Goal: Task Accomplishment & Management: Use online tool/utility

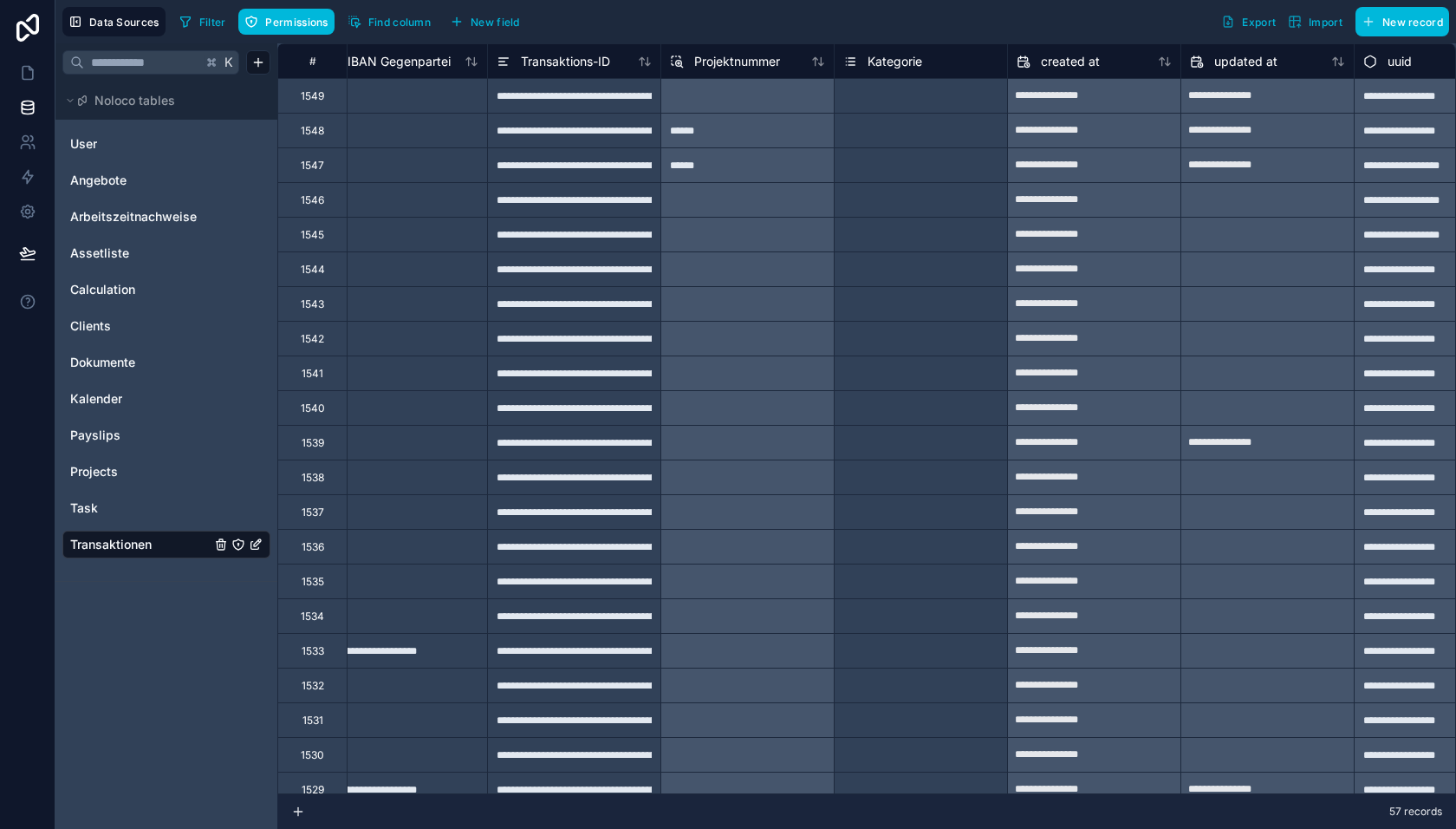
scroll to position [0, 1589]
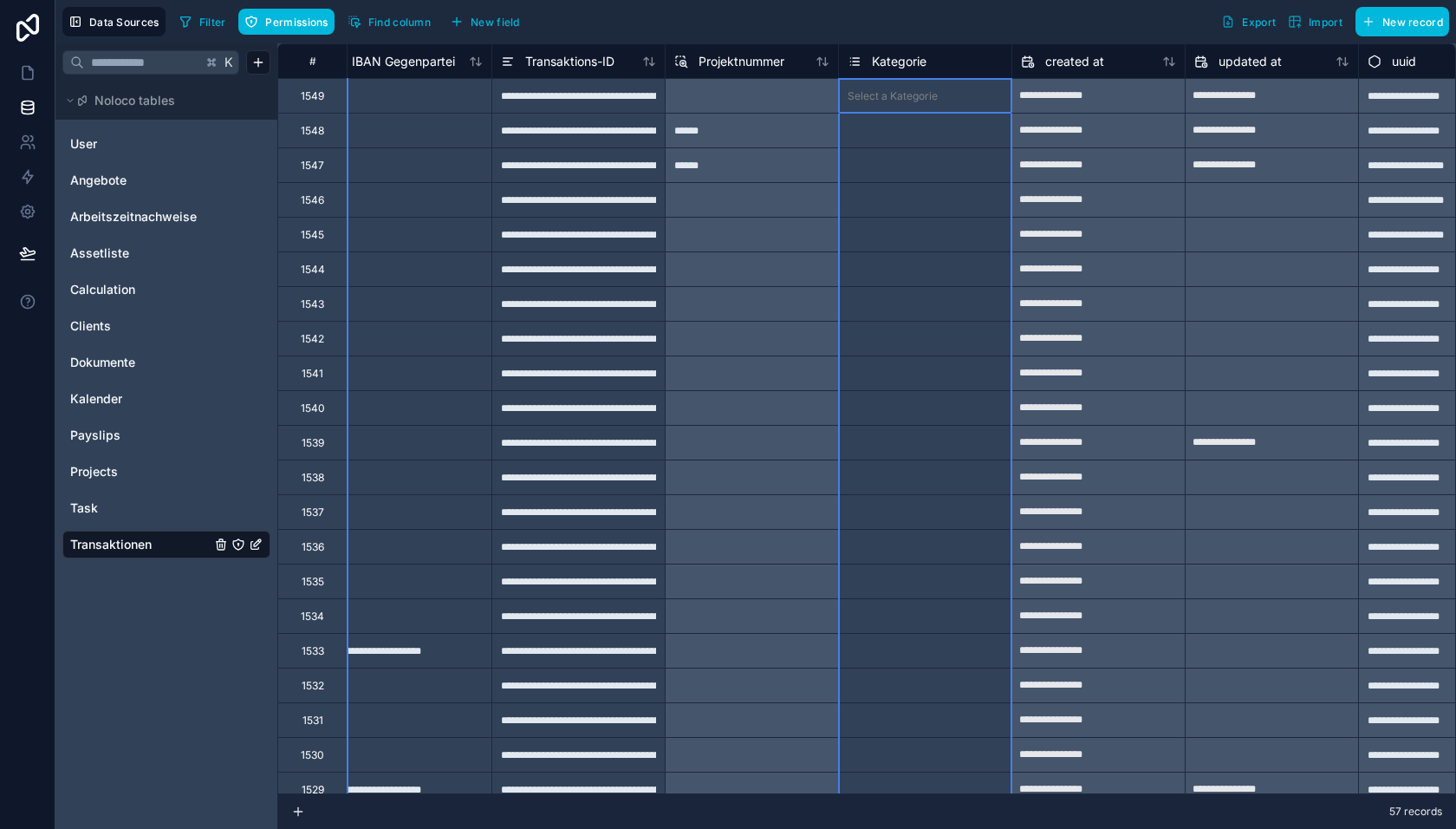
click at [883, 63] on span "Kategorie" at bounding box center [900, 62] width 55 height 18
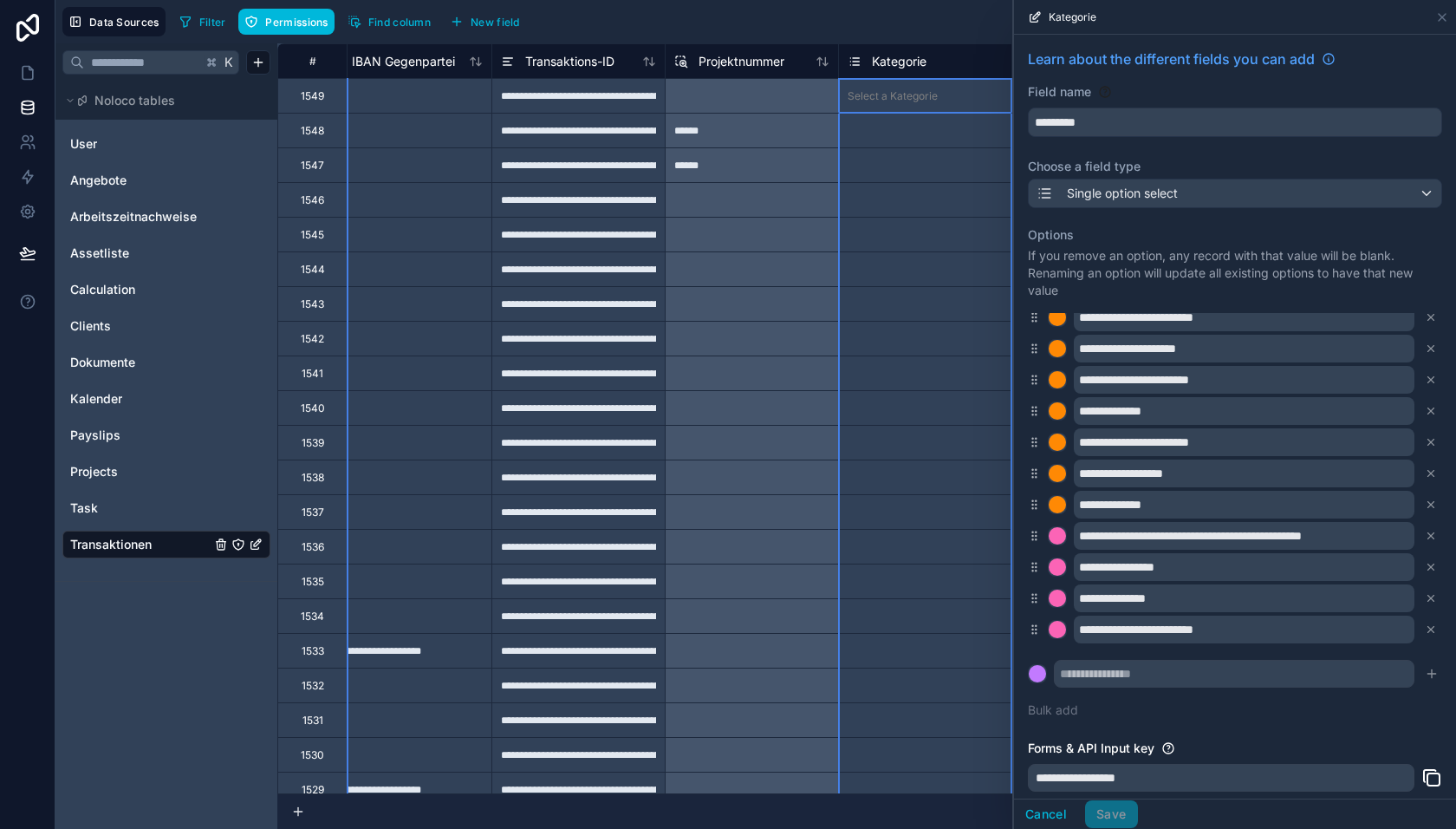
scroll to position [120, 0]
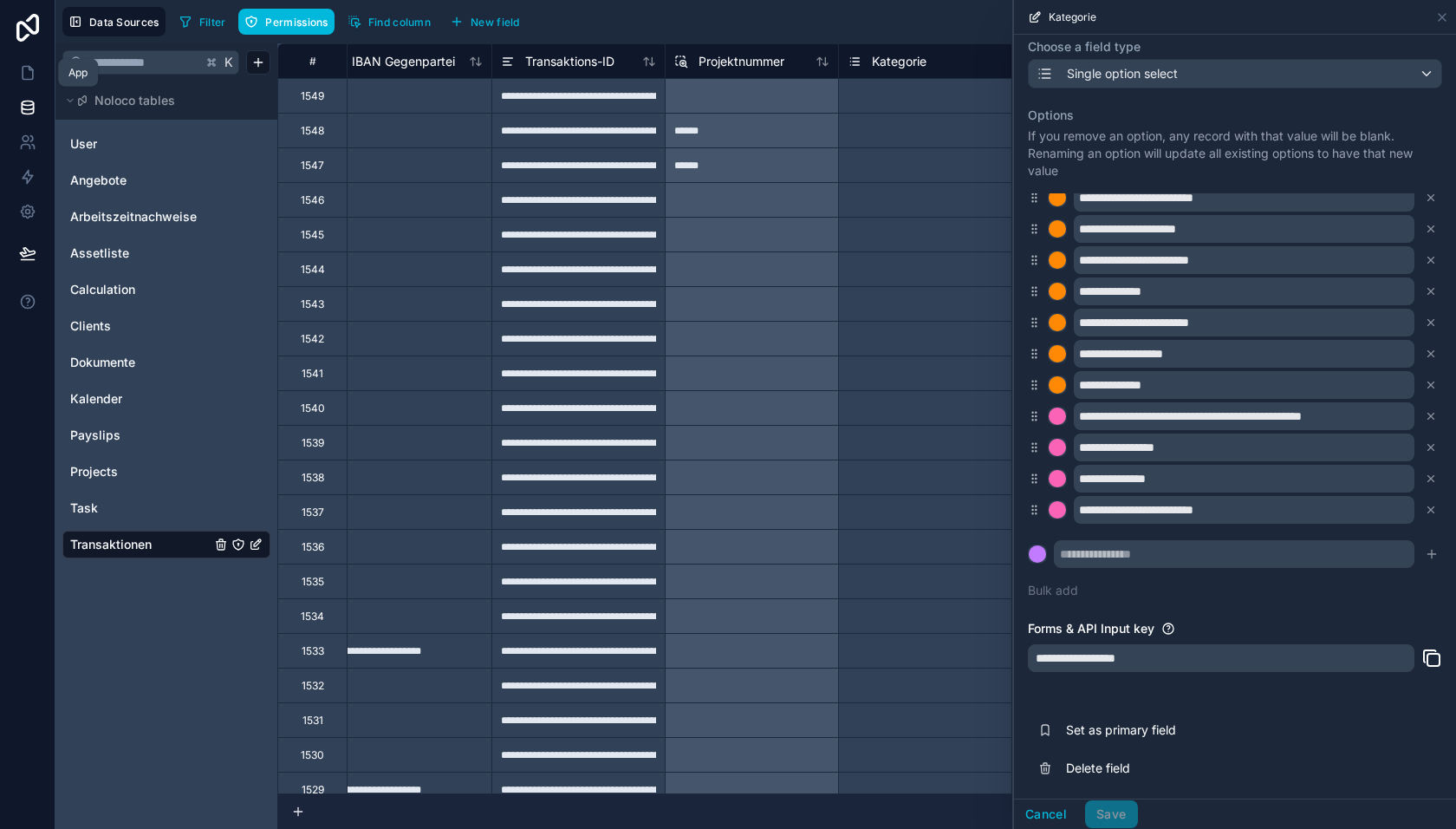
click at [18, 66] on link at bounding box center [27, 73] width 55 height 35
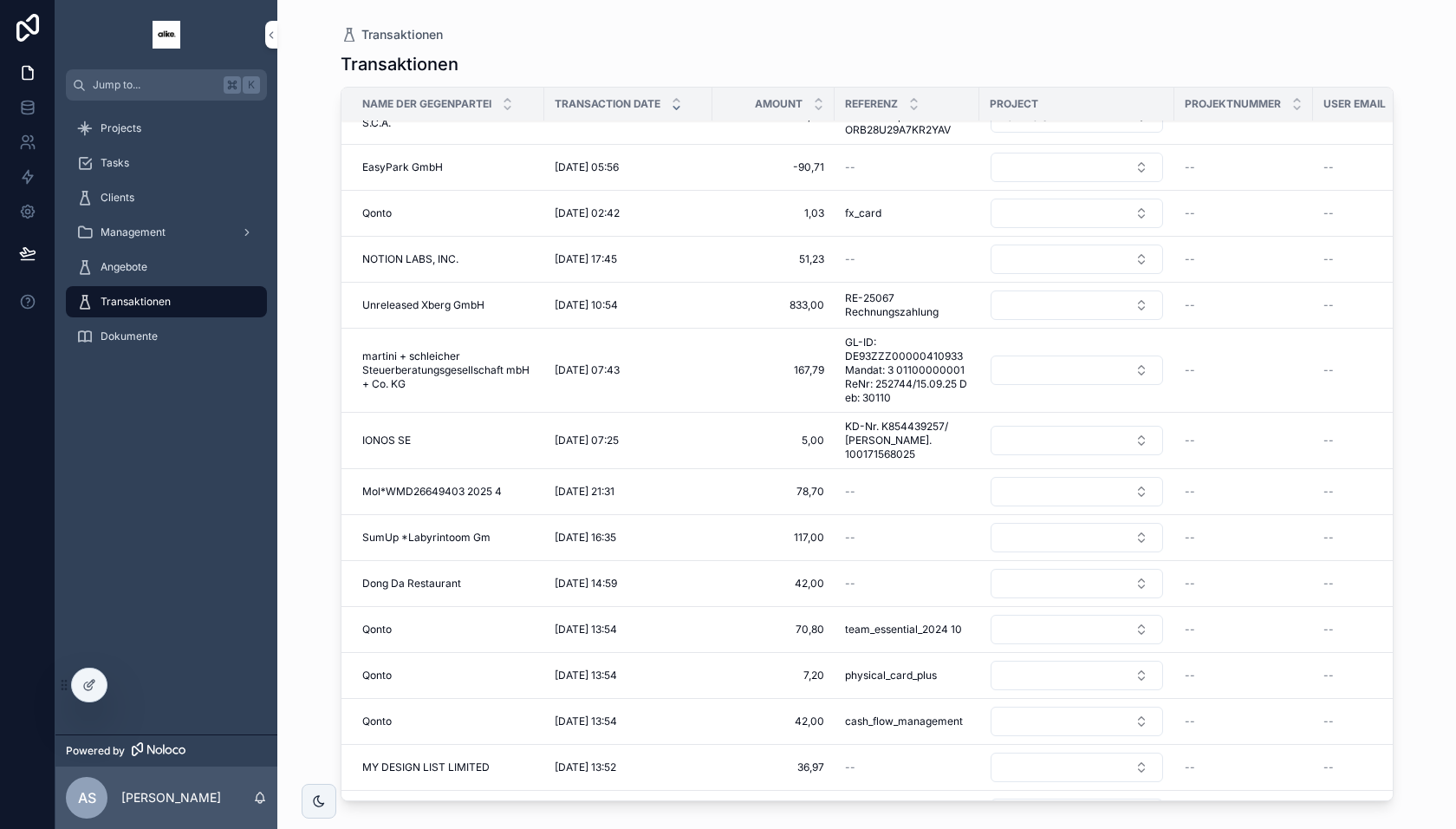
scroll to position [117, 0]
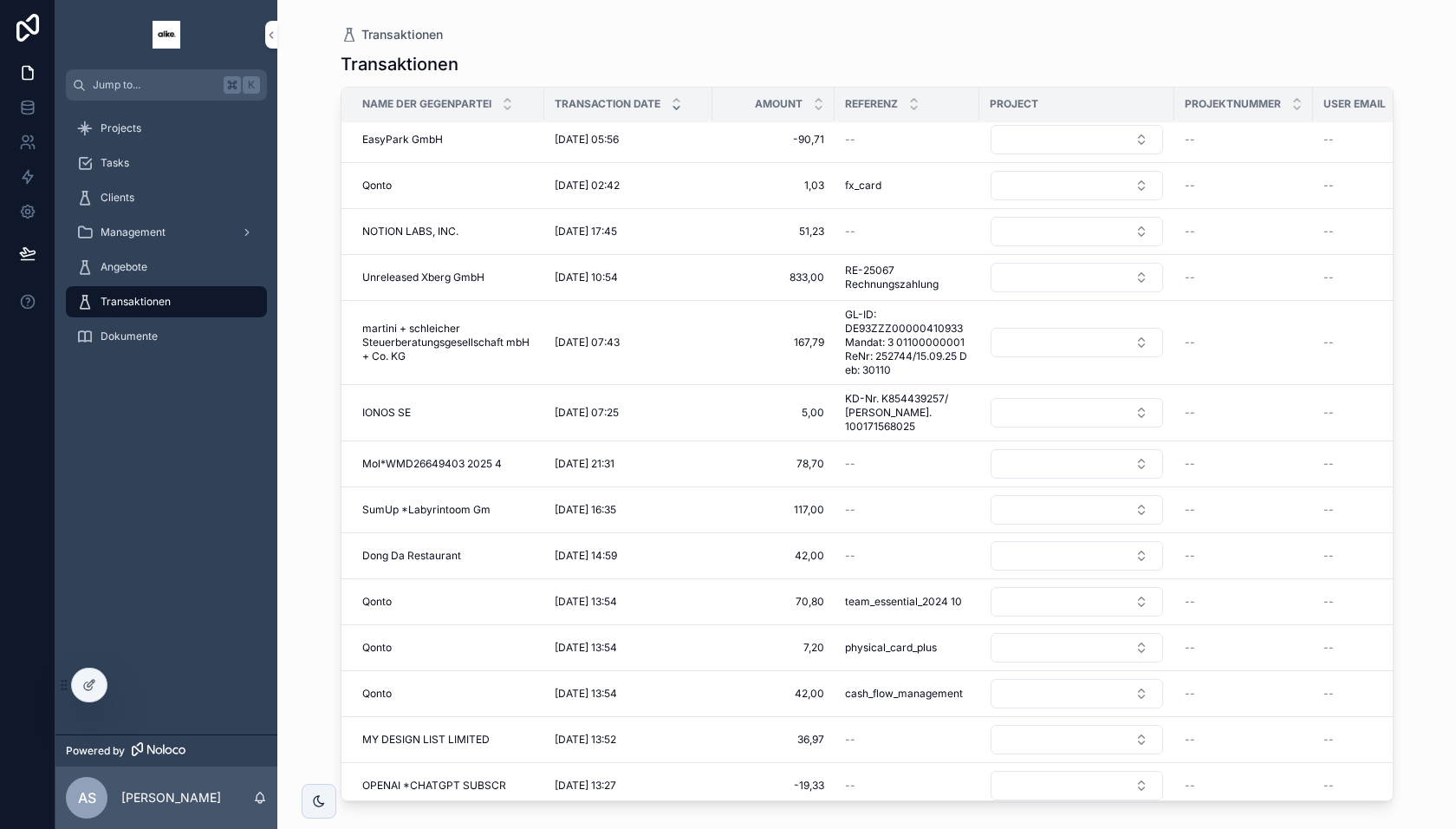
click at [795, 225] on span "51,23" at bounding box center [773, 231] width 102 height 14
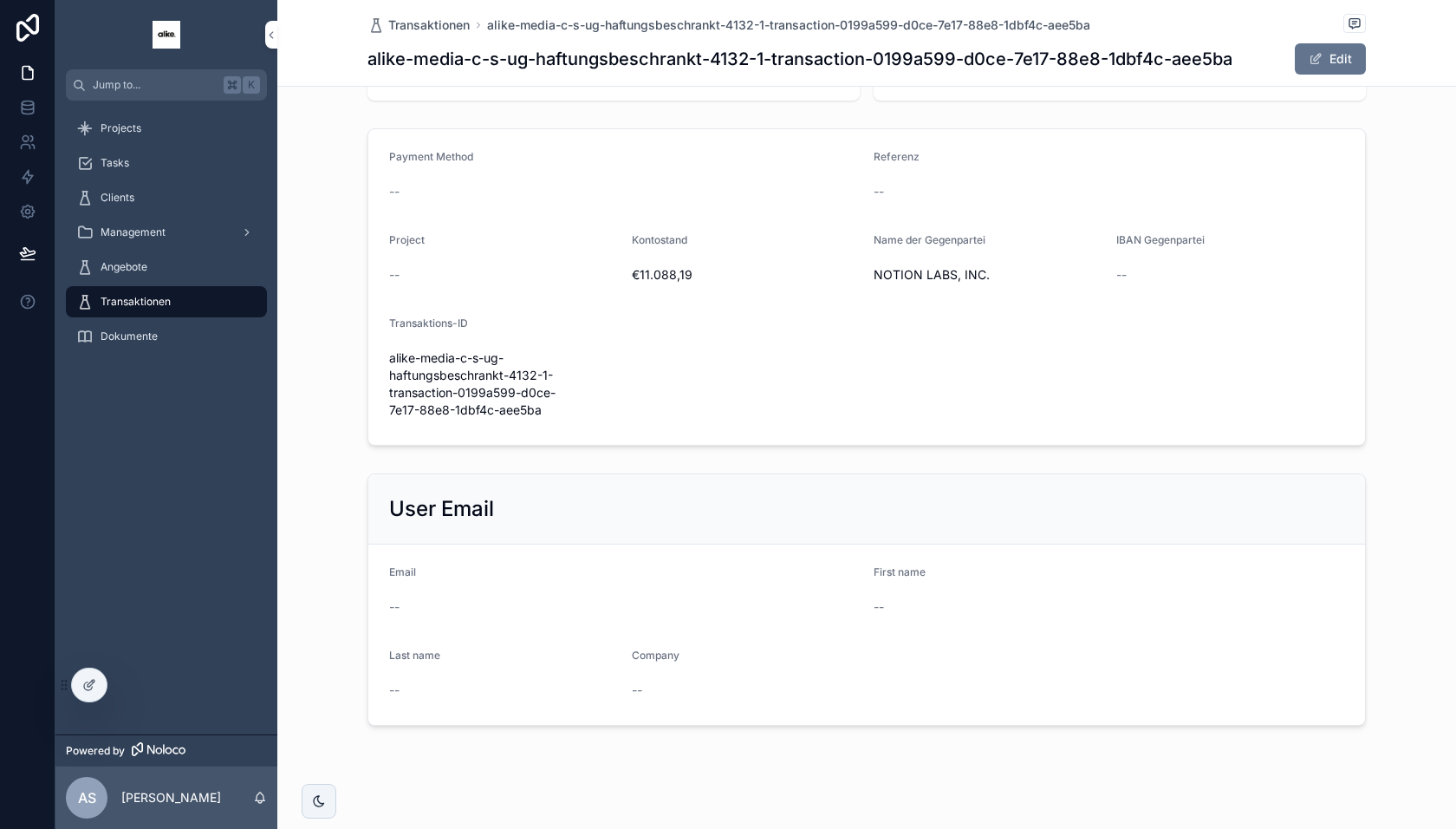
scroll to position [185, 0]
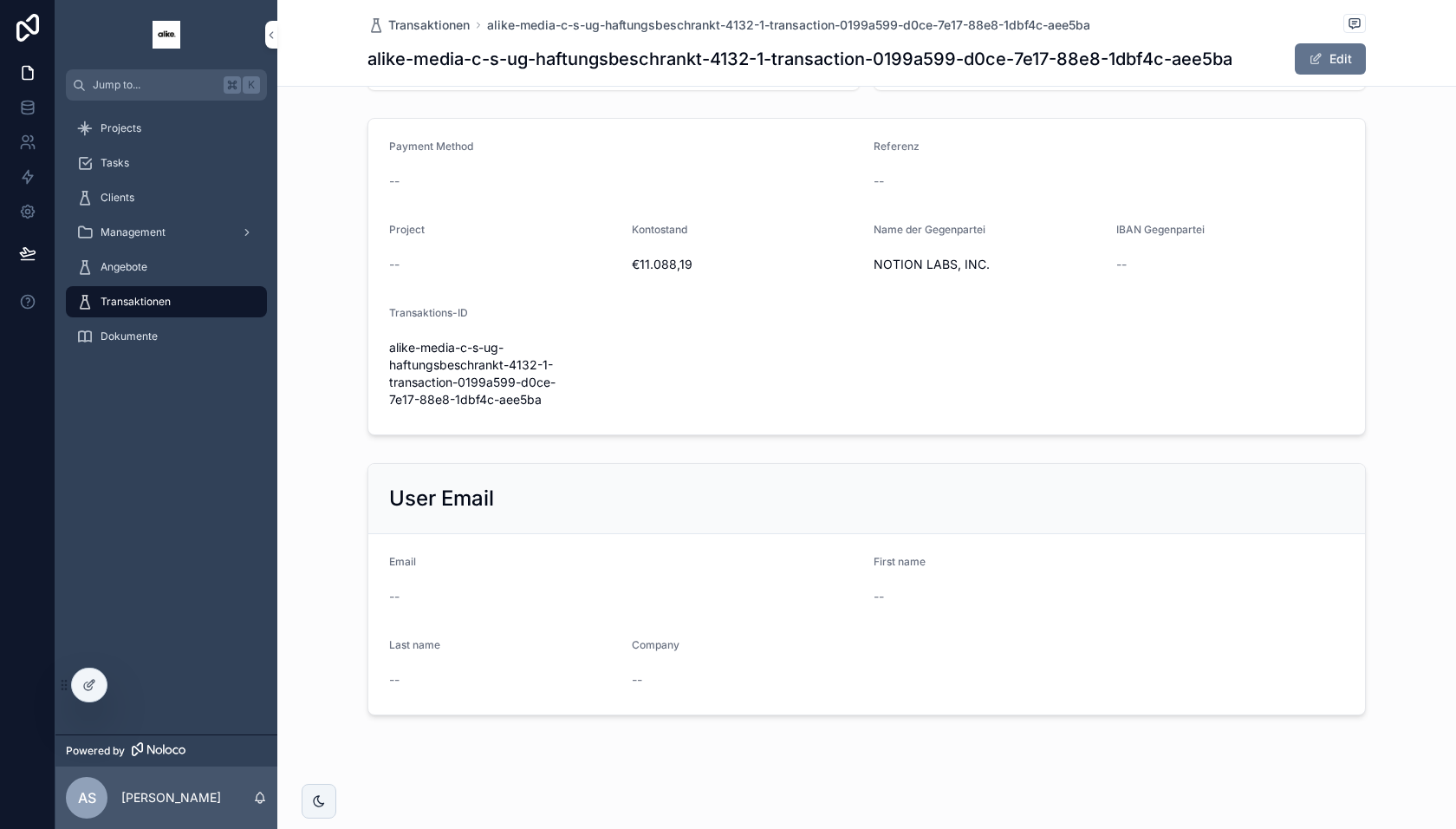
click at [97, 693] on div at bounding box center [89, 685] width 35 height 33
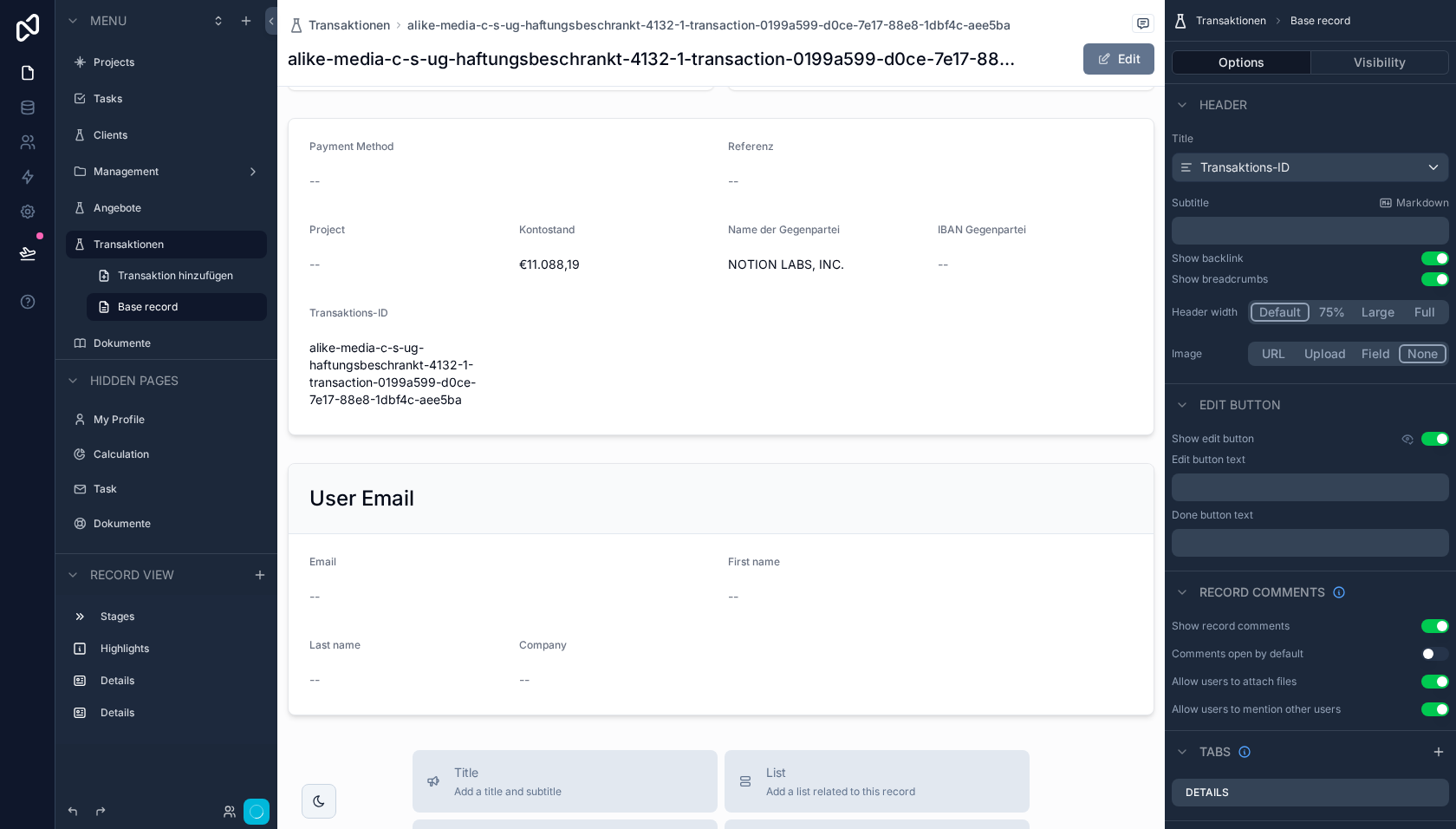
click at [570, 552] on div "scrollable content" at bounding box center [721, 589] width 887 height 266
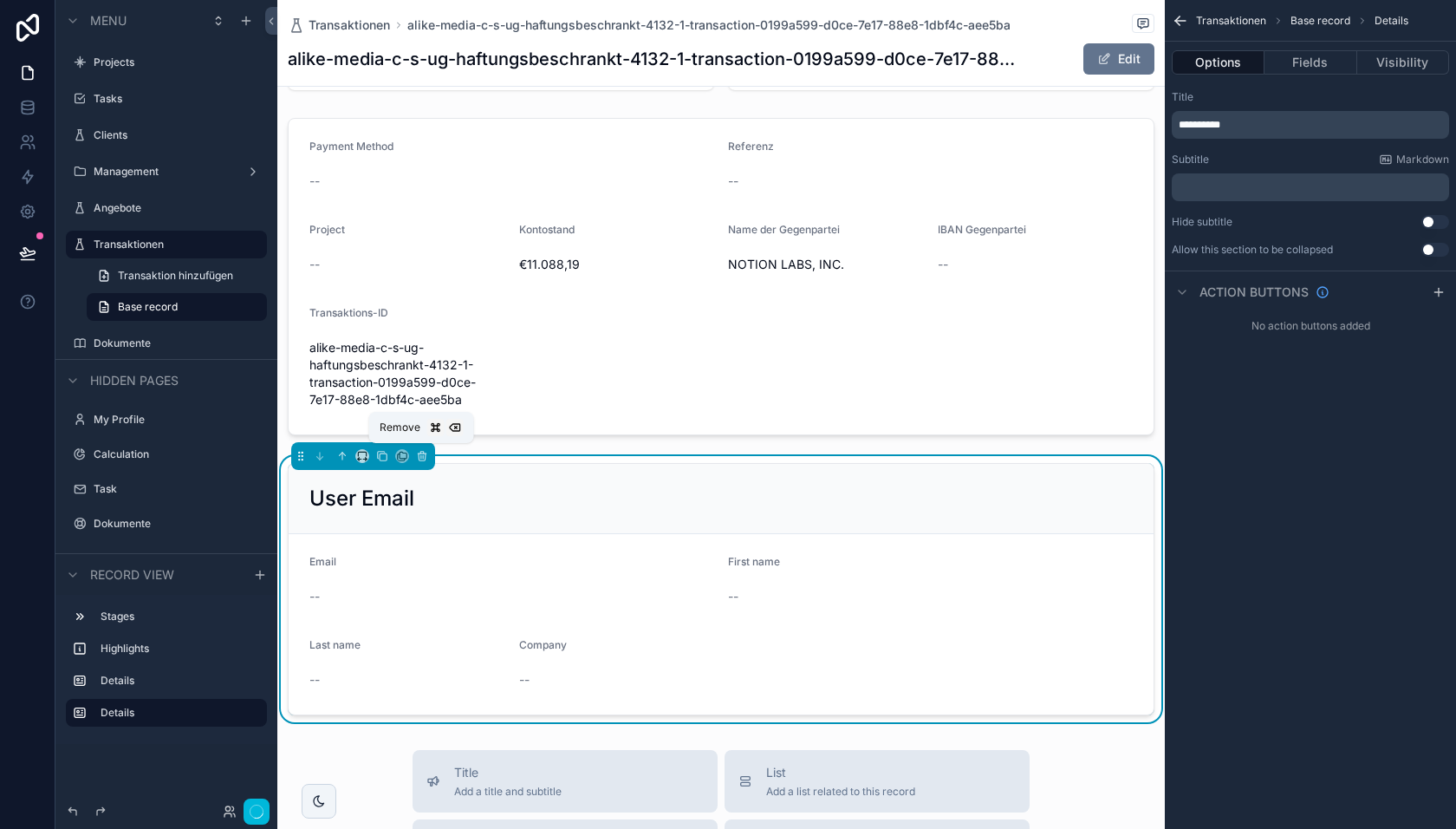
click at [418, 461] on button "scrollable content" at bounding box center [422, 456] width 19 height 19
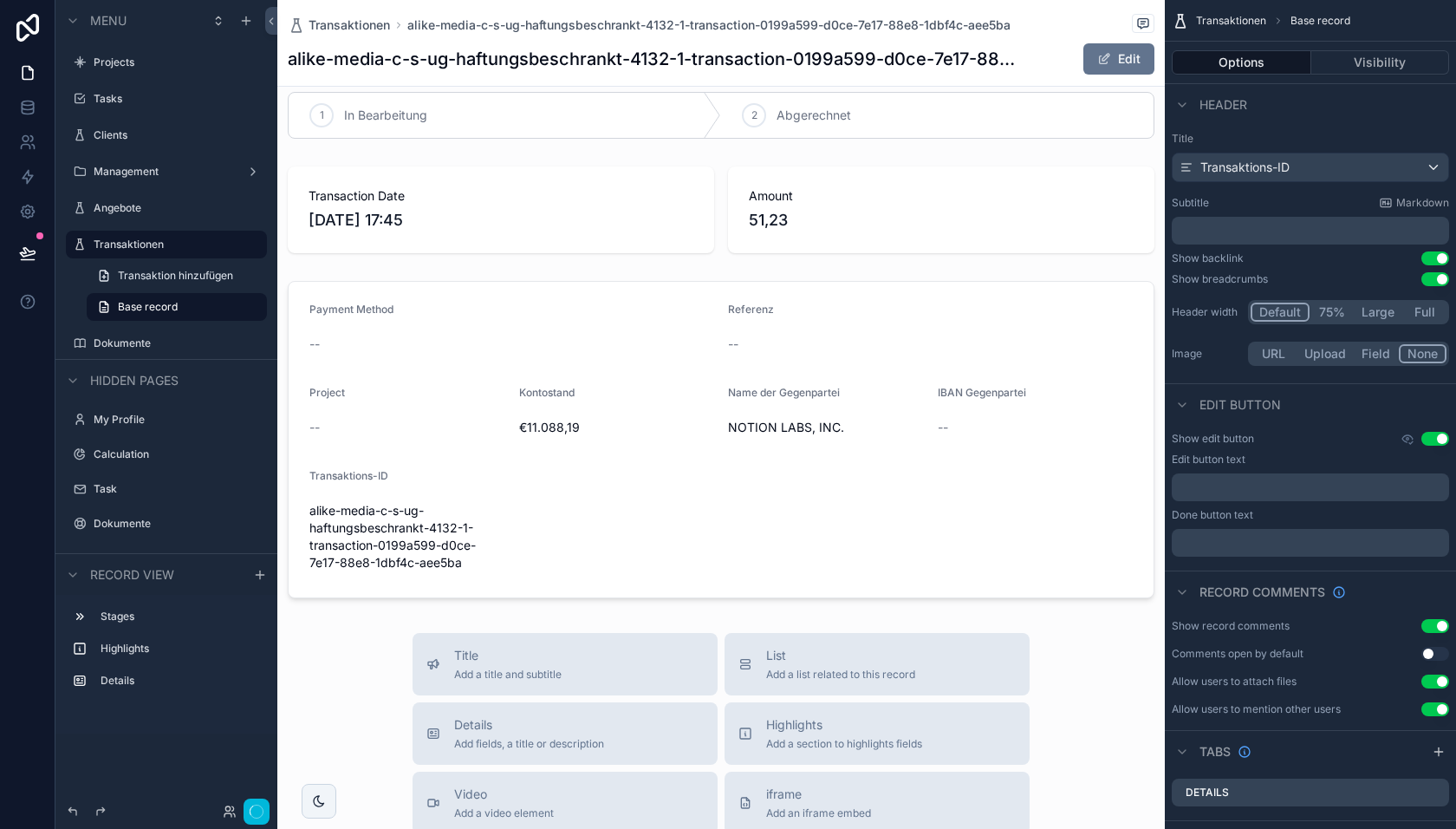
scroll to position [0, 0]
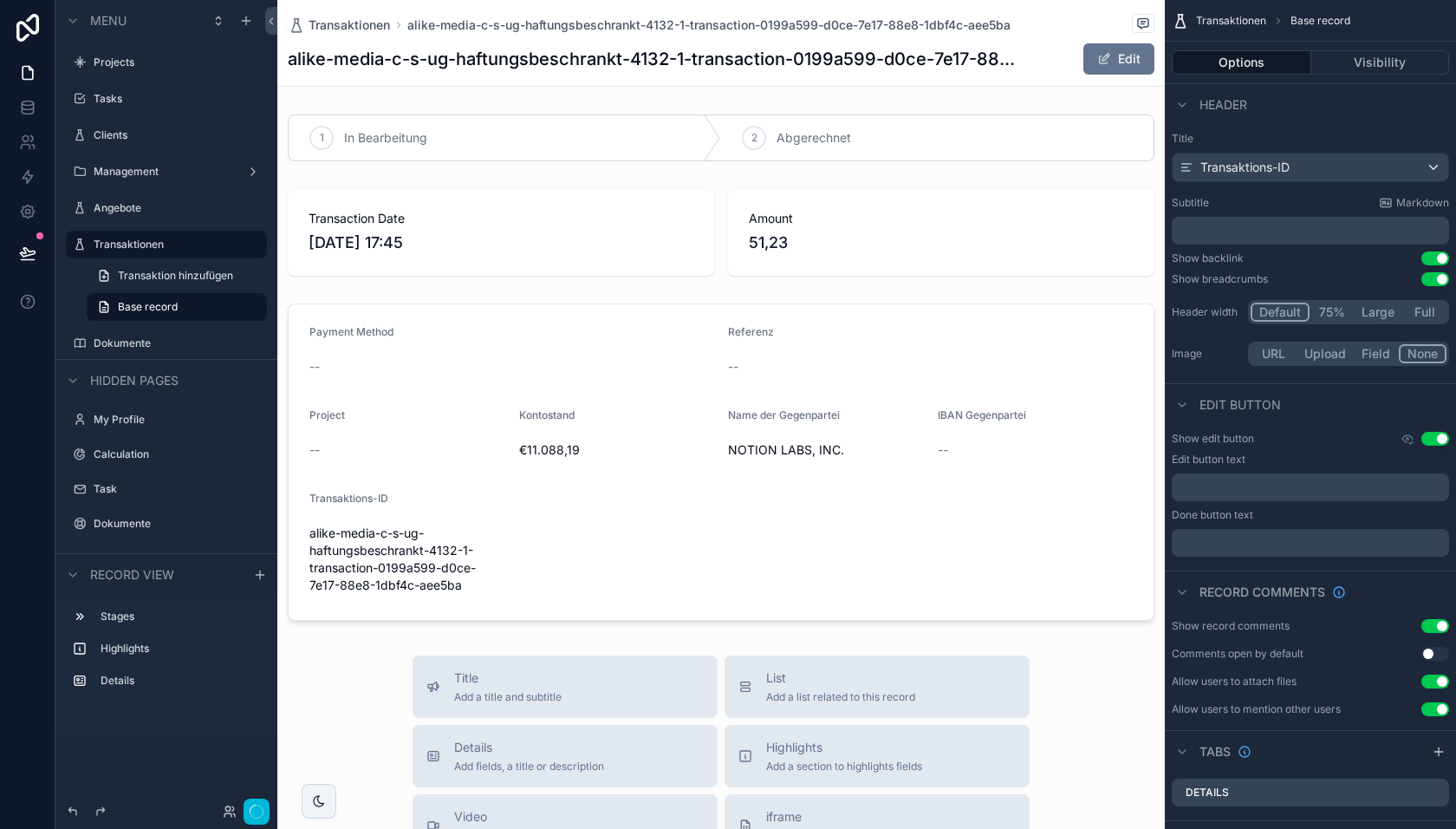
click at [150, 249] on label "Transaktionen" at bounding box center [175, 244] width 163 height 14
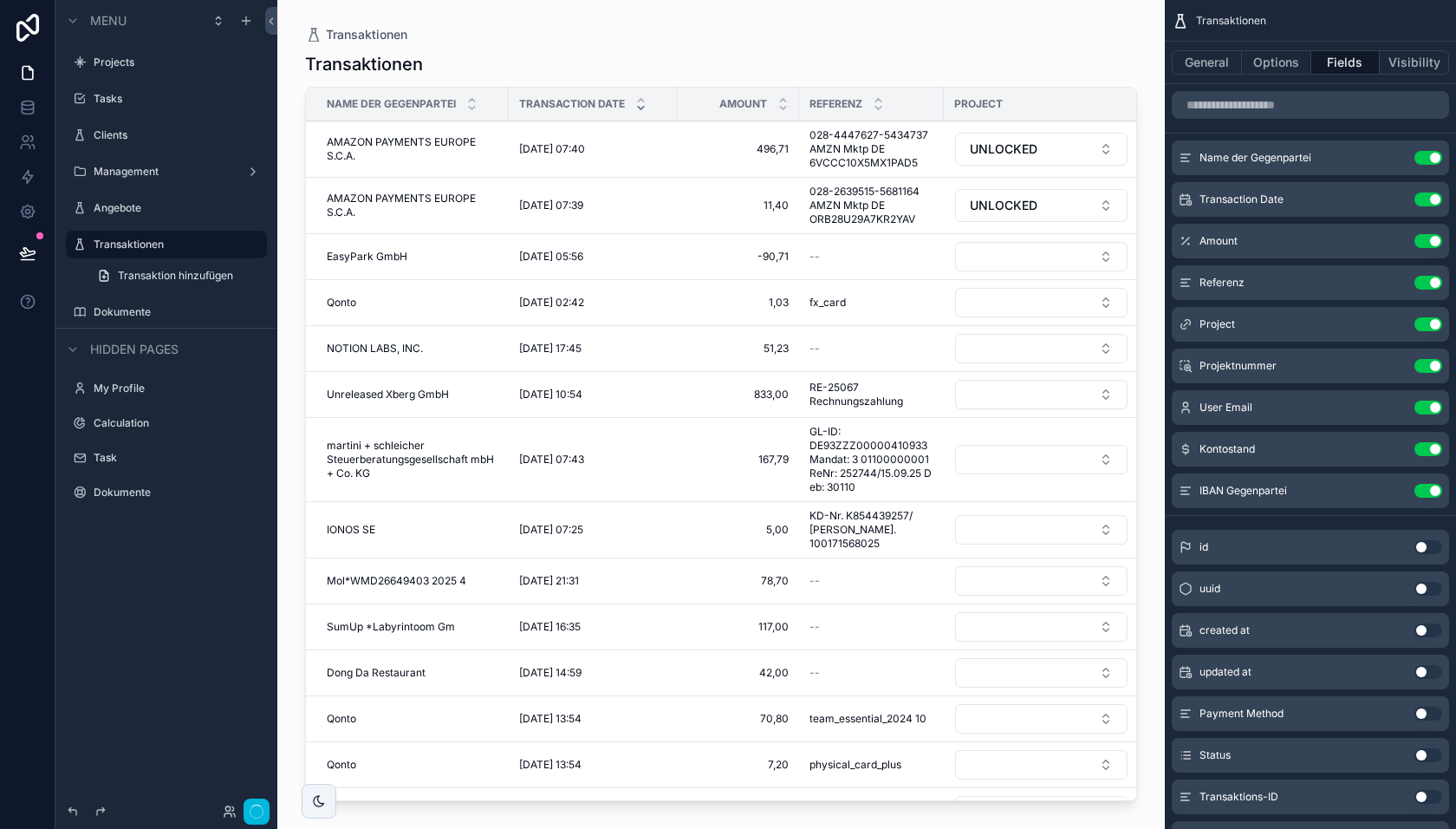
click at [253, 818] on icon "button" at bounding box center [257, 811] width 14 height 14
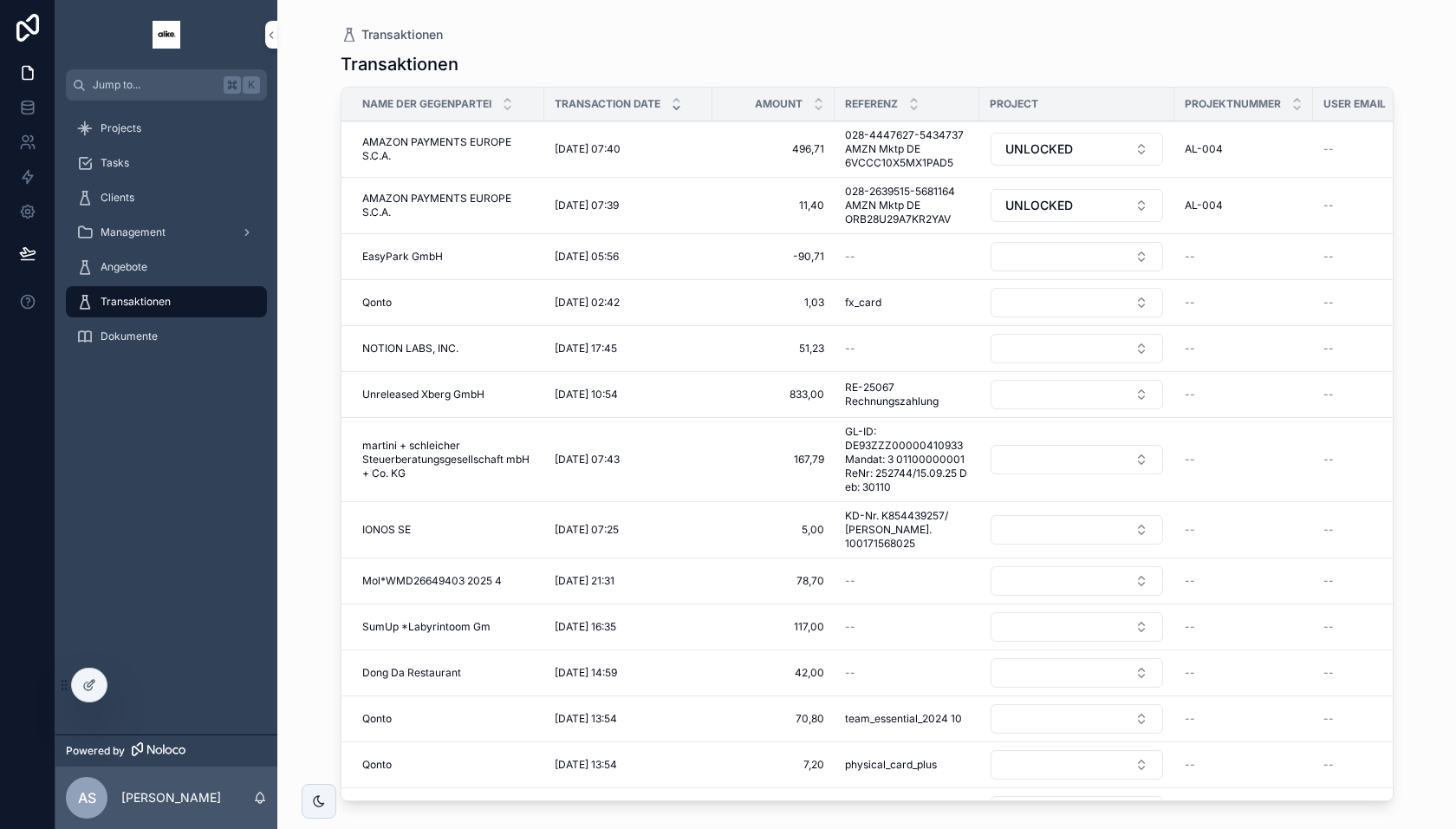
click at [80, 688] on div at bounding box center [89, 685] width 35 height 33
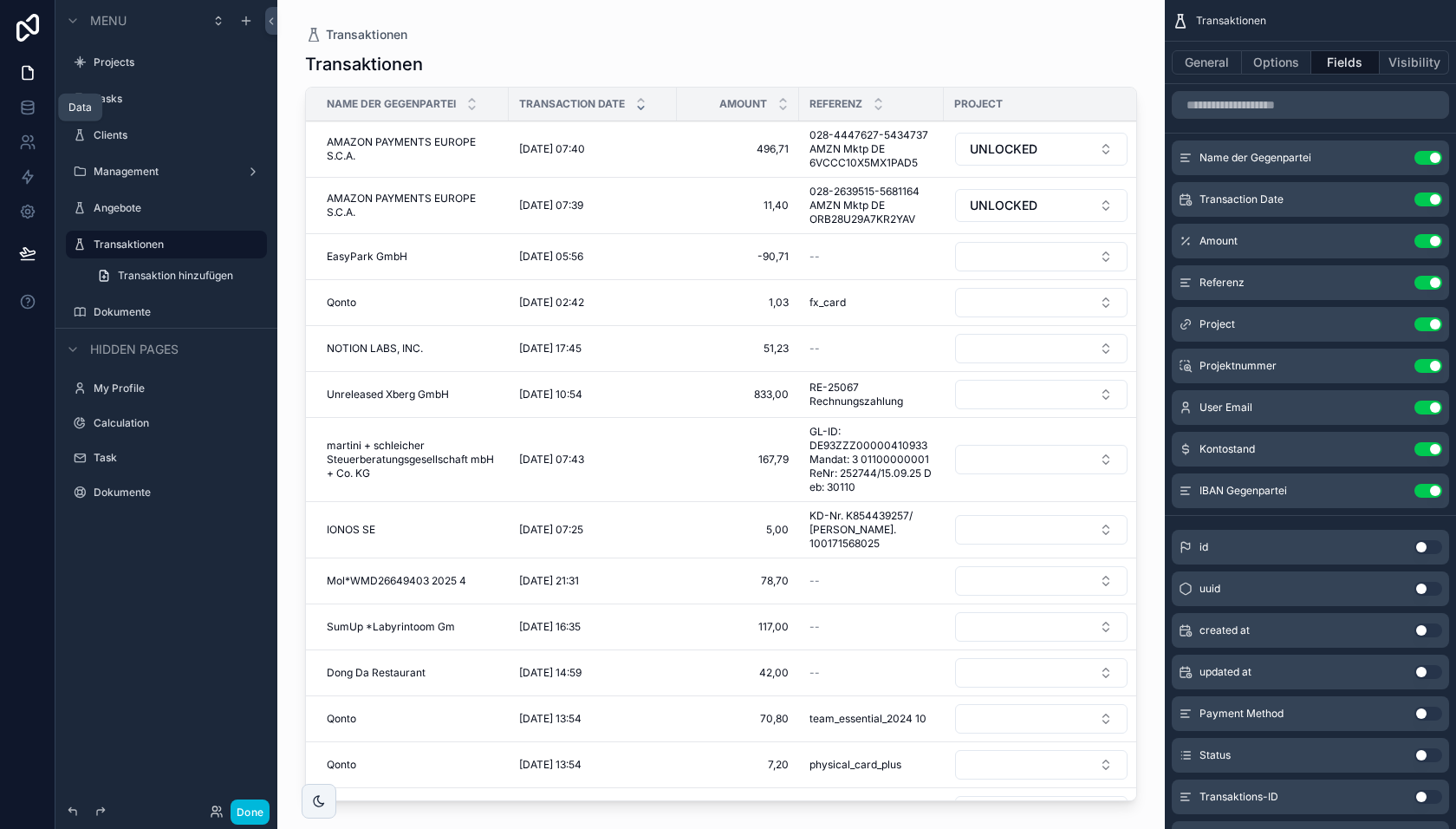
click at [19, 99] on link at bounding box center [27, 107] width 55 height 35
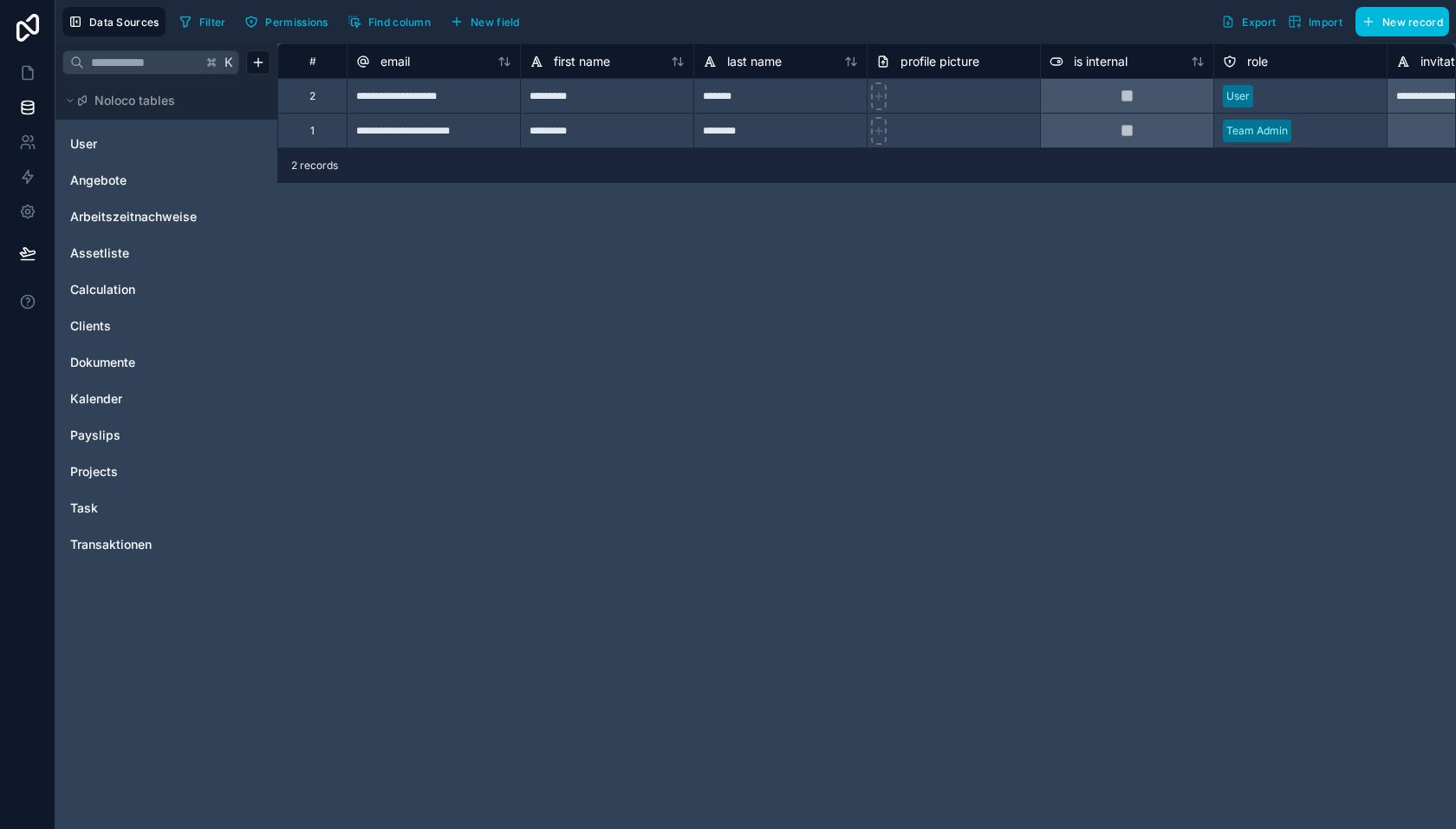
click at [115, 541] on span "Transaktionen" at bounding box center [111, 545] width 81 height 18
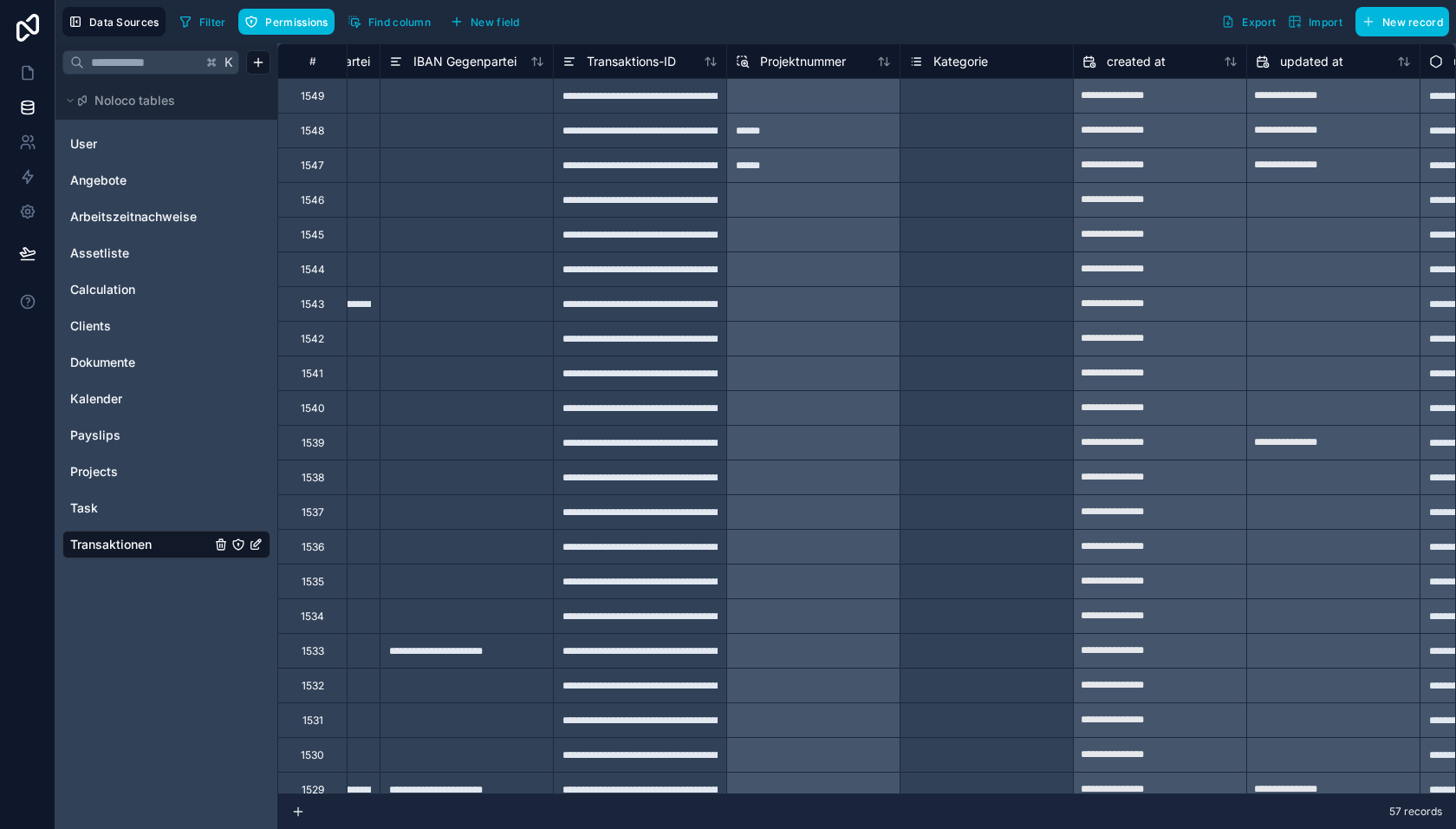
scroll to position [0, 1577]
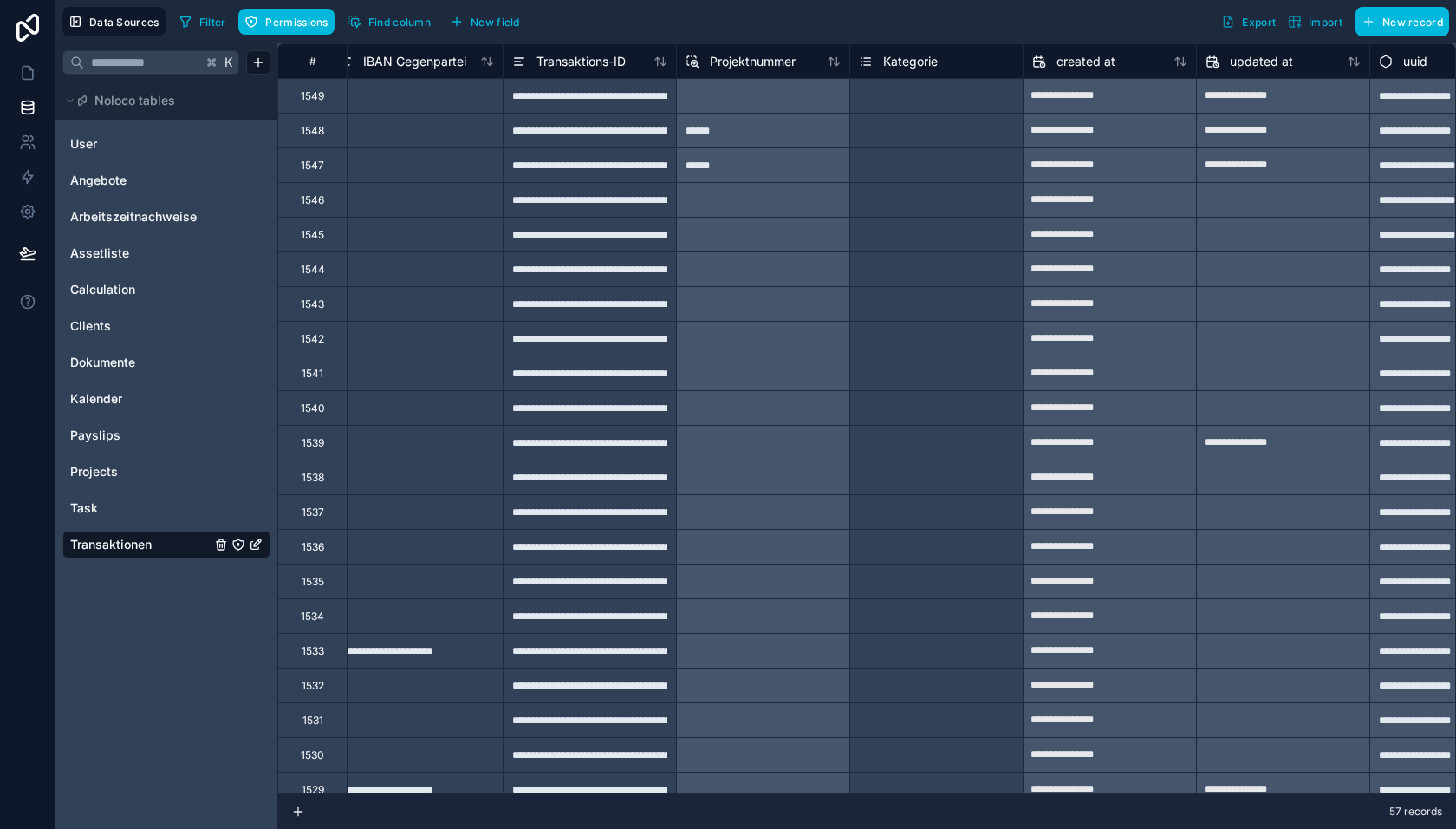
click at [924, 53] on span "Kategorie" at bounding box center [910, 62] width 55 height 18
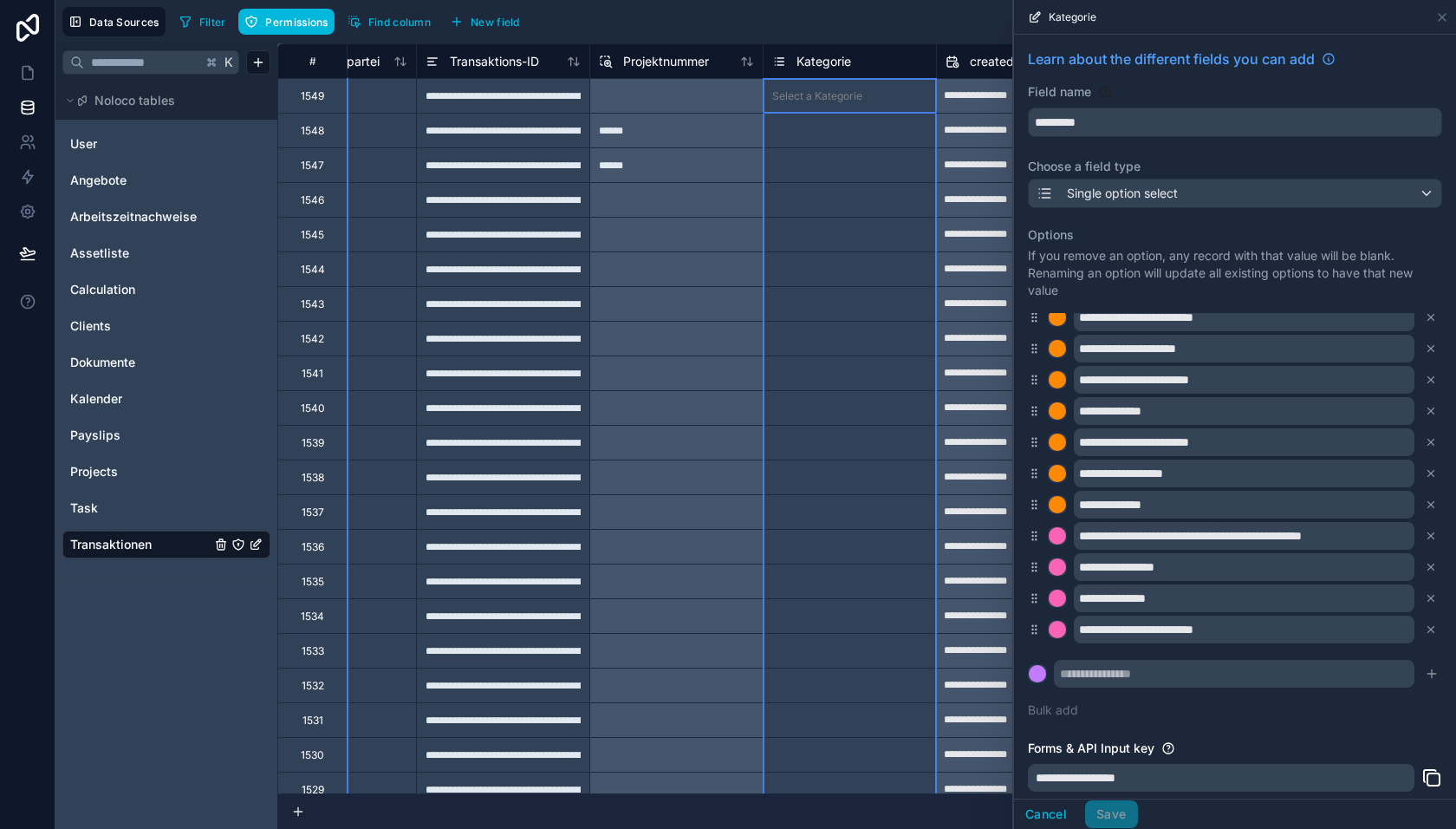
scroll to position [88, 0]
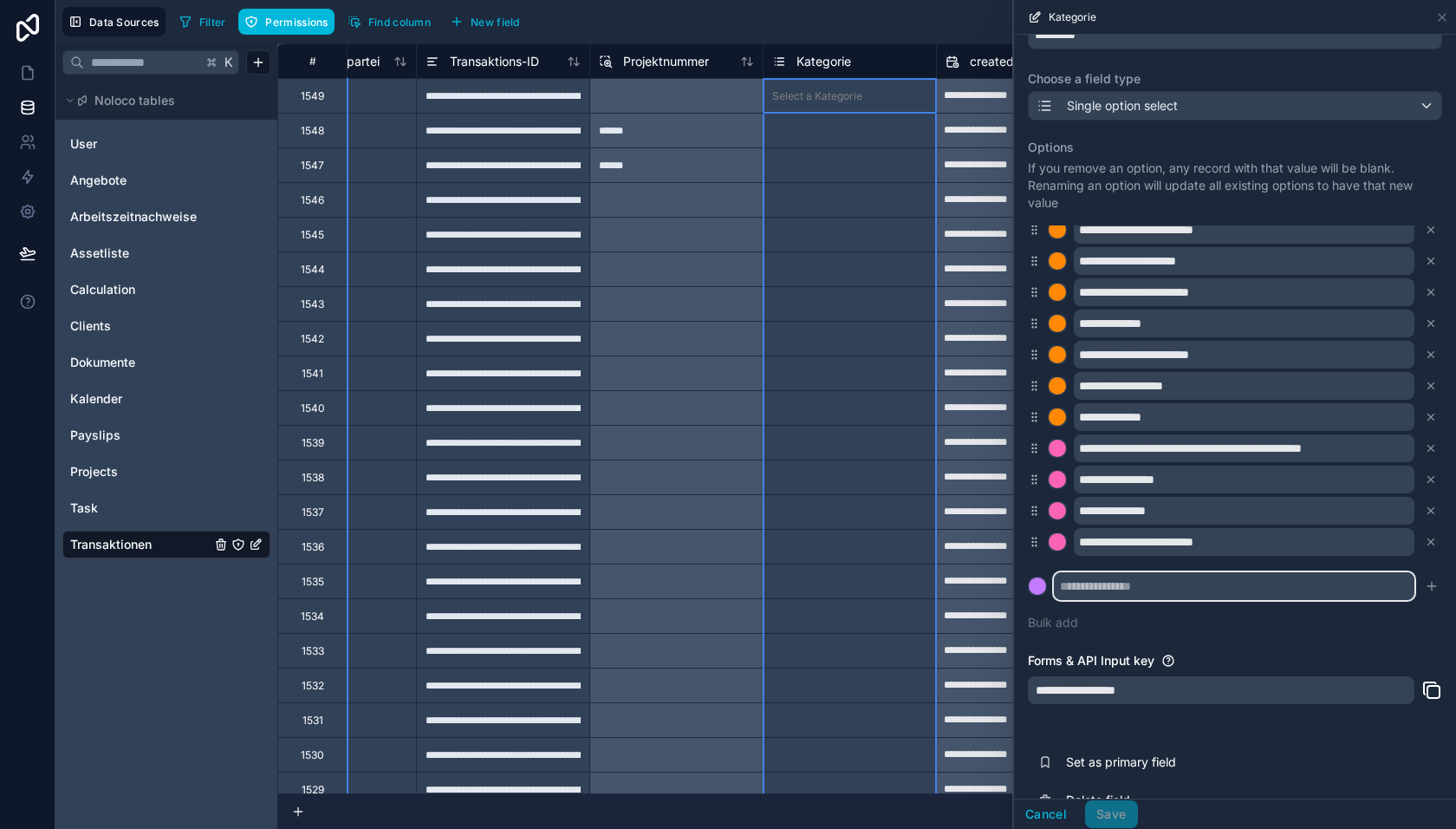
click at [1106, 586] on input "text" at bounding box center [1234, 585] width 360 height 27
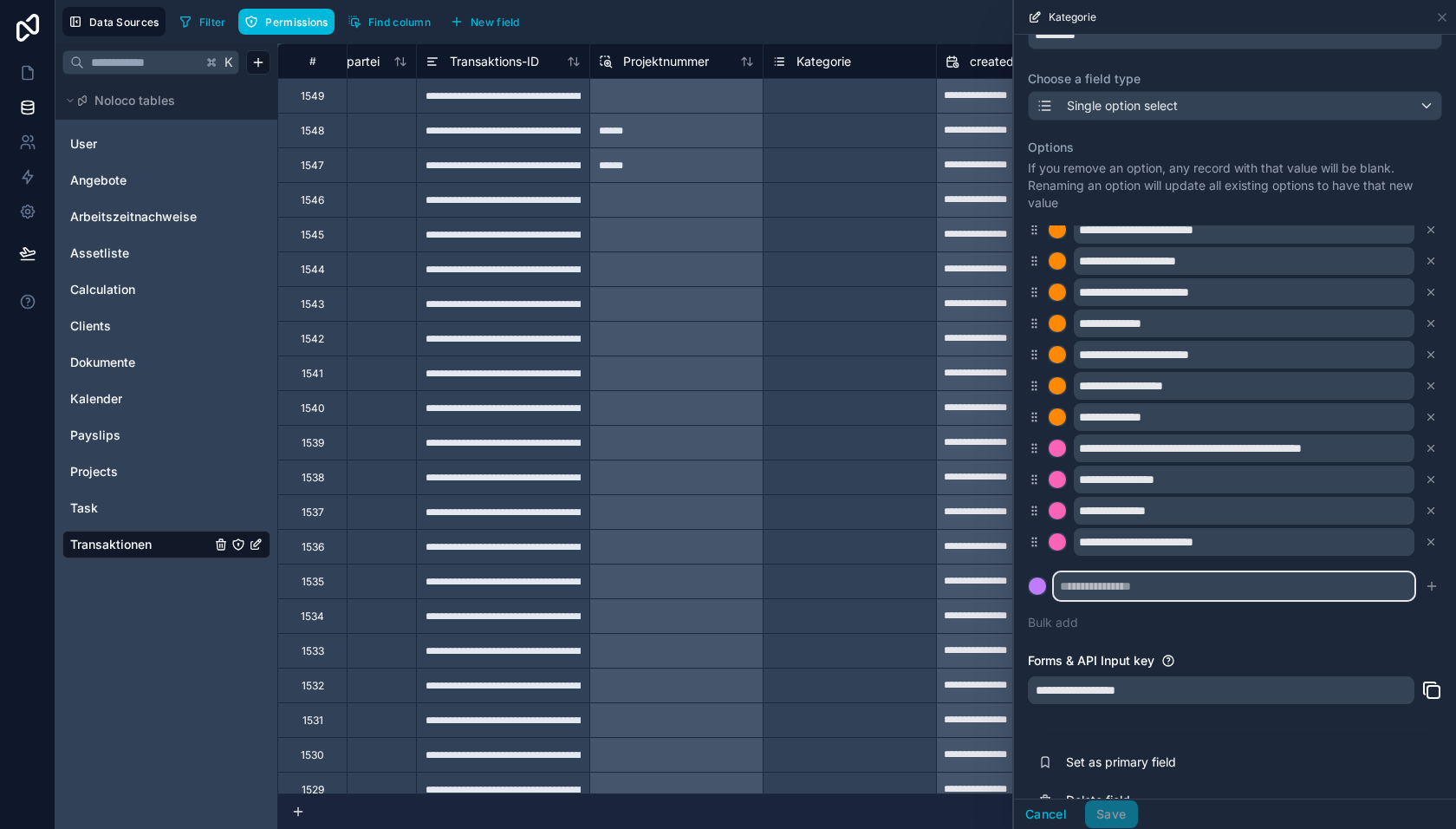
paste input "**********"
type input "**********"
click at [1033, 584] on div at bounding box center [1038, 586] width 18 height 18
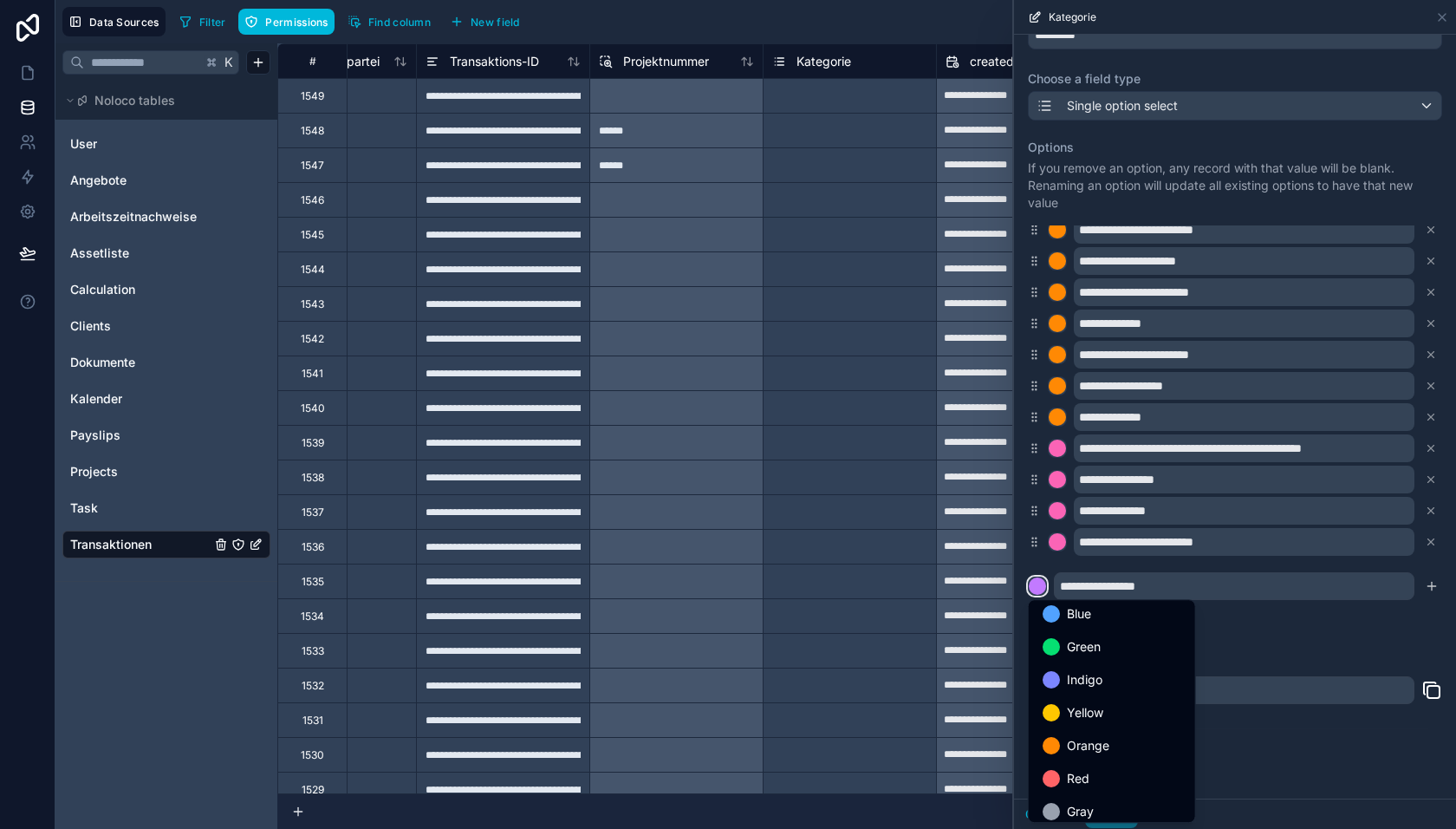
scroll to position [144, 0]
click at [1074, 701] on span "Yellow" at bounding box center [1085, 704] width 36 height 20
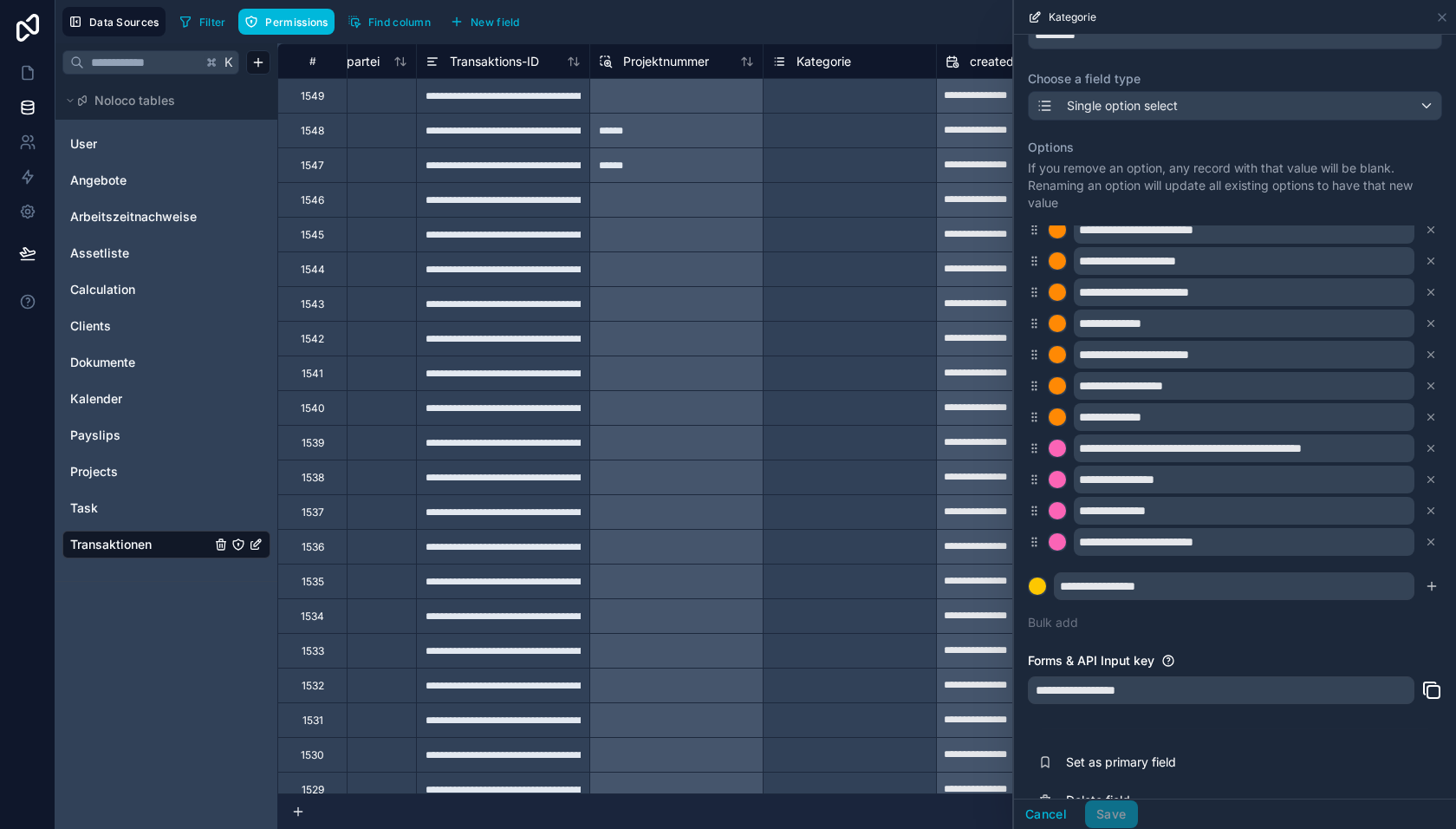
click at [1437, 586] on icon "submit" at bounding box center [1432, 586] width 14 height 14
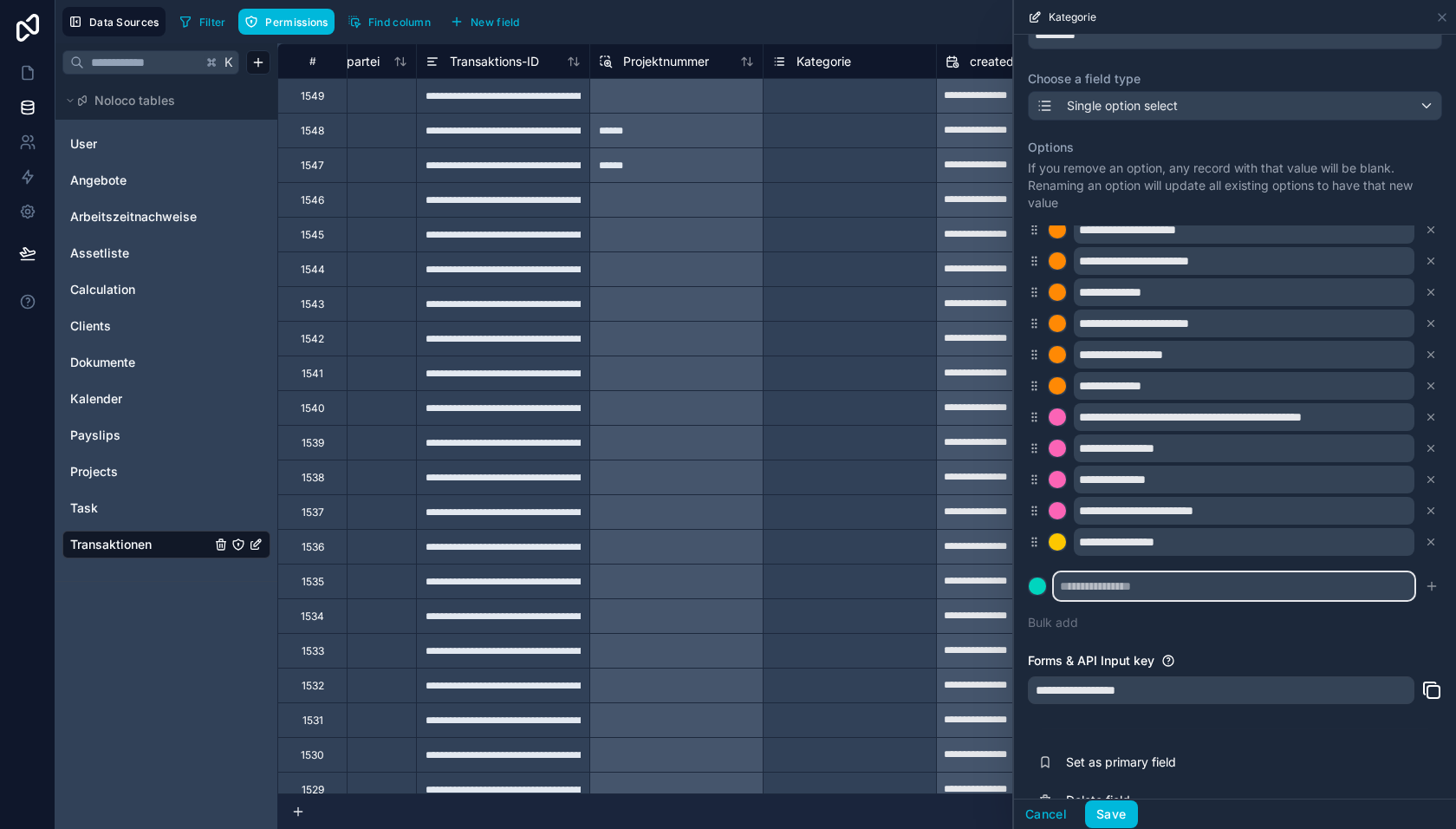
click at [1119, 584] on input "text" at bounding box center [1234, 585] width 360 height 27
paste input "**********"
type input "**********"
click at [1042, 585] on div at bounding box center [1038, 586] width 18 height 18
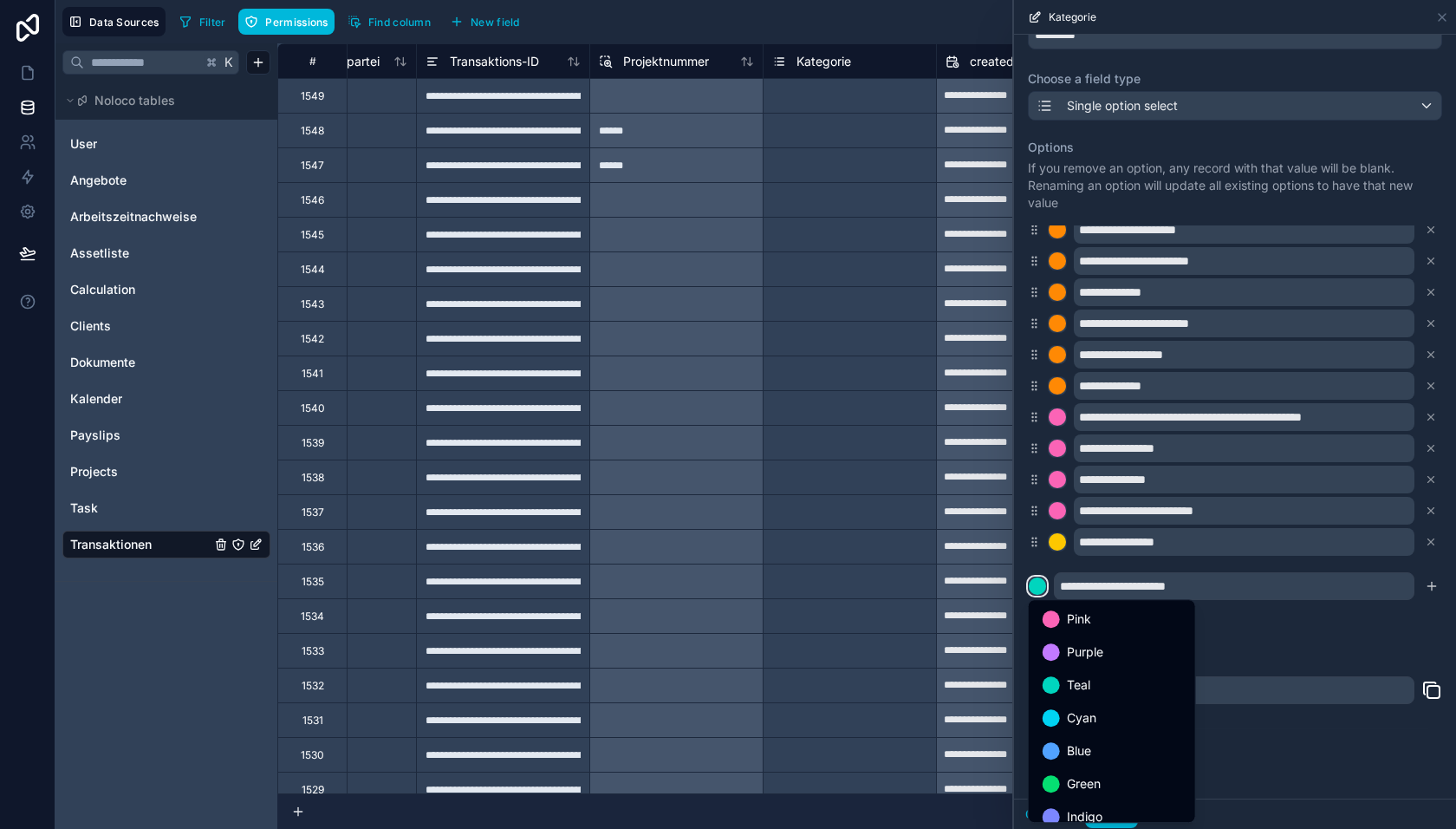
scroll to position [144, 0]
click at [1089, 703] on span "Yellow" at bounding box center [1085, 704] width 36 height 20
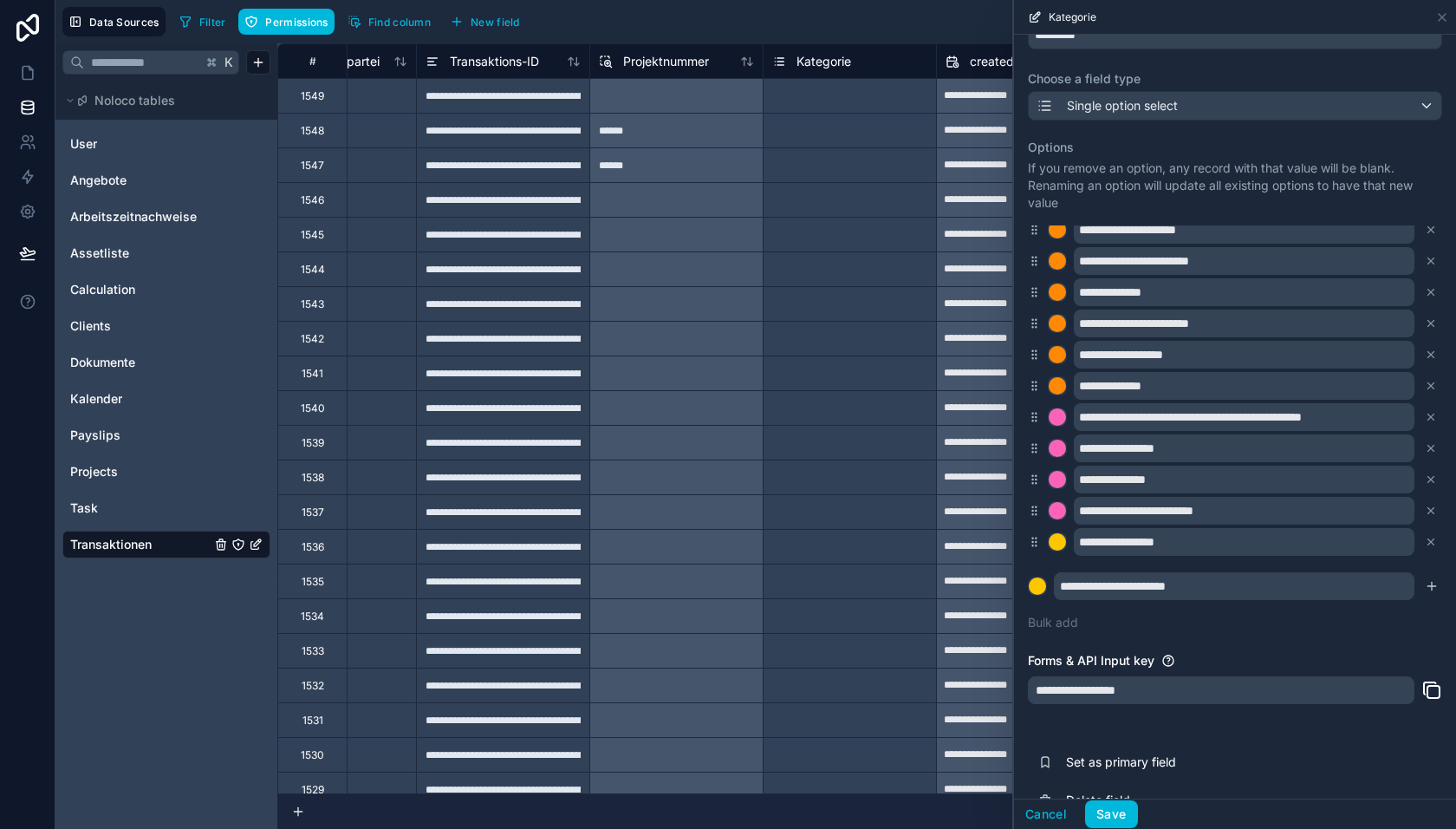
click at [1433, 584] on icon "submit" at bounding box center [1432, 586] width 14 height 14
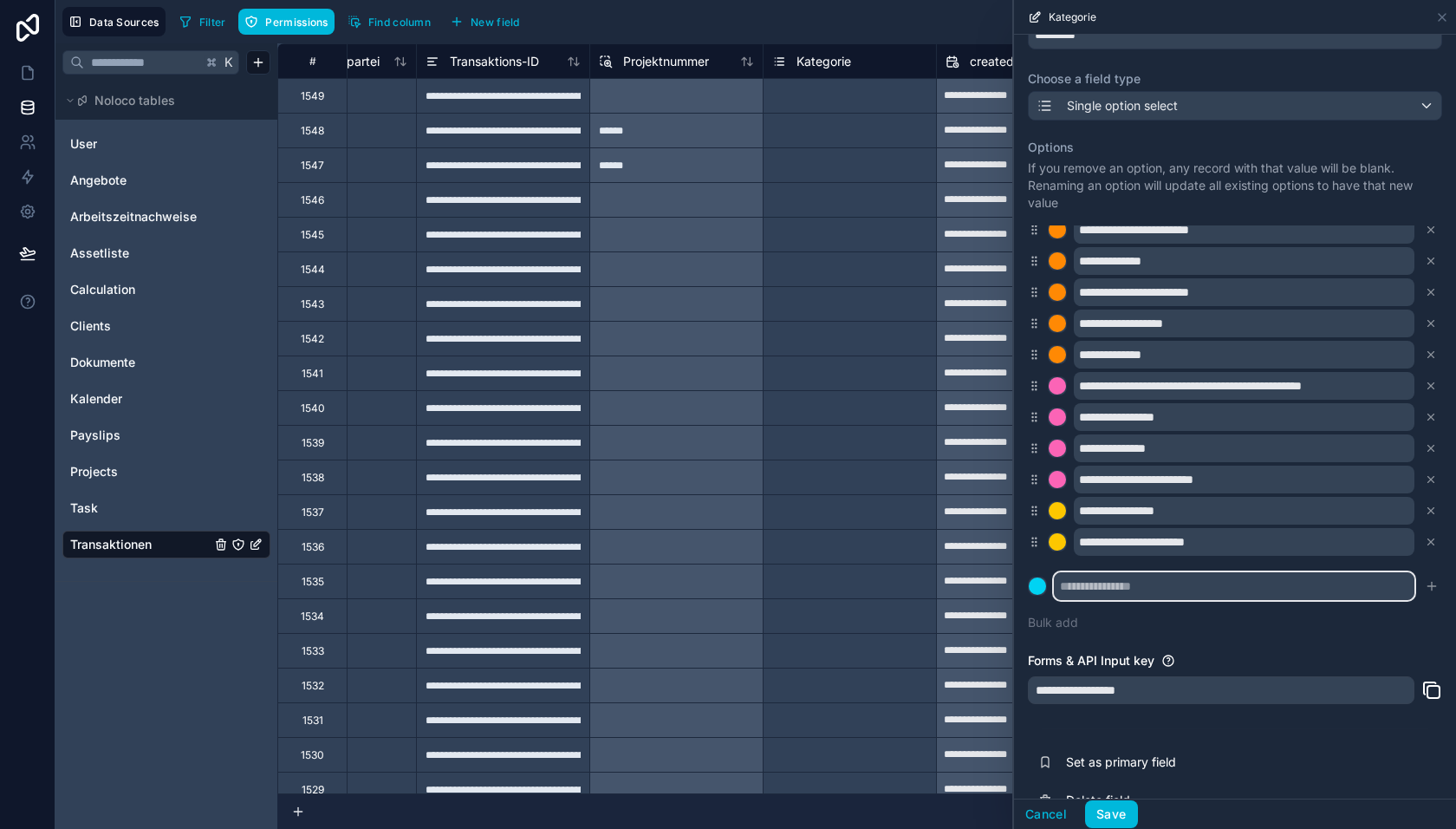
click at [1117, 587] on input "text" at bounding box center [1234, 585] width 360 height 27
paste input "**********"
type input "**********"
click at [1040, 586] on div at bounding box center [1038, 586] width 18 height 18
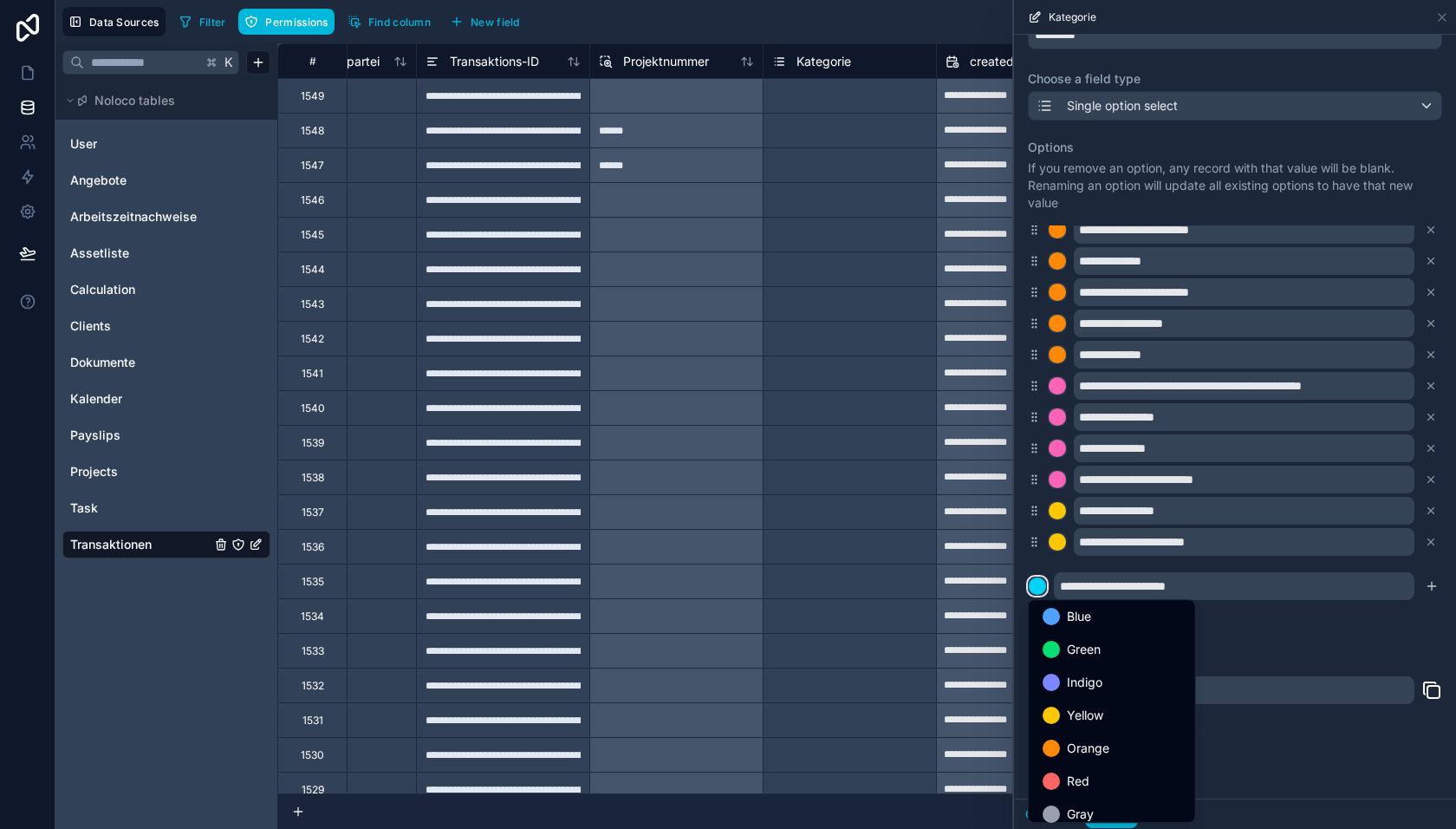
scroll to position [144, 0]
click at [1086, 712] on span "Yellow" at bounding box center [1085, 704] width 36 height 20
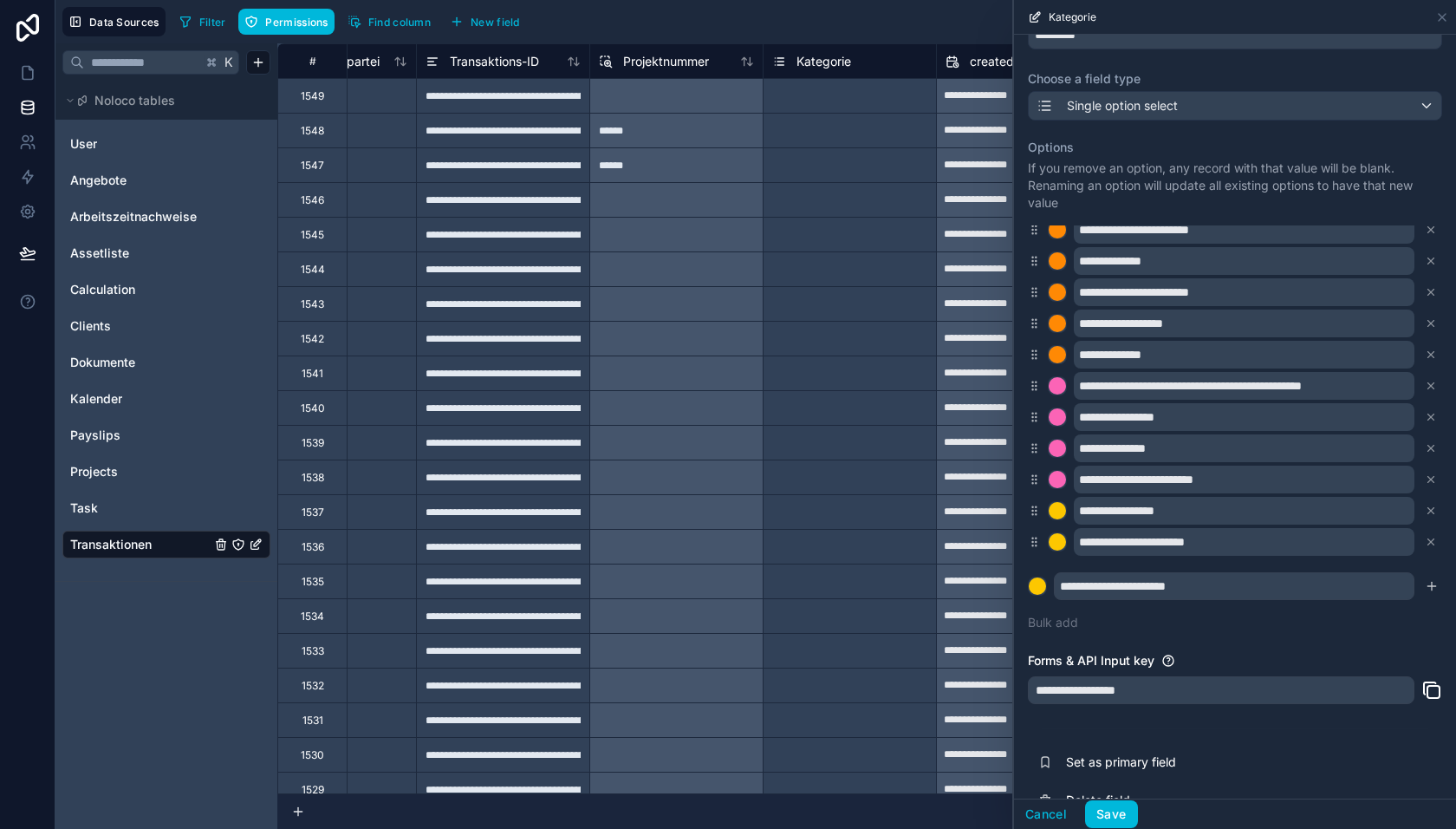
click at [1432, 576] on button "submit" at bounding box center [1431, 585] width 20 height 20
click at [1206, 582] on input "text" at bounding box center [1234, 585] width 360 height 27
click at [1134, 577] on input "text" at bounding box center [1234, 585] width 360 height 27
paste input "**********"
type input "**********"
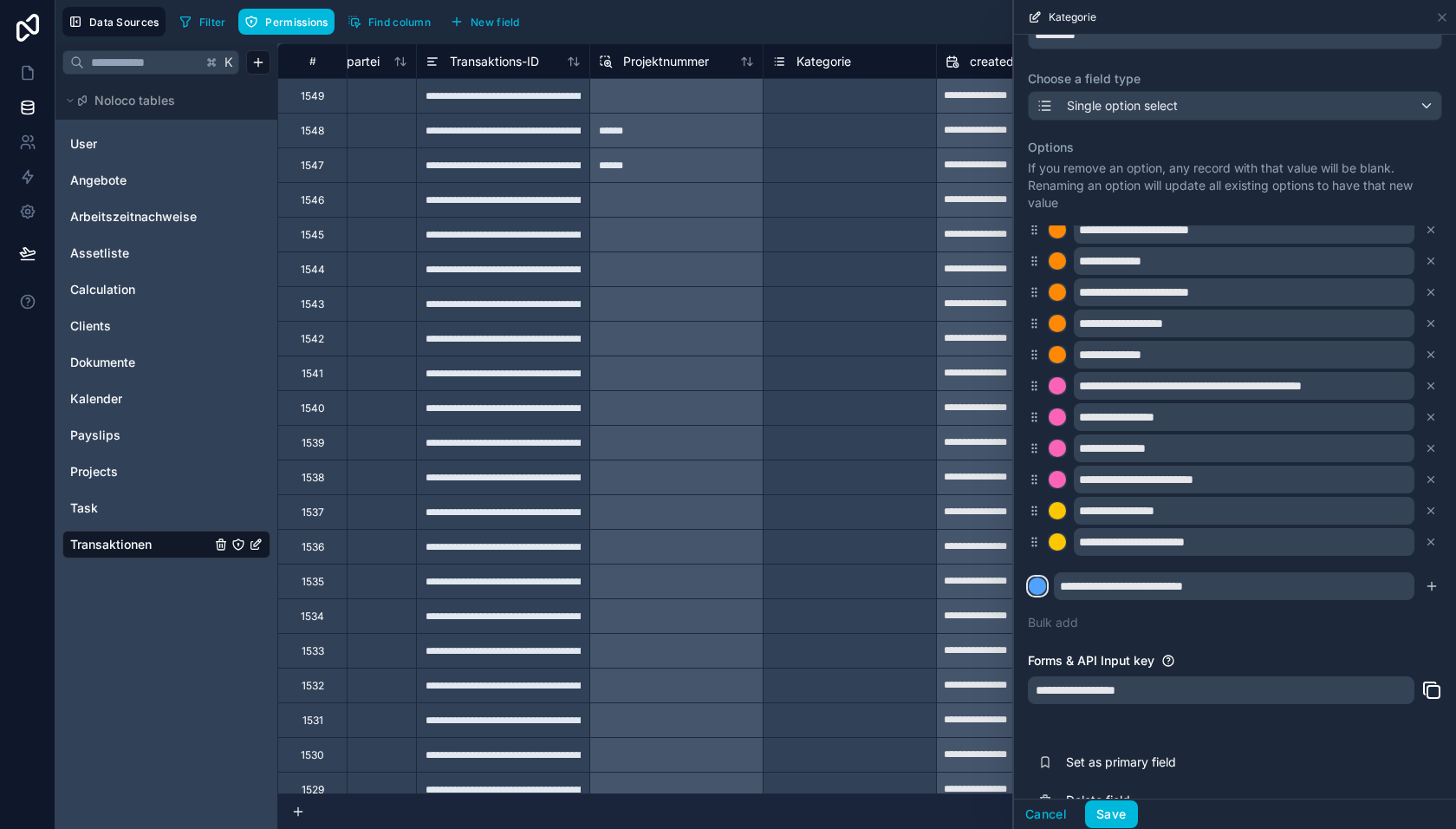
click at [1039, 578] on div at bounding box center [1038, 586] width 18 height 18
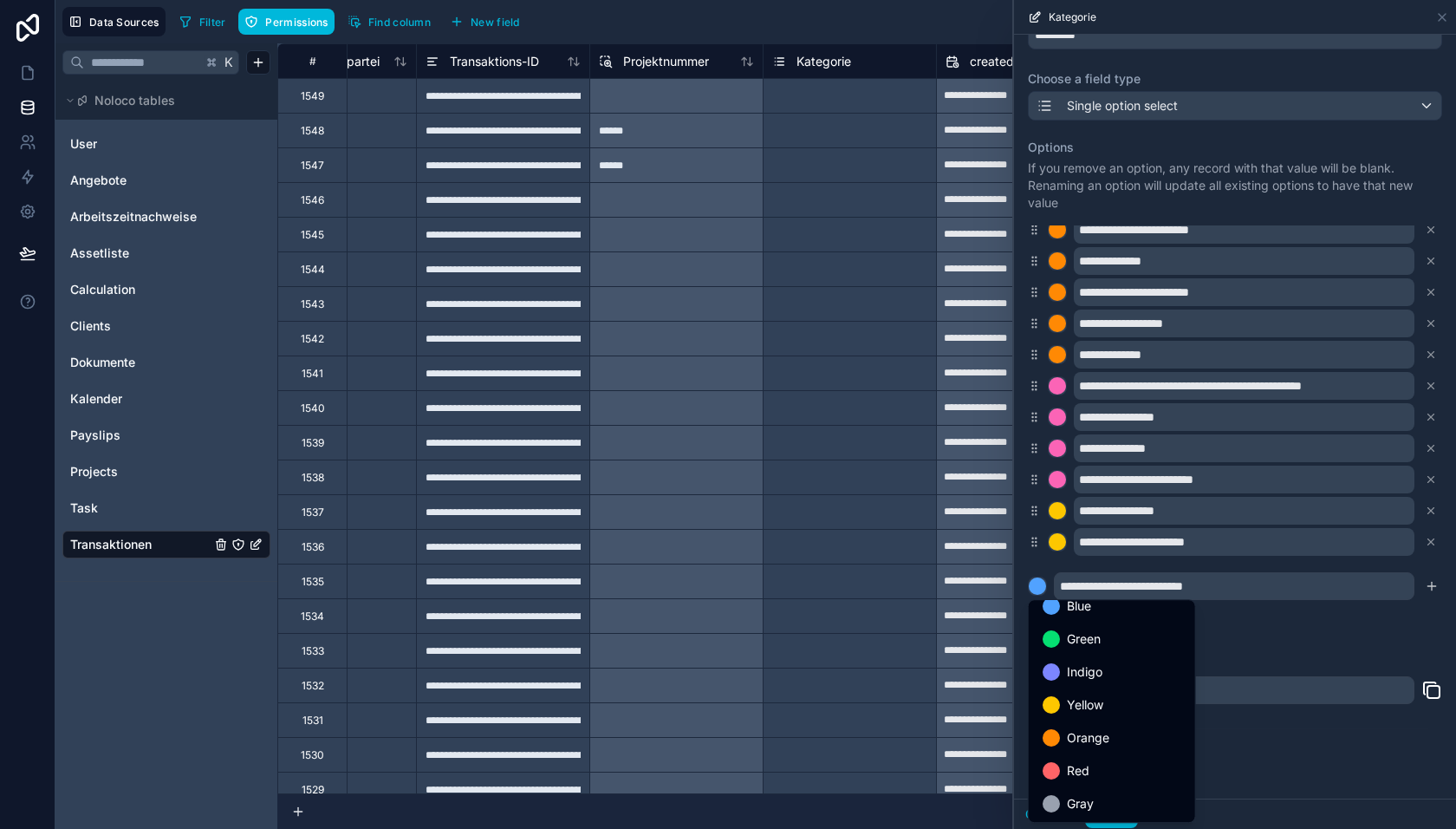
click at [1077, 691] on div "Yellow" at bounding box center [1112, 704] width 159 height 31
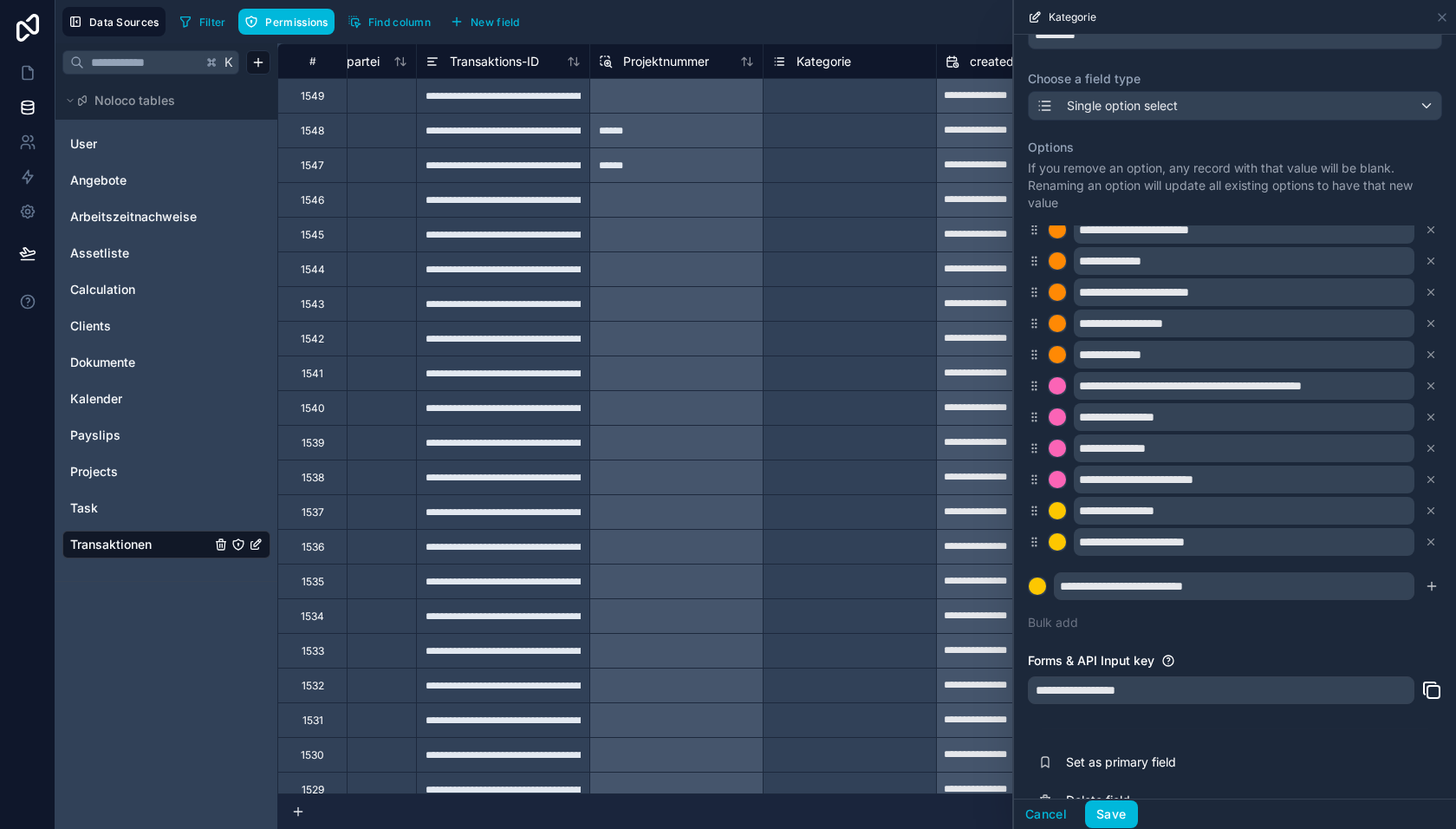
click at [1430, 581] on icon "submit" at bounding box center [1432, 586] width 14 height 14
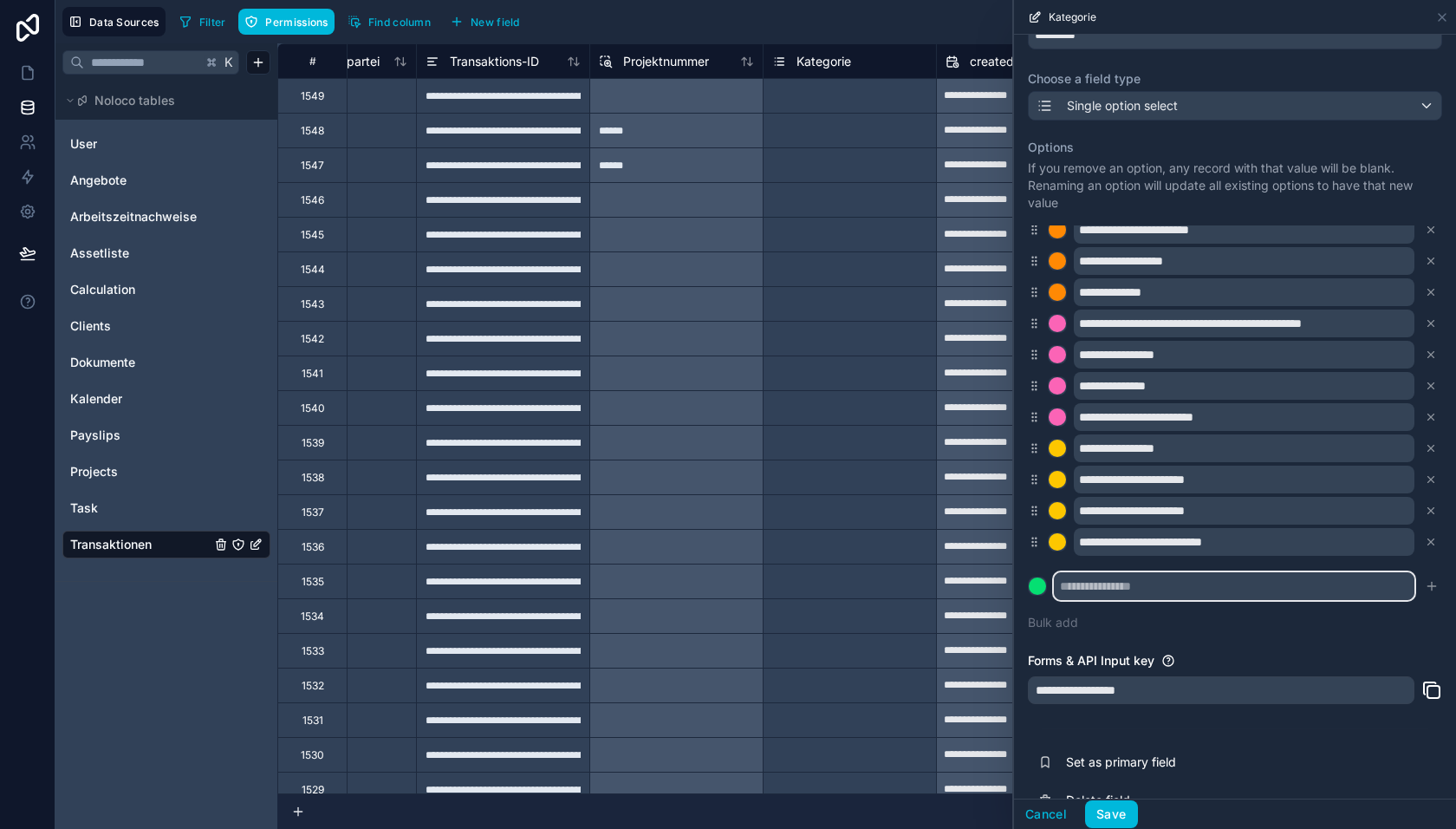
click at [1109, 586] on input "text" at bounding box center [1234, 585] width 360 height 27
paste input "**********"
type input "**********"
click at [1040, 590] on div at bounding box center [1038, 586] width 18 height 18
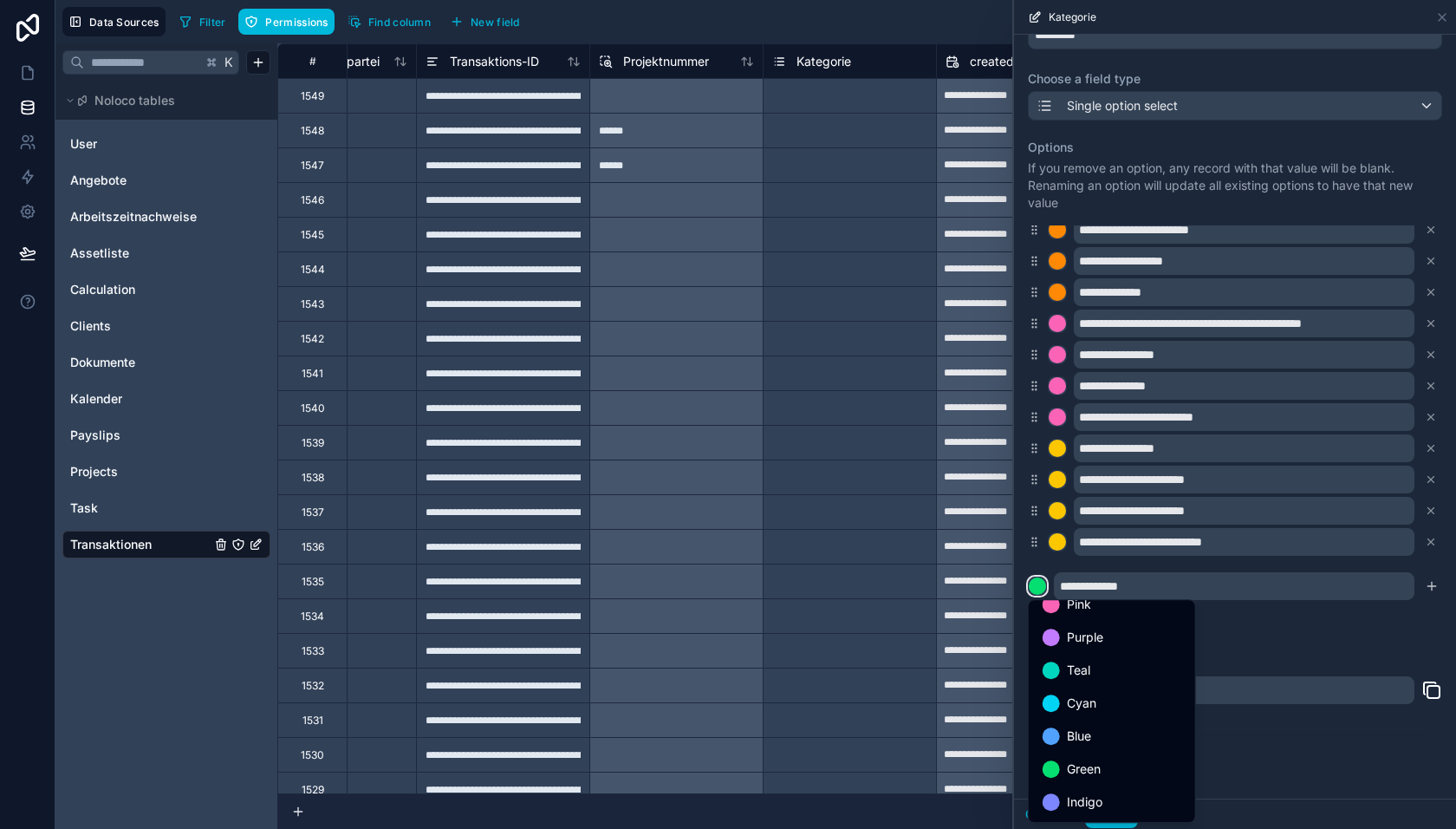
scroll to position [0, 0]
click at [1096, 653] on span "Purple" at bounding box center [1085, 651] width 36 height 20
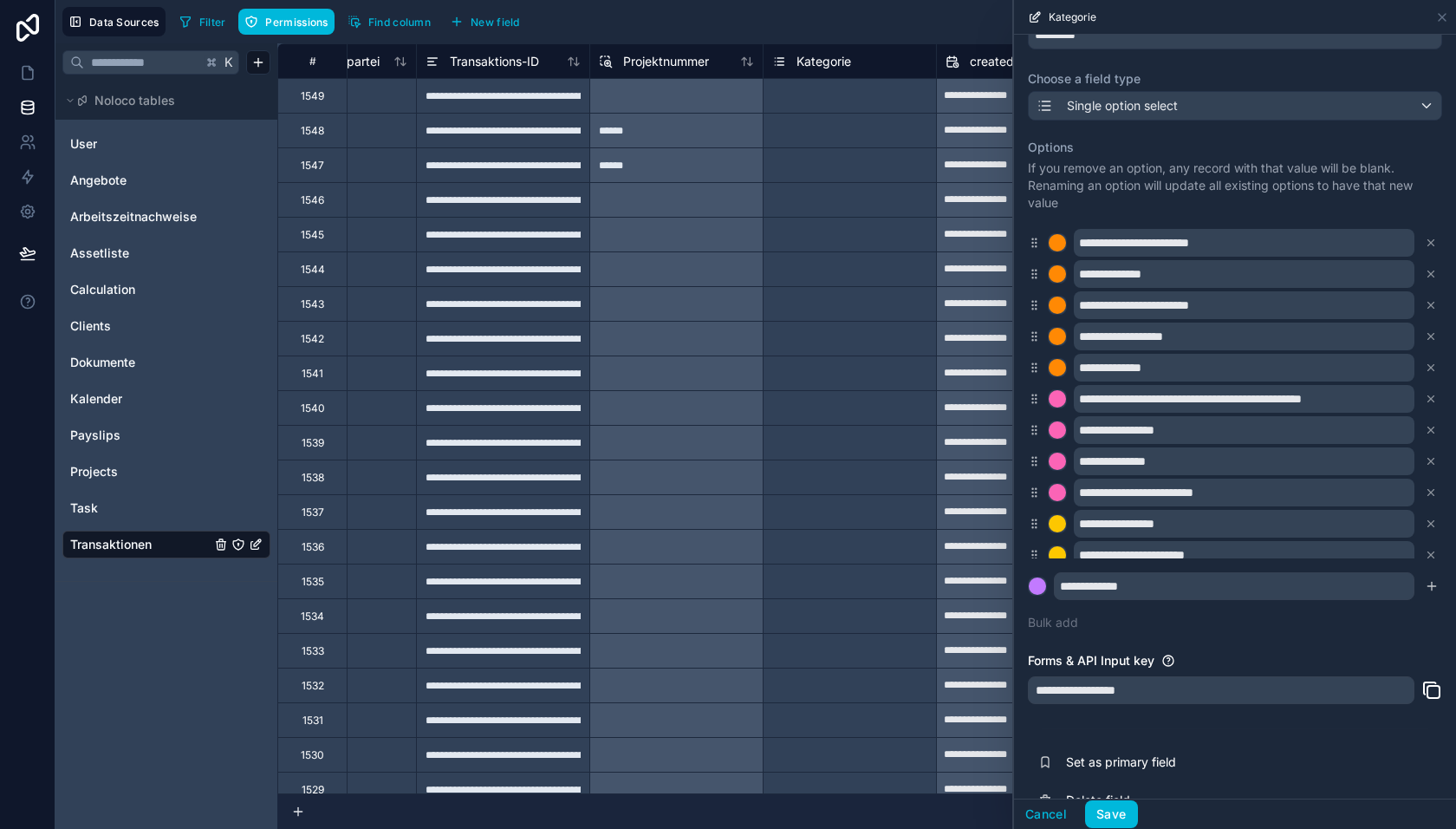
scroll to position [575, 0]
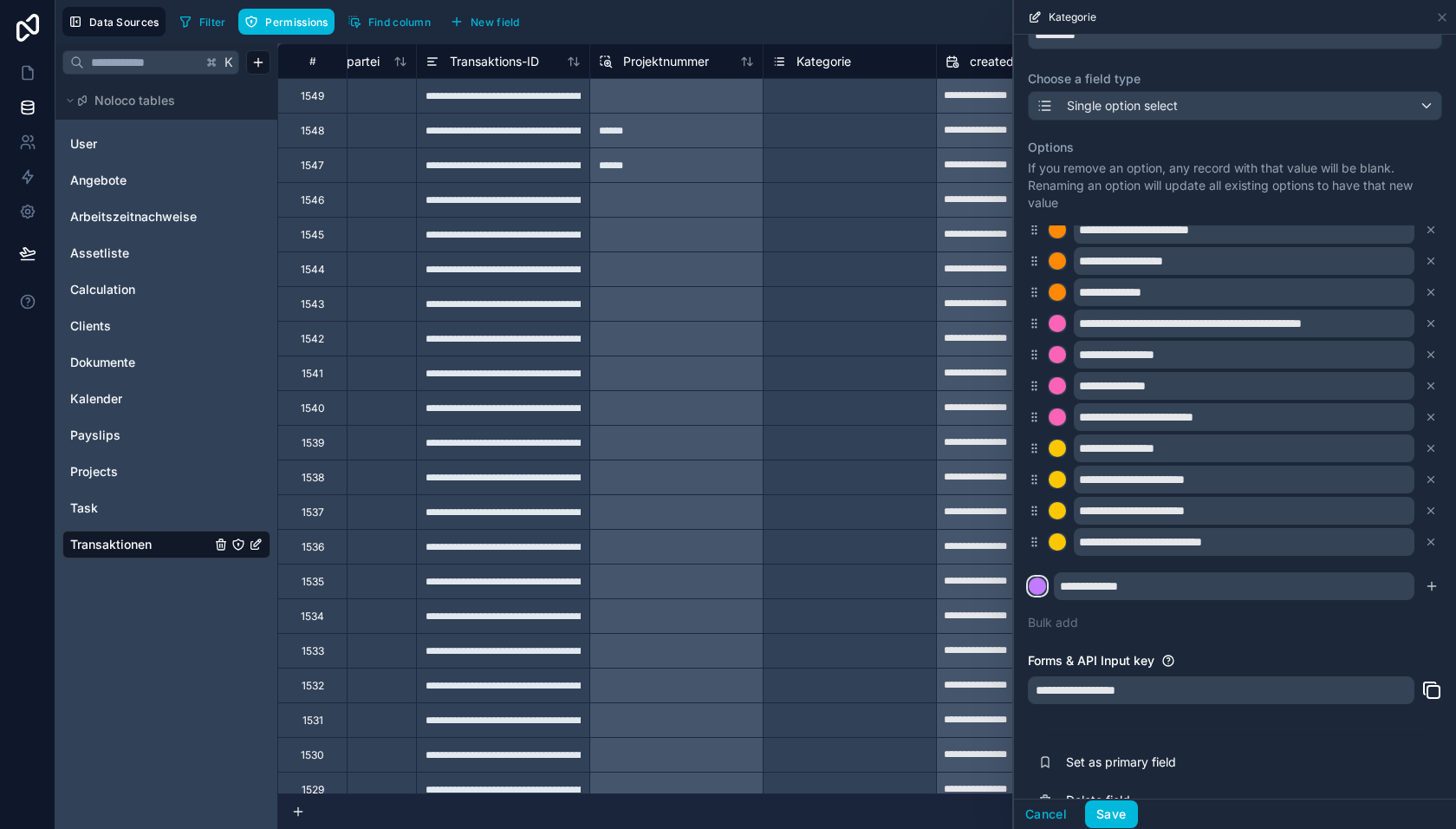
click at [1034, 578] on div at bounding box center [1038, 586] width 18 height 18
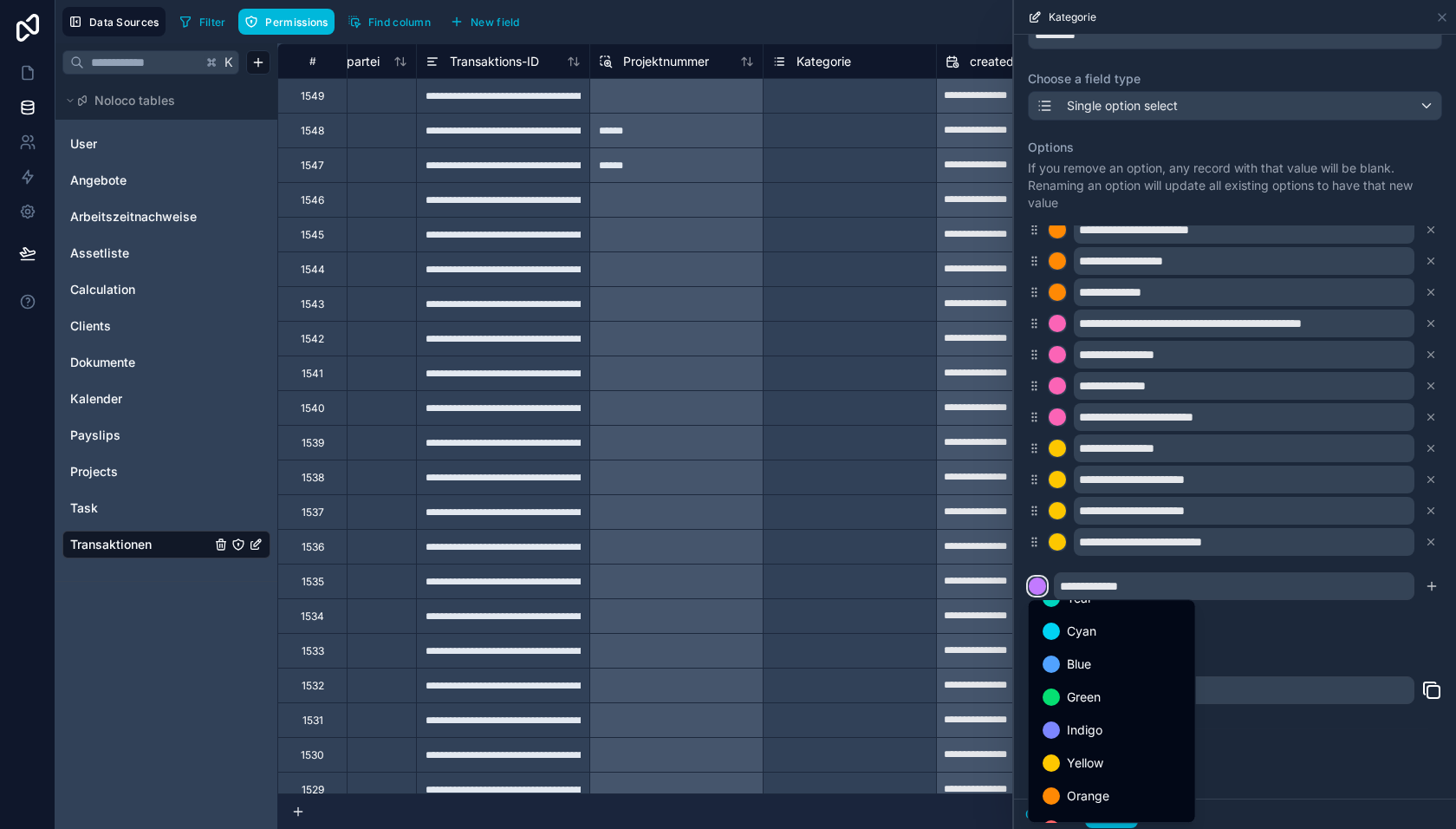
scroll to position [116, 0]
click at [1075, 707] on span "Indigo" at bounding box center [1085, 700] width 35 height 20
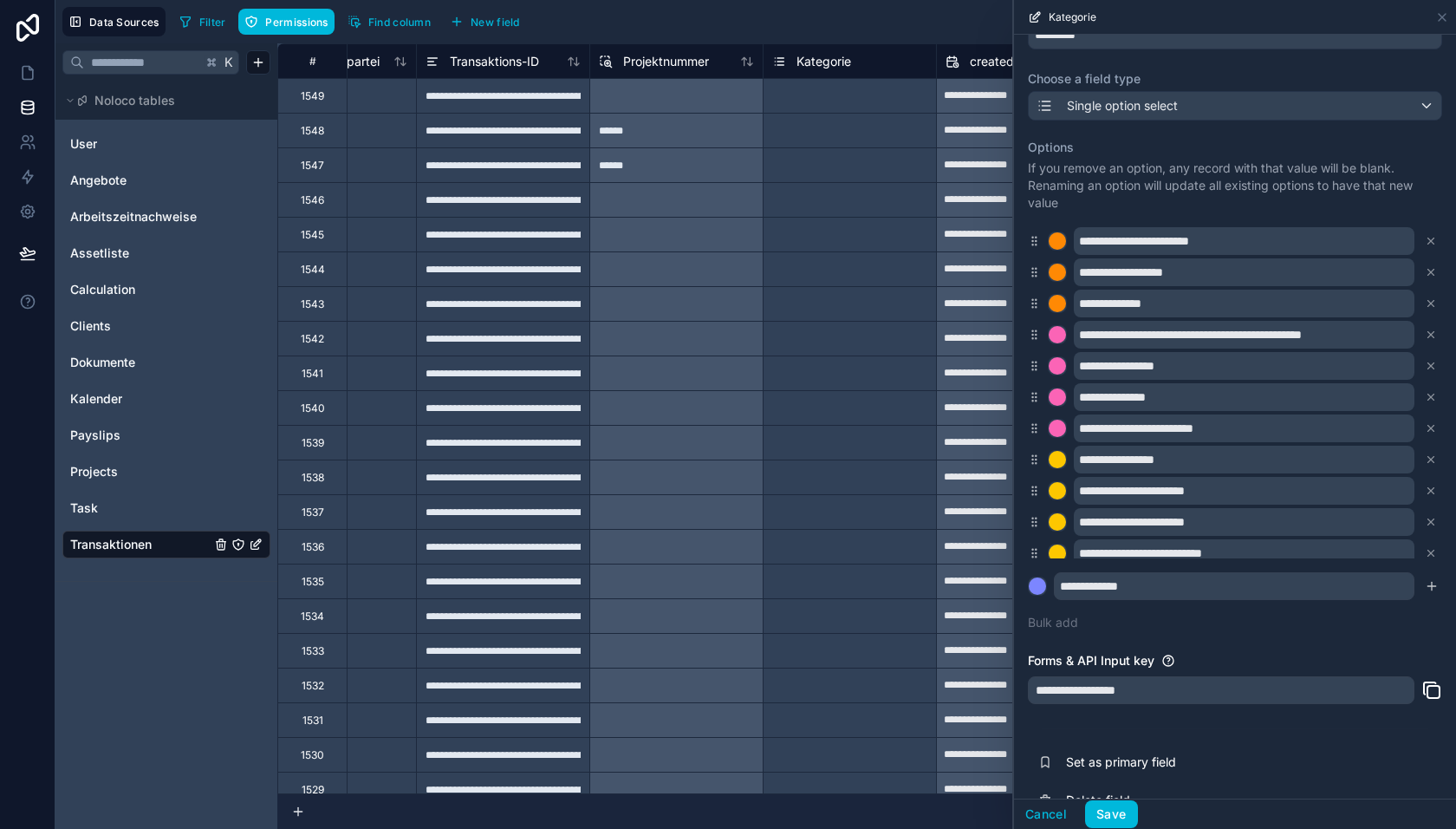
scroll to position [575, 0]
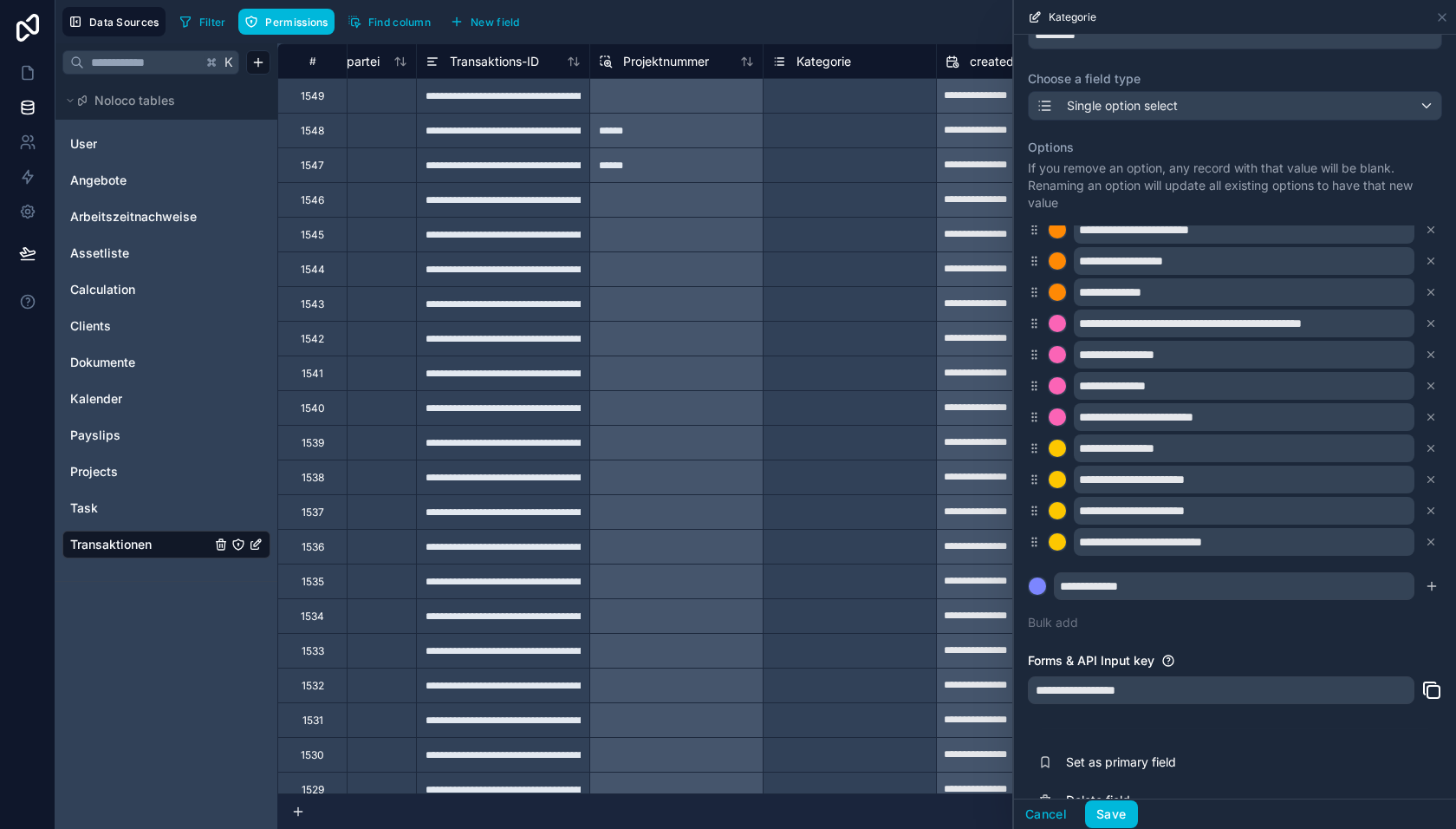
click at [1436, 580] on icon "submit" at bounding box center [1432, 586] width 14 height 14
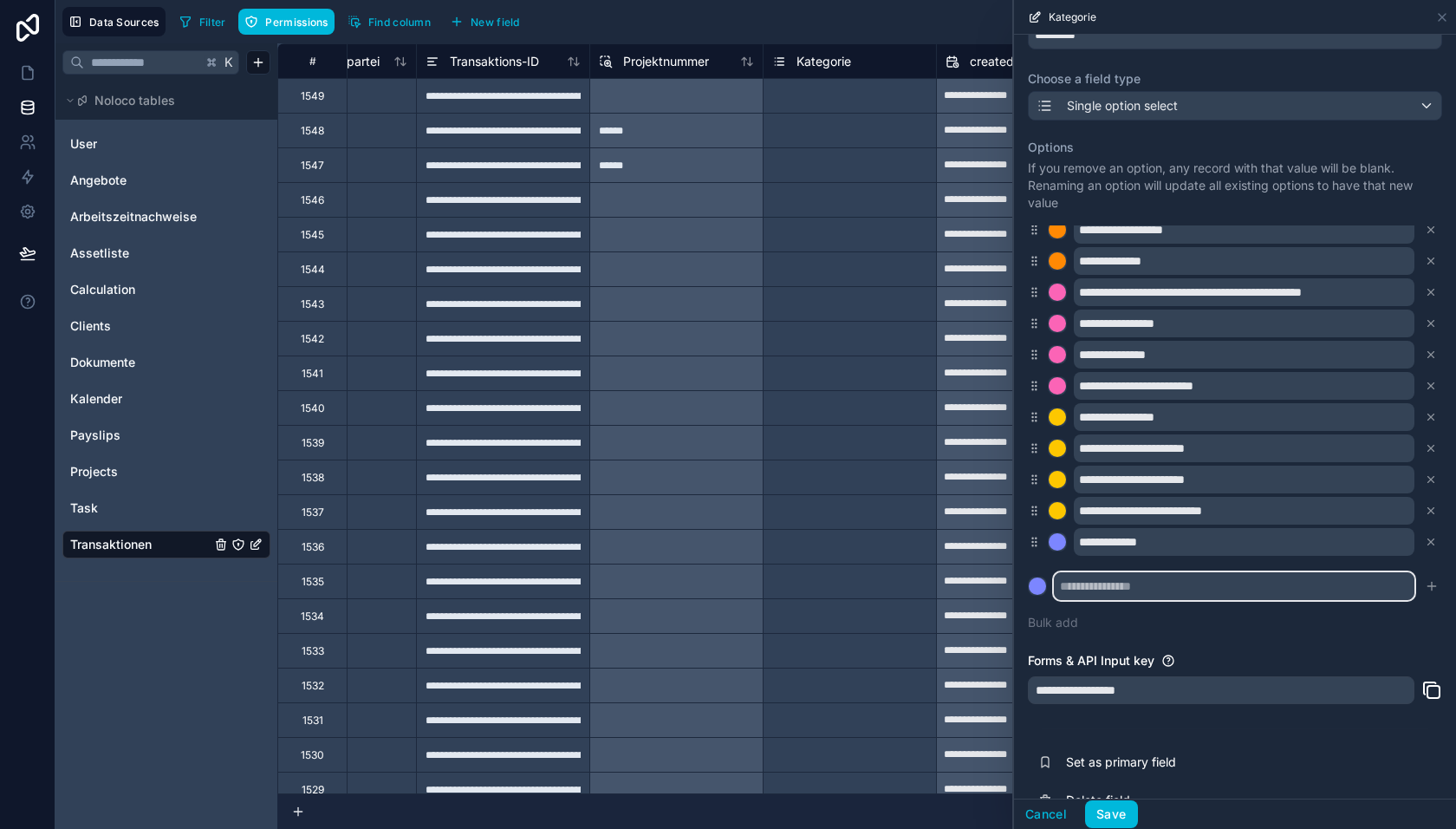
click at [1108, 585] on input "text" at bounding box center [1234, 585] width 360 height 27
paste input "**********"
type input "**********"
click at [1028, 577] on button at bounding box center [1038, 586] width 19 height 19
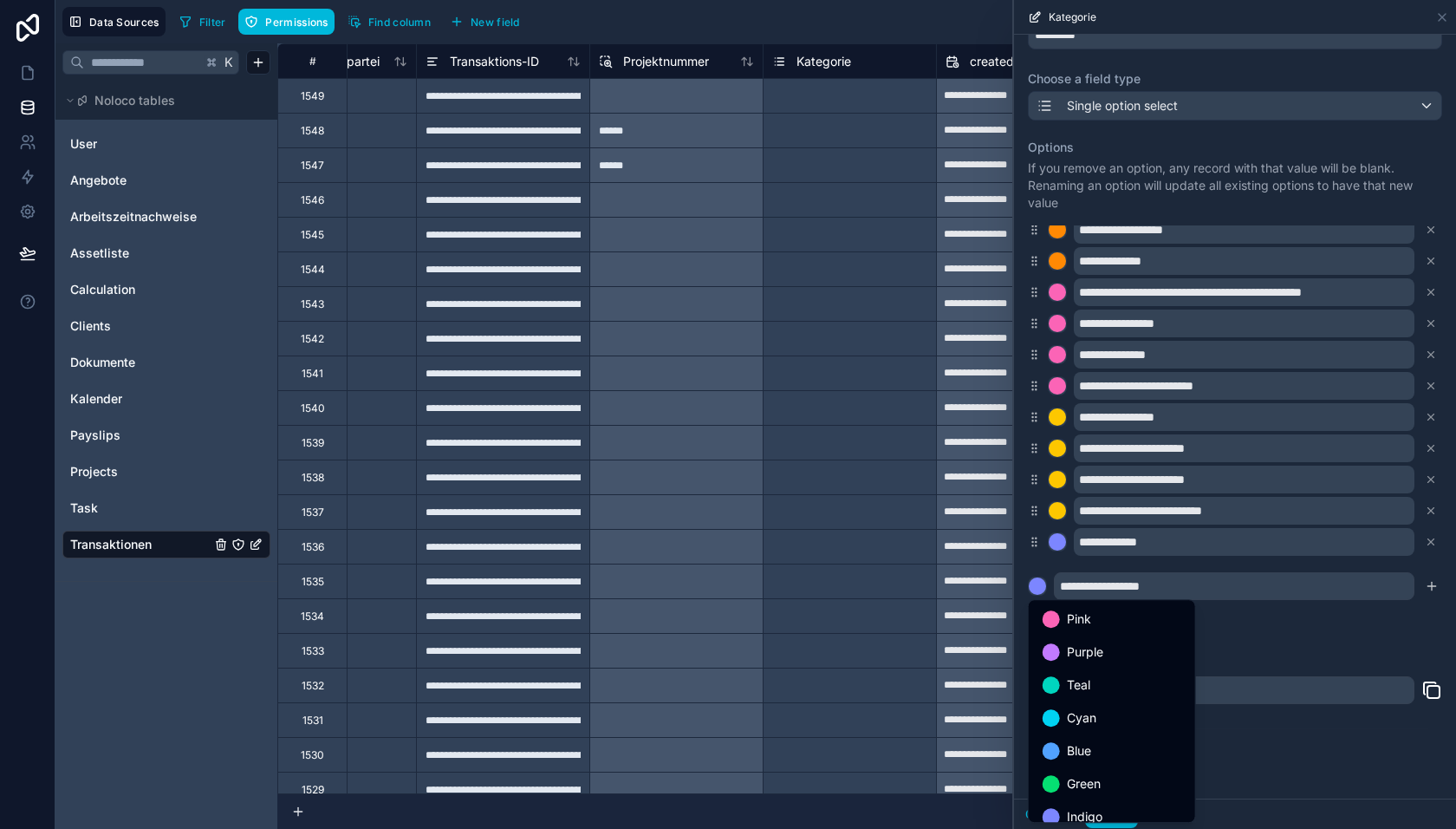
click at [1435, 587] on div at bounding box center [1235, 414] width 442 height 829
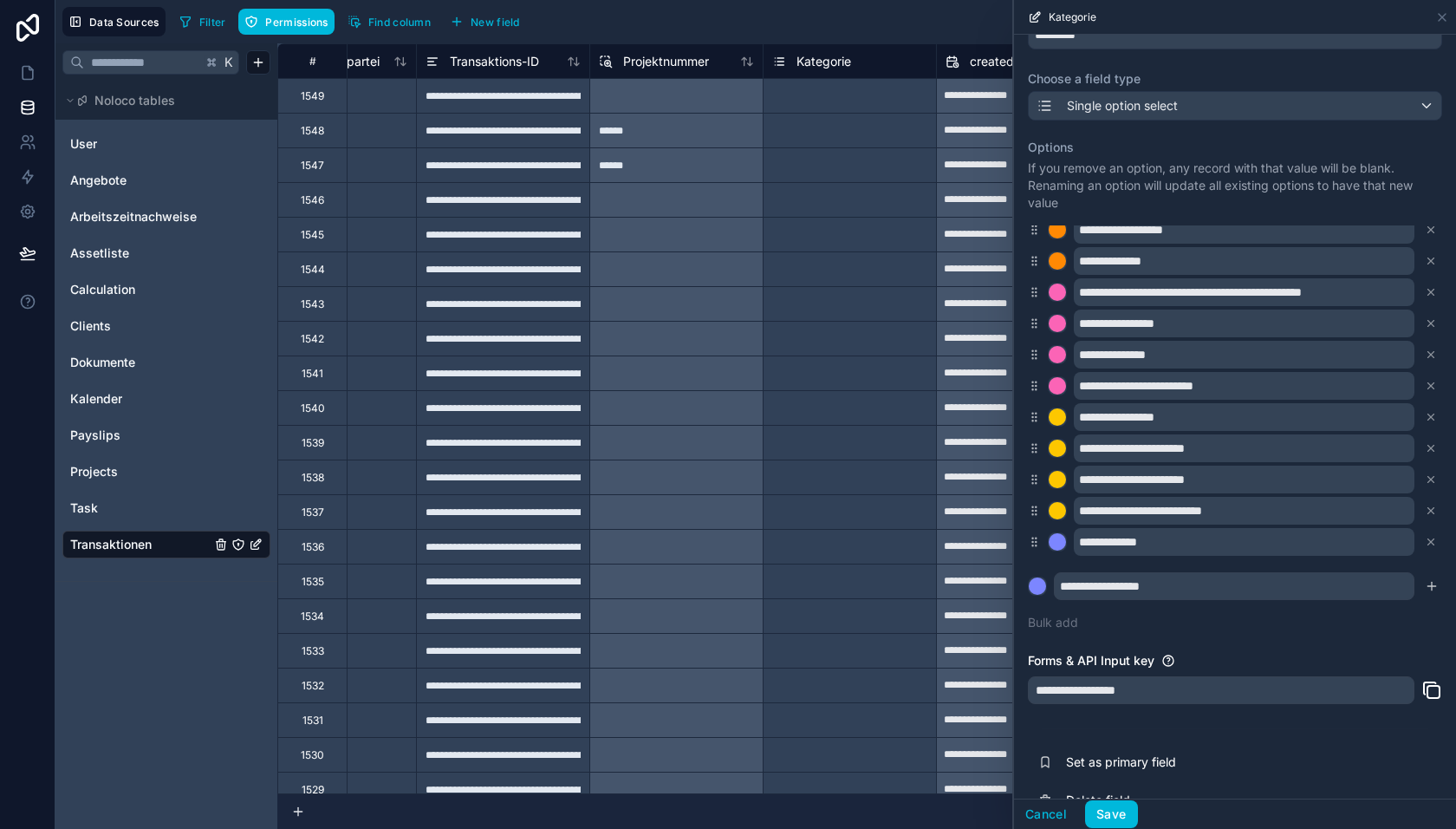
click at [1435, 587] on icon "submit" at bounding box center [1432, 586] width 14 height 14
click at [1079, 585] on input "text" at bounding box center [1234, 585] width 360 height 27
paste input "**********"
type input "**********"
click at [1041, 587] on div at bounding box center [1038, 586] width 18 height 18
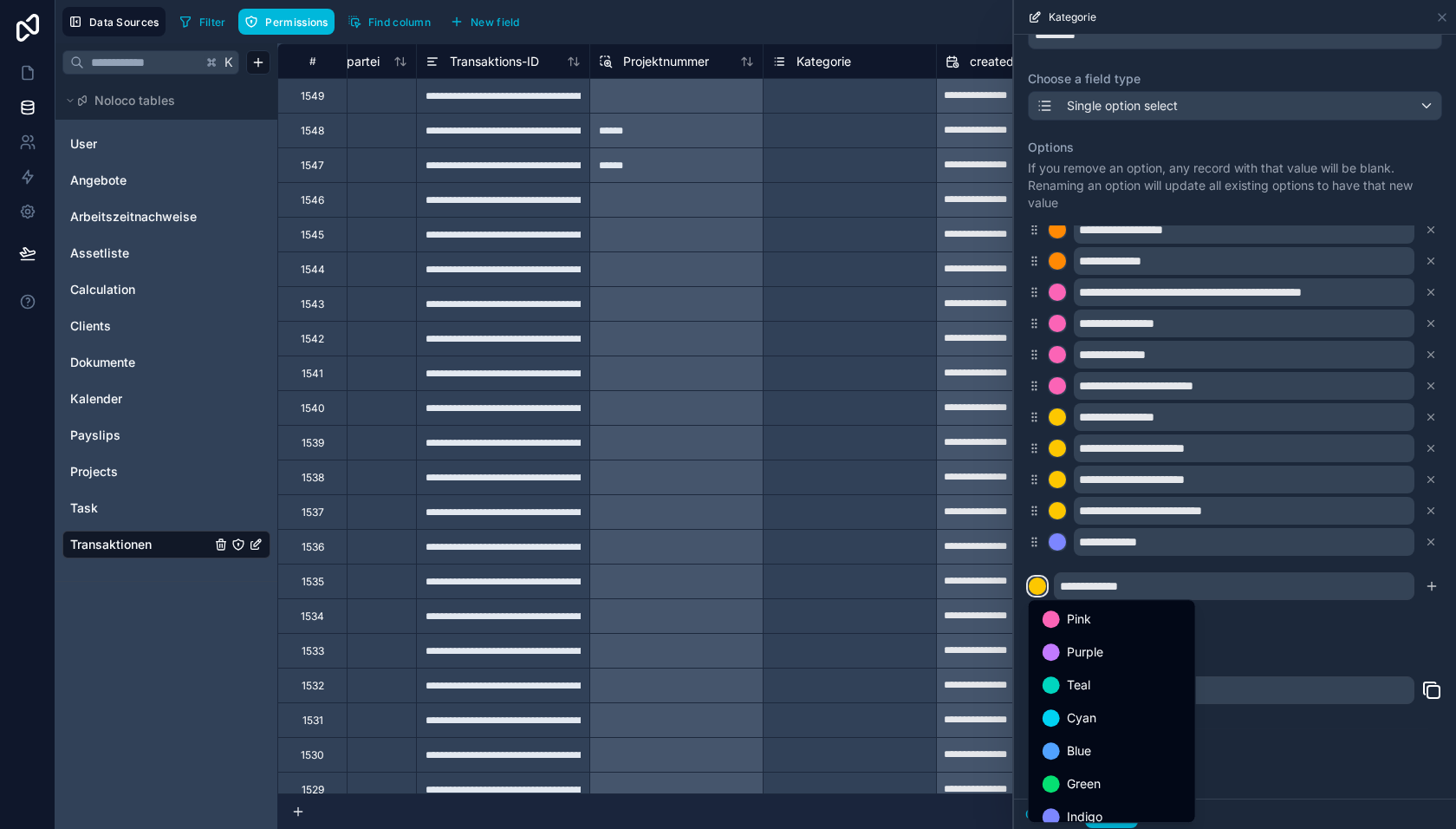
scroll to position [144, 0]
click at [1083, 678] on span "Indigo" at bounding box center [1085, 671] width 35 height 20
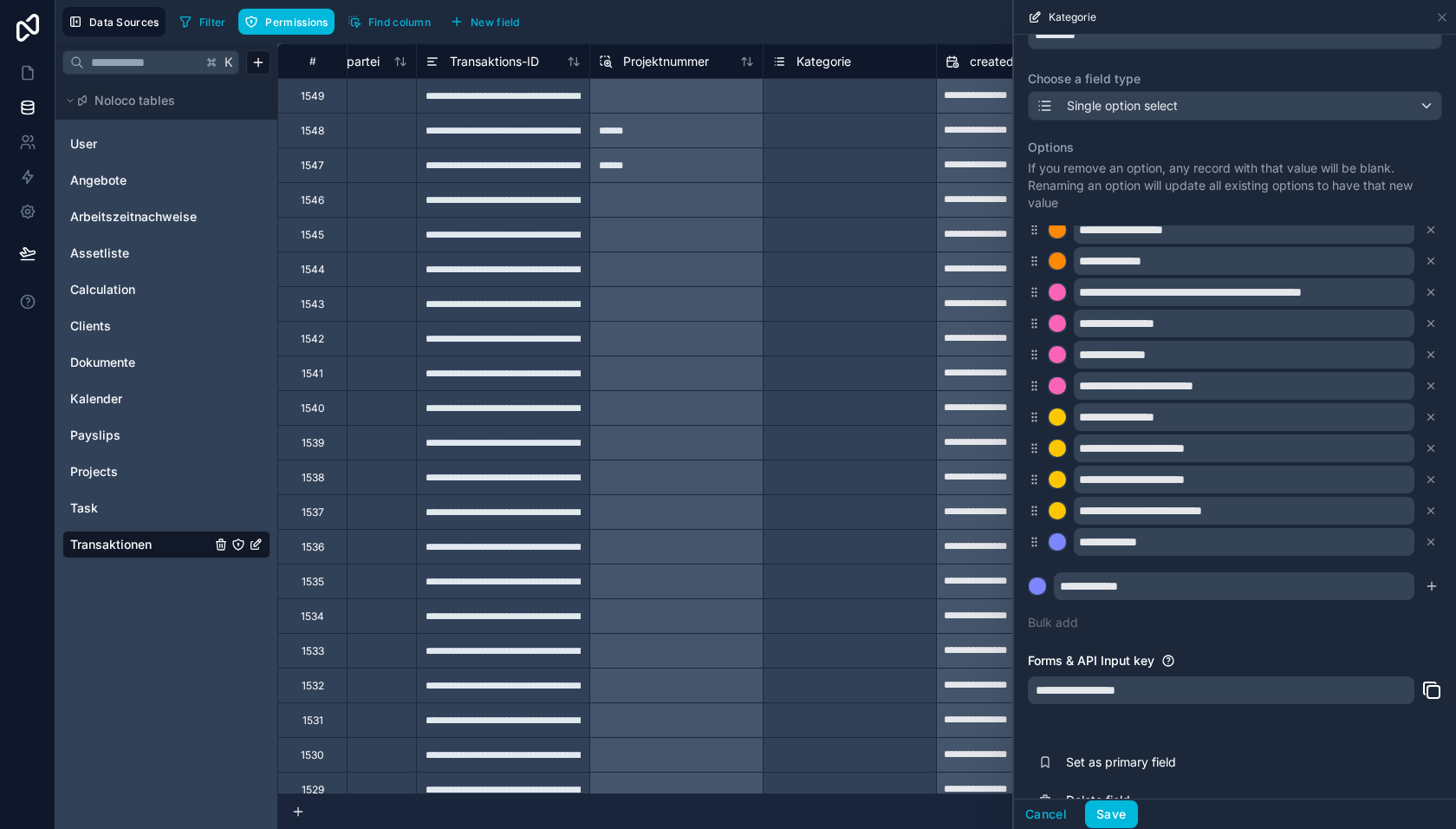
click at [1431, 577] on button "submit" at bounding box center [1431, 585] width 20 height 20
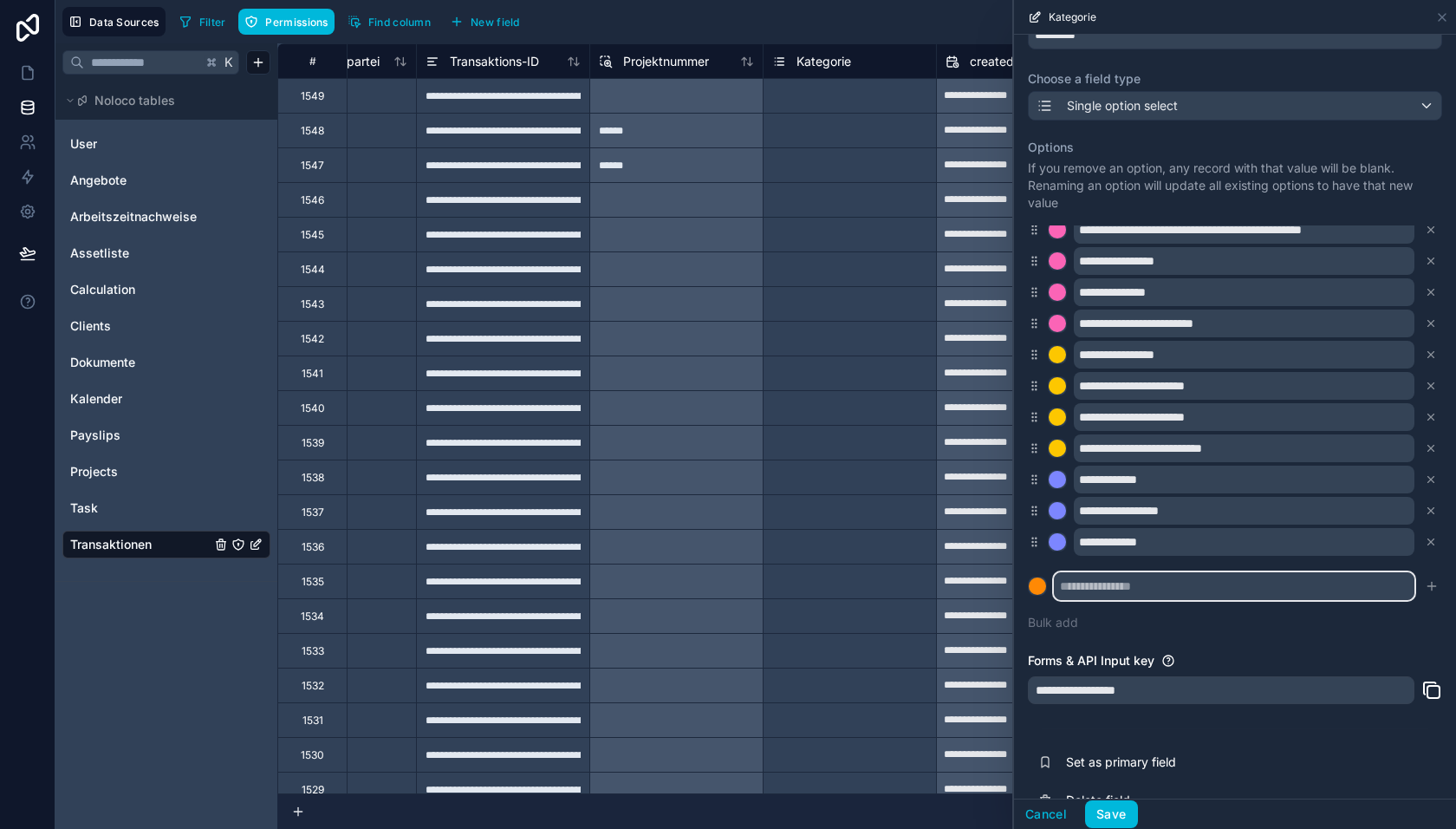
click at [1099, 589] on input "text" at bounding box center [1234, 585] width 360 height 27
paste input "**********"
type input "**********"
click at [1044, 584] on div at bounding box center [1038, 586] width 18 height 18
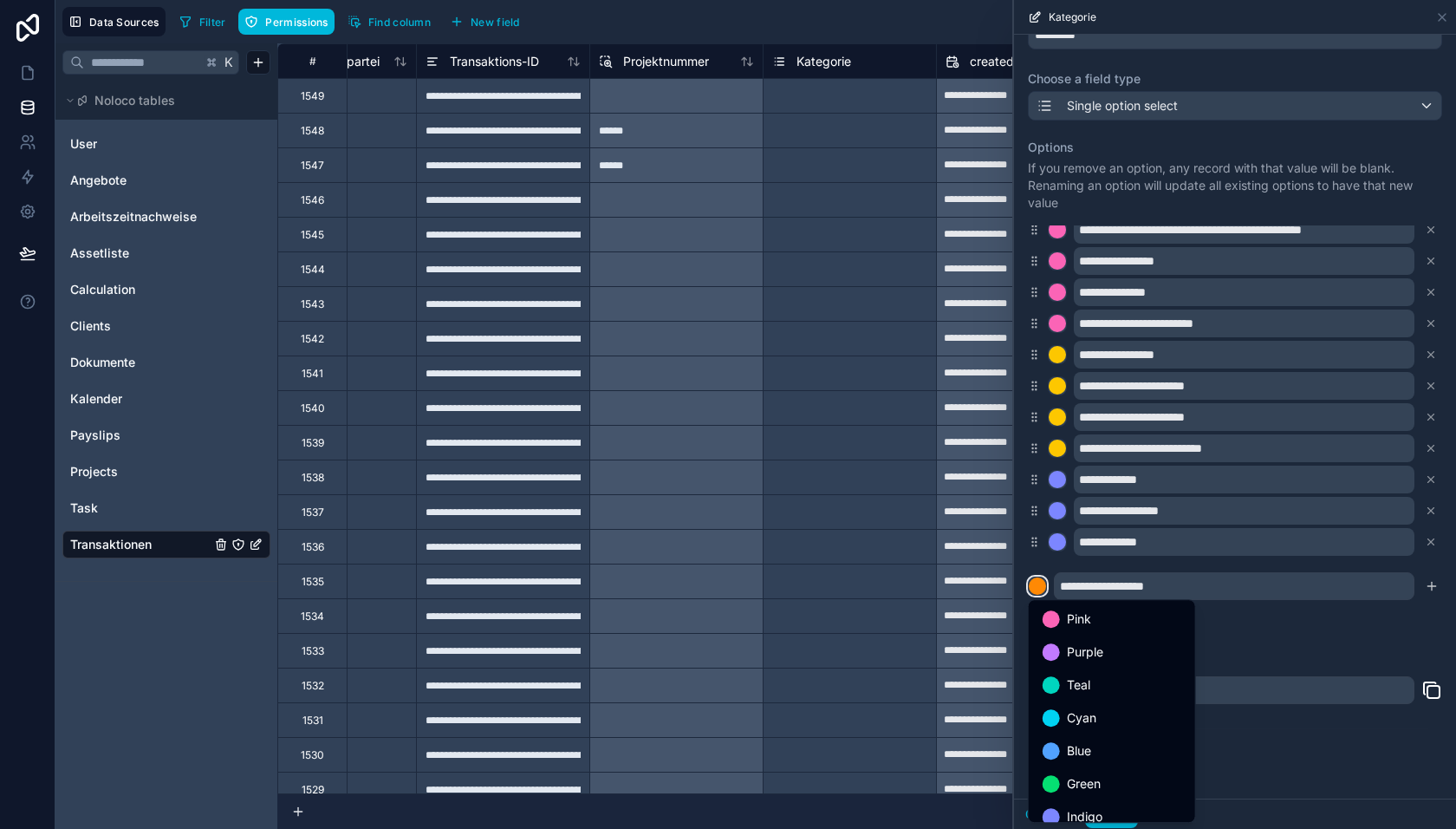
scroll to position [50, 0]
click at [1086, 763] on span "Indigo" at bounding box center [1085, 765] width 35 height 20
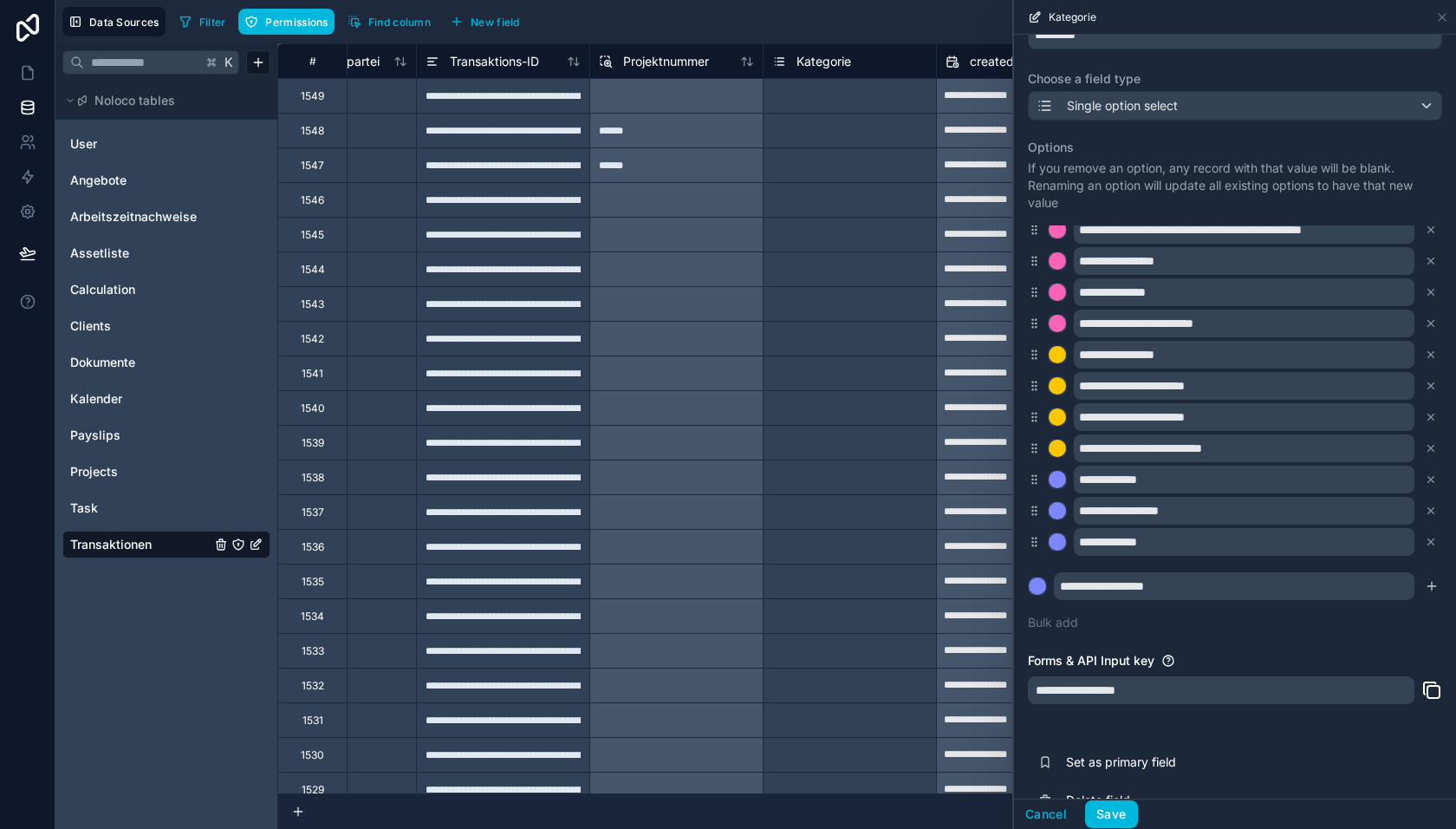
click at [1427, 583] on icon "submit" at bounding box center [1432, 586] width 14 height 14
click at [1093, 577] on input "text" at bounding box center [1234, 585] width 360 height 27
paste input "**********"
type input "**********"
click at [1040, 583] on div at bounding box center [1038, 586] width 18 height 18
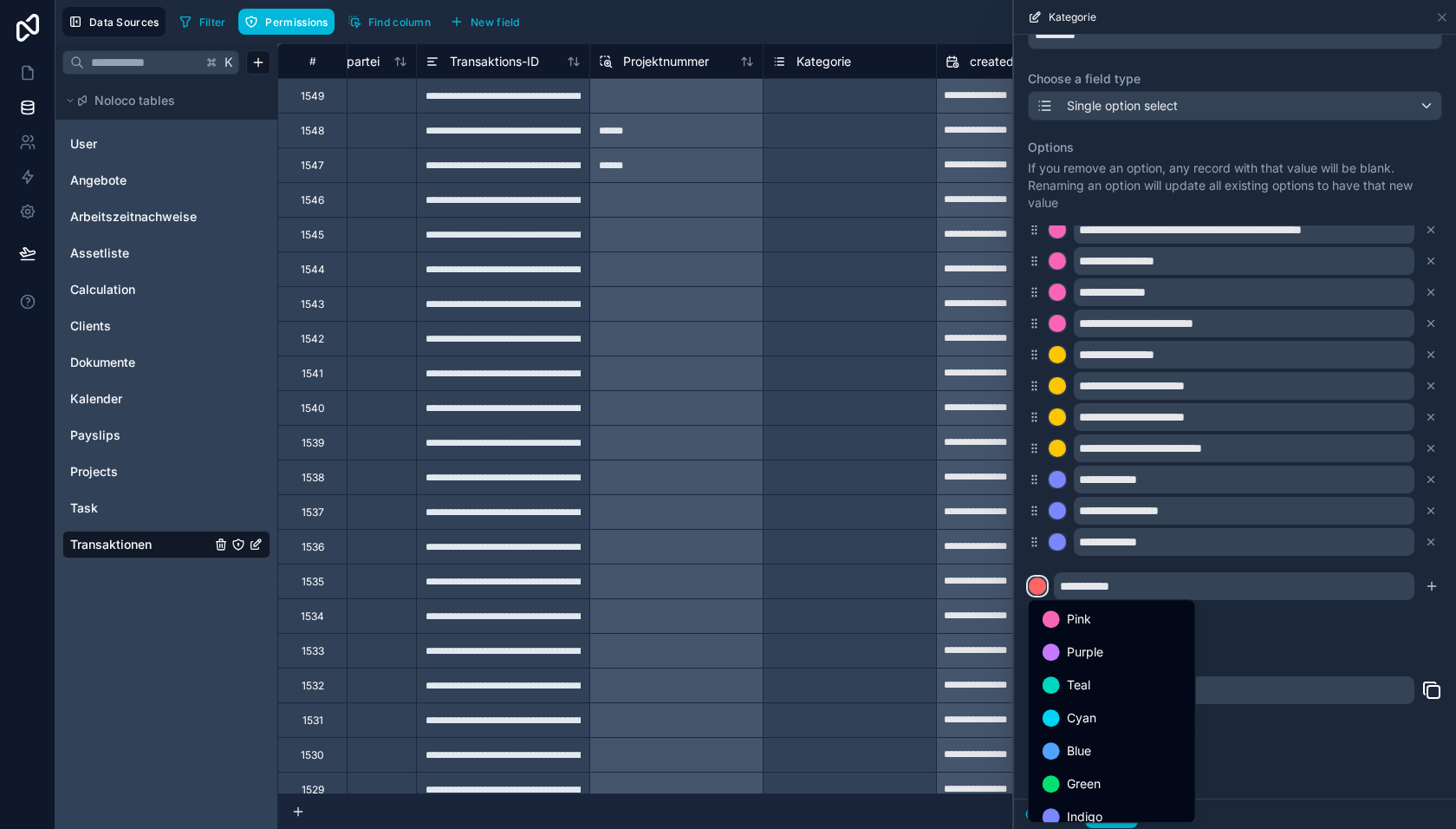
scroll to position [85, 0]
click at [1083, 717] on div "Indigo" at bounding box center [1112, 731] width 159 height 31
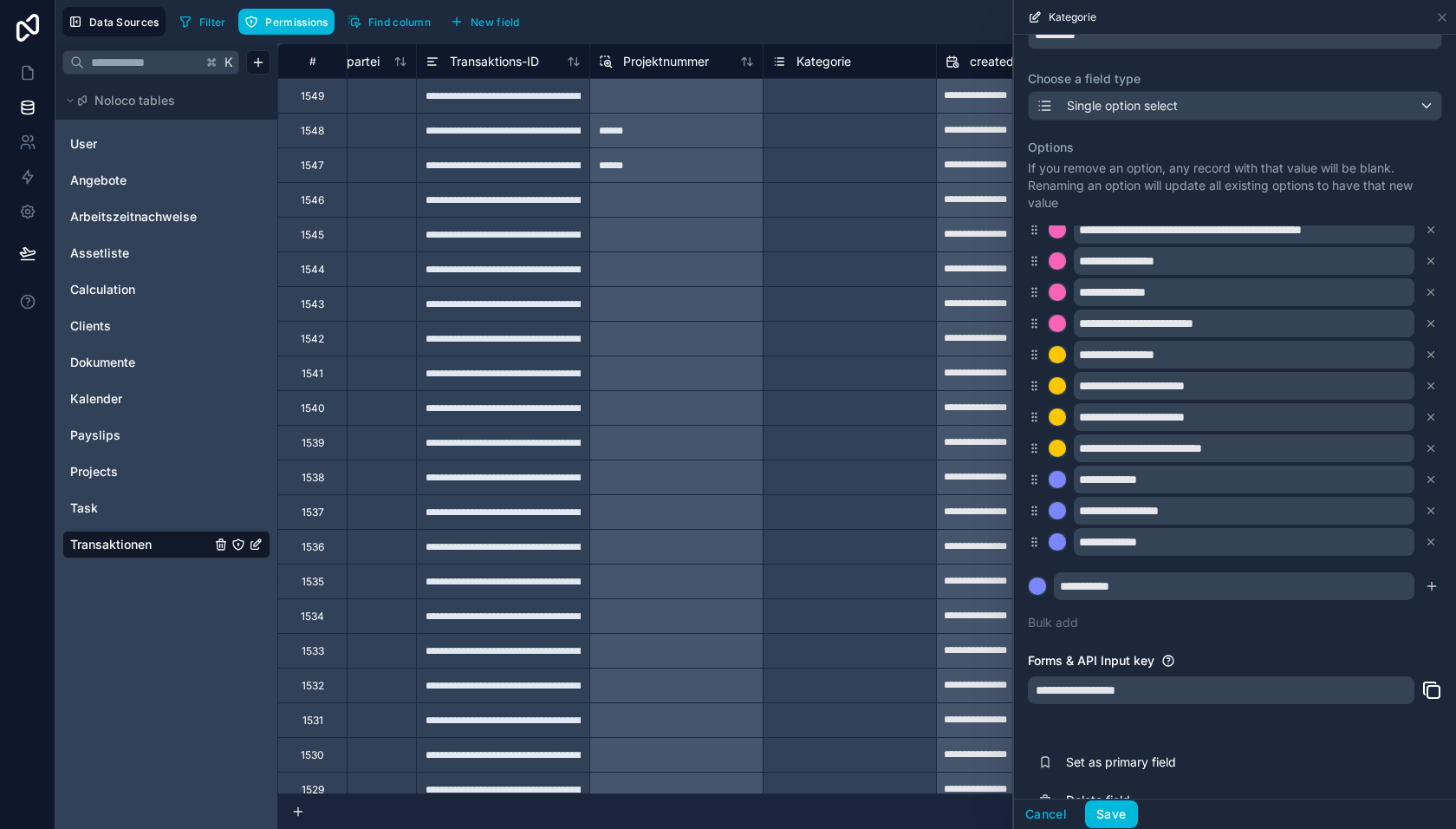
click at [1429, 582] on icon "submit" at bounding box center [1432, 586] width 14 height 14
click at [1088, 589] on input "text" at bounding box center [1234, 585] width 360 height 27
paste input "**********"
type input "**********"
click at [1035, 585] on div at bounding box center [1038, 586] width 18 height 18
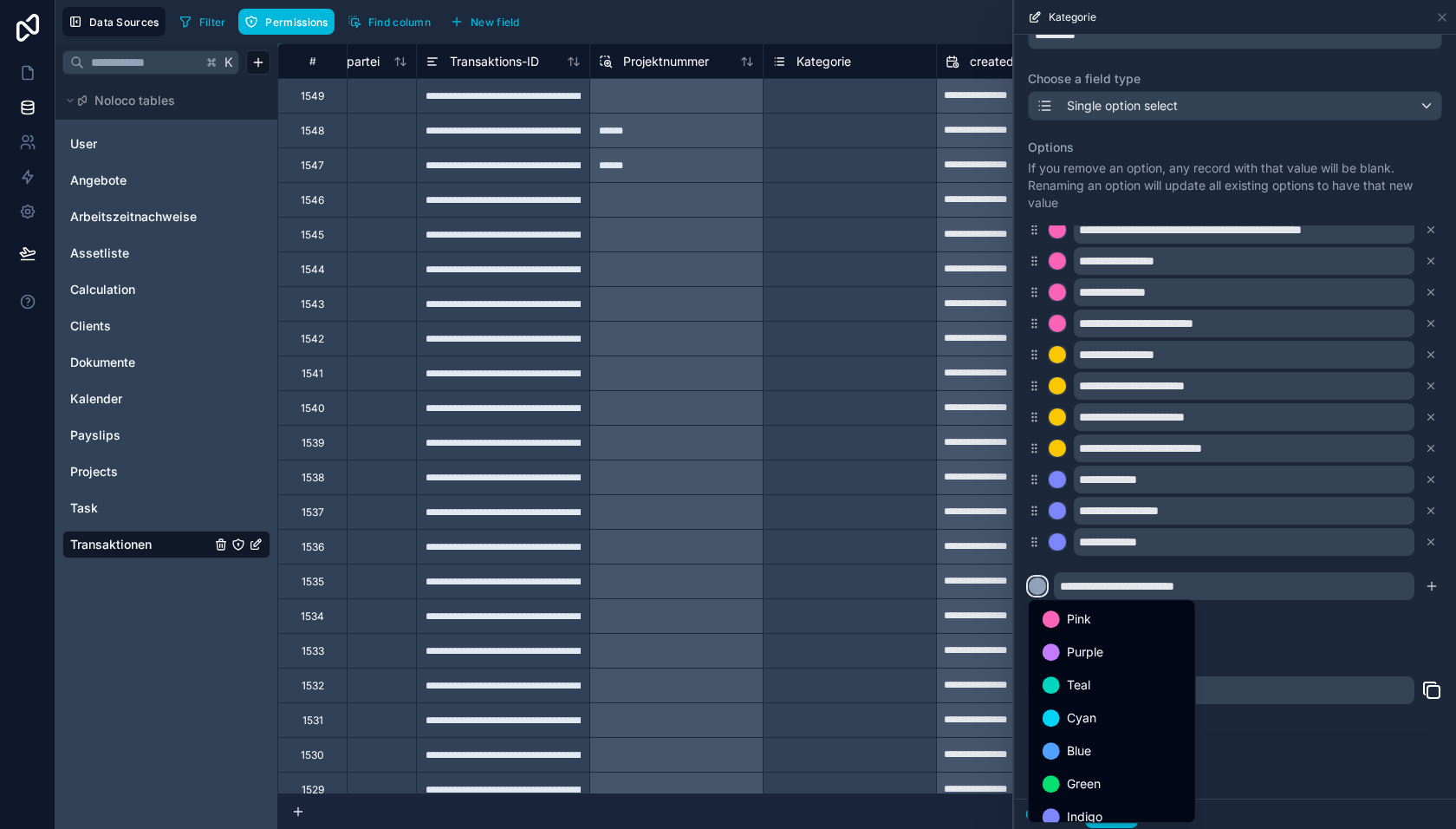
scroll to position [111, 0]
click at [1081, 695] on span "Indigo" at bounding box center [1085, 705] width 35 height 20
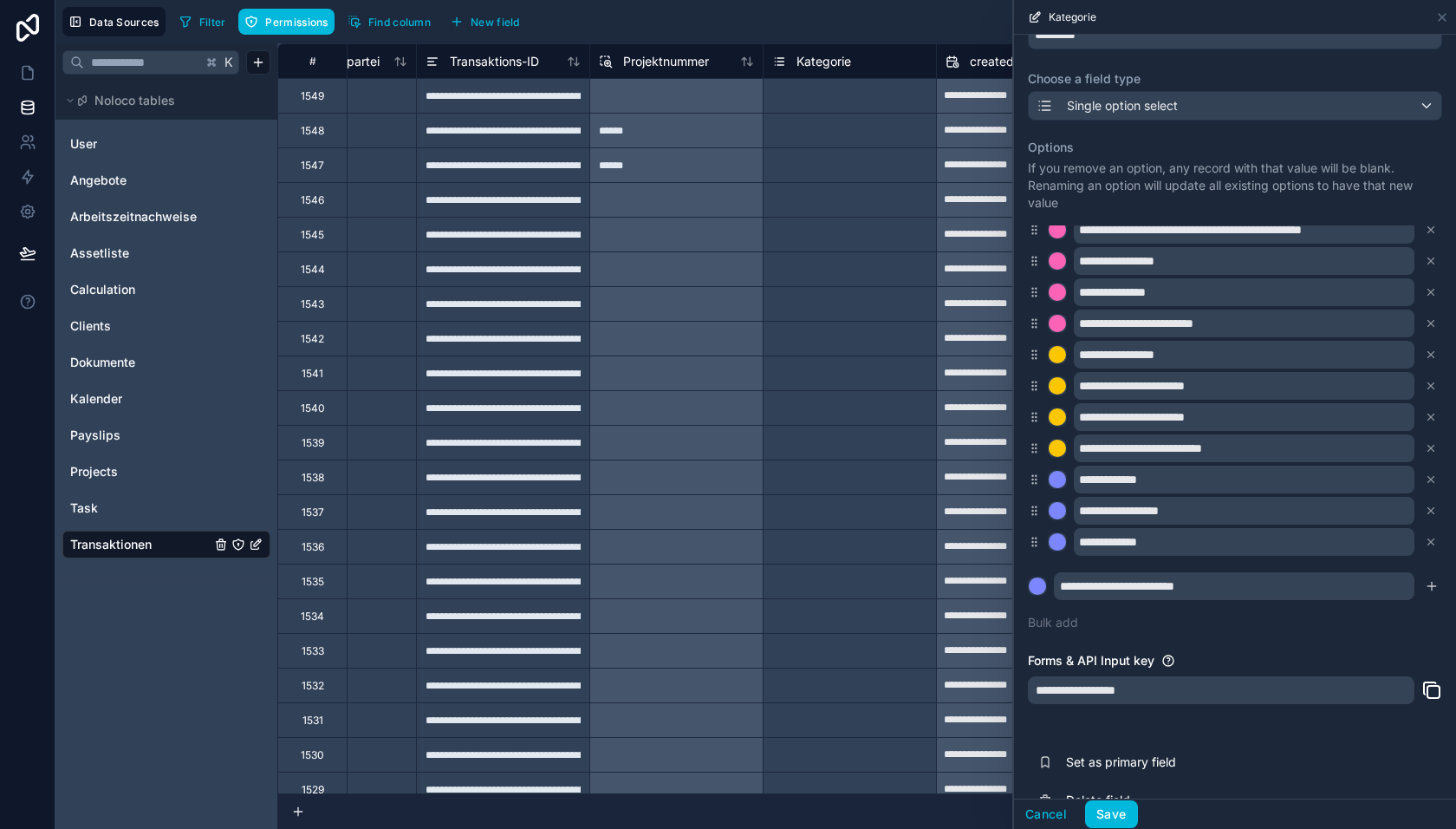
click at [1429, 582] on icon "submit" at bounding box center [1432, 586] width 14 height 14
click at [1107, 577] on input "text" at bounding box center [1234, 585] width 360 height 27
paste input "**********"
type input "**********"
click at [1043, 587] on div at bounding box center [1038, 586] width 18 height 18
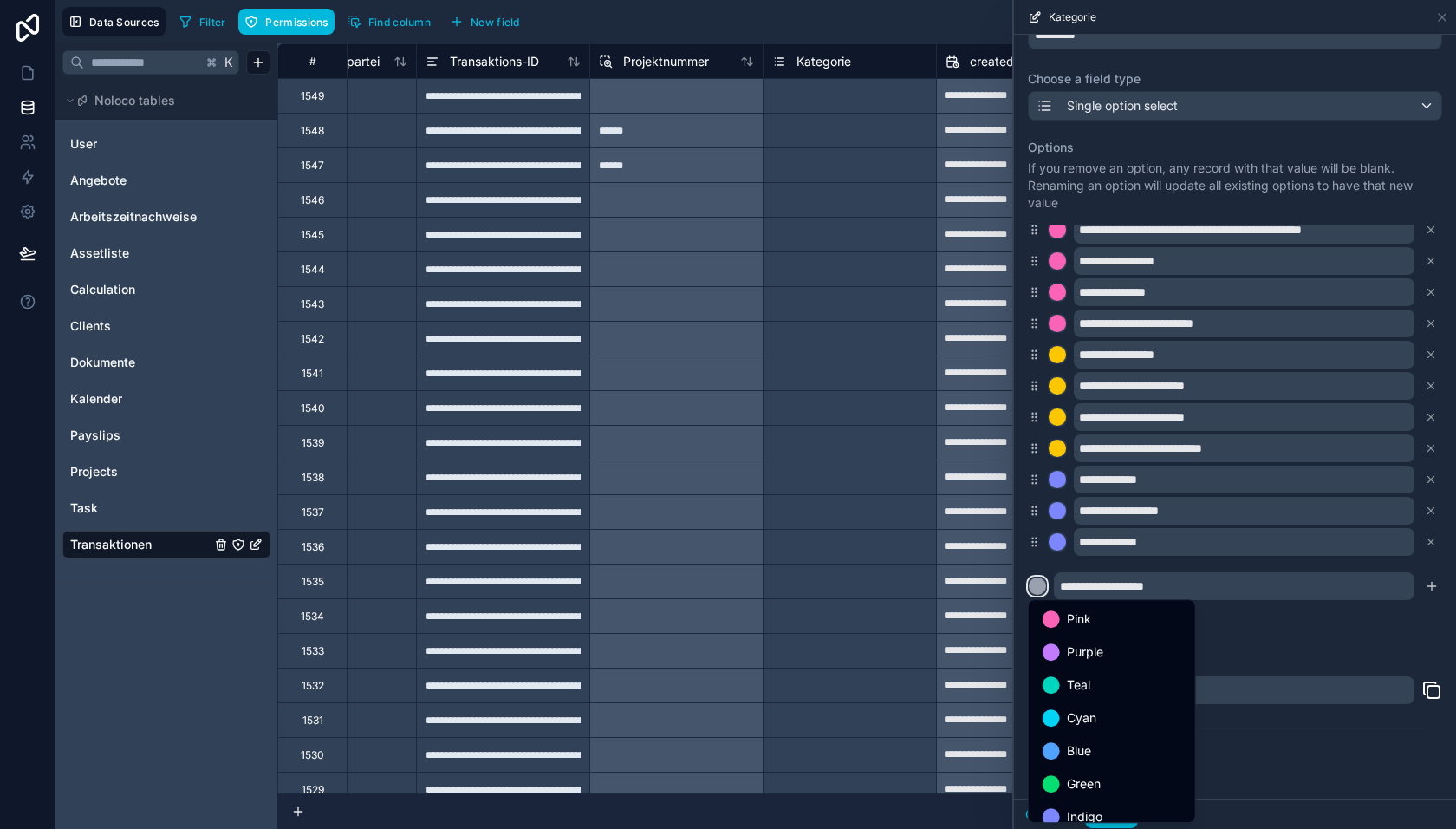
scroll to position [20, 0]
click at [1085, 701] on span "Cyan" at bounding box center [1081, 697] width 29 height 20
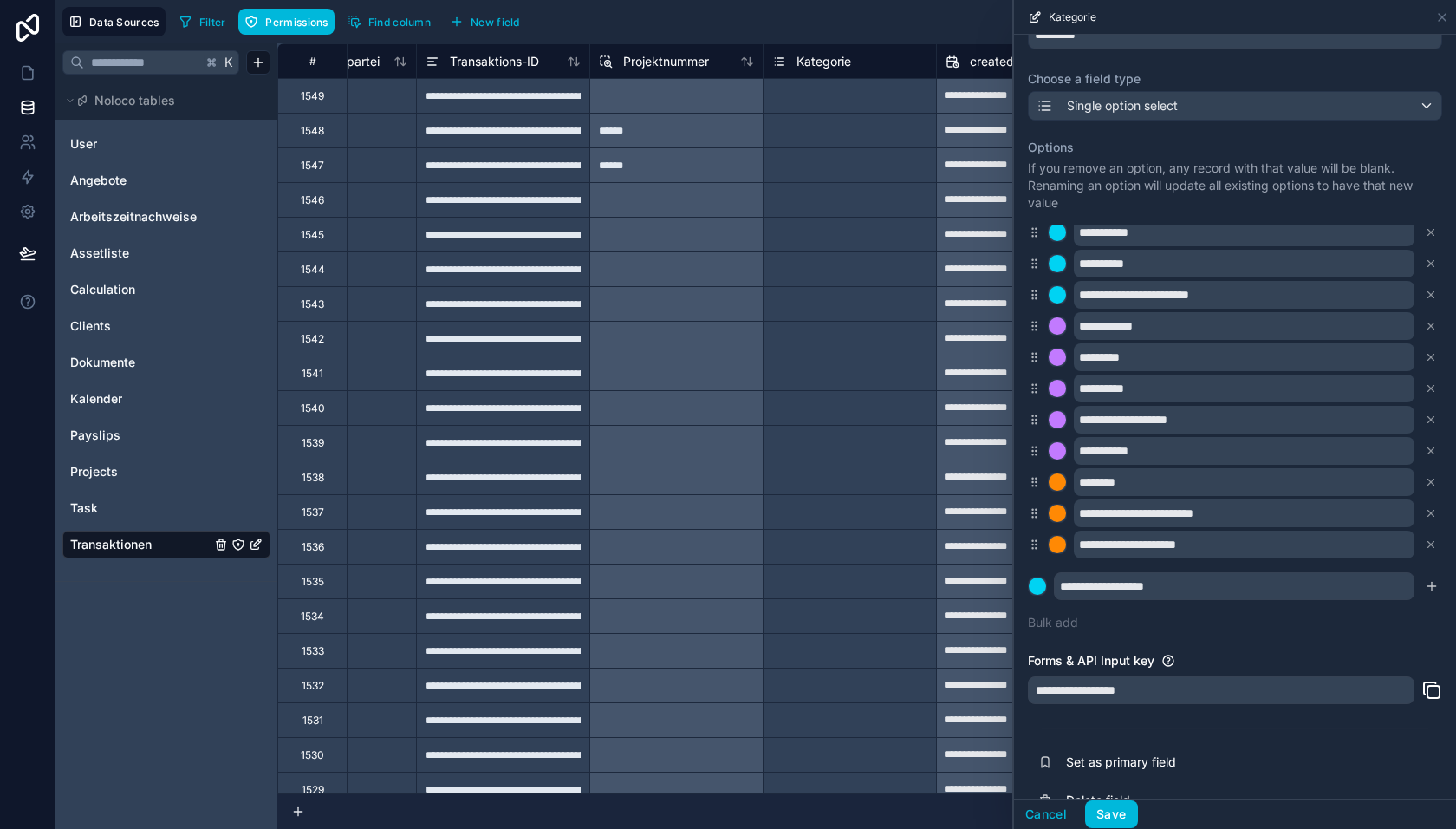
scroll to position [0, 0]
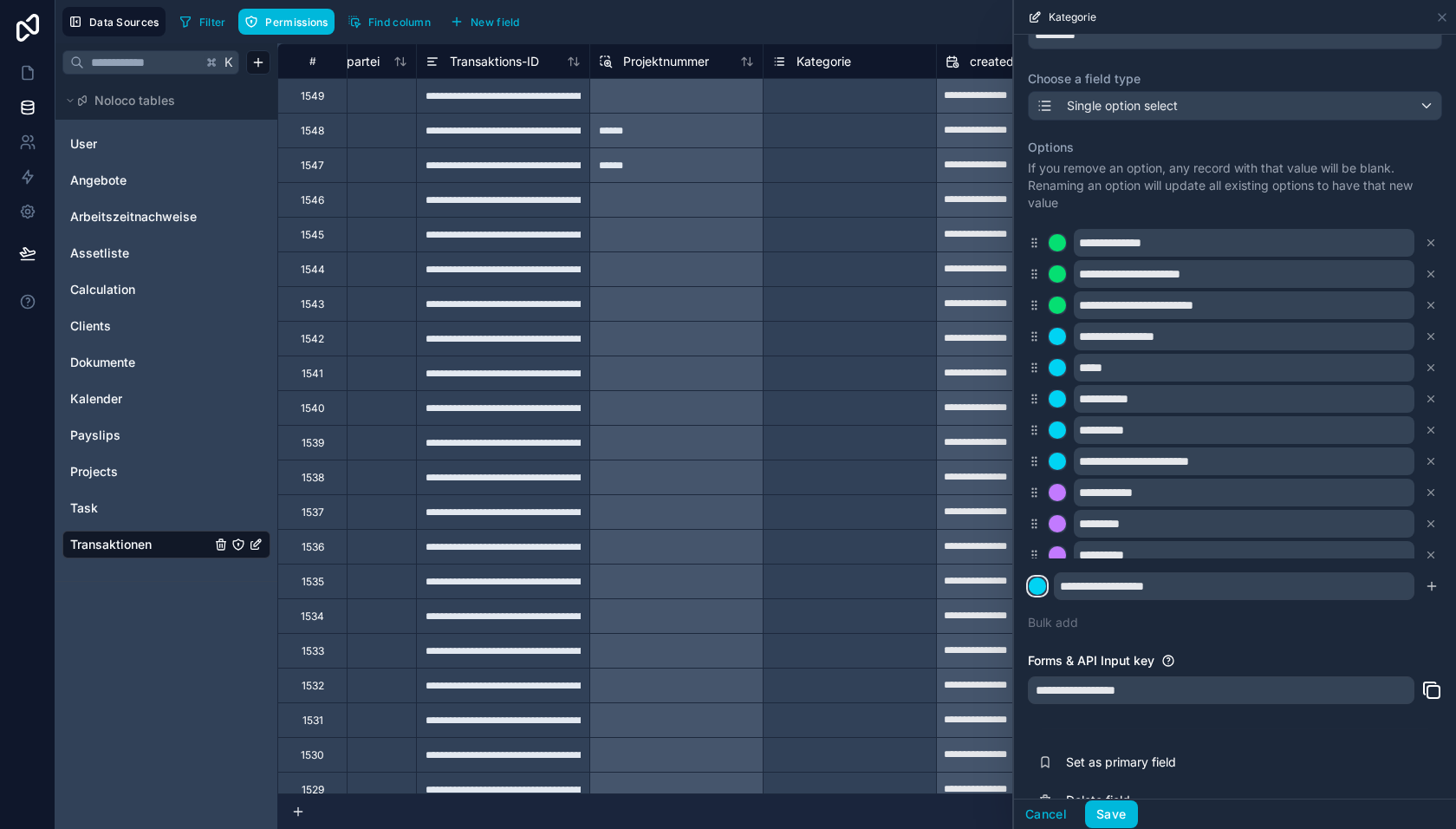
click at [1036, 587] on div at bounding box center [1038, 586] width 18 height 18
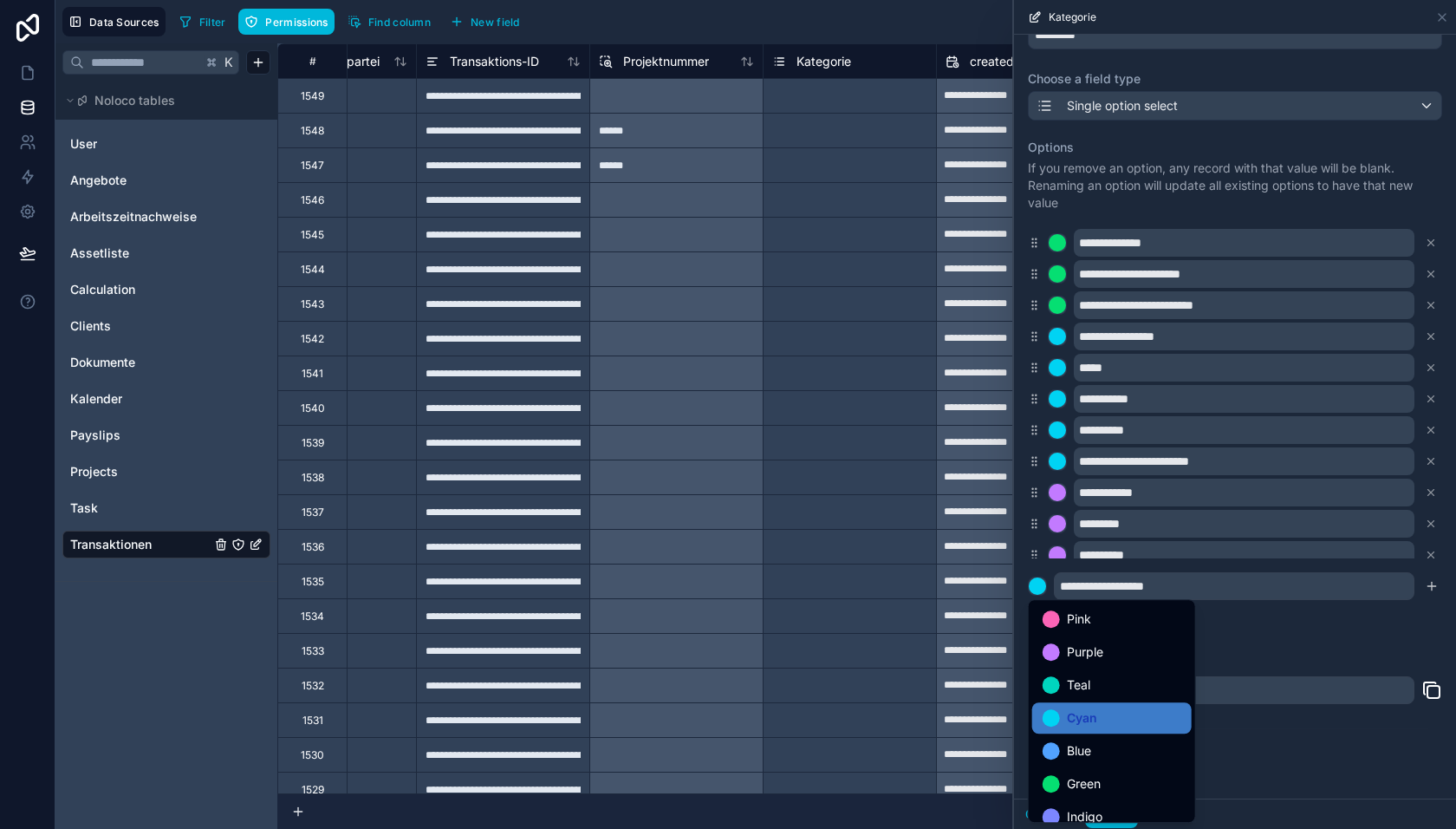
click at [1057, 746] on div at bounding box center [1051, 751] width 18 height 18
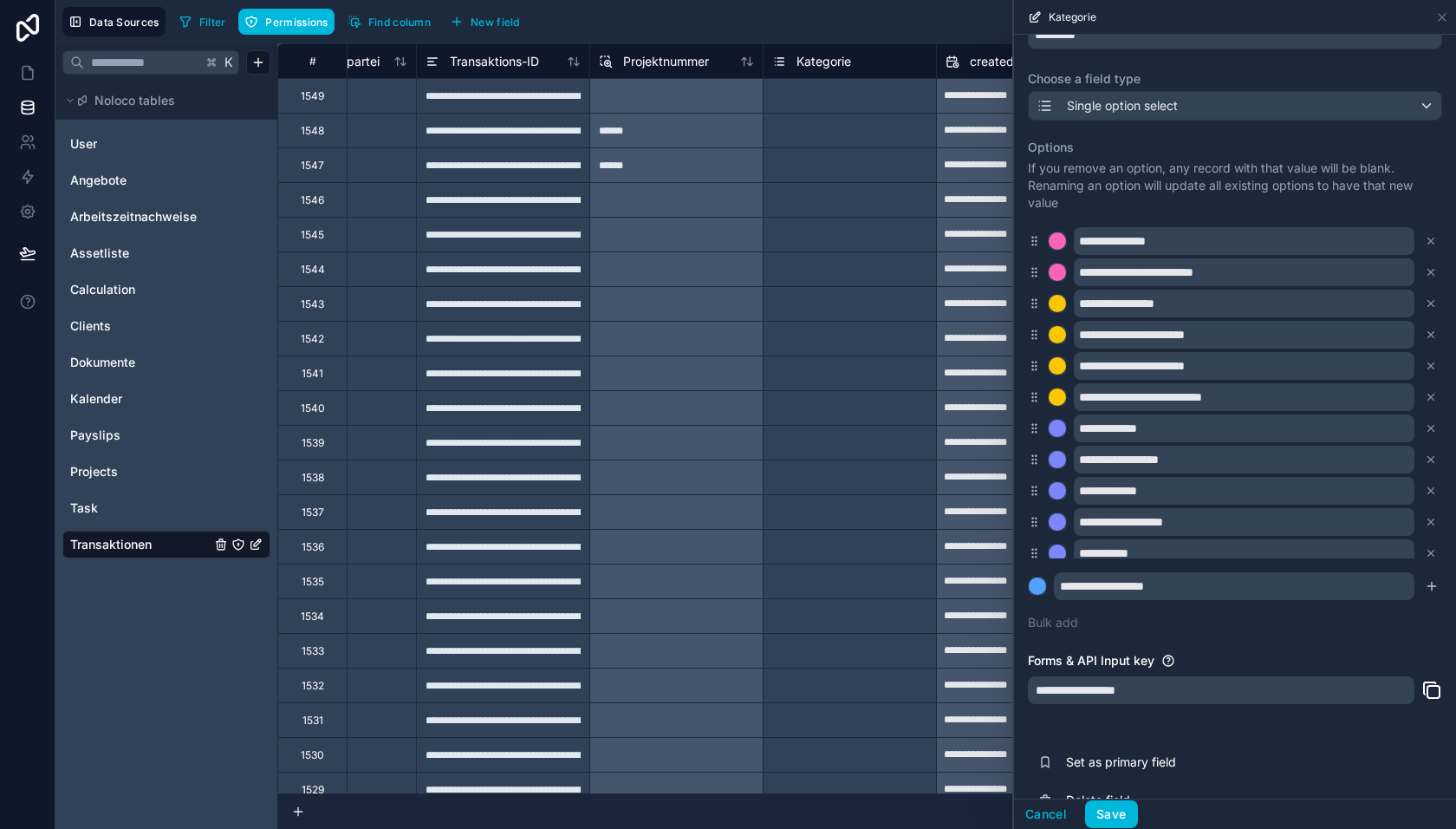
scroll to position [762, 0]
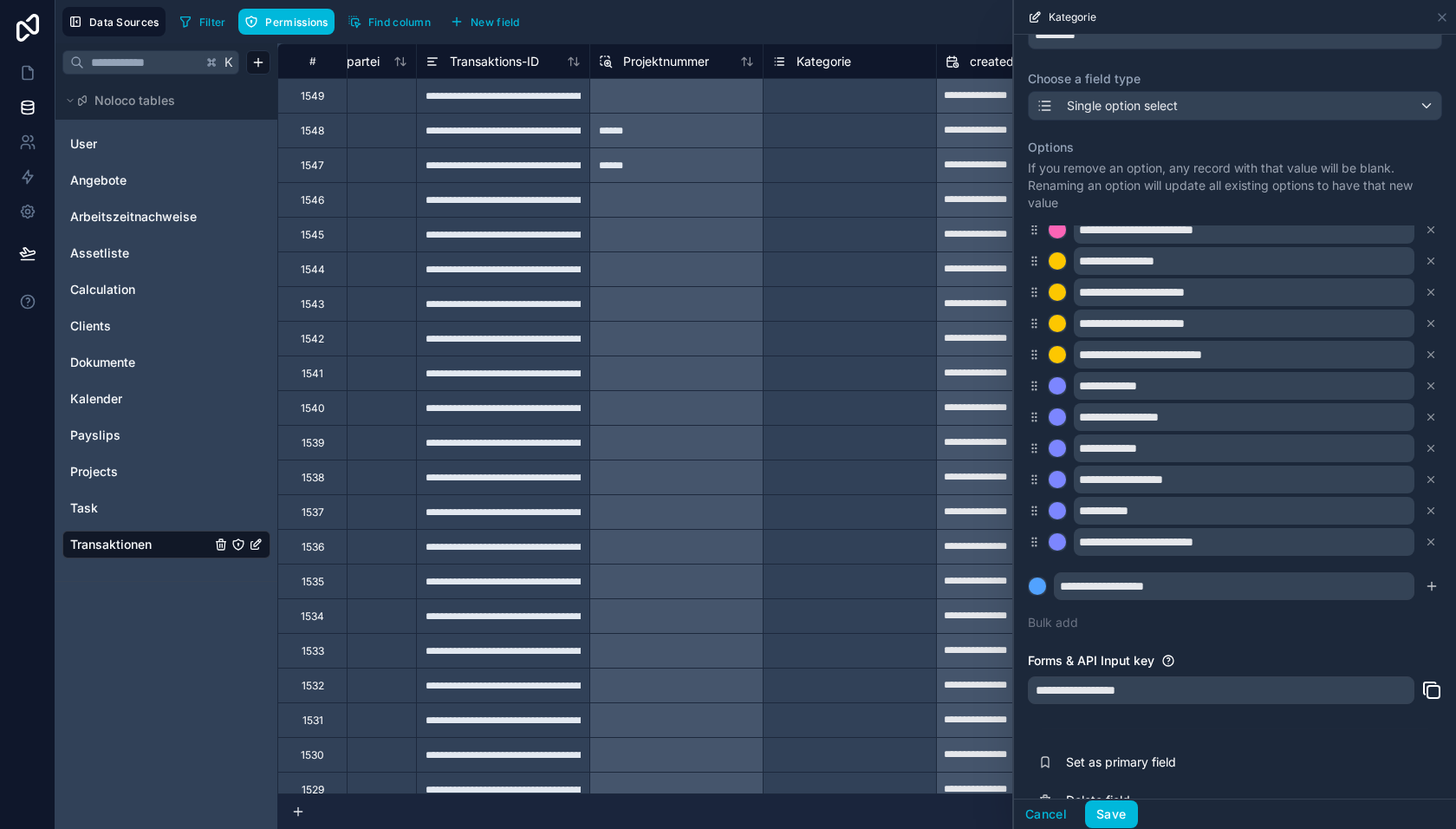
click at [1425, 589] on icon "submit" at bounding box center [1432, 586] width 14 height 14
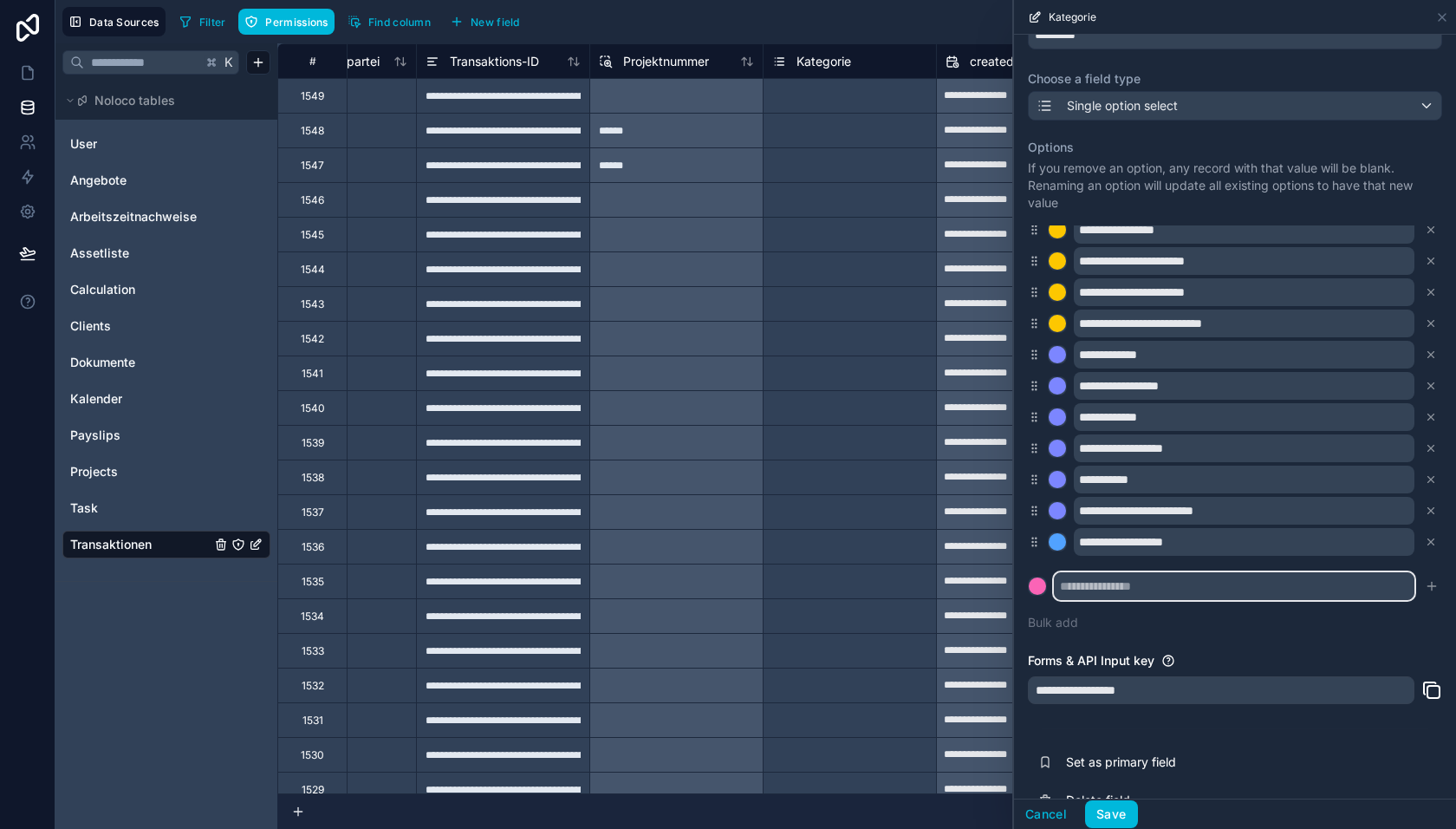
click at [1101, 584] on input "text" at bounding box center [1234, 585] width 360 height 27
paste input "**********"
type input "**********"
click at [1044, 582] on div at bounding box center [1038, 586] width 18 height 18
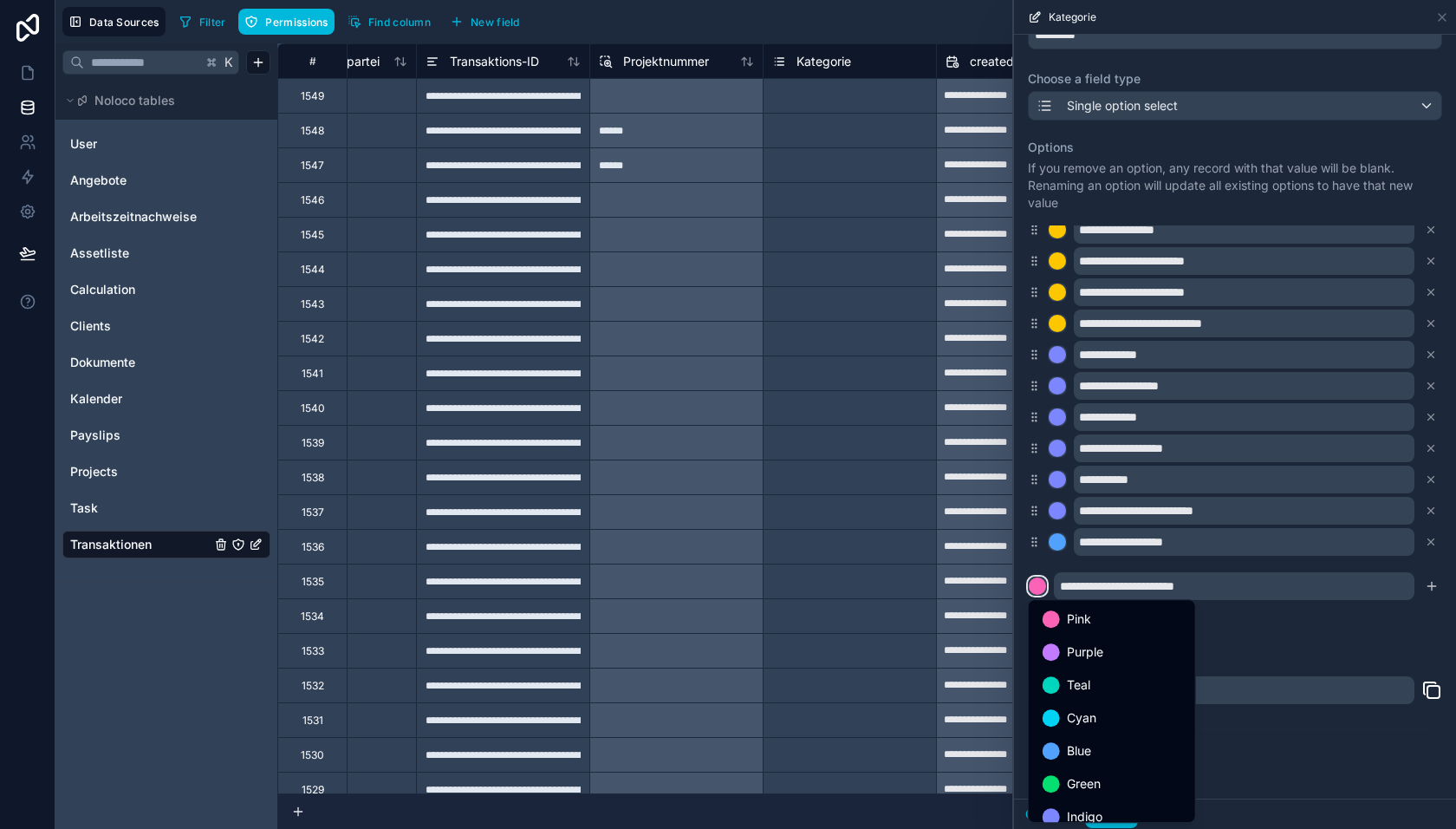
scroll to position [117, 0]
click at [1088, 635] on span "Blue" at bounding box center [1079, 633] width 24 height 20
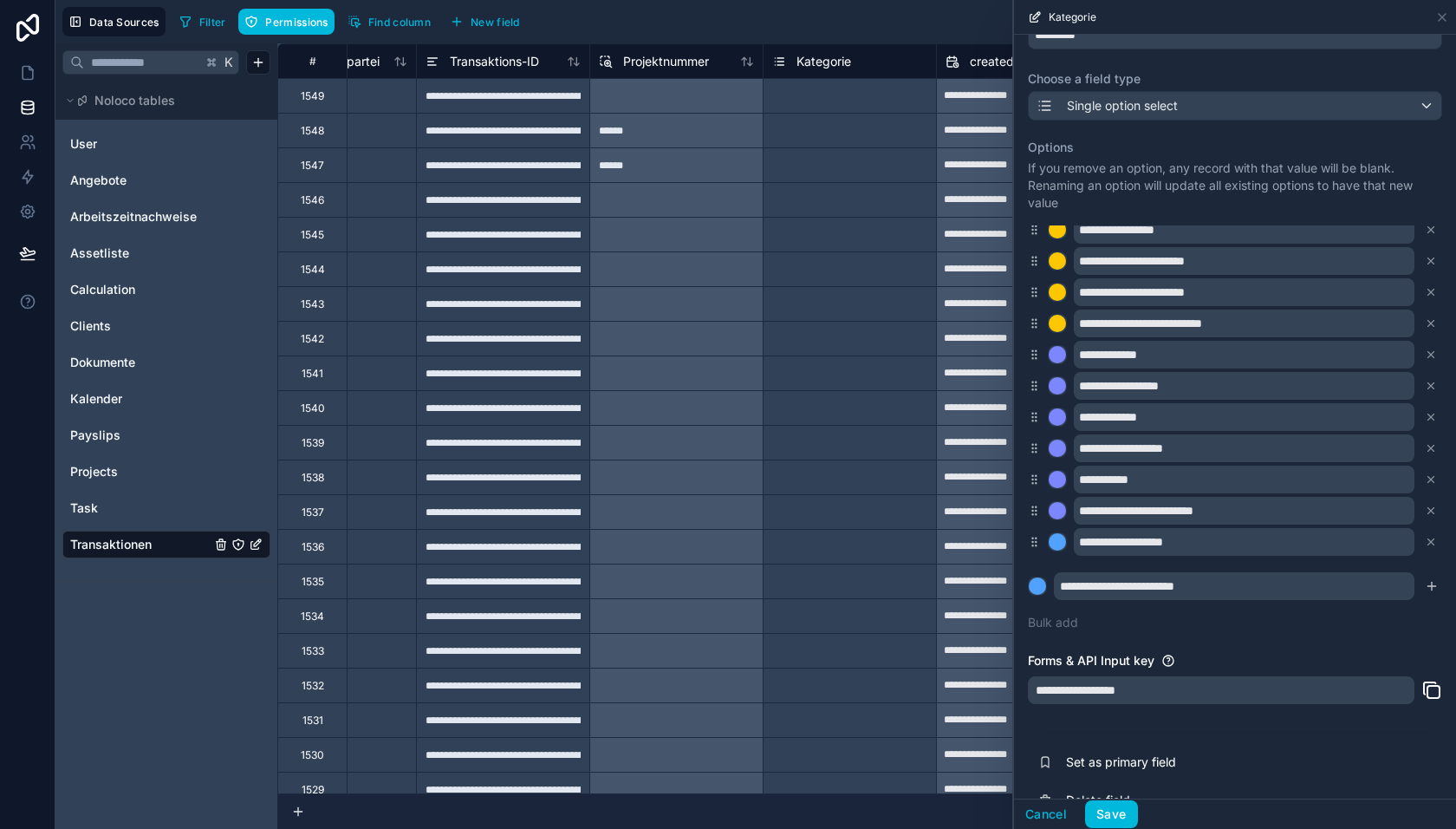
click at [1426, 582] on icon "submit" at bounding box center [1432, 586] width 14 height 14
click at [1090, 579] on input "text" at bounding box center [1234, 585] width 360 height 27
paste input "**********"
type input "**********"
click at [1039, 581] on div at bounding box center [1038, 586] width 18 height 18
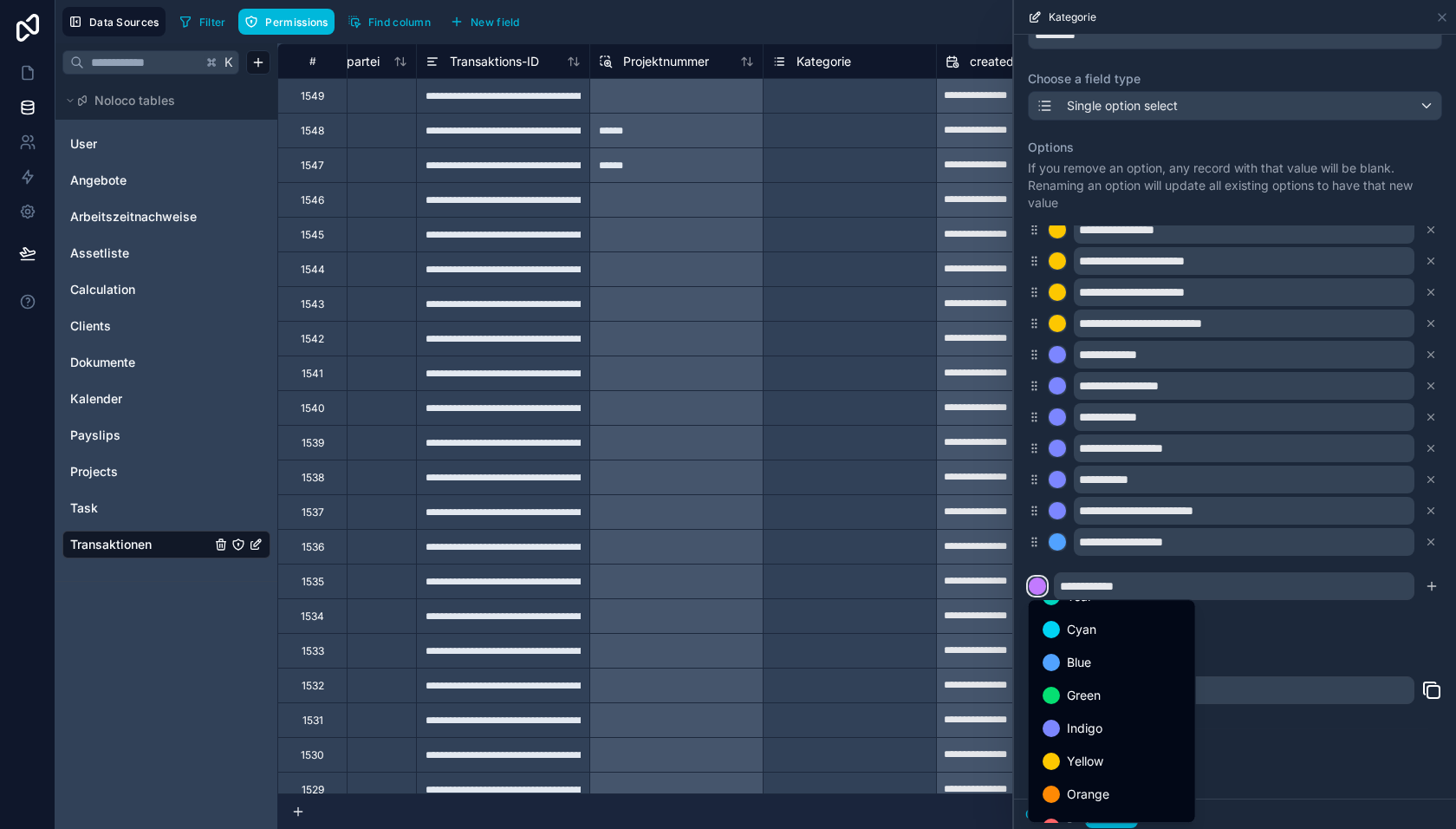
scroll to position [93, 0]
click at [1077, 662] on span "Blue" at bounding box center [1079, 657] width 24 height 20
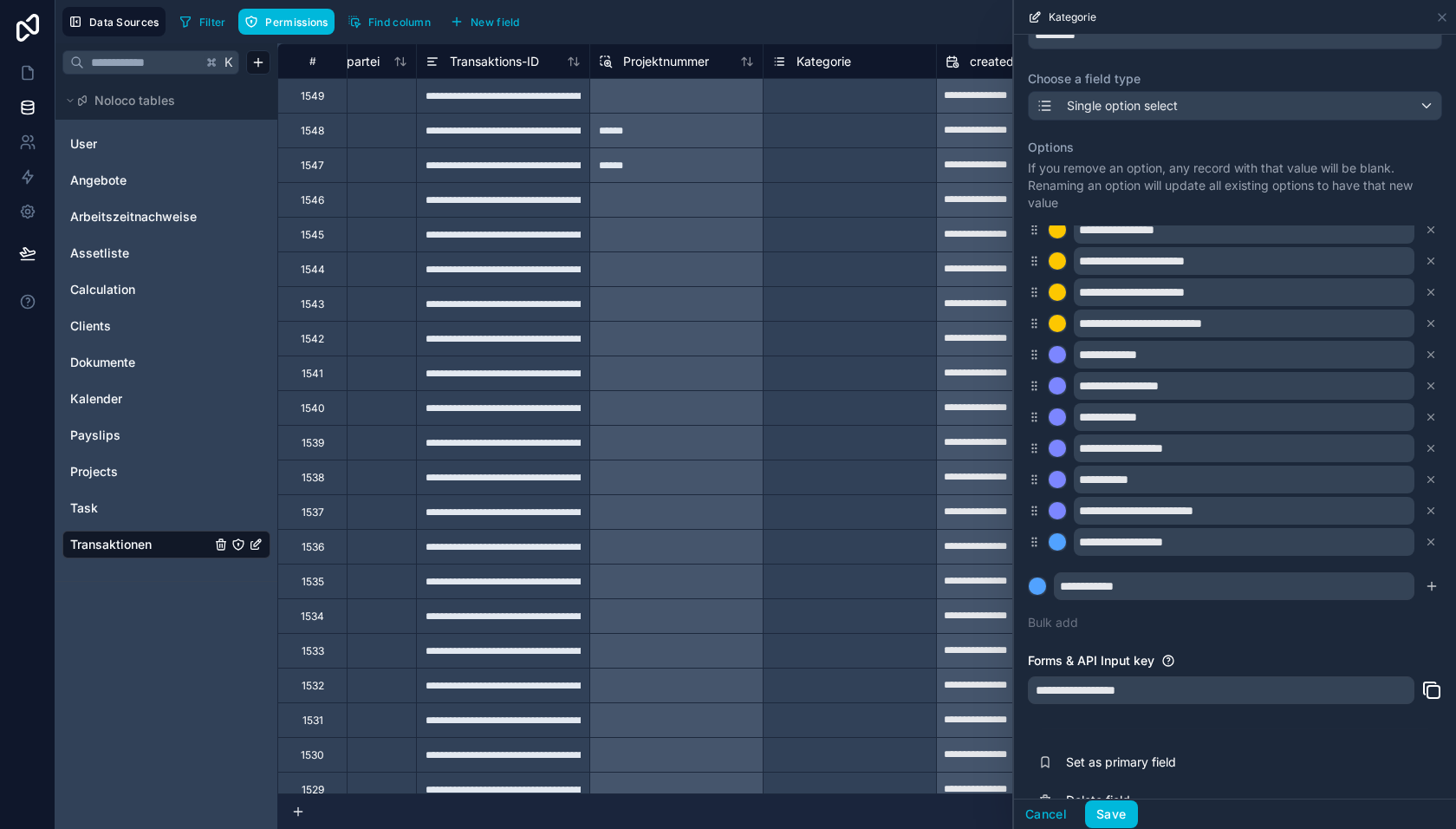
click at [1432, 582] on icon "submit" at bounding box center [1432, 585] width 0 height 8
click at [1073, 581] on input "text" at bounding box center [1234, 585] width 360 height 27
paste input "**********"
type input "**********"
click at [1043, 584] on div at bounding box center [1038, 586] width 18 height 18
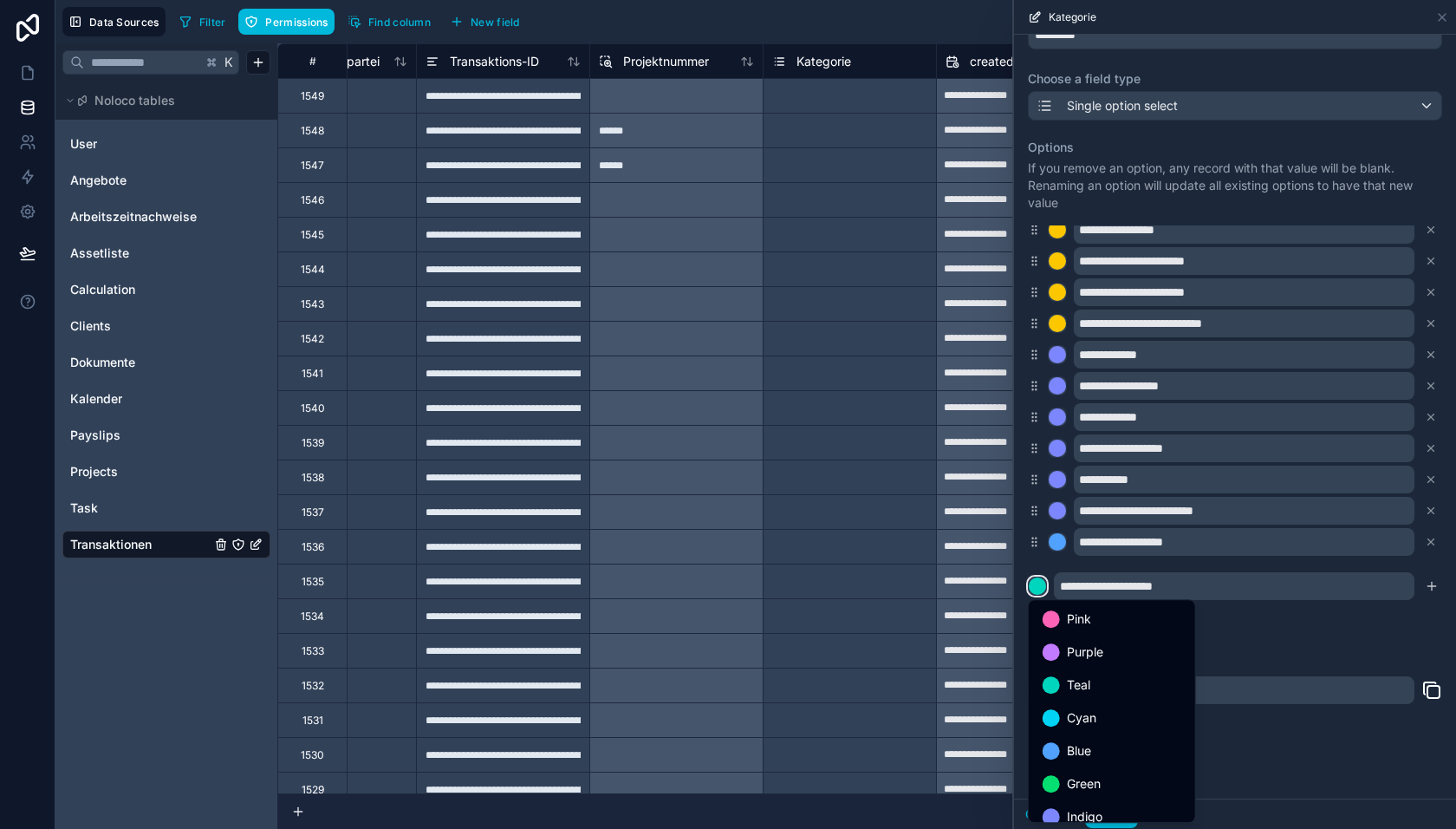
scroll to position [72, 0]
click at [1088, 688] on div "Blue" at bounding box center [1112, 678] width 159 height 31
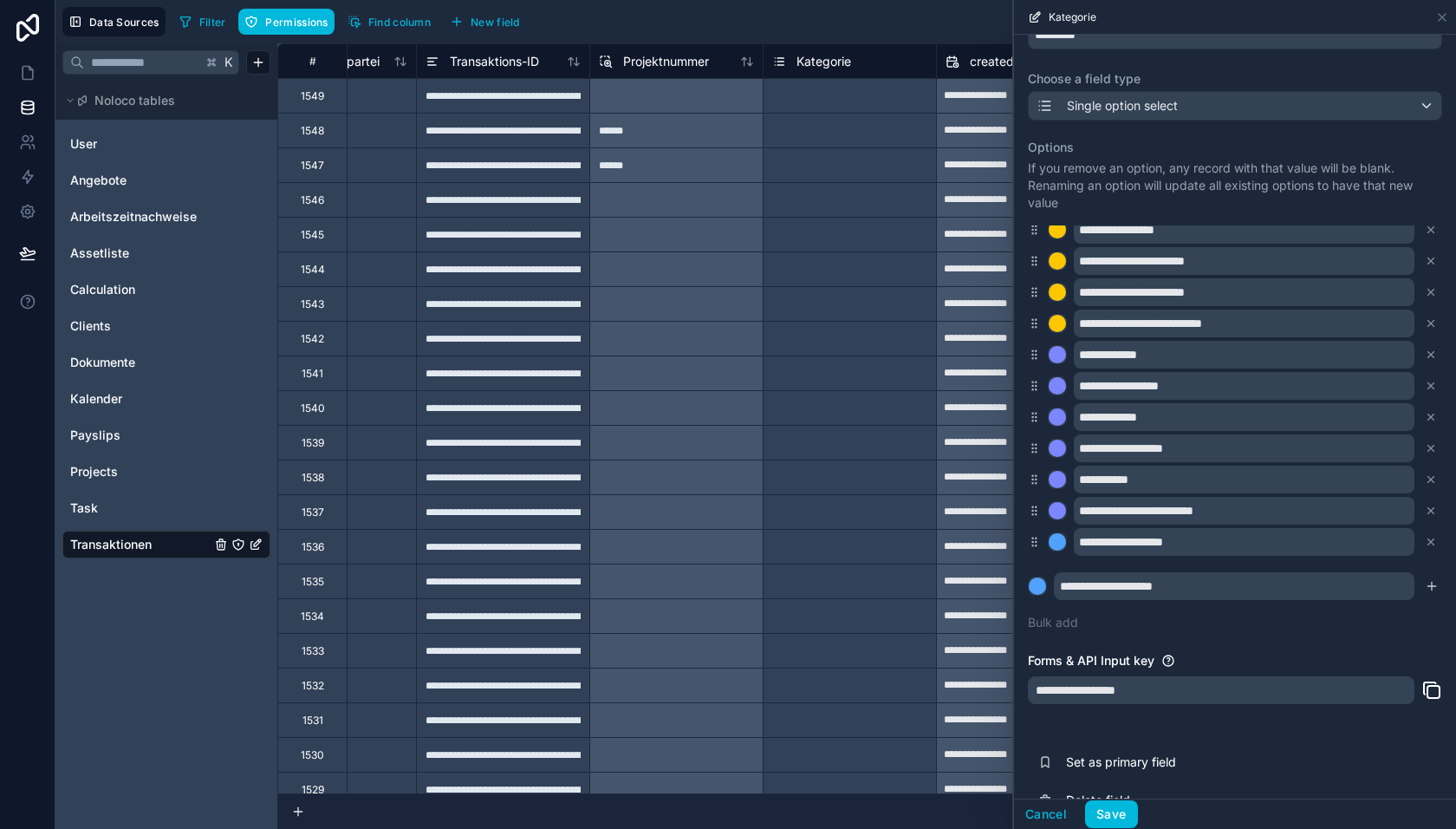
click at [1431, 586] on icon "submit" at bounding box center [1431, 586] width 8 height 0
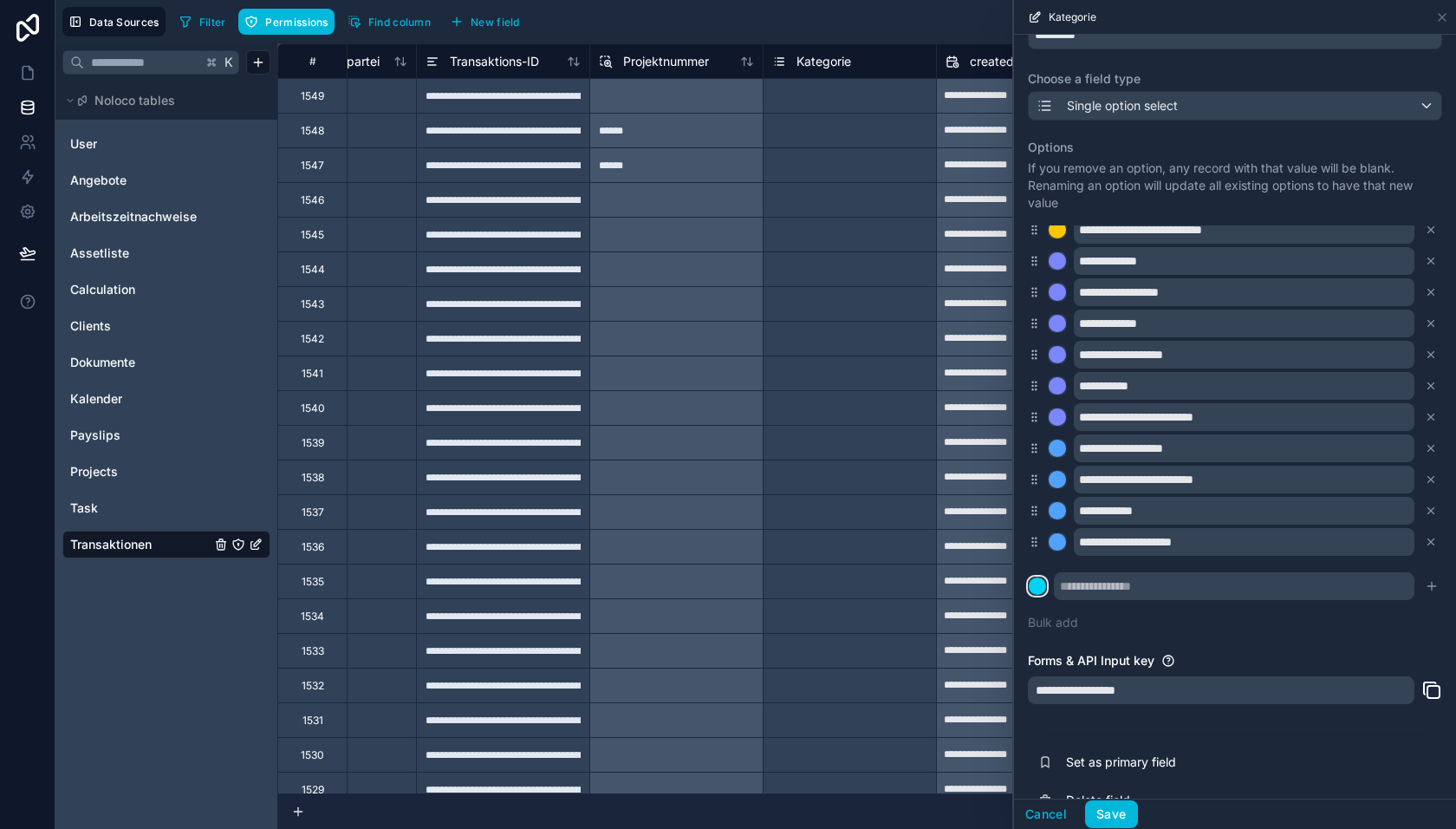
click at [1040, 590] on div at bounding box center [1038, 586] width 18 height 18
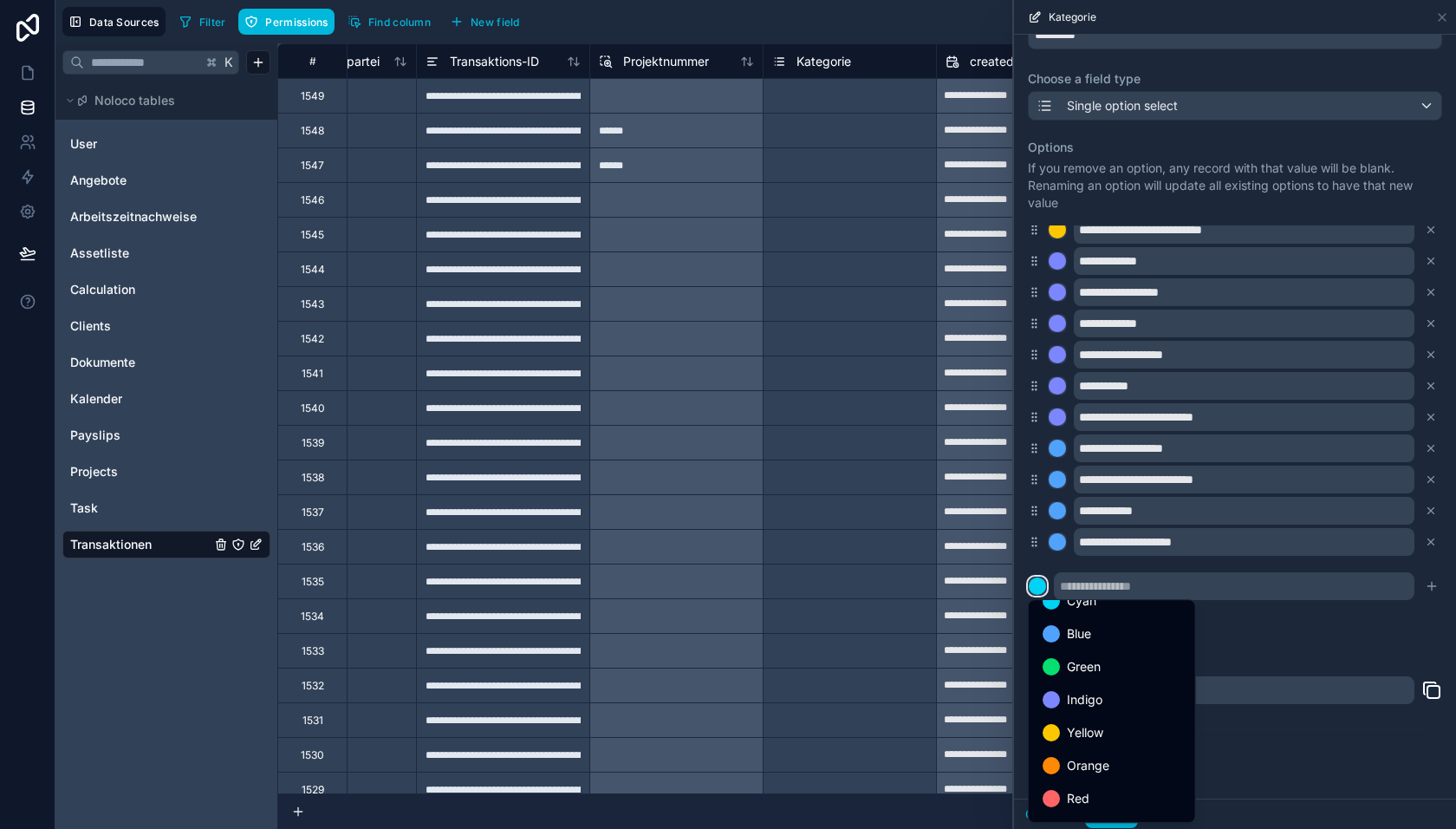
scroll to position [144, 0]
click at [1079, 760] on span "Red" at bounding box center [1078, 770] width 22 height 20
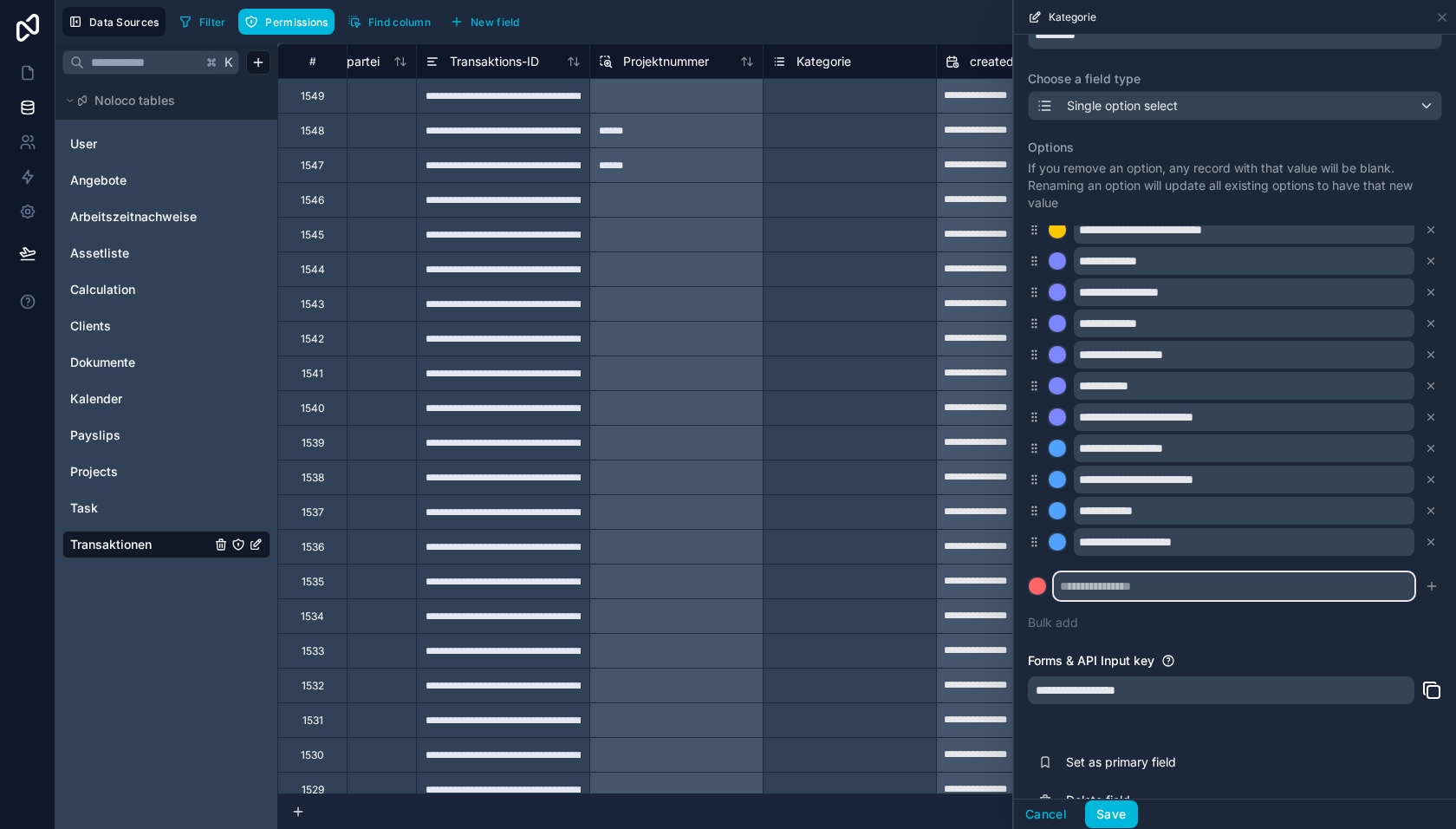
click at [1100, 592] on input "text" at bounding box center [1234, 585] width 360 height 27
paste input "**********"
type input "**********"
click at [1433, 588] on icon "submit" at bounding box center [1432, 586] width 14 height 14
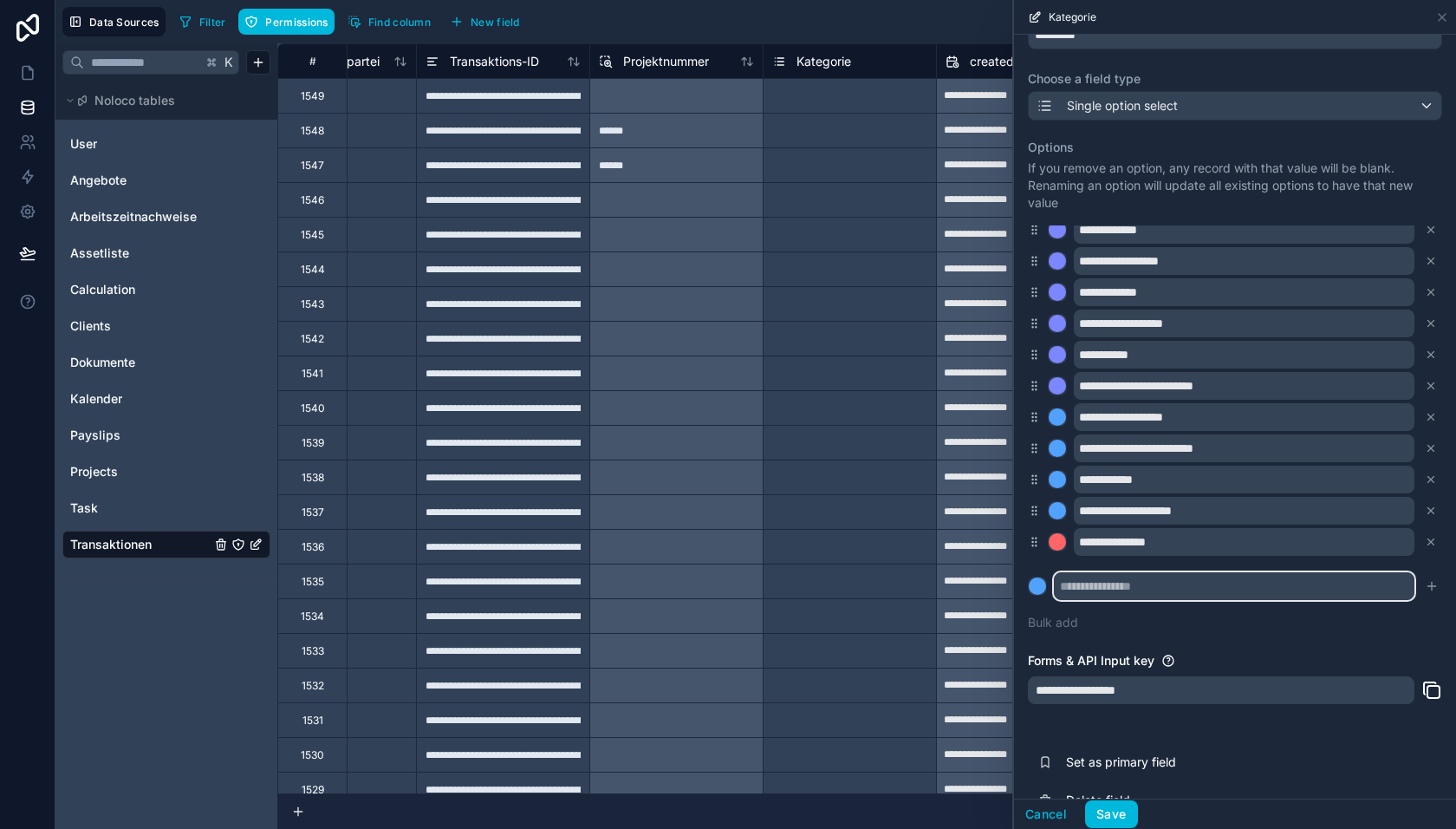
click at [1089, 587] on input "text" at bounding box center [1234, 585] width 360 height 27
paste input "**********"
type input "**********"
click at [1429, 590] on icon "submit" at bounding box center [1432, 586] width 14 height 14
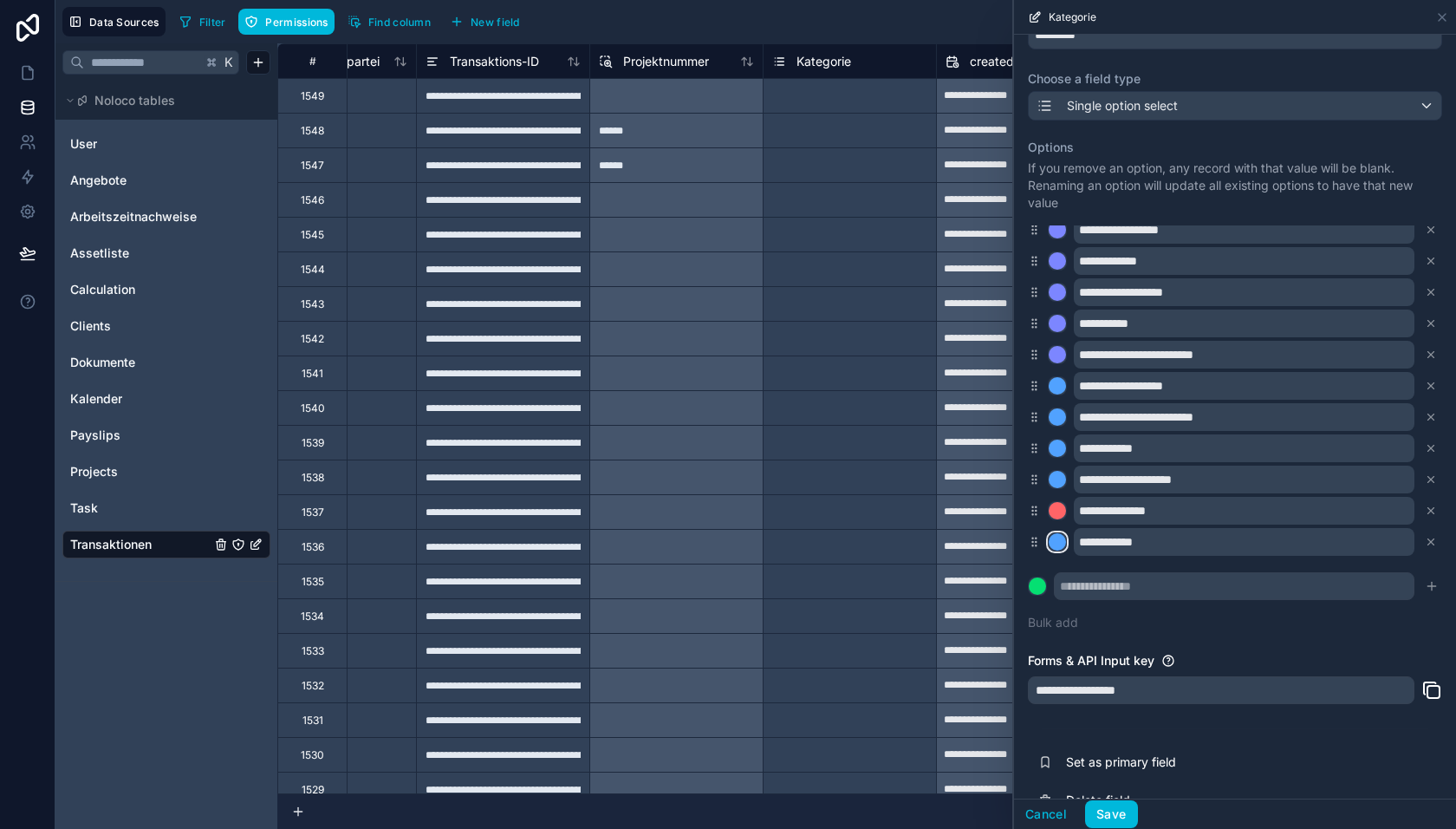
click at [1058, 545] on div at bounding box center [1057, 542] width 18 height 18
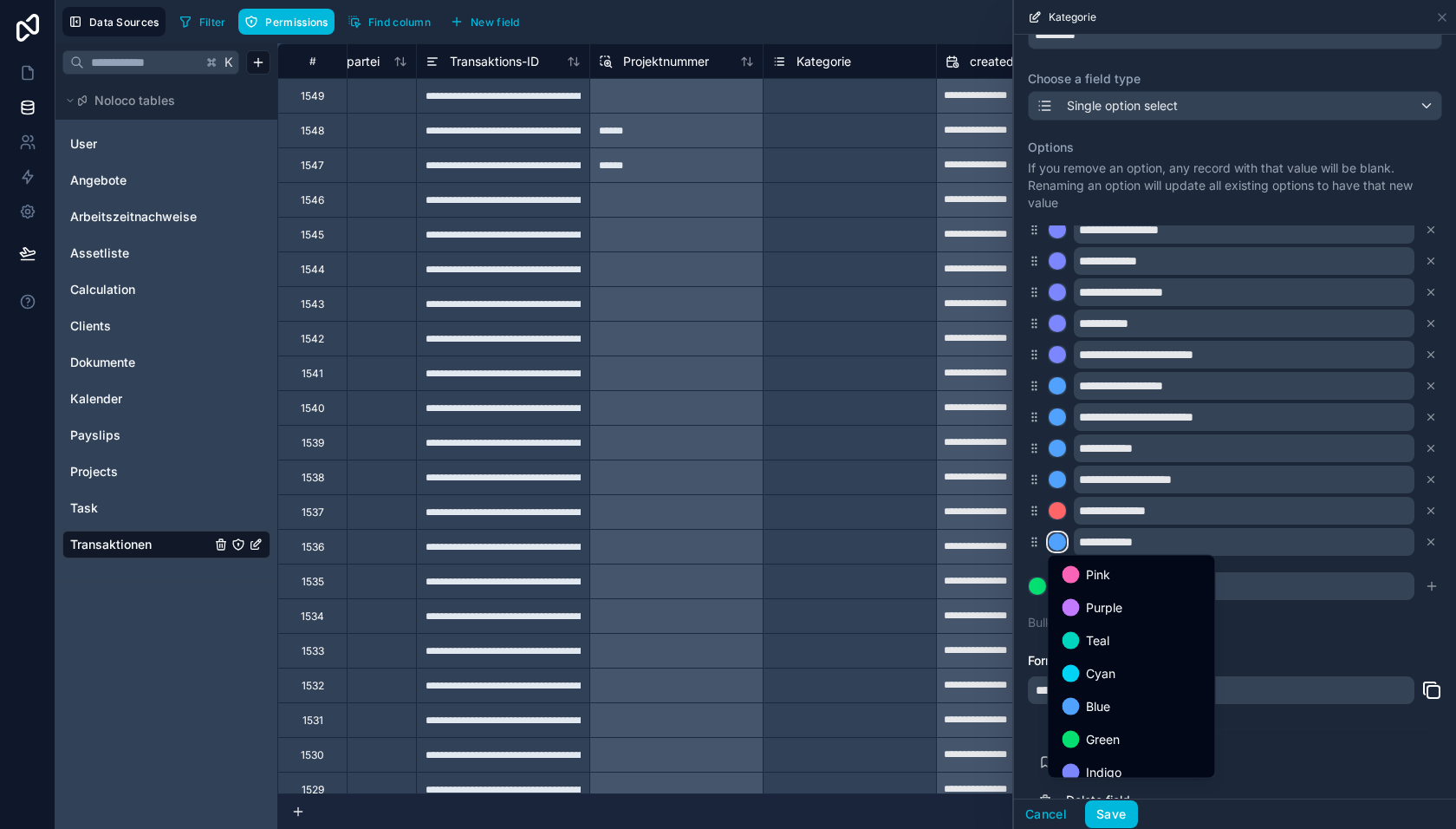
scroll to position [144, 0]
click at [1100, 720] on span "Red" at bounding box center [1096, 725] width 22 height 20
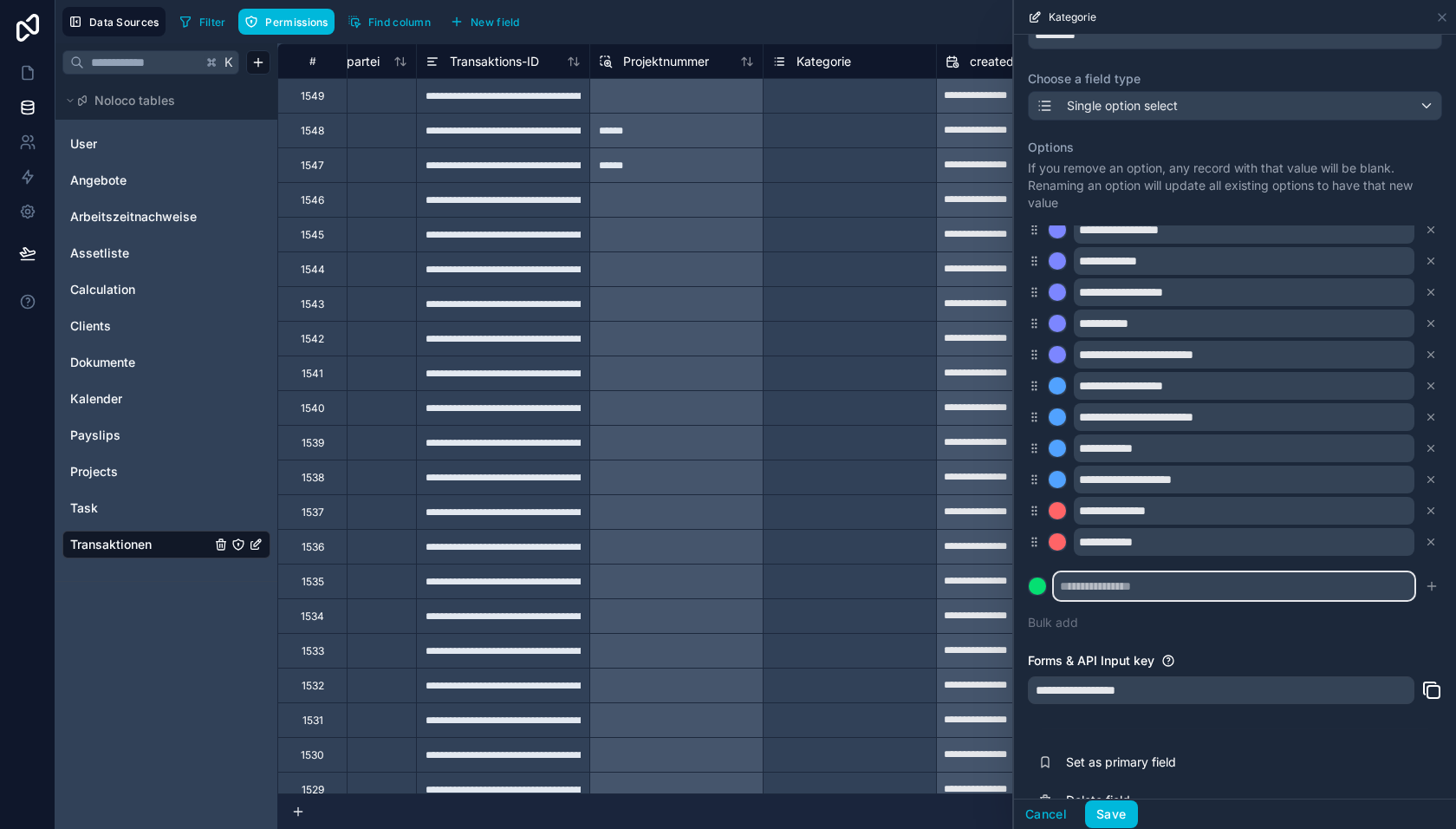
click at [1090, 580] on input "text" at bounding box center [1234, 585] width 360 height 27
paste input "**********"
type input "**********"
click at [1434, 586] on icon "submit" at bounding box center [1431, 586] width 8 height 0
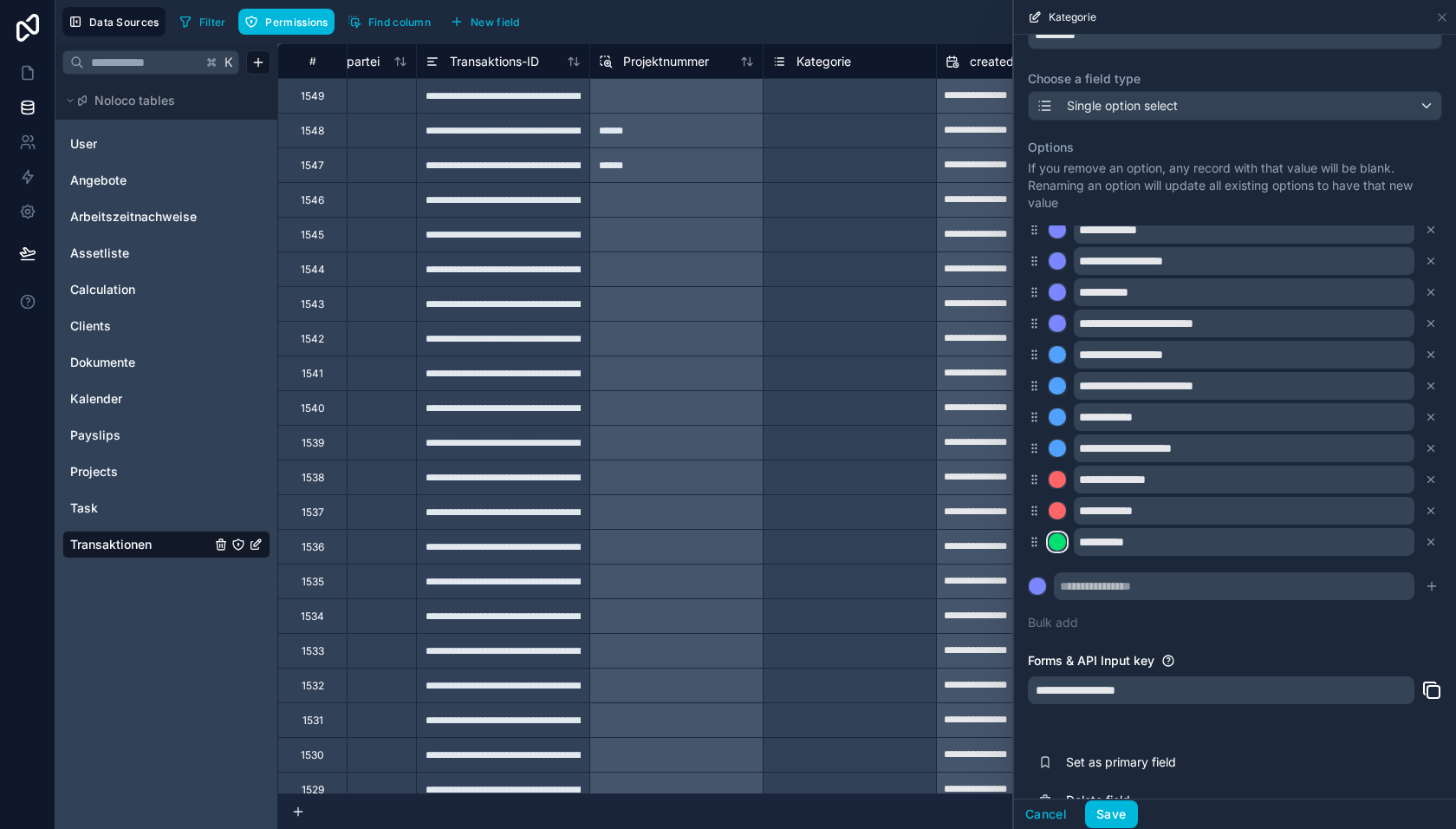
click at [1049, 540] on div at bounding box center [1057, 542] width 18 height 18
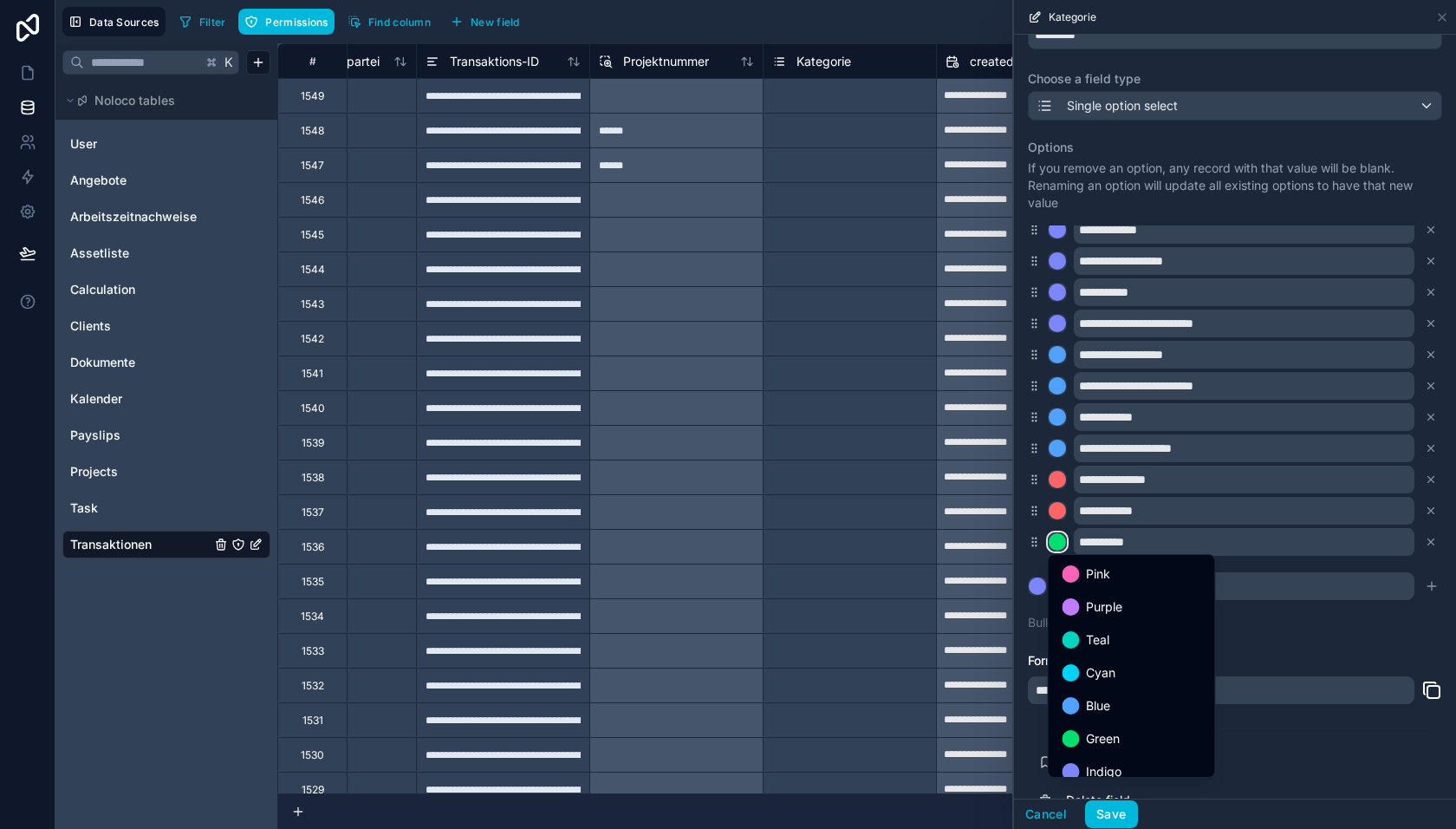
scroll to position [112, 0]
click at [1097, 760] on span "Red" at bounding box center [1096, 757] width 22 height 20
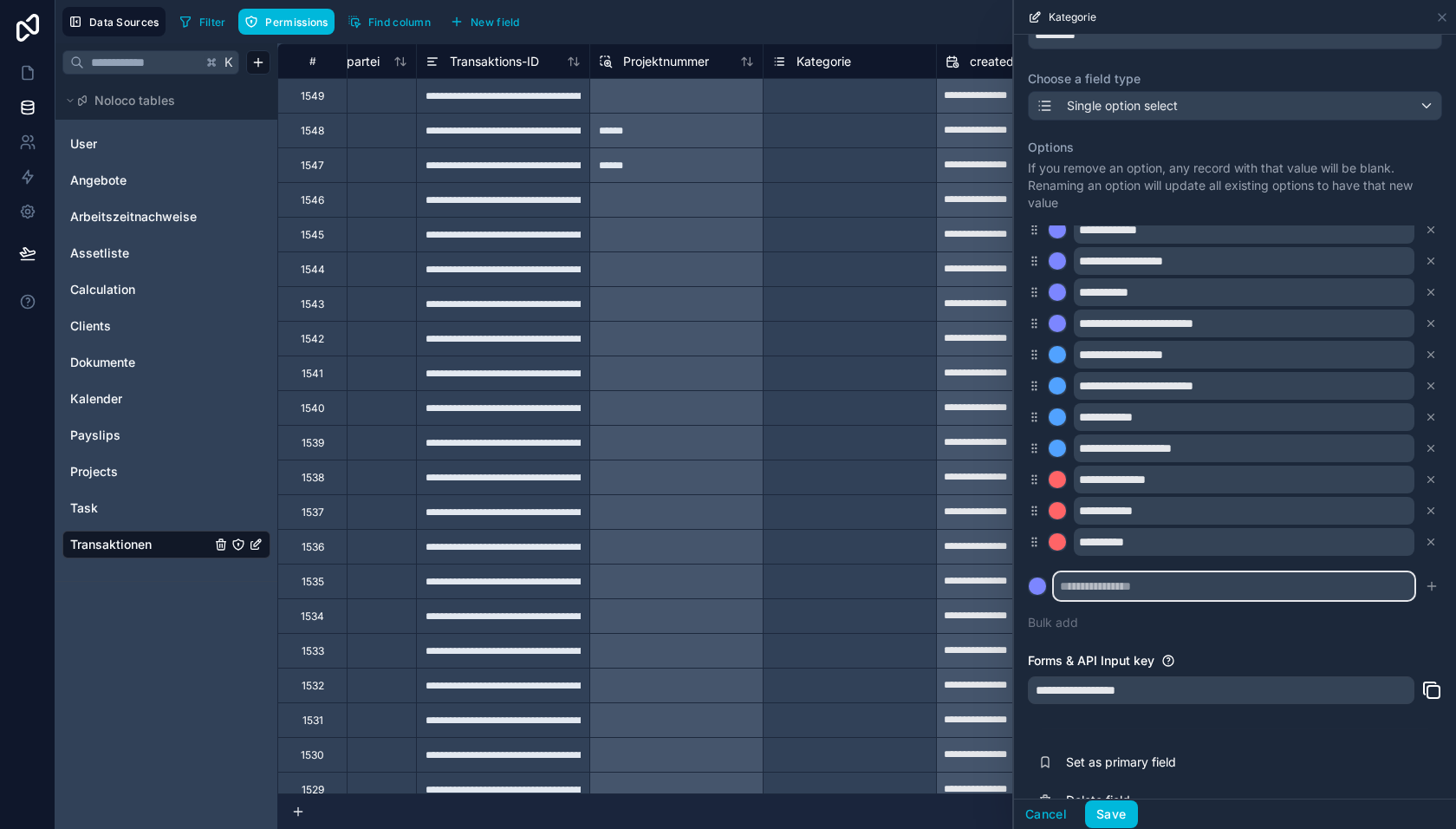
click at [1081, 585] on input "text" at bounding box center [1234, 585] width 360 height 27
paste input "**********"
type input "**********"
click at [1042, 592] on div at bounding box center [1038, 586] width 18 height 18
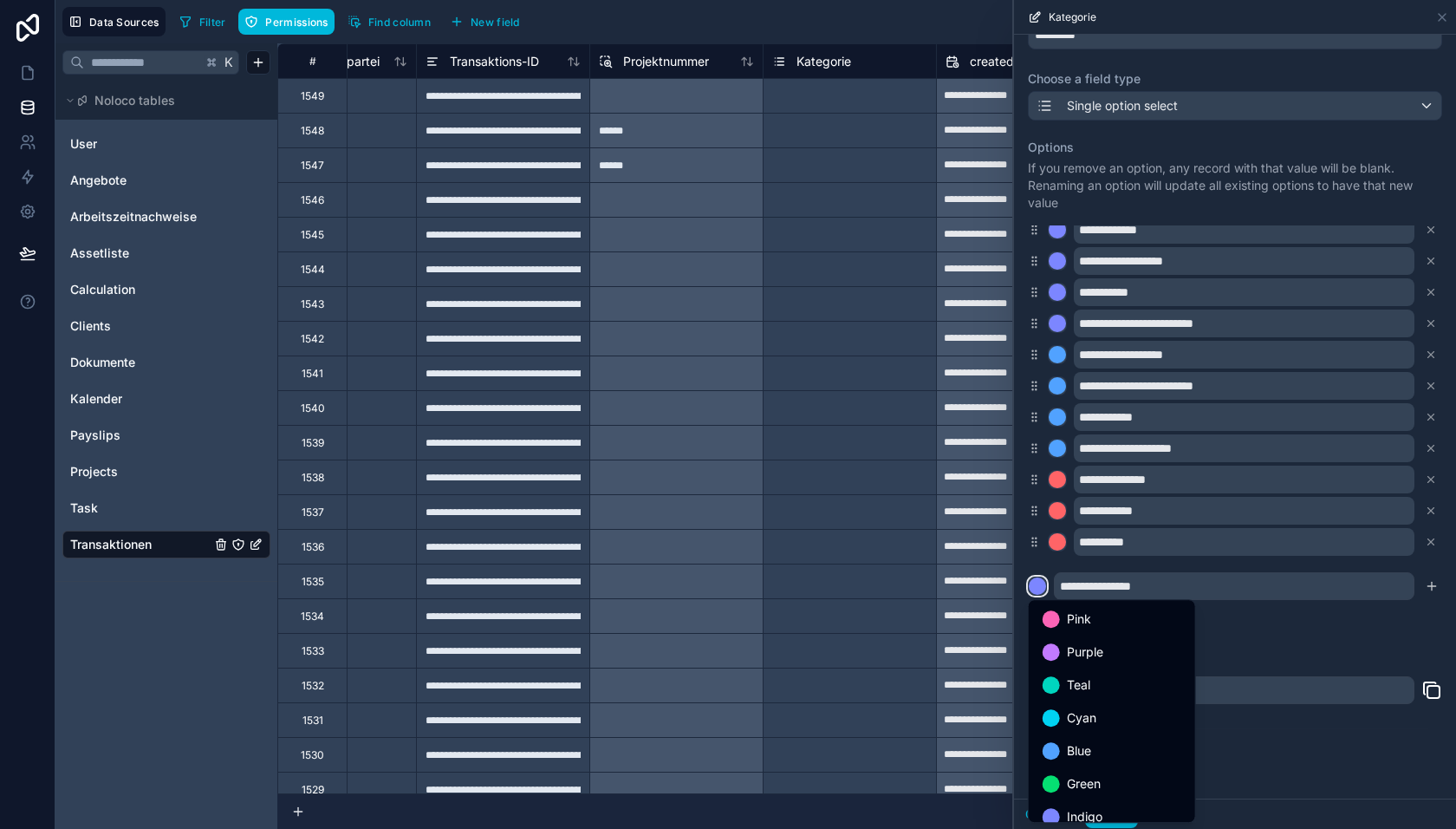
scroll to position [144, 0]
click at [1074, 767] on span "Red" at bounding box center [1078, 770] width 22 height 20
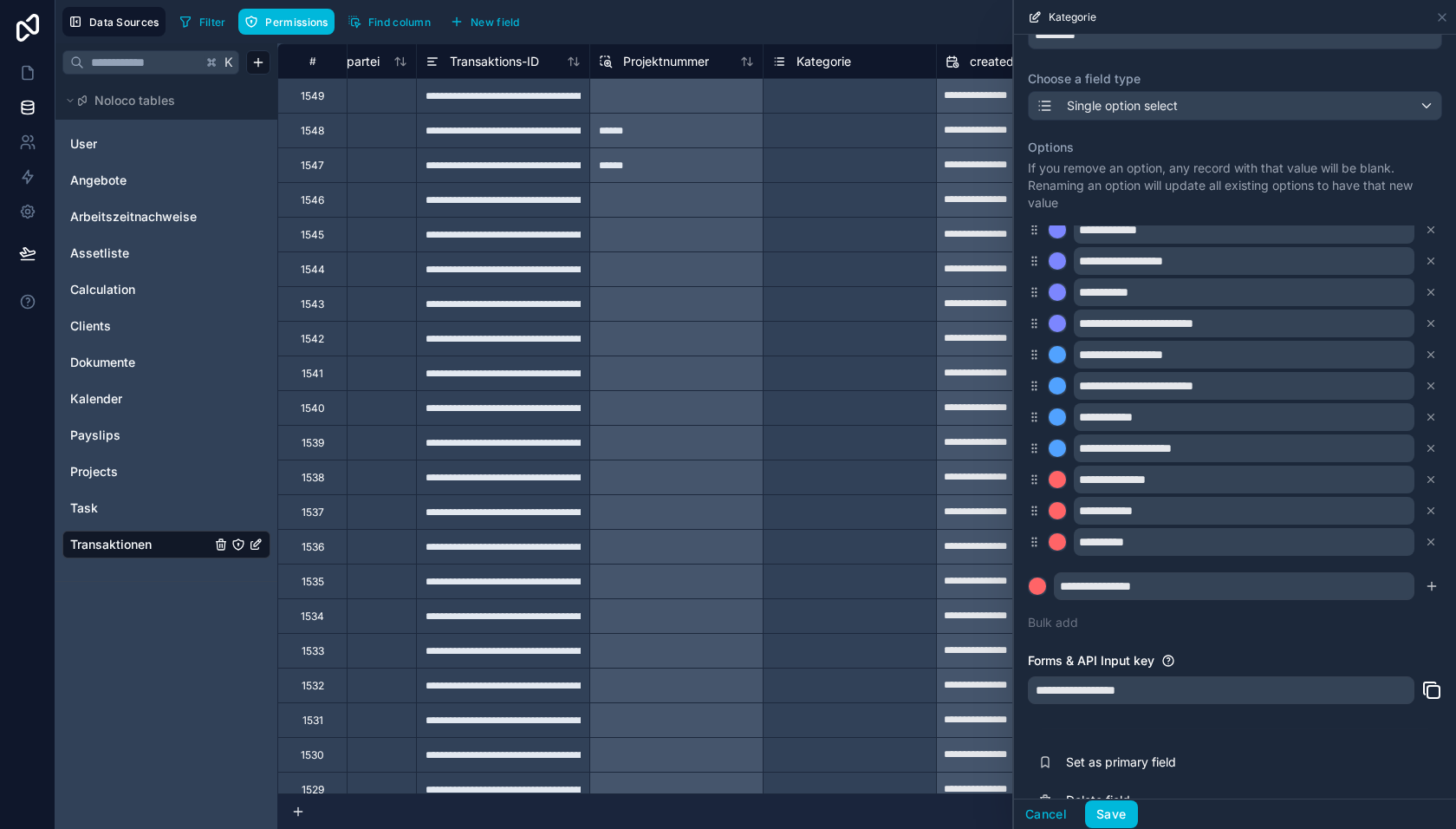
click at [1430, 588] on icon "submit" at bounding box center [1432, 586] width 14 height 14
click at [1082, 585] on input "text" at bounding box center [1234, 585] width 360 height 27
paste input "**********"
type input "**********"
click at [1039, 591] on div at bounding box center [1038, 586] width 18 height 18
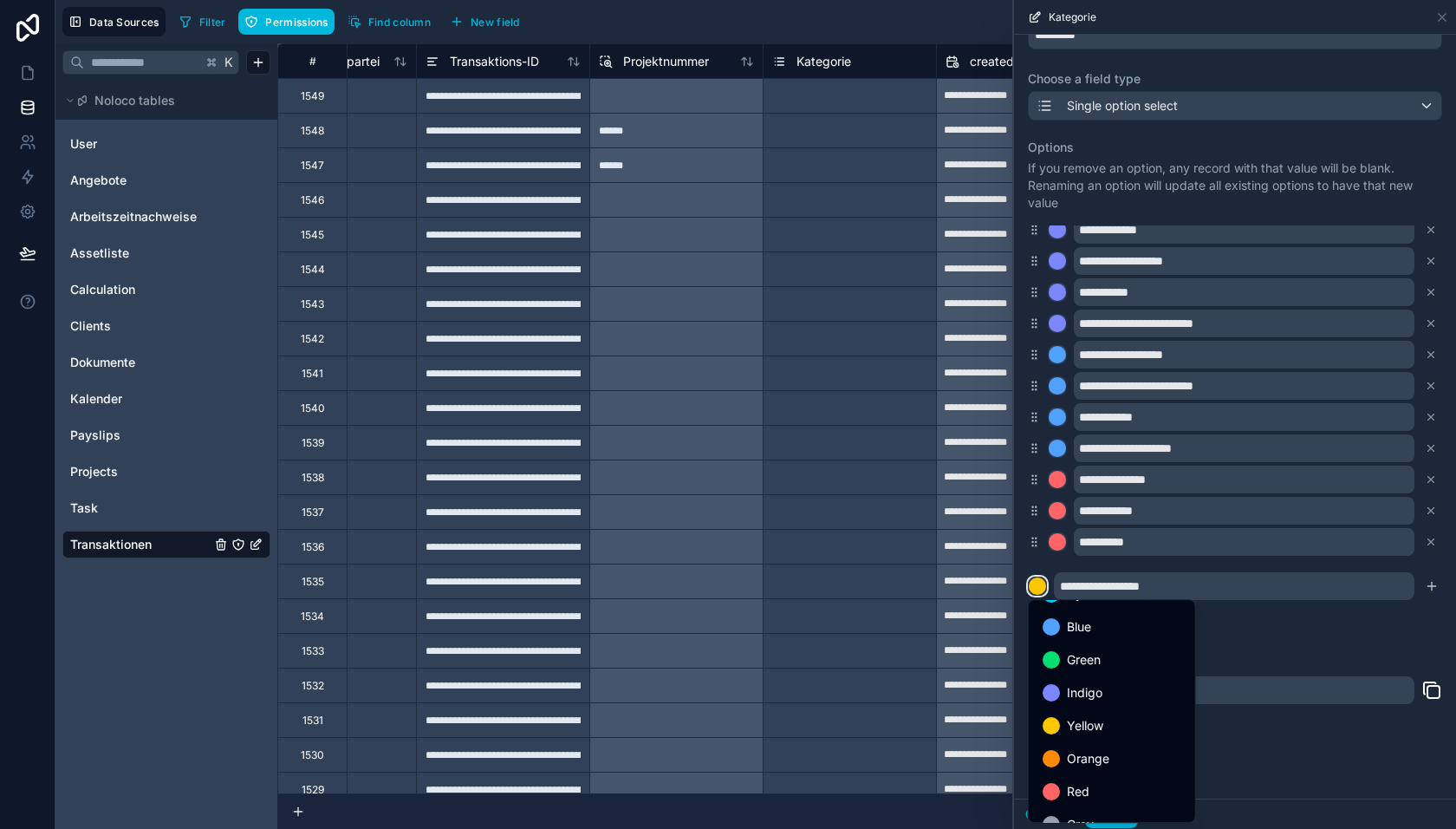
scroll to position [125, 0]
click at [1077, 791] on span "Red" at bounding box center [1078, 790] width 22 height 20
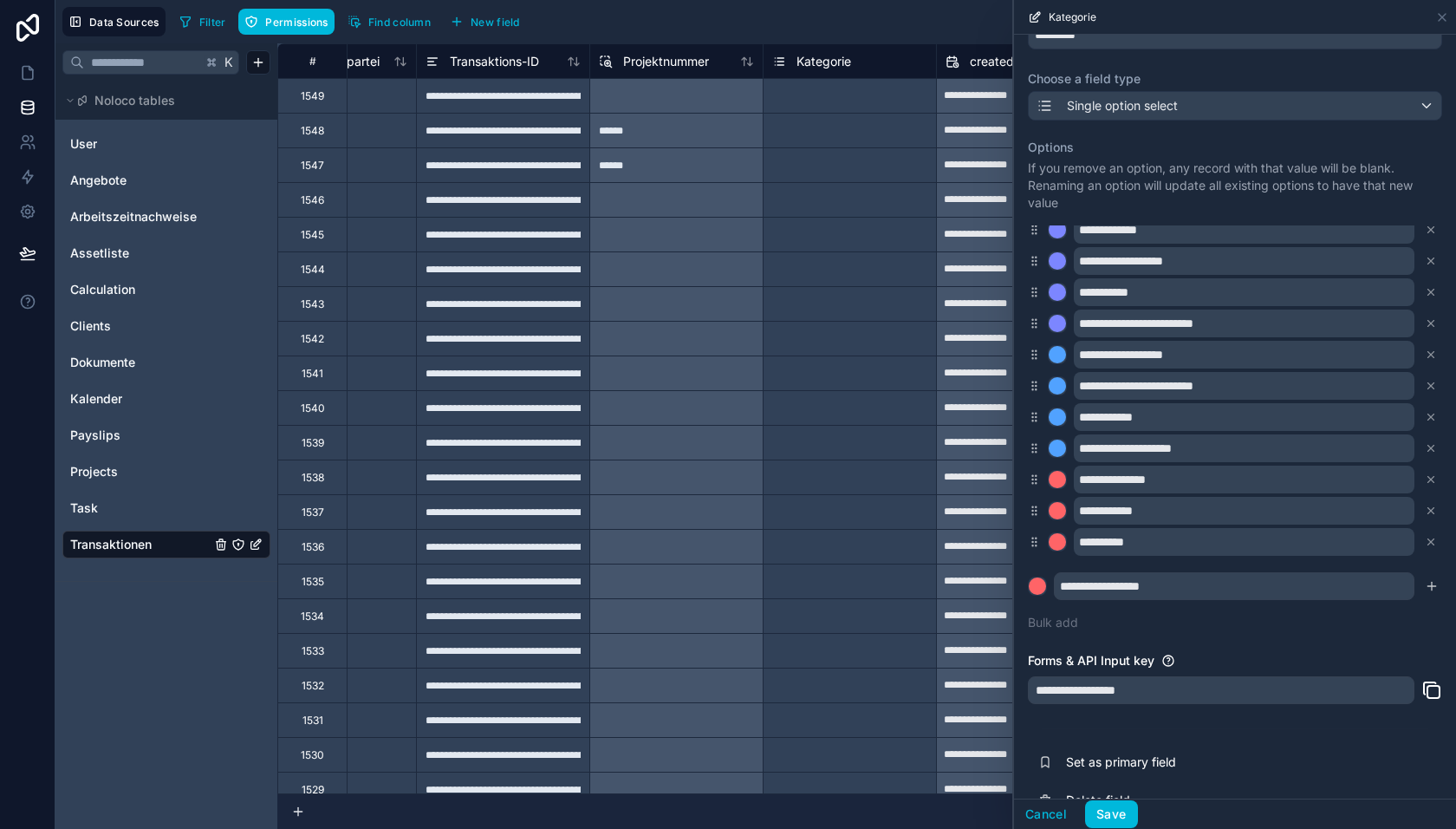
click at [1428, 586] on icon "submit" at bounding box center [1431, 586] width 8 height 0
click at [1108, 585] on input "text" at bounding box center [1234, 585] width 360 height 27
paste input "**********"
type input "**********"
click at [1029, 585] on div at bounding box center [1038, 586] width 18 height 18
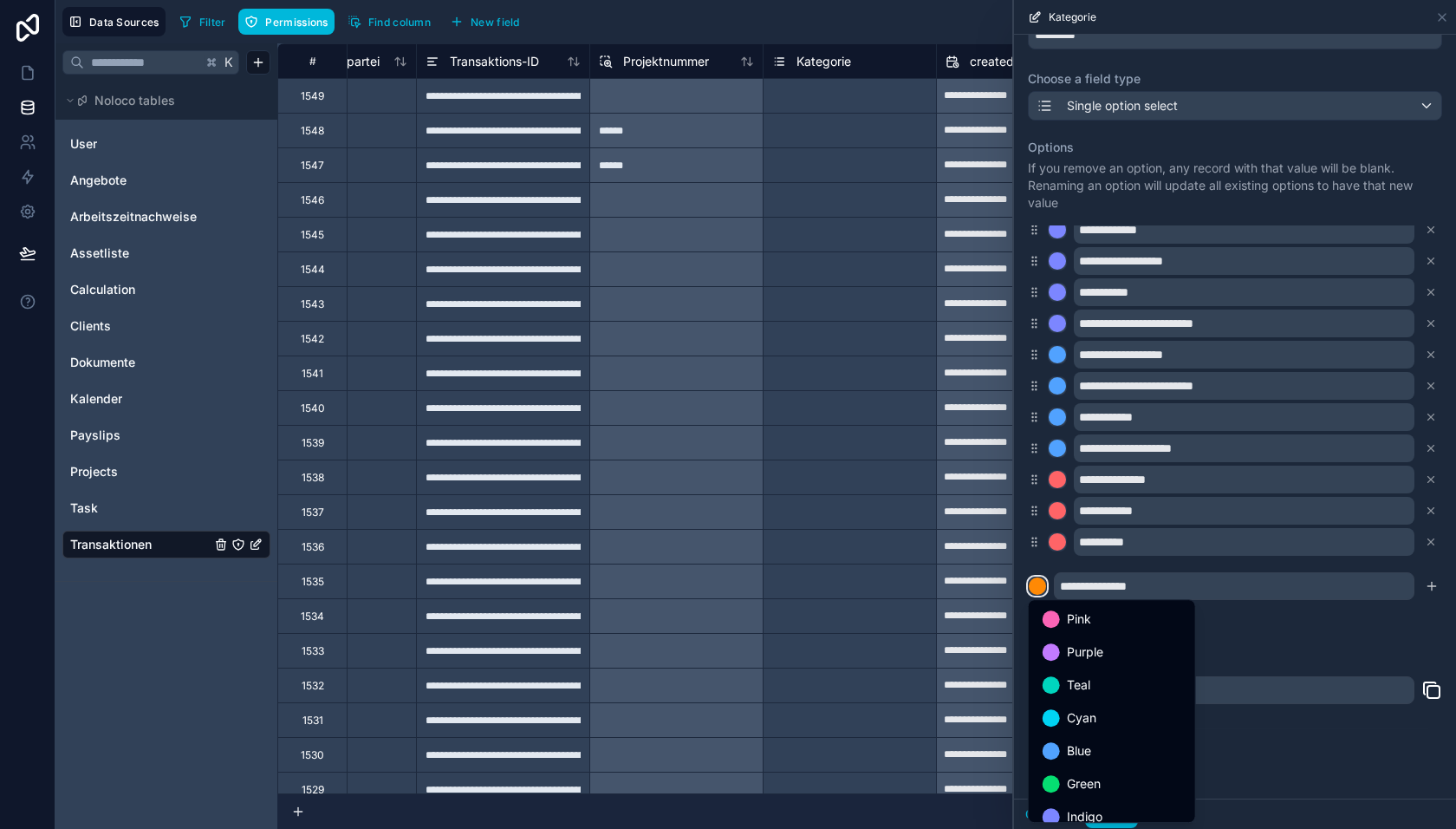
scroll to position [144, 0]
click at [1081, 760] on span "Red" at bounding box center [1078, 770] width 22 height 20
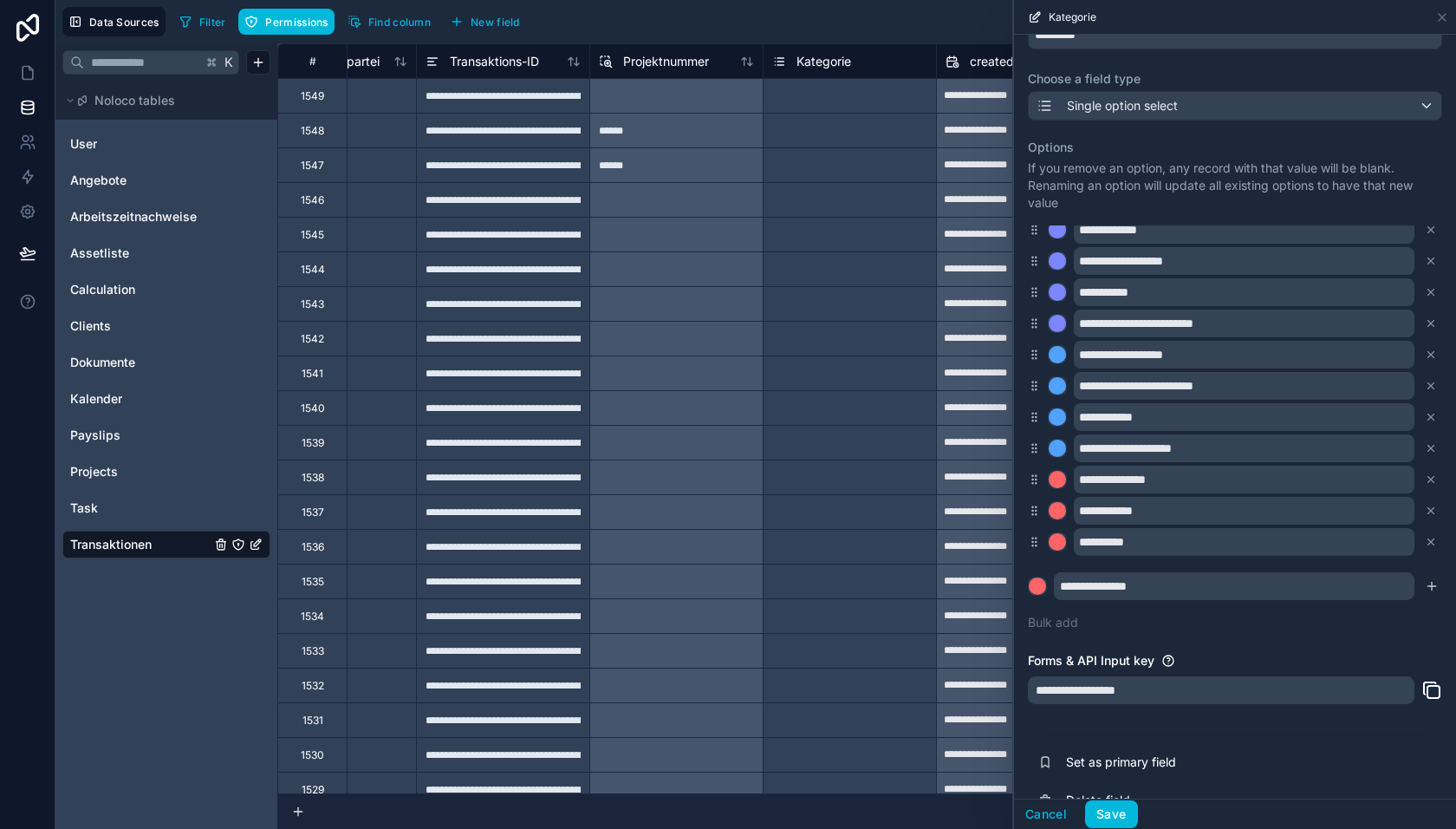
click at [1434, 583] on icon "submit" at bounding box center [1432, 586] width 14 height 14
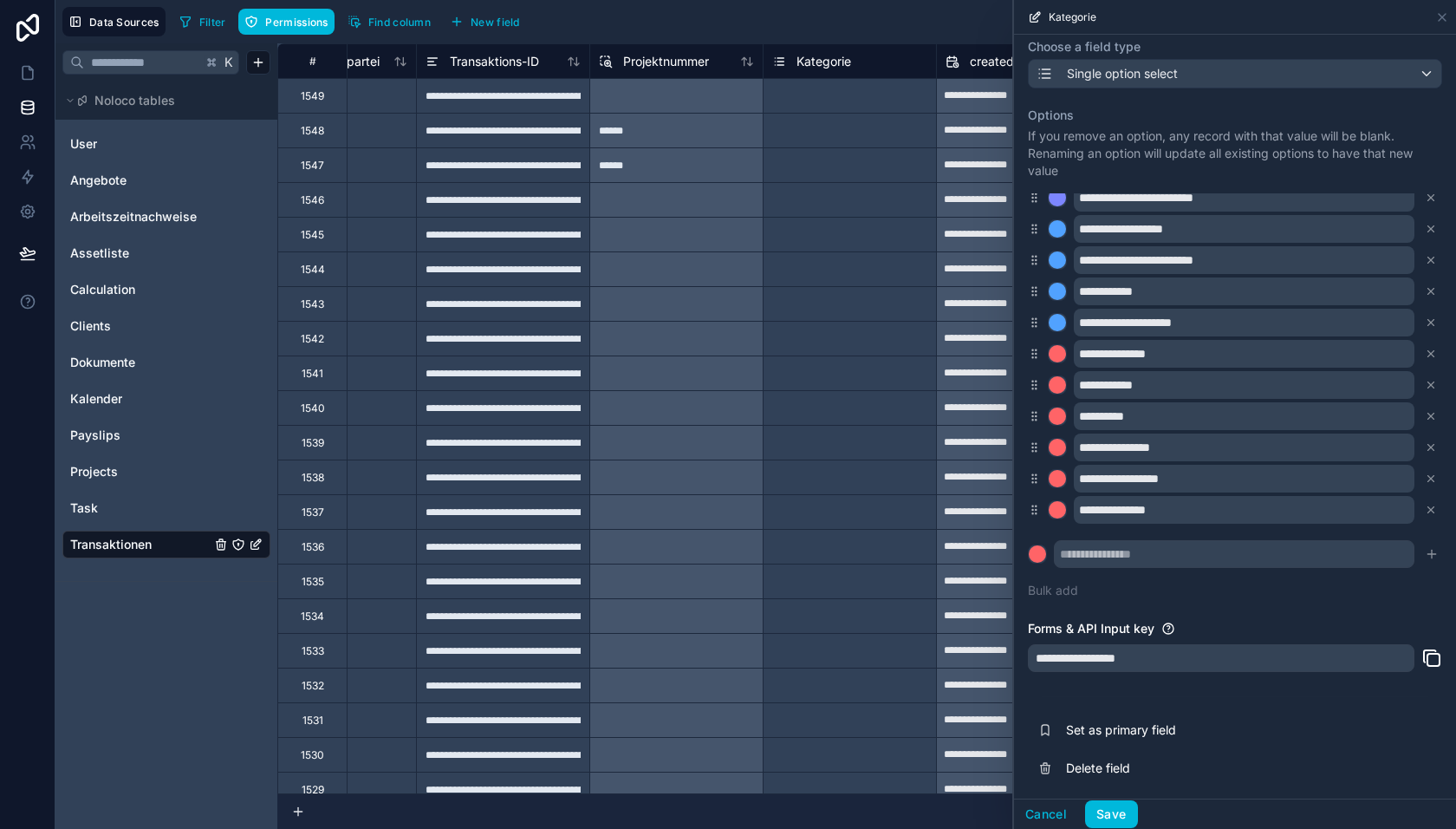
click at [1101, 819] on button "Save" at bounding box center [1111, 813] width 52 height 27
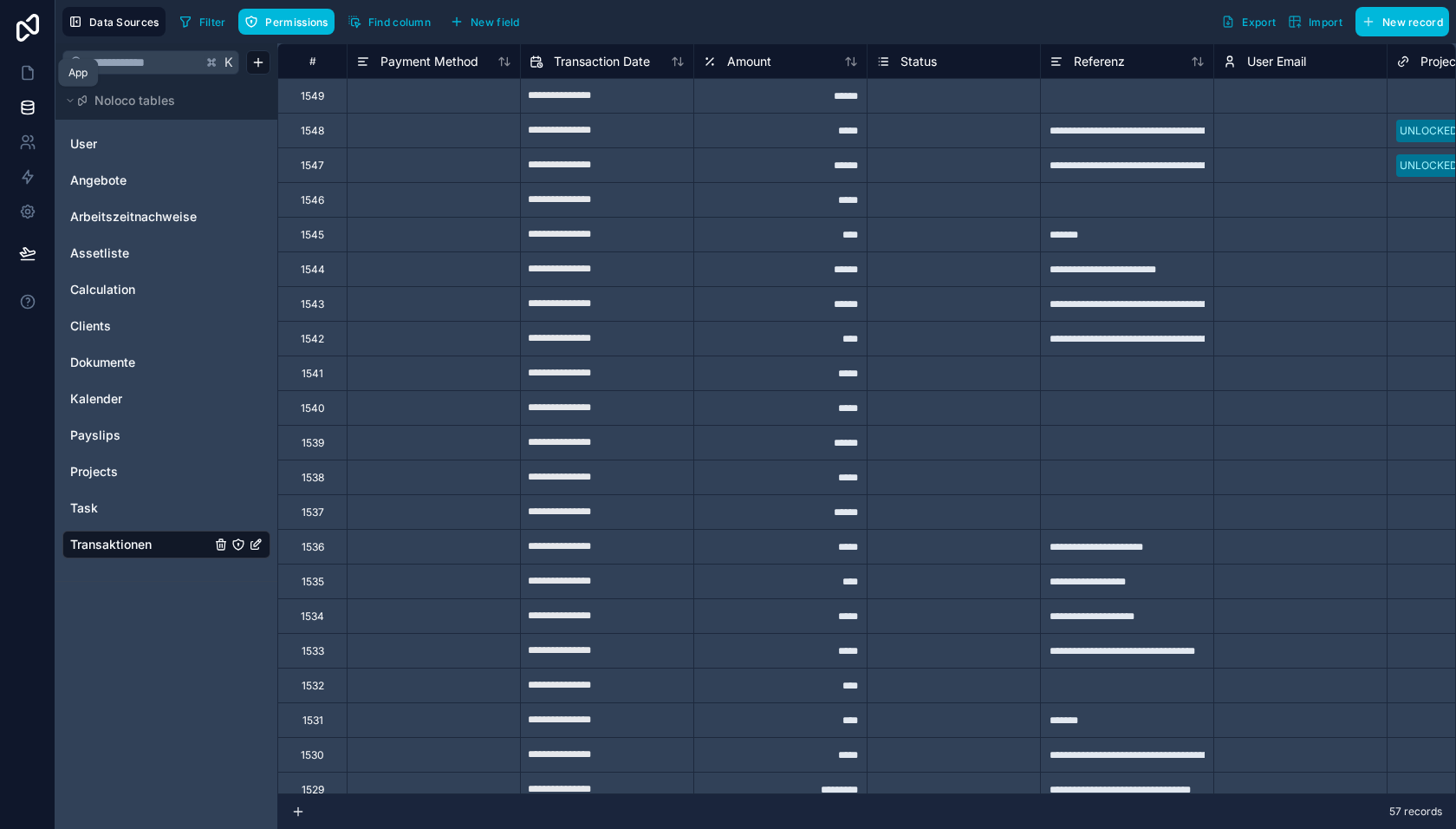
click at [26, 70] on icon at bounding box center [28, 73] width 18 height 18
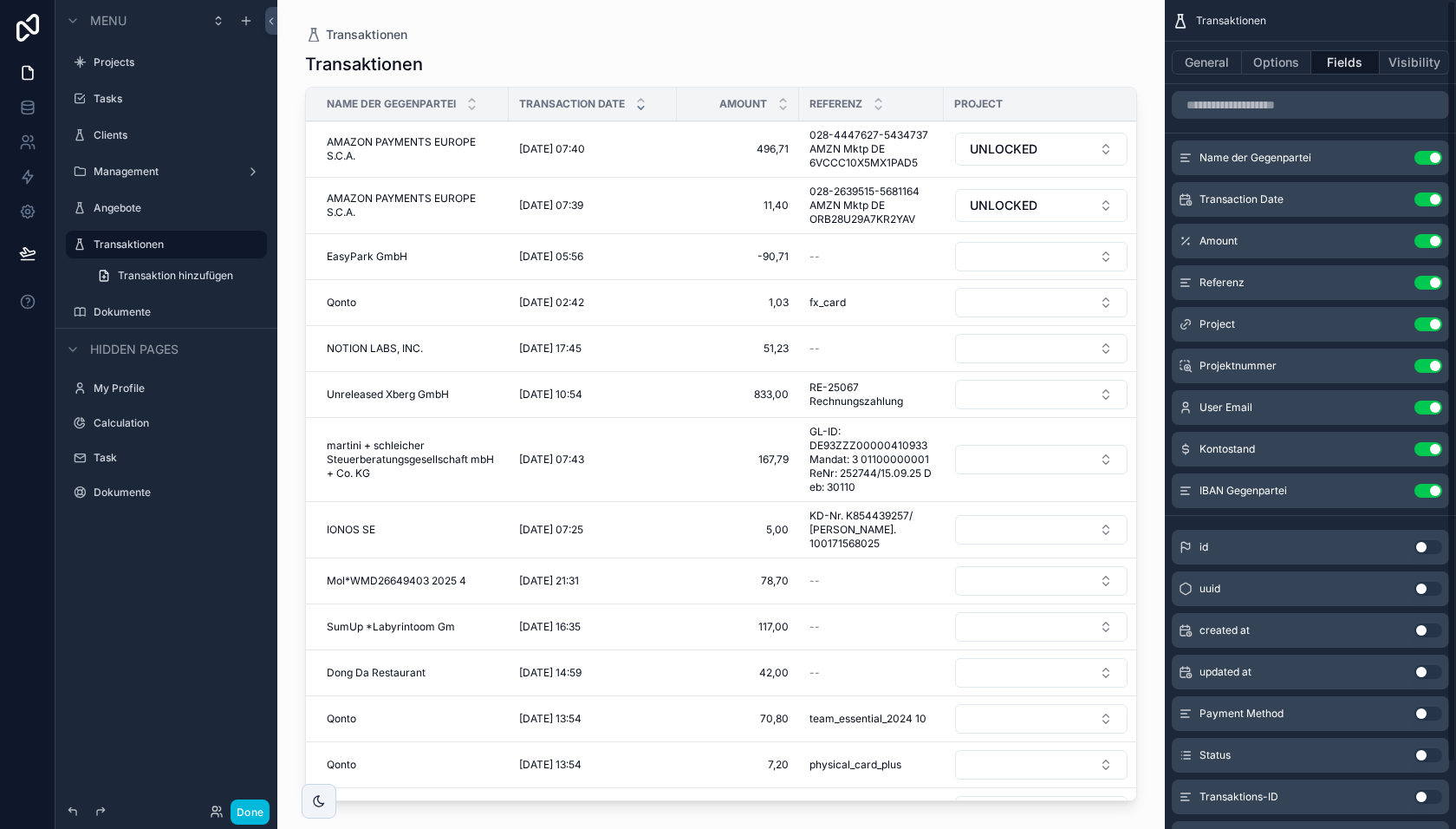
scroll to position [73, 0]
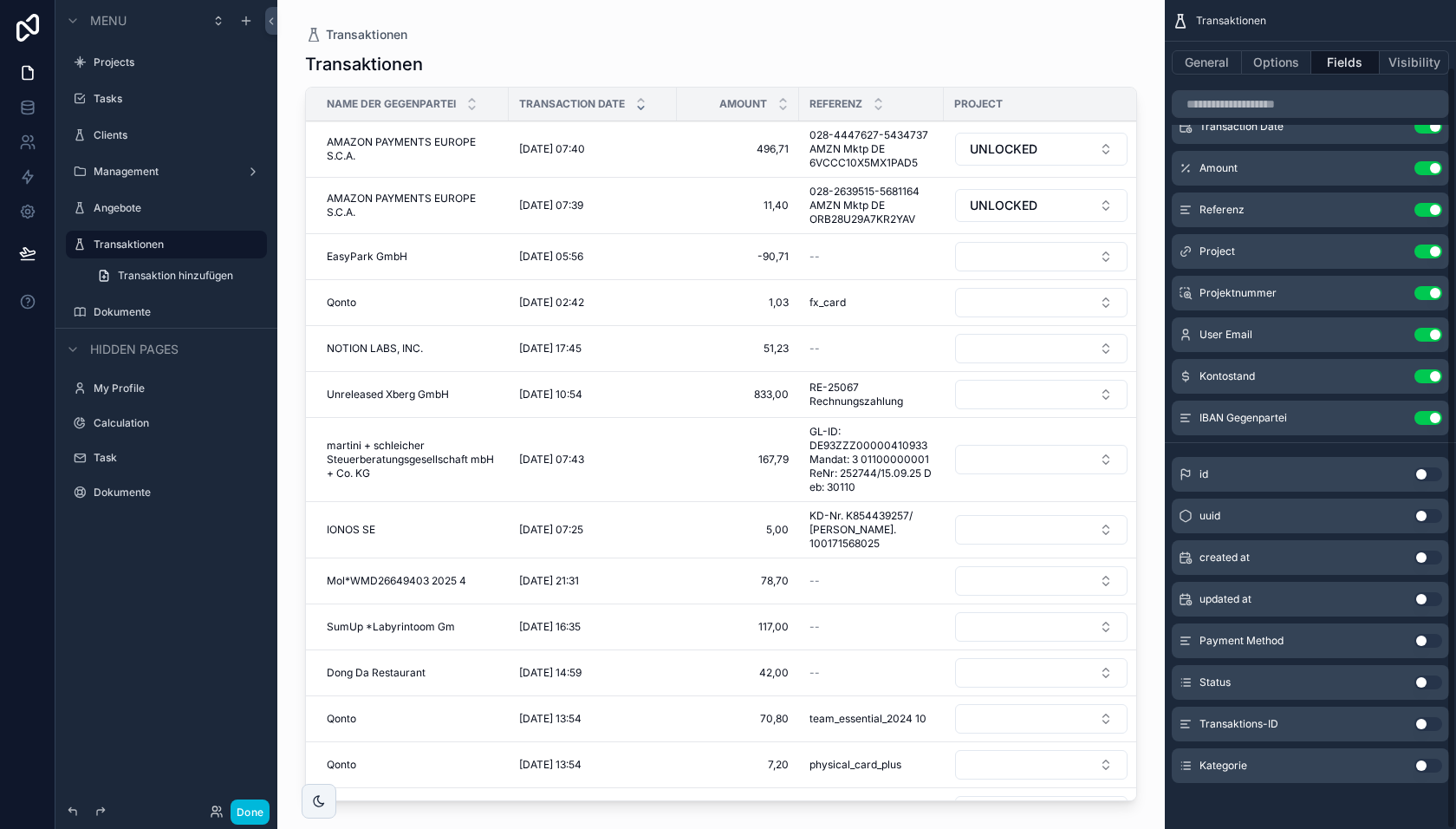
drag, startPoint x: 1431, startPoint y: 760, endPoint x: 1423, endPoint y: 744, distance: 17.9
click at [1431, 760] on button "Use setting" at bounding box center [1428, 765] width 27 height 14
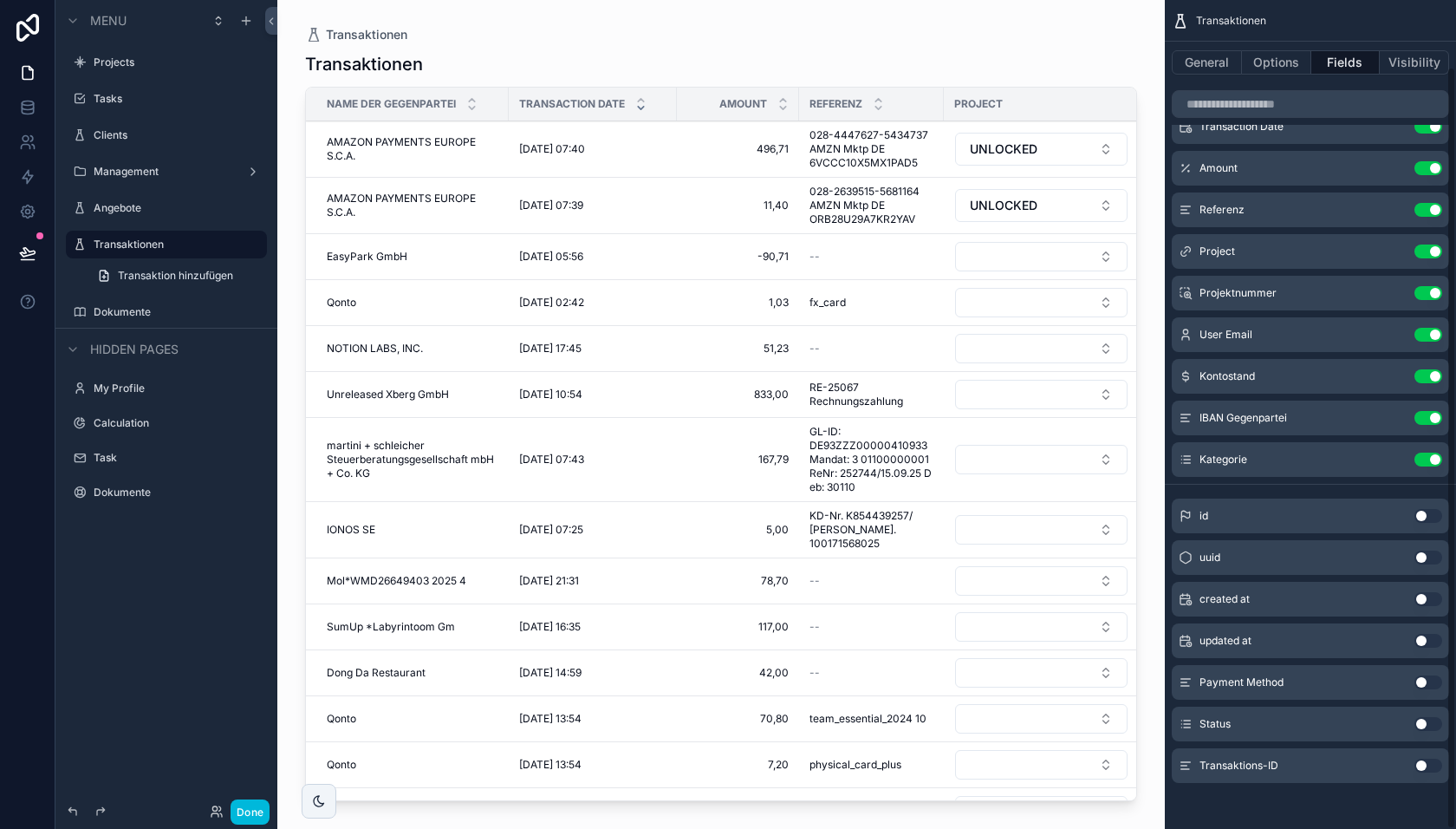
scroll to position [0, 0]
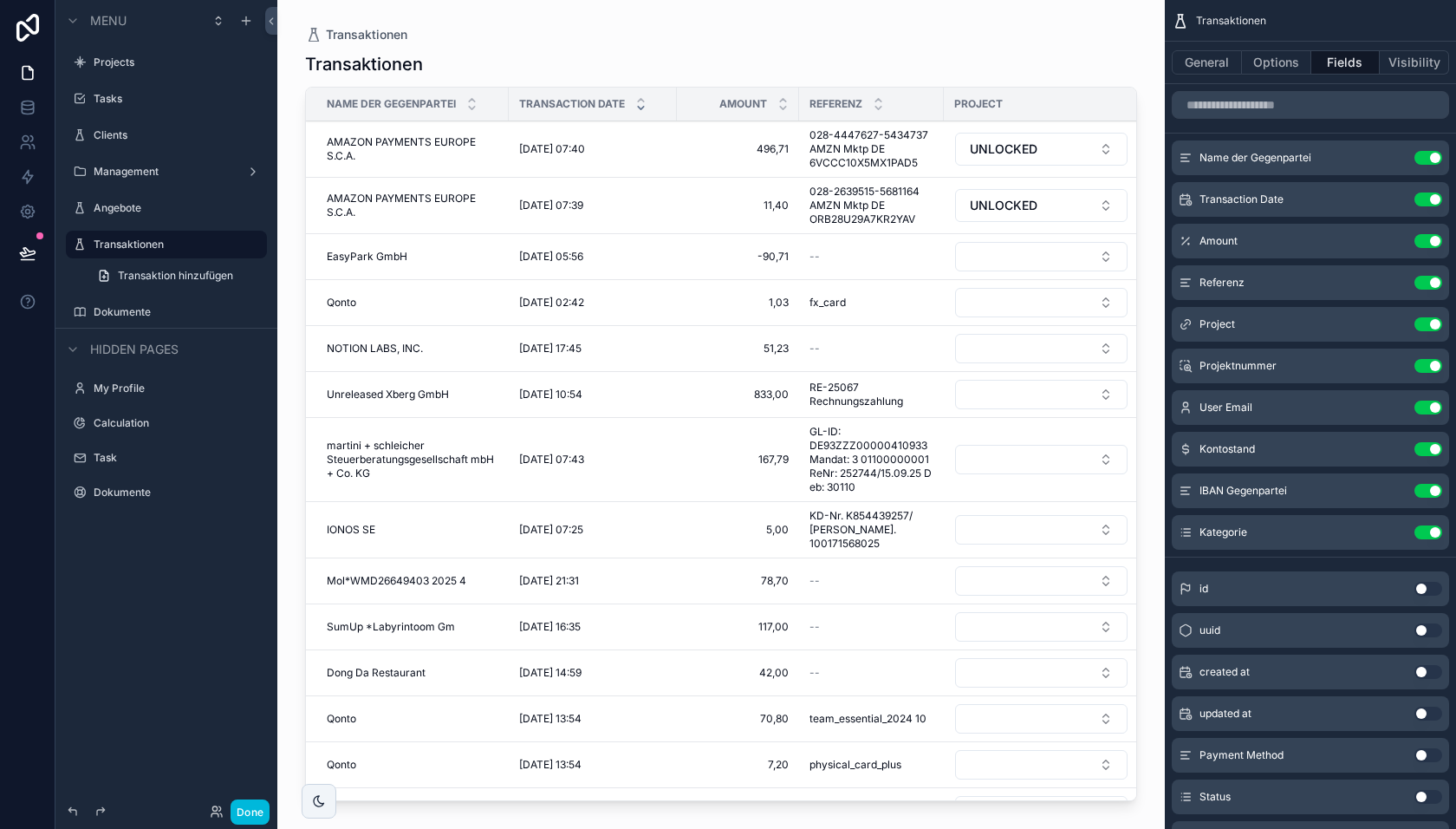
click at [260, 811] on button "Done" at bounding box center [250, 811] width 39 height 25
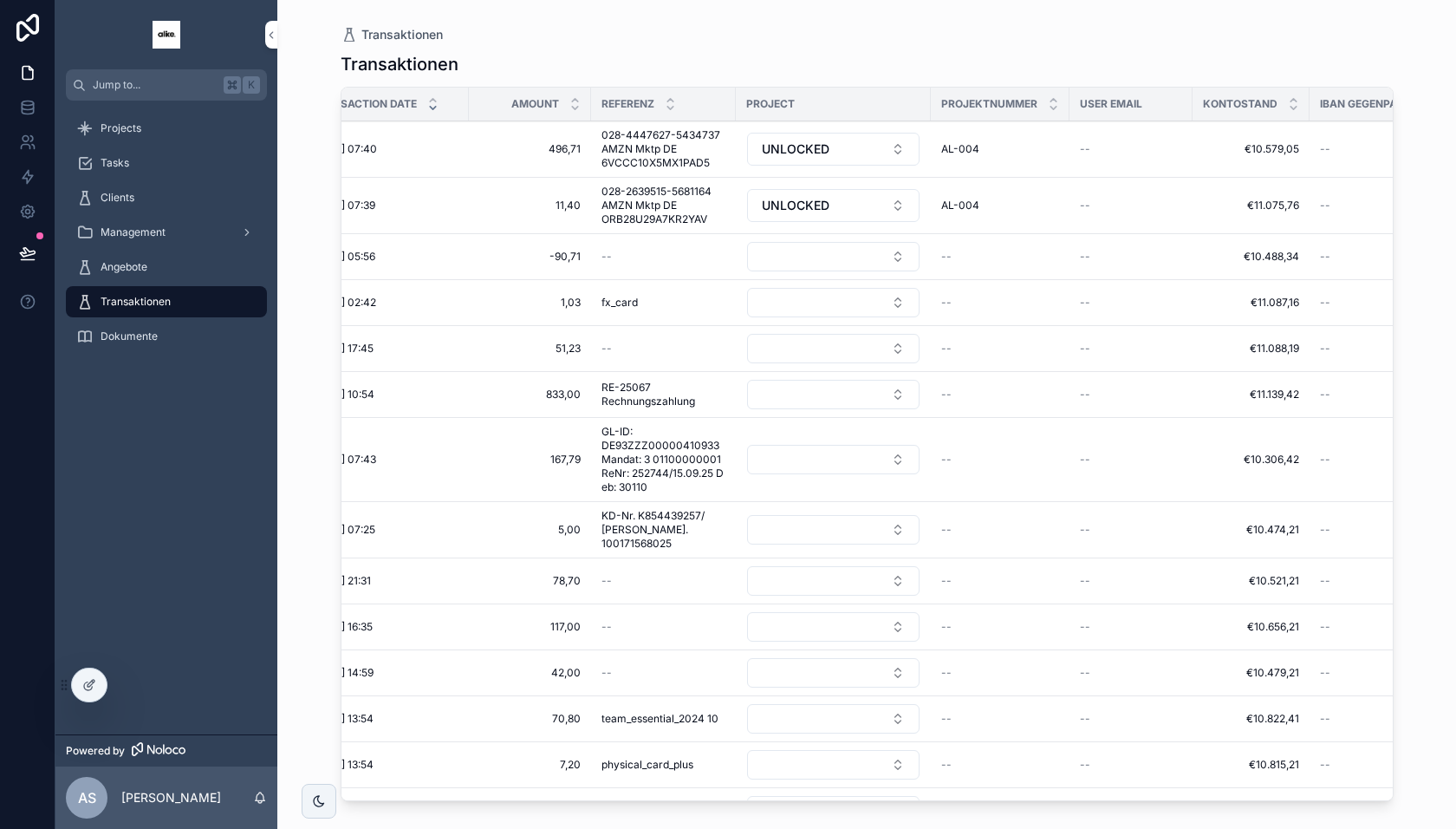
scroll to position [0, 432]
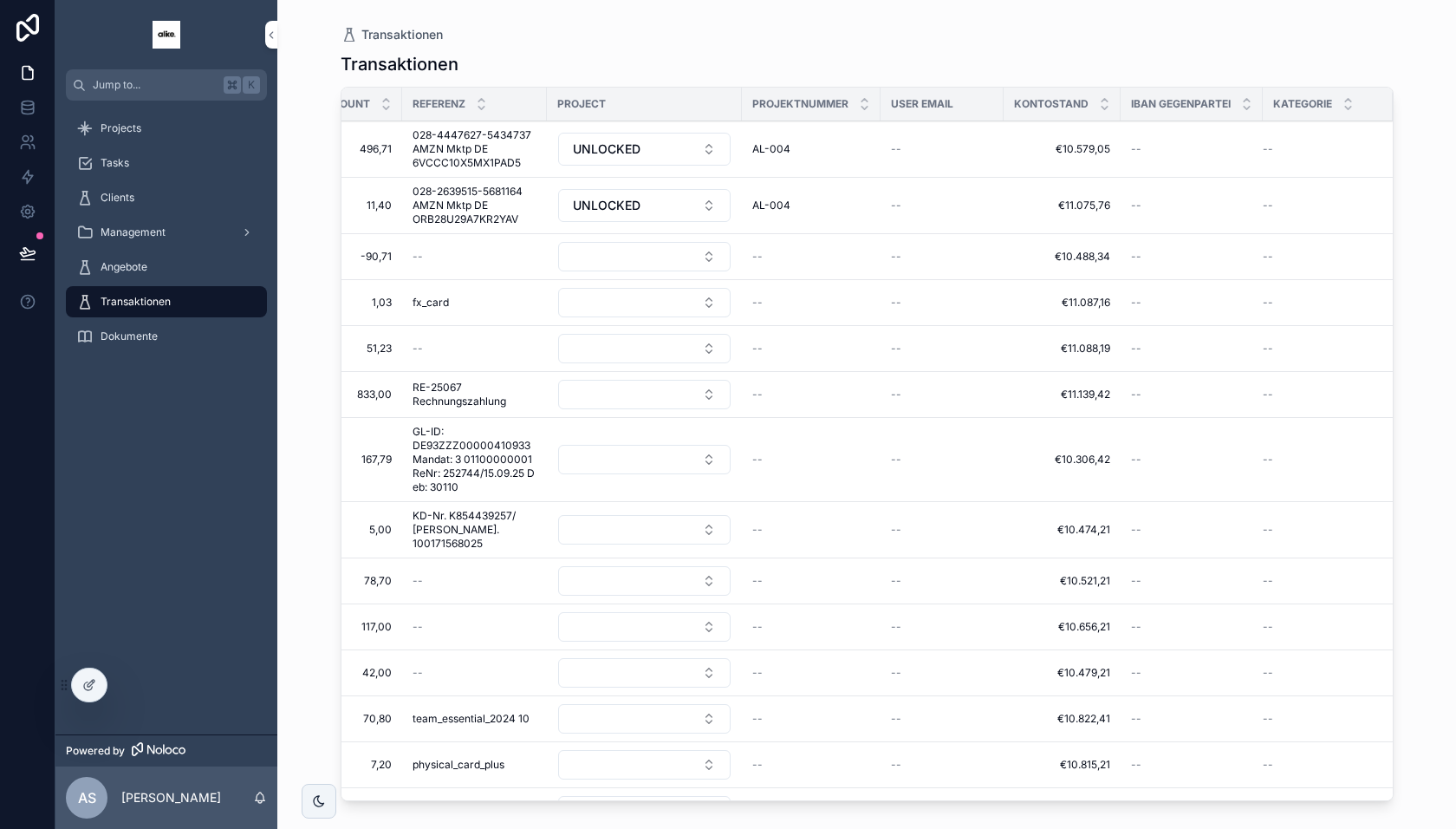
click at [94, 684] on icon at bounding box center [89, 685] width 14 height 14
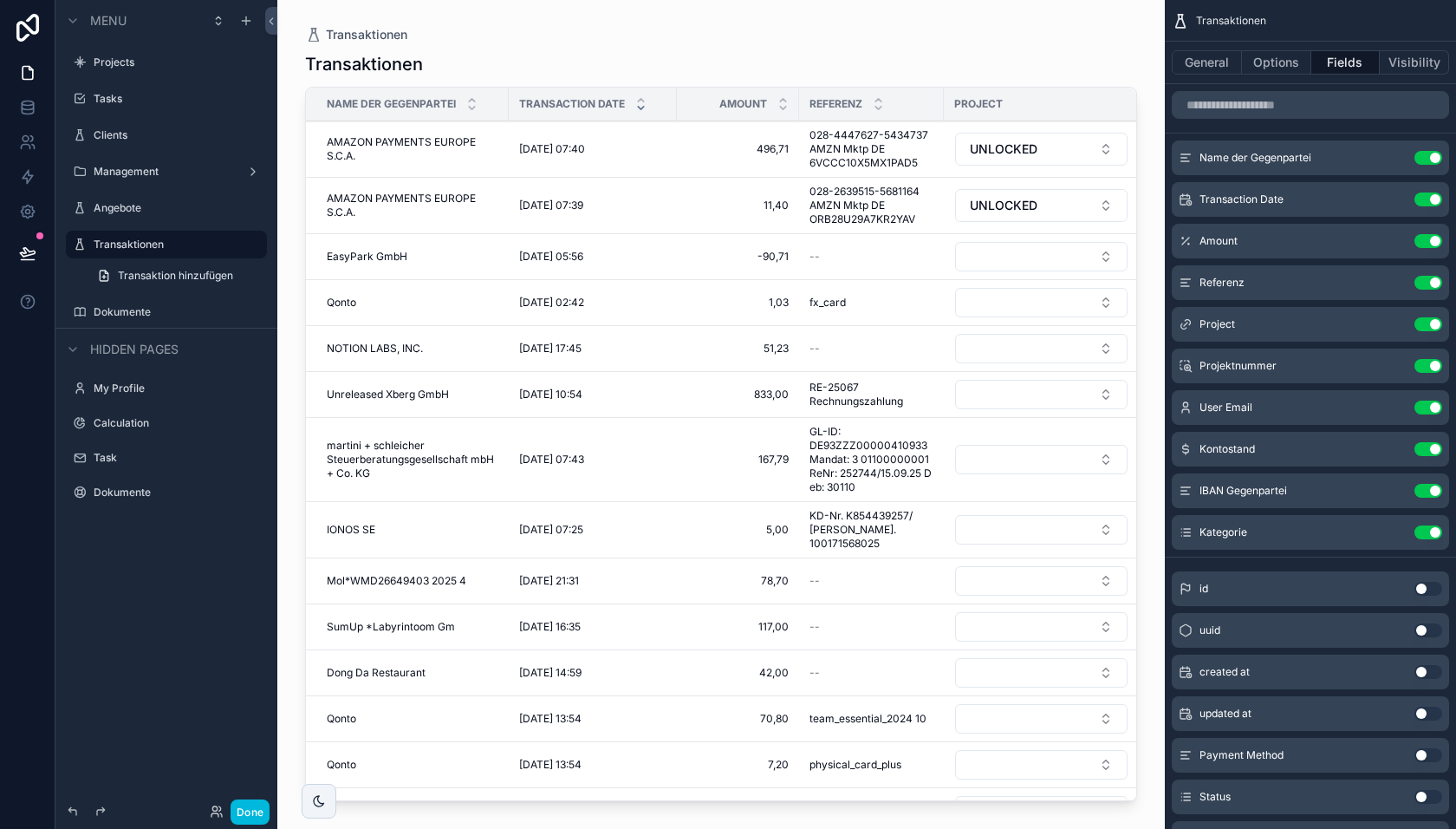
click at [0, 0] on icon "scrollable content" at bounding box center [0, 0] width 0 height 0
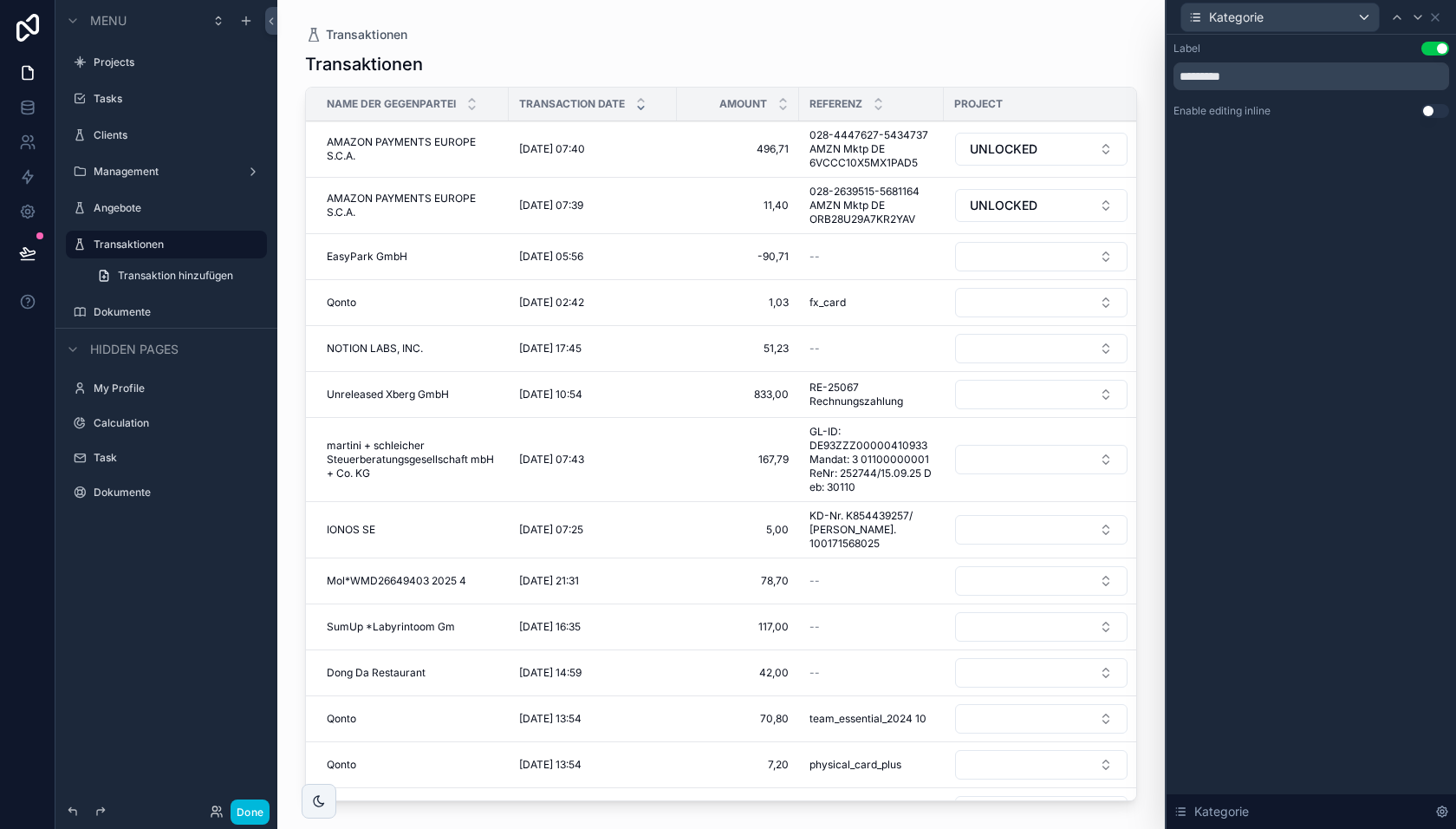
click at [1429, 108] on button "Use setting" at bounding box center [1435, 111] width 27 height 14
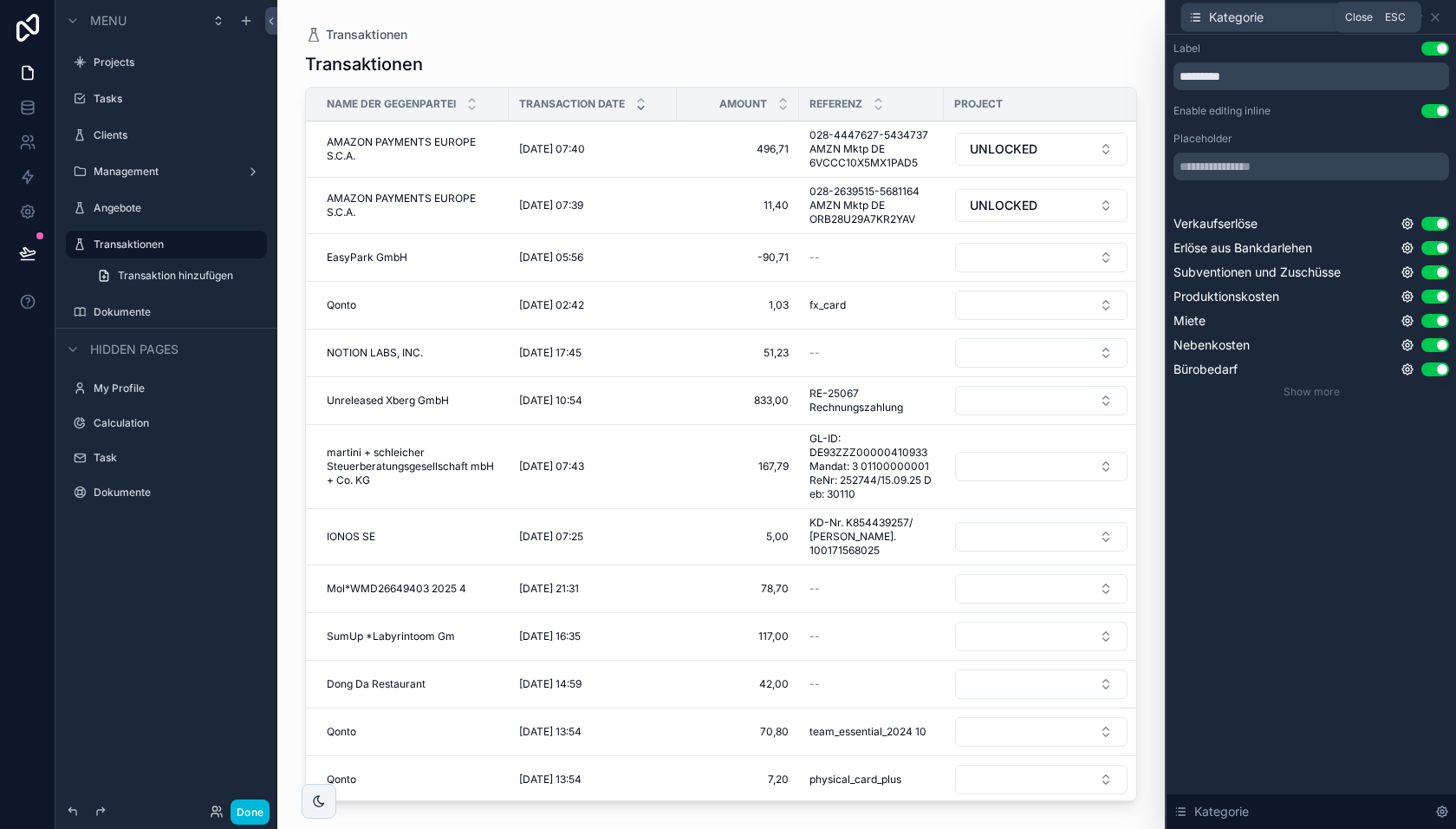
click at [1435, 20] on icon at bounding box center [1436, 18] width 14 height 14
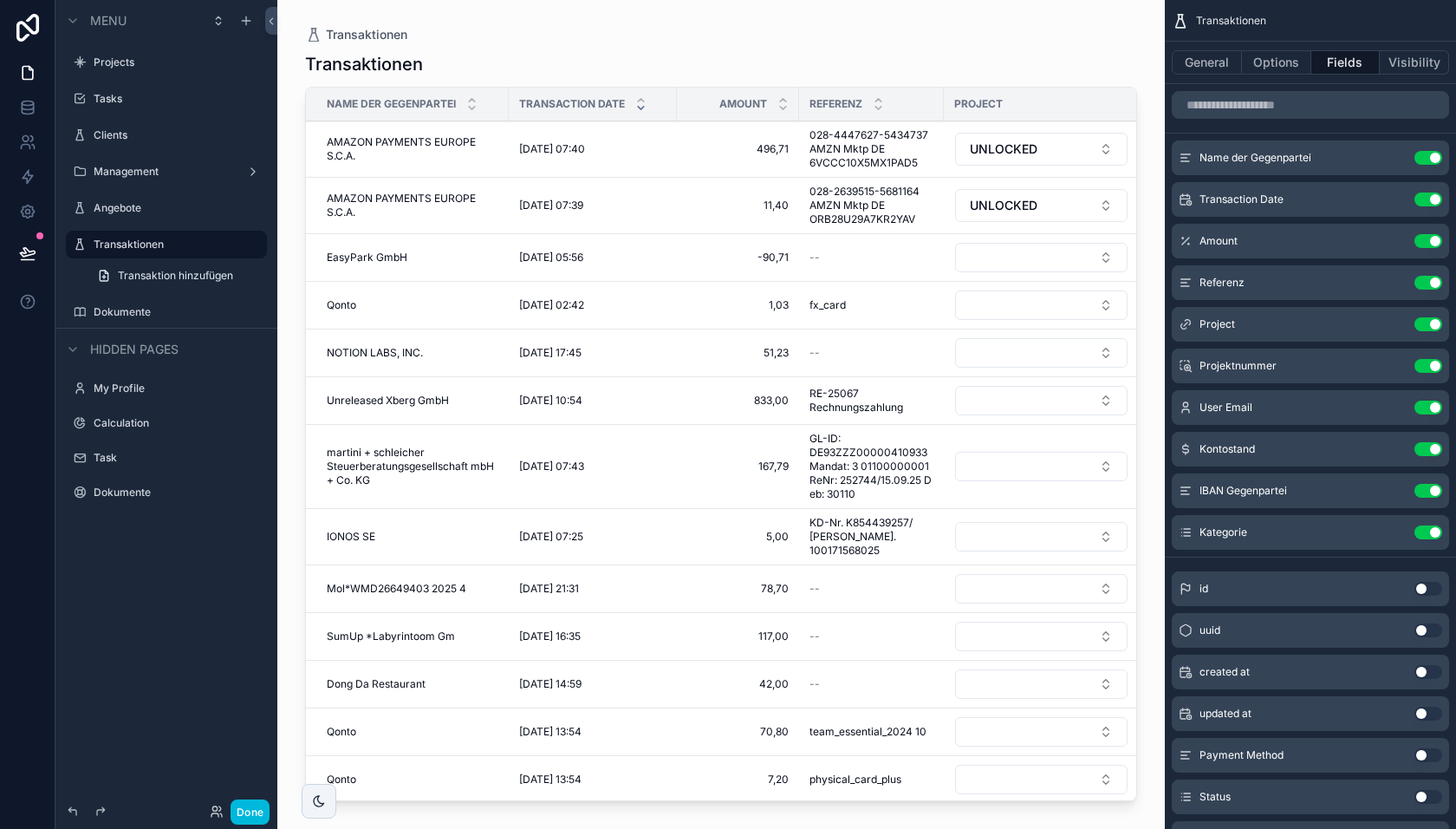
click at [0, 0] on icon "scrollable content" at bounding box center [0, 0] width 0 height 0
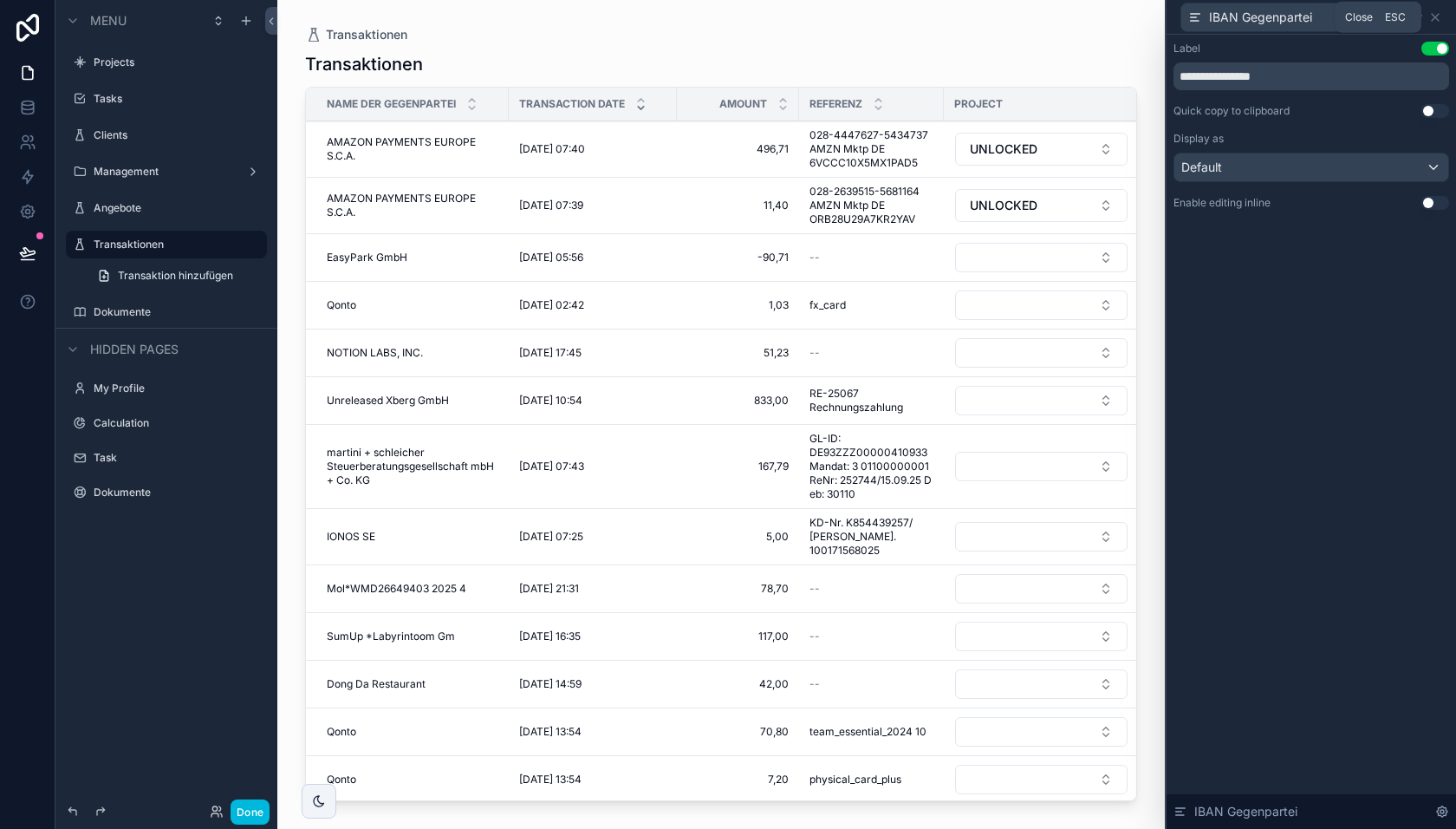
click at [1440, 16] on icon at bounding box center [1436, 18] width 14 height 14
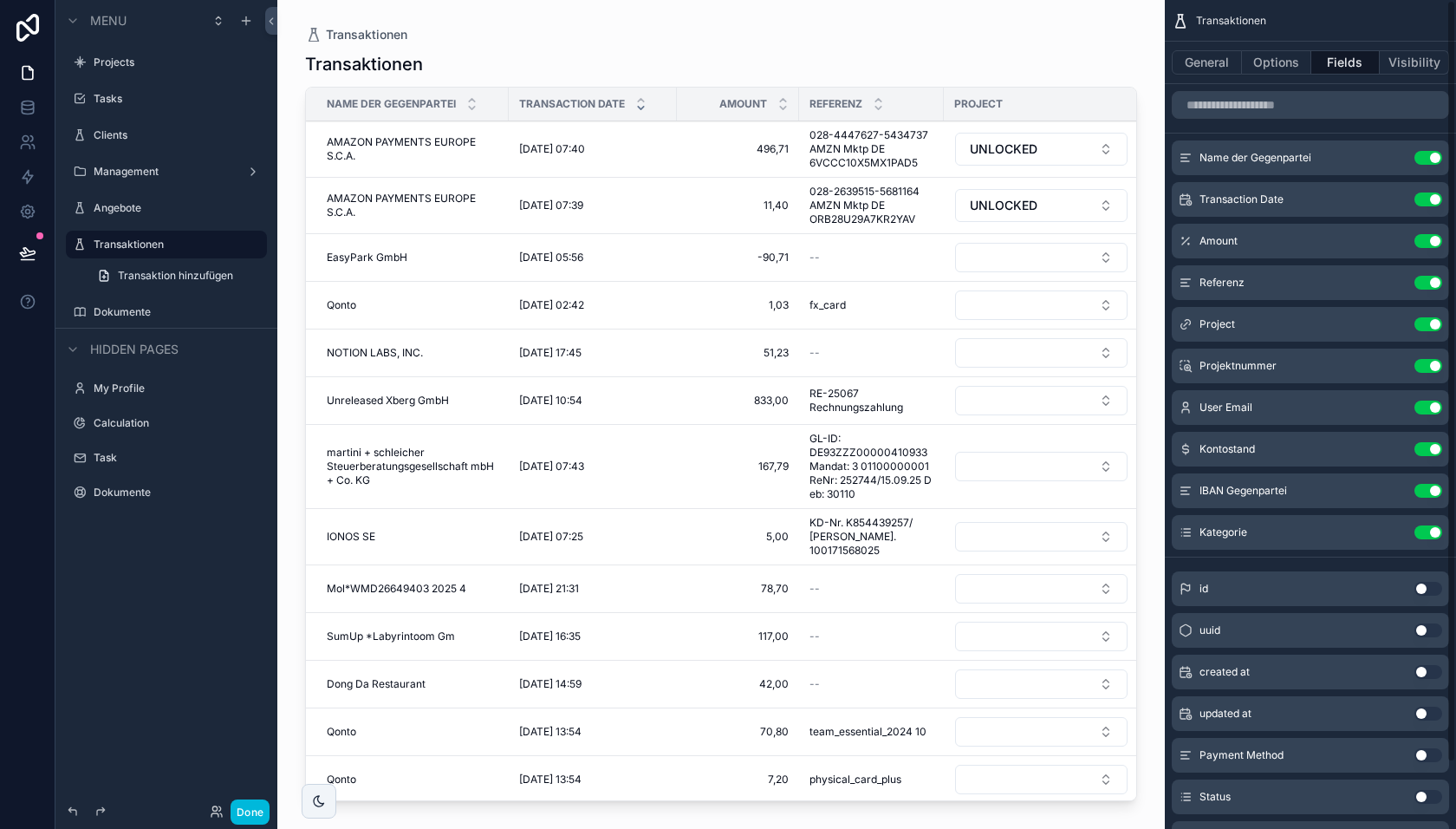
click at [1430, 486] on button "Use setting" at bounding box center [1428, 491] width 27 height 14
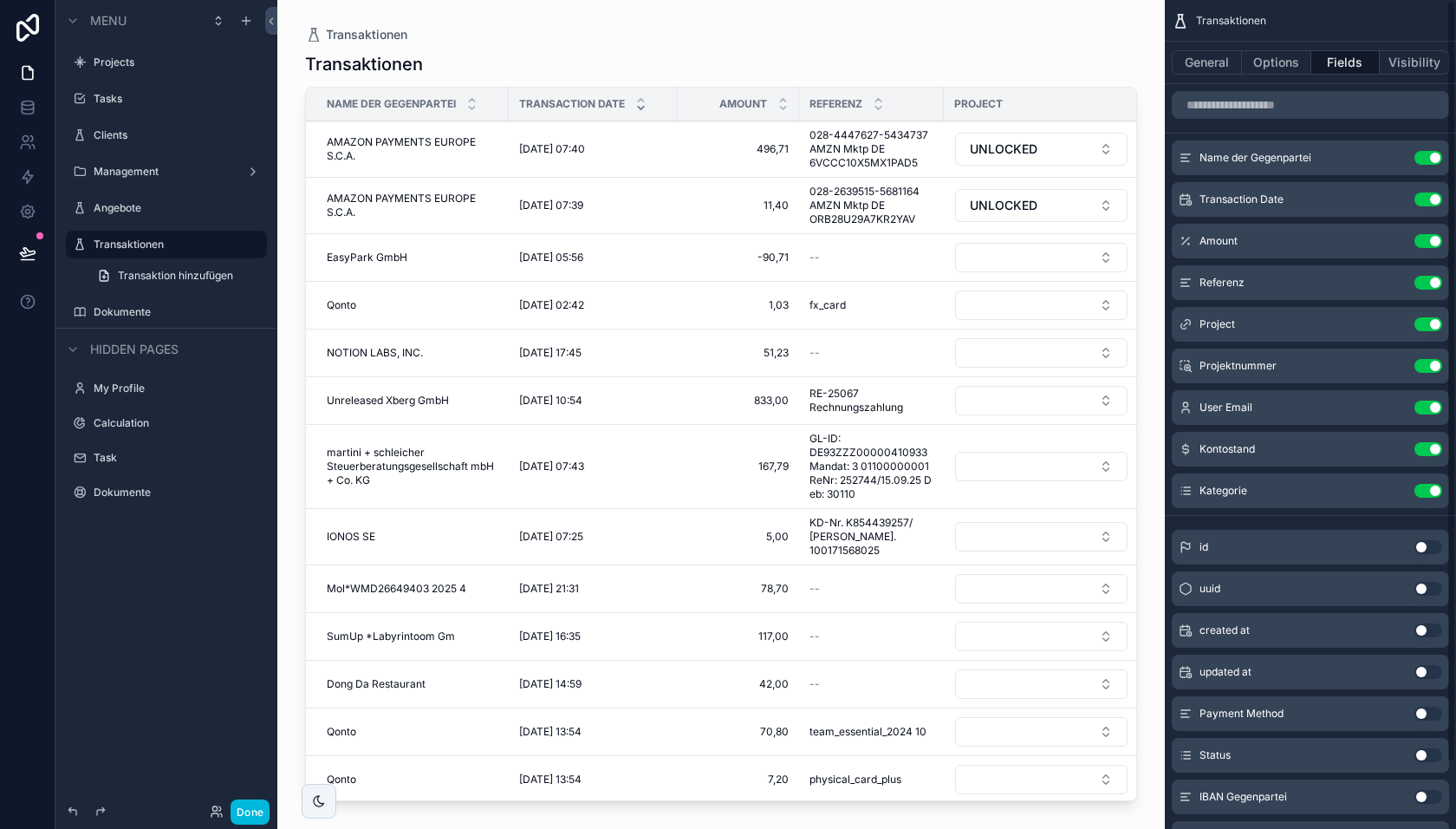
click at [1429, 447] on button "Use setting" at bounding box center [1428, 449] width 27 height 14
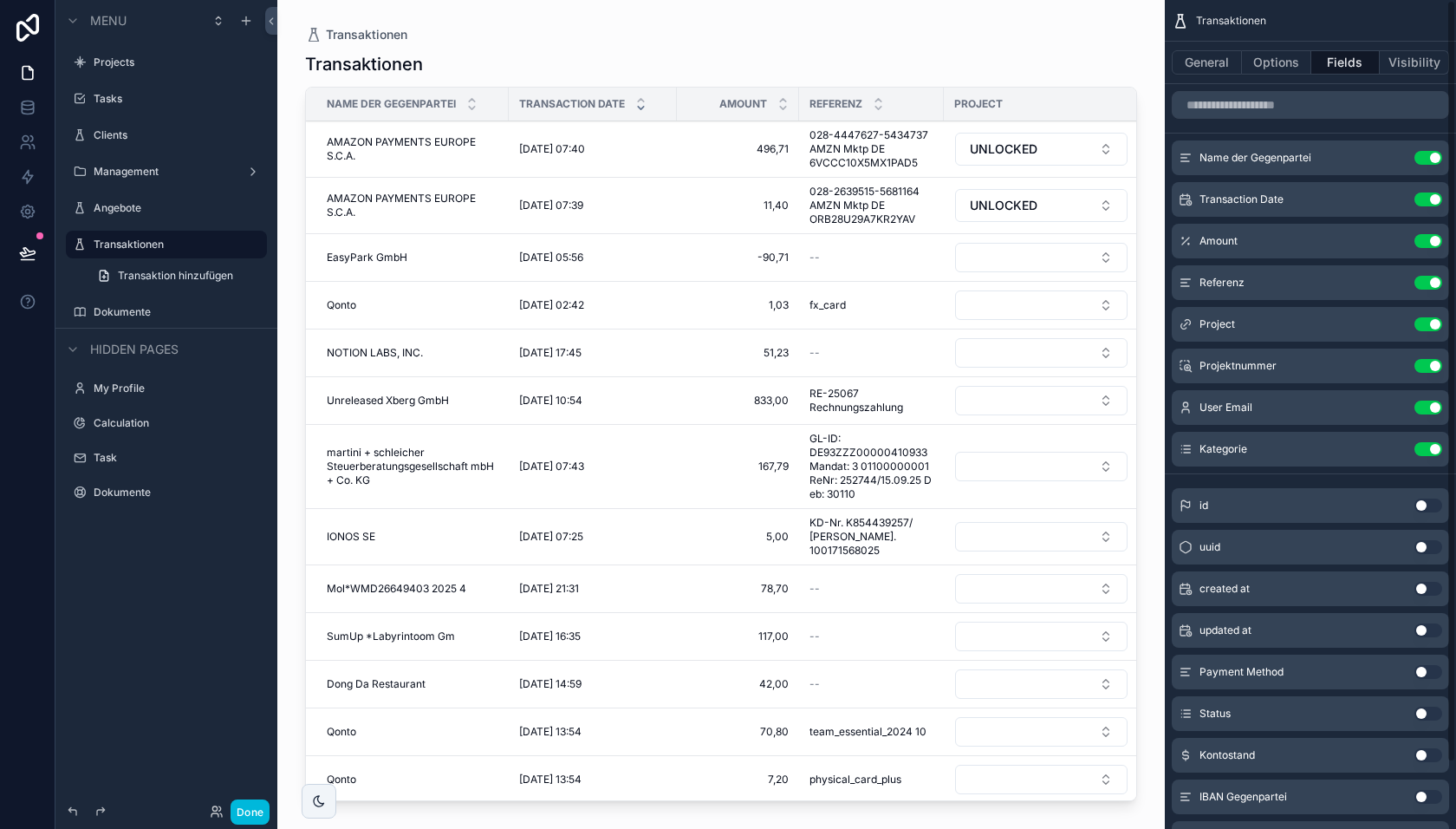
click at [1434, 404] on button "Use setting" at bounding box center [1428, 407] width 27 height 14
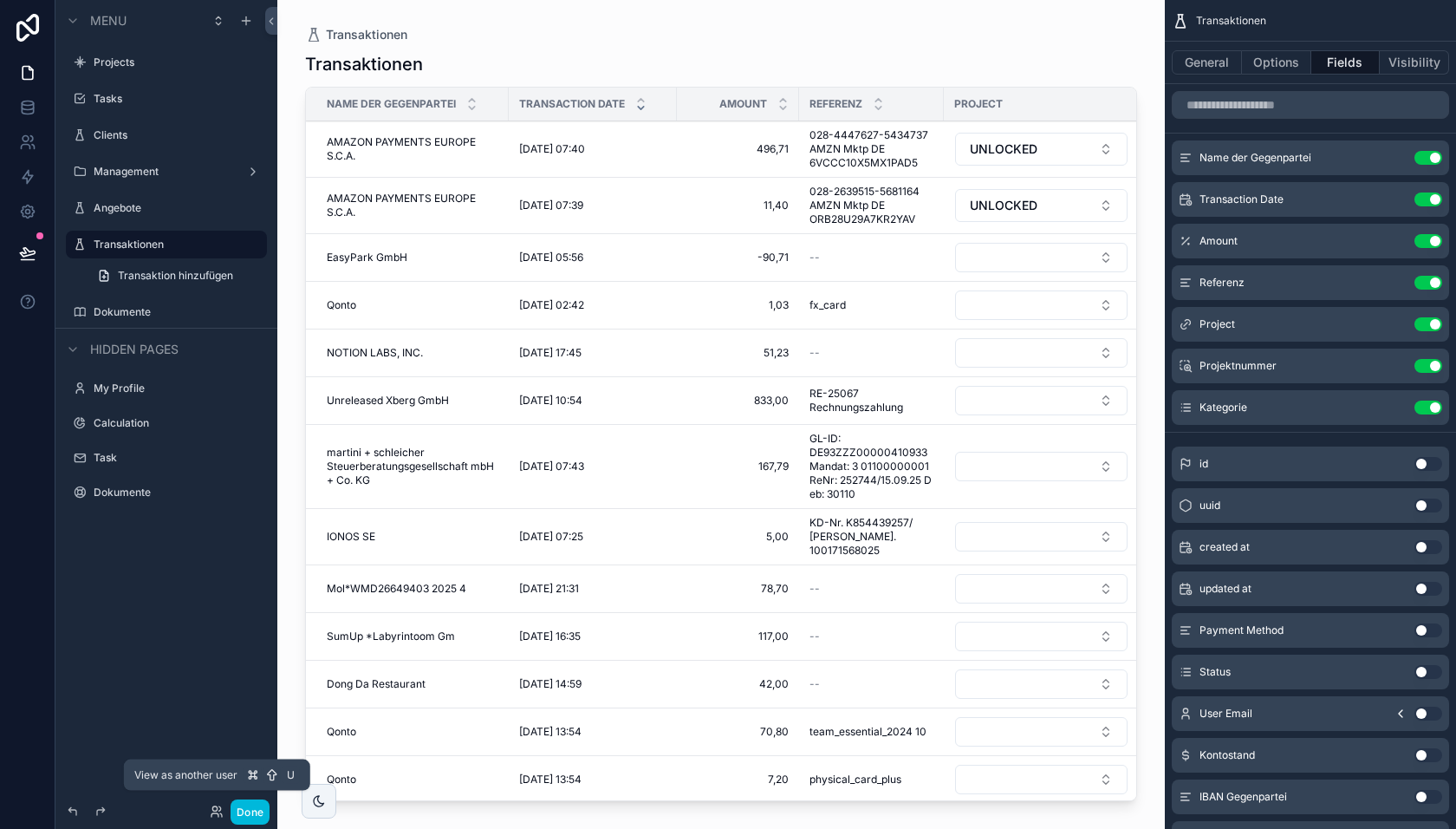
click at [252, 807] on button "Done" at bounding box center [250, 811] width 39 height 25
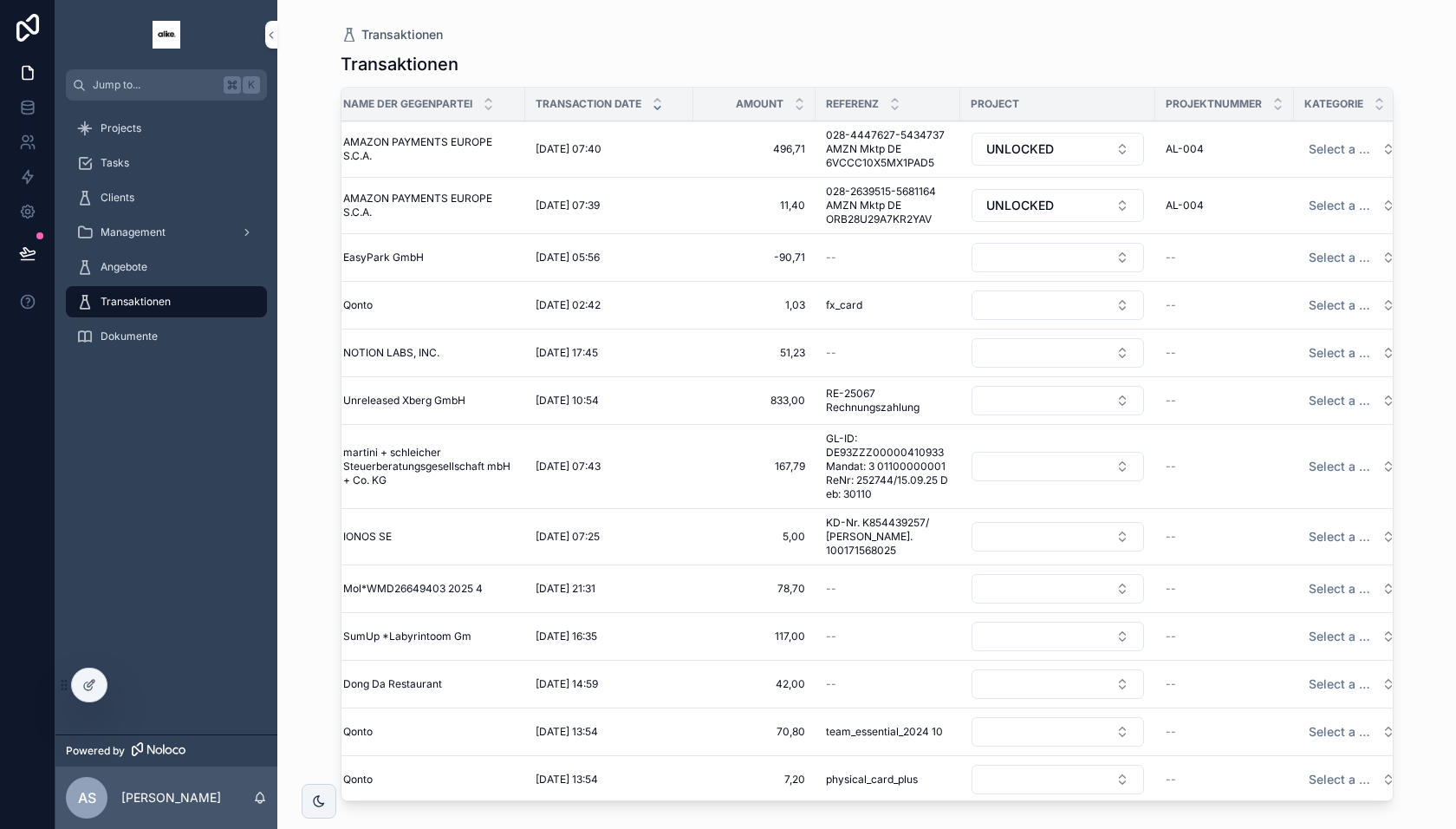
scroll to position [0, 0]
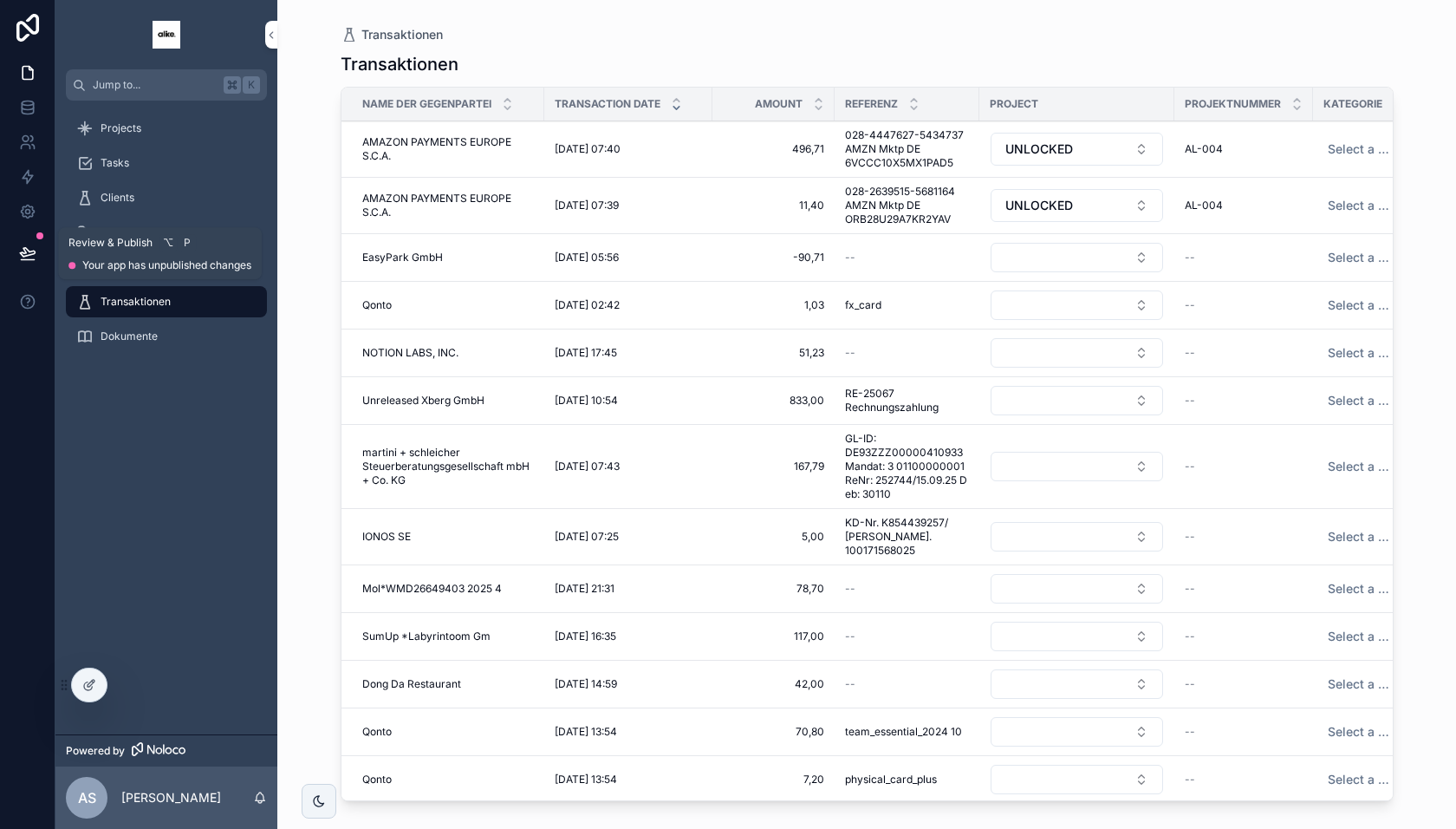
click at [22, 244] on icon at bounding box center [28, 253] width 18 height 18
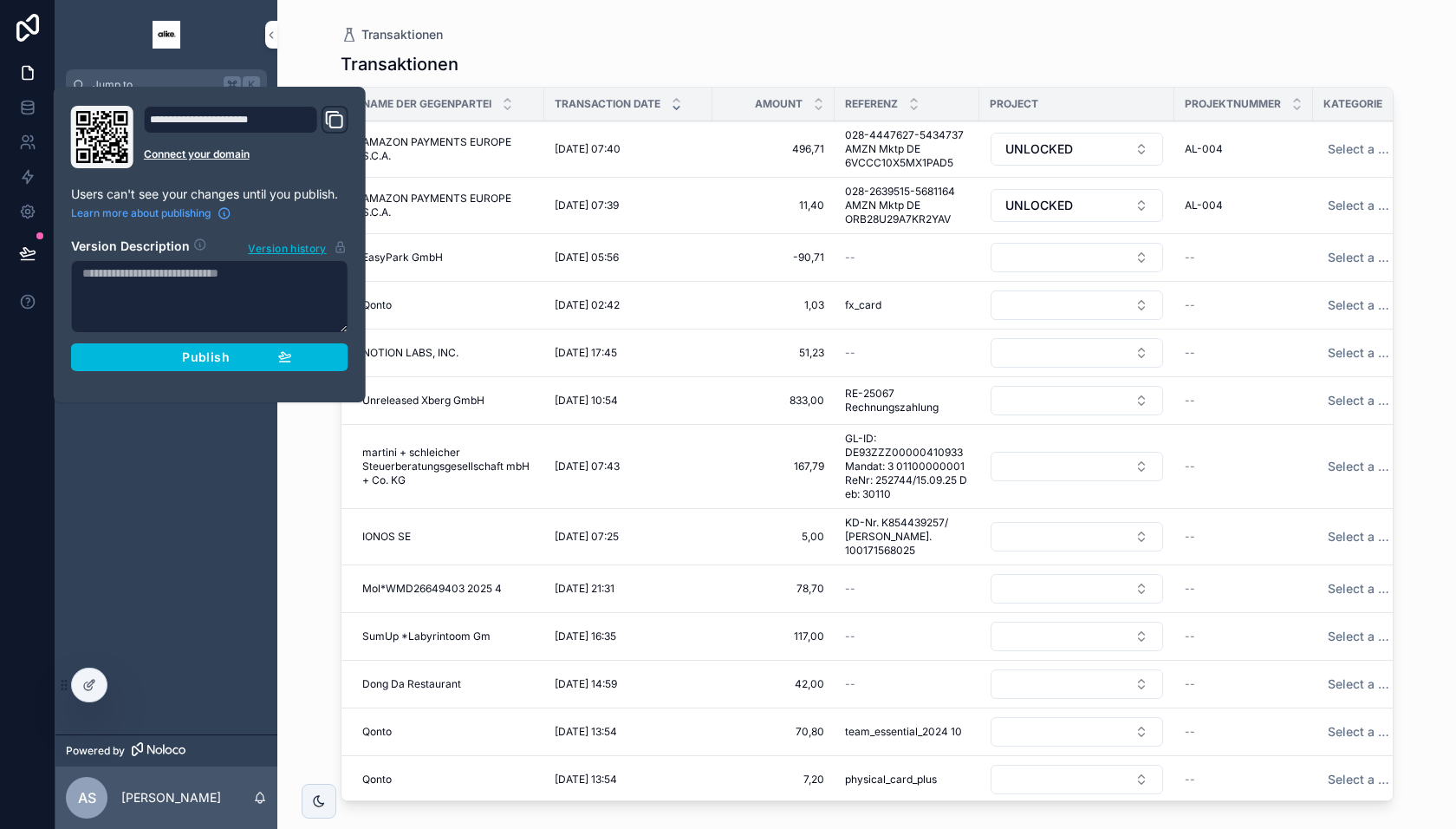
click at [172, 351] on div "Publish" at bounding box center [210, 357] width 165 height 16
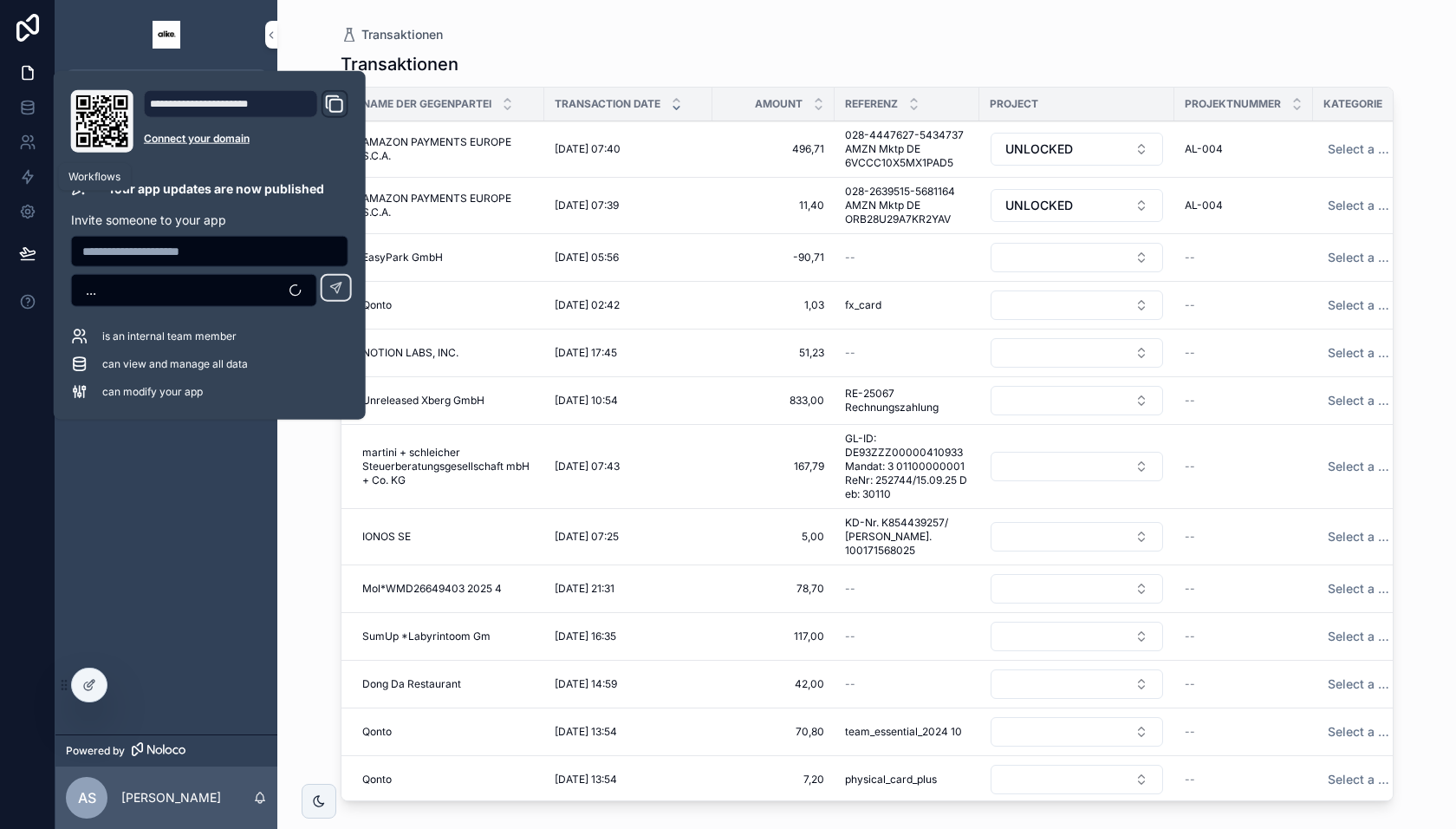
click at [21, 179] on icon at bounding box center [28, 177] width 18 height 18
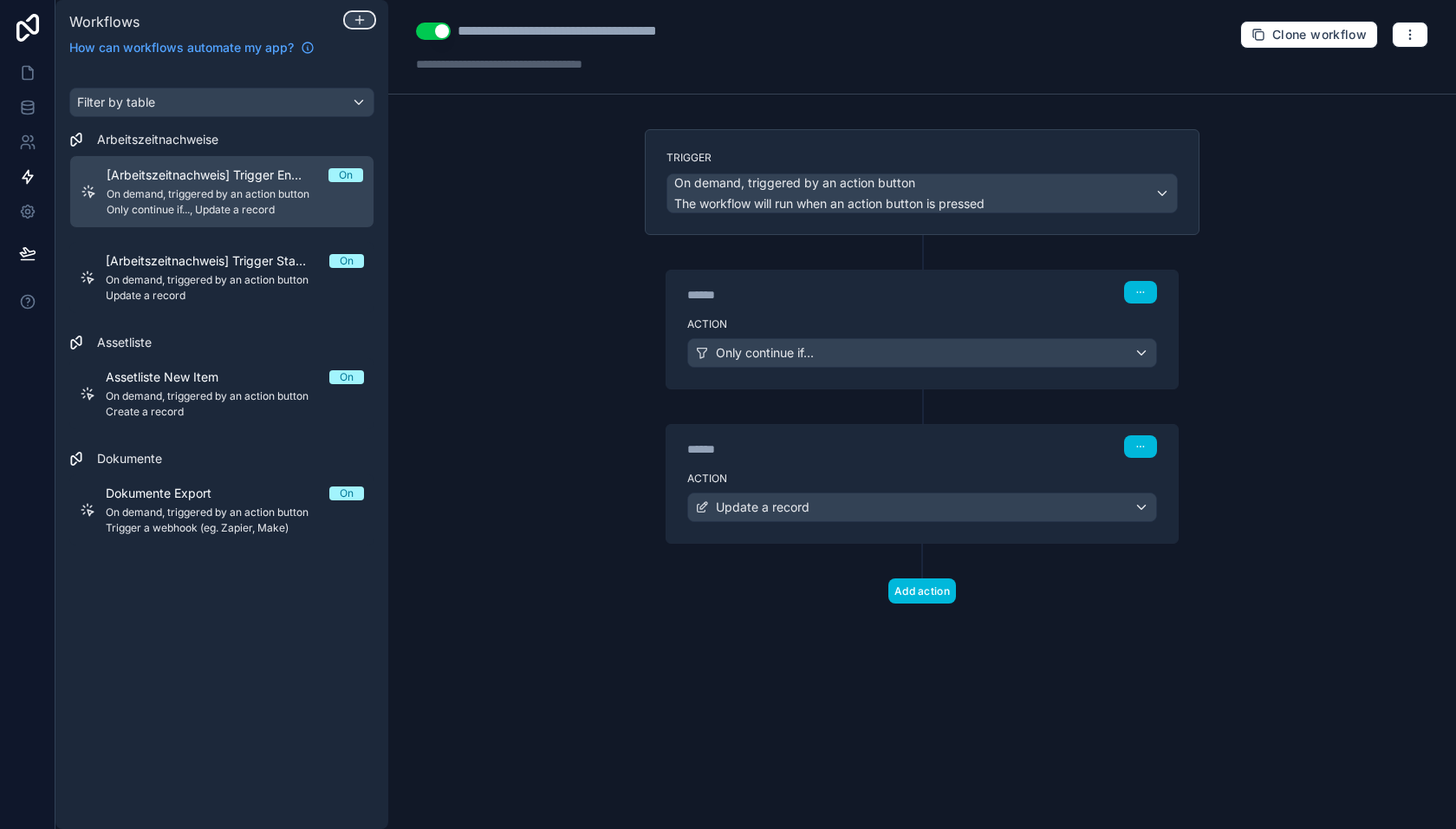
click at [359, 20] on icon at bounding box center [360, 20] width 14 height 14
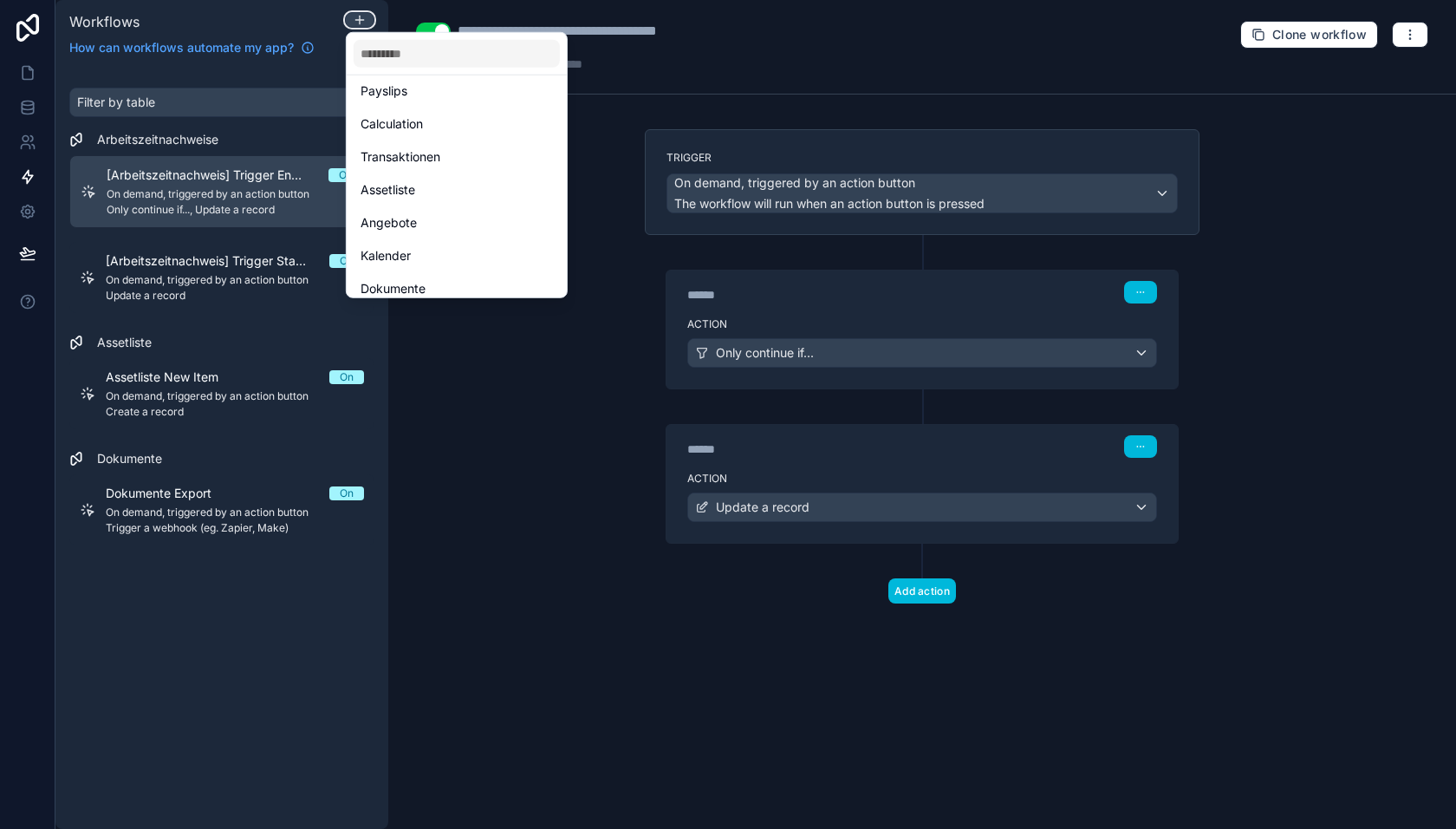
scroll to position [212, 0]
click at [415, 147] on span "Transaktionen" at bounding box center [400, 150] width 80 height 20
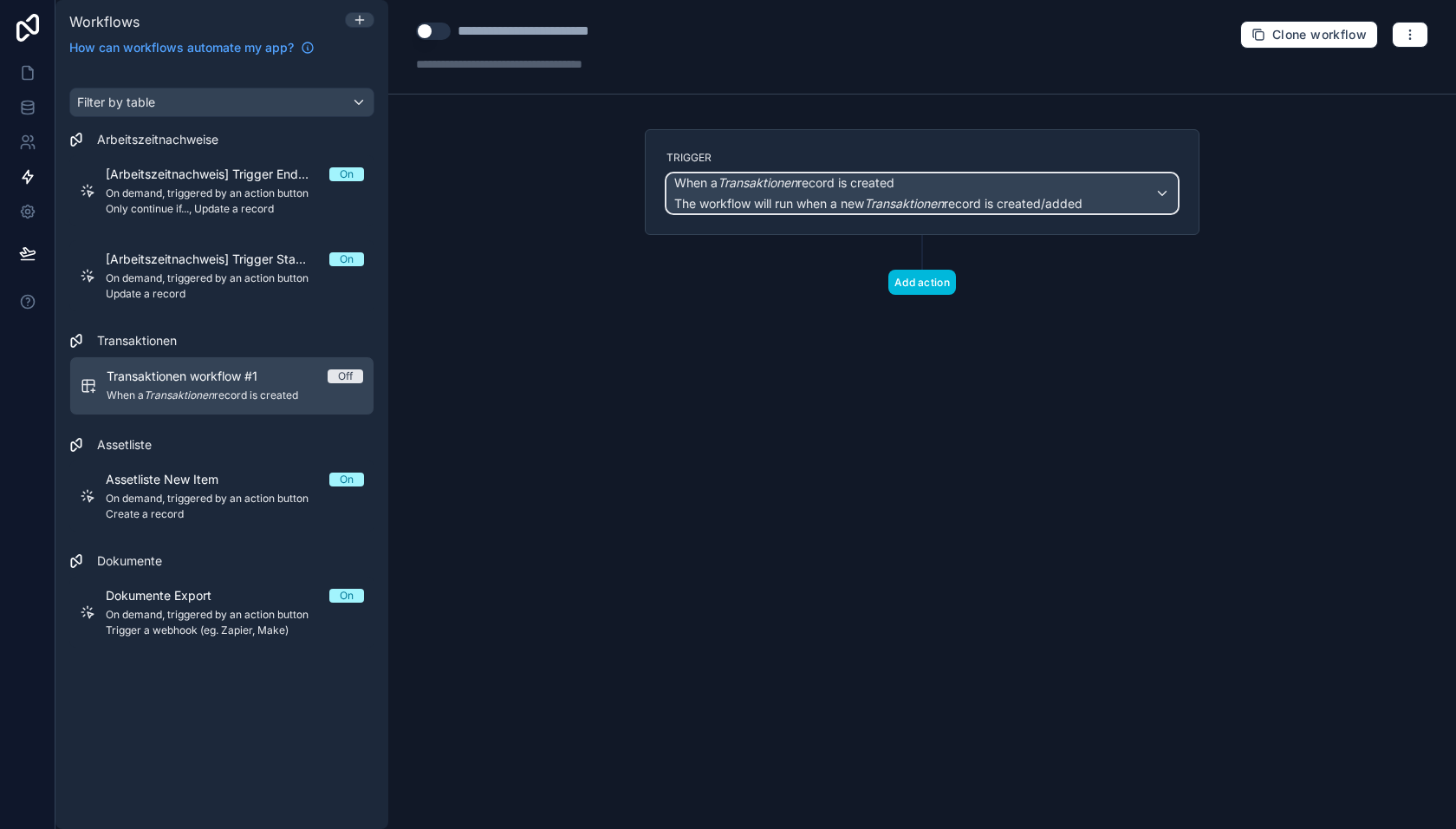
click at [870, 183] on span "When a Transaktionen record is created" at bounding box center [784, 183] width 221 height 18
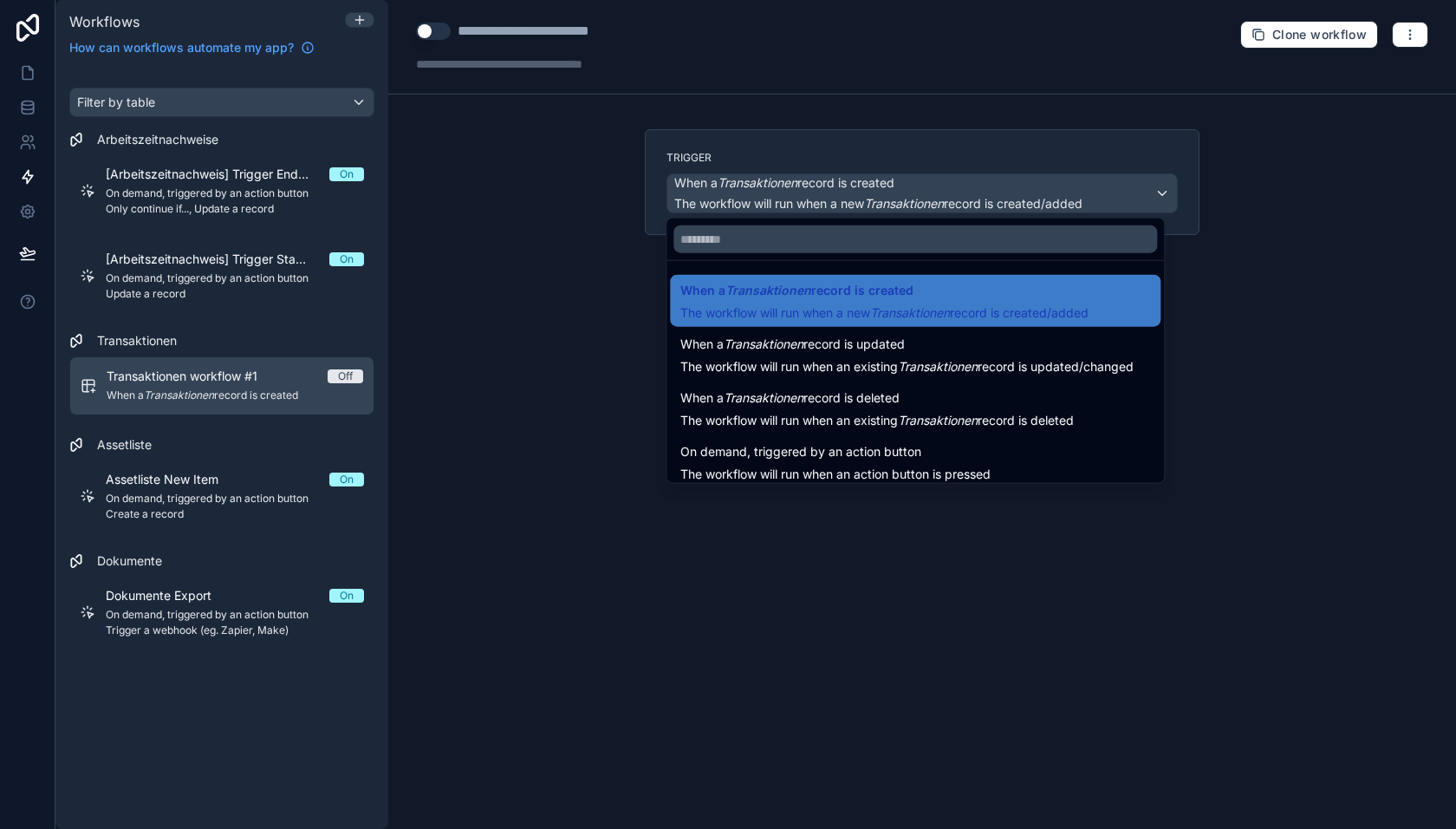
click at [818, 306] on span "The workflow will run when a new Transaktionen record is created/added" at bounding box center [884, 313] width 408 height 15
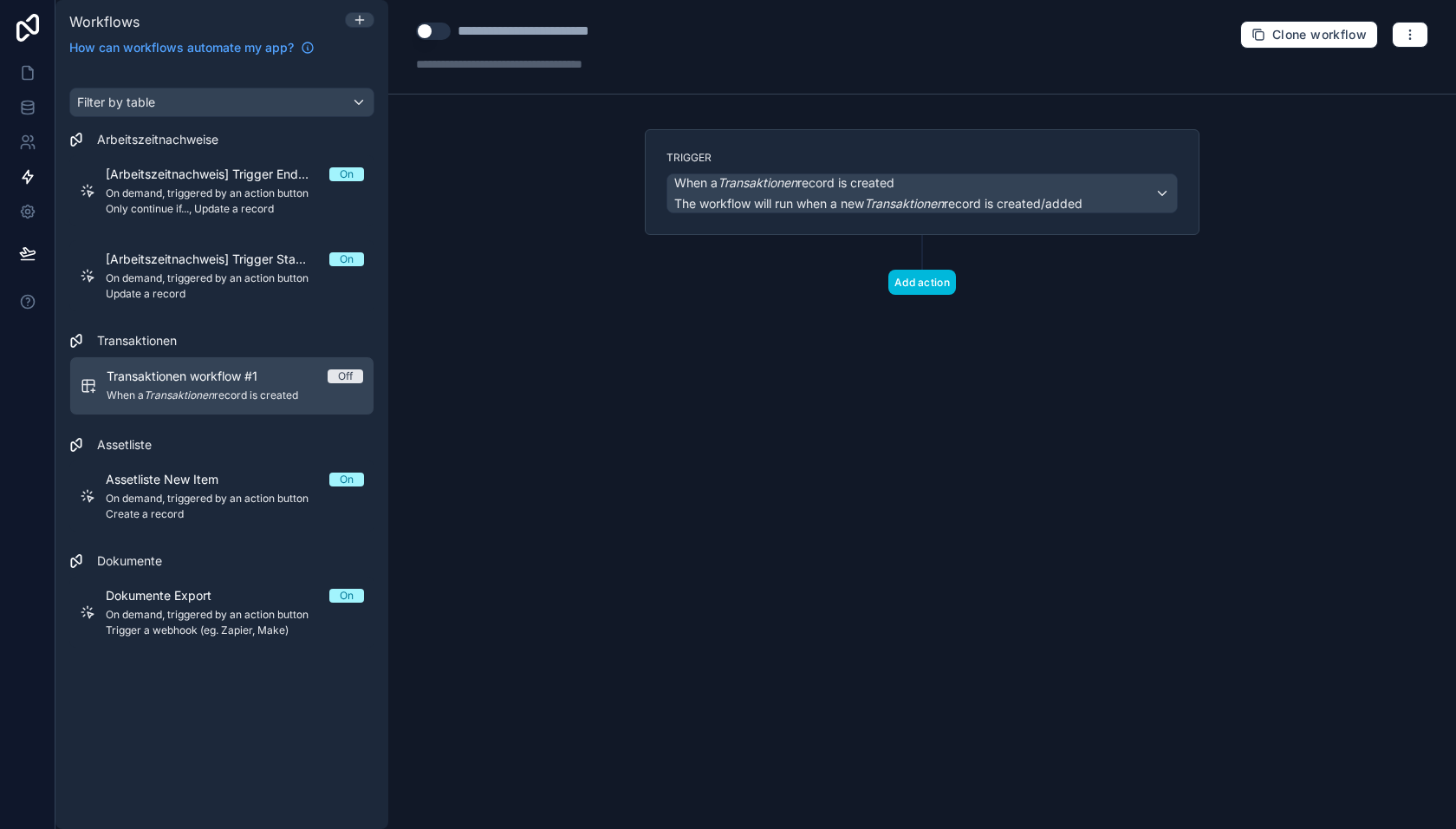
click at [914, 278] on button "Add action" at bounding box center [922, 282] width 67 height 25
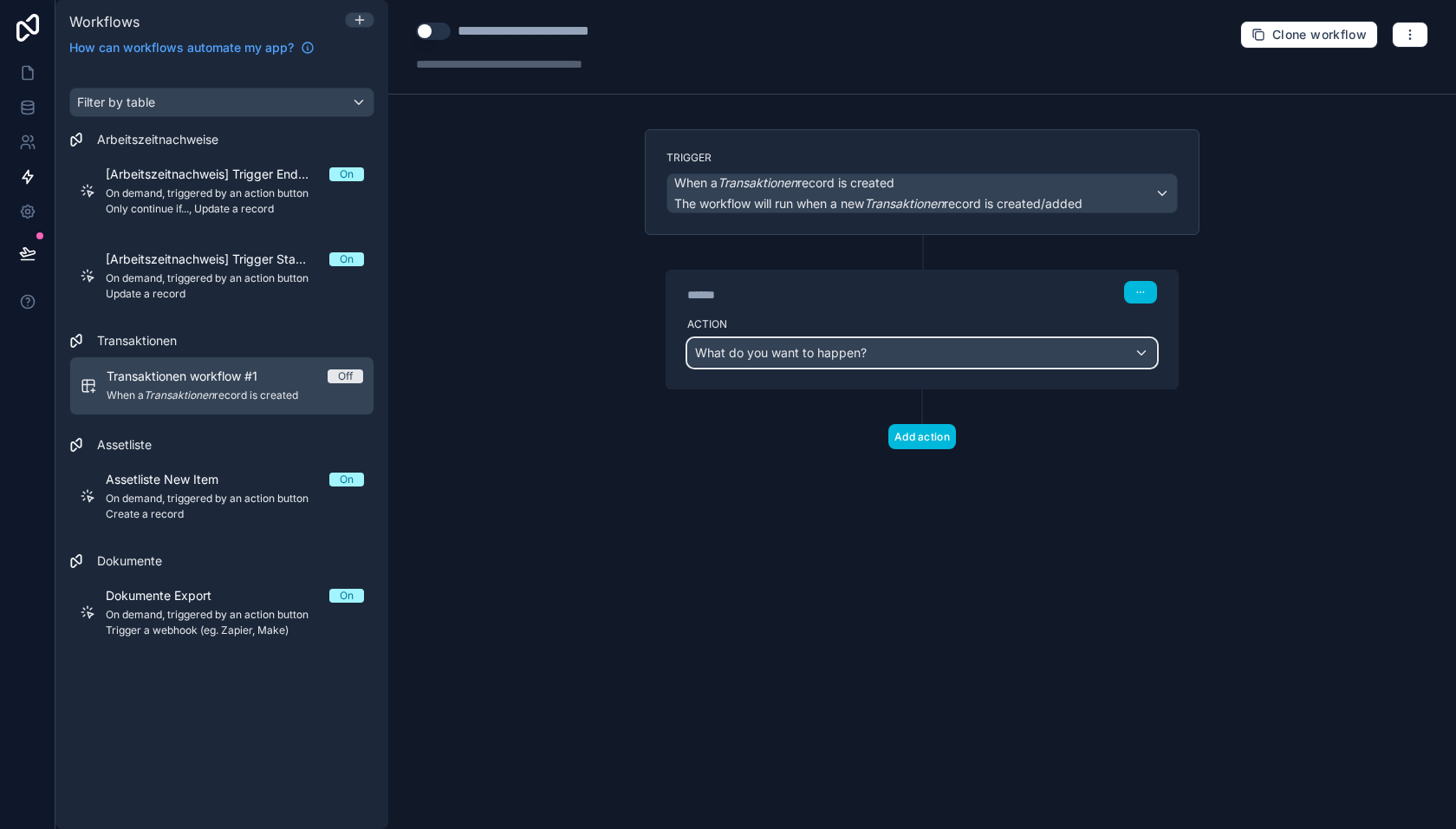
click at [814, 349] on span "What do you want to happen?" at bounding box center [781, 353] width 172 height 15
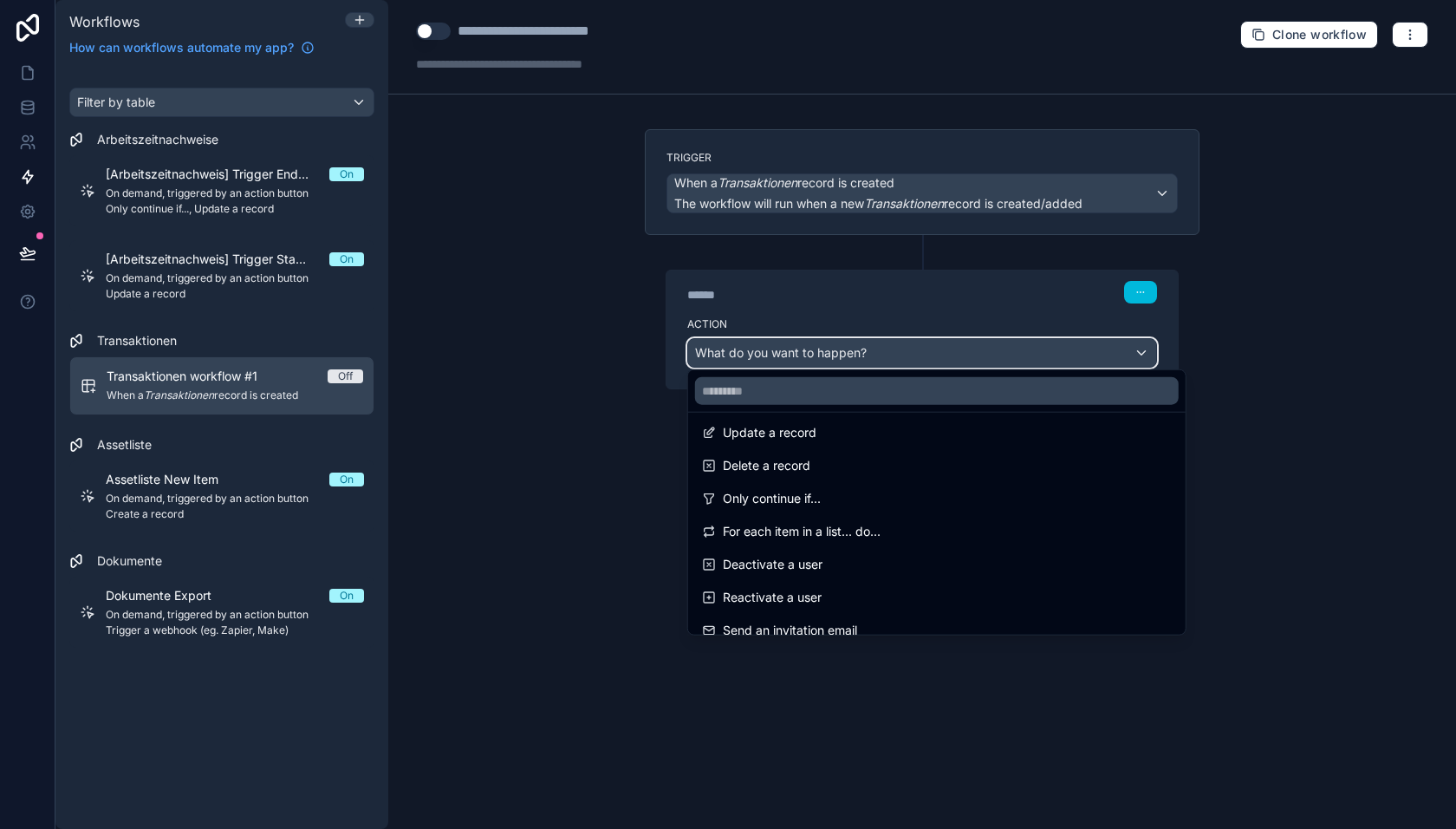
scroll to position [175, 0]
click at [799, 495] on span "Only continue if..." at bounding box center [771, 497] width 98 height 20
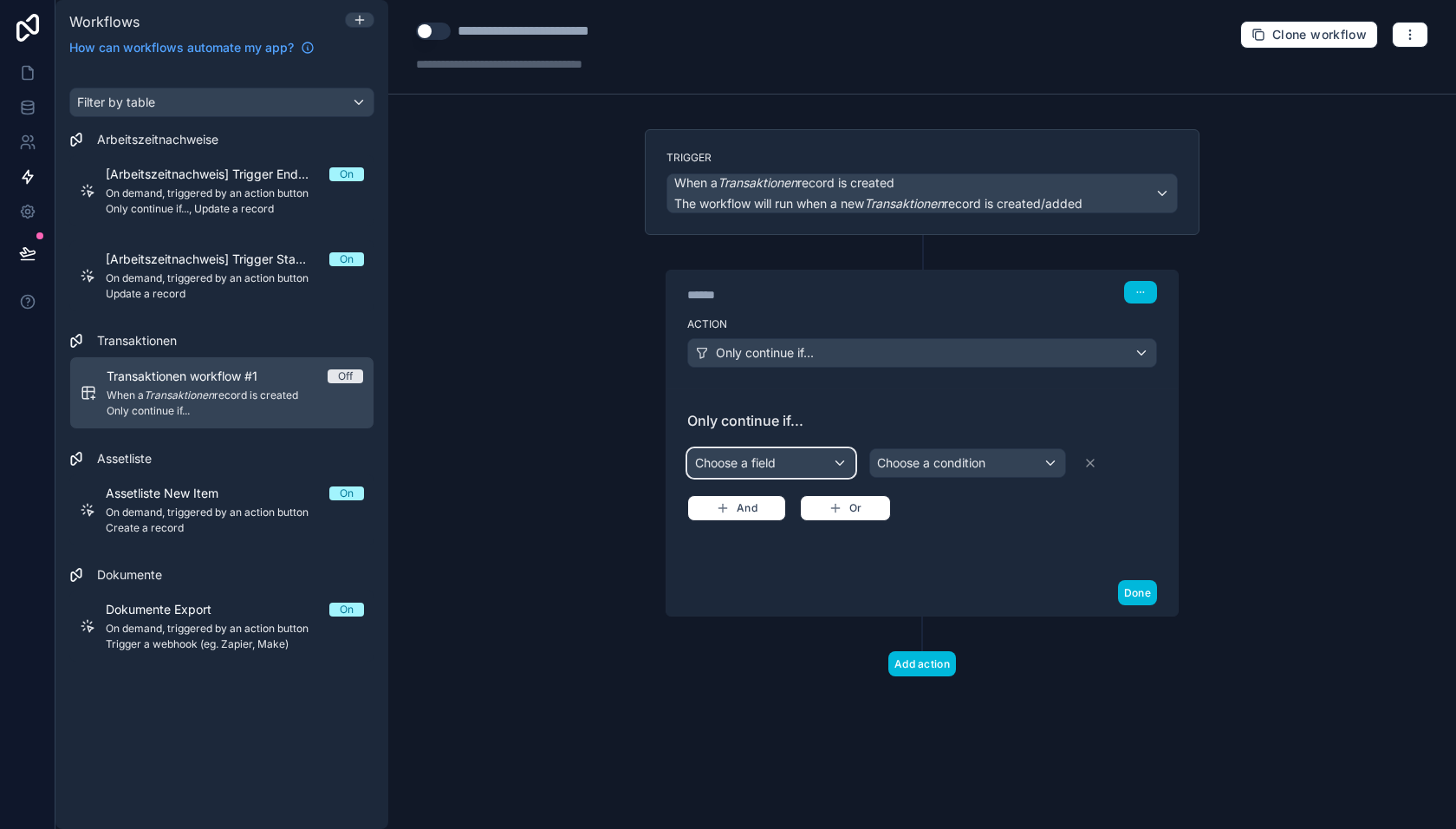
click at [790, 449] on div "Choose a field" at bounding box center [771, 462] width 167 height 27
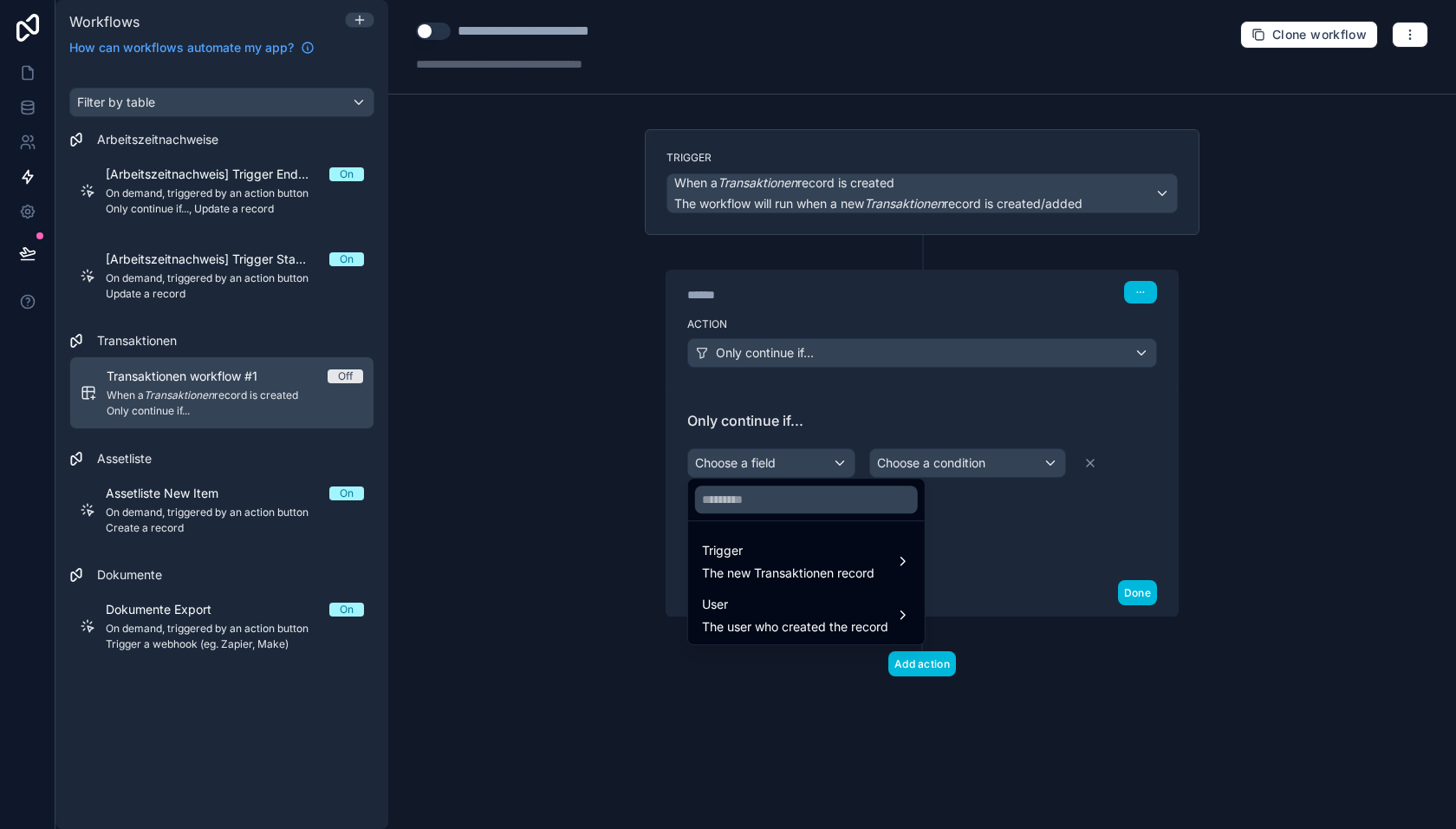
click at [775, 565] on span "The new Transaktionen record" at bounding box center [788, 573] width 173 height 18
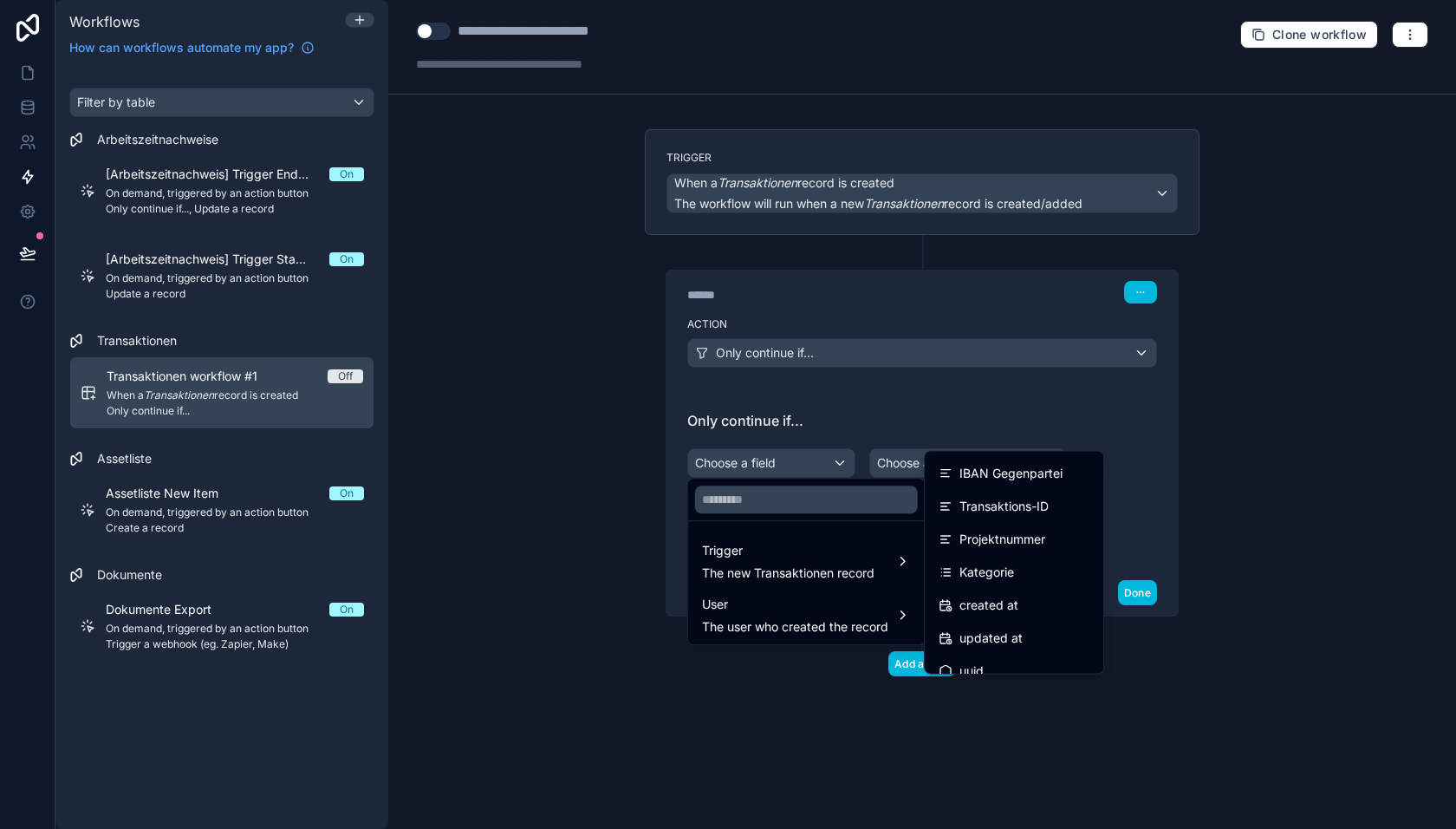
scroll to position [343, 0]
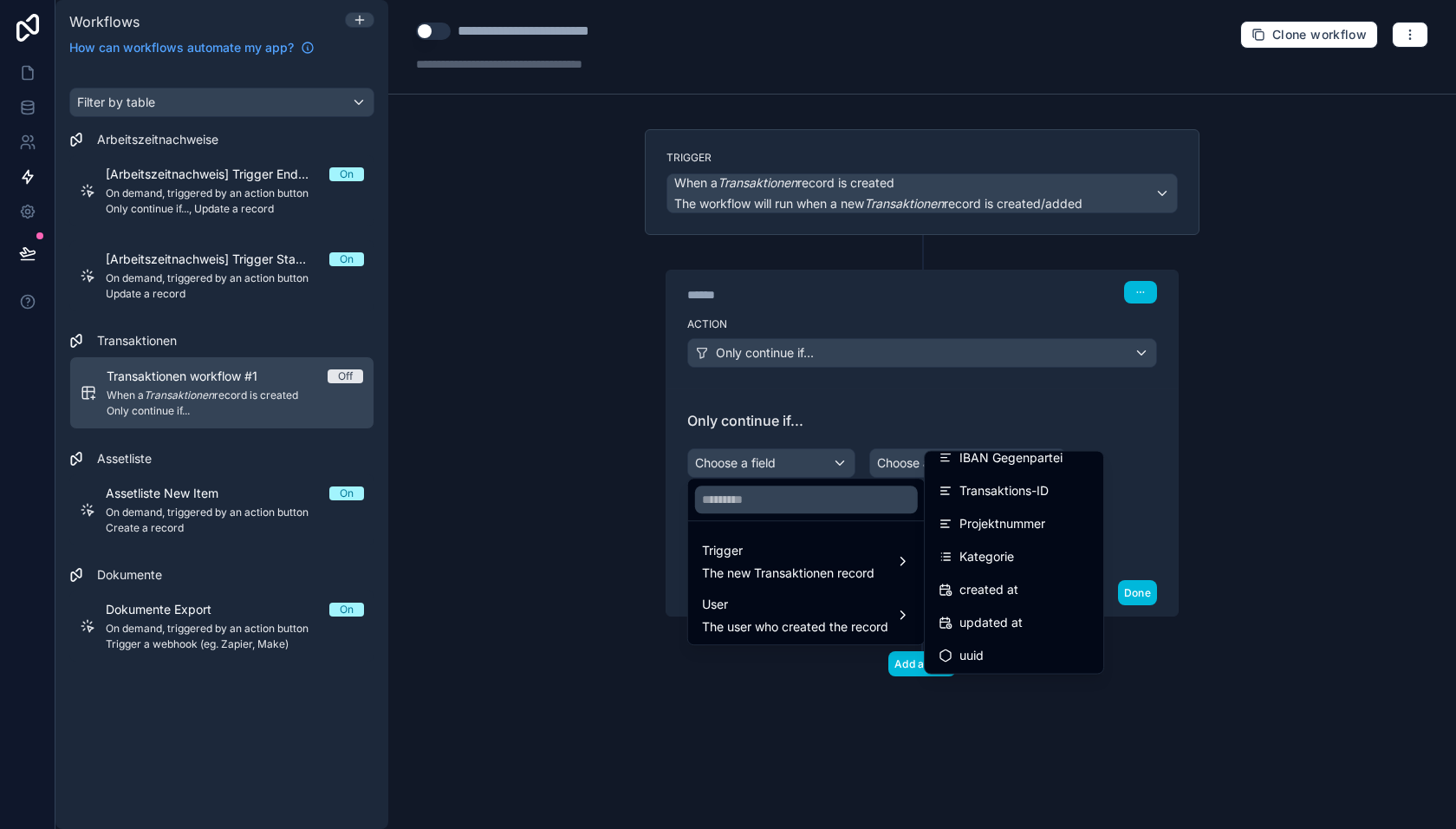
click at [980, 549] on span "Kategorie" at bounding box center [987, 556] width 55 height 20
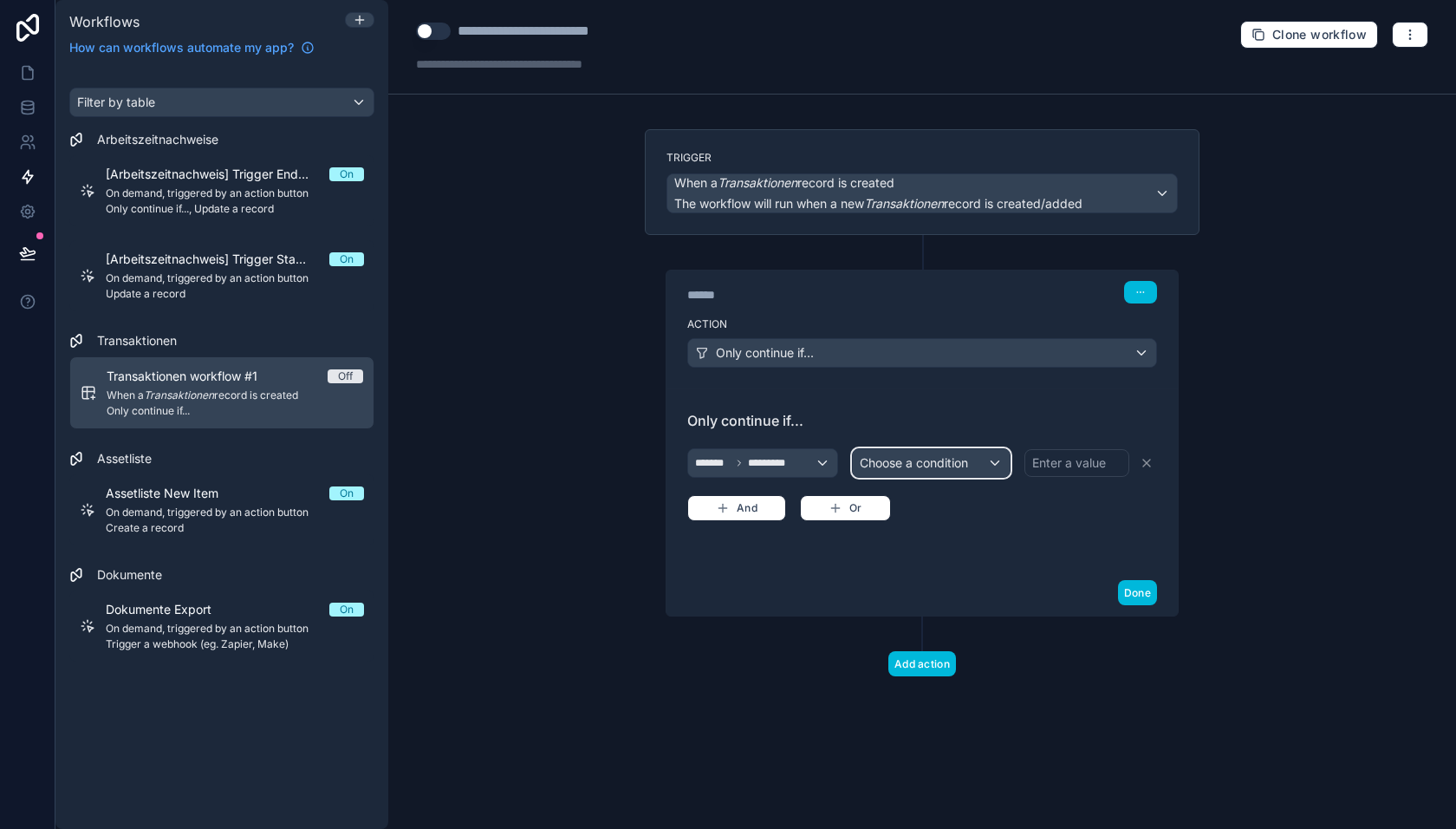
click at [958, 456] on span "Choose a condition" at bounding box center [914, 462] width 108 height 15
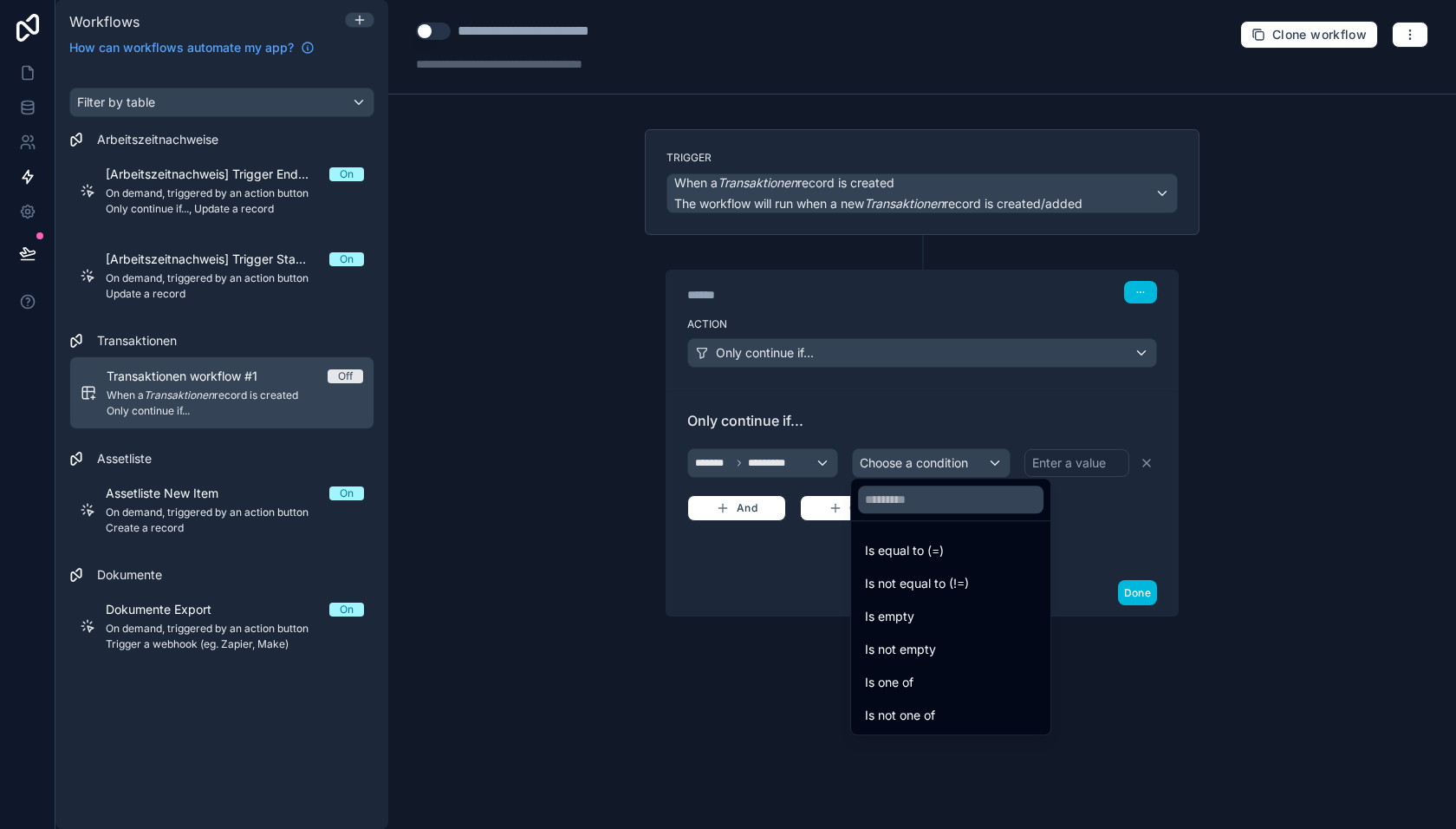
click at [929, 580] on span "Is not equal to (!=)" at bounding box center [917, 583] width 104 height 20
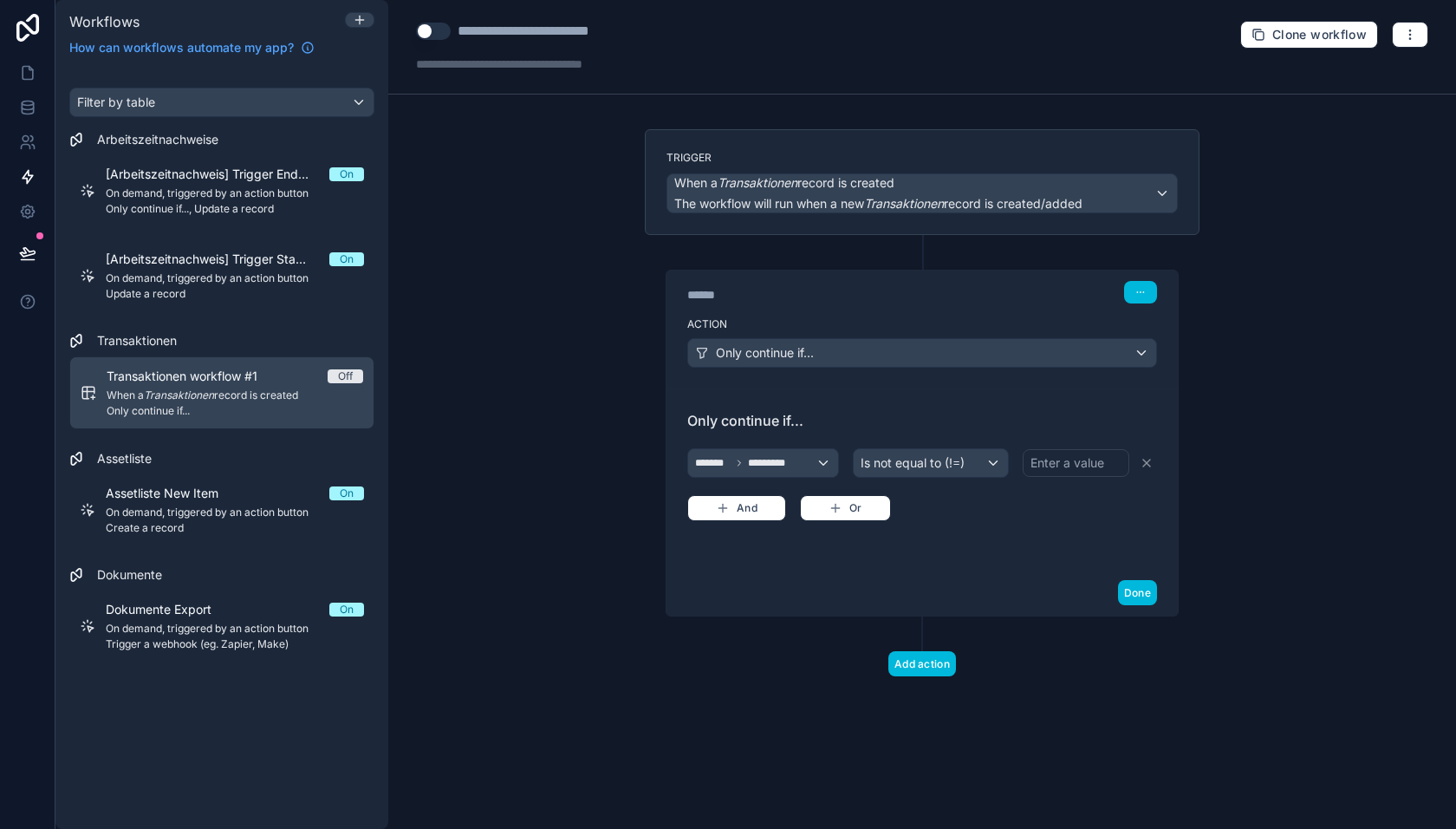
click at [1080, 460] on div "Enter a value" at bounding box center [1067, 463] width 74 height 18
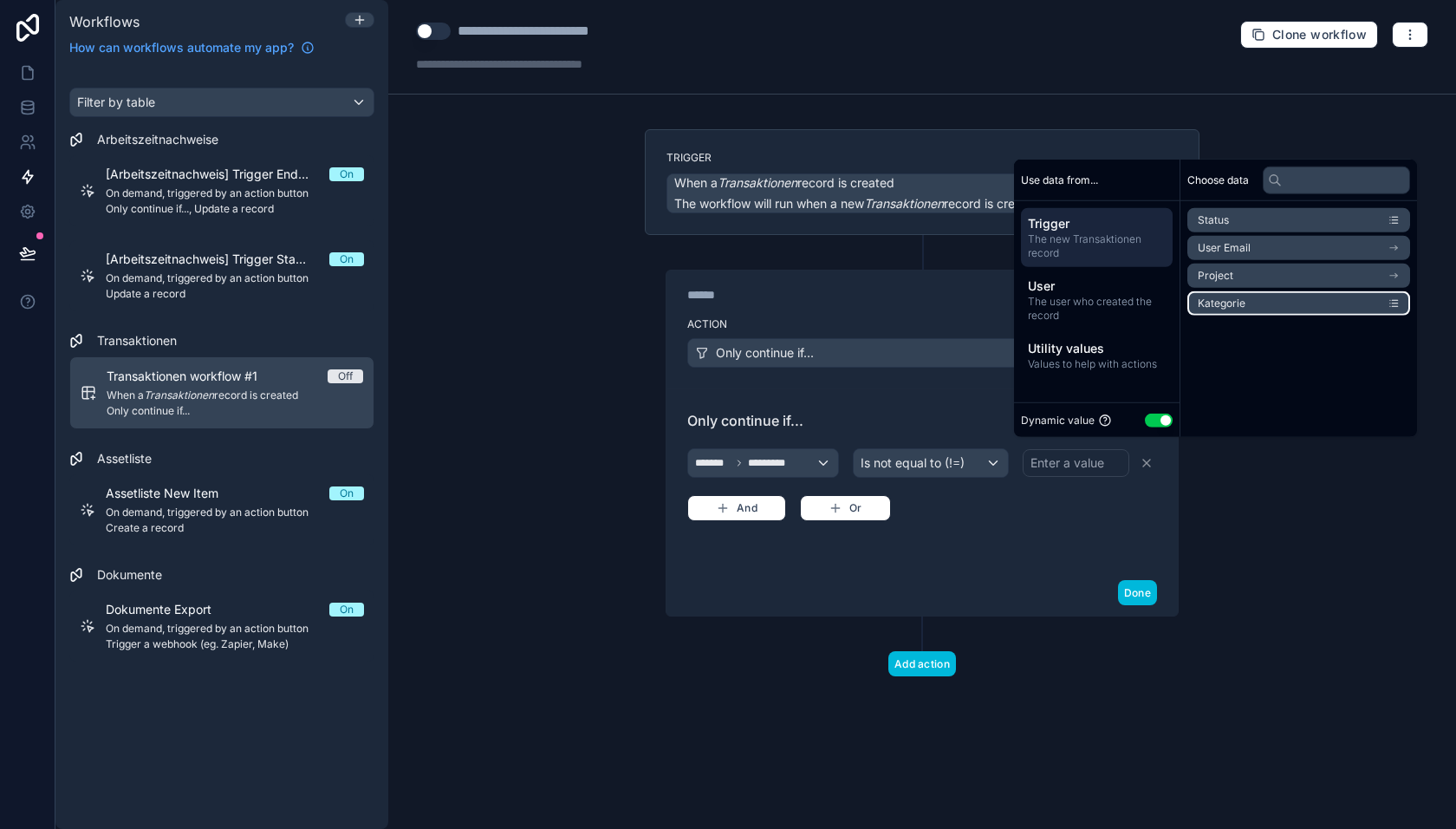
click at [1235, 302] on span "Kategorie" at bounding box center [1222, 304] width 48 height 14
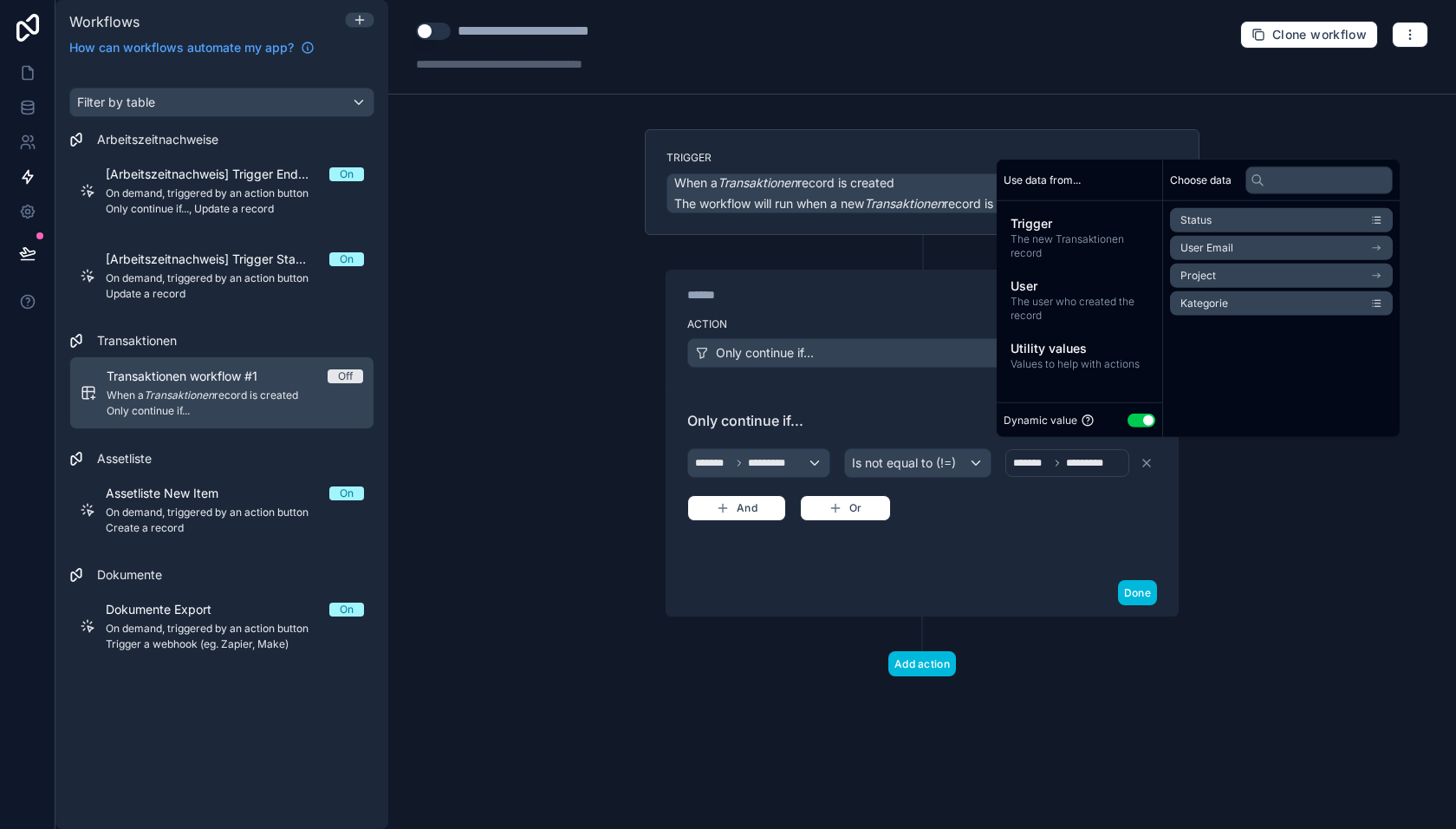
click at [1090, 357] on span "Values to help with actions" at bounding box center [1080, 364] width 138 height 14
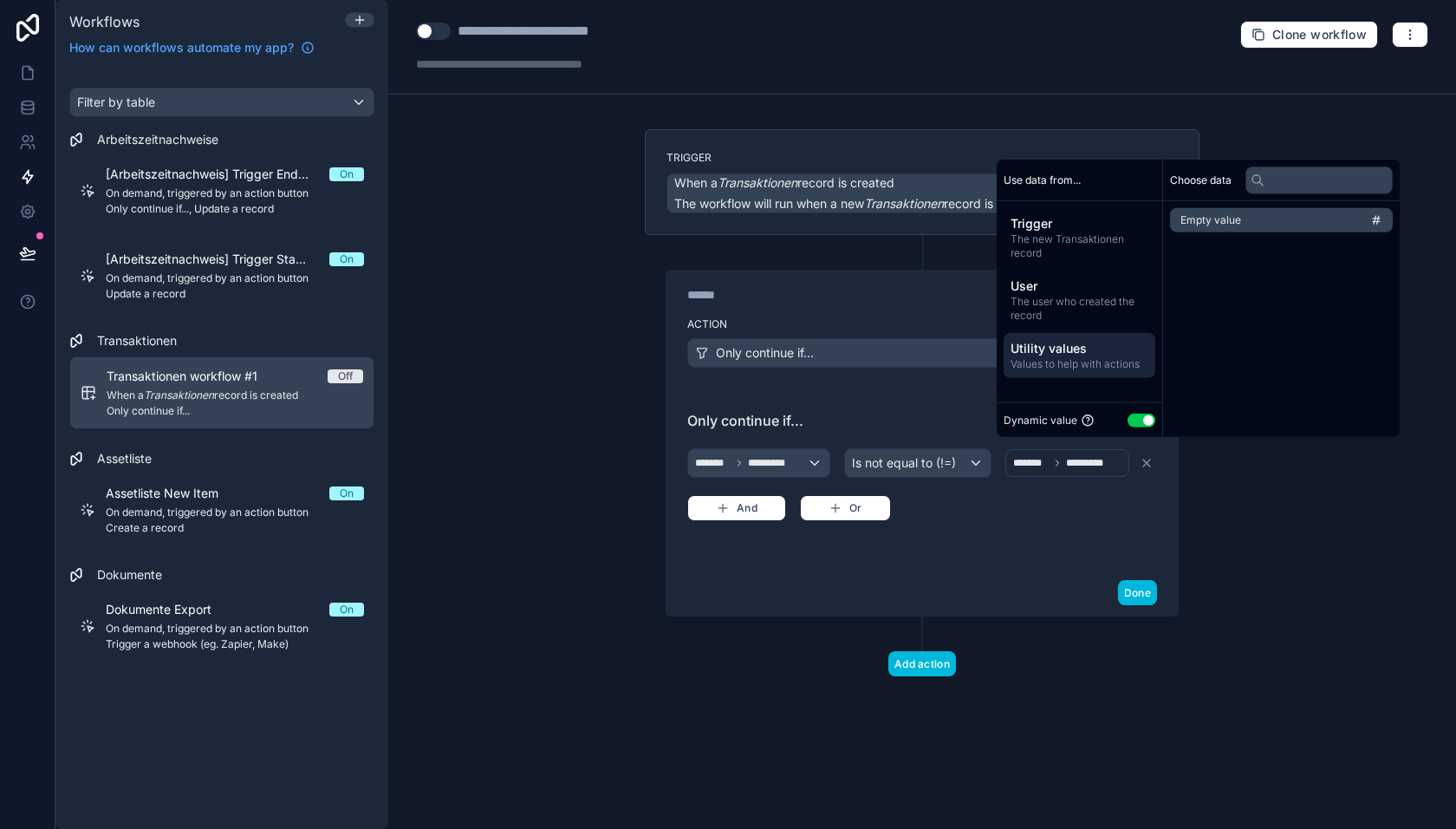
click at [1077, 239] on span "The new Transaktionen record" at bounding box center [1080, 245] width 138 height 27
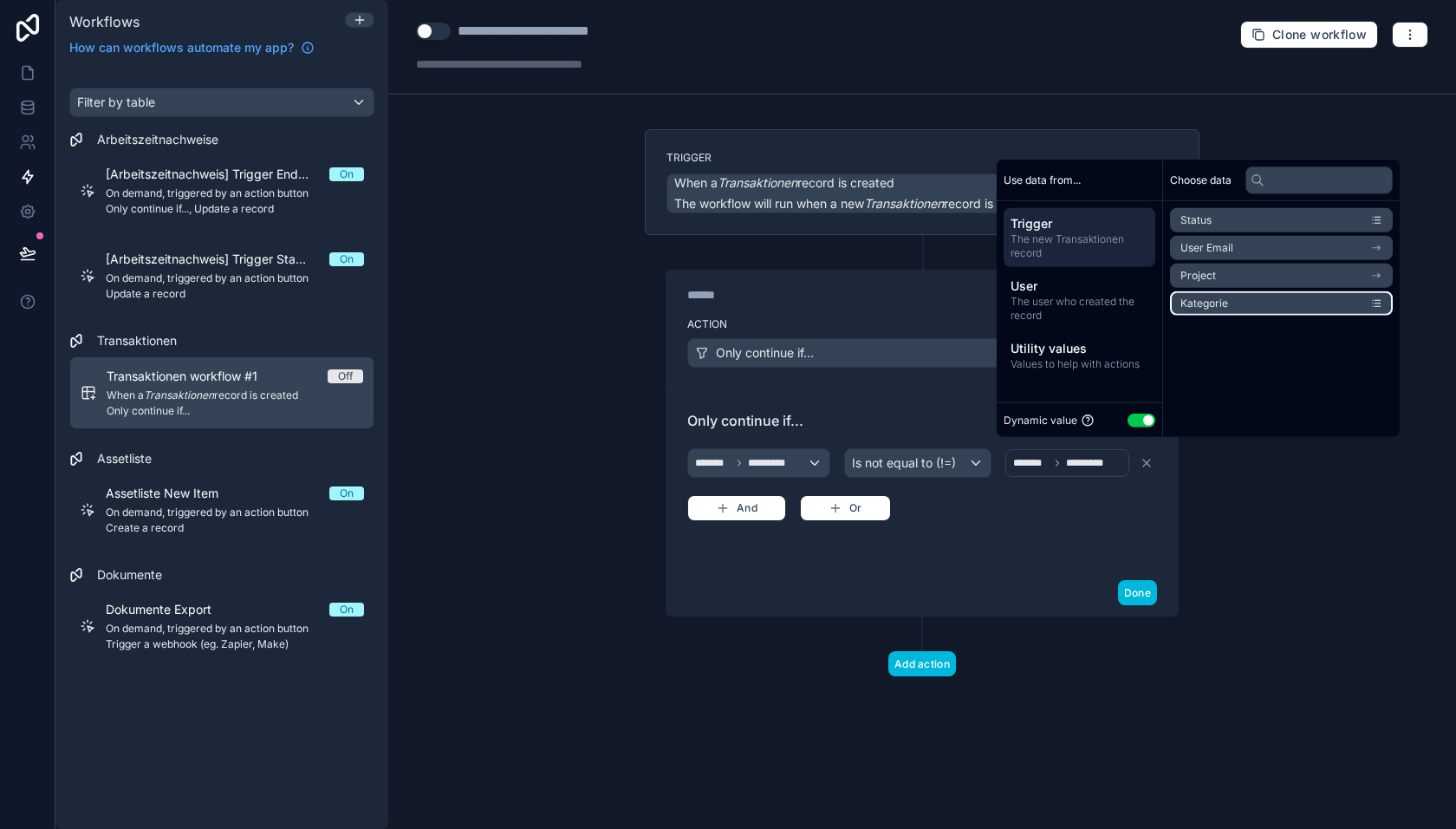
click at [1393, 305] on li "Kategorie" at bounding box center [1282, 303] width 223 height 24
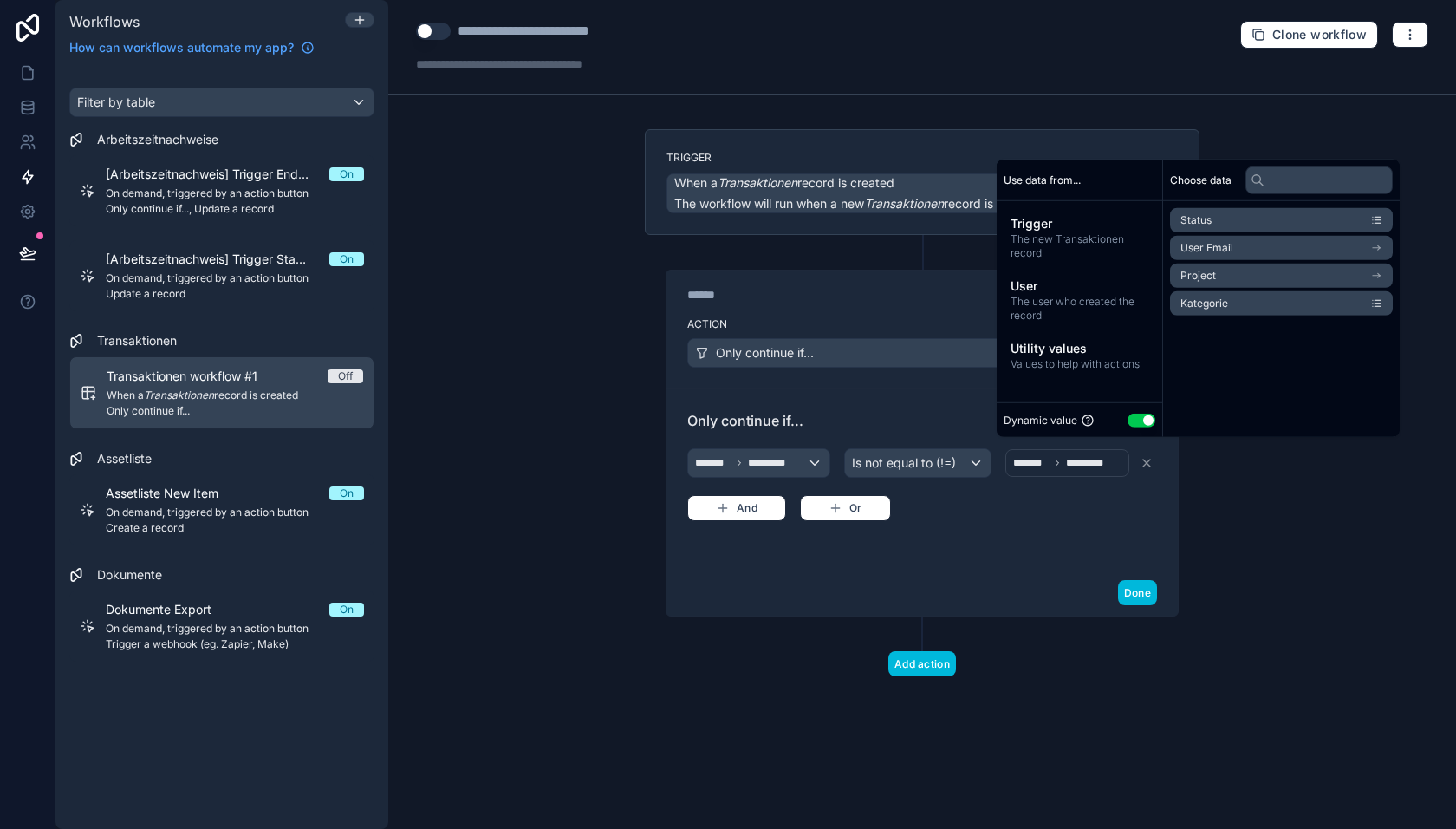
click at [1185, 512] on div "****** Step 1 Action Only continue if... Only continue if... ******* ********* …" at bounding box center [922, 425] width 554 height 382
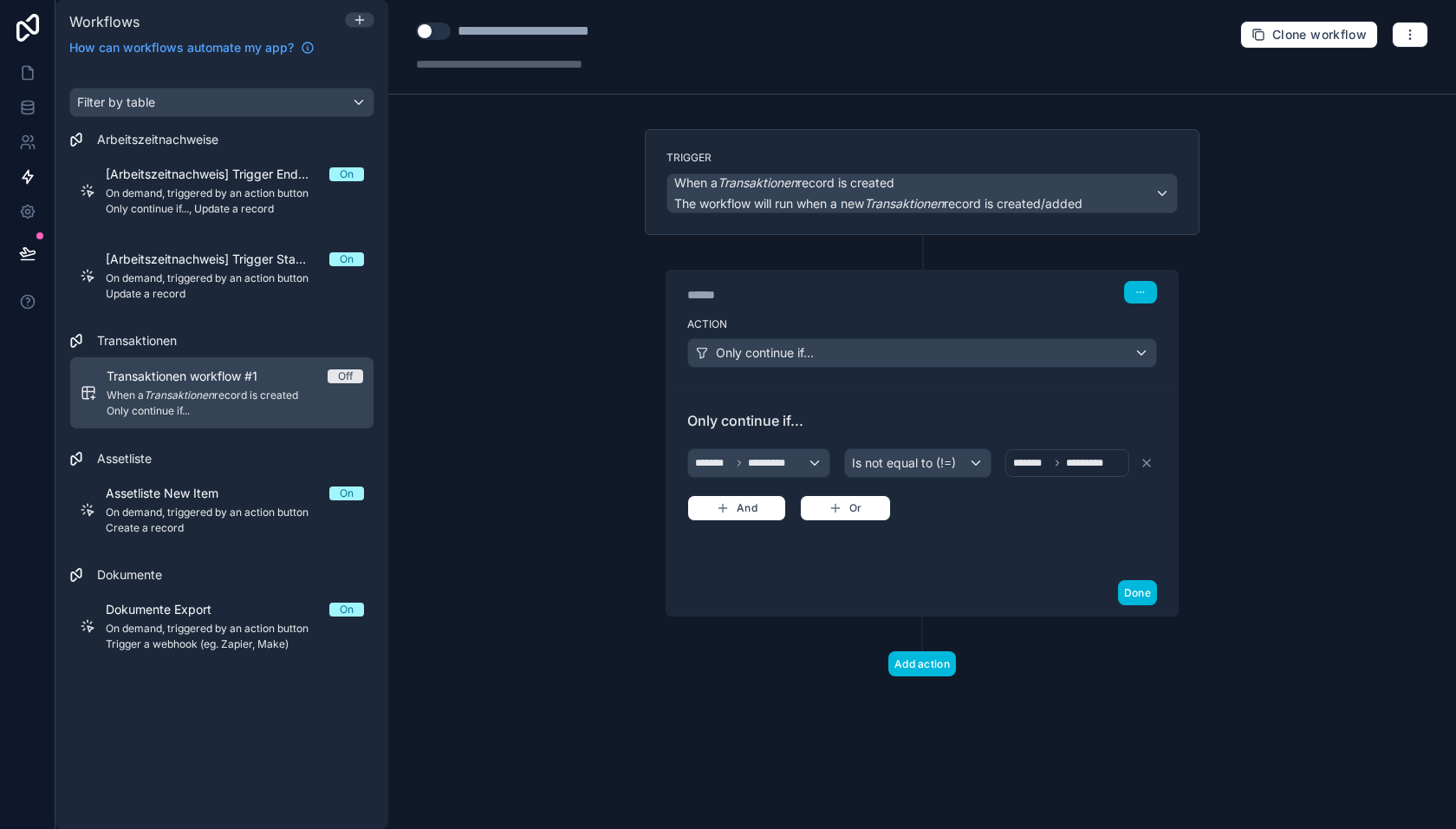
click at [1095, 461] on span "*********" at bounding box center [1090, 463] width 48 height 14
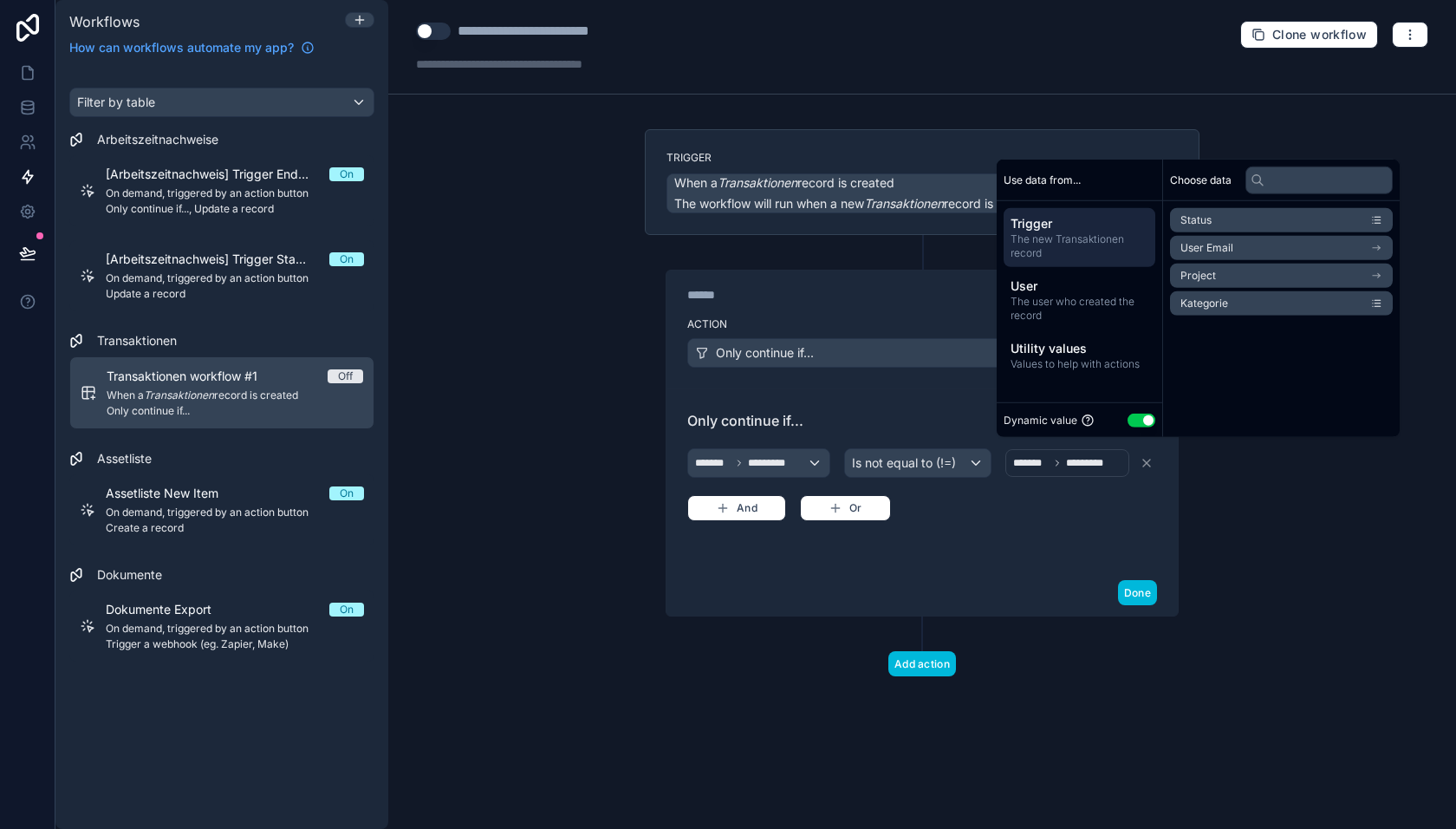
click at [1147, 456] on icon at bounding box center [1147, 463] width 14 height 14
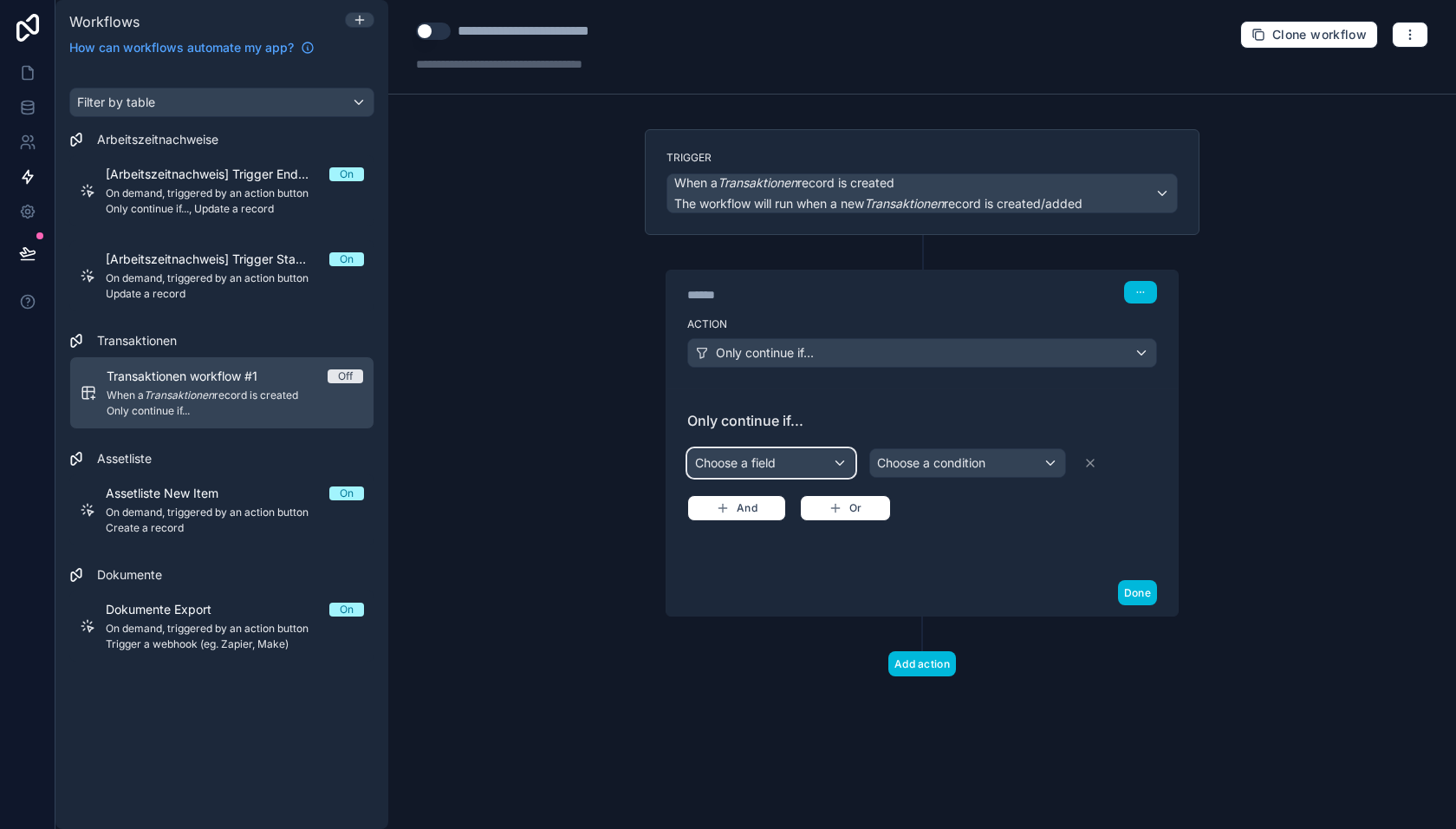
click at [787, 469] on div "Choose a field" at bounding box center [771, 462] width 167 height 27
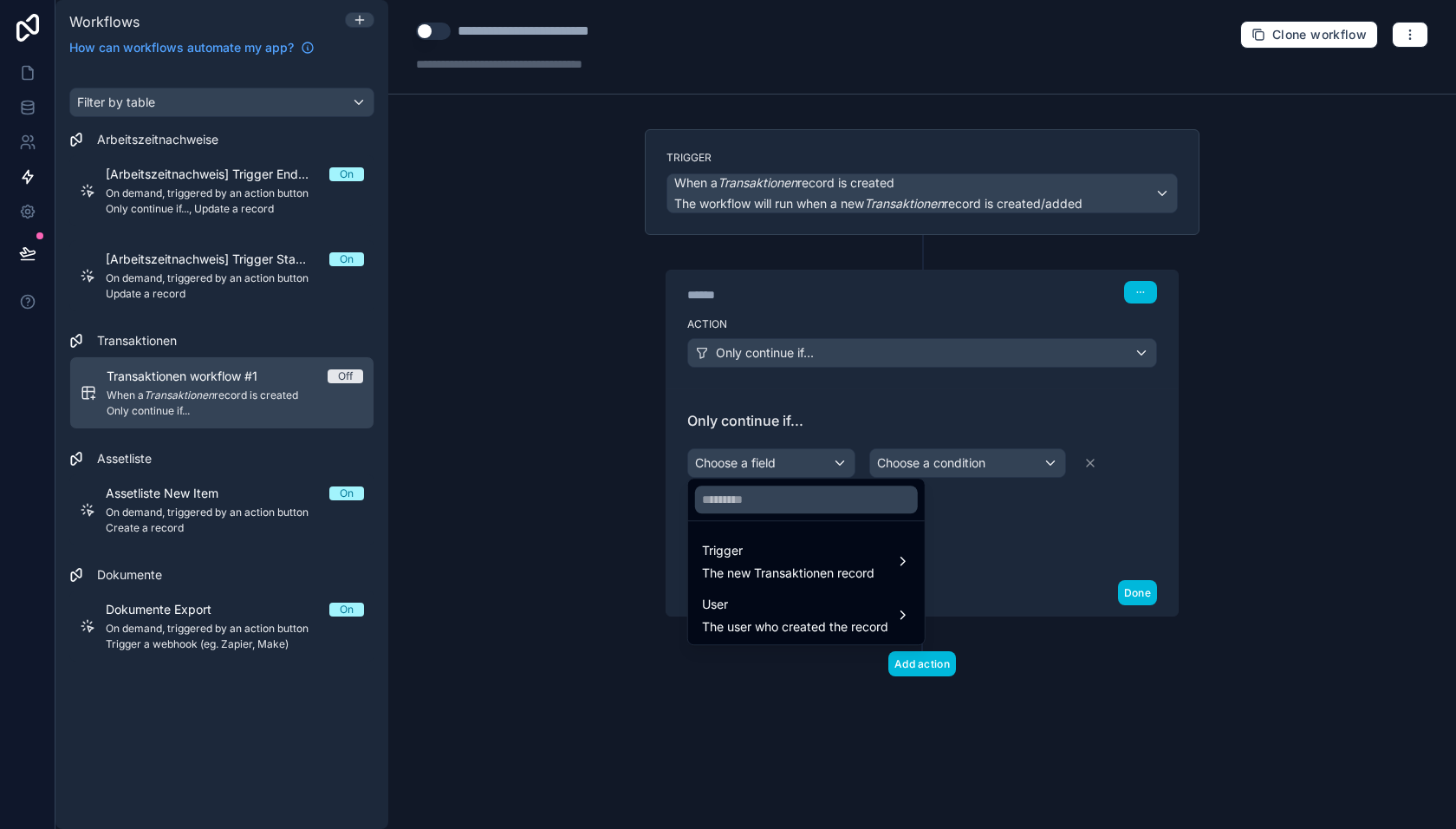
click at [778, 569] on span "The new Transaktionen record" at bounding box center [788, 573] width 173 height 18
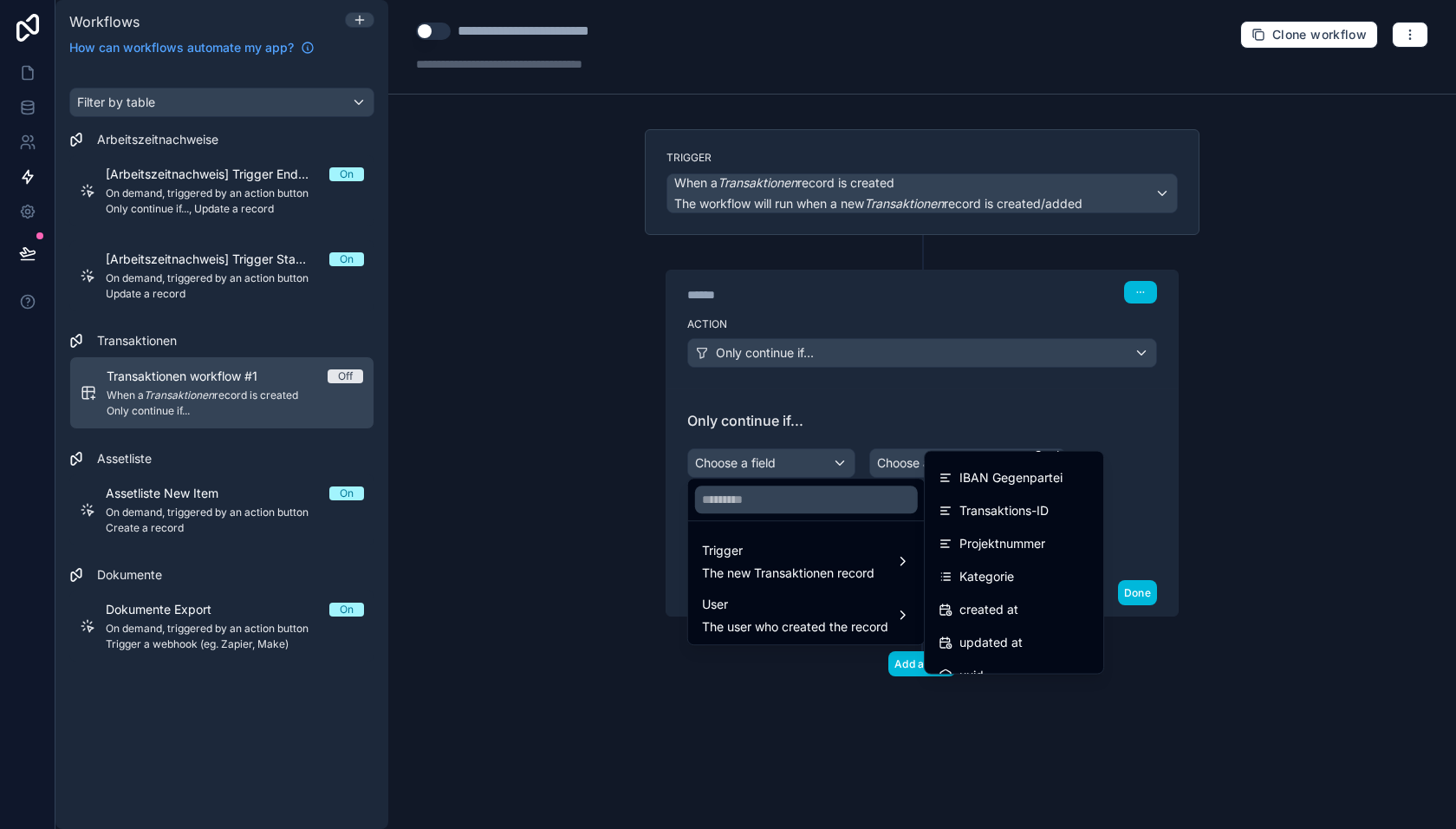
scroll to position [322, 0]
click at [978, 575] on span "Kategorie" at bounding box center [987, 577] width 55 height 20
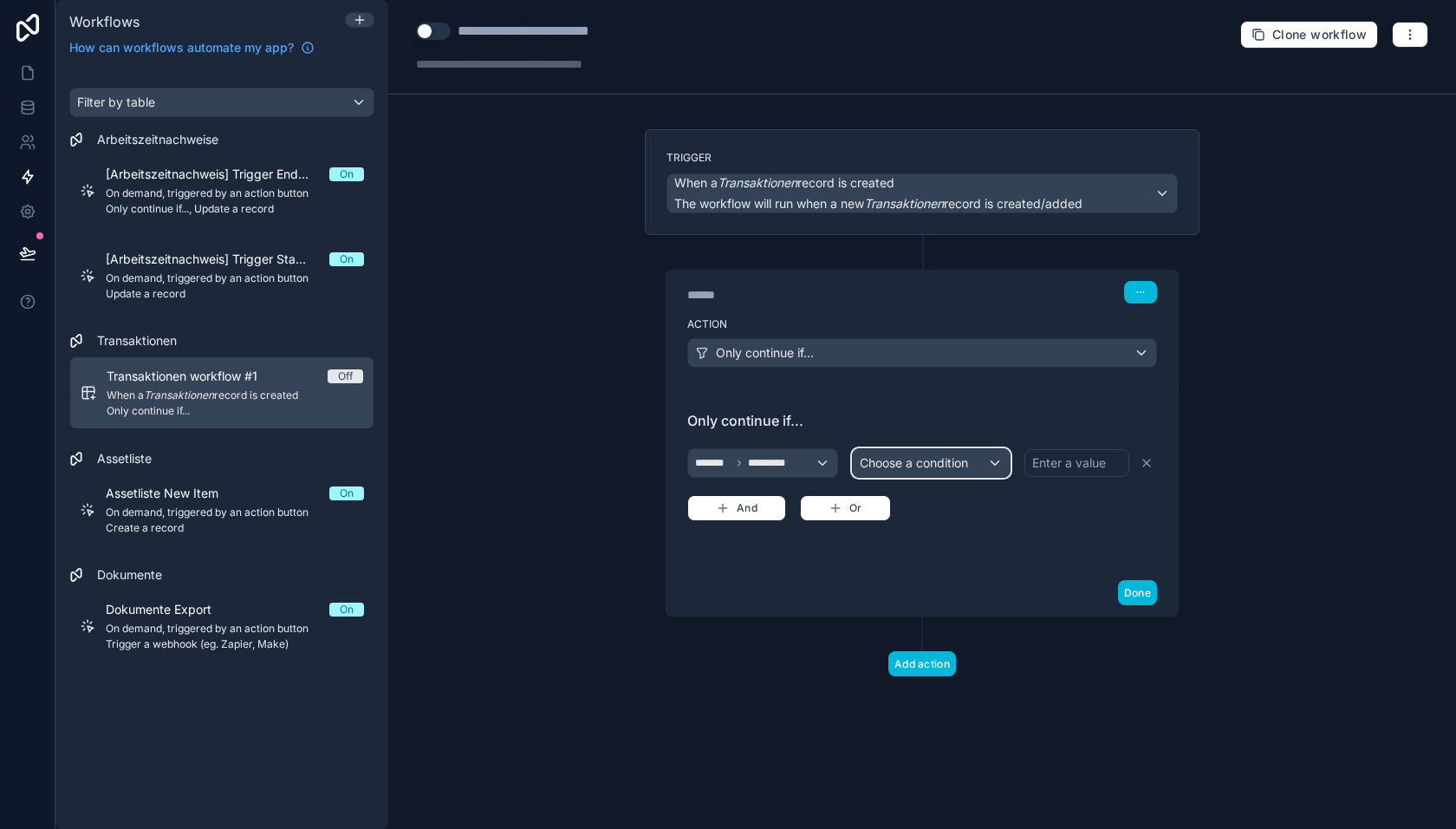
click at [983, 469] on div "Choose a condition" at bounding box center [931, 462] width 157 height 27
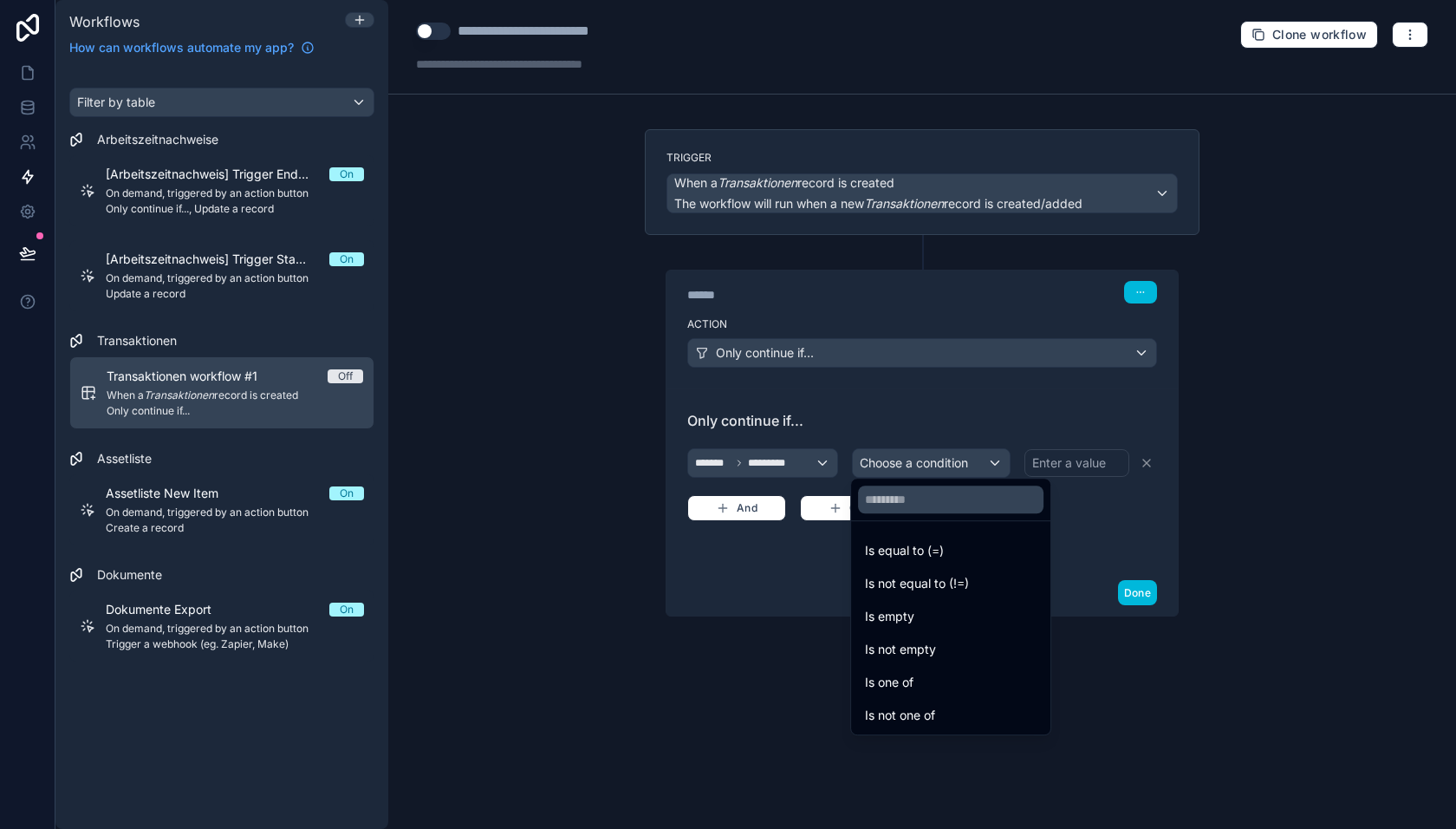
click at [930, 710] on span "Is not one of" at bounding box center [900, 715] width 70 height 20
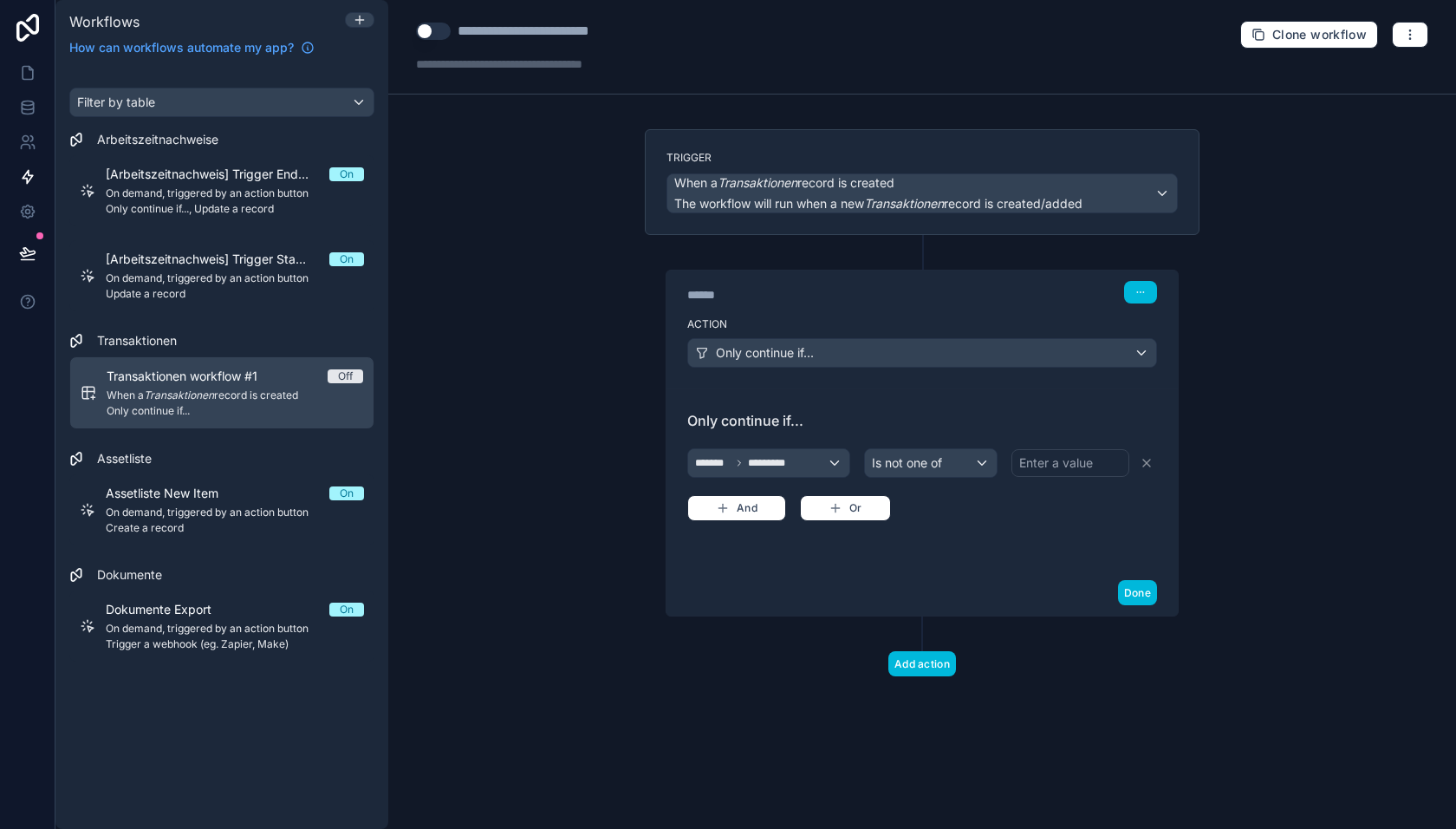
click at [1054, 469] on div "Enter a value" at bounding box center [1070, 462] width 118 height 27
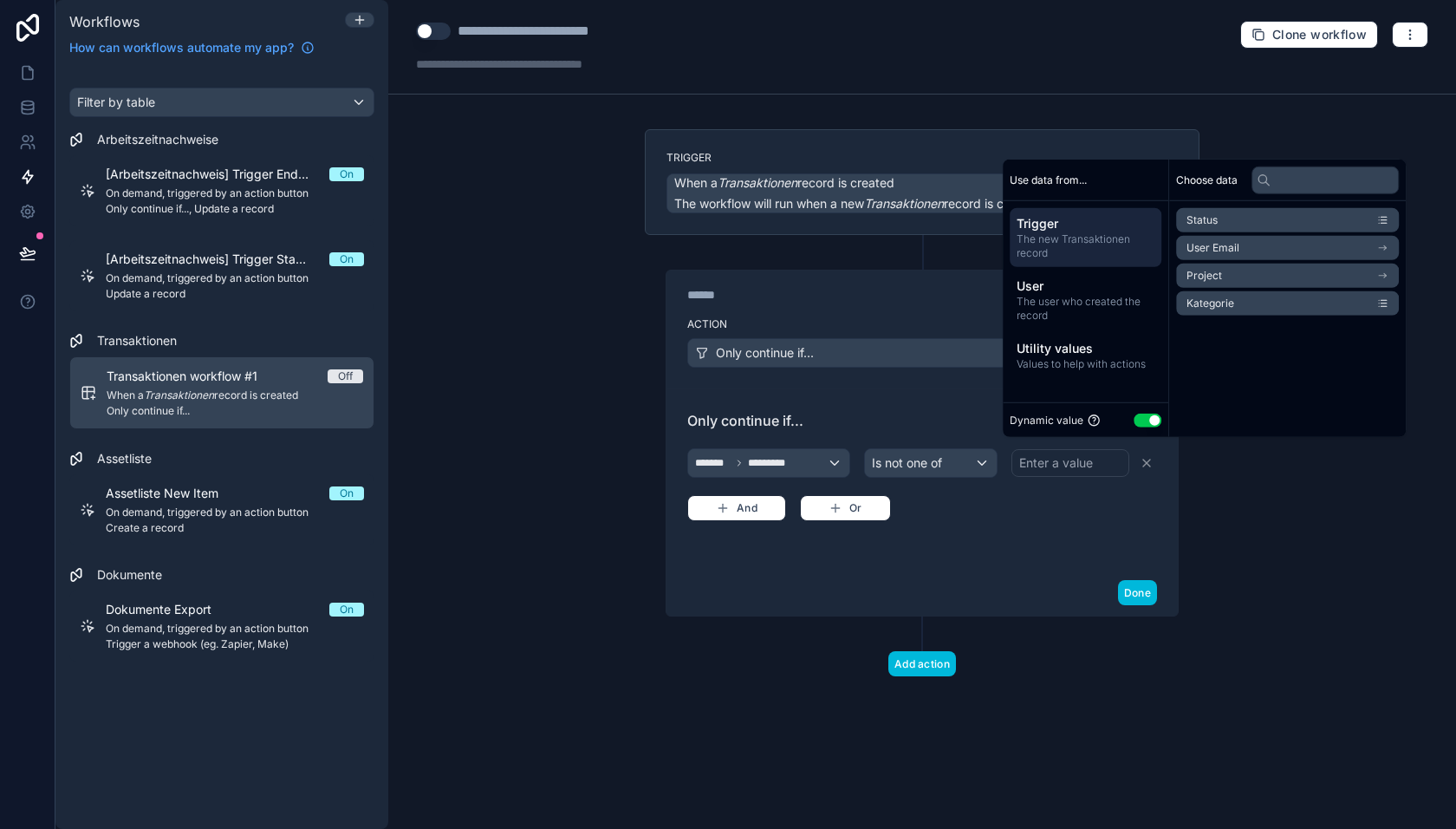
click at [1152, 416] on button "Use setting" at bounding box center [1147, 420] width 27 height 14
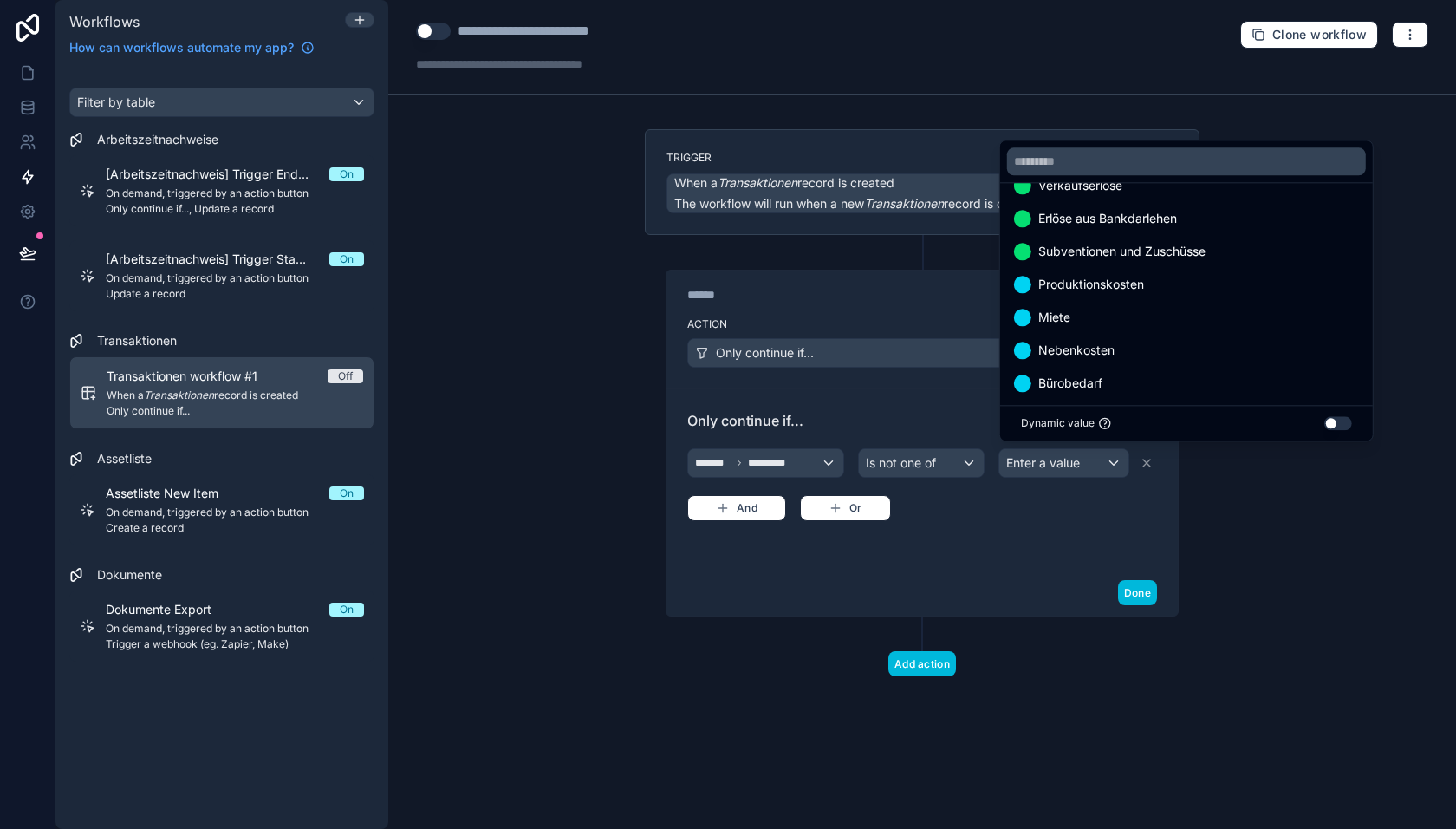
scroll to position [0, 0]
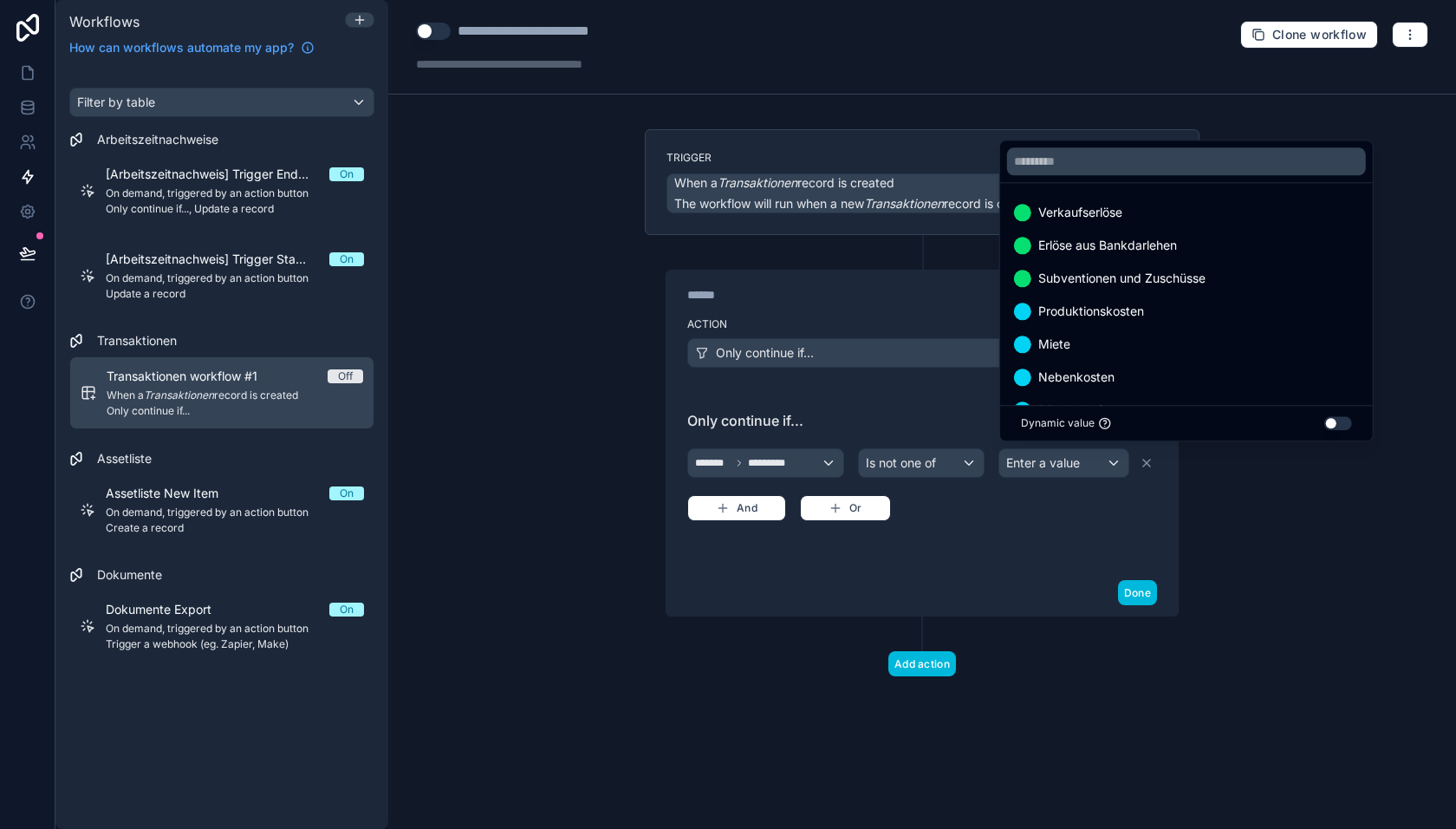
click at [1107, 214] on span "Verkaufserlöse" at bounding box center [1080, 212] width 84 height 20
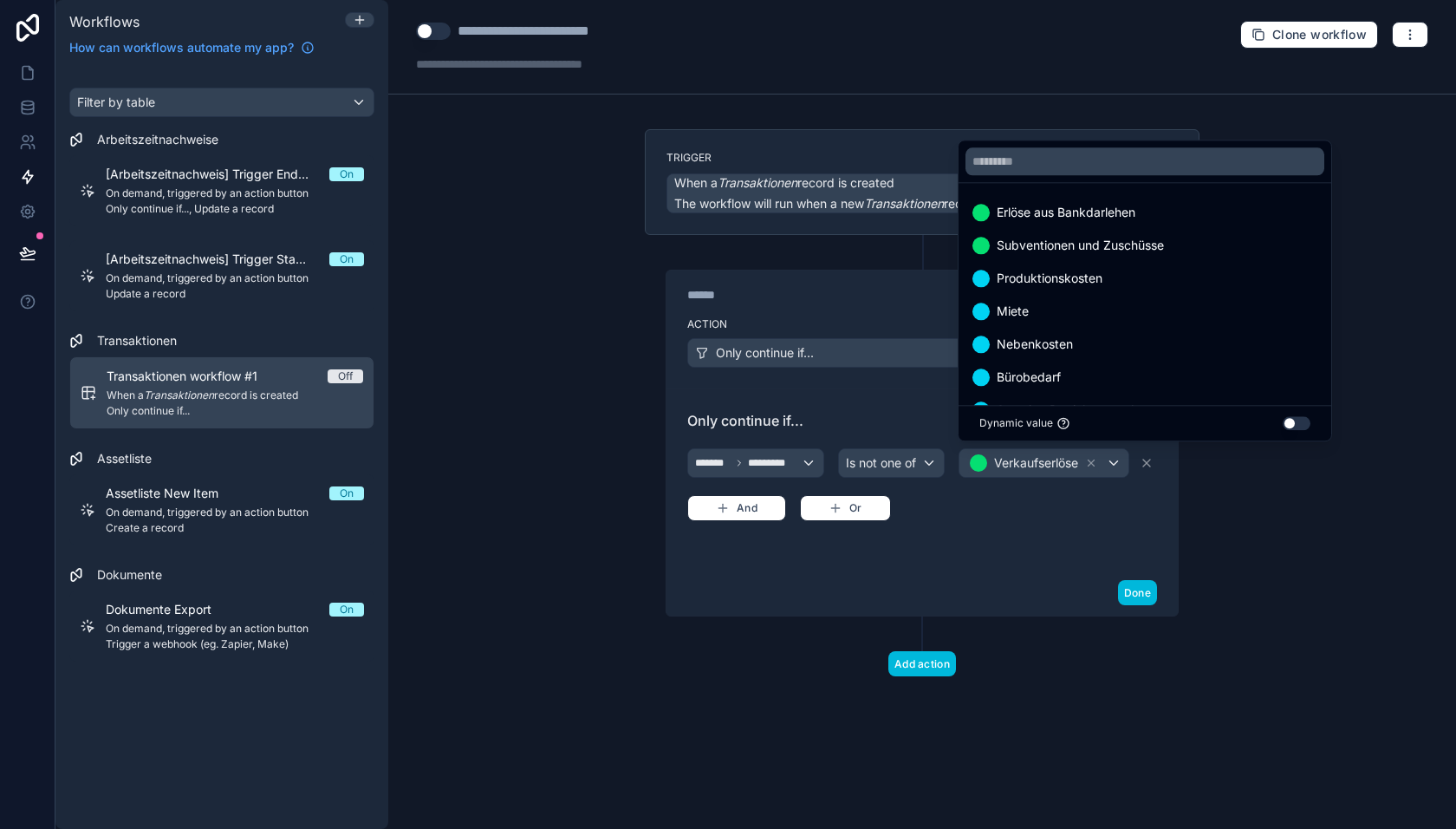
click at [1069, 217] on span "Erlöse aus Bankdarlehen" at bounding box center [1066, 212] width 139 height 20
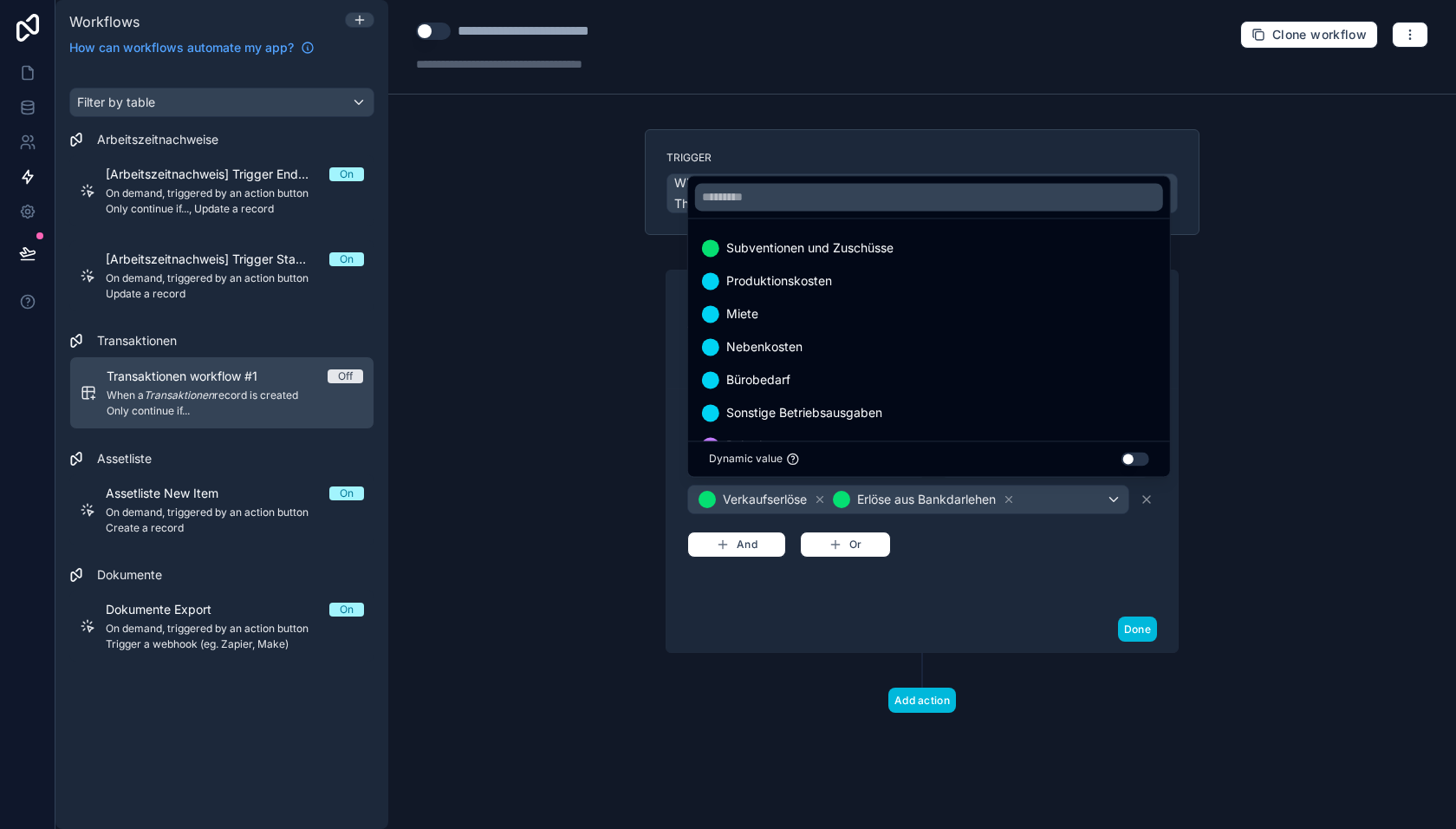
click at [979, 260] on div "Subventionen und Zuschüsse" at bounding box center [929, 247] width 475 height 31
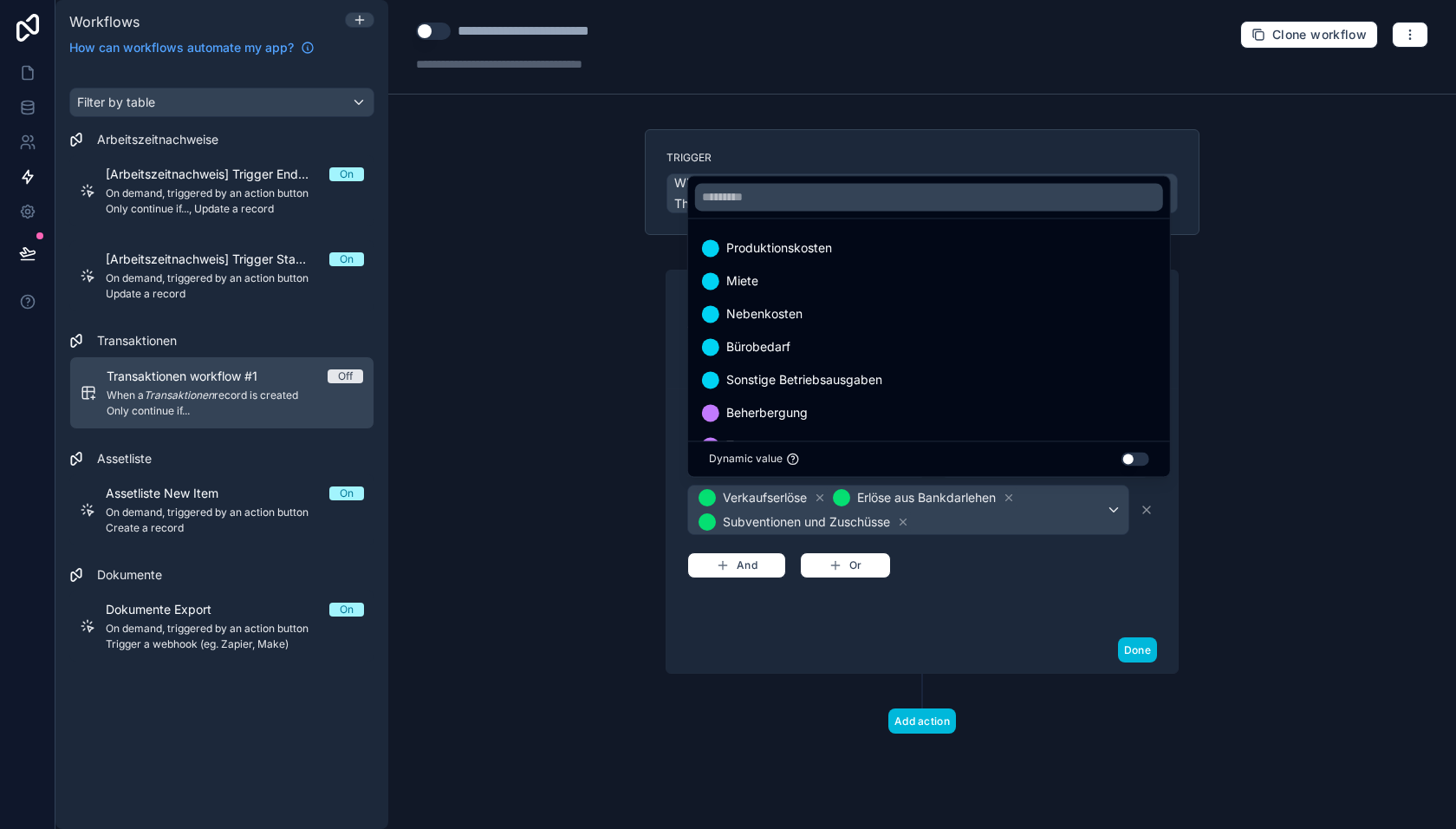
click at [1024, 573] on div "Only continue if... ******* ********* Is not one of Verkaufserlöse Erlöse aus B…" at bounding box center [922, 507] width 469 height 196
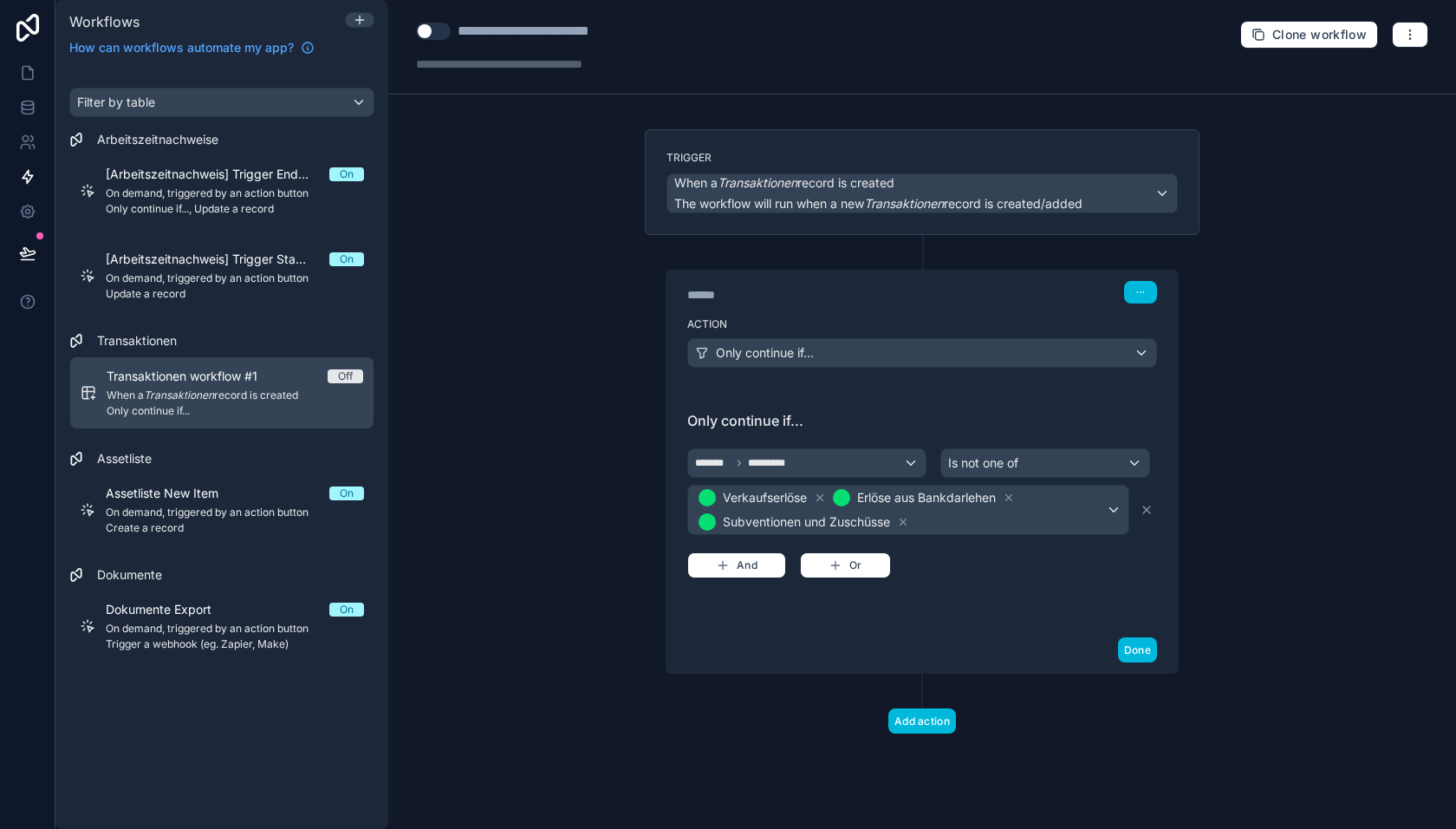
click at [1134, 643] on button "Done" at bounding box center [1138, 649] width 39 height 25
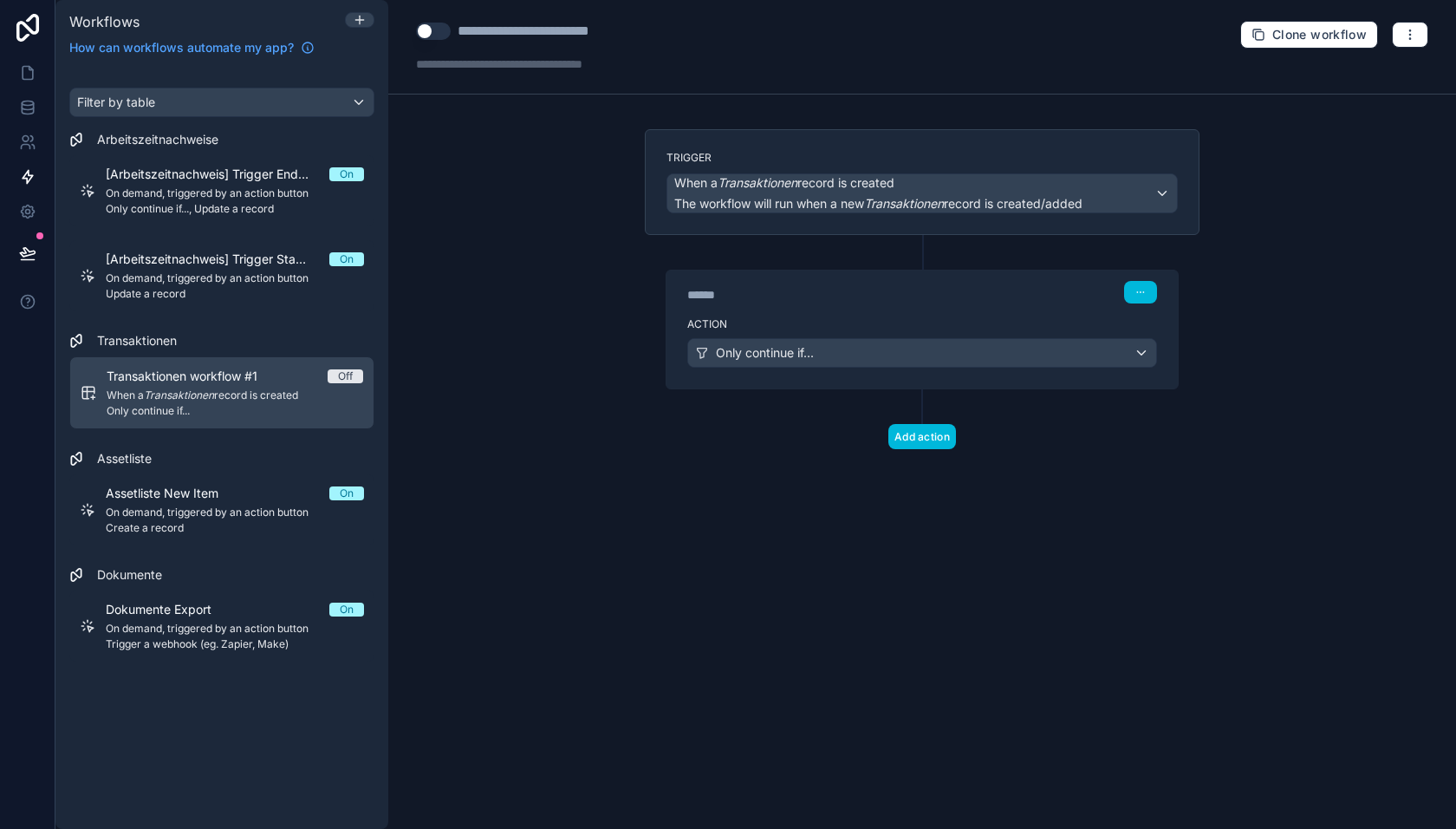
click at [921, 427] on button "Add action" at bounding box center [922, 437] width 67 height 25
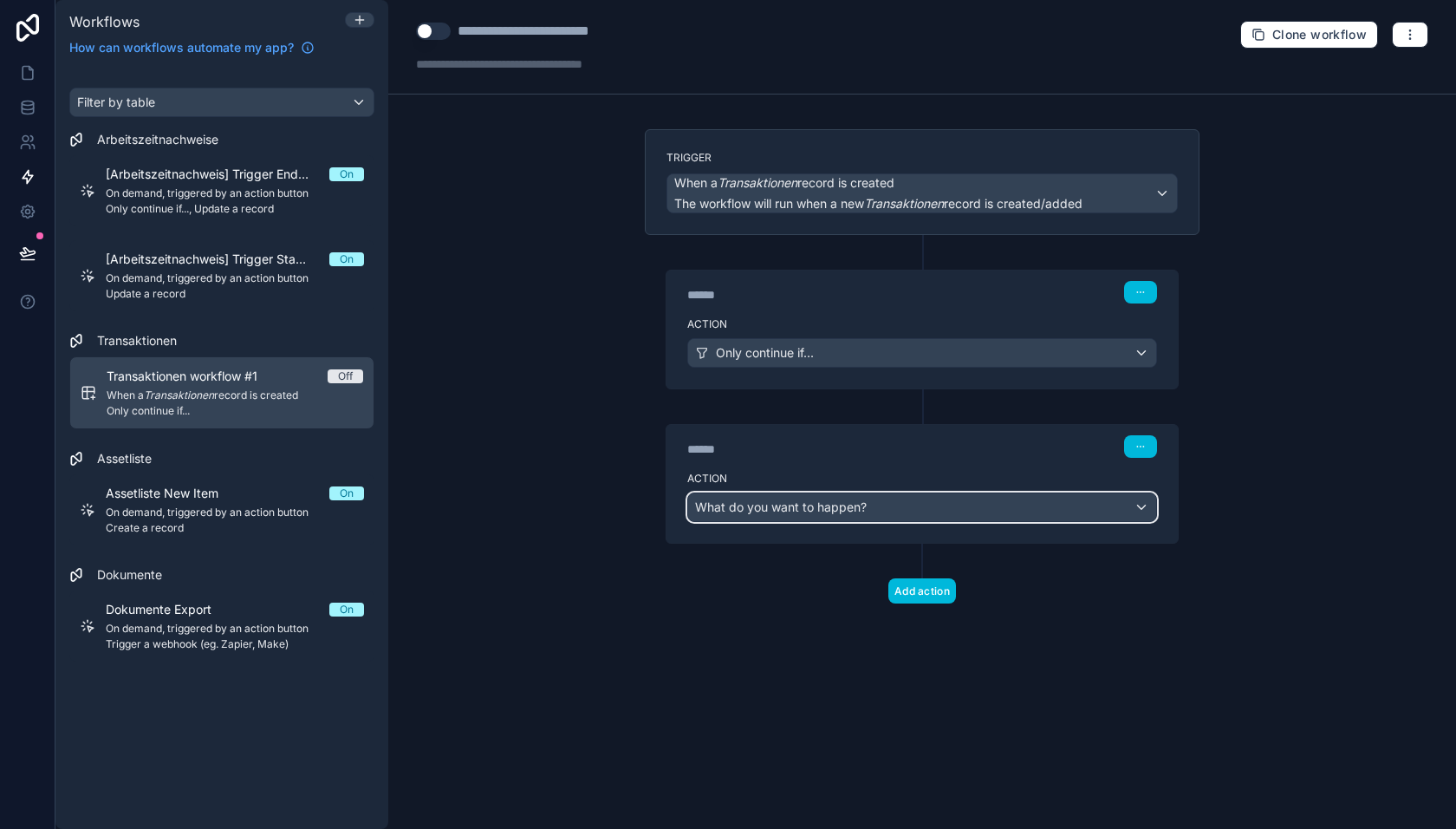
click at [863, 500] on span "What do you want to happen?" at bounding box center [781, 507] width 172 height 15
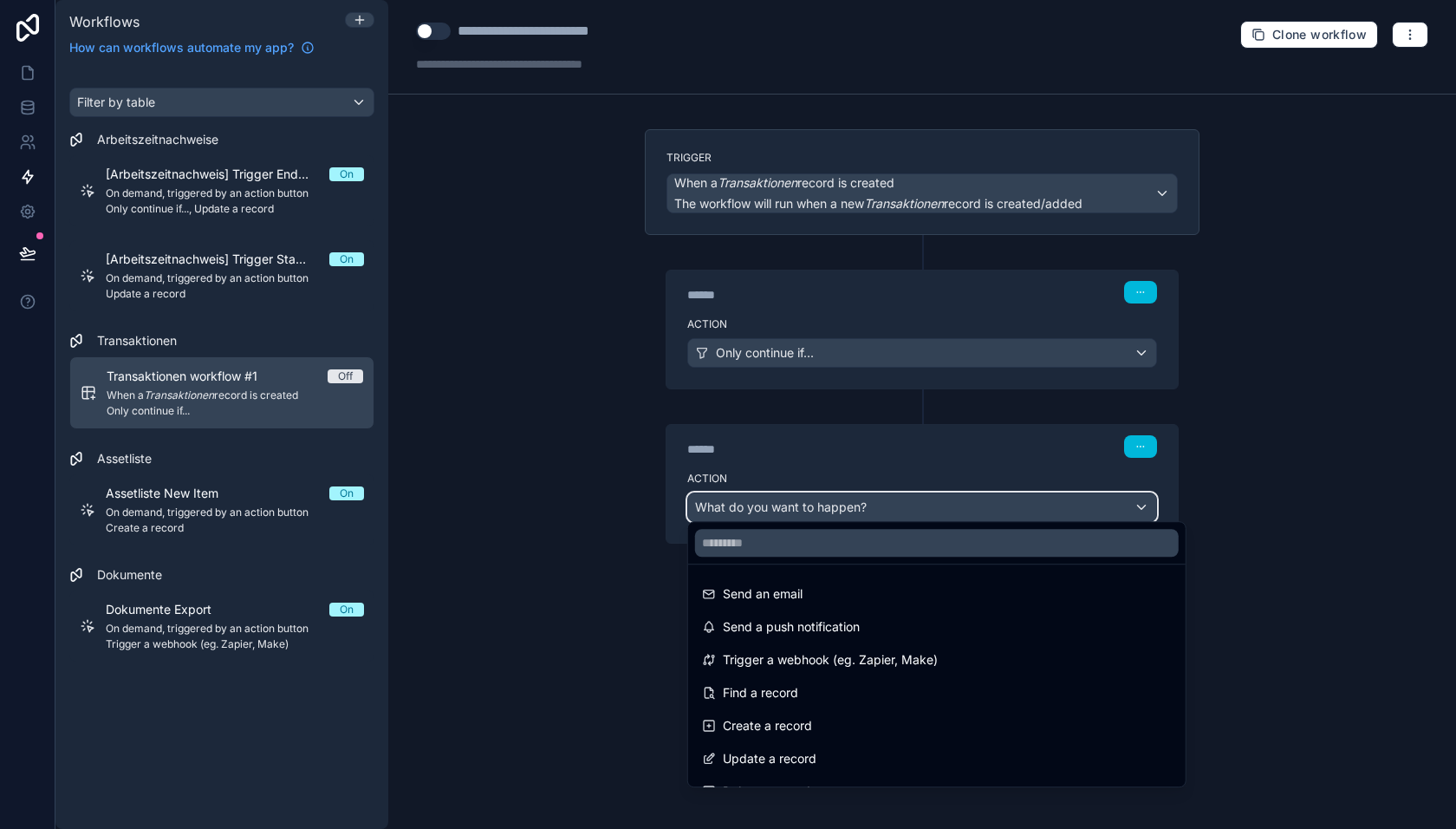
scroll to position [47, 0]
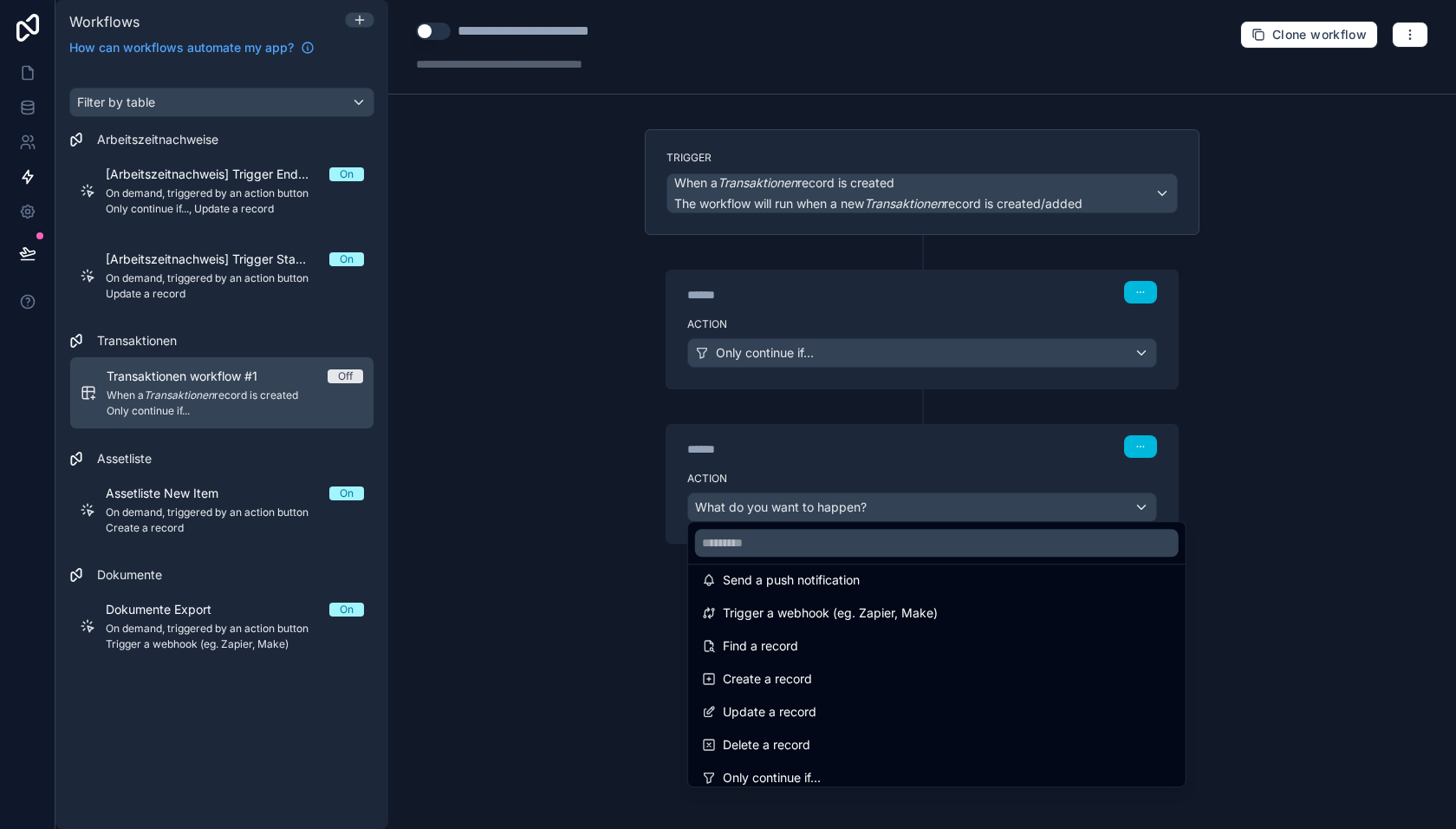
click at [816, 707] on div "Update a record" at bounding box center [937, 711] width 469 height 20
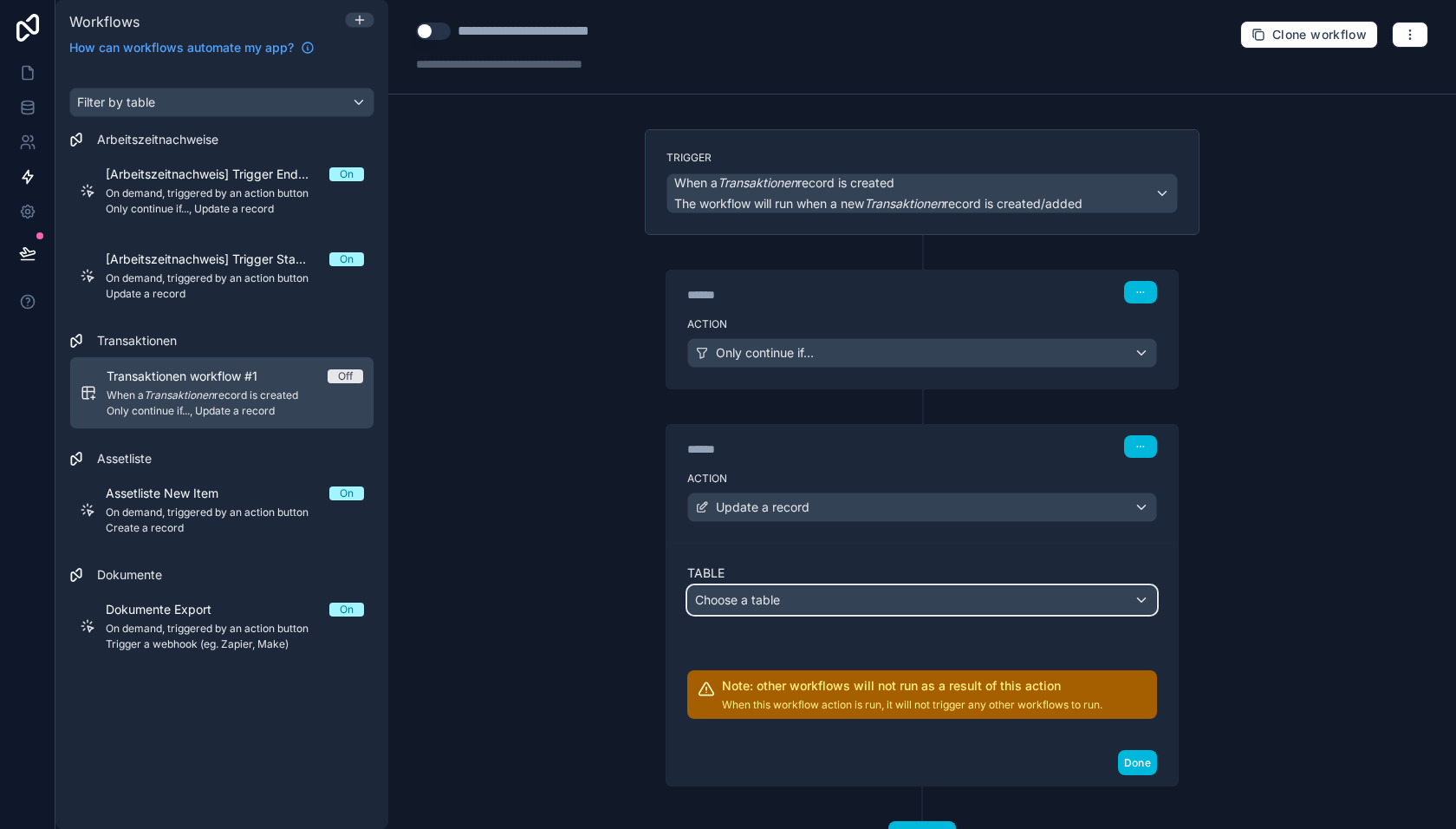
click at [811, 591] on div "Choose a table" at bounding box center [922, 600] width 469 height 27
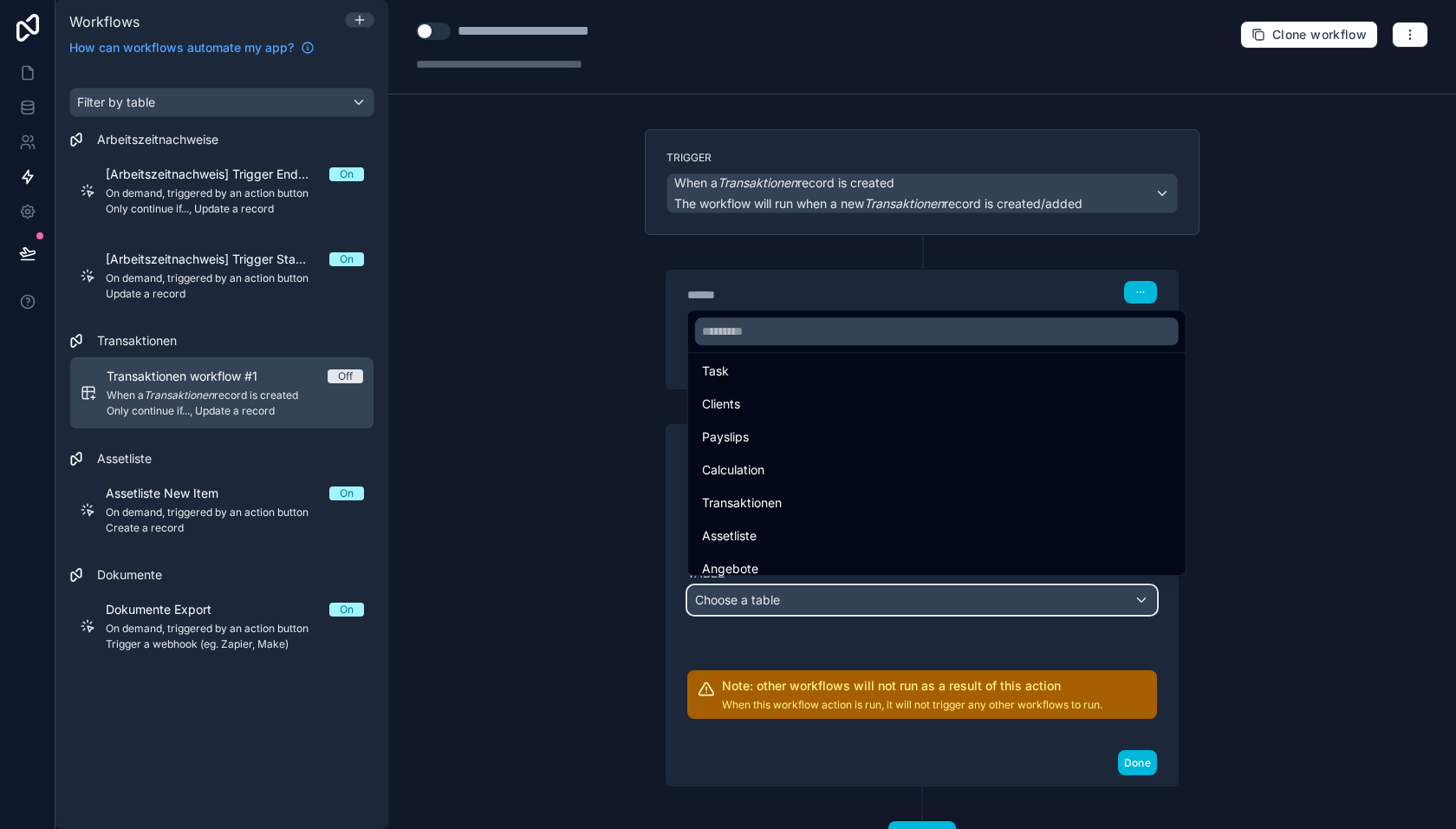
scroll to position [174, 0]
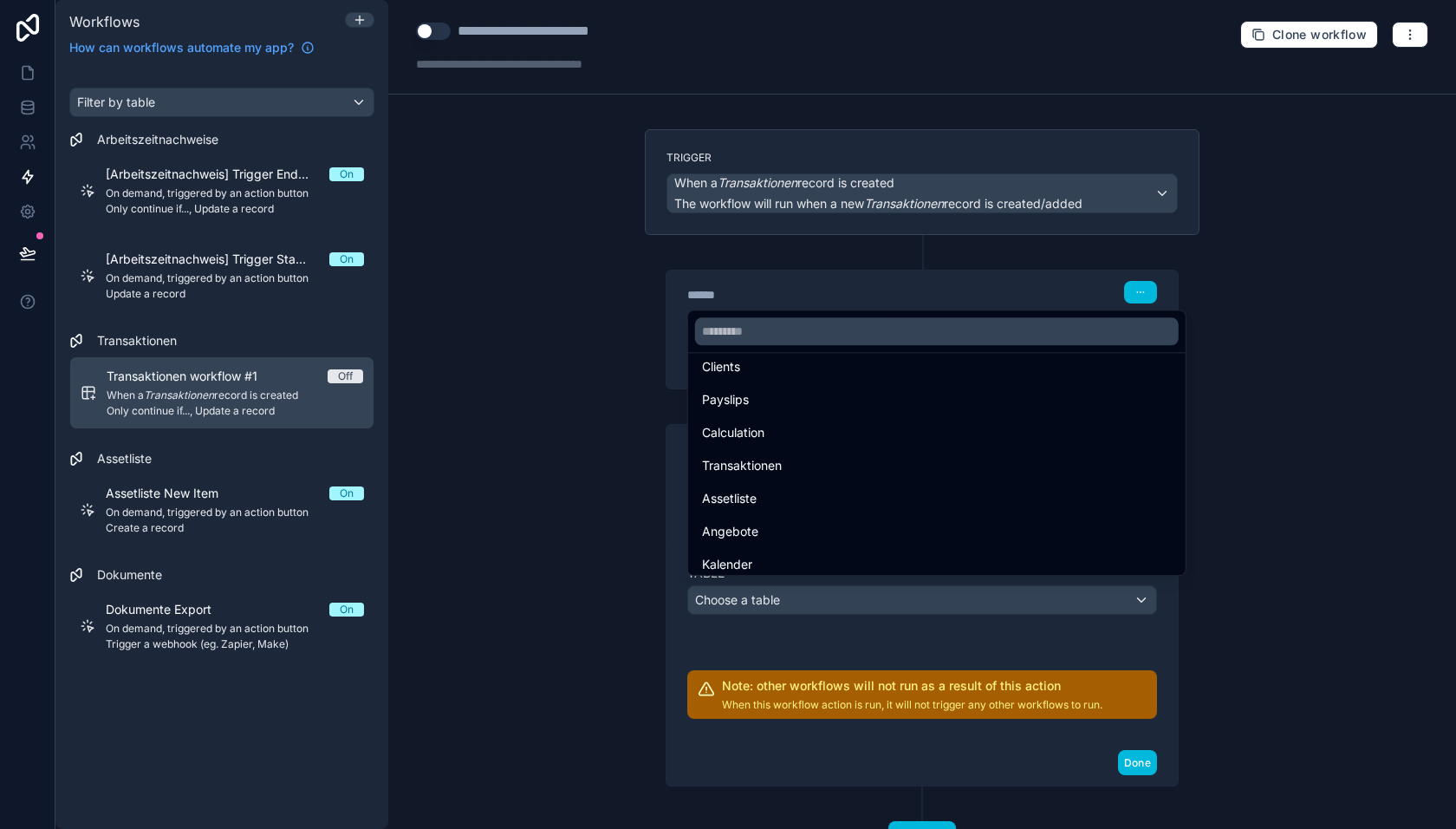
click at [791, 469] on div "Transaktionen" at bounding box center [937, 465] width 469 height 20
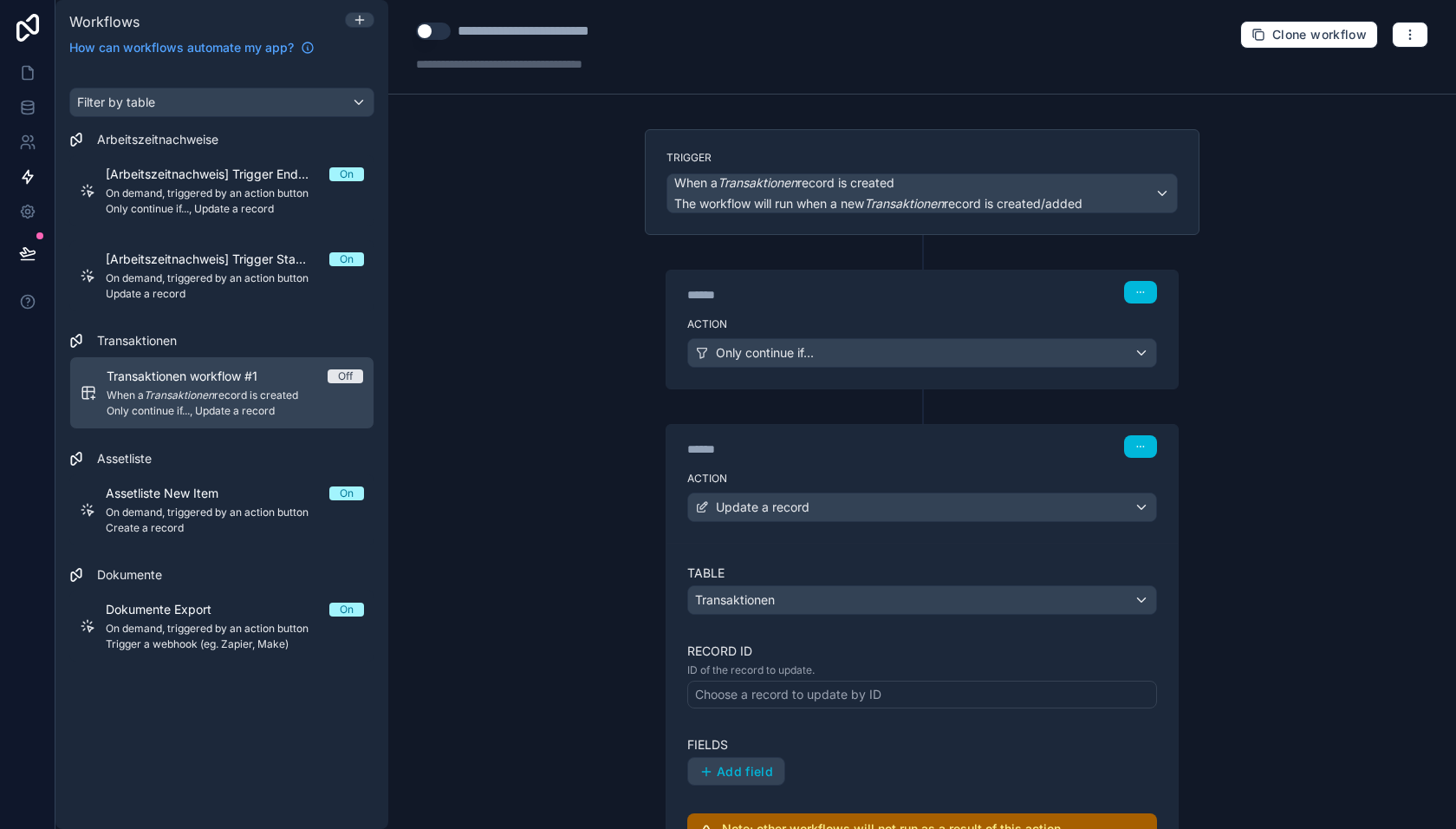
scroll to position [90, 0]
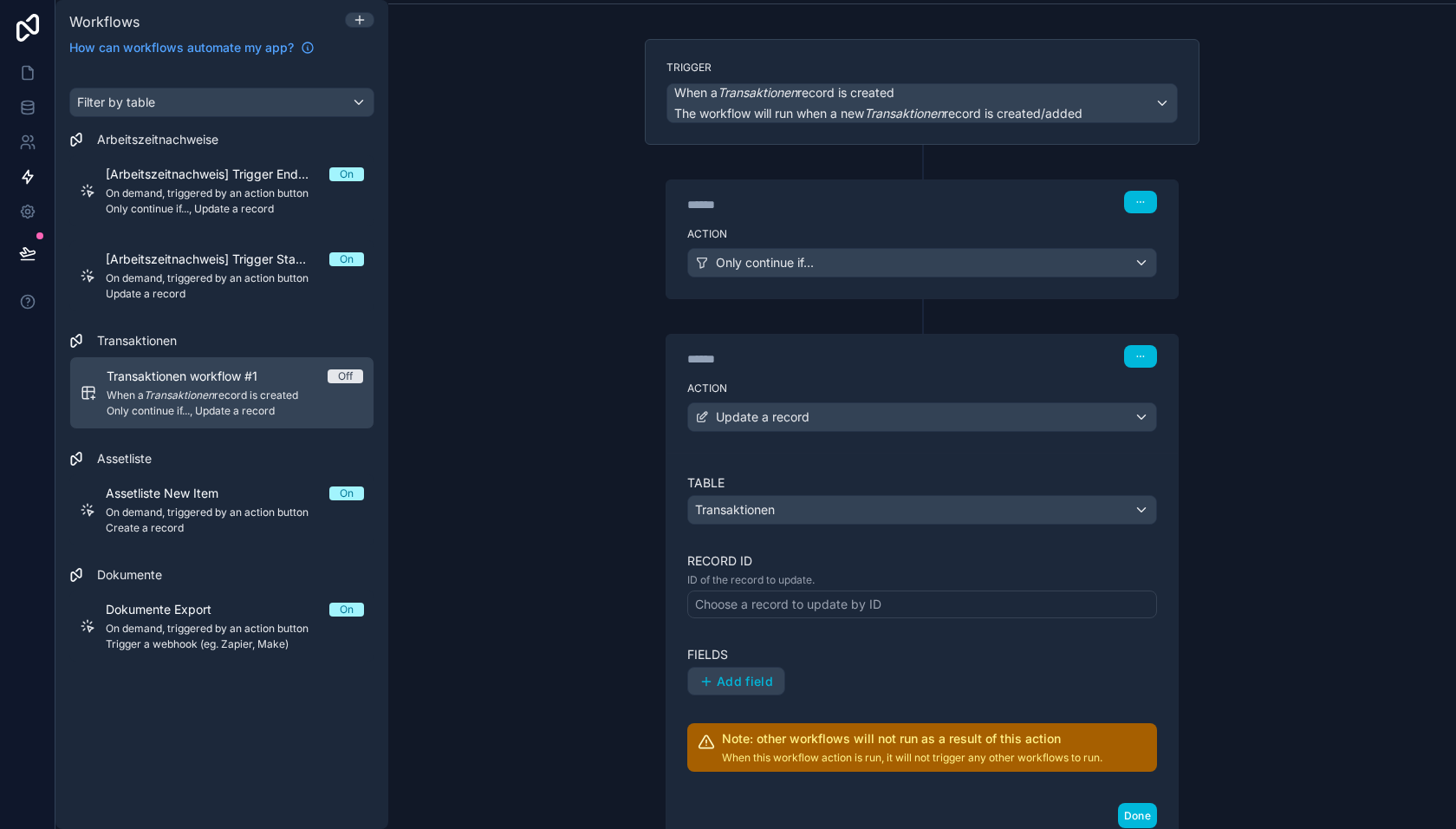
click at [788, 597] on div "Choose a record to update by ID" at bounding box center [788, 604] width 186 height 18
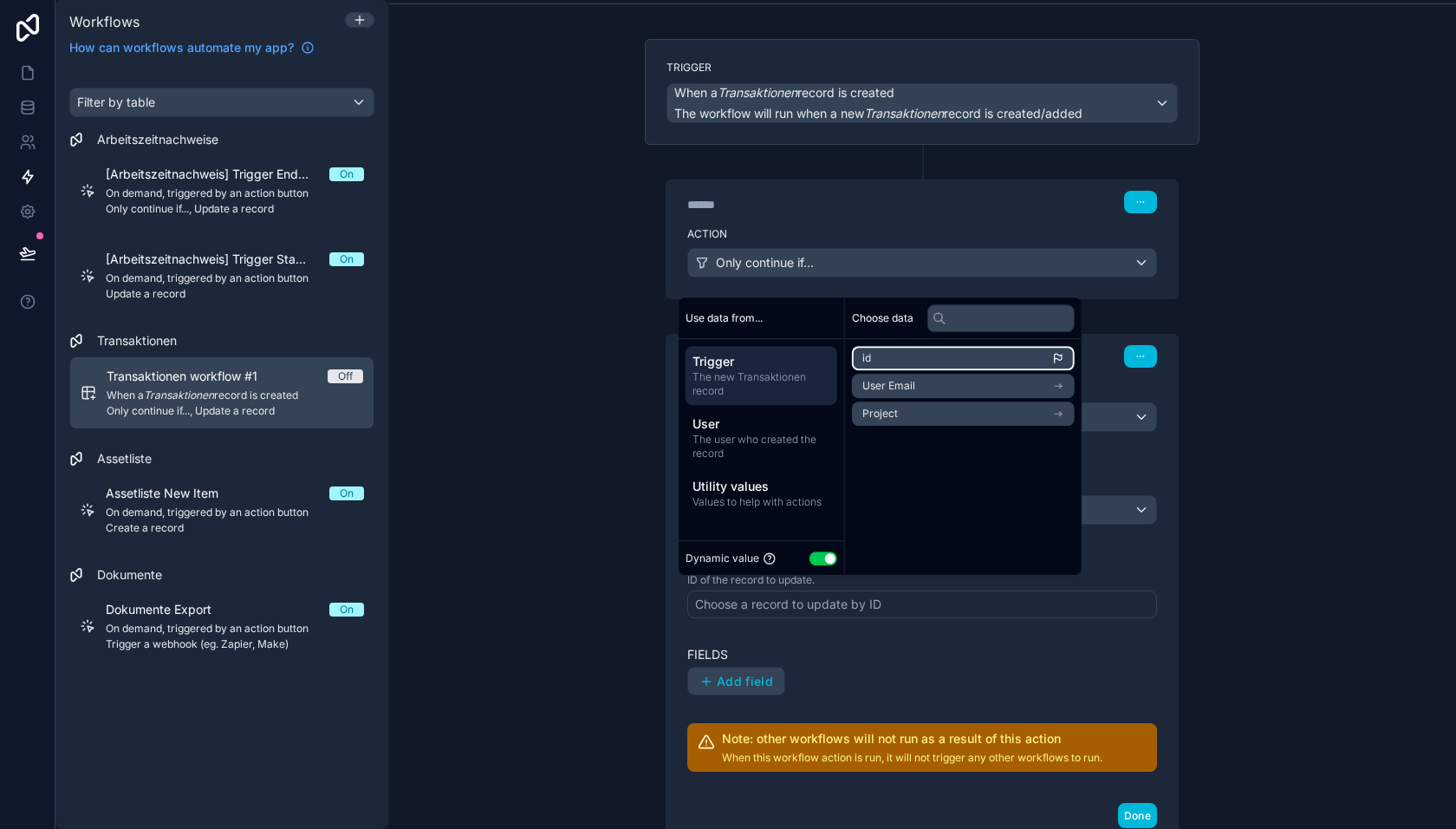
click at [891, 363] on li "id" at bounding box center [964, 358] width 223 height 24
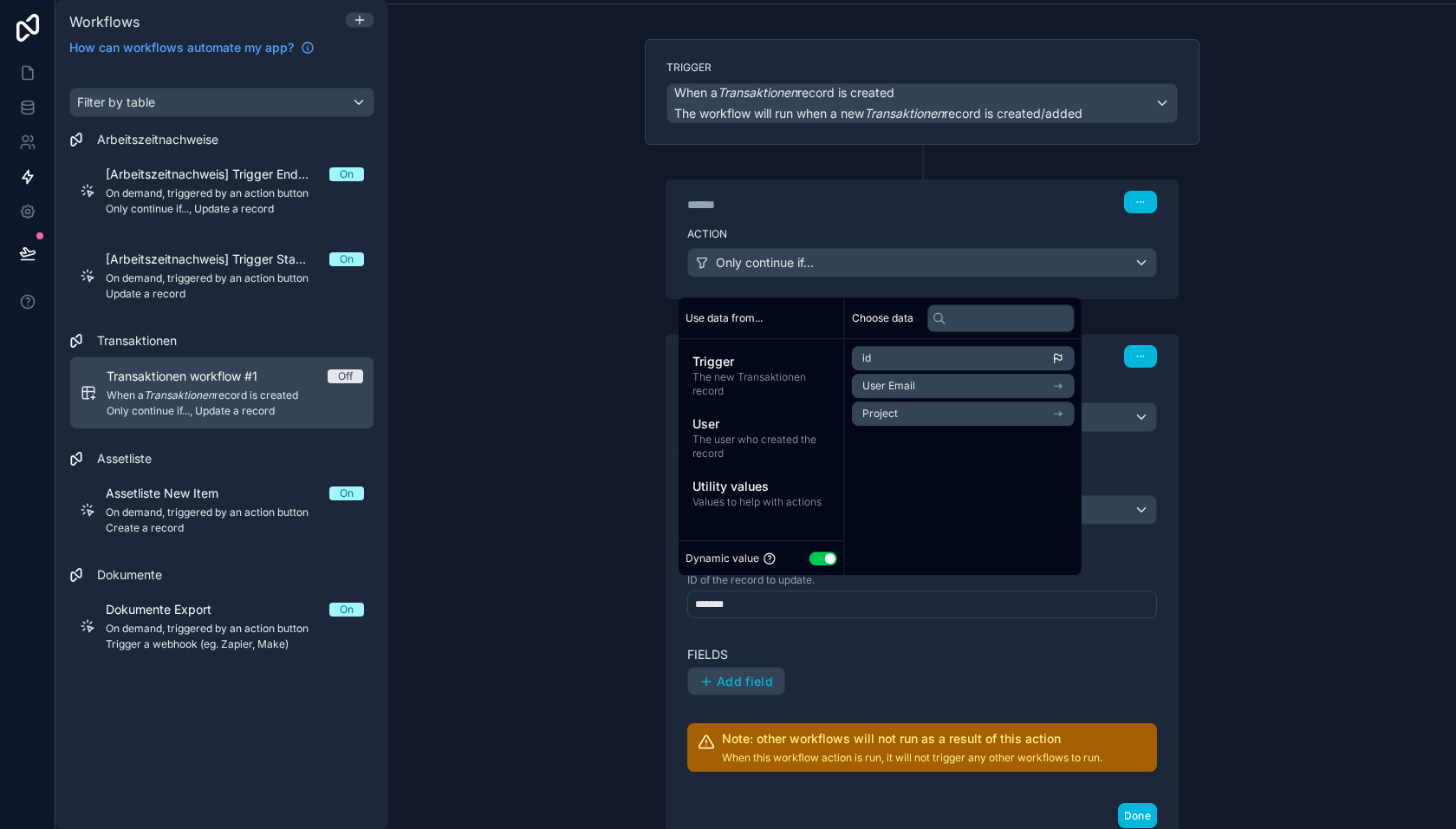
click at [835, 626] on div "Table Transaktionen Record ID ID of the record to update. ******* Fields Add fi…" at bounding box center [922, 623] width 469 height 298
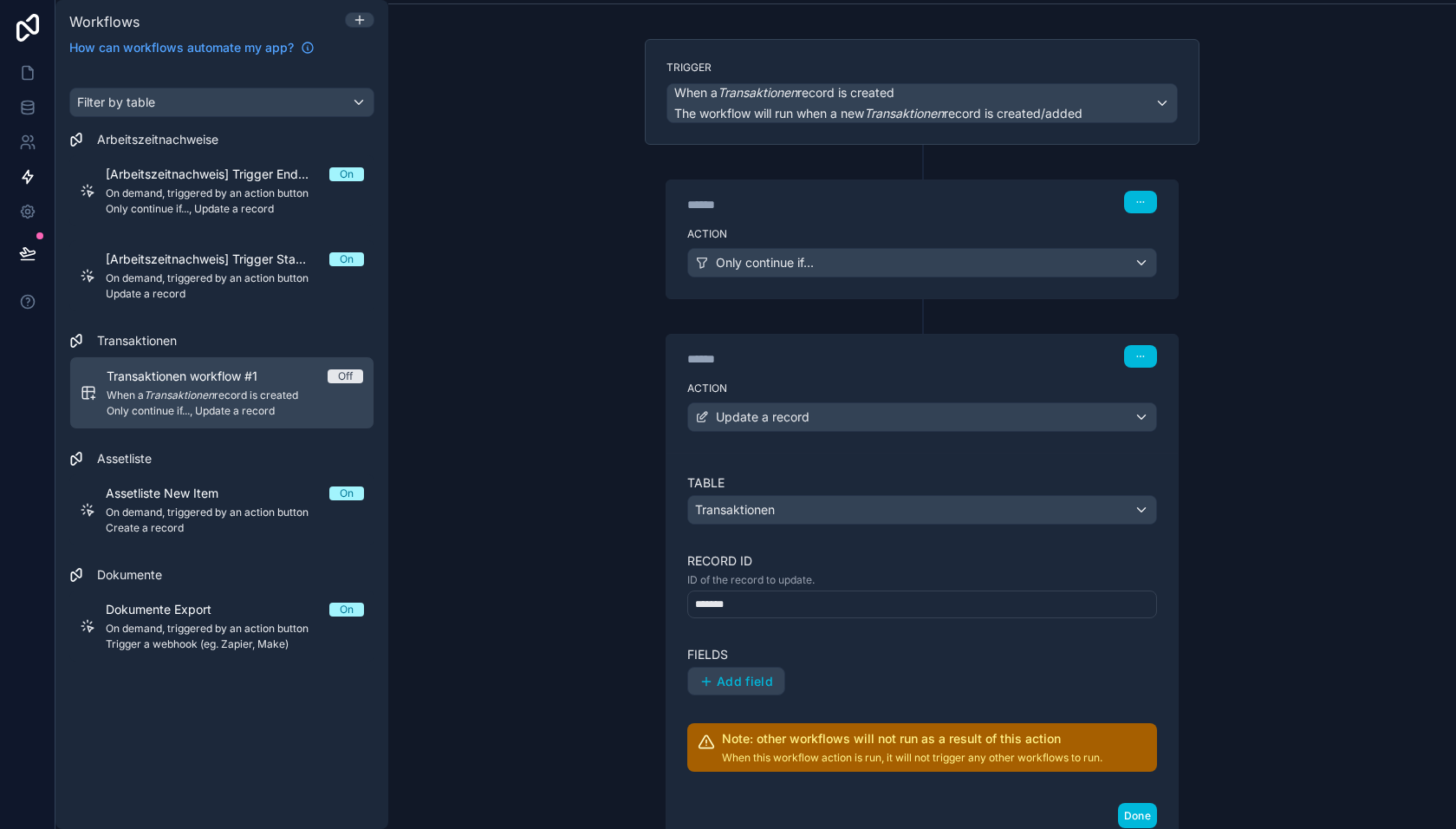
click at [755, 652] on label "Fields" at bounding box center [922, 655] width 469 height 18
click at [755, 668] on button "Add field" at bounding box center [736, 681] width 97 height 27
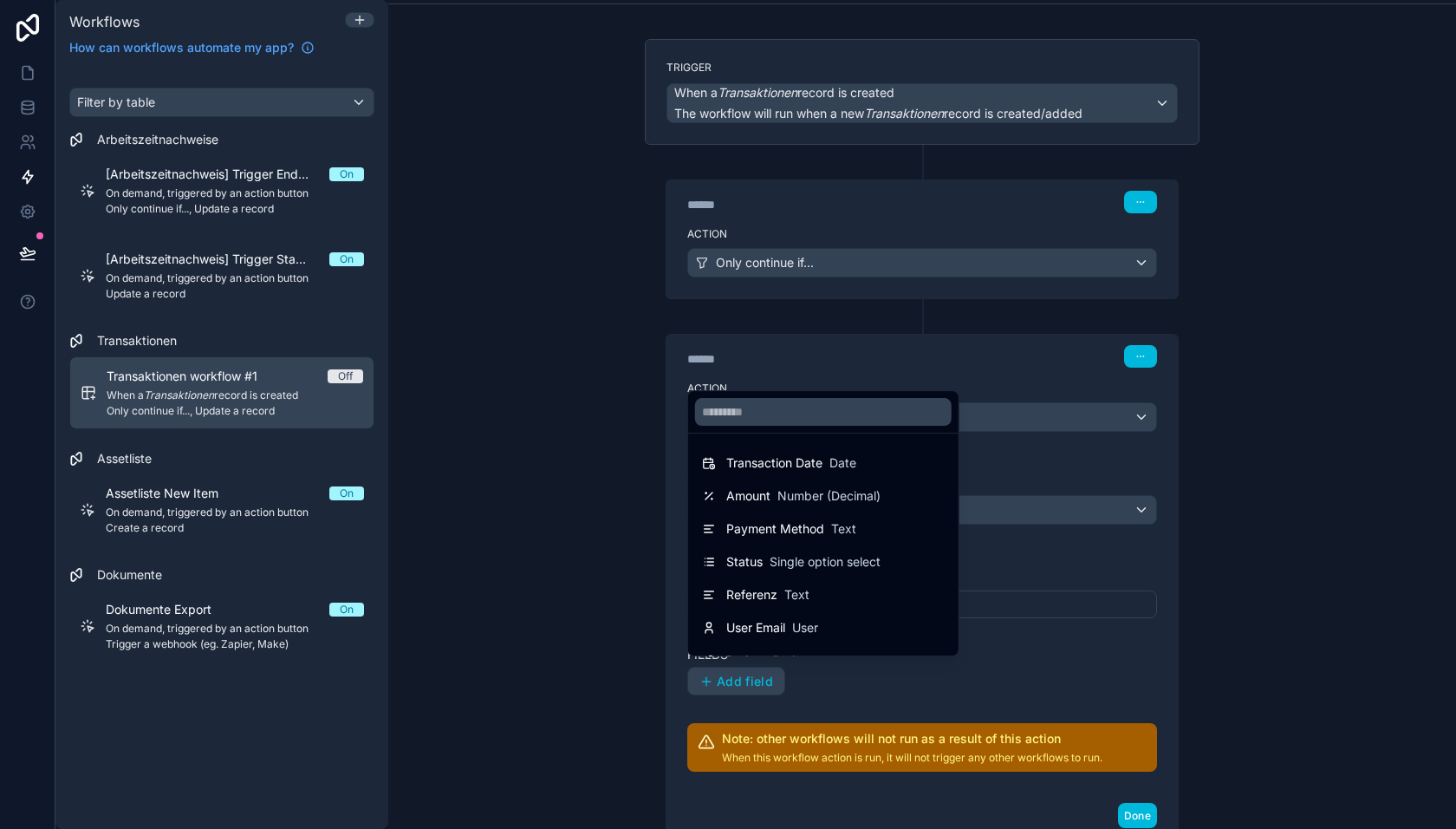
scroll to position [31, 0]
click at [806, 469] on span "Number (Decimal)" at bounding box center [829, 465] width 103 height 18
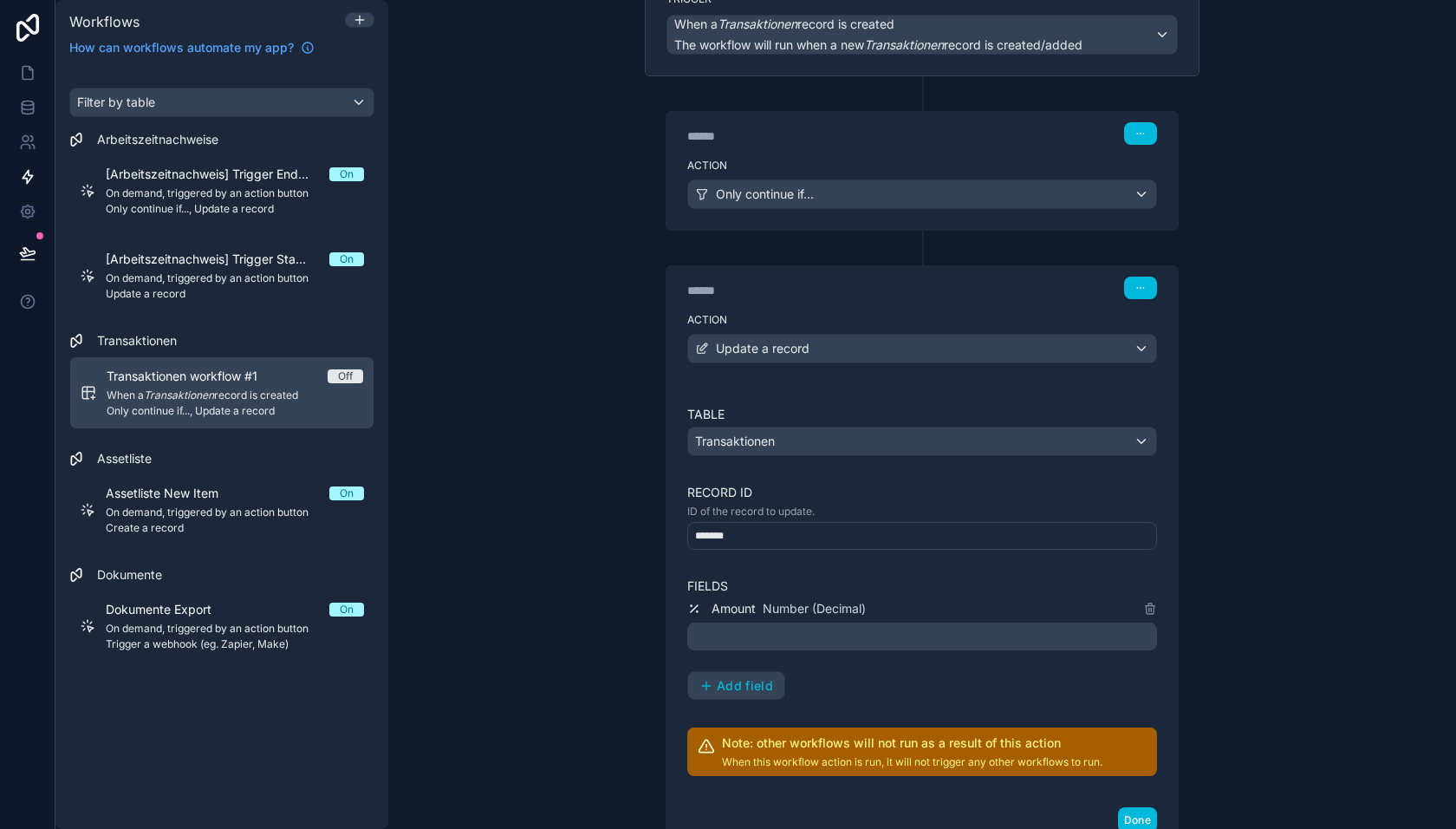
scroll to position [171, 0]
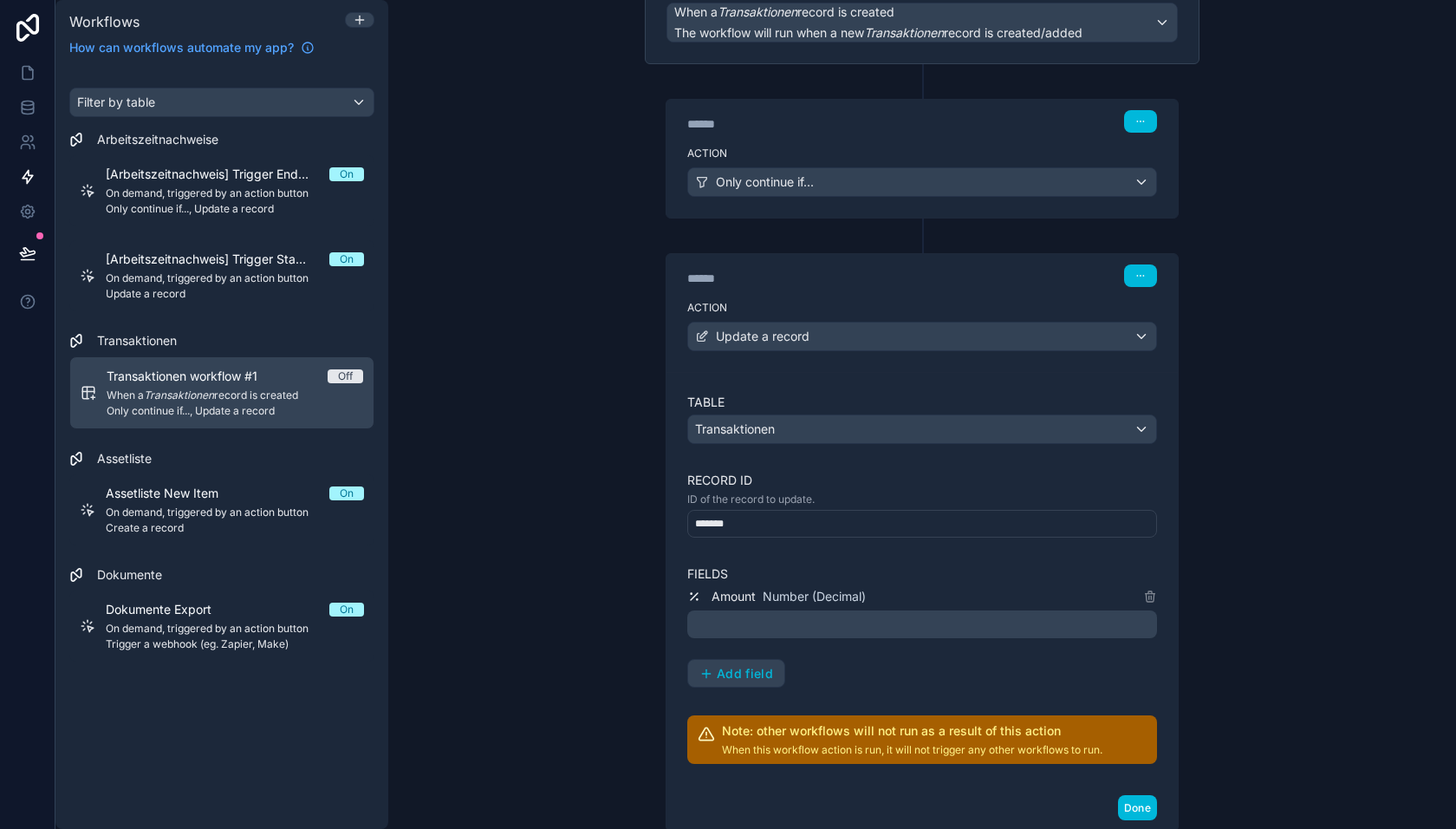
click at [846, 614] on p "﻿" at bounding box center [924, 624] width 460 height 20
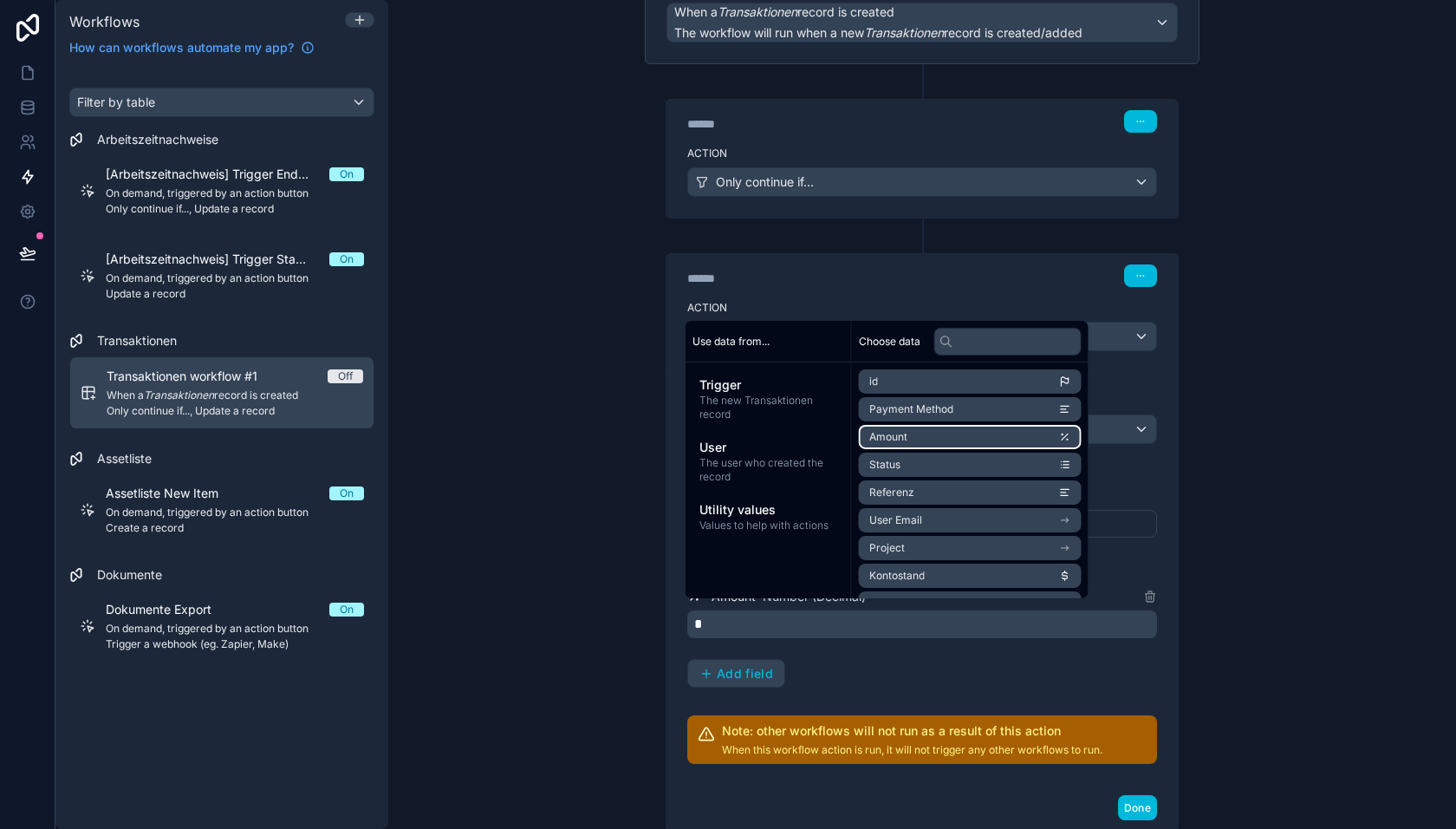
click at [925, 439] on li "Amount" at bounding box center [971, 437] width 223 height 24
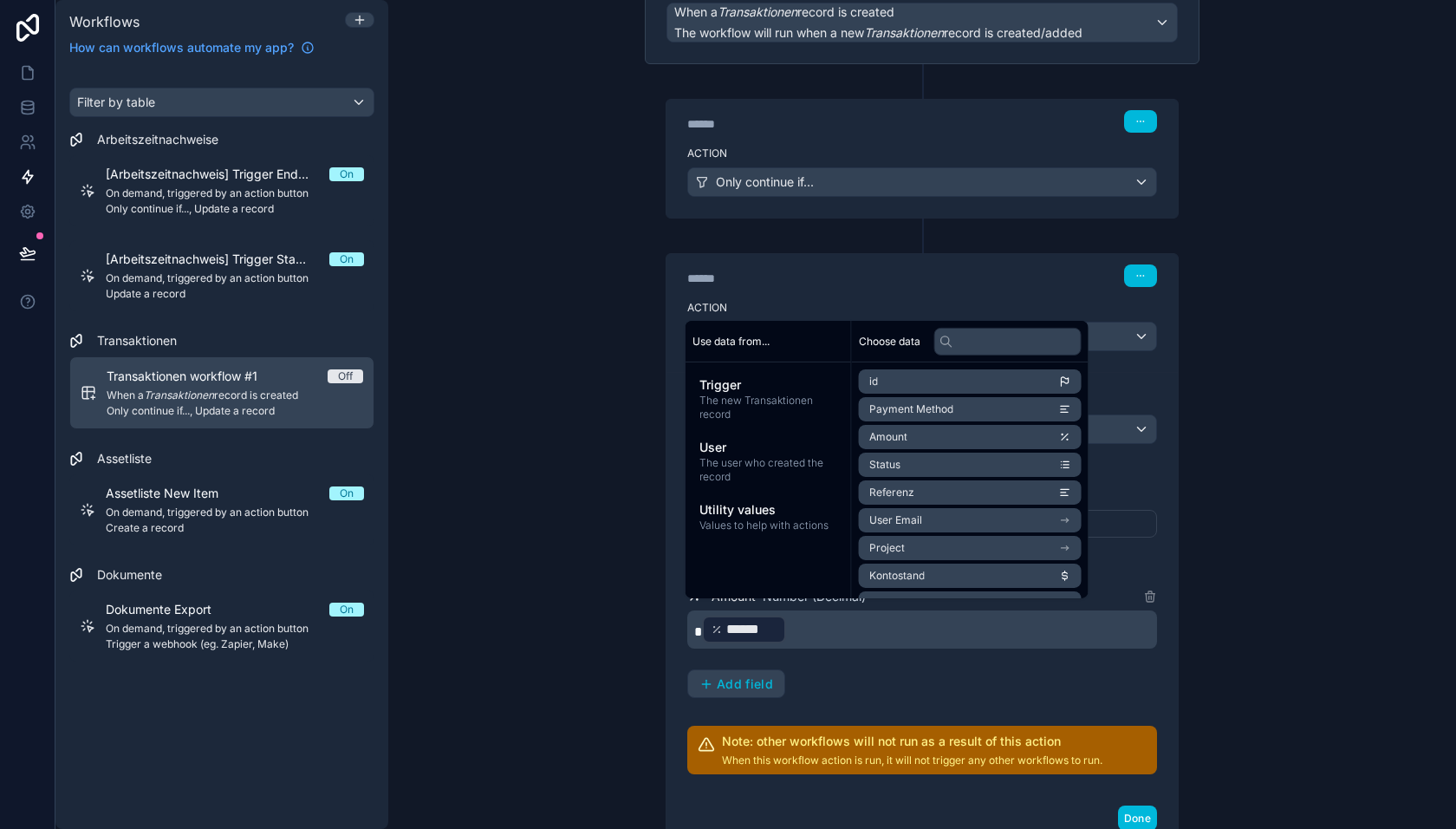
click at [869, 662] on div "Amount Number (Decimal) * ****** ﻿ ﻿ Add field" at bounding box center [922, 642] width 469 height 112
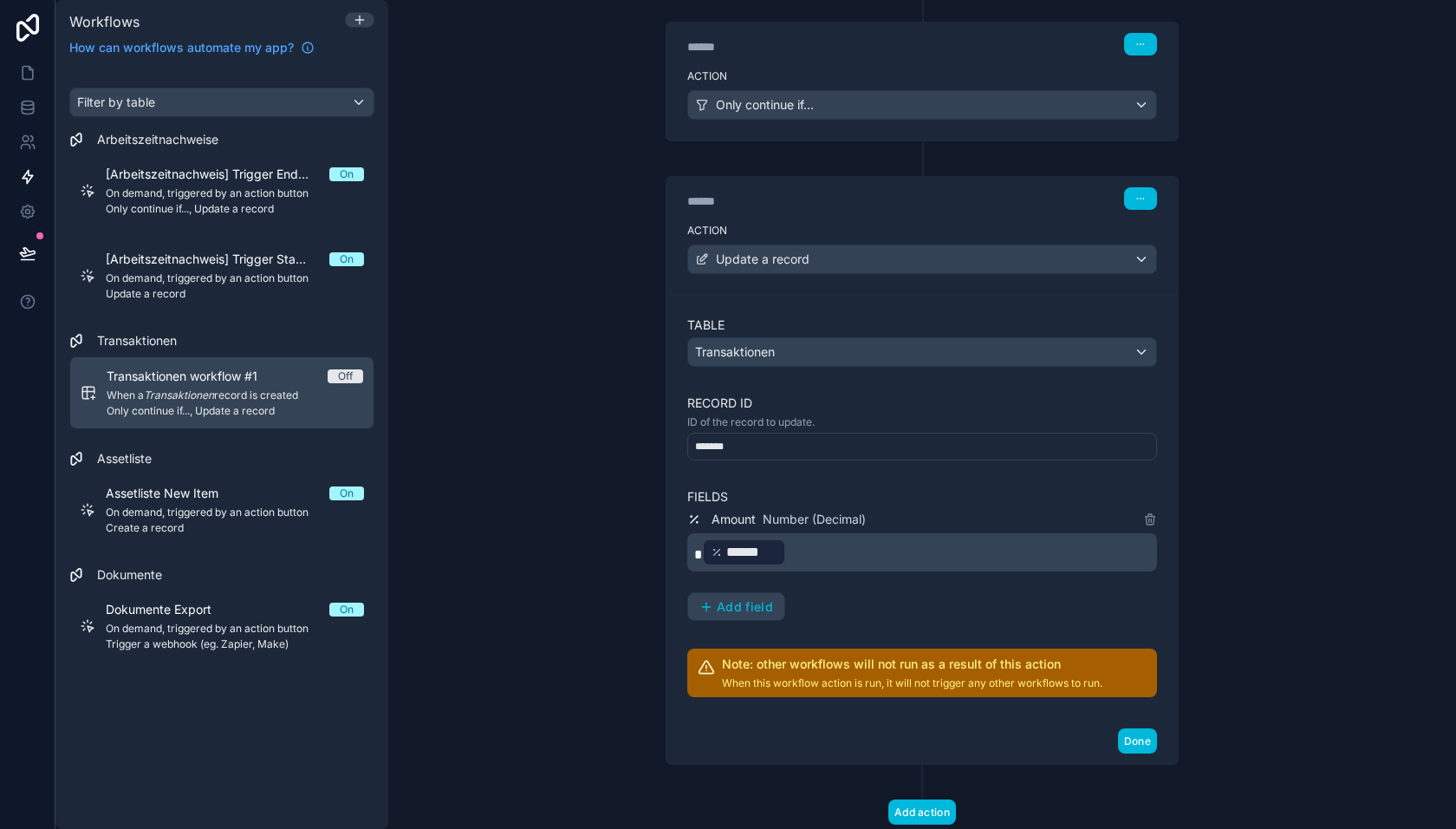
scroll to position [250, 0]
click at [1136, 727] on button "Done" at bounding box center [1138, 739] width 39 height 25
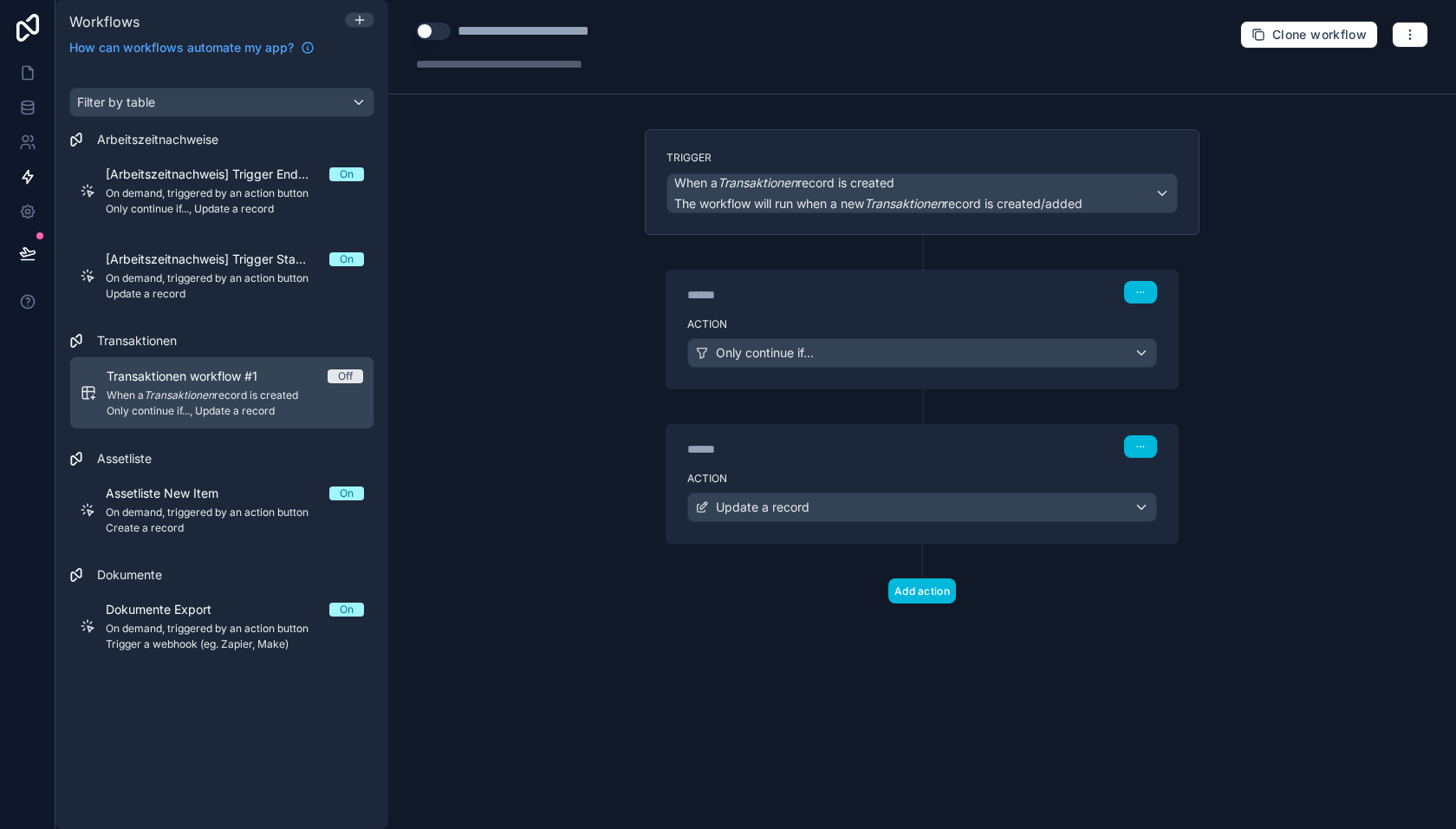
click at [432, 35] on button "Use setting" at bounding box center [433, 31] width 35 height 18
click at [1412, 34] on icon "button" at bounding box center [1411, 35] width 14 height 14
click at [250, 404] on span "Only continue if..., Update a record" at bounding box center [235, 411] width 257 height 14
click at [240, 388] on span "When a Transaktionen record is created" at bounding box center [235, 395] width 257 height 14
click at [557, 30] on div "**********" at bounding box center [552, 30] width 189 height 20
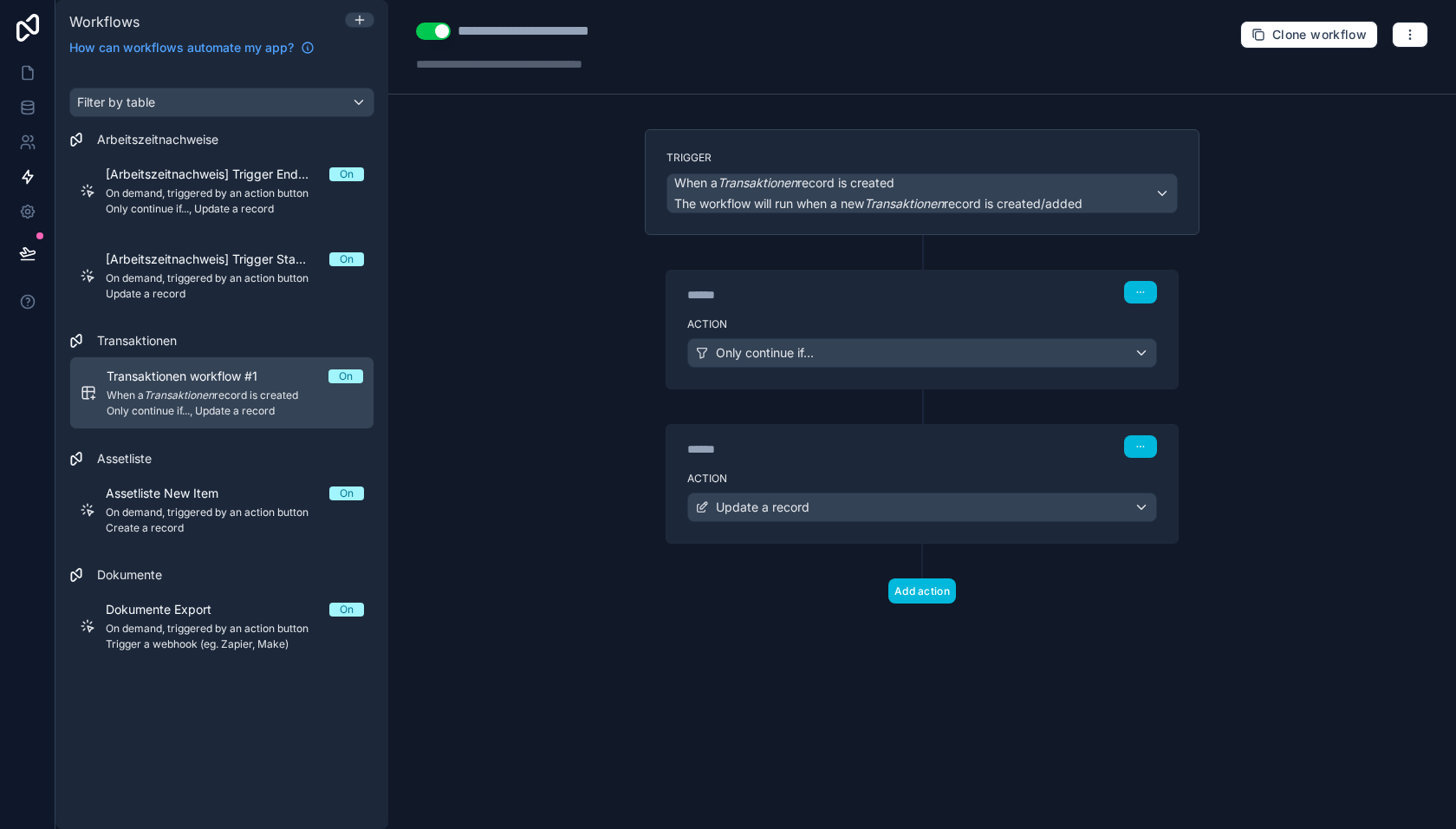
click at [557, 30] on div "**********" at bounding box center [552, 30] width 189 height 20
click at [361, 20] on icon at bounding box center [360, 20] width 14 height 14
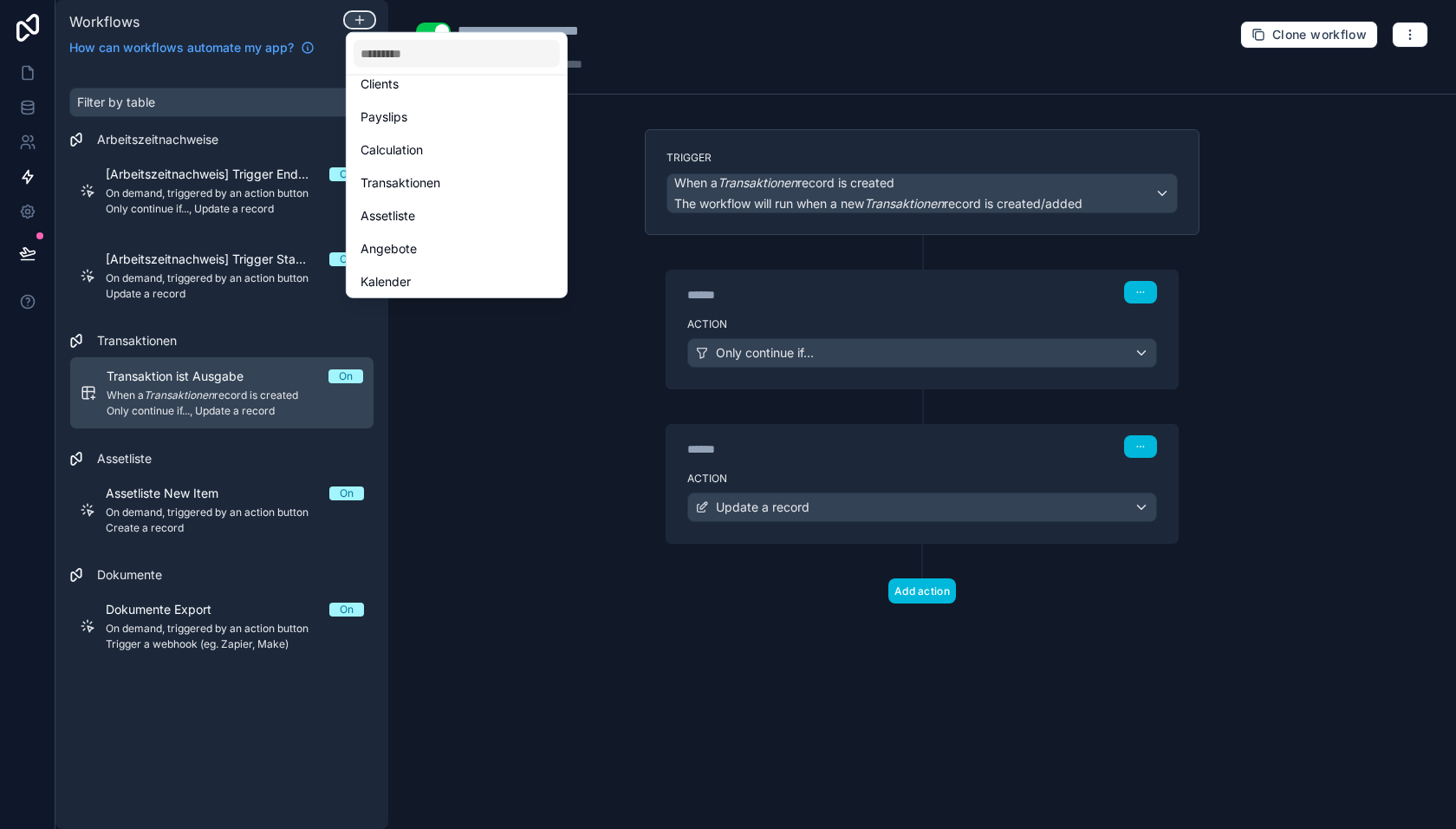
scroll to position [178, 0]
click at [425, 187] on span "Transaktionen" at bounding box center [400, 183] width 80 height 20
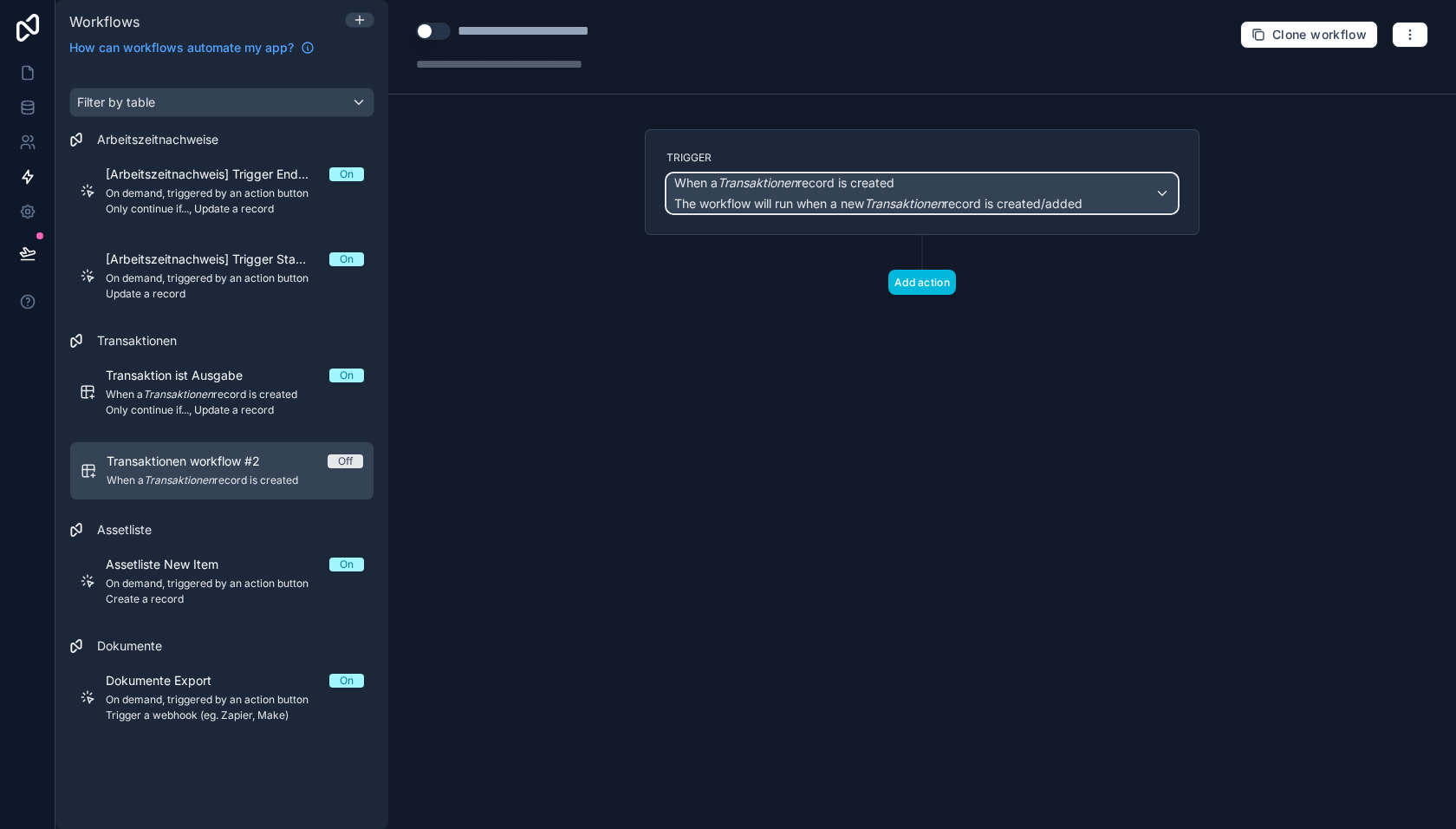
click at [820, 189] on span "When a Transaktionen record is created" at bounding box center [784, 183] width 221 height 18
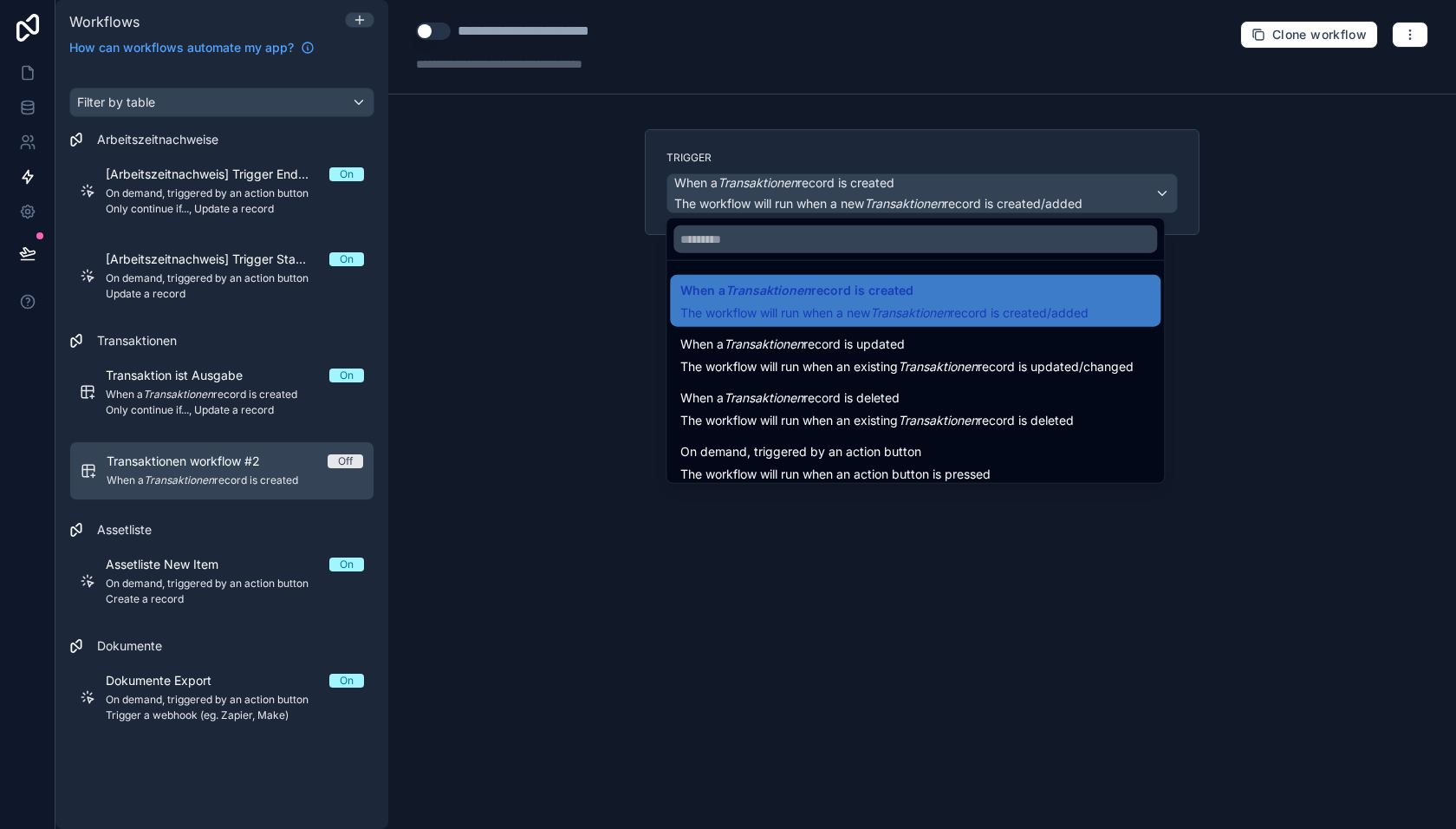
click at [810, 366] on span "The workflow will run when an existing Transaktionen record is updated/changed" at bounding box center [907, 366] width 453 height 15
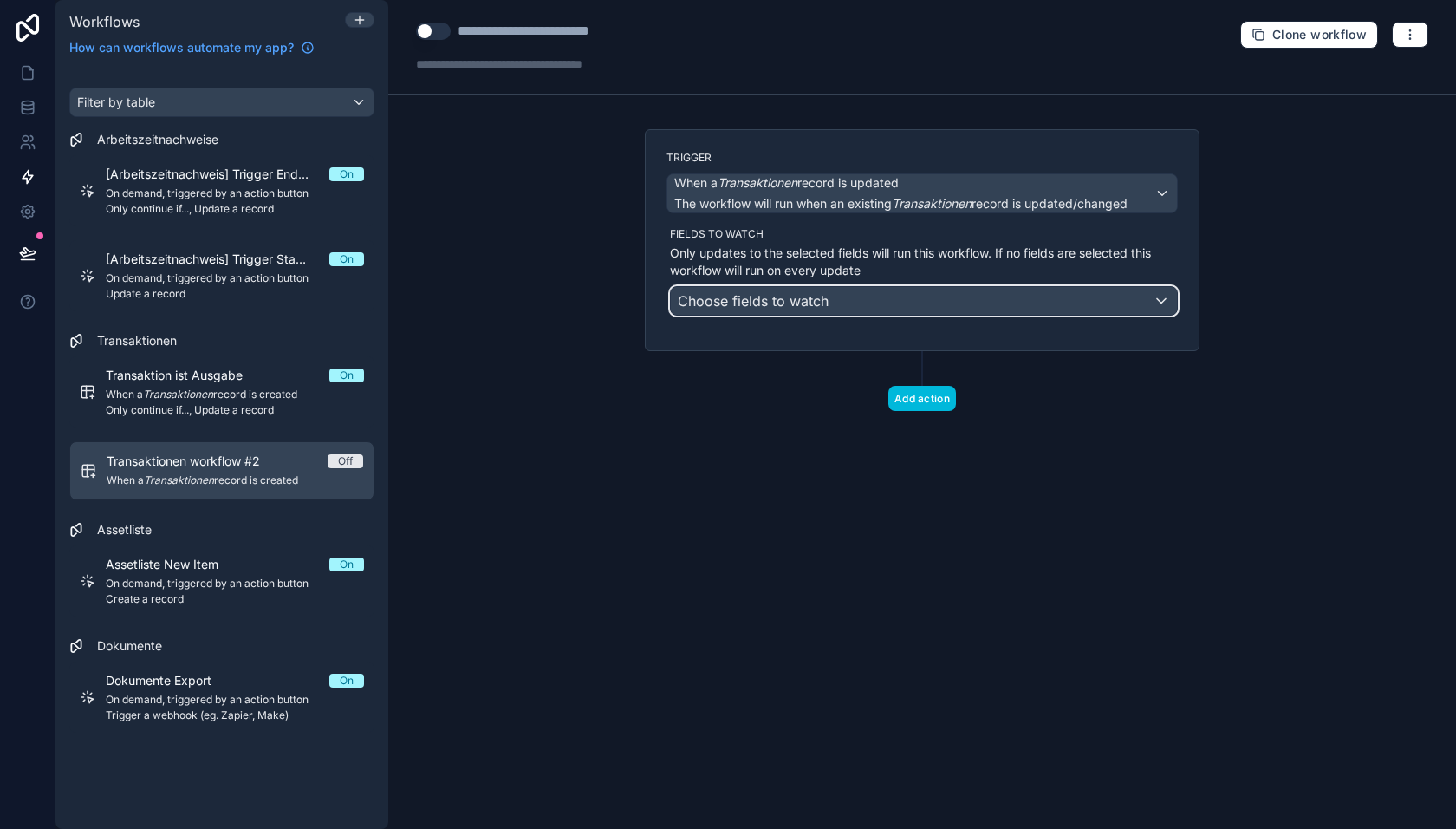
click at [832, 306] on div "Choose fields to watch" at bounding box center [925, 300] width 507 height 27
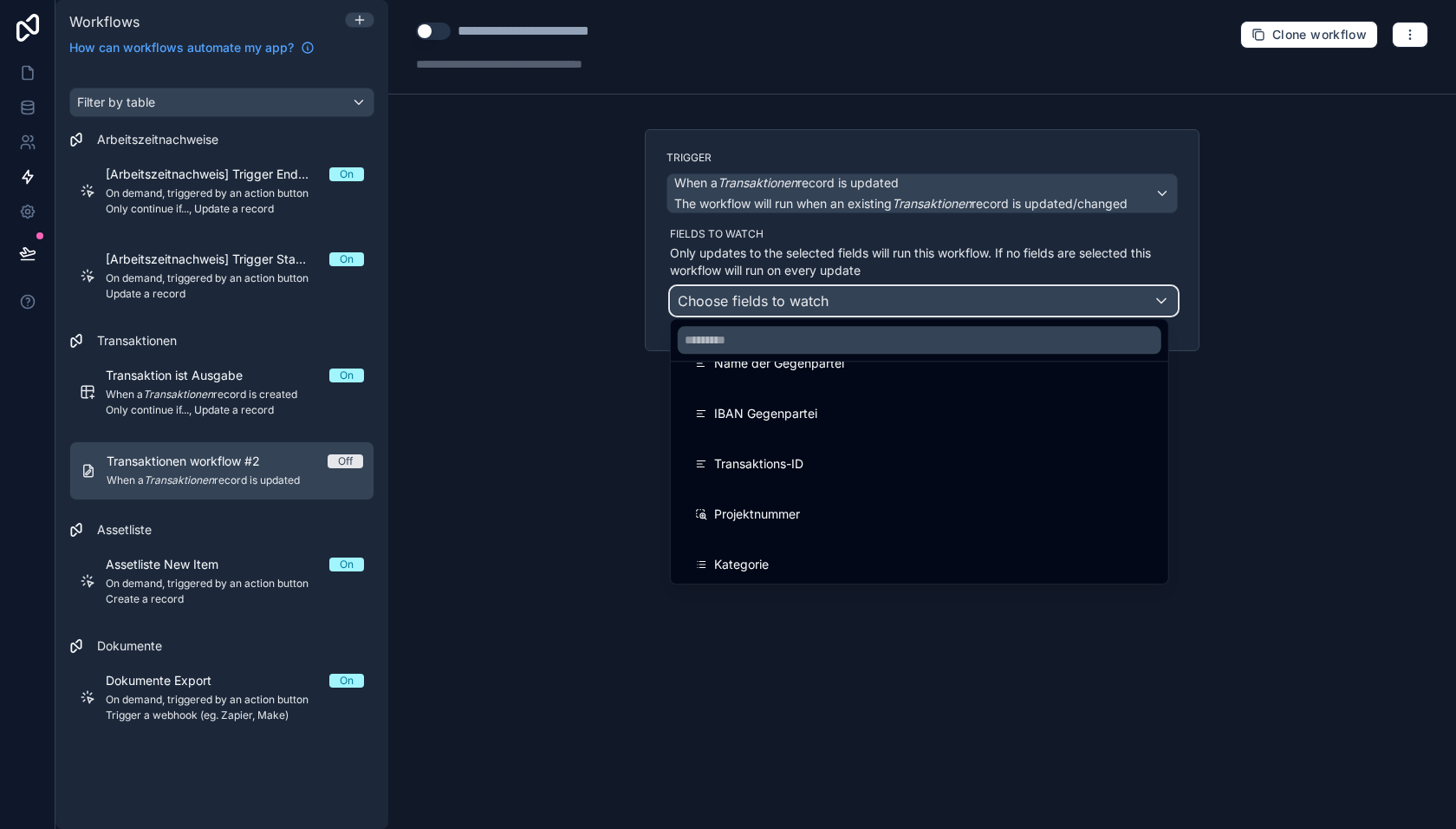
scroll to position [446, 0]
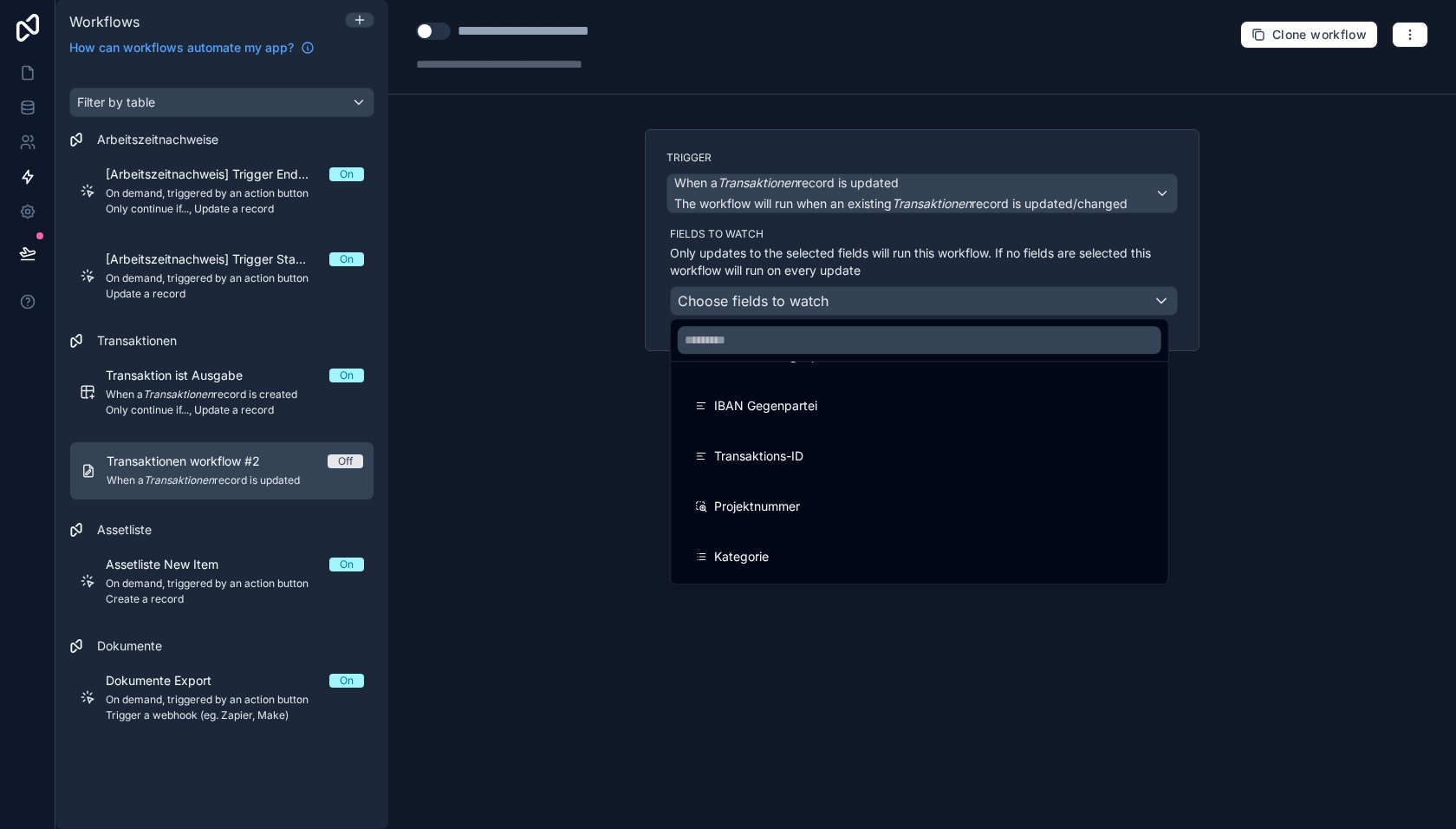
click at [771, 550] on div "Kategorie" at bounding box center [919, 556] width 449 height 20
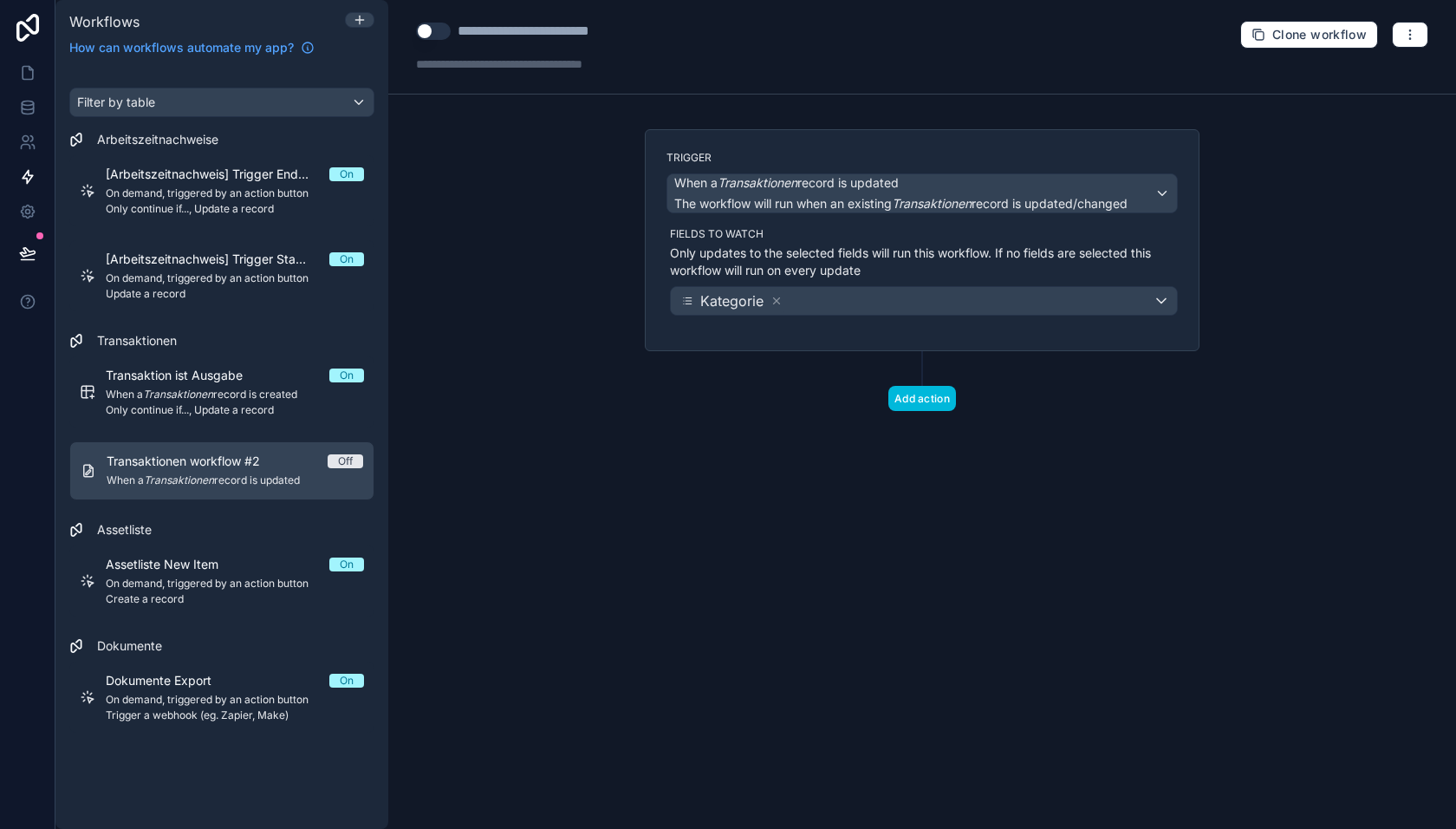
click at [912, 399] on button "Add action" at bounding box center [922, 399] width 67 height 25
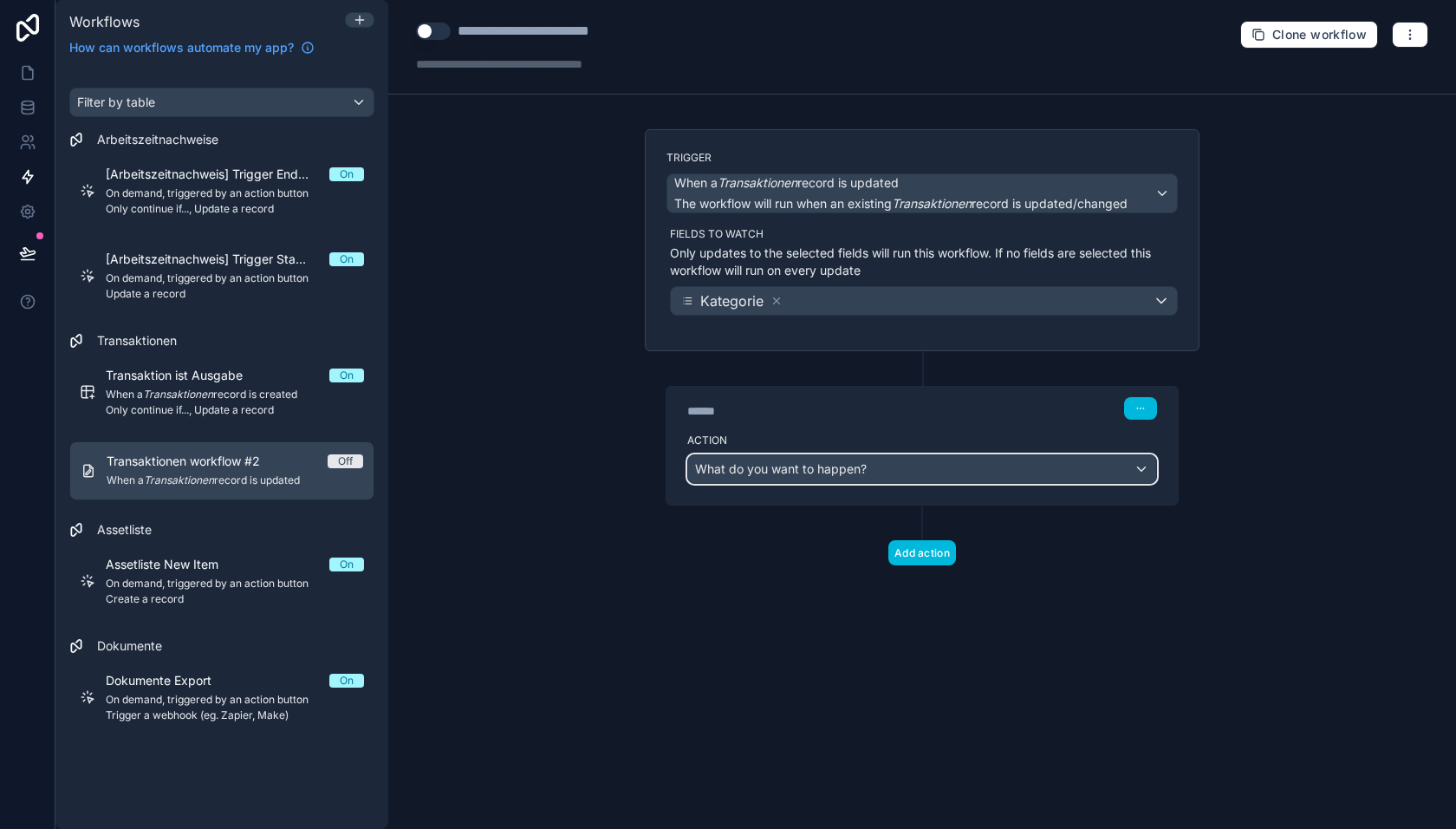
click at [839, 472] on span "What do you want to happen?" at bounding box center [781, 469] width 172 height 18
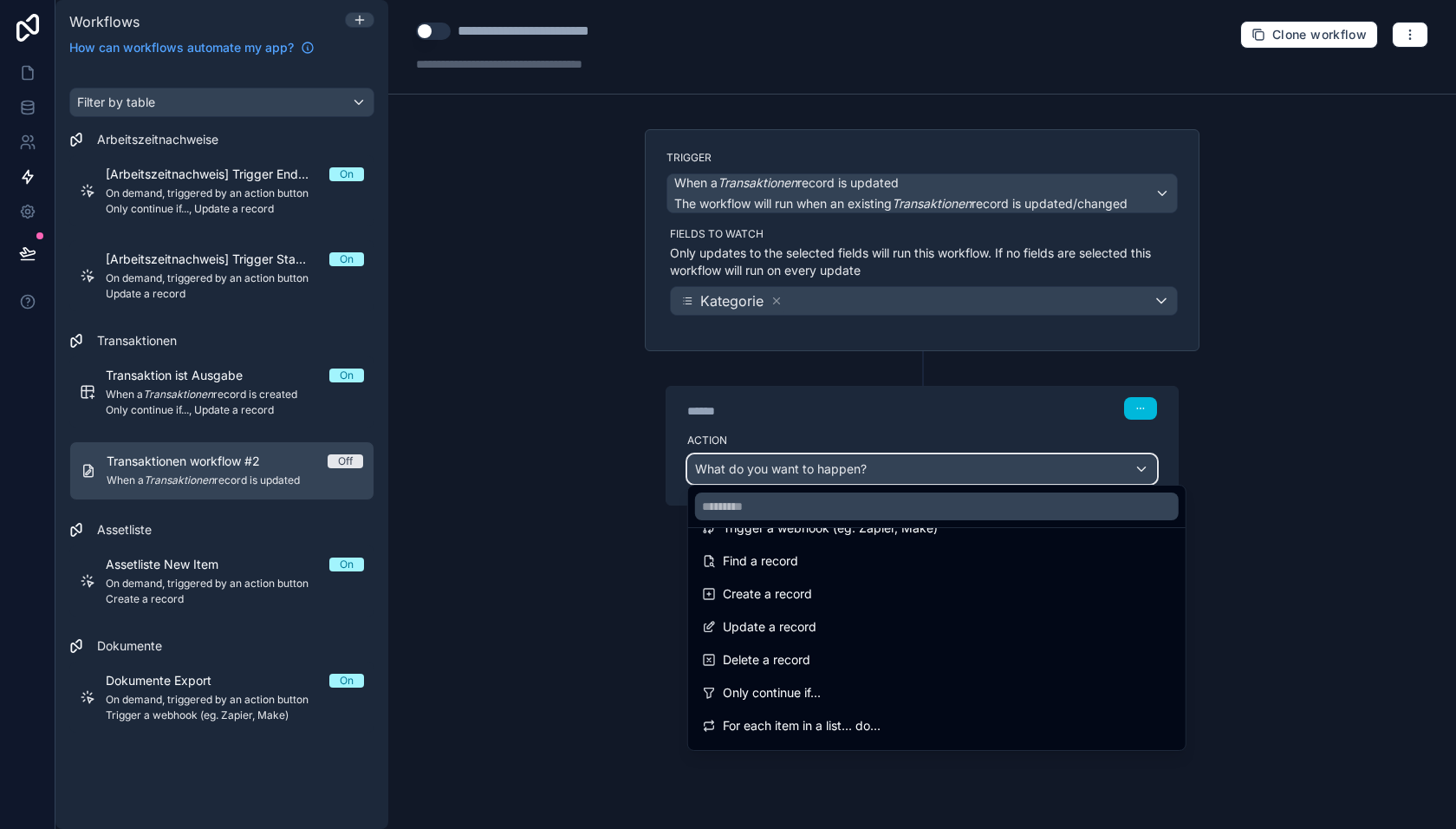
scroll to position [97, 0]
click at [821, 623] on div "Update a record" at bounding box center [937, 625] width 469 height 20
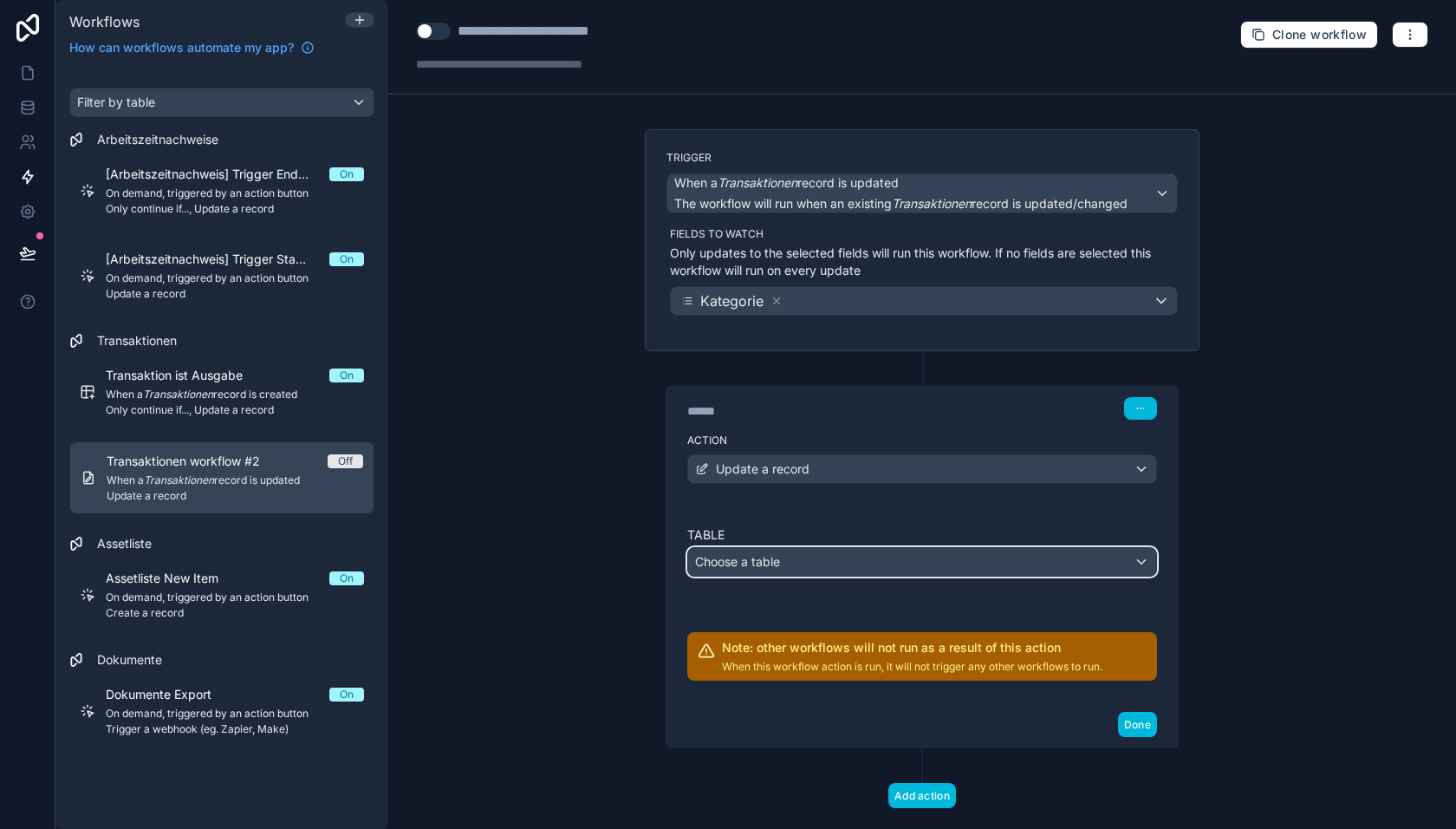
click at [839, 557] on div "Choose a table" at bounding box center [922, 562] width 469 height 27
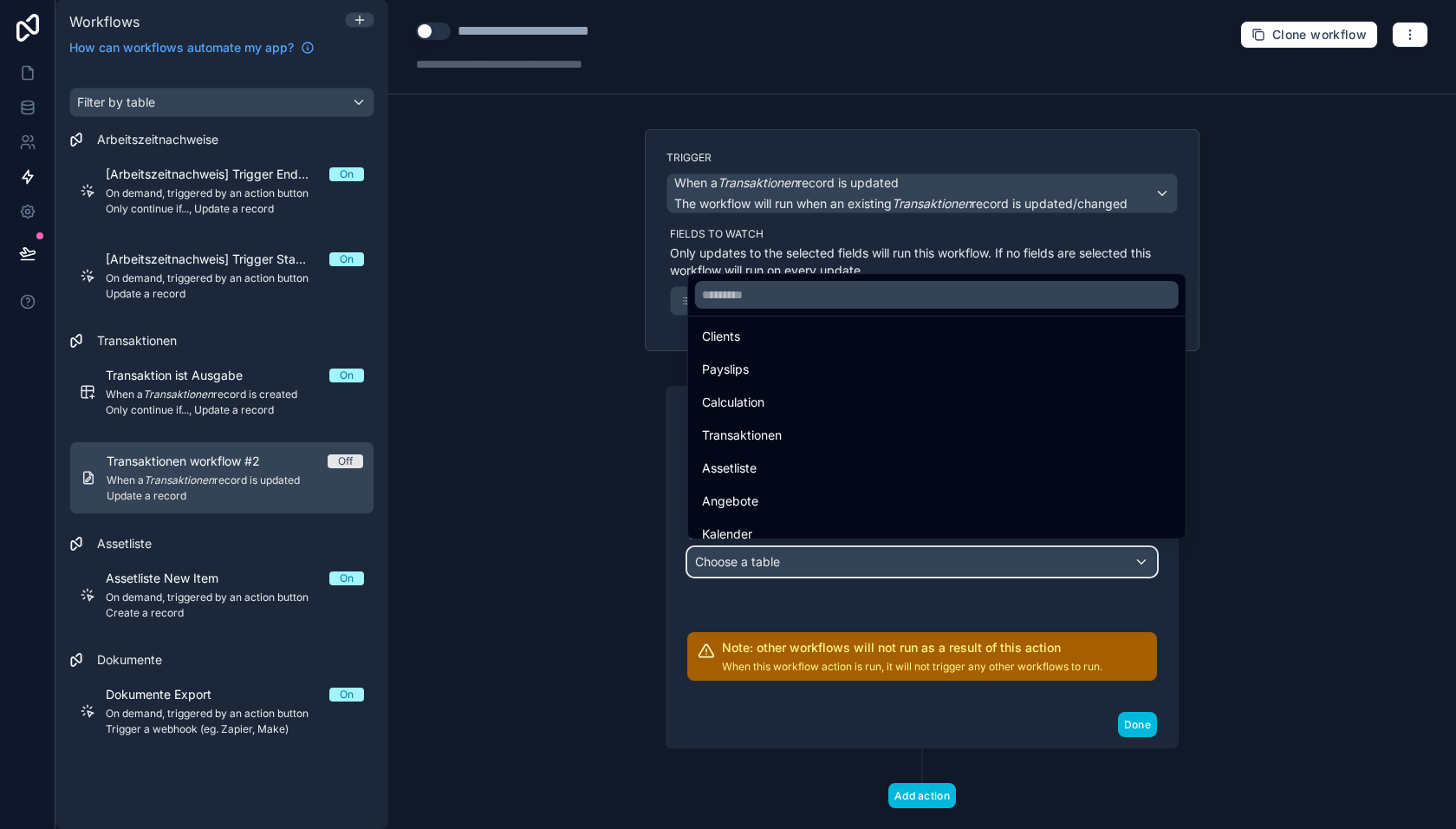
scroll to position [214, 0]
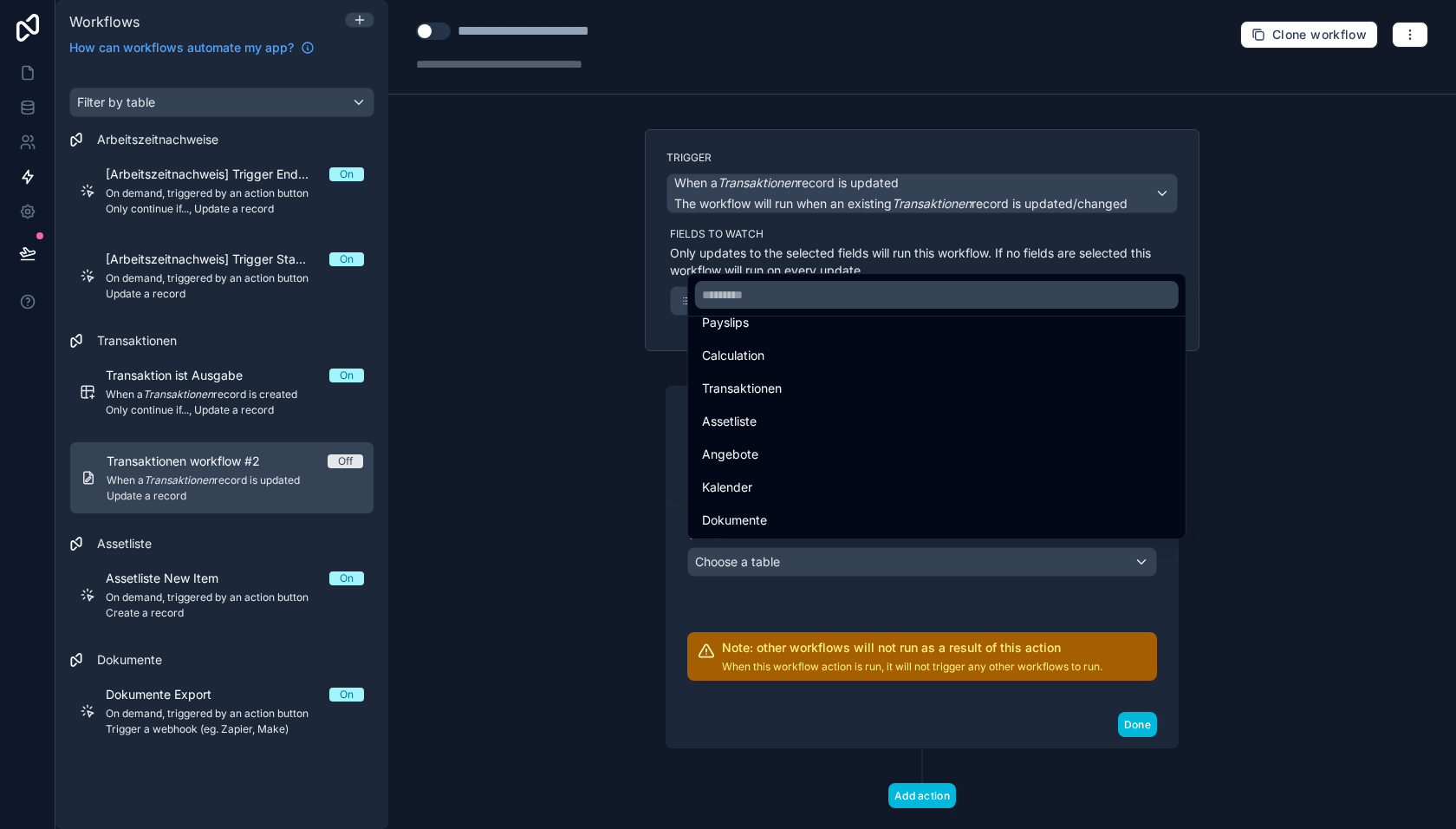
click at [808, 392] on div "Transaktionen" at bounding box center [937, 388] width 469 height 20
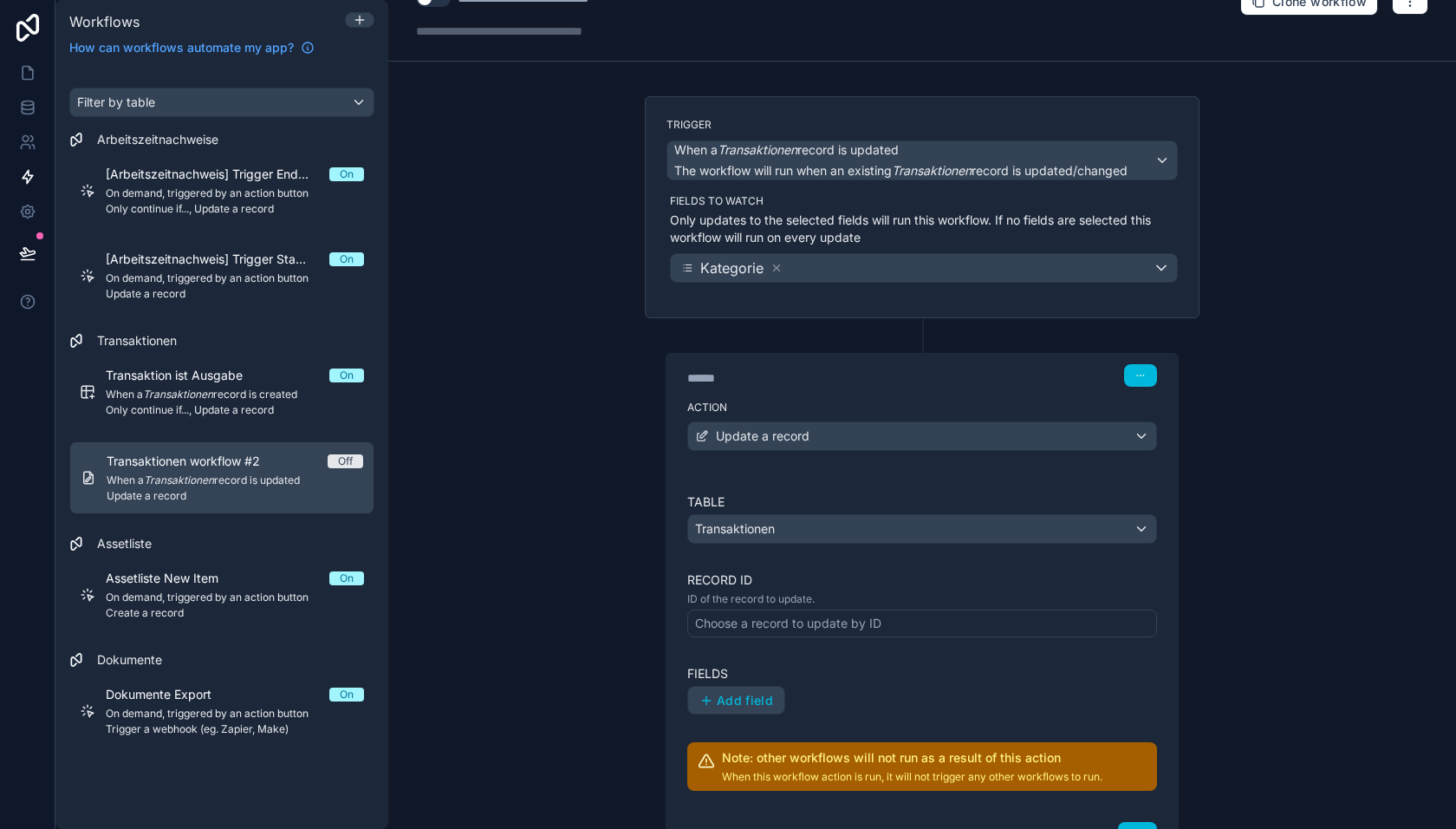
scroll to position [94, 0]
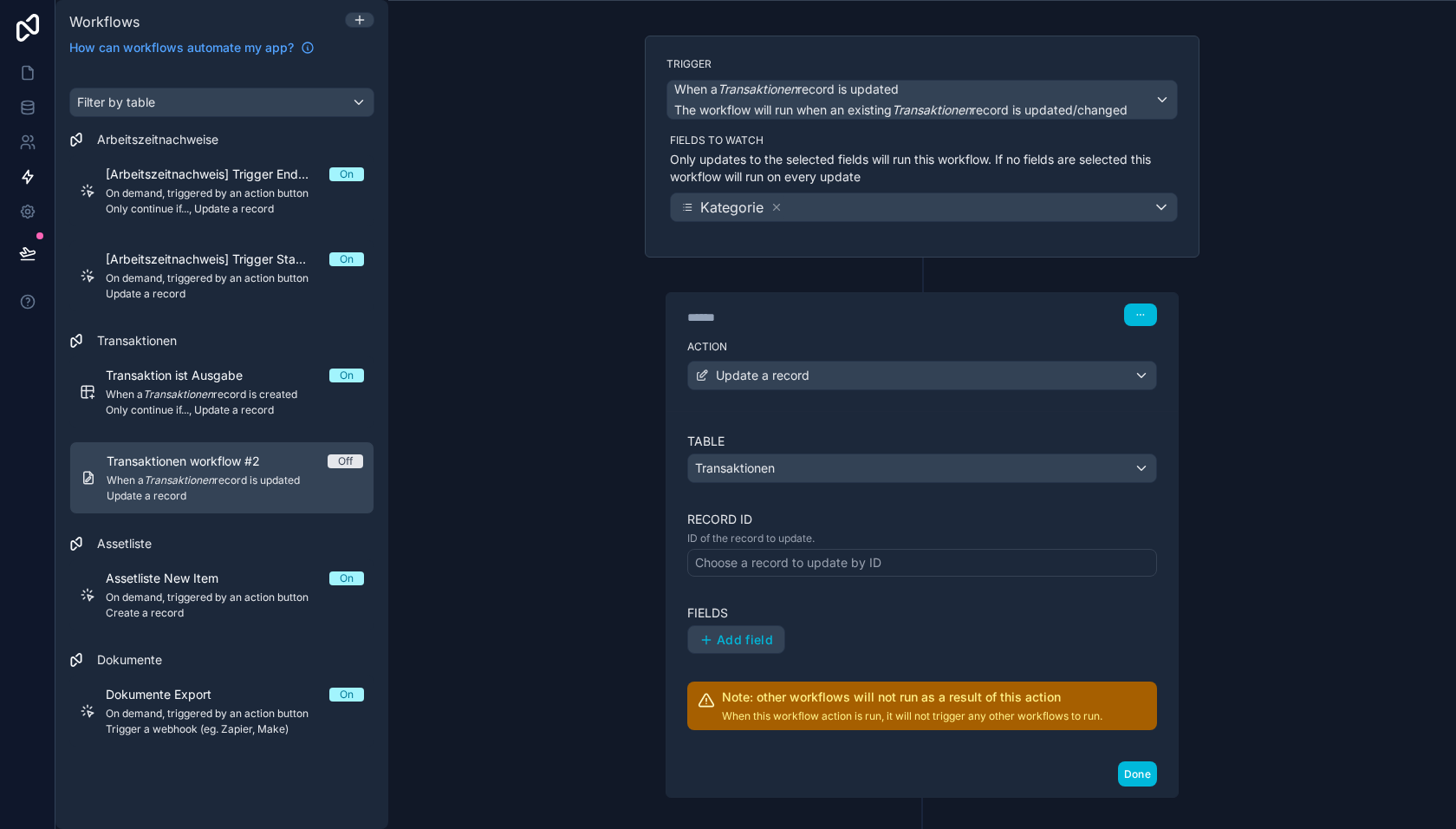
click at [791, 554] on div "Choose a record to update by ID" at bounding box center [788, 562] width 186 height 18
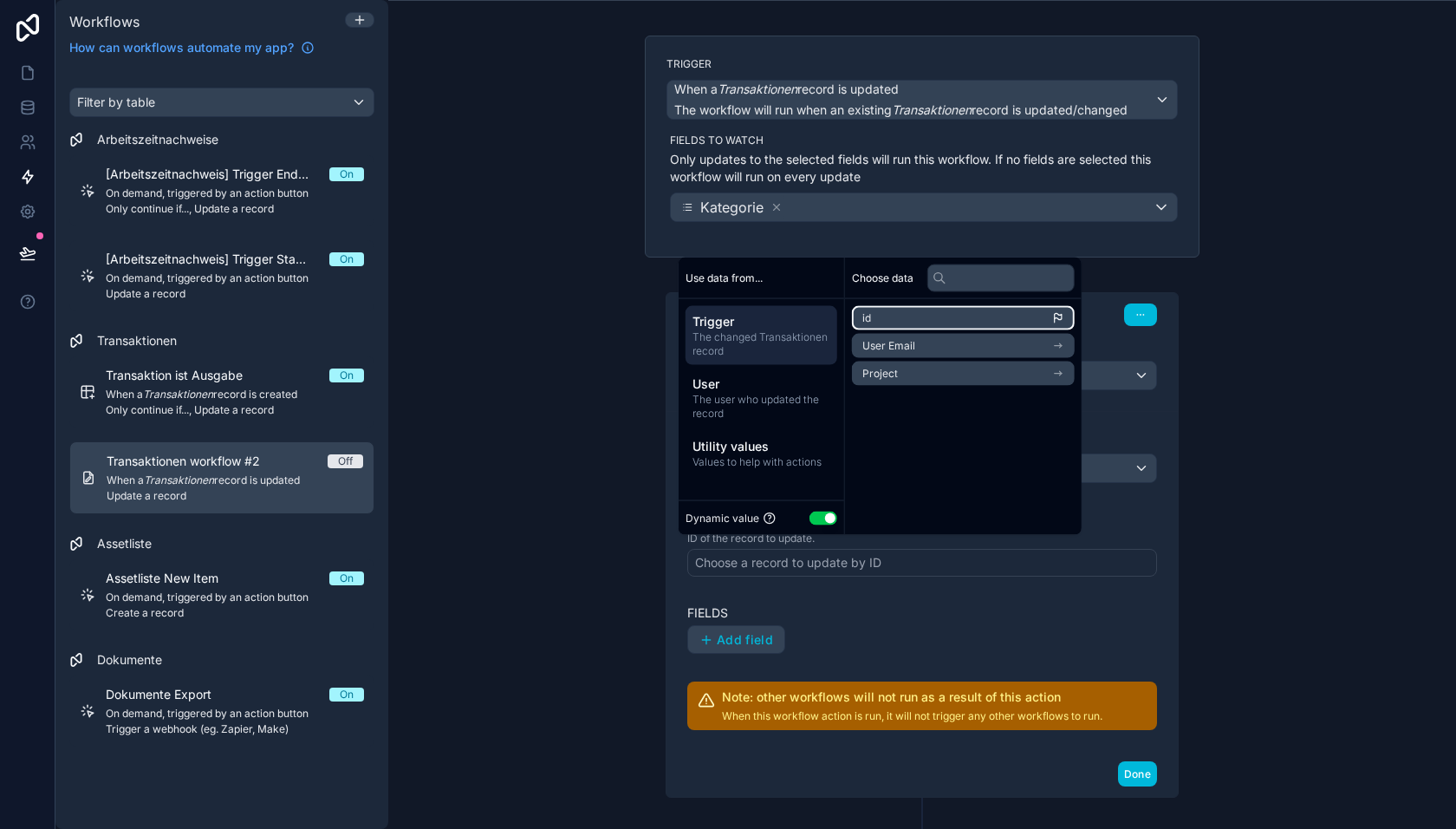
click at [905, 322] on li "id" at bounding box center [964, 317] width 223 height 24
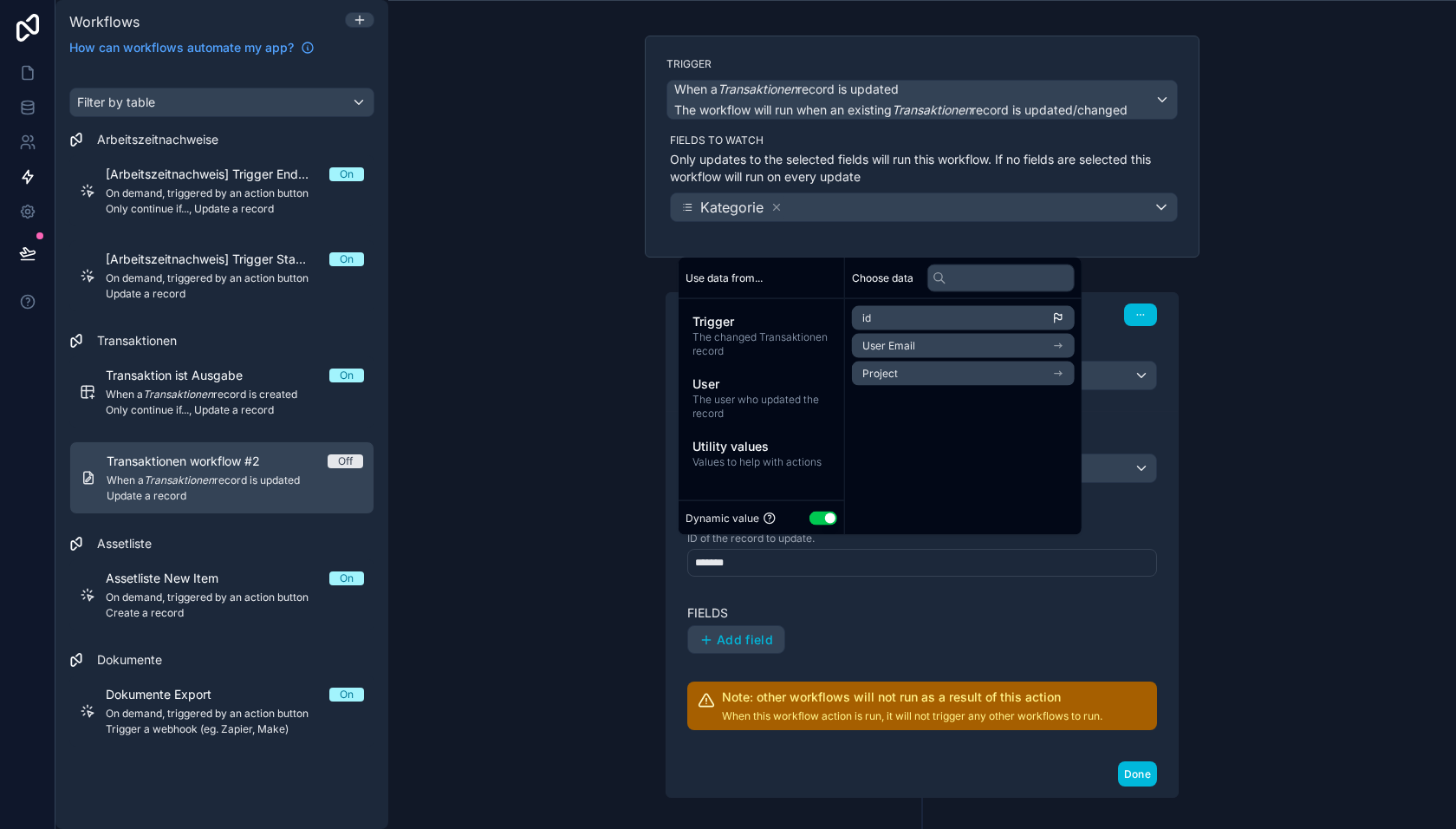
click at [862, 586] on div "Table Transaktionen Record ID ID of the record to update. ******* Fields Add fi…" at bounding box center [922, 581] width 469 height 298
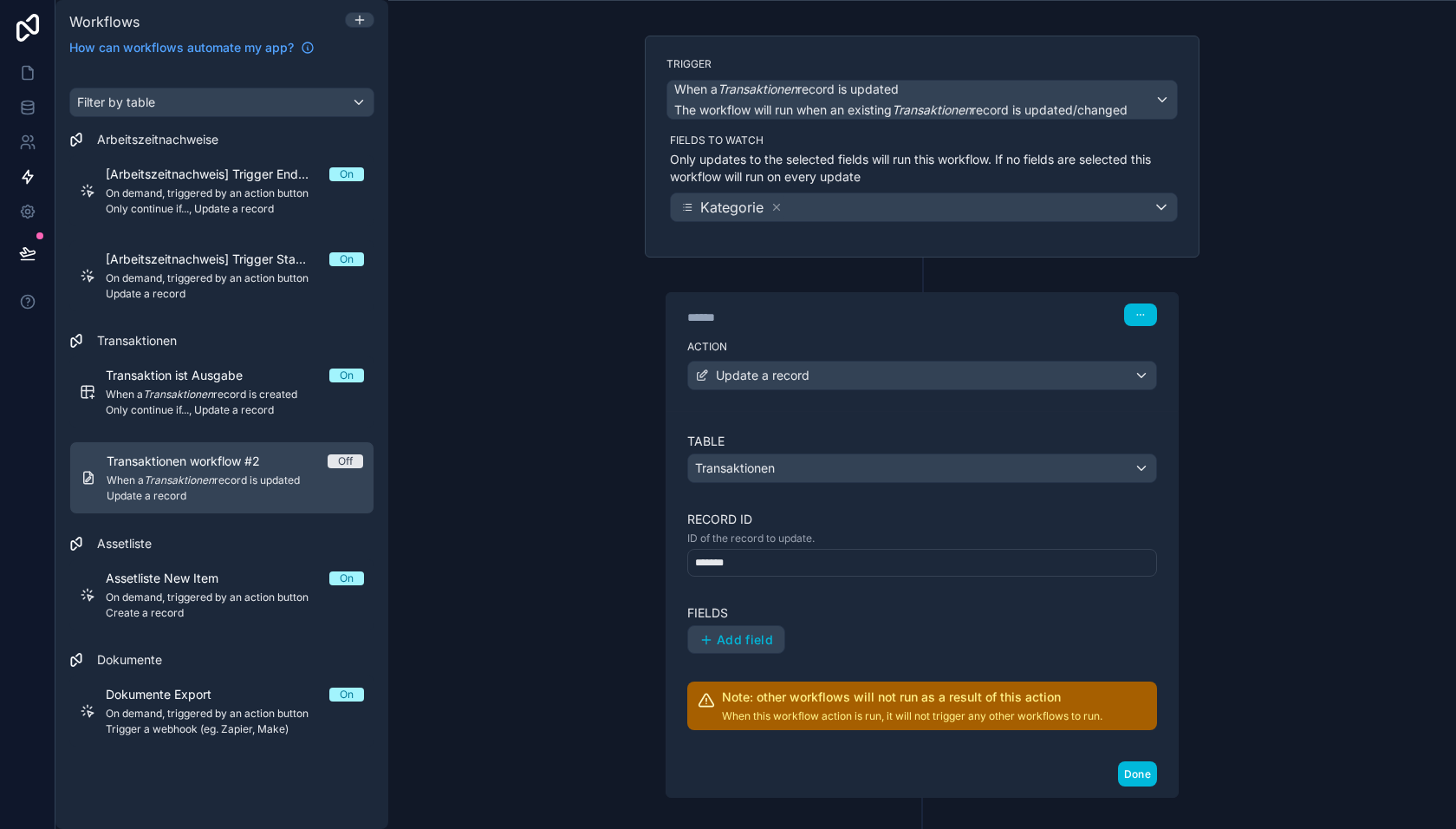
click at [752, 633] on span "Add field" at bounding box center [745, 640] width 57 height 16
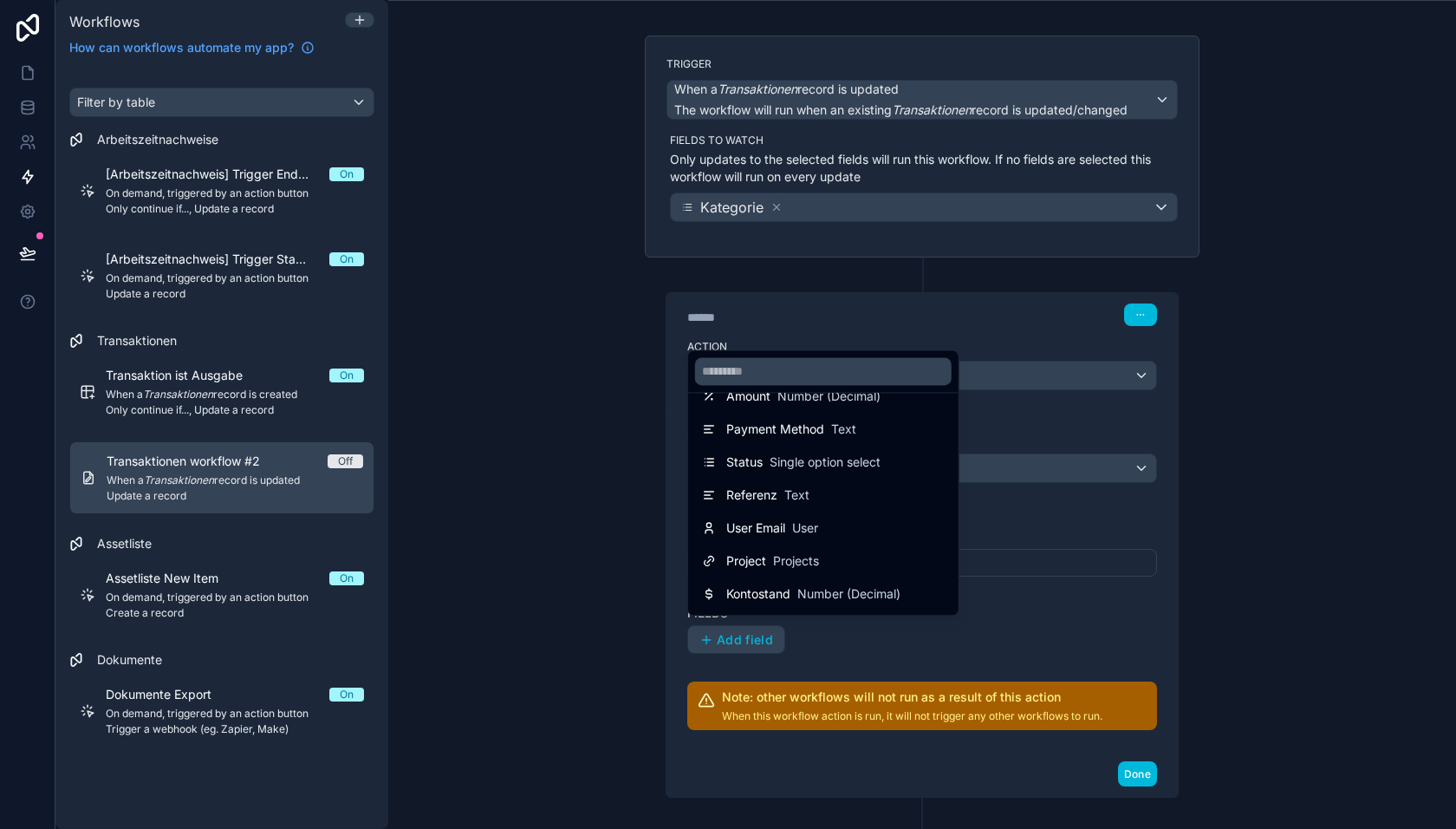
scroll to position [75, 0]
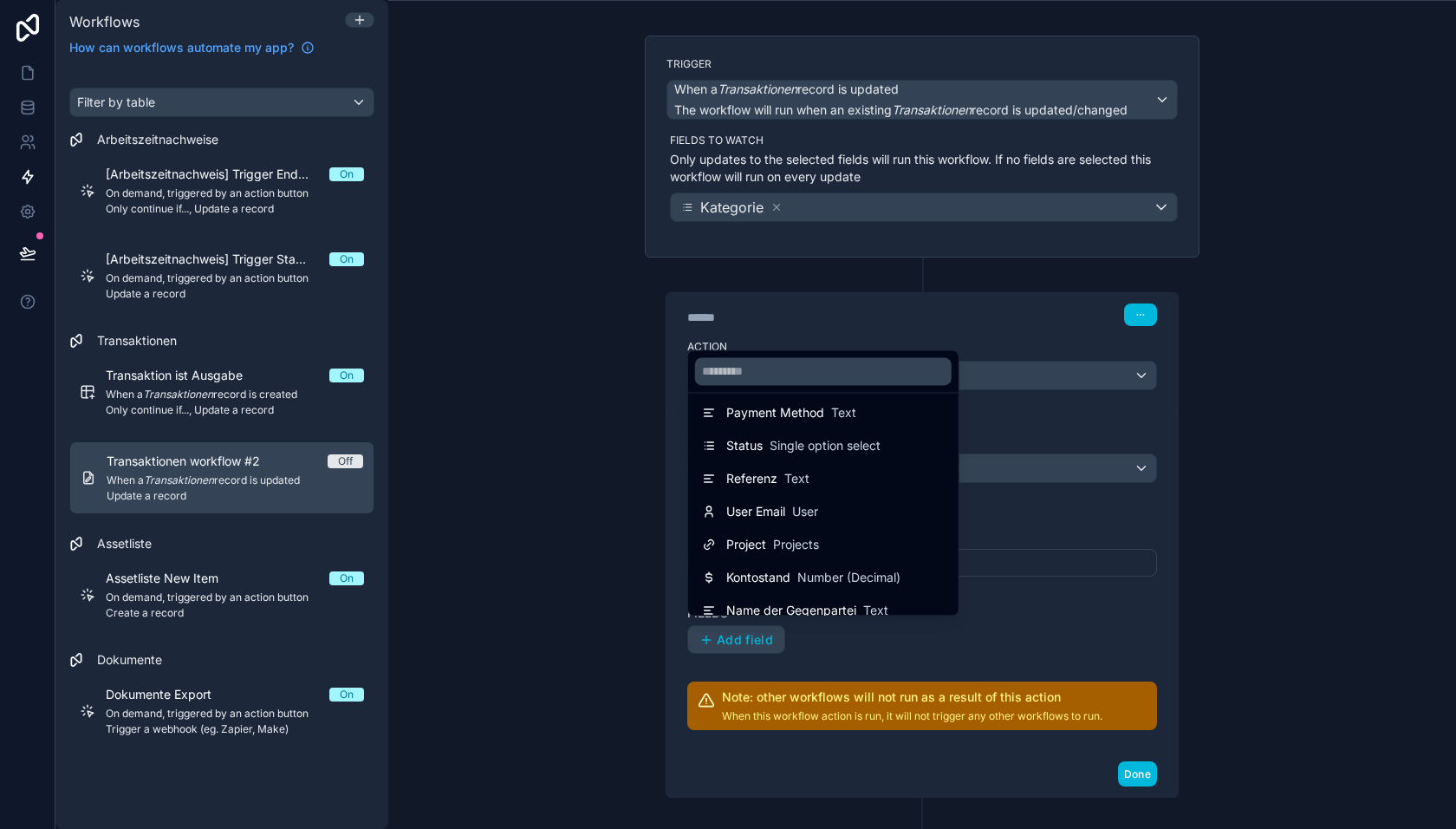
click at [844, 653] on div at bounding box center [728, 414] width 1456 height 829
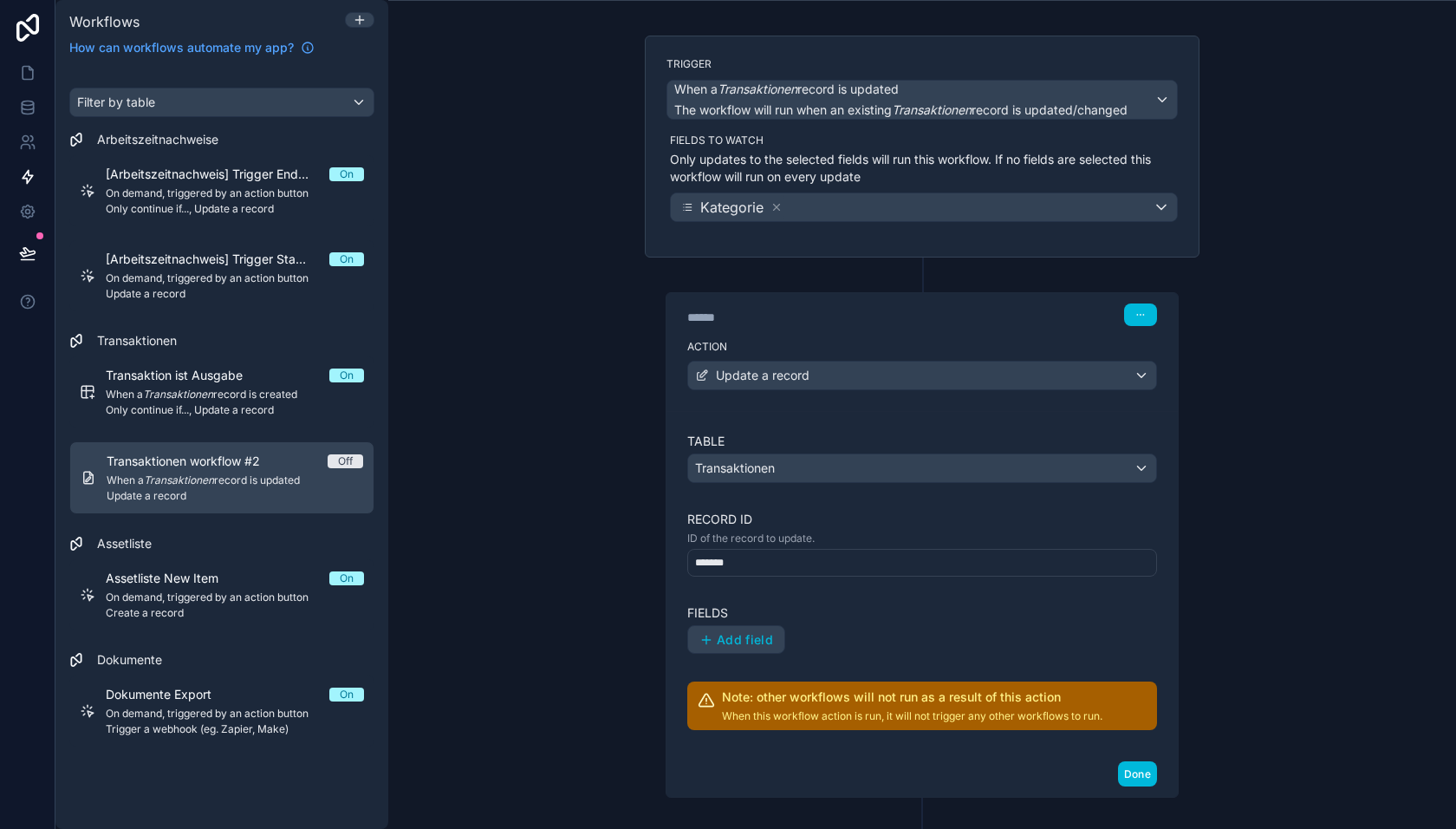
click at [1140, 316] on button "button" at bounding box center [1140, 314] width 33 height 22
click at [1156, 375] on button "Delete" at bounding box center [1182, 376] width 119 height 27
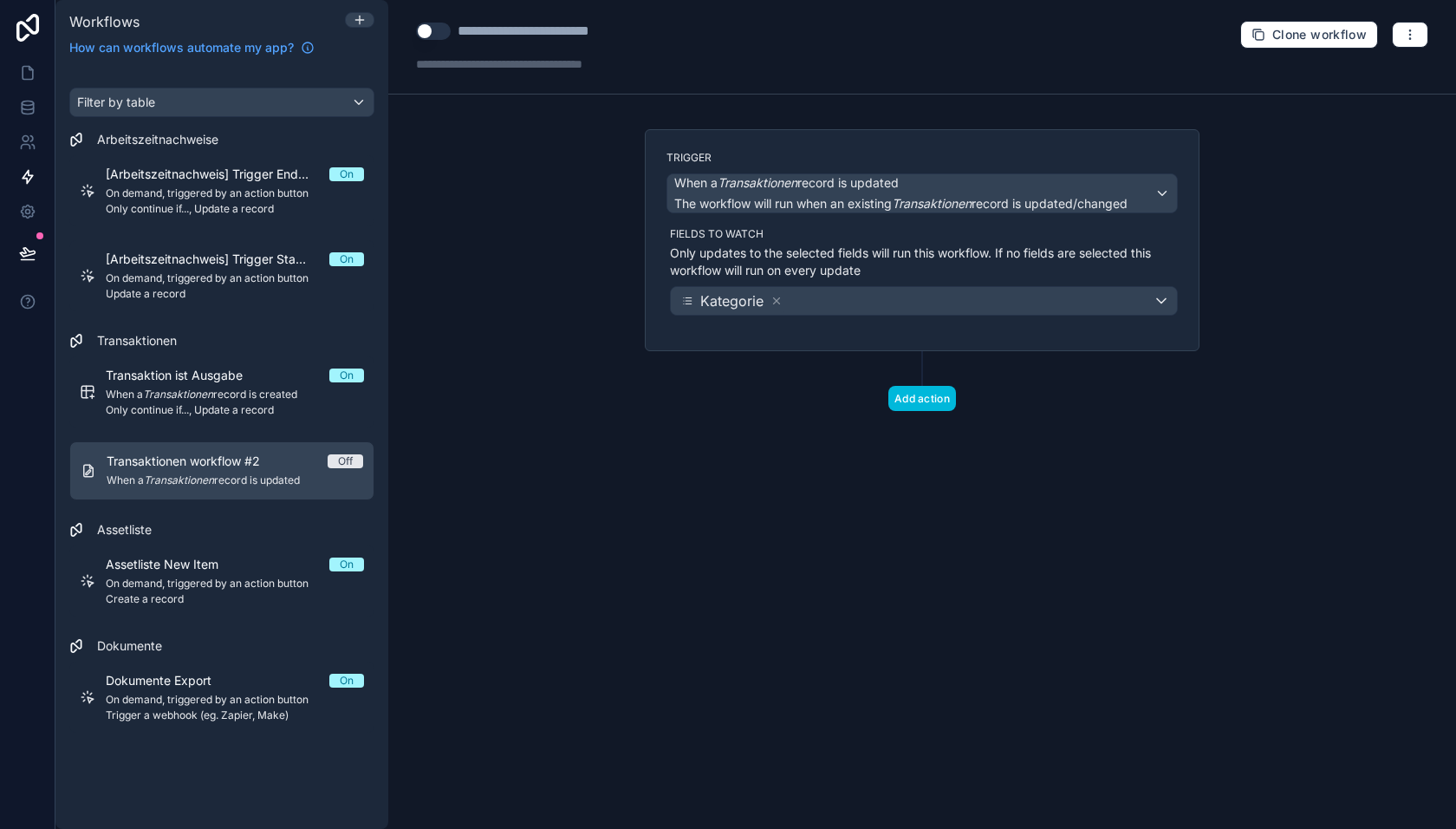
click at [904, 388] on button "Add action" at bounding box center [922, 399] width 67 height 25
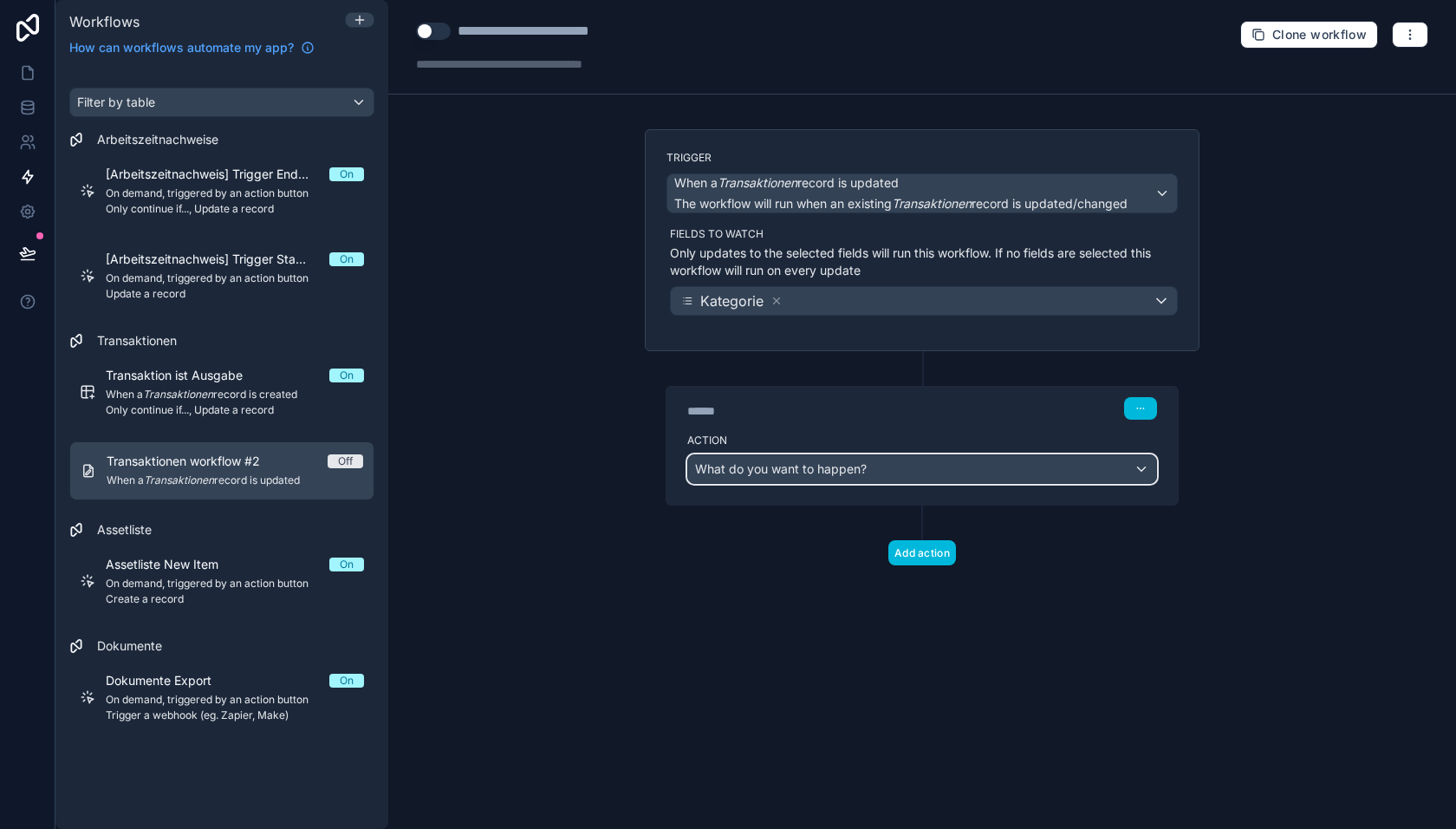
click at [848, 461] on span "What do you want to happen?" at bounding box center [781, 469] width 172 height 15
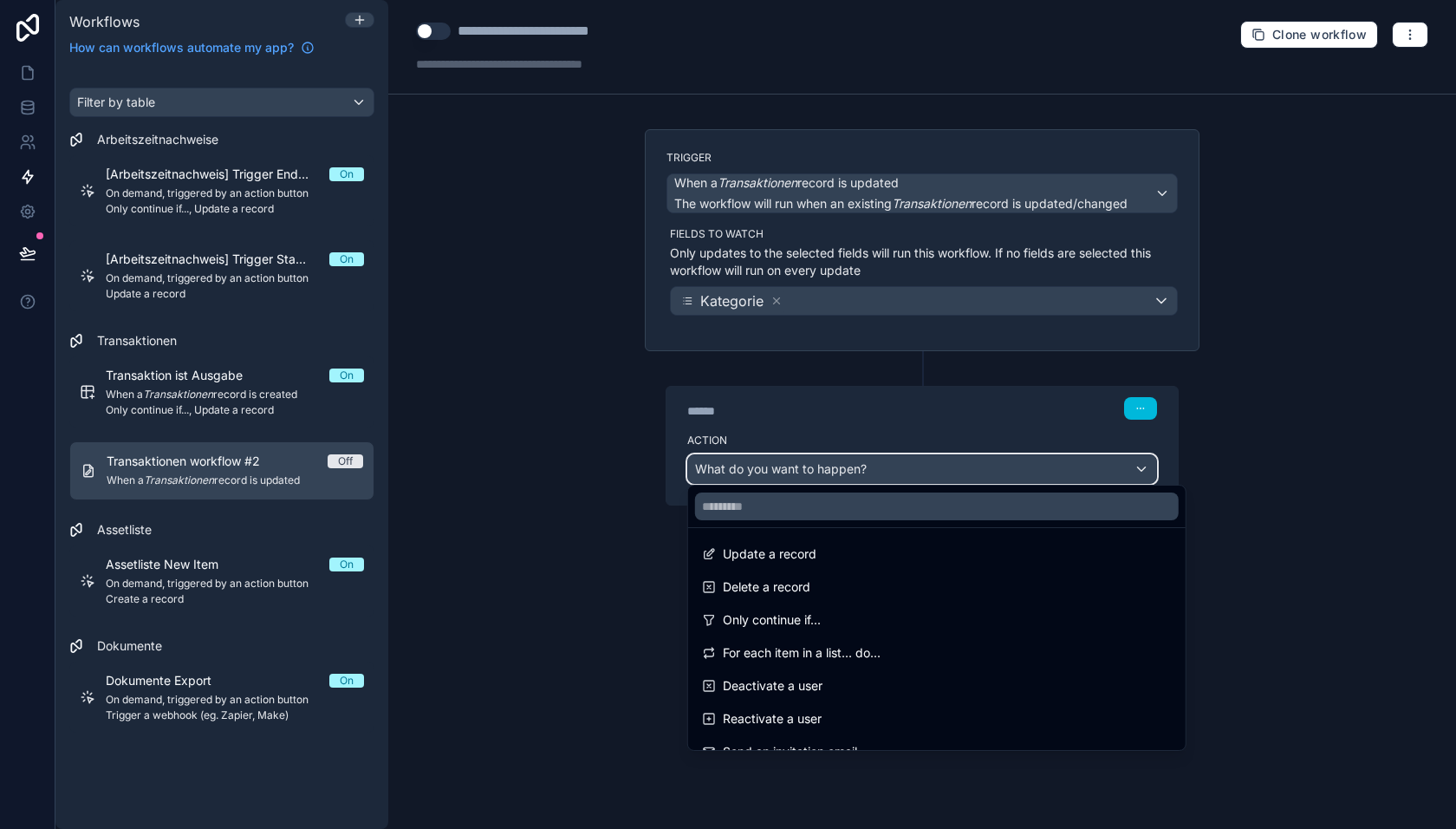
scroll to position [176, 0]
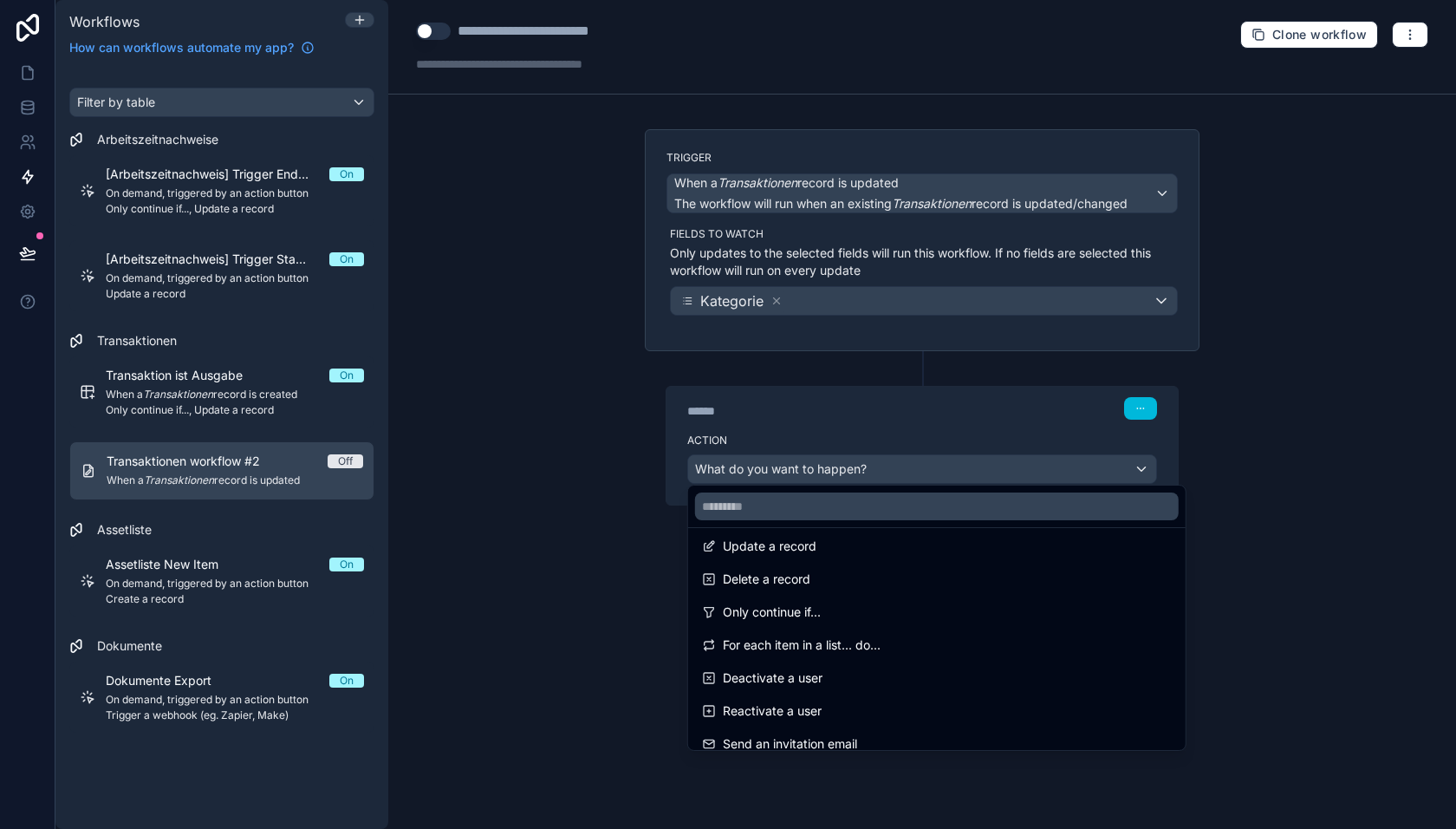
click at [802, 616] on span "Only continue if..." at bounding box center [771, 611] width 98 height 20
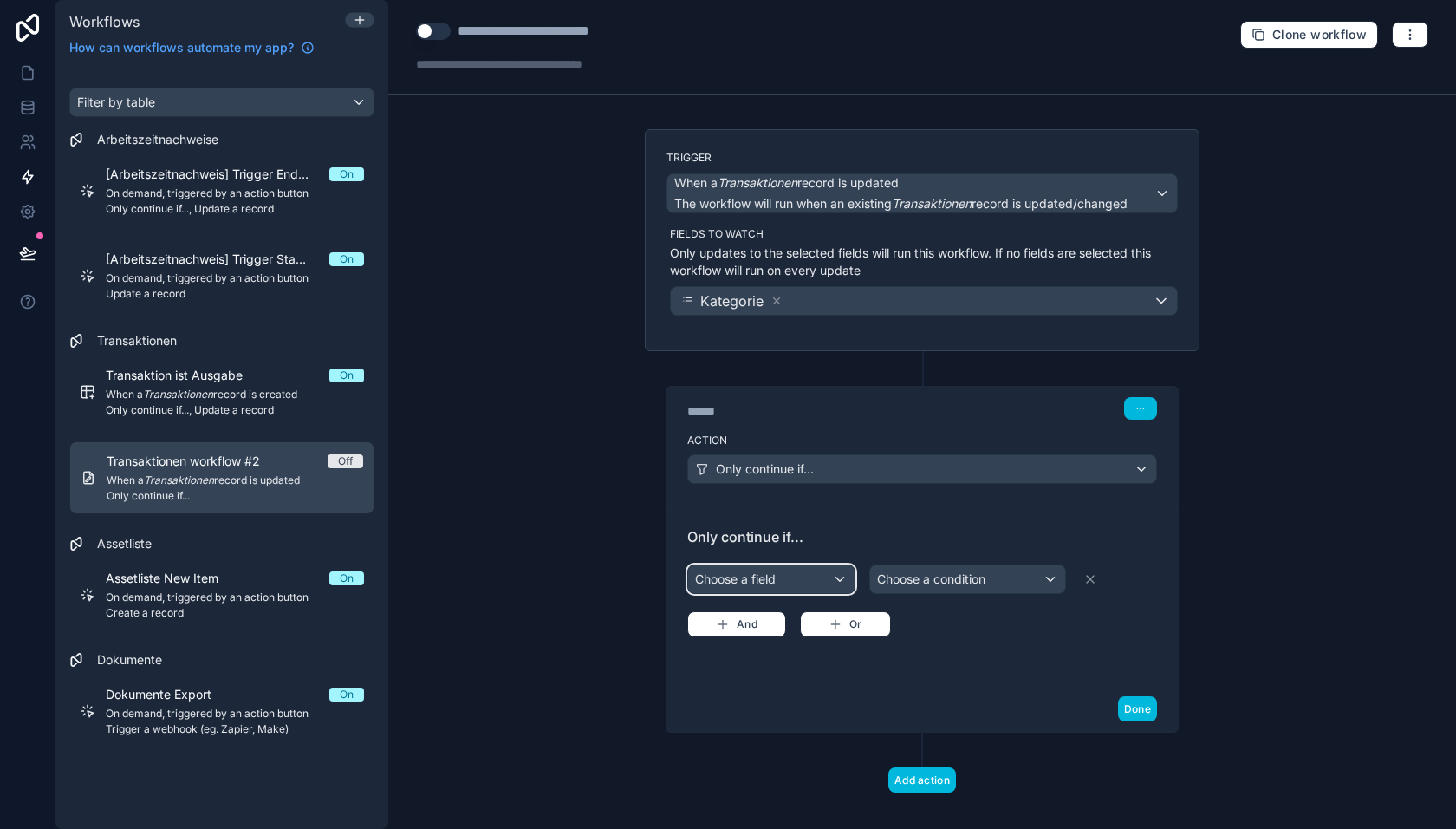
click at [816, 568] on div "Choose a field" at bounding box center [771, 578] width 167 height 27
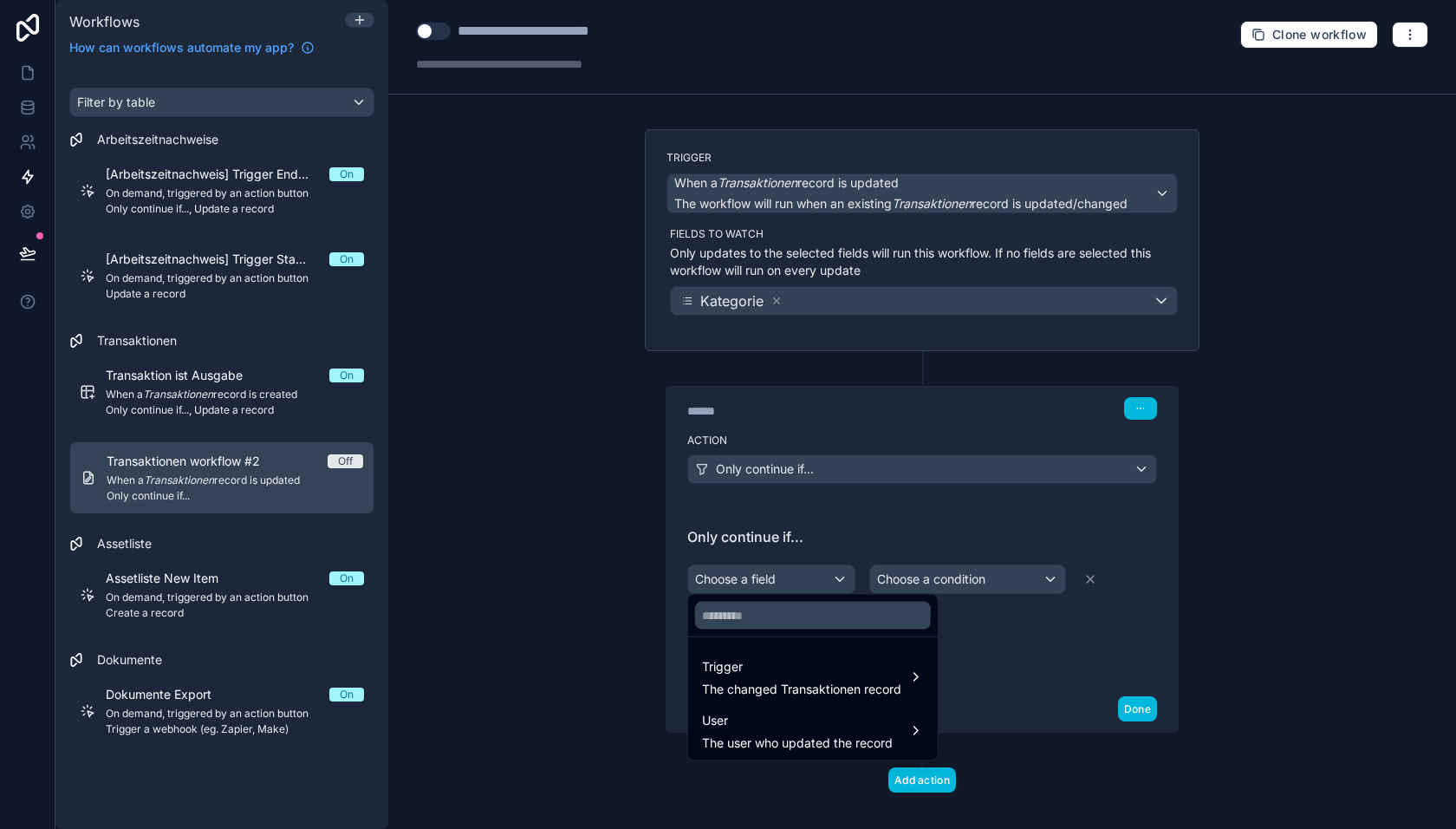
click at [783, 677] on div "Trigger The changed Transaktionen record" at bounding box center [802, 677] width 199 height 42
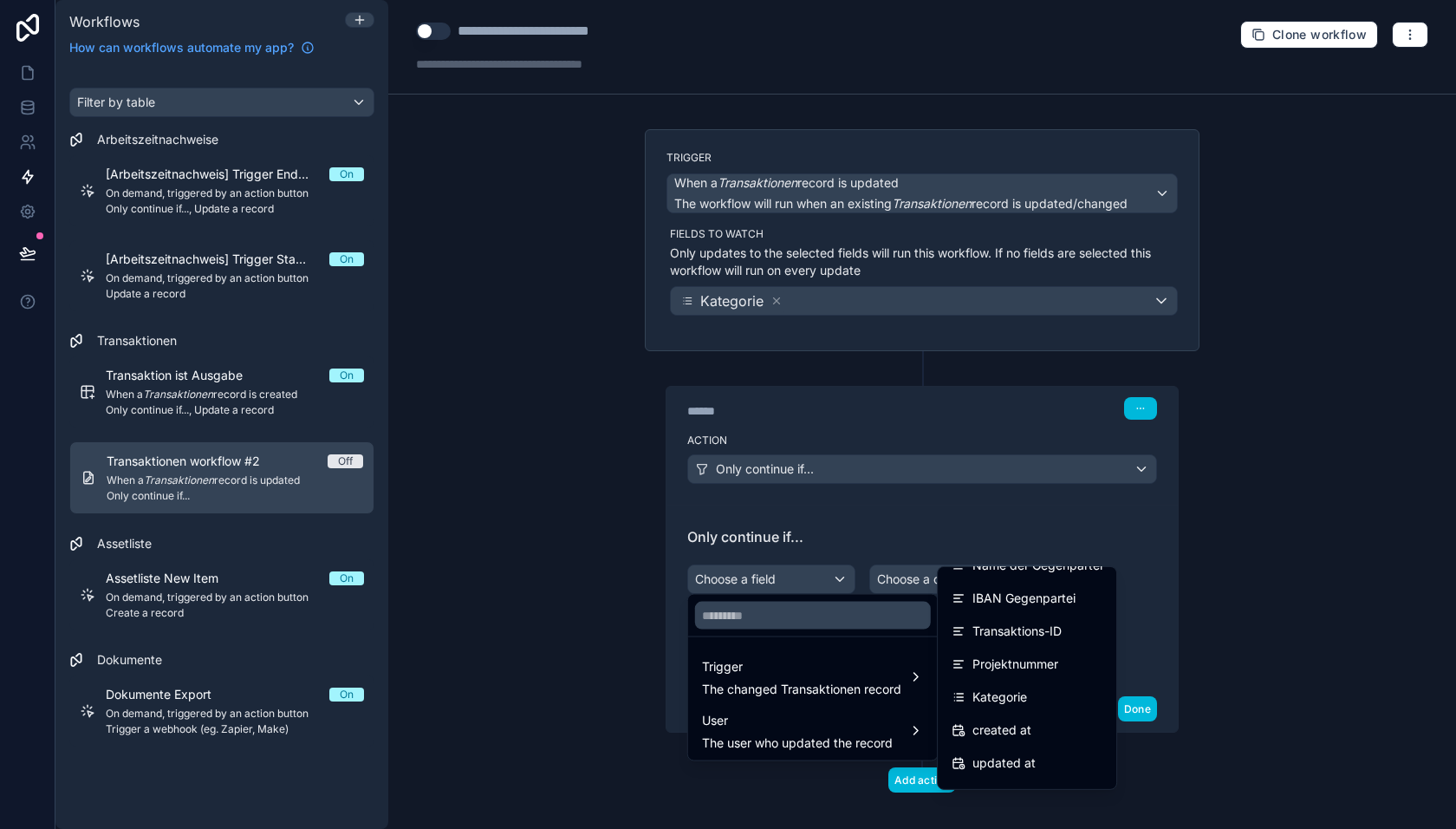
scroll to position [343, 0]
click at [993, 670] on span "Kategorie" at bounding box center [1000, 671] width 55 height 20
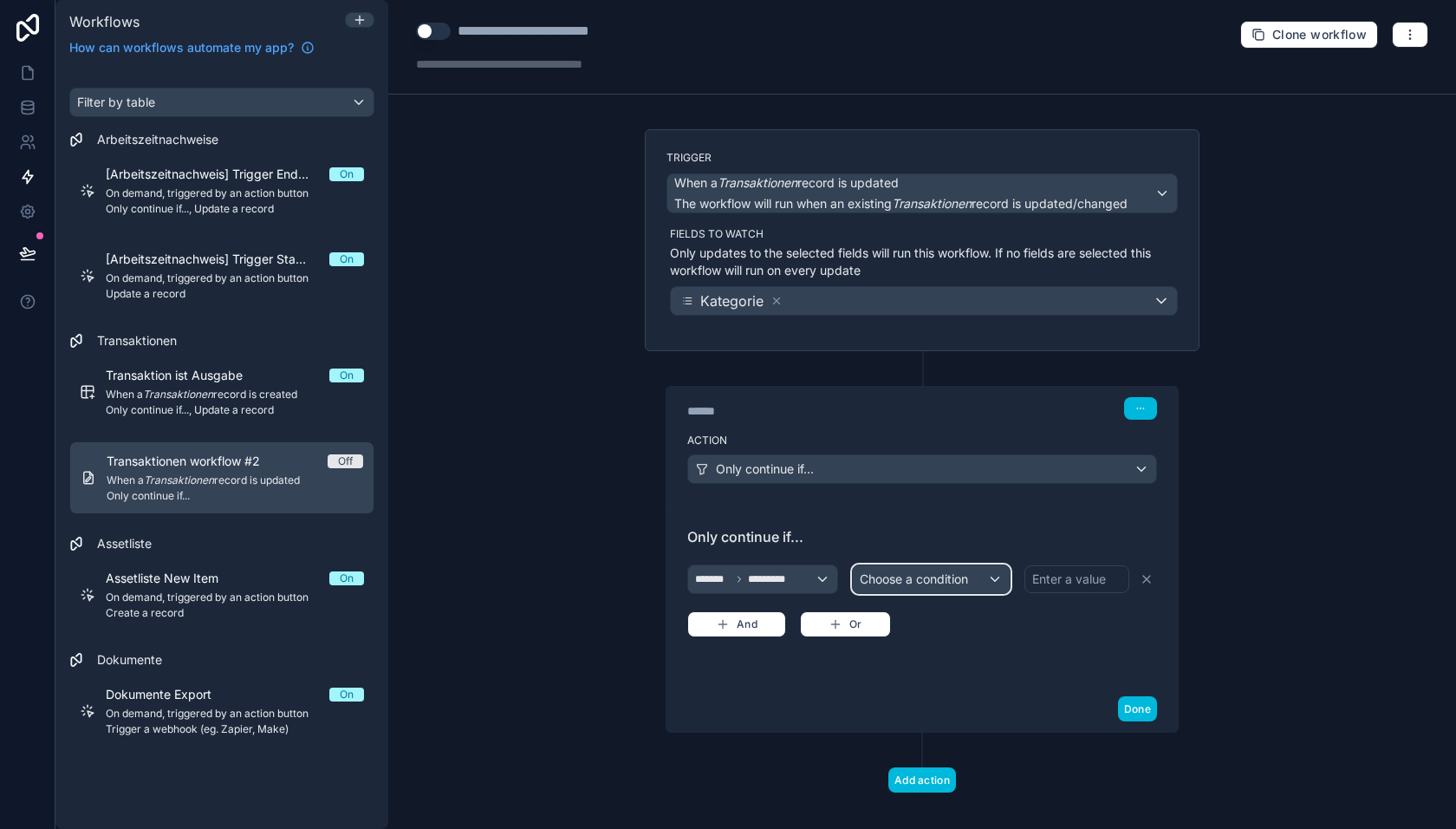
click at [966, 571] on span "Choose a condition" at bounding box center [914, 578] width 108 height 15
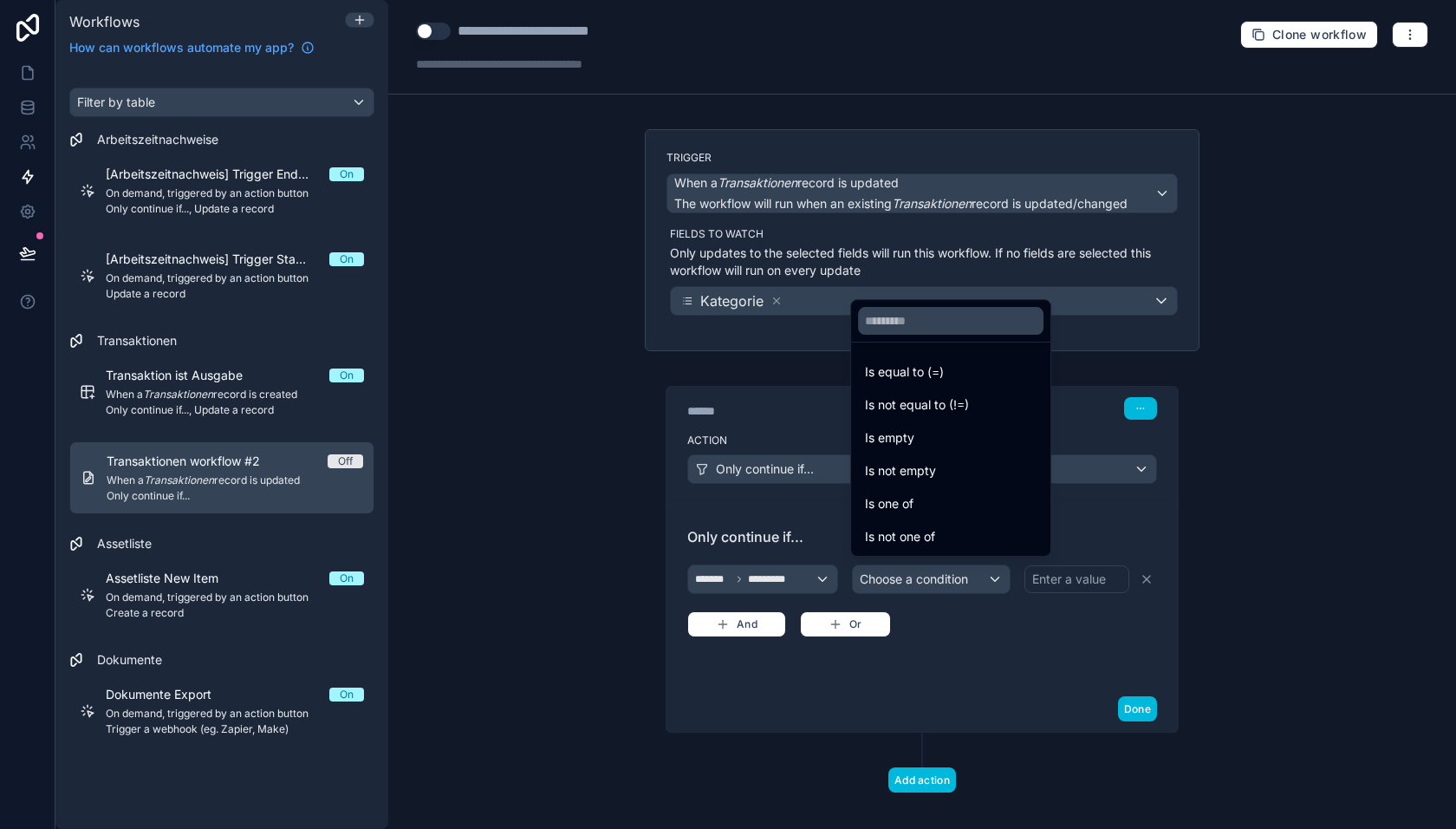
click at [943, 528] on div "Is not one of" at bounding box center [951, 536] width 172 height 20
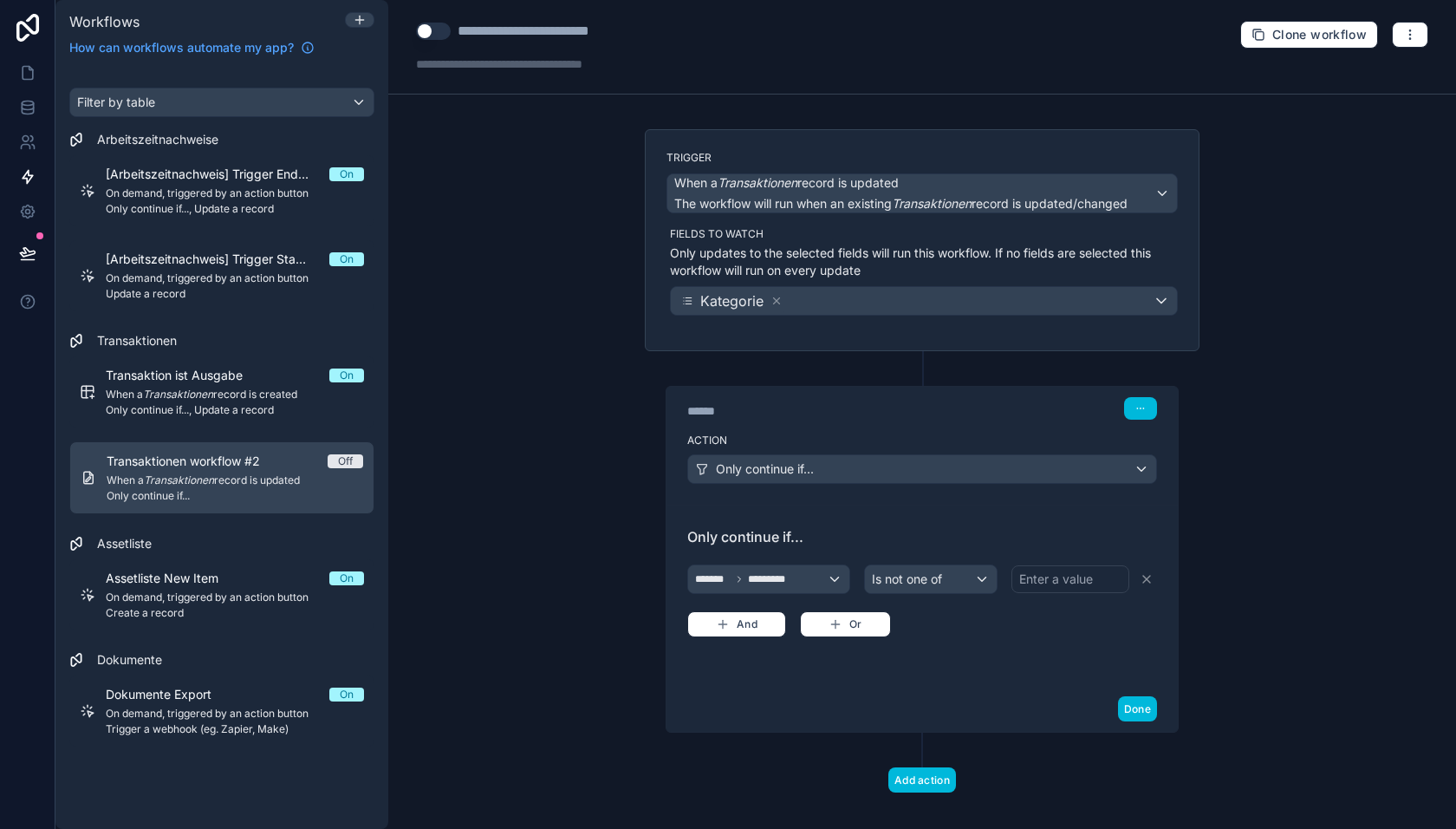
click at [1038, 570] on div "Enter a value" at bounding box center [1056, 579] width 74 height 18
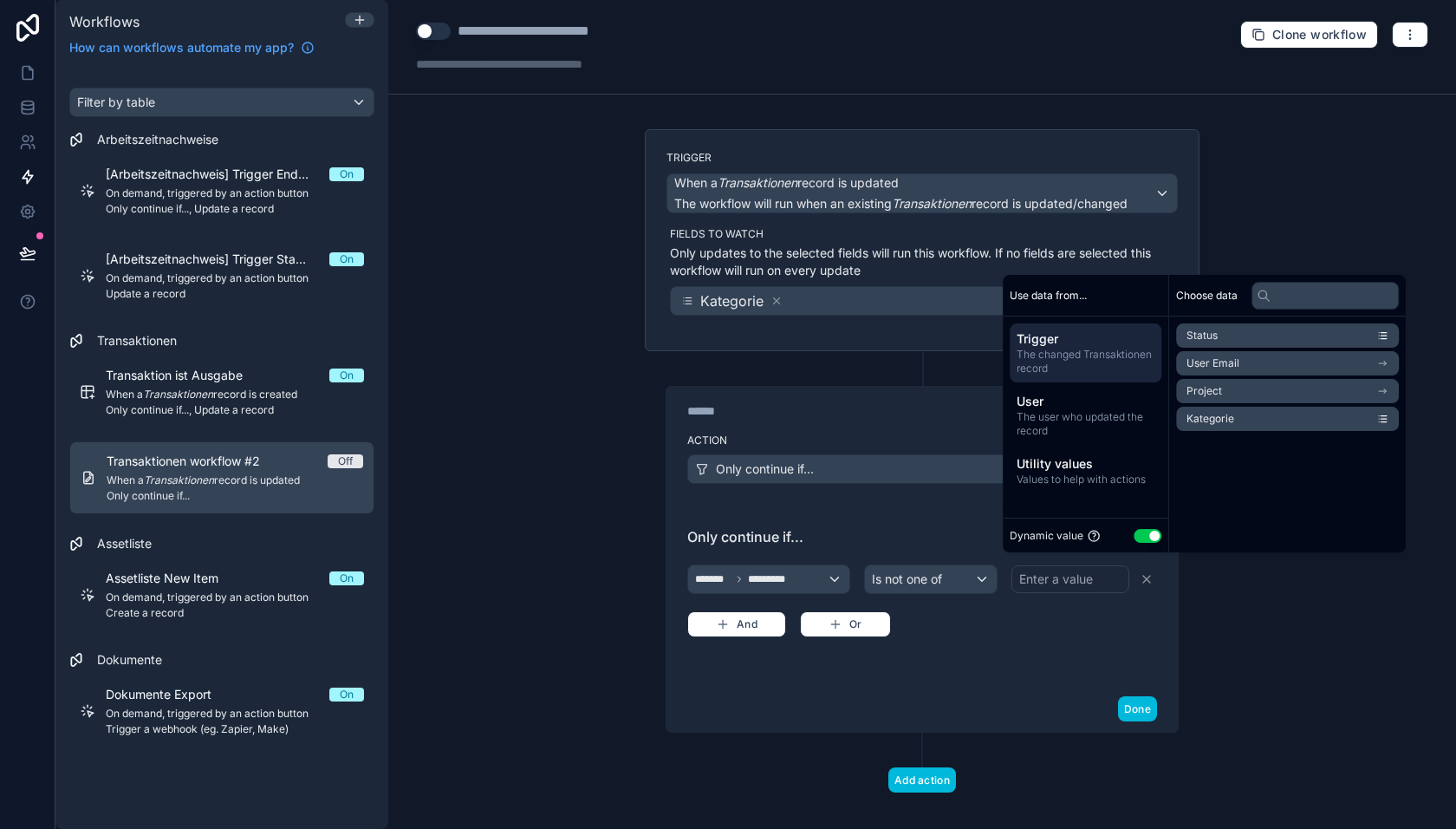
click at [1149, 537] on button "Use setting" at bounding box center [1147, 536] width 27 height 14
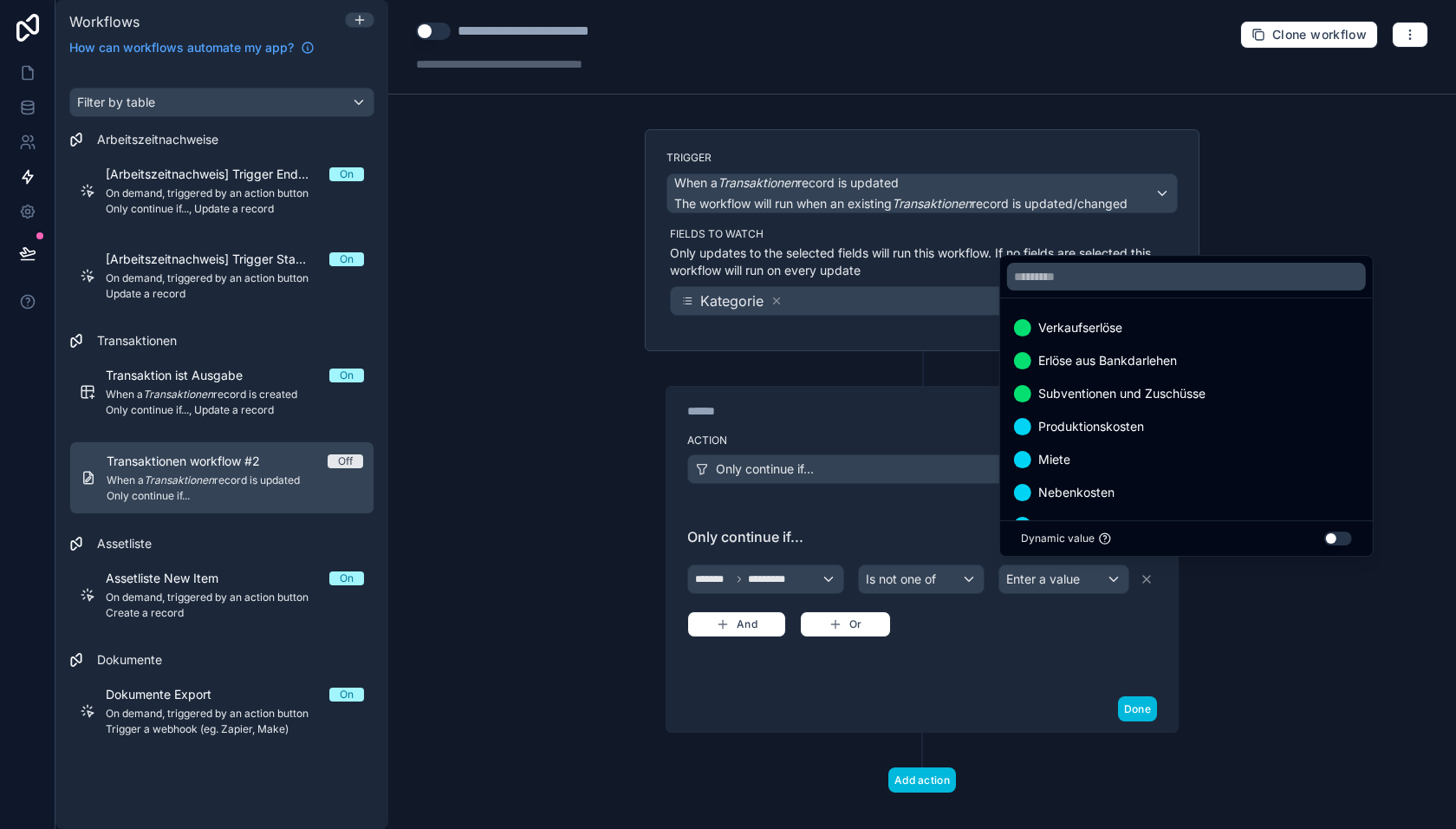
click at [1091, 332] on span "Verkaufserlöse" at bounding box center [1080, 327] width 84 height 20
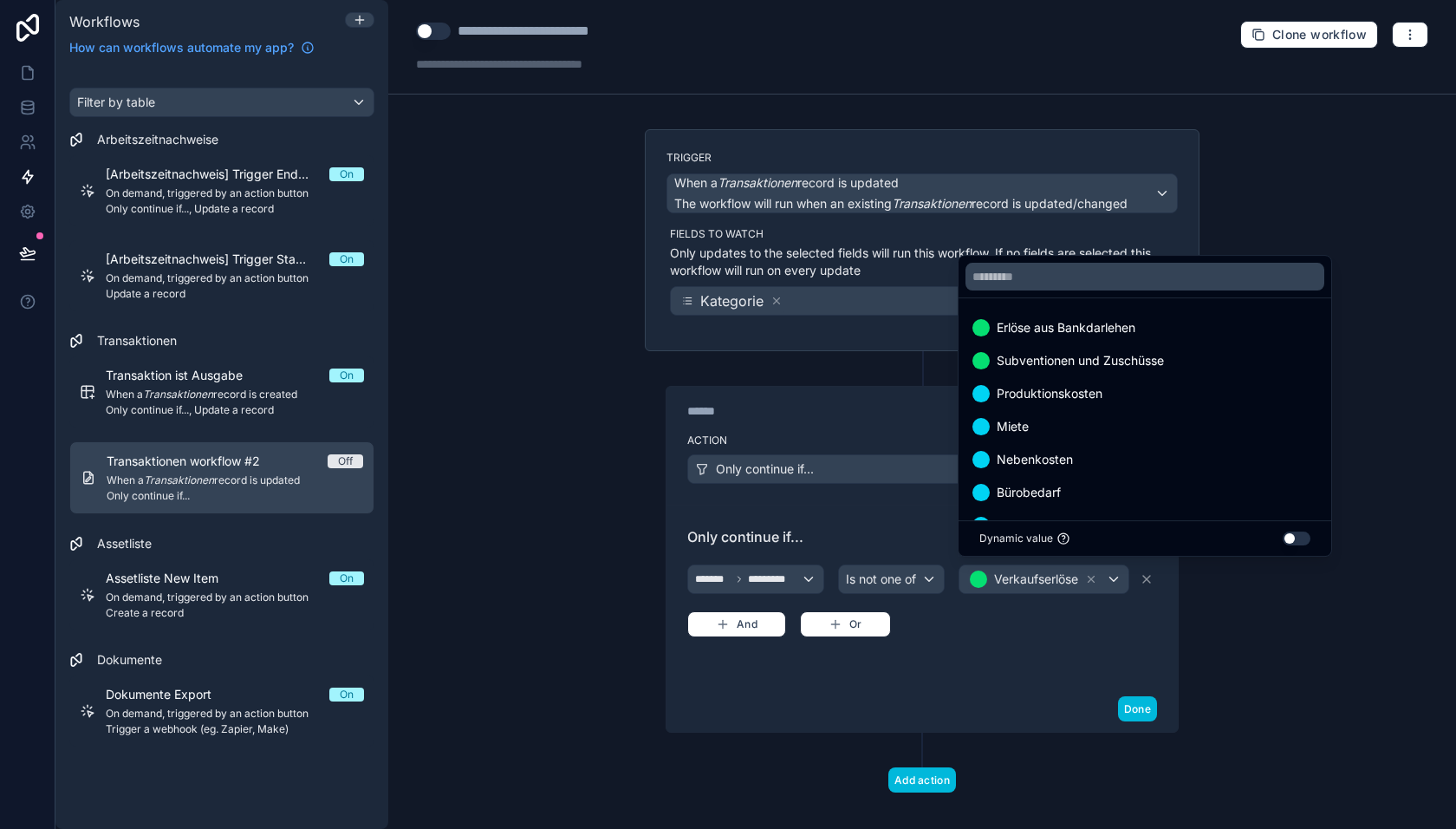
click at [1084, 333] on span "Erlöse aus Bankdarlehen" at bounding box center [1066, 327] width 139 height 20
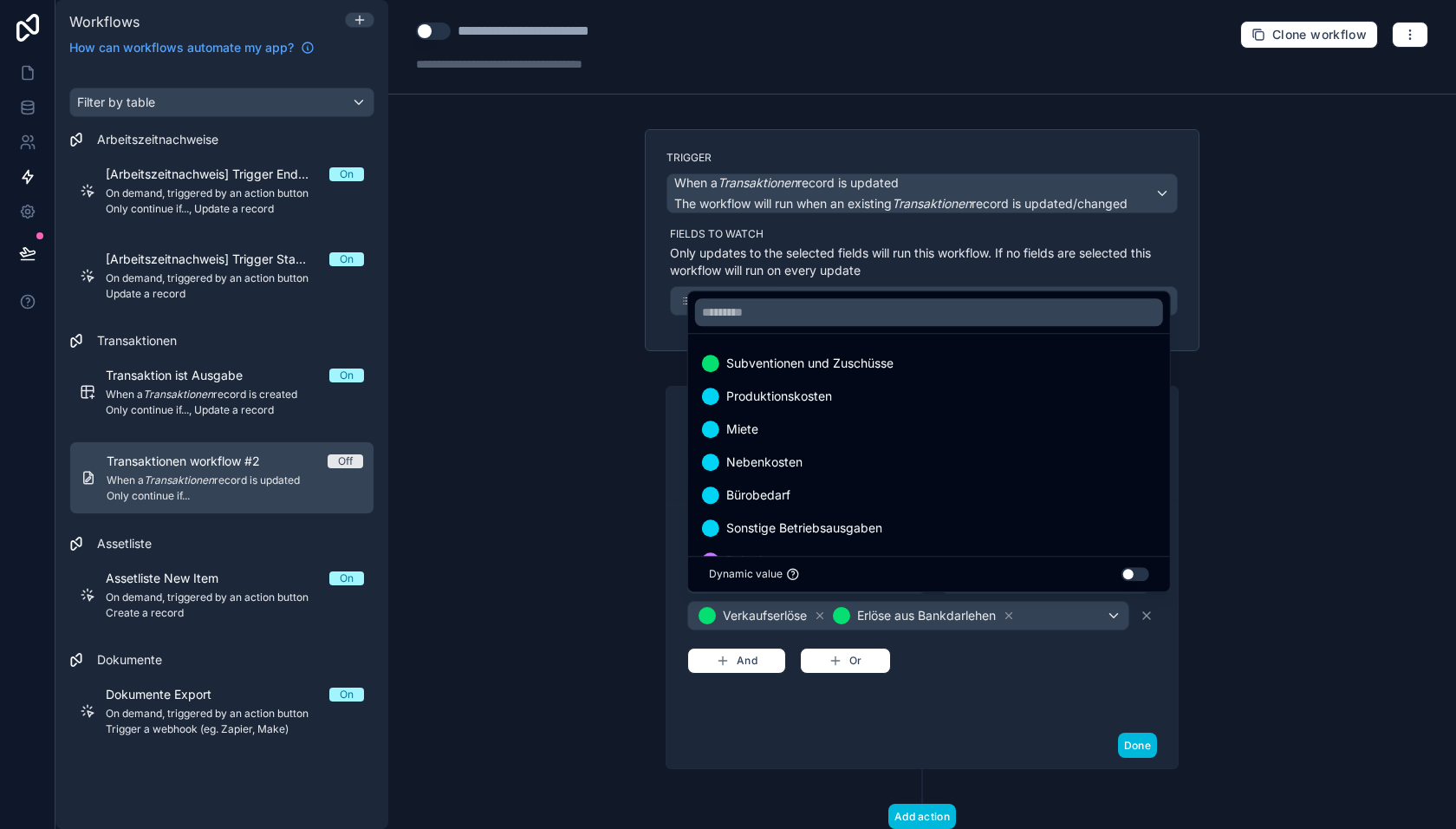
click at [989, 374] on div "Subventionen und Zuschüsse" at bounding box center [929, 362] width 454 height 20
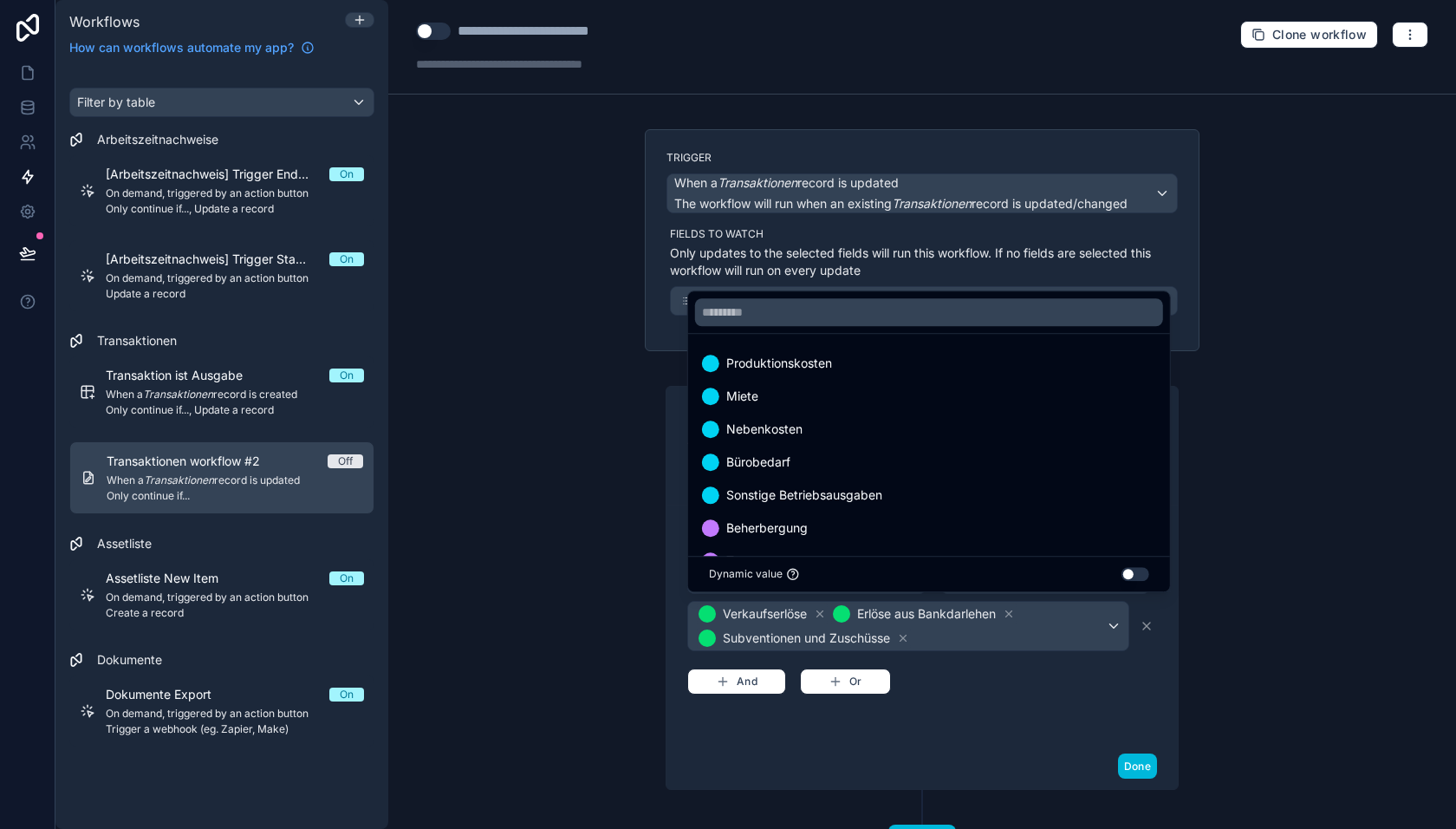
click at [1142, 703] on div "Only continue if... ******* ********* Is not one of Verkaufserlöse Erlöse aus B…" at bounding box center [922, 624] width 469 height 196
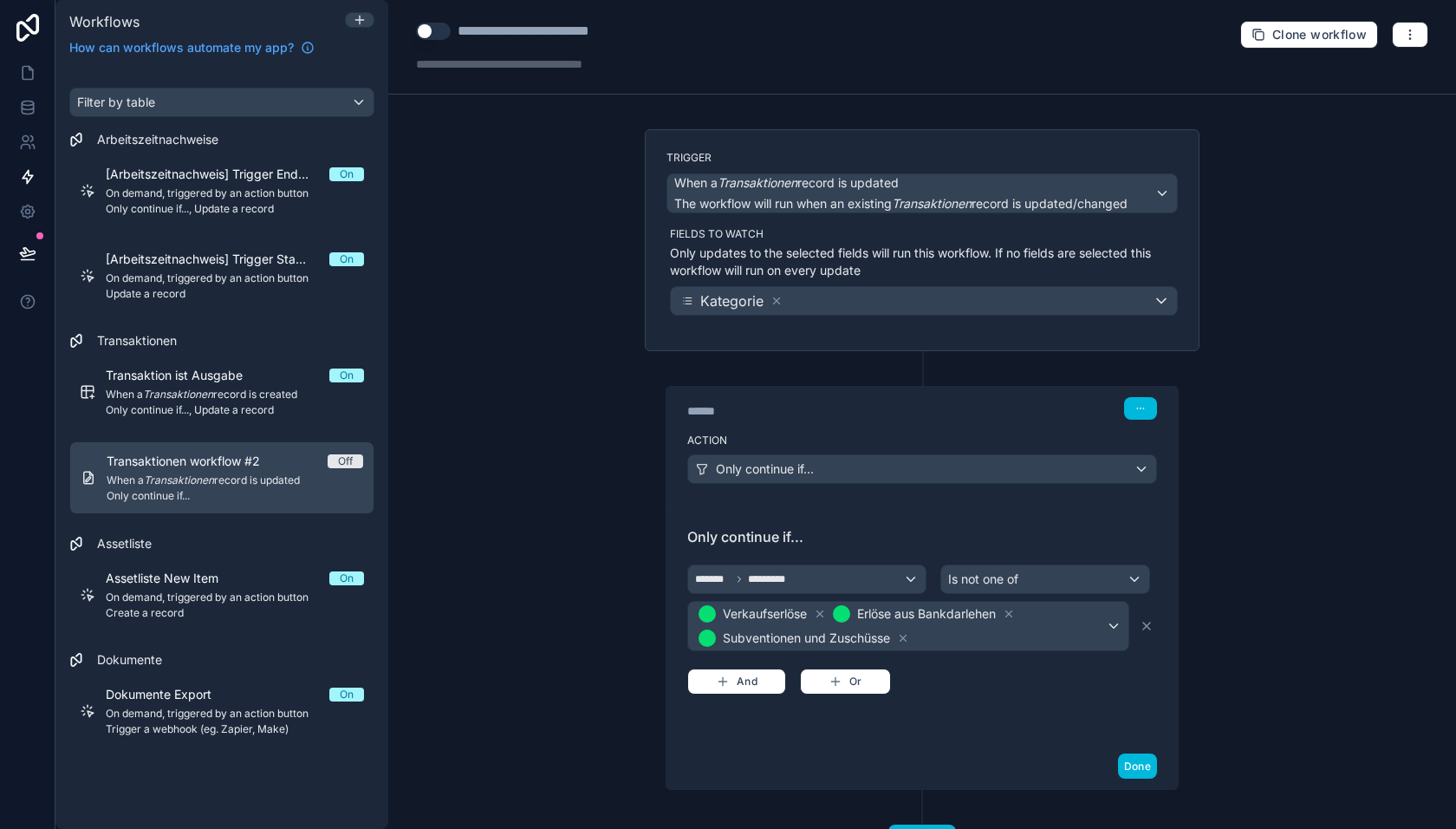
click at [1134, 763] on button "Done" at bounding box center [1138, 766] width 39 height 25
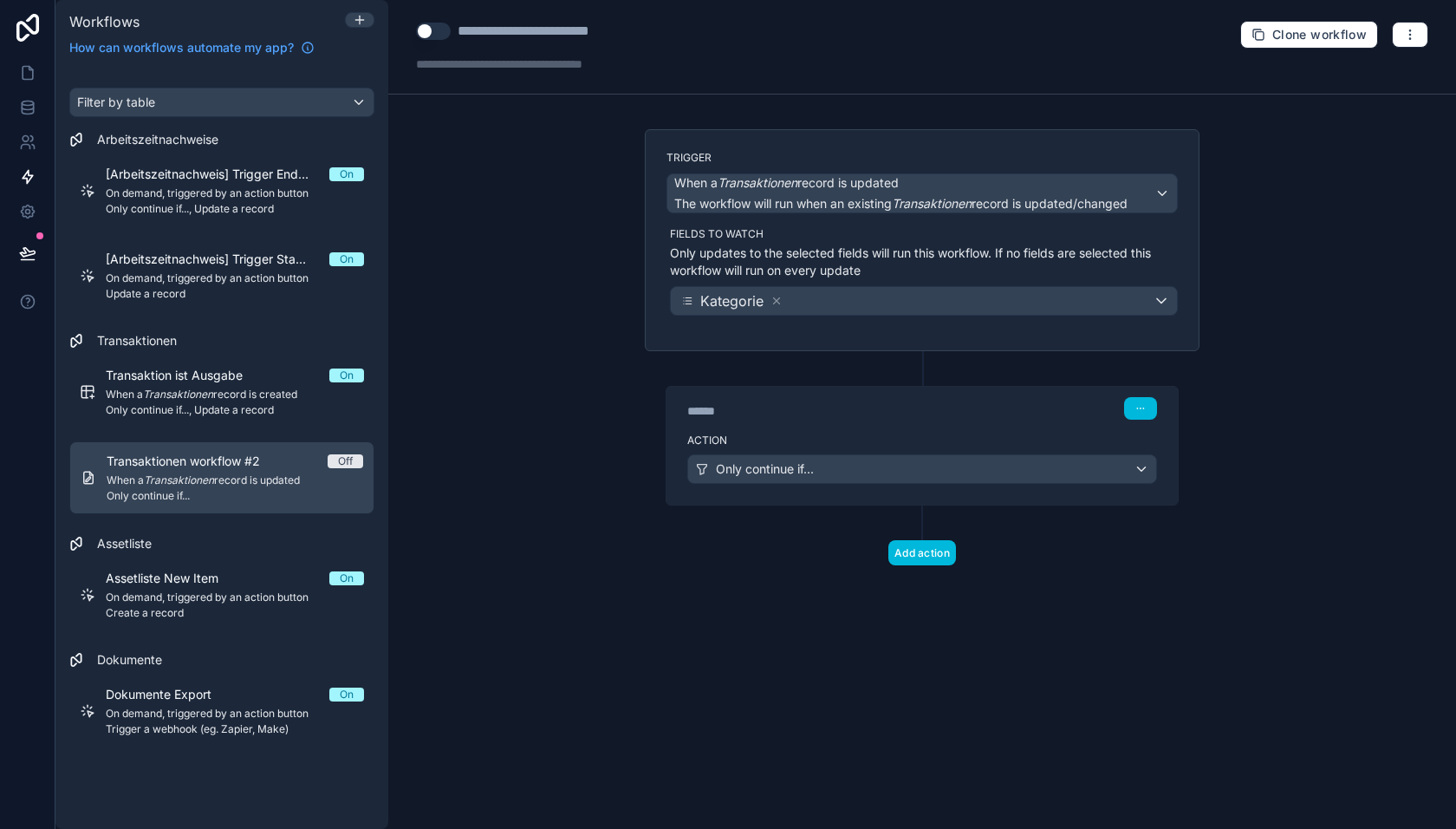
click at [918, 540] on button "Add action" at bounding box center [922, 553] width 67 height 25
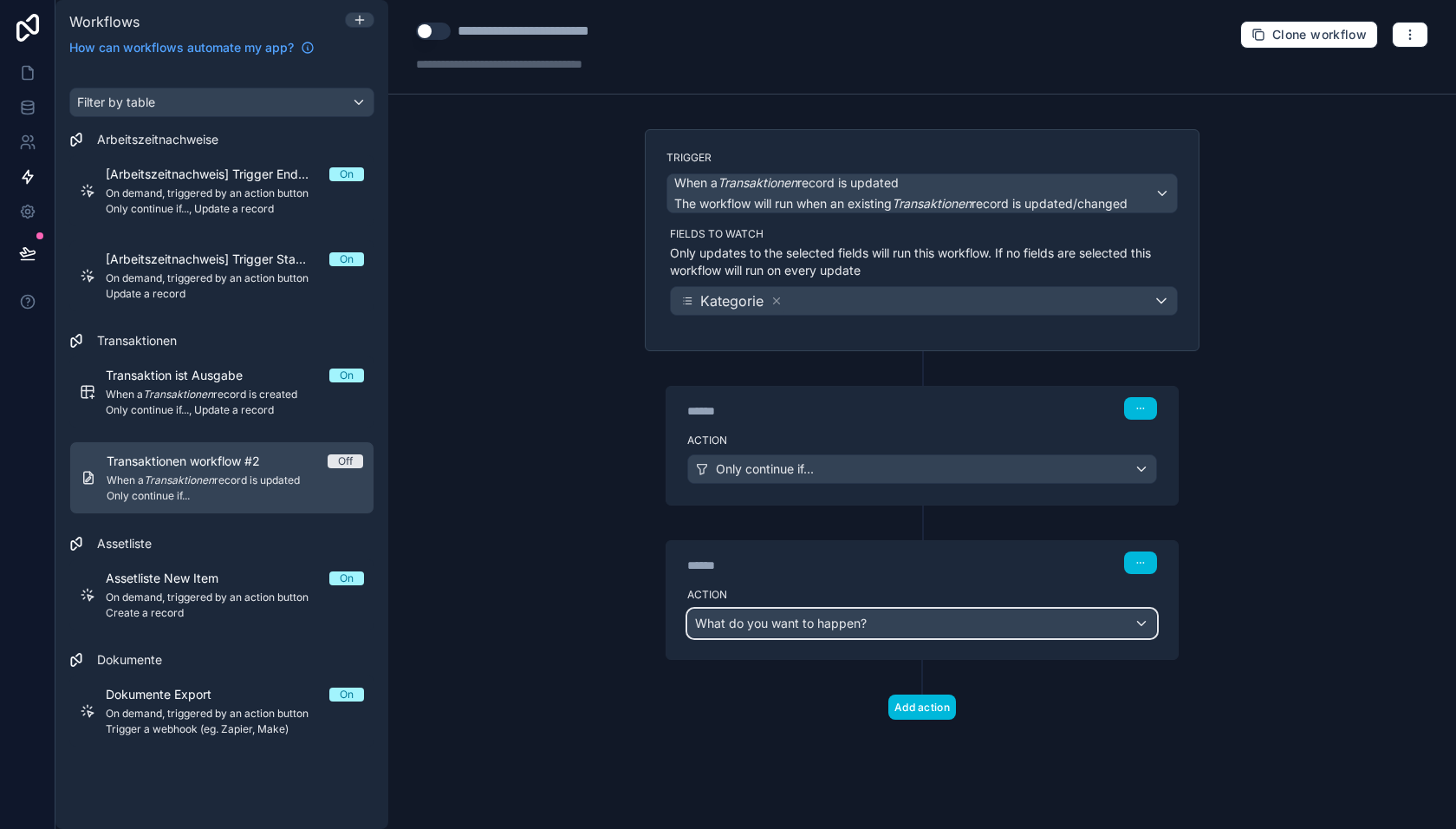
click at [820, 625] on div "What do you want to happen?" at bounding box center [922, 623] width 469 height 27
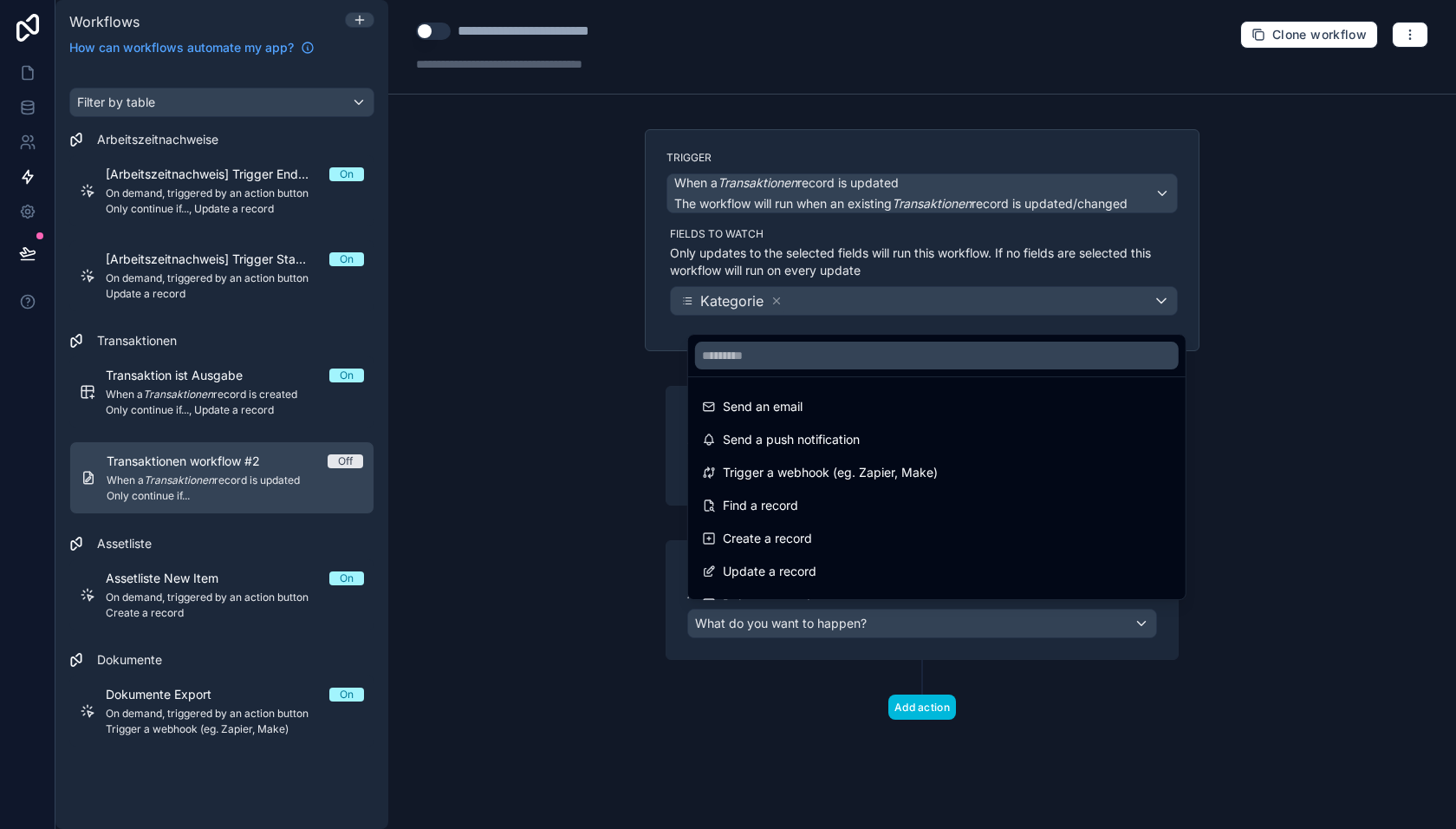
click at [793, 568] on span "Update a record" at bounding box center [770, 570] width 94 height 20
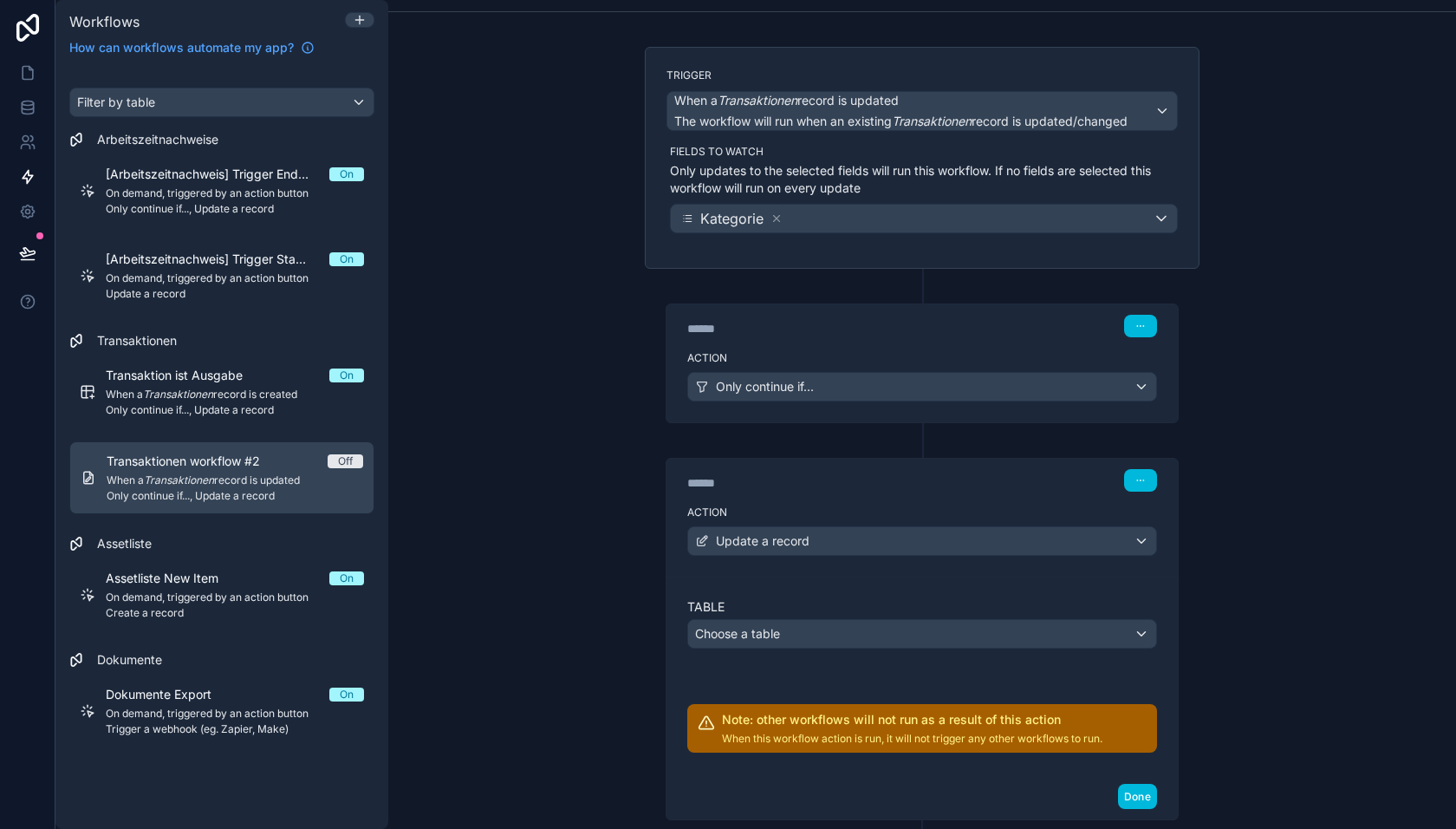
scroll to position [122, 0]
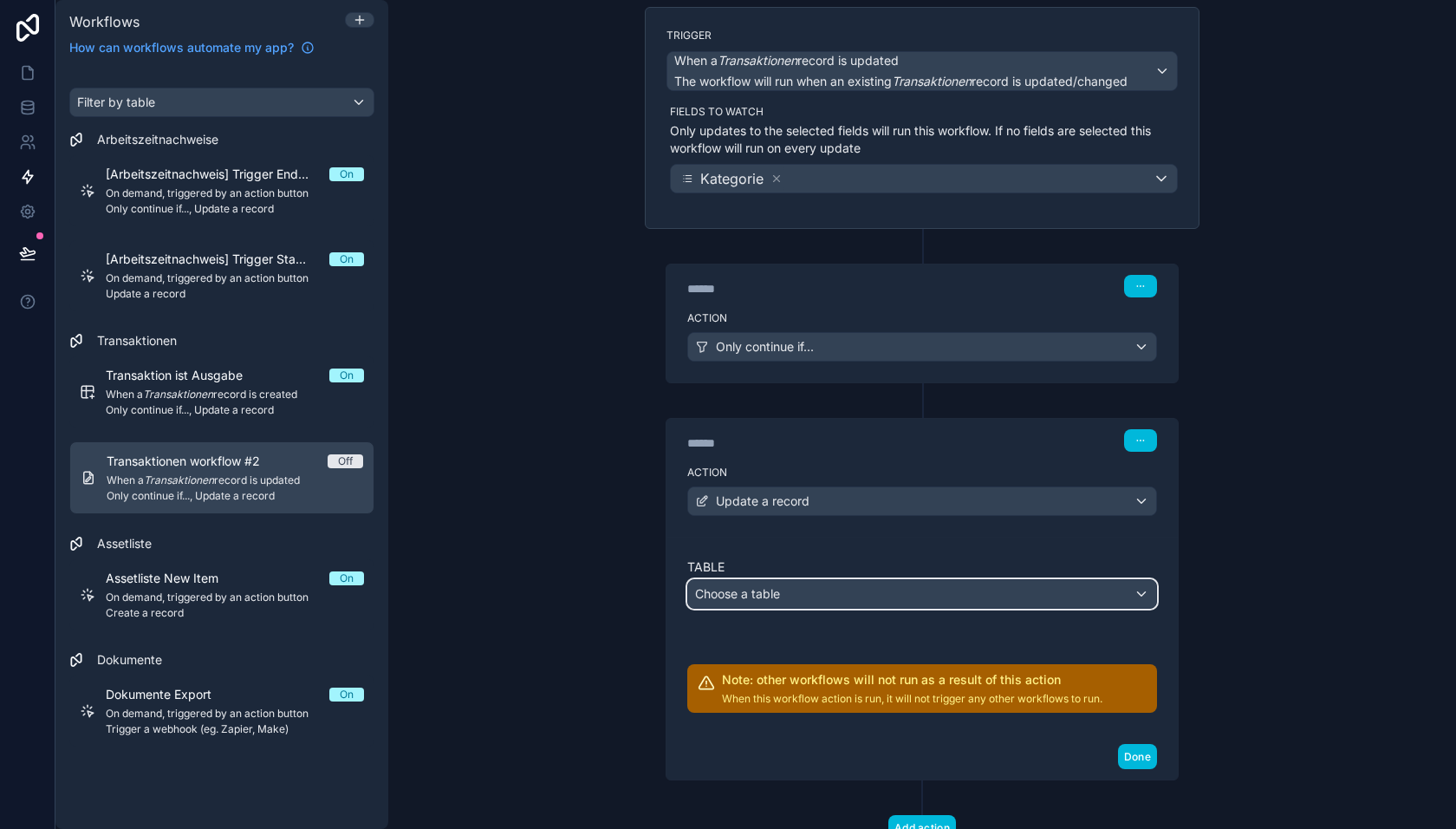
click at [778, 593] on span "Choose a table" at bounding box center [738, 593] width 85 height 15
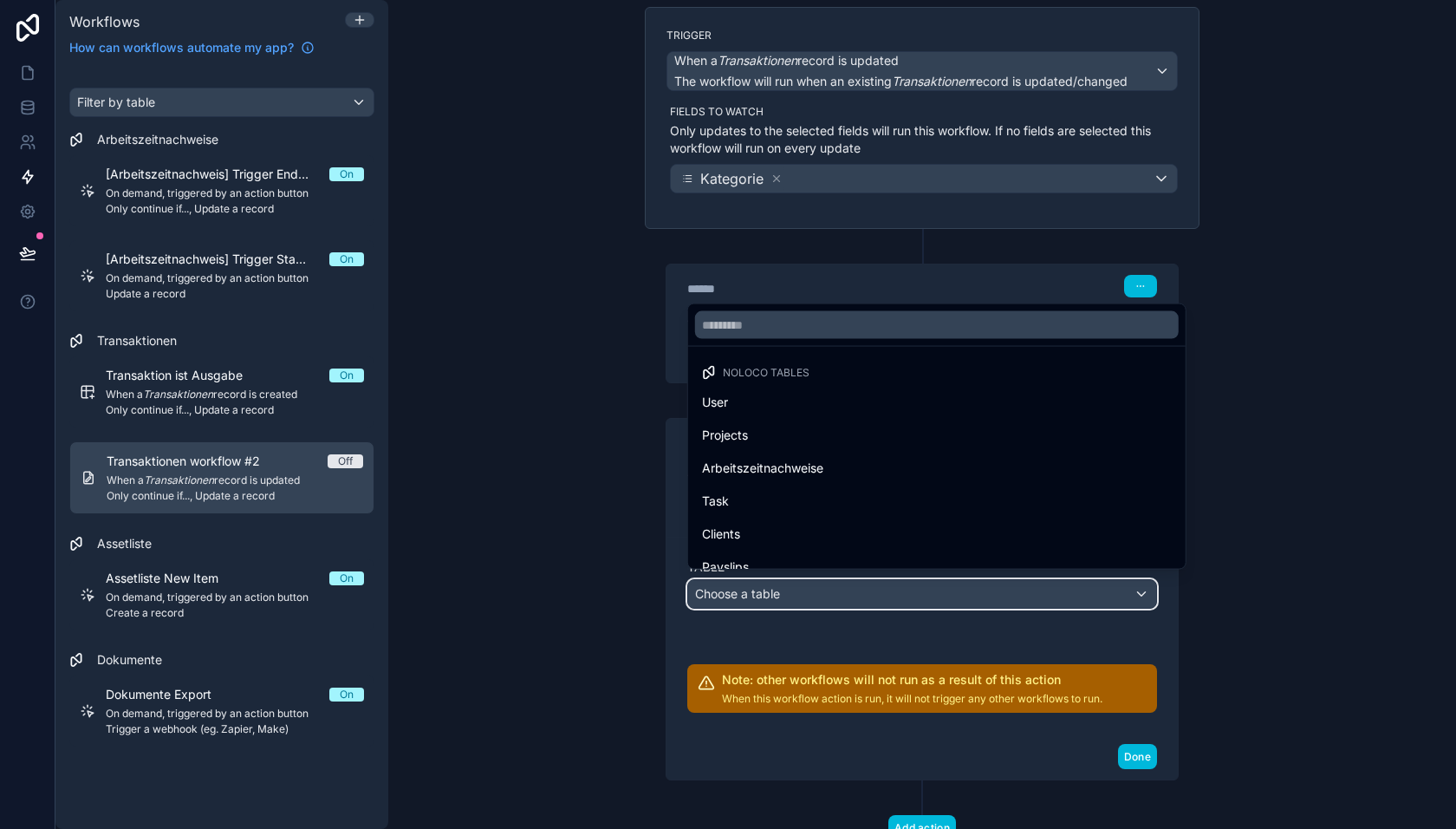
scroll to position [214, 0]
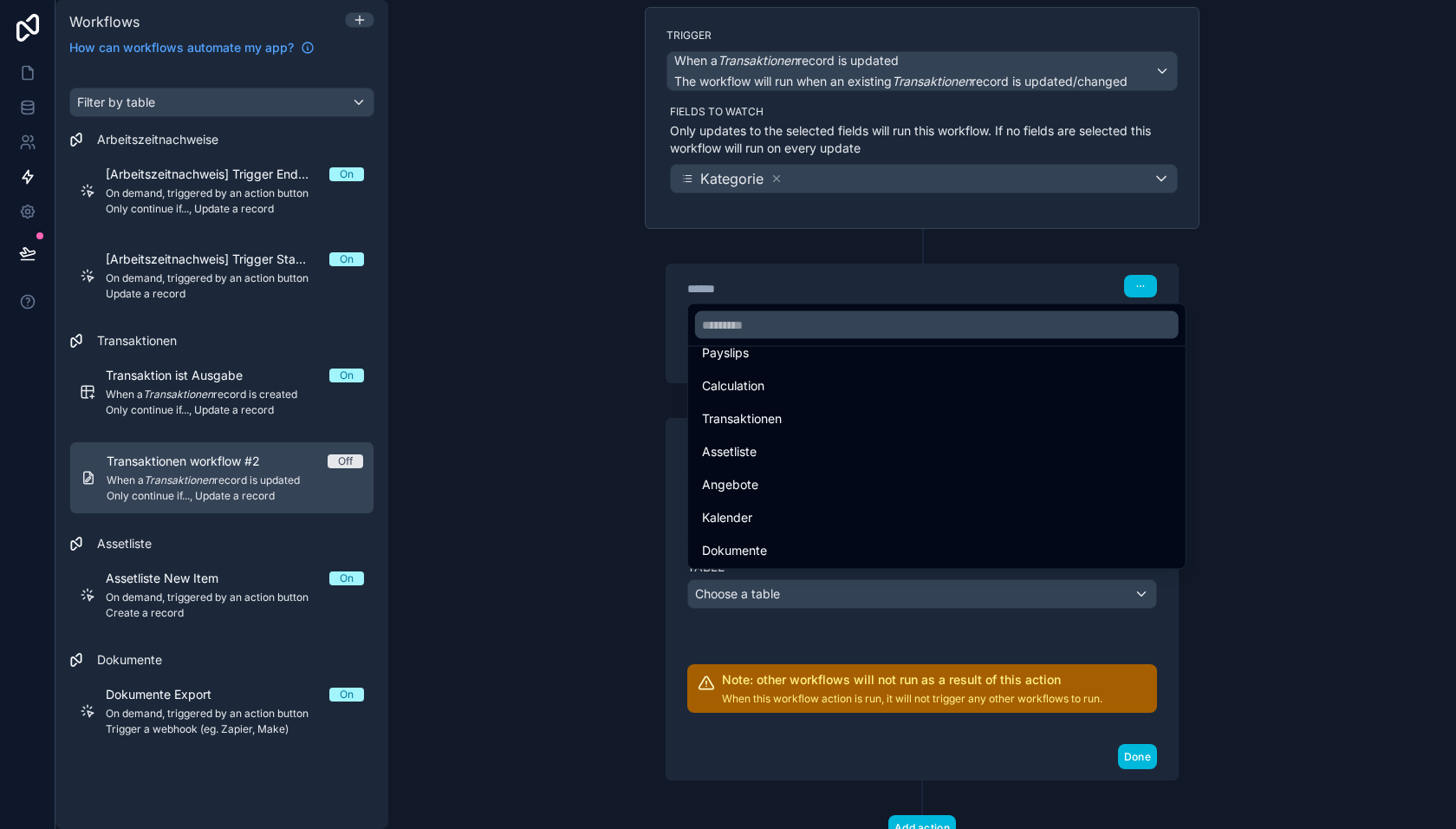
click at [796, 430] on div "Transaktionen" at bounding box center [937, 418] width 491 height 31
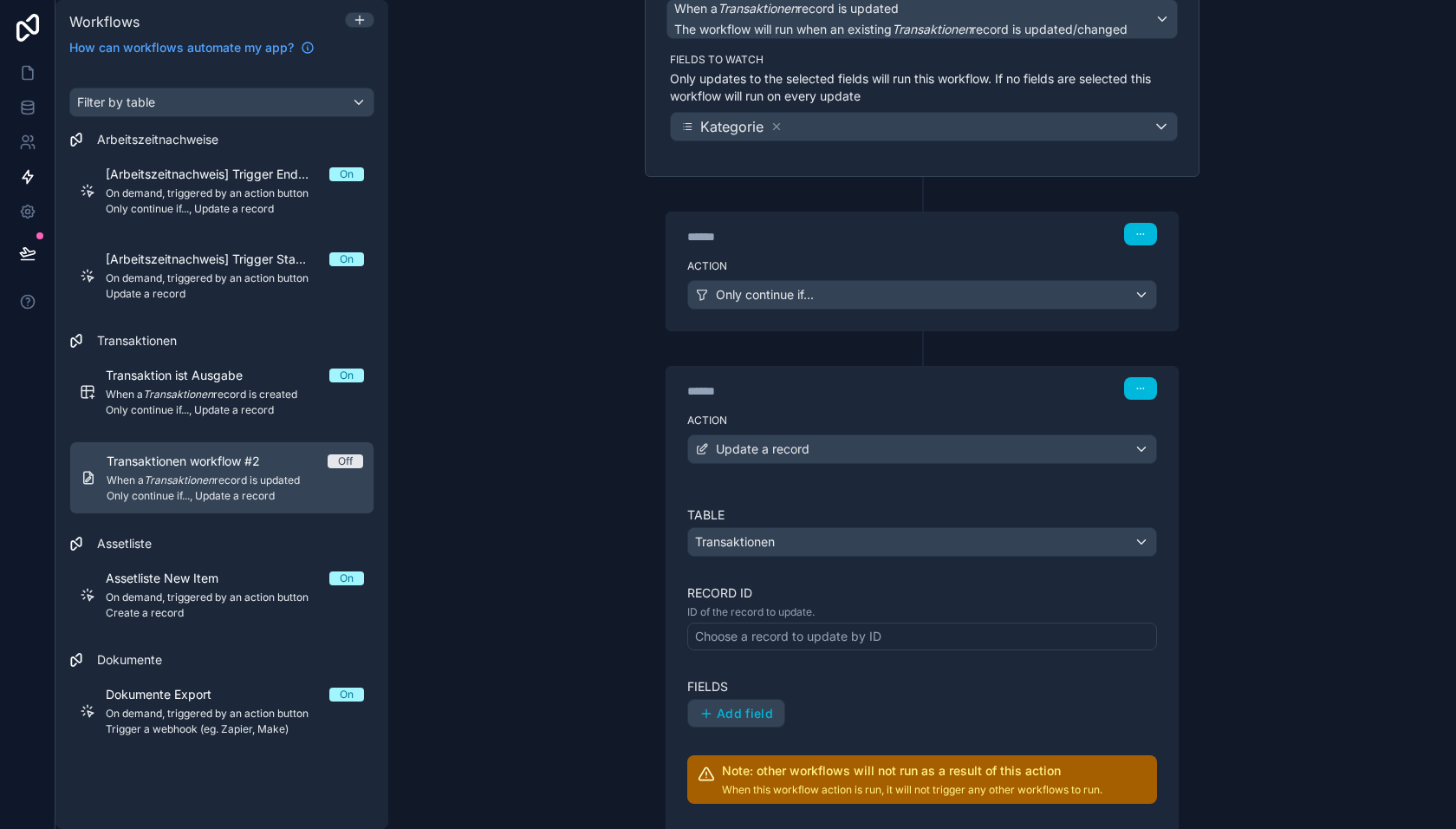
scroll to position [305, 0]
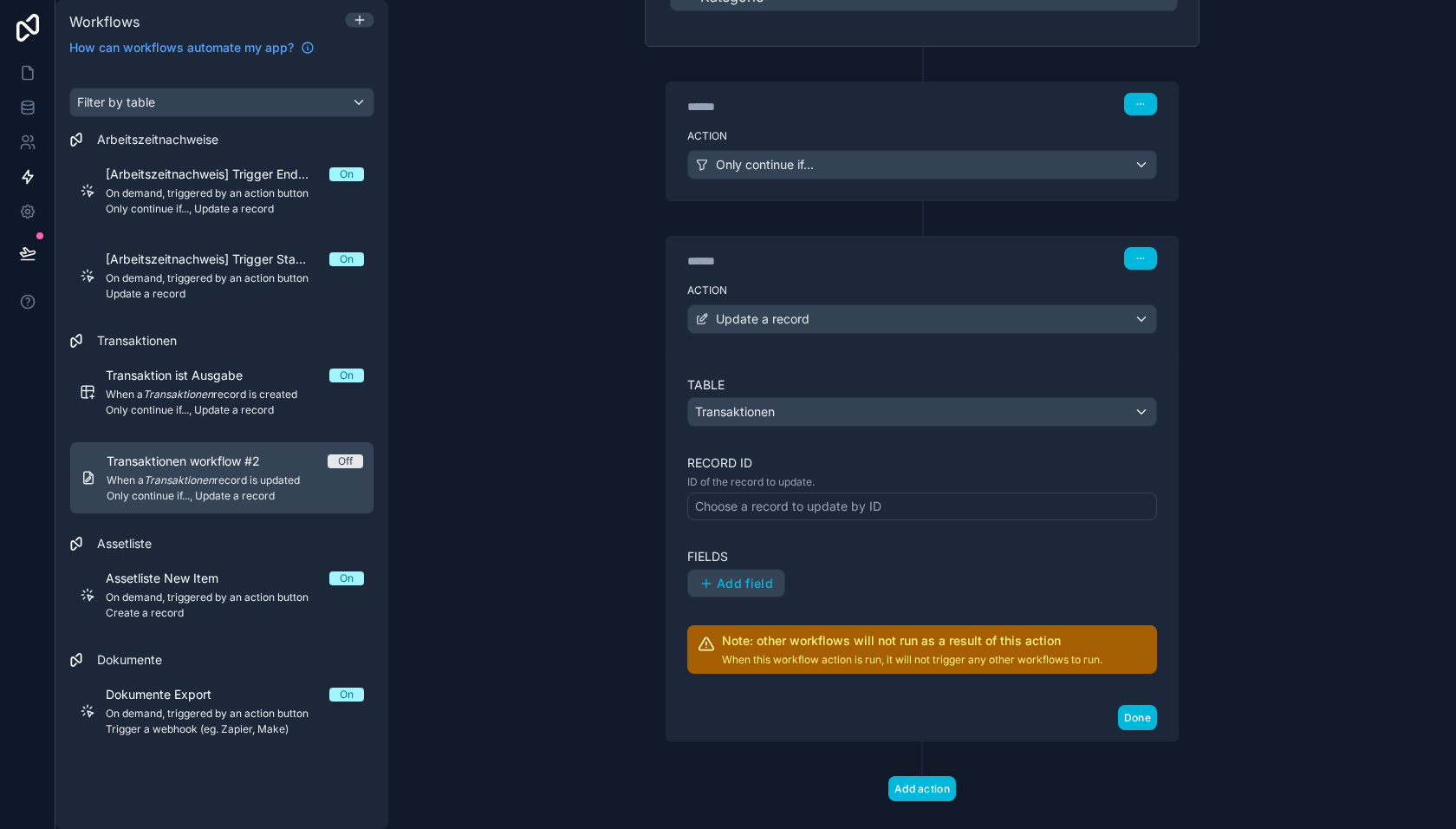
click at [786, 492] on div "Choose a record to update by ID" at bounding box center [922, 506] width 469 height 27
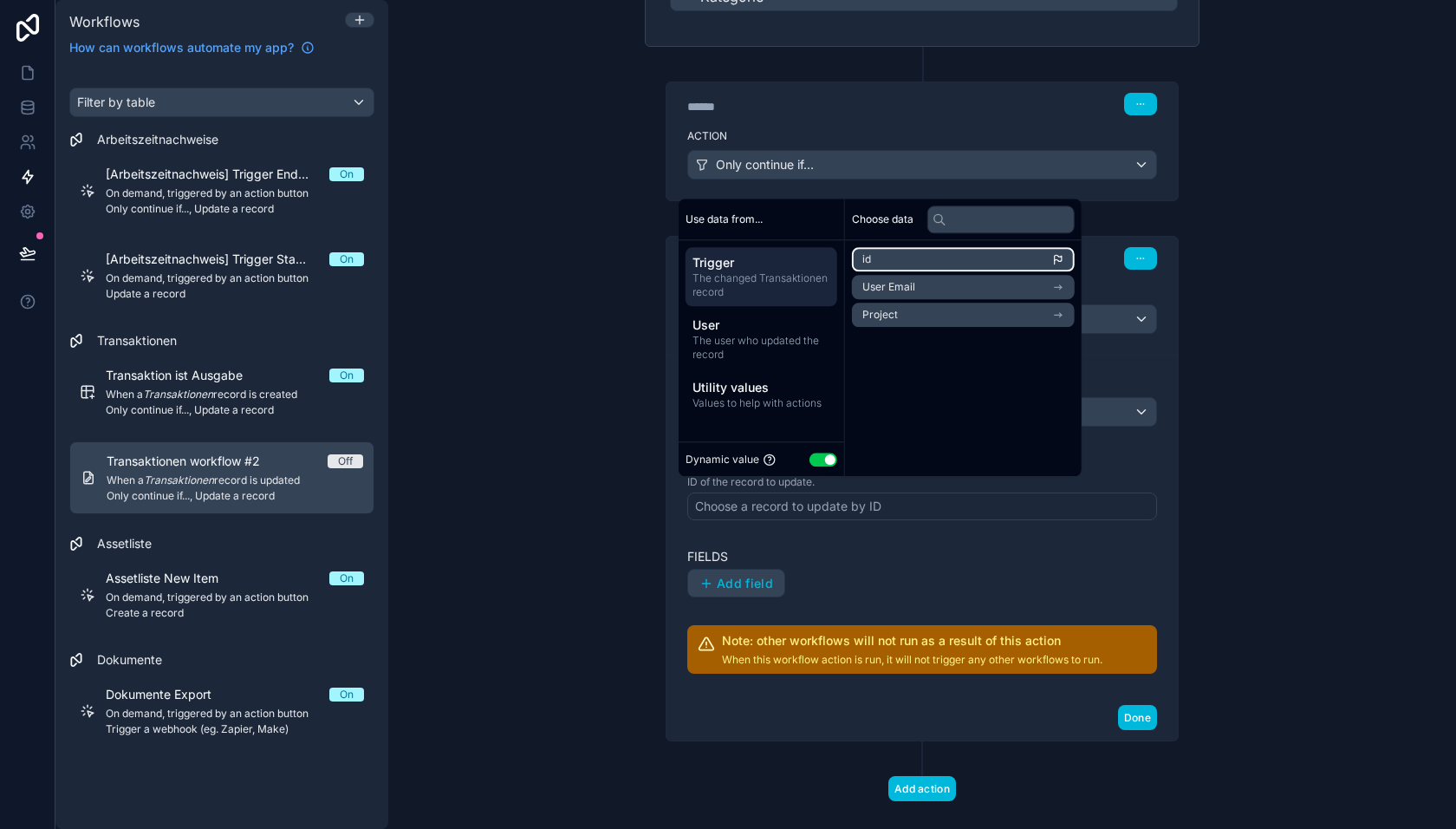
click at [910, 254] on li "id" at bounding box center [964, 259] width 223 height 24
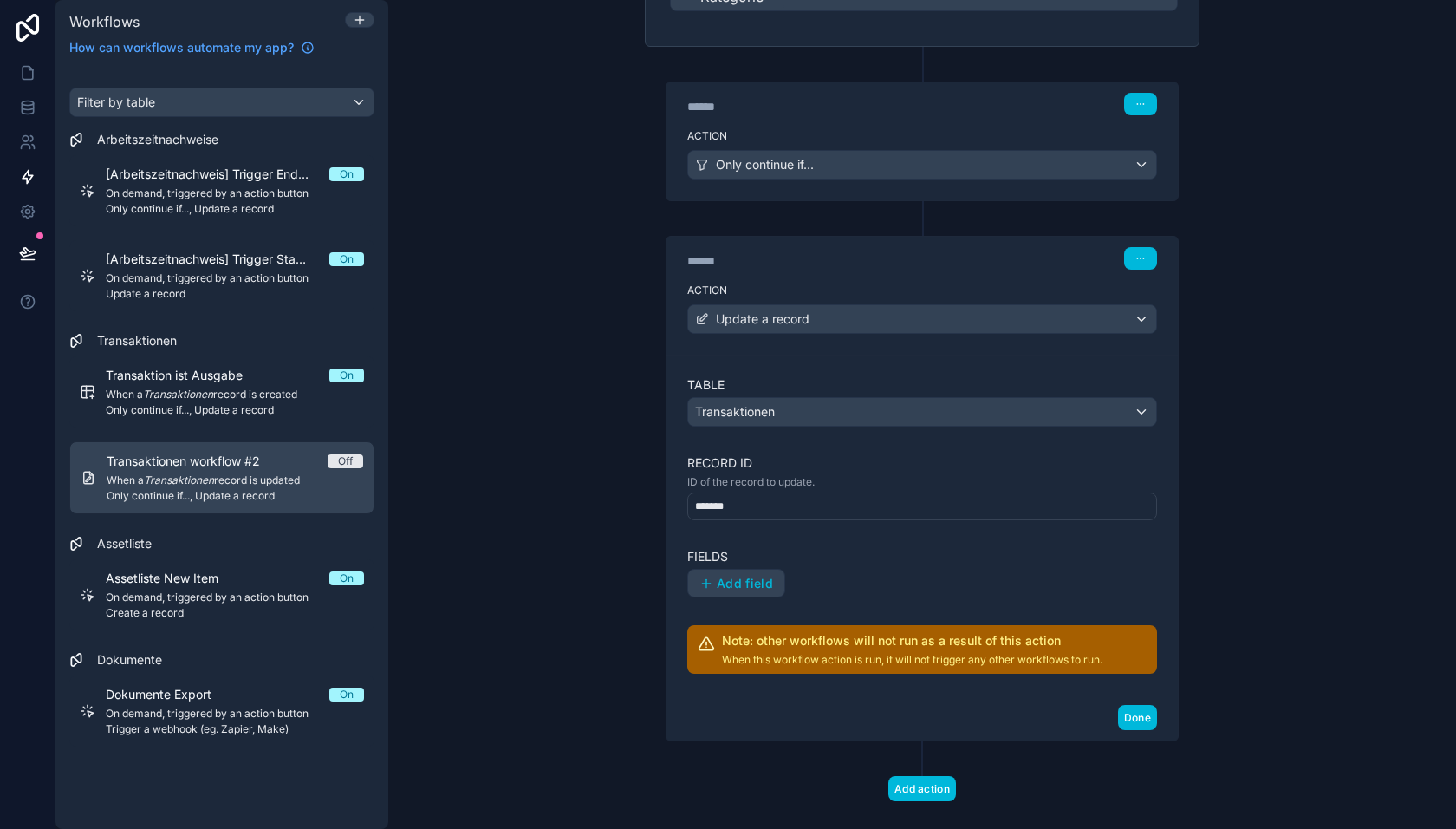
click at [811, 569] on div "Add field" at bounding box center [922, 583] width 469 height 29
click at [747, 576] on span "Add field" at bounding box center [745, 584] width 57 height 16
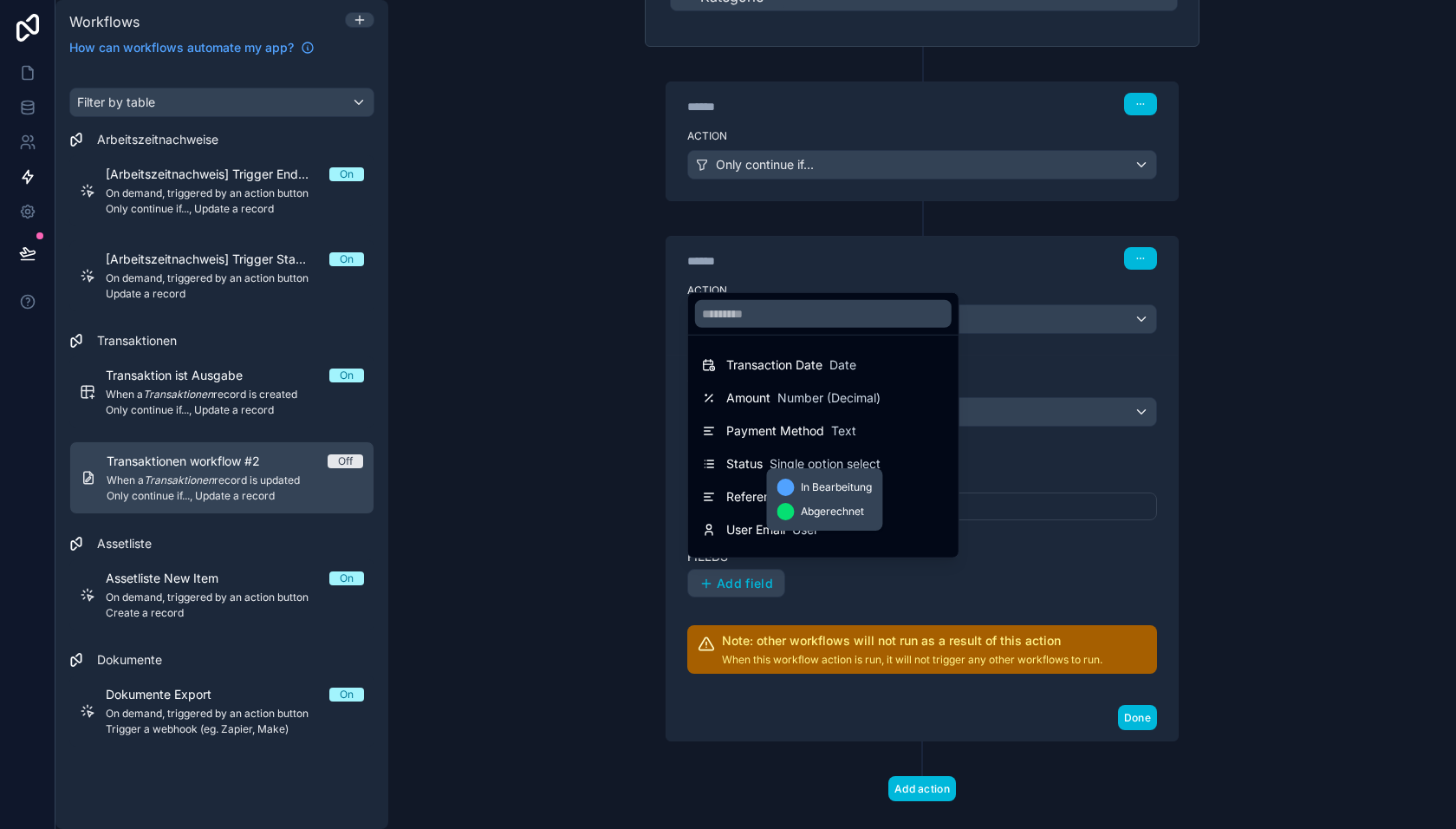
scroll to position [28, 0]
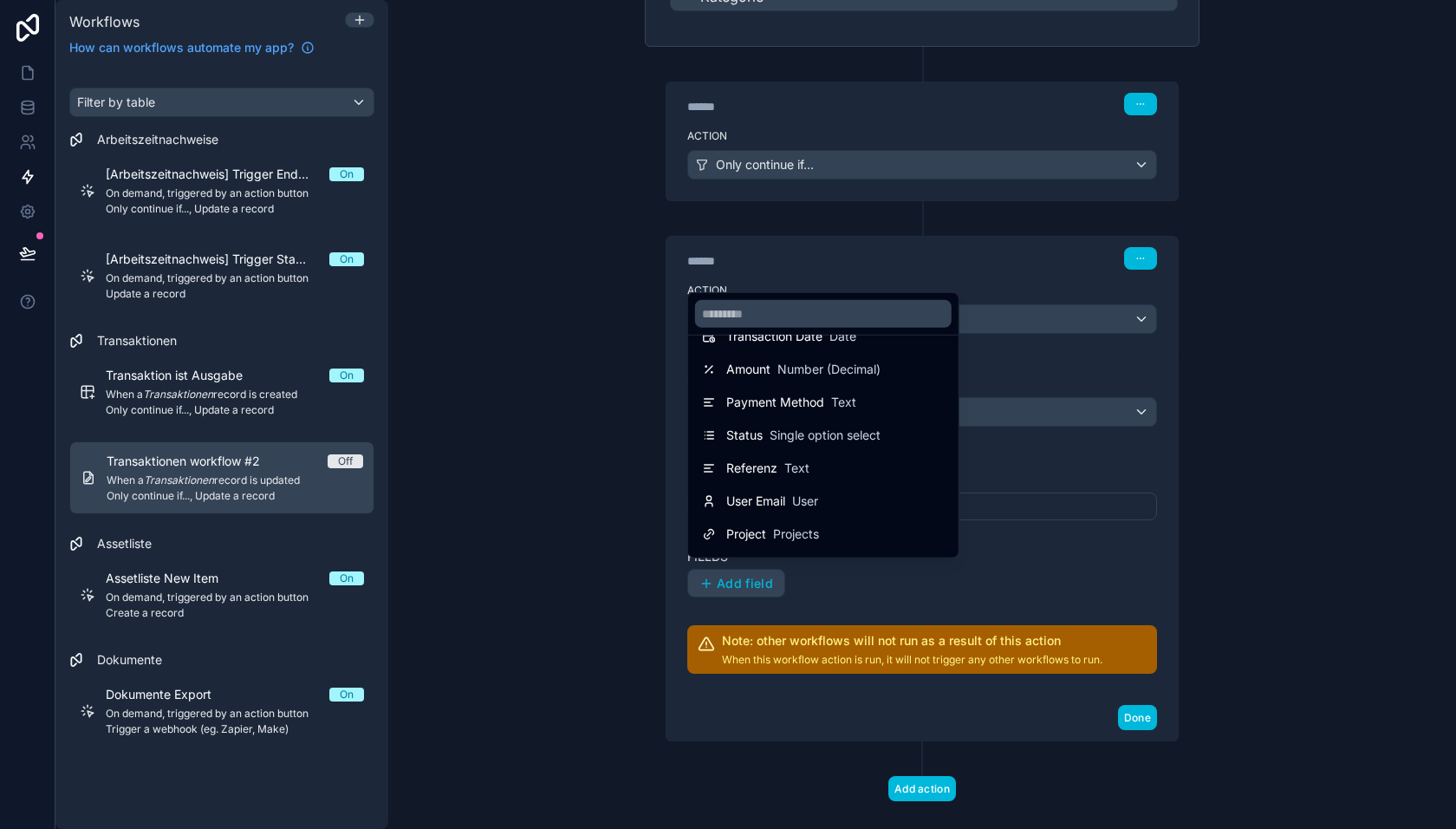
click at [774, 384] on div "Amount Number (Decimal)" at bounding box center [824, 368] width 264 height 31
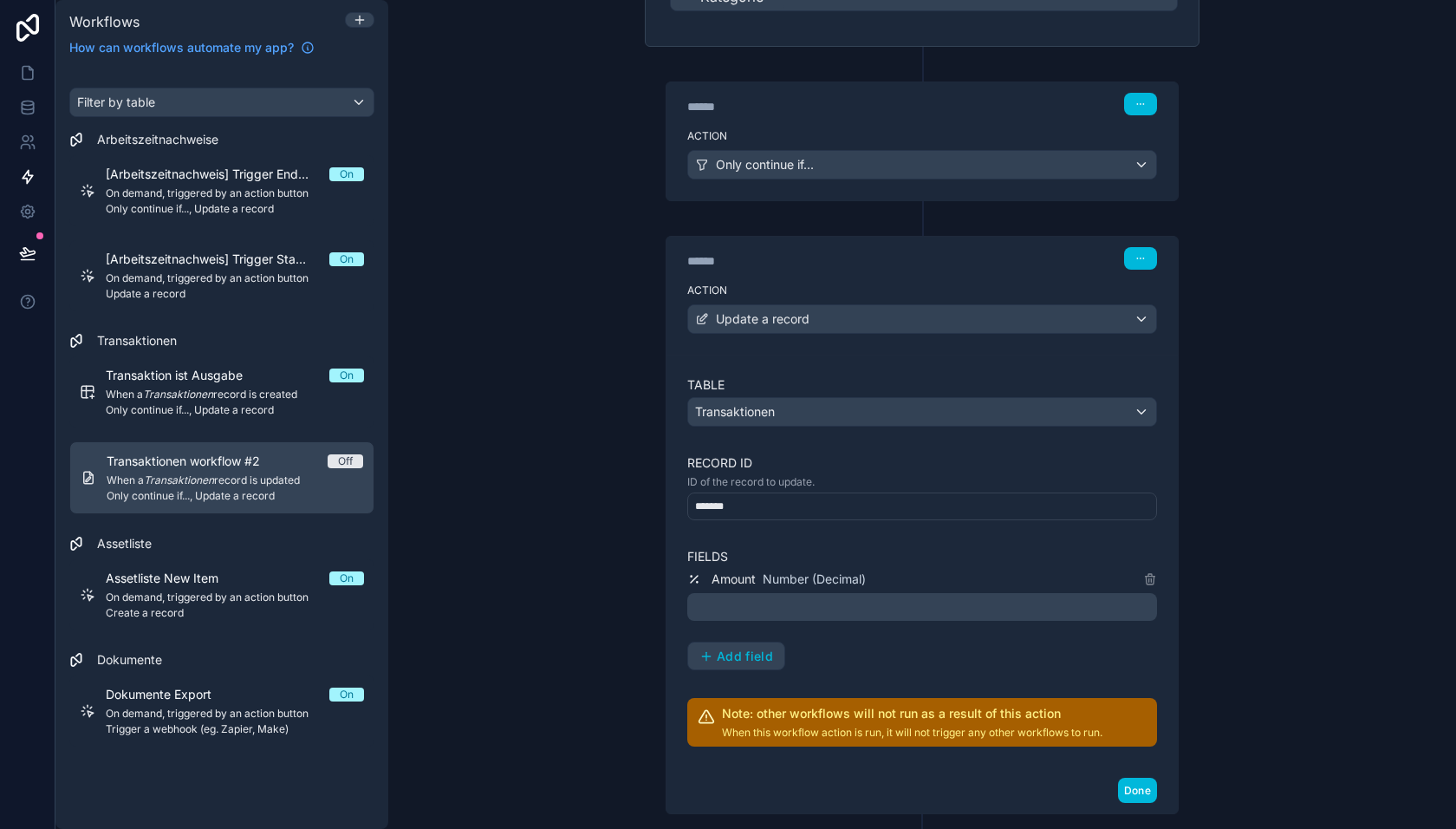
click at [741, 596] on p "﻿" at bounding box center [924, 606] width 460 height 20
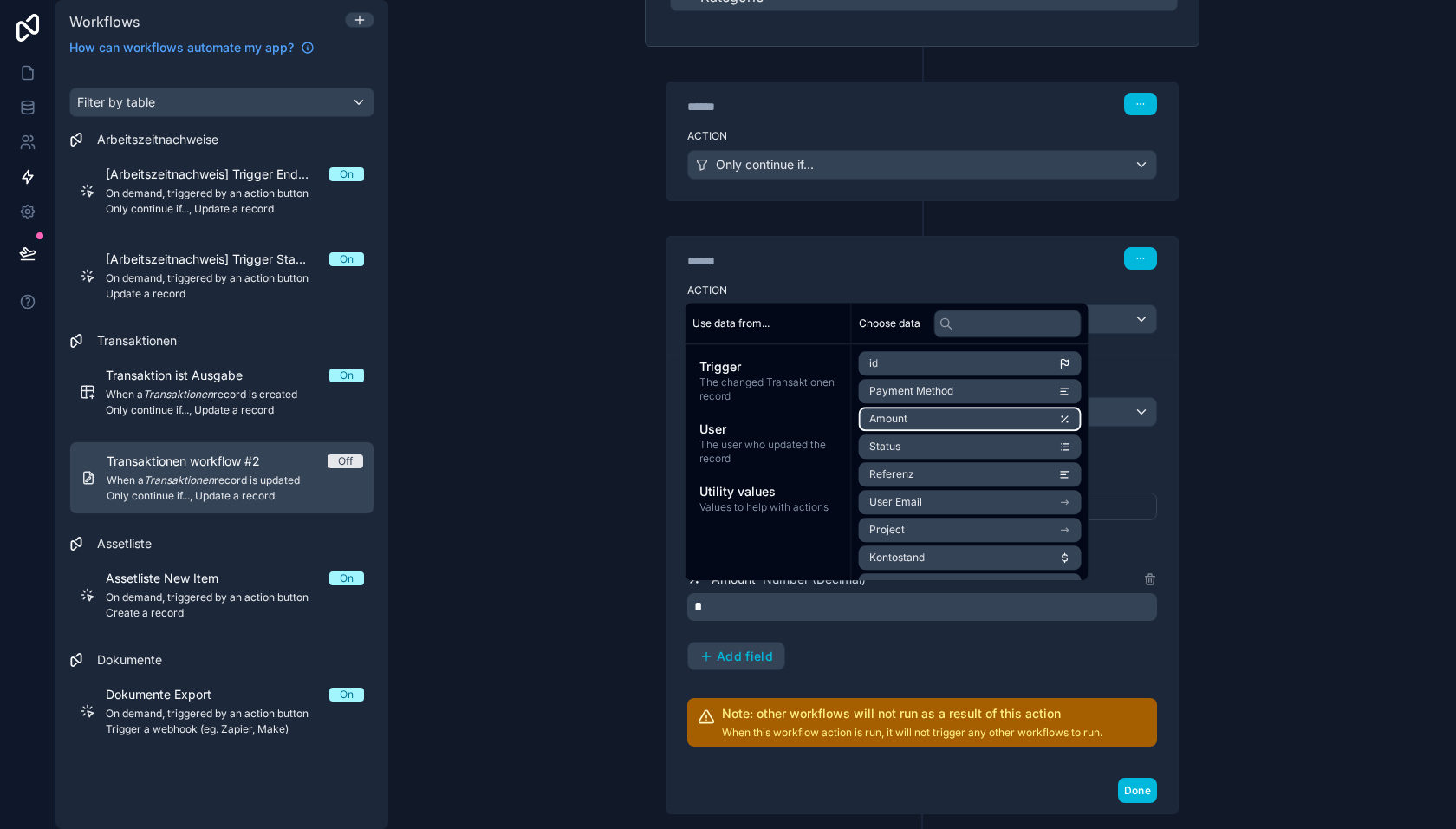
click at [907, 424] on span "Amount" at bounding box center [888, 419] width 38 height 14
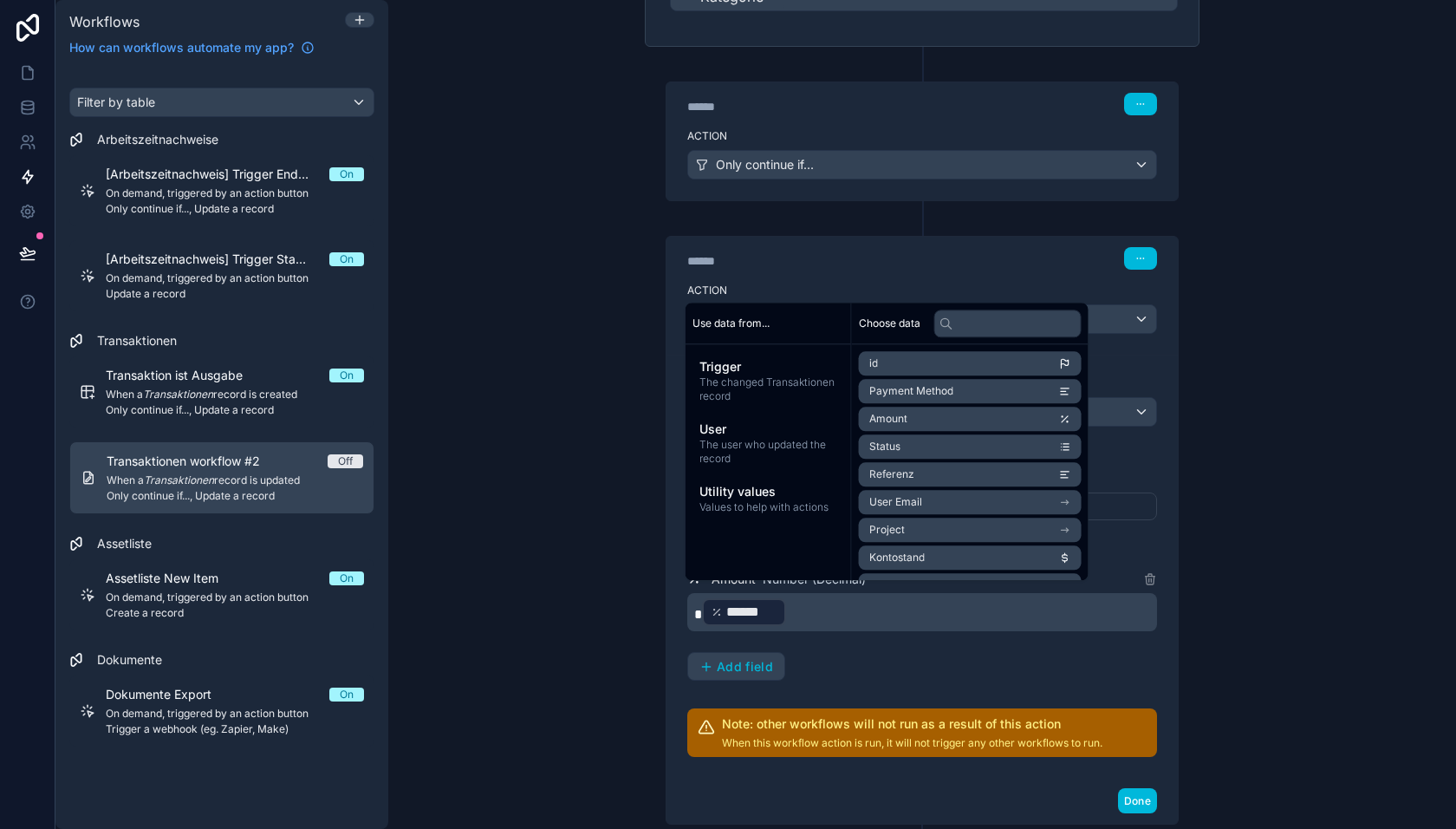
click at [910, 673] on div "Table Transaktionen Record ID ID of the record to update. ******* Fields Amount…" at bounding box center [922, 567] width 469 height 381
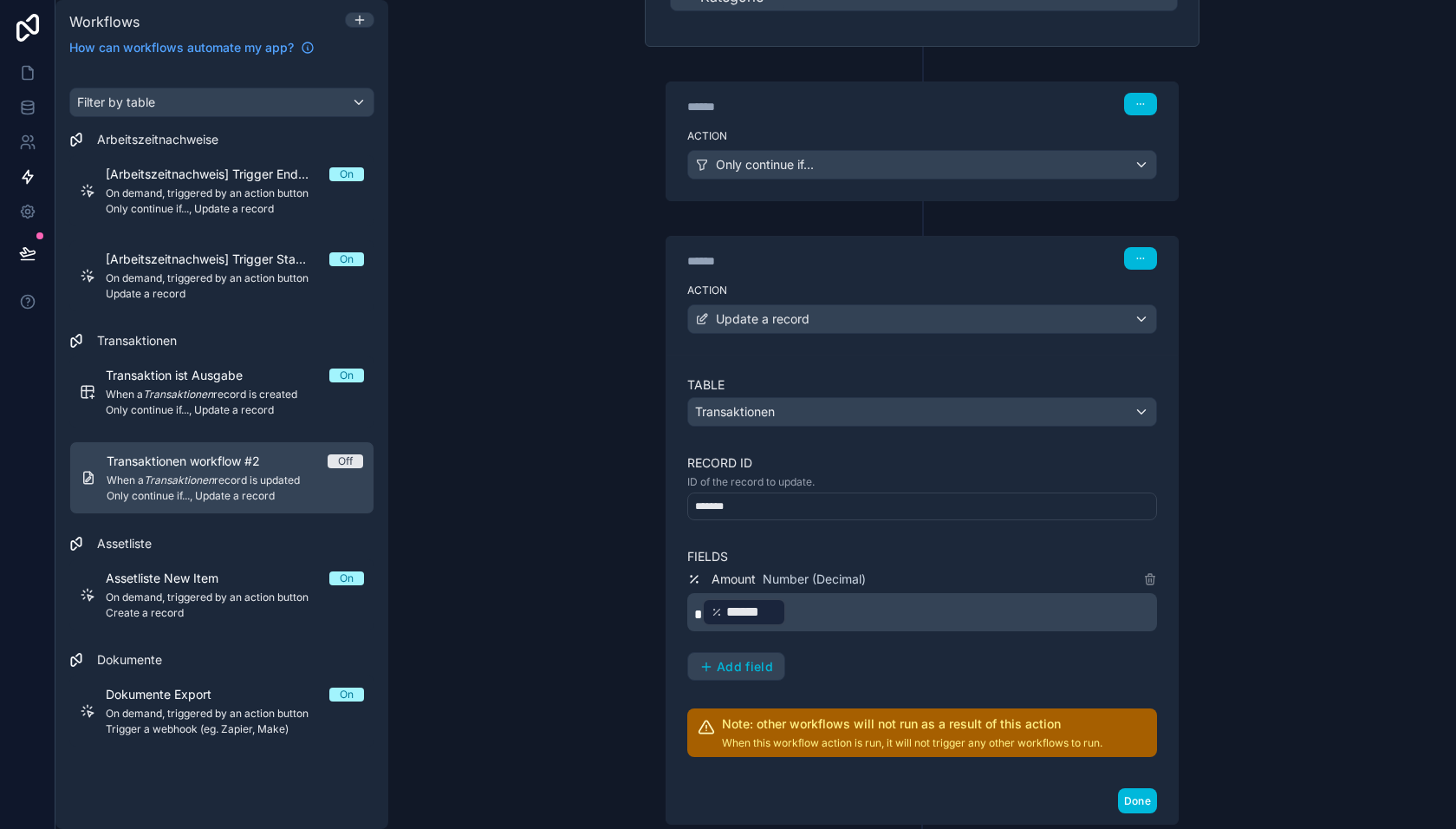
click at [1140, 788] on button "Done" at bounding box center [1138, 801] width 39 height 25
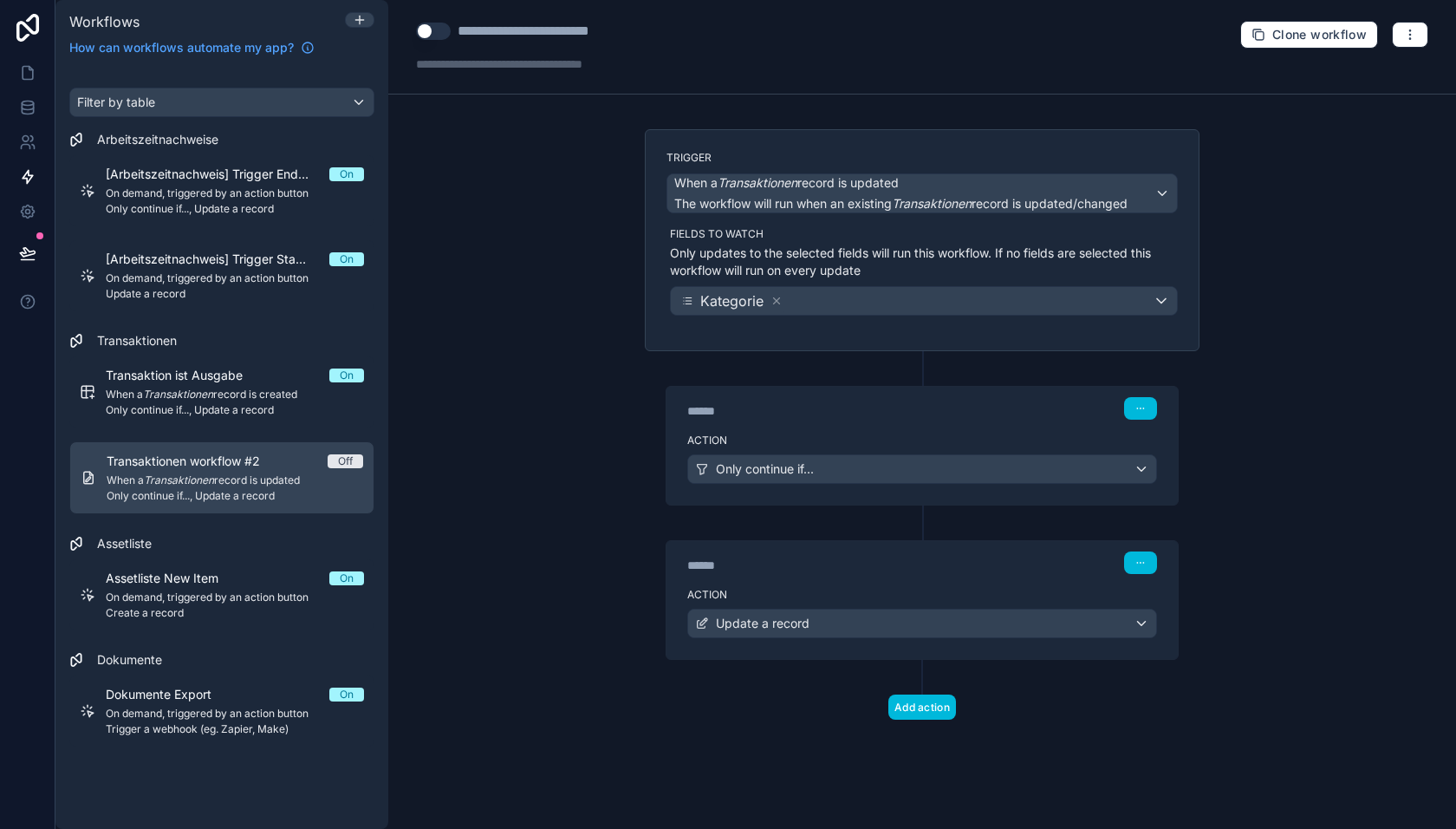
scroll to position [0, 0]
click at [578, 32] on div "**********" at bounding box center [554, 30] width 192 height 20
click at [428, 34] on button "Use setting" at bounding box center [433, 31] width 35 height 18
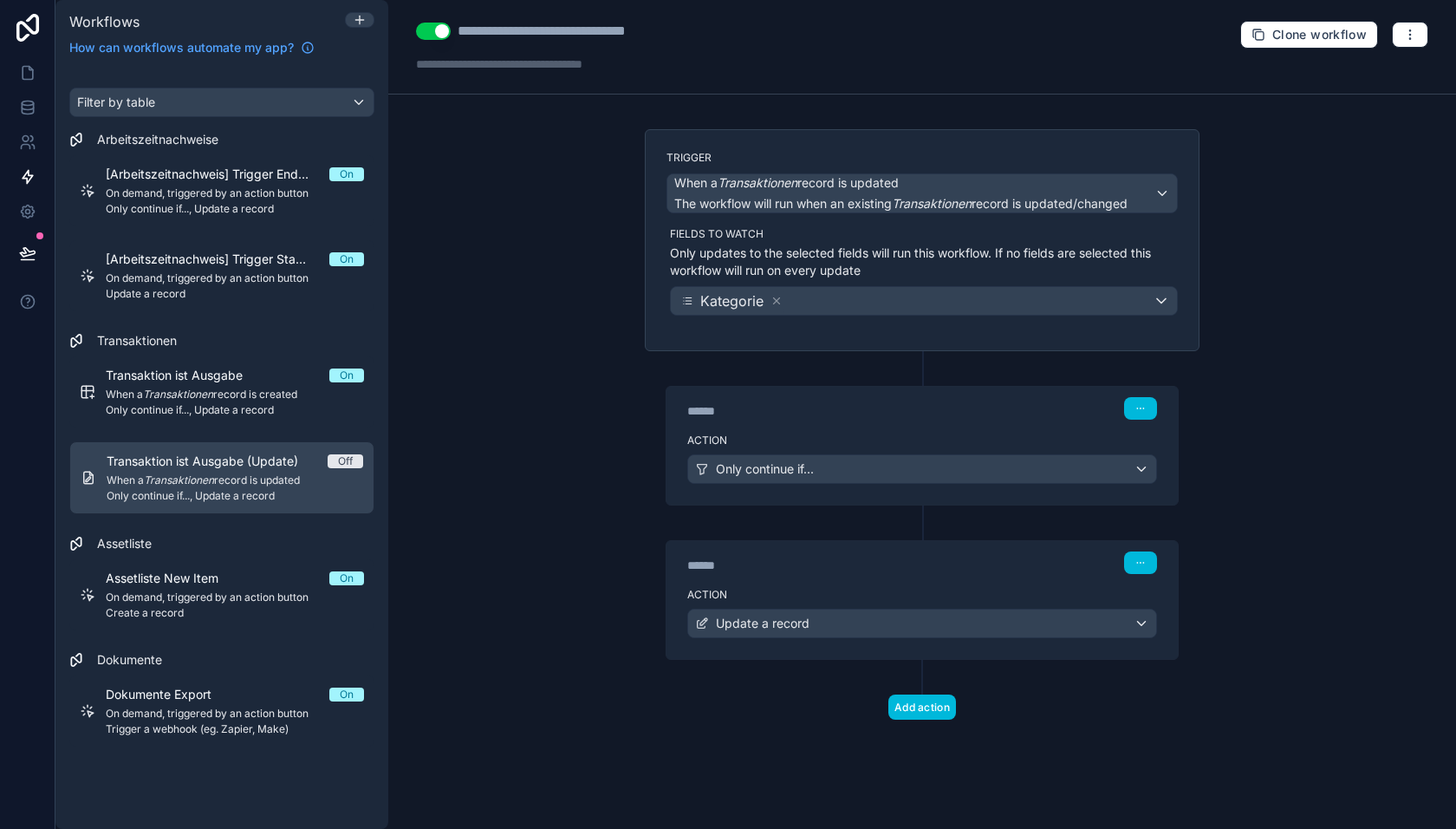
click at [243, 412] on span "Only continue if..., Update a record" at bounding box center [235, 410] width 259 height 14
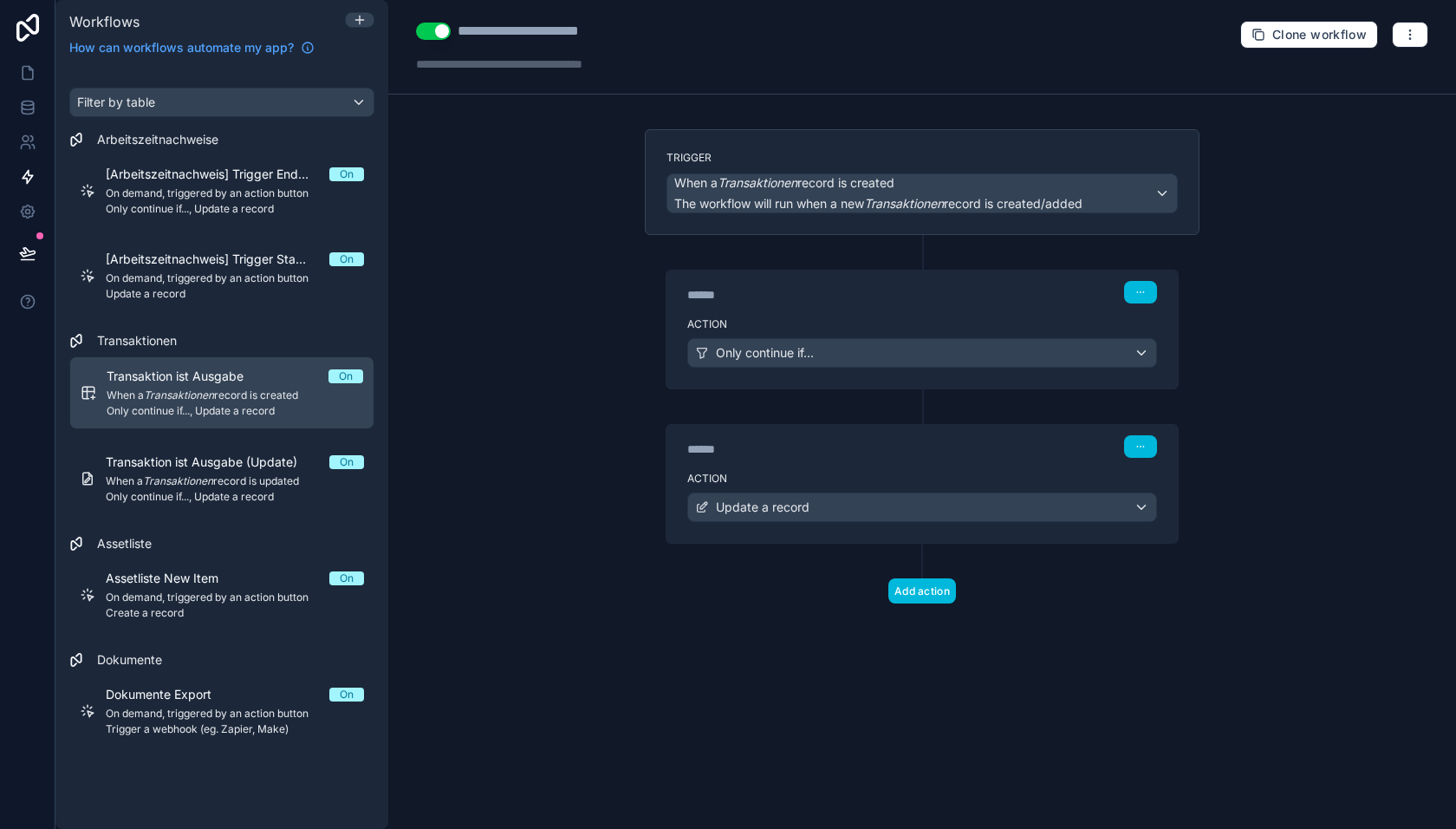
click at [604, 35] on div "**********" at bounding box center [544, 30] width 172 height 20
type div "**********"
click at [577, 352] on div "**********" at bounding box center [922, 414] width 1068 height 829
click at [20, 79] on icon at bounding box center [28, 73] width 18 height 18
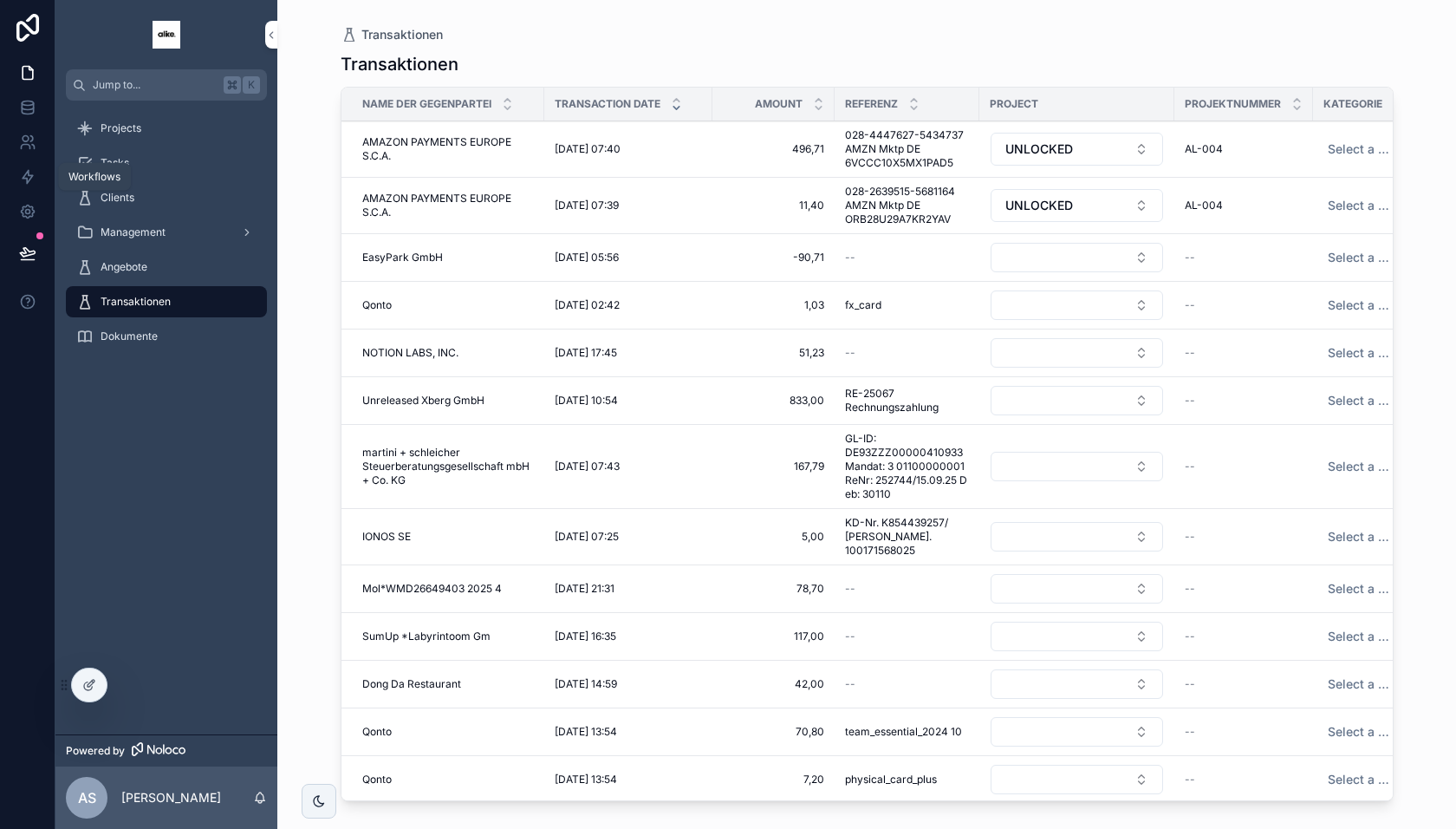
click at [30, 258] on icon at bounding box center [28, 253] width 18 height 18
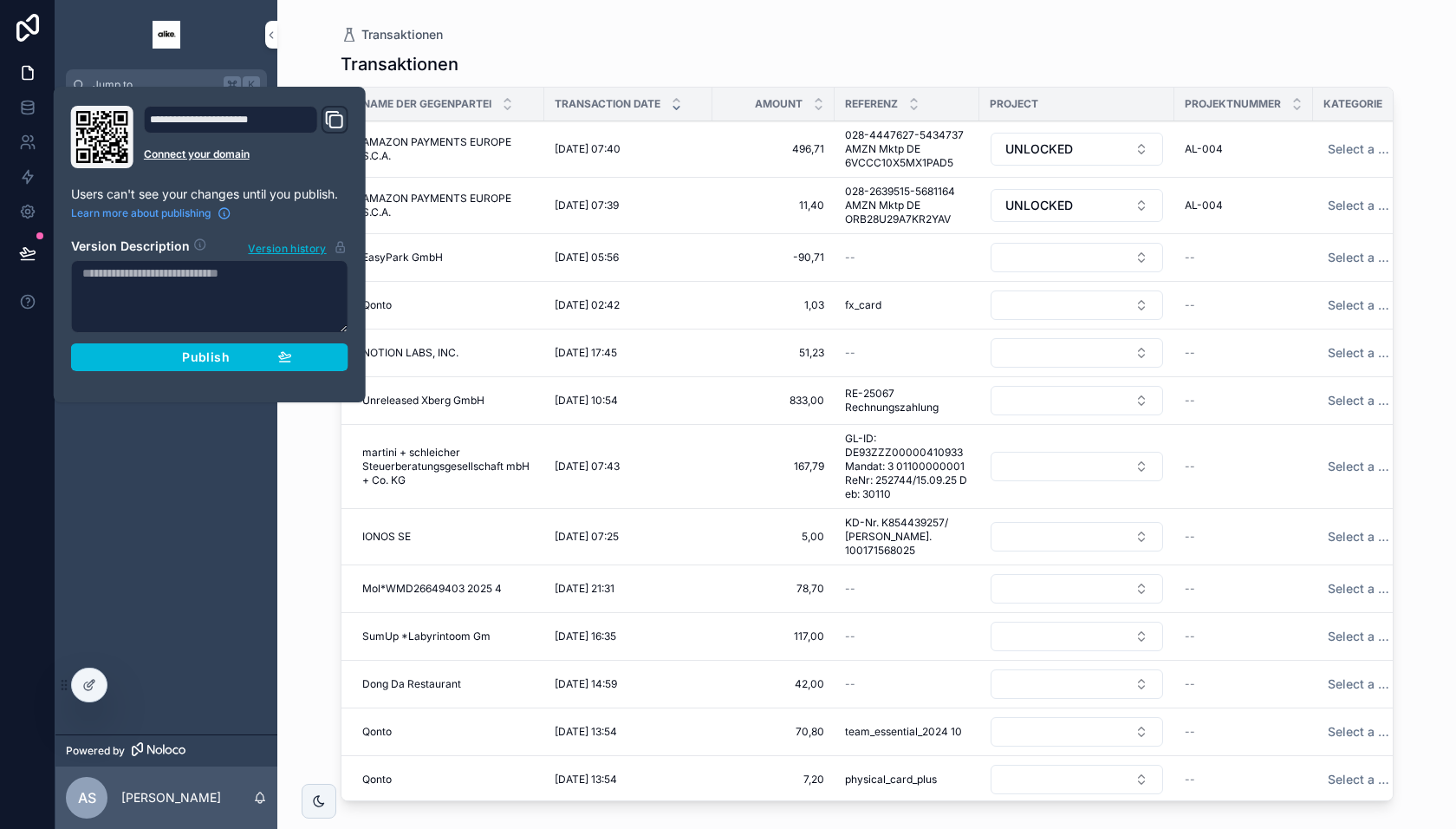
click at [115, 362] on button "Publish" at bounding box center [209, 357] width 277 height 27
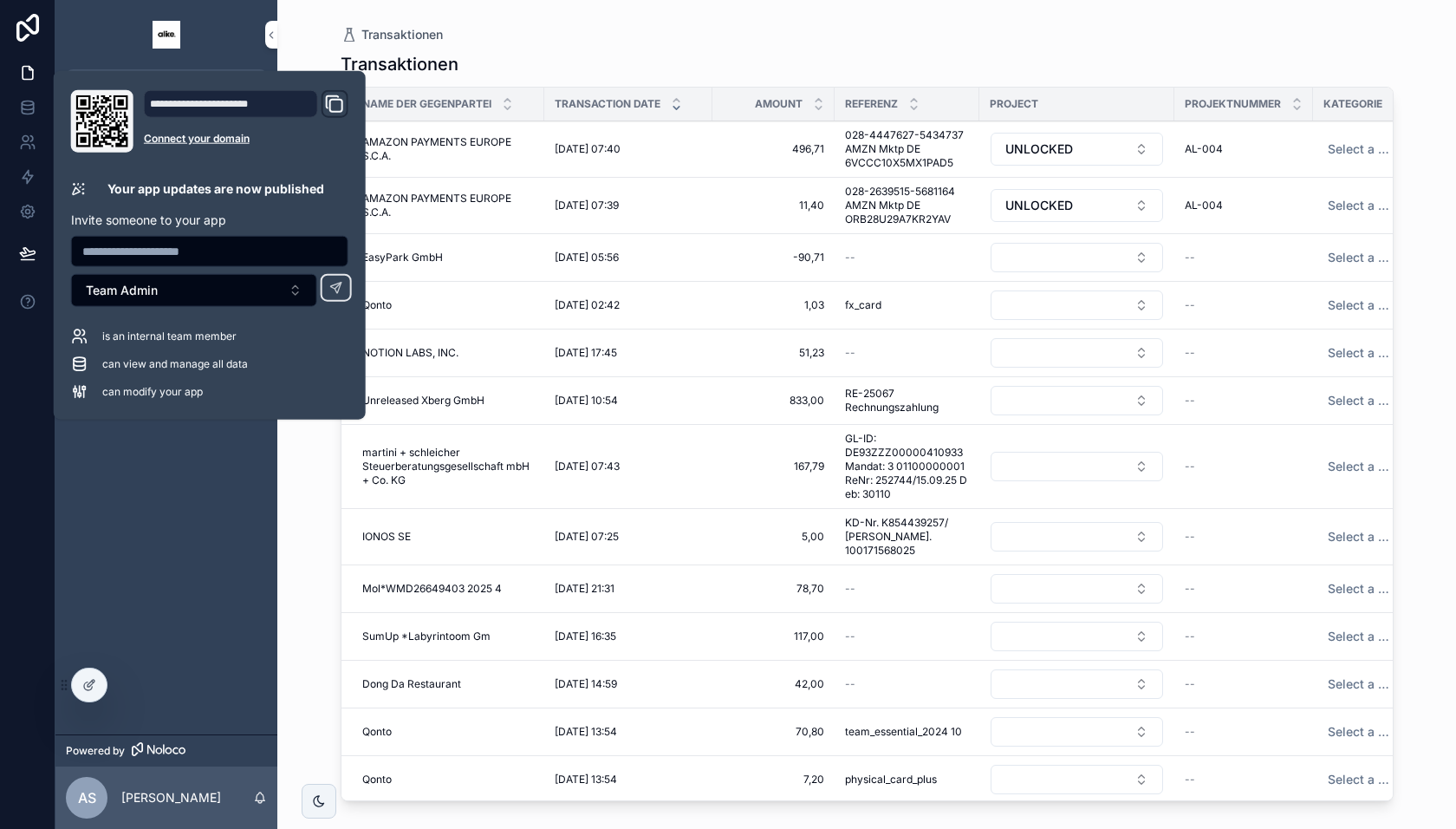
click at [912, 54] on div "Transaktionen" at bounding box center [867, 64] width 1053 height 24
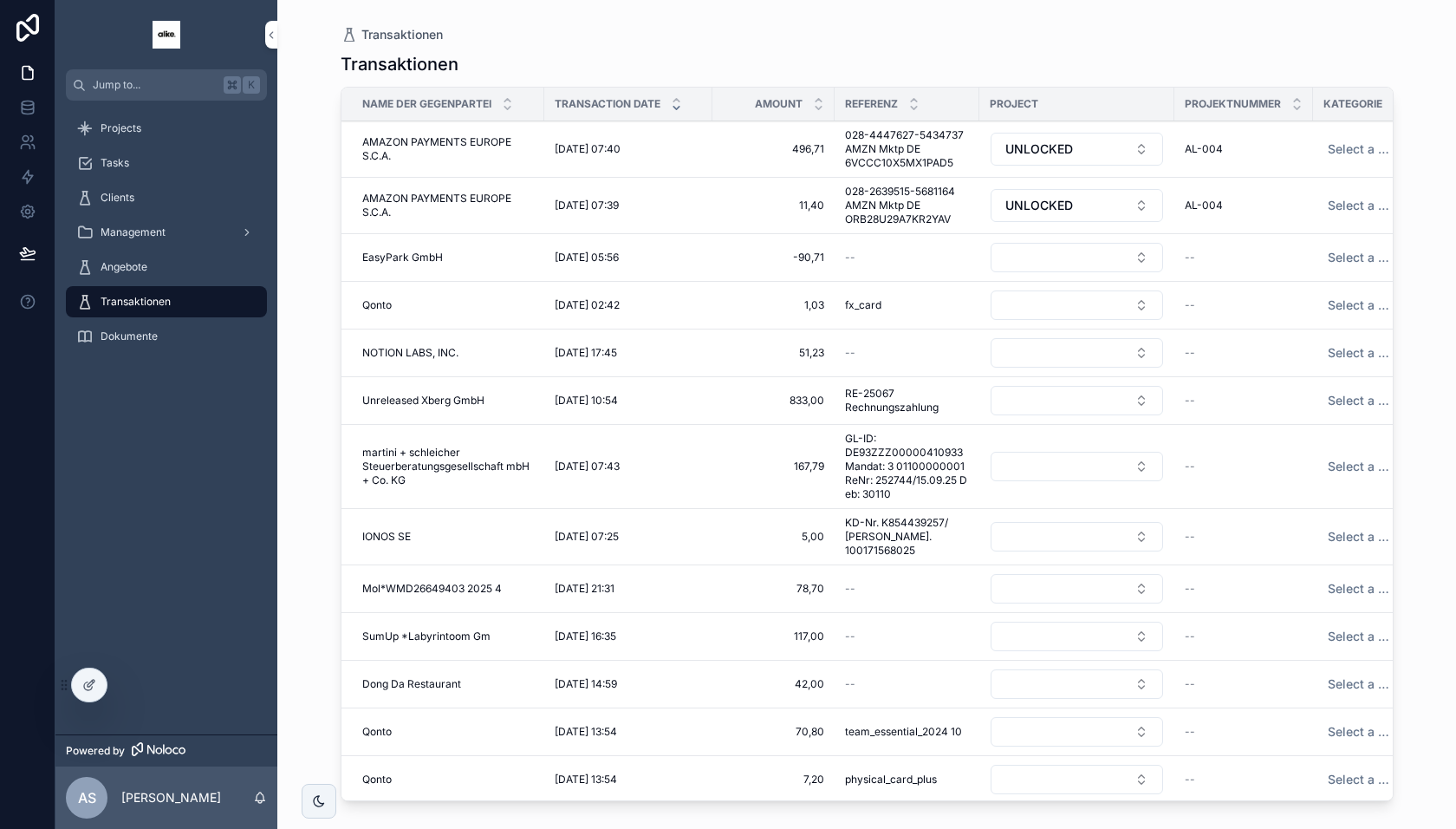
scroll to position [0, 57]
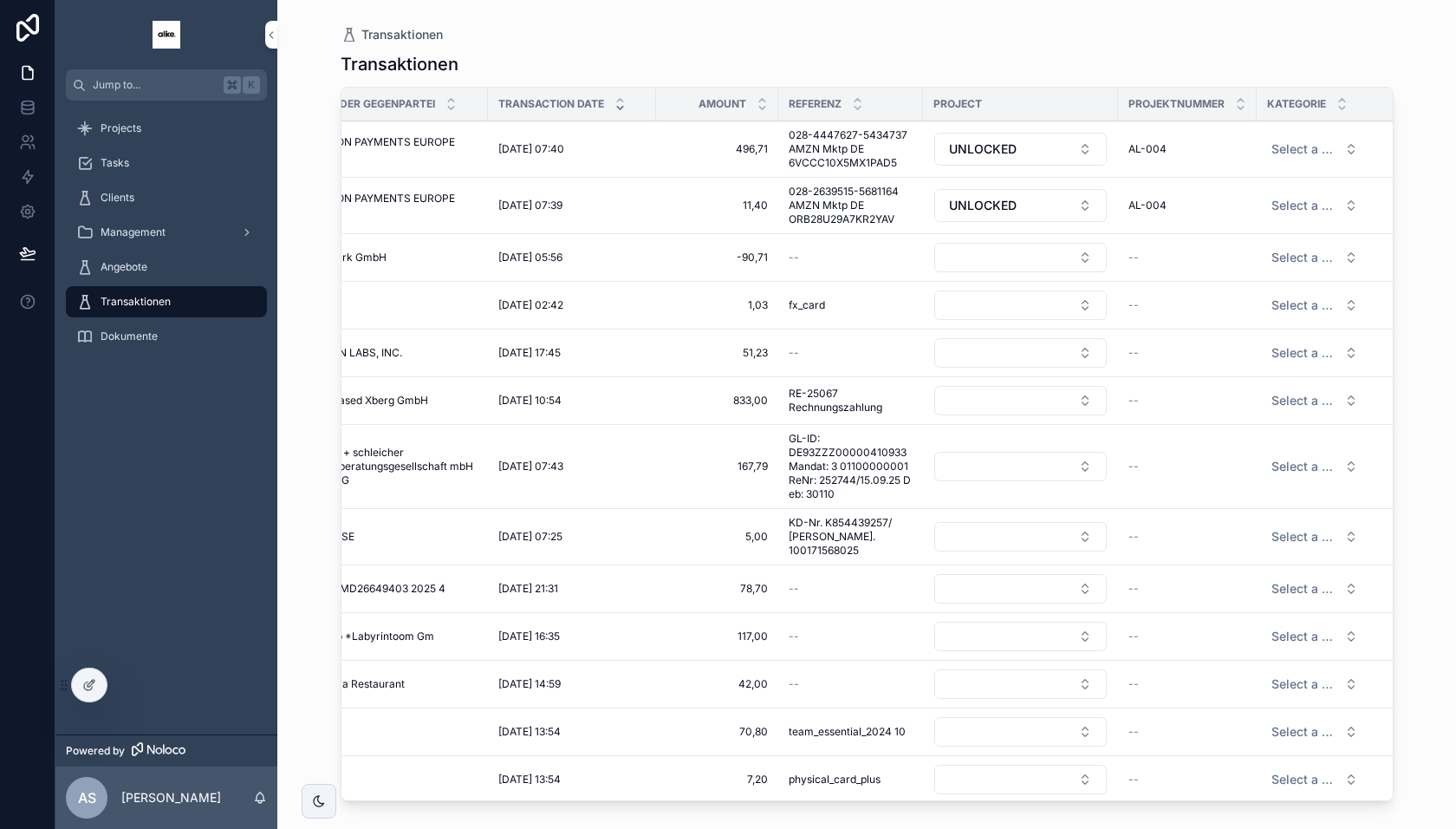
click at [1295, 244] on button "Select a Kategorie" at bounding box center [1314, 257] width 114 height 31
type input "****"
click at [1254, 321] on div "Parkkosten" at bounding box center [1239, 324] width 57 height 16
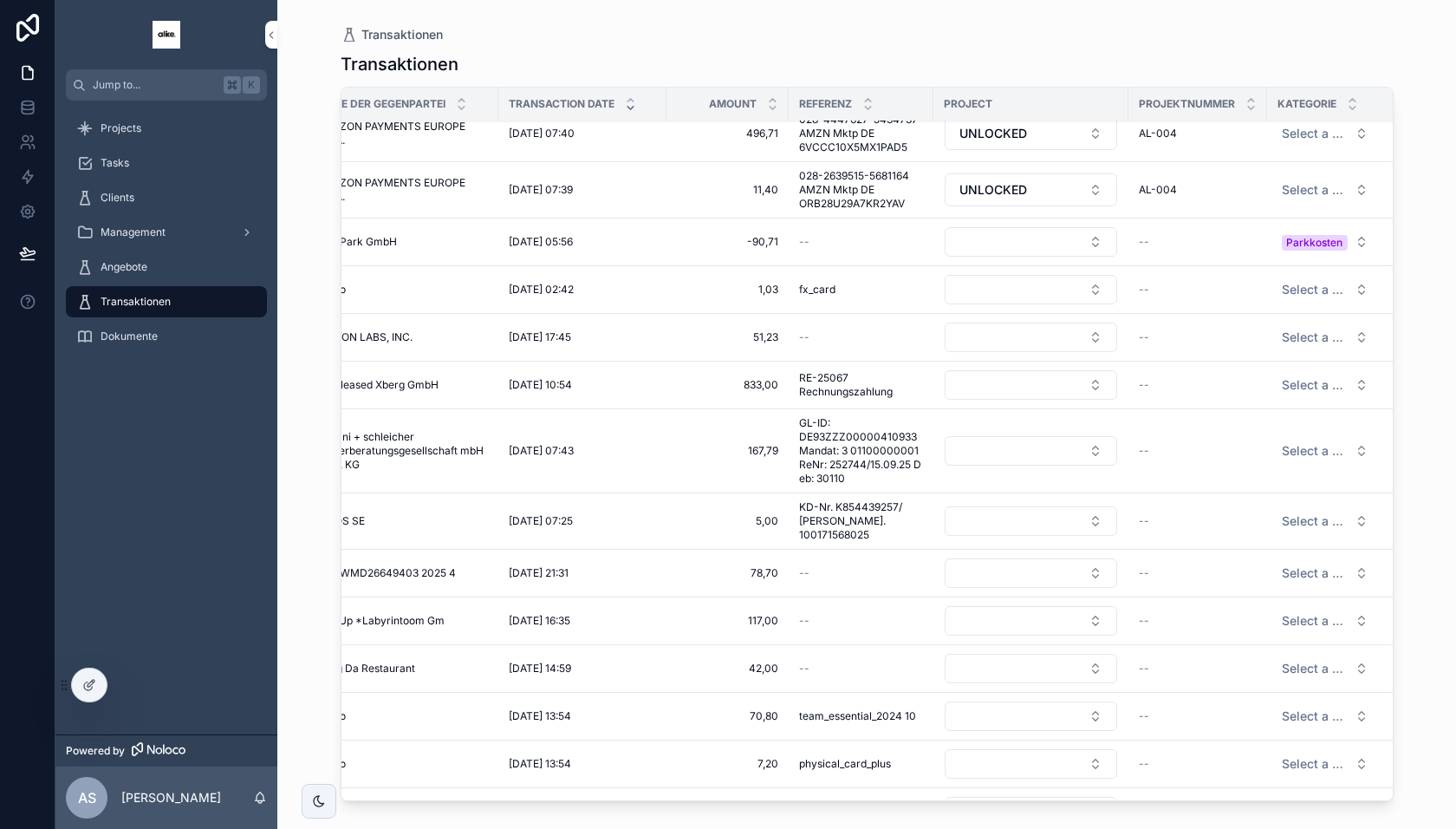
scroll to position [6, 57]
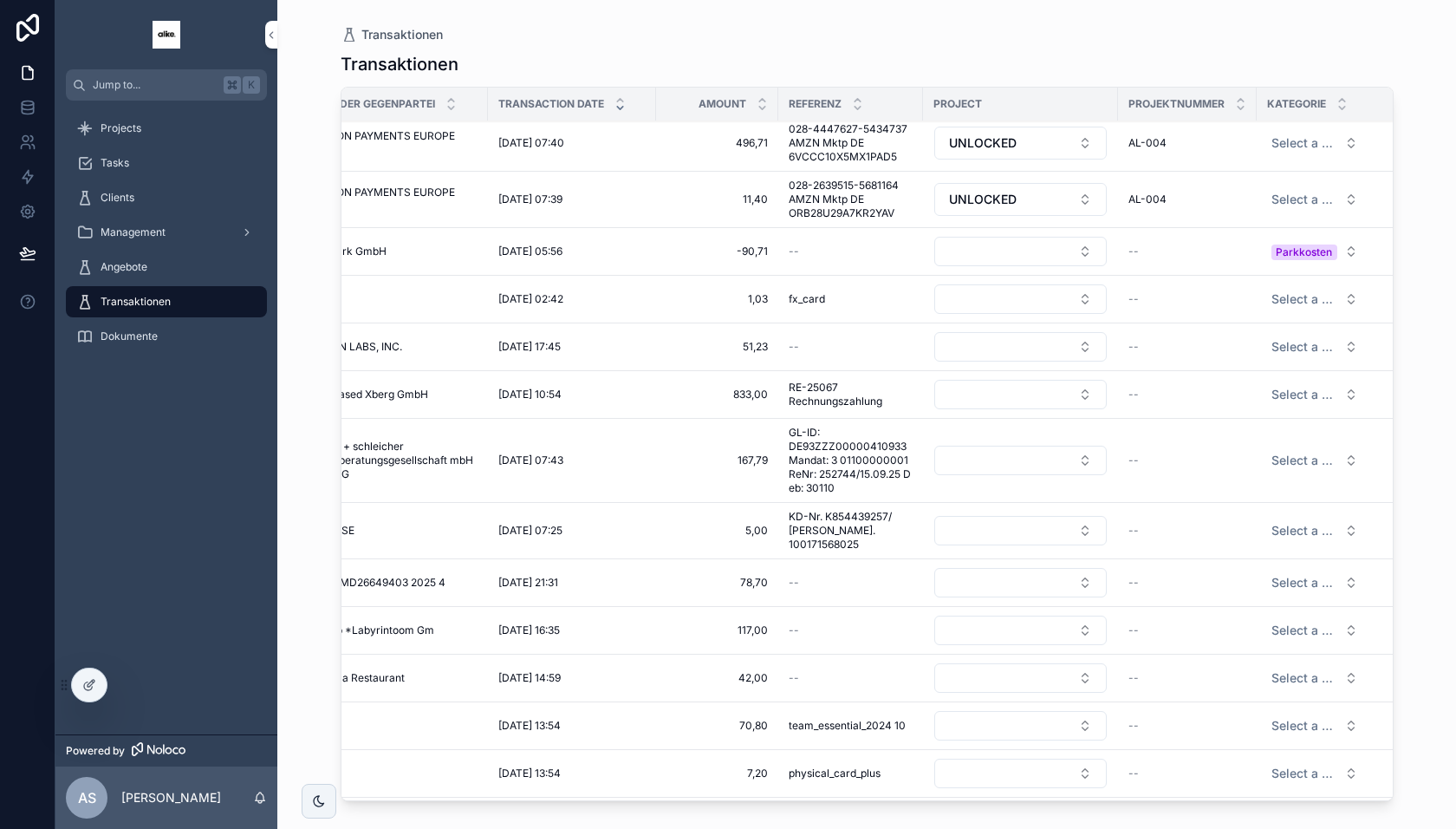
click at [1311, 298] on span "Select a Kategorie" at bounding box center [1305, 299] width 66 height 18
type input "***"
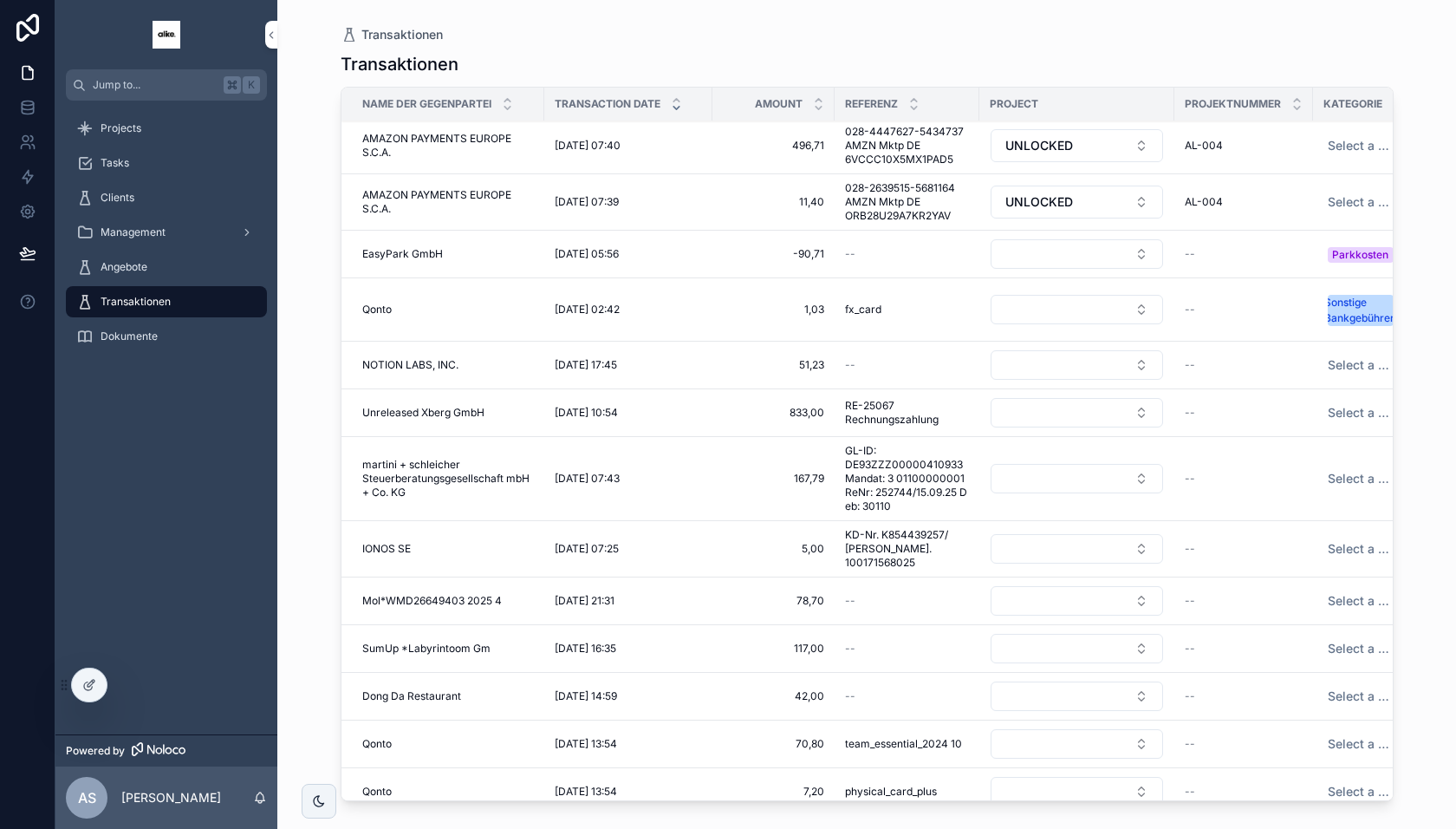
scroll to position [0, 0]
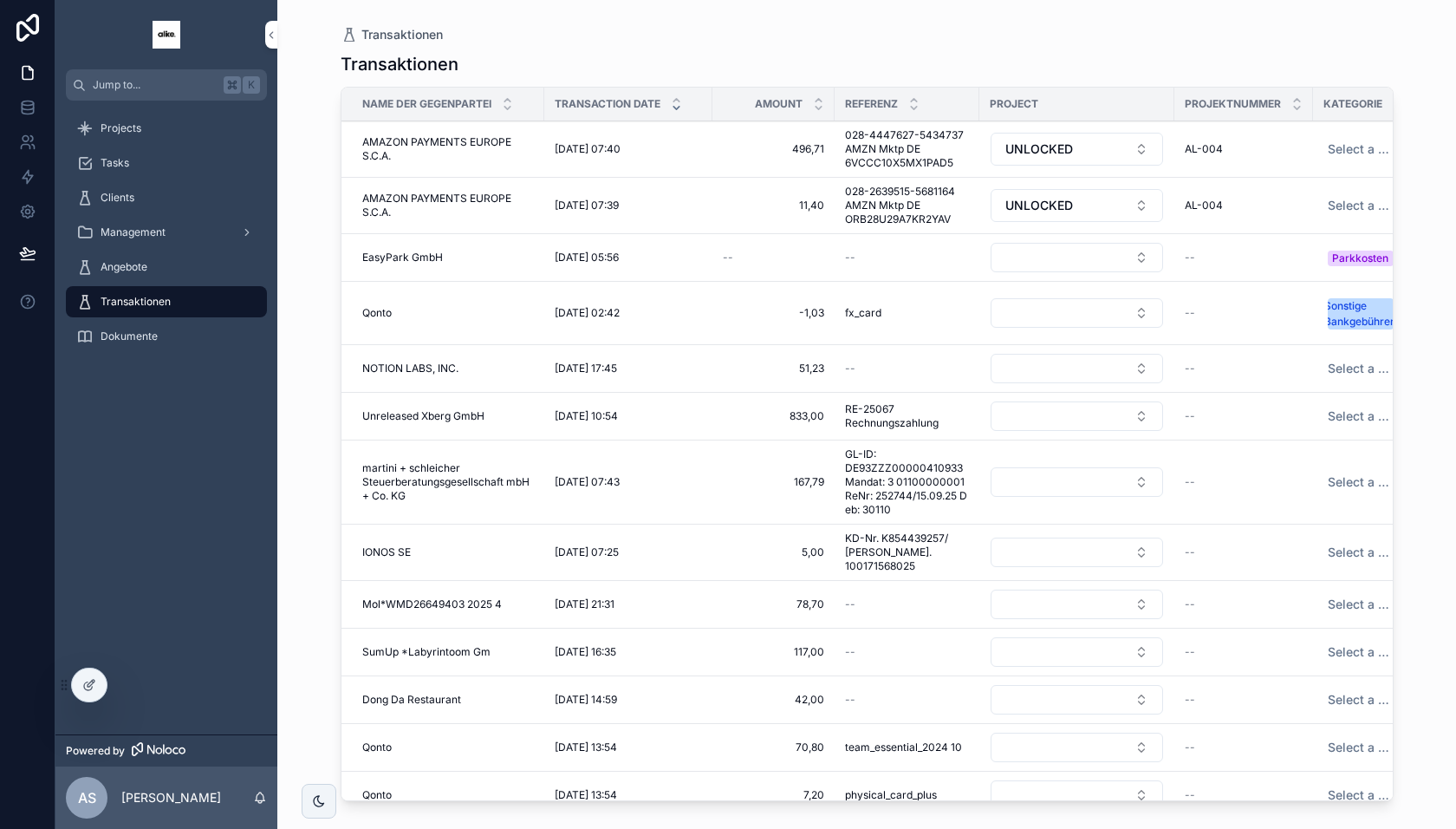
click at [740, 258] on div "--" at bounding box center [773, 258] width 102 height 14
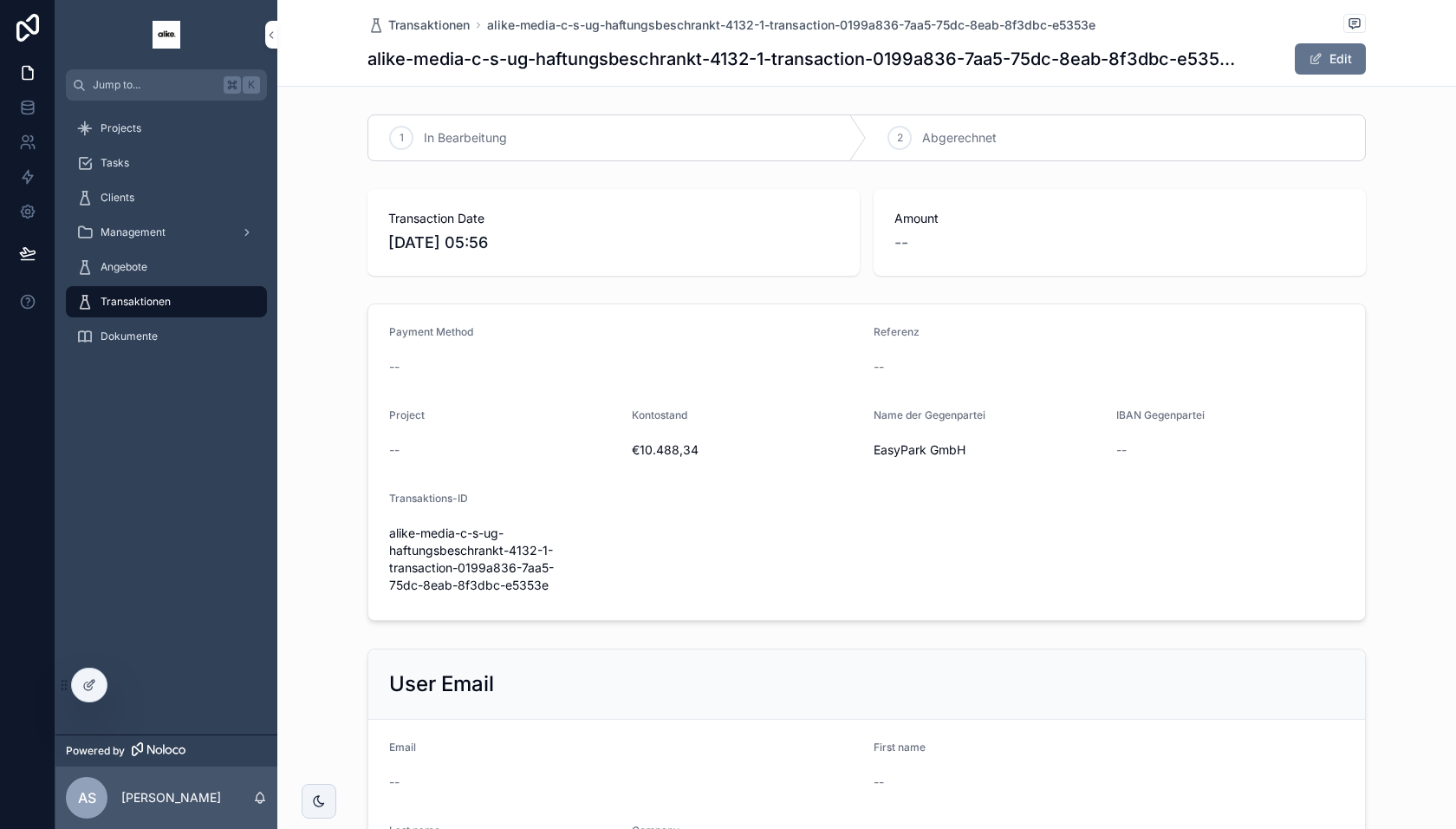
click at [1336, 52] on button "Edit" at bounding box center [1330, 58] width 71 height 31
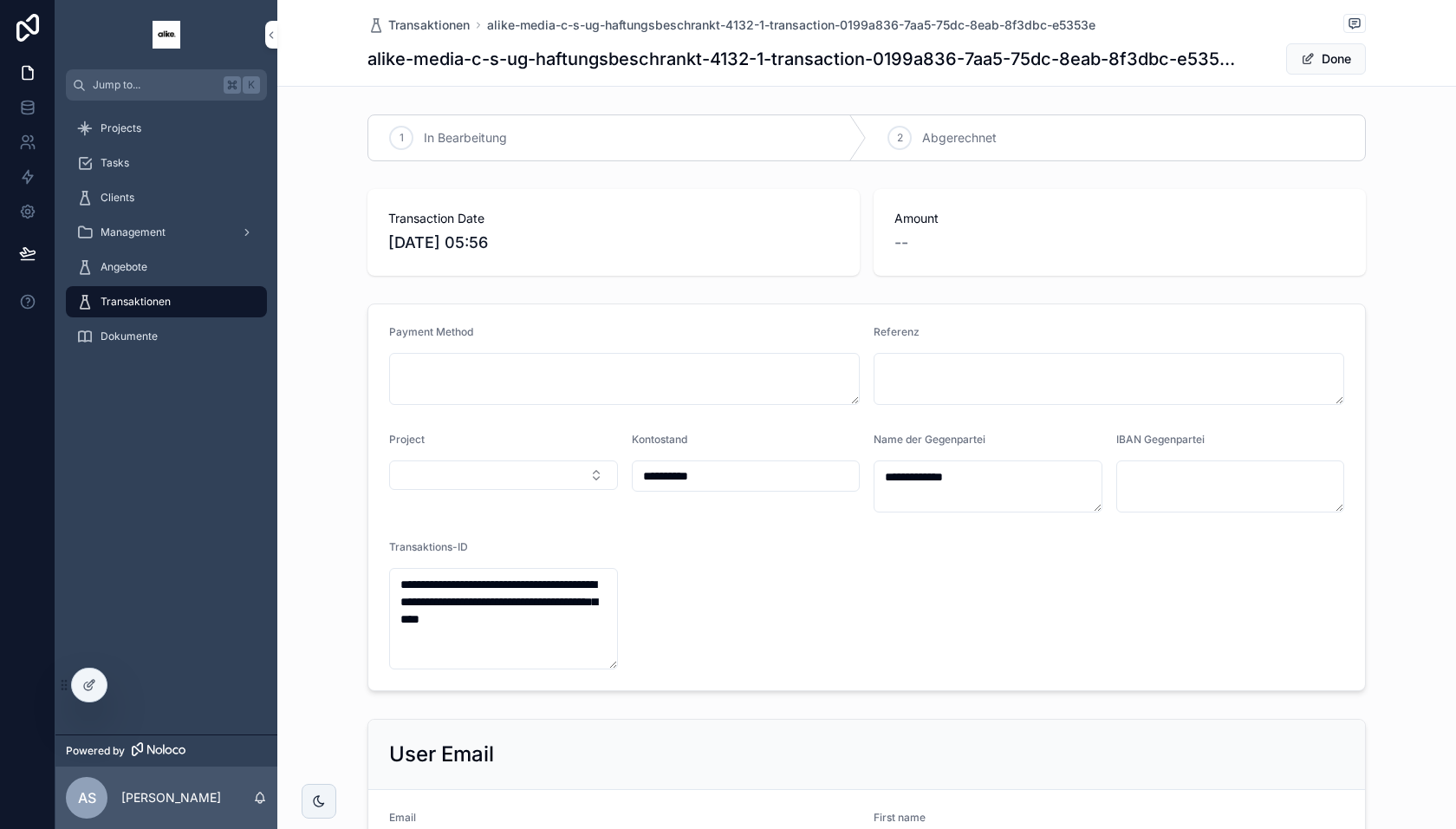
scroll to position [22, 0]
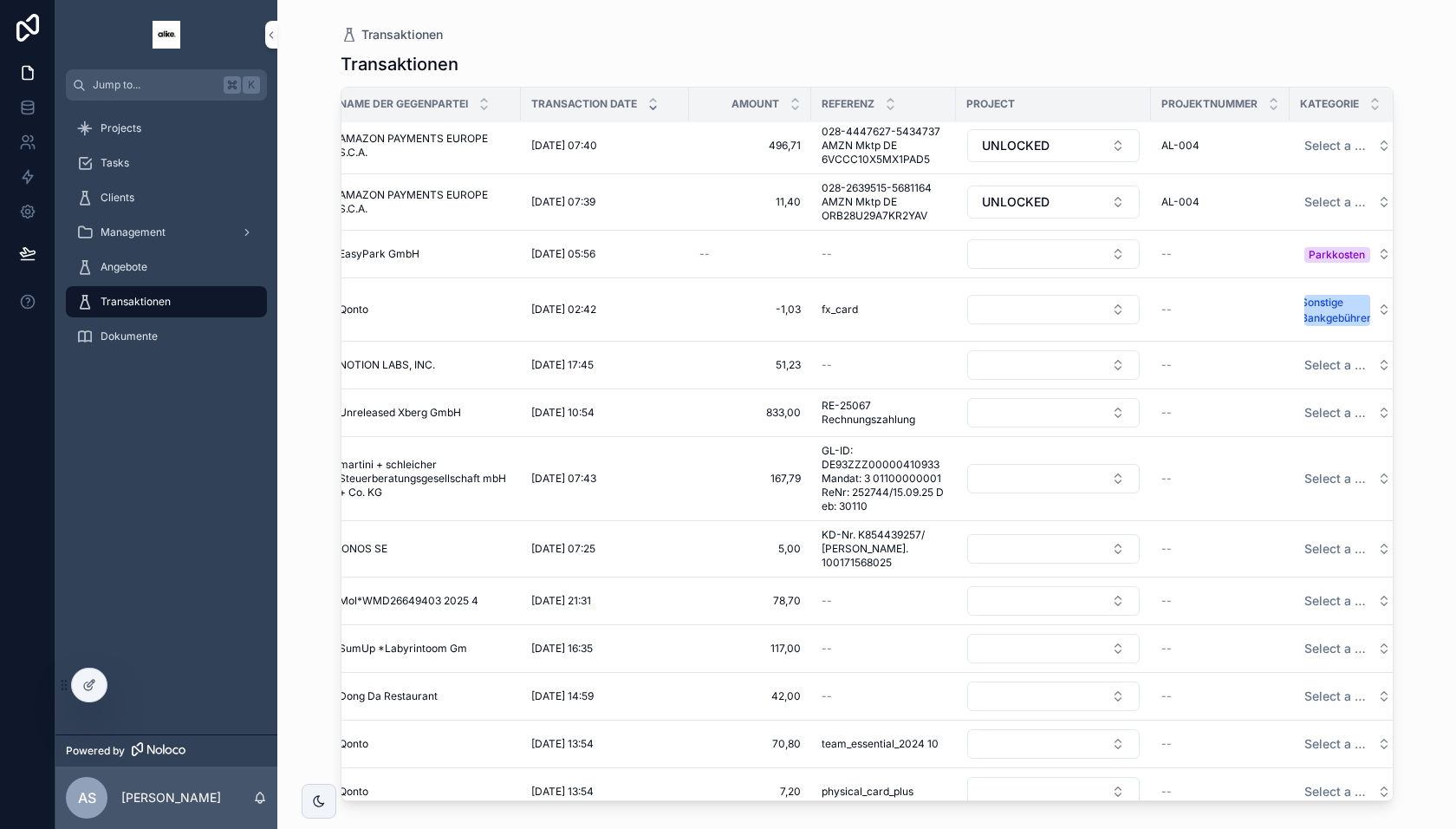
scroll to position [4, 36]
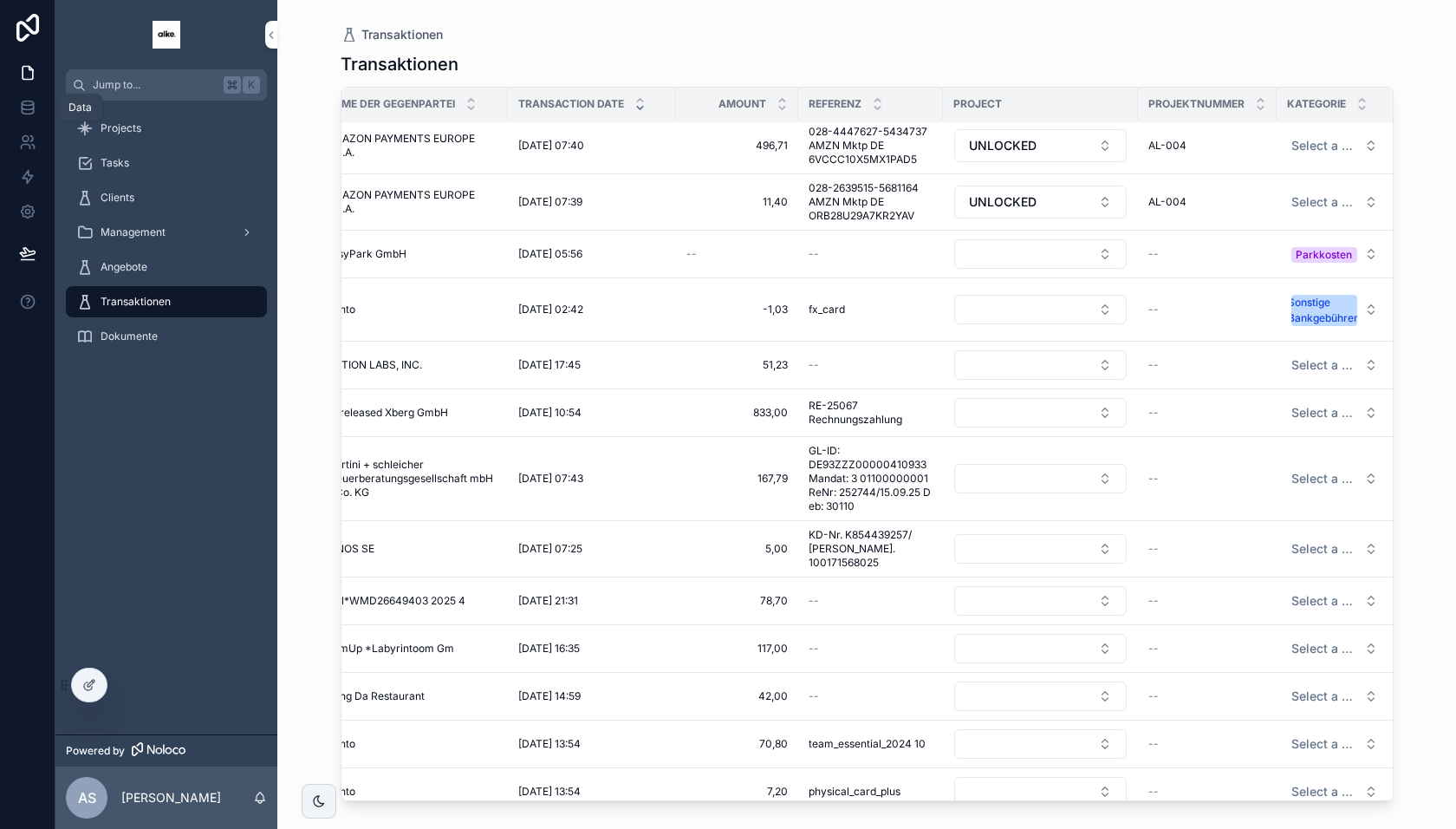
click at [27, 116] on link at bounding box center [27, 107] width 55 height 35
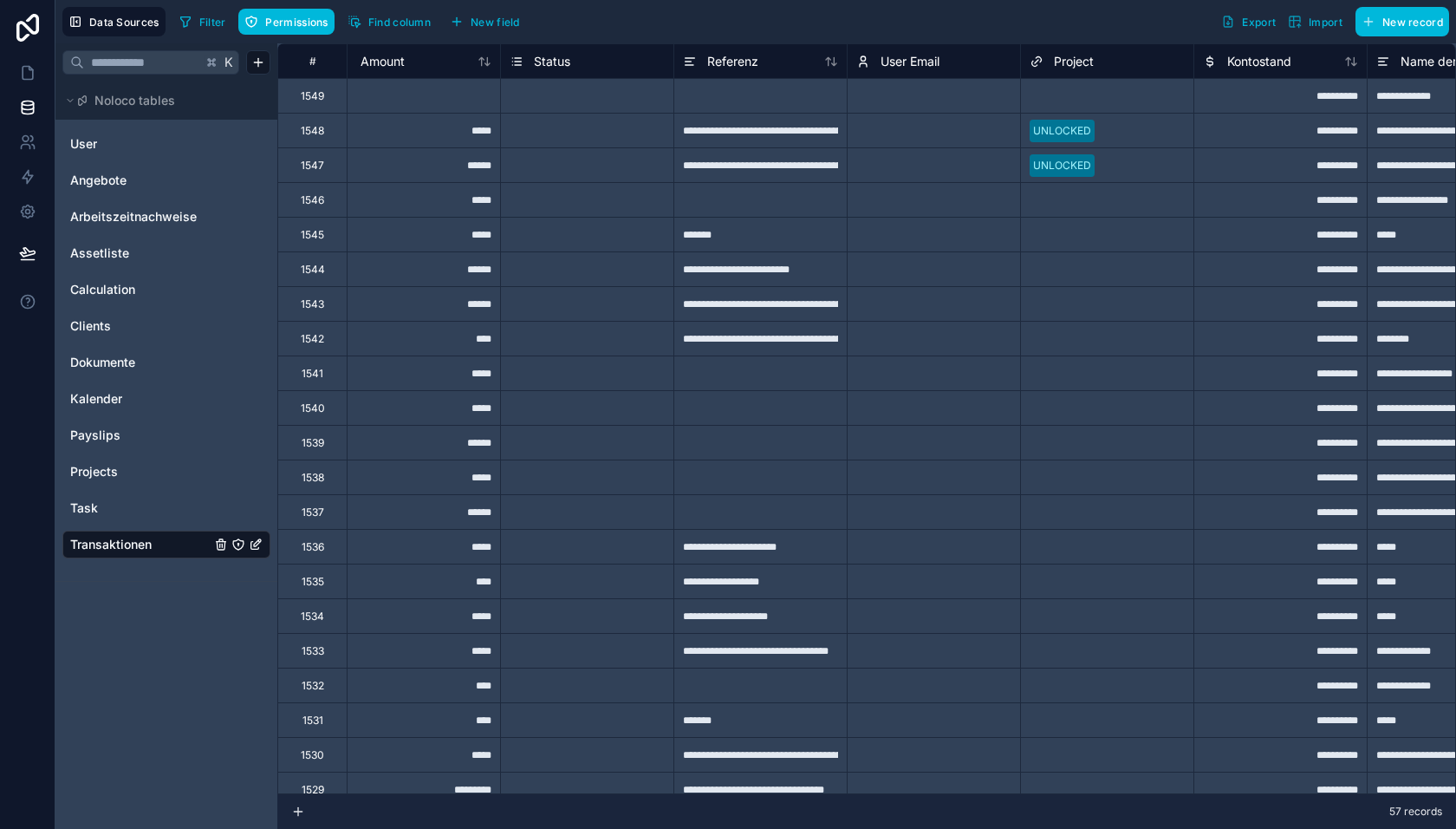
scroll to position [0, 206]
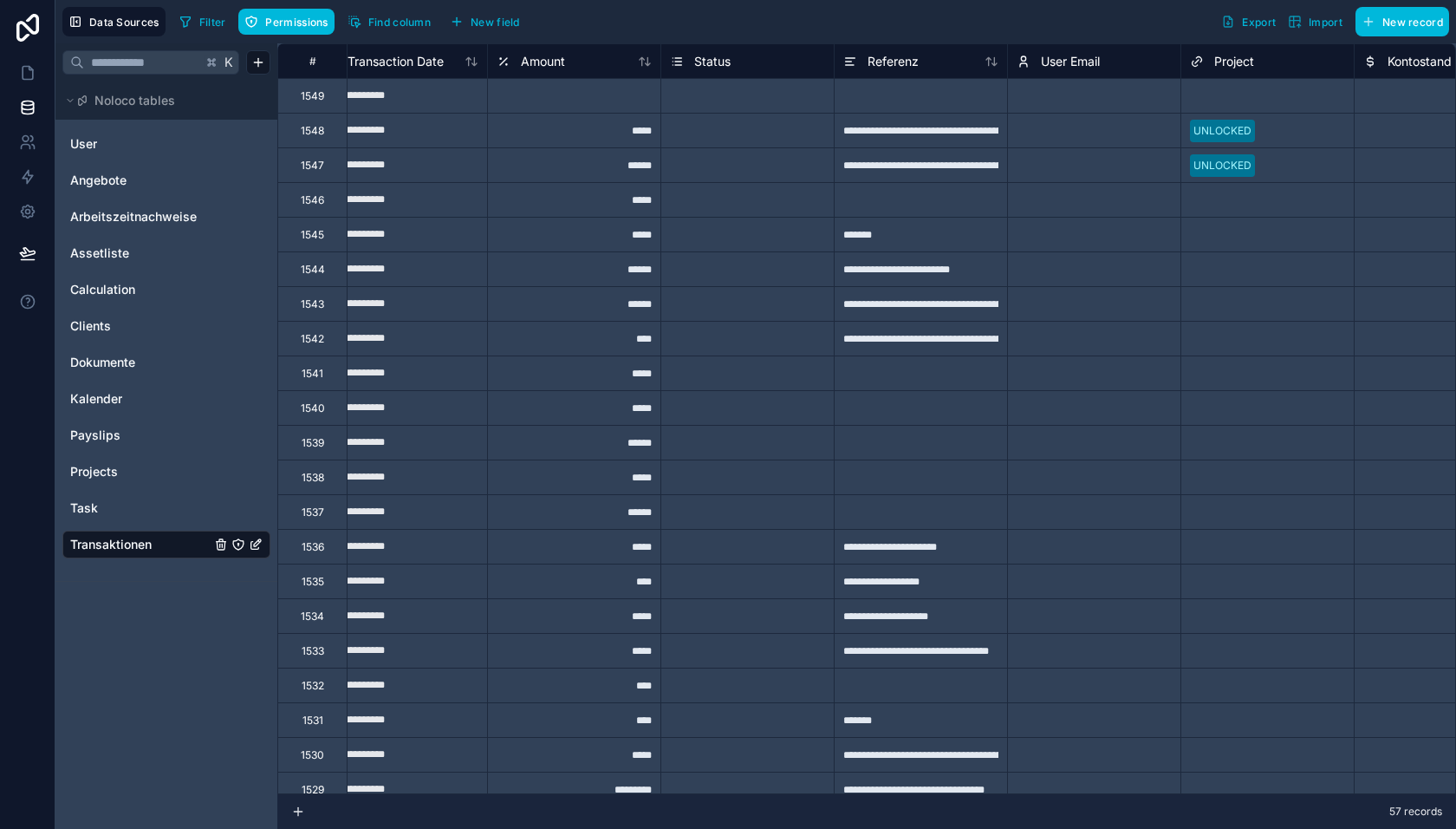
click at [631, 97] on div at bounding box center [574, 95] width 174 height 35
type input "******"
click at [23, 72] on icon at bounding box center [28, 73] width 18 height 18
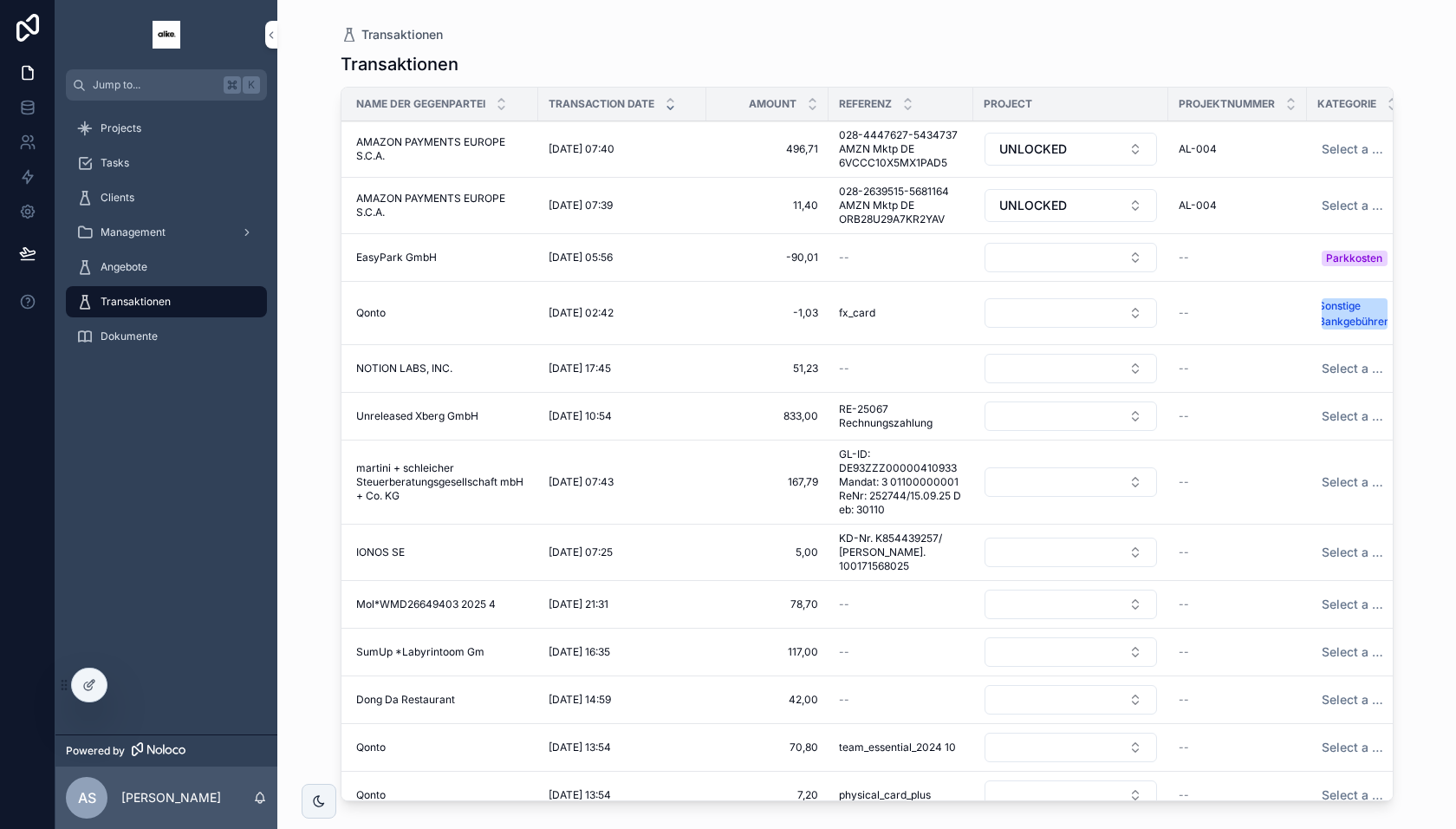
scroll to position [0, 4]
click at [23, 174] on icon at bounding box center [27, 177] width 11 height 13
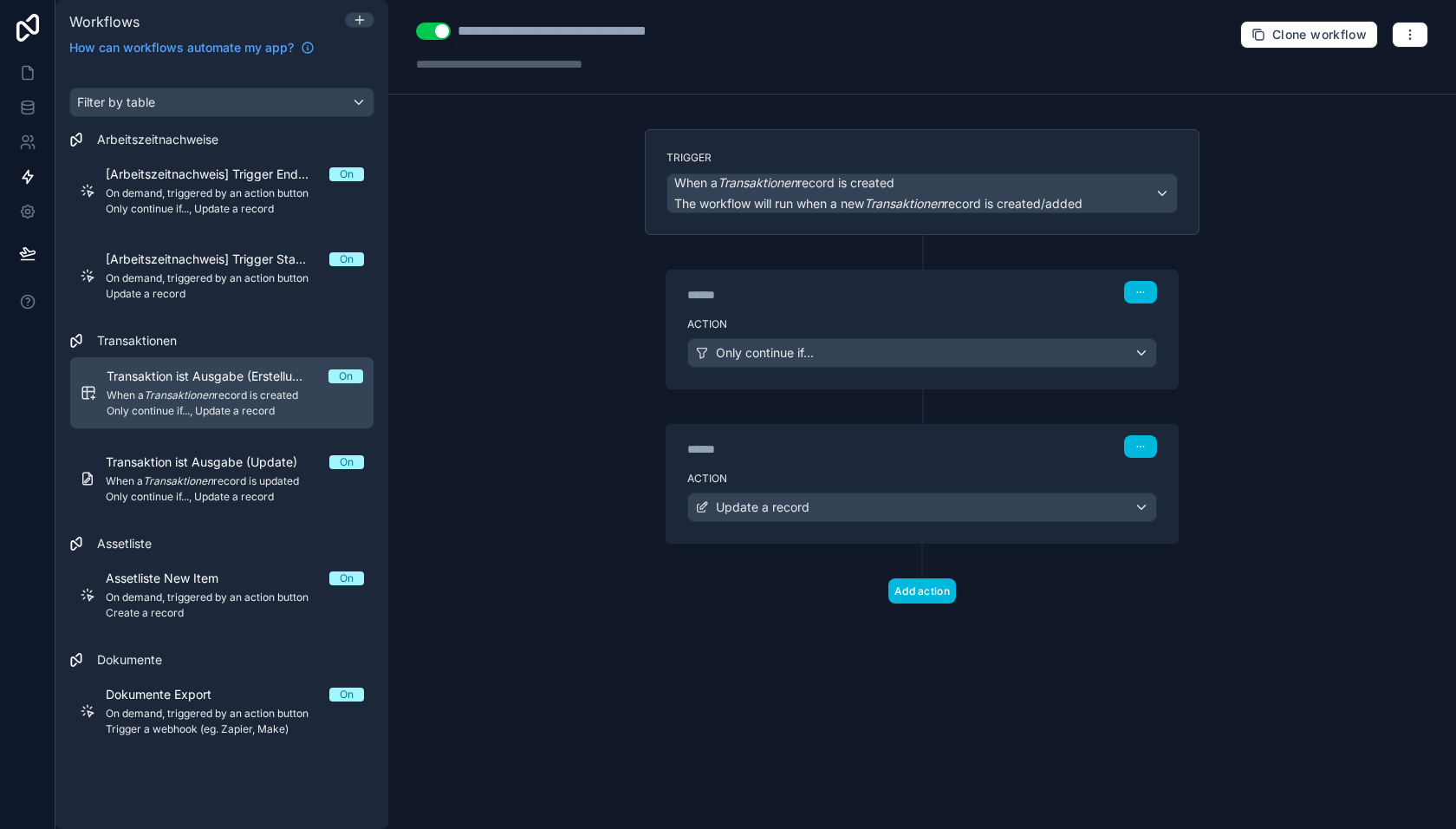
click at [909, 584] on button "Add action" at bounding box center [922, 591] width 67 height 25
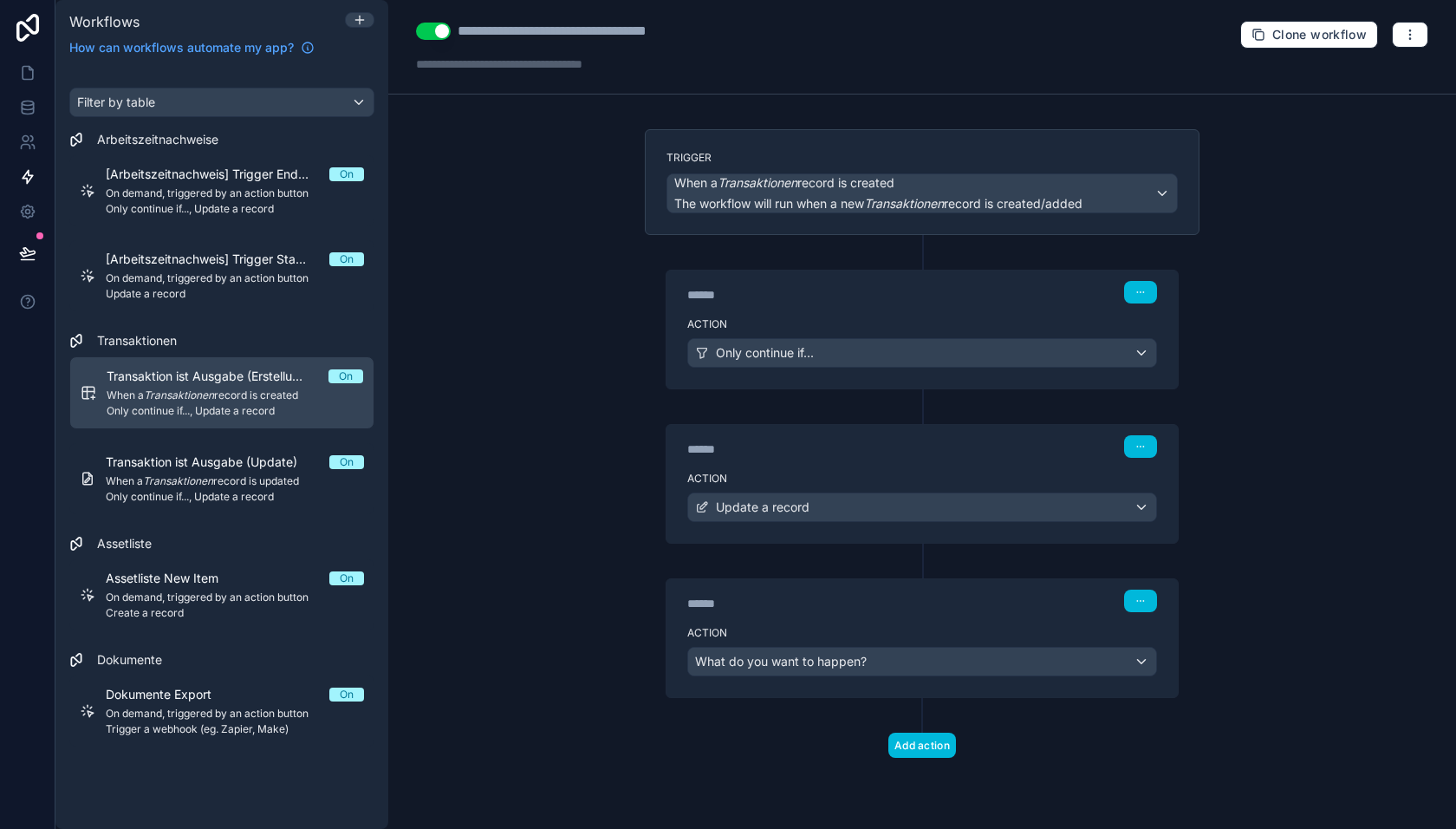
drag, startPoint x: 725, startPoint y: 604, endPoint x: 722, endPoint y: 565, distance: 39.1
click at [722, 565] on div "****** Step 3 Action What do you want to happen?" at bounding box center [922, 621] width 554 height 154
click at [1159, 592] on div "****** Step 3" at bounding box center [922, 599] width 511 height 40
click at [1140, 595] on icon "button" at bounding box center [1141, 600] width 11 height 11
click at [1029, 626] on label "Action" at bounding box center [922, 633] width 469 height 14
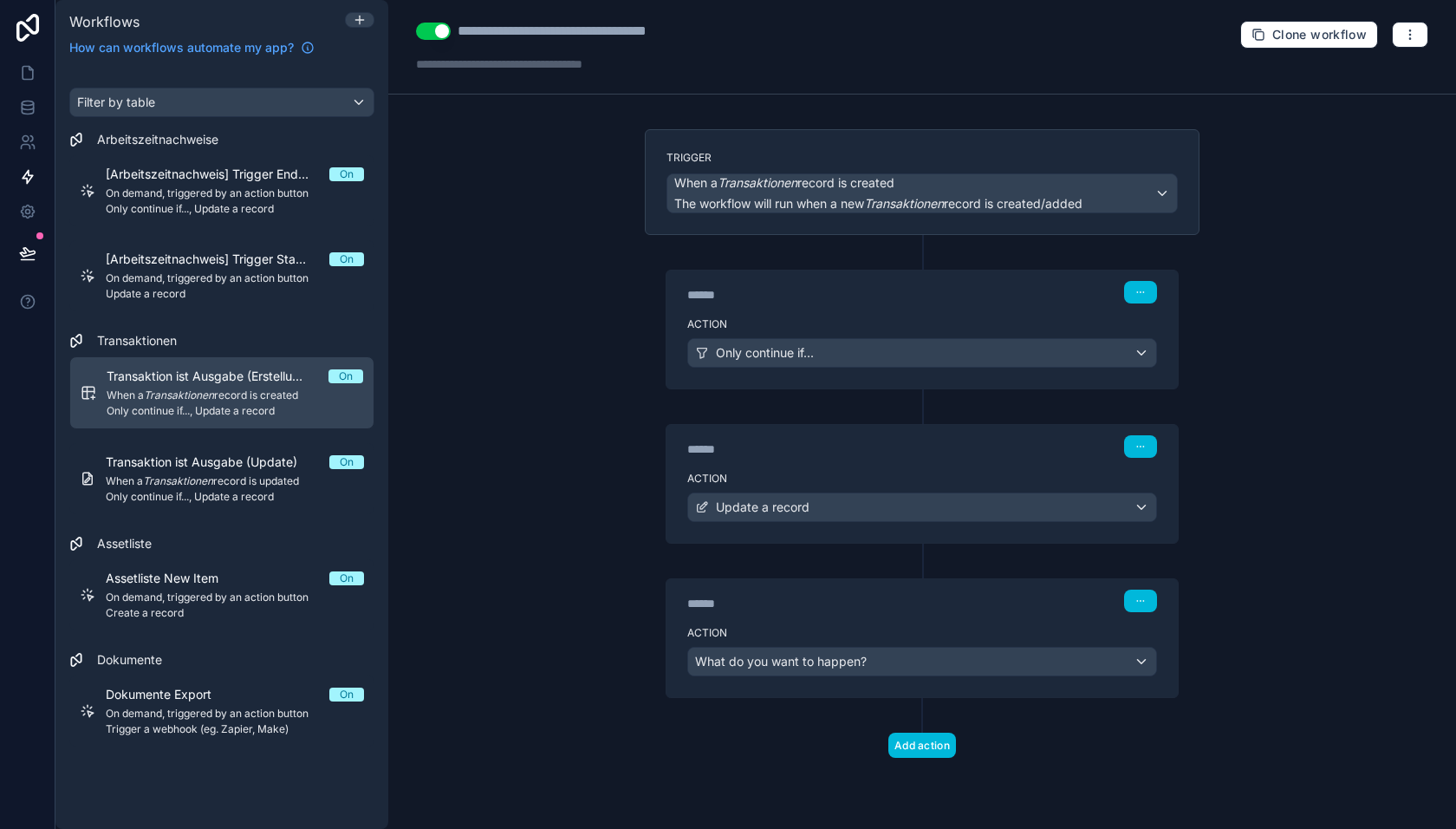
drag, startPoint x: 963, startPoint y: 608, endPoint x: 962, endPoint y: 577, distance: 31.0
click at [962, 579] on div "****** Step 3" at bounding box center [922, 599] width 511 height 40
click at [900, 351] on div "Only continue if..." at bounding box center [922, 353] width 469 height 27
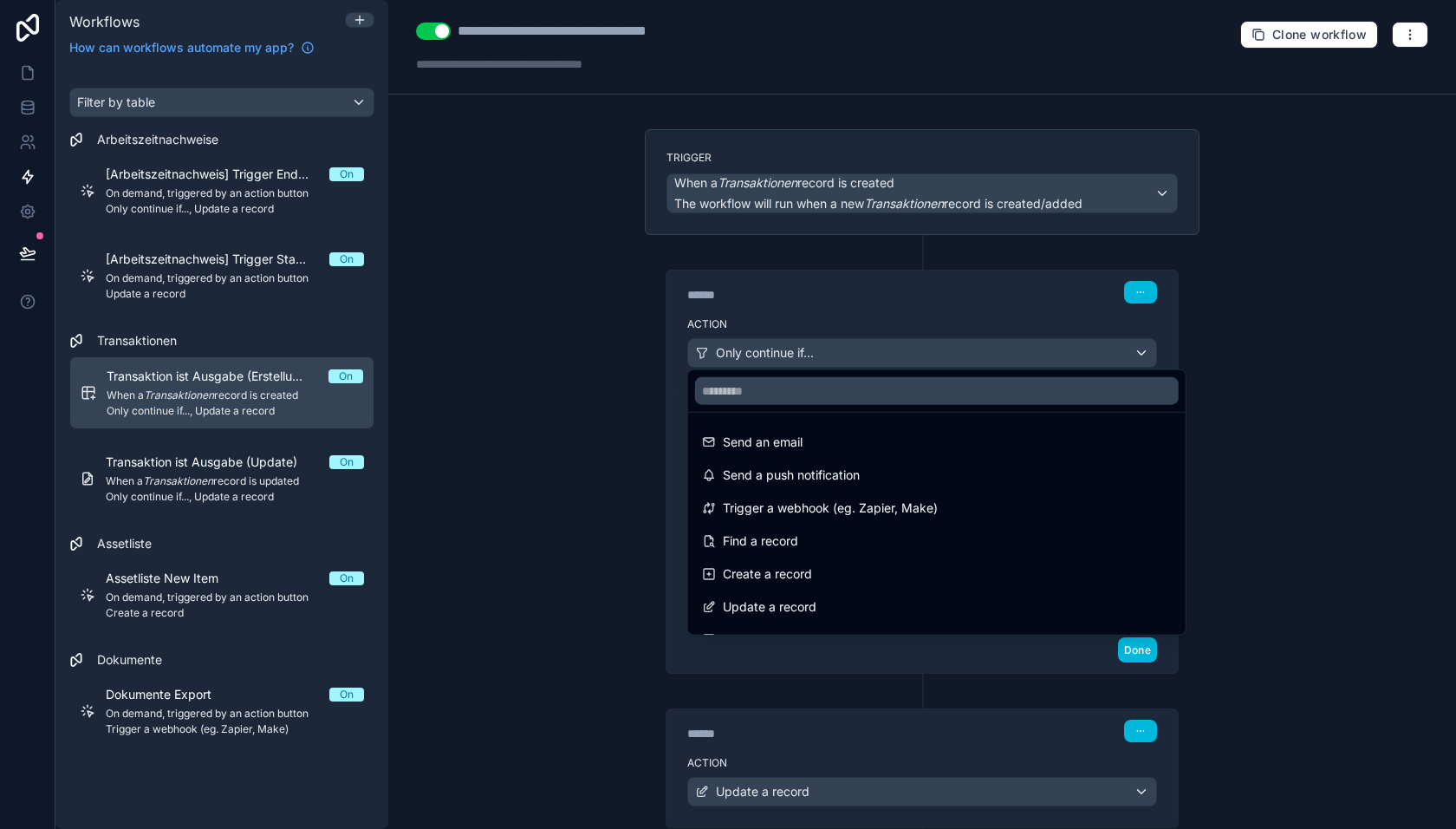
click at [864, 353] on div at bounding box center [728, 414] width 1456 height 829
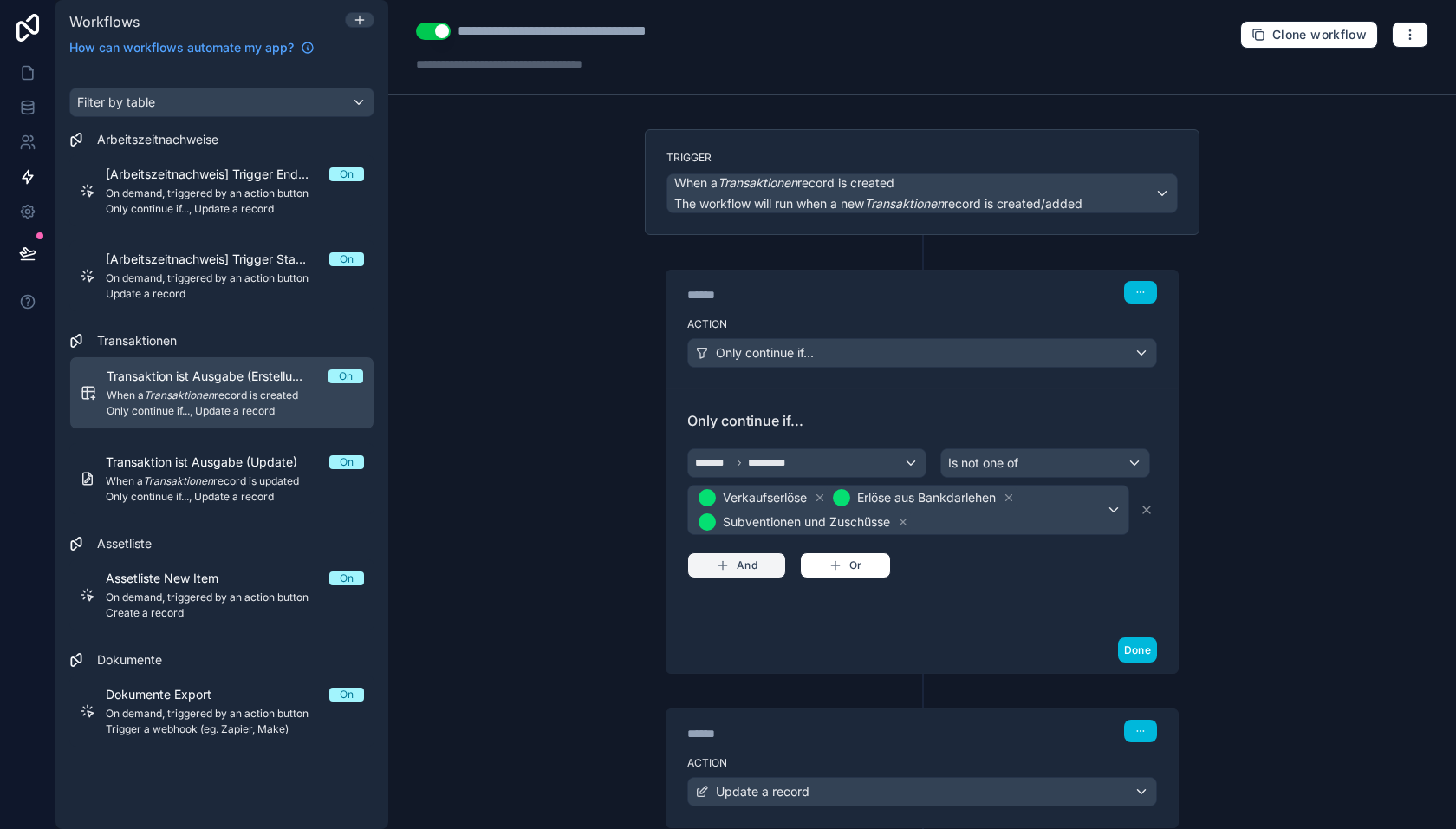
click at [758, 557] on button "And" at bounding box center [737, 564] width 99 height 26
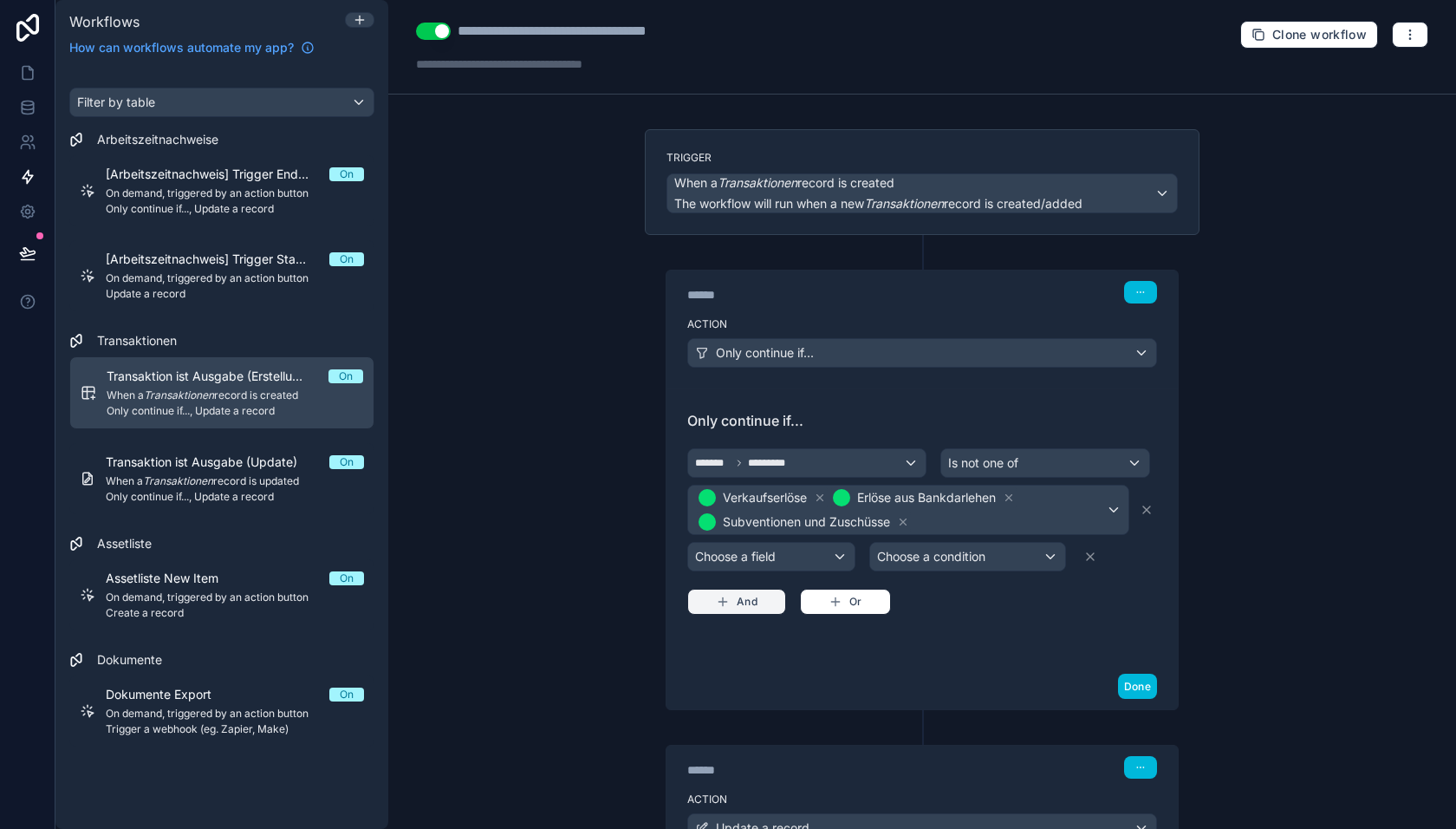
scroll to position [59, 0]
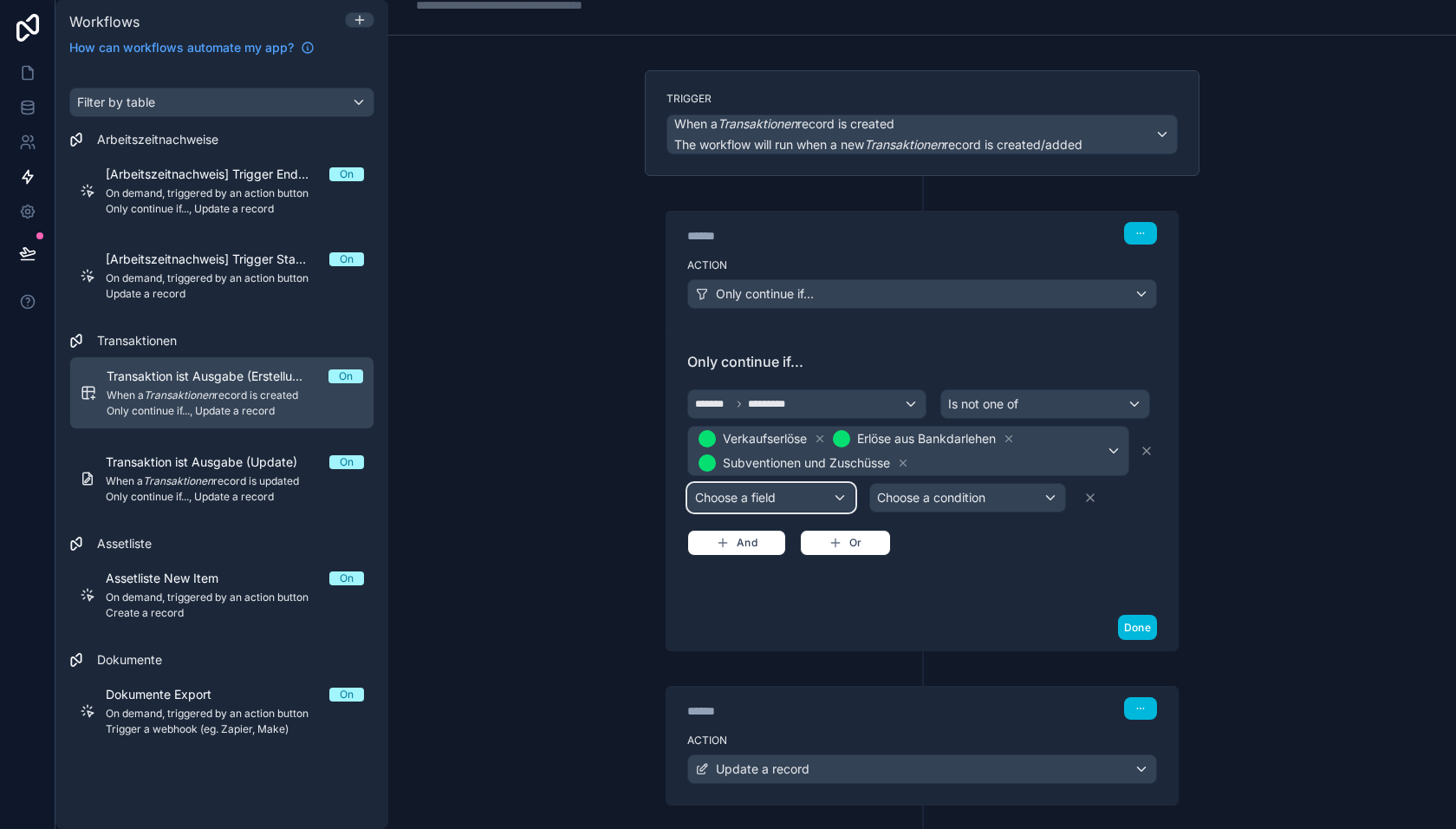
click at [792, 484] on div "Choose a field" at bounding box center [771, 497] width 167 height 27
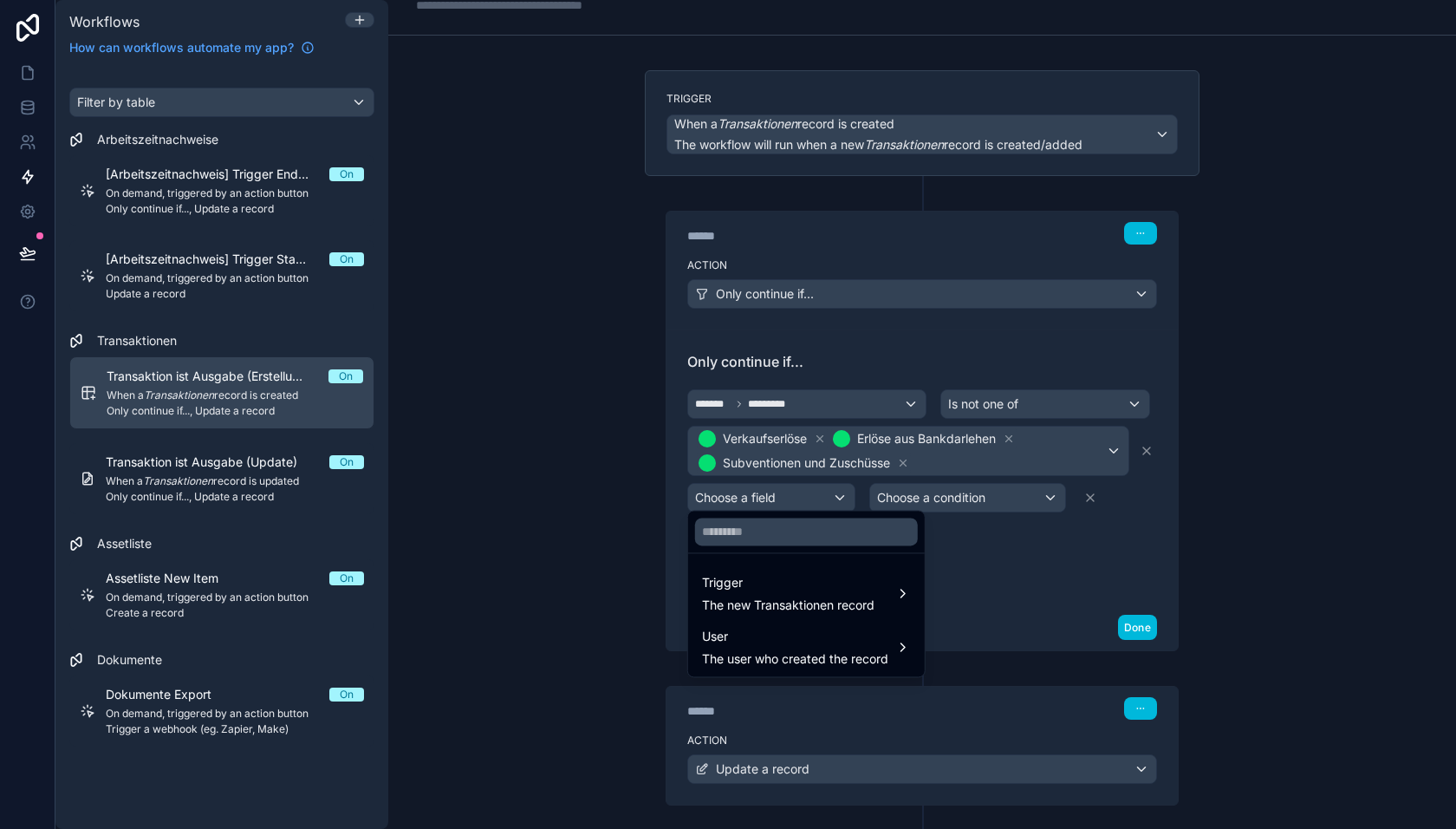
click at [769, 564] on ul "Trigger The new Transaktionen record User The user who created the record" at bounding box center [806, 614] width 236 height 123
click at [769, 580] on span "Trigger" at bounding box center [788, 582] width 173 height 20
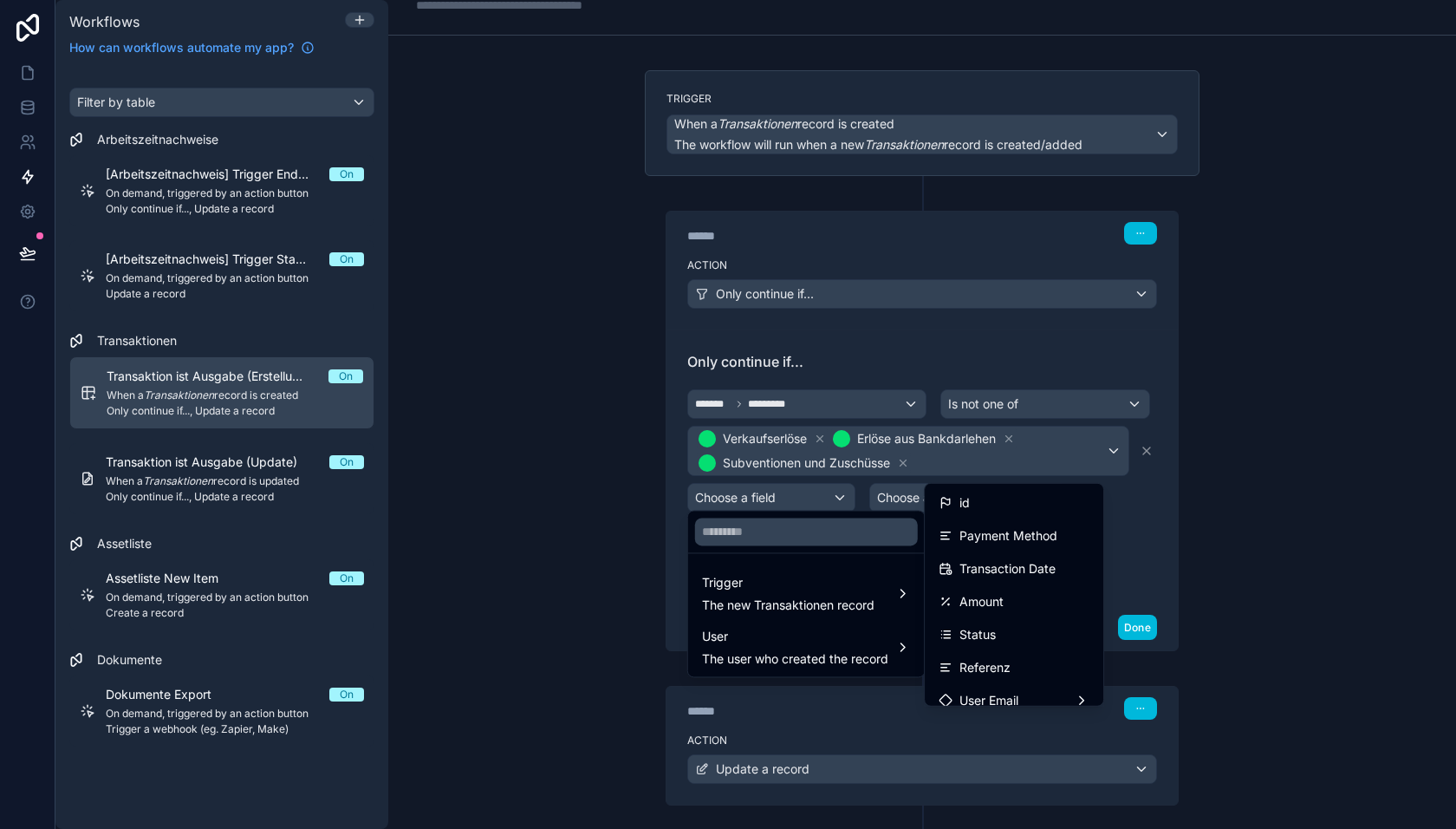
click at [980, 597] on span "Amount" at bounding box center [981, 601] width 44 height 20
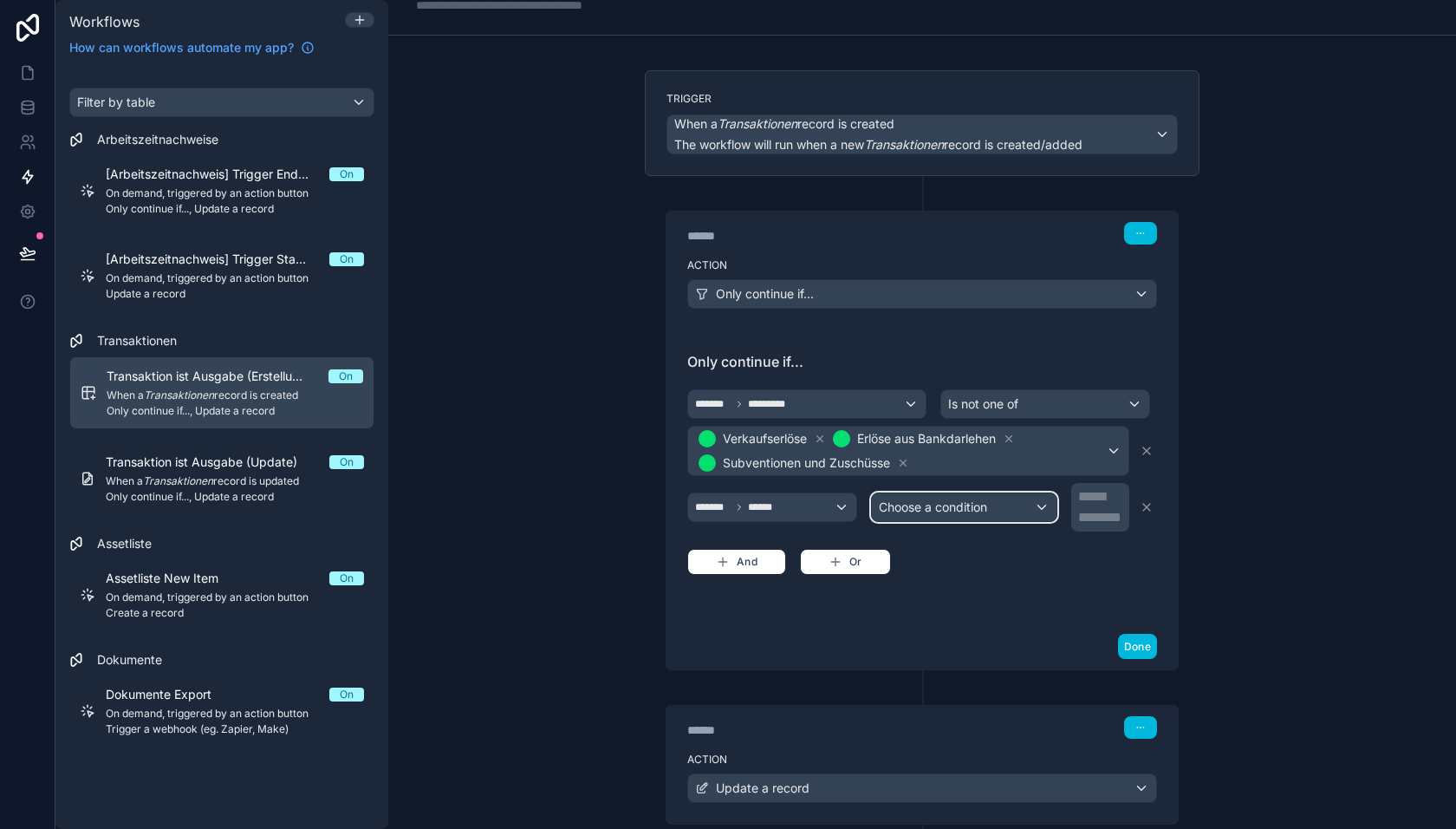
click at [965, 500] on span "Choose a condition" at bounding box center [933, 507] width 108 height 15
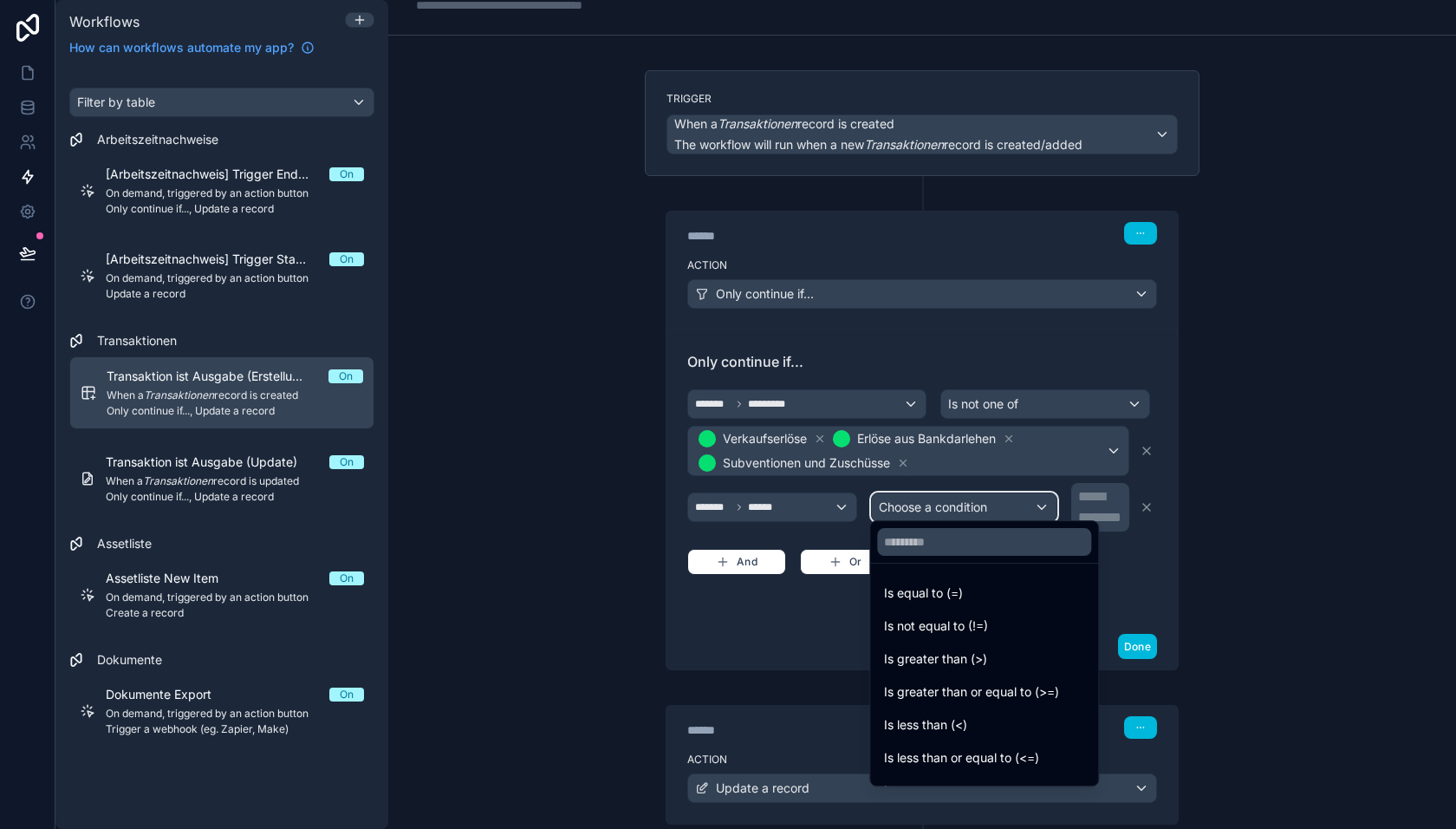
scroll to position [42, 0]
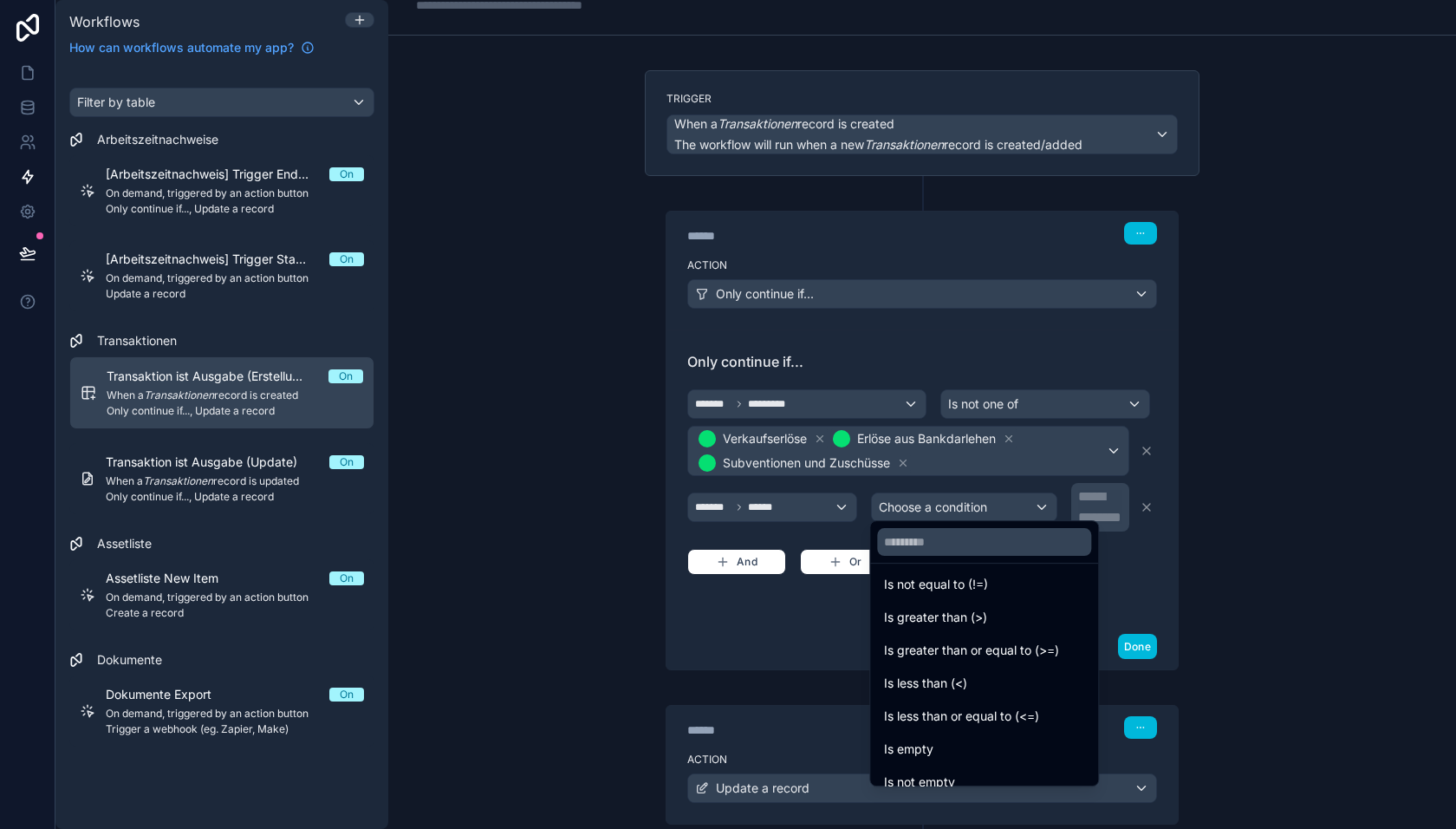
click at [946, 614] on span "Is greater than (>)" at bounding box center [935, 616] width 103 height 20
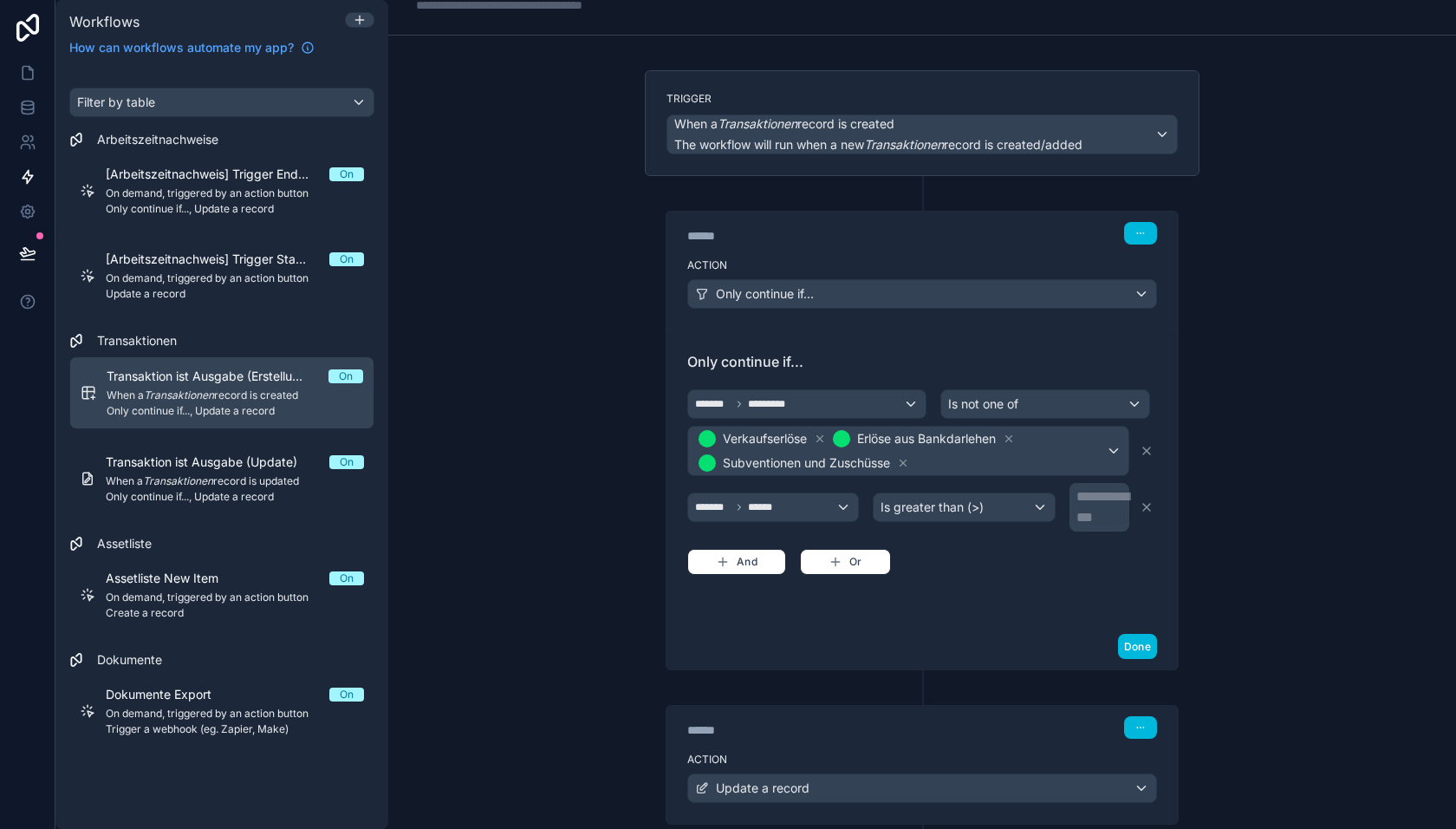
click at [1086, 507] on div "**********" at bounding box center [1102, 507] width 50 height 42
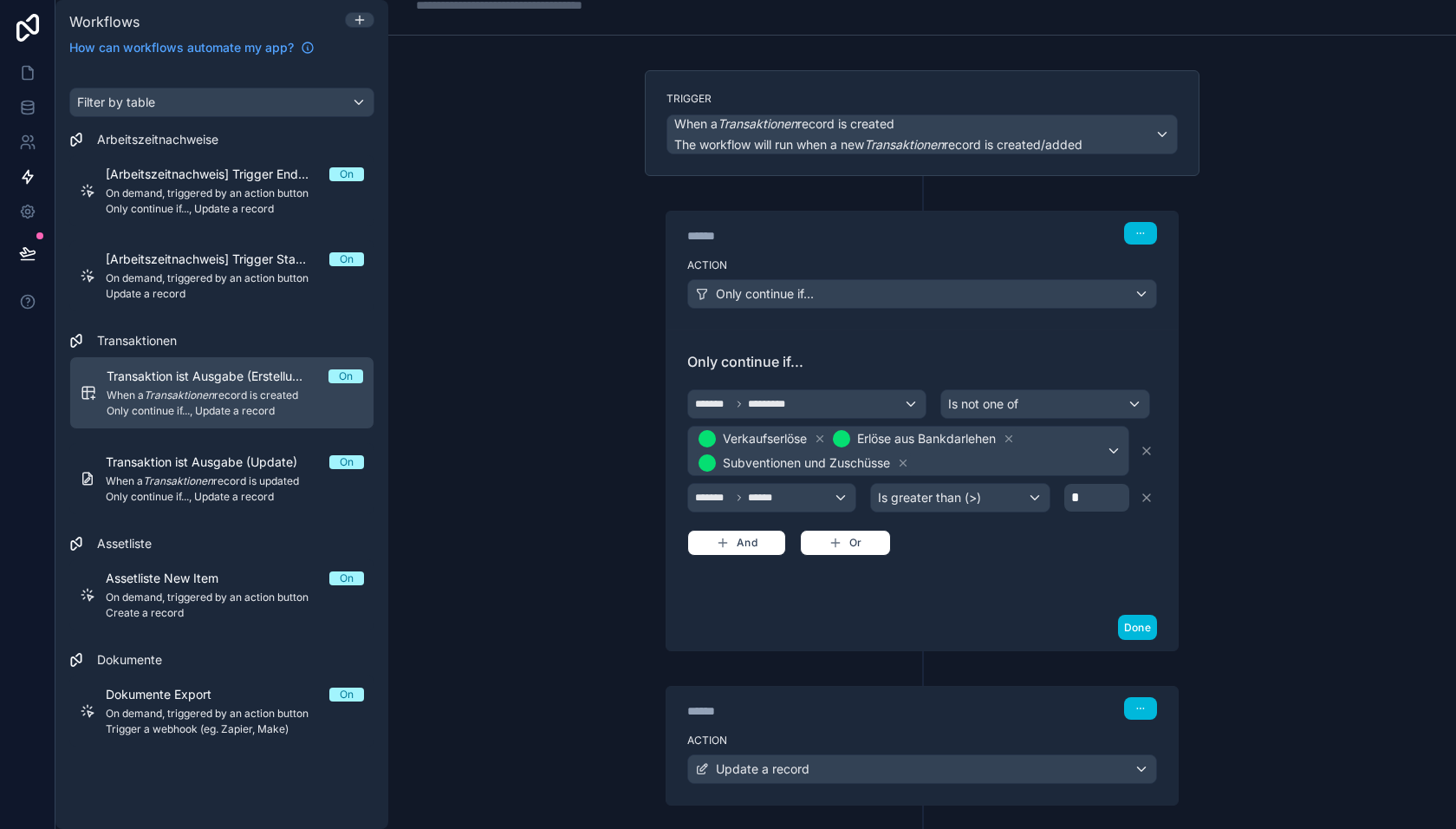
click at [1137, 615] on button "Done" at bounding box center [1138, 627] width 39 height 25
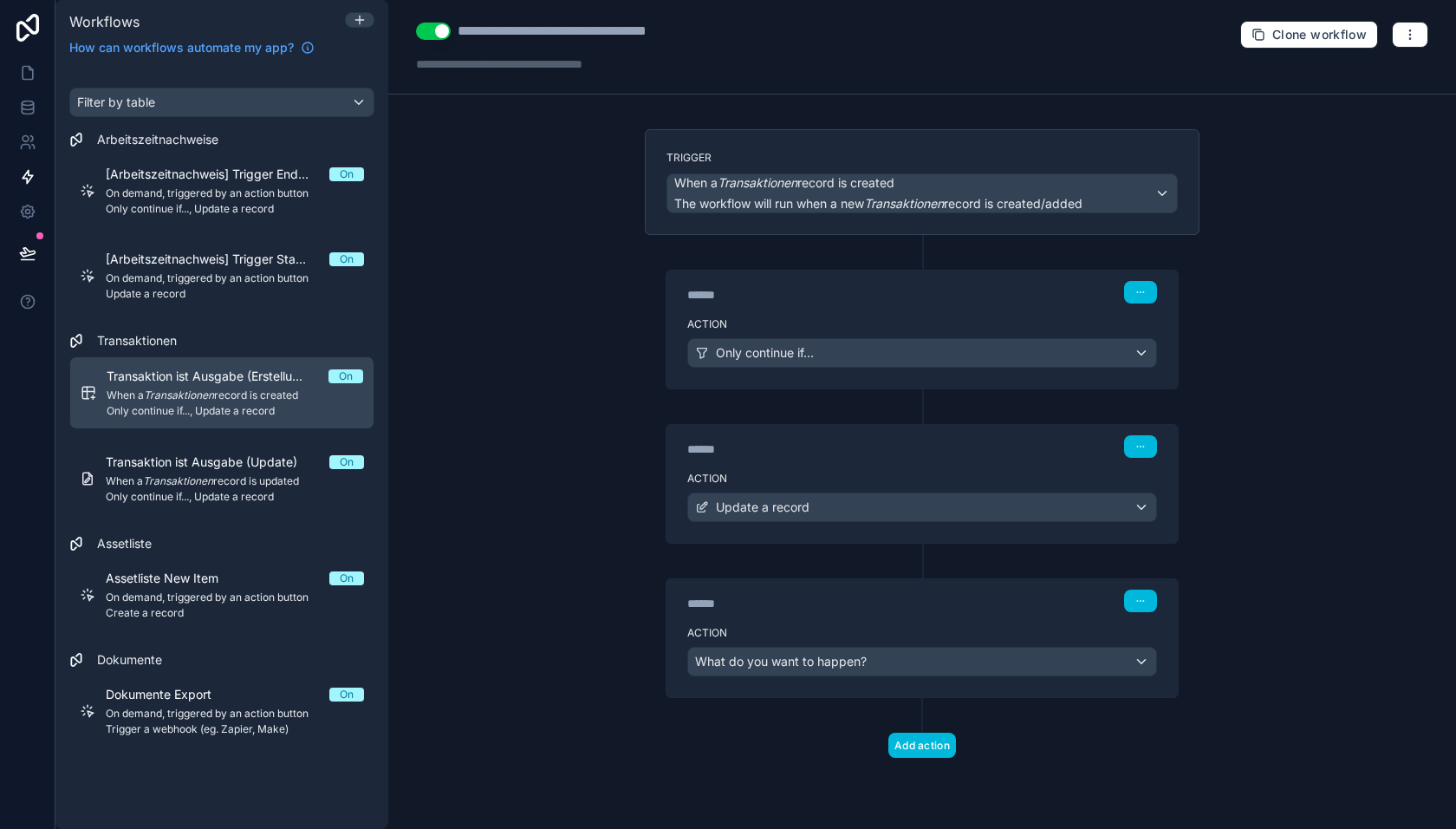
click at [261, 484] on span "When a Transaktionen record is updated" at bounding box center [235, 481] width 259 height 14
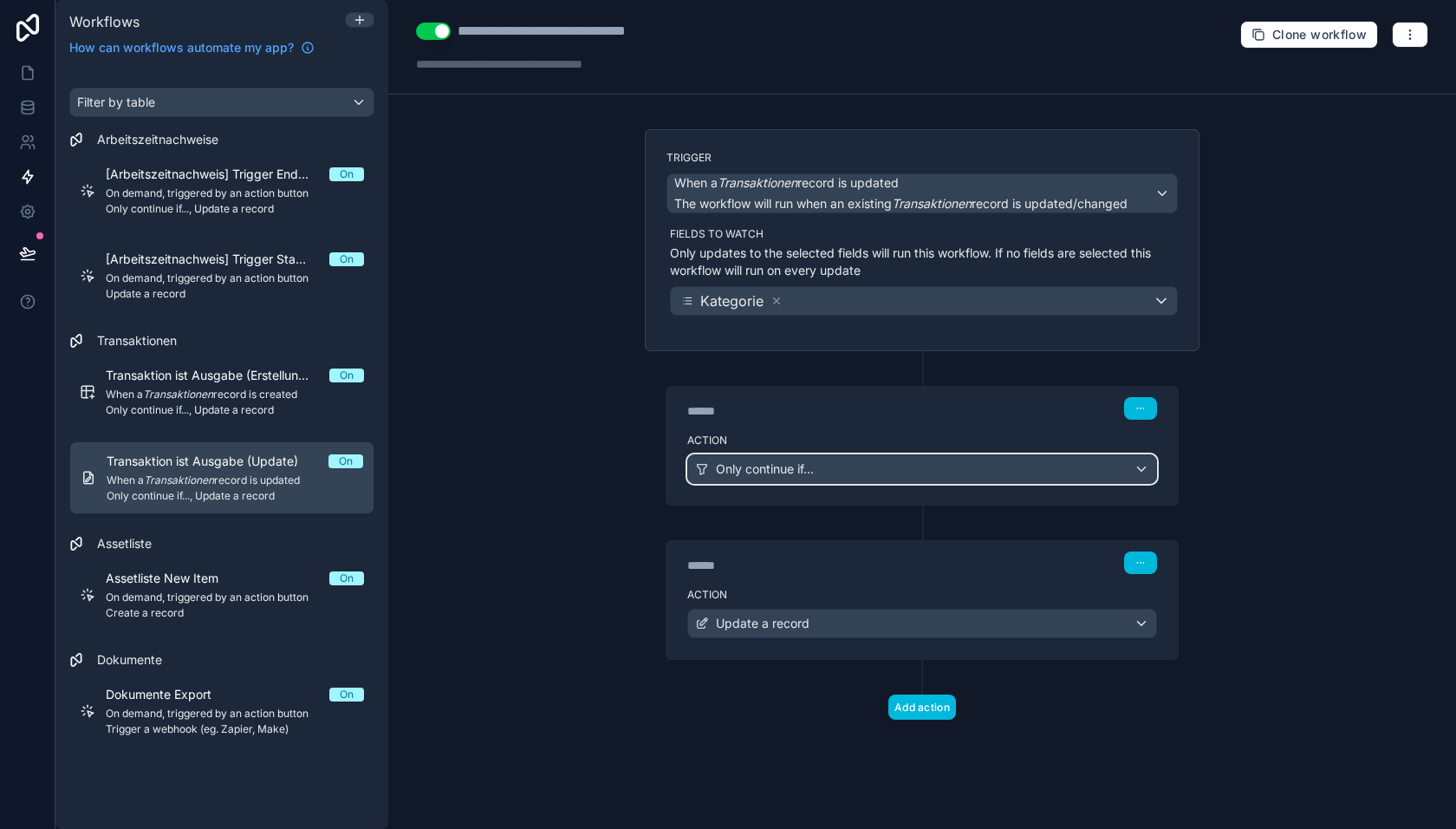
click at [890, 455] on div "Only continue if..." at bounding box center [922, 469] width 469 height 27
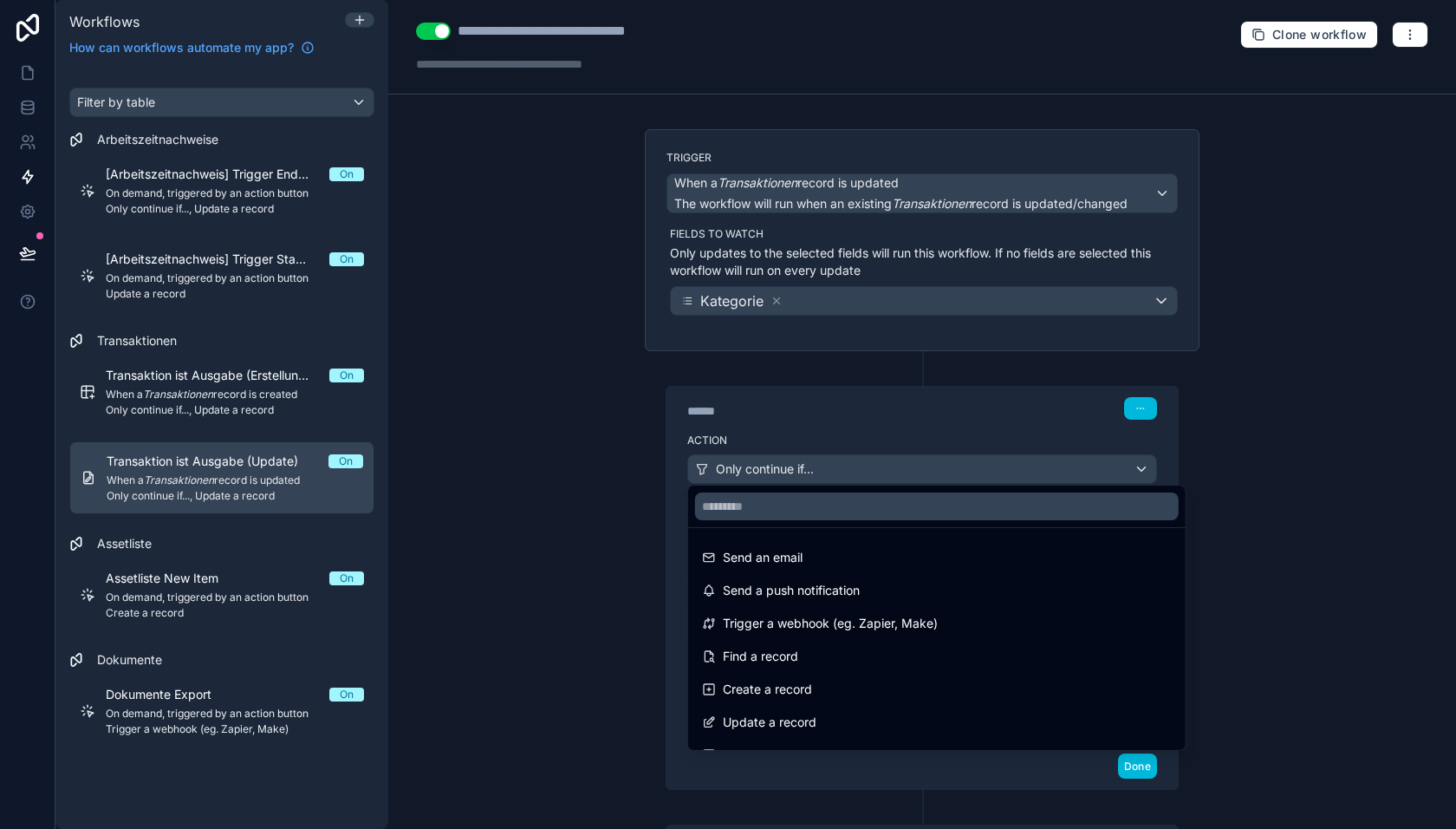
click at [841, 429] on div at bounding box center [728, 414] width 1456 height 829
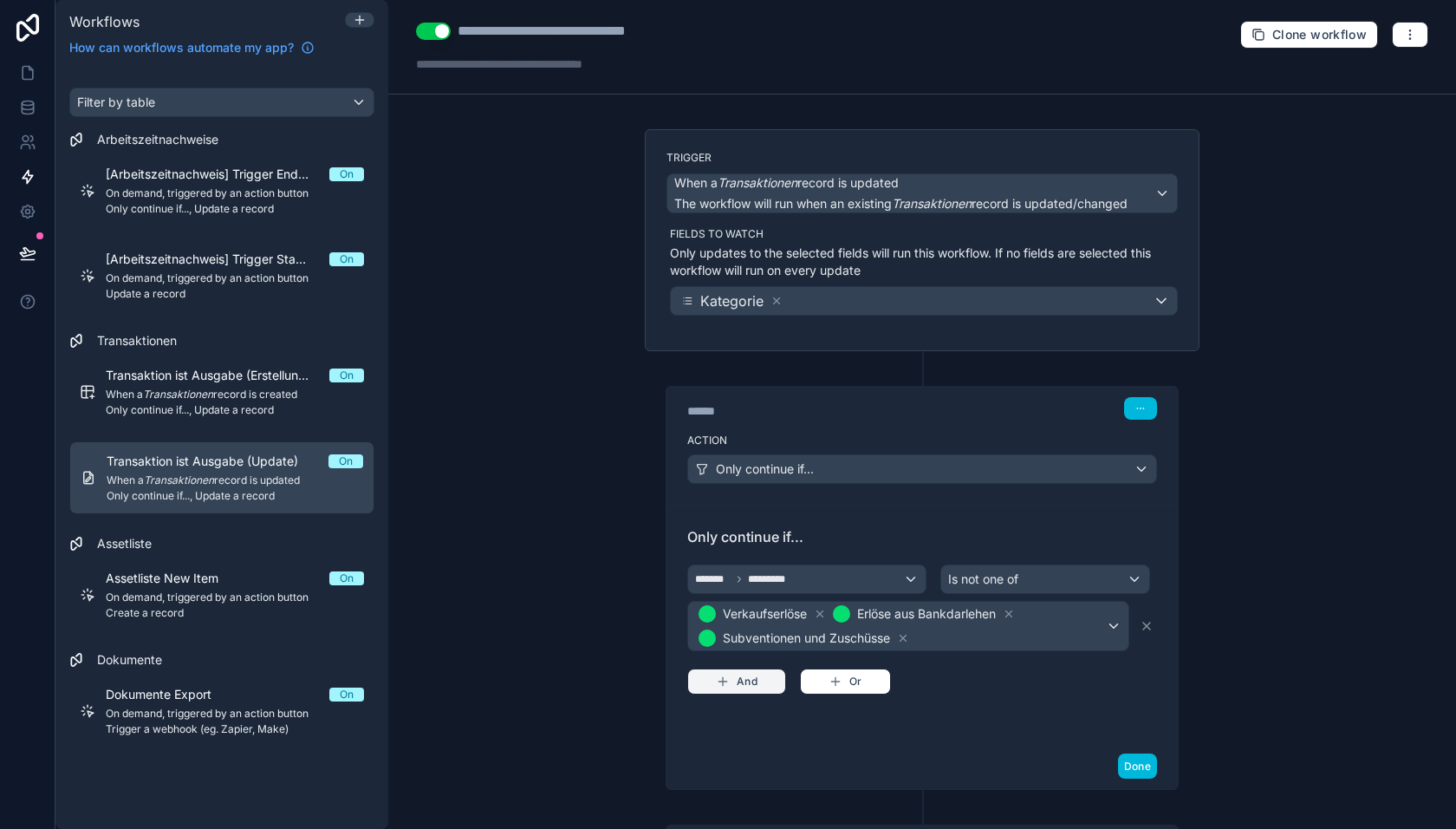
click at [743, 676] on button "And" at bounding box center [737, 681] width 99 height 26
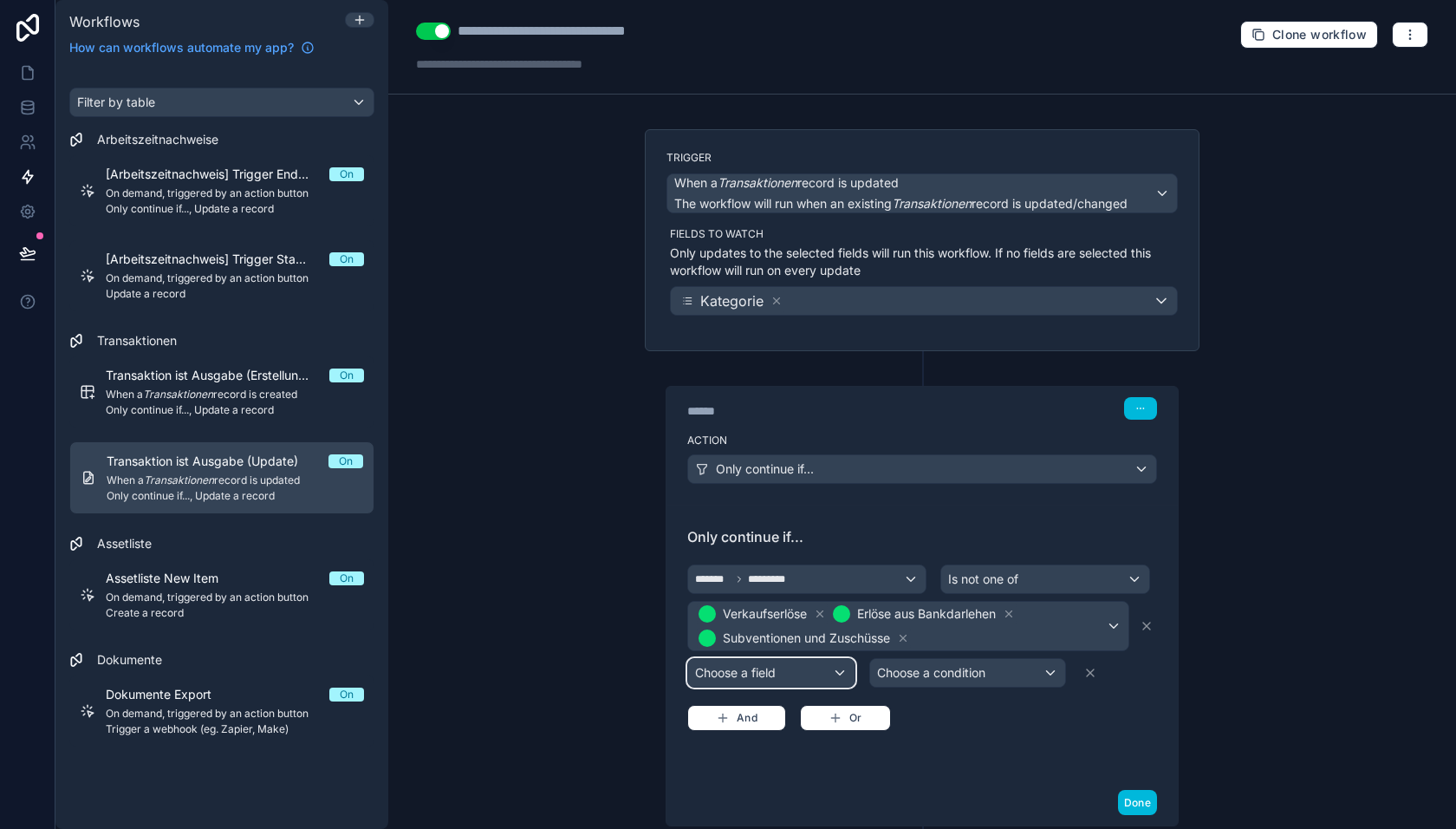
click at [760, 662] on div "Choose a field" at bounding box center [771, 672] width 167 height 27
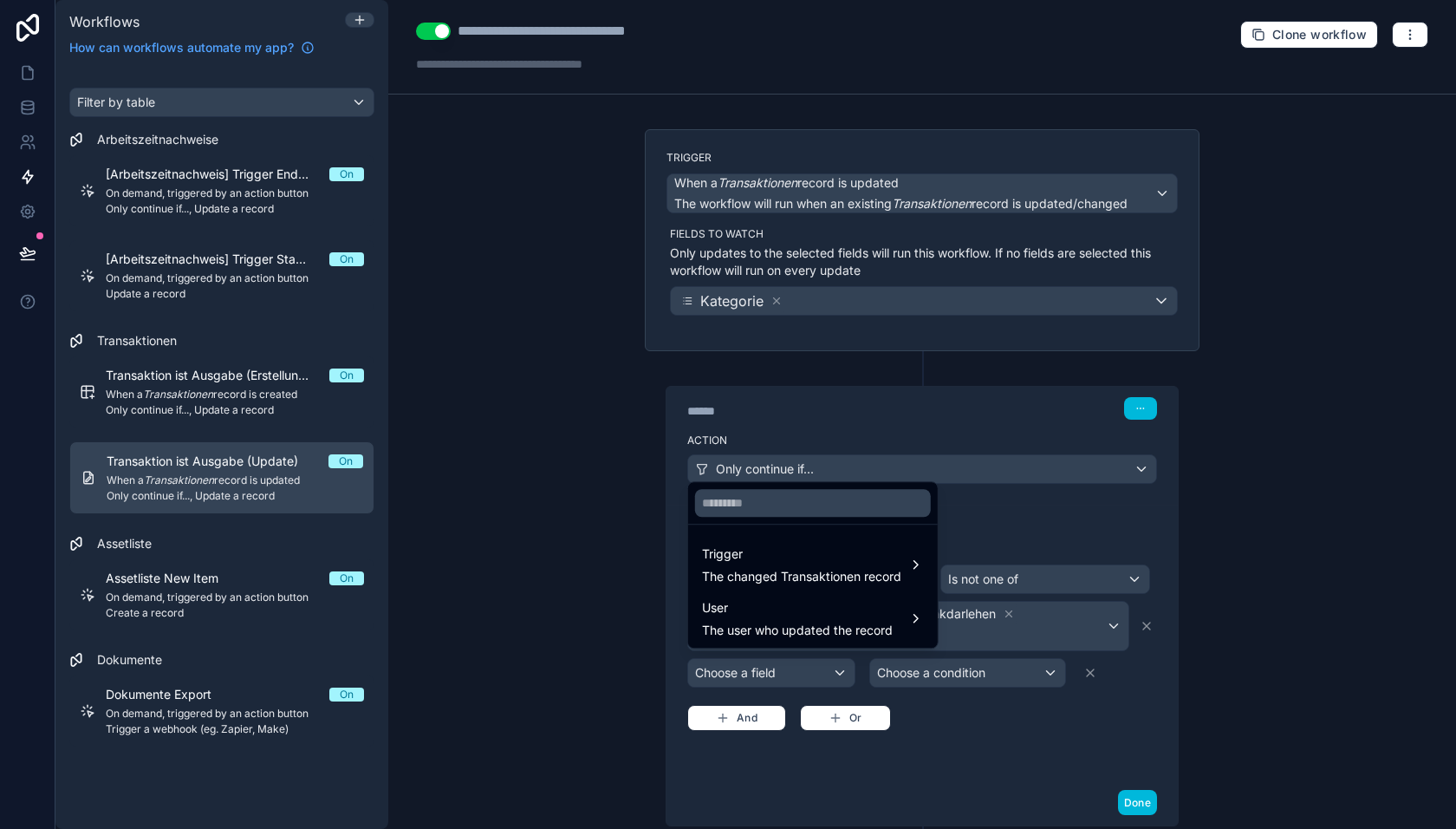
click at [772, 562] on span "Trigger" at bounding box center [802, 554] width 199 height 20
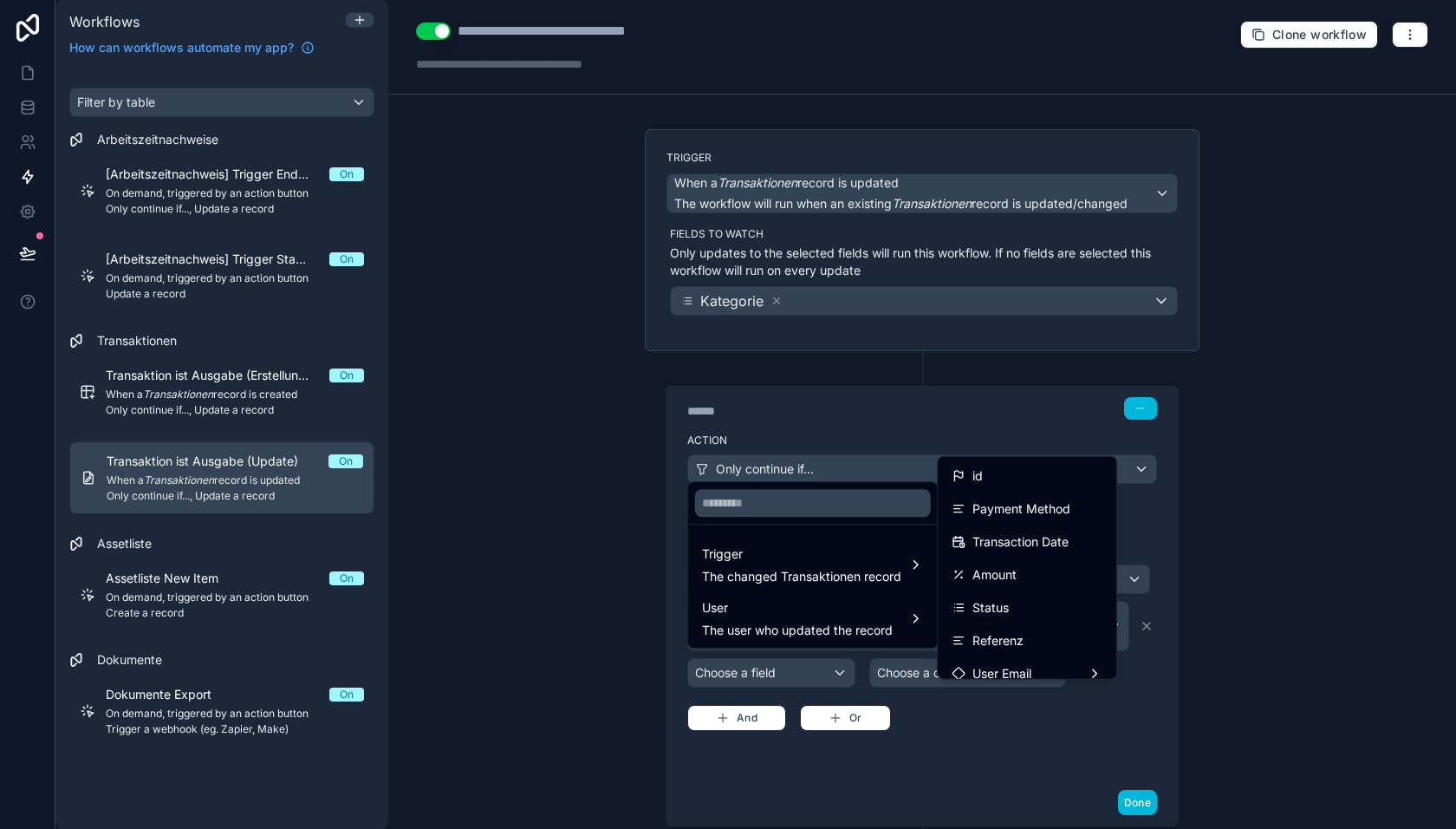
click at [991, 574] on span "Amount" at bounding box center [995, 574] width 44 height 20
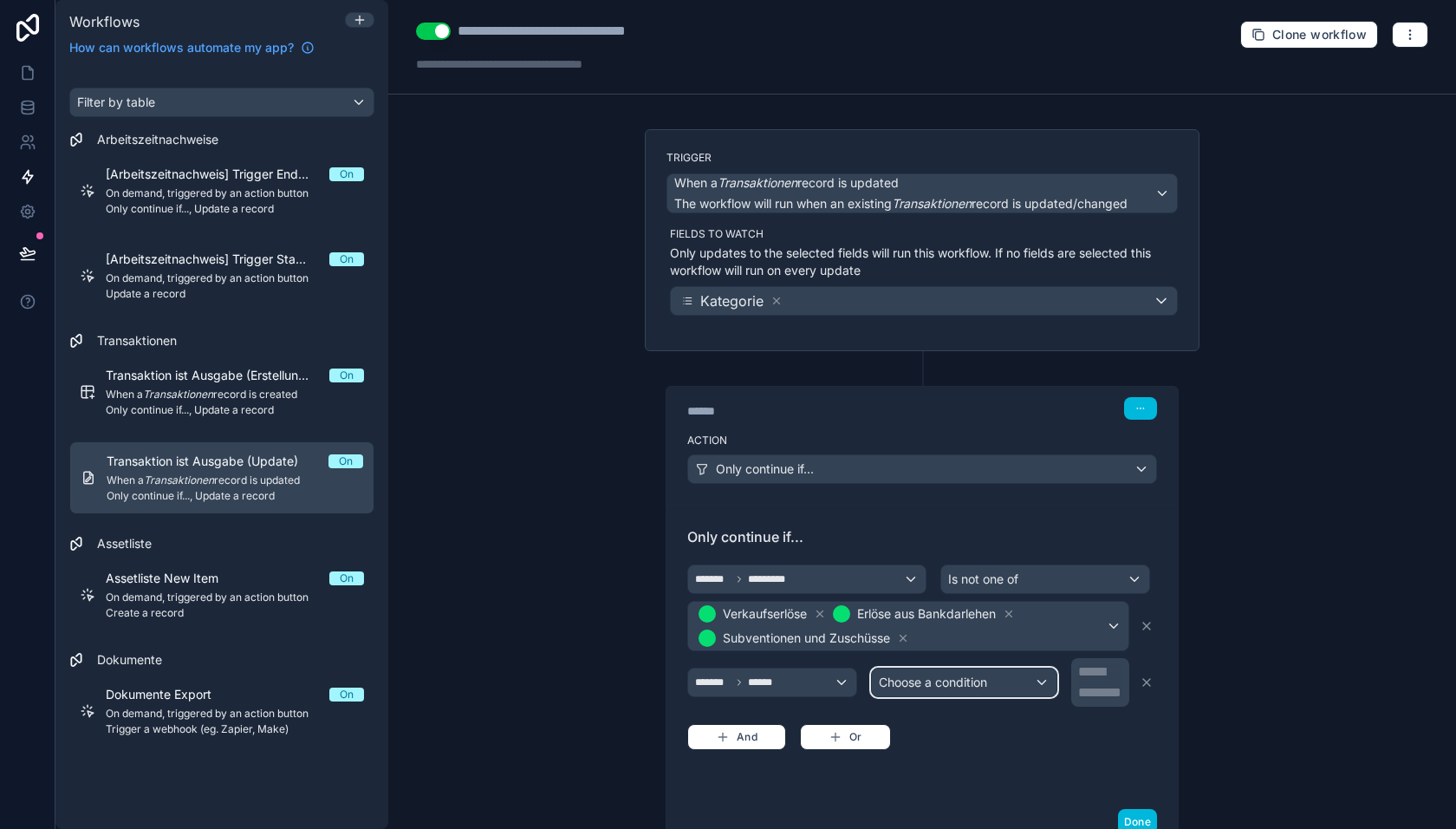
click at [954, 679] on span "Choose a condition" at bounding box center [933, 681] width 108 height 15
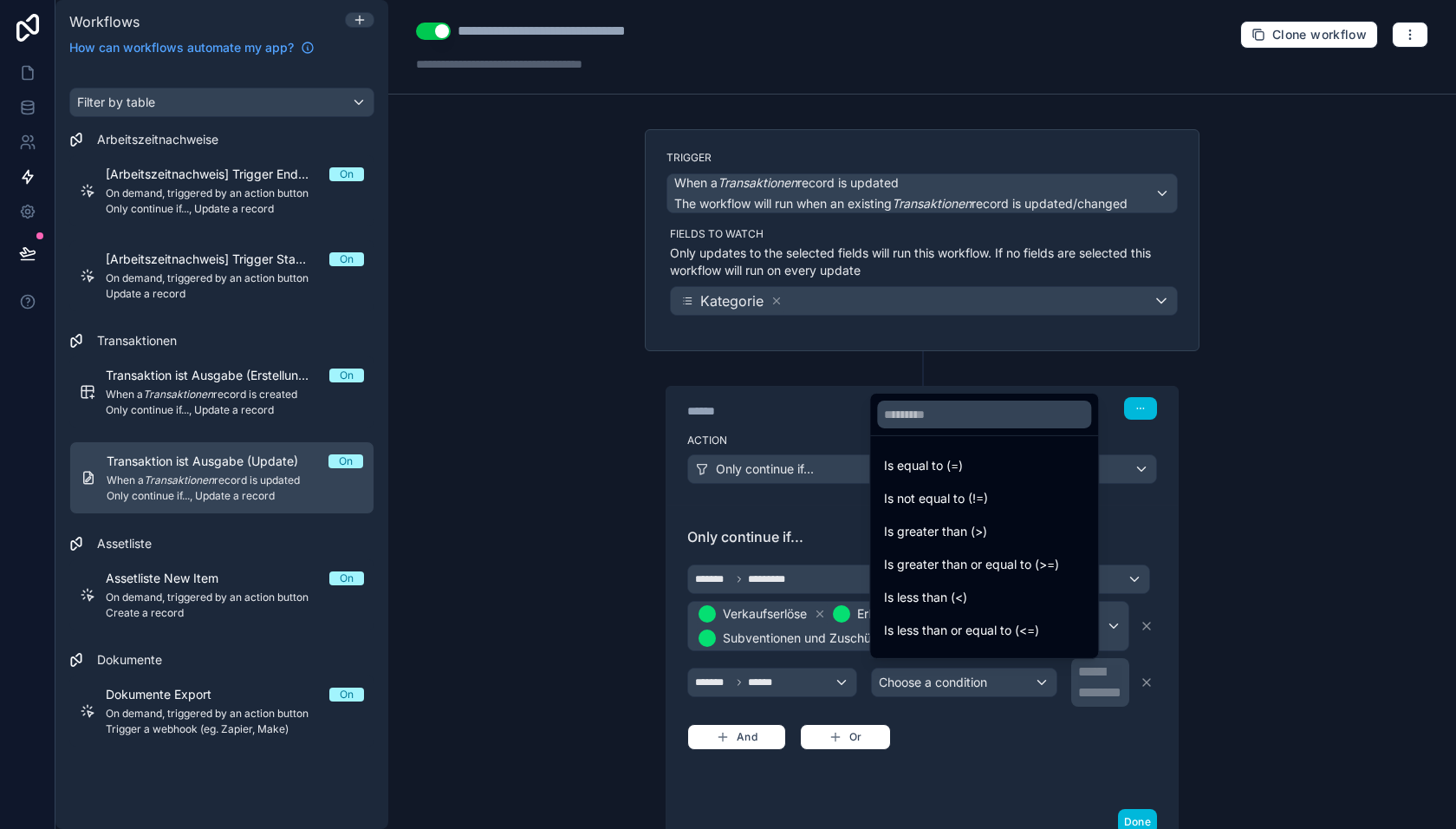
click at [958, 529] on span "Is greater than (>)" at bounding box center [935, 531] width 103 height 20
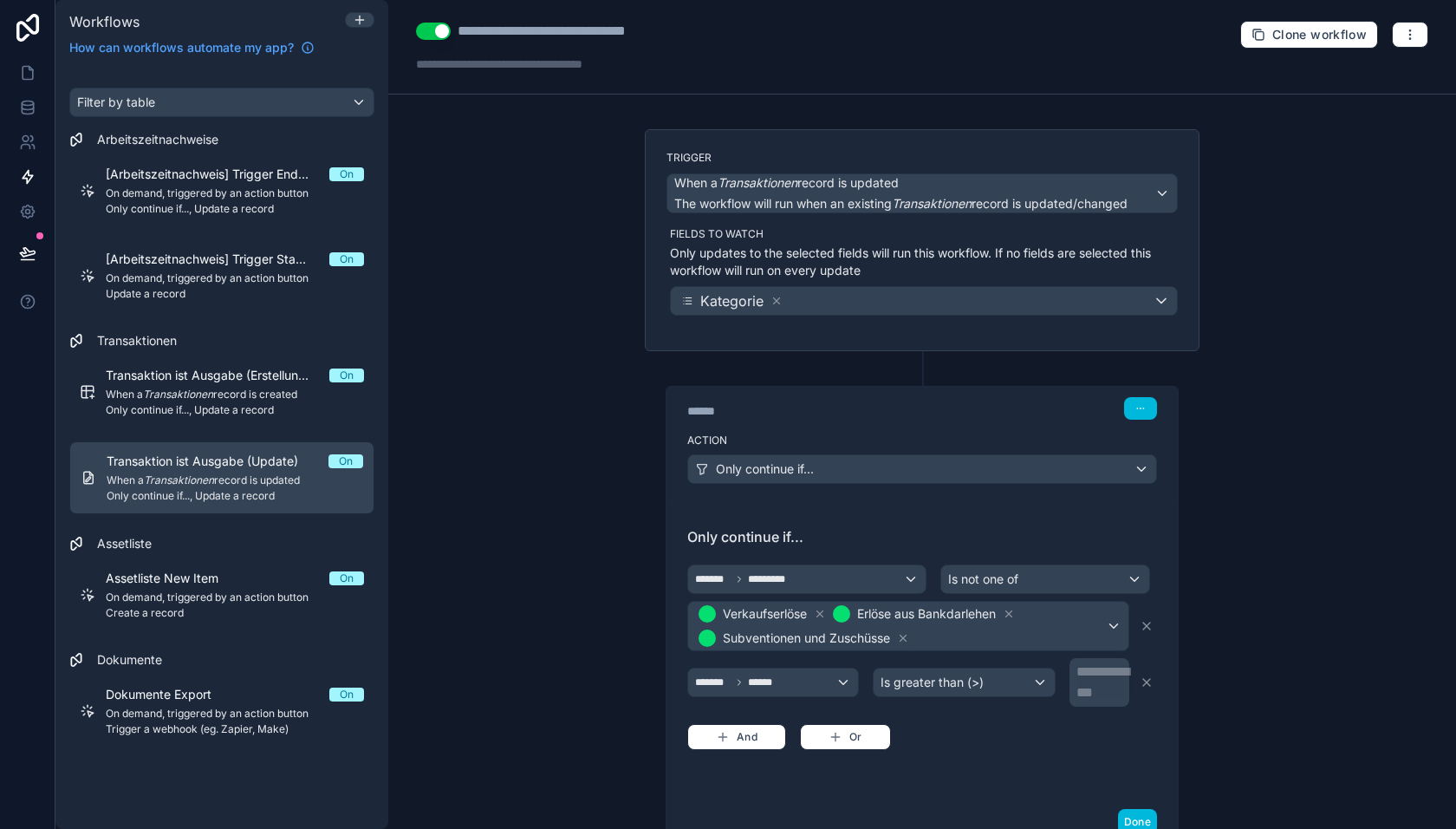
click at [1103, 670] on p "**********" at bounding box center [1102, 671] width 50 height 20
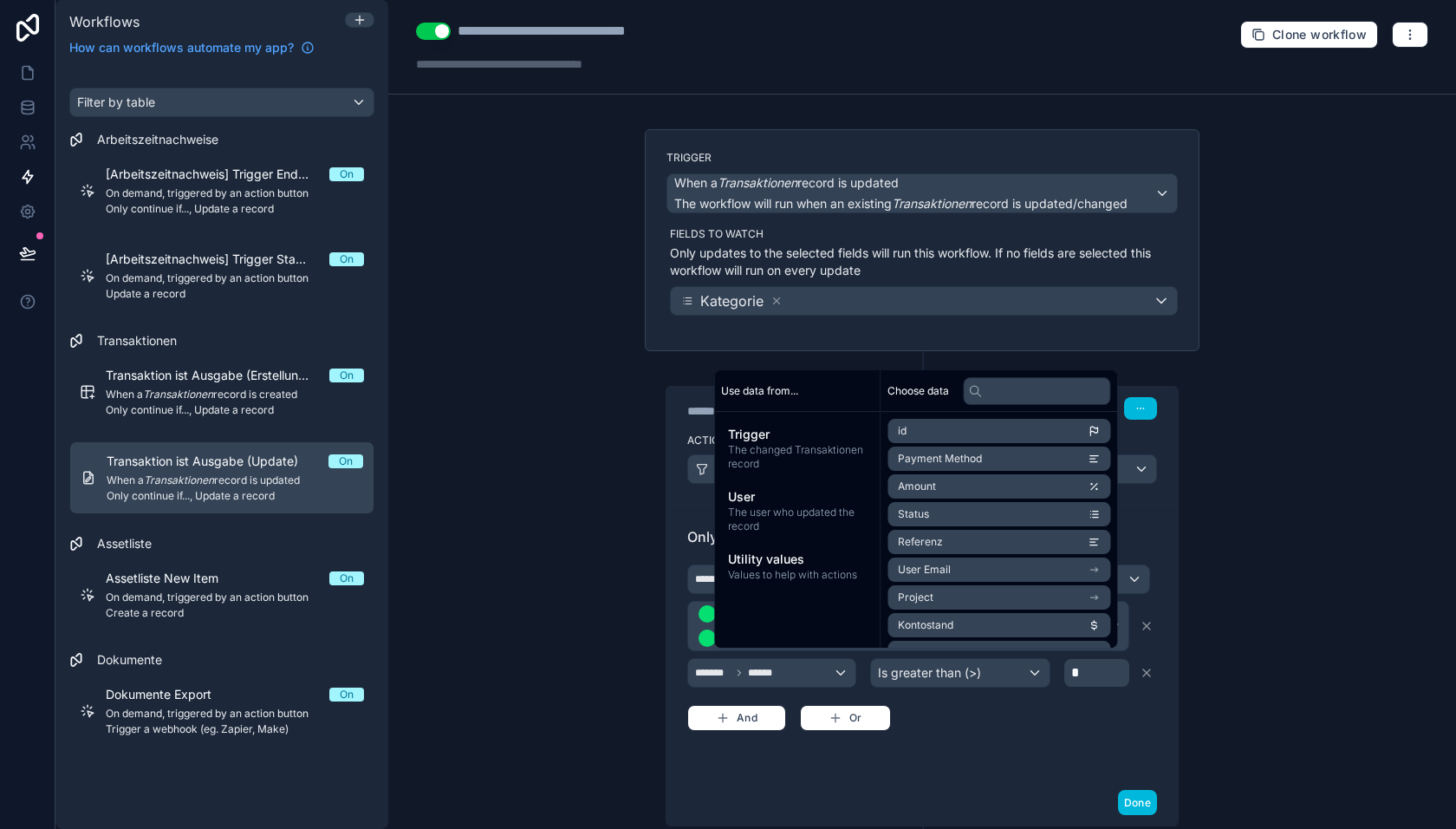
click at [1214, 719] on div "**********" at bounding box center [922, 414] width 1068 height 829
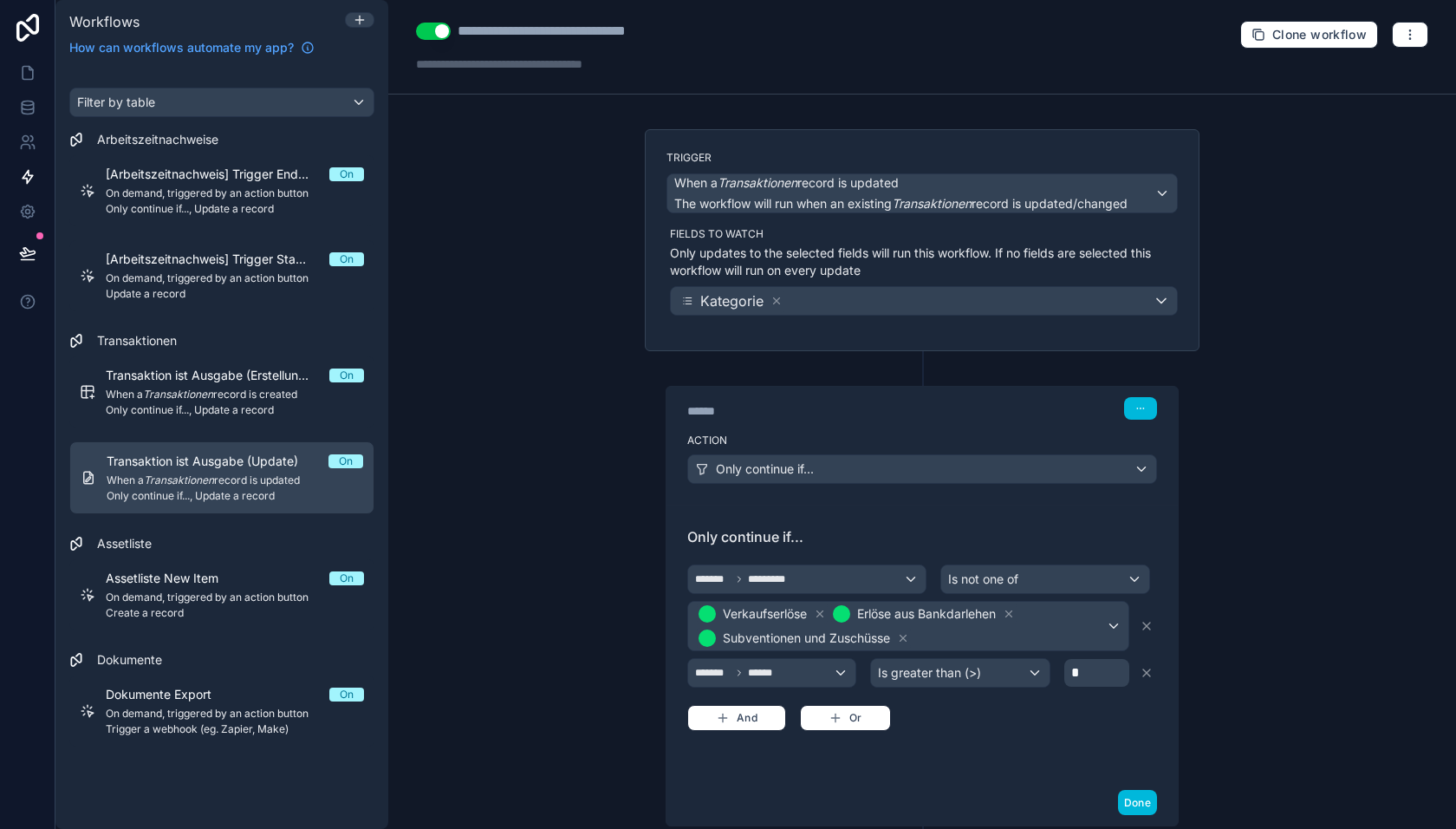
click at [1144, 790] on button "Done" at bounding box center [1138, 802] width 39 height 25
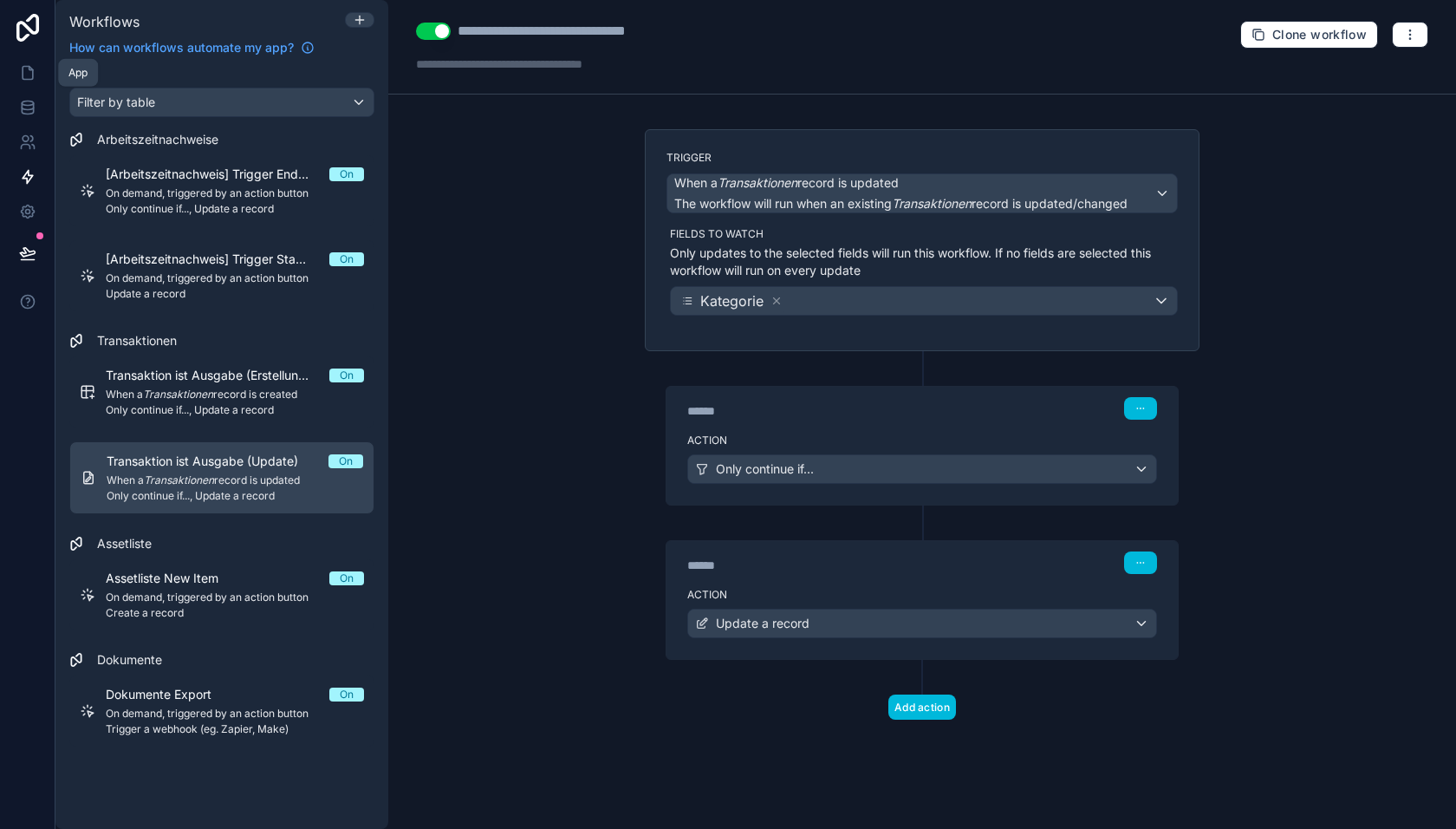
click at [22, 76] on icon at bounding box center [27, 73] width 11 height 13
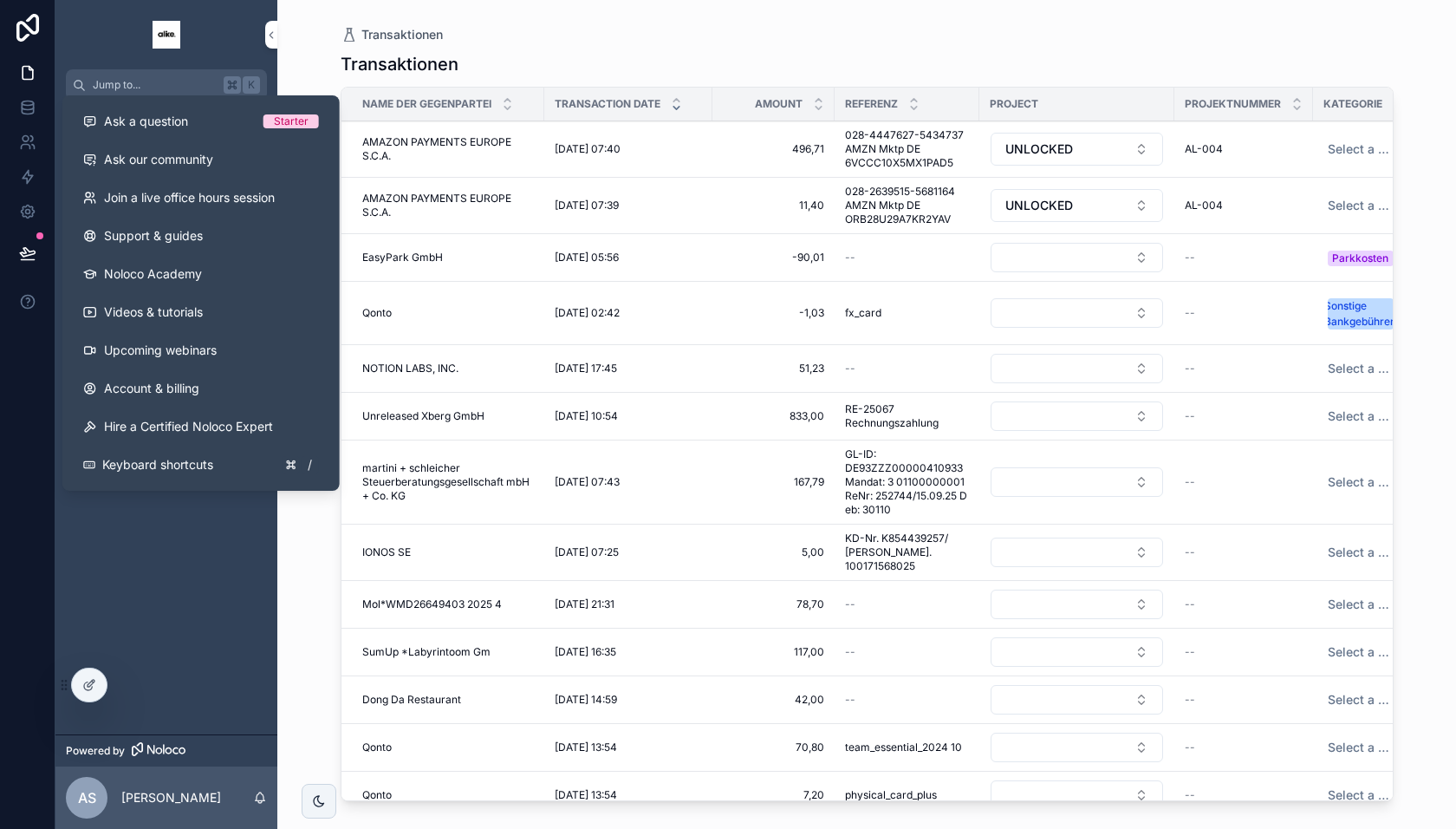
click at [32, 256] on icon at bounding box center [28, 253] width 18 height 18
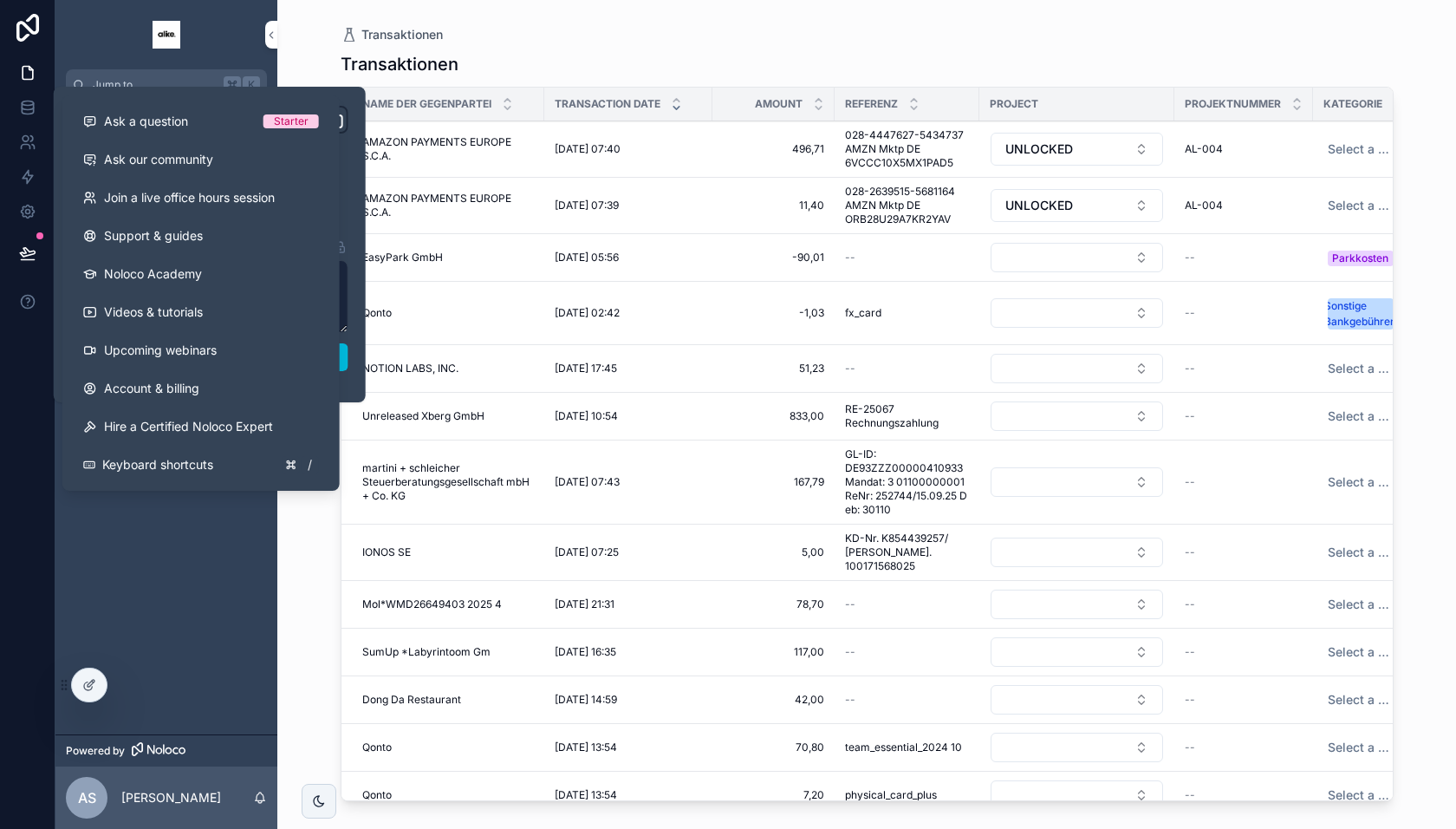
click at [18, 350] on div at bounding box center [27, 414] width 56 height 829
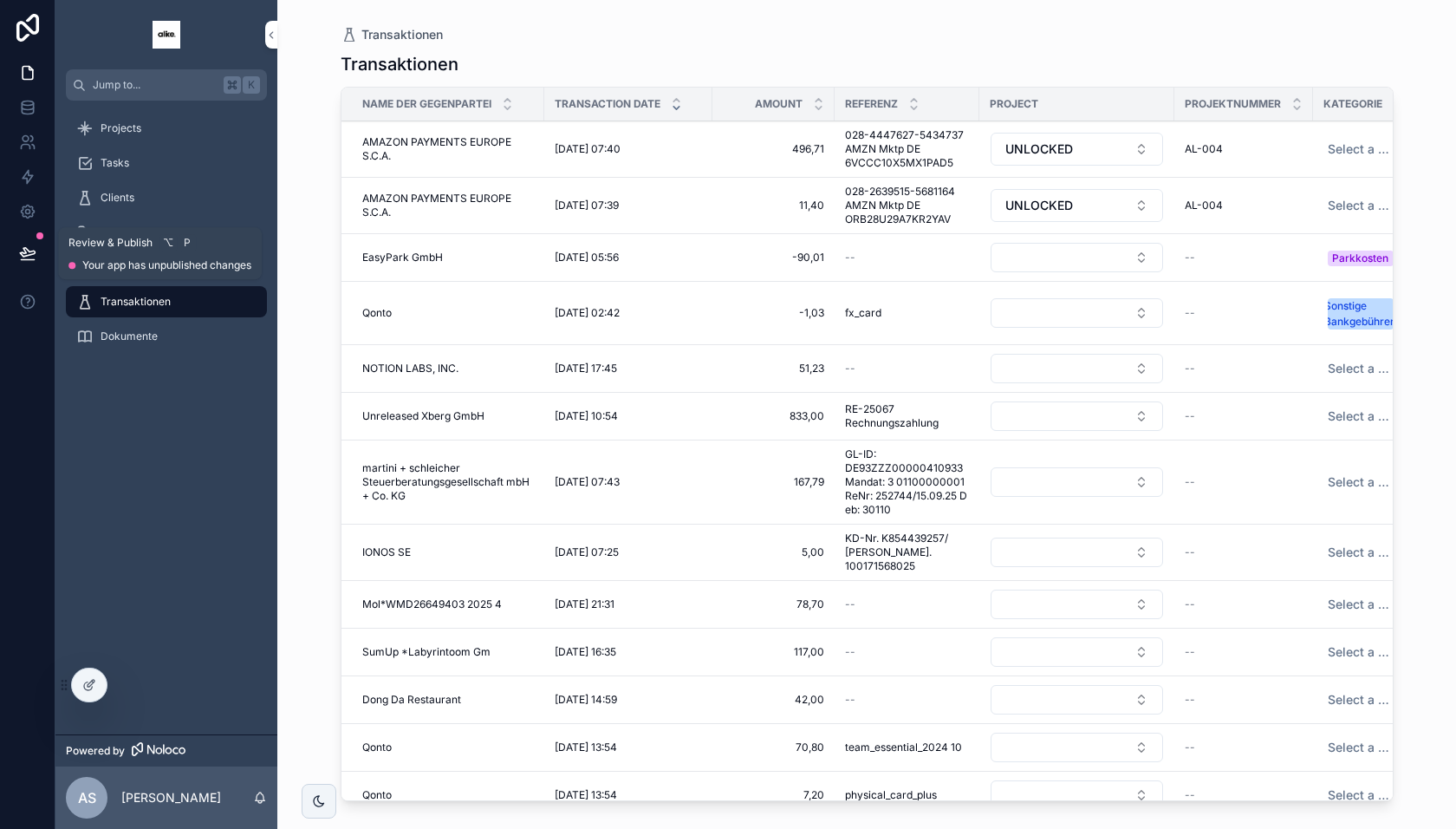
click at [29, 252] on icon at bounding box center [27, 252] width 15 height 9
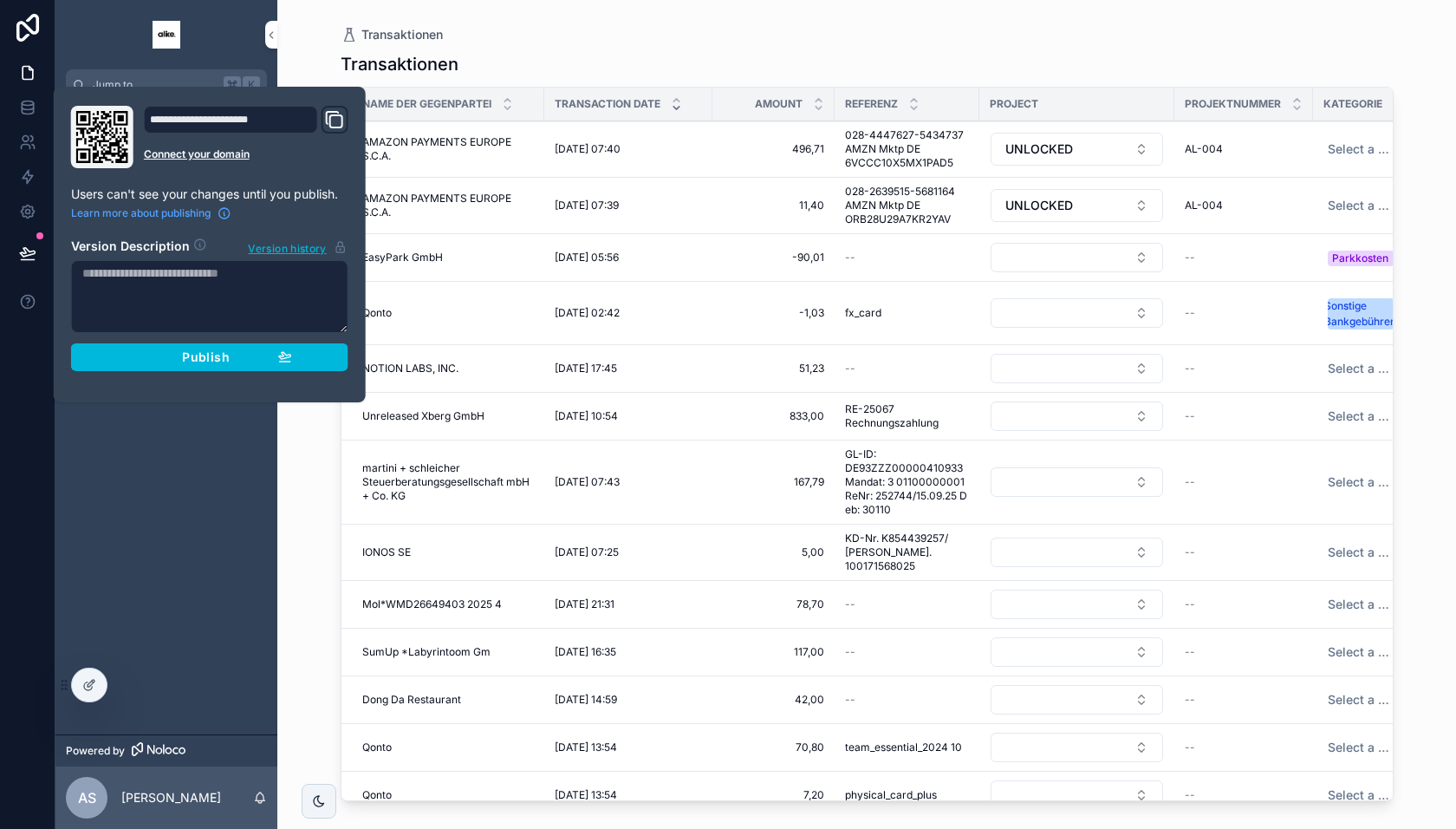
click at [345, 353] on button "Publish" at bounding box center [209, 357] width 277 height 27
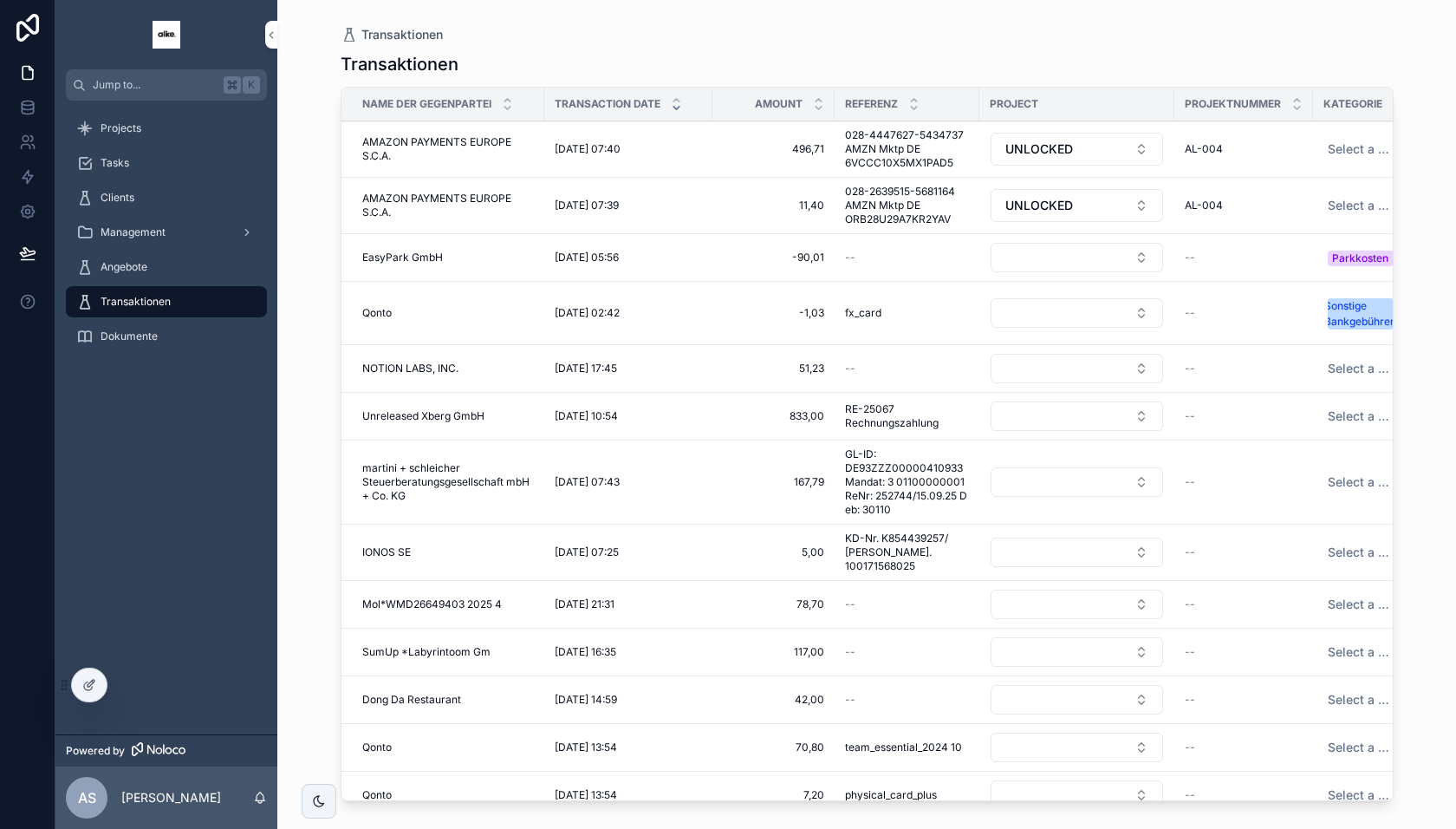
click at [781, 51] on div "Transaktionen Name der Gegenpartei Transaction Date Amount Referenz Project Pro…" at bounding box center [867, 424] width 1053 height 766
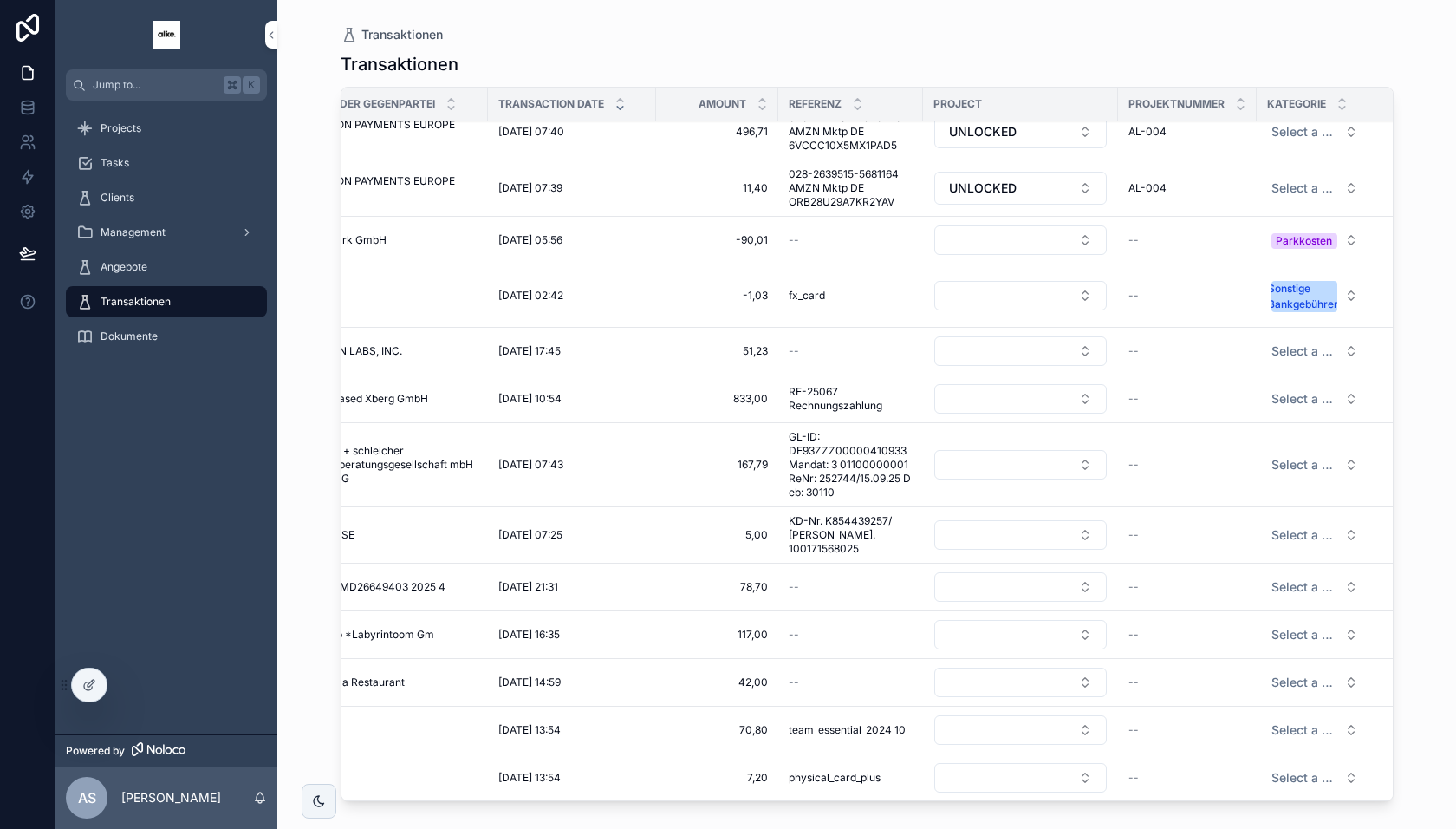
scroll to position [14, 57]
click at [1282, 387] on button "Select a Kategorie" at bounding box center [1314, 402] width 114 height 31
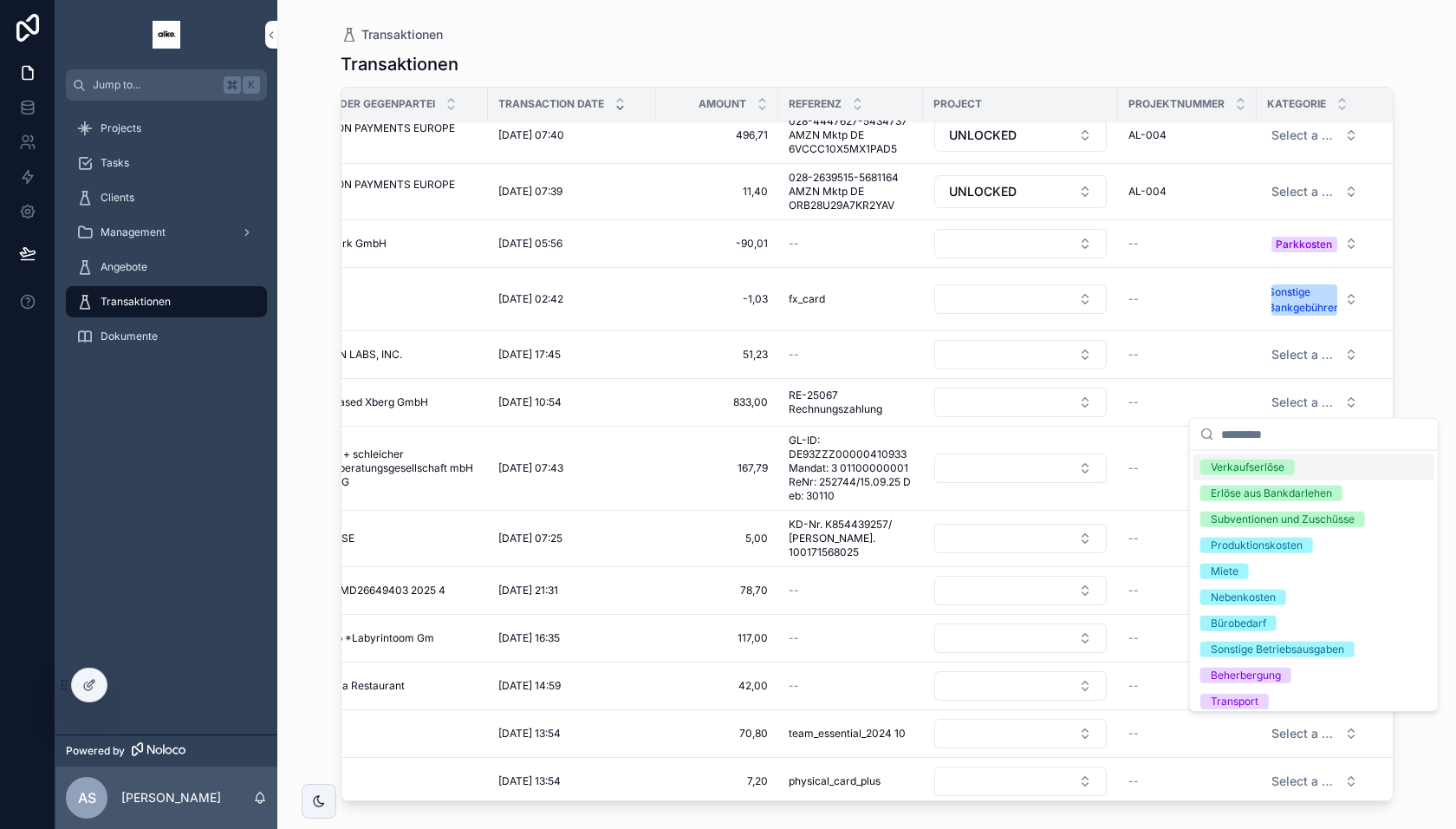
click at [1263, 460] on div "Verkaufserlöse" at bounding box center [1247, 468] width 74 height 16
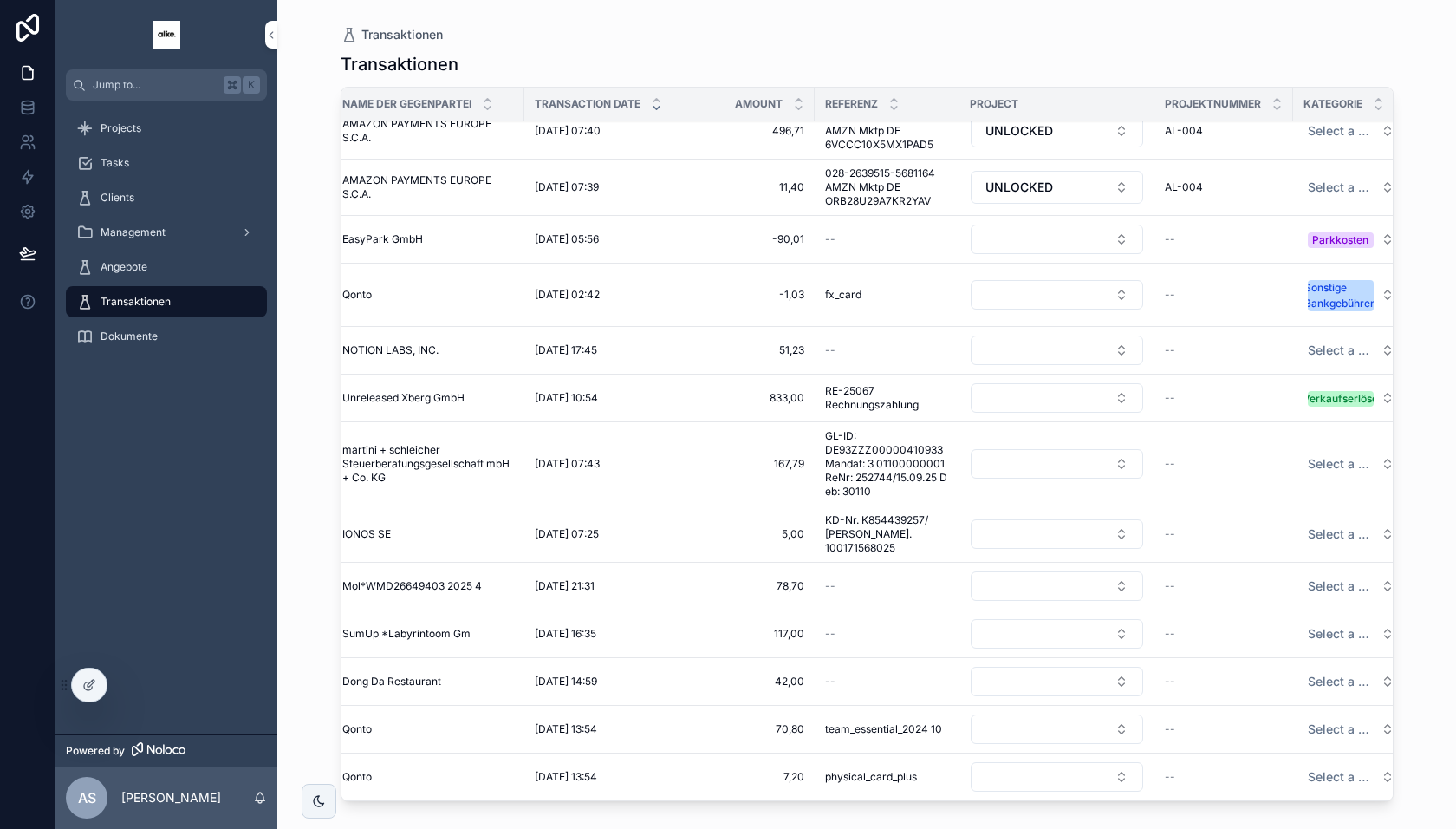
scroll to position [16, 19]
click at [1325, 463] on span "Select a Kategorie" at bounding box center [1343, 467] width 66 height 18
click at [1323, 475] on button "Select a Kategorie" at bounding box center [1352, 466] width 114 height 31
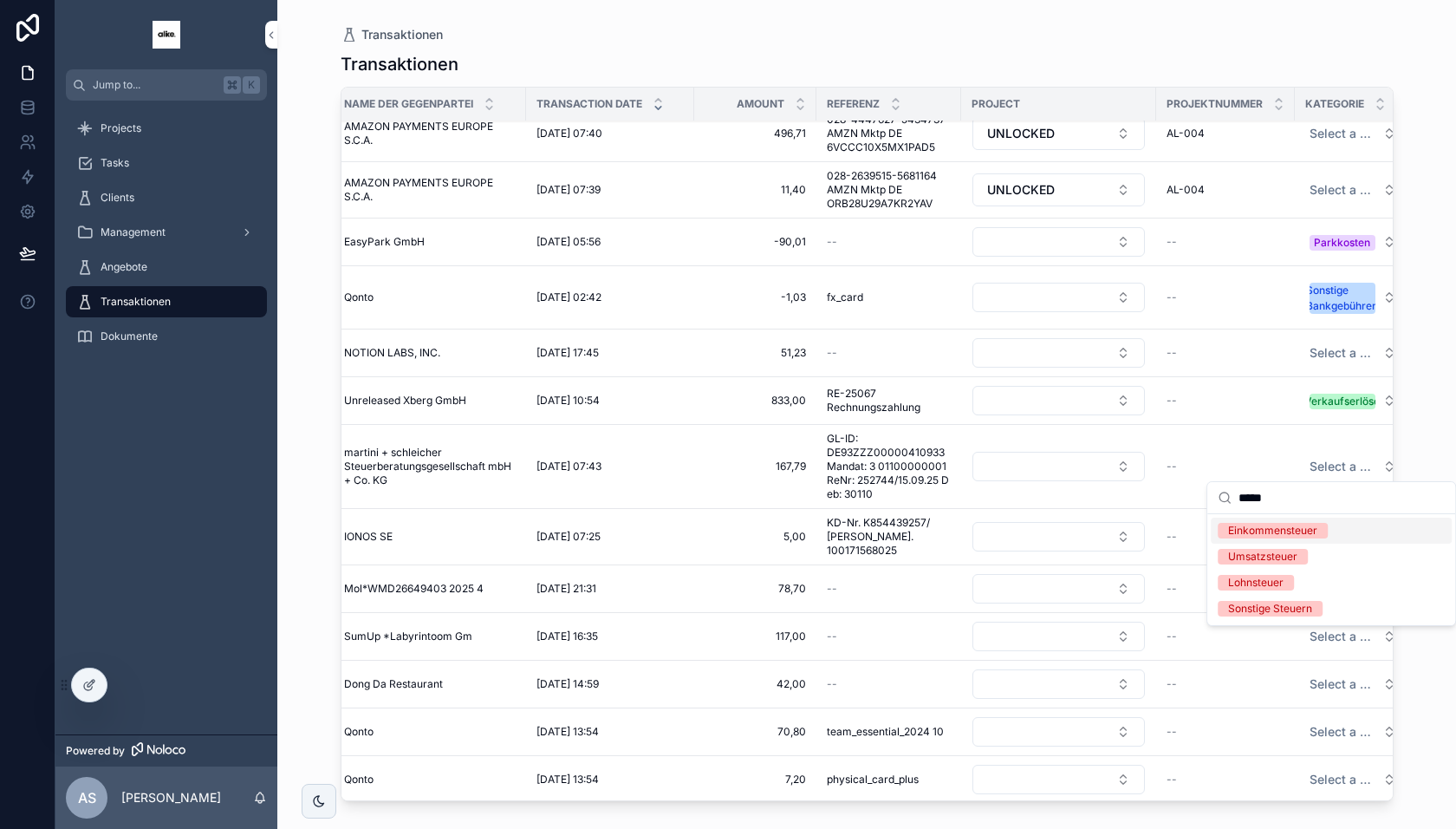
type input "******"
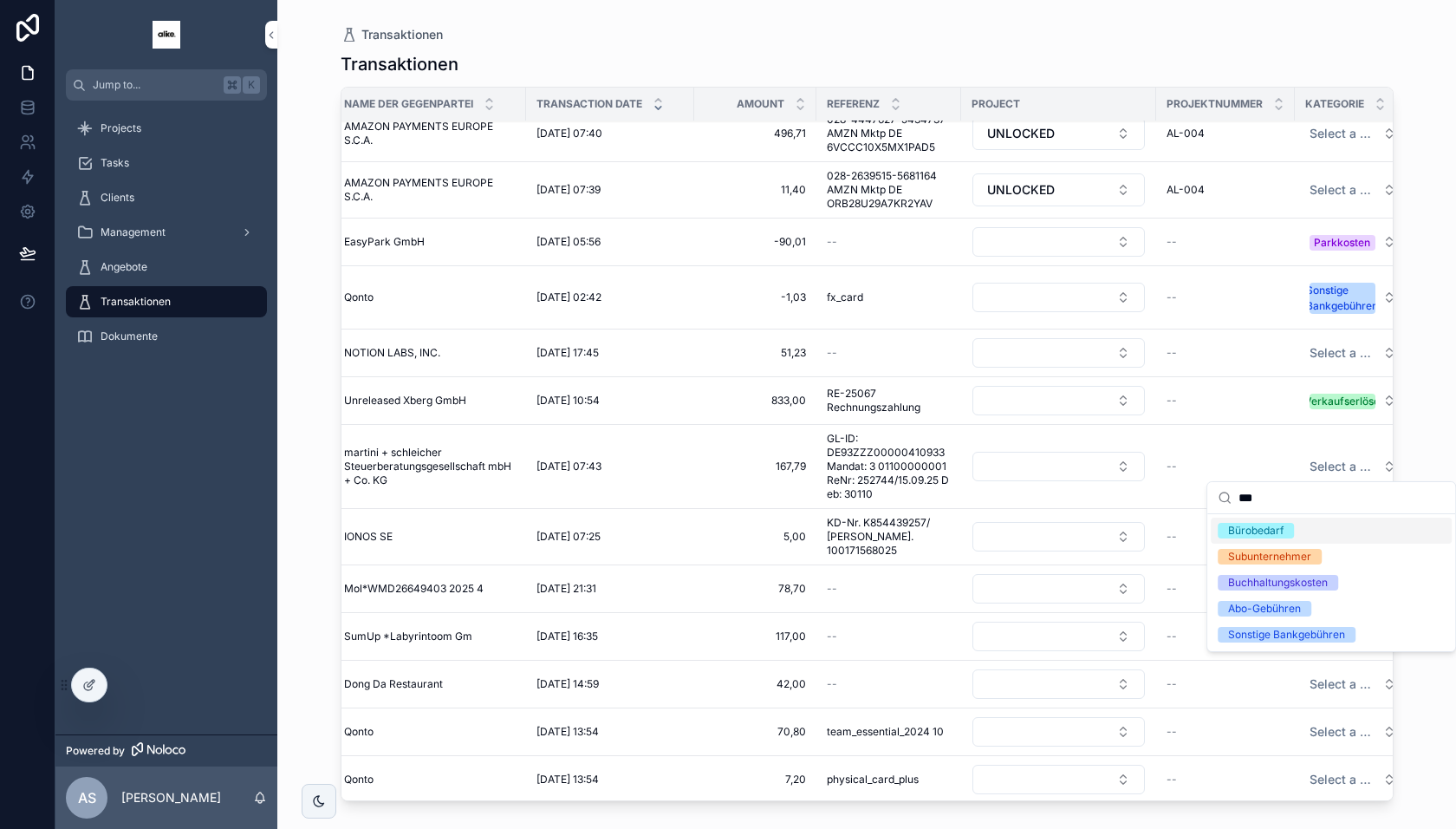
scroll to position [0, 0]
type input "****"
click at [1304, 523] on div "Buchhaltungskosten" at bounding box center [1278, 531] width 100 height 16
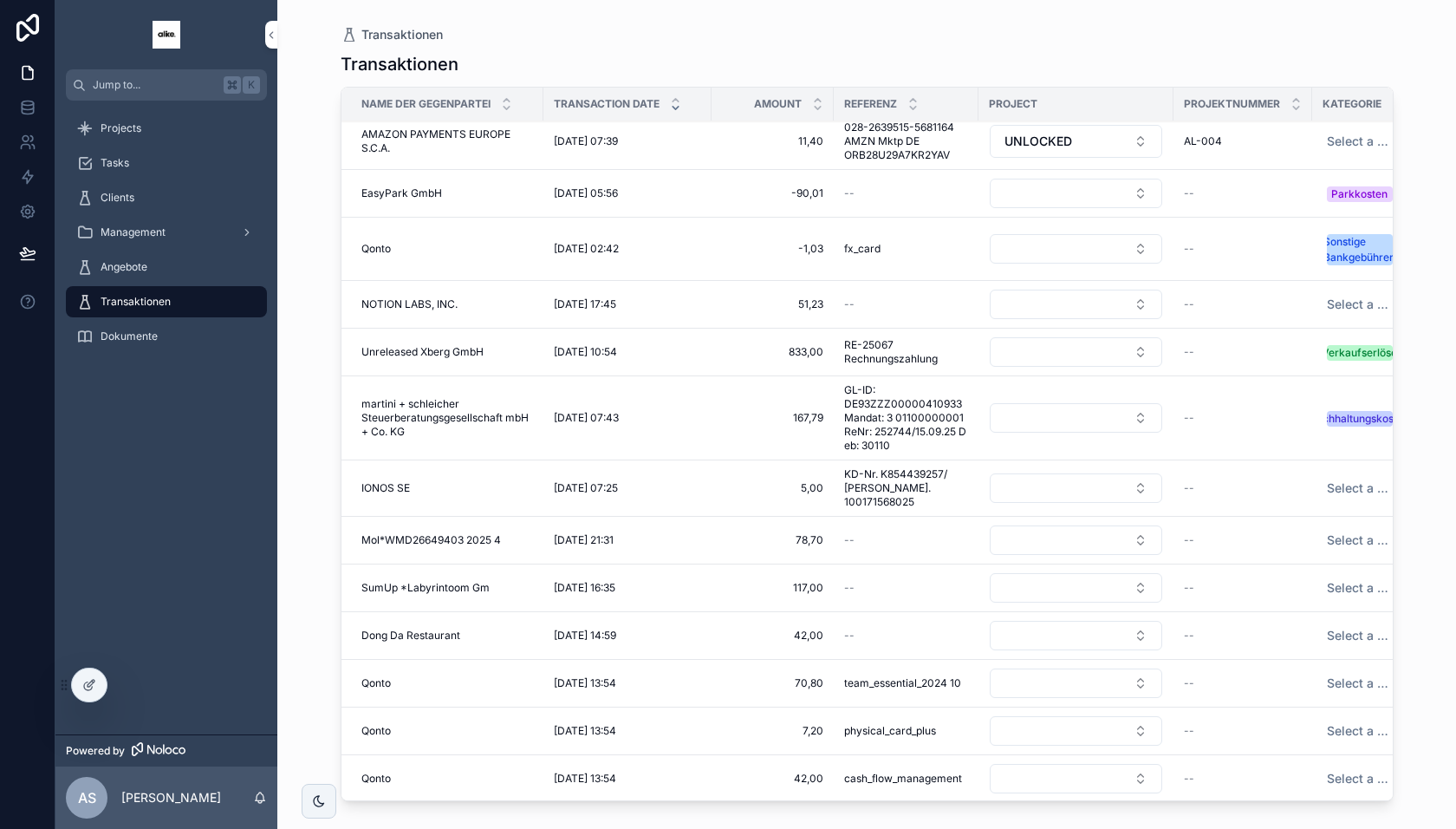
scroll to position [44, 27]
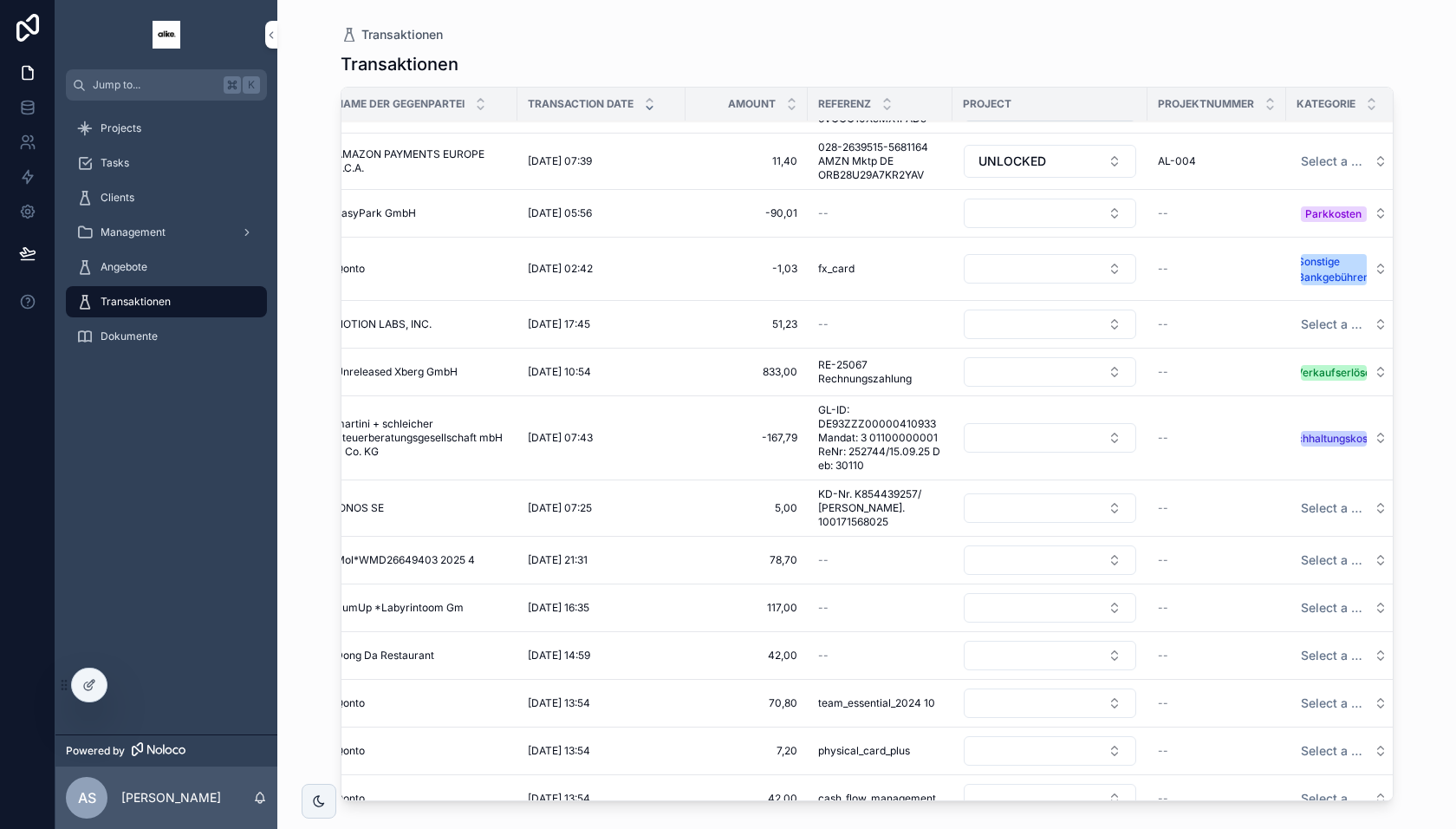
click at [1310, 501] on span "Select a Kategorie" at bounding box center [1334, 508] width 66 height 18
type input "******"
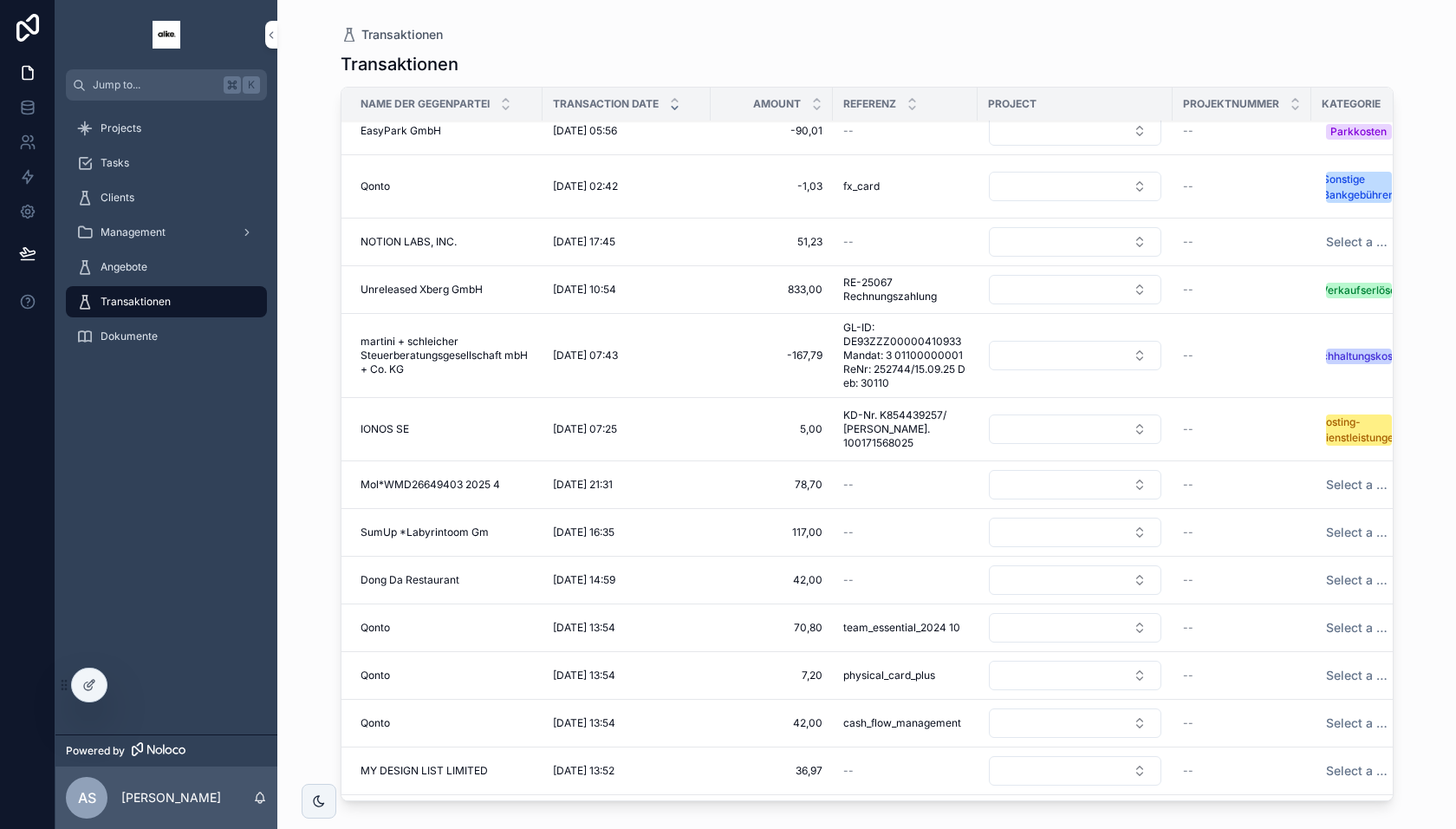
scroll to position [130, 0]
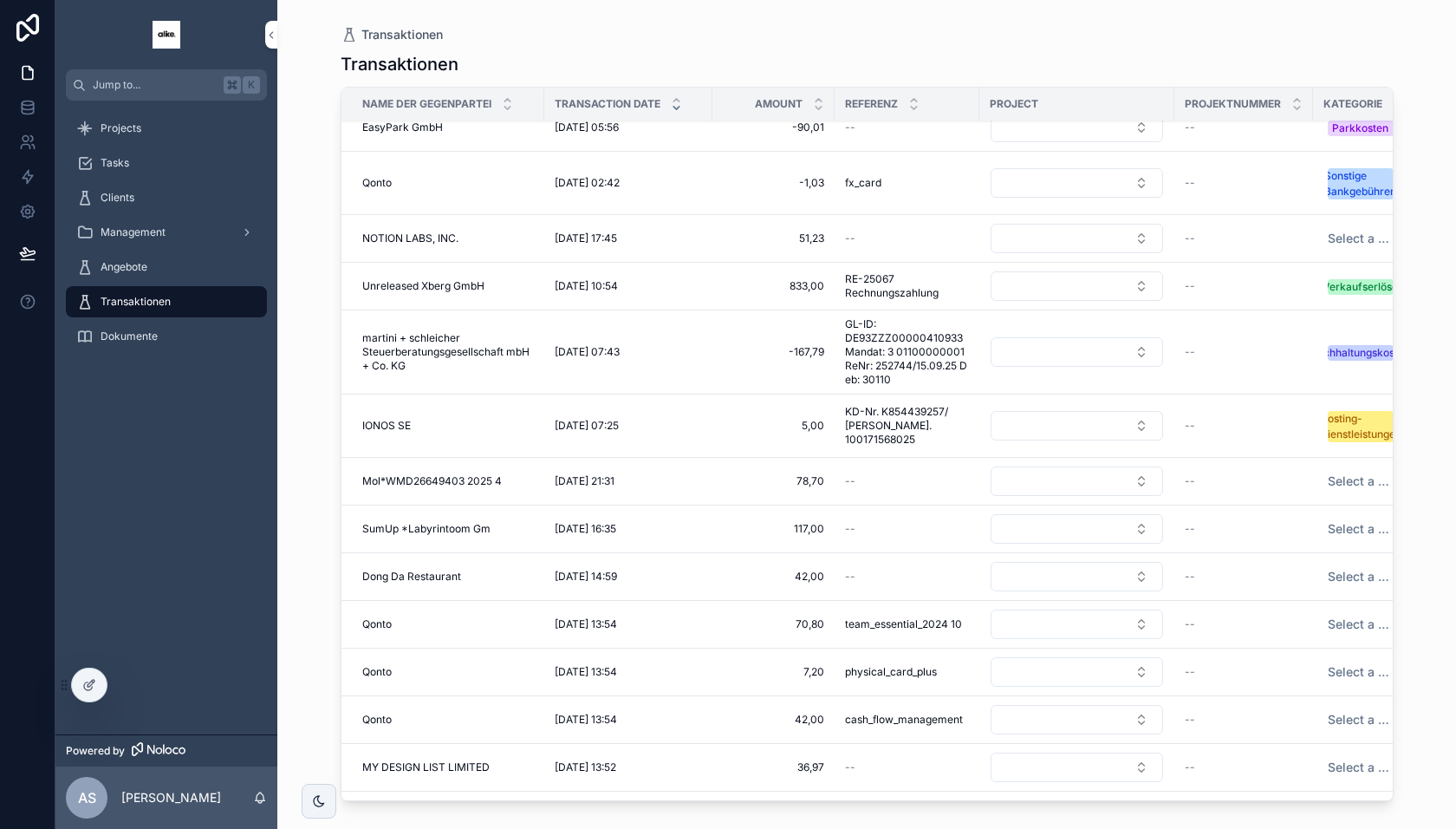
click at [1351, 523] on span "Select a Kategorie" at bounding box center [1360, 529] width 66 height 18
type input "*****"
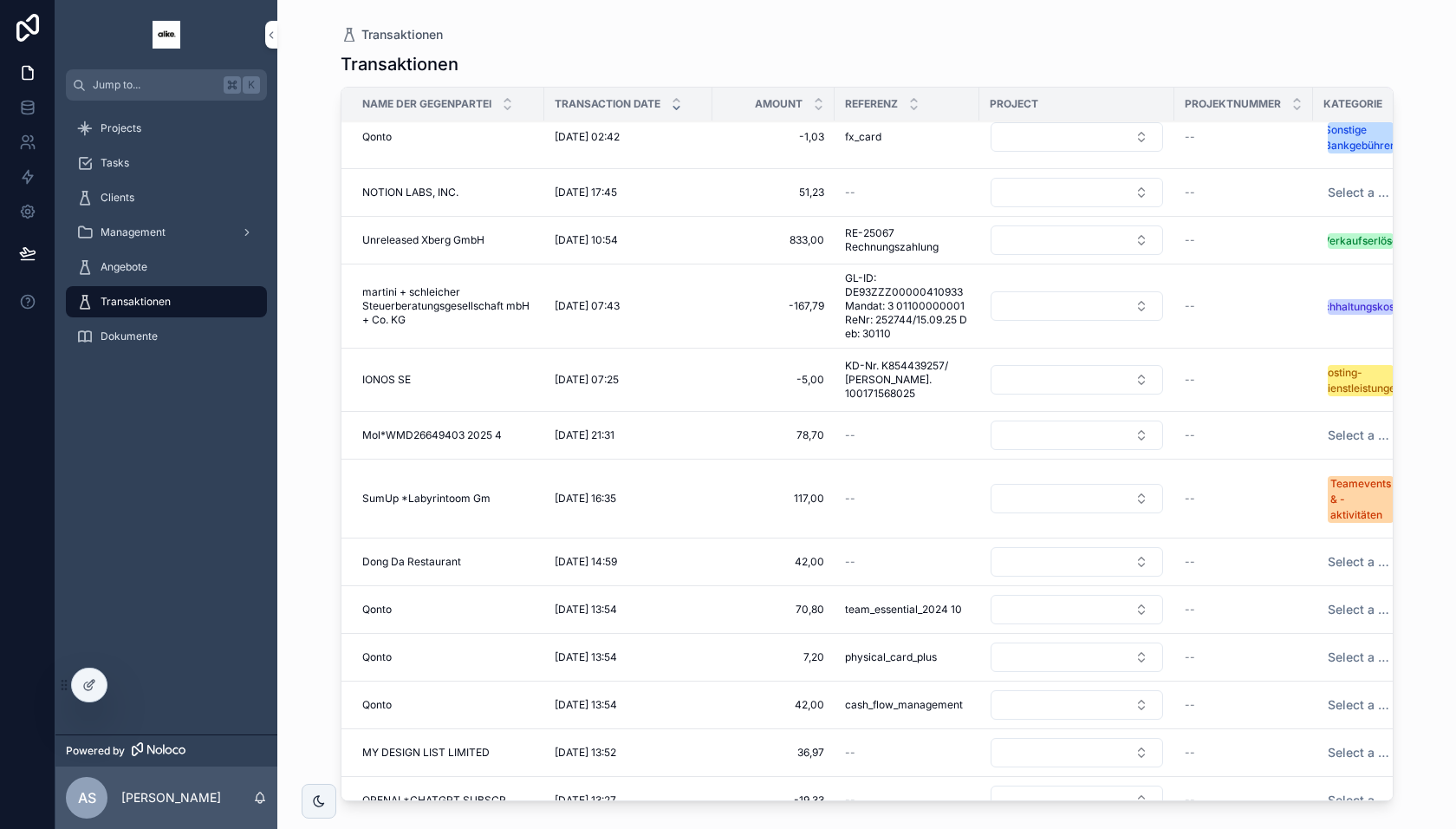
scroll to position [177, 0]
click at [1359, 552] on span "Select a Kategorie" at bounding box center [1360, 561] width 66 height 18
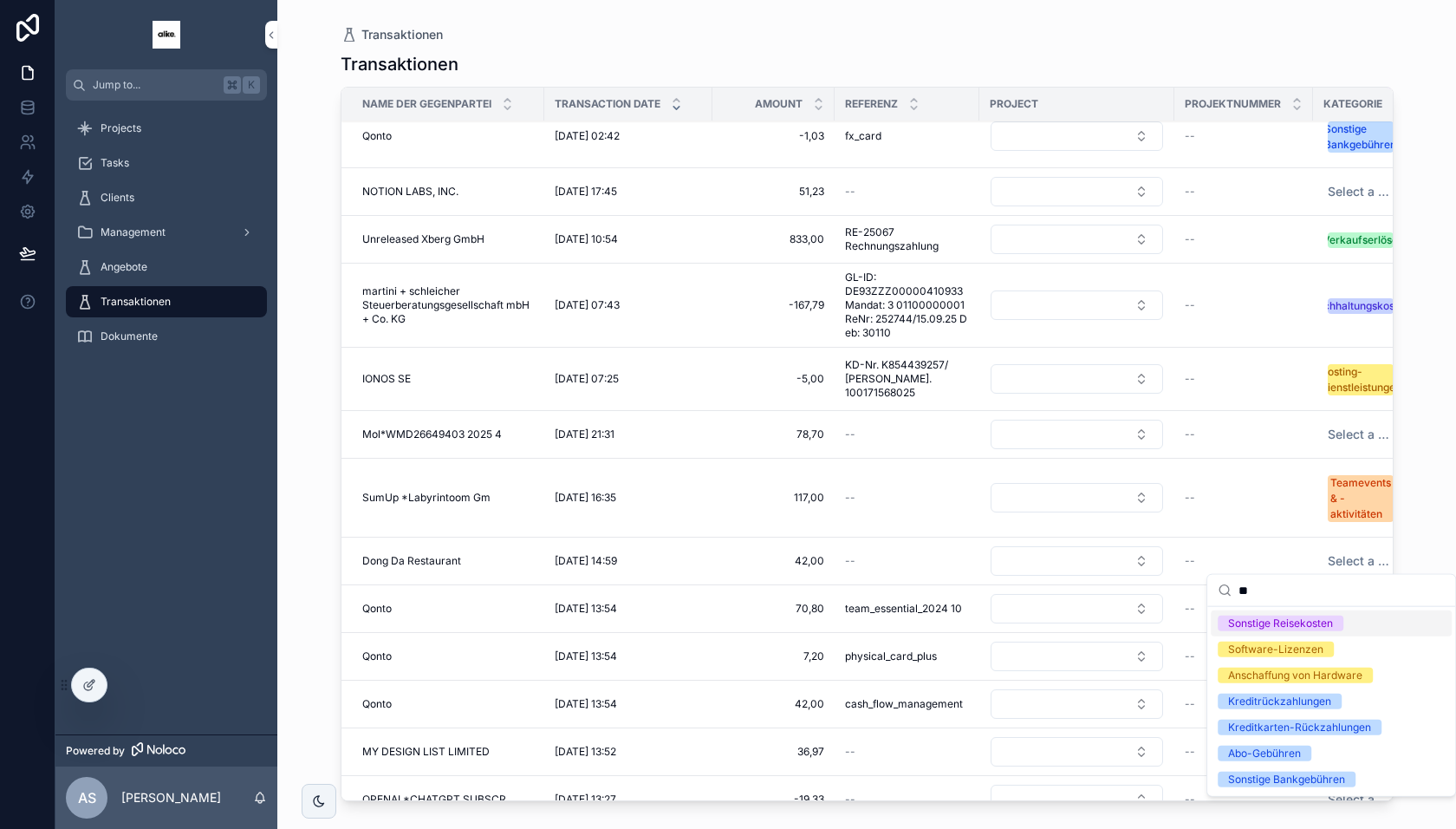
type input "*"
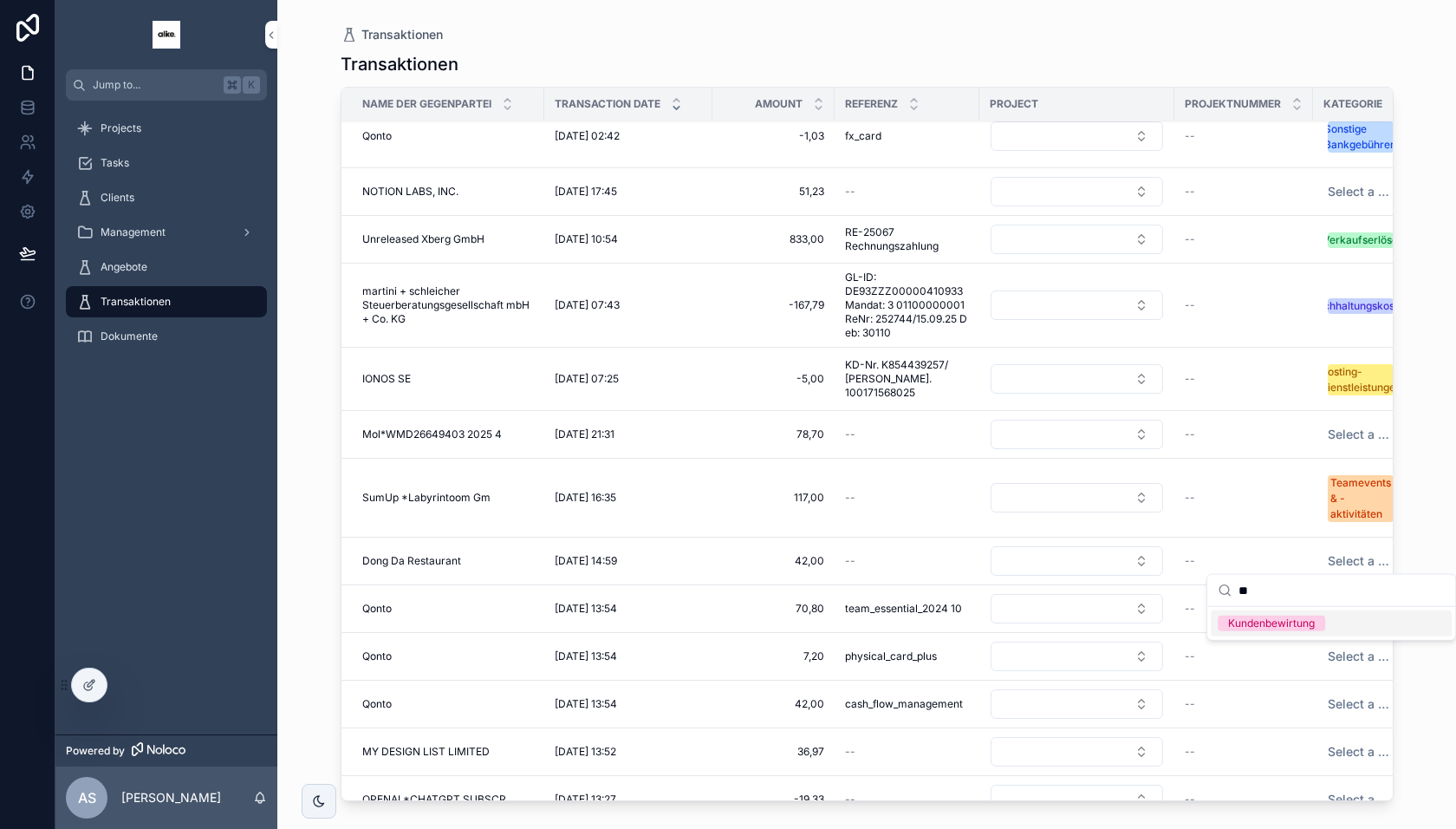
scroll to position [252, 0]
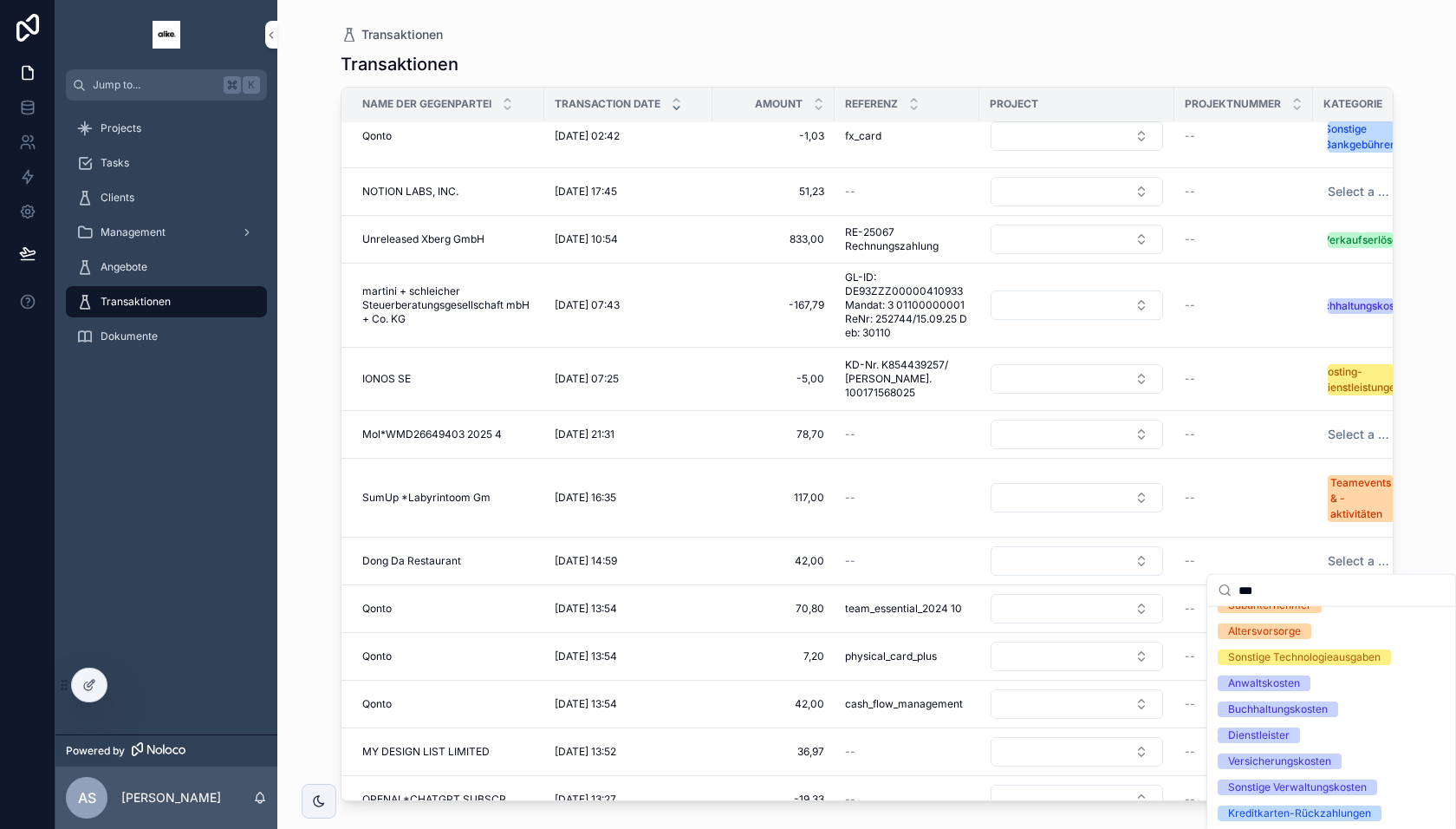
type input "****"
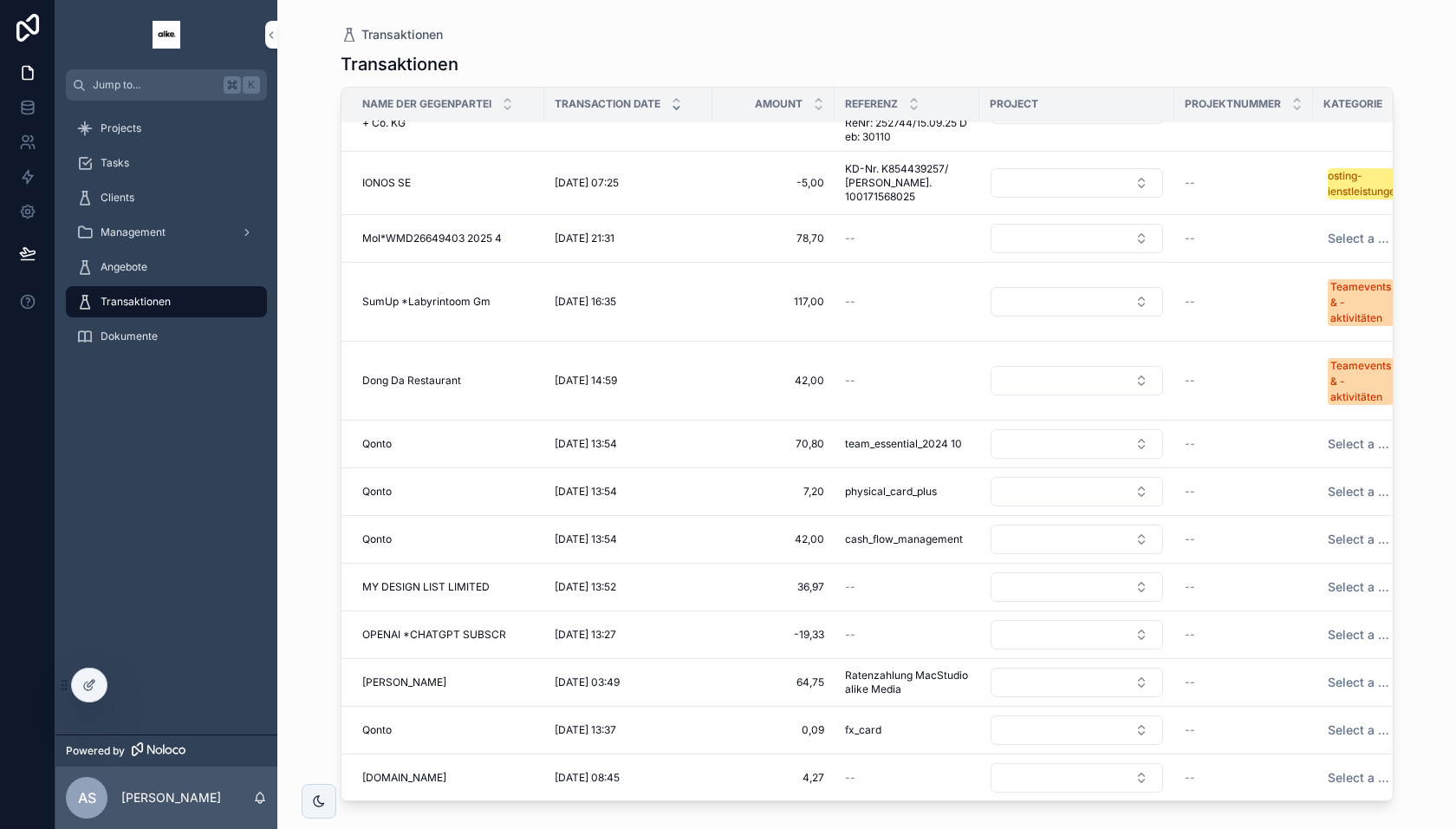
scroll to position [388, 0]
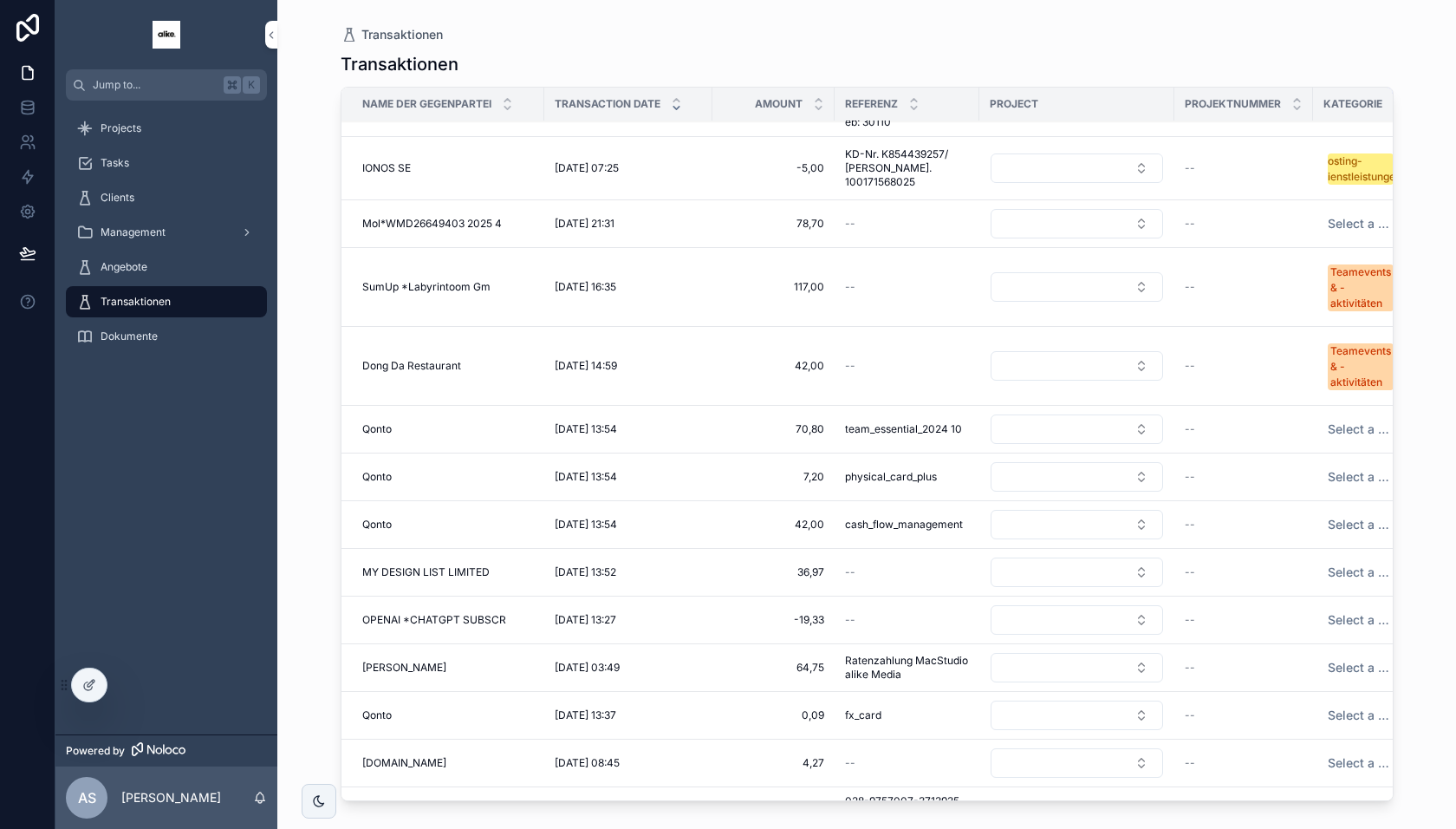
click at [1355, 516] on span "Select a Kategorie" at bounding box center [1360, 524] width 66 height 18
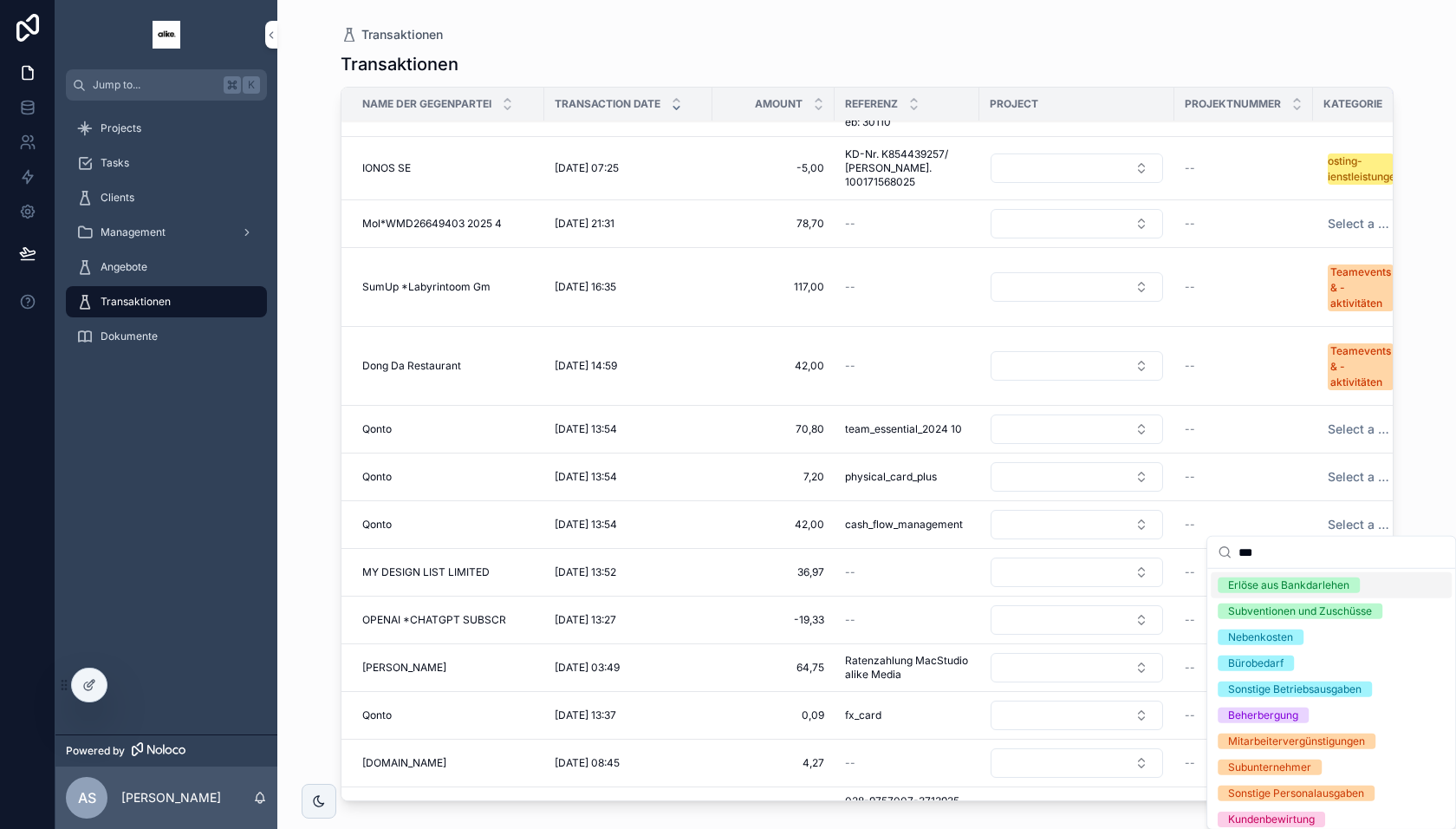
type input "****"
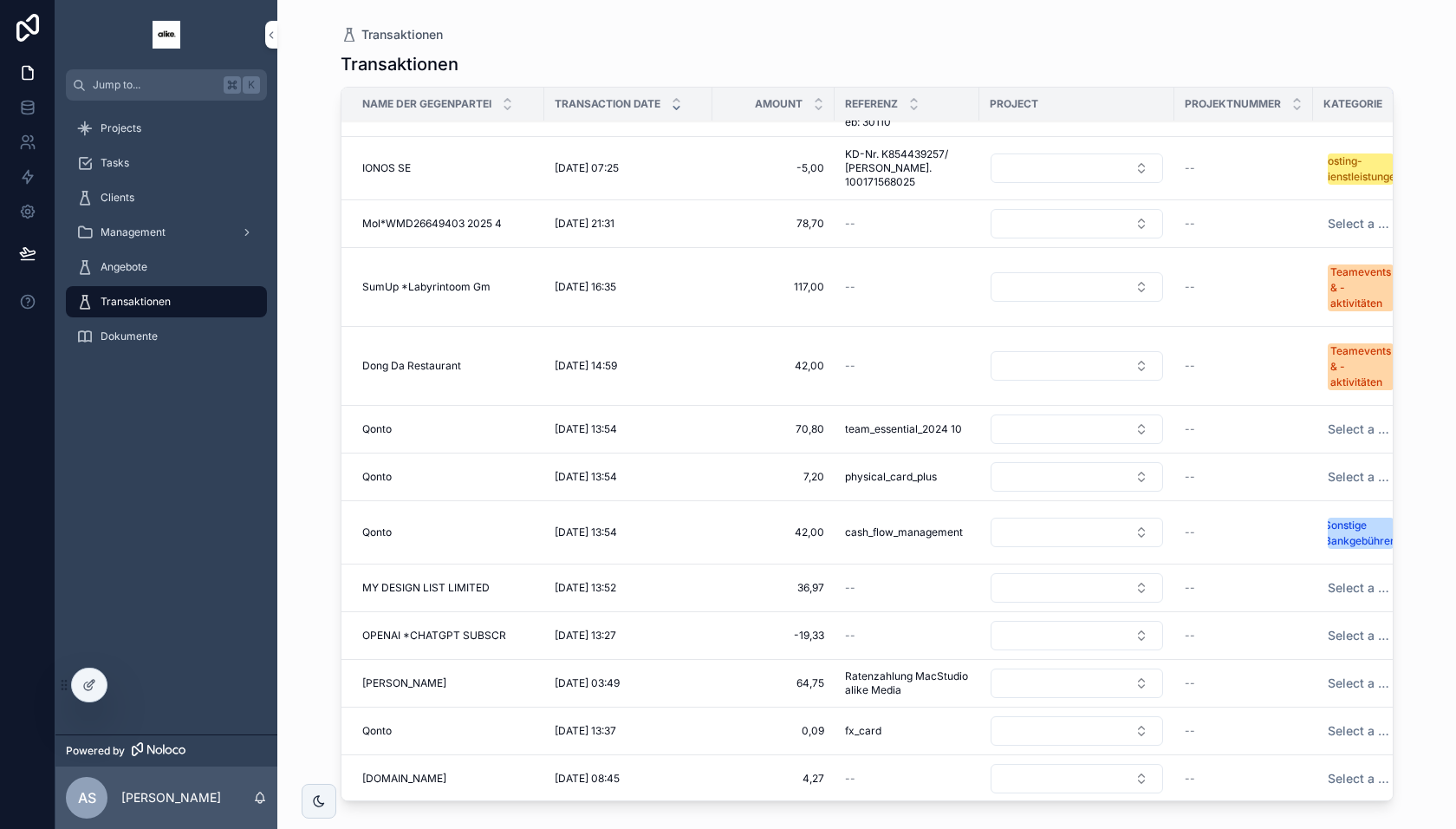
click at [1363, 470] on span "Select a Kategorie" at bounding box center [1360, 477] width 66 height 18
type input "****"
click at [1364, 421] on span "Select a Kategorie" at bounding box center [1360, 430] width 66 height 18
type input "****"
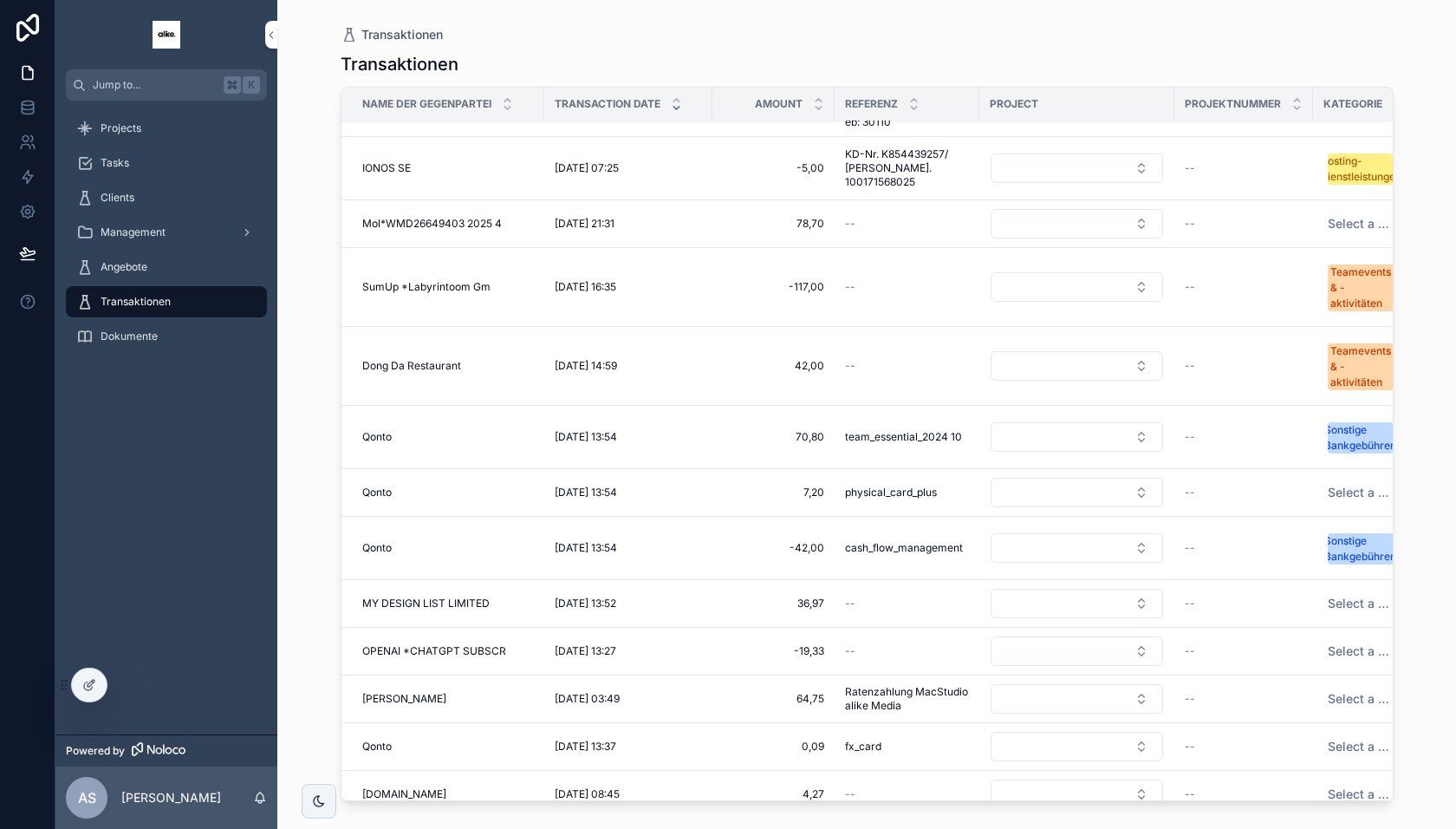
click at [1354, 476] on button "Select a Kategorie" at bounding box center [1371, 492] width 114 height 31
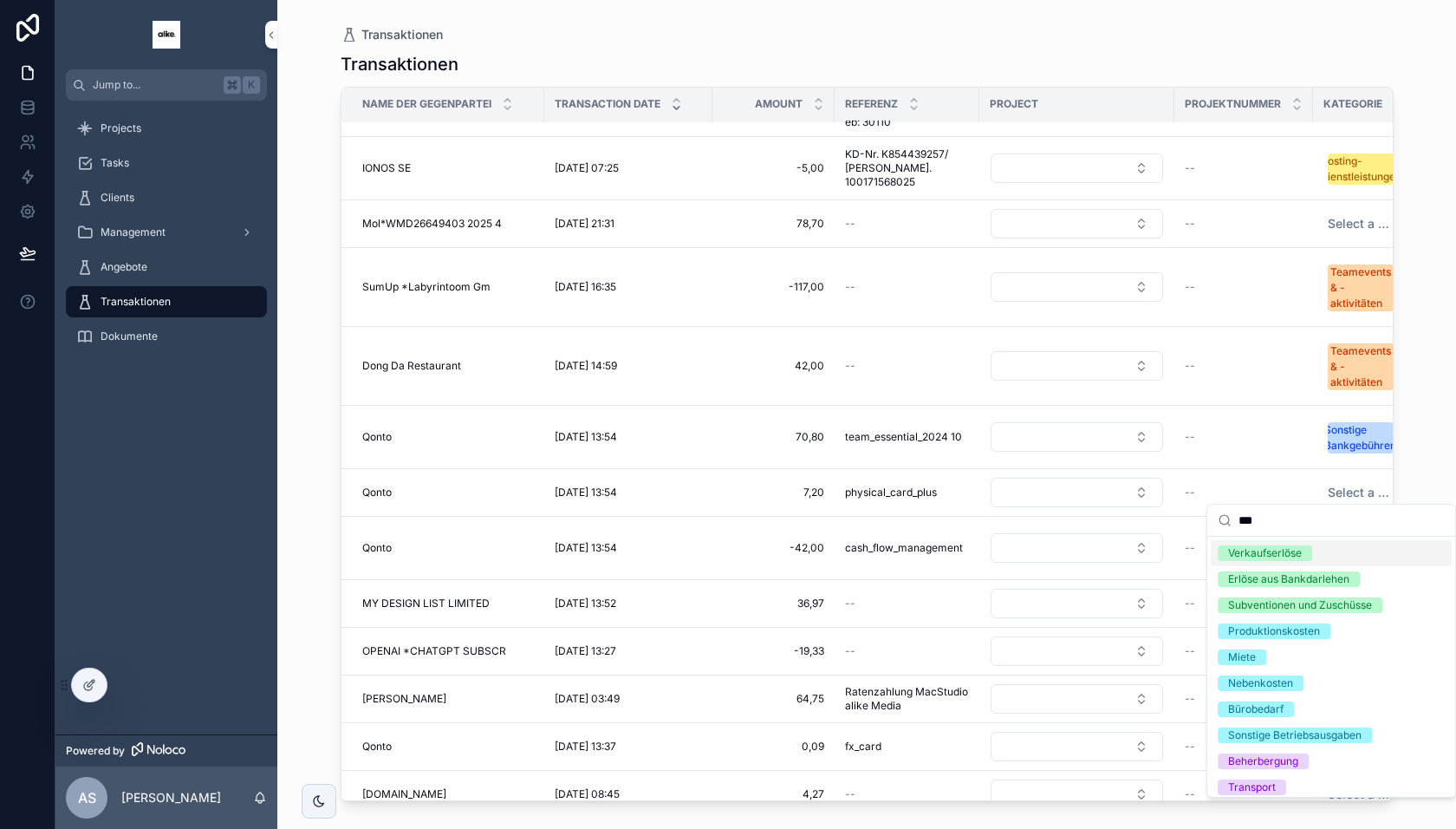
type input "****"
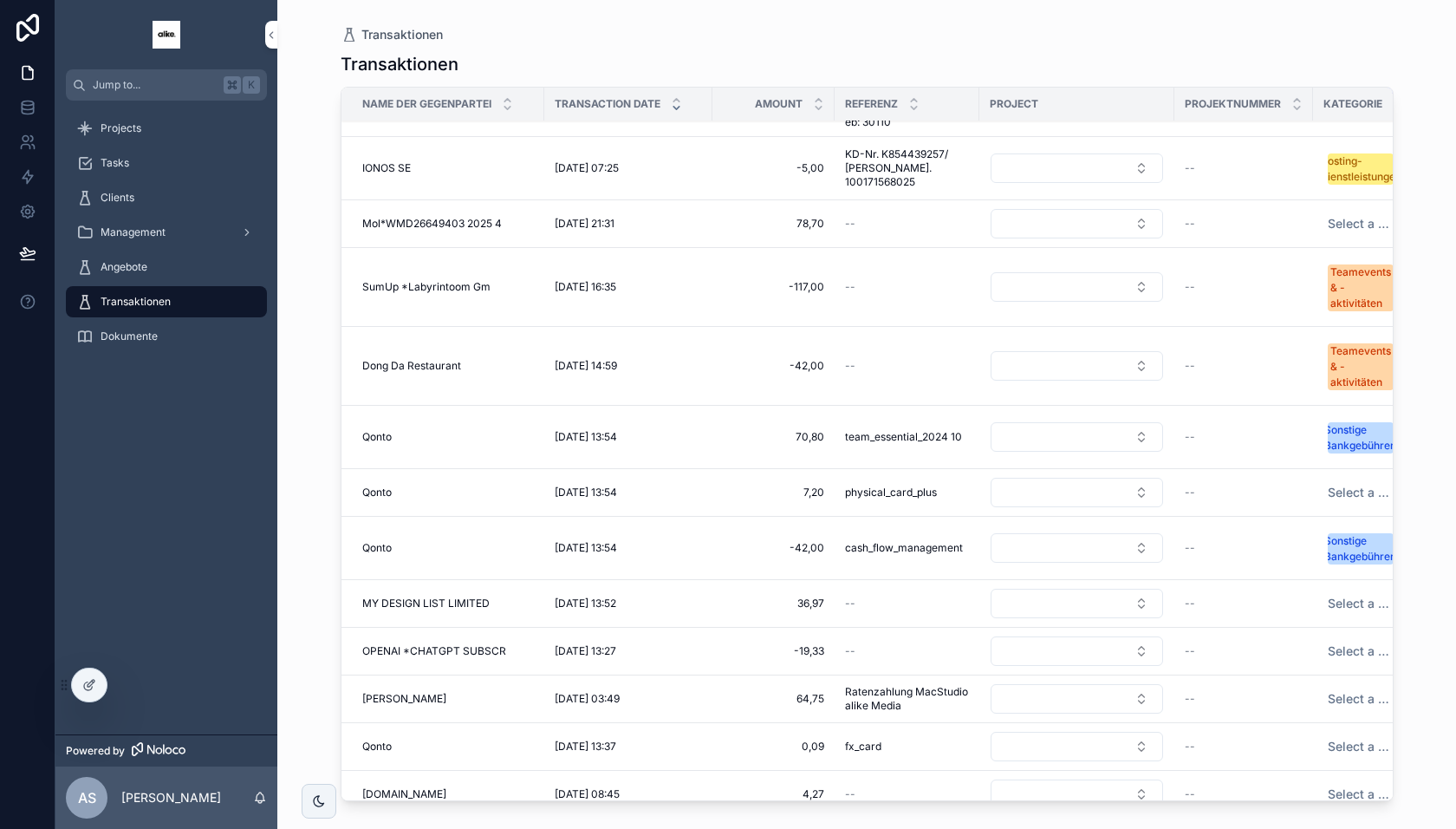
click at [1352, 484] on span "Select a Kategorie" at bounding box center [1360, 492] width 66 height 18
type input "****"
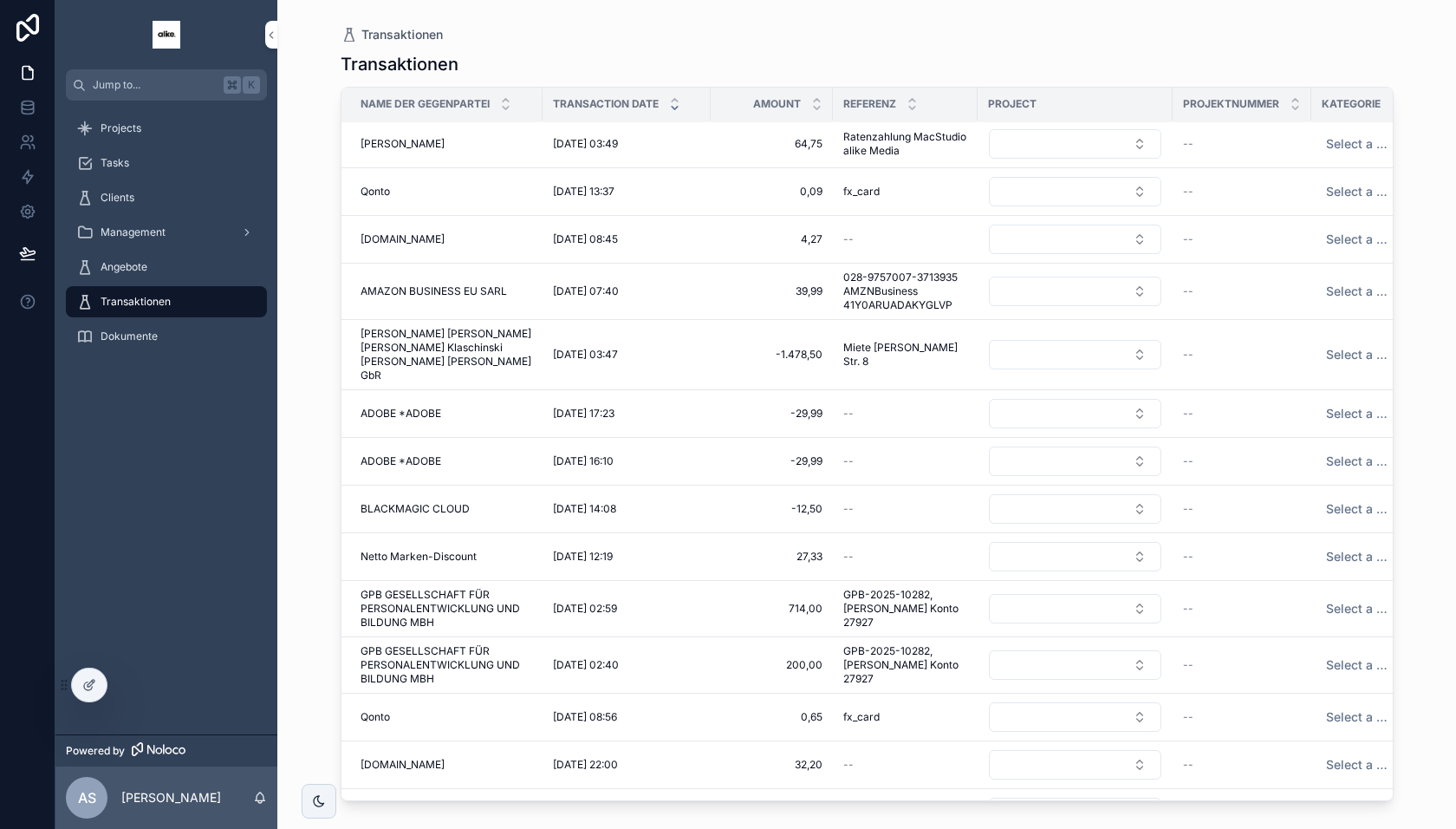
scroll to position [957, 3]
click at [1347, 548] on span "Select a Kategorie" at bounding box center [1359, 557] width 66 height 18
type input "*"
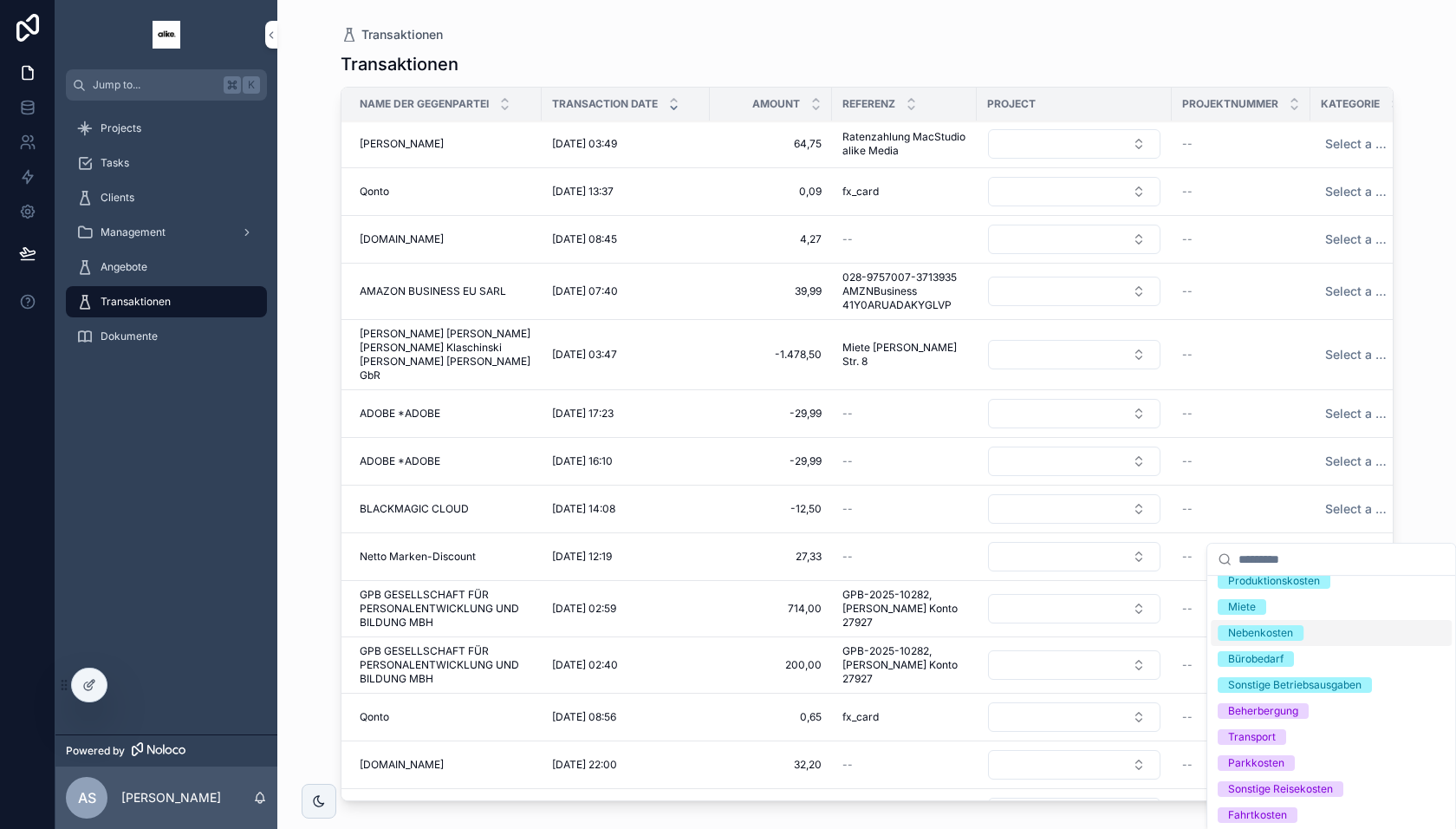
scroll to position [91, 0]
click at [1269, 655] on div "Bürobedarf" at bounding box center [1256, 657] width 56 height 16
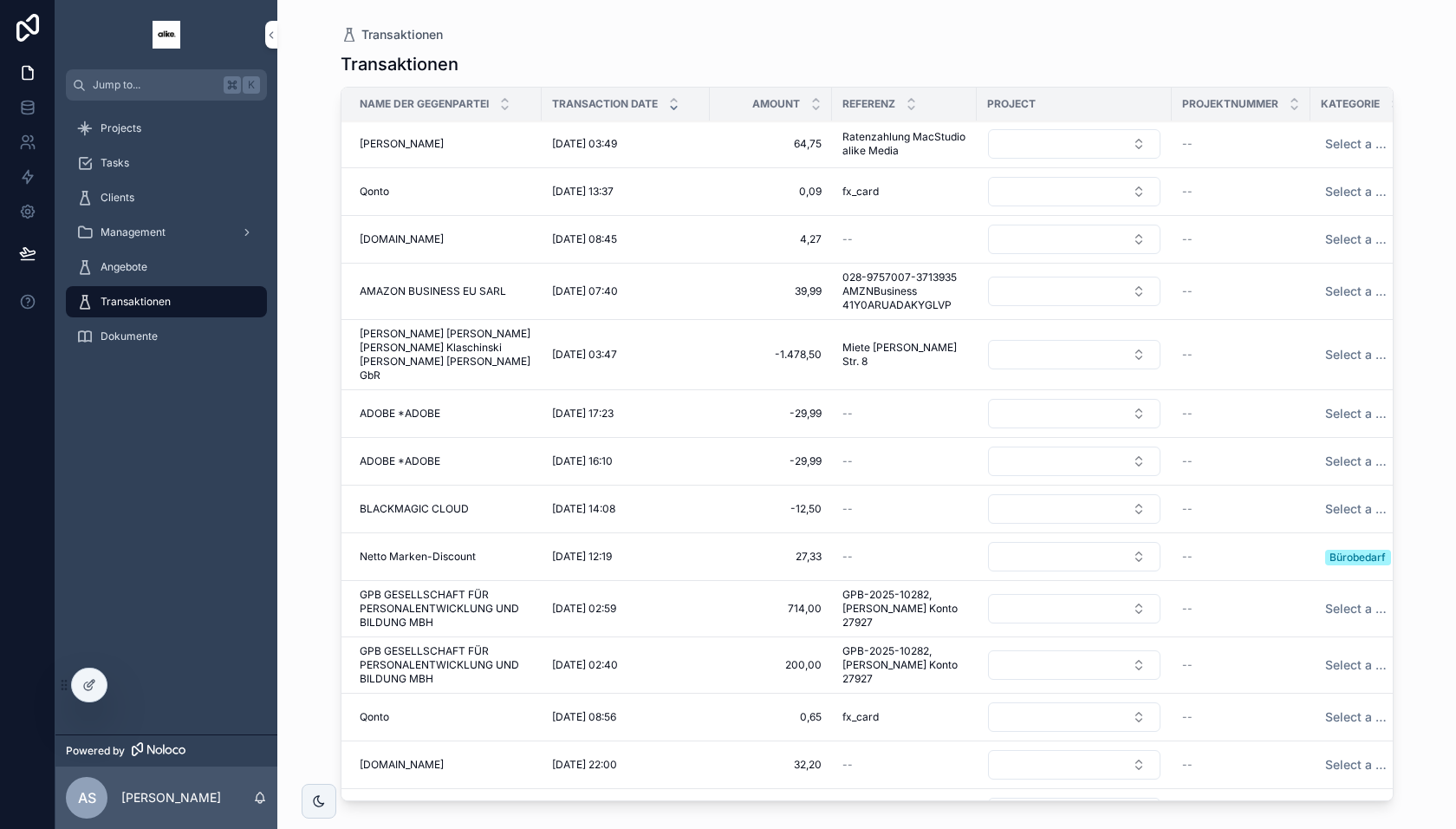
click at [1353, 600] on span "Select a Kategorie" at bounding box center [1359, 608] width 66 height 18
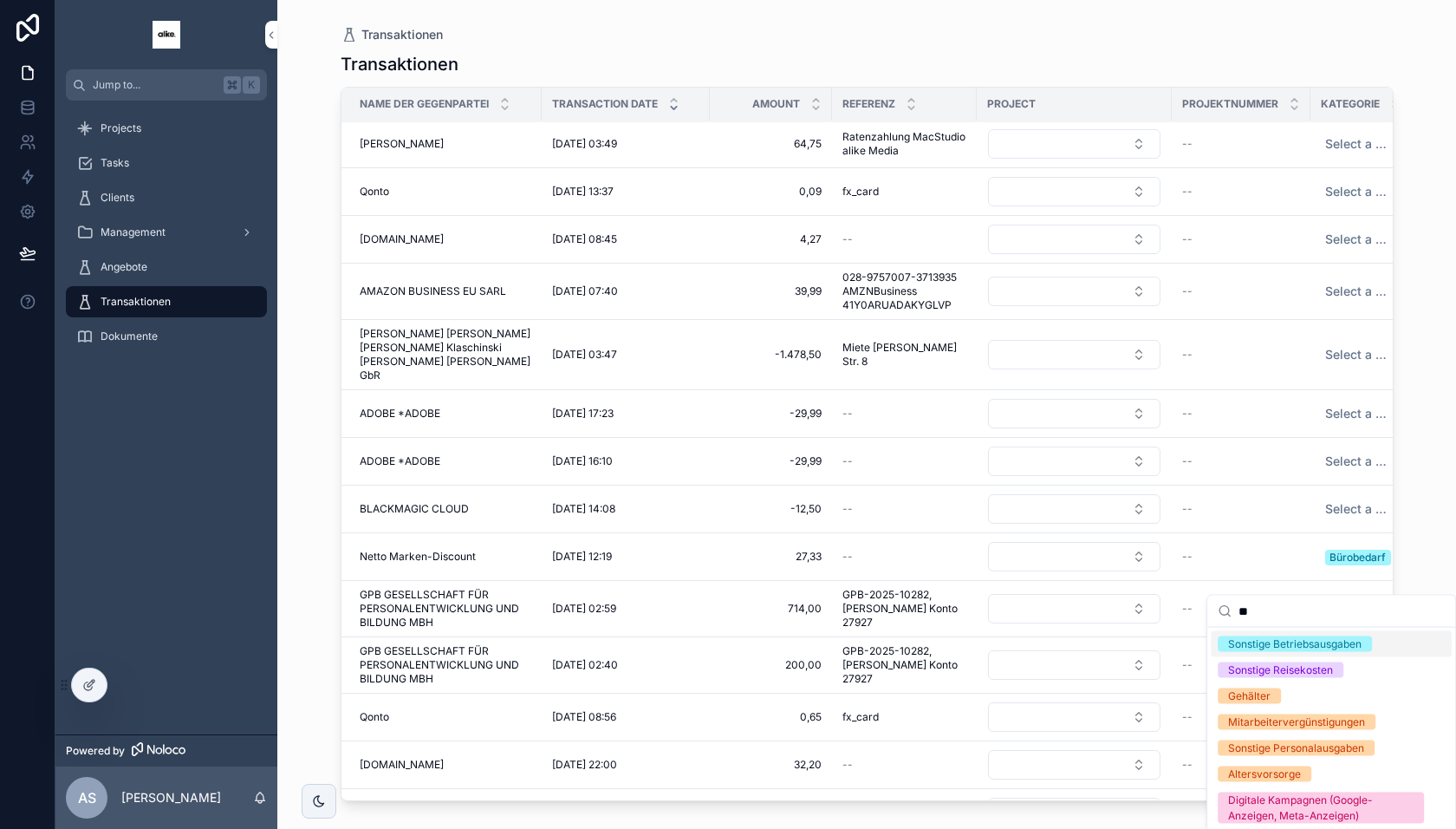
type input "***"
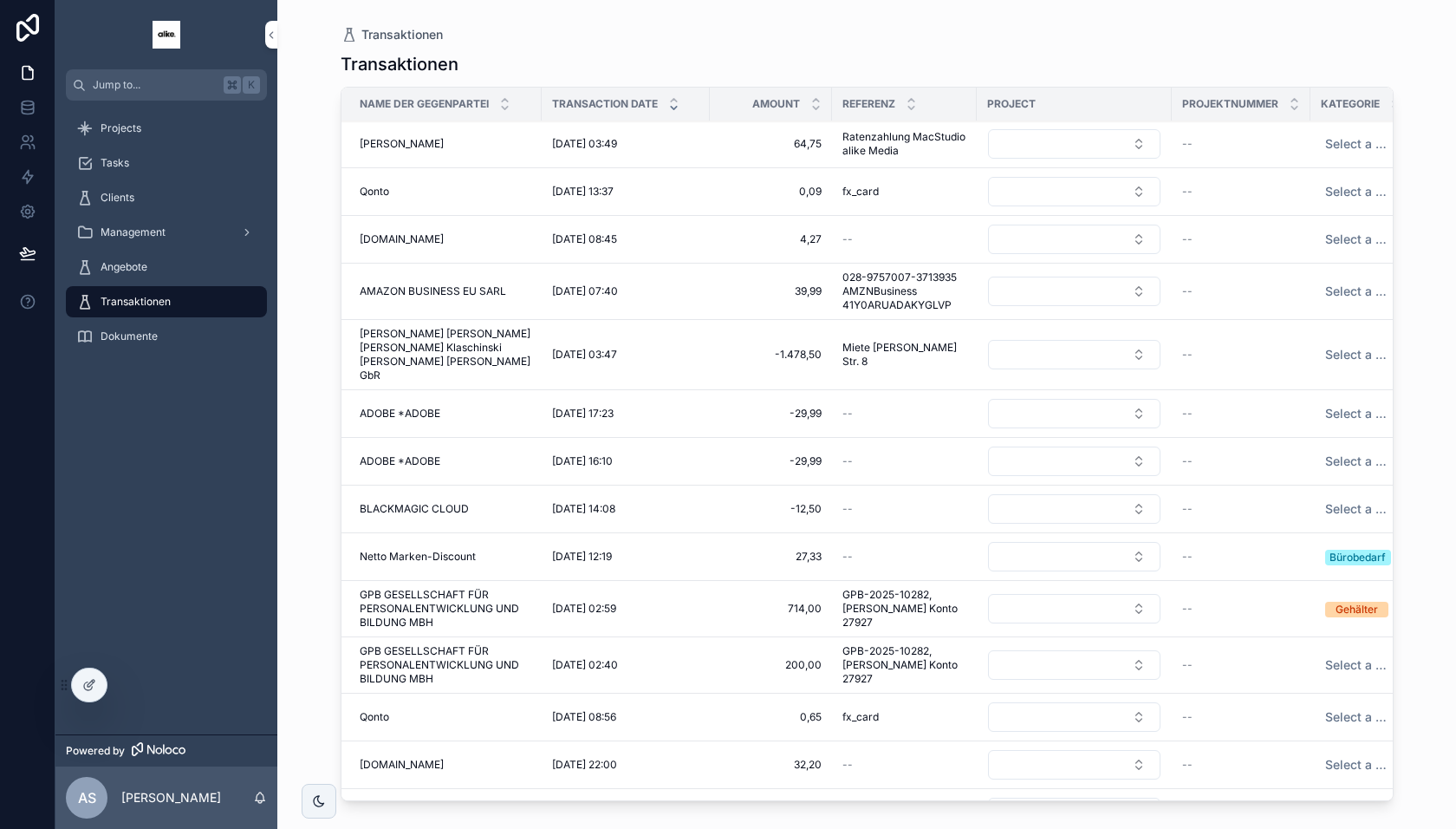
click at [1362, 656] on span "Select a Kategorie" at bounding box center [1359, 665] width 66 height 18
type input "***"
click at [1345, 755] on span "Select a Kategorie" at bounding box center [1359, 764] width 66 height 18
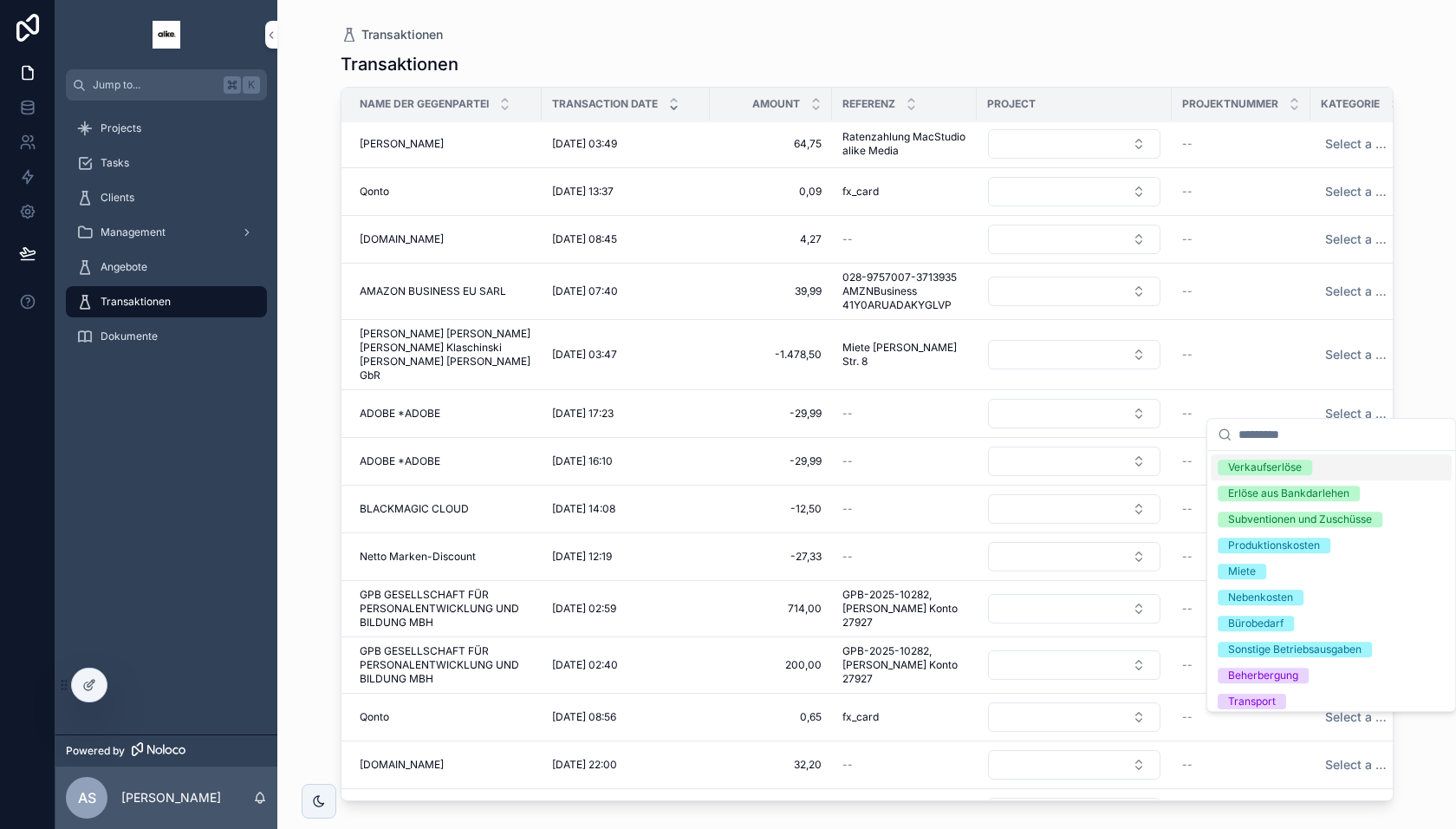
type input "*"
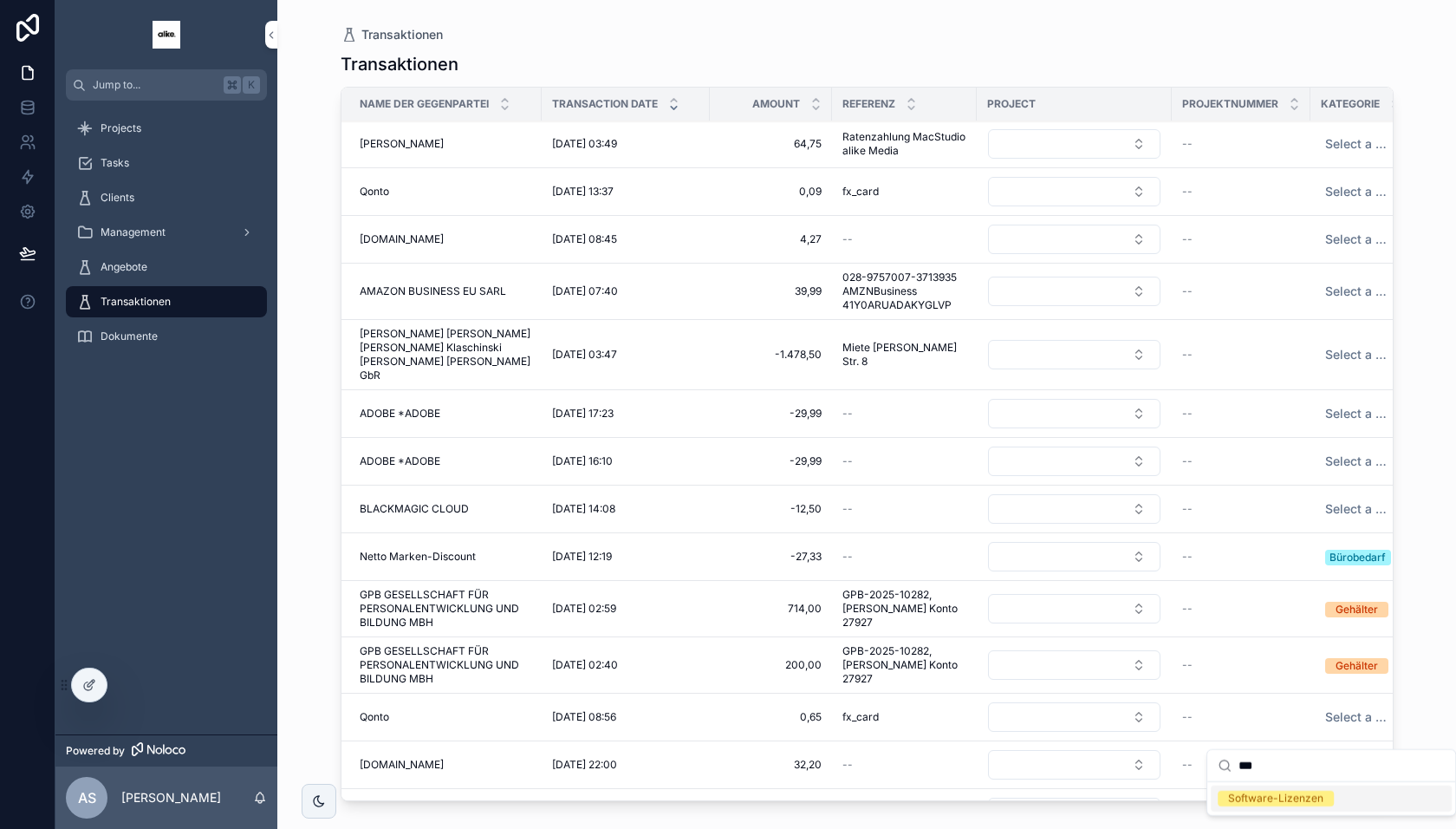
type input "****"
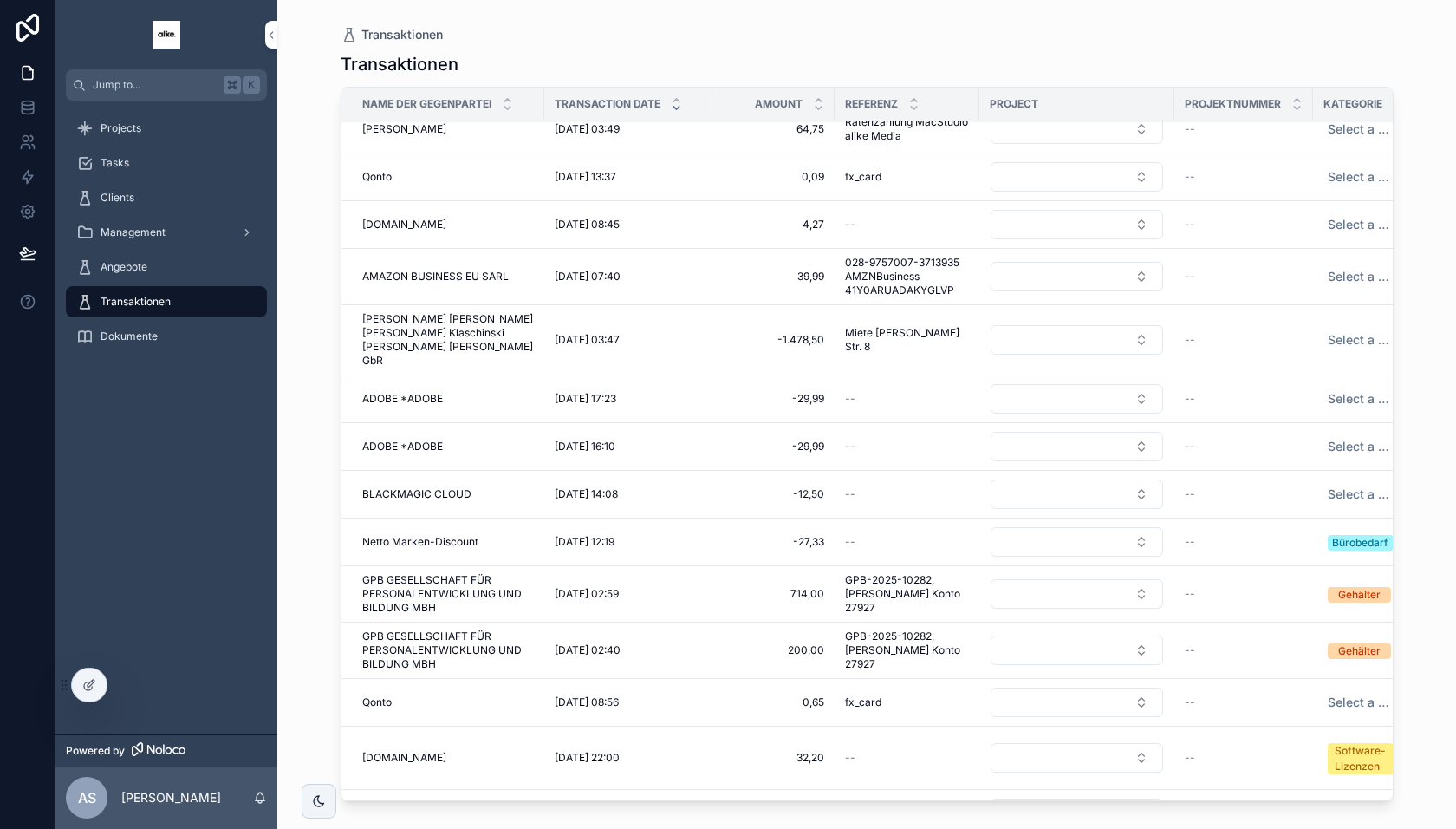
scroll to position [972, 4]
click at [1346, 790] on td "Select a Kategorie" at bounding box center [1377, 814] width 137 height 48
click at [1344, 804] on span "Select a Kategorie" at bounding box center [1357, 813] width 66 height 18
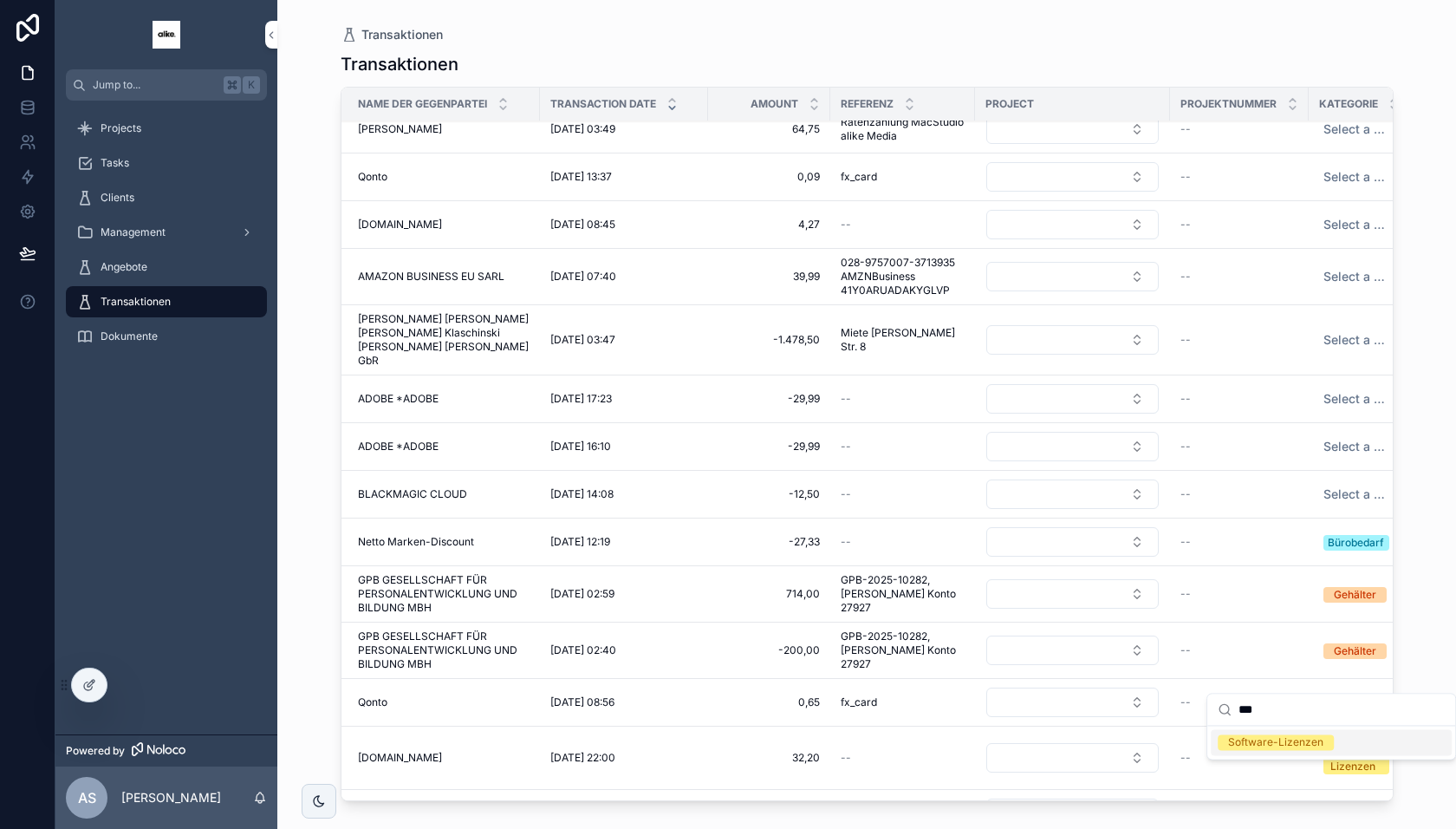
type input "****"
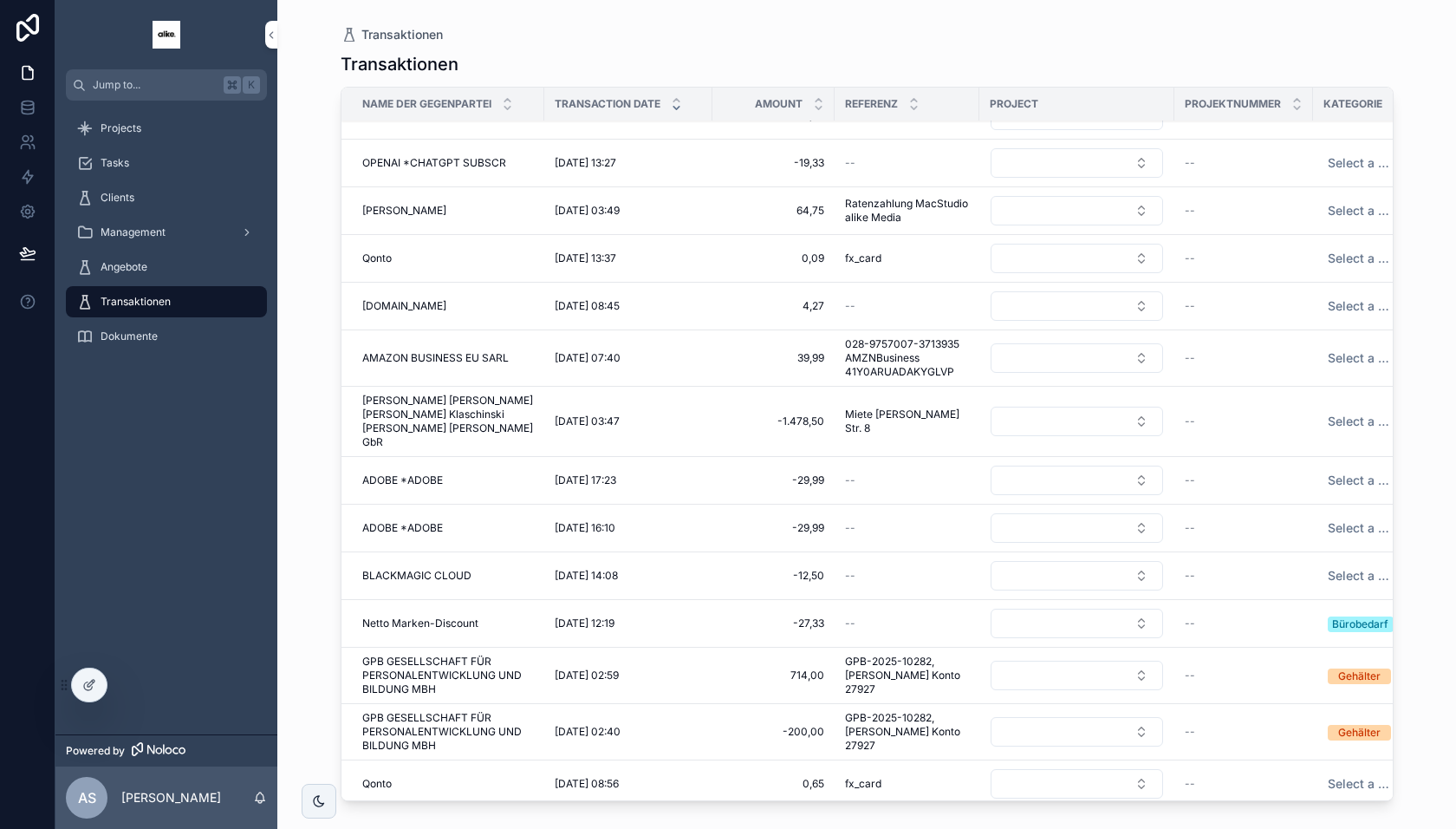
scroll to position [988, 0]
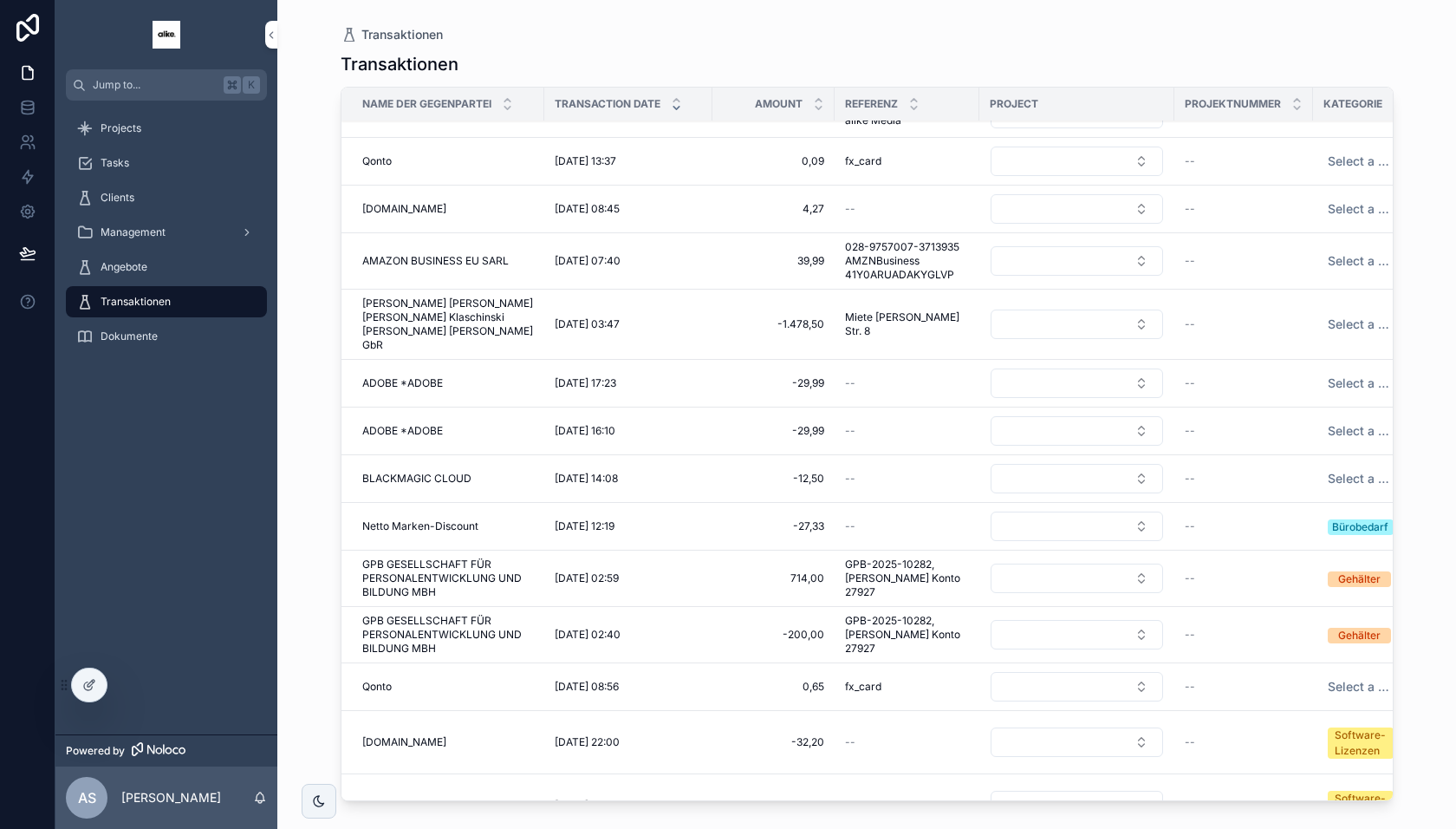
click at [84, 692] on div at bounding box center [89, 685] width 35 height 33
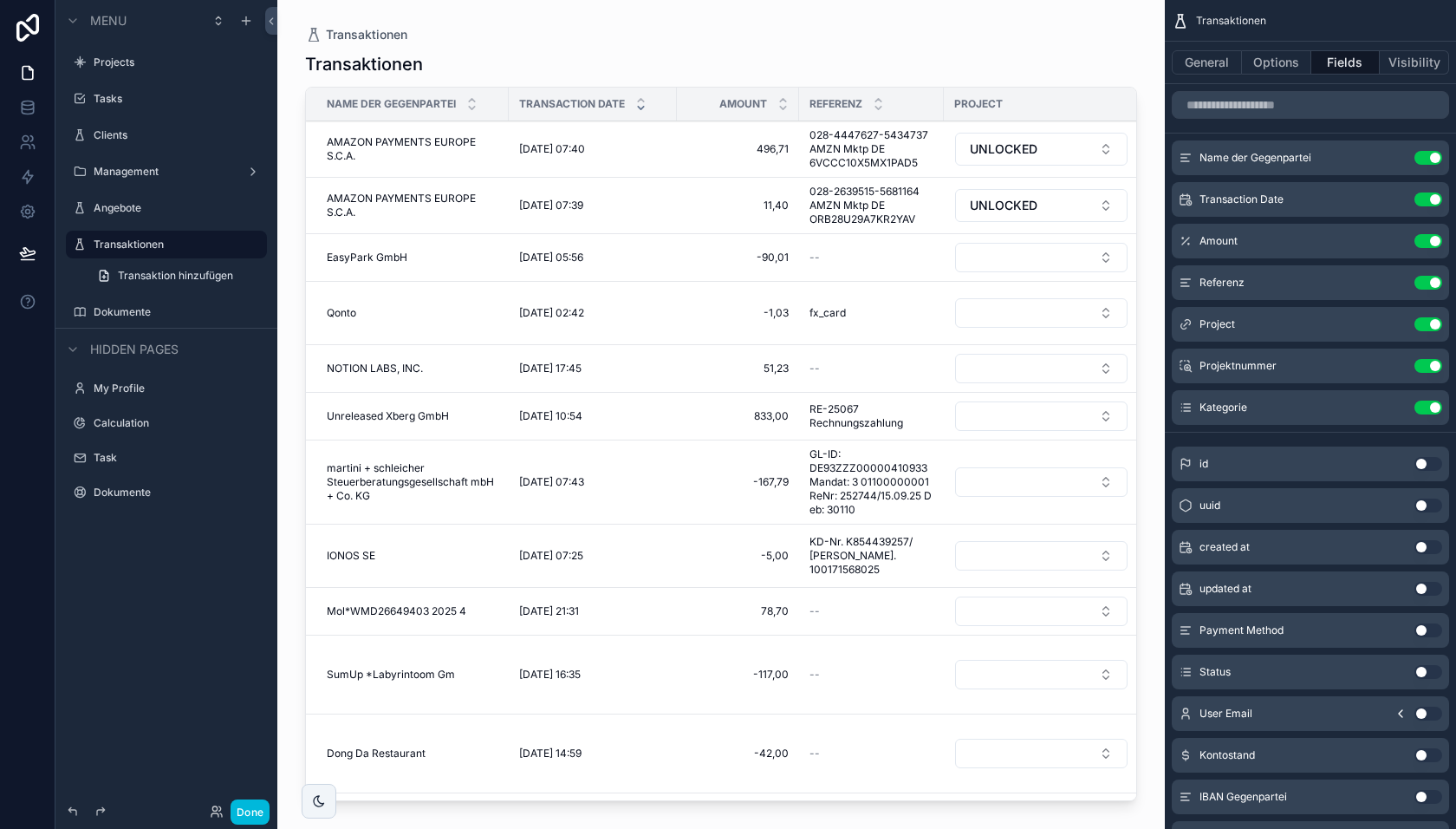
click at [688, 585] on div "scrollable content" at bounding box center [721, 404] width 887 height 808
click at [1189, 64] on button "General" at bounding box center [1206, 62] width 70 height 24
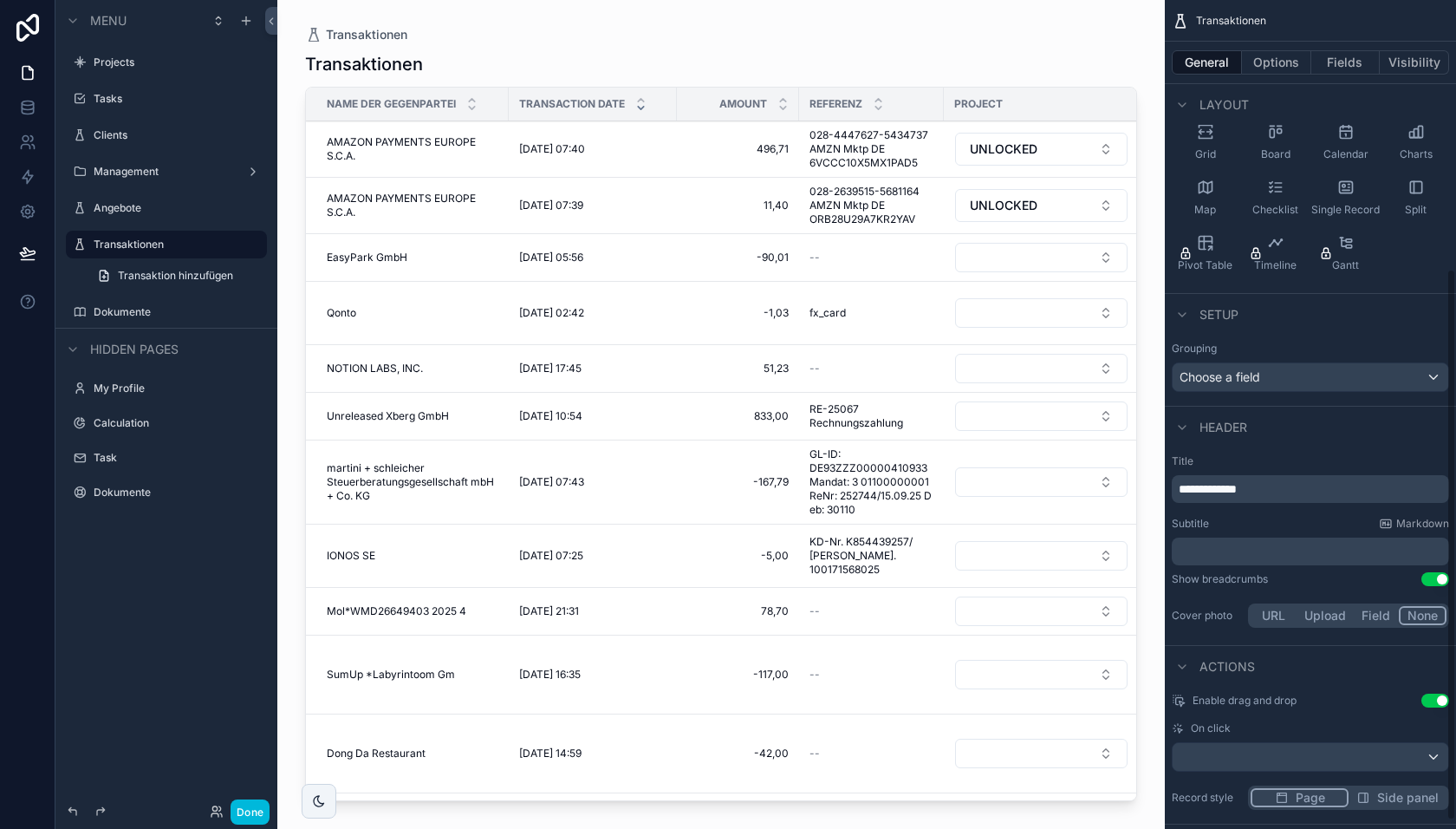
scroll to position [0, 0]
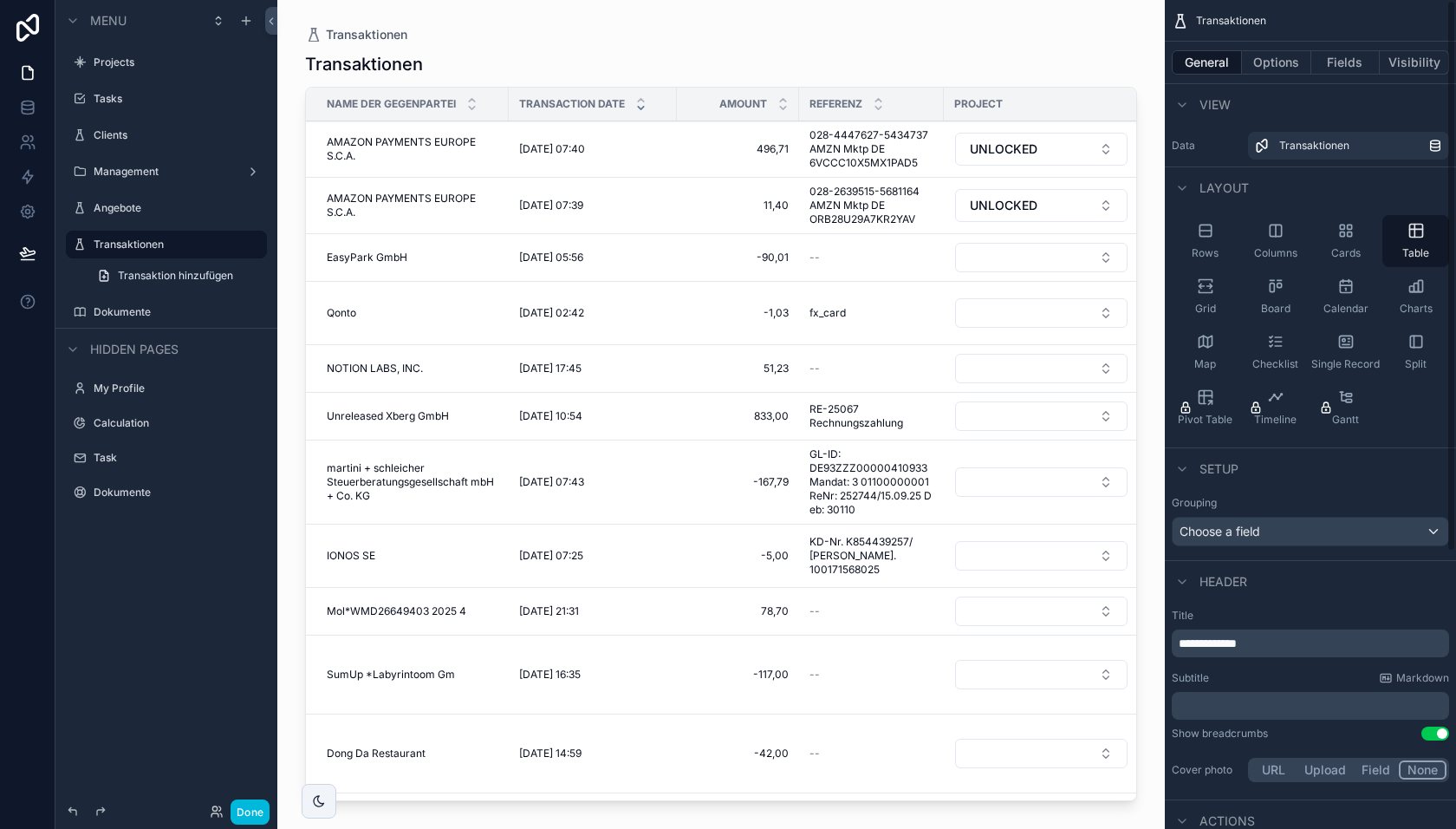
click at [1269, 61] on button "Options" at bounding box center [1277, 62] width 69 height 24
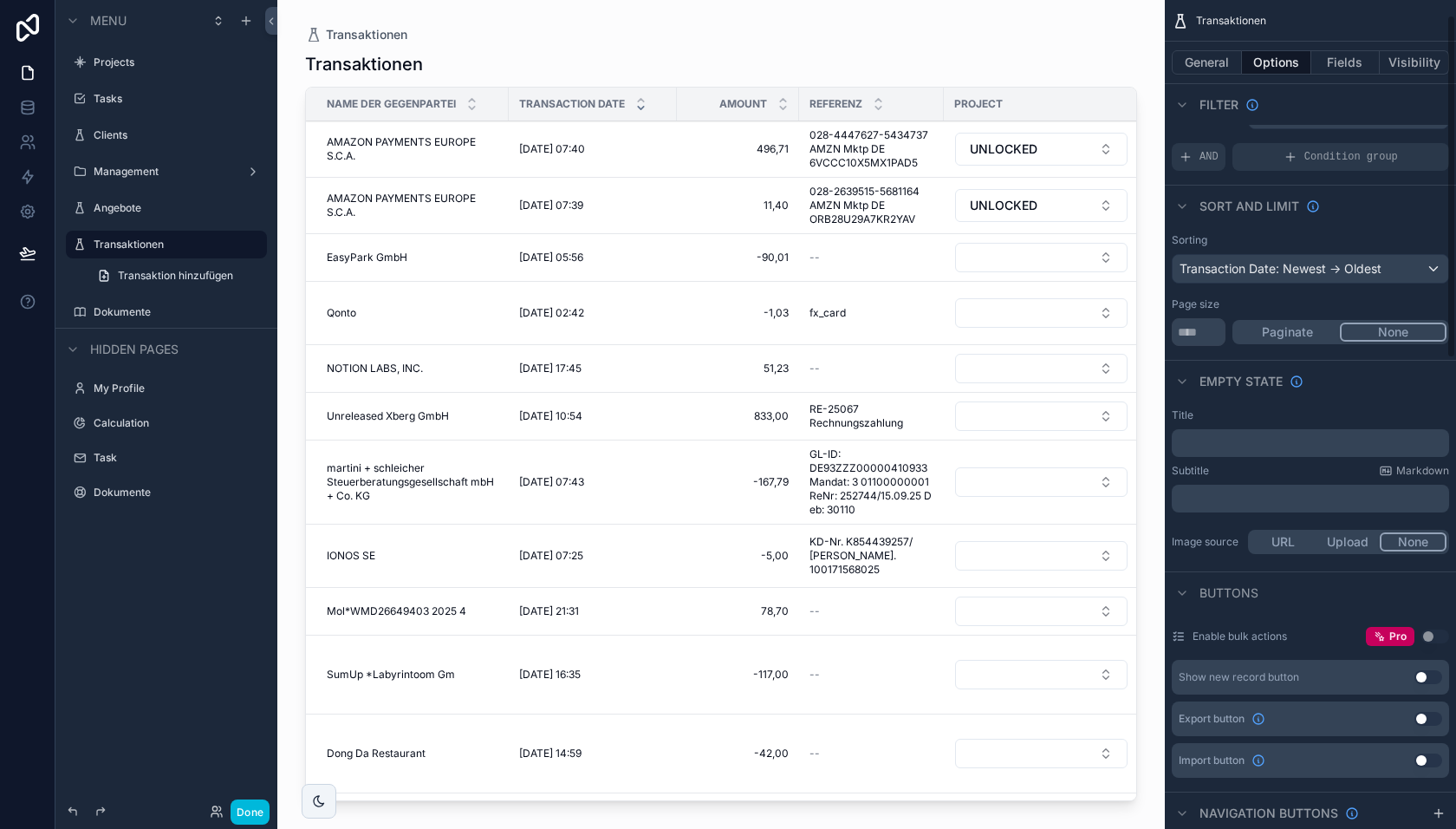
scroll to position [41, 0]
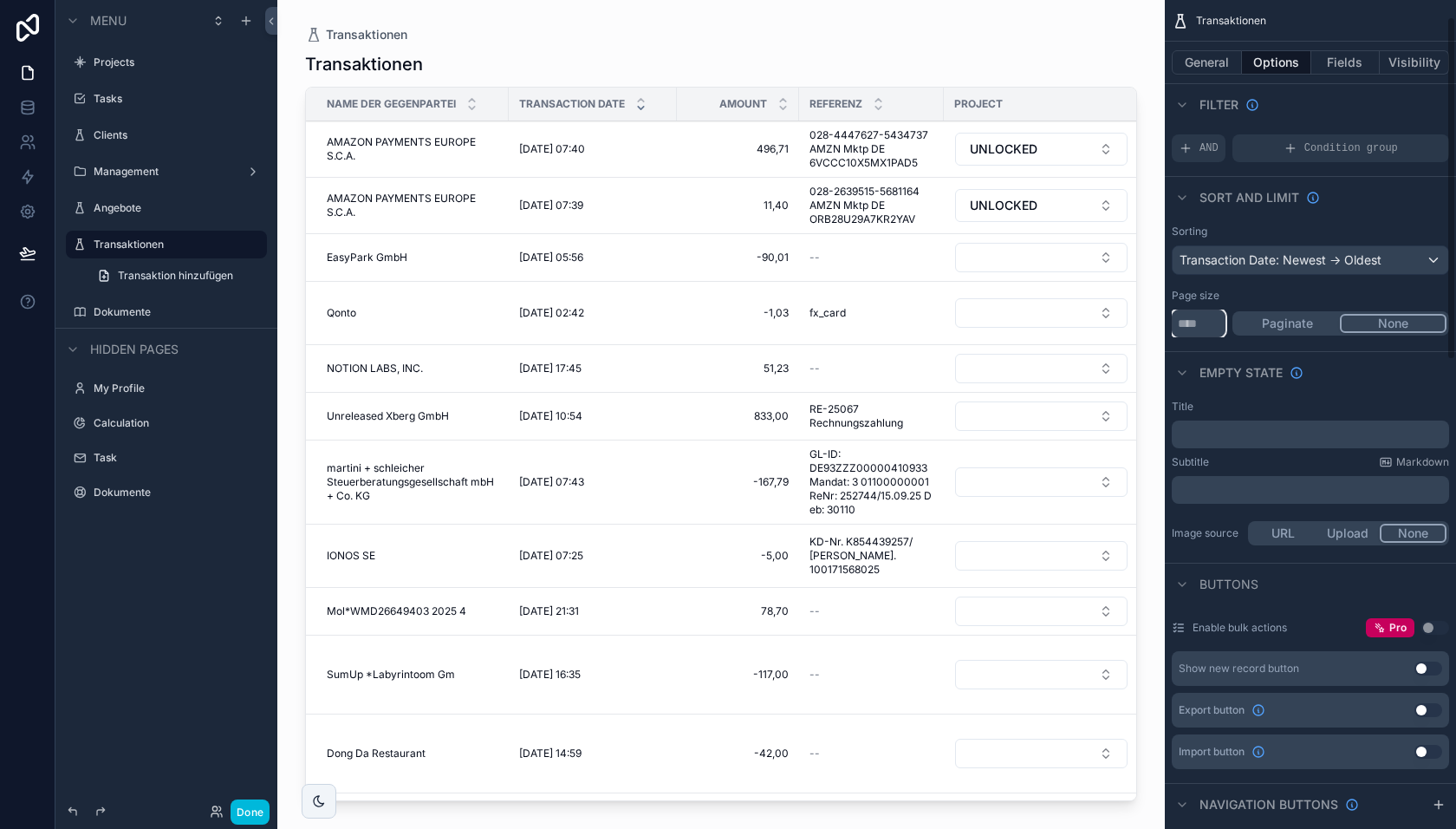
click at [1208, 326] on input "**" at bounding box center [1198, 322] width 54 height 27
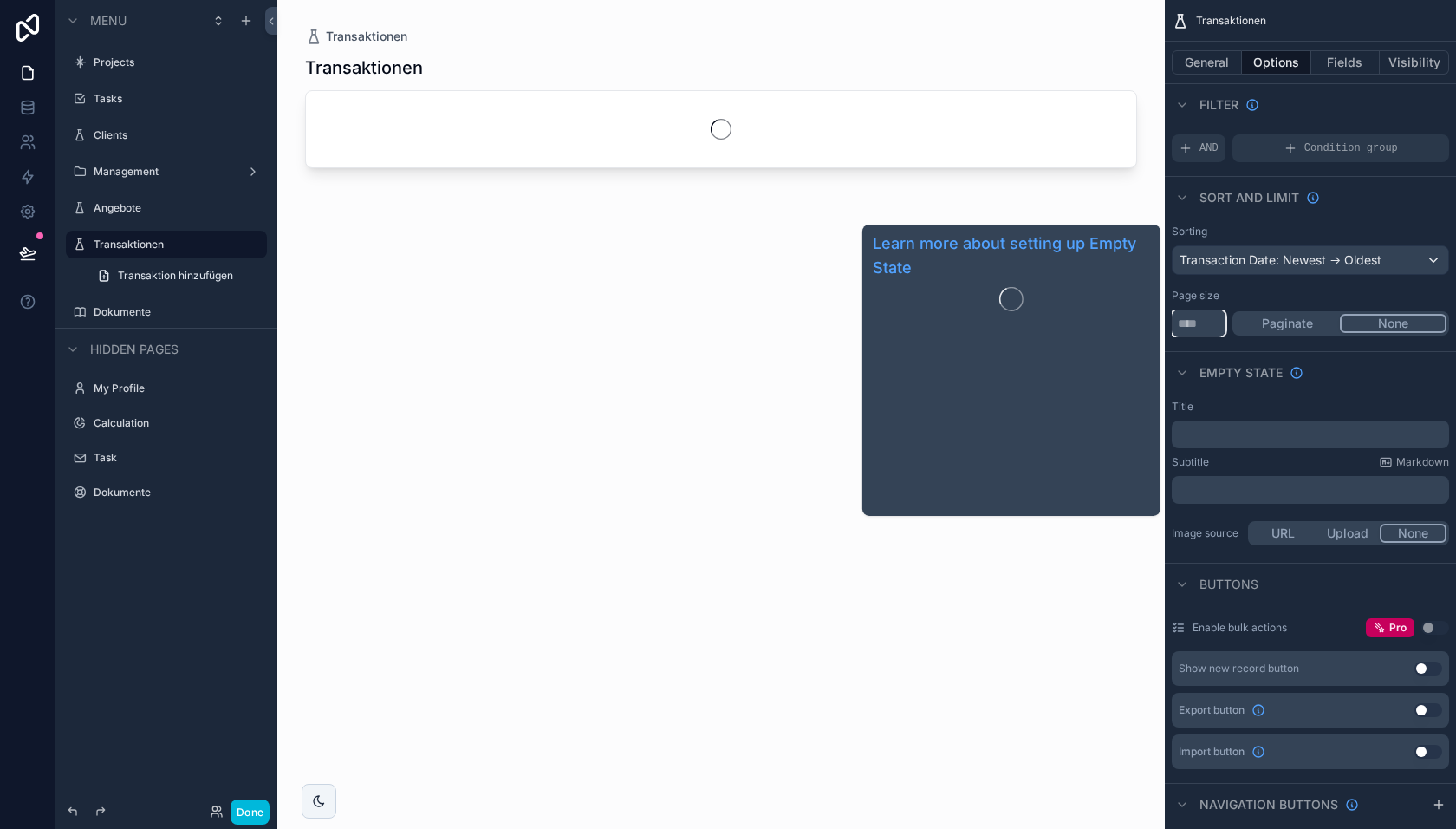
type input "****"
click at [1320, 371] on div "Empty state" at bounding box center [1310, 371] width 291 height 42
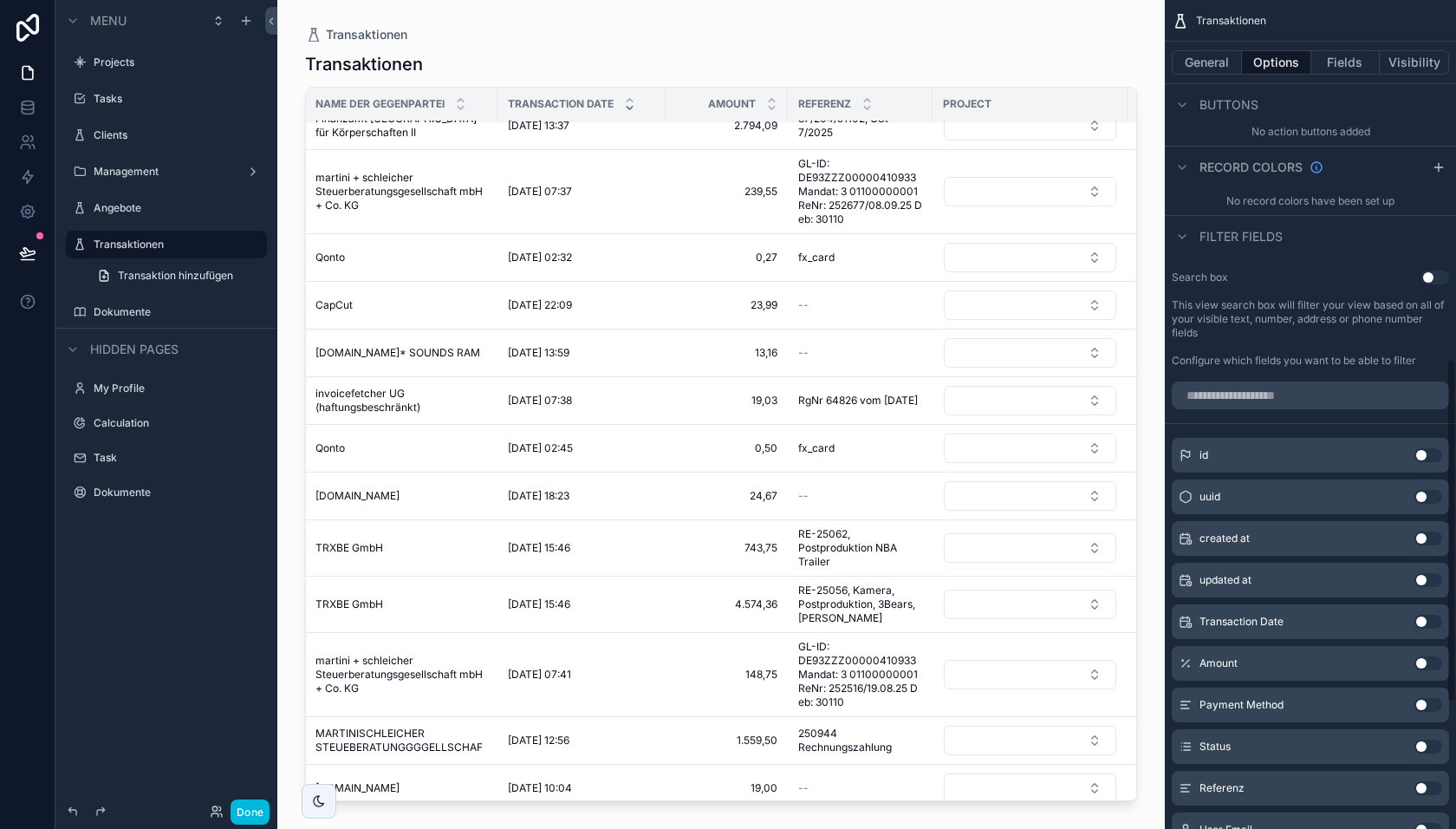
scroll to position [0, 0]
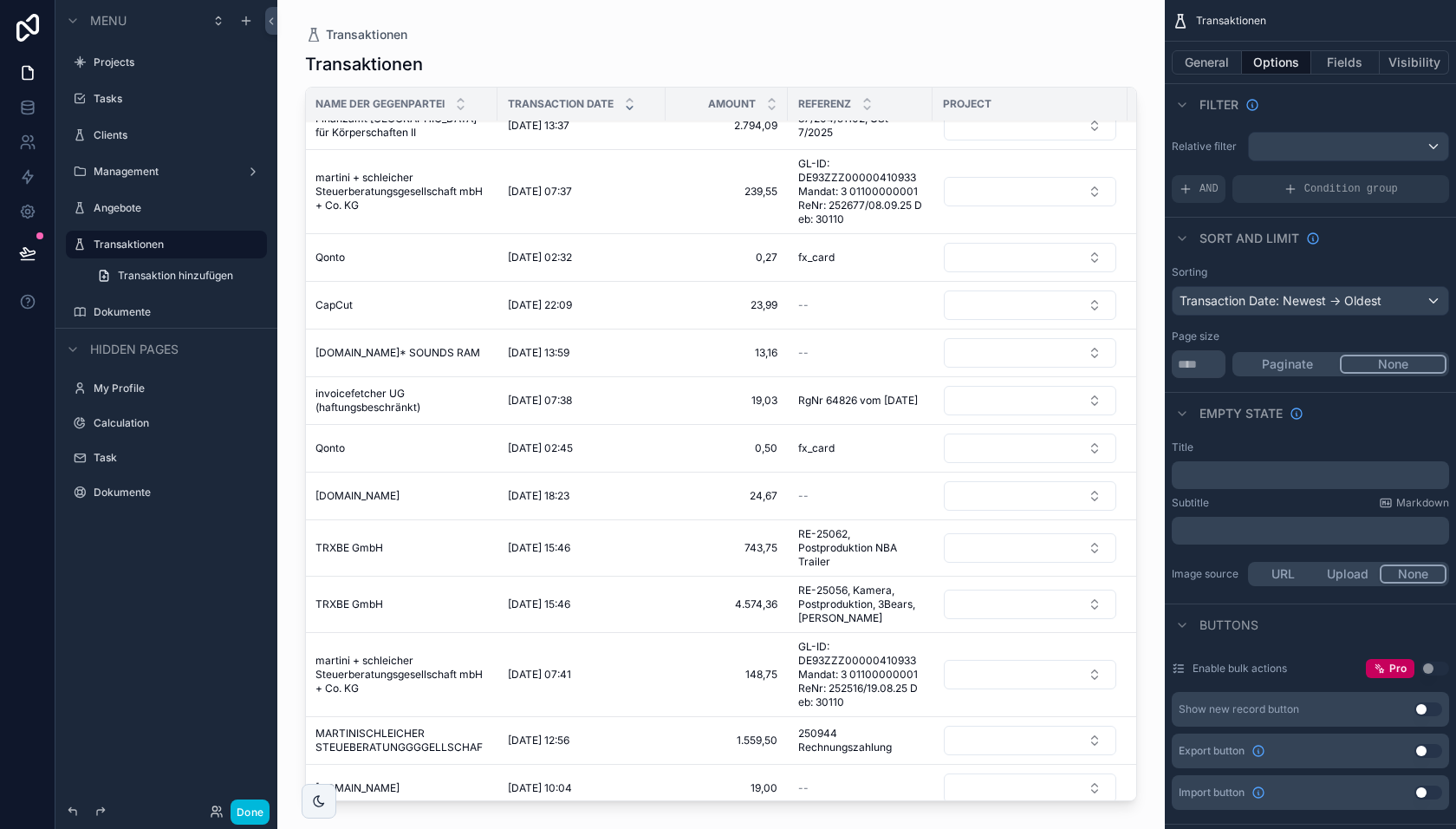
click at [1207, 63] on button "General" at bounding box center [1206, 62] width 70 height 24
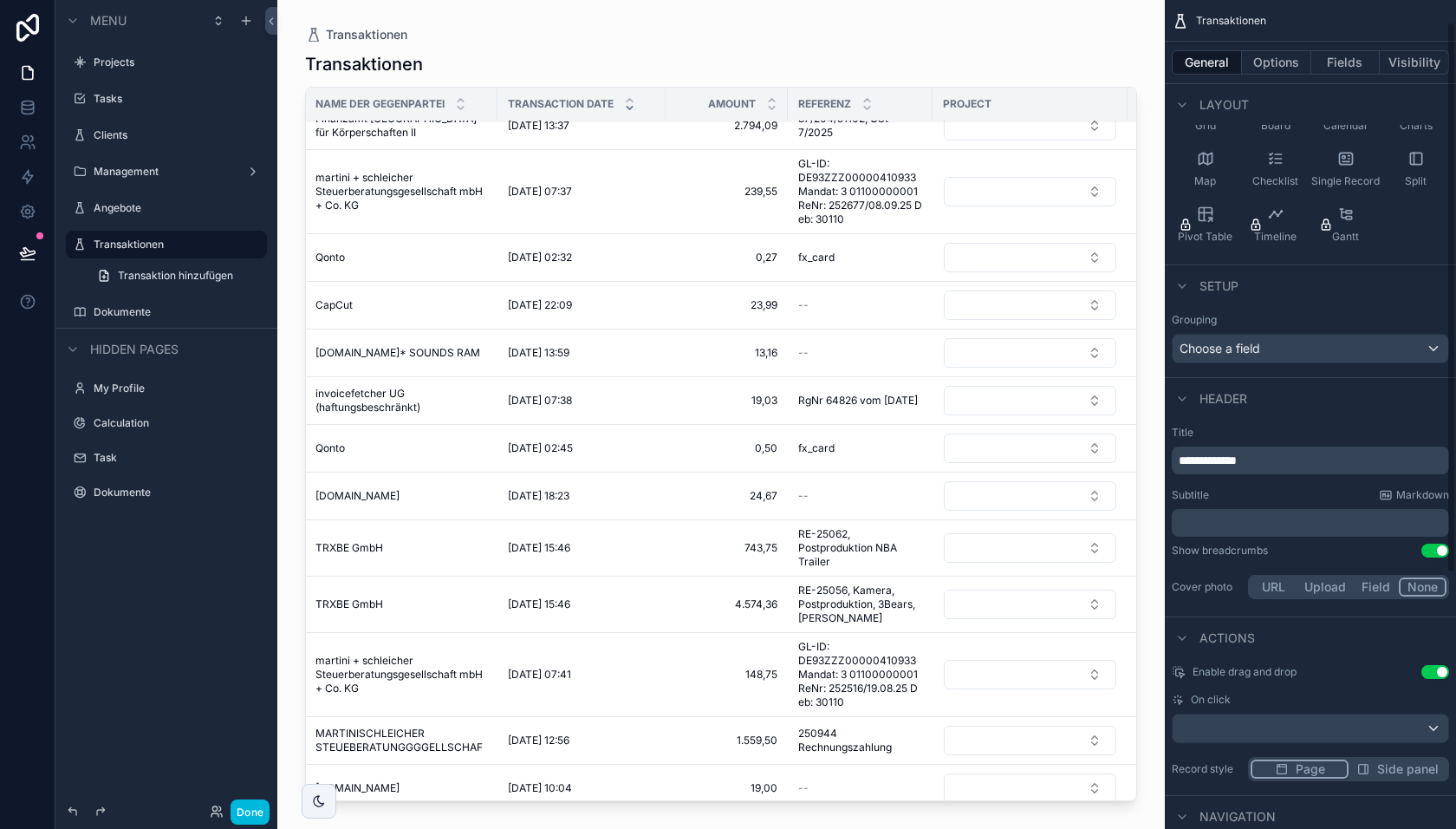
scroll to position [418, 0]
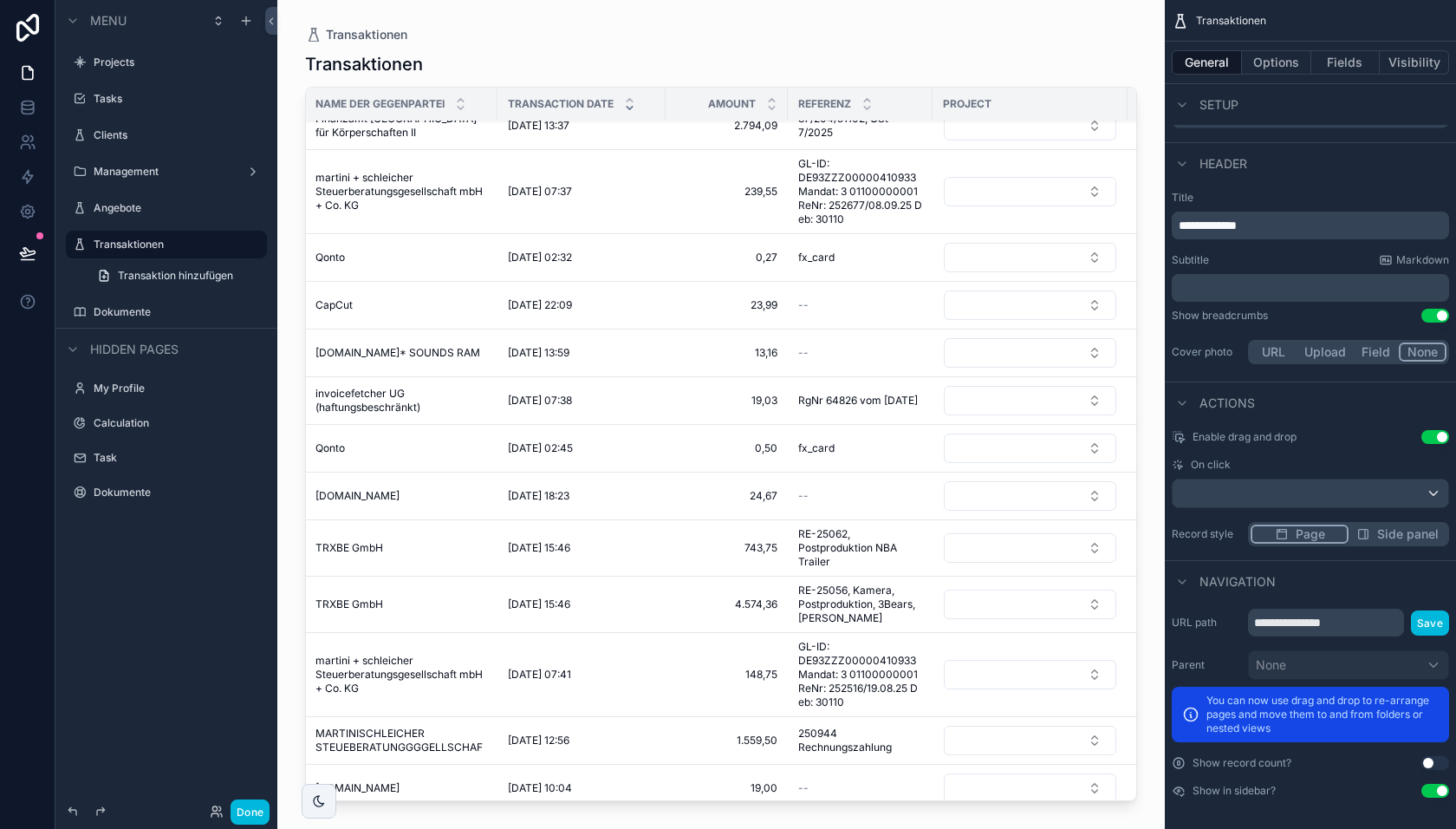
click at [242, 815] on button "Done" at bounding box center [250, 811] width 39 height 25
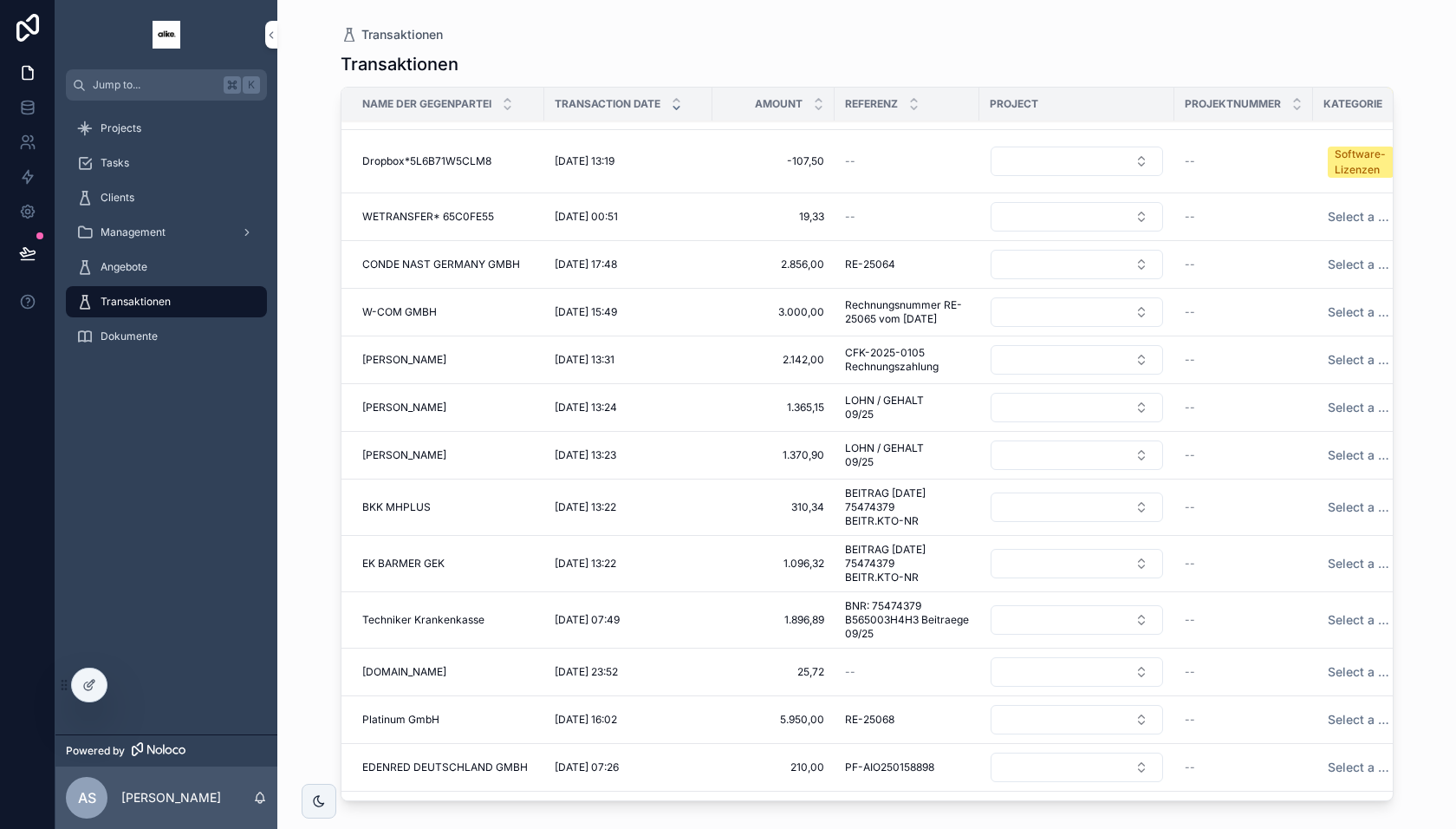
scroll to position [0, 0]
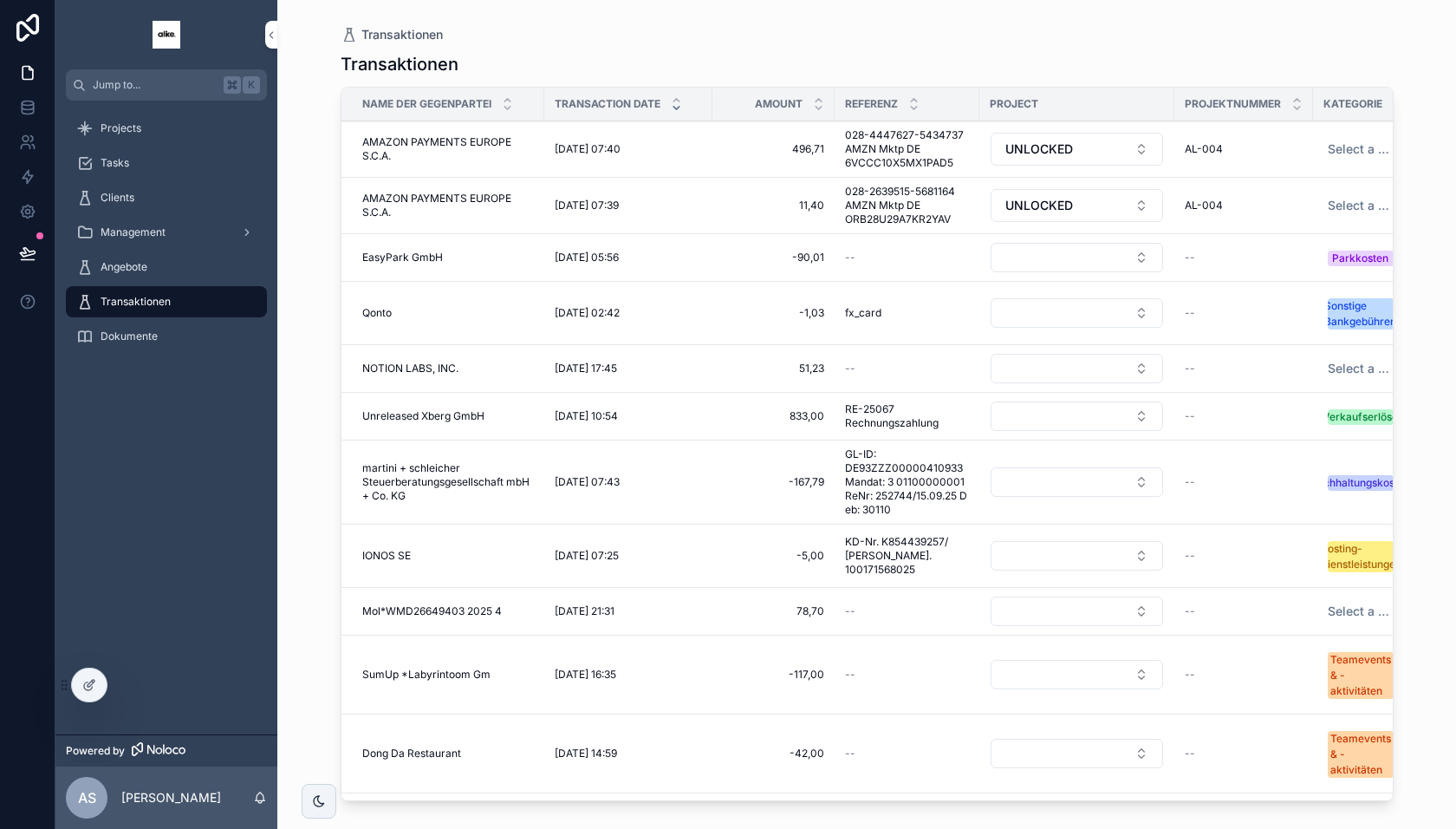
click at [89, 684] on icon at bounding box center [89, 685] width 14 height 14
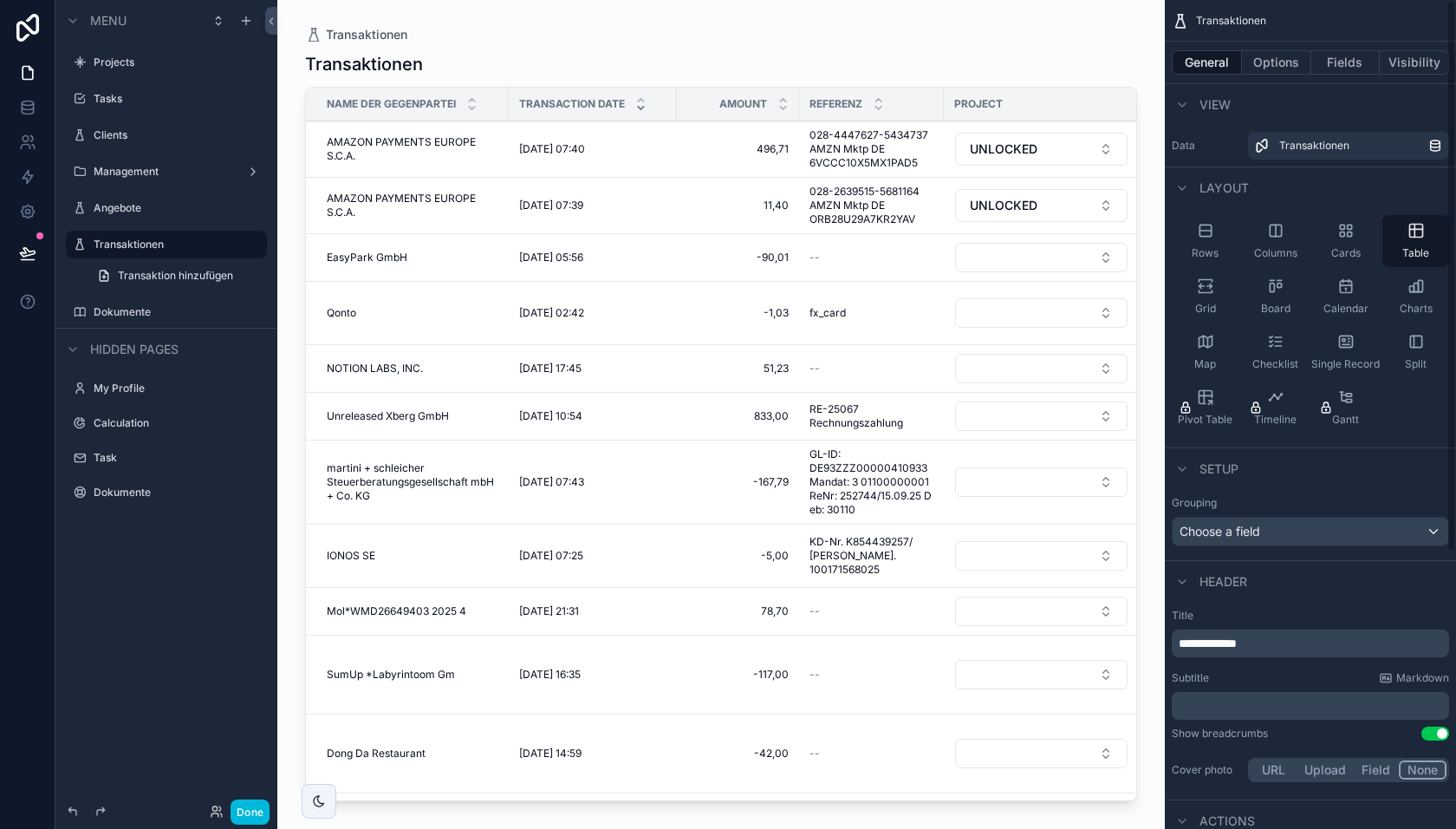
click at [1273, 60] on button "Options" at bounding box center [1277, 62] width 69 height 24
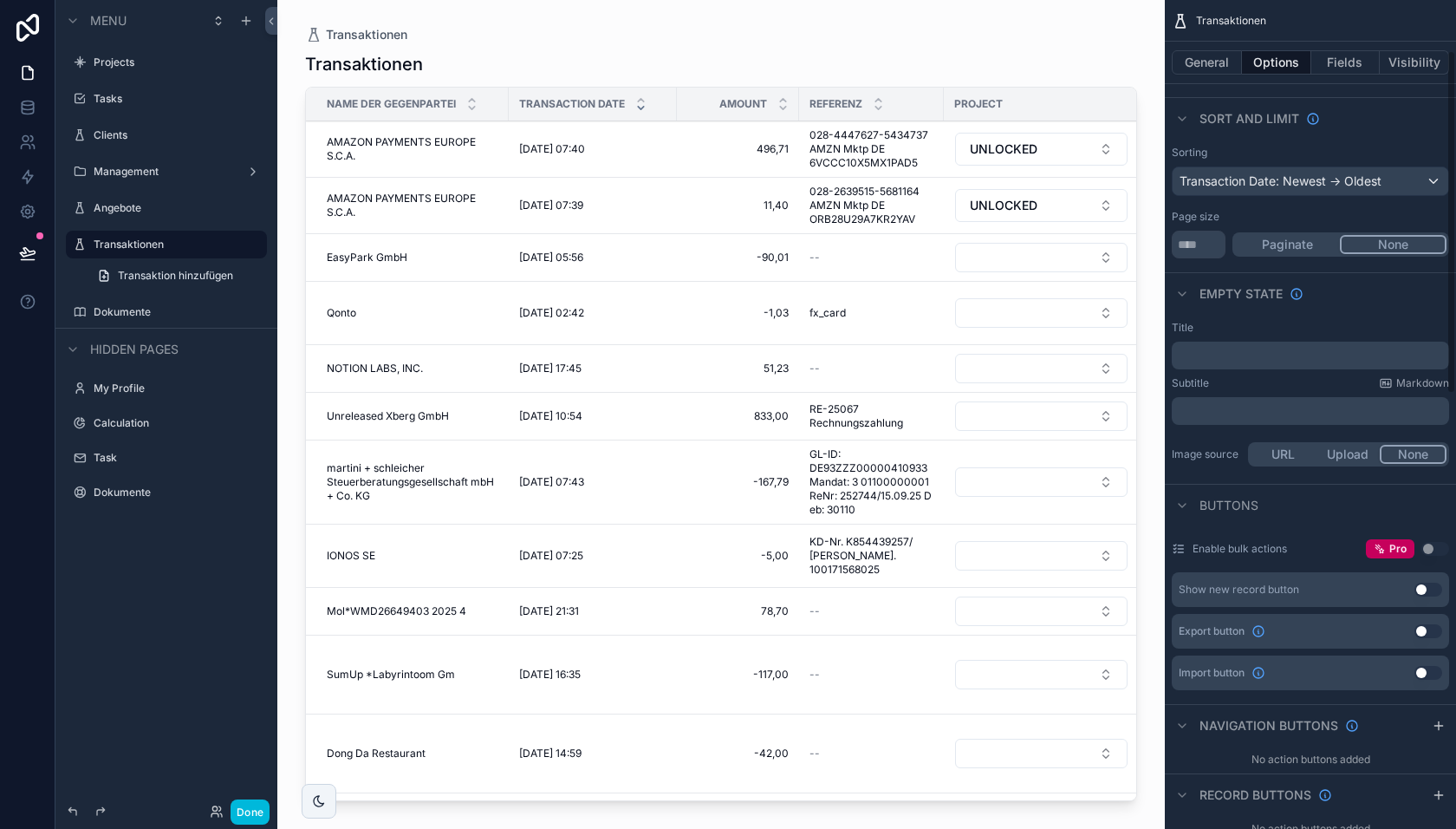
scroll to position [124, 0]
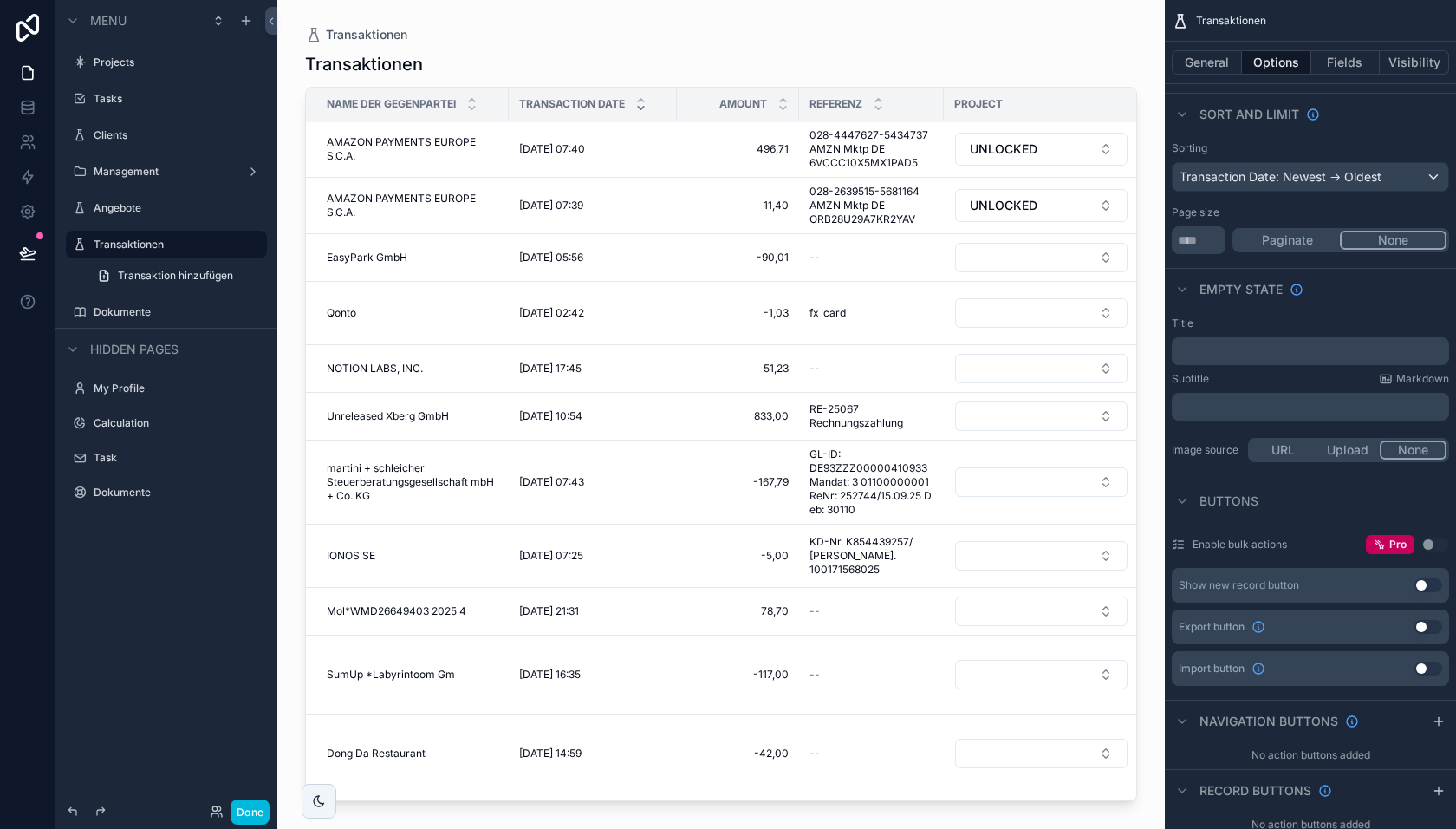
click at [1277, 236] on button "Paginate" at bounding box center [1288, 240] width 105 height 19
click at [261, 812] on button "Done" at bounding box center [250, 811] width 39 height 25
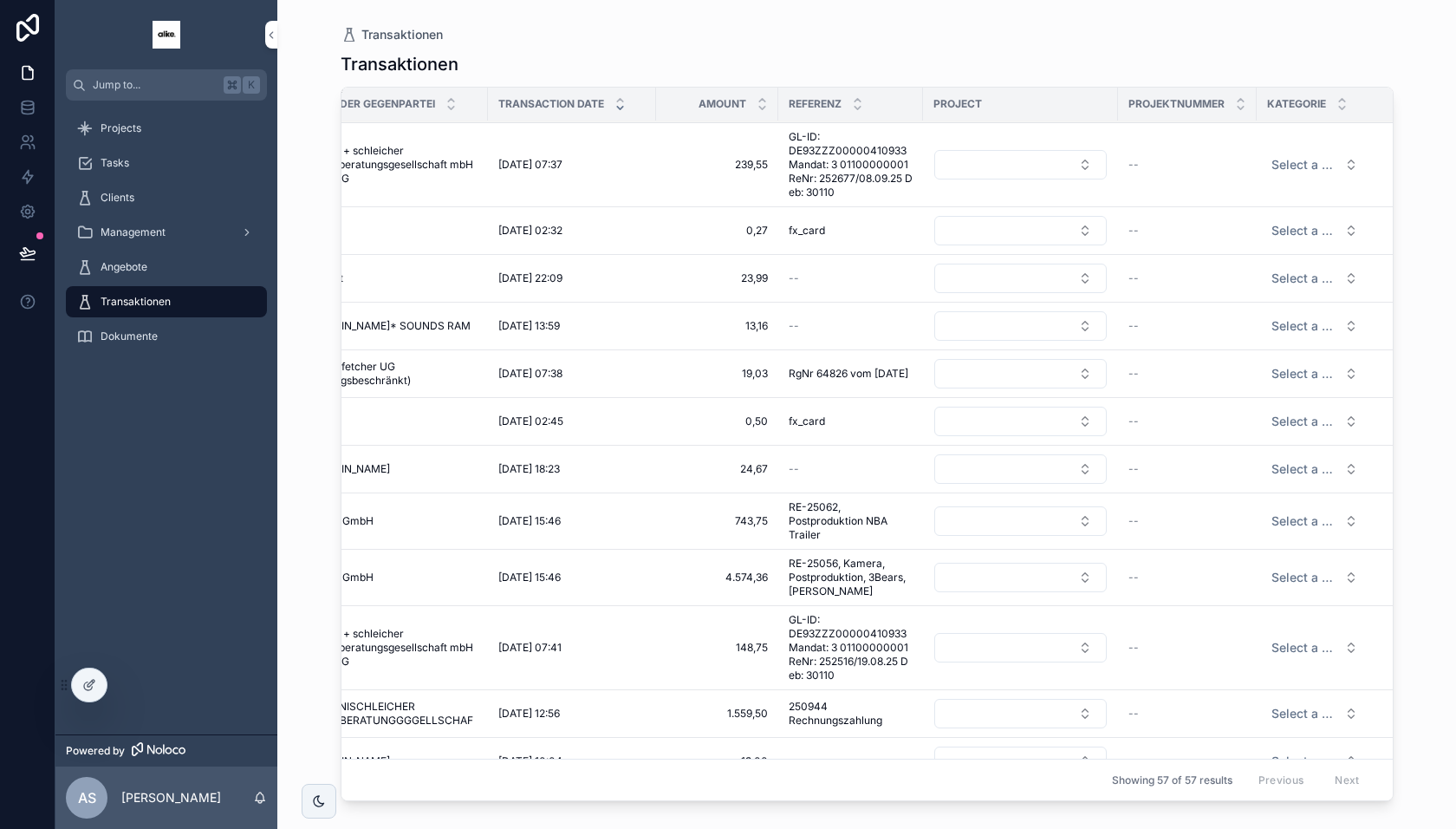
scroll to position [2403, 57]
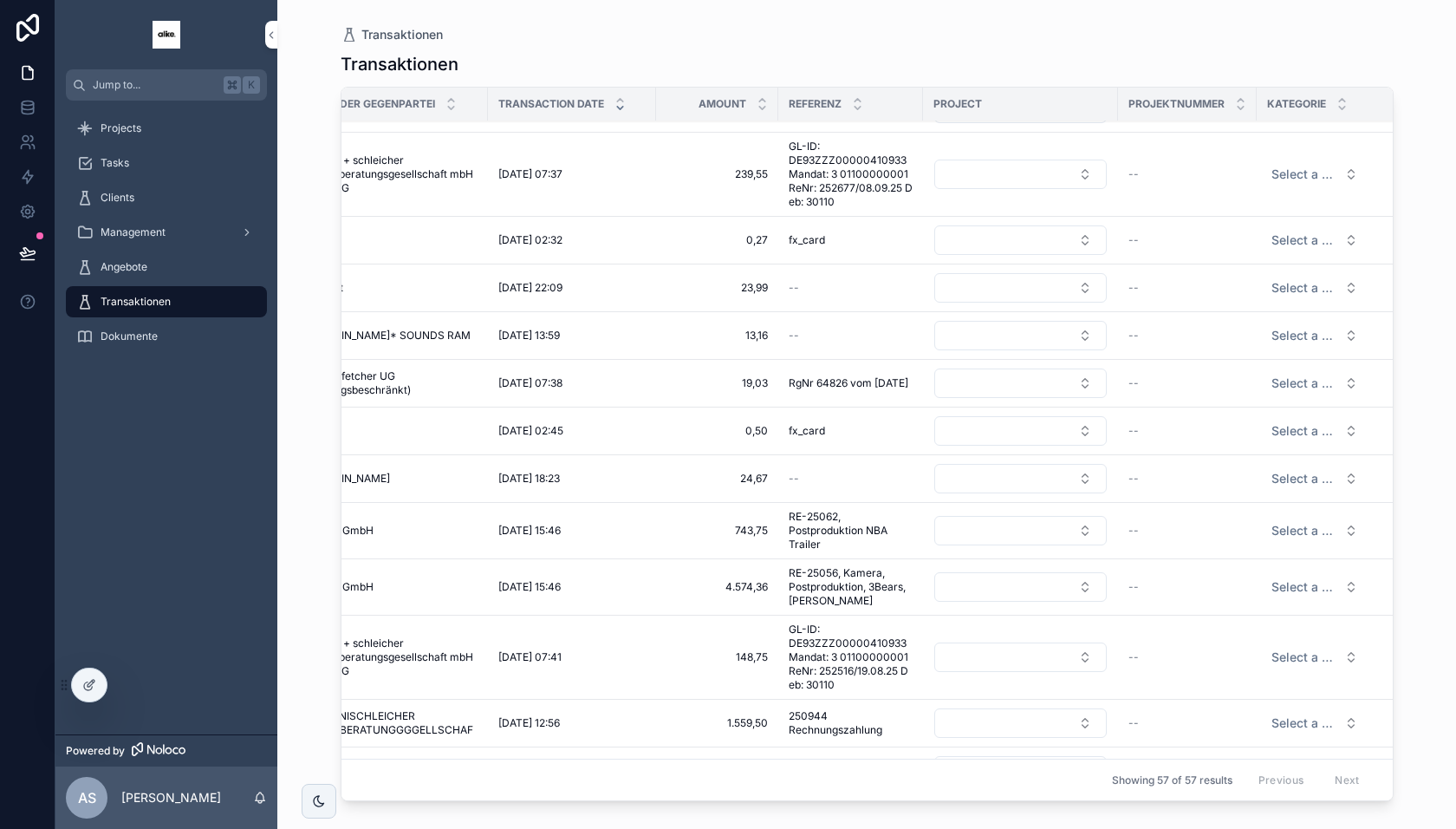
click at [1311, 714] on span "Select a Kategorie" at bounding box center [1305, 723] width 66 height 18
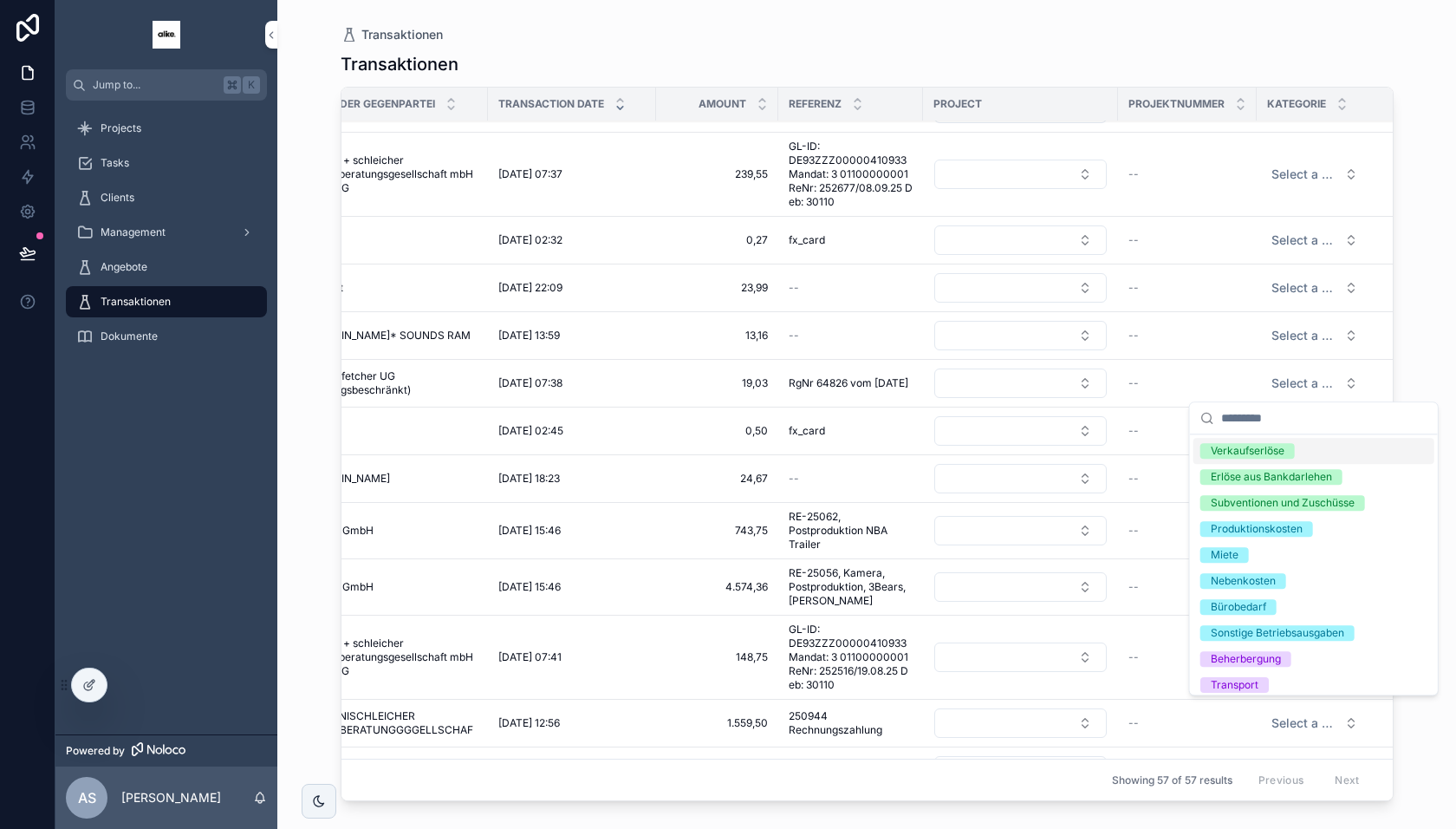
click at [89, 685] on icon at bounding box center [89, 685] width 14 height 14
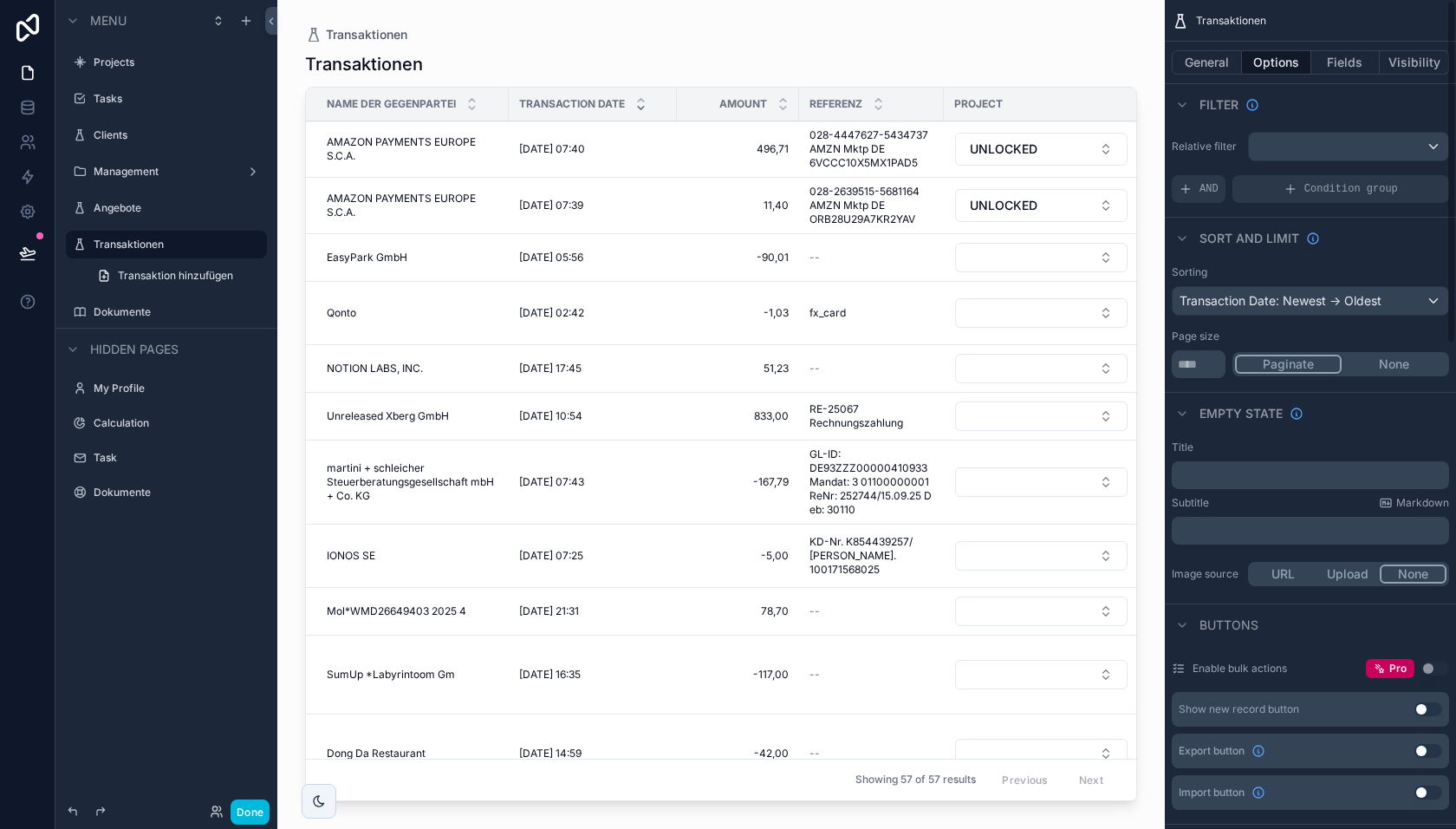
click at [1213, 70] on button "General" at bounding box center [1206, 62] width 70 height 24
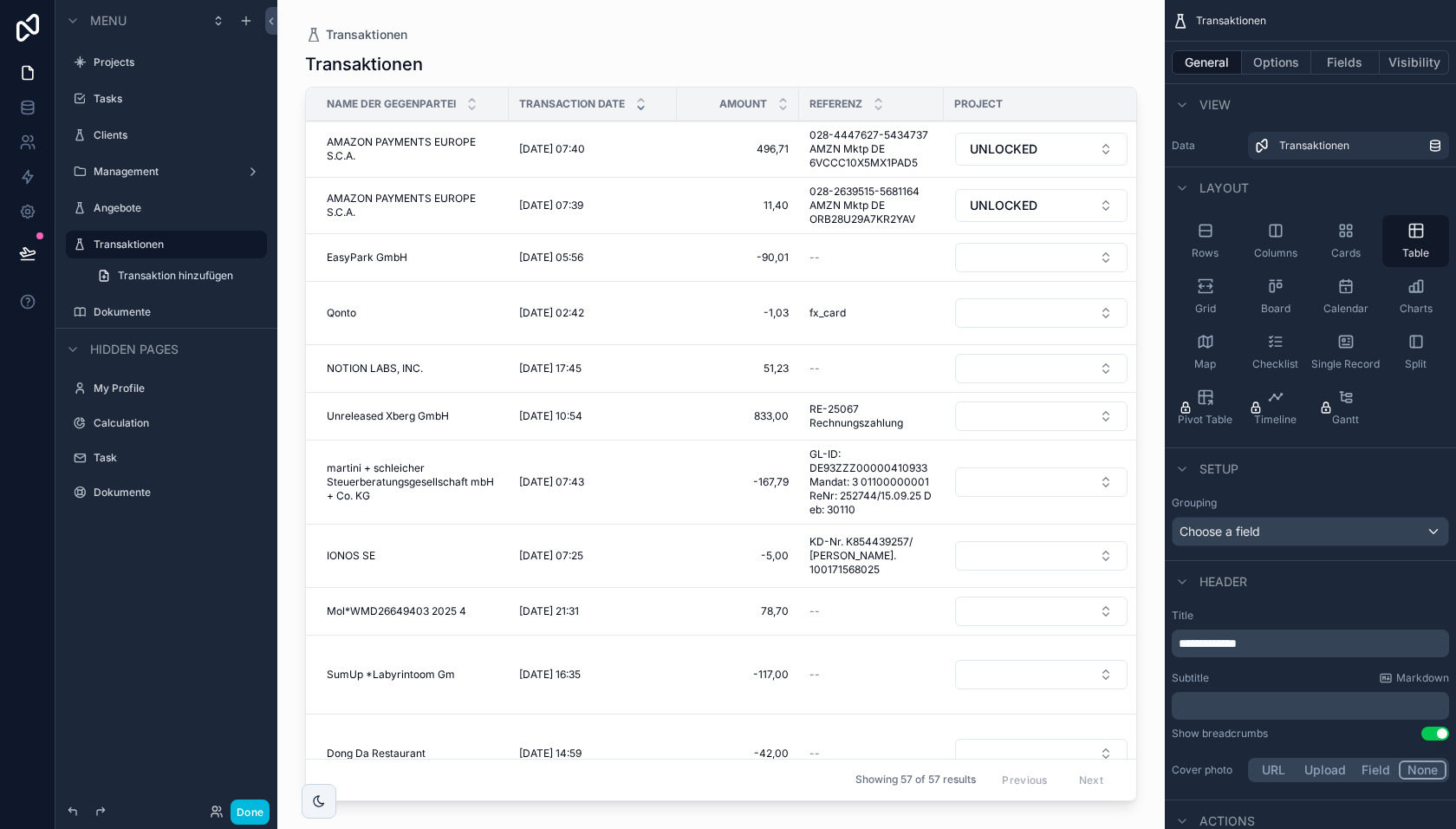
click at [1212, 297] on div "Grid" at bounding box center [1204, 296] width 66 height 52
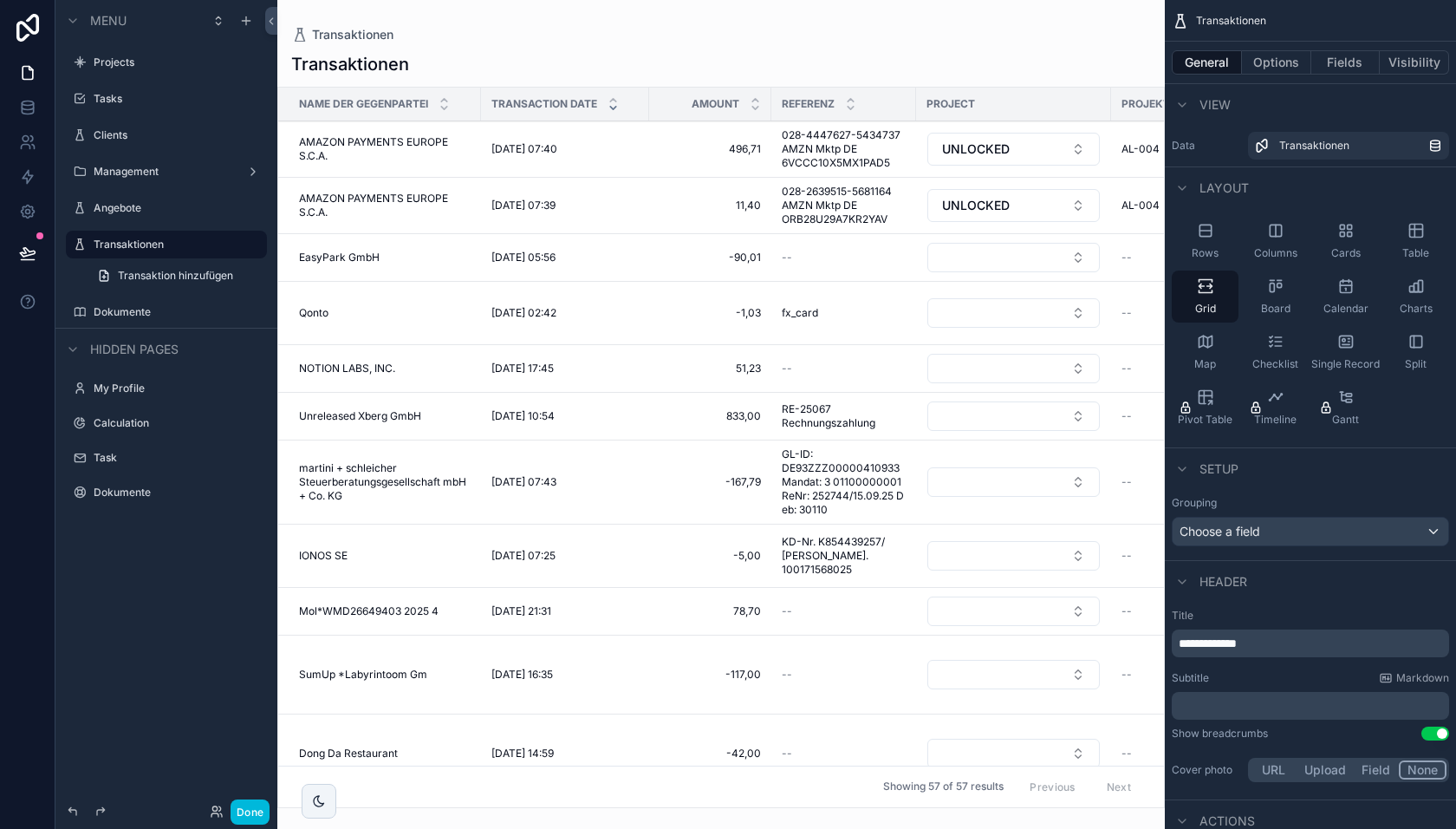
click at [259, 809] on button "Done" at bounding box center [250, 811] width 39 height 25
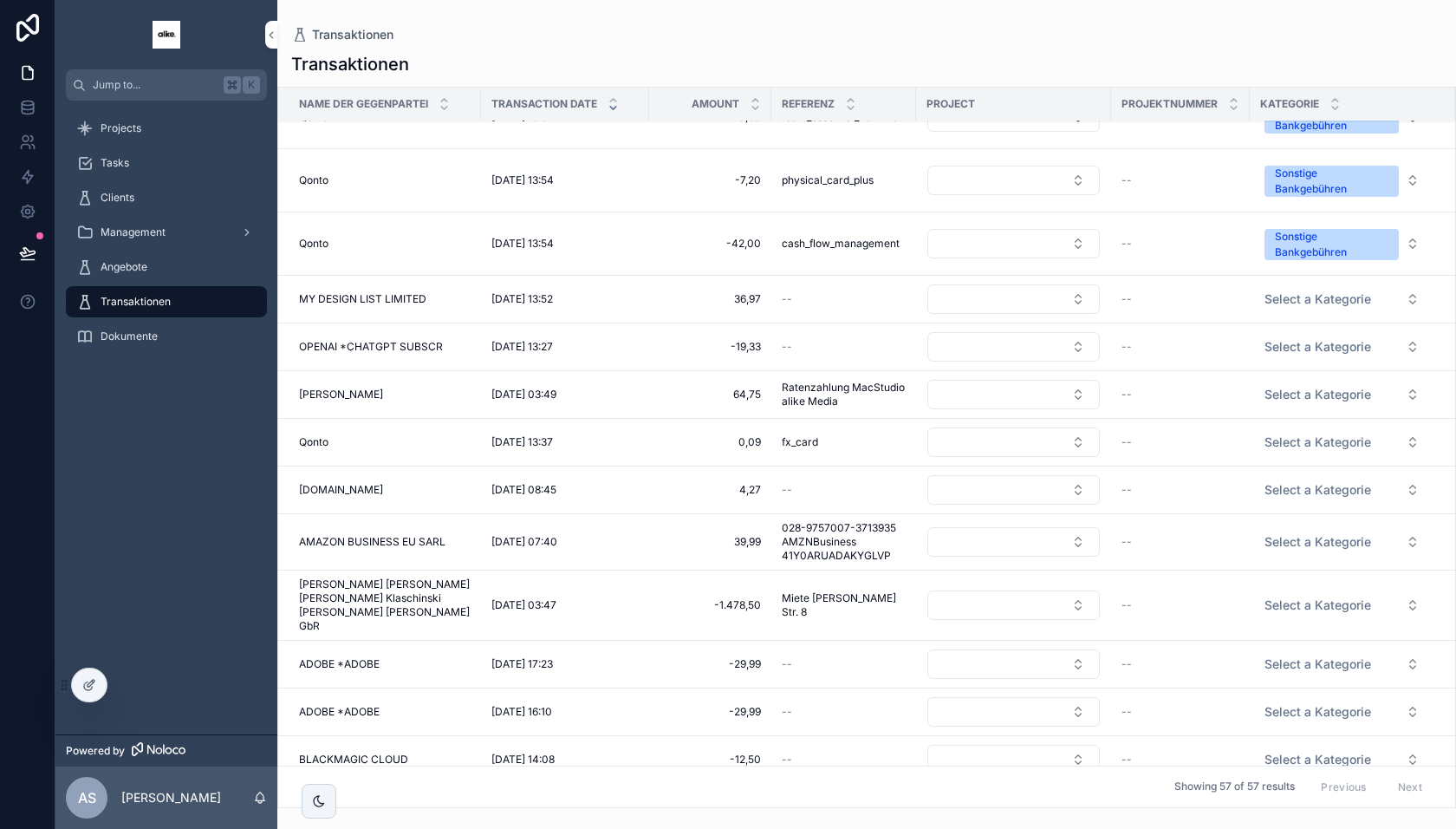
scroll to position [716, 0]
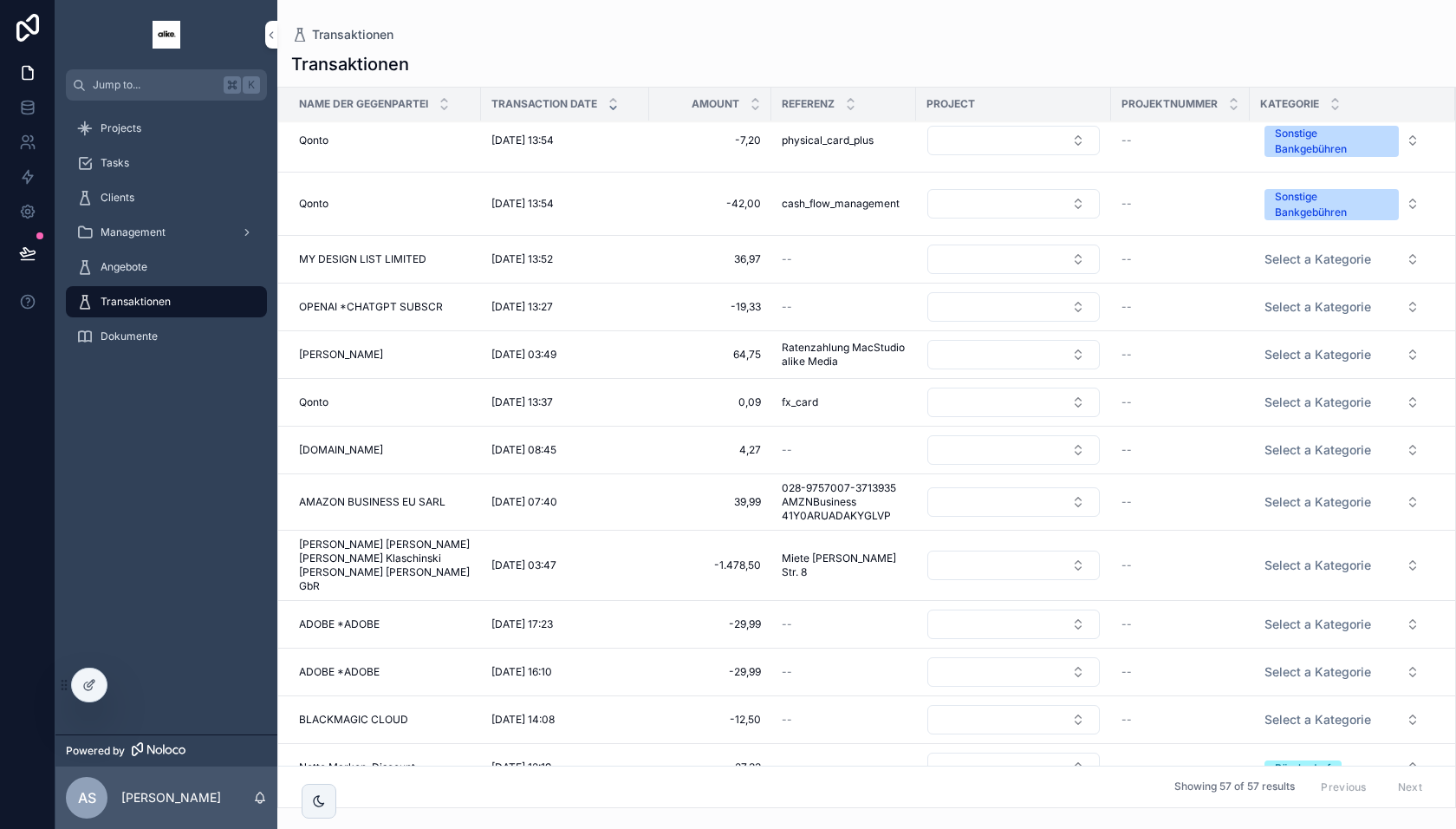
click at [86, 678] on icon at bounding box center [89, 685] width 14 height 14
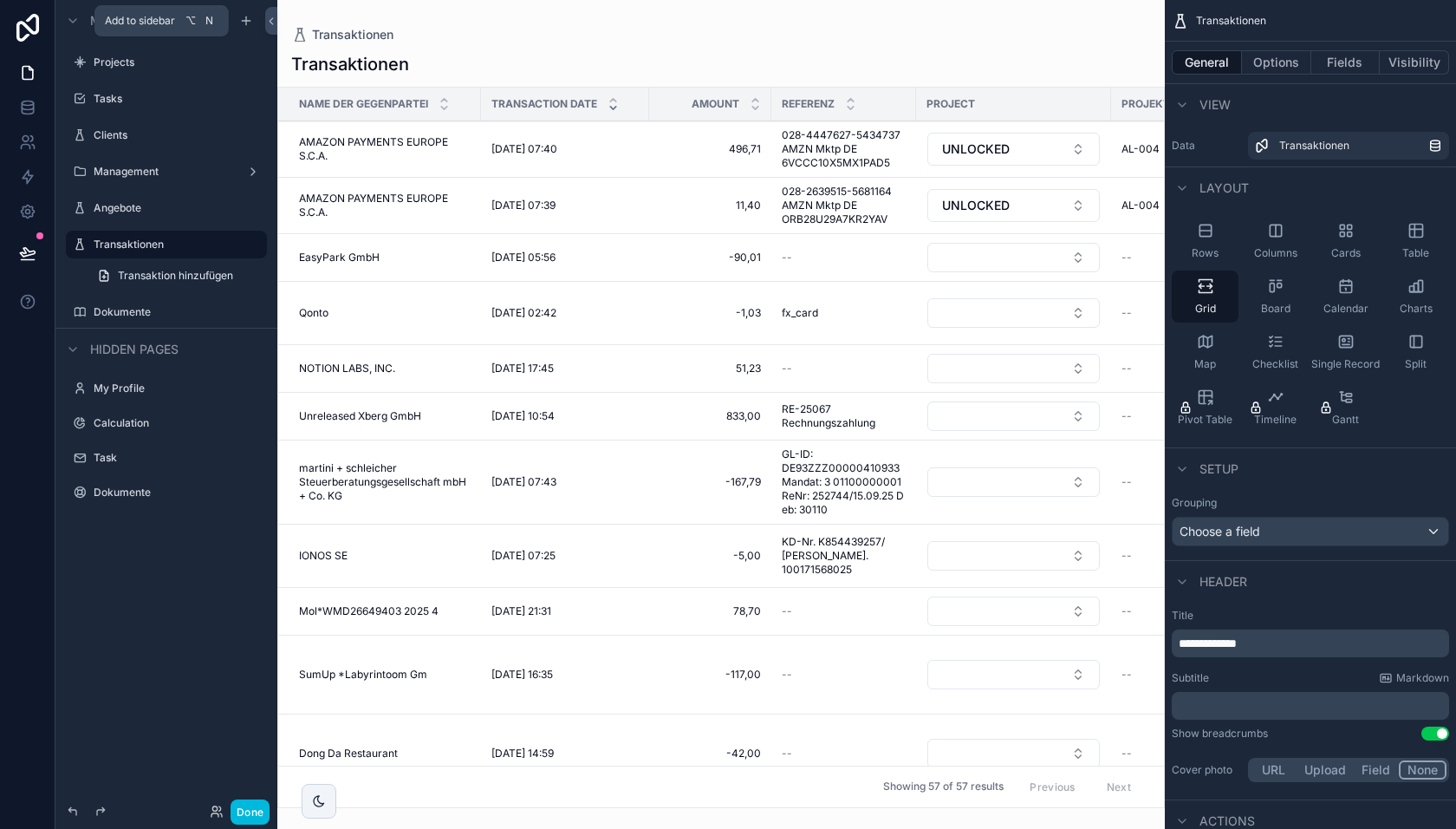
click at [246, 19] on icon "scrollable content" at bounding box center [246, 20] width 0 height 8
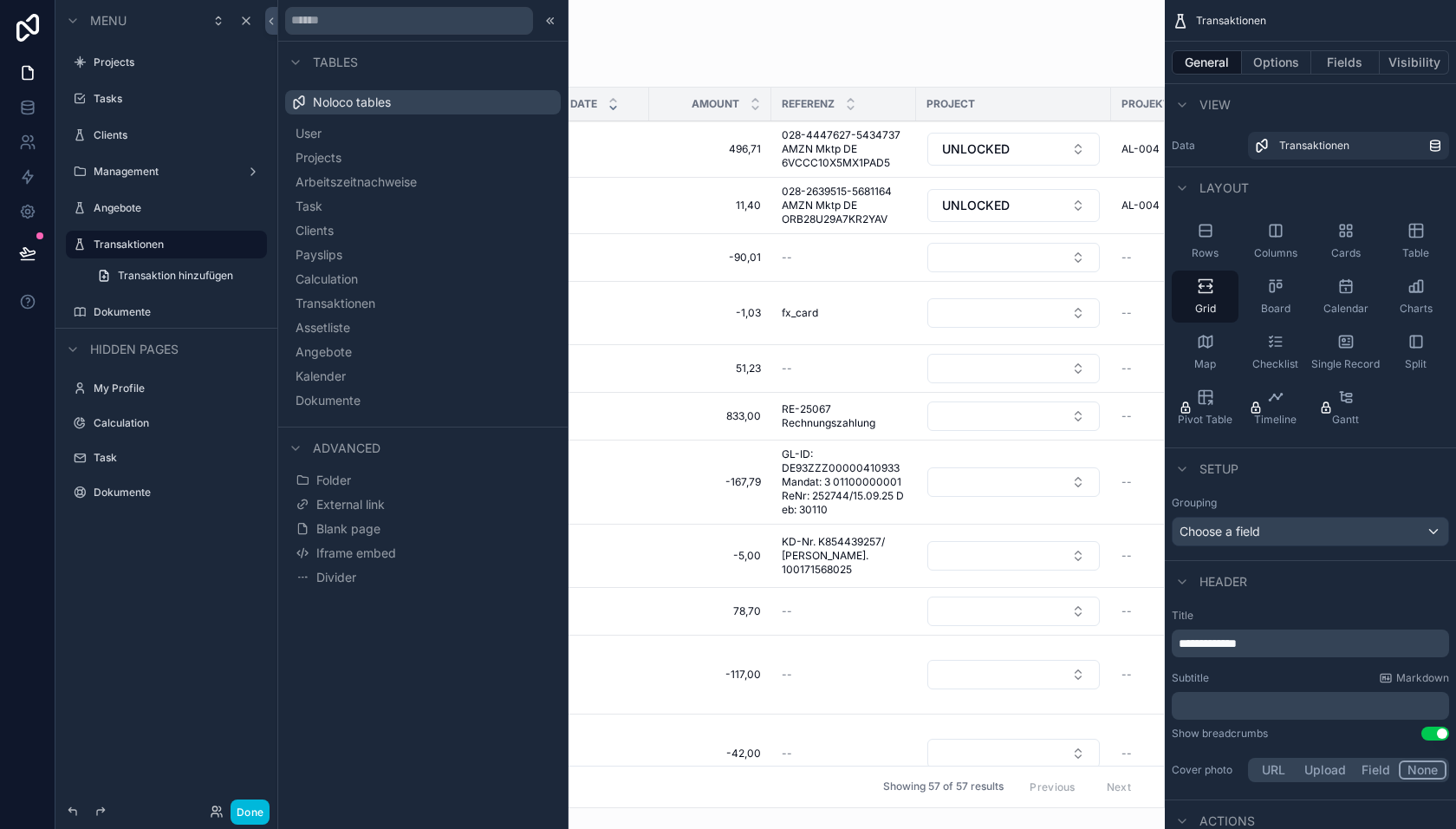
click at [337, 473] on span "Folder" at bounding box center [333, 480] width 35 height 18
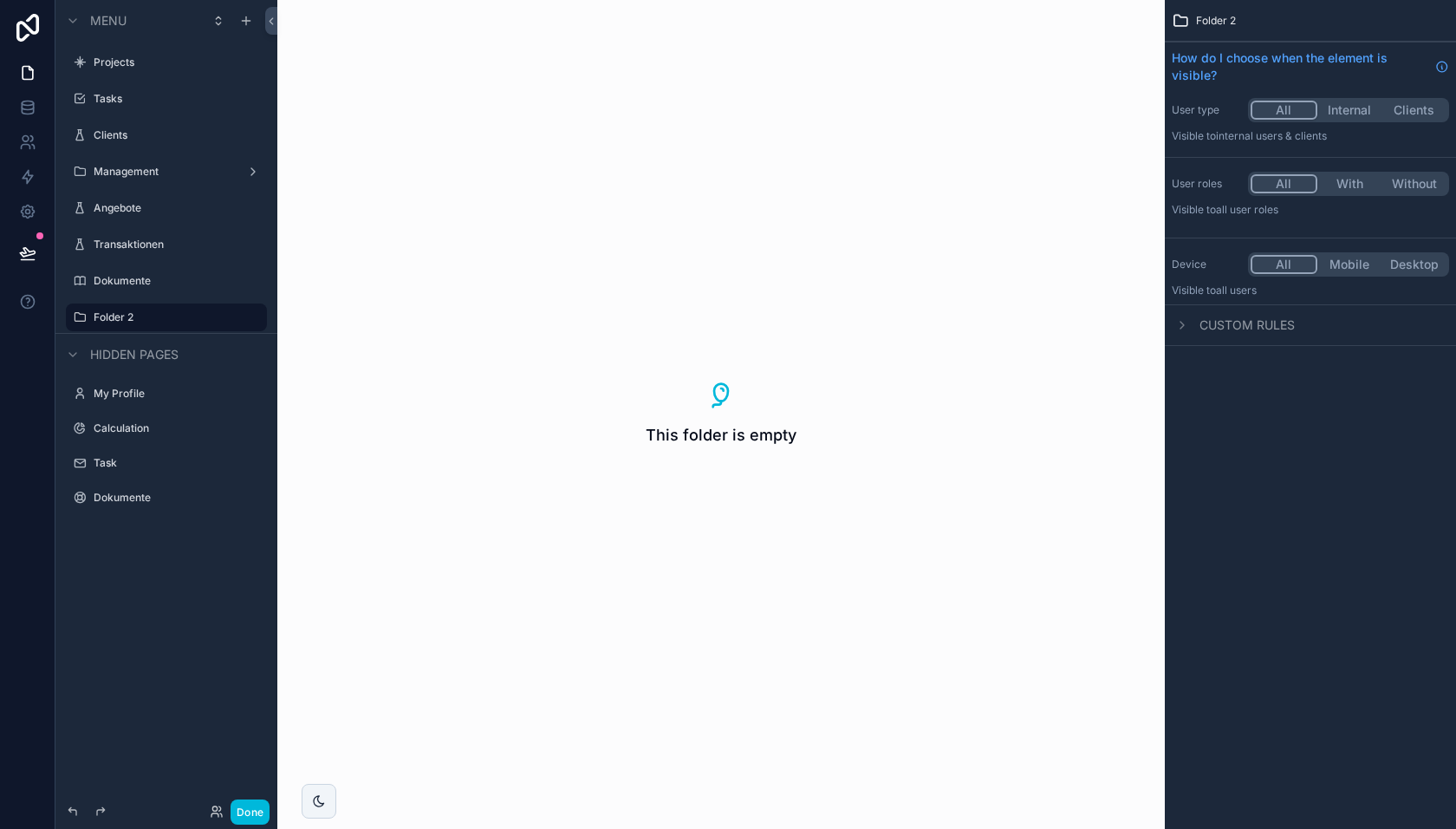
click at [110, 322] on label "Folder 2" at bounding box center [175, 317] width 163 height 14
click at [0, 0] on icon "scrollable content" at bounding box center [0, 0] width 0 height 0
click at [145, 313] on input "********" at bounding box center [152, 316] width 118 height 20
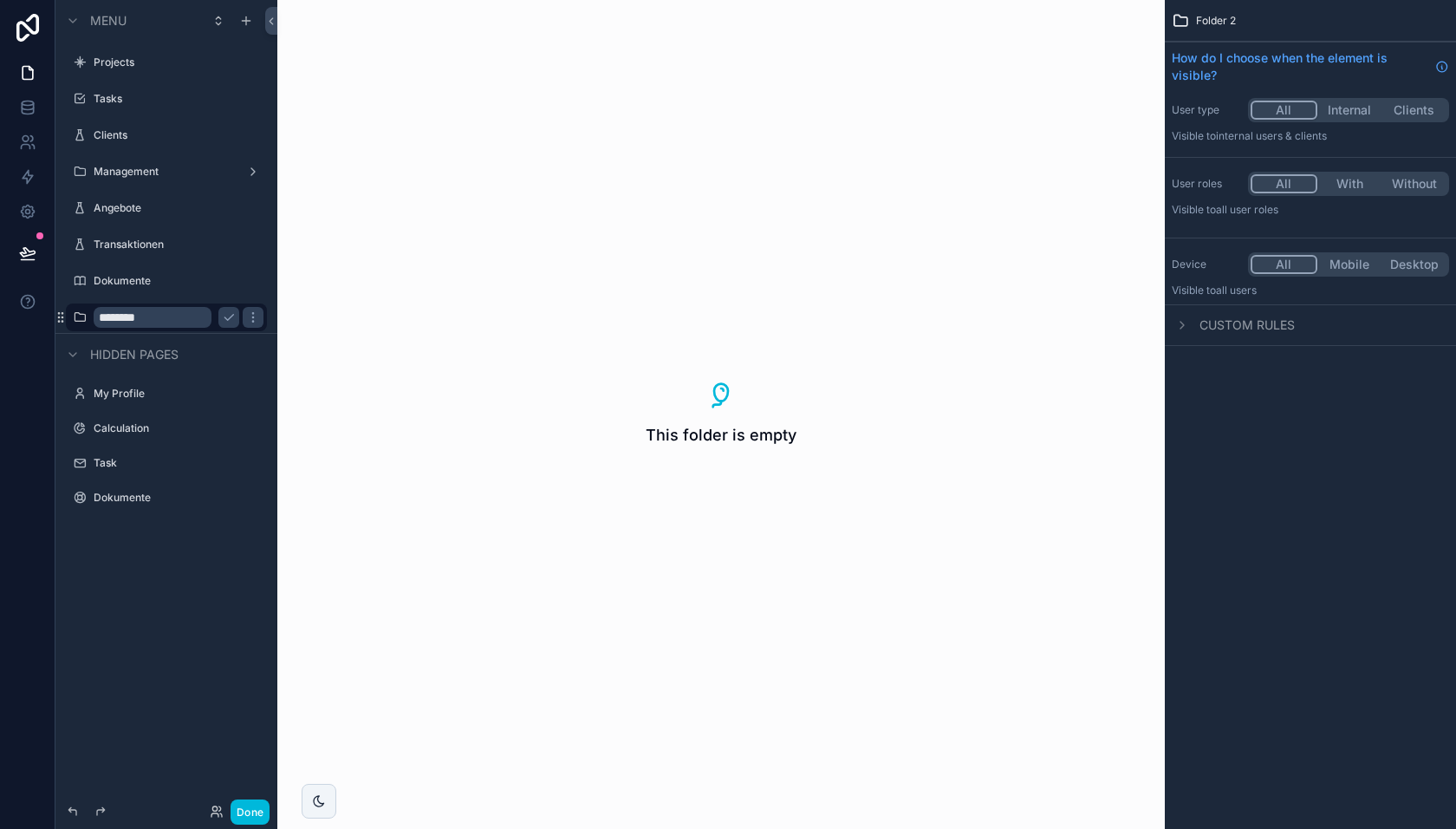
click at [145, 313] on input "********" at bounding box center [152, 316] width 118 height 20
type input "********"
drag, startPoint x: 124, startPoint y: 246, endPoint x: 307, endPoint y: 263, distance: 183.8
click at [229, 311] on icon "scrollable content" at bounding box center [229, 317] width 14 height 14
drag, startPoint x: 136, startPoint y: 241, endPoint x: 150, endPoint y: 252, distance: 17.8
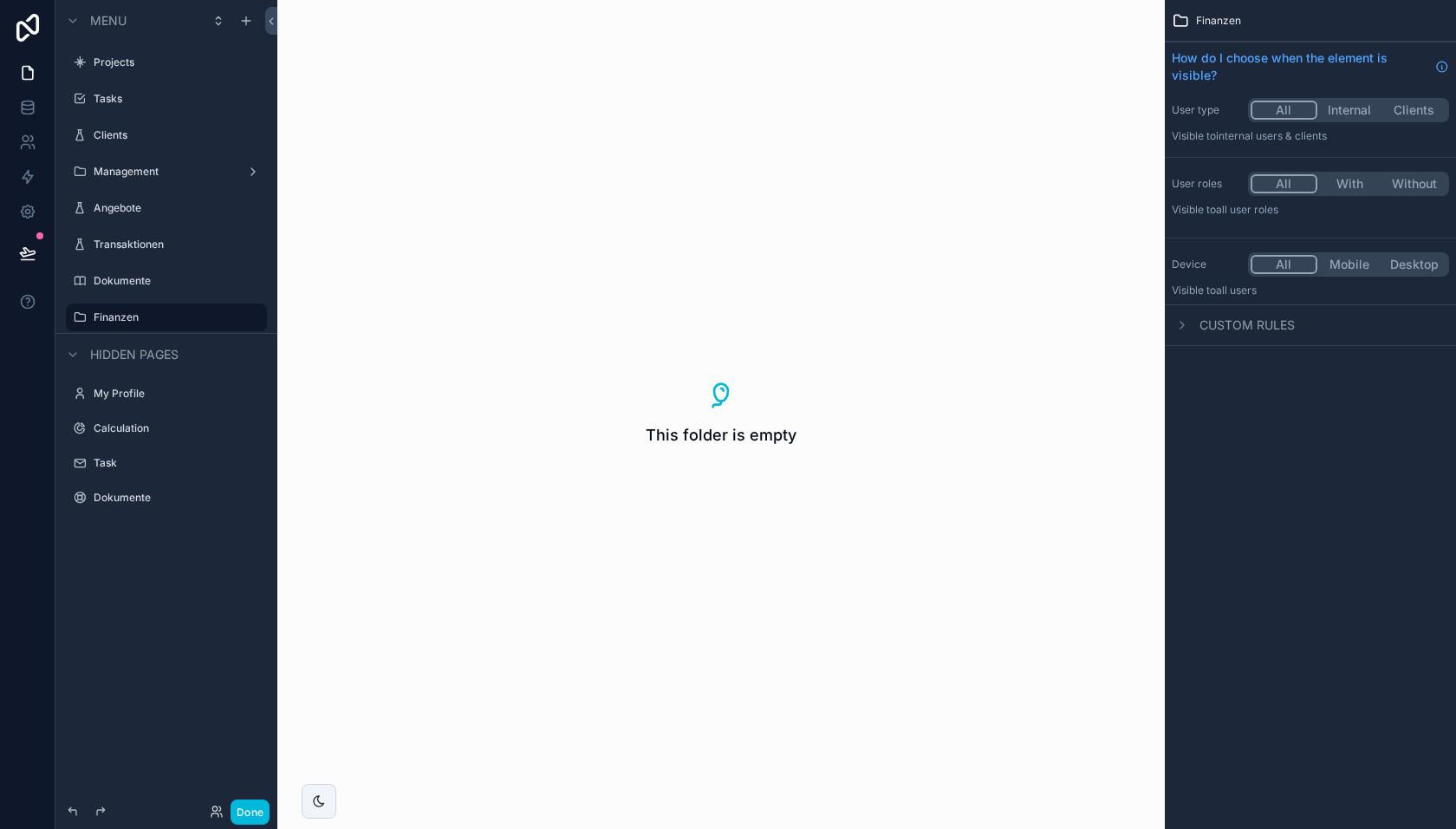
drag, startPoint x: 135, startPoint y: 239, endPoint x: 158, endPoint y: 320, distance: 84.2
click at [0, 0] on icon "scrollable content" at bounding box center [0, 0] width 0 height 0
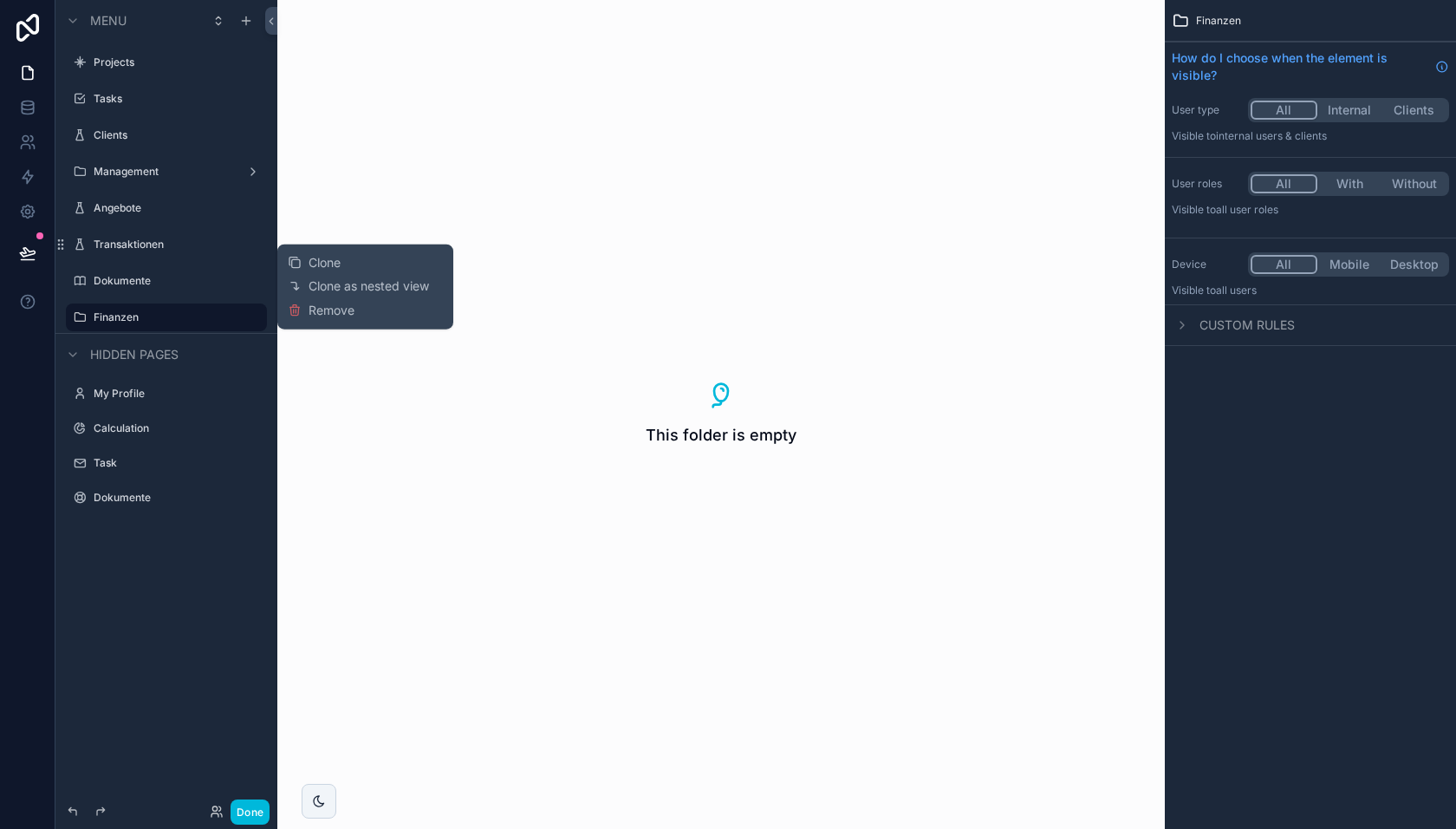
click at [0, 0] on icon "scrollable content" at bounding box center [0, 0] width 0 height 0
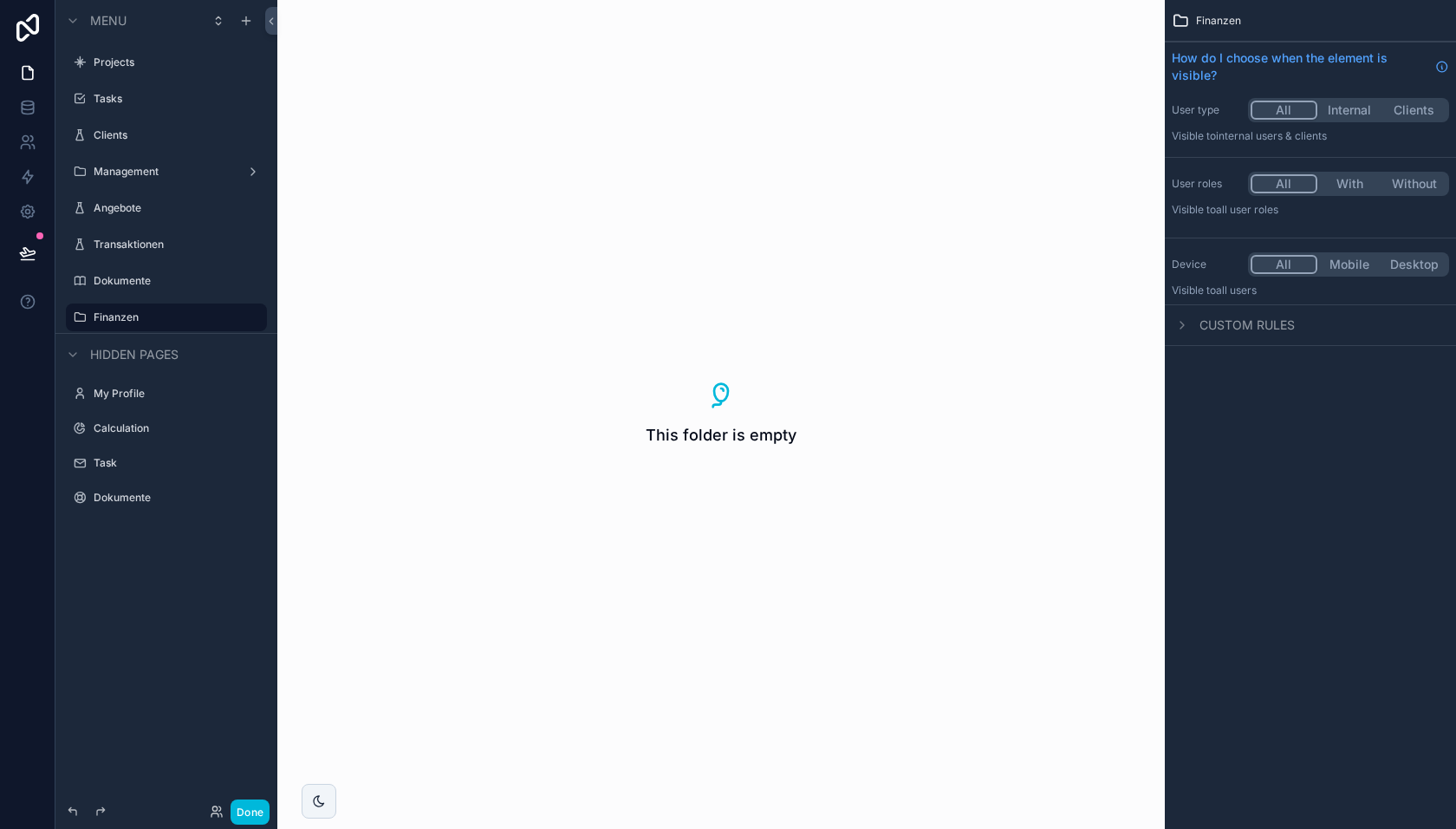
click at [86, 239] on icon "scrollable content" at bounding box center [80, 244] width 14 height 14
click at [58, 245] on icon "scrollable content" at bounding box center [61, 244] width 14 height 14
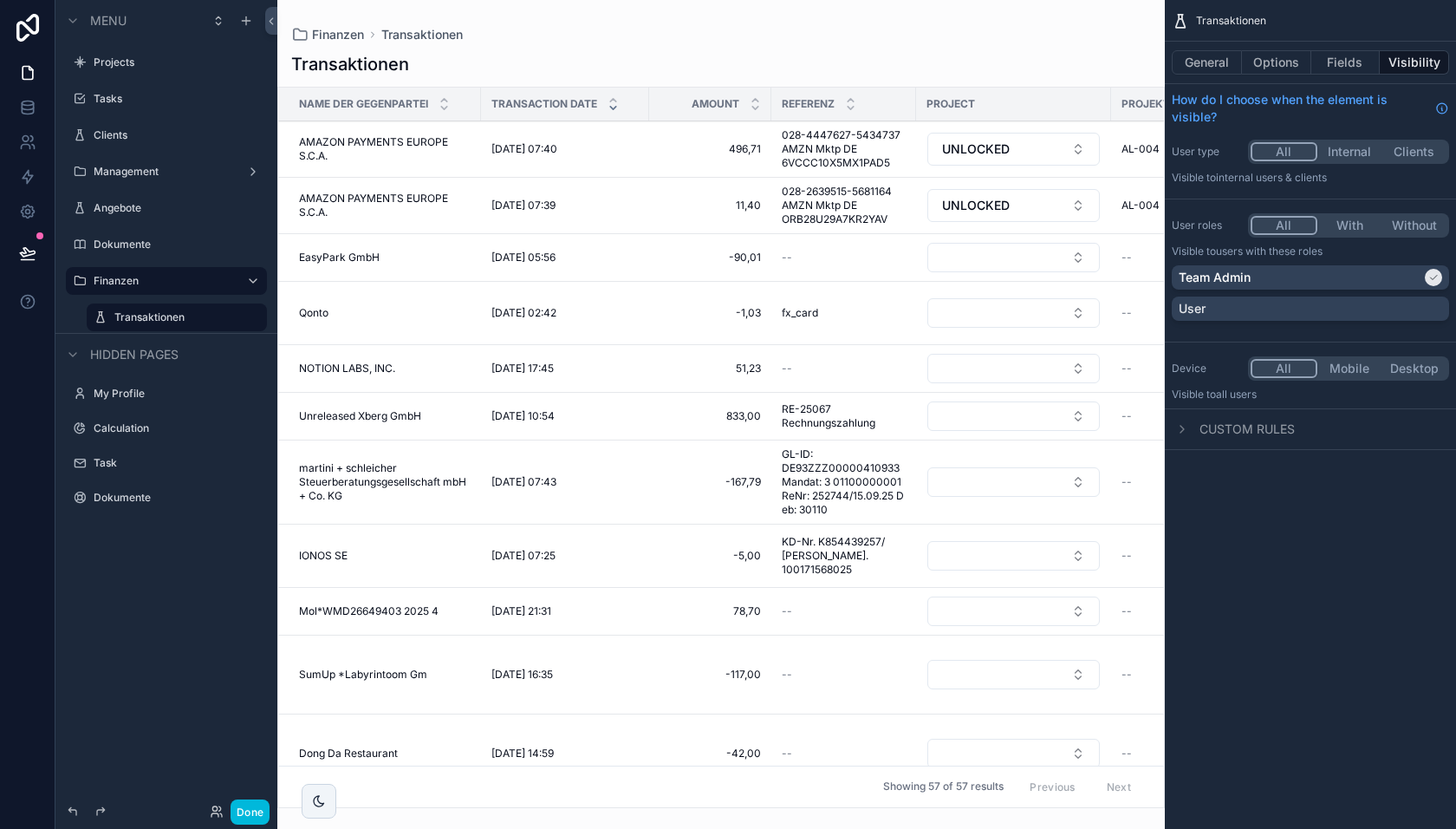
click at [251, 804] on button "Done" at bounding box center [250, 811] width 39 height 25
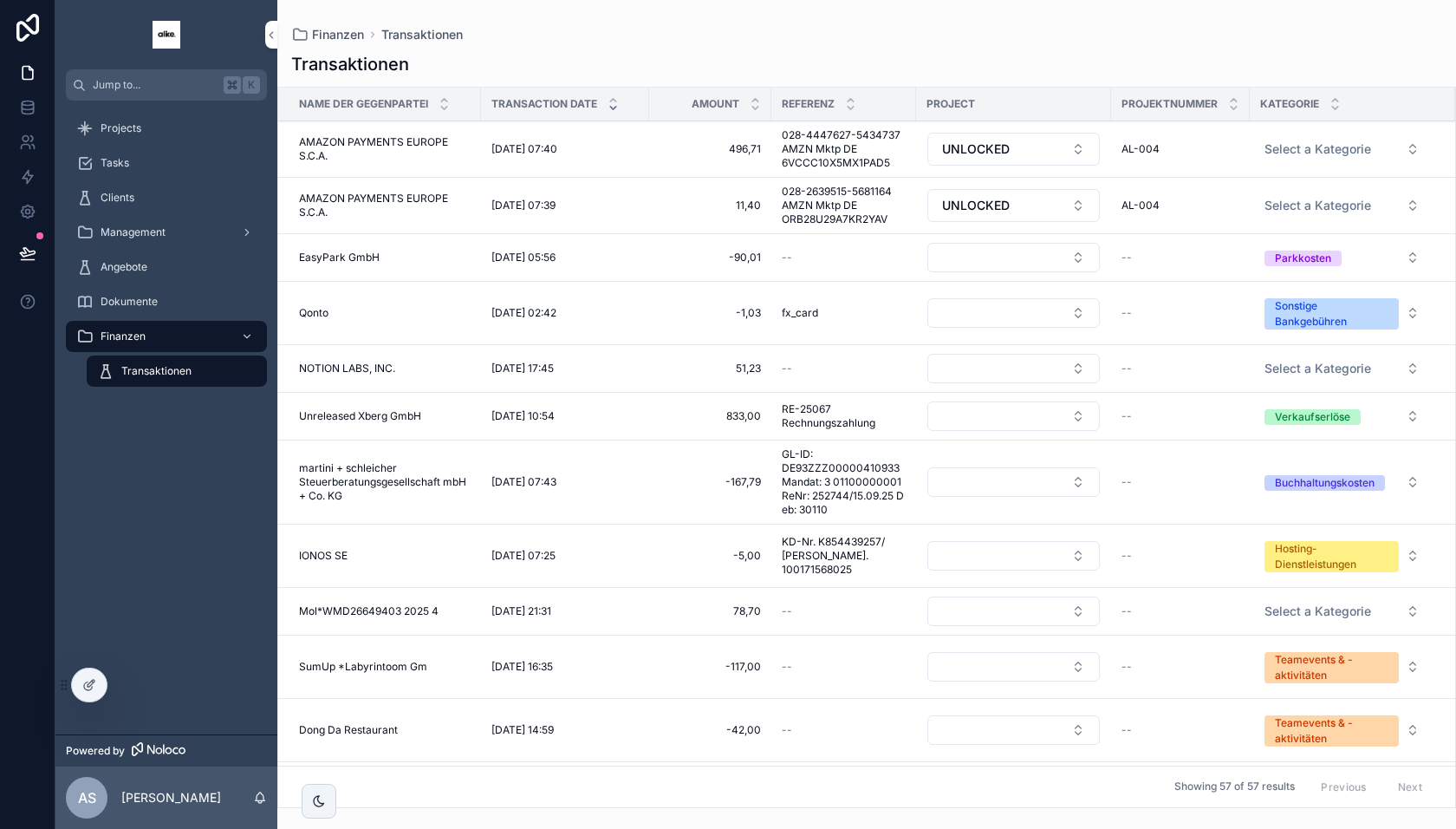
click at [96, 689] on icon at bounding box center [89, 685] width 14 height 14
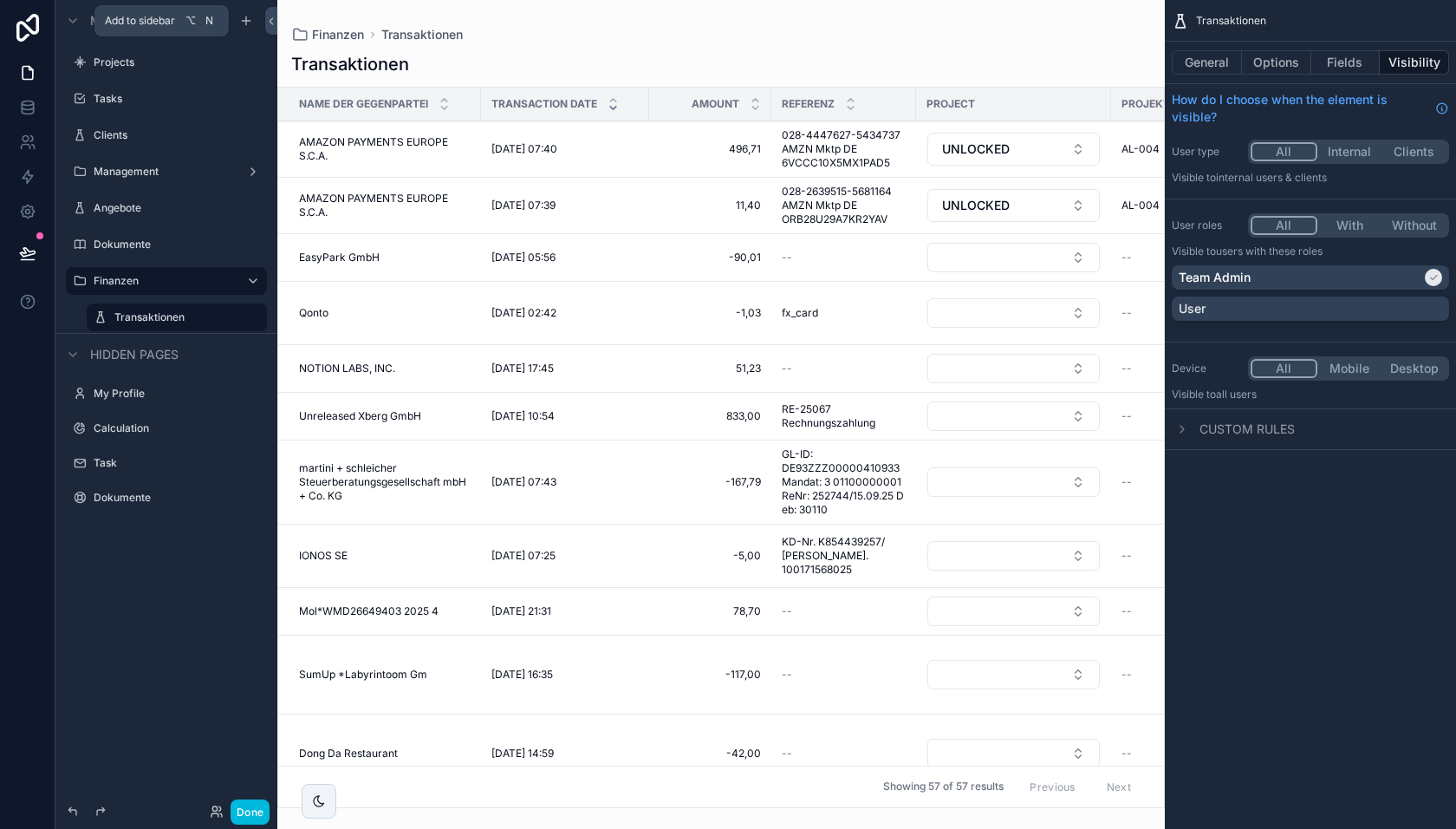
click at [244, 20] on icon "scrollable content" at bounding box center [245, 20] width 8 height 0
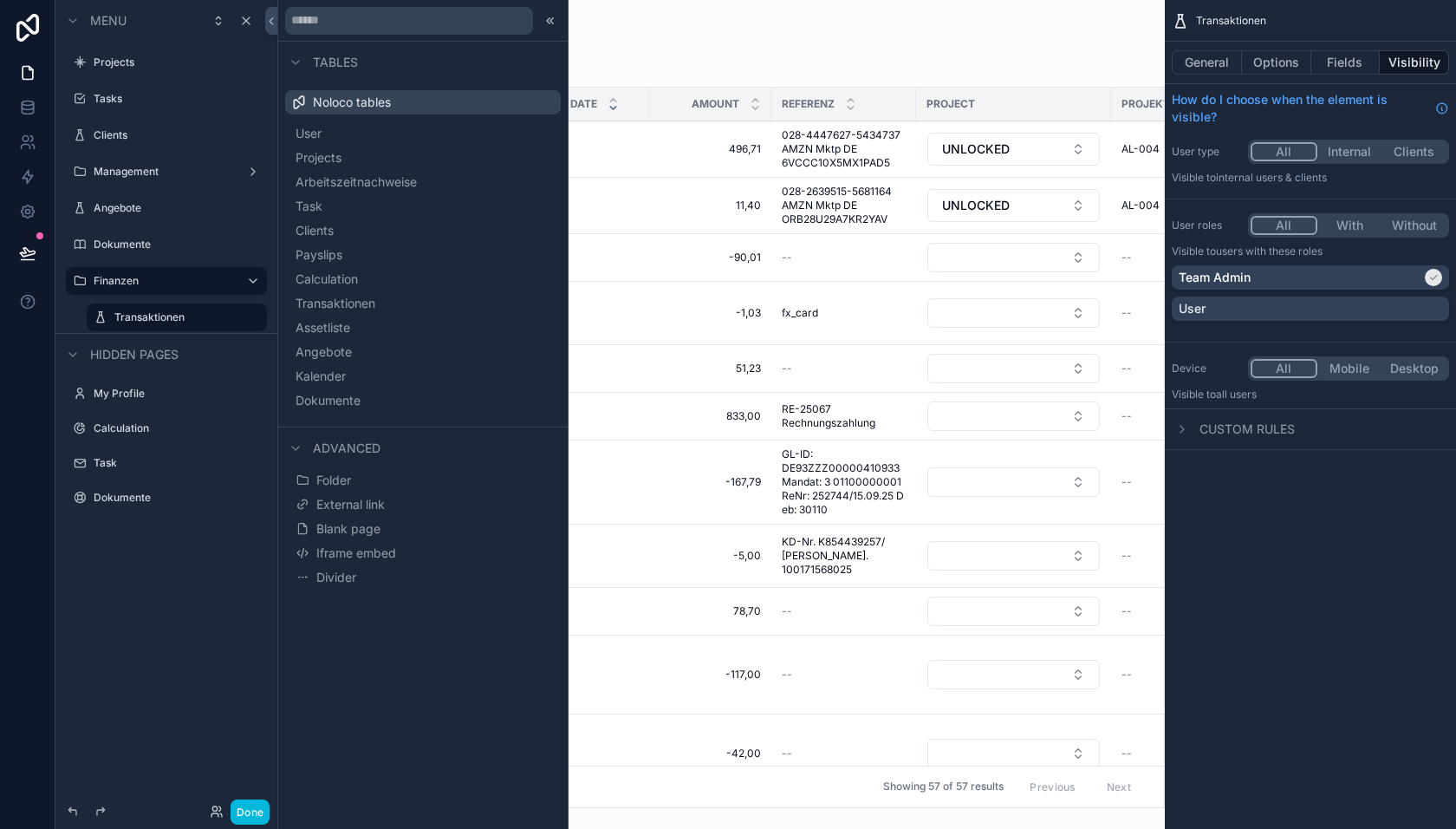
click at [355, 524] on span "Blank page" at bounding box center [348, 529] width 64 height 18
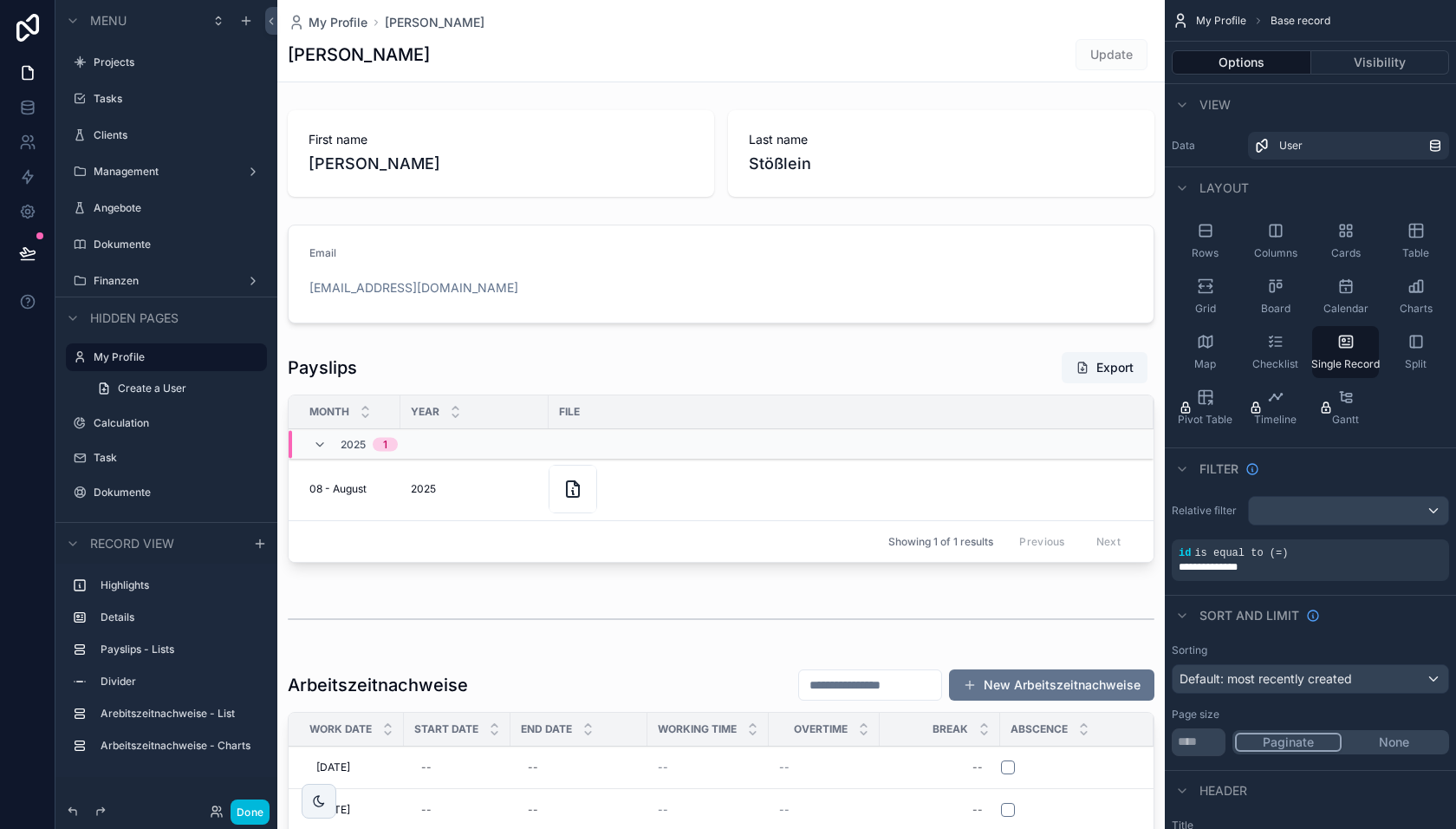
click at [126, 280] on label "Finanzen" at bounding box center [163, 281] width 139 height 14
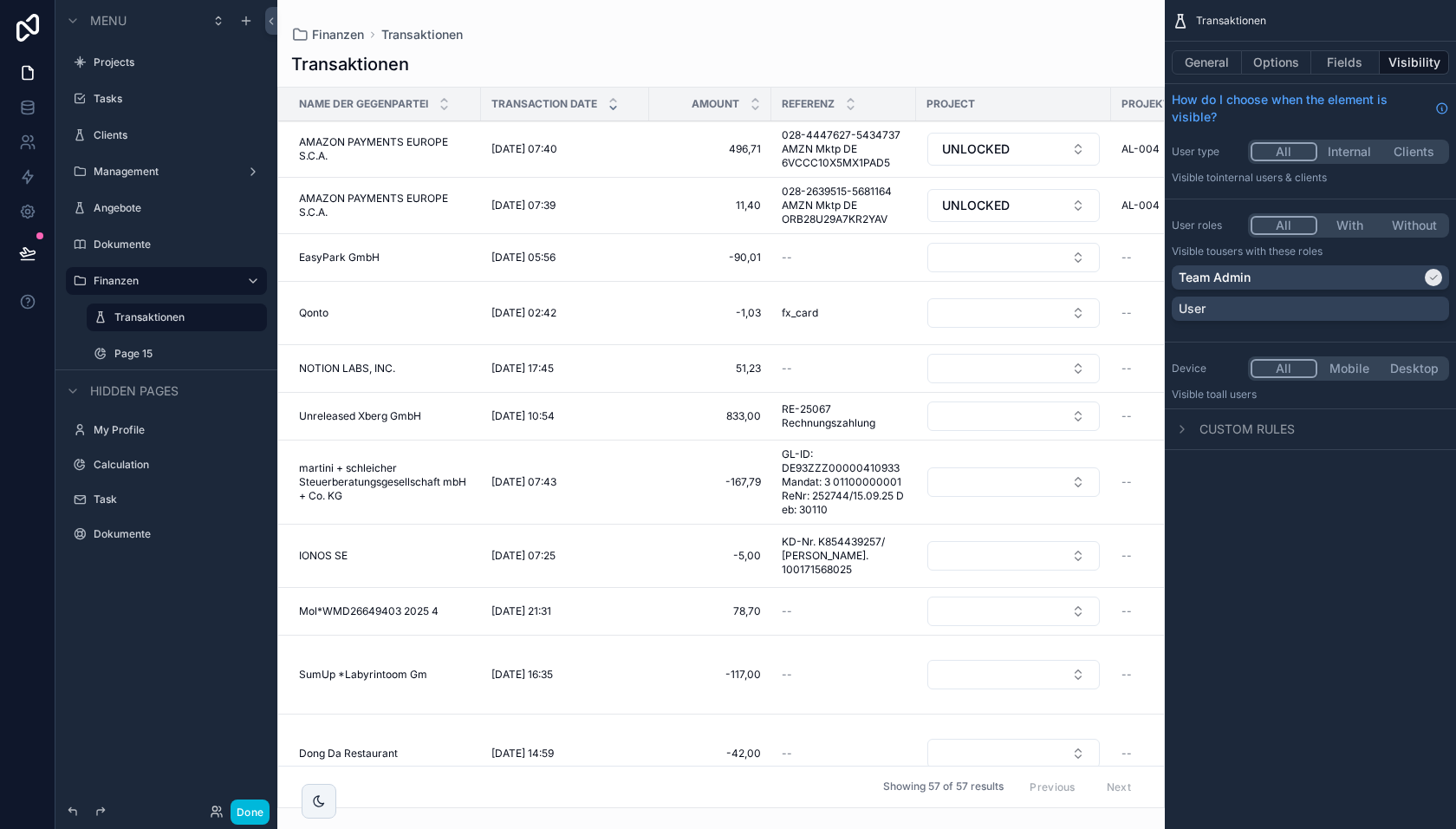
click at [151, 351] on label "Page 15" at bounding box center [185, 354] width 143 height 14
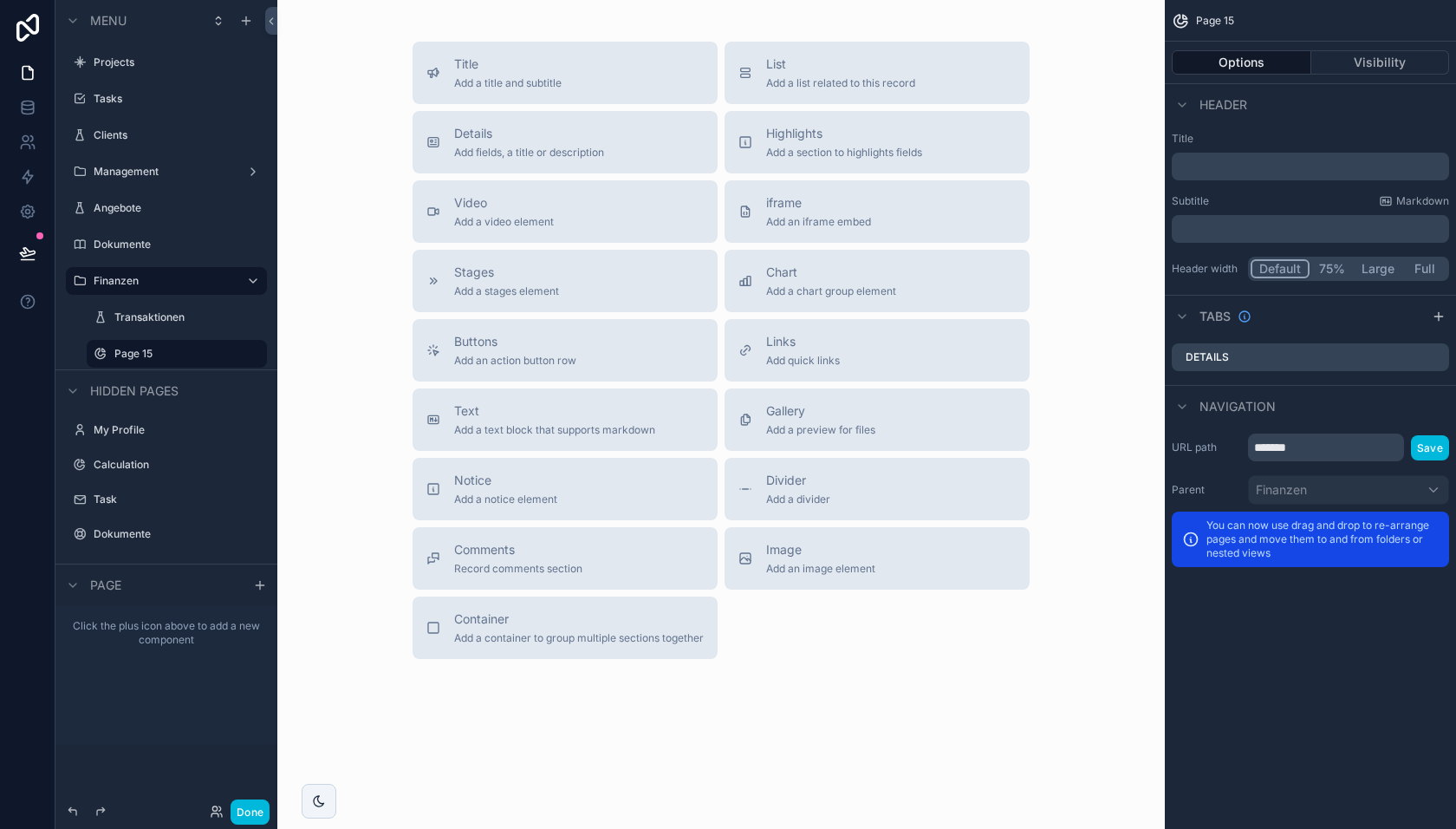
click at [785, 265] on span "Chart" at bounding box center [831, 273] width 130 height 18
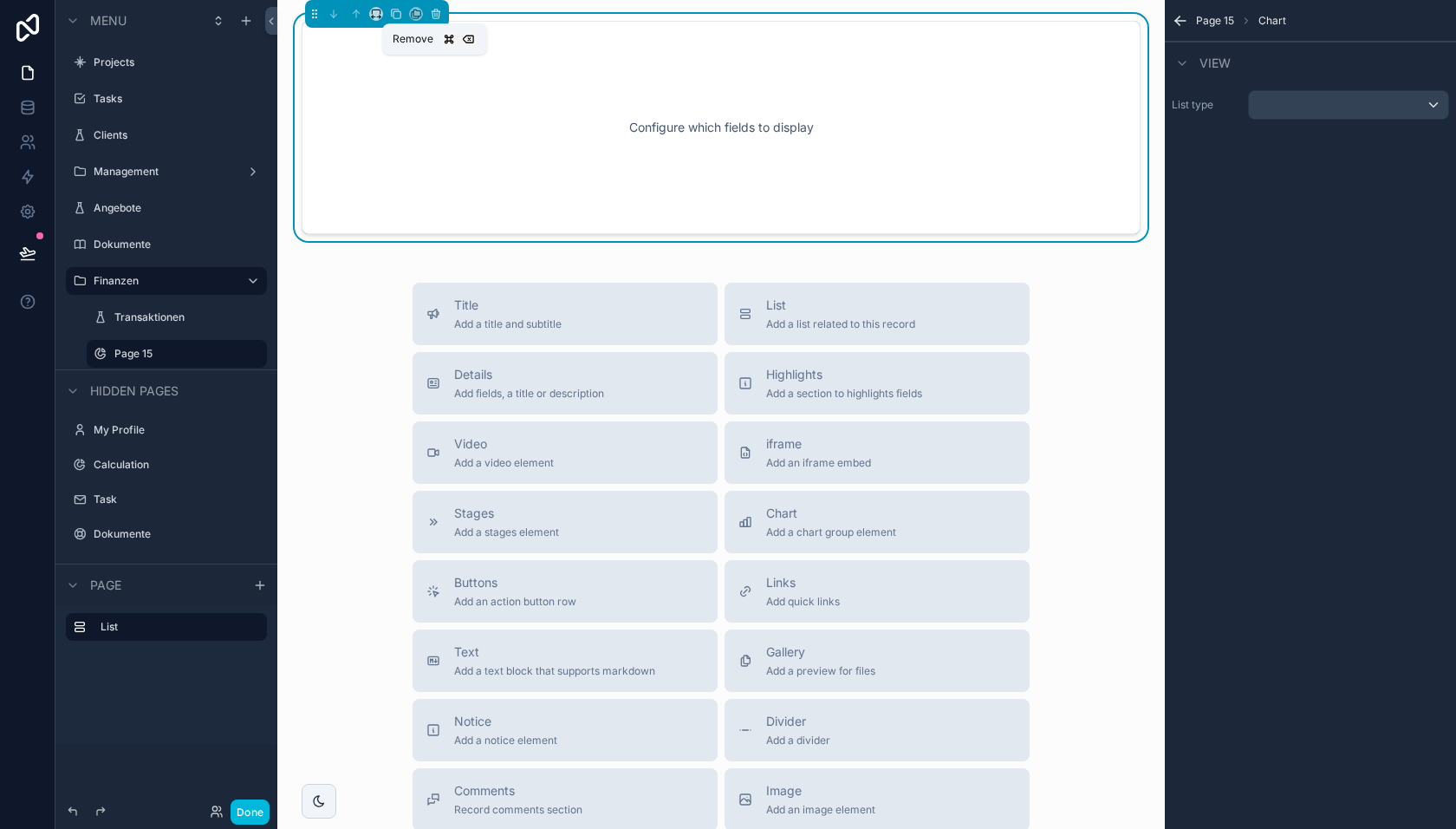
click at [433, 8] on icon "scrollable content" at bounding box center [436, 14] width 12 height 12
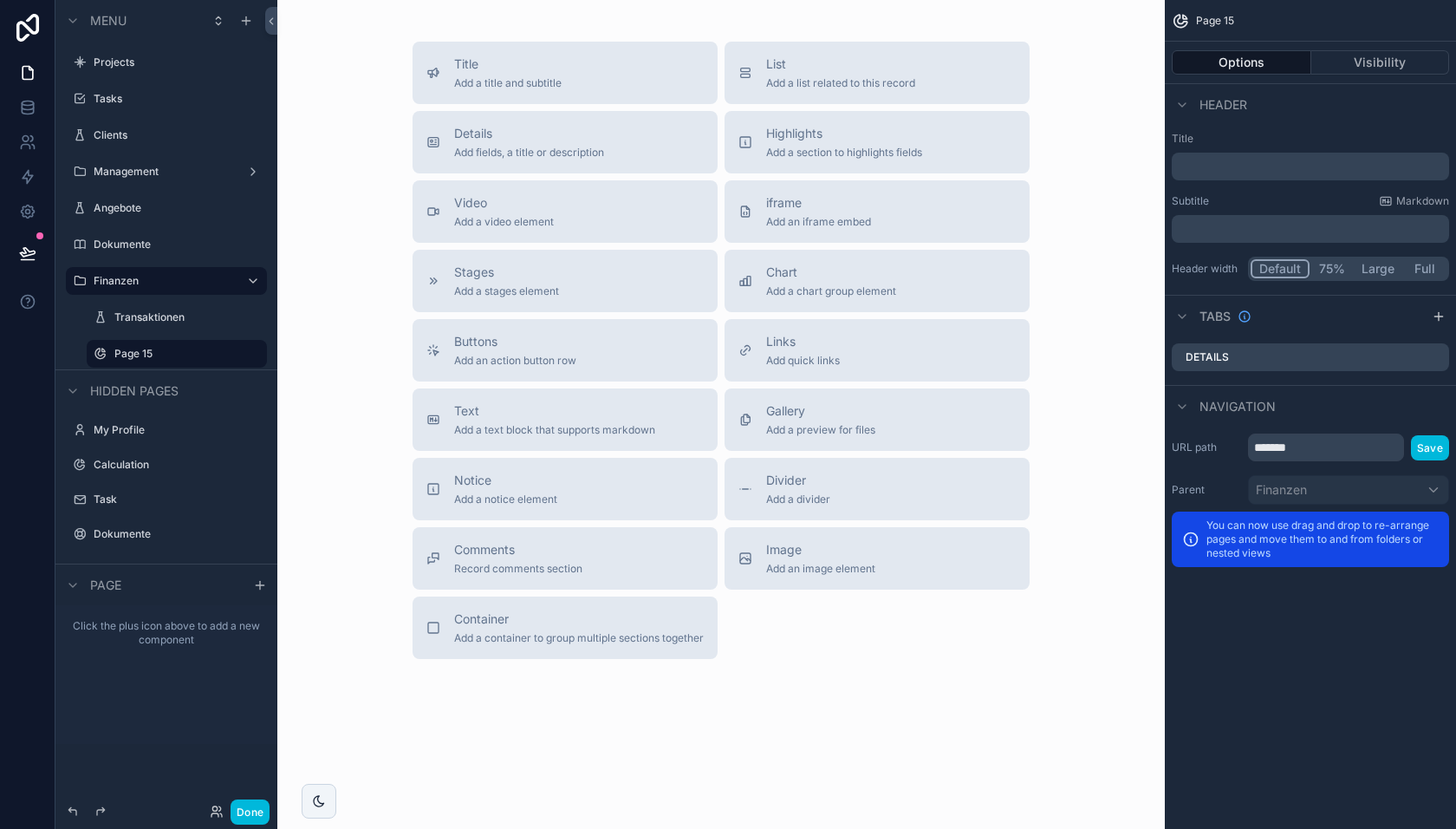
click at [508, 603] on button "Container Add a container to group multiple sections together" at bounding box center [565, 627] width 306 height 62
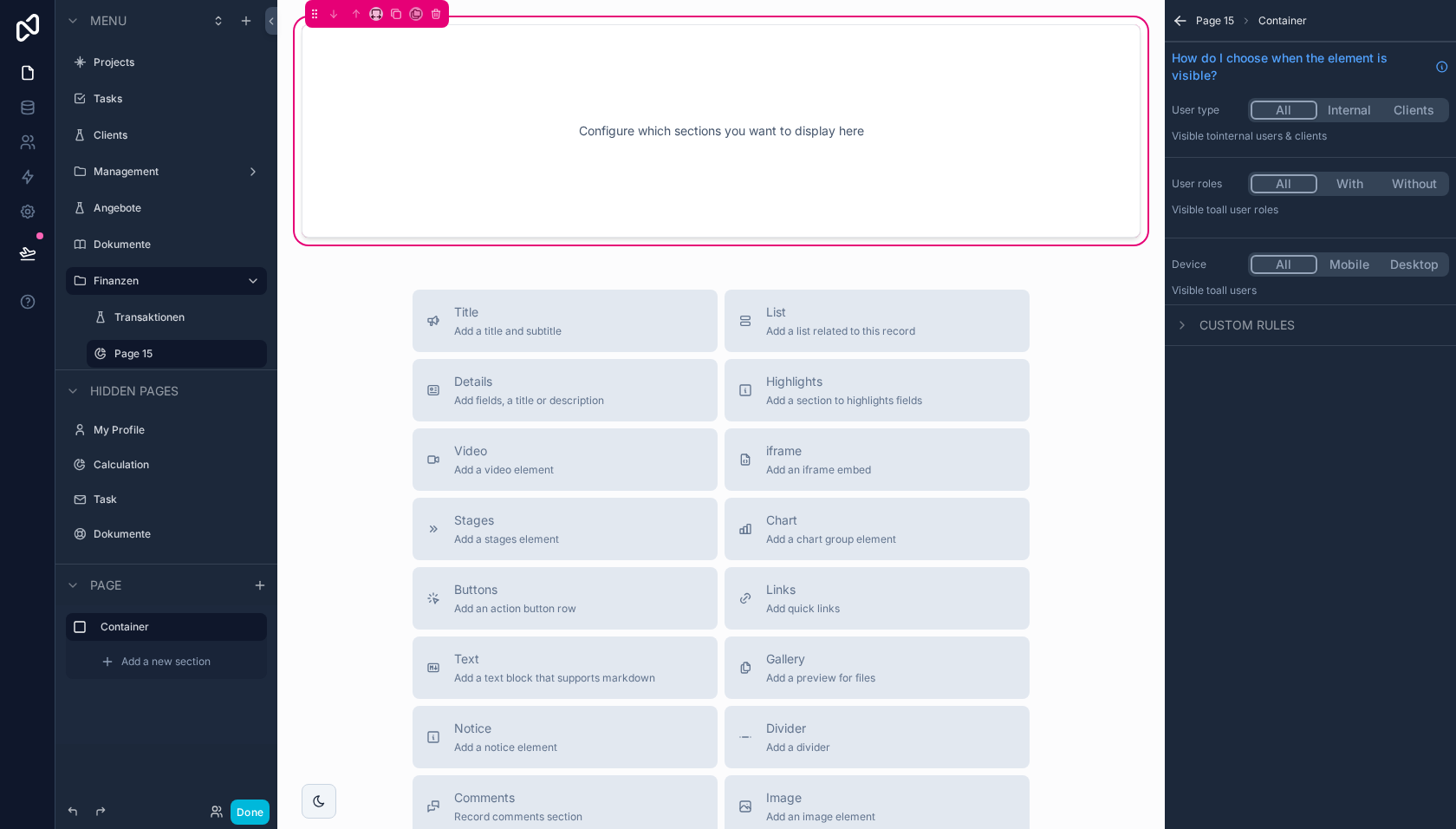
click at [159, 662] on span "Add a new section" at bounding box center [166, 662] width 89 height 14
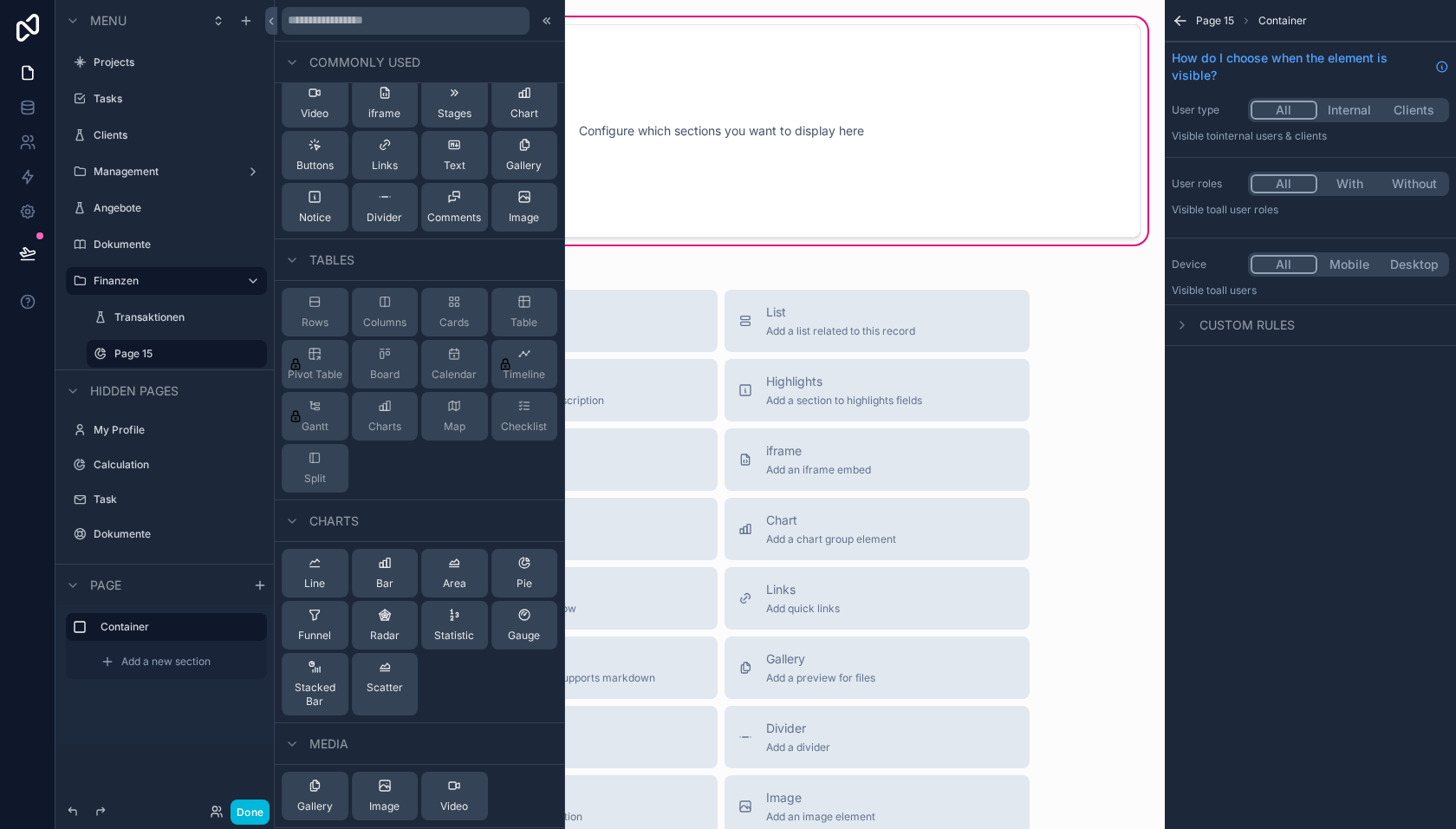
scroll to position [73, 0]
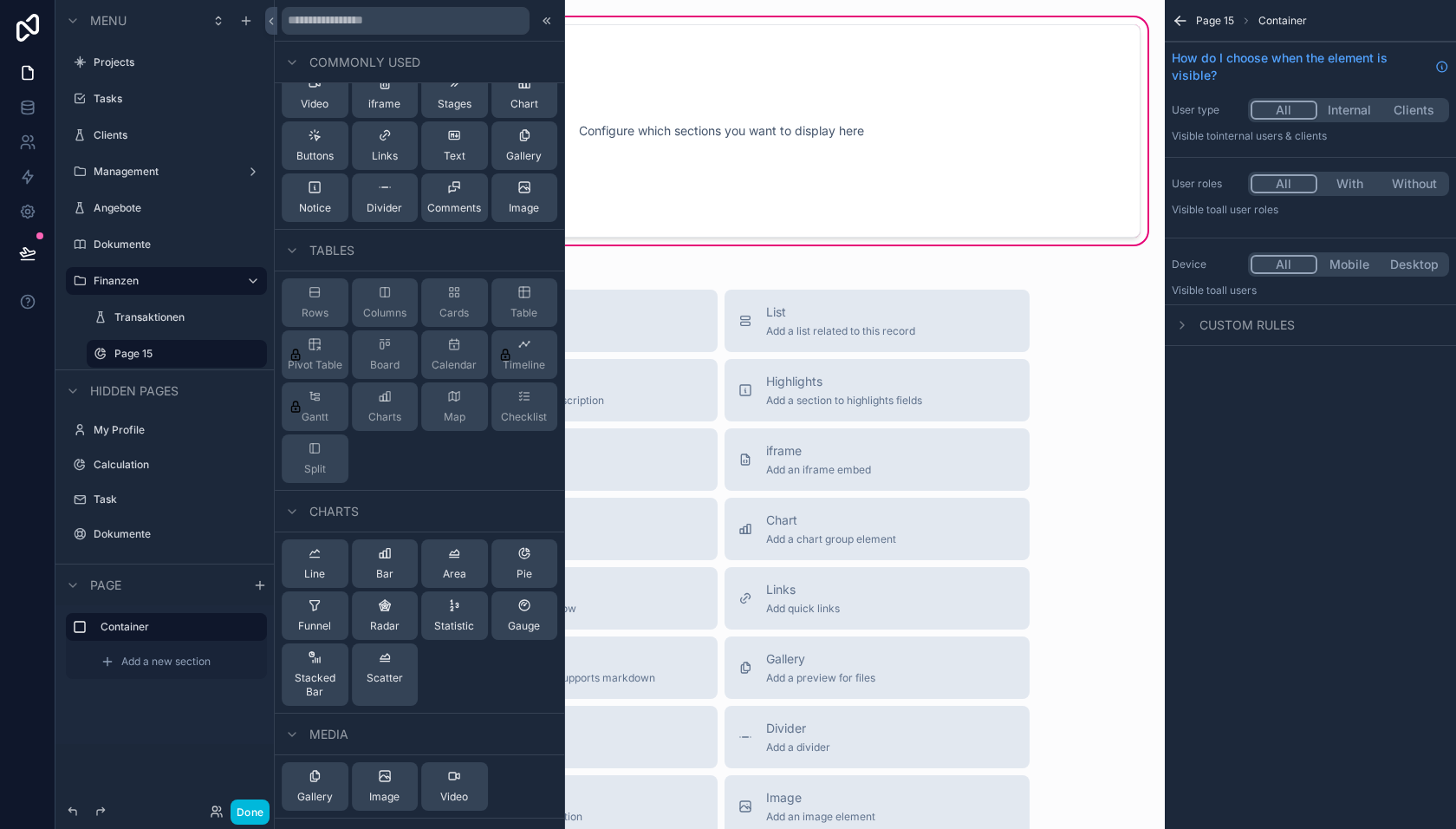
click at [457, 613] on div "Statistic" at bounding box center [453, 615] width 40 height 35
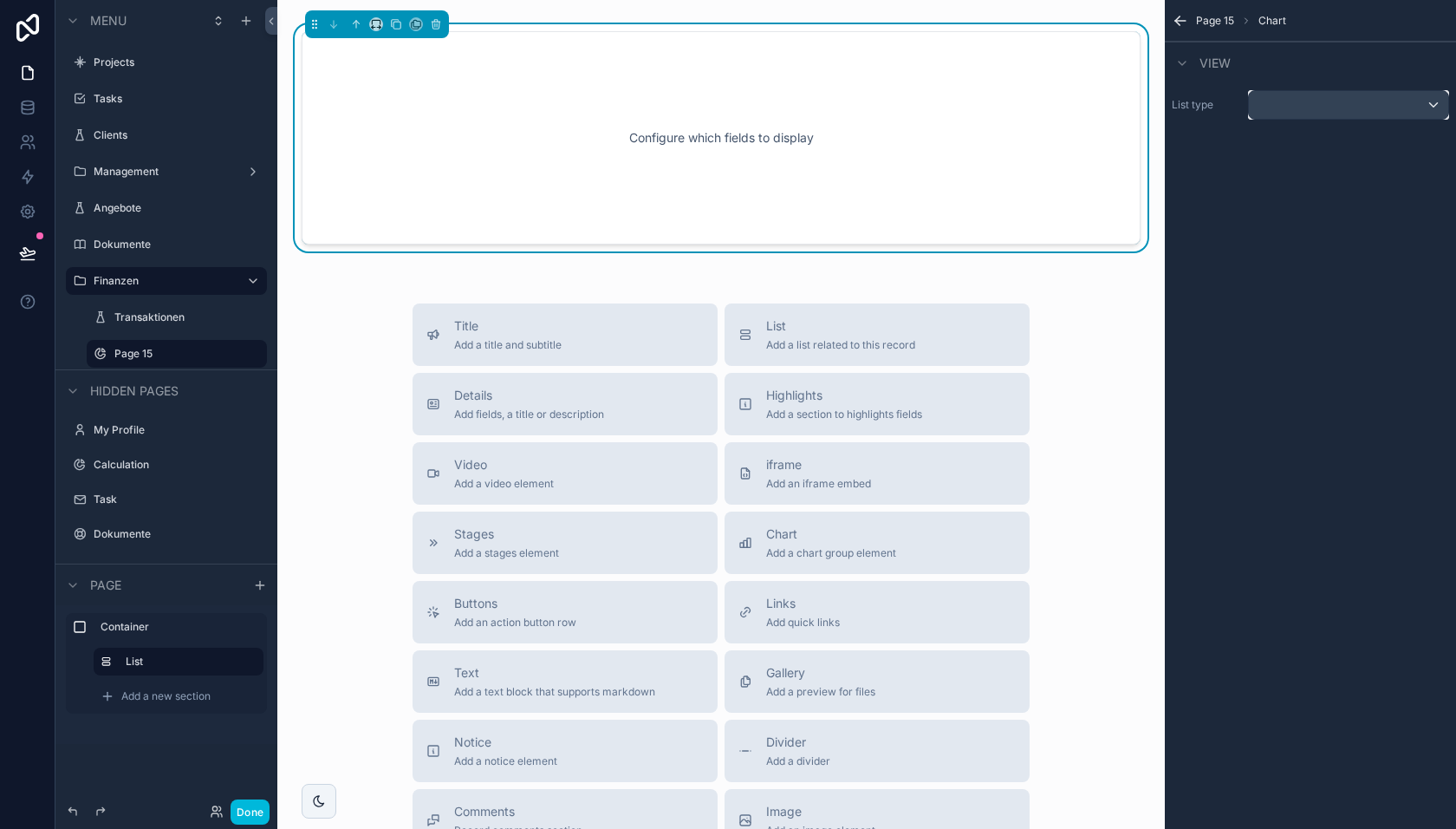
click at [1278, 104] on div "scrollable content" at bounding box center [1348, 105] width 199 height 27
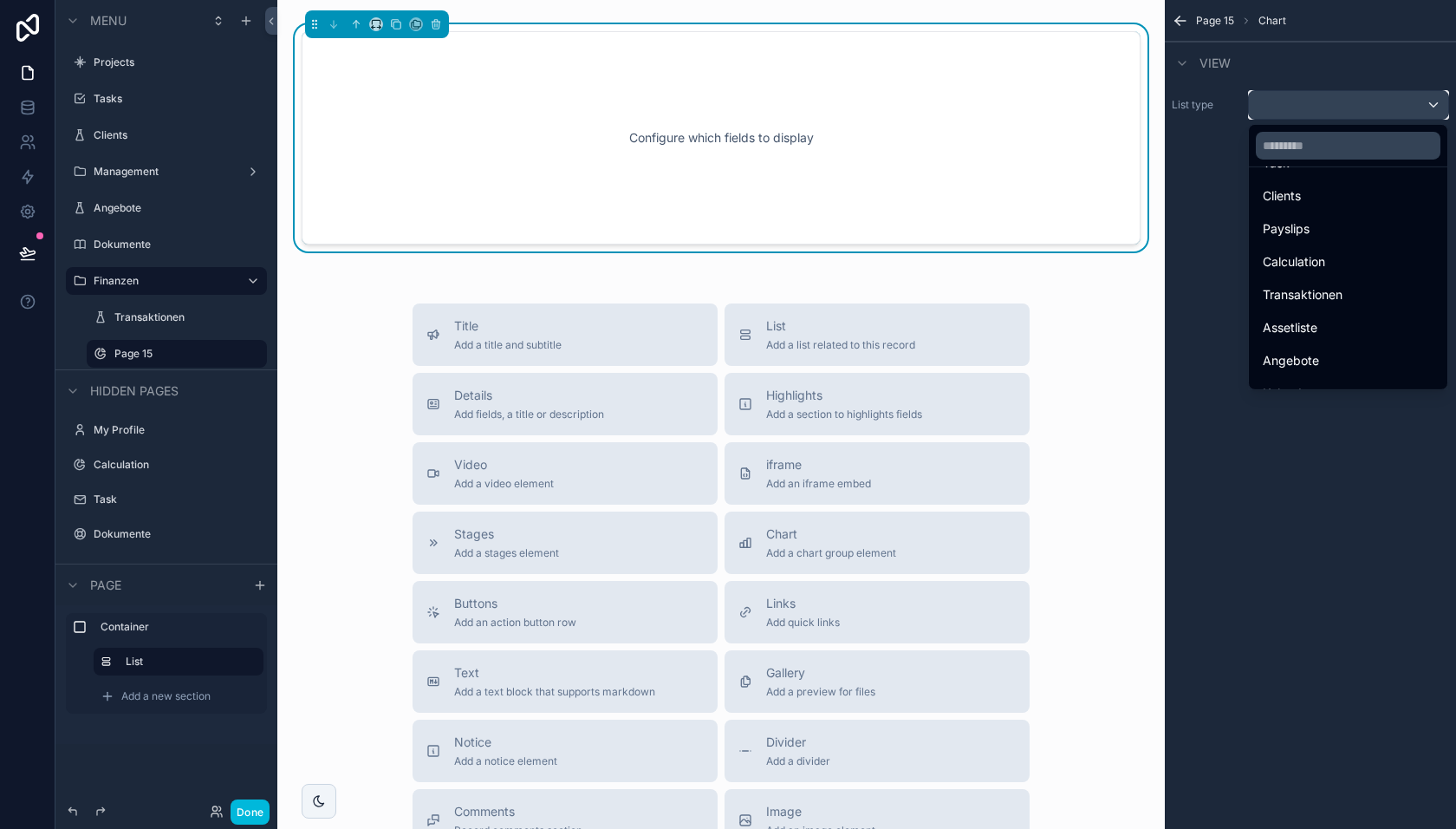
scroll to position [161, 0]
click at [1294, 293] on span "Transaktionen" at bounding box center [1303, 291] width 80 height 20
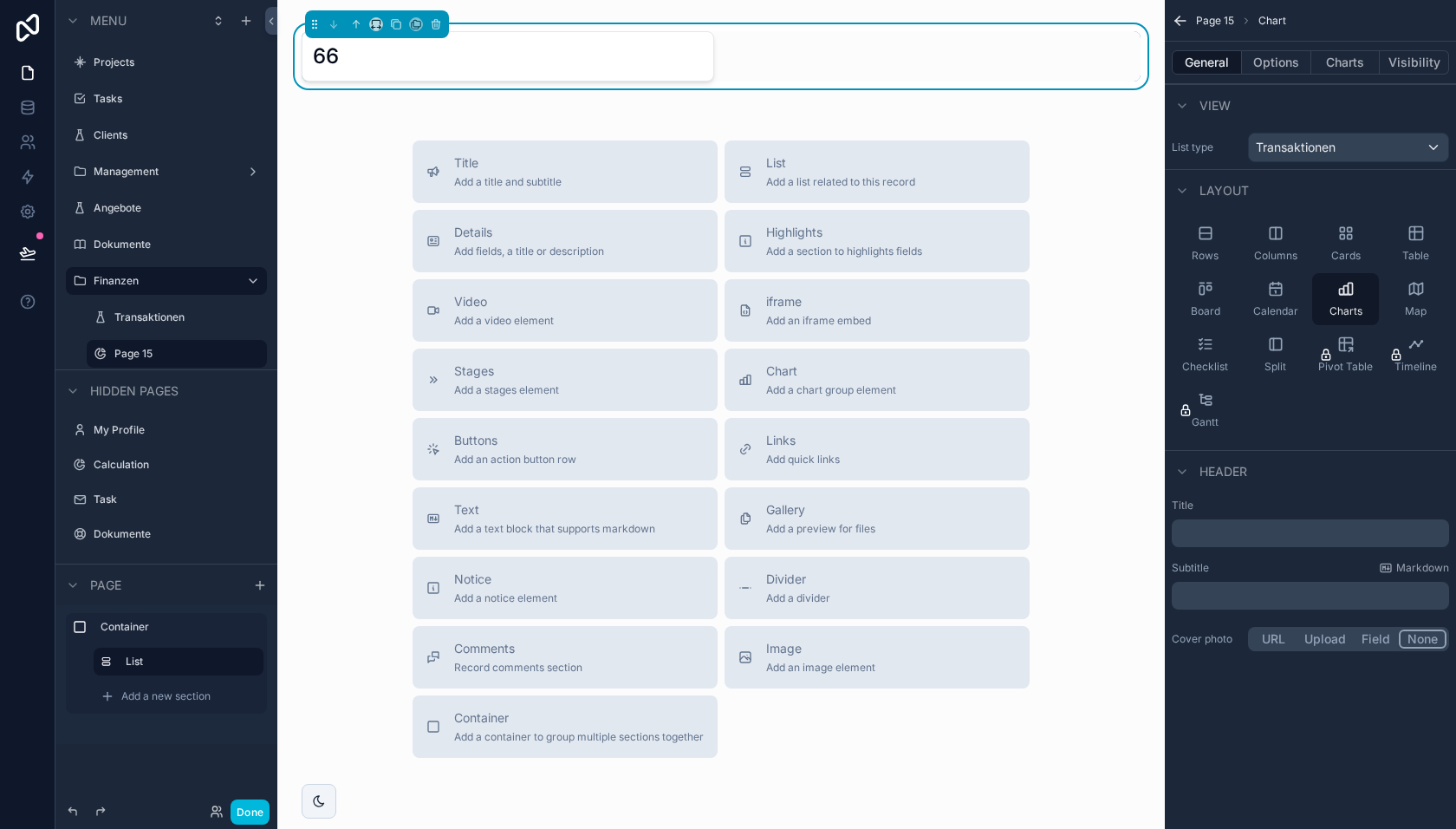
click at [1280, 52] on button "Options" at bounding box center [1277, 62] width 69 height 24
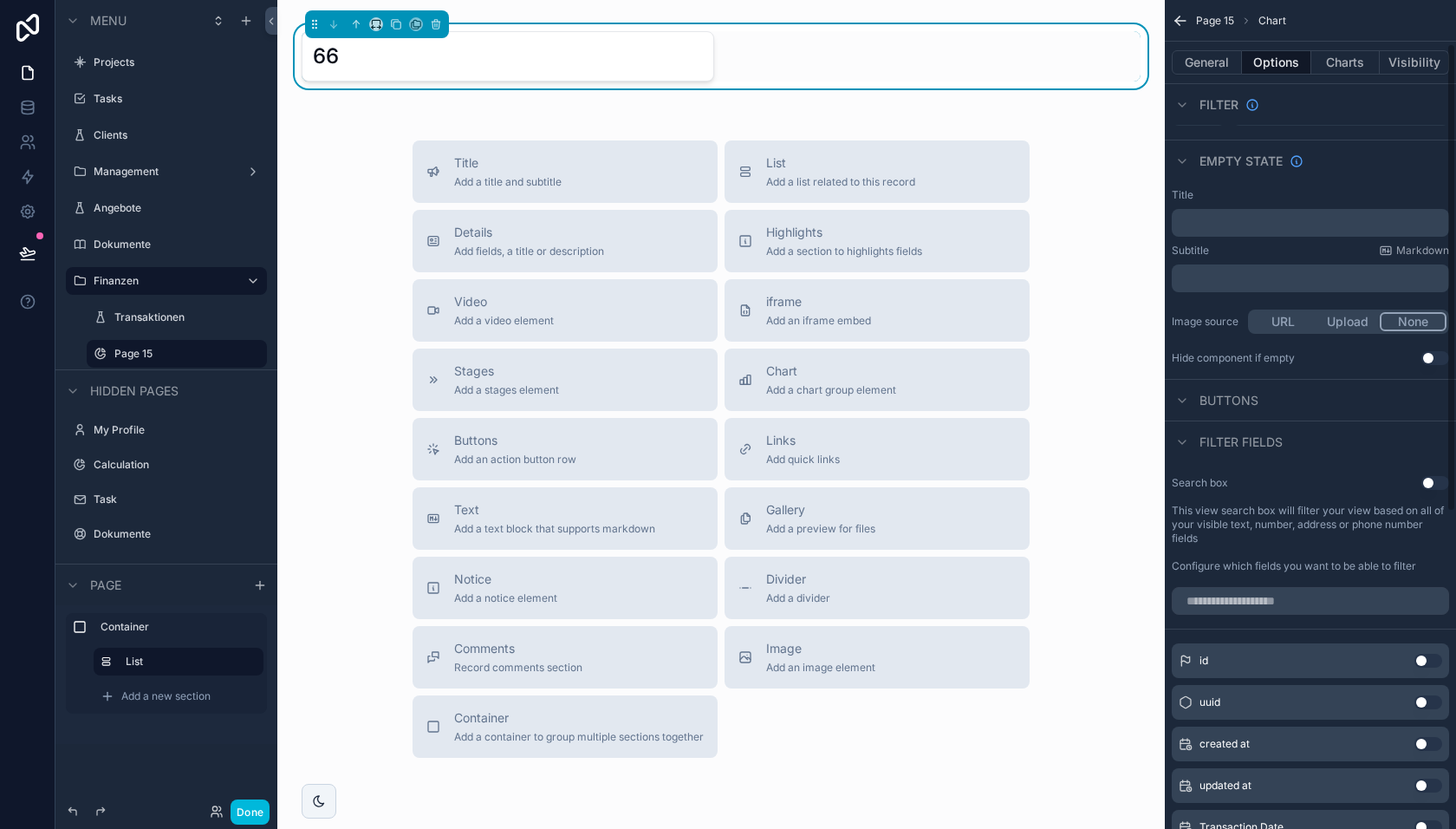
scroll to position [0, 0]
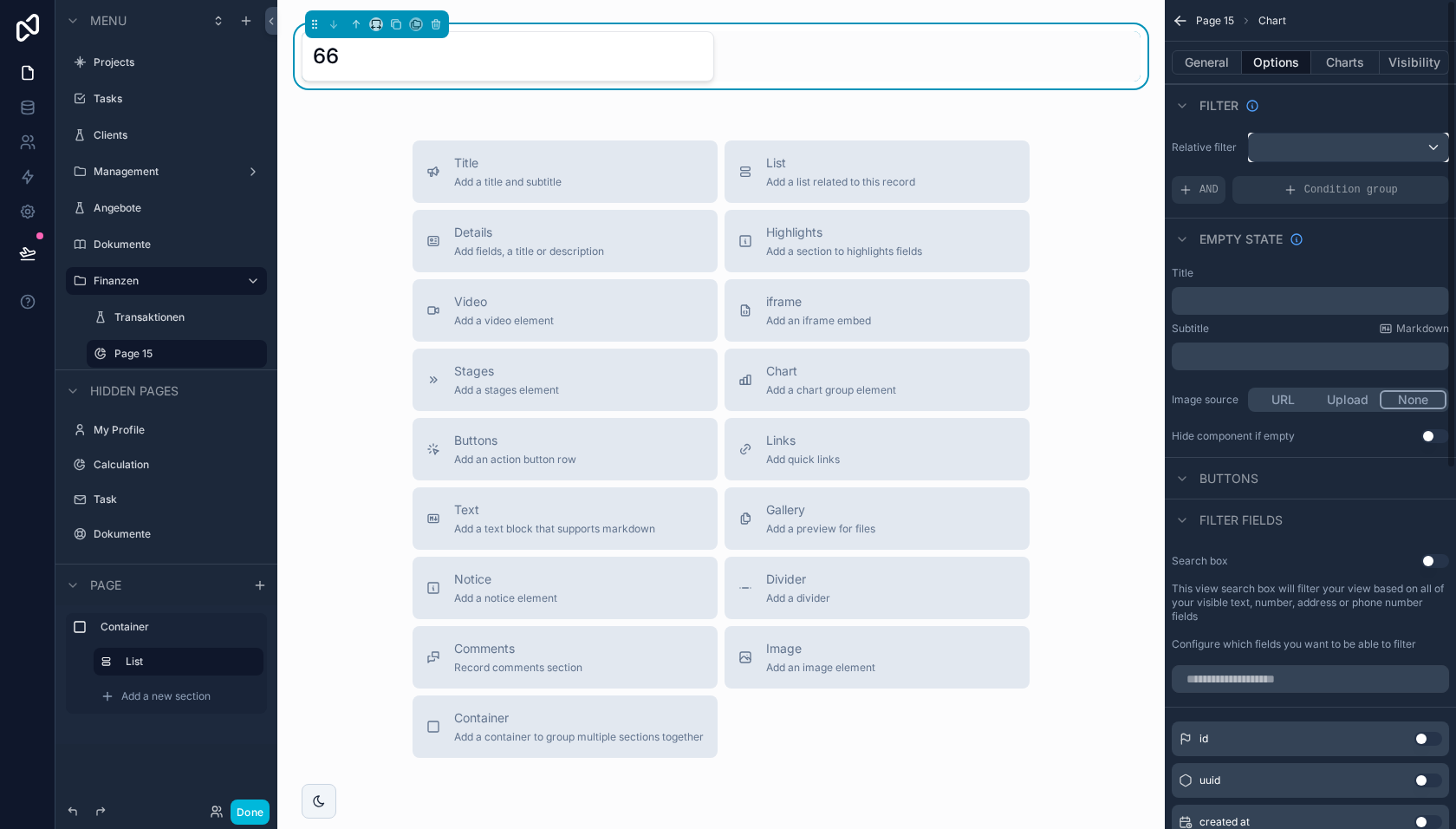
click at [1313, 145] on div "scrollable content" at bounding box center [1348, 147] width 199 height 27
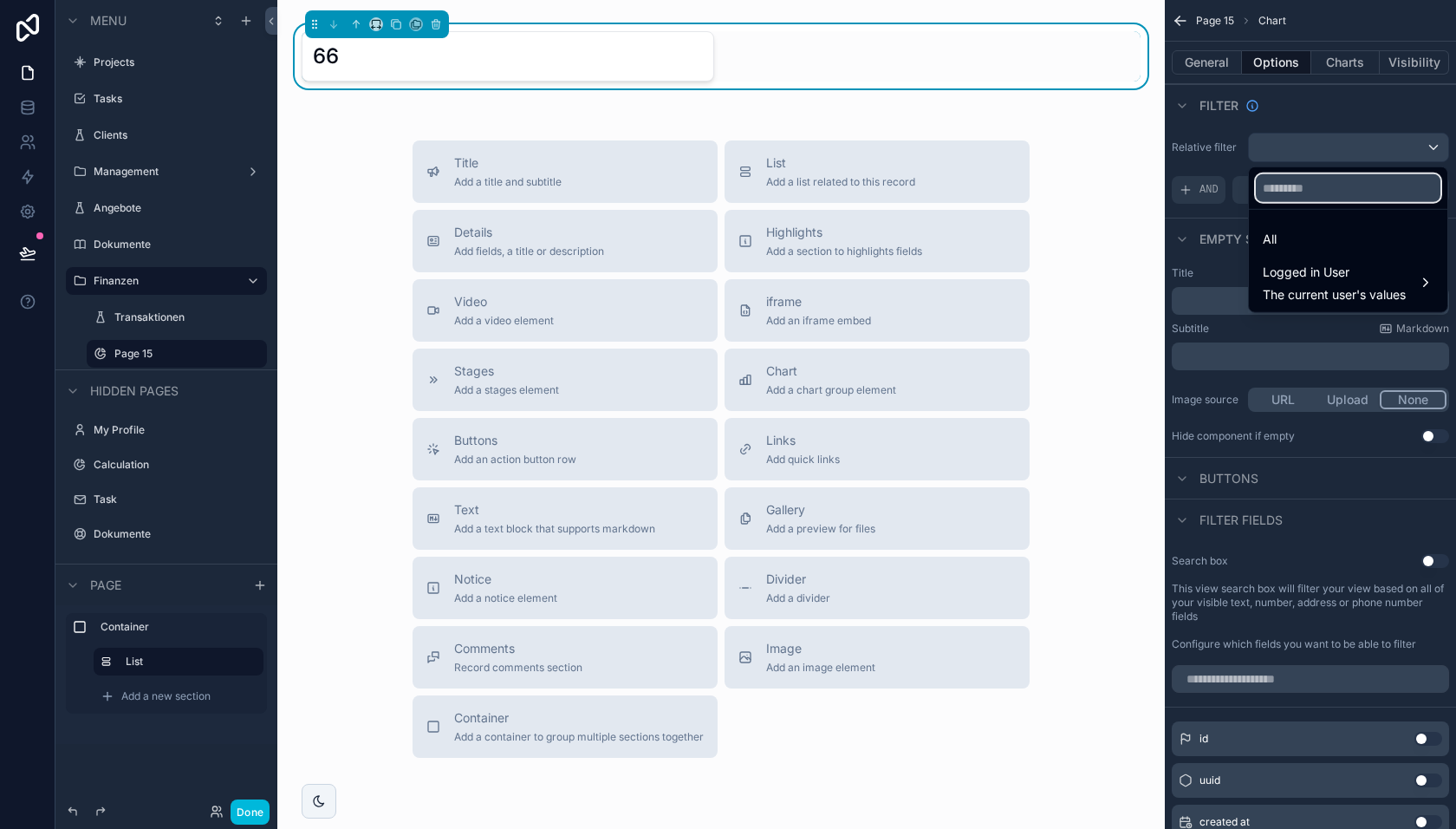
click at [1291, 187] on input "text" at bounding box center [1348, 188] width 184 height 27
click at [1289, 240] on div "All" at bounding box center [1348, 238] width 171 height 20
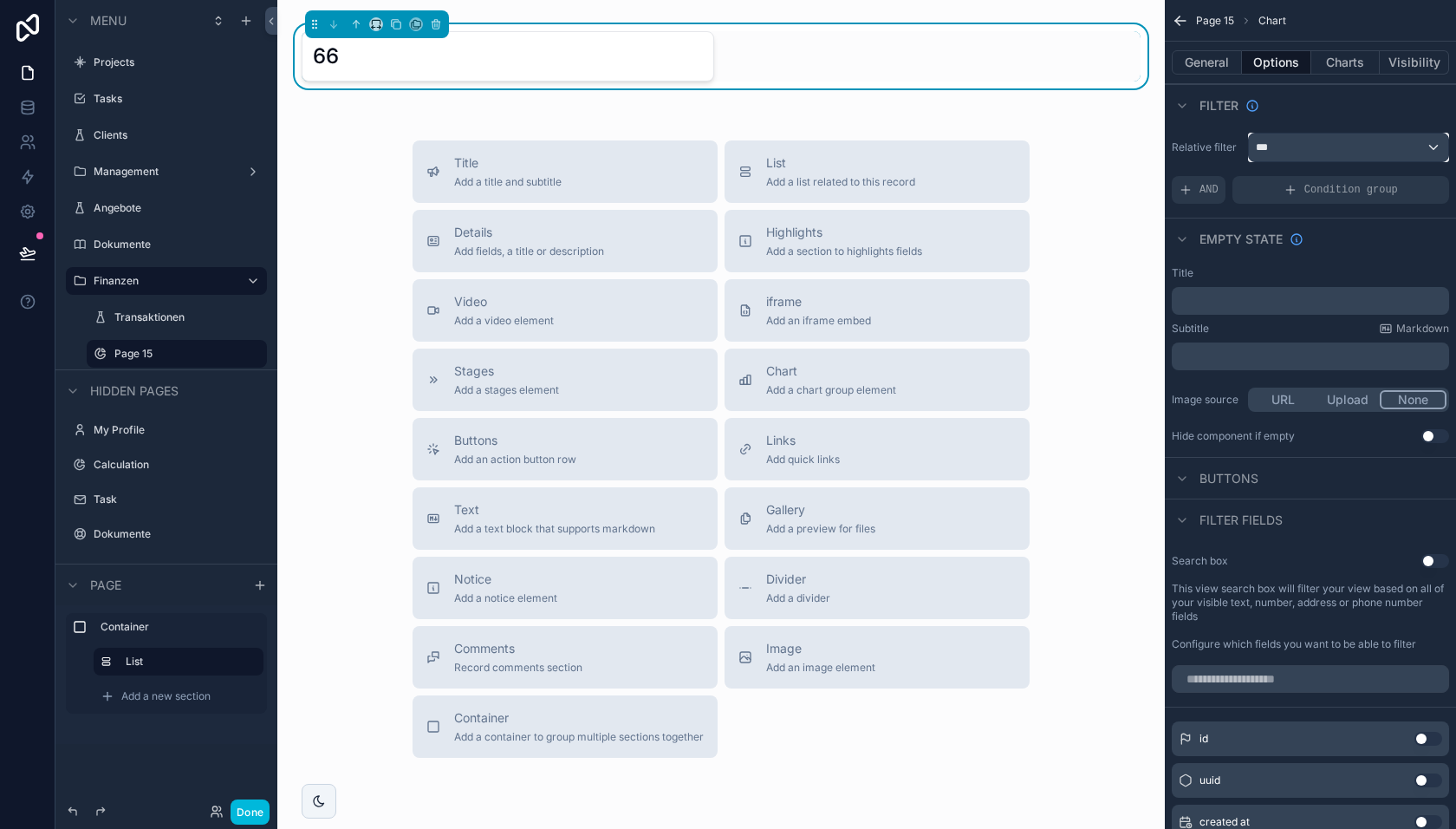
click at [1296, 154] on div "***" at bounding box center [1348, 147] width 199 height 27
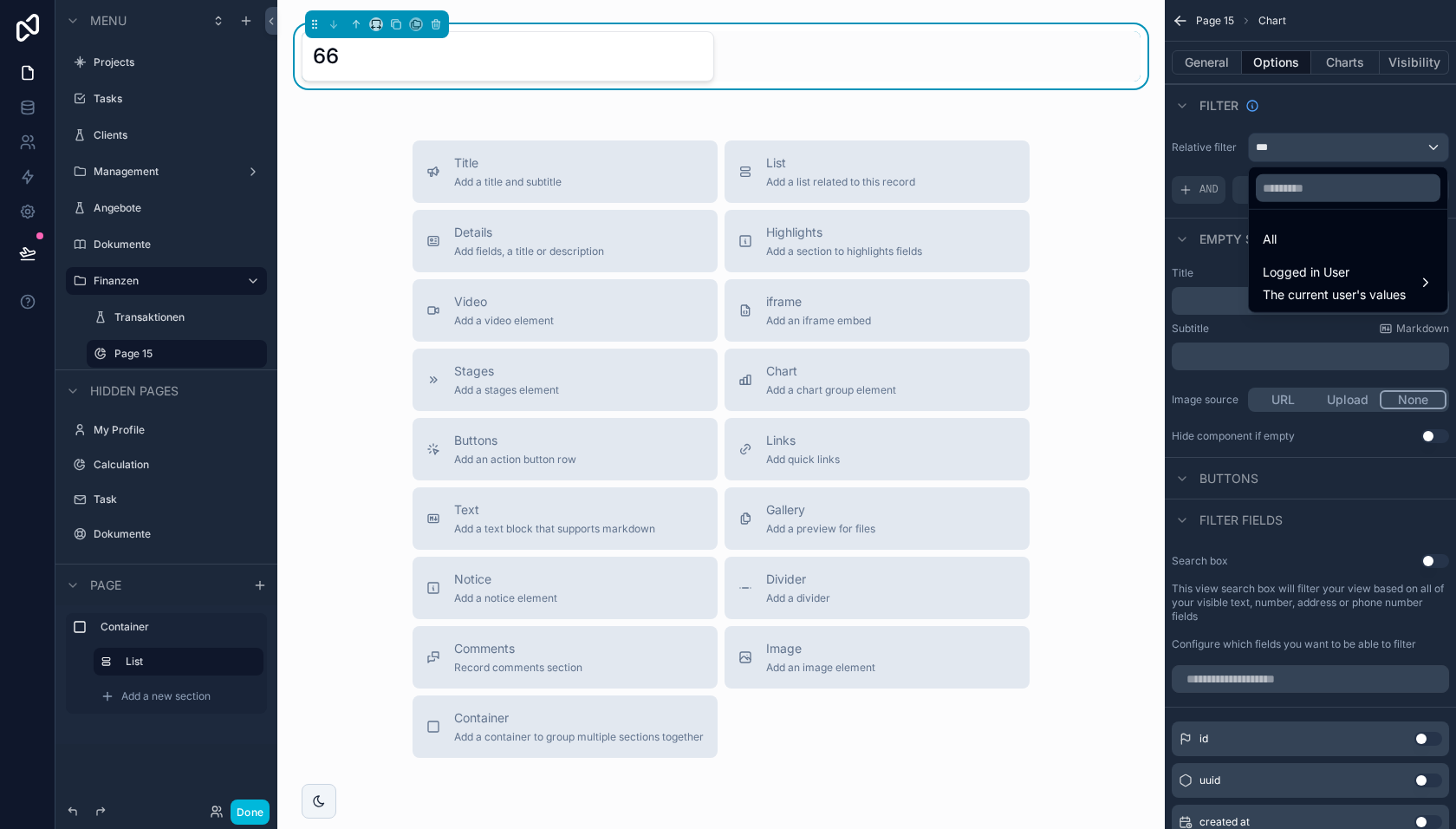
click at [1285, 230] on div "All" at bounding box center [1348, 238] width 171 height 20
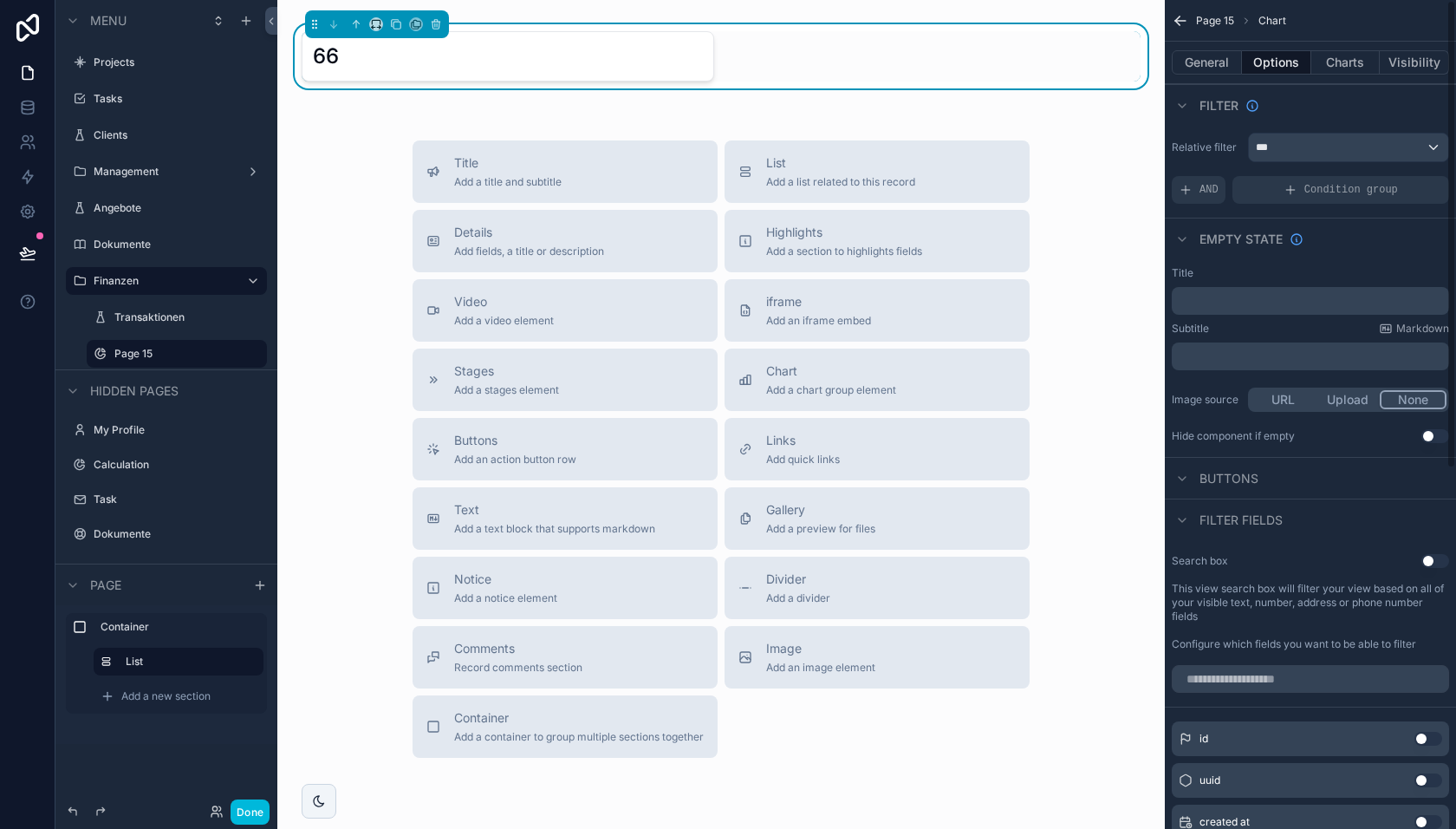
click at [1217, 190] on span "AND" at bounding box center [1210, 190] width 19 height 14
click at [0, 0] on div "scrollable content" at bounding box center [0, 0] width 0 height 0
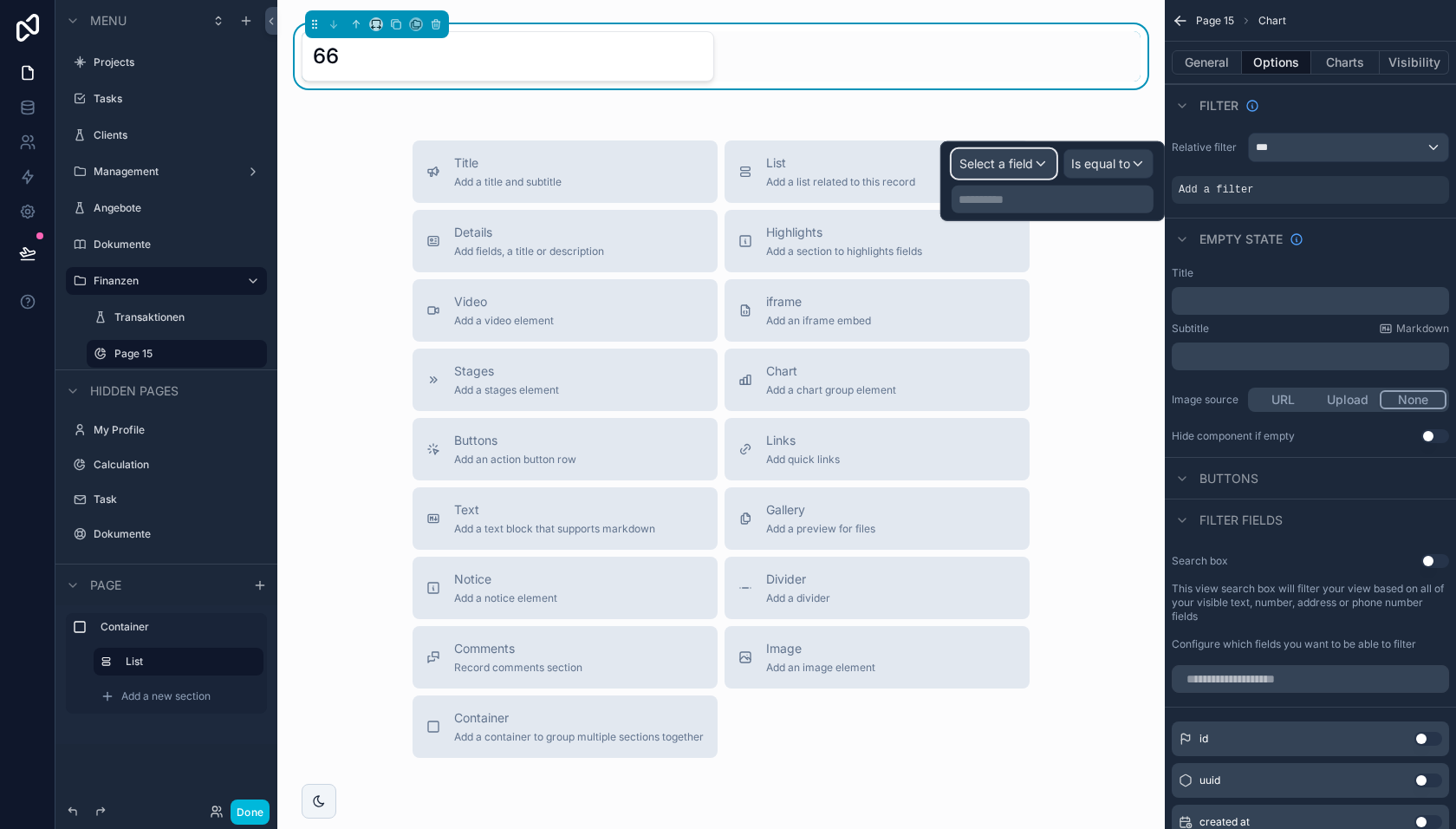
click at [1023, 166] on span "Select a field" at bounding box center [995, 163] width 74 height 15
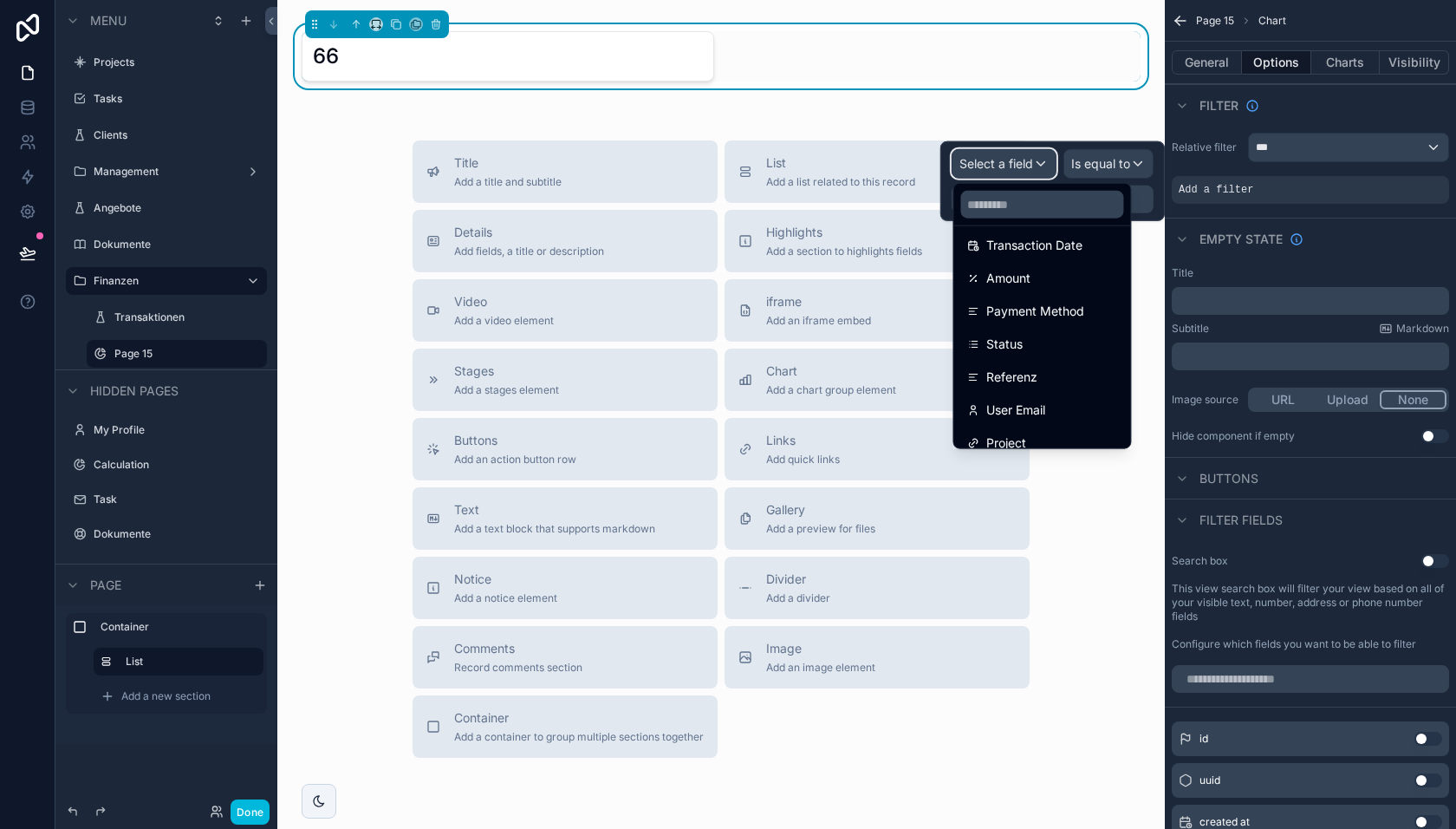
scroll to position [145, 0]
click at [1025, 275] on span "Amount" at bounding box center [1009, 275] width 44 height 20
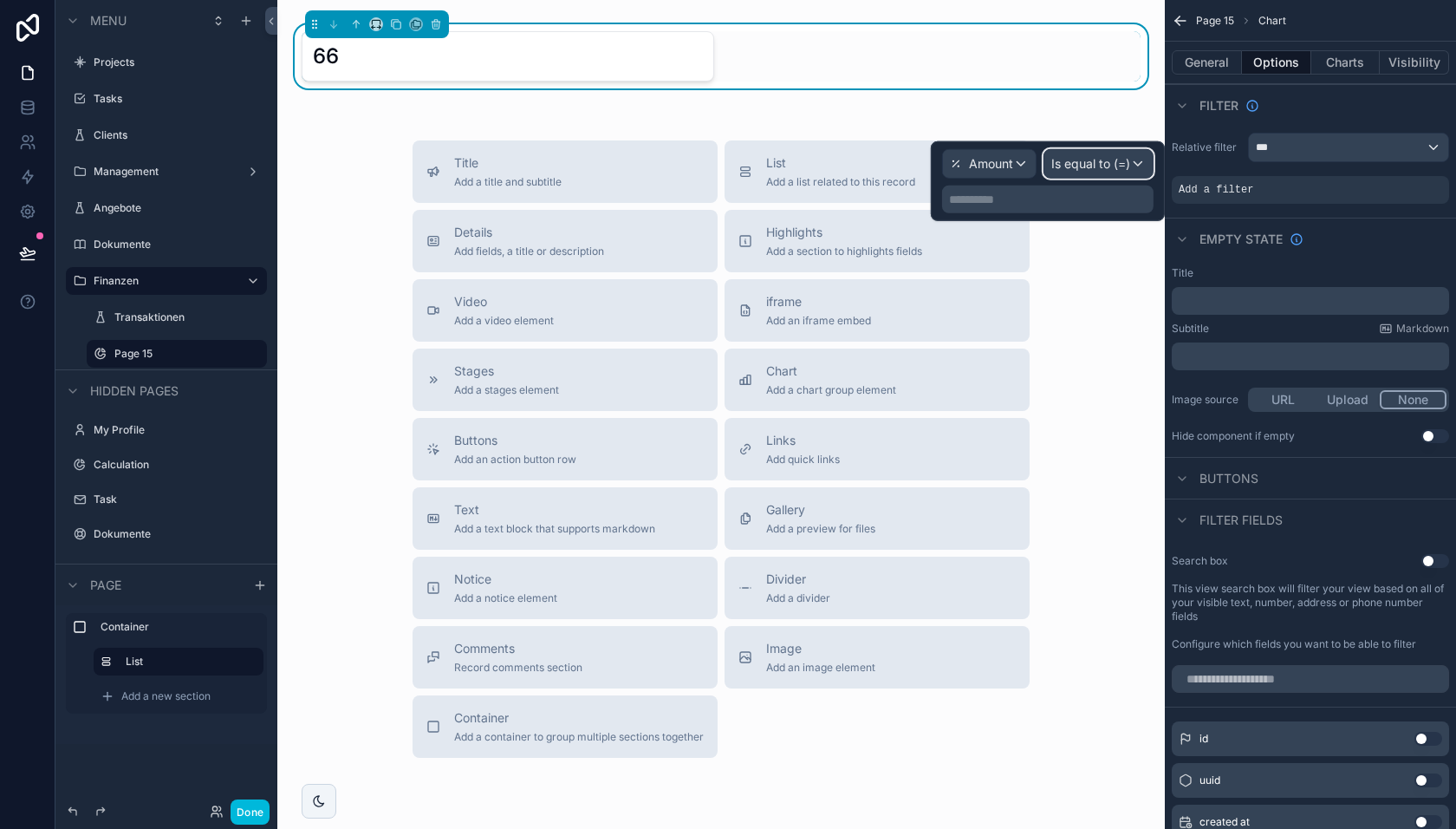
click at [1073, 169] on span "Is equal to (=)" at bounding box center [1090, 164] width 79 height 18
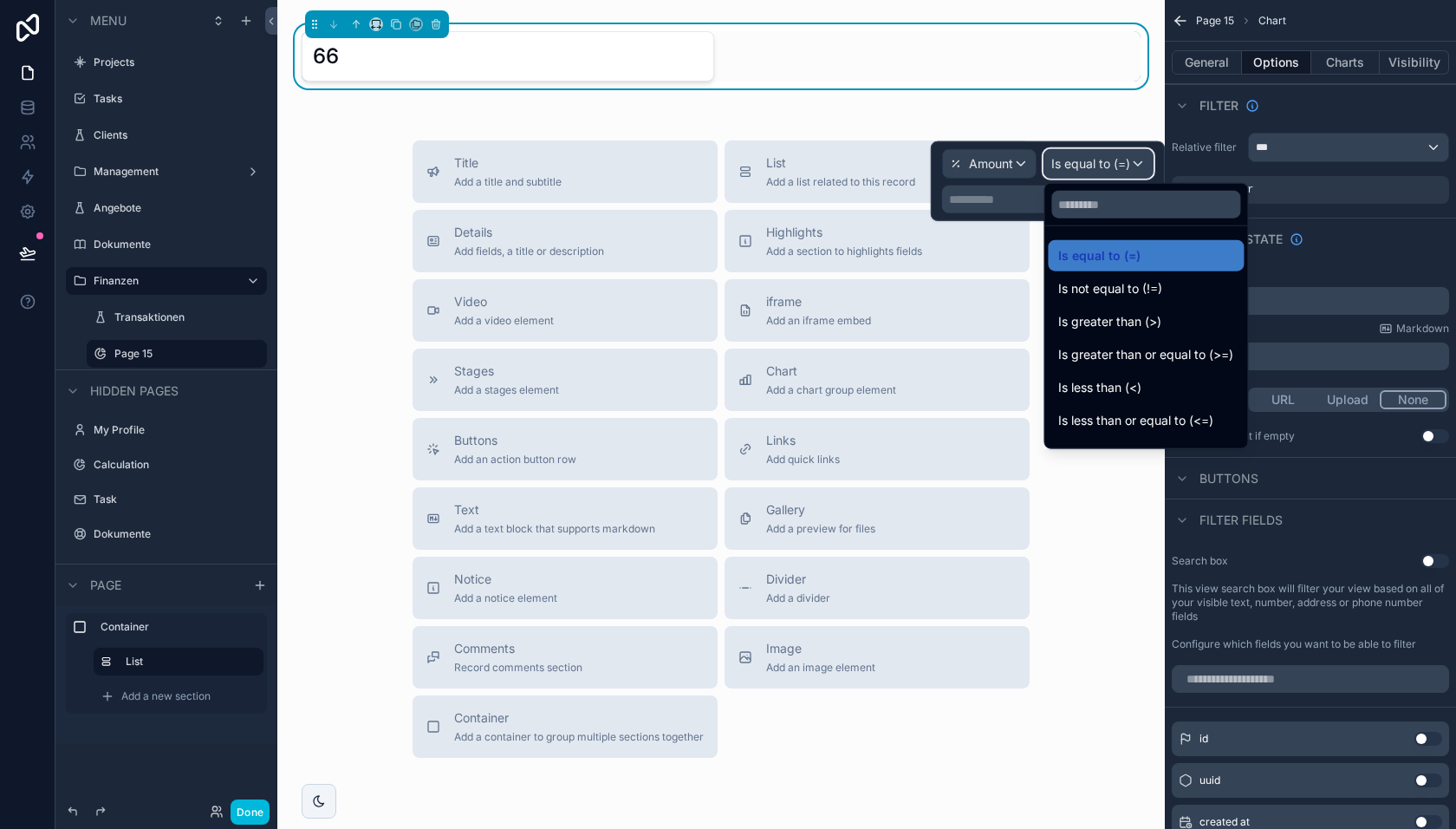
scroll to position [39, 0]
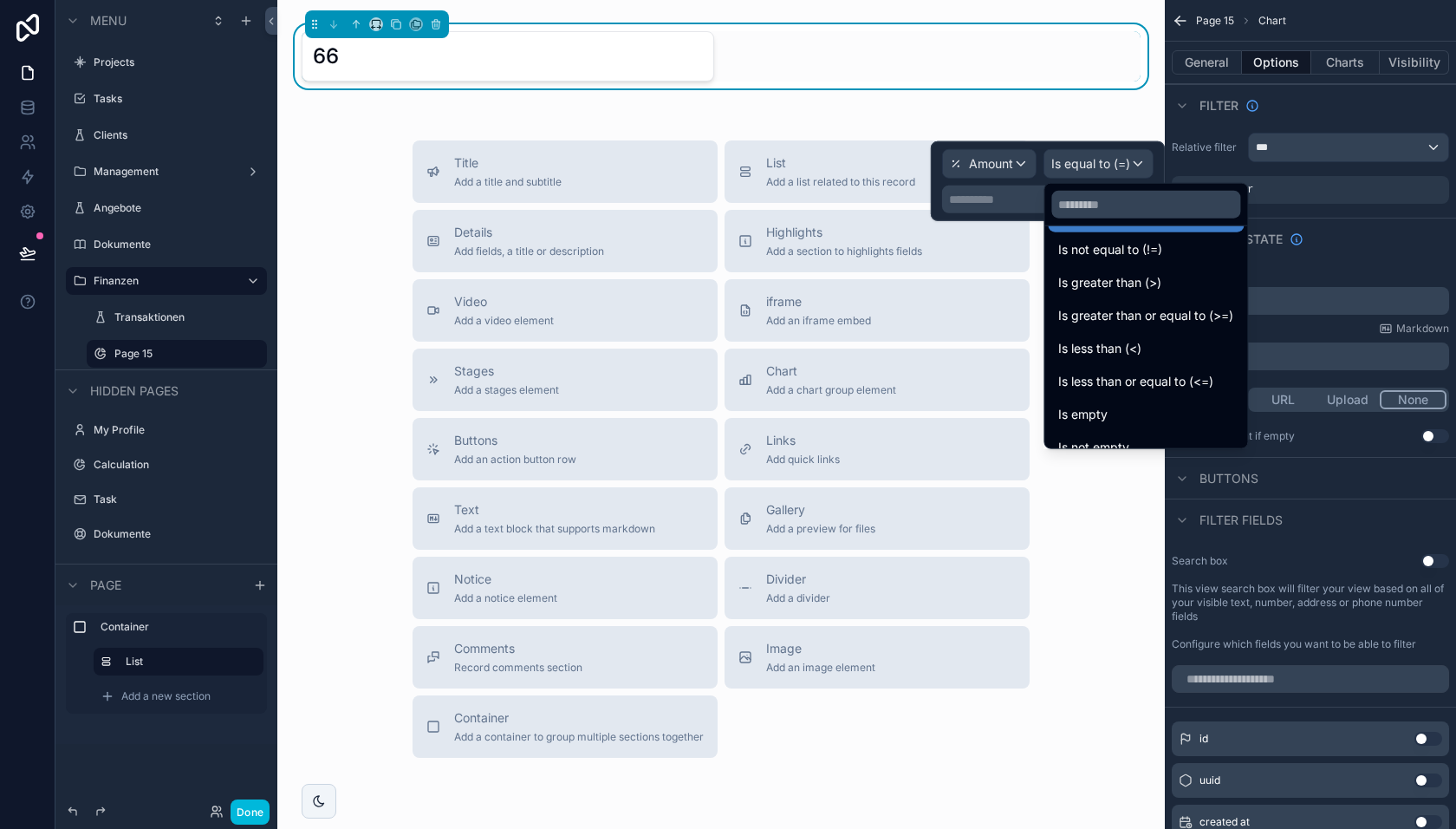
click at [1101, 276] on span "Is greater than (>)" at bounding box center [1110, 282] width 103 height 20
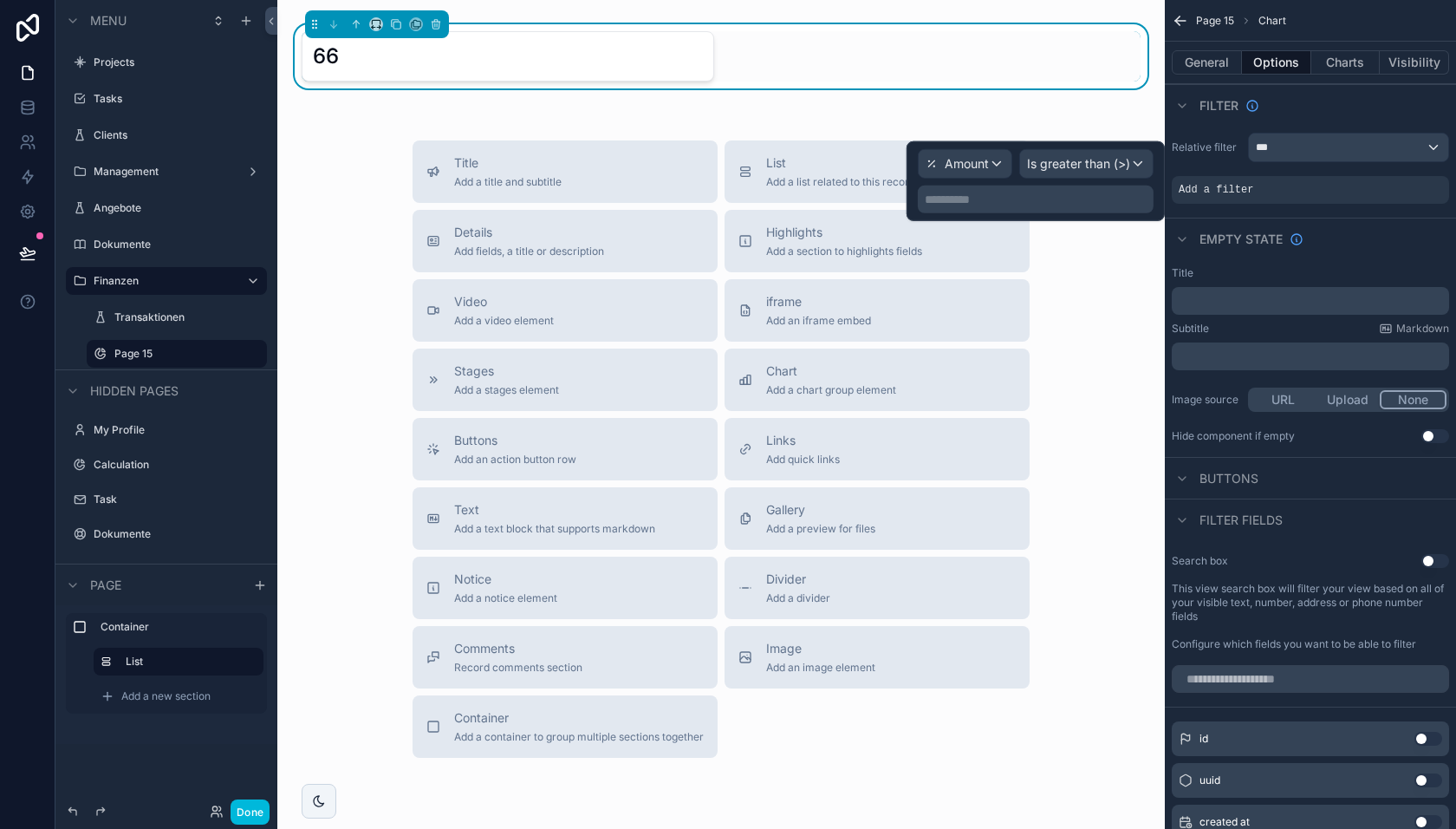
click at [1024, 199] on p "**********" at bounding box center [1037, 199] width 225 height 18
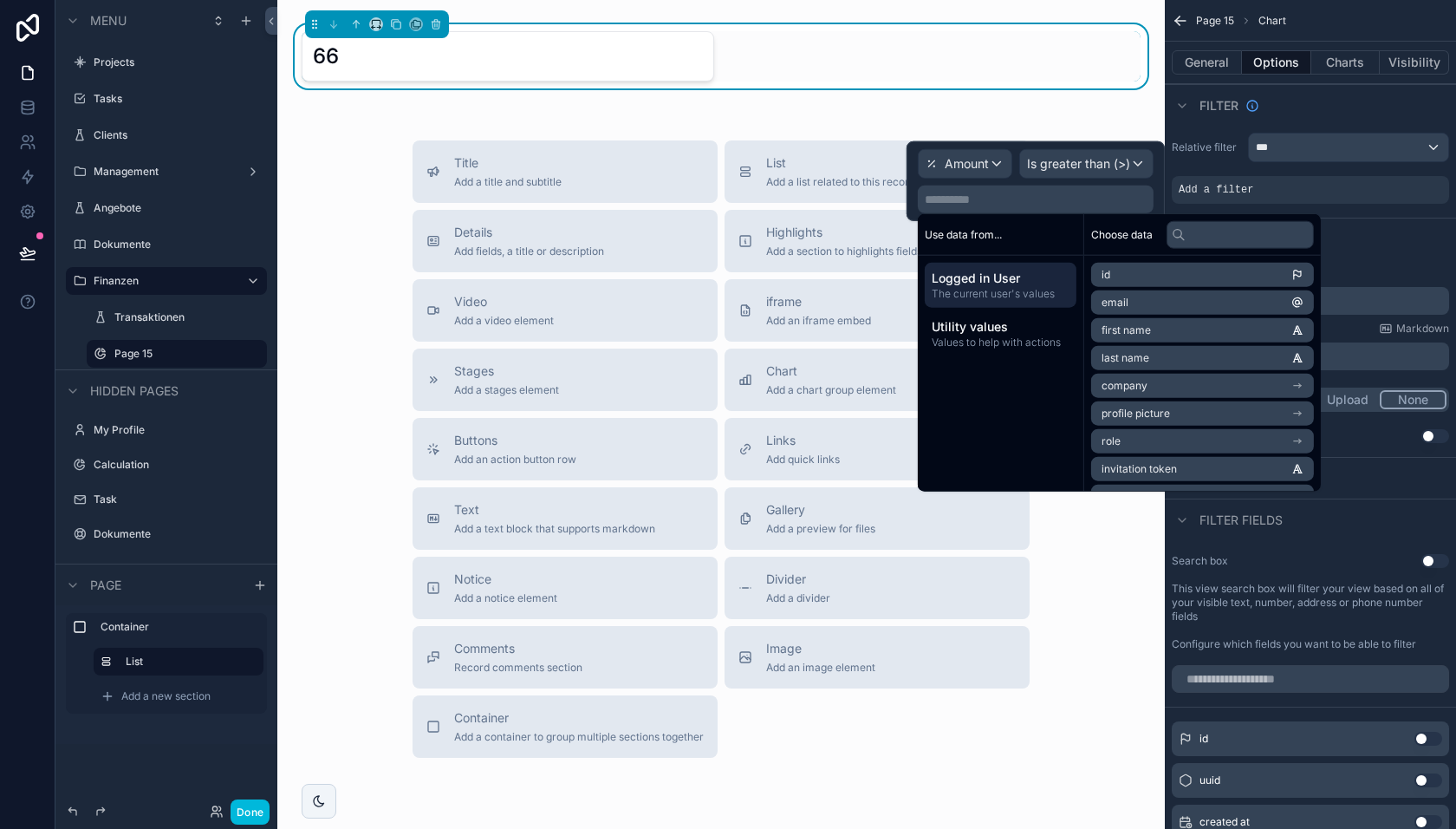
click at [994, 205] on p "**********" at bounding box center [1037, 199] width 225 height 18
click at [1212, 164] on div "Relative filter *** Amount is greater than (>) 0" at bounding box center [1310, 168] width 291 height 85
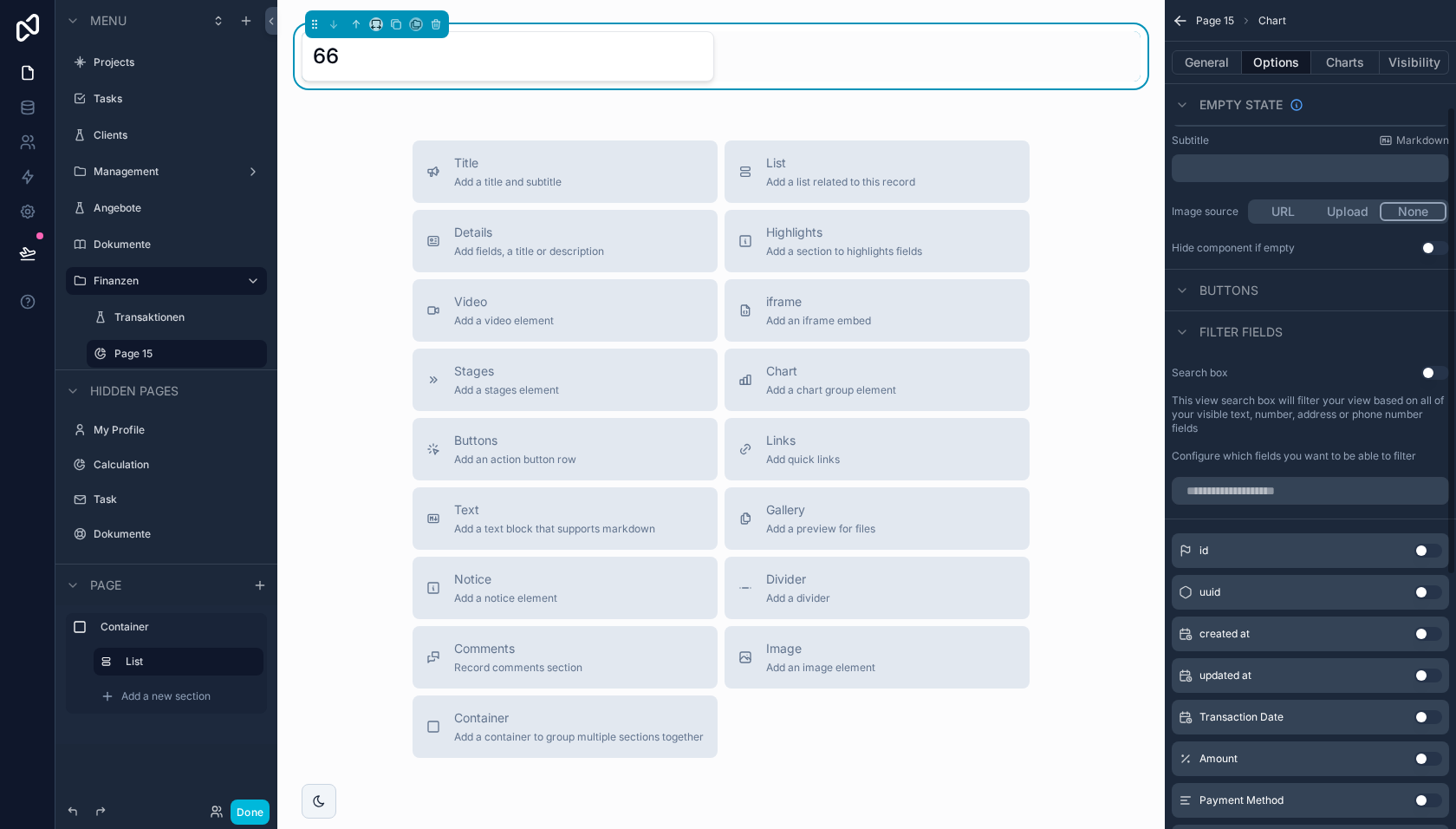
scroll to position [195, 0]
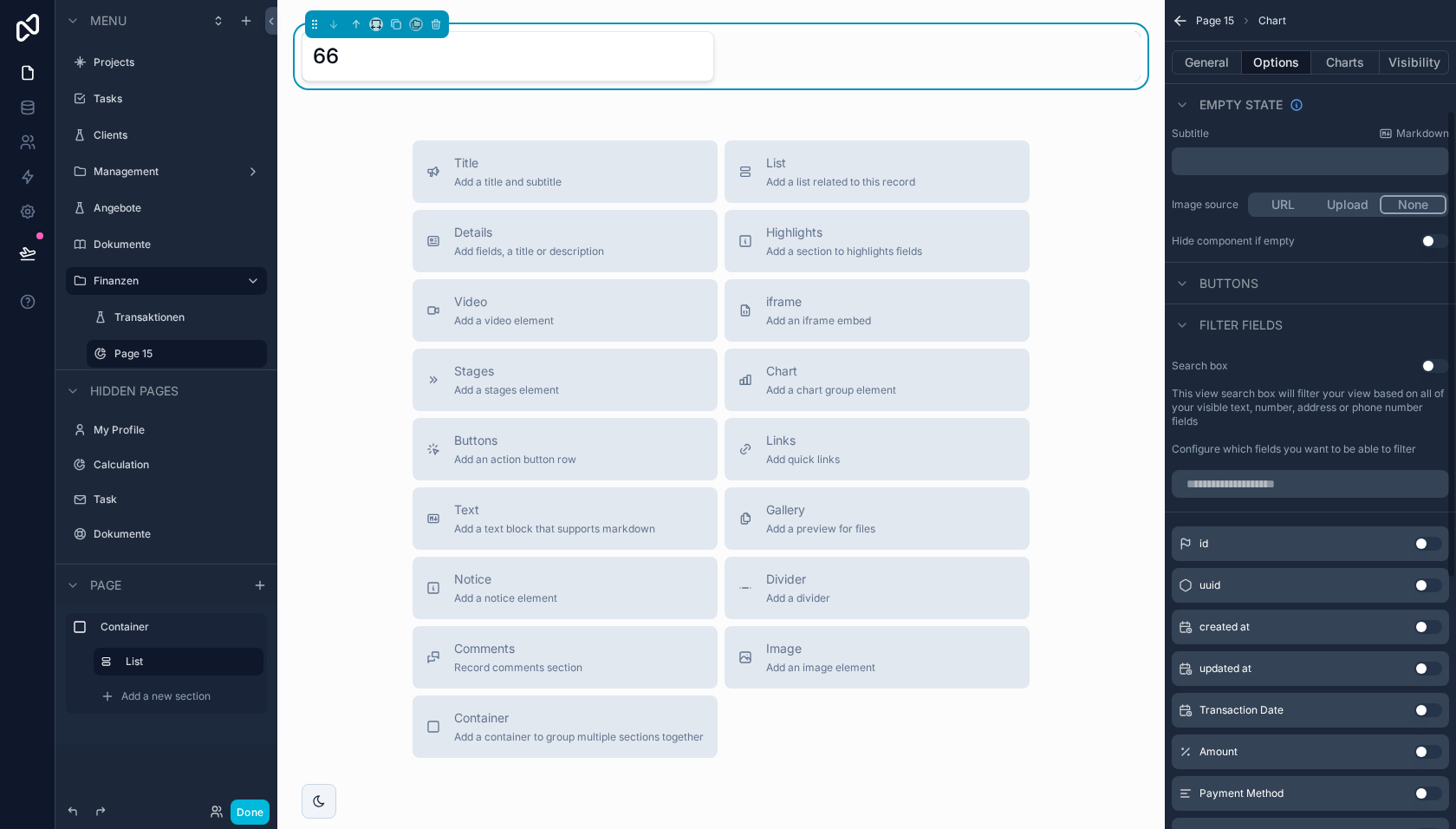
click at [1344, 61] on button "Charts" at bounding box center [1346, 62] width 69 height 24
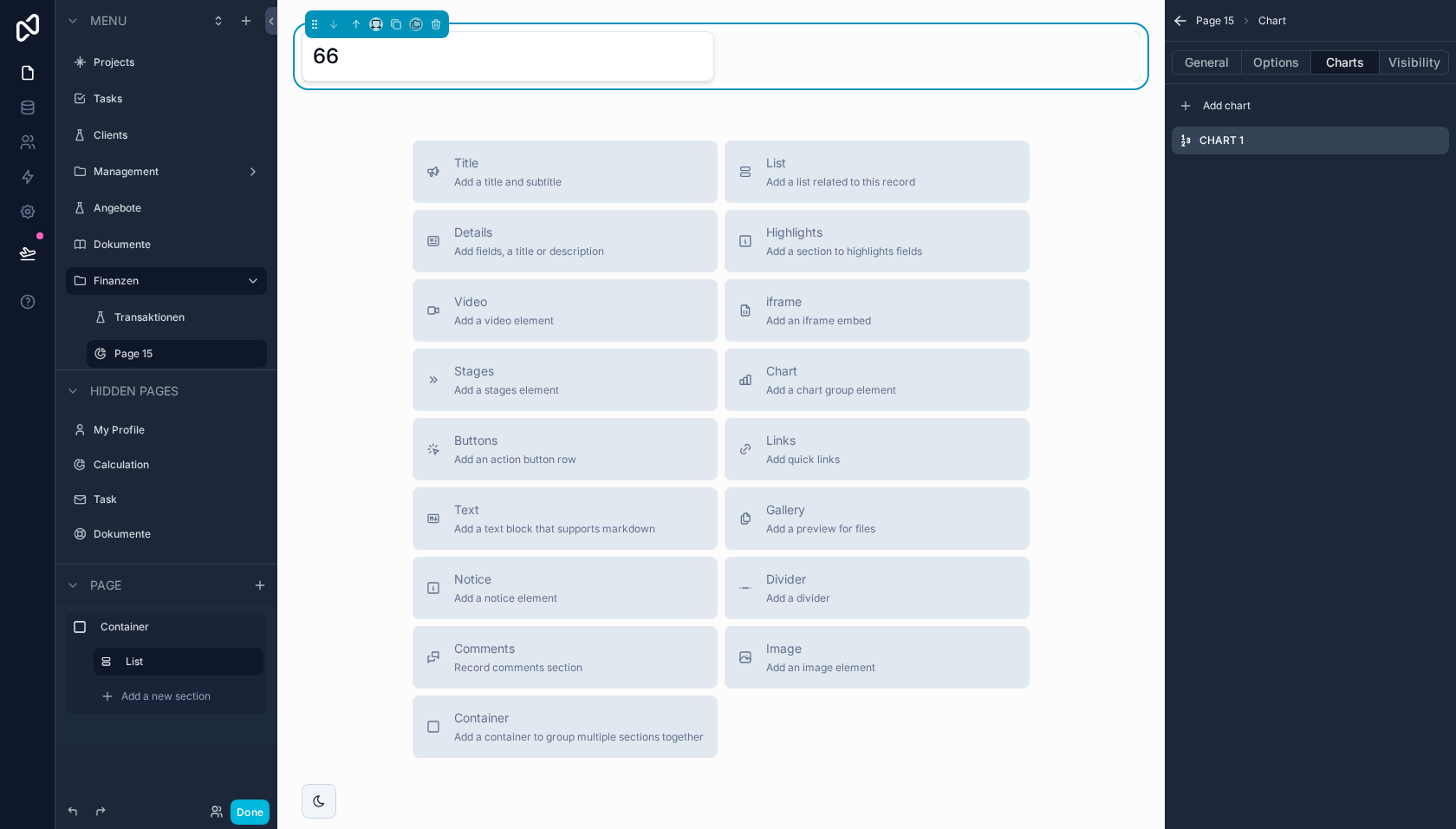
scroll to position [0, 0]
click at [0, 0] on icon "scrollable content" at bounding box center [0, 0] width 0 height 0
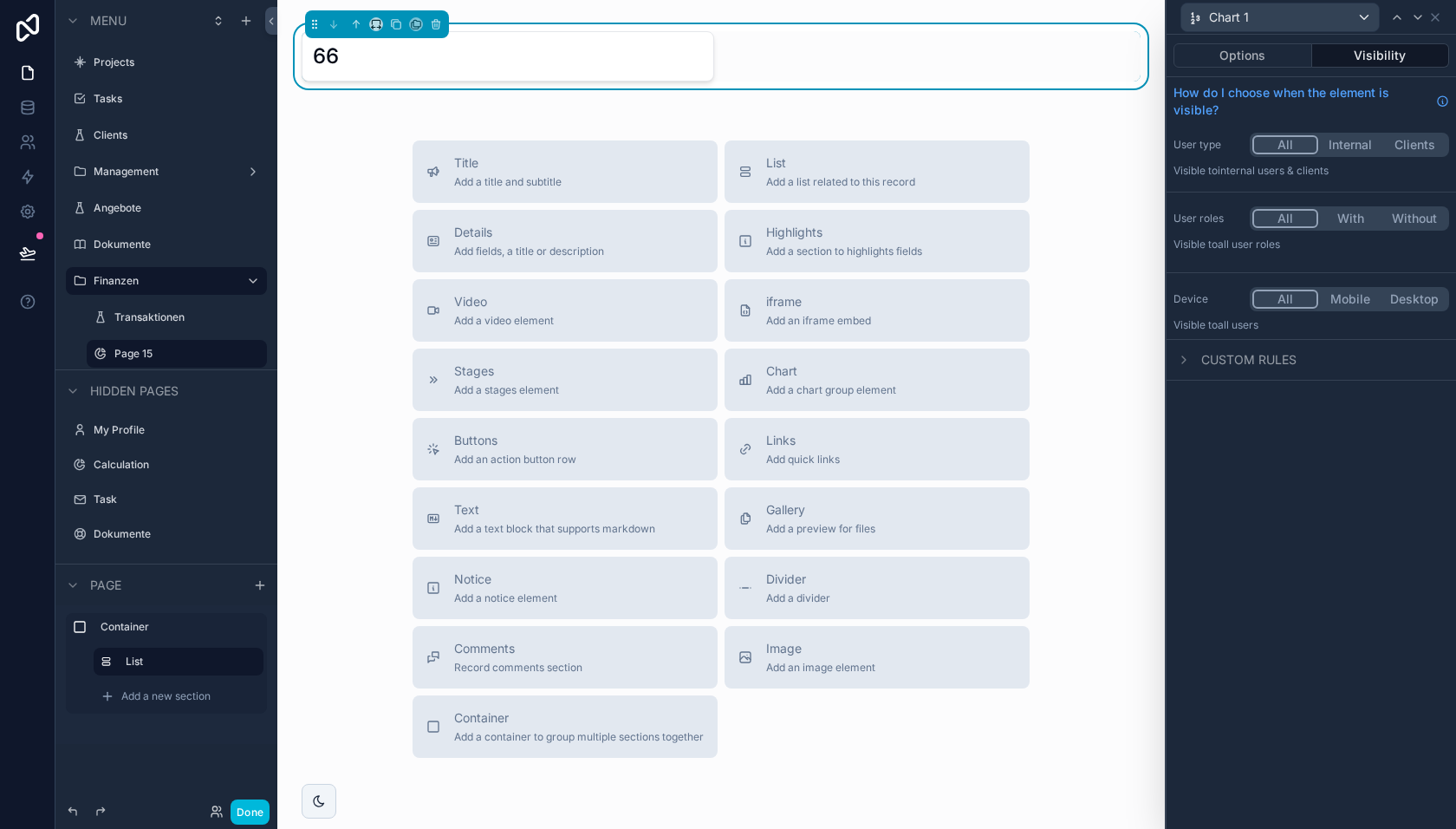
click at [1271, 58] on button "Options" at bounding box center [1243, 55] width 139 height 24
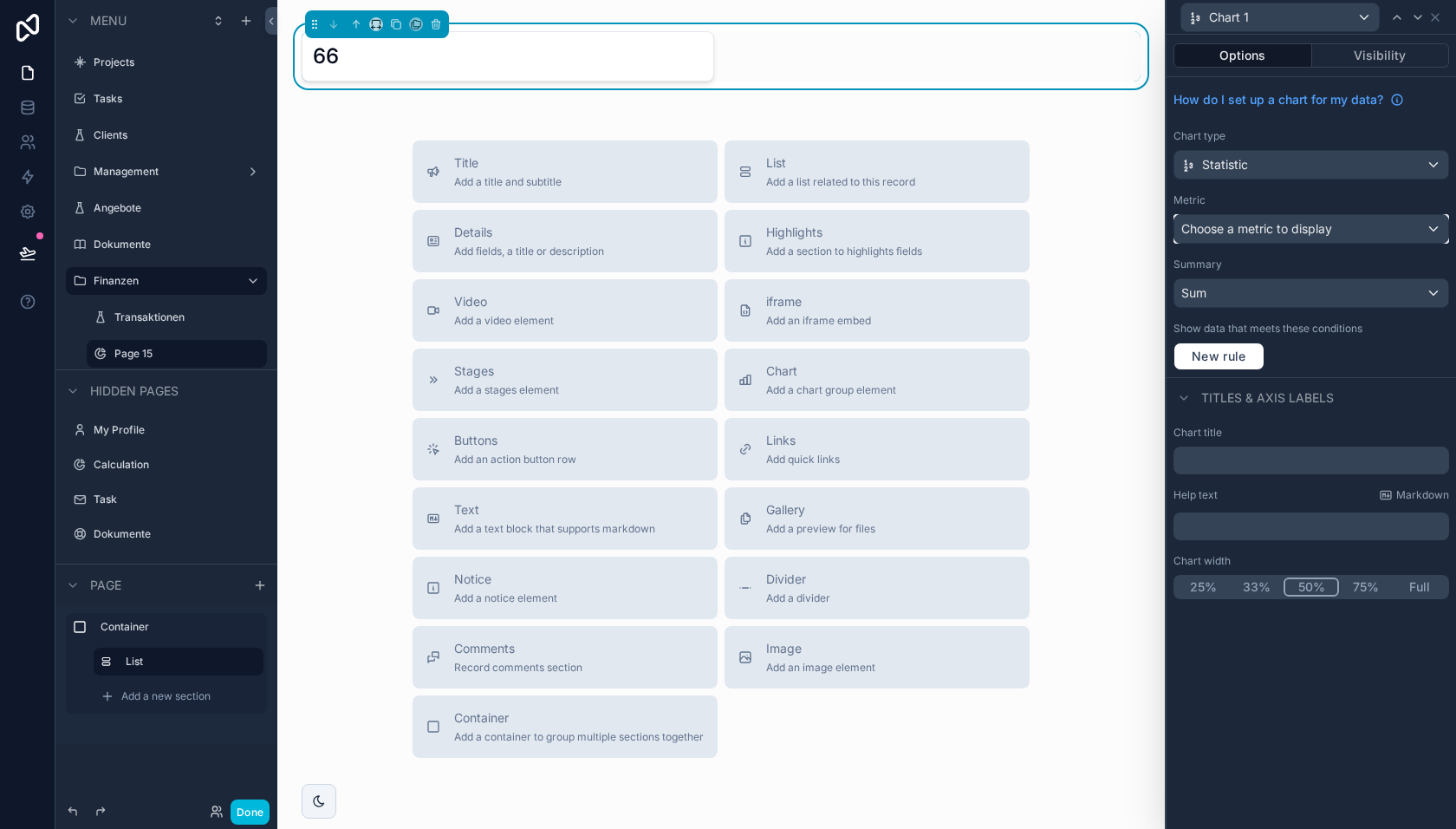
click at [1279, 228] on span "Choose a metric to display" at bounding box center [1257, 229] width 151 height 15
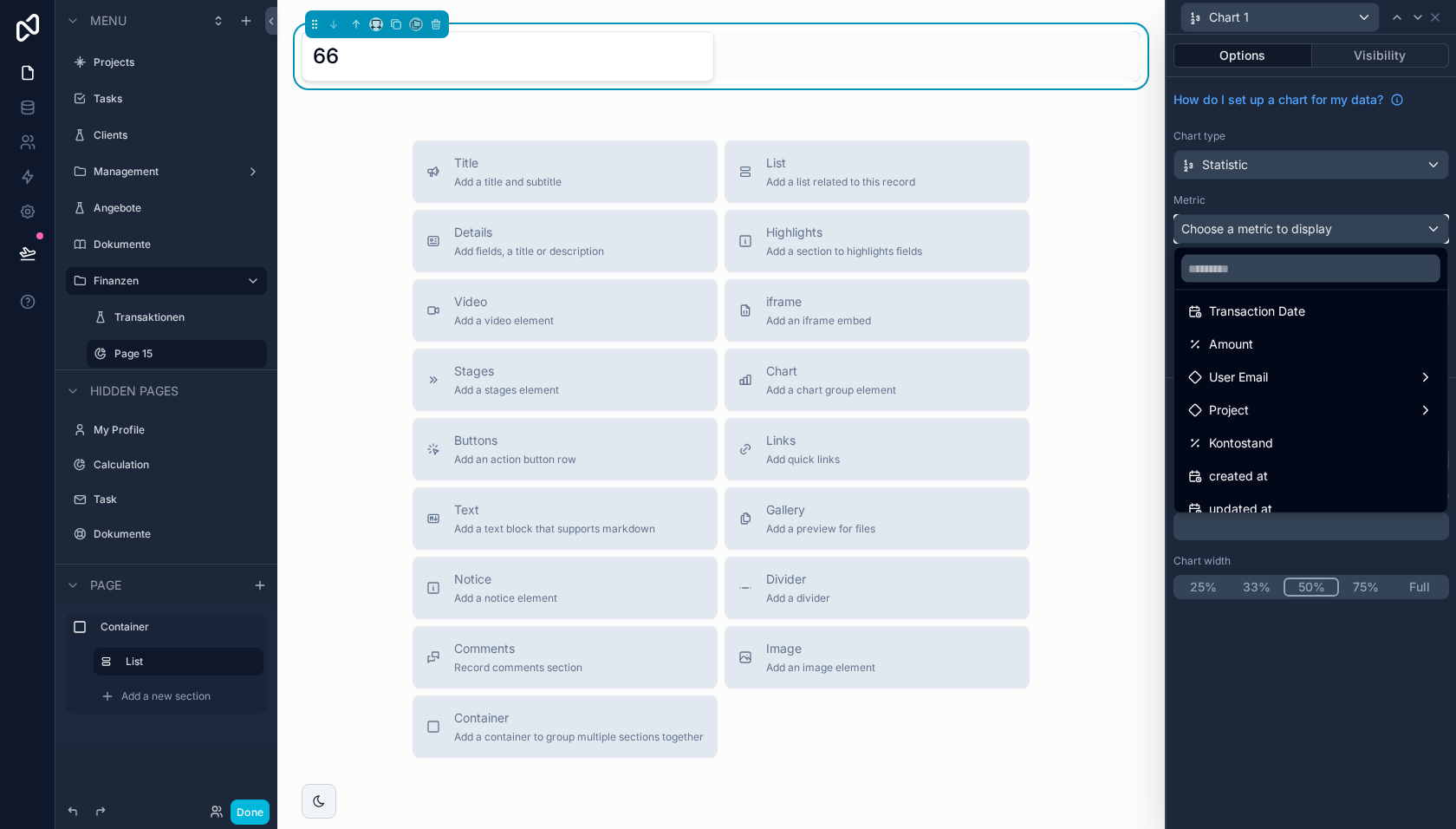
scroll to position [49, 0]
click at [1257, 338] on div "Amount" at bounding box center [1311, 337] width 245 height 20
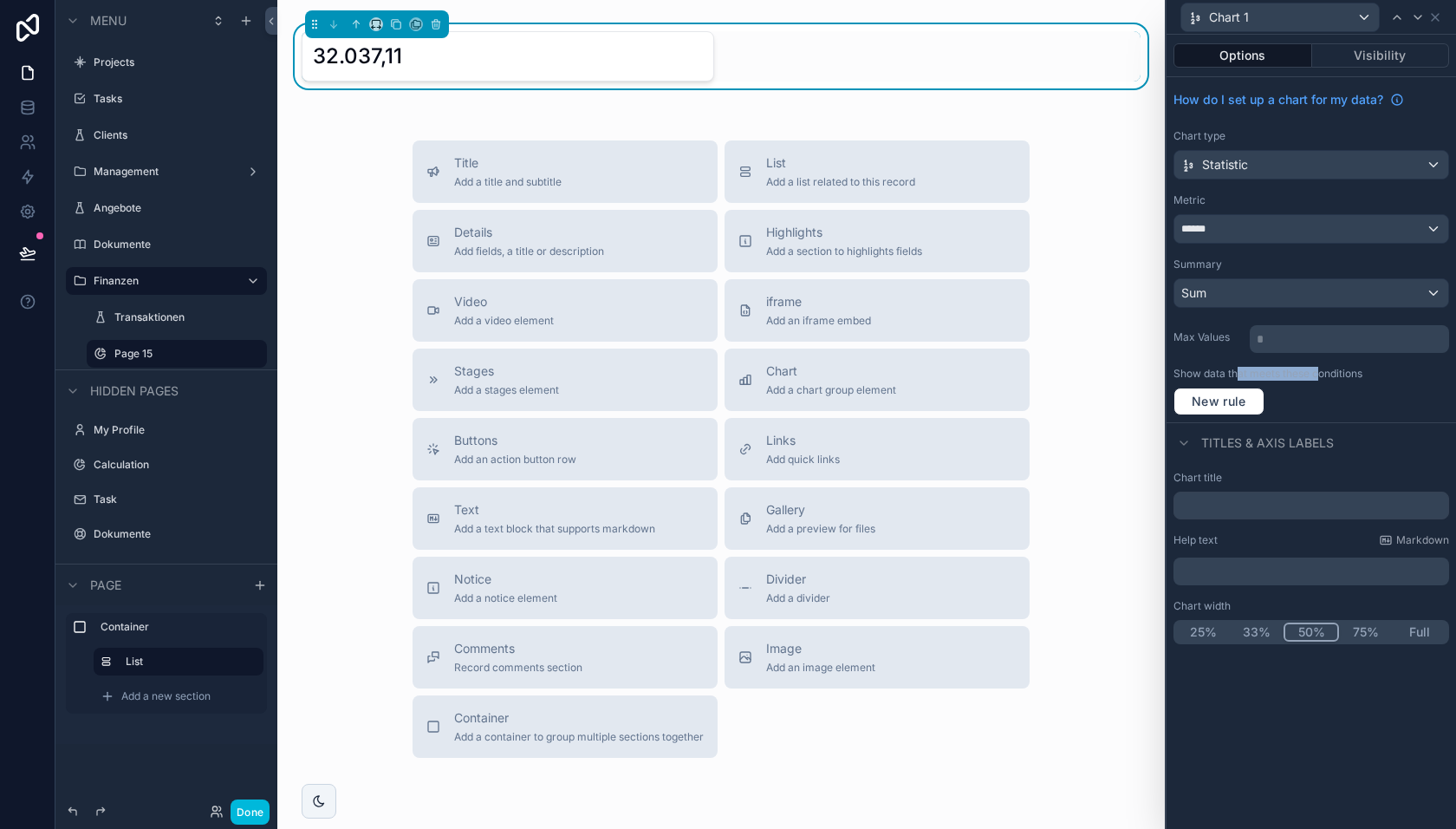
drag, startPoint x: 1237, startPoint y: 365, endPoint x: 1322, endPoint y: 368, distance: 85.1
click at [1322, 368] on label "Show data that meets these conditions" at bounding box center [1267, 374] width 189 height 14
click at [1350, 62] on button "Visibility" at bounding box center [1382, 55] width 138 height 24
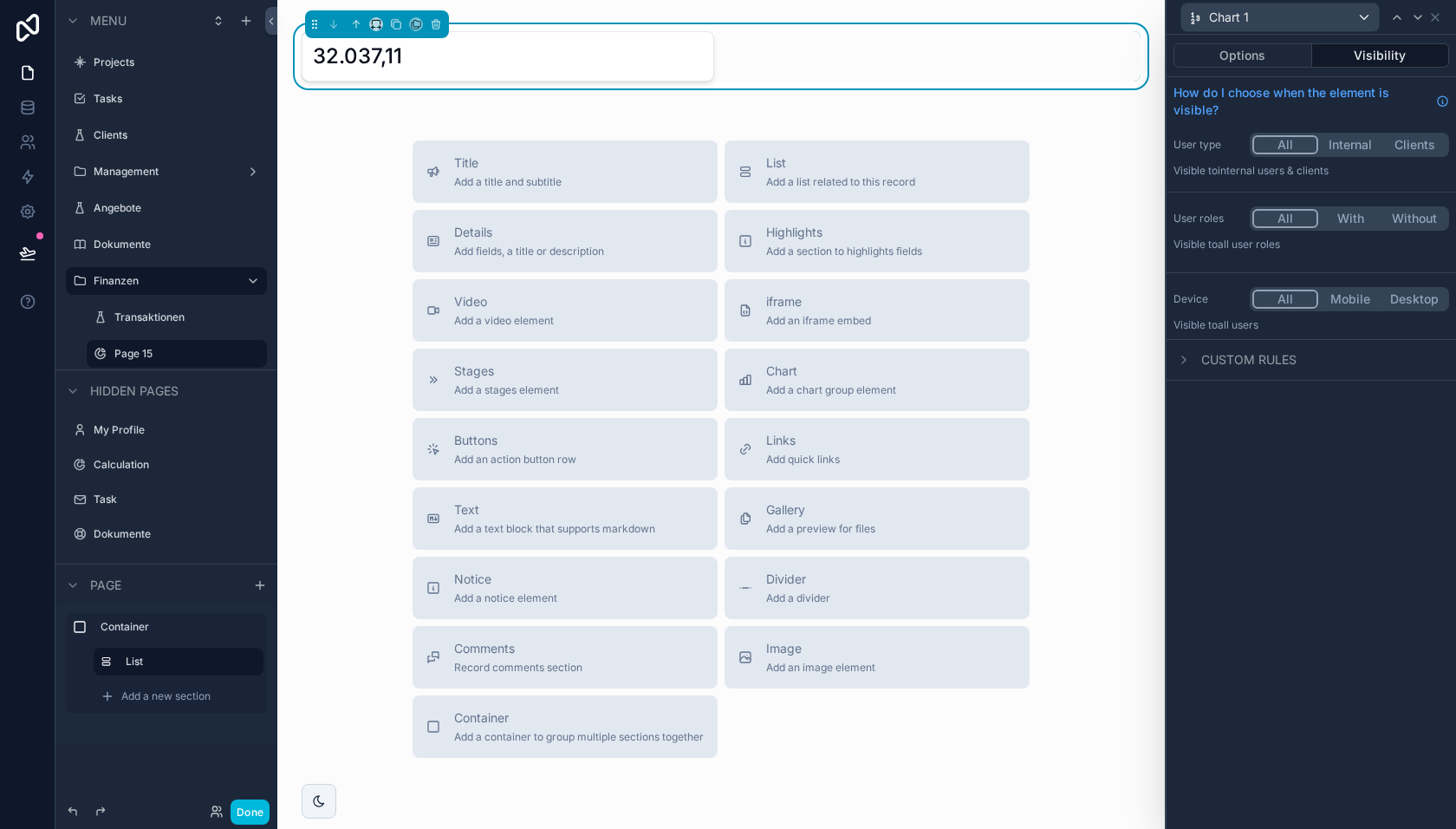
click at [1264, 58] on button "Options" at bounding box center [1243, 55] width 139 height 24
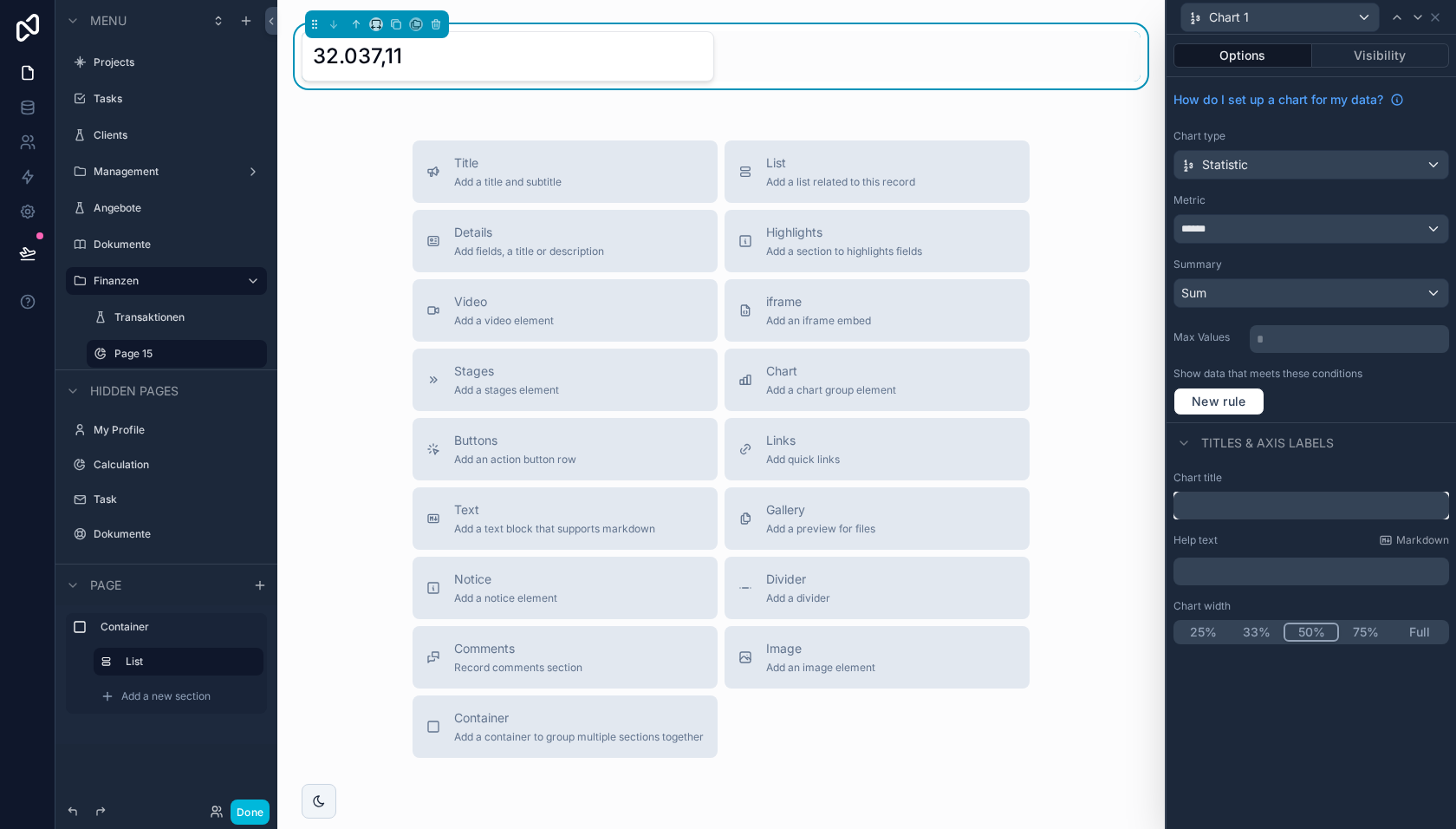
click at [1245, 505] on input "text" at bounding box center [1311, 505] width 275 height 27
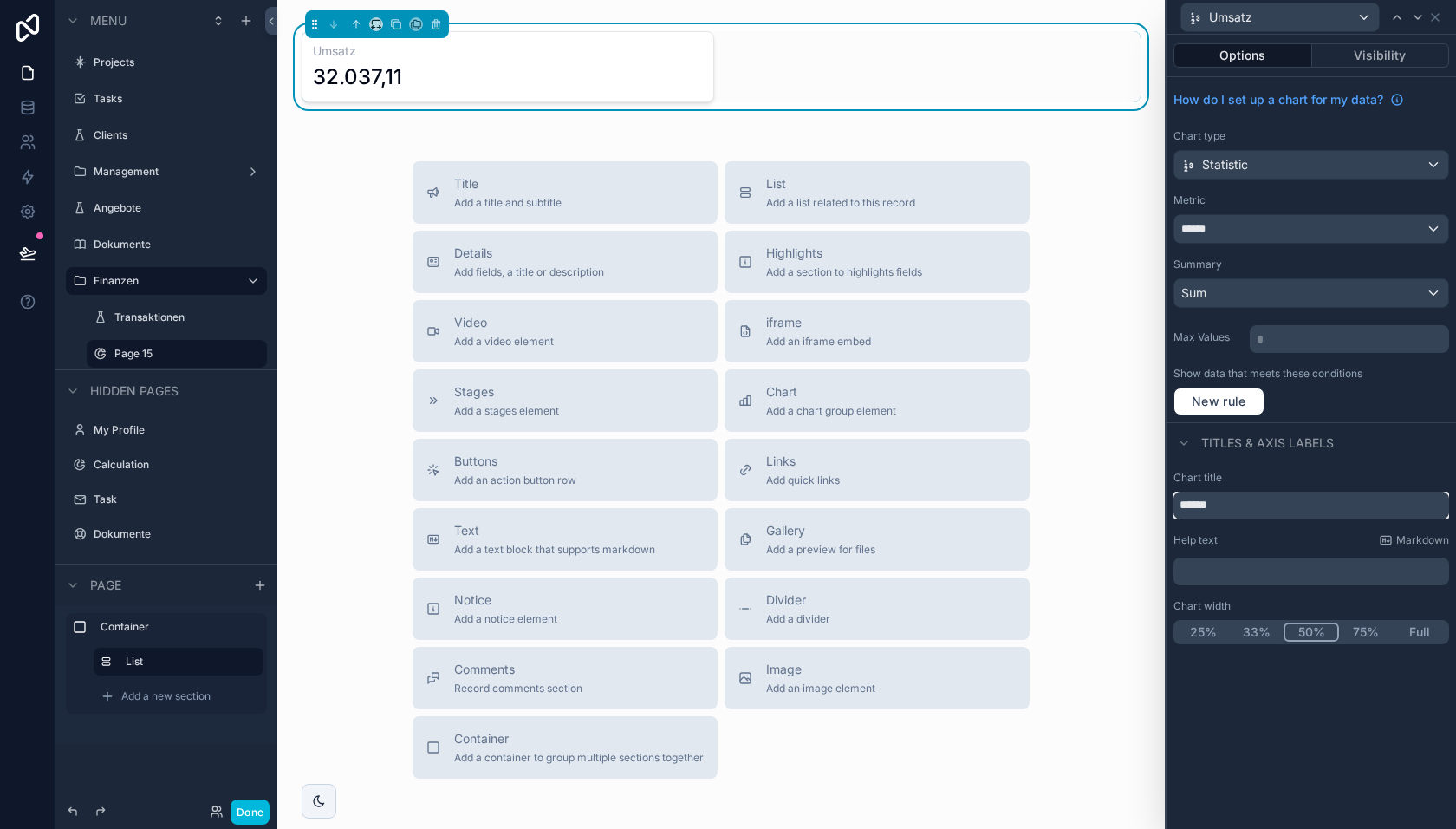
type input "******"
click at [1386, 465] on div "Chart title ****** Help text Markdown ﻿ Chart width 25% 33% 50% 75% Full" at bounding box center [1311, 557] width 290 height 187
click at [1229, 399] on span "New rule" at bounding box center [1219, 401] width 68 height 16
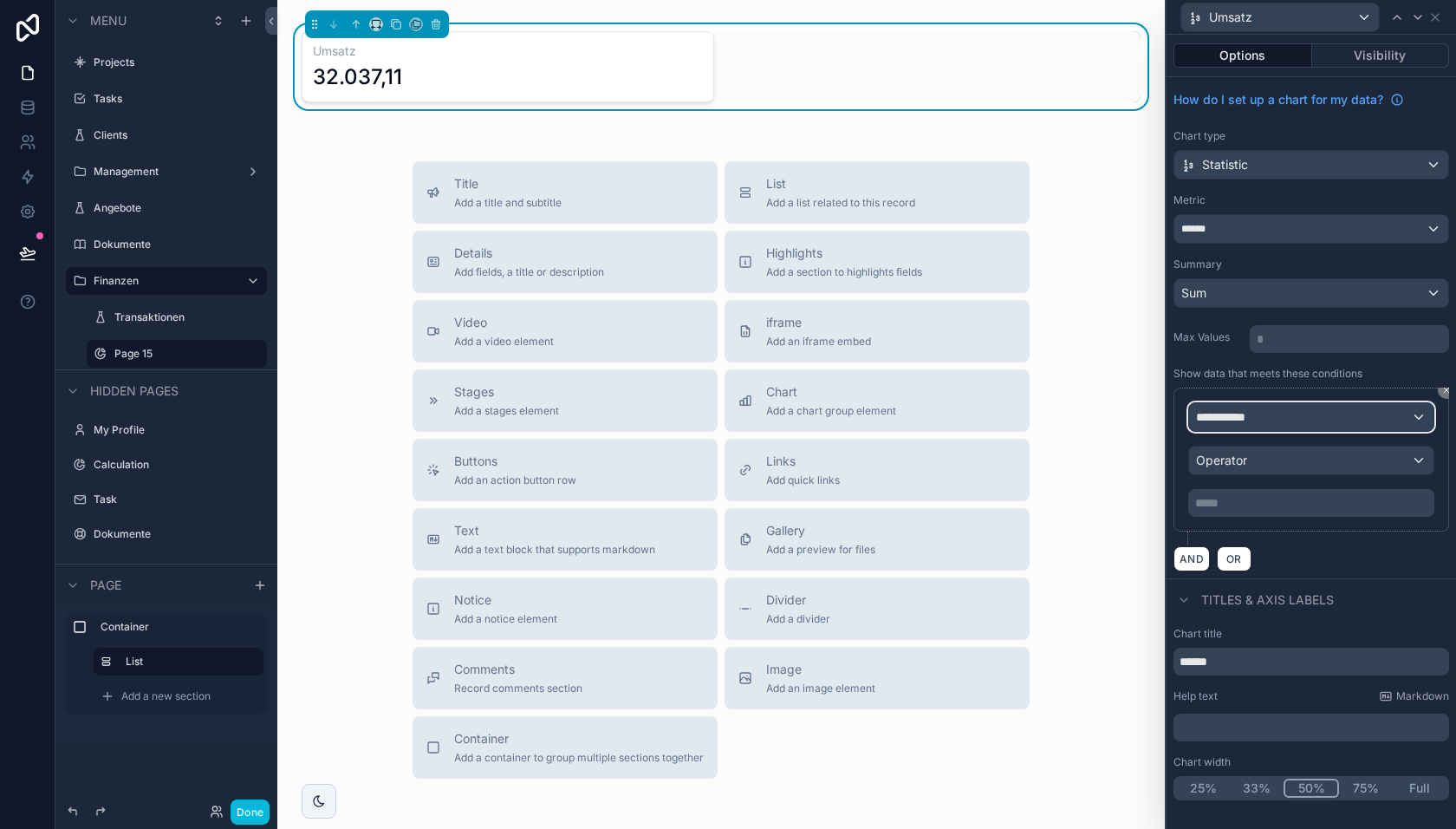
click at [1247, 409] on span "**********" at bounding box center [1228, 417] width 64 height 18
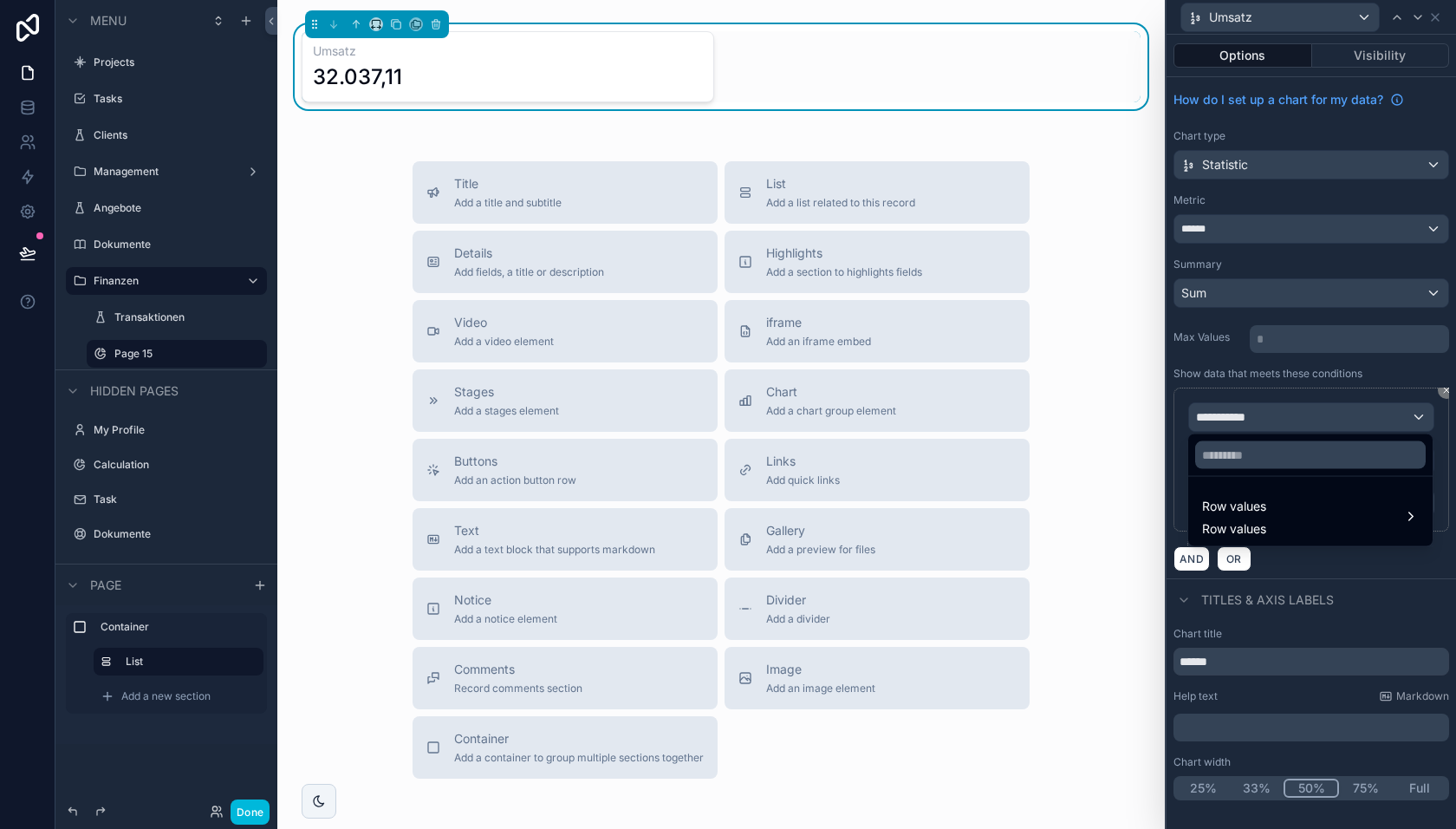
click at [1266, 515] on span "Row values" at bounding box center [1235, 506] width 64 height 20
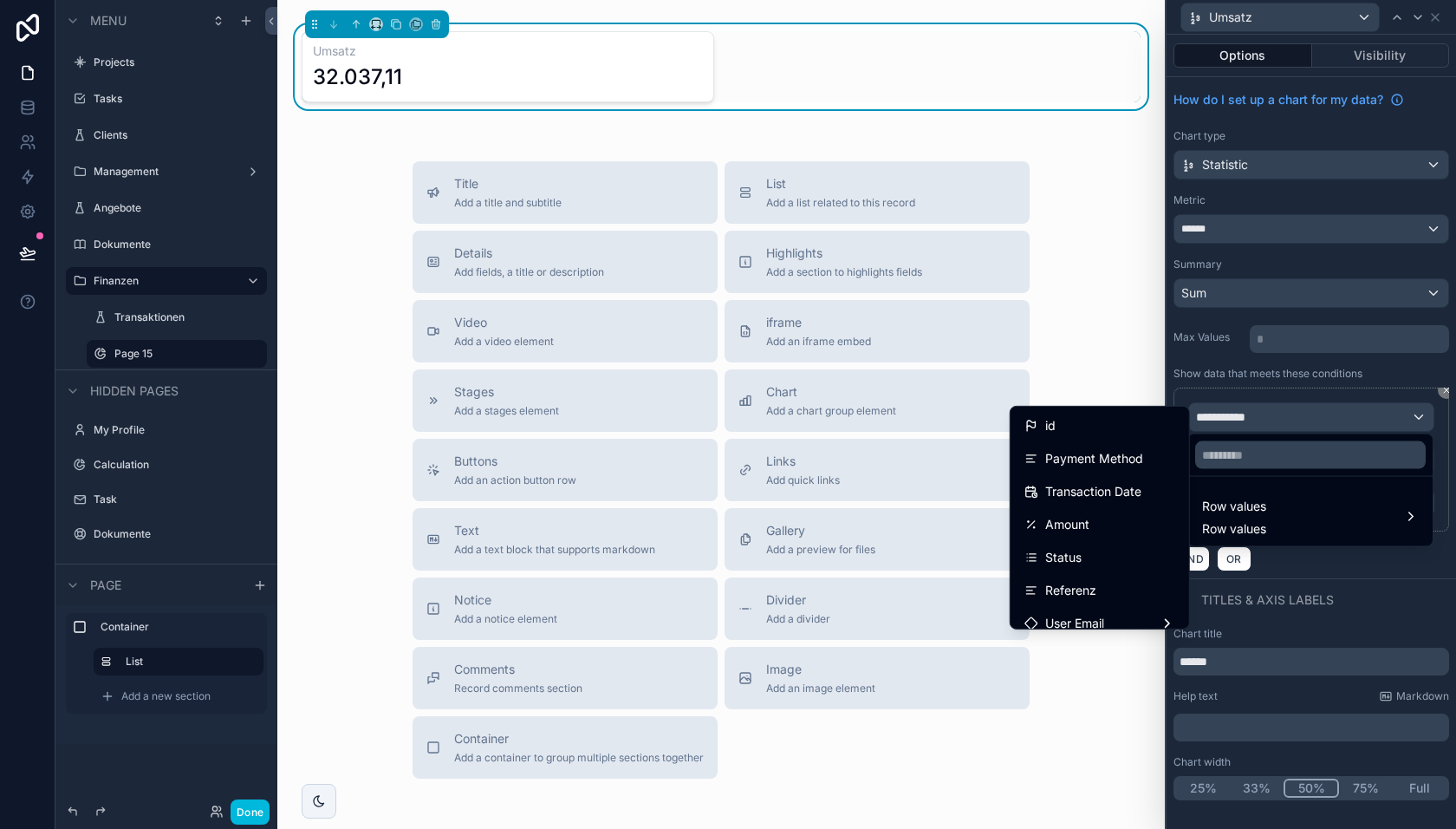
scroll to position [20, 0]
click at [1089, 466] on span "Transaction Date" at bounding box center [1093, 470] width 97 height 20
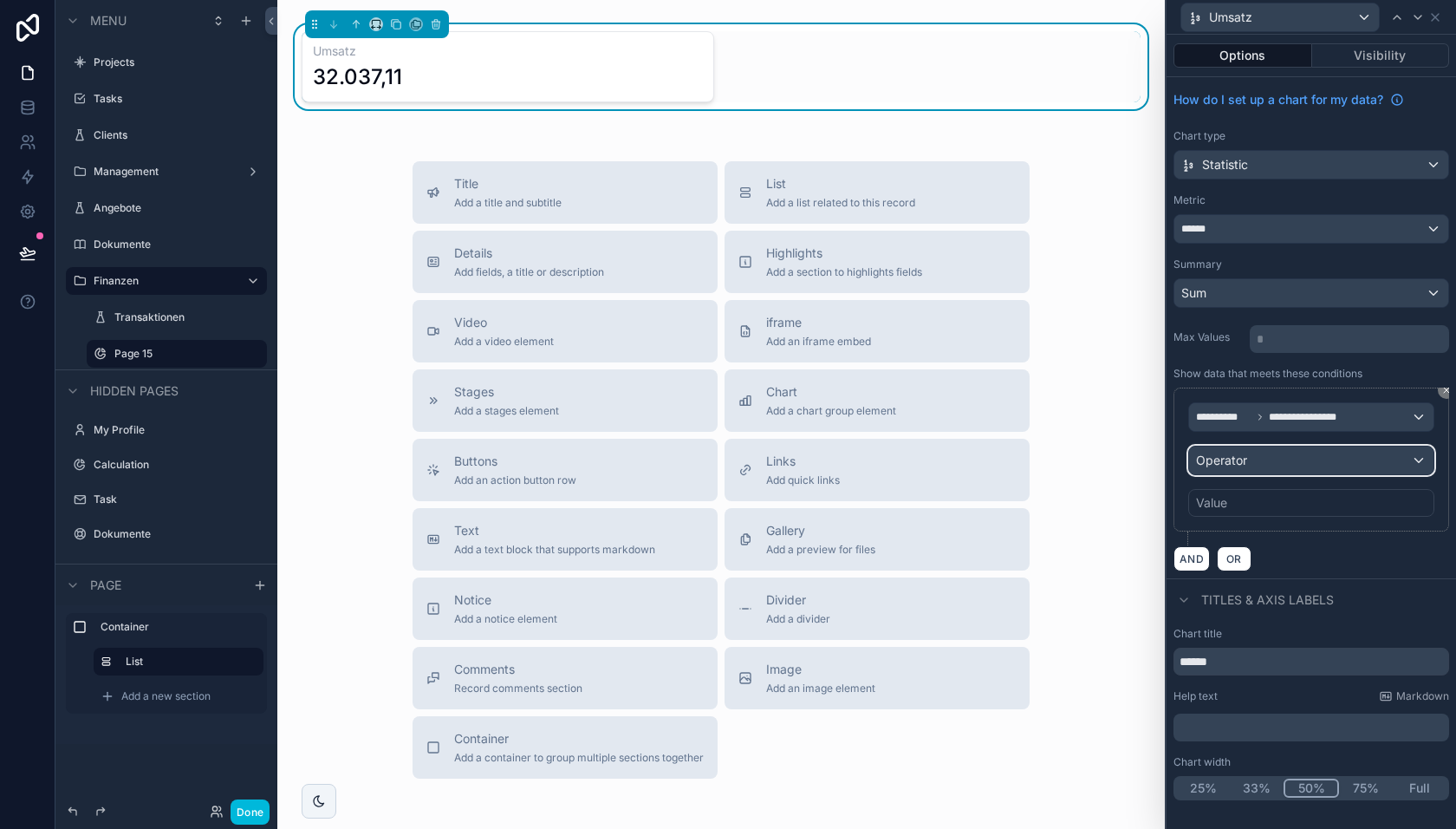
click at [1228, 458] on span "Operator" at bounding box center [1222, 460] width 51 height 15
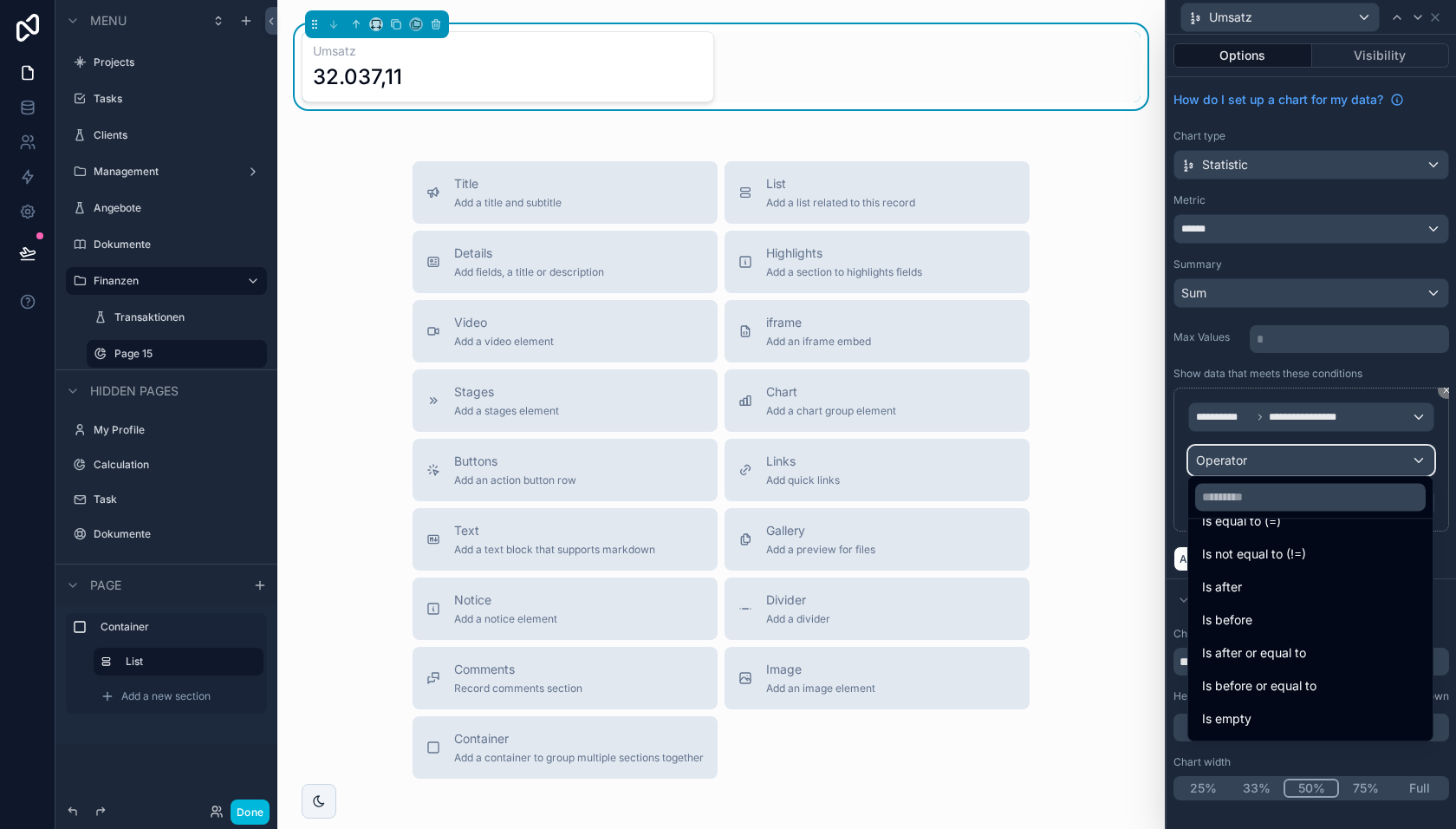
scroll to position [0, 0]
click at [1254, 615] on div "Is after" at bounding box center [1311, 613] width 217 height 20
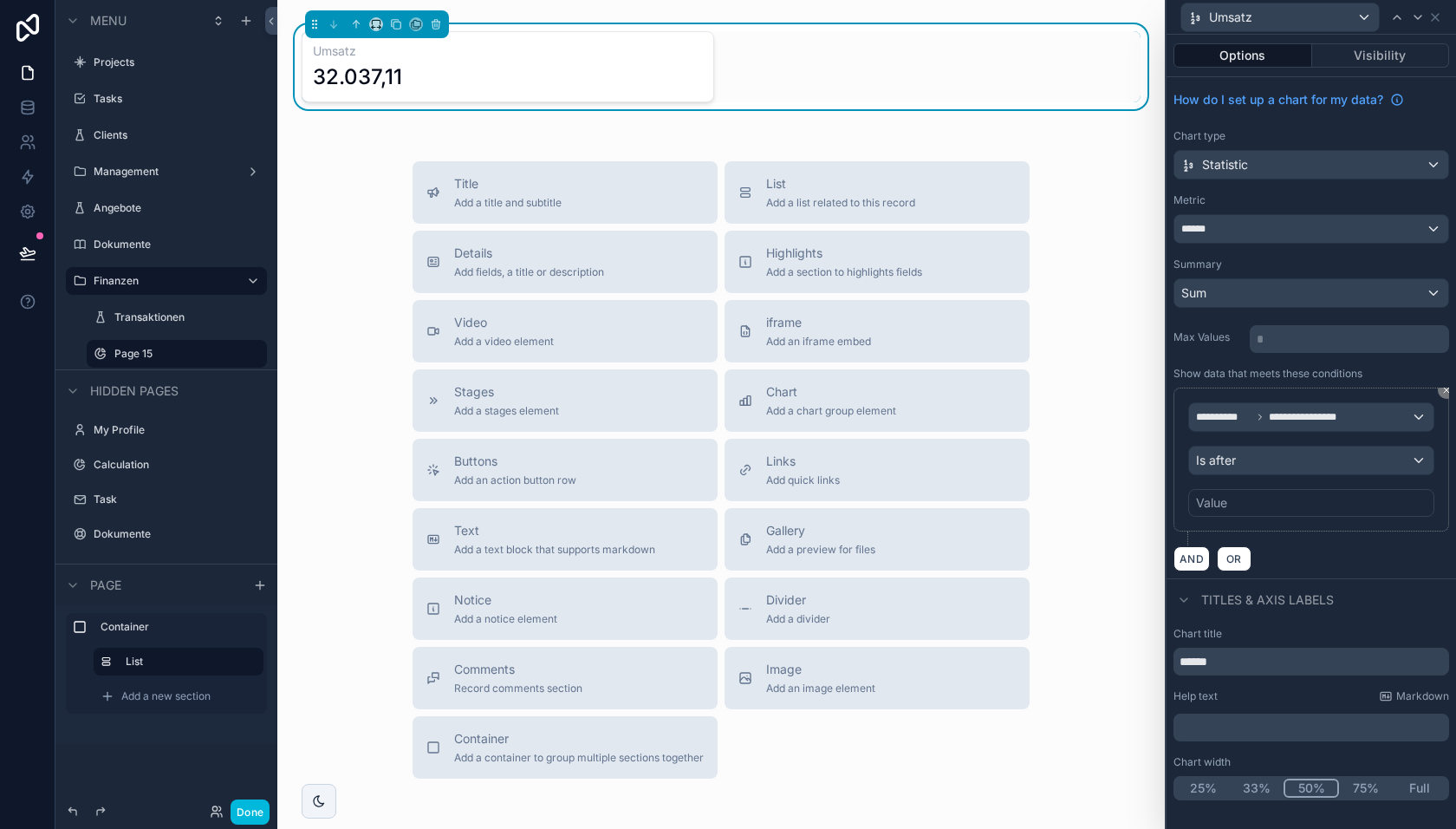
click at [1238, 490] on div "Value" at bounding box center [1312, 502] width 246 height 27
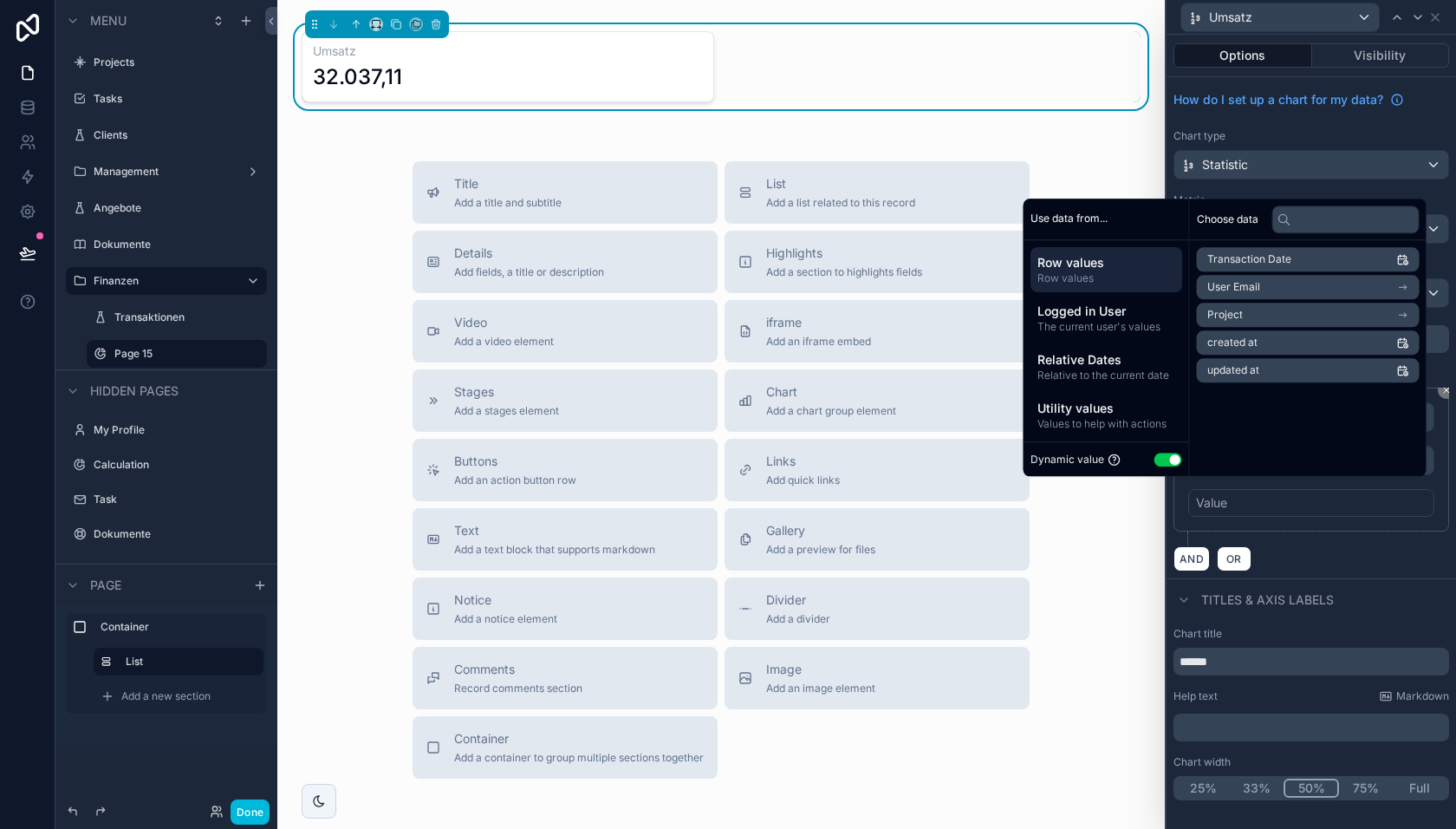
click at [1158, 457] on button "Use setting" at bounding box center [1168, 460] width 27 height 14
select select "****"
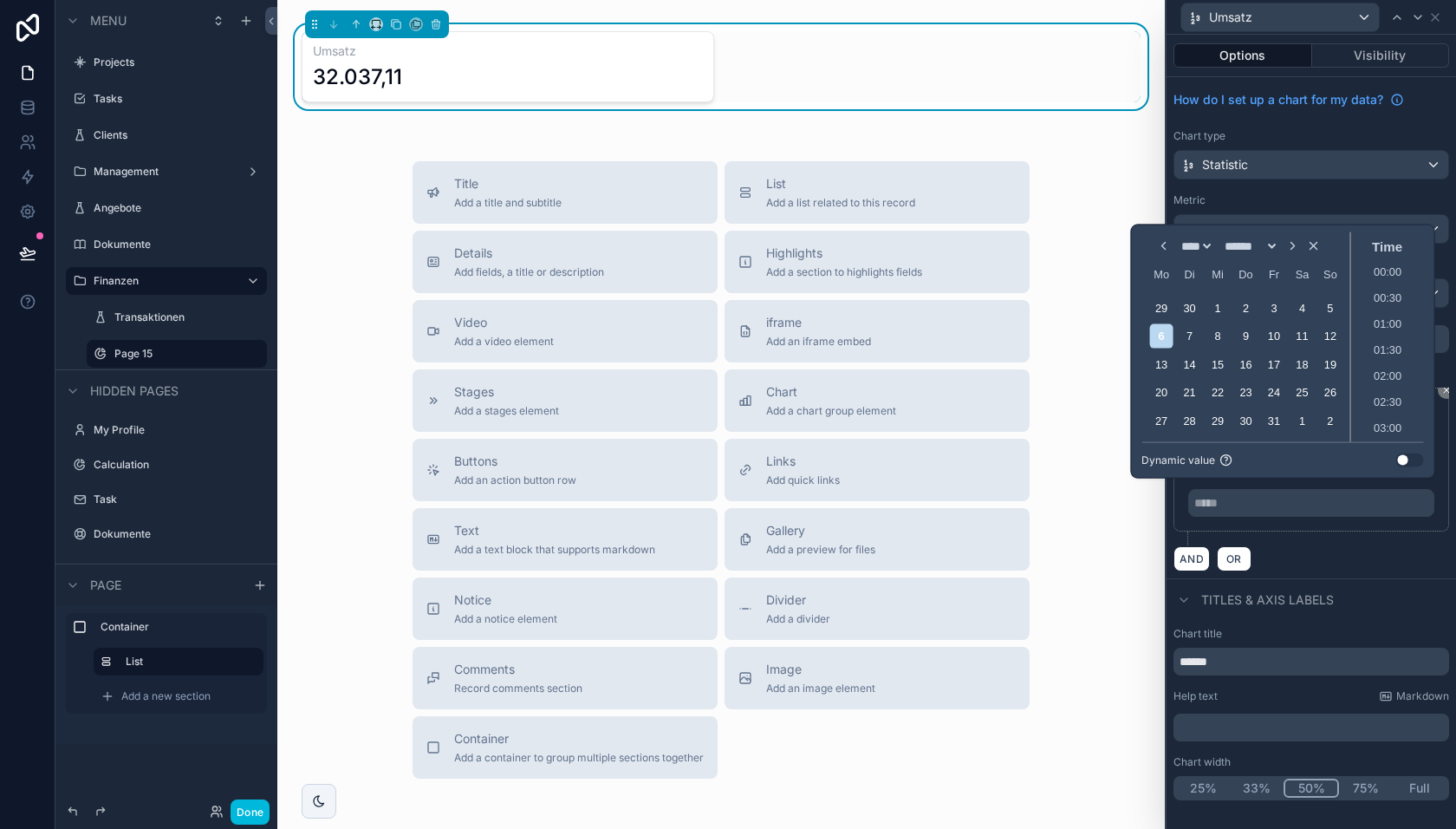
click at [1158, 248] on icon "Choose Date and Time" at bounding box center [1165, 246] width 14 height 14
click at [1158, 221] on icon "Choose Date and Time" at bounding box center [1165, 220] width 14 height 14
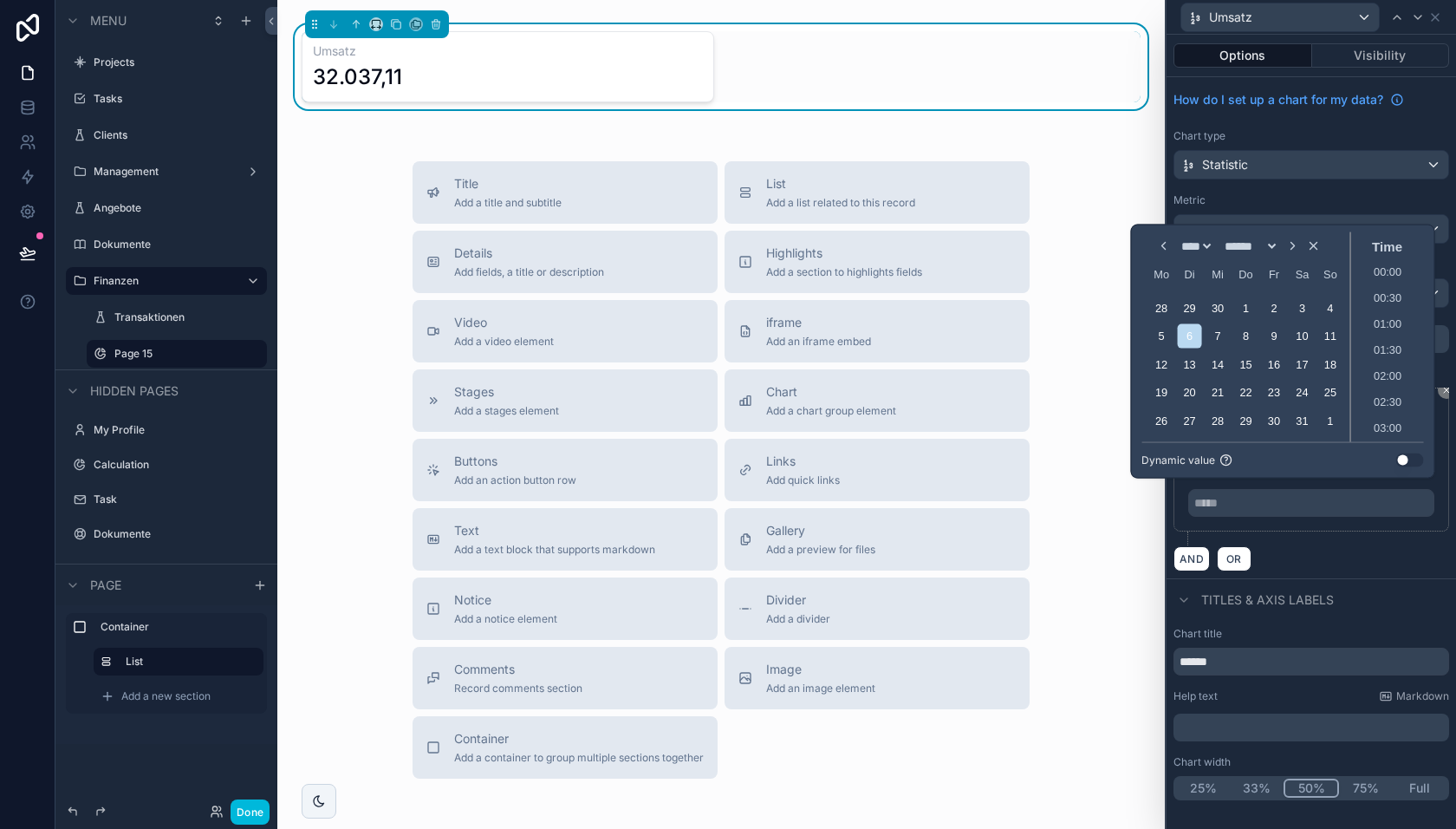
click at [1163, 248] on icon "Choose Date and Time" at bounding box center [1165, 246] width 4 height 7
click at [1149, 260] on div "Mo Di Mi Do Fr Sa So" at bounding box center [1245, 274] width 208 height 27
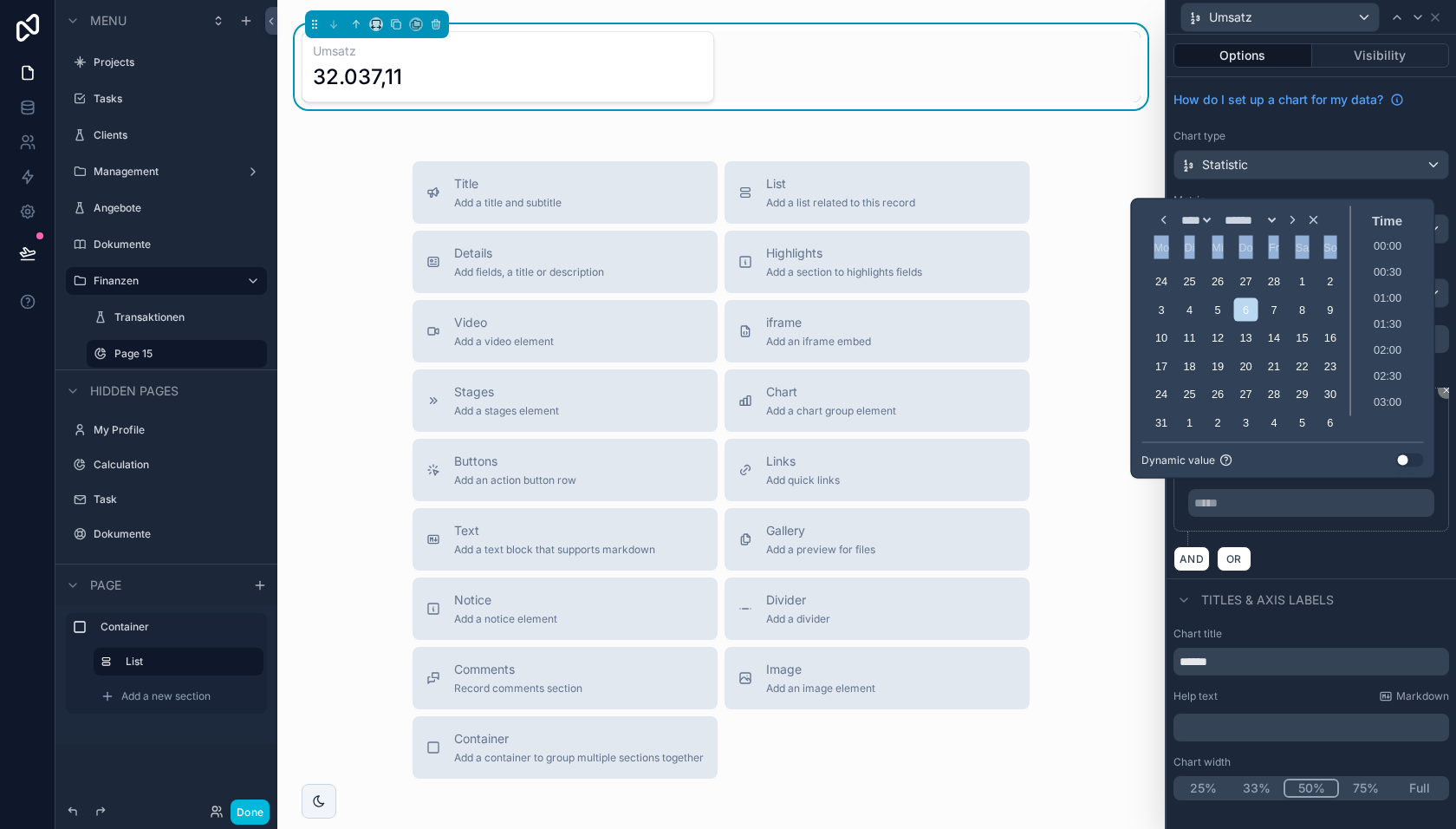
click at [1158, 224] on icon "Choose Date and Time" at bounding box center [1165, 220] width 14 height 14
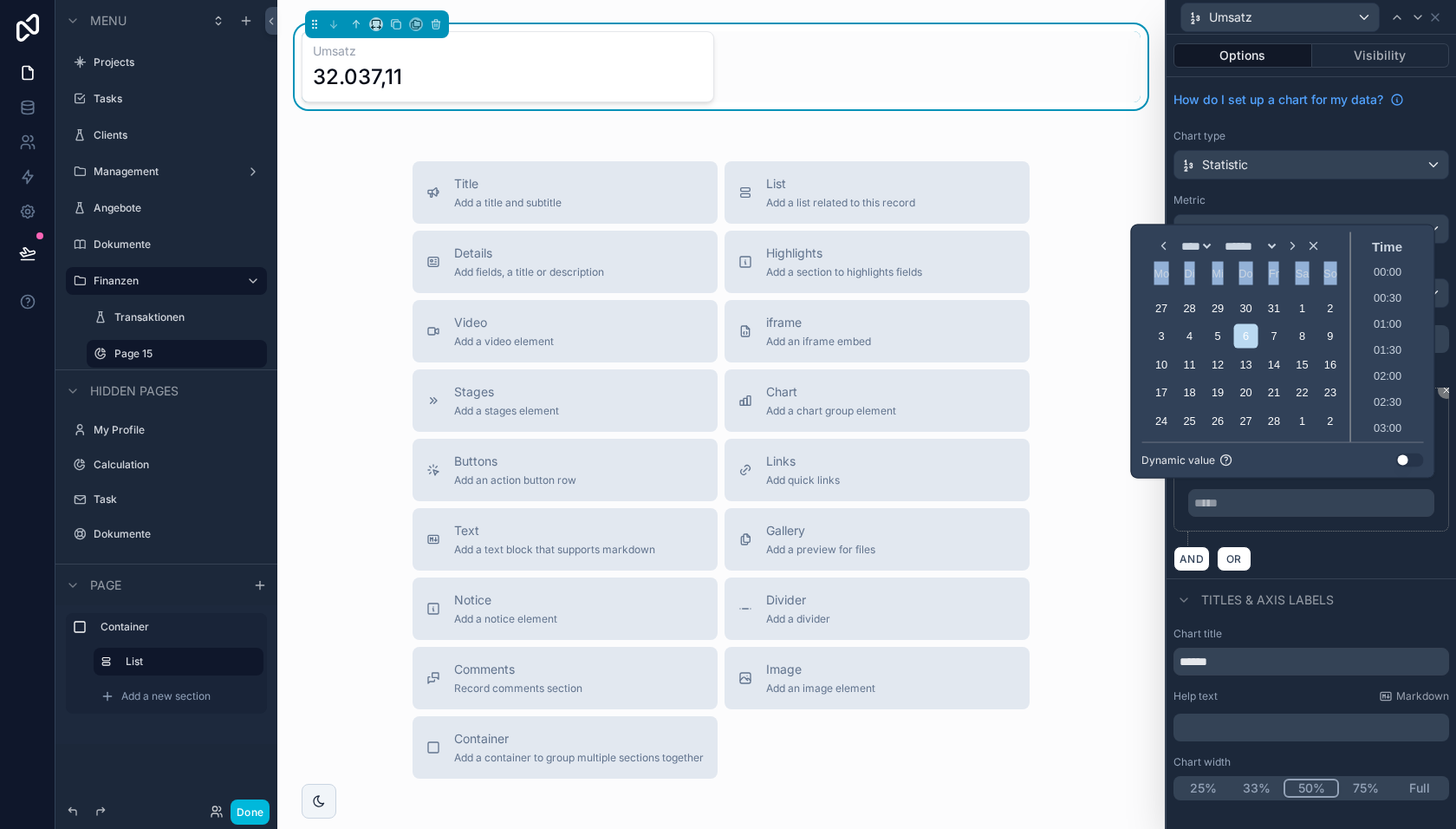
click at [1158, 246] on icon "Choose Date and Time" at bounding box center [1165, 246] width 14 height 14
select select "*"
click at [1219, 306] on div "1" at bounding box center [1217, 307] width 23 height 23
type input "**********"
click at [1325, 546] on div "AND OR" at bounding box center [1311, 558] width 275 height 26
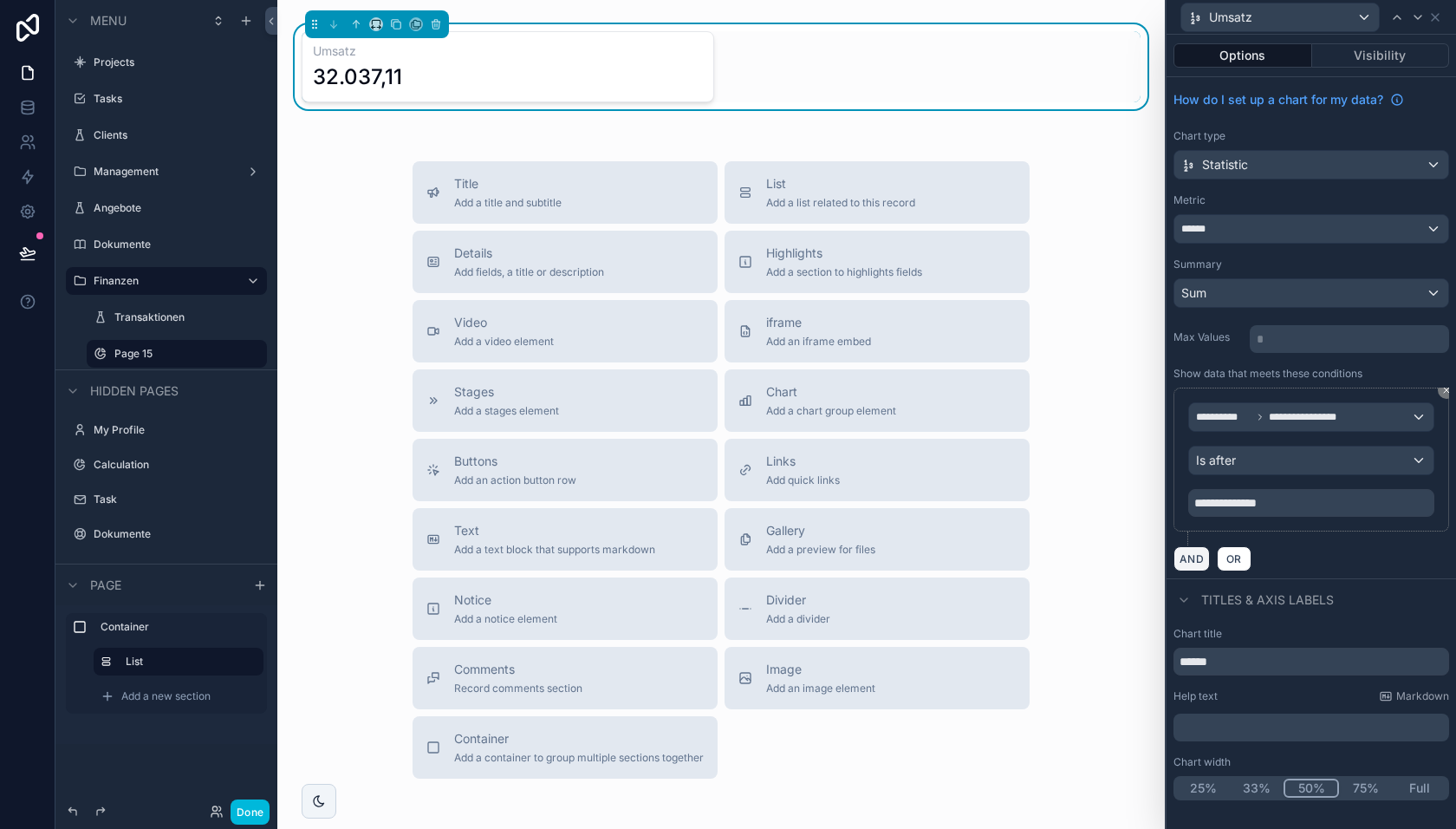
click at [1197, 551] on button "AND" at bounding box center [1191, 559] width 36 height 25
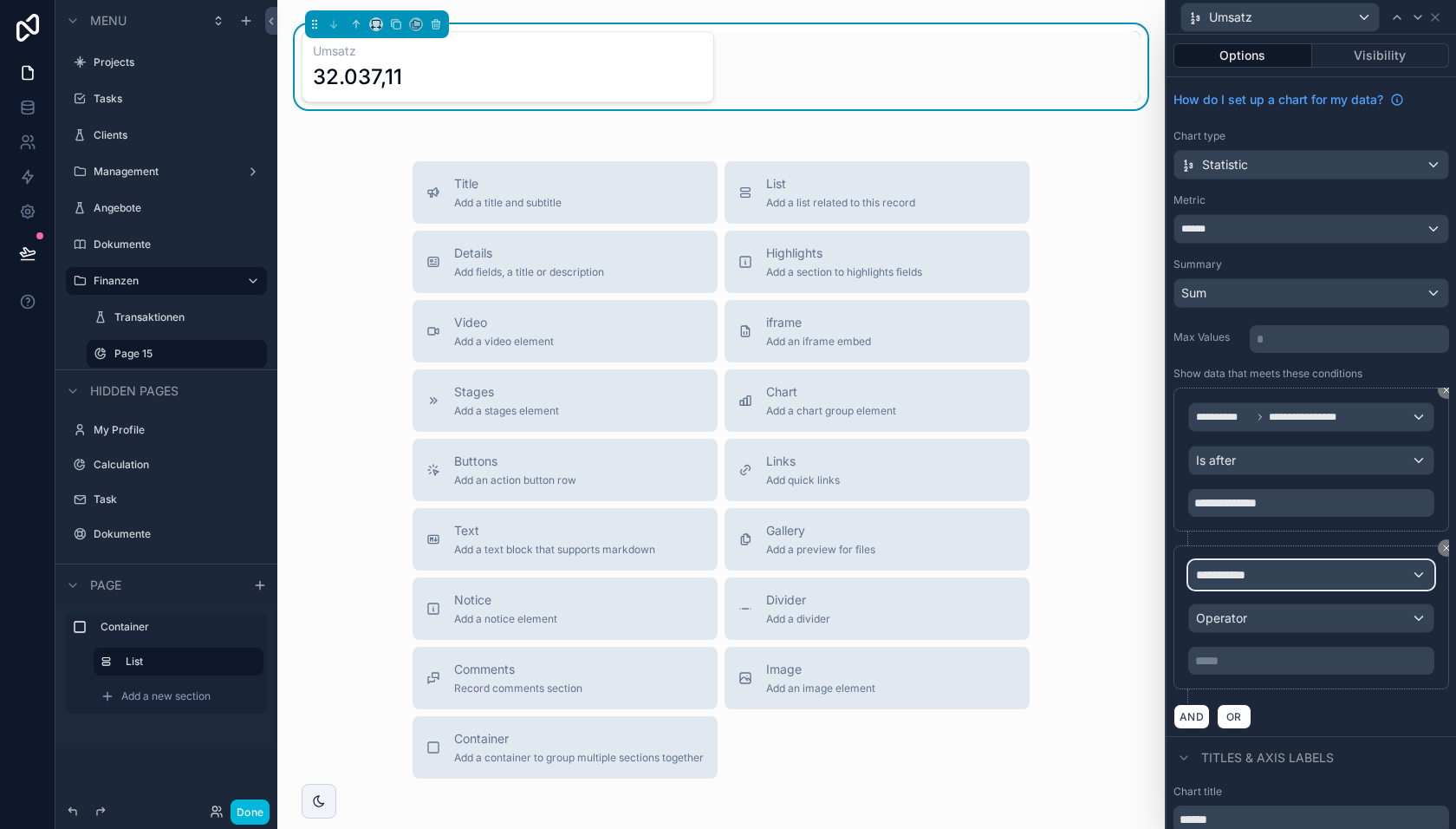
click at [1256, 568] on span "**********" at bounding box center [1228, 575] width 64 height 18
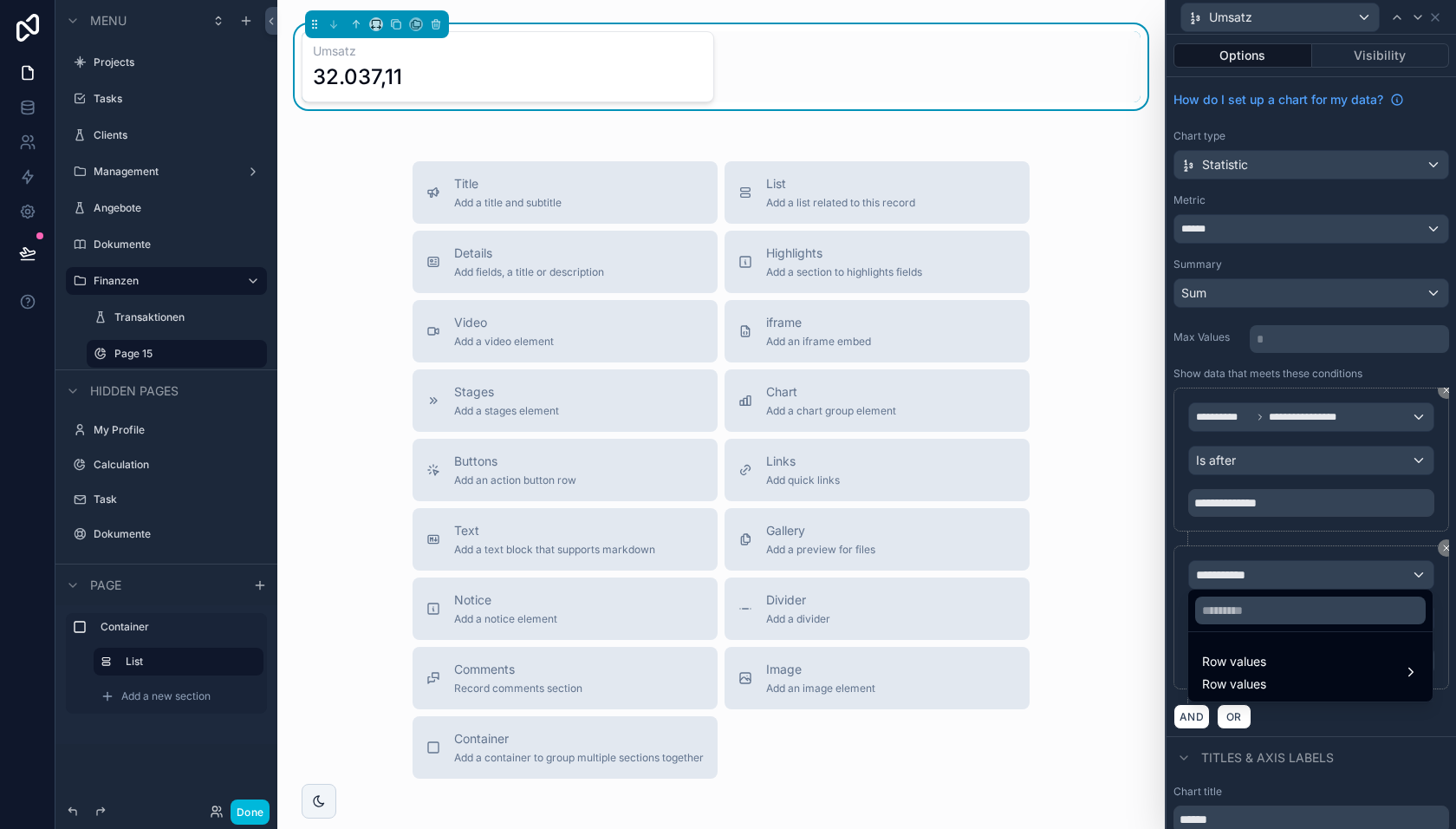
click at [1255, 655] on span "Row values" at bounding box center [1235, 661] width 64 height 20
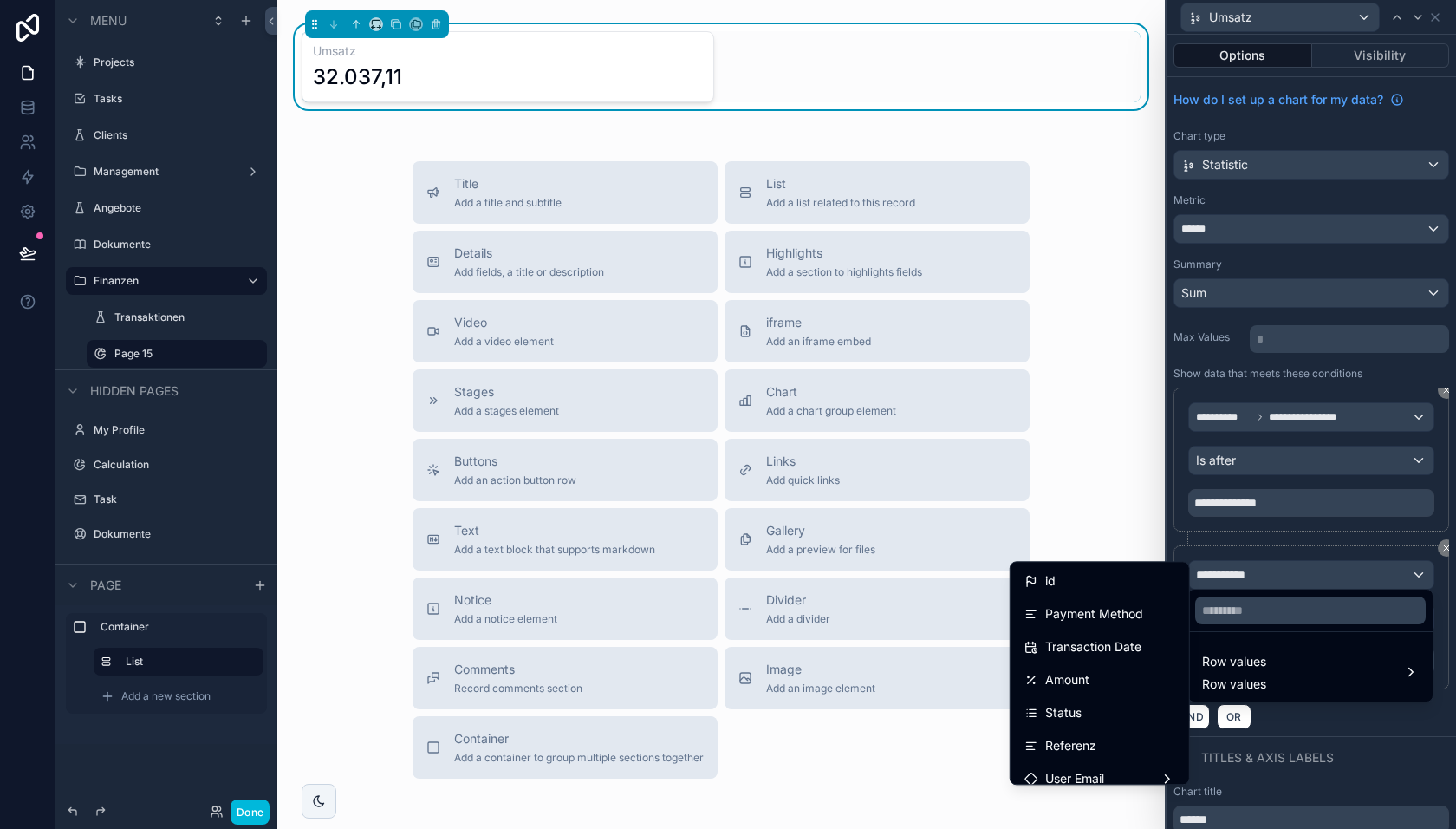
click at [1122, 645] on span "Transaction Date" at bounding box center [1093, 646] width 97 height 20
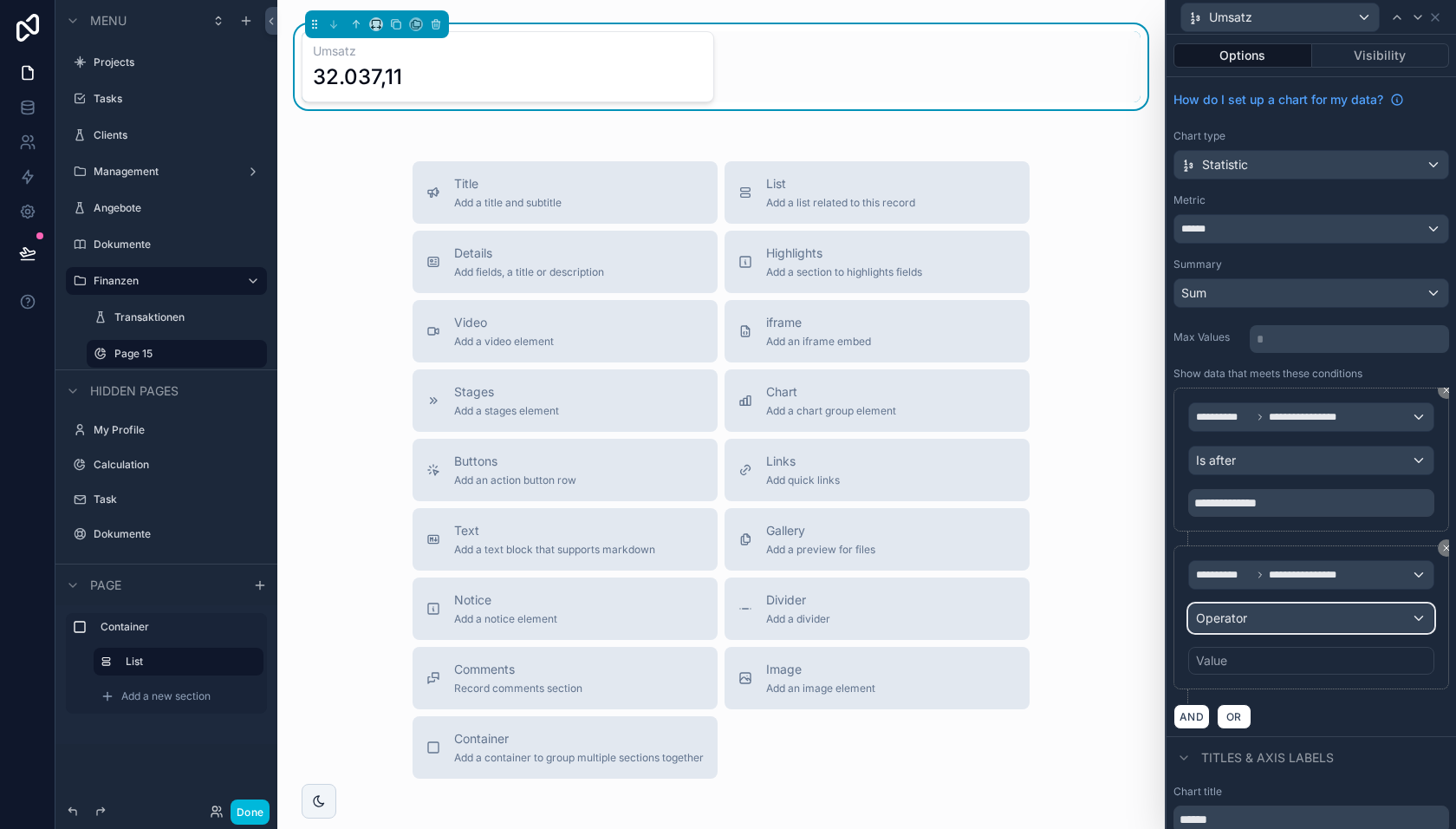
click at [1233, 616] on span "Operator" at bounding box center [1222, 617] width 51 height 15
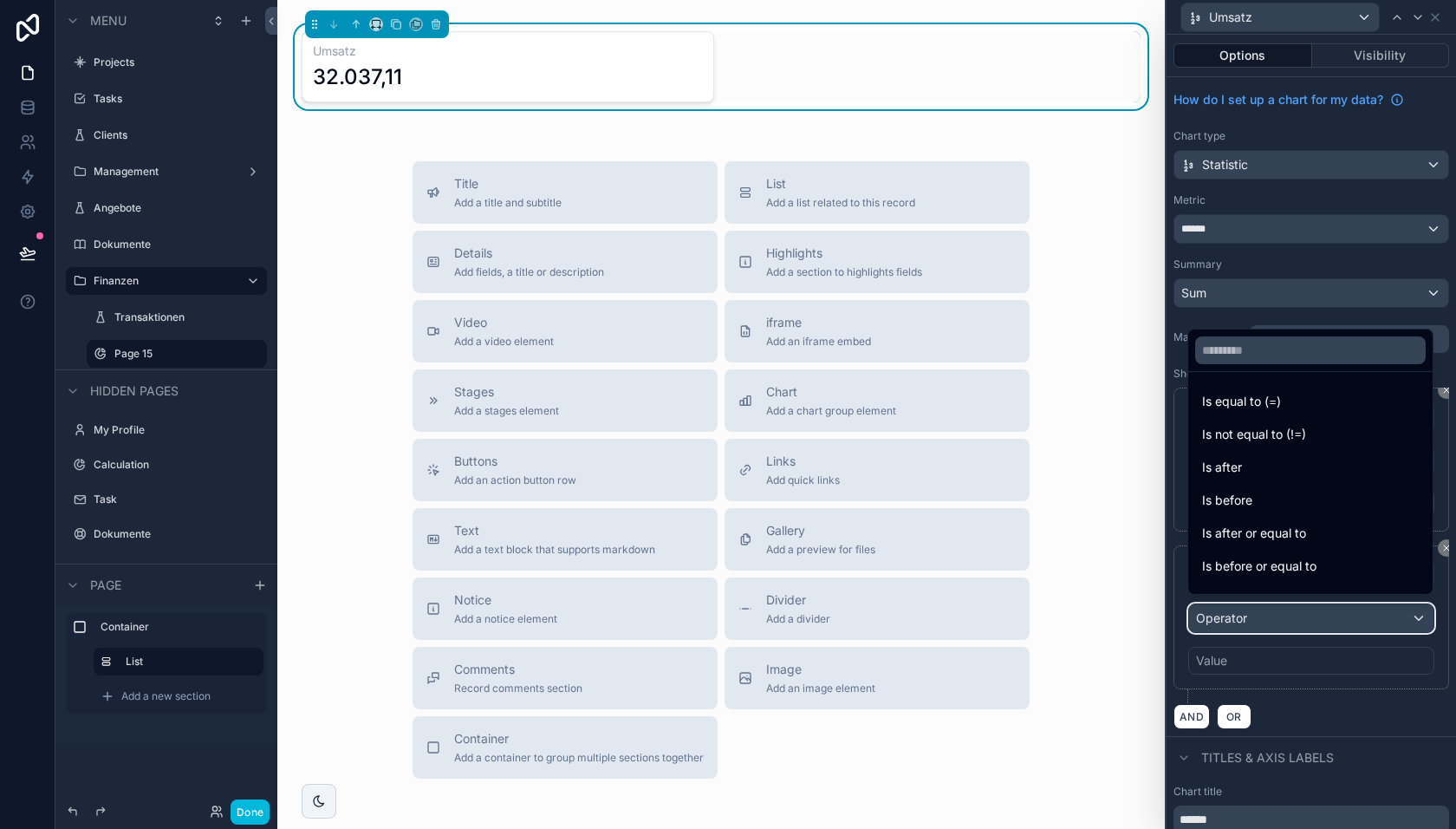
scroll to position [37, 0]
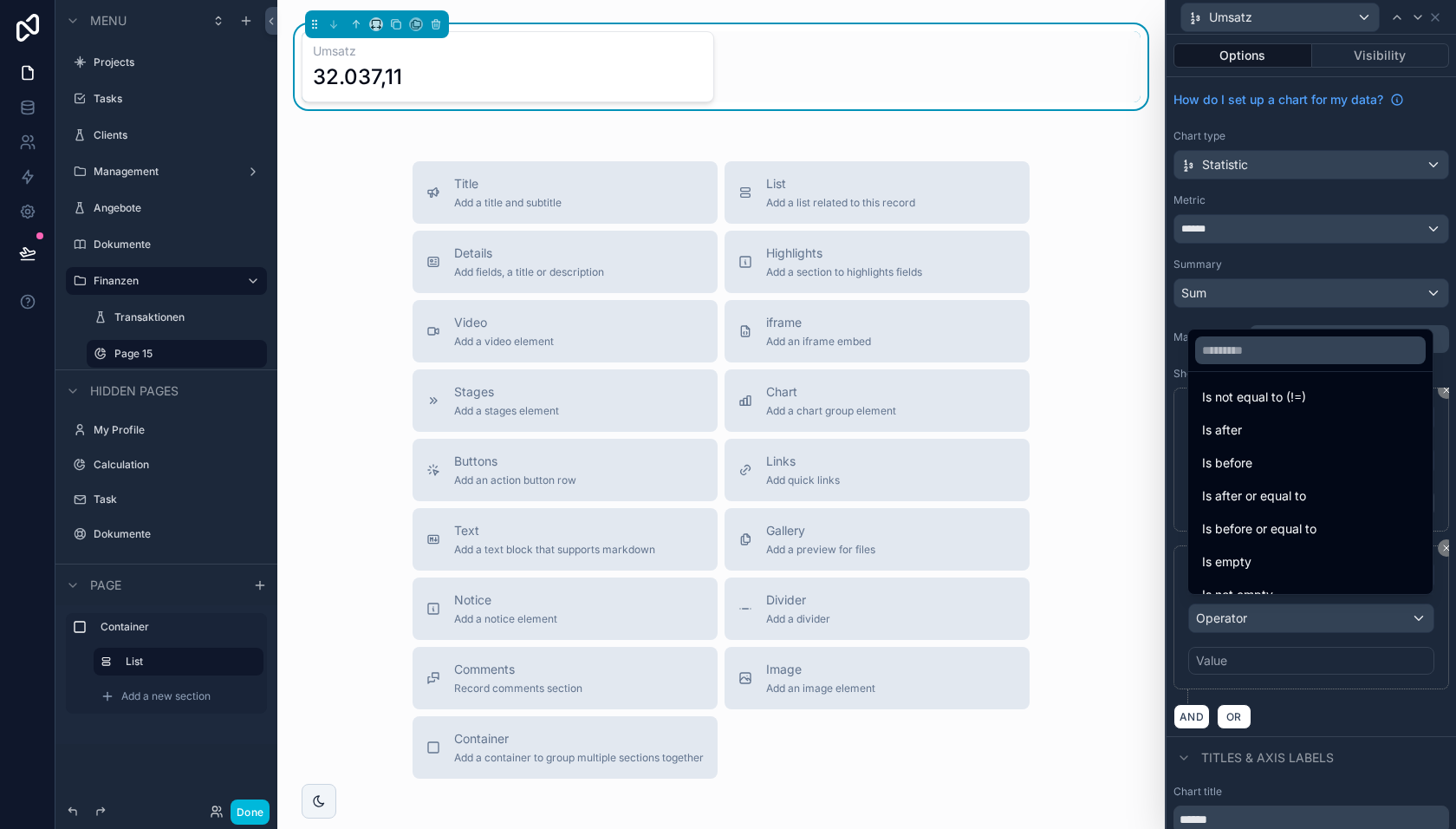
click at [1251, 522] on span "Is before or equal to" at bounding box center [1259, 528] width 114 height 20
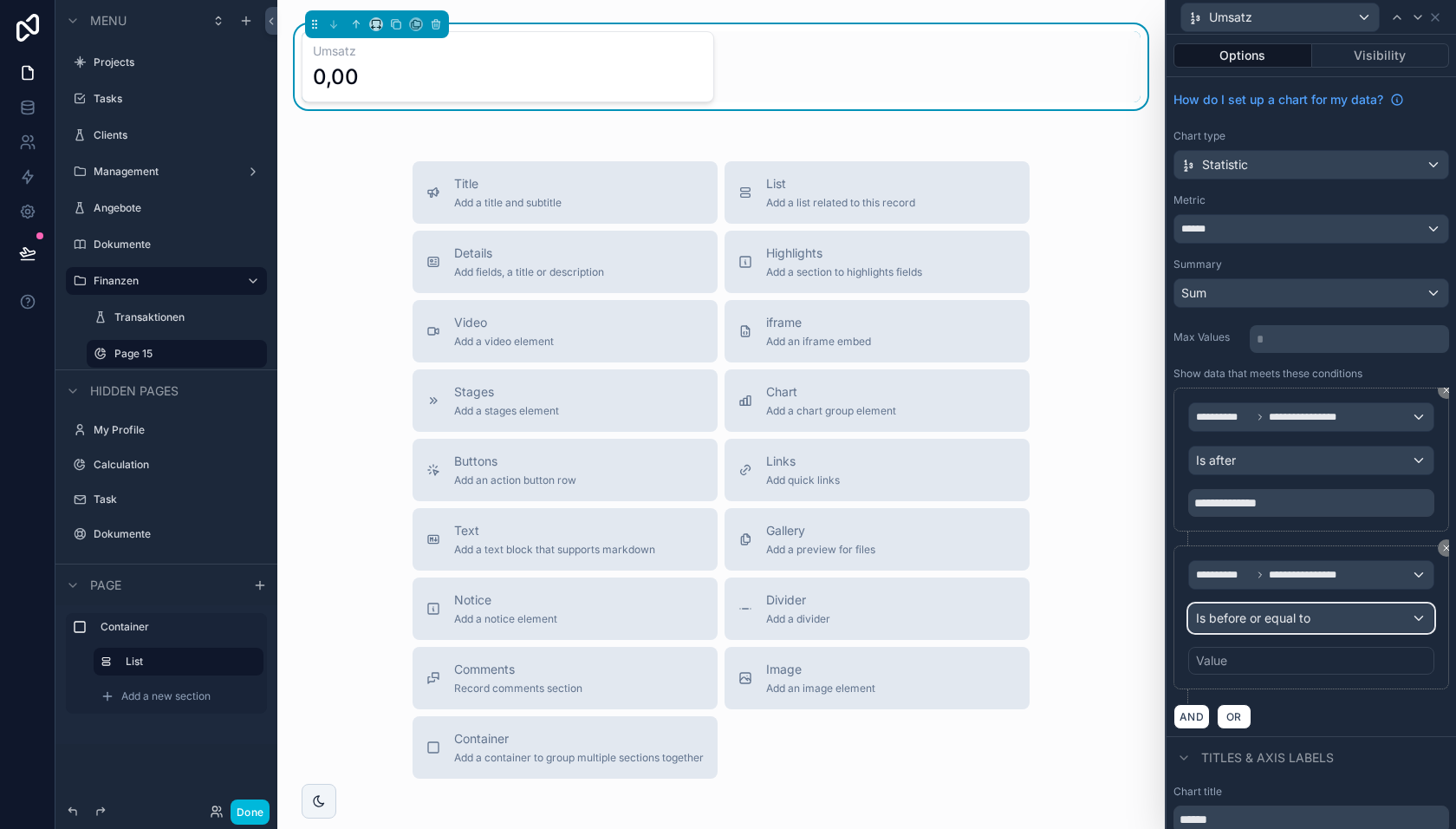
click at [1253, 613] on span "Is before or equal to" at bounding box center [1253, 618] width 114 height 18
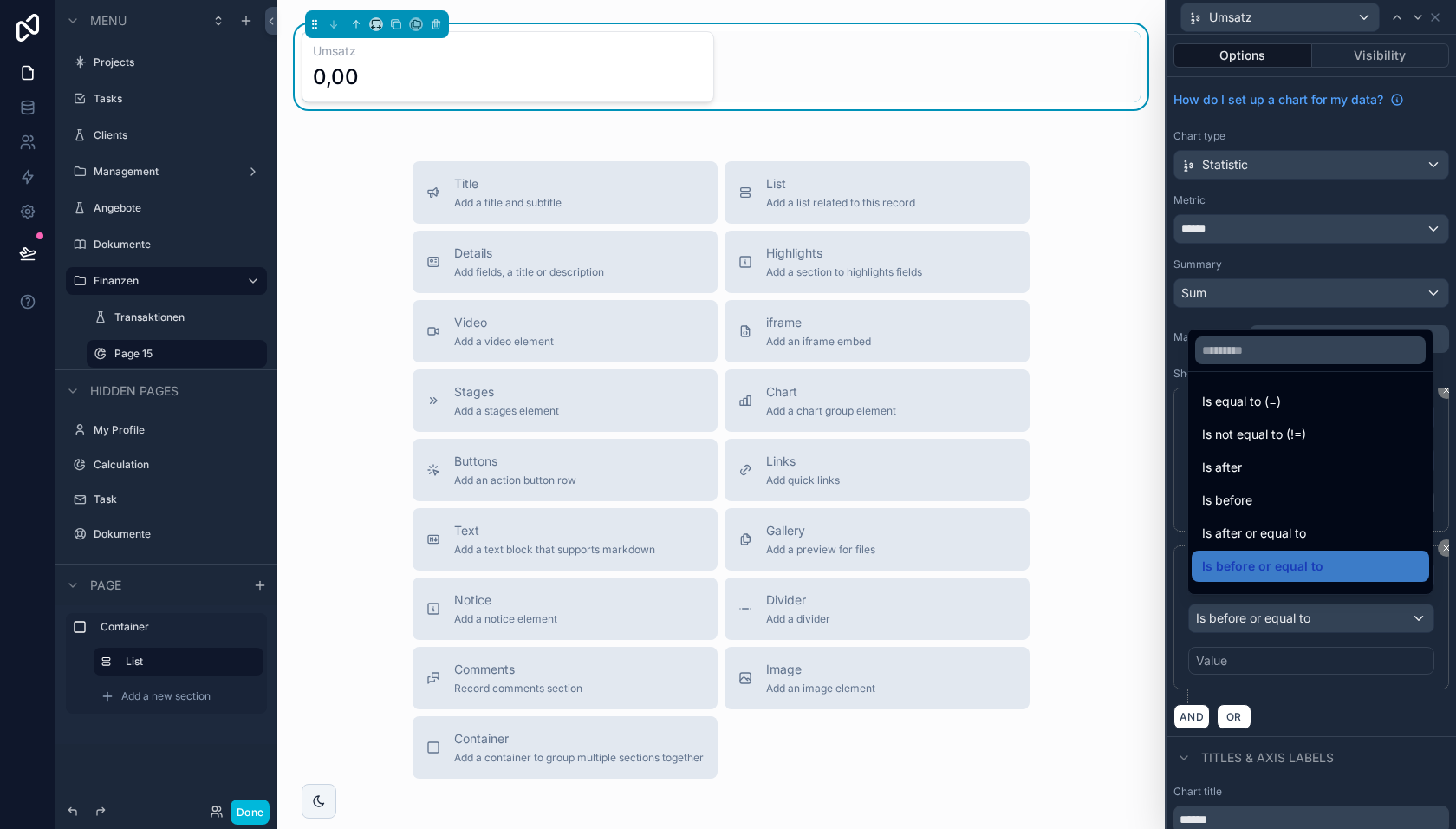
click at [1239, 662] on div at bounding box center [1311, 414] width 290 height 829
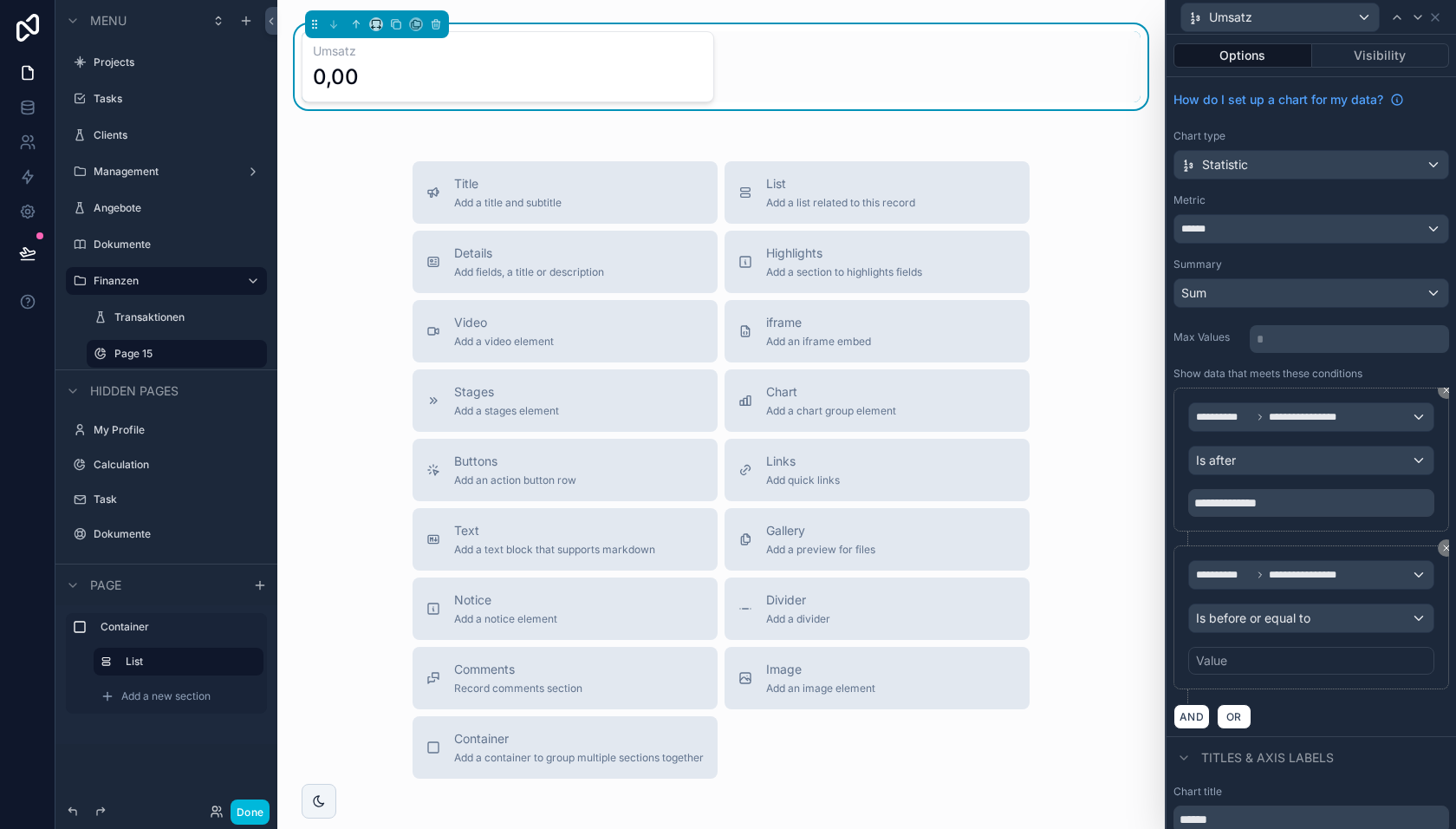
click at [1222, 658] on div "Value" at bounding box center [1212, 661] width 31 height 18
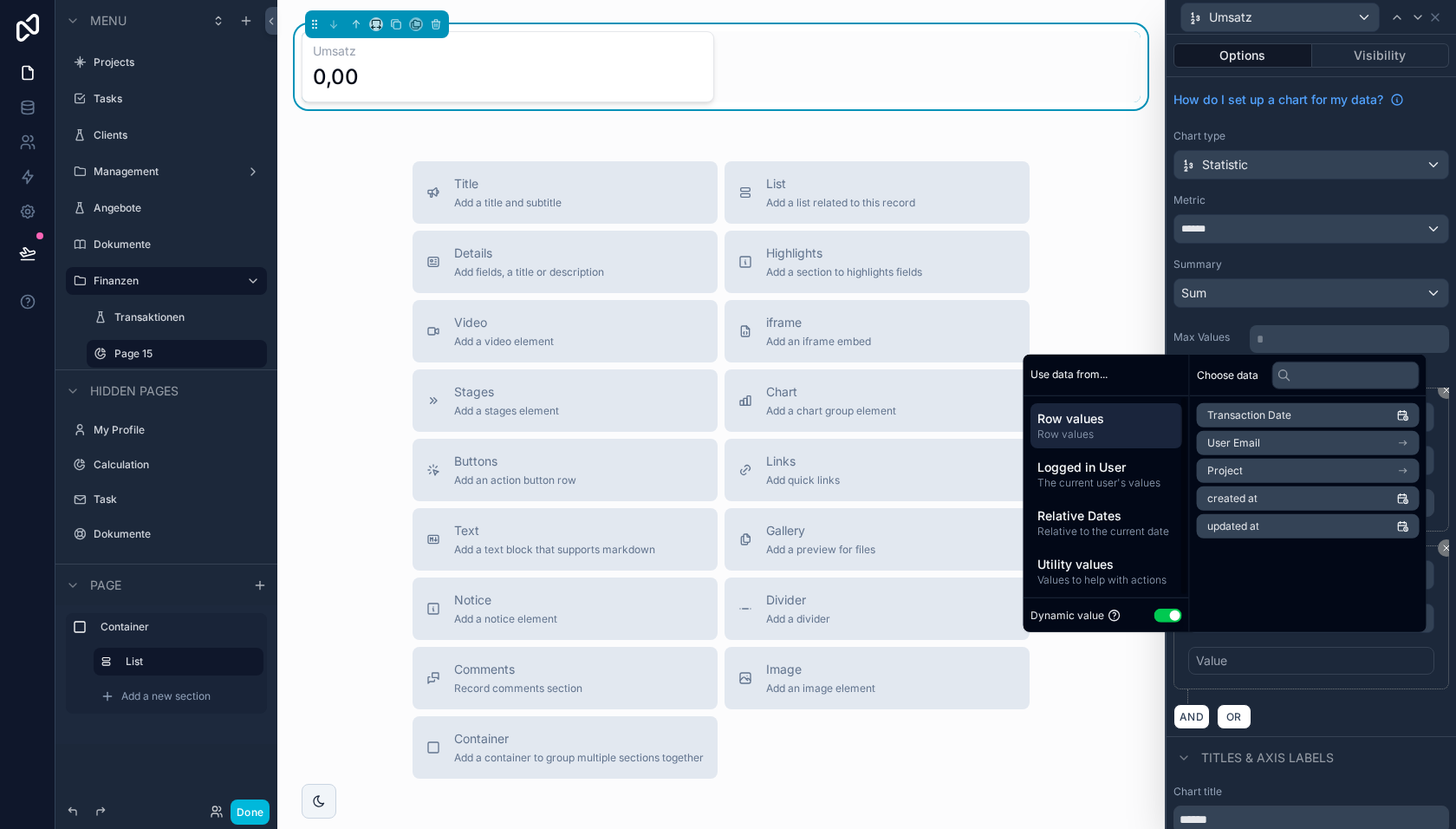
click at [1155, 611] on button "Use setting" at bounding box center [1168, 615] width 27 height 14
select select "****"
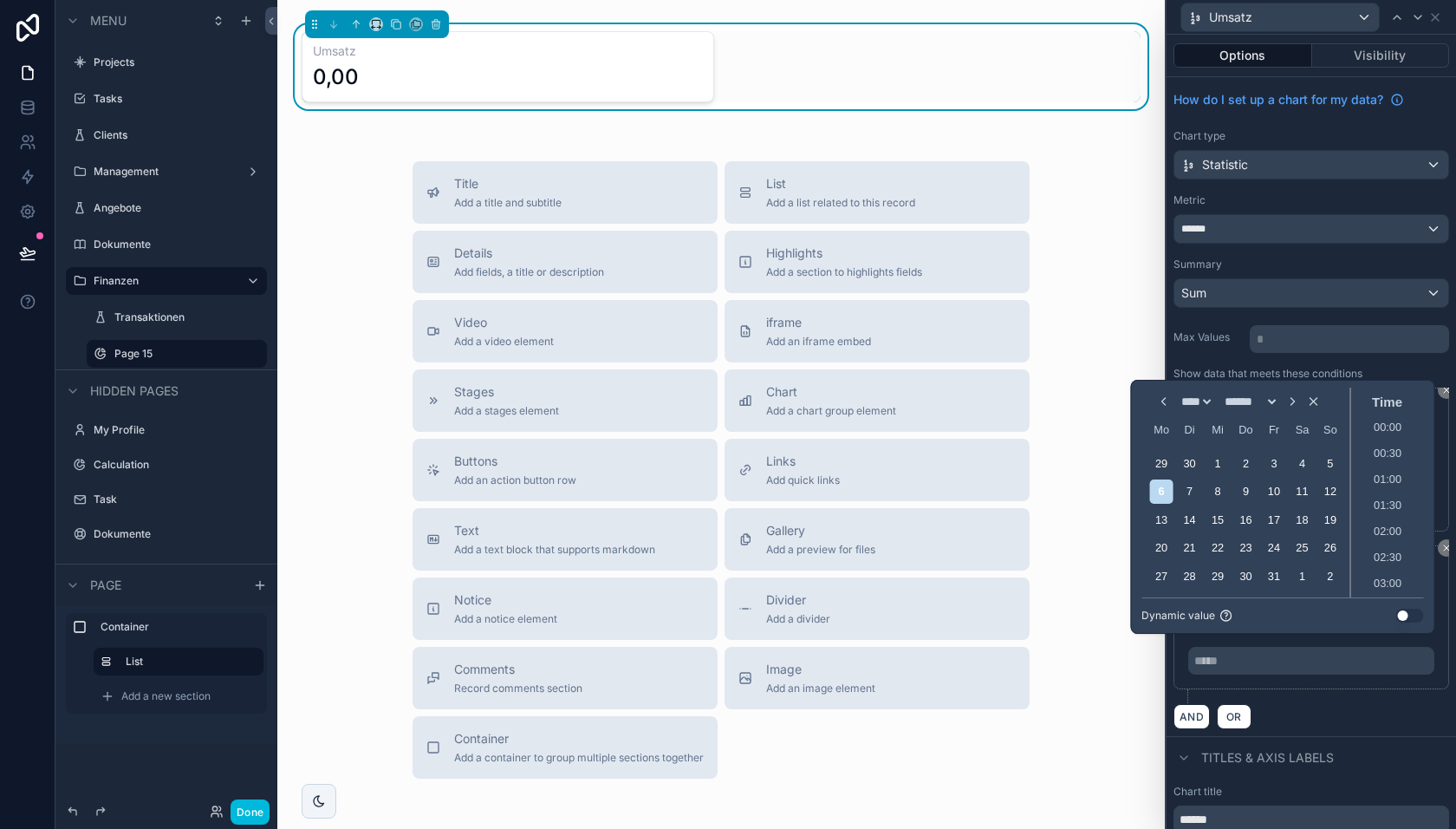
click at [1253, 407] on select "****** ******* **** ***** *** **** **** ****** ********* ******* ******** *****…" at bounding box center [1251, 401] width 58 height 14
select select "**"
click at [1221, 394] on select "****** ******* **** ***** *** **** **** ****** ********* ******* ******** *****…" at bounding box center [1251, 401] width 58 height 14
click at [1218, 578] on div "31" at bounding box center [1217, 576] width 23 height 23
type input "**********"
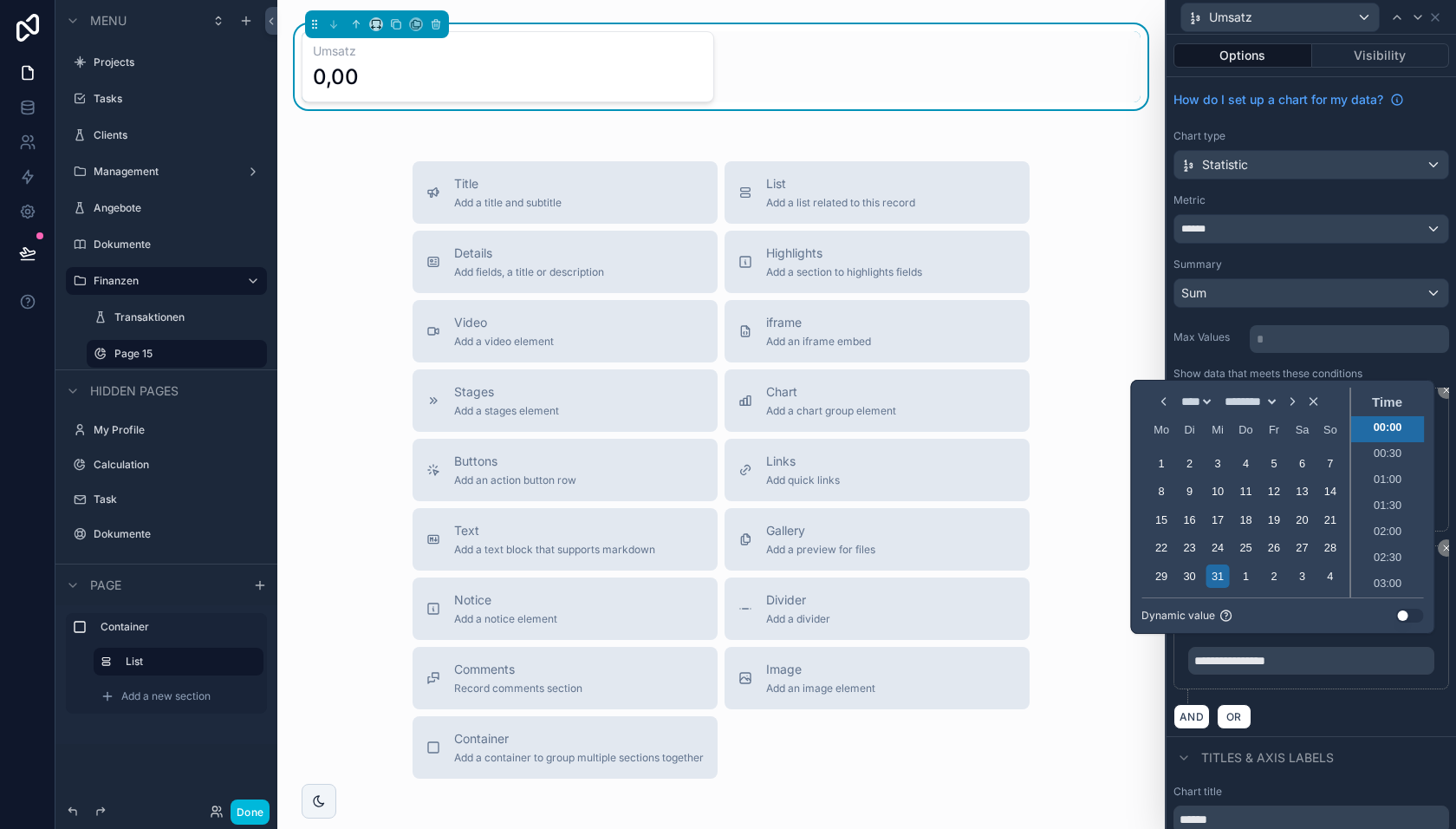
click at [1325, 683] on div "**********" at bounding box center [1311, 624] width 275 height 158
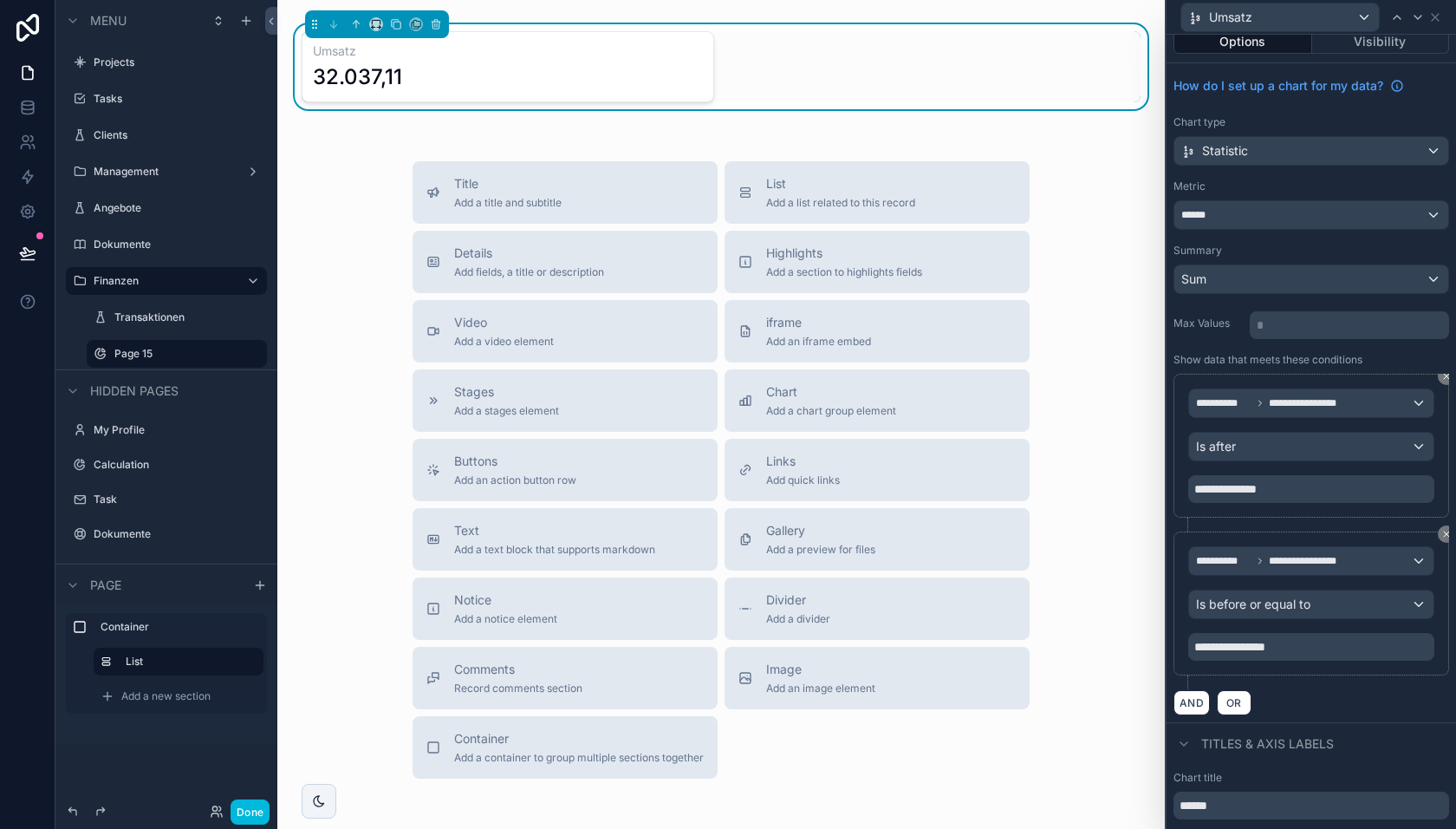
scroll to position [0, 0]
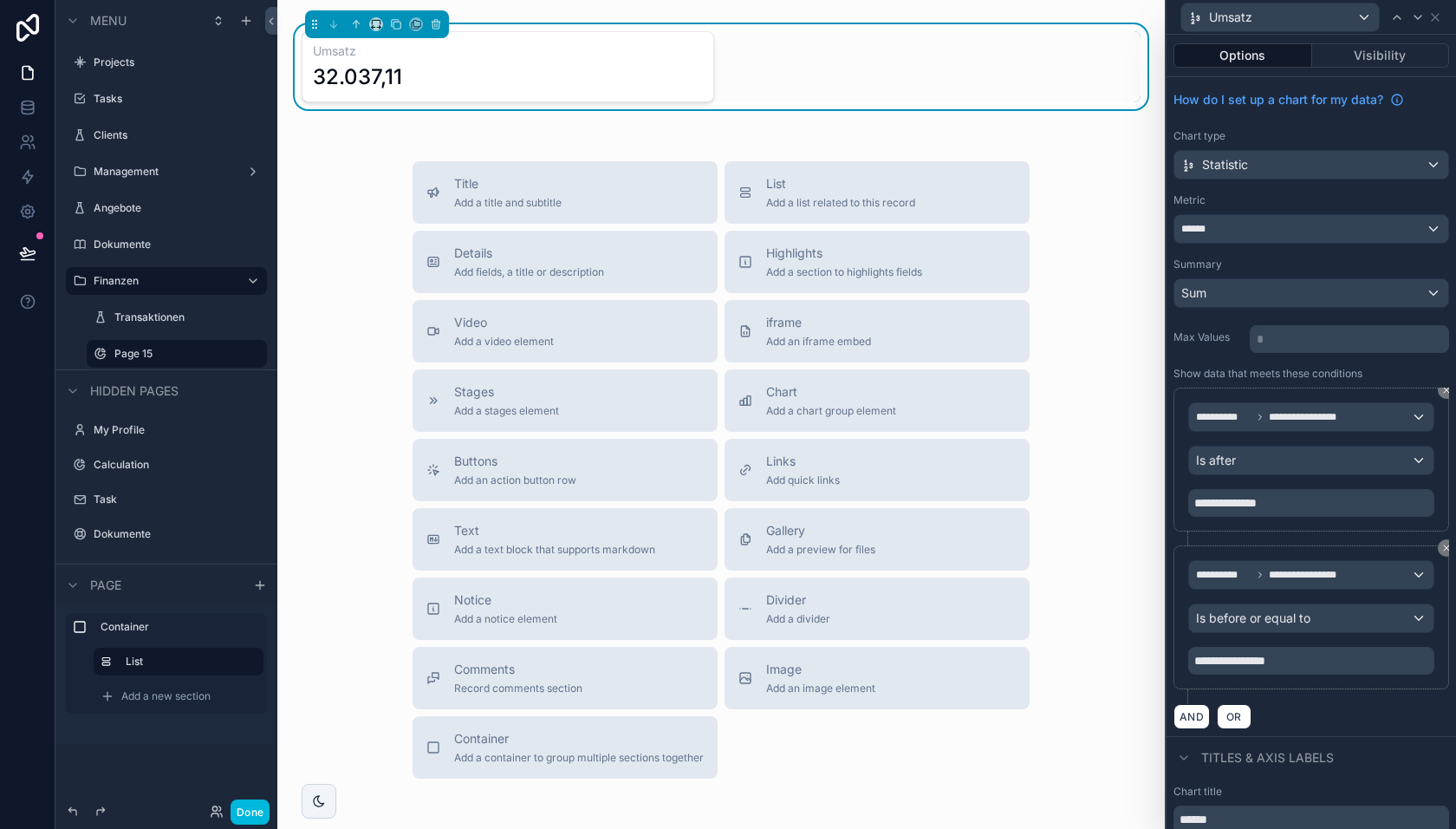
click at [523, 190] on span "Title" at bounding box center [507, 184] width 107 height 18
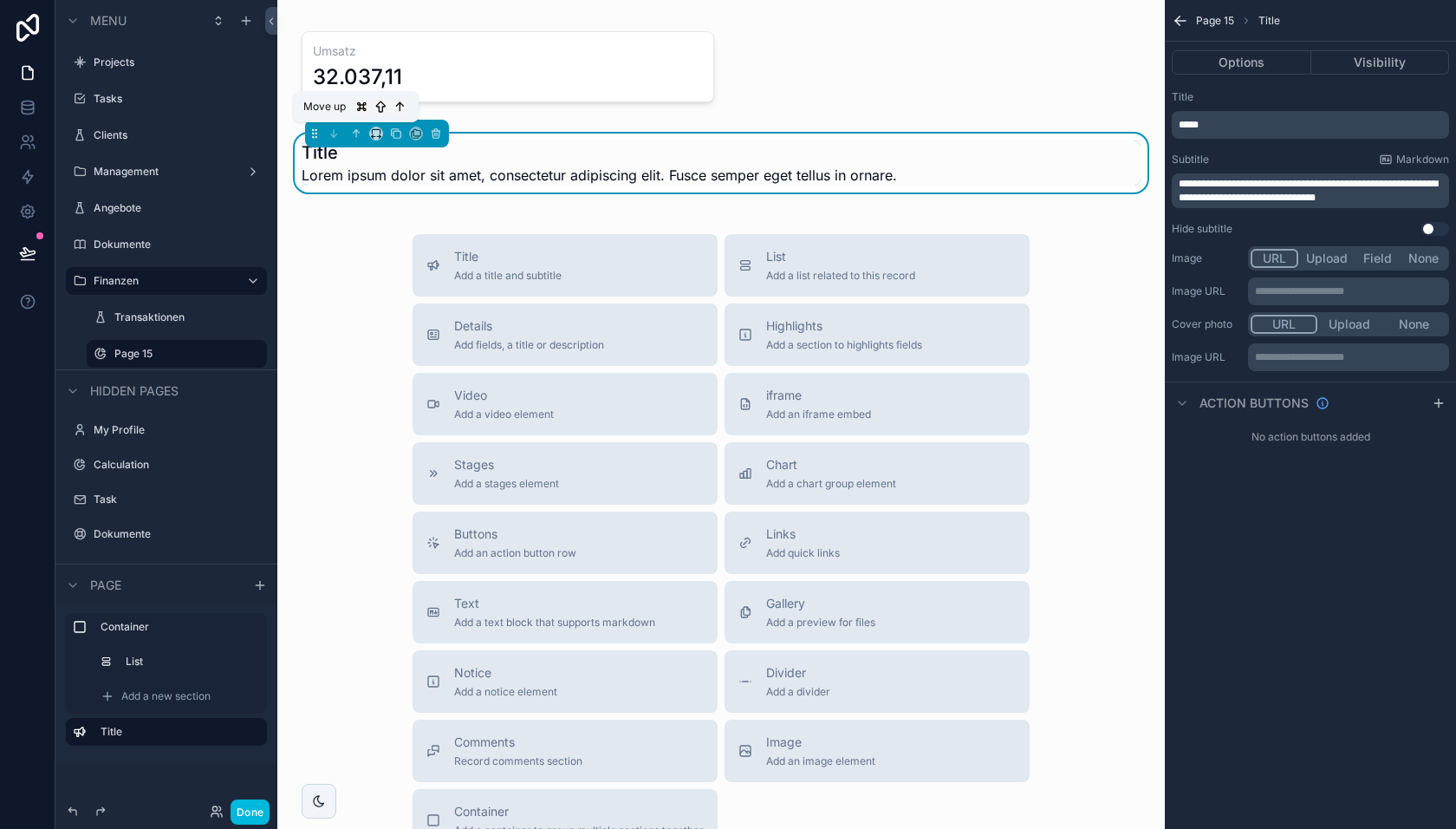
click at [354, 130] on icon "scrollable content" at bounding box center [355, 132] width 4 height 4
click at [360, 131] on icon "scrollable content" at bounding box center [356, 134] width 12 height 12
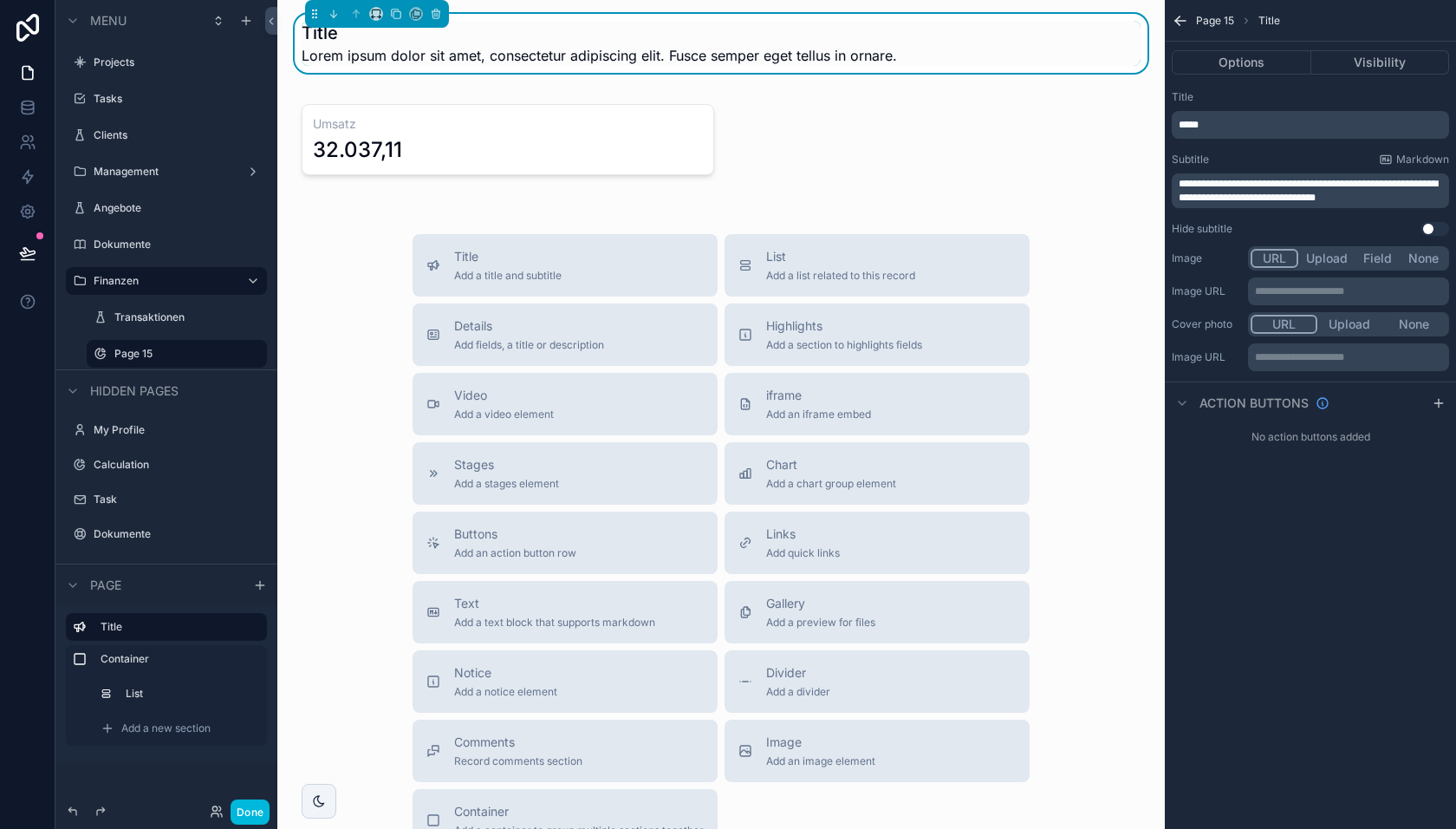
click at [1215, 122] on p "*****" at bounding box center [1312, 125] width 267 height 14
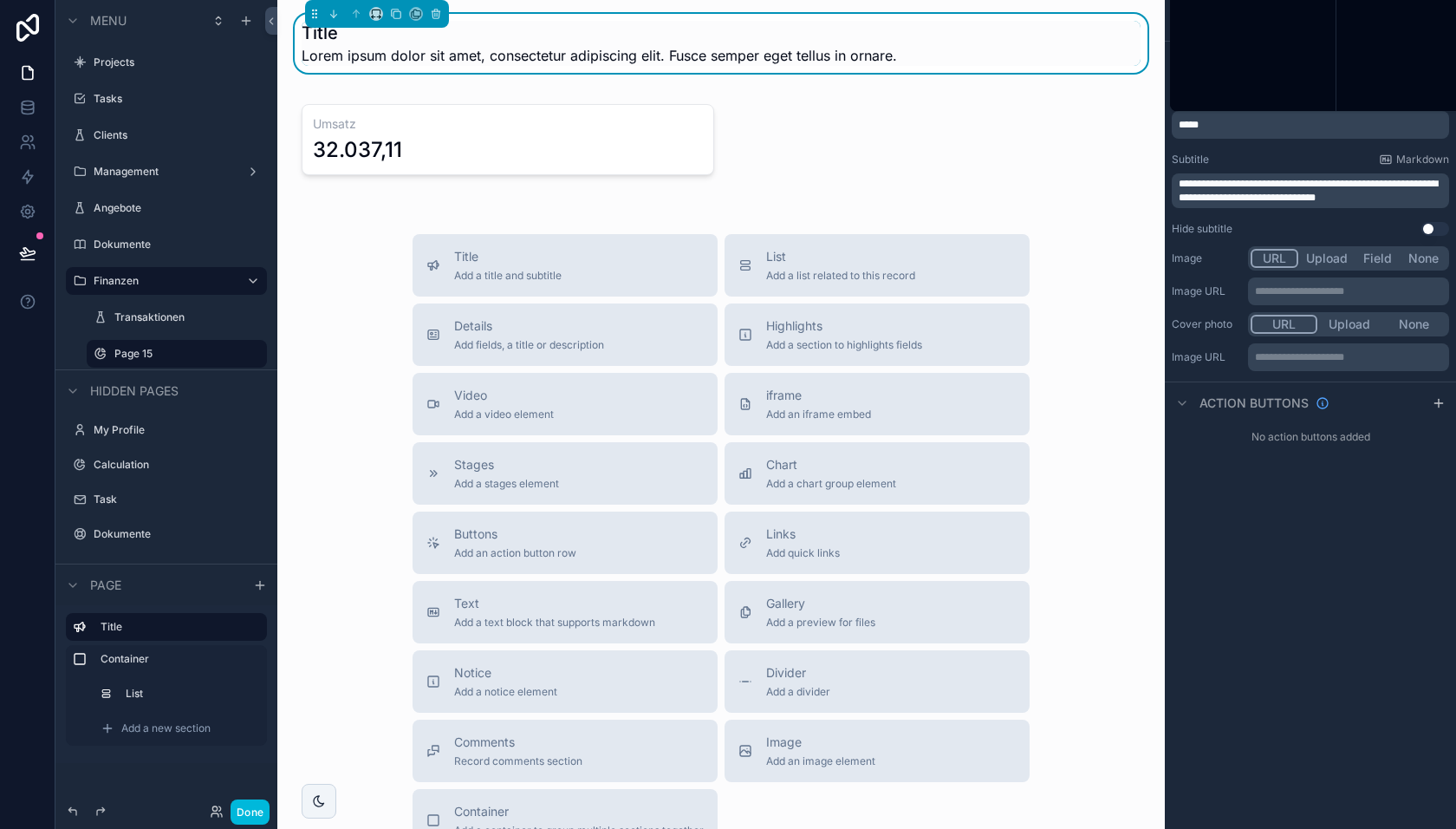
click at [1215, 122] on p "*****" at bounding box center [1312, 125] width 267 height 14
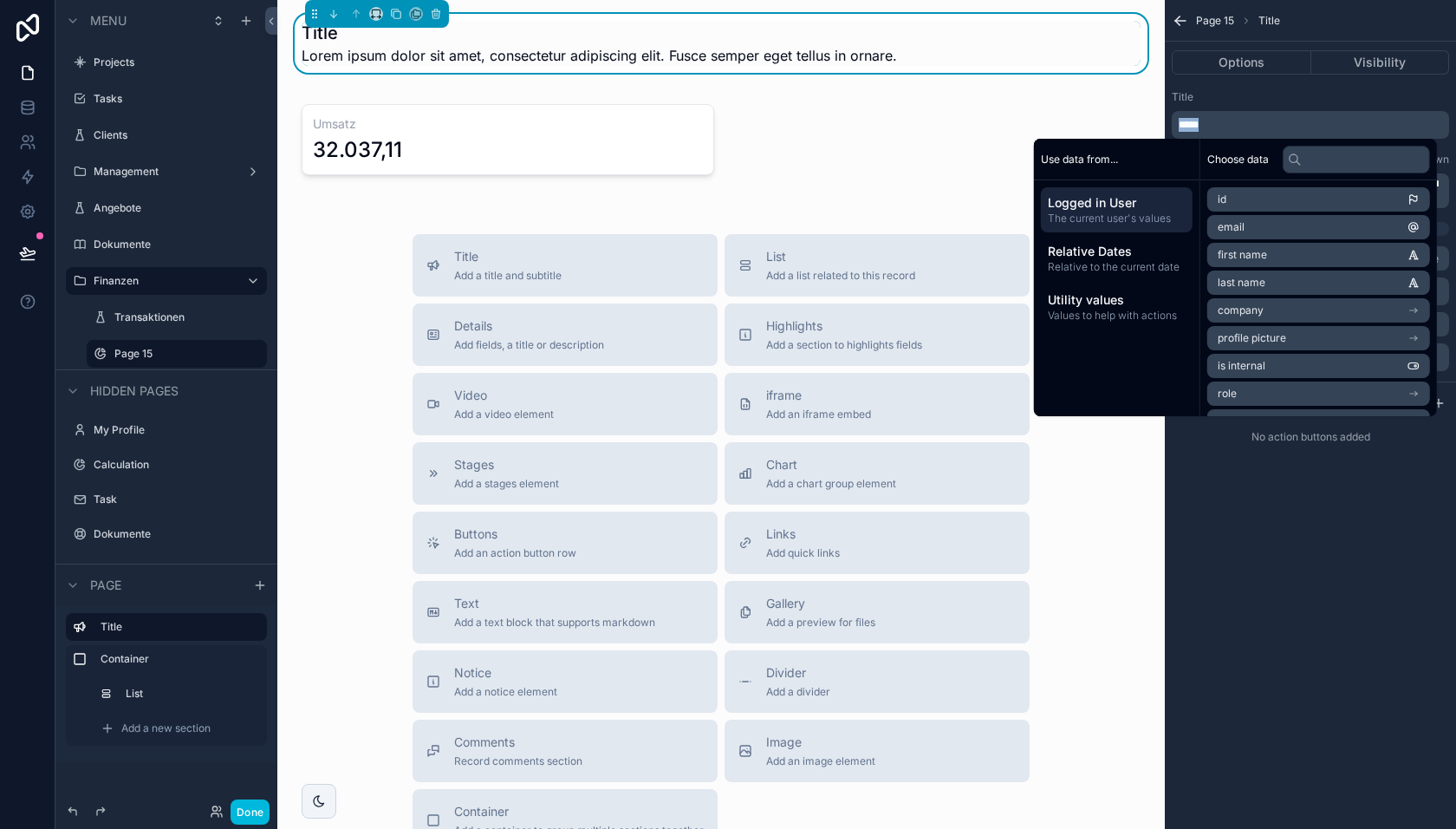
click at [1215, 122] on p "*****" at bounding box center [1312, 125] width 267 height 14
click at [1263, 508] on div "**********" at bounding box center [1310, 414] width 291 height 829
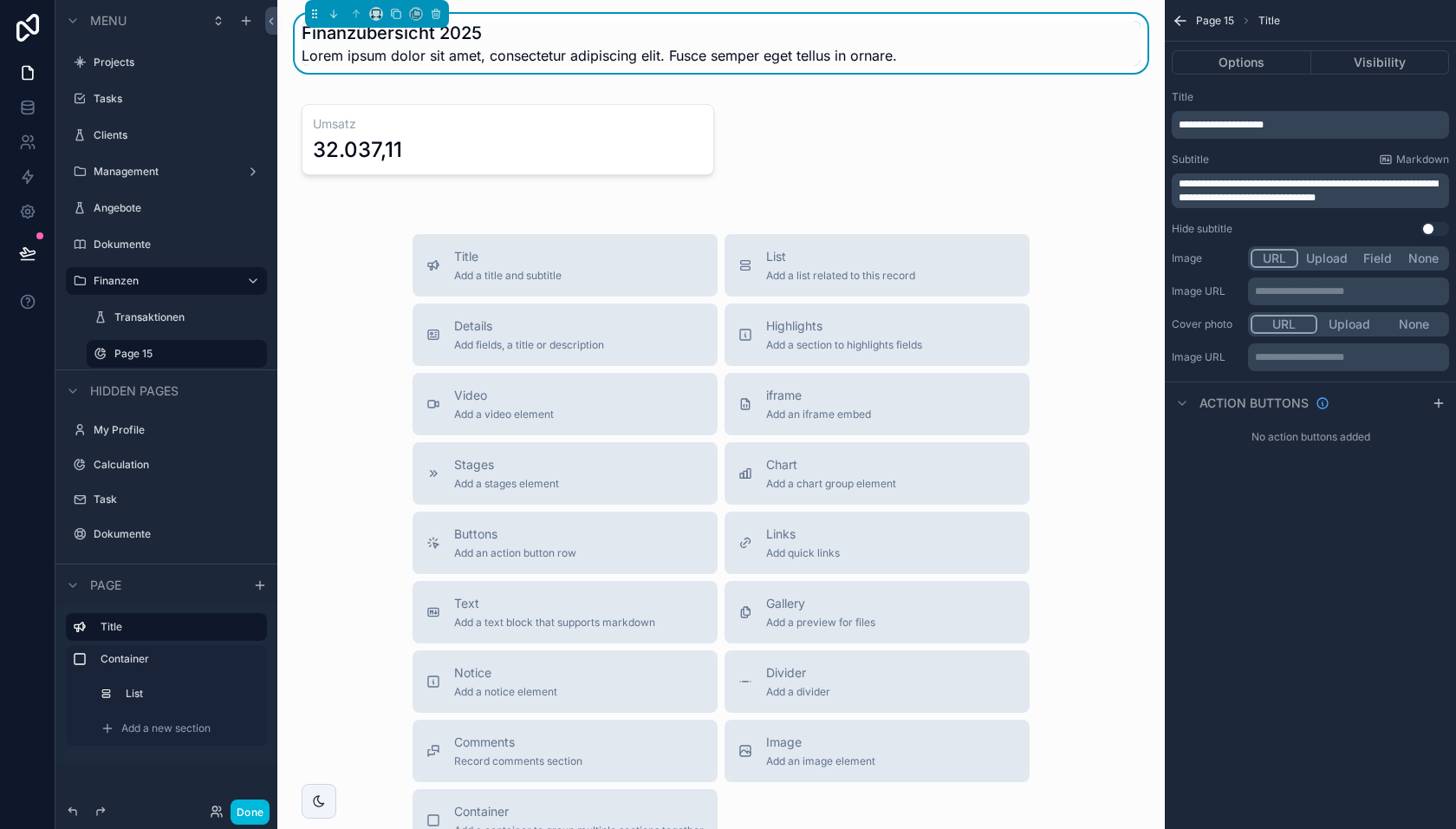
click at [1275, 194] on span "**********" at bounding box center [1308, 190] width 259 height 24
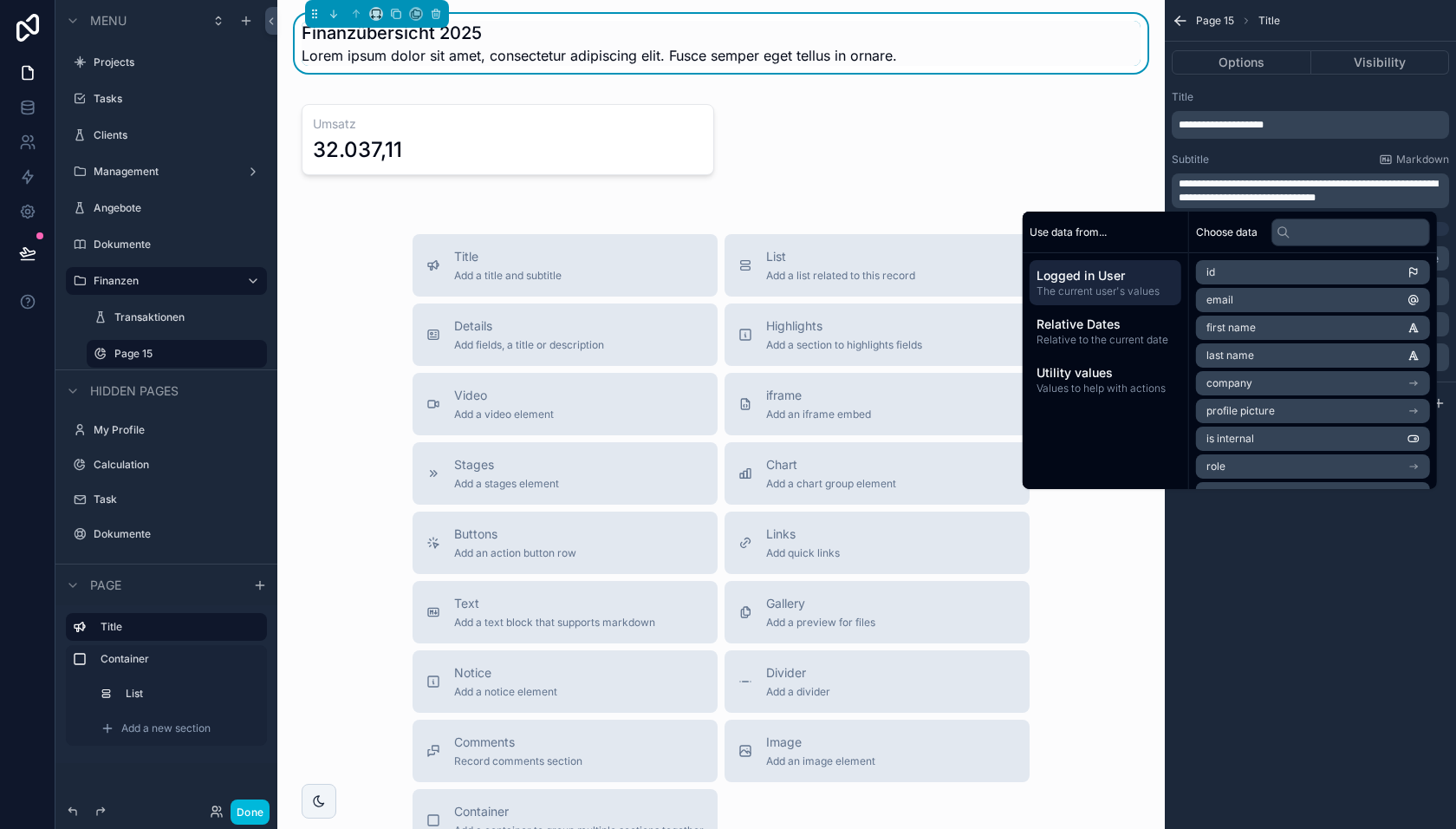
click at [1275, 194] on span "**********" at bounding box center [1308, 190] width 259 height 24
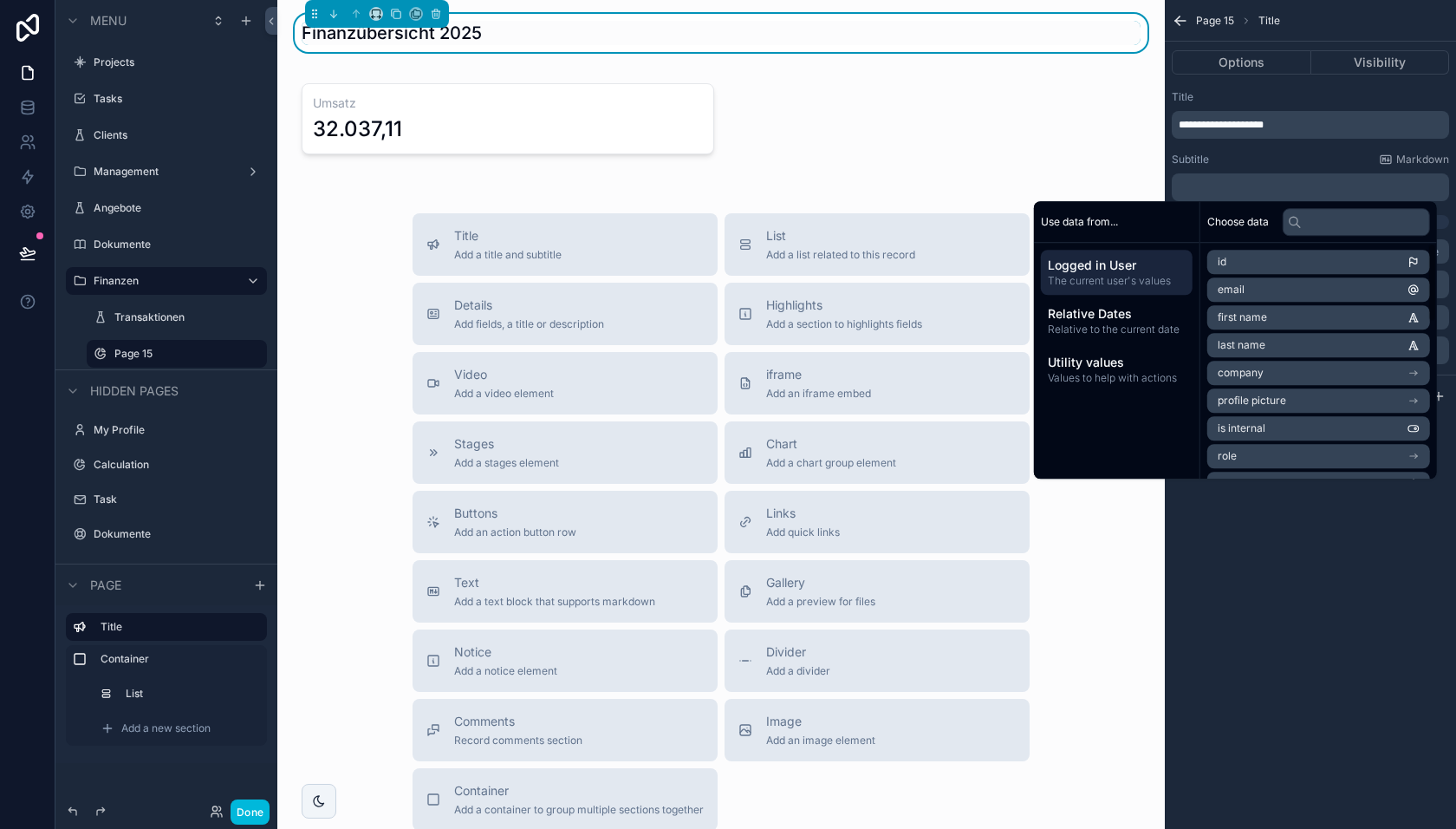
click at [1282, 585] on div "**********" at bounding box center [1310, 414] width 291 height 829
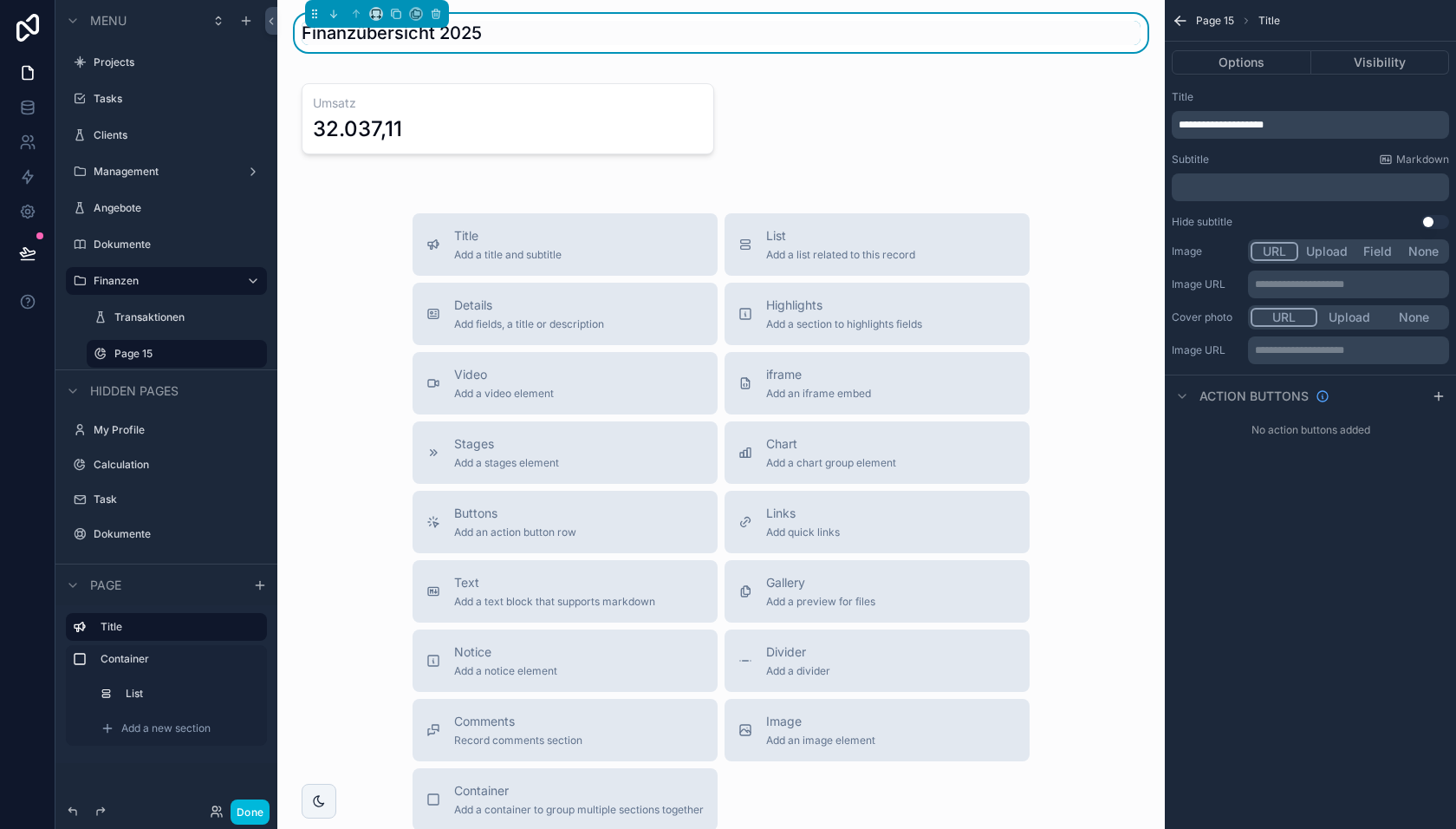
click at [1421, 319] on button "None" at bounding box center [1413, 317] width 65 height 19
click at [1415, 247] on button "None" at bounding box center [1424, 252] width 46 height 19
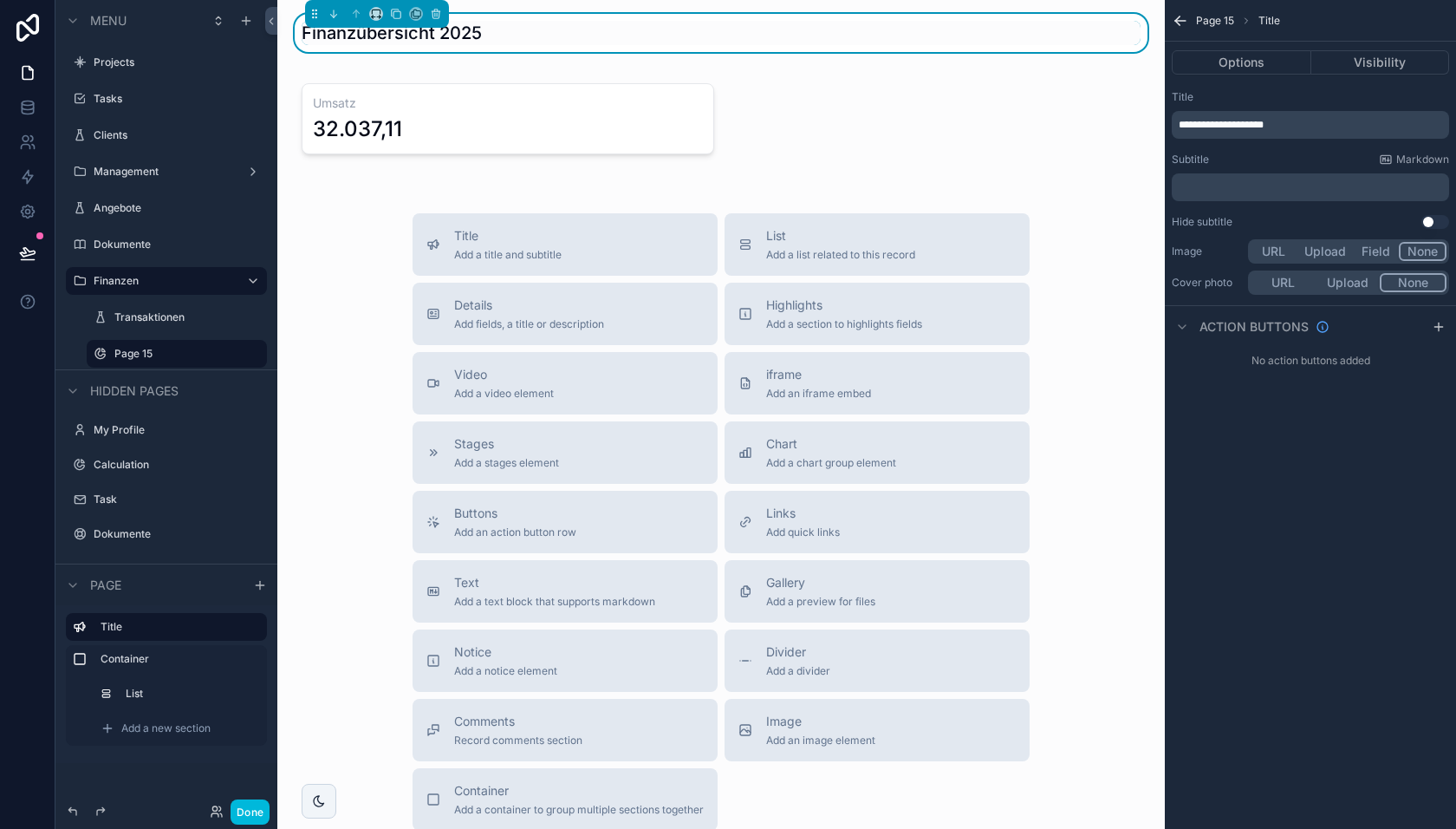
click at [1264, 63] on button "Options" at bounding box center [1242, 62] width 140 height 24
click at [709, 125] on div "scrollable content" at bounding box center [721, 118] width 860 height 105
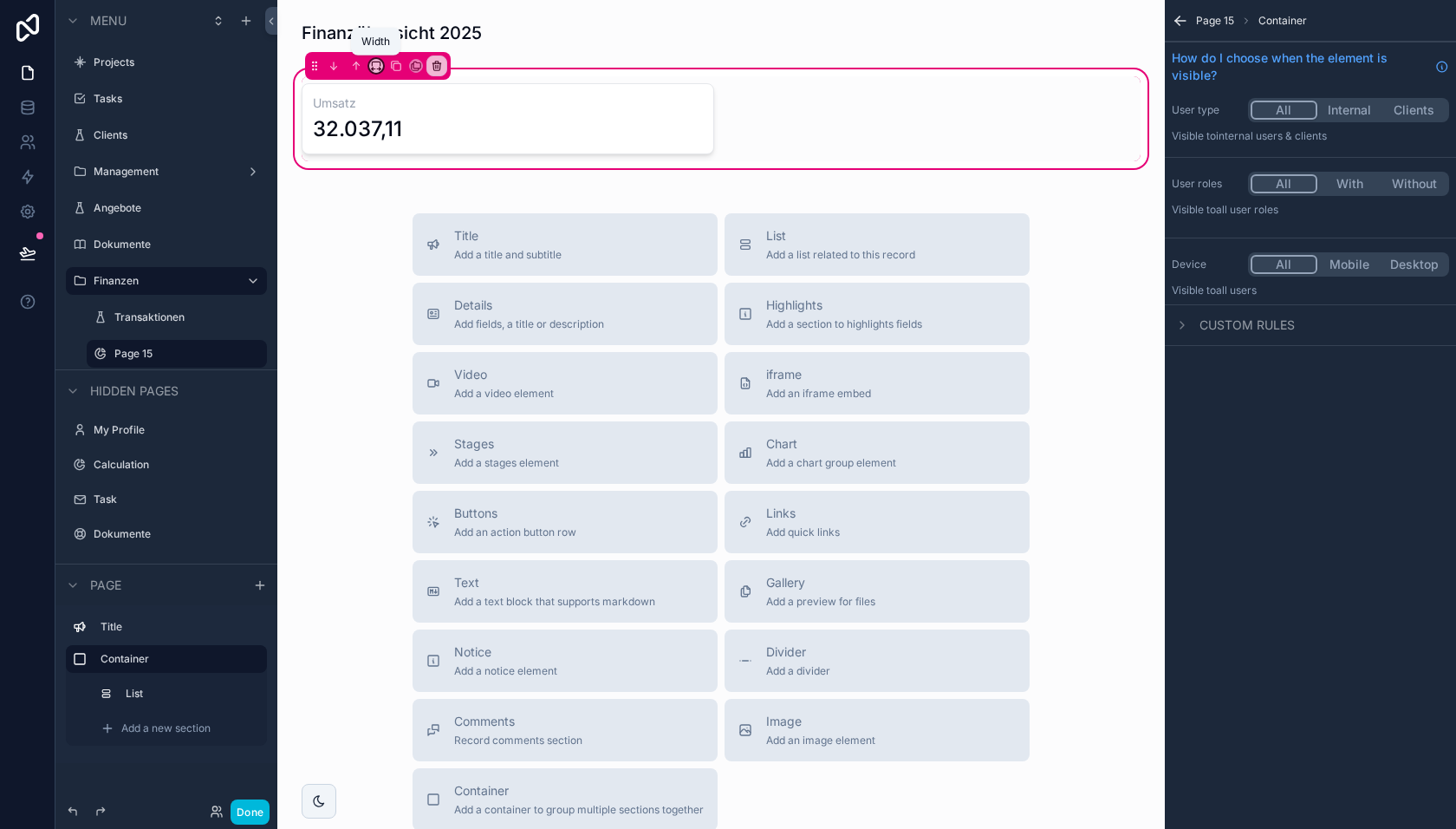
click at [377, 67] on icon "scrollable content" at bounding box center [376, 66] width 12 height 12
click at [410, 194] on span "50%" at bounding box center [398, 196] width 27 height 20
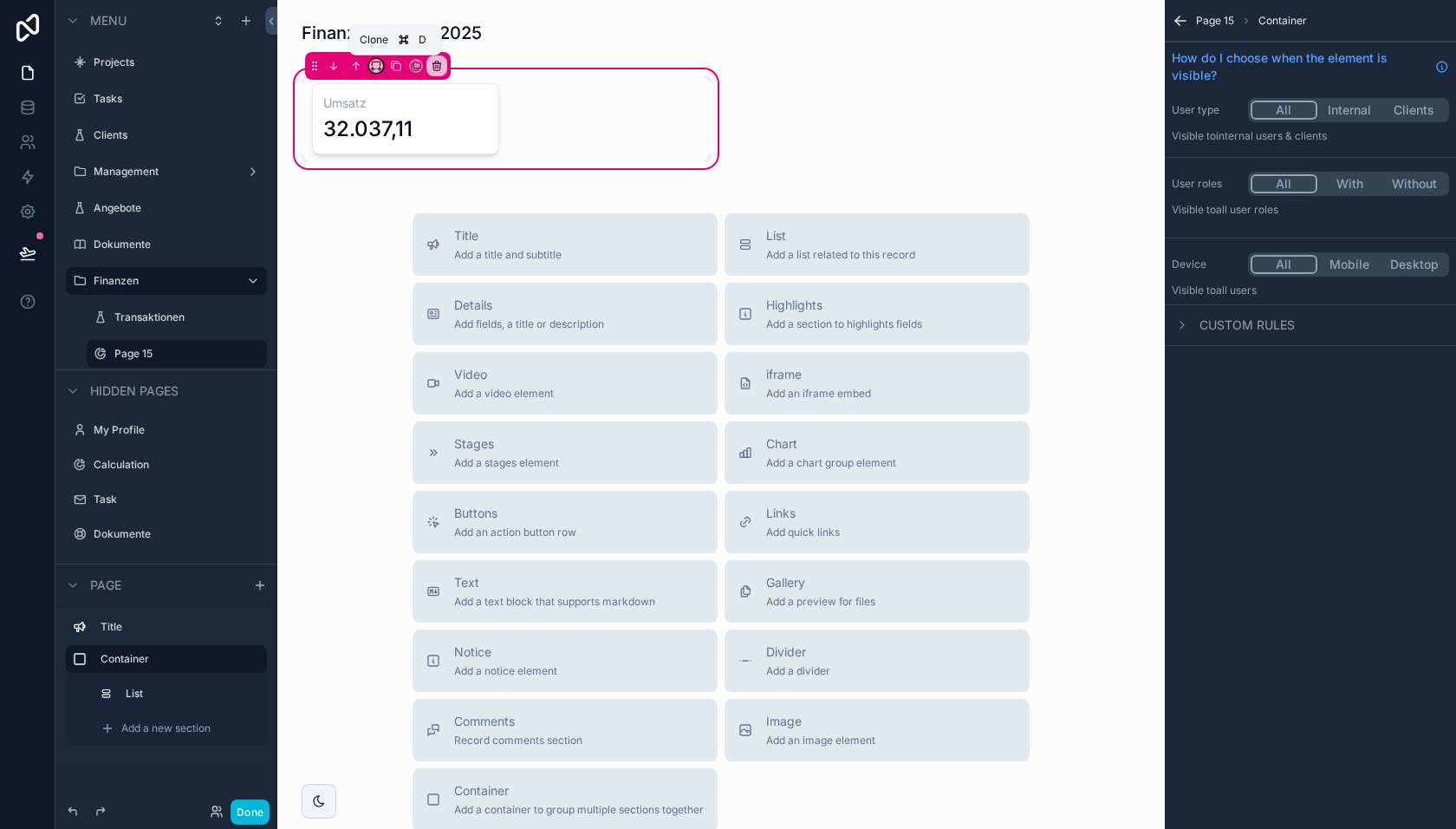
click at [380, 62] on icon "scrollable content" at bounding box center [376, 63] width 8 height 4
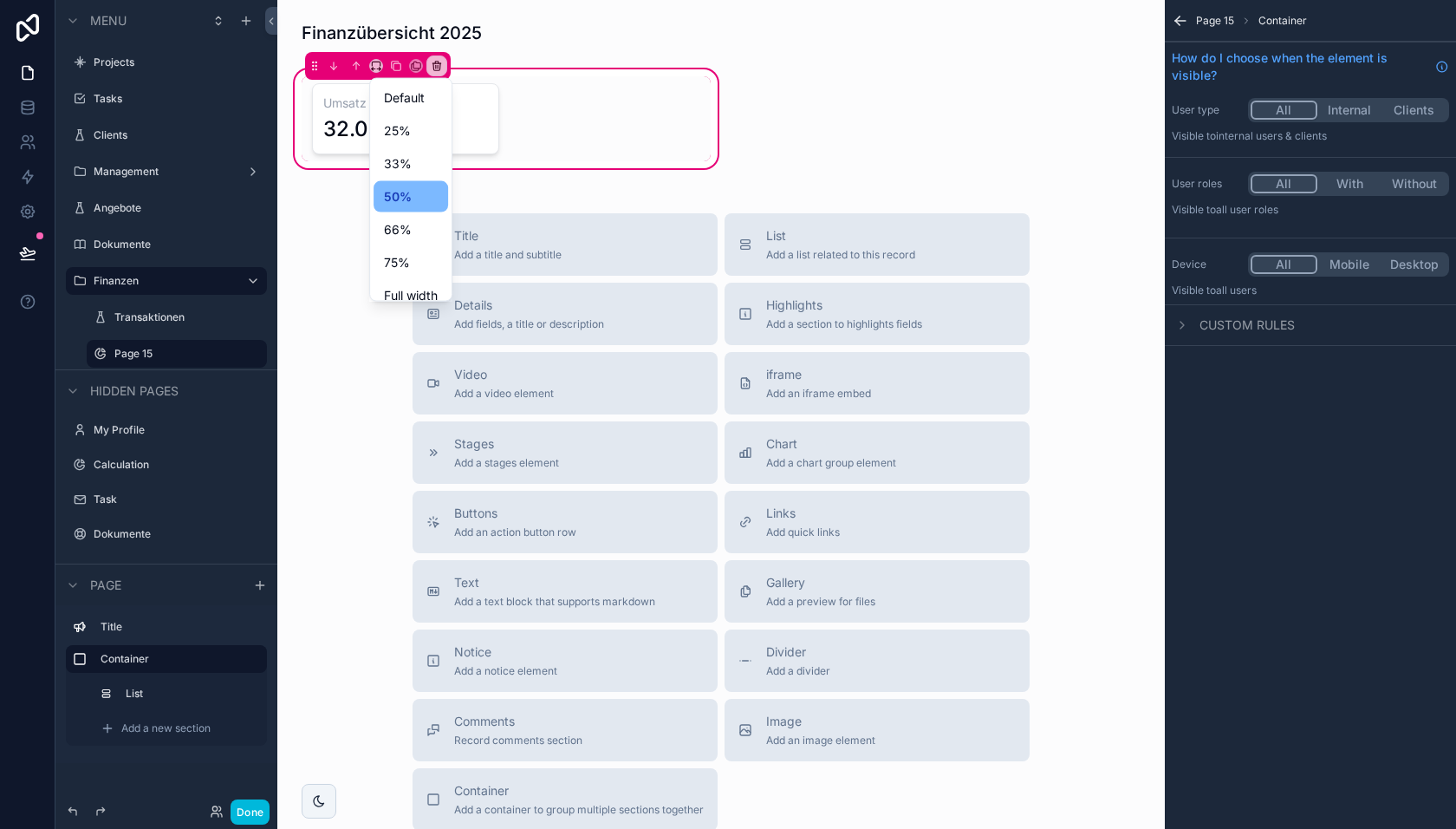
click at [400, 290] on span "Full width" at bounding box center [411, 295] width 54 height 20
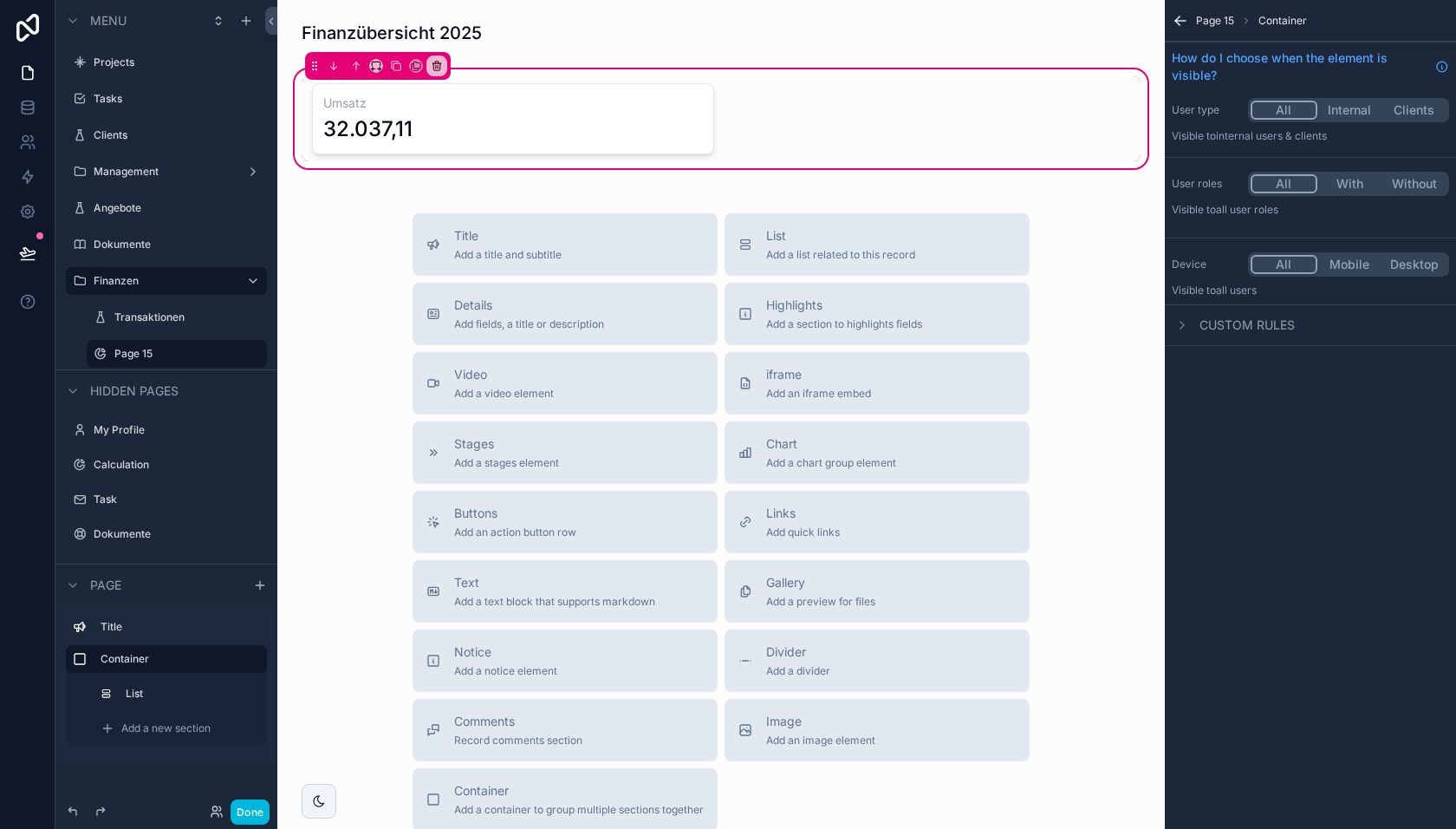
click at [146, 730] on span "Add a new section" at bounding box center [166, 728] width 89 height 14
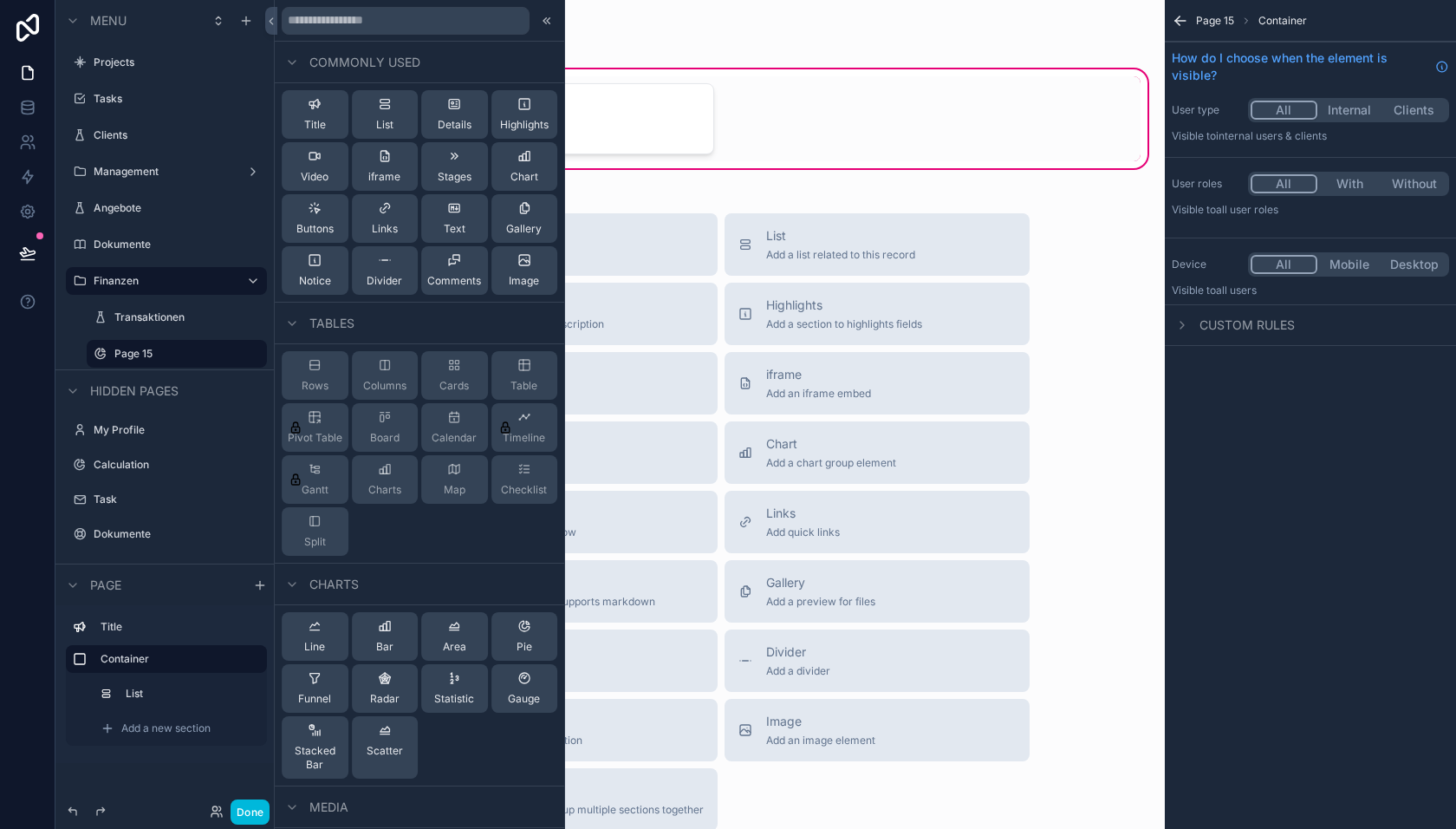
click at [453, 686] on div "Statistic" at bounding box center [453, 688] width 40 height 35
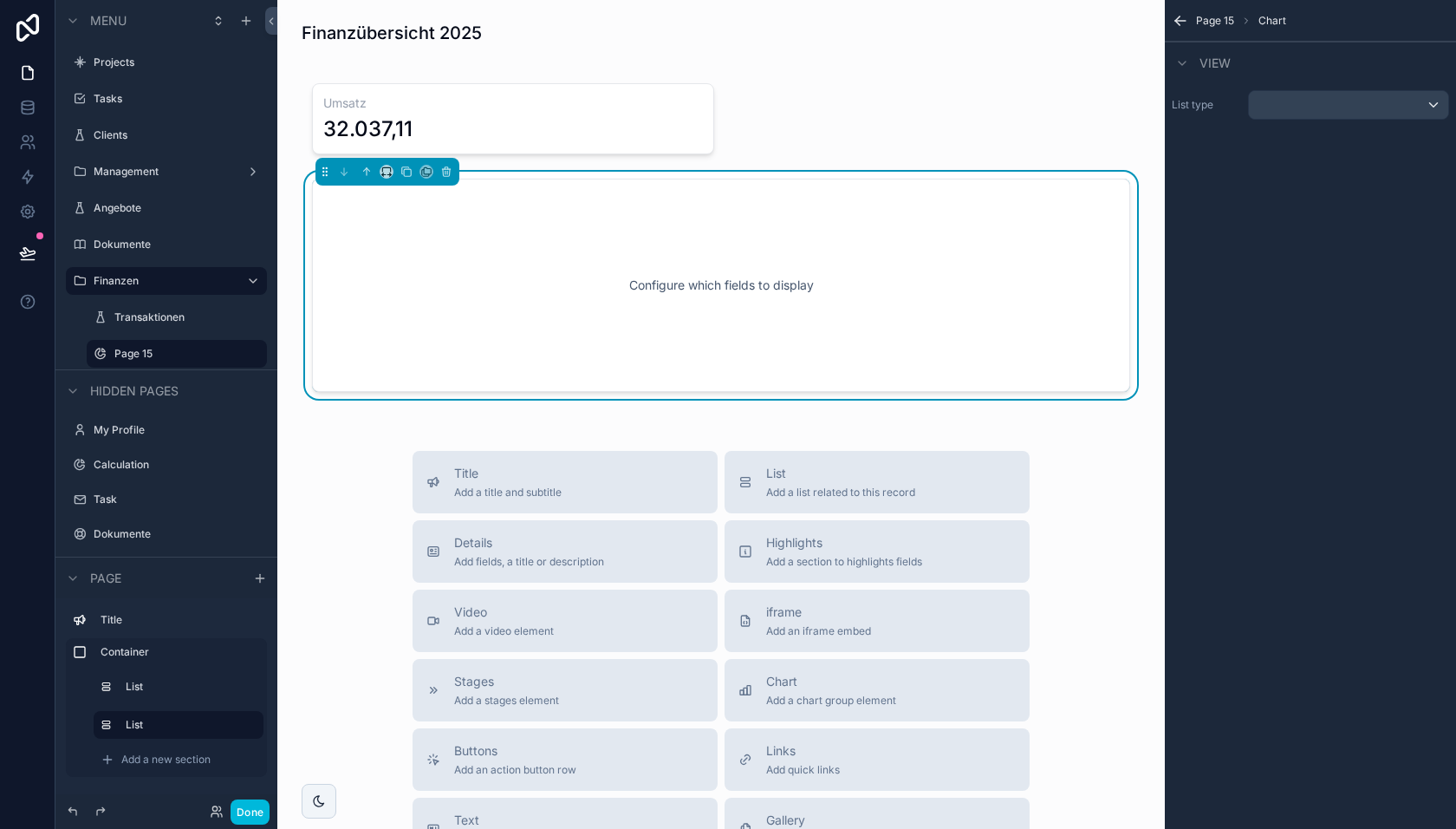
click at [380, 174] on div "scrollable content" at bounding box center [387, 172] width 14 height 14
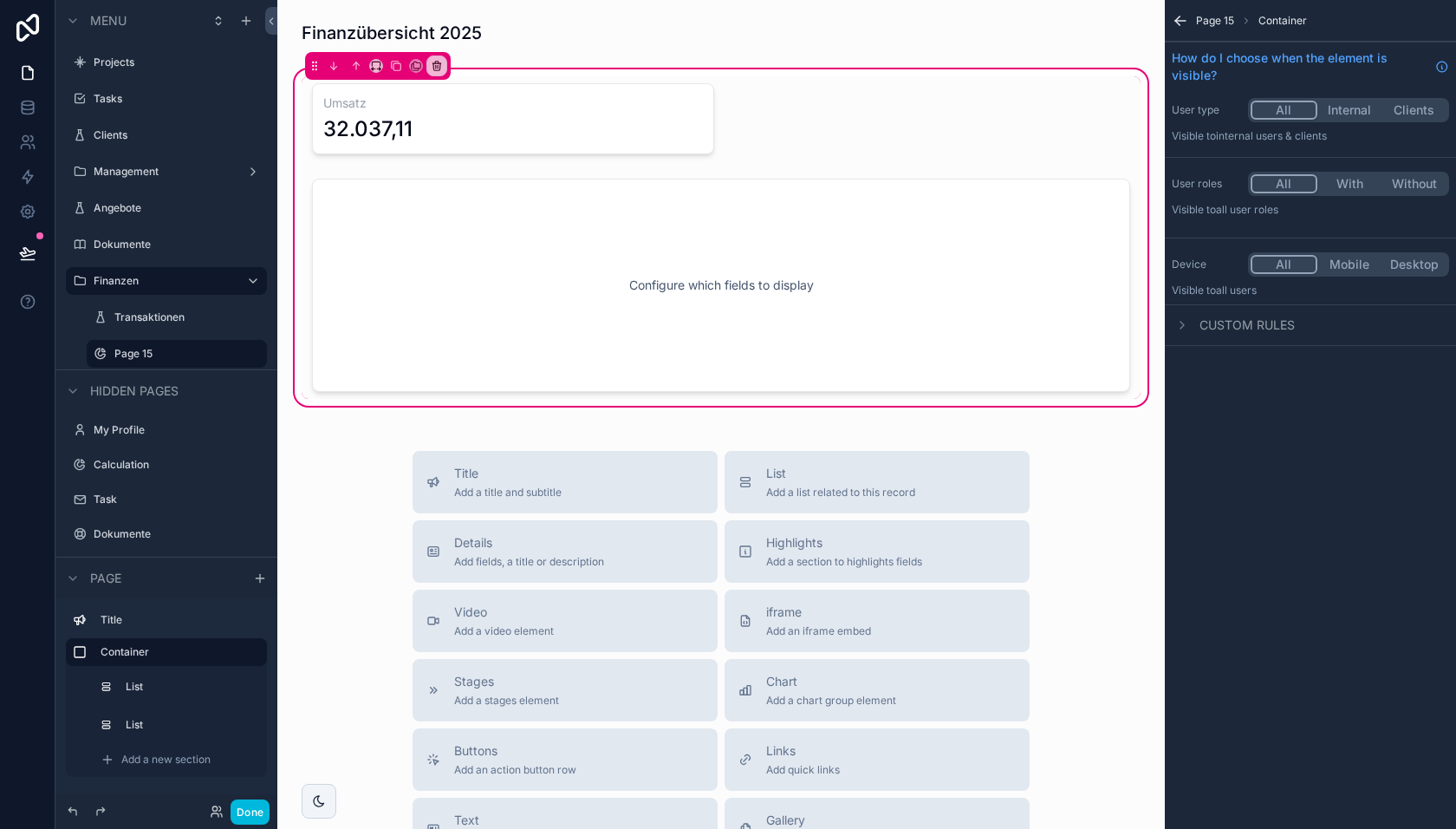
click at [390, 218] on div "scrollable content" at bounding box center [721, 285] width 839 height 227
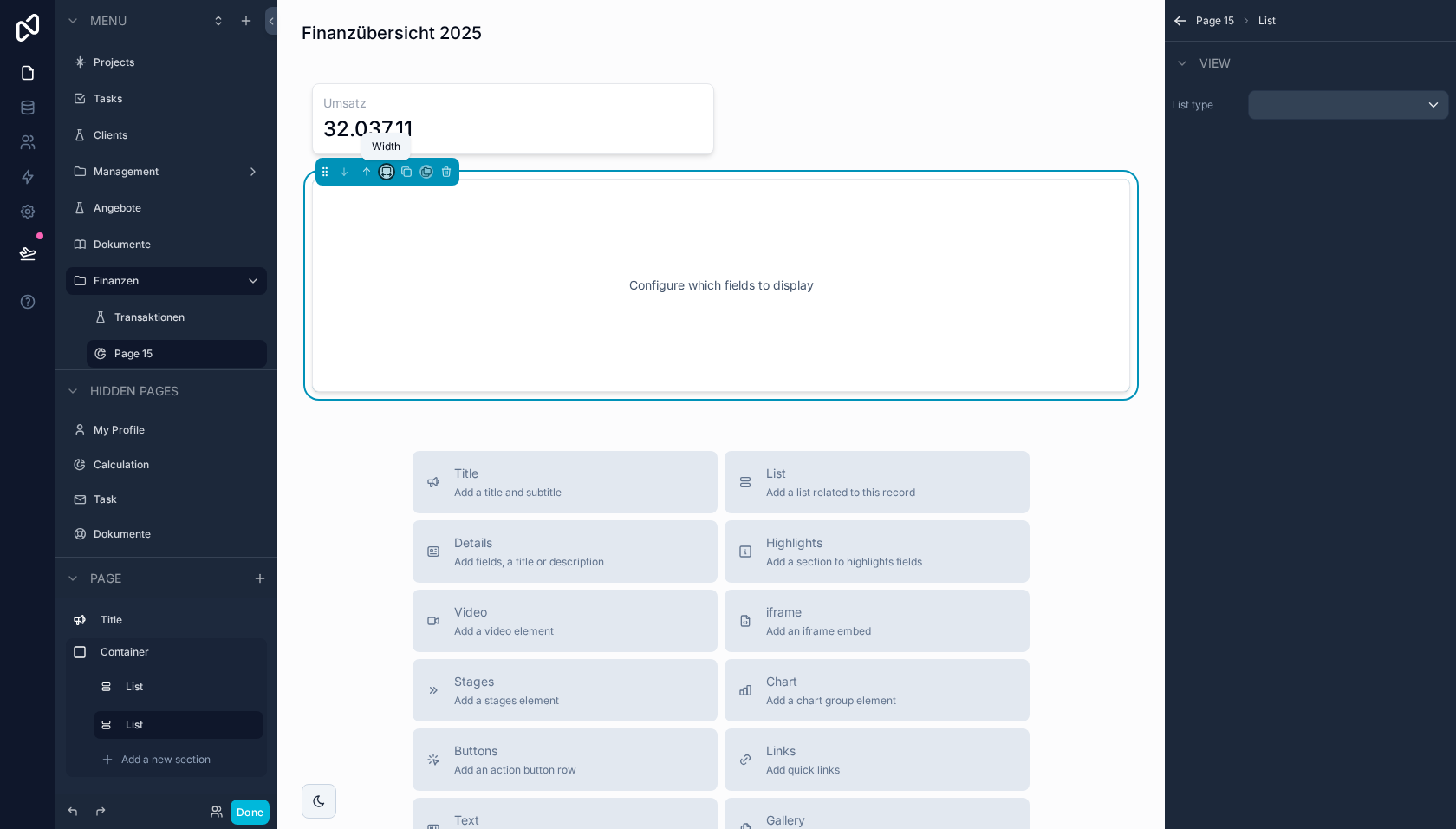
click at [388, 168] on icon "scrollable content" at bounding box center [387, 172] width 12 height 12
click at [411, 300] on span "50%" at bounding box center [407, 301] width 27 height 20
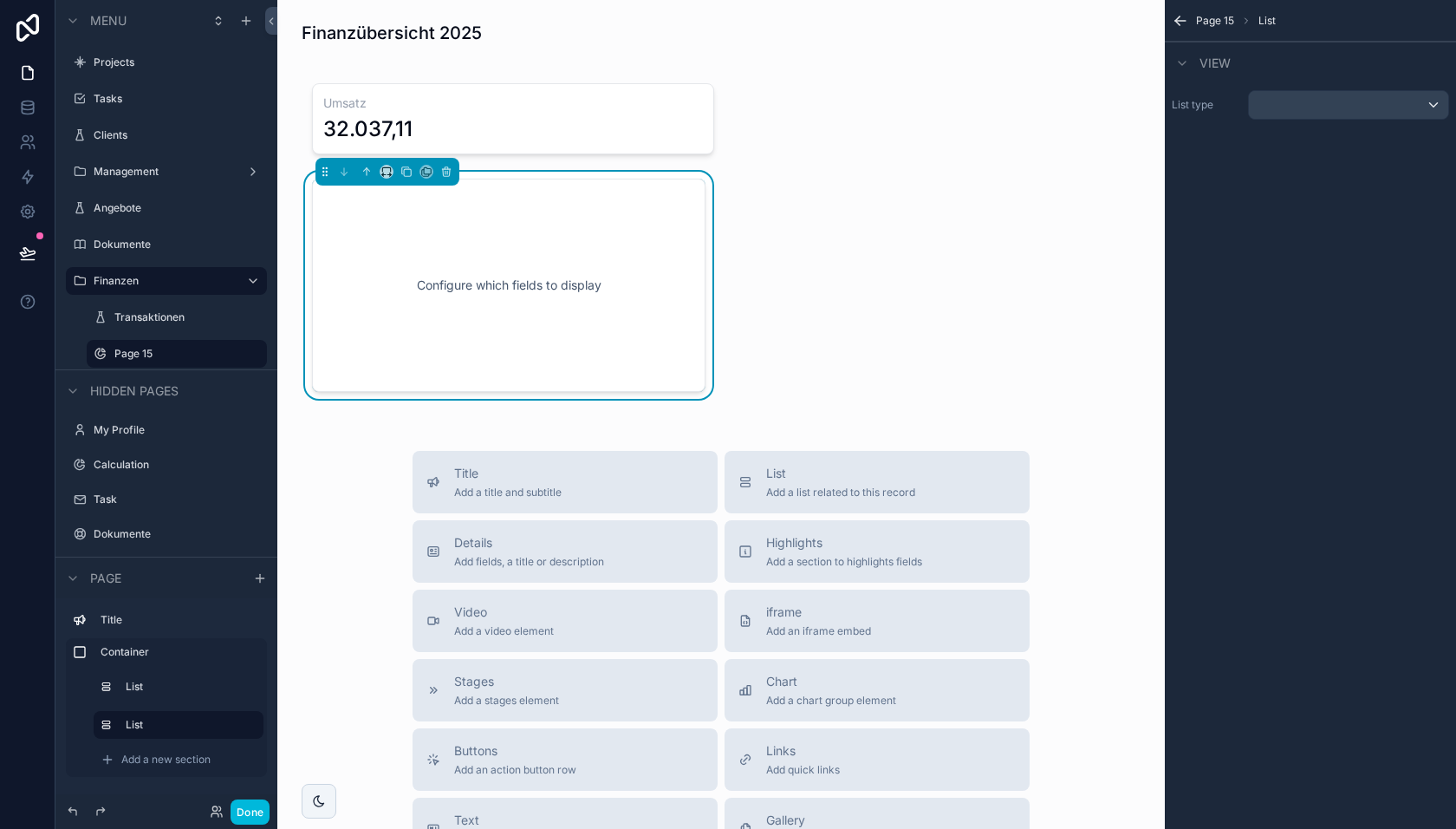
drag, startPoint x: 327, startPoint y: 174, endPoint x: 833, endPoint y: 129, distance: 508.0
click at [833, 129] on div "Umsatz 32.037,11 Configure which fields to display" at bounding box center [721, 237] width 839 height 322
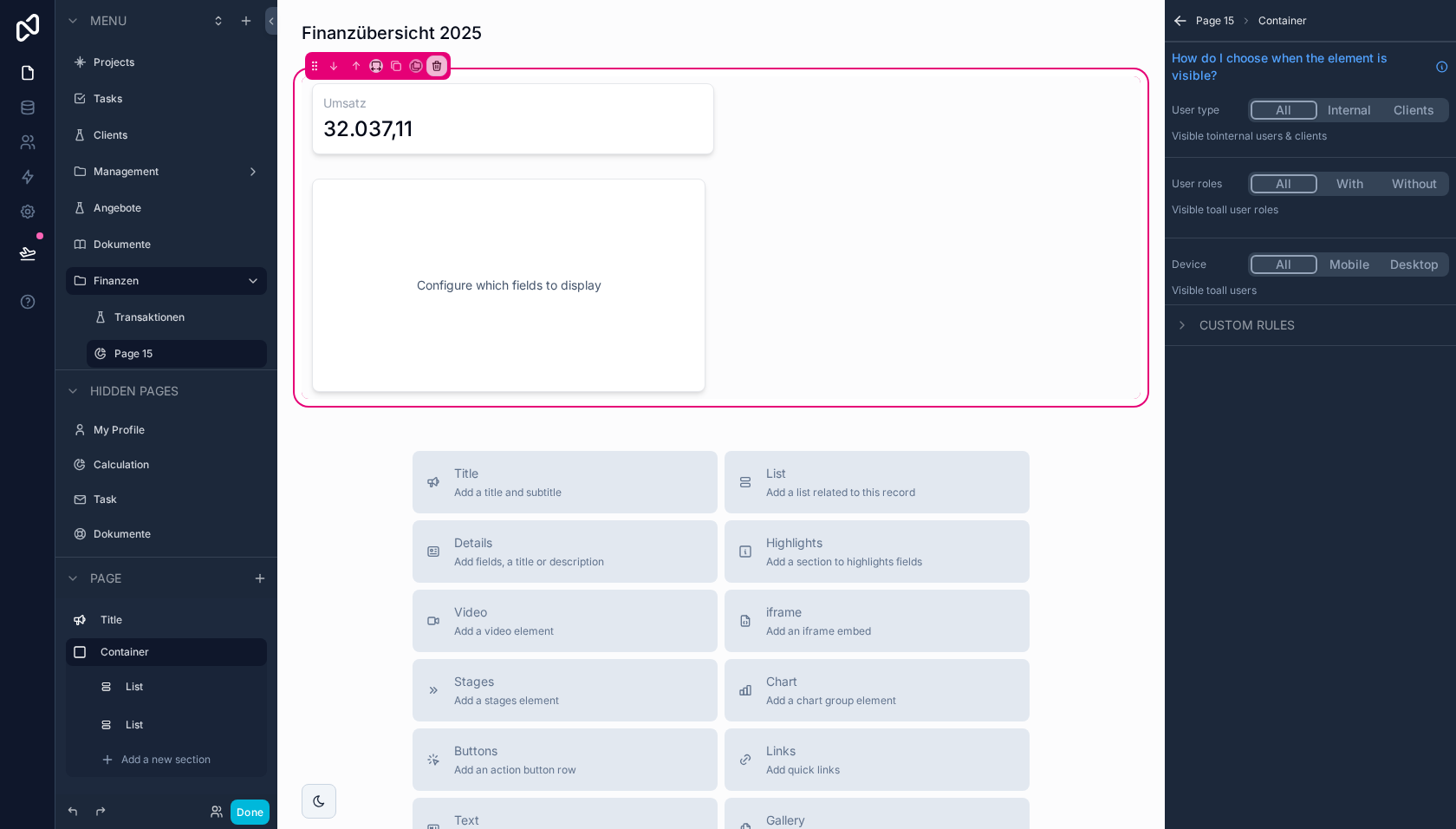
click at [437, 230] on div "scrollable content" at bounding box center [509, 285] width 414 height 227
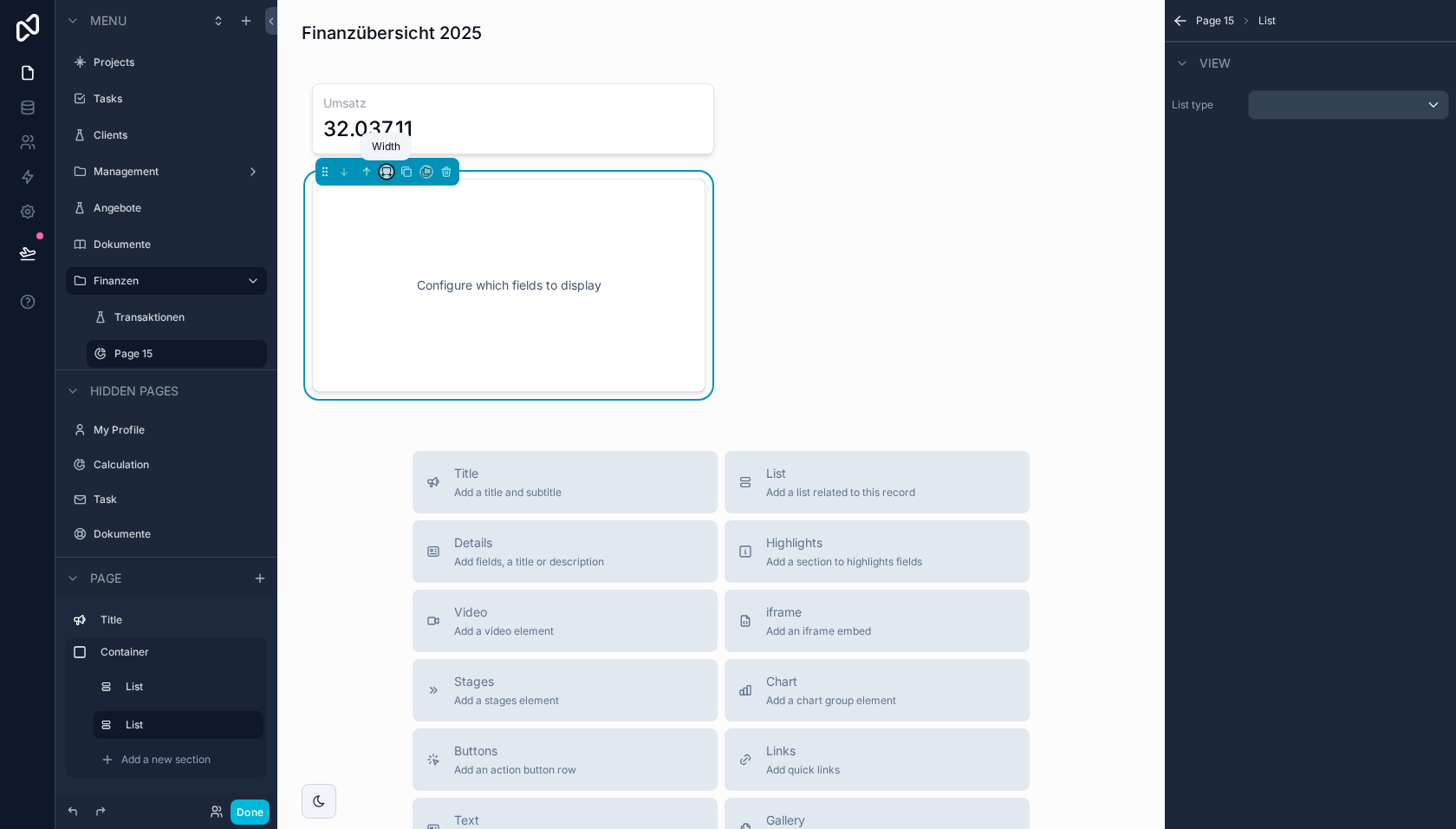
click at [388, 175] on icon "scrollable content" at bounding box center [387, 172] width 12 height 12
click at [403, 267] on span "33%" at bounding box center [407, 268] width 27 height 20
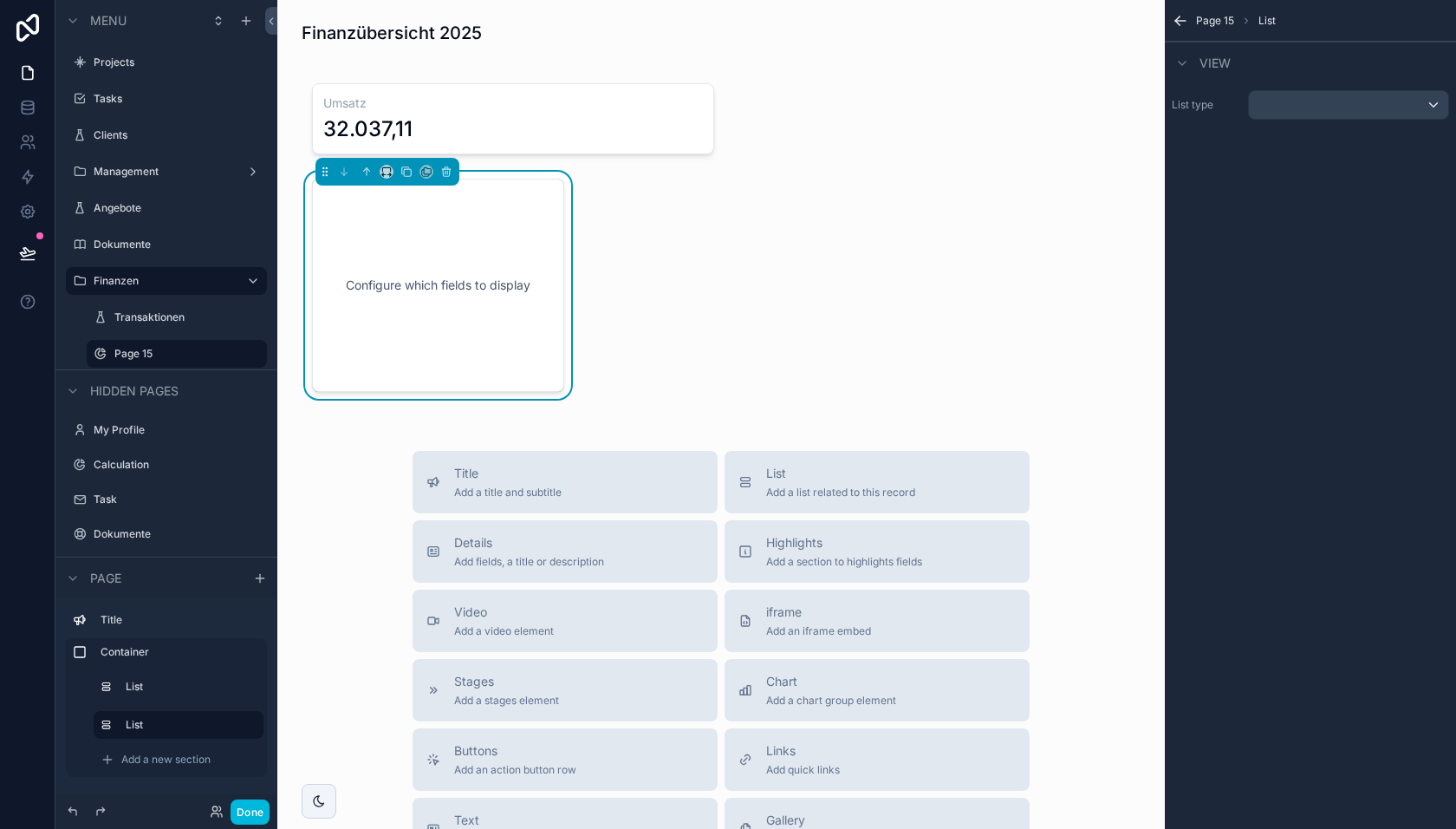
click at [423, 126] on div "scrollable content" at bounding box center [721, 119] width 839 height 85
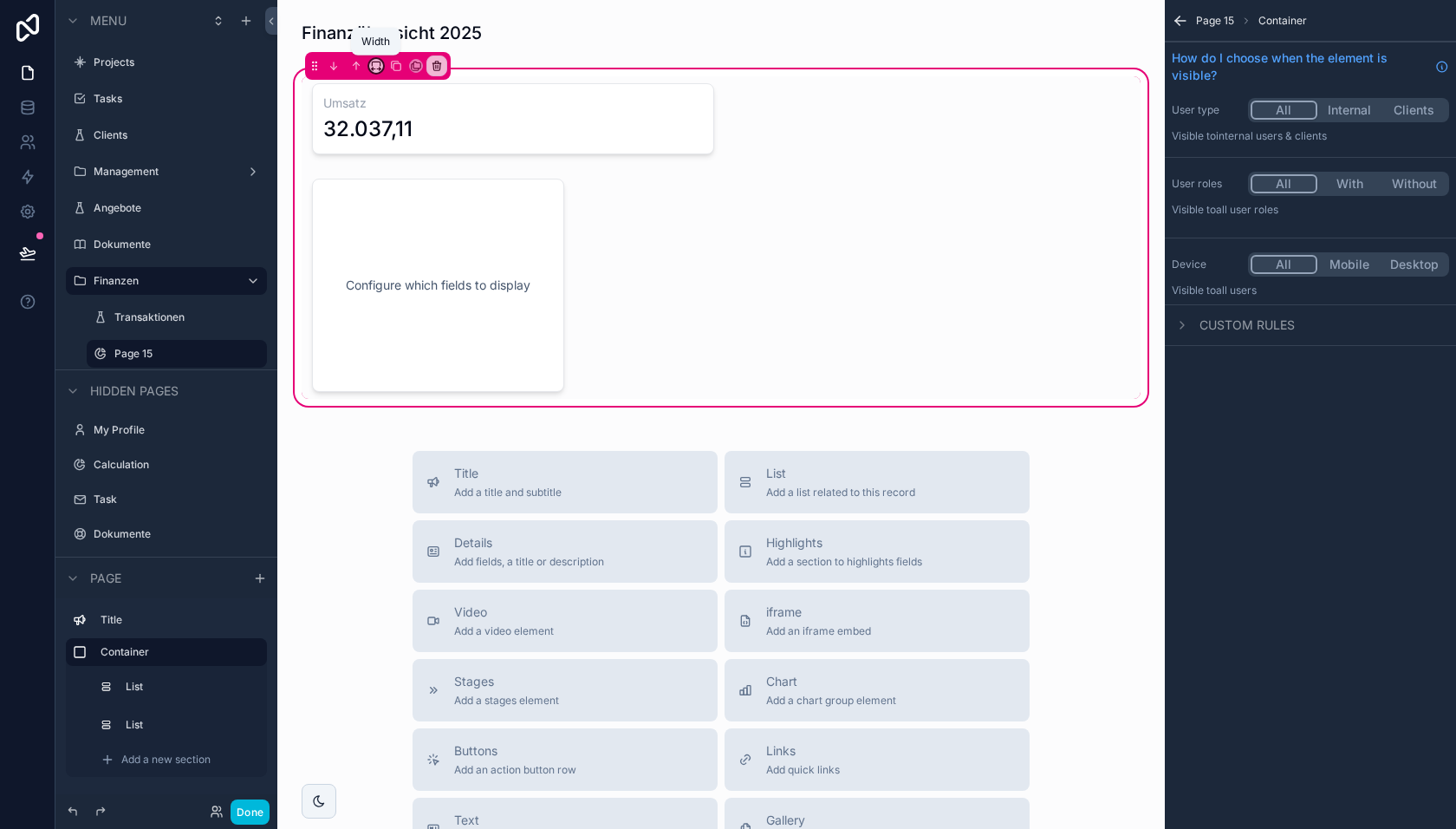
click at [374, 64] on icon "scrollable content" at bounding box center [376, 66] width 12 height 12
click at [393, 197] on span "50%" at bounding box center [398, 196] width 27 height 20
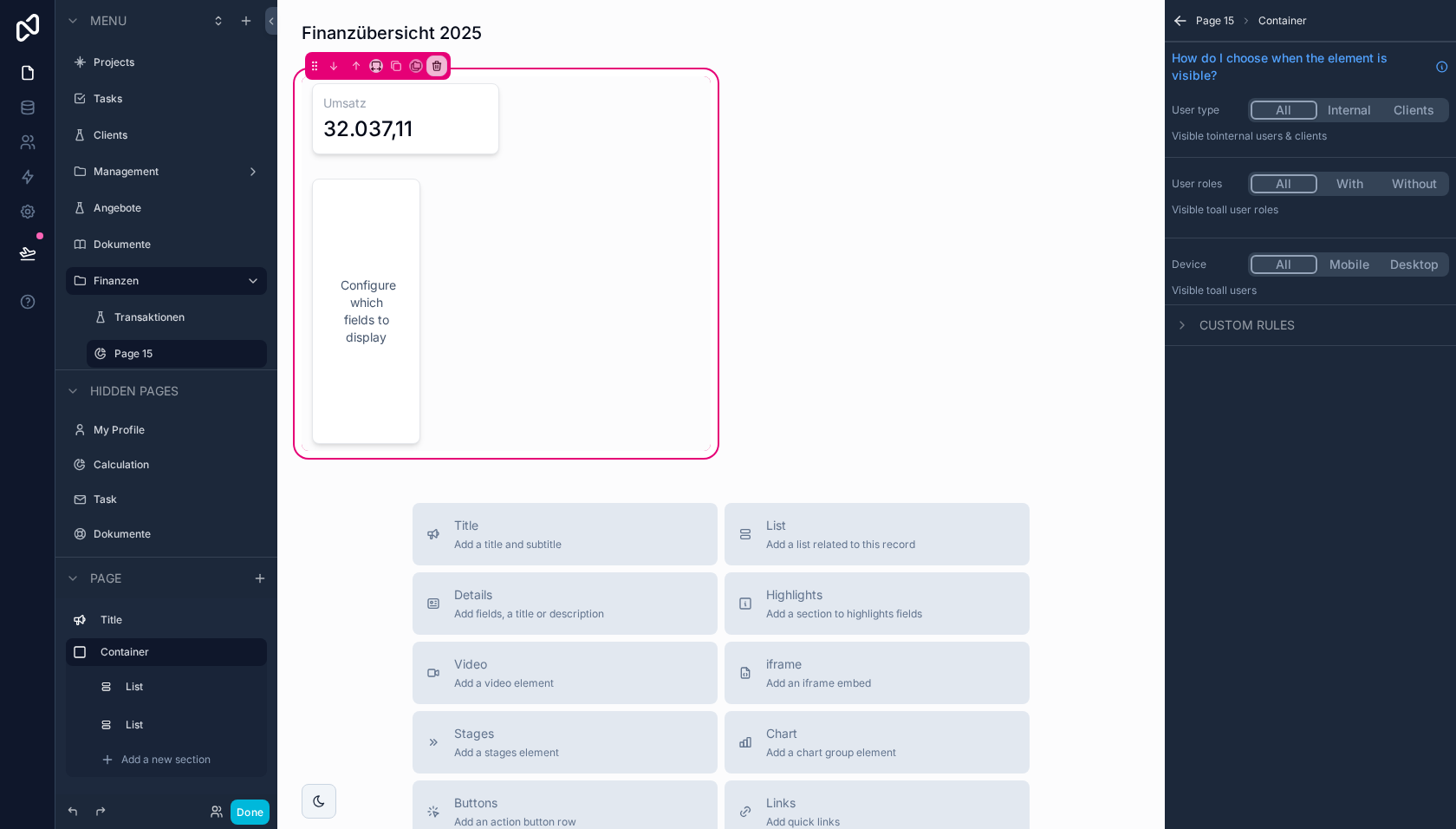
click at [375, 261] on div "scrollable content" at bounding box center [367, 311] width 129 height 279
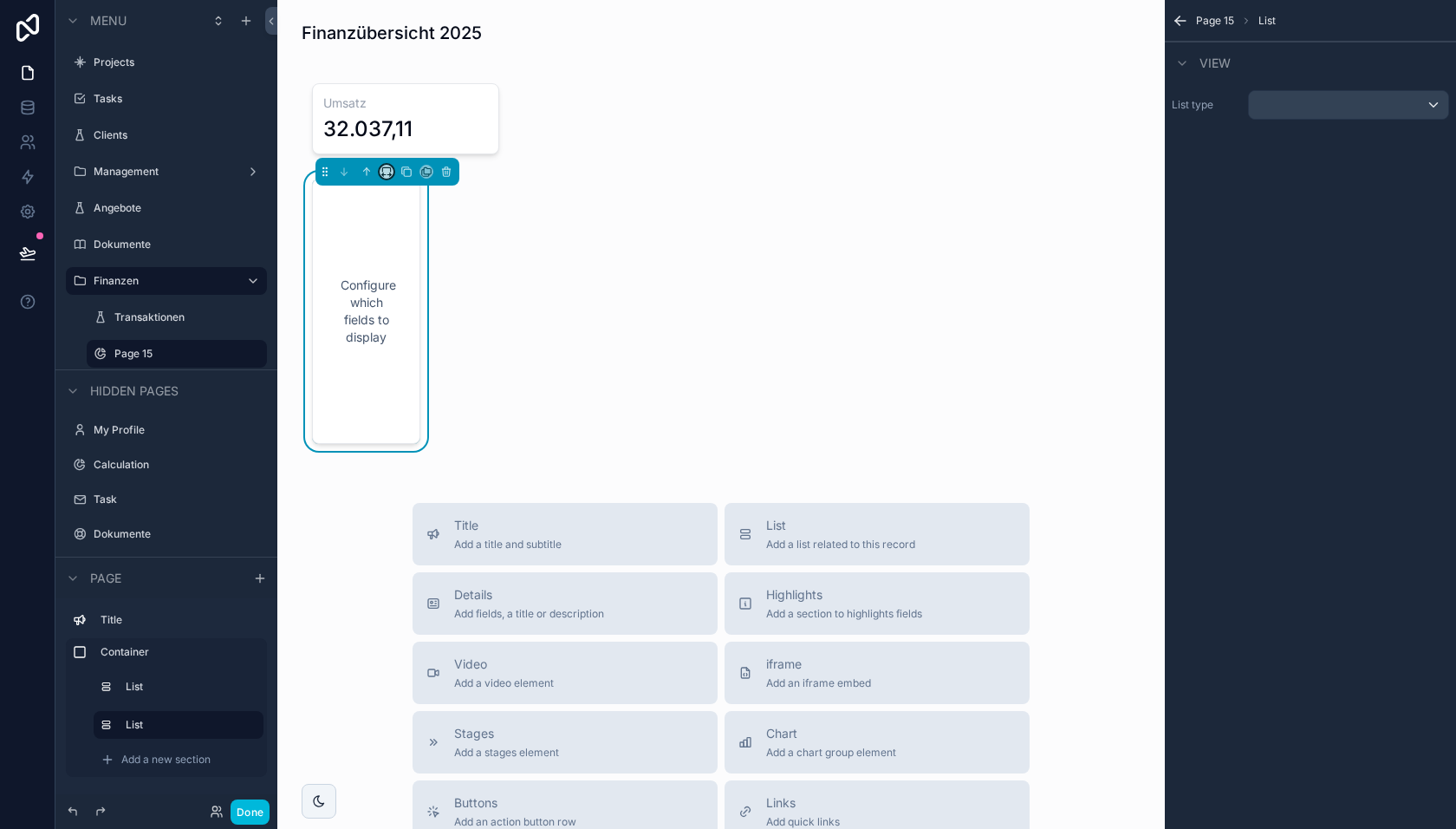
click at [388, 175] on icon "scrollable content" at bounding box center [387, 172] width 12 height 12
click at [403, 306] on span "50%" at bounding box center [407, 301] width 27 height 20
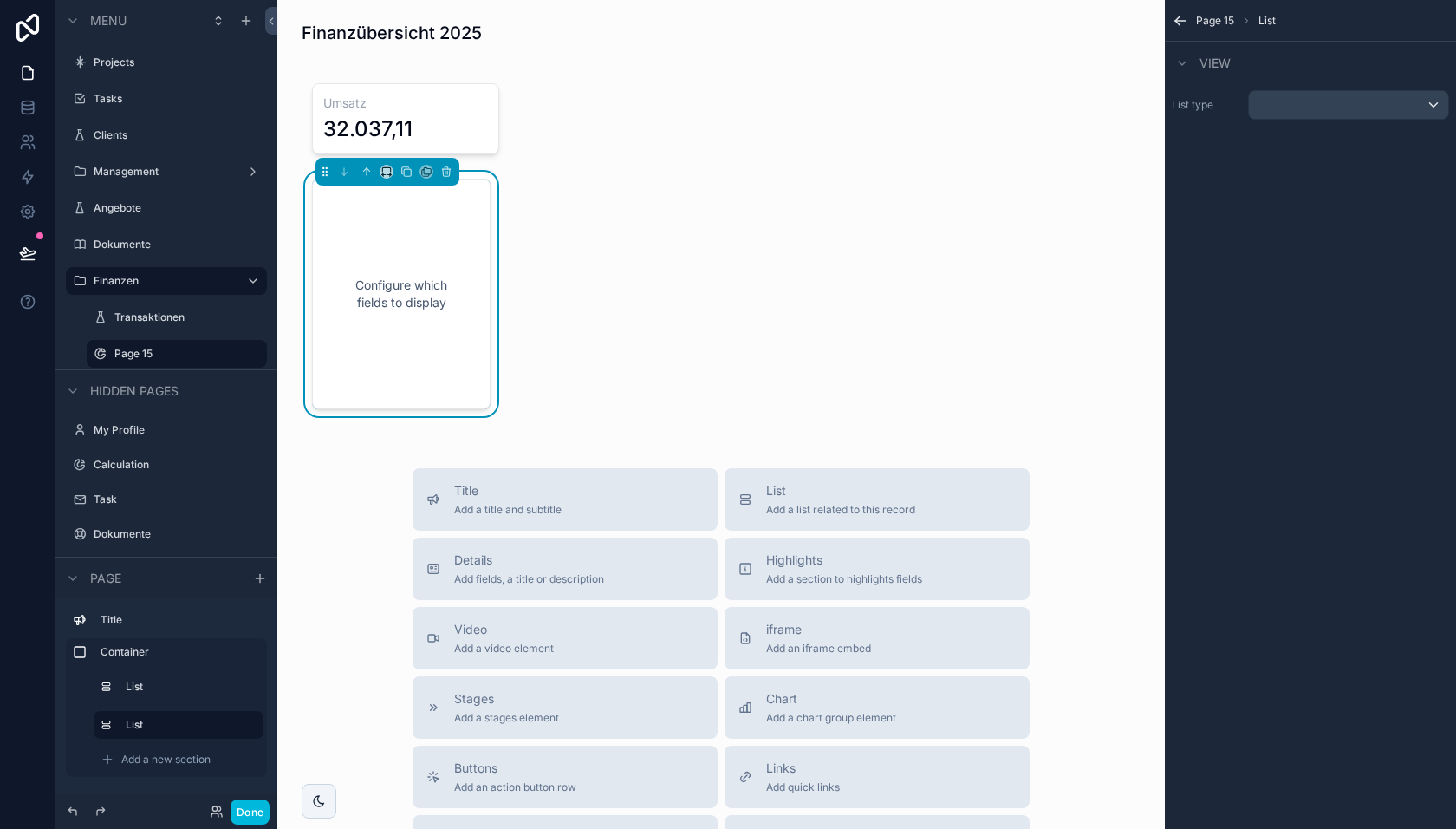
click at [584, 143] on div "scrollable content" at bounding box center [507, 119] width 409 height 85
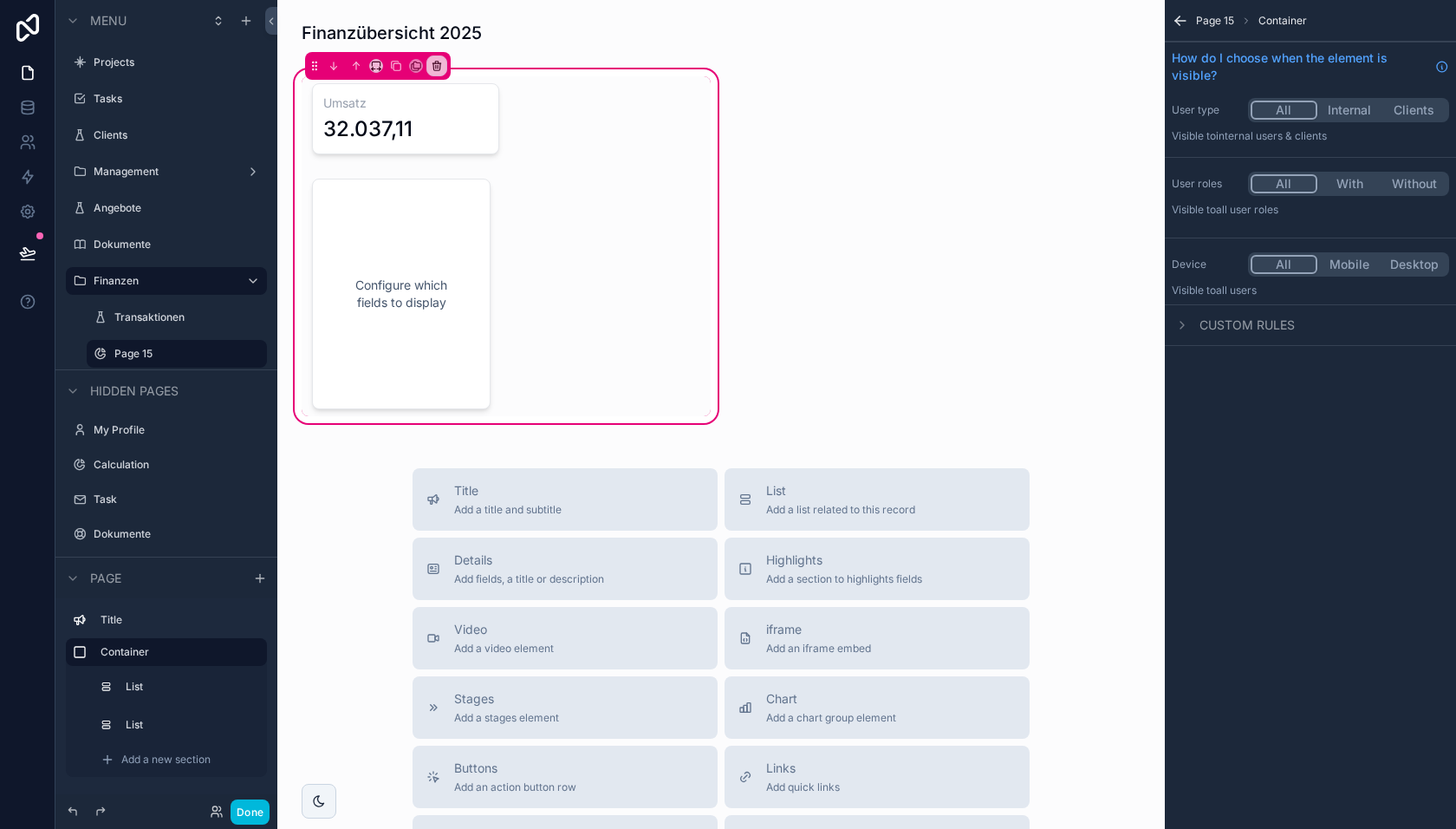
click at [605, 208] on div "Umsatz 32.037,11 Configure which fields to display" at bounding box center [507, 246] width 409 height 340
click at [380, 61] on icon "scrollable content" at bounding box center [376, 66] width 12 height 12
click at [400, 294] on span "Full width" at bounding box center [411, 295] width 54 height 20
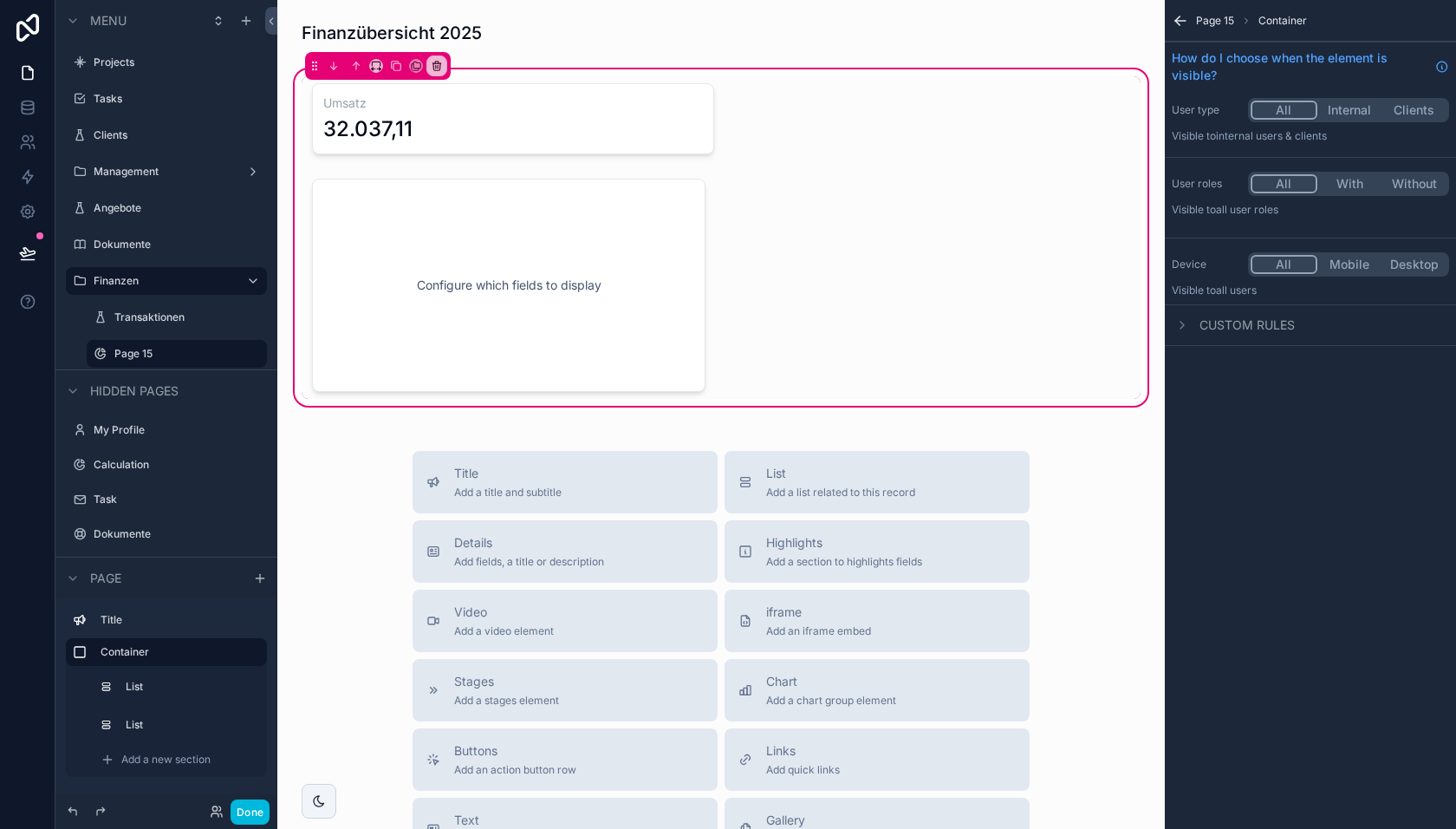
click at [427, 131] on div "scrollable content" at bounding box center [721, 119] width 839 height 85
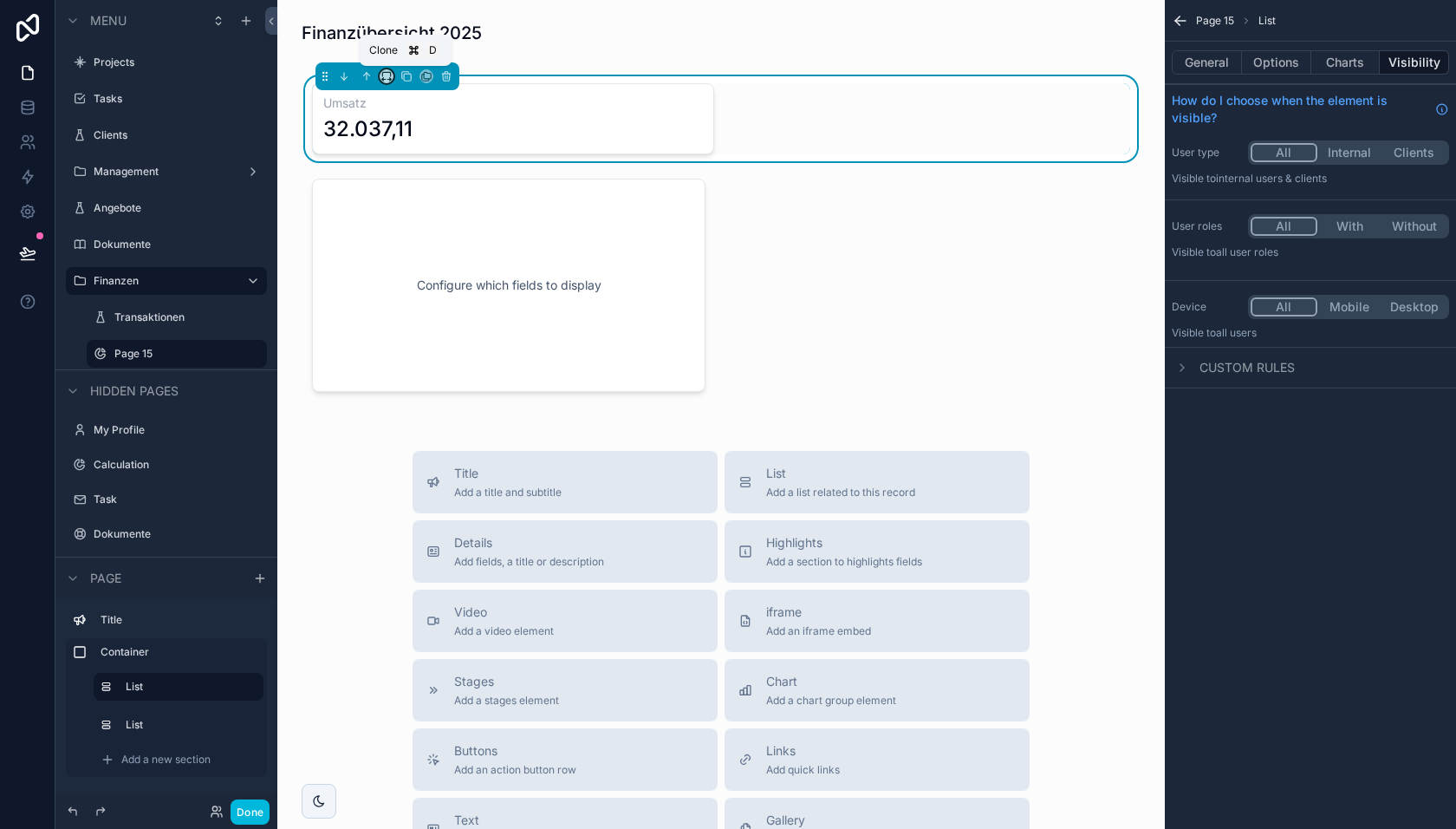
click at [386, 73] on icon "scrollable content" at bounding box center [387, 76] width 12 height 12
click at [403, 209] on span "50%" at bounding box center [407, 206] width 27 height 20
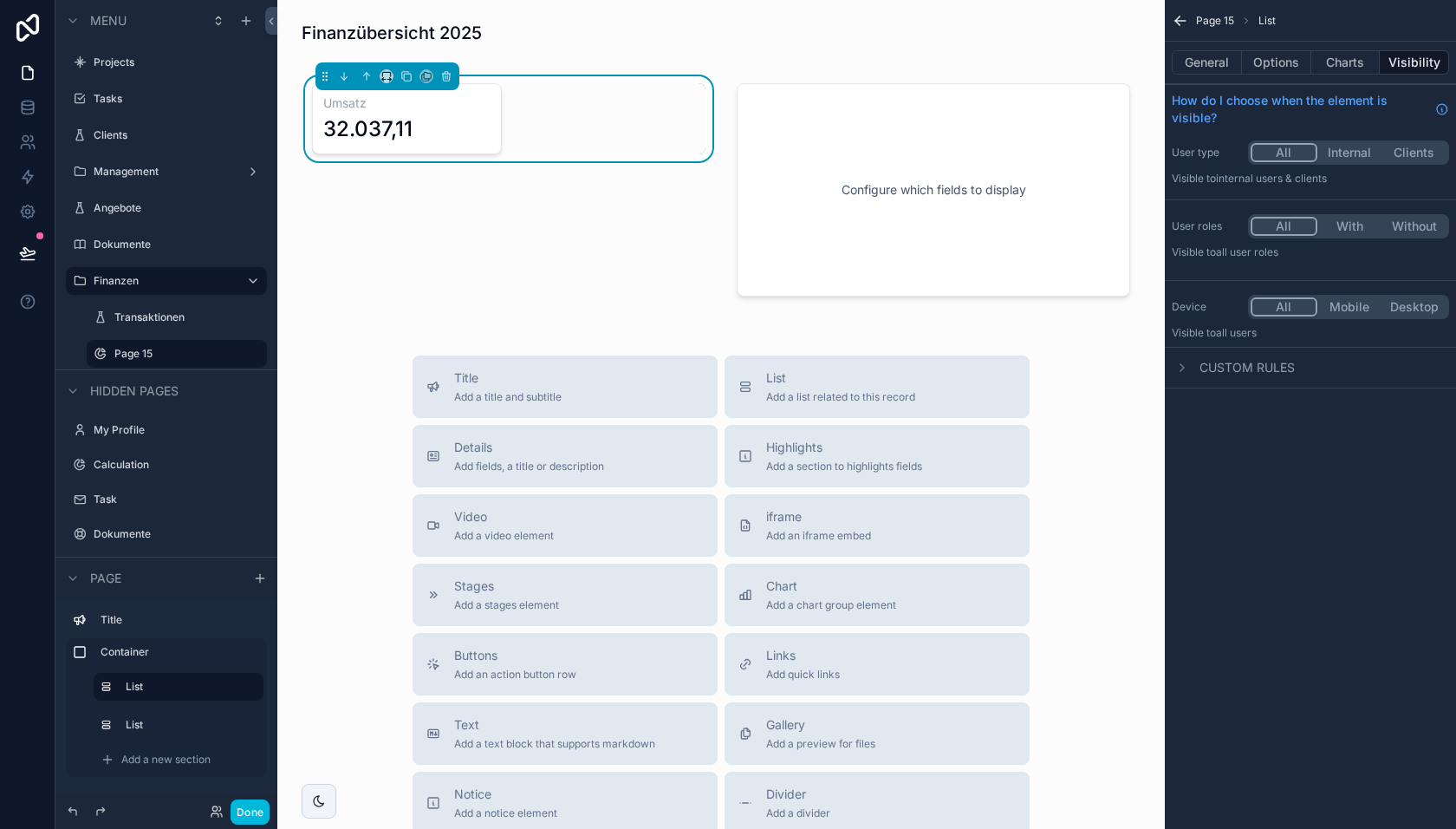
click at [392, 81] on div "scrollable content" at bounding box center [387, 75] width 143 height 27
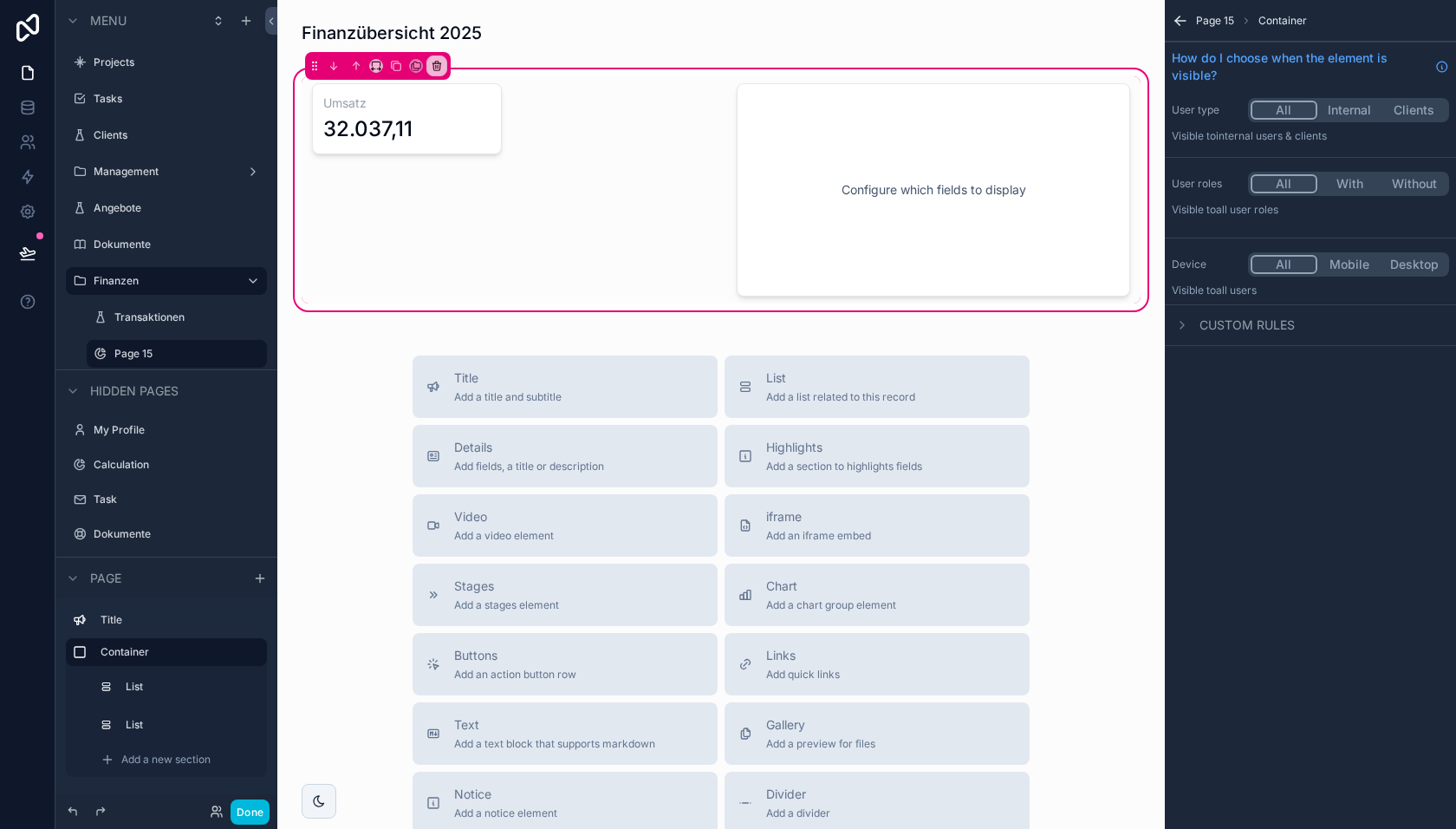
click at [388, 105] on div "scrollable content" at bounding box center [509, 190] width 414 height 227
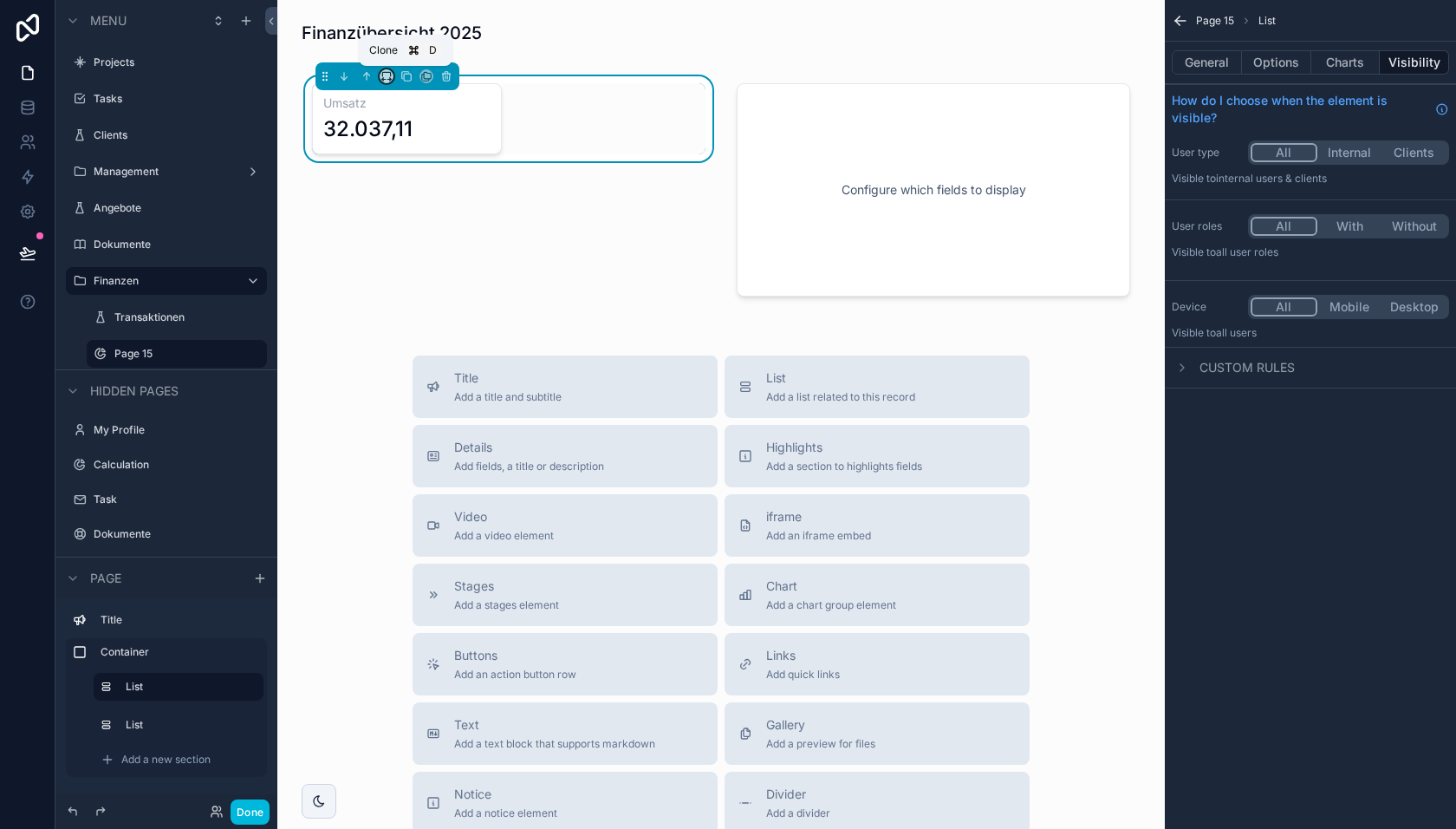
click at [383, 75] on icon "scrollable content" at bounding box center [387, 76] width 12 height 12
click at [401, 236] on span "66%" at bounding box center [407, 239] width 27 height 20
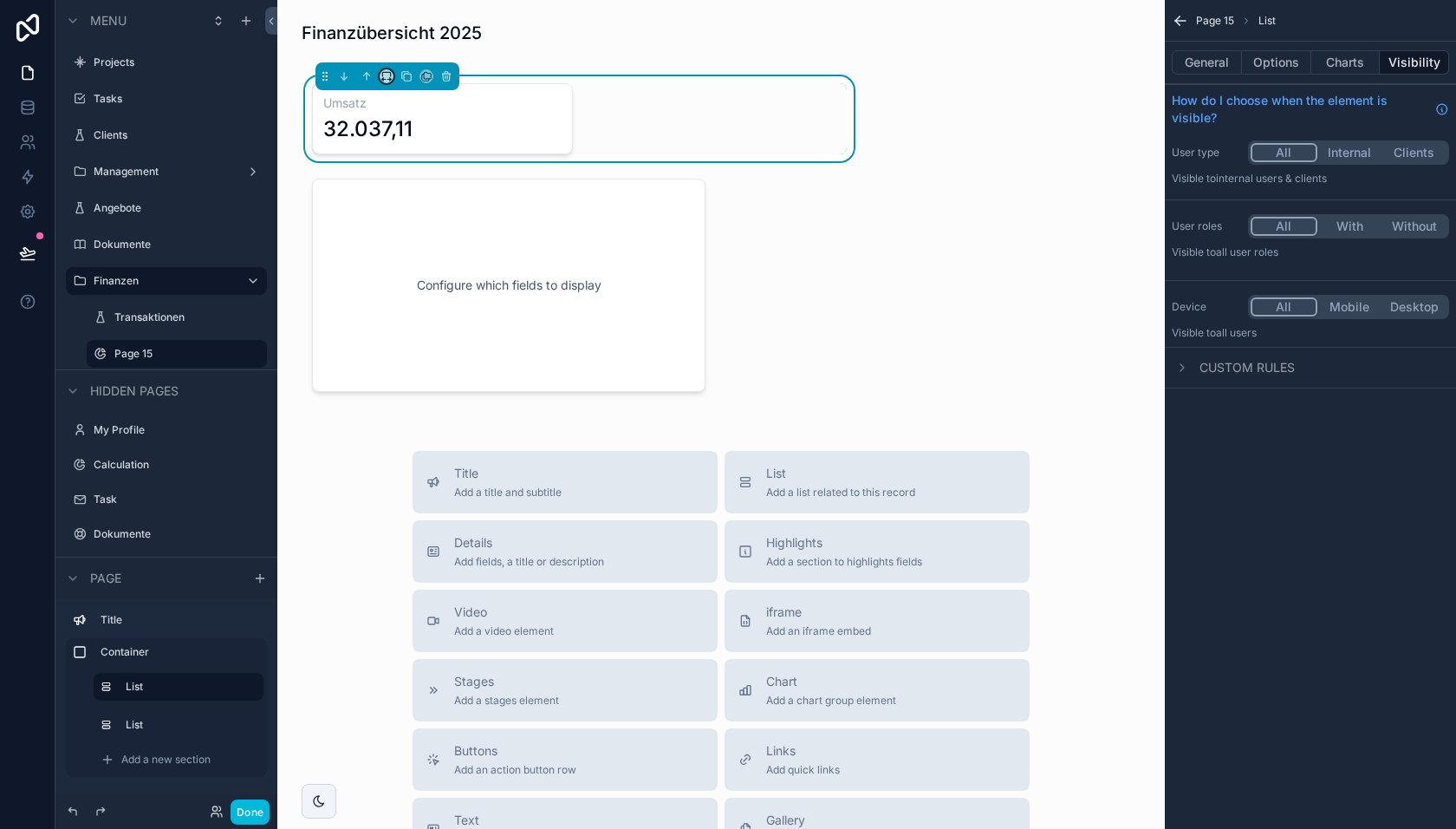
click at [381, 72] on button "scrollable content" at bounding box center [387, 76] width 14 height 14
click at [407, 194] on div "50%" at bounding box center [422, 206] width 74 height 31
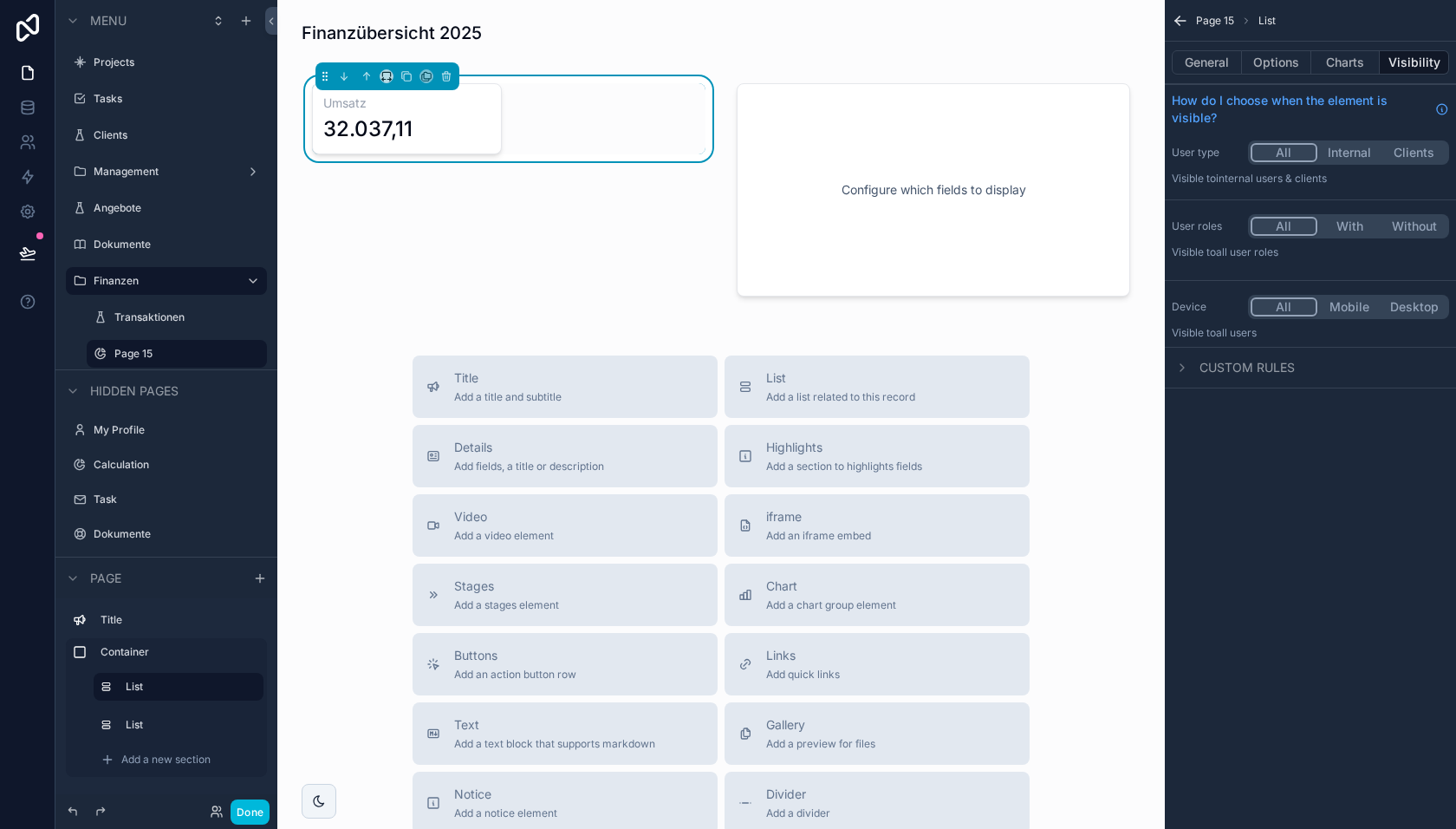
click at [810, 137] on div "scrollable content" at bounding box center [933, 190] width 414 height 227
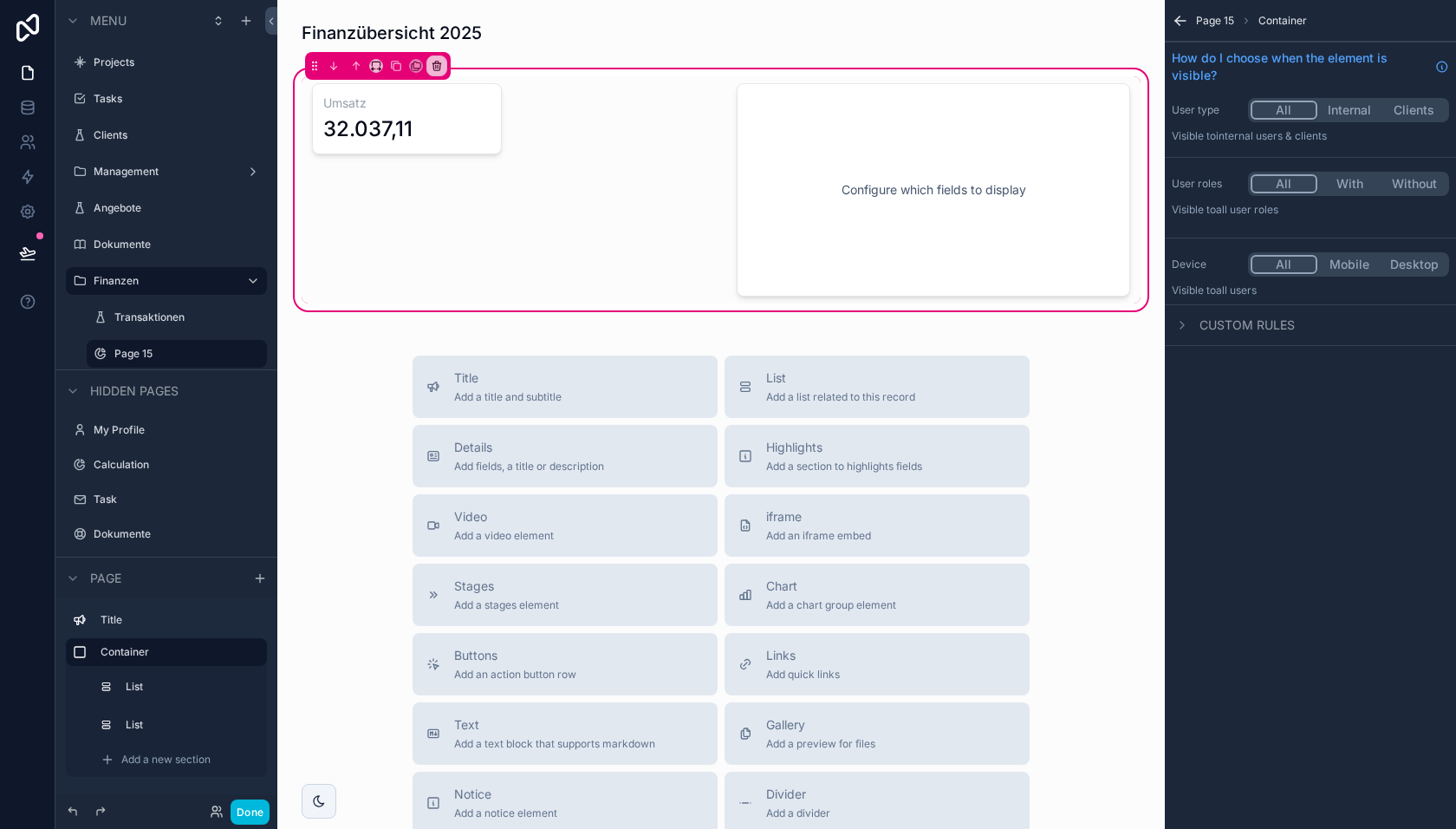
click at [786, 224] on div "scrollable content" at bounding box center [933, 190] width 414 height 227
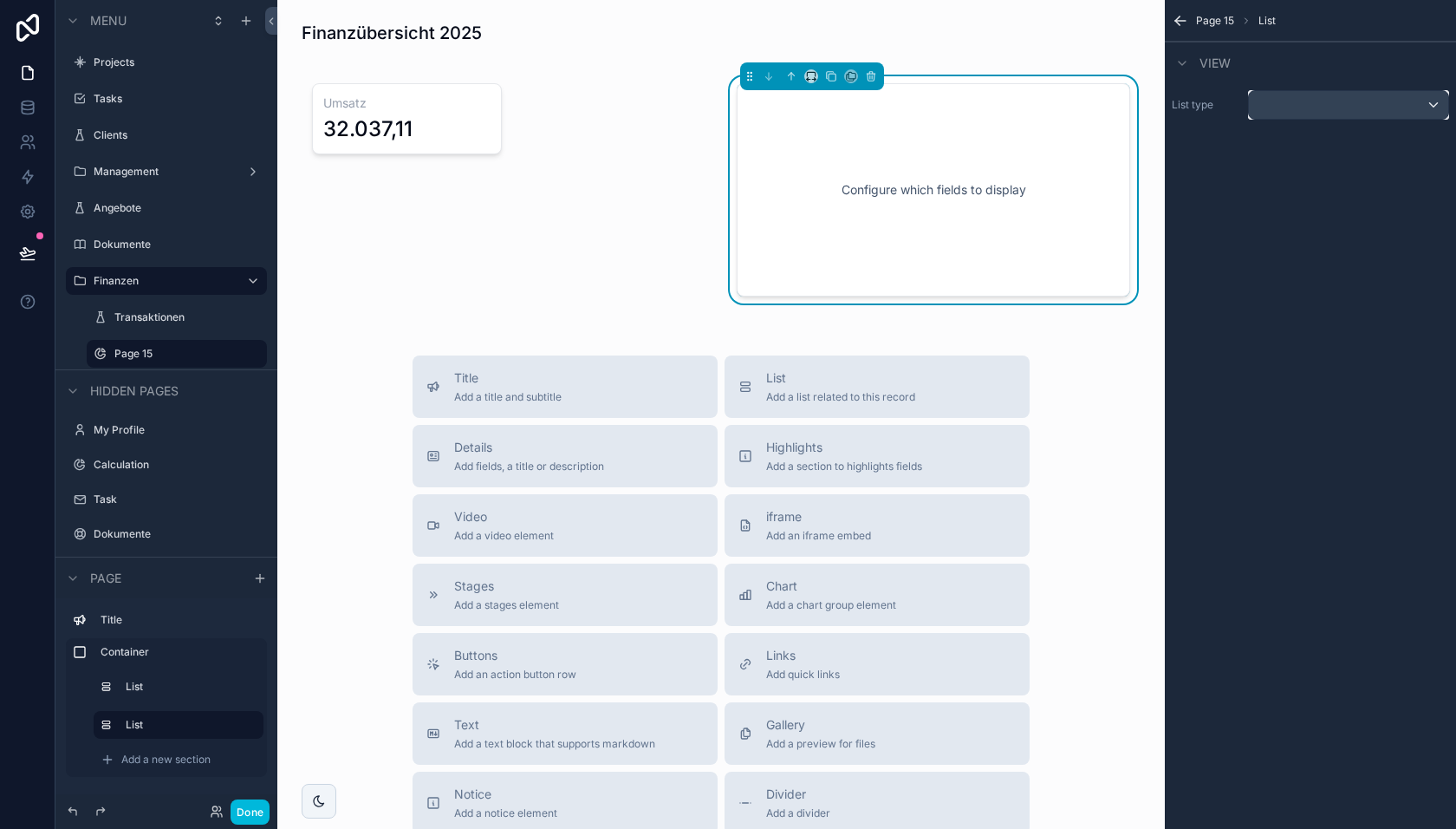
click at [1310, 113] on div "scrollable content" at bounding box center [1348, 105] width 199 height 27
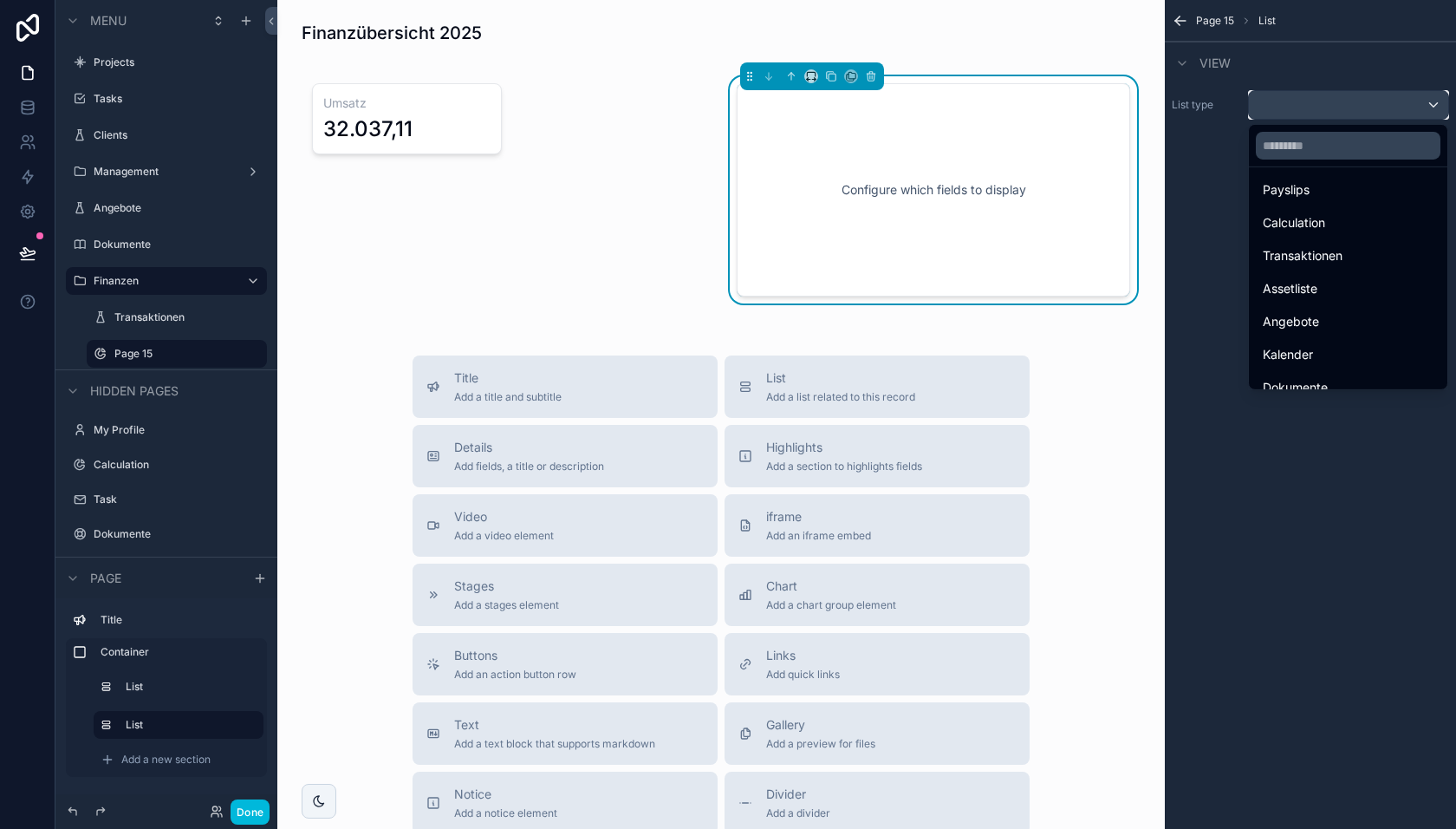
scroll to position [214, 0]
click at [1322, 241] on span "Transaktionen" at bounding box center [1303, 238] width 80 height 20
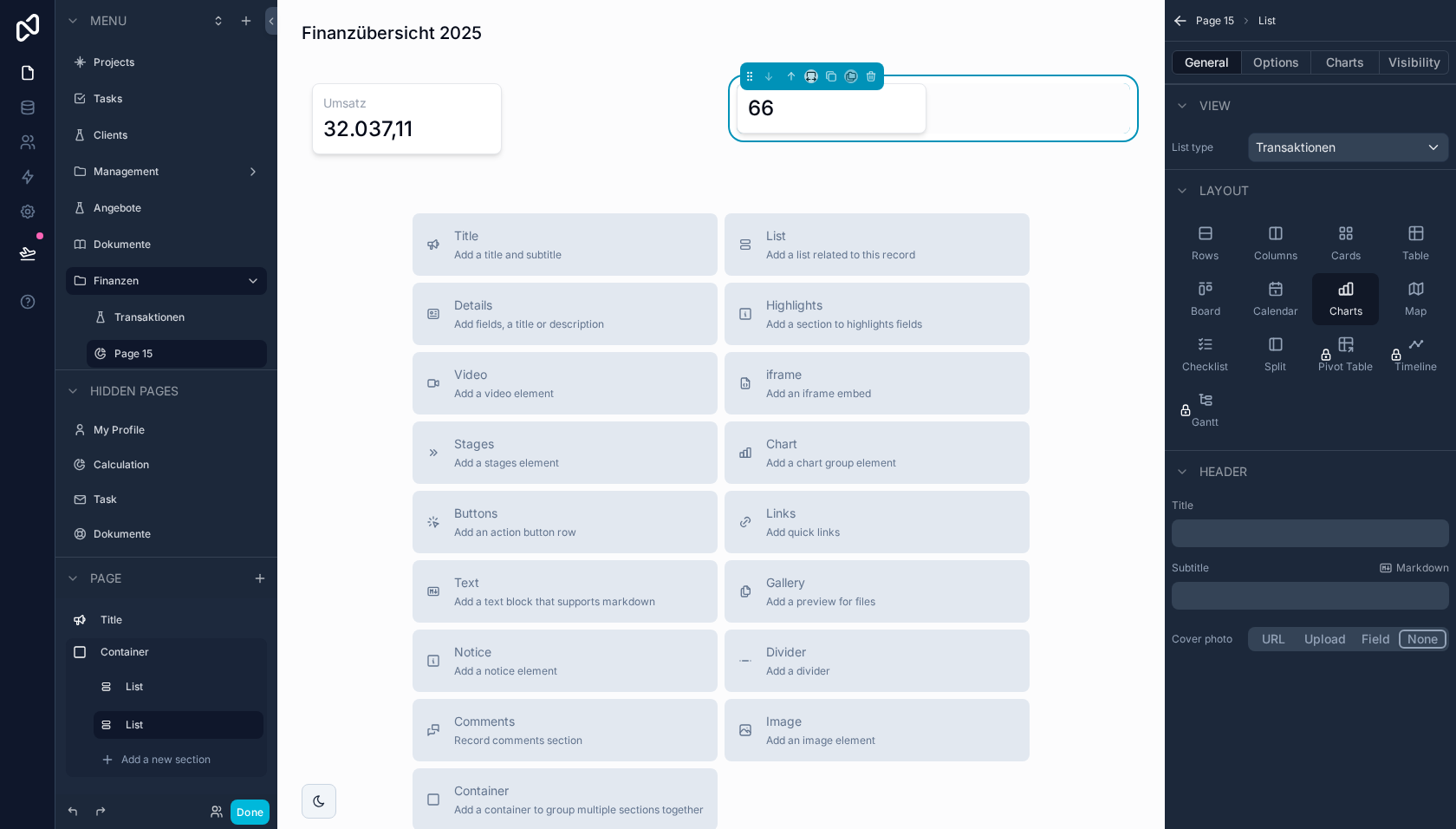
click at [1269, 61] on button "Options" at bounding box center [1277, 62] width 69 height 24
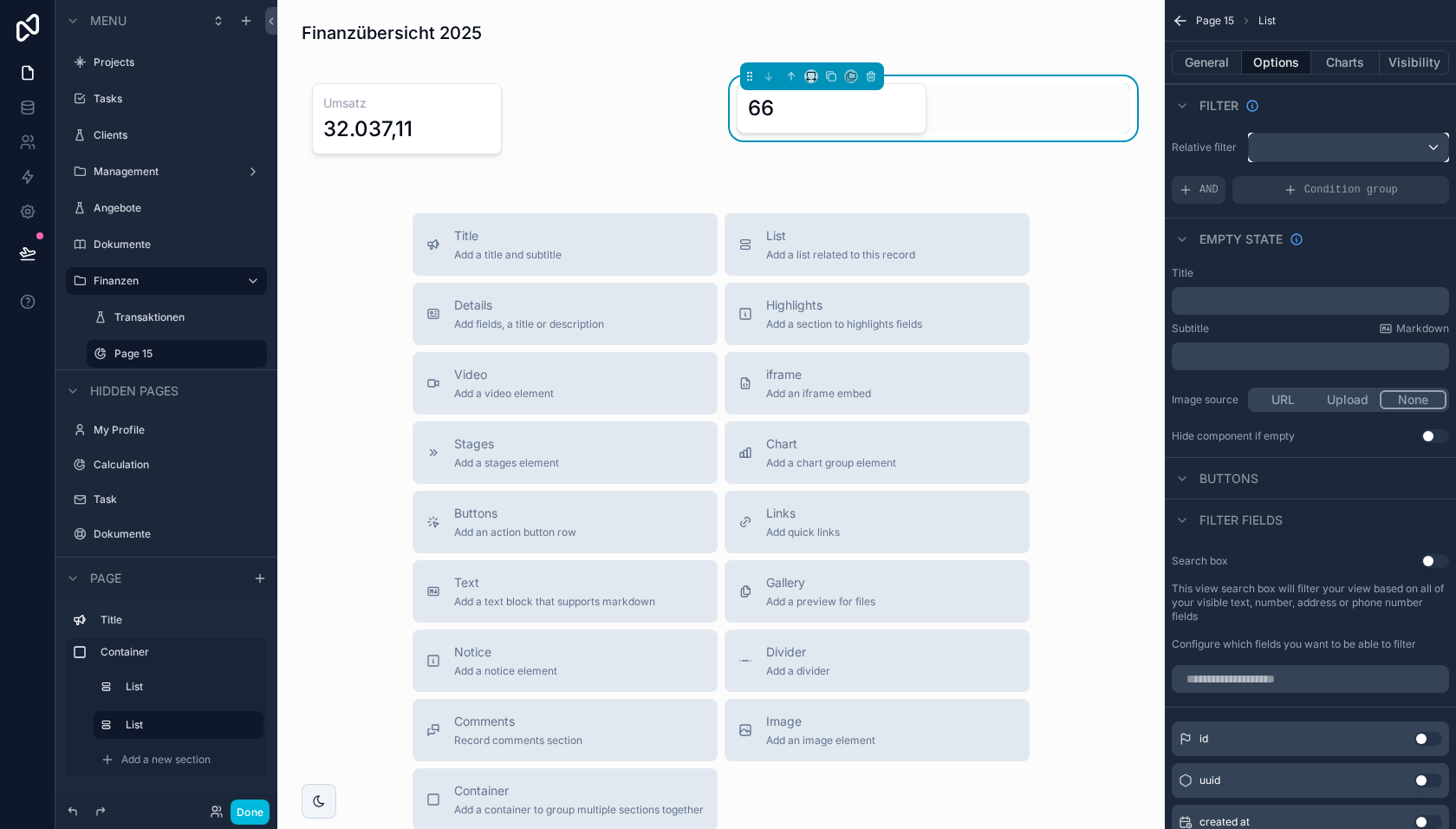
click at [1327, 149] on div "scrollable content" at bounding box center [1348, 147] width 199 height 27
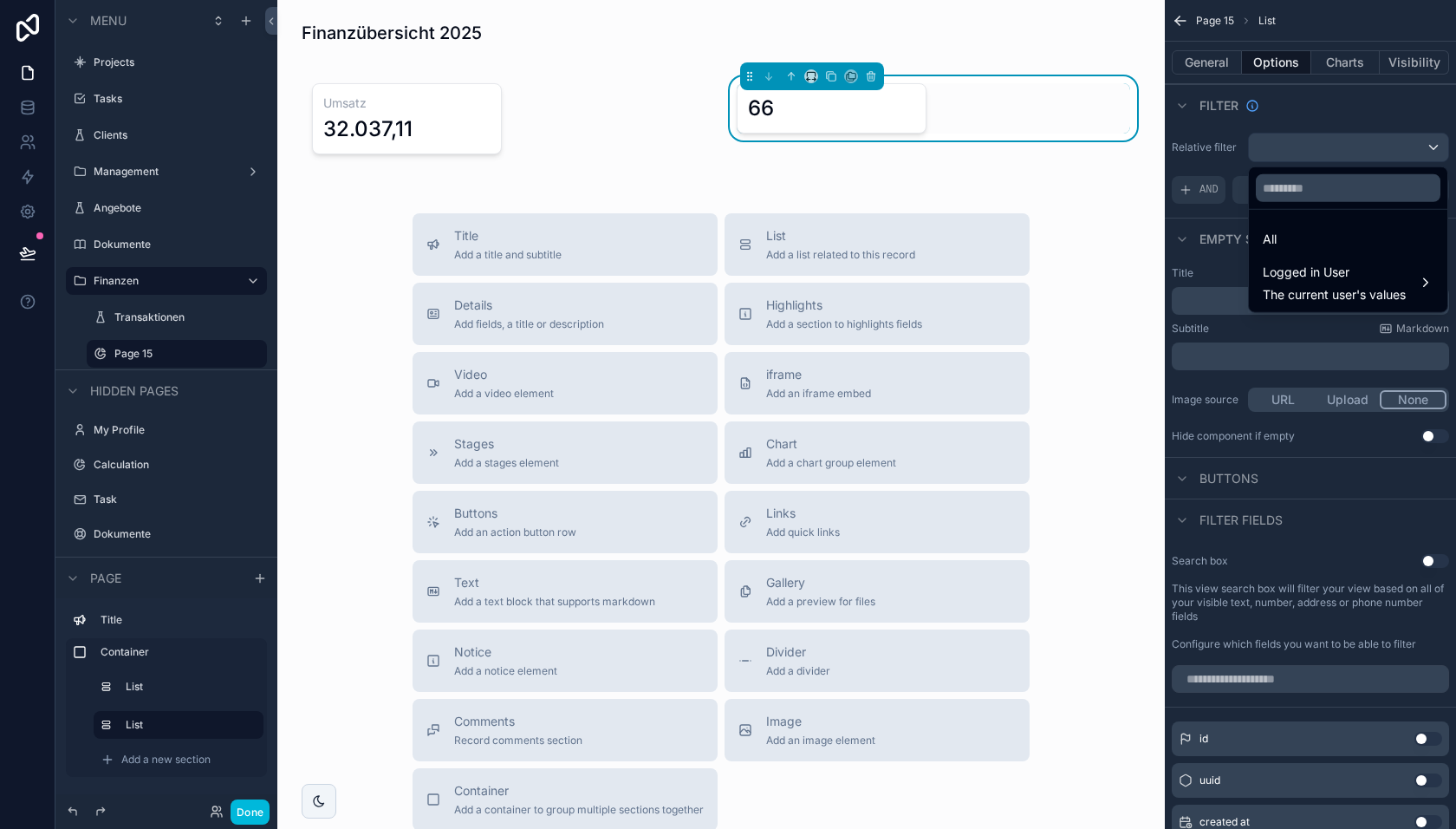
click at [1306, 236] on div "All" at bounding box center [1348, 238] width 171 height 20
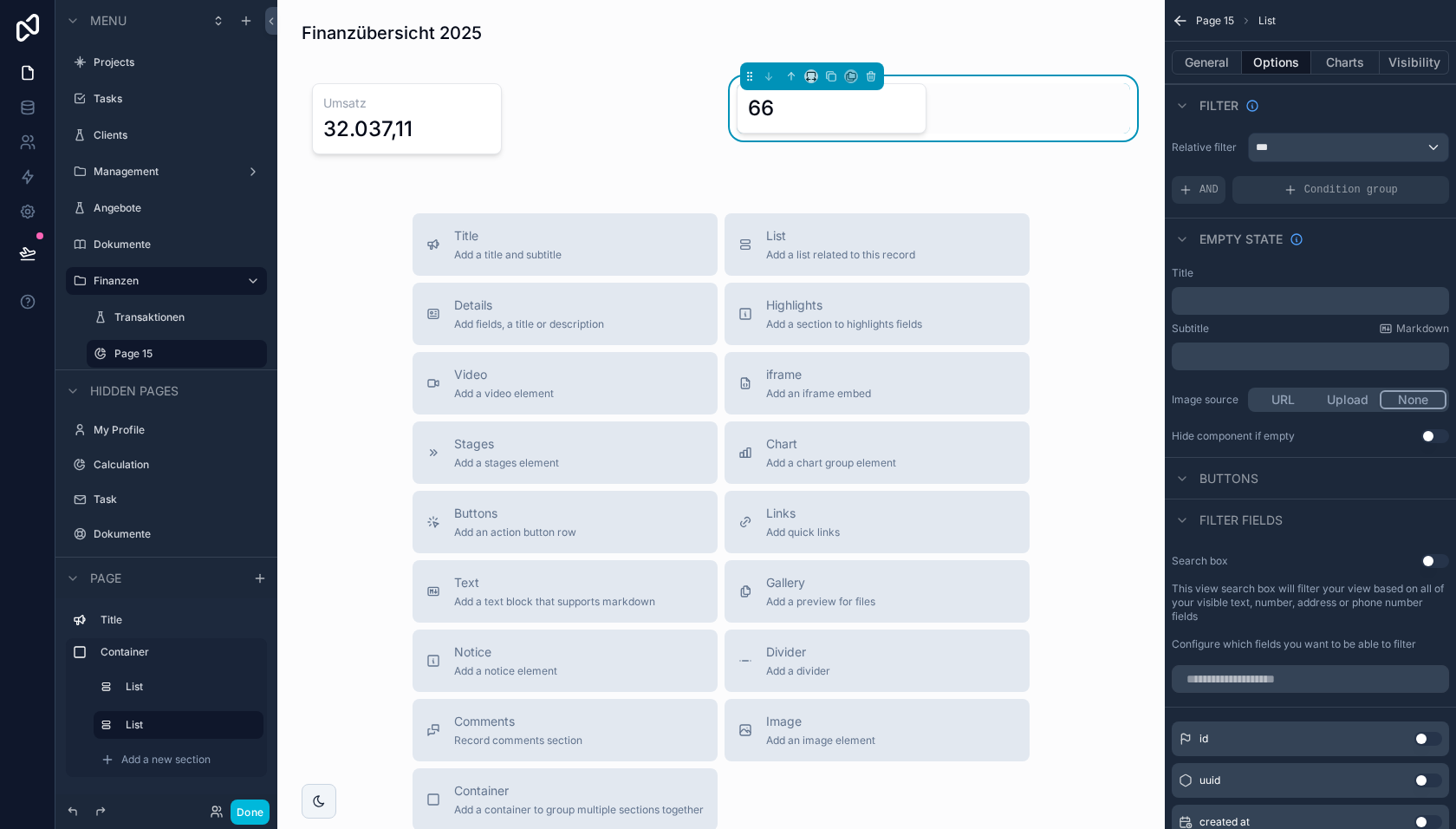
click at [1344, 74] on div "General Options Charts Visibility" at bounding box center [1310, 62] width 291 height 42
click at [1342, 68] on button "Charts" at bounding box center [1346, 62] width 69 height 24
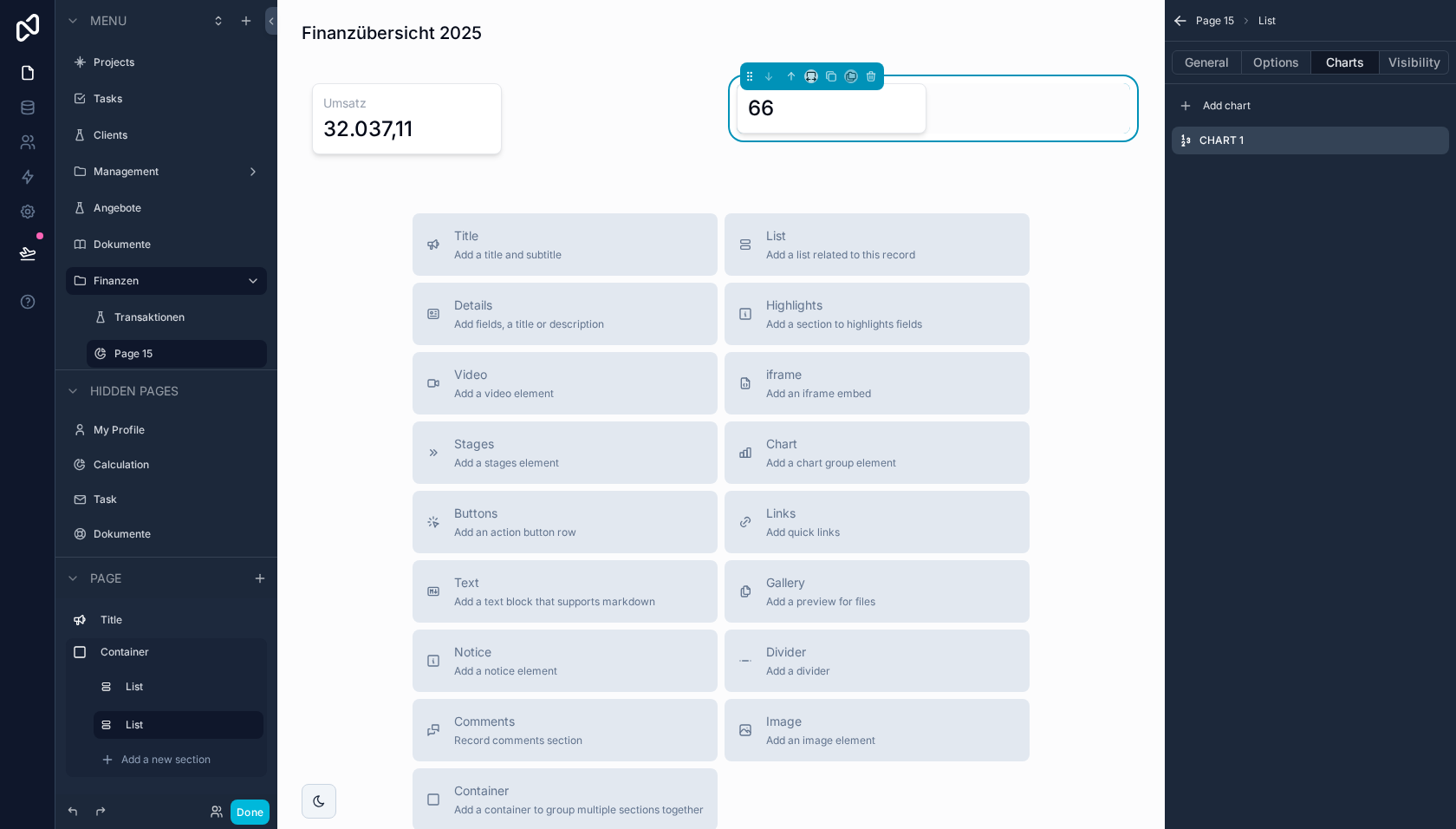
click at [0, 0] on icon "scrollable content" at bounding box center [0, 0] width 0 height 0
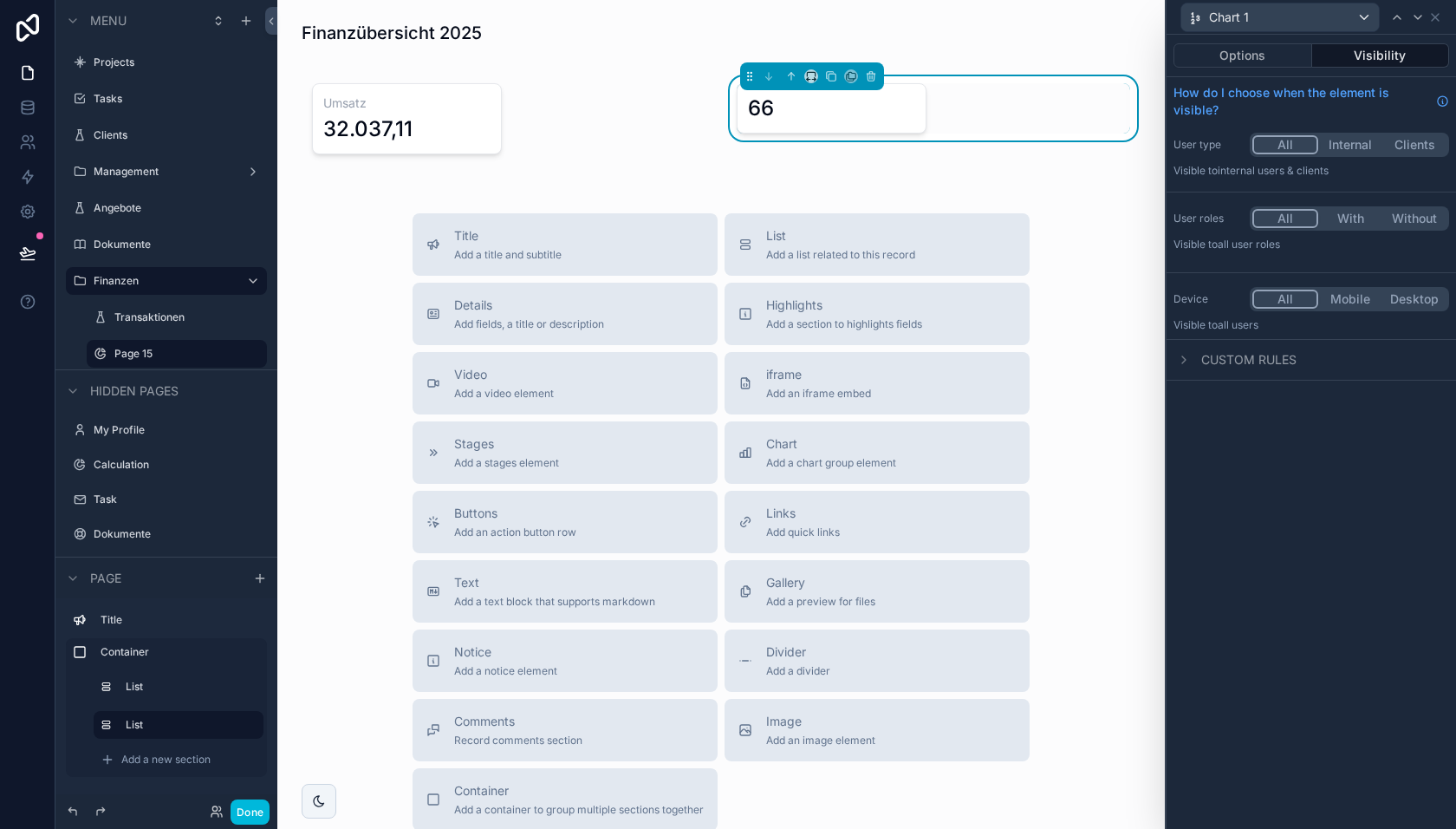
click at [1251, 50] on button "Options" at bounding box center [1243, 55] width 139 height 24
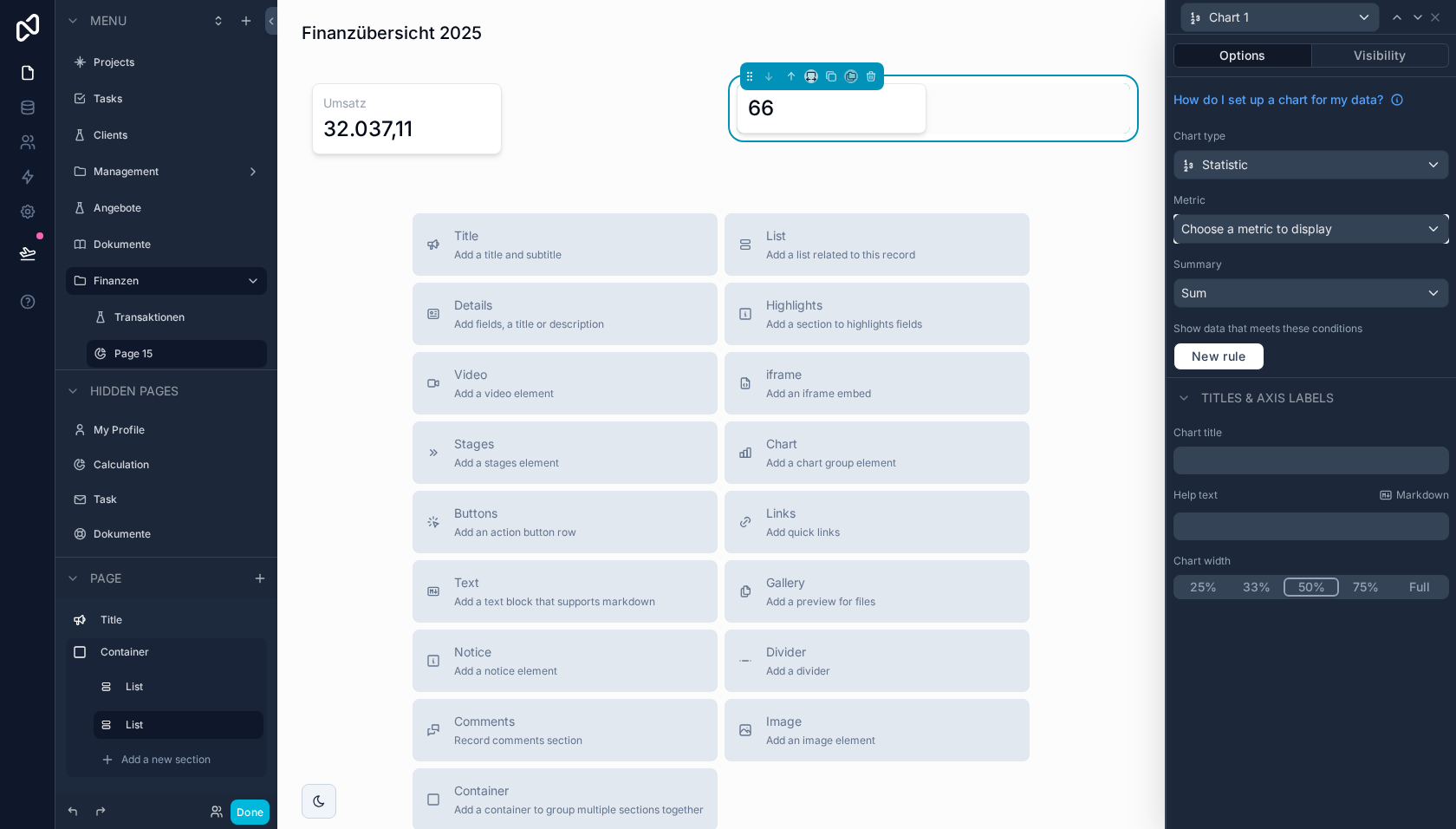
click at [1246, 236] on div "Choose a metric to display" at bounding box center [1311, 229] width 274 height 27
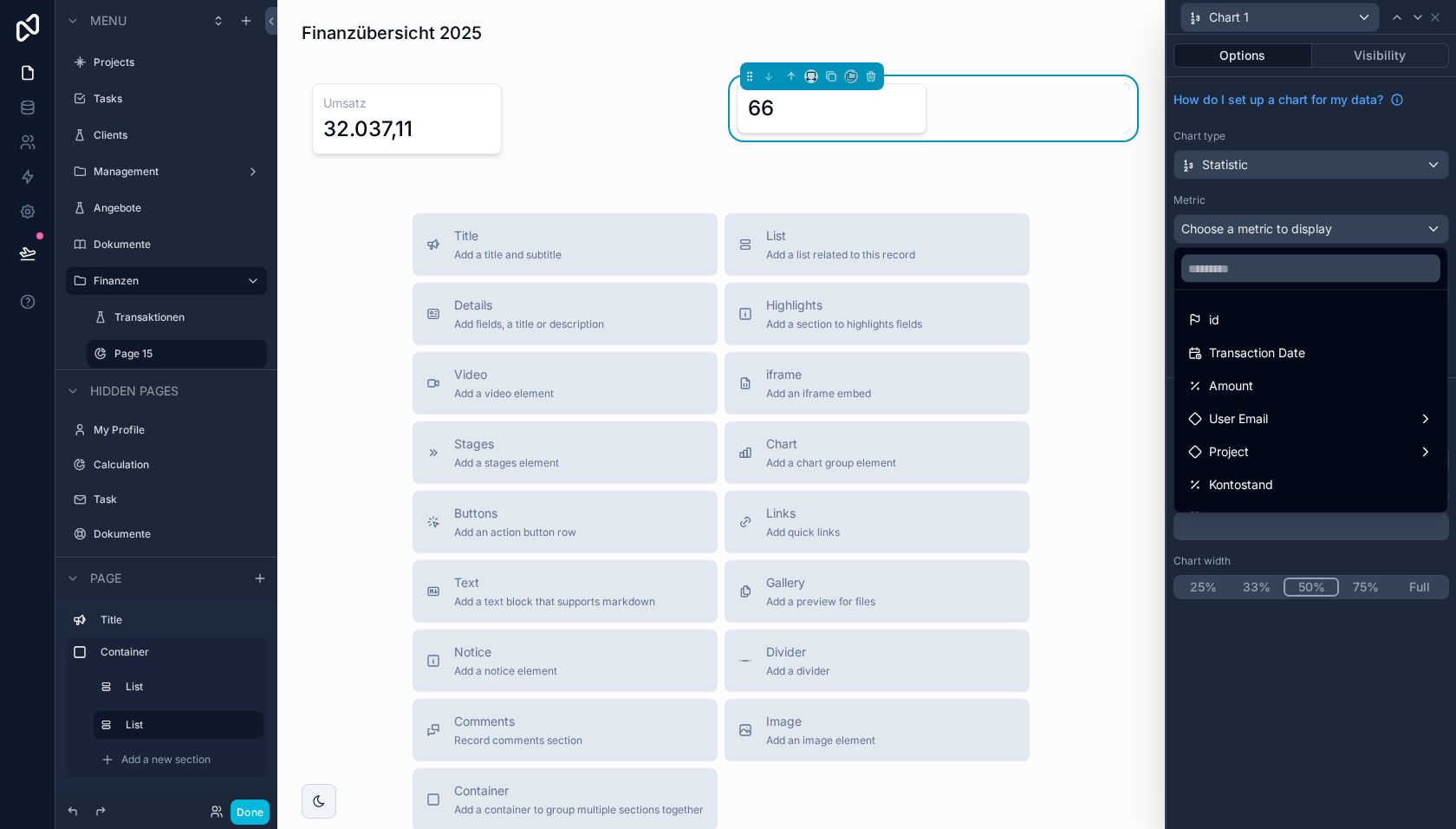
click at [1247, 384] on span "Amount" at bounding box center [1231, 385] width 44 height 20
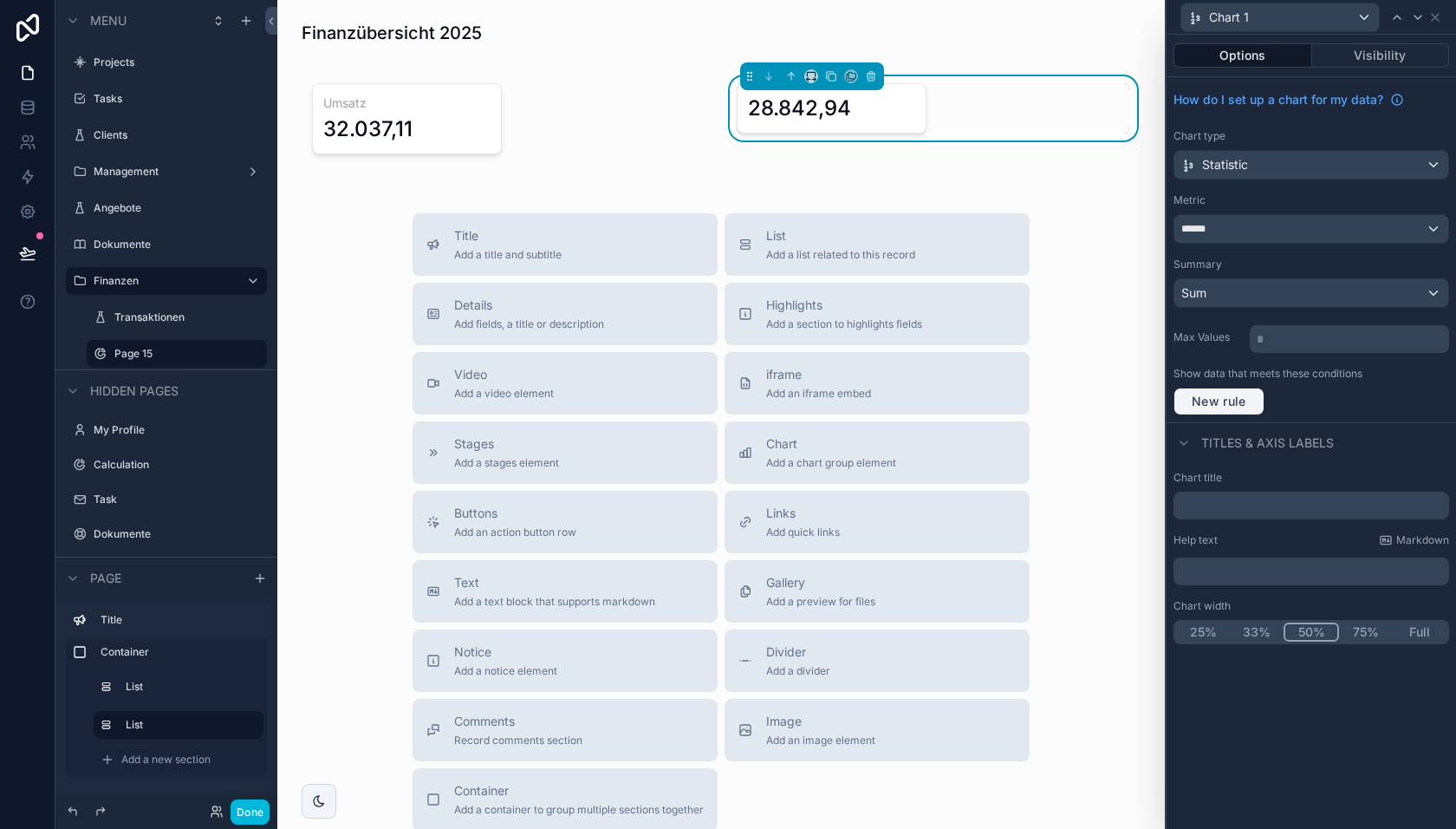
click at [1219, 396] on span "New rule" at bounding box center [1219, 401] width 68 height 16
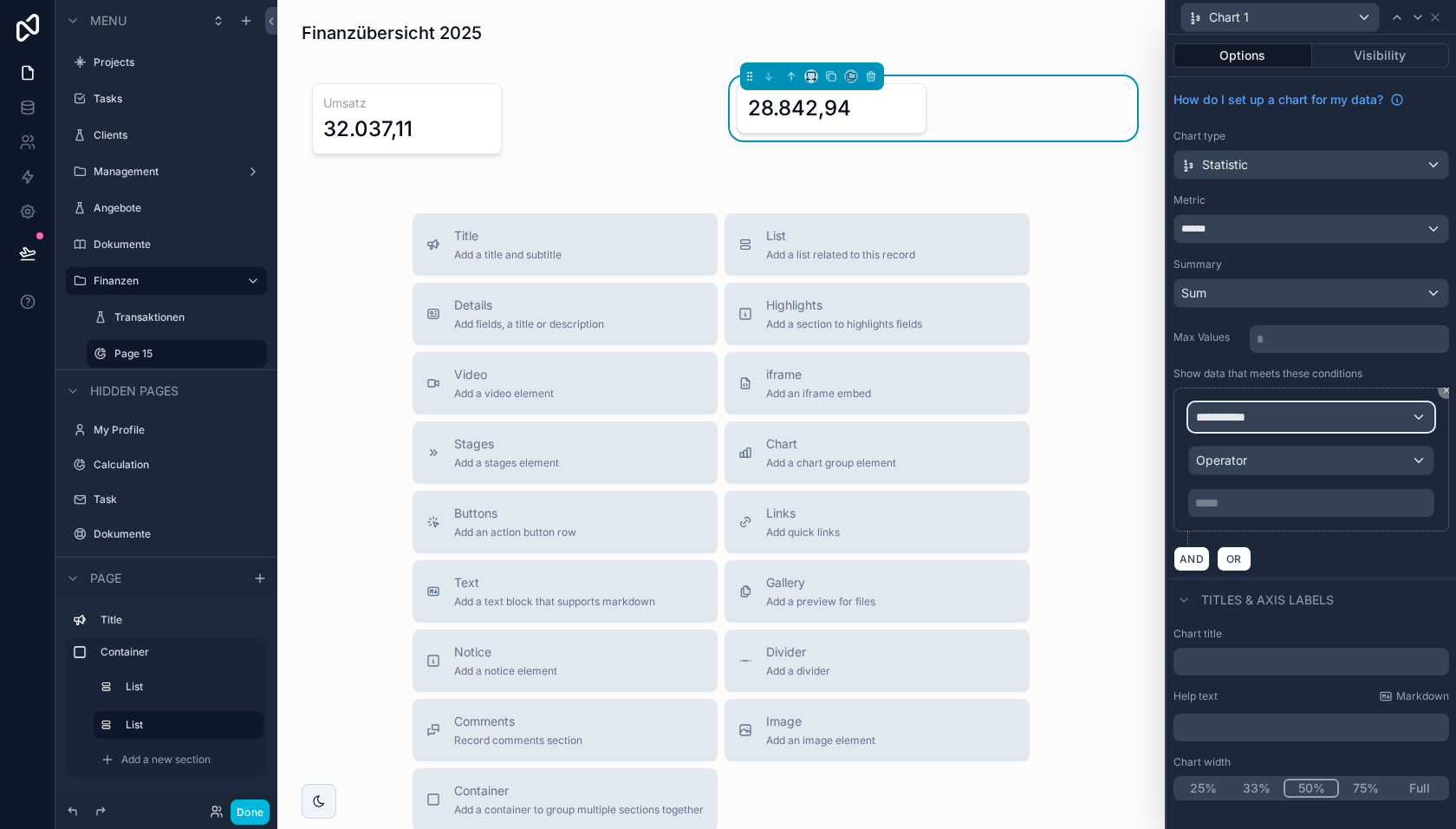
click at [1250, 412] on span "**********" at bounding box center [1228, 417] width 64 height 18
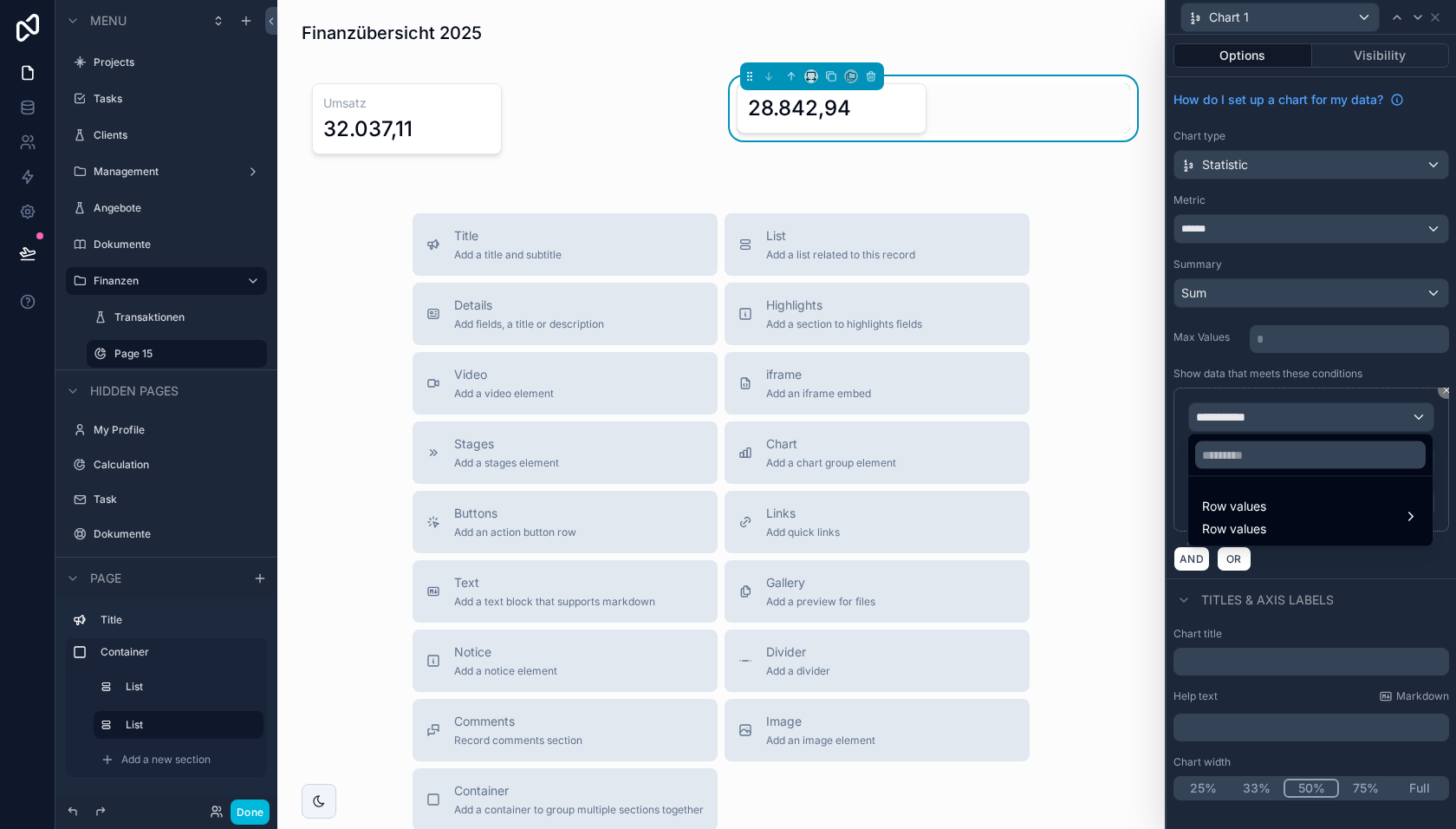
click at [1253, 511] on span "Row values" at bounding box center [1235, 506] width 64 height 20
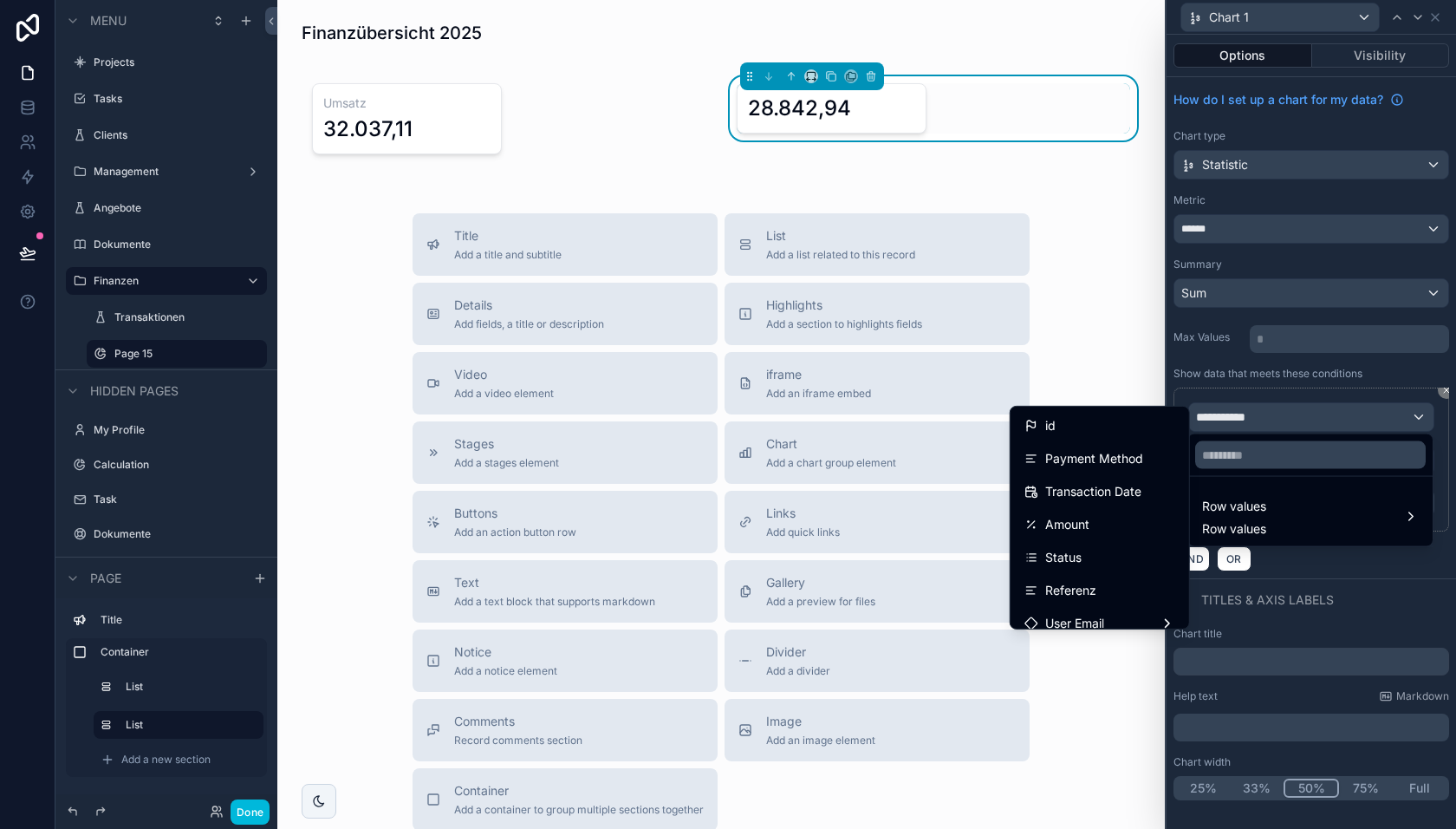
click at [1088, 516] on span "Amount" at bounding box center [1067, 523] width 44 height 20
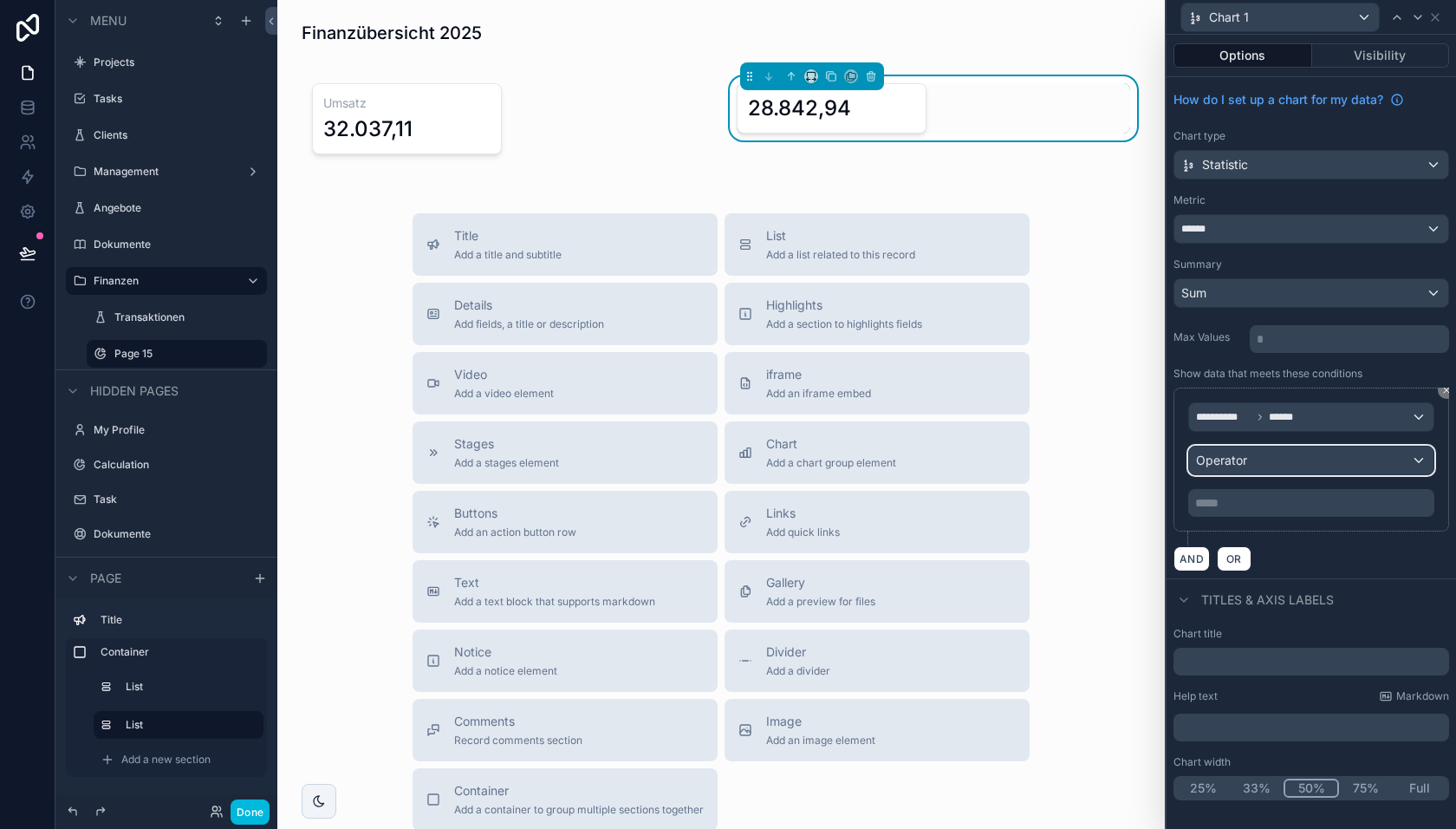
click at [1249, 462] on div "Operator" at bounding box center [1312, 460] width 244 height 27
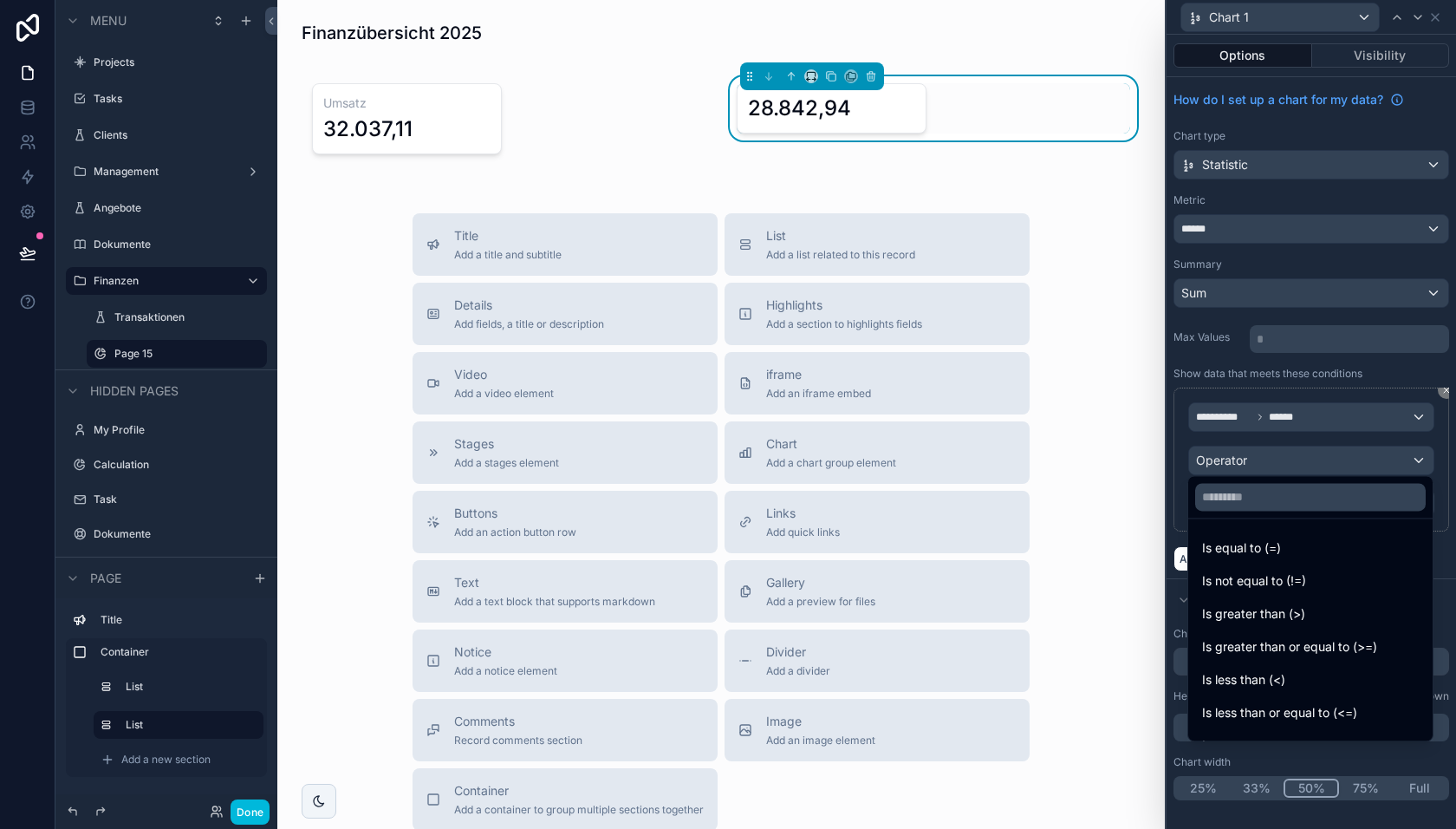
click at [1262, 680] on span "Is less than (<)" at bounding box center [1244, 679] width 83 height 20
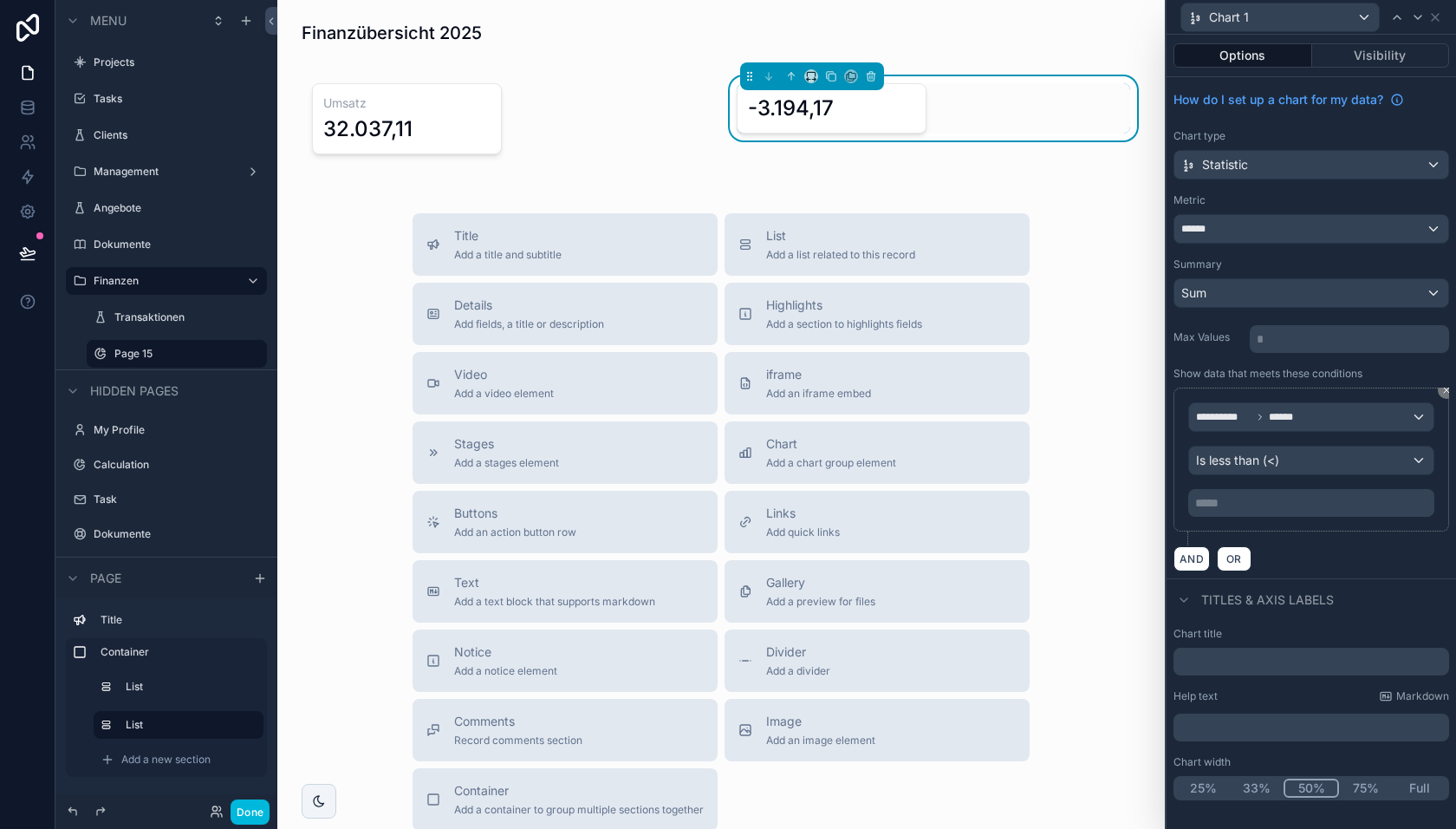
click at [1274, 498] on p "***** ﻿" at bounding box center [1313, 503] width 236 height 18
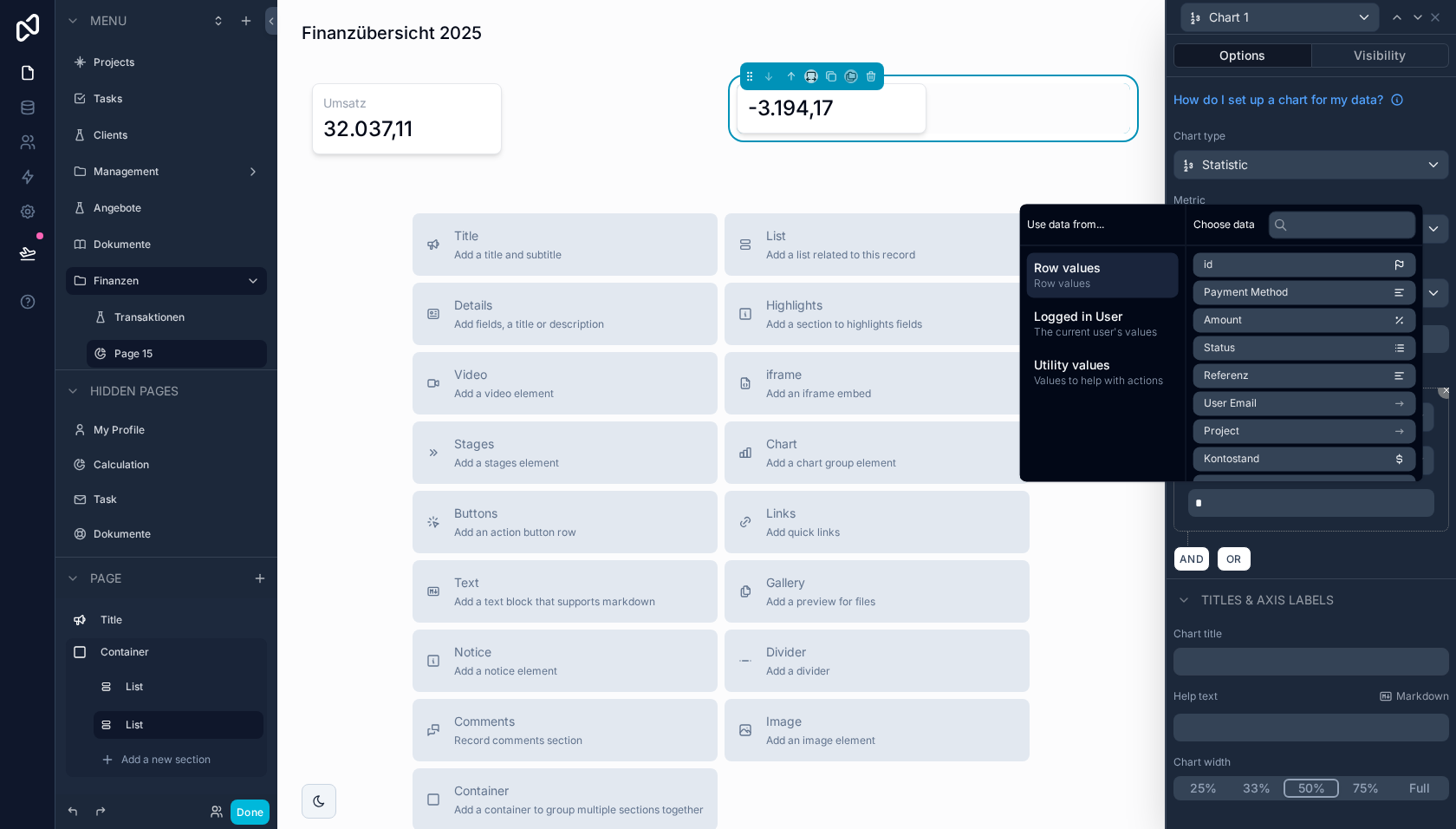
click at [1326, 570] on div "**********" at bounding box center [1311, 328] width 290 height 501
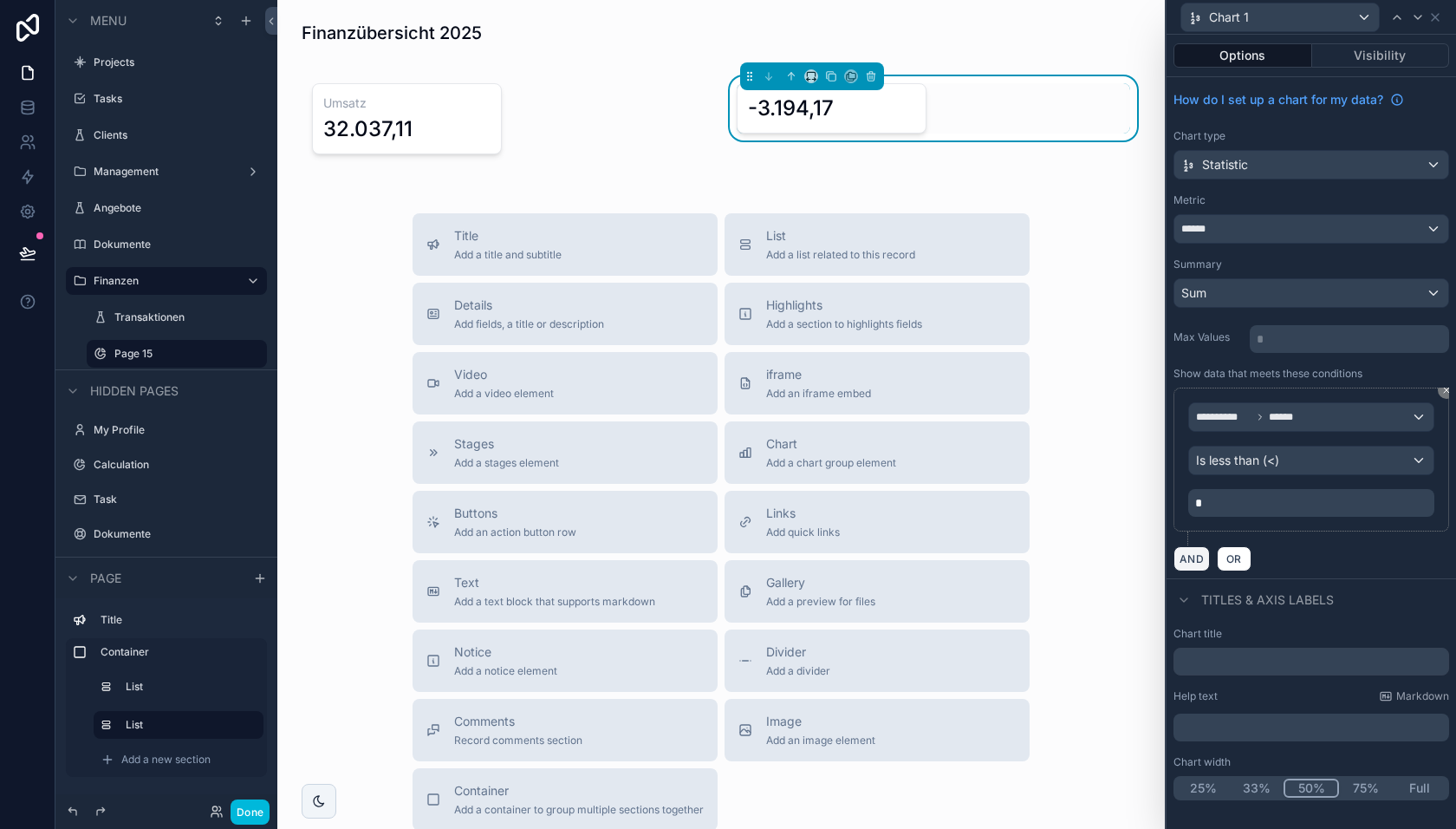
click at [1189, 551] on button "AND" at bounding box center [1191, 559] width 36 height 25
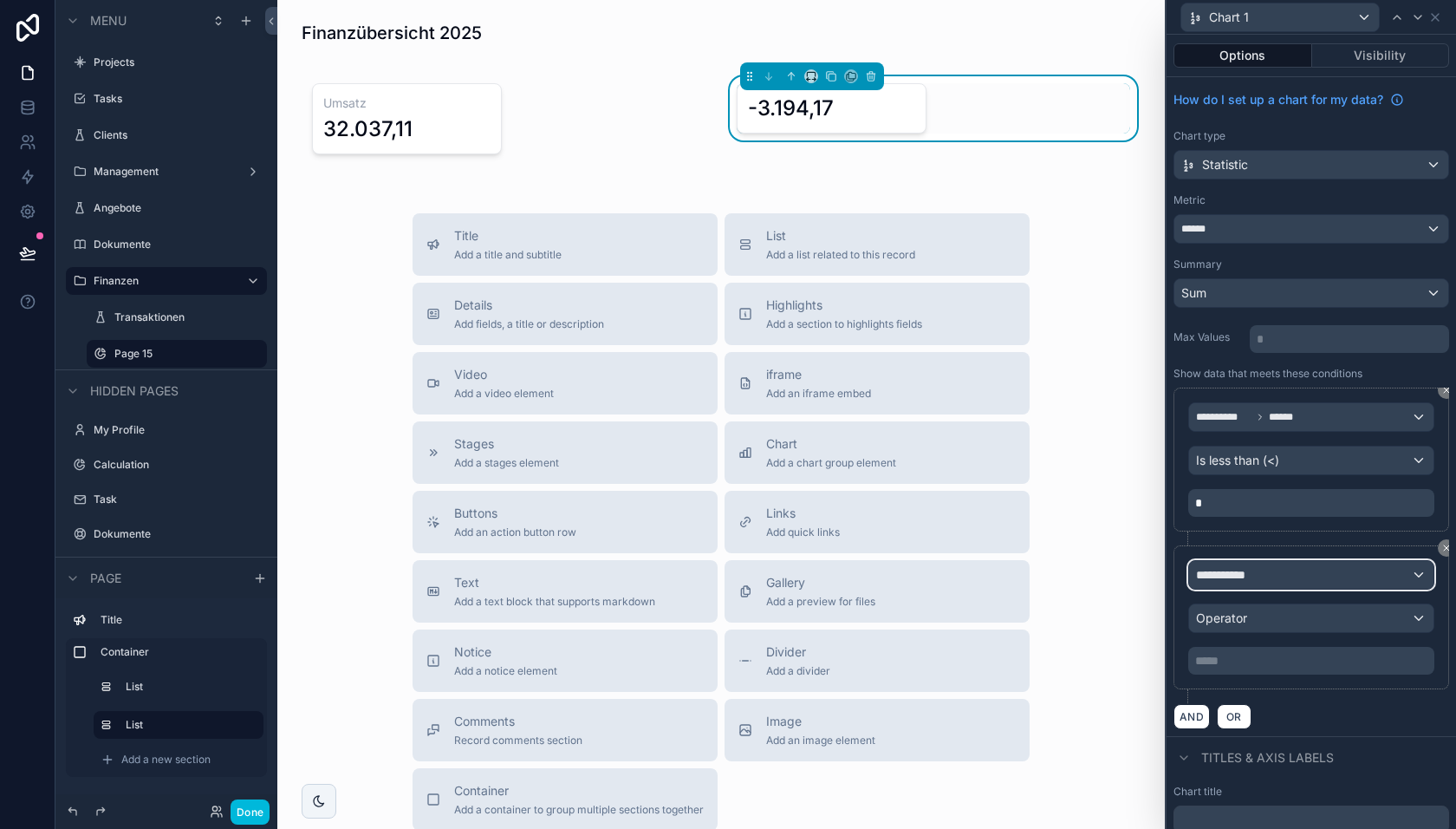
click at [1282, 568] on div "**********" at bounding box center [1312, 574] width 244 height 27
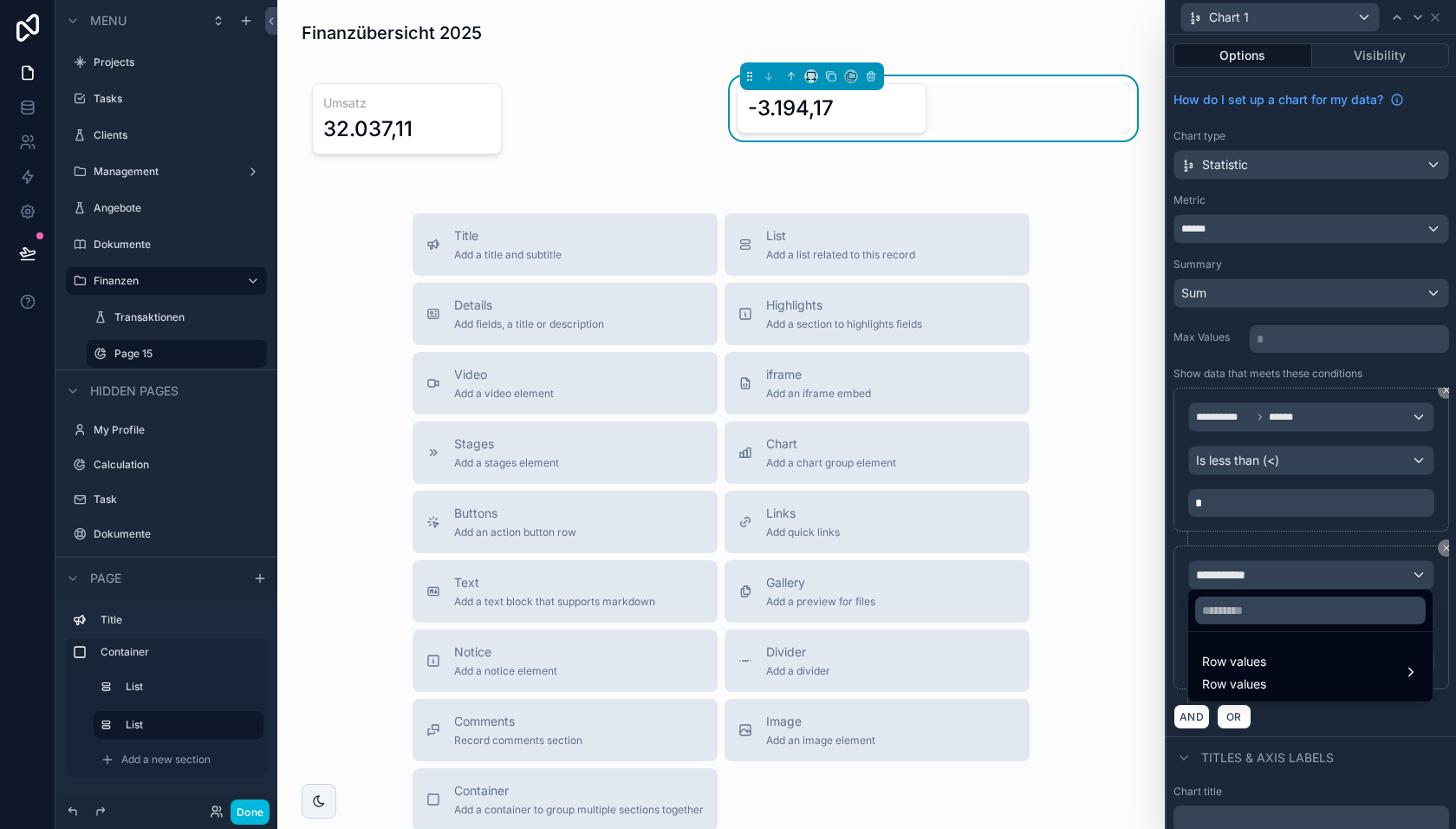
click at [1266, 663] on span "Row values" at bounding box center [1235, 661] width 64 height 20
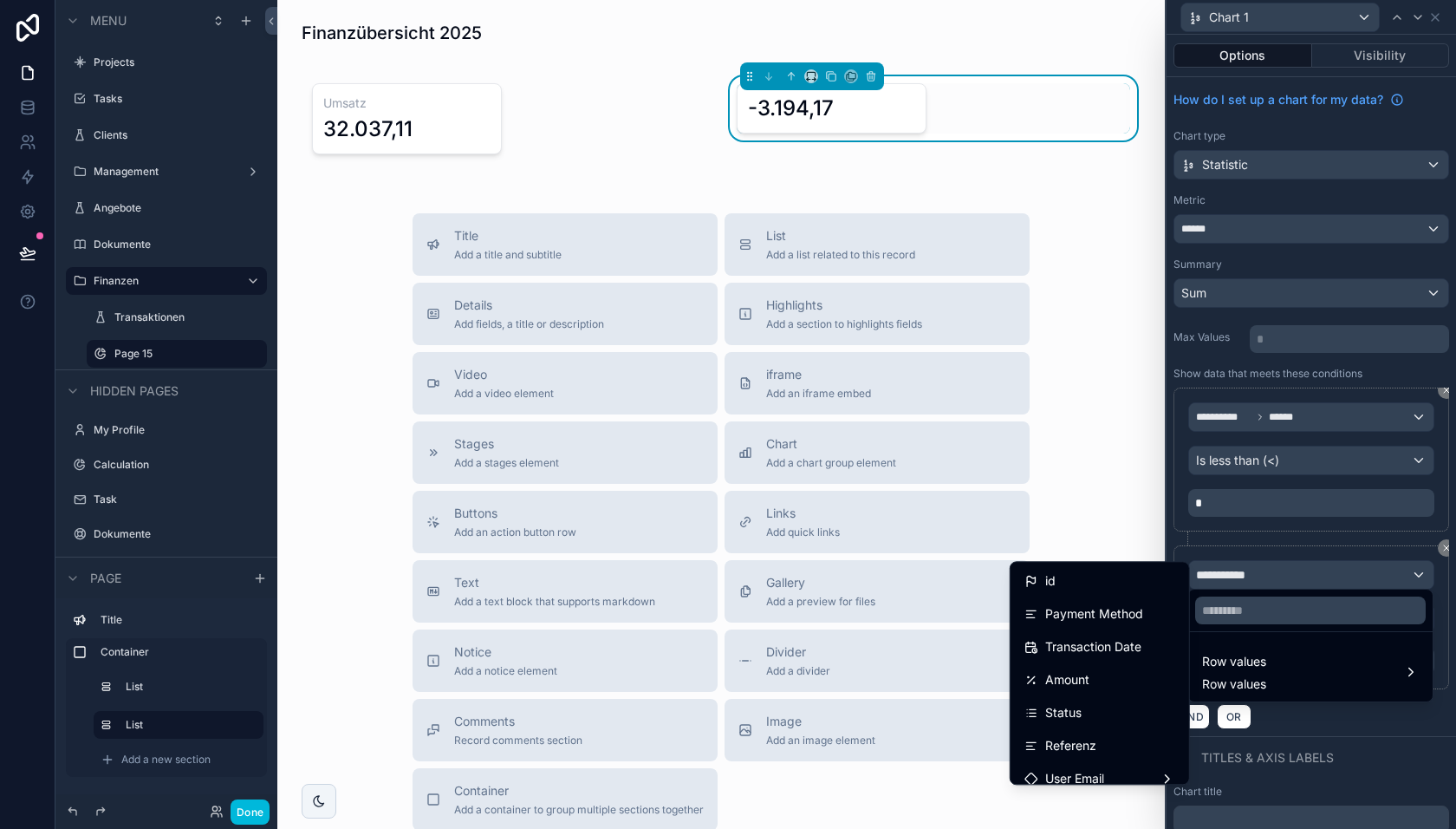
click at [1116, 643] on span "Transaction Date" at bounding box center [1093, 646] width 97 height 20
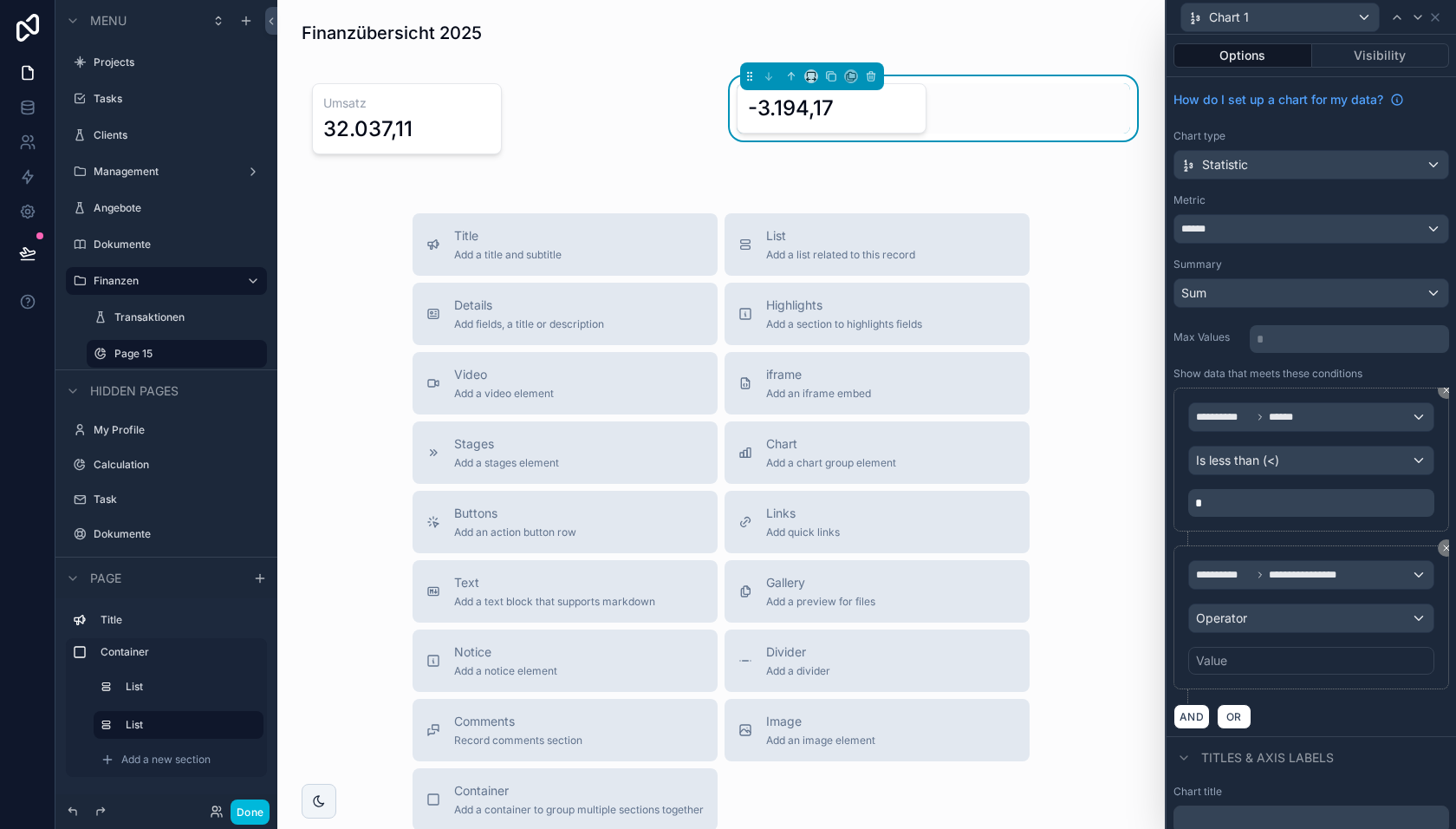
click at [1229, 653] on div "Value" at bounding box center [1312, 660] width 246 height 27
click at [1249, 611] on div "Operator" at bounding box center [1312, 617] width 244 height 27
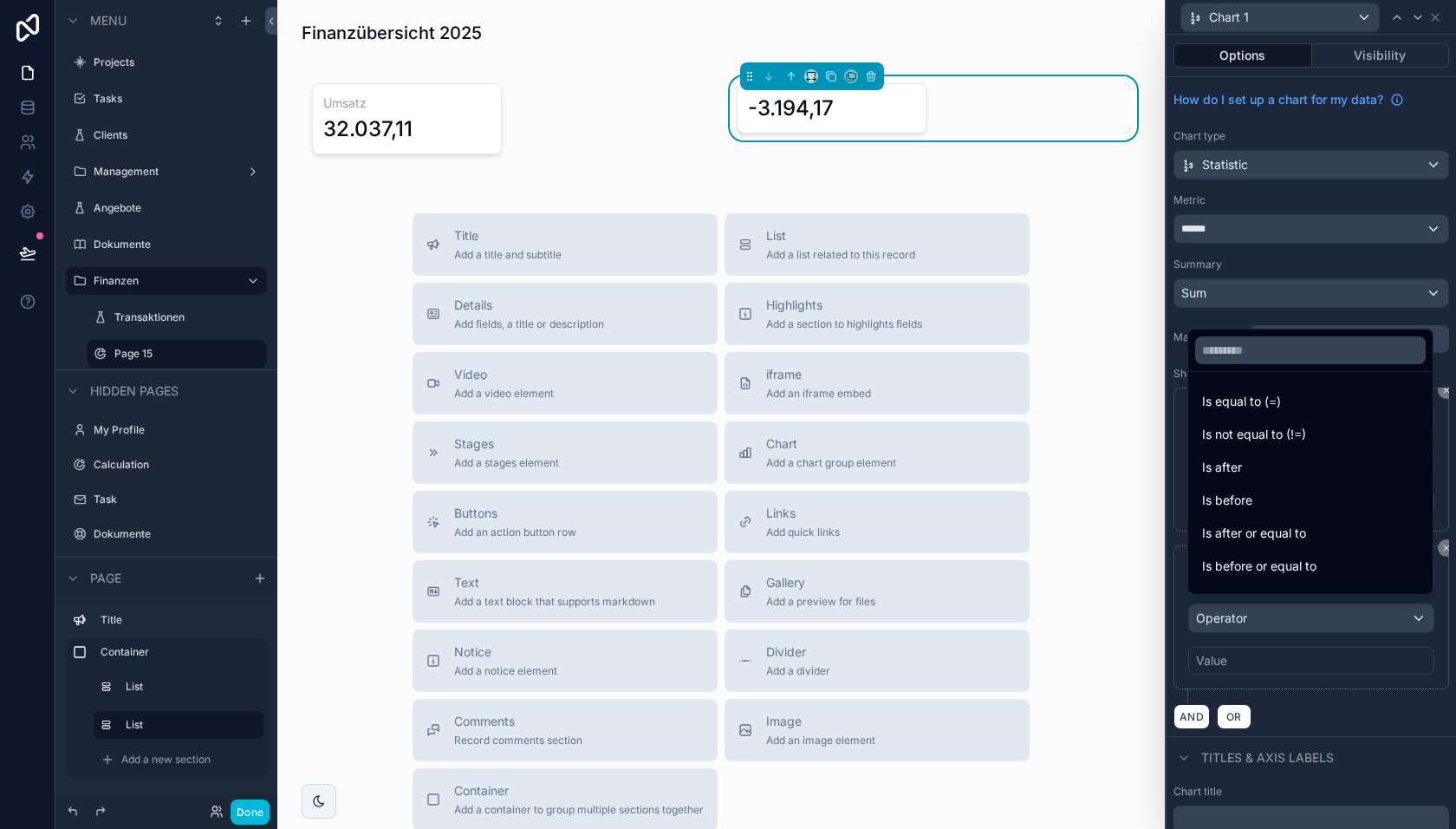
click at [1257, 531] on span "Is after or equal to" at bounding box center [1254, 532] width 104 height 20
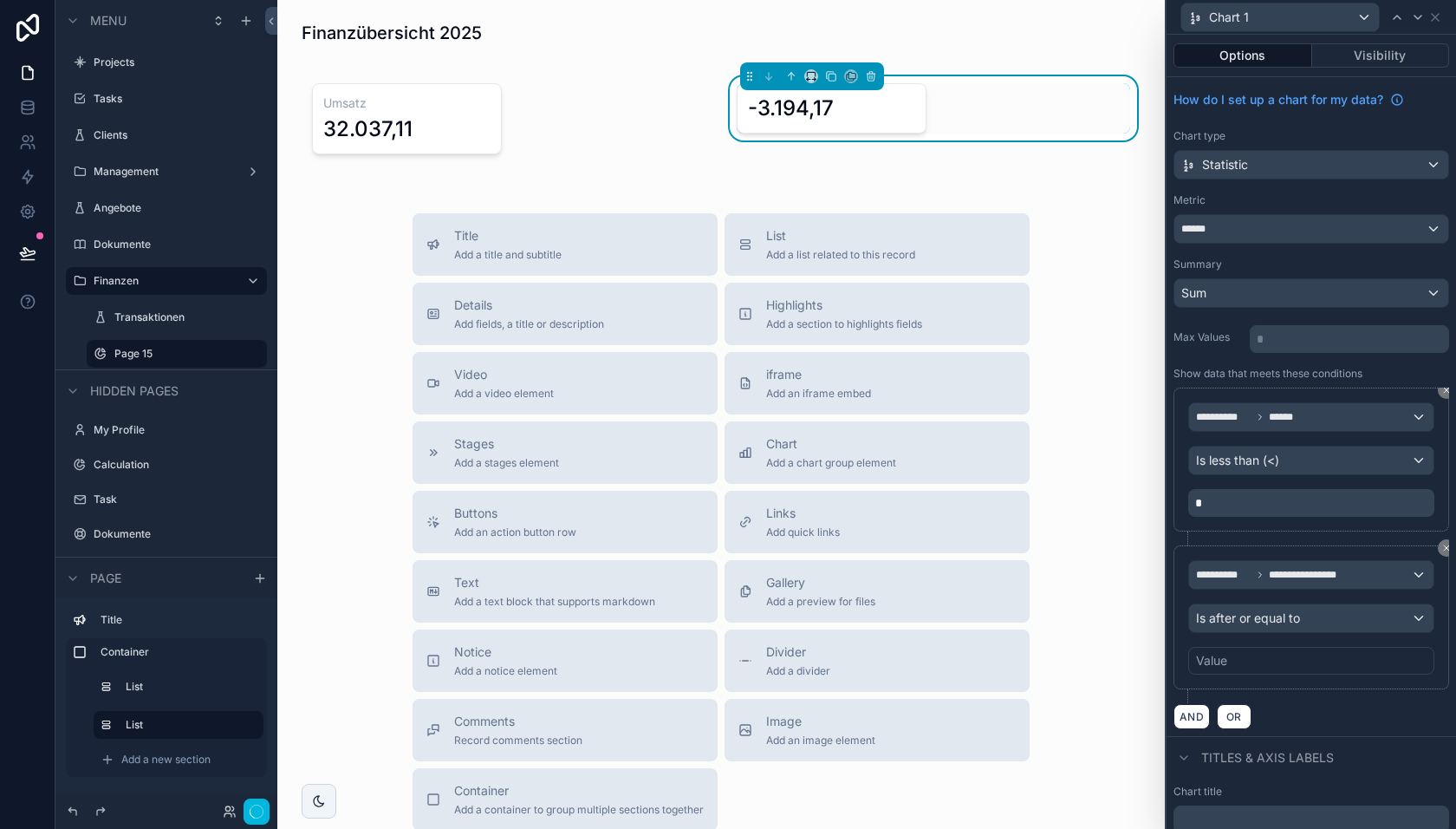
click at [1237, 647] on div "Value" at bounding box center [1312, 660] width 246 height 27
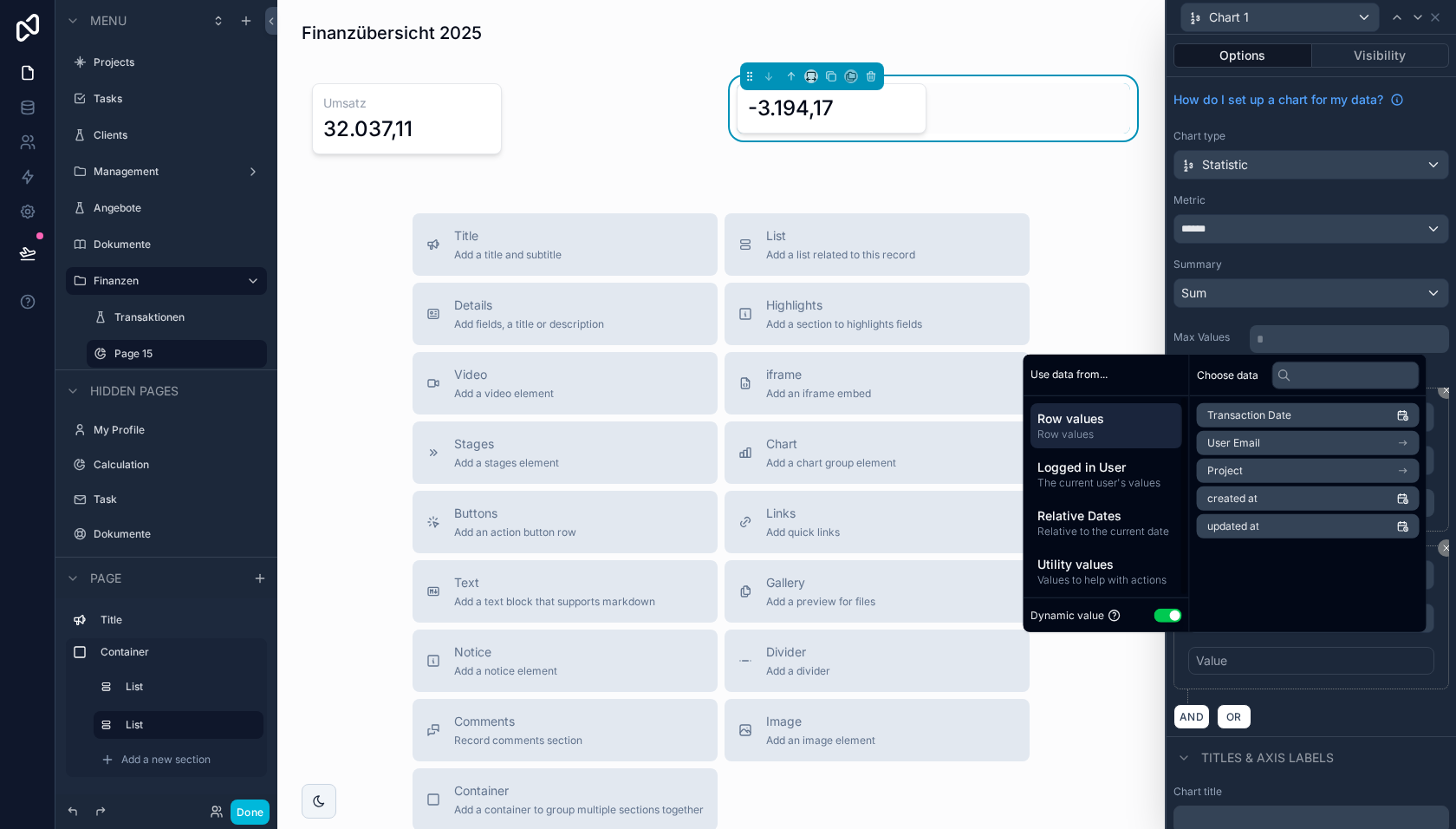
click at [1159, 609] on button "Use setting" at bounding box center [1168, 615] width 27 height 14
select select "****"
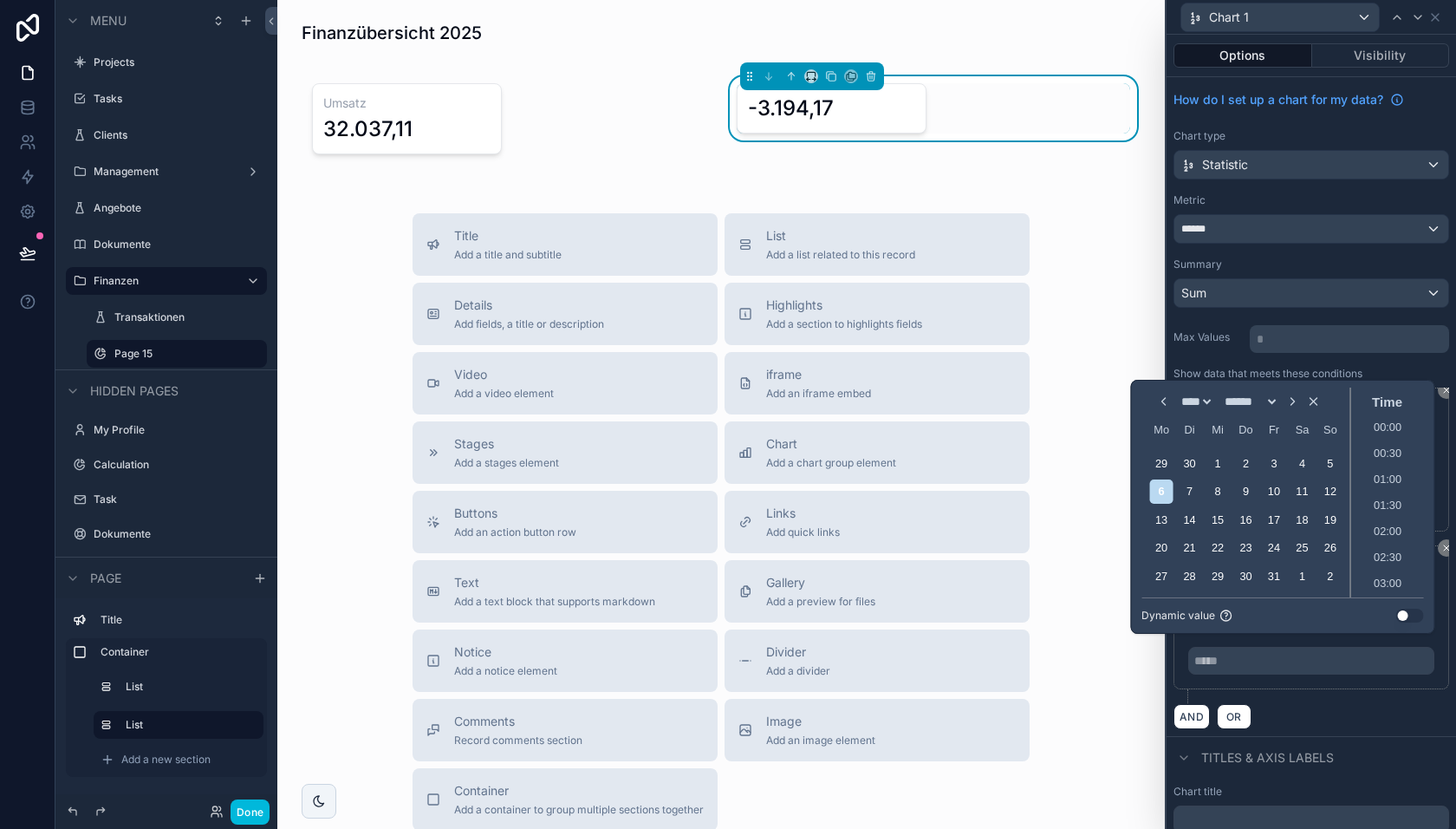
click at [1243, 394] on select "****** ******* **** ***** *** **** **** ****** ********* ******* ******** *****…" at bounding box center [1251, 401] width 58 height 14
select select "*"
click at [1221, 394] on select "****** ******* **** ***** *** **** **** ****** ********* ******* ******** *****…" at bounding box center [1251, 401] width 58 height 14
click at [1216, 462] on div "1" at bounding box center [1217, 463] width 23 height 23
type input "**********"
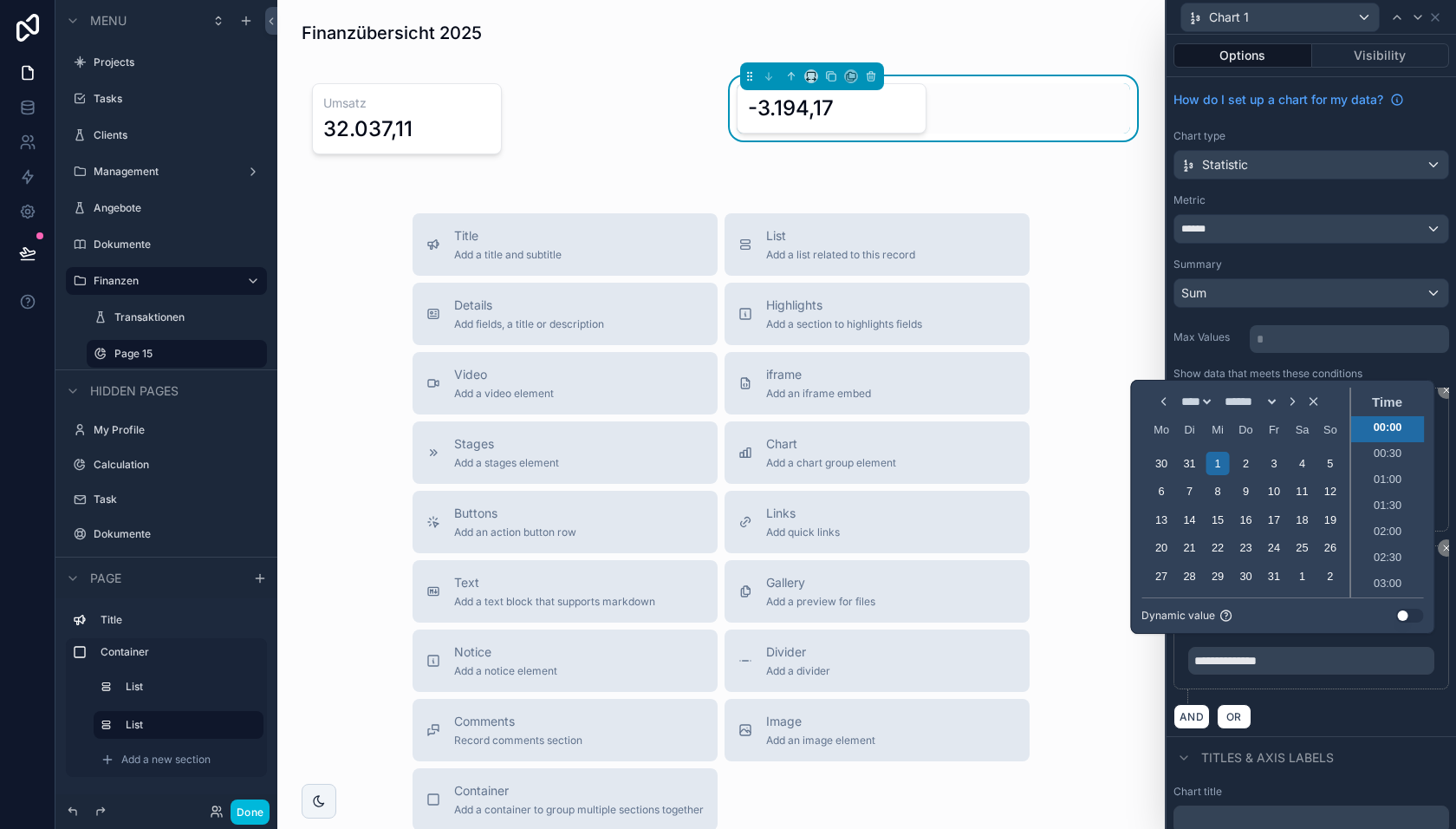
click at [1312, 679] on div "**********" at bounding box center [1311, 617] width 275 height 143
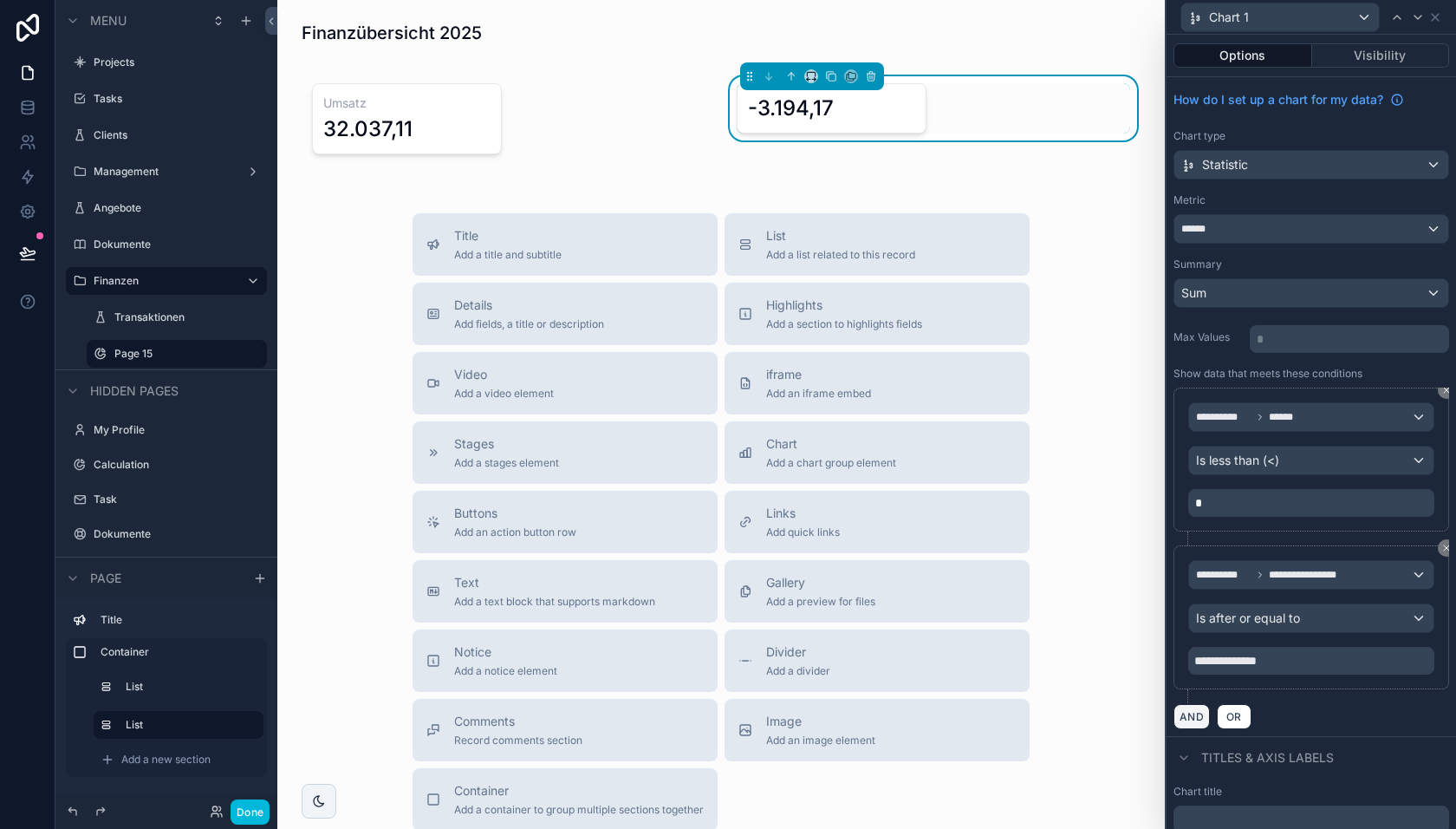
click at [1193, 706] on button "AND" at bounding box center [1191, 717] width 36 height 25
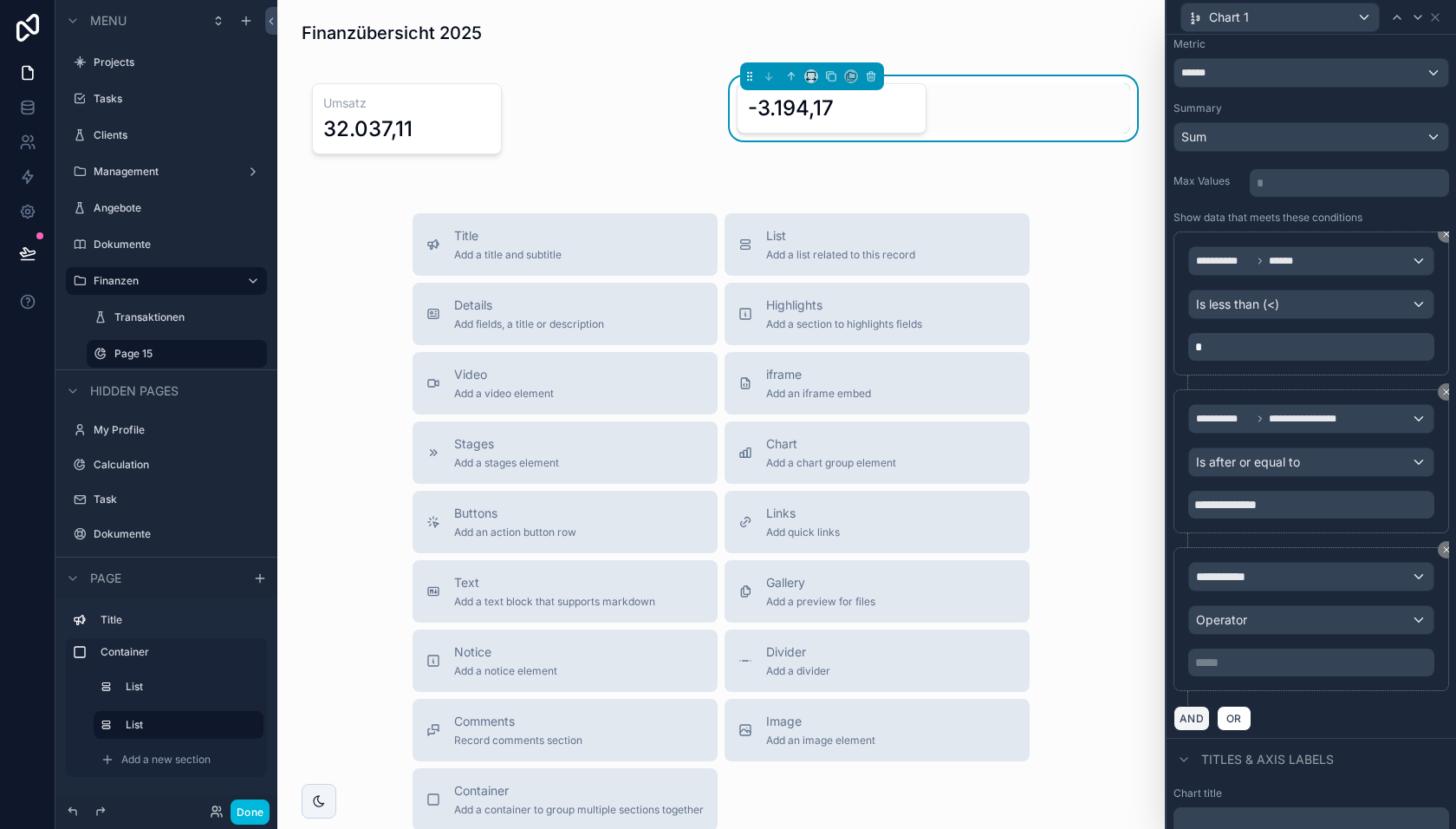
scroll to position [158, 0]
click at [1282, 575] on div "**********" at bounding box center [1312, 574] width 244 height 27
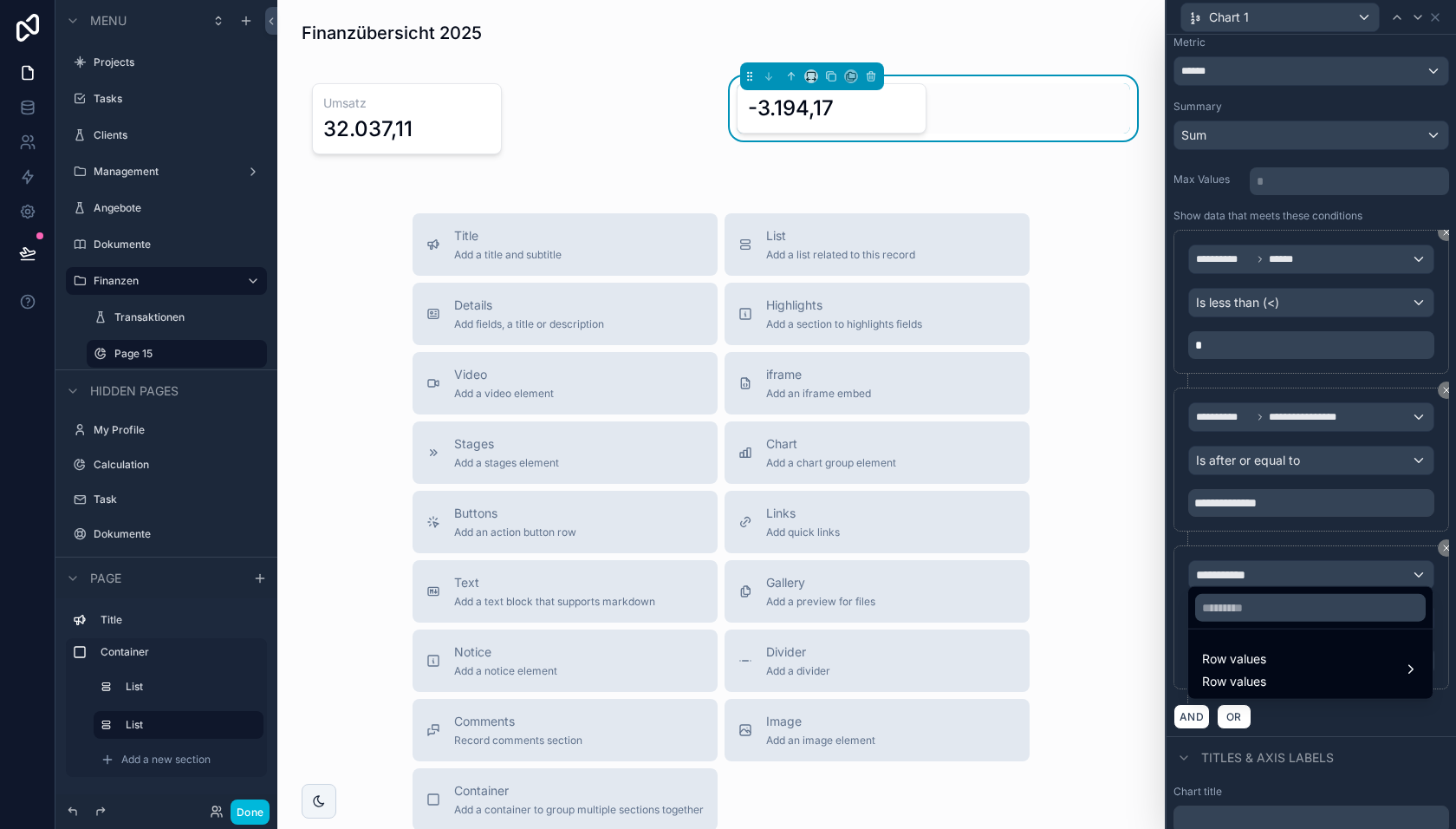
click at [1259, 668] on span "Row values" at bounding box center [1235, 658] width 64 height 20
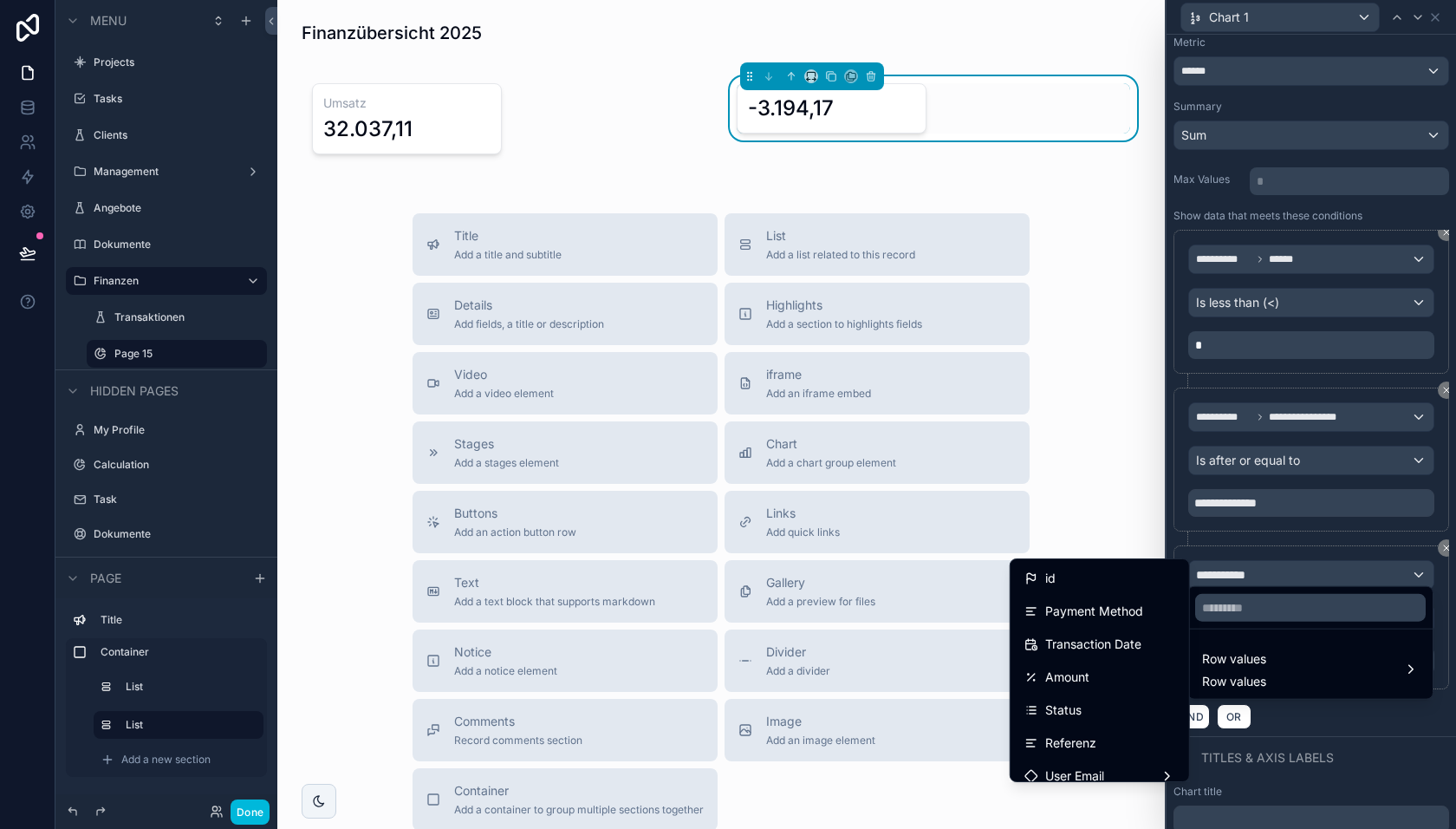
click at [1131, 675] on div "Amount" at bounding box center [1100, 677] width 151 height 20
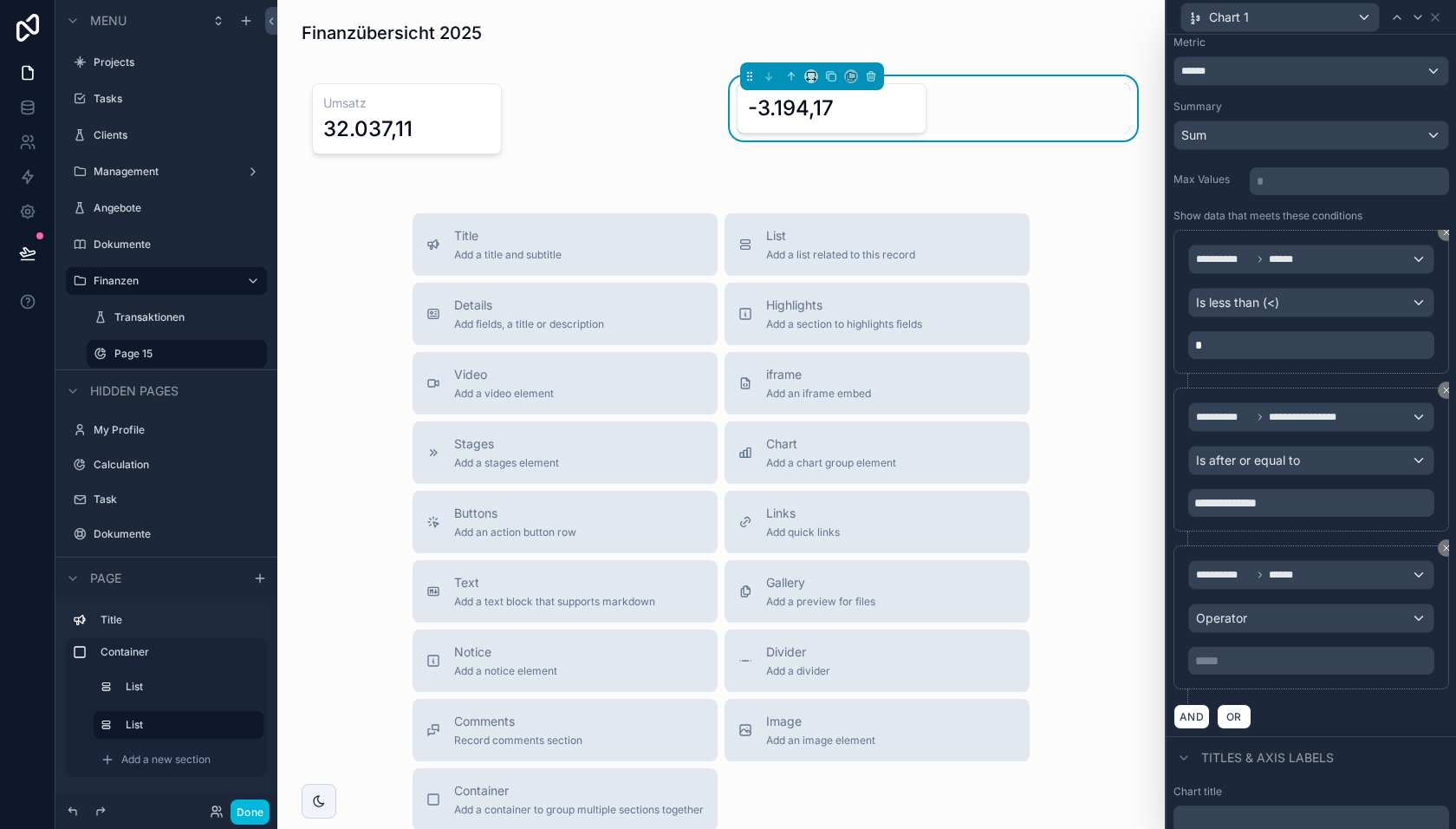
click at [1260, 656] on p "***** ﻿" at bounding box center [1313, 661] width 236 height 18
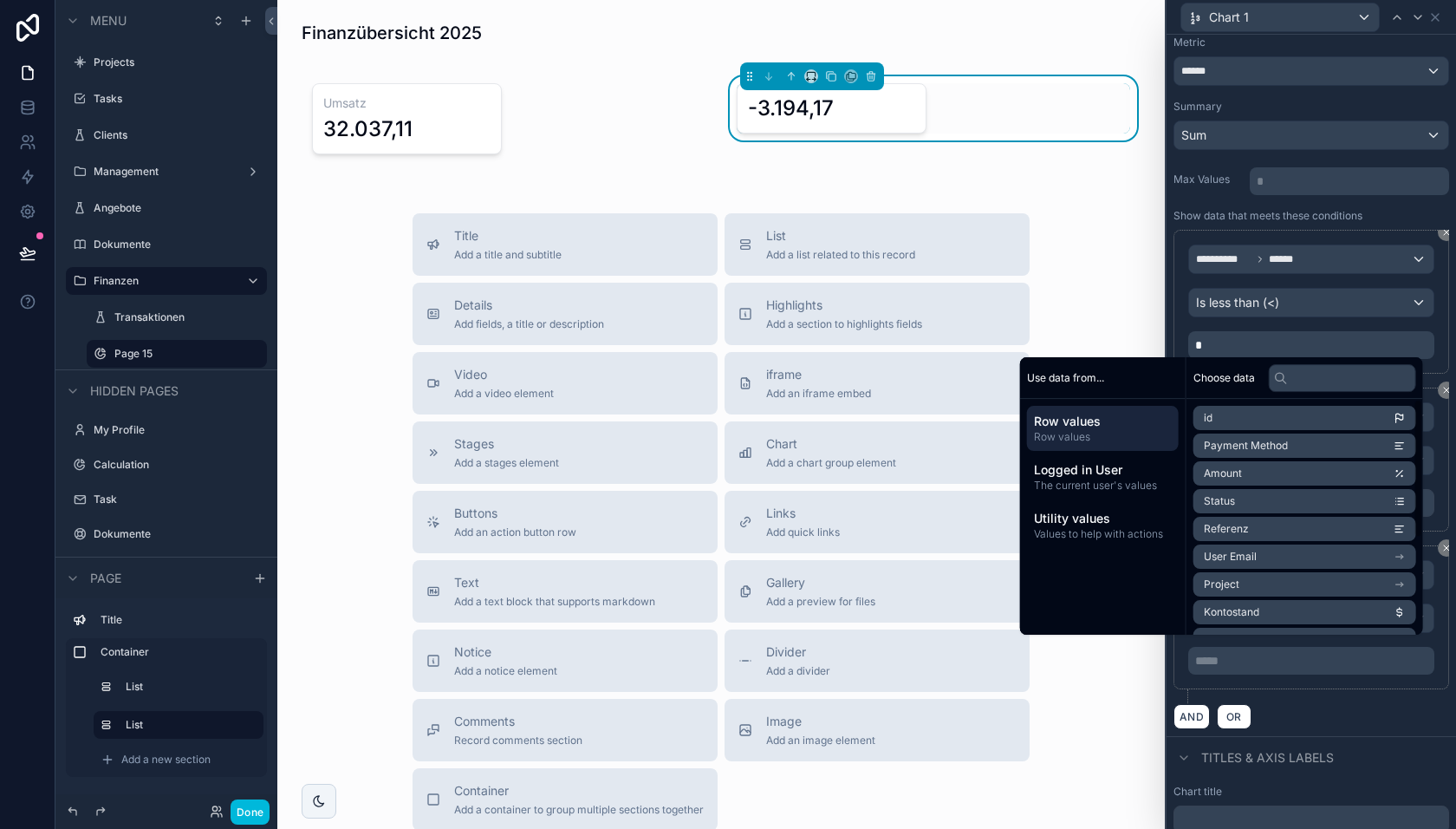
click at [1282, 703] on div "AND OR" at bounding box center [1311, 716] width 275 height 26
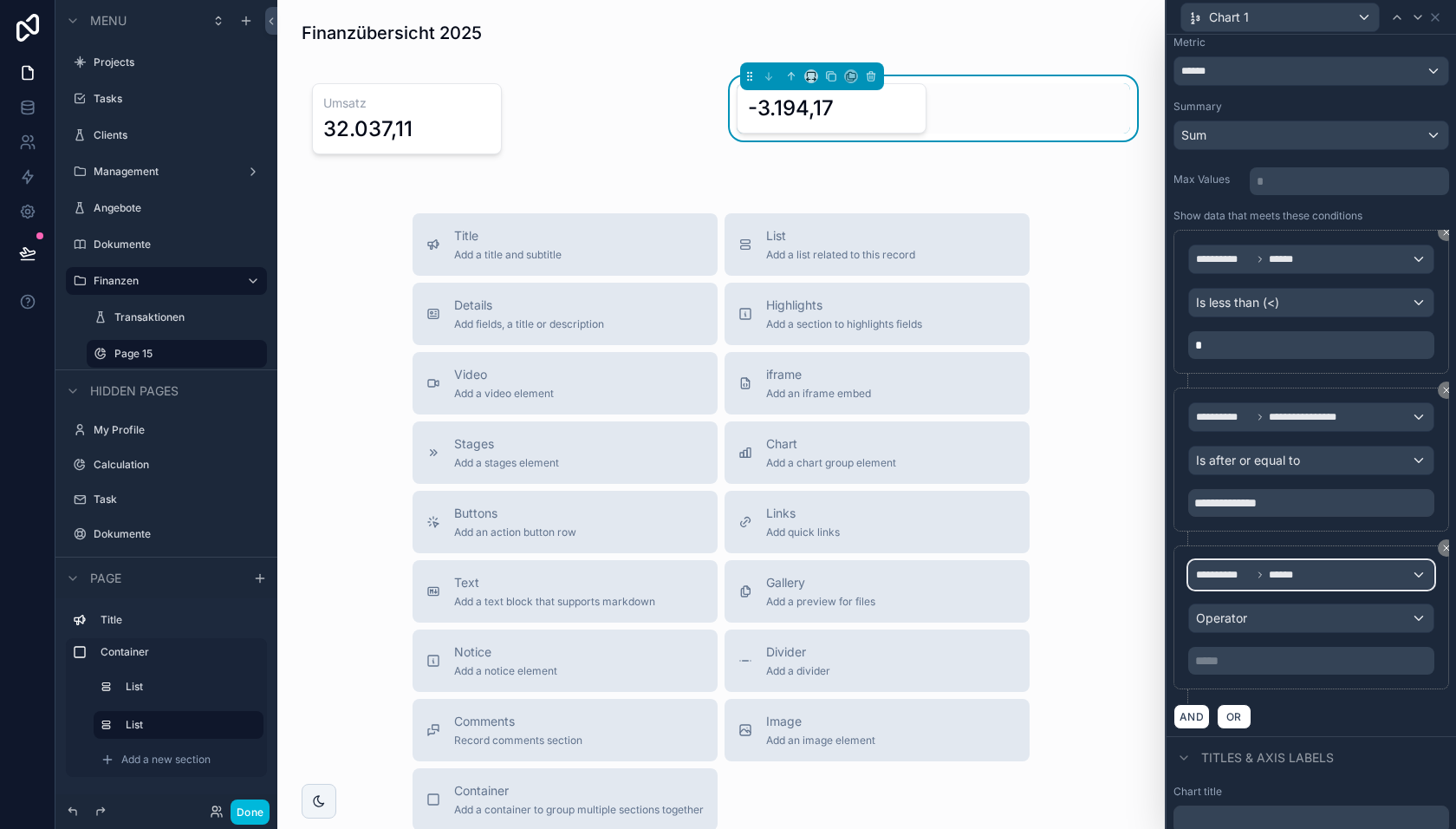
click at [1274, 568] on span "******" at bounding box center [1288, 575] width 38 height 14
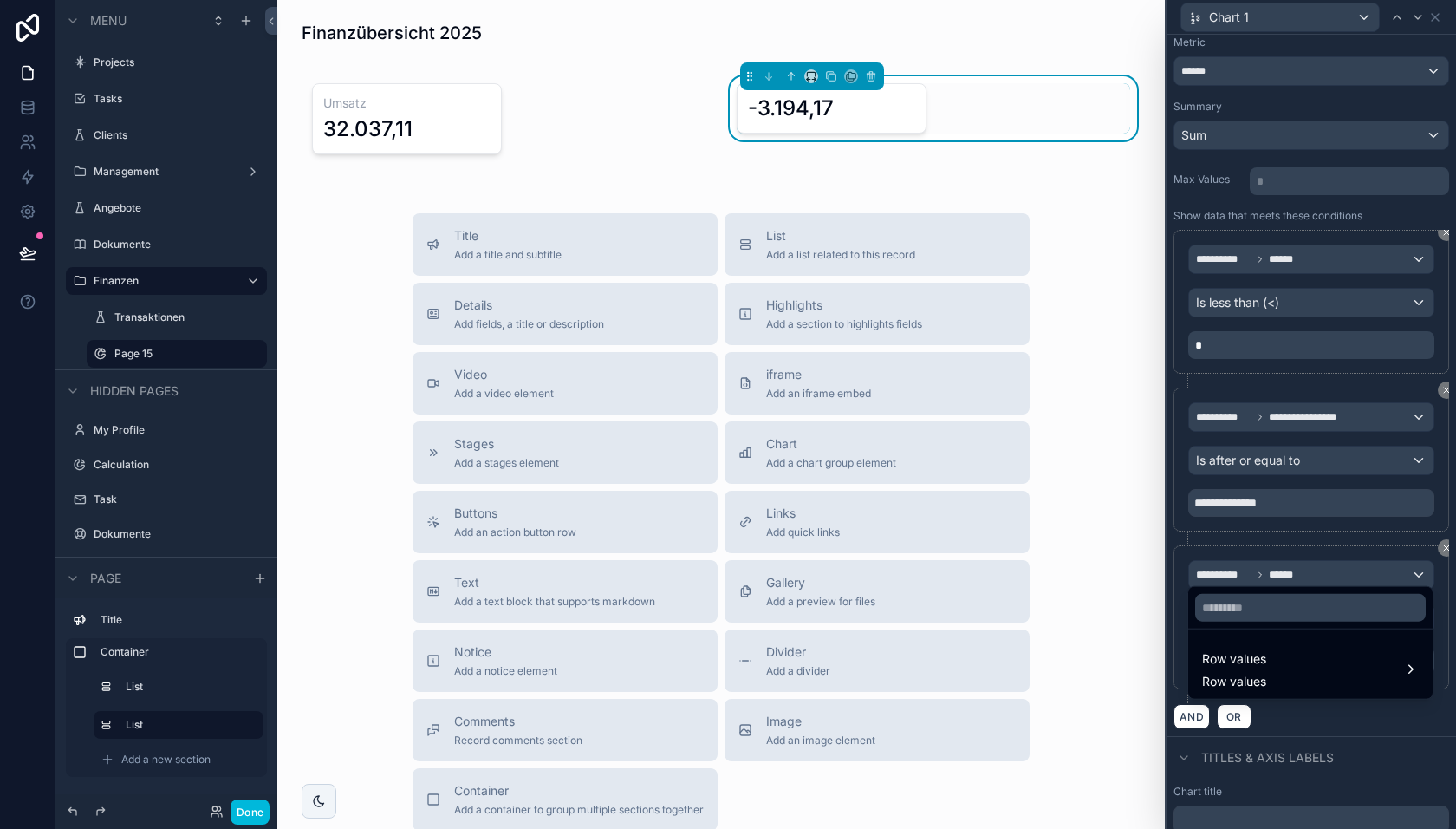
click at [1272, 683] on div "Row values Row values" at bounding box center [1311, 669] width 217 height 42
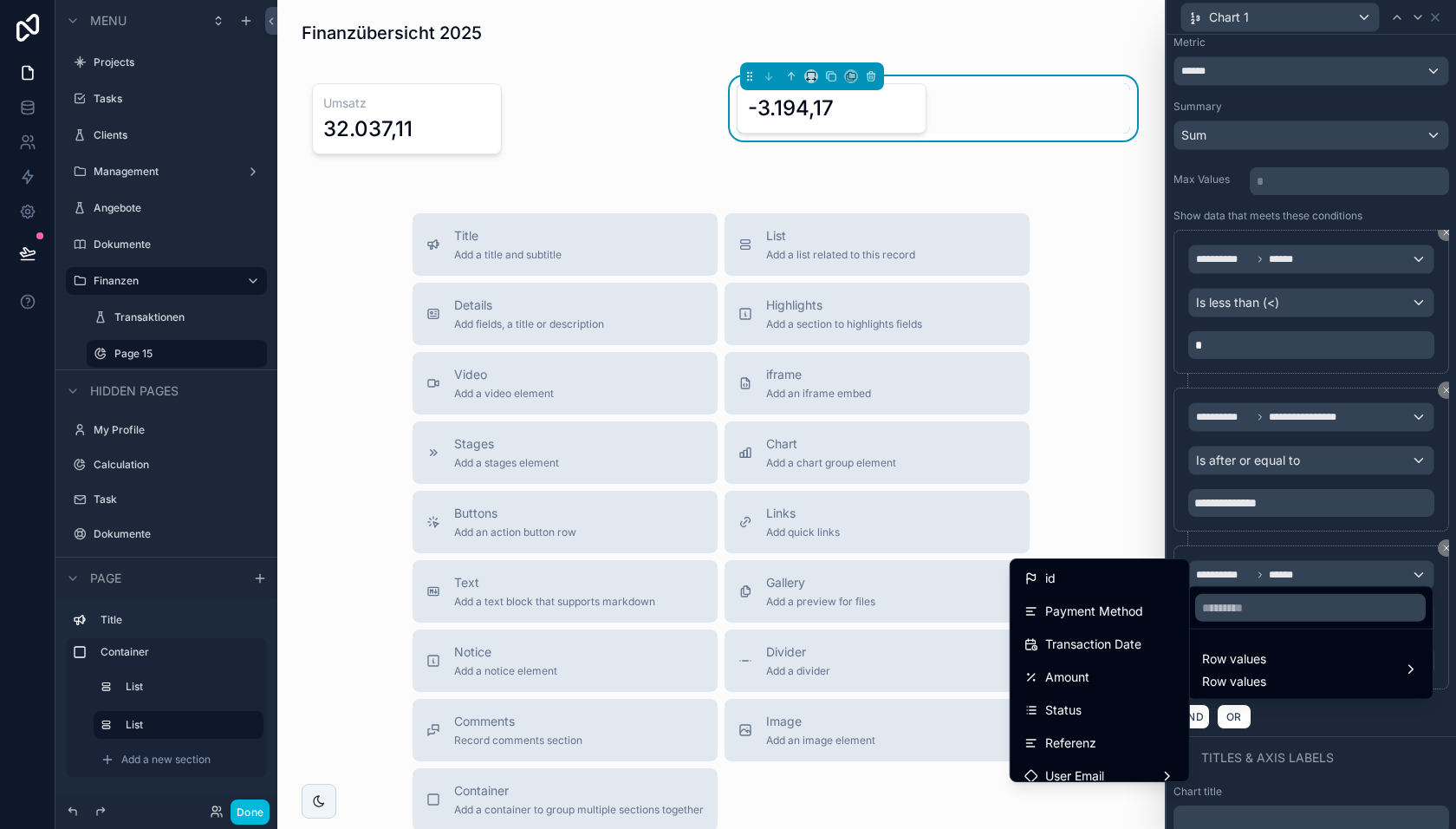
click at [1114, 645] on span "Transaction Date" at bounding box center [1093, 643] width 97 height 20
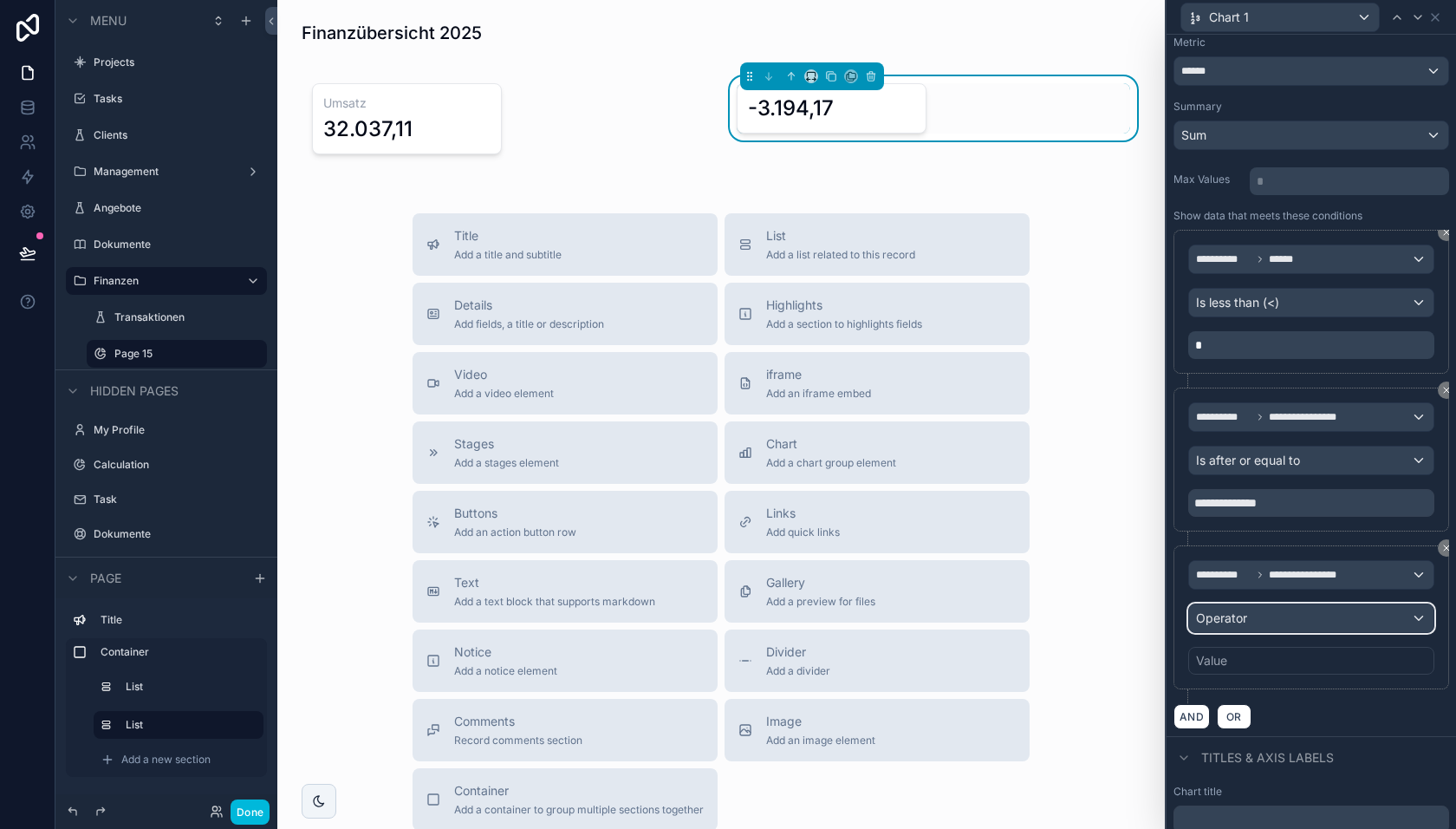
click at [1235, 610] on span "Operator" at bounding box center [1222, 617] width 51 height 15
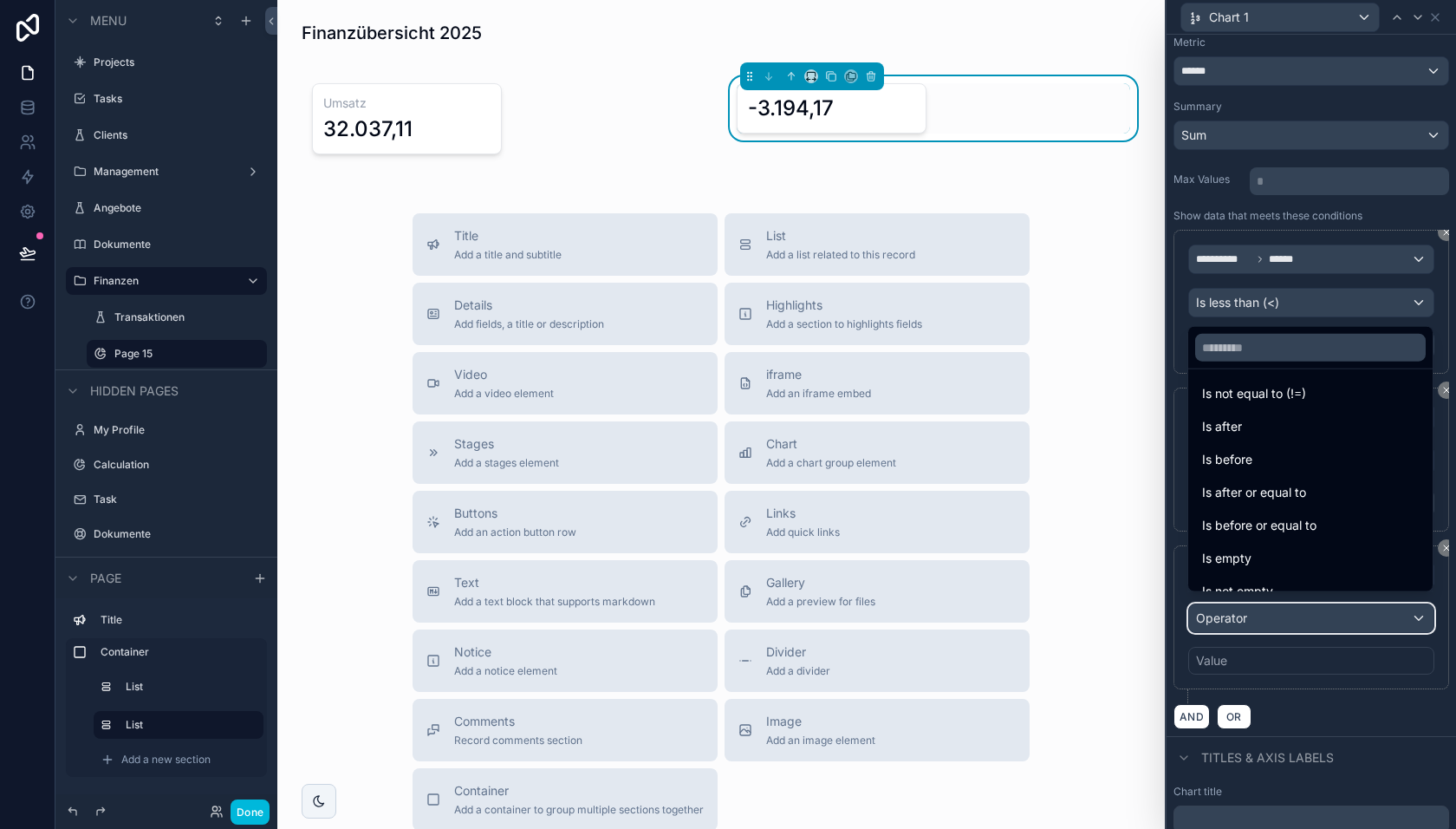
scroll to position [43, 0]
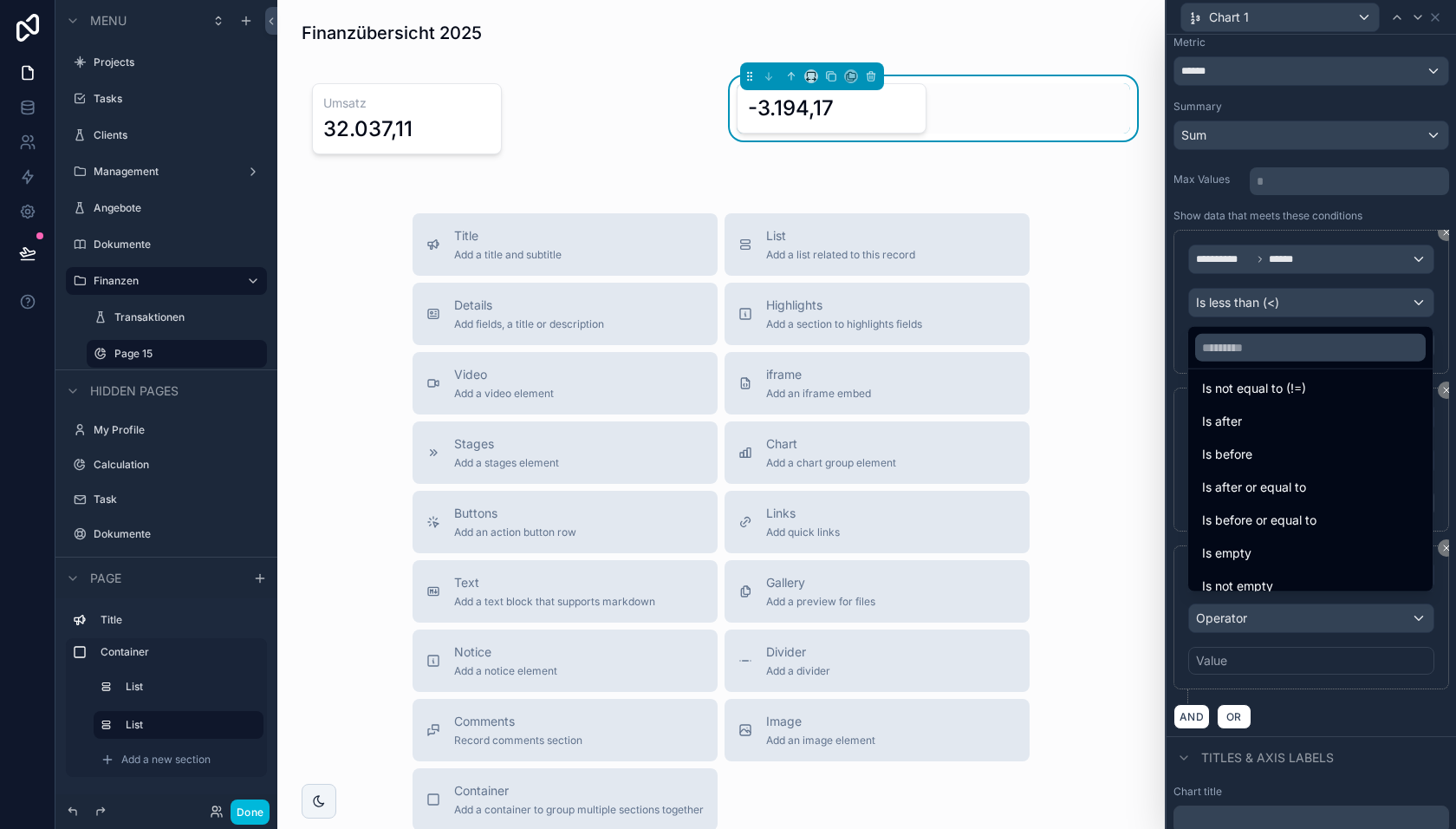
click at [1256, 518] on span "Is before or equal to" at bounding box center [1259, 520] width 114 height 20
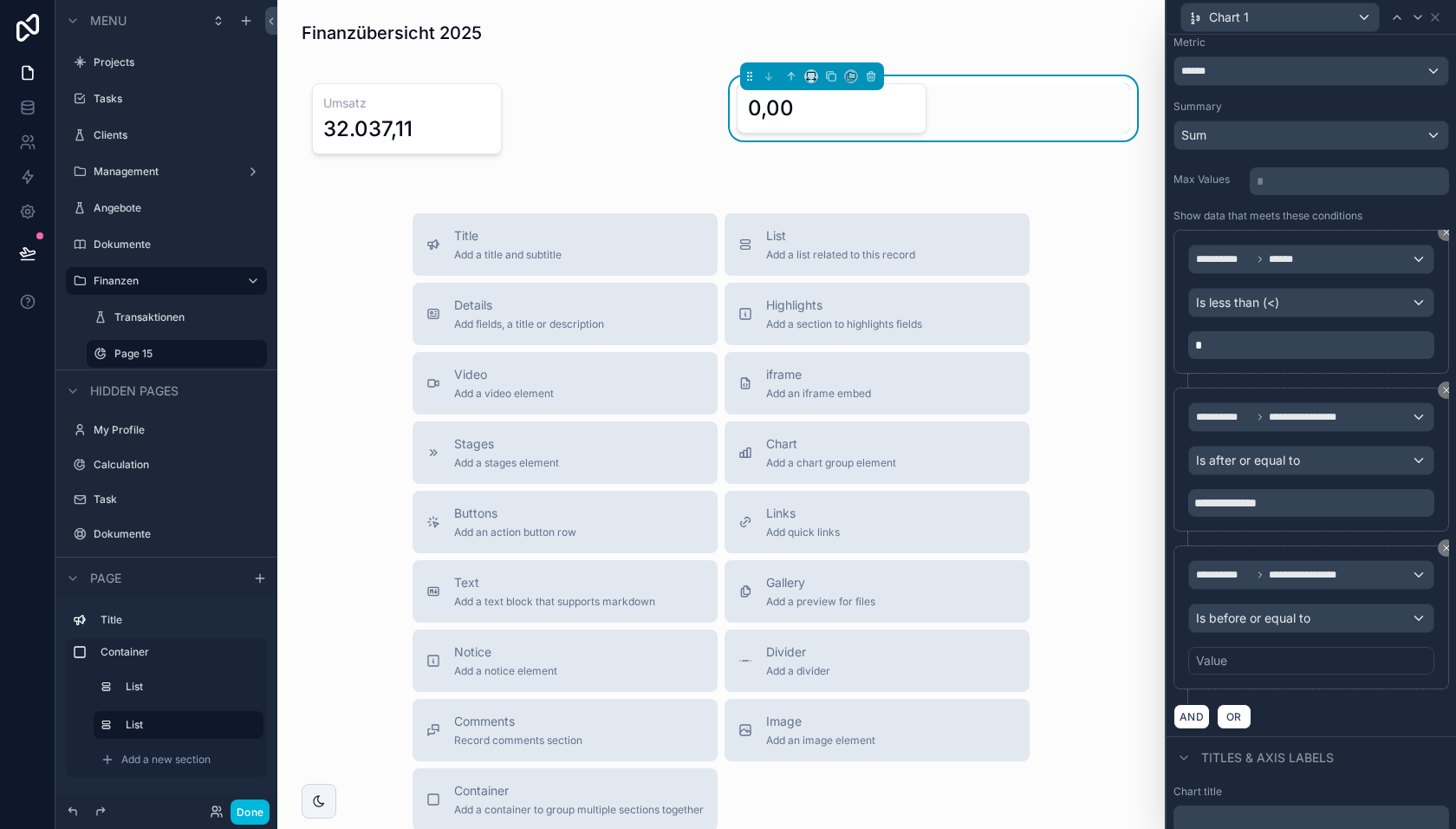
click at [1244, 652] on div "Value" at bounding box center [1312, 660] width 246 height 27
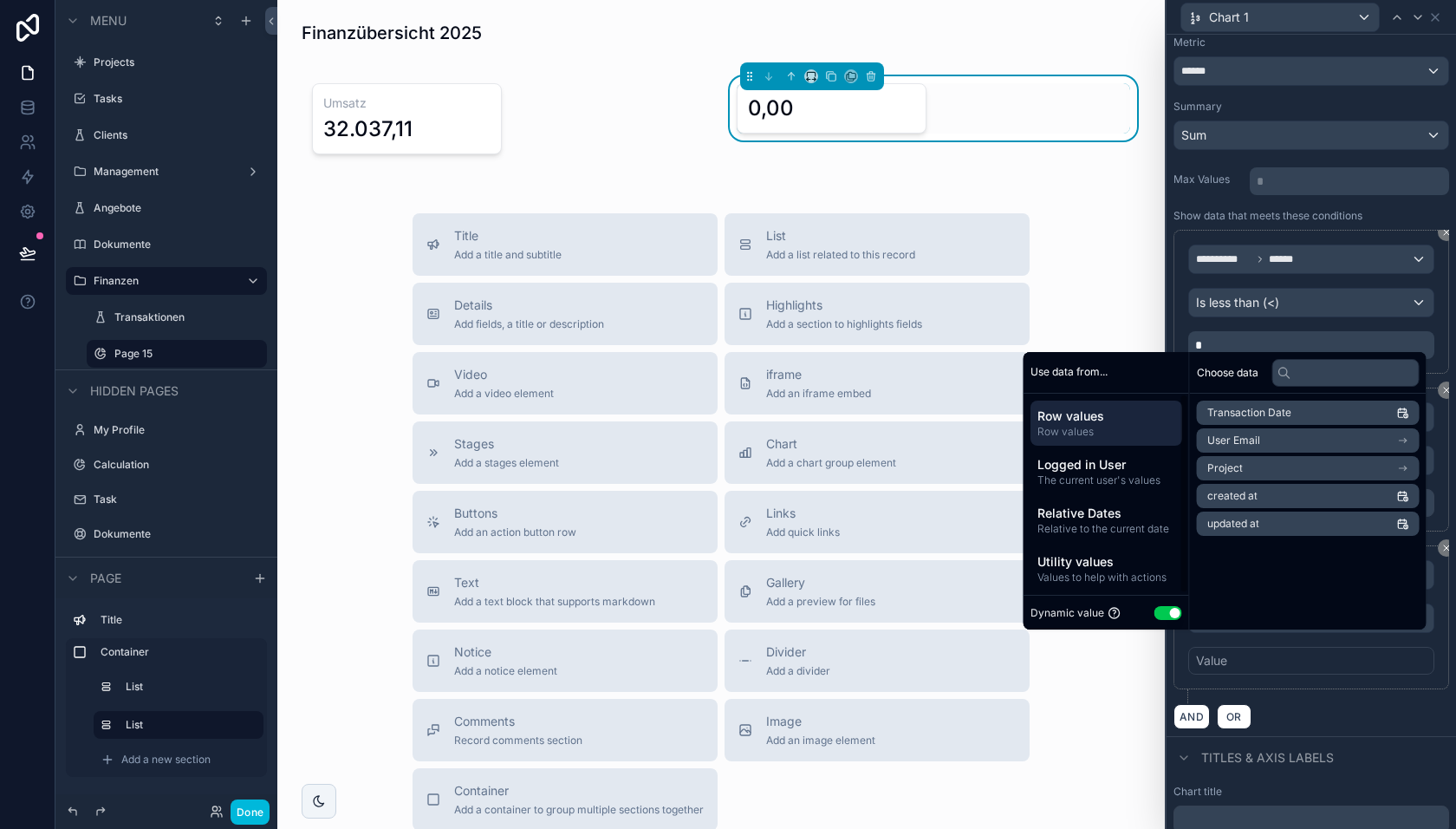
click at [1158, 614] on button "Use setting" at bounding box center [1168, 613] width 27 height 14
select select "****"
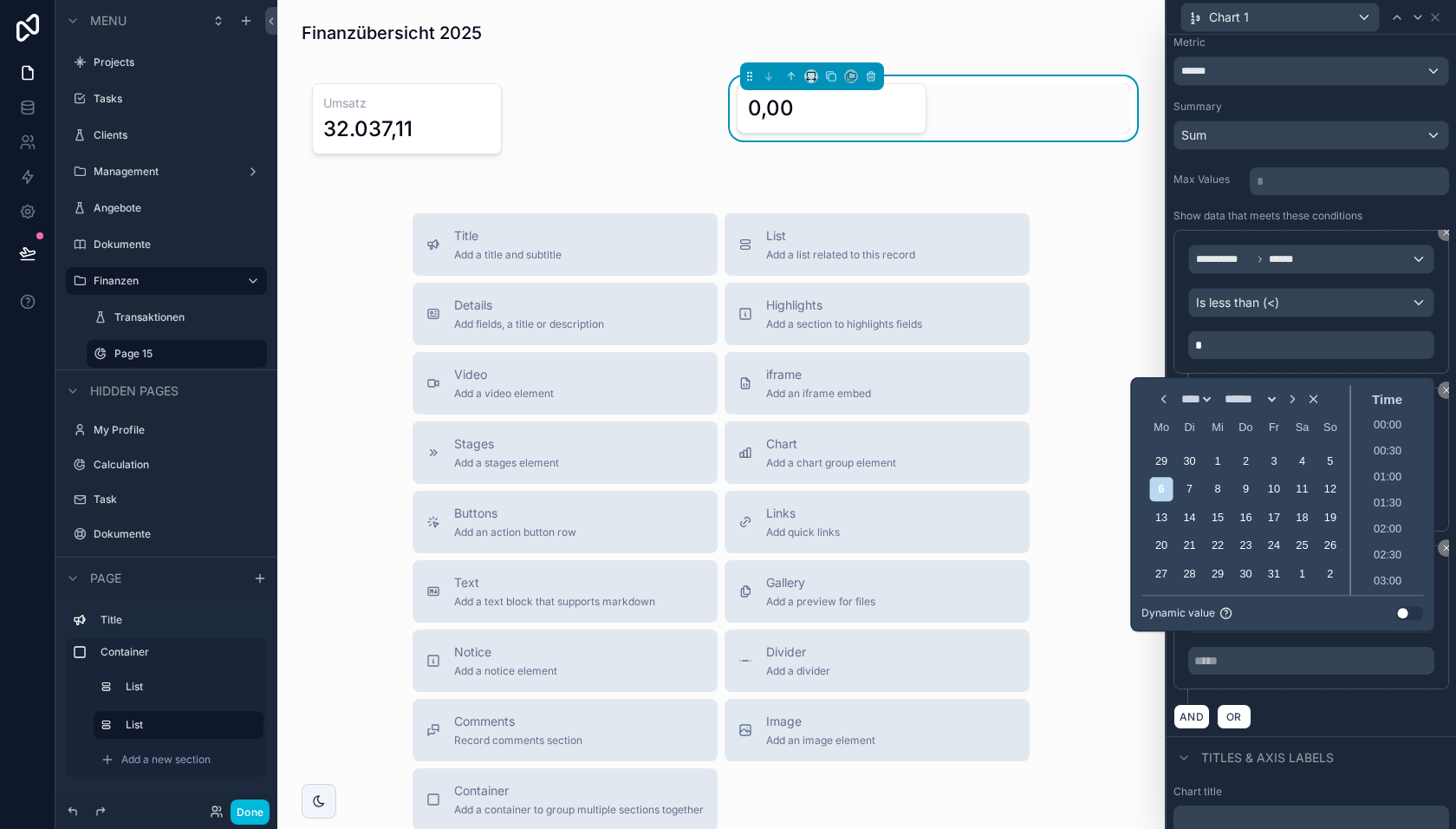
click at [1235, 398] on select "****** ******* **** ***** *** **** **** ****** ********* ******* ******** *****…" at bounding box center [1251, 399] width 58 height 14
select select "**"
click at [1221, 392] on select "****** ******* **** ***** *** **** **** ****** ********* ******* ******** *****…" at bounding box center [1251, 399] width 58 height 14
click at [1216, 575] on div "31" at bounding box center [1217, 573] width 23 height 23
type input "**********"
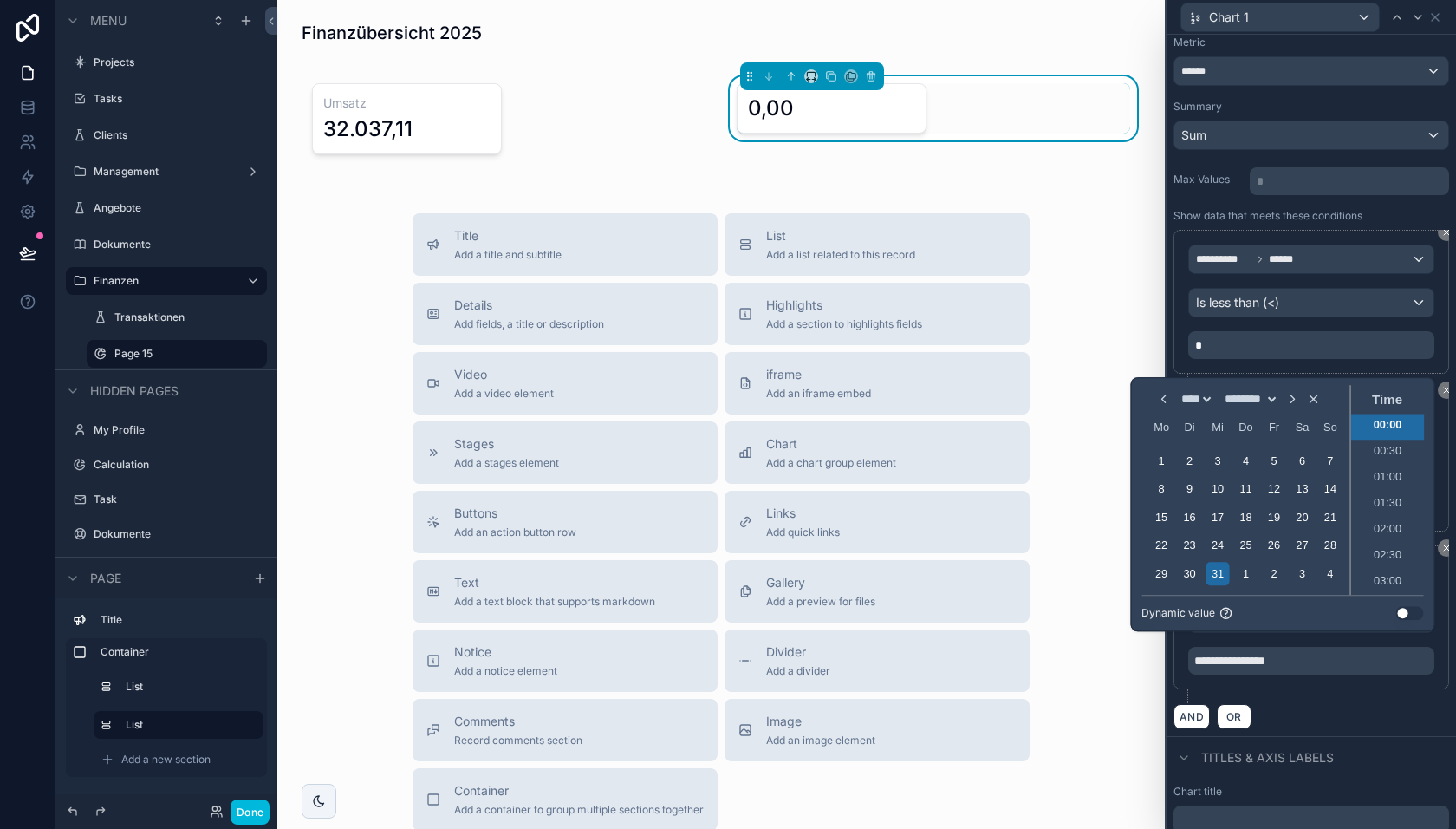
click at [1355, 691] on div "**********" at bounding box center [1311, 624] width 275 height 158
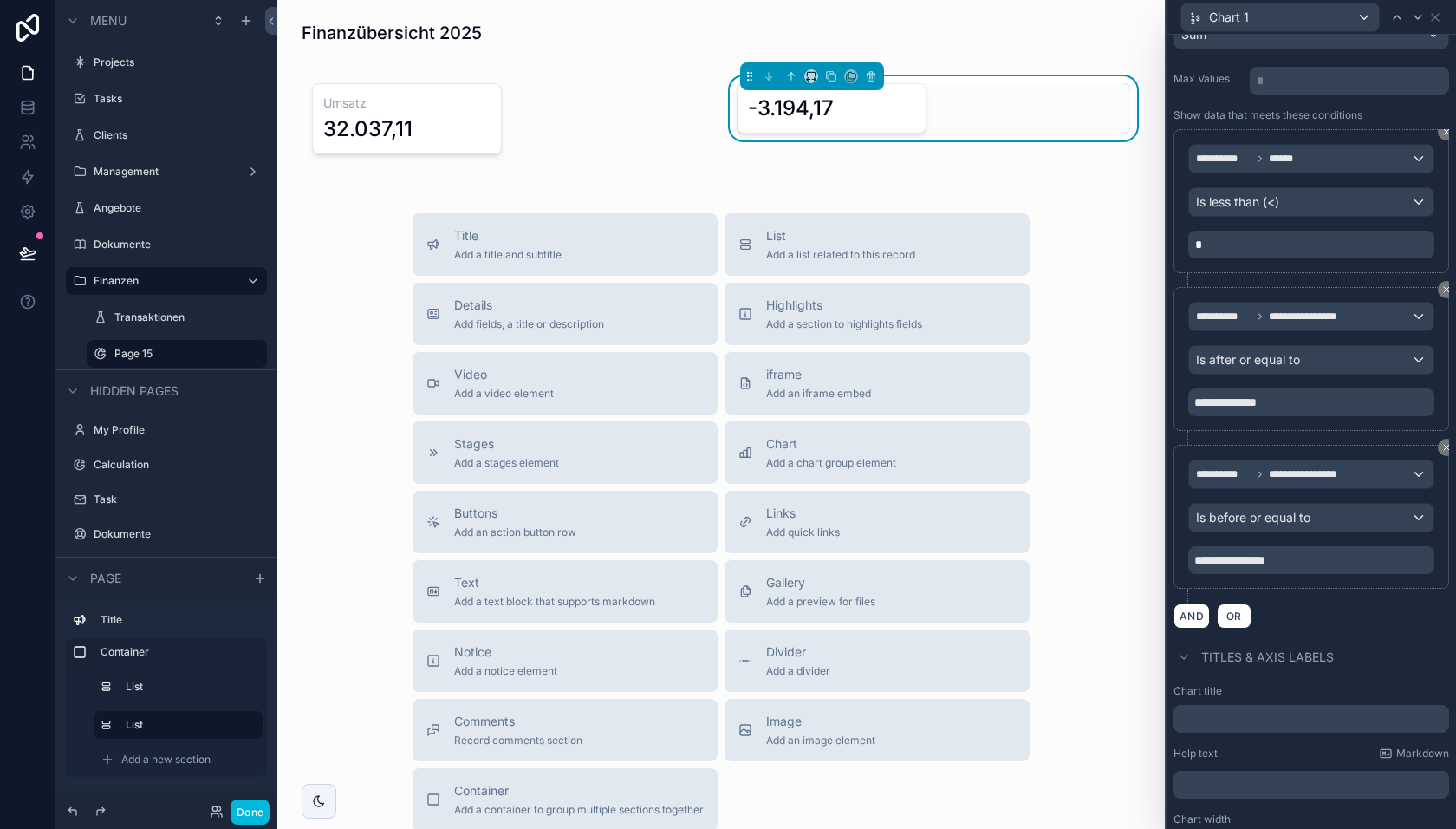
scroll to position [283, 0]
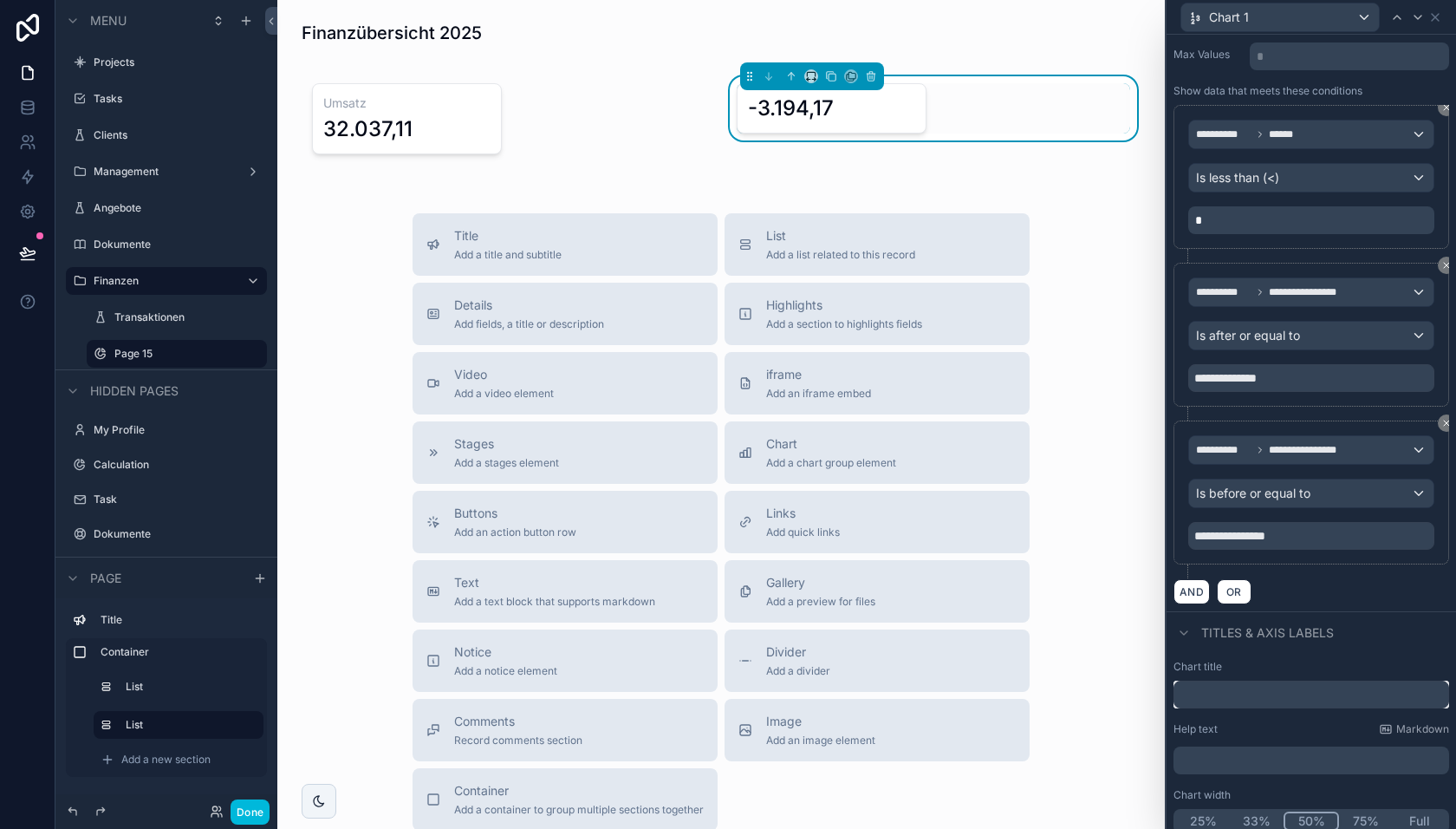
click at [1274, 687] on input "text" at bounding box center [1311, 693] width 275 height 27
type input "*"
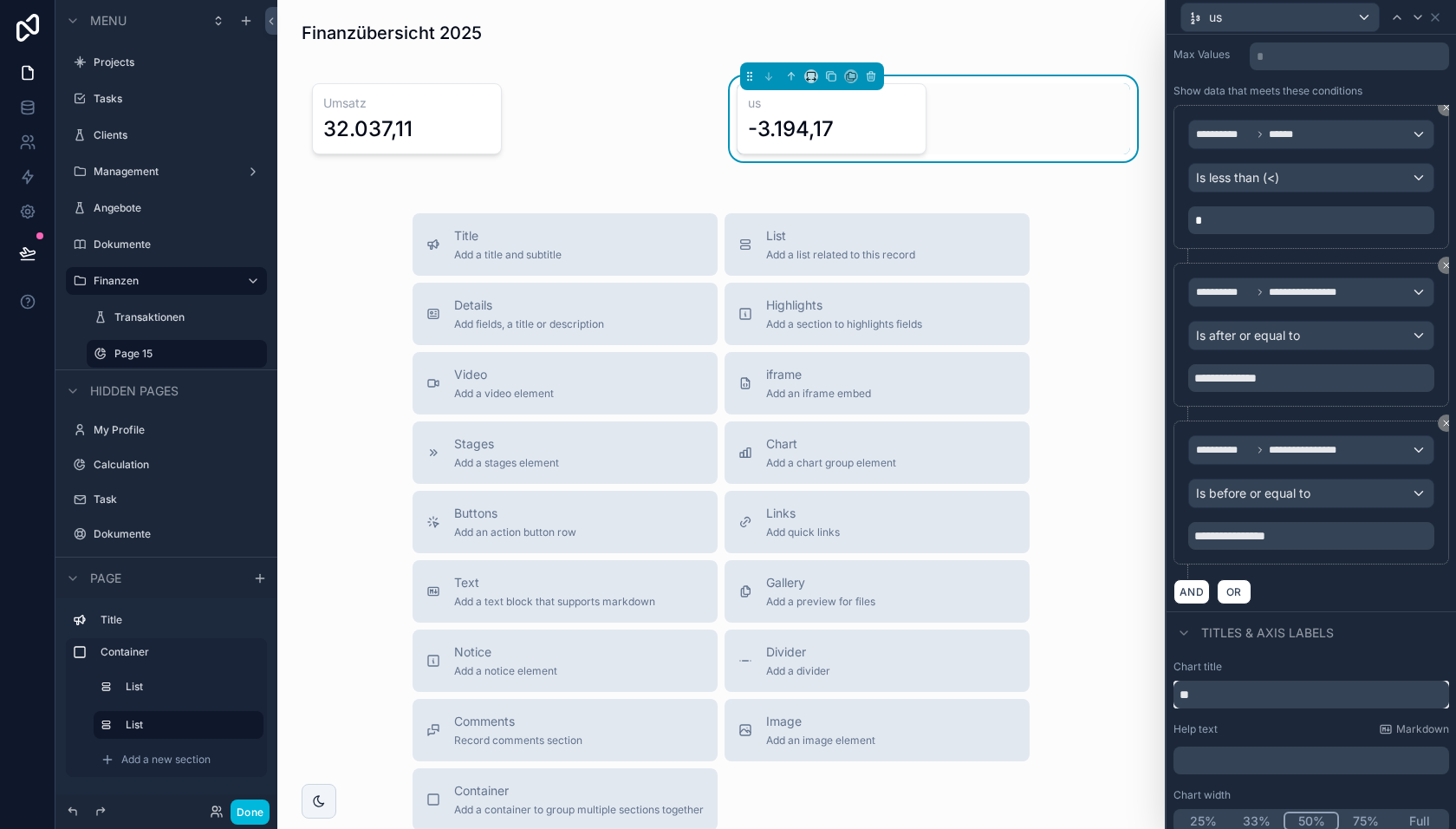
click at [1239, 681] on input "**" at bounding box center [1311, 693] width 275 height 27
type input "********"
click at [1328, 660] on div "Chart title" at bounding box center [1311, 667] width 275 height 14
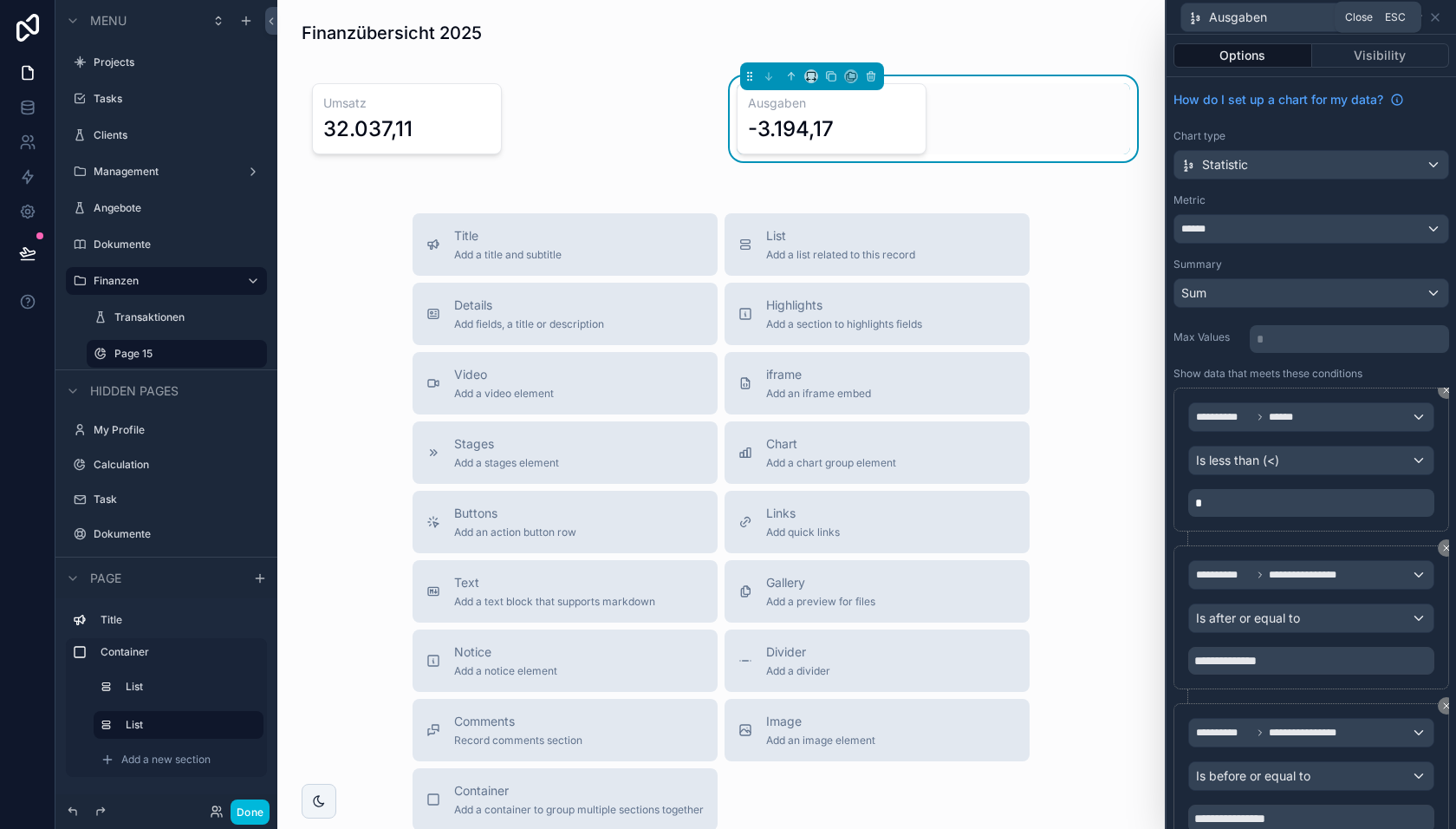
click at [1435, 17] on icon at bounding box center [1436, 18] width 7 height 7
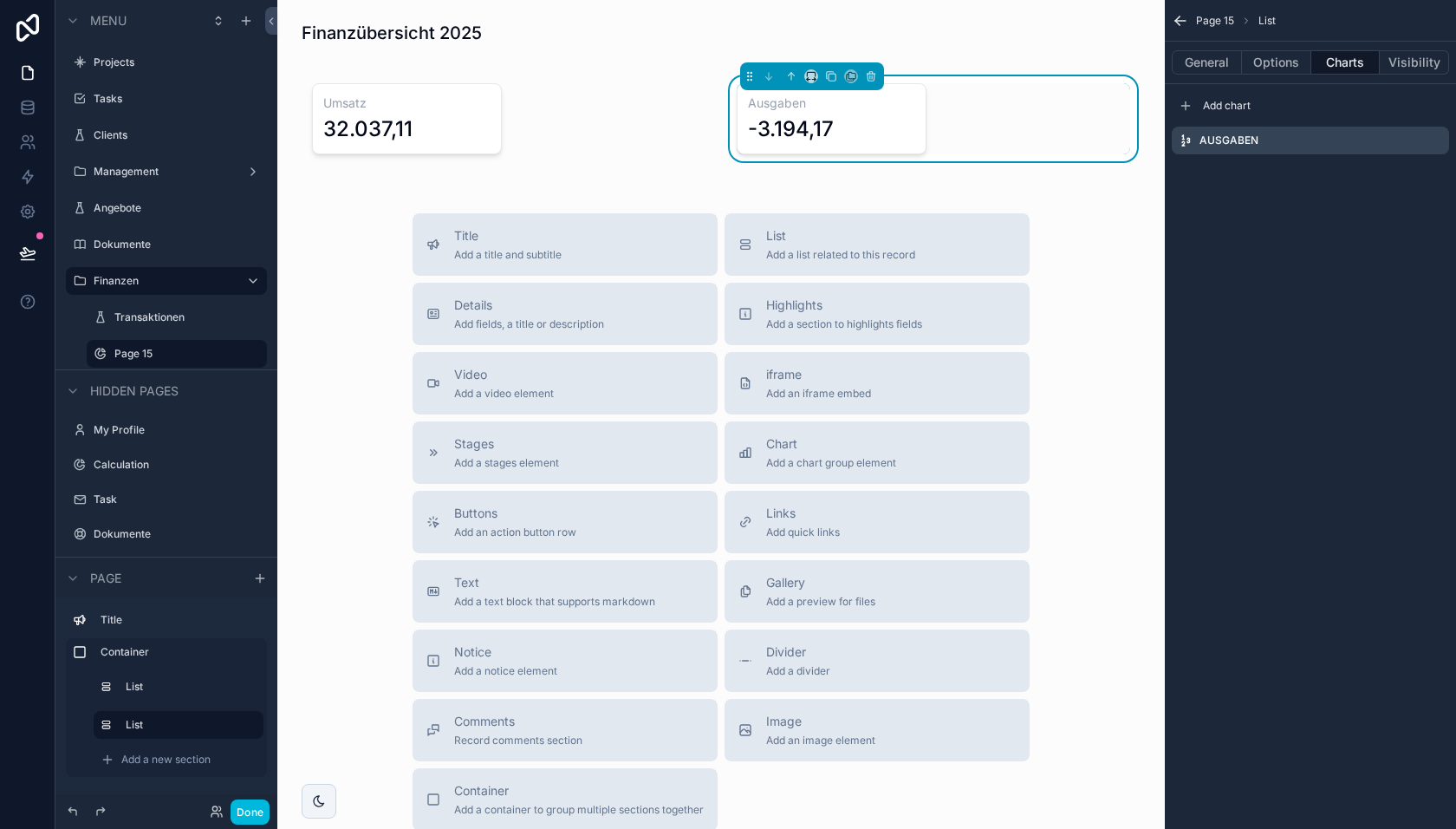
click at [1111, 200] on div "Finanzübersicht 2025 Umsatz 32.037,11 Ausgaben -3.194,17 Title Add a title and …" at bounding box center [721, 484] width 887 height 969
click at [470, 137] on div "scrollable content" at bounding box center [509, 119] width 414 height 85
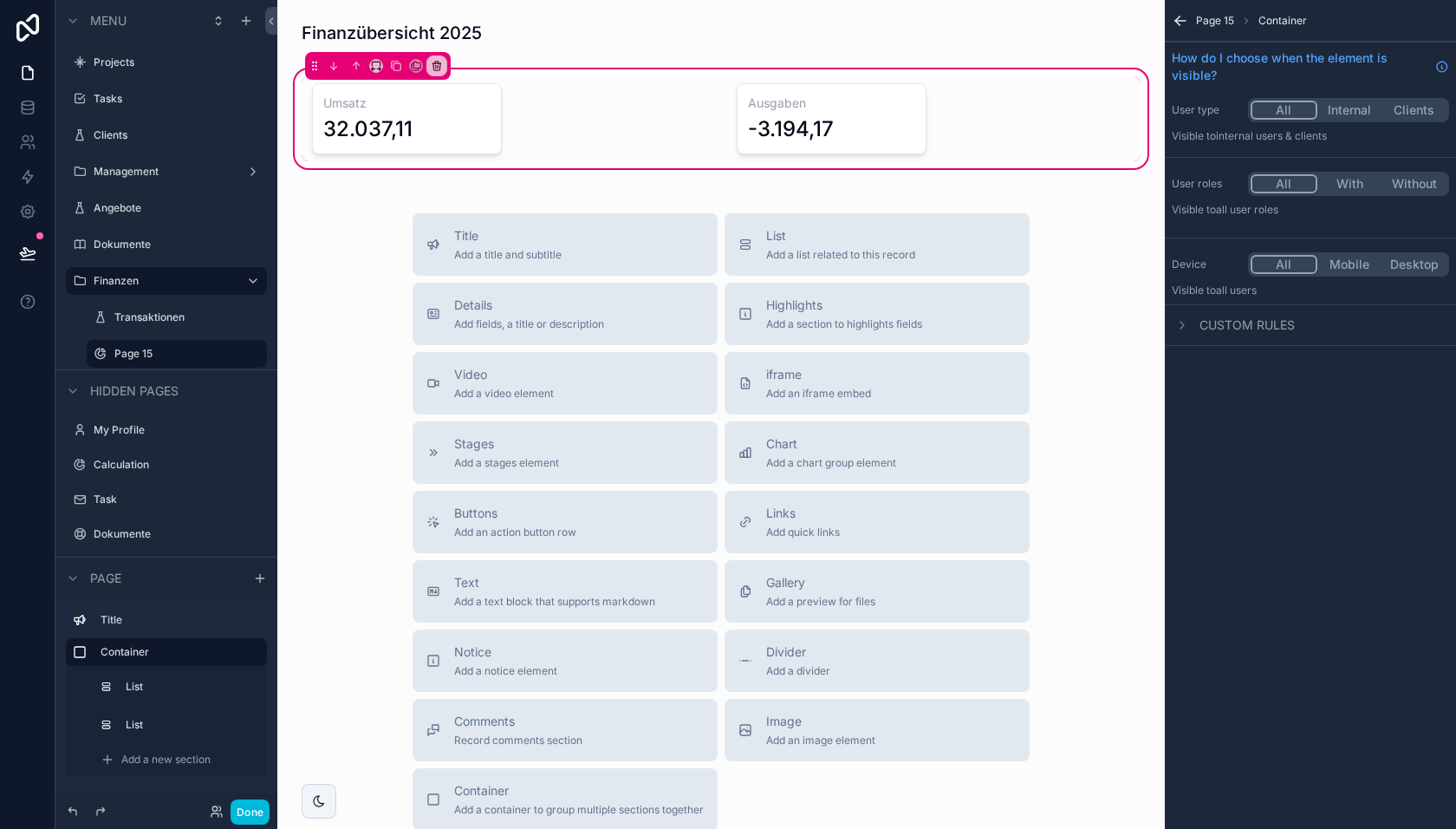
click at [1121, 252] on div "Title Add a title and subtitle List Add a list related to this record Details A…" at bounding box center [721, 522] width 860 height 617
click at [246, 807] on button "Done" at bounding box center [250, 811] width 39 height 25
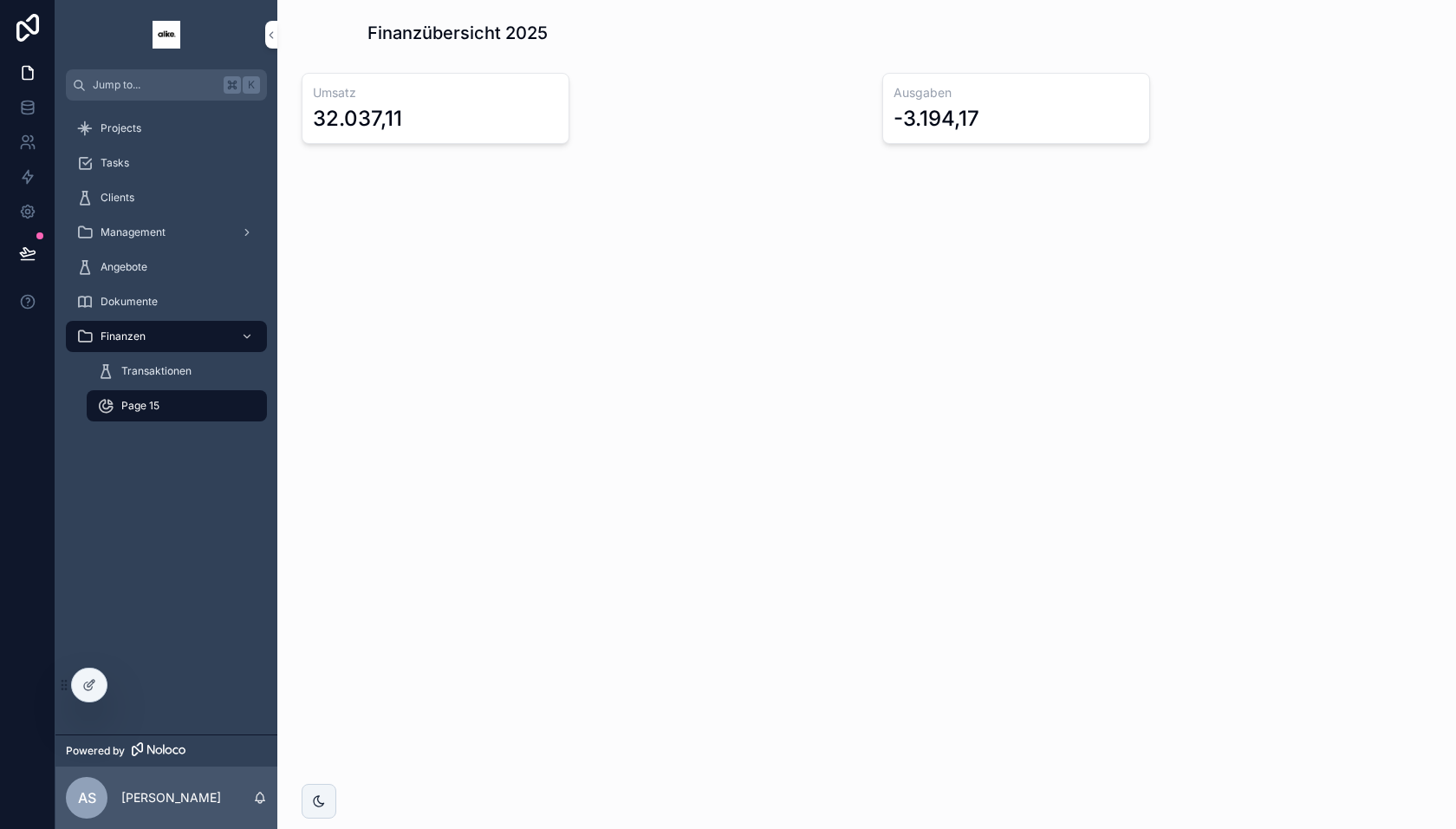
click at [173, 404] on div "Page 15" at bounding box center [177, 405] width 159 height 27
click at [80, 684] on div at bounding box center [89, 685] width 35 height 33
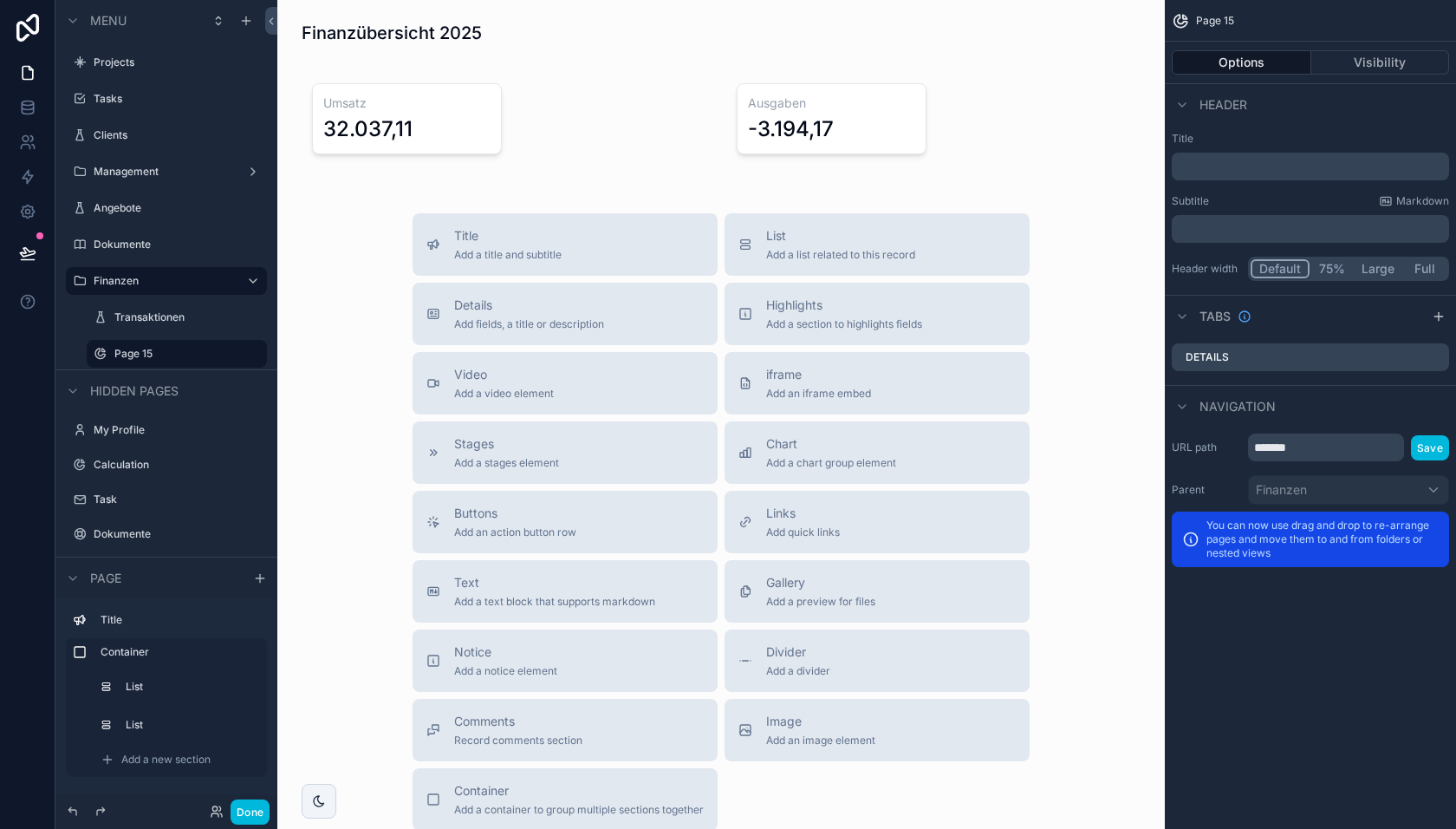
click at [0, 0] on icon "scrollable content" at bounding box center [0, 0] width 0 height 0
click at [135, 355] on input "*******" at bounding box center [163, 353] width 97 height 20
type input "*********"
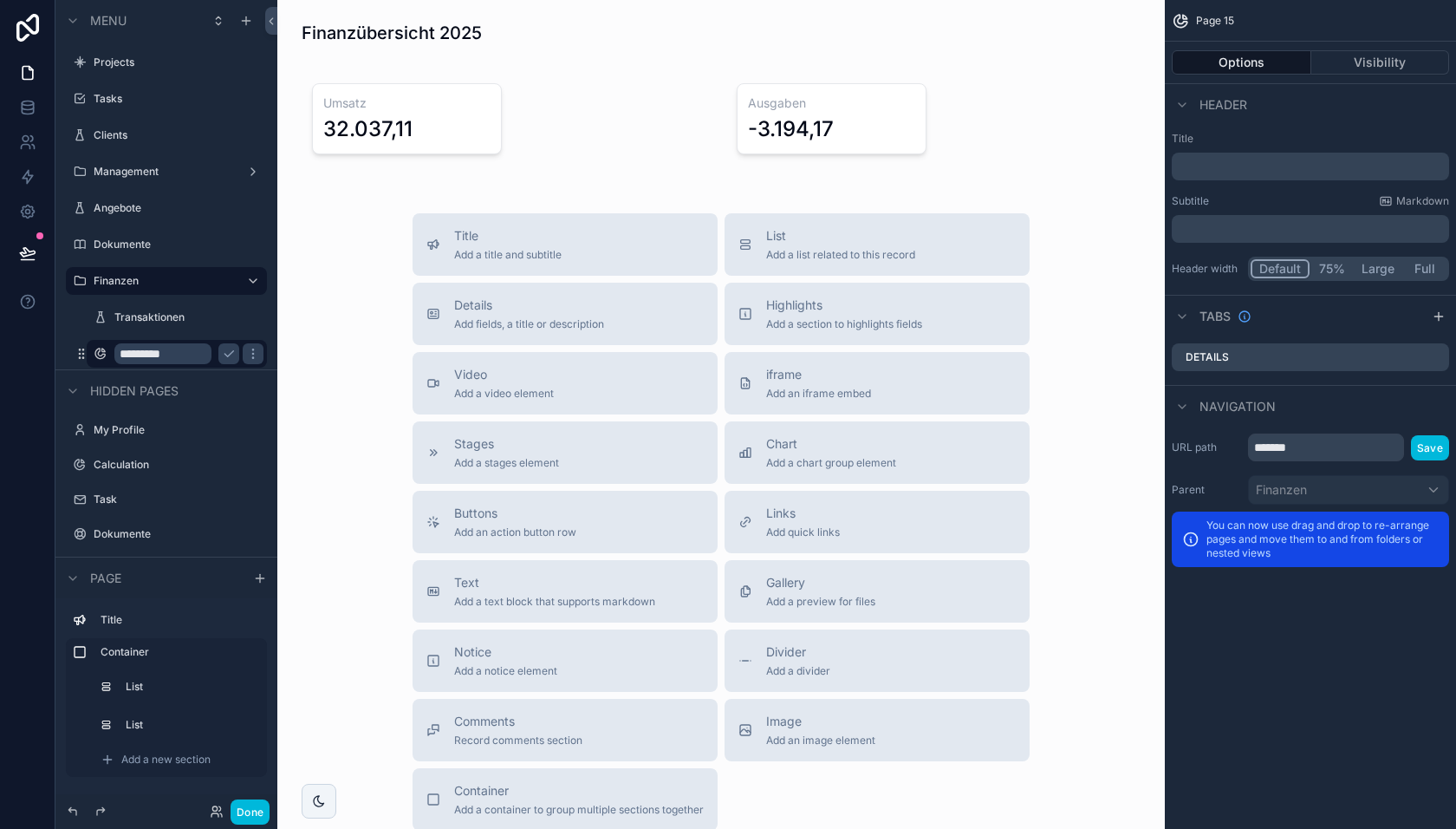
click at [229, 350] on icon "scrollable content" at bounding box center [229, 354] width 14 height 14
click at [246, 813] on button "Done" at bounding box center [250, 811] width 39 height 25
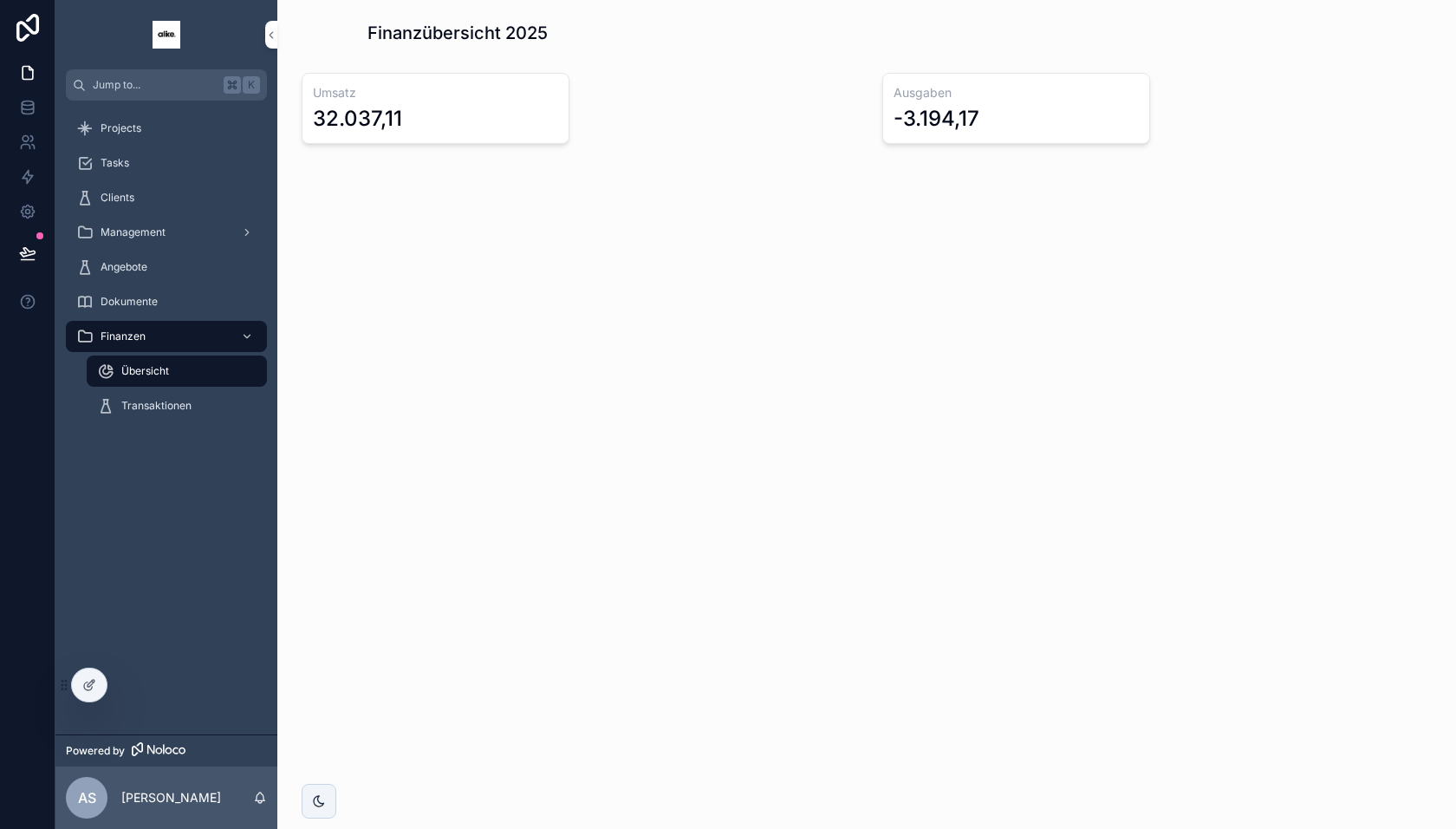
click at [85, 688] on icon at bounding box center [88, 686] width 8 height 8
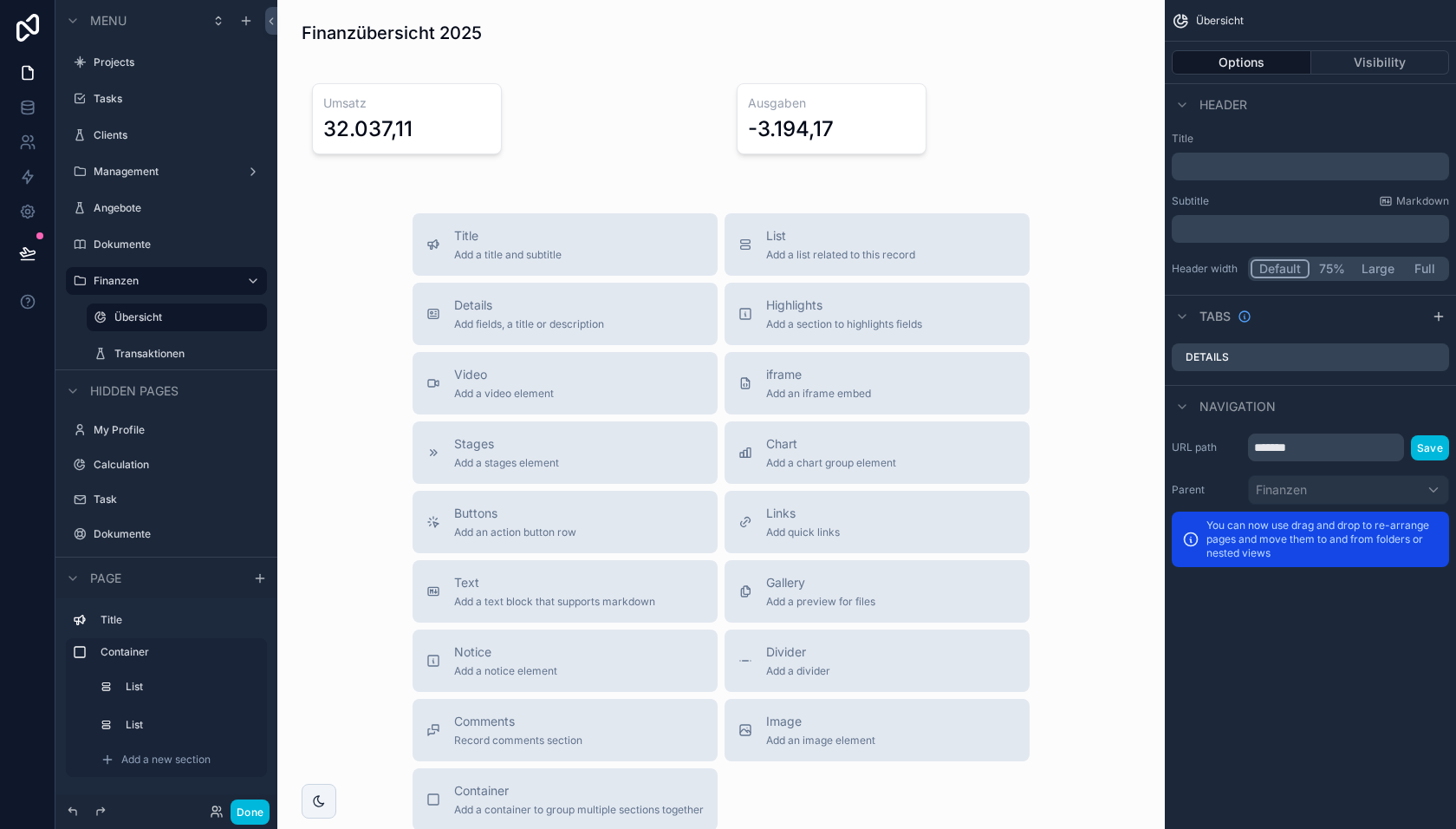
click at [534, 131] on div "scrollable content" at bounding box center [721, 118] width 860 height 105
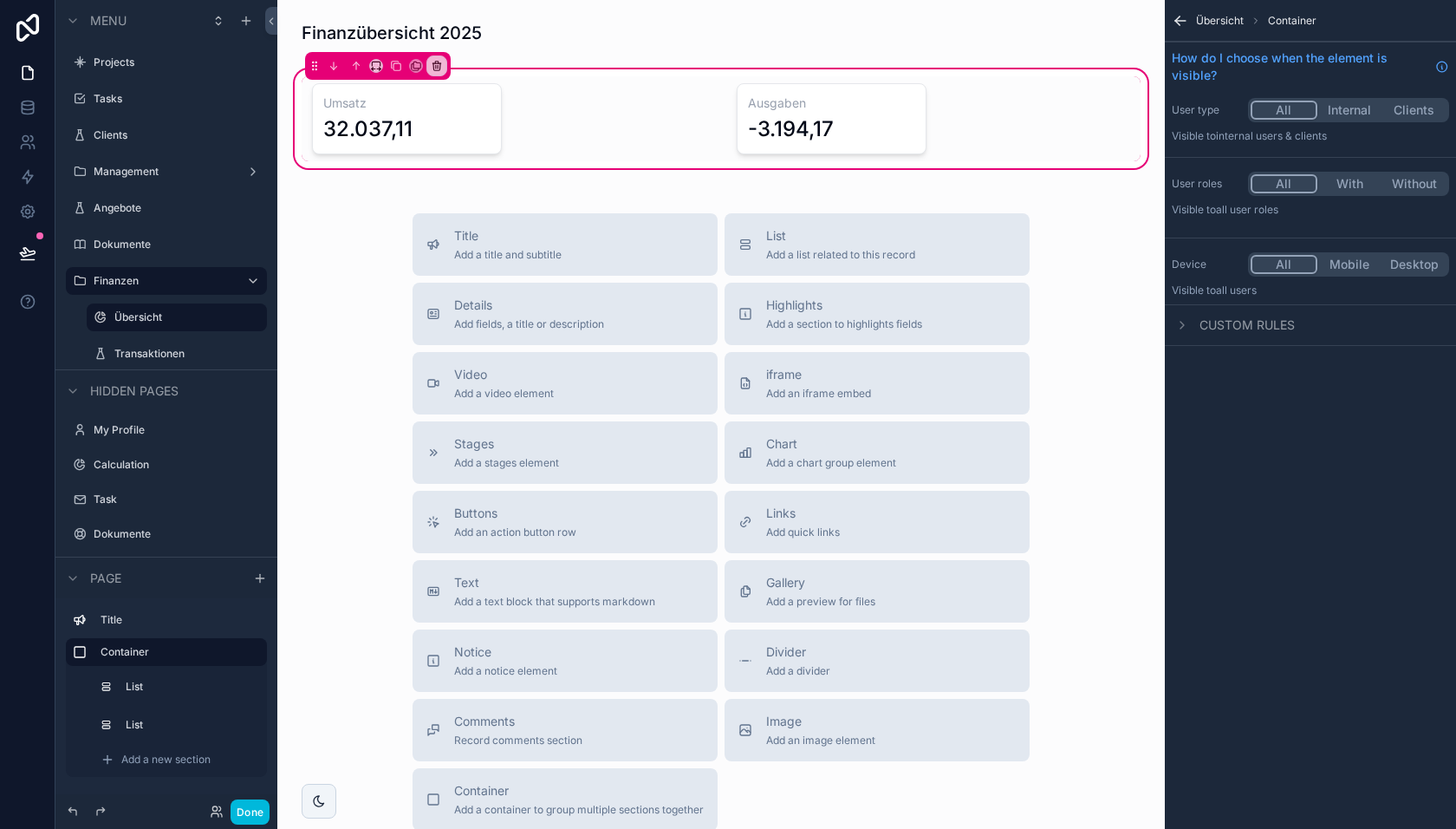
click at [442, 134] on div "scrollable content" at bounding box center [509, 119] width 414 height 85
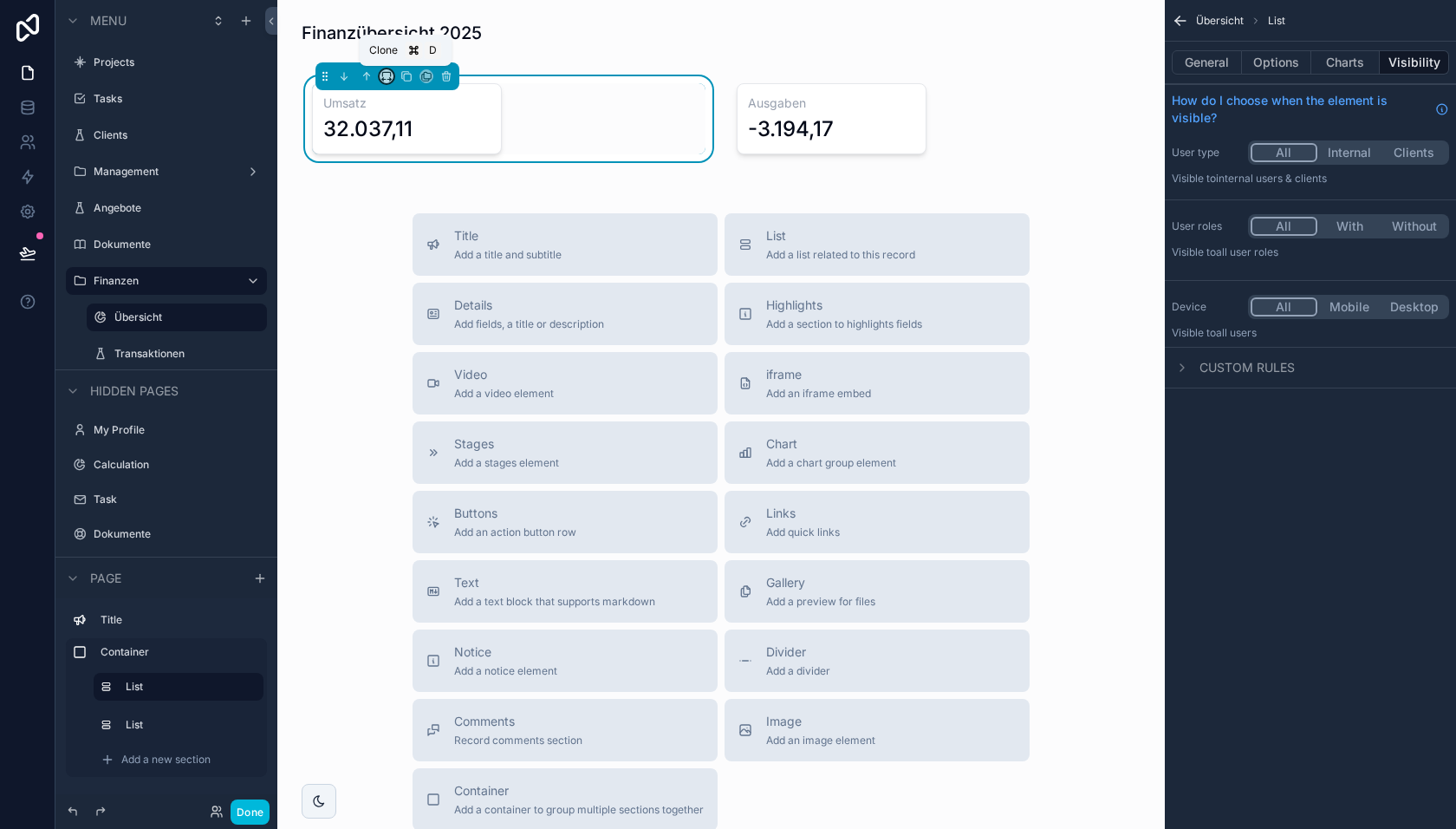
click at [388, 80] on icon "scrollable content" at bounding box center [390, 80] width 4 height 0
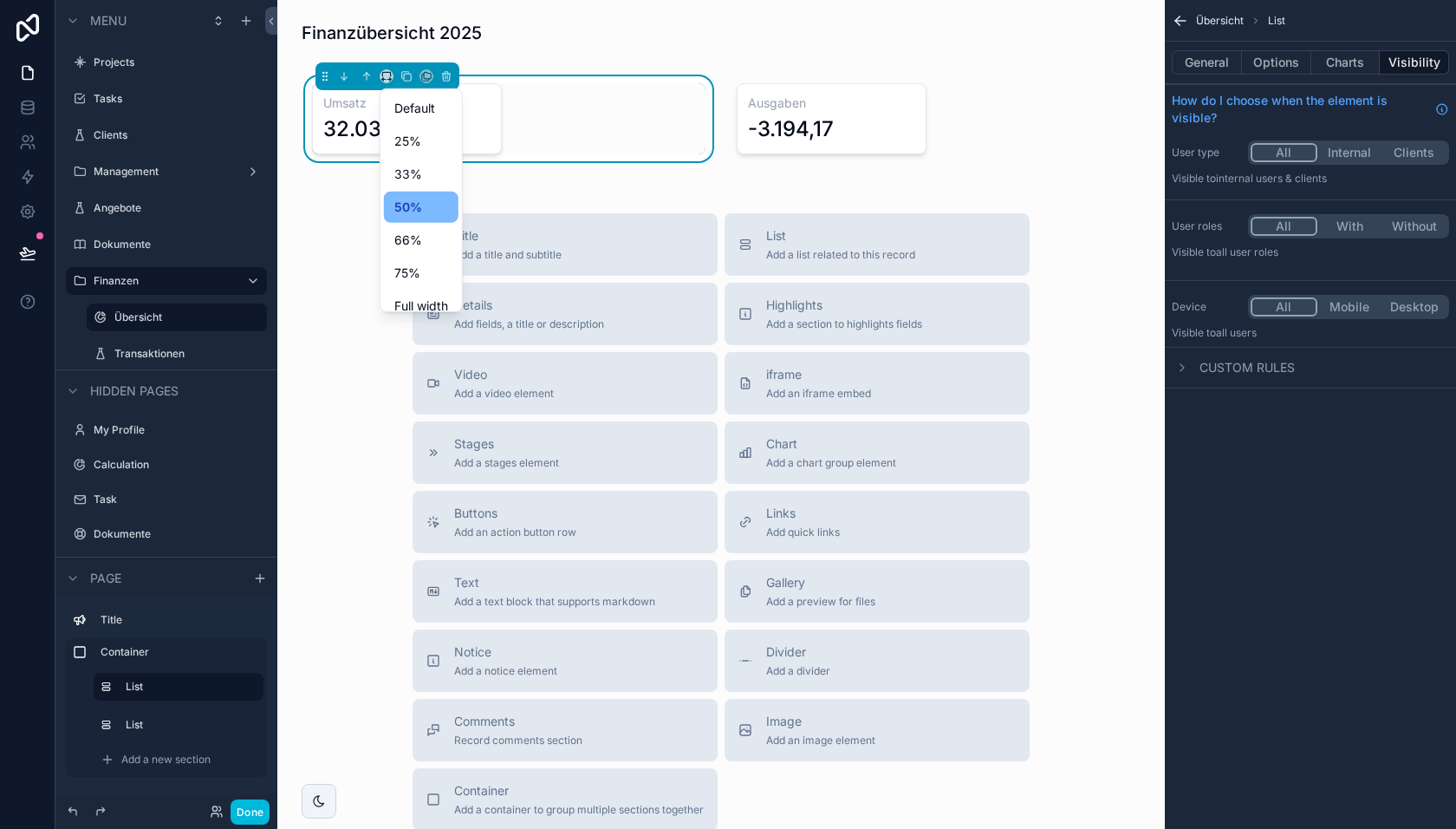
click at [416, 105] on span "Default" at bounding box center [414, 108] width 41 height 20
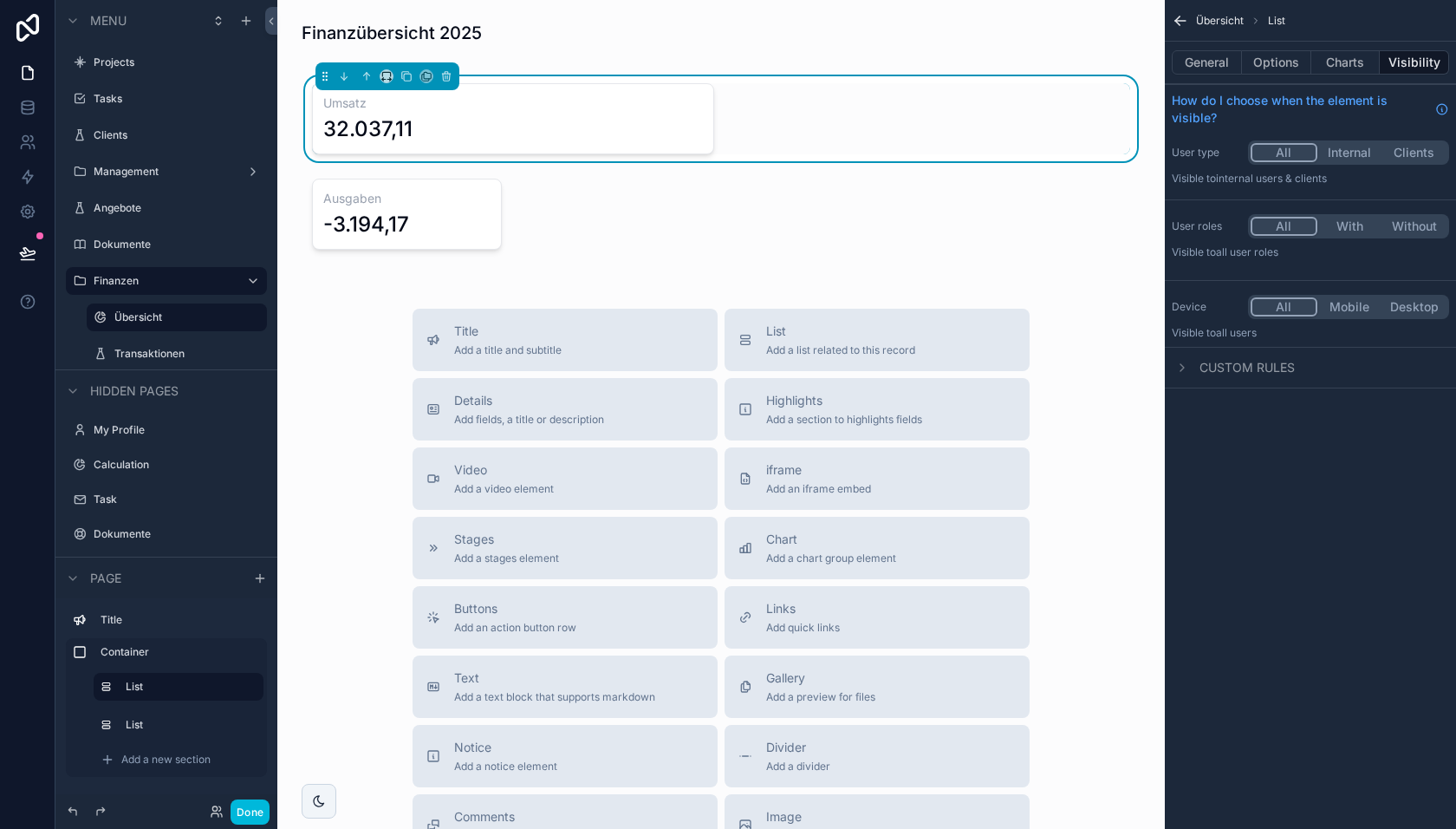
click at [377, 211] on div "scrollable content" at bounding box center [509, 214] width 414 height 85
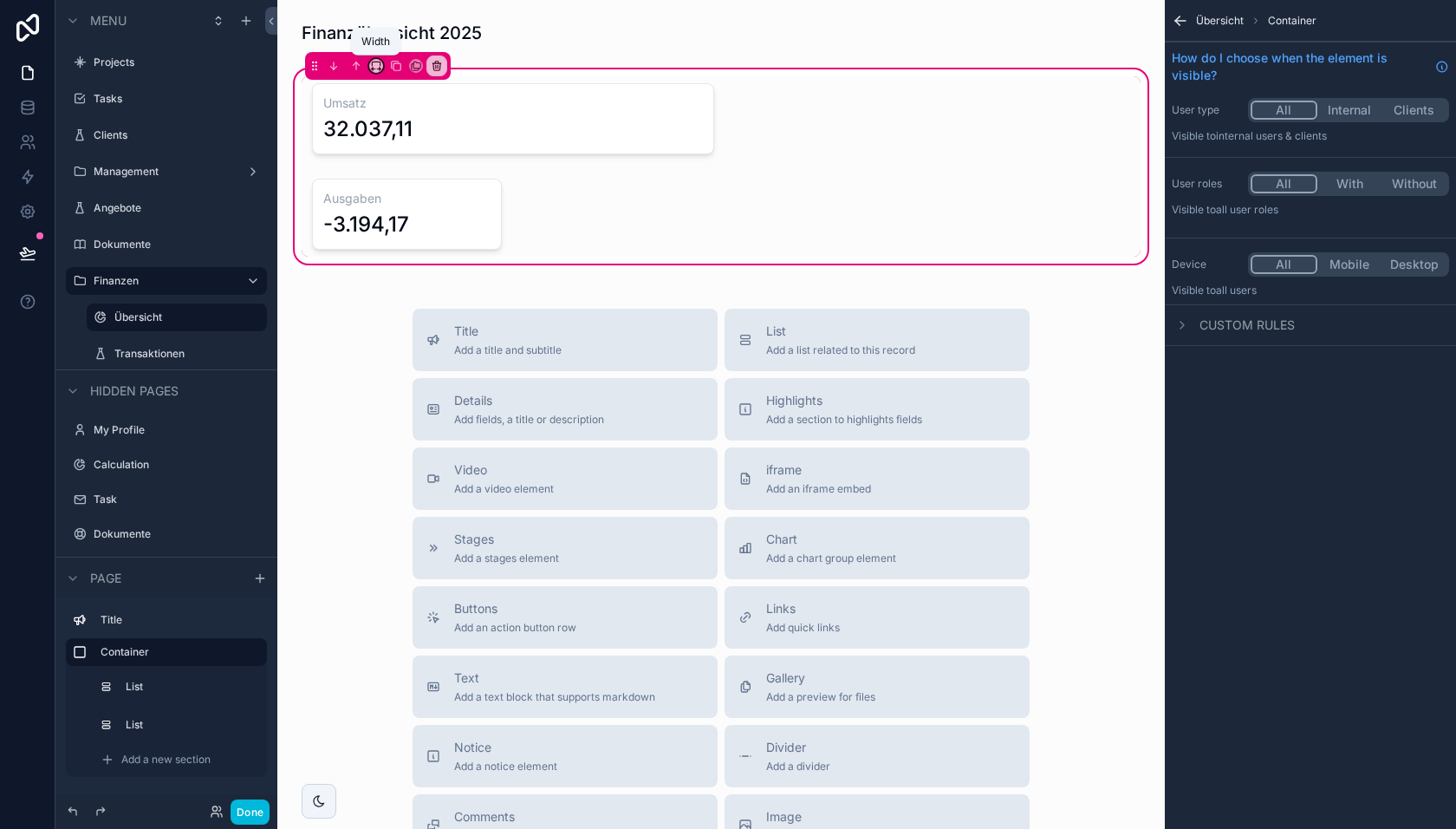
click at [376, 67] on icon "scrollable content" at bounding box center [376, 66] width 12 height 12
click at [399, 99] on span "Default" at bounding box center [405, 97] width 41 height 20
click at [393, 119] on div "scrollable content" at bounding box center [721, 119] width 860 height 85
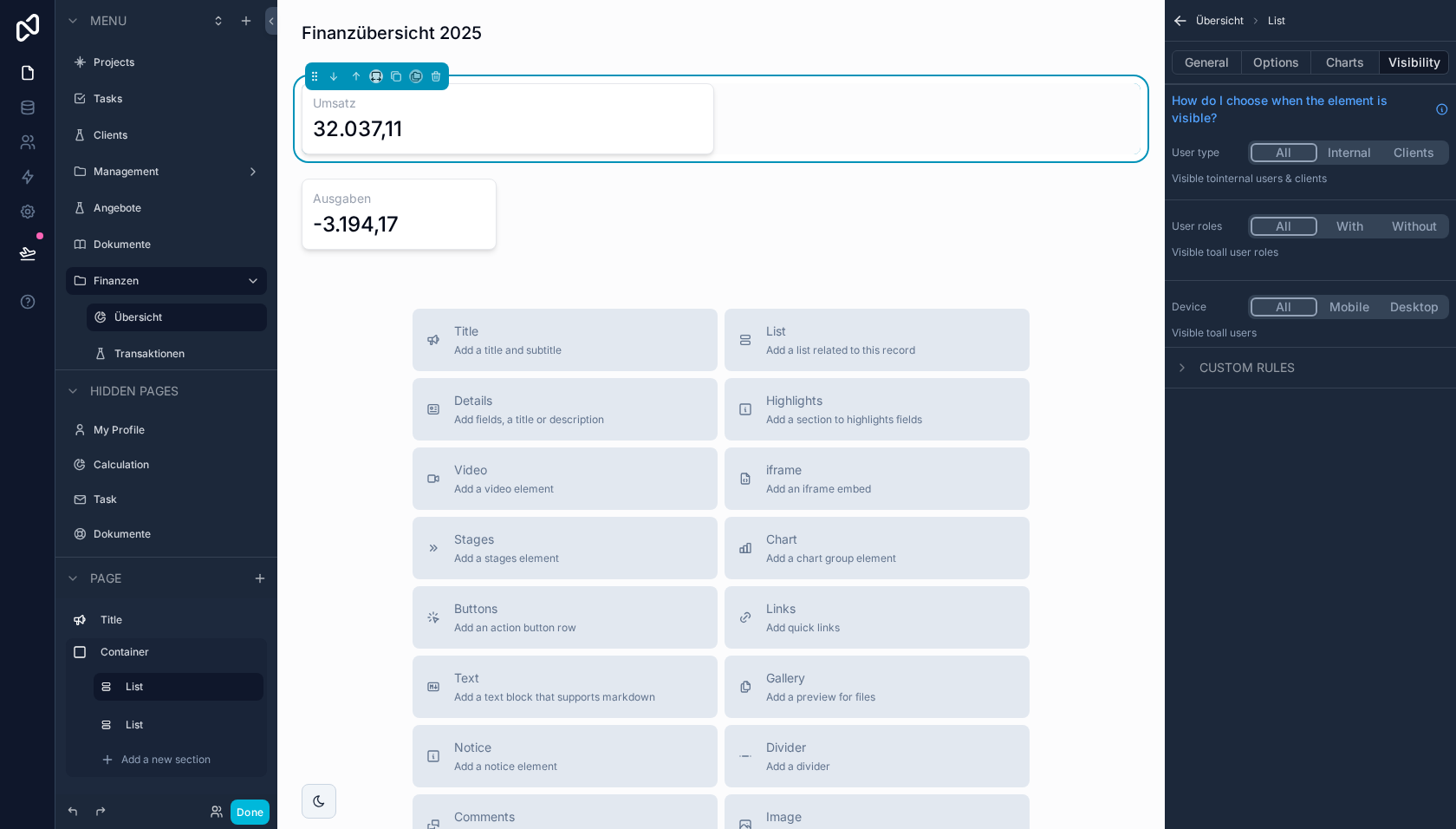
click at [368, 67] on div "scrollable content" at bounding box center [377, 75] width 143 height 27
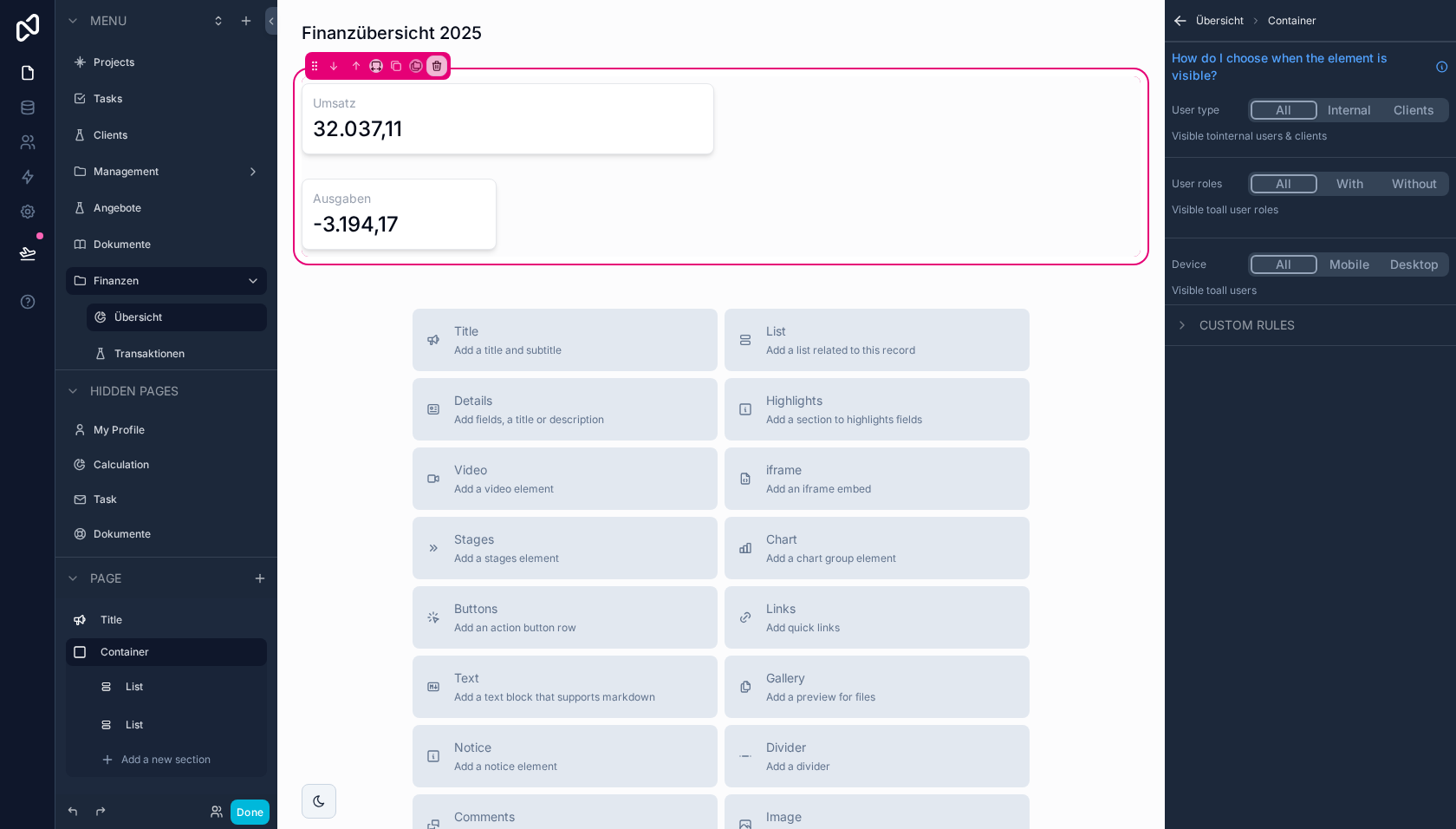
click at [378, 135] on div "scrollable content" at bounding box center [721, 119] width 860 height 85
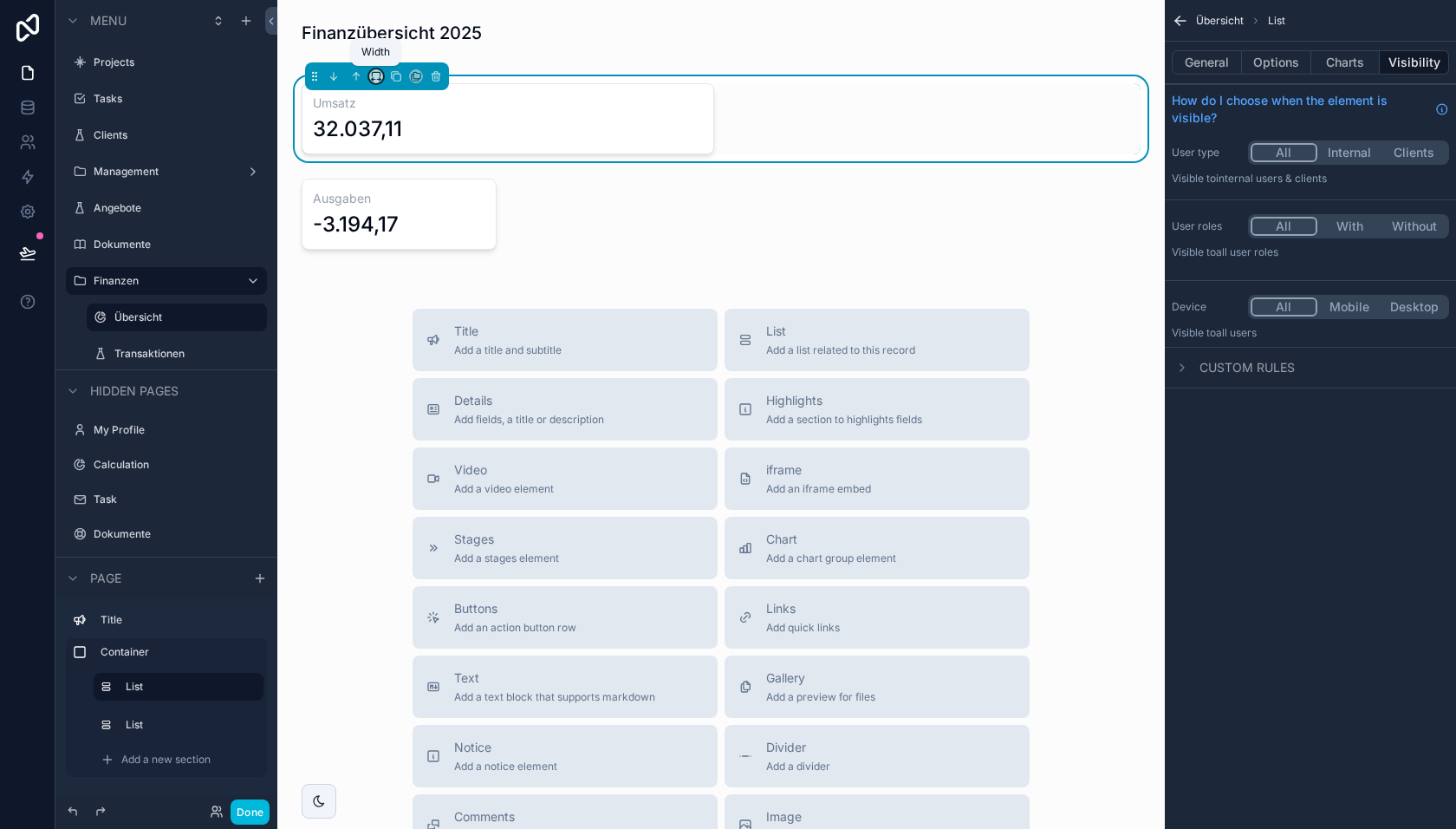
click at [373, 74] on icon "scrollable content" at bounding box center [376, 76] width 12 height 12
click at [390, 199] on span "50%" at bounding box center [398, 206] width 27 height 20
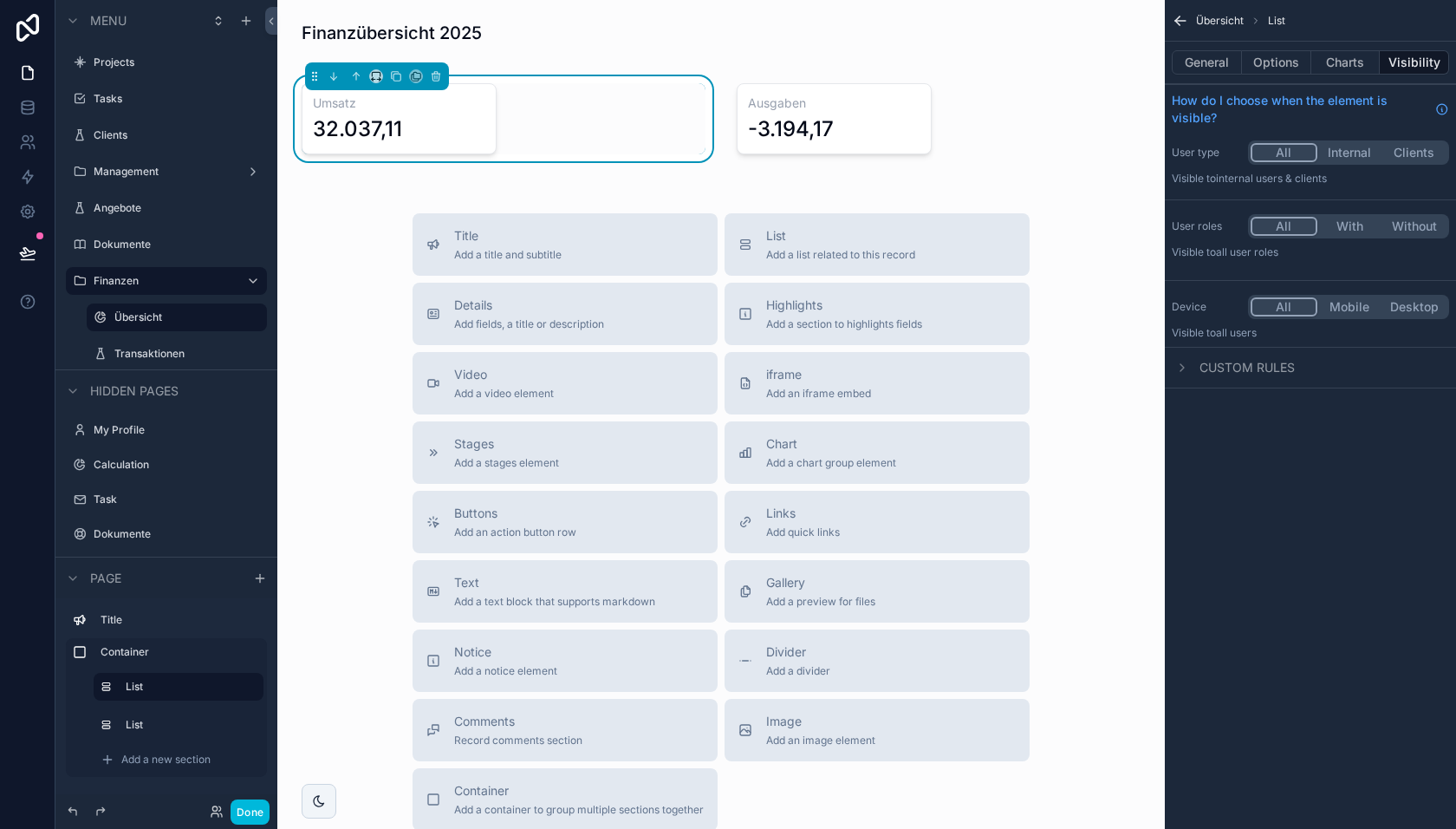
click at [853, 126] on div "scrollable content" at bounding box center [939, 119] width 425 height 85
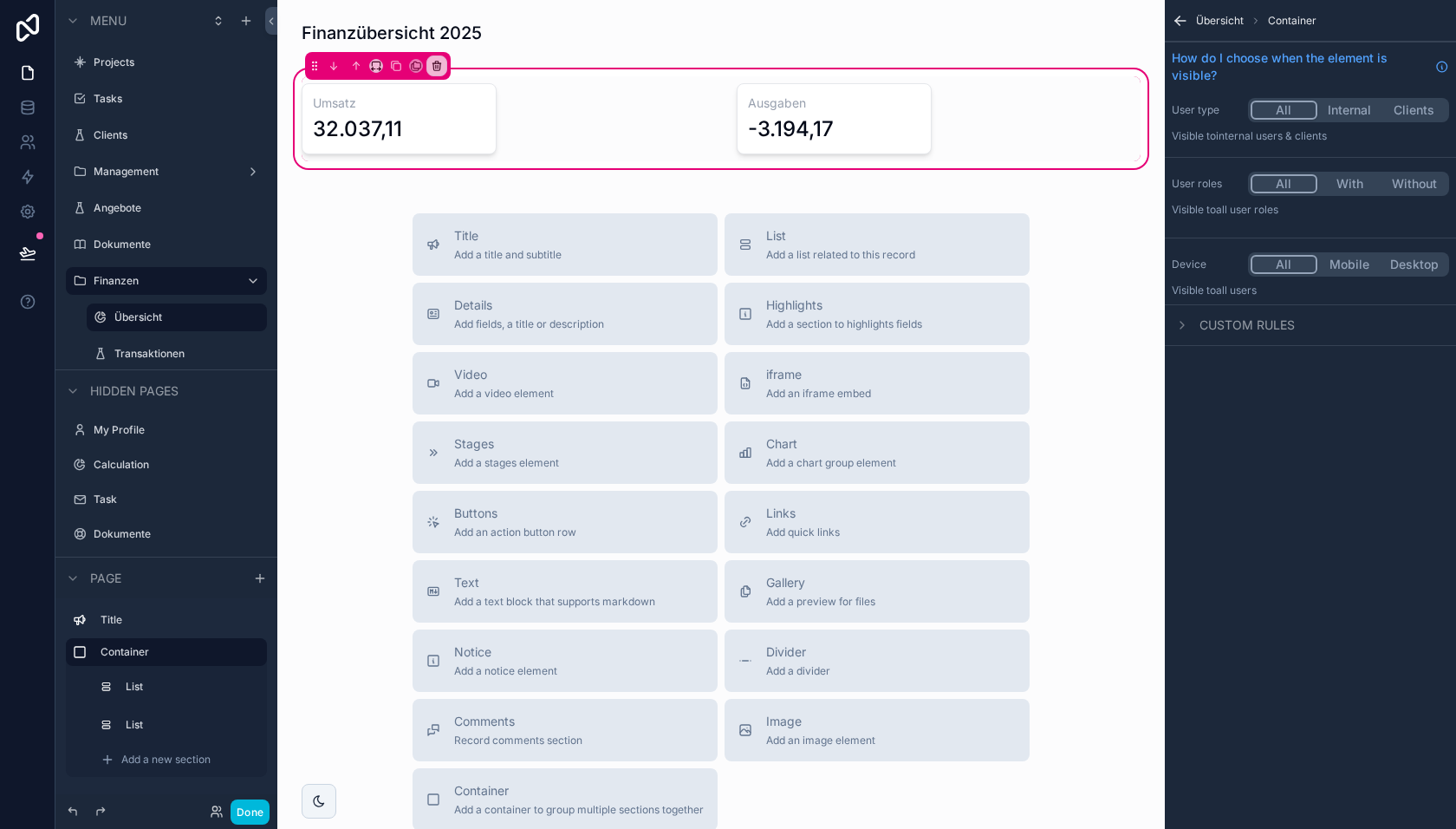
click at [777, 103] on div "scrollable content" at bounding box center [939, 119] width 425 height 85
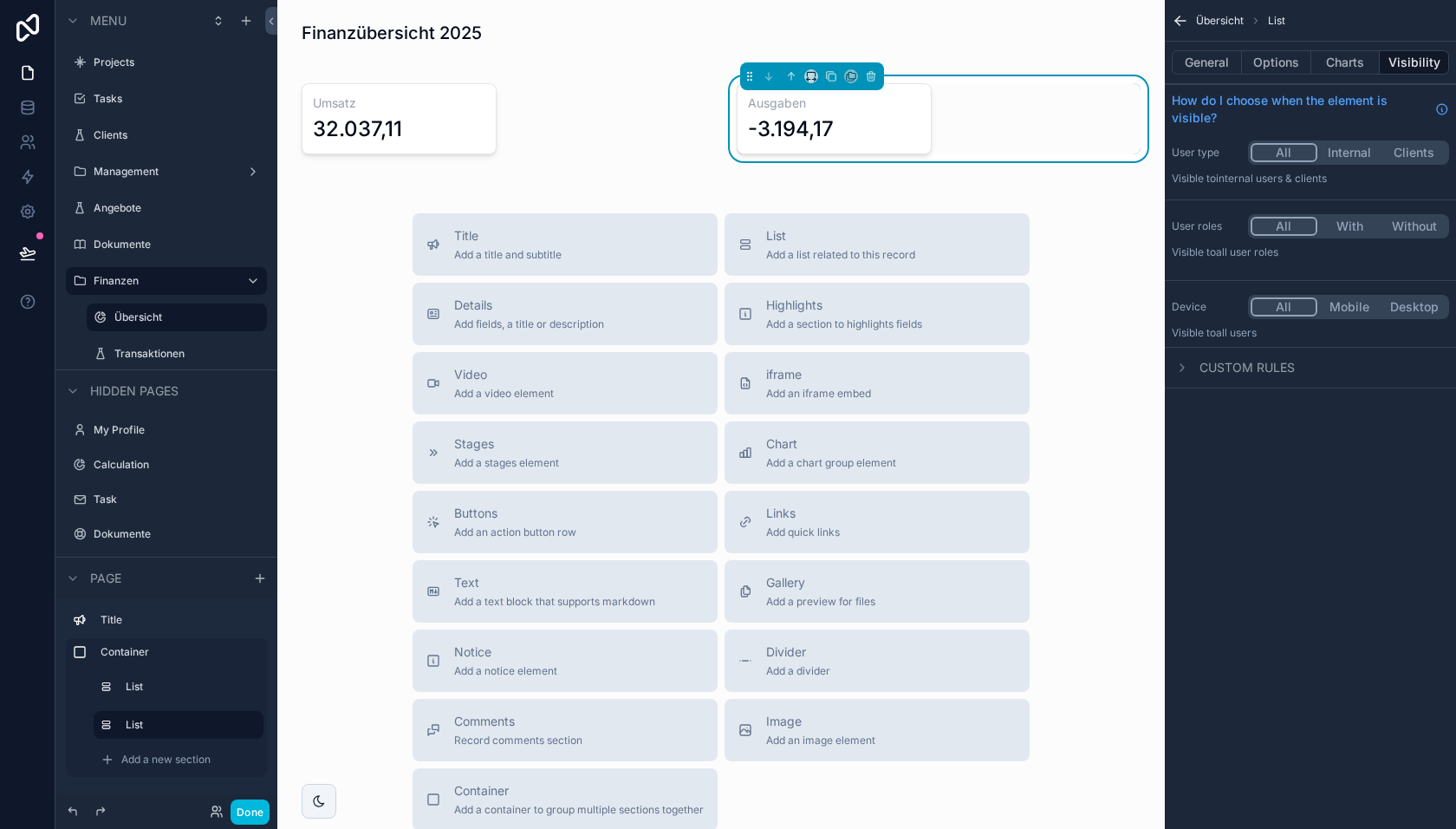
click at [1105, 320] on div "Title Add a title and subtitle List Add a list related to this record Details A…" at bounding box center [721, 522] width 860 height 617
click at [832, 458] on span "Add a chart group element" at bounding box center [831, 463] width 130 height 14
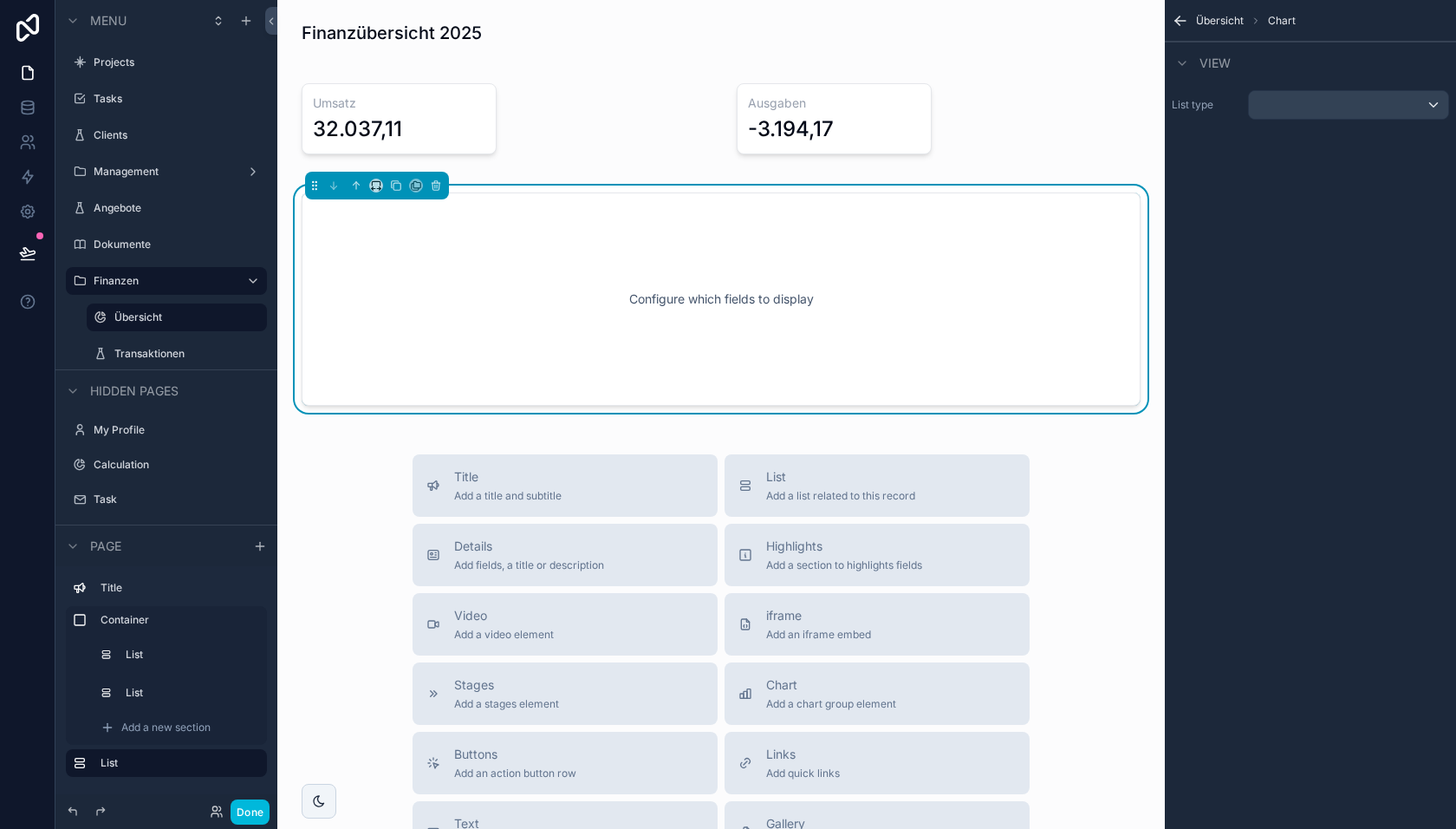
click at [724, 272] on div "Configure which fields to display" at bounding box center [721, 299] width 782 height 156
click at [1307, 106] on div "scrollable content" at bounding box center [1348, 105] width 199 height 27
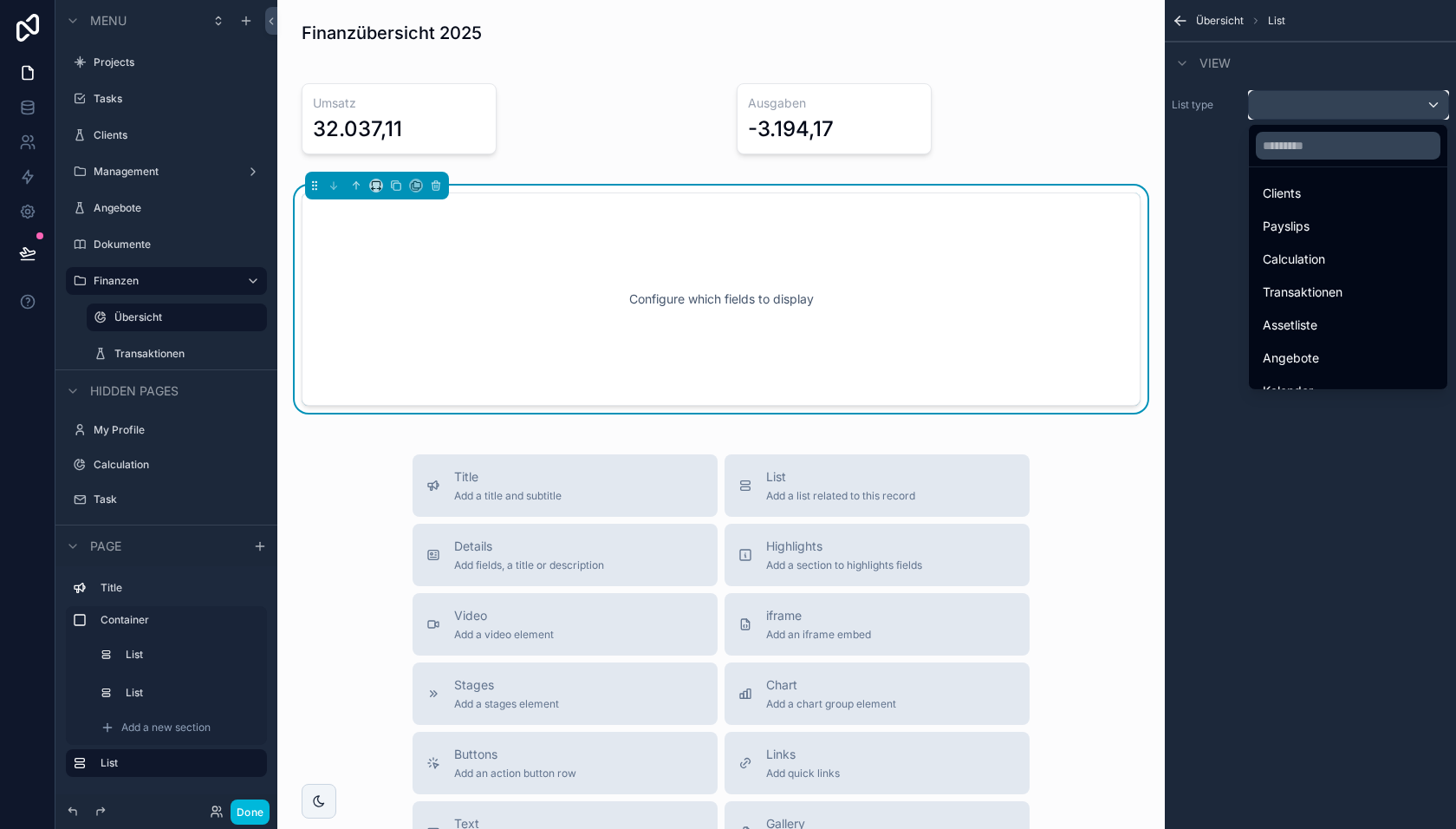
scroll to position [169, 0]
click at [1308, 284] on span "Transaktionen" at bounding box center [1303, 283] width 80 height 20
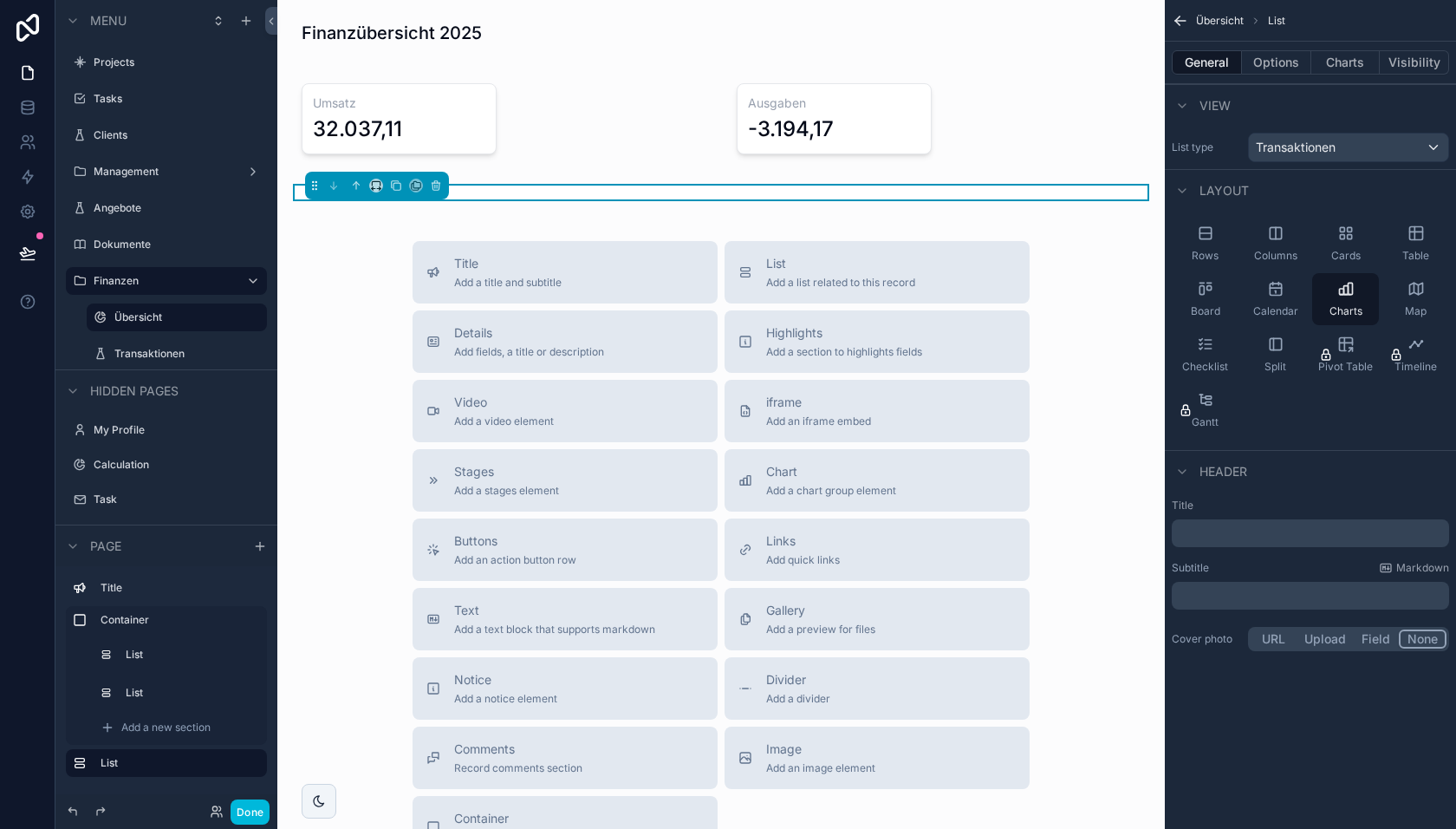
click at [1272, 65] on button "Options" at bounding box center [1277, 62] width 69 height 24
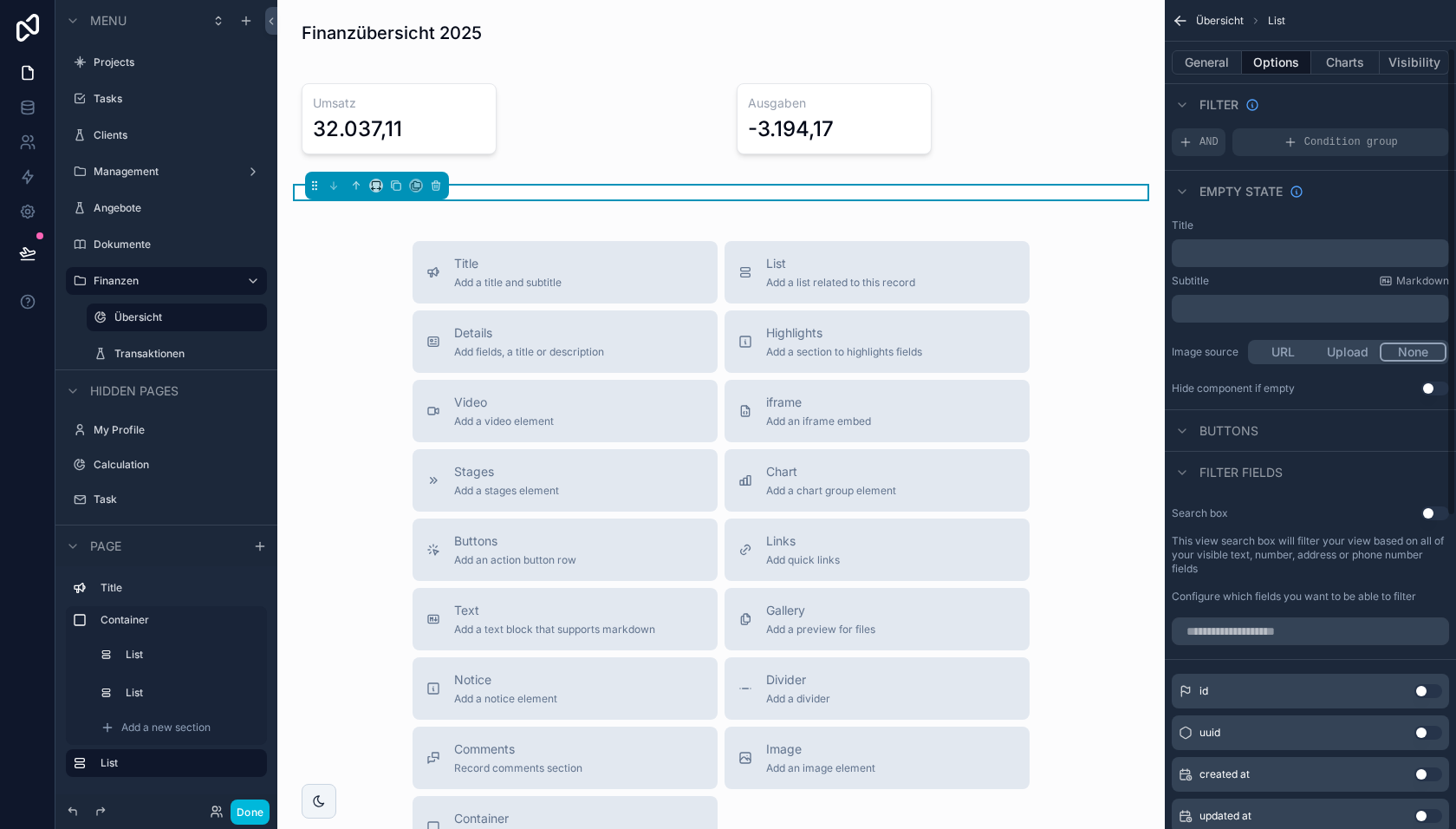
scroll to position [0, 0]
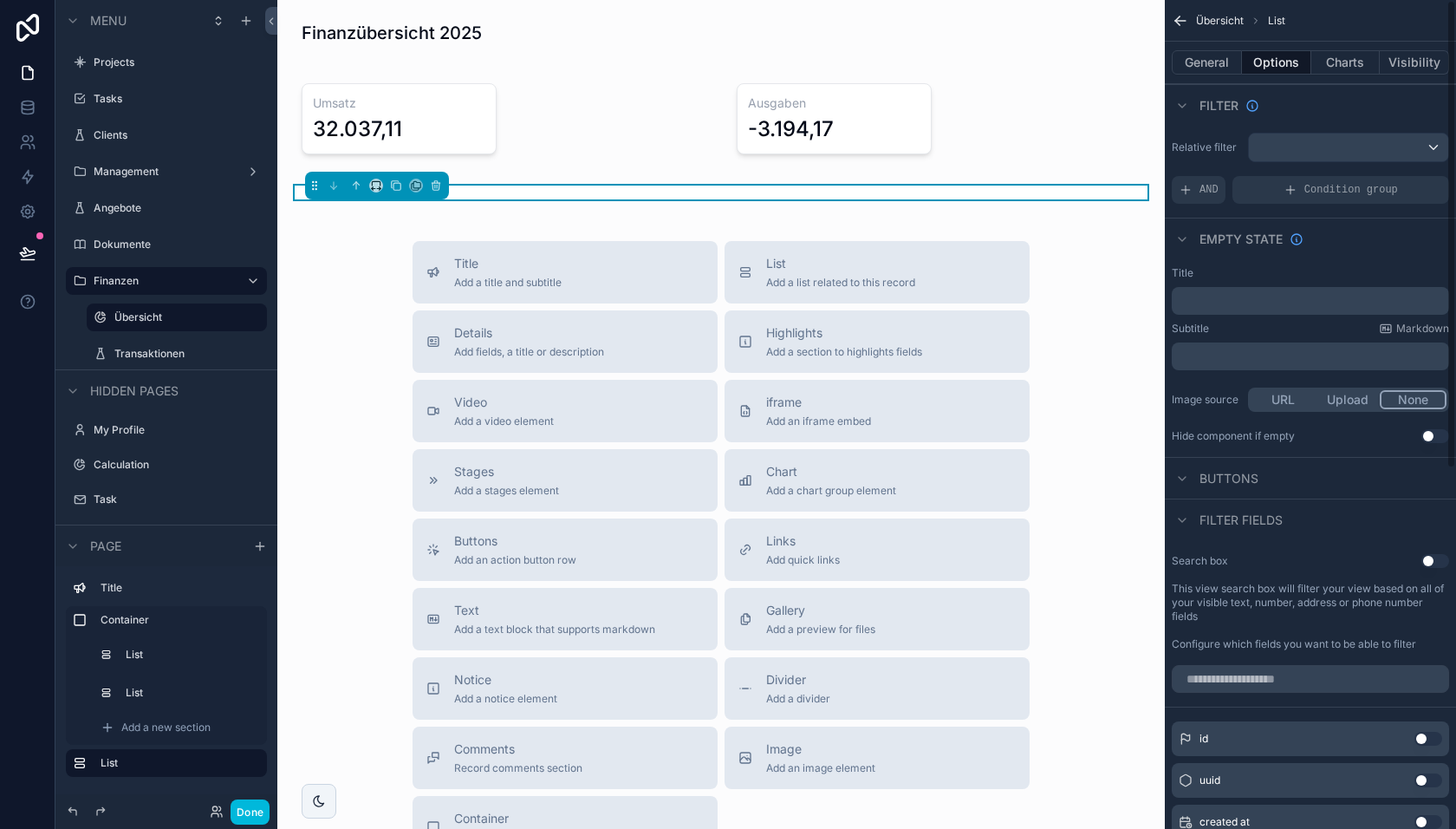
click at [1345, 61] on button "Charts" at bounding box center [1346, 62] width 69 height 24
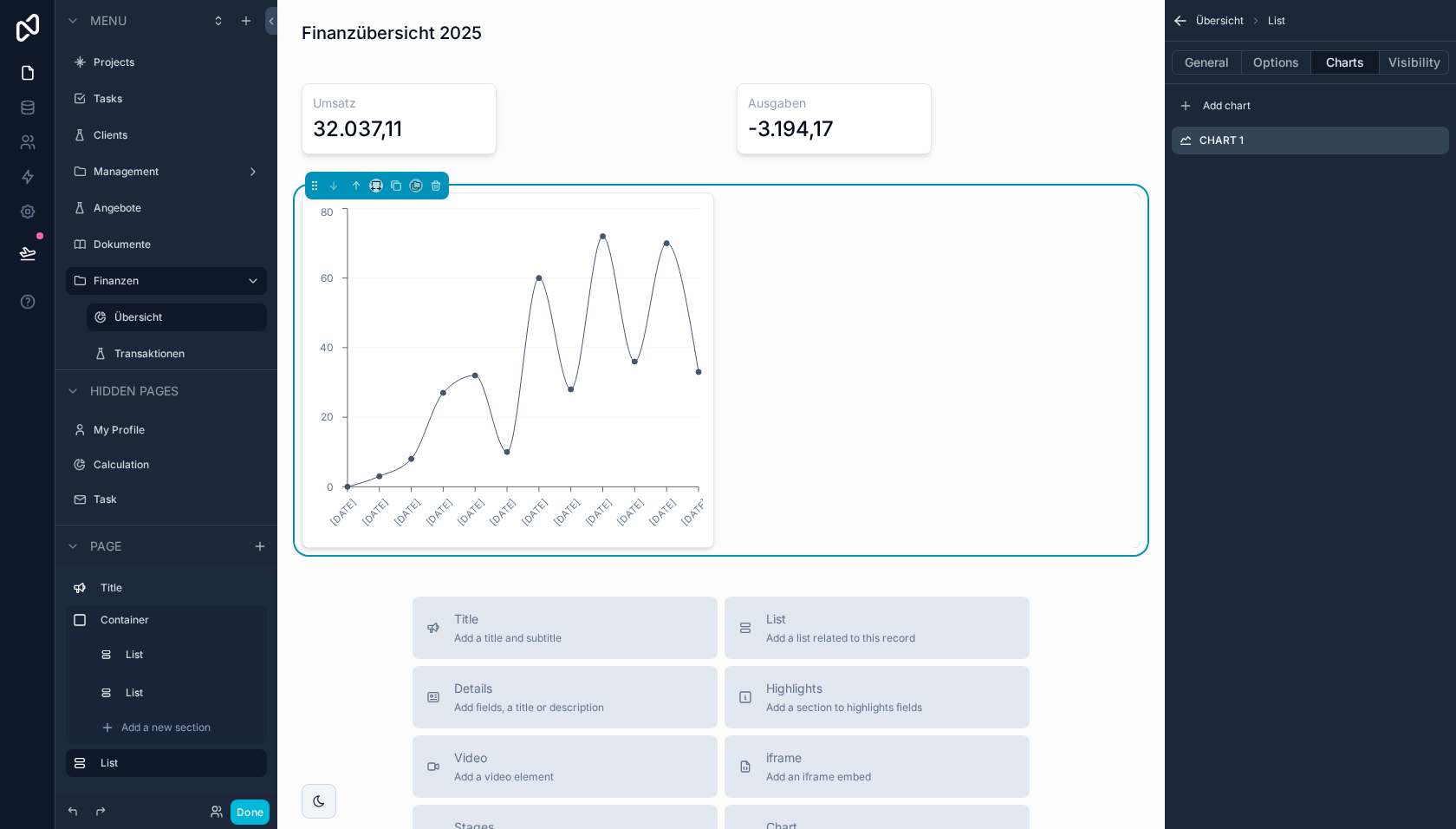
click at [0, 0] on icon "scrollable content" at bounding box center [0, 0] width 0 height 0
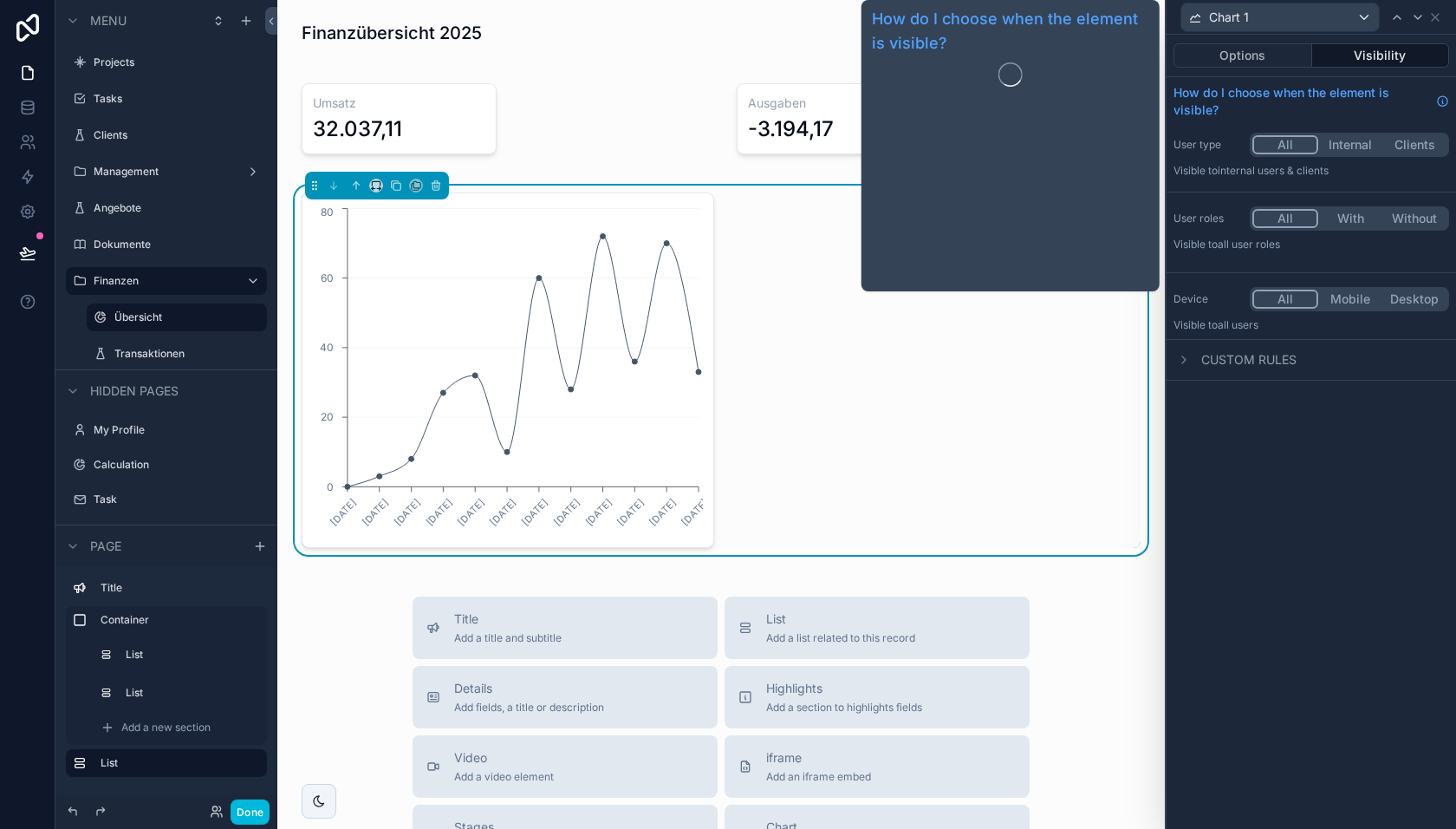
click at [1253, 70] on div "Options Visibility" at bounding box center [1311, 55] width 290 height 42
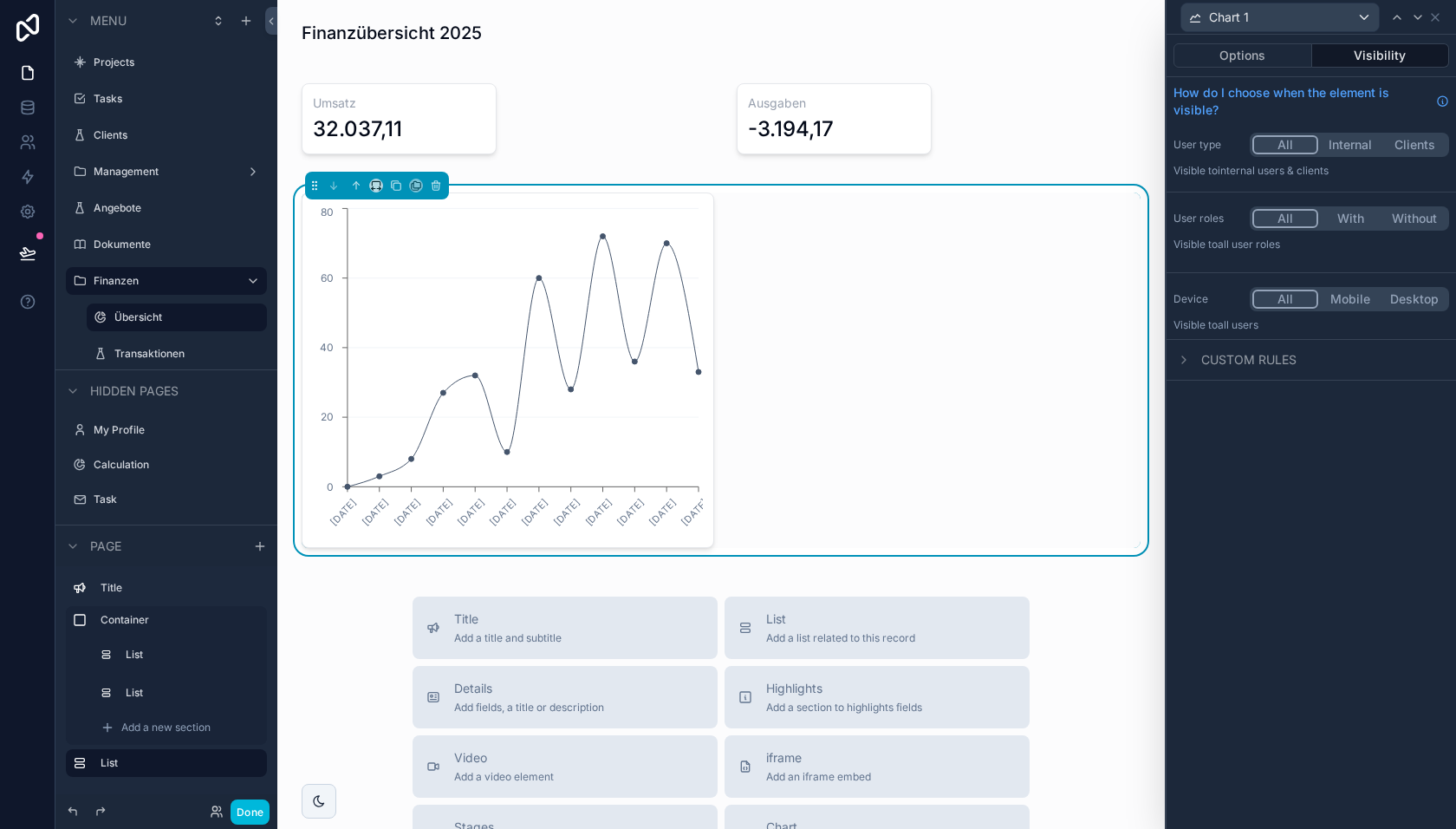
click at [1253, 62] on button "Options" at bounding box center [1243, 55] width 139 height 24
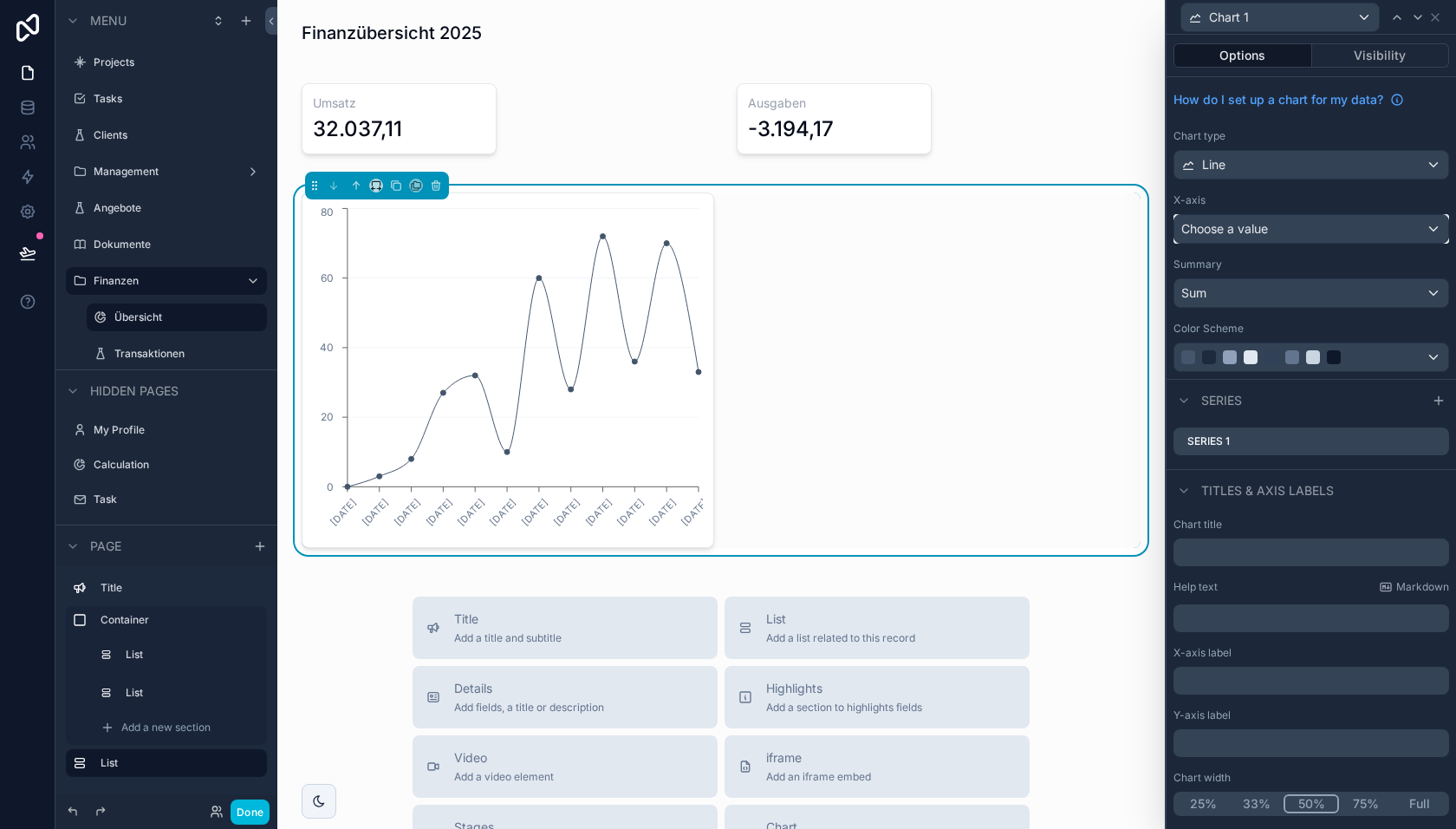
click at [1265, 227] on span "Choose a value" at bounding box center [1225, 229] width 87 height 15
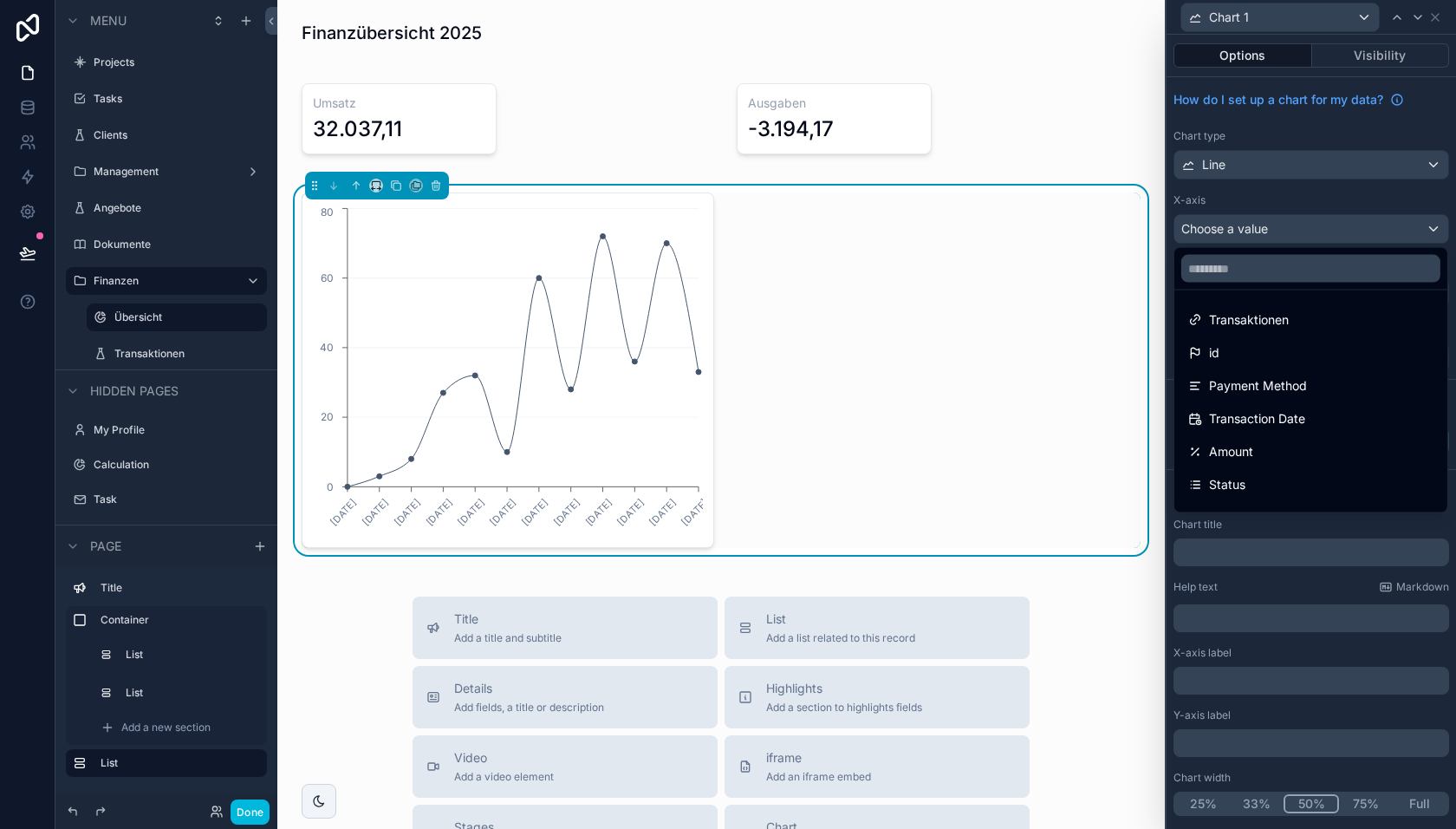
click at [1256, 413] on span "Transaction Date" at bounding box center [1257, 418] width 97 height 20
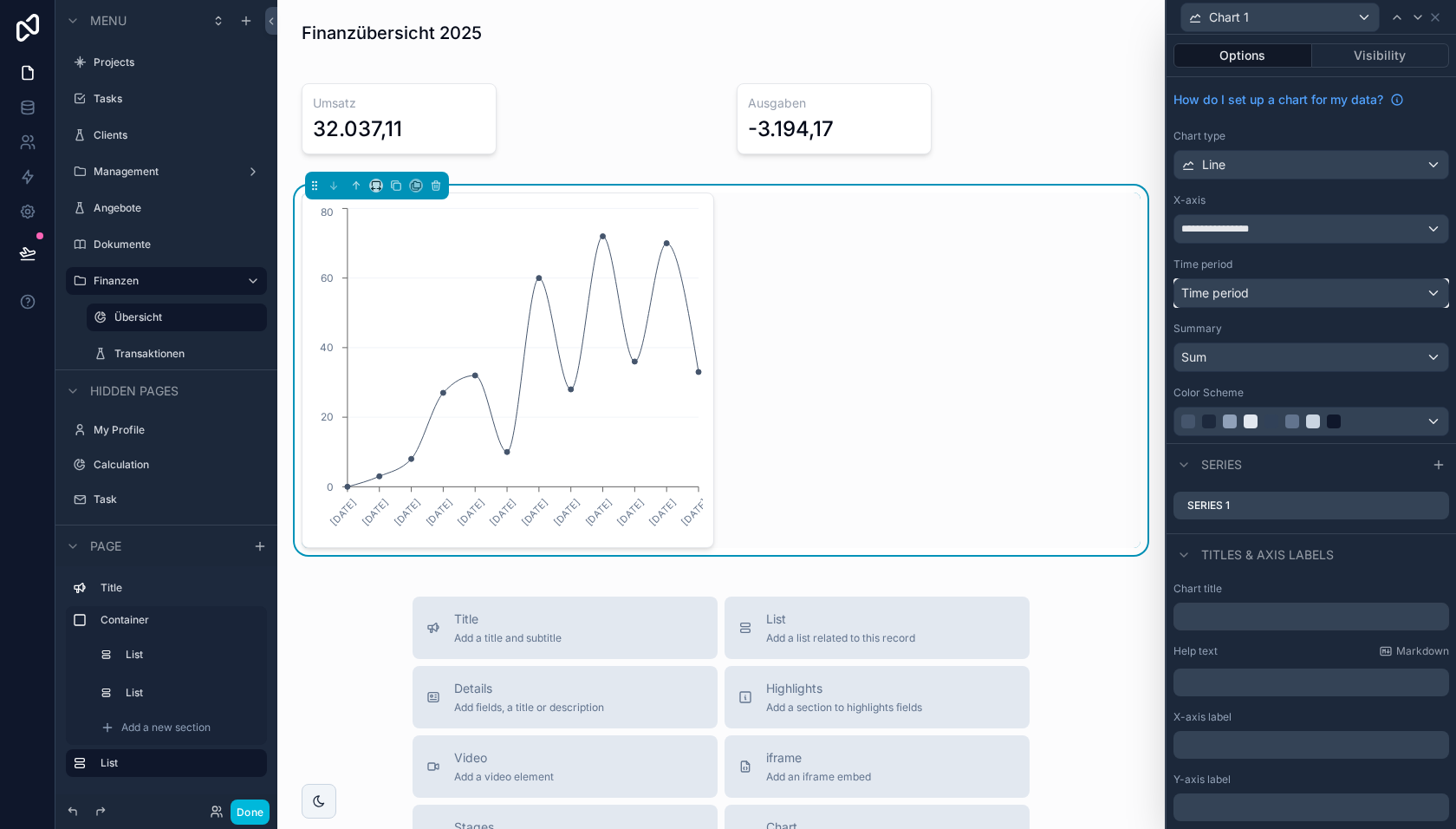
click at [1259, 298] on div "Time period" at bounding box center [1311, 292] width 274 height 27
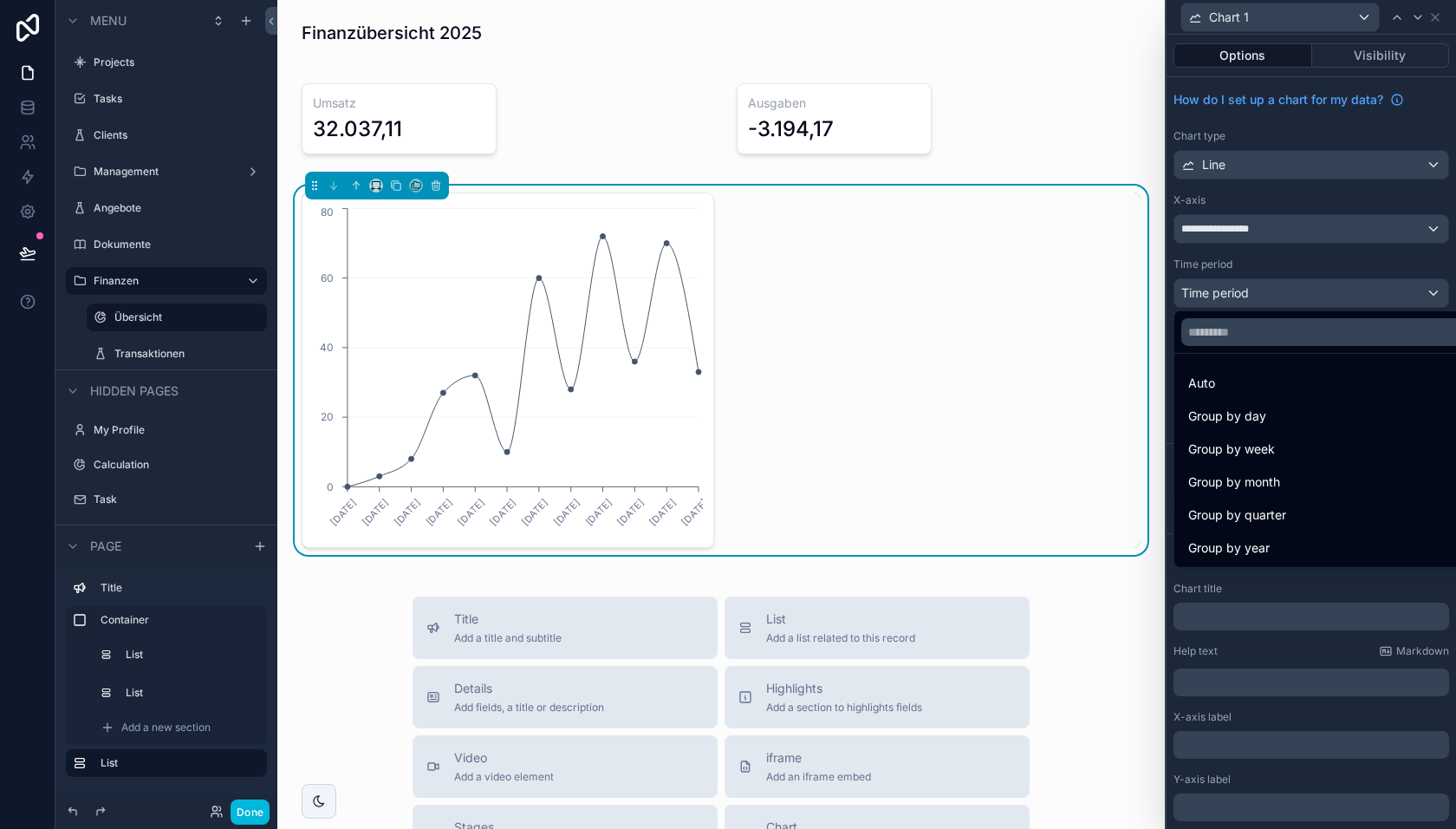
click at [1259, 289] on div at bounding box center [1311, 414] width 290 height 829
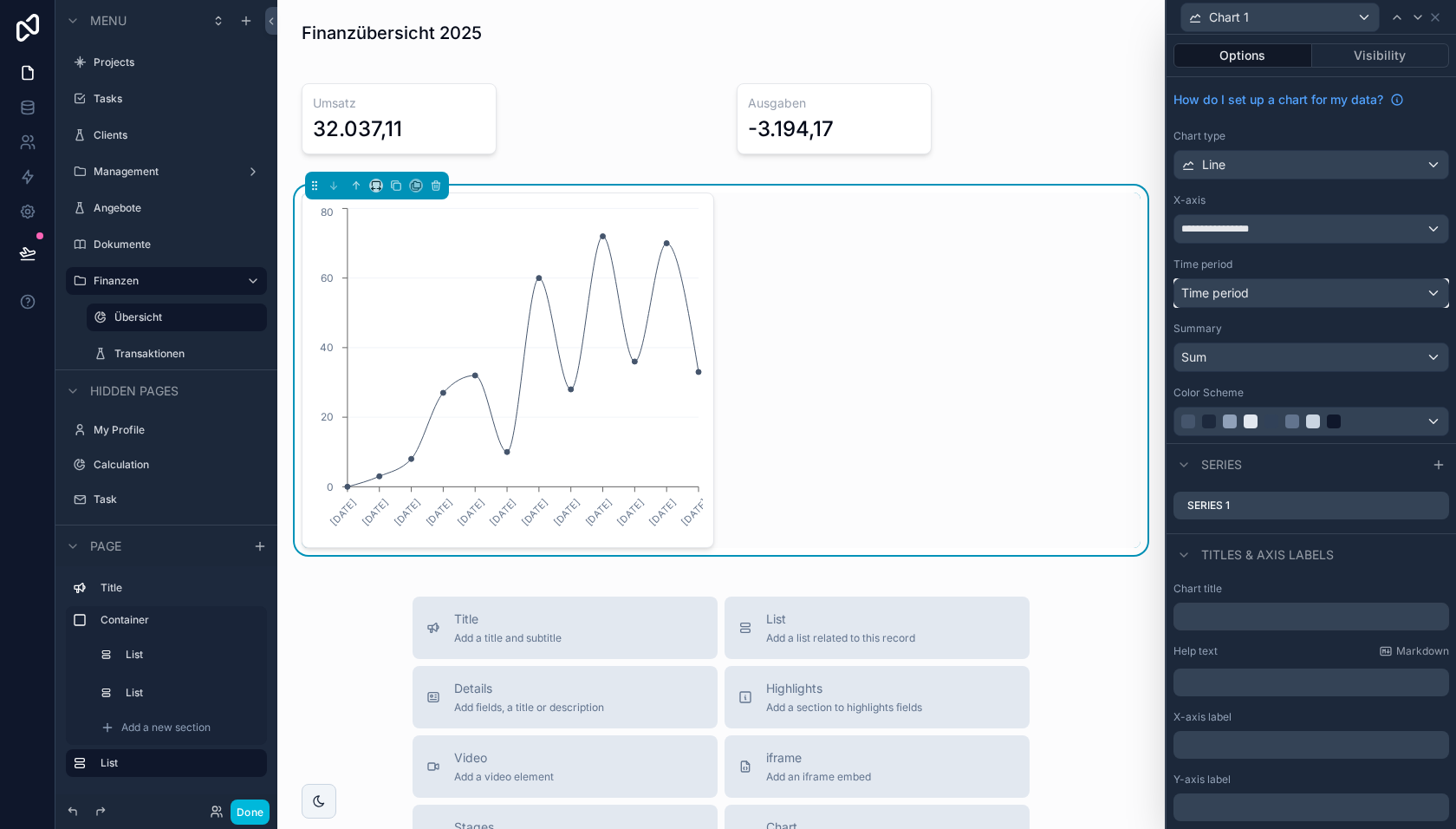
click at [1247, 301] on div "Time period" at bounding box center [1311, 292] width 274 height 27
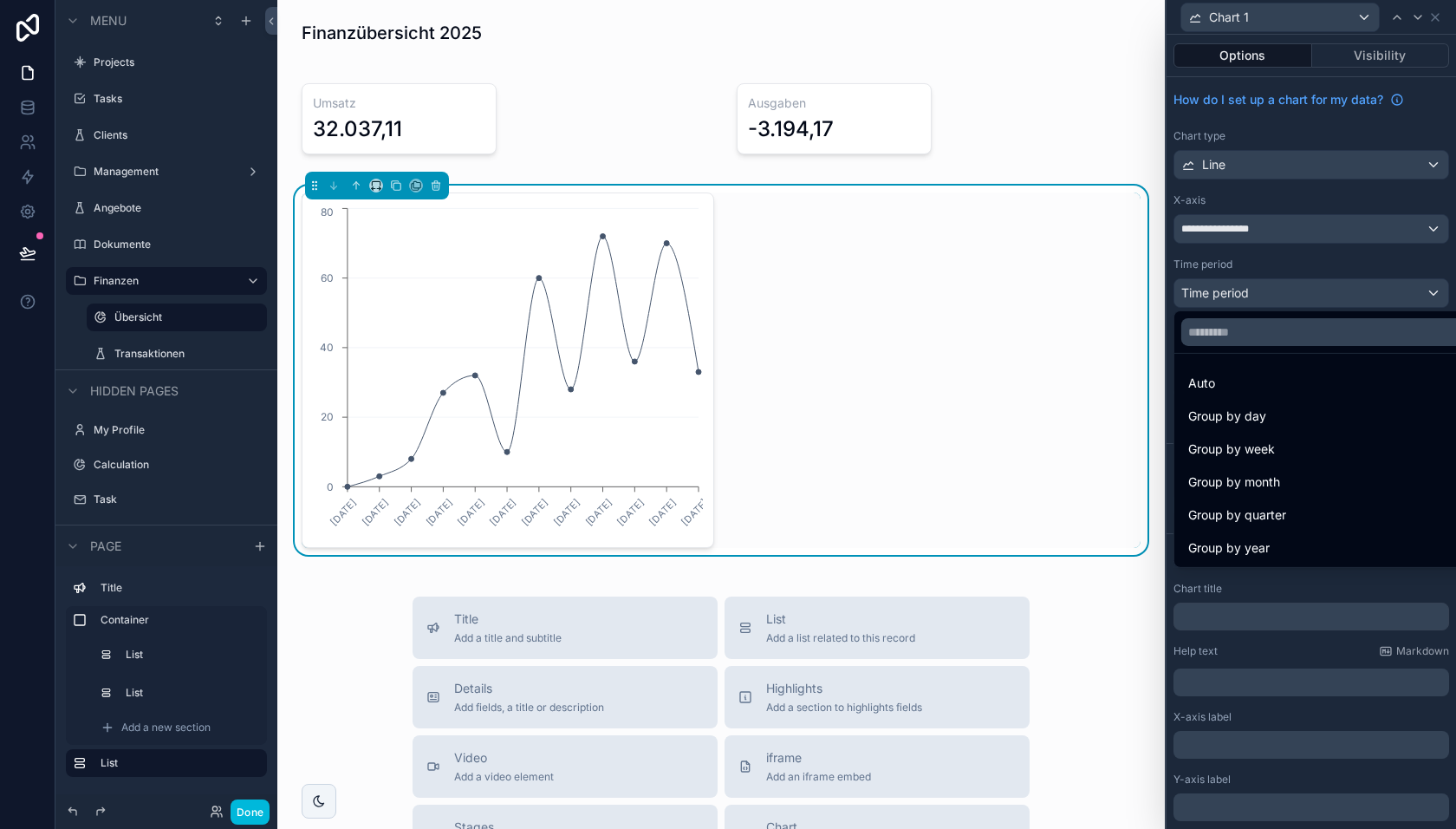
click at [1244, 292] on div at bounding box center [1311, 414] width 290 height 829
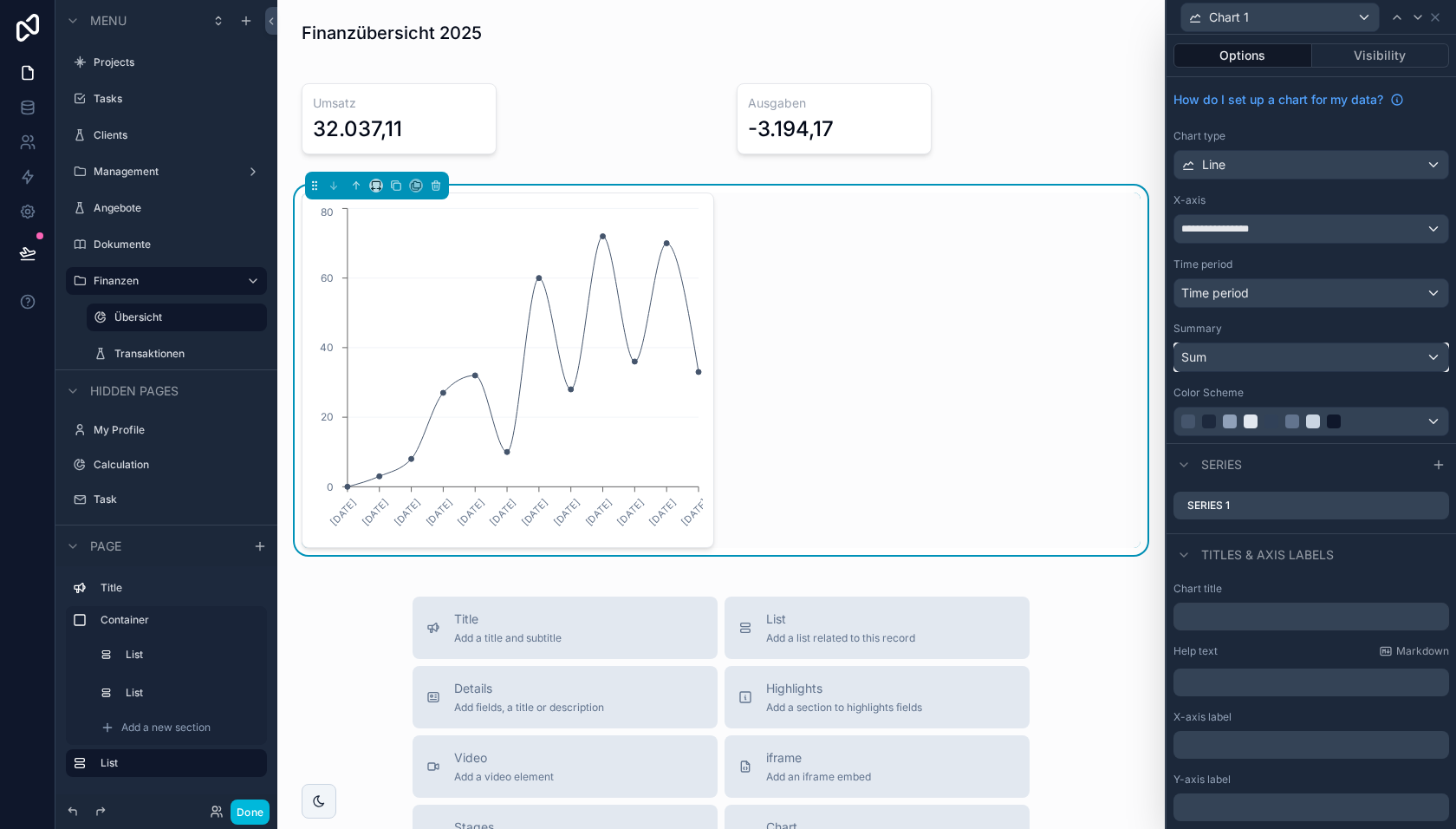
click at [1243, 348] on div "Sum" at bounding box center [1311, 357] width 274 height 27
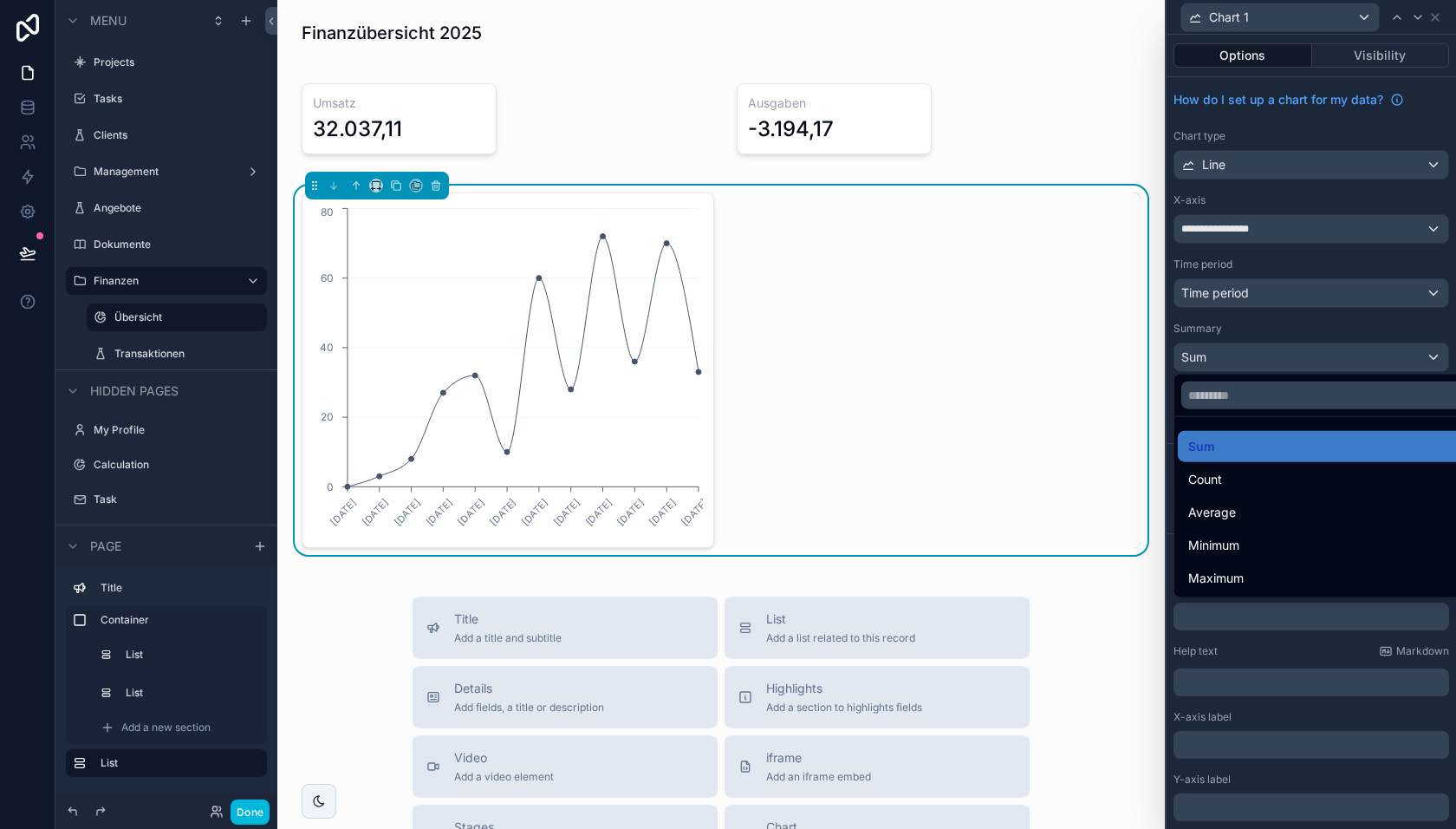
click at [1243, 348] on div at bounding box center [1311, 414] width 290 height 829
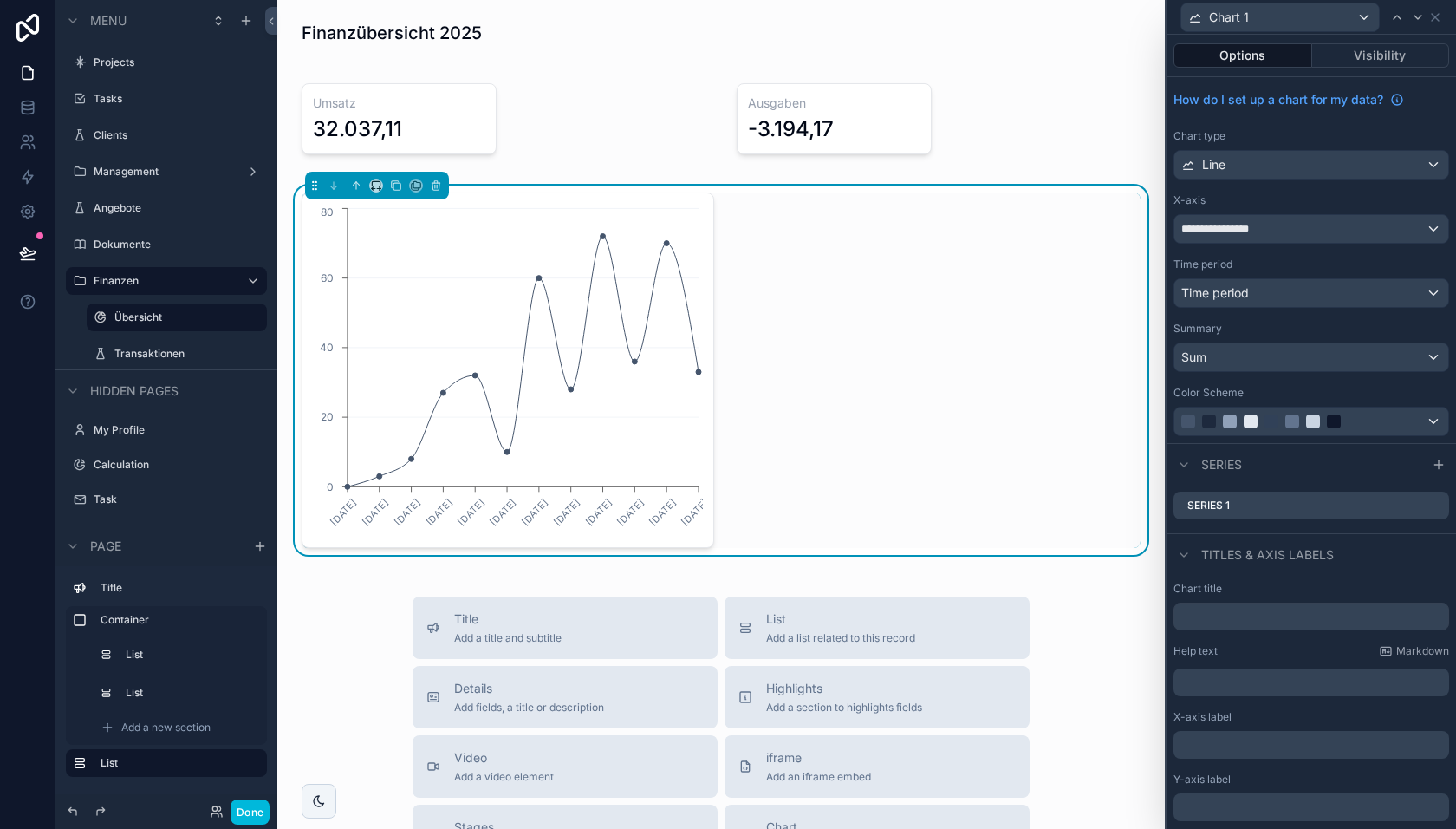
click at [0, 0] on icon at bounding box center [0, 0] width 0 height 0
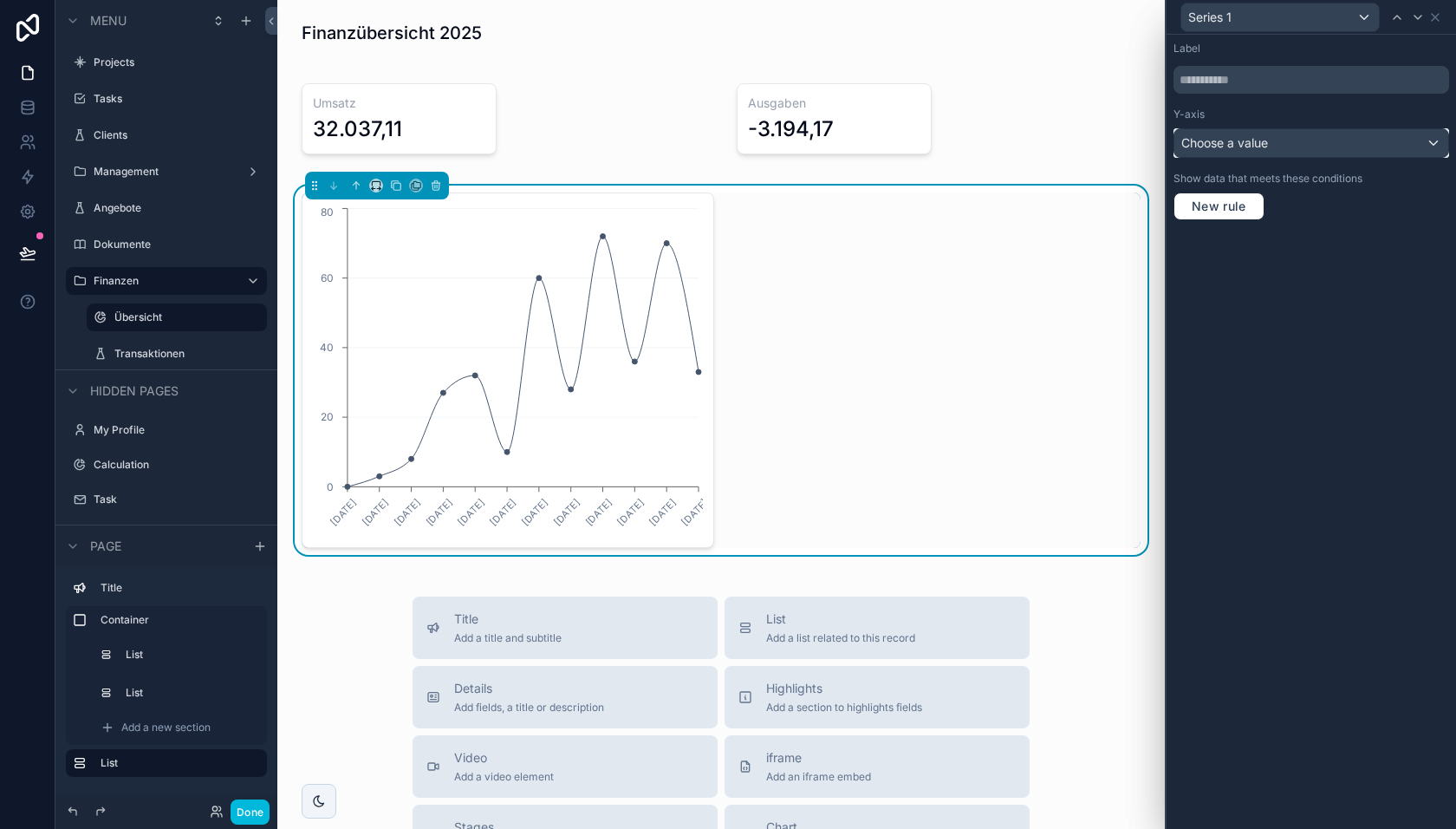
click at [1247, 147] on span "Choose a value" at bounding box center [1225, 143] width 87 height 15
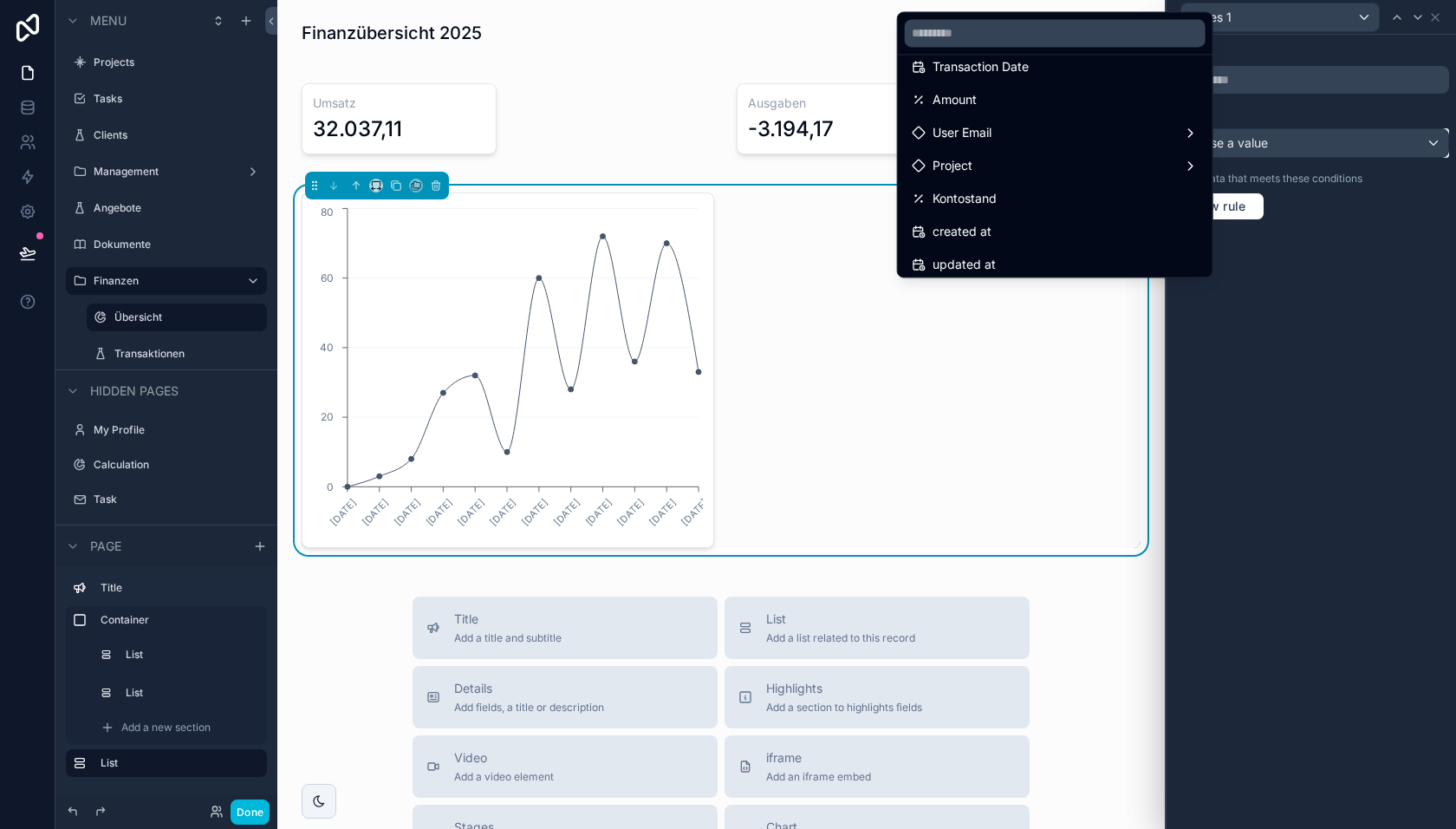
scroll to position [58, 0]
click at [1034, 184] on div "Kontostand" at bounding box center [1056, 191] width 287 height 20
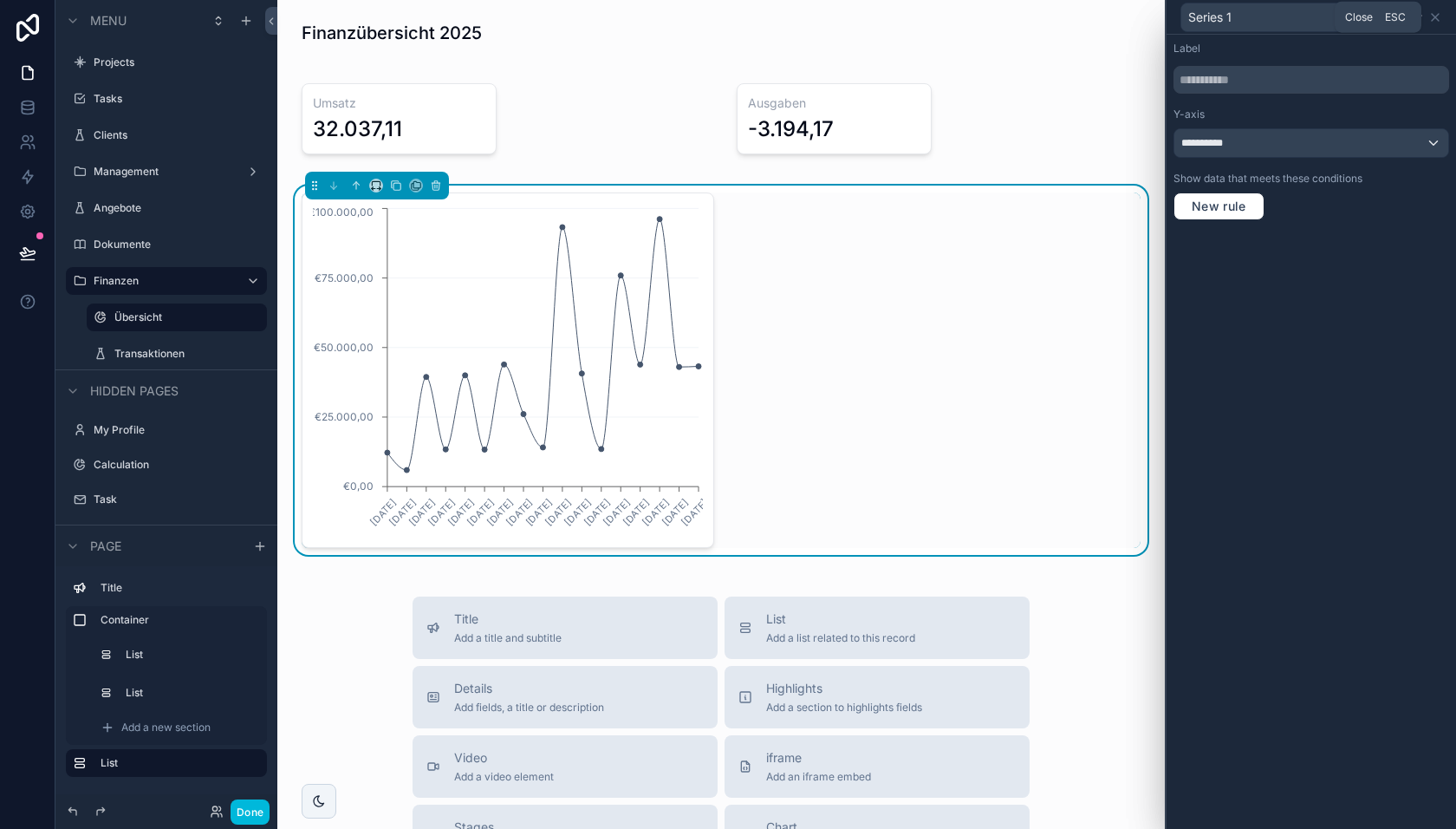
click at [1437, 15] on icon at bounding box center [1436, 18] width 7 height 7
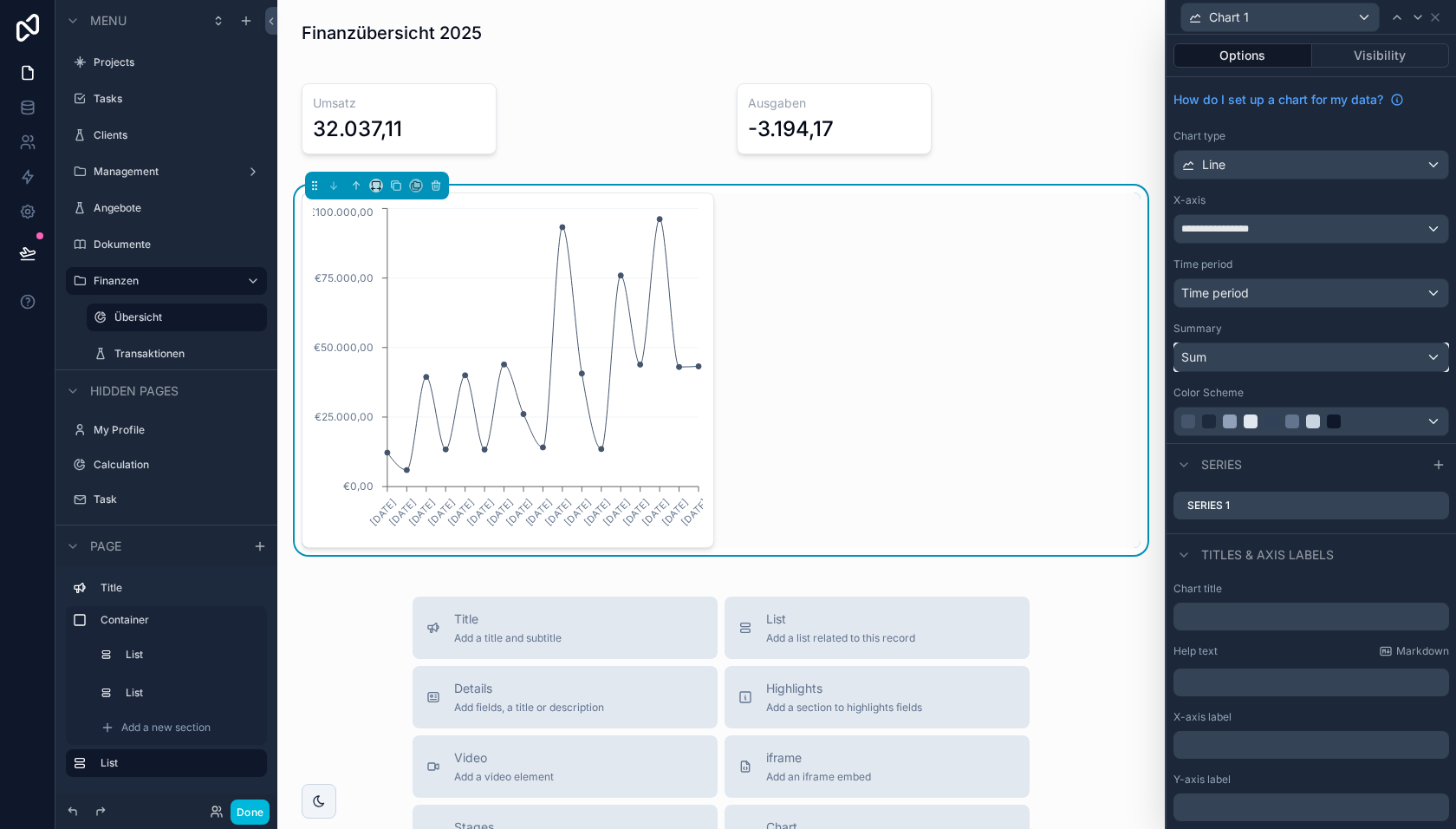
click at [1258, 364] on div "Sum" at bounding box center [1311, 357] width 274 height 27
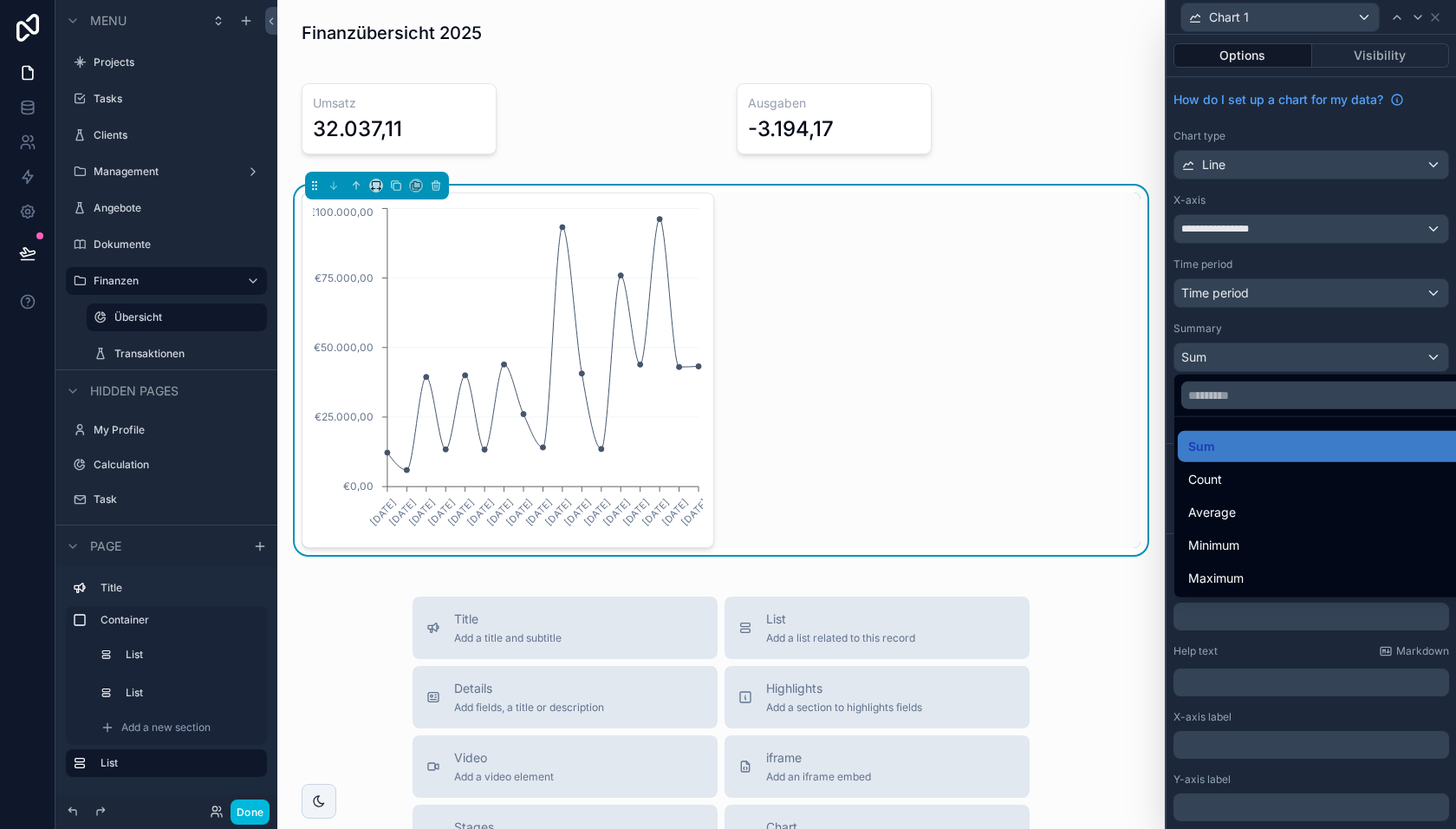
click at [1242, 478] on div "Count" at bounding box center [1332, 479] width 287 height 20
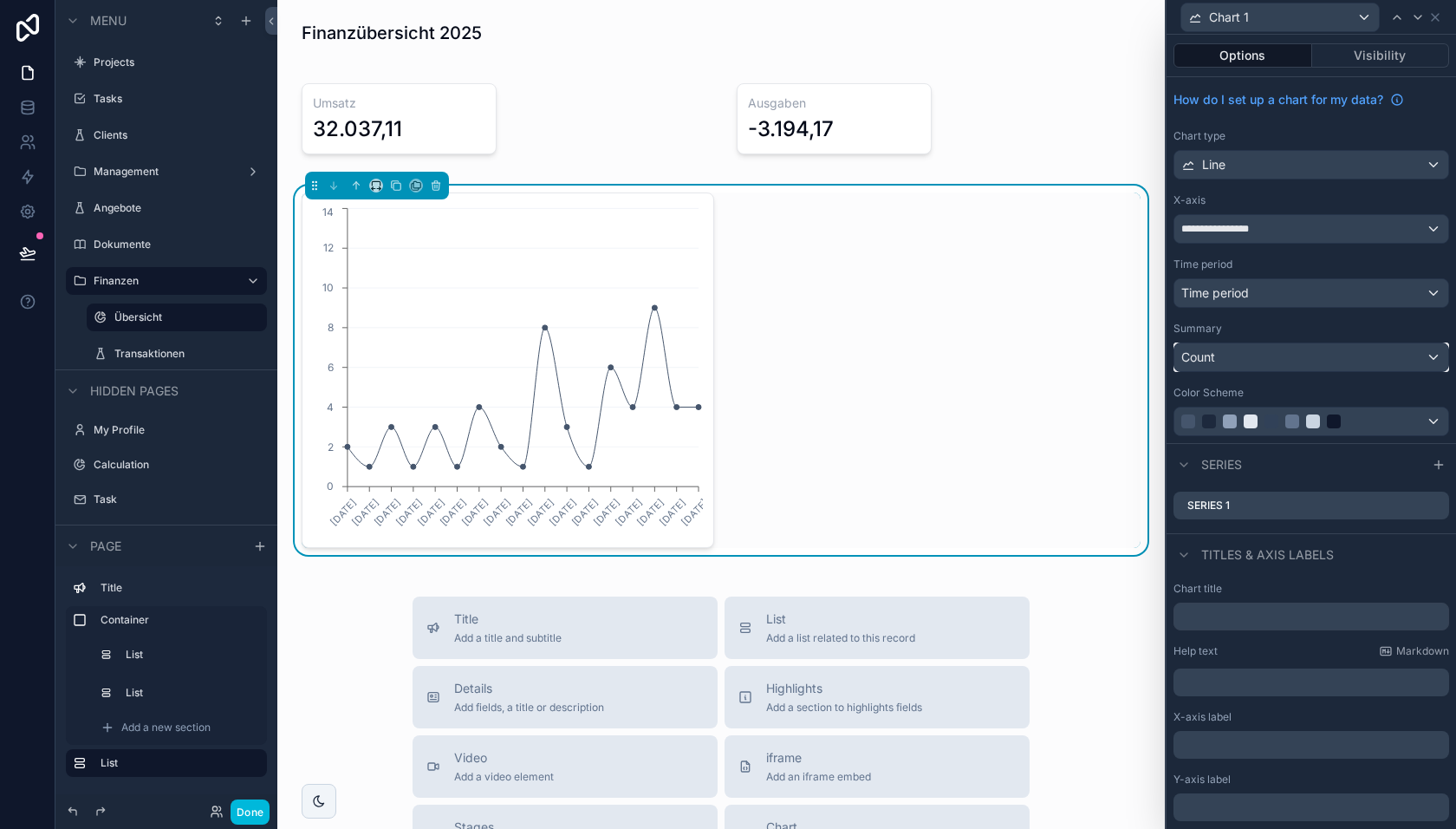
click at [1238, 356] on div "Count" at bounding box center [1311, 357] width 274 height 27
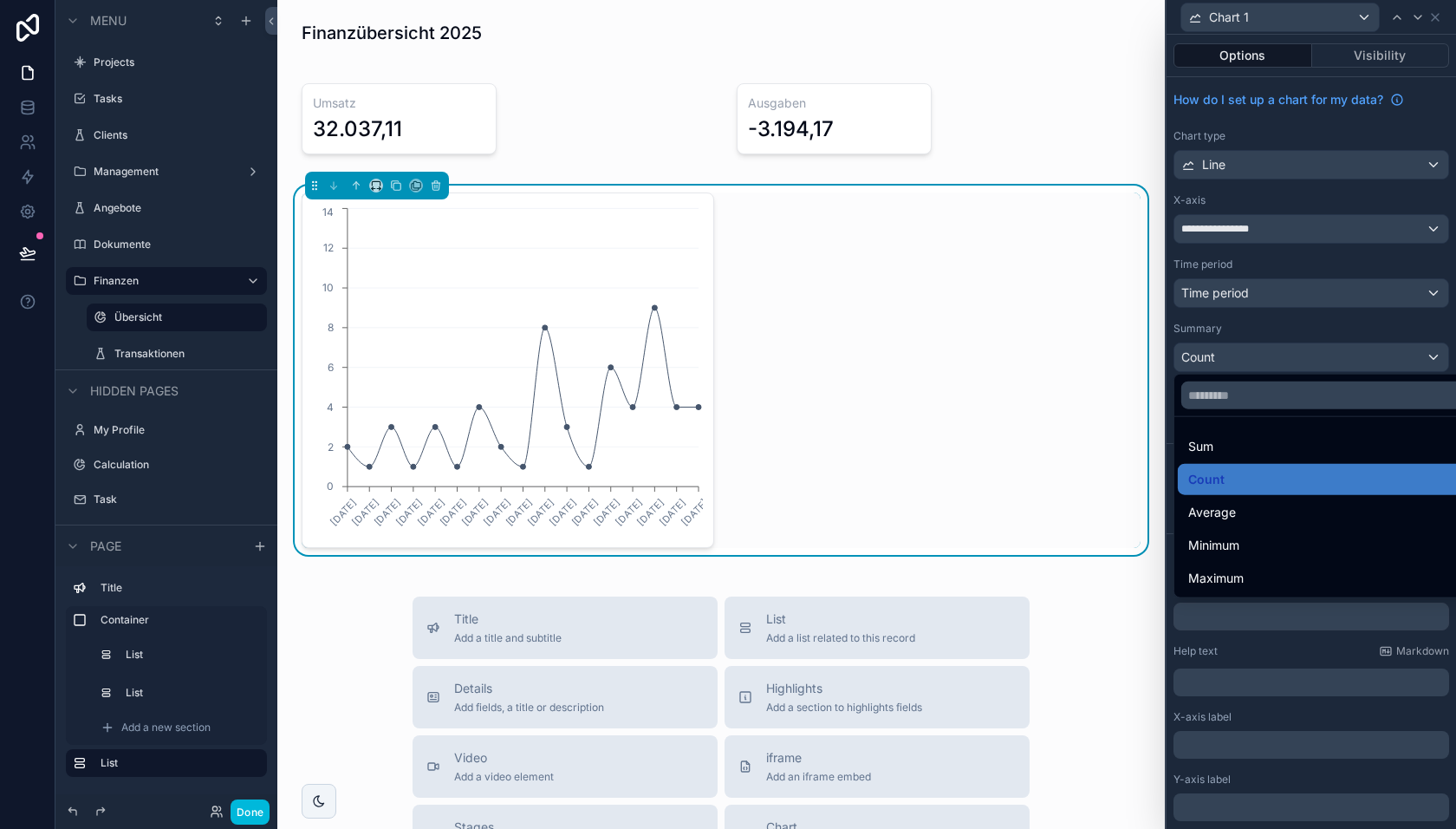
click at [1275, 359] on div at bounding box center [1311, 414] width 290 height 829
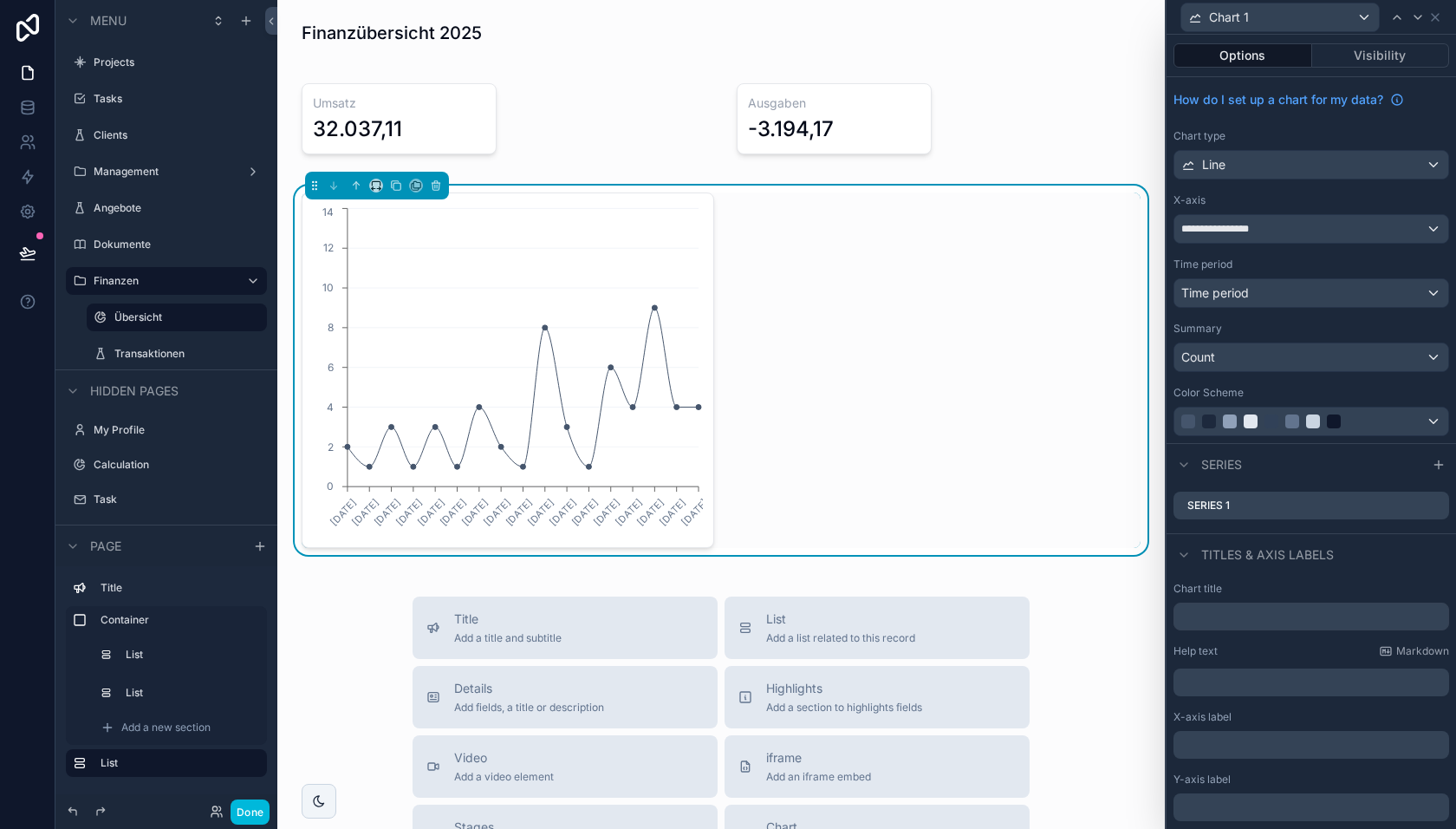
click at [0, 0] on icon at bounding box center [0, 0] width 0 height 0
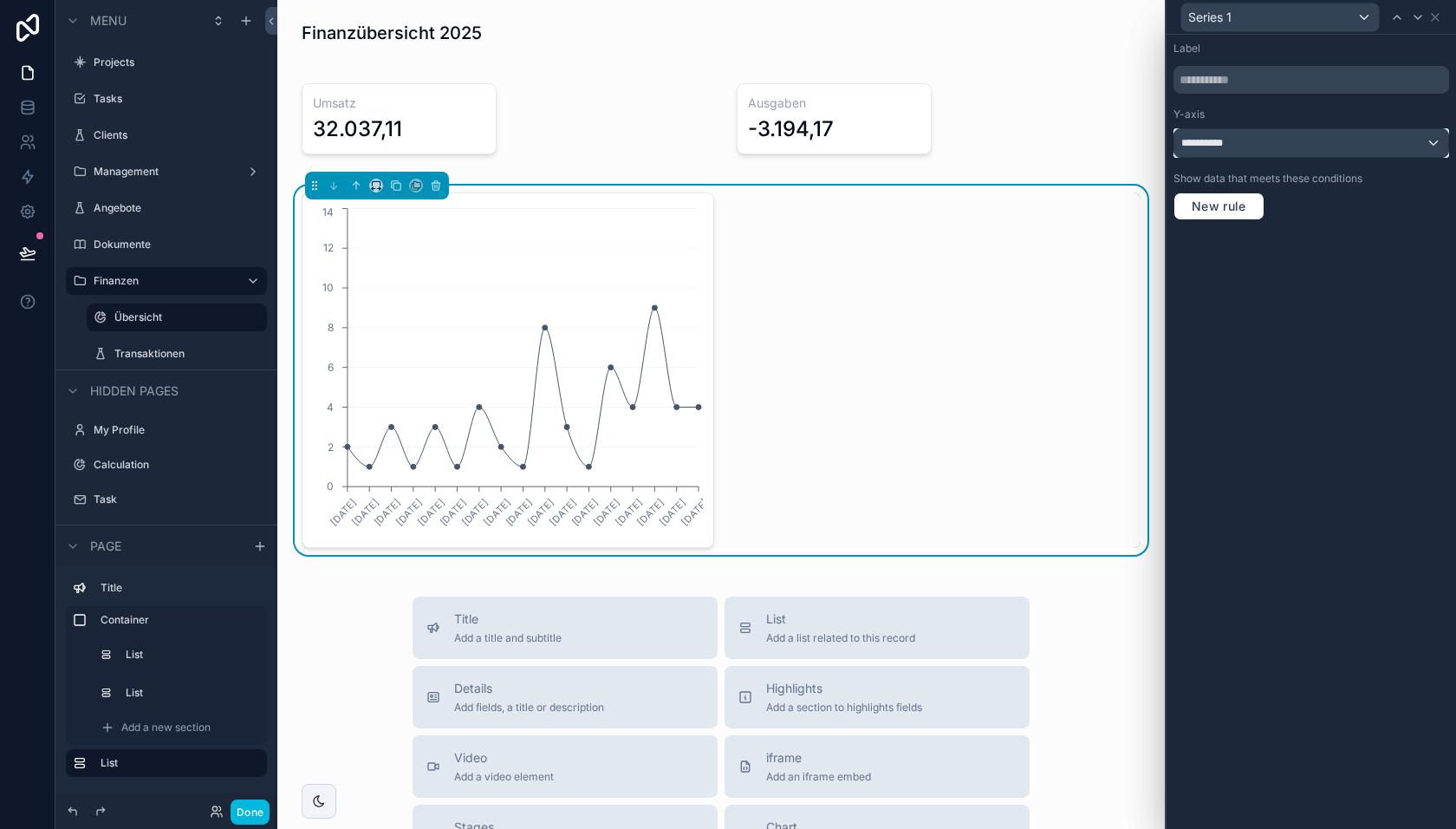
click at [1264, 151] on div "**********" at bounding box center [1311, 143] width 274 height 27
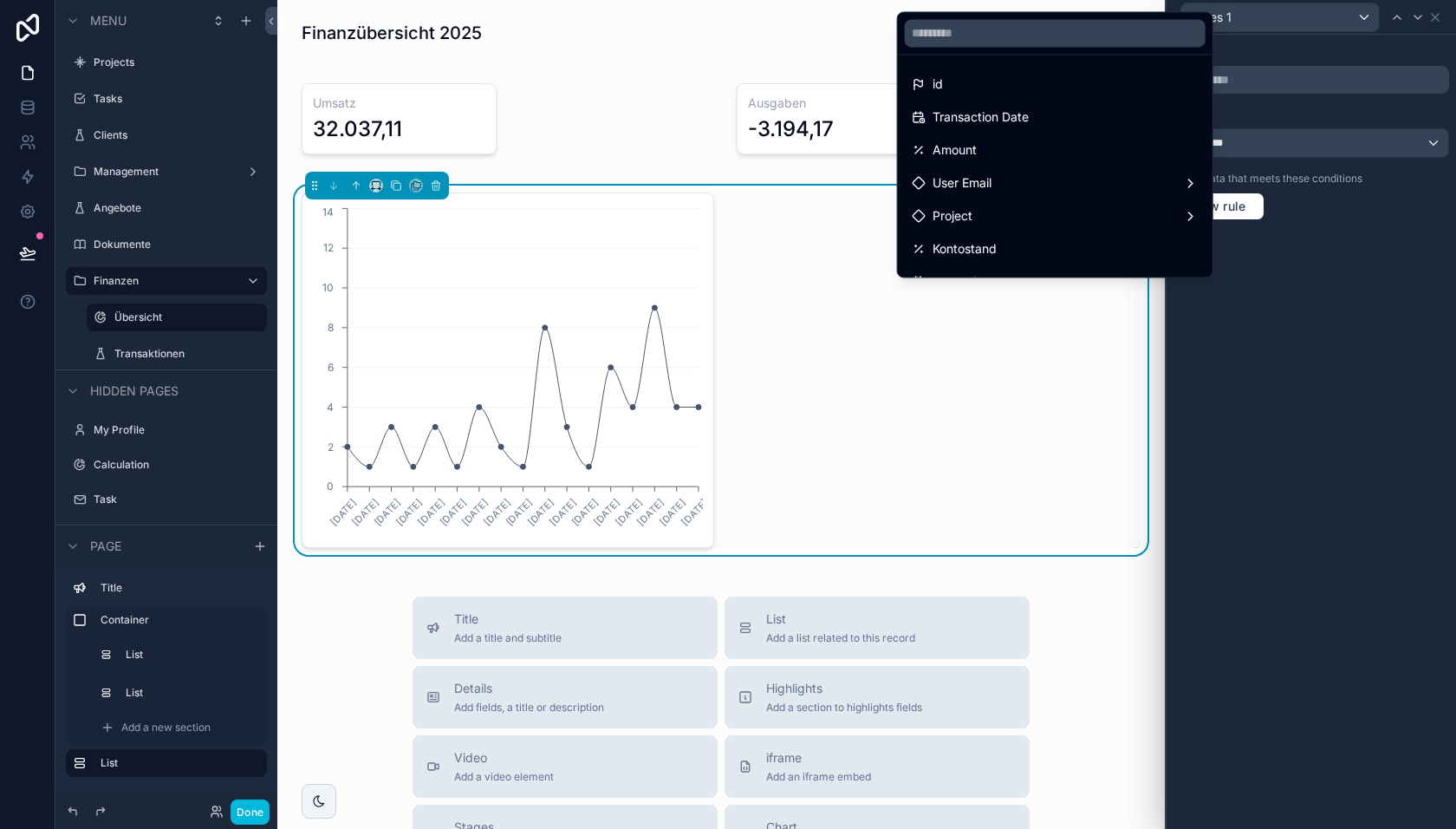
click at [1328, 227] on div at bounding box center [1311, 414] width 290 height 829
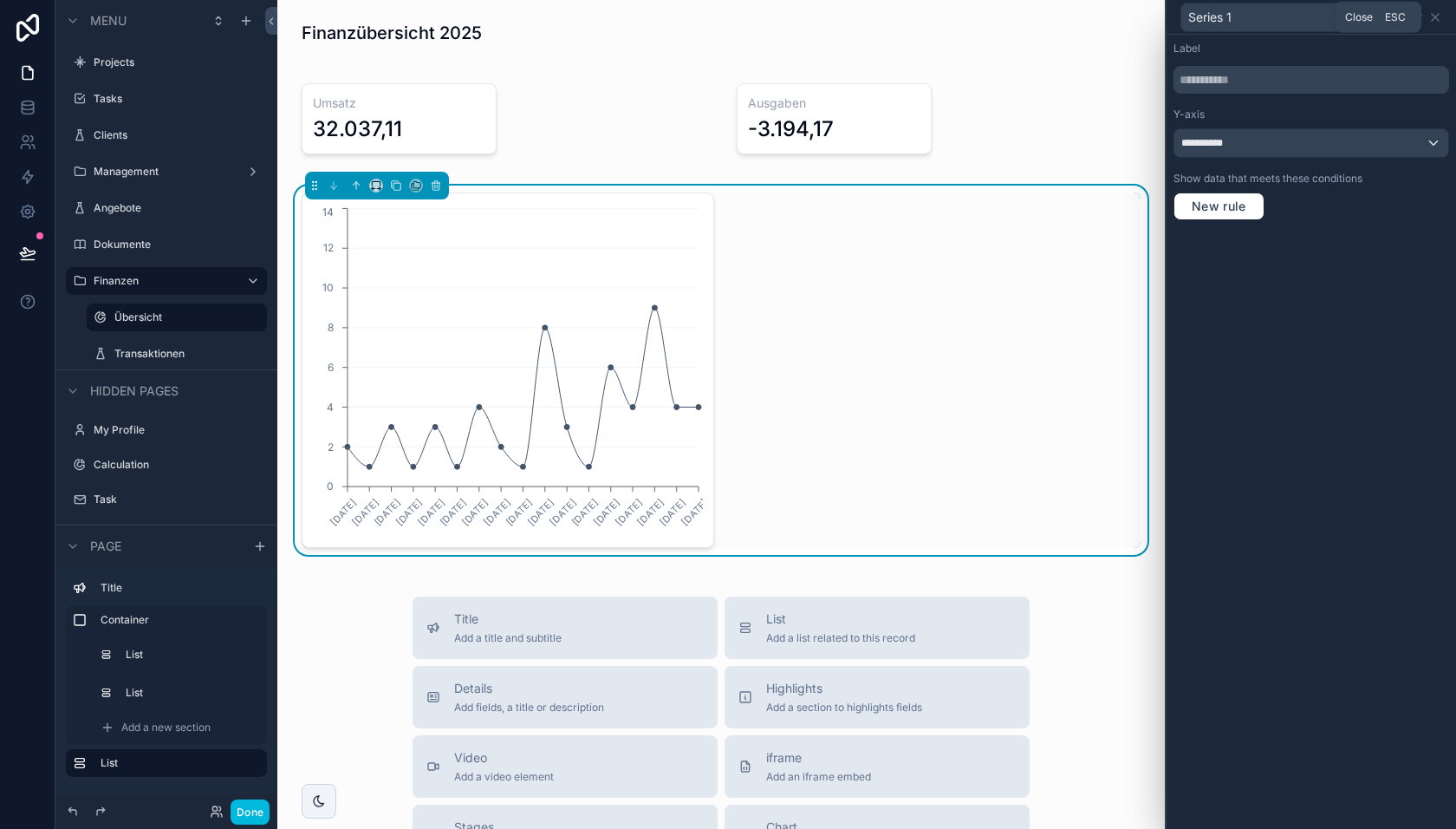
click at [1437, 20] on icon at bounding box center [1436, 18] width 14 height 14
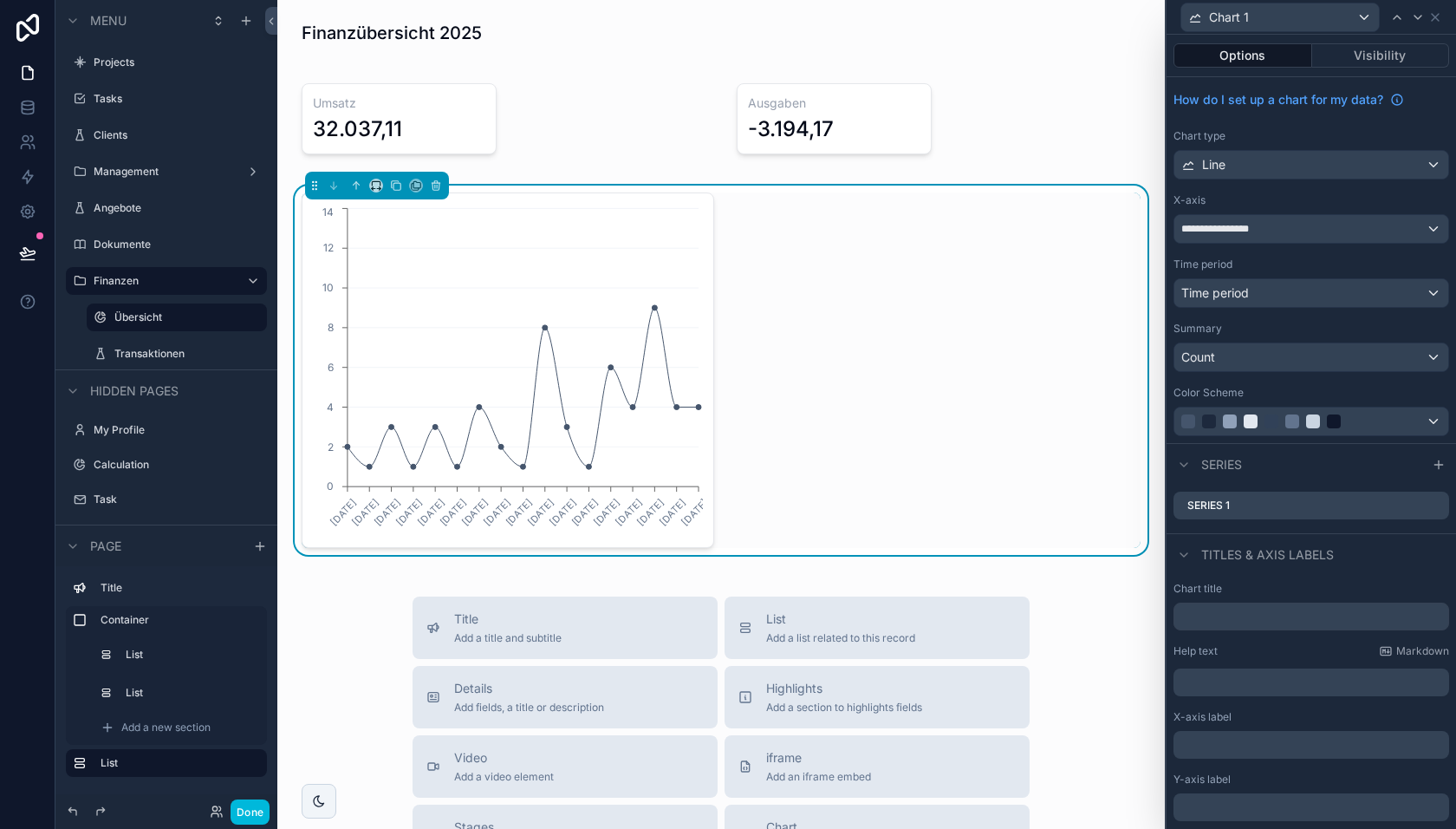
click at [0, 0] on icon at bounding box center [0, 0] width 0 height 0
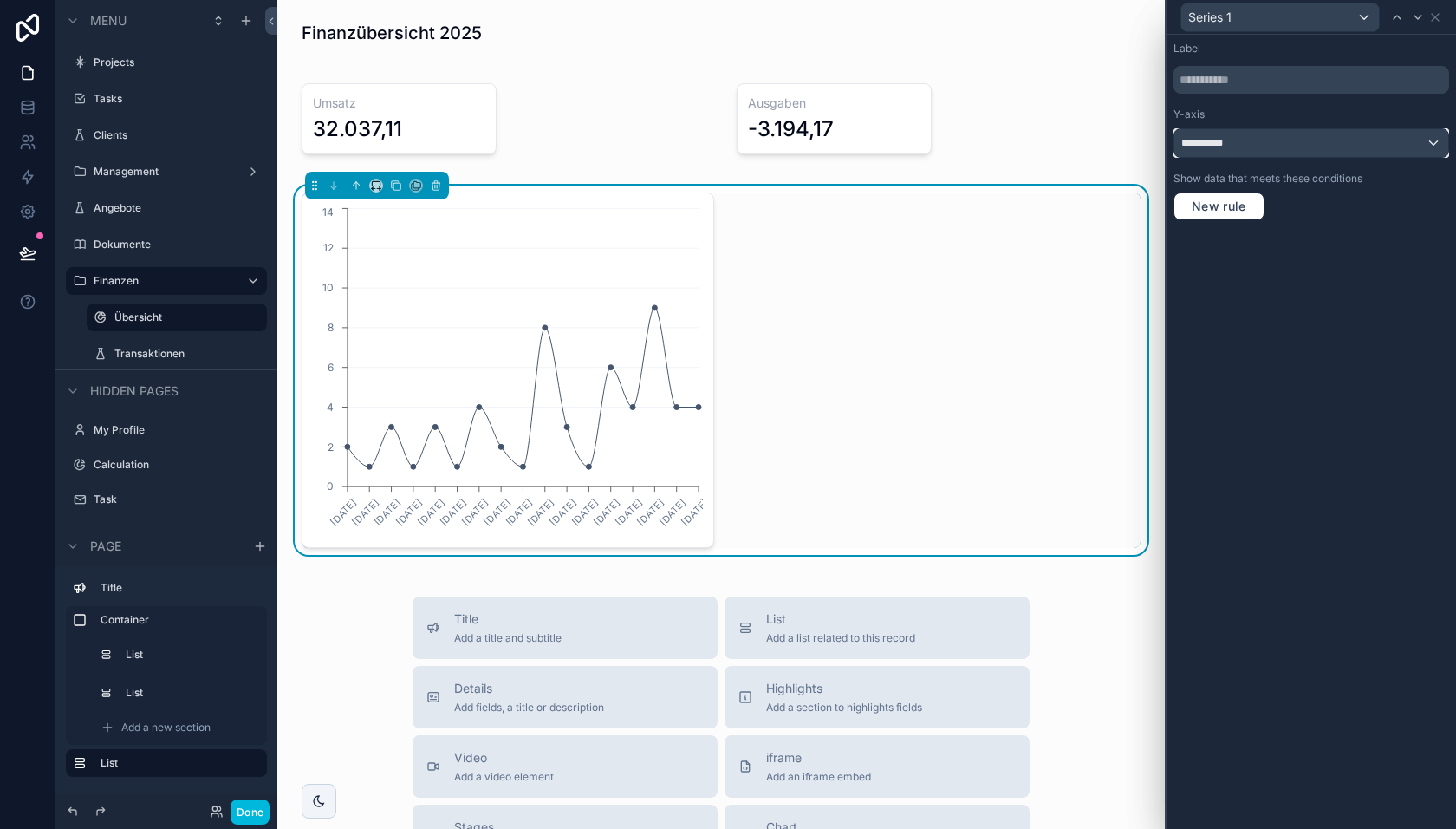
click at [1286, 148] on div "**********" at bounding box center [1311, 143] width 274 height 27
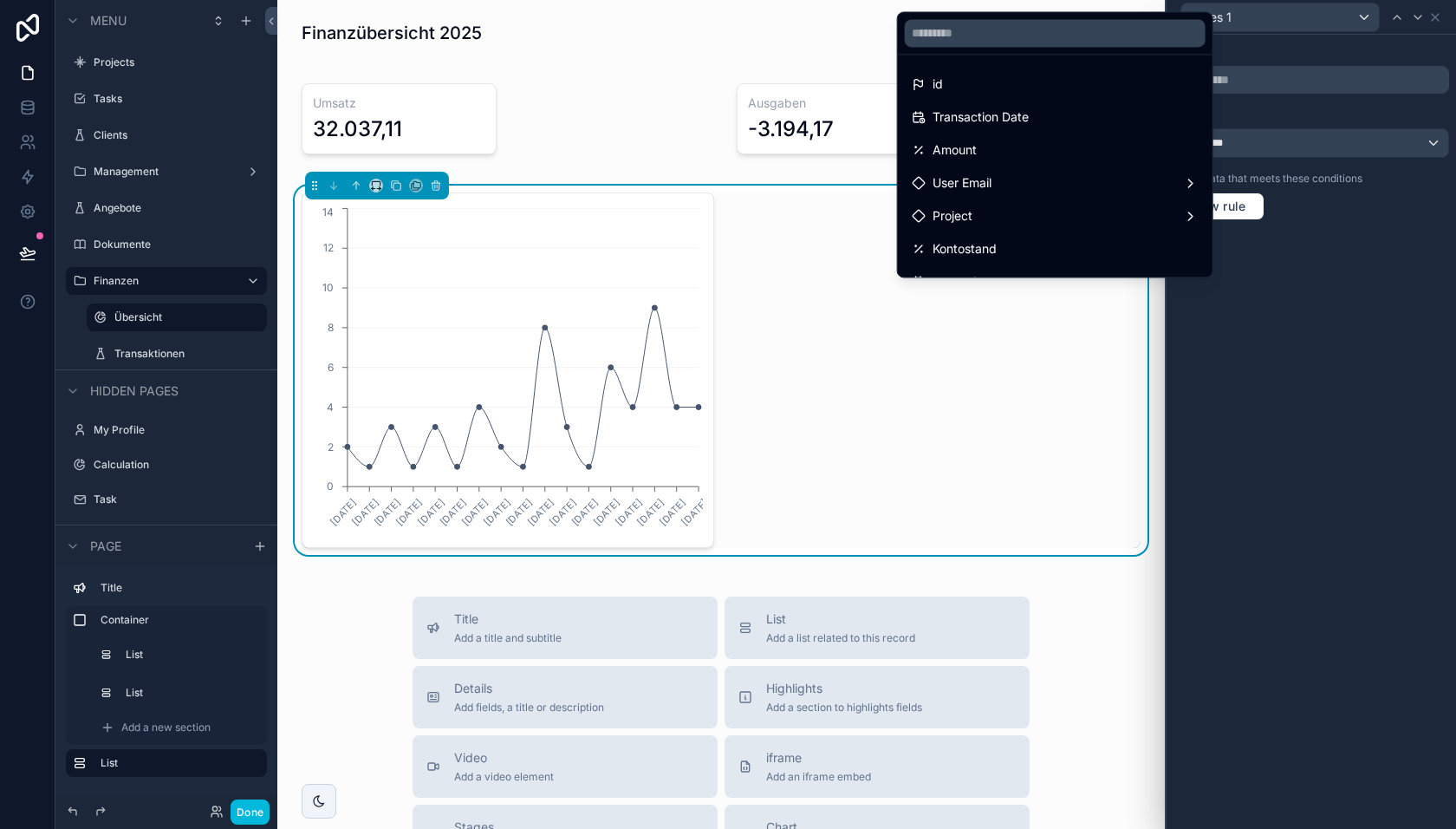
click at [1096, 146] on div "Amount" at bounding box center [1056, 150] width 287 height 20
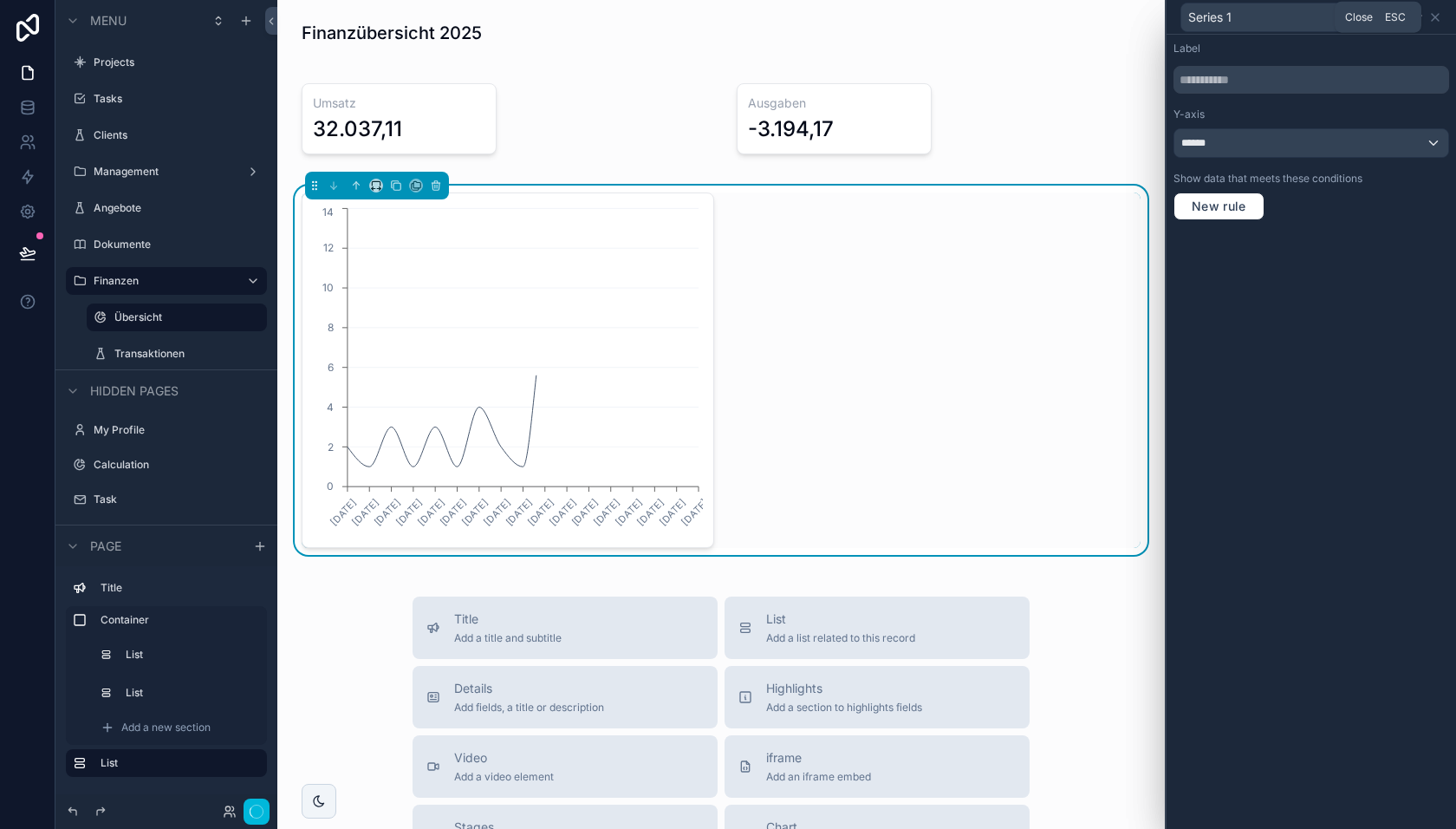
click at [1438, 17] on icon at bounding box center [1436, 18] width 14 height 14
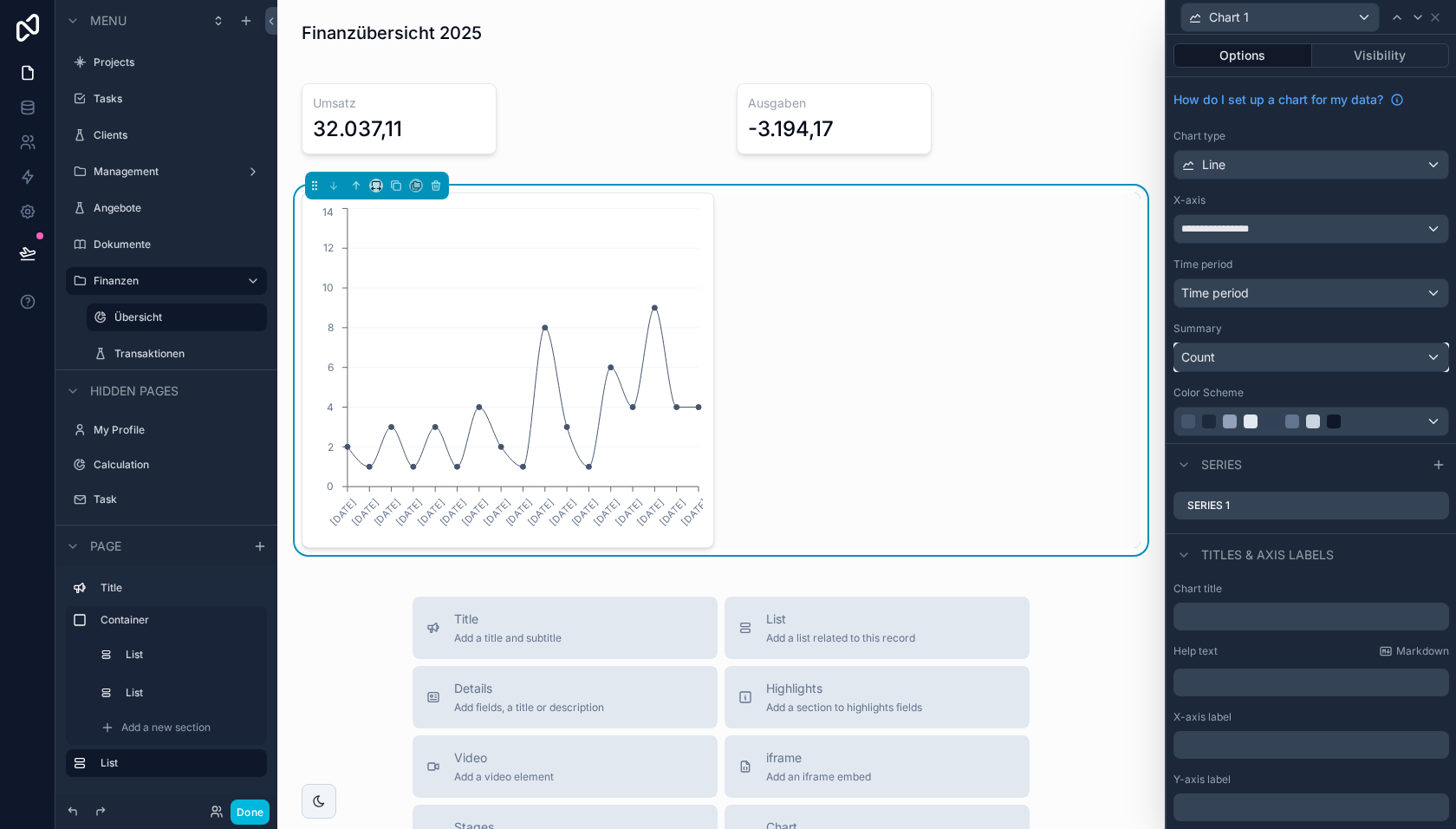
click at [1252, 348] on div "Count" at bounding box center [1311, 357] width 274 height 27
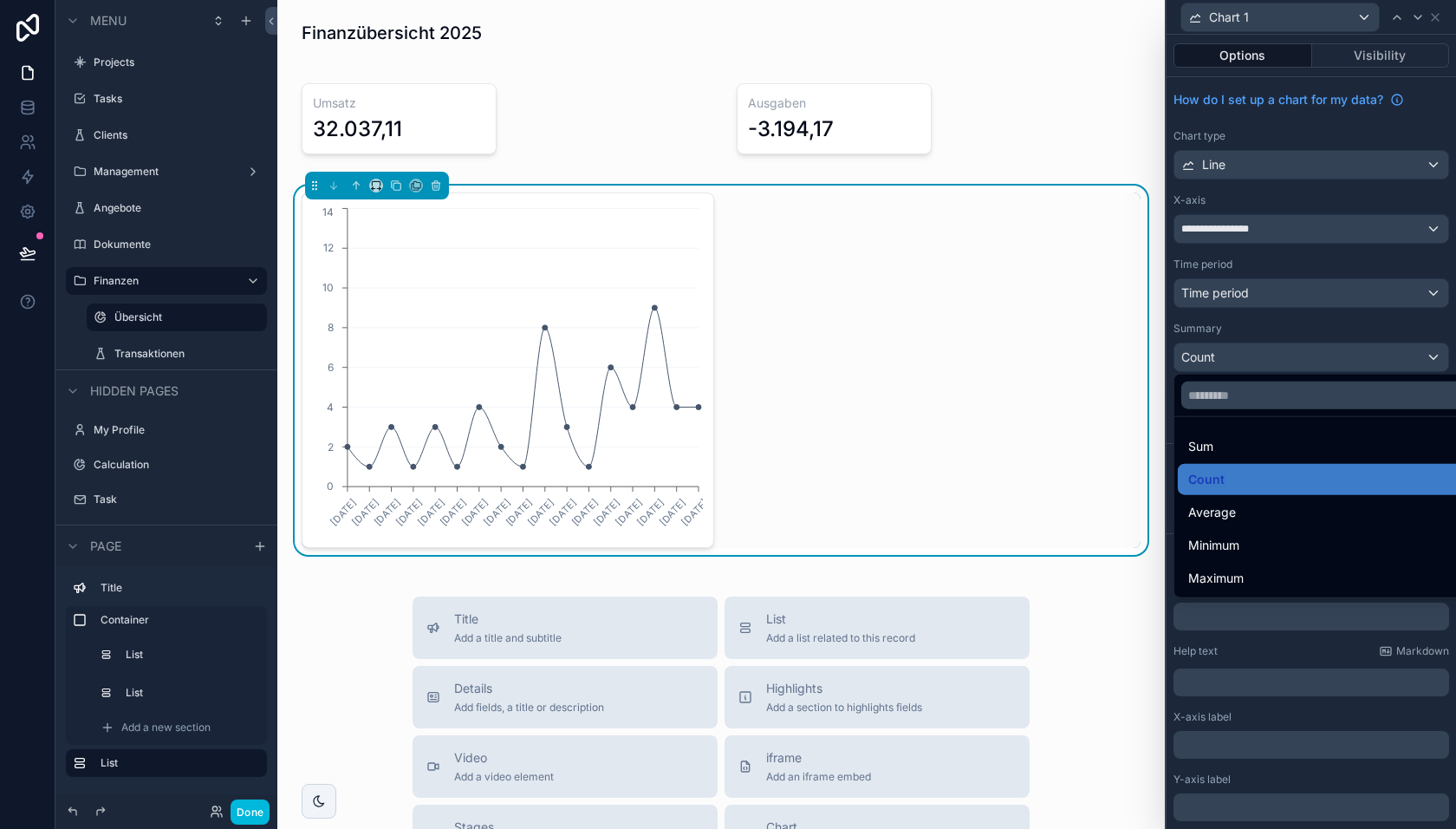
click at [1228, 445] on div "Sum" at bounding box center [1332, 445] width 287 height 20
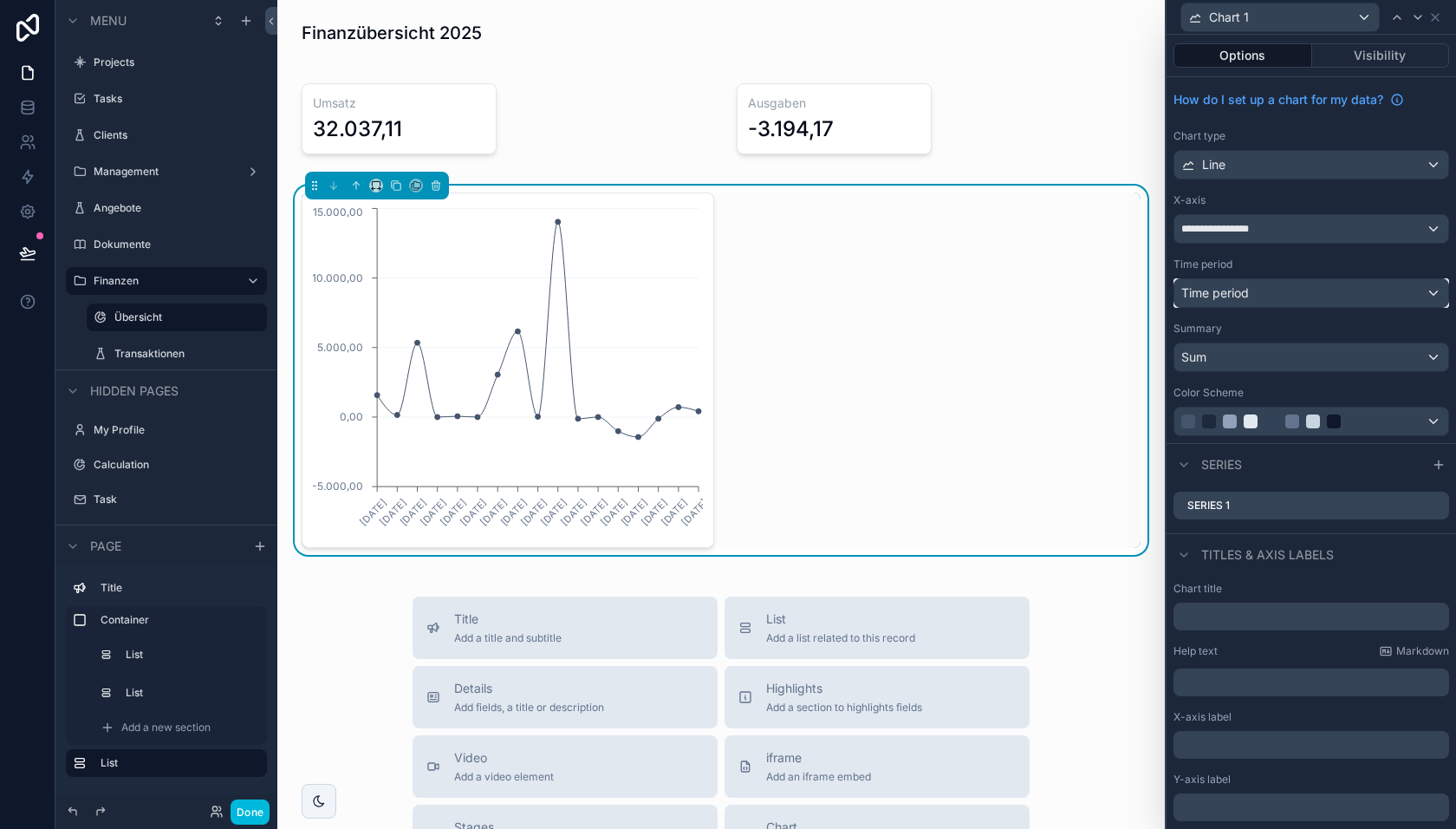
click at [1251, 288] on div "Time period" at bounding box center [1311, 292] width 274 height 27
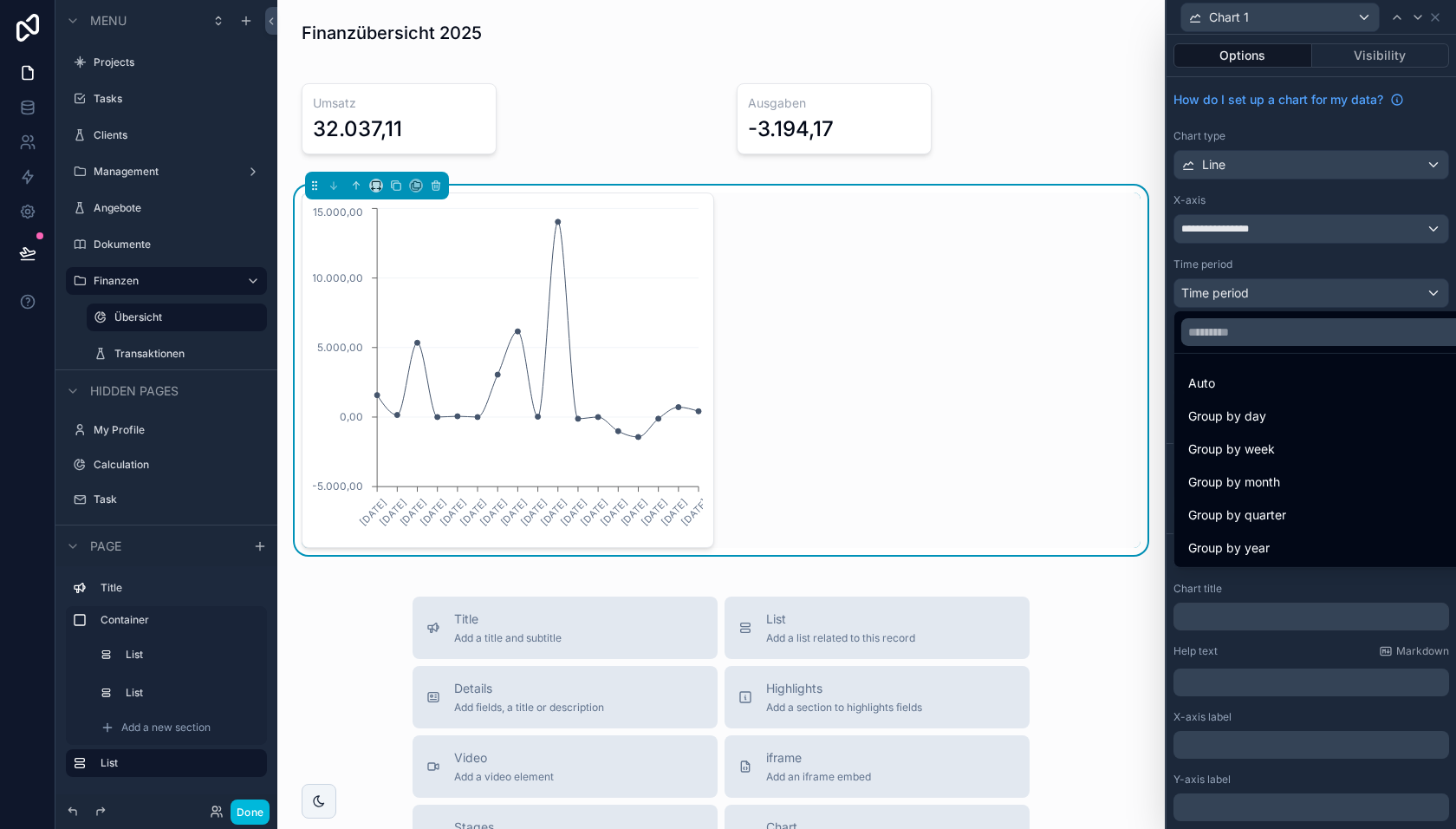
click at [1276, 264] on div at bounding box center [1311, 414] width 290 height 829
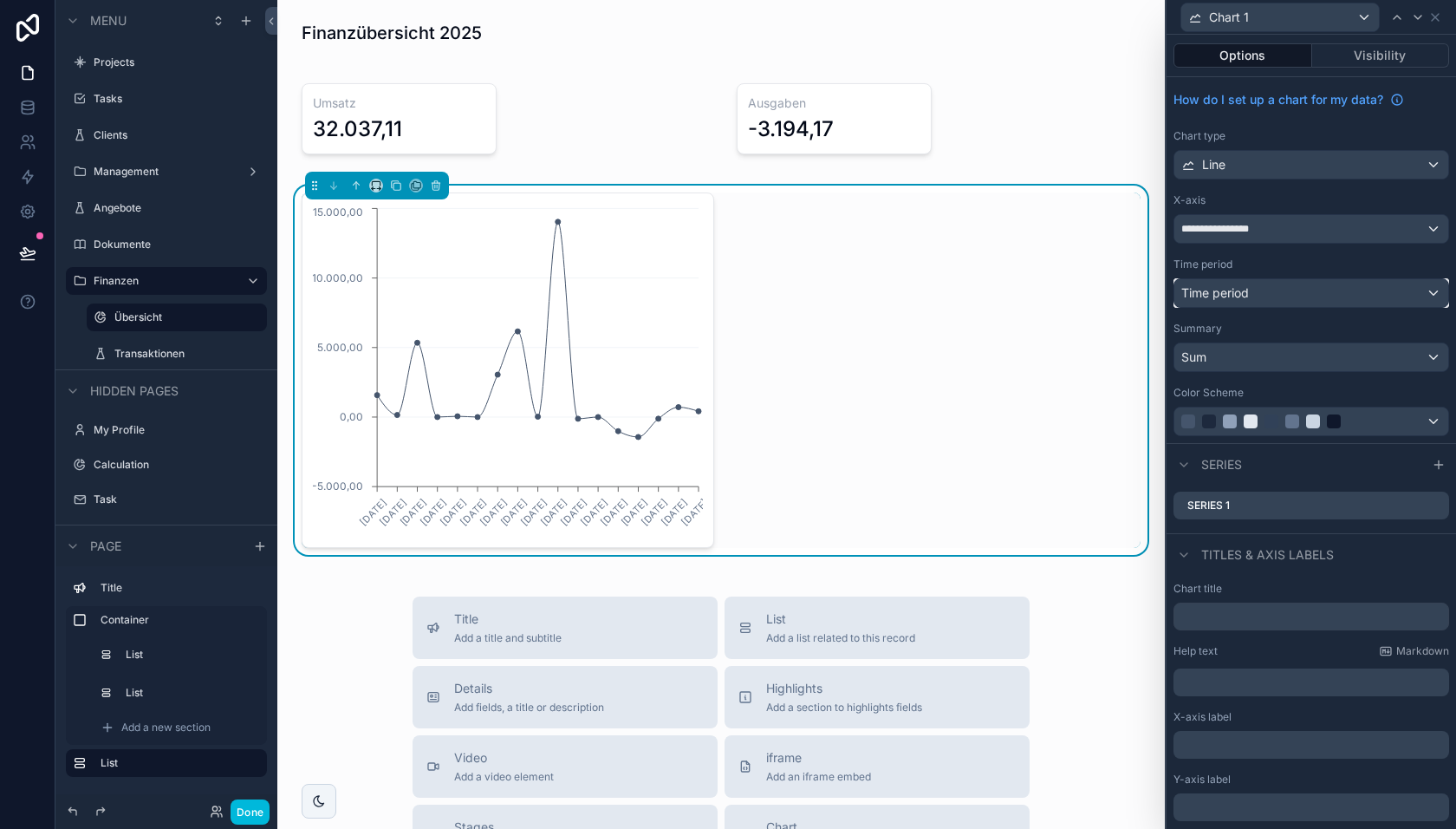
click at [1272, 296] on div "Time period" at bounding box center [1311, 292] width 274 height 27
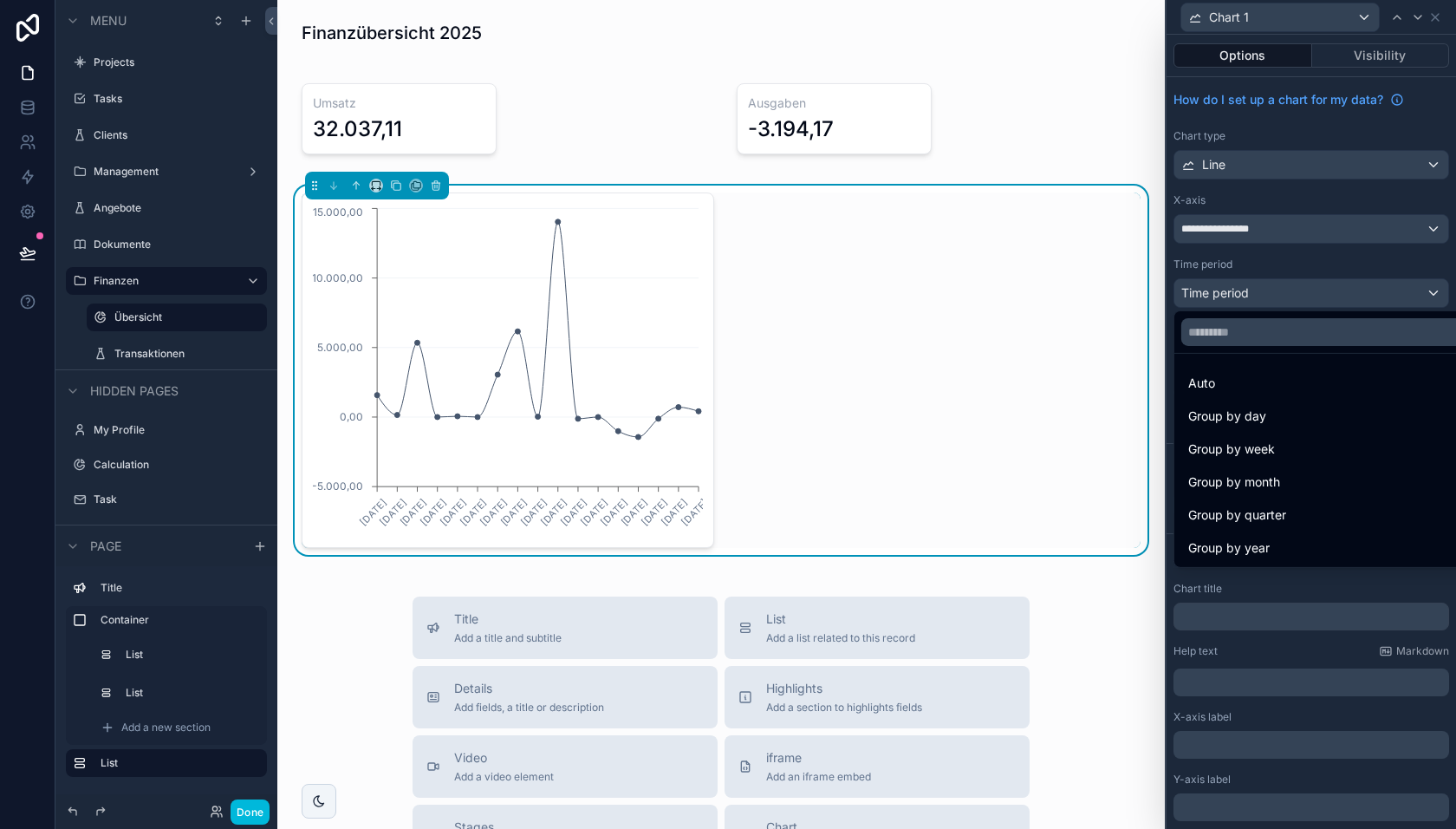
click at [1257, 445] on span "Group by week" at bounding box center [1232, 448] width 87 height 20
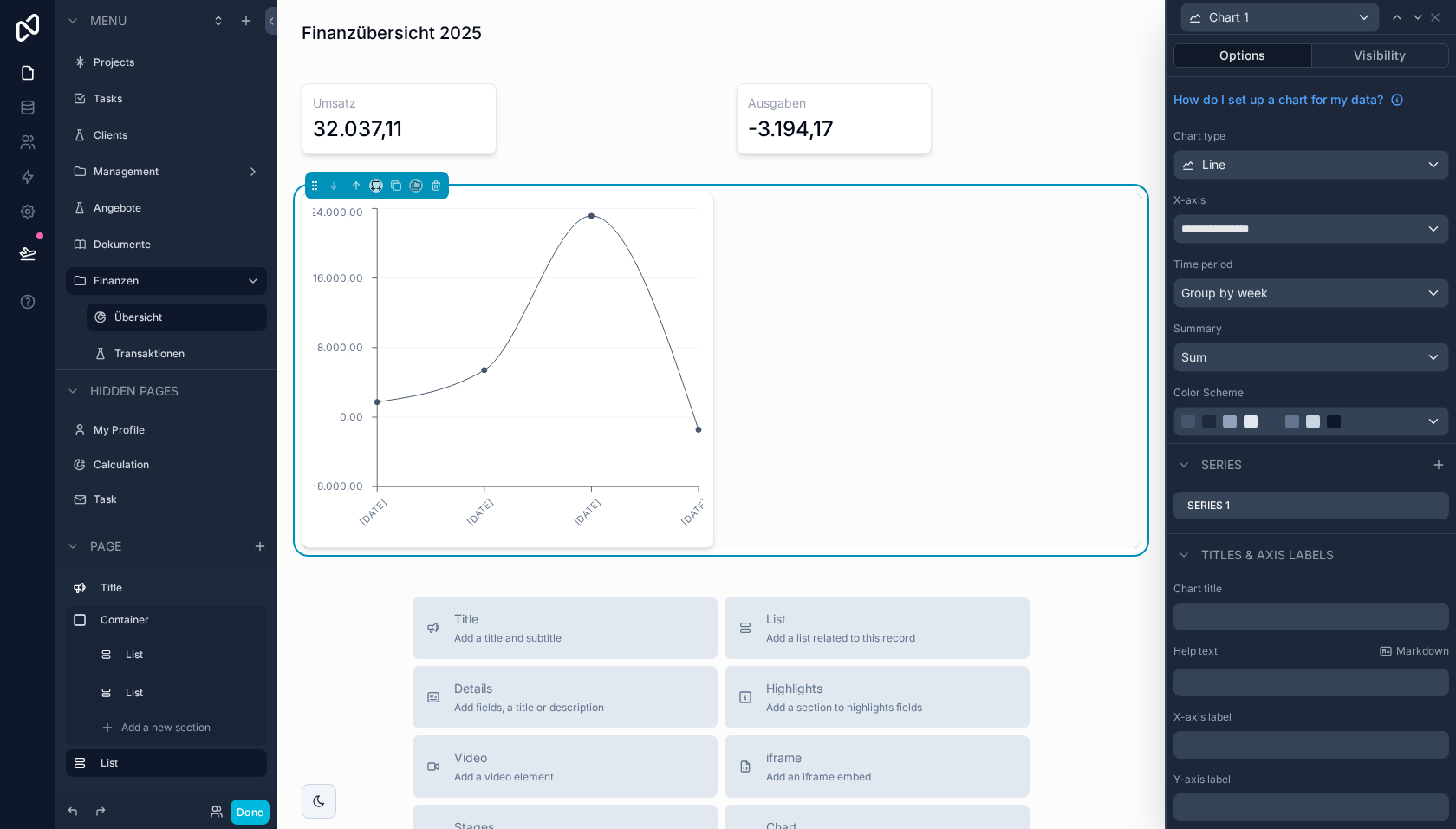
click at [0, 0] on icon at bounding box center [0, 0] width 0 height 0
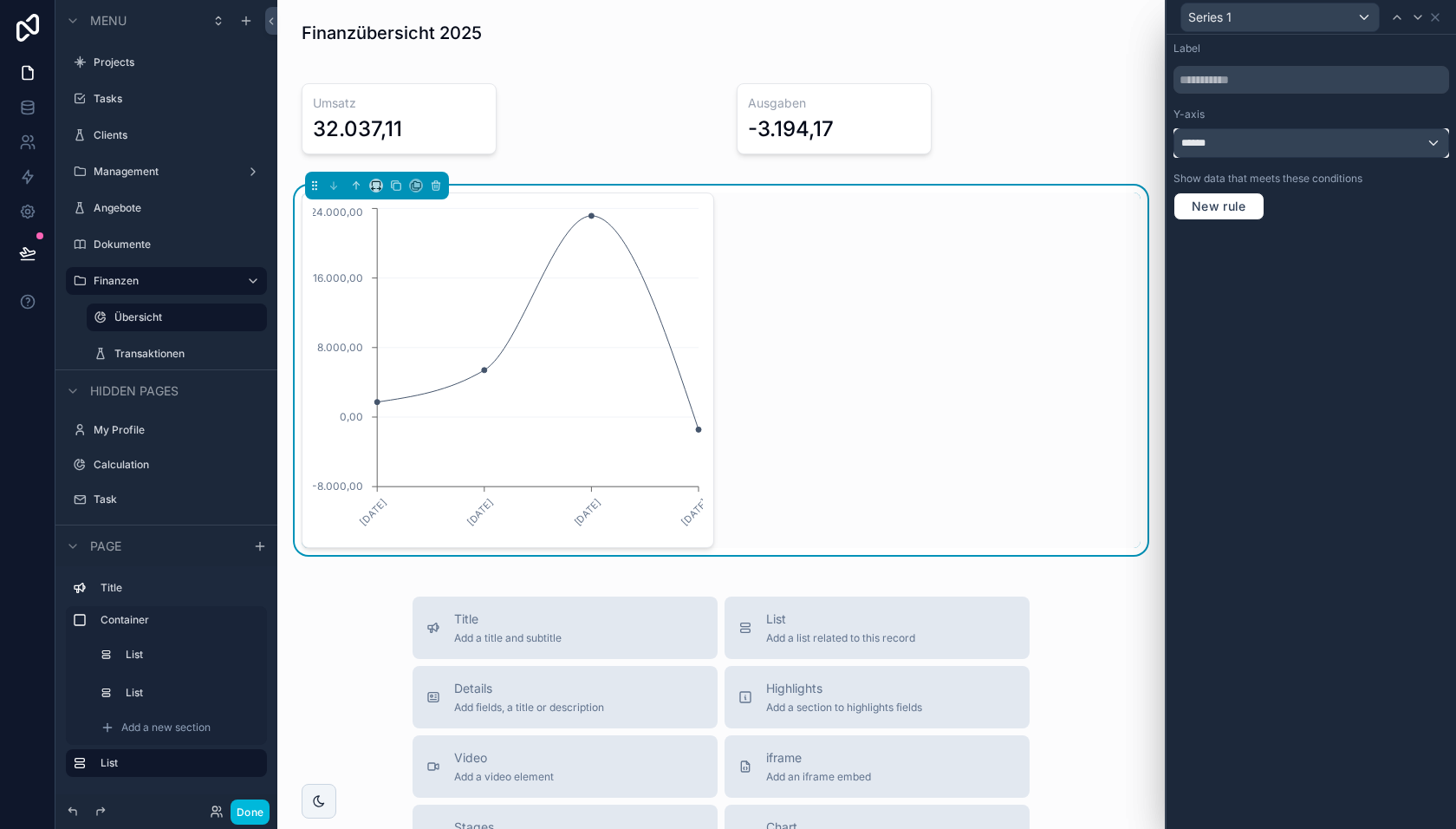
click at [1271, 146] on div "******" at bounding box center [1311, 143] width 274 height 27
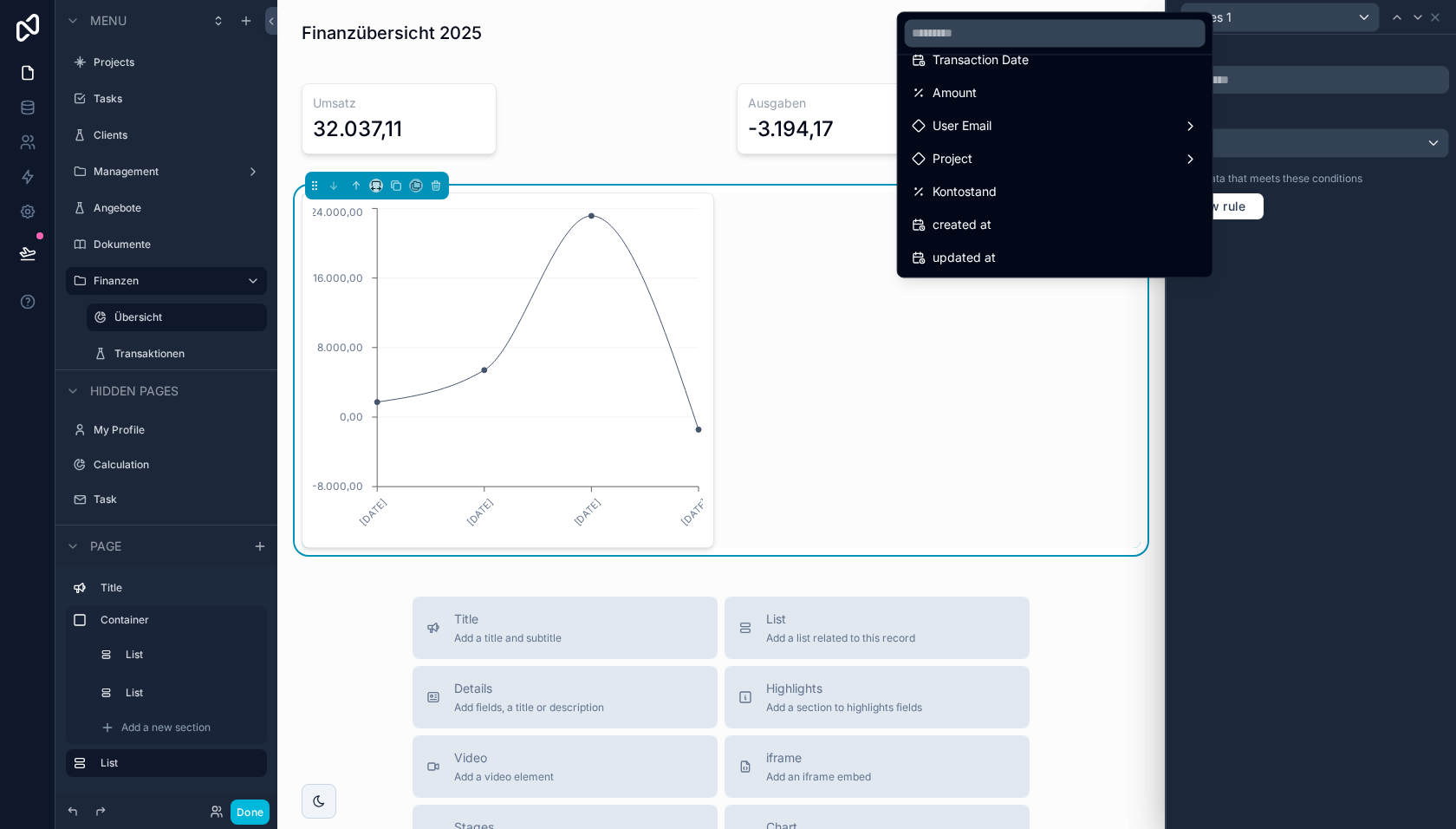
click at [1019, 196] on div "Kontostand" at bounding box center [1056, 191] width 287 height 20
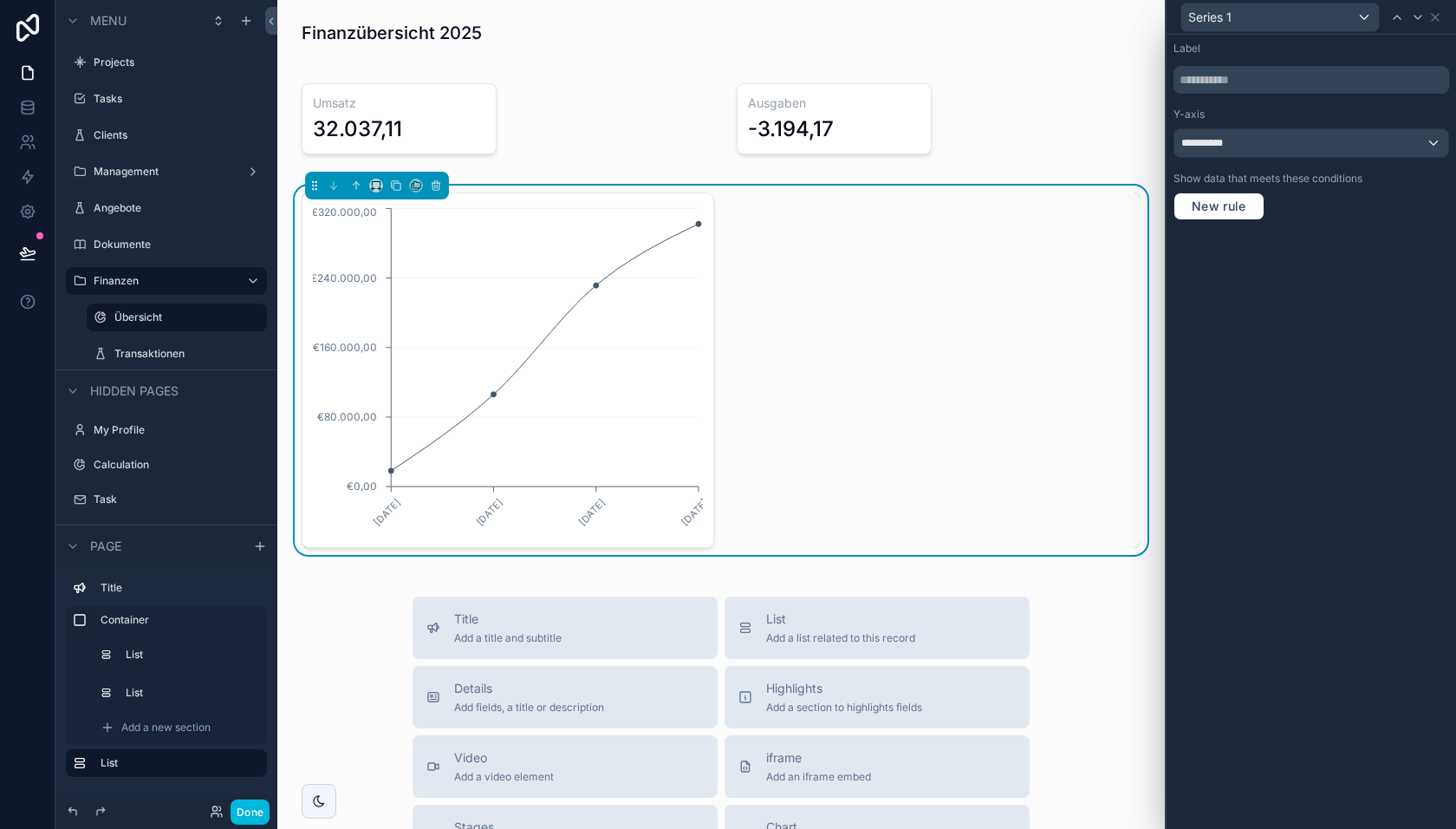
click at [1435, 15] on icon at bounding box center [1436, 18] width 14 height 14
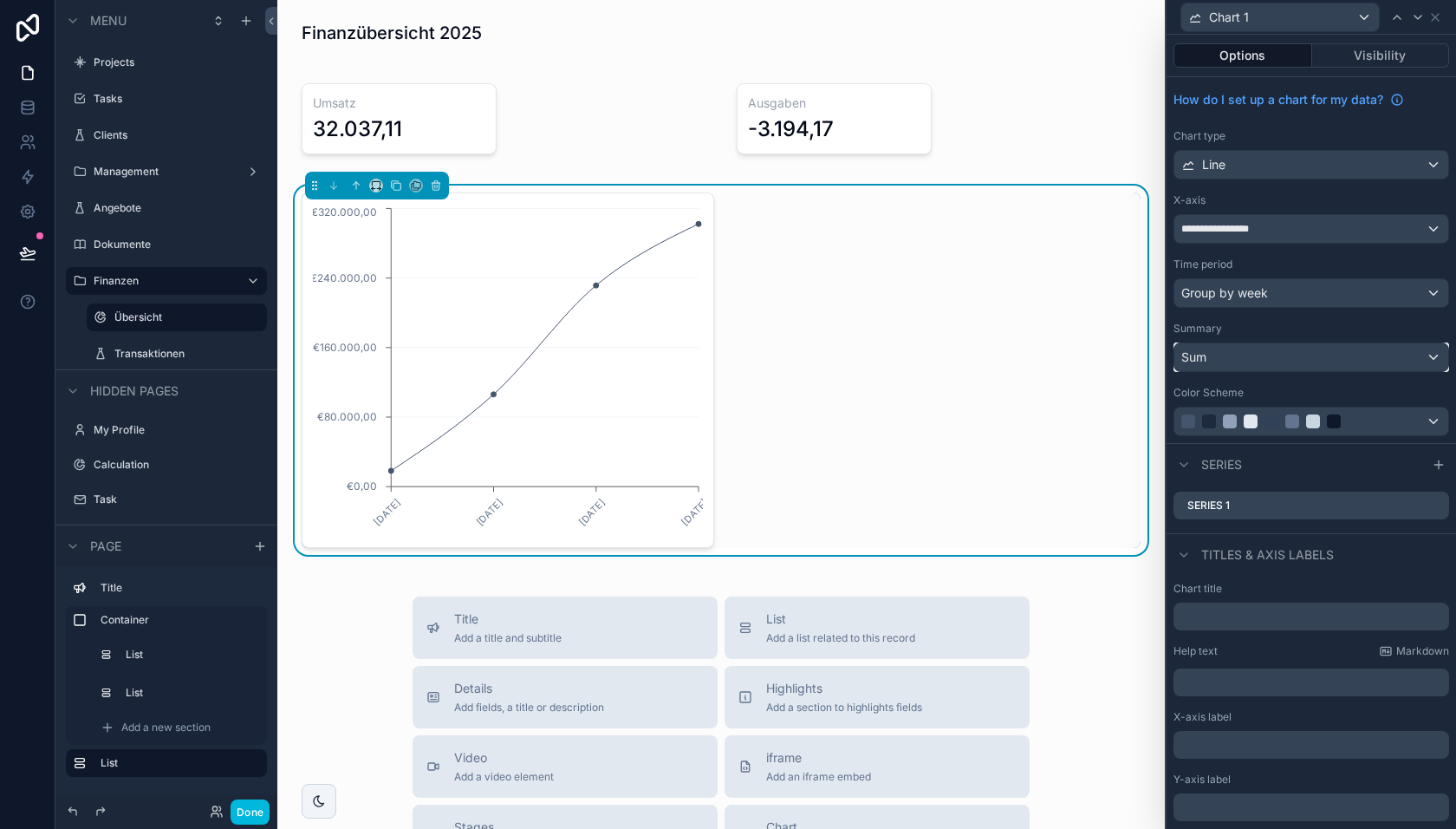
click at [1252, 355] on div "Sum" at bounding box center [1311, 357] width 274 height 27
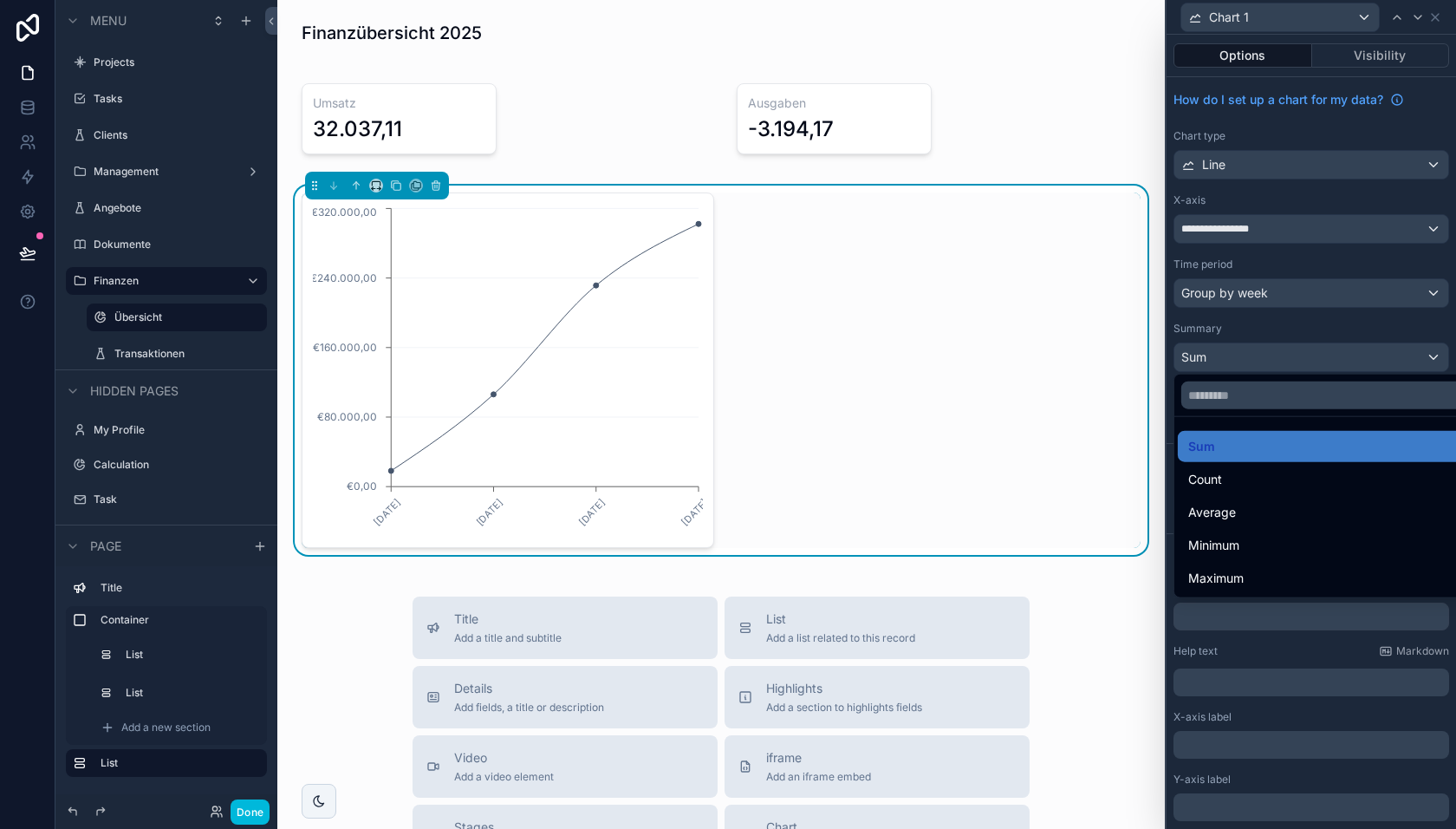
click at [1237, 551] on span "Minimum" at bounding box center [1214, 545] width 51 height 20
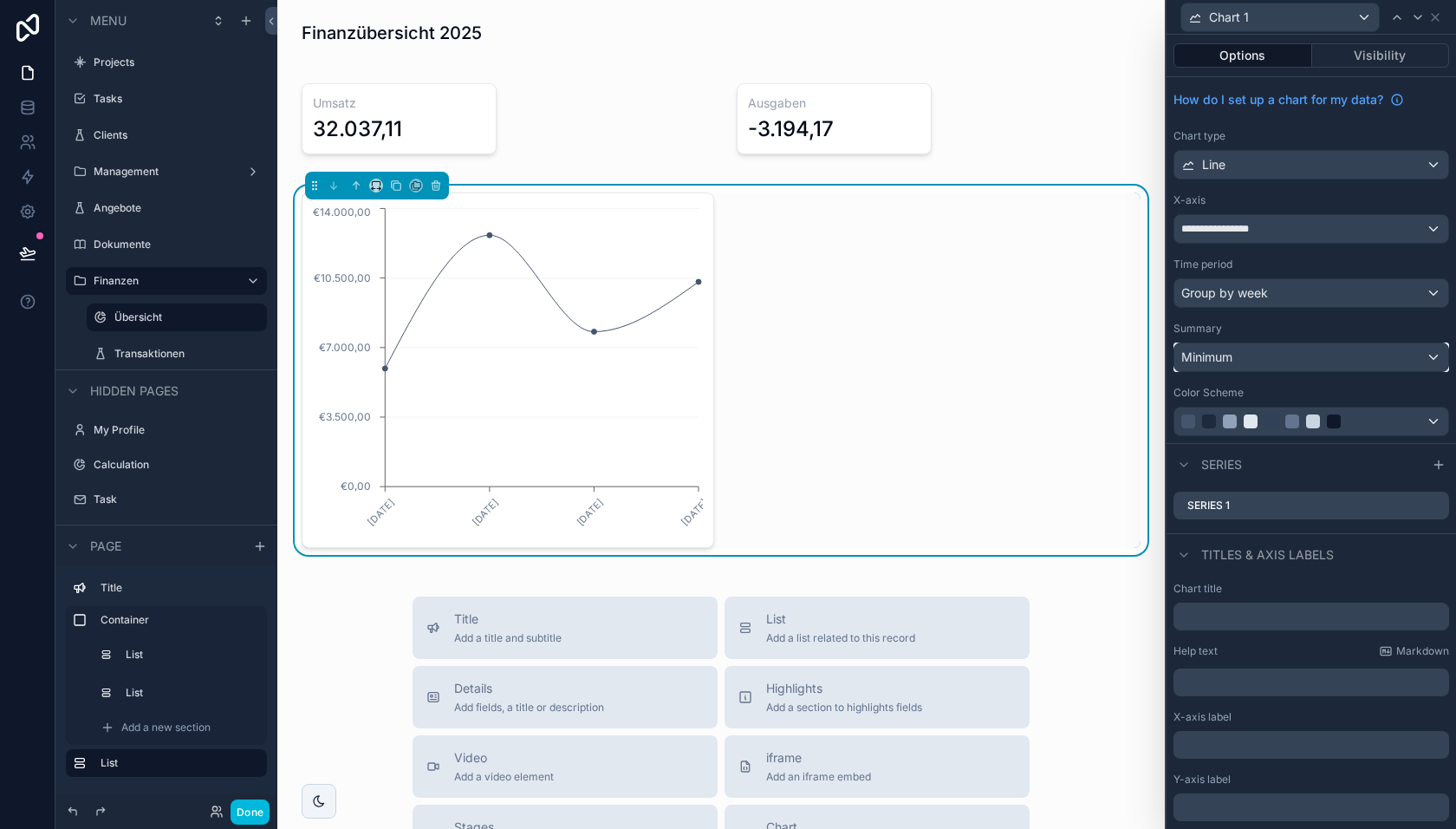
click at [1236, 352] on div "Minimum" at bounding box center [1311, 357] width 274 height 27
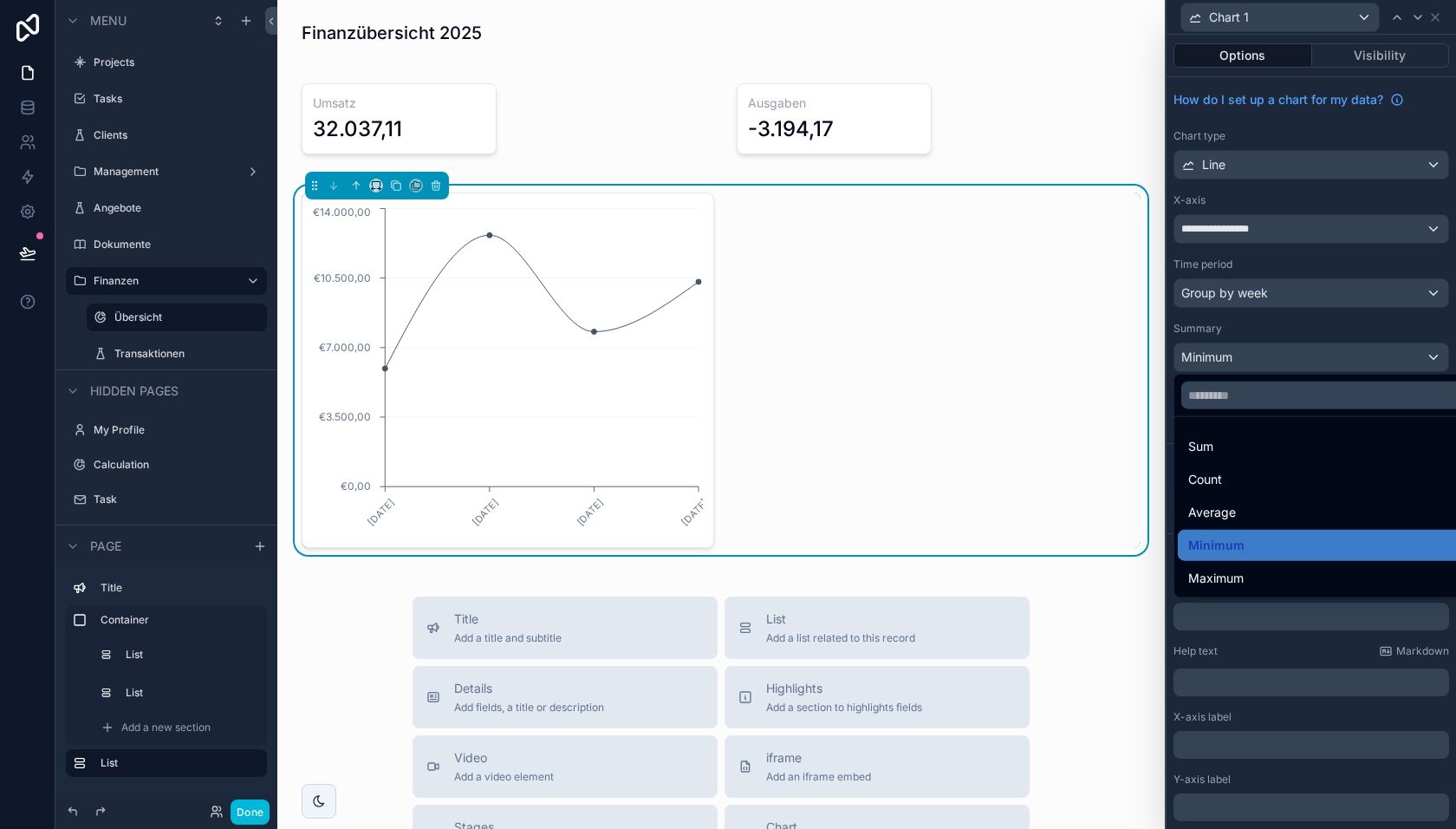
click at [1268, 325] on div at bounding box center [1311, 414] width 290 height 829
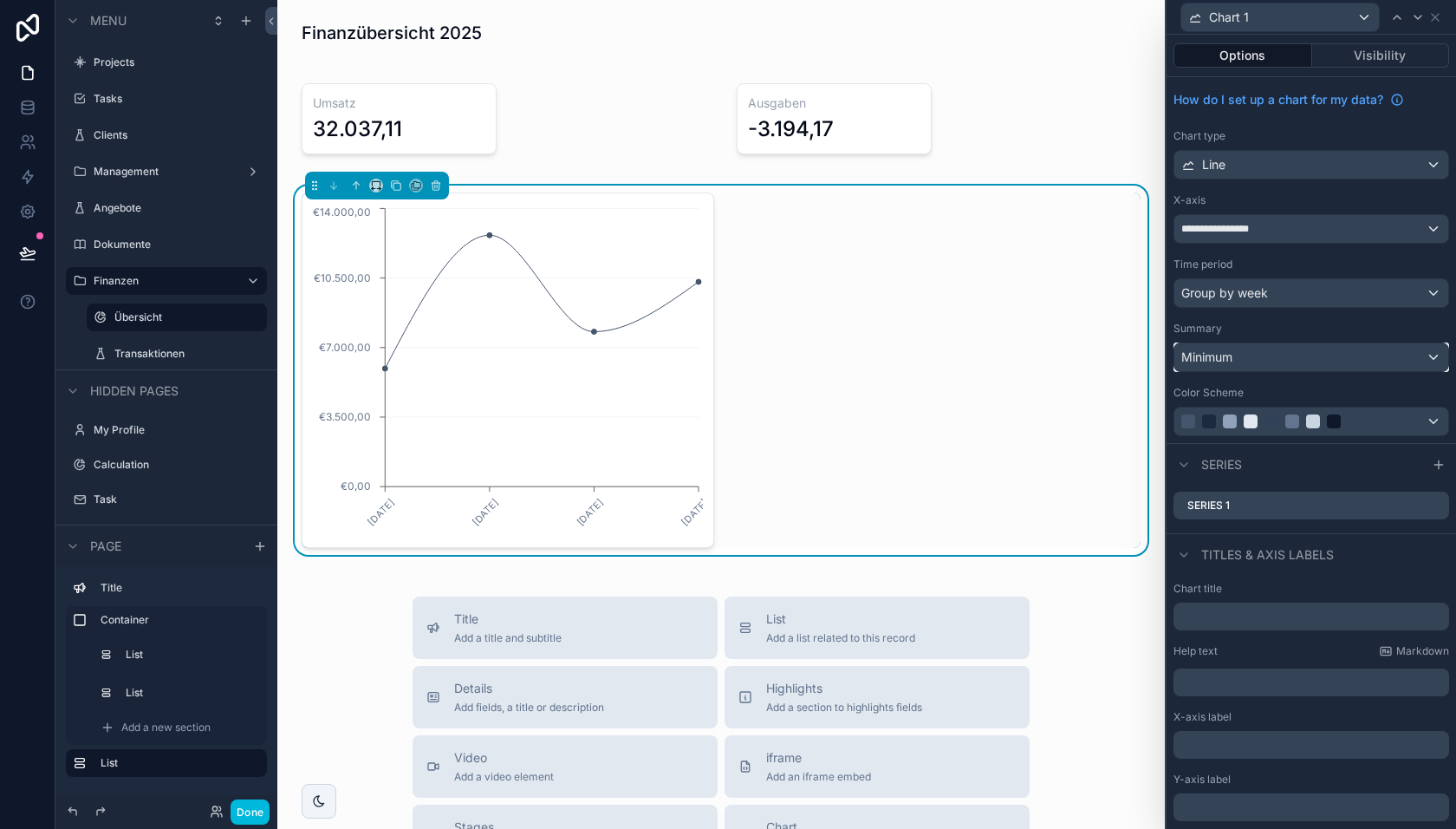
click at [1235, 360] on div "Minimum" at bounding box center [1311, 357] width 274 height 27
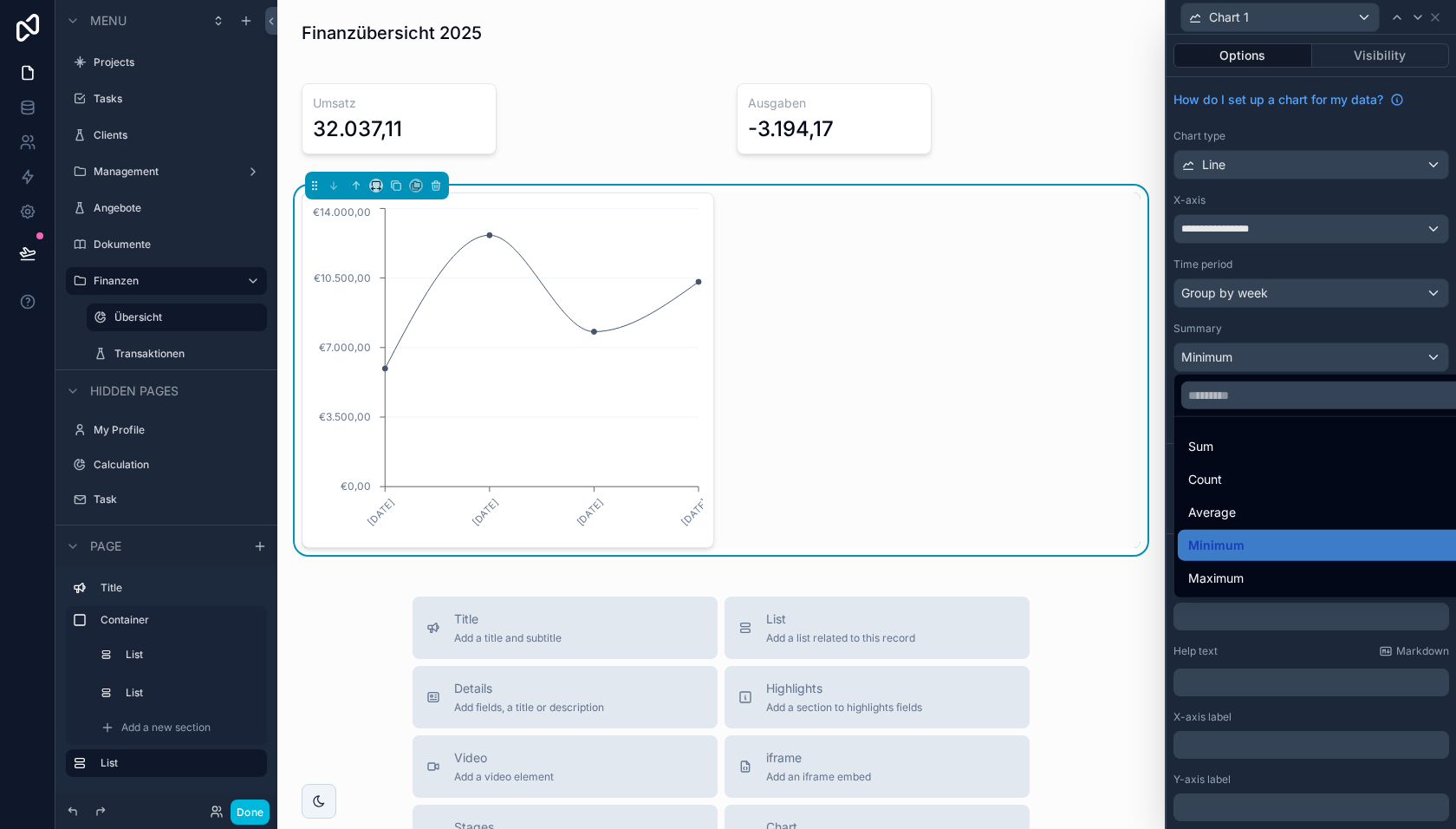
click at [1222, 564] on div "Maximum" at bounding box center [1331, 577] width 307 height 31
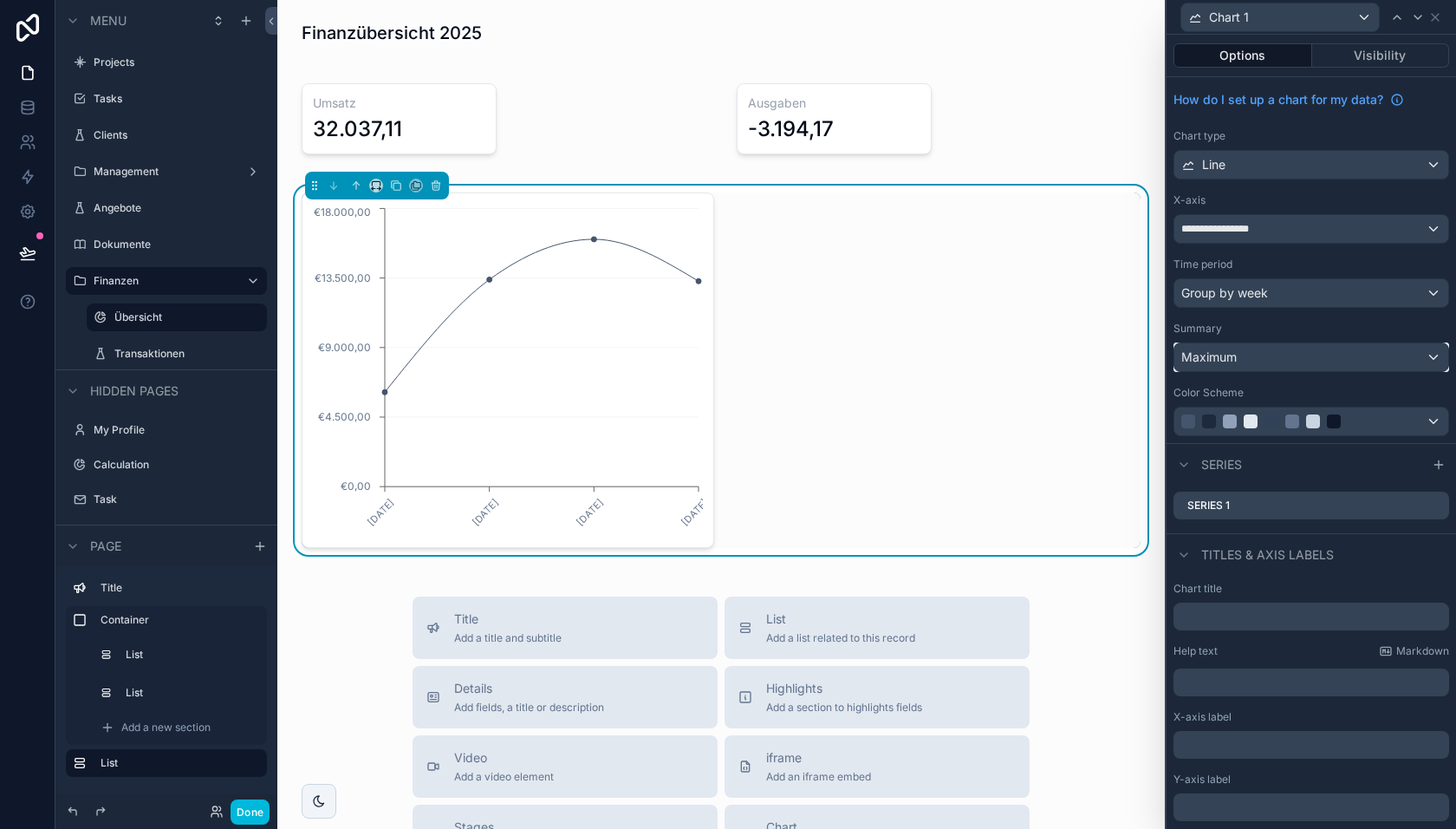
click at [1225, 359] on span "Maximum" at bounding box center [1209, 357] width 56 height 18
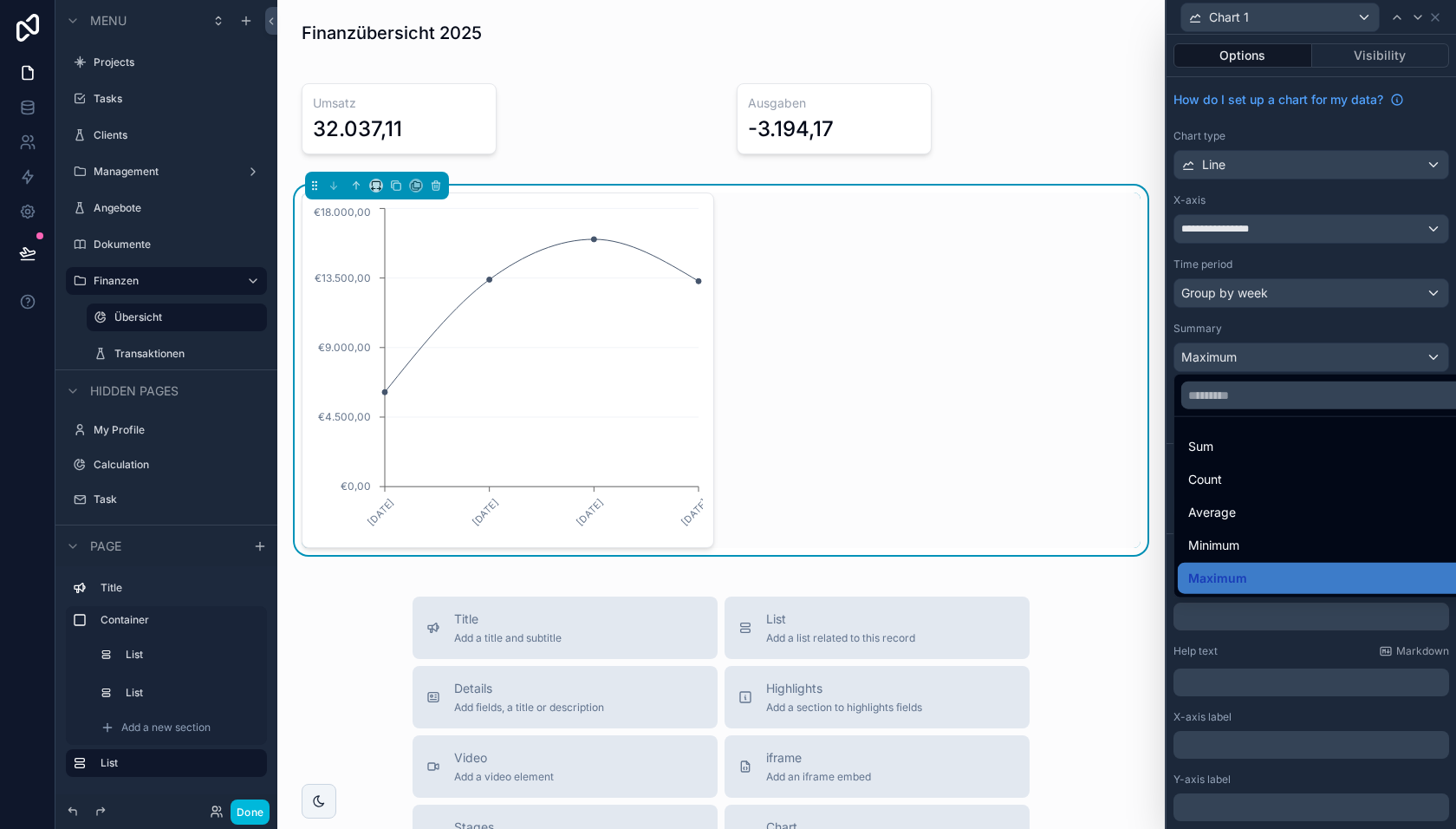
click at [1228, 469] on div "Count" at bounding box center [1332, 479] width 287 height 20
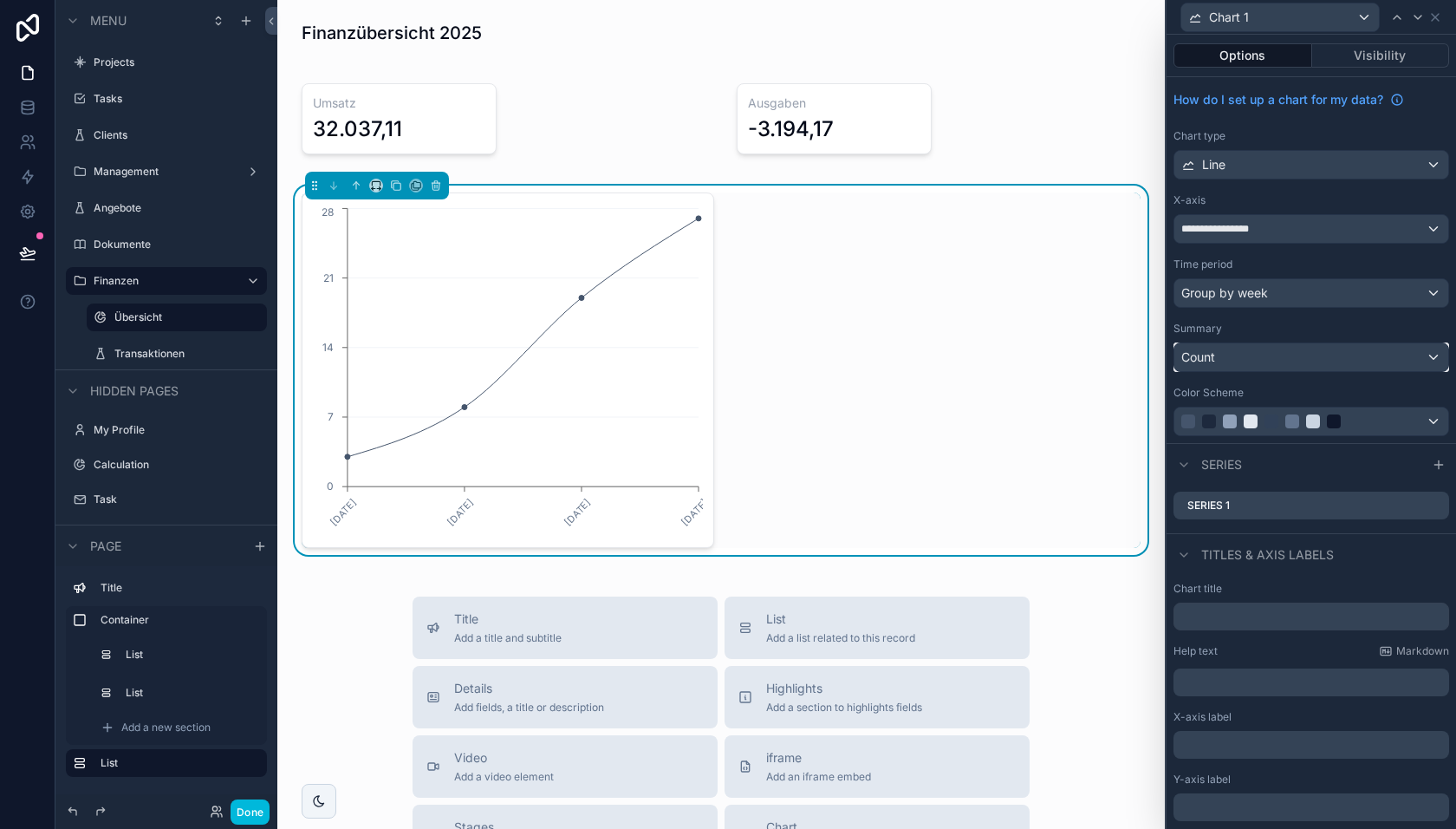
click at [1229, 359] on div "Count" at bounding box center [1311, 357] width 274 height 27
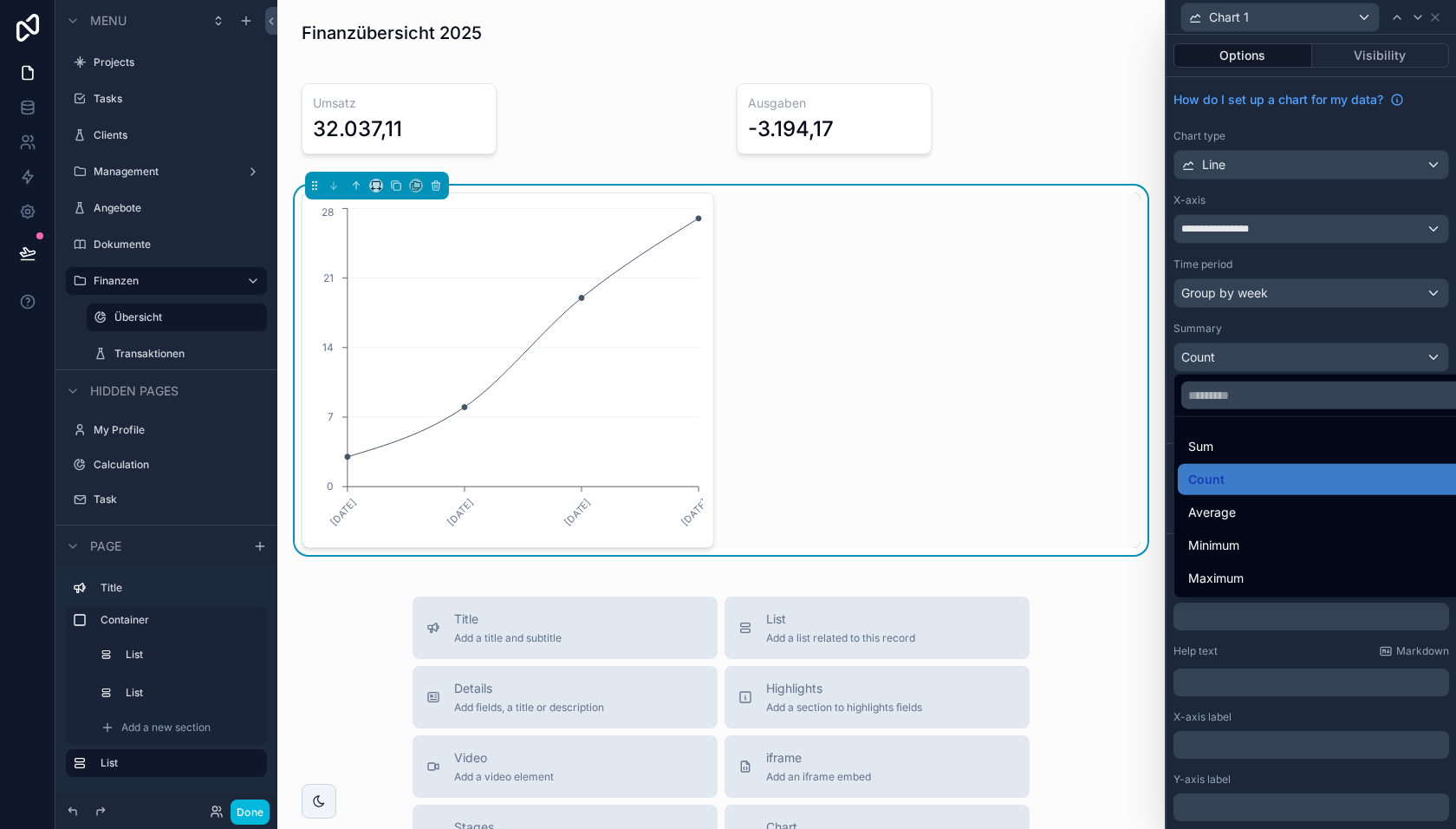
click at [1226, 445] on div "Sum" at bounding box center [1332, 445] width 287 height 20
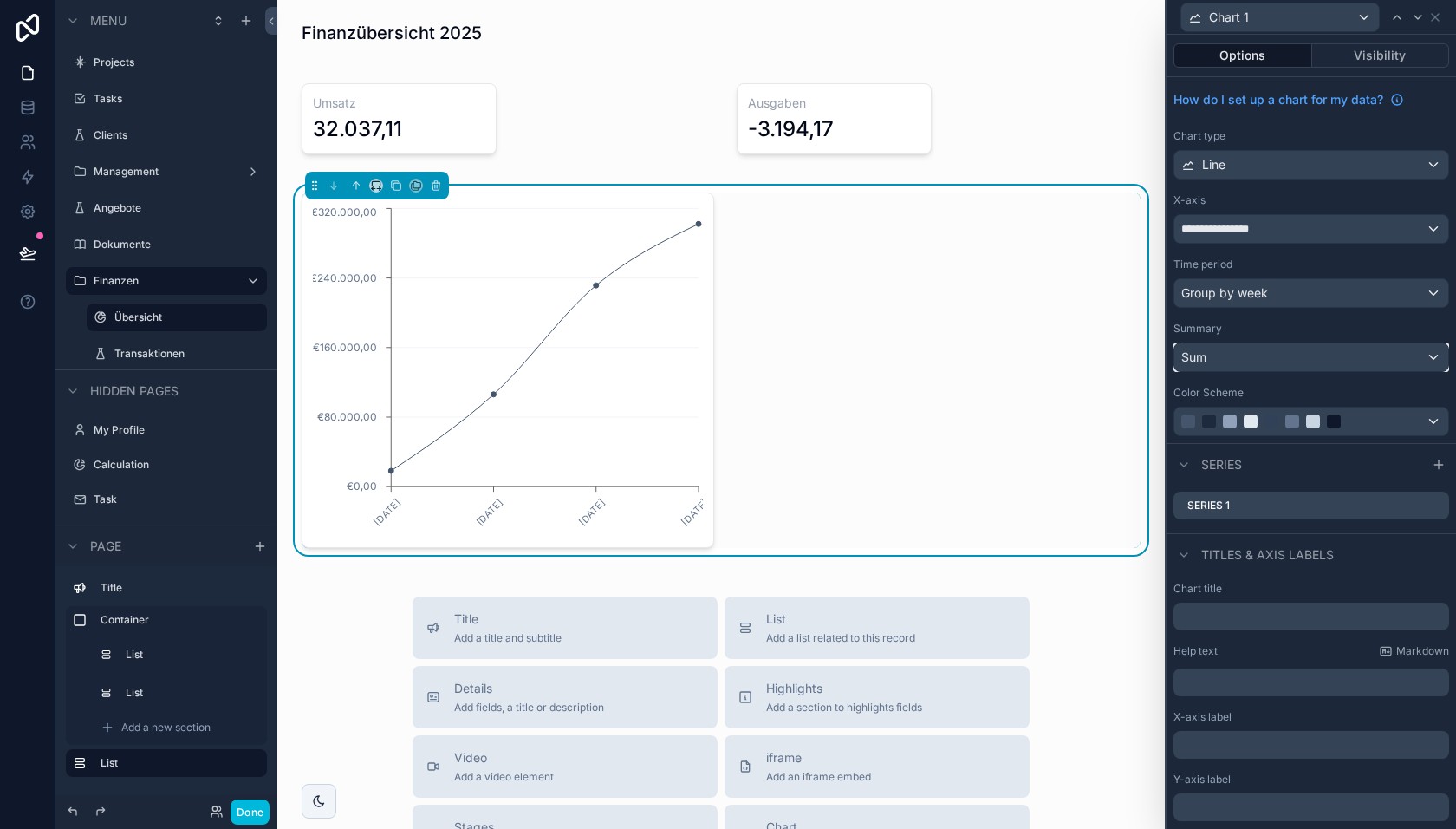
click at [1240, 345] on div "Sum" at bounding box center [1311, 357] width 274 height 27
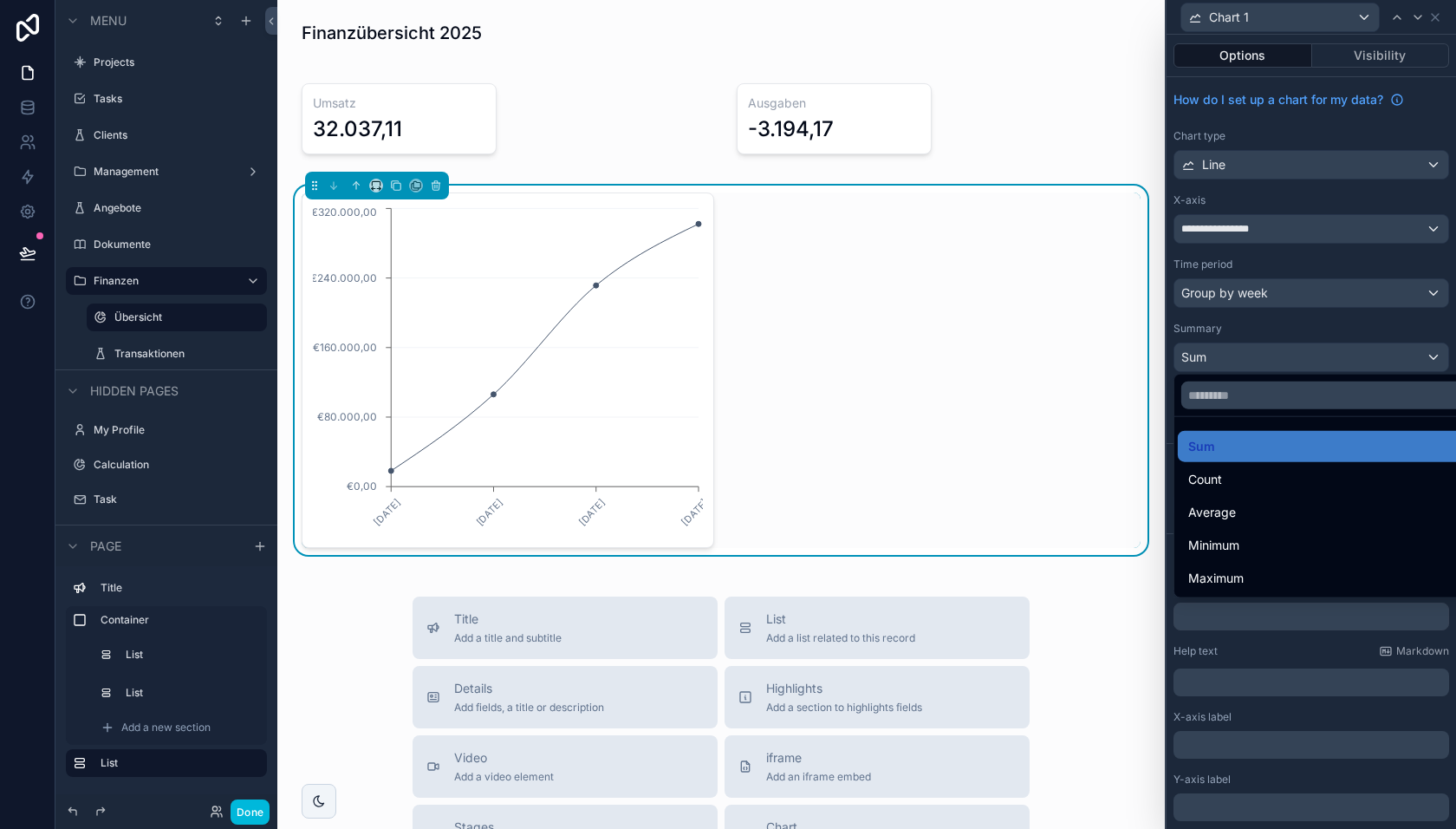
click at [1231, 511] on span "Average" at bounding box center [1212, 512] width 48 height 20
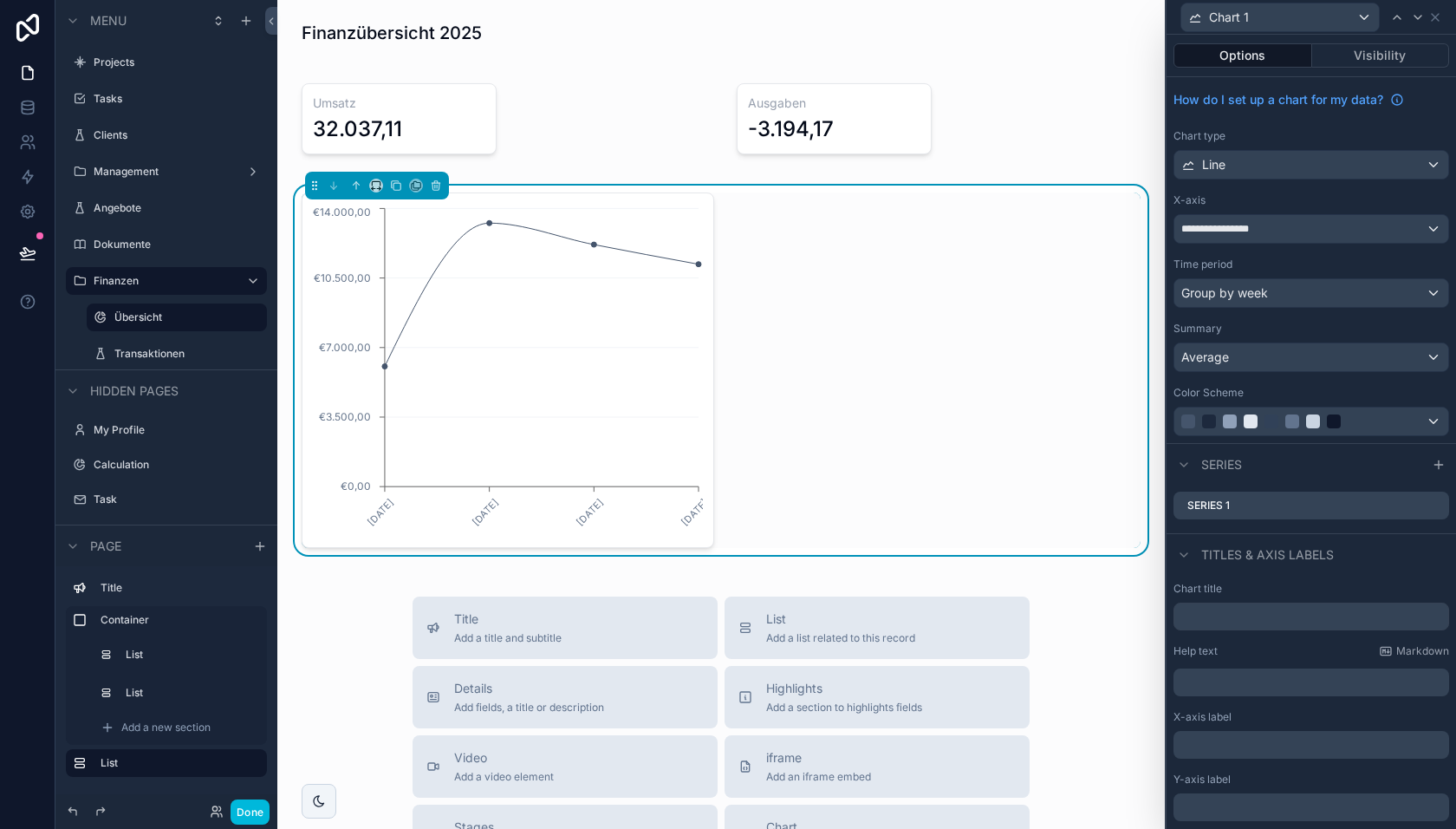
scroll to position [53, 0]
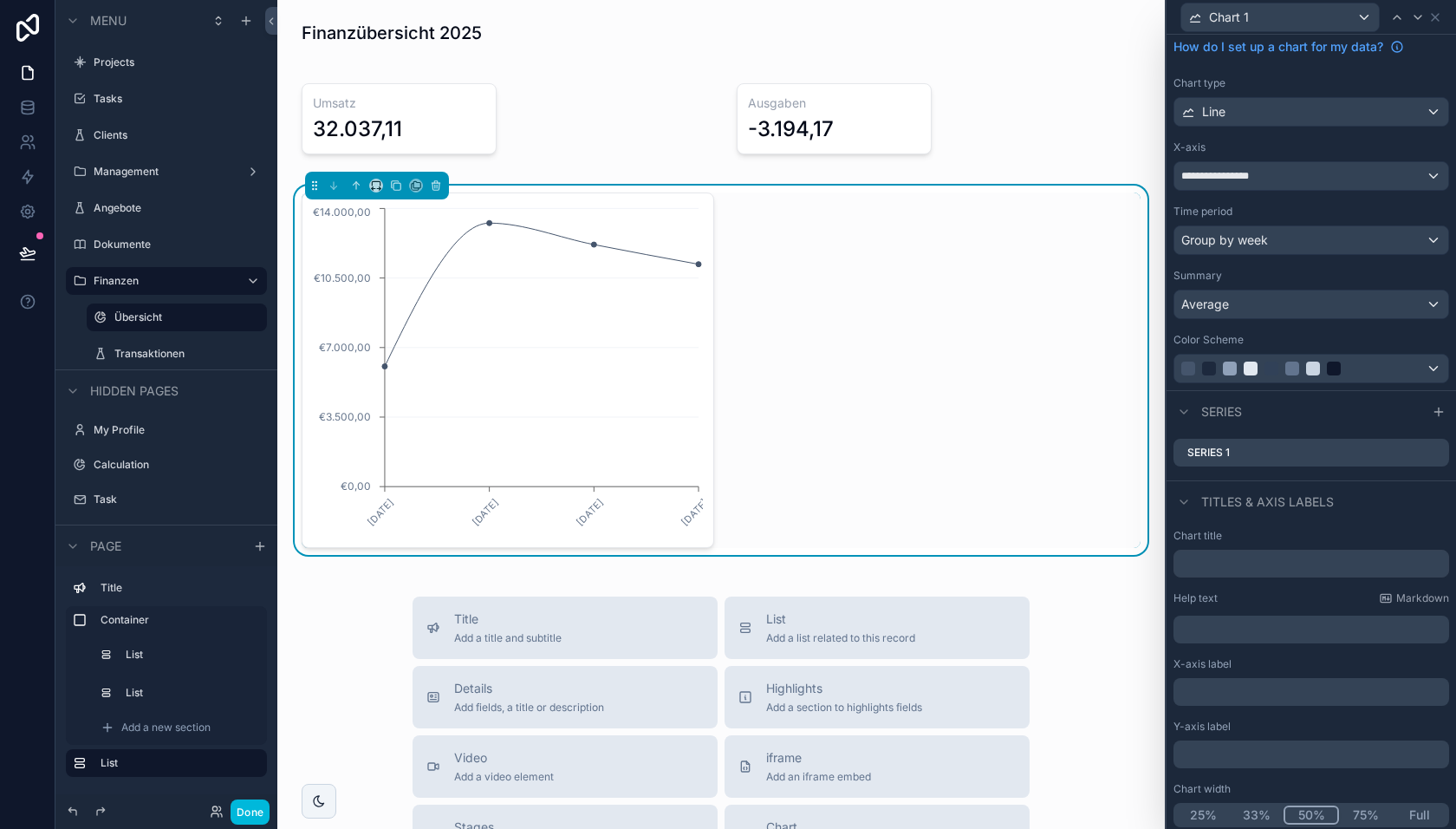
click at [1424, 805] on button "Full" at bounding box center [1420, 815] width 54 height 19
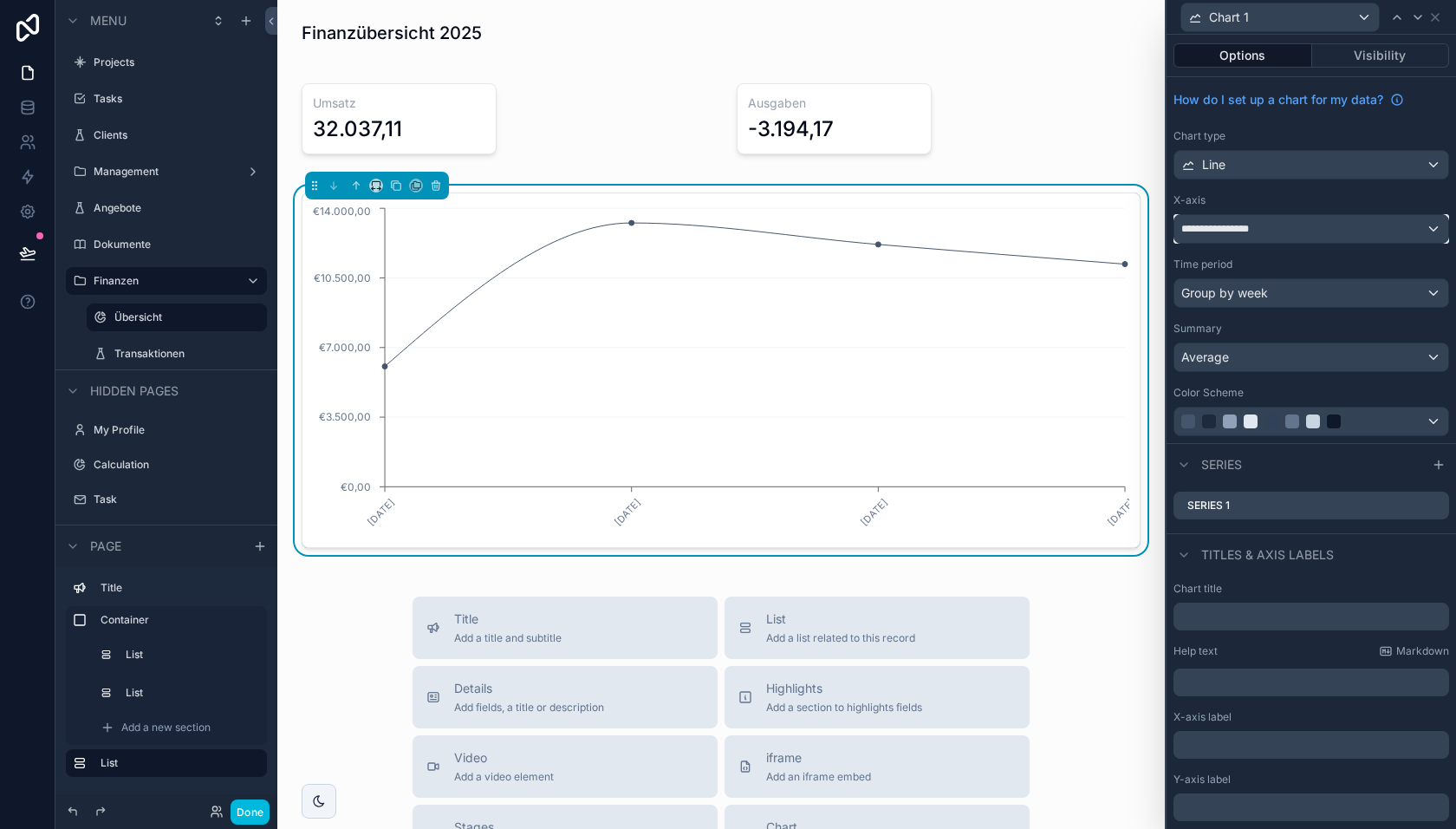
click at [1331, 227] on div "**********" at bounding box center [1311, 229] width 274 height 27
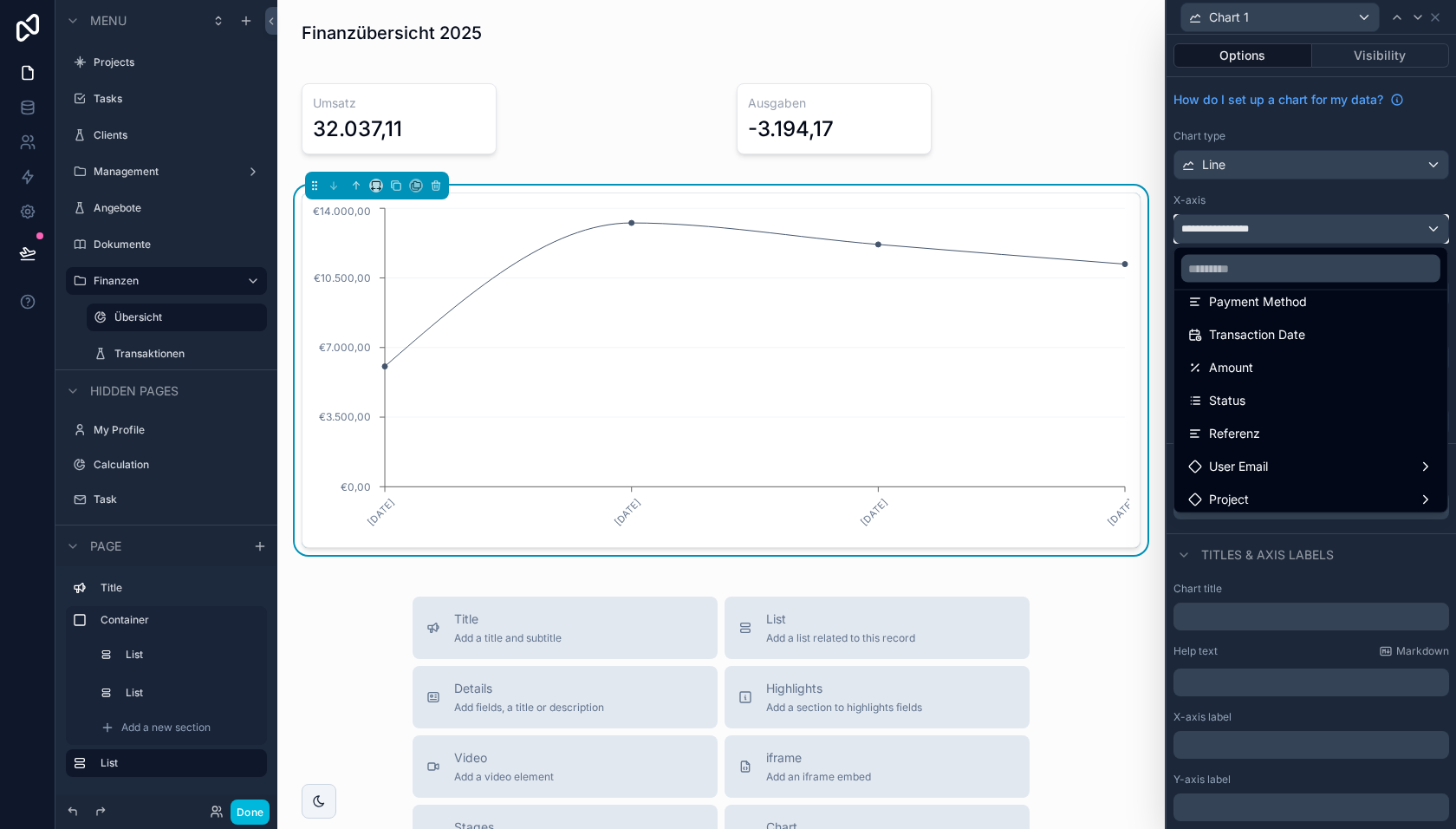
scroll to position [91, 0]
click at [1263, 361] on div "Amount" at bounding box center [1311, 360] width 245 height 20
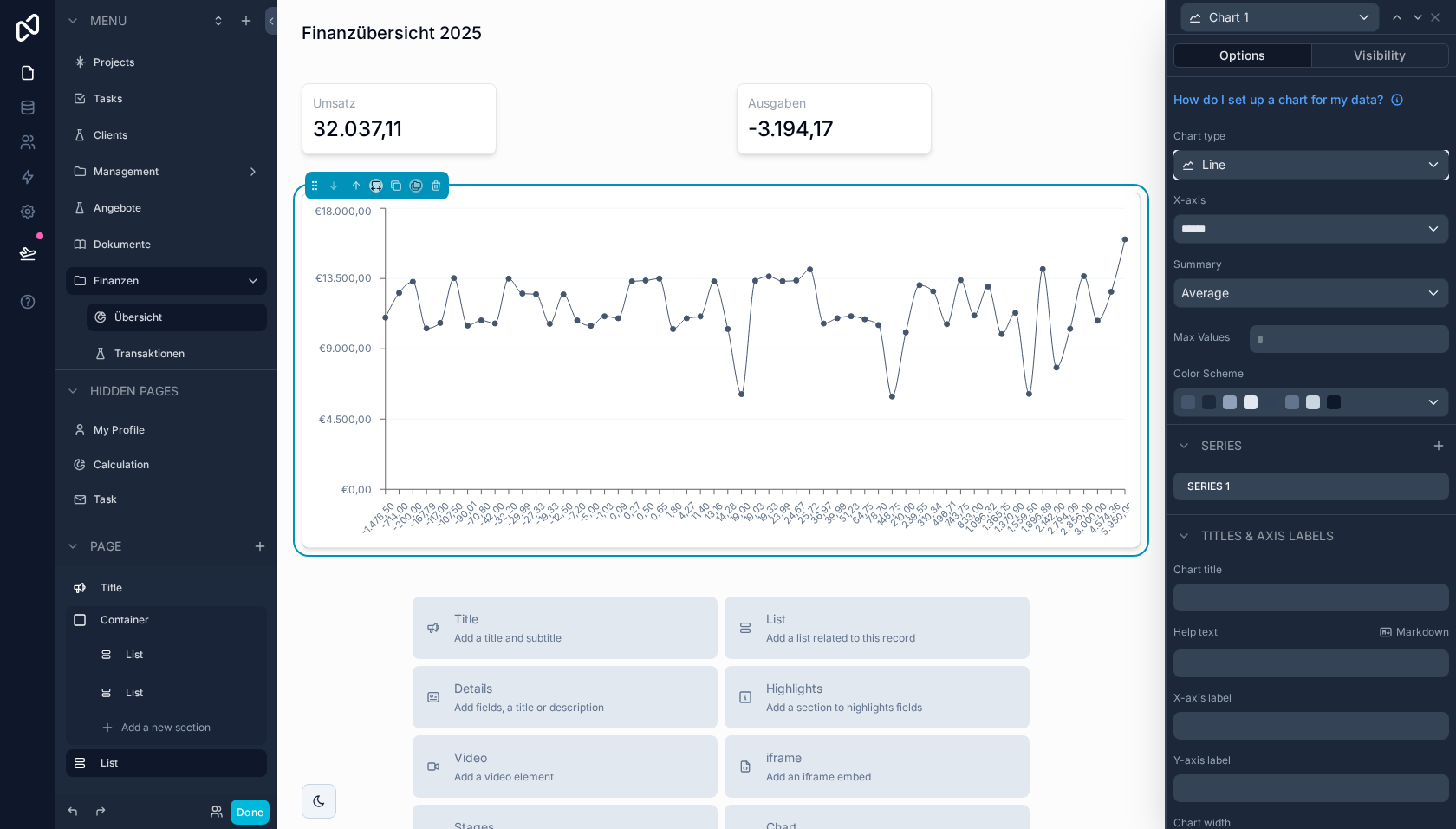
click at [1274, 167] on div "Line" at bounding box center [1311, 164] width 274 height 27
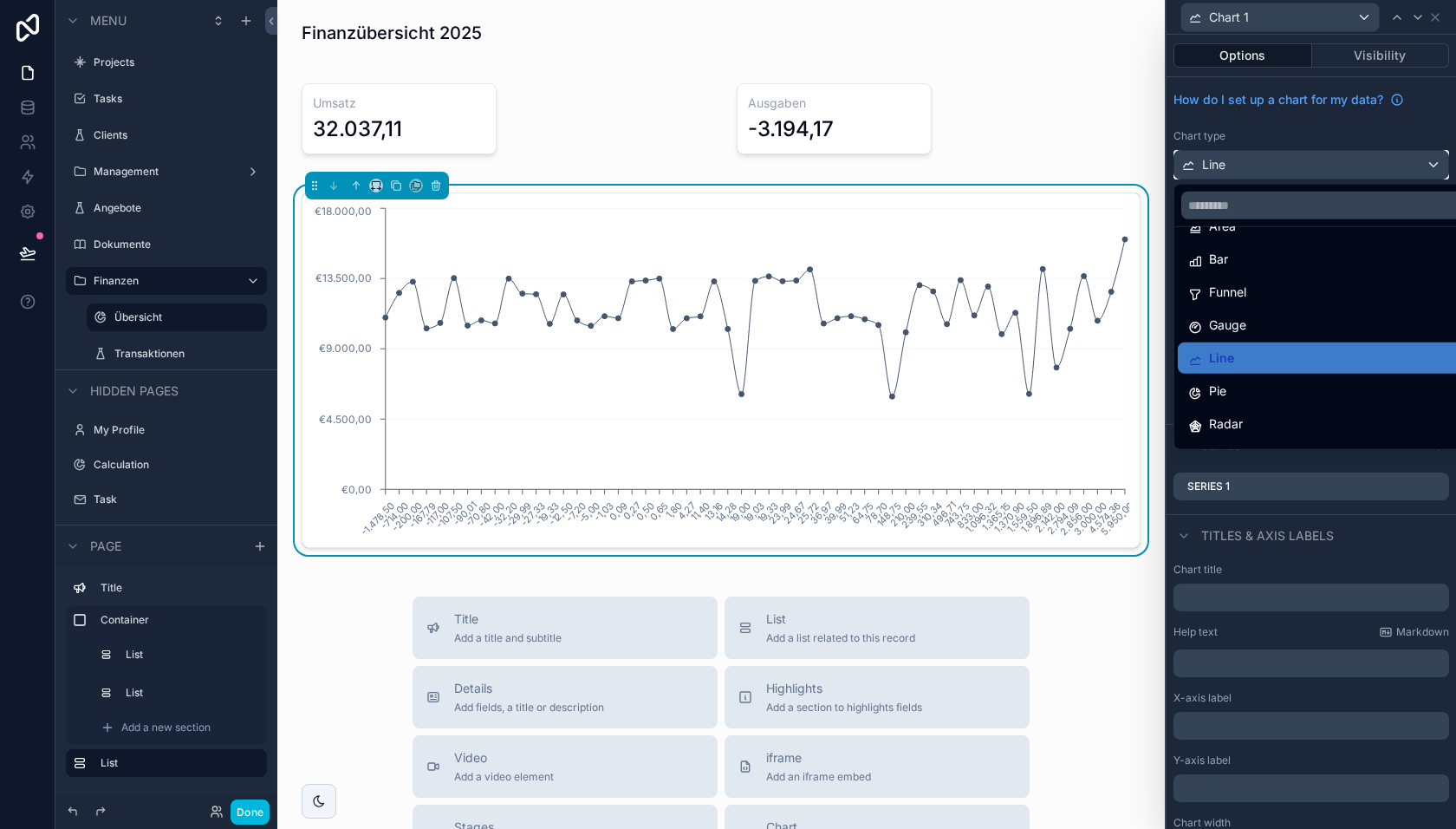
scroll to position [0, 0]
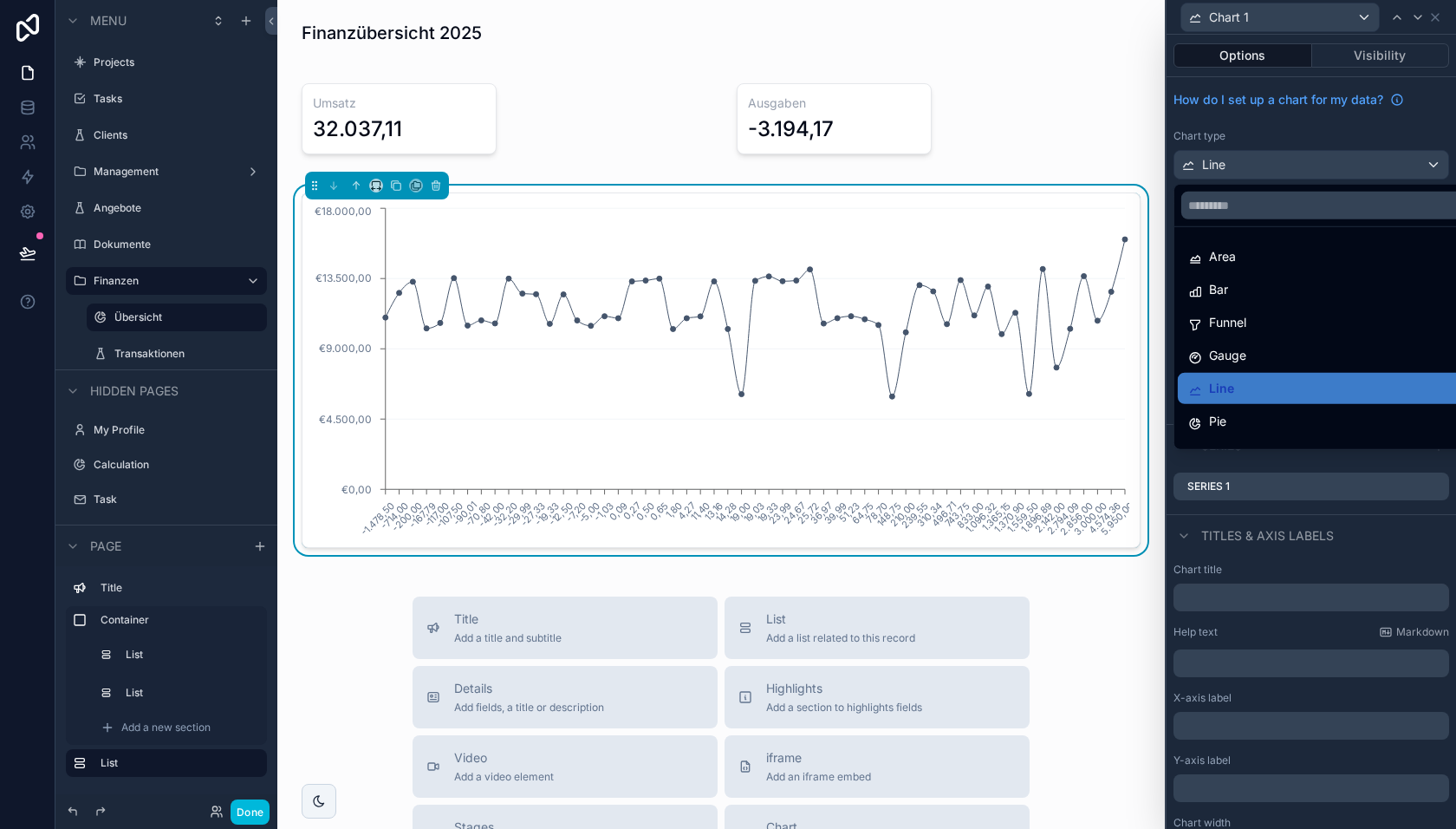
click at [1249, 256] on div "Area" at bounding box center [1332, 256] width 287 height 20
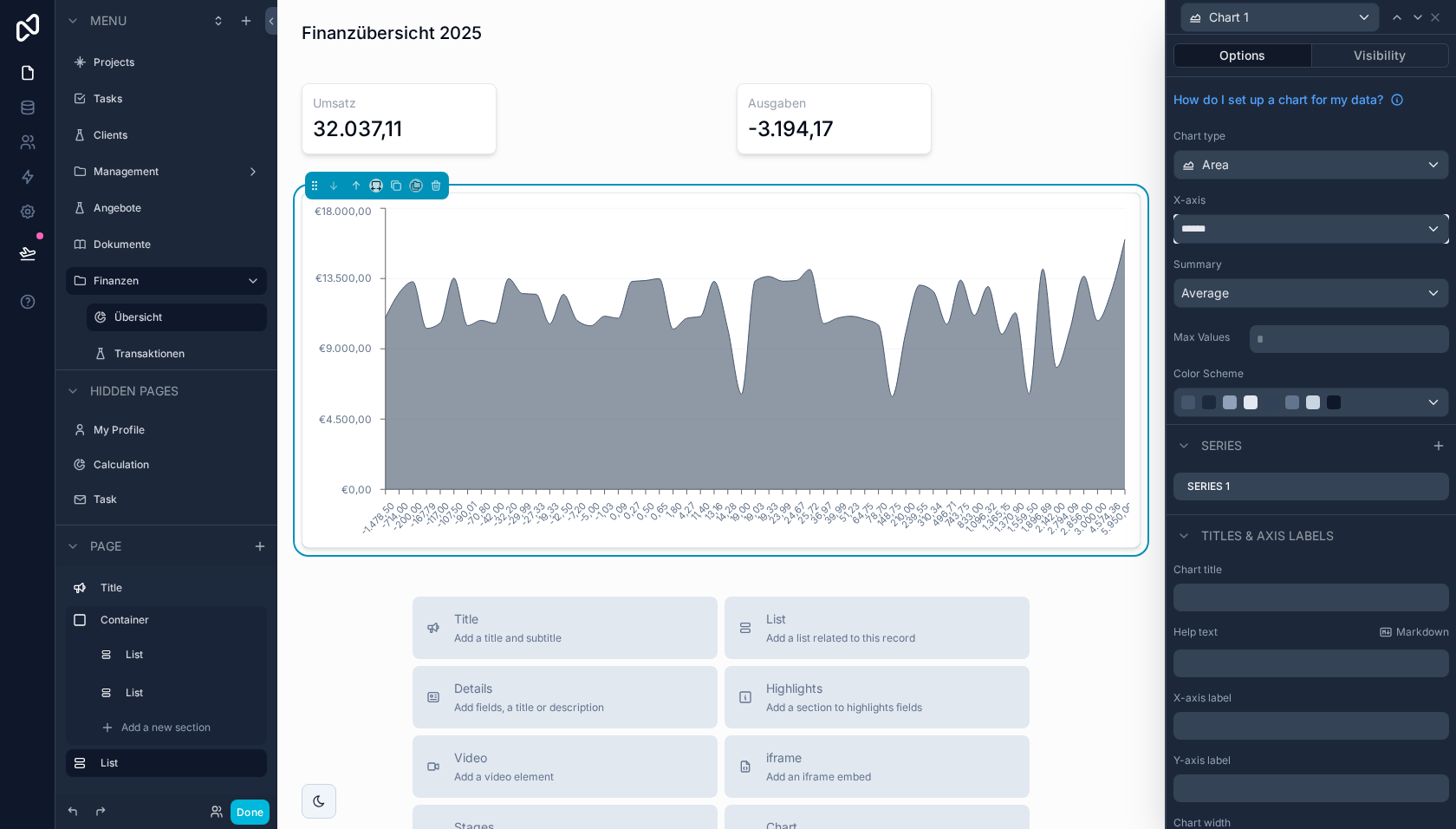
click at [1248, 228] on div "******" at bounding box center [1311, 229] width 274 height 27
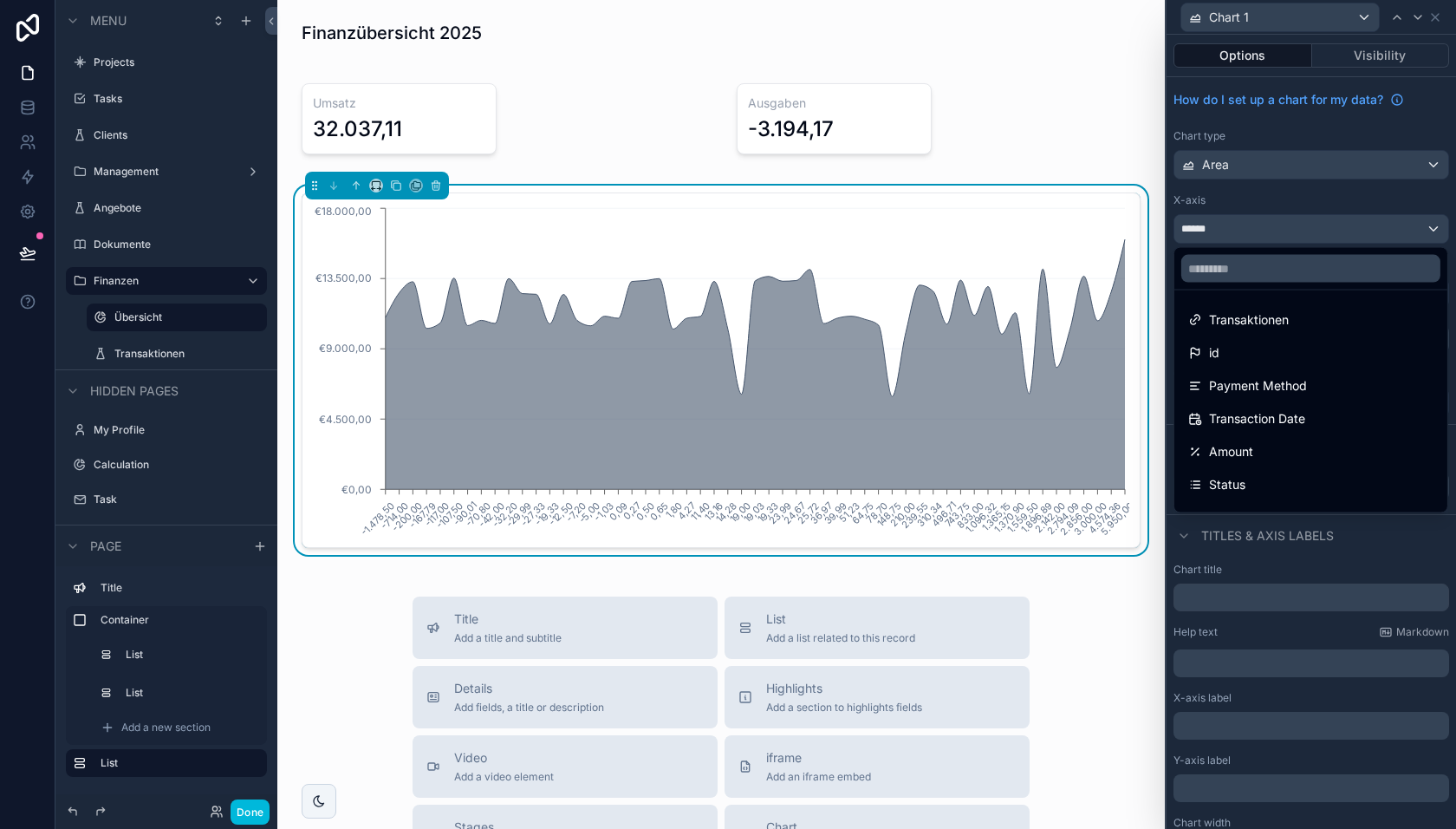
click at [1252, 419] on span "Transaction Date" at bounding box center [1257, 418] width 97 height 20
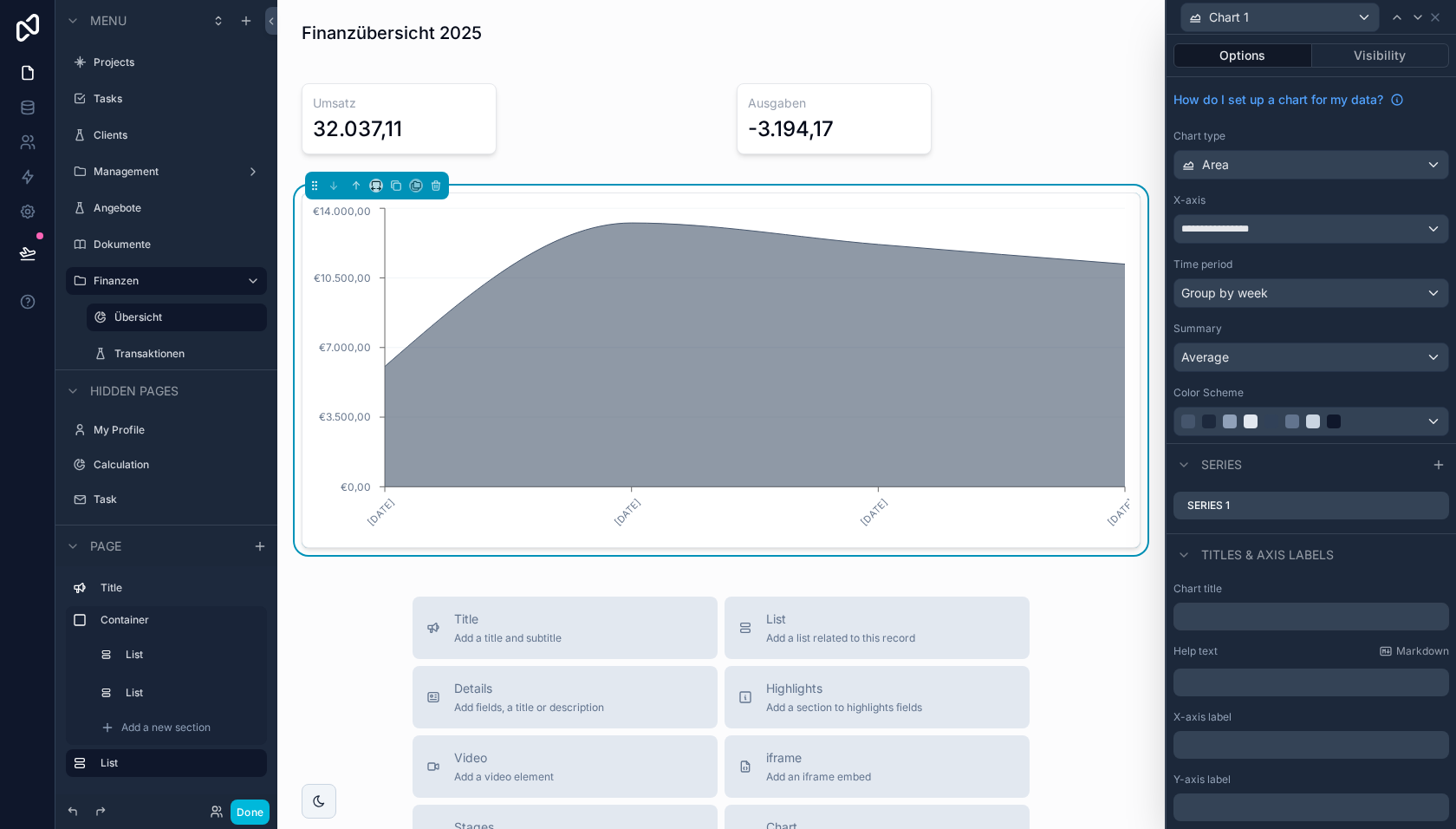
scroll to position [53, 0]
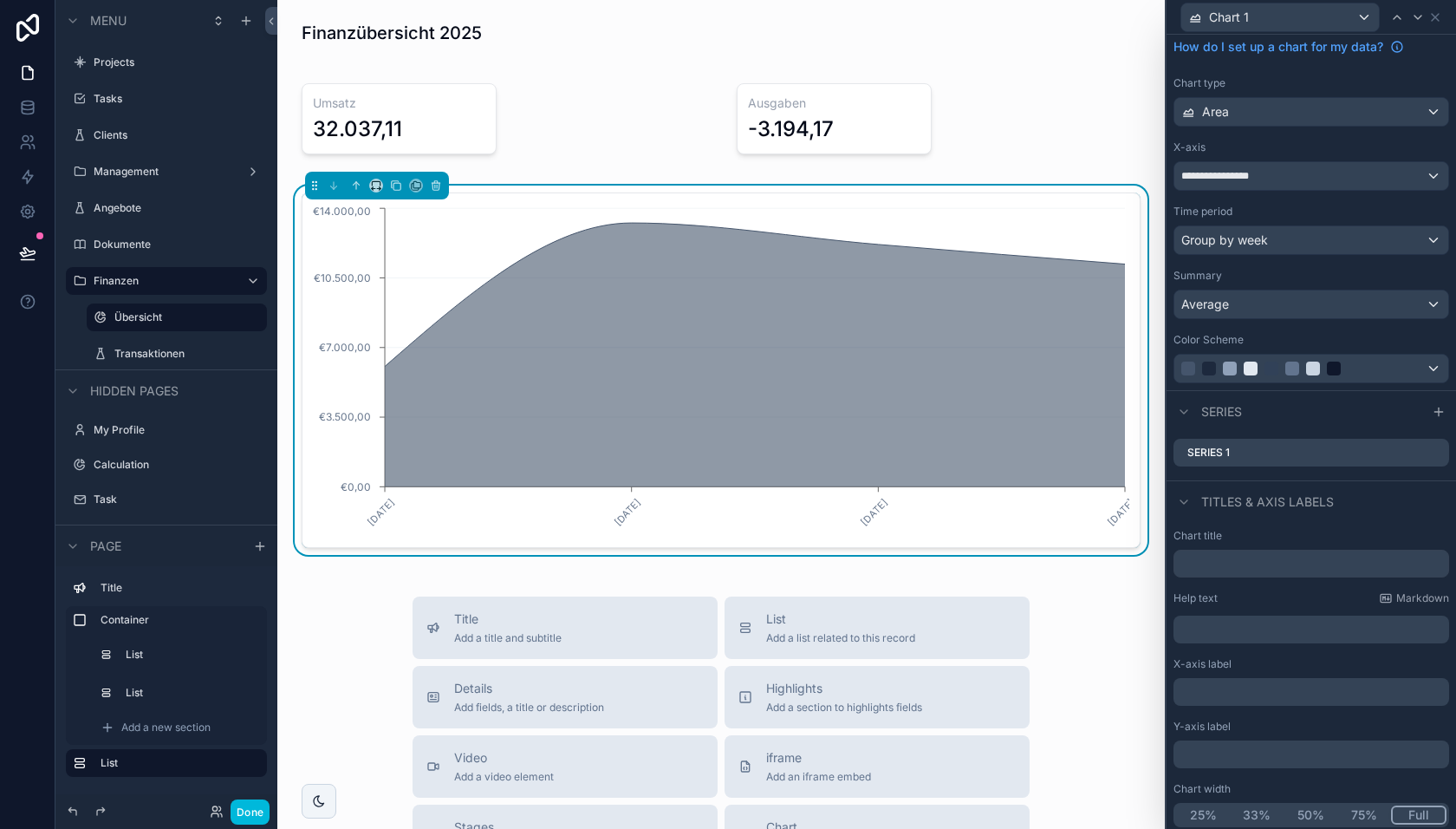
click at [0, 0] on icon at bounding box center [0, 0] width 0 height 0
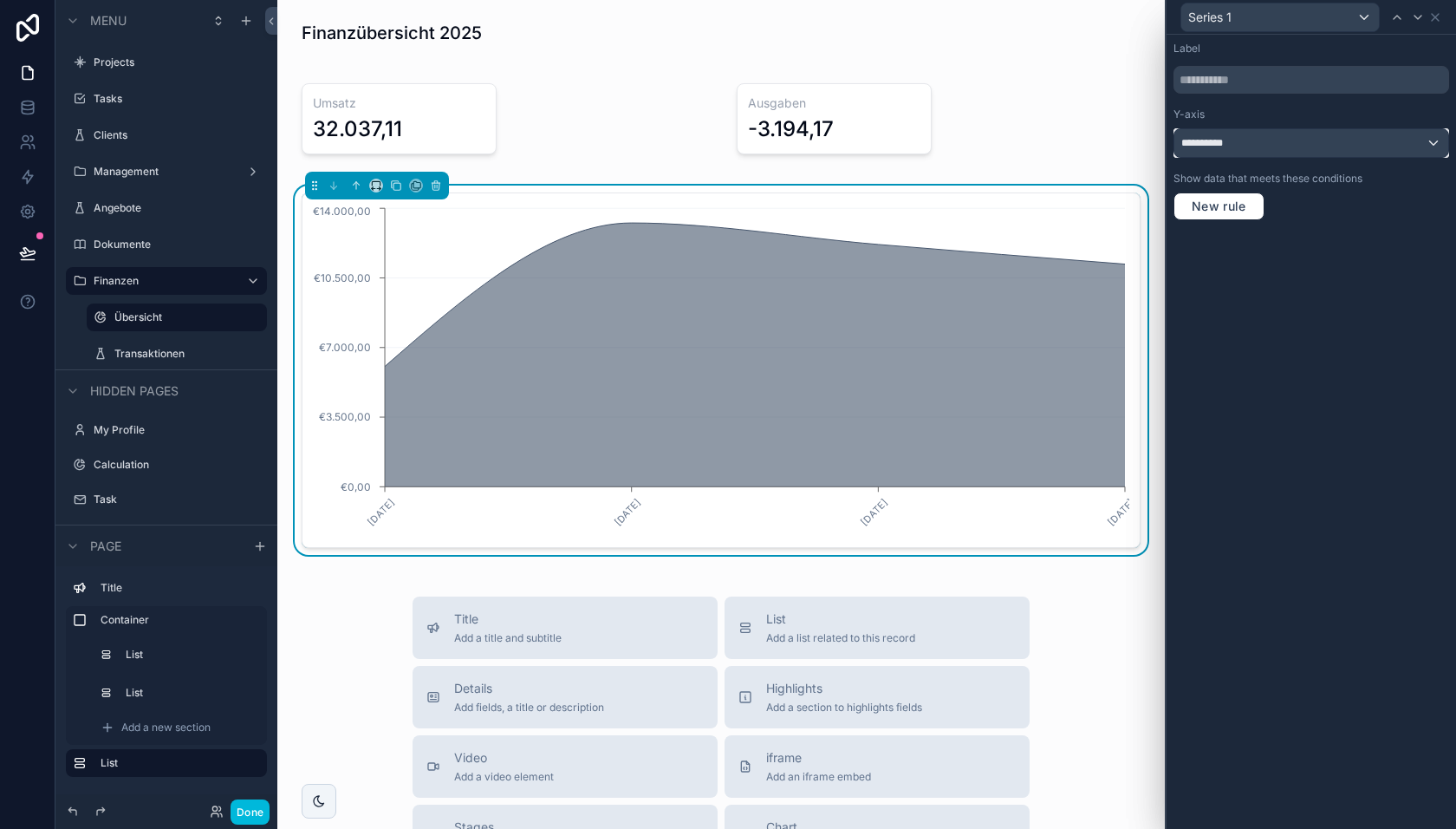
click at [1231, 147] on span "**********" at bounding box center [1209, 143] width 56 height 14
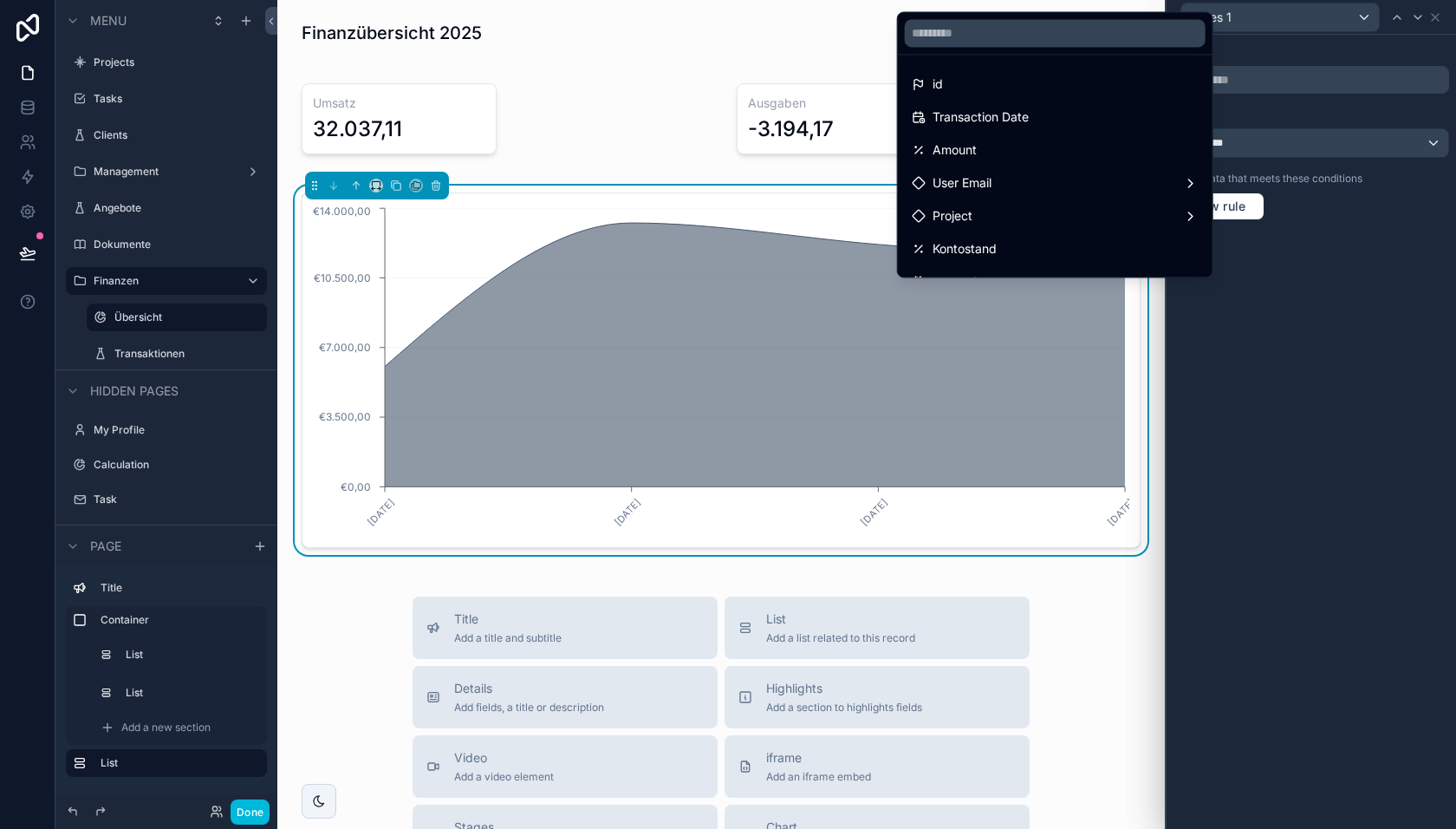
click at [1098, 148] on div "Amount" at bounding box center [1056, 150] width 287 height 20
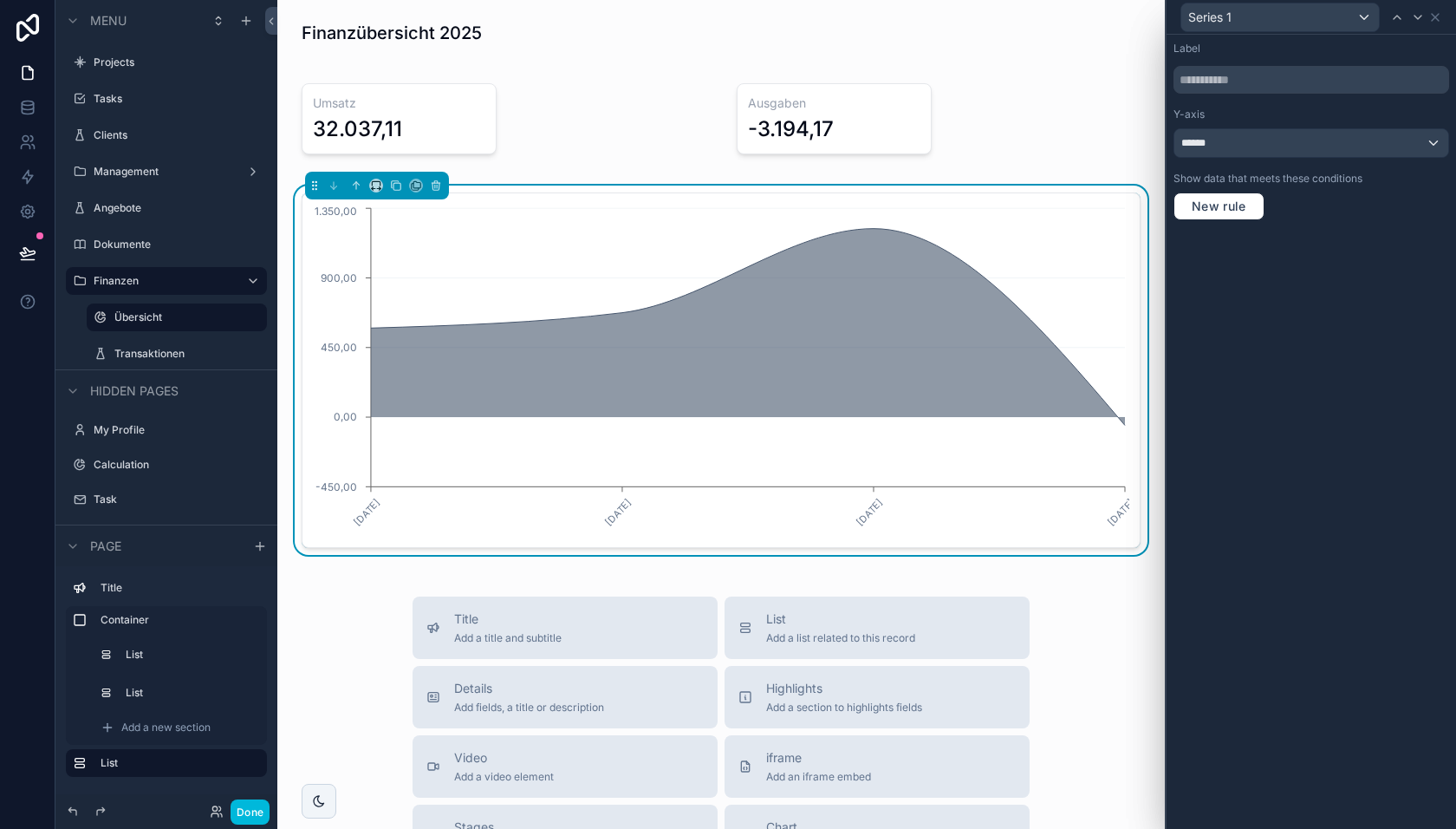
click at [1207, 142] on span "******" at bounding box center [1200, 143] width 38 height 14
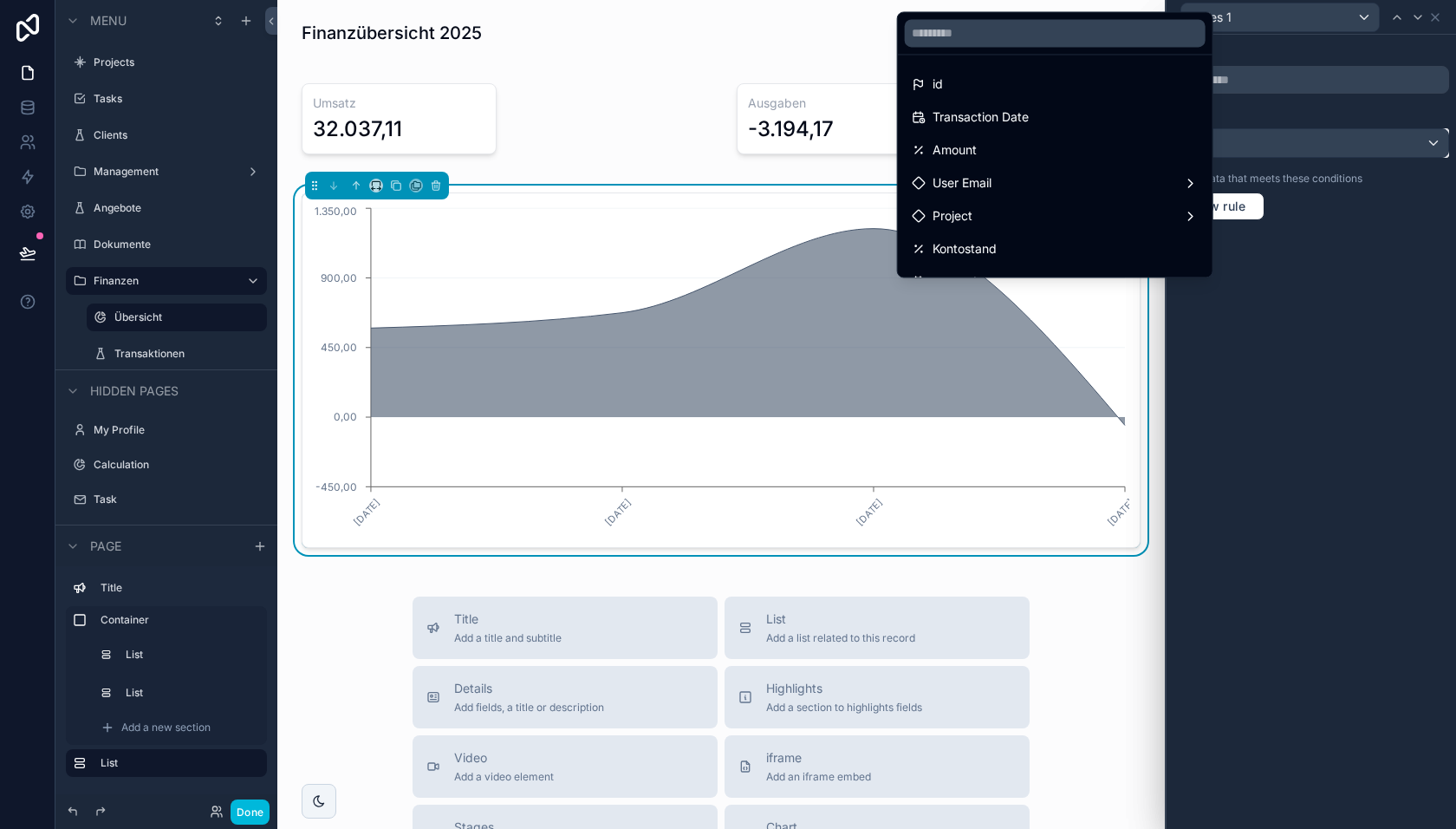
scroll to position [58, 0]
click at [1104, 188] on div "Kontostand" at bounding box center [1056, 191] width 287 height 20
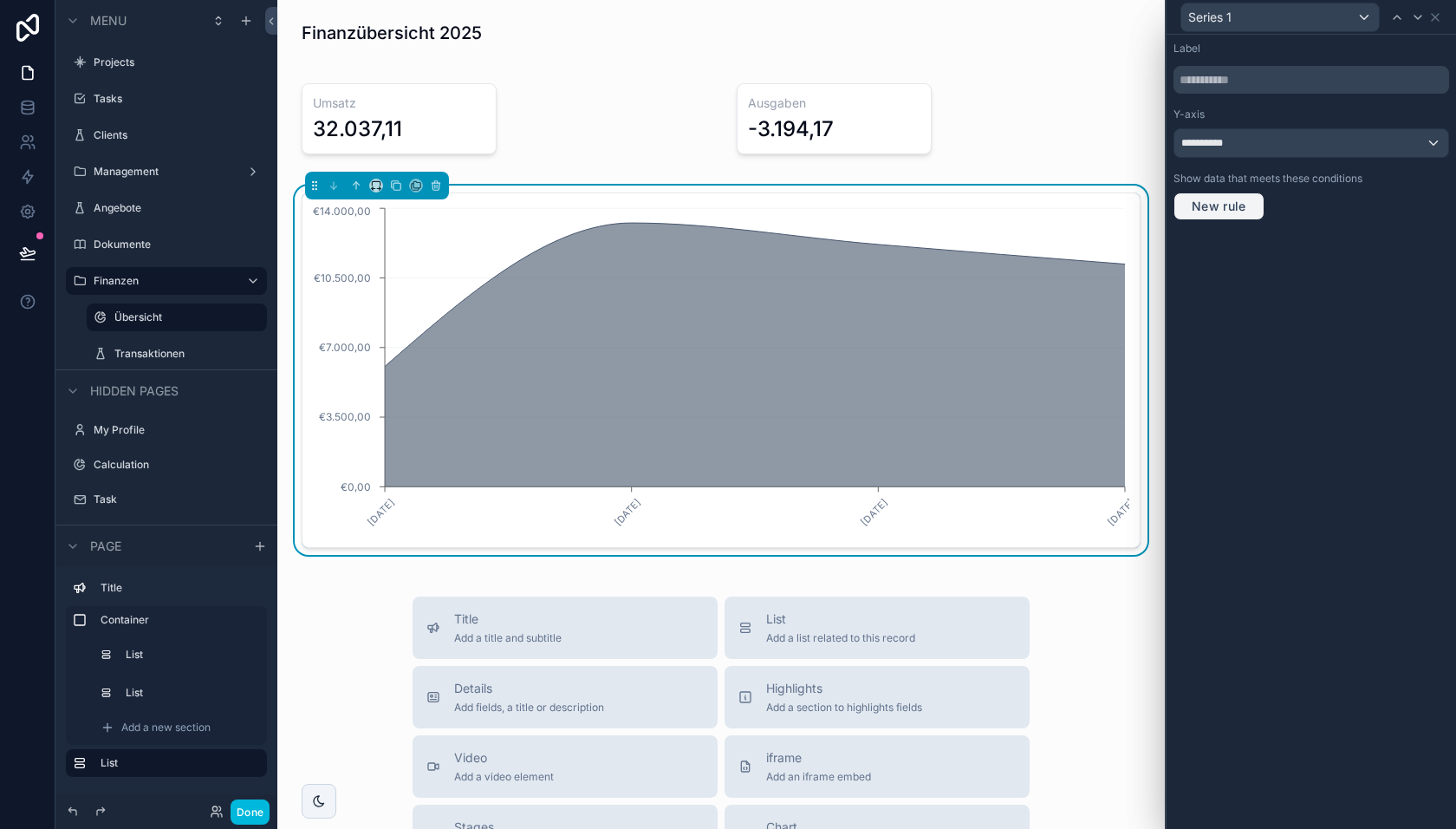
click at [1232, 198] on span "New rule" at bounding box center [1219, 206] width 68 height 16
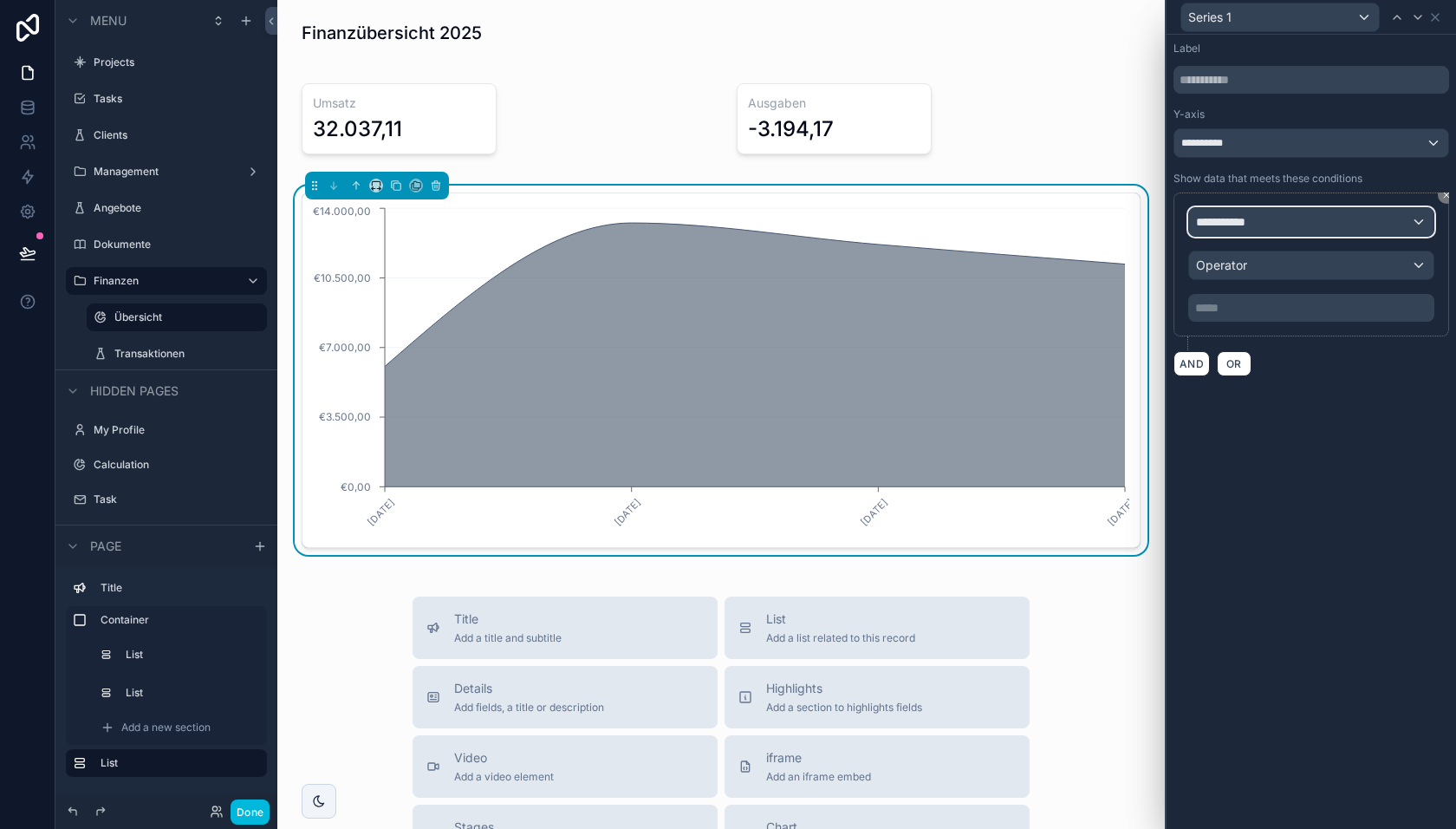
click at [1244, 225] on span "**********" at bounding box center [1228, 222] width 64 height 18
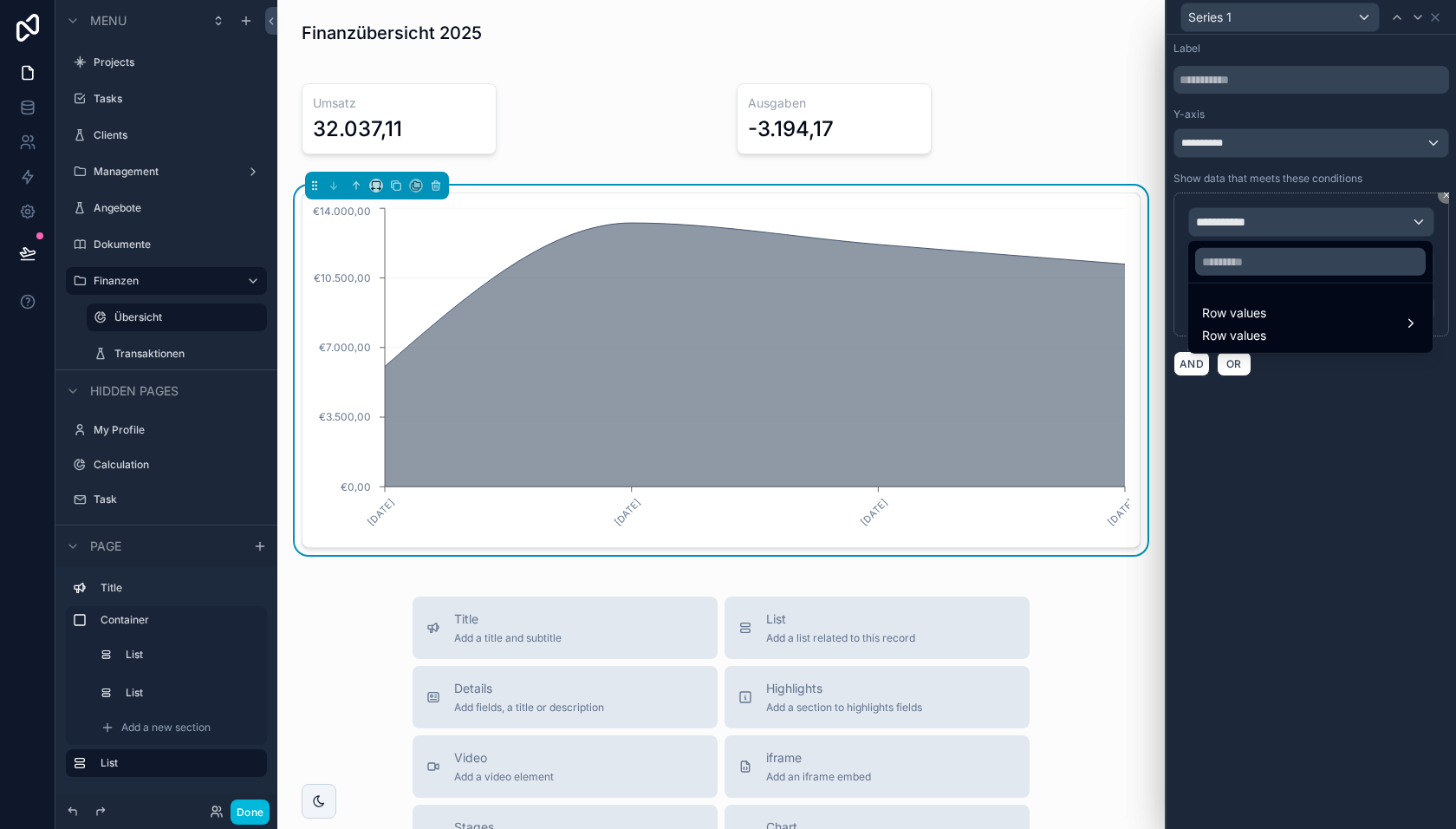
click at [1241, 318] on span "Row values" at bounding box center [1235, 313] width 64 height 20
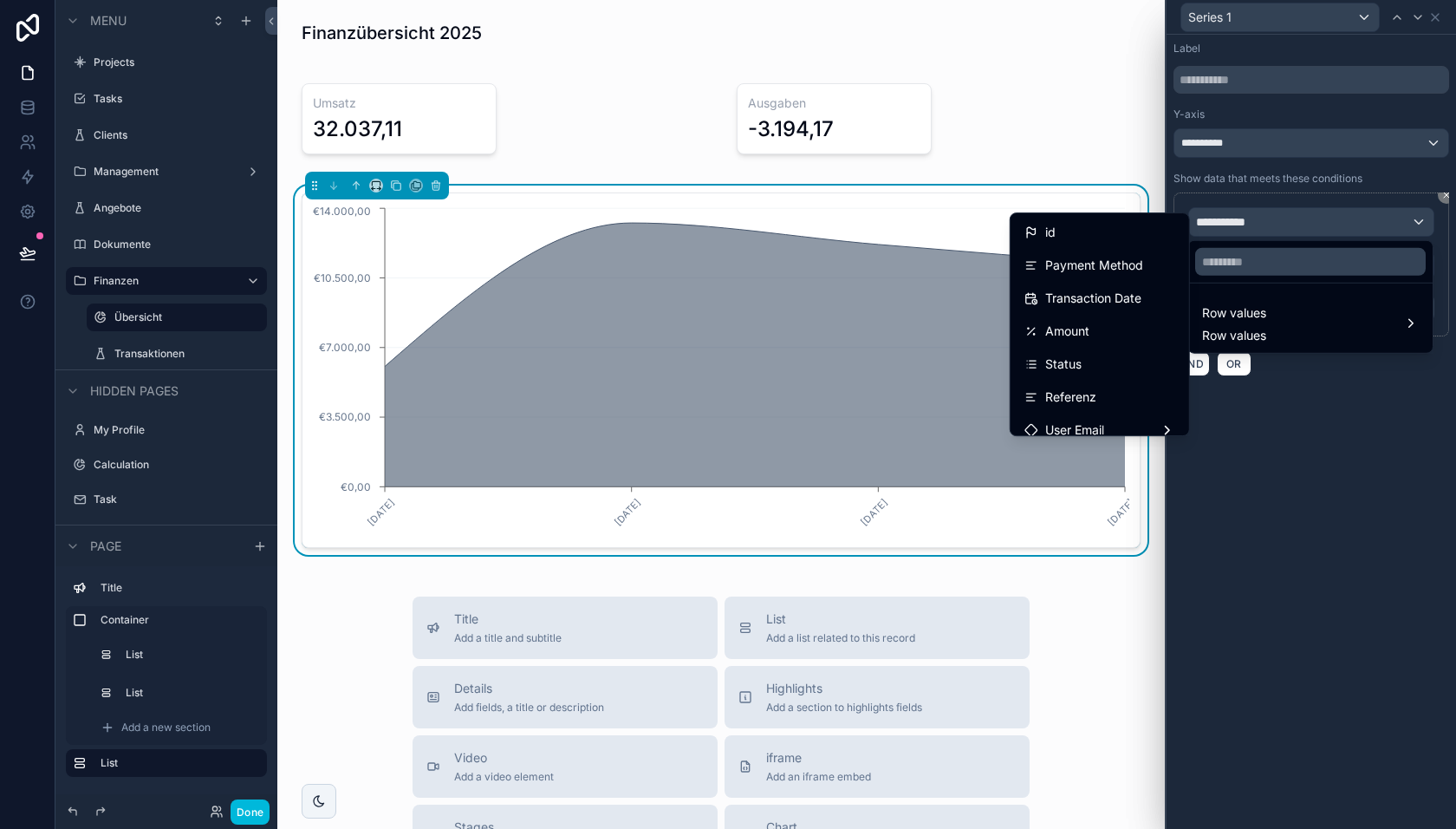
click at [1294, 396] on div at bounding box center [1311, 414] width 290 height 829
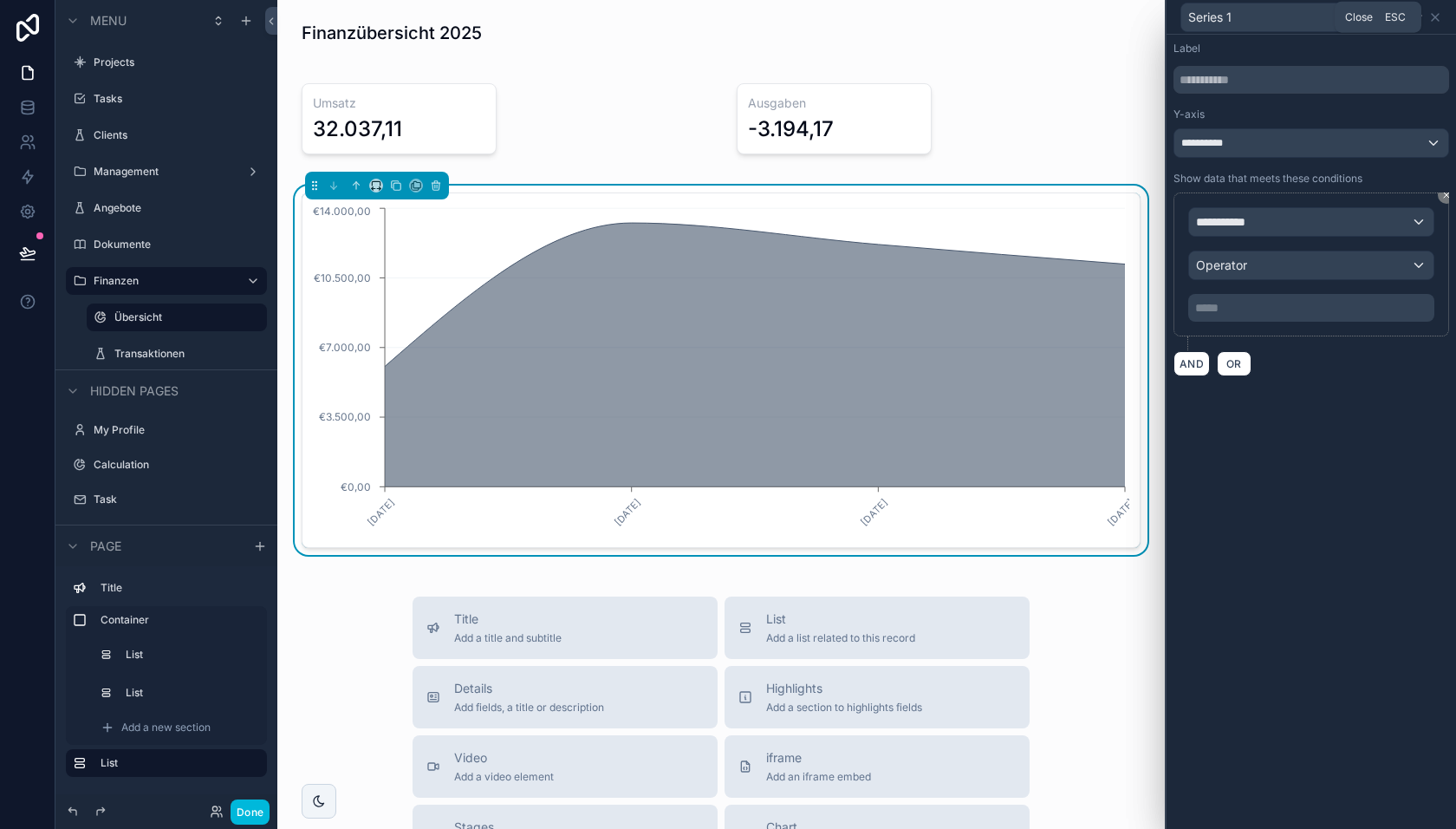
click at [1436, 16] on icon at bounding box center [1436, 18] width 7 height 7
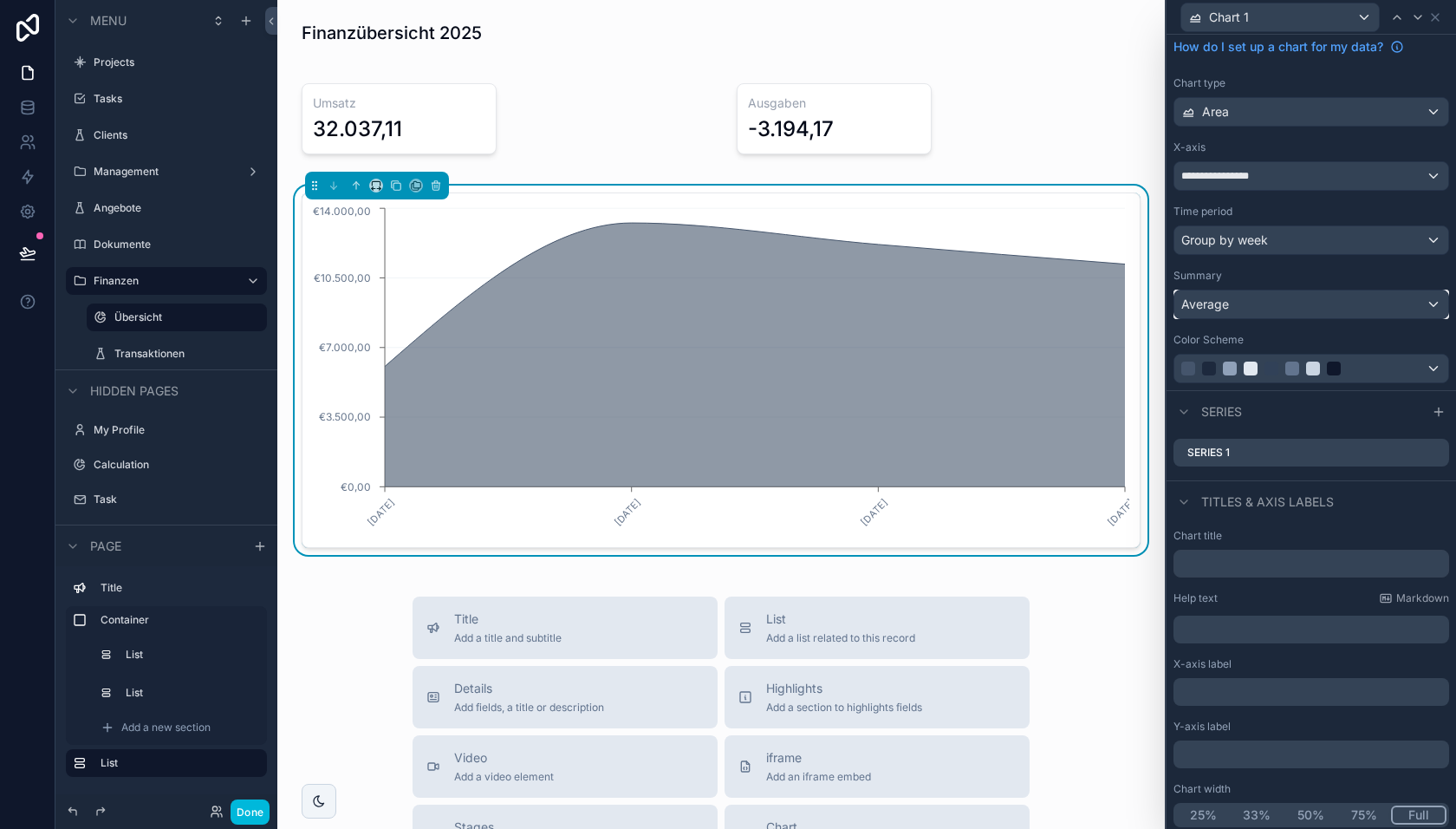
click at [1311, 309] on div "Average" at bounding box center [1311, 304] width 274 height 27
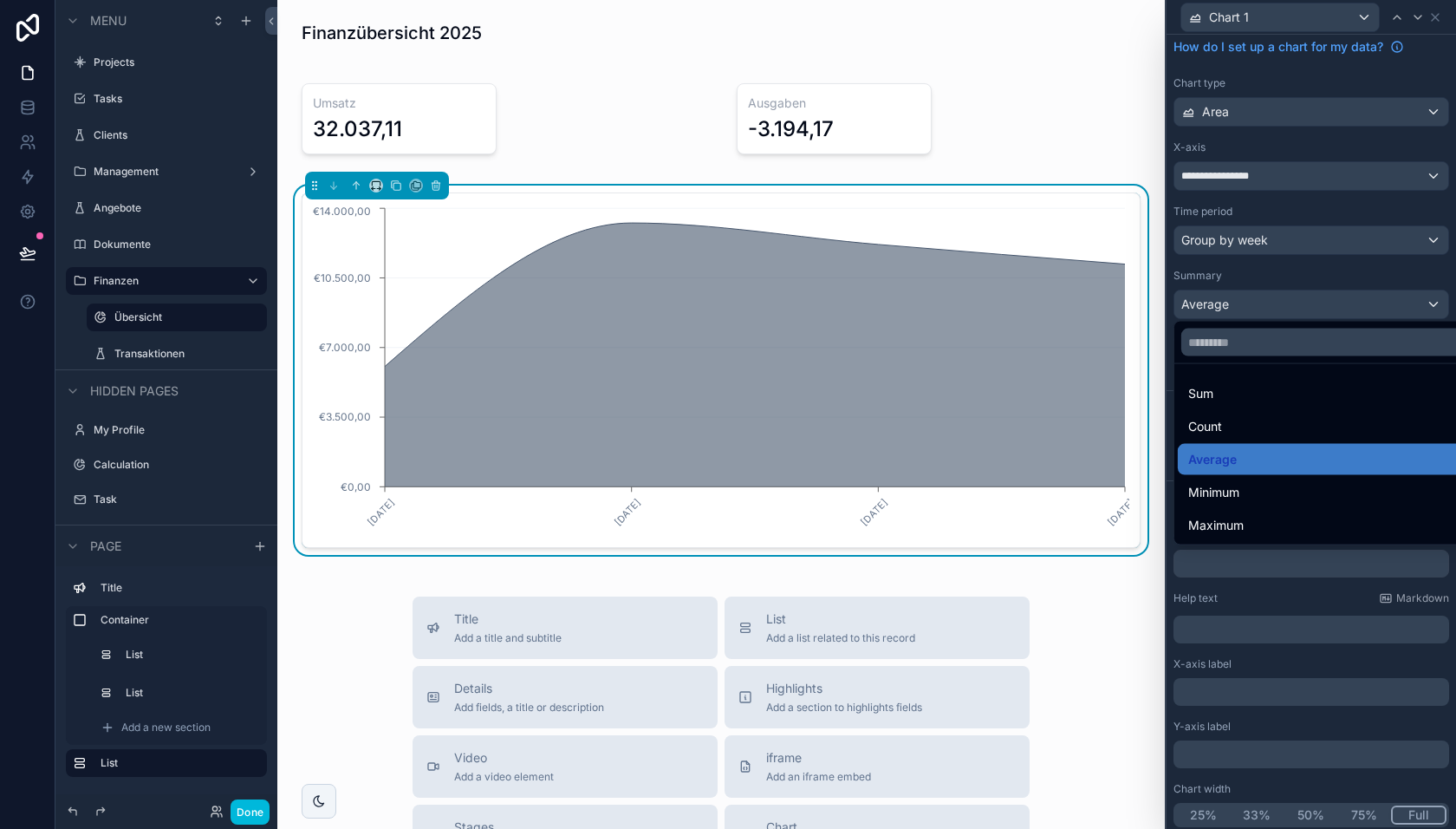
click at [1290, 396] on div "Sum" at bounding box center [1332, 393] width 287 height 20
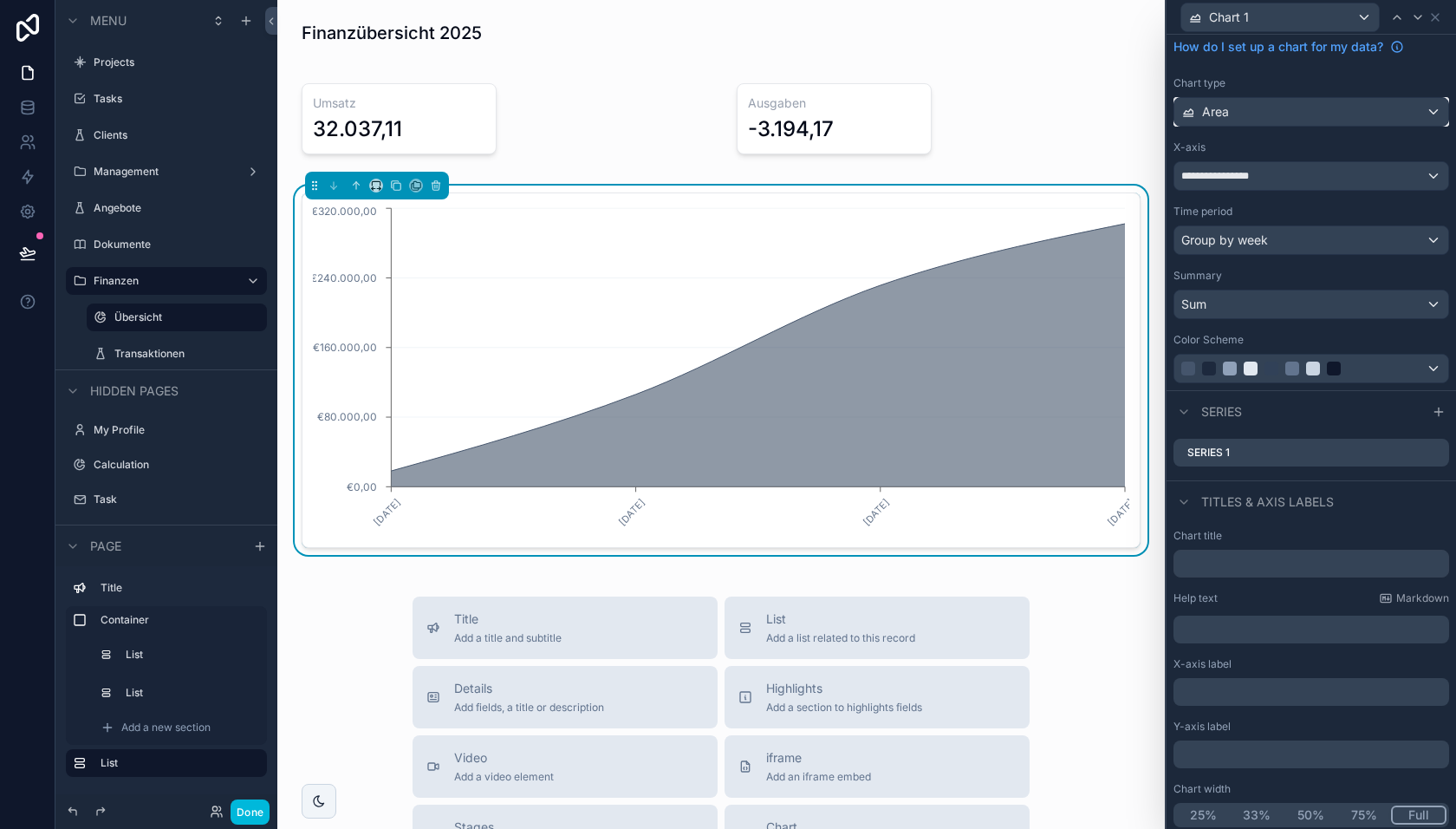
click at [1285, 112] on div "Area" at bounding box center [1311, 112] width 274 height 27
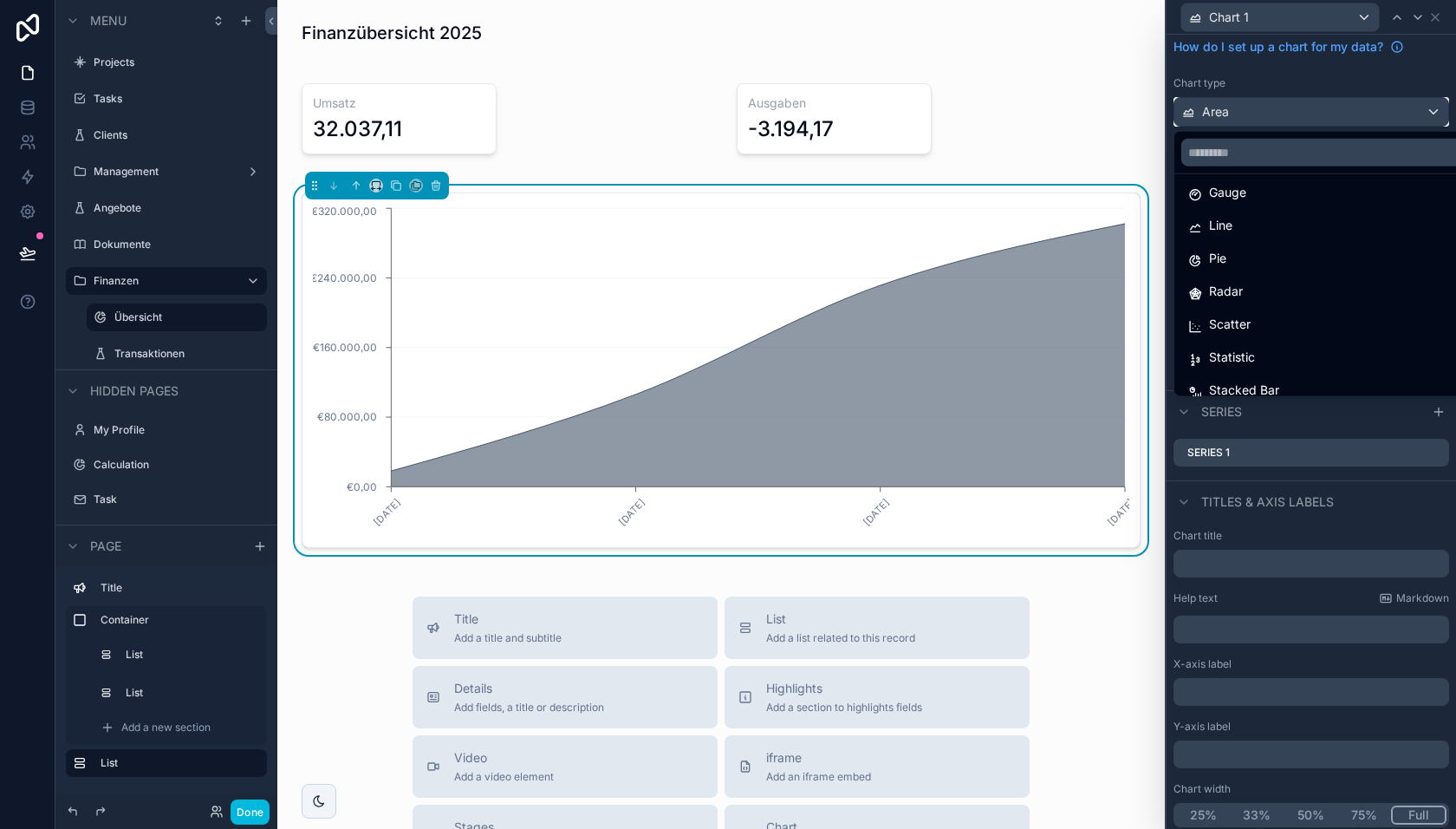
scroll to position [122, 0]
click at [1242, 370] on span "Stacked Bar" at bounding box center [1243, 377] width 70 height 20
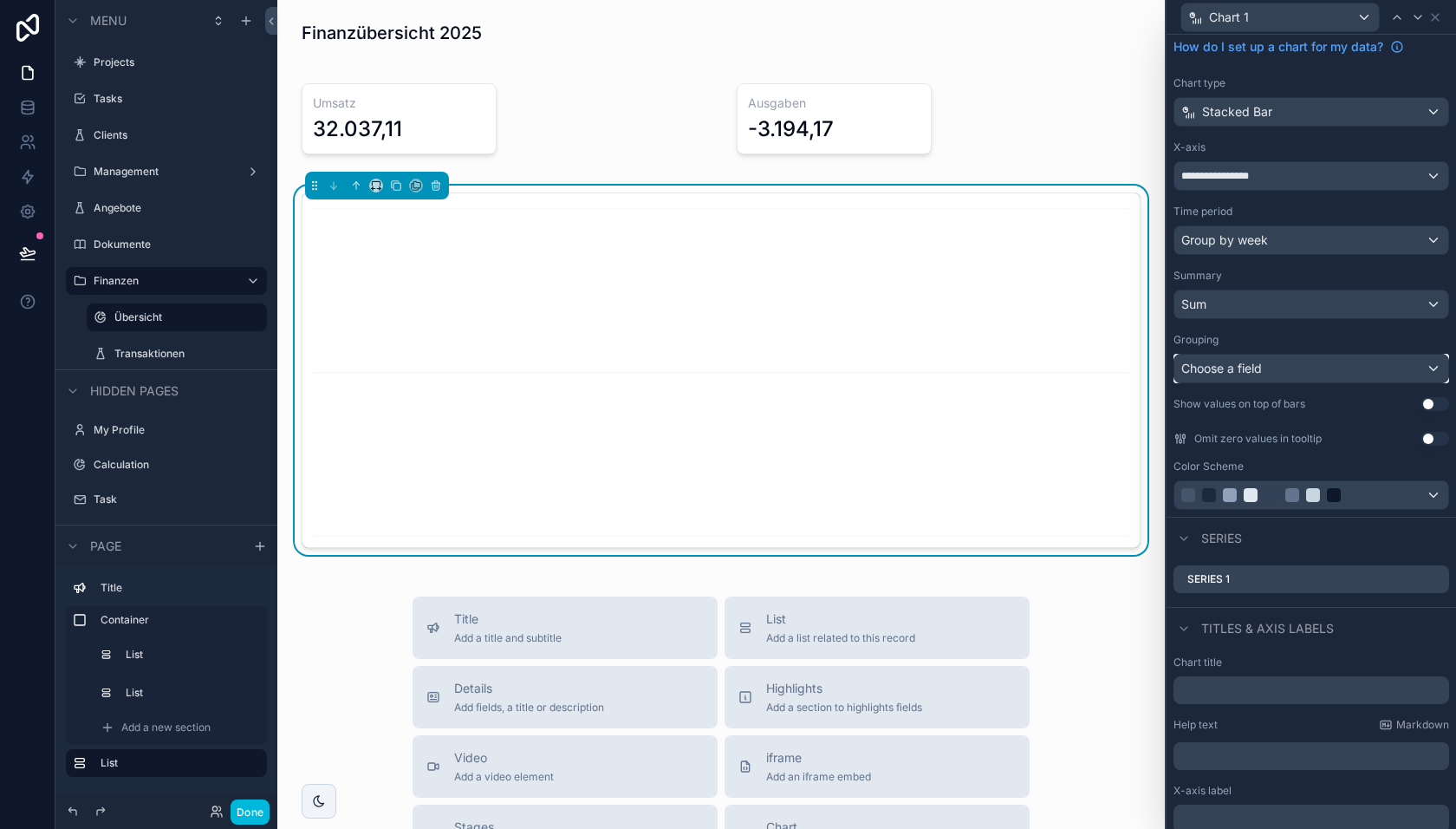
click at [1264, 354] on div "Choose a field" at bounding box center [1311, 368] width 274 height 27
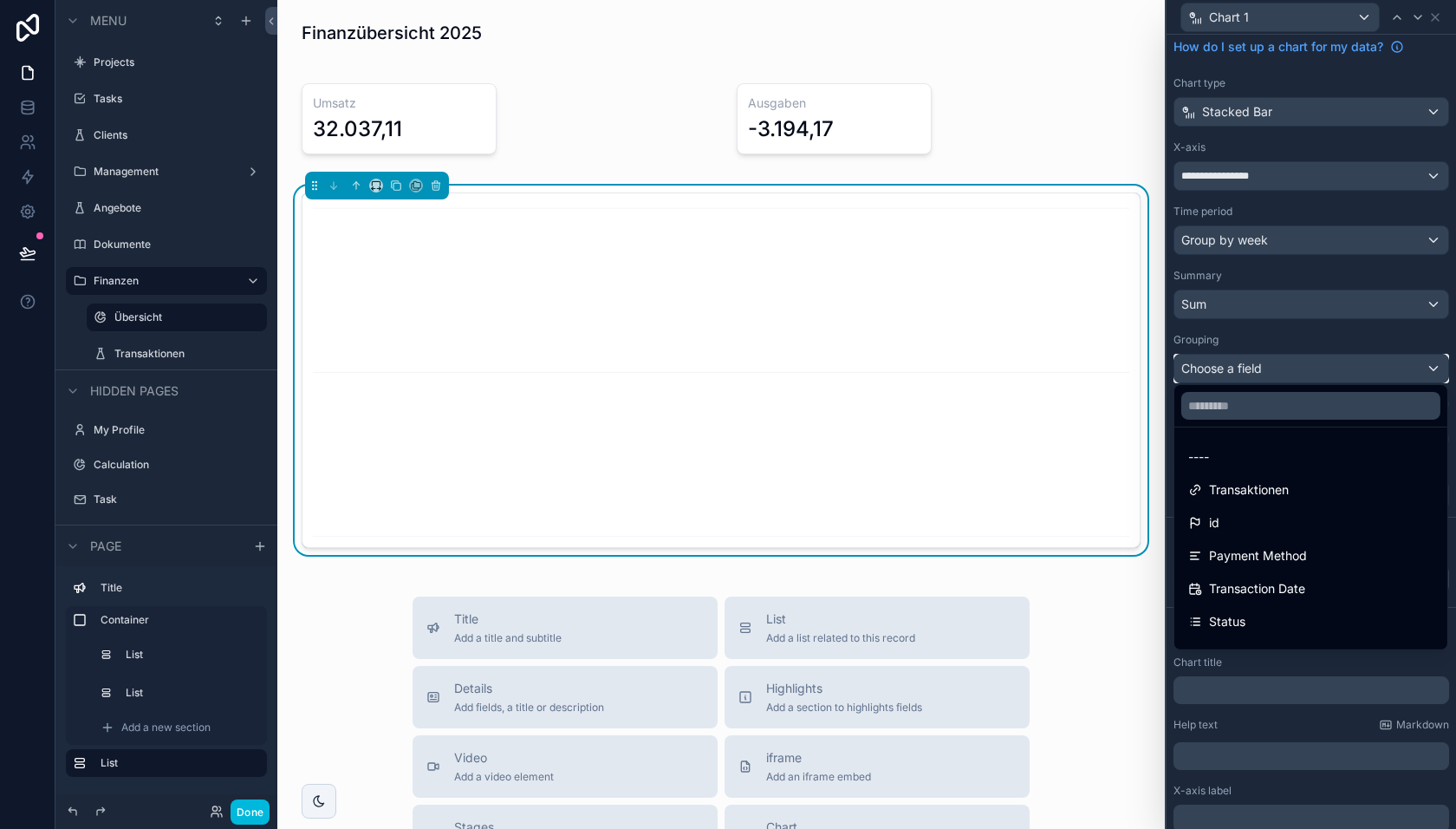
scroll to position [48, 0]
click at [1271, 531] on span "Transaction Date" at bounding box center [1257, 540] width 97 height 20
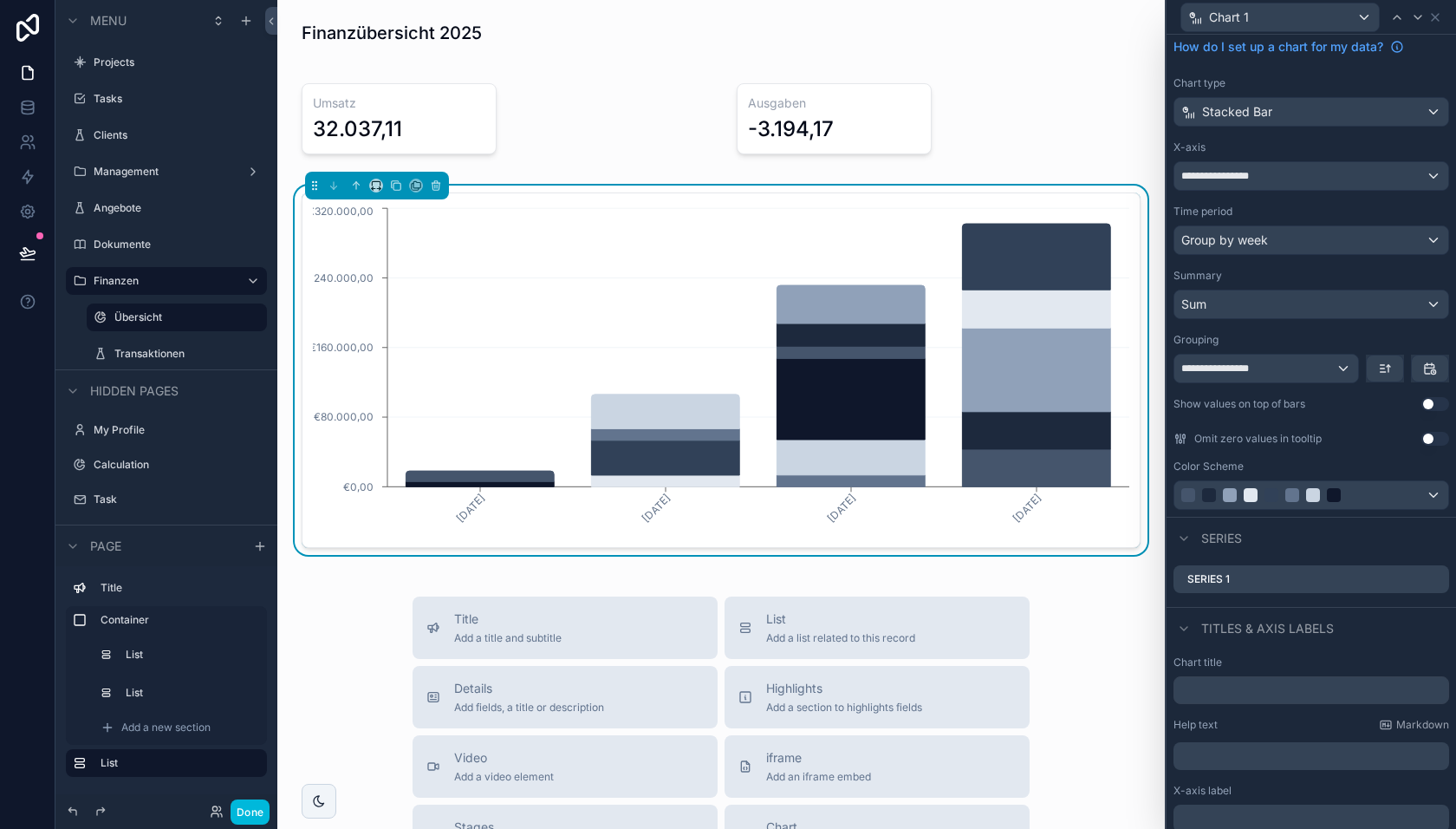
scroll to position [52, 0]
click at [1252, 118] on span "Stacked Bar" at bounding box center [1237, 112] width 70 height 18
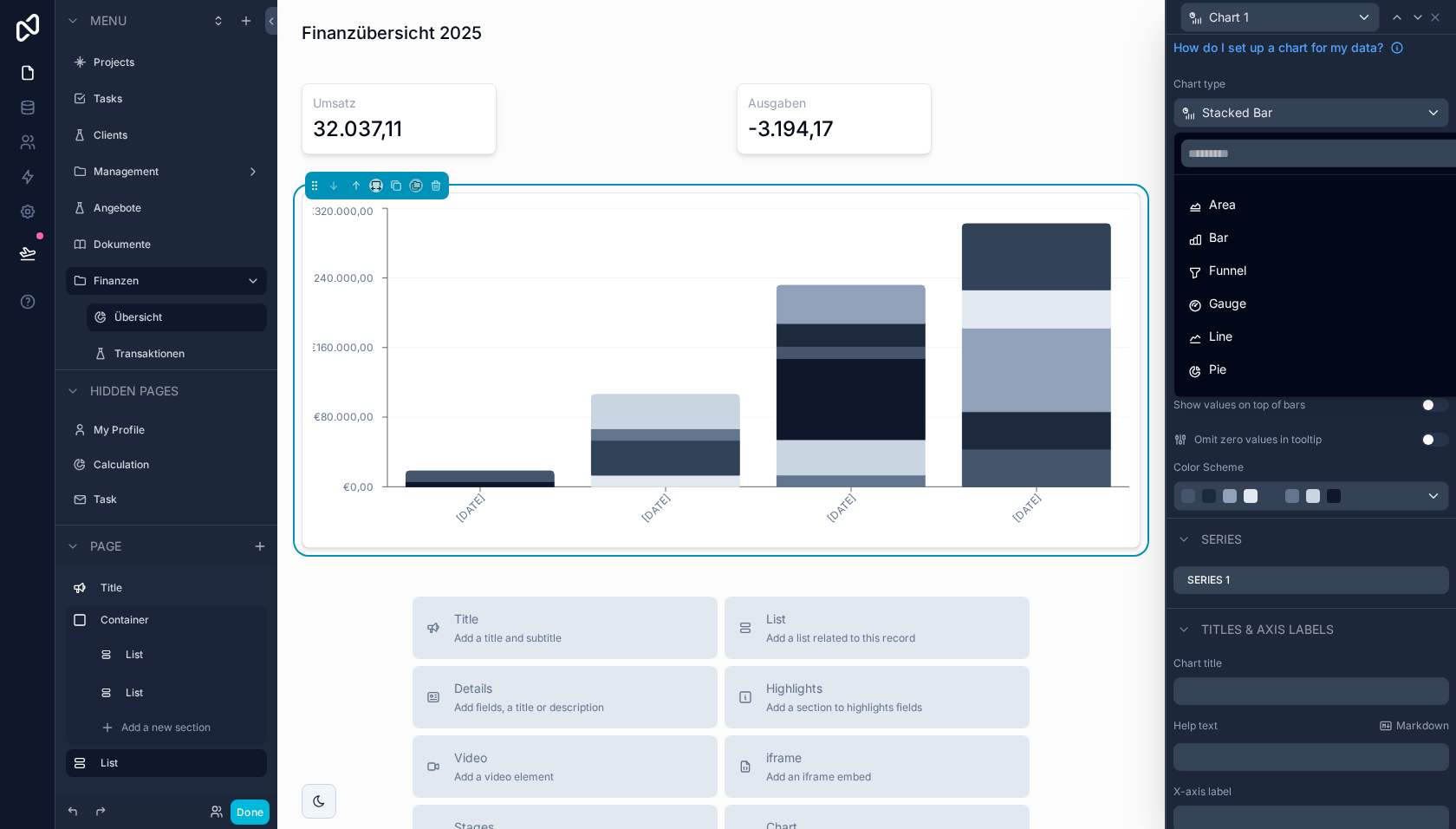
click at [1252, 118] on div at bounding box center [1311, 414] width 290 height 829
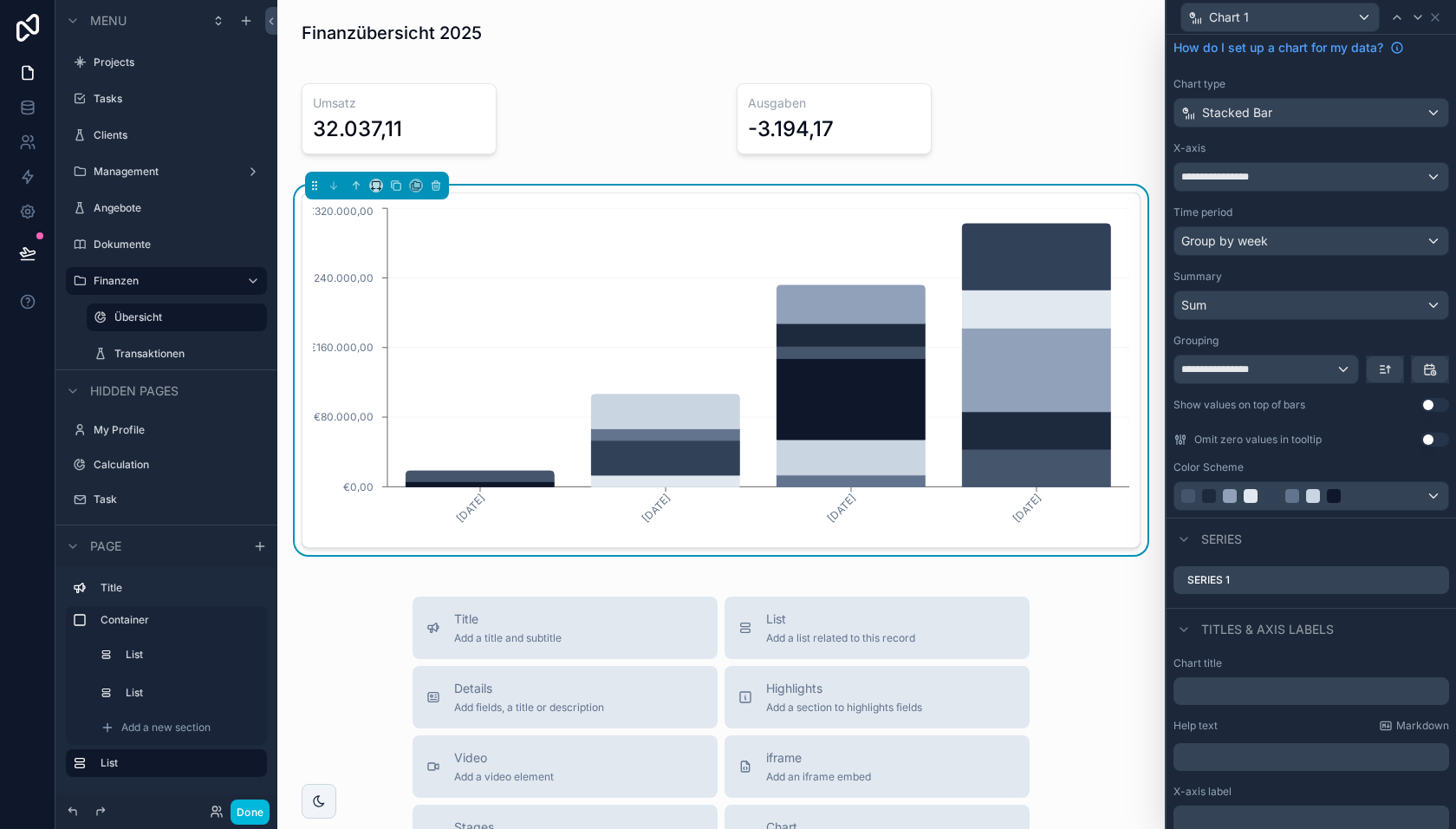
click at [0, 0] on icon at bounding box center [0, 0] width 0 height 0
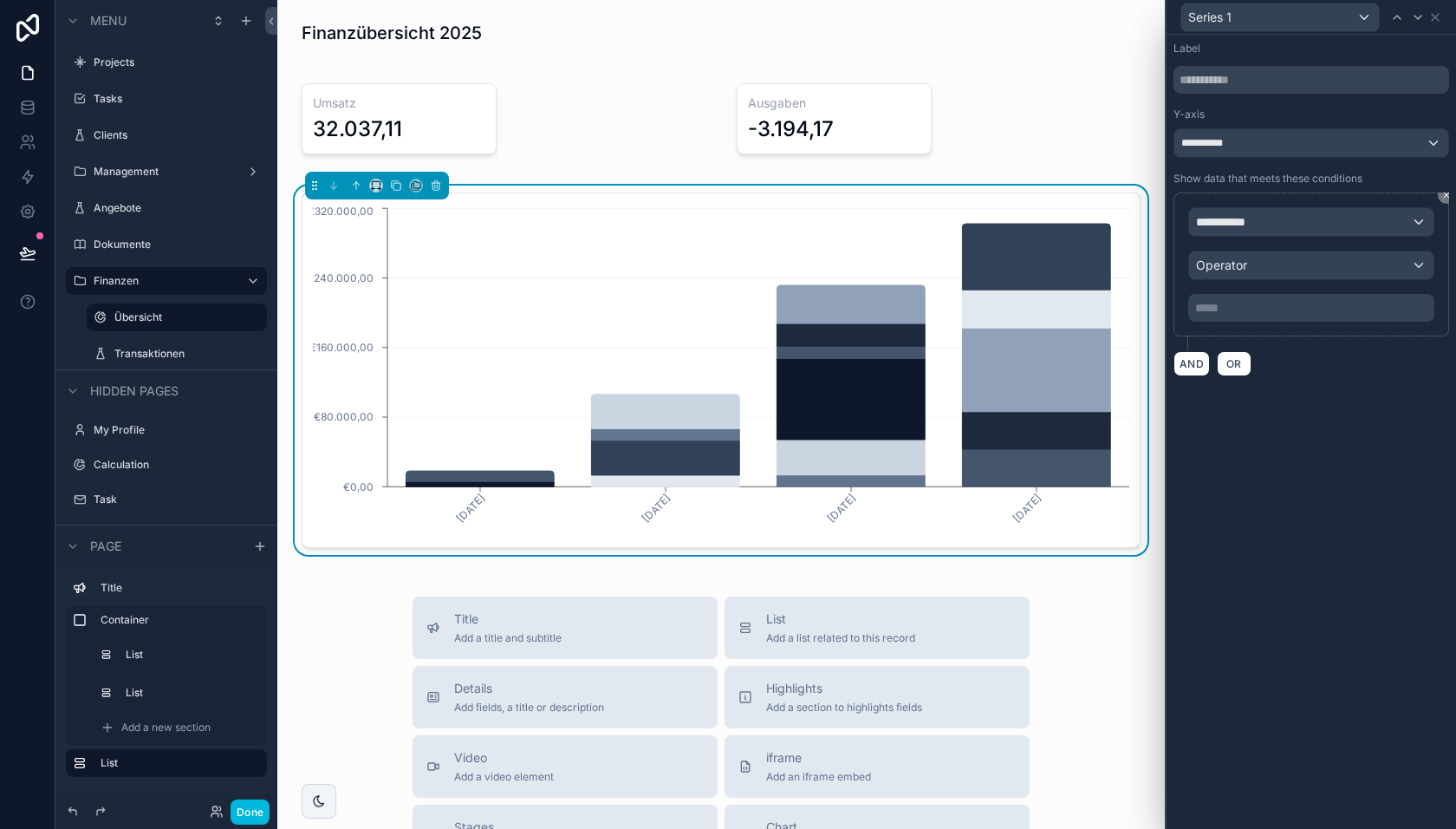
click at [1446, 195] on icon at bounding box center [1447, 195] width 11 height 11
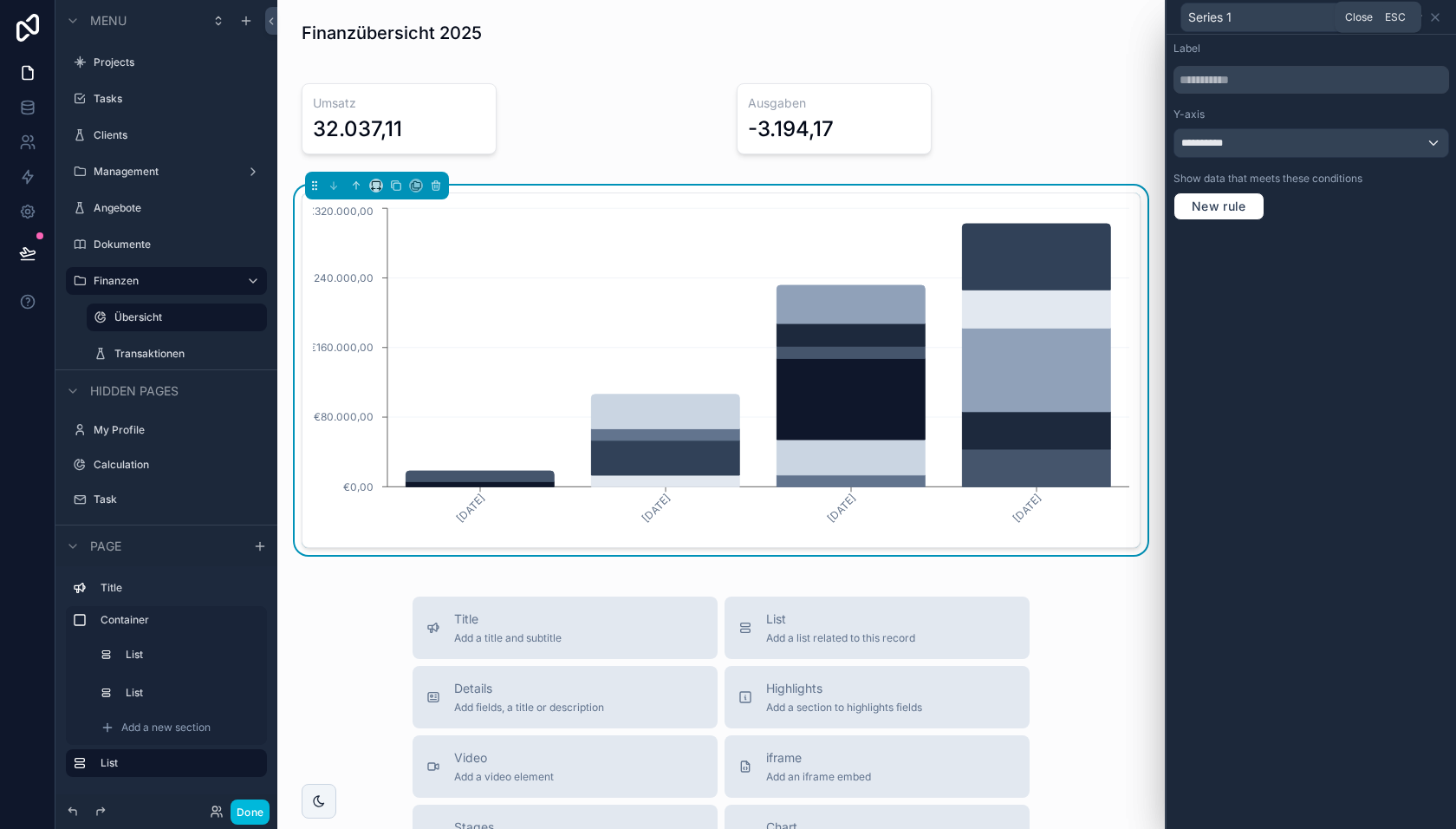
click at [1437, 12] on icon at bounding box center [1436, 18] width 14 height 14
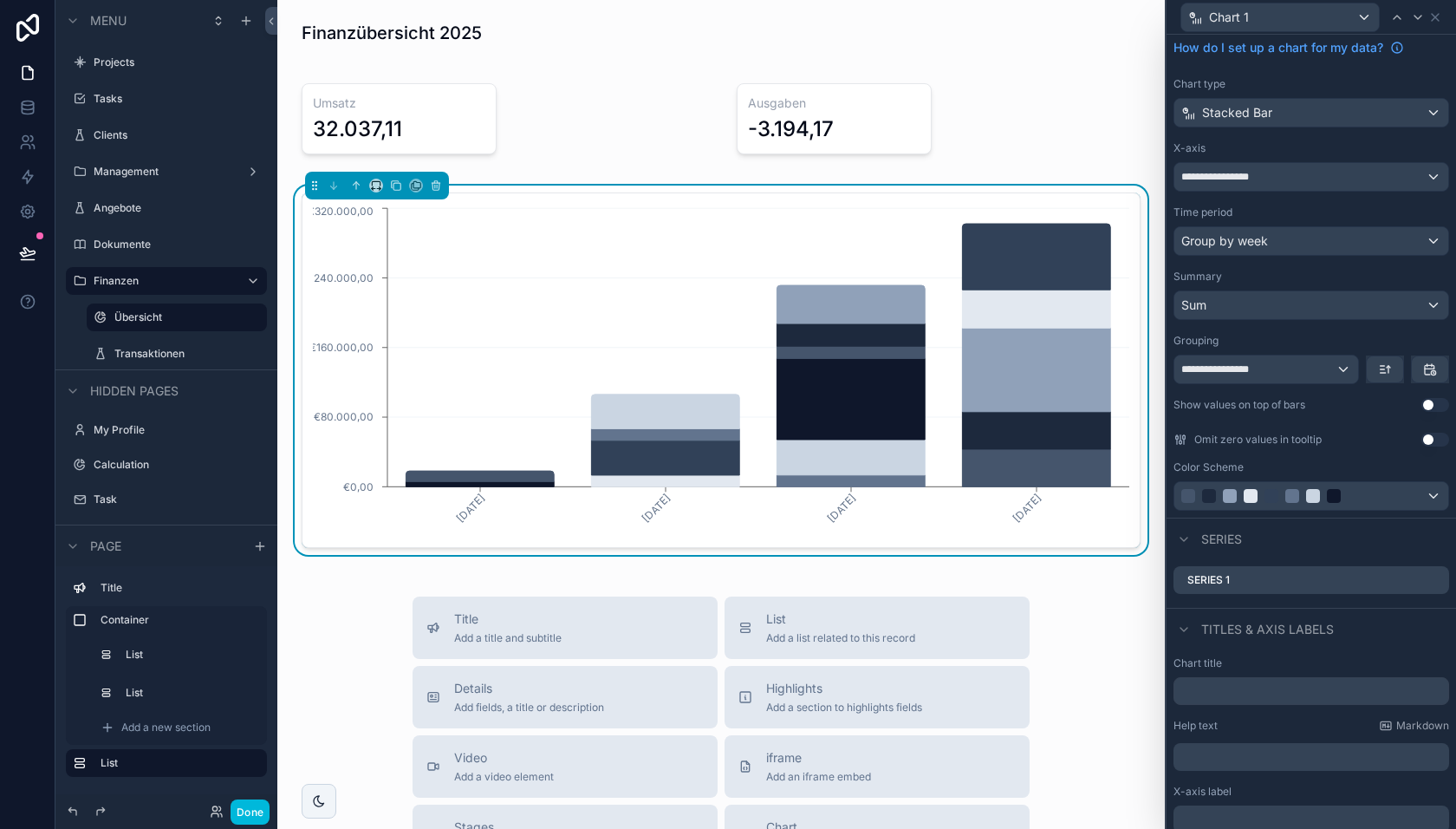
click at [1274, 130] on div "**********" at bounding box center [1311, 271] width 290 height 492
click at [1268, 125] on div "Stacked Bar" at bounding box center [1311, 112] width 274 height 27
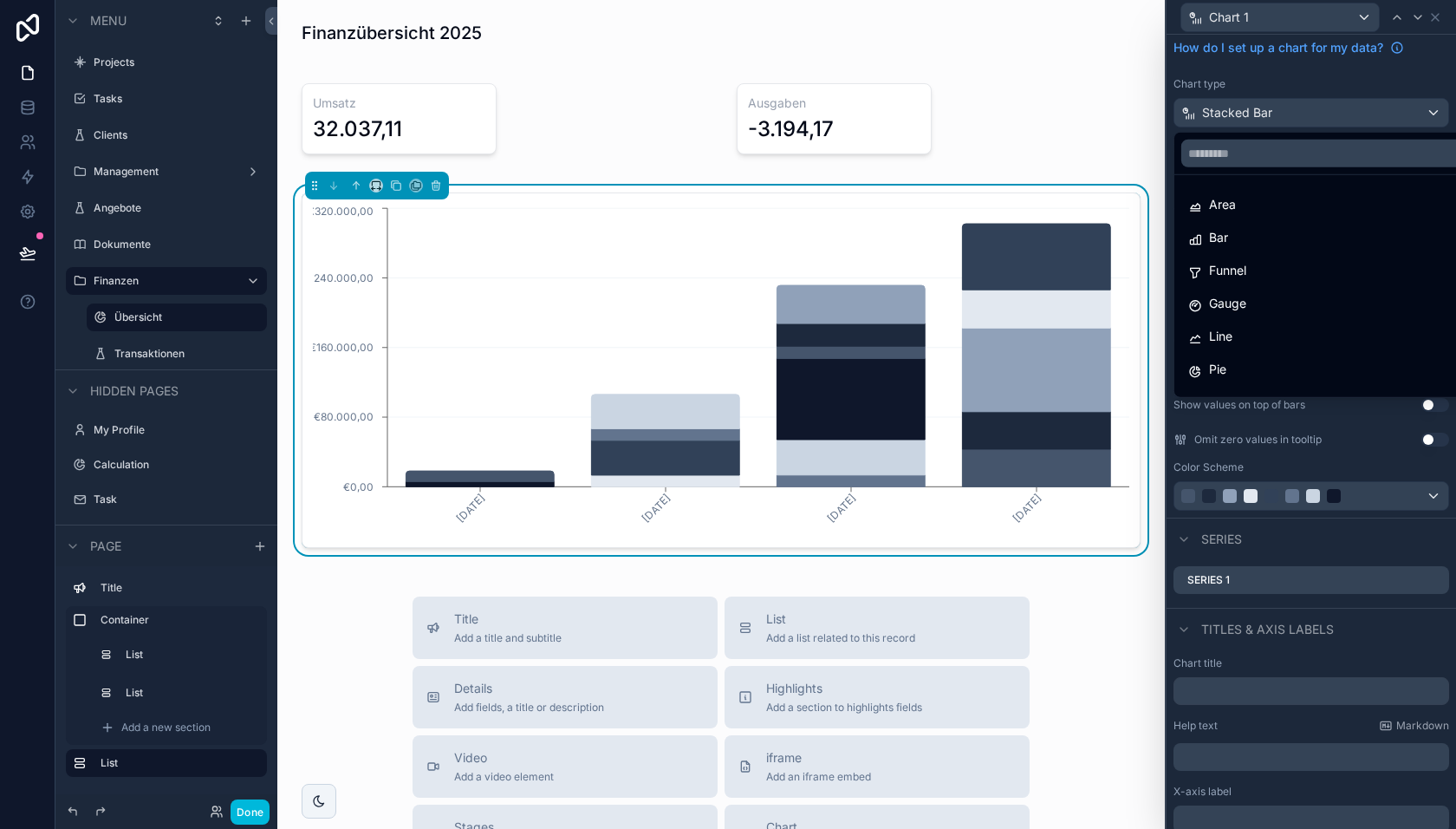
click at [1244, 234] on div "Bar" at bounding box center [1332, 236] width 287 height 20
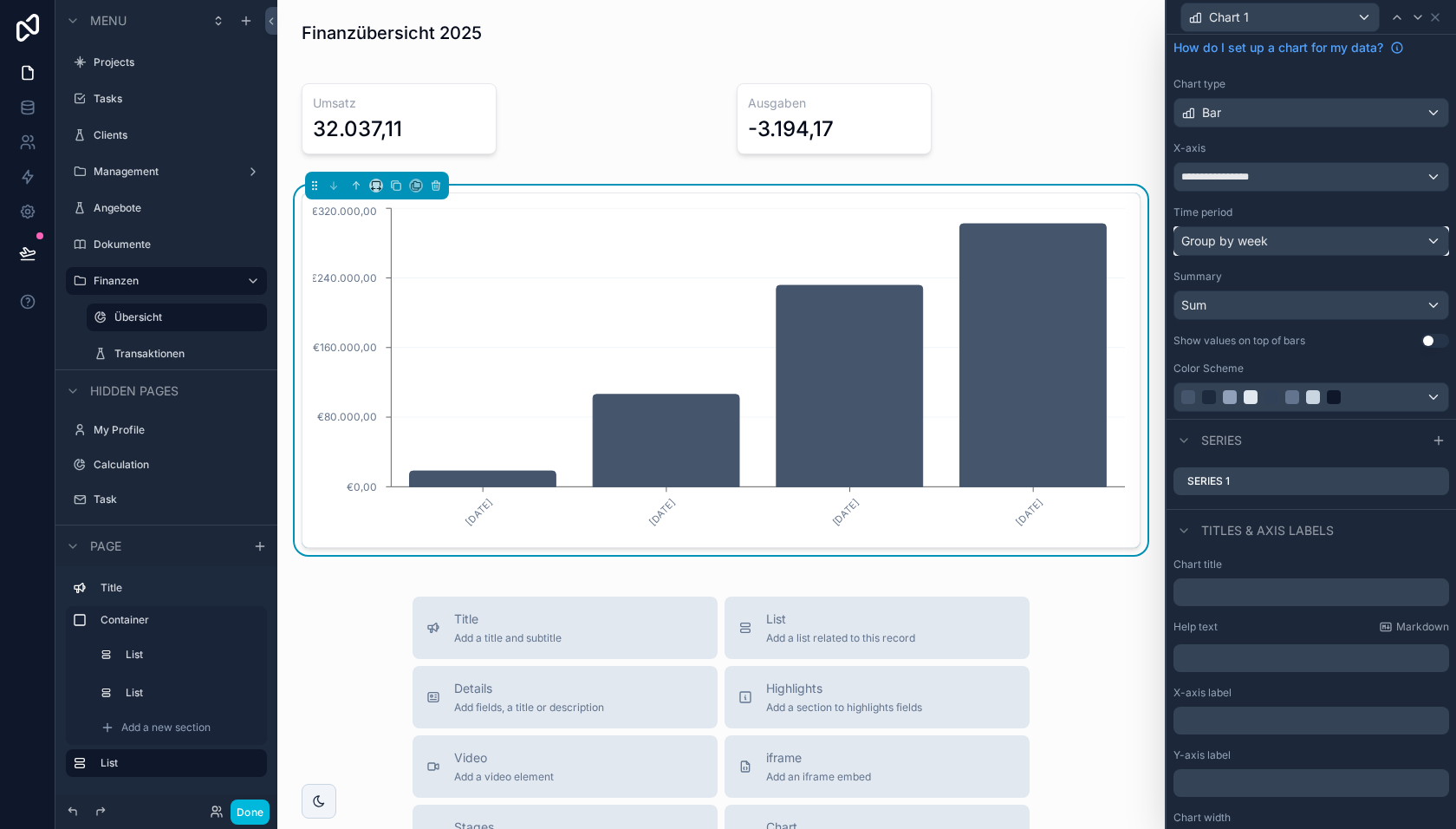
click at [1232, 245] on span "Group by week" at bounding box center [1225, 241] width 87 height 18
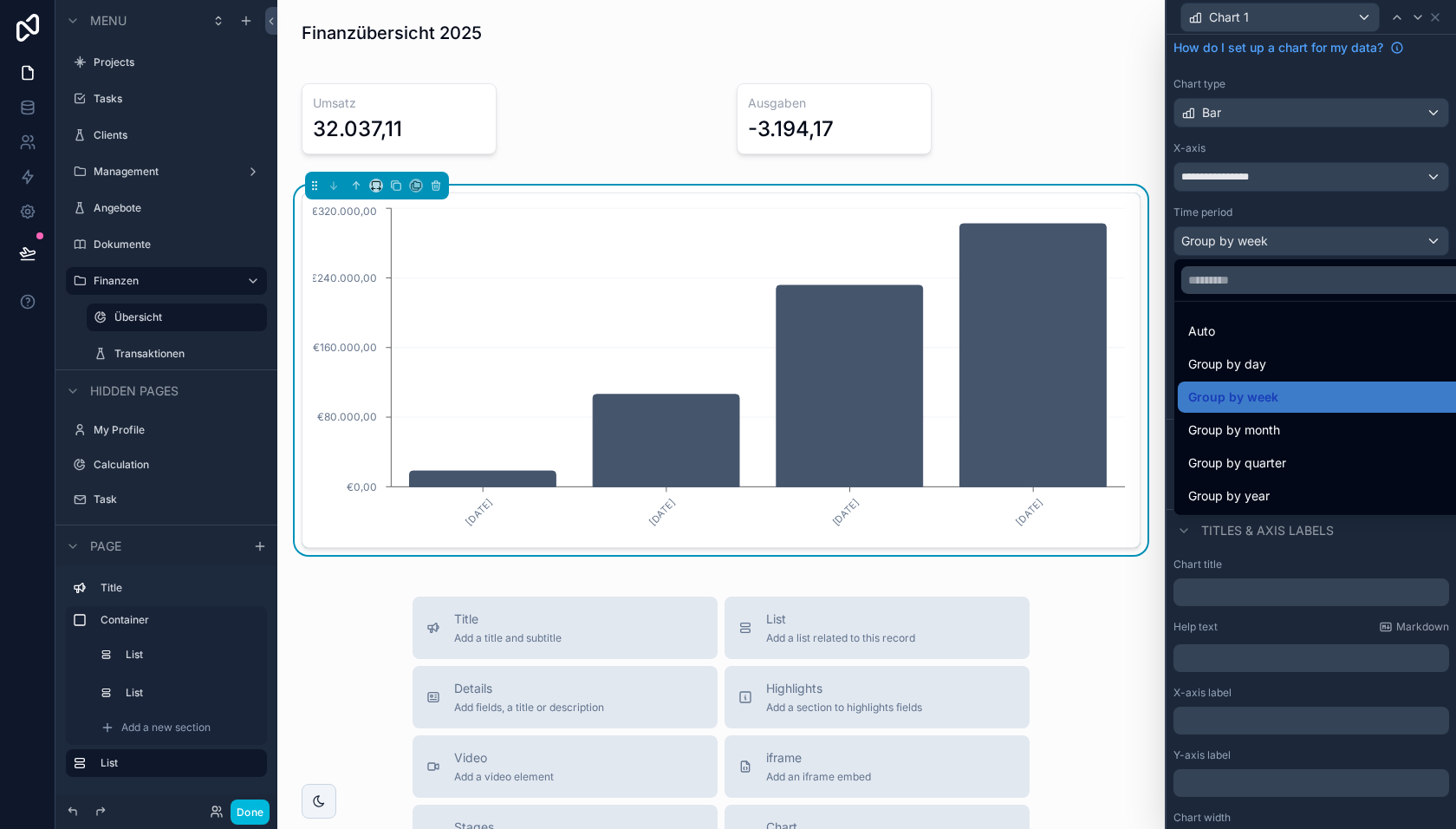
click at [1232, 245] on div at bounding box center [1311, 414] width 290 height 829
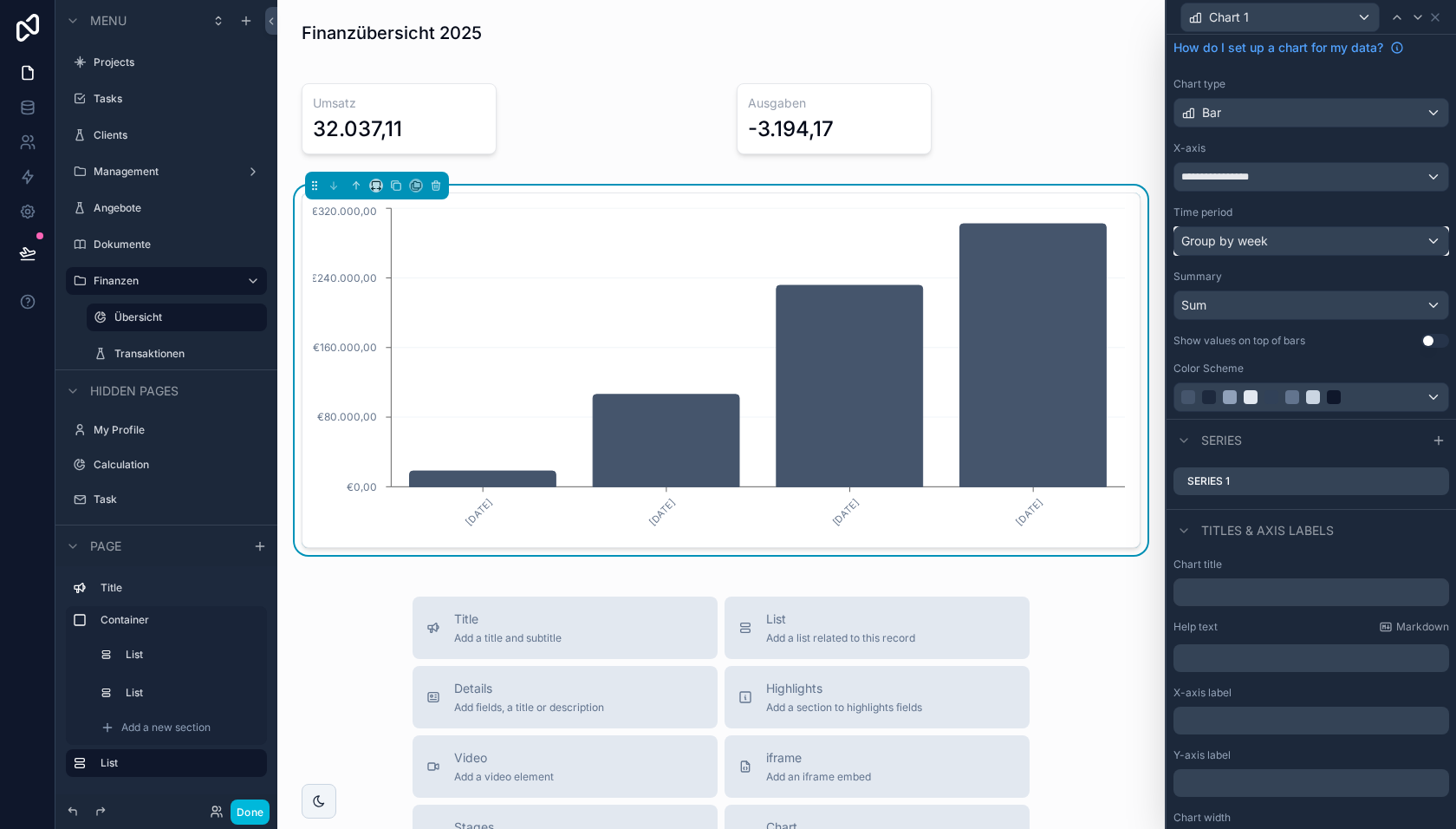
click at [1223, 242] on span "Group by week" at bounding box center [1225, 241] width 87 height 18
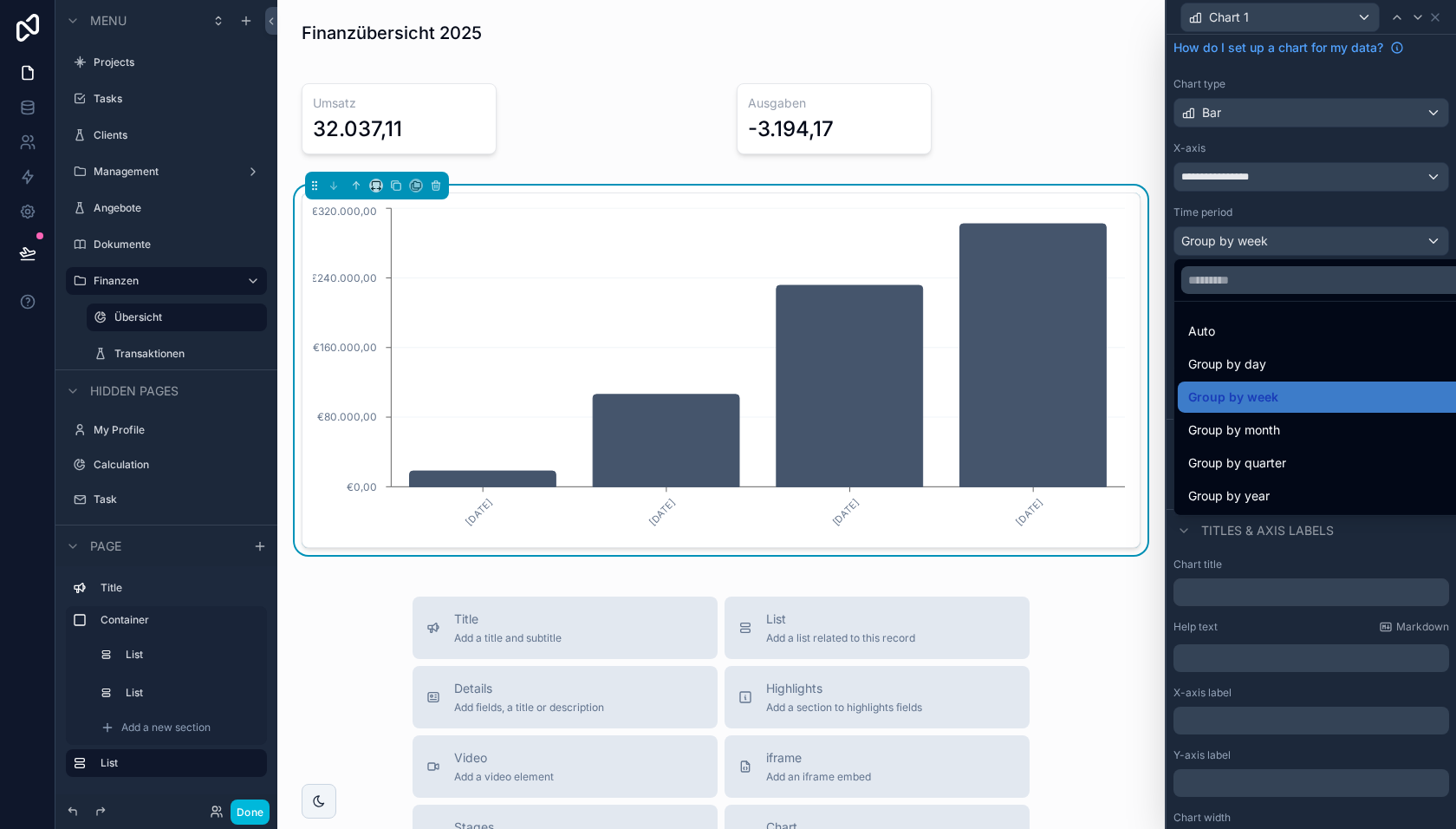
click at [1210, 316] on div "Auto" at bounding box center [1331, 330] width 307 height 31
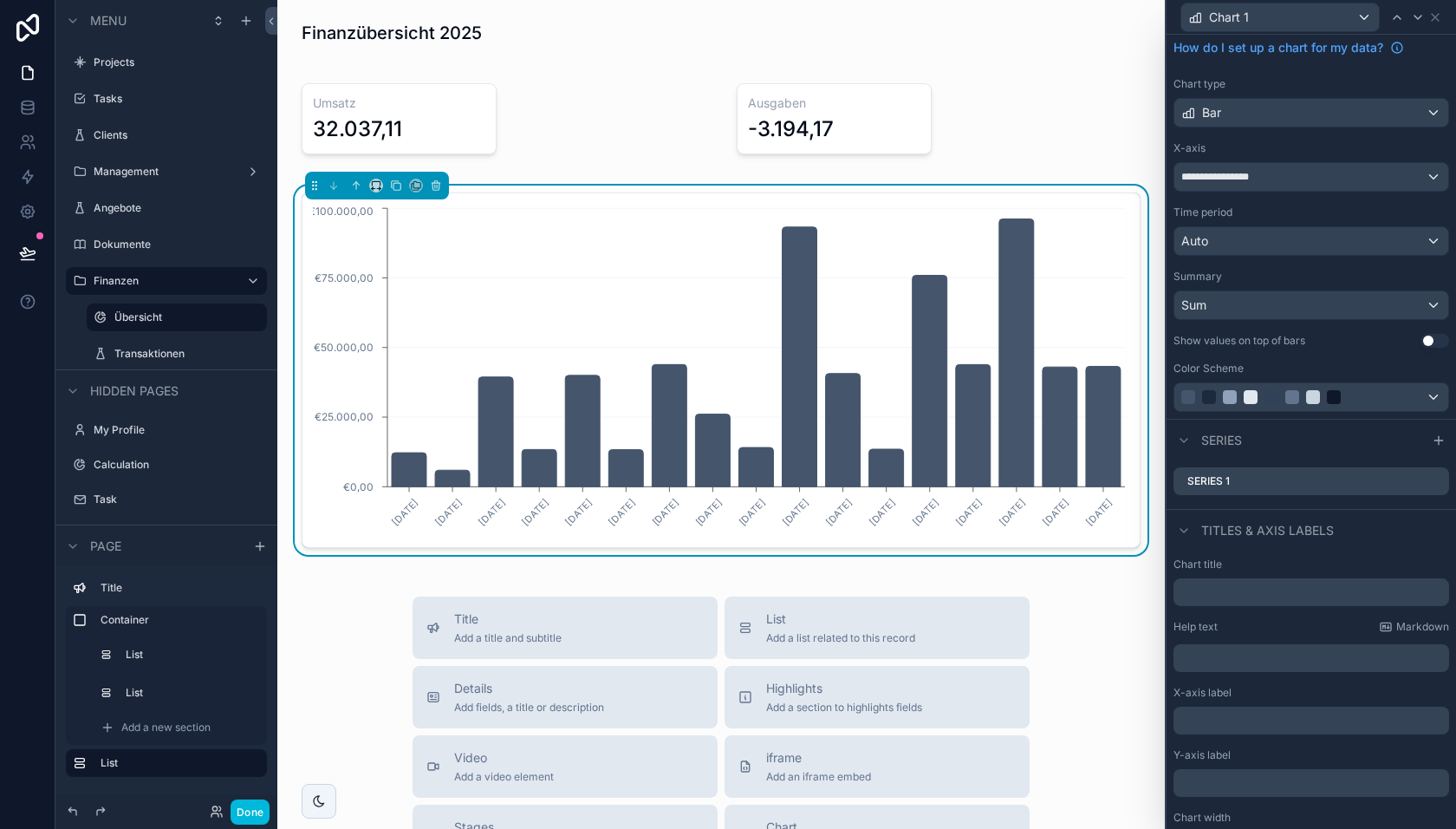
click at [0, 0] on icon at bounding box center [0, 0] width 0 height 0
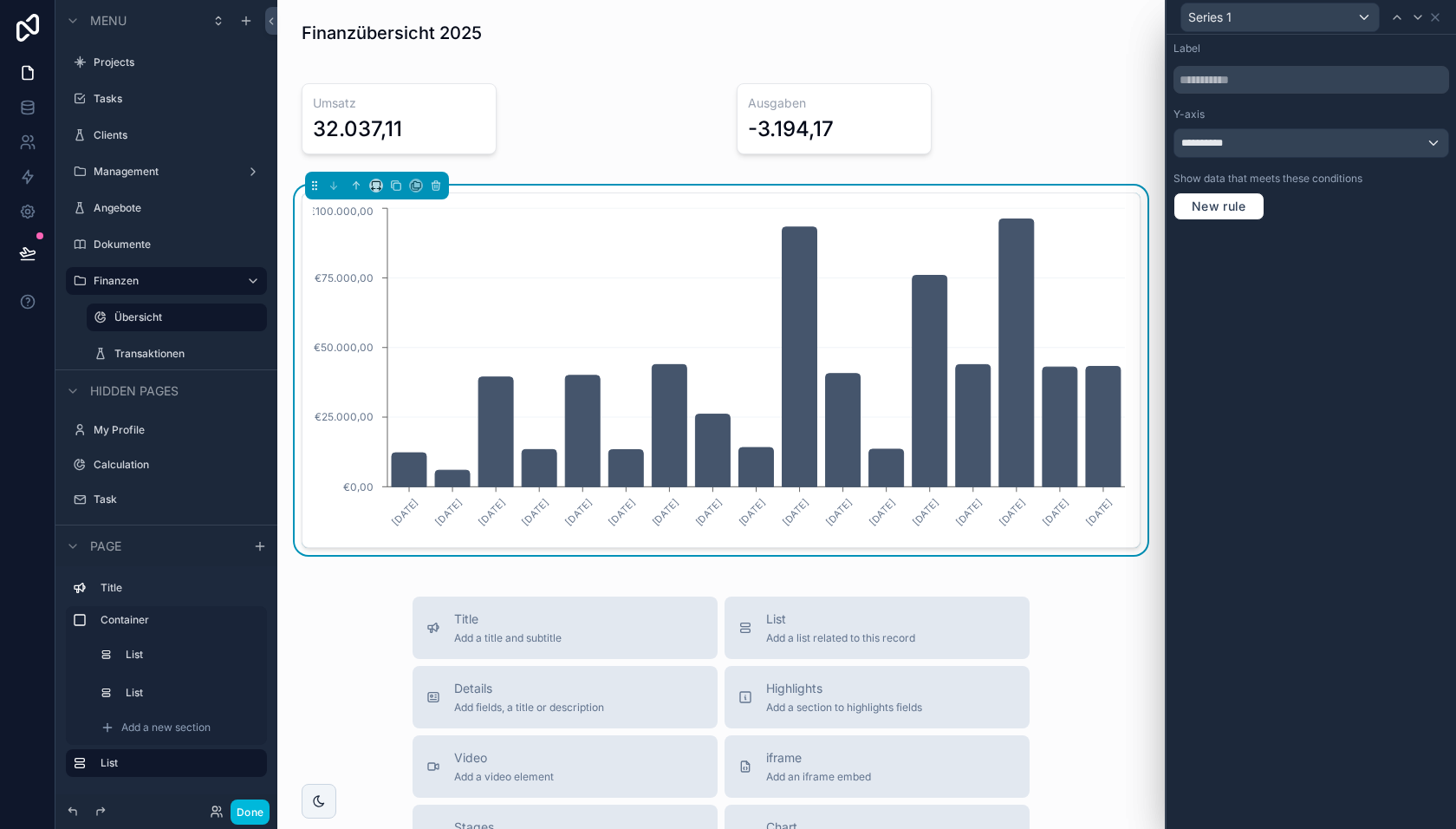
click at [1437, 19] on icon at bounding box center [1436, 18] width 7 height 7
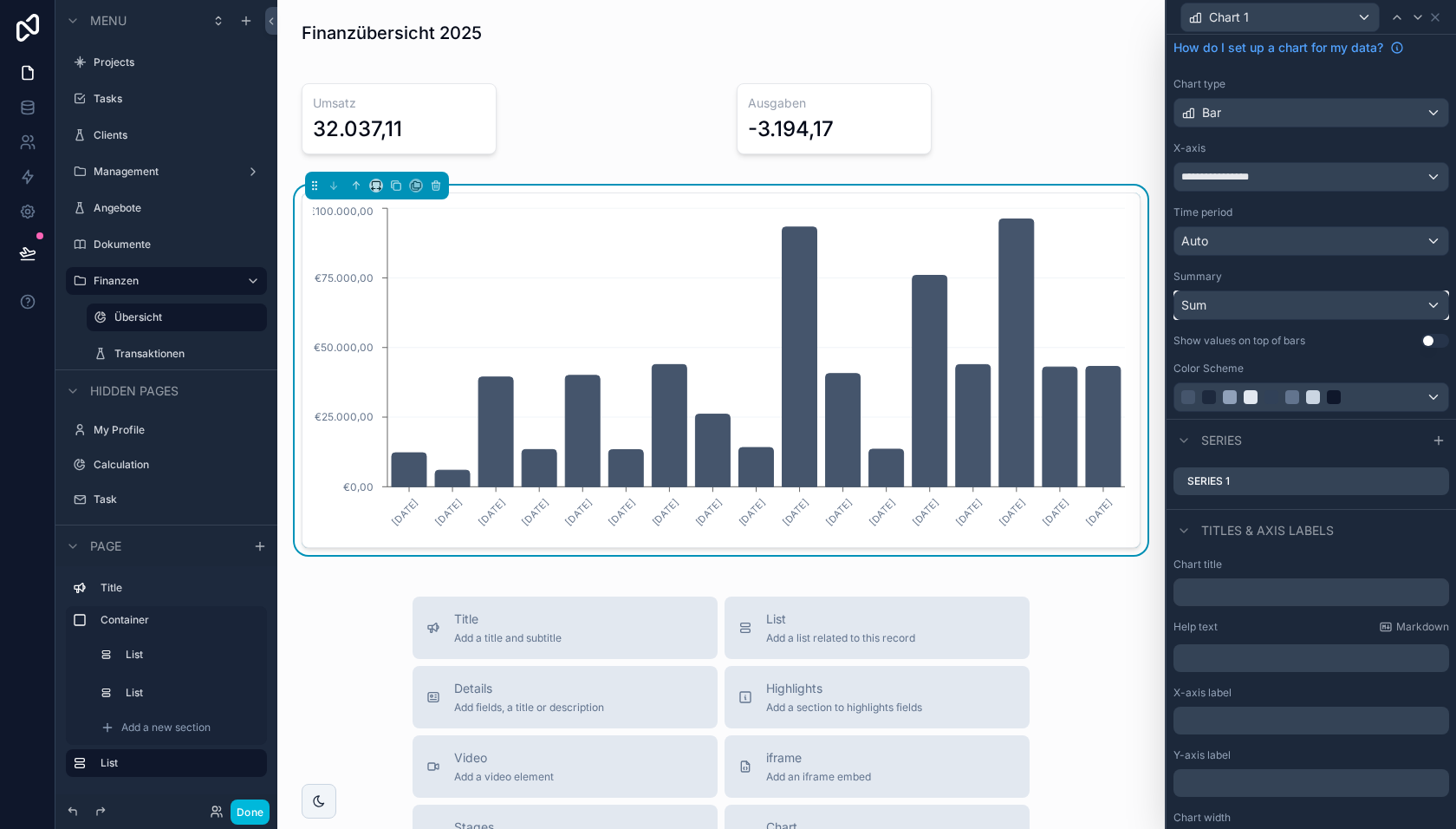
click at [1260, 306] on div "Sum" at bounding box center [1311, 305] width 274 height 27
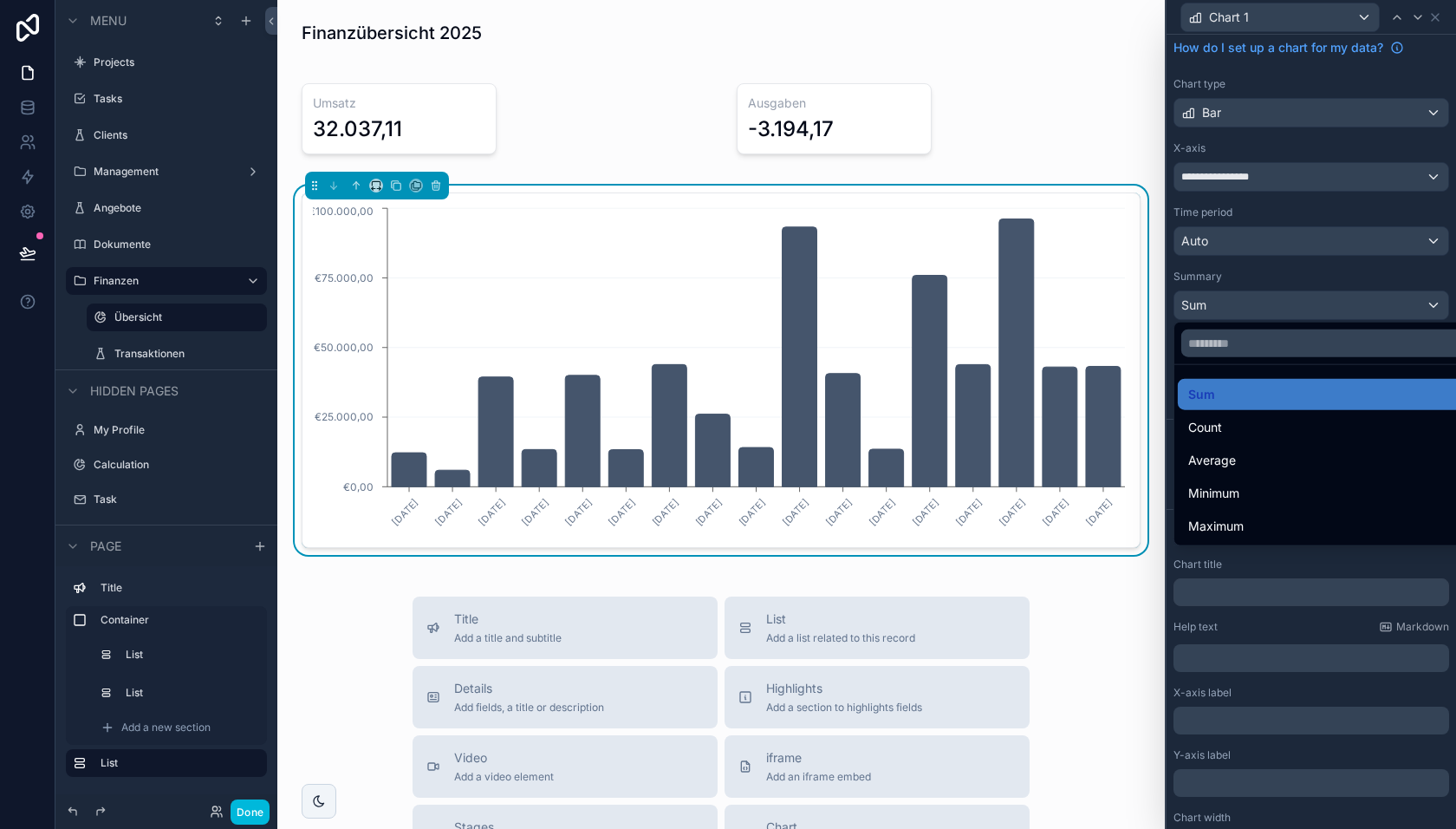
click at [1238, 584] on div at bounding box center [1311, 414] width 290 height 829
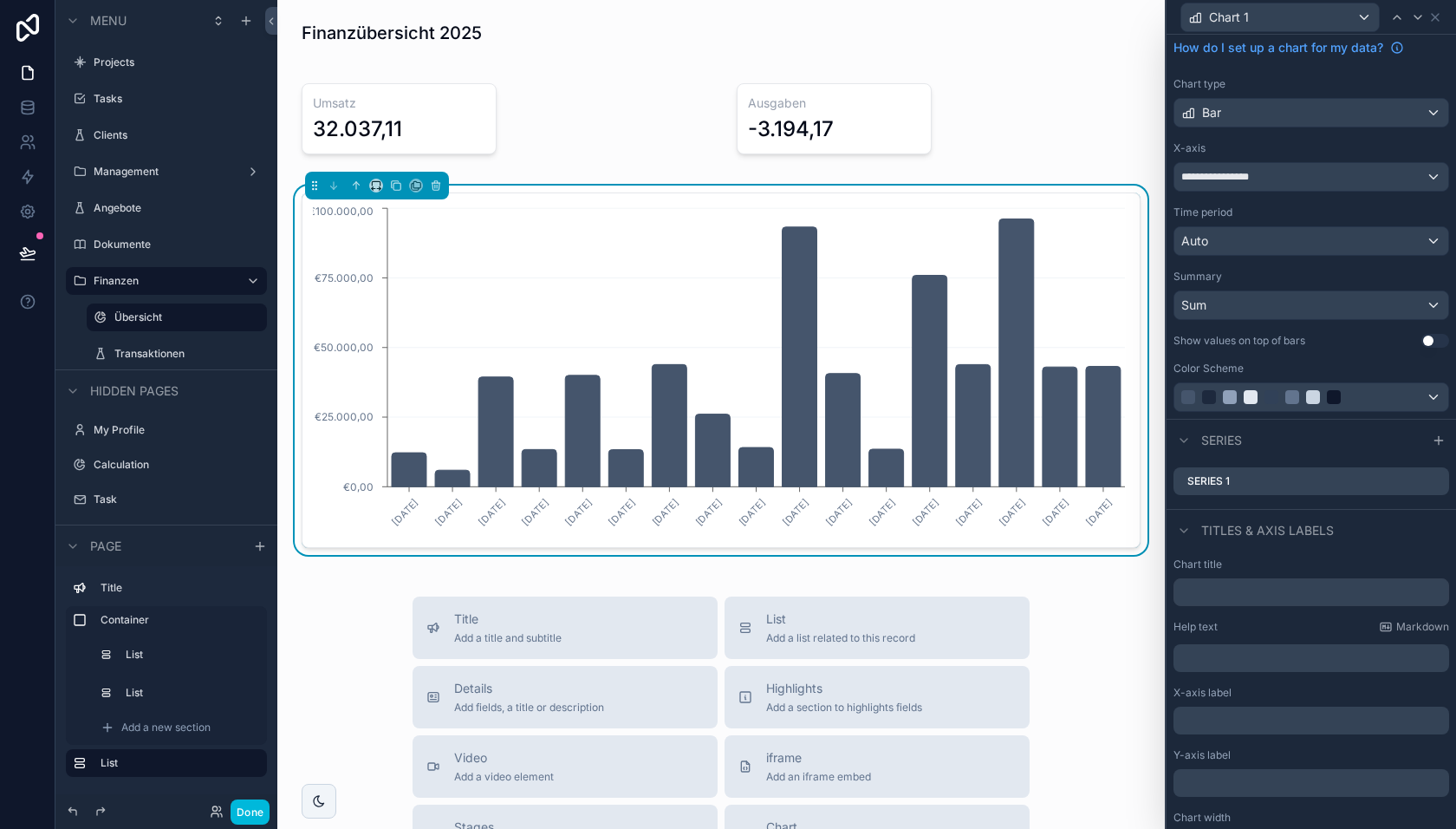
click at [1429, 337] on button "Use setting" at bounding box center [1435, 341] width 27 height 14
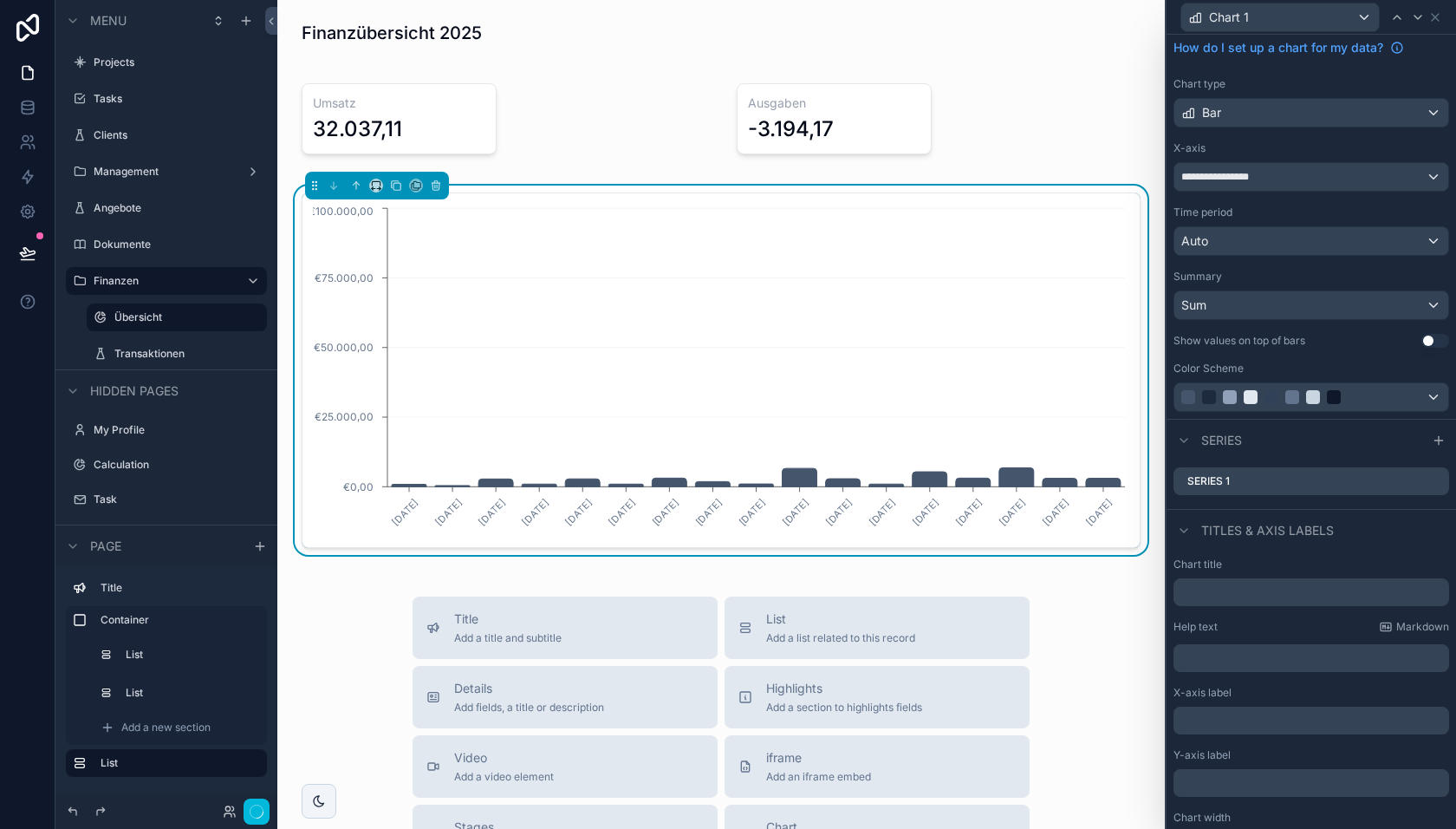
click at [1429, 337] on button "Use setting" at bounding box center [1435, 341] width 27 height 14
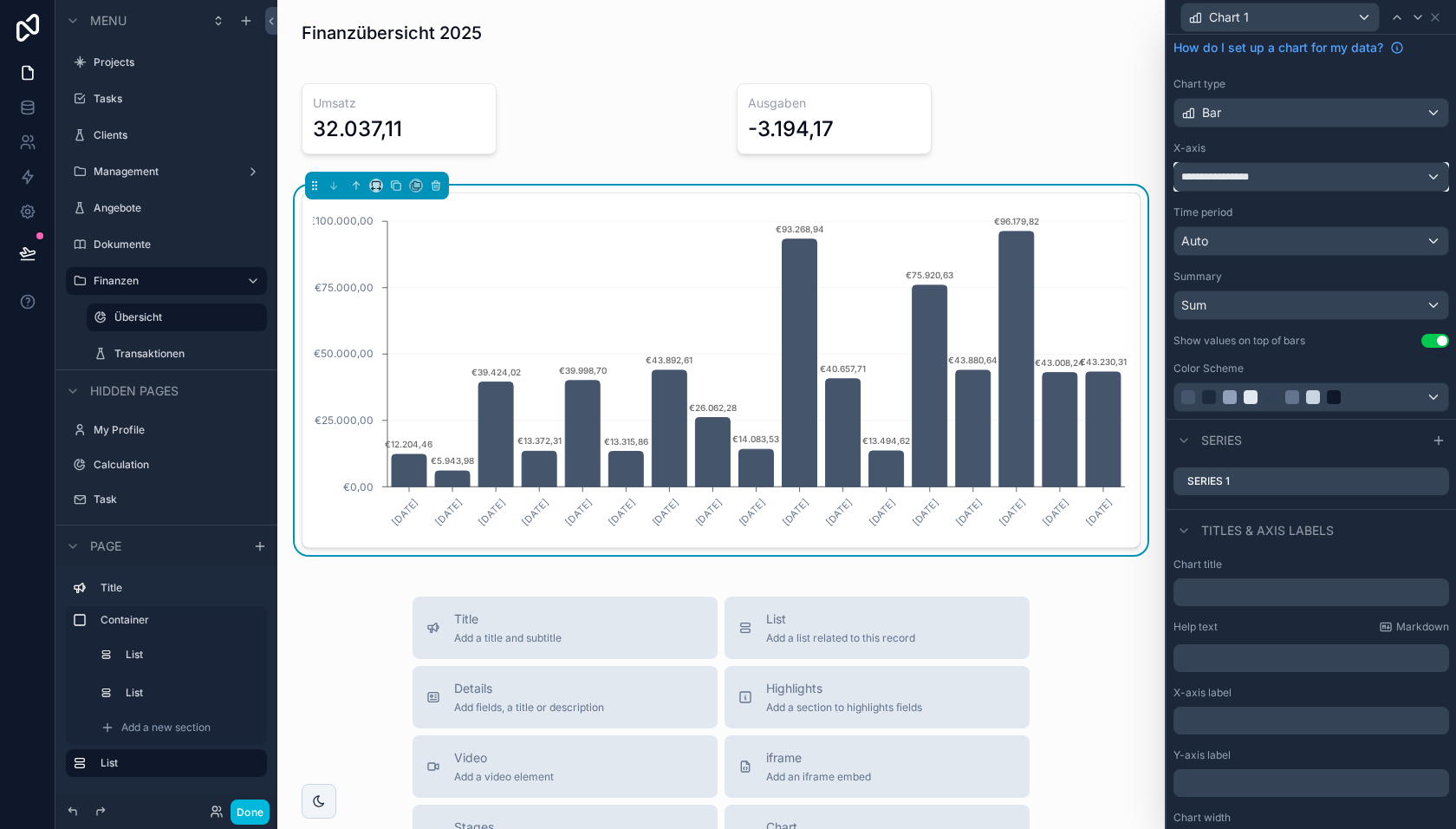
click at [1229, 180] on span "**********" at bounding box center [1223, 177] width 83 height 14
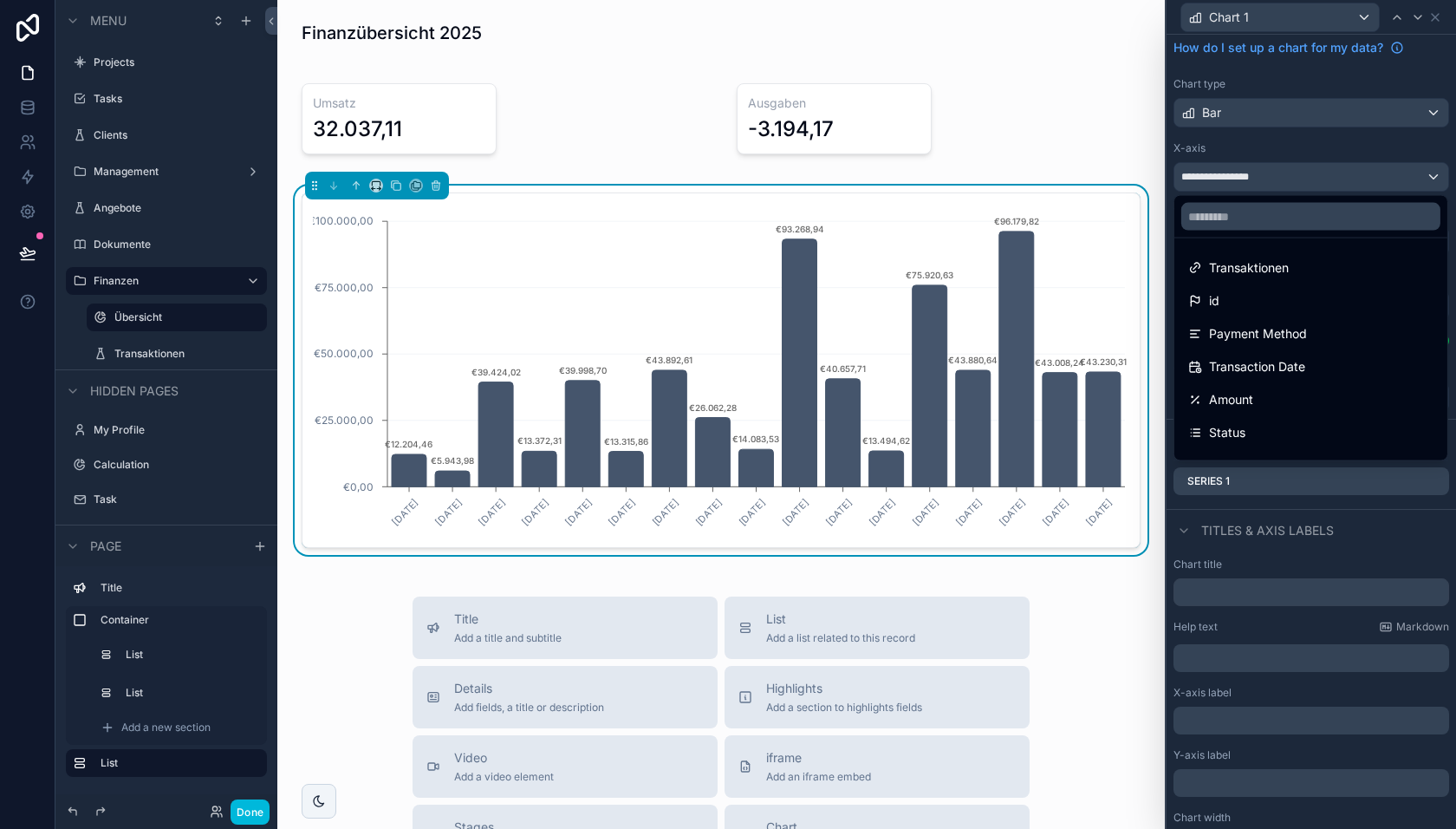
click at [1225, 124] on div at bounding box center [1311, 414] width 290 height 829
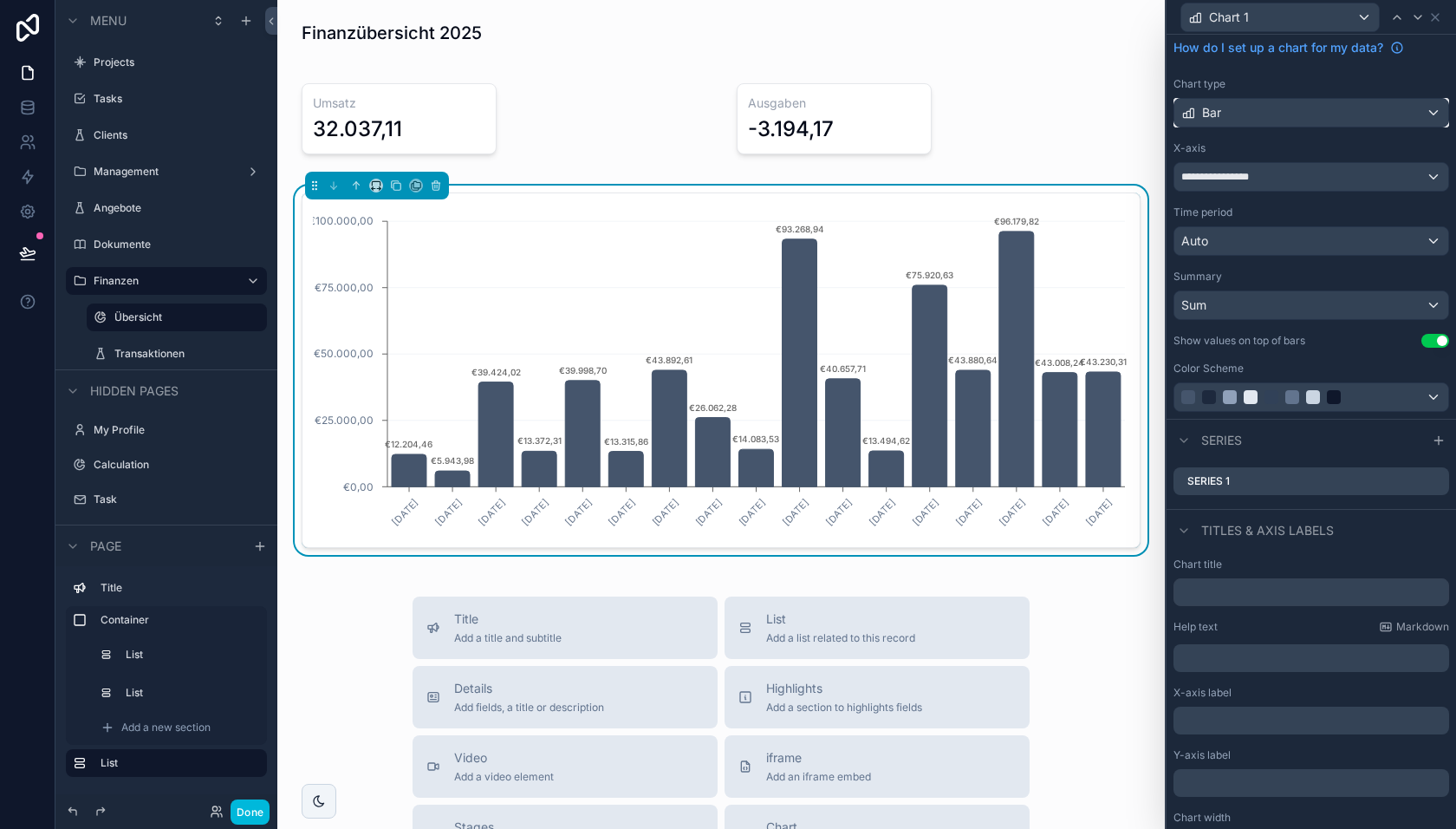
click at [1226, 118] on div "Bar" at bounding box center [1311, 112] width 274 height 27
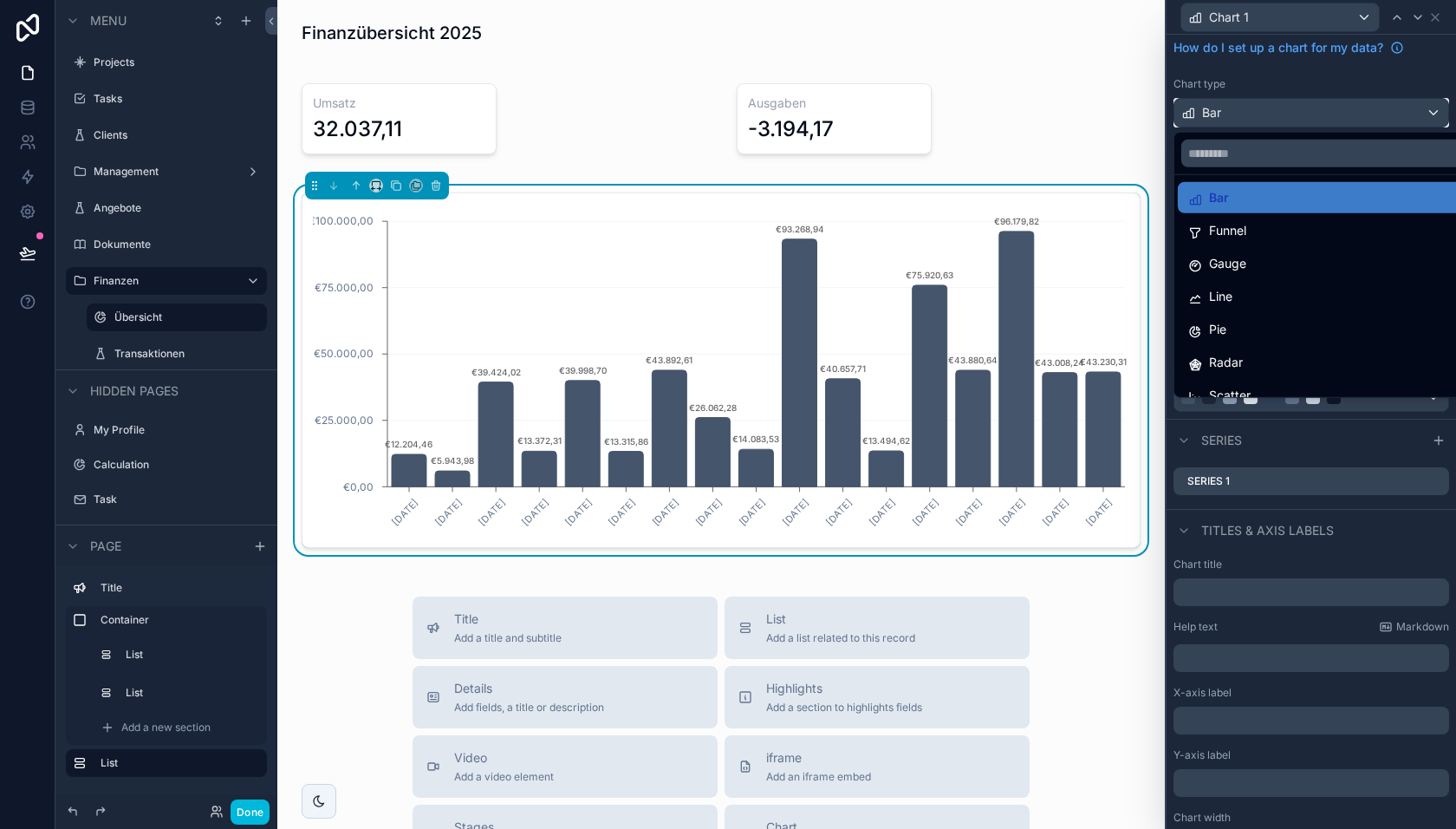
scroll to position [0, 0]
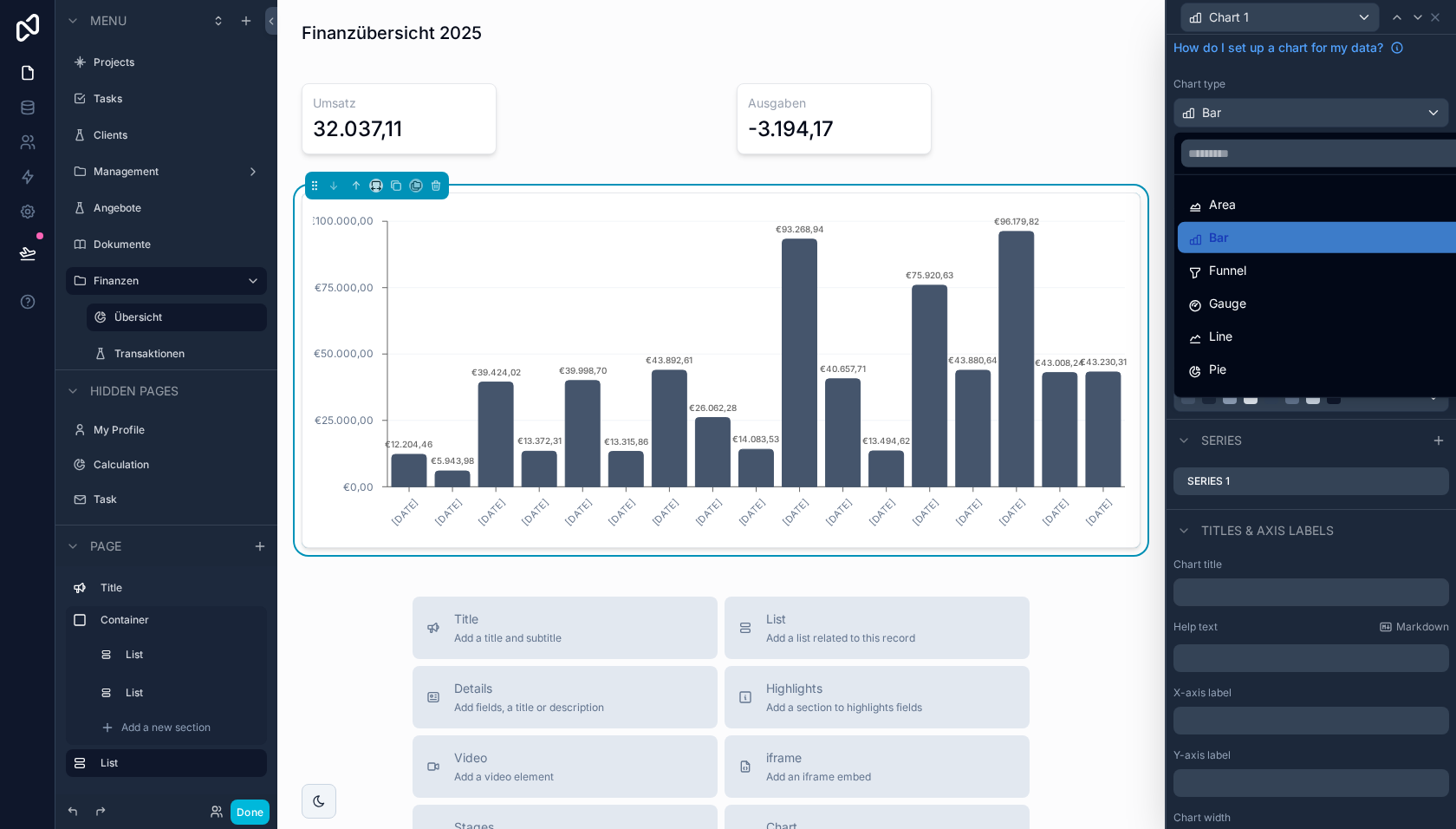
click at [252, 817] on button "Done" at bounding box center [250, 811] width 39 height 25
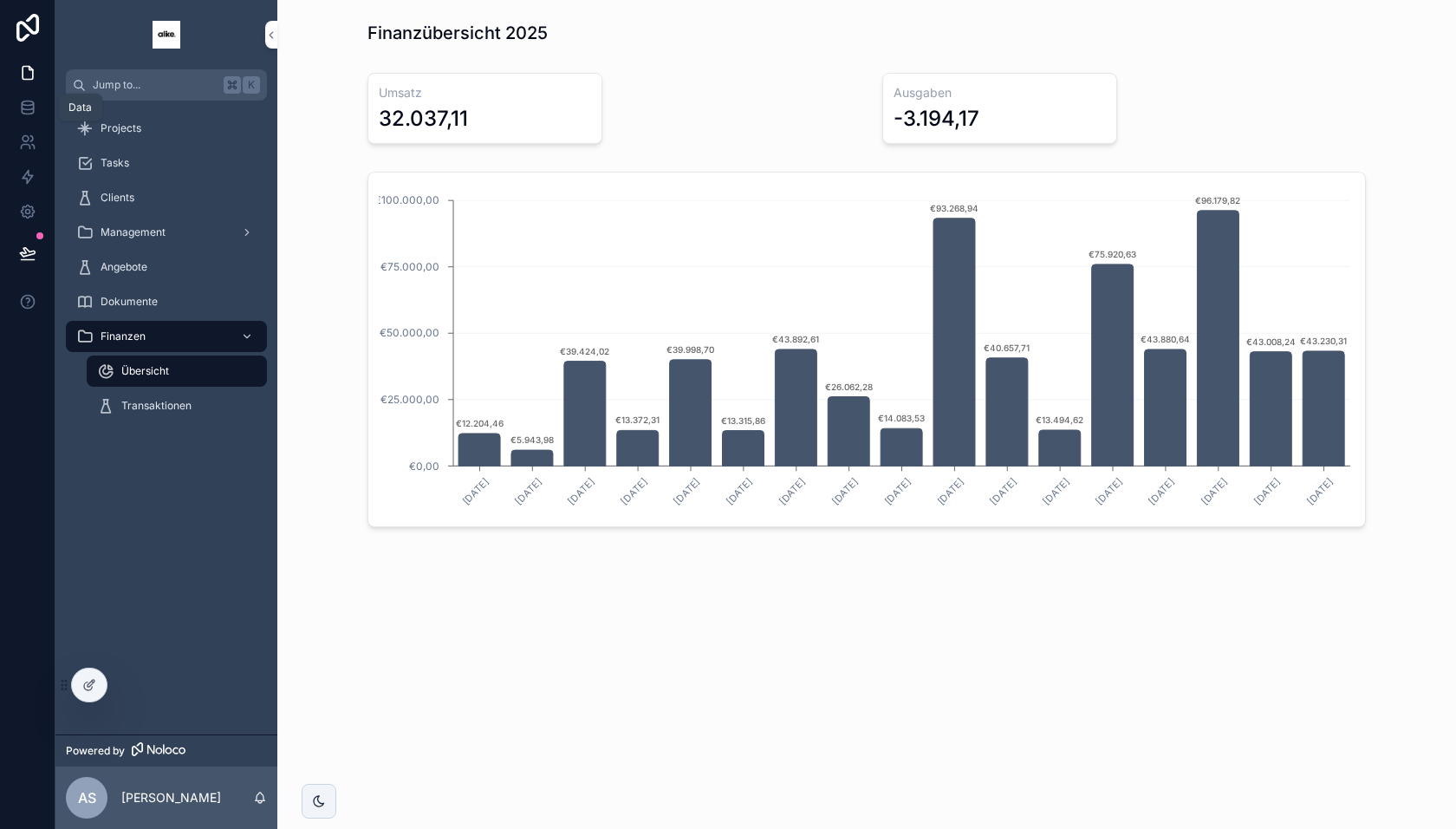
click at [27, 112] on icon at bounding box center [28, 108] width 18 height 18
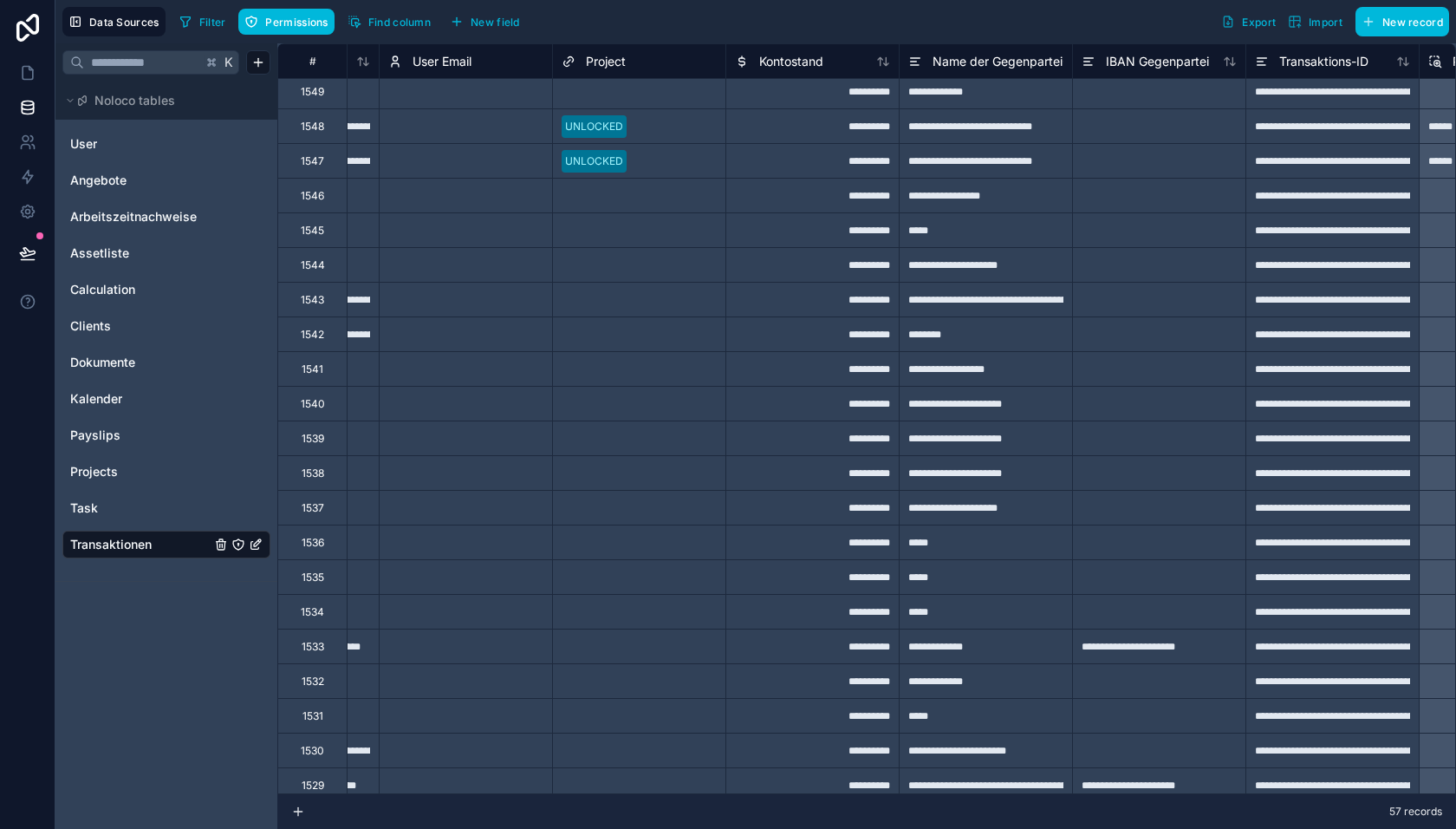
scroll to position [4, 795]
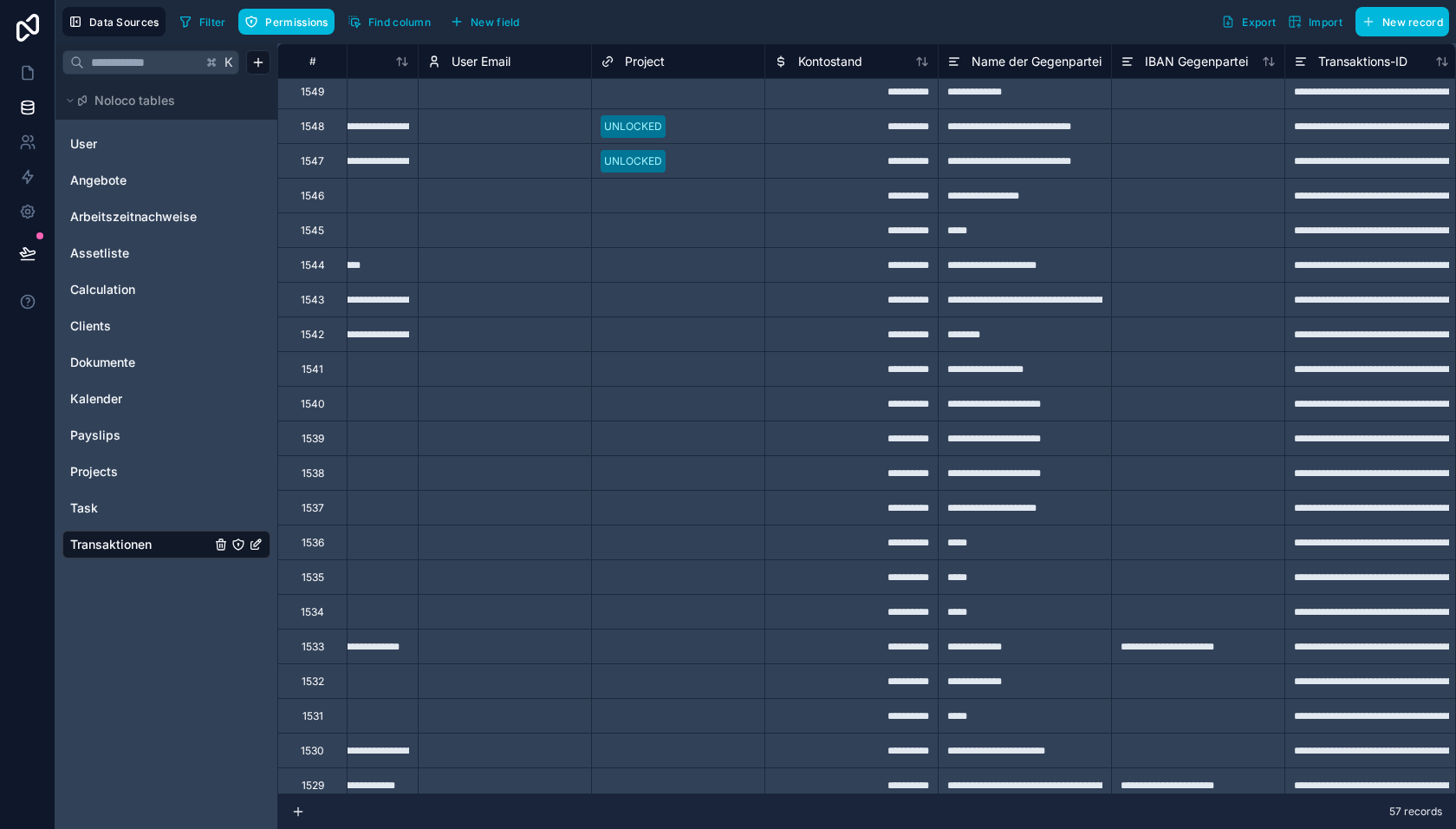
click at [493, 26] on span "New field" at bounding box center [495, 22] width 50 height 13
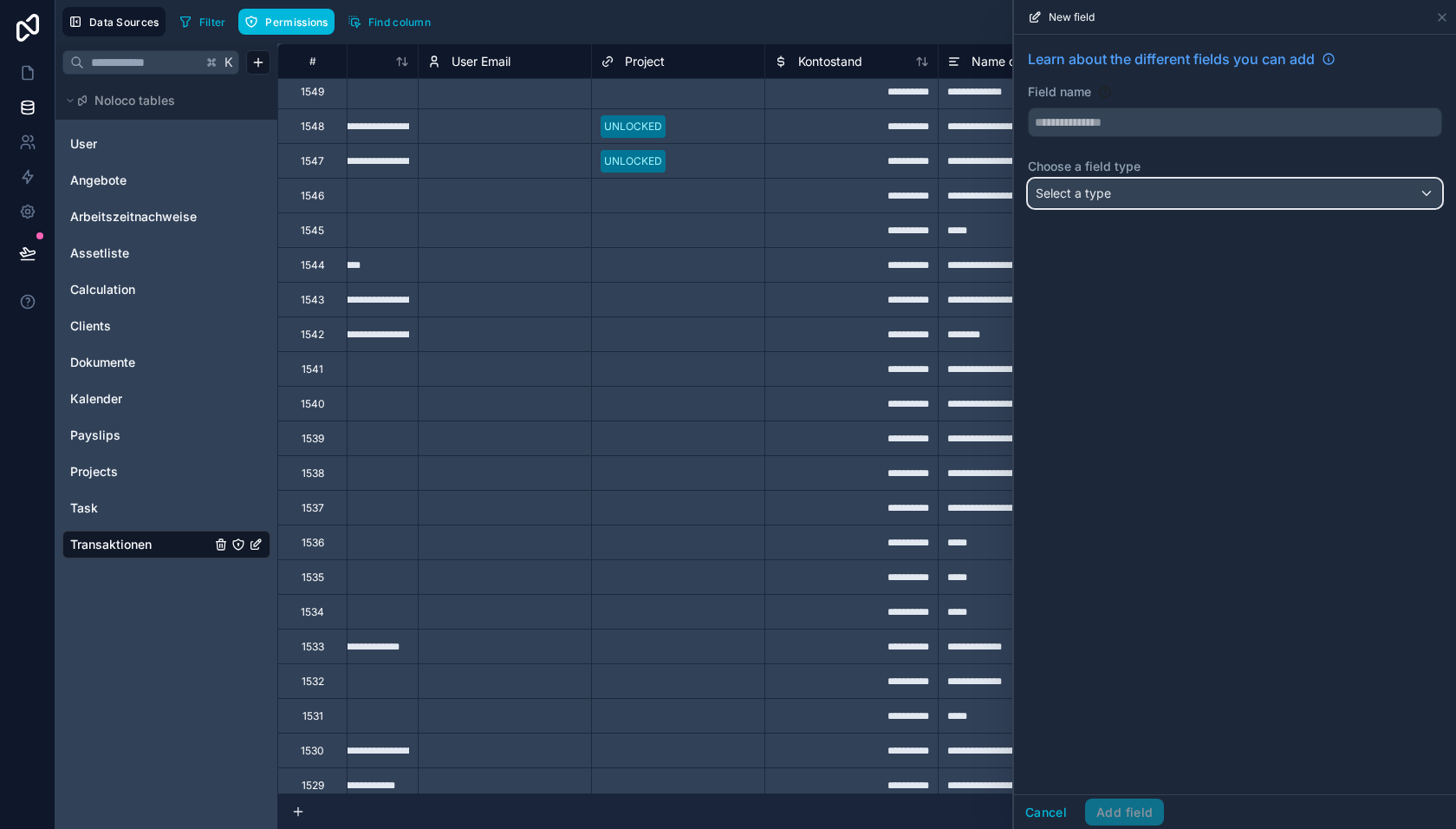
click at [1161, 200] on div "Select a type" at bounding box center [1235, 193] width 413 height 27
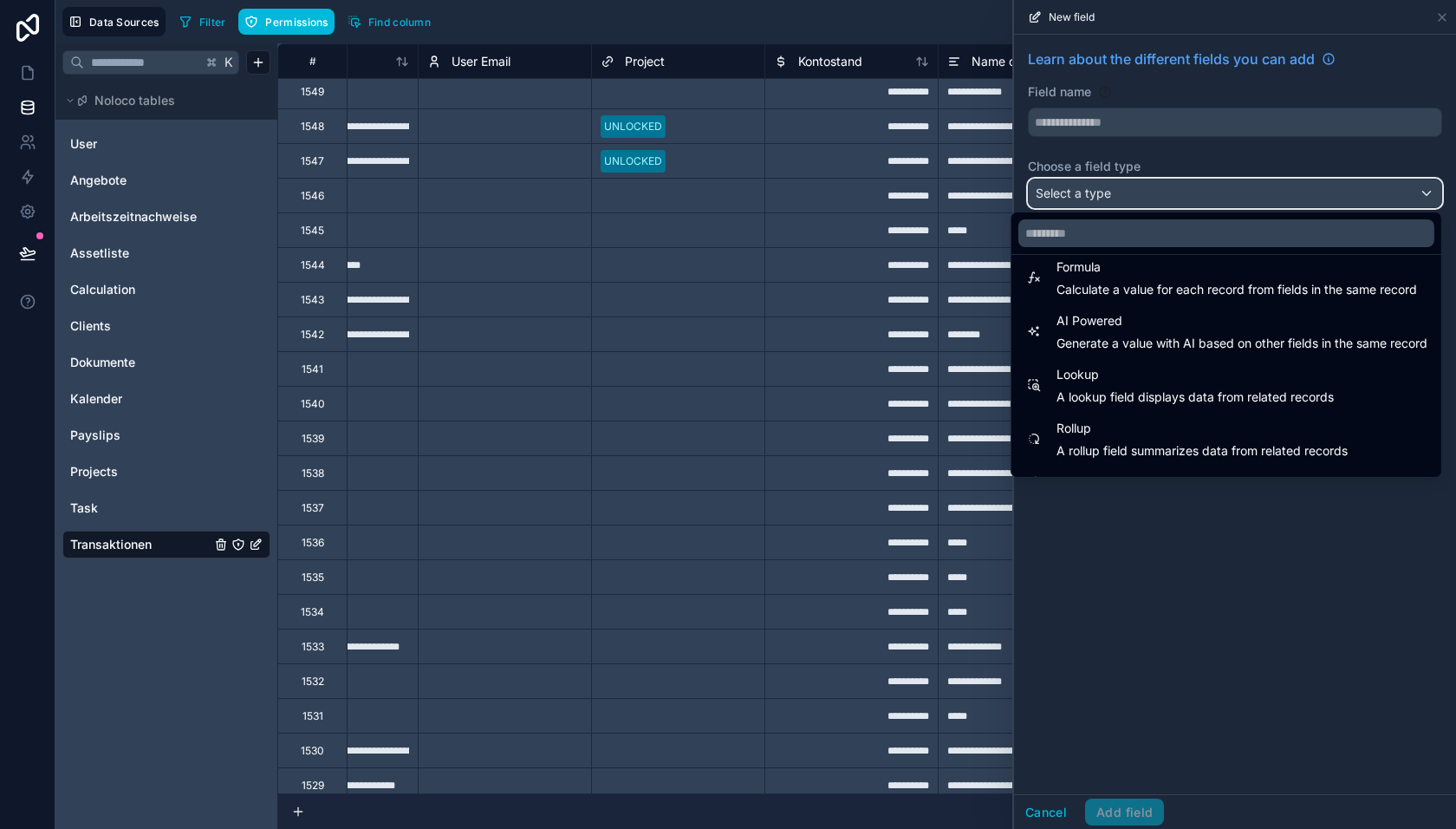
scroll to position [496, 0]
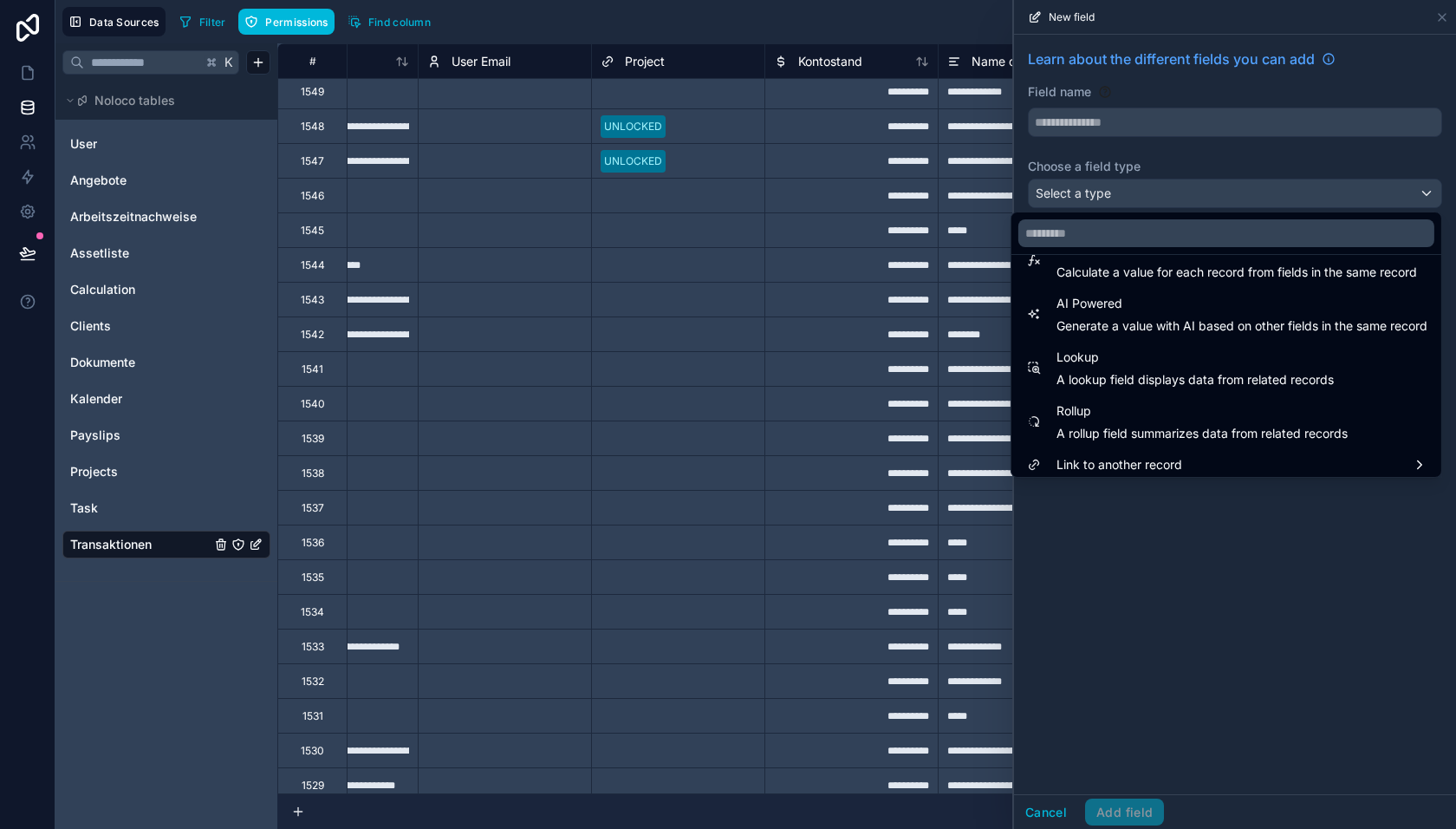
click at [1159, 361] on span "Lookup" at bounding box center [1195, 357] width 277 height 20
type input "******"
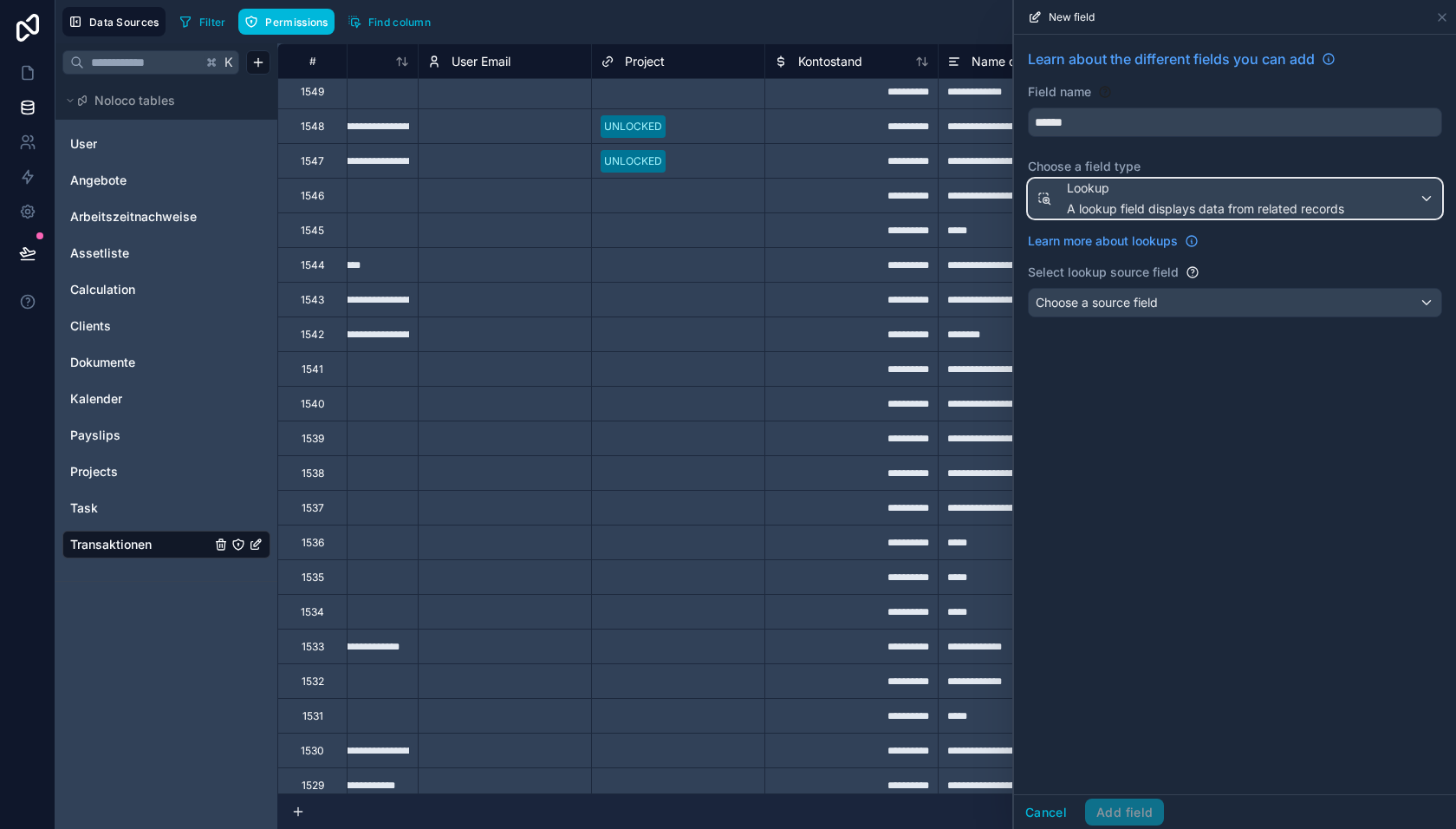
click at [1154, 211] on span "A lookup field displays data from related records" at bounding box center [1205, 209] width 277 height 18
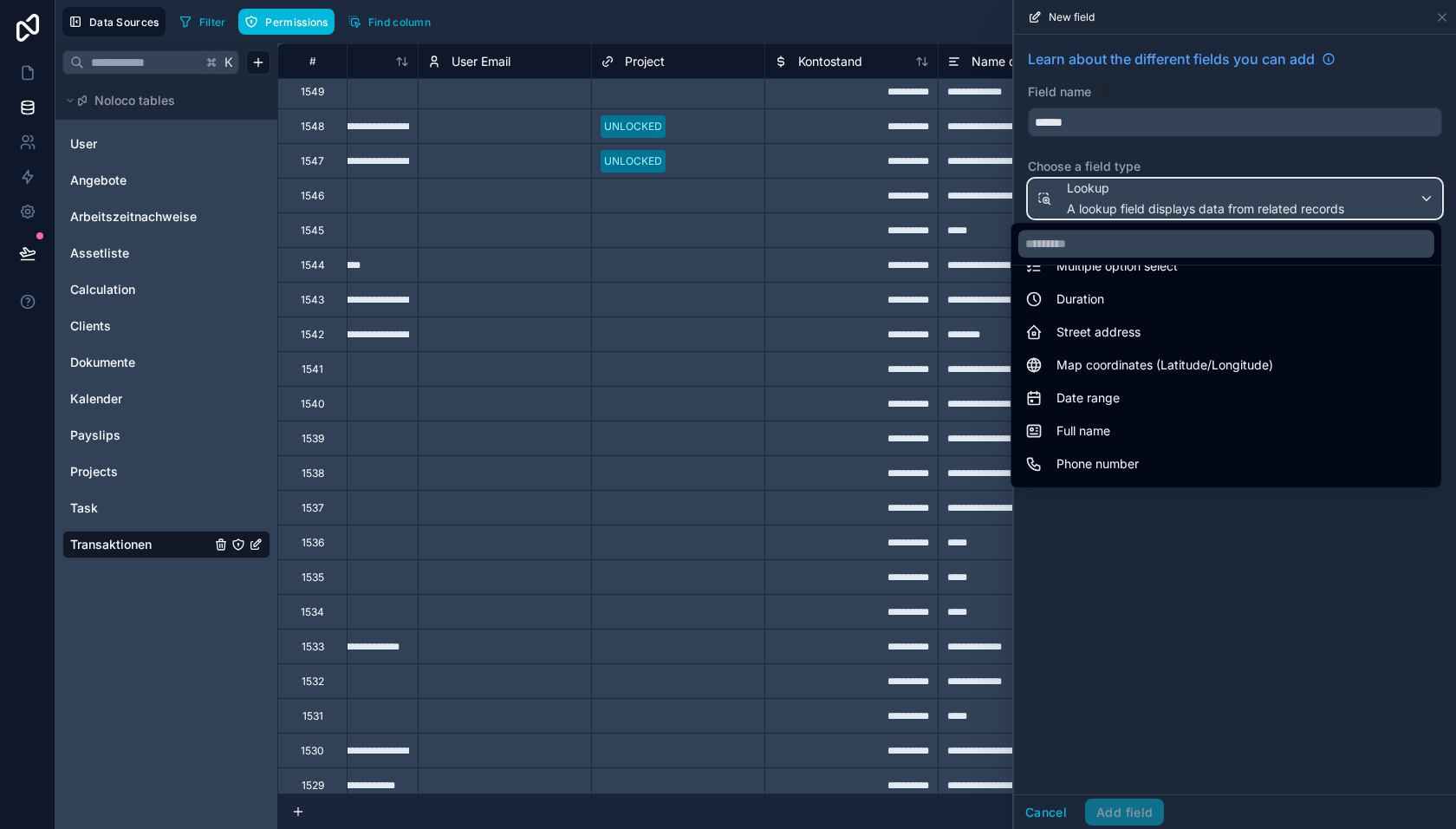
scroll to position [376, 0]
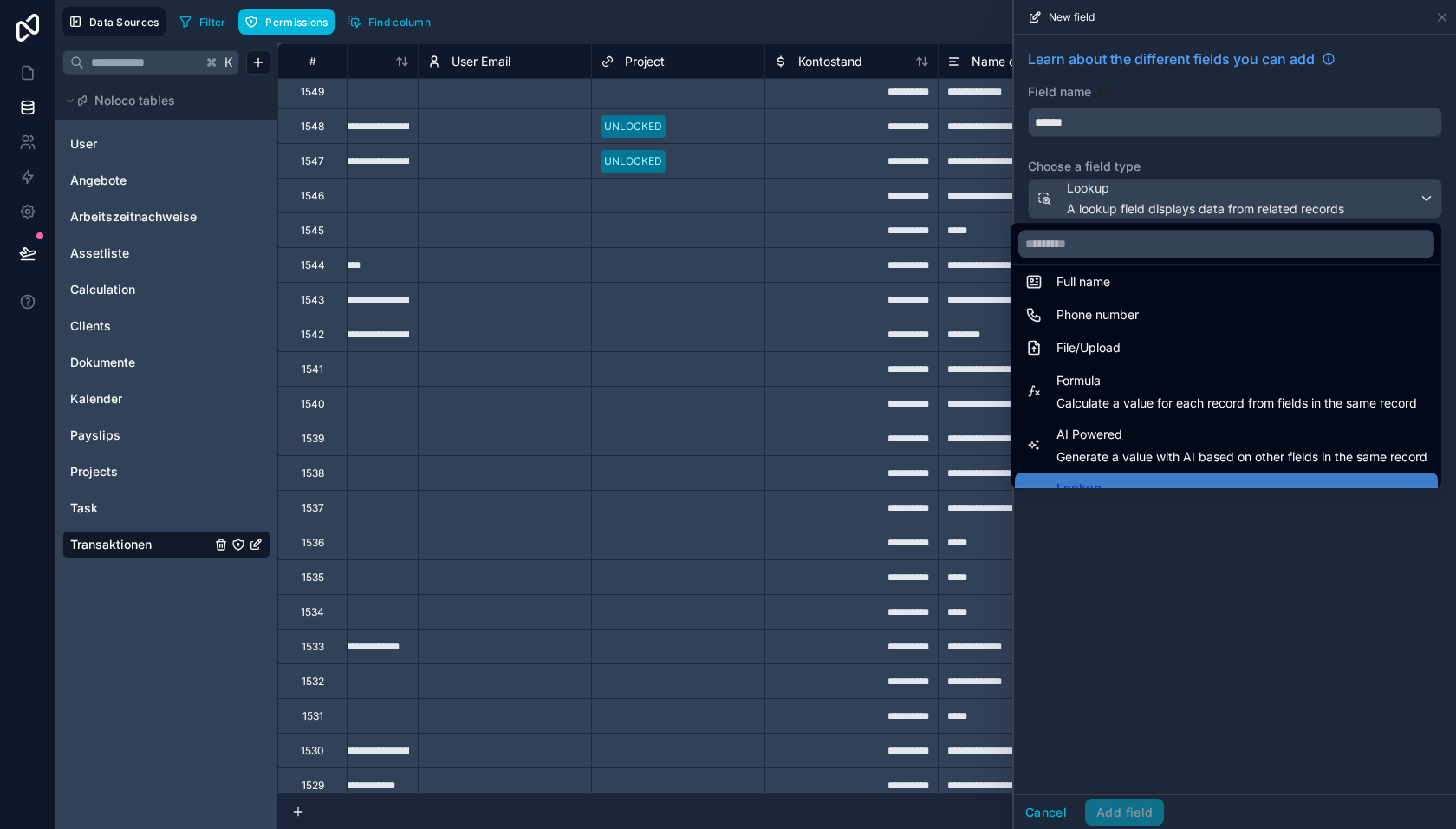
click at [1088, 538] on div at bounding box center [1235, 414] width 442 height 829
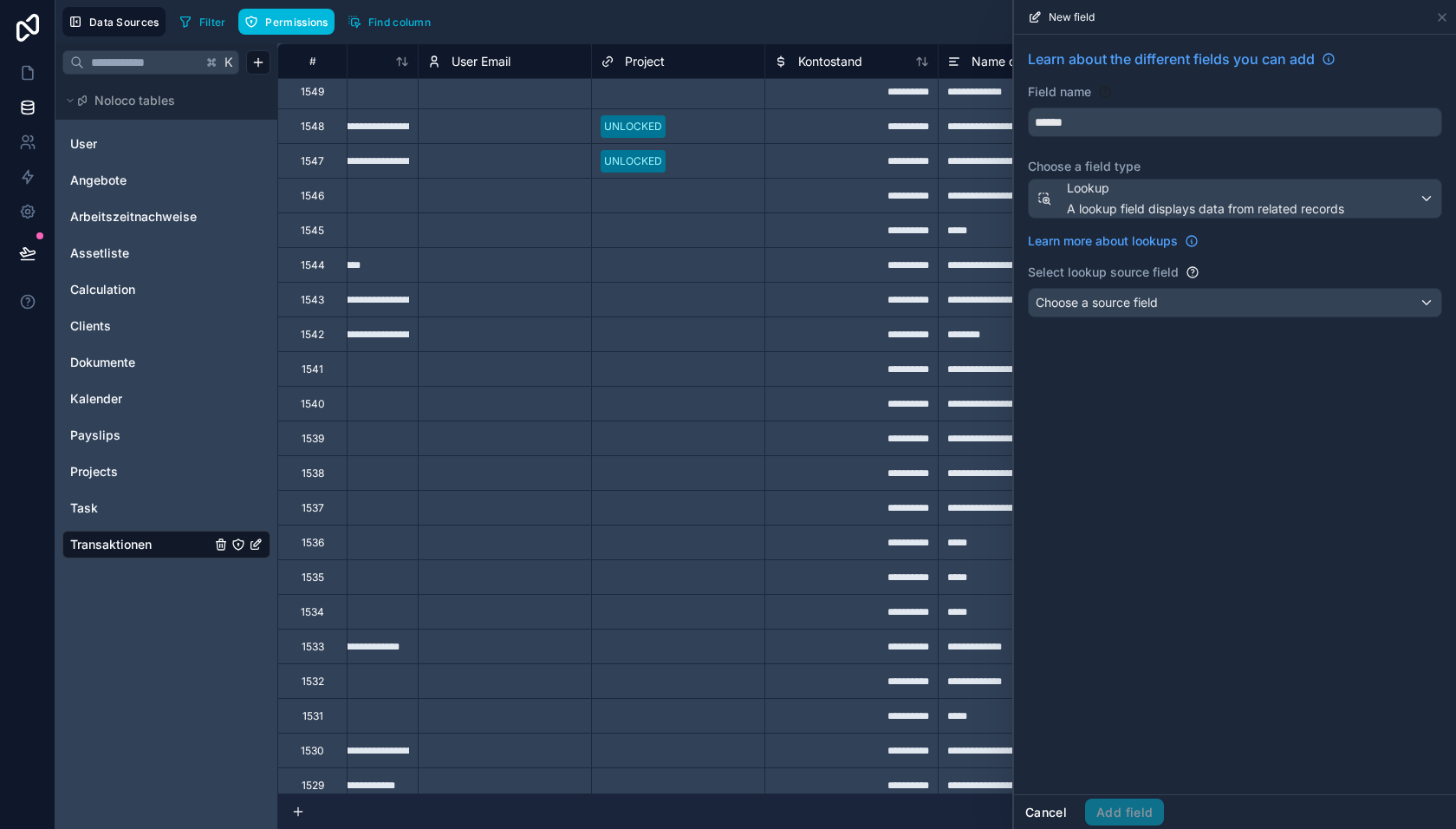
click at [1039, 818] on button "Cancel" at bounding box center [1046, 811] width 64 height 27
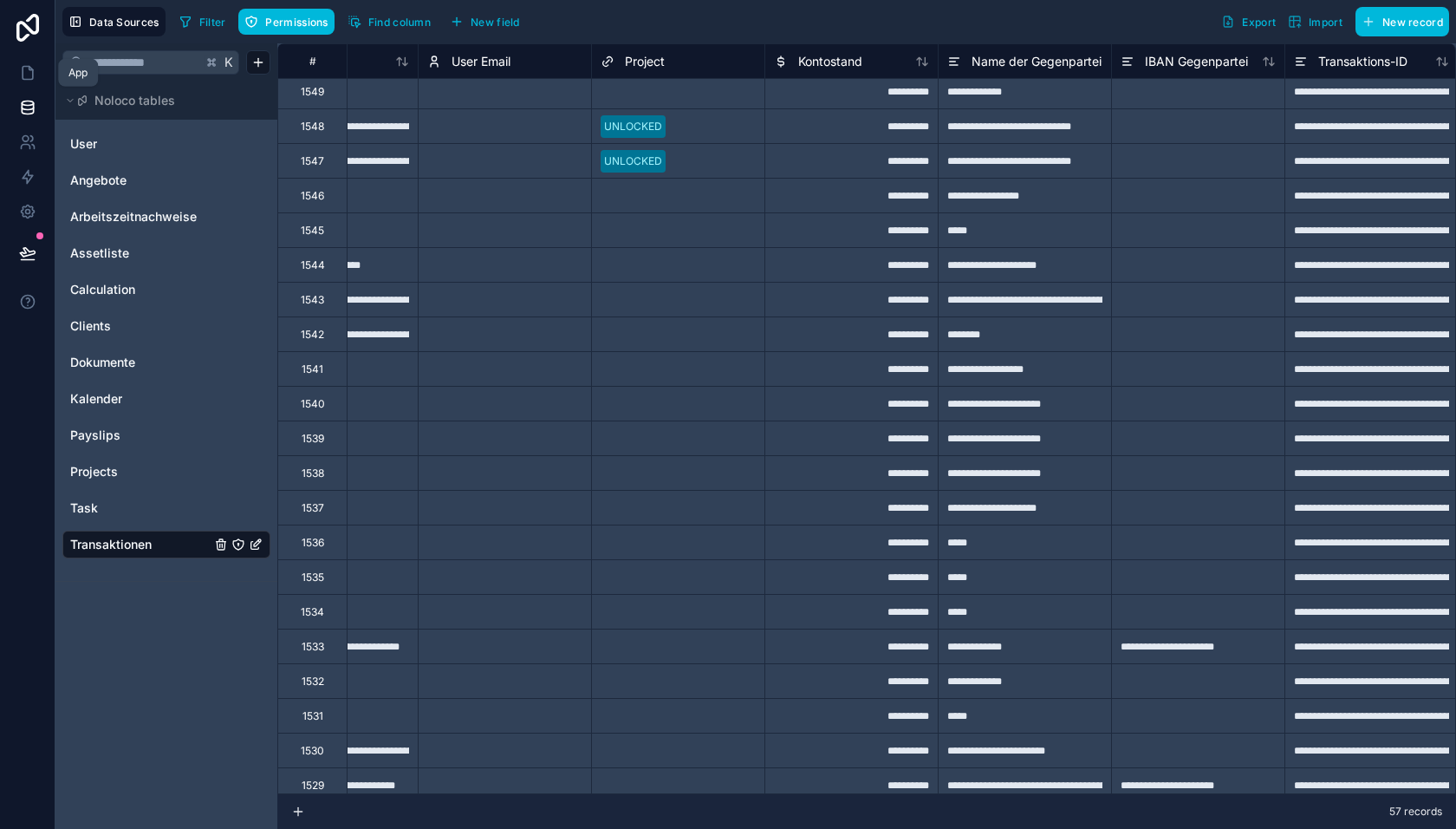
click at [17, 67] on link at bounding box center [27, 73] width 55 height 35
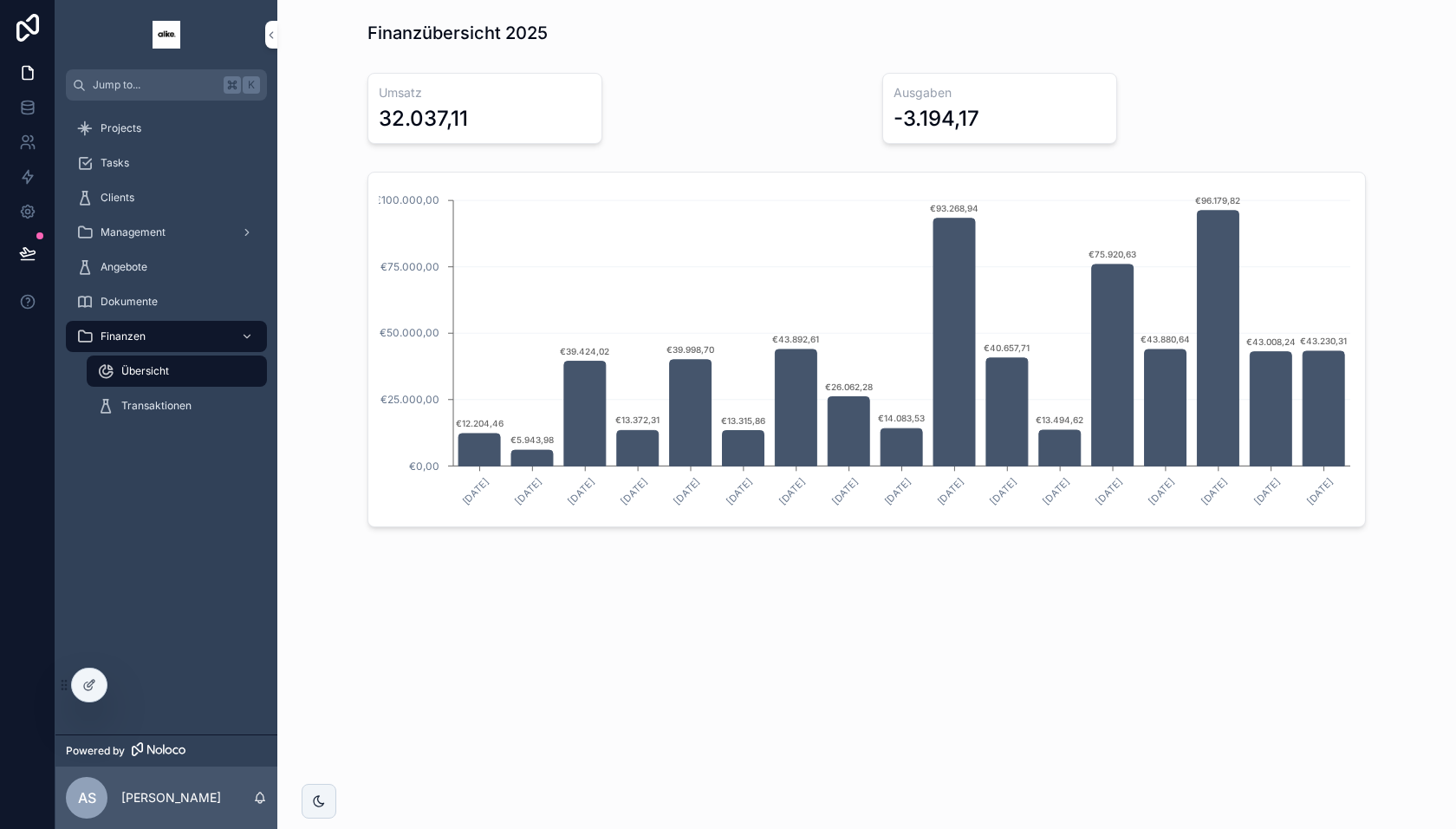
click at [78, 693] on div at bounding box center [89, 685] width 35 height 33
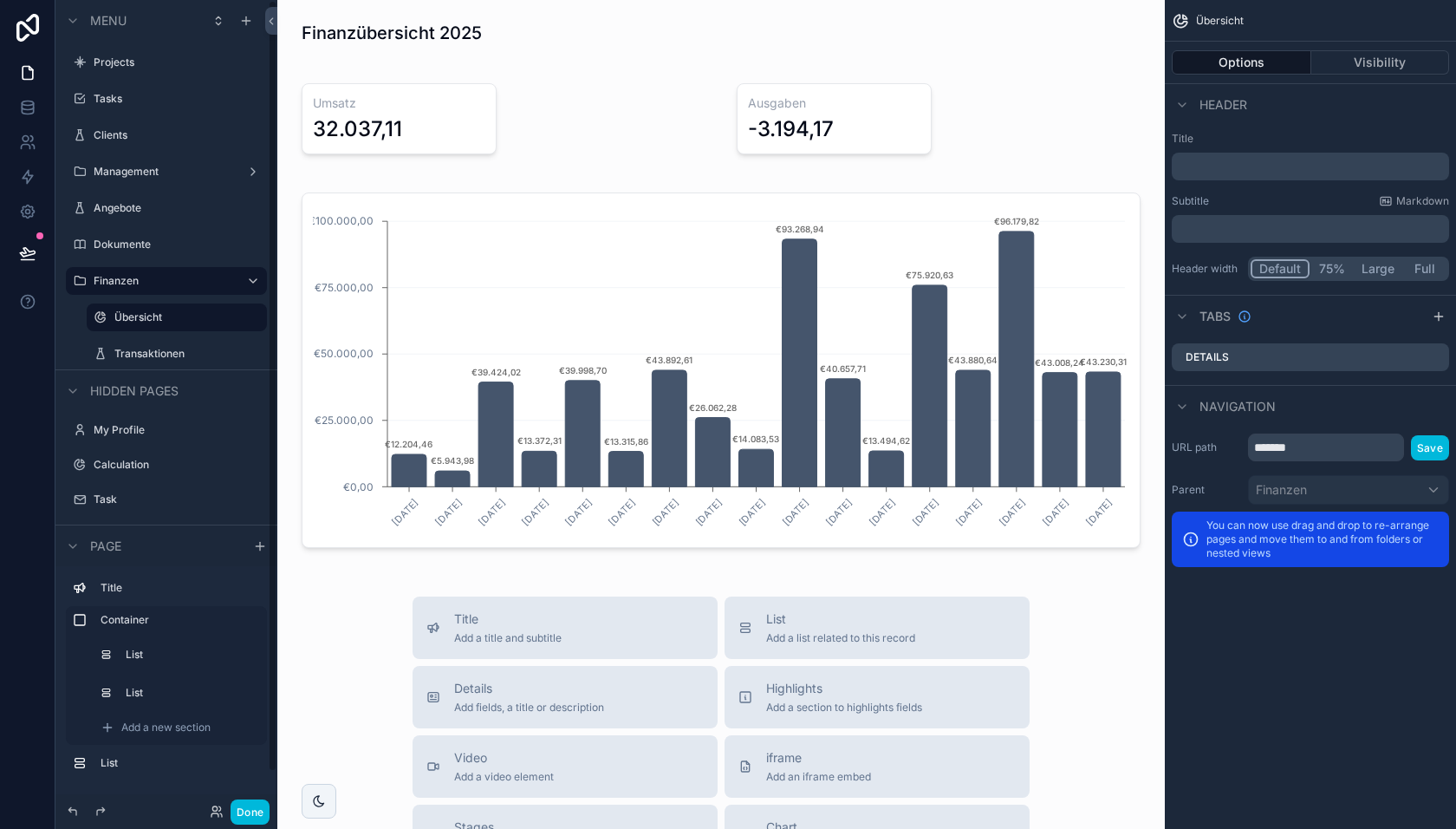
click at [661, 384] on div "scrollable content" at bounding box center [721, 369] width 860 height 369
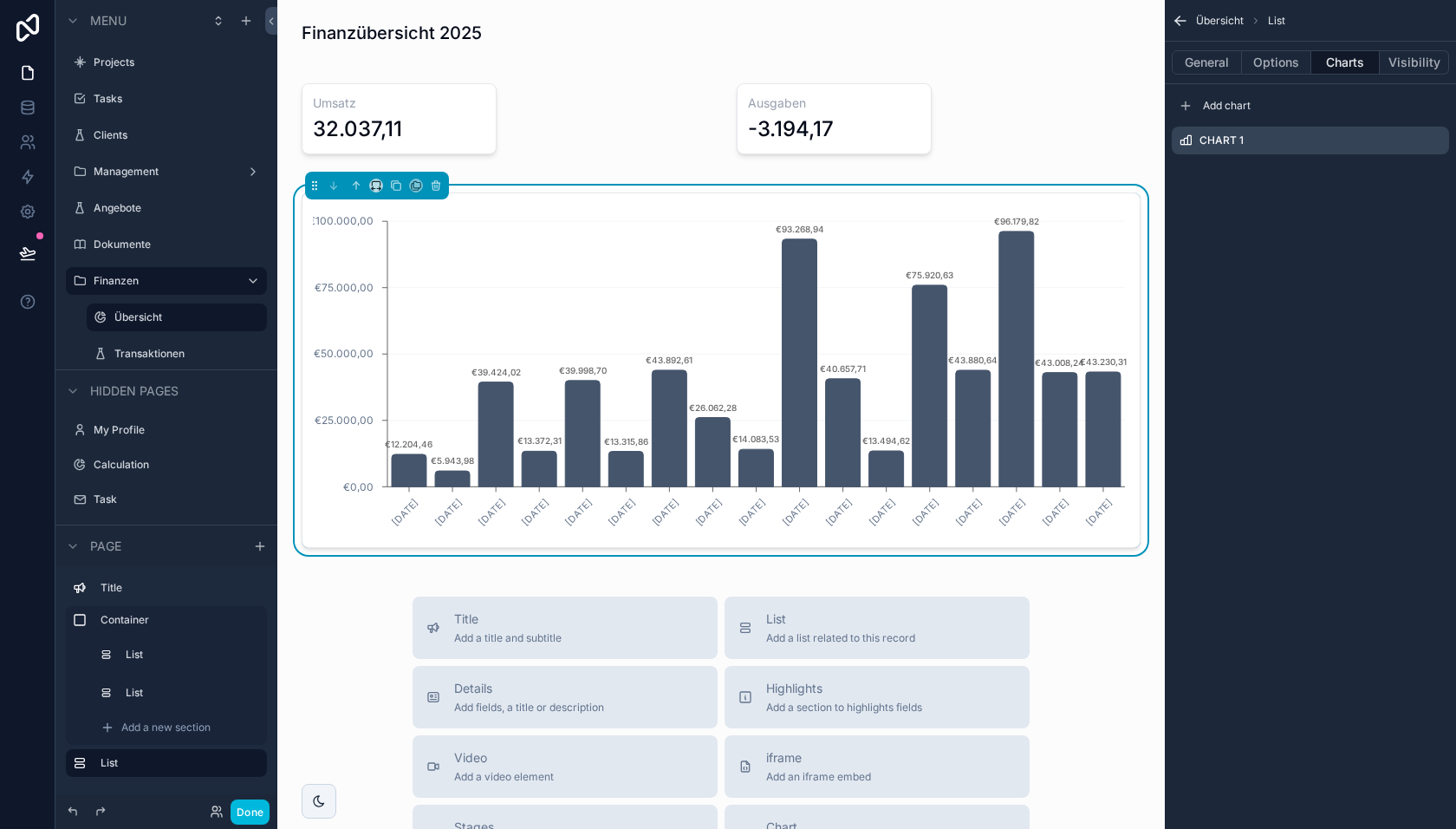
click at [0, 0] on icon "scrollable content" at bounding box center [0, 0] width 0 height 0
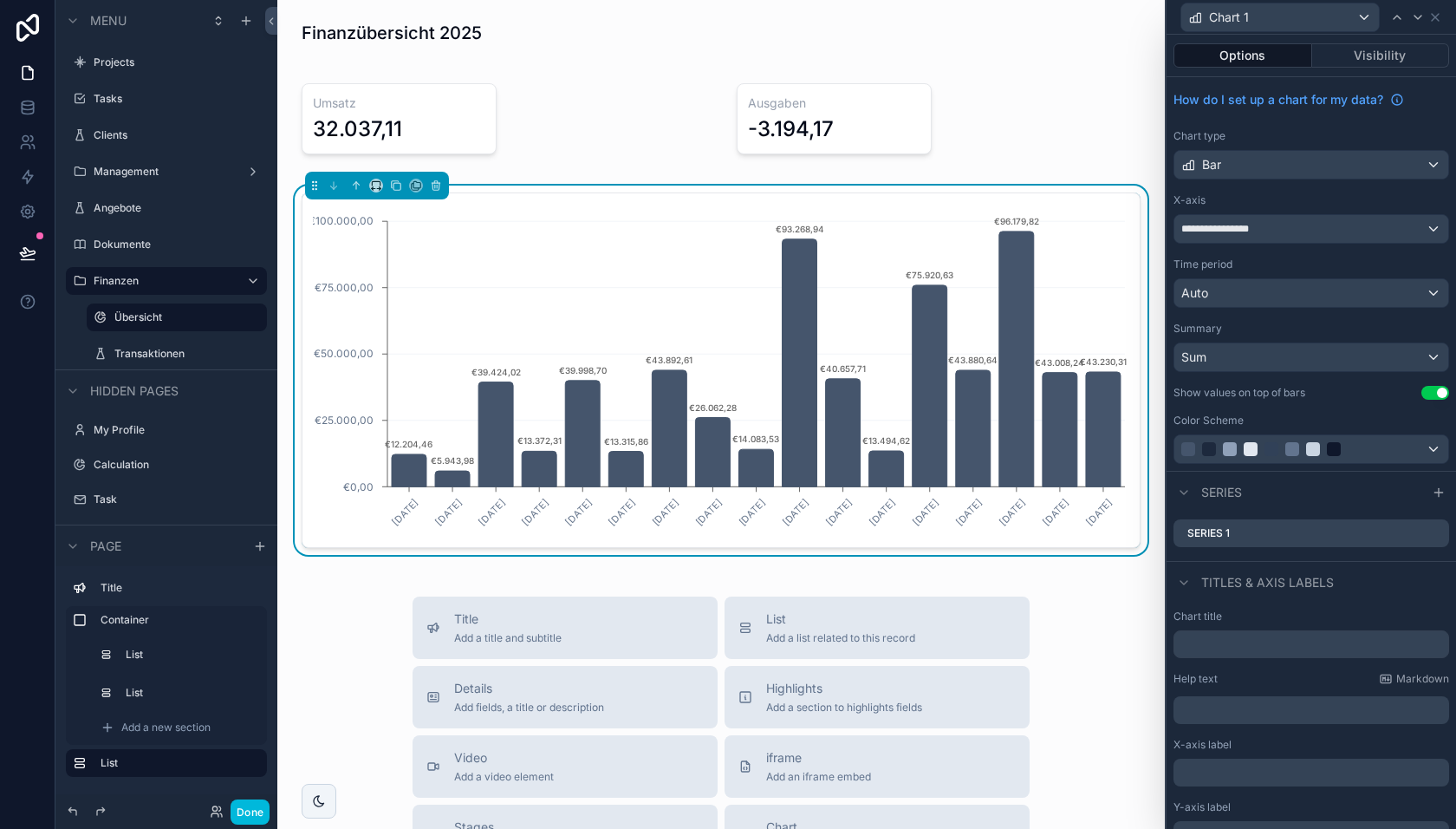
scroll to position [81, 0]
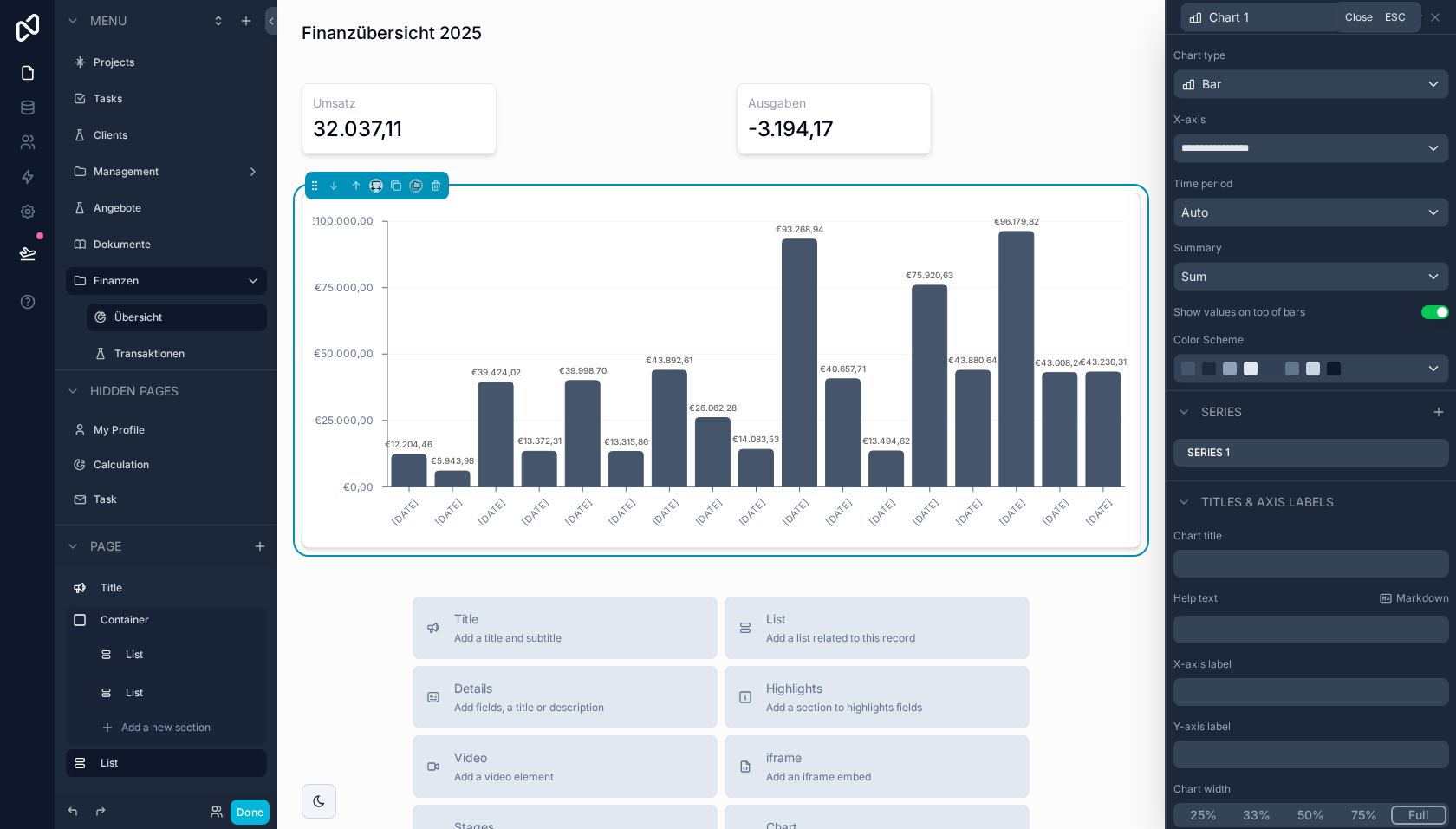
click at [1434, 20] on icon at bounding box center [1436, 18] width 14 height 14
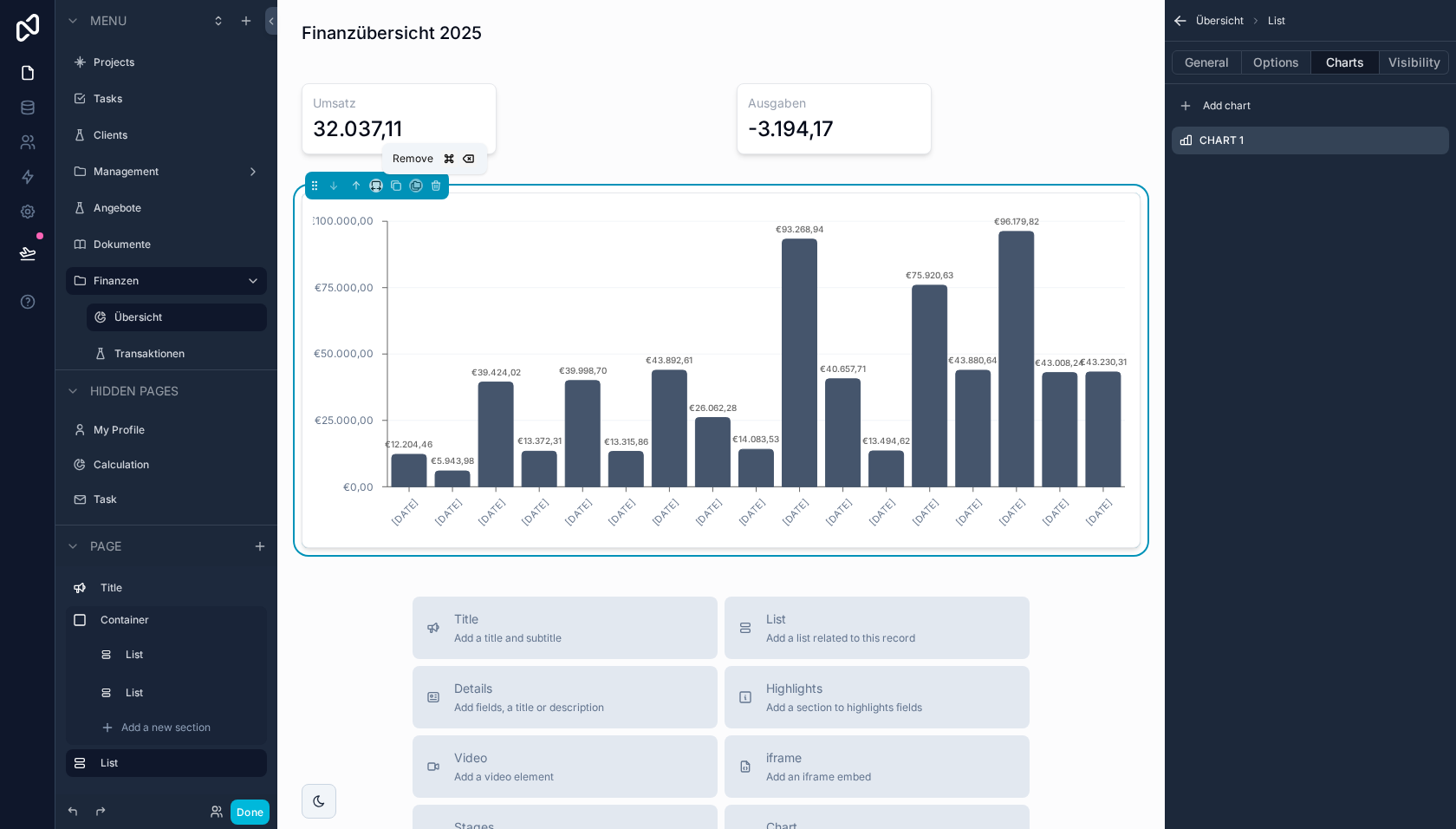
click at [432, 189] on icon "scrollable content" at bounding box center [436, 187] width 7 height 7
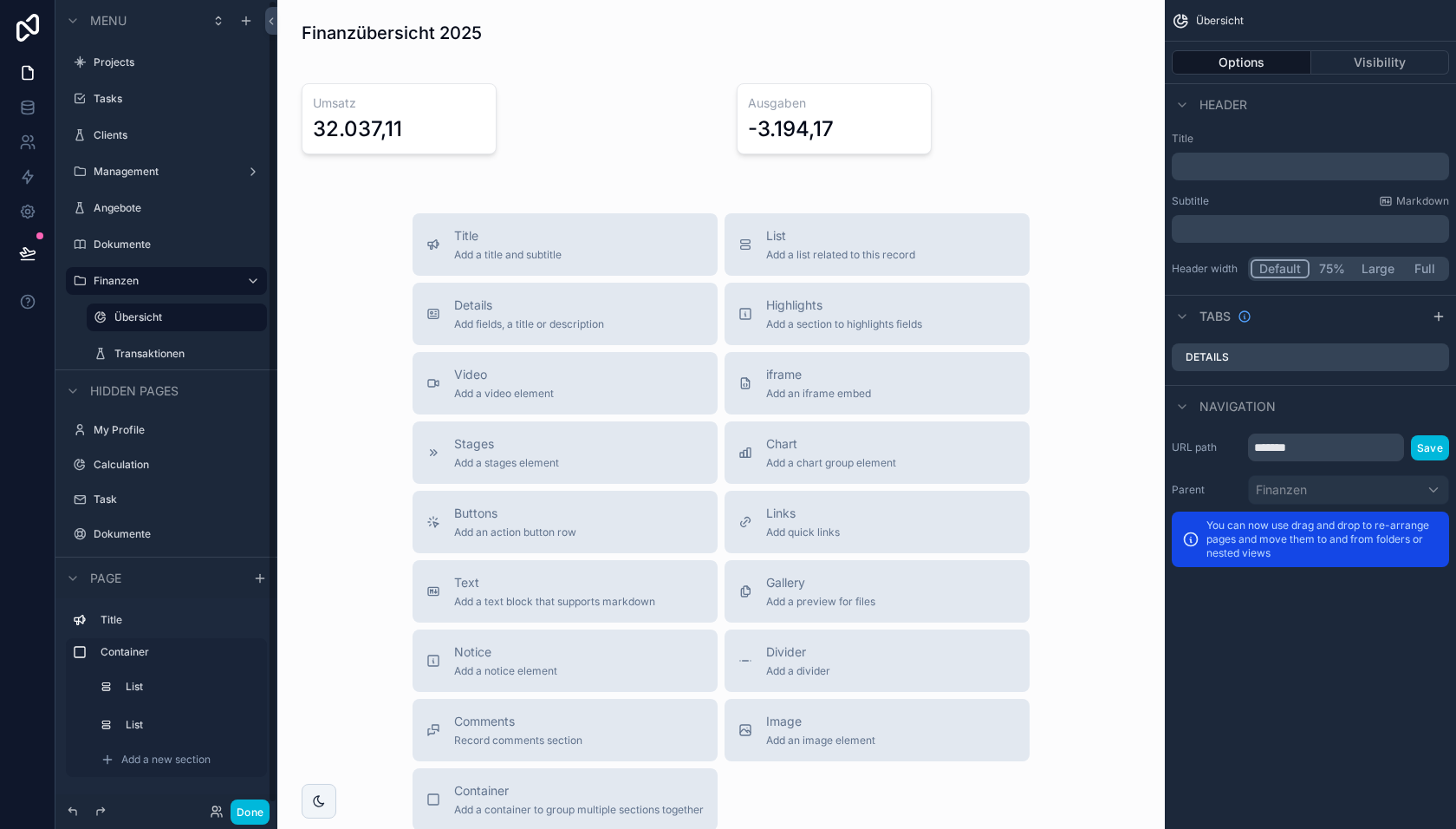
click at [250, 815] on button "Done" at bounding box center [250, 811] width 39 height 25
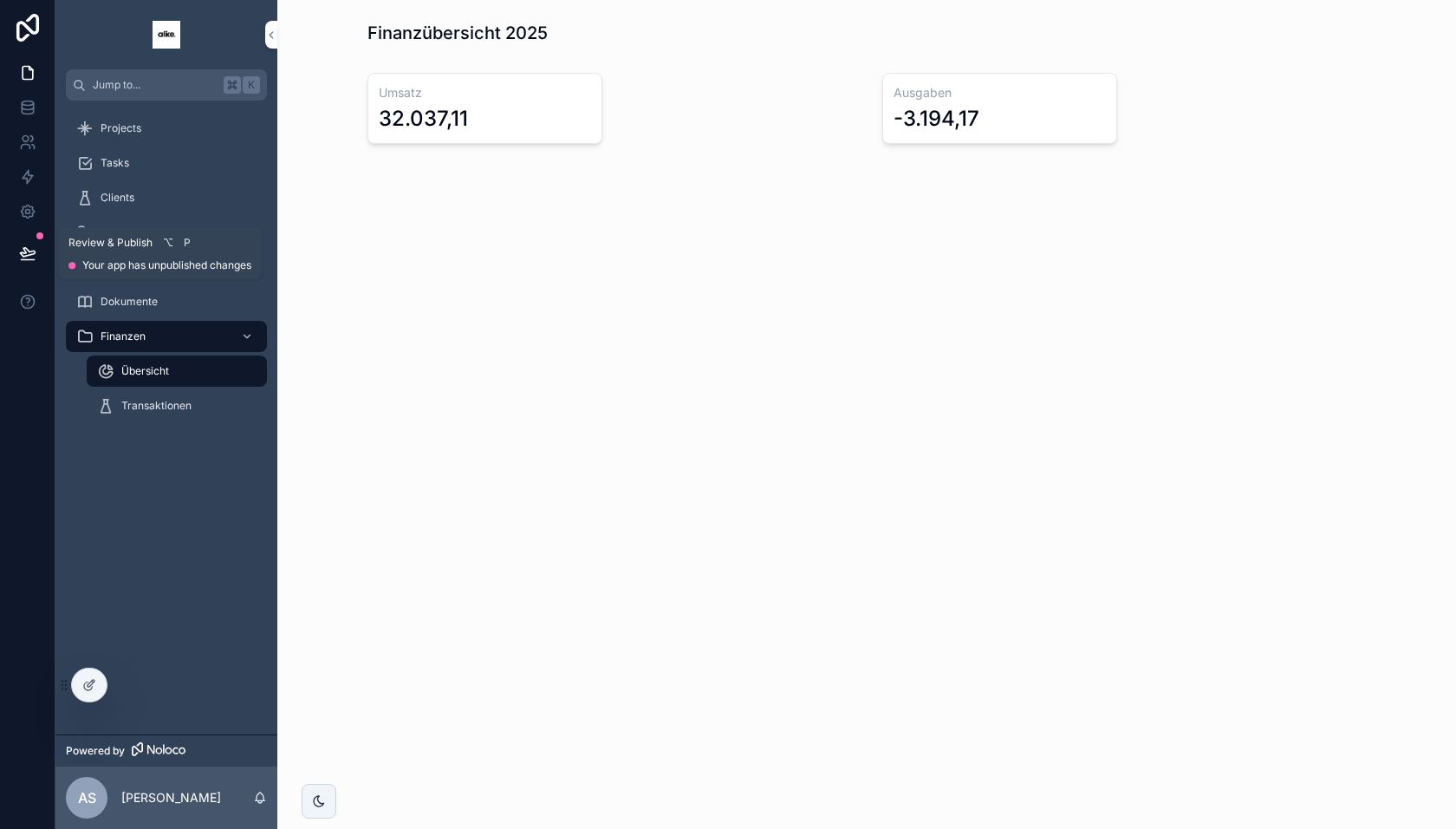
click at [21, 260] on icon at bounding box center [27, 260] width 13 height 0
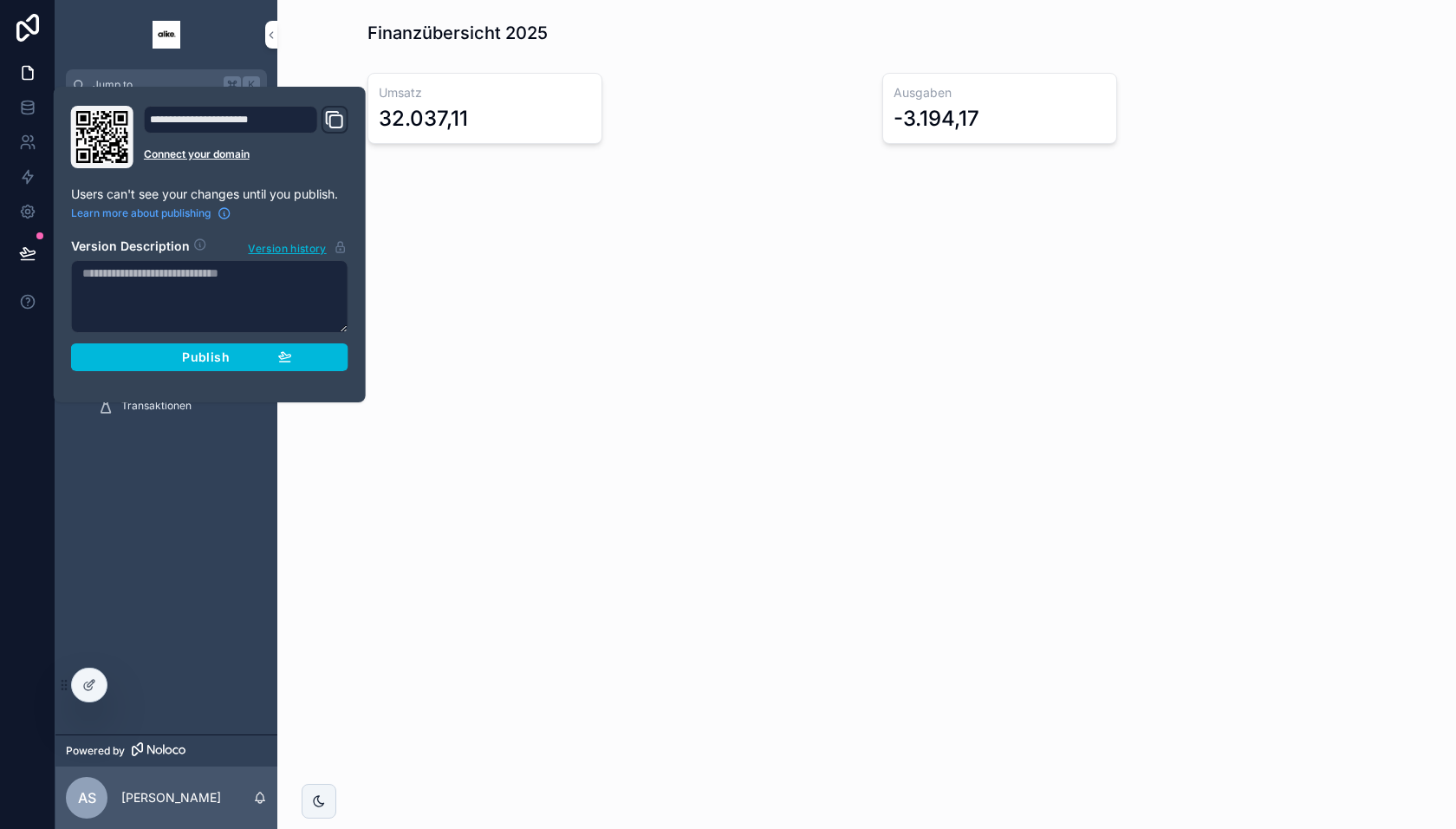
click at [312, 353] on button "Publish" at bounding box center [209, 357] width 277 height 27
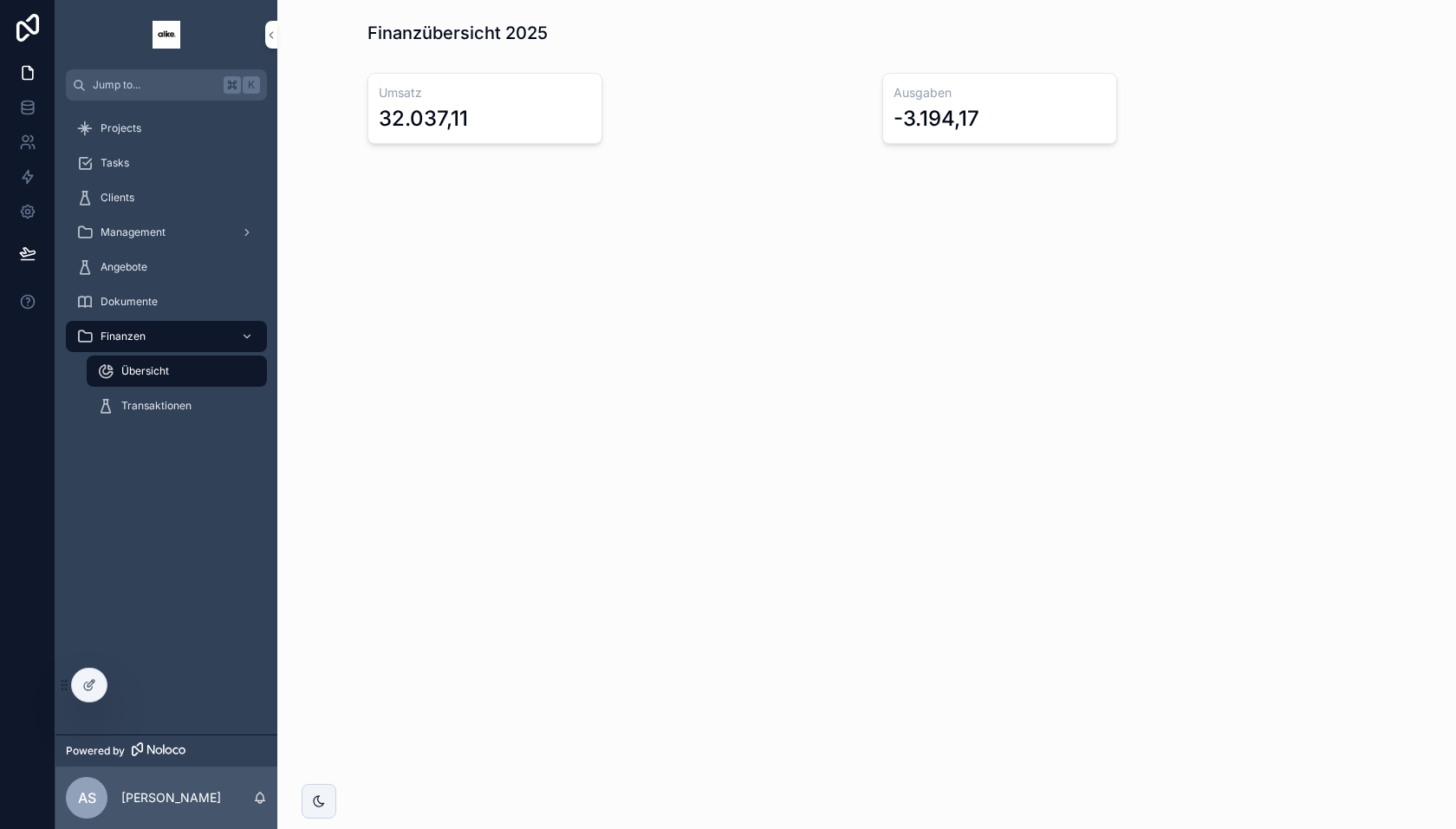
click at [188, 520] on div "Projects Tasks Clients Management Angebote Dokumente Finanzen Übersicht Transak…" at bounding box center [167, 417] width 222 height 633
click at [125, 270] on span "Angebote" at bounding box center [124, 267] width 47 height 14
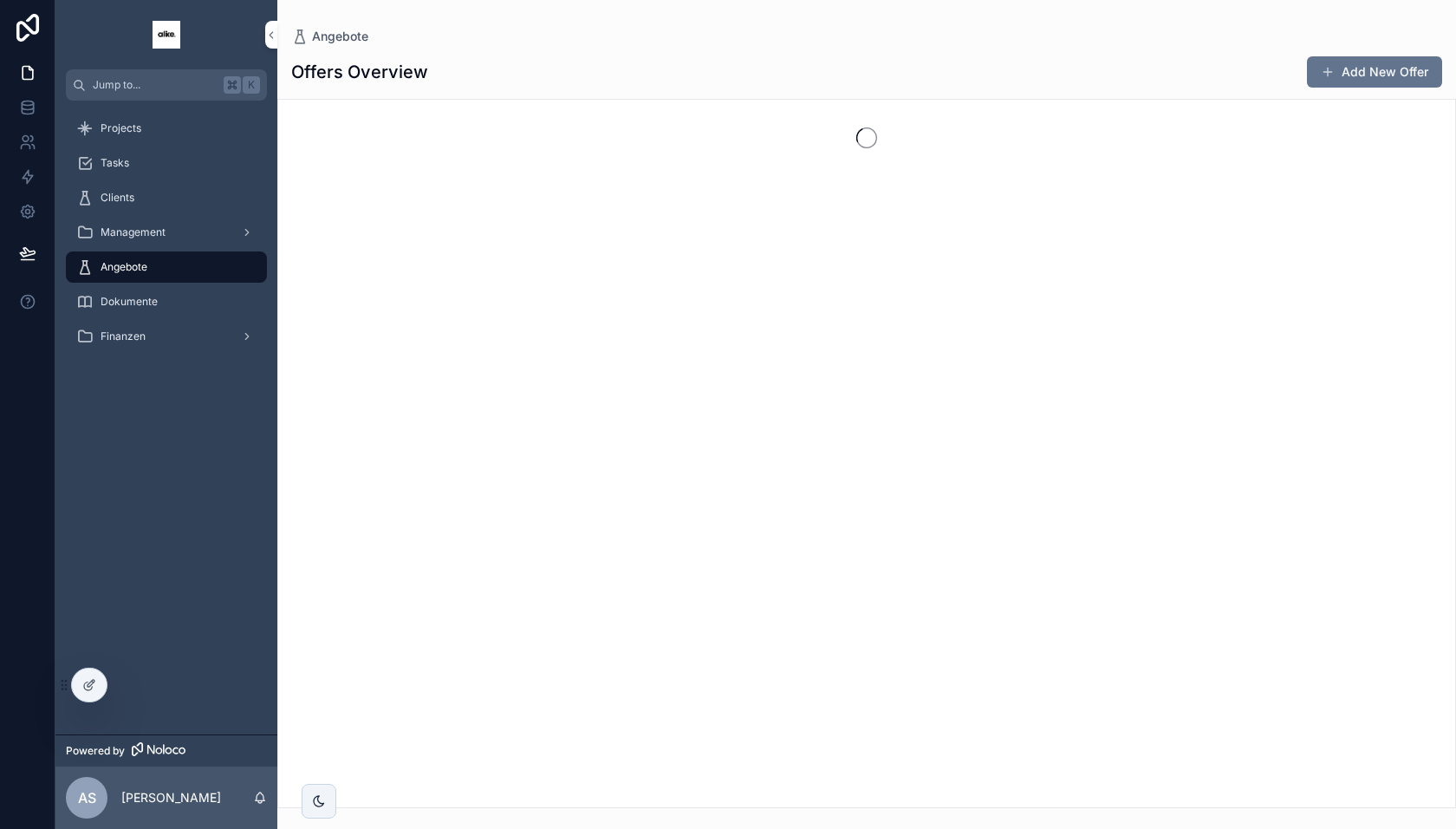
click at [158, 232] on span "Management" at bounding box center [133, 232] width 65 height 14
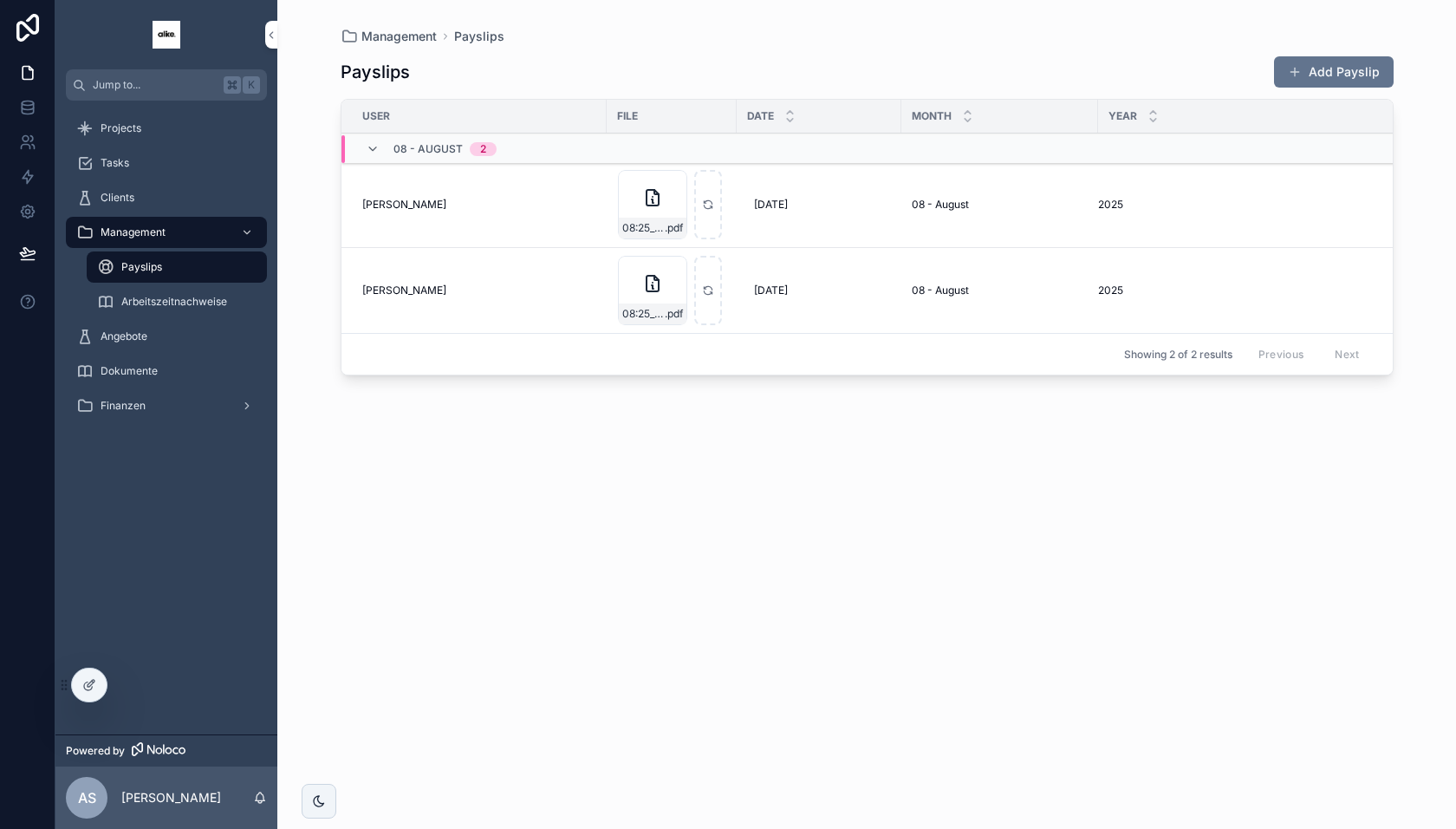
click at [372, 151] on icon "scrollable content" at bounding box center [373, 150] width 14 height 14
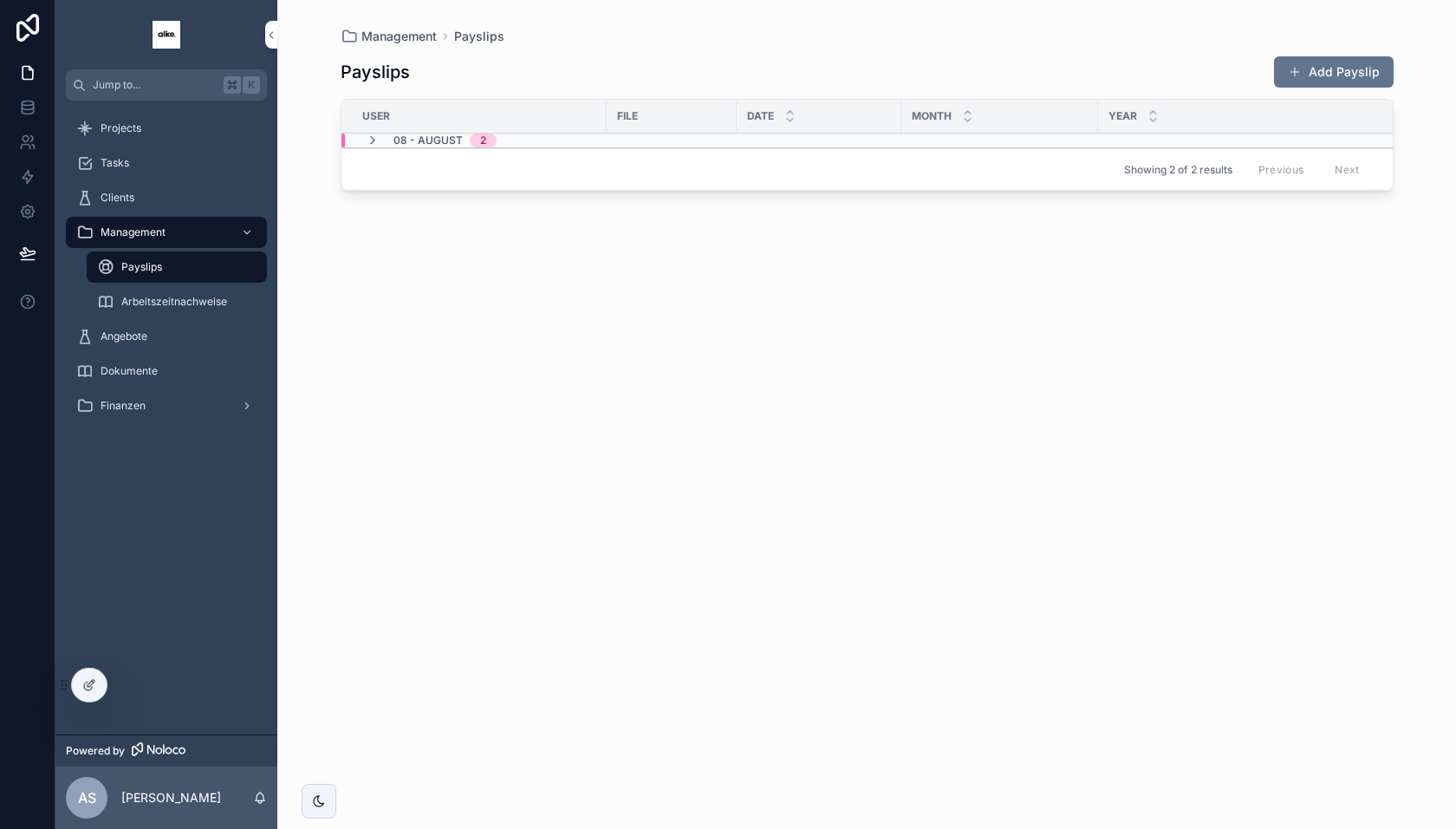
click at [370, 140] on icon "scrollable content" at bounding box center [373, 141] width 14 height 14
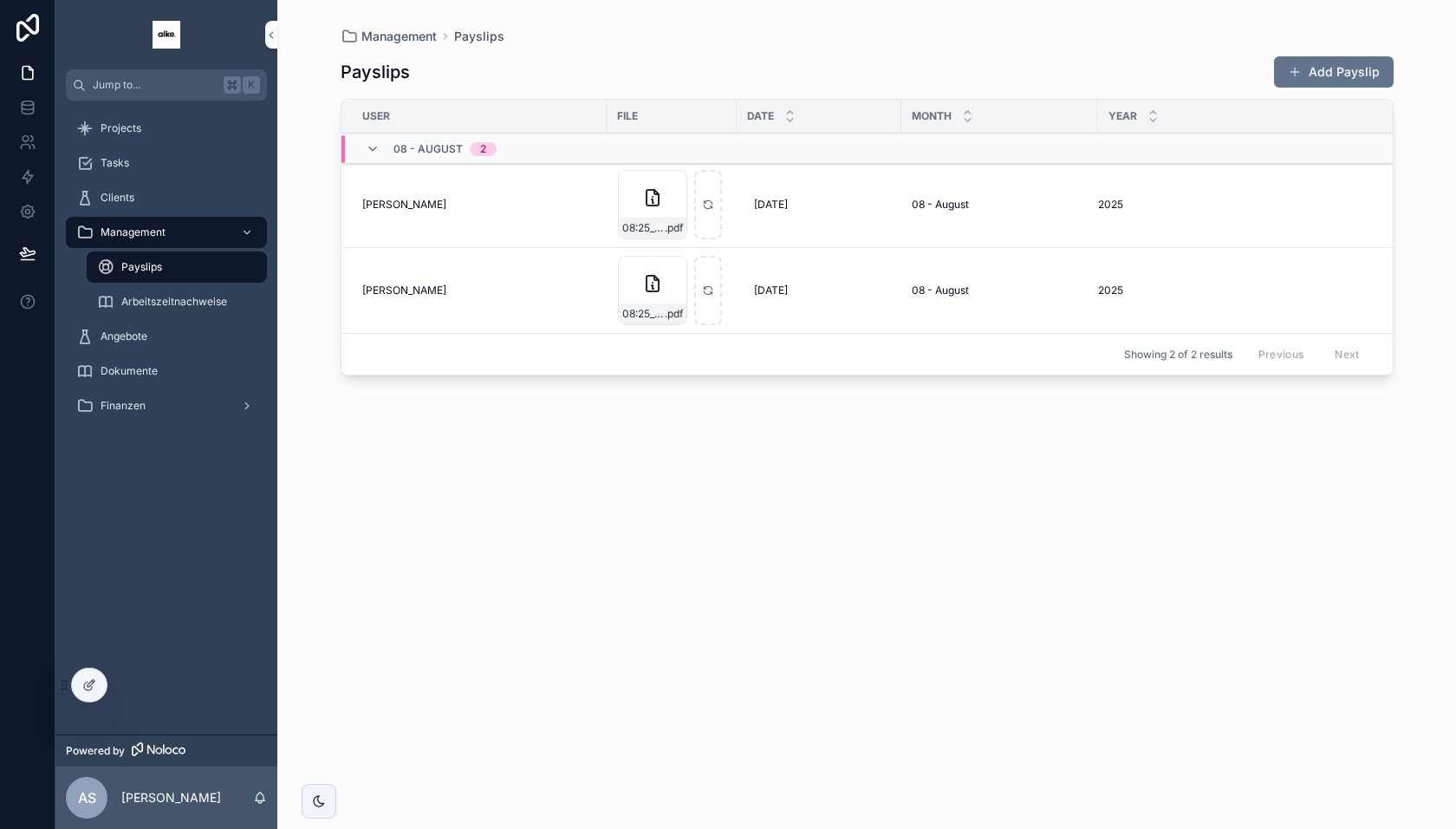
click at [161, 139] on div "Projects" at bounding box center [167, 128] width 181 height 27
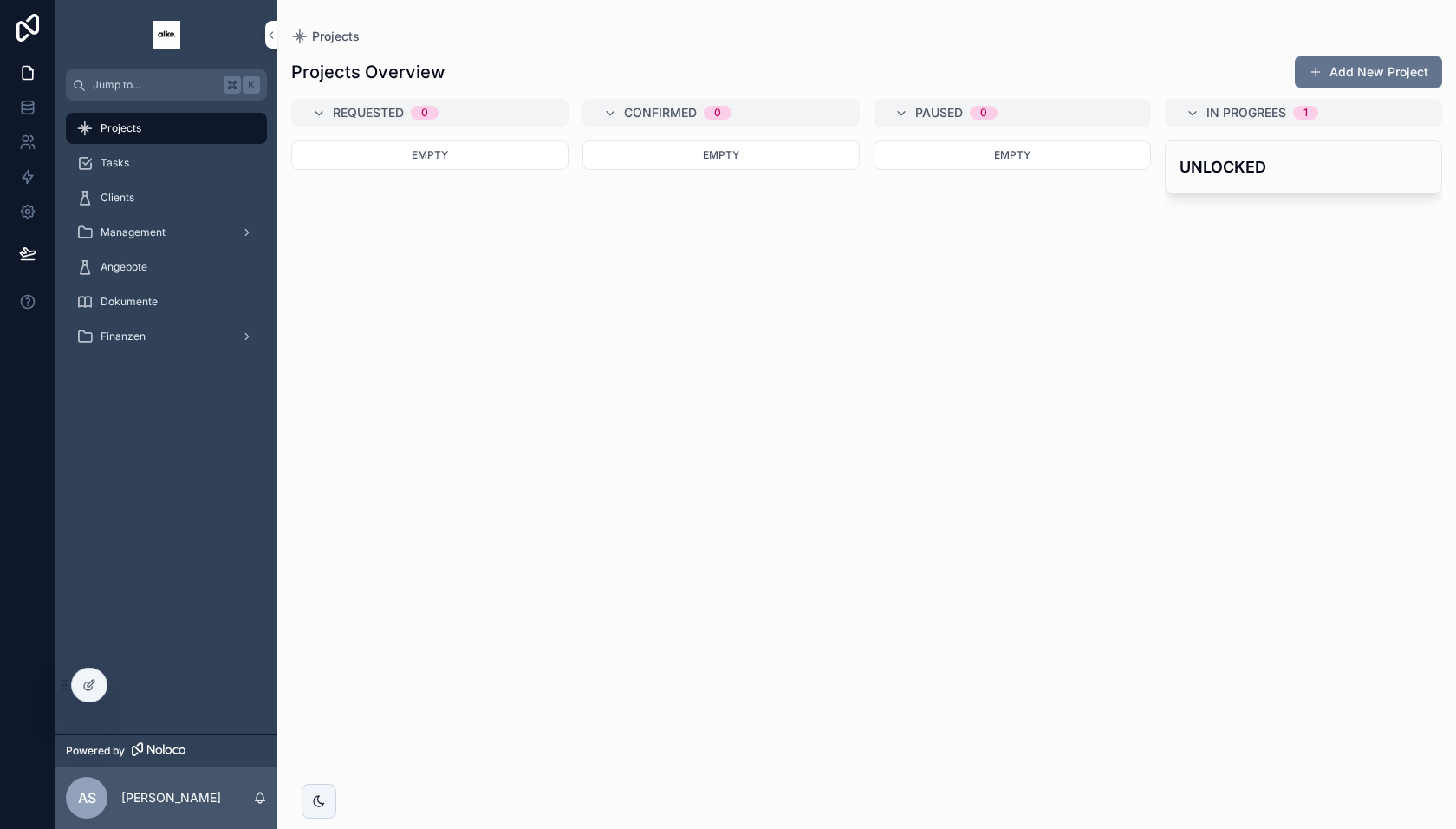
click at [131, 306] on span "Dokumente" at bounding box center [129, 302] width 58 height 14
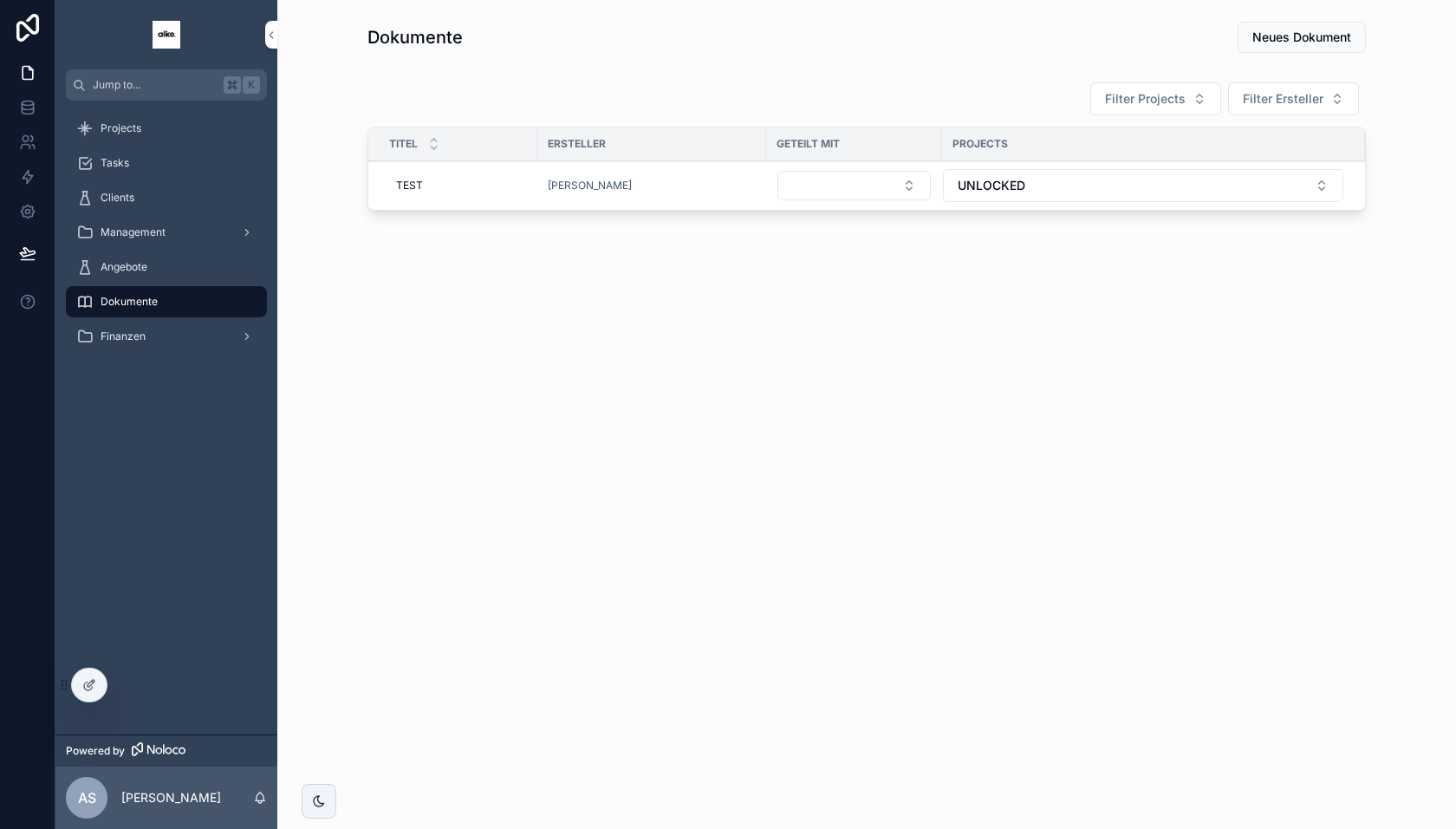
click at [1142, 102] on span "Filter Projects" at bounding box center [1145, 99] width 81 height 18
click at [970, 314] on div "Dokumente Neues Dokument Filter Projects Filter Ersteller Titel Ersteller Getei…" at bounding box center [866, 167] width 1179 height 336
click at [1285, 81] on div "Filter Projects Filter Ersteller" at bounding box center [1221, 98] width 290 height 35
click at [1285, 97] on span "Filter Ersteller" at bounding box center [1283, 99] width 81 height 18
click at [932, 390] on div "Dokumente Neues Dokument Filter Projects Filter Ersteller Titel Ersteller Getei…" at bounding box center [866, 414] width 1179 height 829
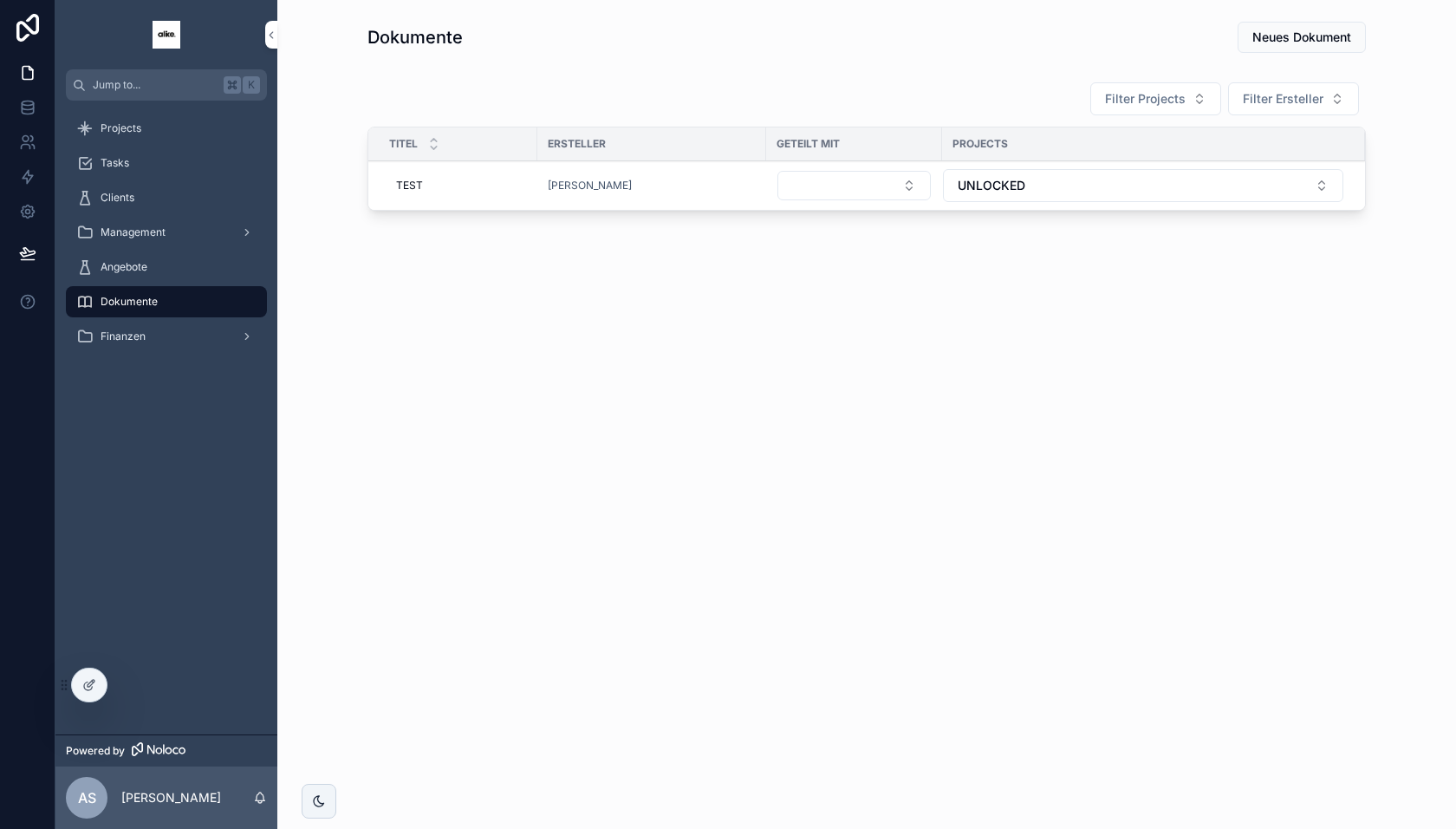
click at [84, 670] on div at bounding box center [89, 685] width 35 height 33
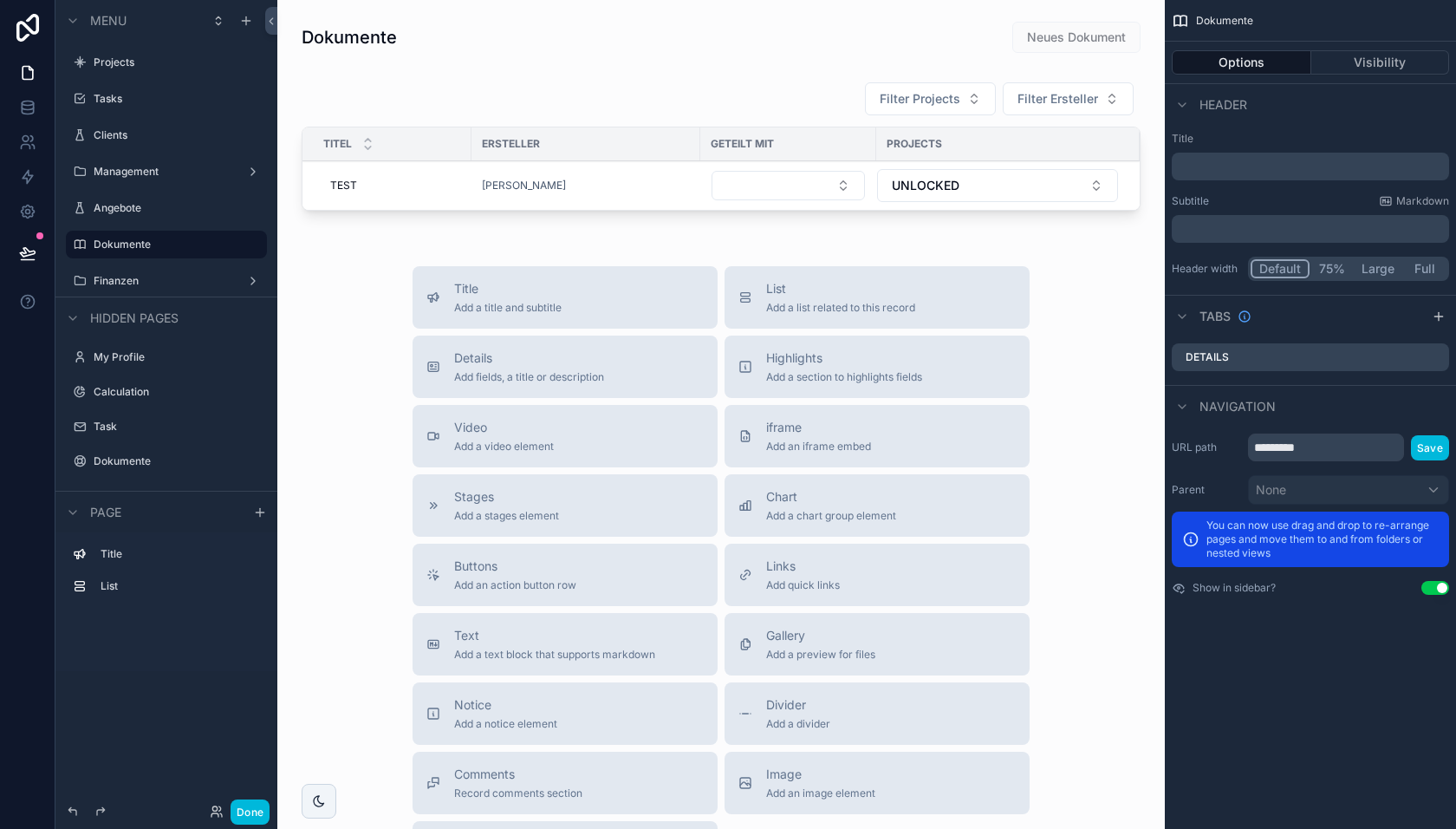
click at [784, 88] on div "scrollable content" at bounding box center [721, 149] width 860 height 150
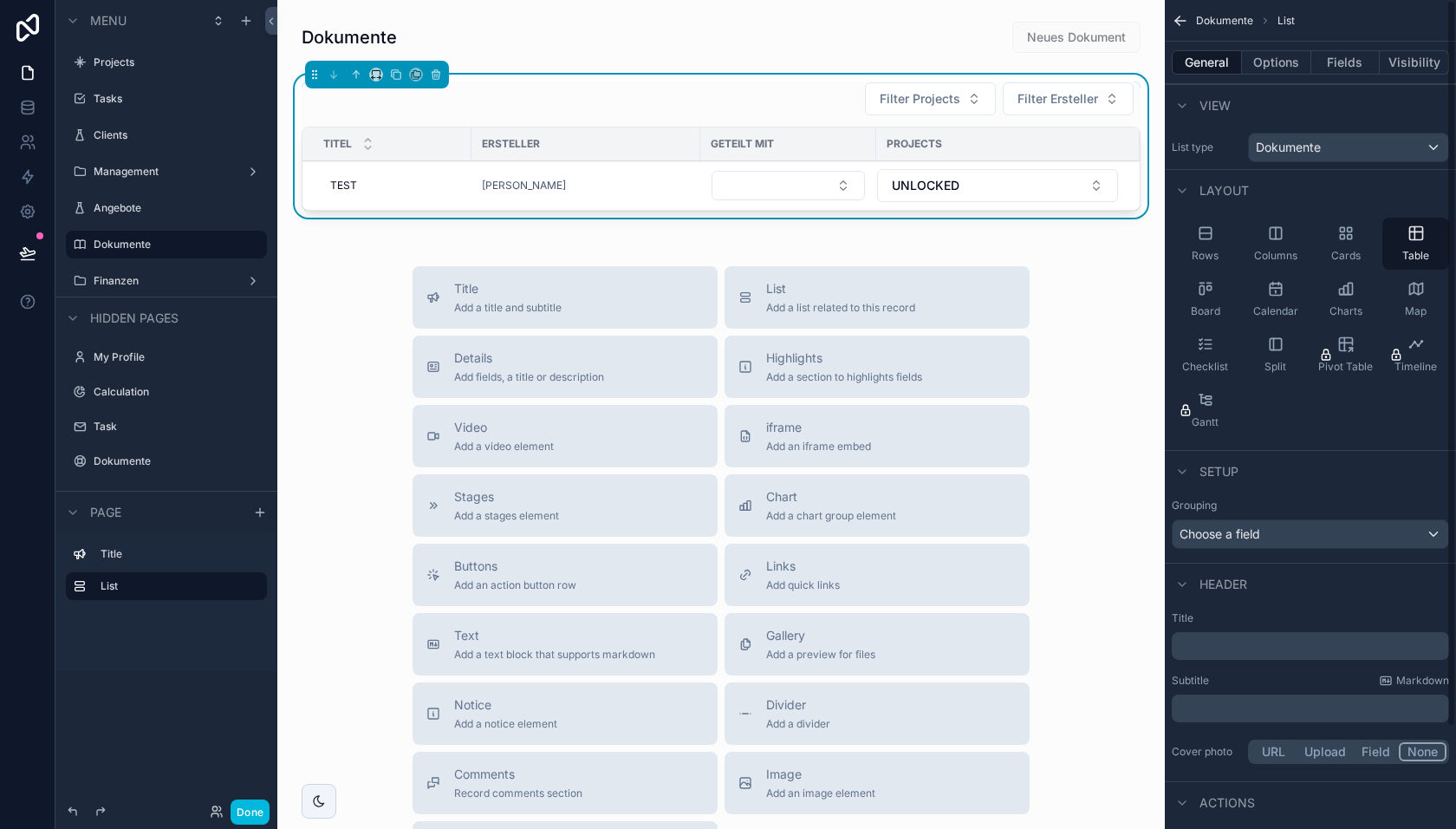
click at [1274, 58] on button "Options" at bounding box center [1277, 62] width 69 height 24
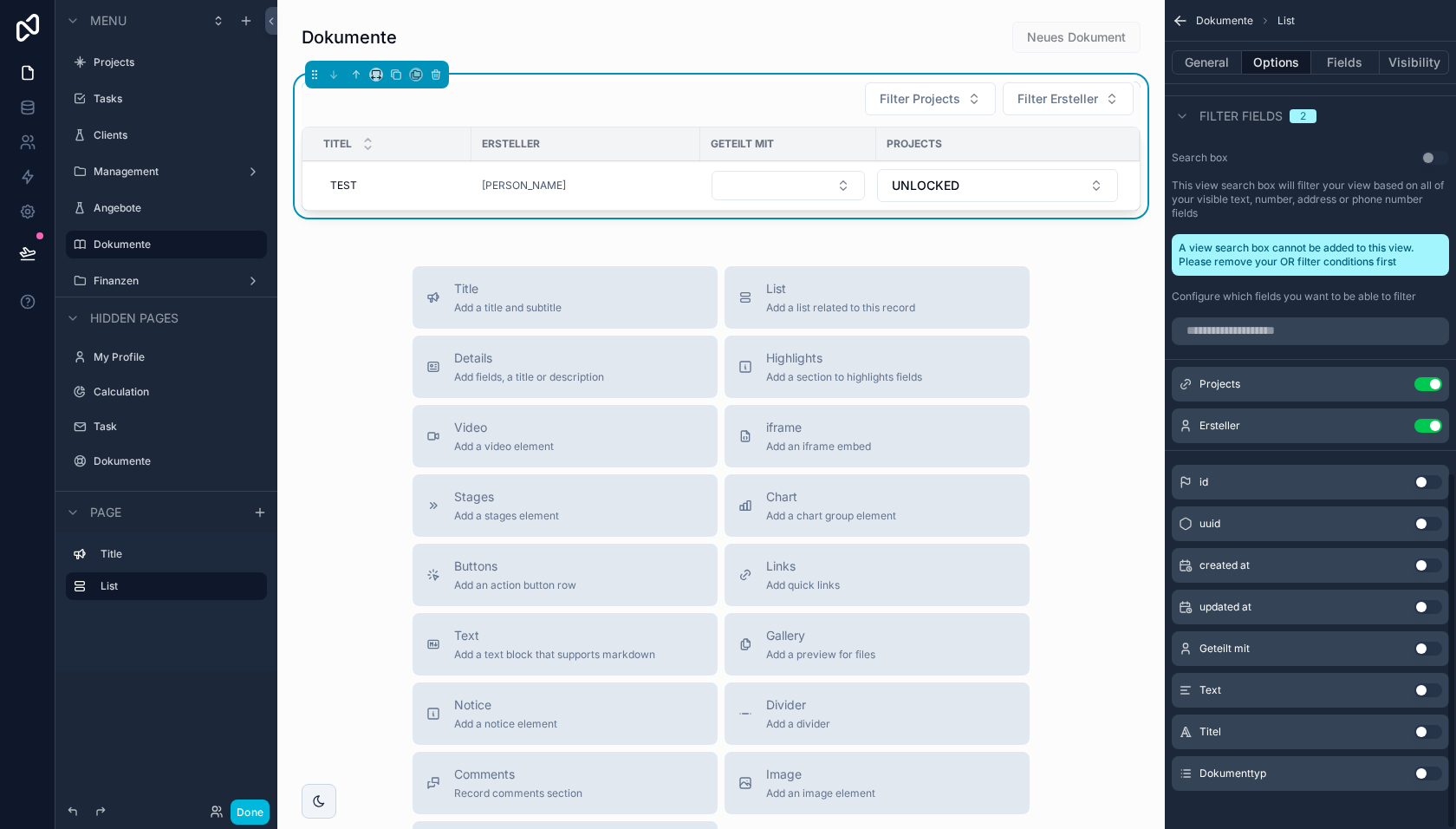
scroll to position [1098, 0]
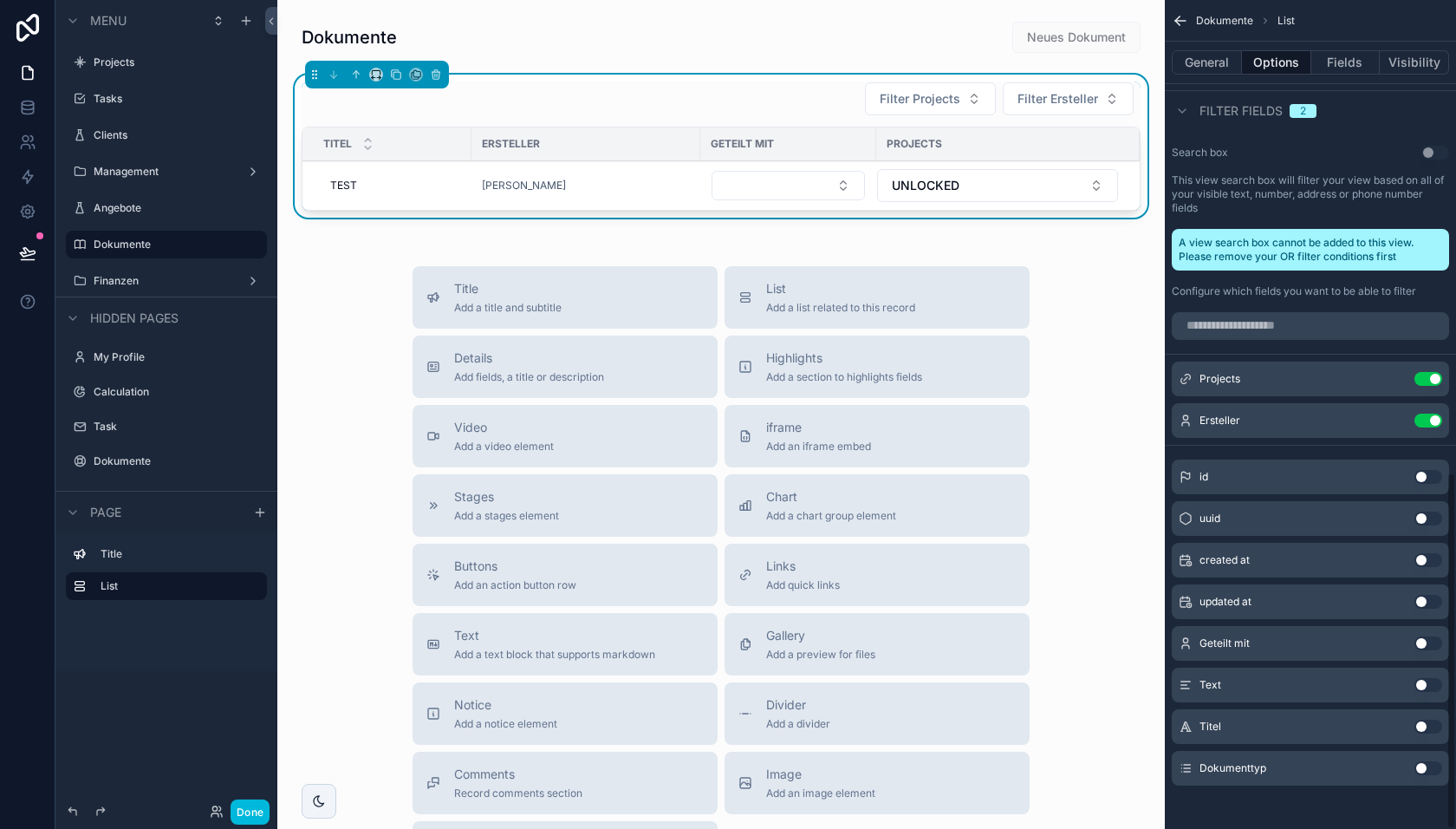
click at [0, 0] on icon "scrollable content" at bounding box center [0, 0] width 0 height 0
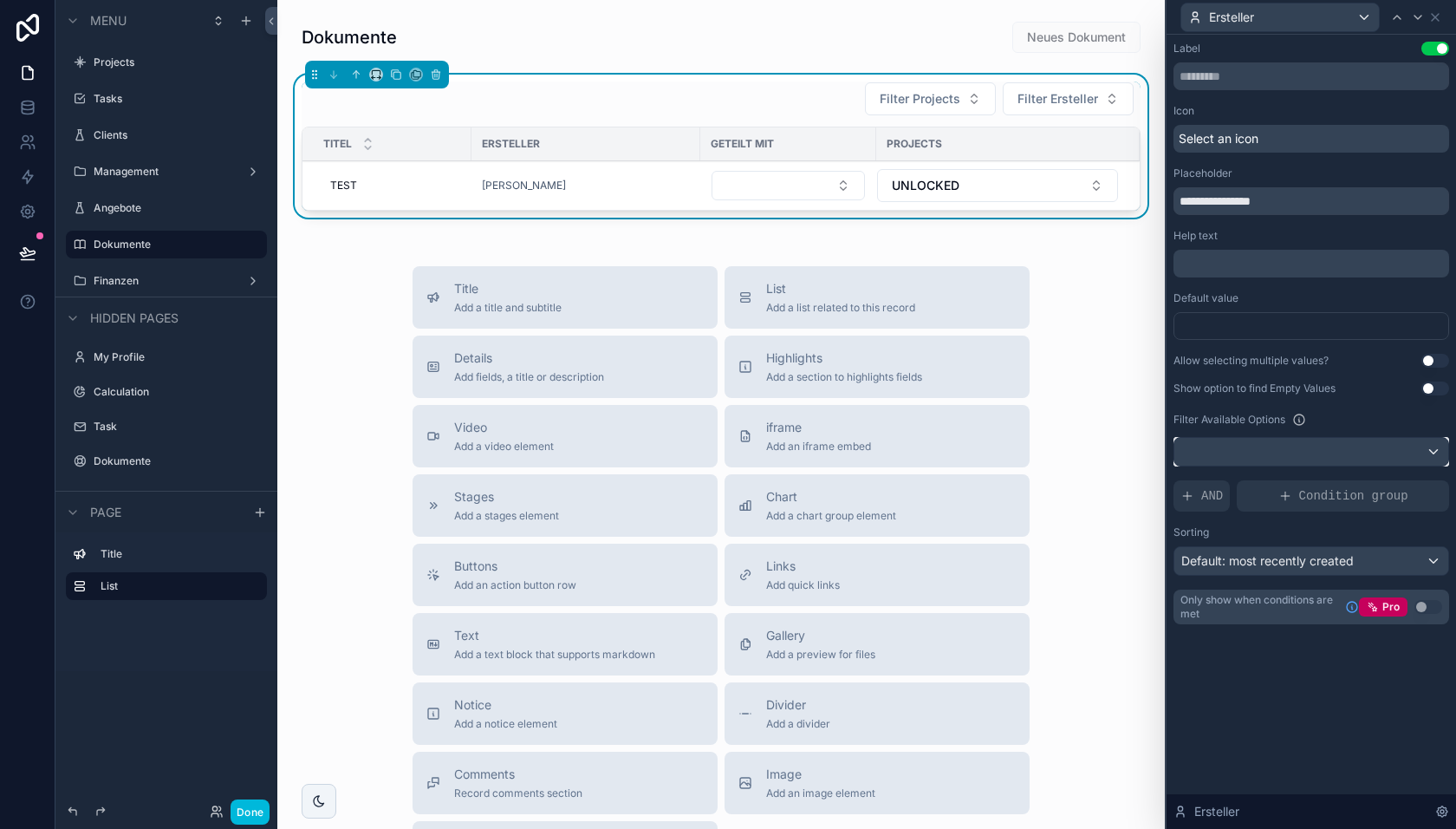
click at [1352, 456] on div at bounding box center [1311, 451] width 274 height 27
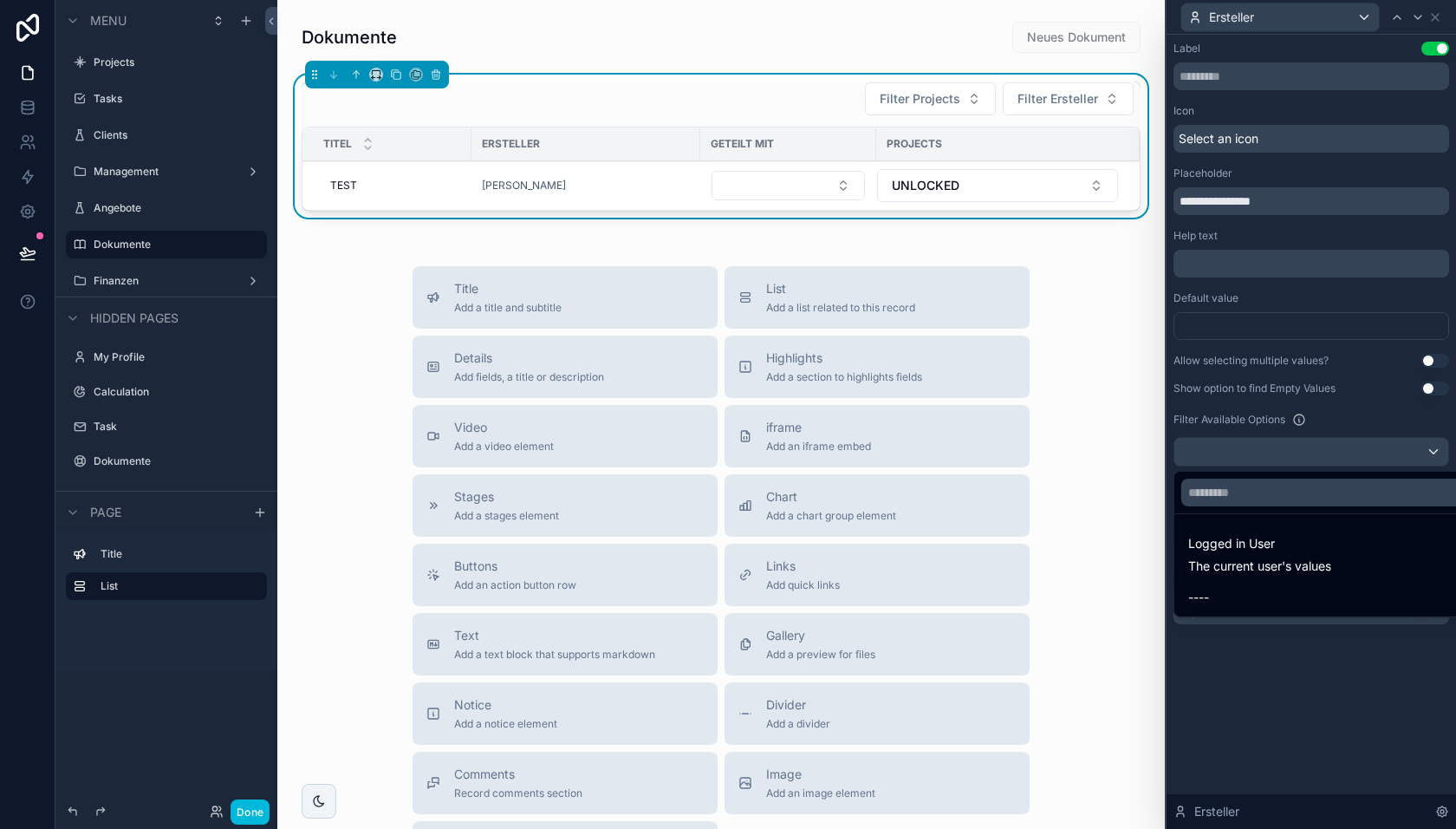
click at [1289, 551] on span "Logged in User" at bounding box center [1259, 543] width 143 height 20
click at [1246, 552] on span "Logged in User" at bounding box center [1259, 543] width 143 height 20
click at [1284, 426] on div at bounding box center [1311, 414] width 290 height 829
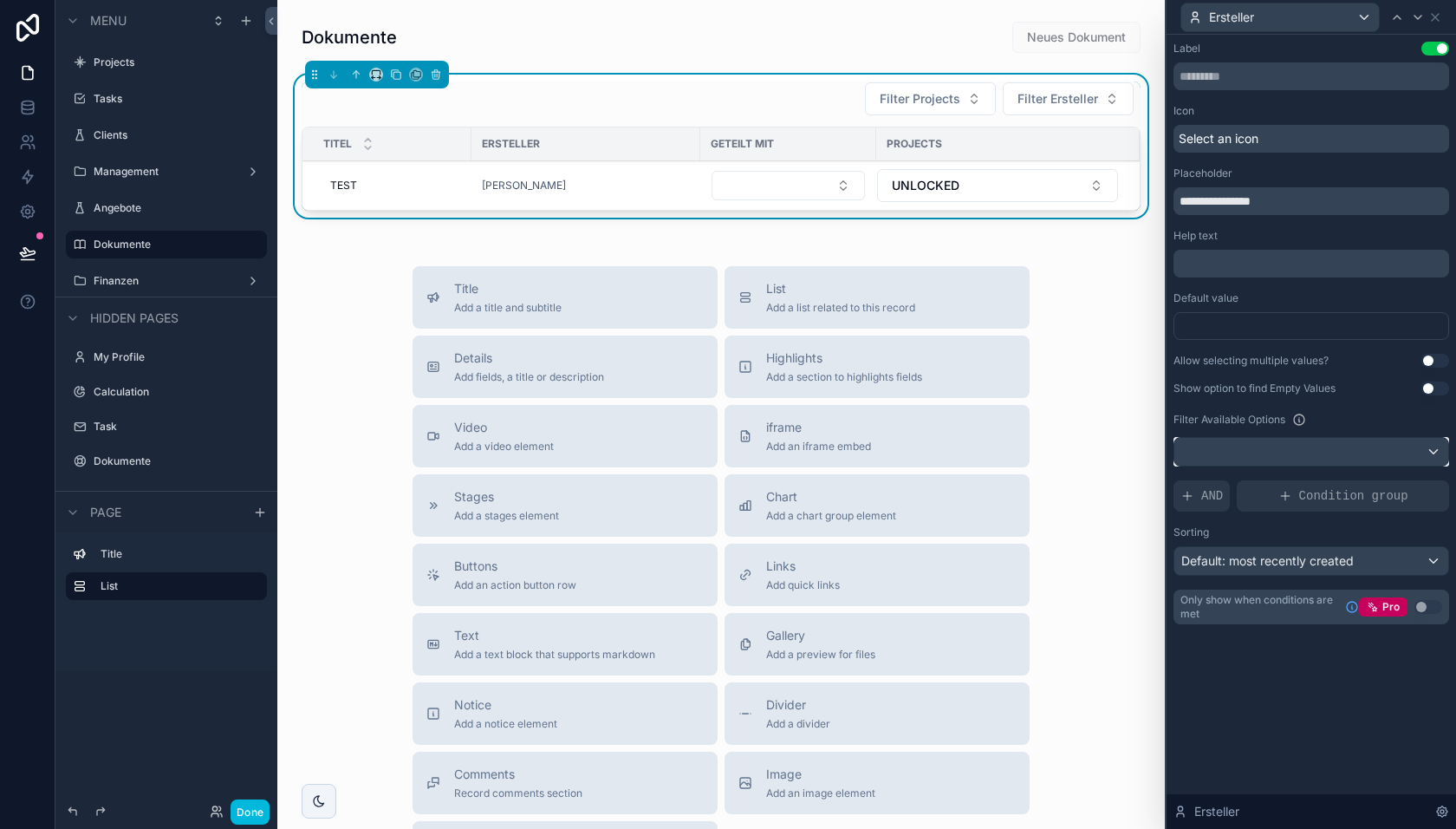
click at [1284, 453] on div at bounding box center [1311, 451] width 274 height 27
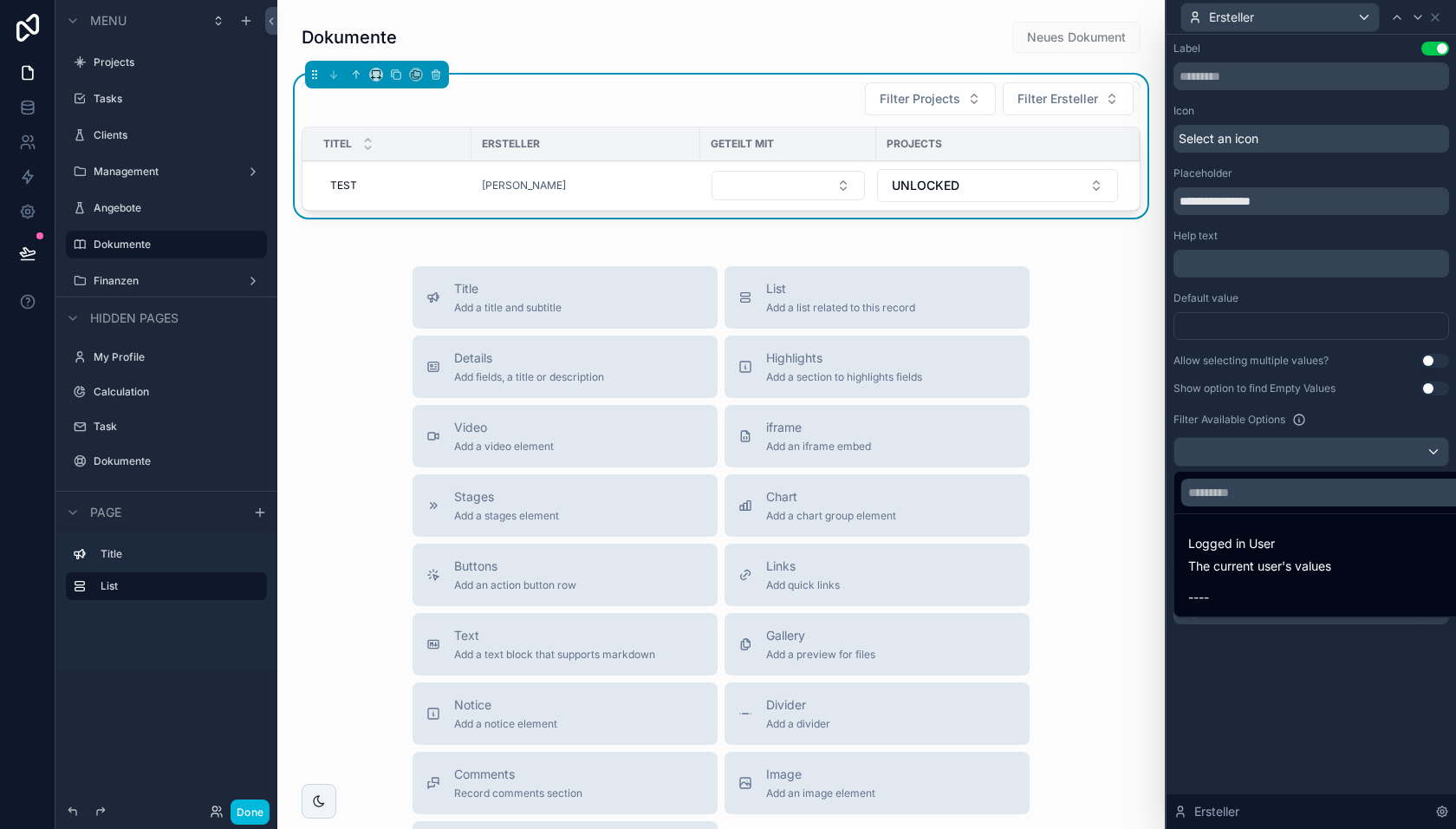
click at [1241, 592] on div "----" at bounding box center [1332, 597] width 287 height 20
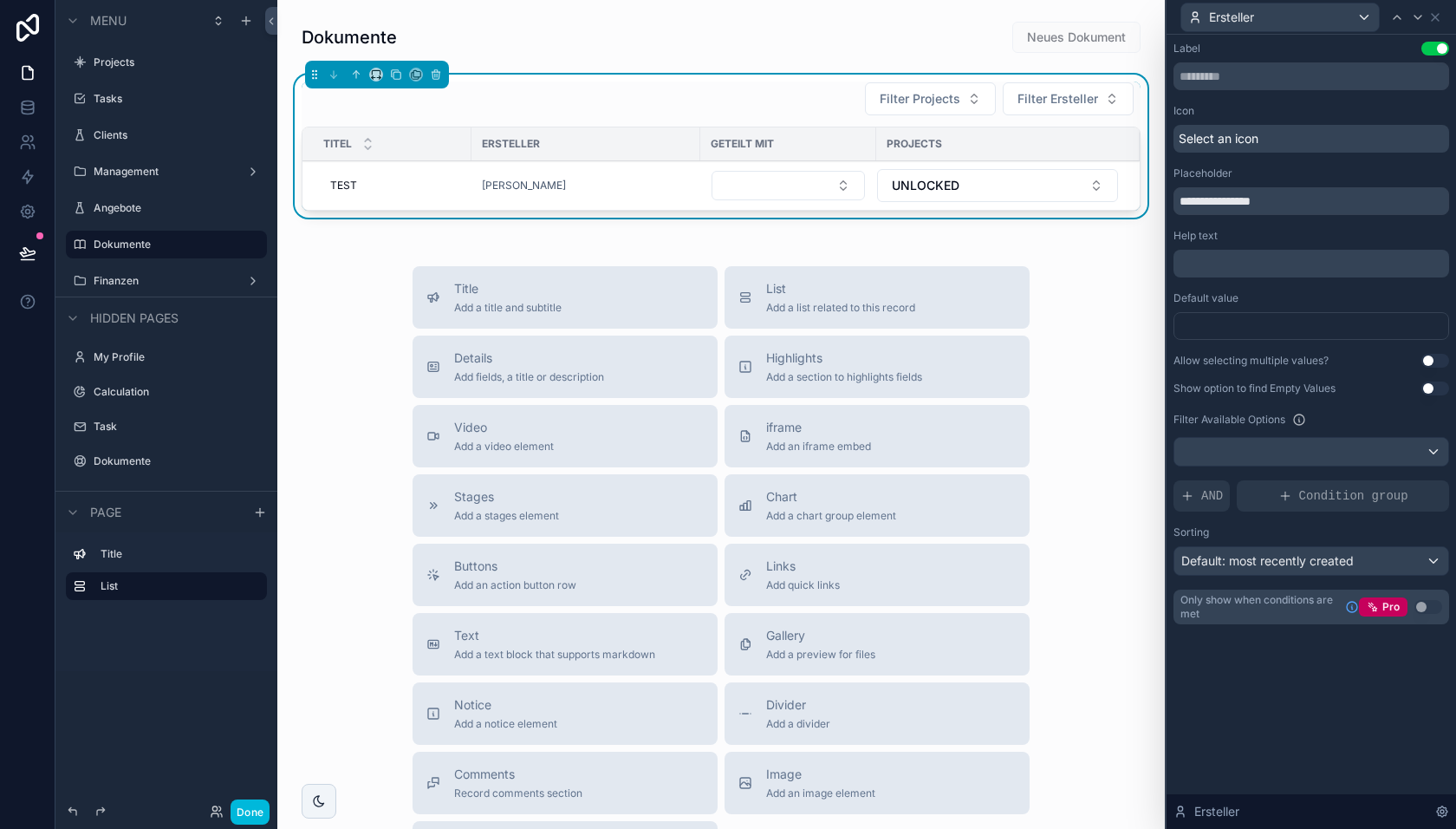
click at [1213, 489] on span "AND" at bounding box center [1212, 496] width 21 height 18
click at [0, 0] on icon at bounding box center [0, 0] width 0 height 0
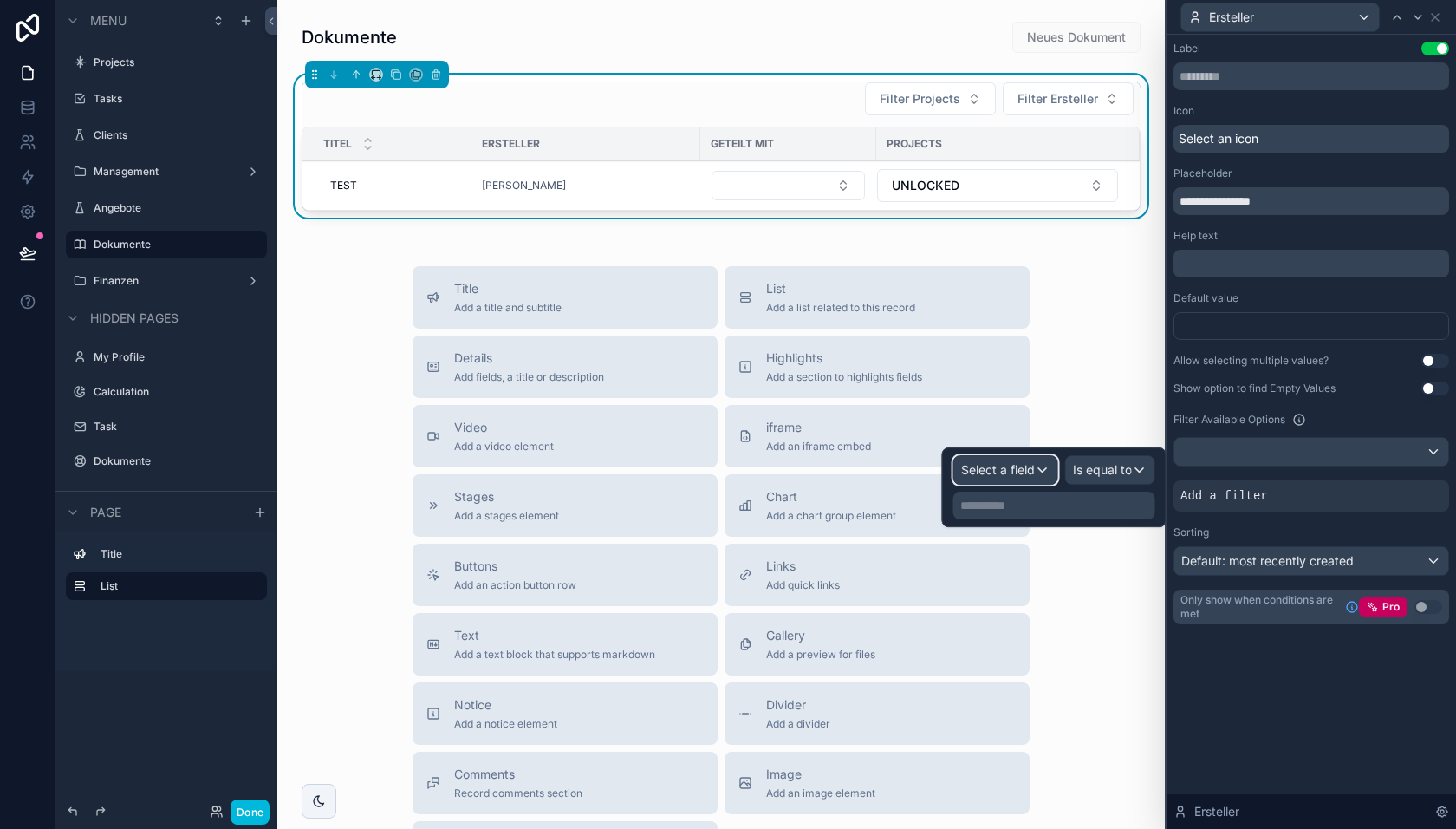
click at [1014, 469] on span "Select a field" at bounding box center [997, 469] width 74 height 15
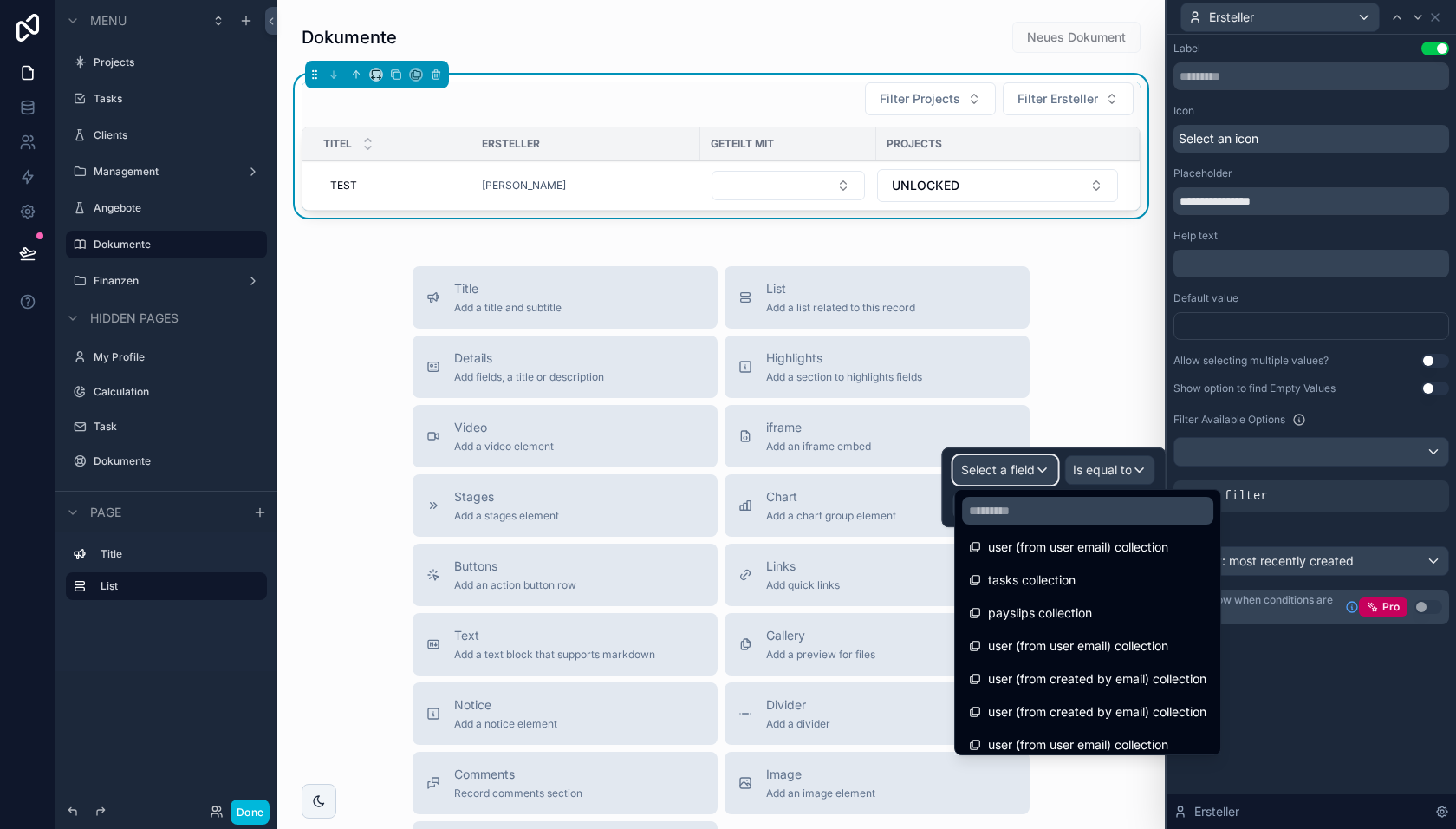
scroll to position [538, 0]
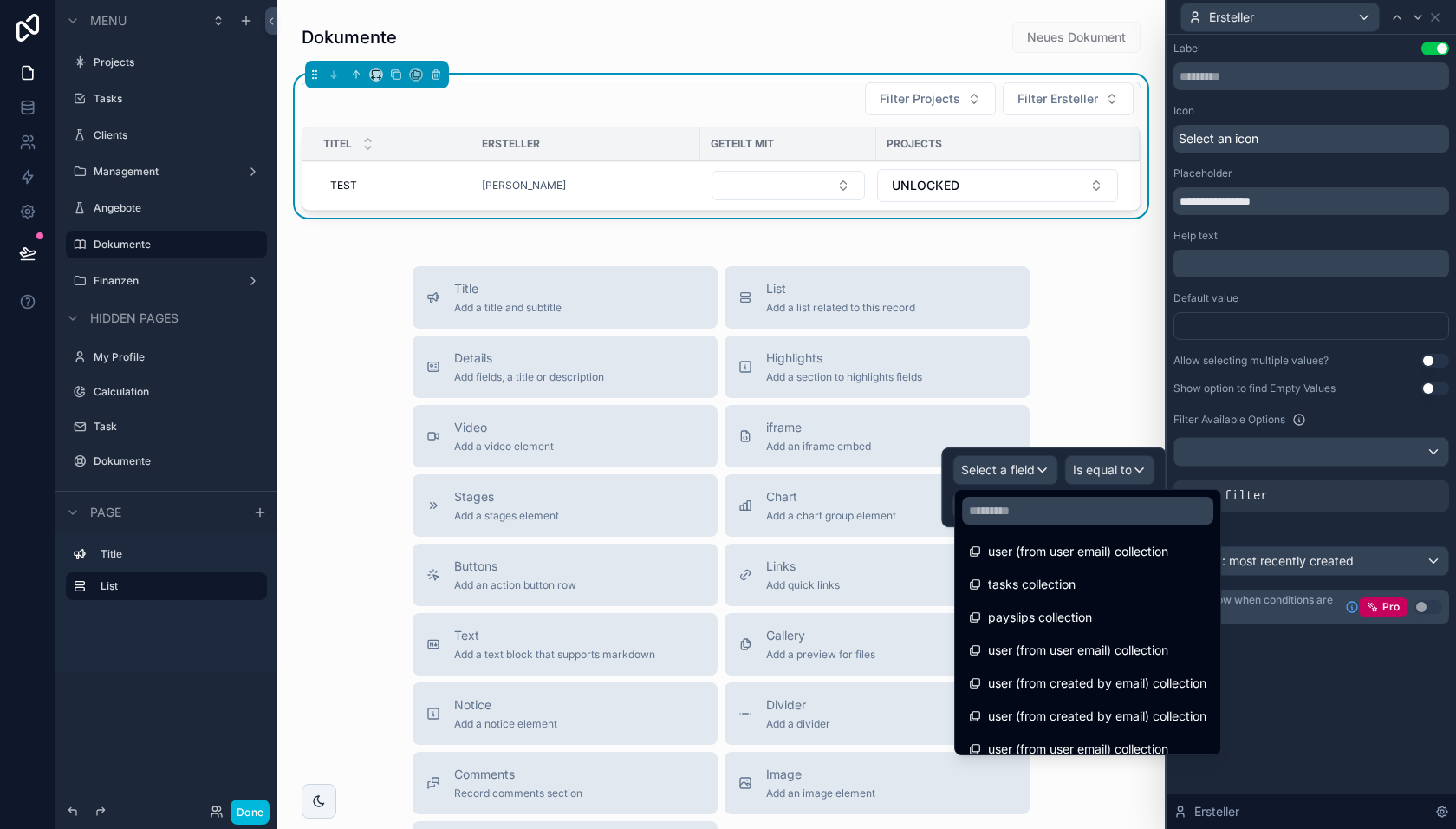
click at [1051, 651] on span "user (from user email) collection" at bounding box center [1079, 649] width 181 height 20
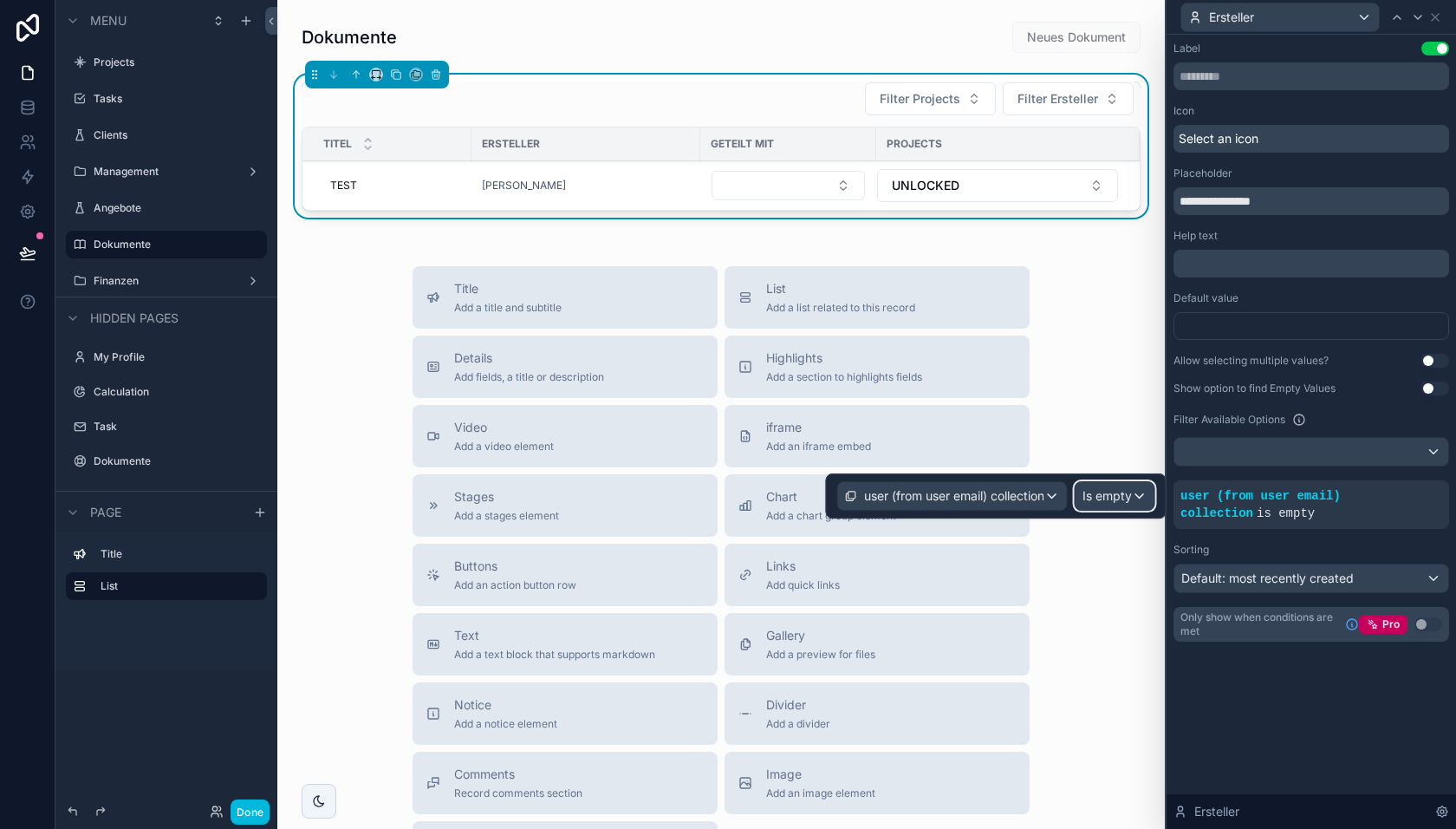
click at [1110, 492] on span "Is empty" at bounding box center [1107, 496] width 50 height 18
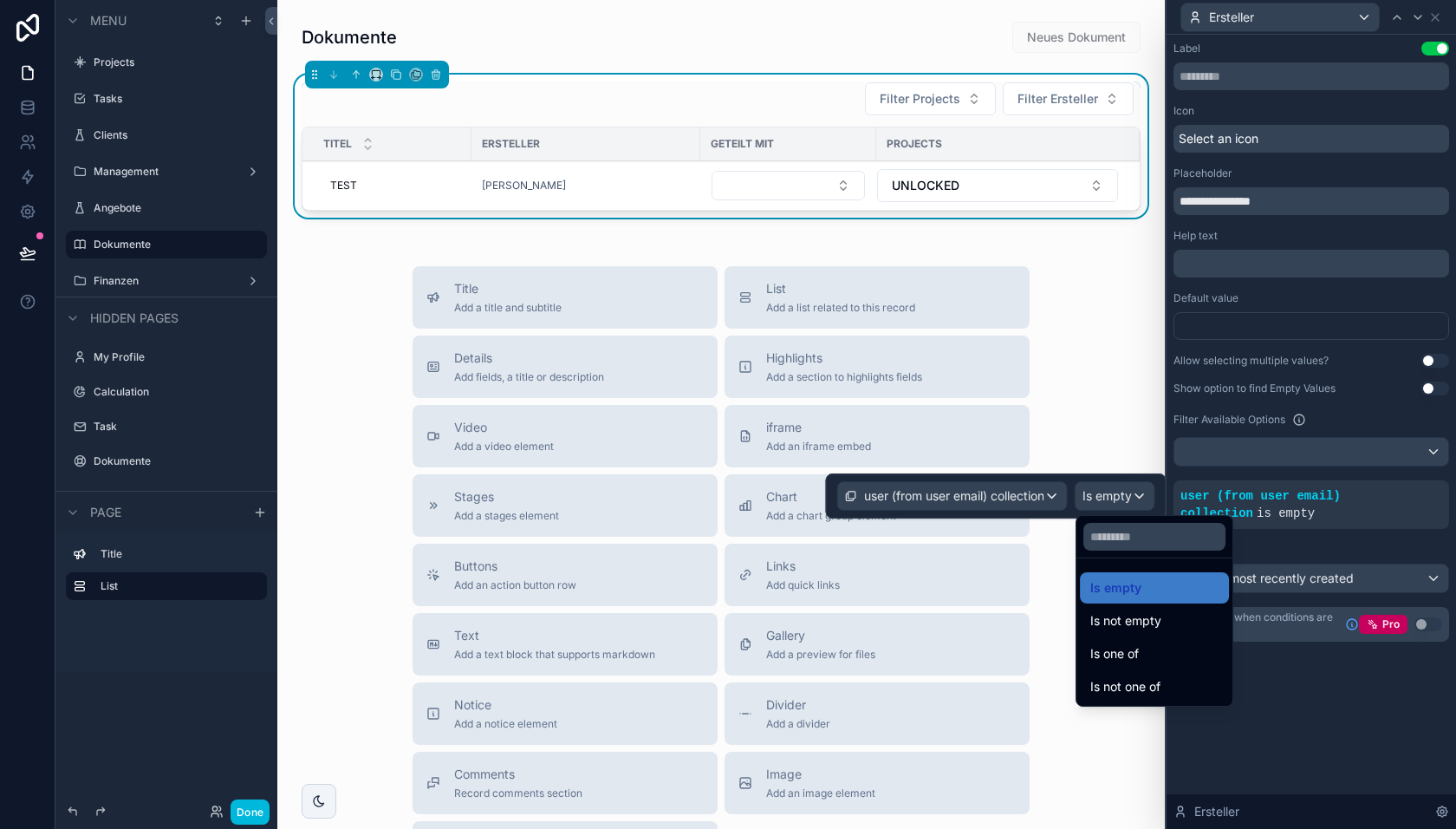
click at [1135, 646] on span "Is one of" at bounding box center [1114, 653] width 49 height 20
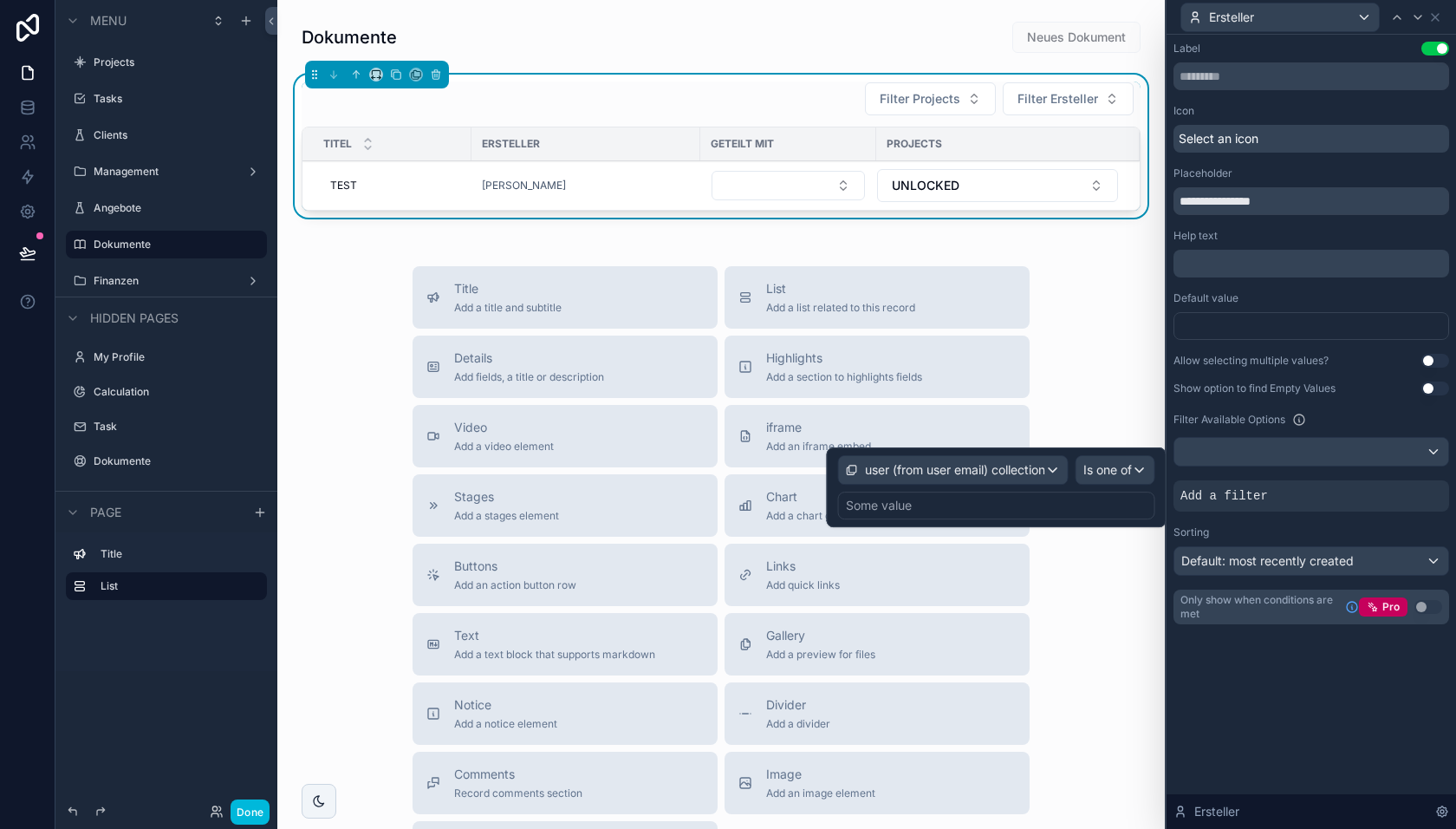
click at [988, 506] on div "Some value" at bounding box center [996, 505] width 317 height 27
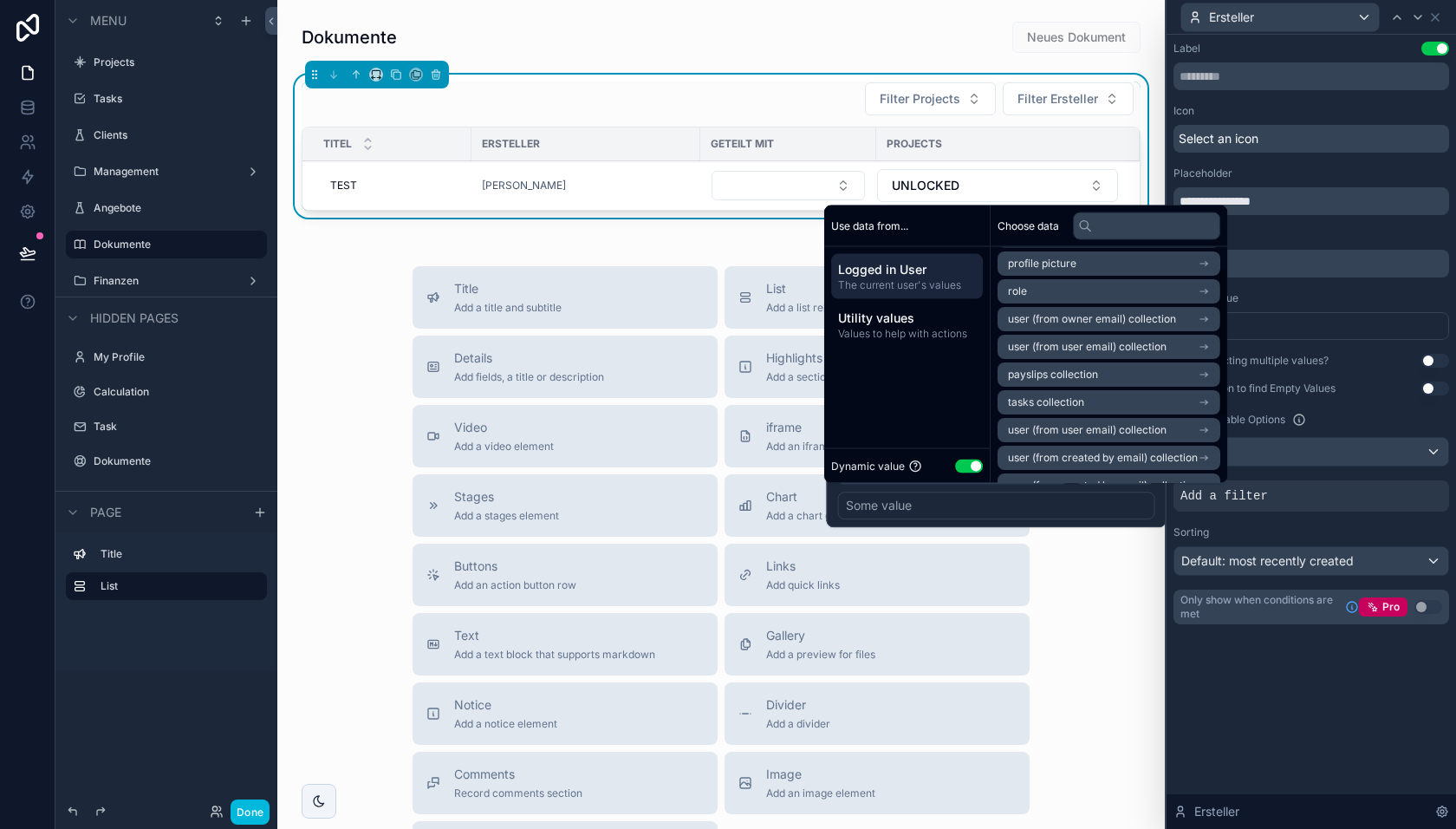
scroll to position [32, 0]
click at [1010, 510] on div "Some value" at bounding box center [996, 505] width 317 height 27
click at [1202, 569] on div "Default: most recently created" at bounding box center [1311, 561] width 274 height 27
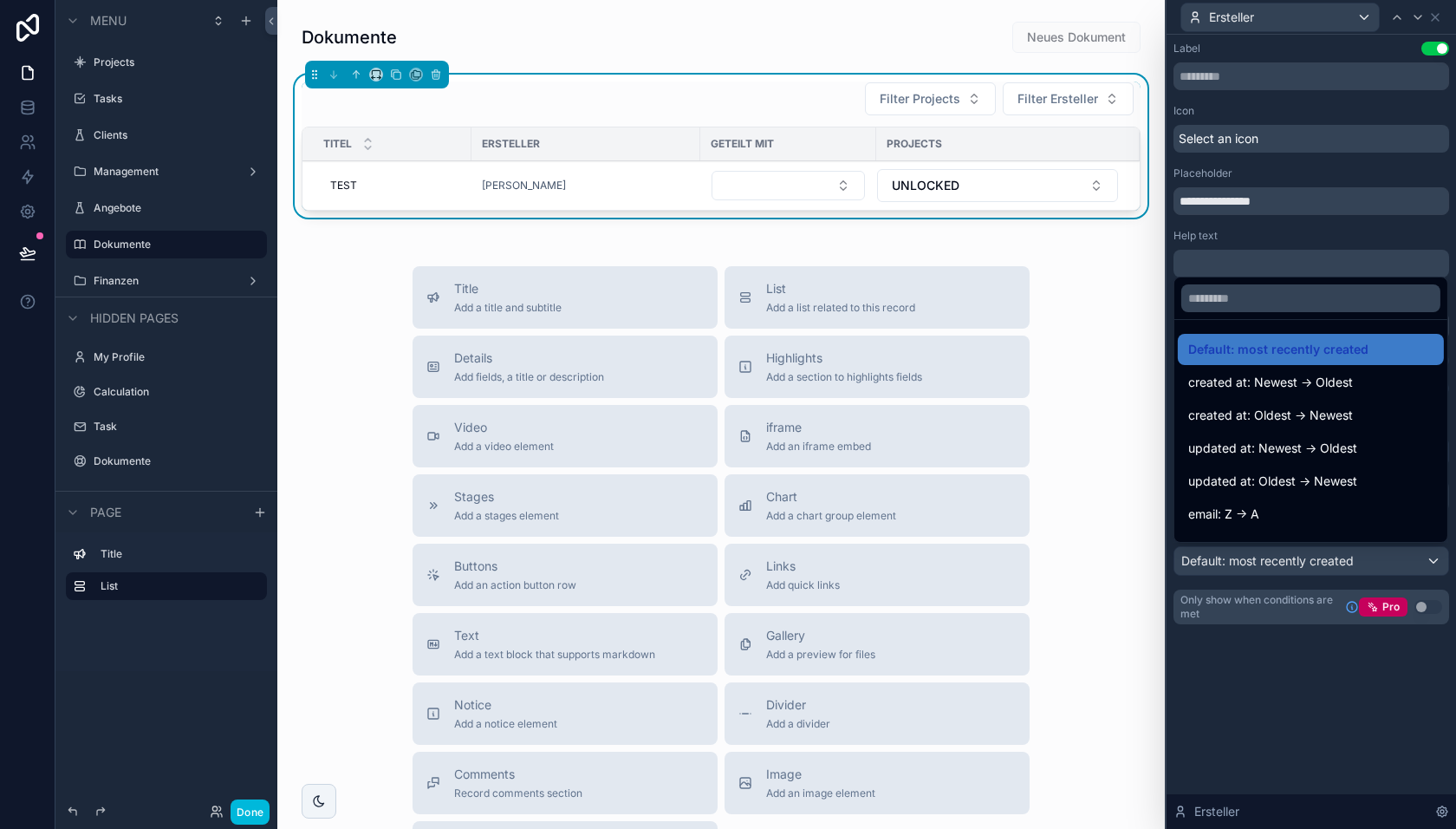
click at [1260, 670] on div at bounding box center [1311, 414] width 290 height 829
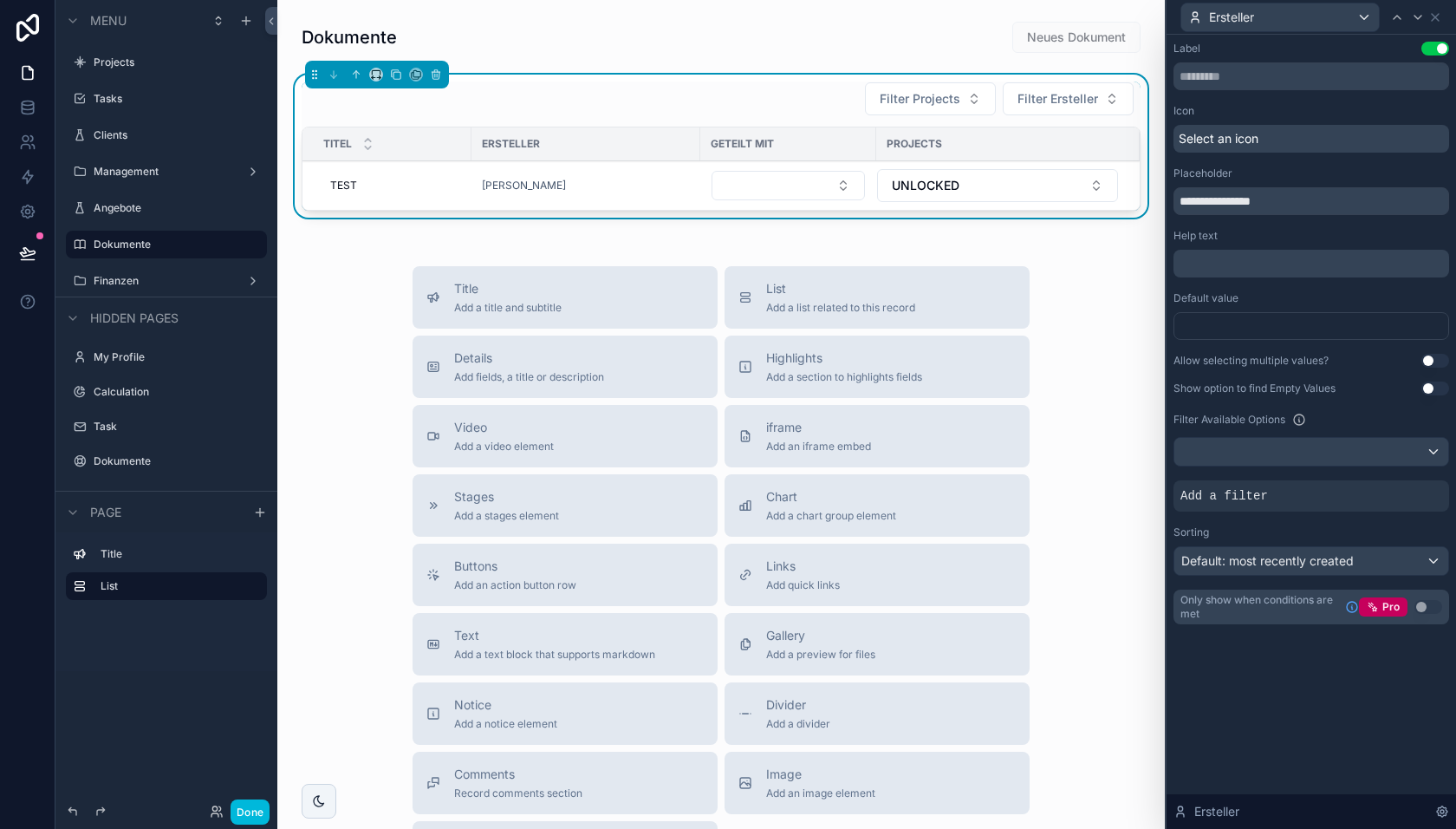
click at [0, 0] on icon at bounding box center [0, 0] width 0 height 0
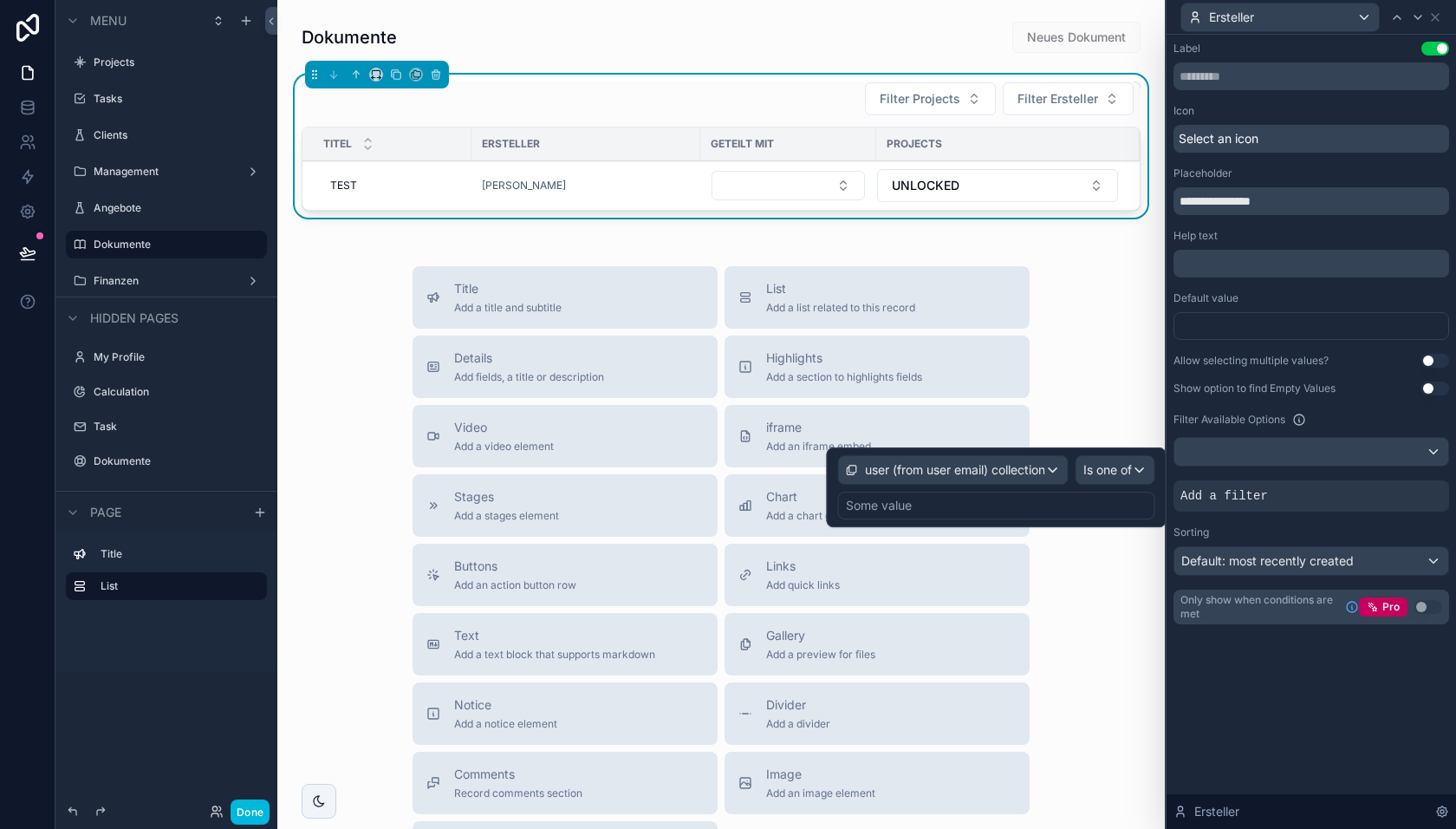
click at [1036, 510] on div "Some value" at bounding box center [996, 505] width 317 height 27
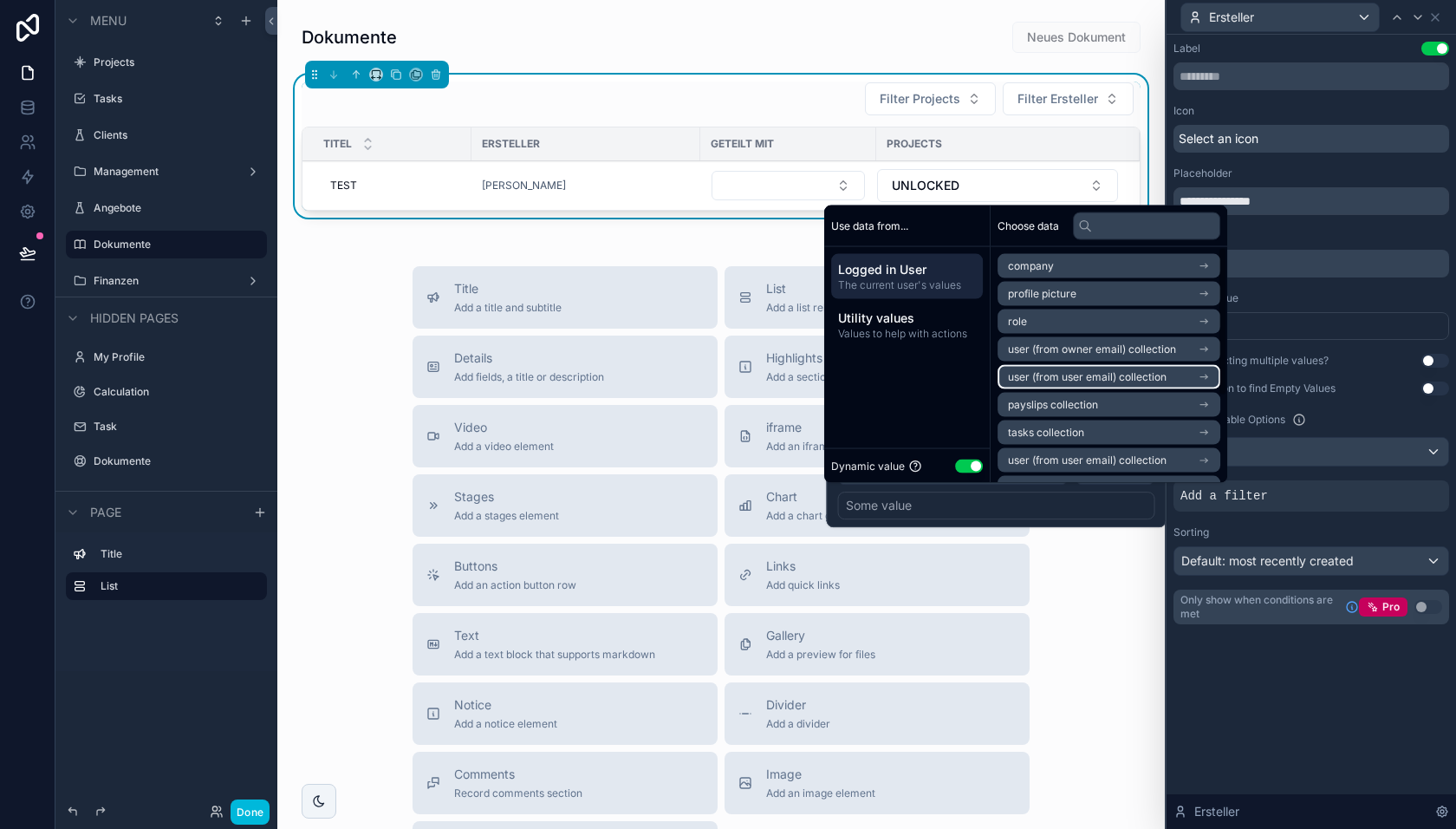
scroll to position [19, 0]
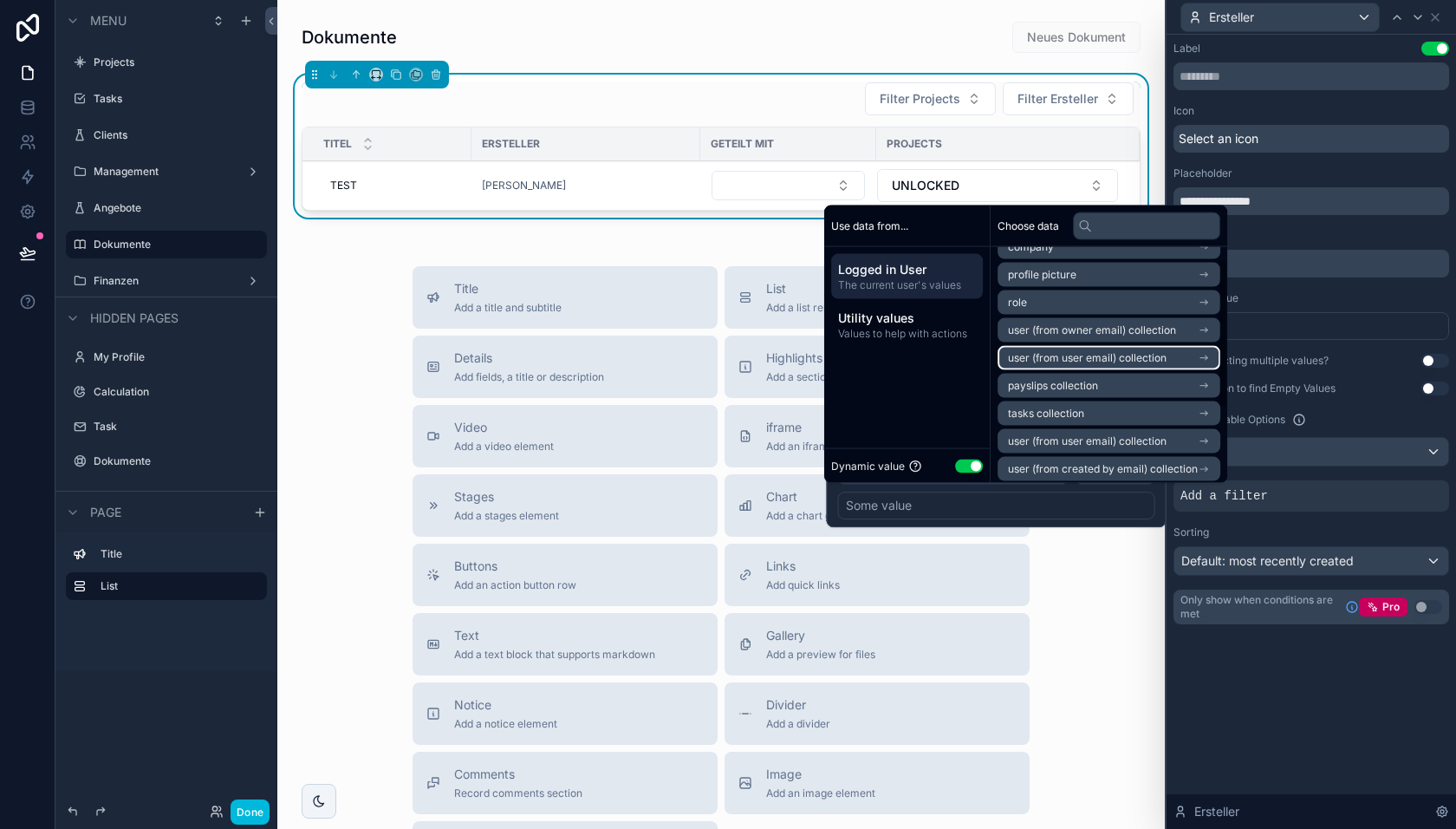
click at [1070, 360] on span "user (from user email) collection" at bounding box center [1087, 358] width 159 height 14
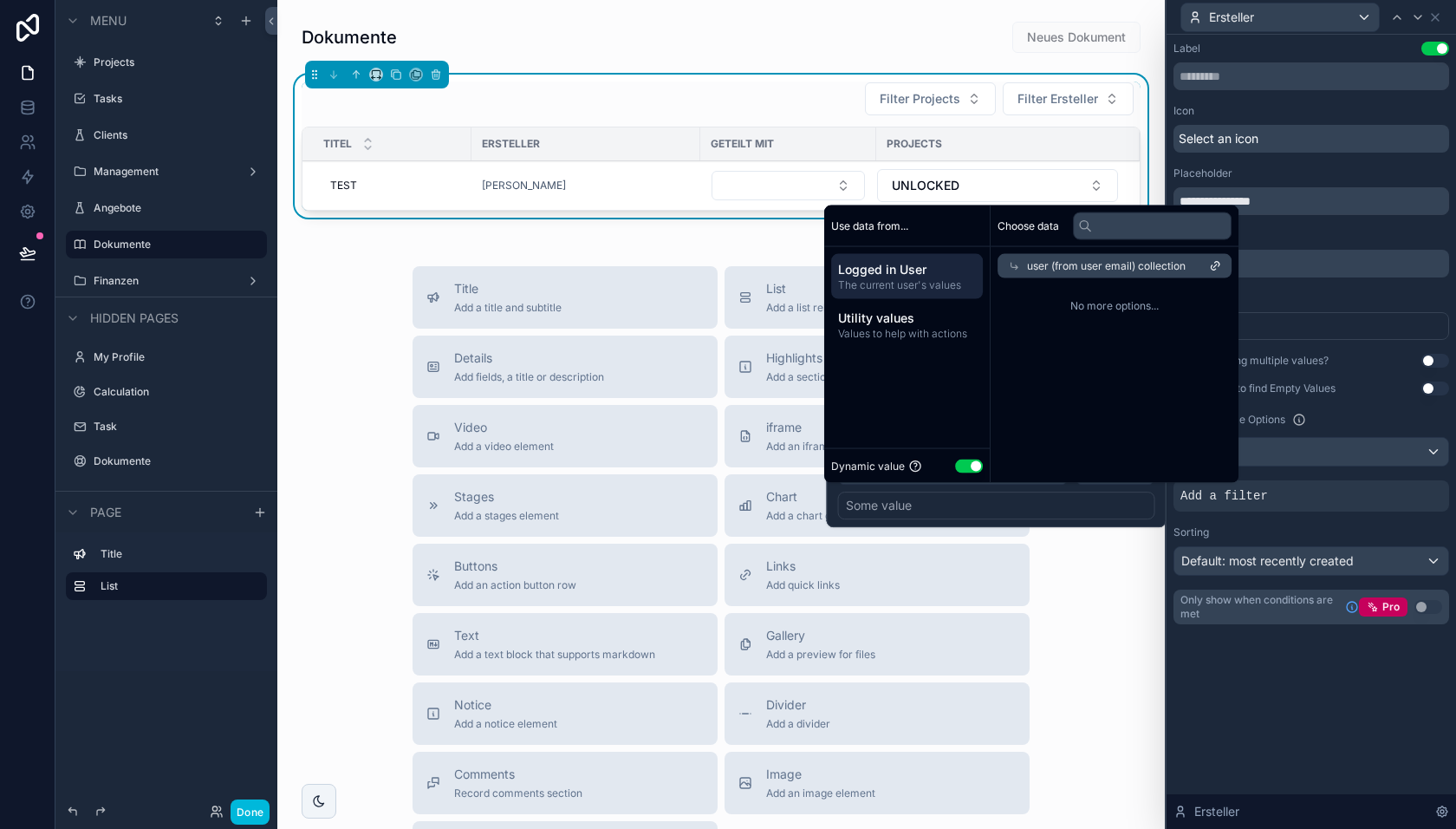
scroll to position [0, 0]
click at [942, 280] on span "The current user's values" at bounding box center [907, 285] width 138 height 14
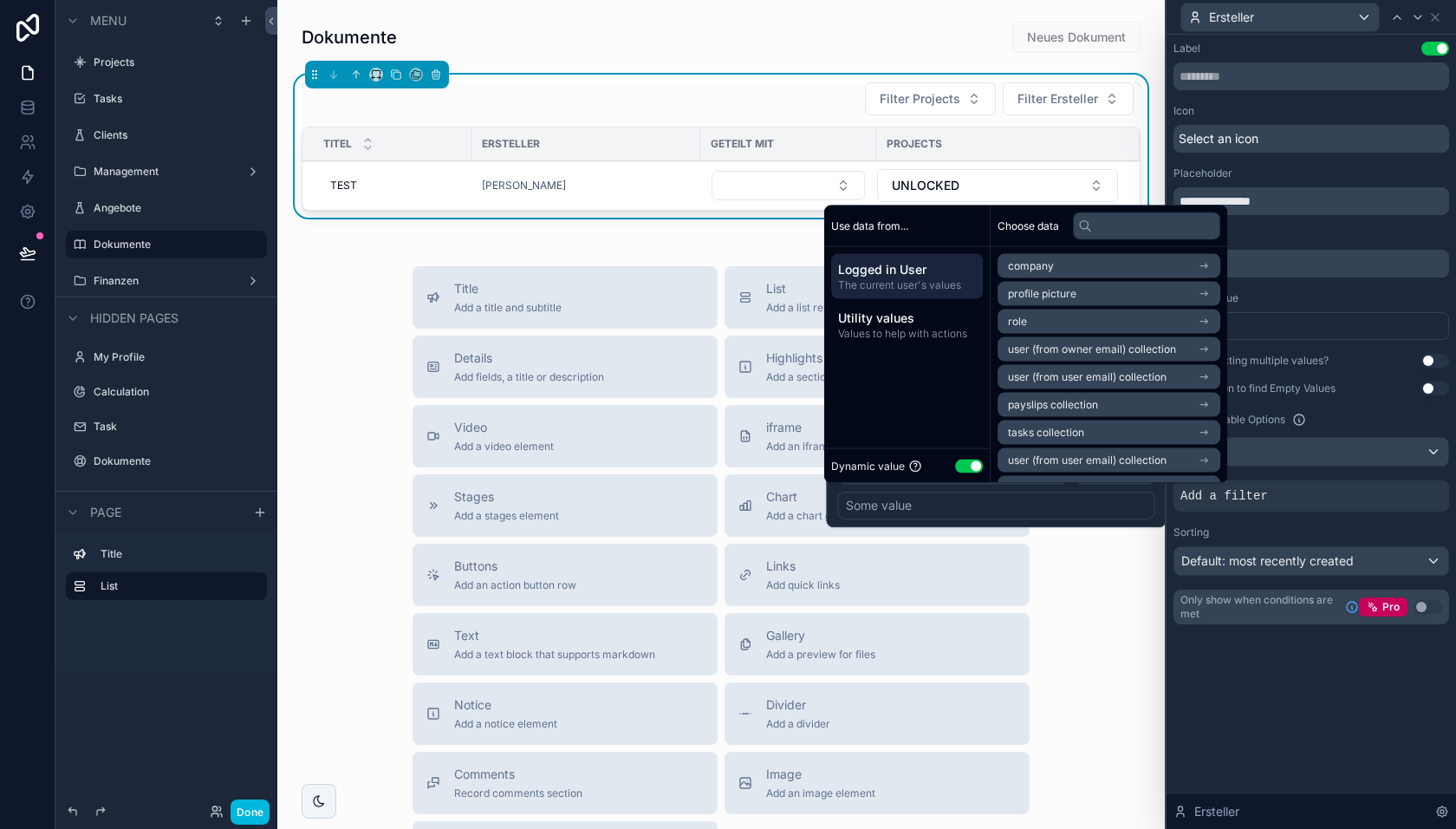
click at [971, 465] on button "Use setting" at bounding box center [969, 466] width 27 height 14
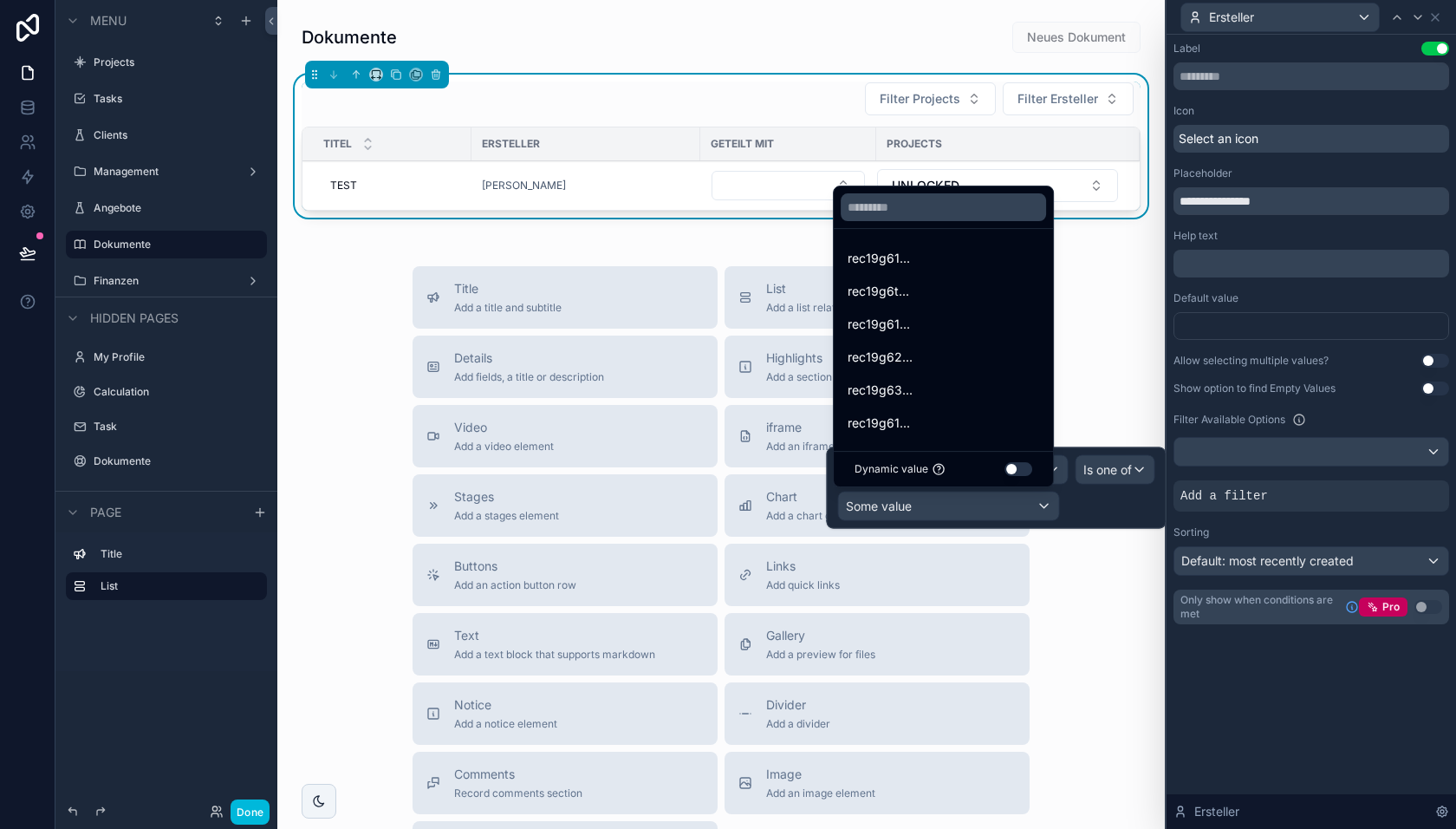
click at [1019, 469] on button "Use setting" at bounding box center [1018, 469] width 27 height 14
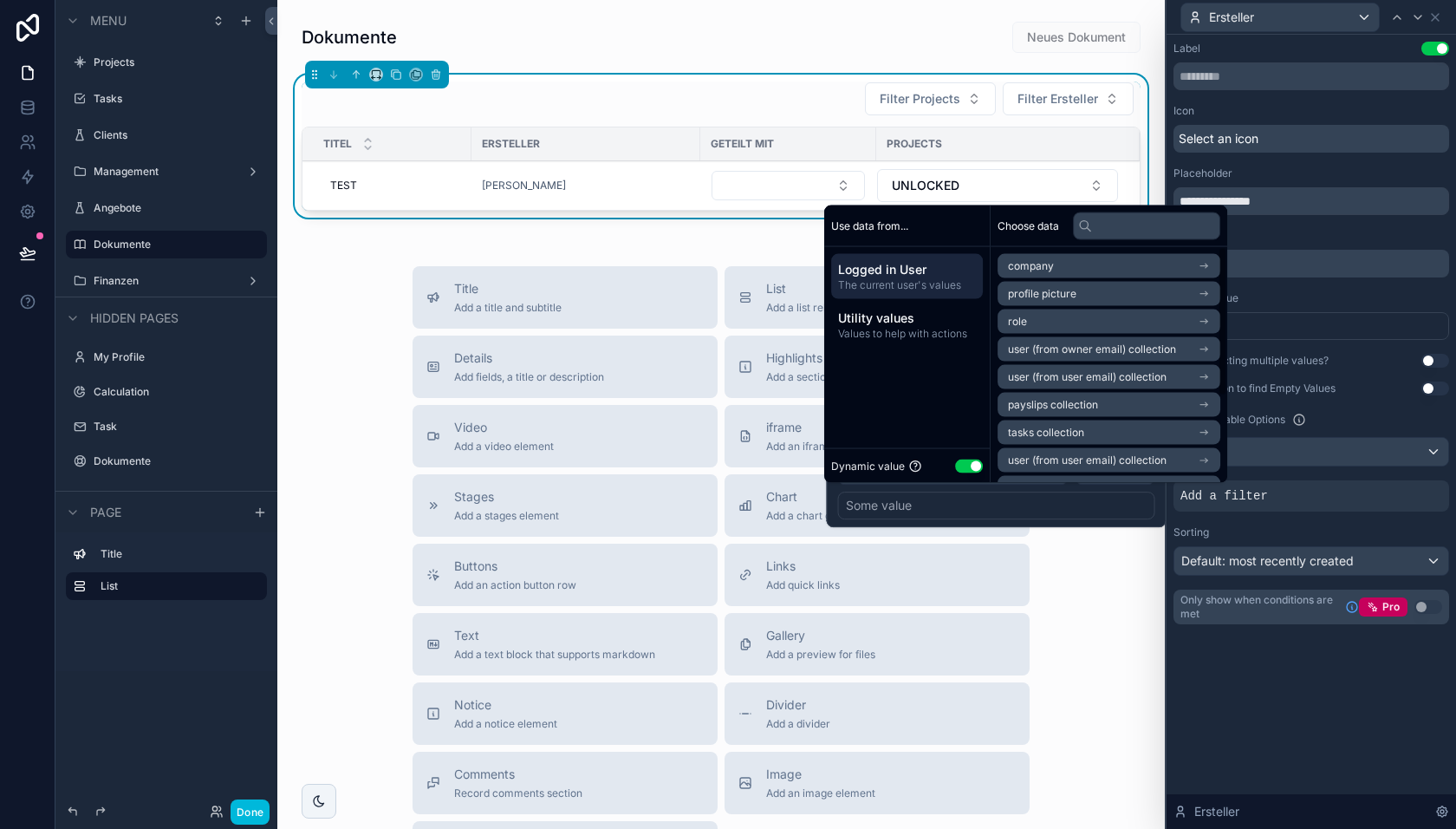
click at [1012, 505] on div "Some value" at bounding box center [996, 505] width 317 height 27
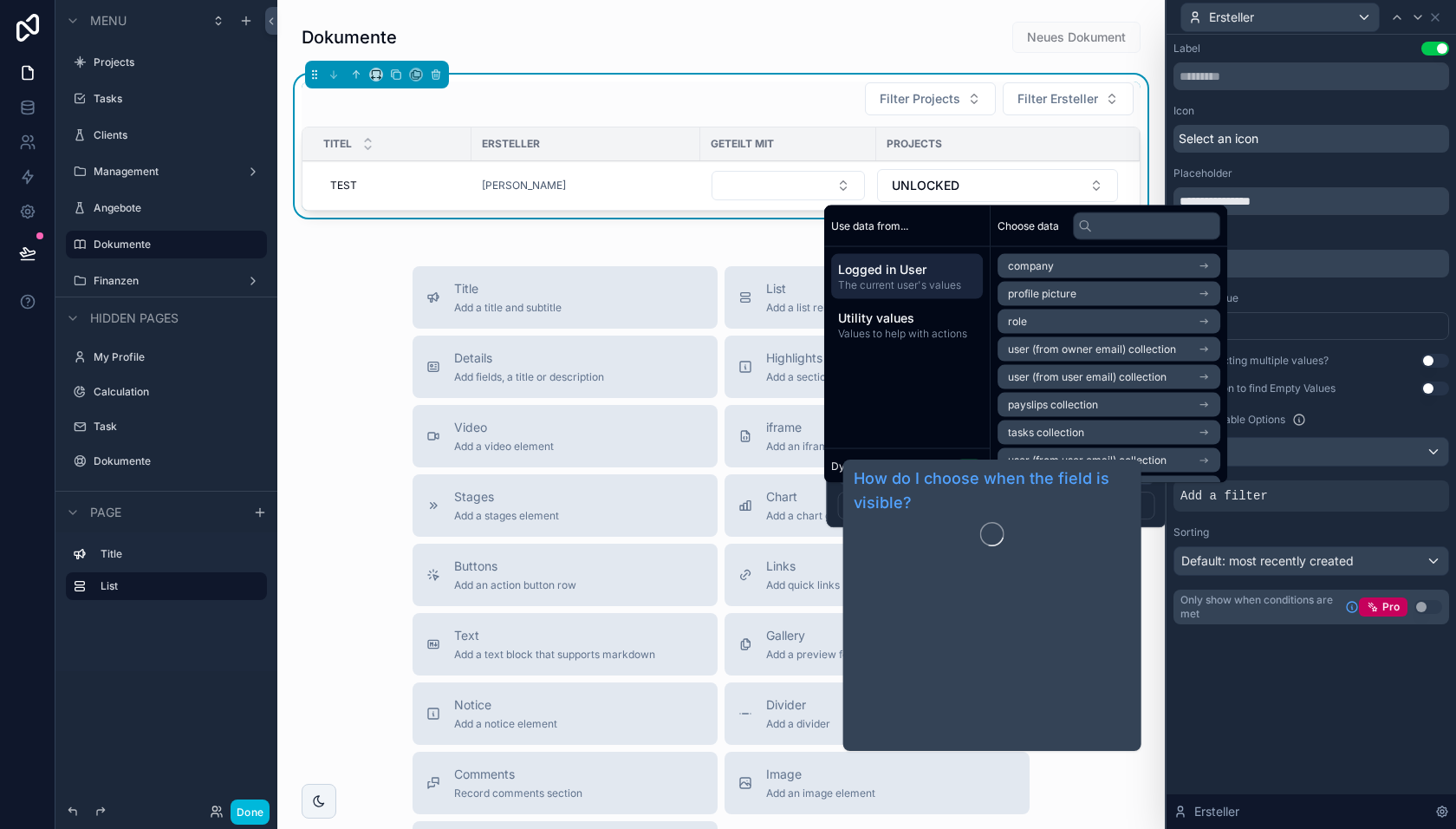
click at [1269, 657] on div "**********" at bounding box center [1311, 350] width 290 height 631
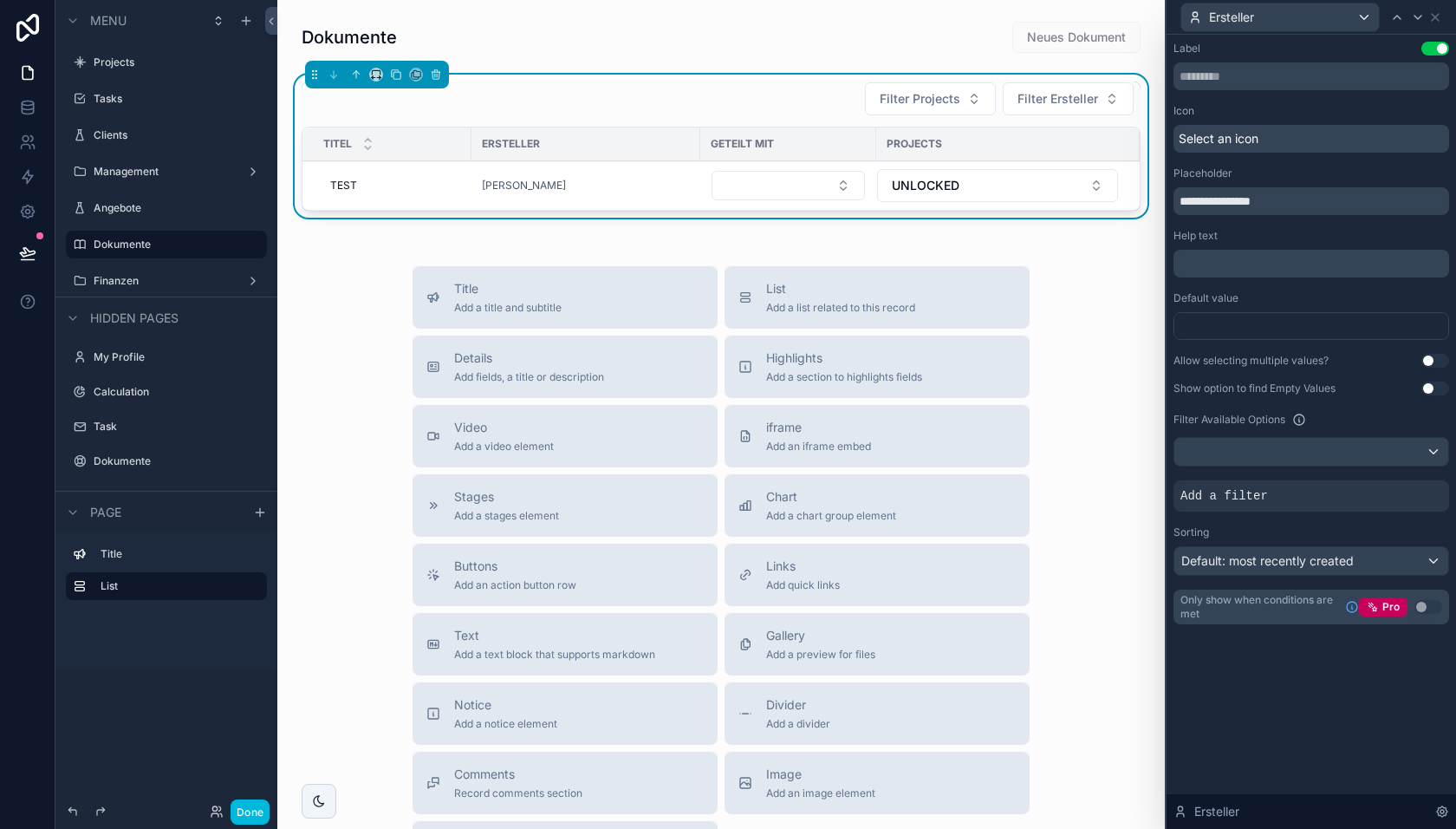
click at [0, 0] on div at bounding box center [0, 0] width 0 height 0
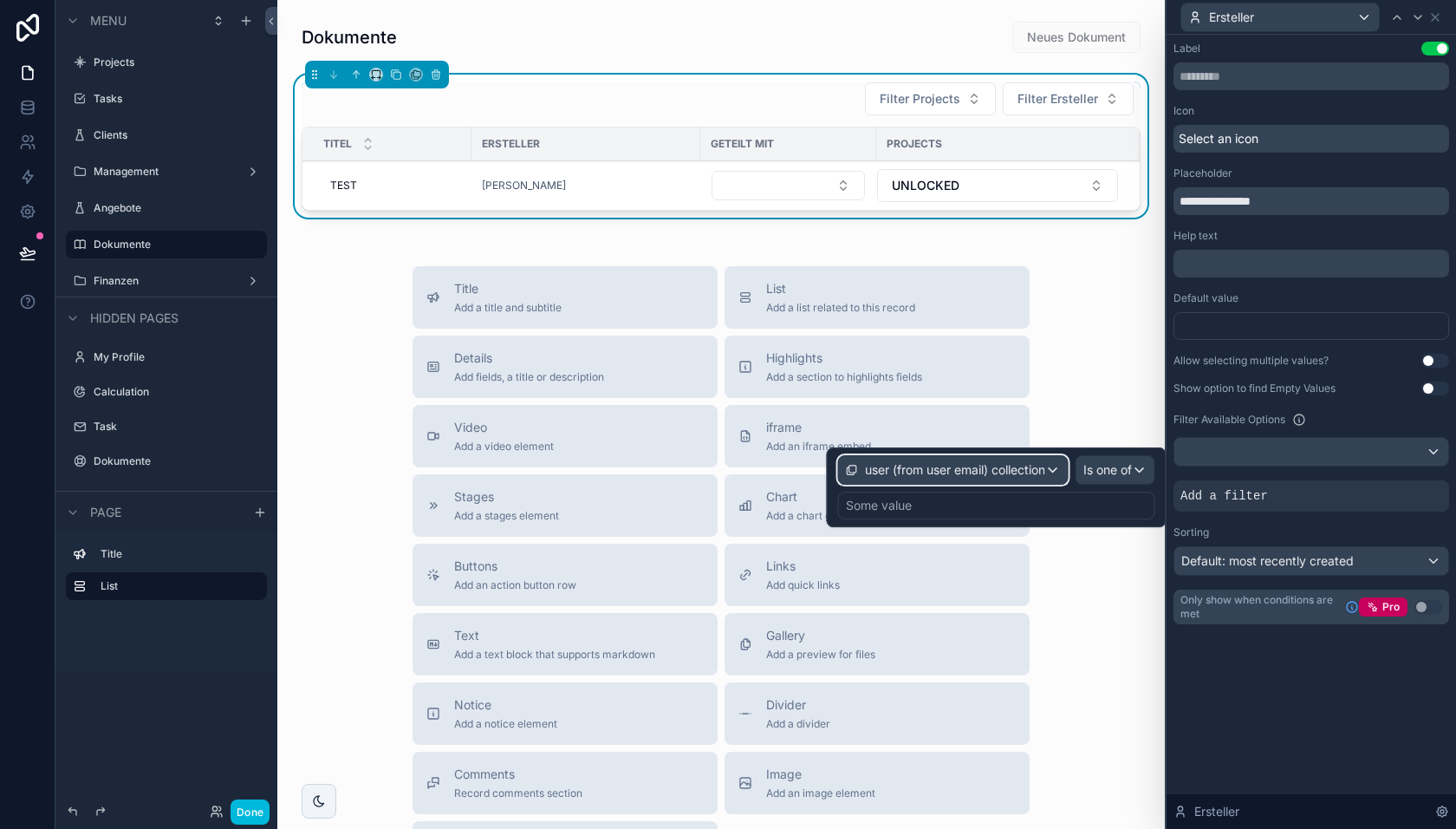
click at [1014, 467] on span "user (from user email) collection" at bounding box center [956, 470] width 181 height 18
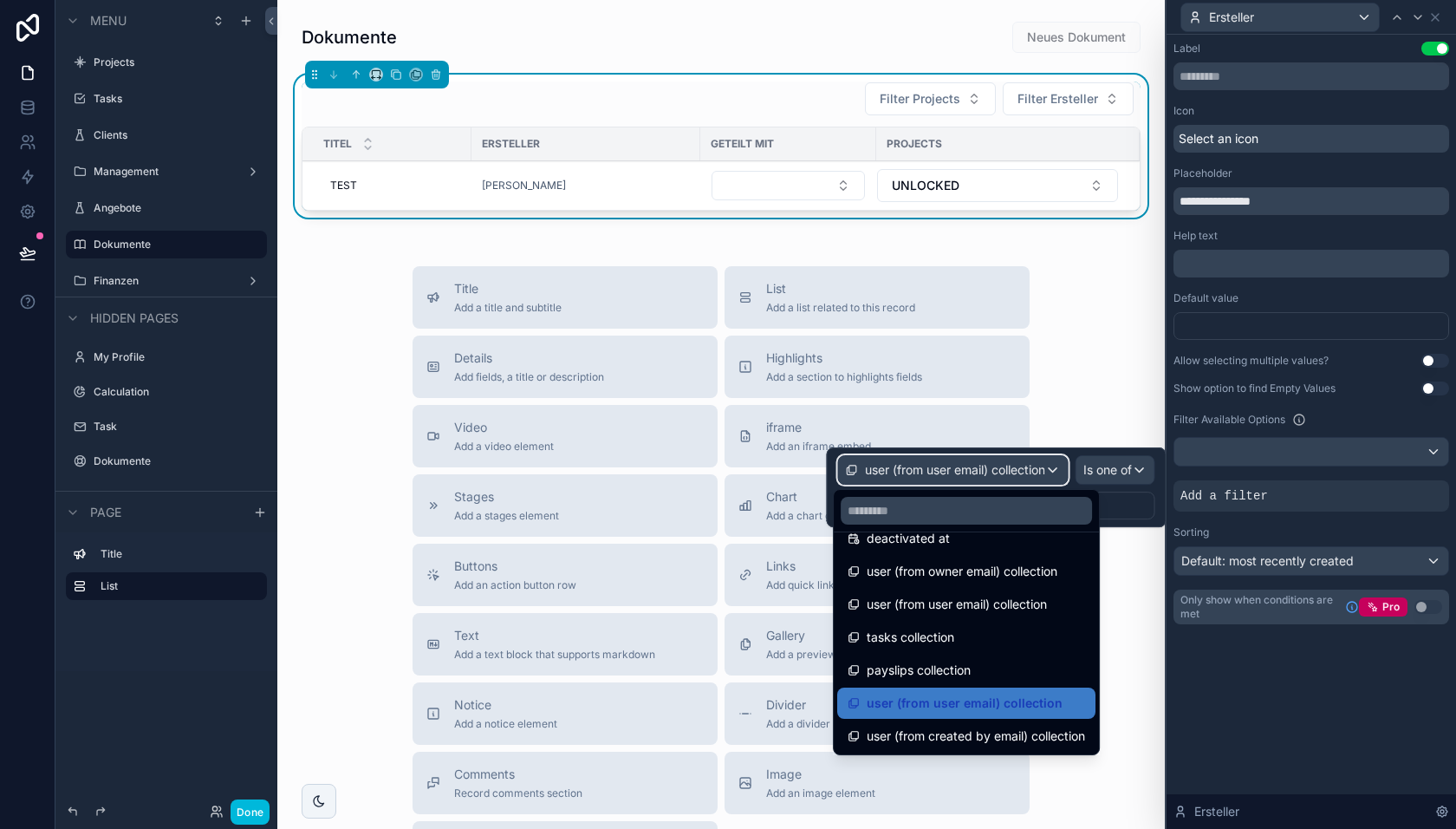
scroll to position [461, 0]
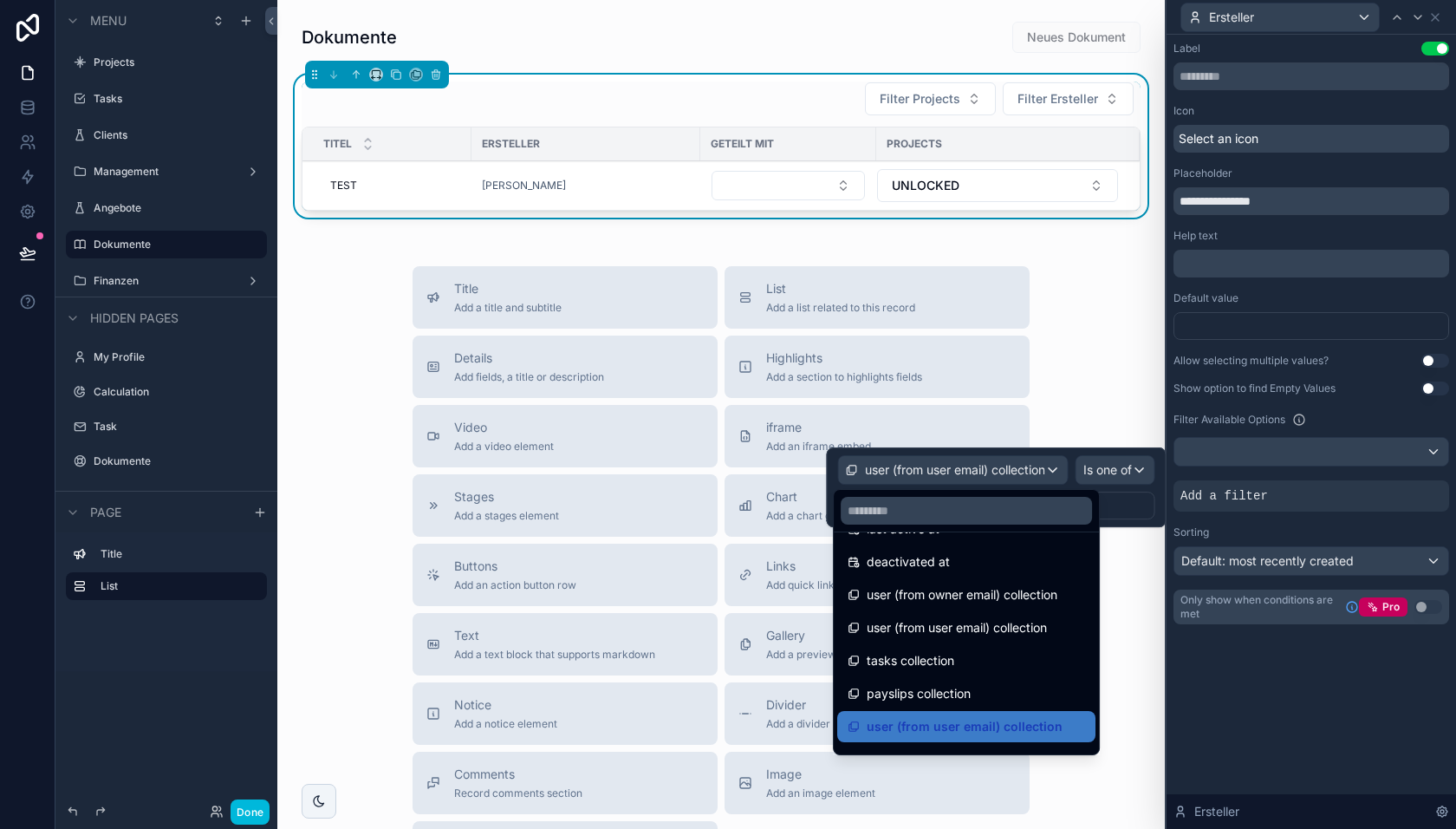
click at [954, 599] on span "user (from owner email) collection" at bounding box center [962, 594] width 190 height 20
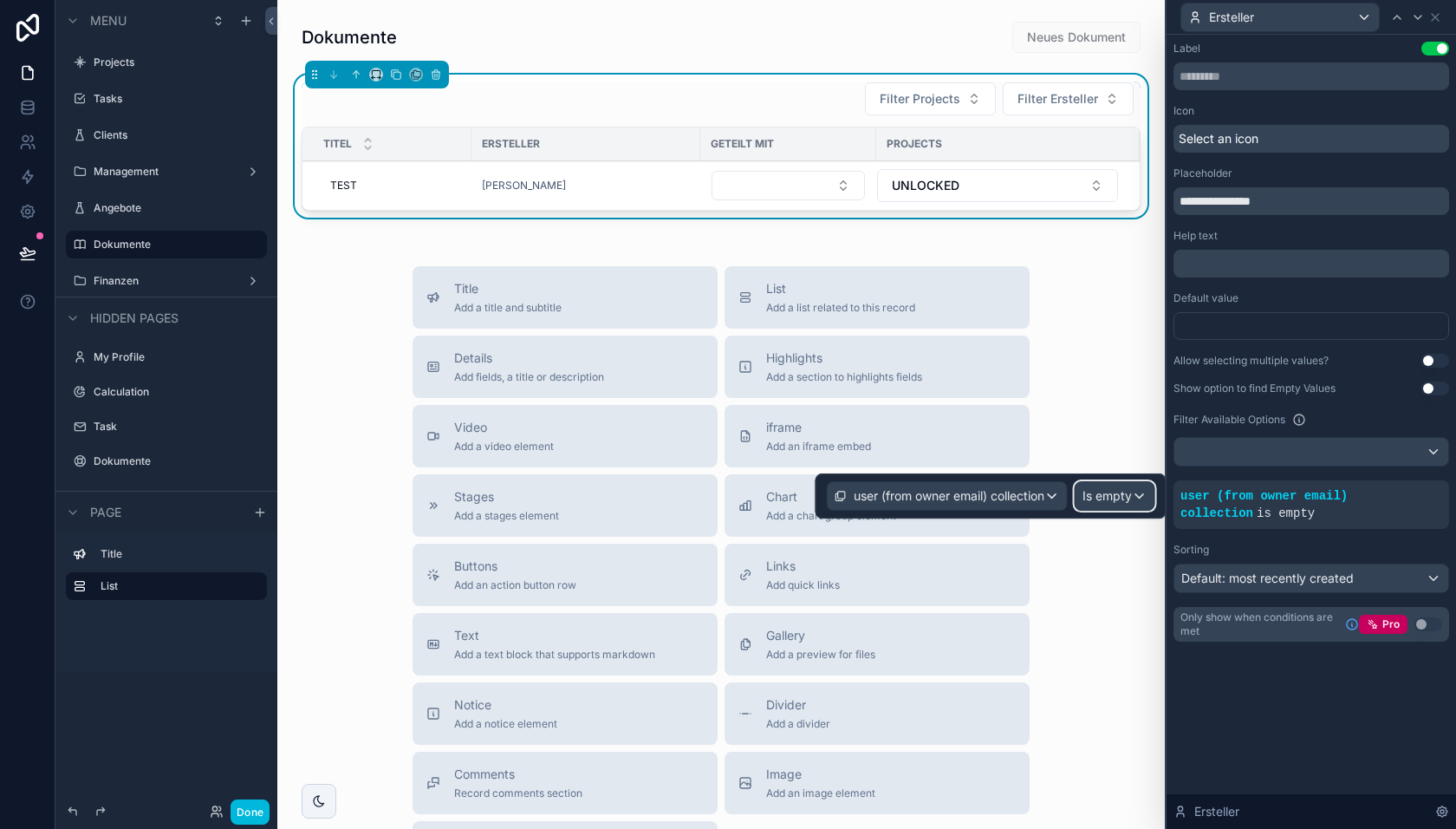
click at [1107, 494] on span "Is empty" at bounding box center [1107, 496] width 50 height 18
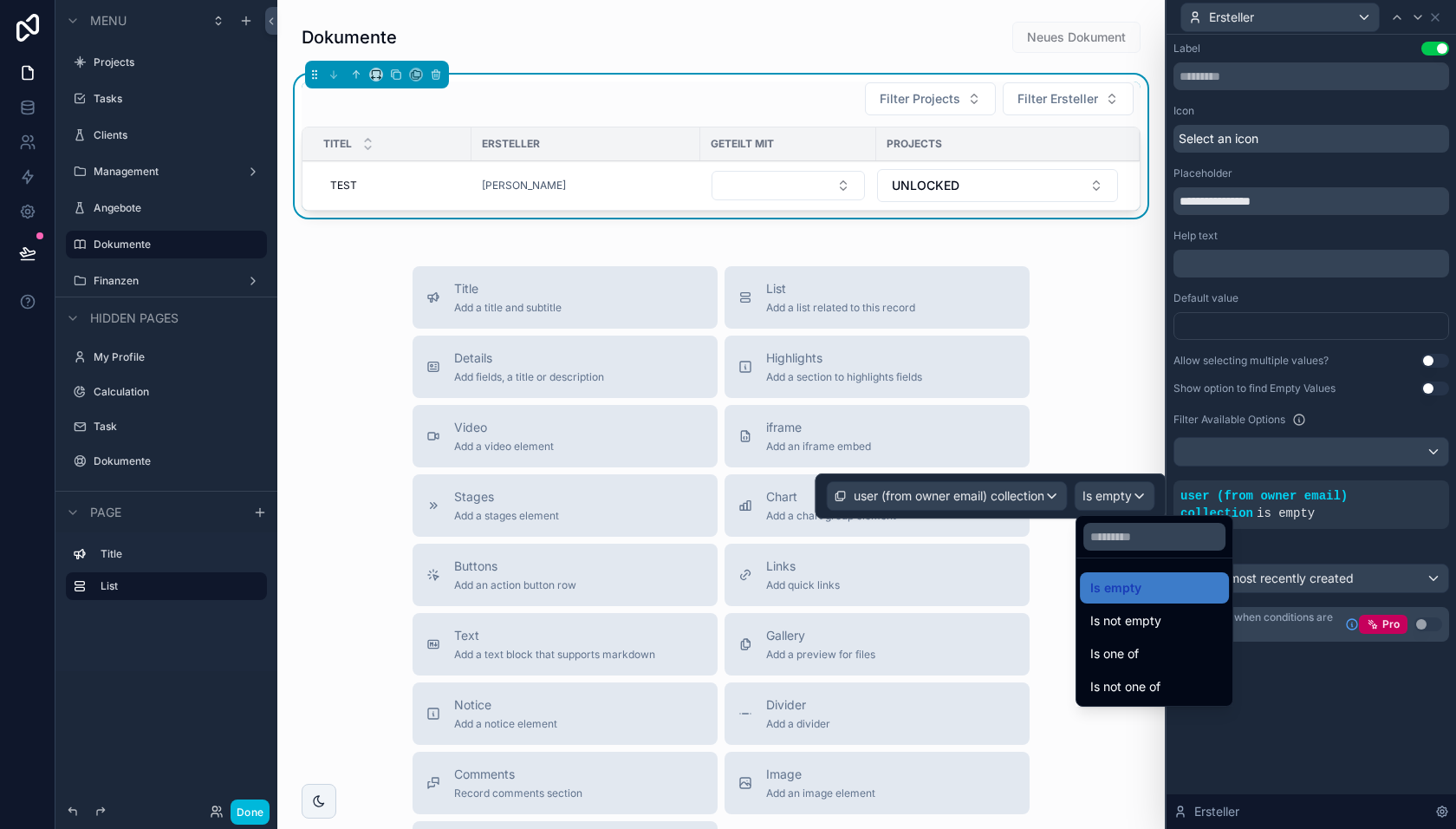
click at [1113, 643] on span "Is one of" at bounding box center [1114, 653] width 49 height 20
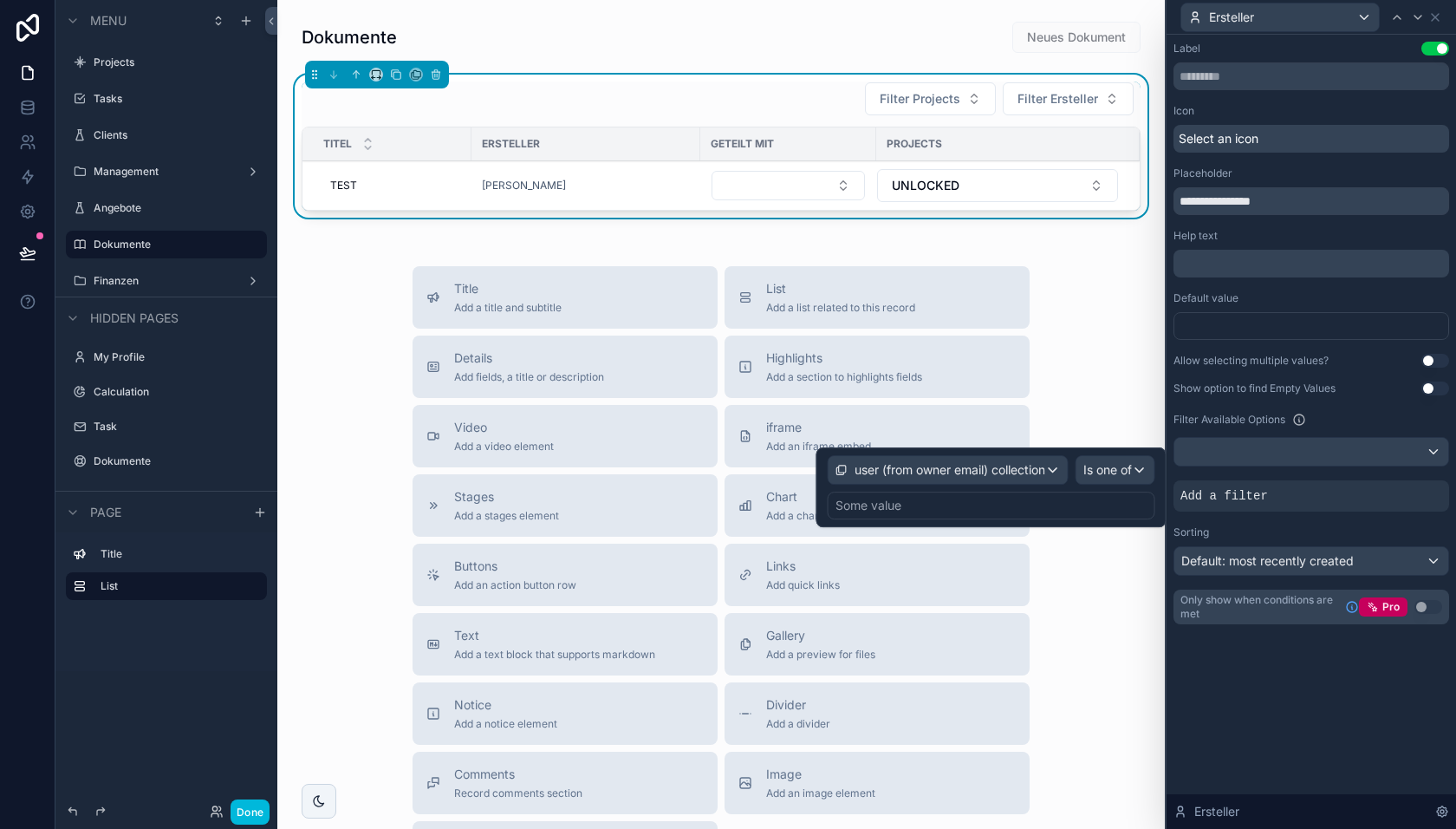
click at [978, 510] on div "Some value" at bounding box center [992, 505] width 328 height 27
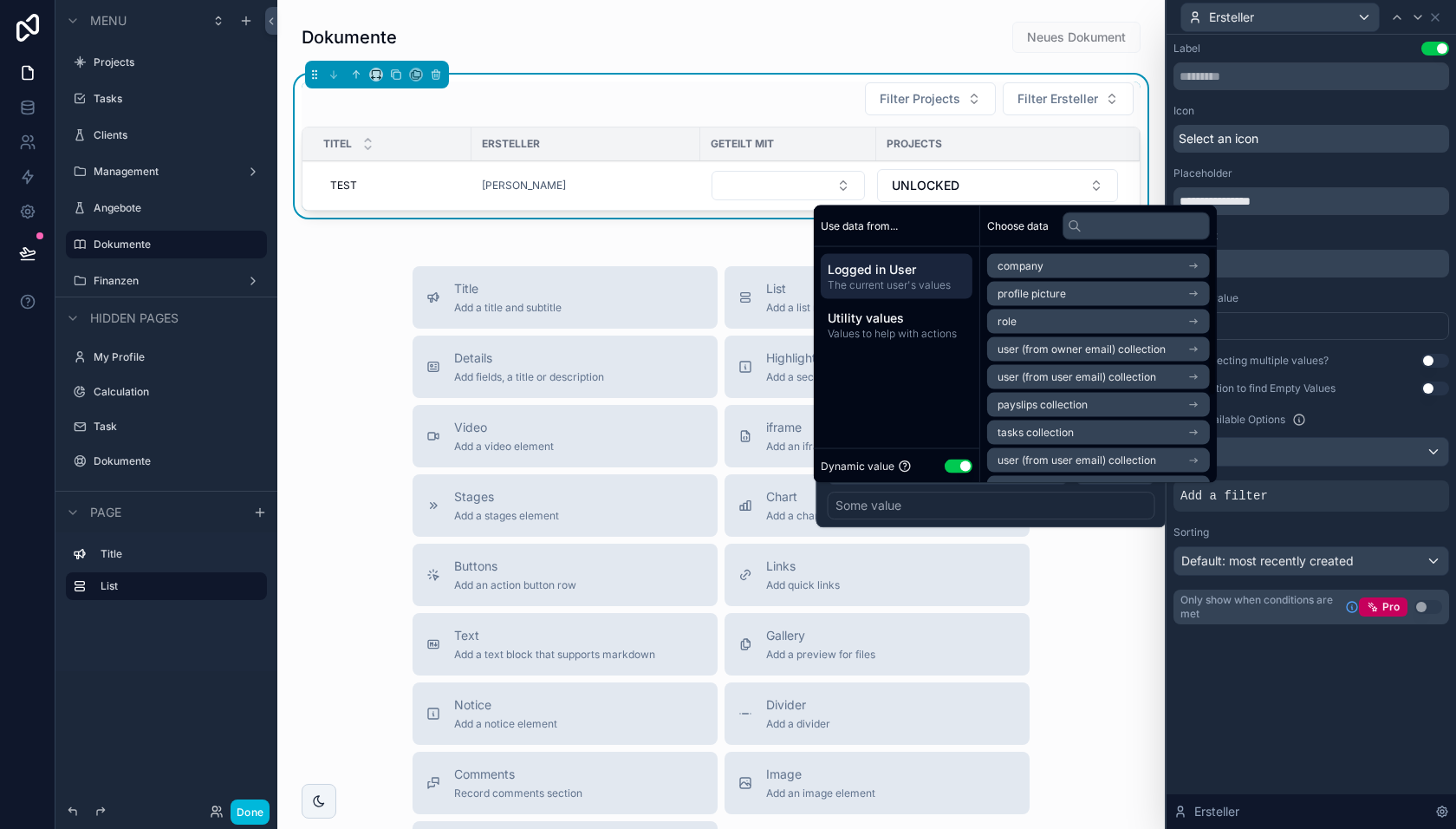
click at [959, 457] on div "Dynamic value Use setting" at bounding box center [896, 466] width 151 height 20
click at [959, 466] on button "Use setting" at bounding box center [958, 466] width 27 height 14
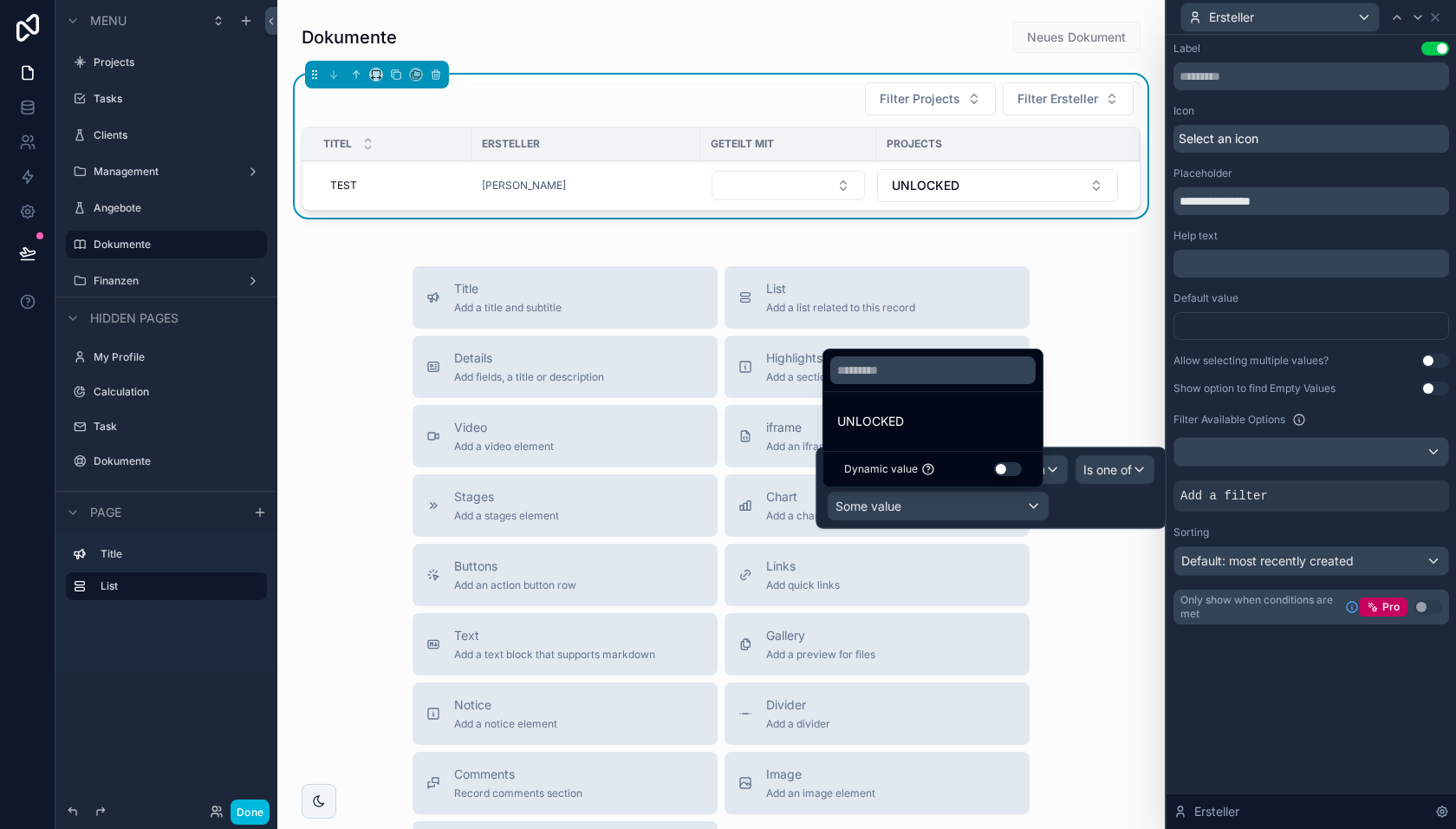
click at [1001, 470] on button "Use setting" at bounding box center [1008, 469] width 27 height 14
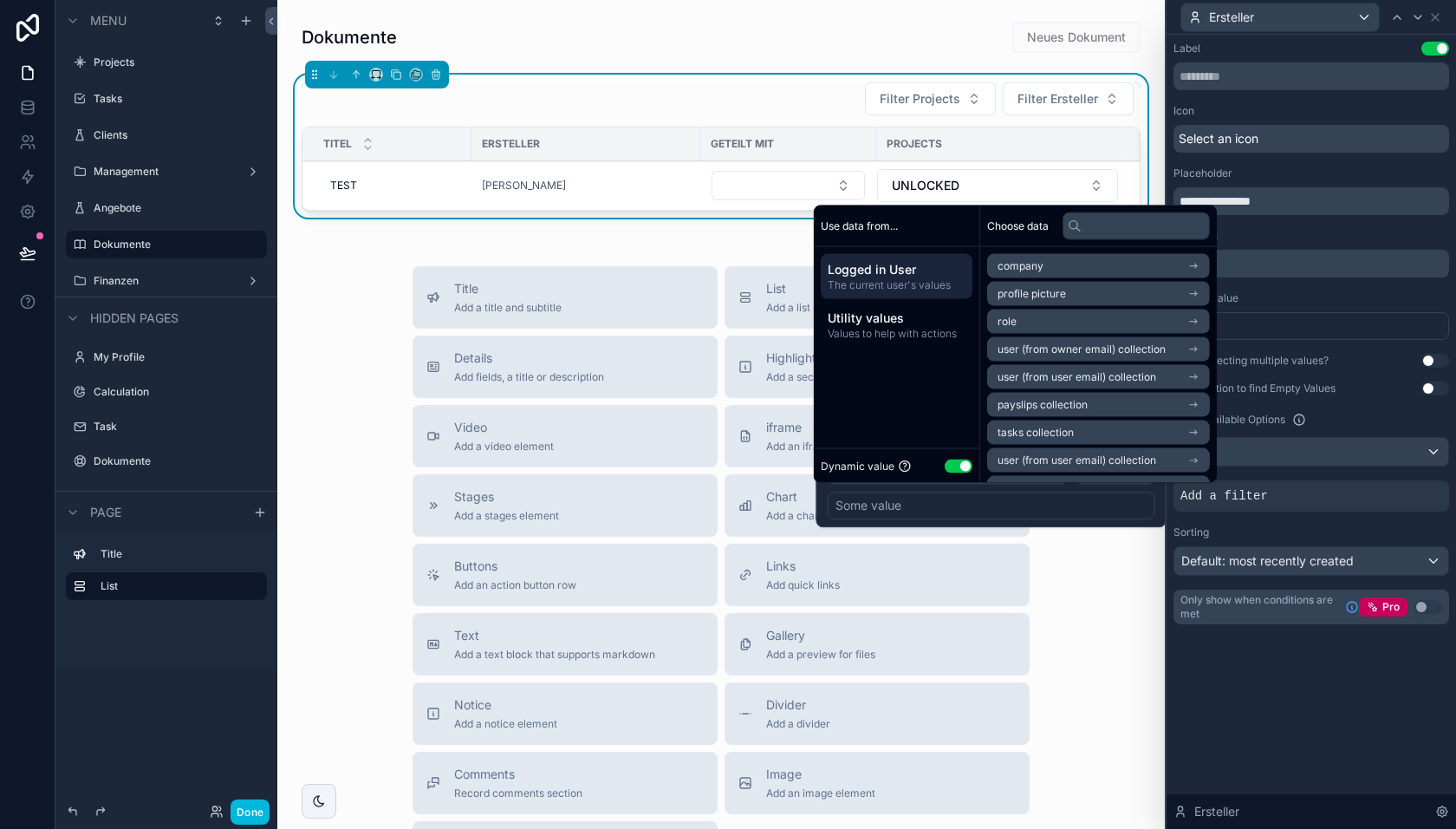
click at [1052, 516] on div "Some value" at bounding box center [992, 505] width 328 height 27
click at [1253, 531] on div "Sorting" at bounding box center [1311, 532] width 275 height 14
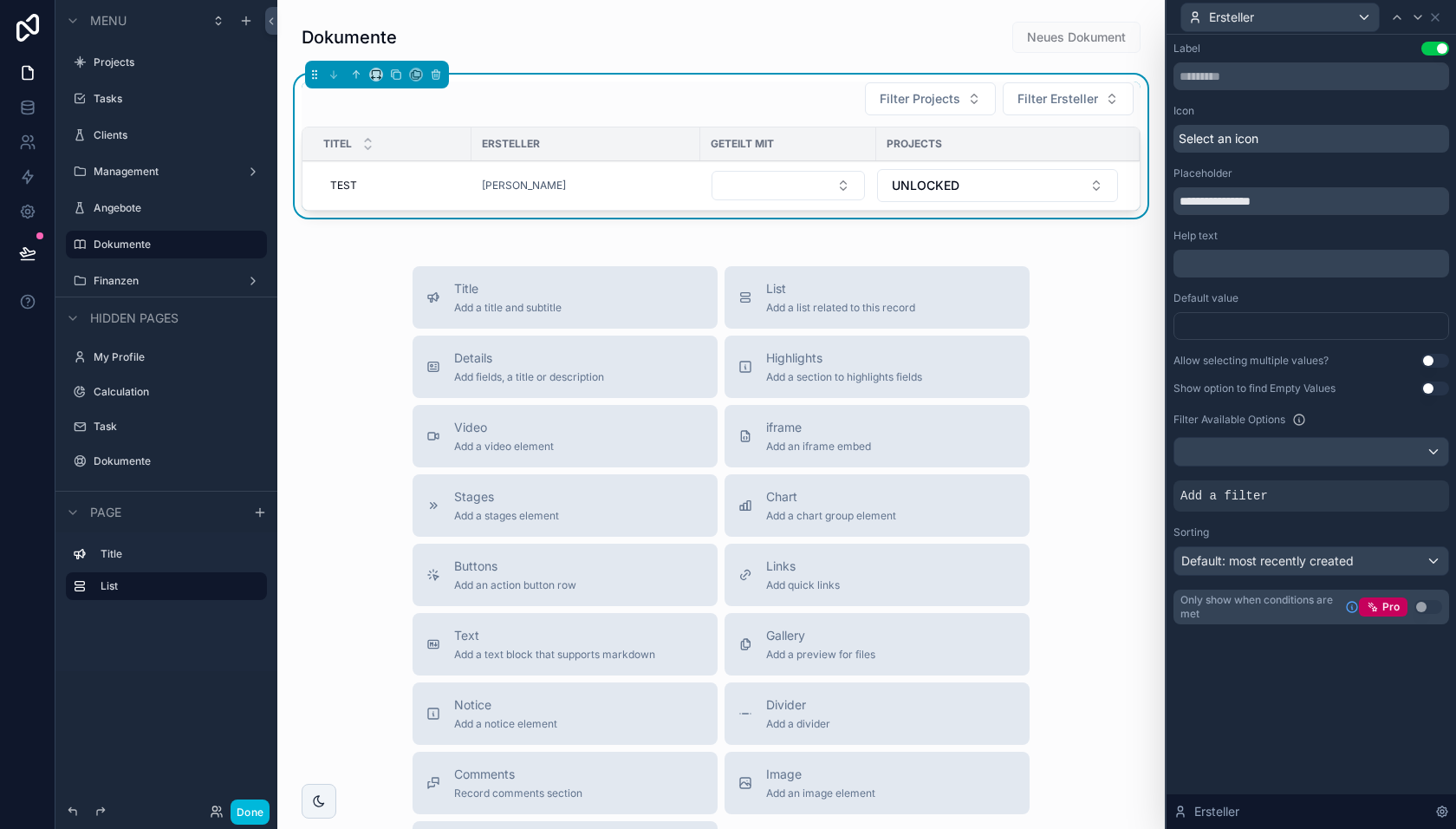
click at [0, 0] on div at bounding box center [0, 0] width 0 height 0
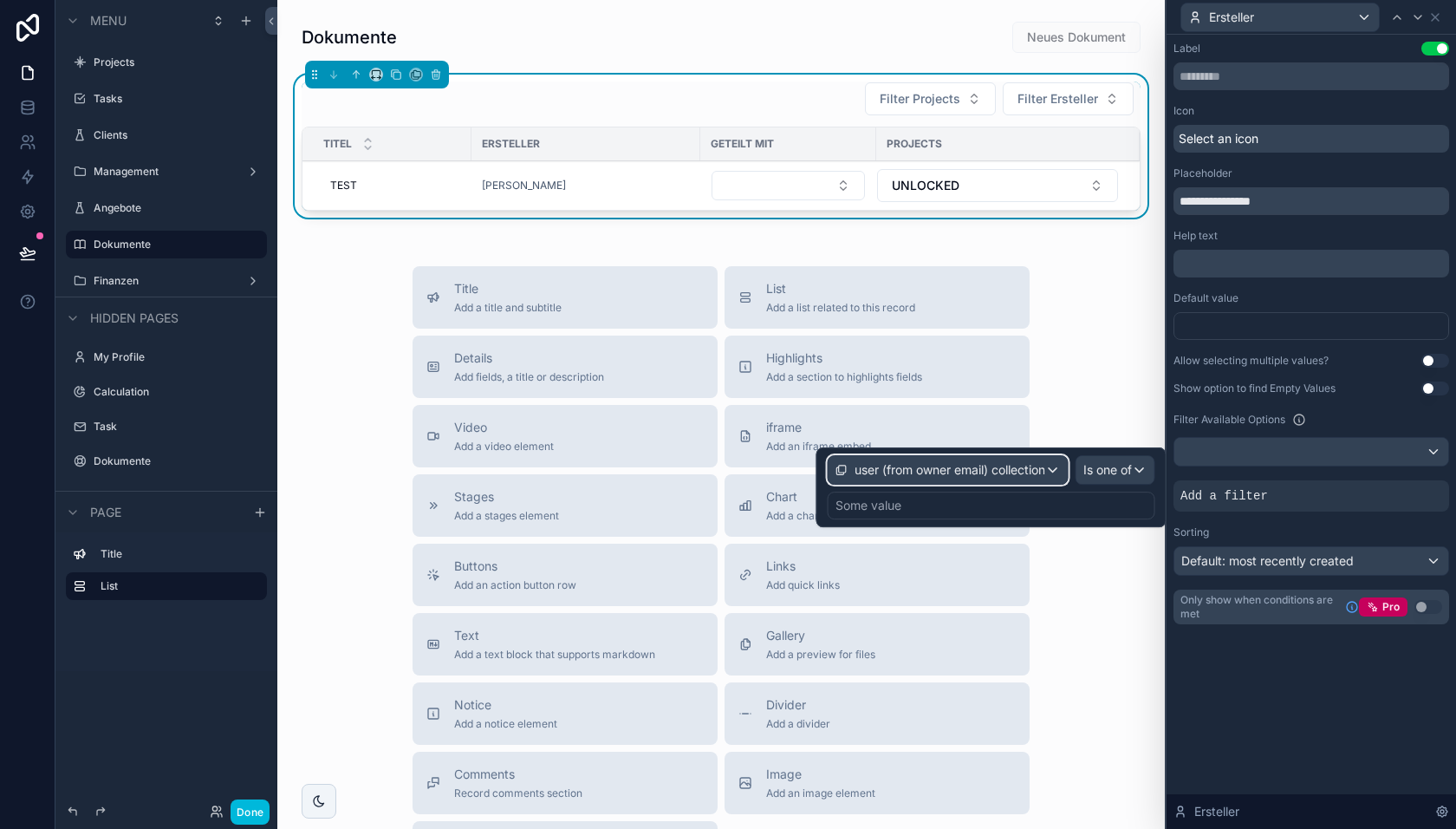
click at [1026, 469] on span "user (from owner email) collection" at bounding box center [949, 470] width 190 height 18
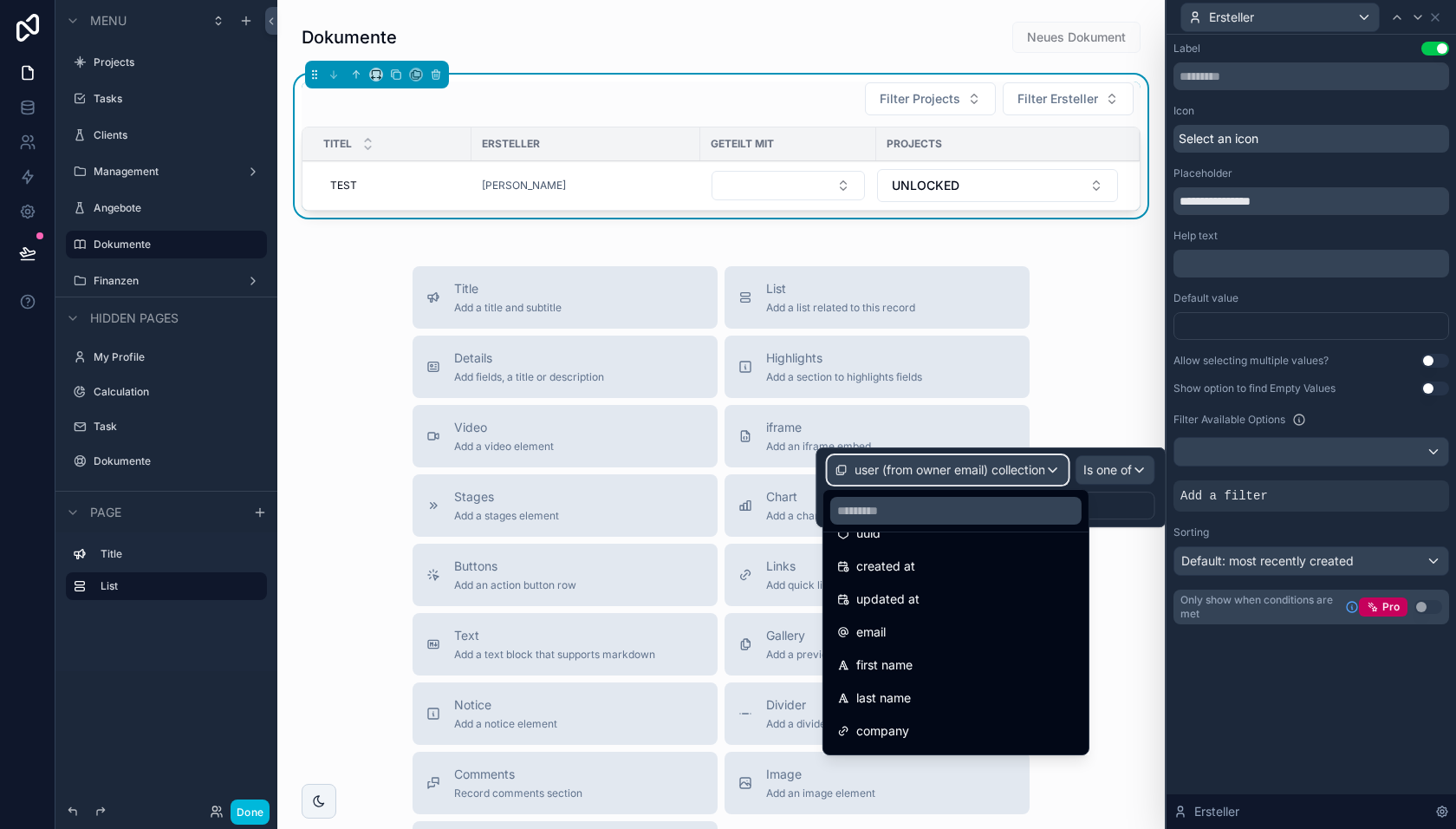
scroll to position [41, 0]
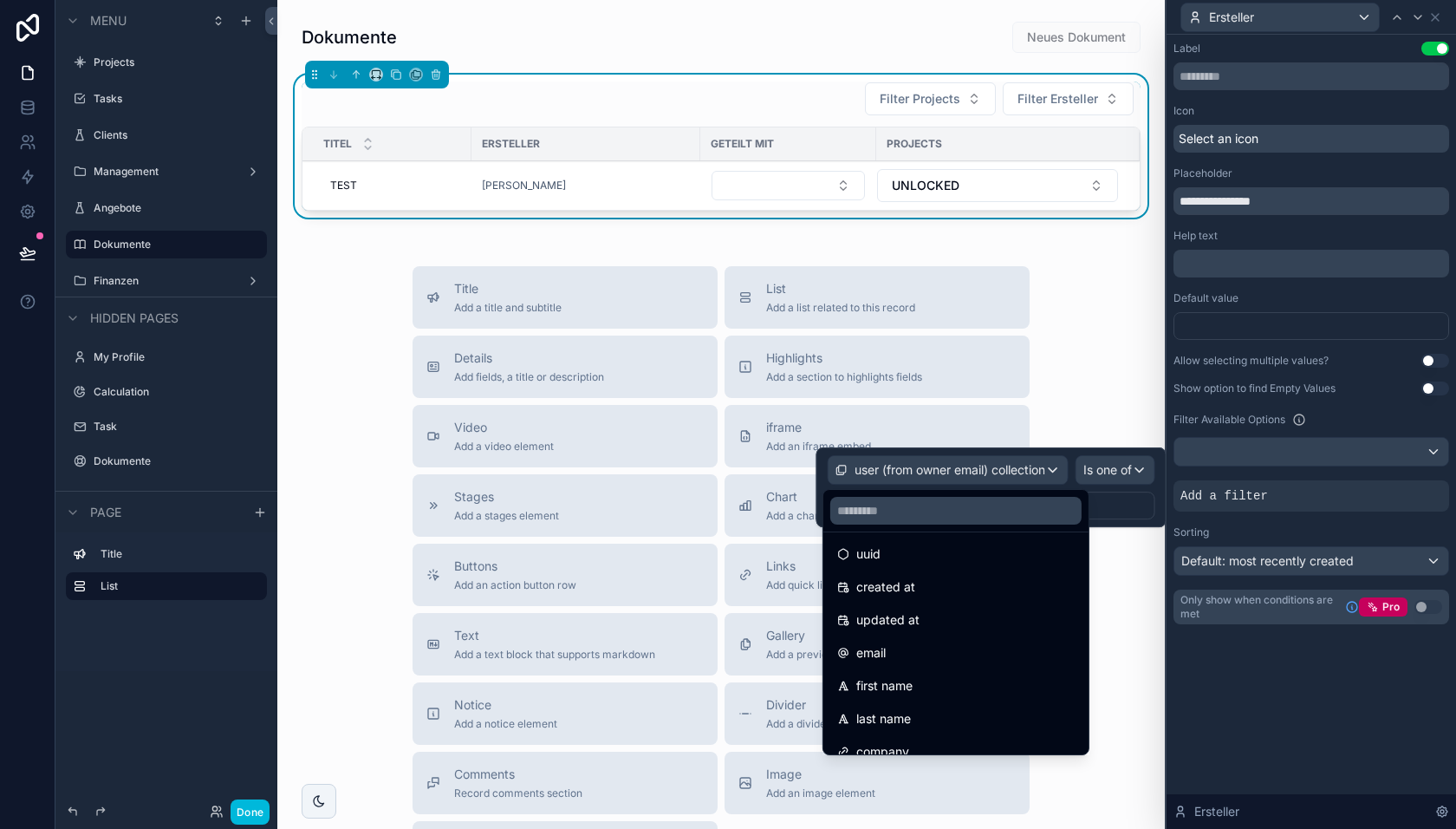
click at [930, 647] on div "email" at bounding box center [956, 652] width 237 height 20
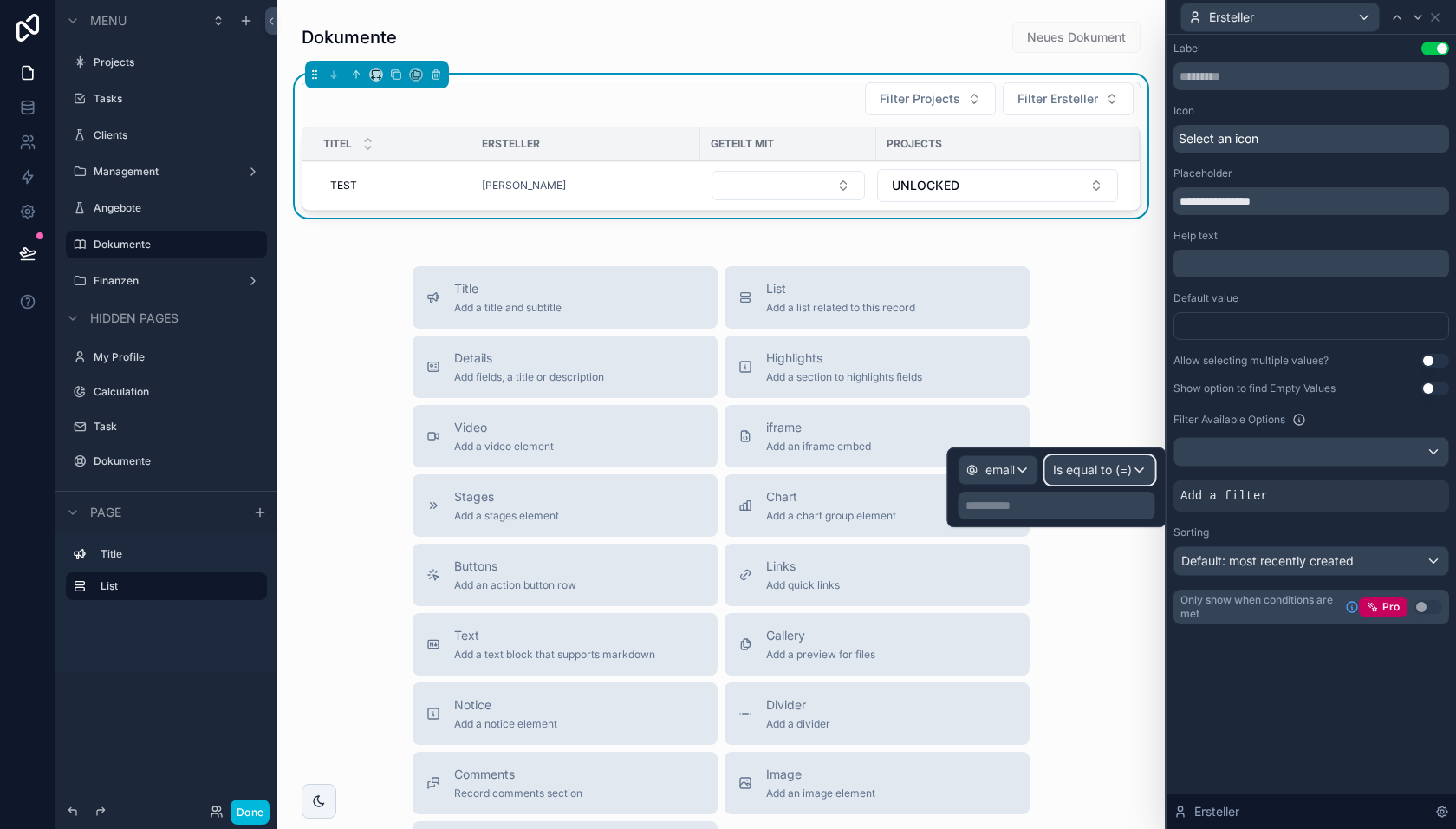
click at [1103, 473] on span "Is equal to (=)" at bounding box center [1092, 470] width 79 height 18
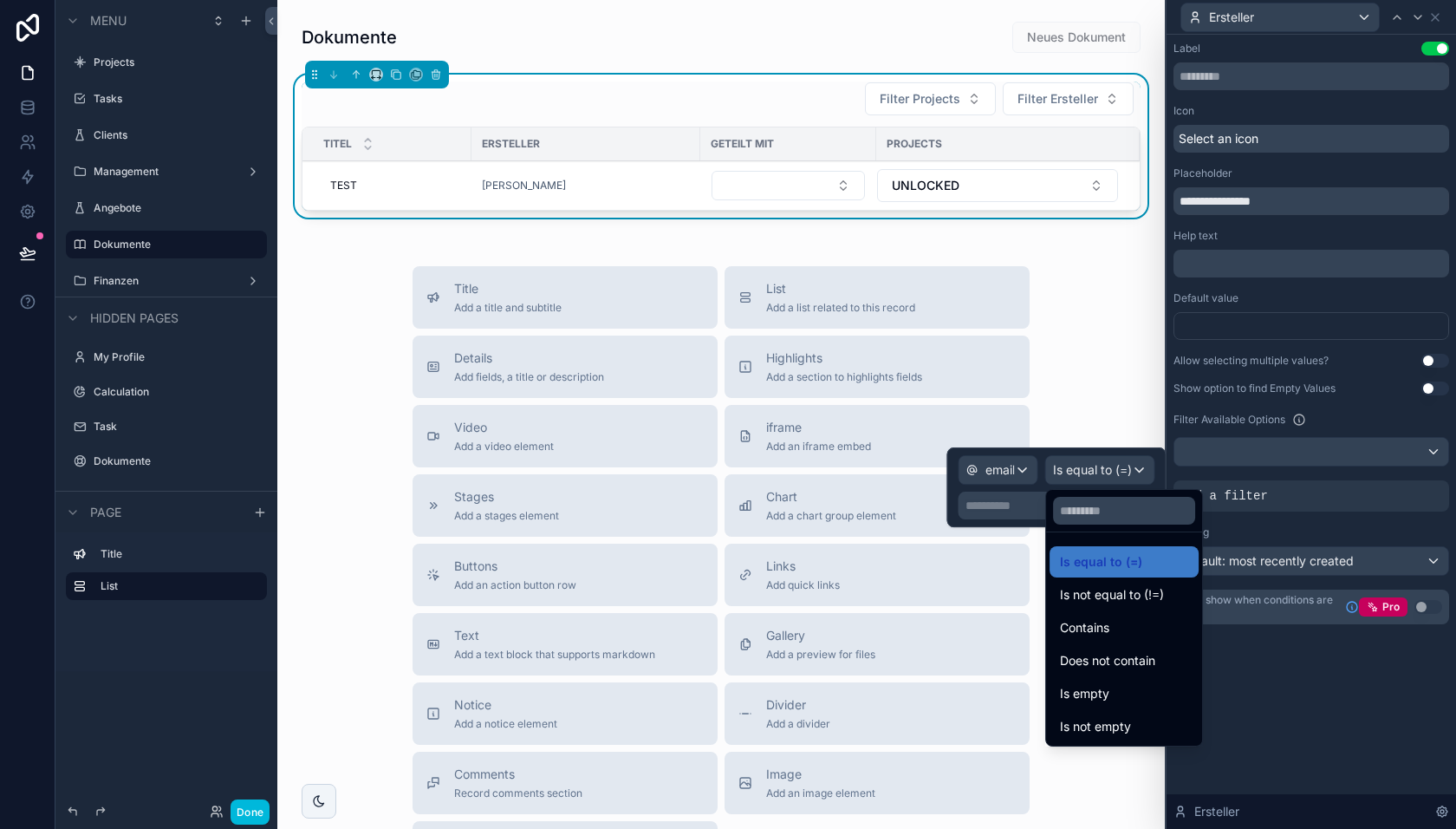
click at [1028, 499] on div at bounding box center [1057, 487] width 220 height 80
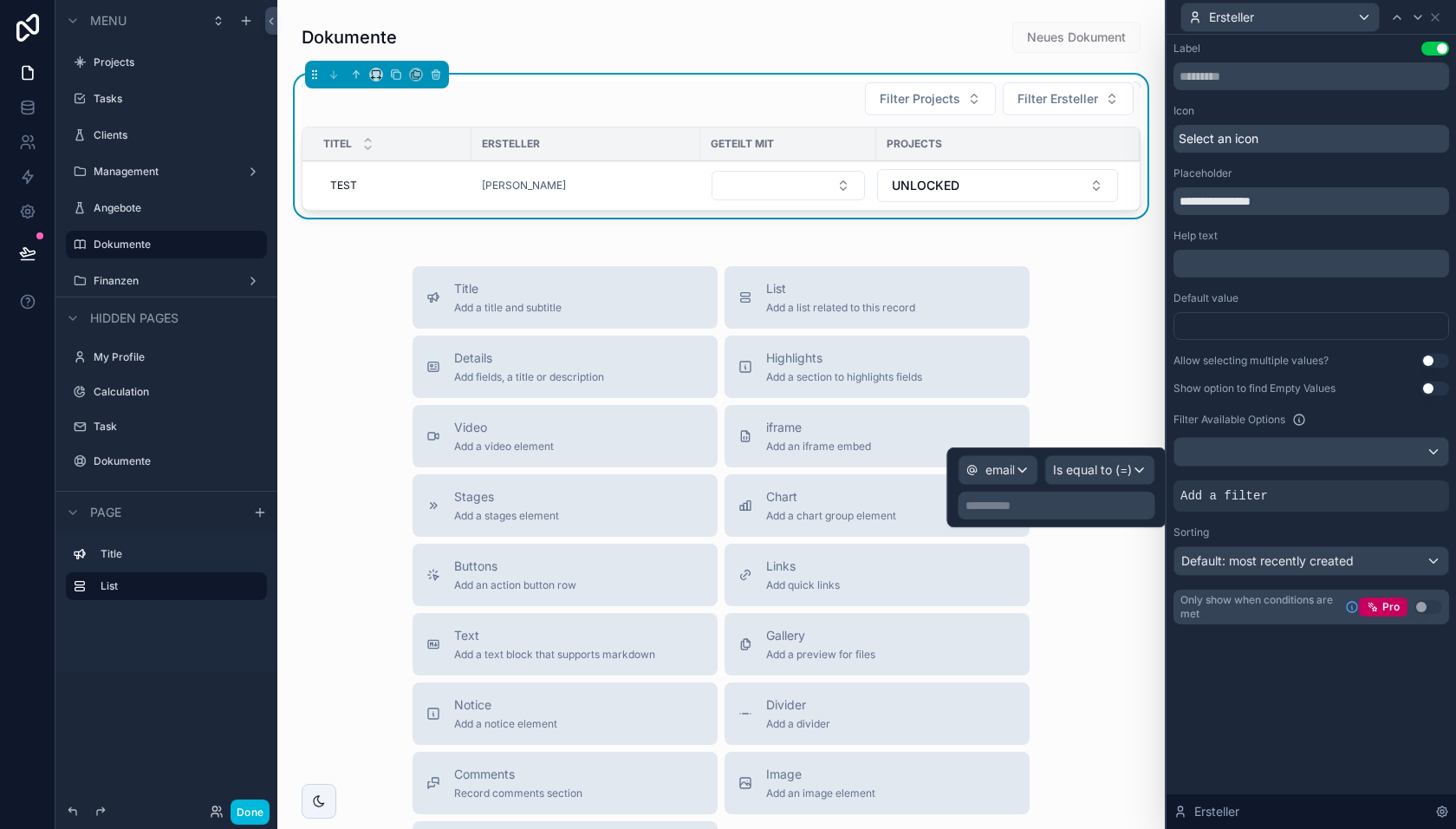
click at [1025, 503] on p "**********" at bounding box center [1058, 506] width 186 height 18
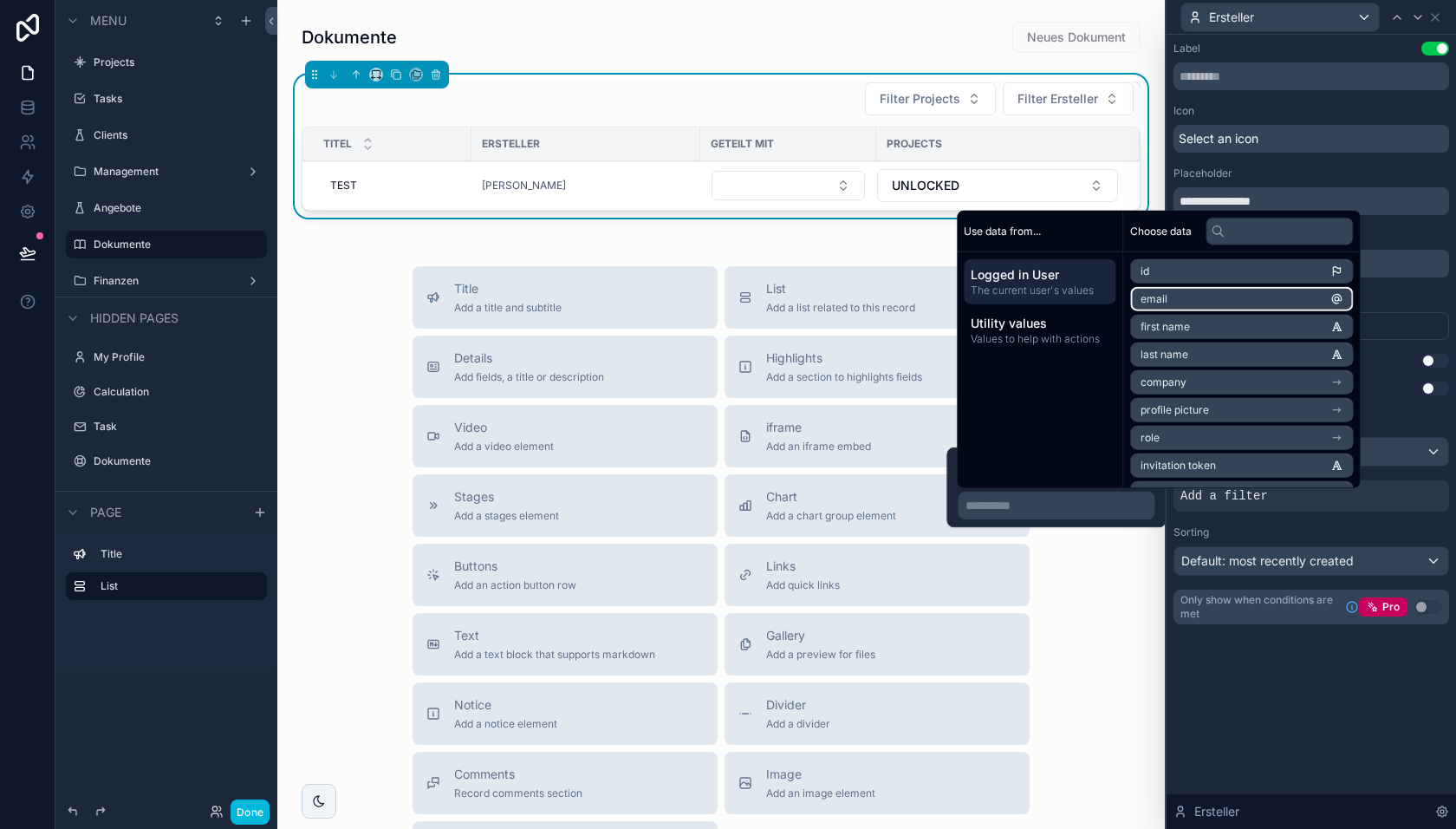
click at [1175, 298] on li "email" at bounding box center [1242, 298] width 223 height 24
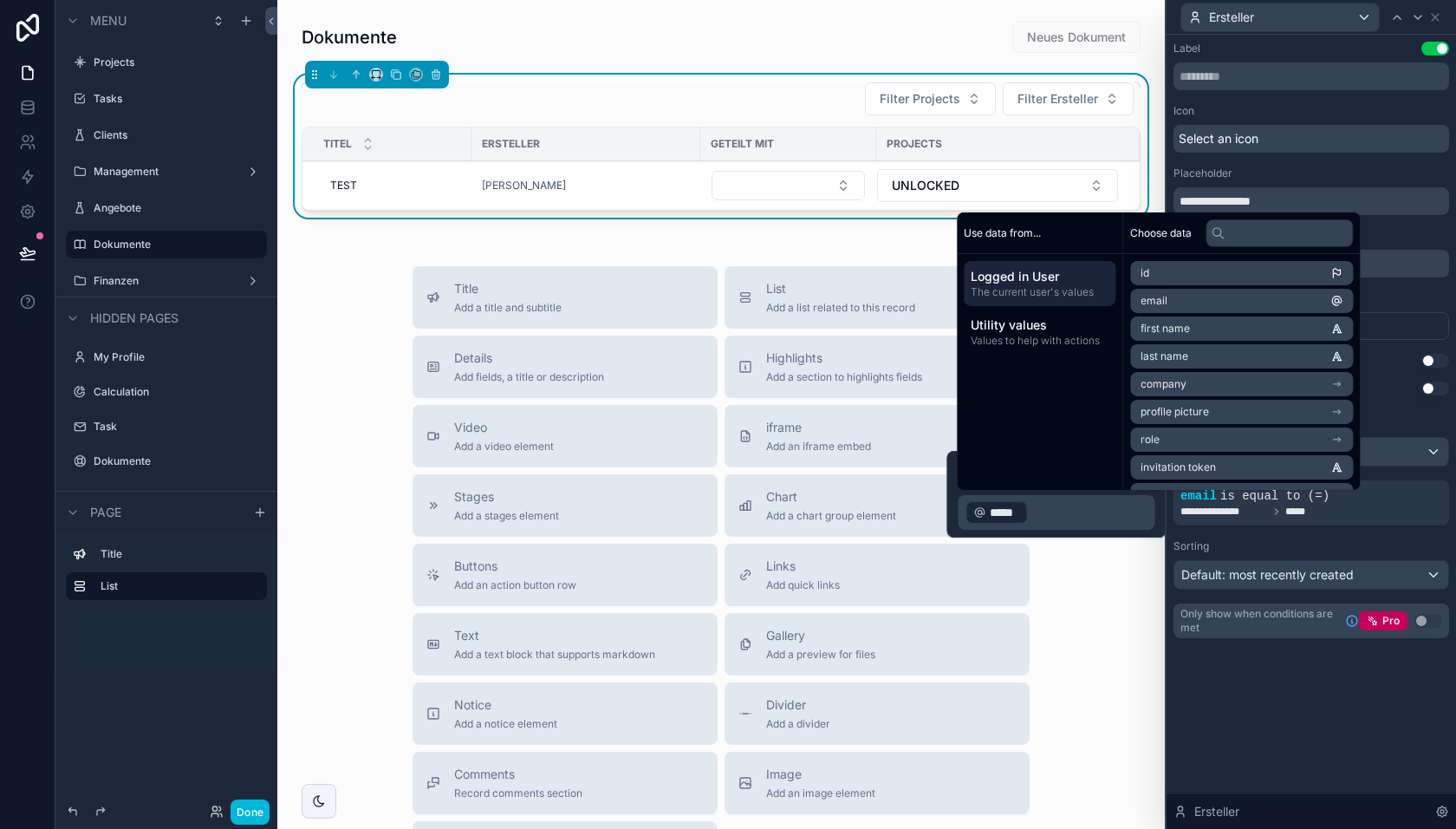
click at [1239, 704] on div "**********" at bounding box center [1311, 431] width 290 height 794
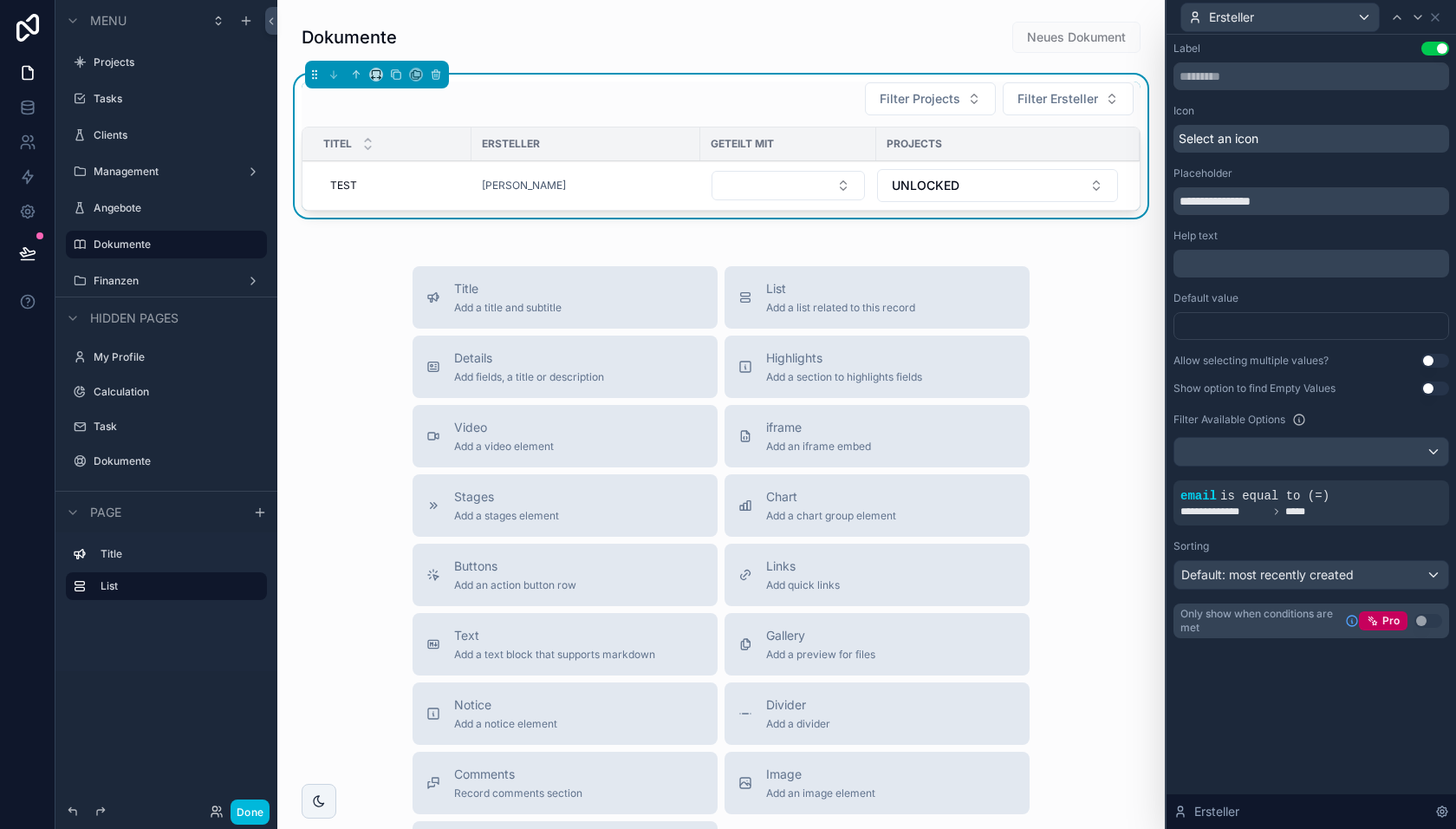
click at [255, 810] on button "Done" at bounding box center [250, 811] width 39 height 25
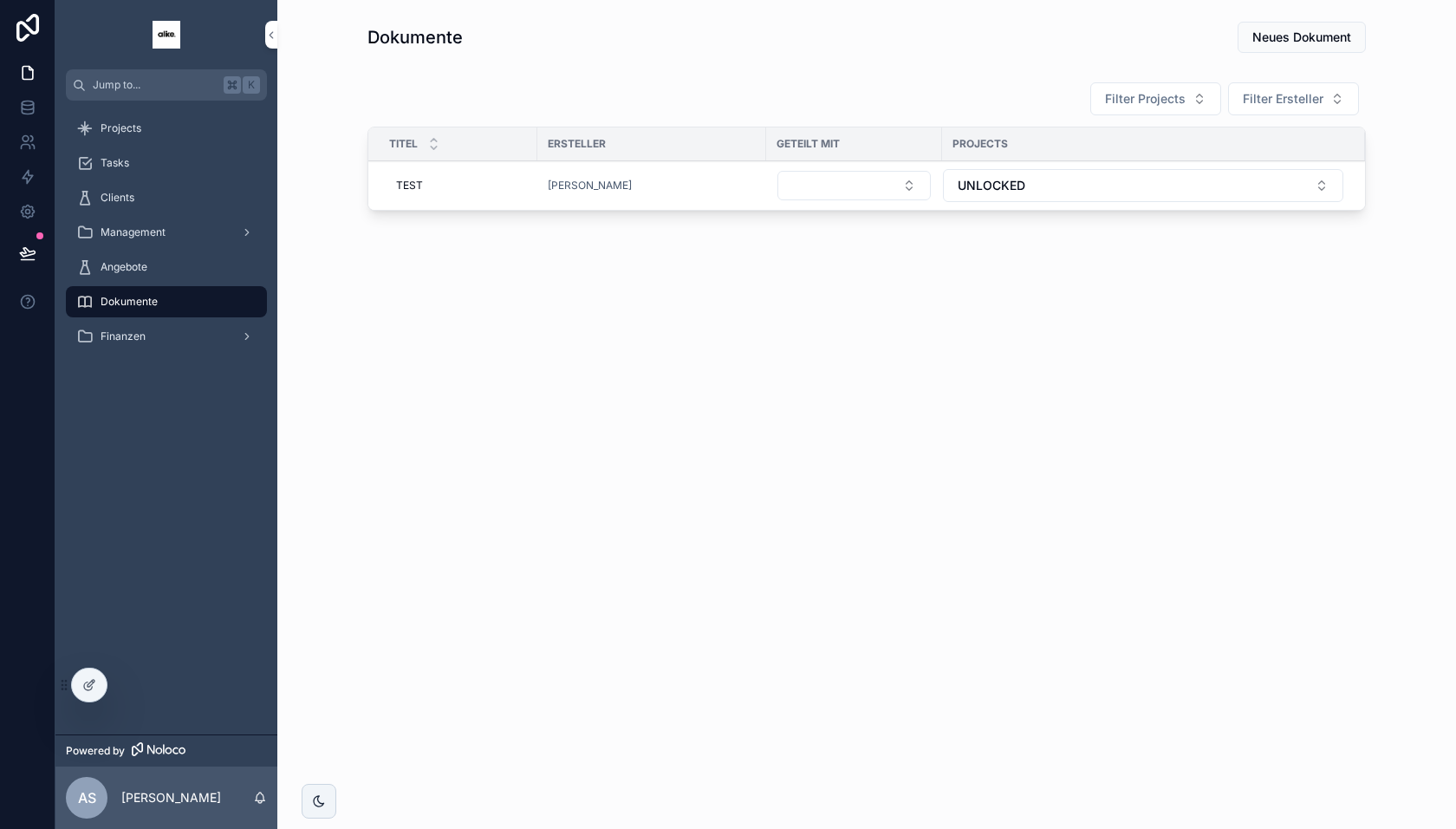
click at [1260, 98] on span "Filter Ersteller" at bounding box center [1283, 99] width 81 height 18
click at [925, 400] on div "Dokumente Neues Dokument Filter Projects Filter Ersteller Titel Ersteller Getei…" at bounding box center [866, 414] width 1179 height 829
click at [27, 97] on link at bounding box center [27, 107] width 55 height 35
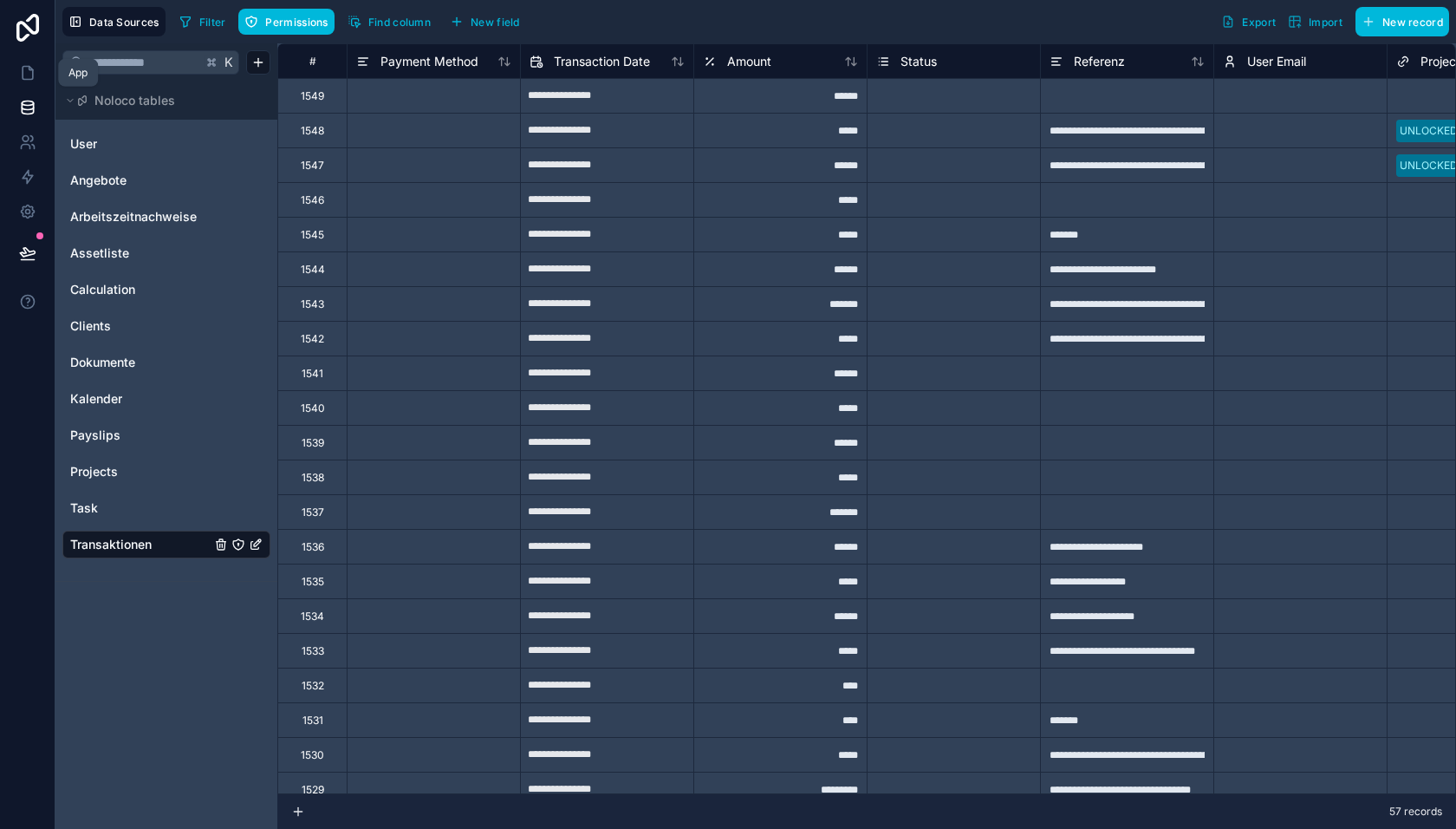
click at [22, 76] on icon at bounding box center [28, 73] width 18 height 18
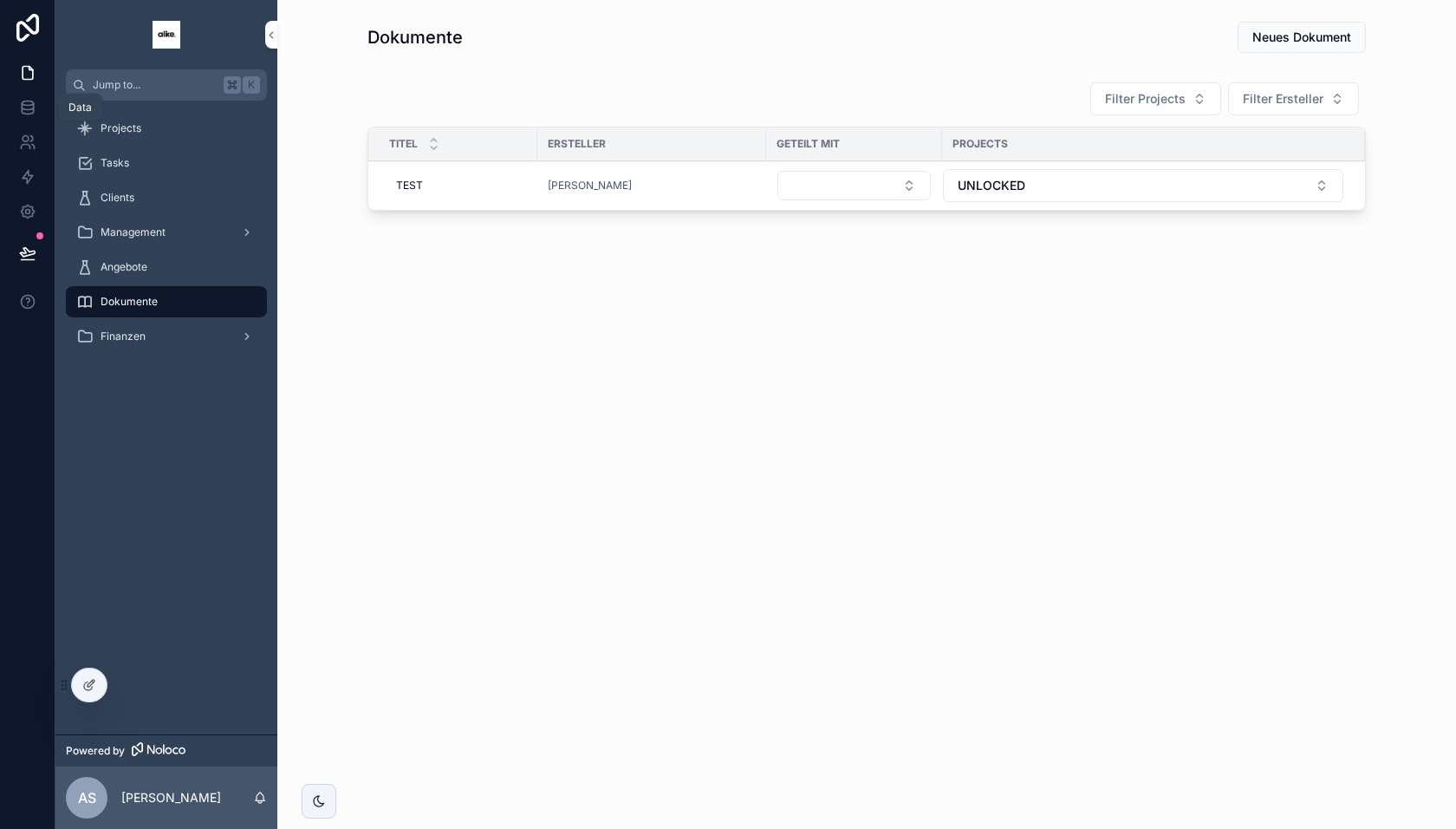
click at [31, 104] on icon at bounding box center [27, 104] width 12 height 4
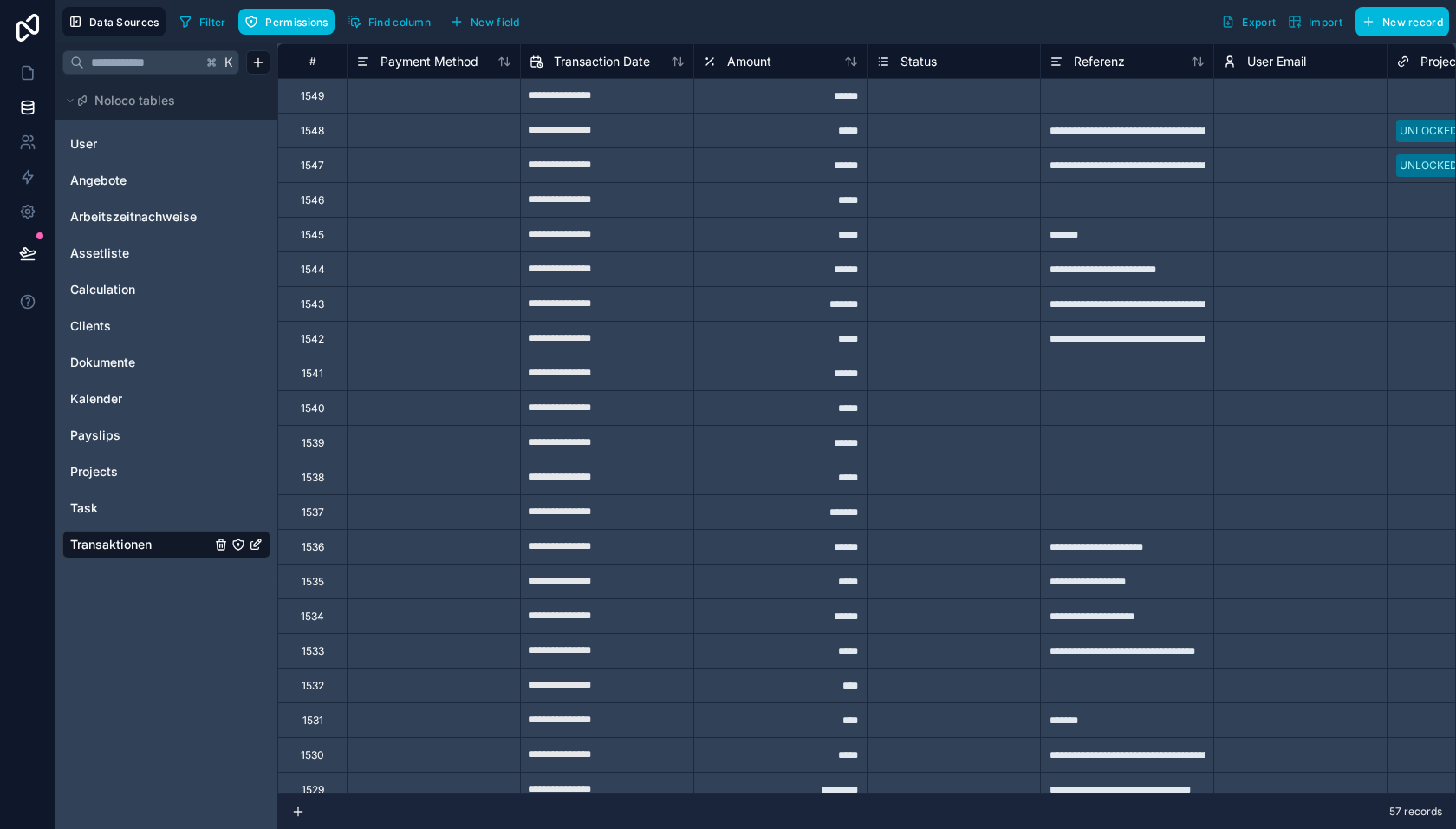
click at [265, 55] on html "**********" at bounding box center [728, 414] width 1456 height 829
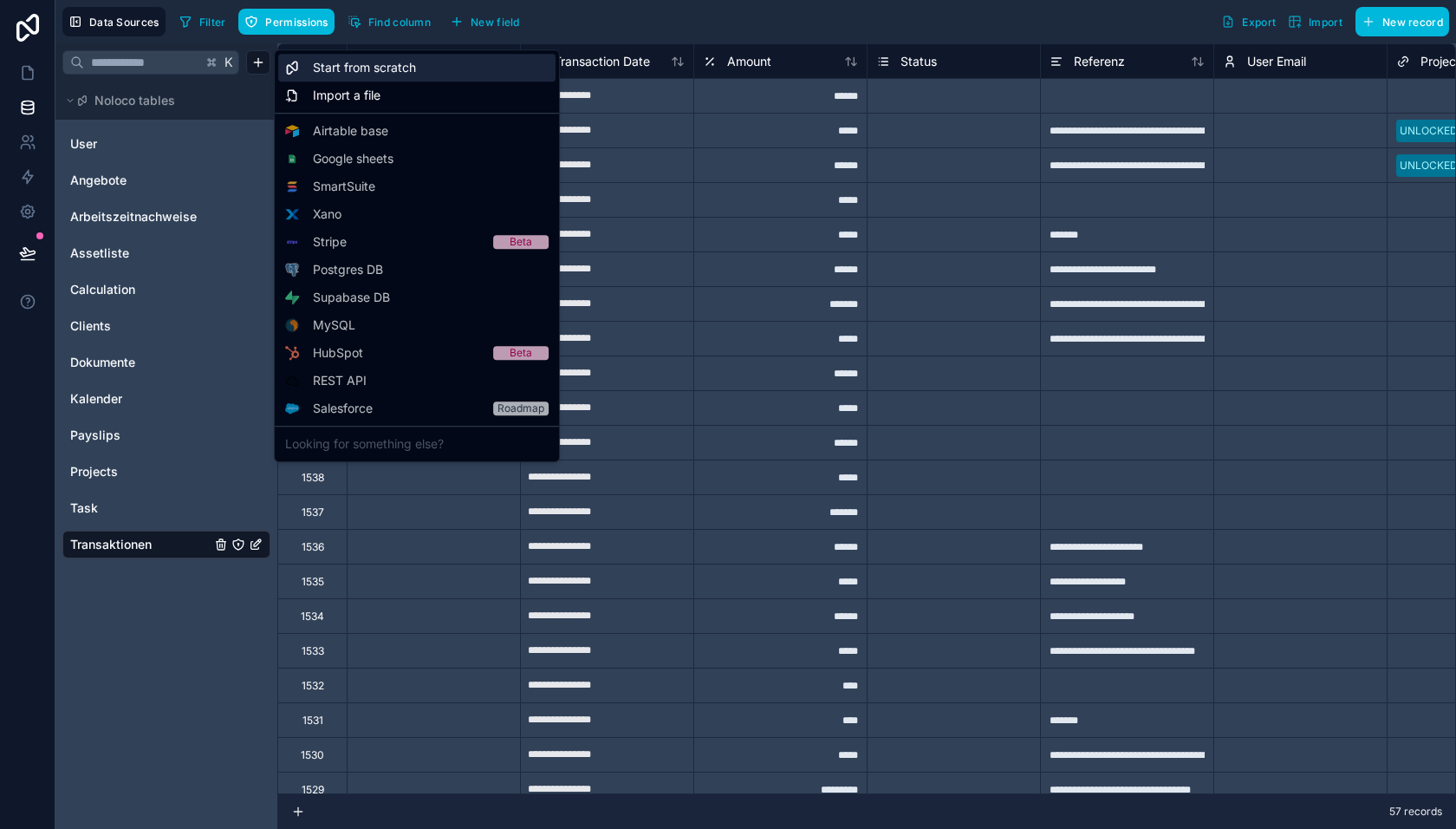
click at [351, 71] on span "Start from scratch" at bounding box center [364, 68] width 103 height 18
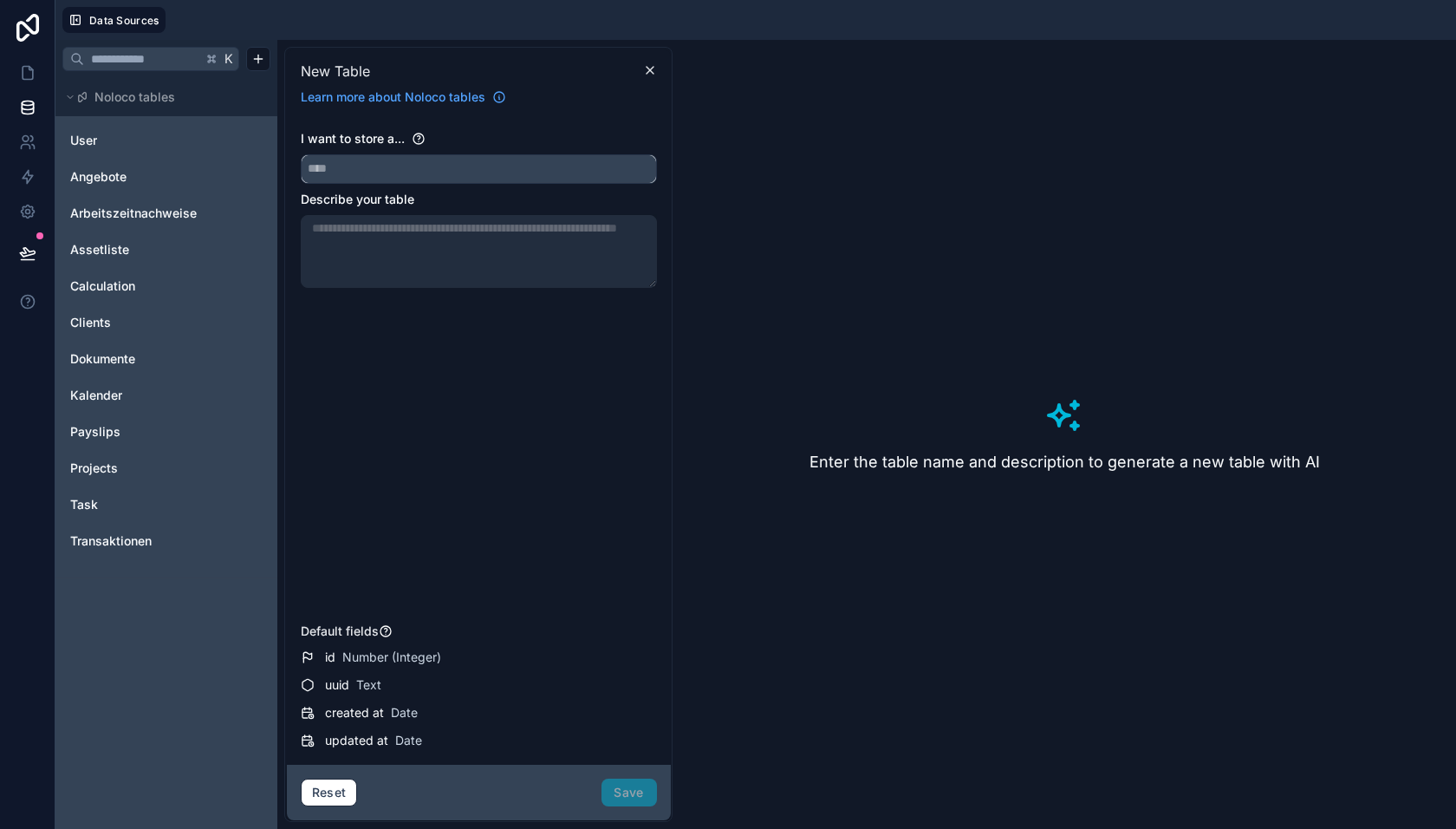
click at [374, 166] on input "text" at bounding box center [479, 168] width 354 height 27
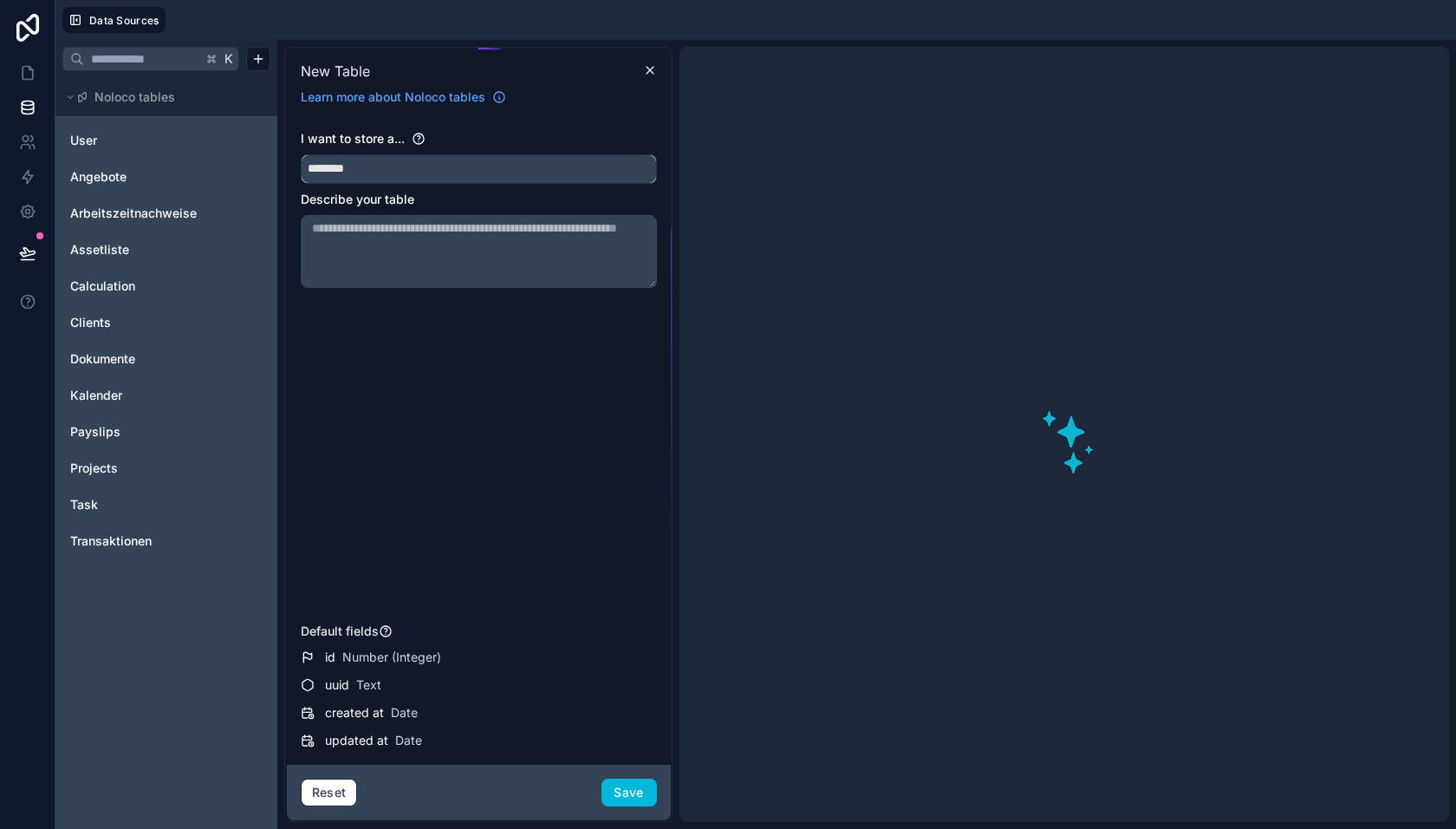
type input "********"
click at [630, 797] on button "Save" at bounding box center [629, 792] width 56 height 27
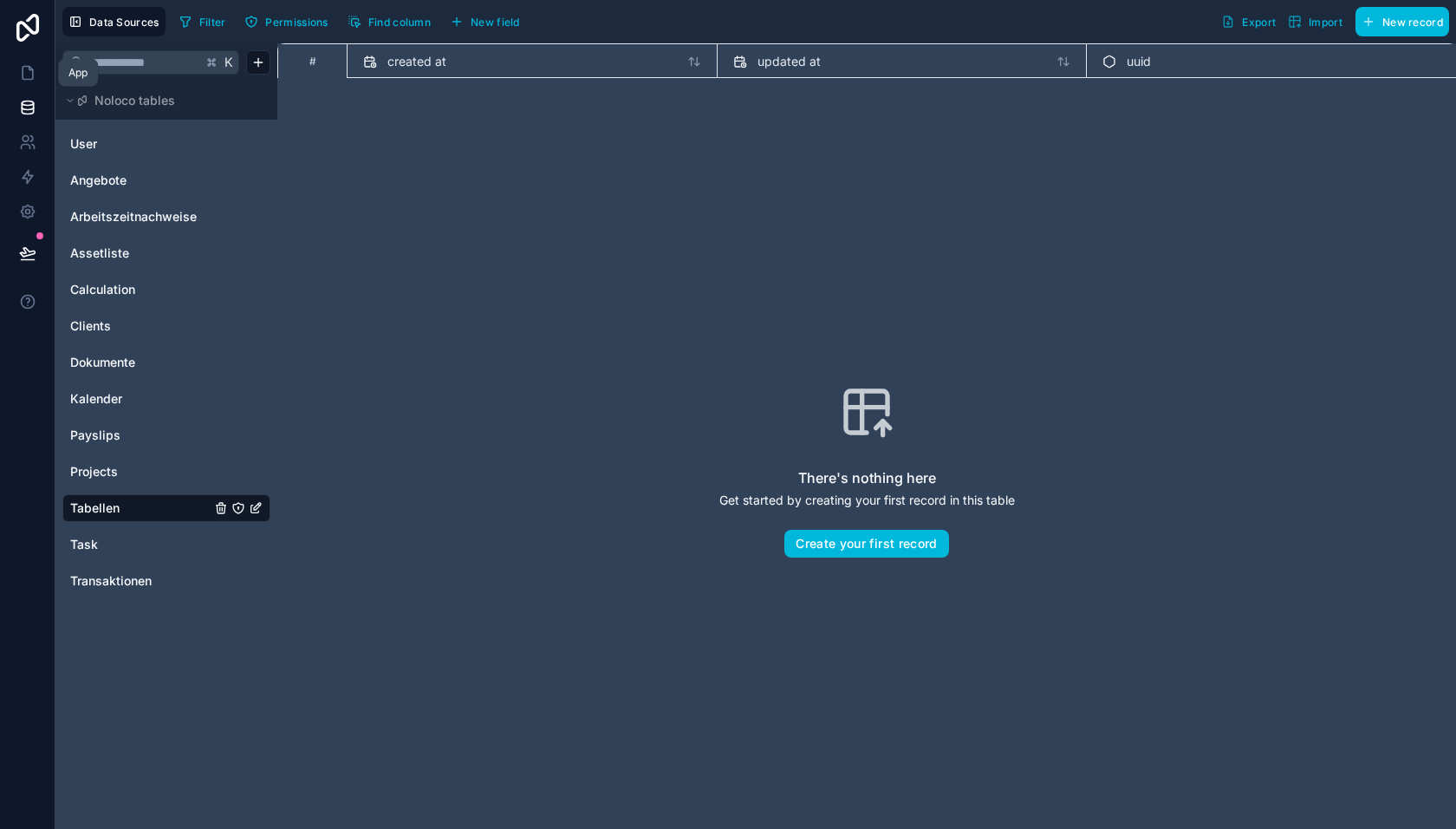
click at [29, 77] on icon at bounding box center [28, 73] width 18 height 18
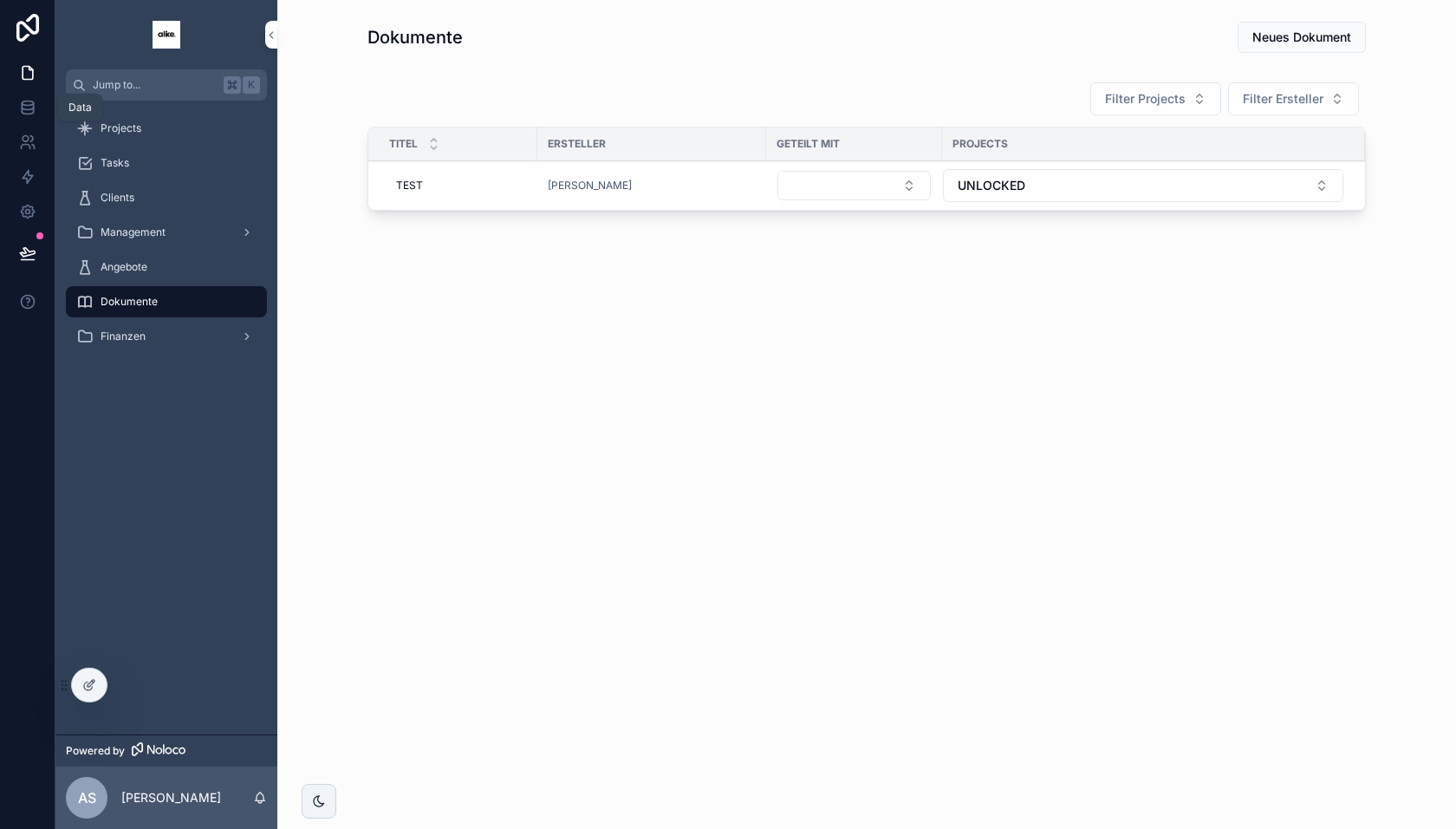
click at [32, 107] on icon at bounding box center [27, 106] width 12 height 7
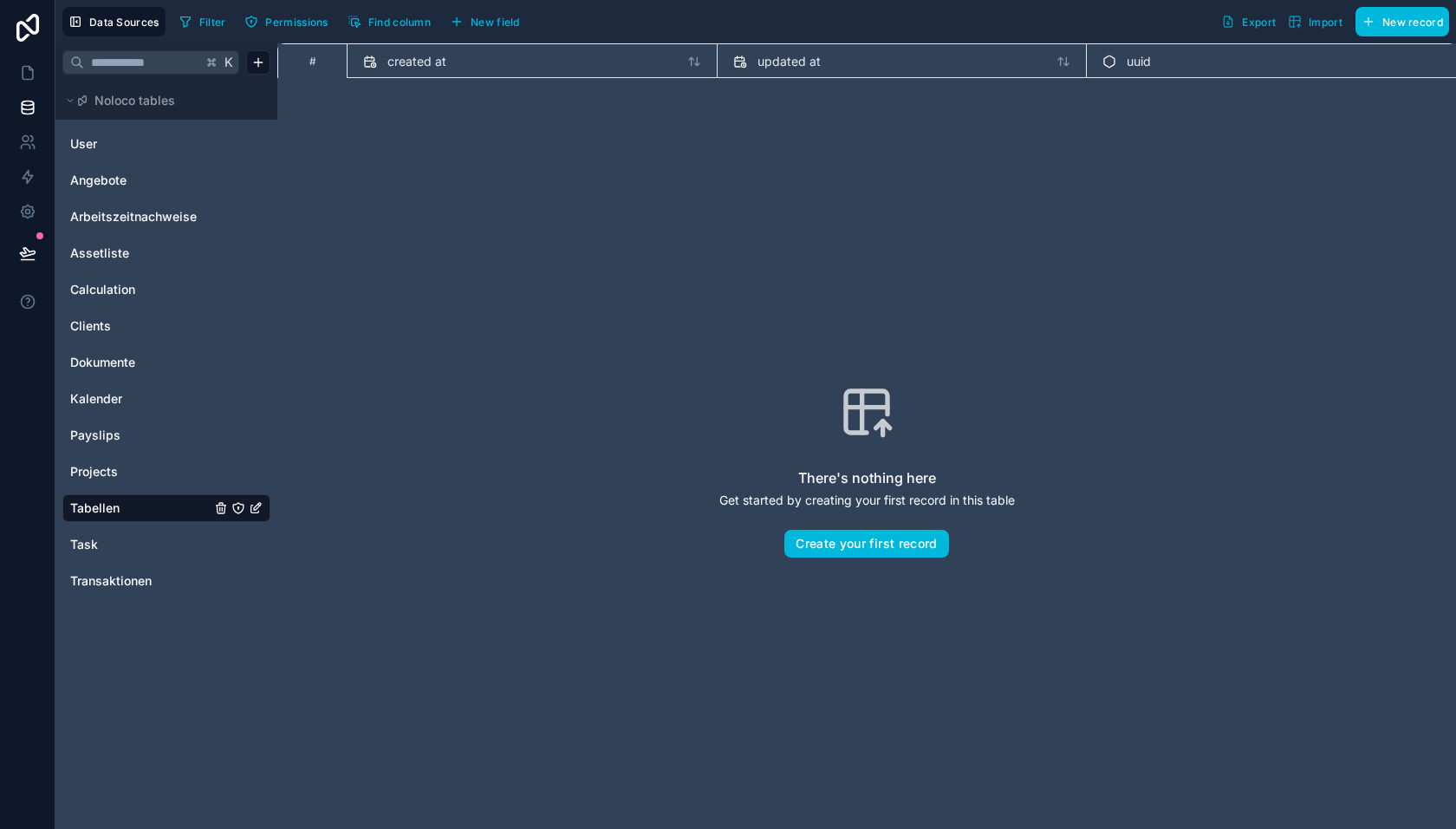
click at [487, 20] on span "New field" at bounding box center [495, 22] width 50 height 13
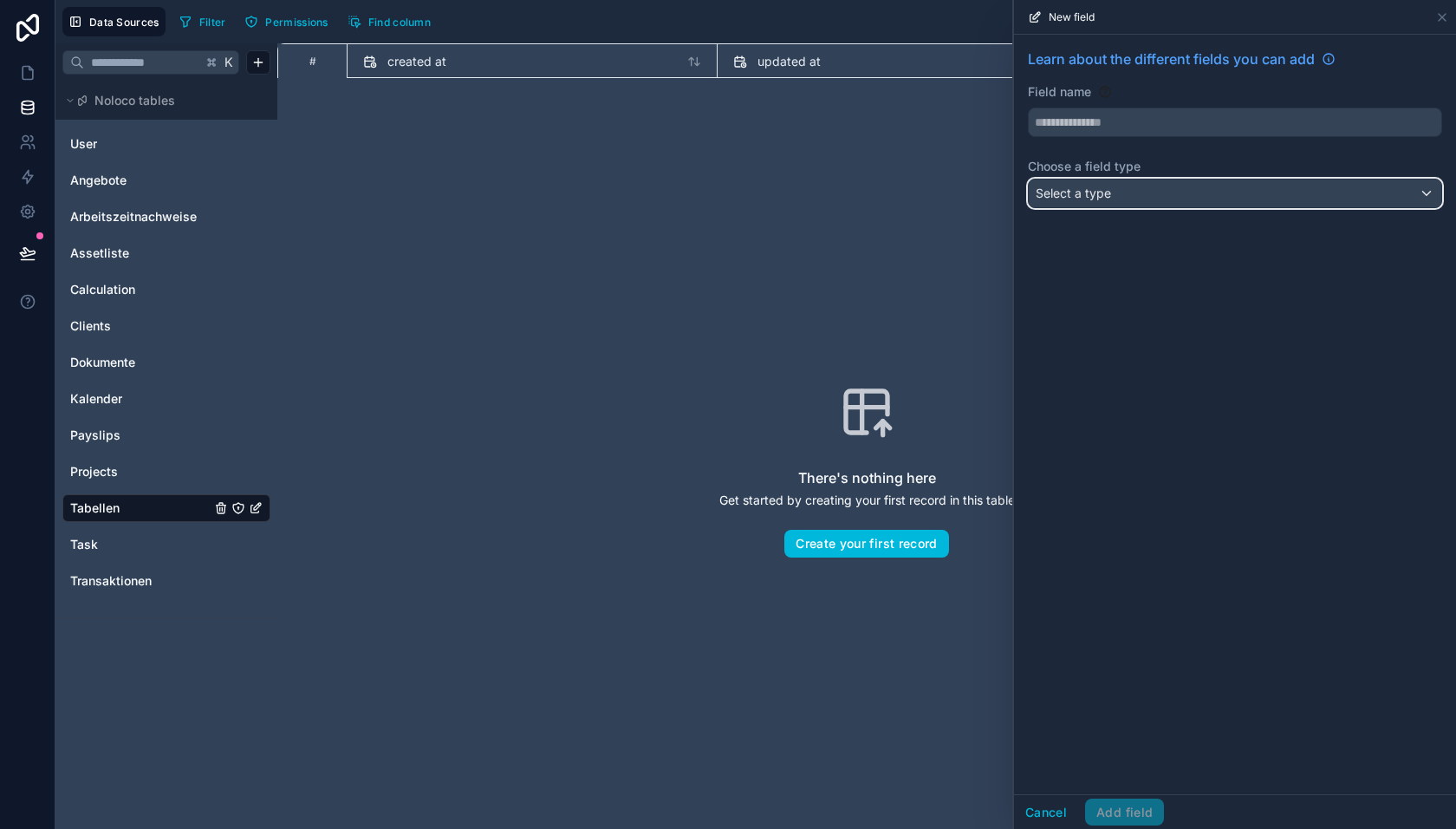
click at [1150, 192] on div "Select a type" at bounding box center [1235, 193] width 413 height 27
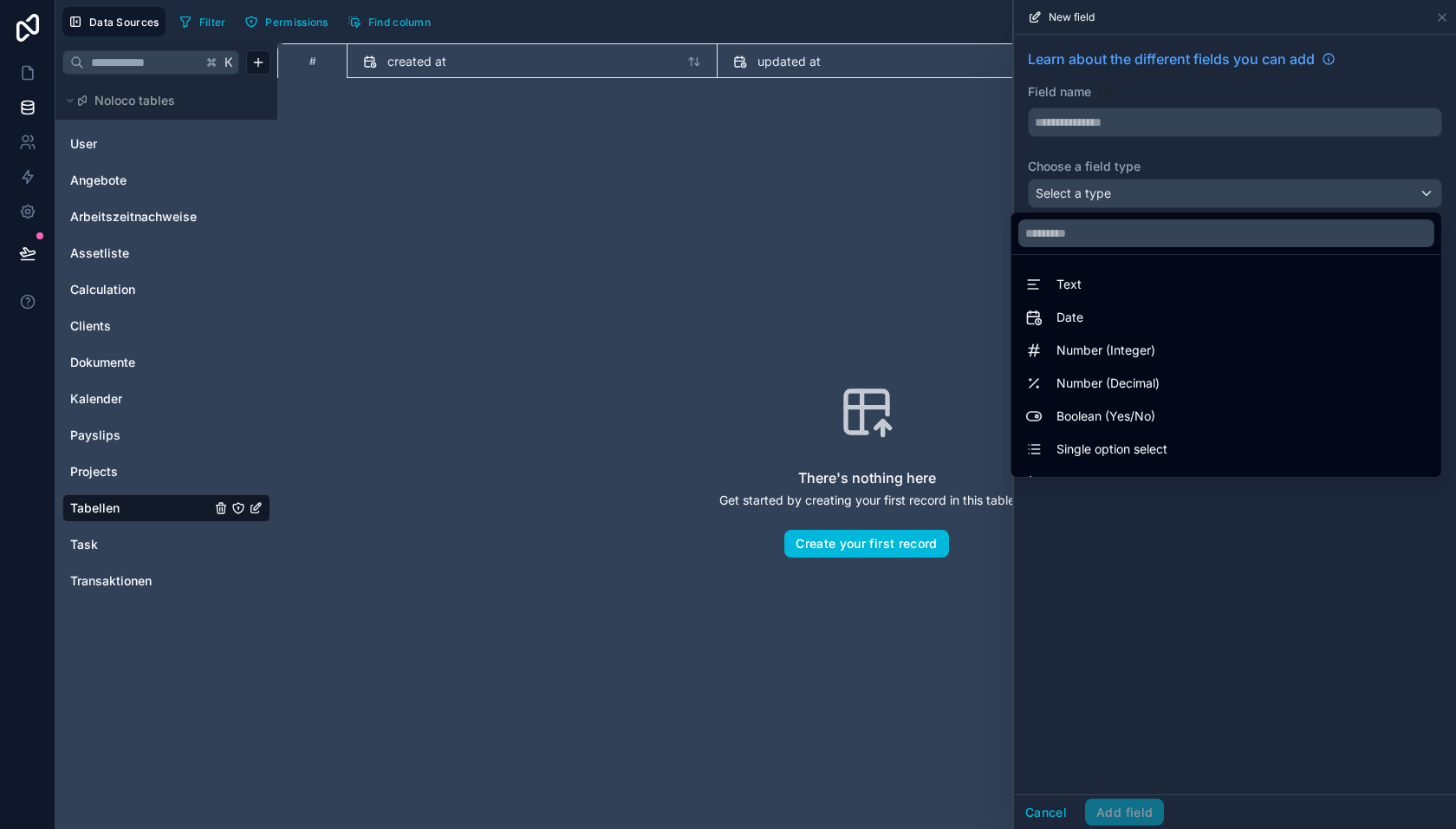
click at [1104, 286] on div "Text" at bounding box center [1227, 283] width 402 height 20
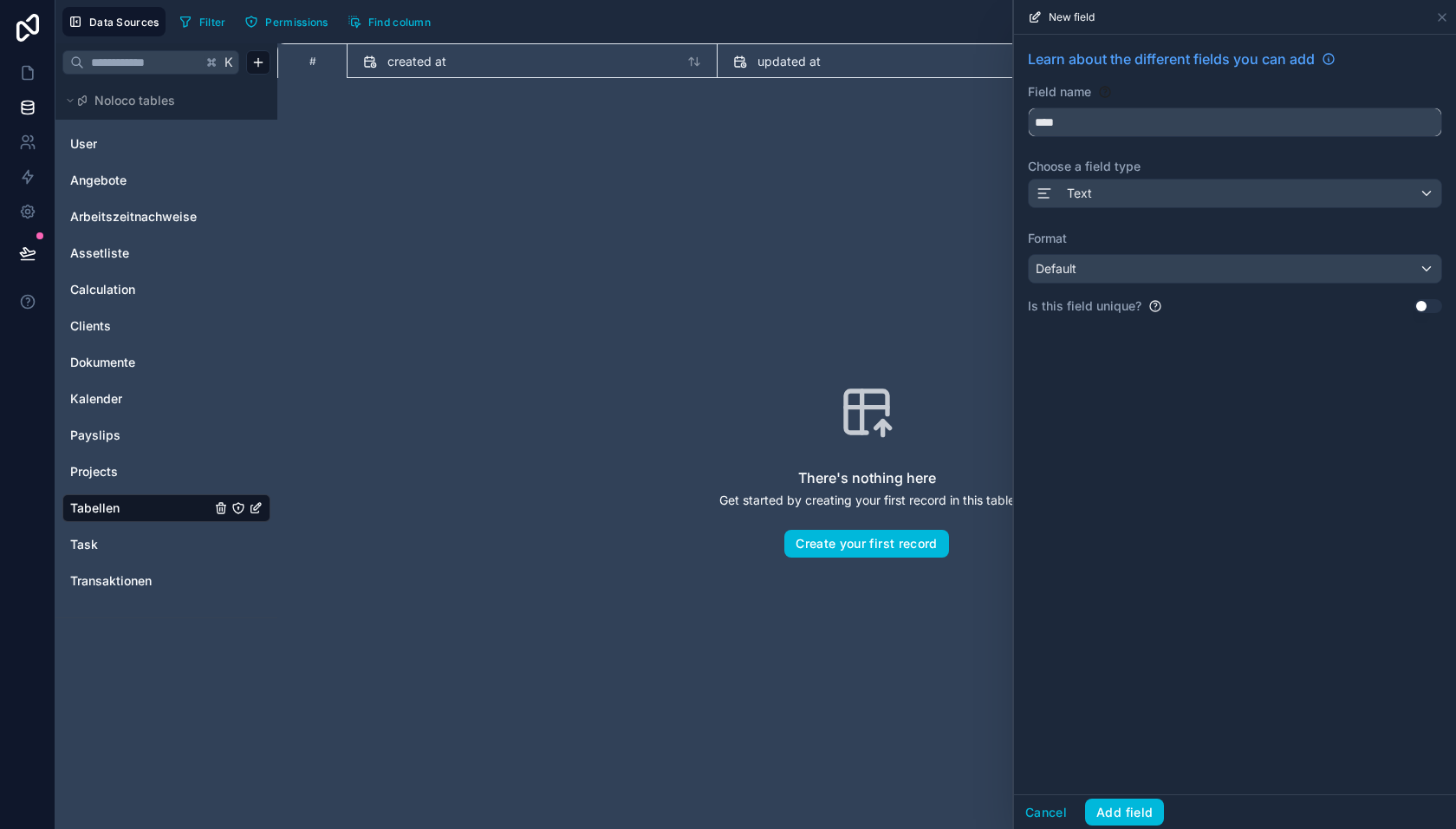
click at [1060, 111] on input "****" at bounding box center [1235, 121] width 413 height 27
type input "*****"
click at [1122, 816] on button "Add field" at bounding box center [1124, 811] width 79 height 27
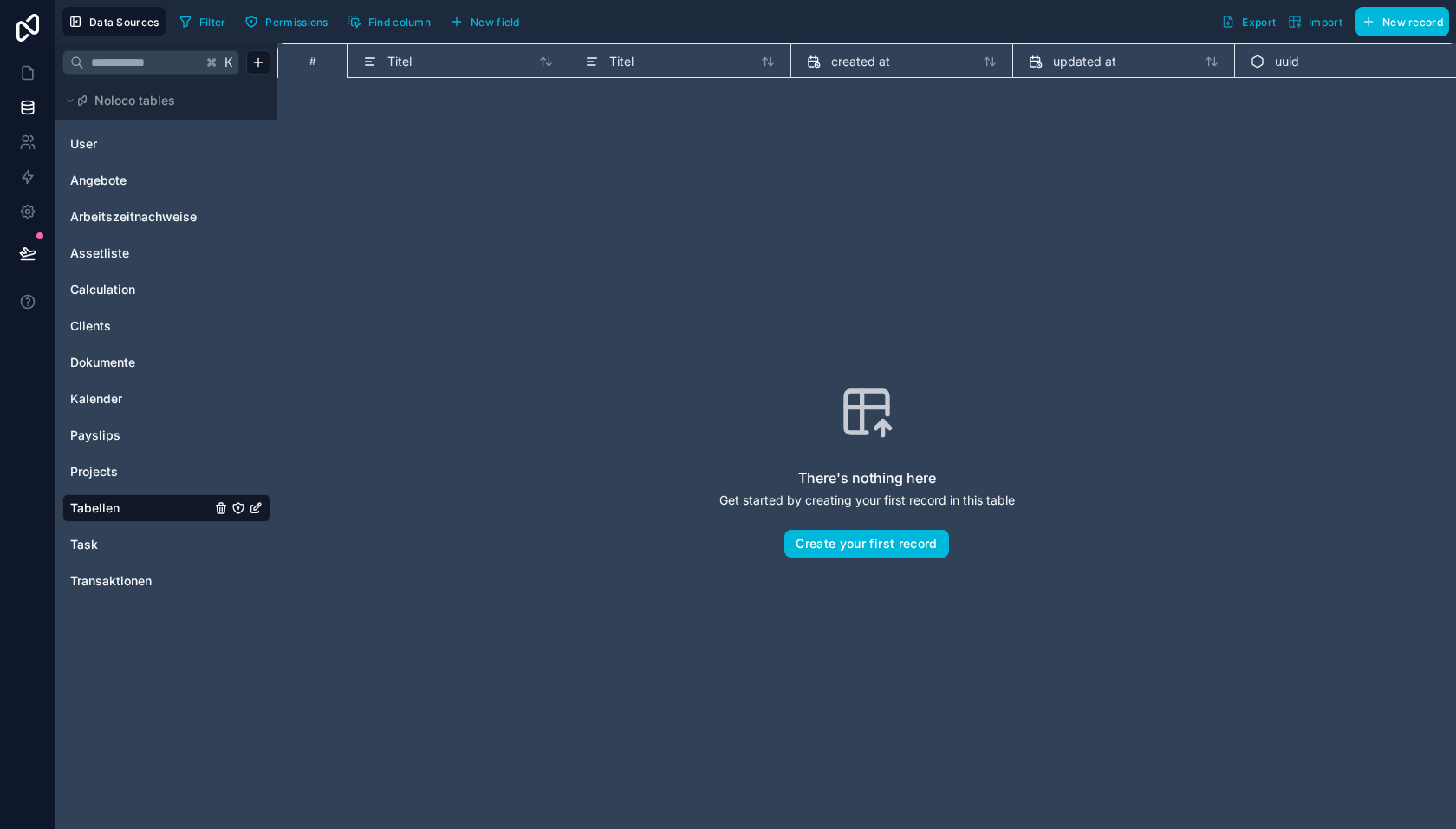
click at [398, 64] on span "Titel" at bounding box center [399, 62] width 24 height 18
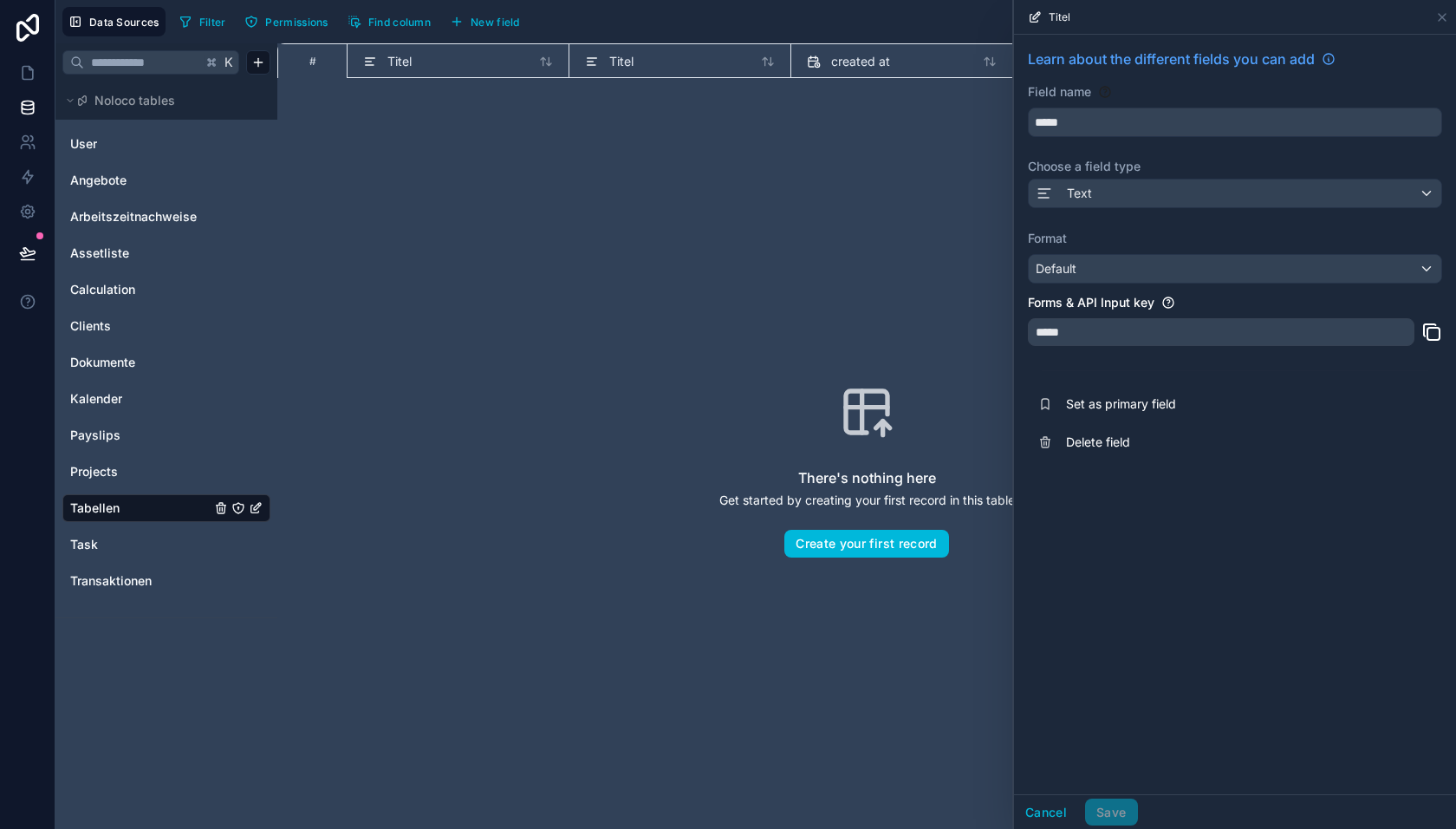
click at [1106, 442] on span "Delete field" at bounding box center [1191, 442] width 250 height 18
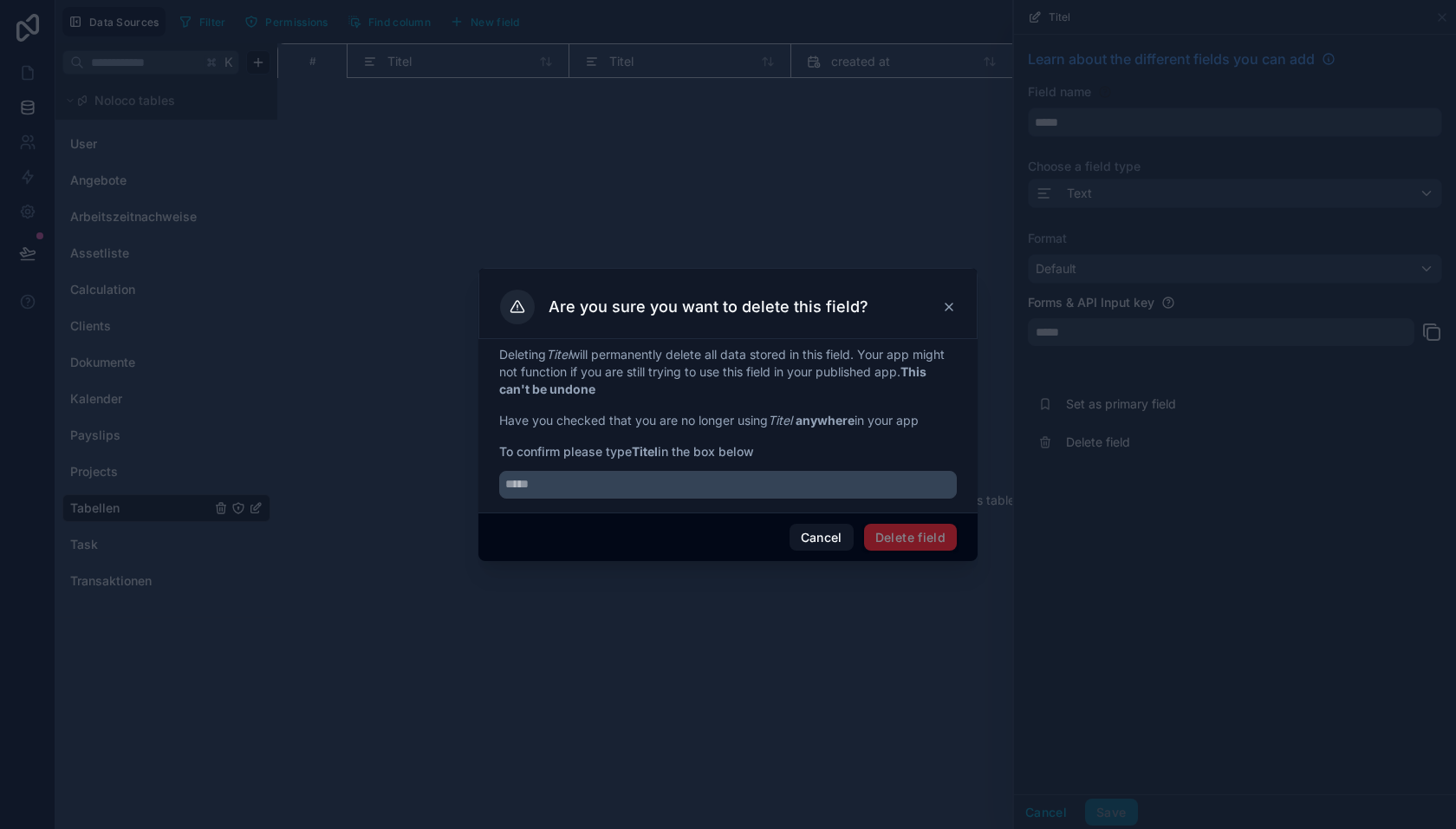
click at [655, 453] on strong "Titel" at bounding box center [645, 451] width 26 height 15
copy strong "Titel"
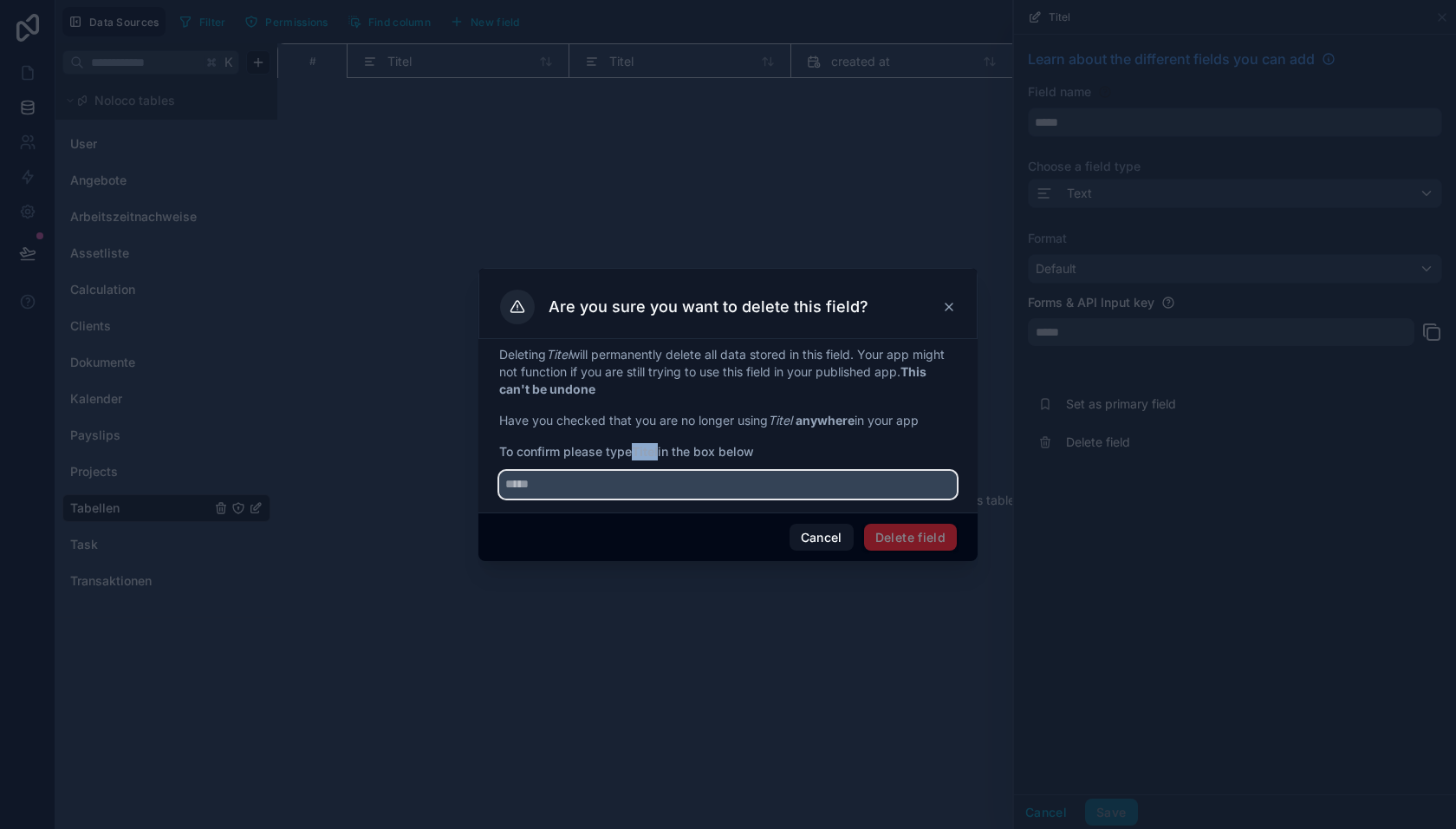
click at [635, 488] on input "text" at bounding box center [728, 484] width 458 height 27
paste input "*****"
type input "*****"
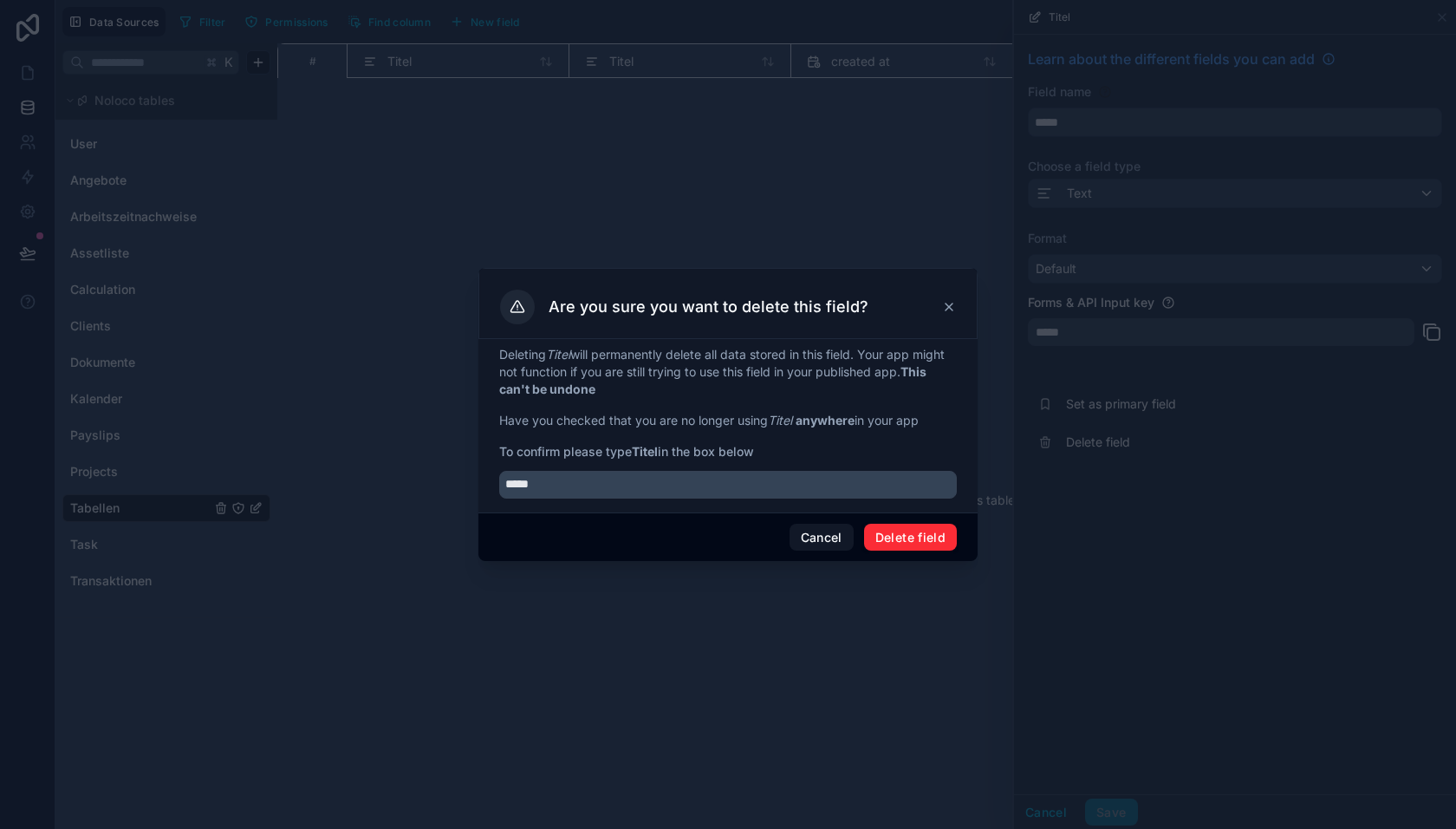
click at [927, 539] on button "Delete field" at bounding box center [910, 537] width 93 height 27
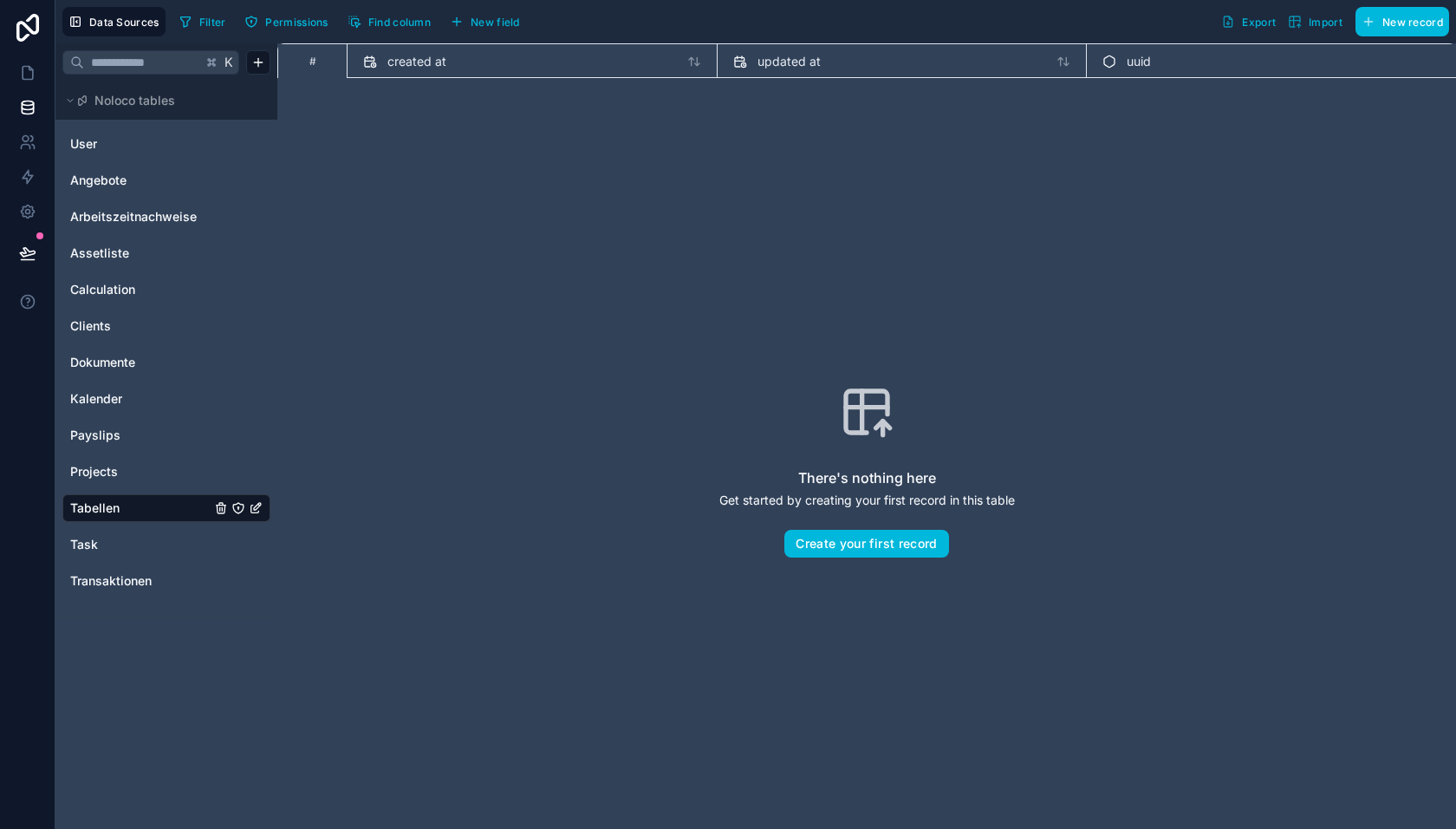
click at [482, 26] on span "New field" at bounding box center [495, 22] width 50 height 13
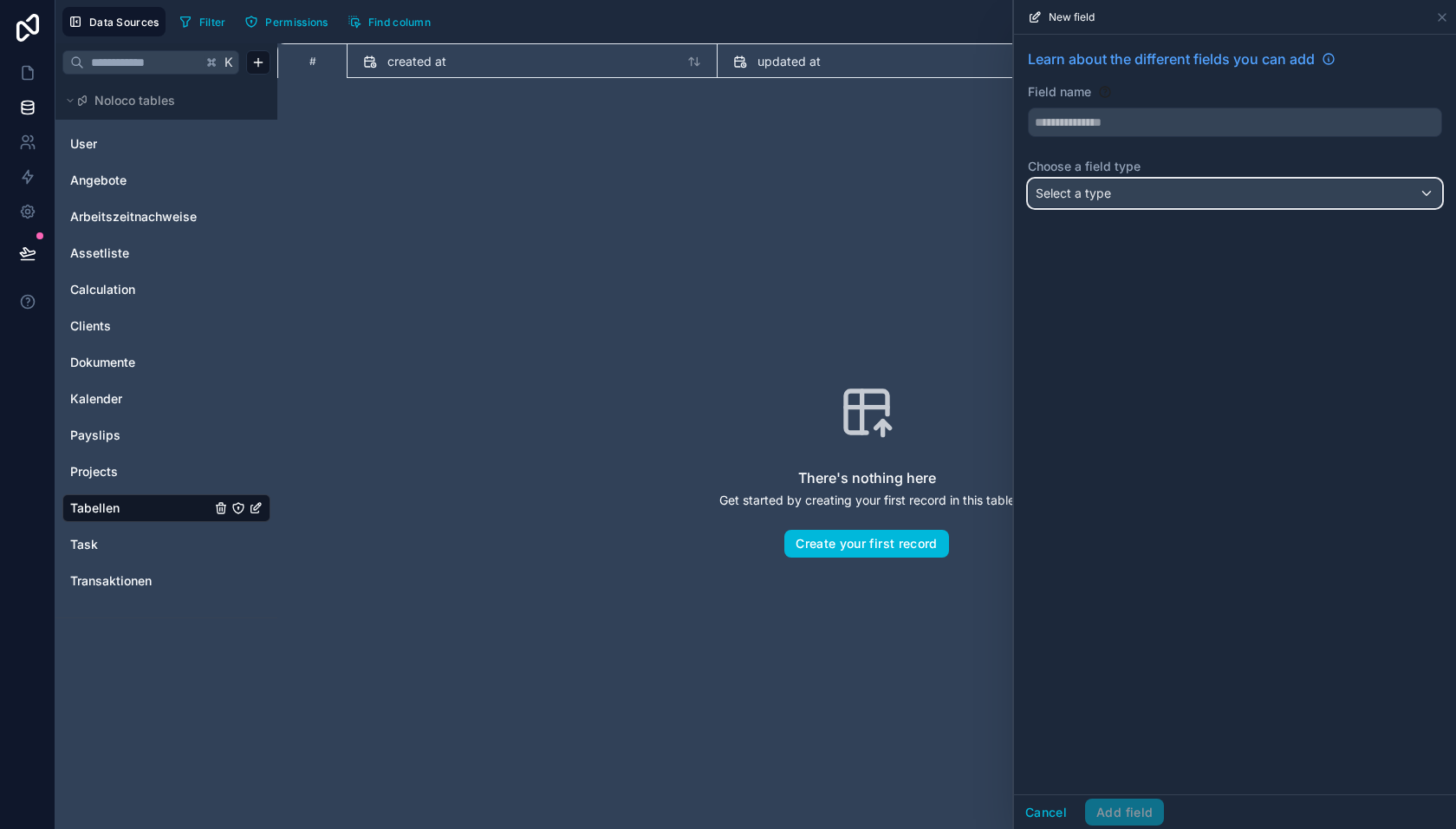
click at [1116, 186] on div "Select a type" at bounding box center [1235, 193] width 413 height 27
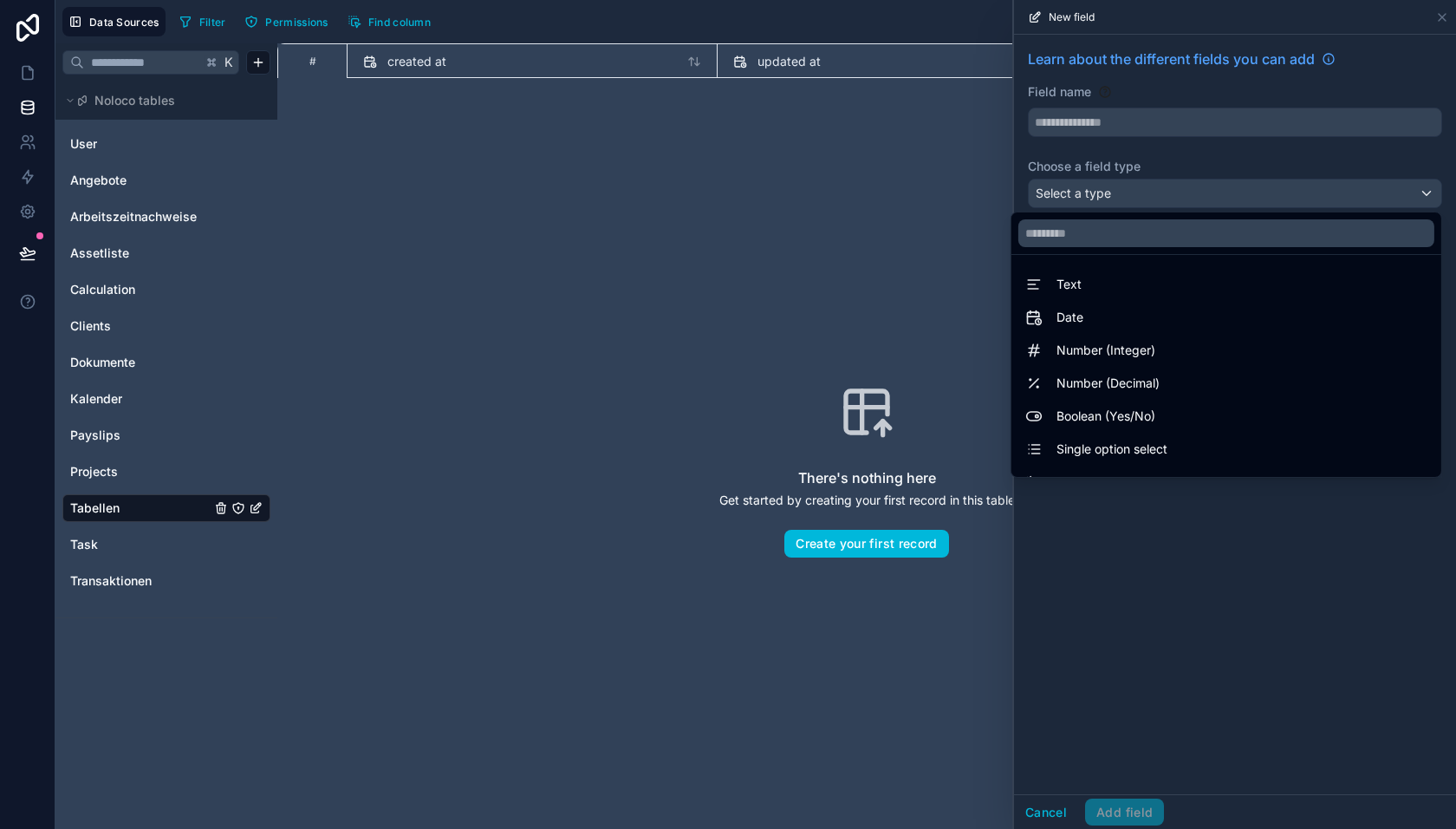
click at [1091, 274] on div "Text" at bounding box center [1227, 283] width 402 height 20
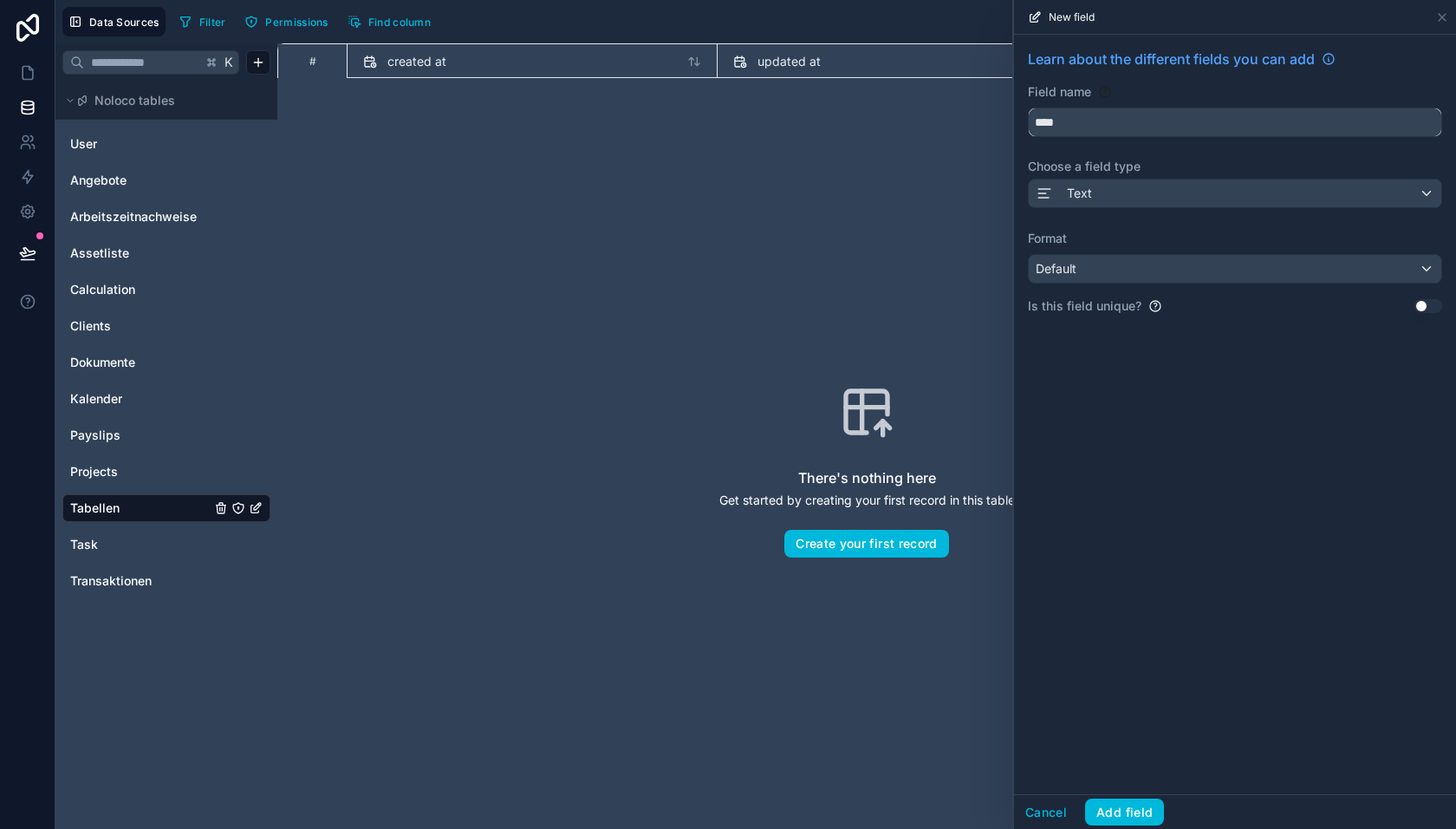
click at [1069, 128] on input "****" at bounding box center [1235, 121] width 413 height 27
type input "*****"
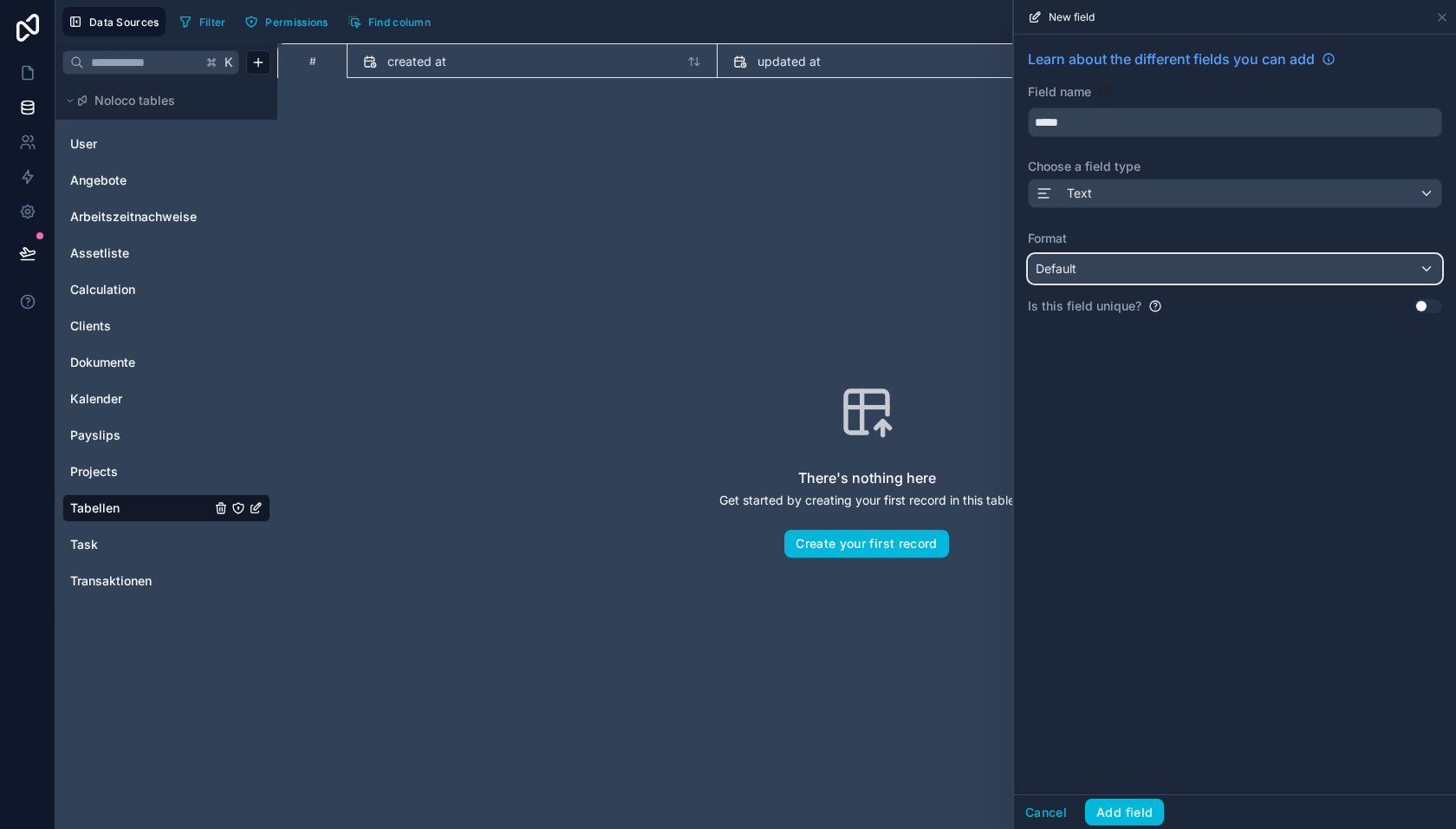
click at [1090, 260] on div "Default" at bounding box center [1235, 268] width 413 height 27
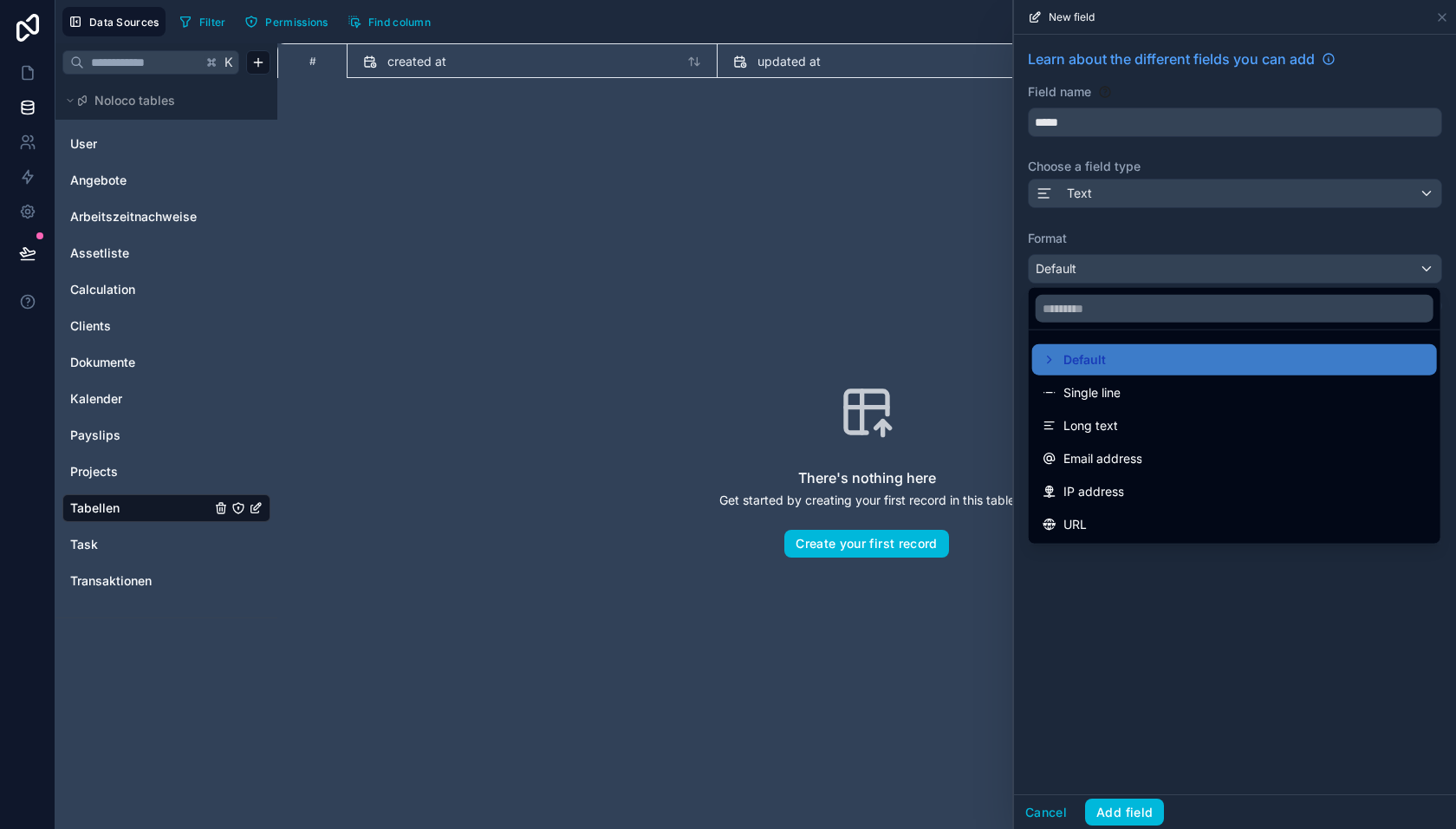
click at [1096, 397] on span "Single line" at bounding box center [1092, 392] width 58 height 20
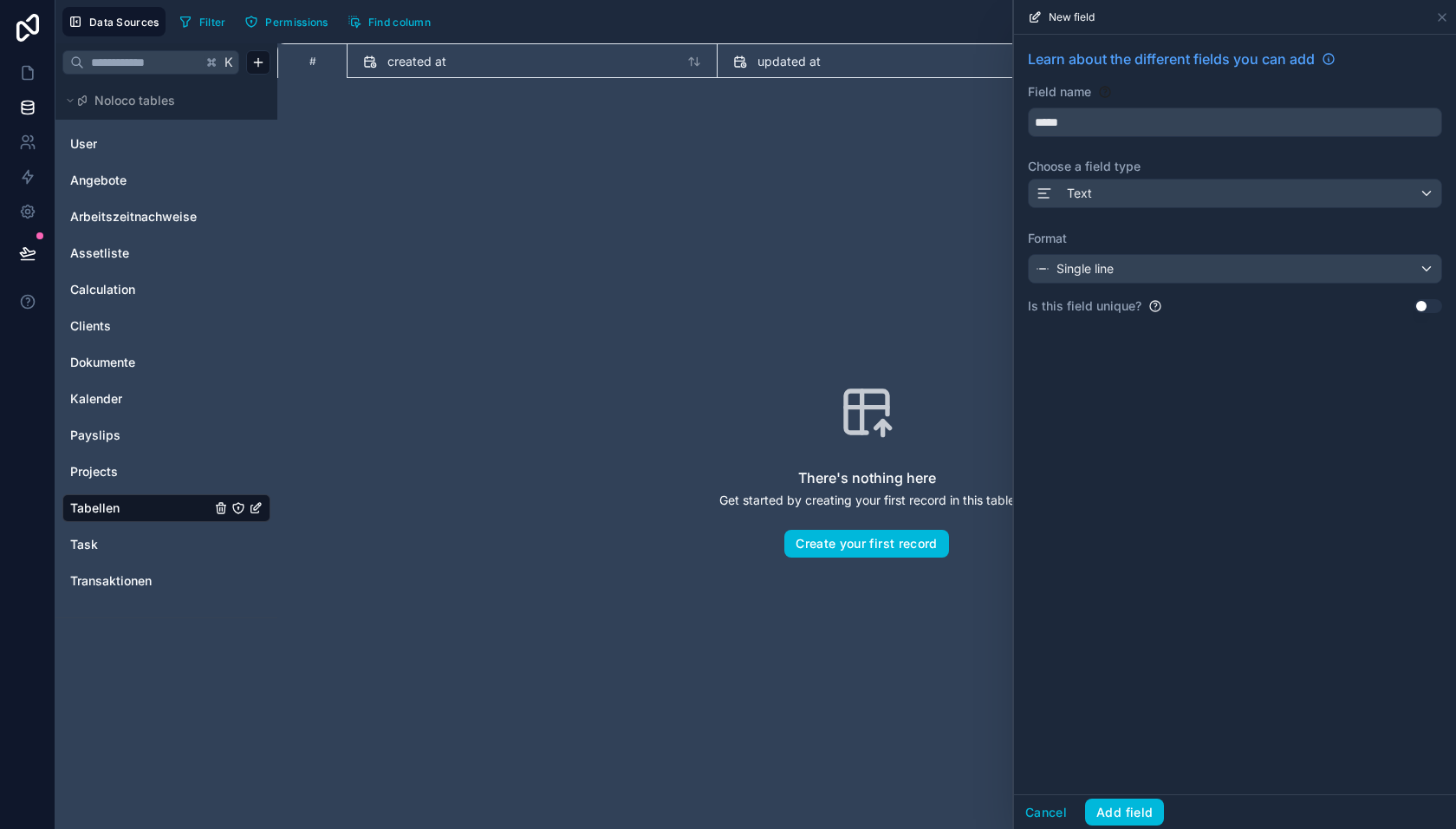
click at [1104, 811] on button "Add field" at bounding box center [1124, 811] width 79 height 27
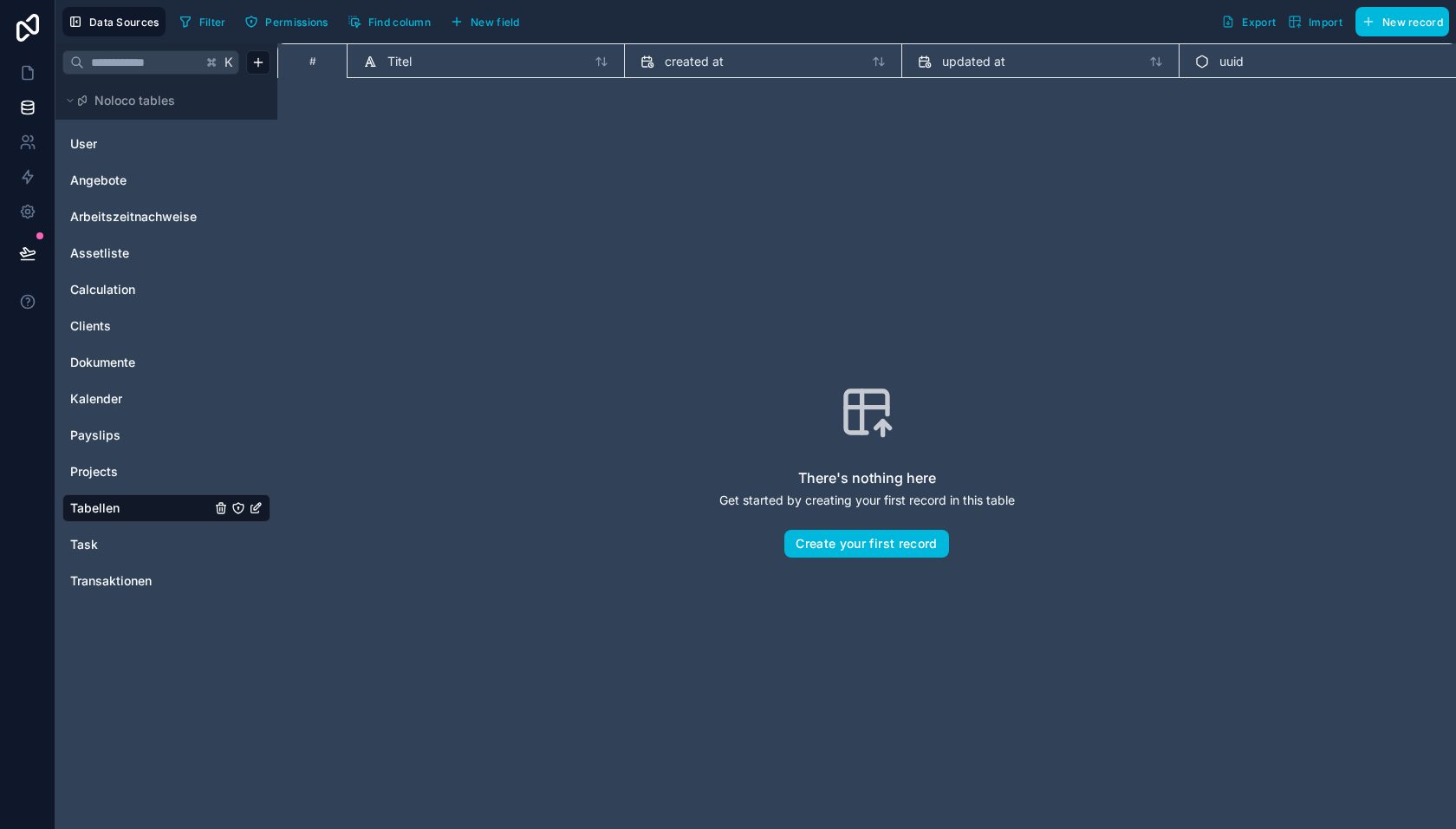
click at [489, 23] on span "New field" at bounding box center [495, 22] width 50 height 13
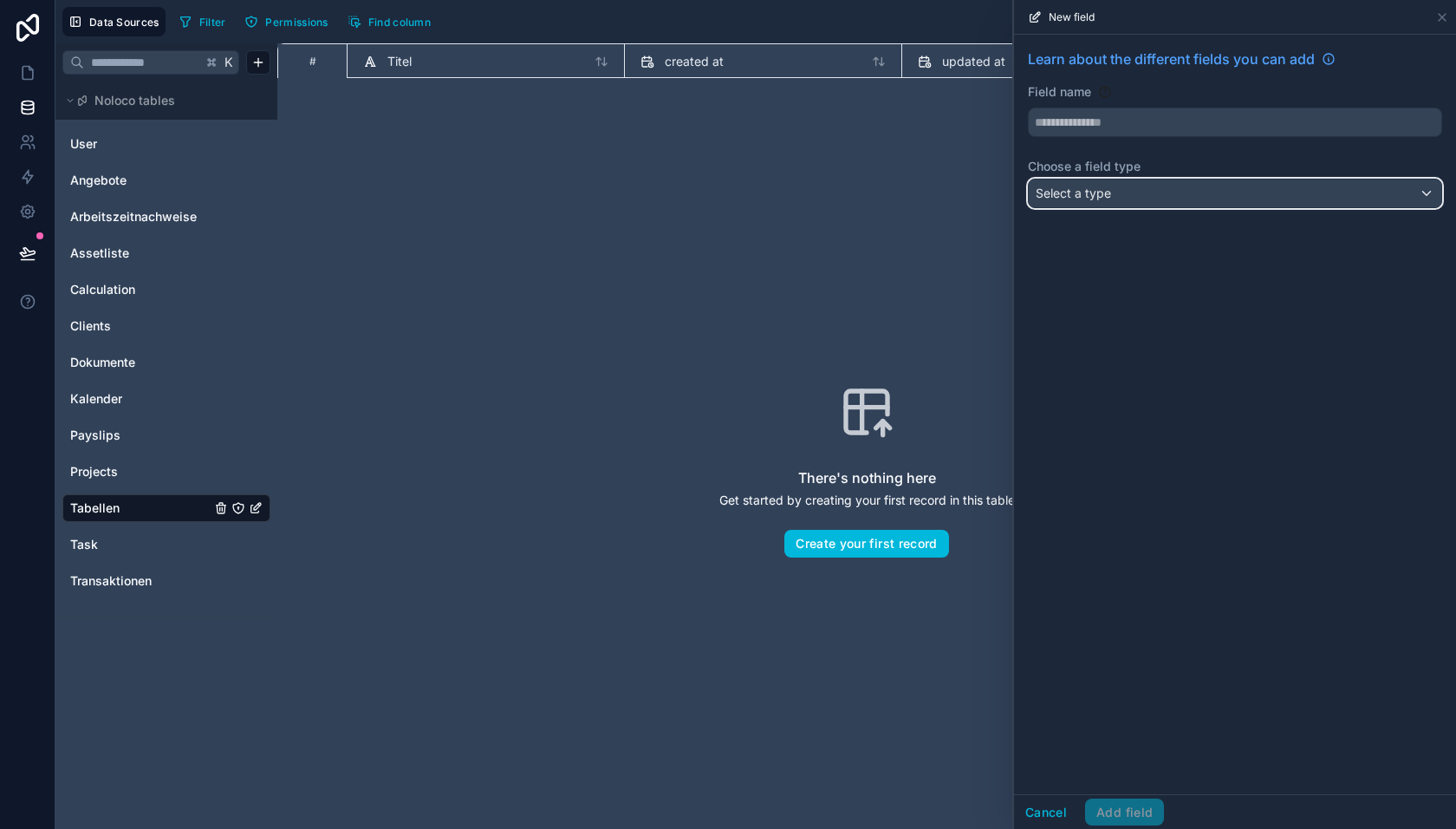
click at [1070, 191] on span "Select a type" at bounding box center [1073, 192] width 75 height 15
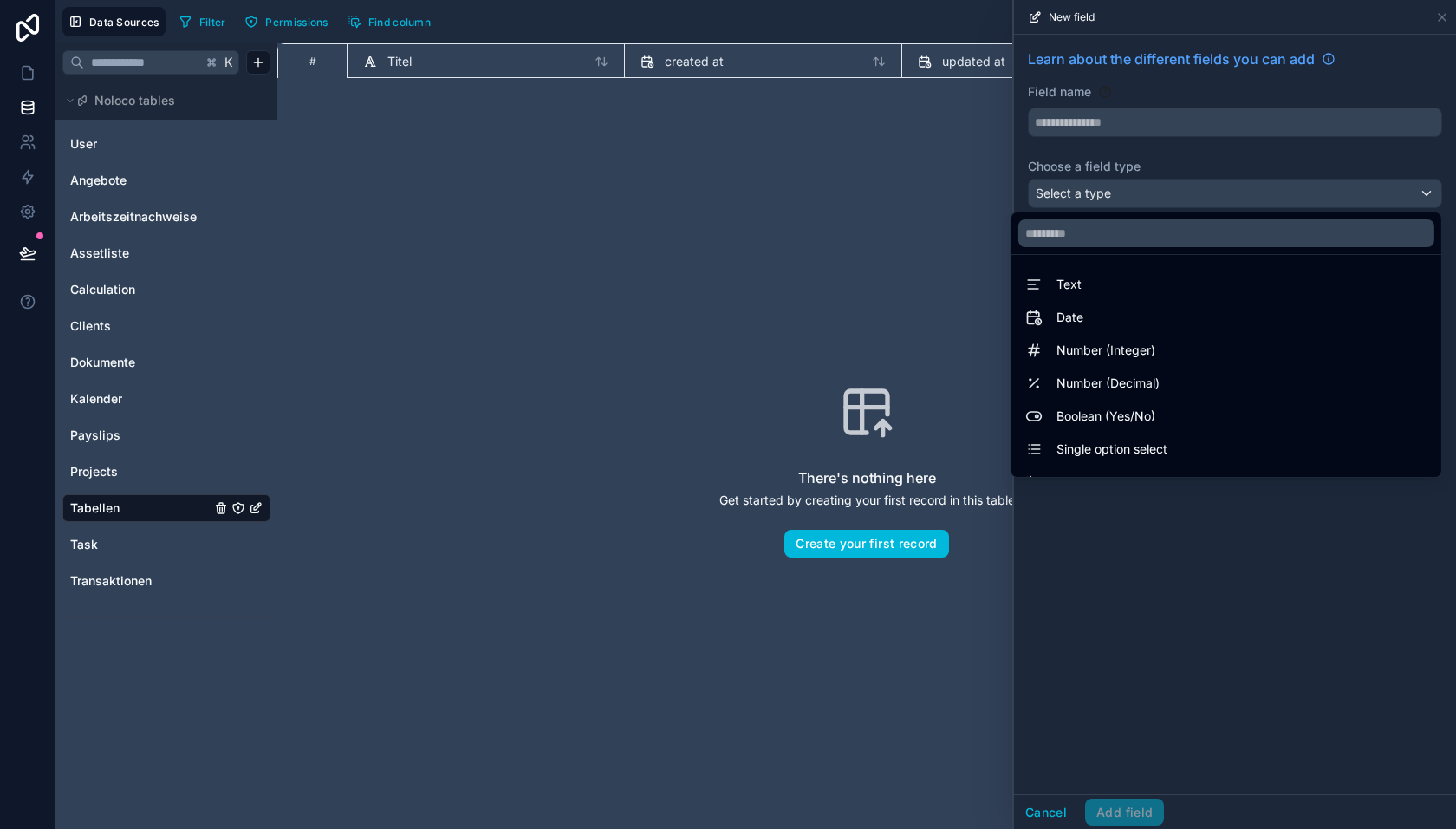
click at [1076, 319] on span "Date" at bounding box center [1070, 316] width 27 height 20
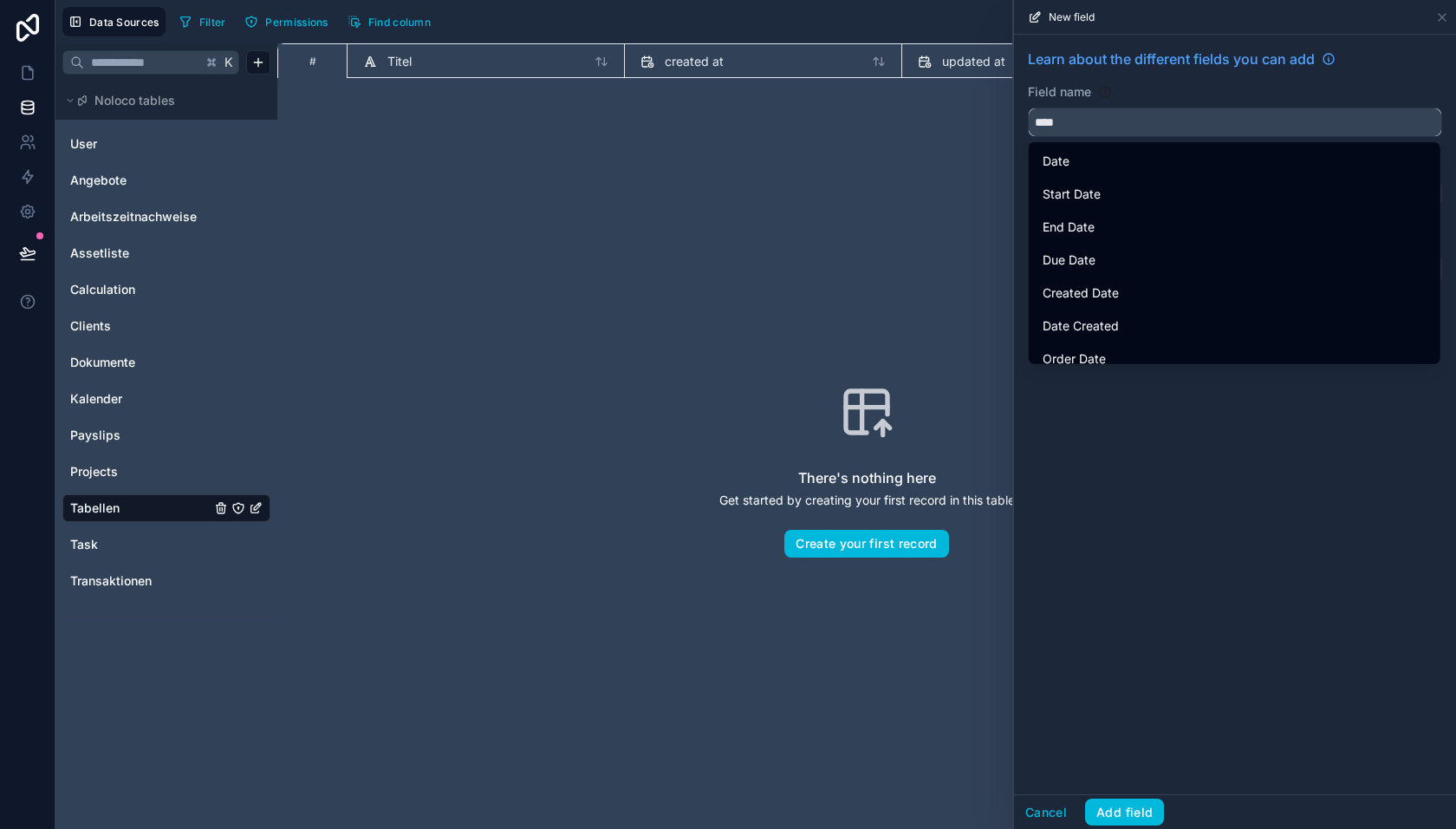
click at [1078, 120] on input "****" at bounding box center [1235, 121] width 413 height 27
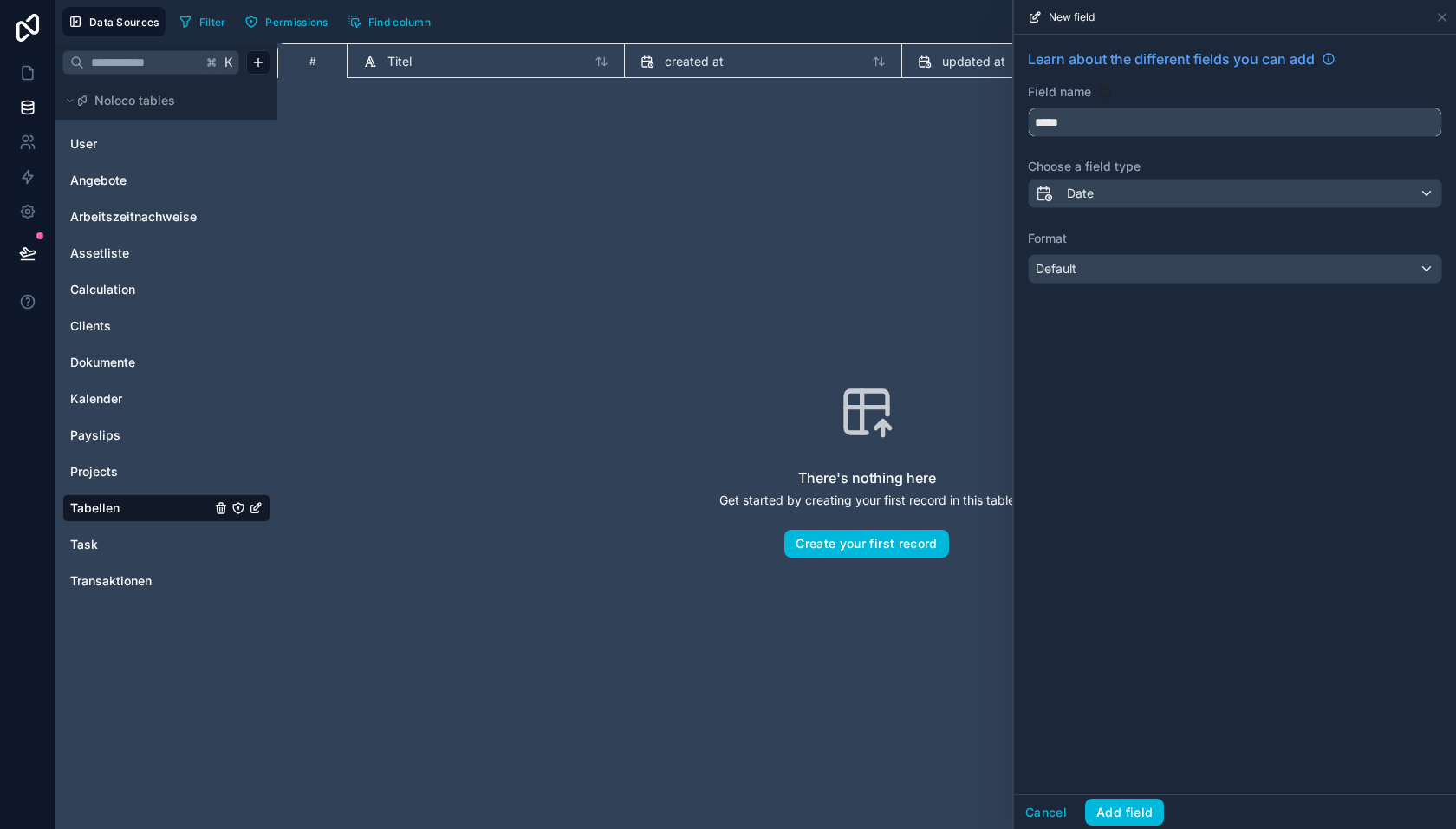
type input "*****"
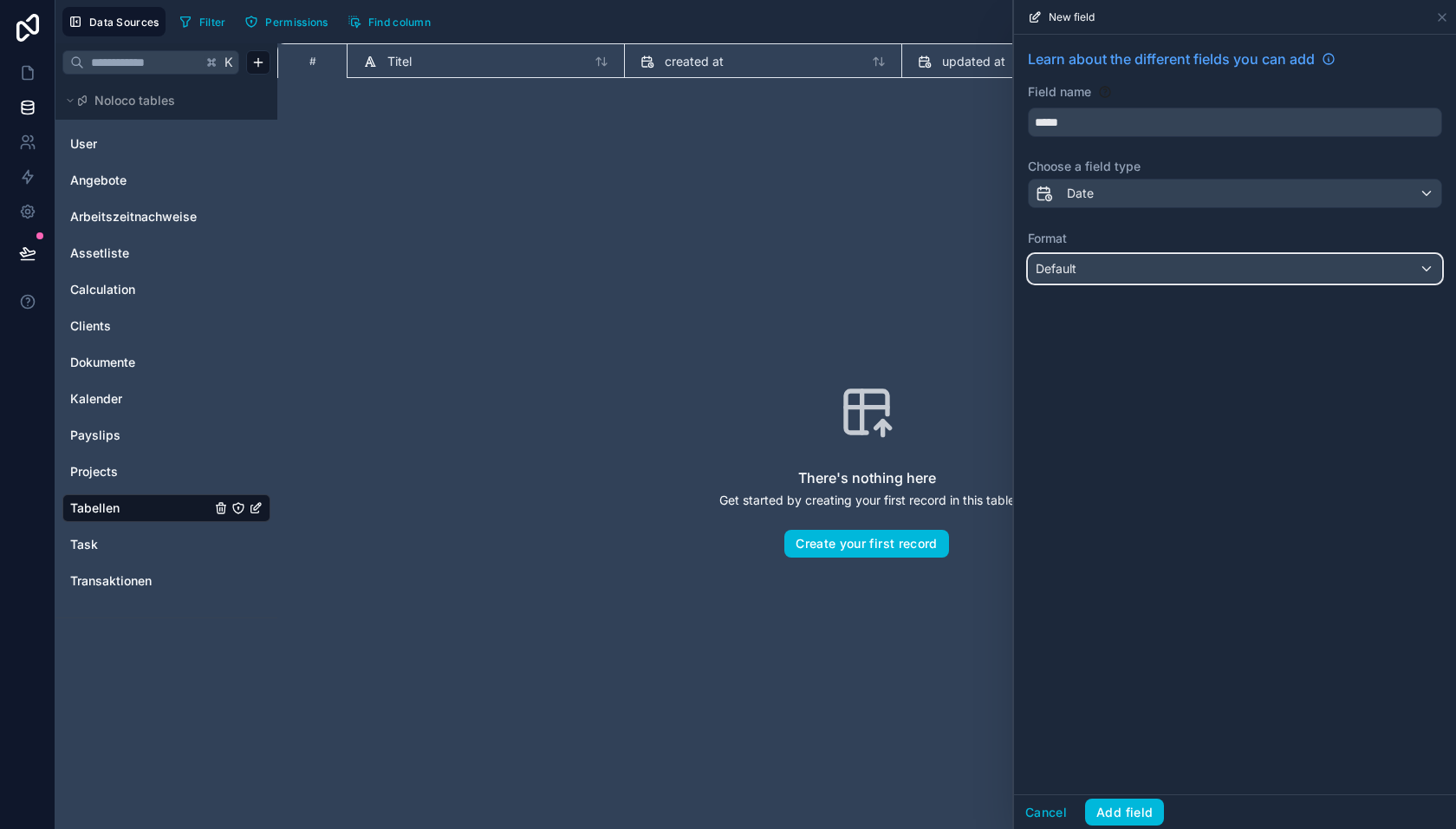
click at [1086, 257] on div "Default" at bounding box center [1235, 268] width 413 height 27
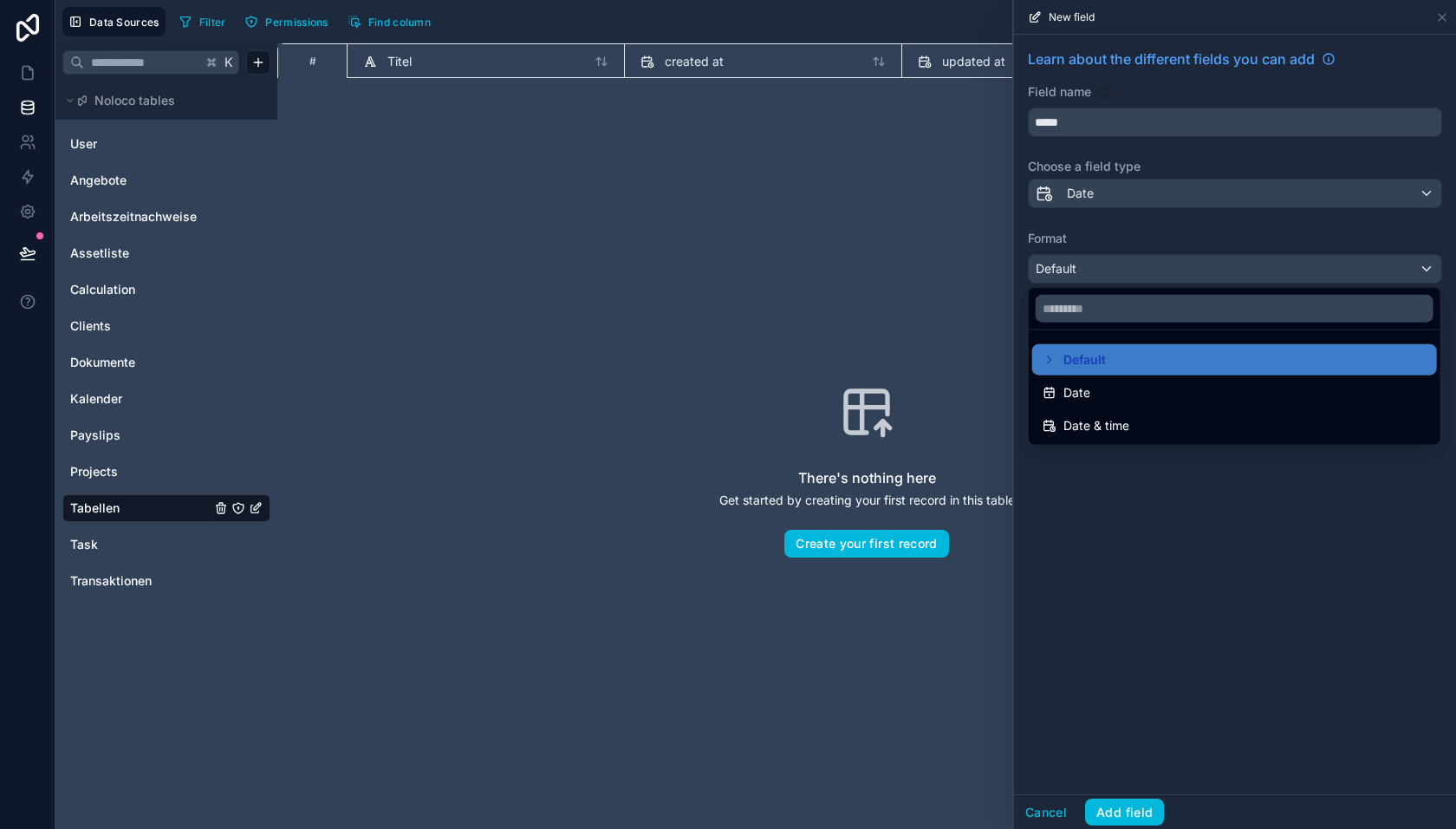
click at [1080, 269] on div at bounding box center [1235, 414] width 442 height 829
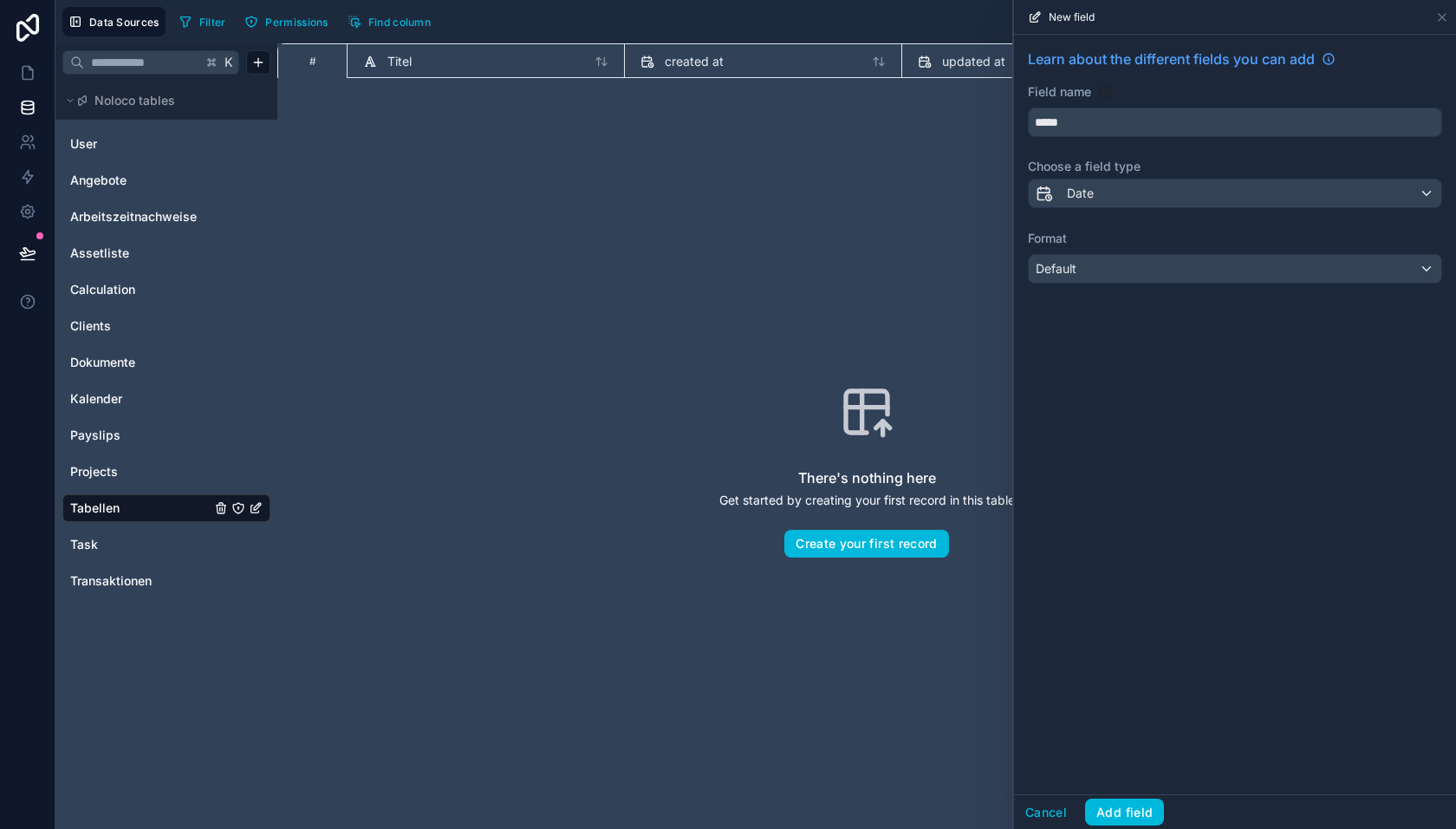
click at [1103, 810] on button "Add field" at bounding box center [1124, 811] width 79 height 27
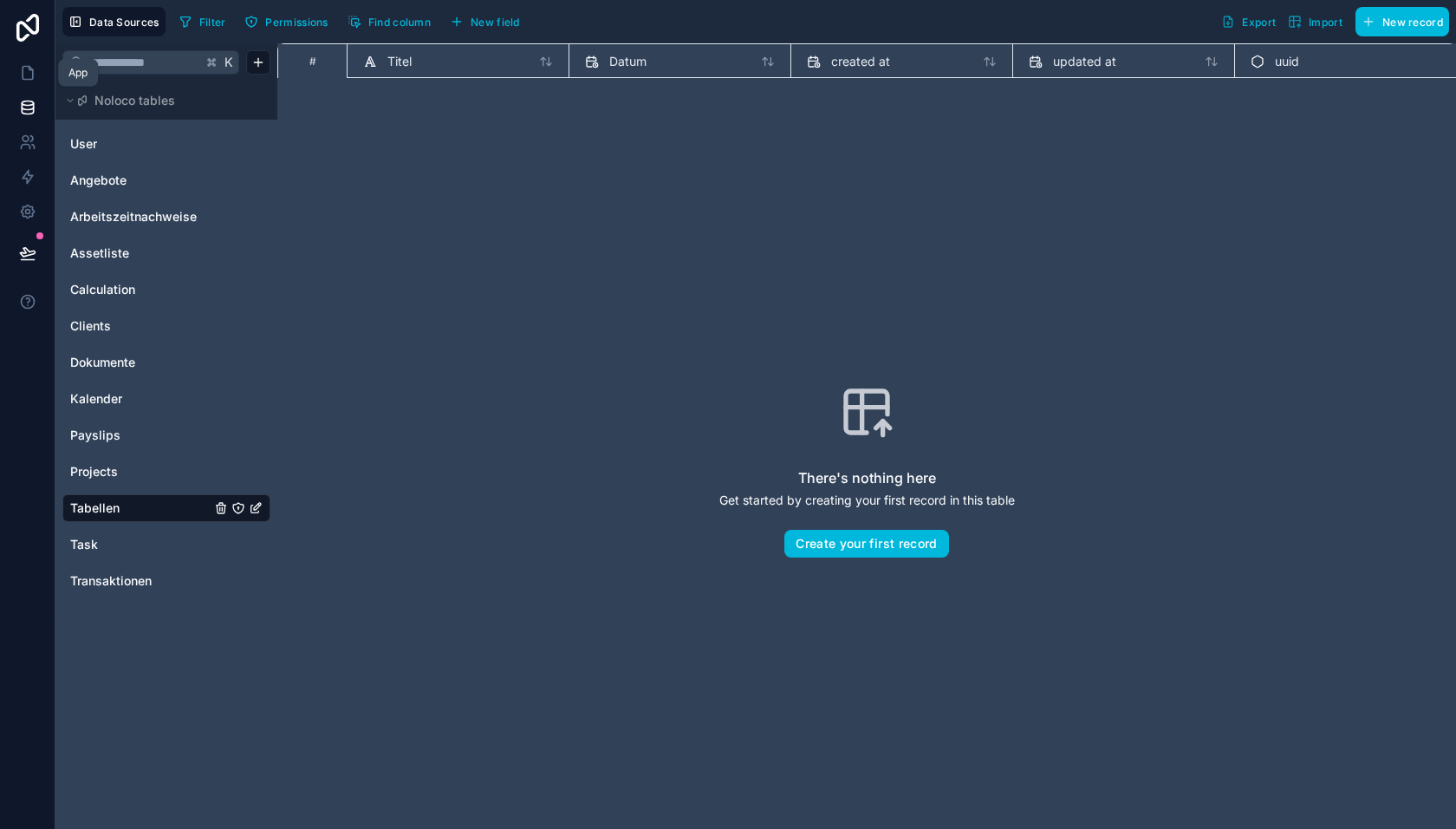
click at [24, 68] on icon at bounding box center [28, 73] width 18 height 18
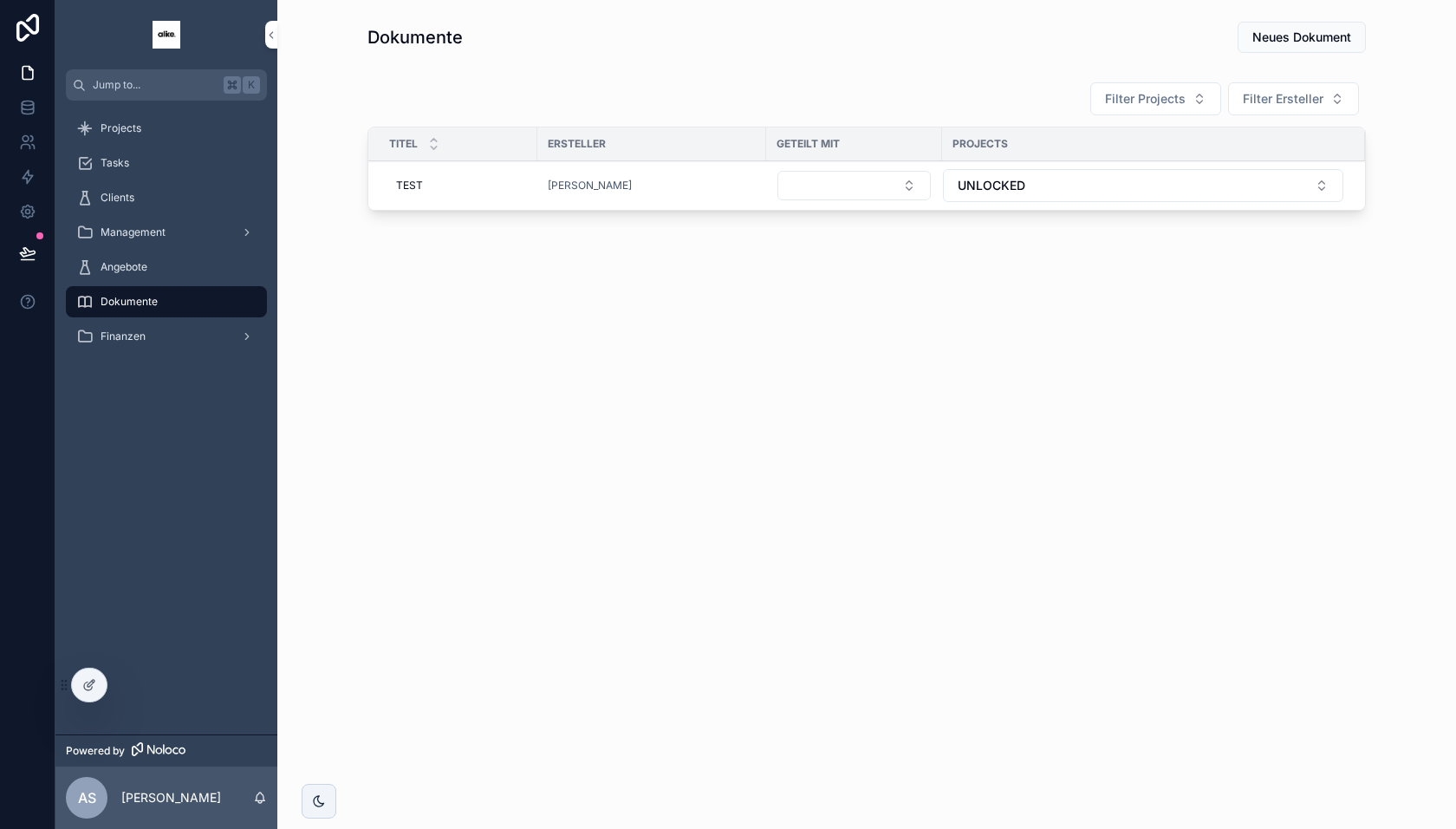
click at [97, 673] on div at bounding box center [89, 685] width 35 height 33
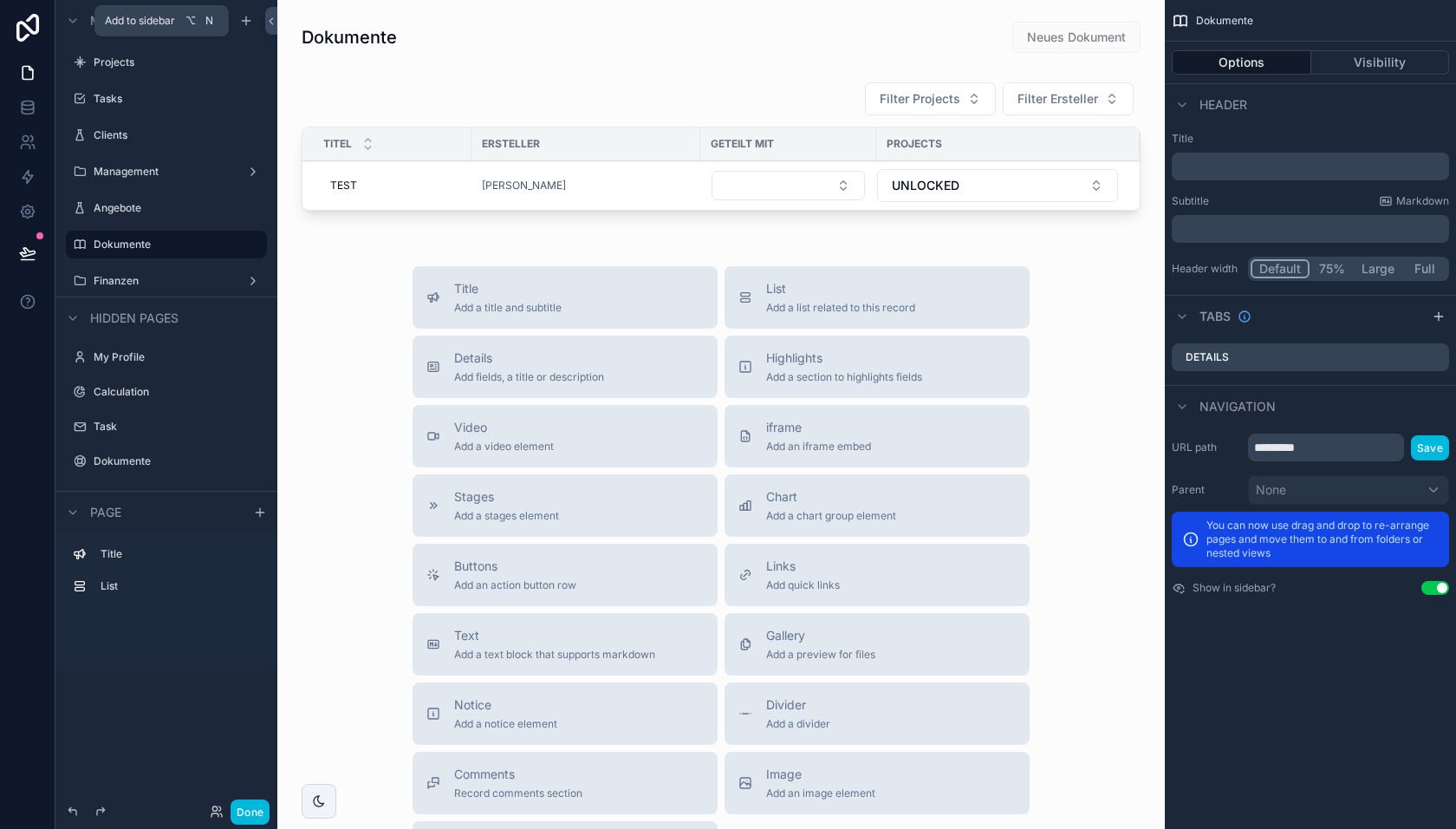
click at [244, 23] on icon "scrollable content" at bounding box center [246, 21] width 14 height 14
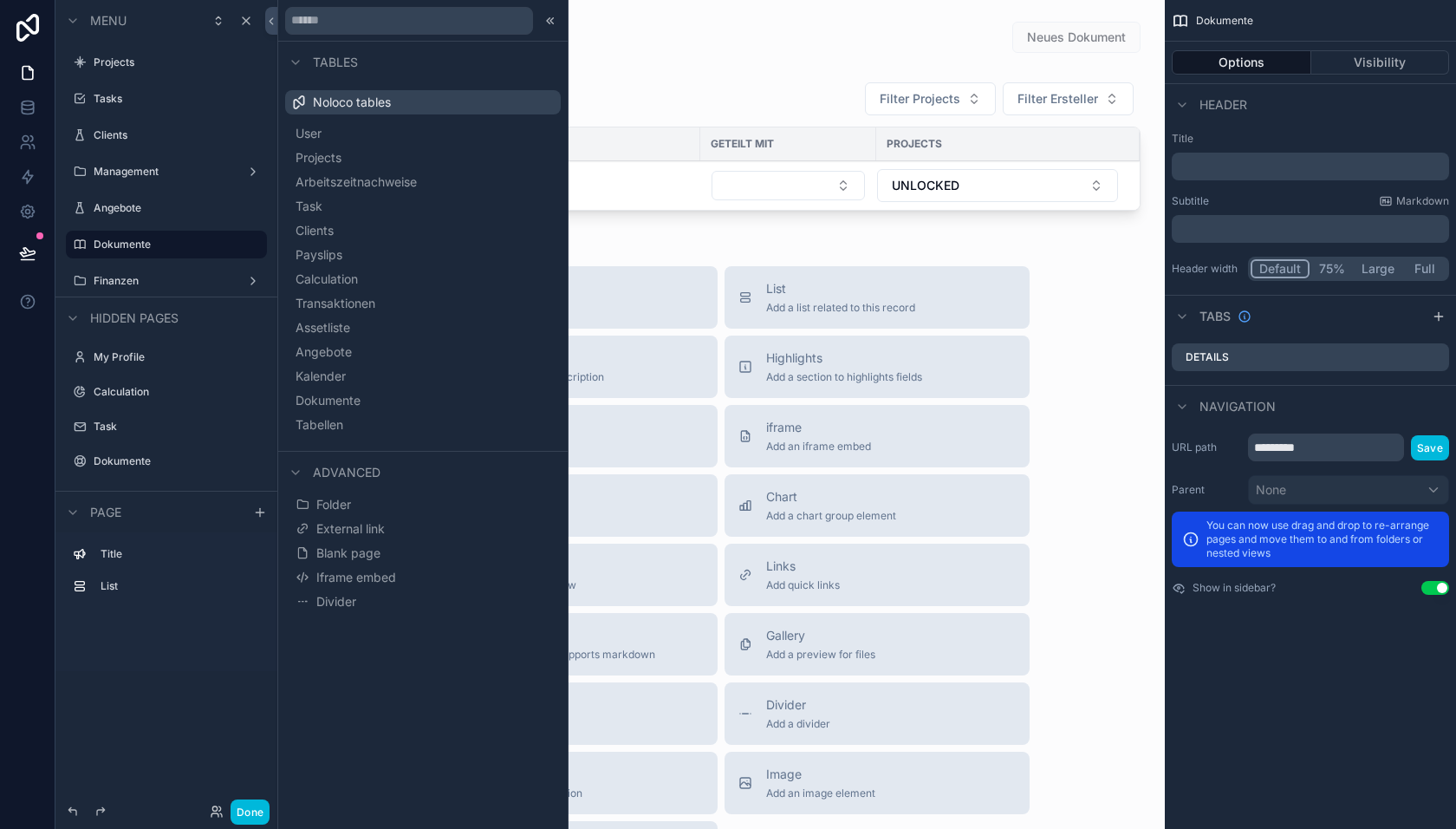
click at [334, 424] on span "Tabellen" at bounding box center [320, 425] width 48 height 18
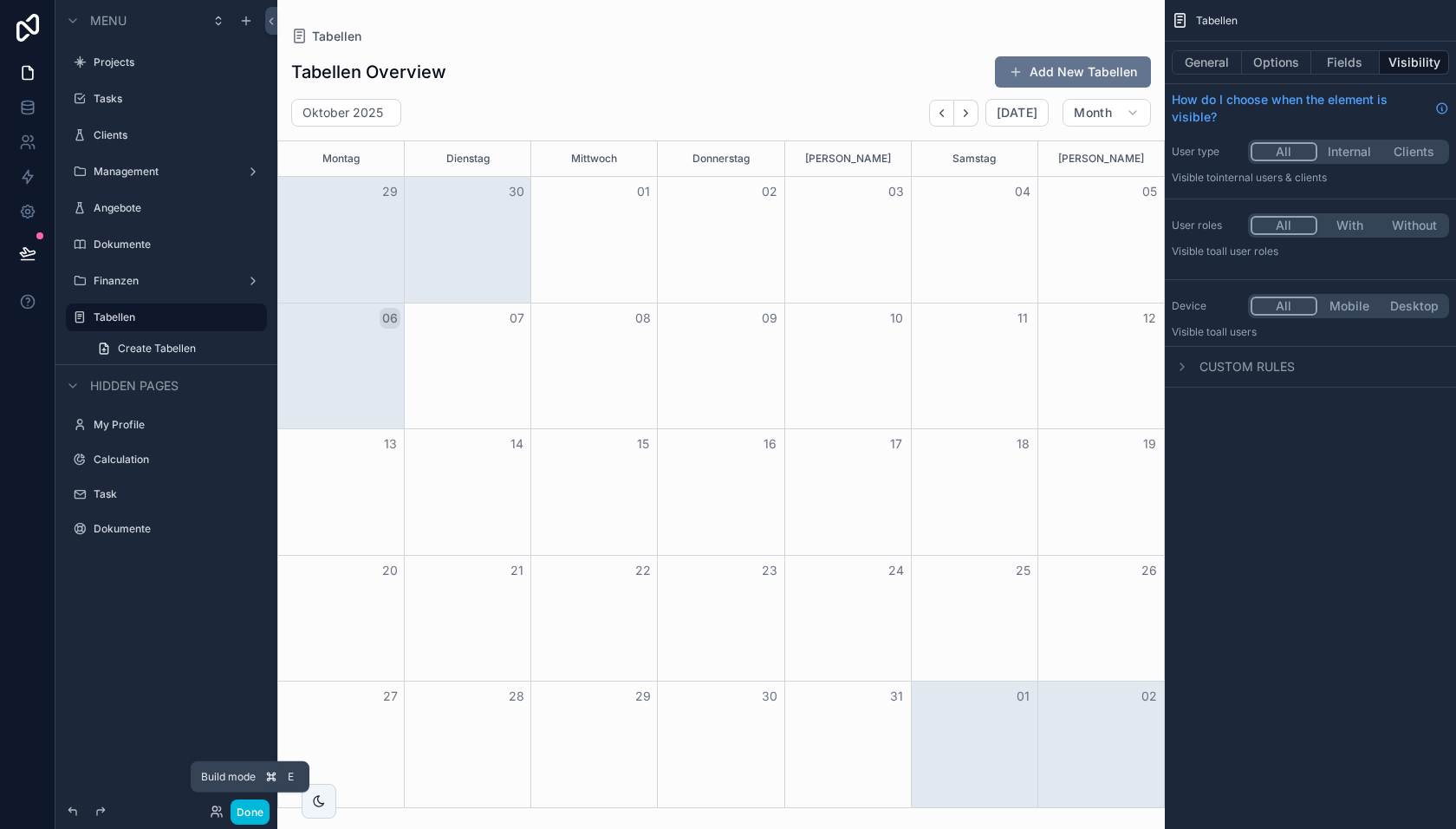
click at [253, 813] on button "Done" at bounding box center [250, 811] width 39 height 25
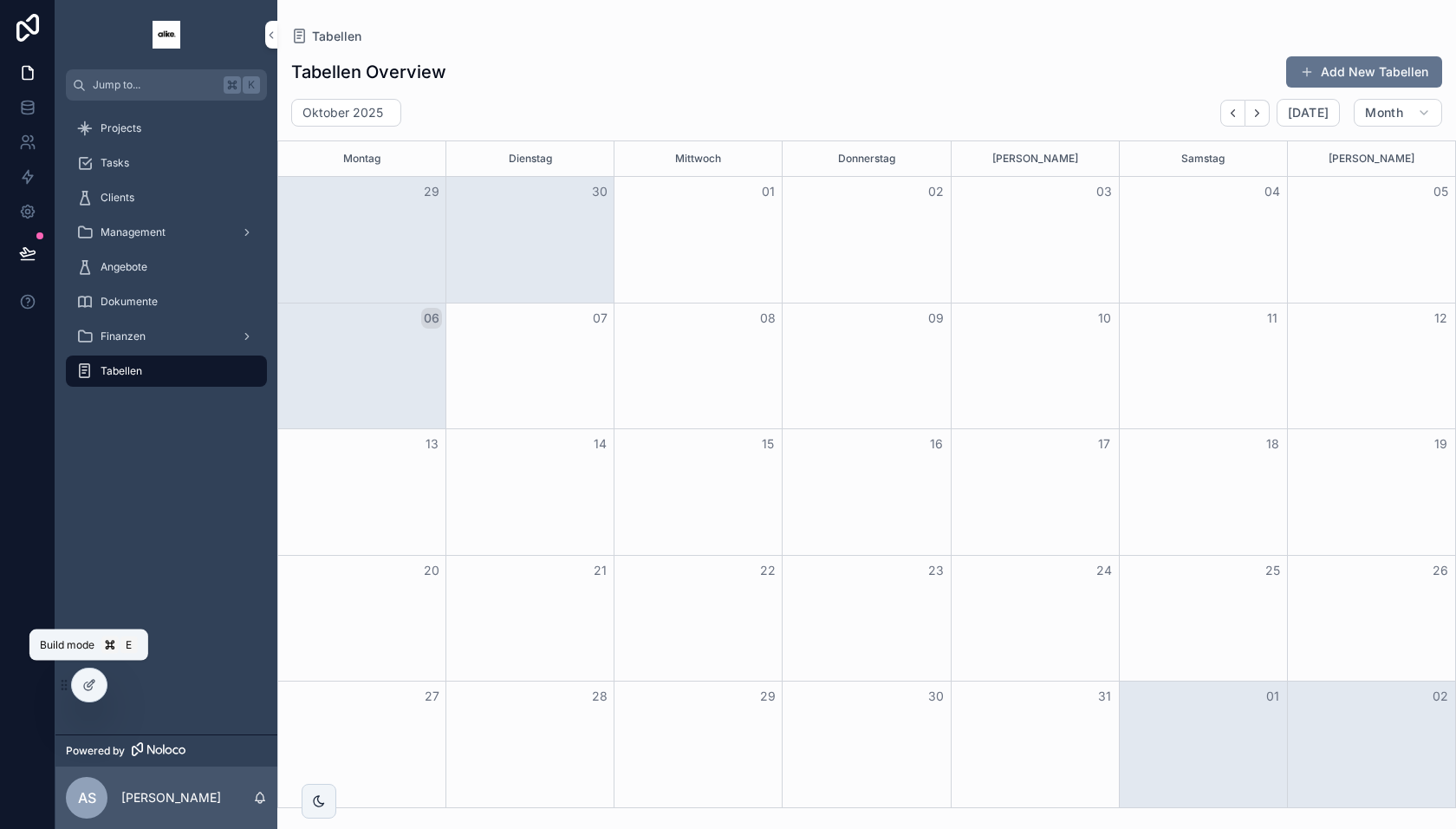
click at [95, 689] on icon at bounding box center [89, 685] width 14 height 14
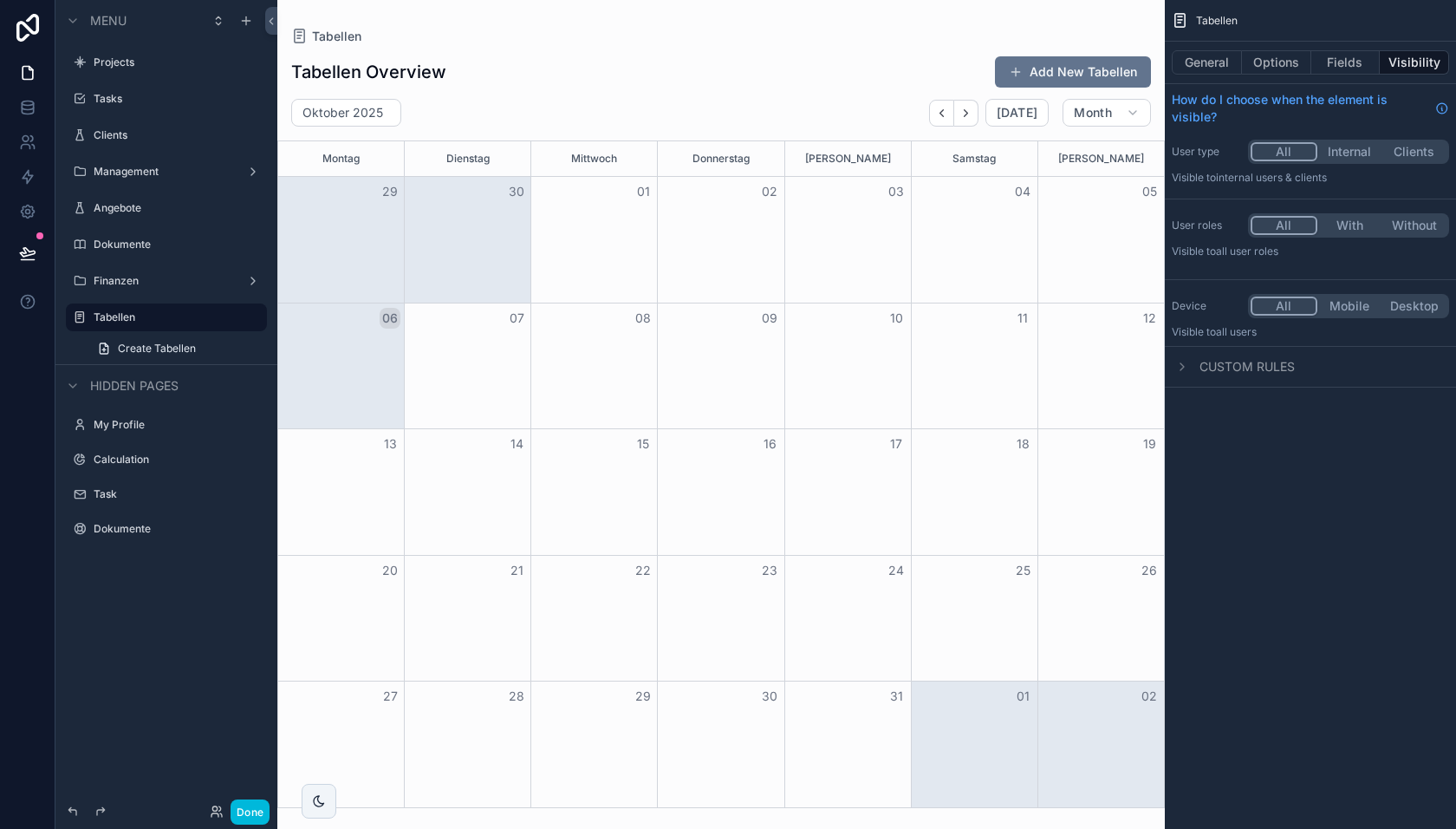
click at [1208, 53] on button "General" at bounding box center [1206, 62] width 70 height 24
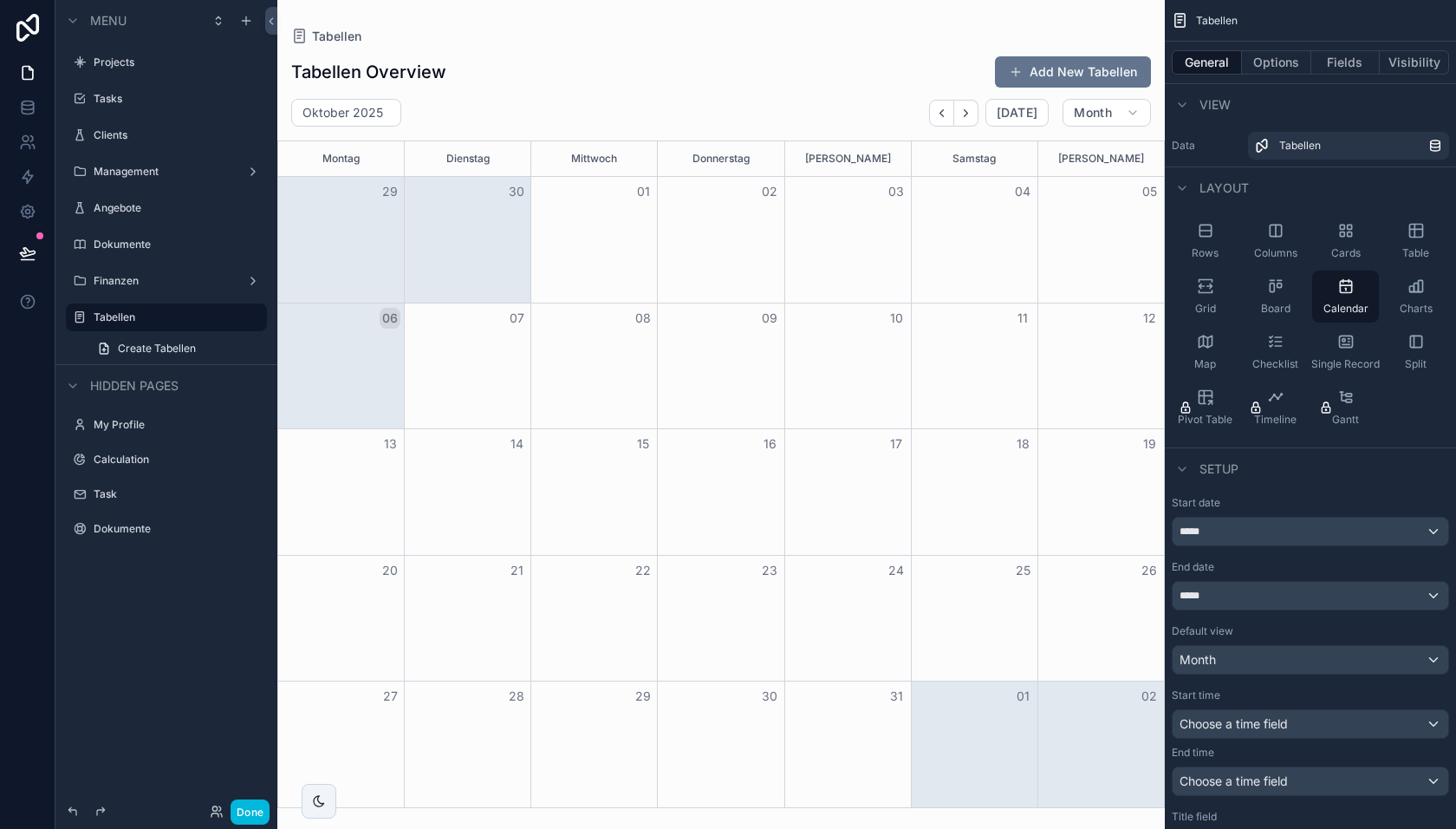
click at [1277, 300] on div "Board" at bounding box center [1275, 296] width 66 height 52
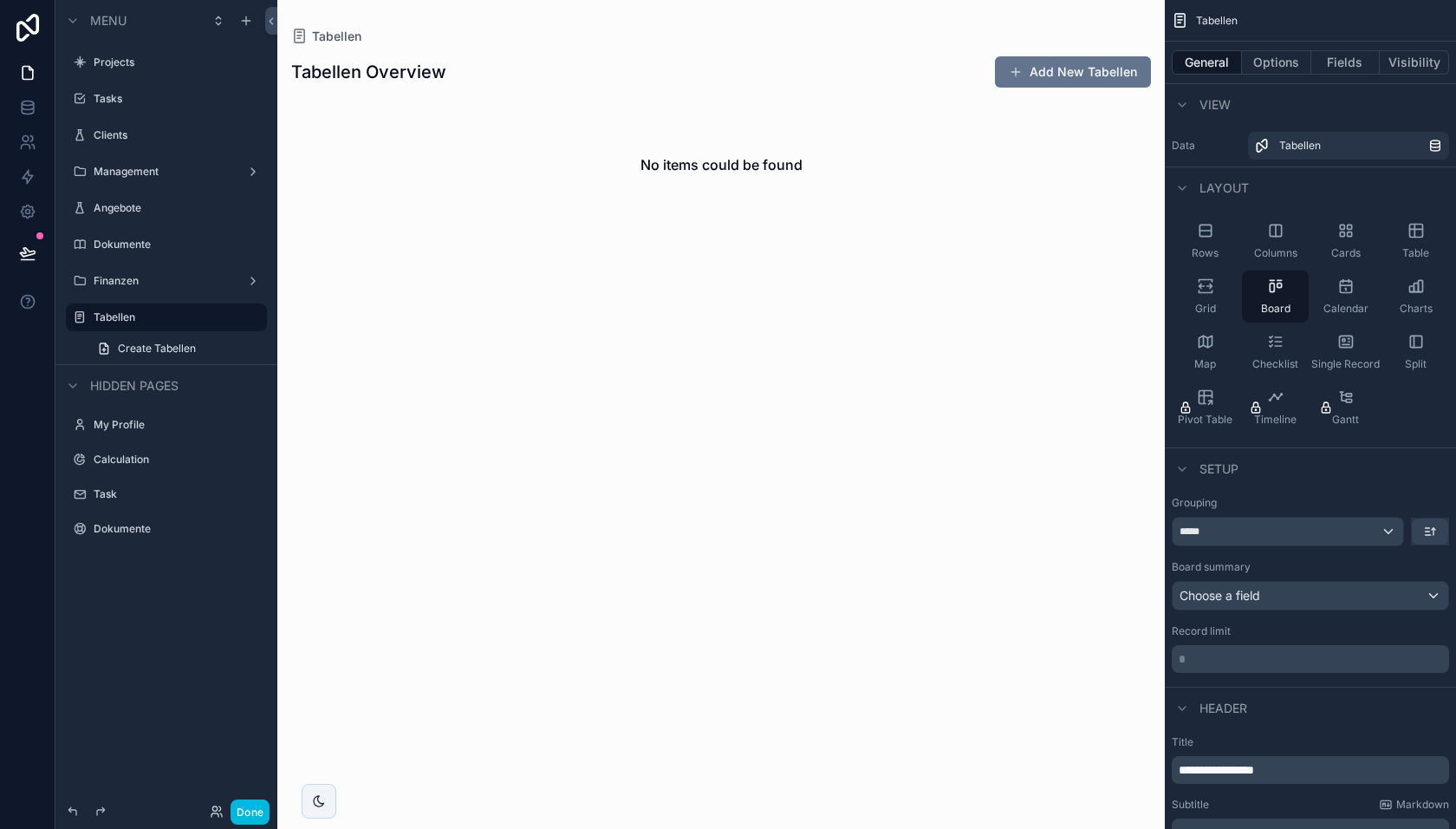
click at [1410, 239] on div "Table" at bounding box center [1415, 241] width 66 height 52
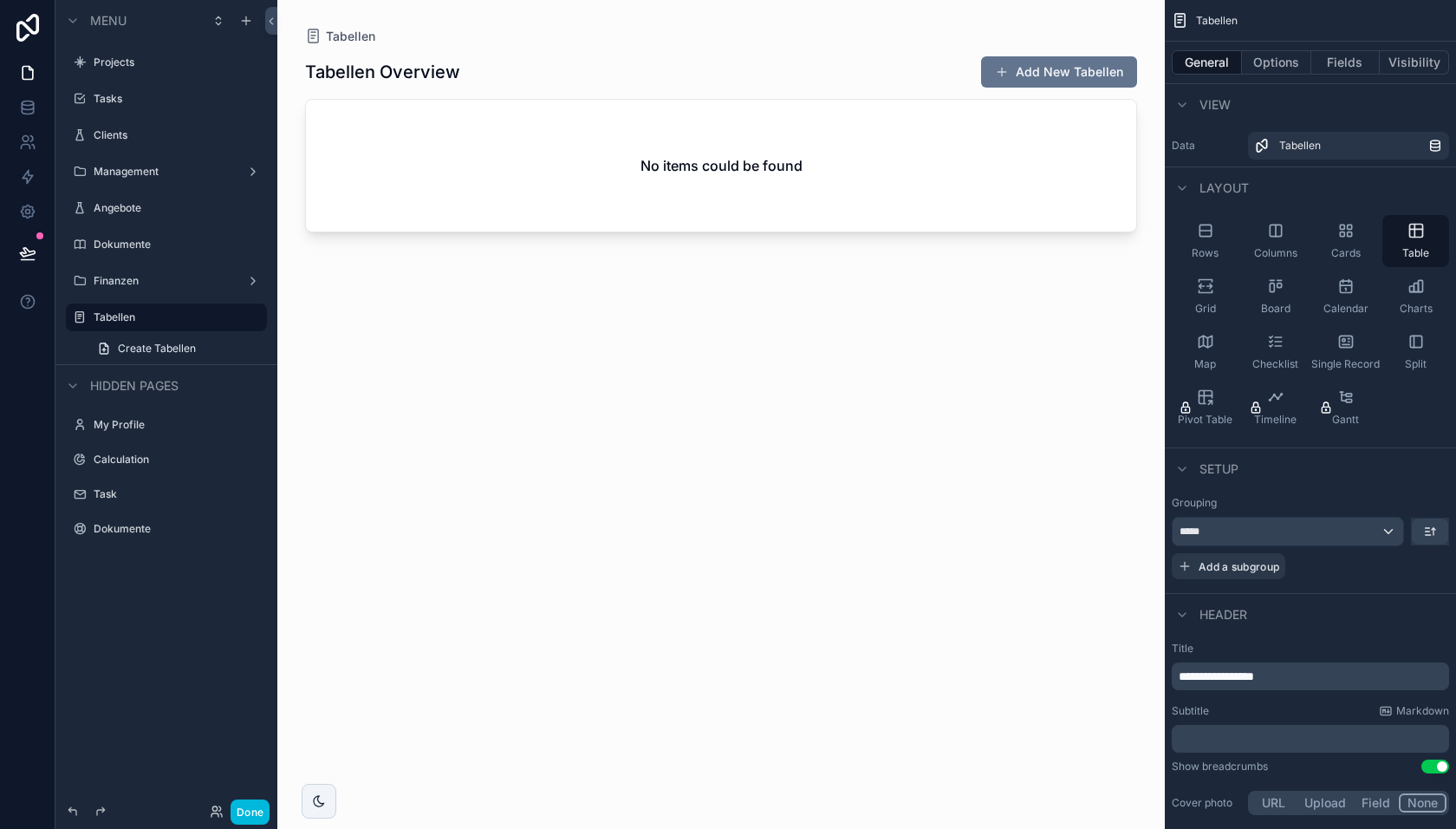
click at [1220, 297] on div "Grid" at bounding box center [1204, 296] width 66 height 52
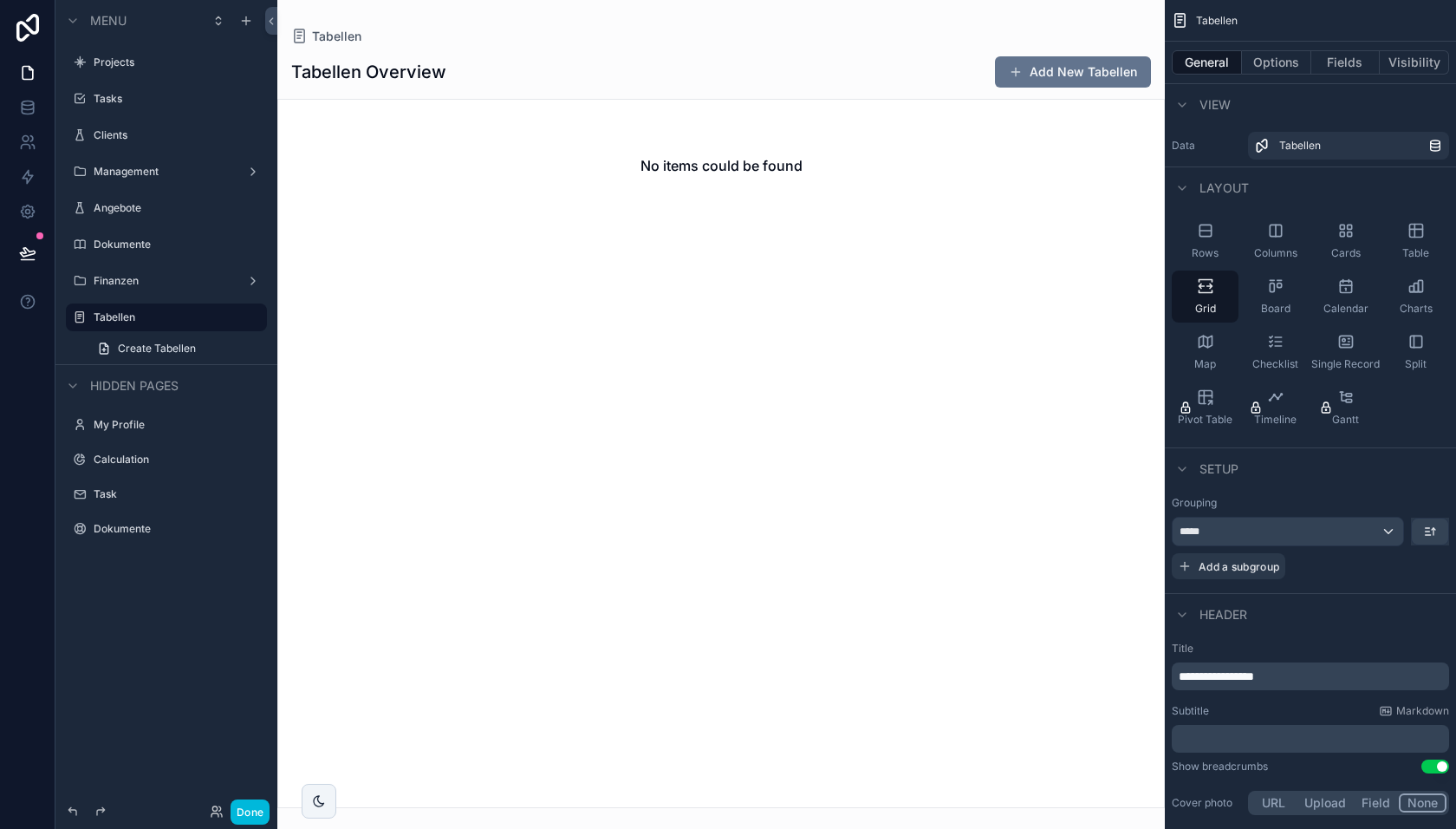
click at [248, 814] on button "Done" at bounding box center [250, 811] width 39 height 25
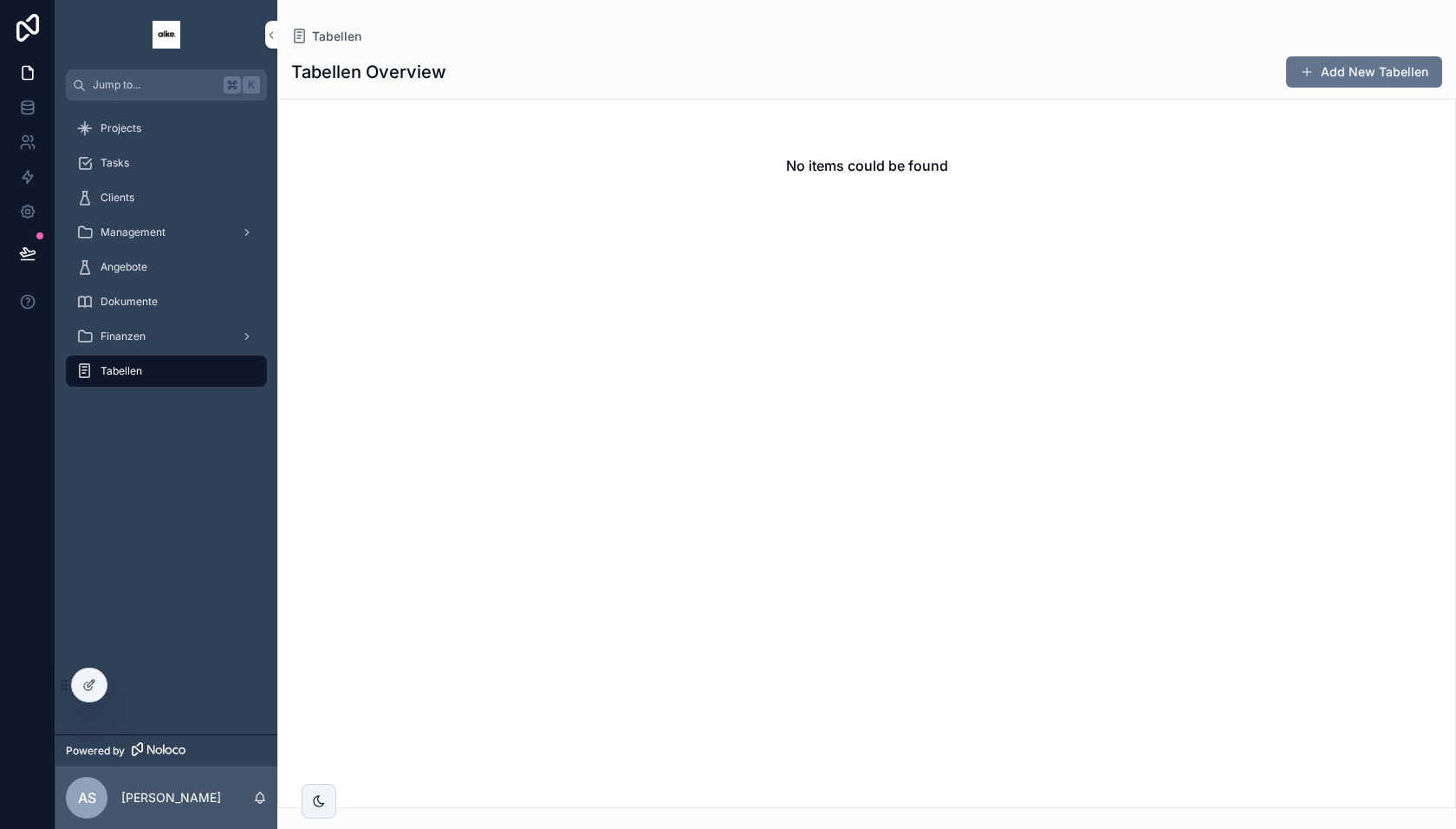
click at [1338, 77] on button "Add New Tabellen" at bounding box center [1364, 72] width 156 height 31
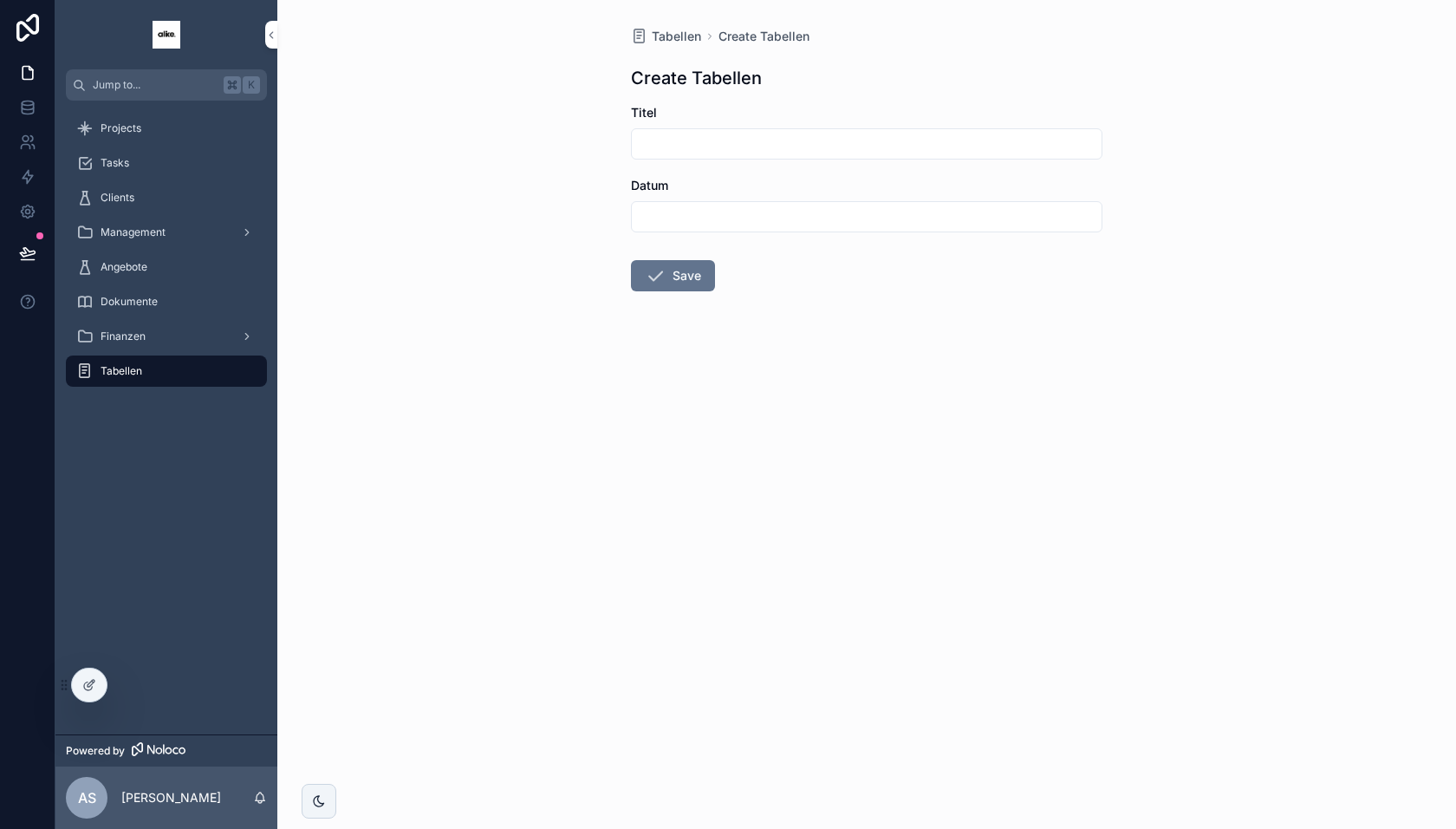
click at [797, 143] on input "scrollable content" at bounding box center [867, 143] width 469 height 24
type input "****"
click at [678, 275] on button "Save" at bounding box center [673, 275] width 84 height 31
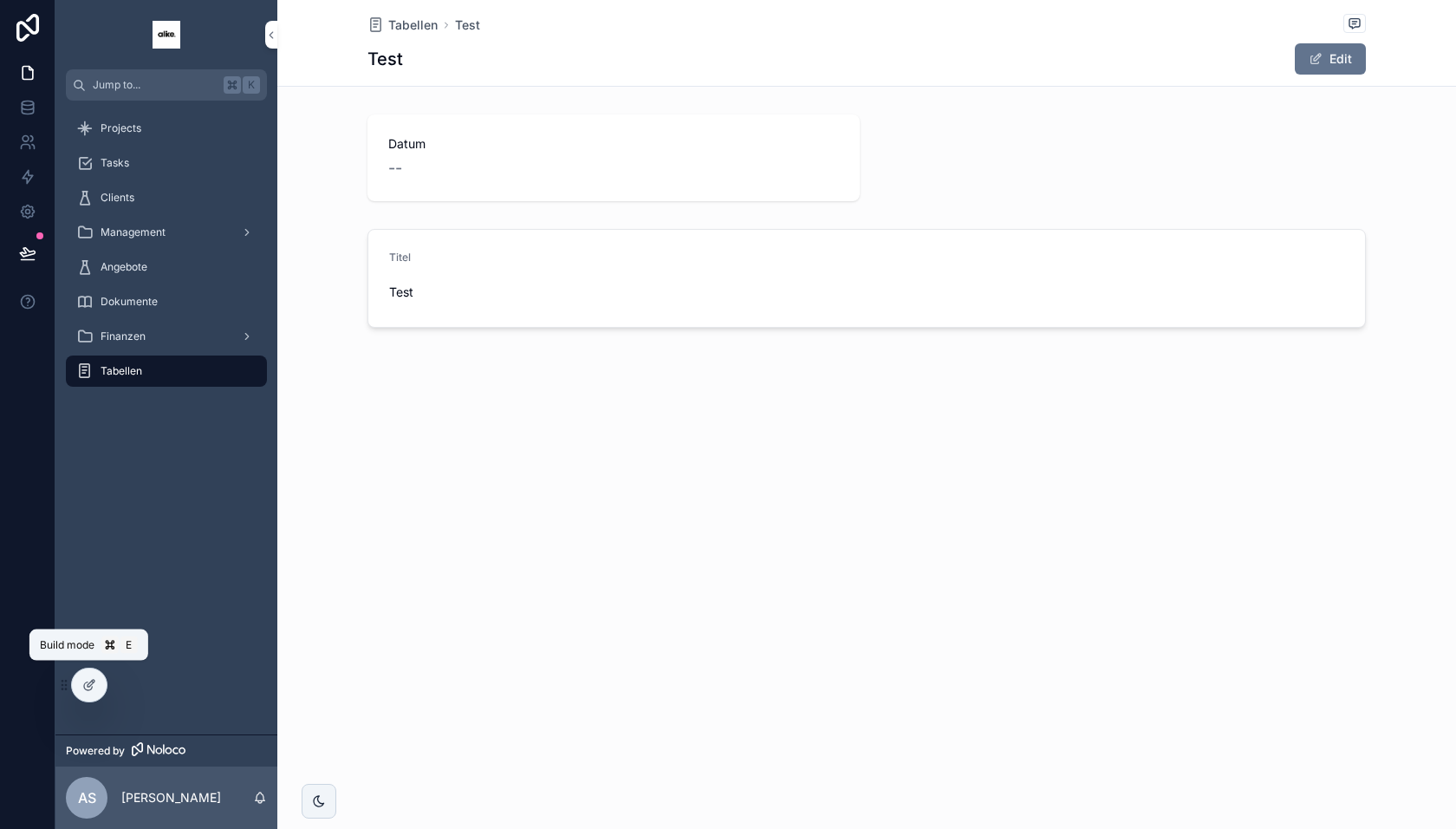
click at [89, 678] on icon at bounding box center [89, 685] width 14 height 14
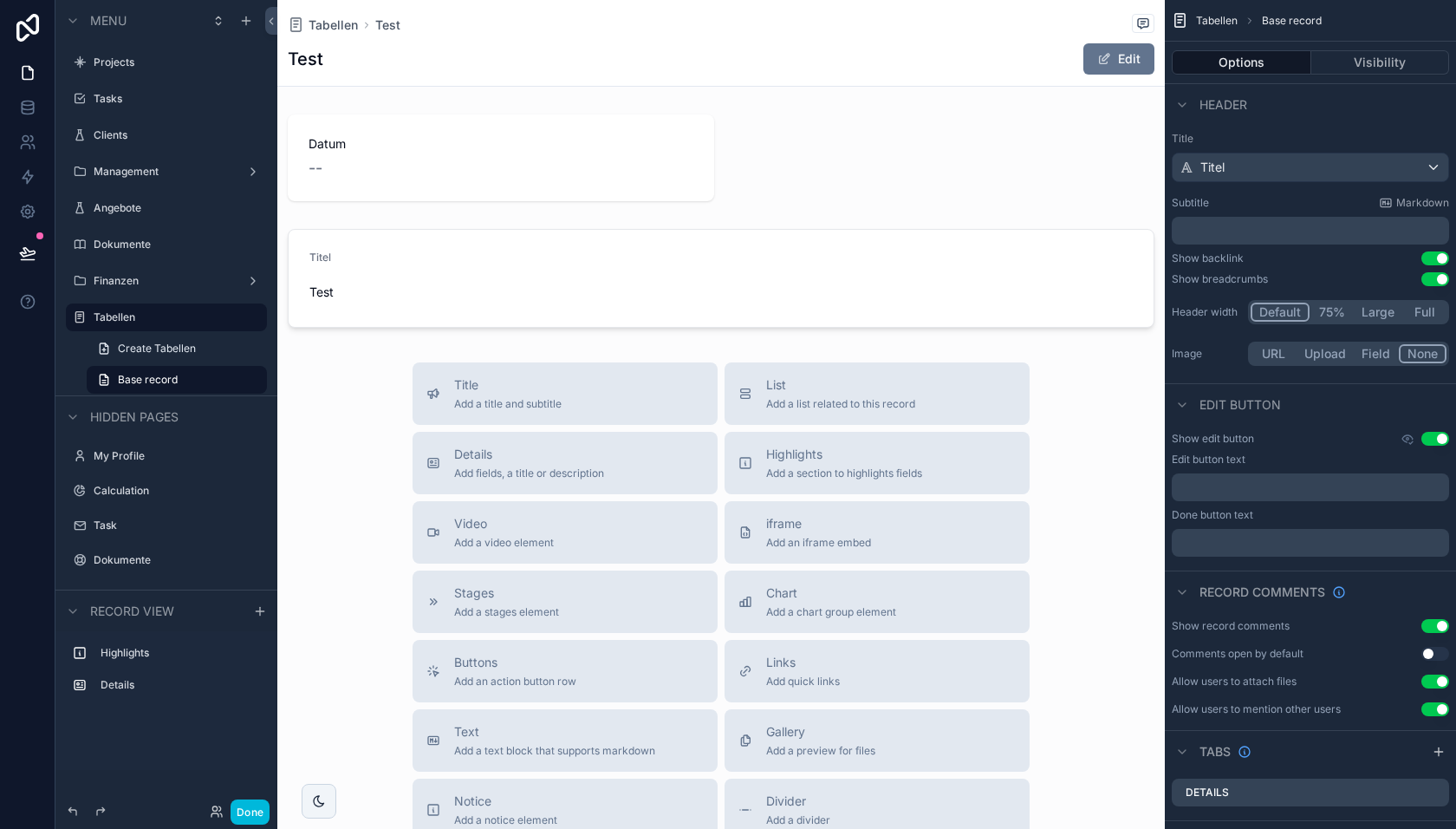
click at [818, 387] on span "List" at bounding box center [840, 385] width 149 height 18
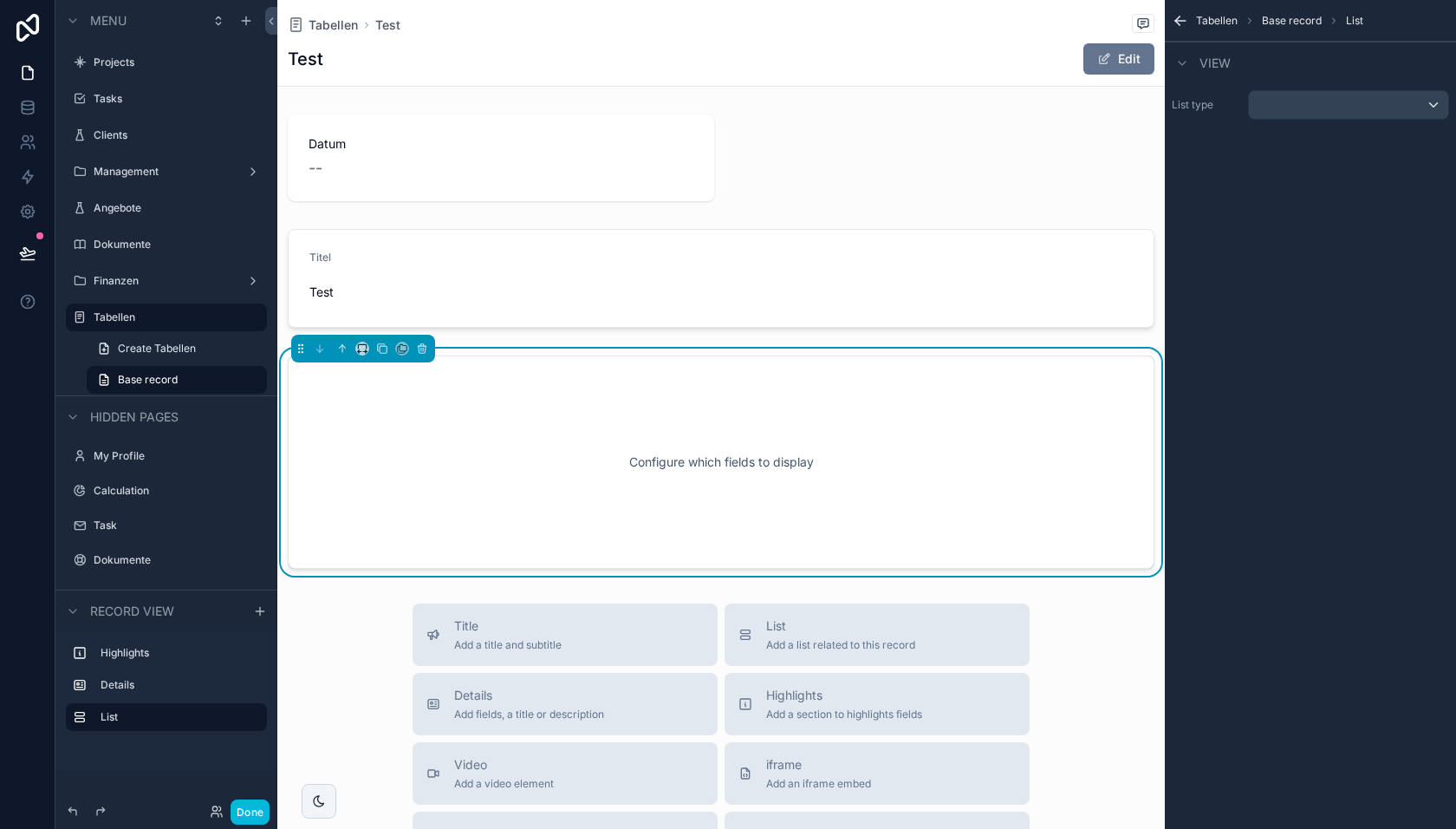
scroll to position [45, 0]
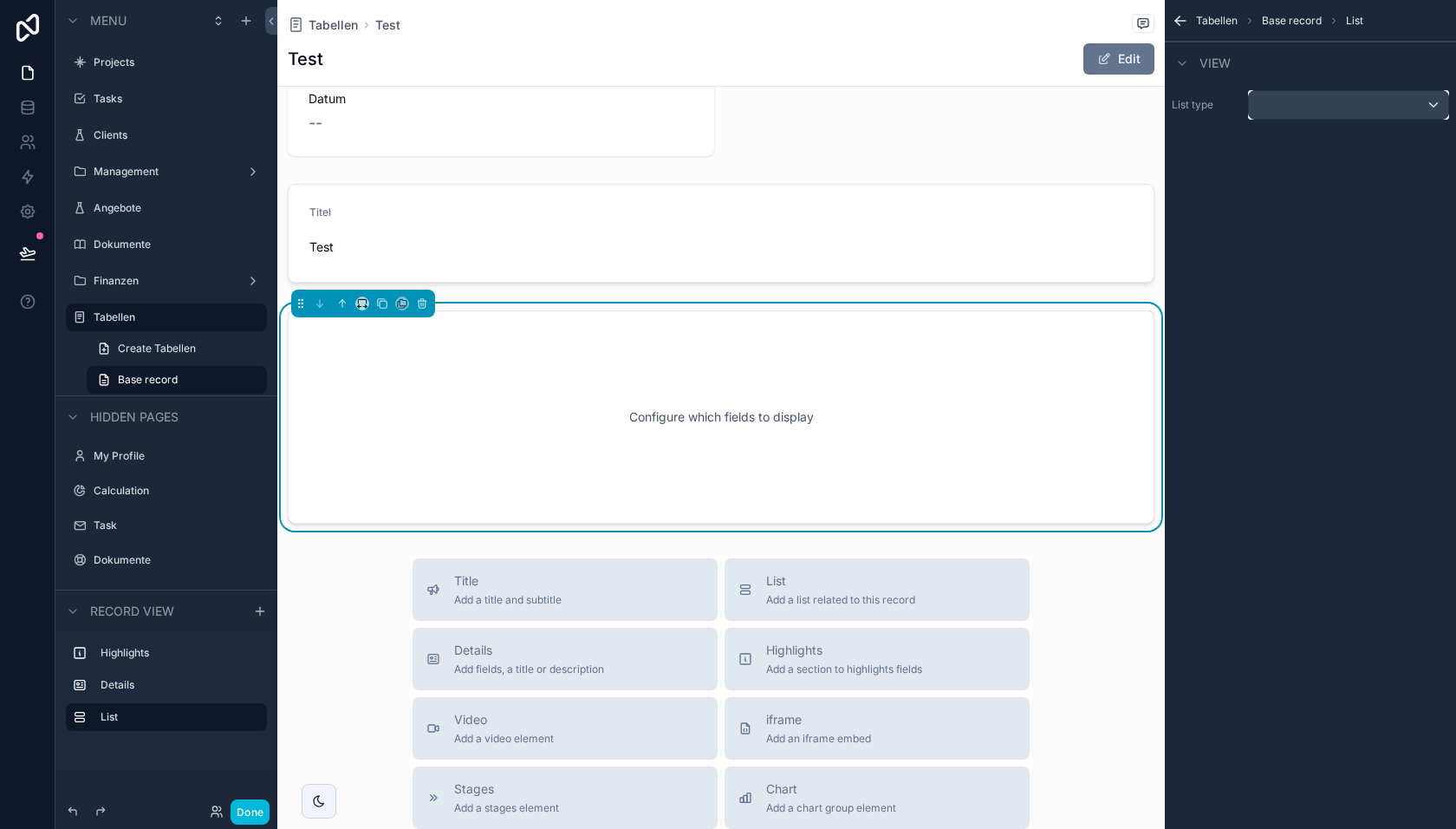
click at [1297, 111] on div "scrollable content" at bounding box center [1348, 105] width 199 height 27
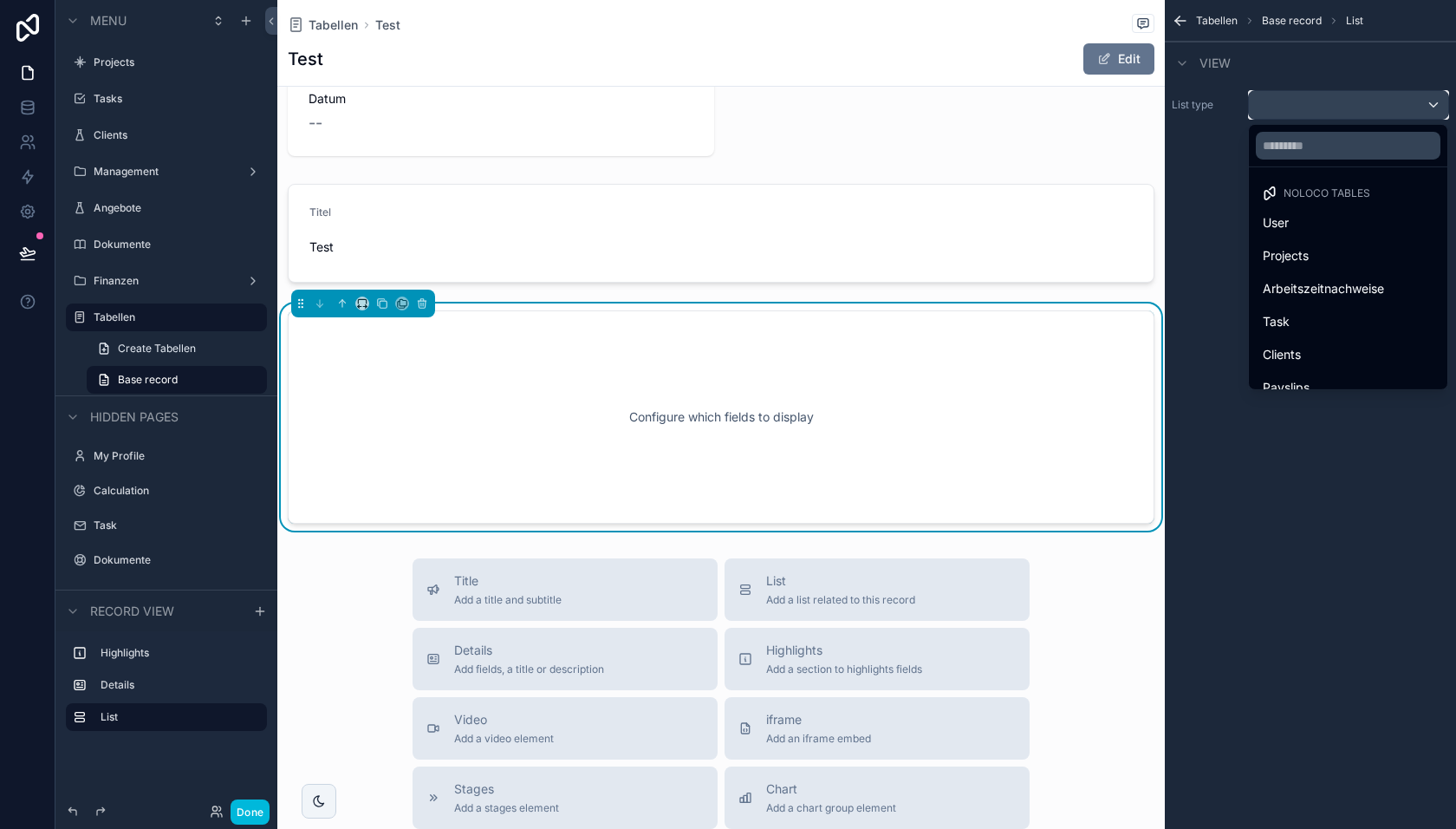
scroll to position [247, 0]
click at [1231, 370] on div "scrollable content" at bounding box center [728, 414] width 1456 height 829
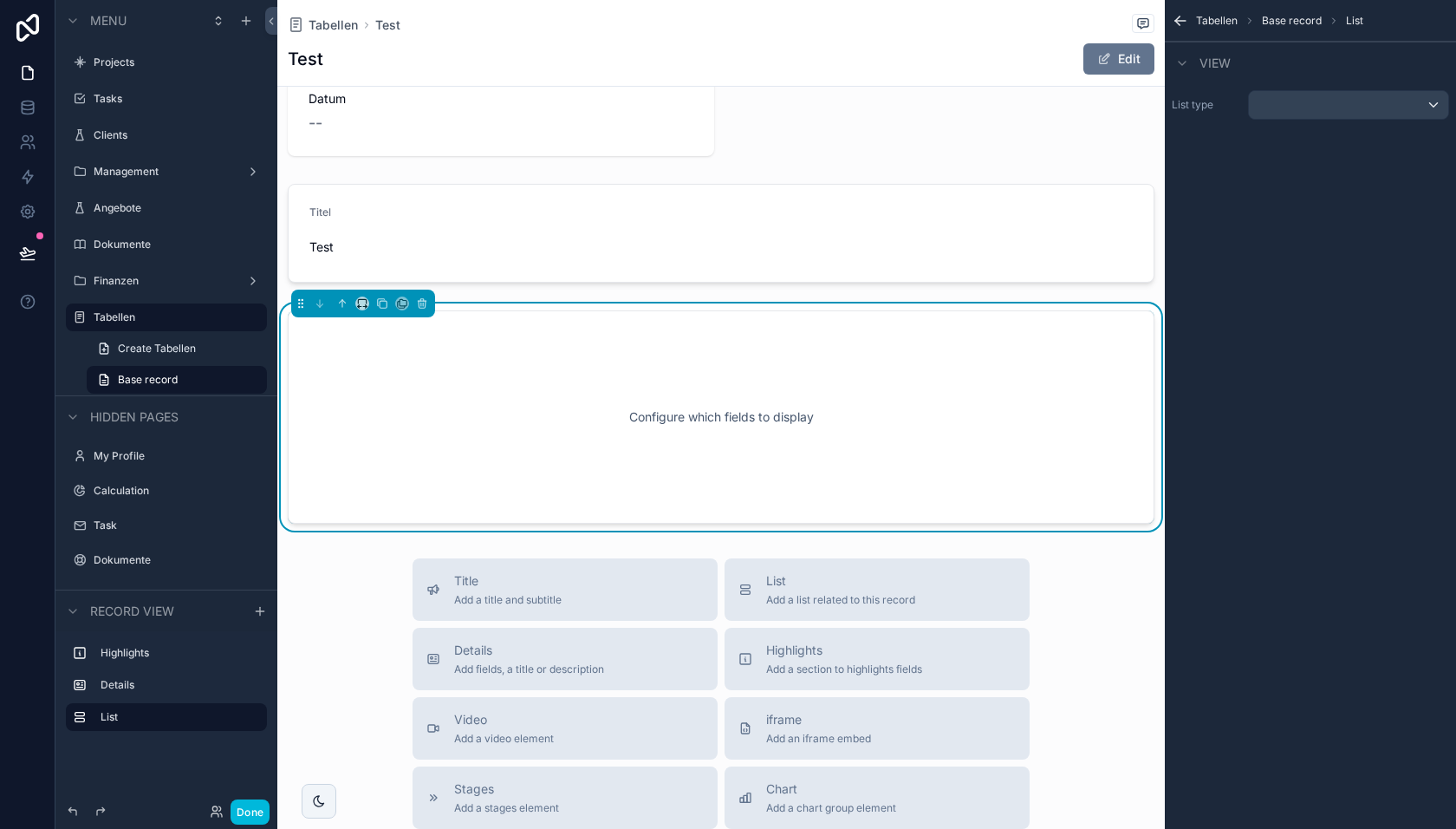
click at [1120, 50] on button "Edit" at bounding box center [1119, 58] width 71 height 31
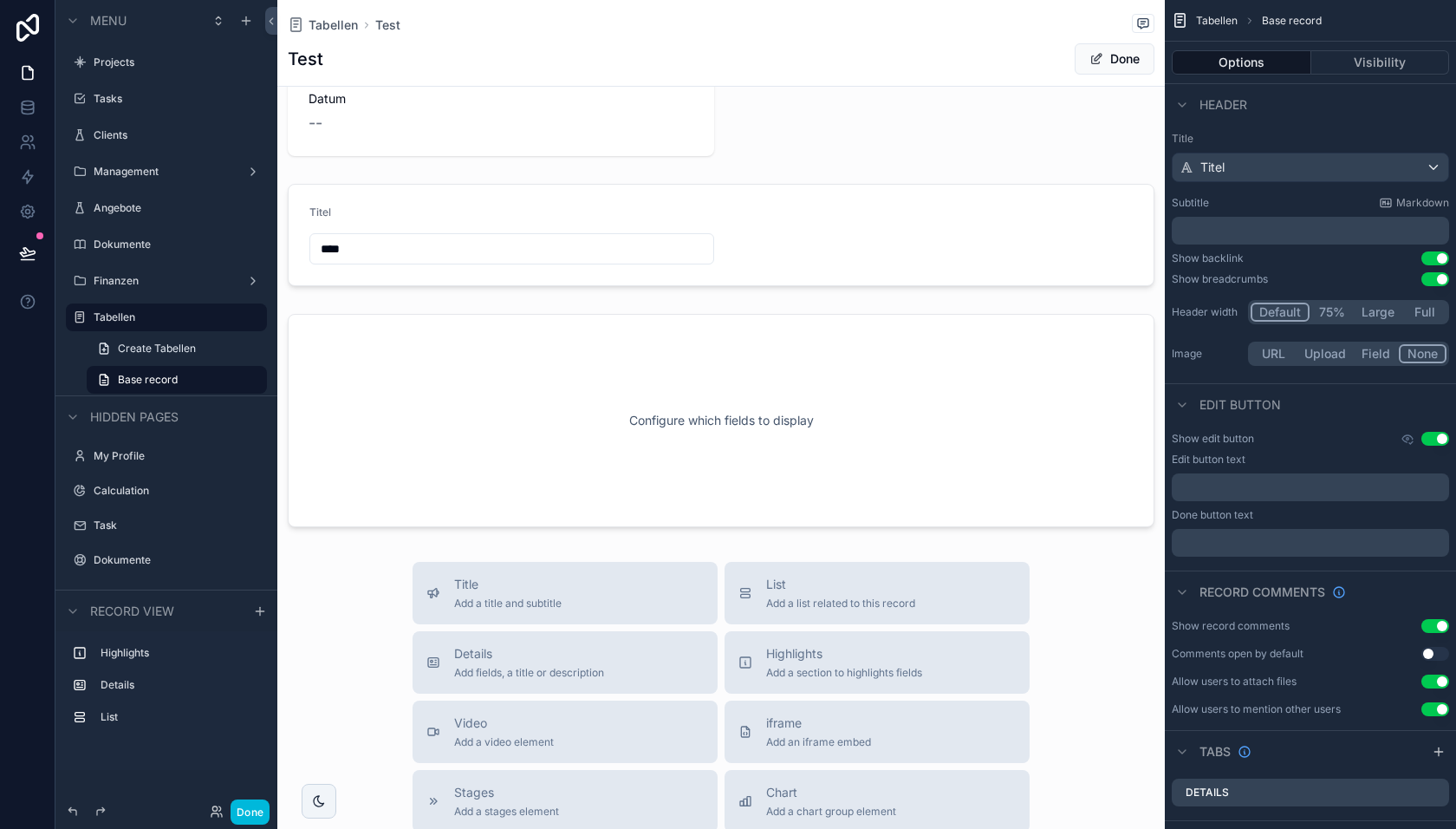
click at [1117, 56] on button "Done" at bounding box center [1115, 58] width 80 height 31
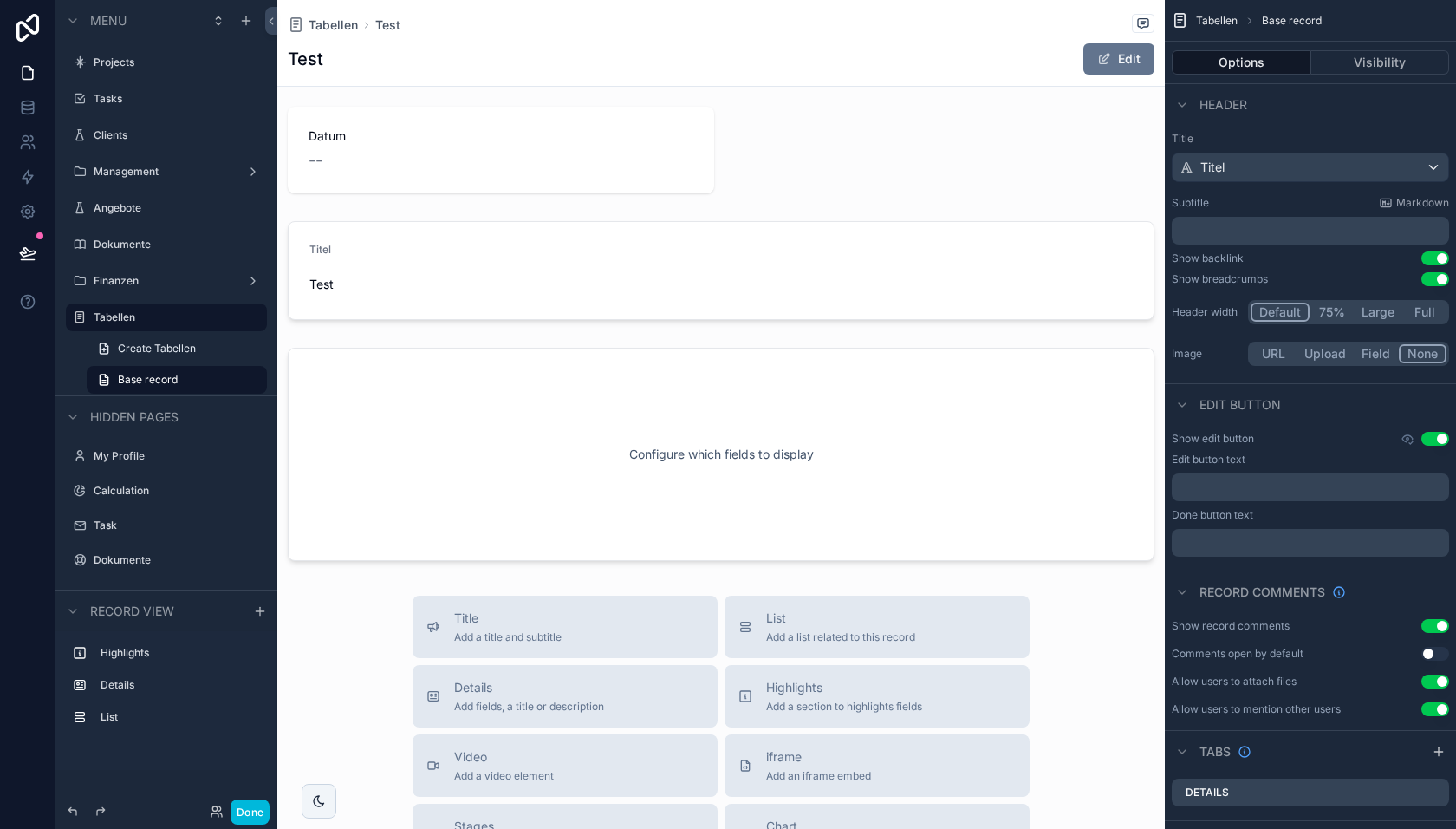
scroll to position [0, 0]
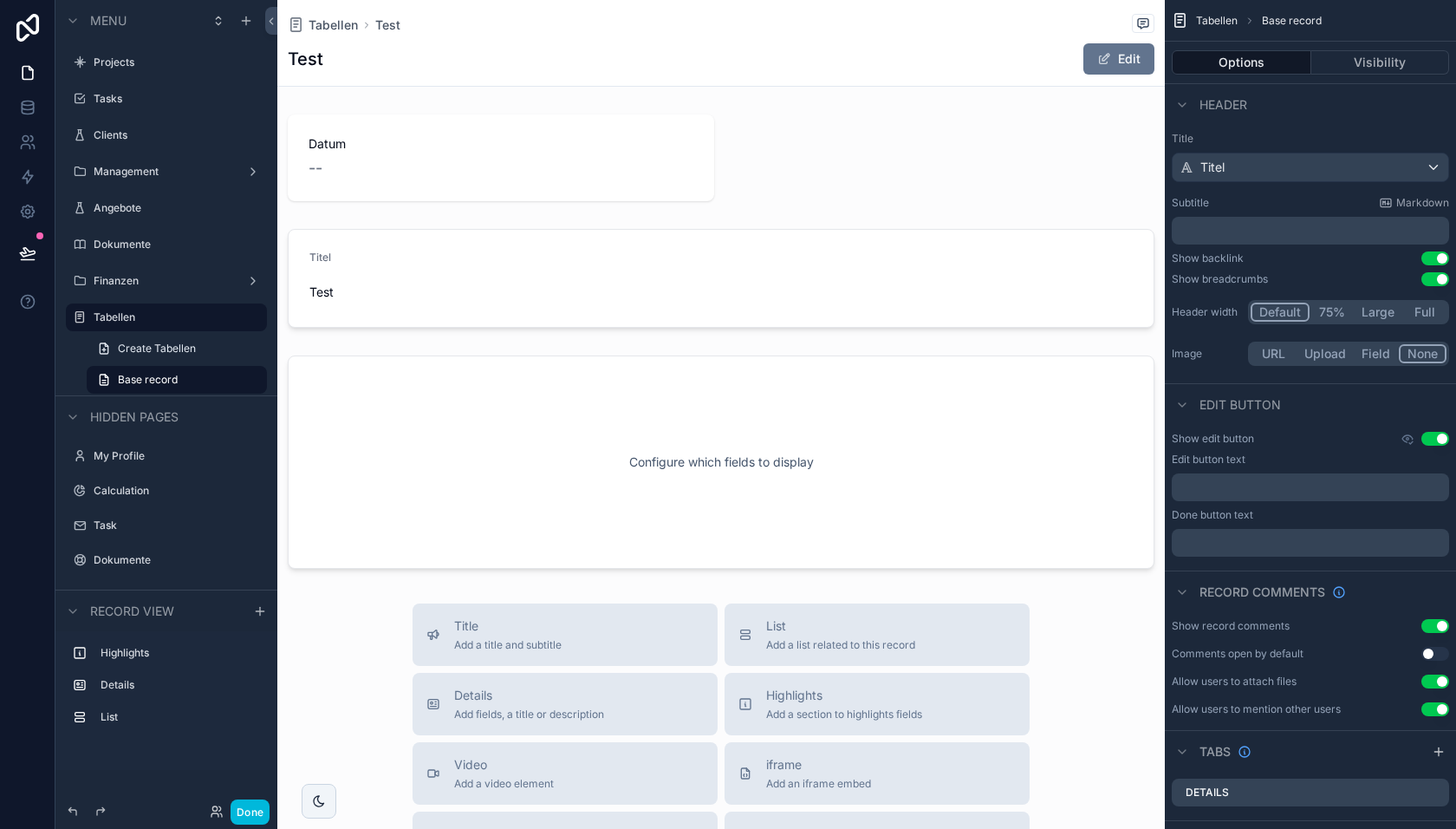
click at [504, 416] on div "scrollable content" at bounding box center [721, 461] width 887 height 227
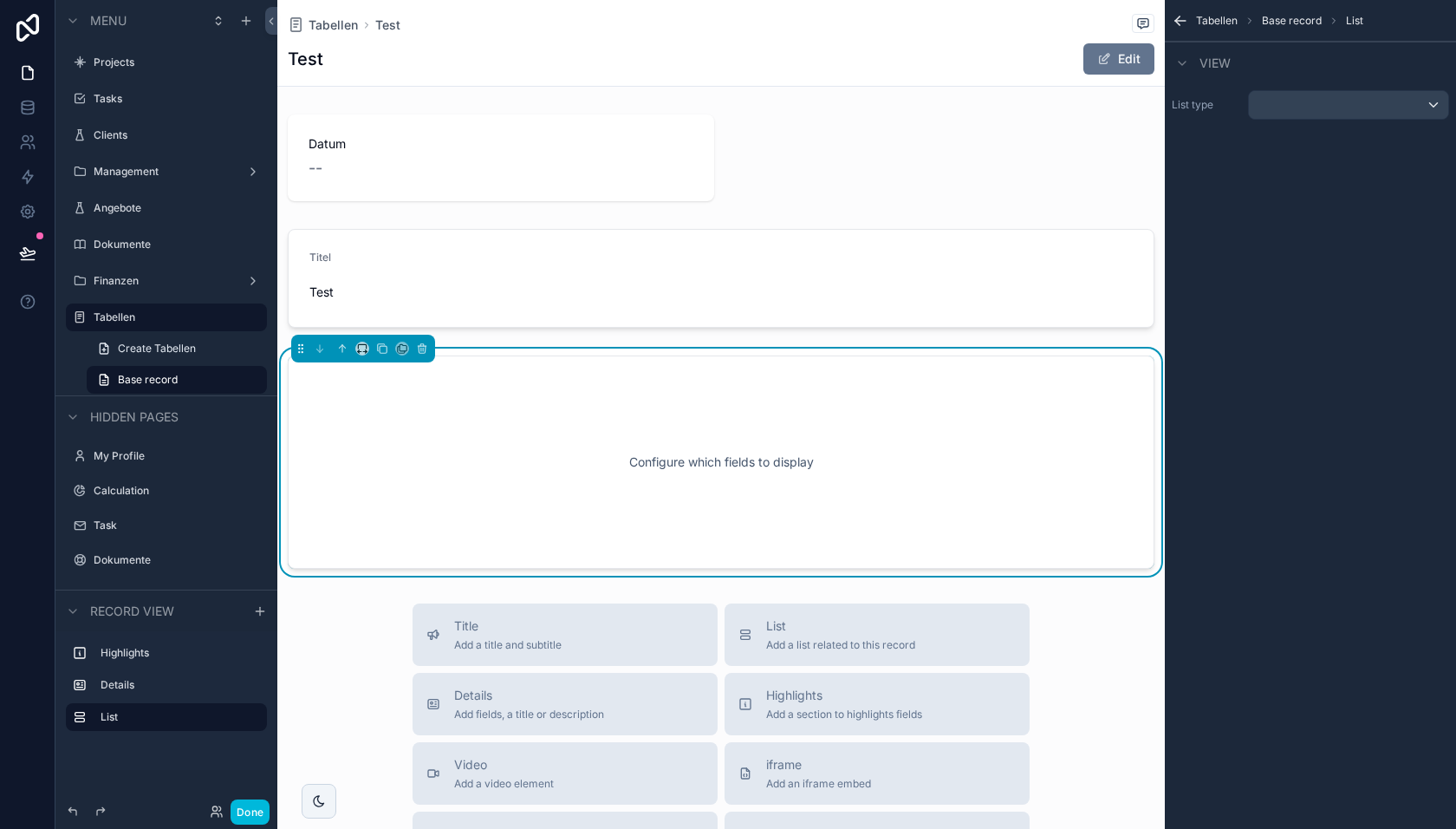
click at [419, 350] on icon "scrollable content" at bounding box center [422, 349] width 12 height 12
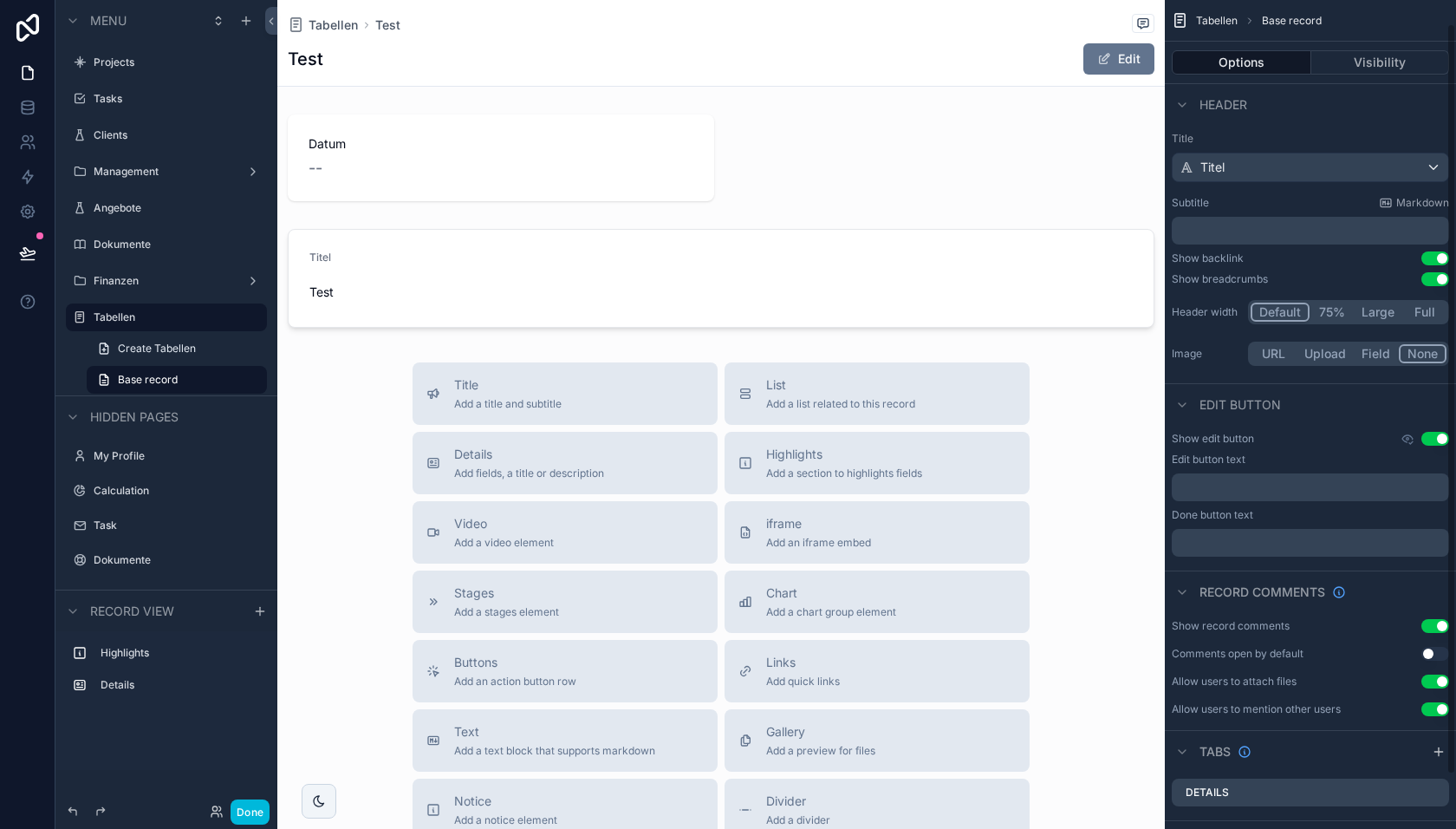
scroll to position [87, 0]
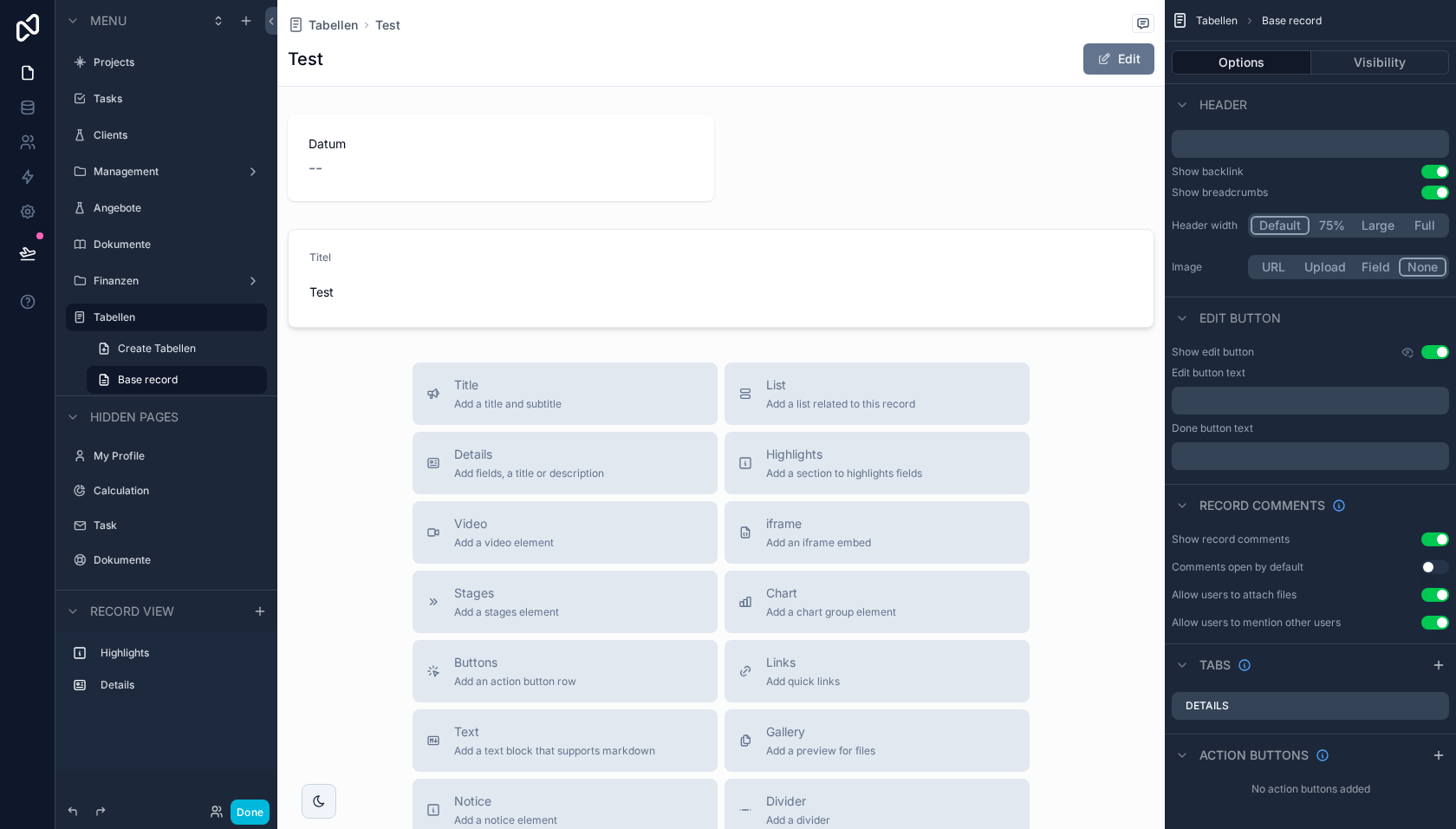
click at [1440, 664] on icon "scrollable content" at bounding box center [1439, 665] width 14 height 14
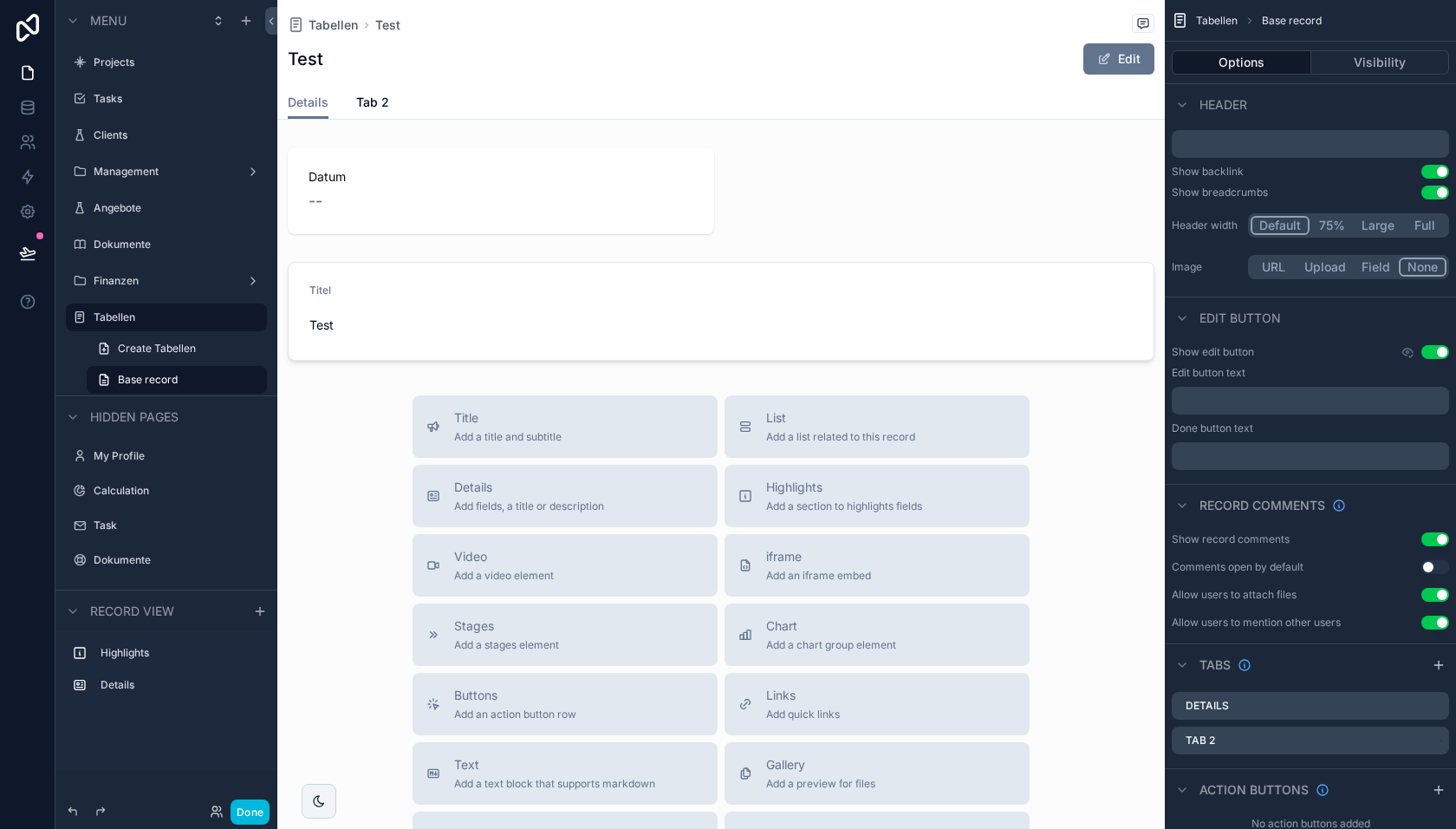
click at [381, 103] on span "Tab 2" at bounding box center [372, 103] width 33 height 18
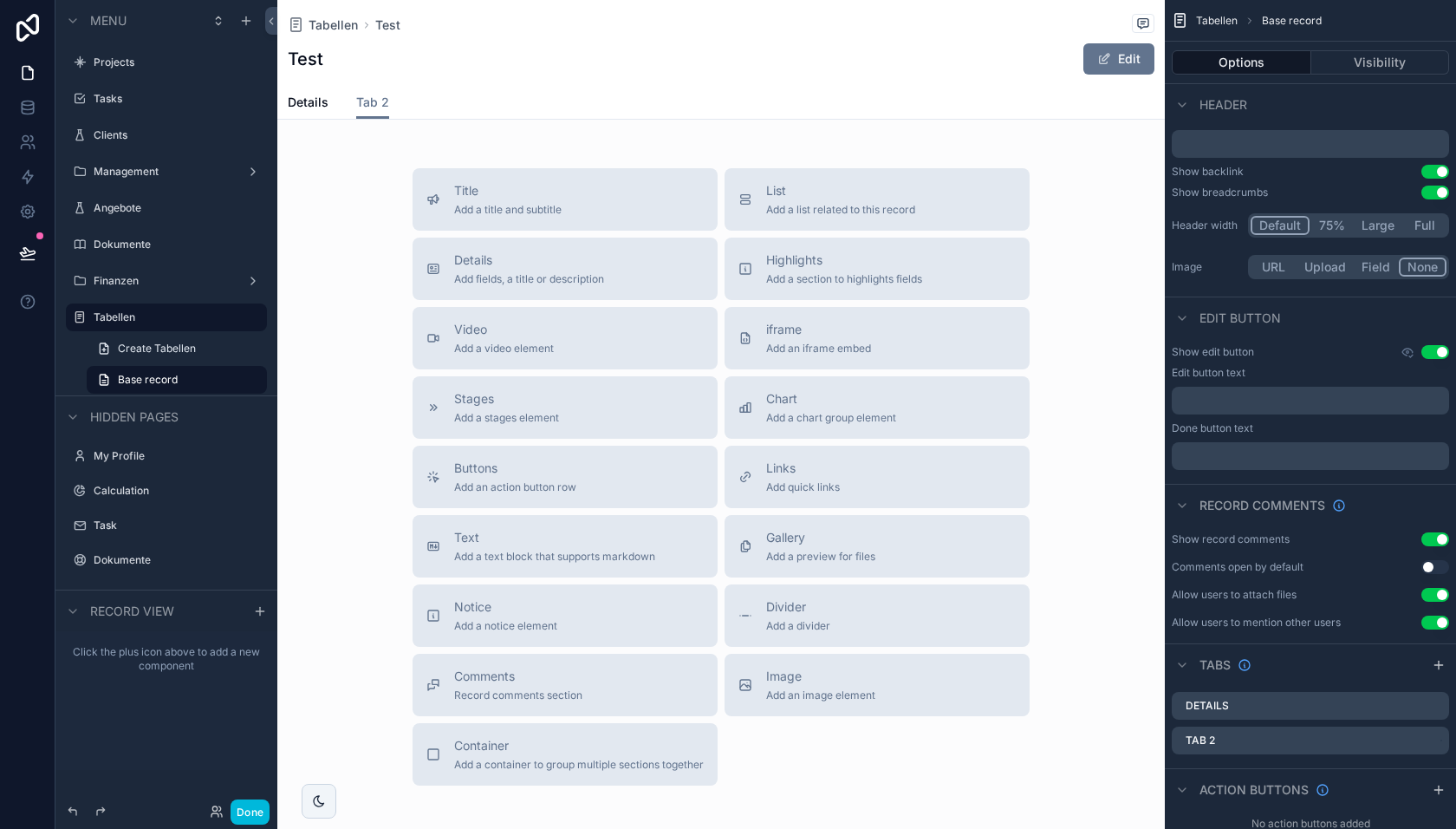
click at [252, 825] on div "Done" at bounding box center [167, 811] width 222 height 35
click at [250, 814] on button "Done" at bounding box center [250, 811] width 39 height 25
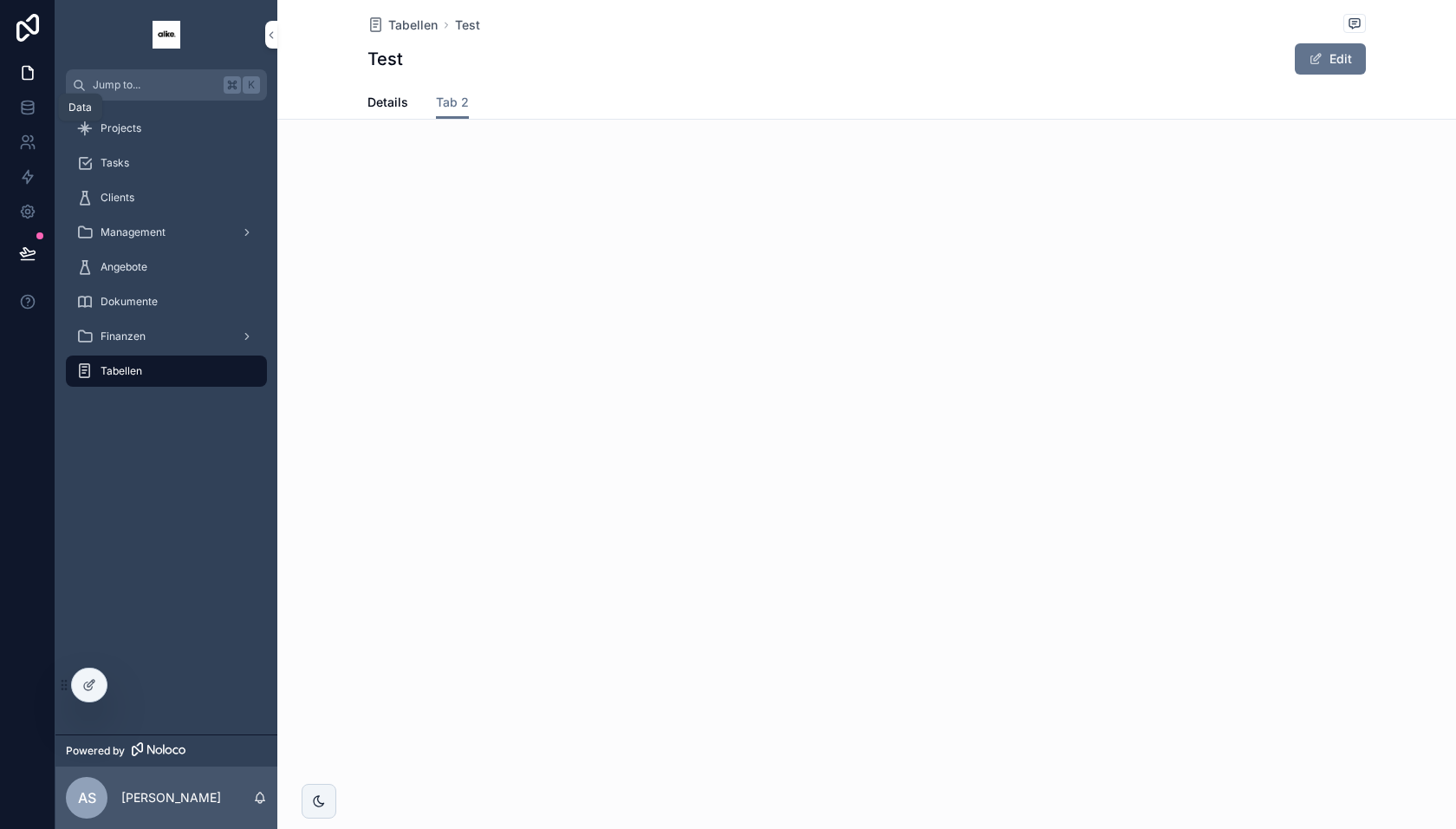
click at [34, 102] on icon at bounding box center [28, 108] width 18 height 18
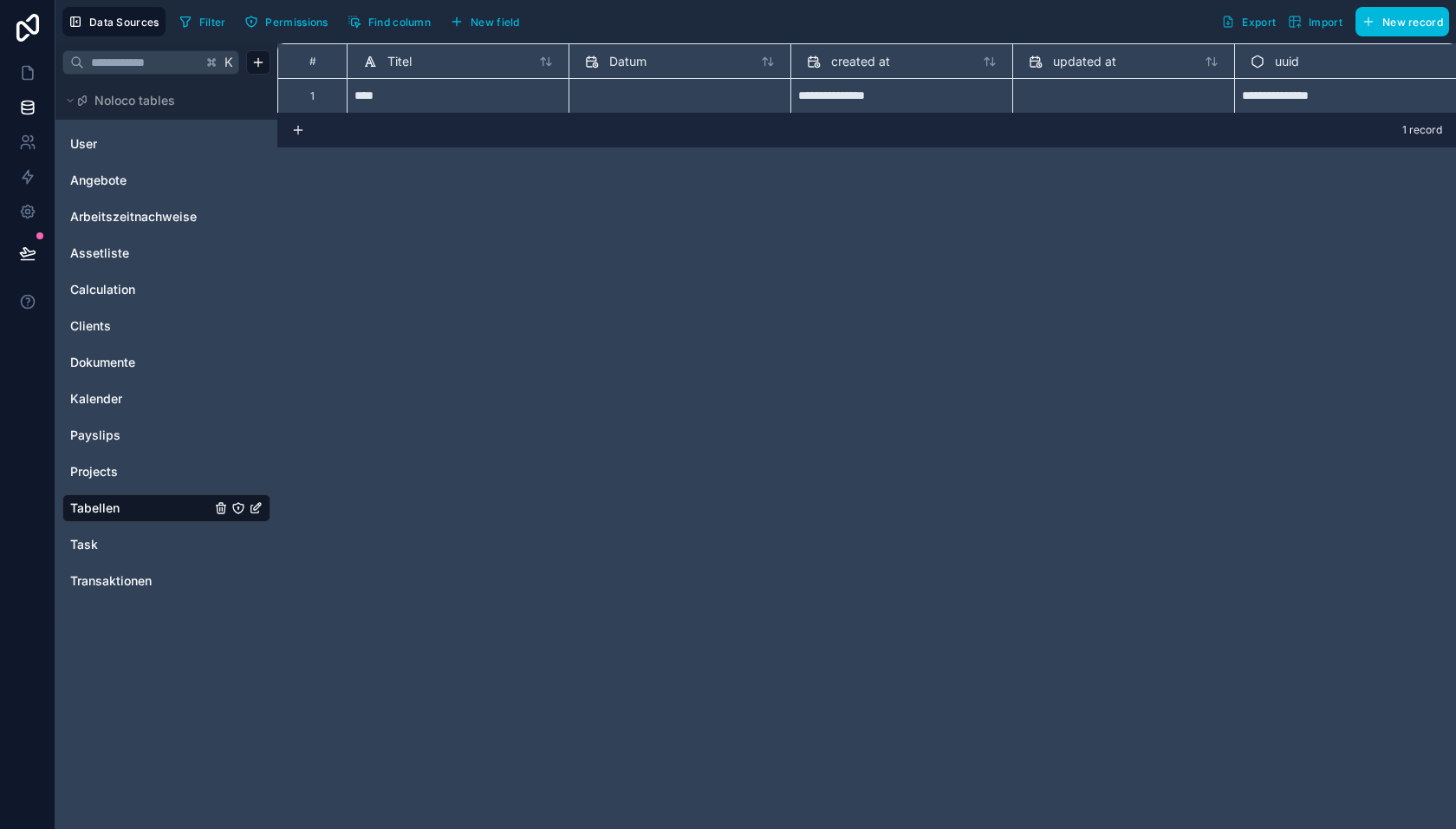
click at [497, 19] on span "New field" at bounding box center [495, 22] width 50 height 13
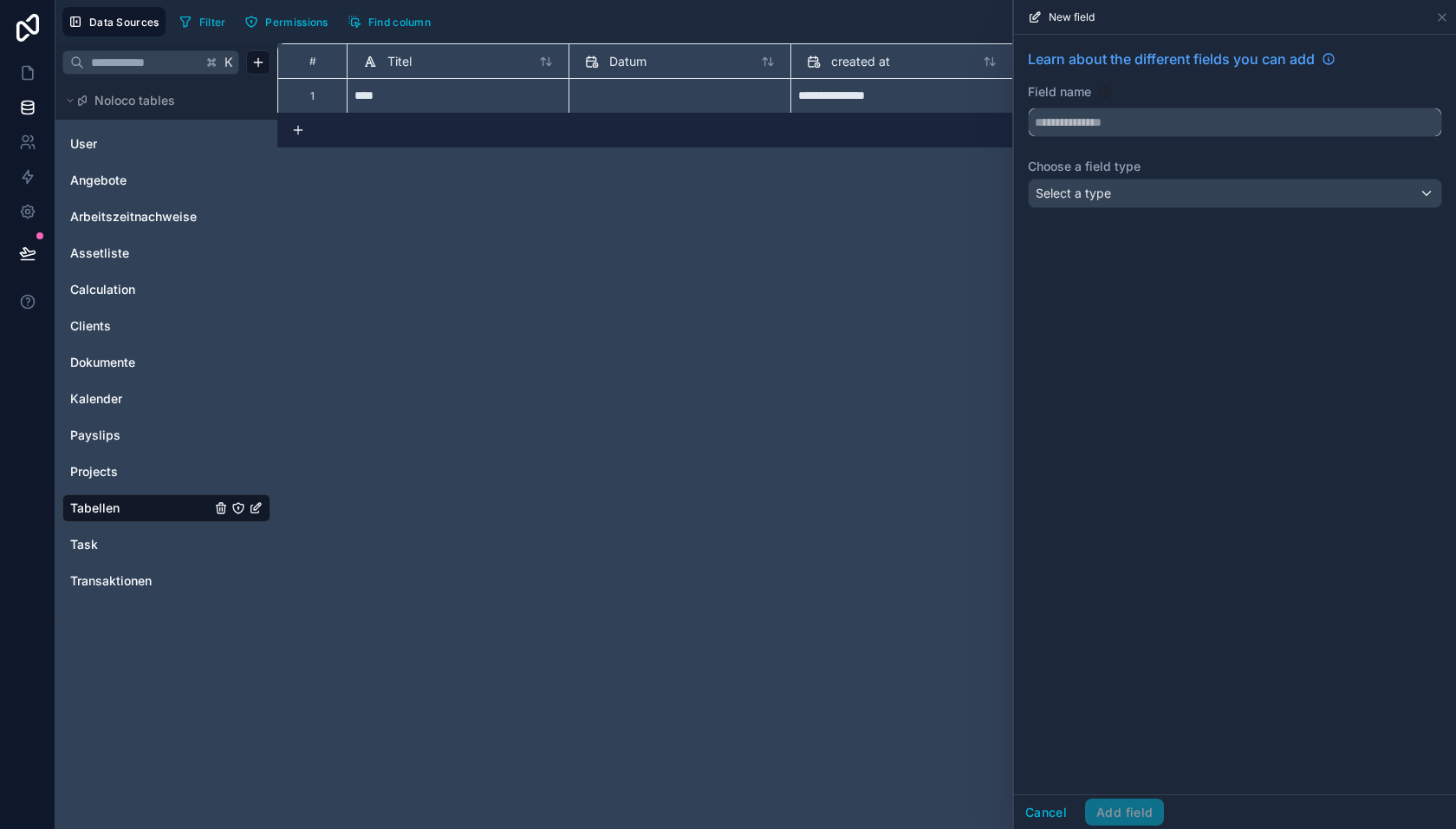
click at [1128, 114] on input "text" at bounding box center [1235, 121] width 413 height 27
type input "**********"
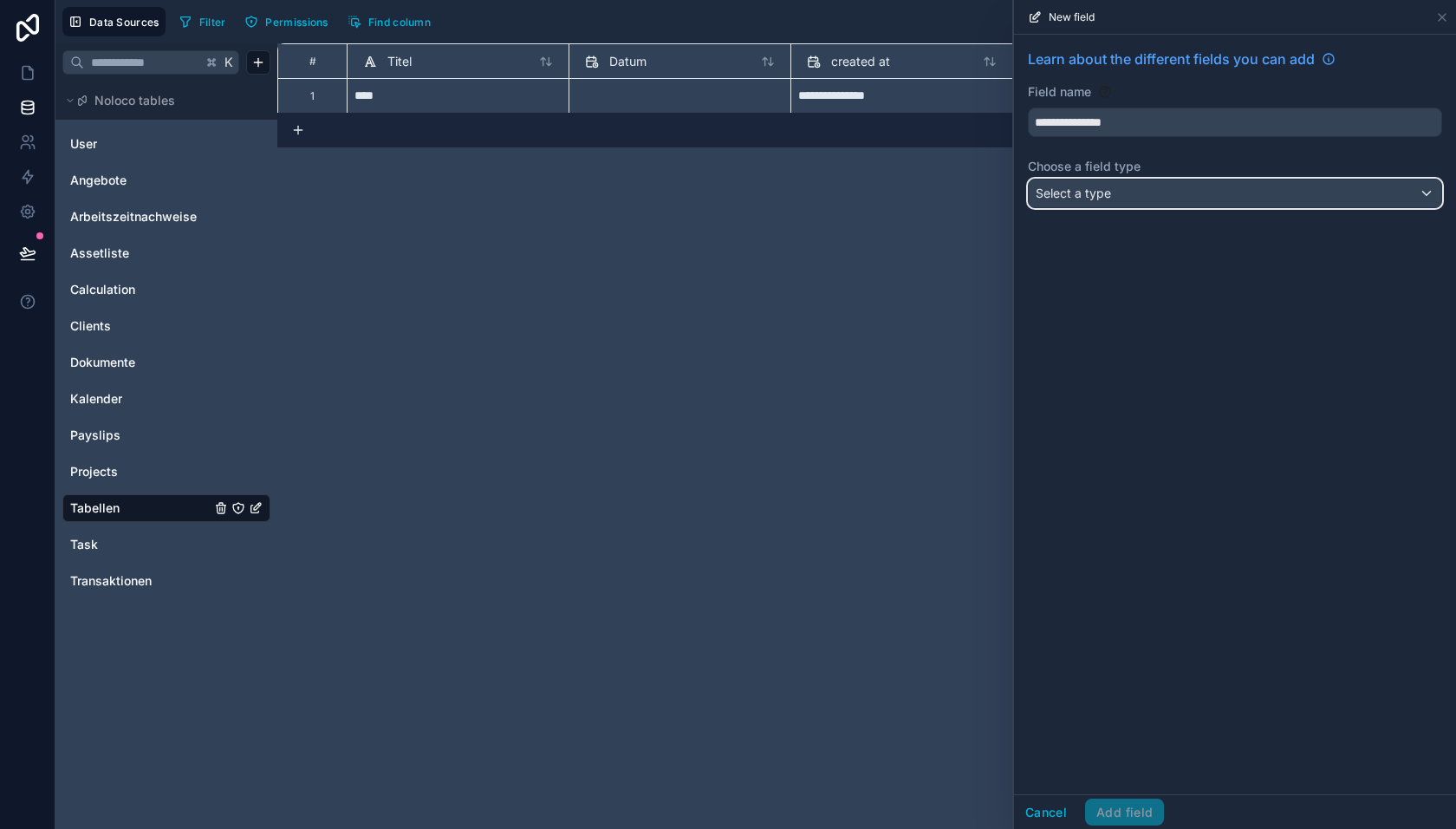
click at [1135, 186] on div "Select a type" at bounding box center [1235, 193] width 413 height 27
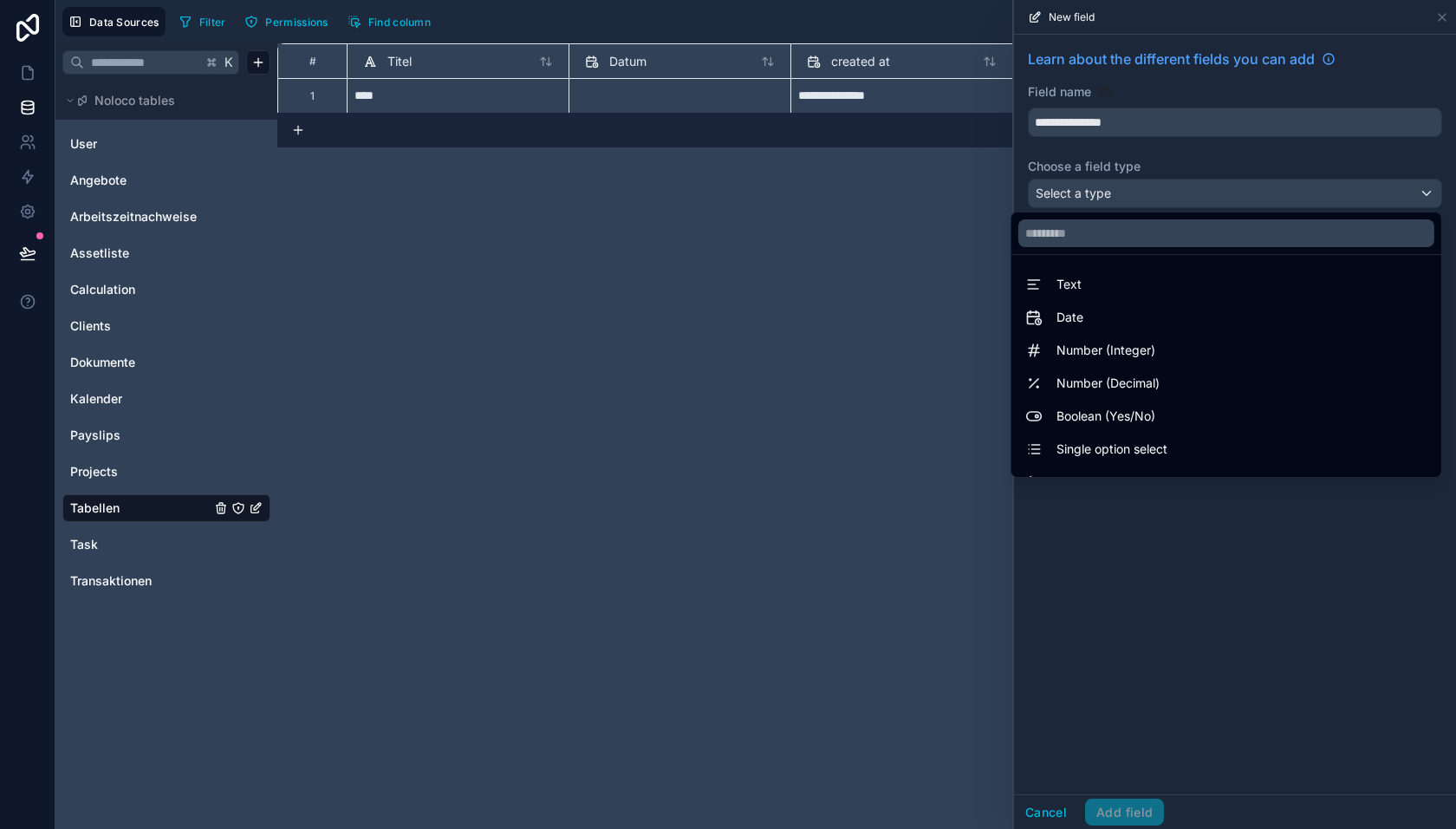
click at [1170, 163] on div at bounding box center [1235, 414] width 442 height 829
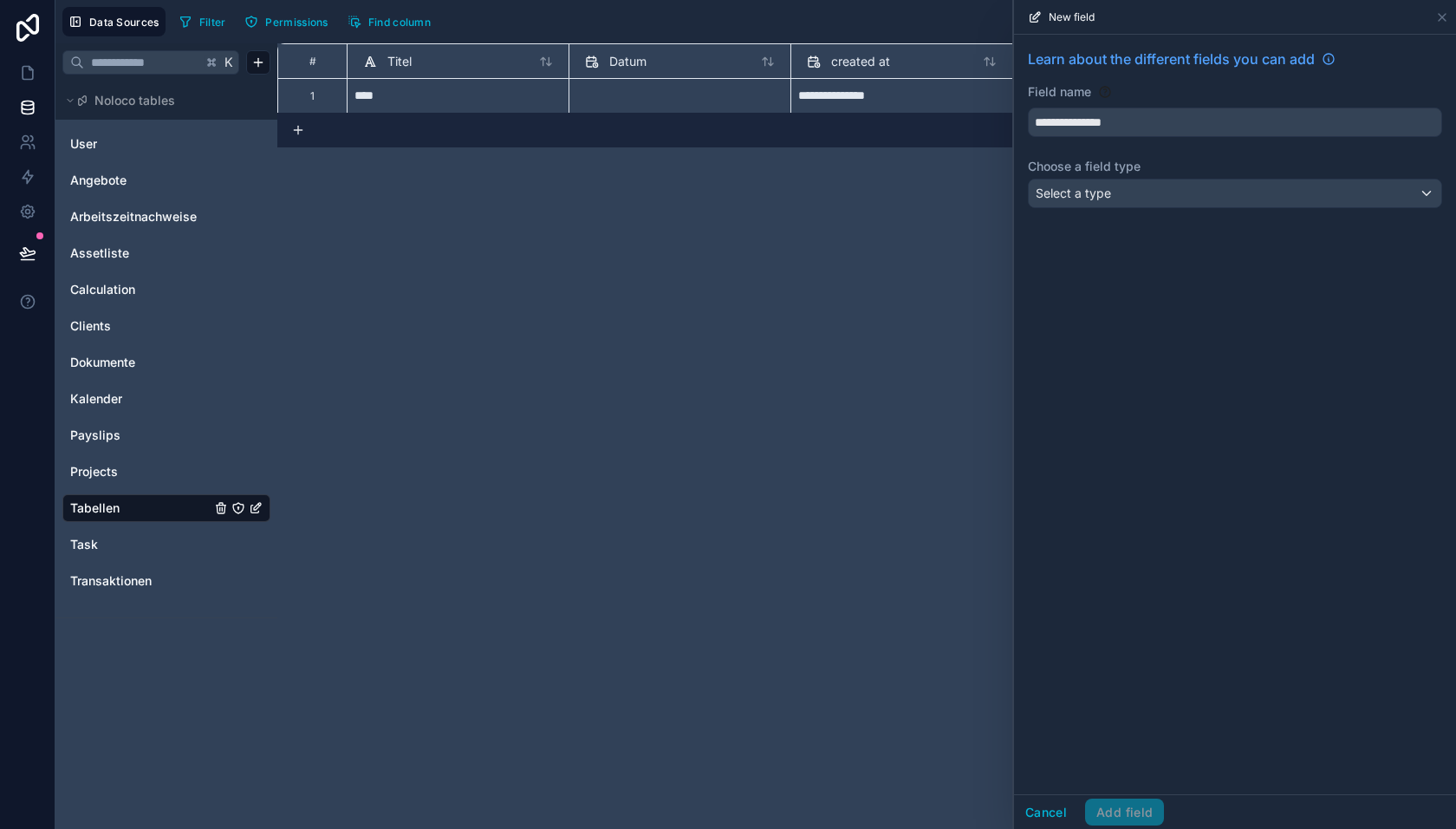
click at [1444, 20] on icon at bounding box center [1443, 18] width 14 height 14
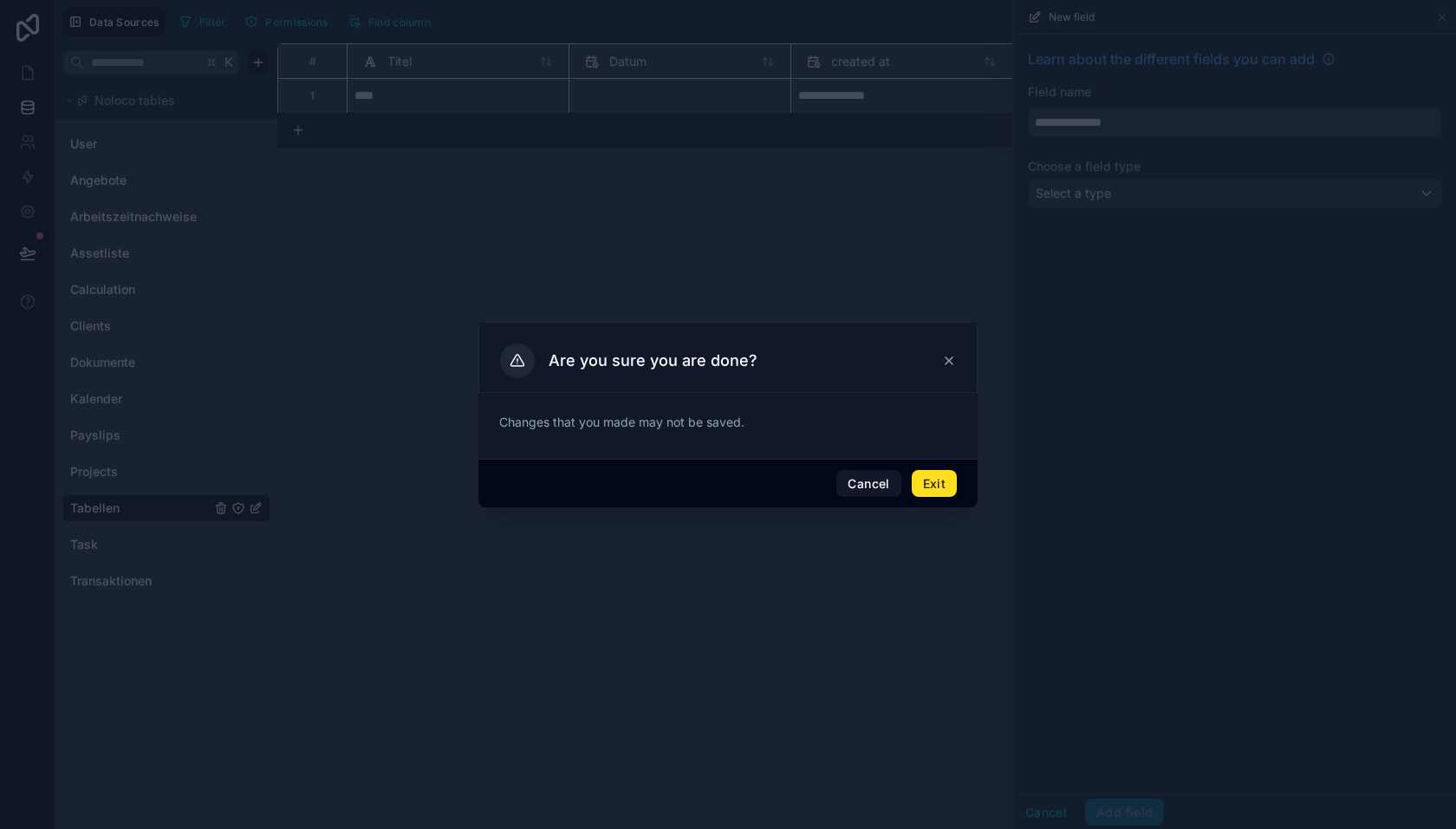
click at [930, 480] on button "Exit" at bounding box center [934, 483] width 45 height 27
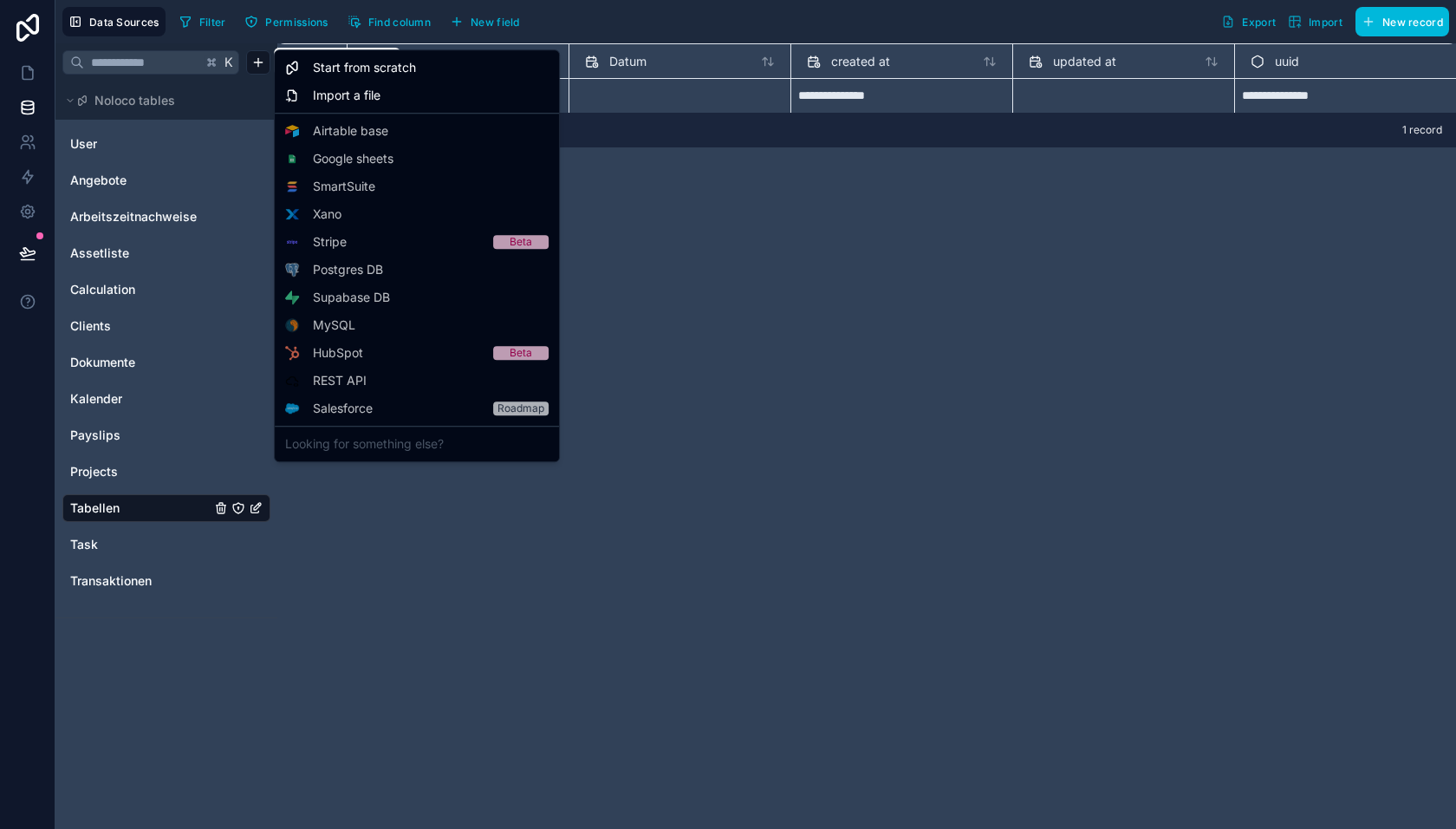
click at [254, 62] on html "**********" at bounding box center [728, 414] width 1456 height 829
click at [354, 70] on span "Start from scratch" at bounding box center [364, 68] width 103 height 18
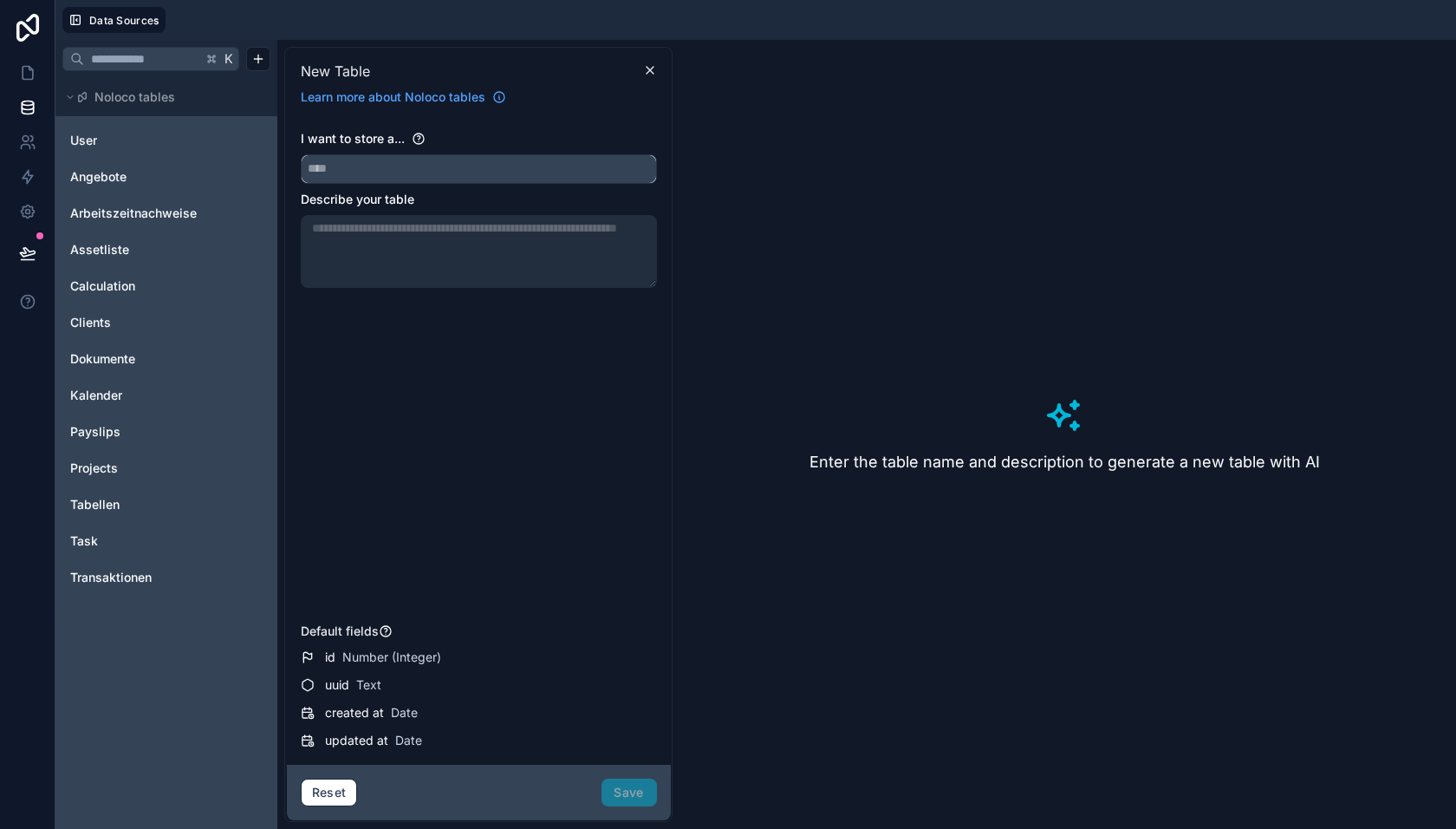
click at [394, 166] on input "text" at bounding box center [479, 168] width 354 height 27
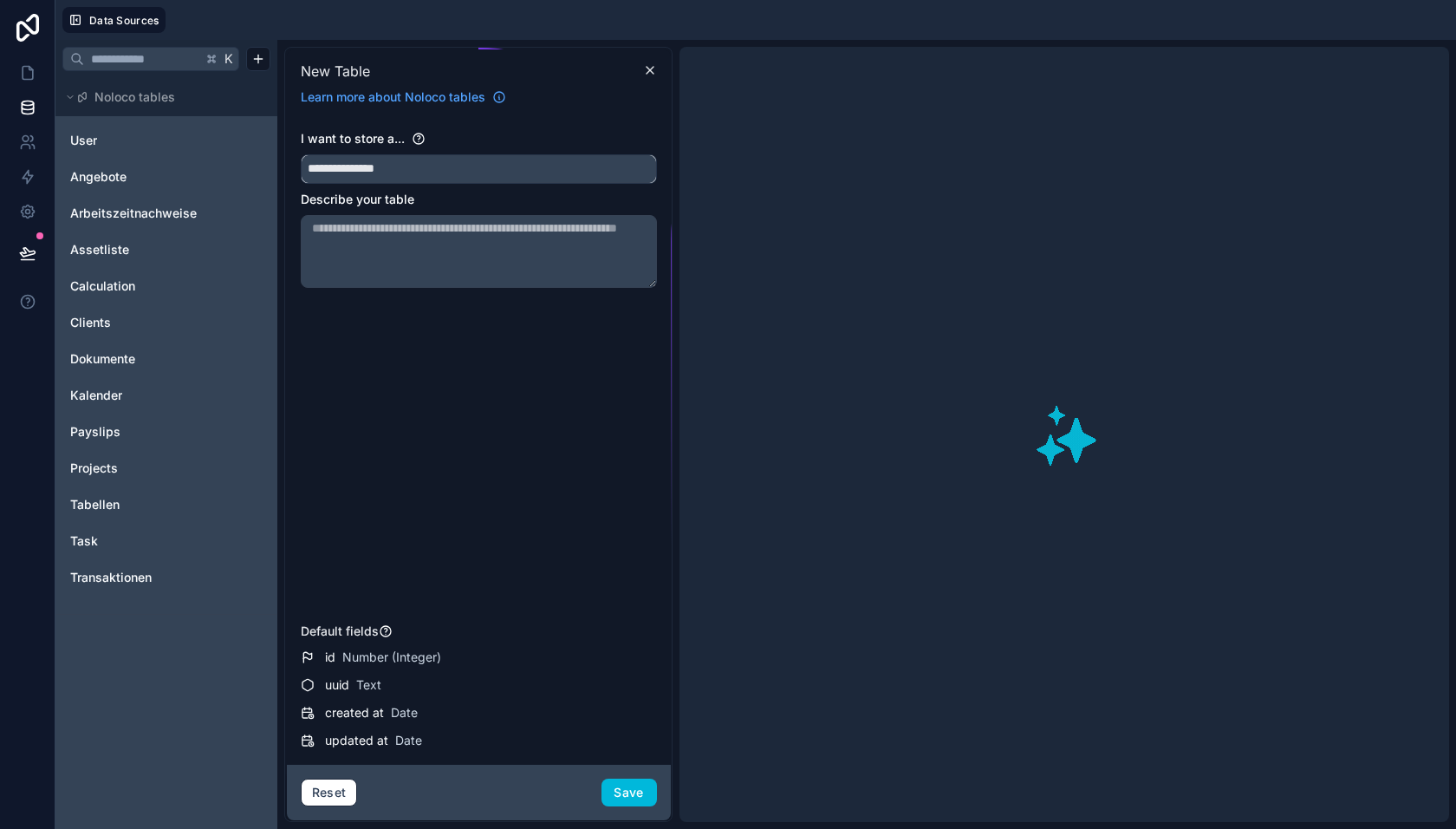
click at [373, 169] on input "**********" at bounding box center [479, 168] width 354 height 27
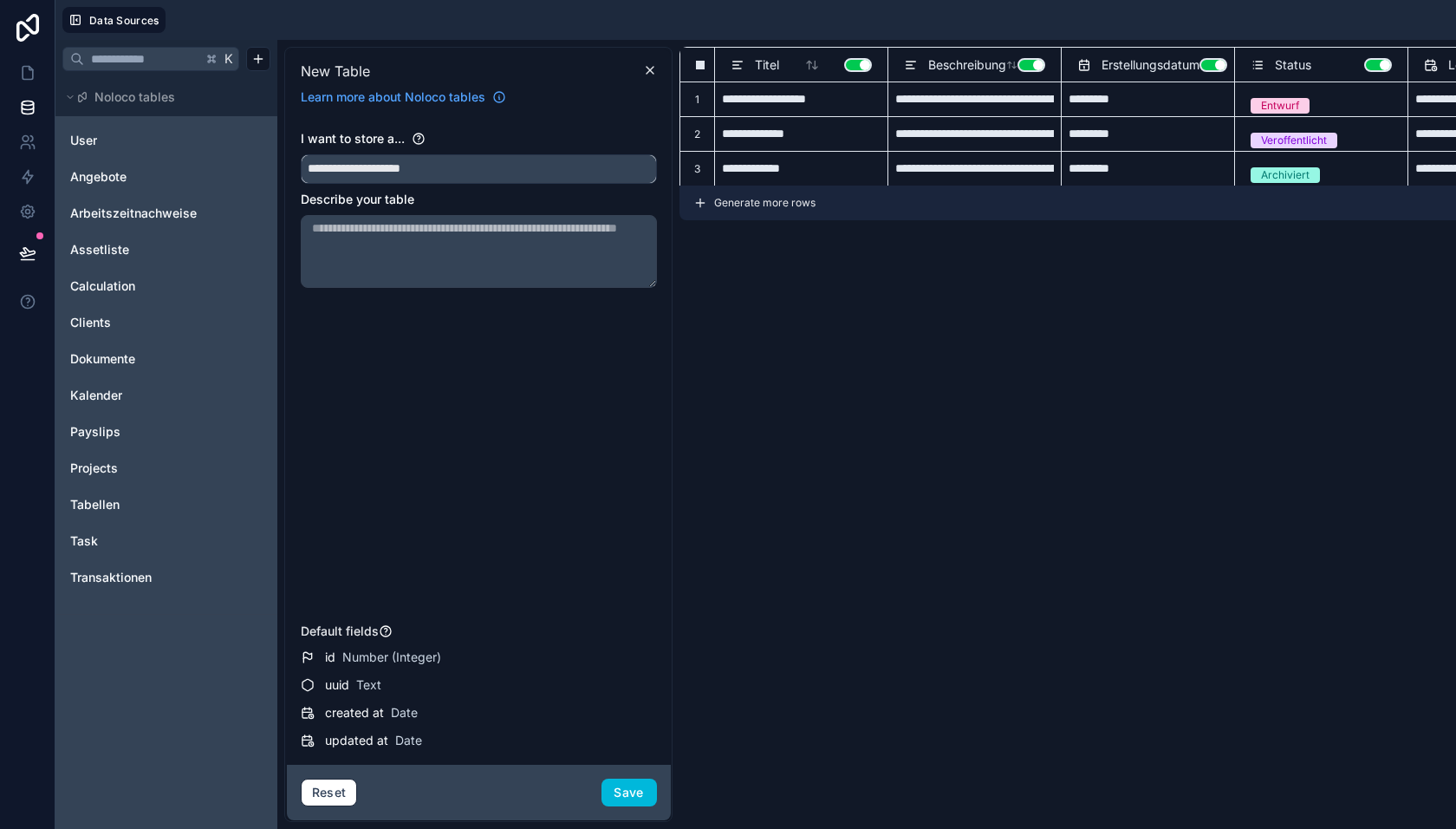
type input "**********"
click at [623, 794] on button "Save" at bounding box center [629, 792] width 56 height 27
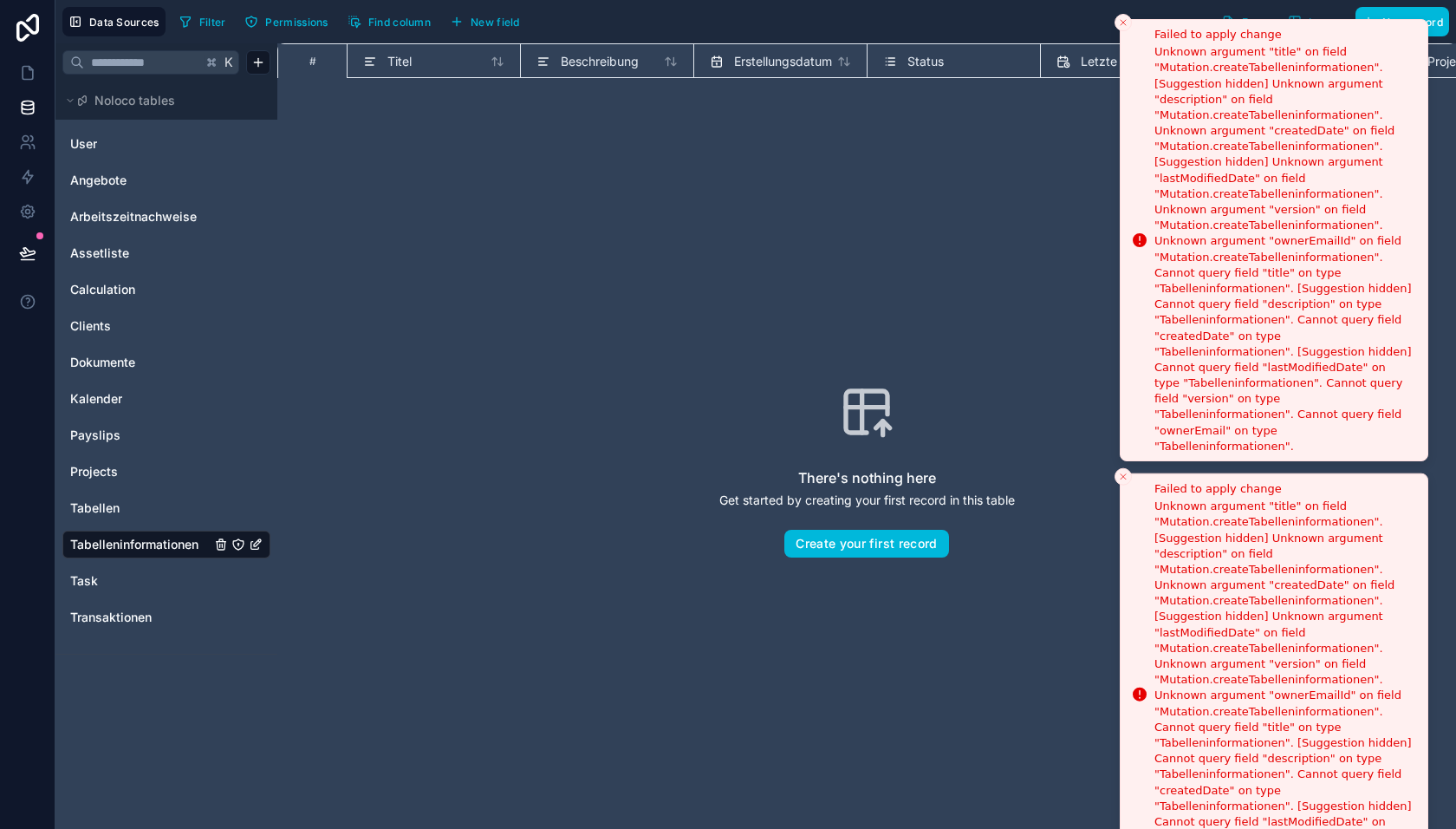
click at [1122, 27] on button "Close toast" at bounding box center [1124, 23] width 18 height 18
click at [1122, 25] on icon "Close toast" at bounding box center [1124, 23] width 11 height 11
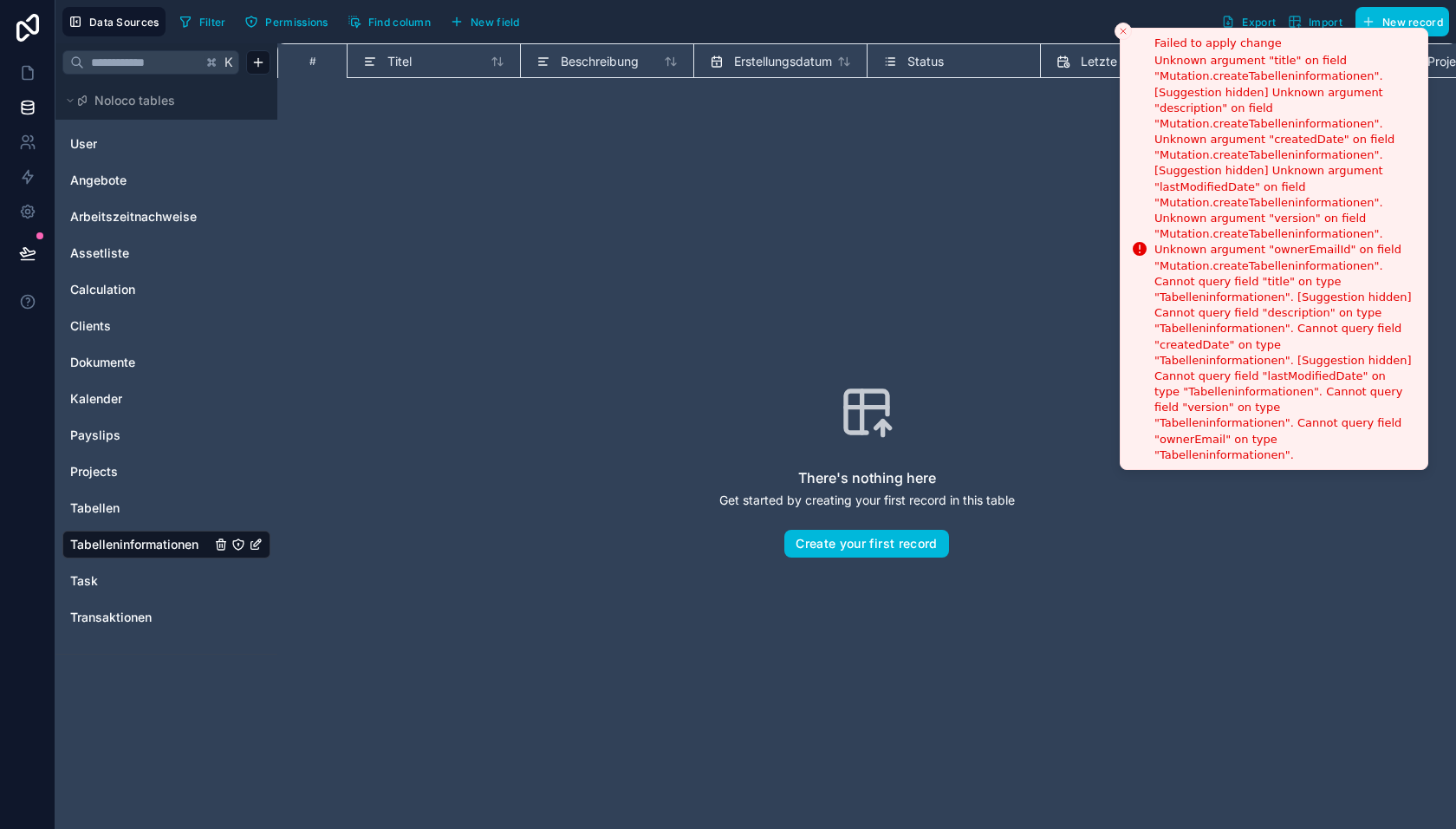
click at [1119, 32] on icon "Close toast" at bounding box center [1124, 31] width 11 height 11
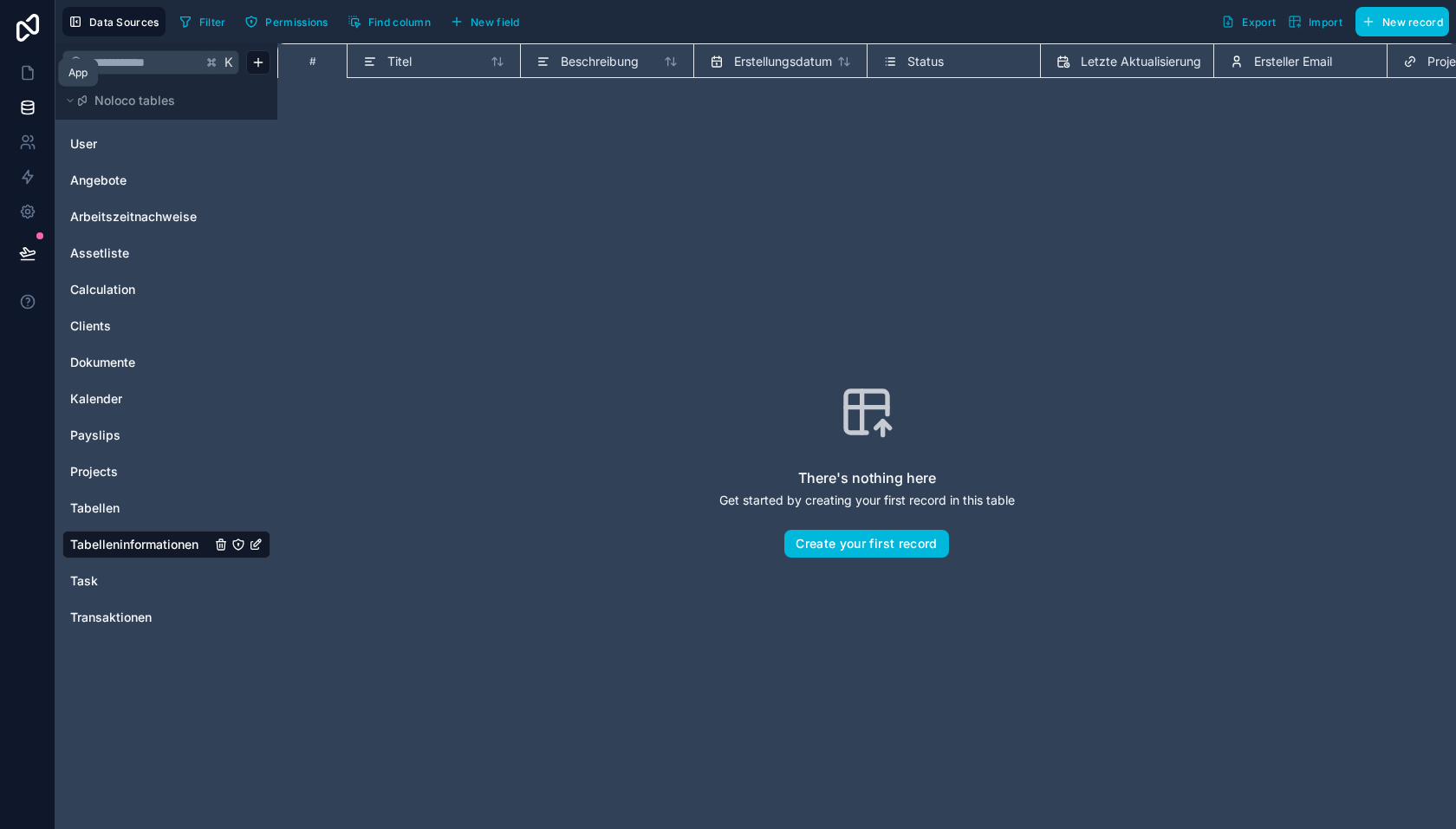
click at [27, 58] on link at bounding box center [27, 73] width 55 height 35
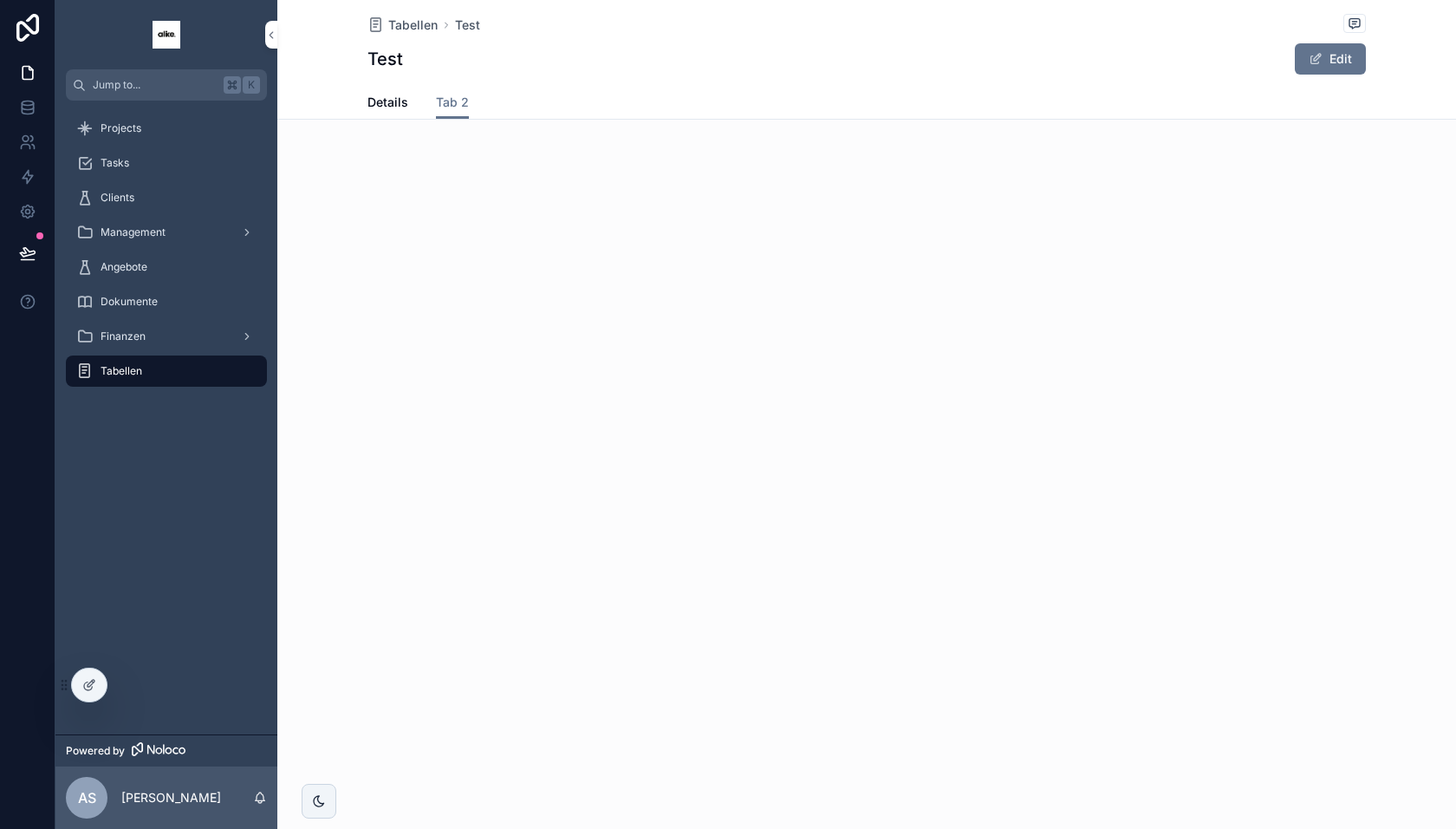
click at [90, 689] on icon at bounding box center [88, 686] width 8 height 8
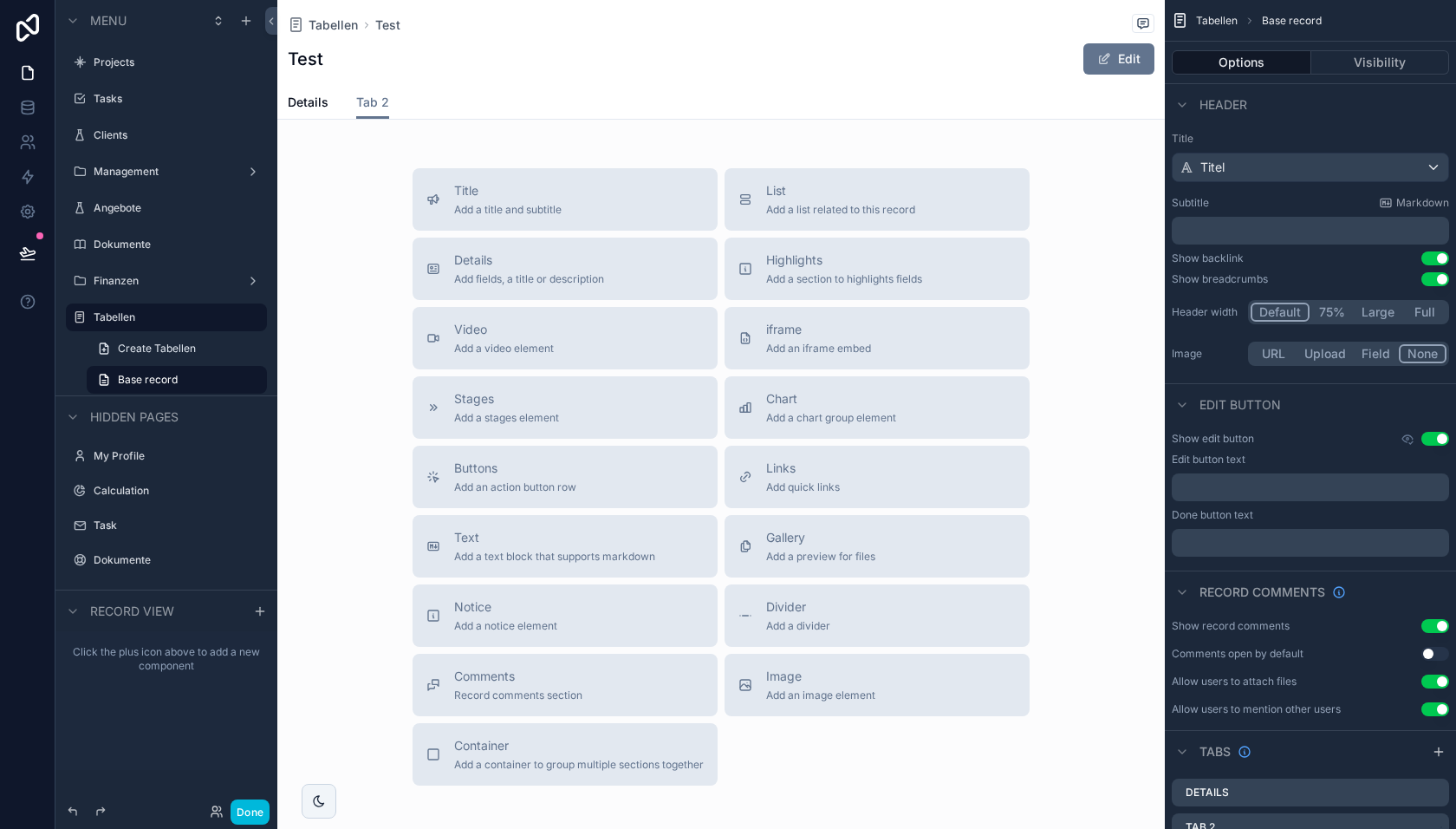
click at [798, 186] on span "List" at bounding box center [840, 191] width 149 height 18
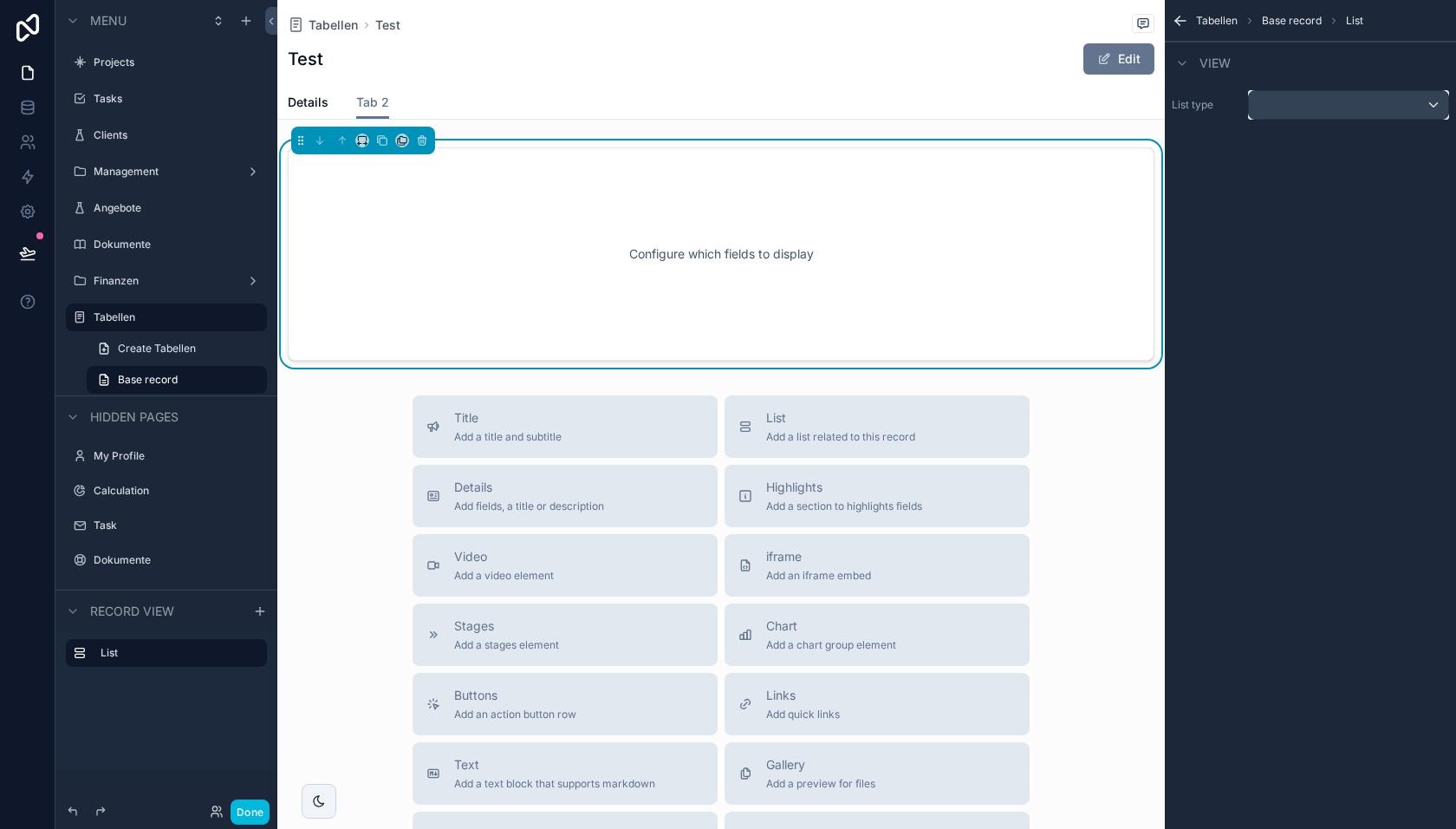
click at [1272, 102] on div "scrollable content" at bounding box center [1348, 105] width 199 height 27
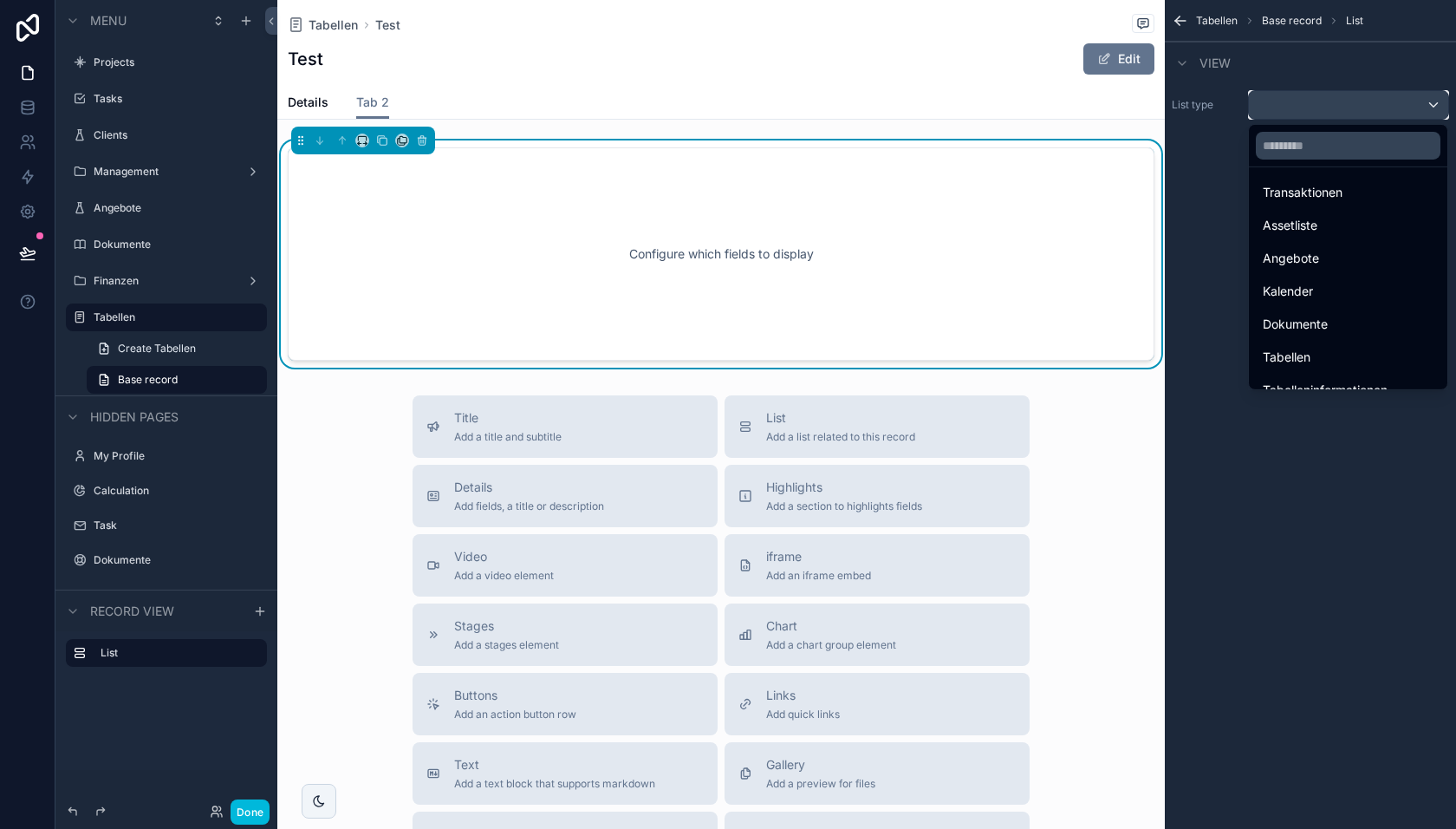
scroll to position [280, 0]
click at [1310, 374] on span "Tabelleninformationen" at bounding box center [1325, 370] width 125 height 20
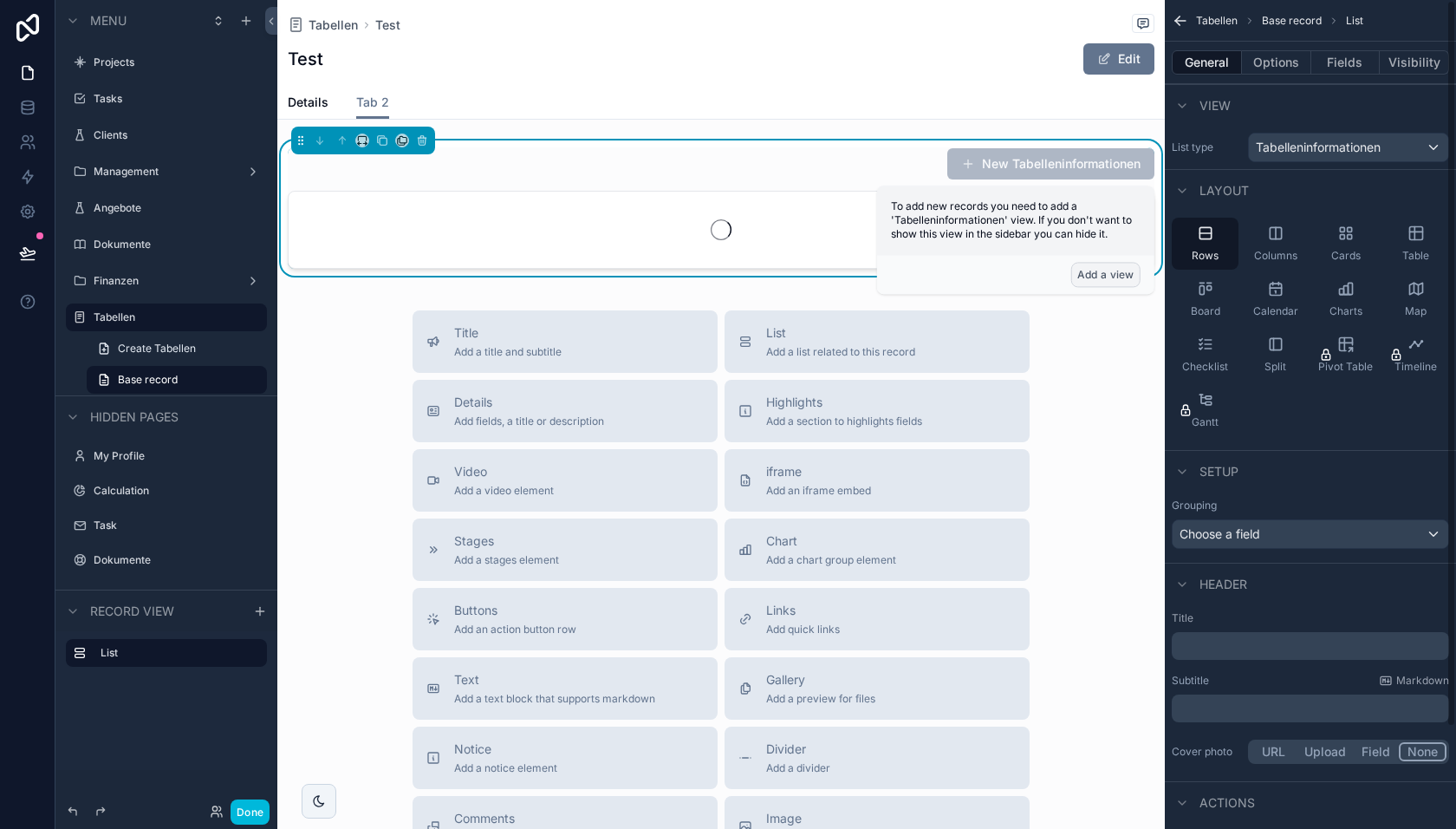
click at [1113, 278] on button "Add a view" at bounding box center [1106, 275] width 69 height 25
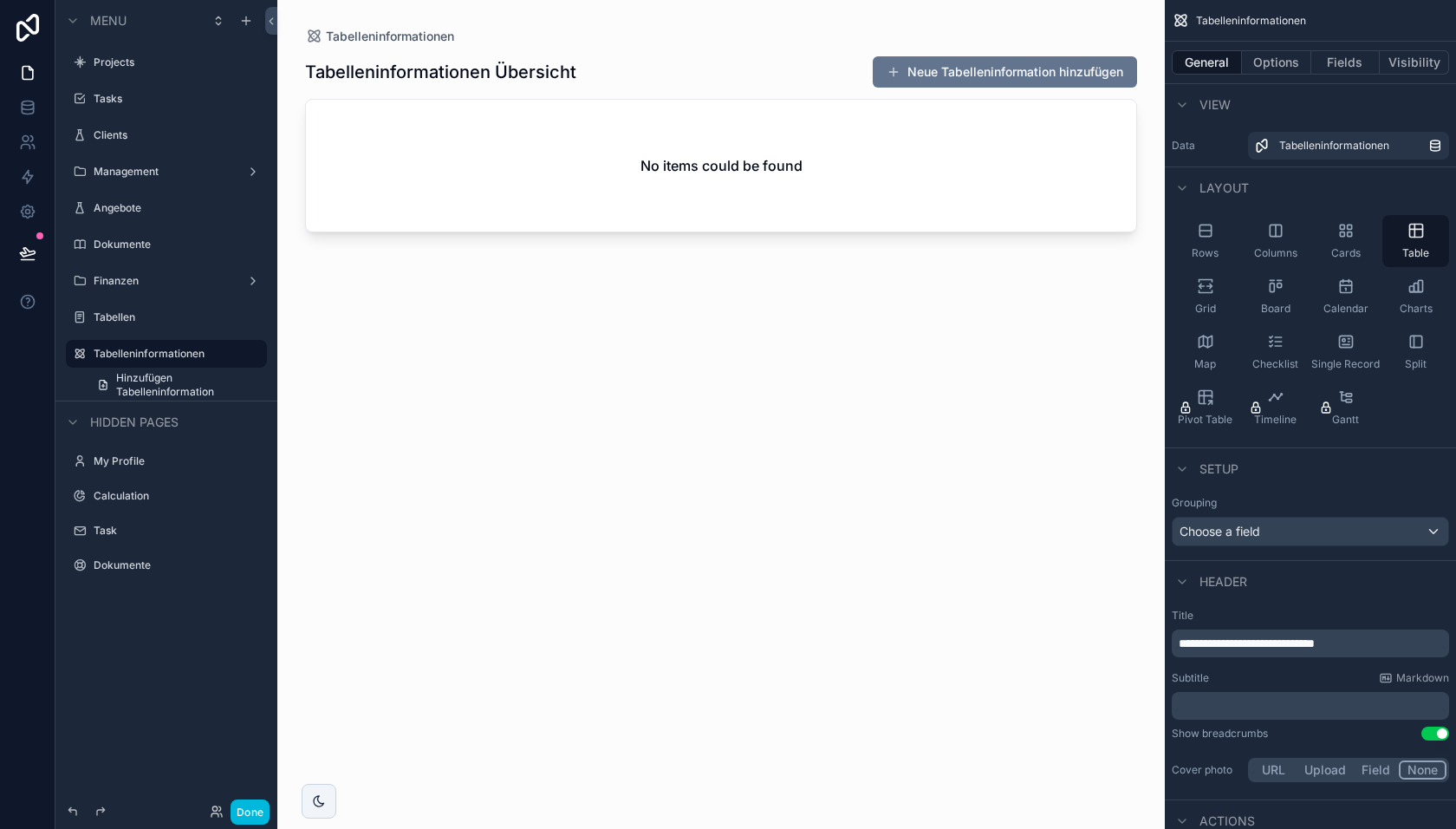
click at [1277, 66] on button "Options" at bounding box center [1277, 62] width 69 height 24
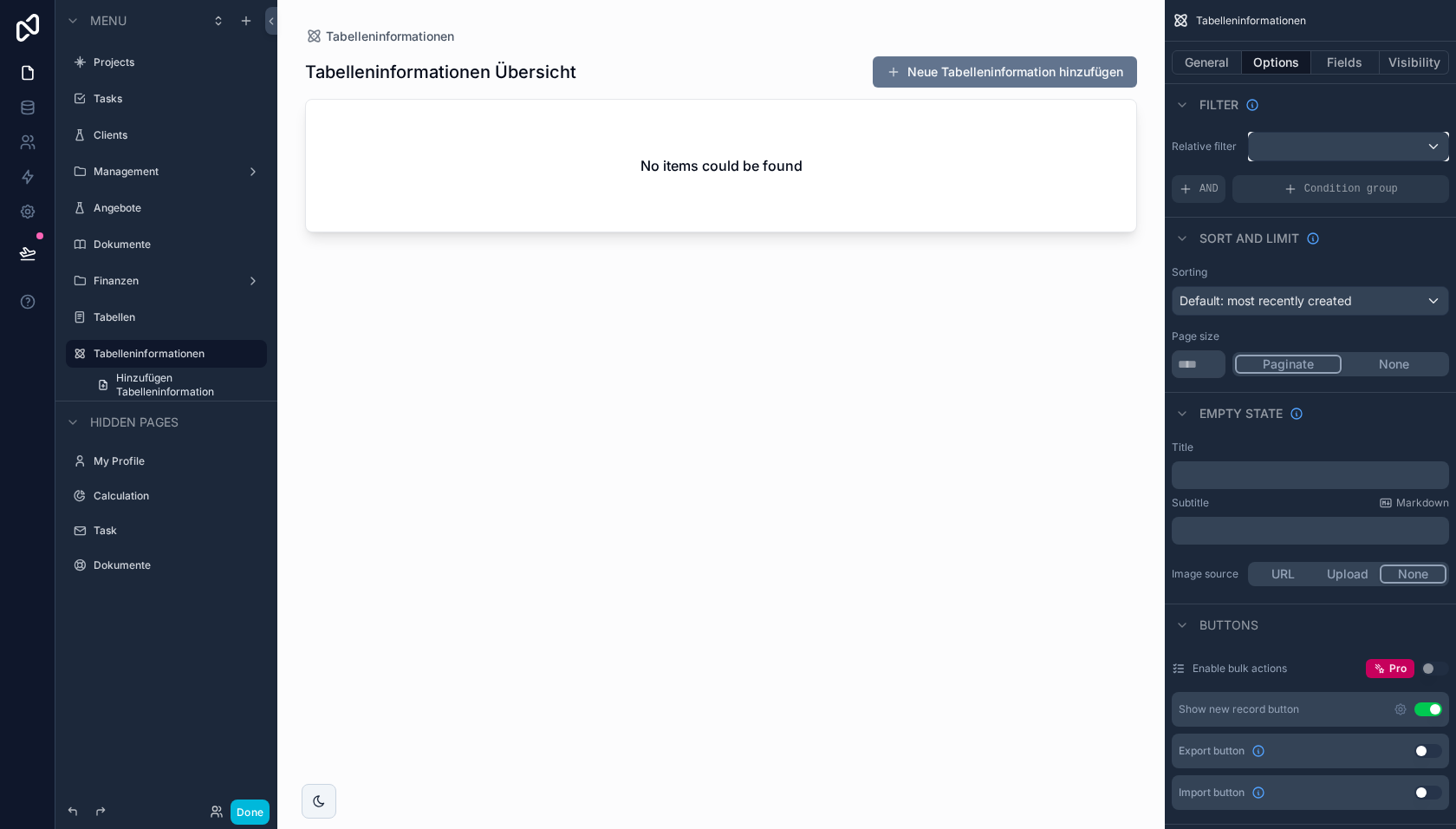
click at [1298, 143] on div "scrollable content" at bounding box center [1348, 146] width 199 height 27
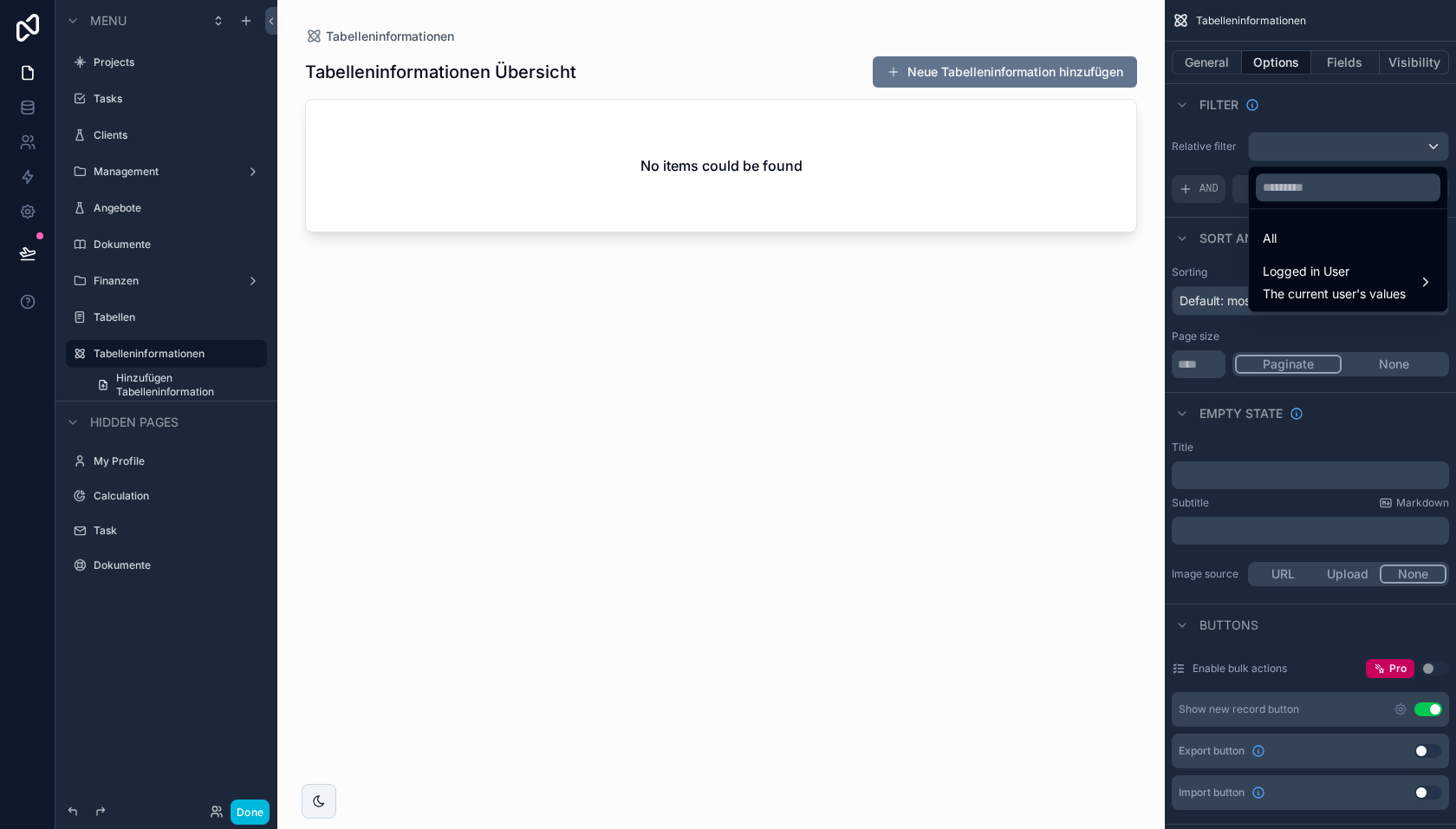
click at [1293, 239] on div "All" at bounding box center [1348, 237] width 171 height 20
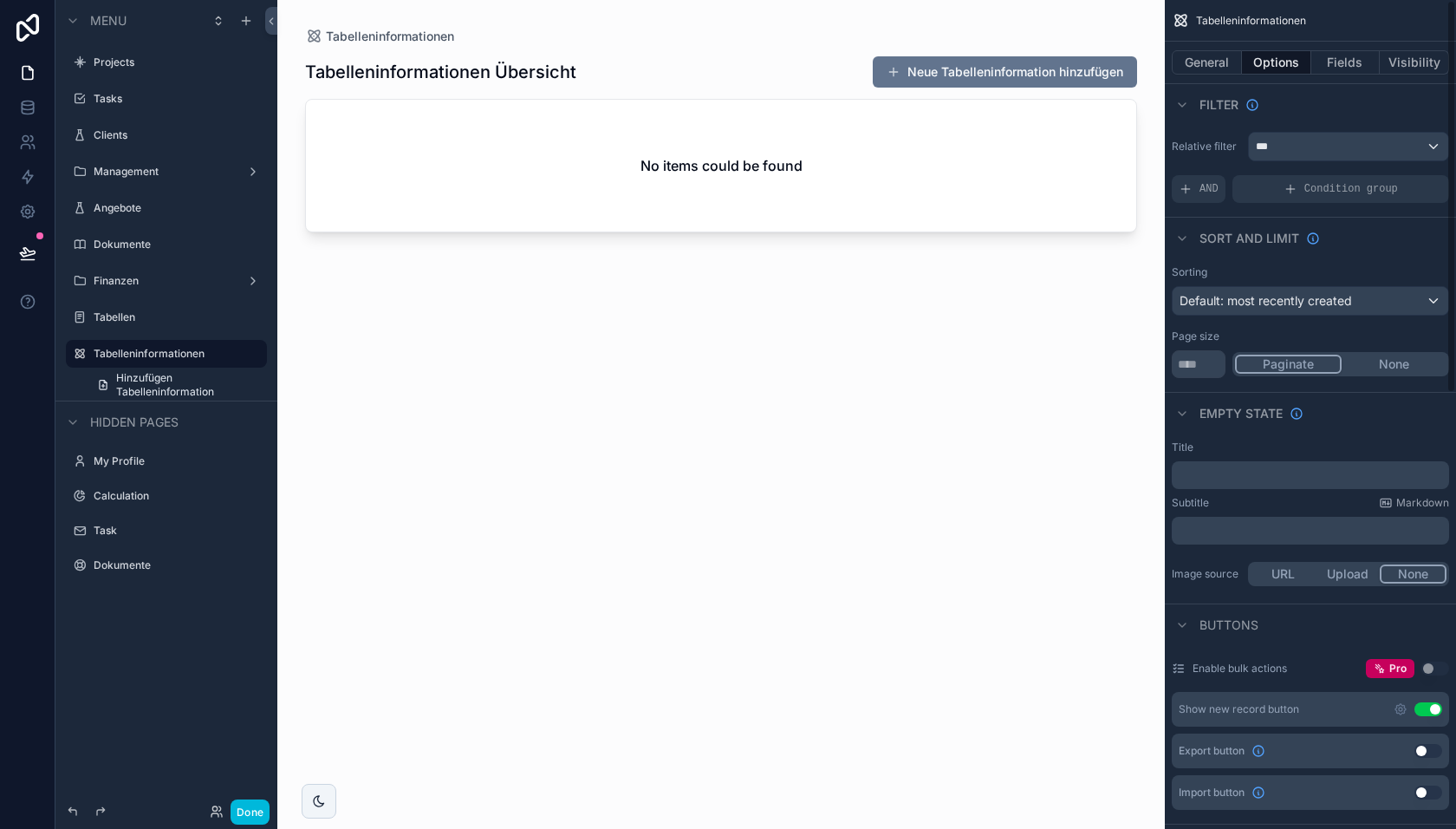
click at [1212, 187] on span "AND" at bounding box center [1210, 190] width 19 height 14
click at [0, 0] on icon "scrollable content" at bounding box center [0, 0] width 0 height 0
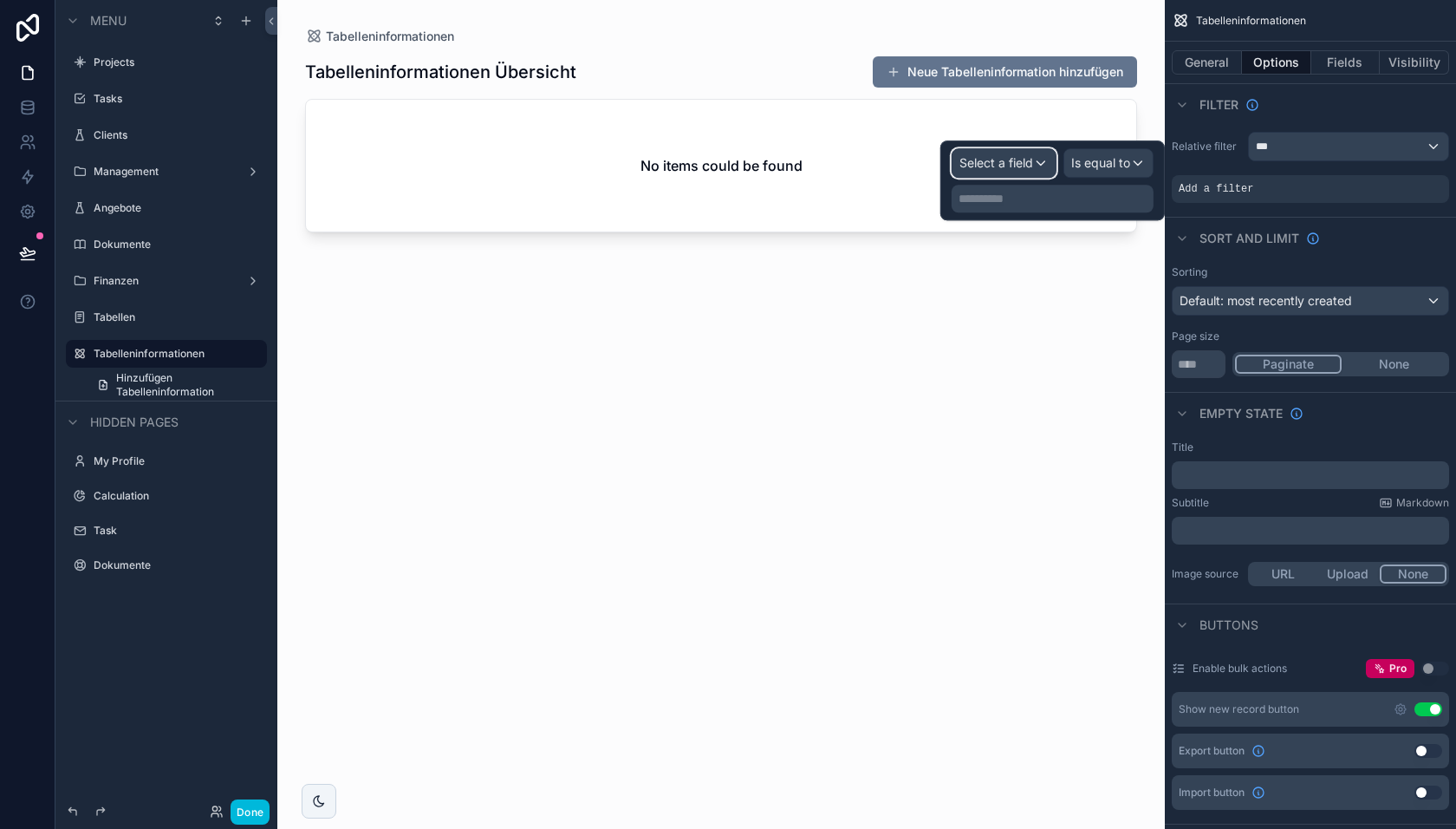
click at [1018, 163] on span "Select a field" at bounding box center [995, 162] width 74 height 15
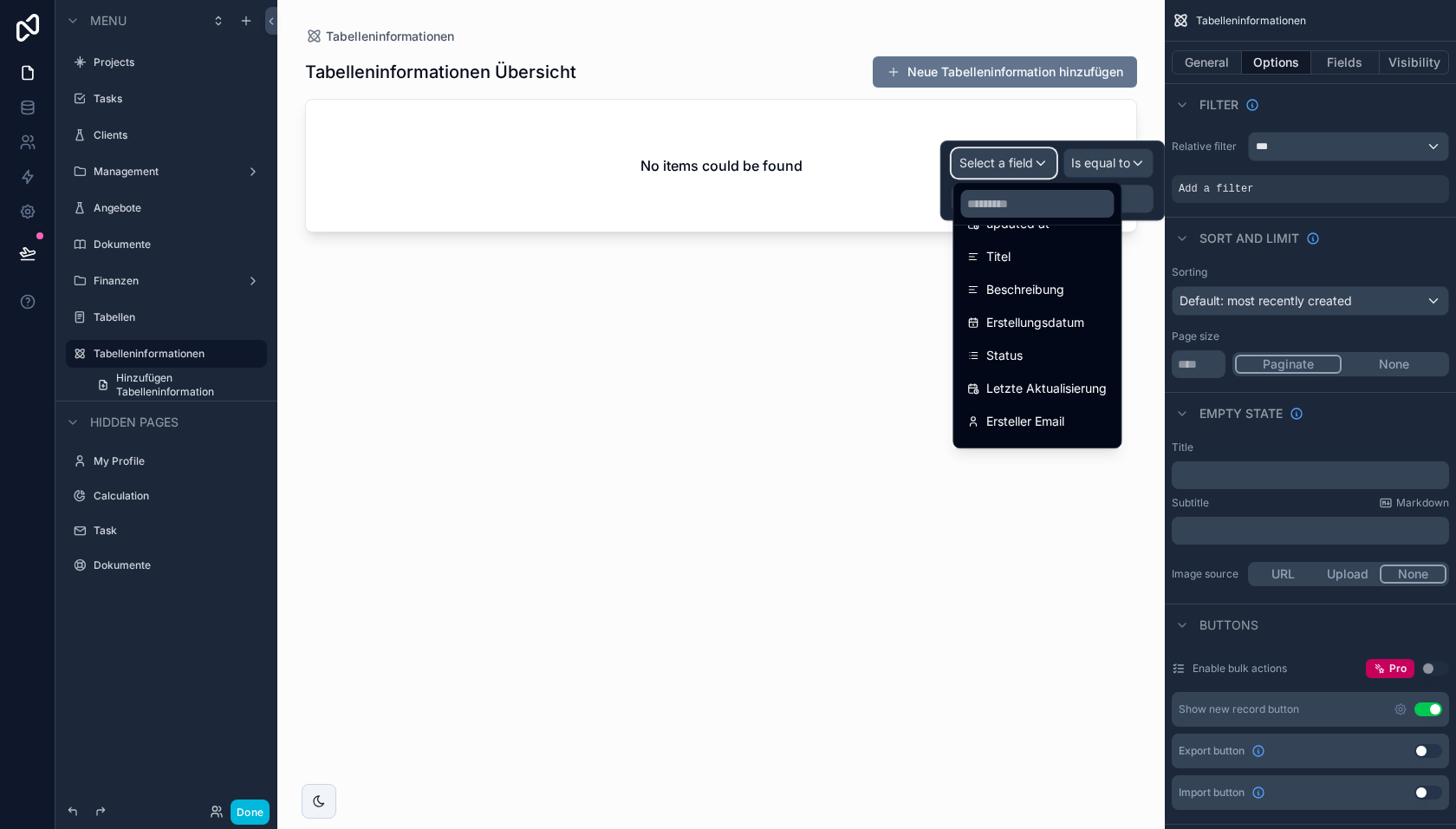
scroll to position [156, 0]
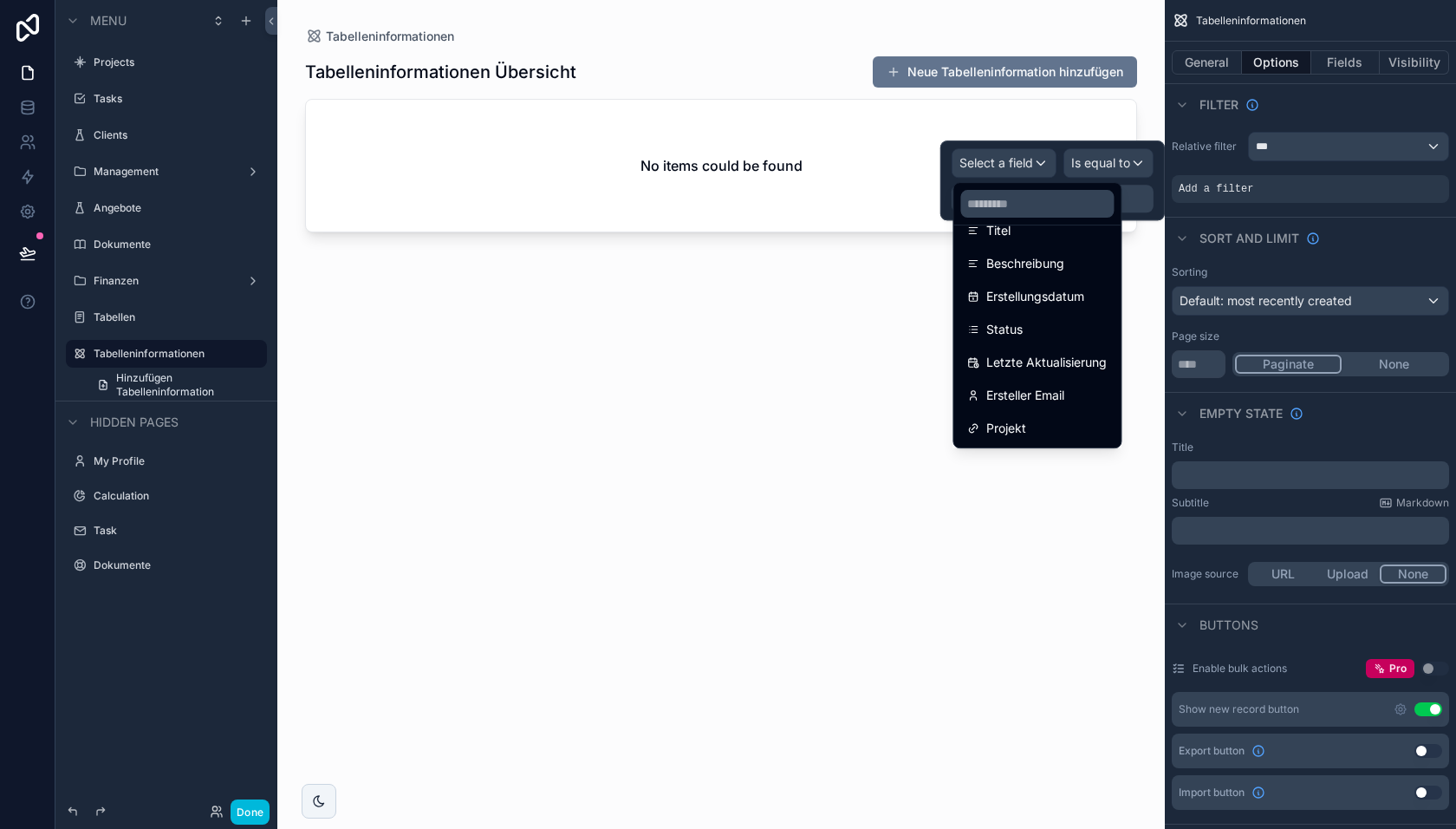
click at [819, 419] on div "scrollable content" at bounding box center [721, 404] width 887 height 808
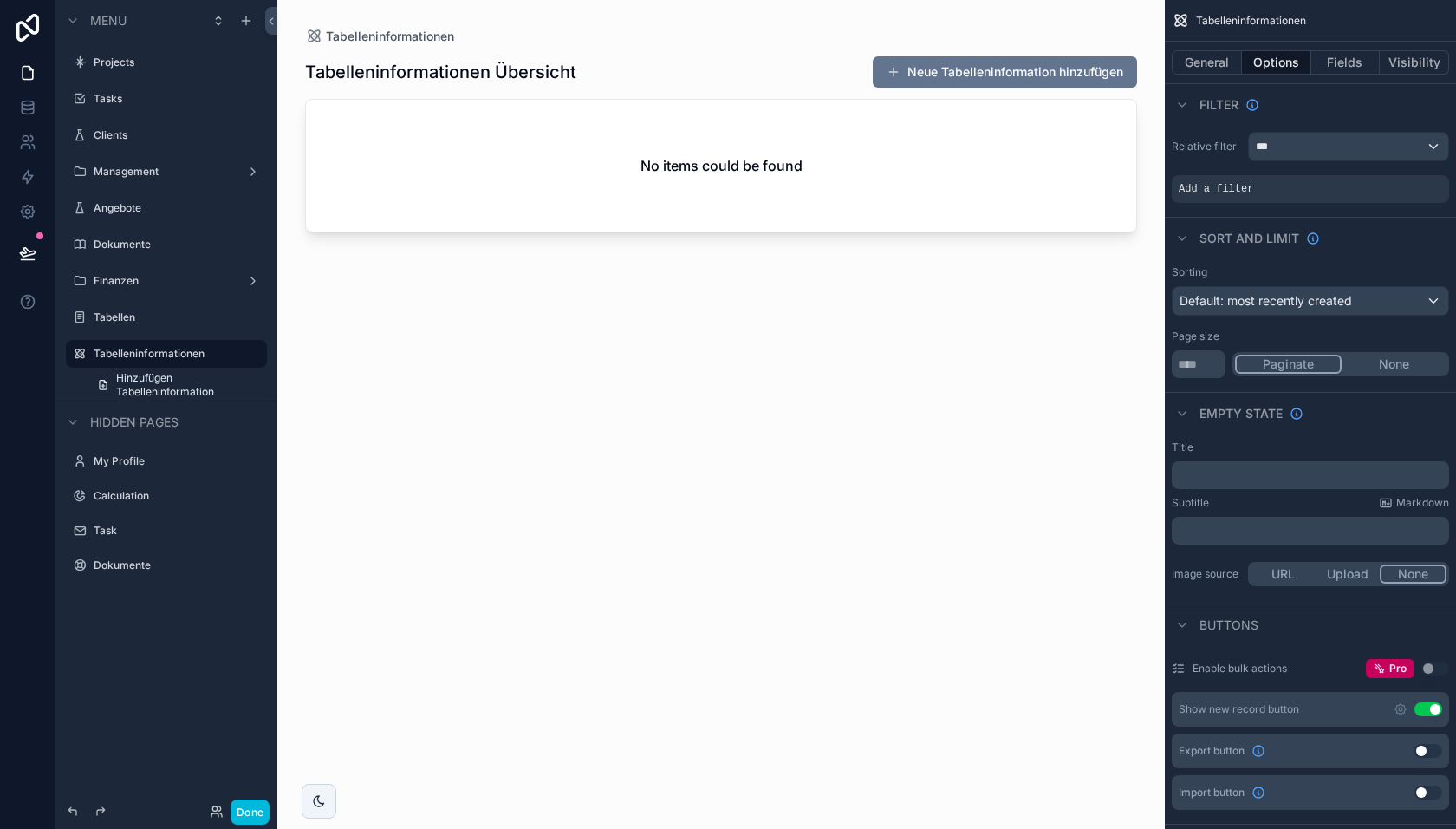
click at [254, 809] on button "Done" at bounding box center [250, 811] width 39 height 25
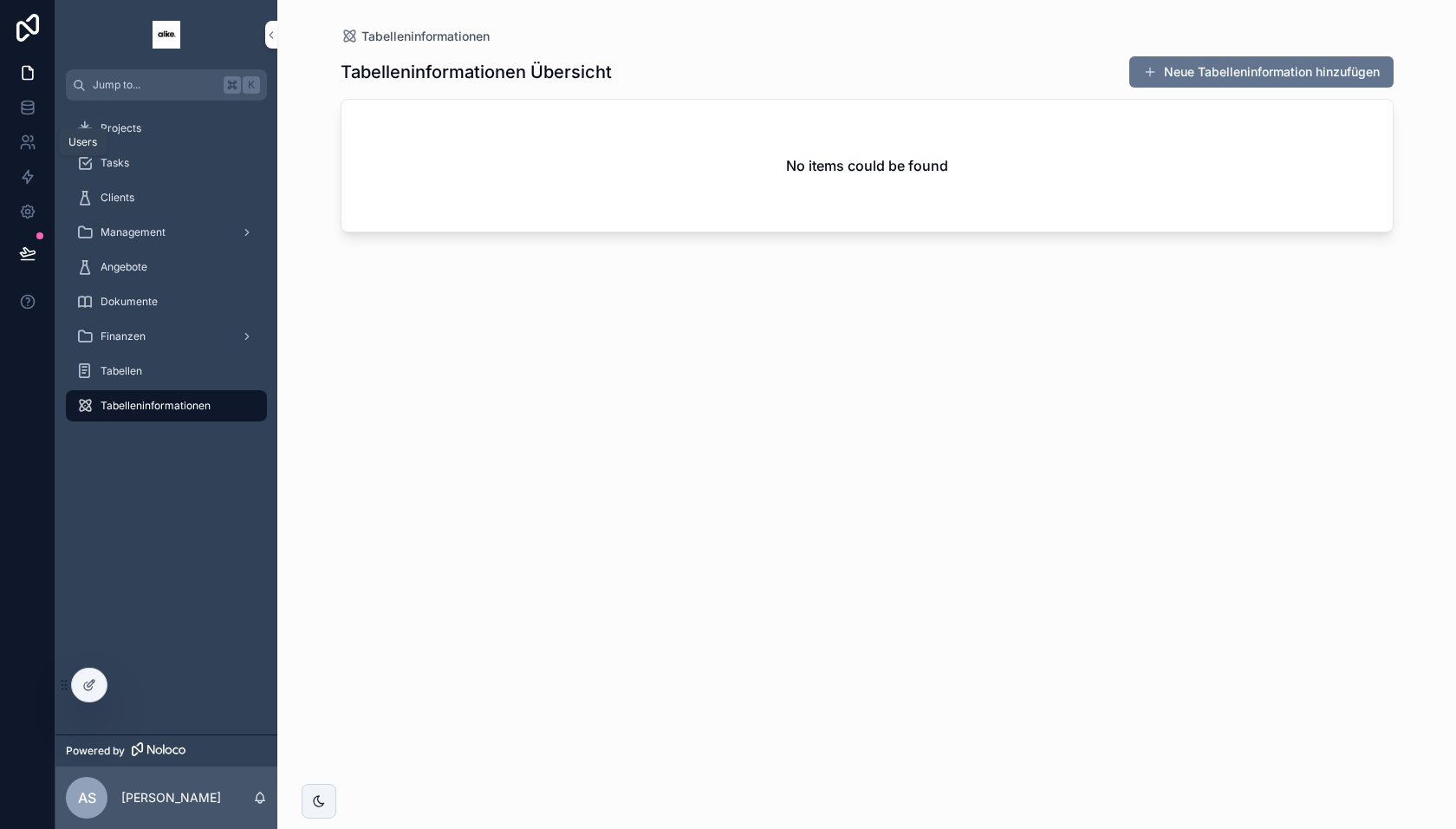
click at [29, 105] on icon at bounding box center [28, 108] width 18 height 18
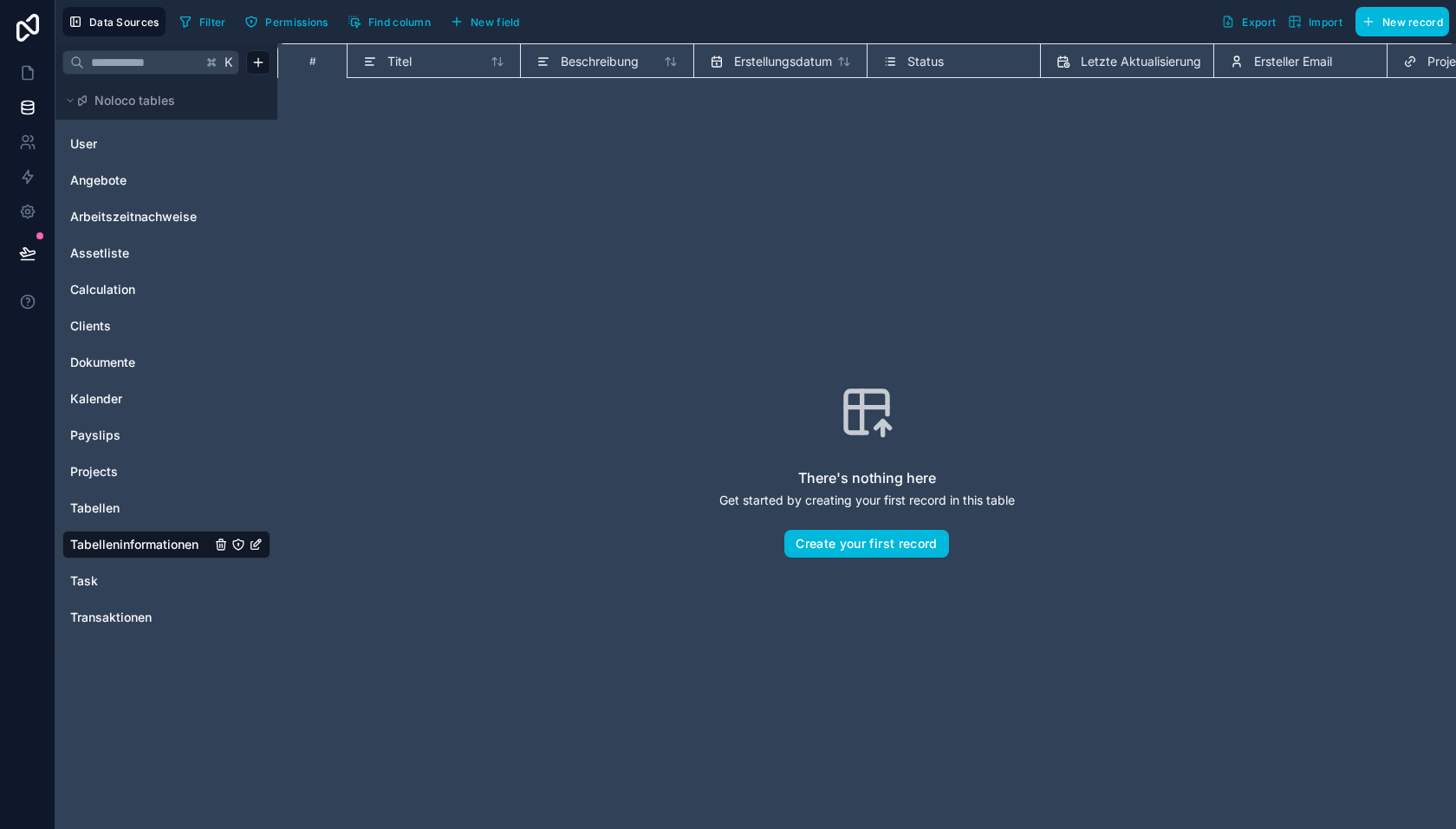
click at [499, 27] on span "New field" at bounding box center [495, 22] width 50 height 13
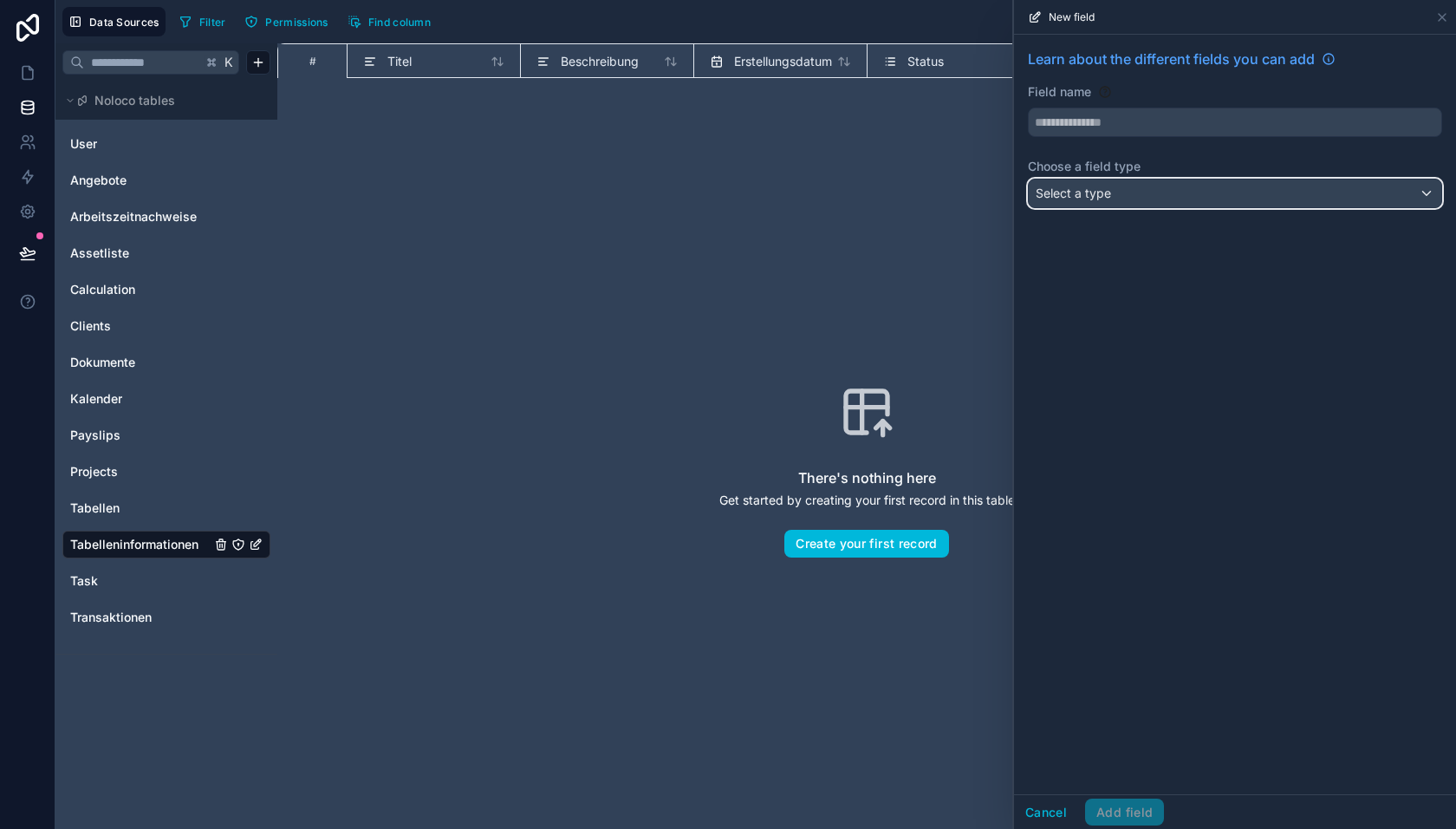
click at [1140, 188] on div "Select a type" at bounding box center [1235, 193] width 413 height 27
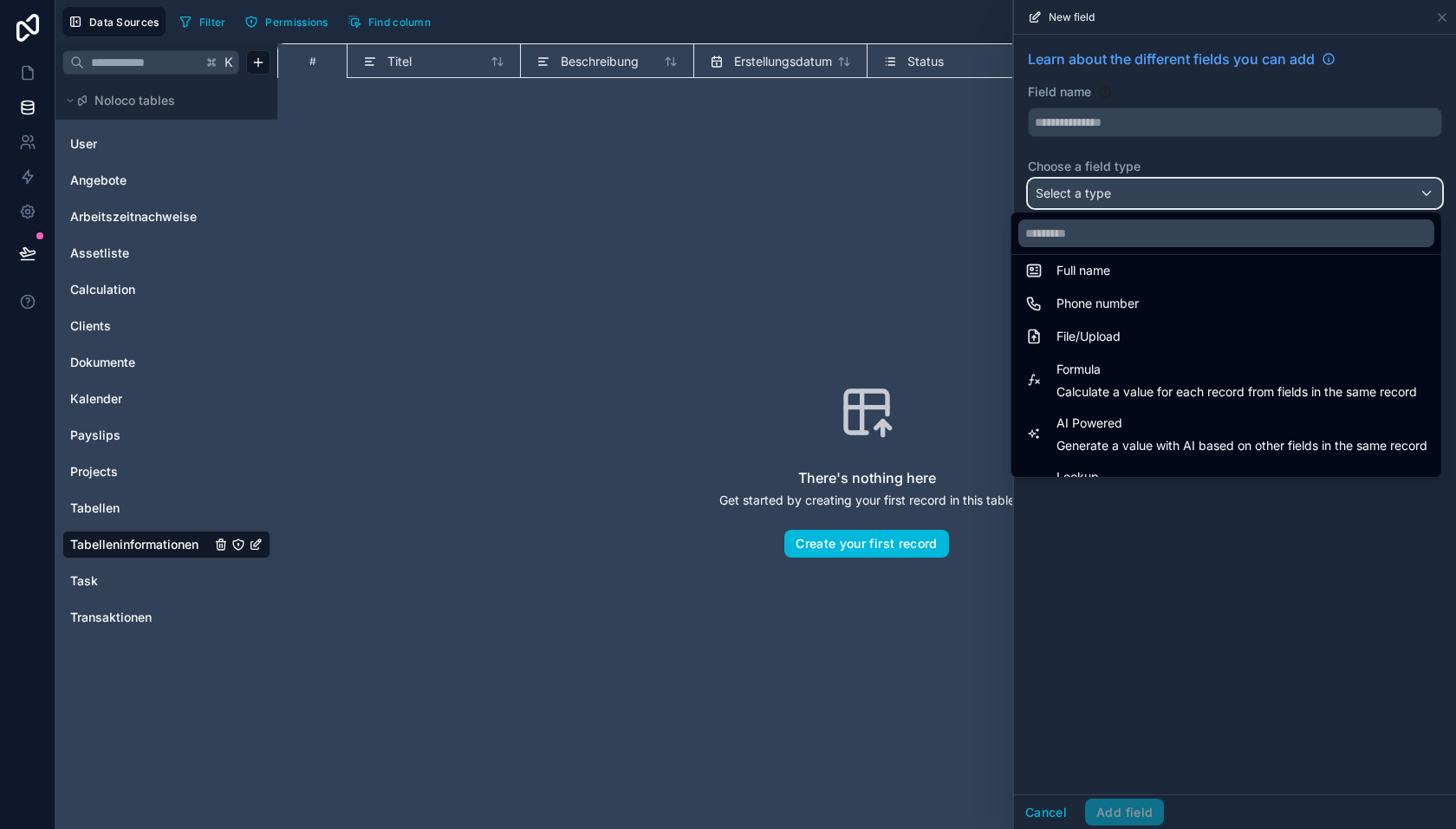
scroll to position [503, 0]
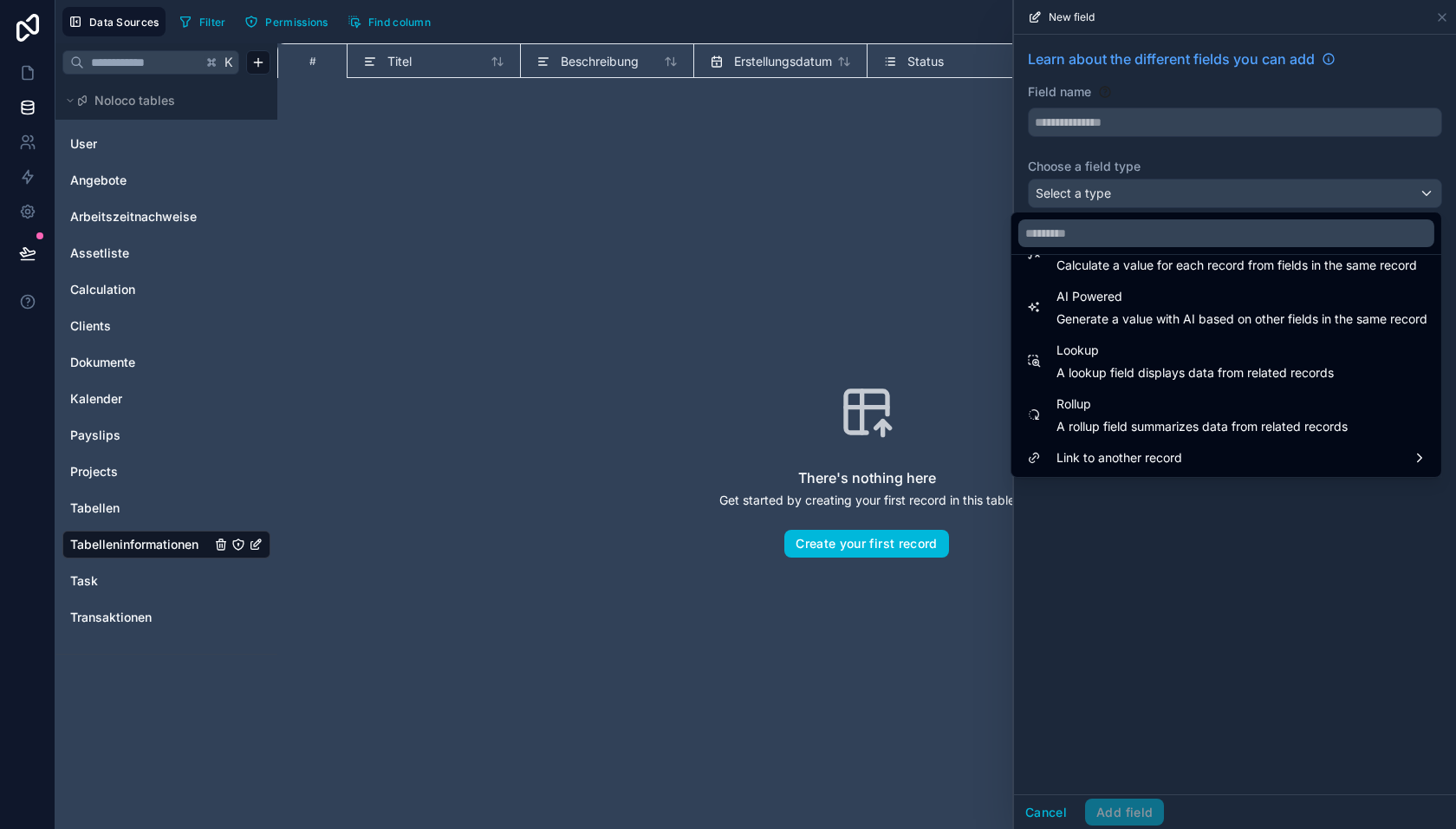
click at [1137, 453] on span "Link to another record" at bounding box center [1119, 457] width 126 height 20
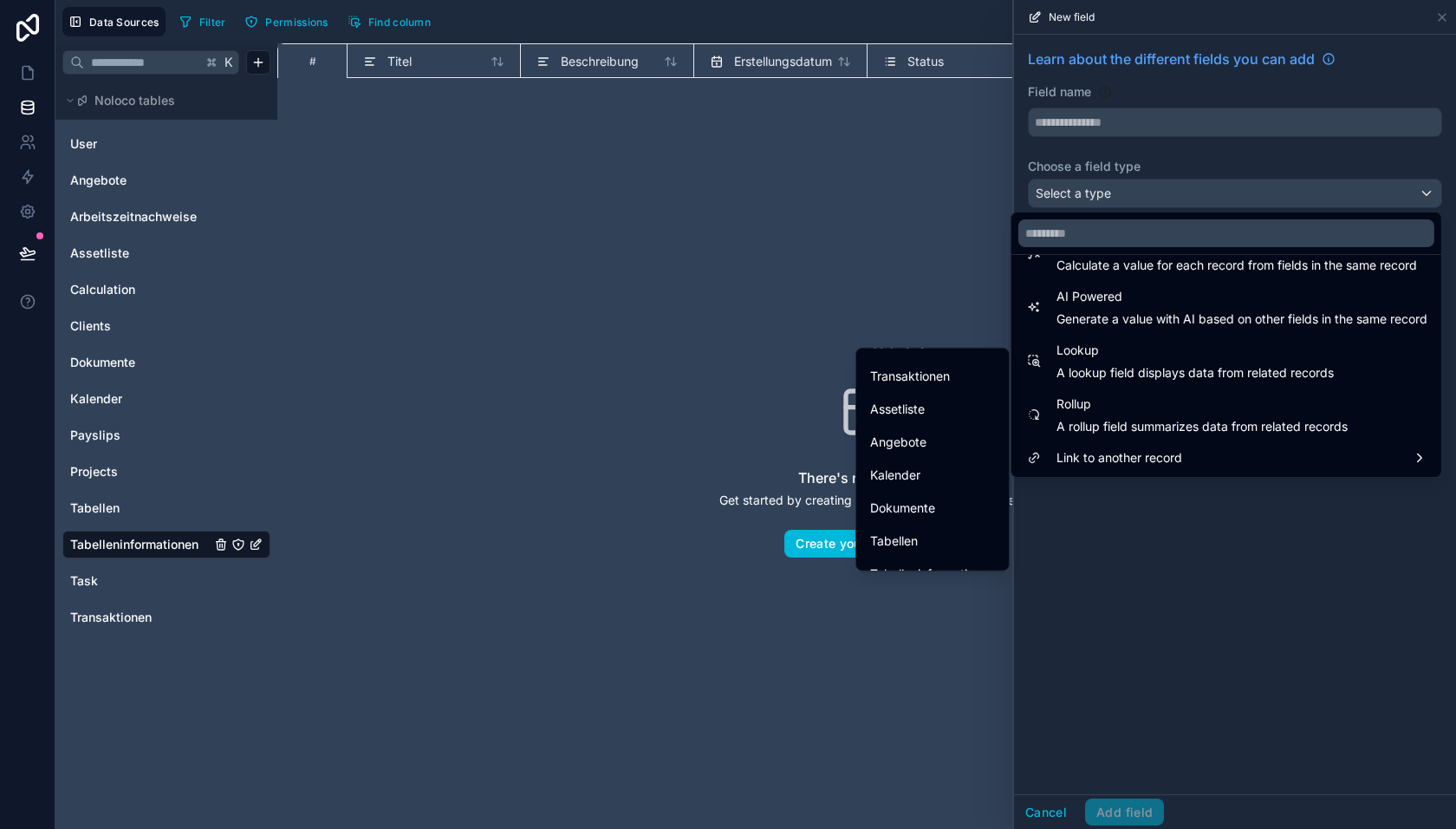
scroll to position [269, 0]
click at [918, 514] on div "Tabellen" at bounding box center [933, 519] width 125 height 20
type input "********"
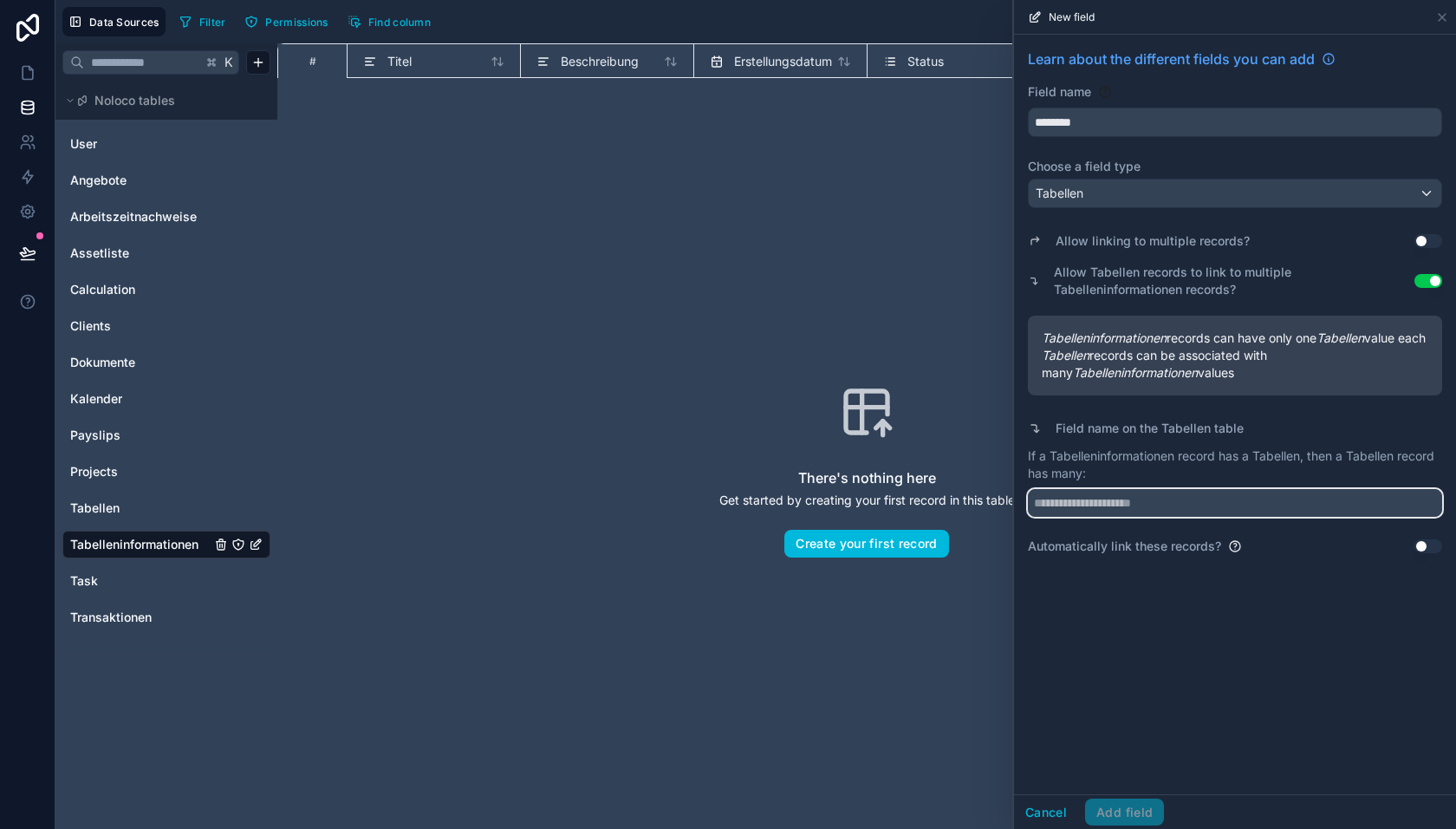
click at [1163, 515] on input "text" at bounding box center [1235, 502] width 414 height 27
click at [1128, 516] on input "**********" at bounding box center [1235, 502] width 414 height 27
type input "**********"
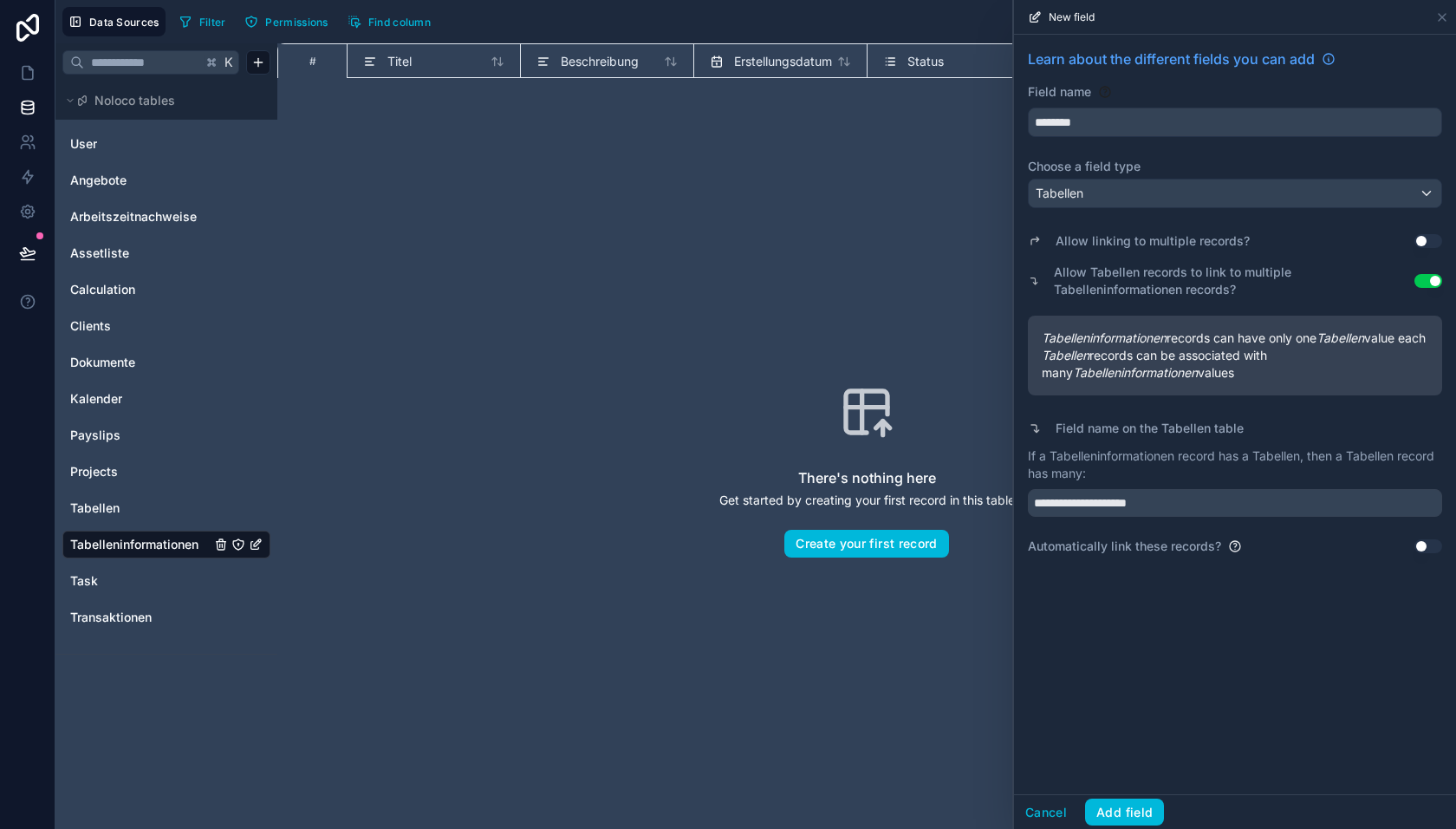
click at [1174, 655] on div "**********" at bounding box center [1235, 414] width 442 height 759
click at [1425, 553] on button "Use setting" at bounding box center [1428, 546] width 27 height 14
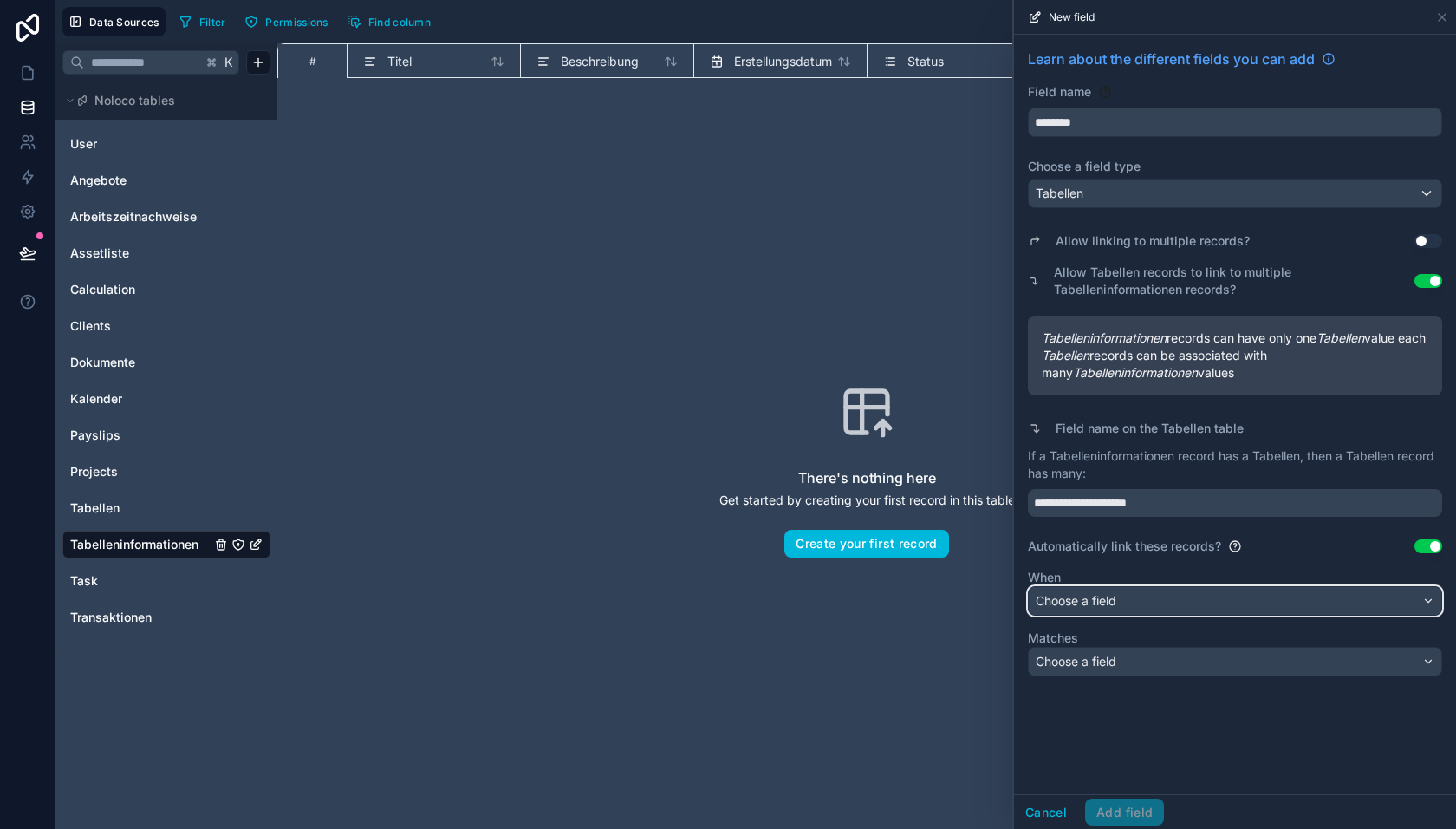
click at [1188, 615] on div "Choose a field" at bounding box center [1235, 600] width 413 height 27
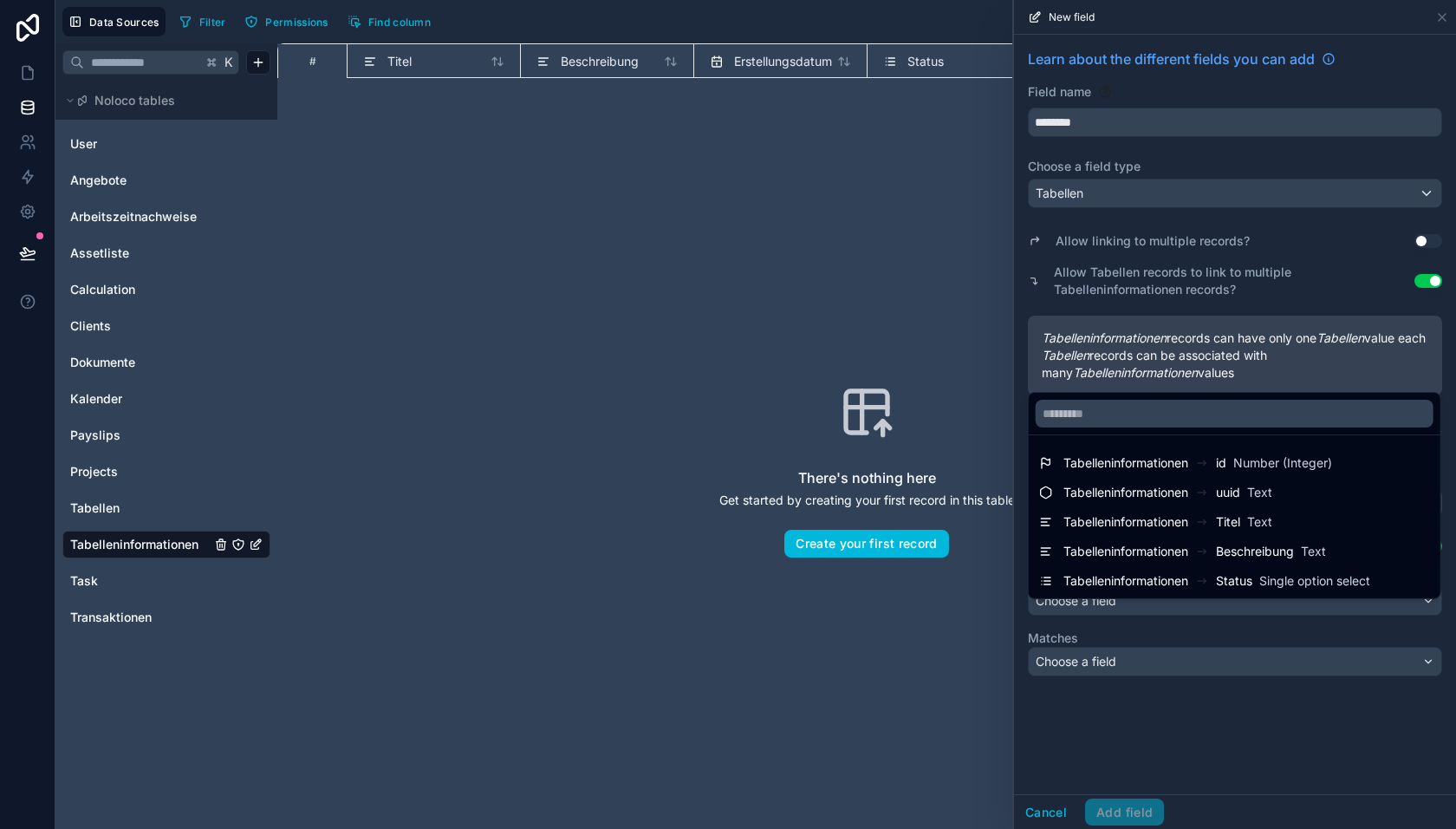
click at [1188, 621] on div at bounding box center [1235, 414] width 442 height 829
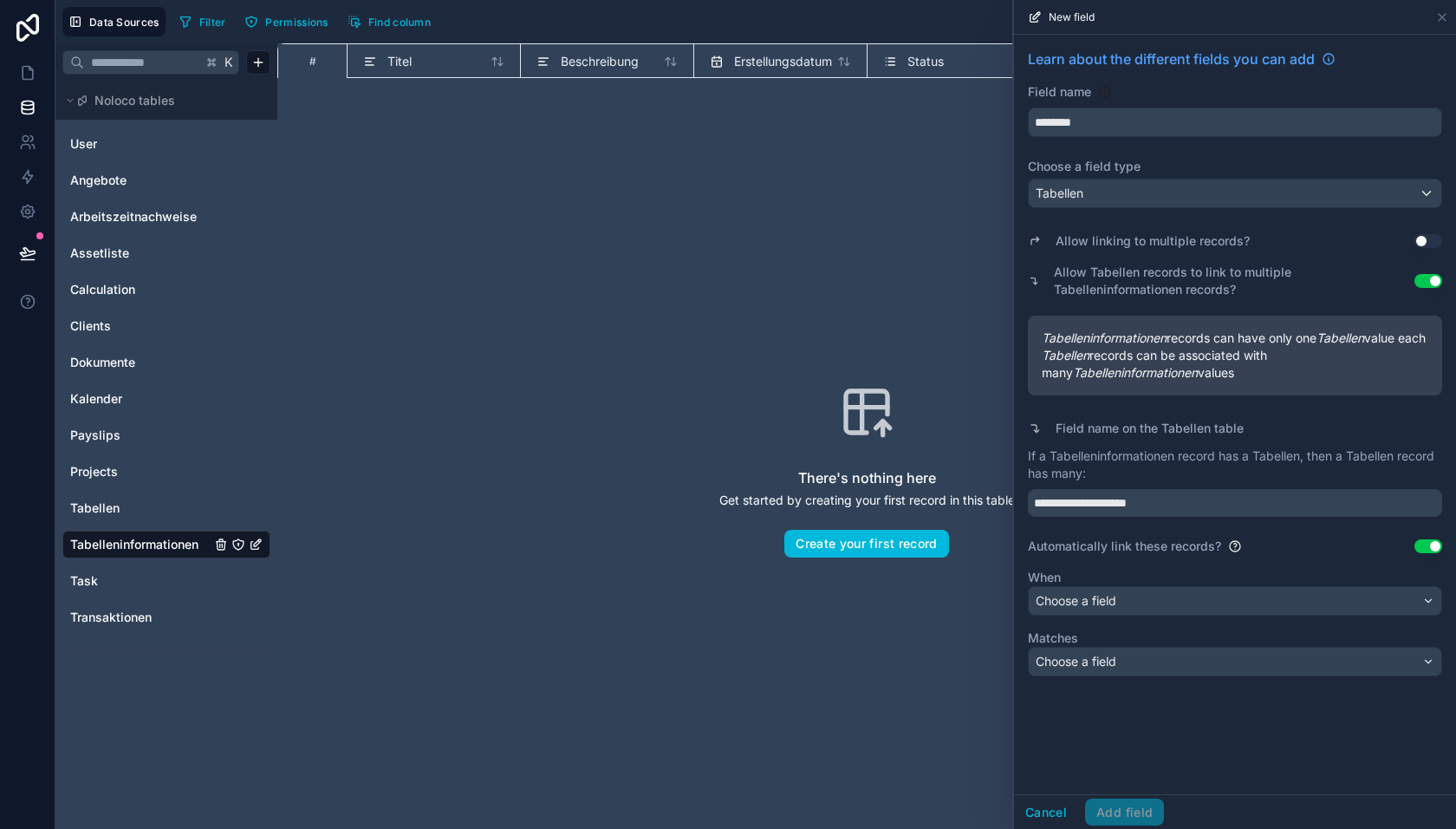
click at [1429, 553] on button "Use setting" at bounding box center [1428, 546] width 27 height 14
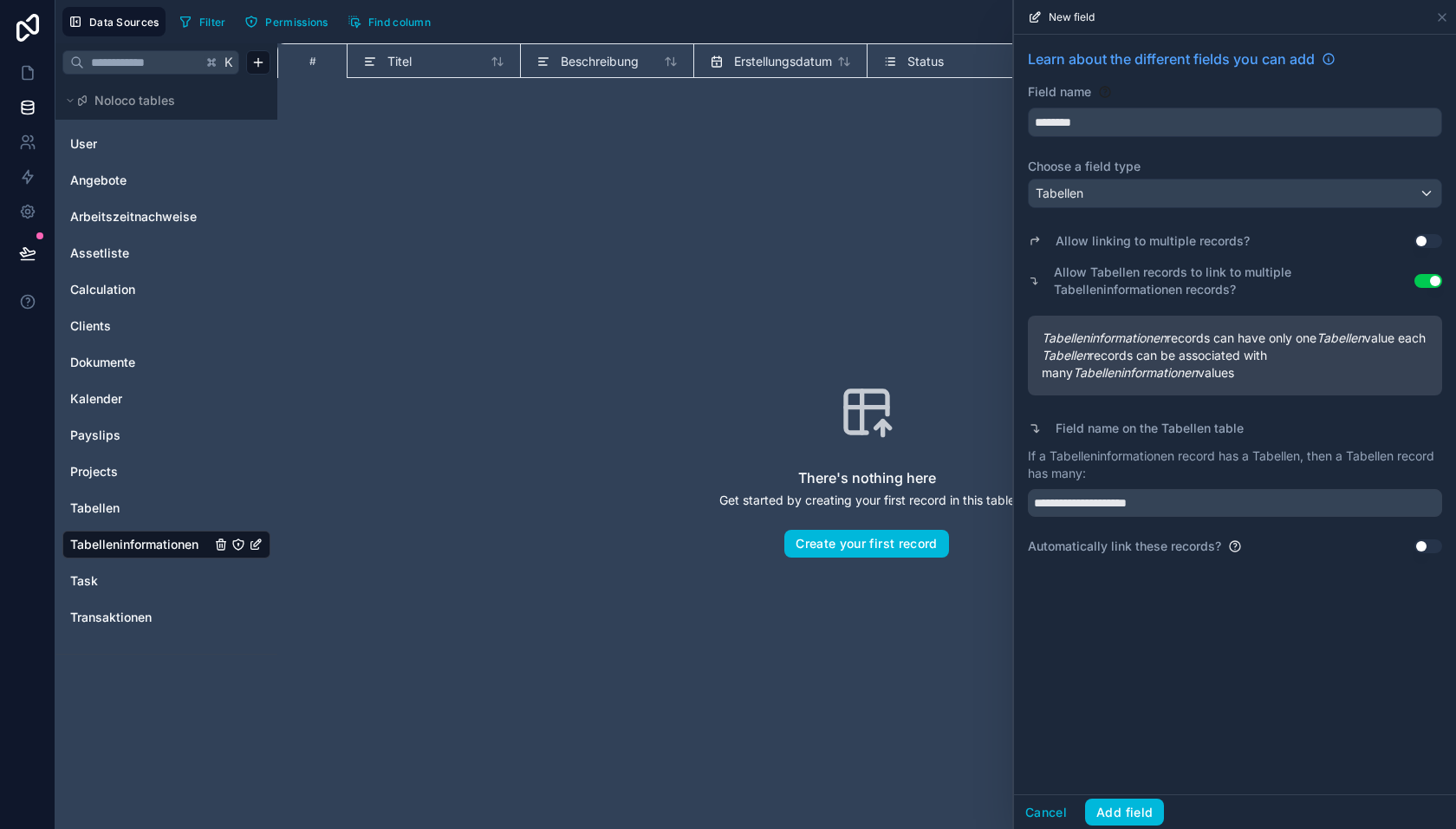
click at [1422, 238] on button "Use setting" at bounding box center [1428, 241] width 27 height 14
click at [1107, 125] on input "********" at bounding box center [1235, 121] width 413 height 27
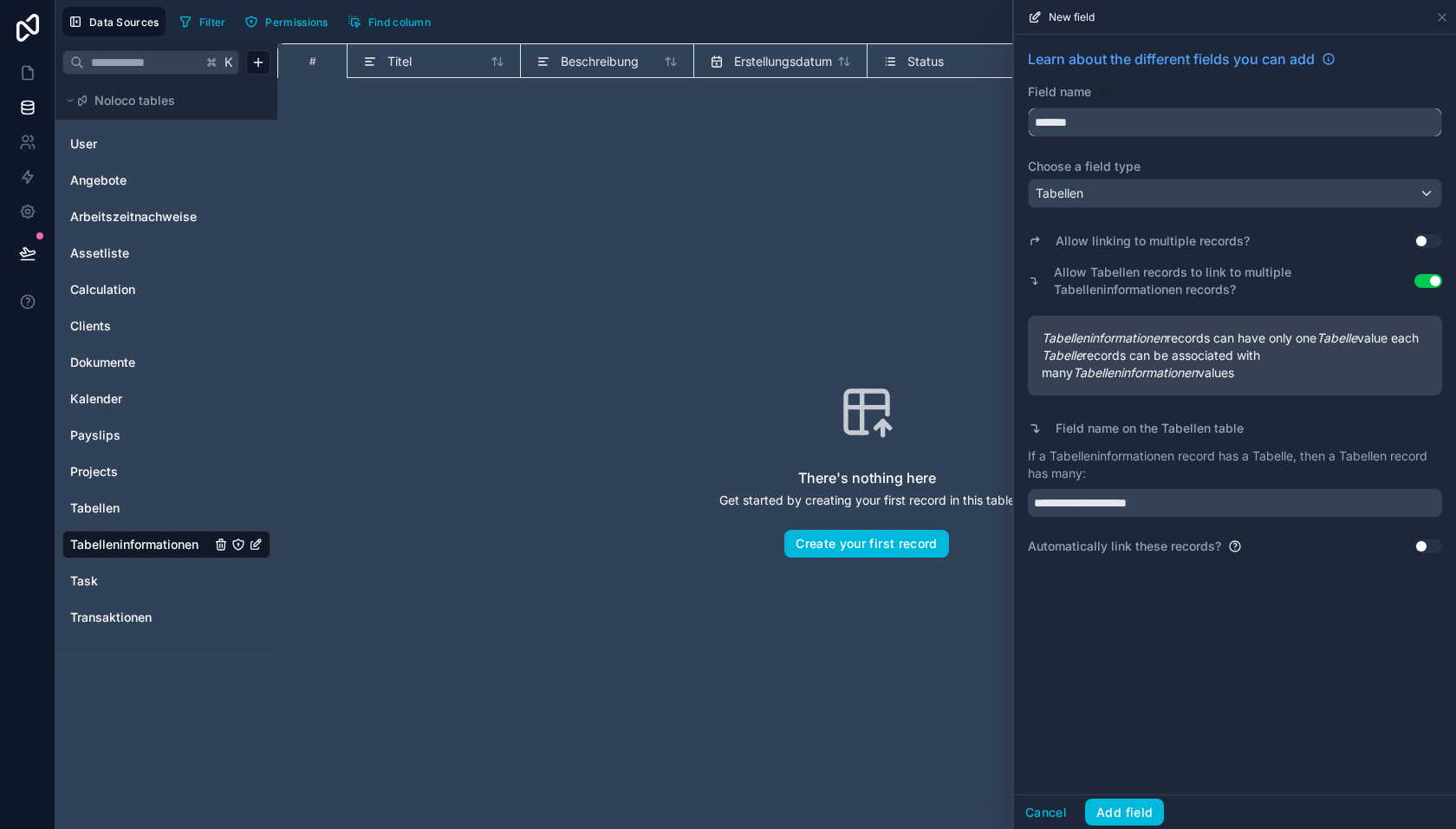
type input "*******"
click at [1127, 816] on button "Add field" at bounding box center [1124, 811] width 79 height 27
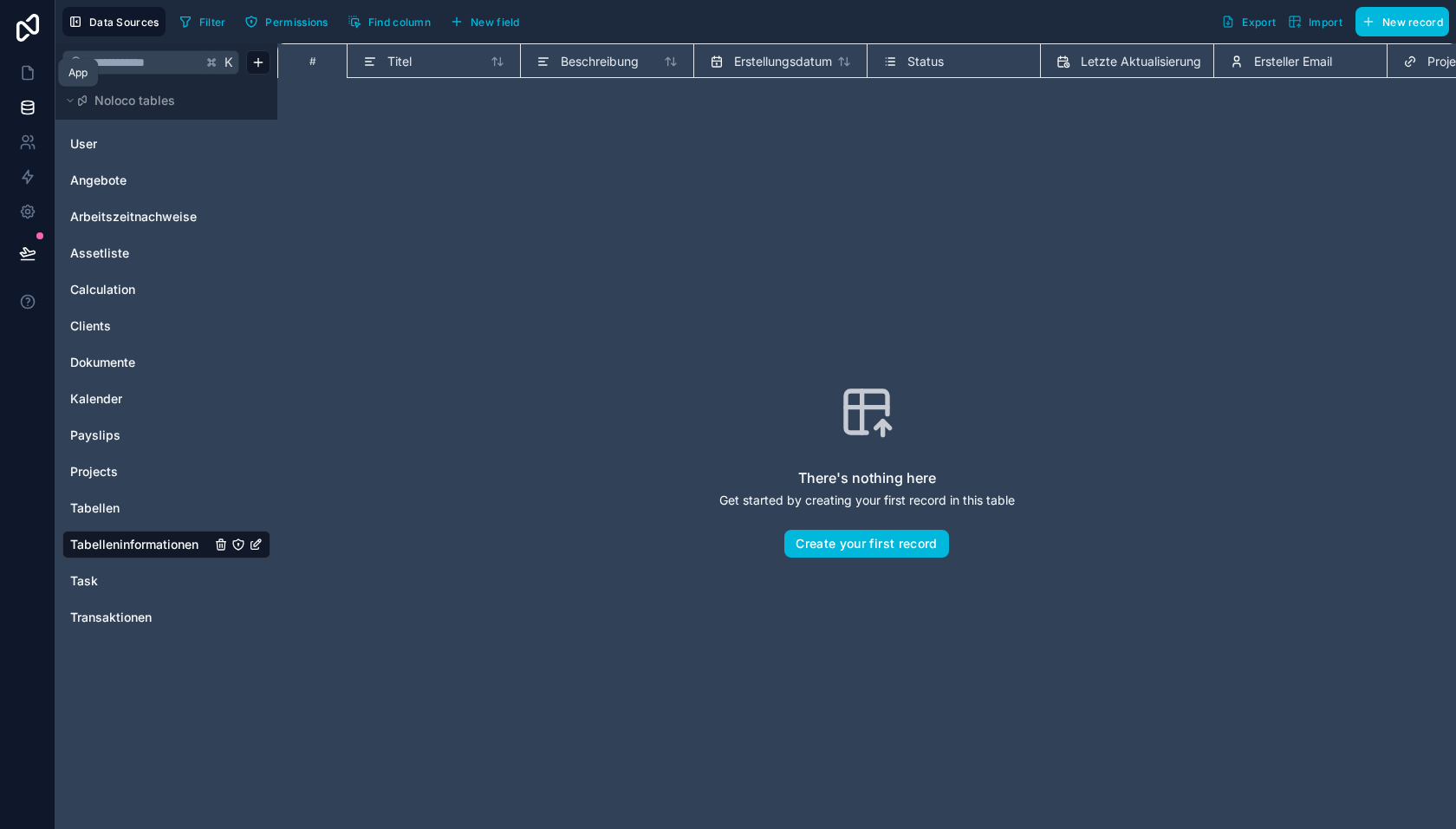
click at [28, 71] on icon at bounding box center [28, 73] width 18 height 18
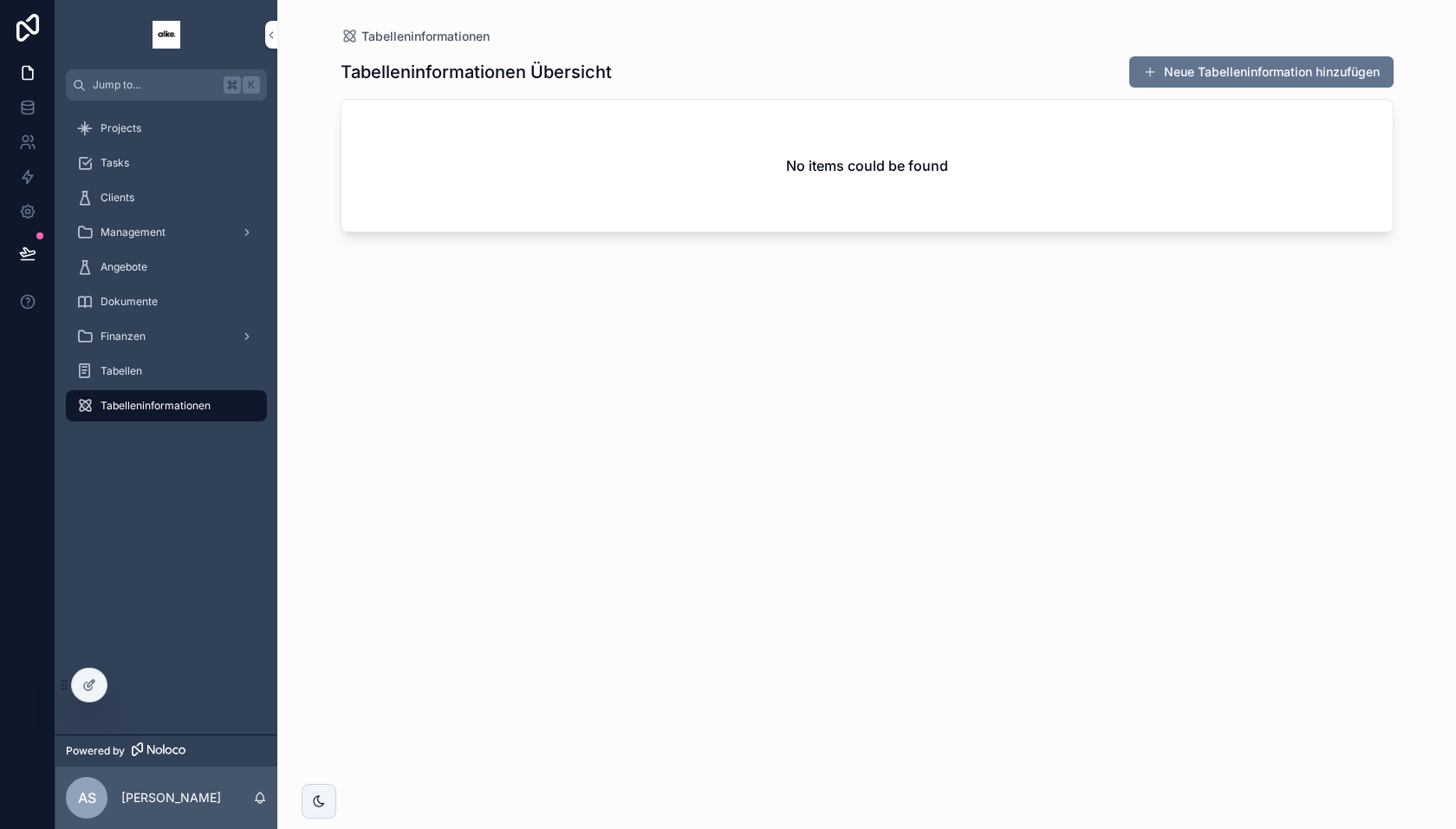
click at [84, 679] on icon at bounding box center [89, 685] width 14 height 14
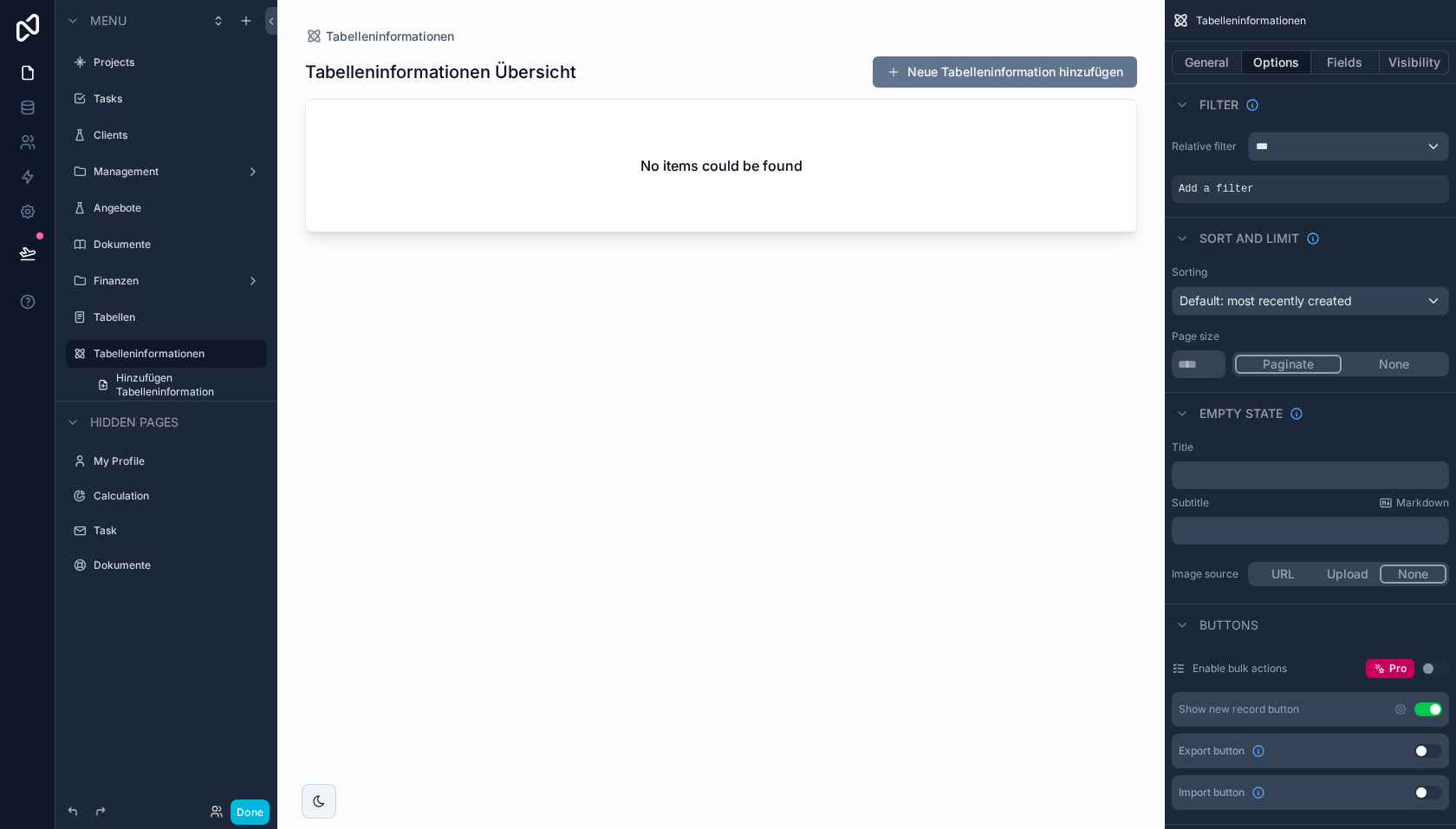
click at [0, 0] on icon "scrollable content" at bounding box center [0, 0] width 0 height 0
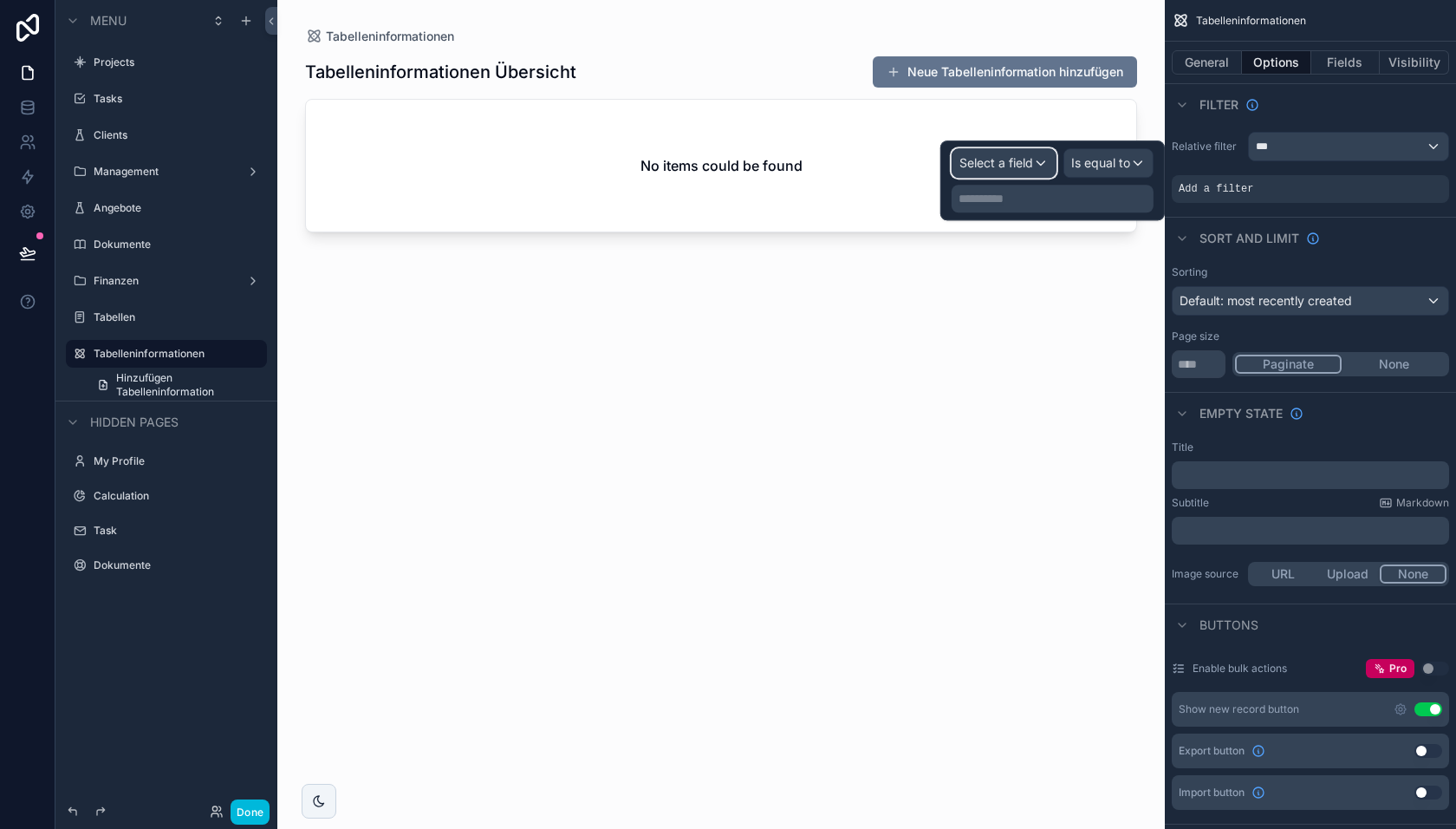
click at [1010, 164] on span "Select a field" at bounding box center [995, 162] width 74 height 15
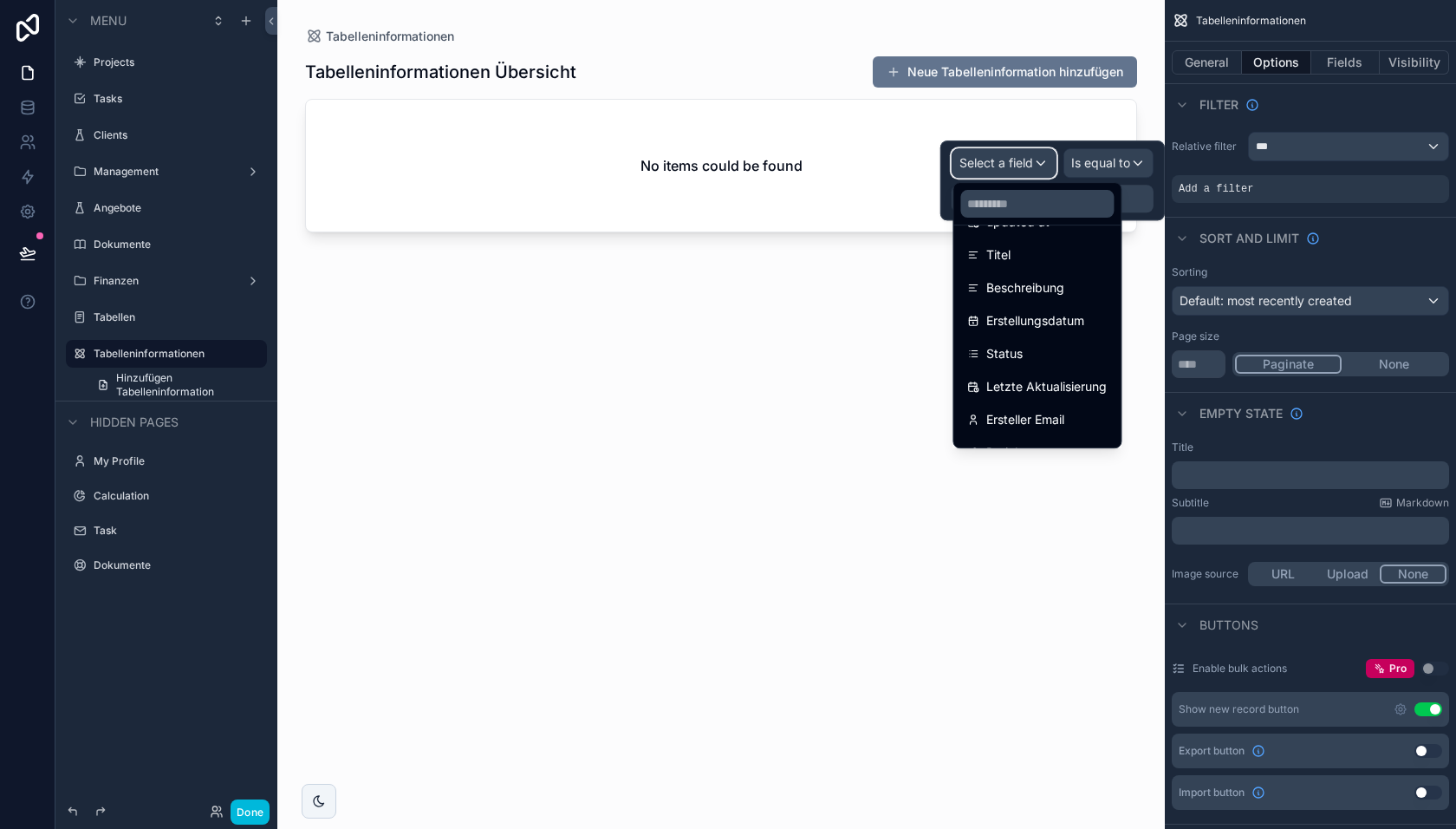
scroll to position [188, 0]
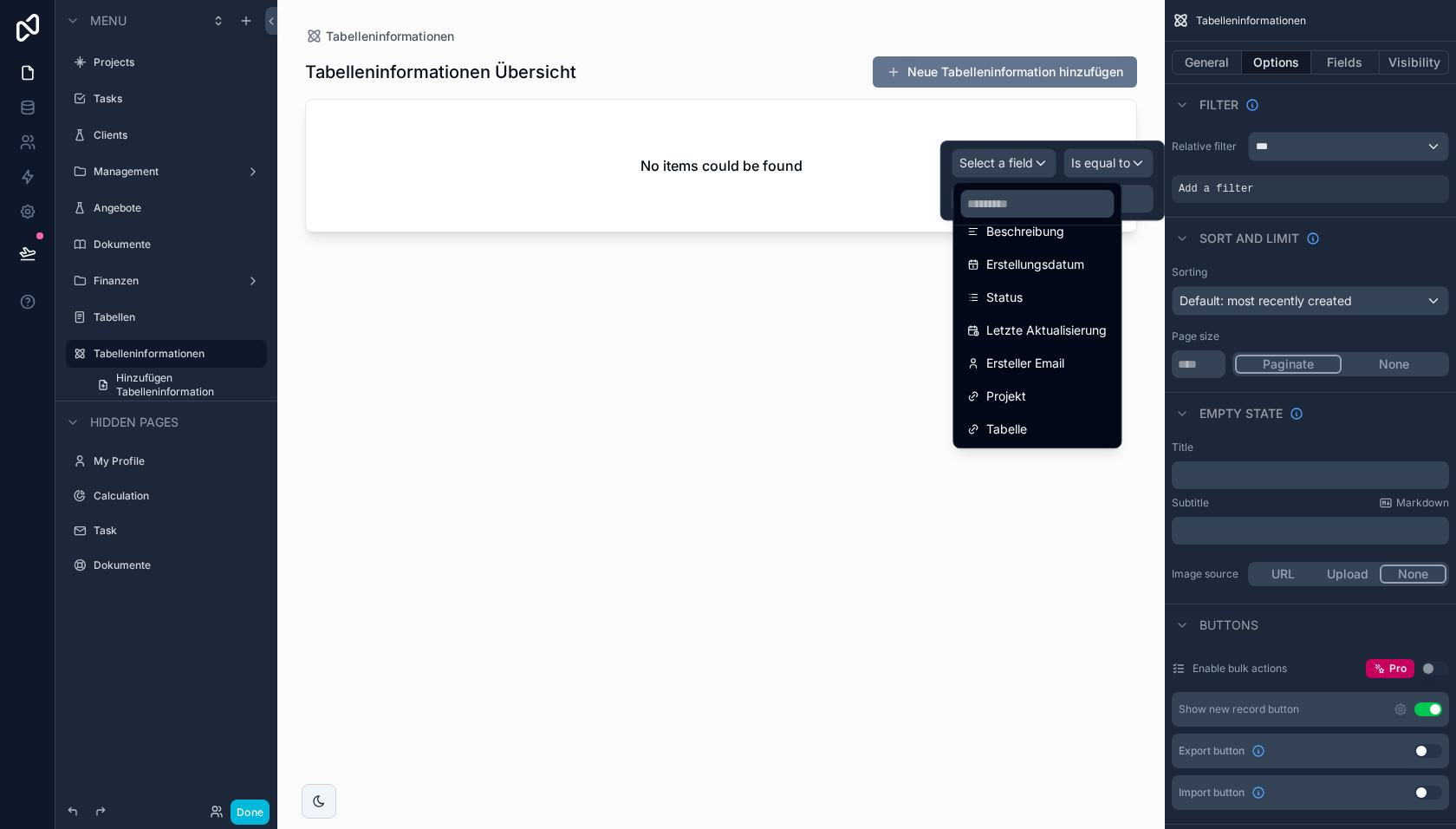
click at [1026, 429] on span "Tabelle" at bounding box center [1007, 429] width 41 height 20
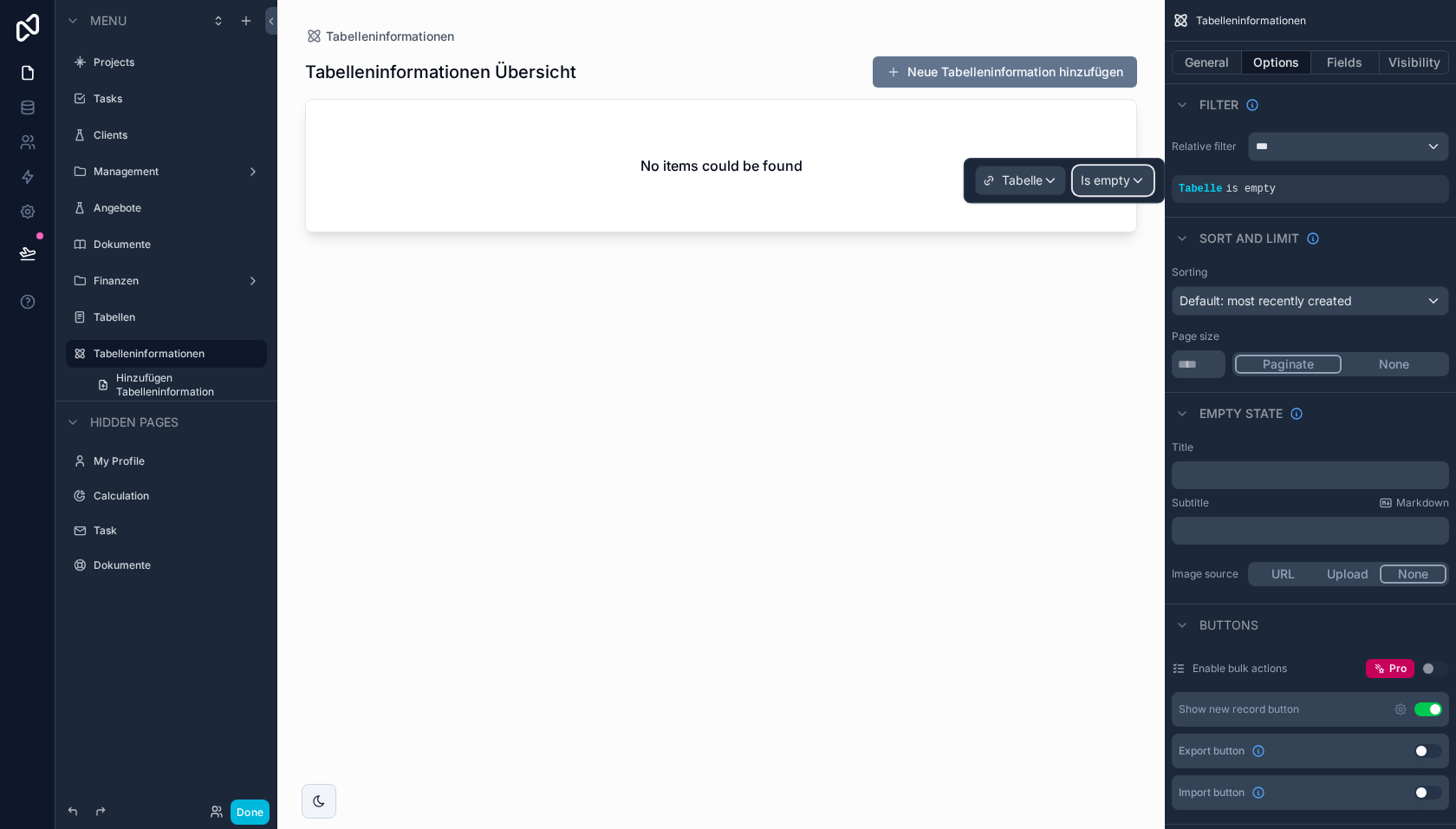
click at [1113, 181] on span "Is empty" at bounding box center [1106, 181] width 50 height 18
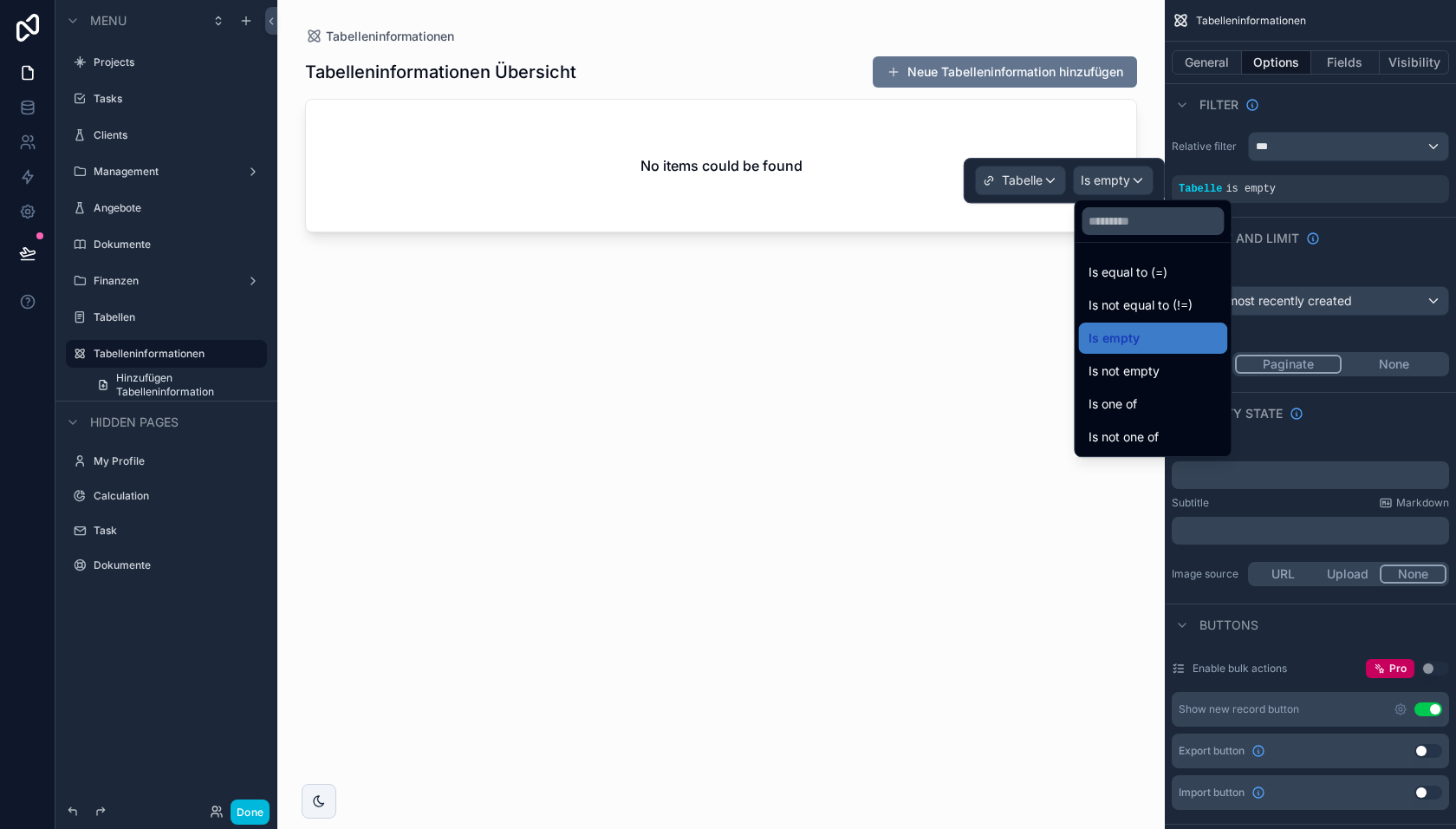
click at [1127, 273] on span "Is equal to (=)" at bounding box center [1127, 272] width 79 height 20
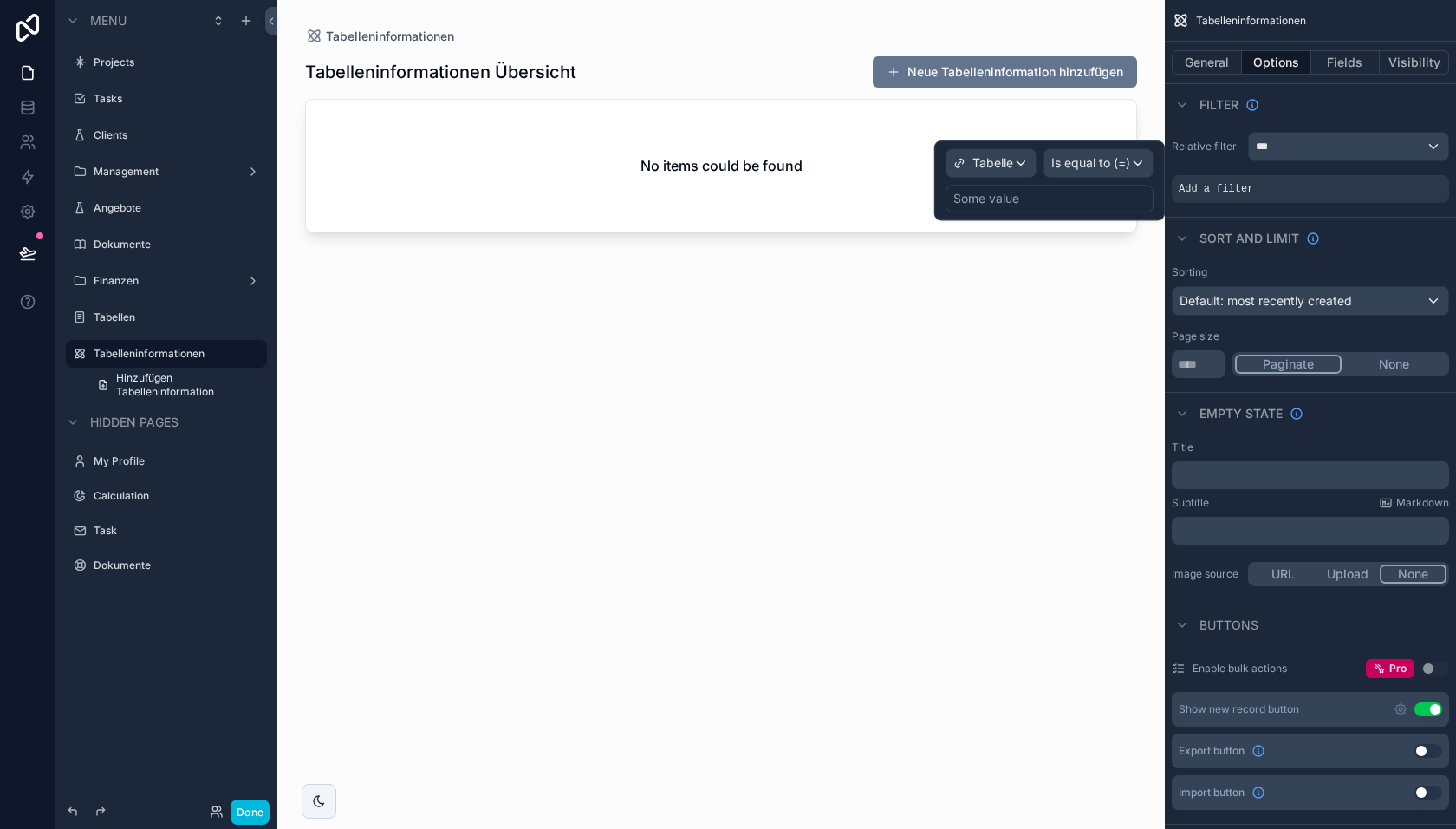
click at [1033, 198] on div "Some value" at bounding box center [1049, 198] width 208 height 27
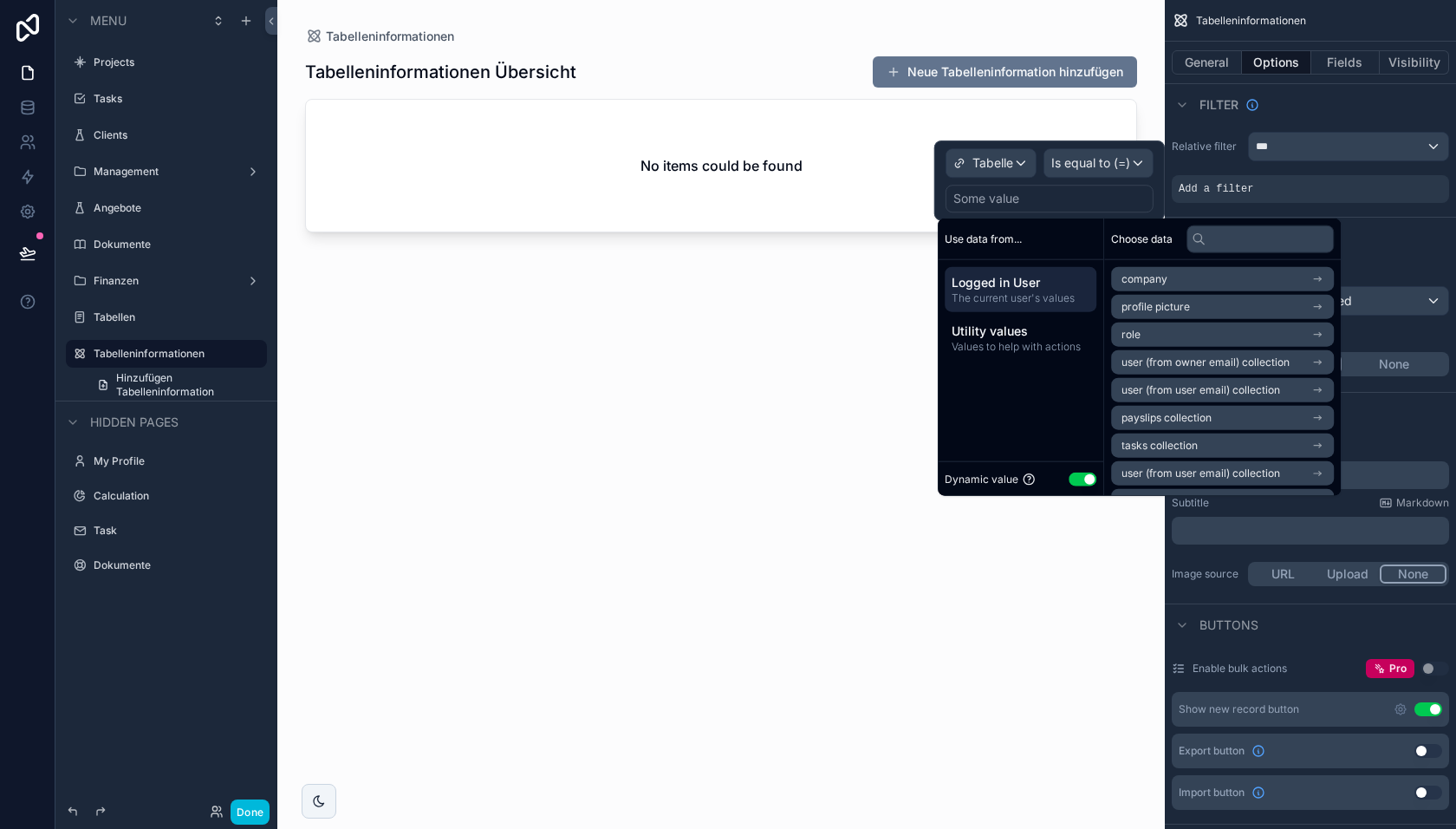
click at [833, 347] on div "scrollable content" at bounding box center [721, 404] width 887 height 808
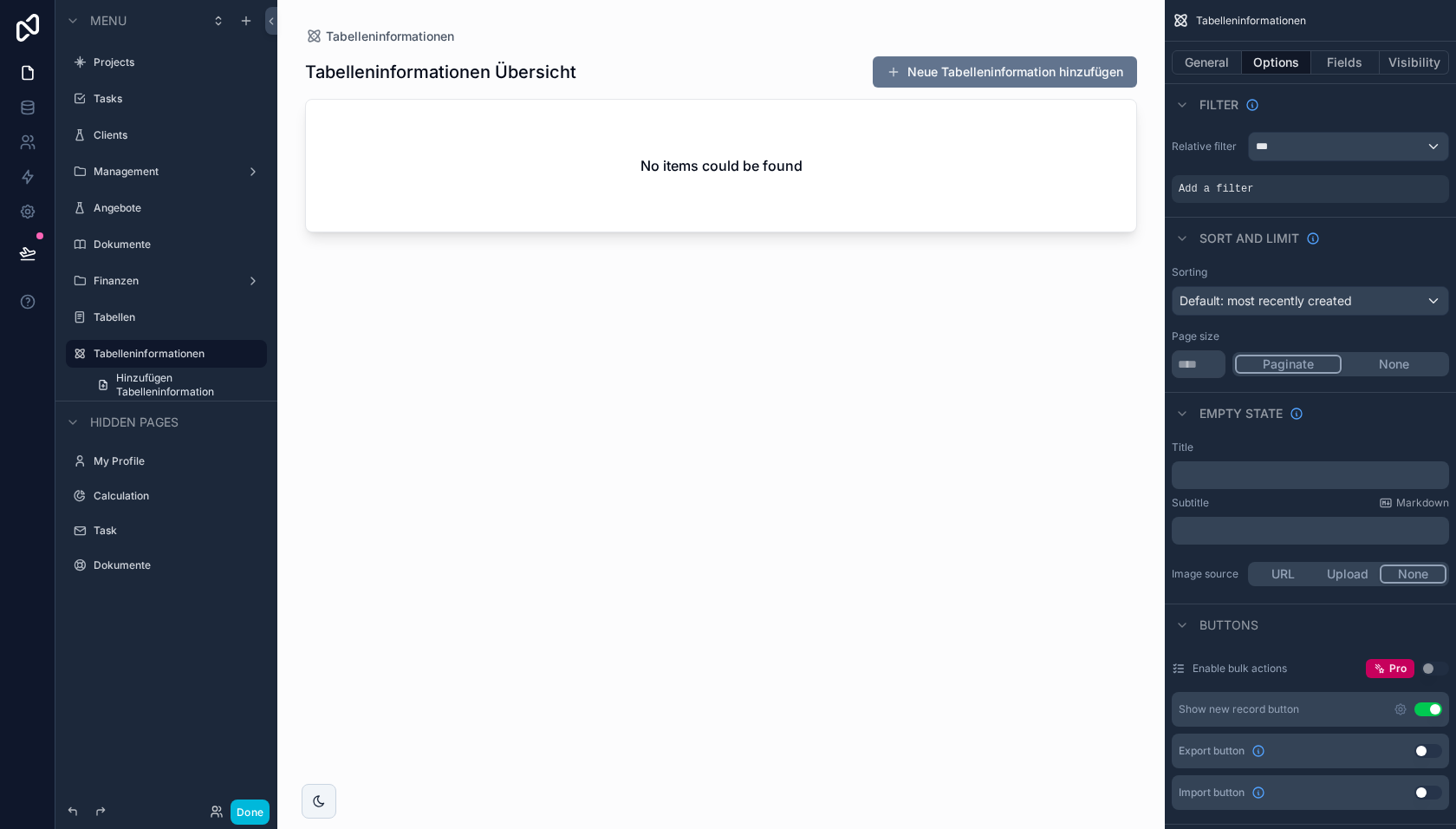
click at [166, 322] on label "Tabellen" at bounding box center [175, 317] width 163 height 14
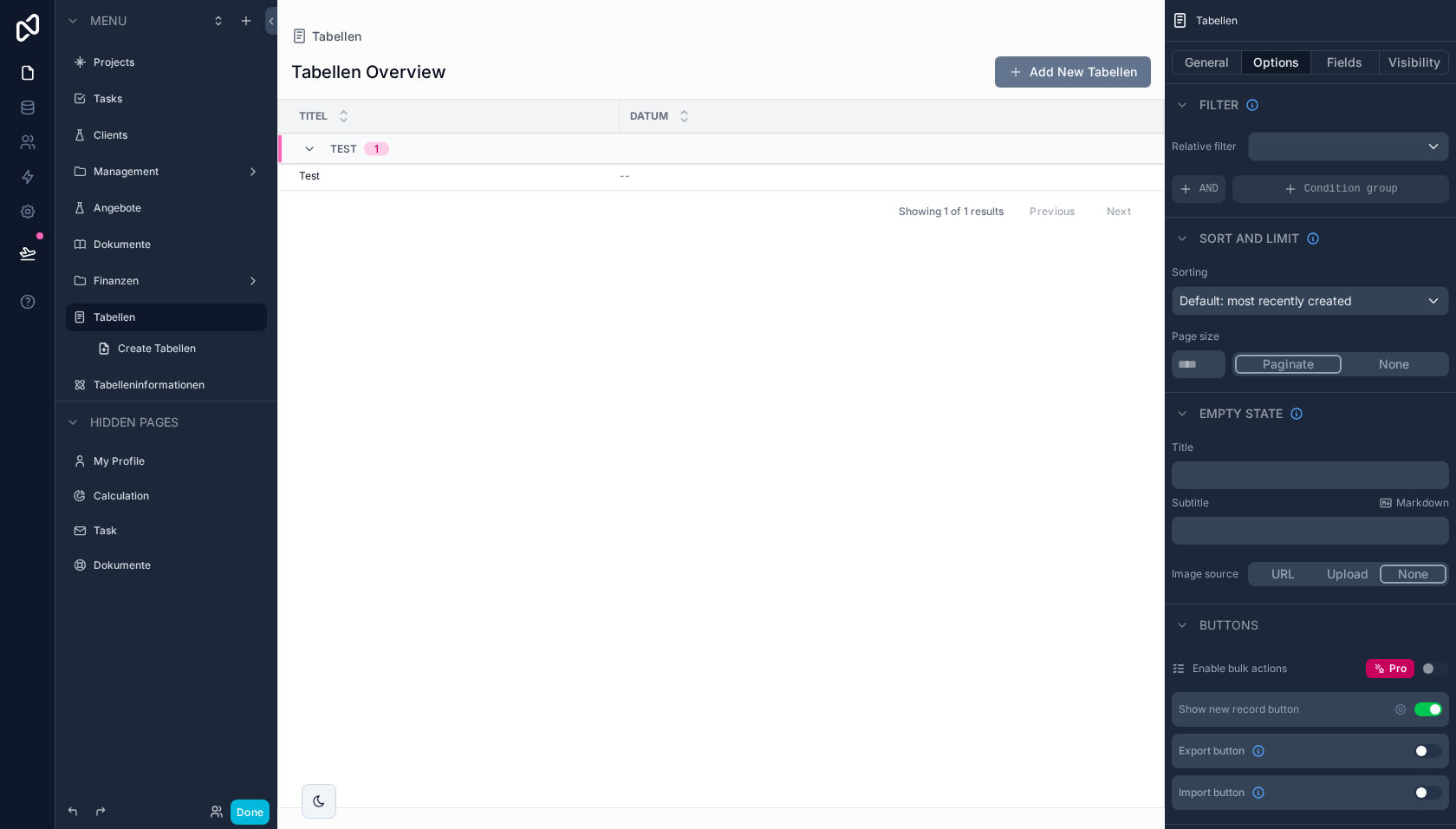
click at [490, 177] on div "scrollable content" at bounding box center [721, 414] width 887 height 829
click at [394, 177] on div "Test Test" at bounding box center [454, 176] width 310 height 14
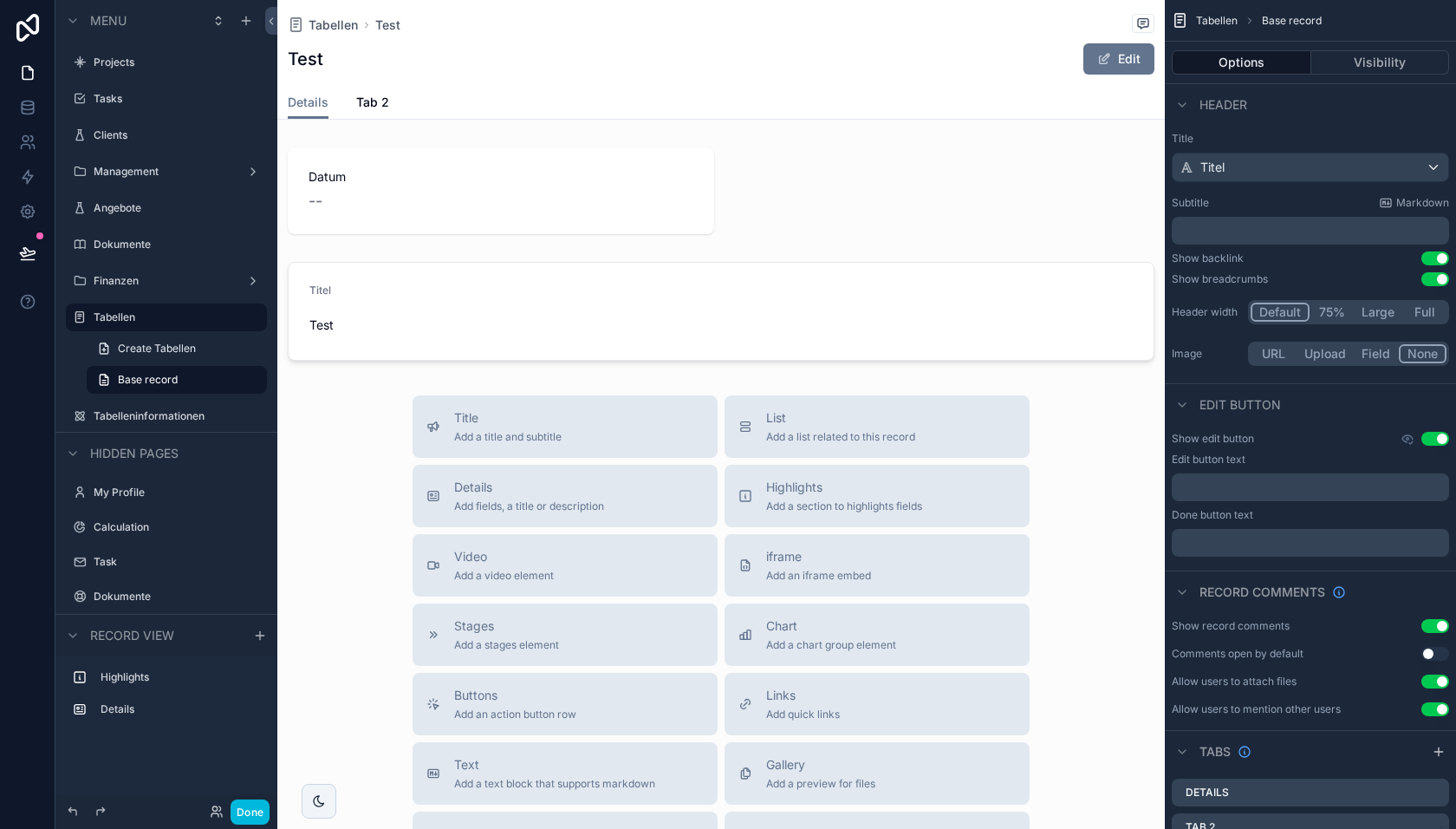
click at [502, 202] on div "scrollable content" at bounding box center [721, 191] width 887 height 101
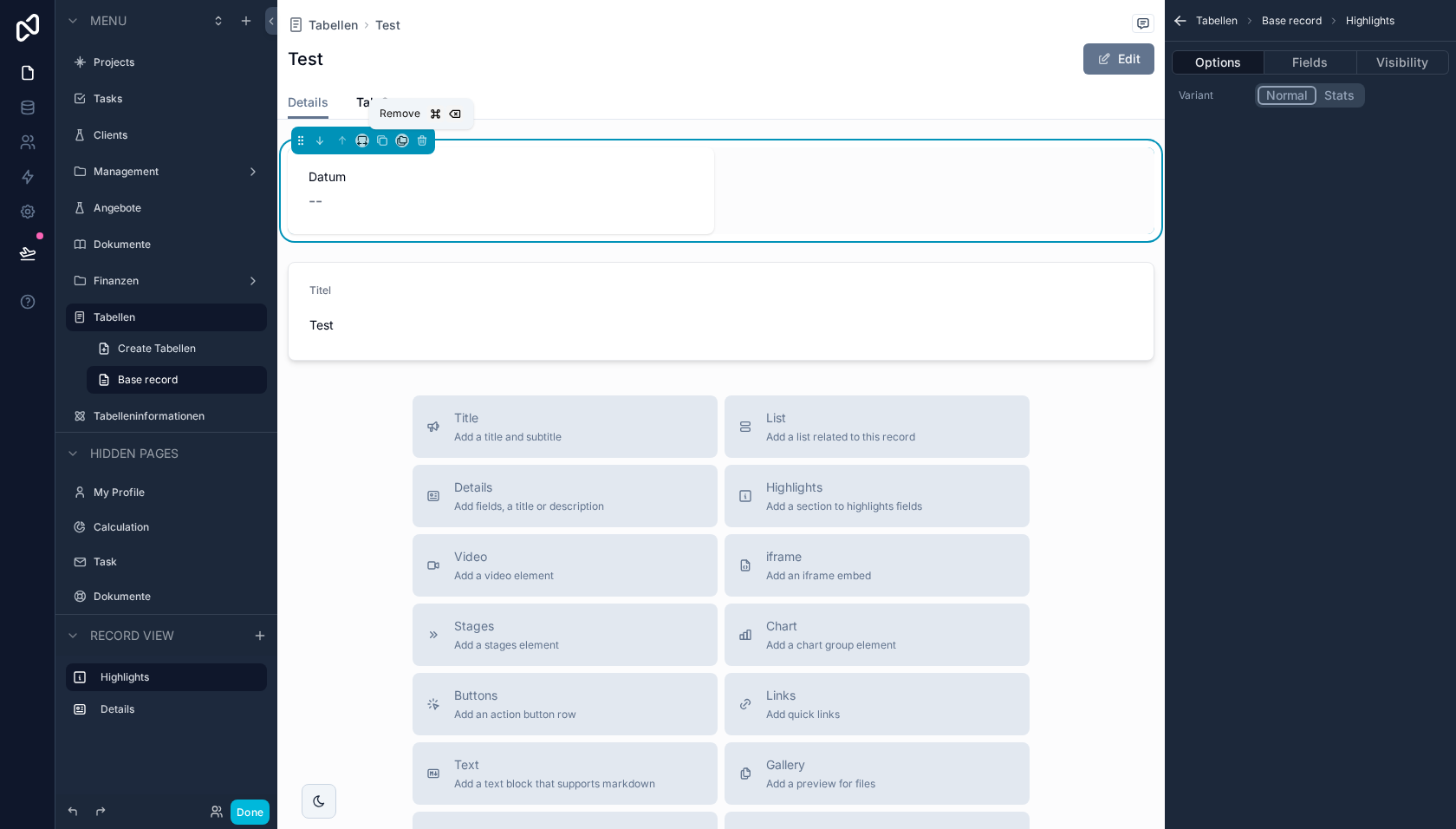
click at [418, 141] on icon "scrollable content" at bounding box center [422, 141] width 12 height 12
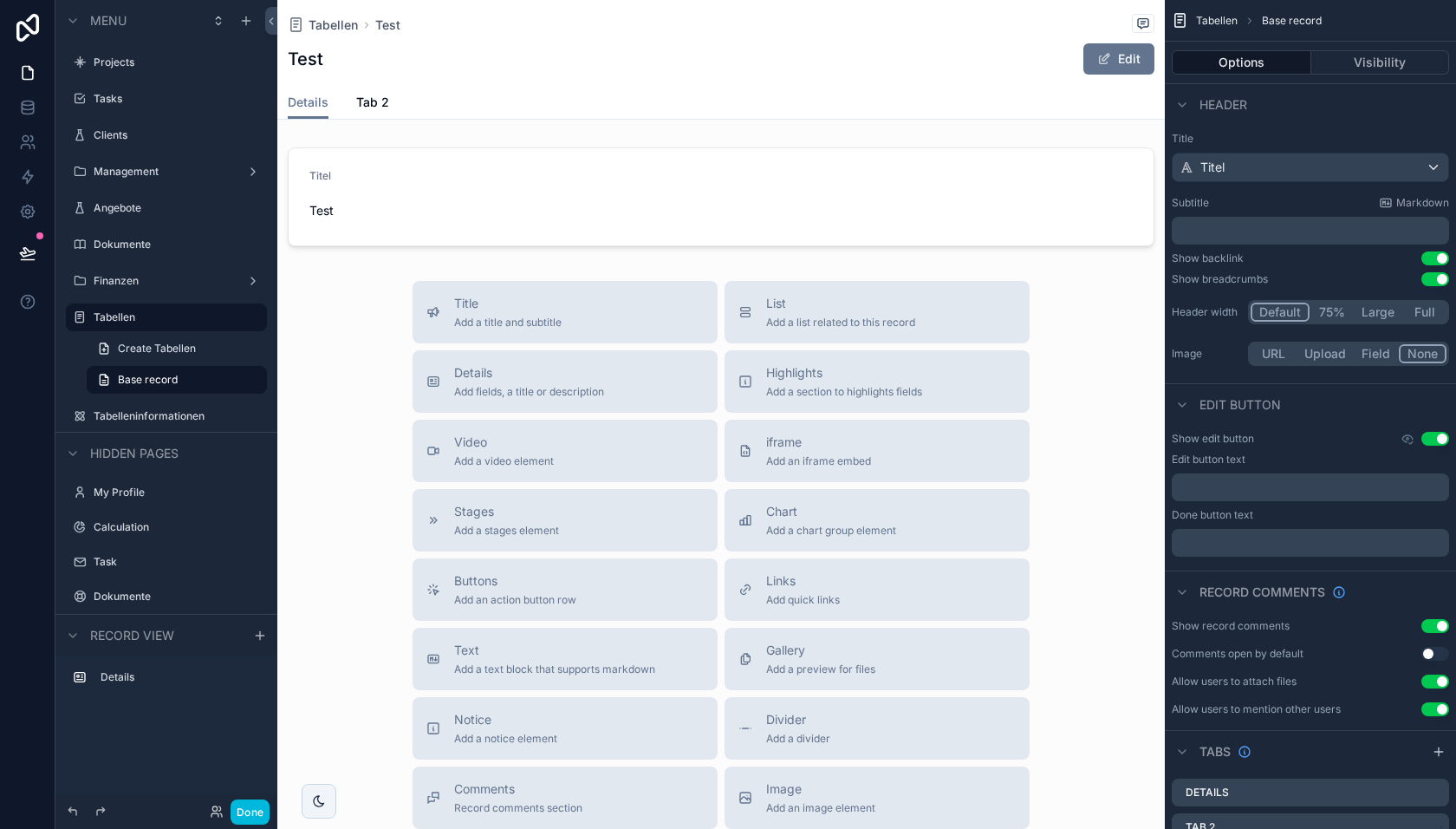
click at [428, 196] on div "scrollable content" at bounding box center [721, 197] width 887 height 112
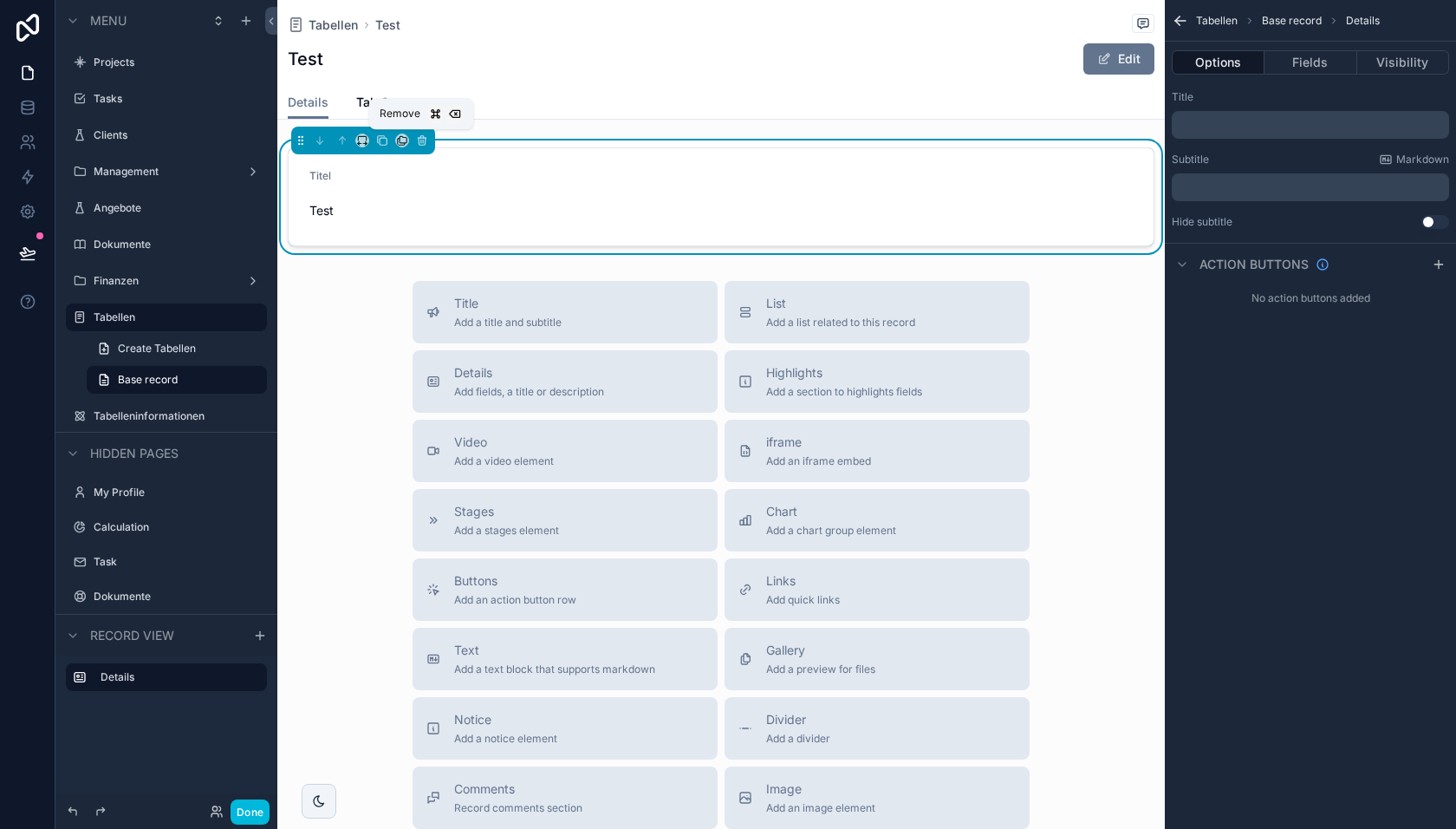
click at [419, 143] on icon "scrollable content" at bounding box center [422, 142] width 7 height 7
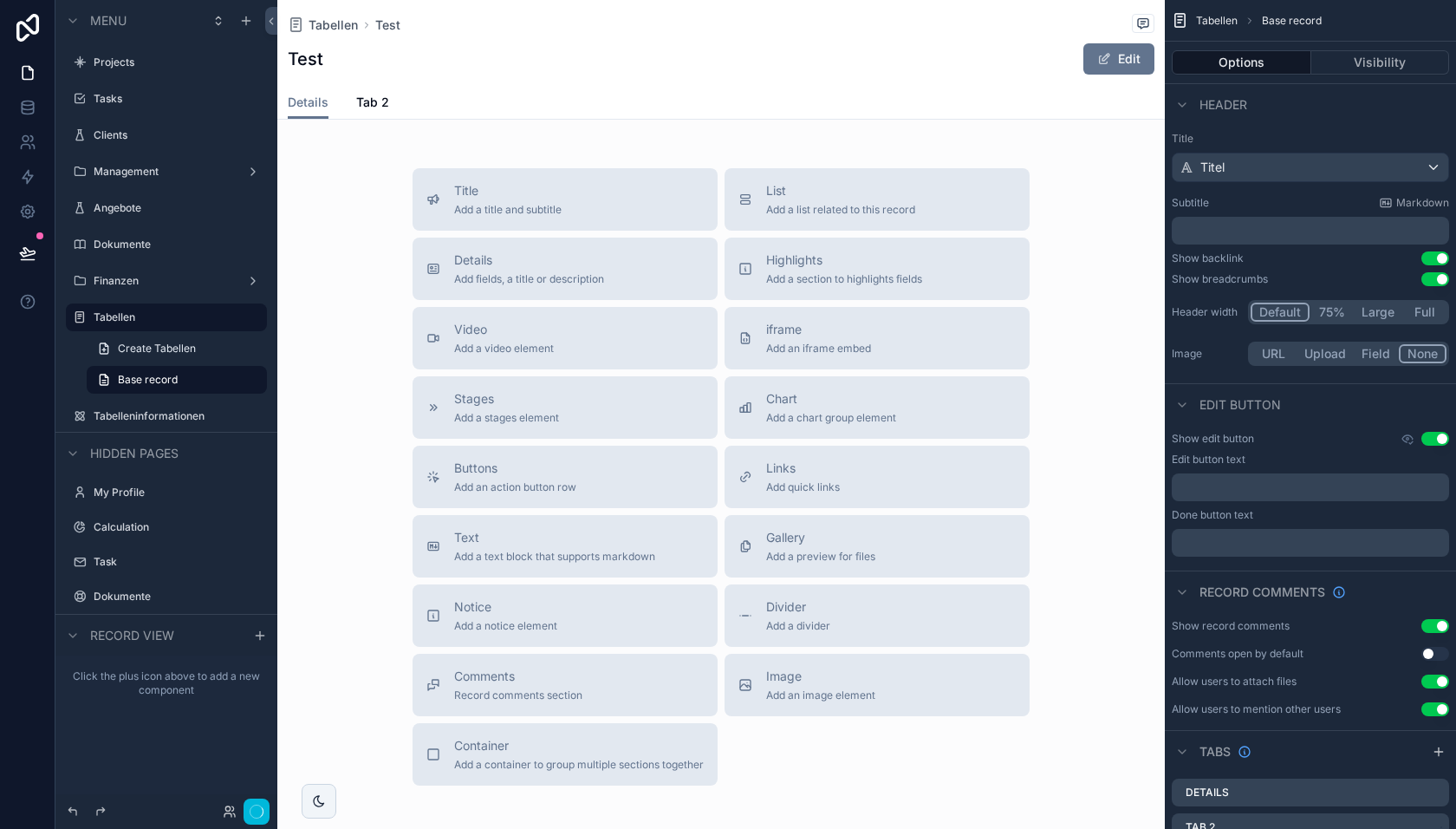
click at [368, 103] on span "Tab 2" at bounding box center [372, 103] width 33 height 18
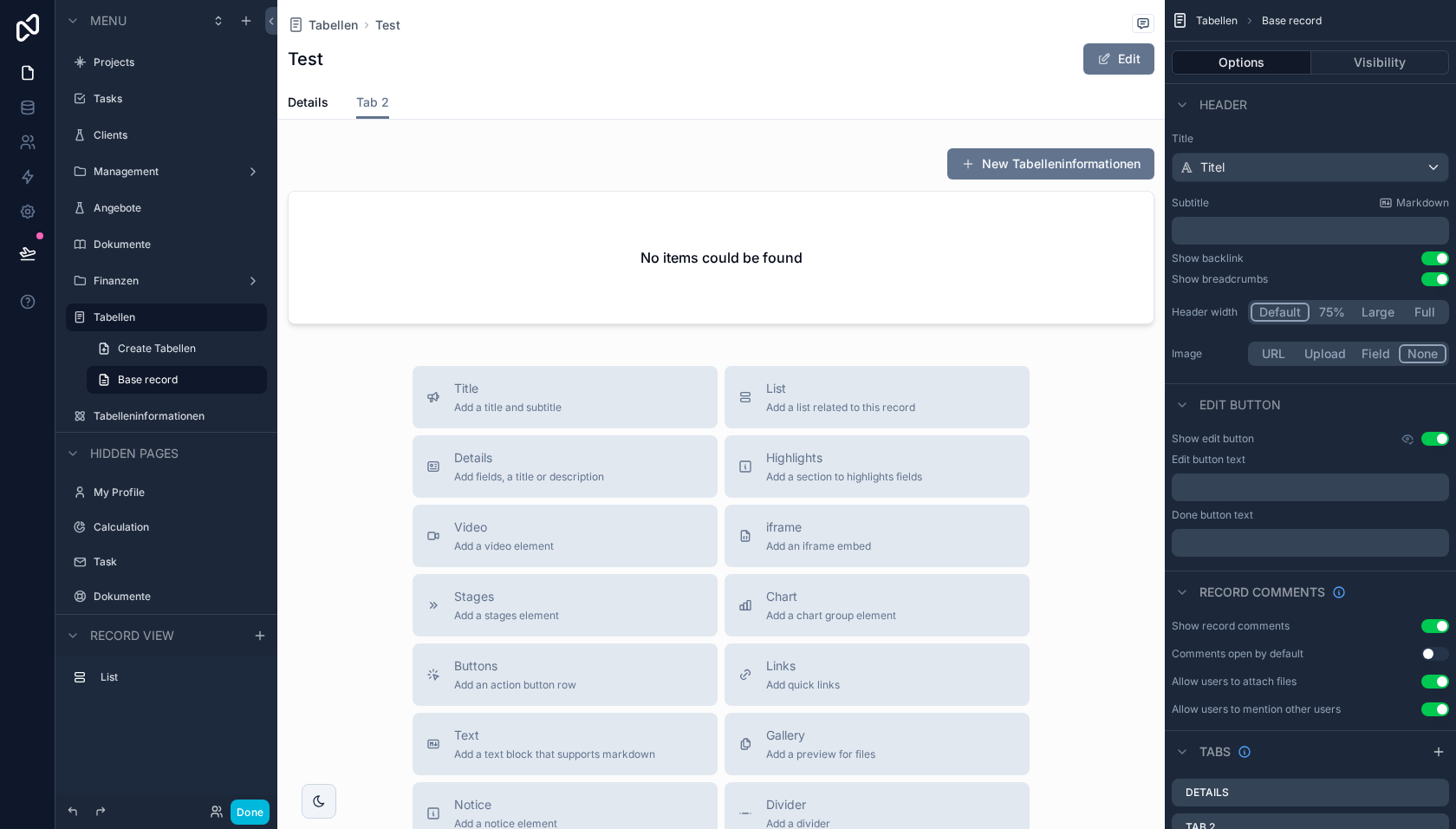
click at [326, 98] on span "Details" at bounding box center [308, 103] width 41 height 18
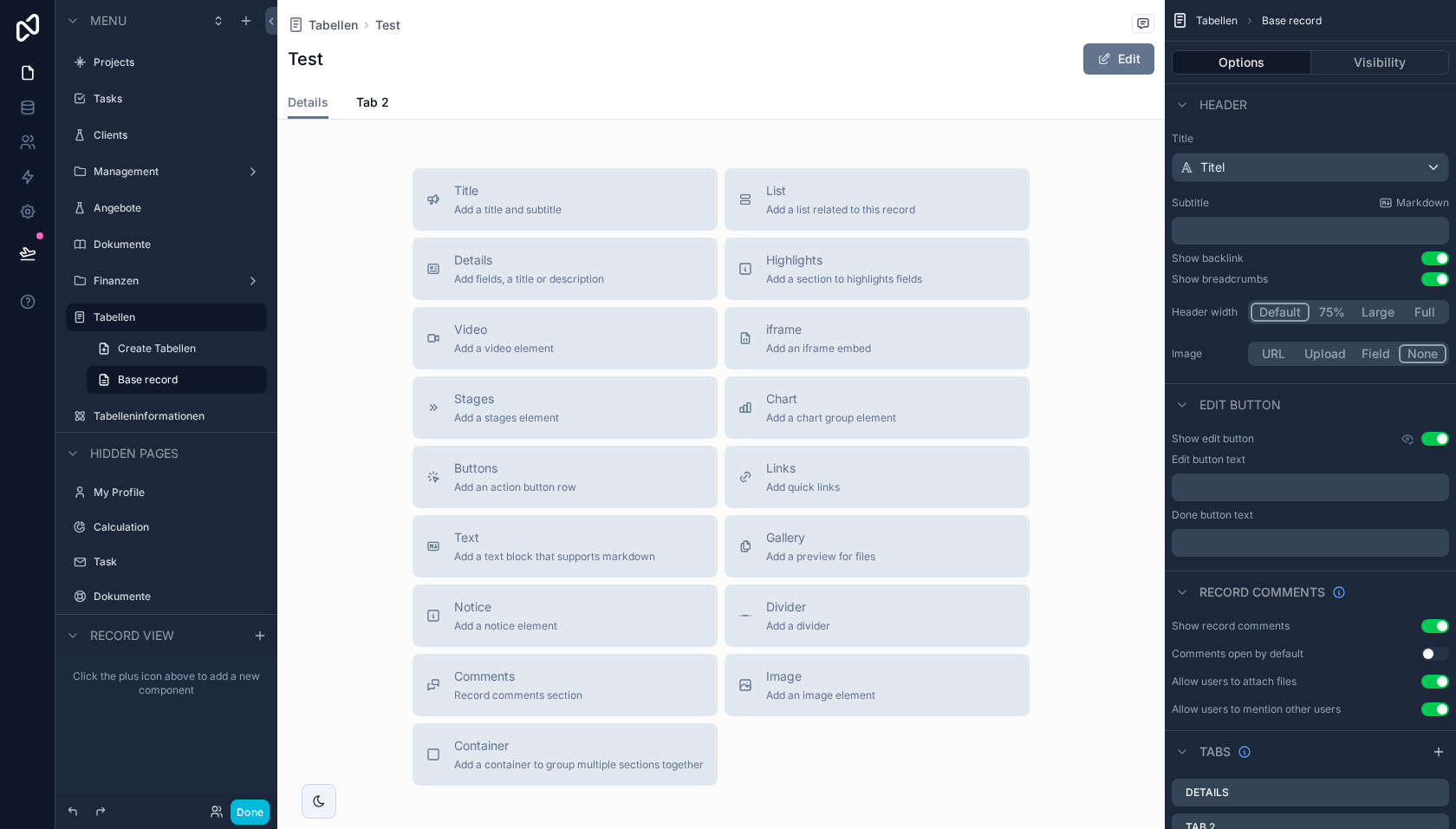
click at [580, 50] on div "Test Edit" at bounding box center [721, 58] width 867 height 33
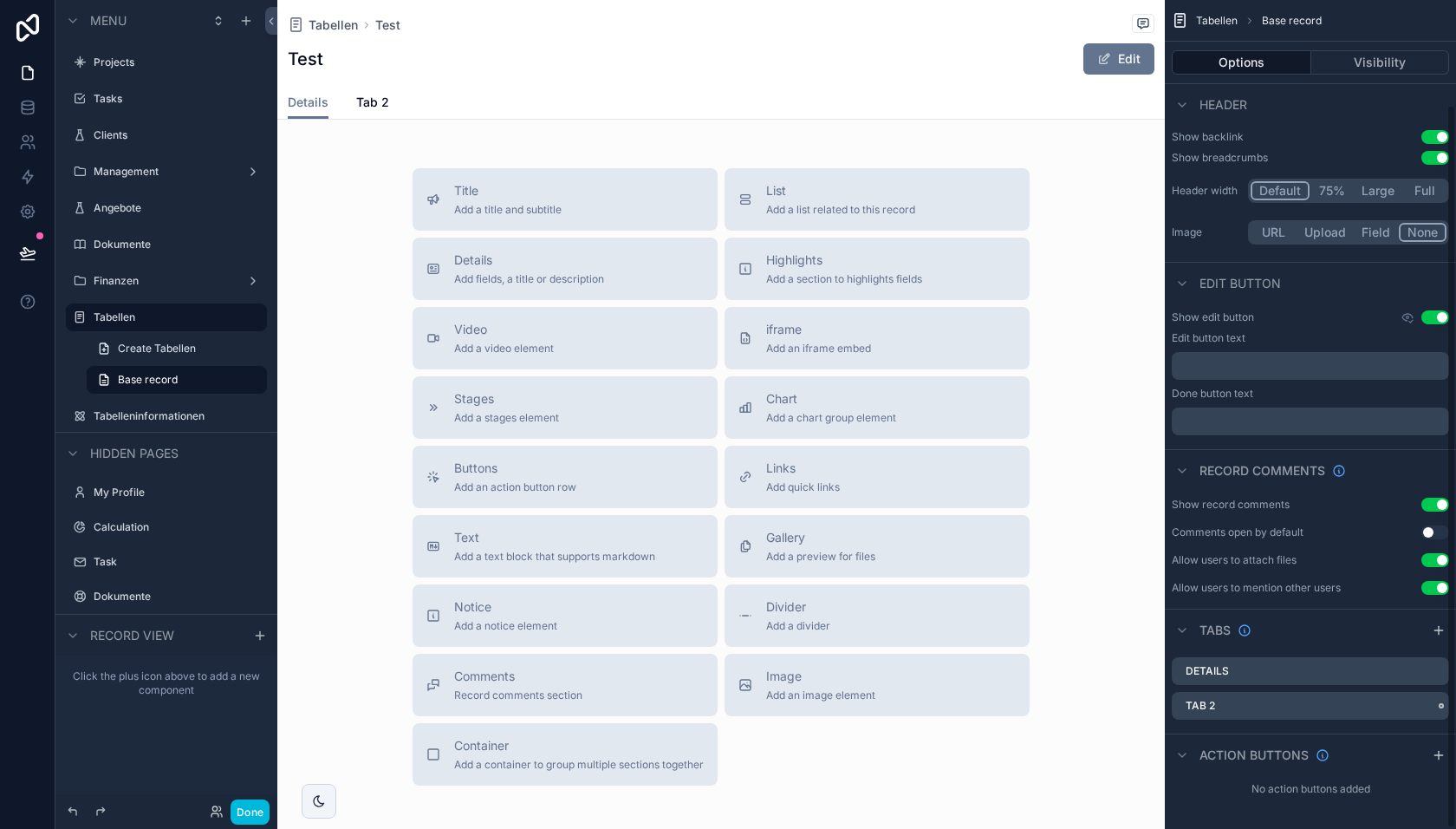
click at [0, 0] on icon "scrollable content" at bounding box center [0, 0] width 0 height 0
click at [1341, 749] on div "Remove tab and contents" at bounding box center [1340, 737] width 167 height 31
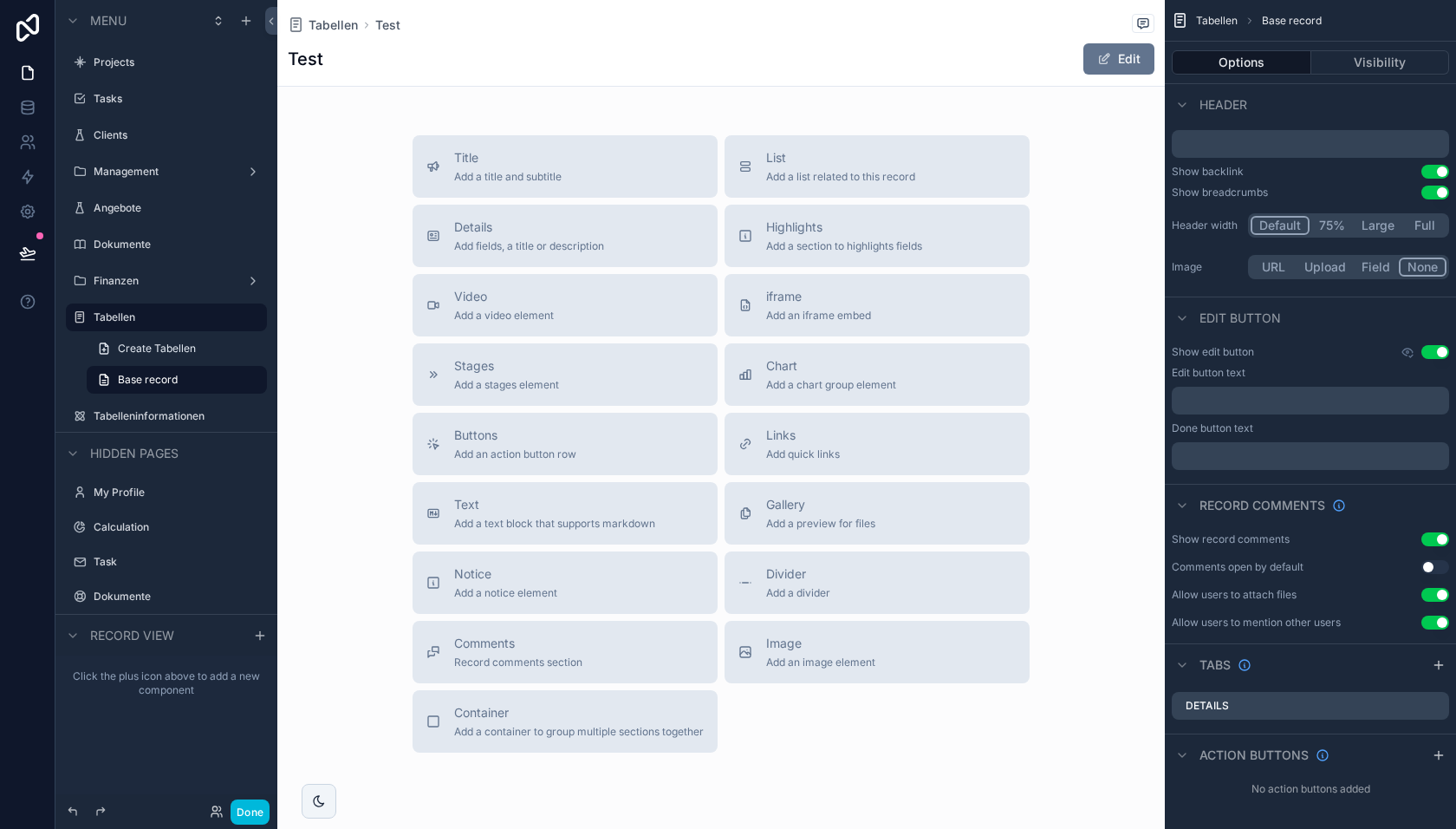
click at [842, 175] on span "Add a list related to this record" at bounding box center [840, 177] width 149 height 14
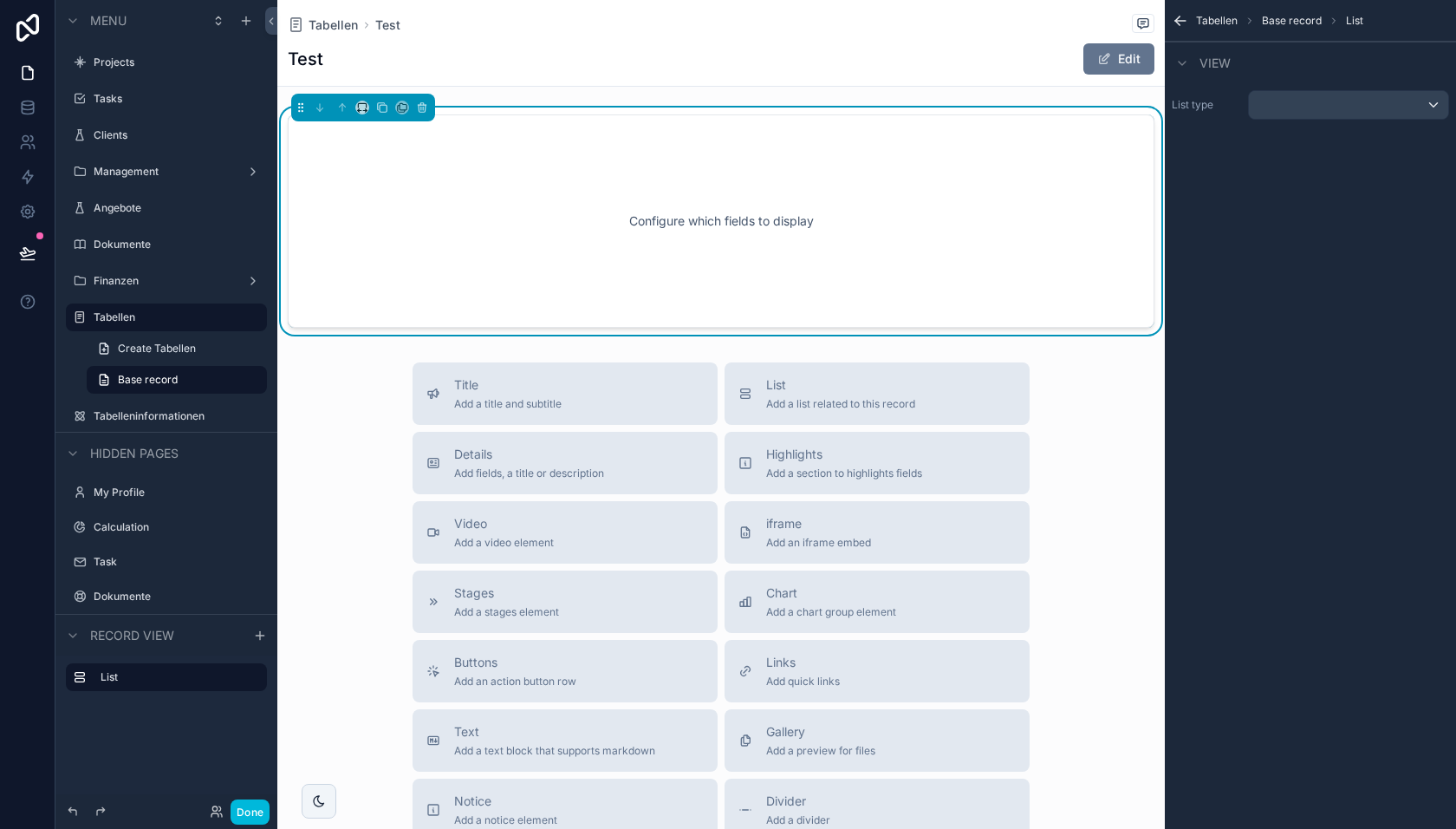
scroll to position [0, 0]
click at [747, 191] on div "Configure which fields to display" at bounding box center [721, 221] width 809 height 156
click at [1311, 109] on div "scrollable content" at bounding box center [1348, 105] width 199 height 27
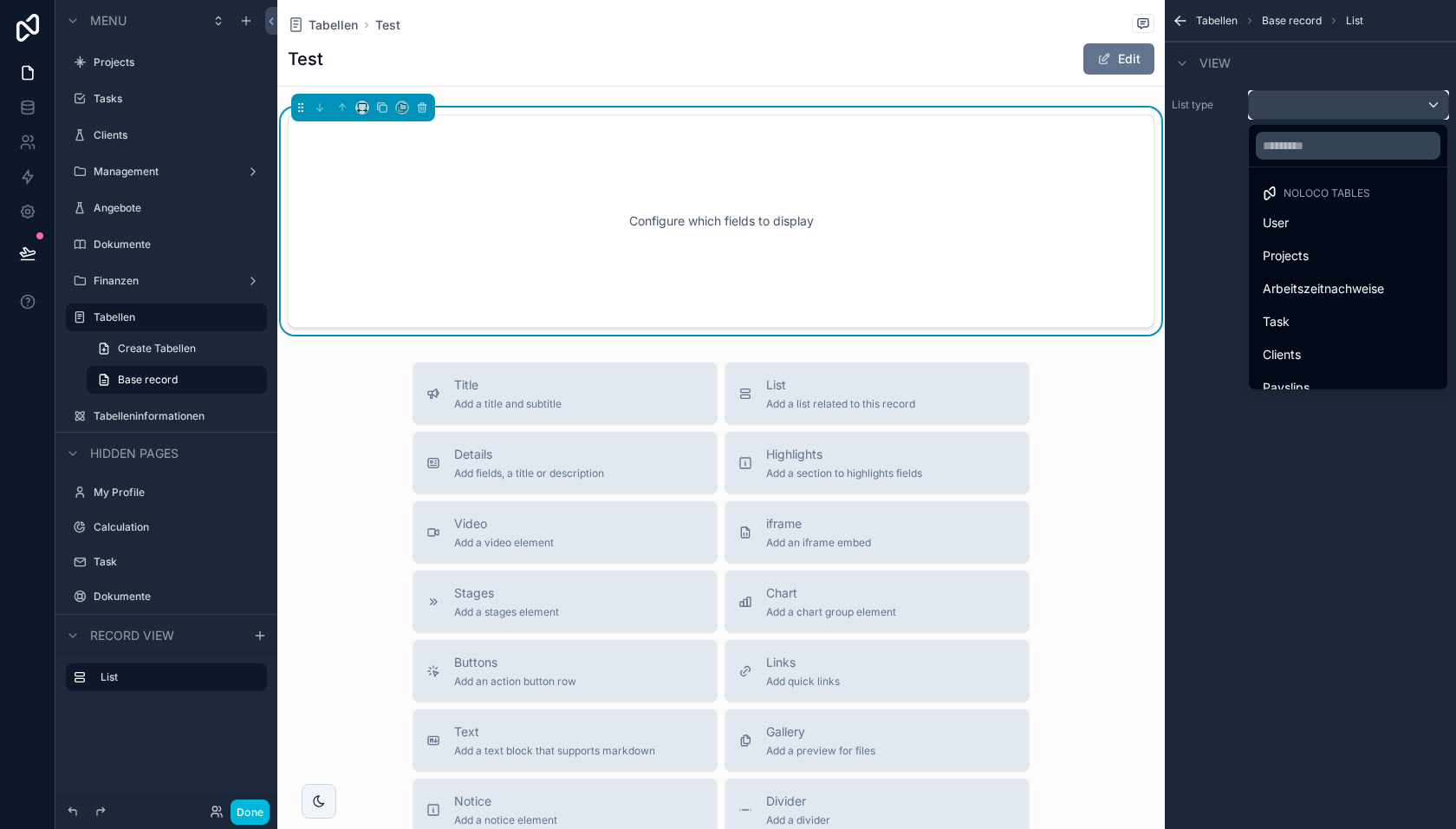
scroll to position [280, 0]
click at [1302, 364] on span "Tabelleninformationen" at bounding box center [1325, 370] width 125 height 20
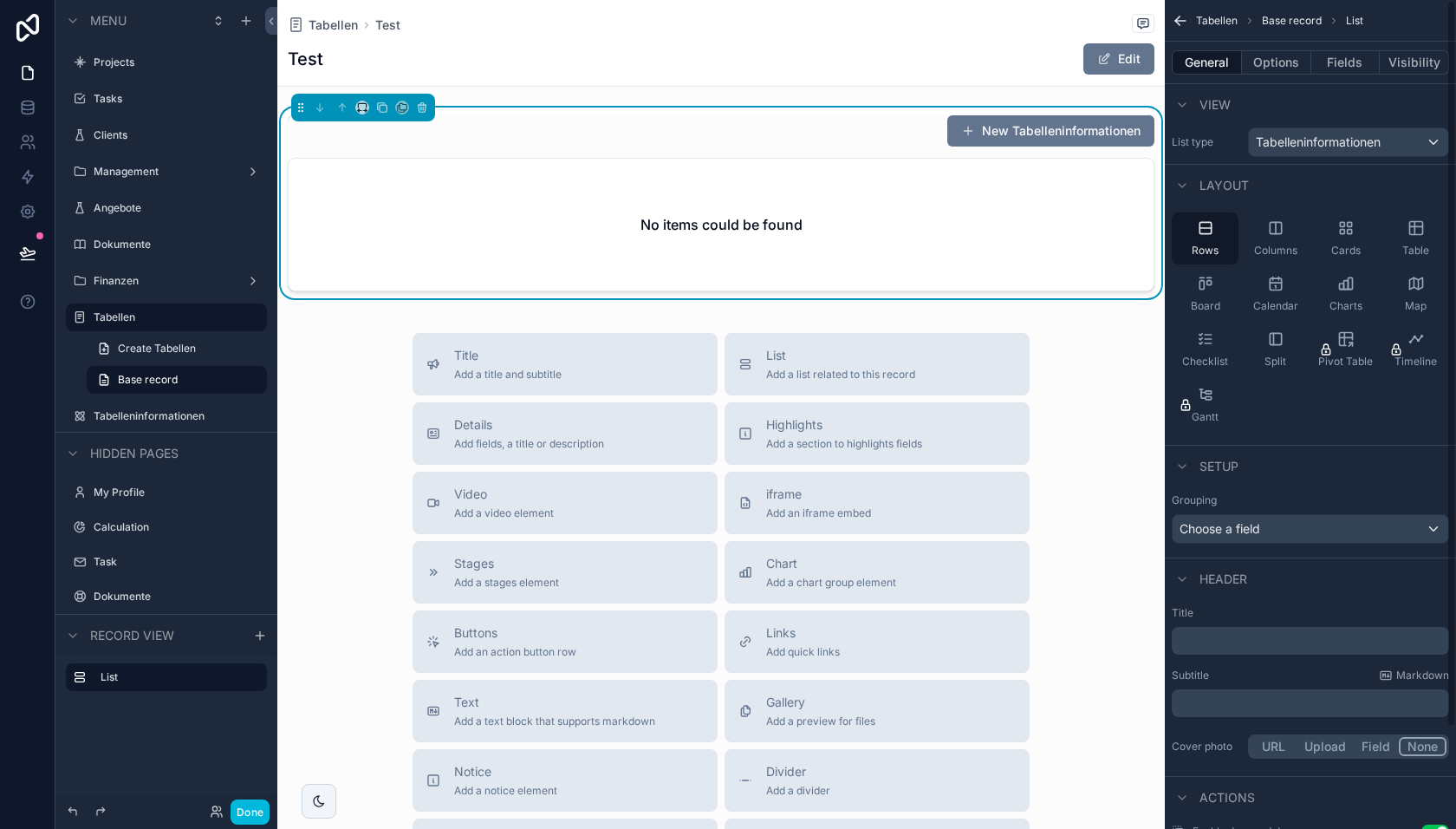
scroll to position [0, 0]
click at [1272, 63] on button "Options" at bounding box center [1277, 62] width 69 height 24
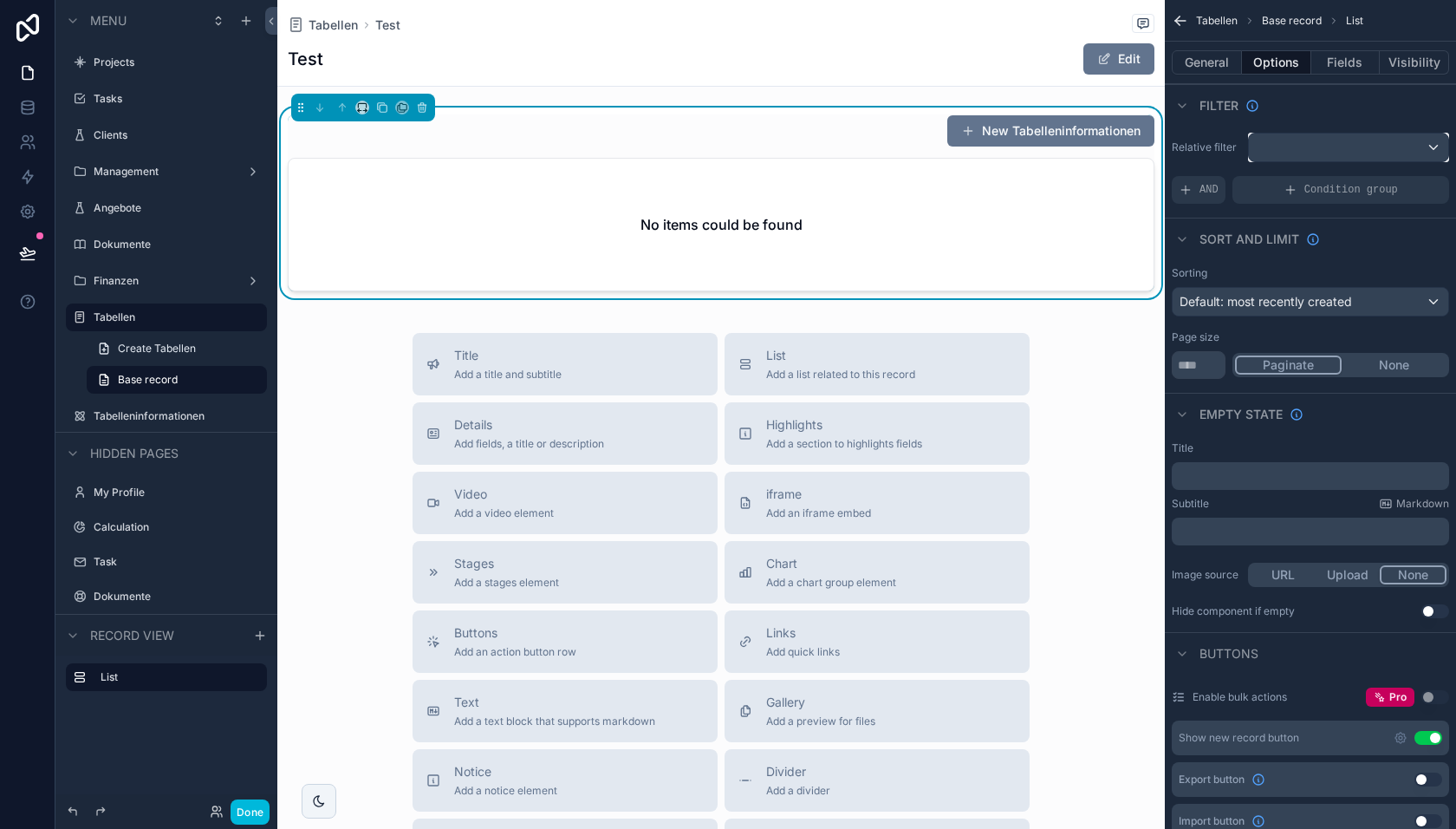
click at [1337, 143] on div "scrollable content" at bounding box center [1348, 147] width 199 height 27
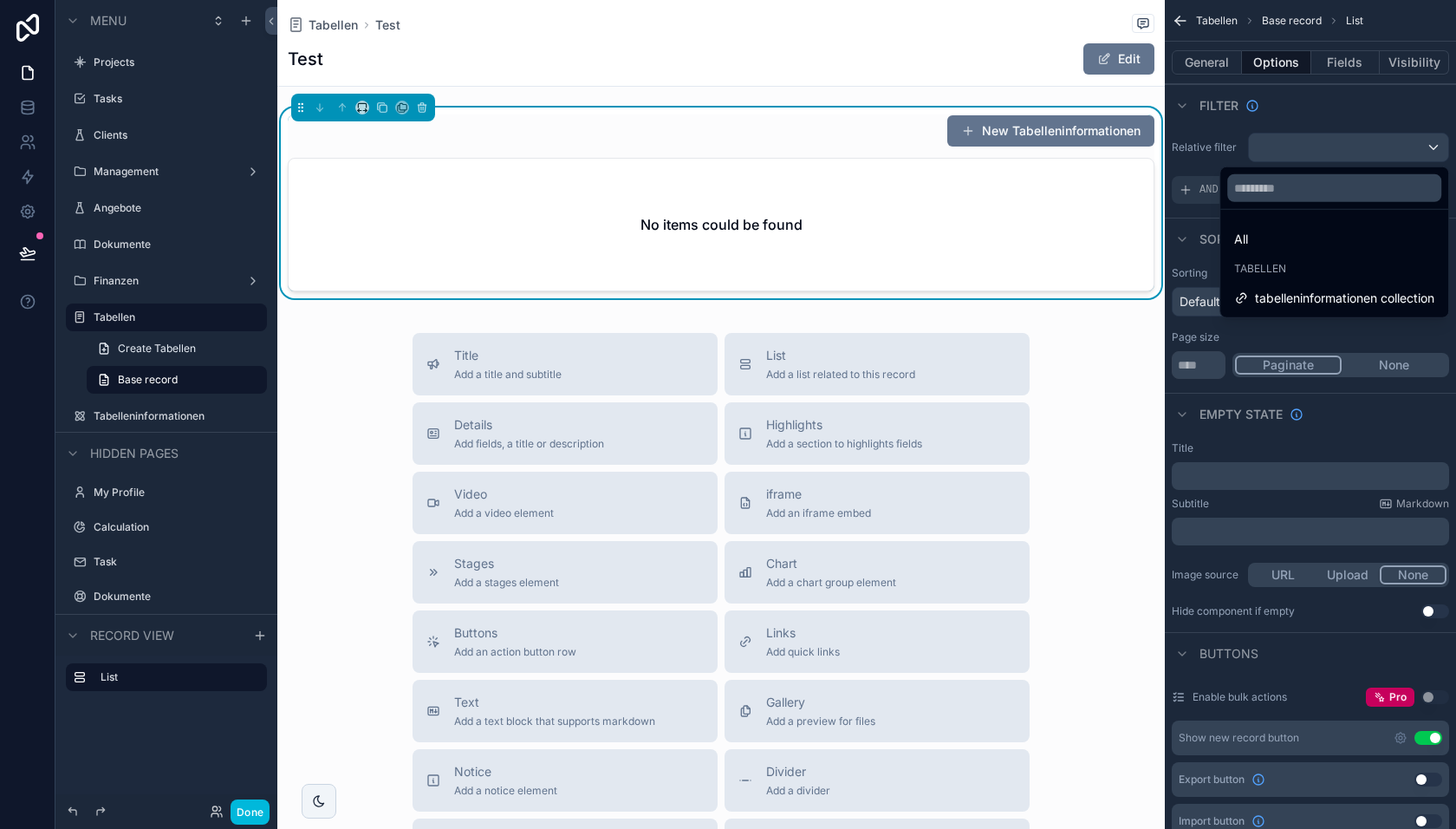
click at [1284, 294] on span "tabelleninformationen collection" at bounding box center [1344, 298] width 180 height 20
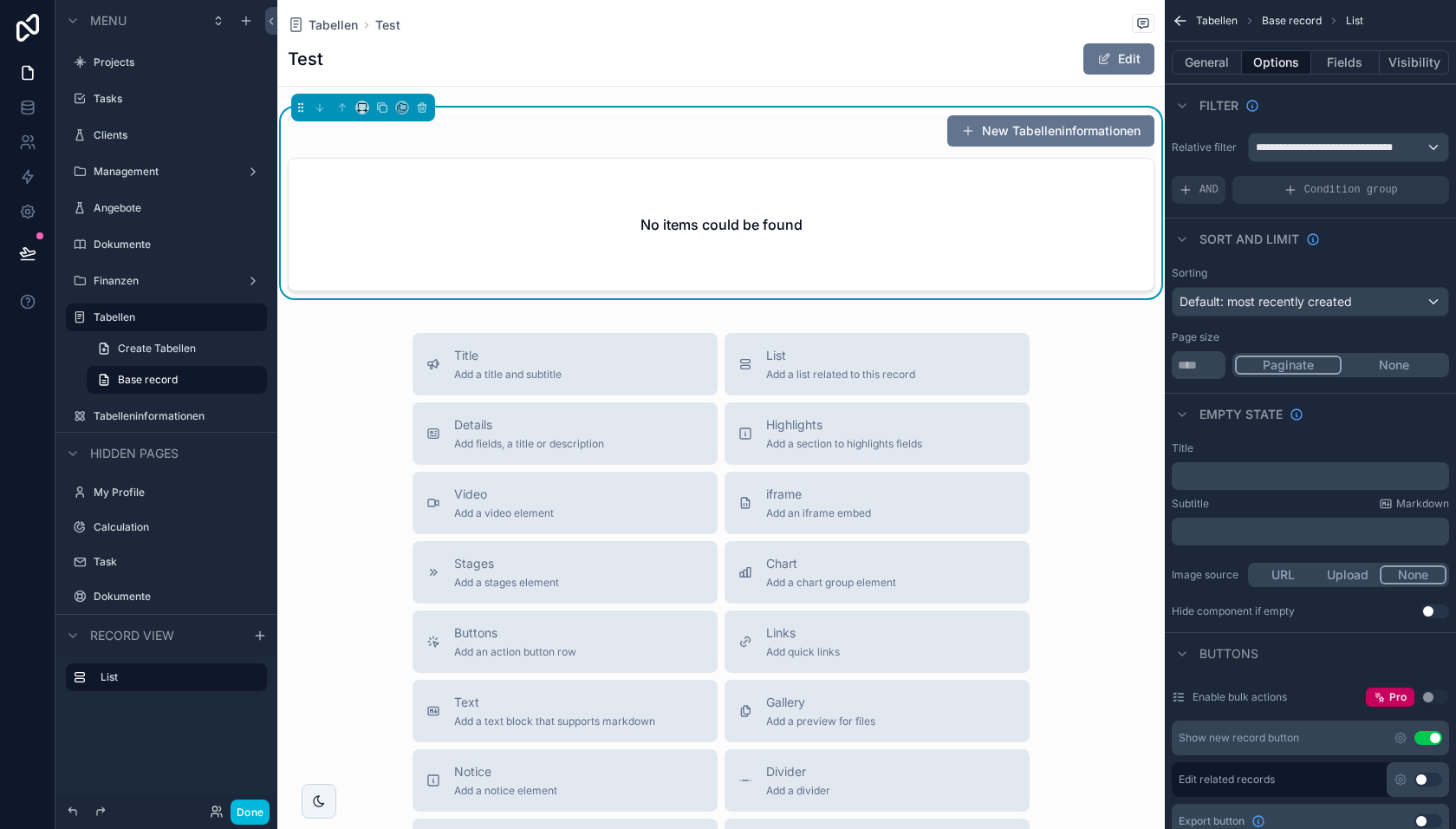
click at [1211, 190] on span "AND" at bounding box center [1210, 190] width 19 height 14
click at [0, 0] on div "scrollable content" at bounding box center [0, 0] width 0 height 0
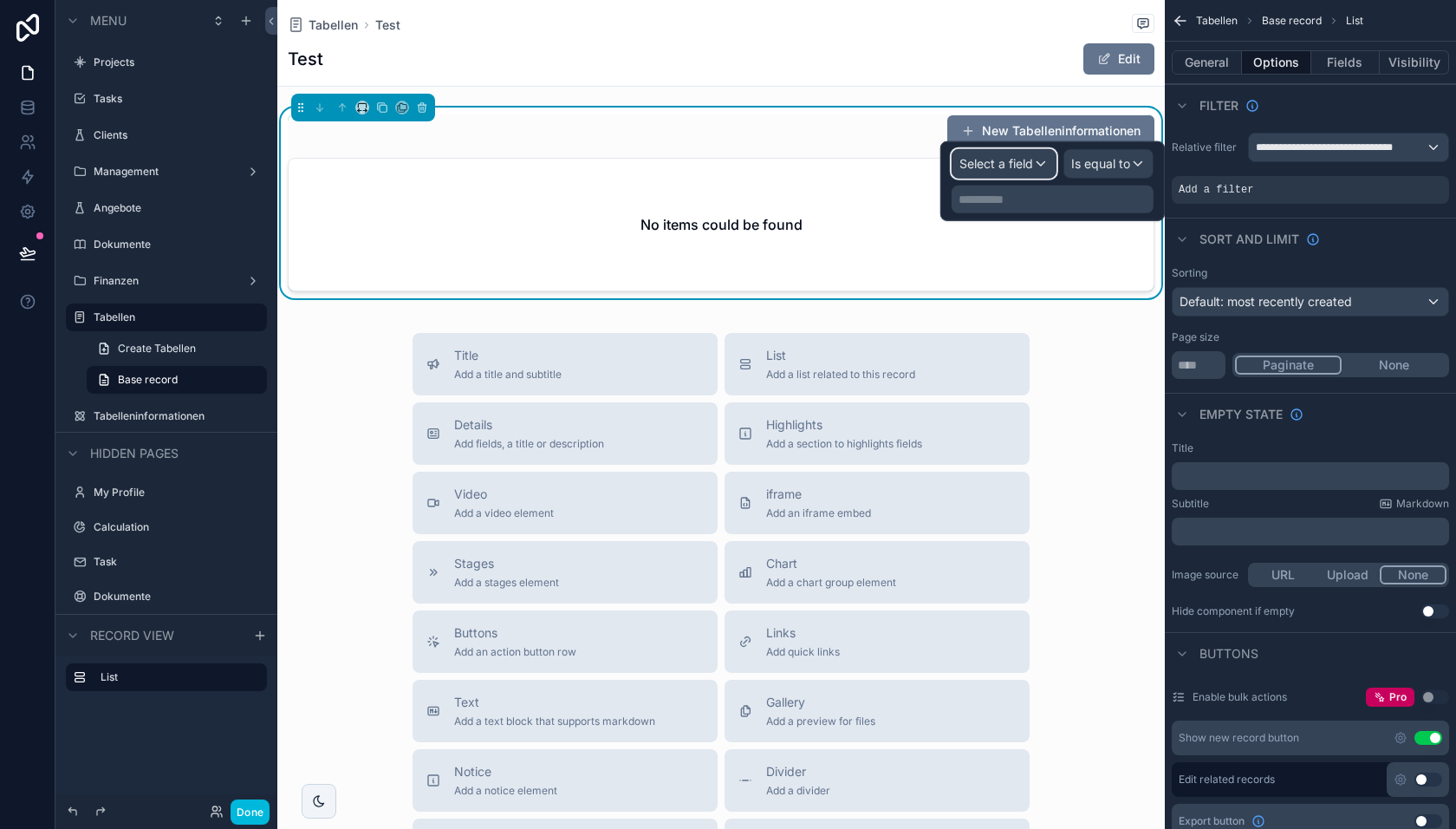
click at [969, 172] on div "Select a field" at bounding box center [1004, 163] width 103 height 27
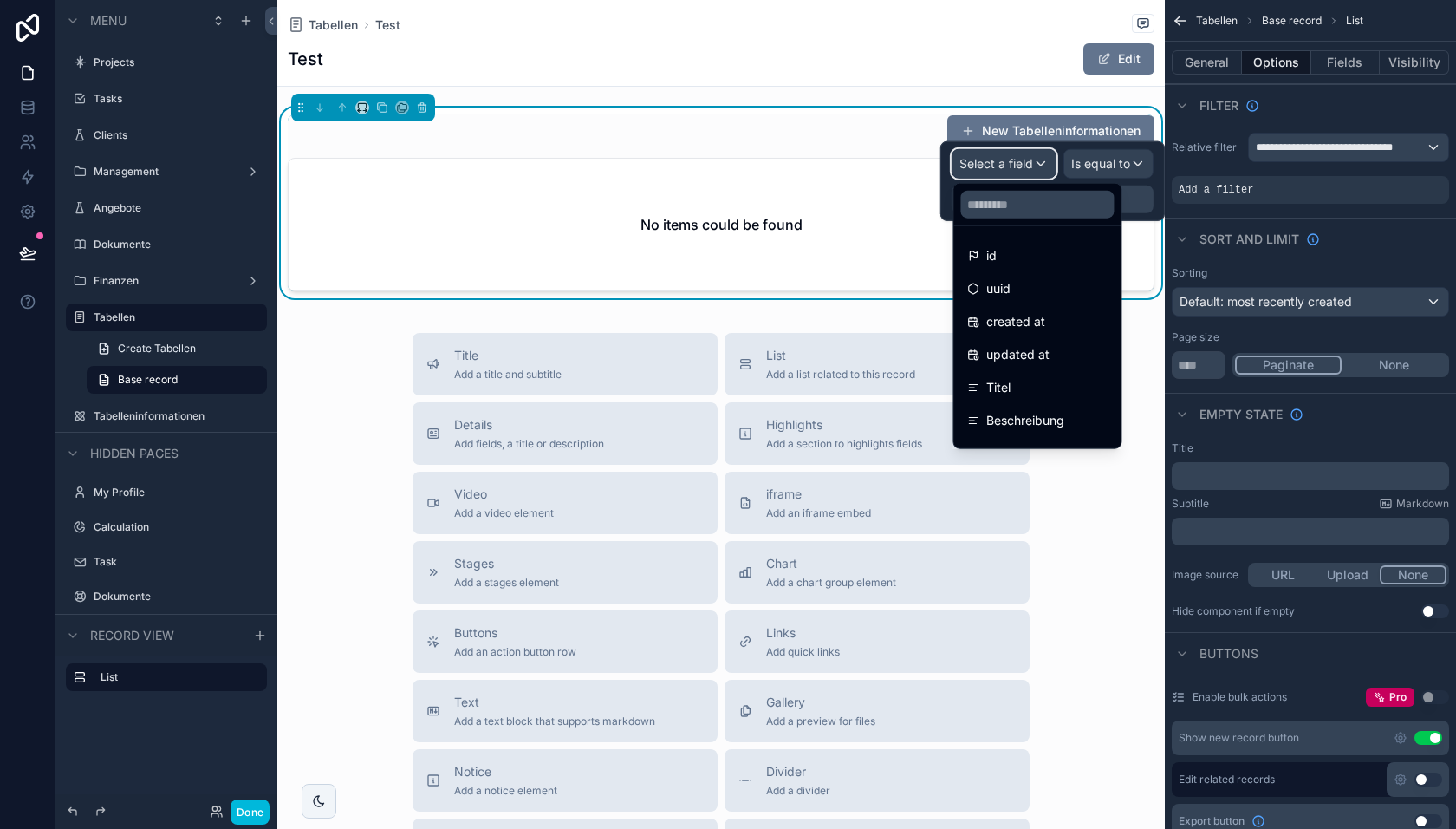
scroll to position [188, 0]
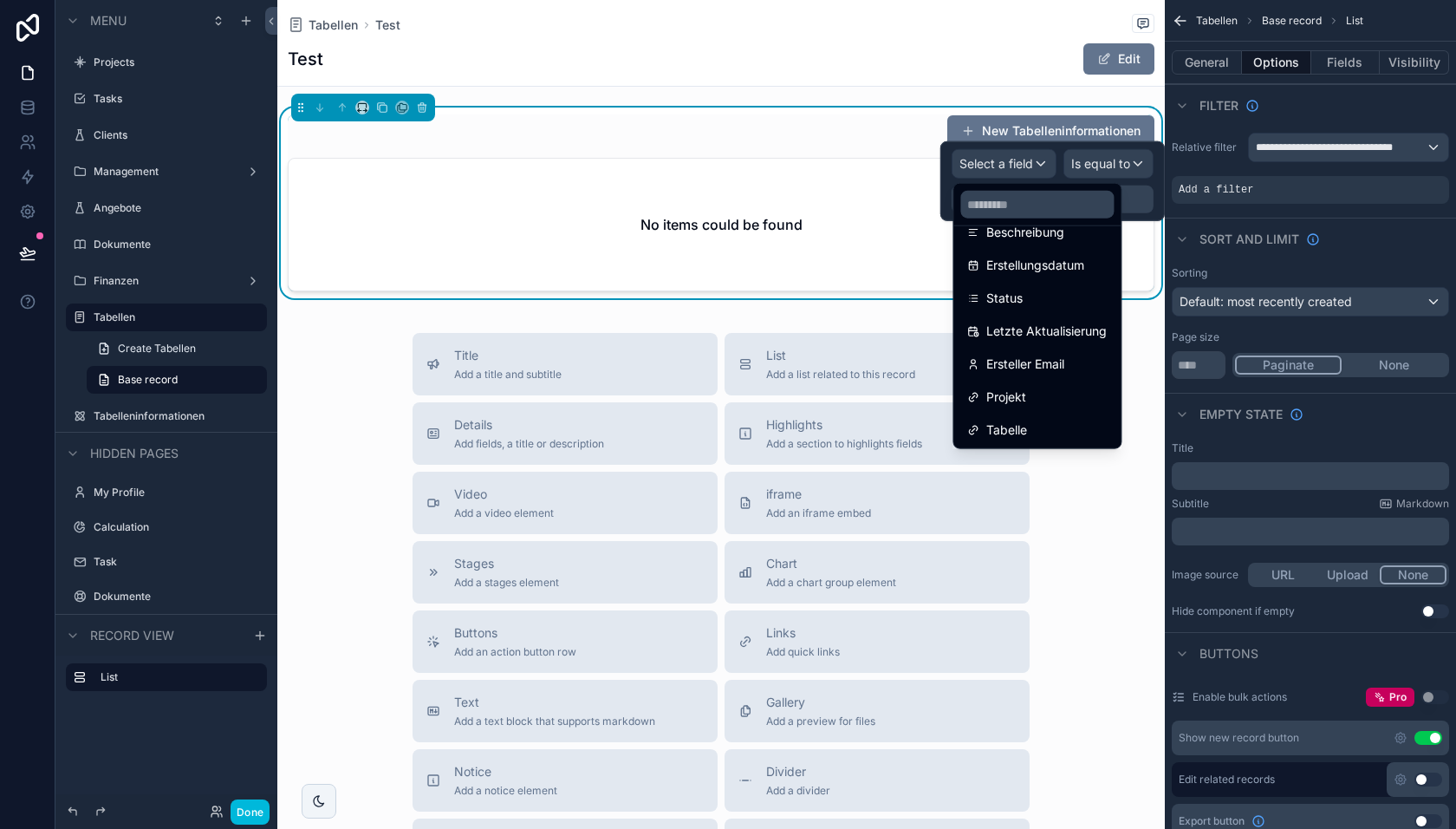
click at [1010, 414] on div "Tabelle" at bounding box center [1037, 430] width 160 height 31
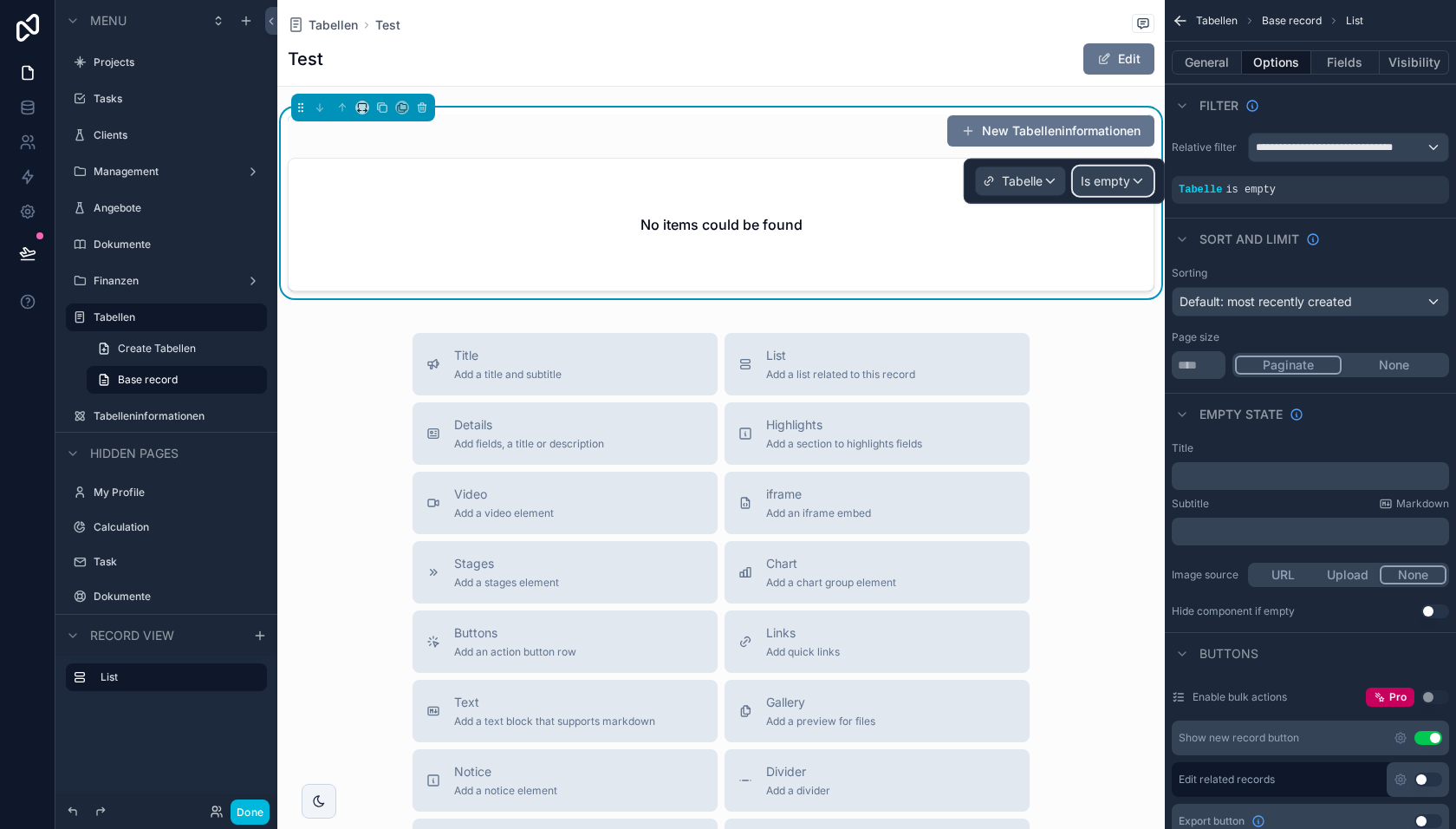
click at [1114, 185] on span "Is empty" at bounding box center [1106, 182] width 50 height 18
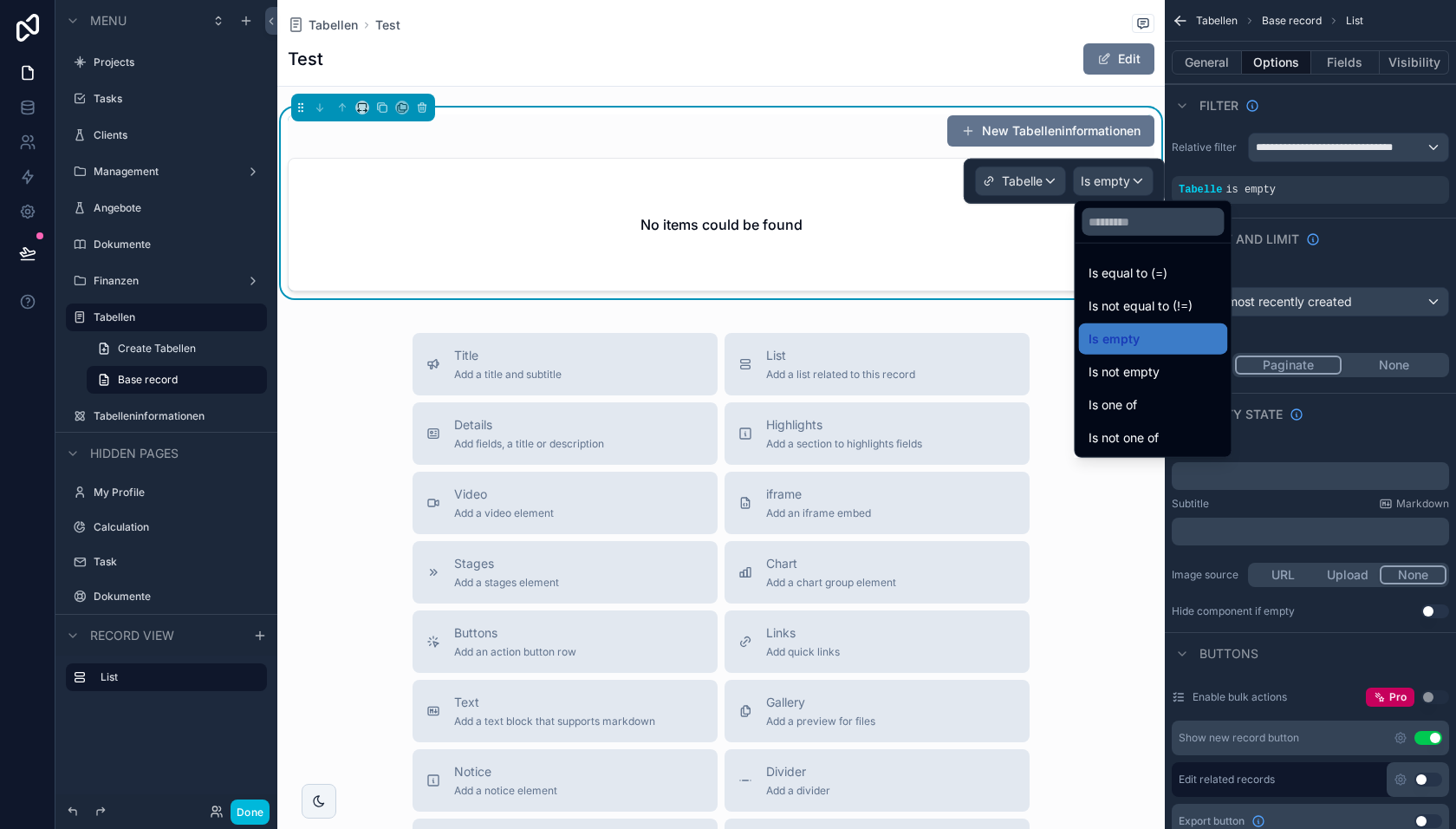
click at [1127, 277] on span "Is equal to (=)" at bounding box center [1127, 273] width 79 height 20
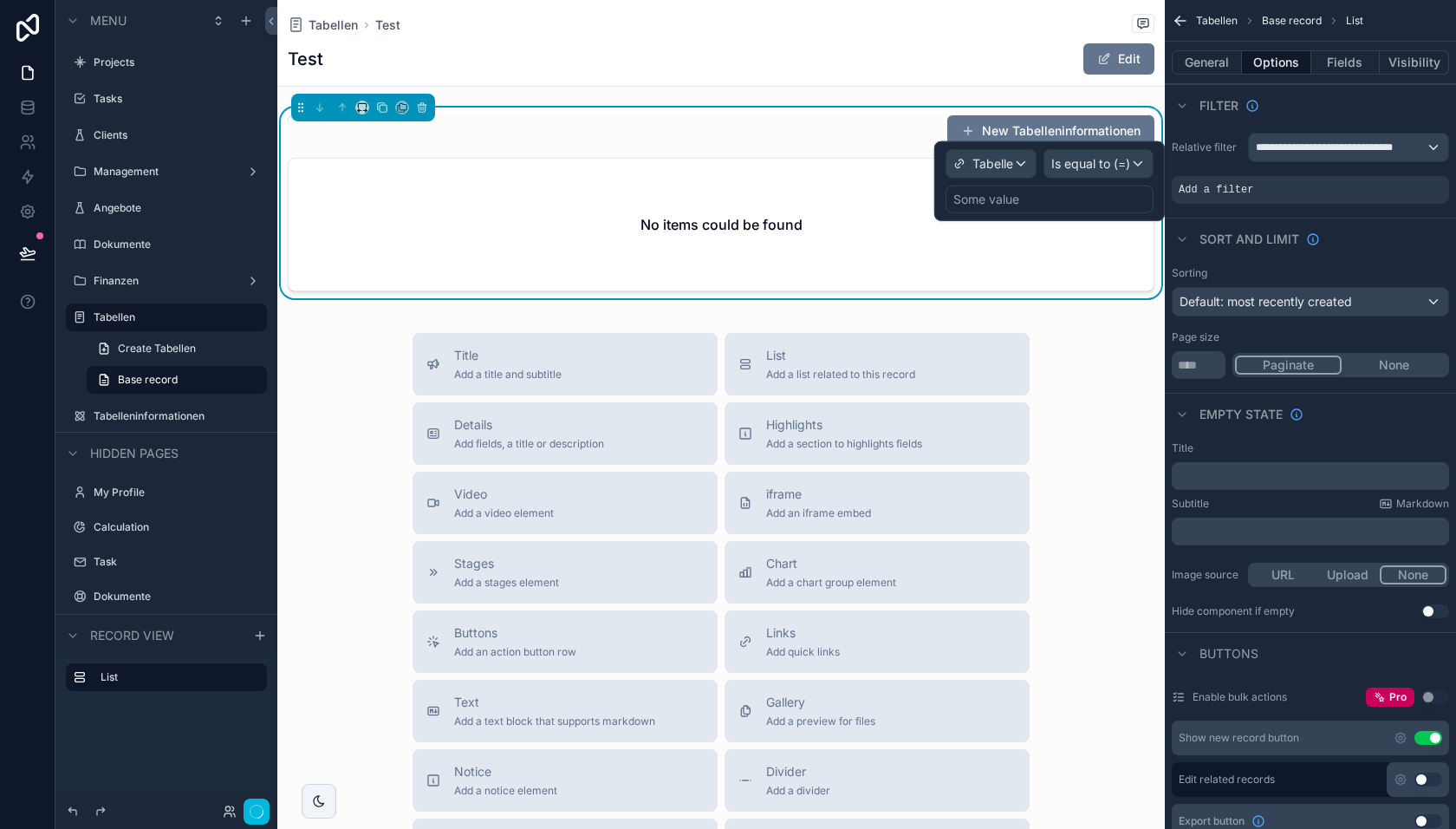
click at [1039, 201] on div "Some value" at bounding box center [1049, 198] width 208 height 27
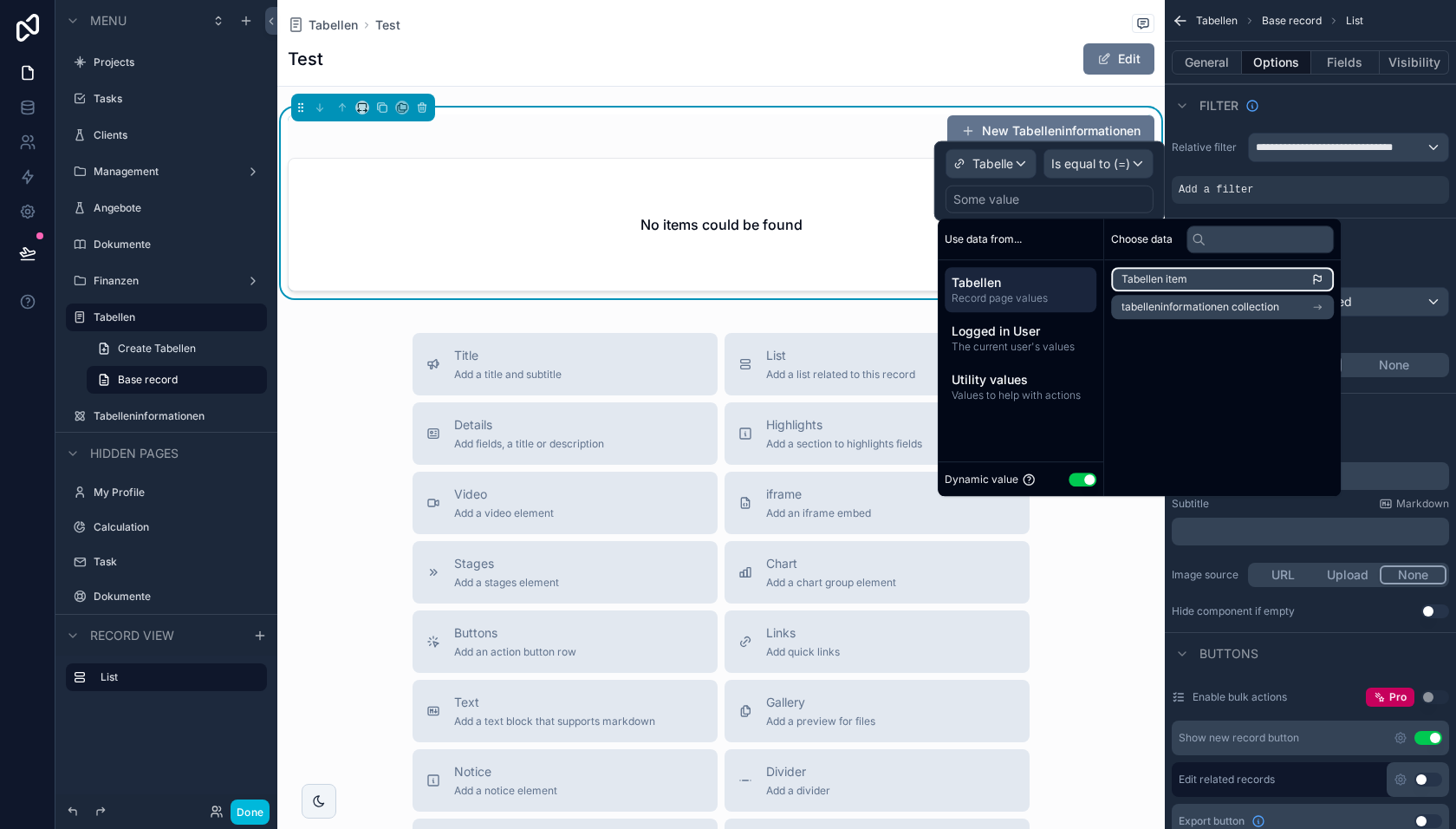
click at [1158, 282] on span "Tabellen item" at bounding box center [1155, 279] width 66 height 14
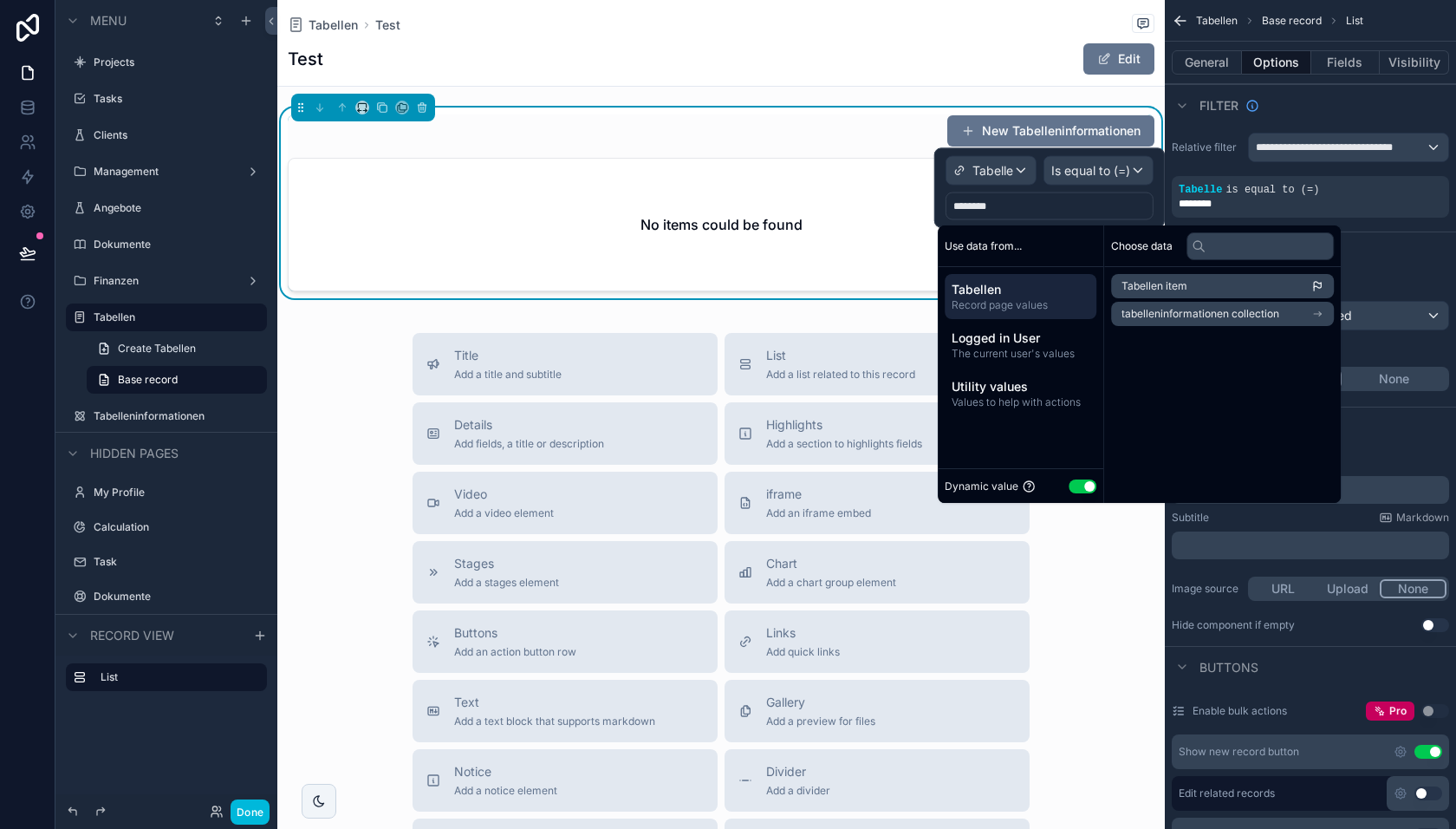
click at [1098, 581] on div "Title Add a title and subtitle List Add a list related to this record Details A…" at bounding box center [721, 641] width 887 height 617
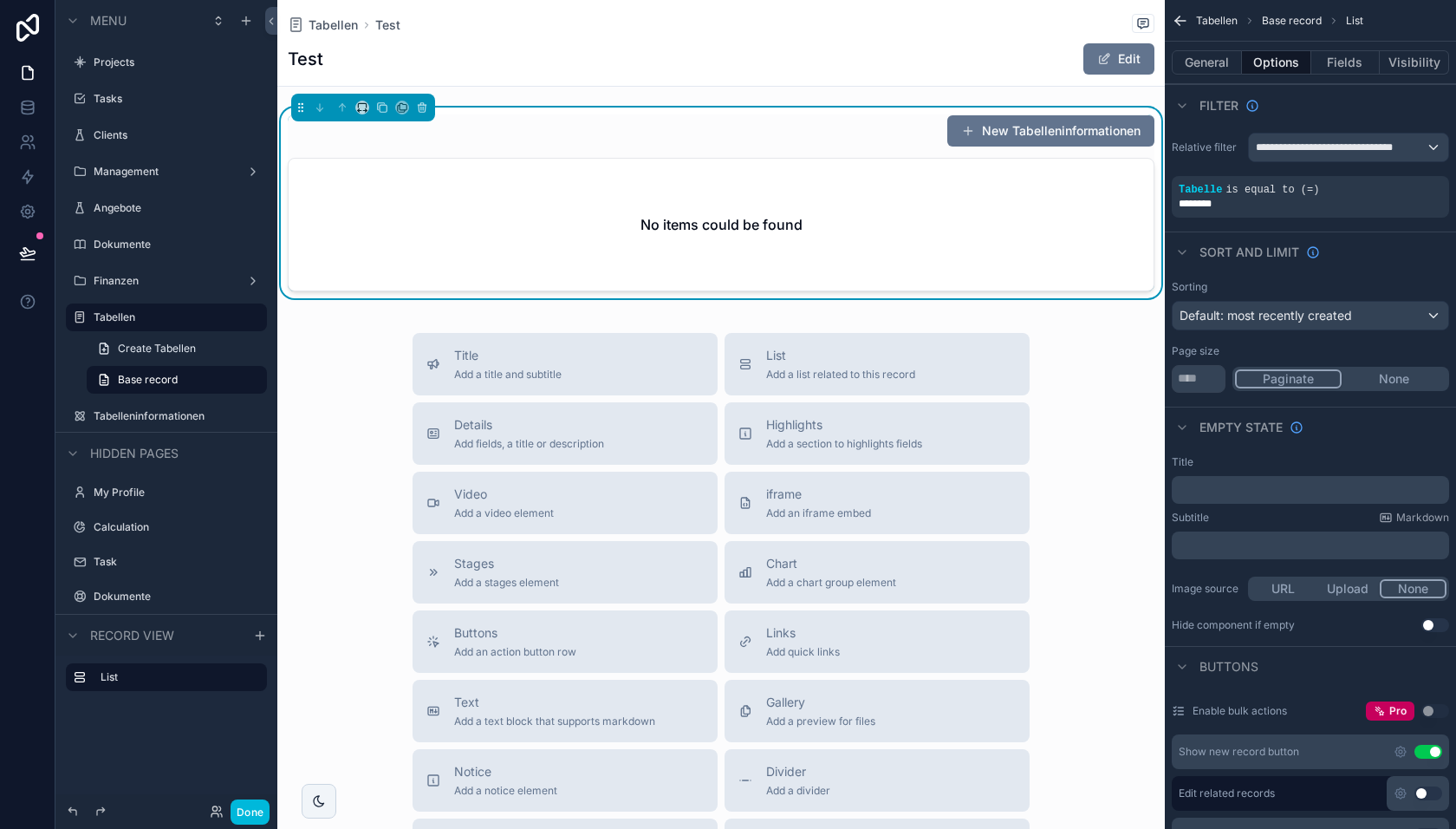
click at [250, 805] on button "Done" at bounding box center [250, 811] width 39 height 25
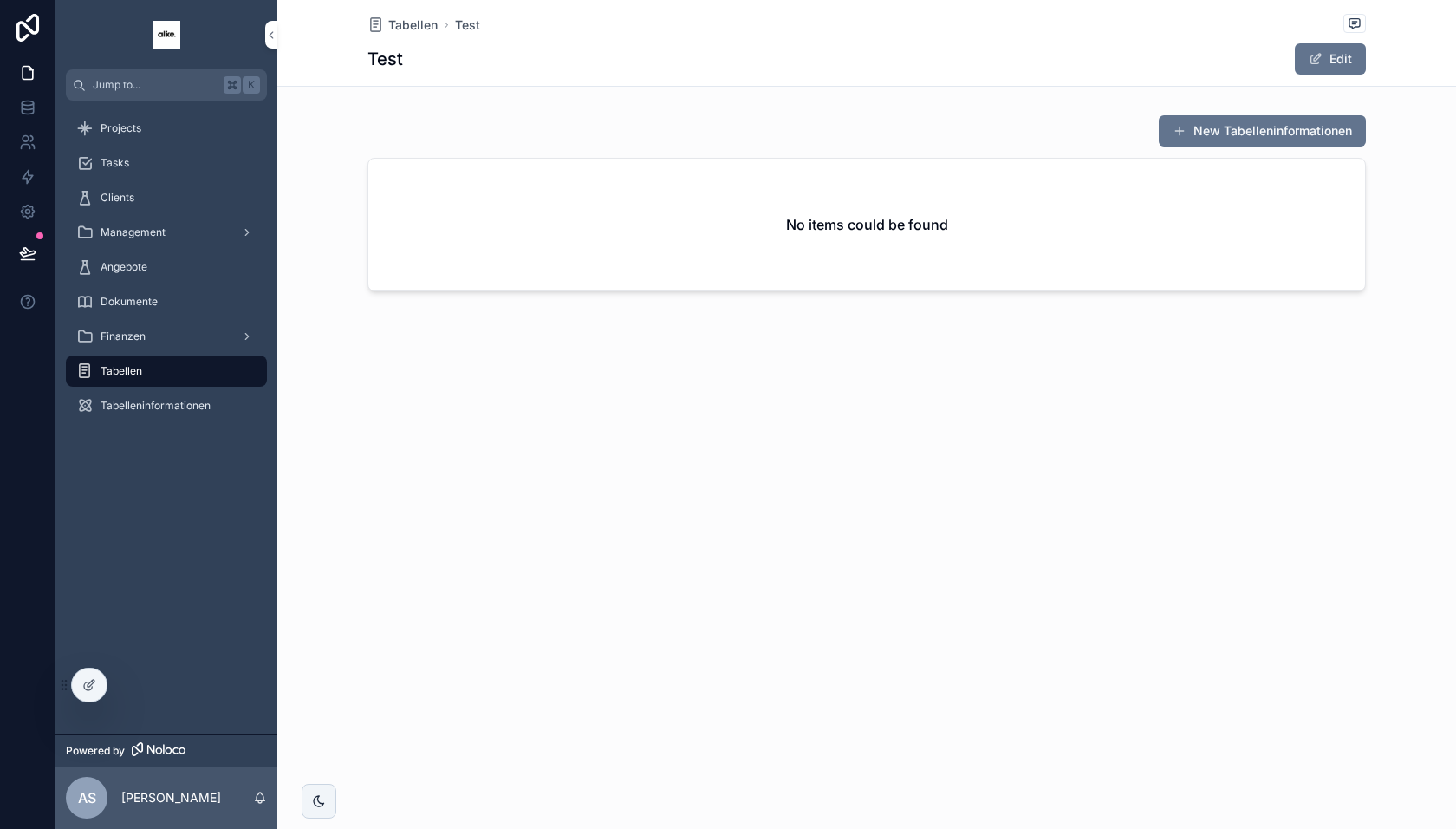
click at [1233, 128] on button "New Tabelleninformationen" at bounding box center [1263, 130] width 207 height 31
click at [143, 378] on div "Tabellen" at bounding box center [167, 370] width 181 height 27
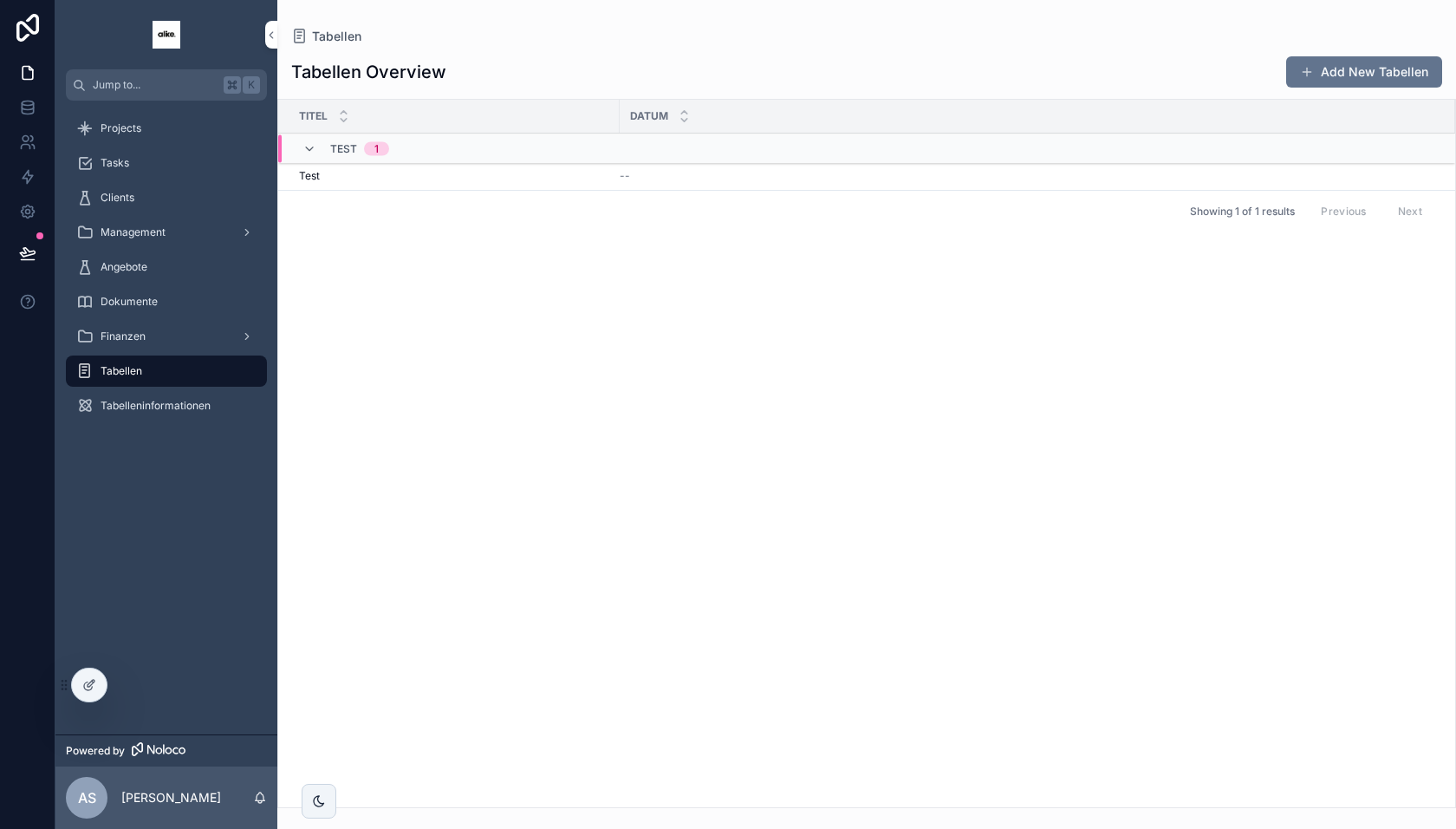
click at [475, 175] on div "Test Test" at bounding box center [454, 176] width 310 height 14
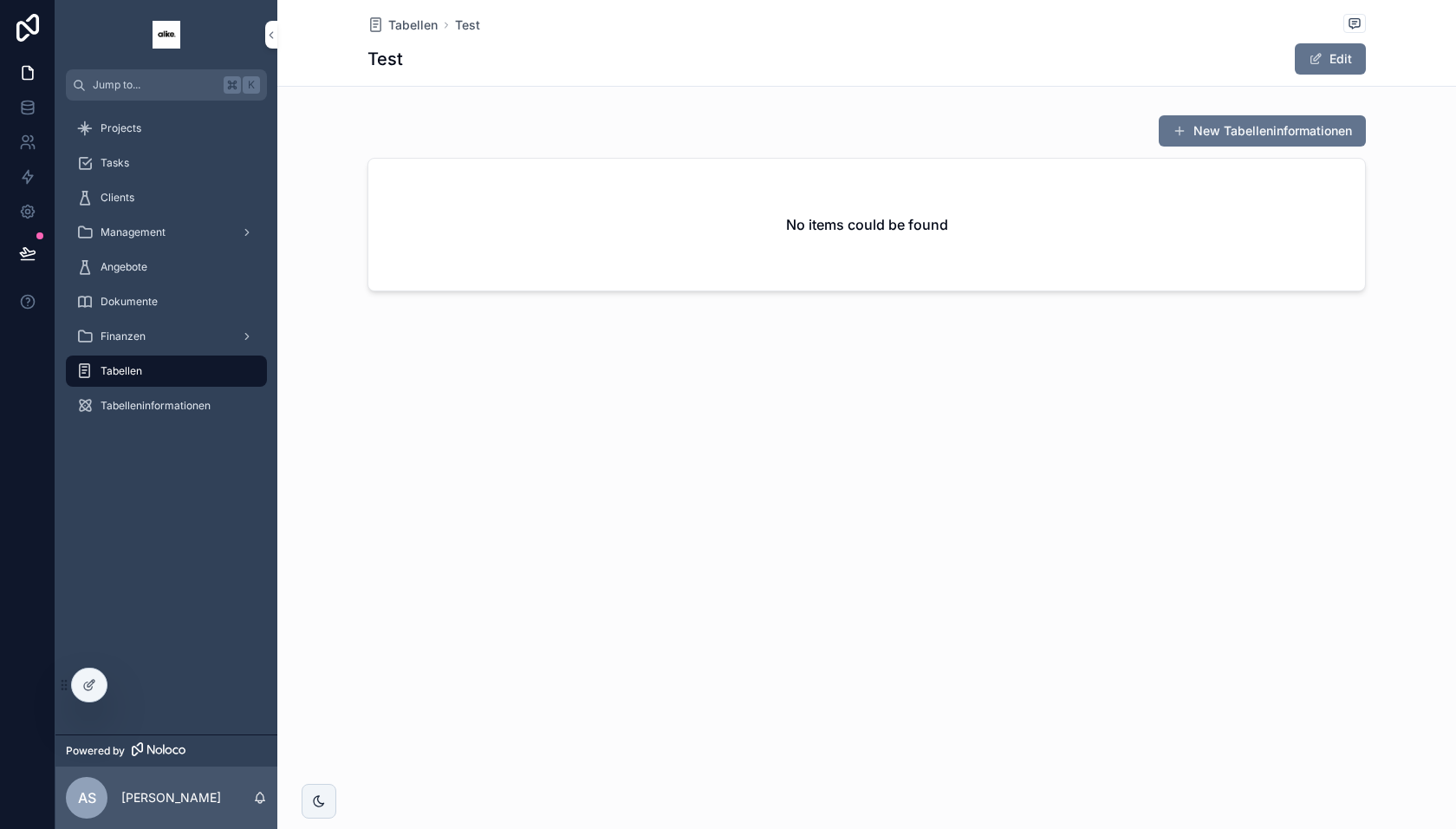
click at [1199, 136] on button "New Tabelleninformationen" at bounding box center [1263, 130] width 207 height 31
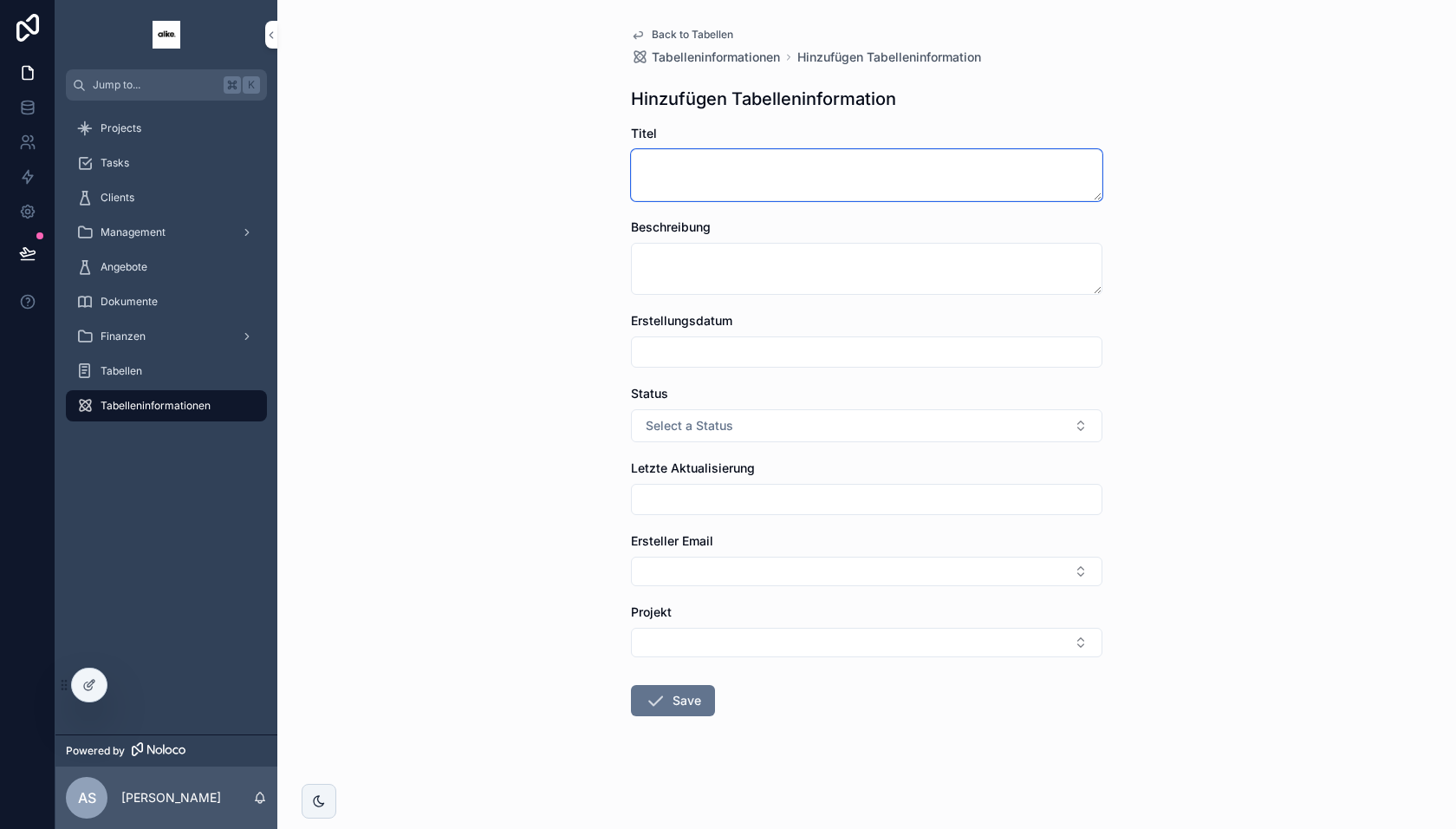
click at [752, 176] on textarea "scrollable content" at bounding box center [867, 174] width 471 height 52
type textarea "****"
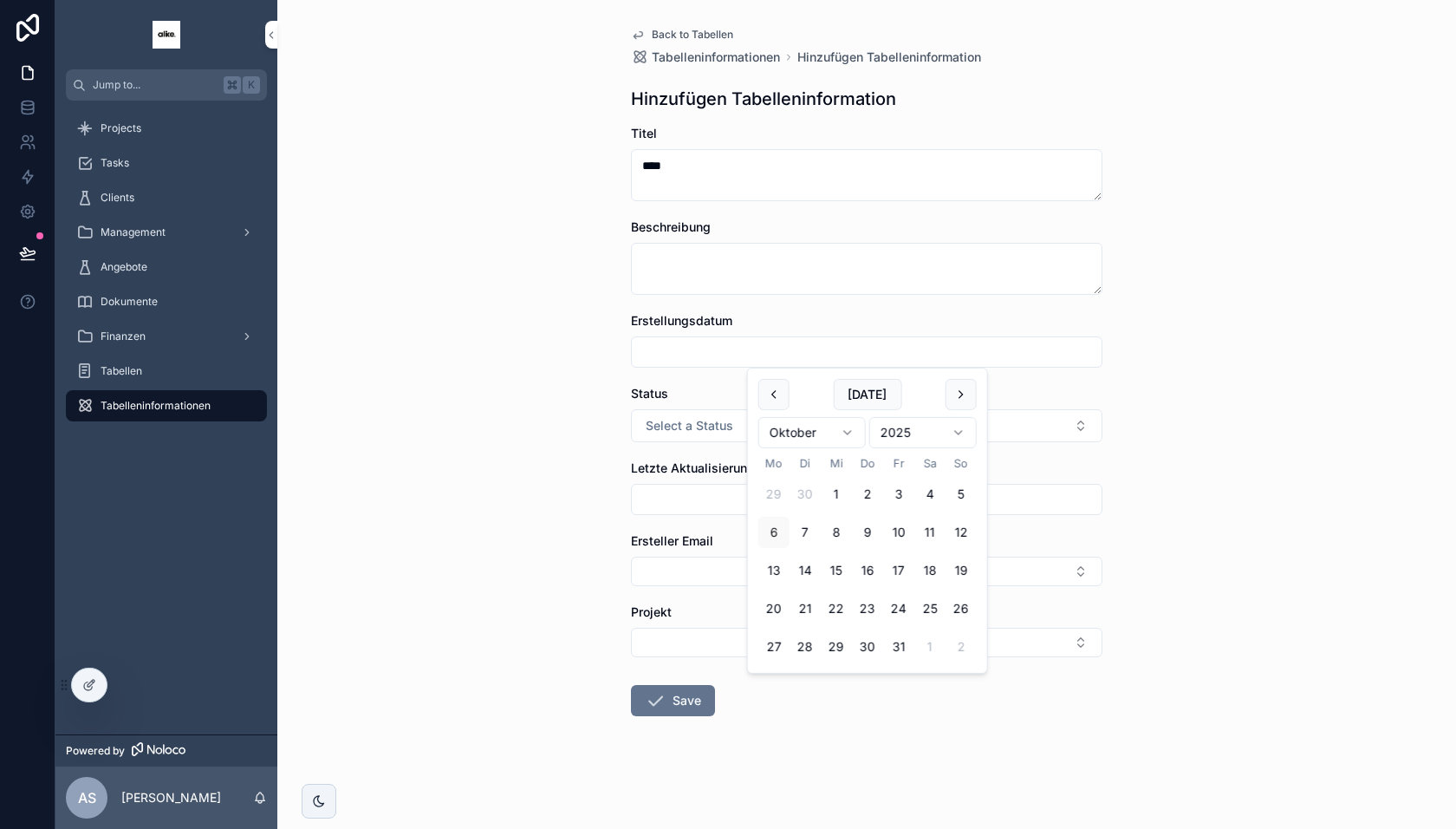
click at [707, 341] on input "scrollable content" at bounding box center [867, 352] width 469 height 24
click at [592, 445] on div "Back to Tabellen Tabelleninformationen Hinzufügen Tabelleninformation Hinzufüge…" at bounding box center [866, 414] width 1179 height 829
click at [670, 689] on button "Save" at bounding box center [673, 700] width 84 height 31
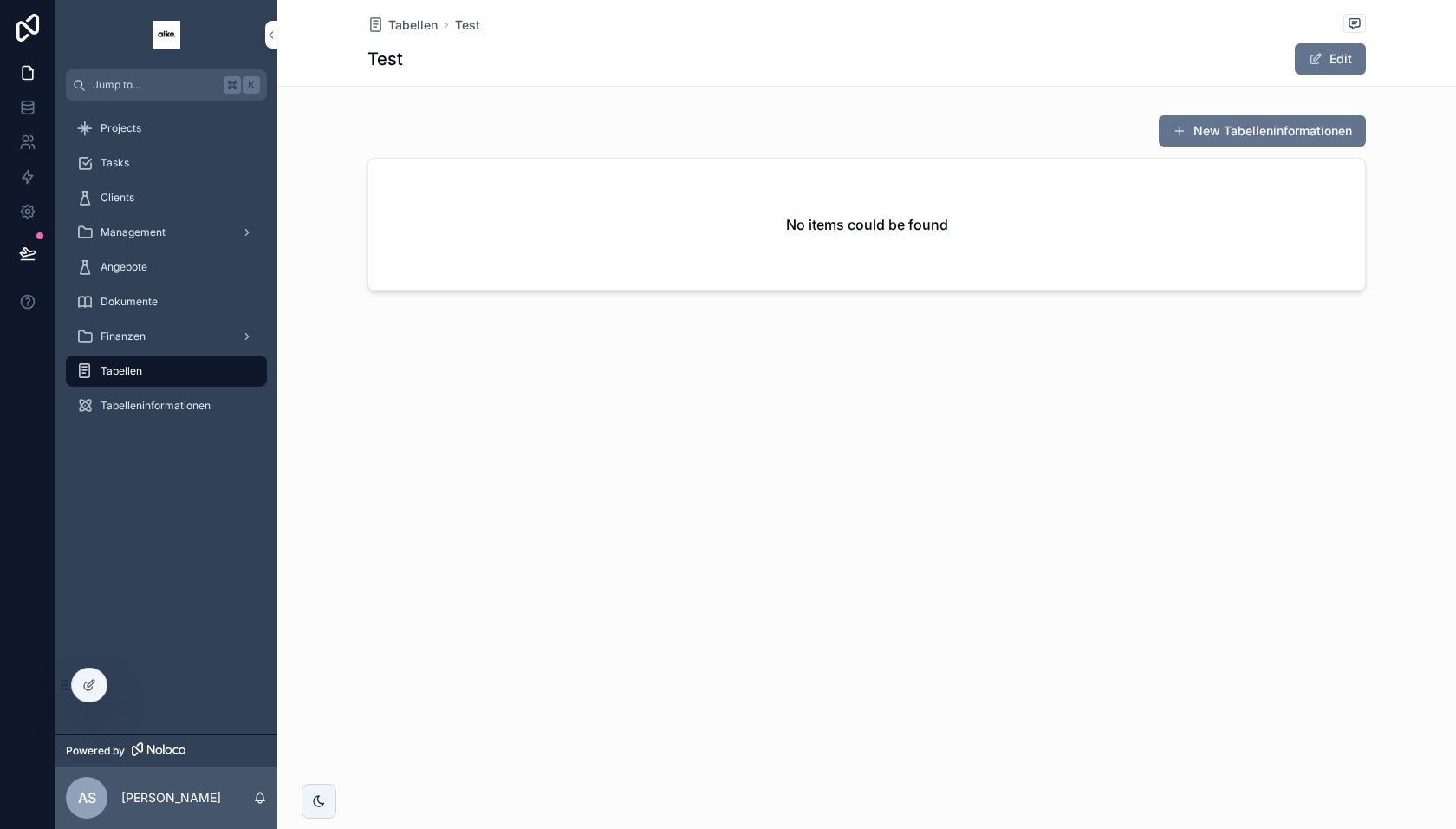
click at [89, 678] on icon at bounding box center [89, 685] width 14 height 14
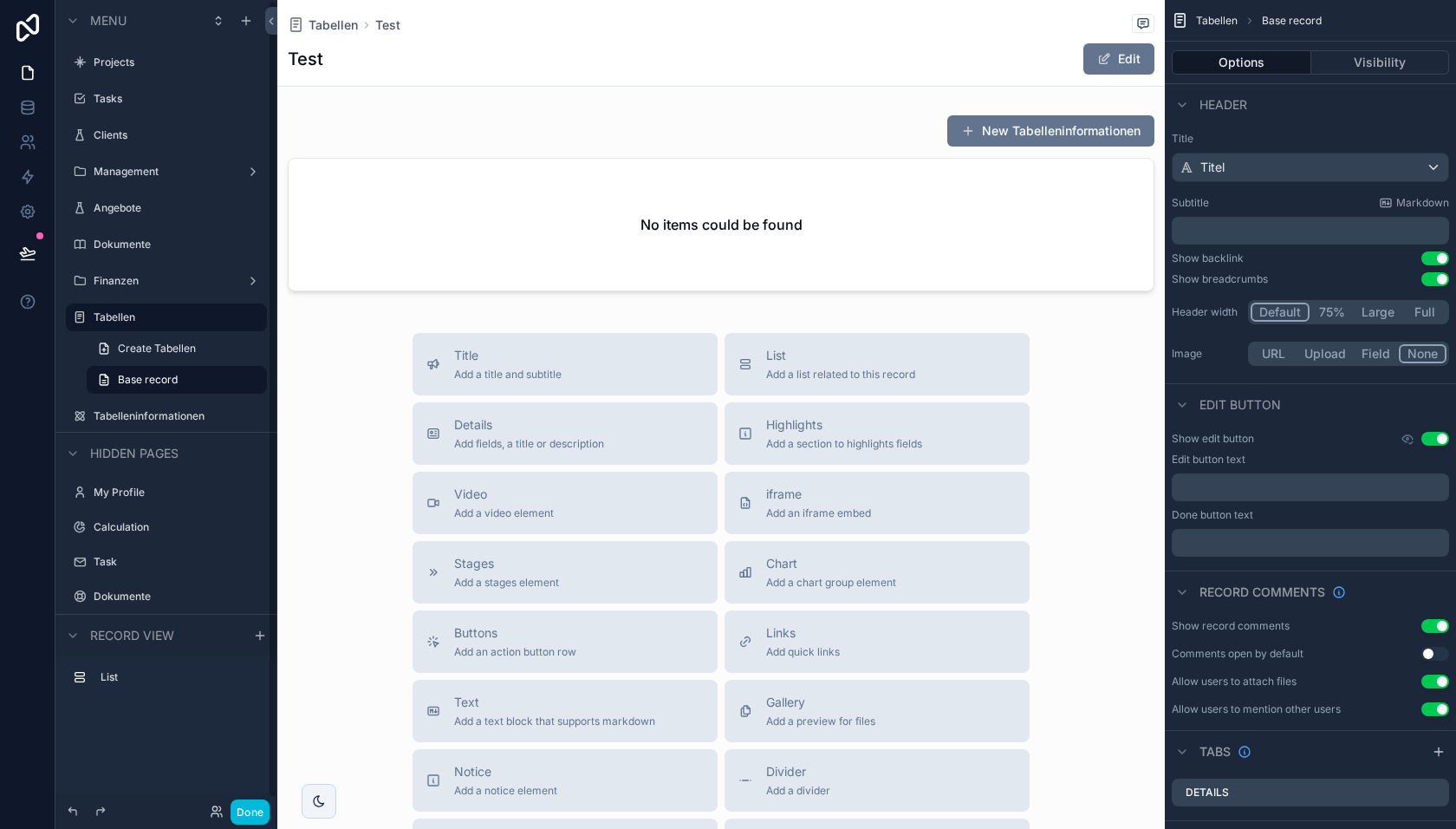
click at [733, 213] on div "scrollable content" at bounding box center [721, 205] width 887 height 198
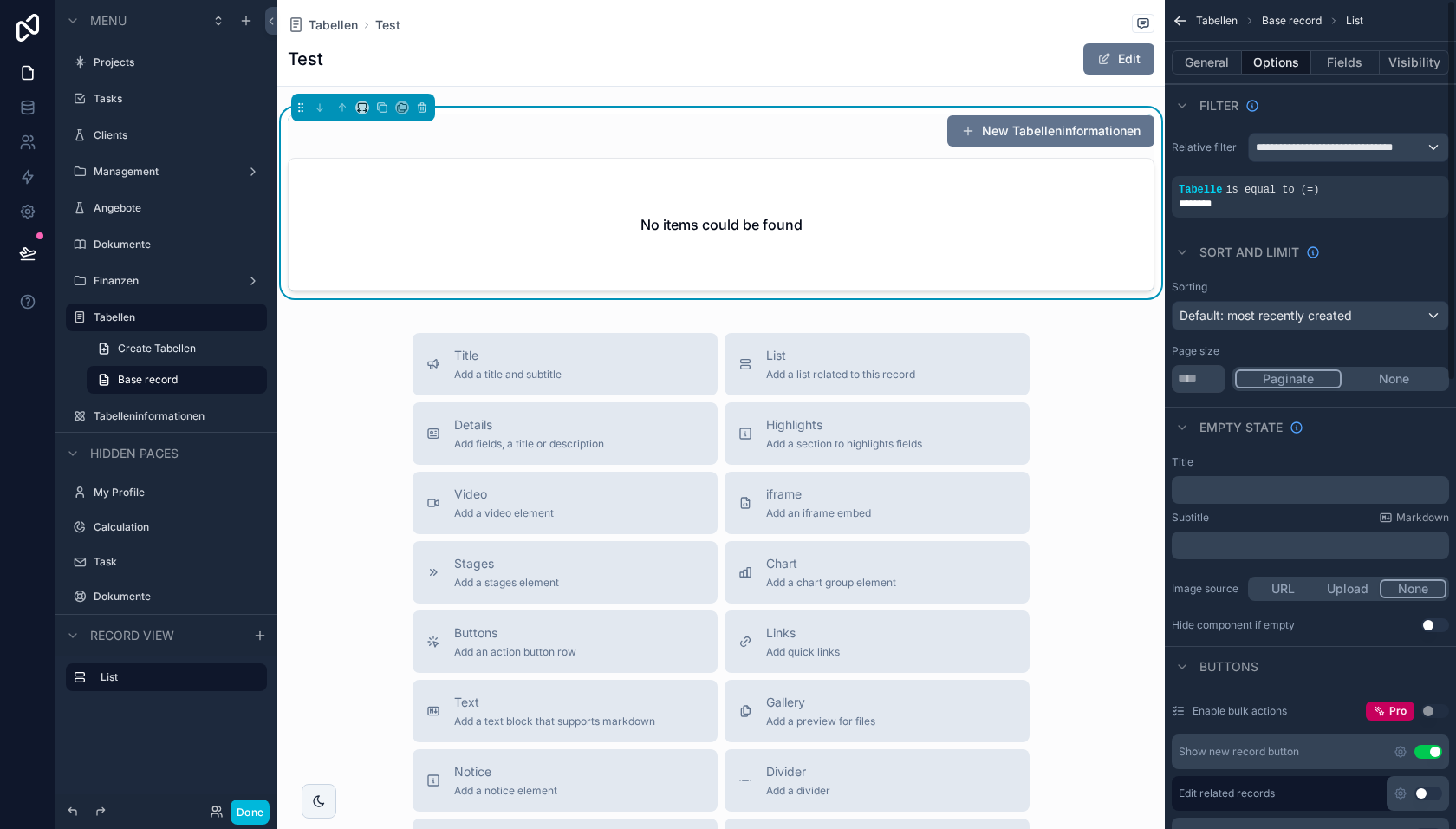
click at [0, 0] on icon "scrollable content" at bounding box center [0, 0] width 0 height 0
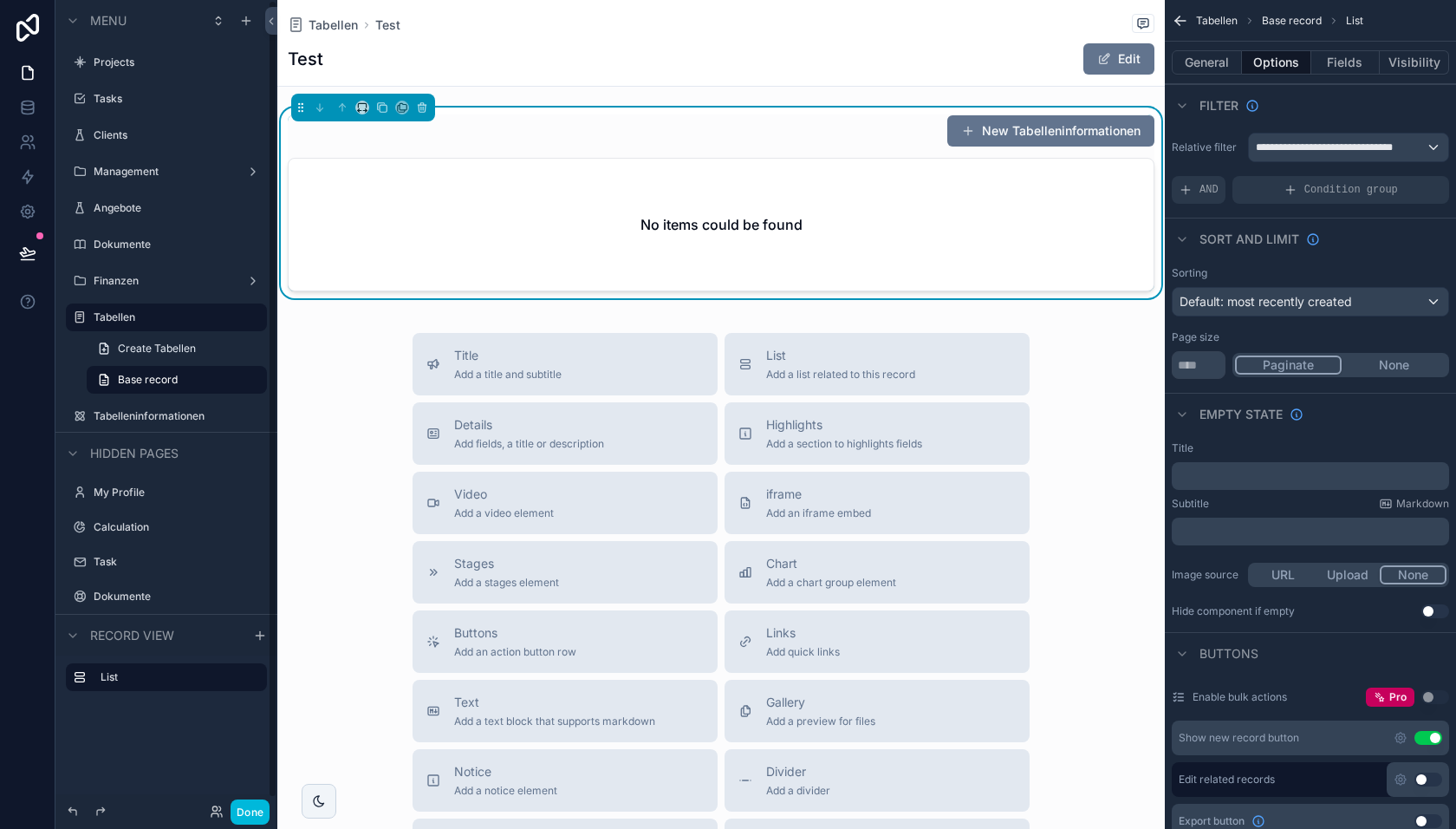
click at [251, 800] on button "Done" at bounding box center [250, 811] width 39 height 25
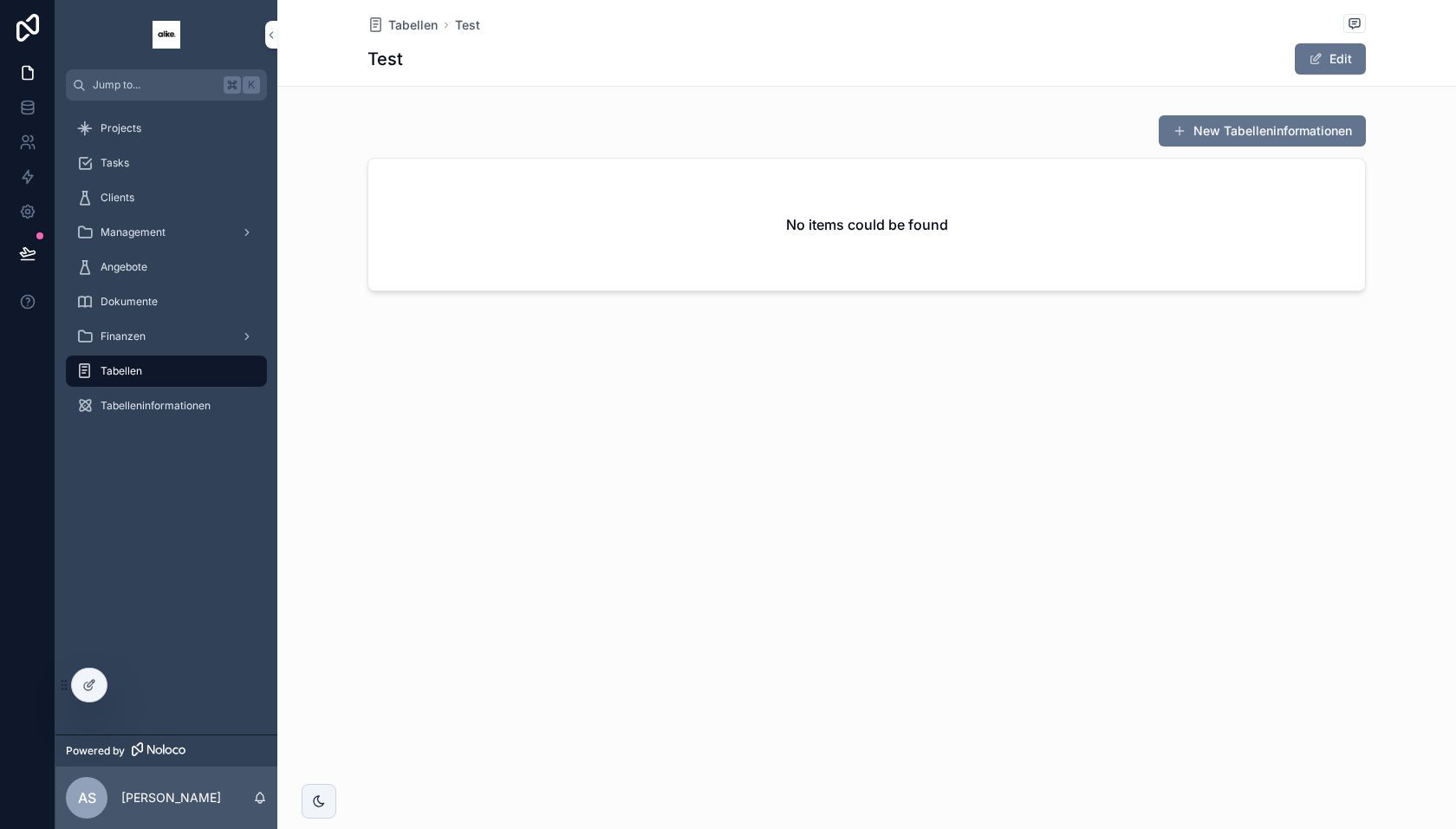
click at [88, 687] on icon at bounding box center [89, 685] width 14 height 14
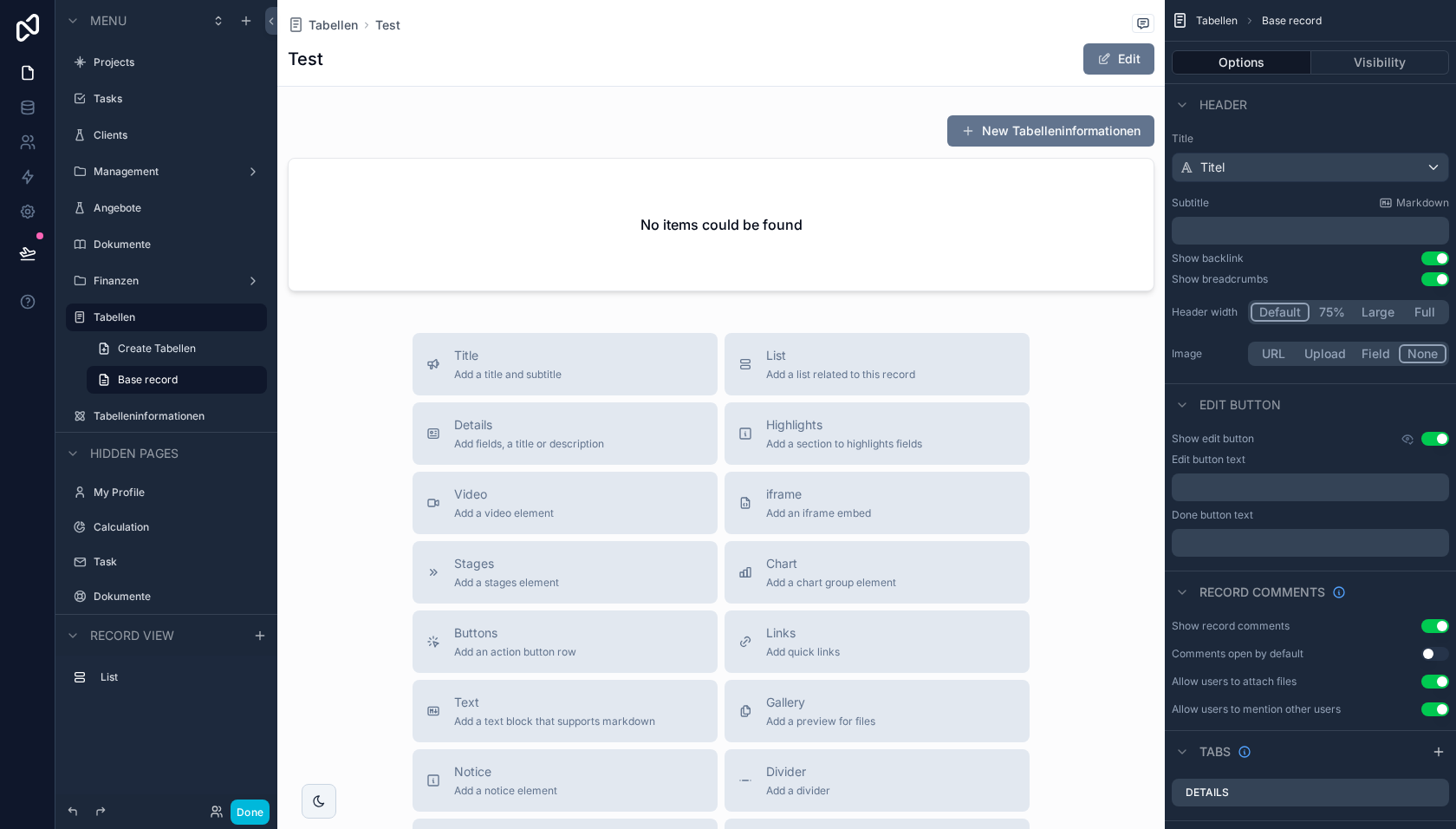
click at [781, 135] on div "scrollable content" at bounding box center [721, 205] width 887 height 198
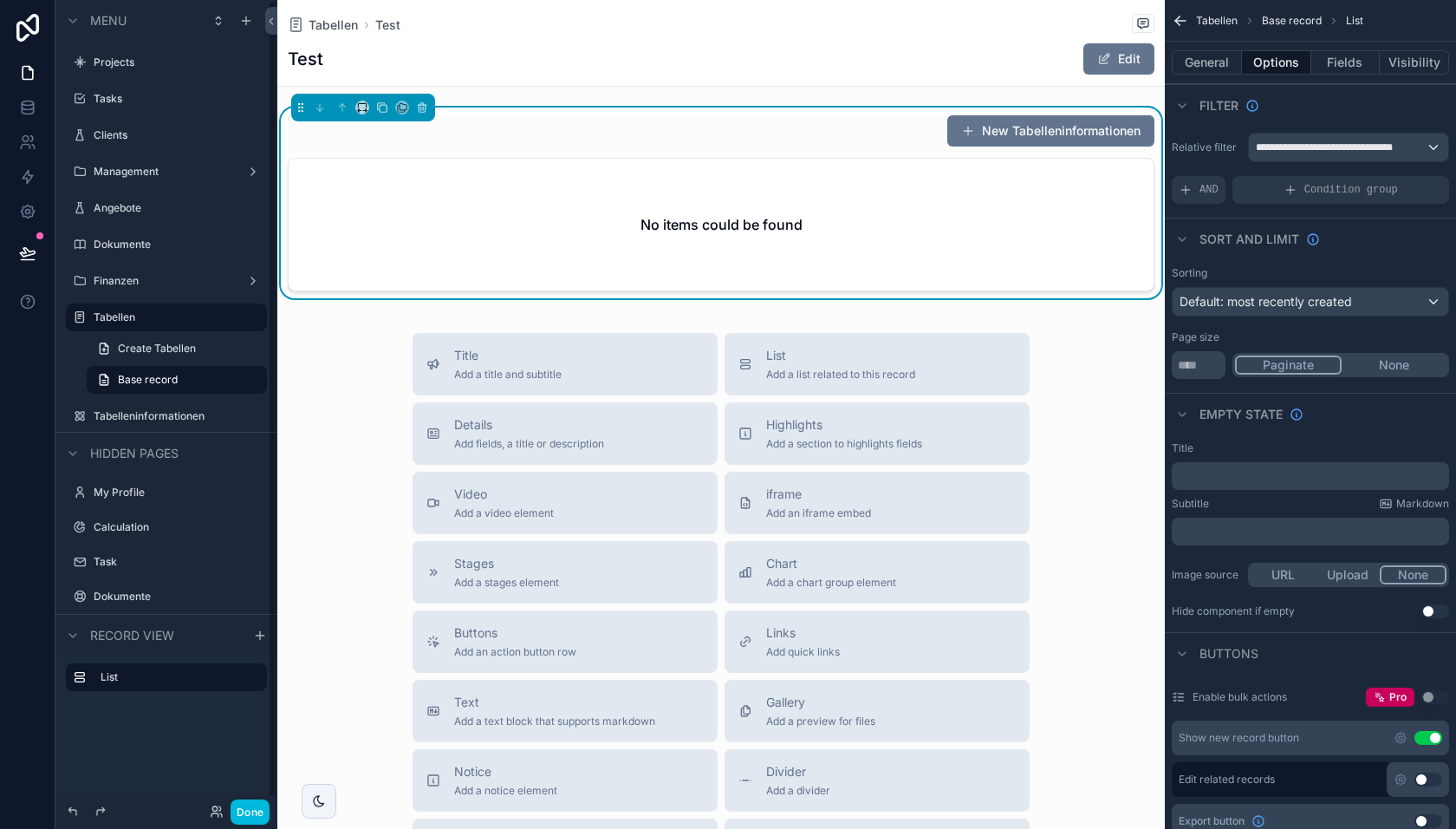
click at [182, 343] on span "Create Tabellen" at bounding box center [157, 349] width 78 height 14
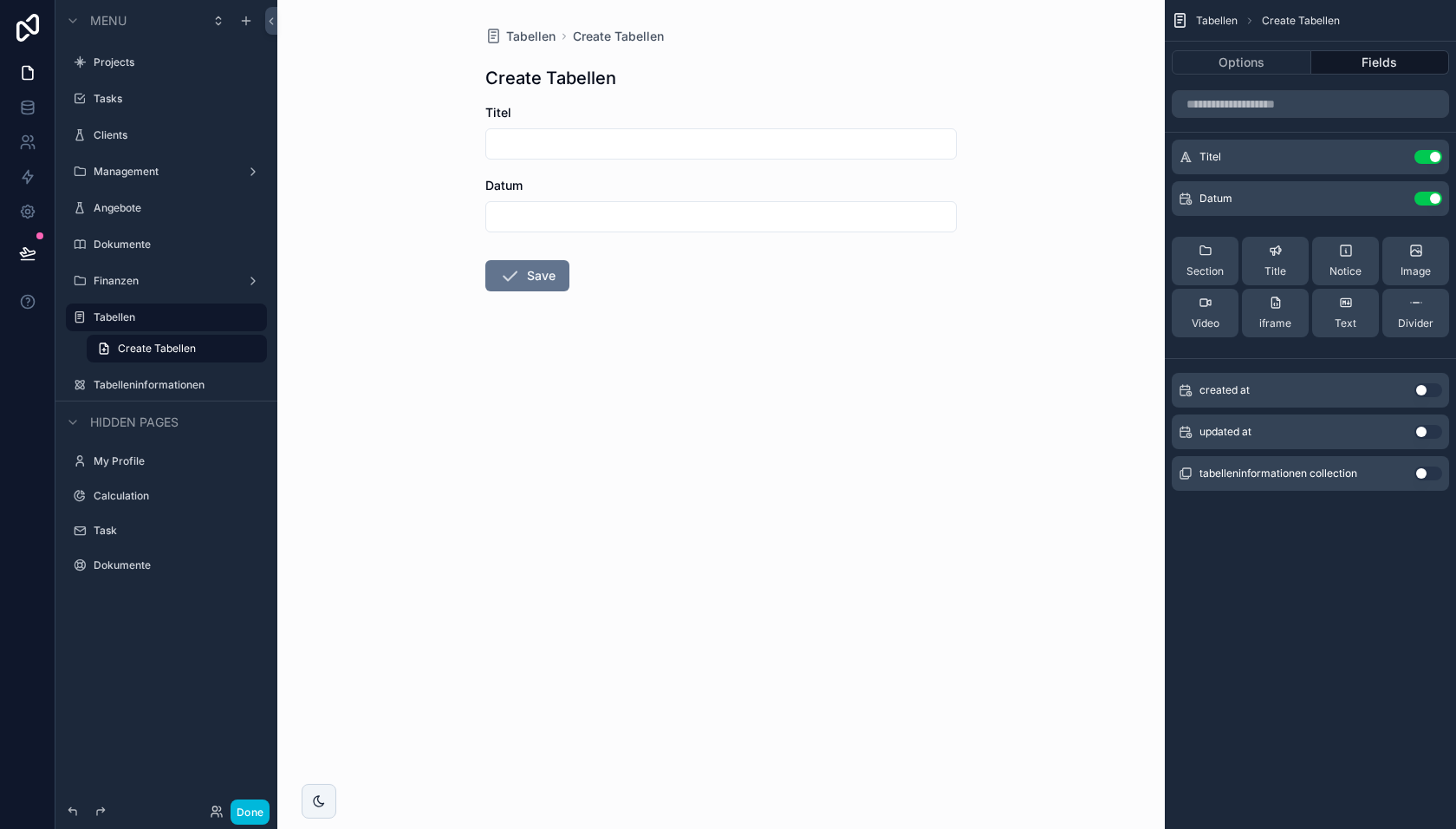
click at [164, 378] on label "Tabelleninformationen" at bounding box center [175, 385] width 163 height 14
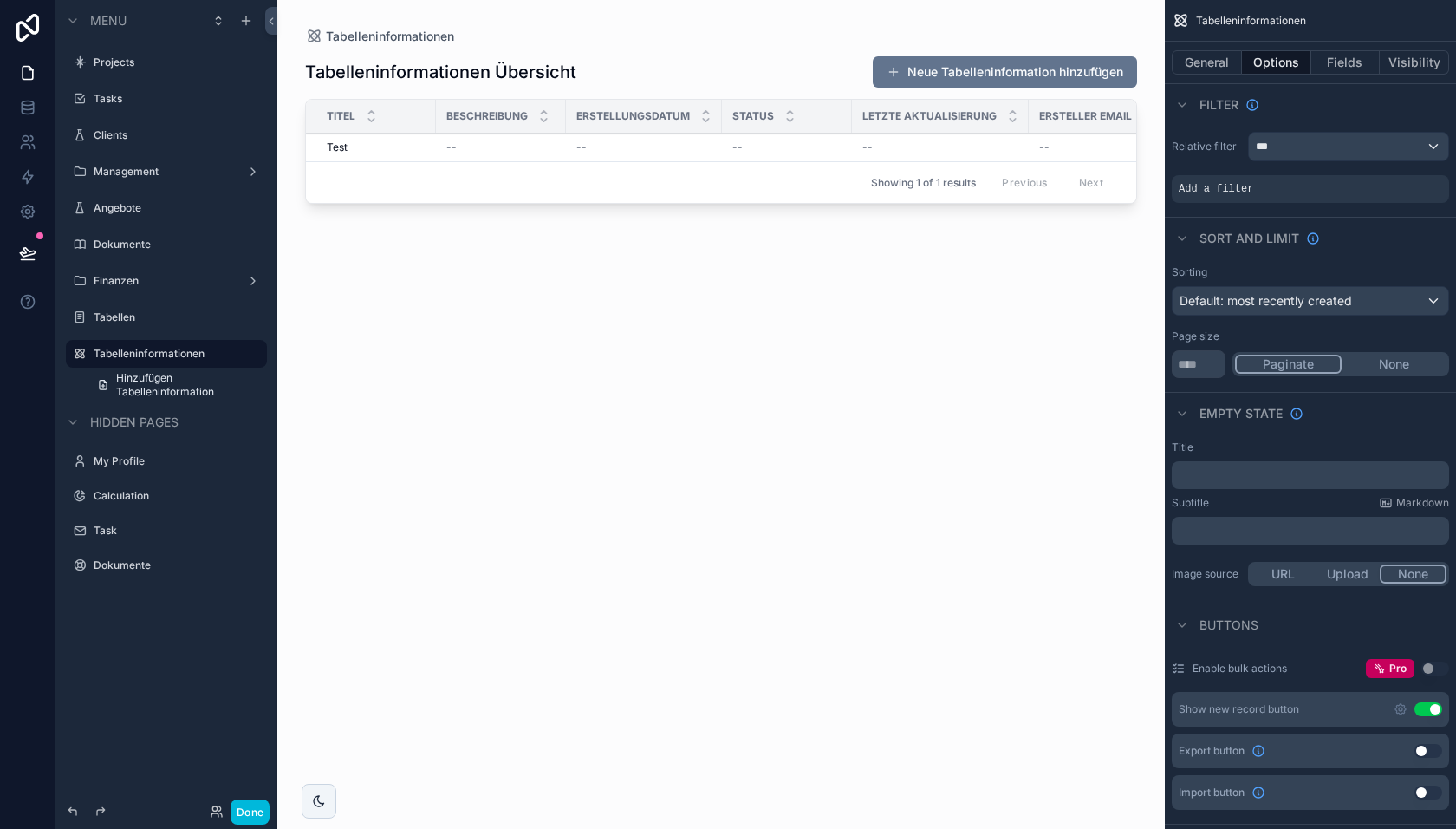
click at [173, 388] on span "Hinzufügen Tabelleninformation" at bounding box center [186, 384] width 141 height 27
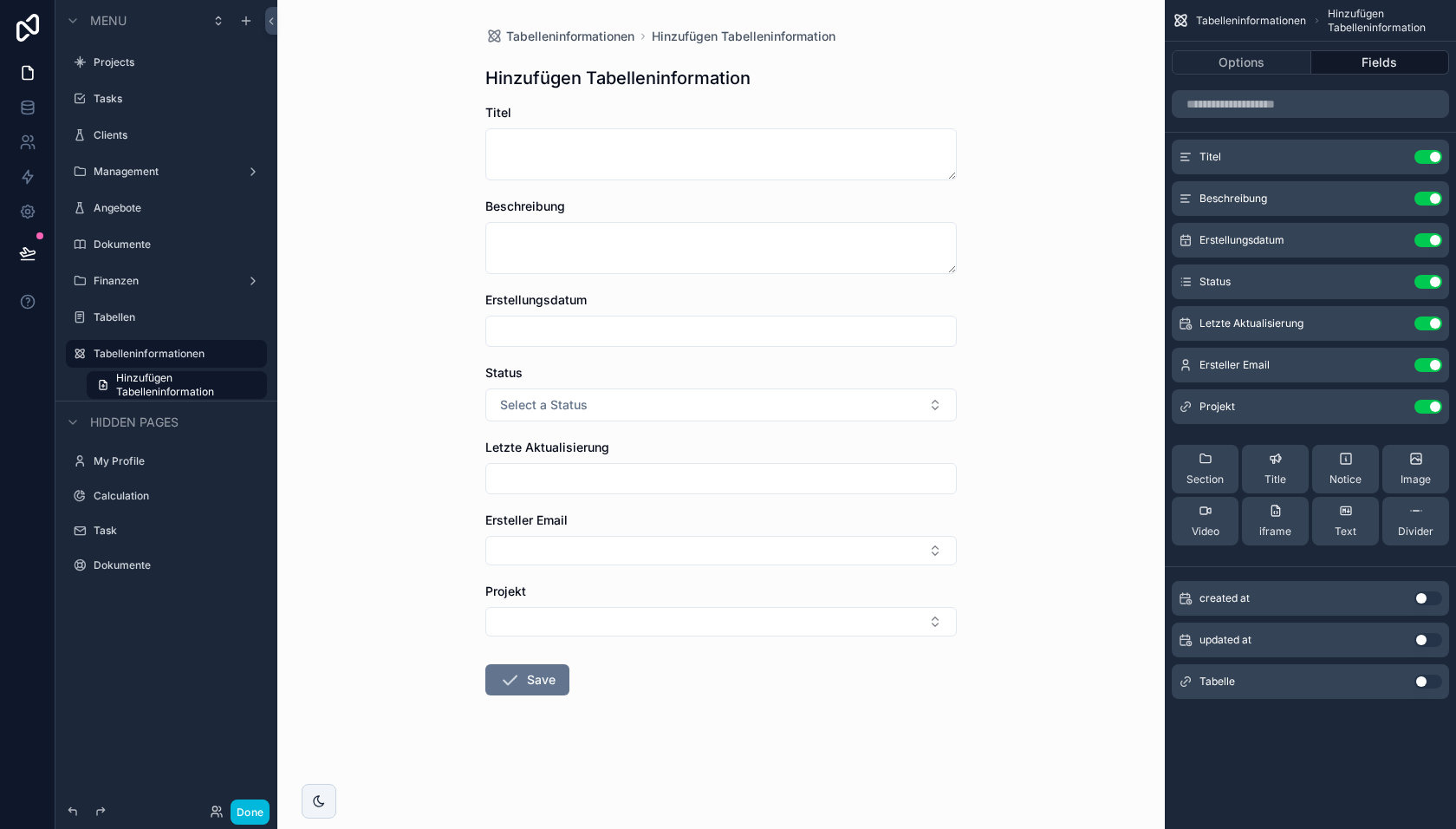
click at [1423, 679] on button "Use setting" at bounding box center [1428, 681] width 27 height 14
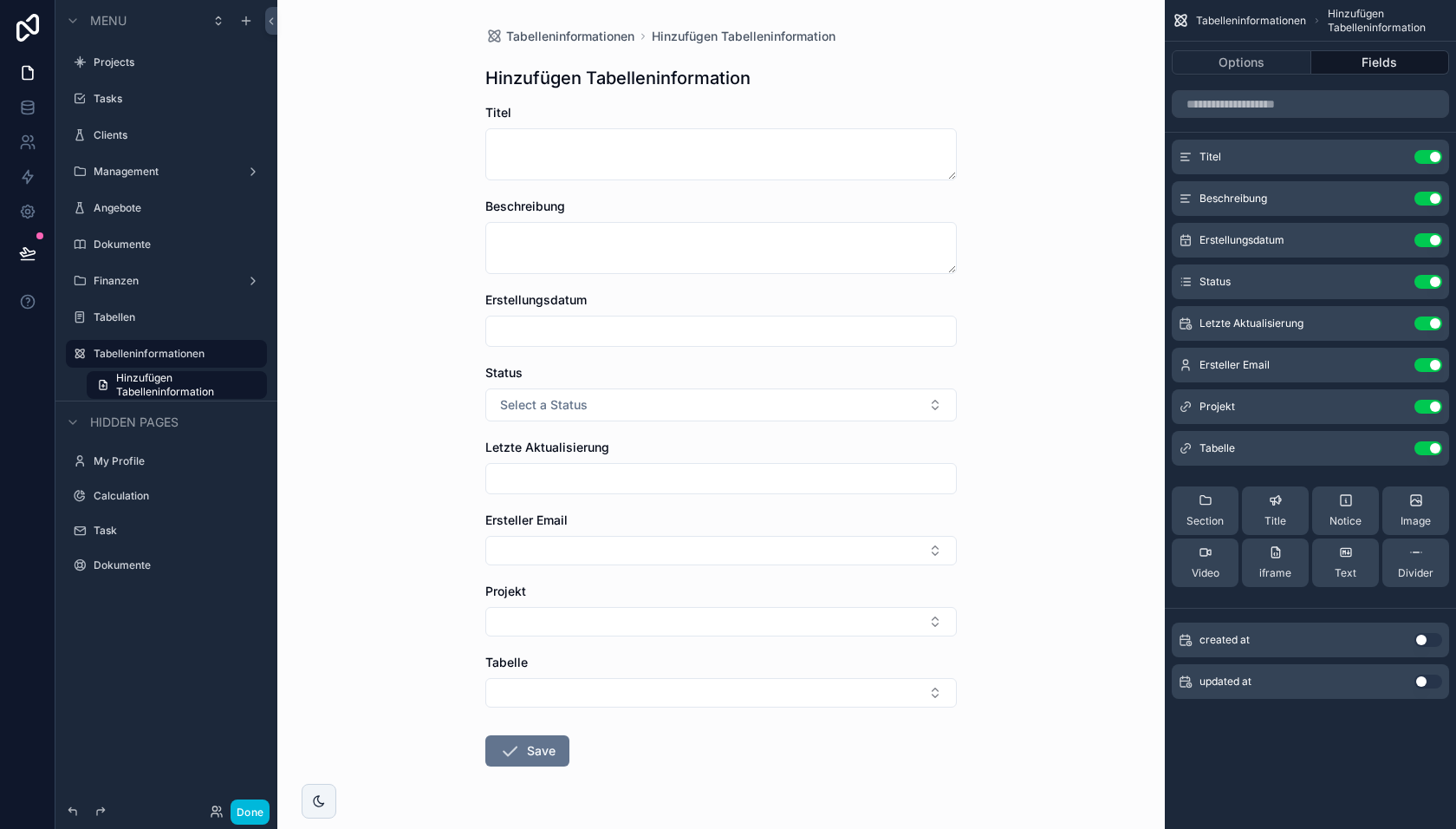
click at [0, 0] on icon "scrollable content" at bounding box center [0, 0] width 0 height 0
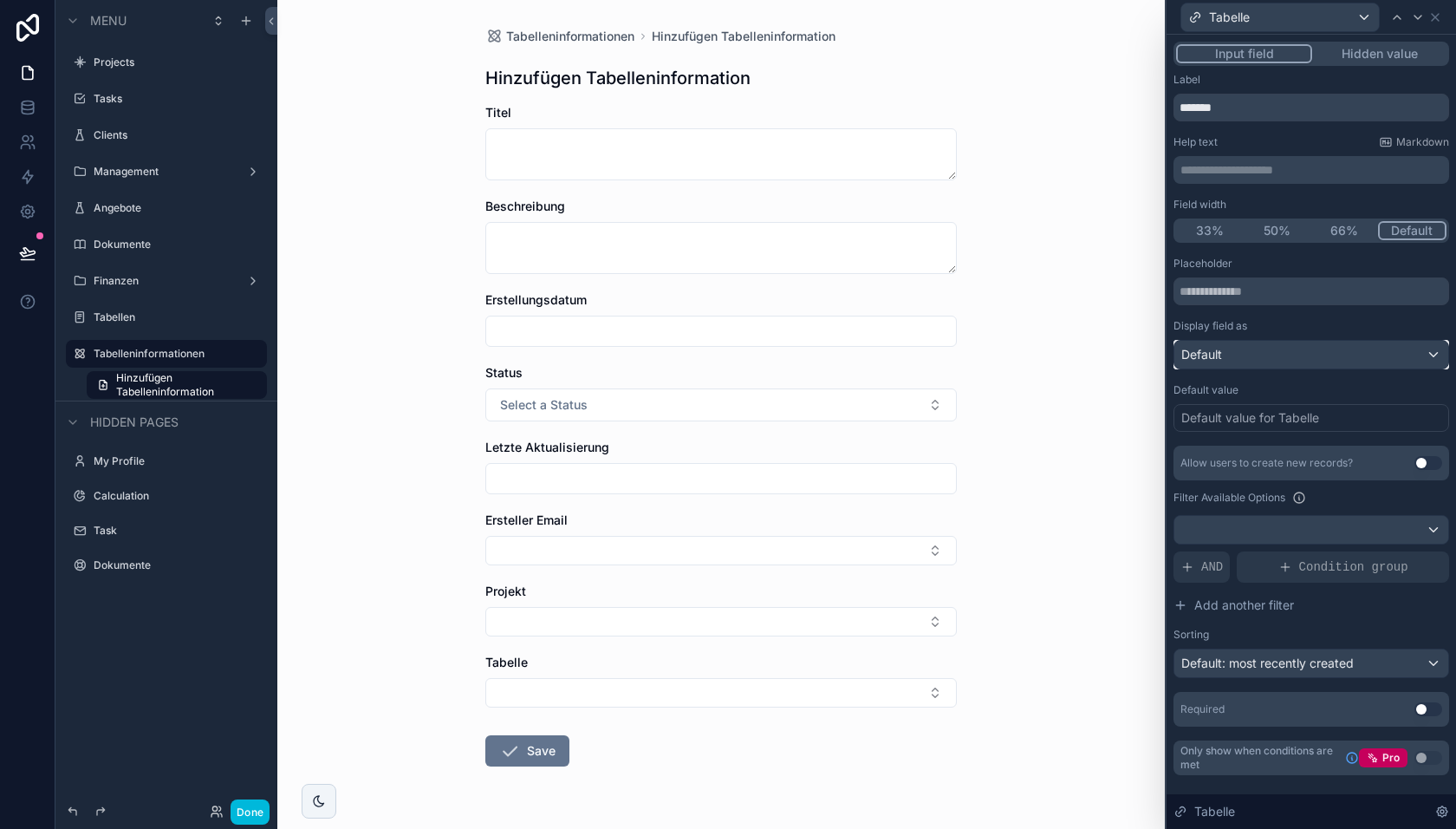
click at [1334, 353] on div "Default" at bounding box center [1311, 354] width 274 height 27
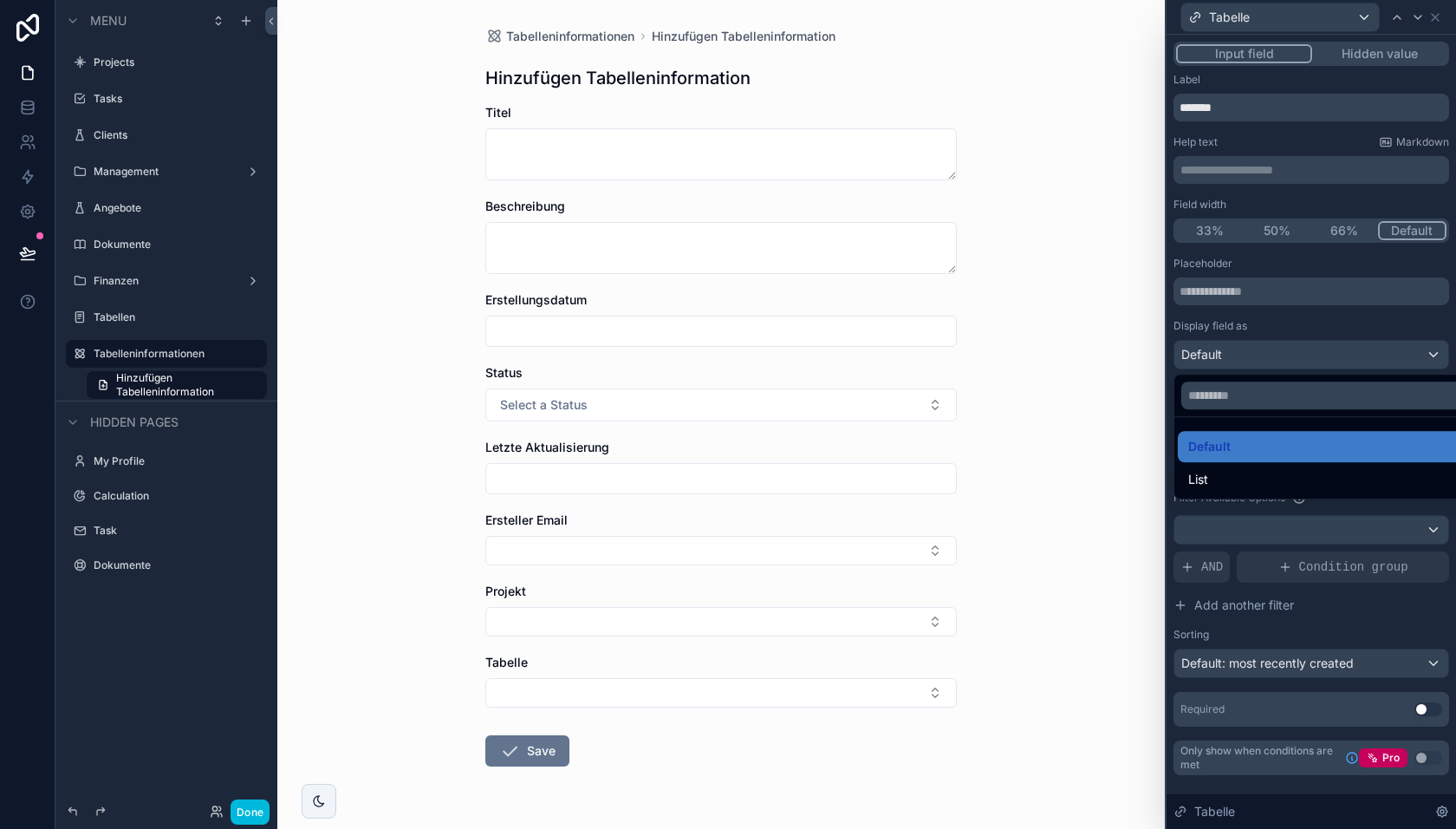
click at [1320, 314] on div at bounding box center [1311, 414] width 290 height 829
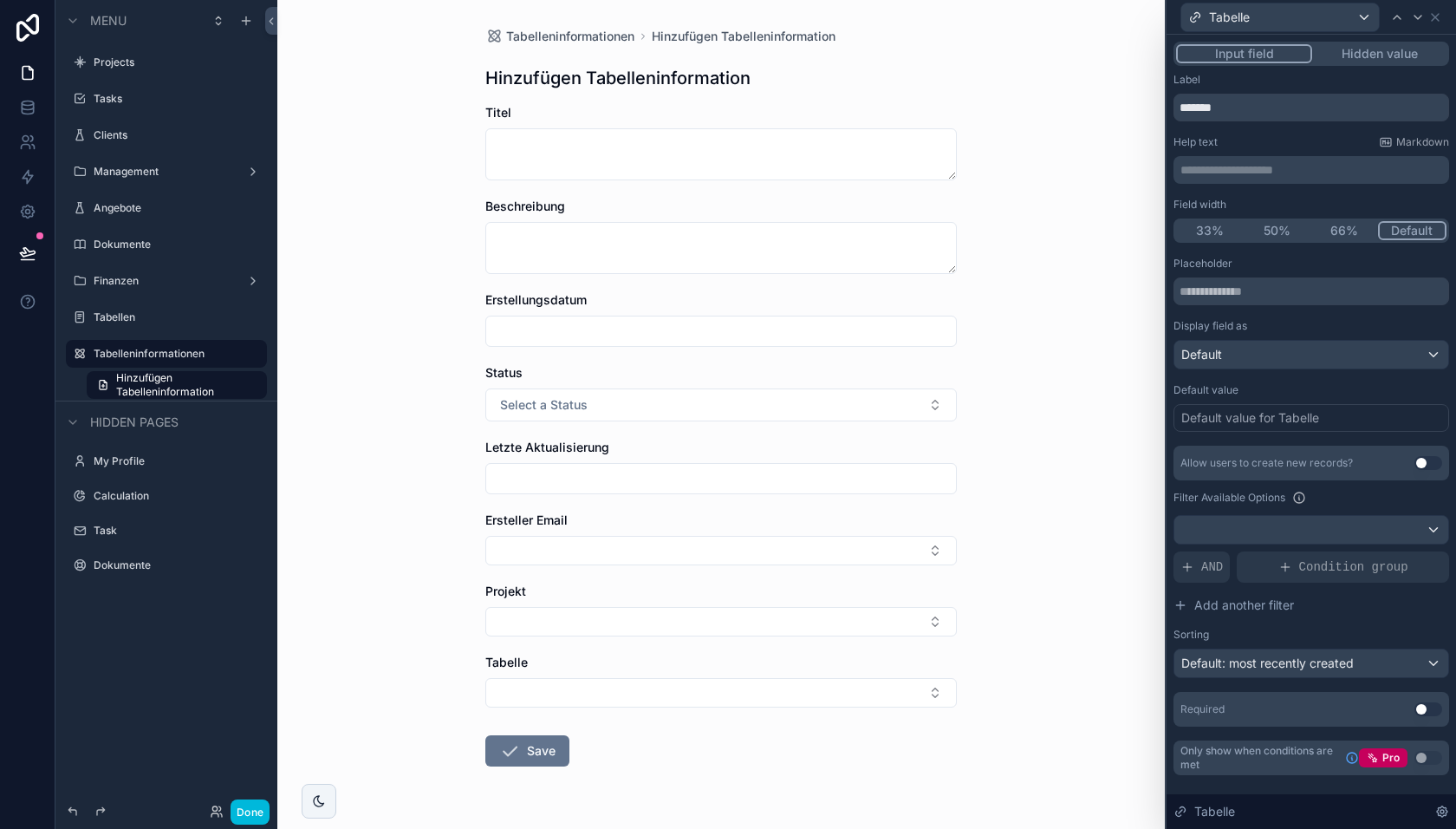
click at [1281, 416] on div "Default value for Tabelle" at bounding box center [1251, 418] width 138 height 18
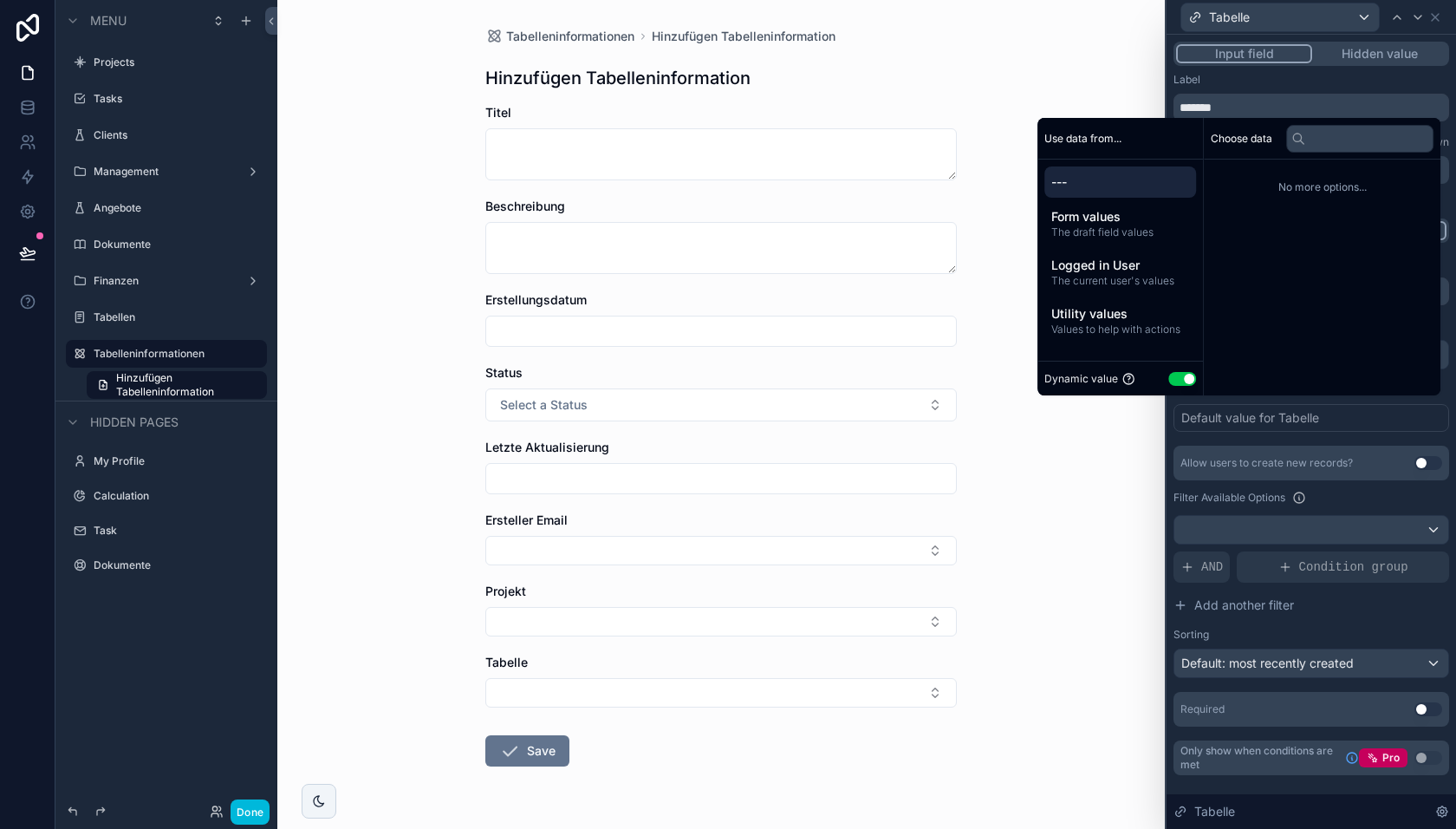
click at [1111, 227] on span "The draft field values" at bounding box center [1120, 232] width 138 height 14
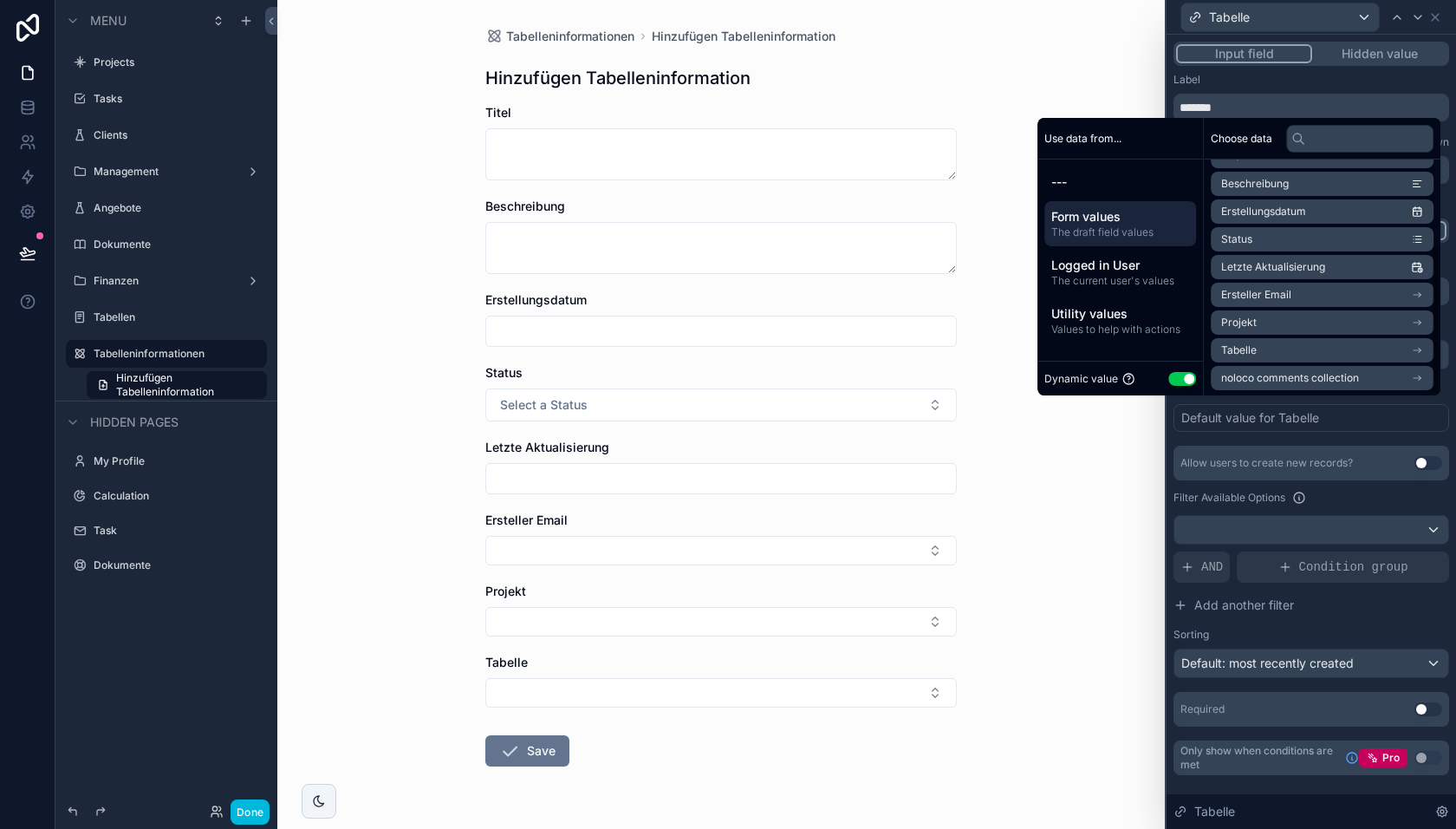
scroll to position [135, 0]
click at [1235, 346] on span "Tabelle" at bounding box center [1239, 350] width 35 height 14
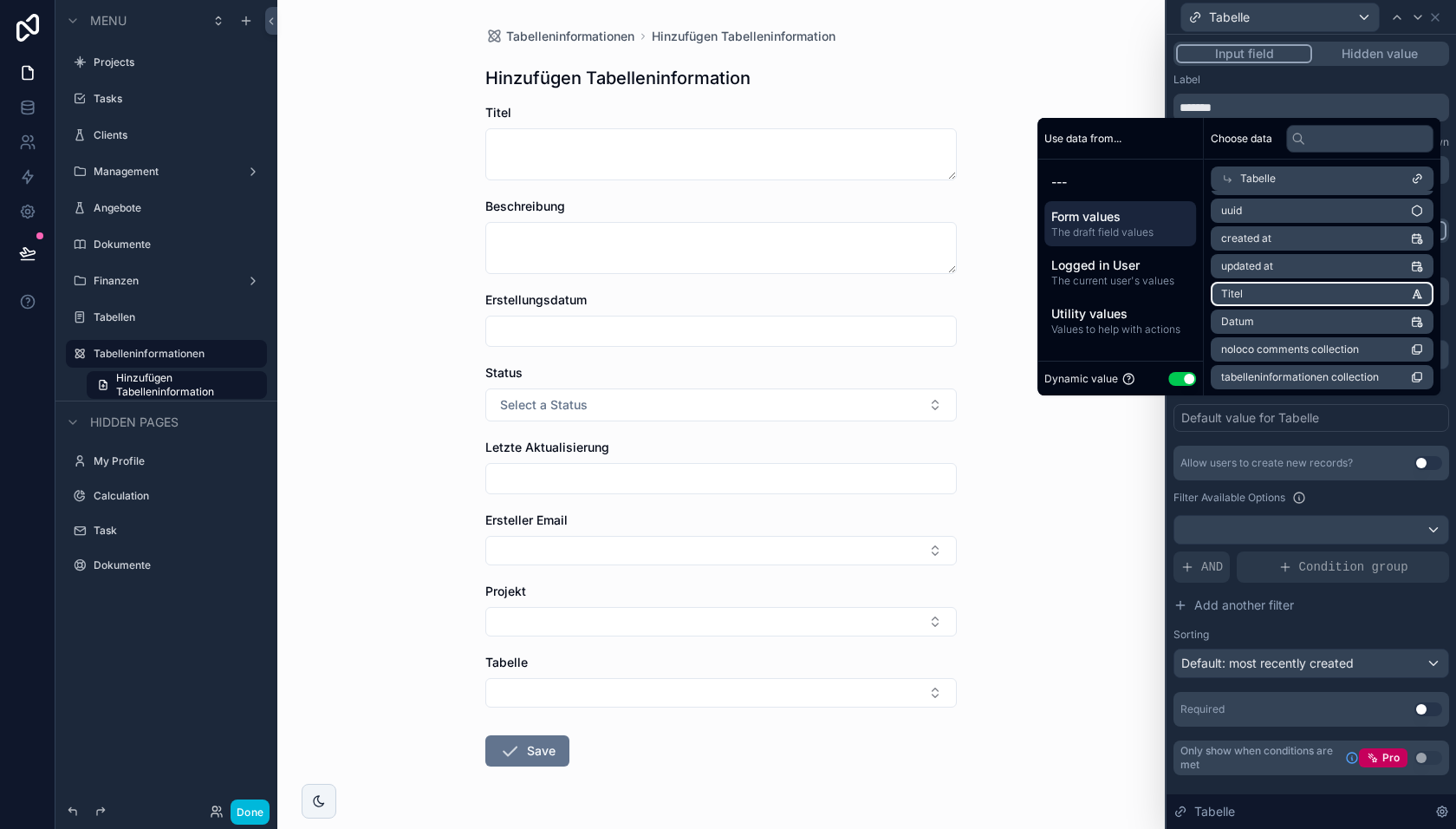
click at [1243, 293] on li "Titel" at bounding box center [1322, 293] width 223 height 24
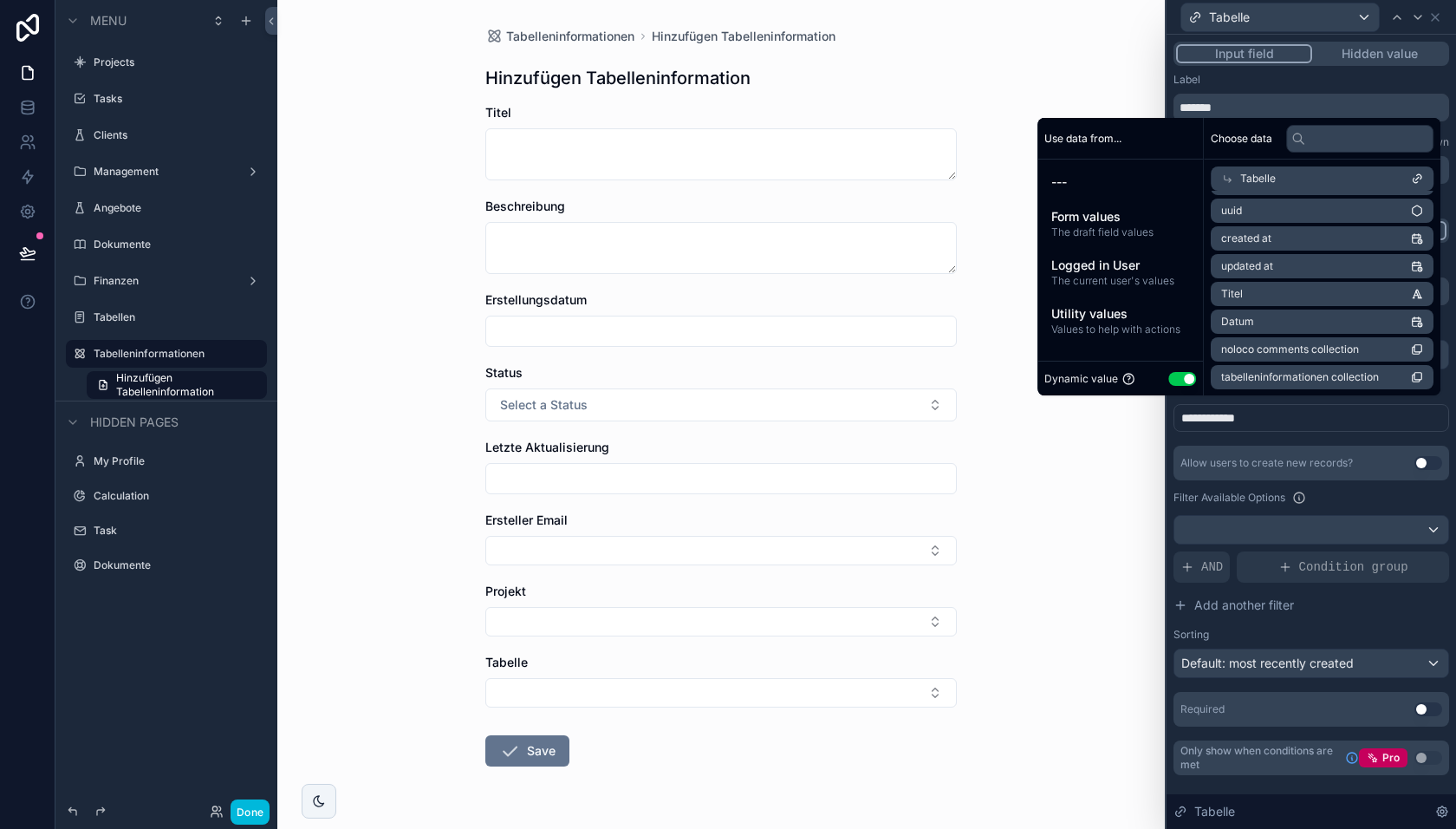
click at [1274, 432] on div "**********" at bounding box center [1311, 492] width 275 height 469
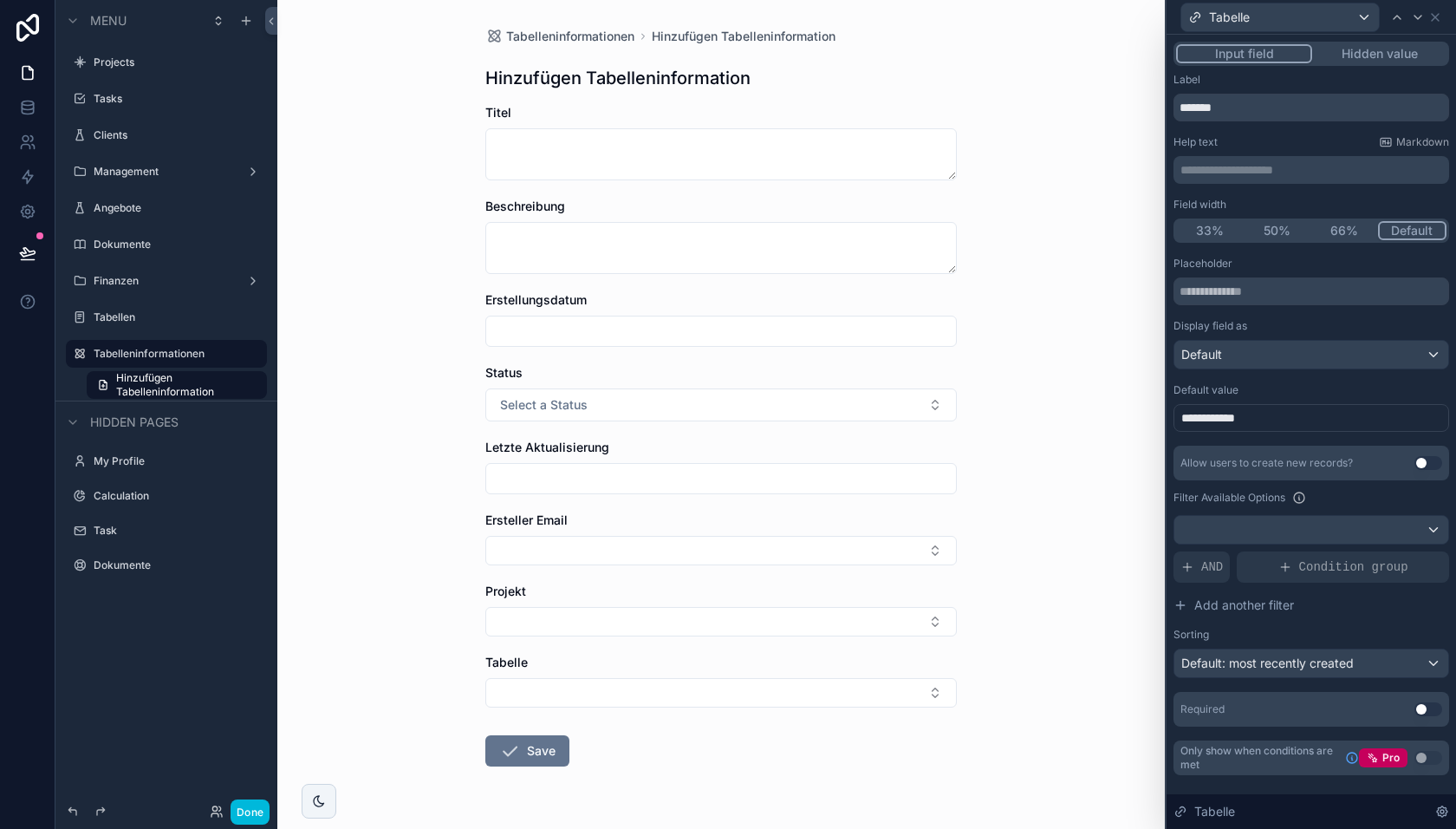
click at [1269, 414] on div "**********" at bounding box center [1311, 417] width 275 height 27
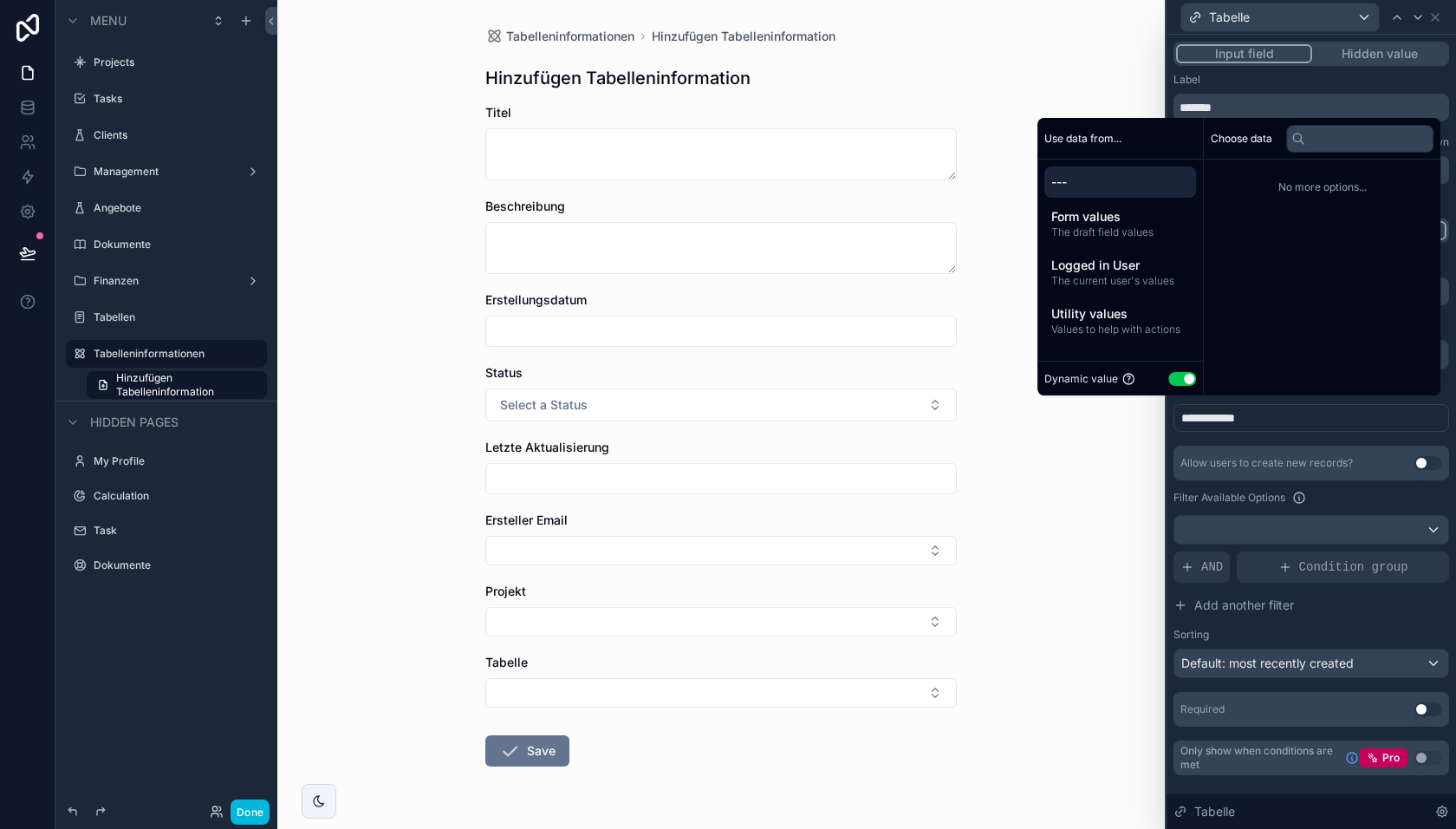
click at [1138, 235] on span "The draft field values" at bounding box center [1120, 232] width 138 height 14
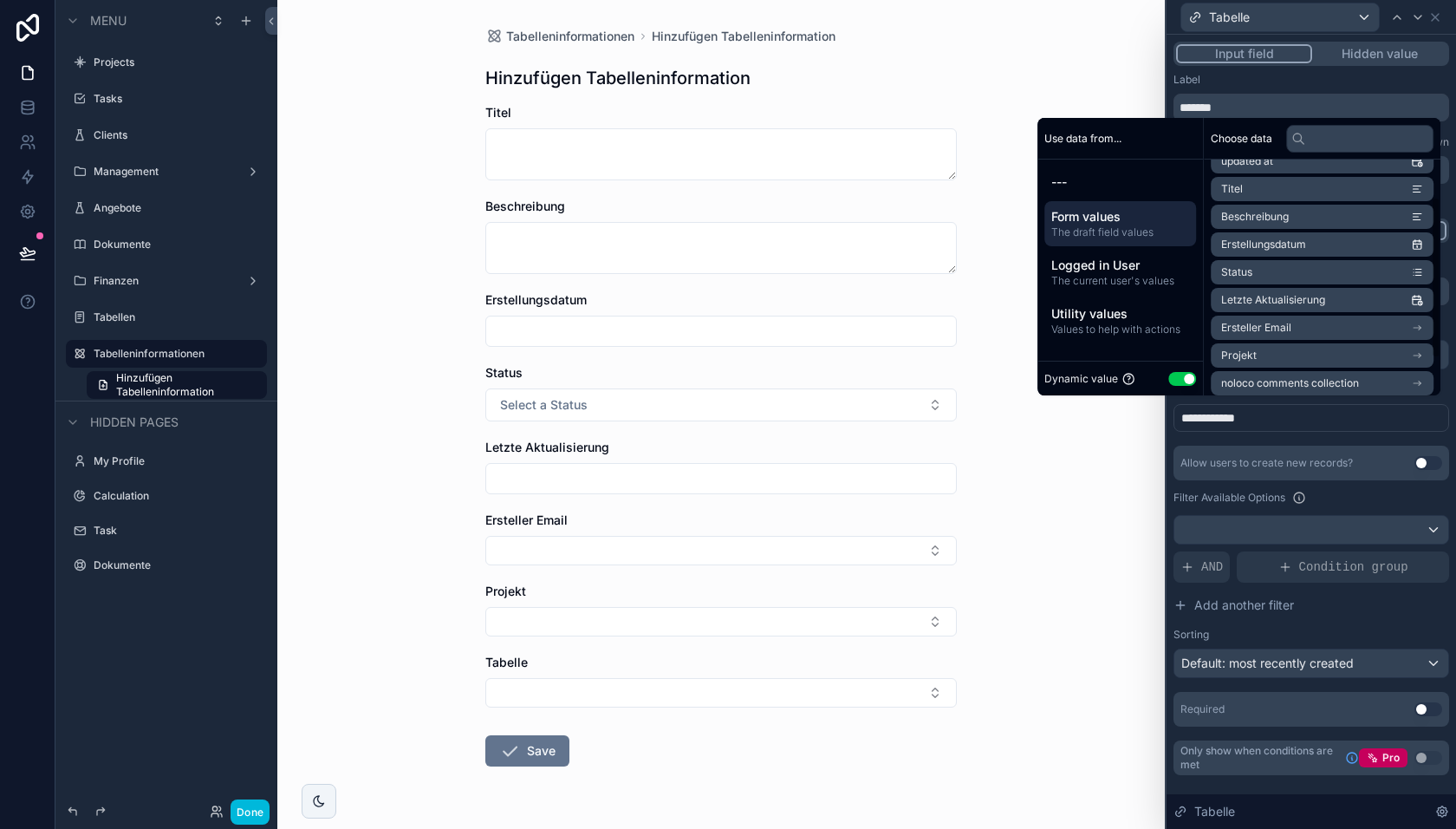
scroll to position [106, 0]
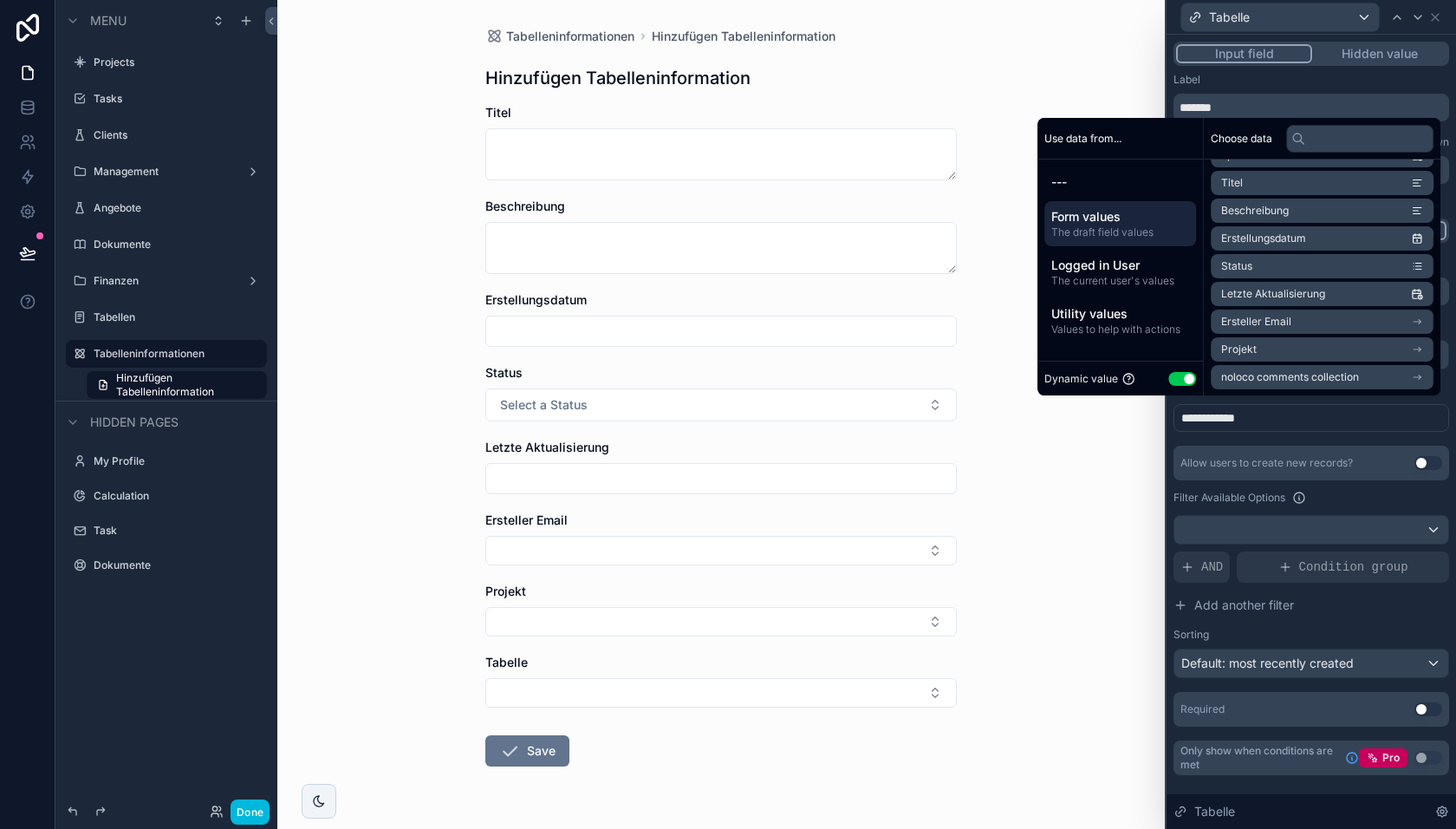
click at [1277, 429] on div "**********" at bounding box center [1311, 417] width 275 height 27
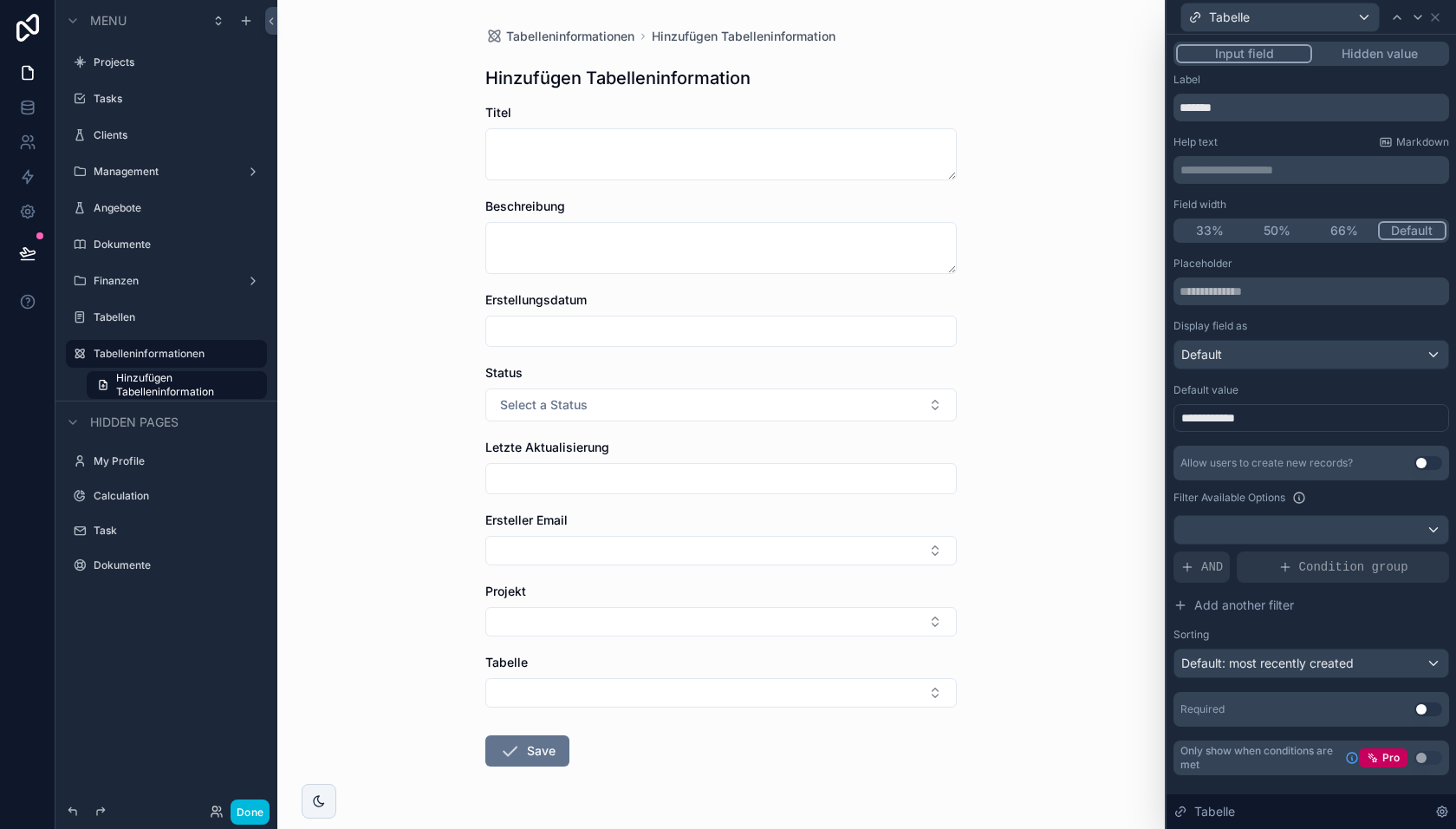
click at [1298, 409] on div "**********" at bounding box center [1311, 417] width 275 height 27
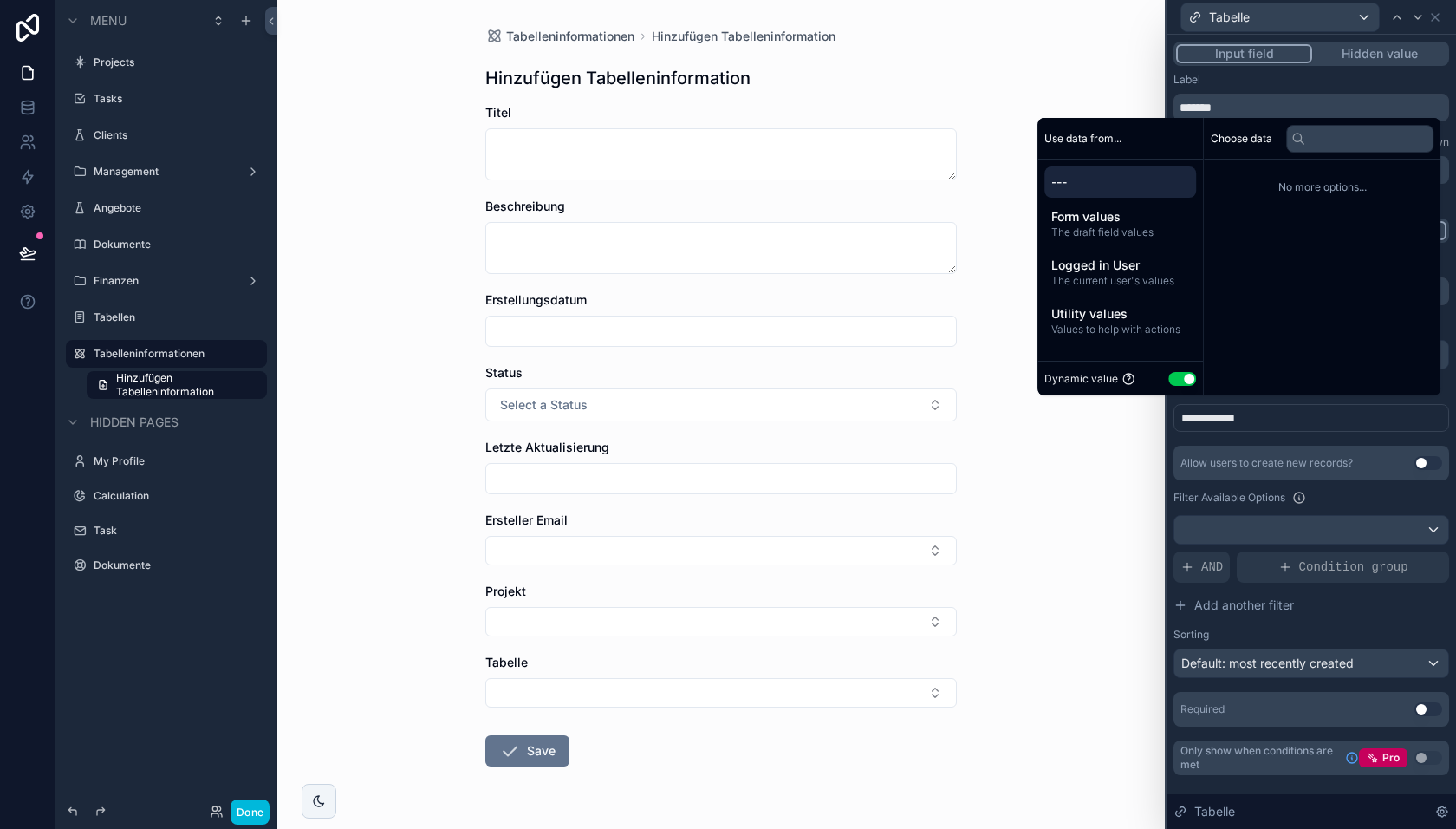
click at [1293, 391] on div "Choose data No more options..." at bounding box center [1321, 256] width 236 height 277
click at [1270, 398] on div "**********" at bounding box center [1311, 407] width 275 height 49
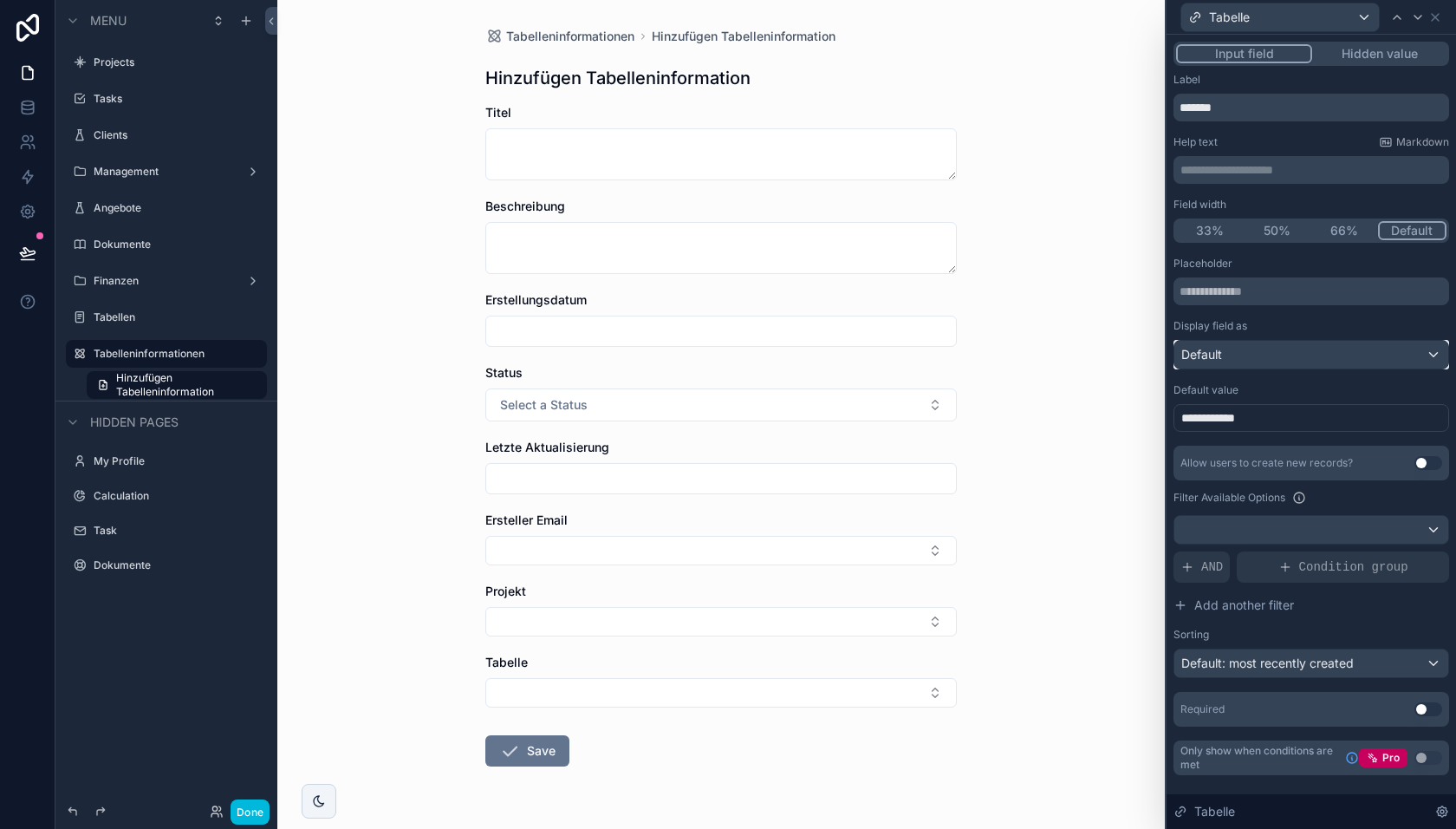
click at [1251, 347] on div "Default" at bounding box center [1311, 354] width 274 height 27
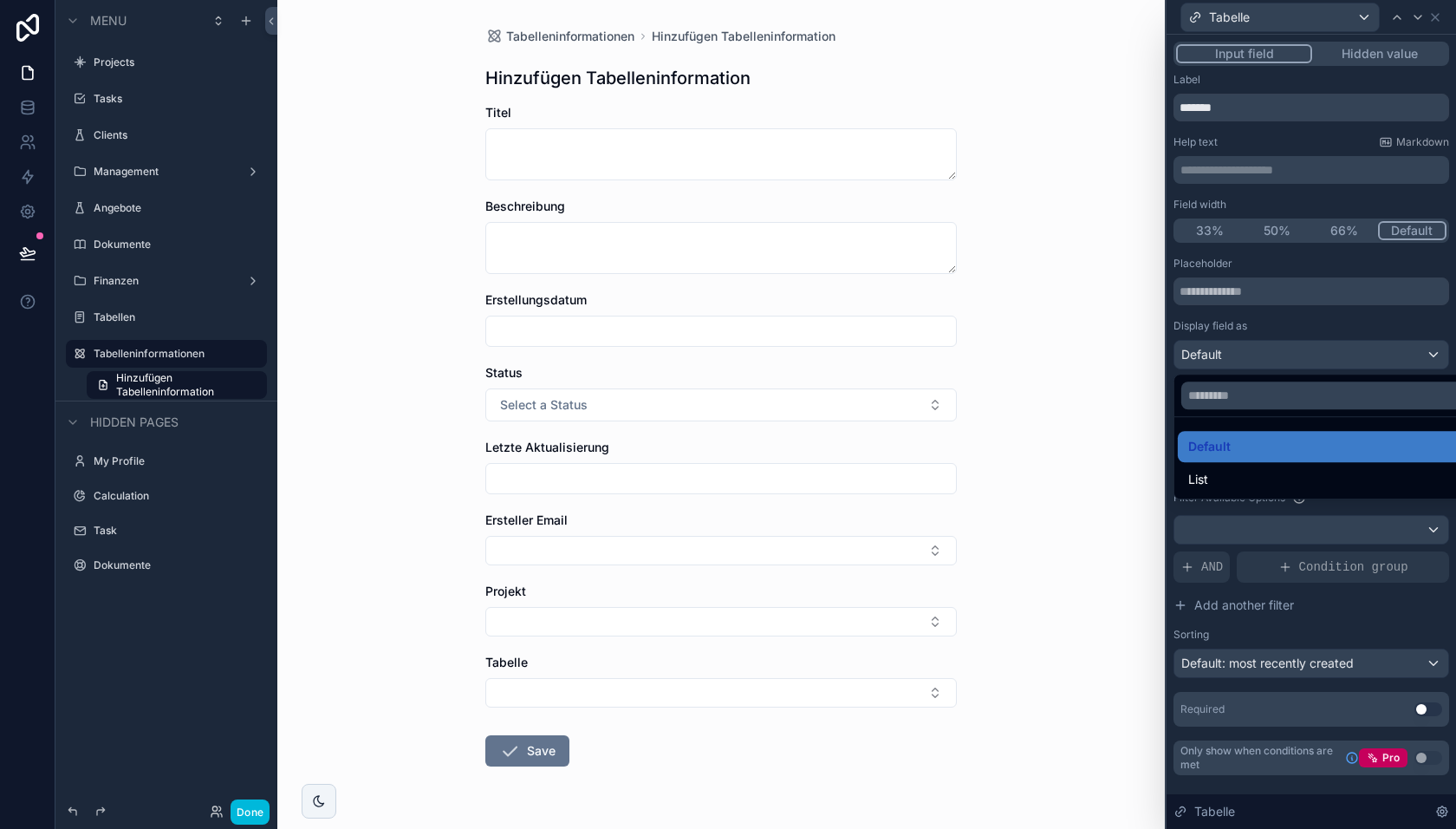
click at [1251, 347] on div at bounding box center [1311, 414] width 290 height 829
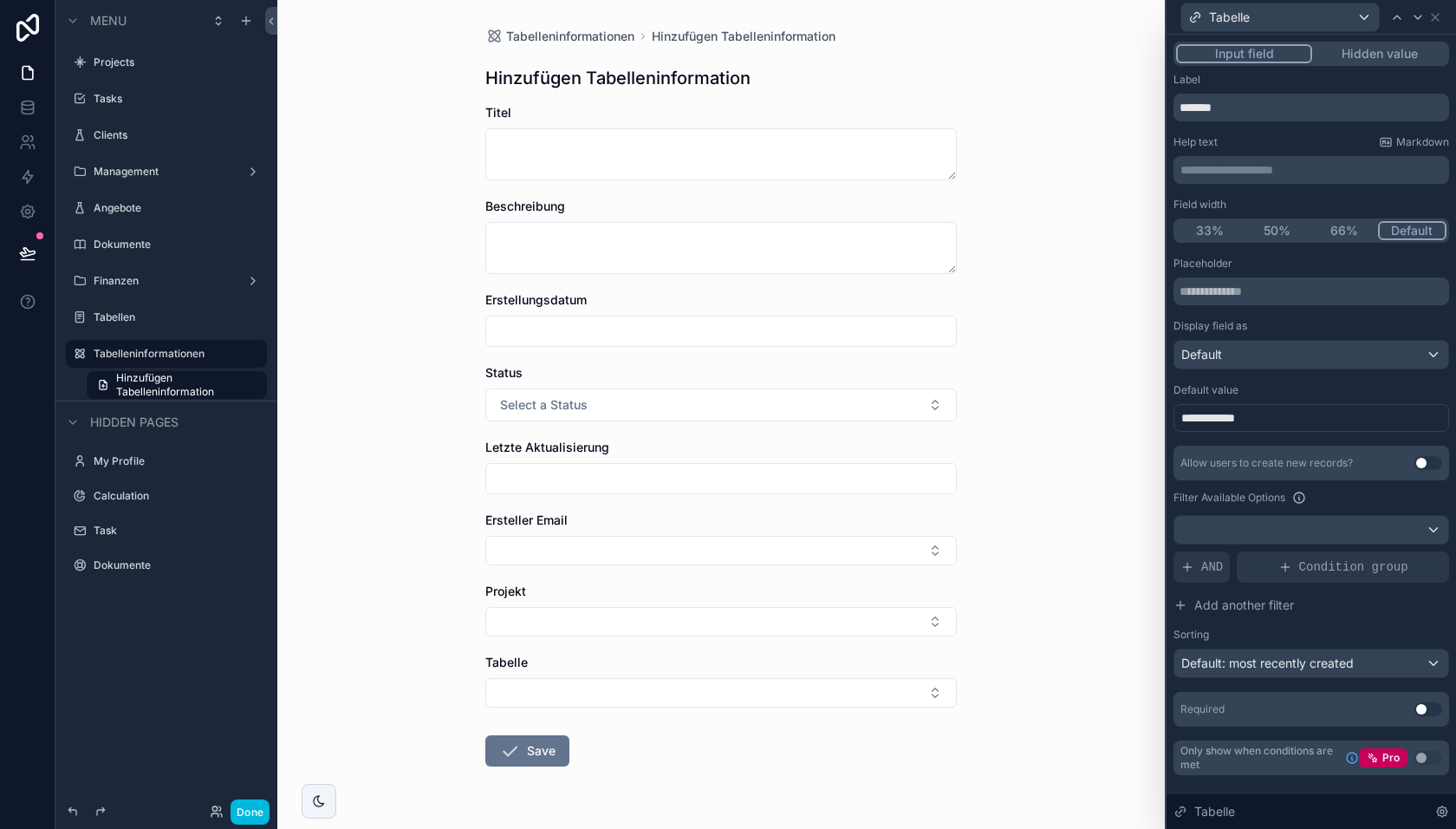
click at [1407, 54] on button "Hidden value" at bounding box center [1380, 54] width 135 height 19
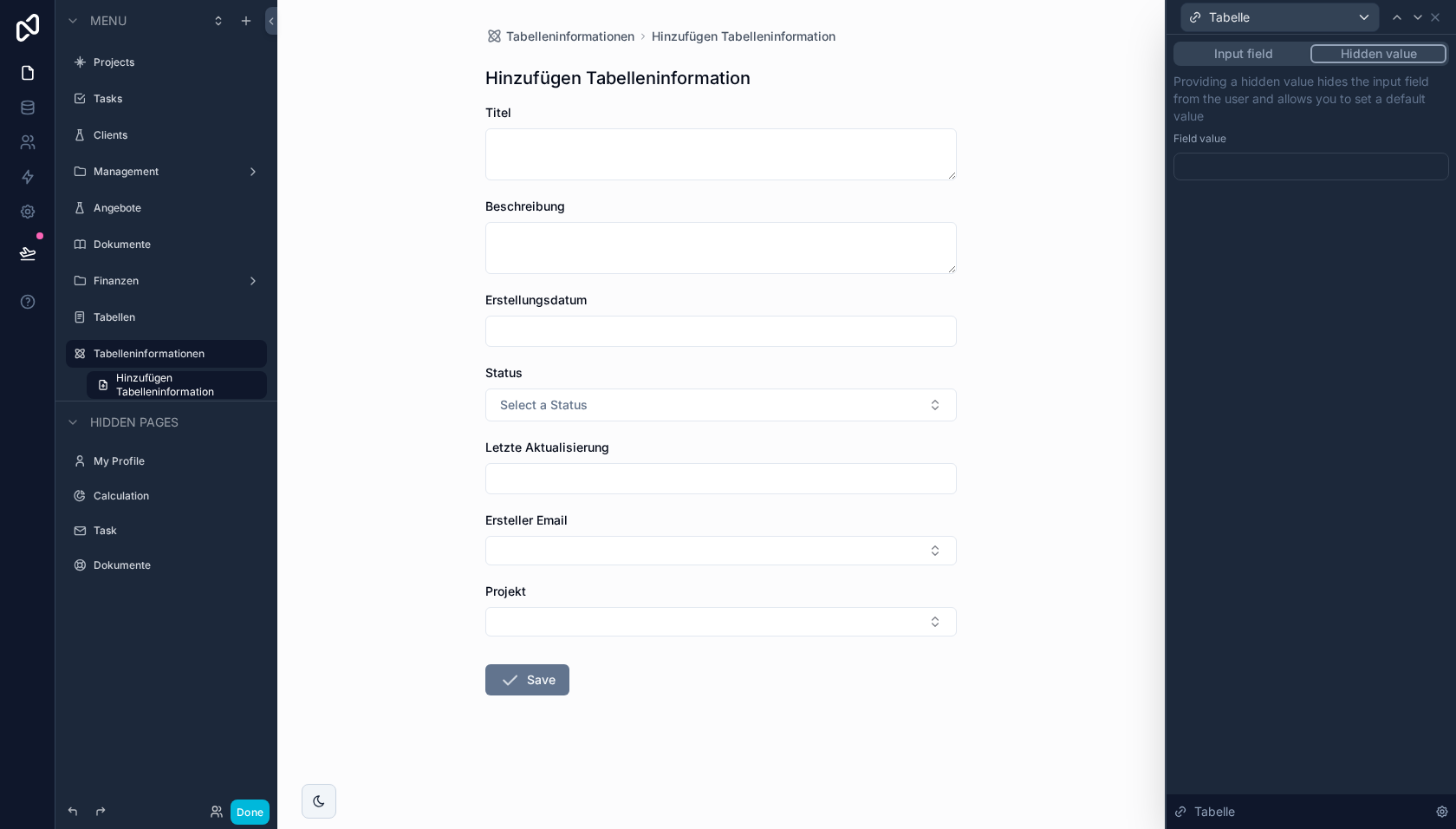
click at [1238, 165] on div at bounding box center [1311, 166] width 275 height 27
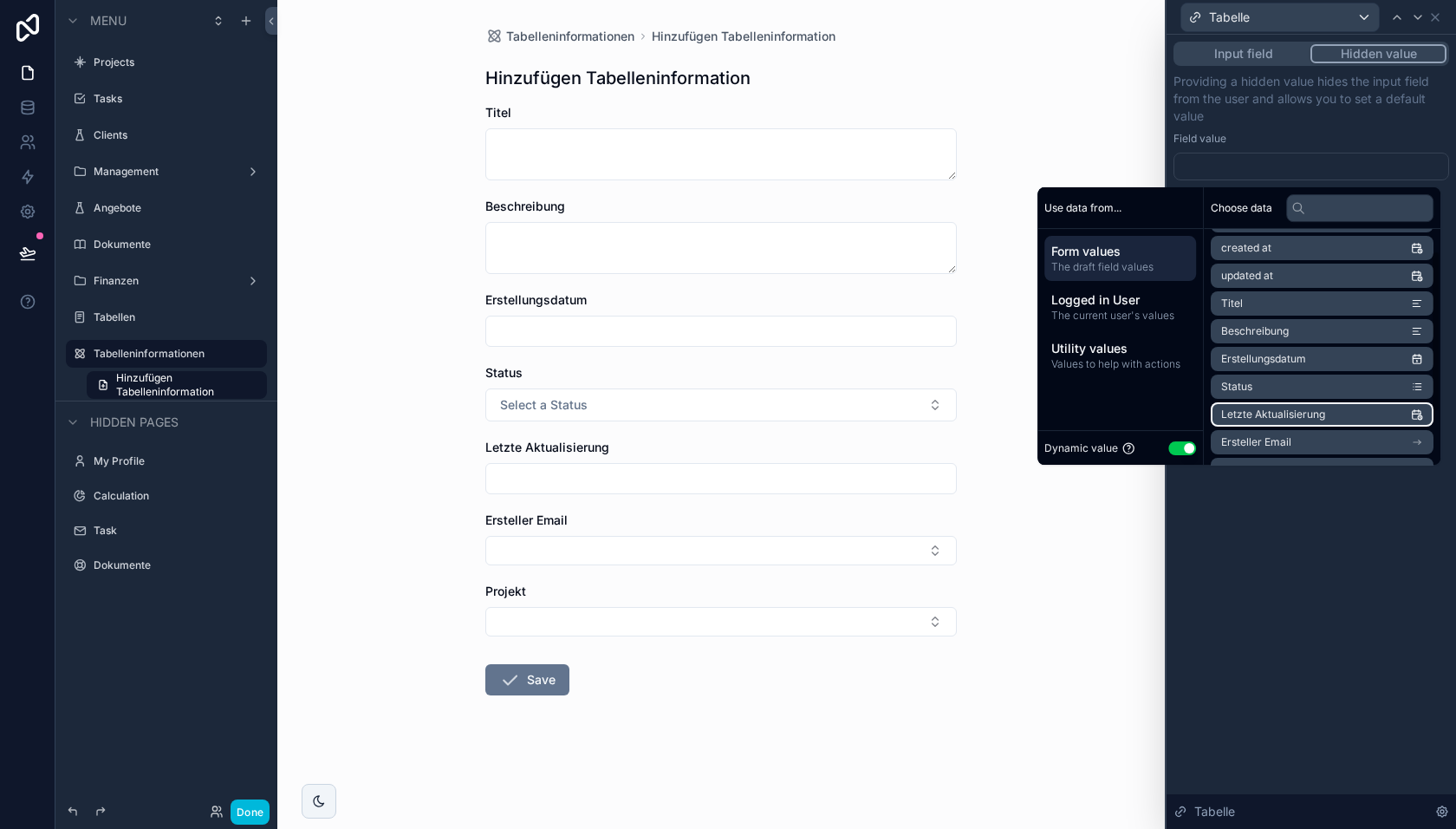
scroll to position [31, 0]
click at [1169, 450] on button "Use setting" at bounding box center [1181, 448] width 27 height 14
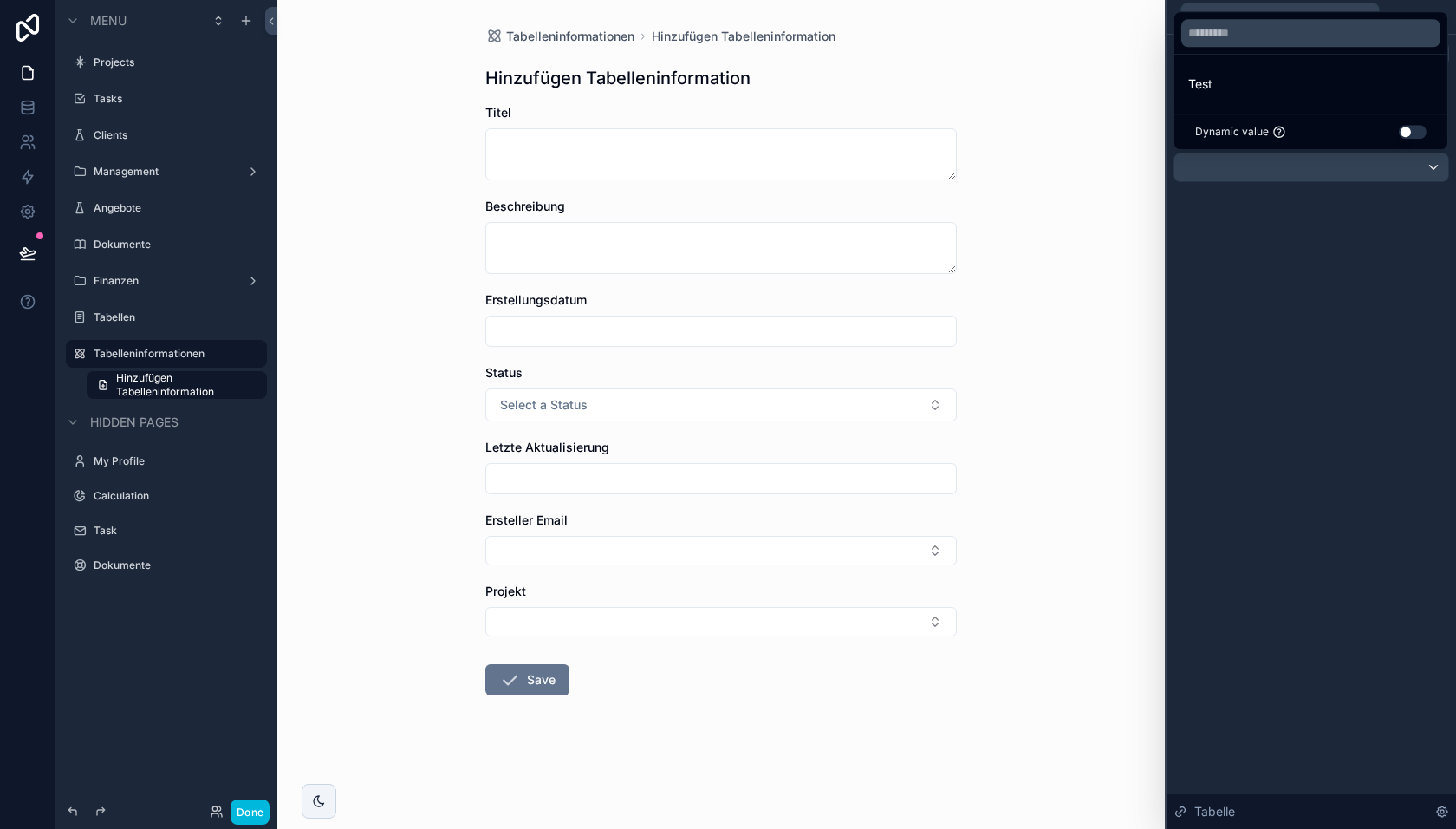
click at [1411, 126] on button "Use setting" at bounding box center [1413, 132] width 27 height 14
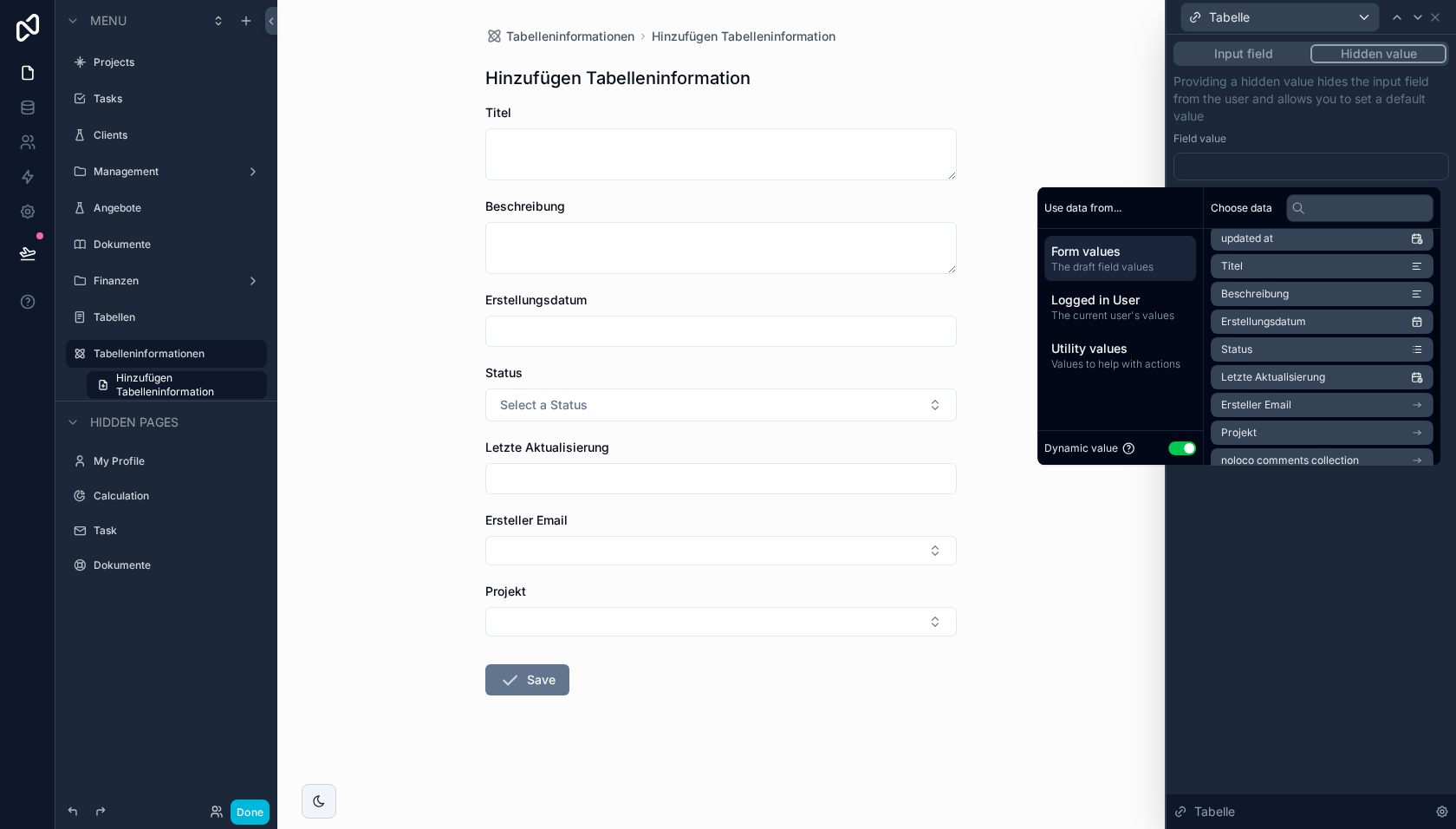
scroll to position [106, 0]
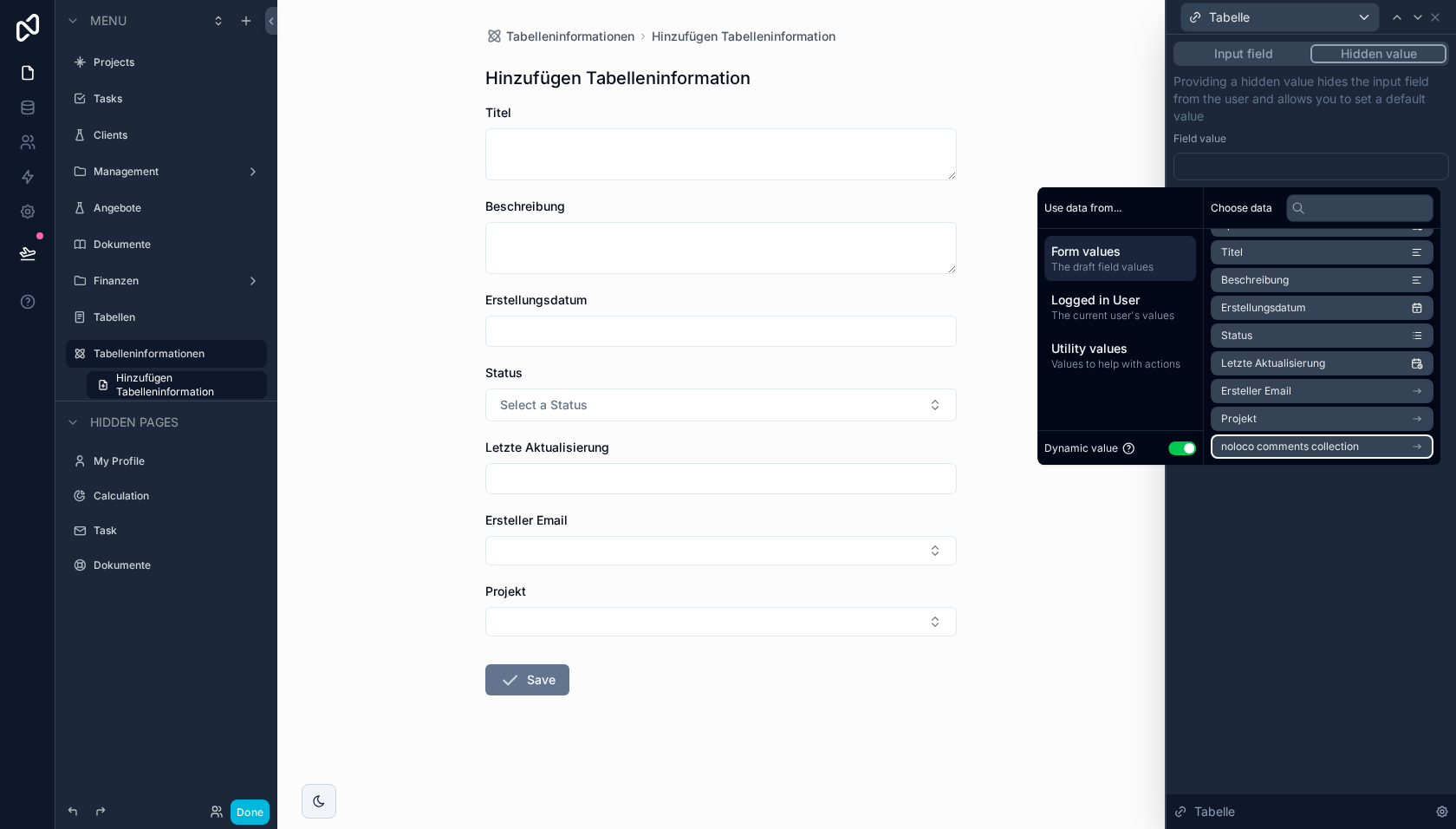
click at [1259, 444] on span "noloco comments collection" at bounding box center [1290, 446] width 138 height 14
click at [1212, 241] on div "noloco comments collection" at bounding box center [1322, 247] width 223 height 24
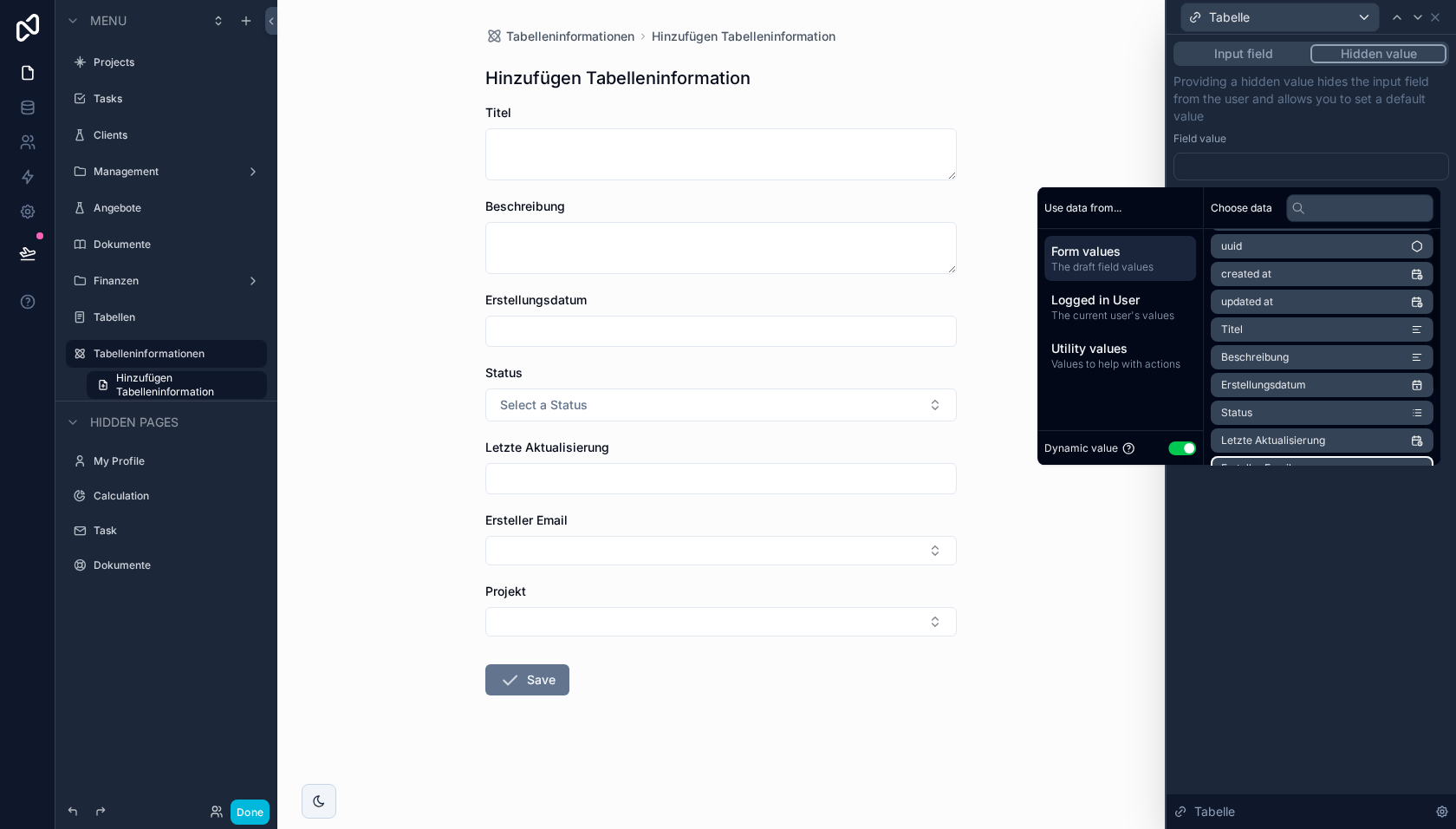
scroll to position [0, 0]
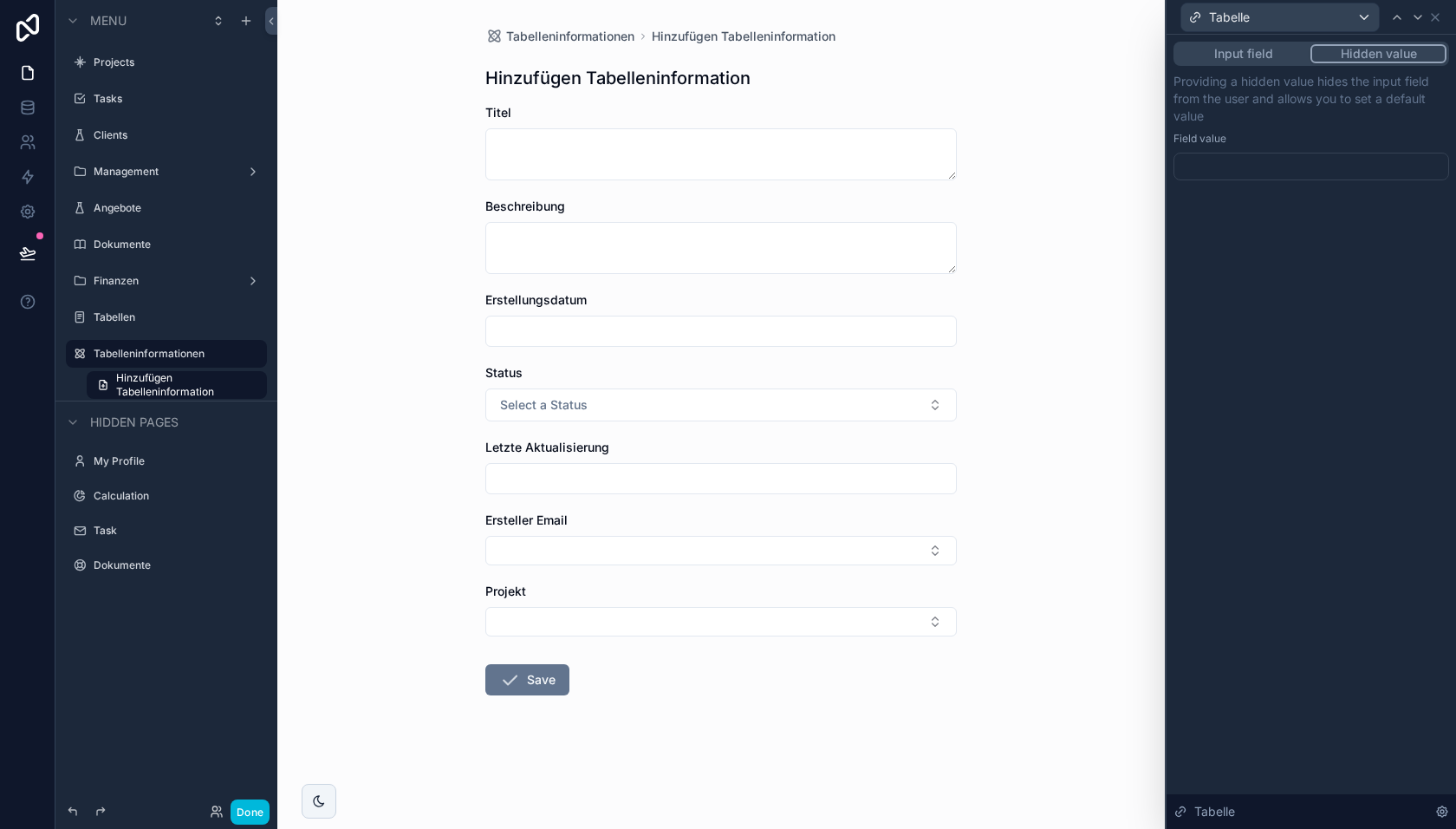
click at [175, 314] on label "Tabellen" at bounding box center [175, 317] width 163 height 14
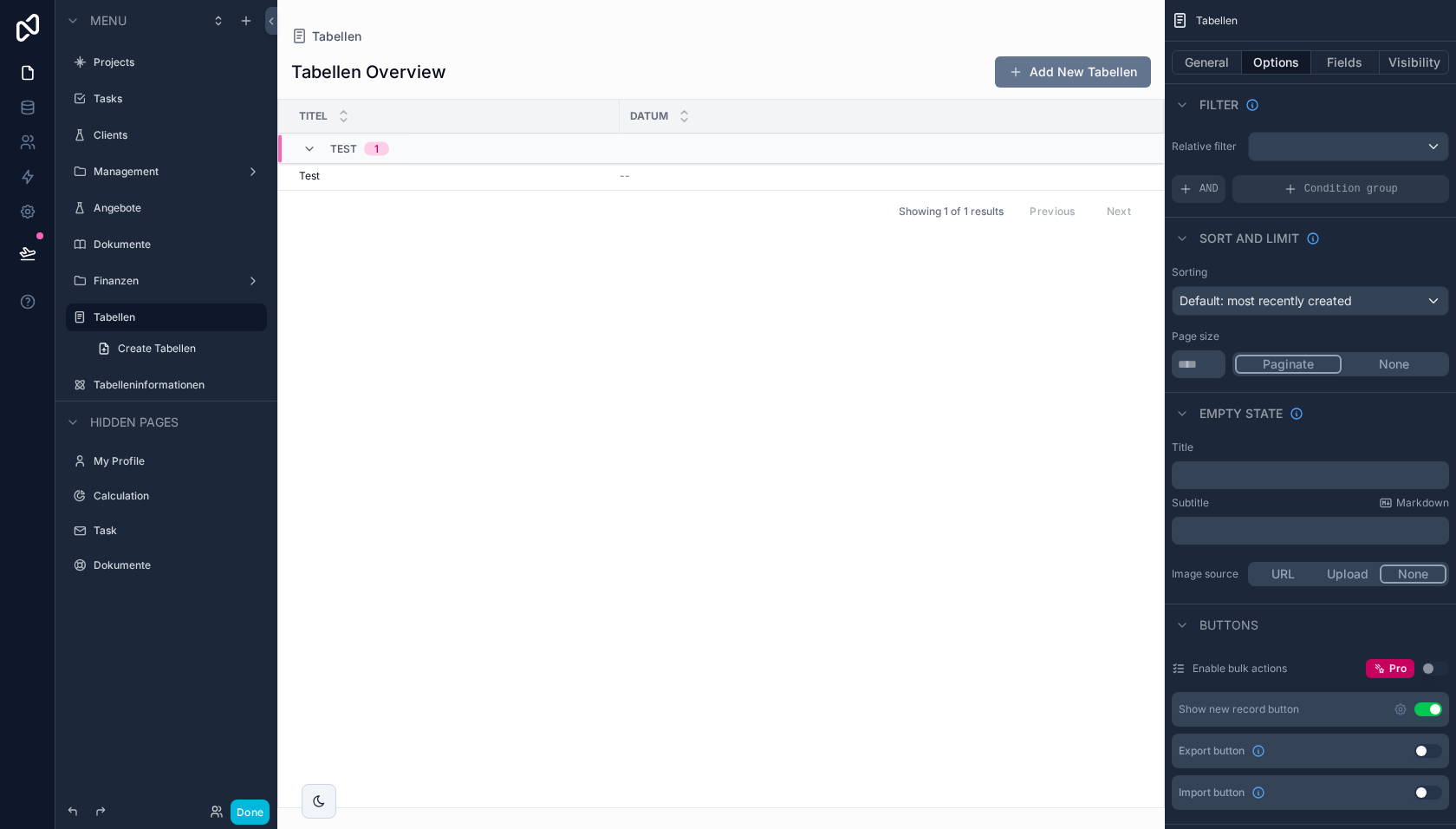
click at [489, 179] on div "Test Test" at bounding box center [454, 176] width 310 height 14
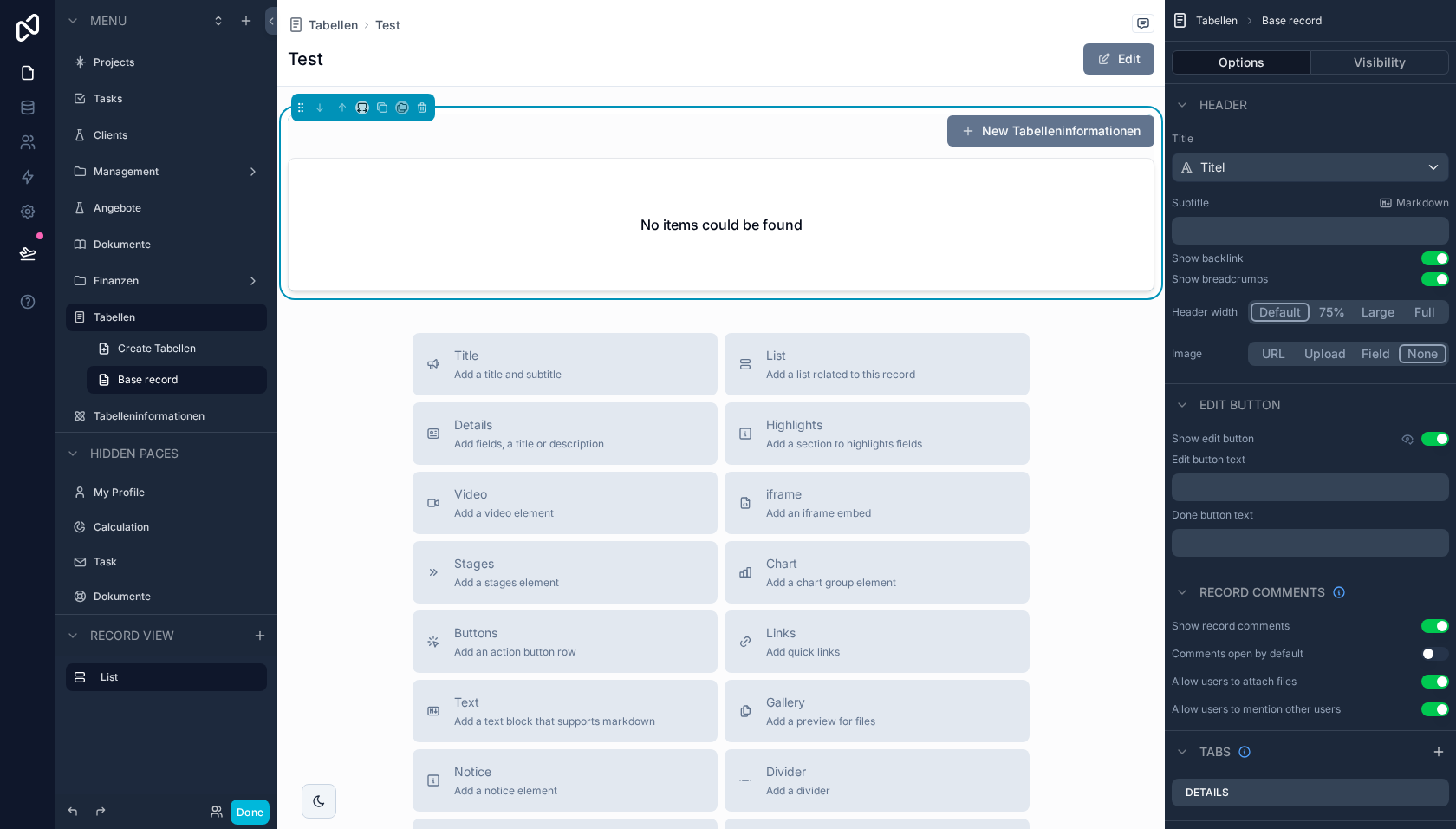
click at [991, 128] on button "New Tabelleninformationen" at bounding box center [1051, 130] width 207 height 31
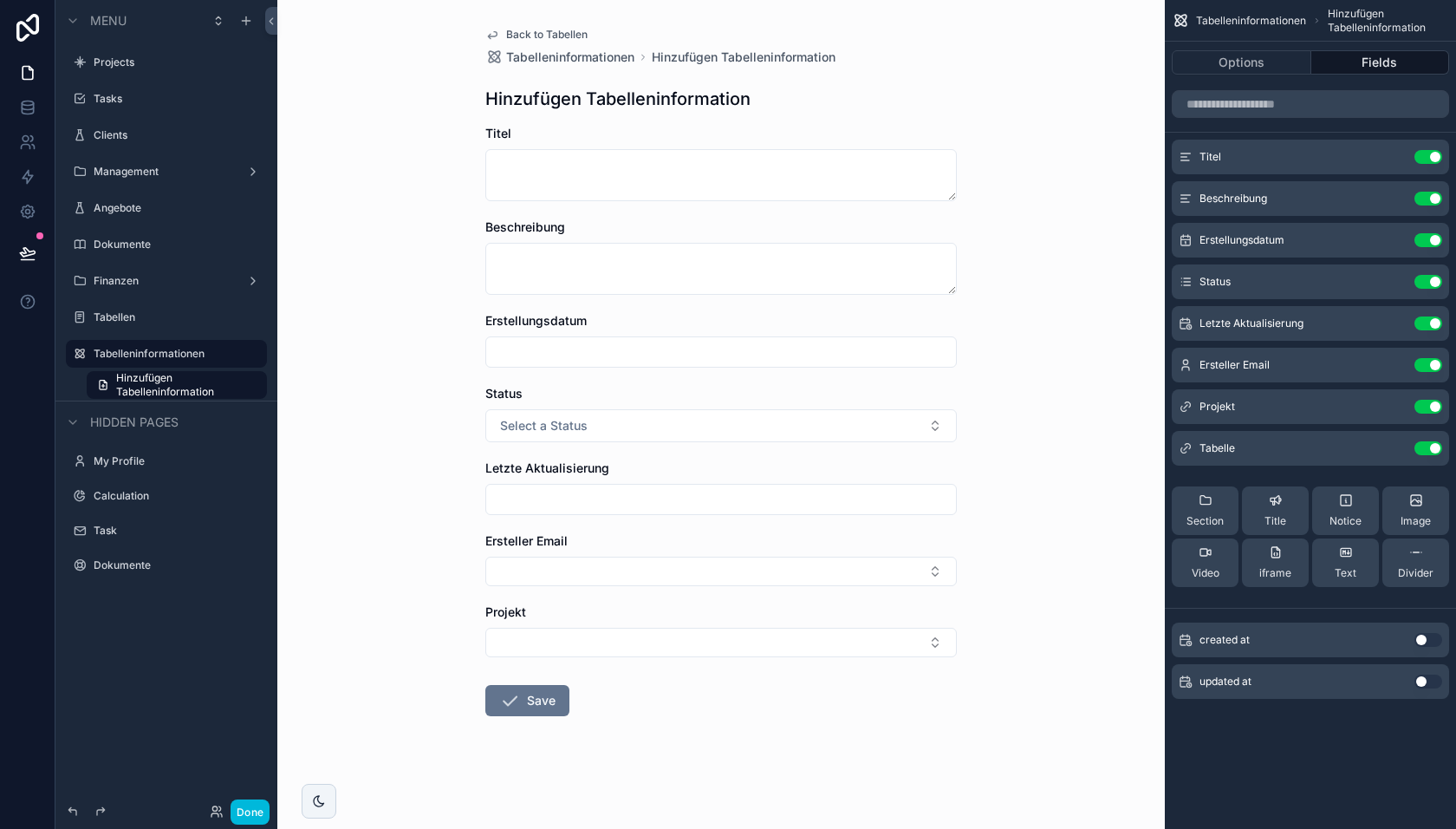
click at [0, 0] on icon "scrollable content" at bounding box center [0, 0] width 0 height 0
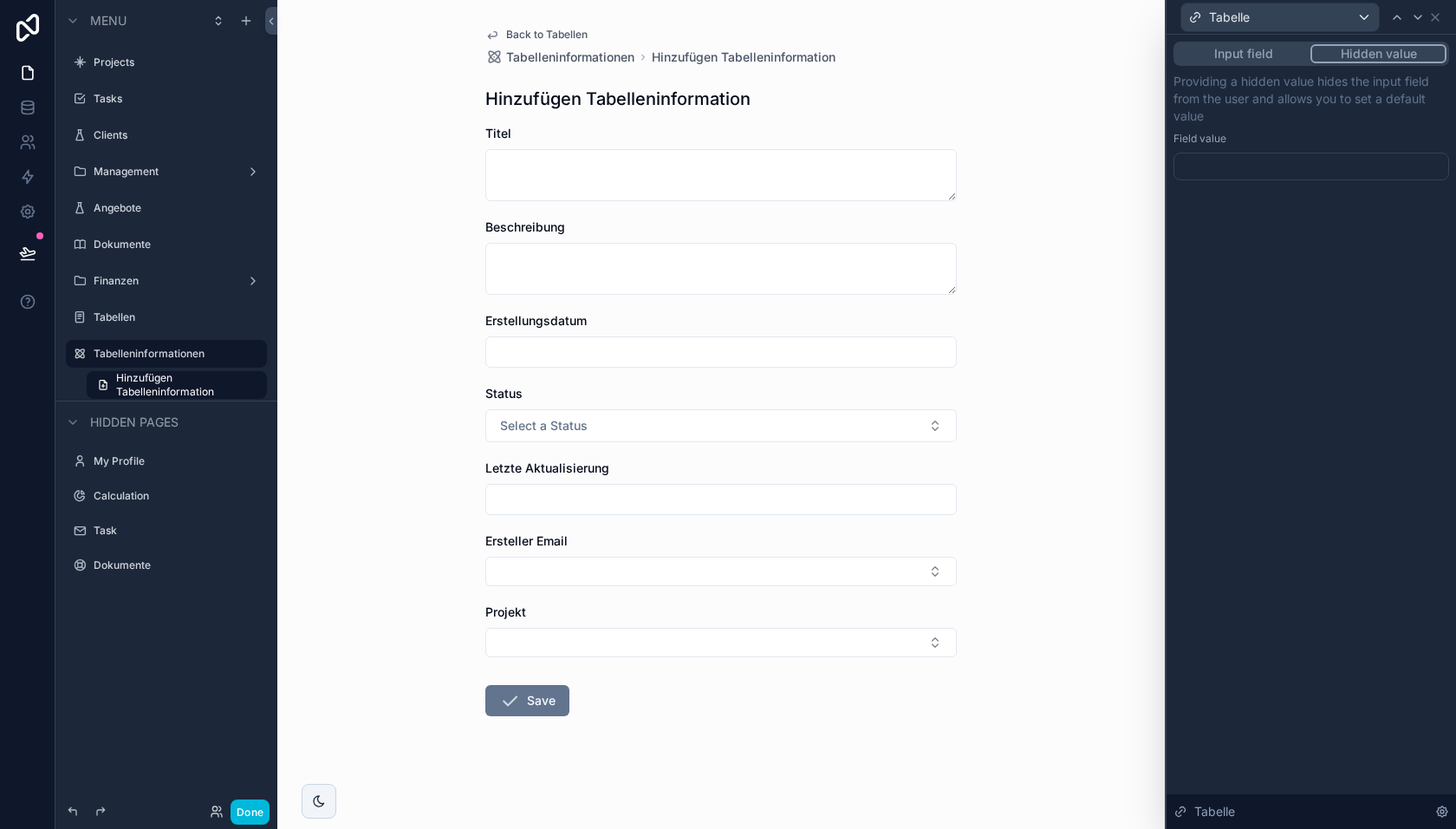
click at [1249, 165] on div at bounding box center [1311, 166] width 275 height 27
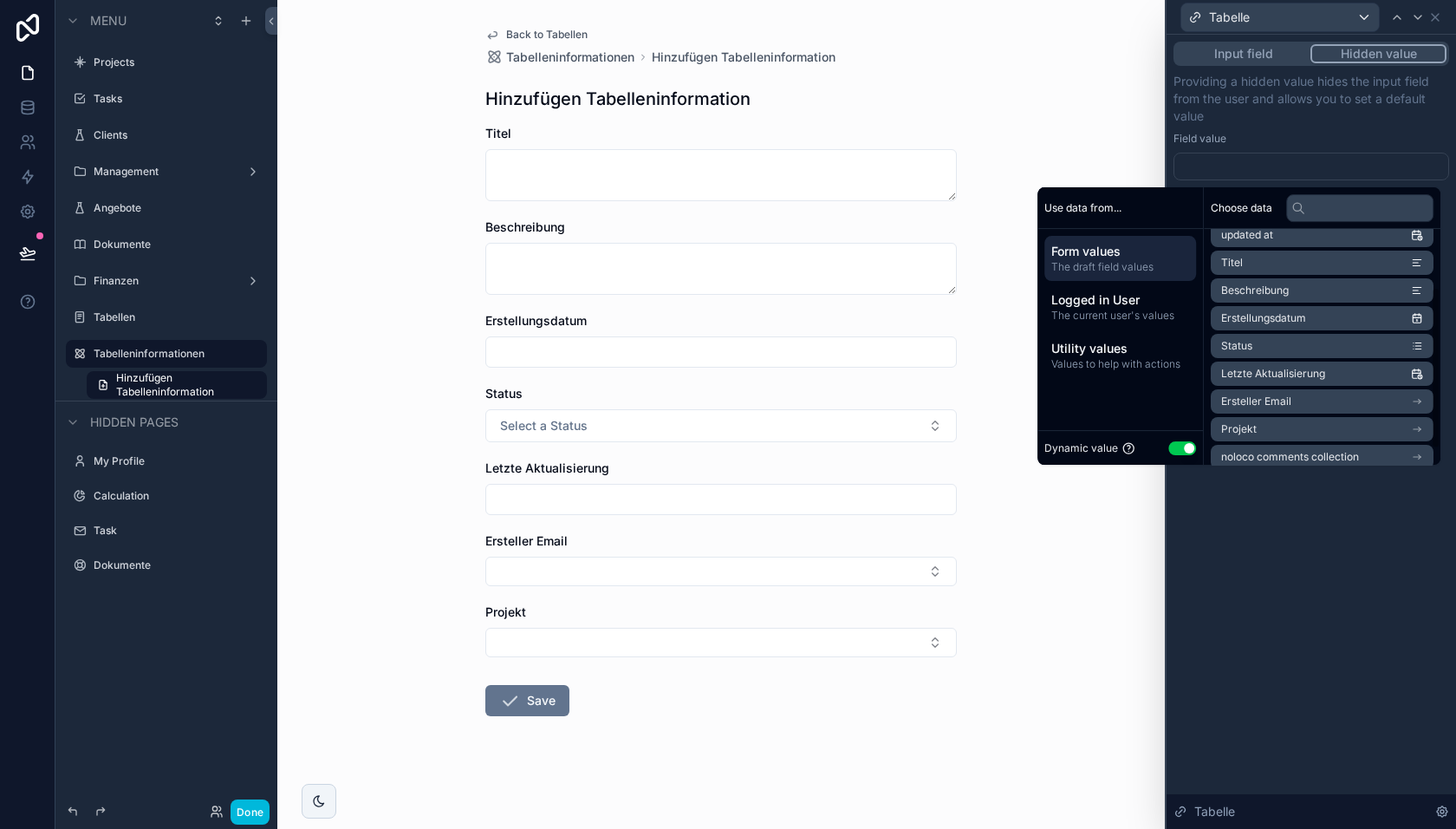
scroll to position [106, 0]
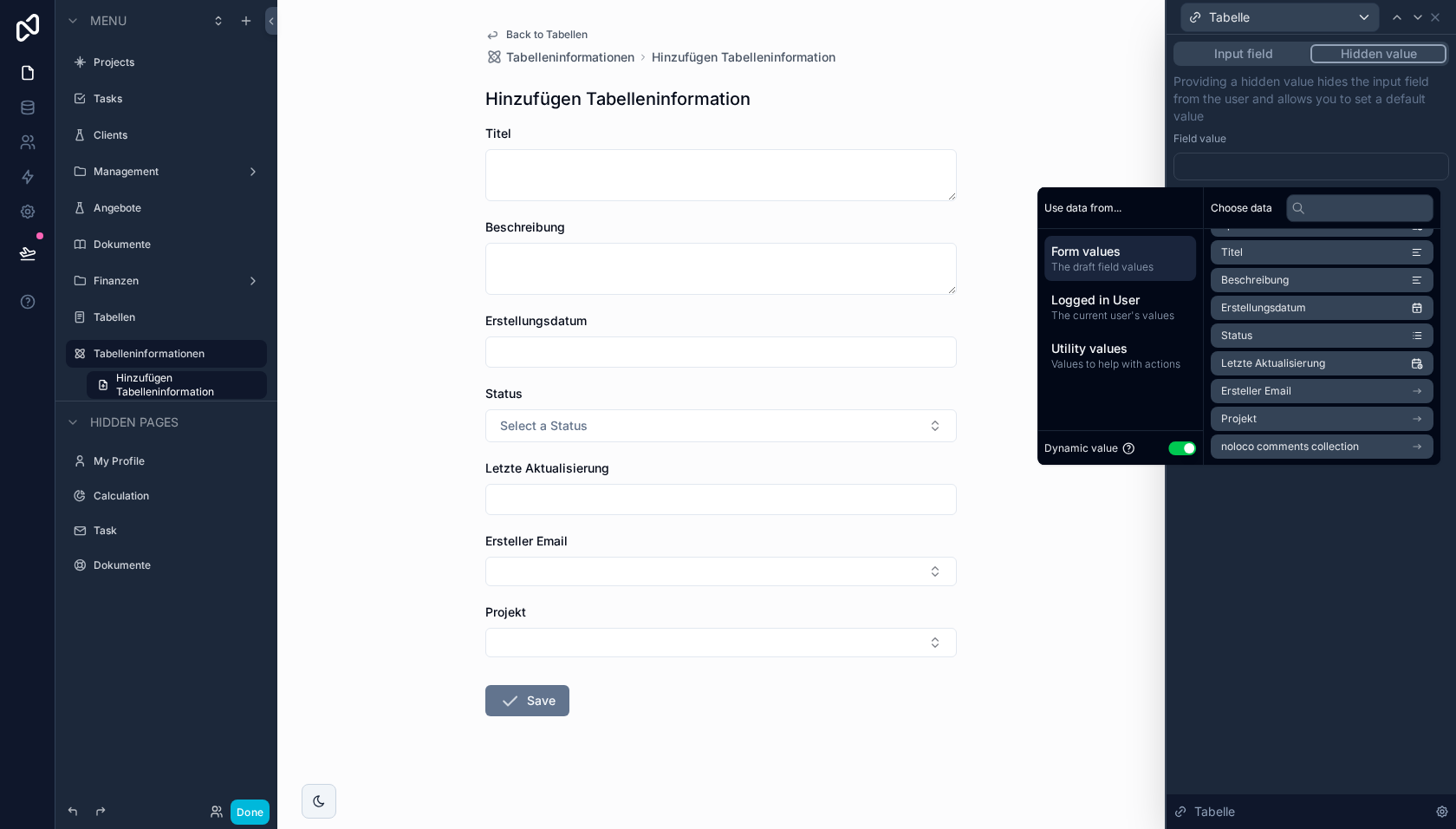
click at [1113, 334] on div "Utility values Values to help with actions" at bounding box center [1119, 355] width 151 height 45
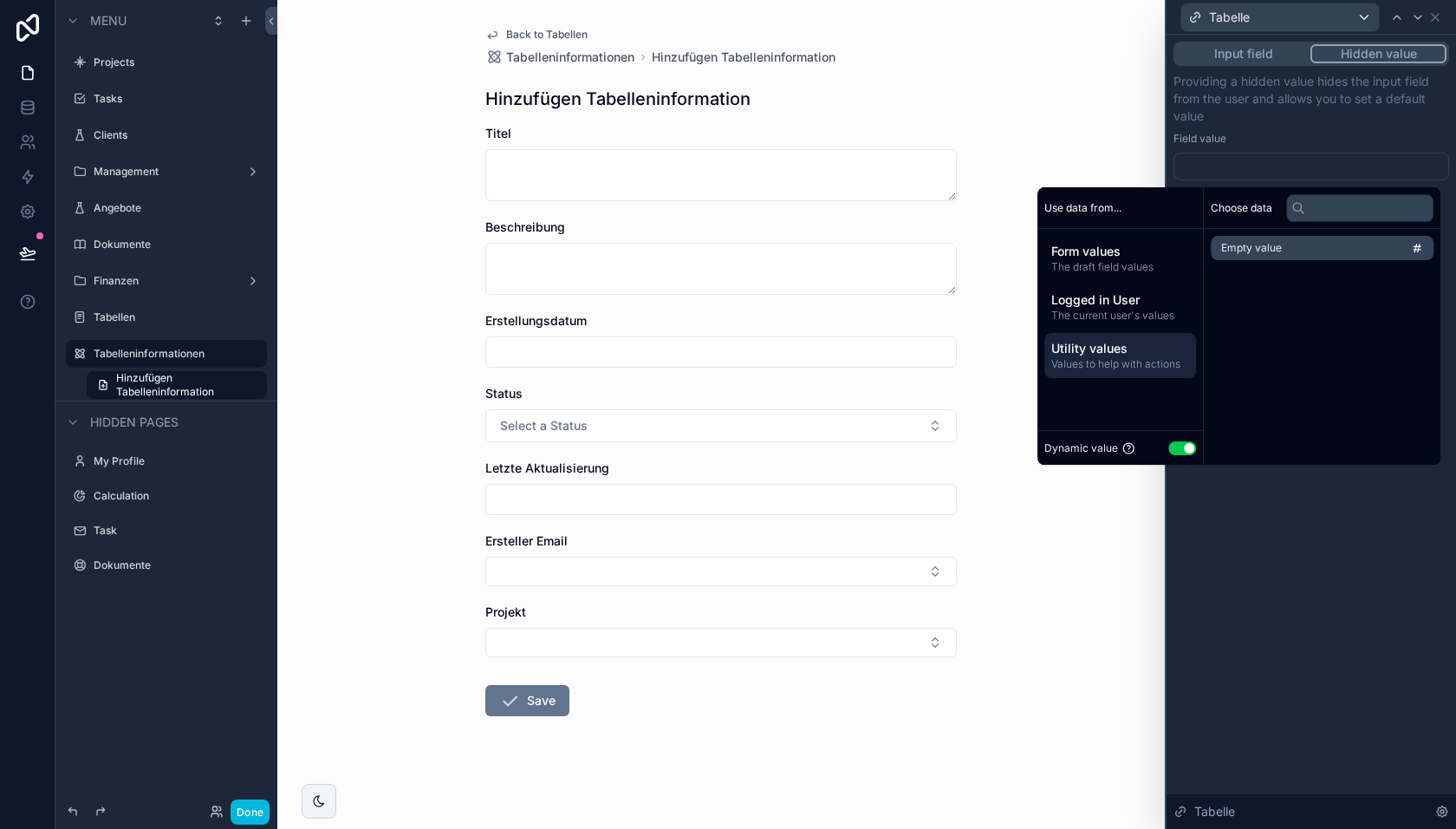
click at [1109, 225] on div "Use data from..." at bounding box center [1120, 207] width 166 height 42
click at [1109, 240] on div "Form values The draft field values" at bounding box center [1119, 258] width 151 height 45
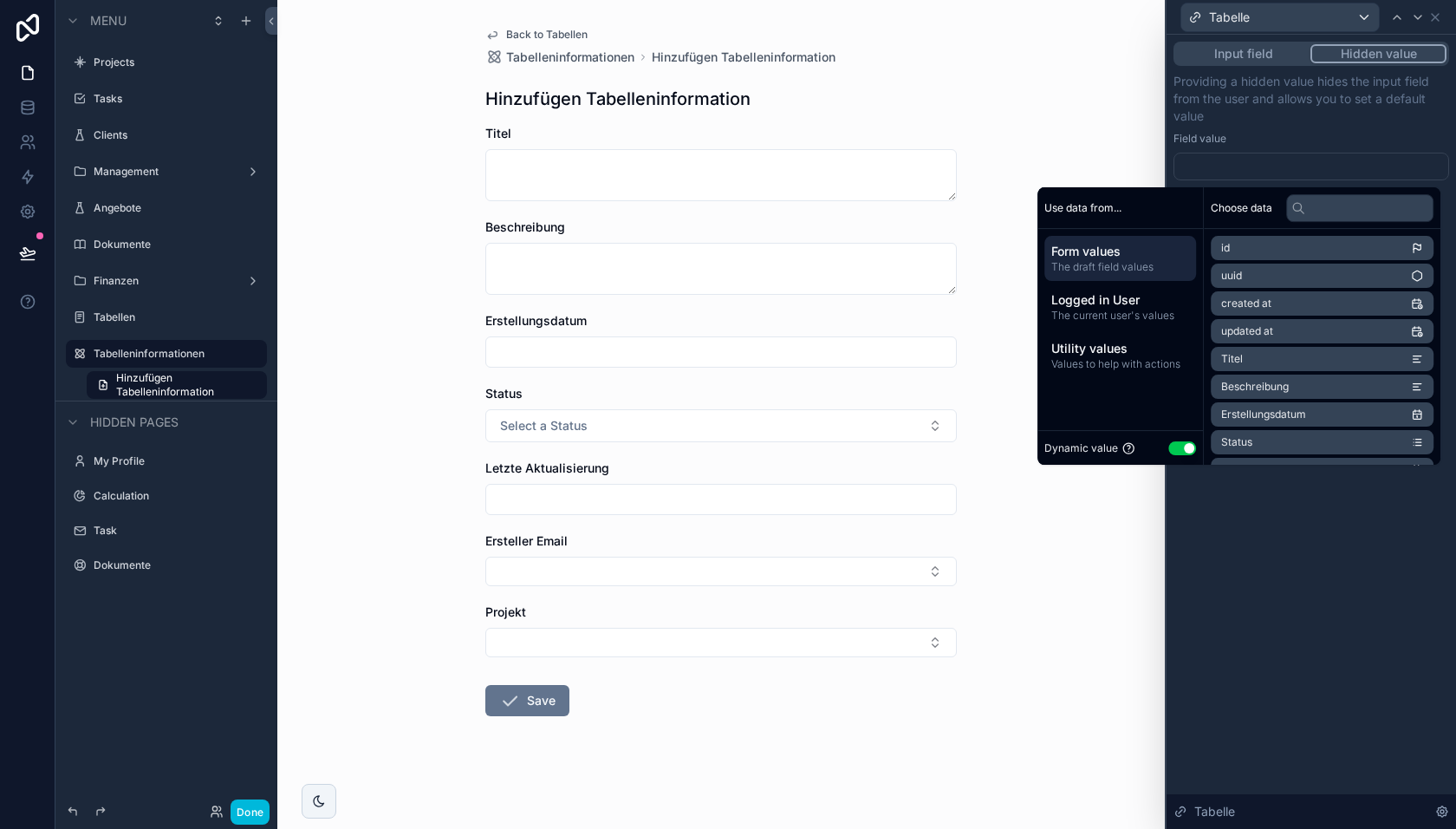
click at [1168, 447] on button "Use setting" at bounding box center [1181, 448] width 27 height 14
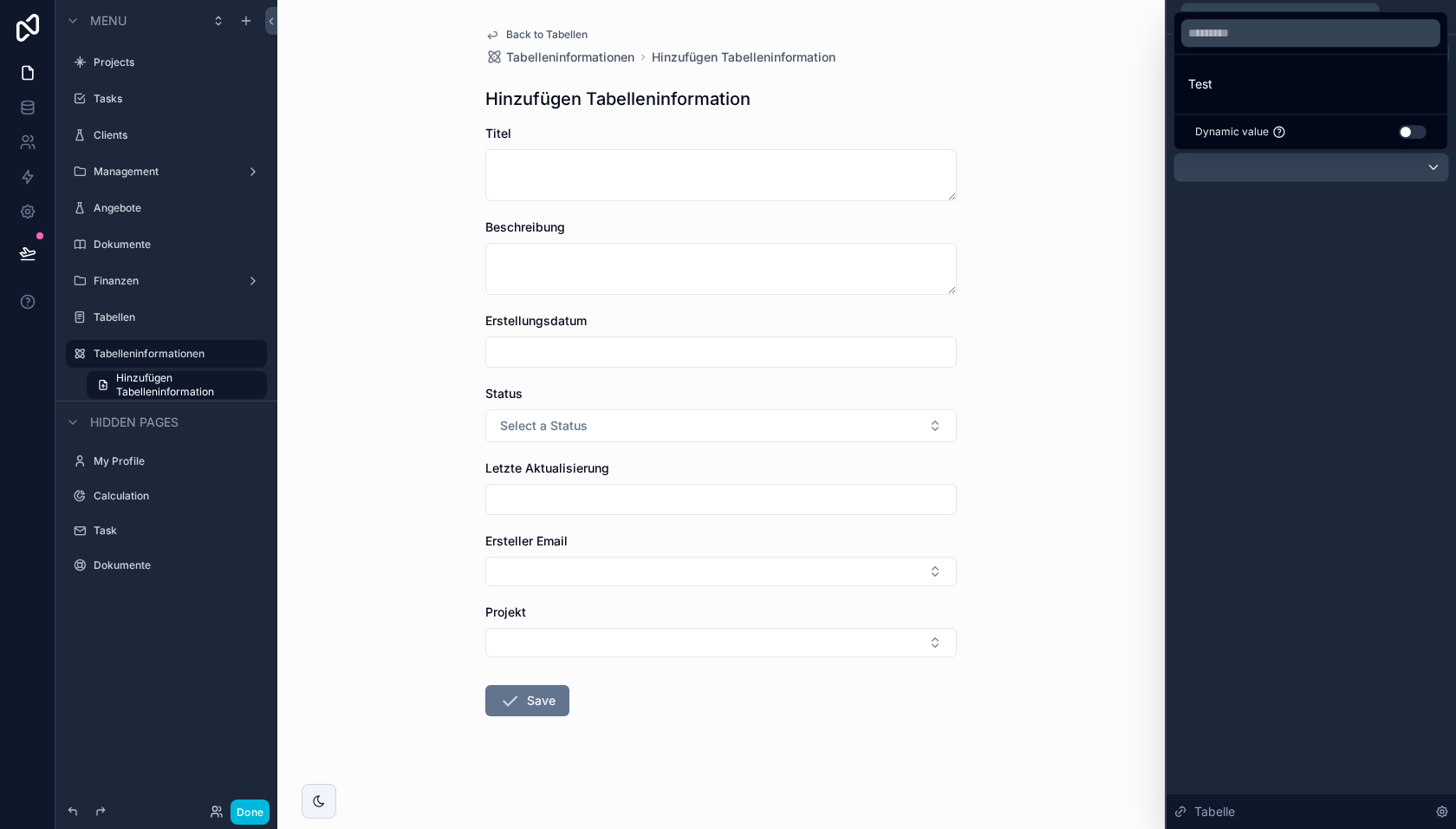
click at [1403, 132] on button "Use setting" at bounding box center [1413, 132] width 27 height 14
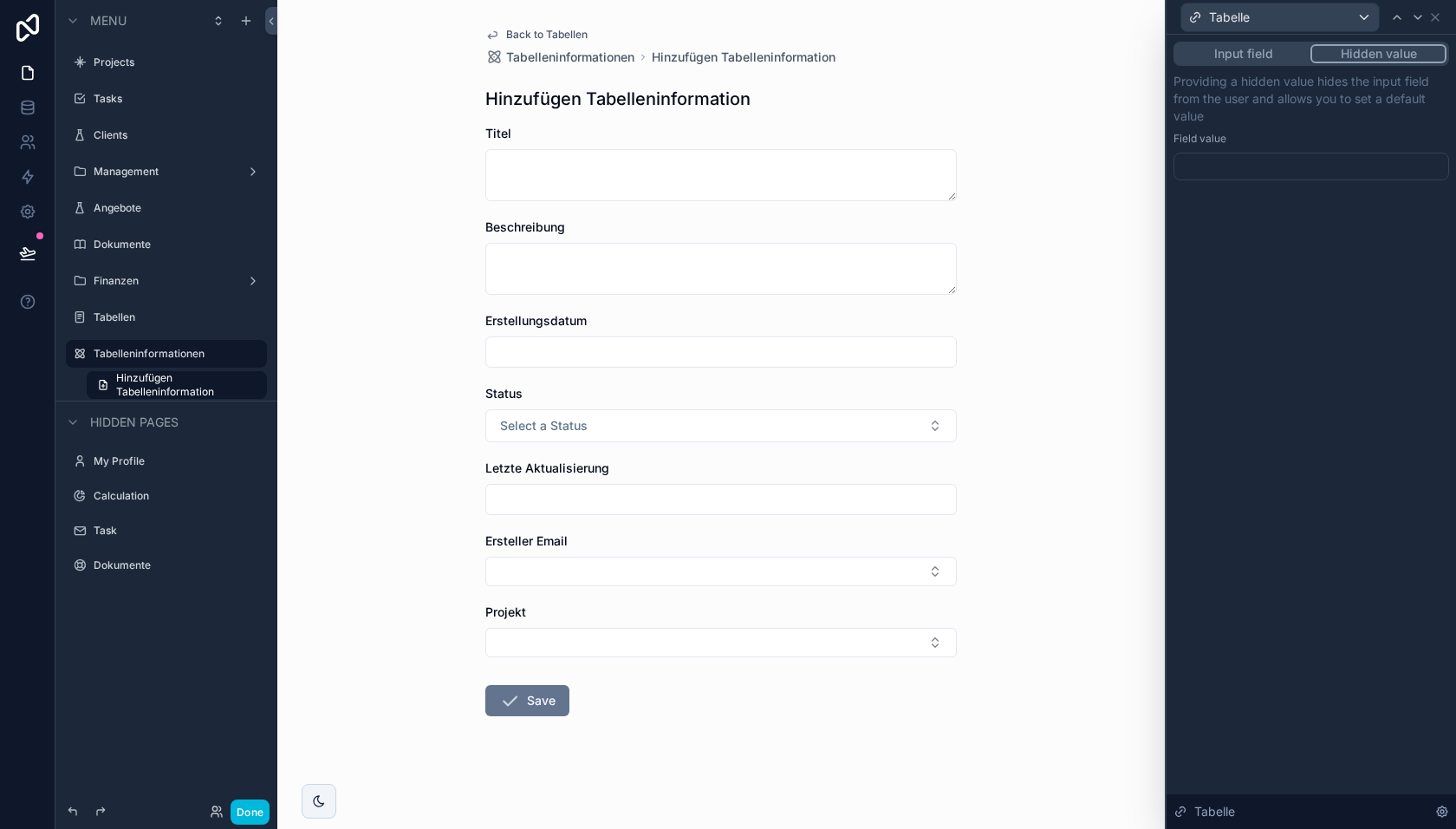
click at [1214, 136] on label "Field value" at bounding box center [1200, 139] width 53 height 14
click at [1436, 19] on icon at bounding box center [1436, 18] width 7 height 7
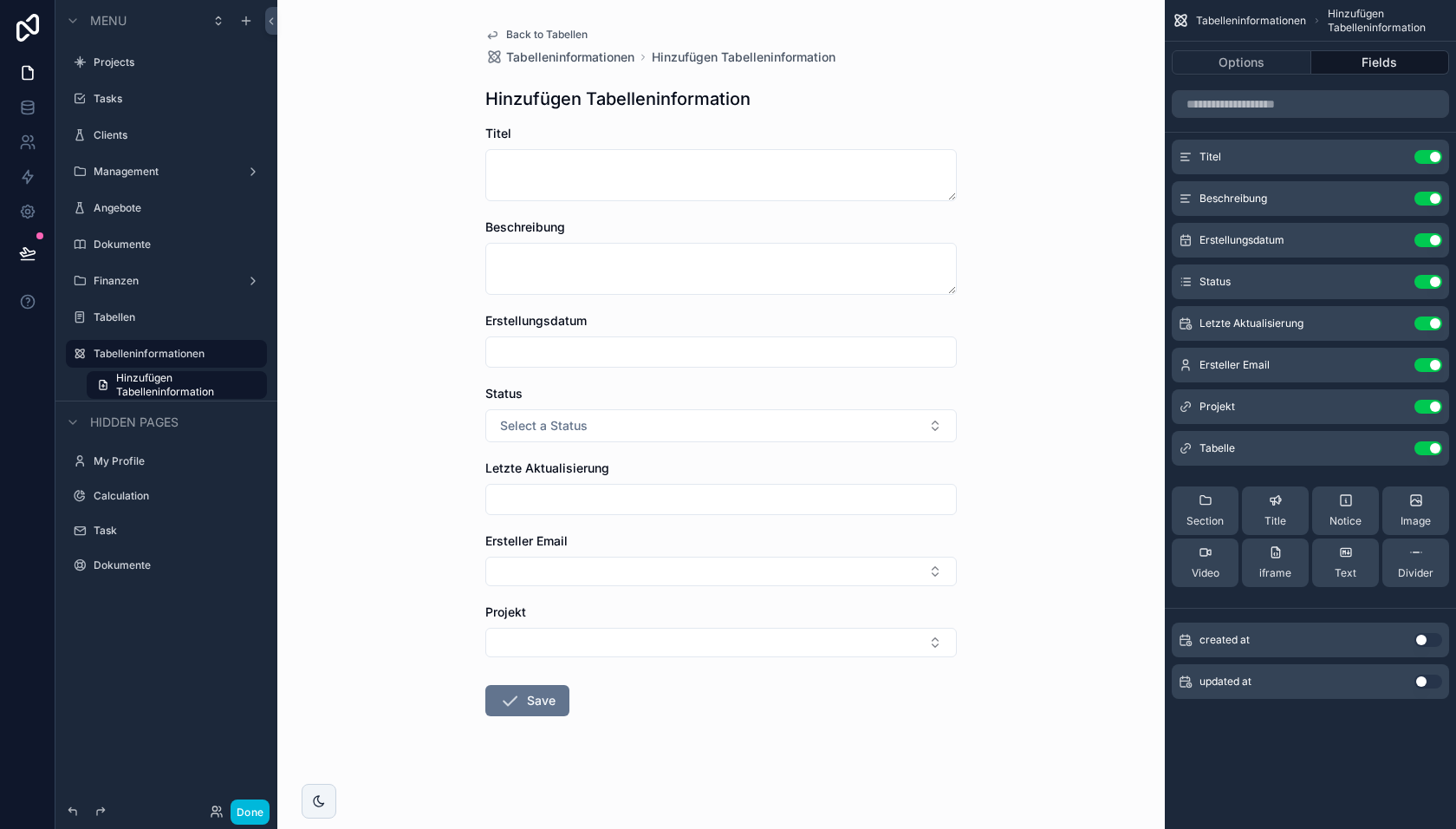
click at [259, 817] on button "Done" at bounding box center [250, 811] width 39 height 25
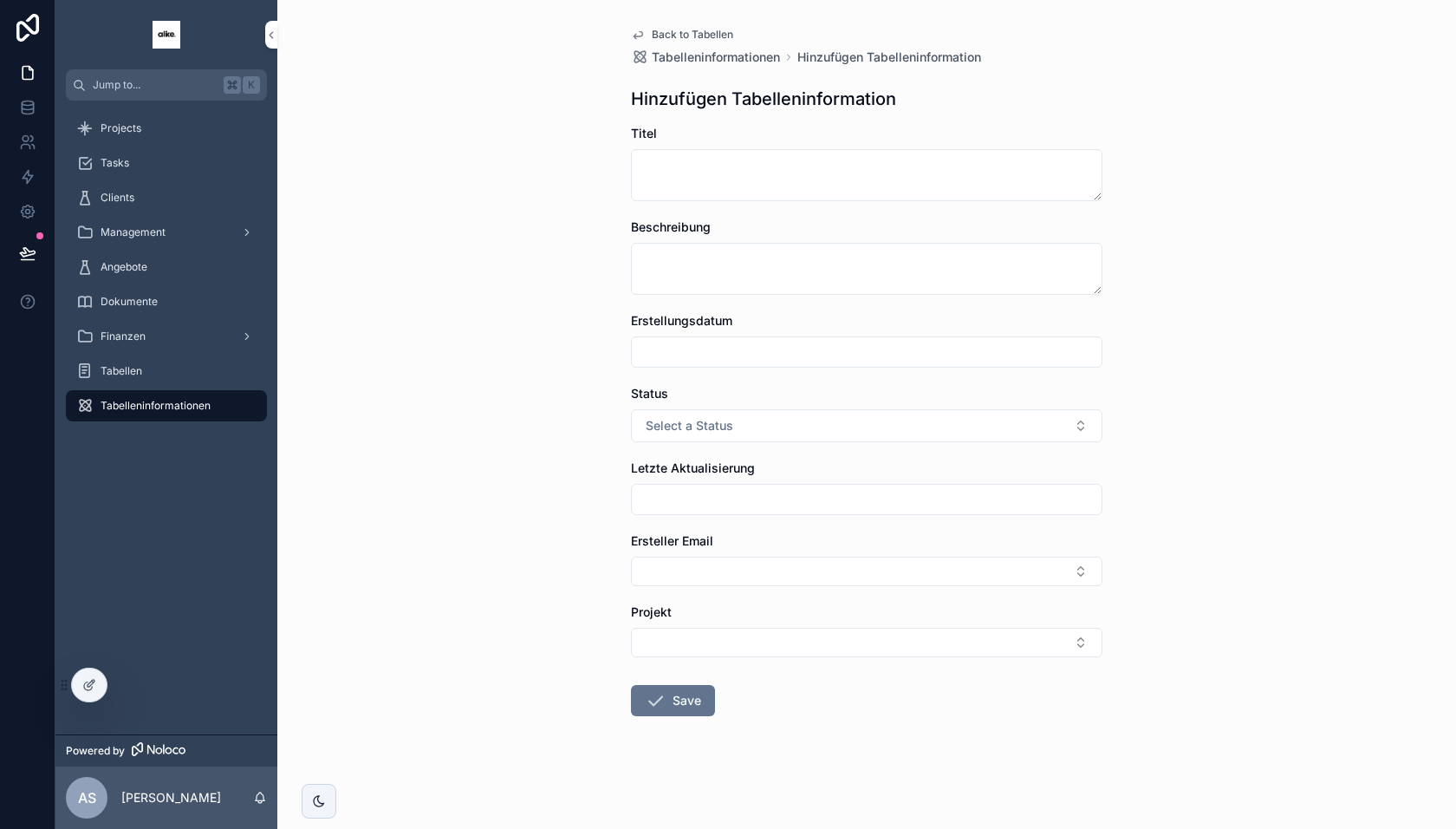
click at [153, 369] on div "Tabellen" at bounding box center [167, 370] width 181 height 27
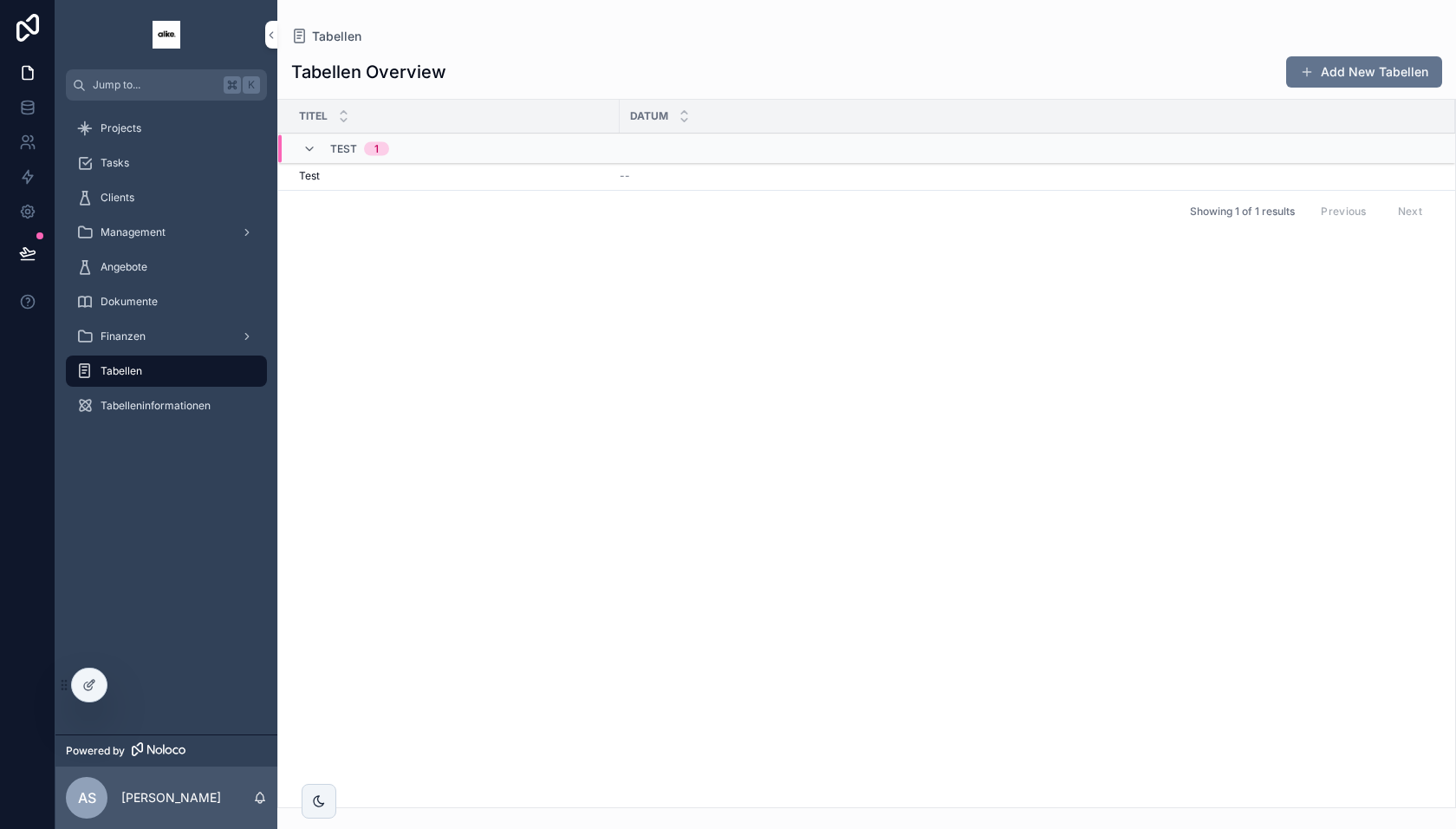
click at [477, 169] on div "Test Test" at bounding box center [454, 176] width 310 height 14
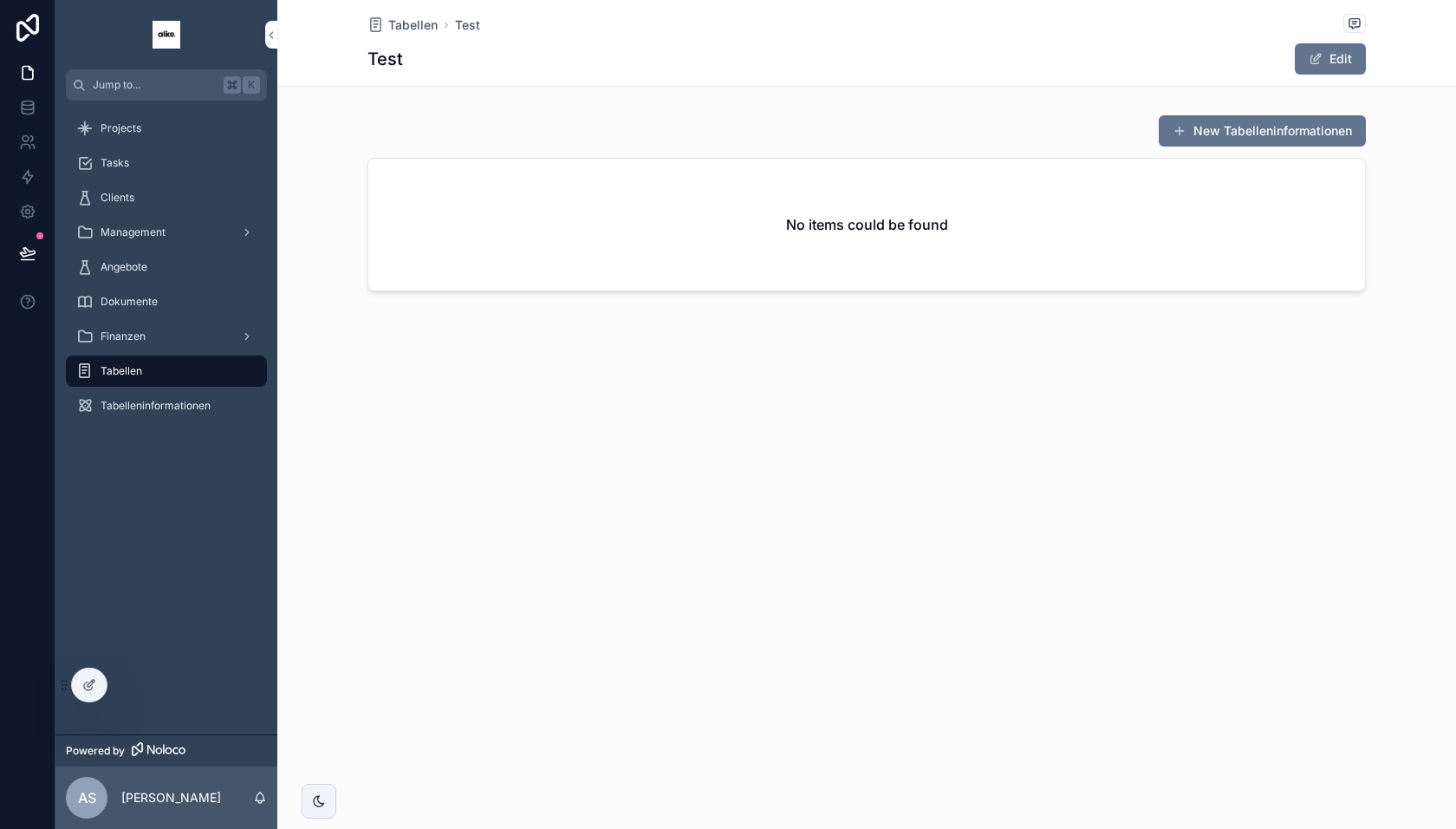
click at [1183, 129] on span "scrollable content" at bounding box center [1180, 131] width 14 height 14
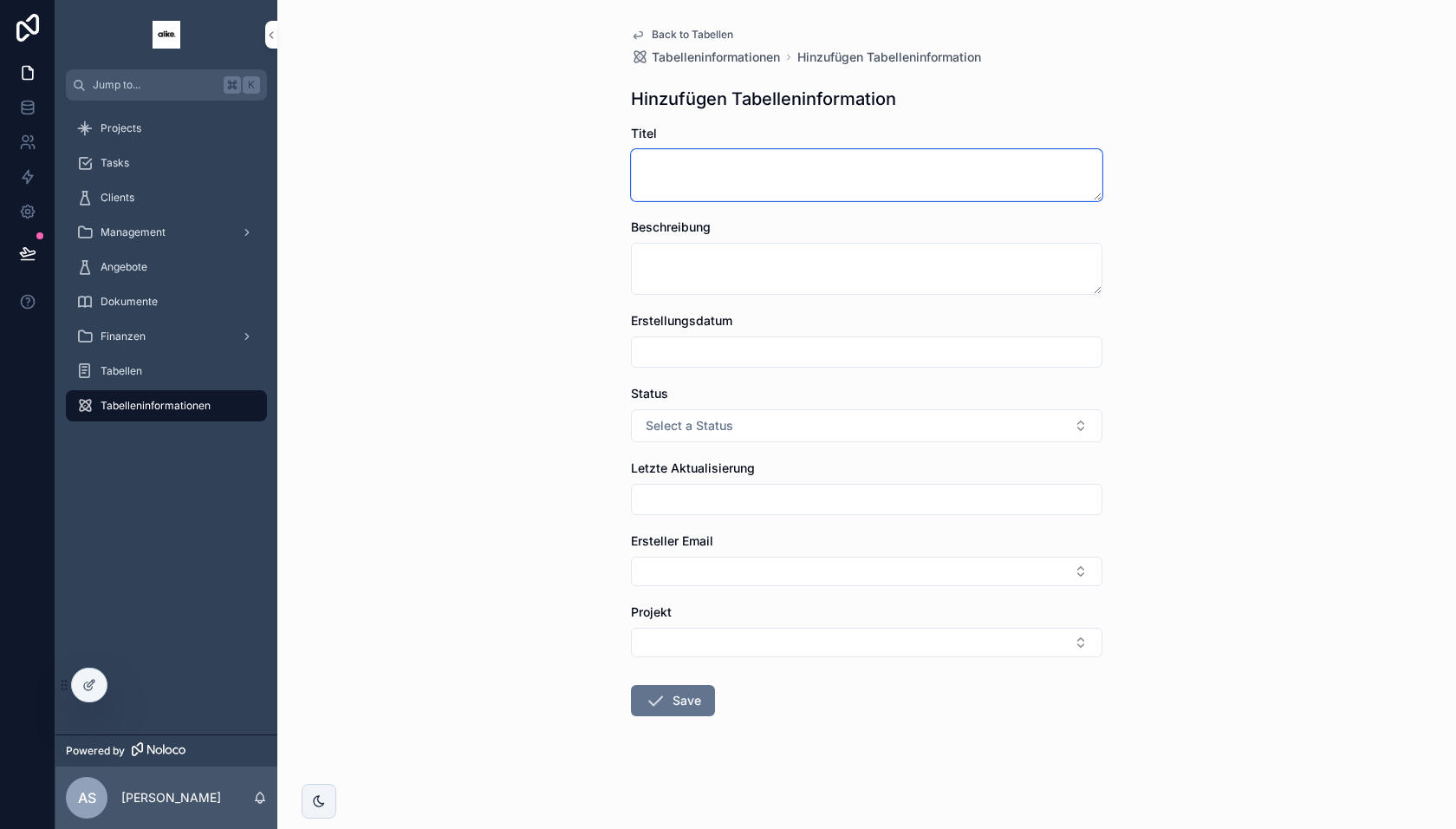
click at [718, 184] on textarea "scrollable content" at bounding box center [867, 174] width 471 height 52
type textarea "****"
click at [677, 701] on button "Save" at bounding box center [673, 700] width 84 height 31
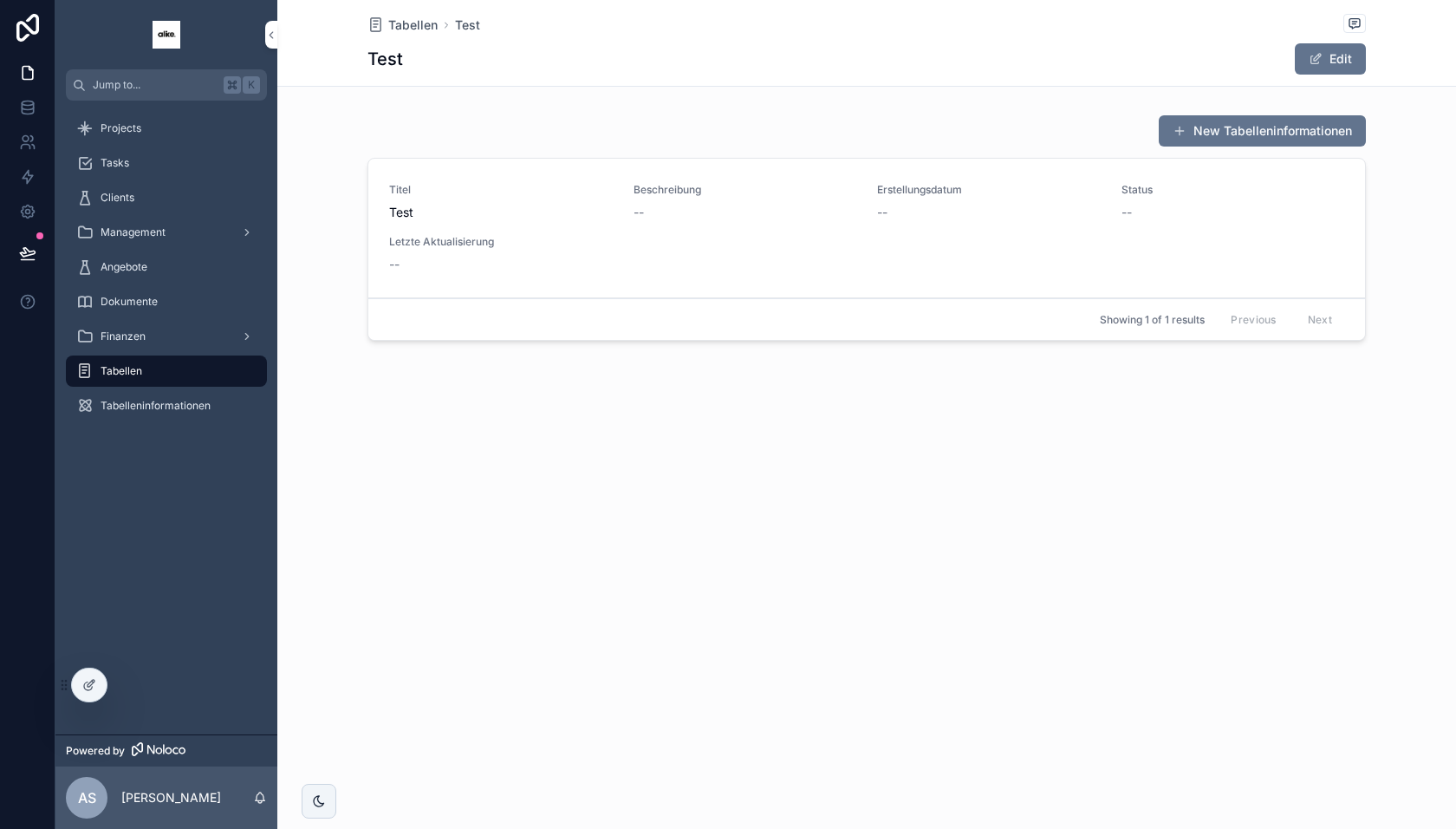
click at [825, 270] on div "Titel Test Beschreibung -- Erstellungsdatum -- Status -- Letzte Aktualisierung …" at bounding box center [866, 229] width 956 height 90
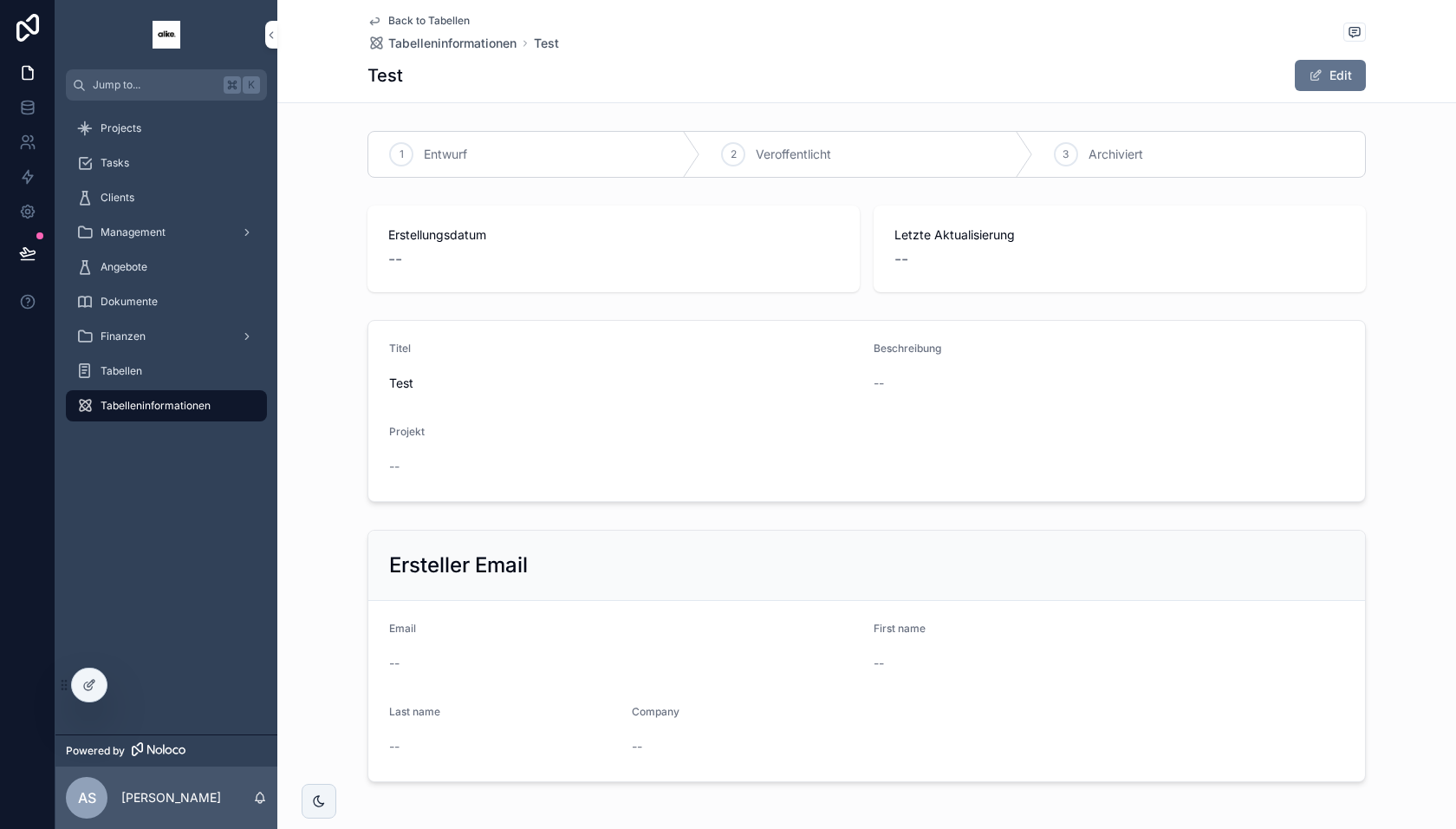
click at [1324, 72] on button "Edit" at bounding box center [1330, 75] width 71 height 31
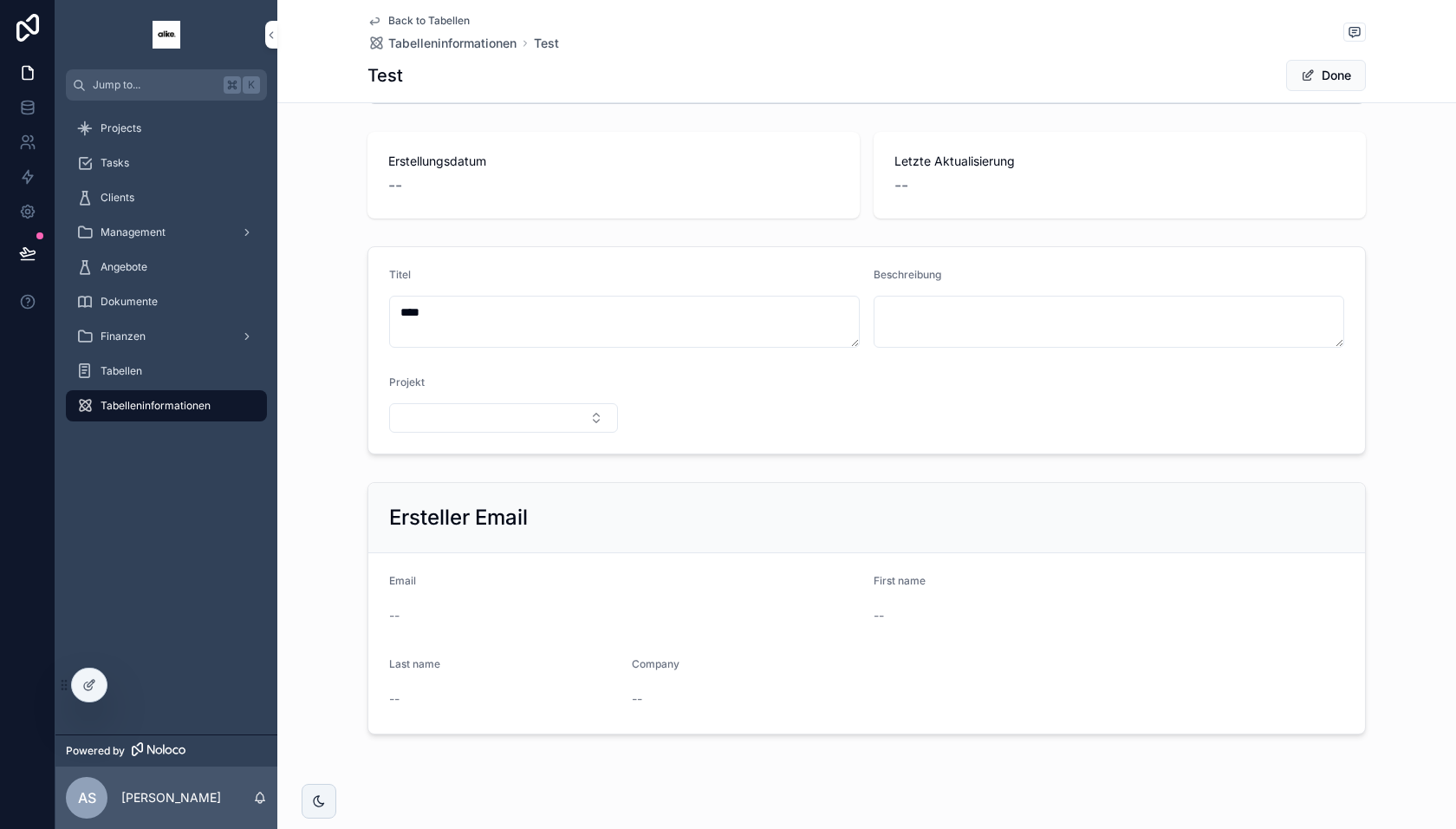
scroll to position [92, 0]
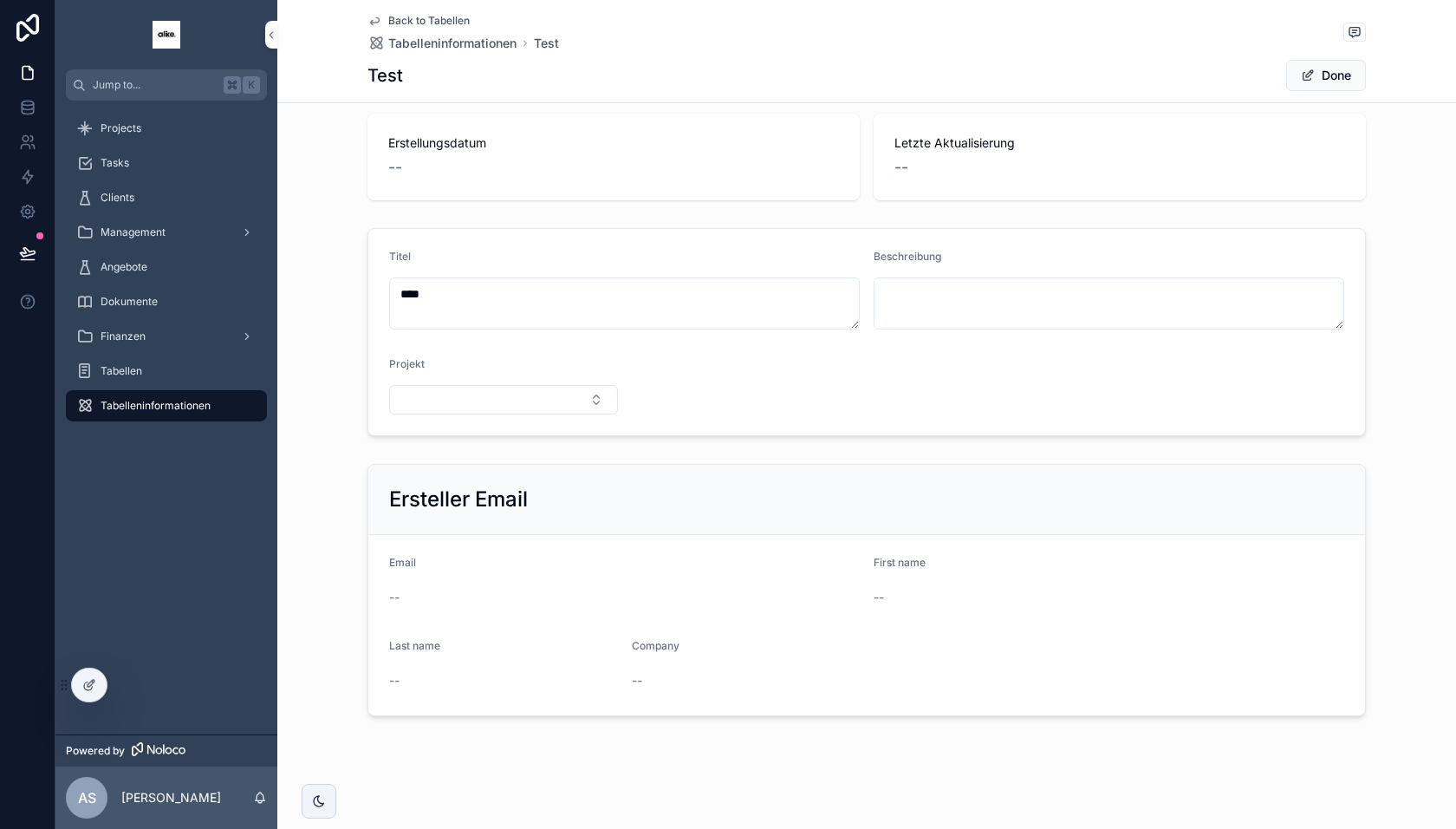
click at [470, 46] on span "Tabelleninformationen" at bounding box center [452, 43] width 128 height 18
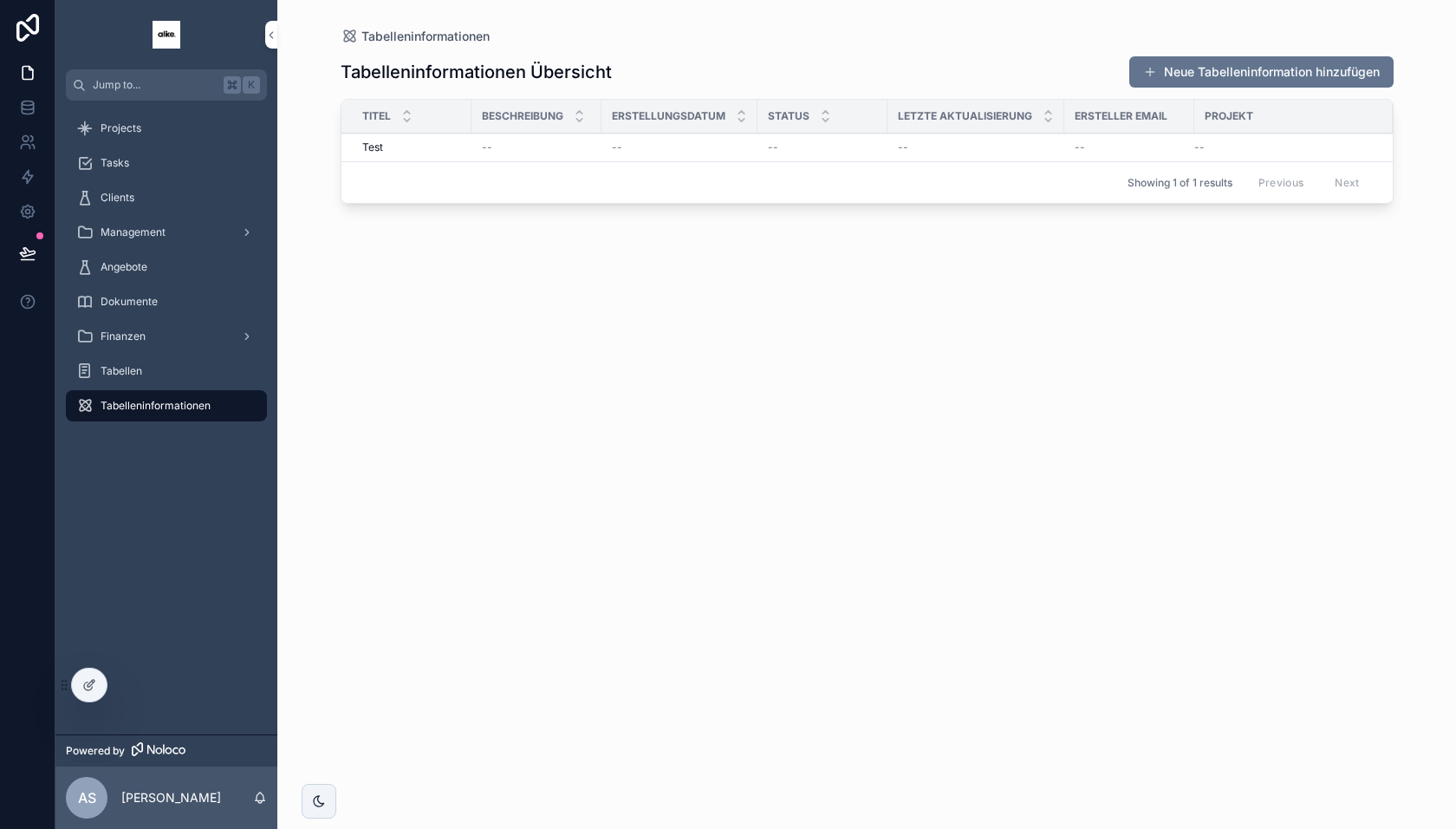
click at [182, 366] on div "Tabellen" at bounding box center [167, 370] width 181 height 27
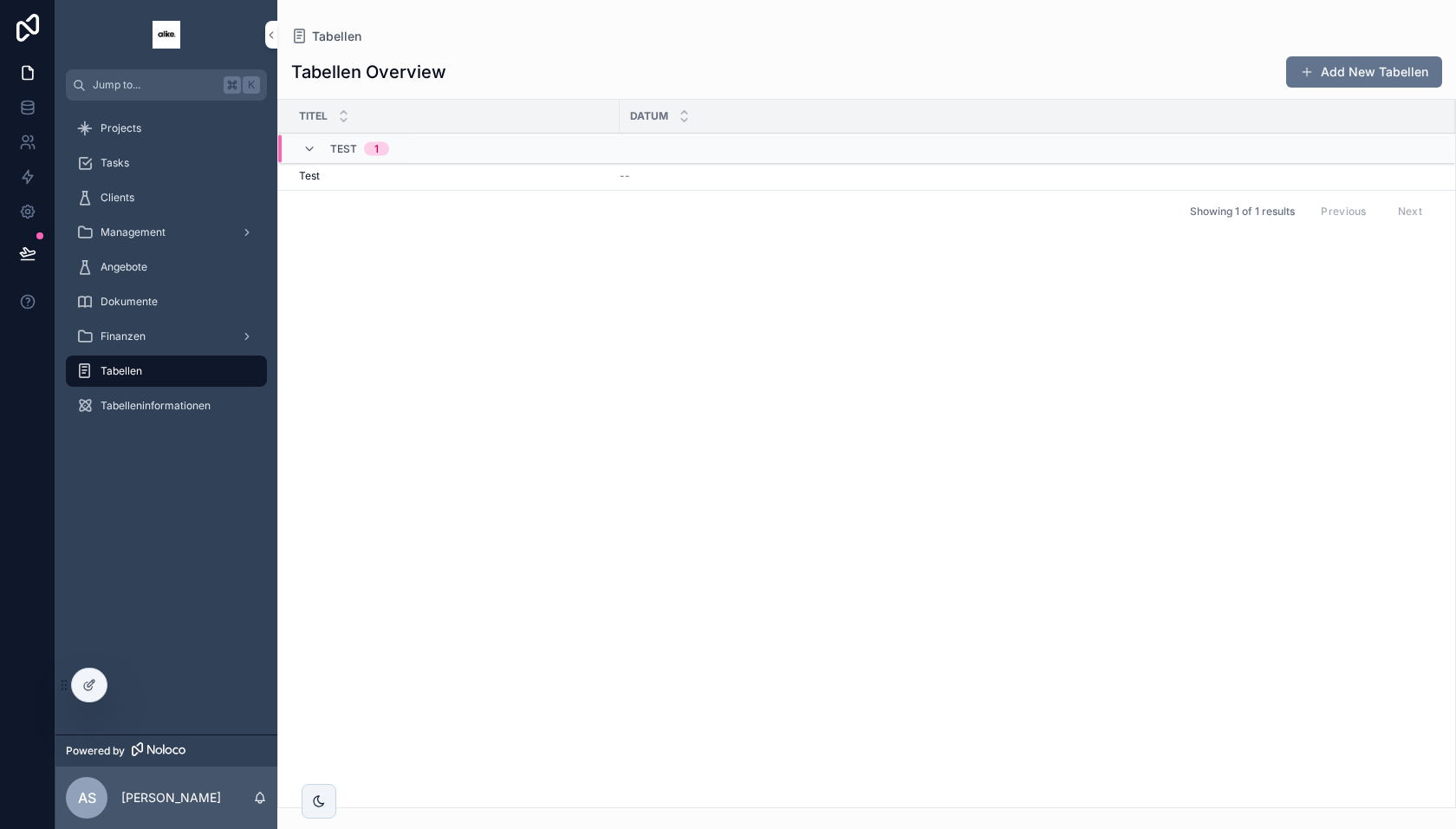
click at [519, 178] on div "Test Test" at bounding box center [454, 176] width 310 height 14
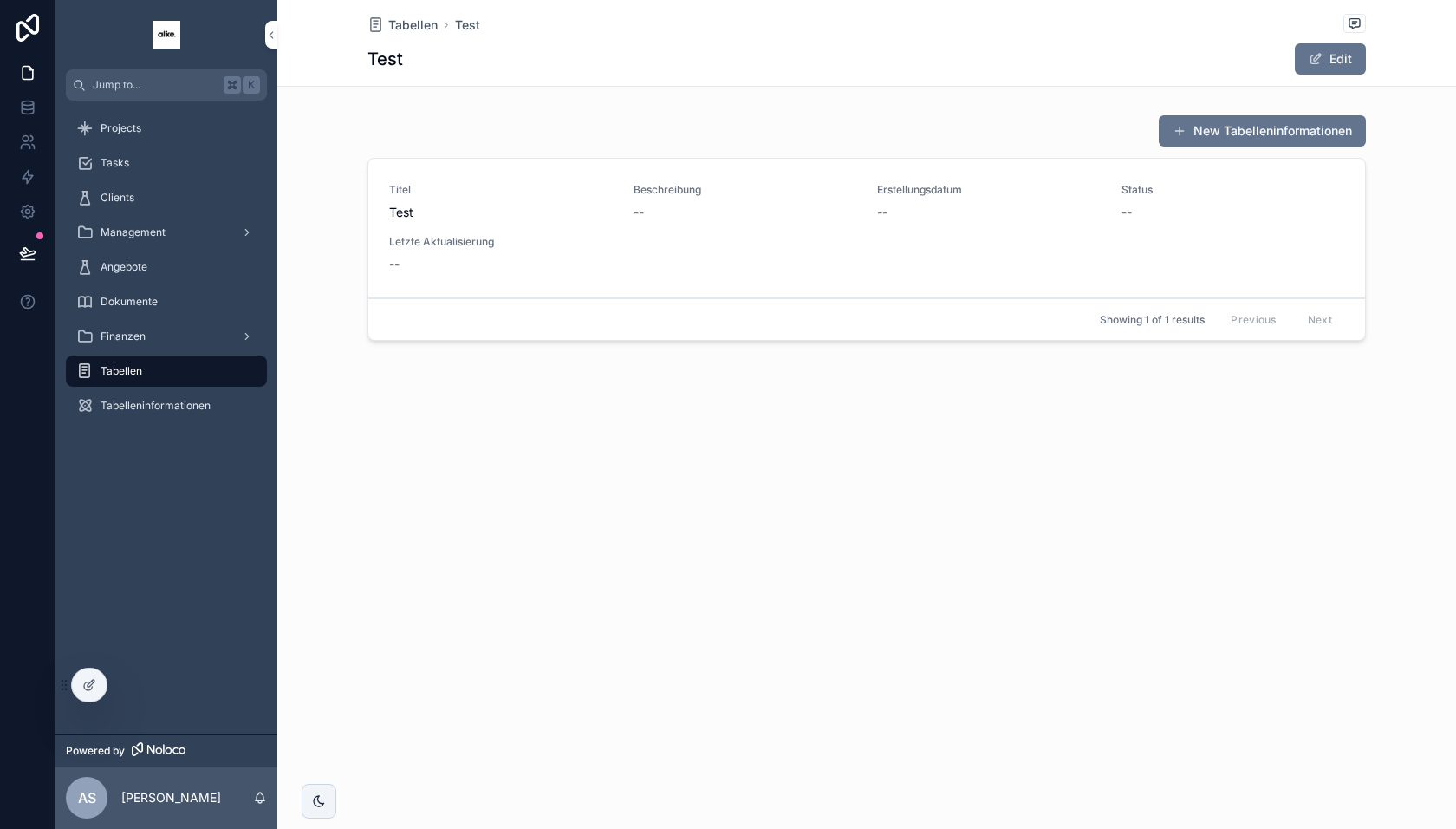
click at [425, 24] on span "Tabellen" at bounding box center [413, 26] width 50 height 18
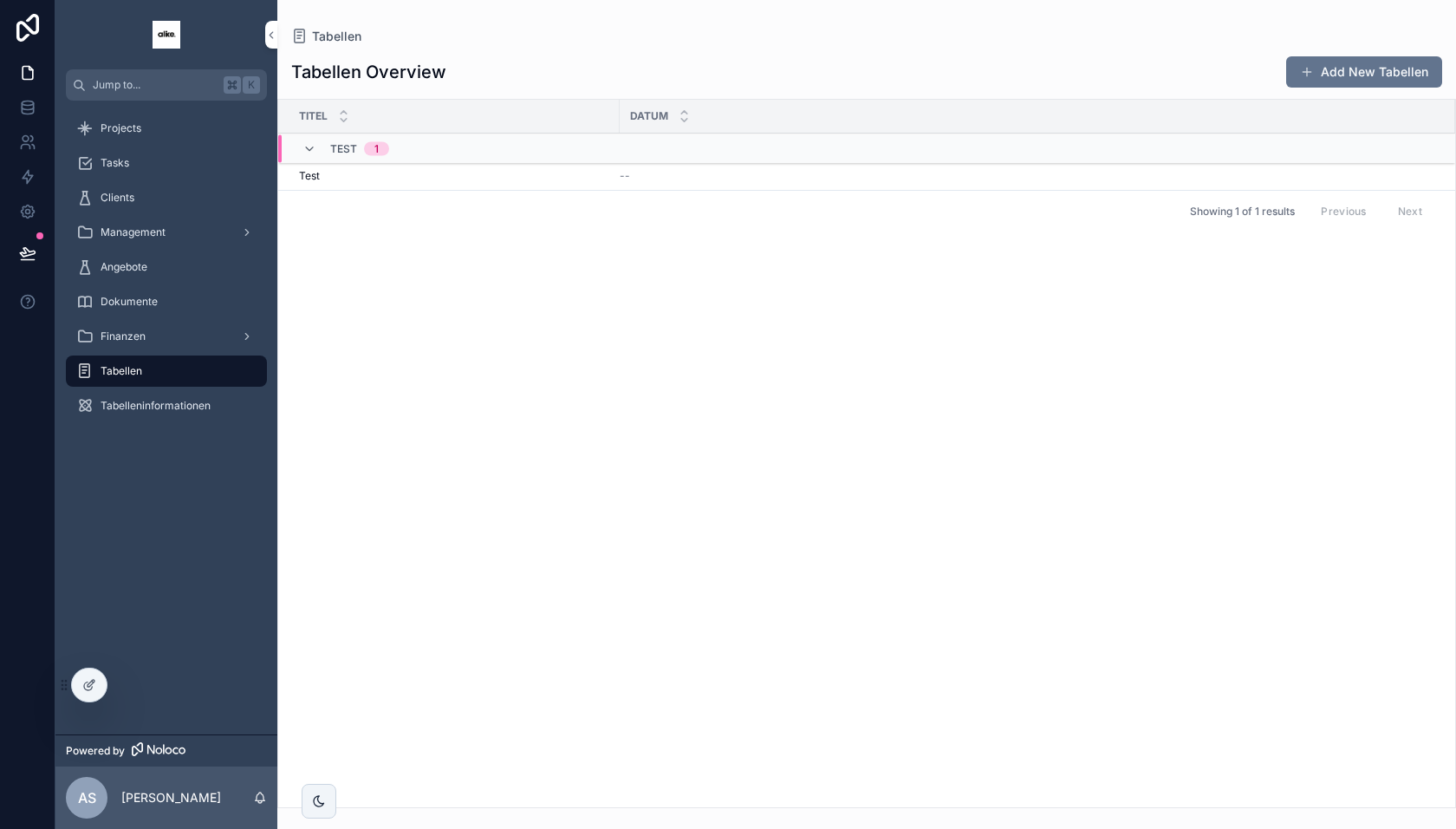
click at [492, 179] on div "Test Test" at bounding box center [454, 176] width 310 height 14
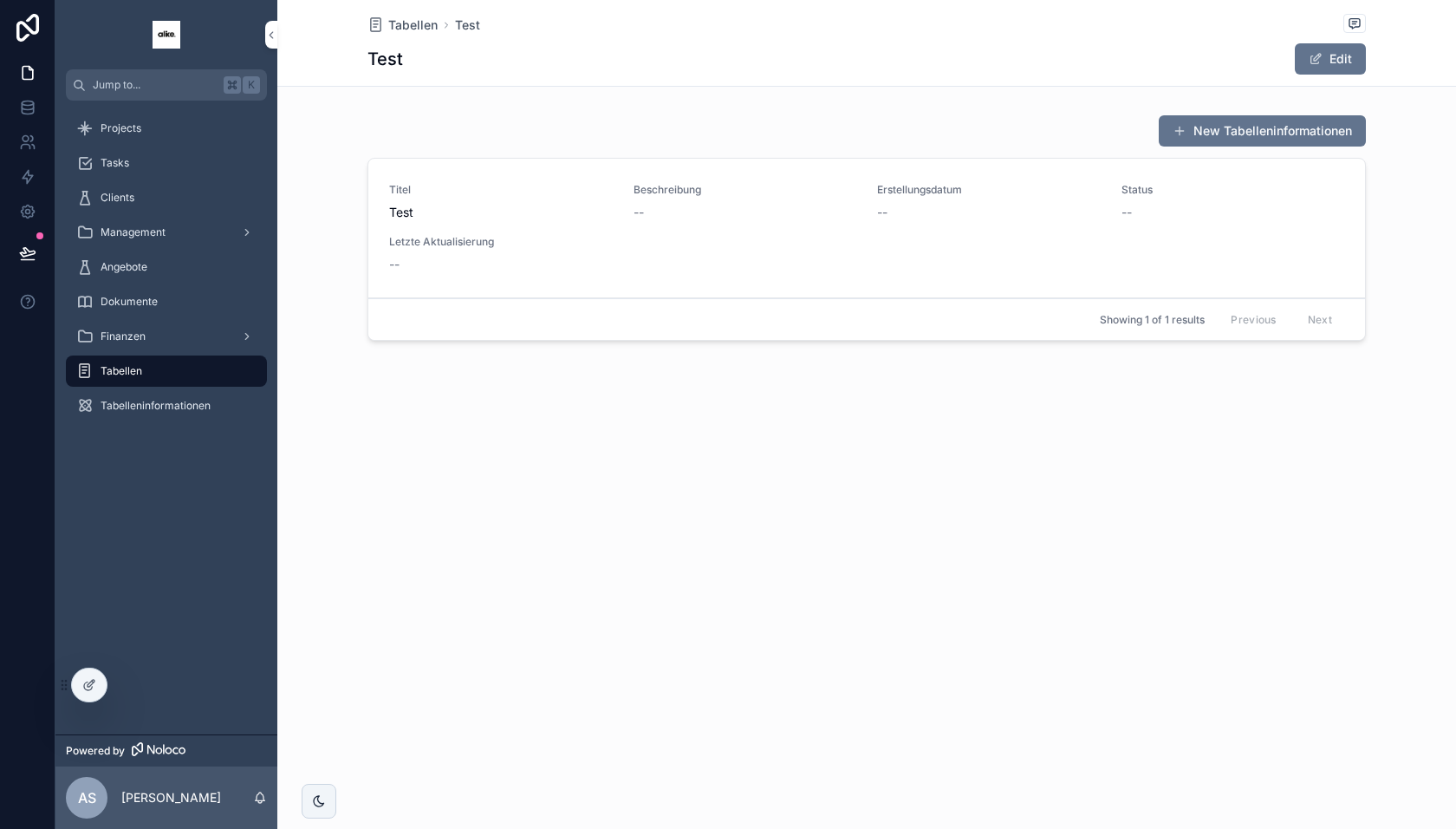
click at [424, 19] on span "Tabellen" at bounding box center [413, 26] width 50 height 18
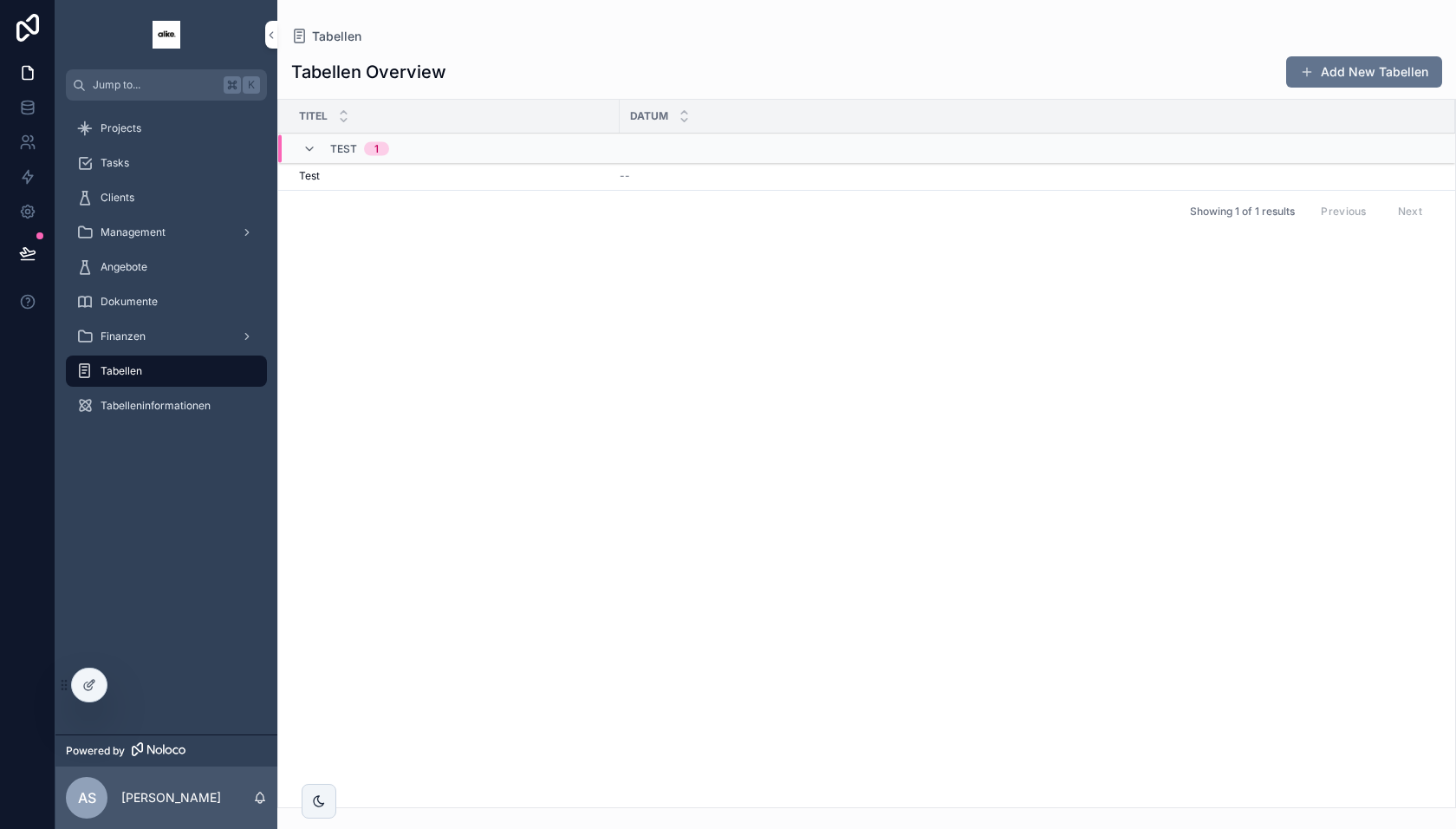
click at [486, 177] on div "Test Test" at bounding box center [454, 176] width 310 height 14
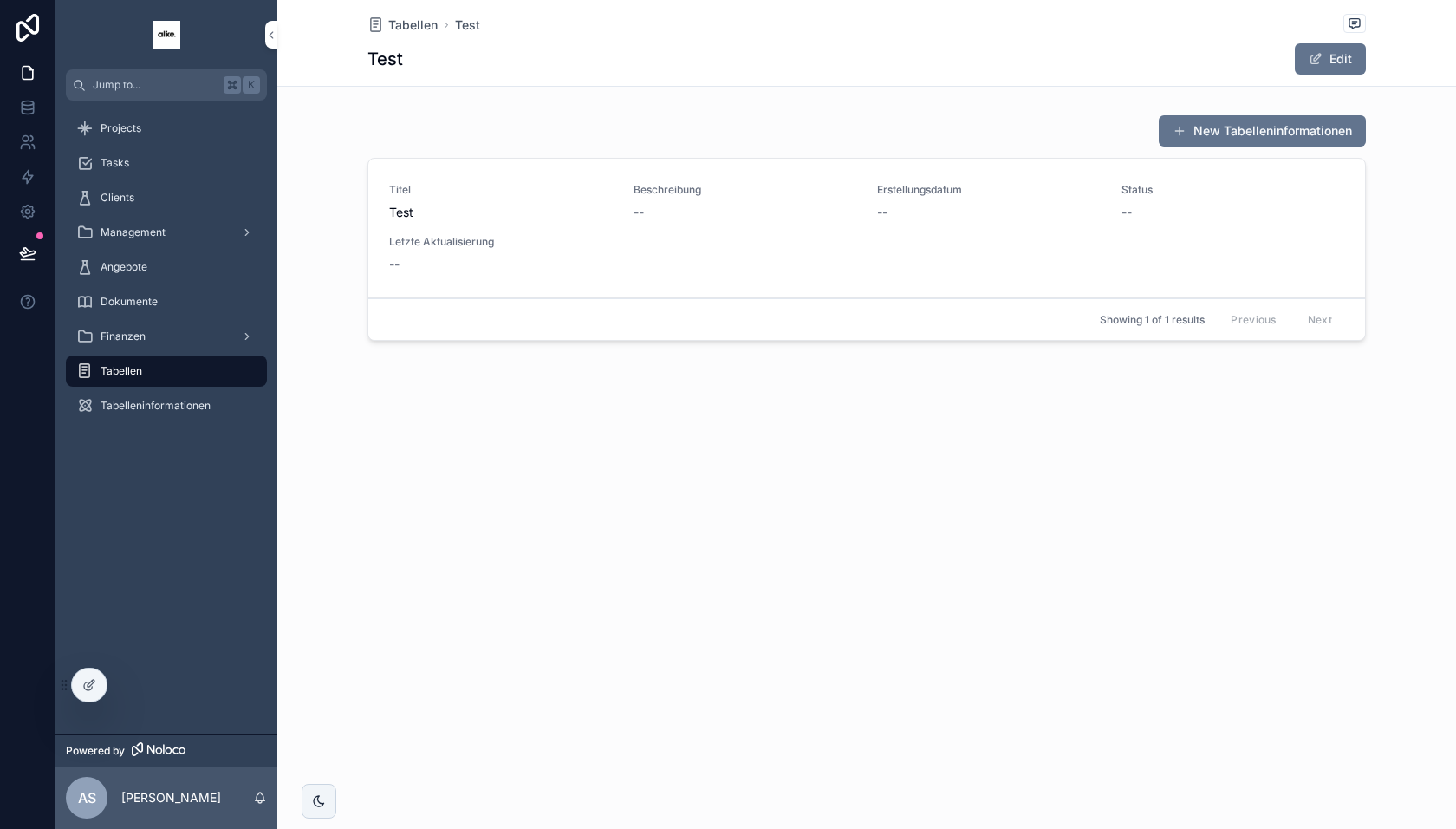
click at [84, 683] on icon at bounding box center [88, 686] width 8 height 8
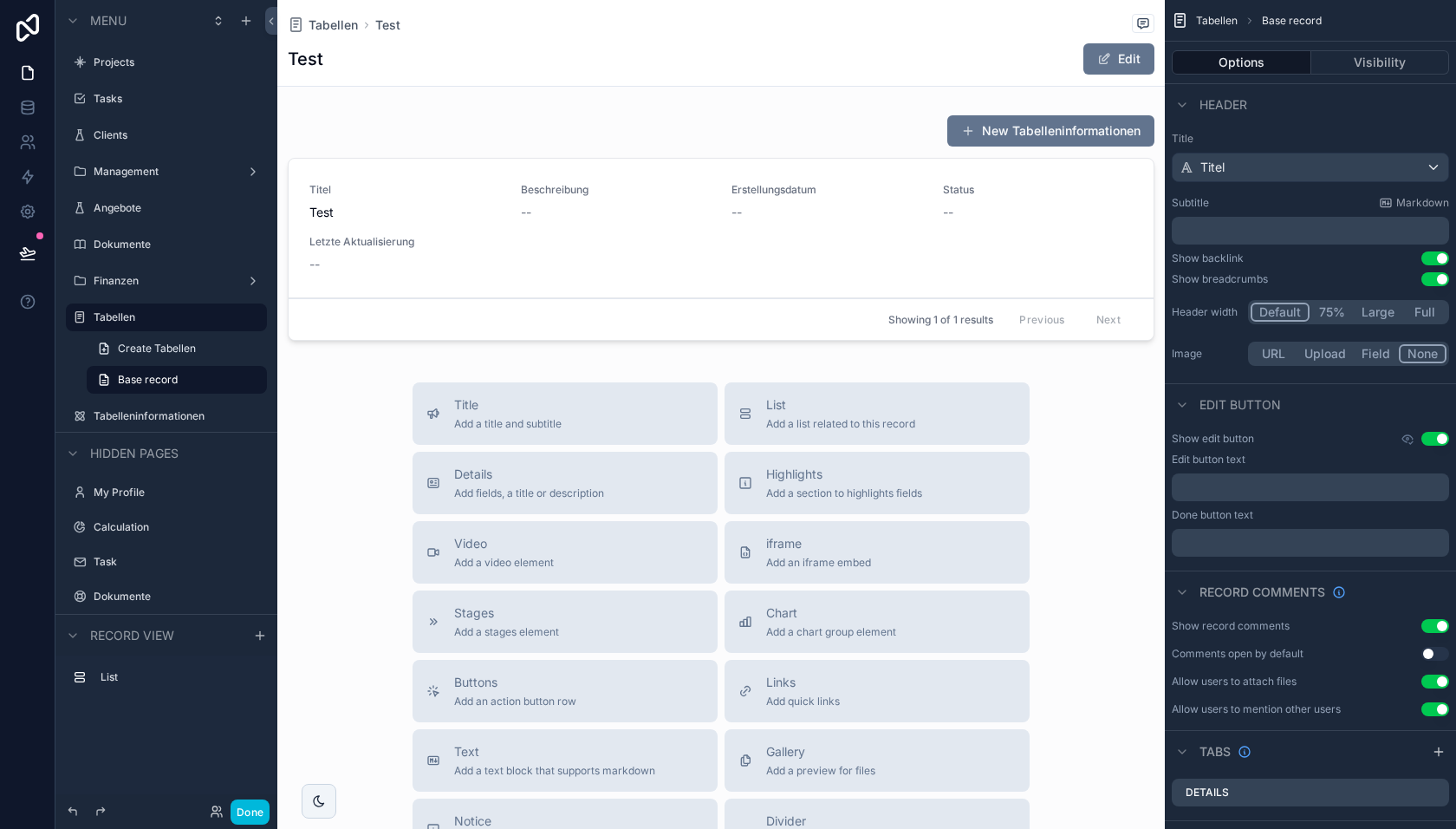
click at [522, 173] on div "scrollable content" at bounding box center [721, 230] width 887 height 247
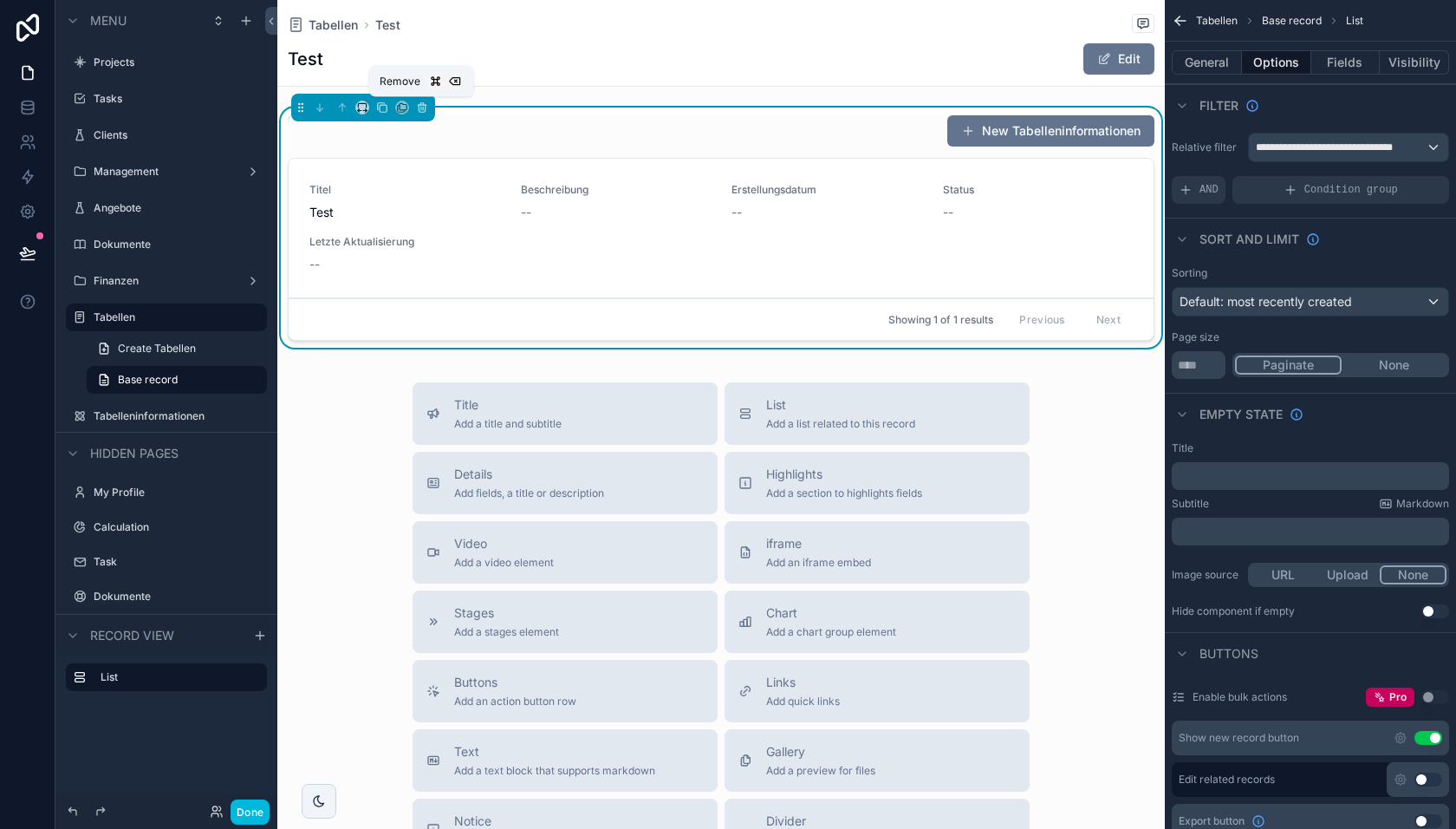
click at [421, 105] on icon "scrollable content" at bounding box center [422, 108] width 12 height 12
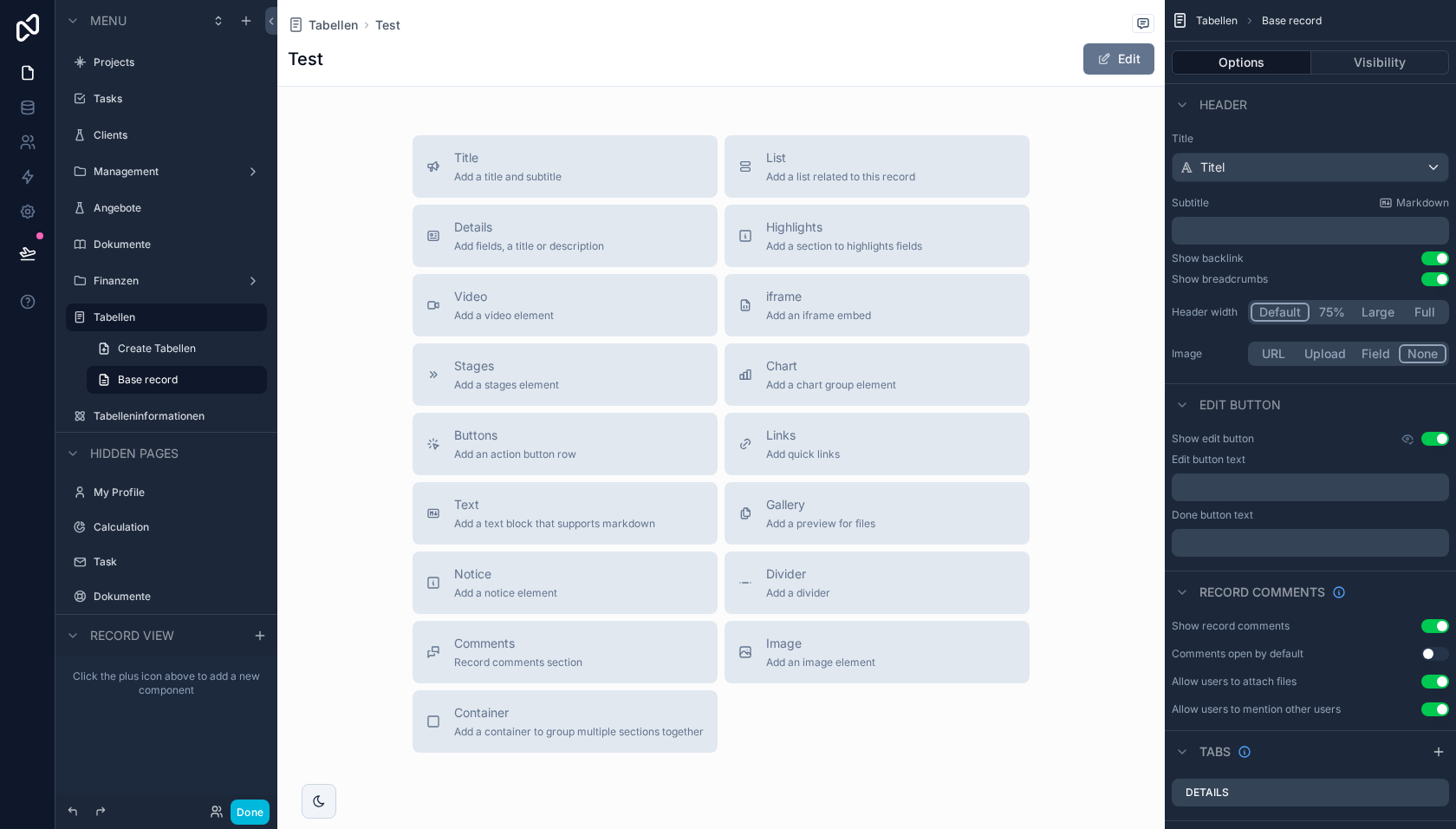
click at [835, 166] on div "List Add a list related to this record" at bounding box center [840, 166] width 149 height 35
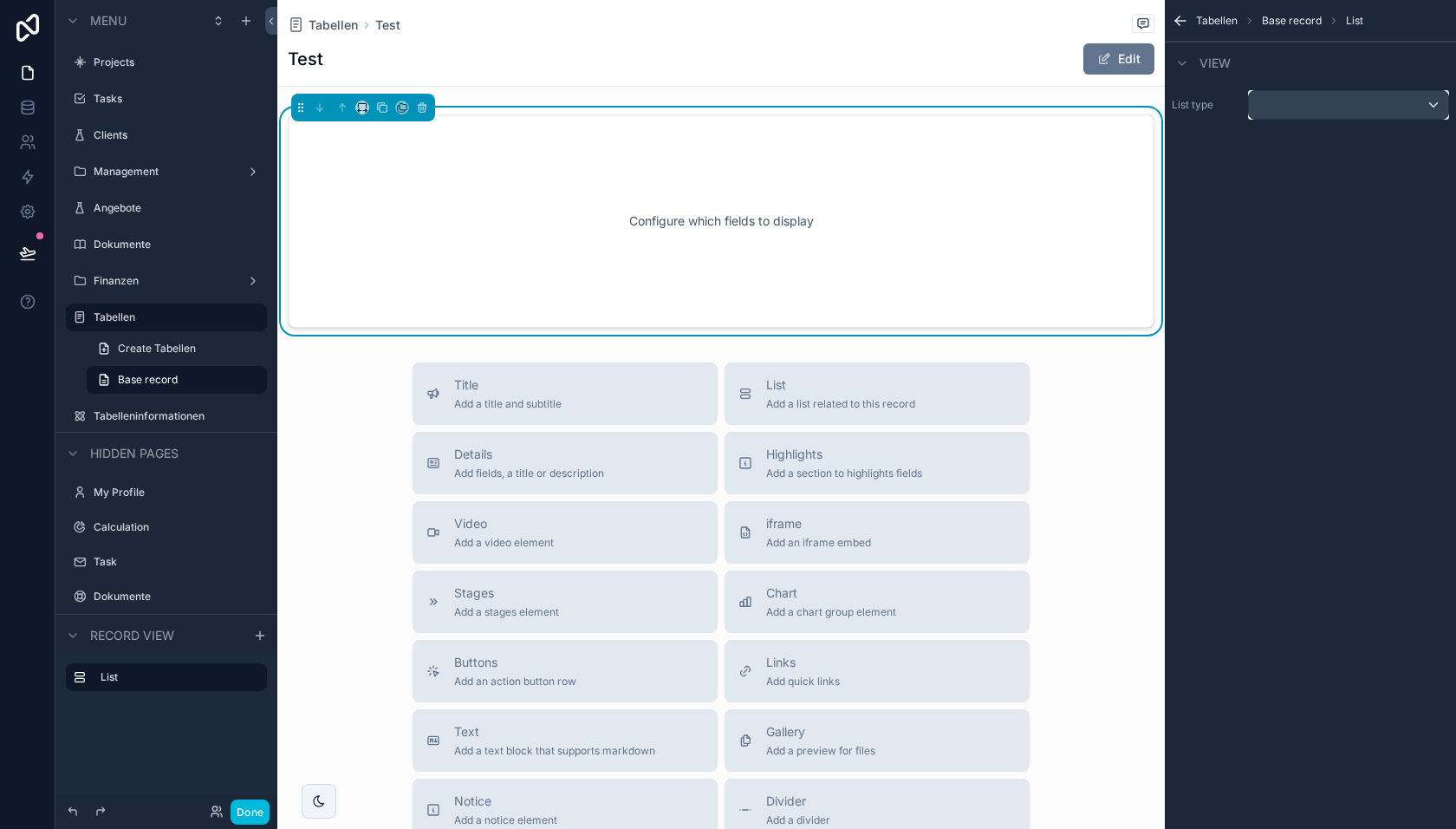
click at [1296, 106] on div "scrollable content" at bounding box center [1348, 105] width 199 height 27
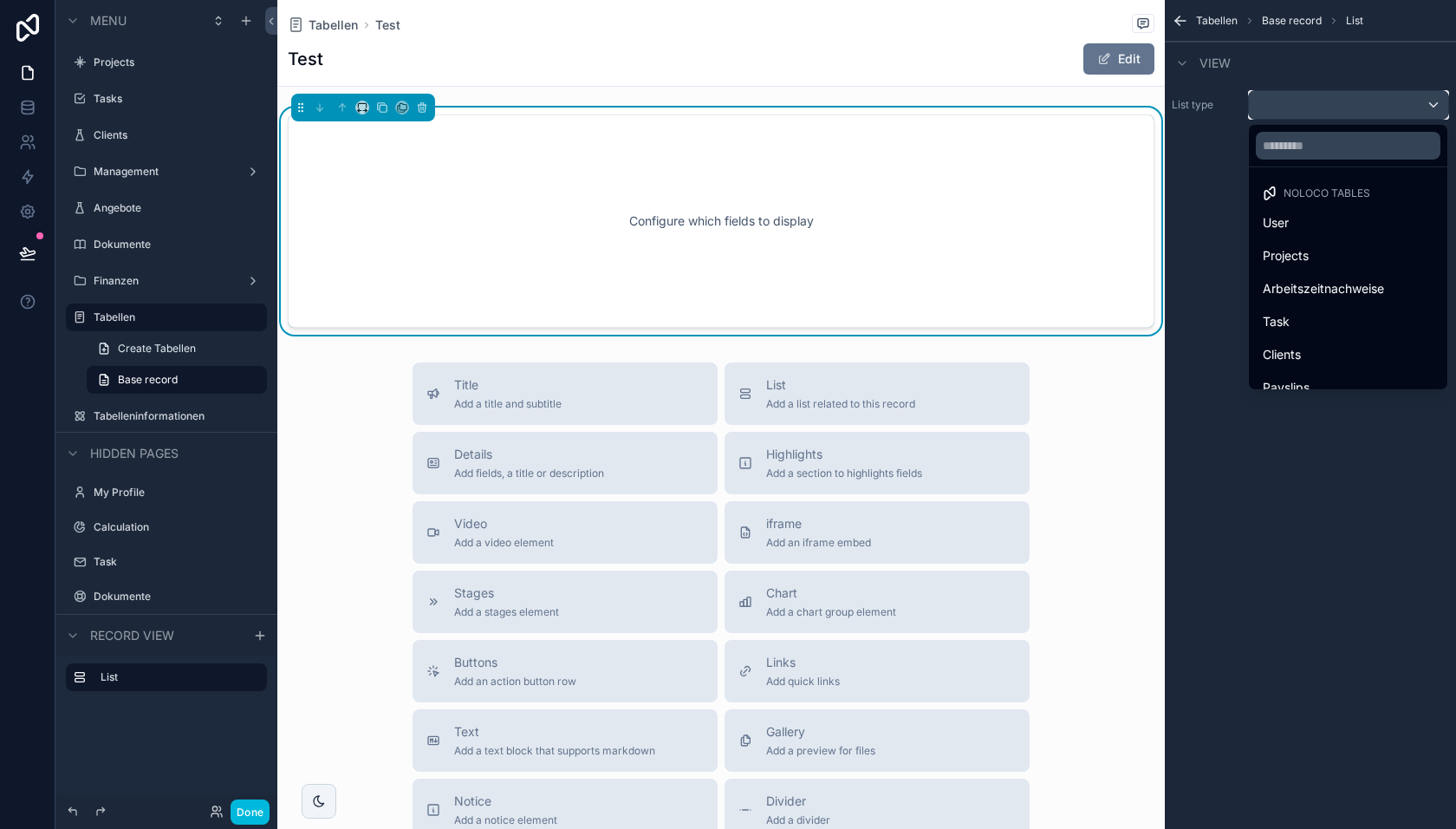
scroll to position [280, 0]
click at [1305, 360] on span "Tabelleninformationen" at bounding box center [1325, 370] width 125 height 20
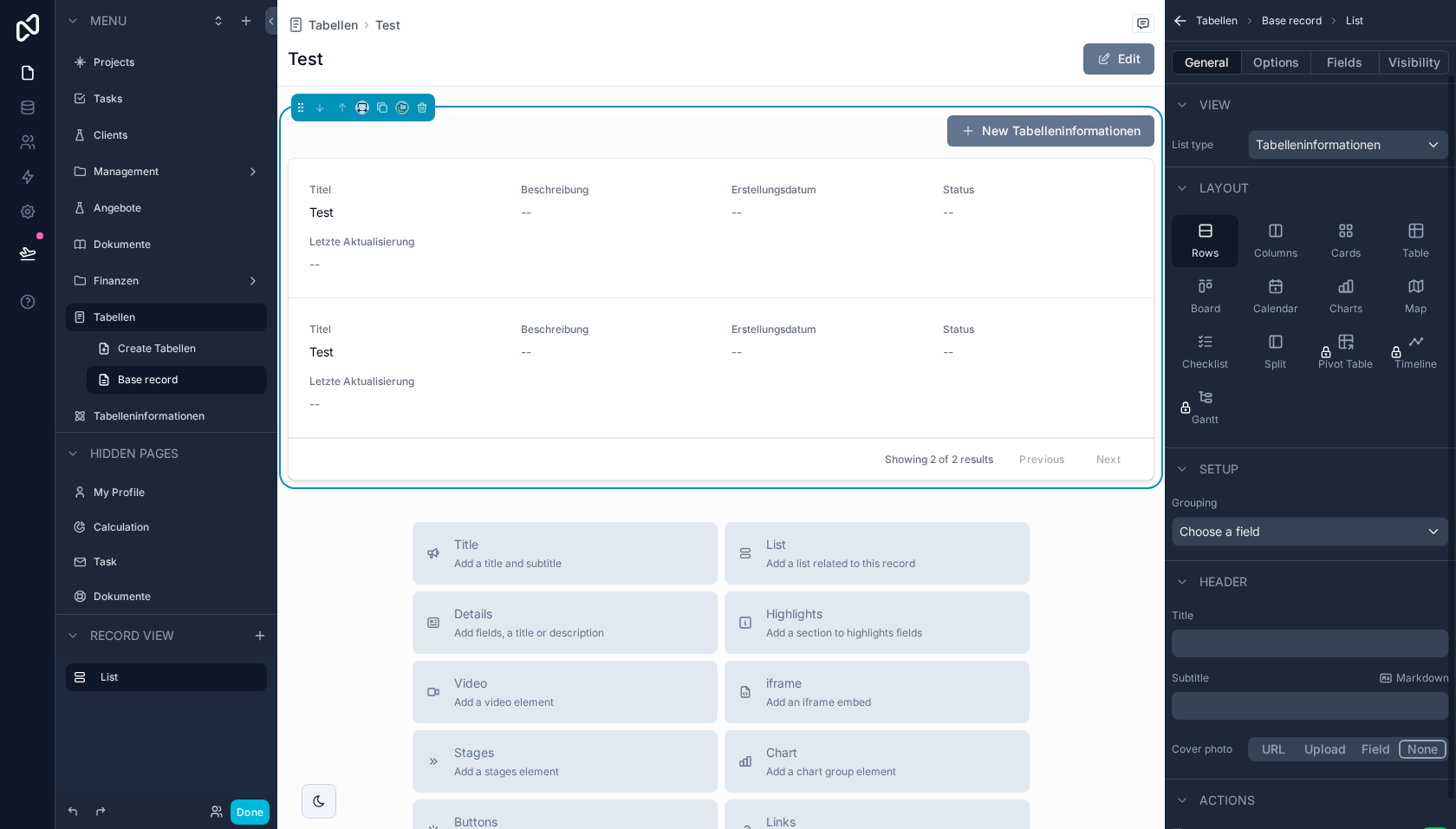
scroll to position [0, 0]
click at [1283, 59] on button "Options" at bounding box center [1277, 62] width 69 height 24
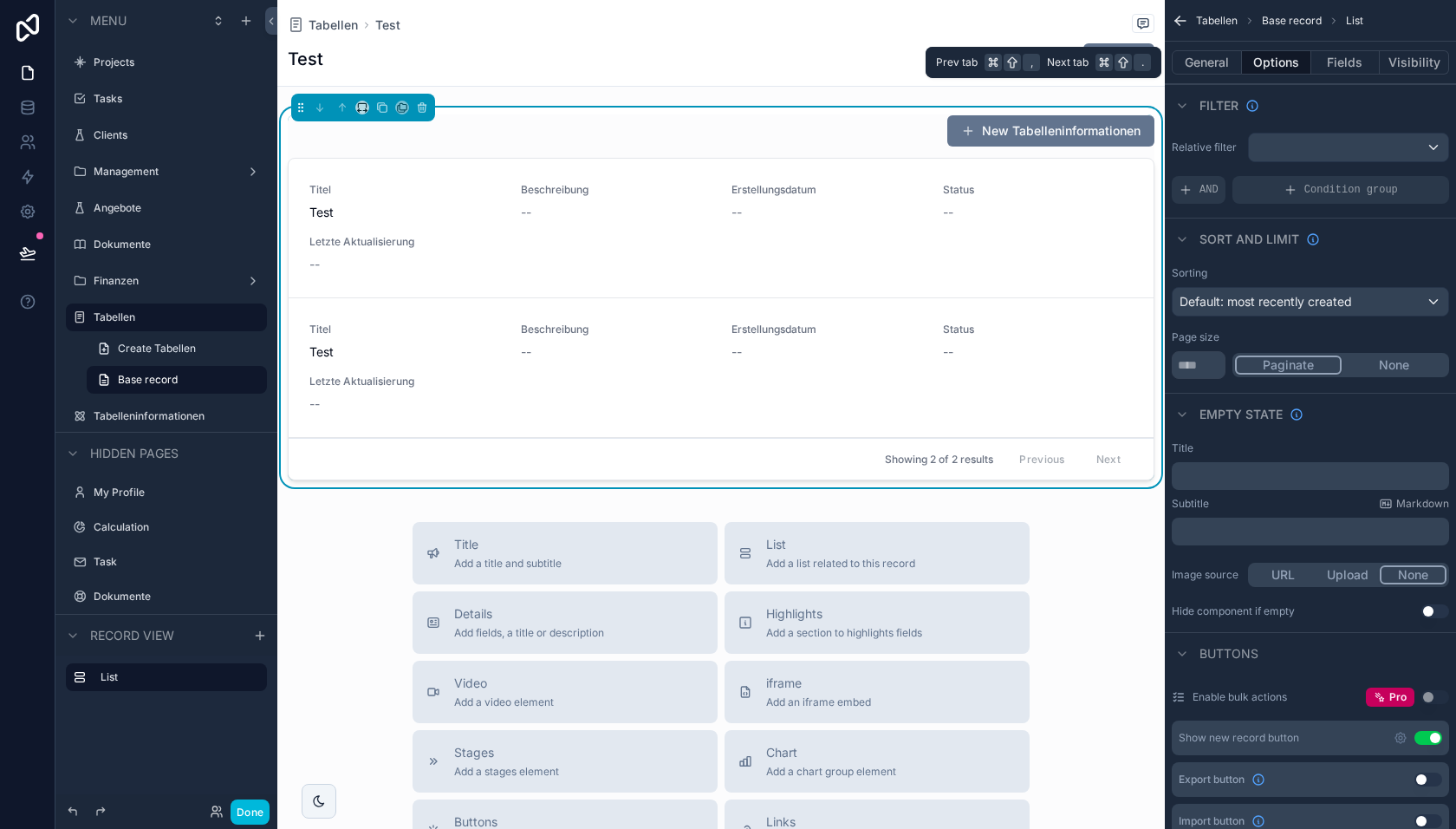
click at [1215, 64] on button "General" at bounding box center [1206, 62] width 70 height 24
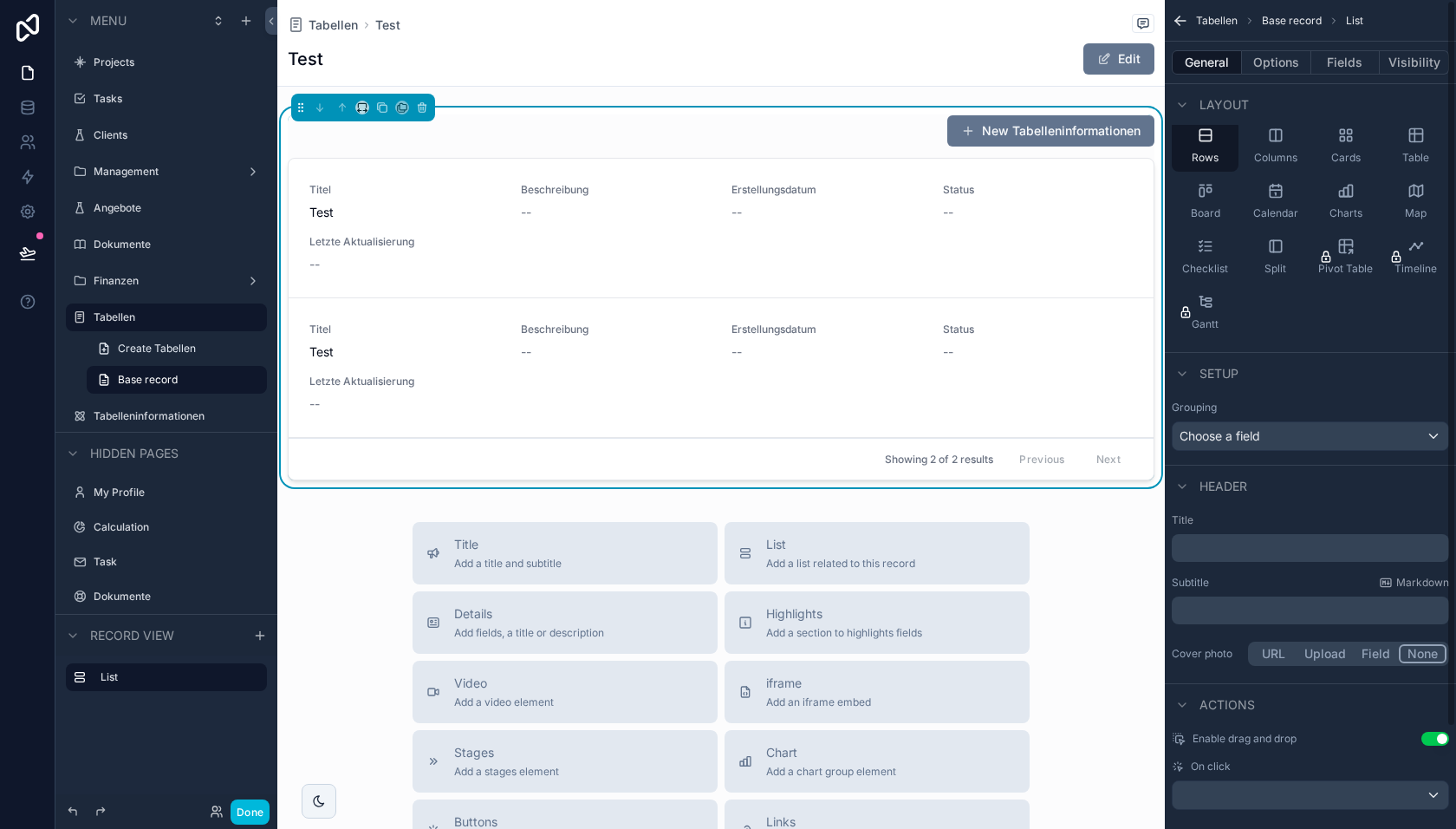
scroll to position [117, 0]
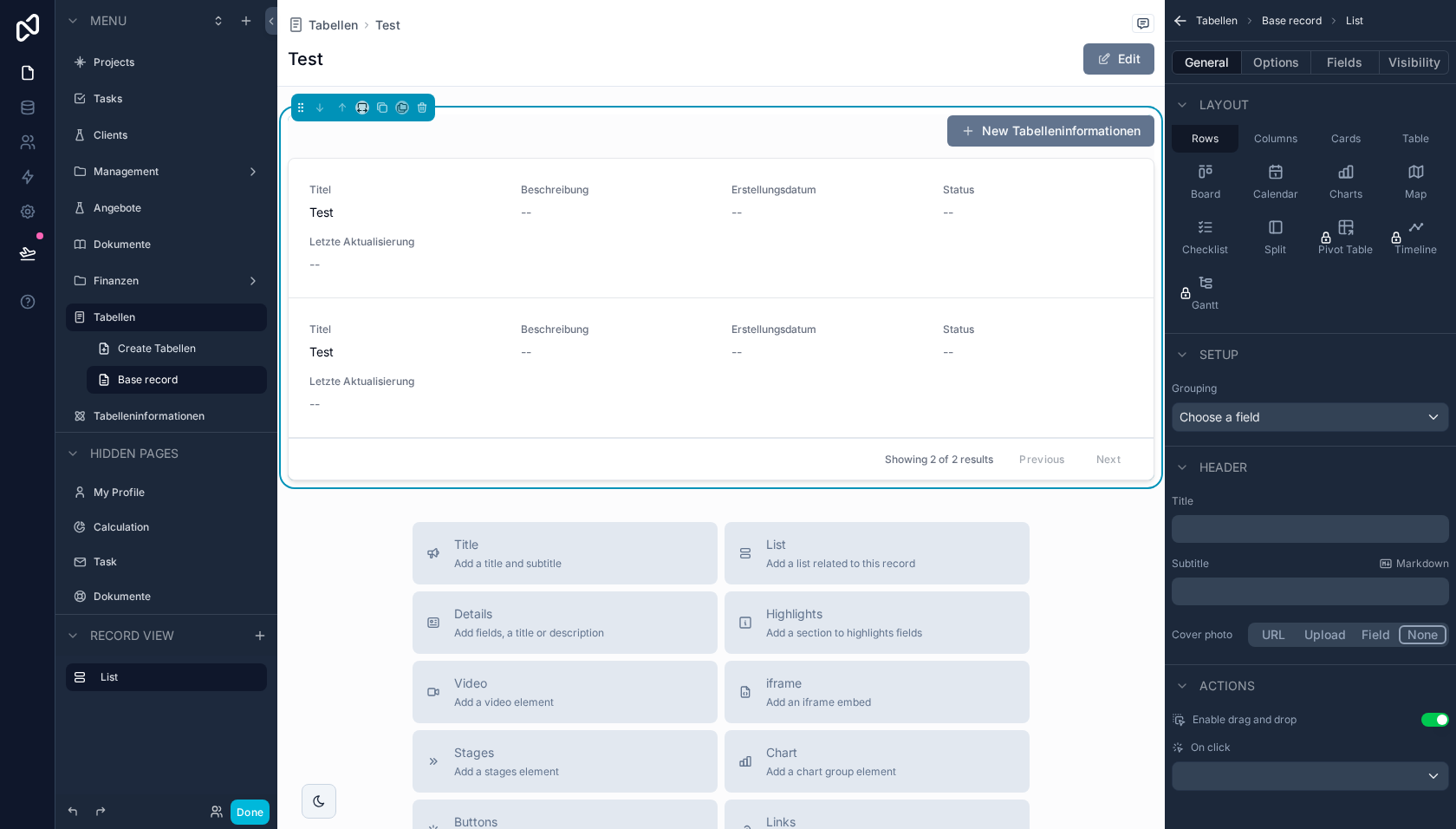
click at [1054, 134] on button "New Tabelleninformationen" at bounding box center [1051, 130] width 207 height 31
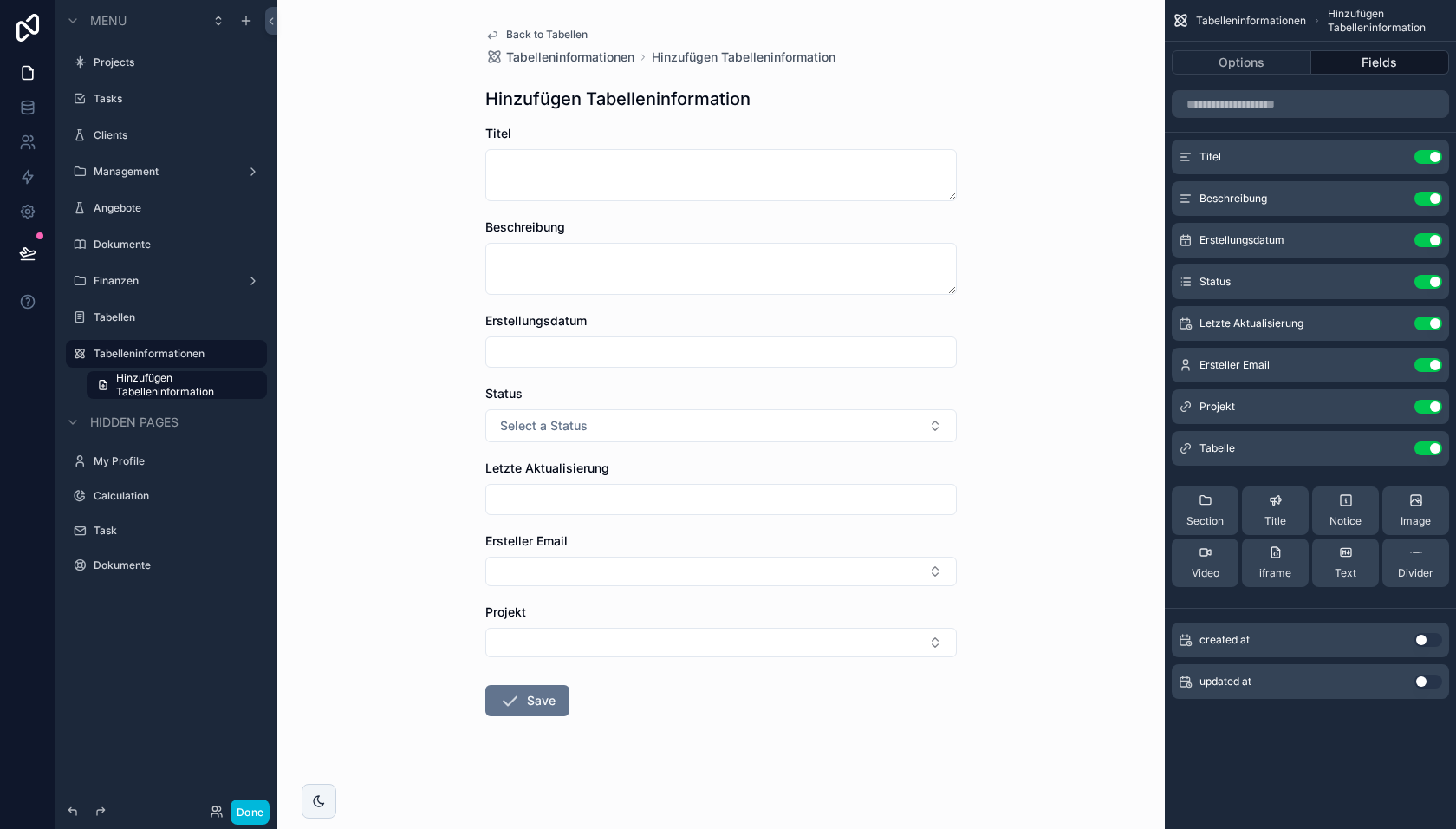
click at [0, 0] on icon "scrollable content" at bounding box center [0, 0] width 0 height 0
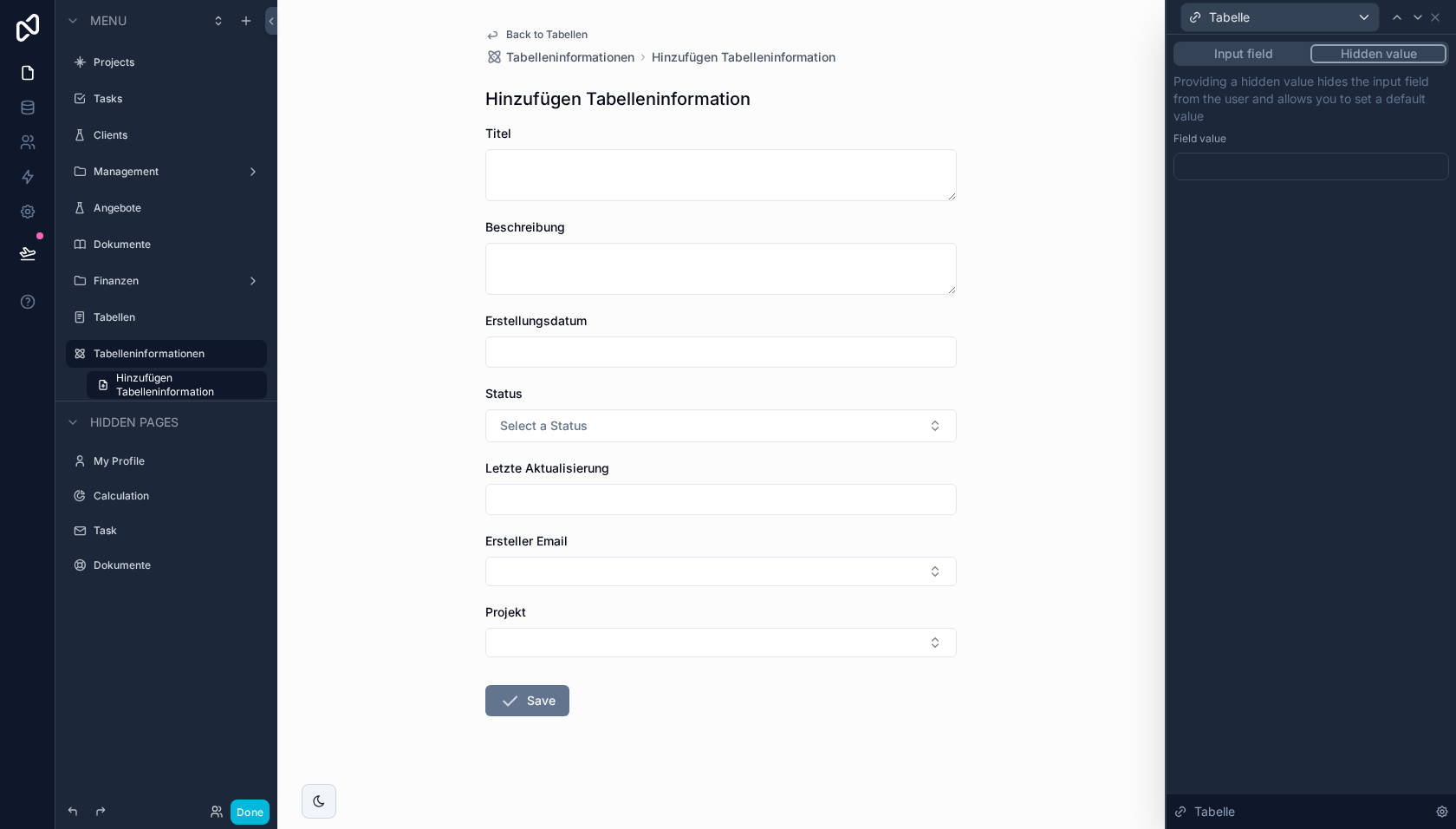
click at [1289, 162] on div at bounding box center [1311, 166] width 275 height 27
click at [1282, 519] on div "Input field Hidden value Providing a hidden value hides the input field from th…" at bounding box center [1311, 431] width 290 height 794
click at [554, 36] on span "Back to Tabellen" at bounding box center [547, 35] width 81 height 14
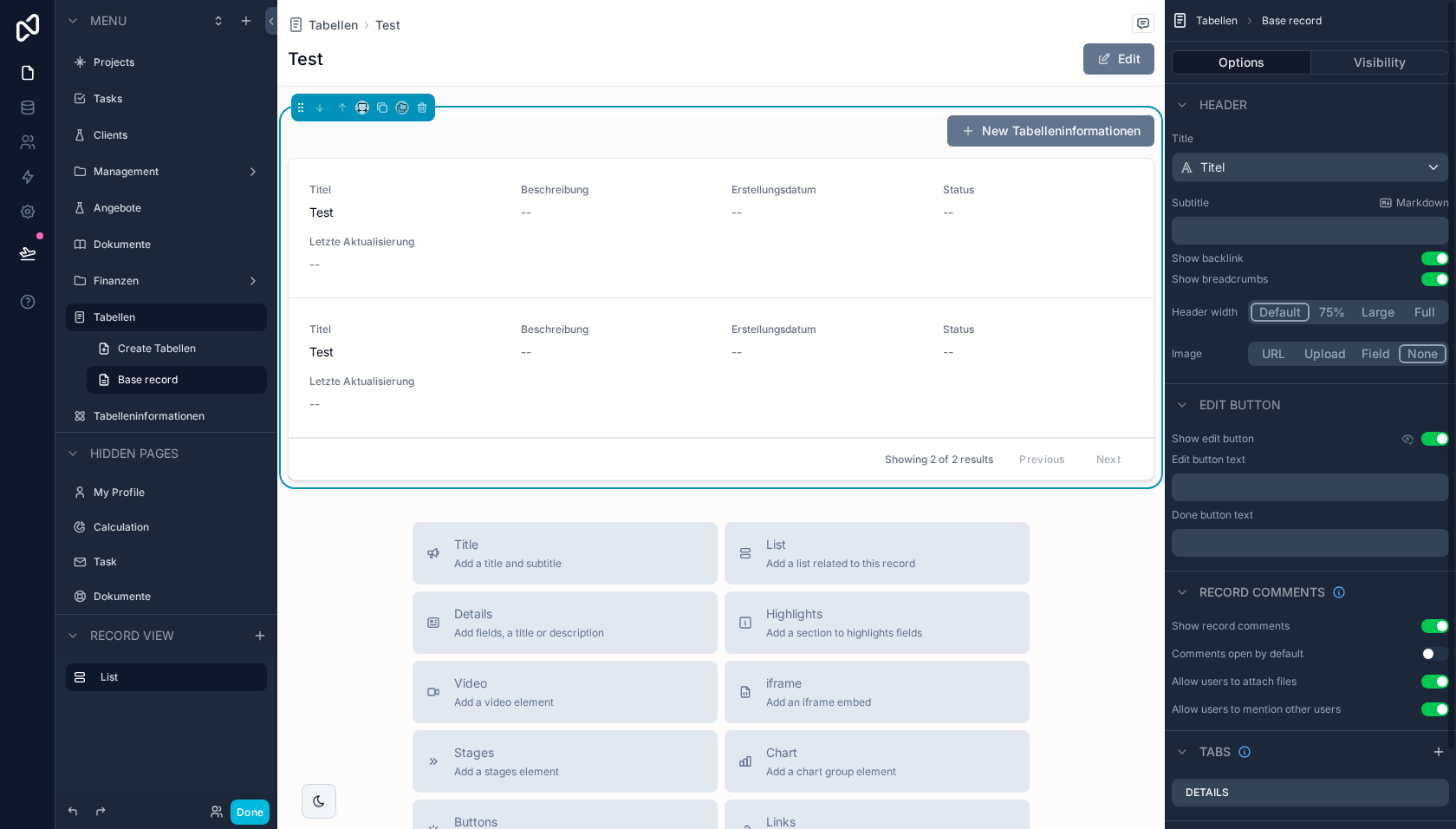
click at [872, 288] on link "Titel Test Beschreibung -- Erstellungsdatum -- Status -- Letzte Aktualisierung …" at bounding box center [721, 229] width 865 height 140
click at [713, 119] on div "New Tabelleninformationen" at bounding box center [721, 130] width 867 height 33
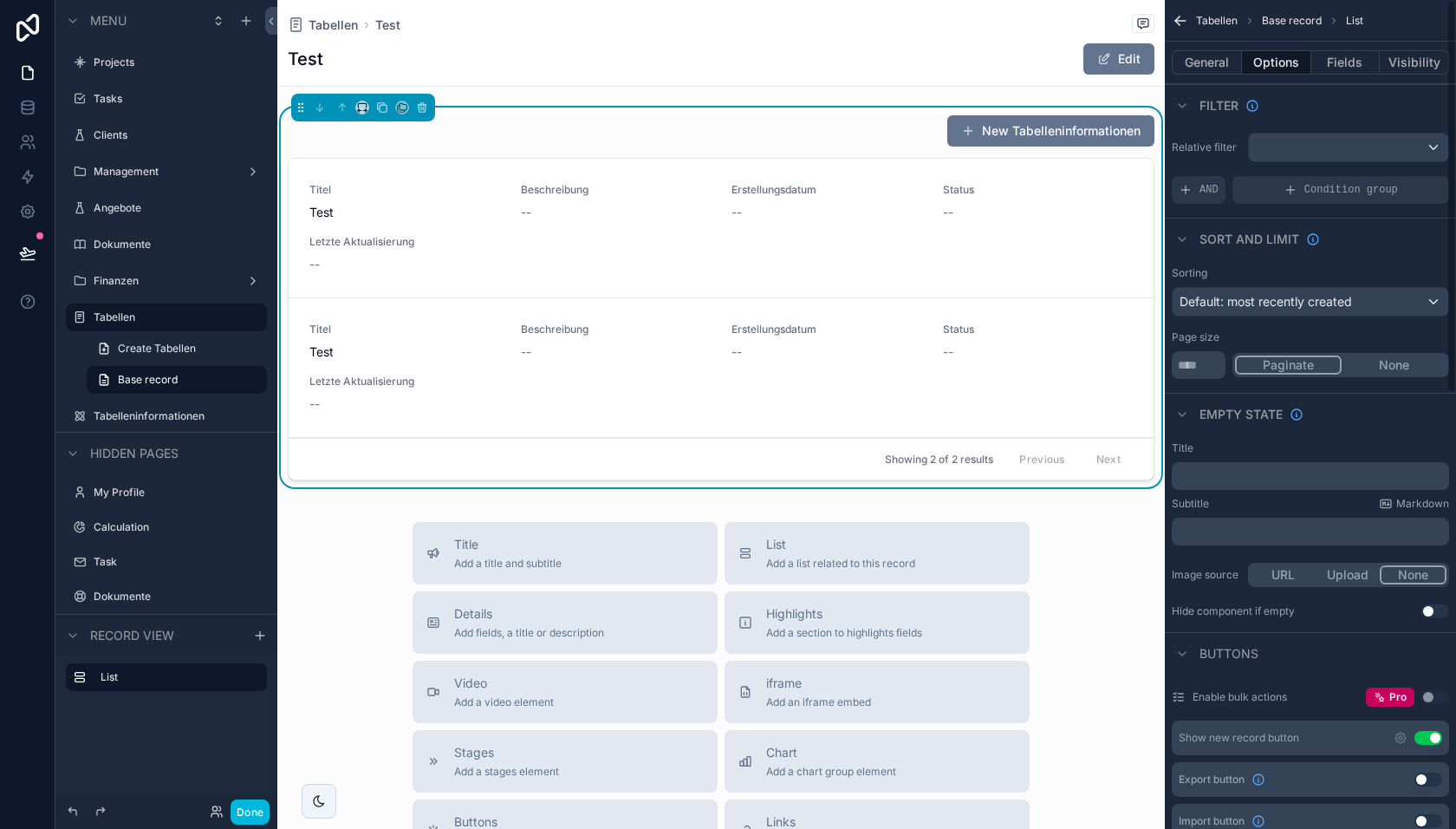
click at [1204, 57] on button "General" at bounding box center [1206, 62] width 70 height 24
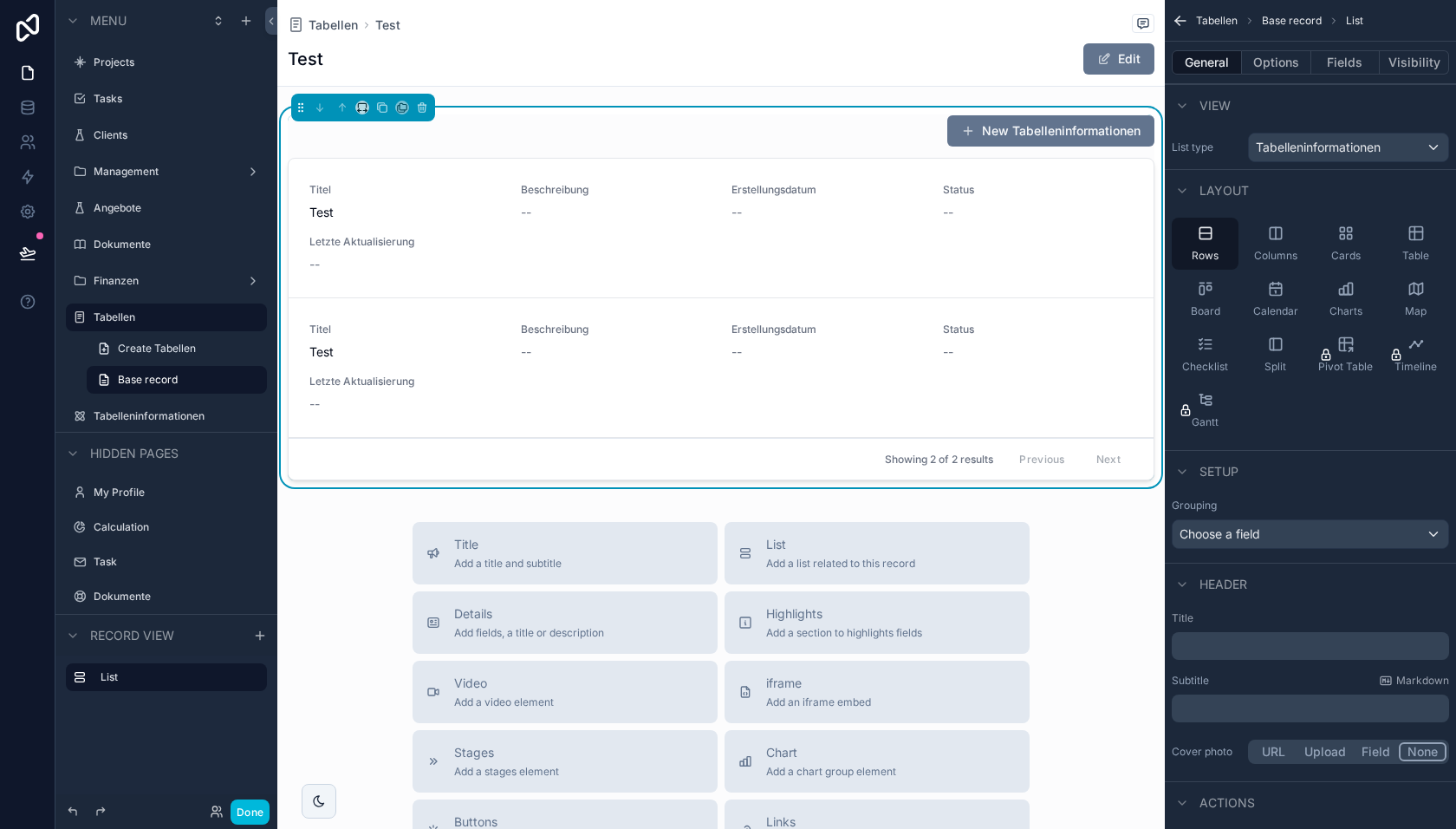
click at [1408, 243] on div "Table" at bounding box center [1415, 244] width 66 height 52
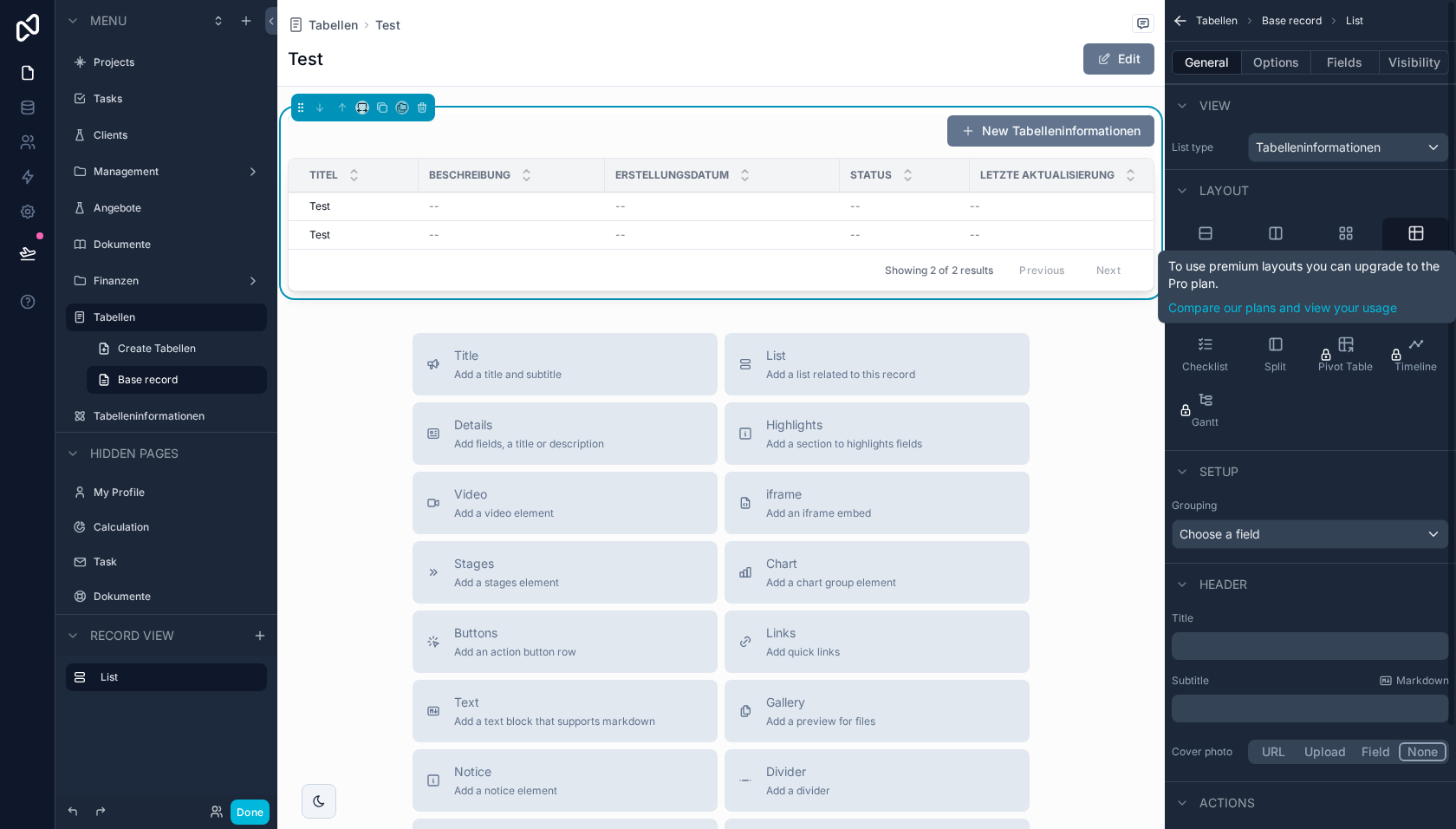
click at [1275, 61] on button "Options" at bounding box center [1277, 62] width 69 height 24
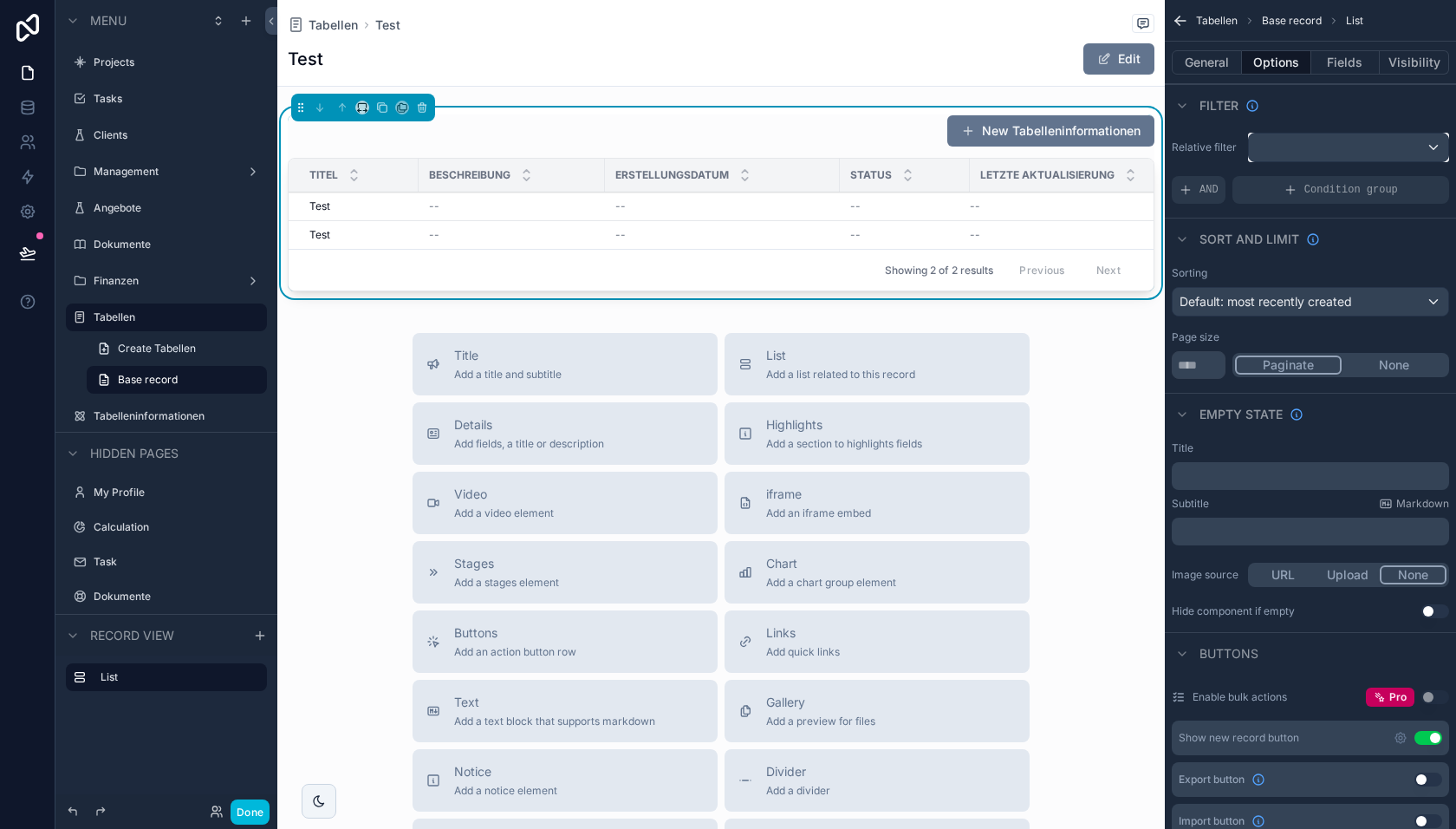
click at [1309, 152] on div "scrollable content" at bounding box center [1348, 147] width 199 height 27
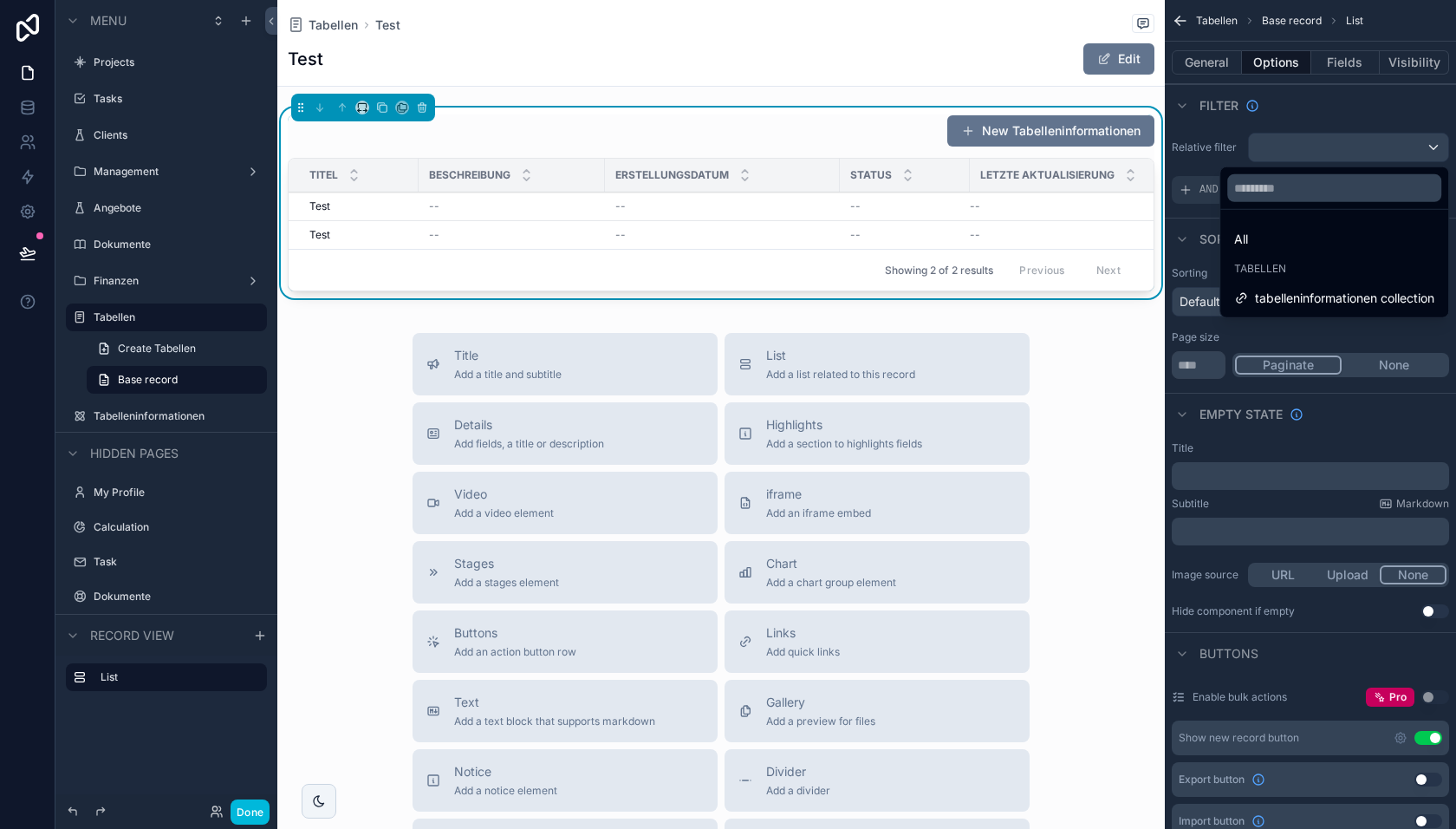
click at [1289, 297] on span "tabelleninformationen collection" at bounding box center [1344, 298] width 180 height 20
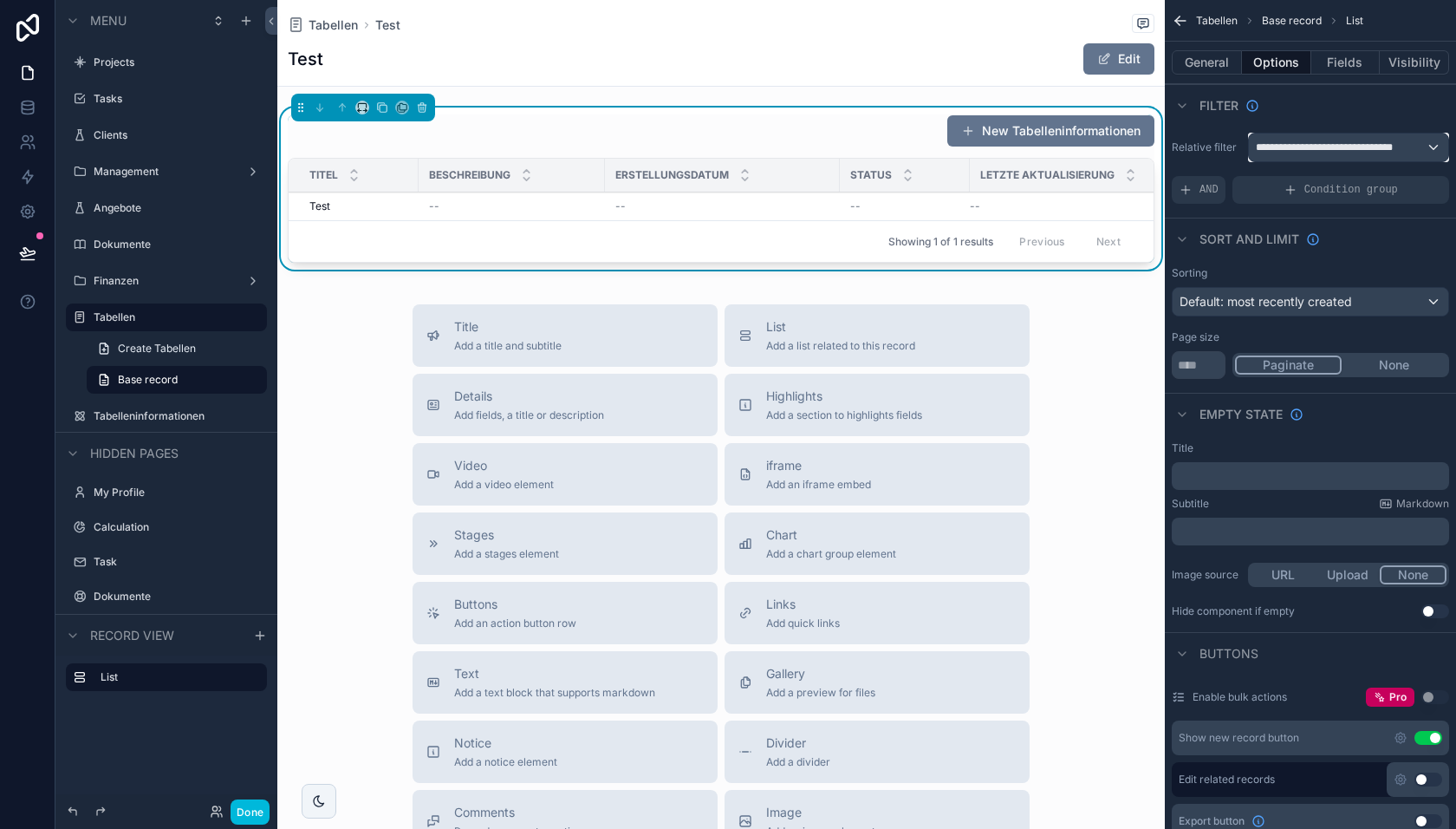
click at [1328, 147] on span "**********" at bounding box center [1335, 148] width 158 height 14
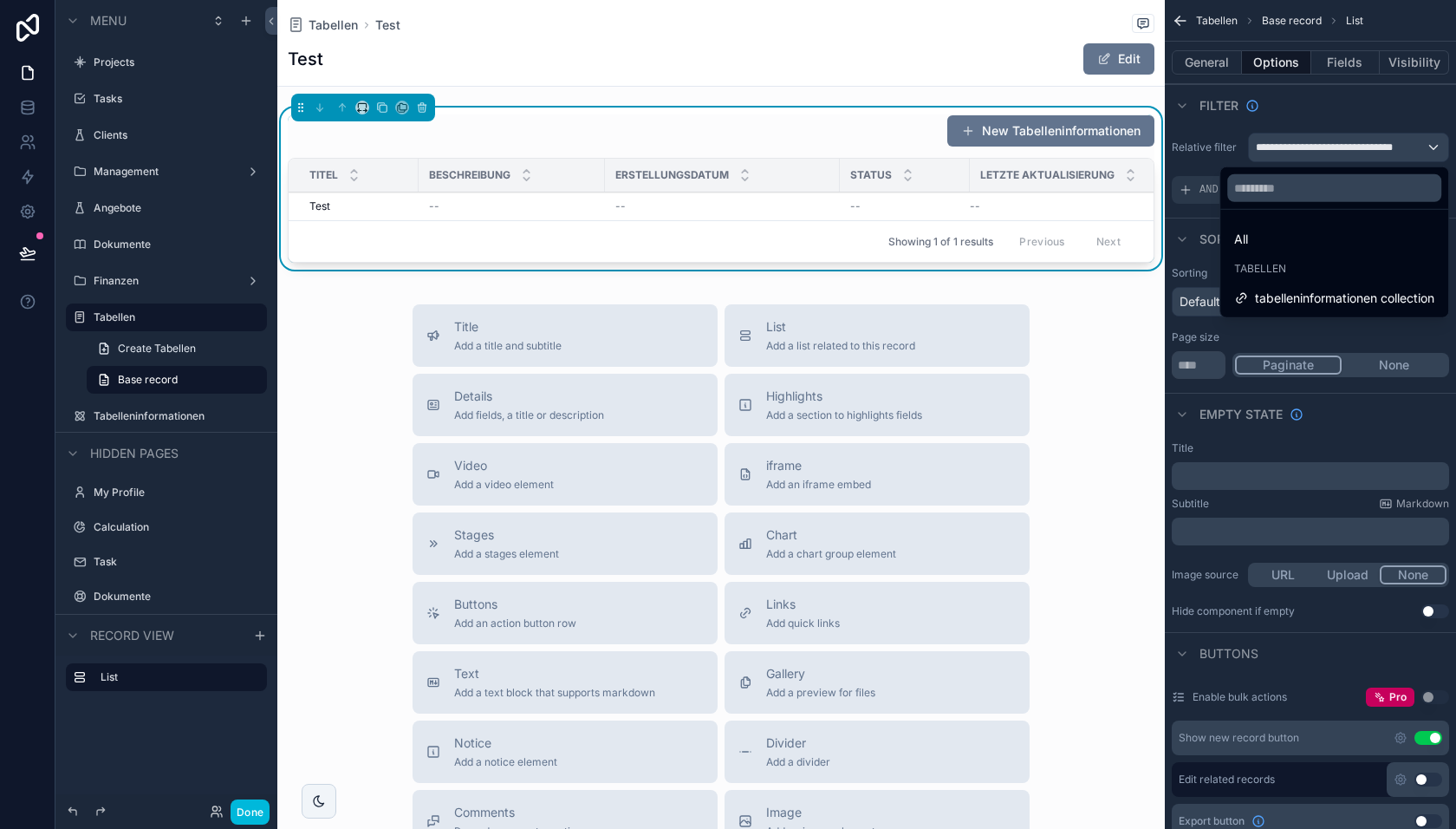
click at [1289, 242] on div "All" at bounding box center [1335, 238] width 200 height 20
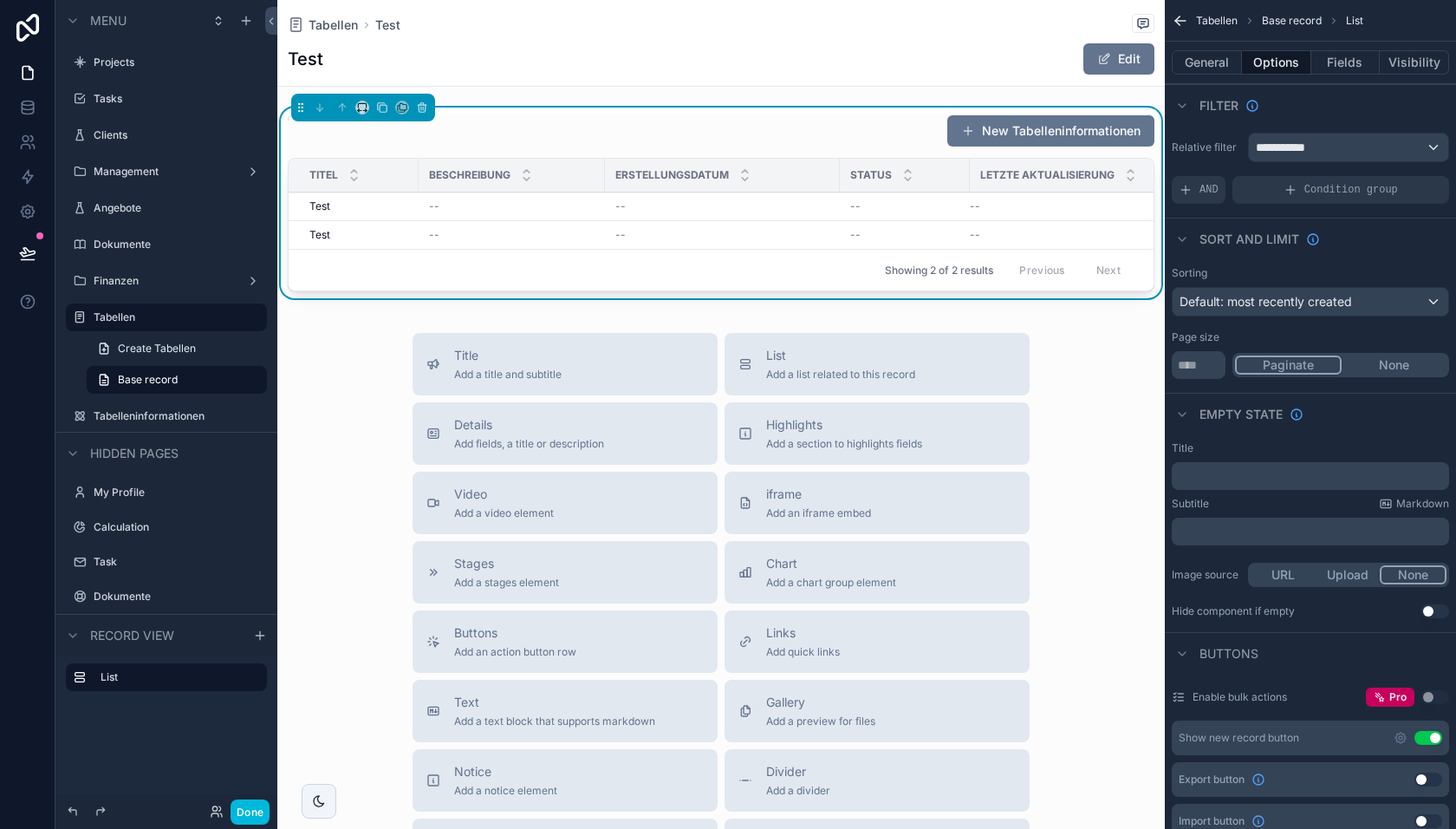
scroll to position [0, 11]
click at [1339, 58] on button "Fields" at bounding box center [1346, 62] width 69 height 24
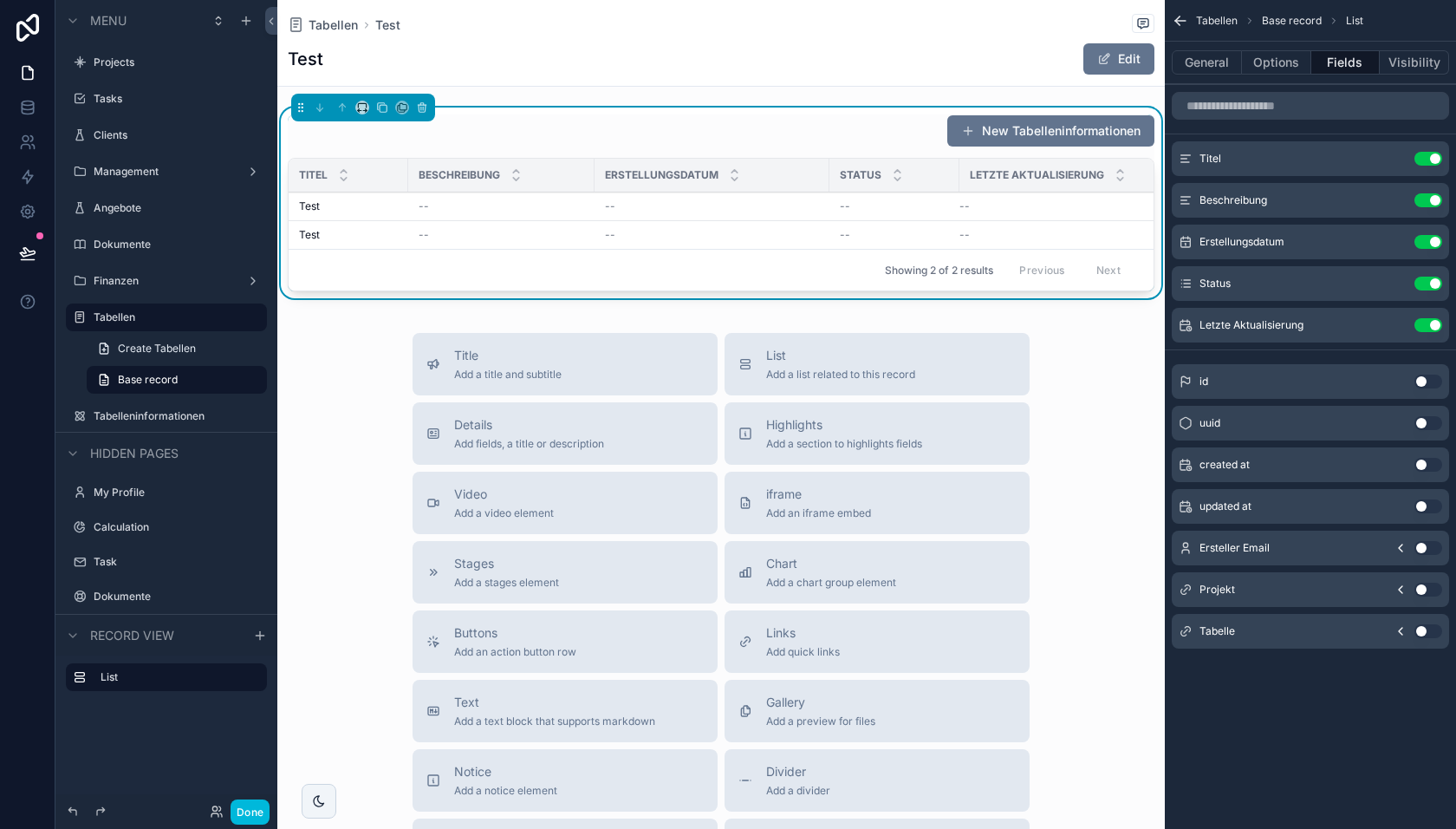
click at [1428, 631] on button "Use setting" at bounding box center [1428, 631] width 27 height 14
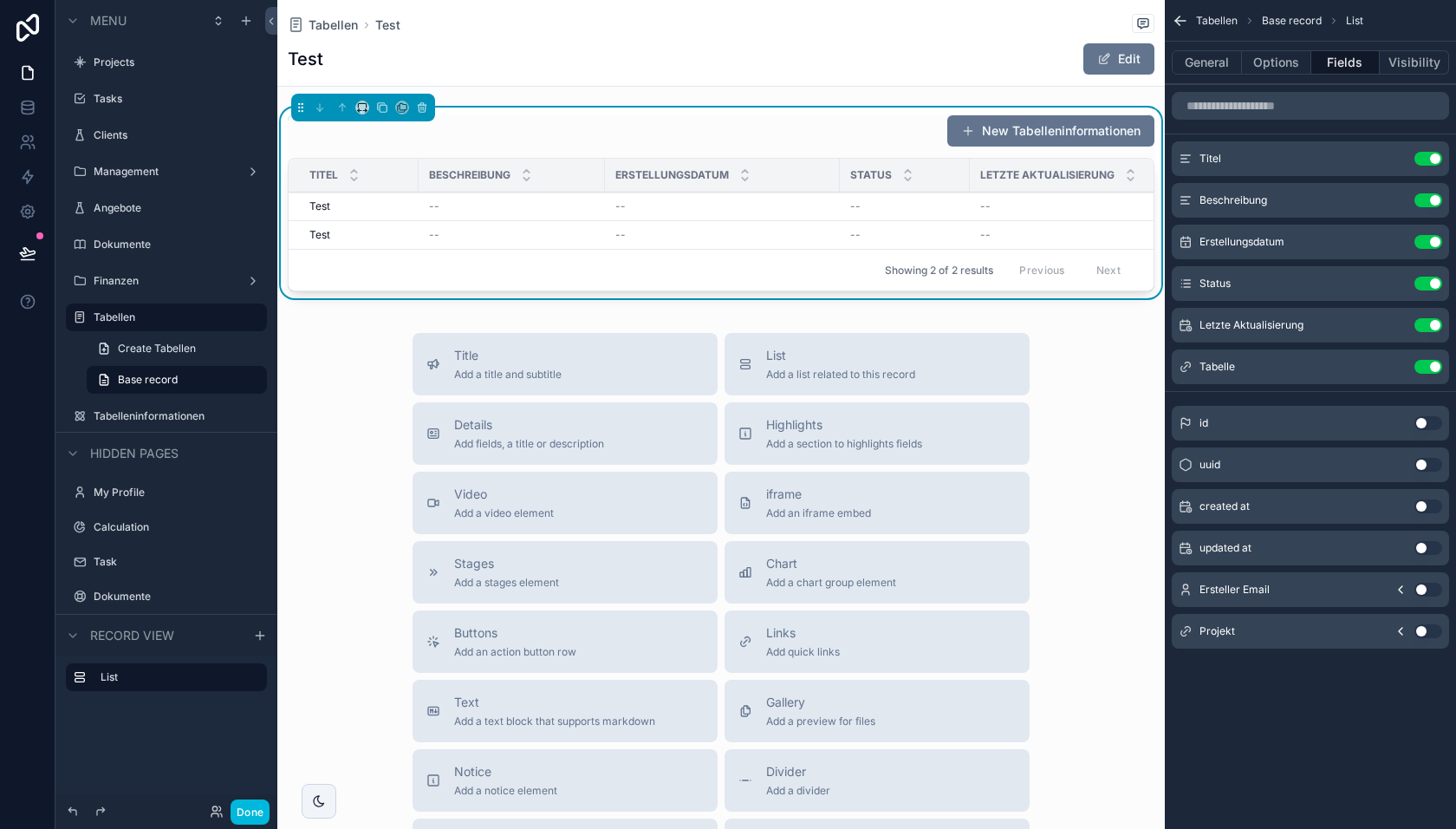
click at [0, 0] on icon "scrollable content" at bounding box center [0, 0] width 0 height 0
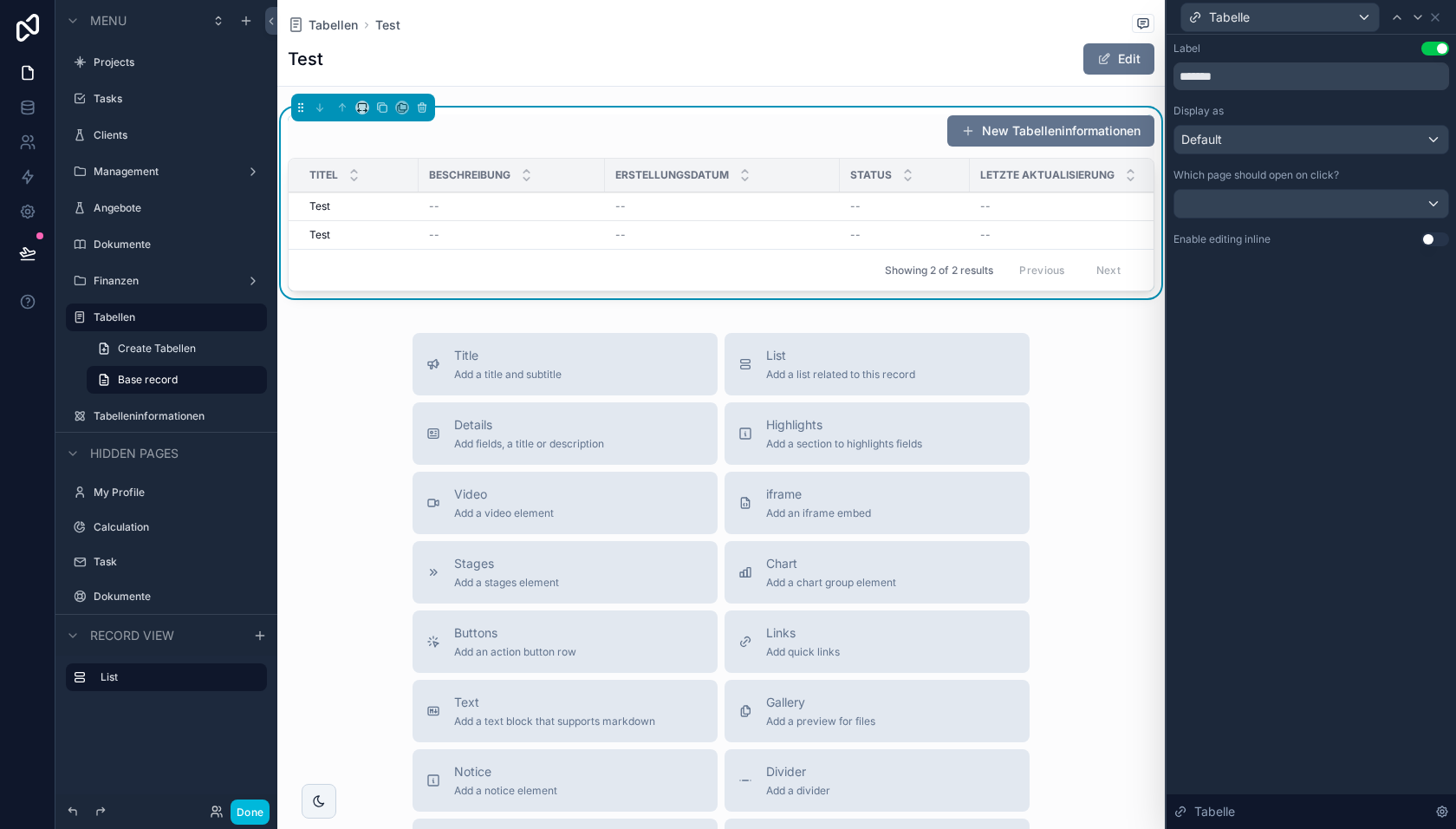
click at [1436, 236] on button "Use setting" at bounding box center [1435, 239] width 27 height 14
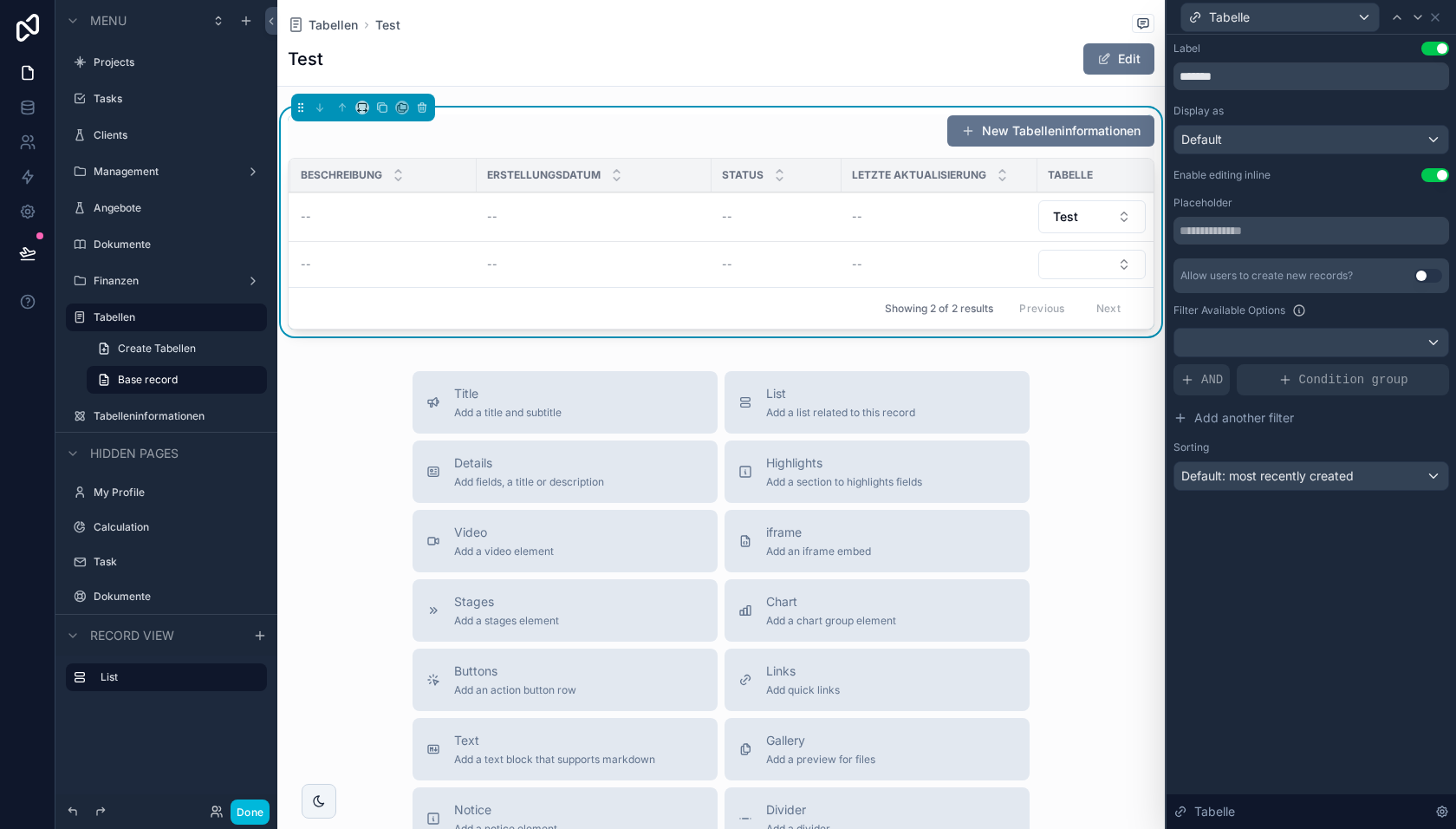
scroll to position [0, 141]
click at [1054, 255] on button "Select Button" at bounding box center [1080, 264] width 107 height 29
click at [1023, 322] on div "Test" at bounding box center [1079, 329] width 241 height 27
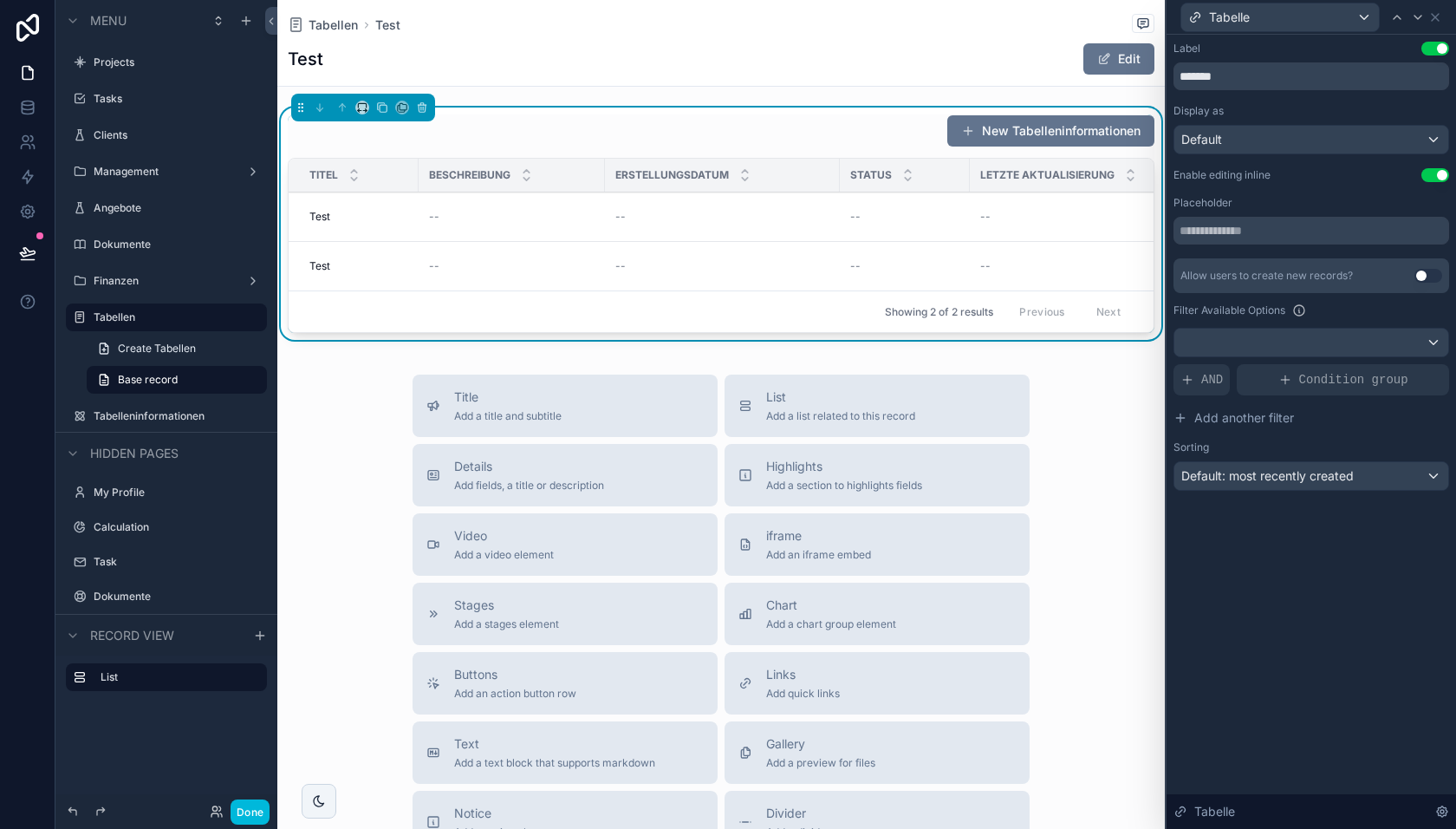
click at [1033, 129] on button "New Tabelleninformationen" at bounding box center [1051, 130] width 207 height 31
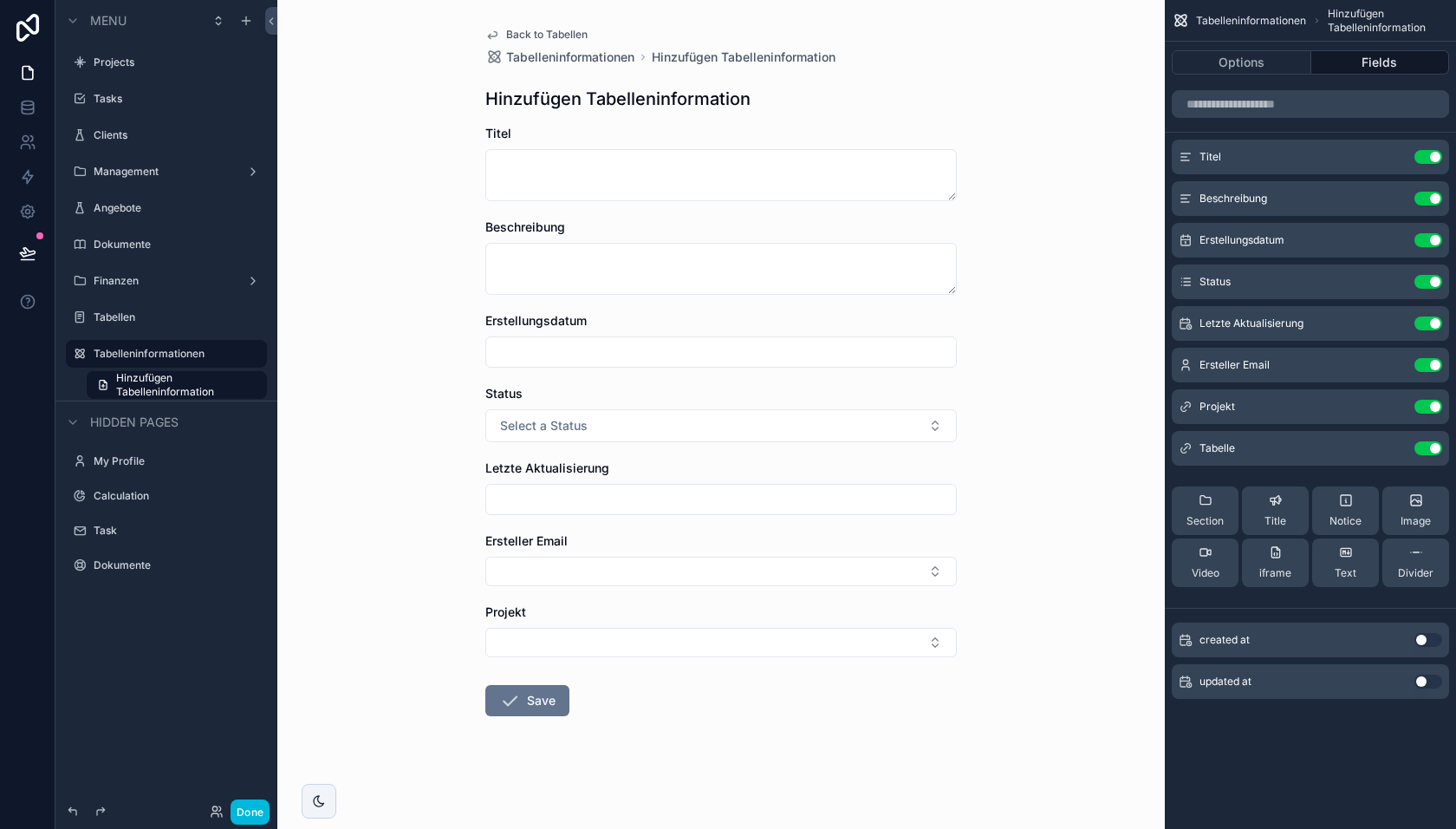
click at [0, 0] on icon "scrollable content" at bounding box center [0, 0] width 0 height 0
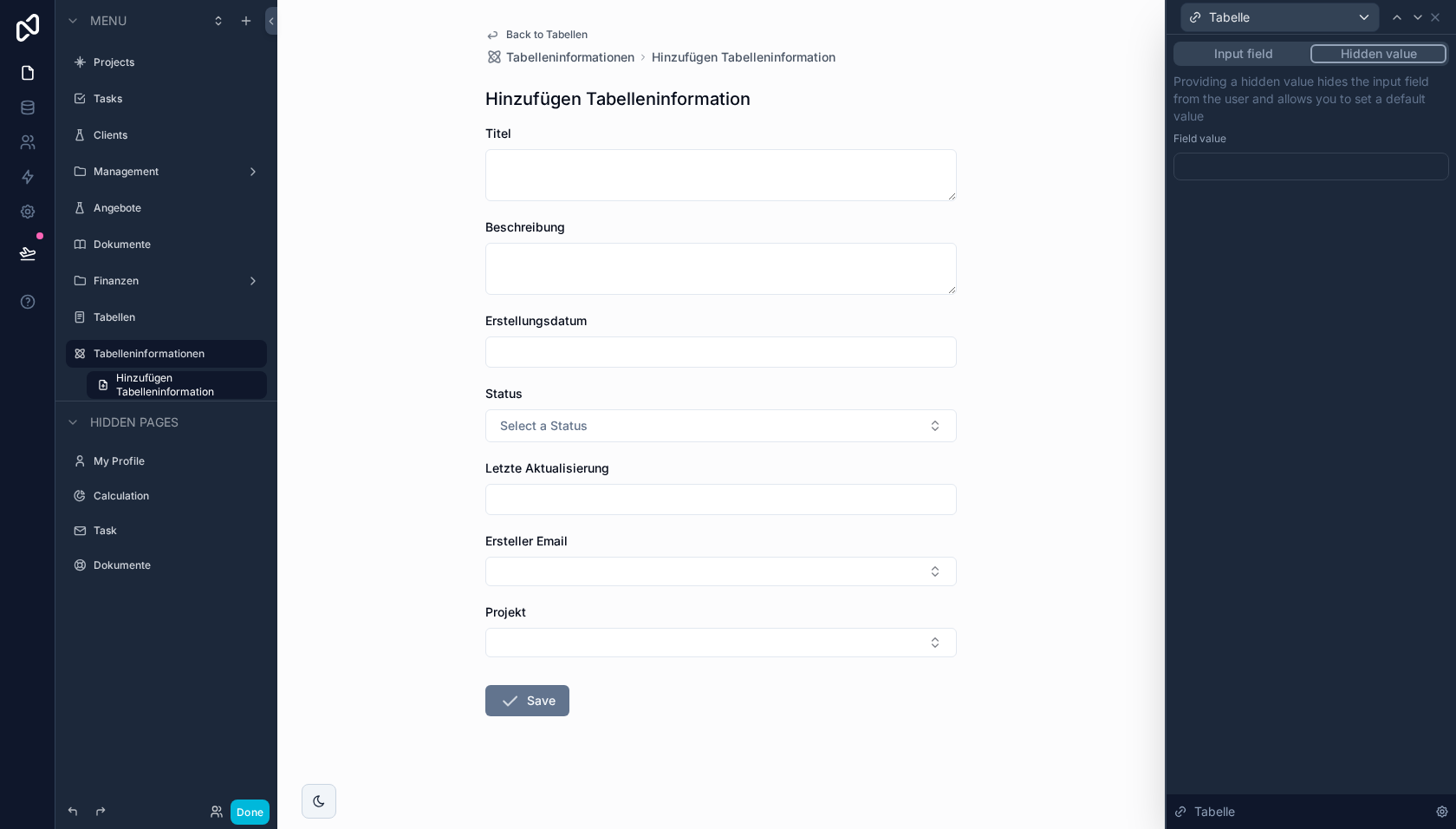
click at [1275, 176] on div at bounding box center [1311, 166] width 275 height 27
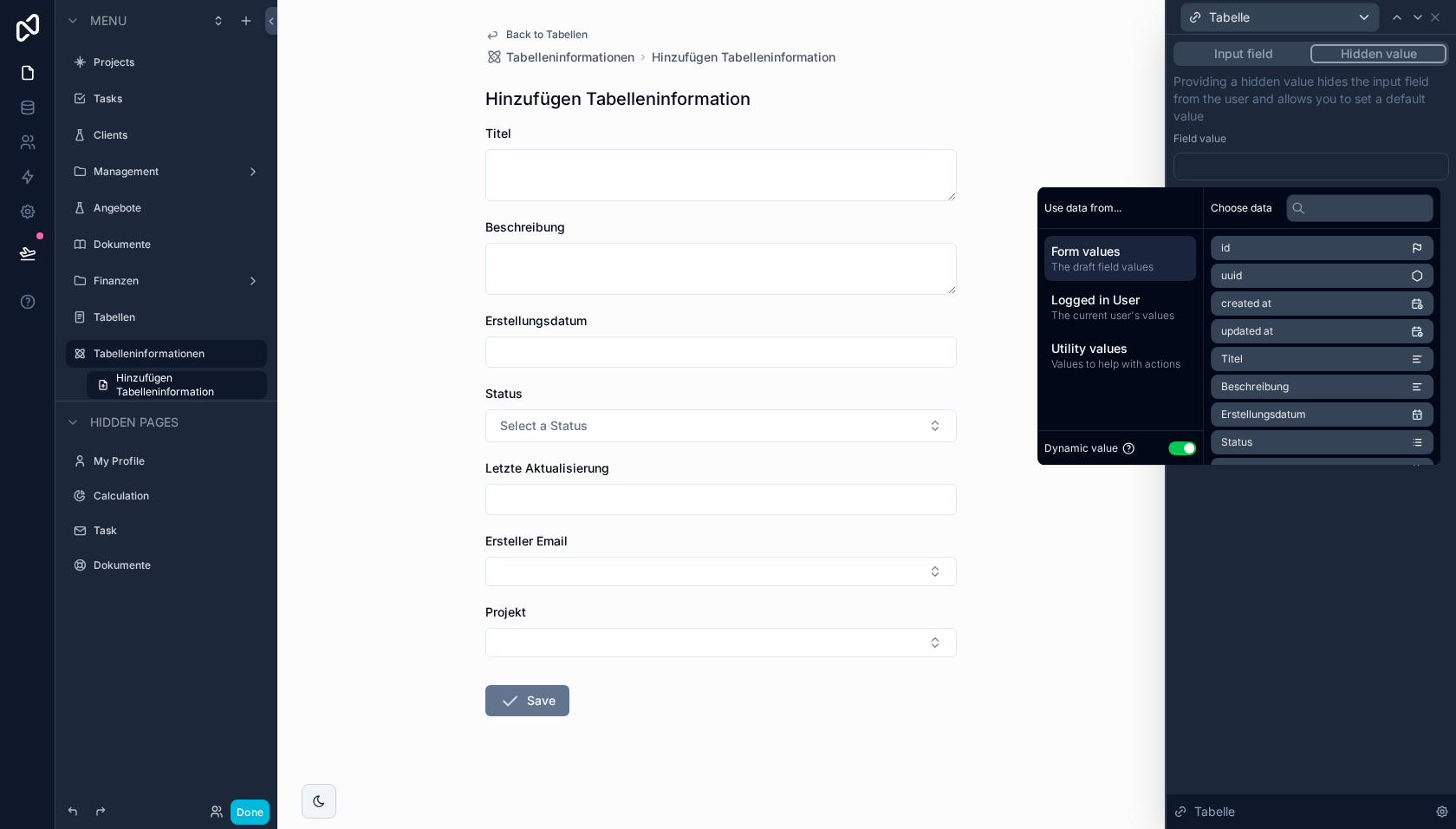
click at [1251, 59] on button "Input field" at bounding box center [1243, 54] width 135 height 19
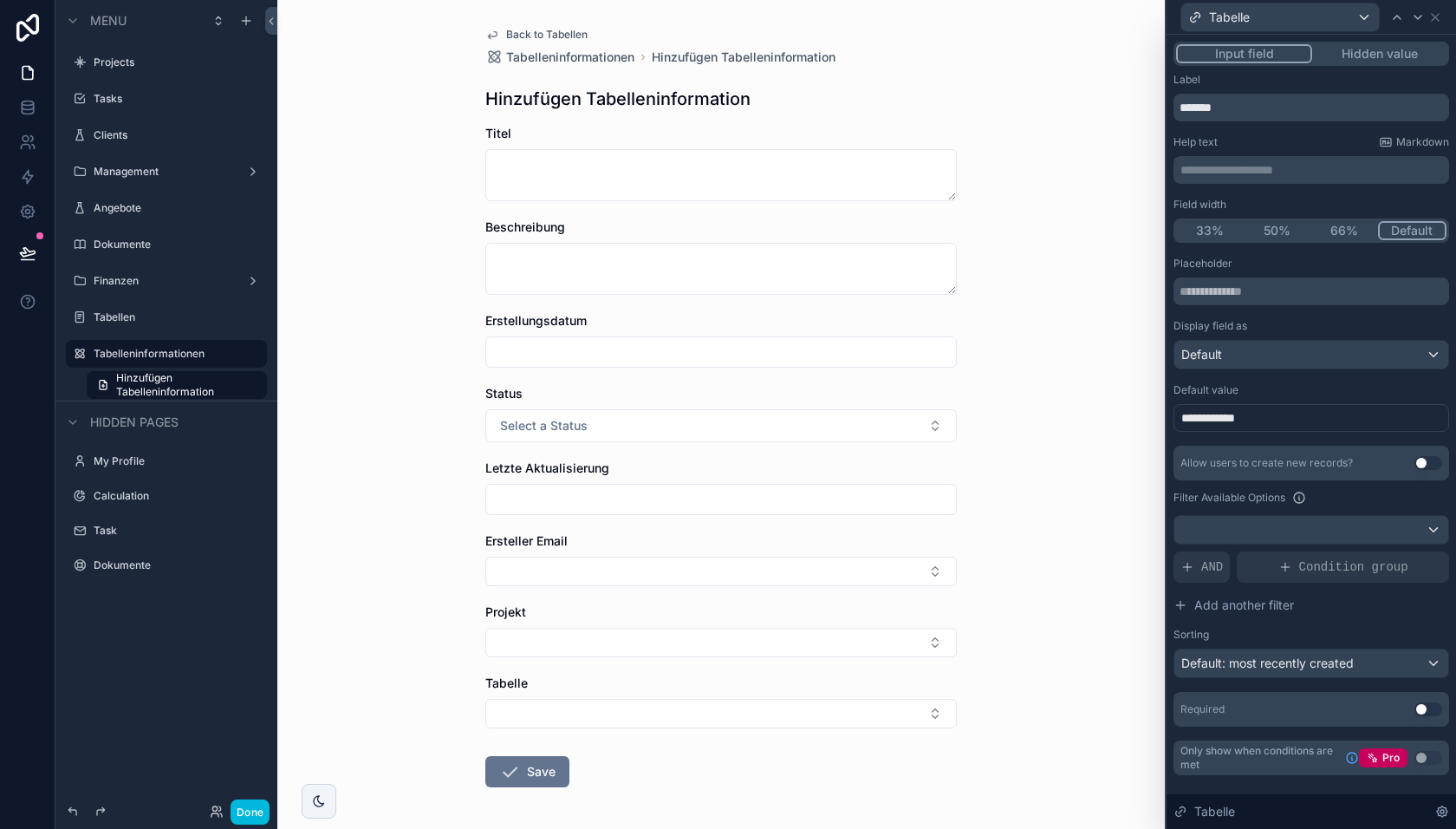
click at [1267, 414] on div "**********" at bounding box center [1311, 417] width 275 height 27
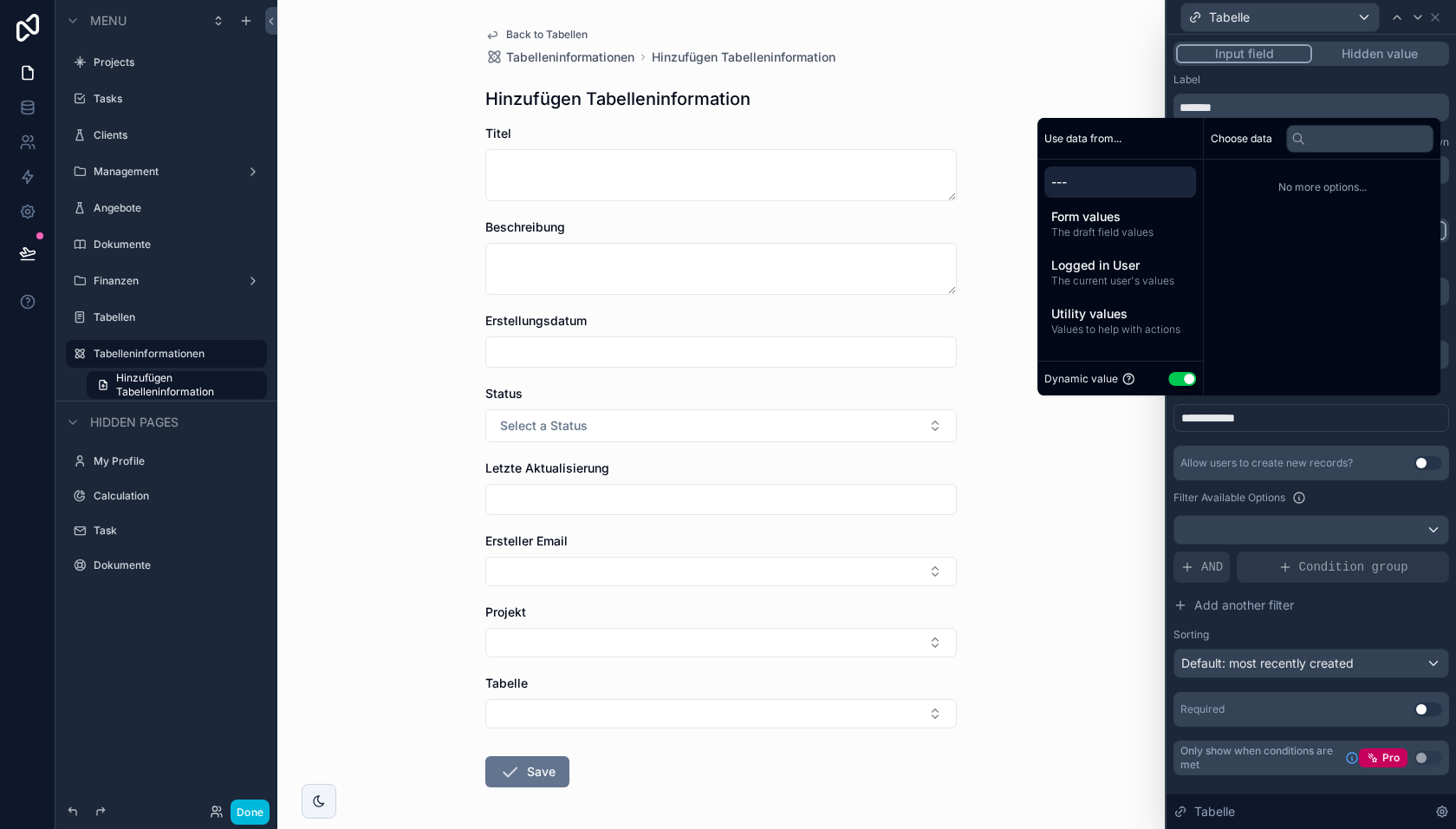
click at [1221, 413] on span "**********" at bounding box center [1213, 418] width 65 height 18
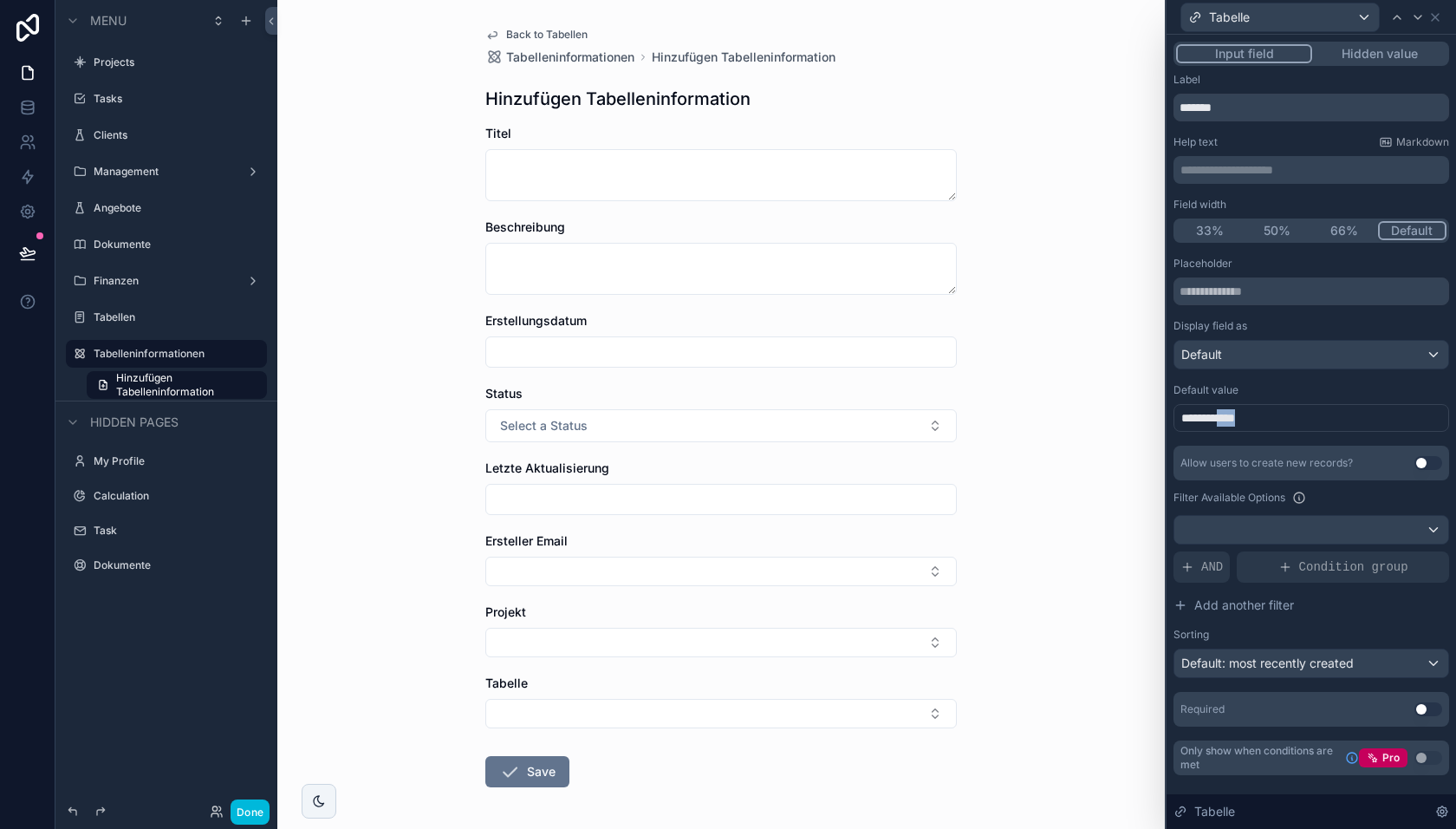
click at [1221, 413] on span "**********" at bounding box center [1213, 418] width 65 height 18
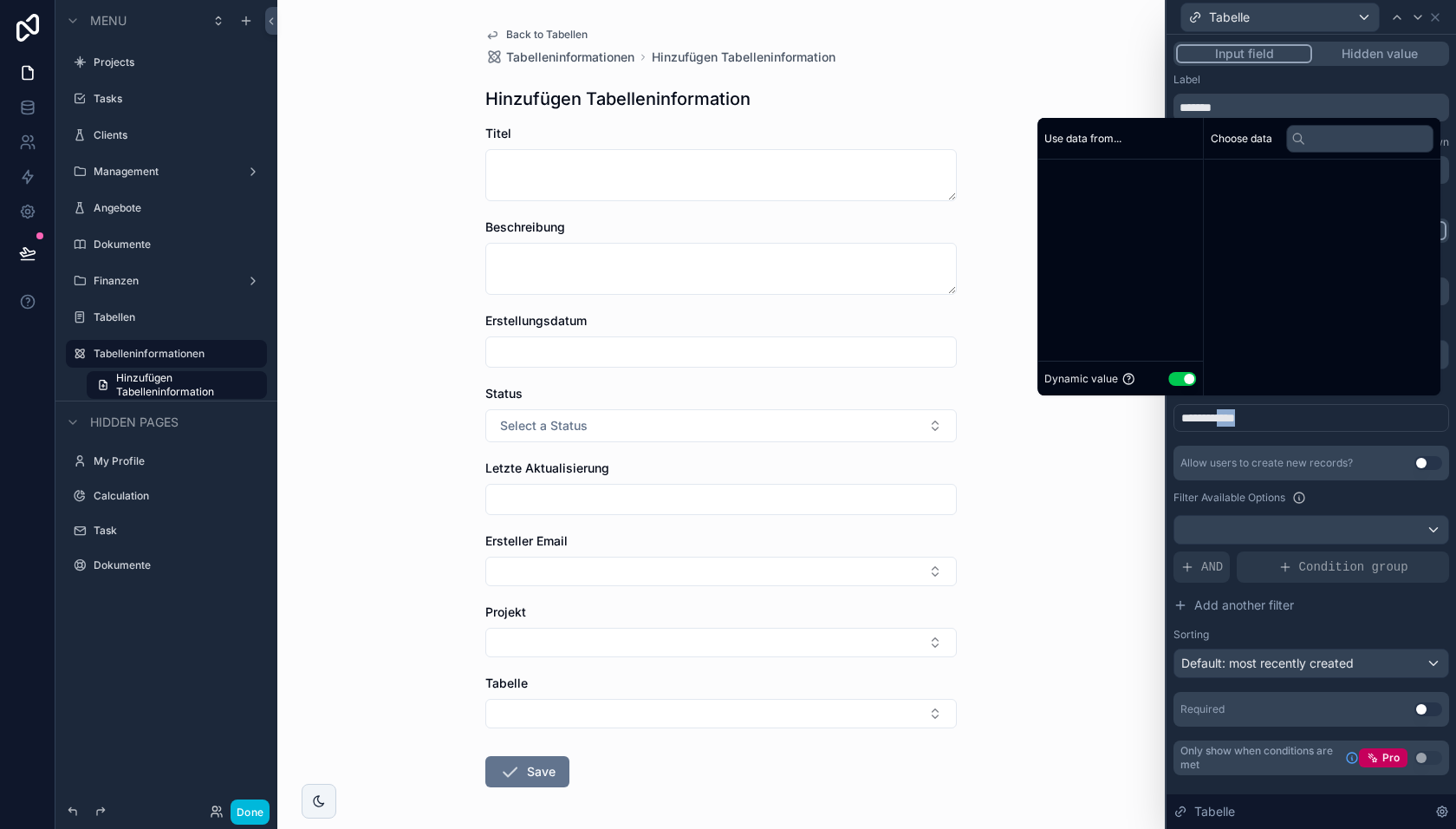
click at [1221, 413] on span "**********" at bounding box center [1213, 418] width 65 height 18
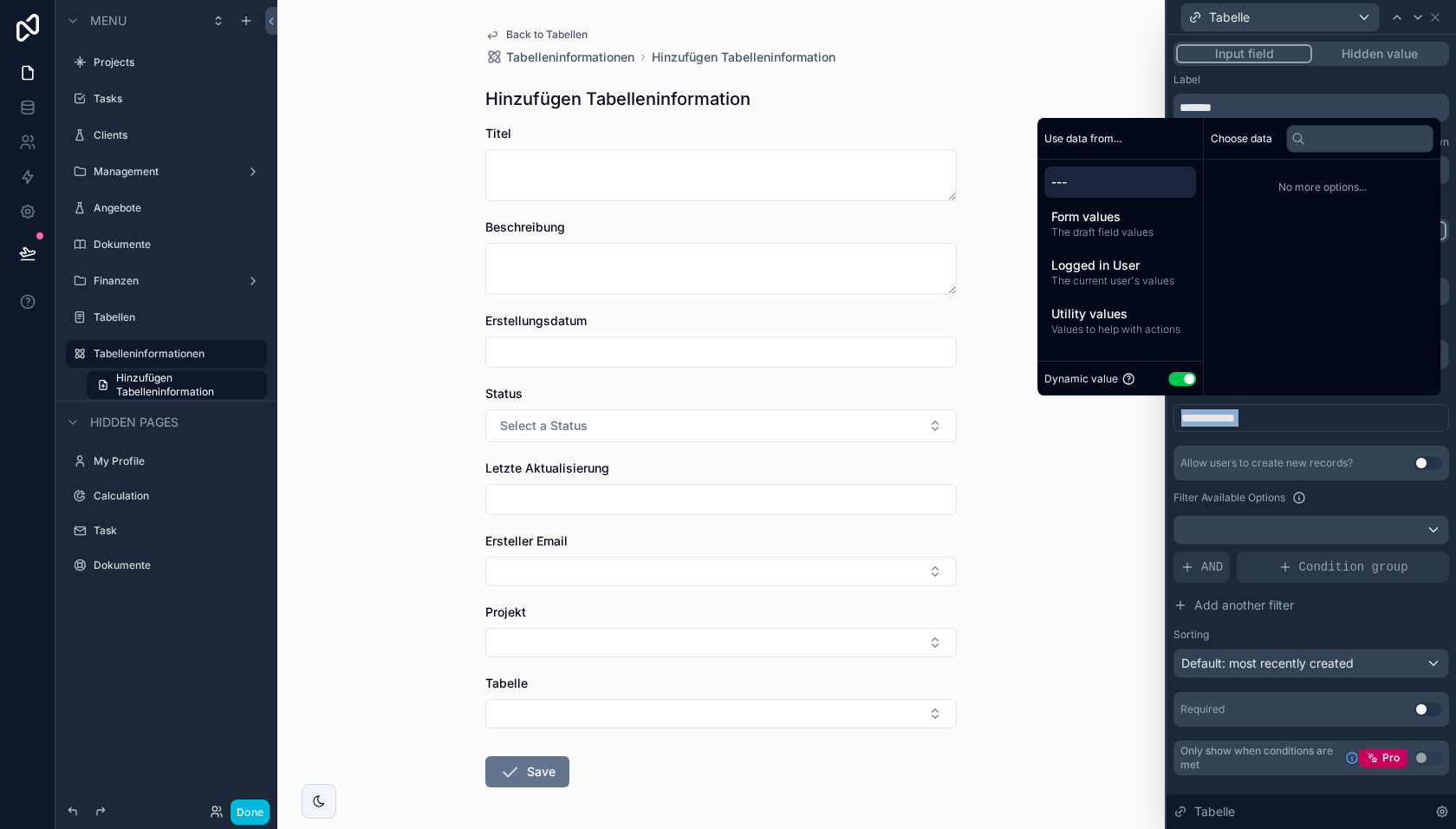
click at [1322, 440] on div "**********" at bounding box center [1311, 492] width 275 height 469
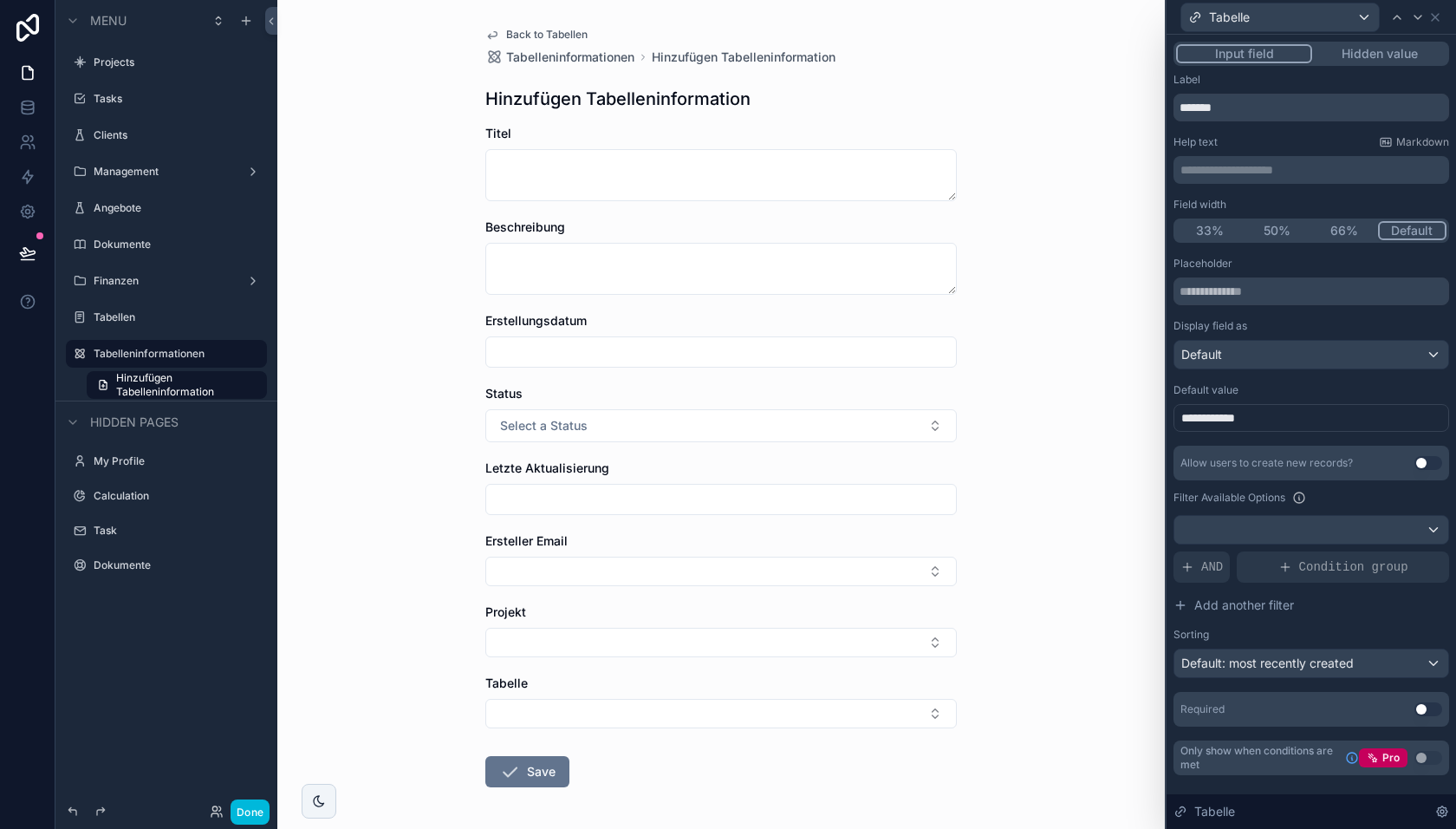
click at [875, 711] on button "Select Button" at bounding box center [721, 713] width 471 height 29
click at [896, 709] on button "Select Button" at bounding box center [721, 713] width 471 height 29
click at [1388, 56] on button "Hidden value" at bounding box center [1380, 54] width 135 height 19
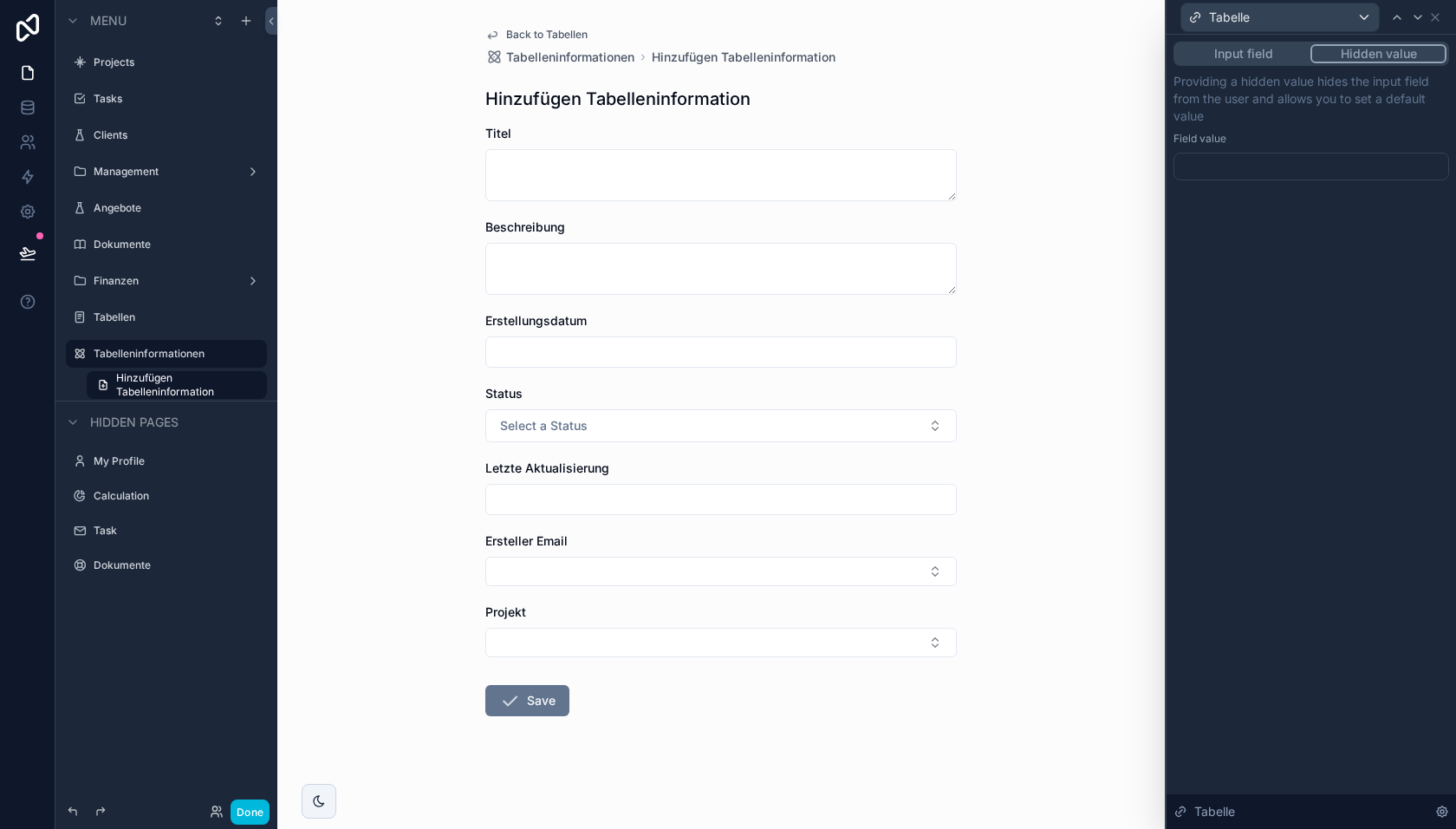
click at [1255, 159] on div at bounding box center [1311, 166] width 275 height 27
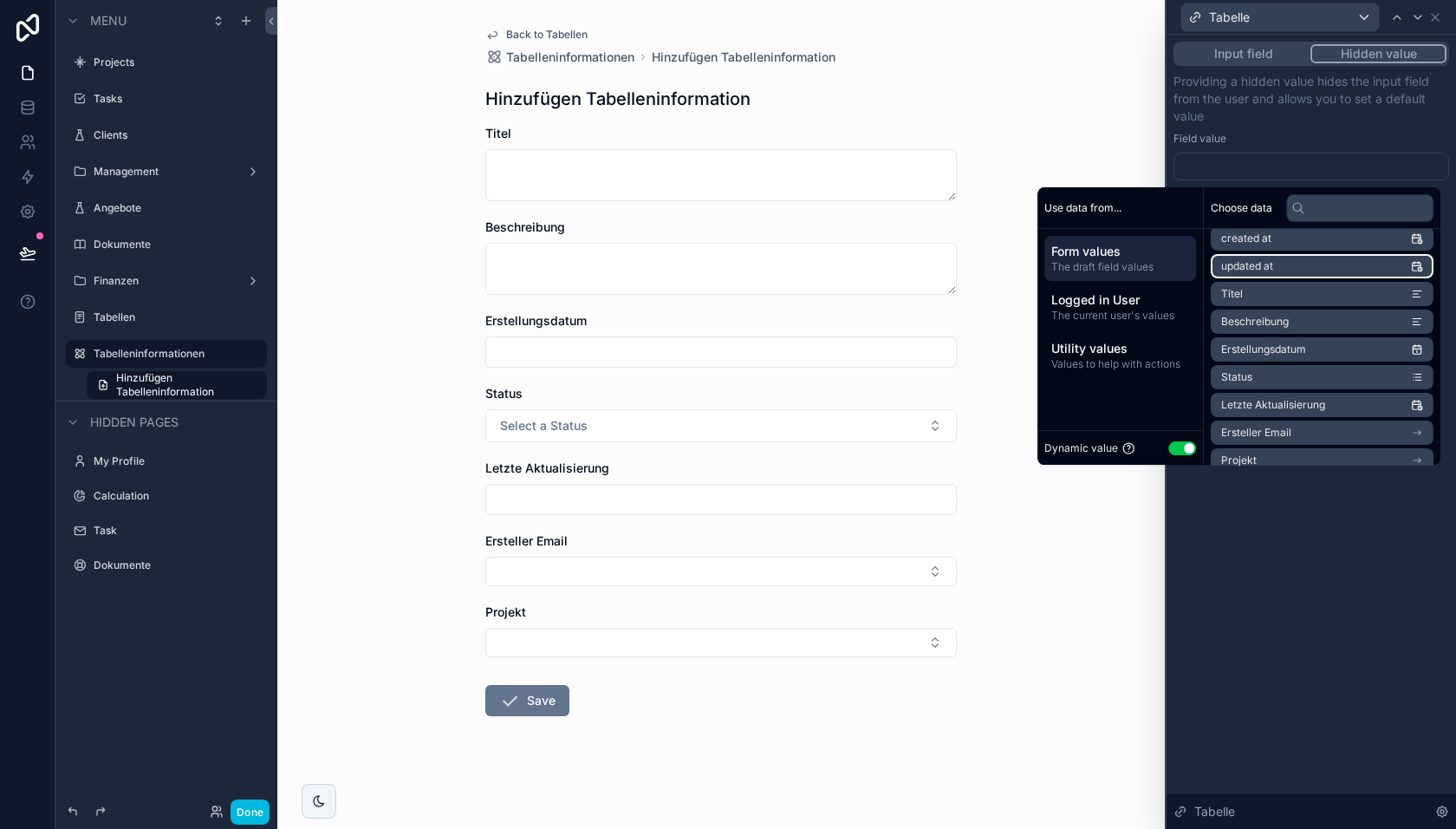
scroll to position [75, 0]
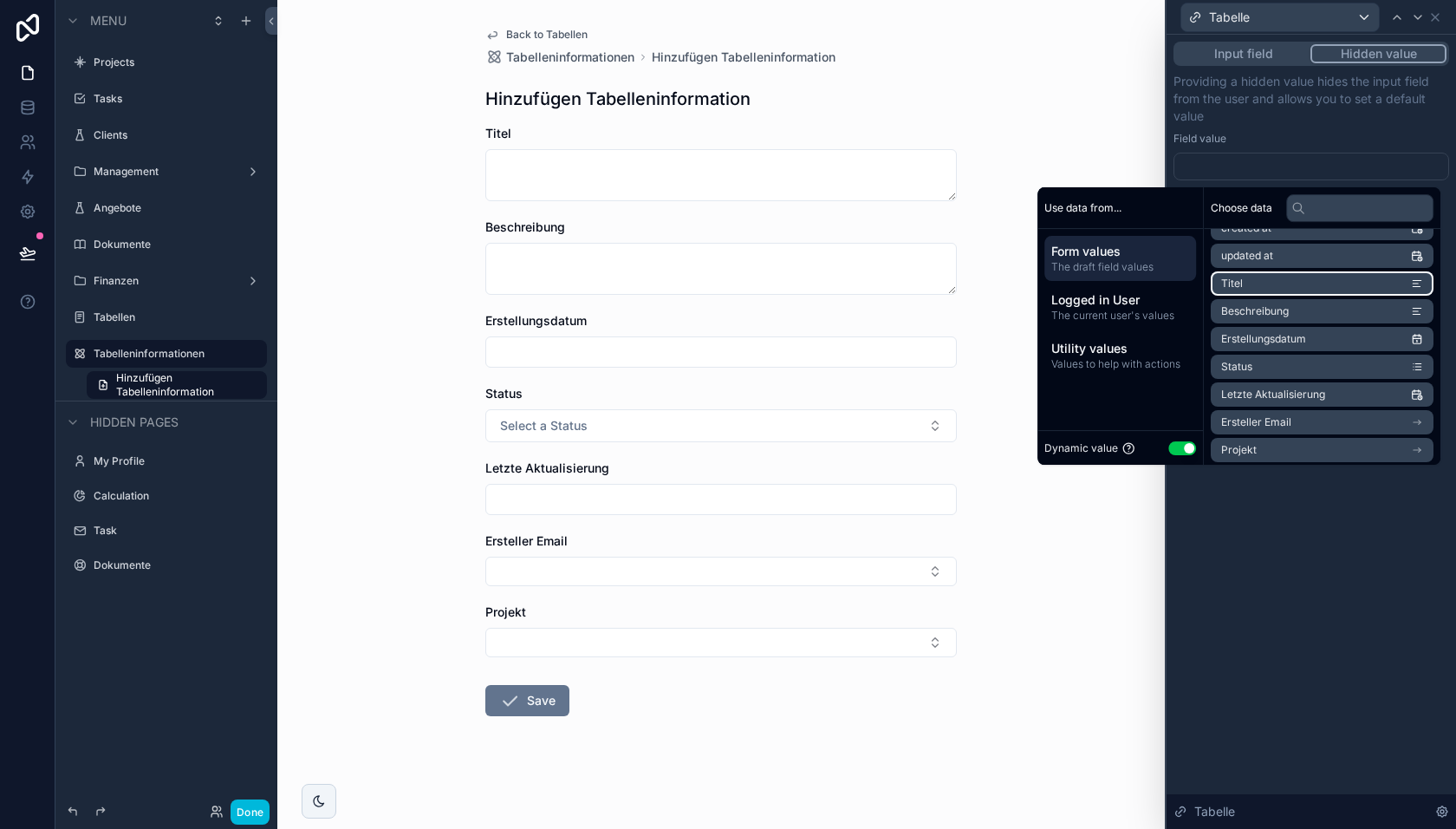
click at [1277, 285] on li "Titel" at bounding box center [1322, 283] width 223 height 24
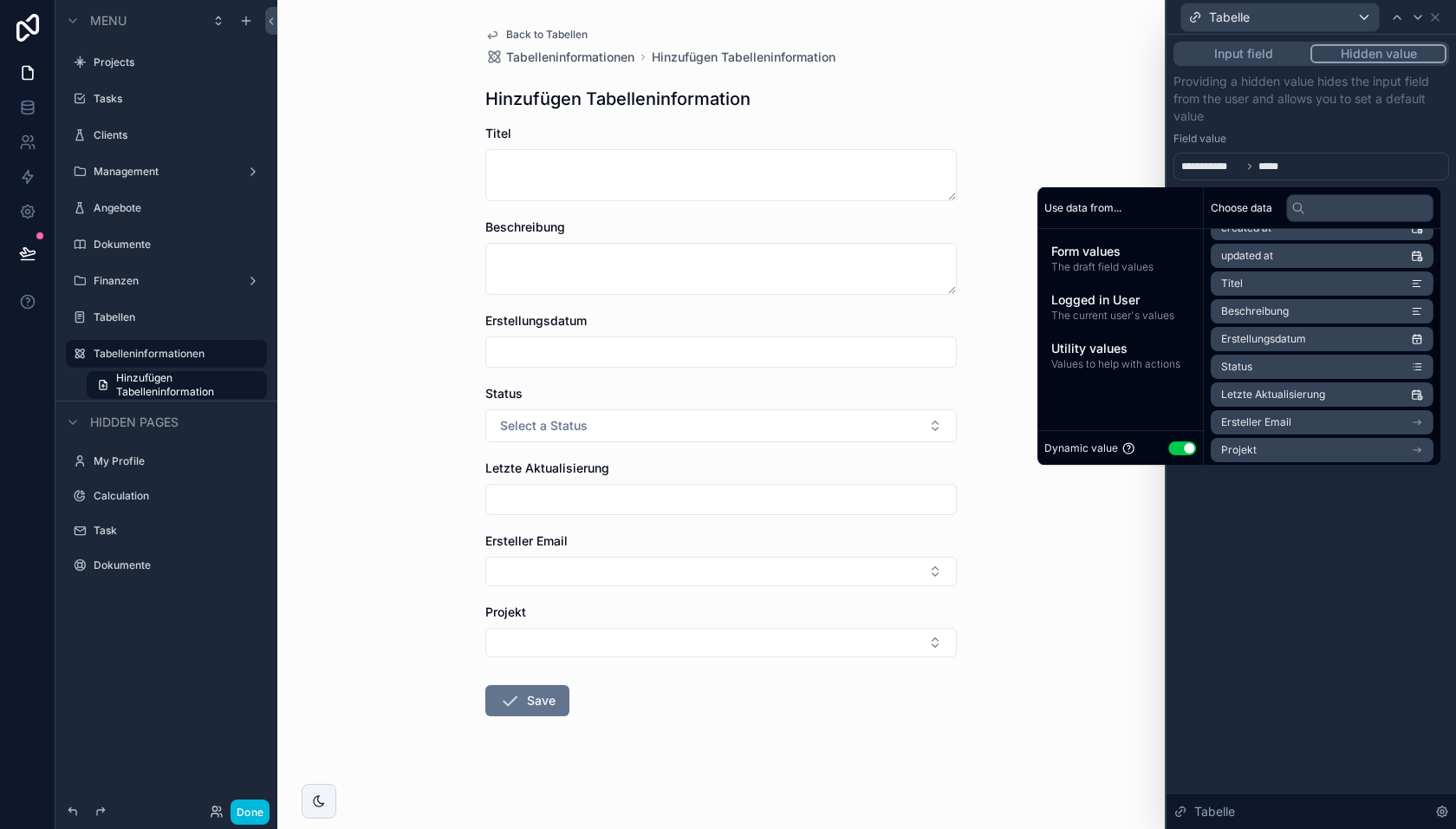
scroll to position [0, 0]
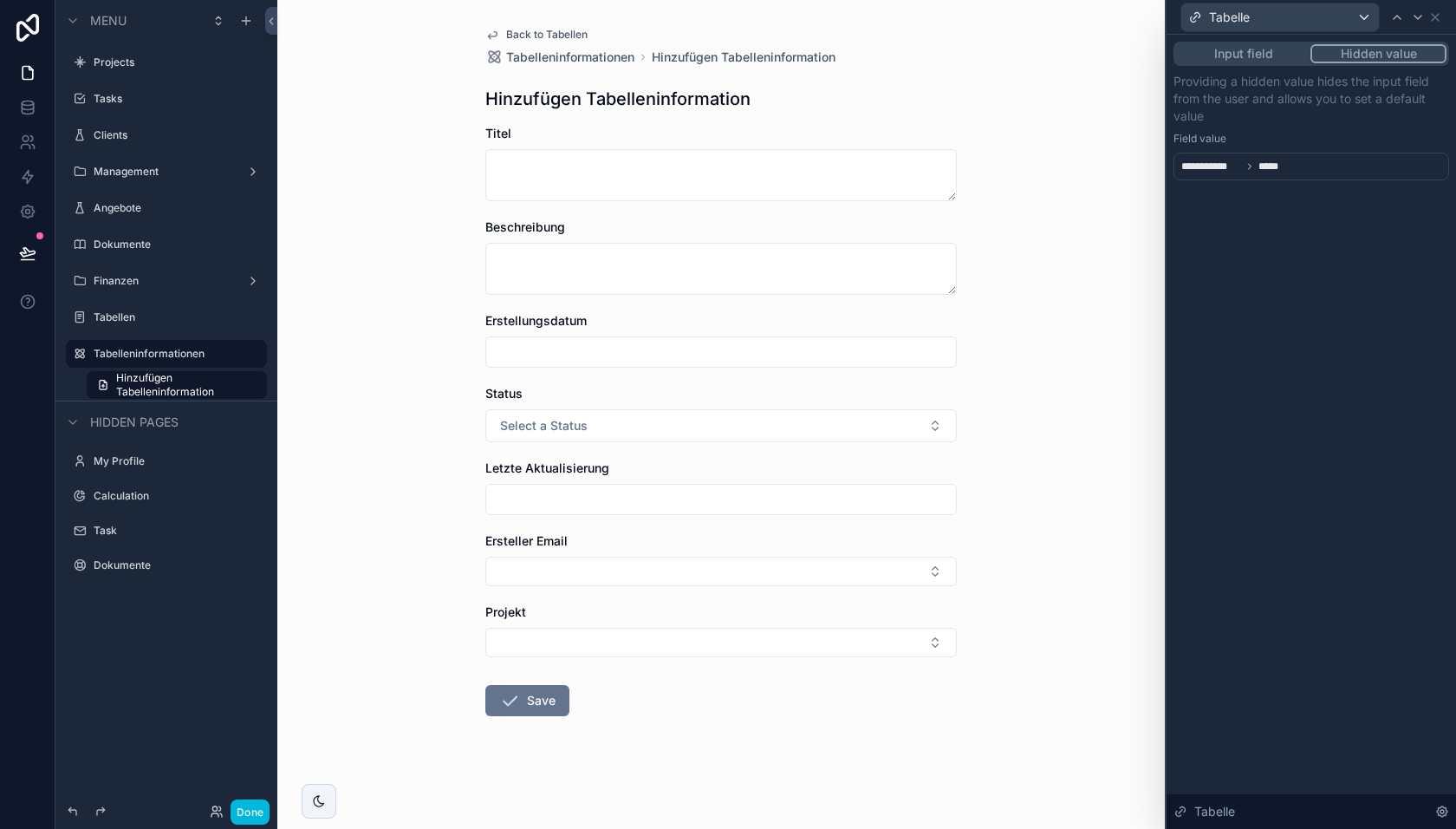
click at [1302, 159] on div "**********" at bounding box center [1311, 166] width 275 height 27
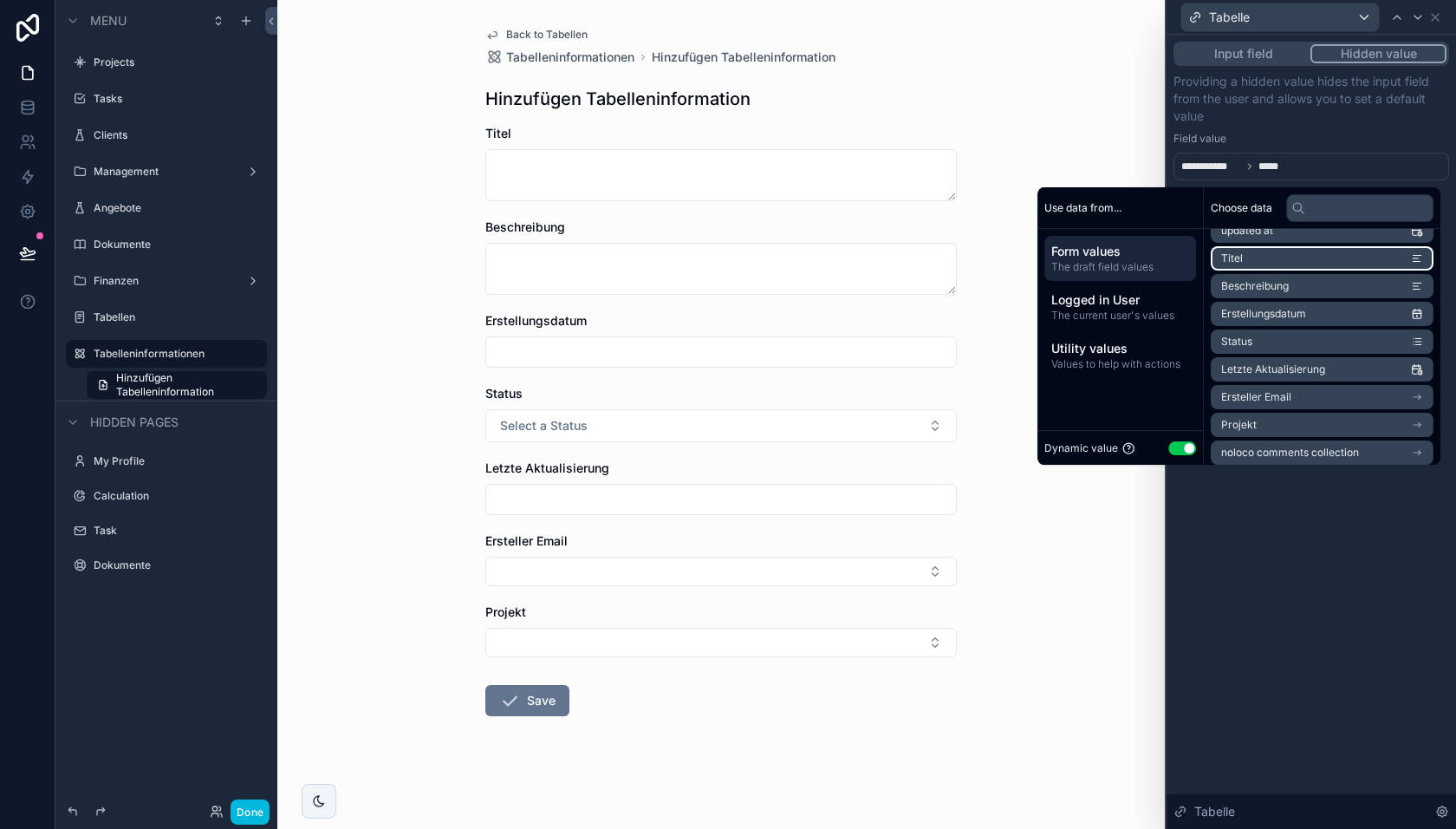
scroll to position [106, 0]
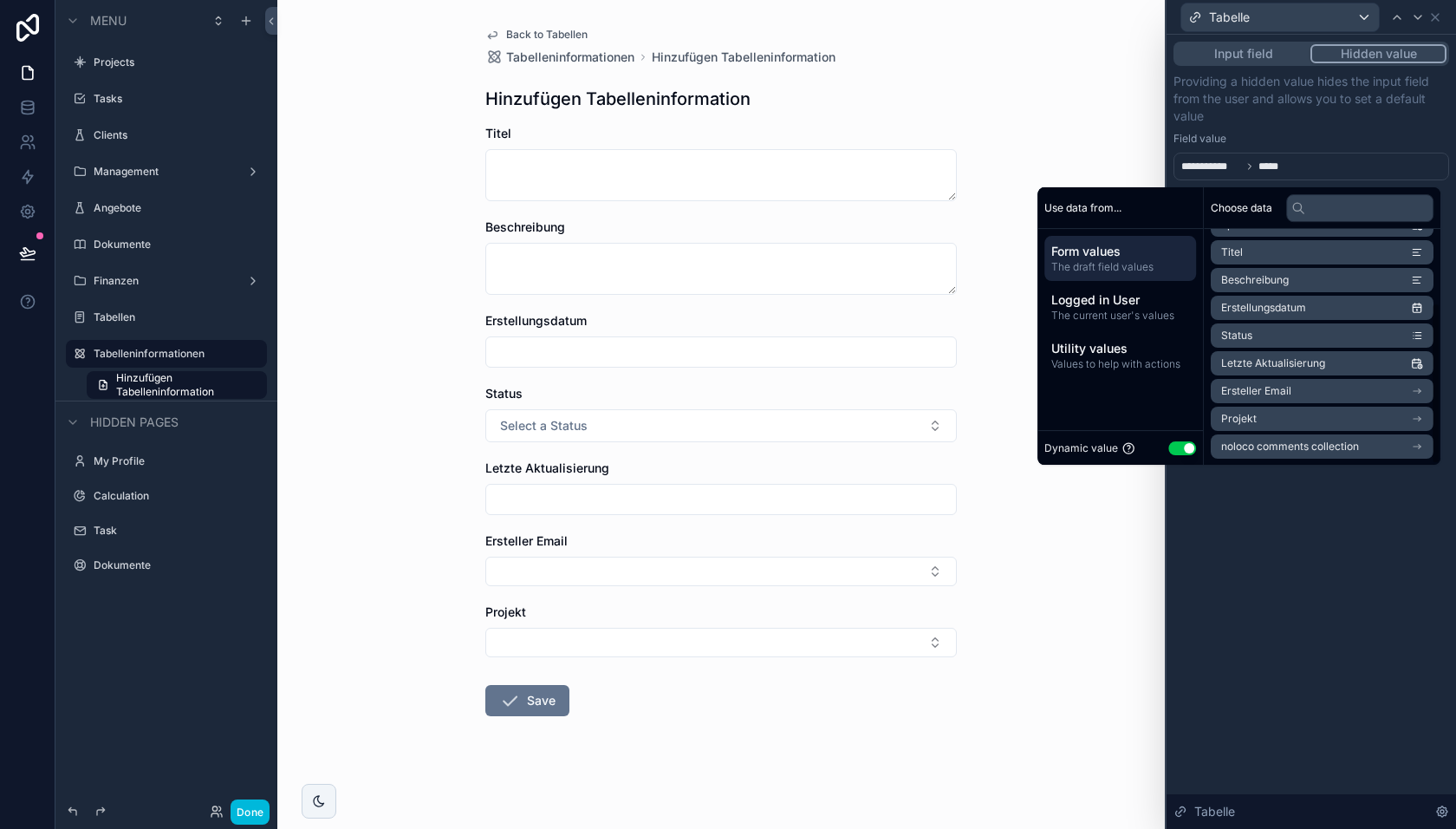
click at [1259, 560] on div "**********" at bounding box center [1311, 431] width 290 height 794
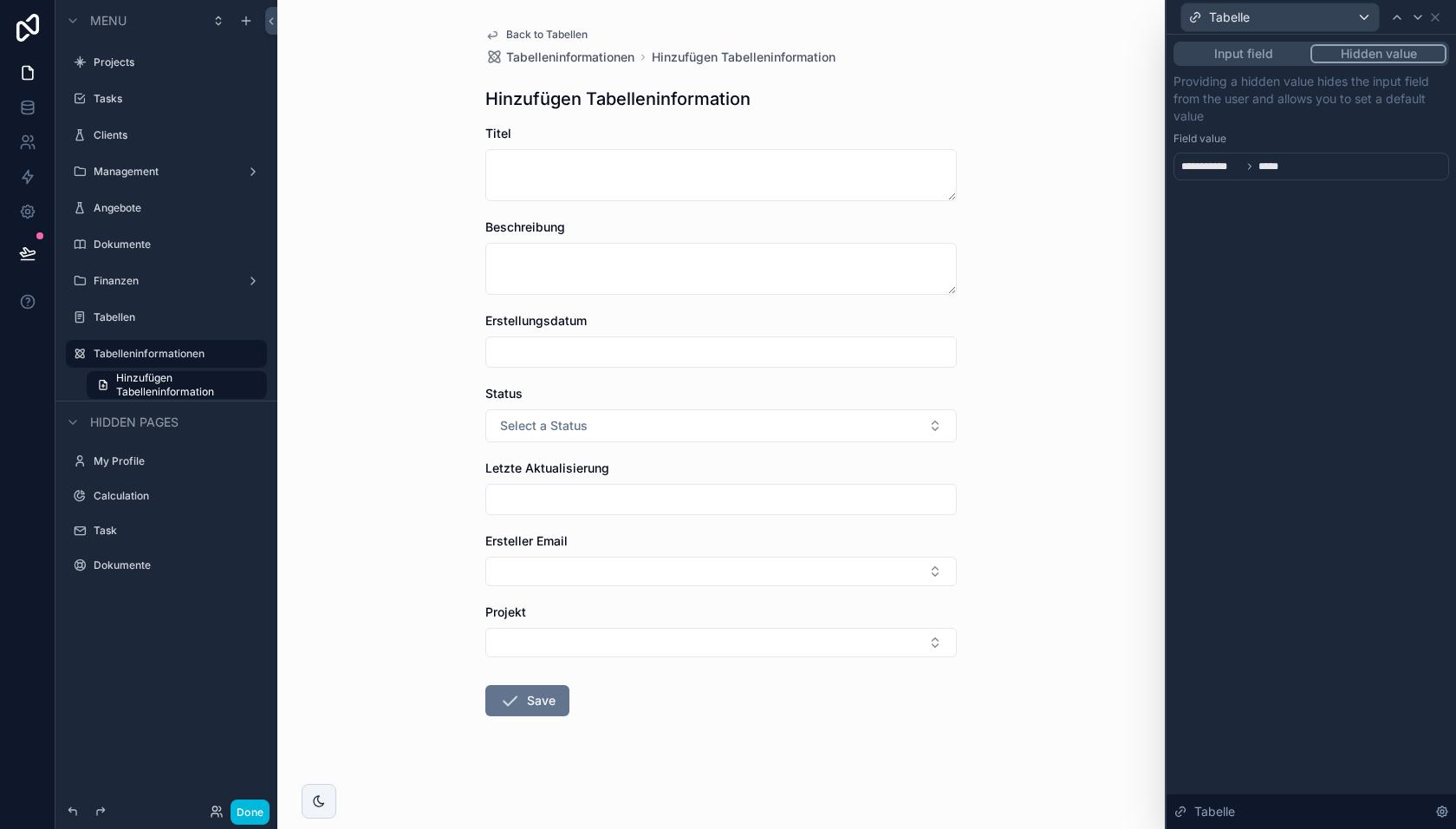
click at [1297, 171] on div "**********" at bounding box center [1311, 166] width 275 height 27
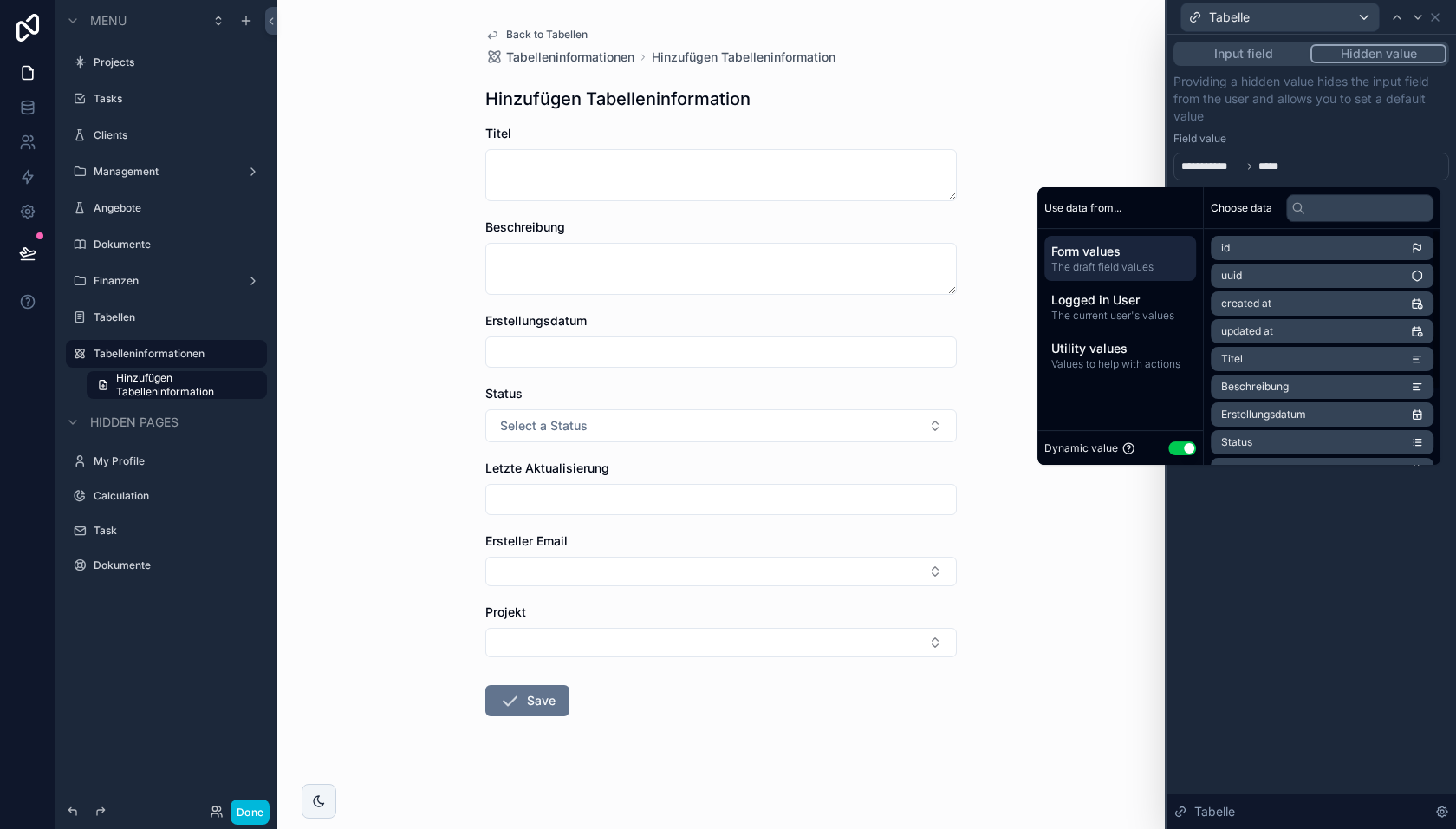
click at [1180, 453] on button "Use setting" at bounding box center [1181, 448] width 27 height 14
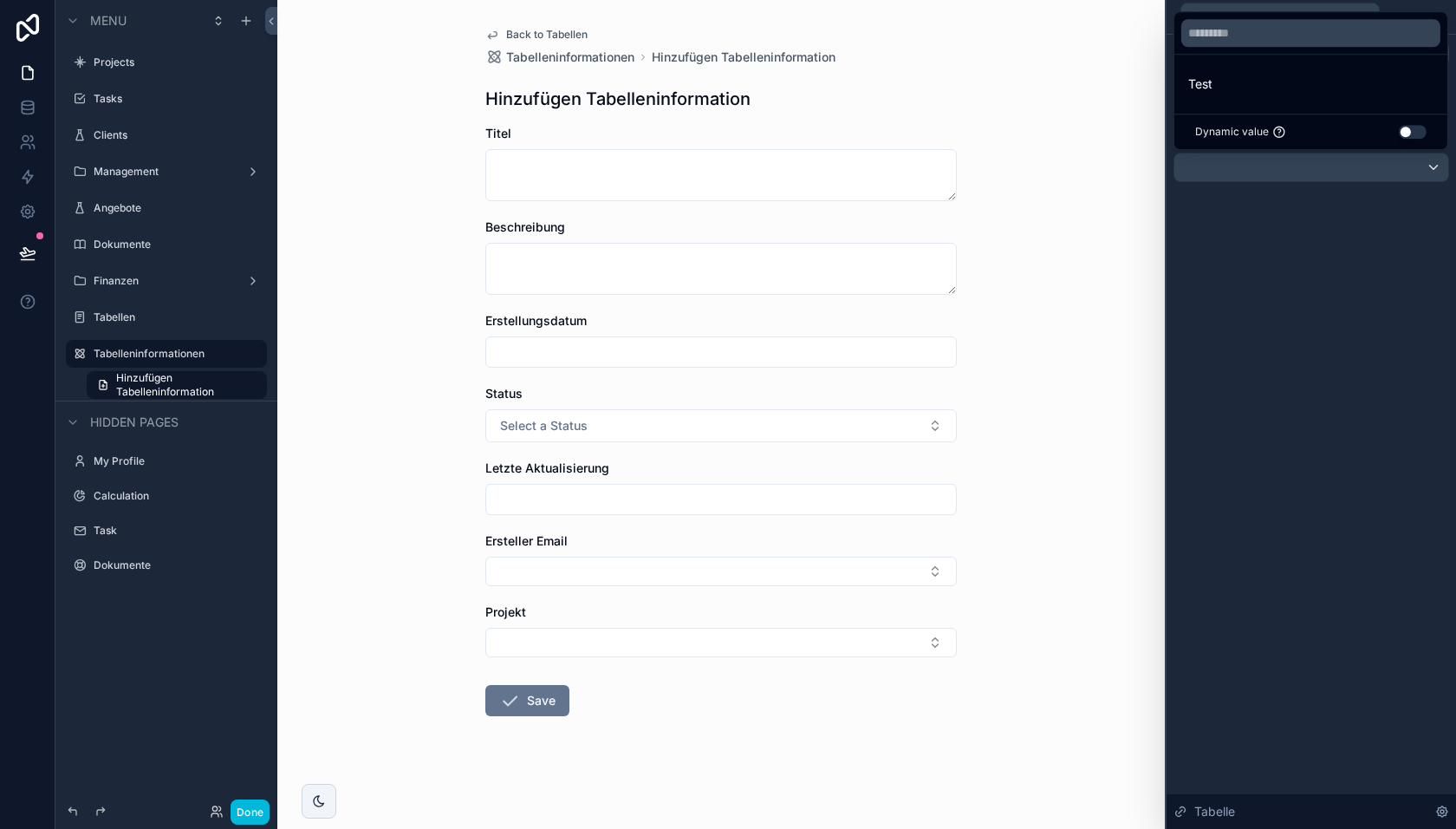
click at [1419, 132] on button "Use setting" at bounding box center [1413, 132] width 27 height 14
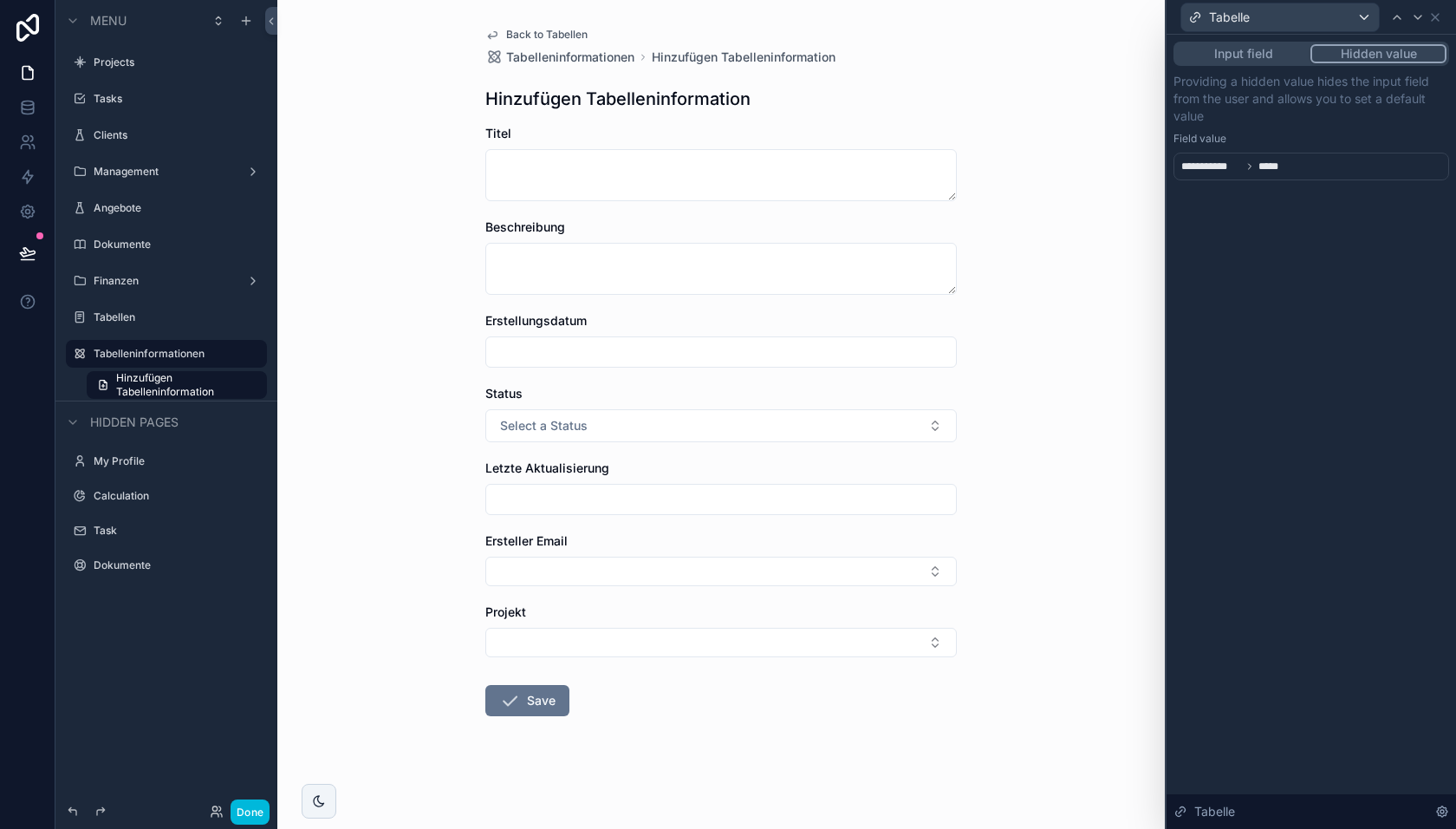
click at [244, 813] on button "Done" at bounding box center [250, 811] width 39 height 25
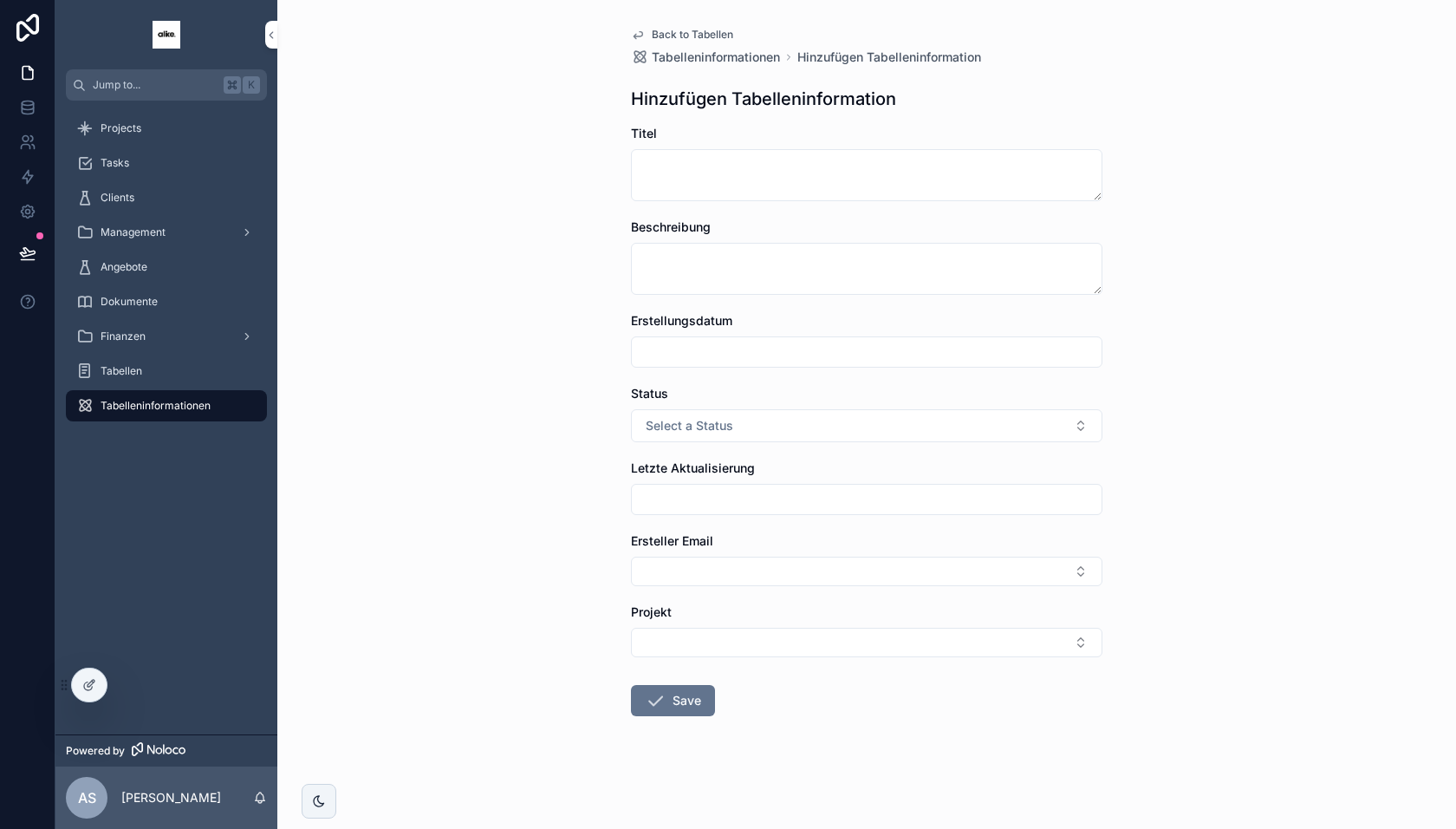
click at [185, 365] on div "Tabellen" at bounding box center [167, 370] width 181 height 27
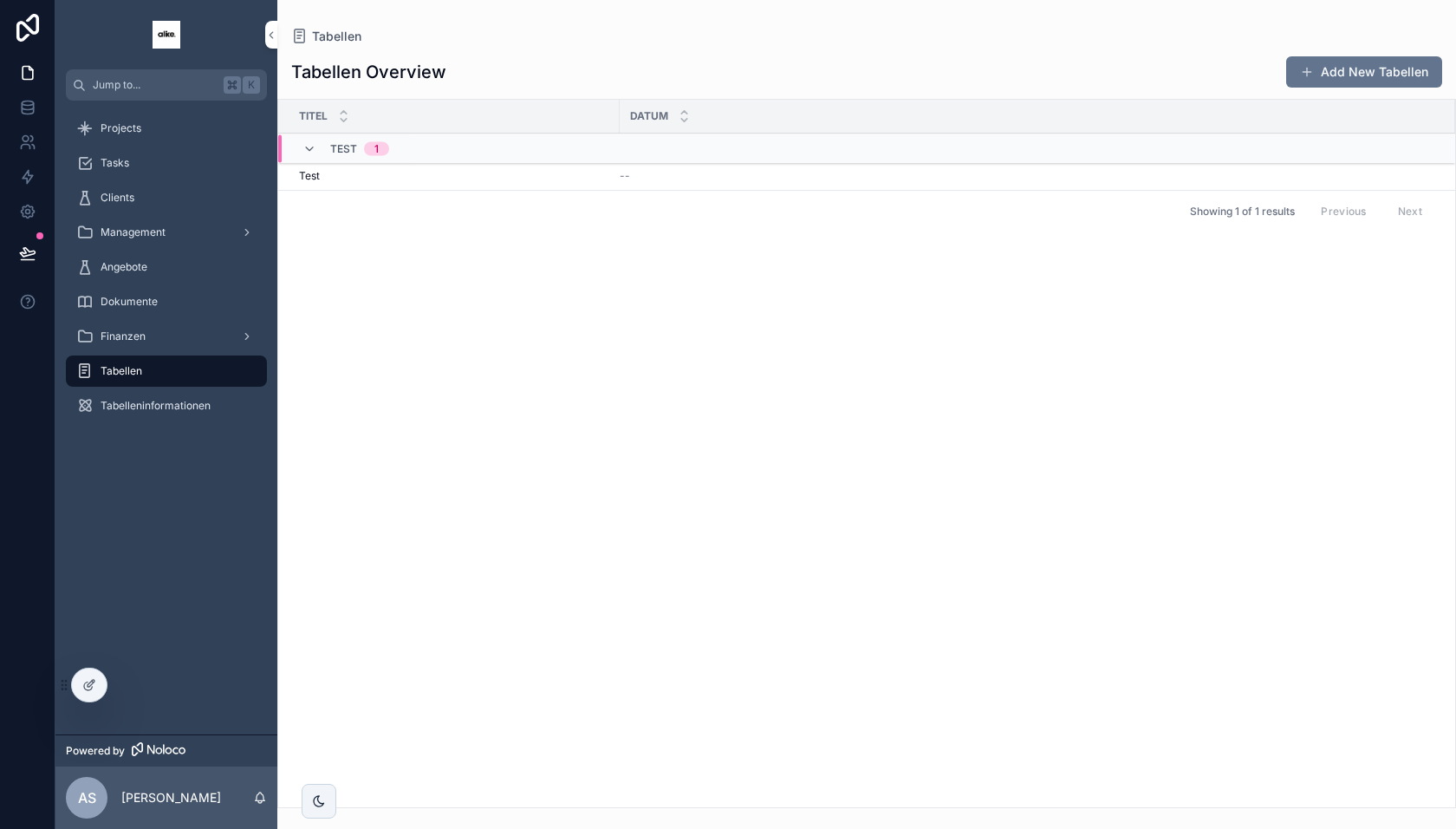
click at [174, 388] on div "Tabelleninformationen" at bounding box center [167, 405] width 222 height 35
click at [170, 400] on span "Tabelleninformationen" at bounding box center [156, 406] width 110 height 14
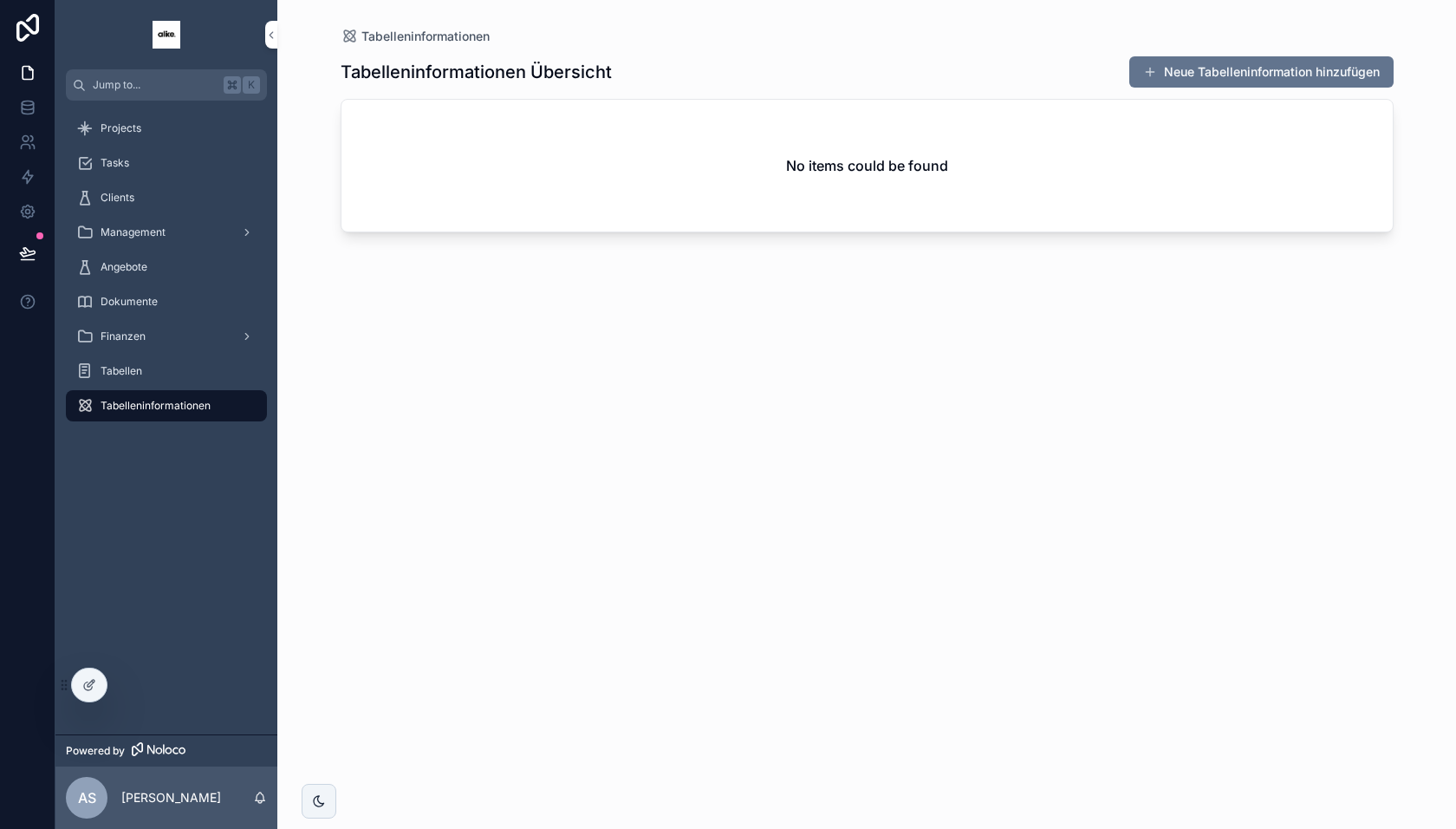
click at [1203, 73] on button "Neue Tabelleninformation hinzufügen" at bounding box center [1261, 72] width 265 height 31
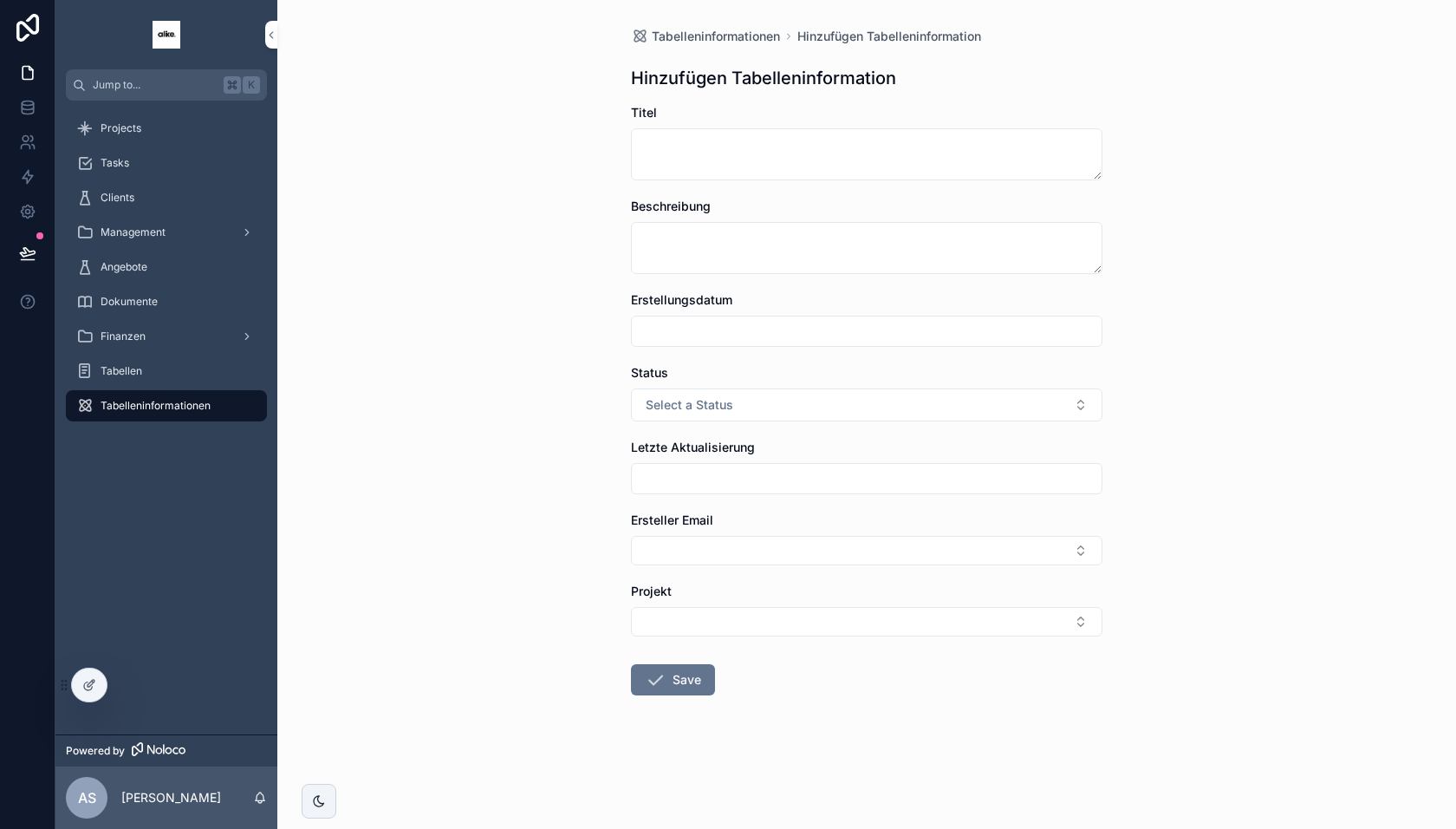
click at [693, 628] on button "Select Button" at bounding box center [867, 621] width 471 height 29
click at [781, 680] on span "UNLOCKED" at bounding box center [786, 687] width 66 height 18
click at [729, 399] on span "Select a Status" at bounding box center [689, 405] width 88 height 18
click at [784, 474] on div "Entwurf" at bounding box center [782, 474] width 38 height 16
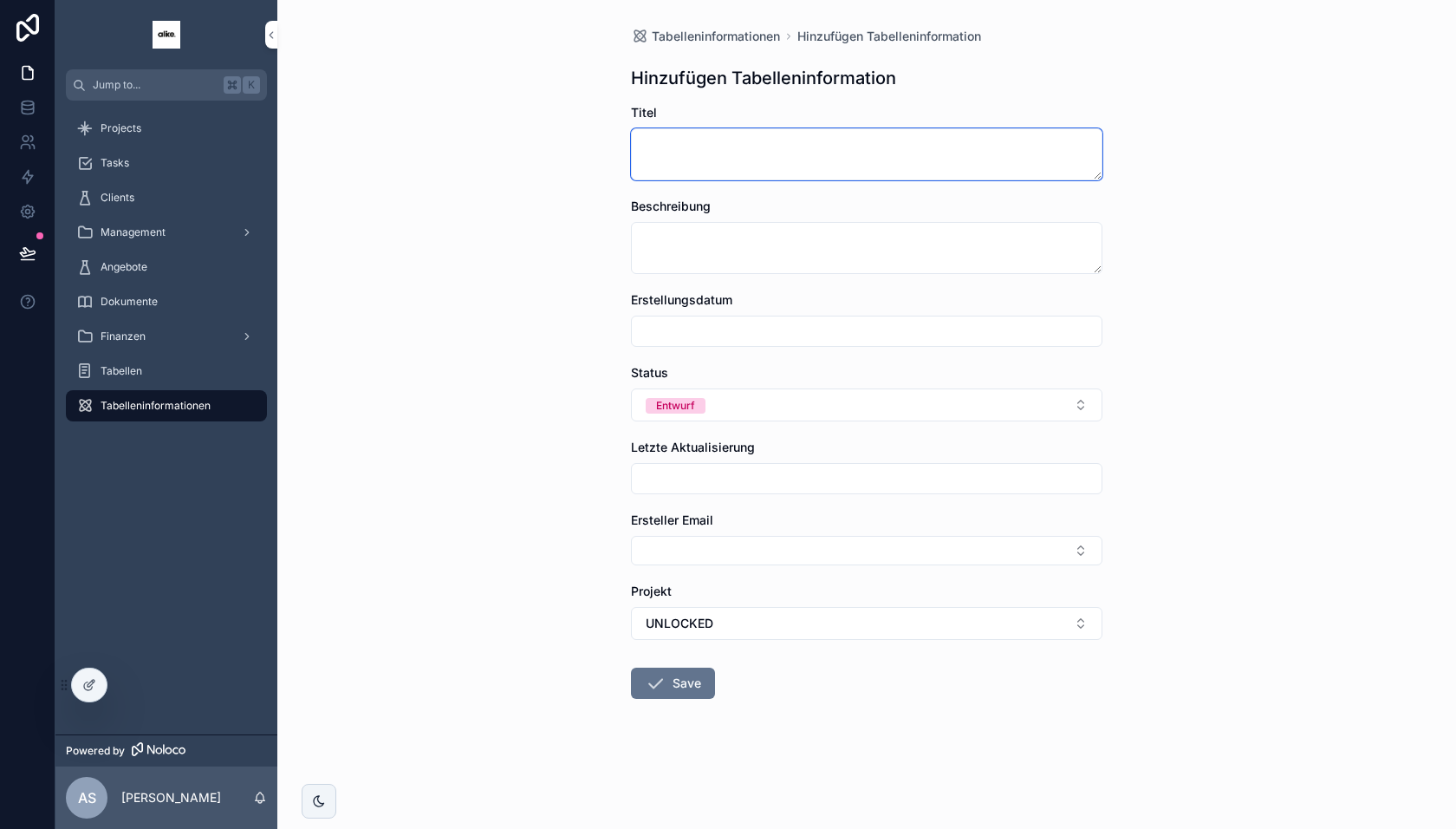
click at [718, 164] on textarea "scrollable content" at bounding box center [867, 154] width 471 height 52
type textarea "****"
click at [678, 678] on button "Save" at bounding box center [673, 683] width 84 height 31
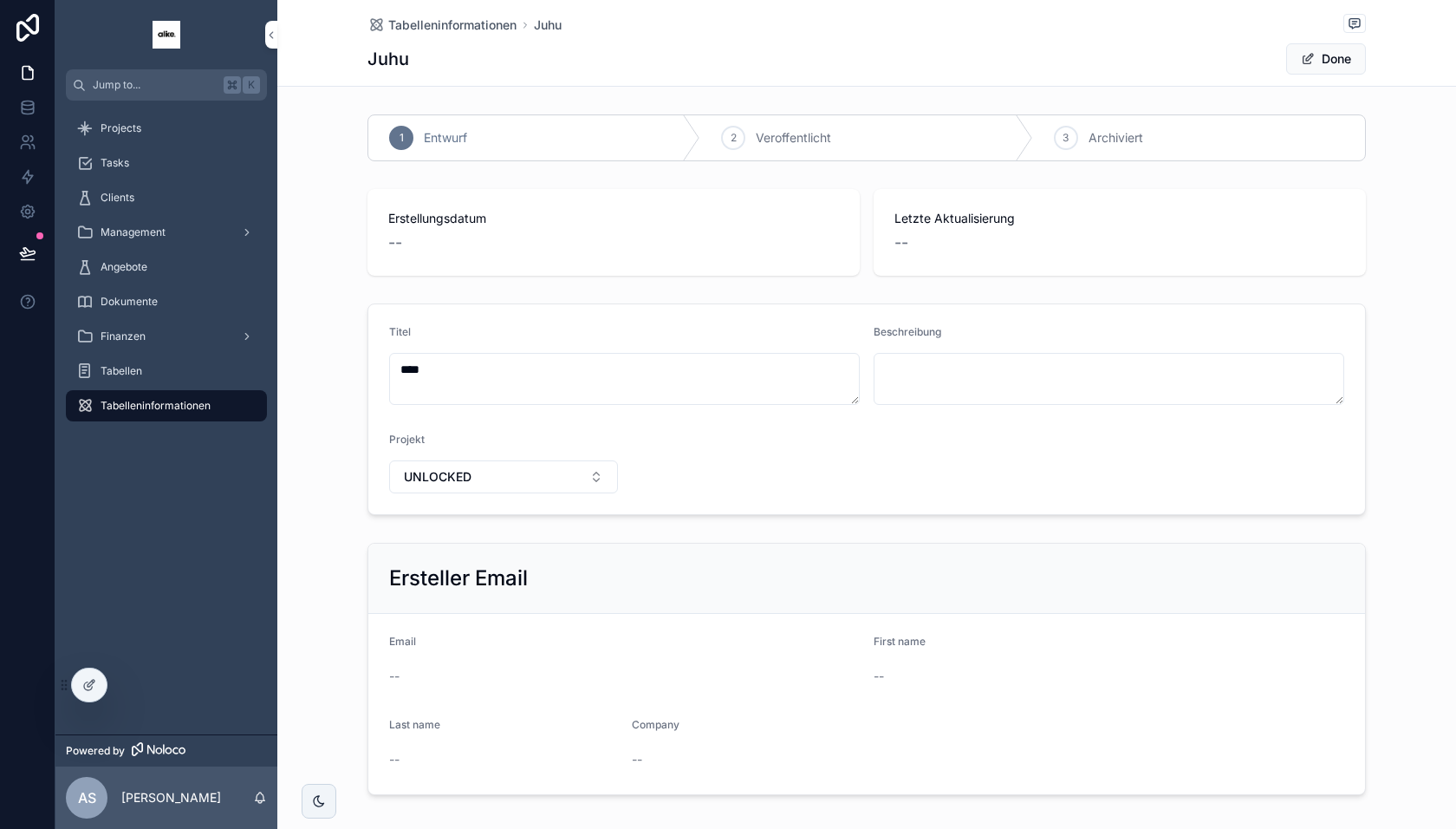
click at [508, 20] on span "Tabelleninformationen" at bounding box center [452, 26] width 128 height 18
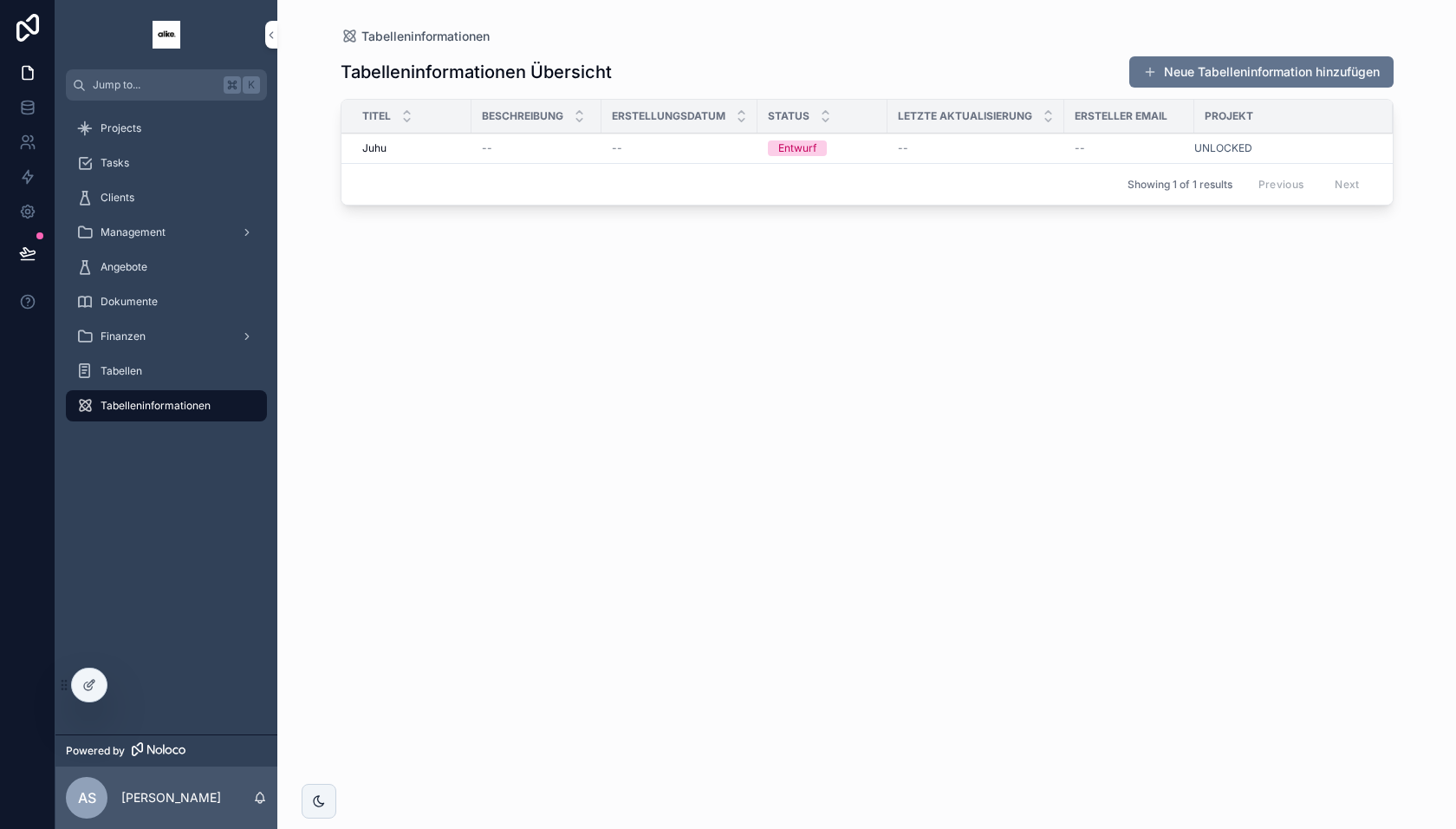
click at [89, 690] on icon at bounding box center [88, 686] width 8 height 8
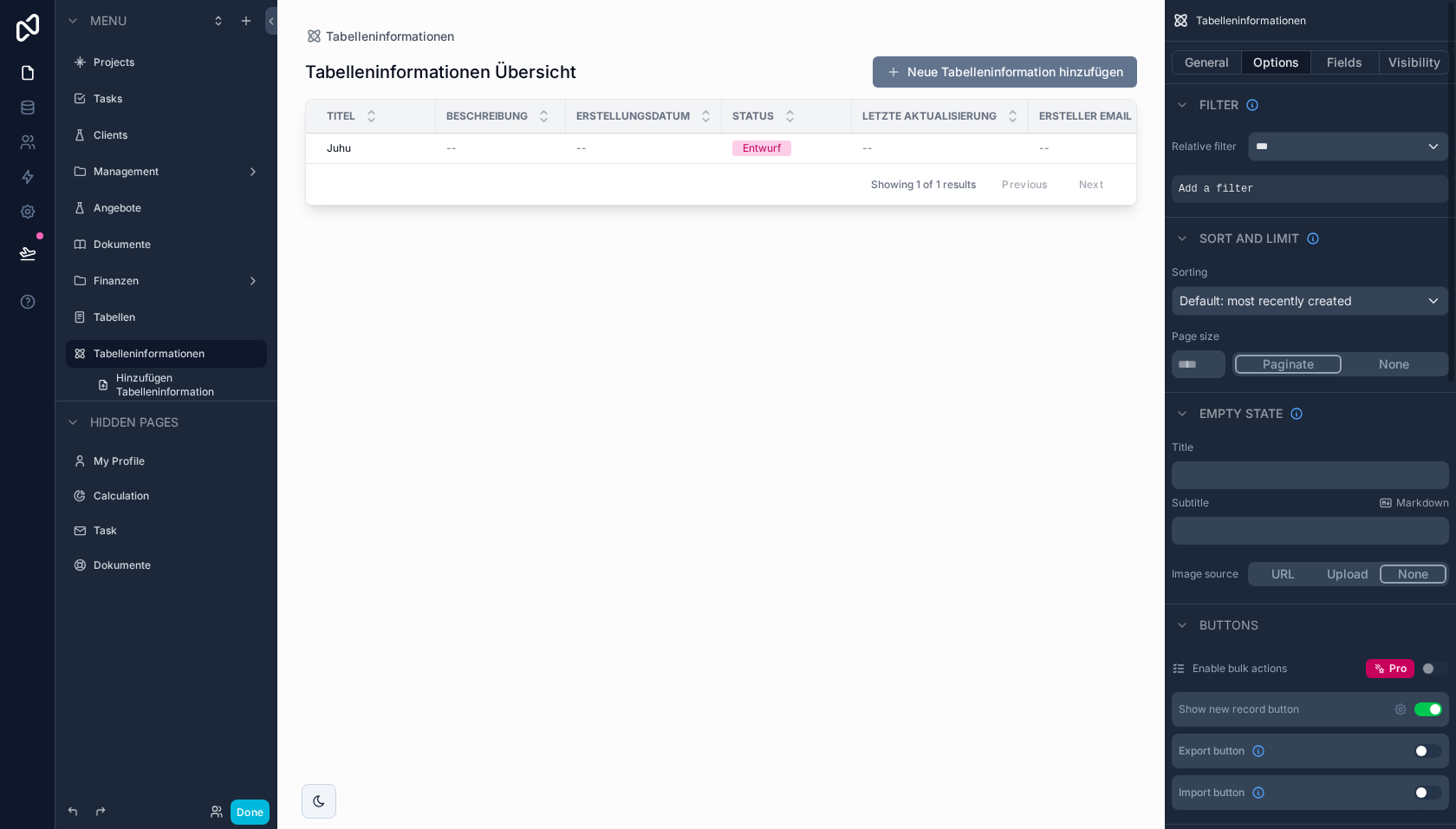
click at [0, 0] on icon "scrollable content" at bounding box center [0, 0] width 0 height 0
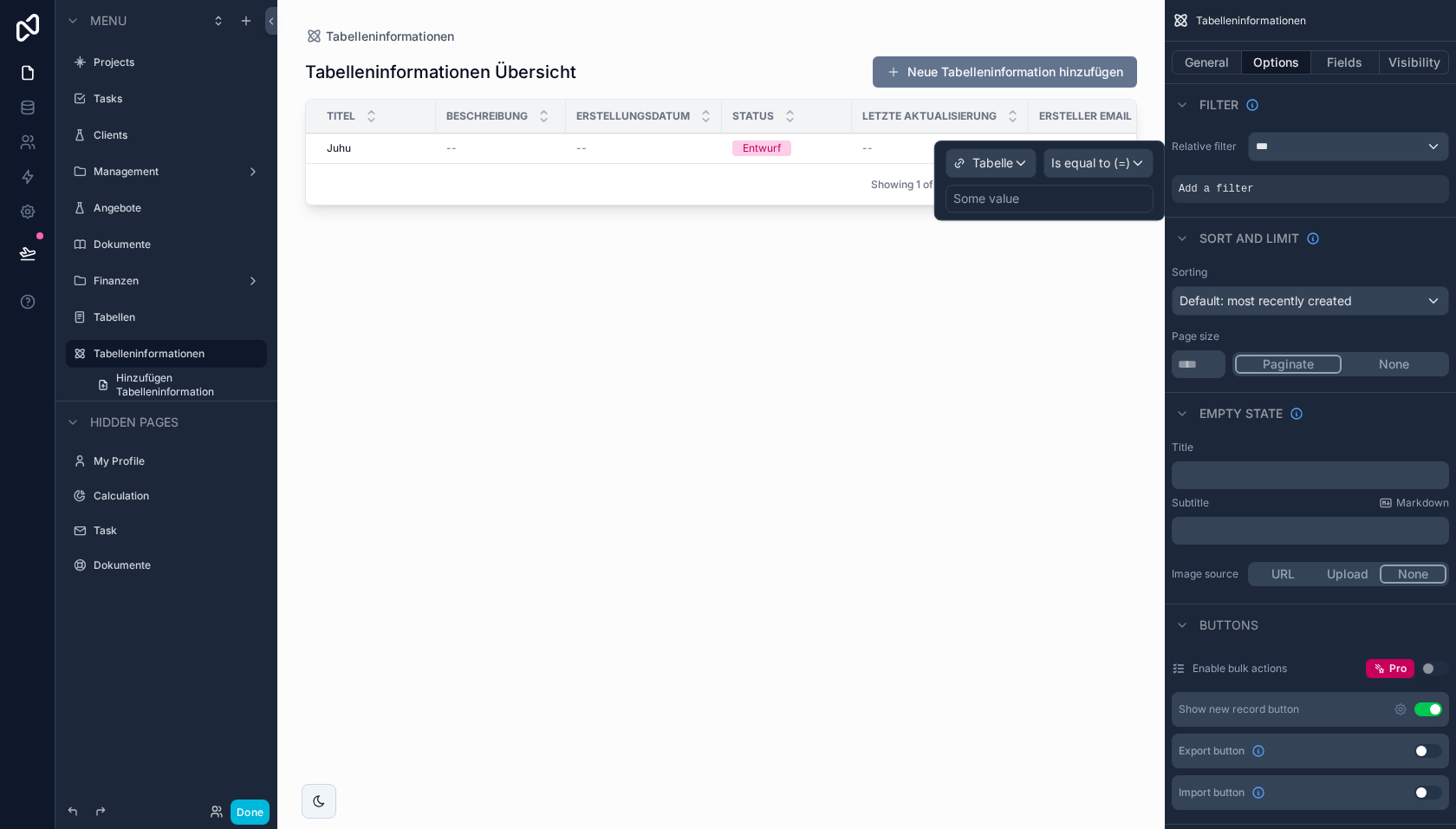
click at [1028, 198] on div "Some value" at bounding box center [1049, 198] width 208 height 27
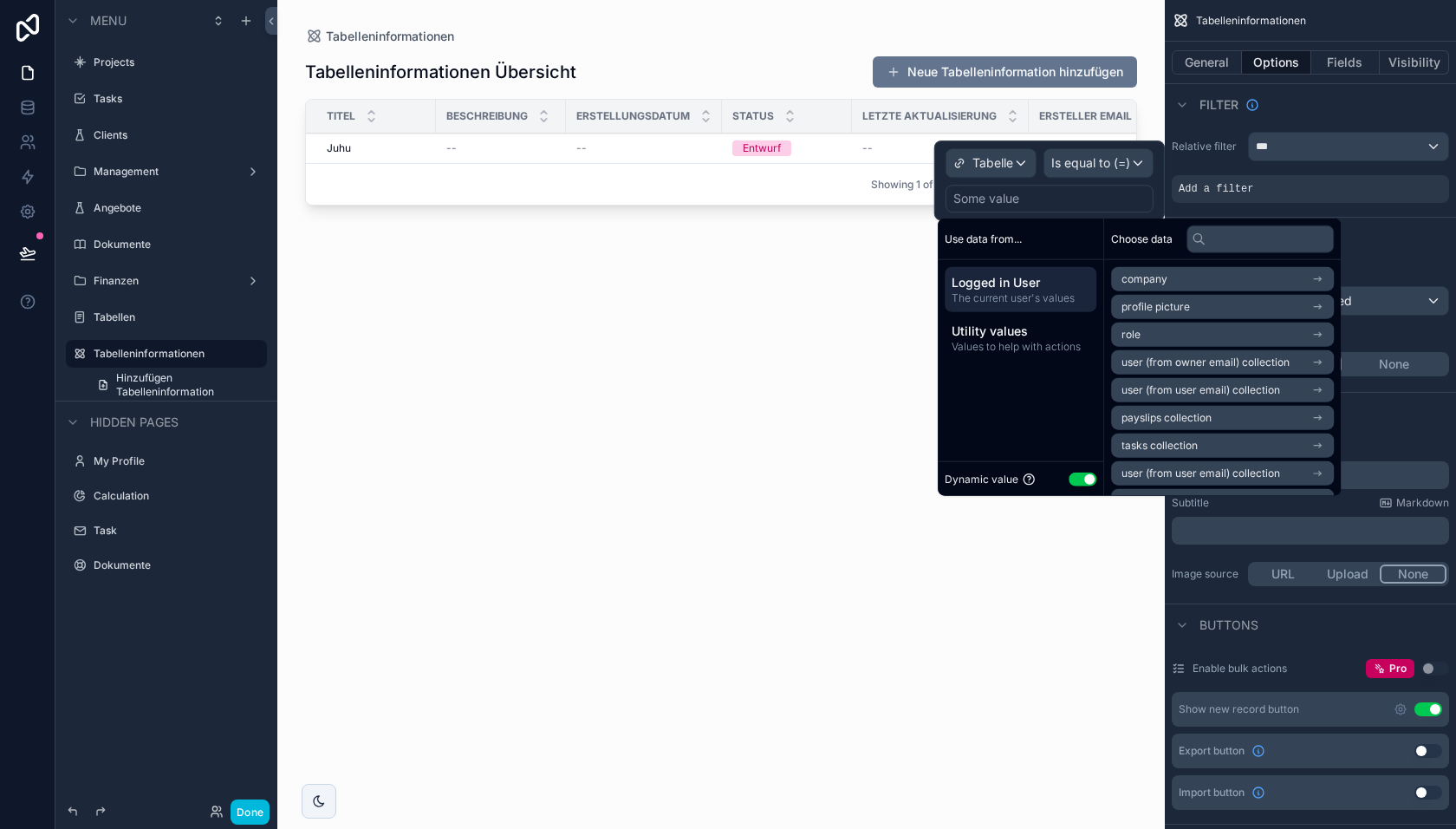
click at [782, 333] on div "scrollable content" at bounding box center [721, 404] width 887 height 808
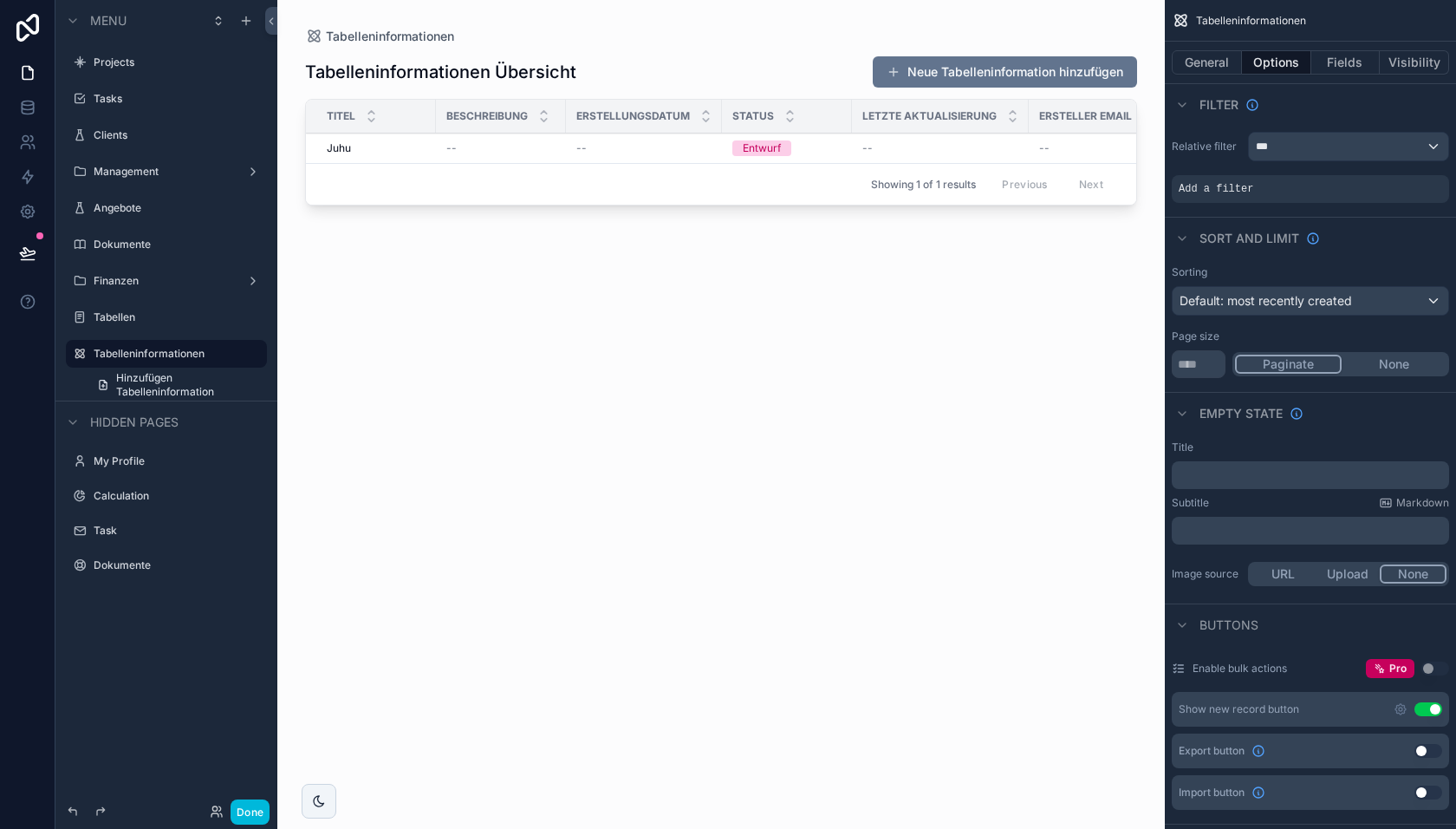
click at [256, 814] on button "Done" at bounding box center [250, 811] width 39 height 25
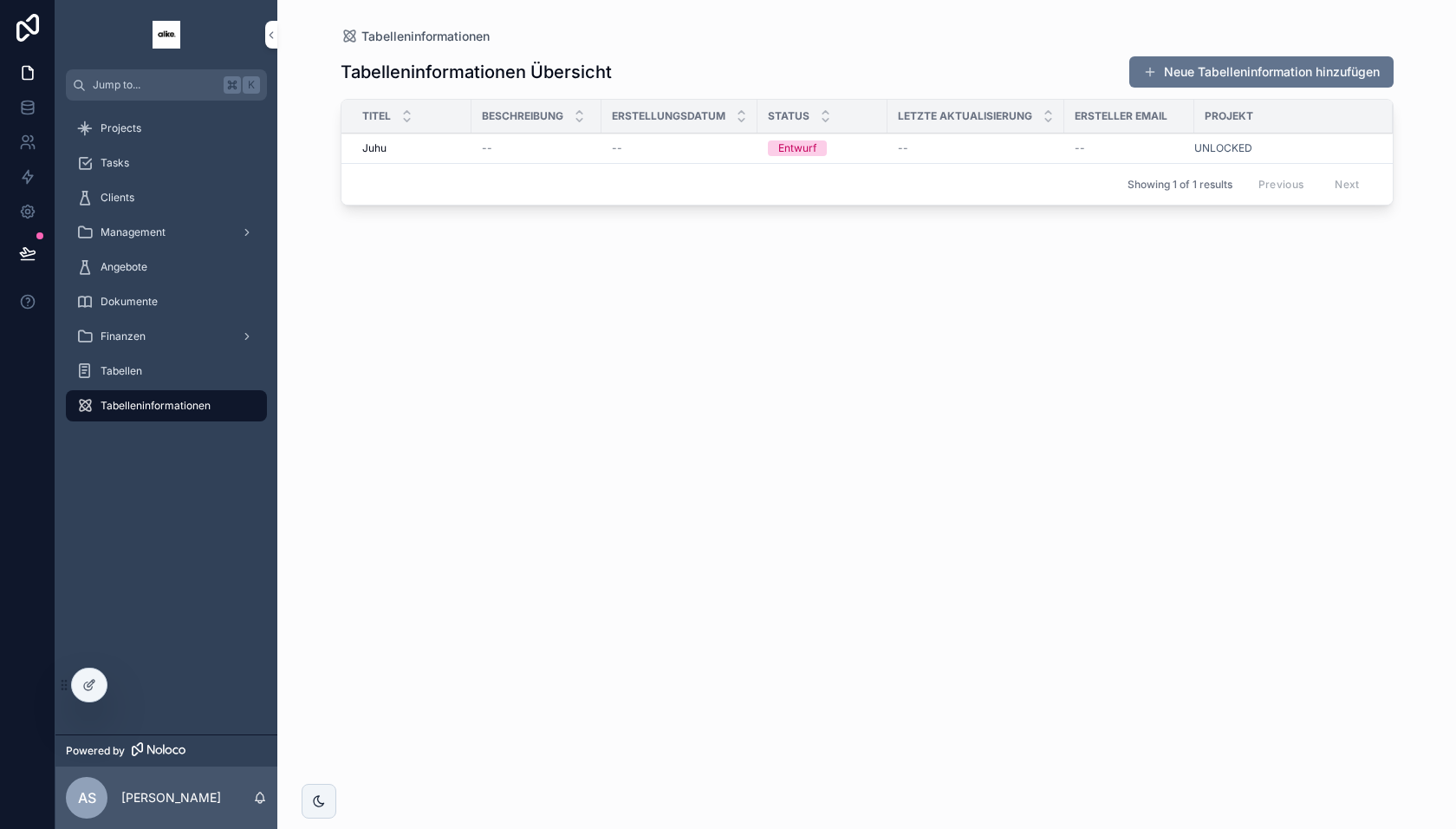
click at [183, 370] on div "Tabellen" at bounding box center [167, 370] width 181 height 27
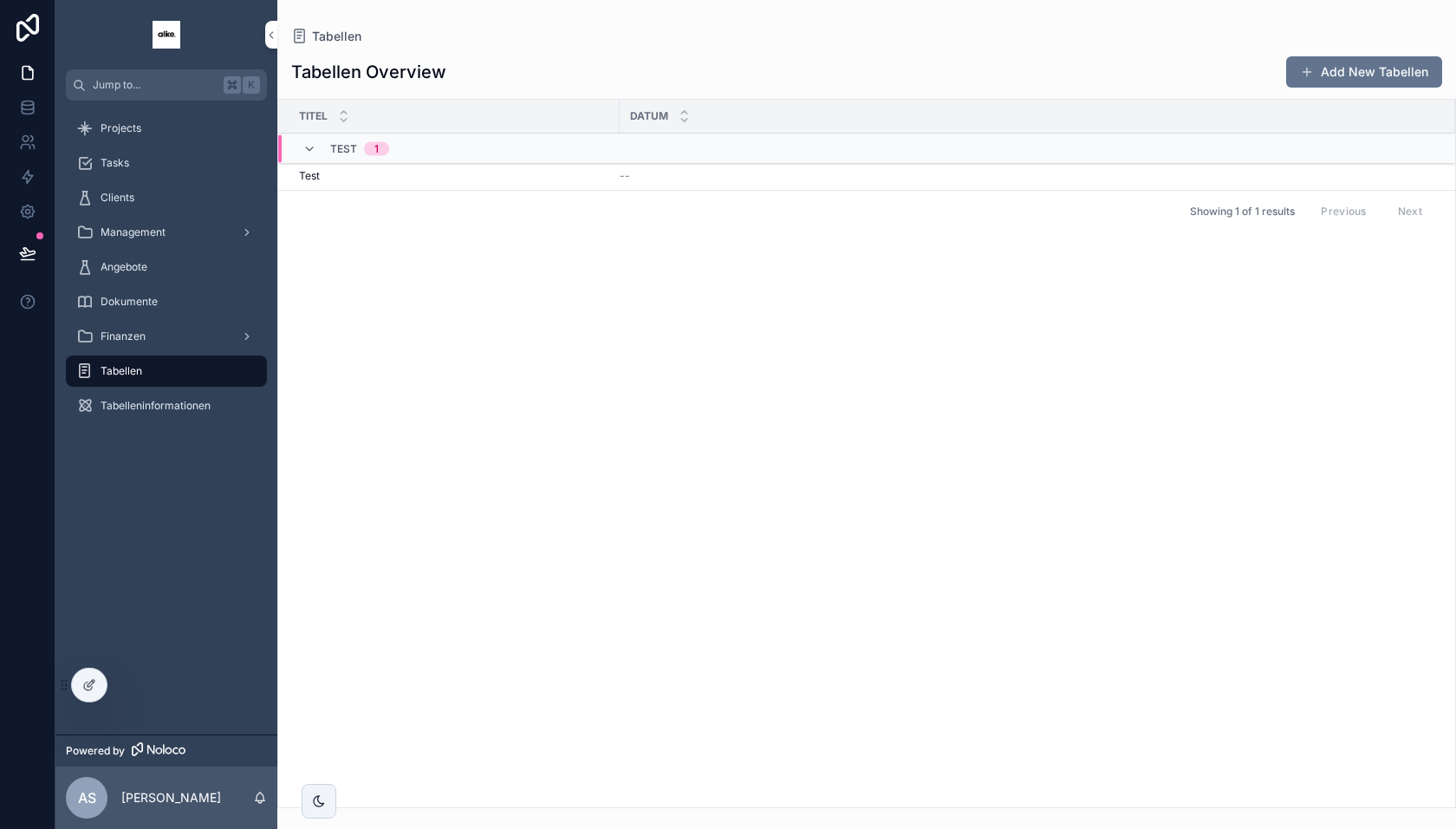
click at [516, 175] on div "Test Test" at bounding box center [454, 176] width 310 height 14
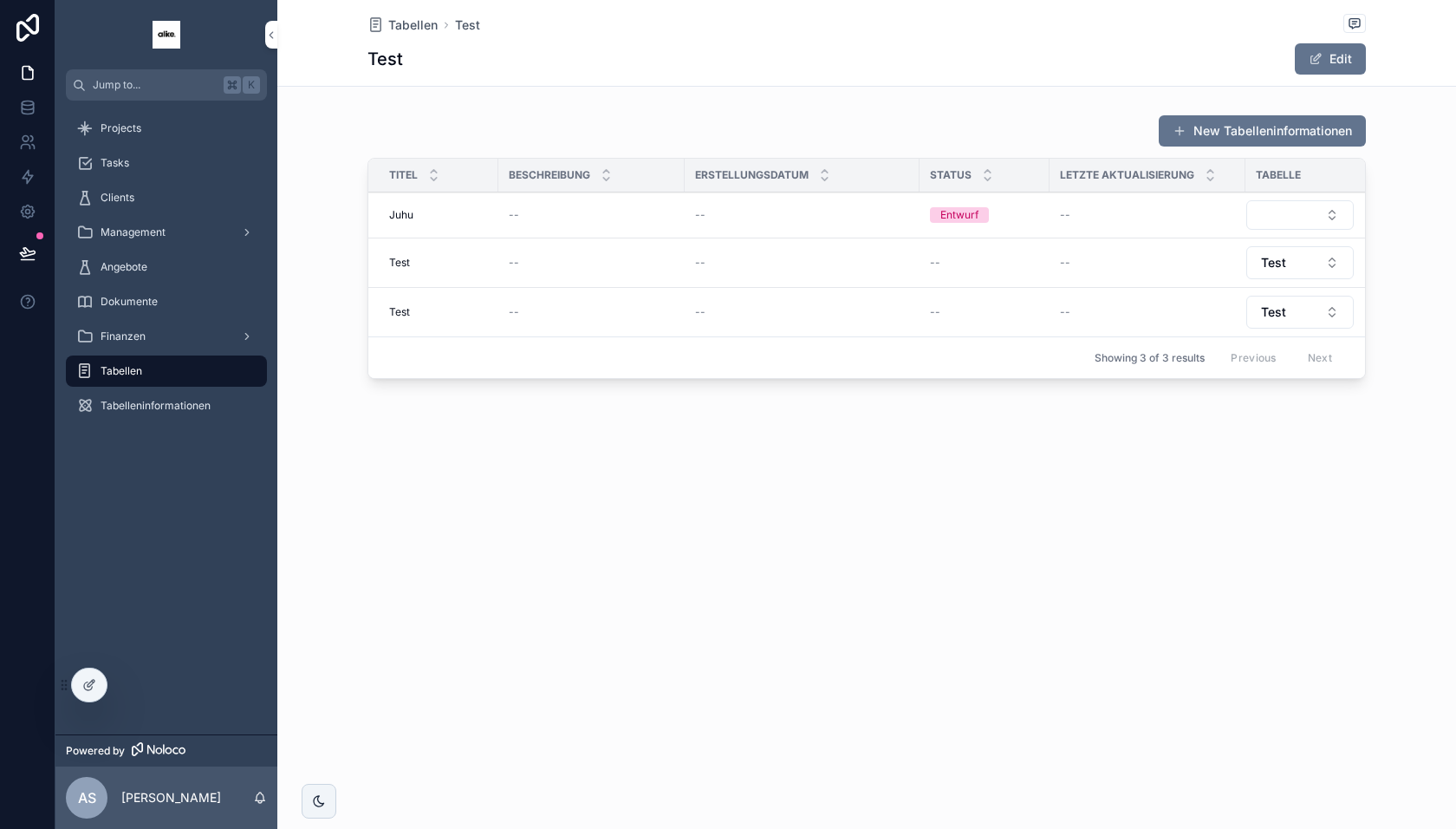
click at [96, 680] on icon at bounding box center [89, 685] width 14 height 14
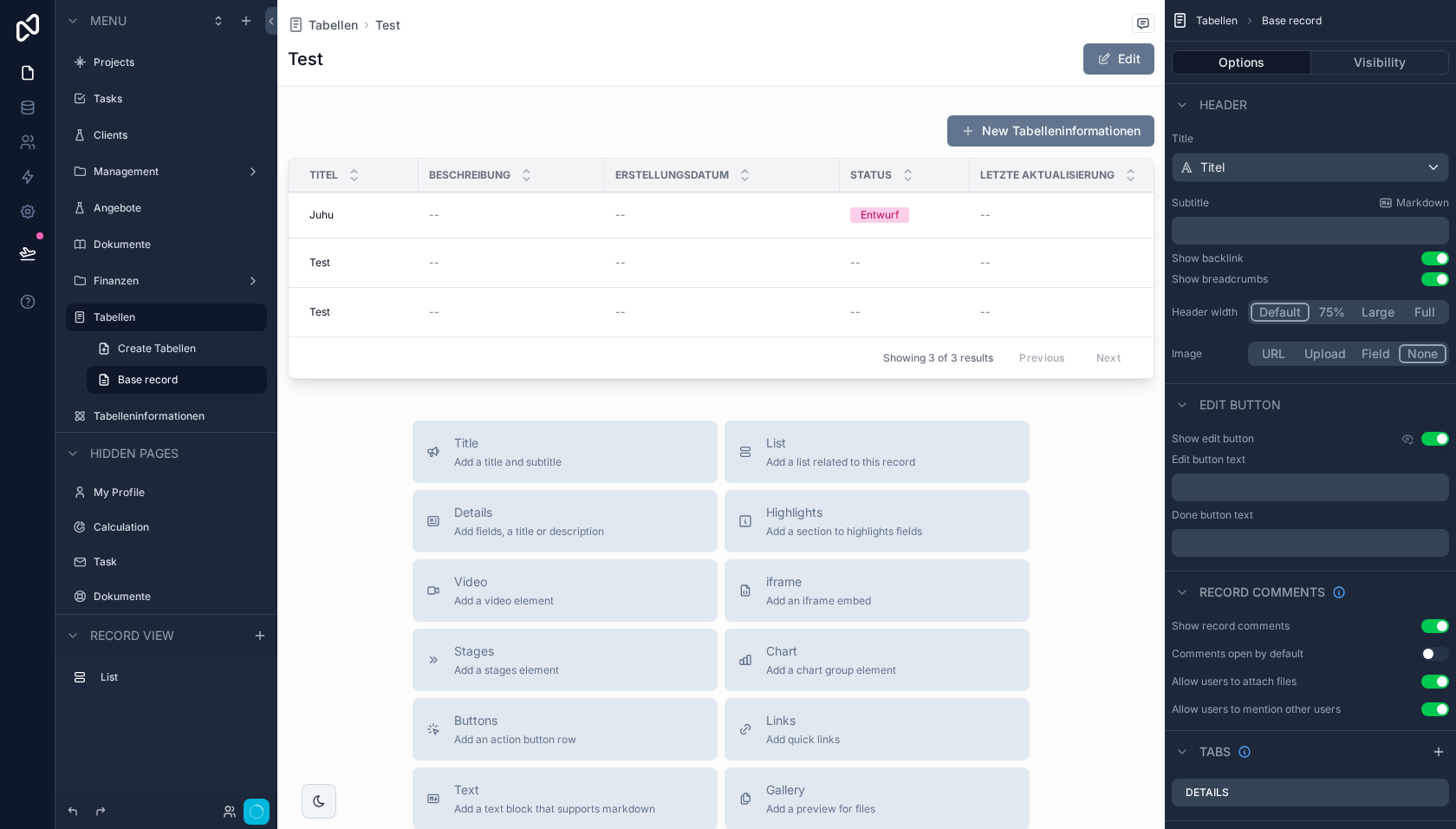
click at [767, 280] on div "scrollable content" at bounding box center [721, 250] width 887 height 285
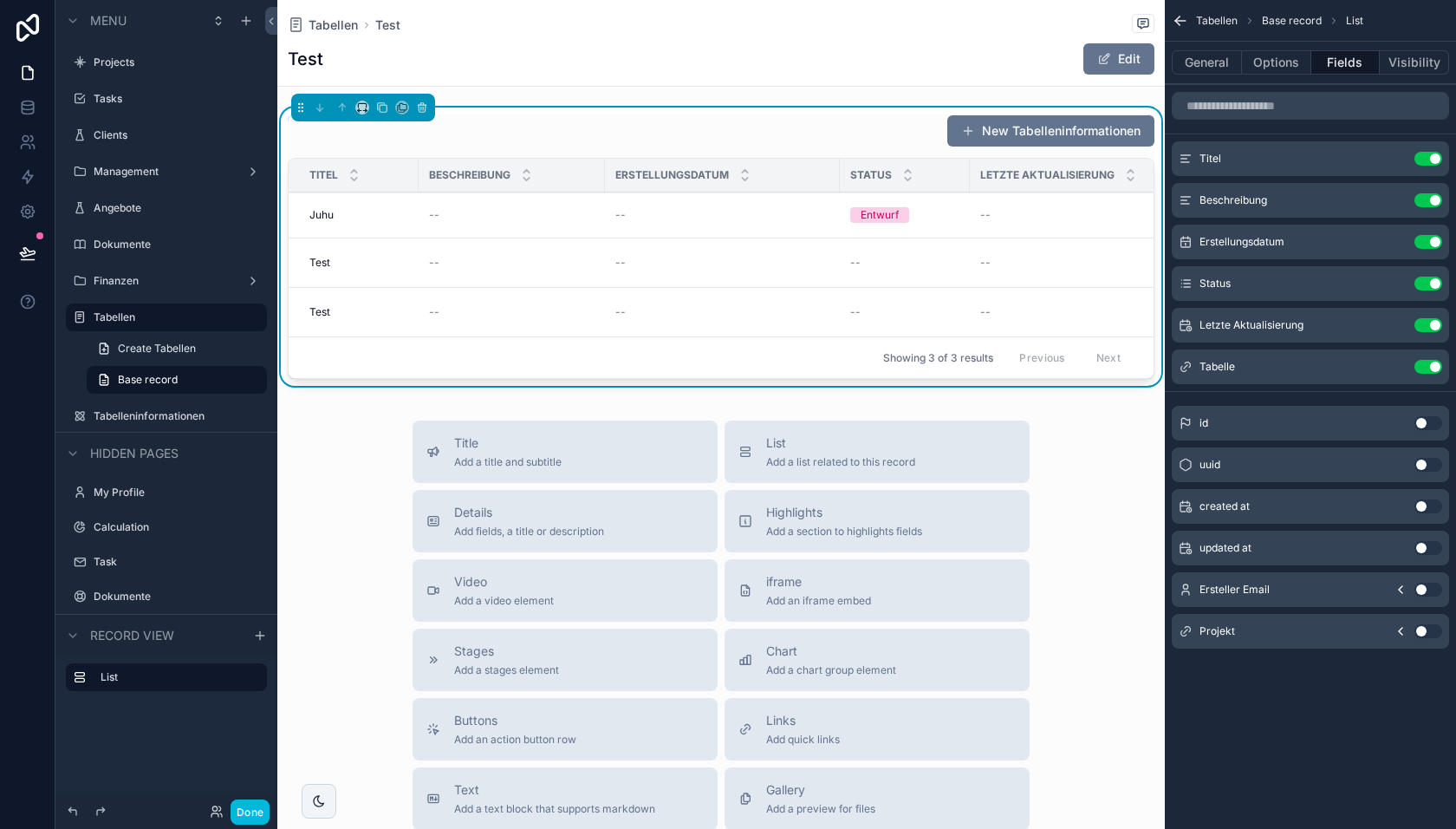
click at [0, 0] on icon "scrollable content" at bounding box center [0, 0] width 0 height 0
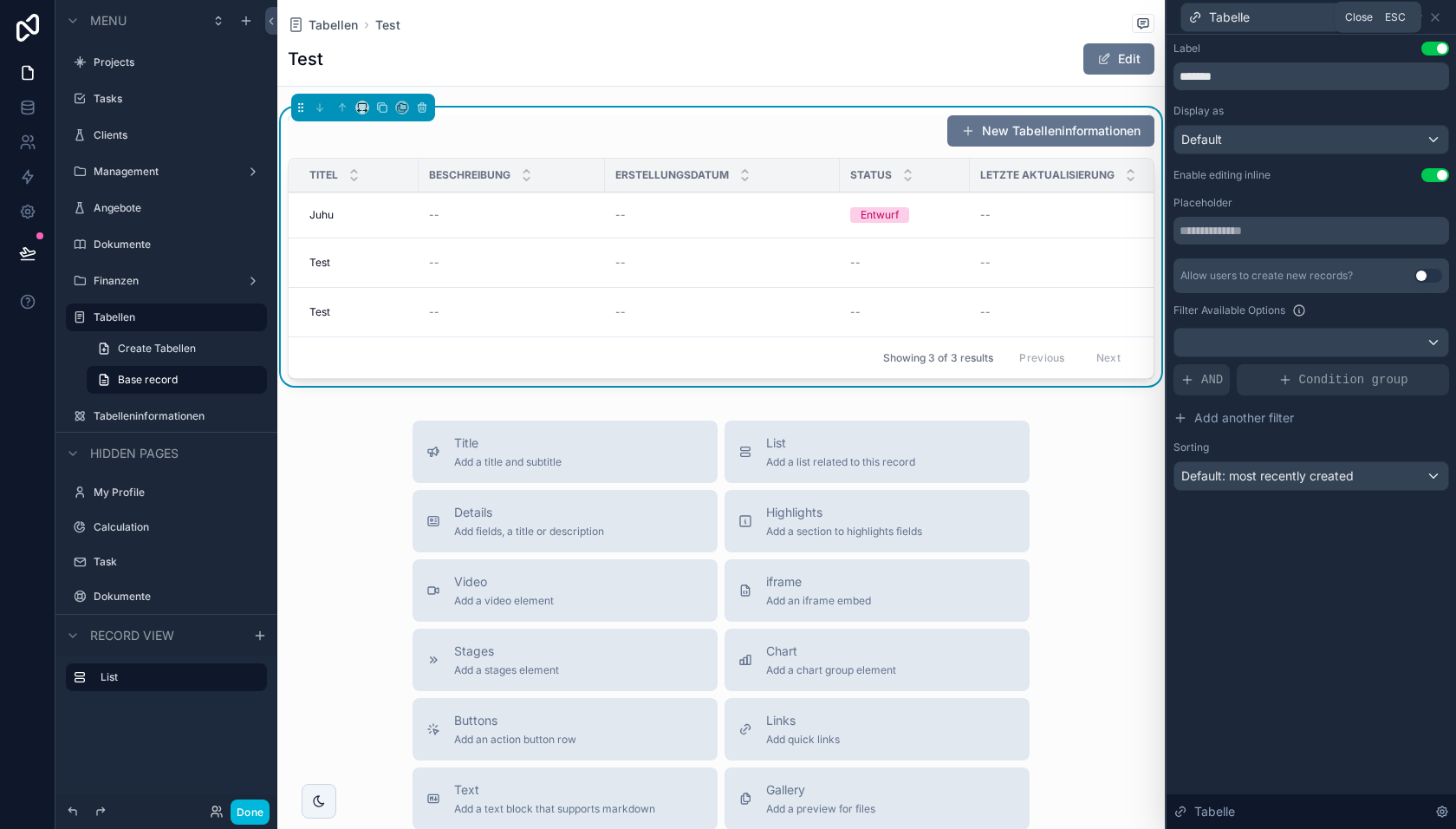
click at [1438, 15] on icon at bounding box center [1436, 18] width 14 height 14
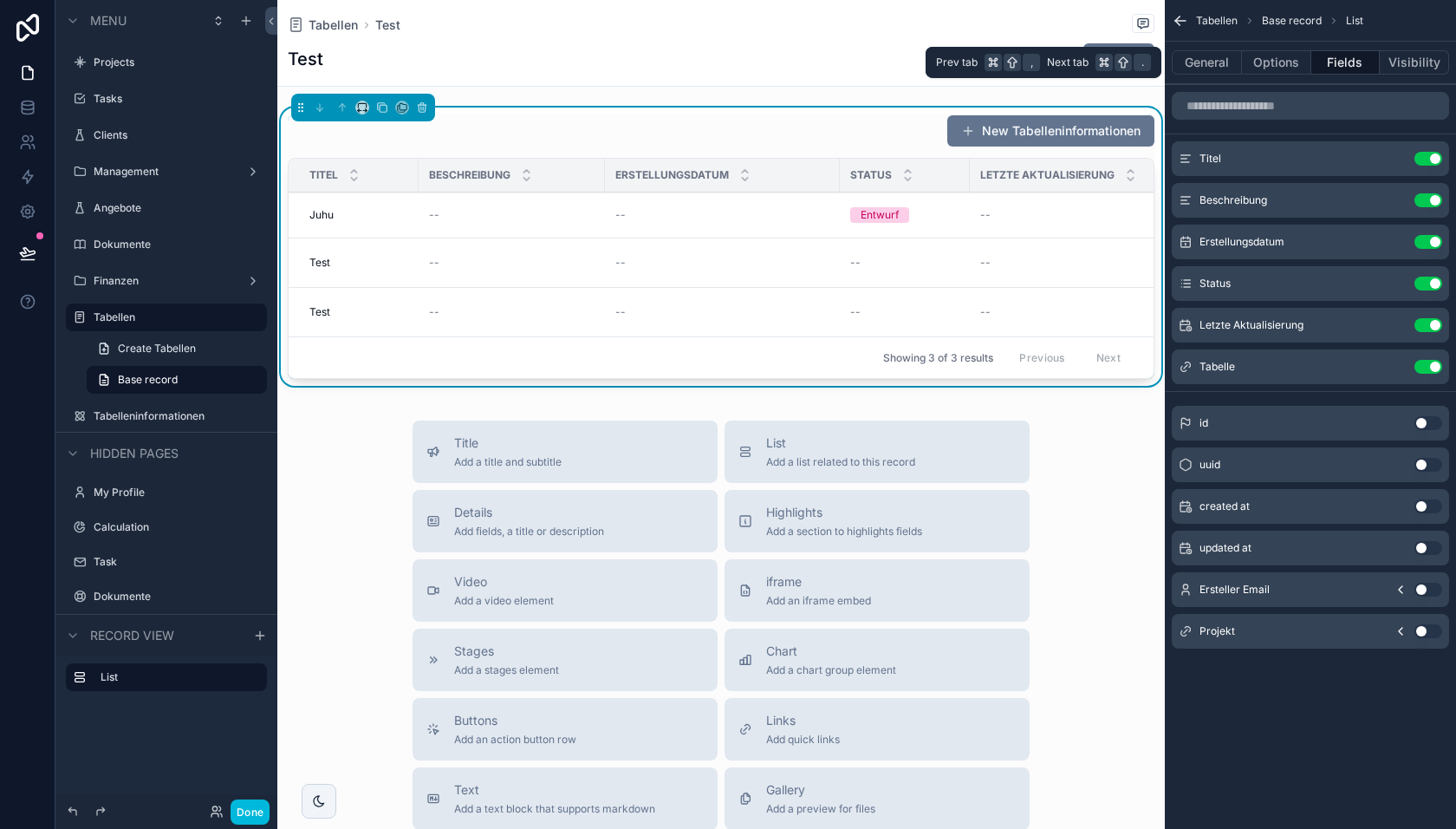
click at [1204, 61] on button "General" at bounding box center [1206, 62] width 70 height 24
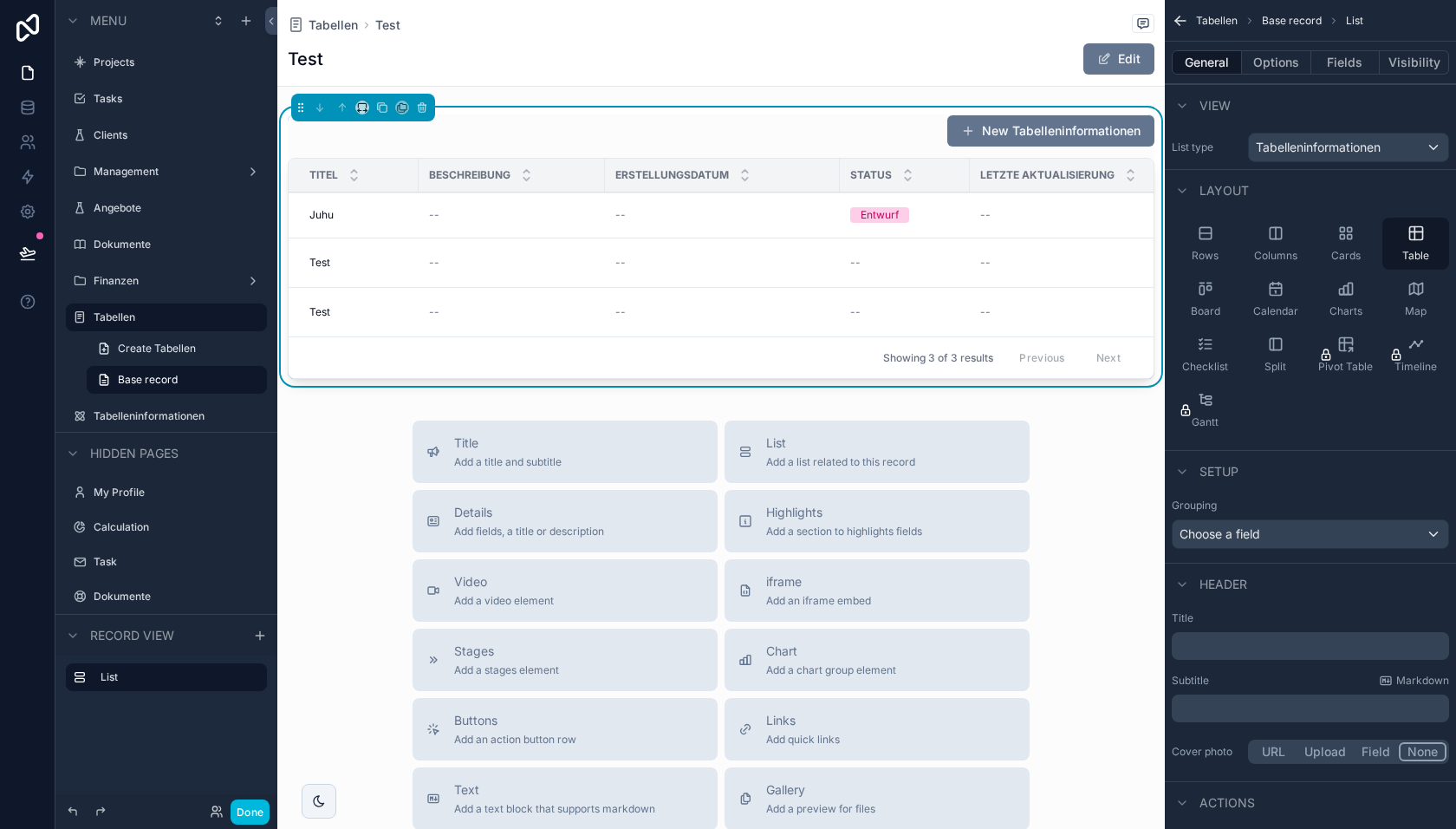
click at [1280, 61] on button "Options" at bounding box center [1277, 62] width 69 height 24
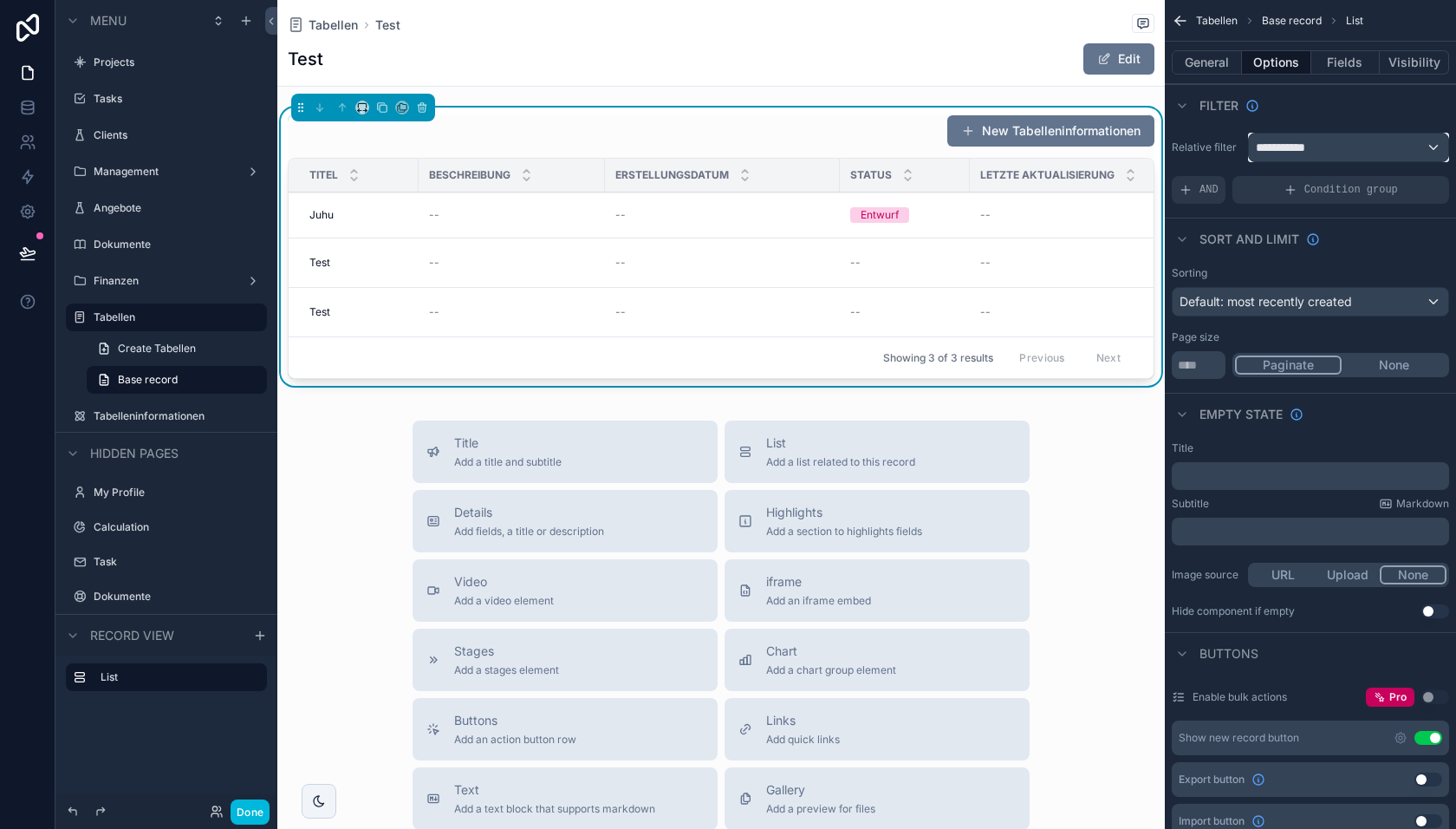
click at [1293, 146] on span "**********" at bounding box center [1288, 148] width 64 height 18
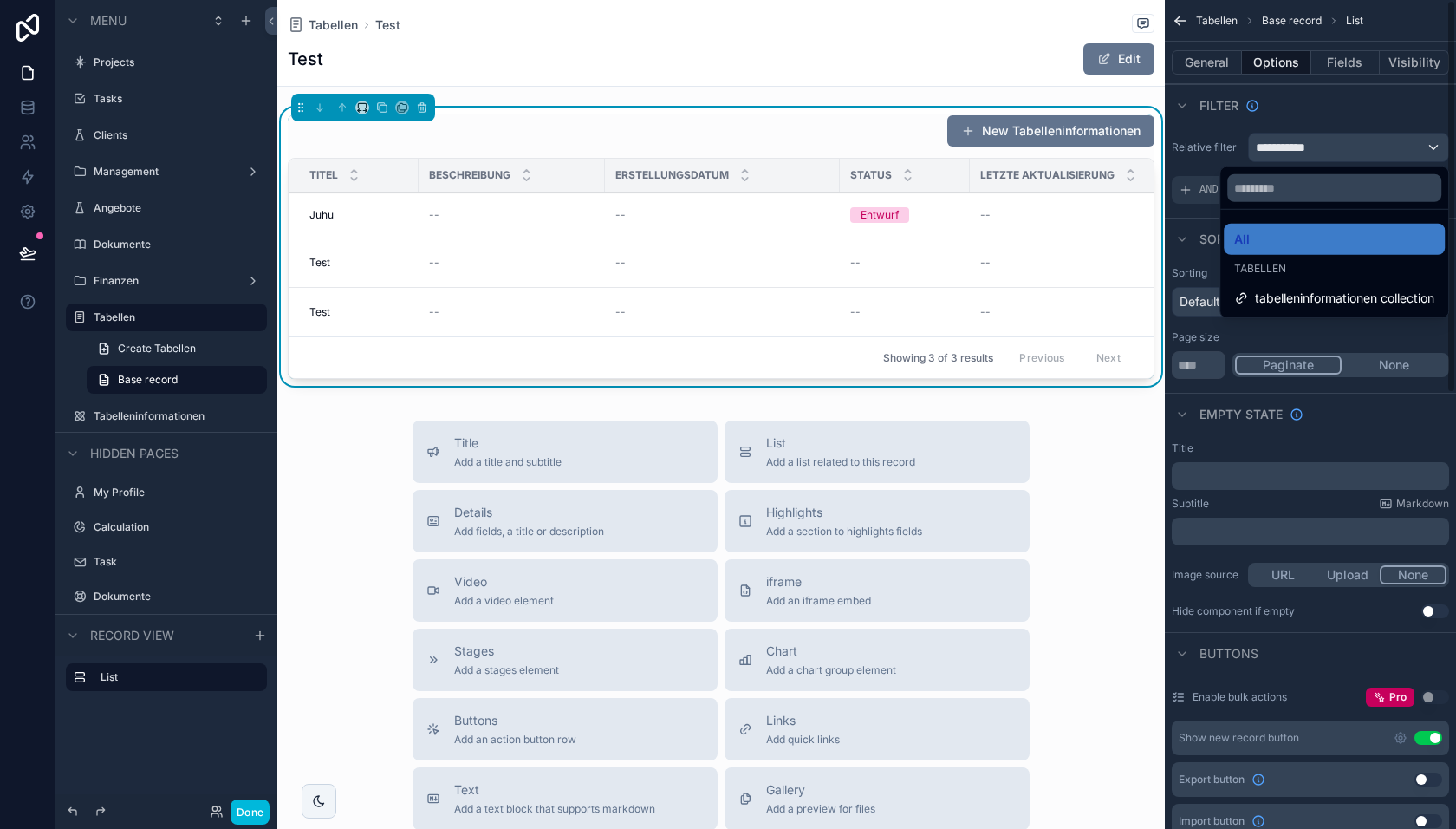
click at [1188, 196] on div "scrollable content" at bounding box center [728, 414] width 1456 height 829
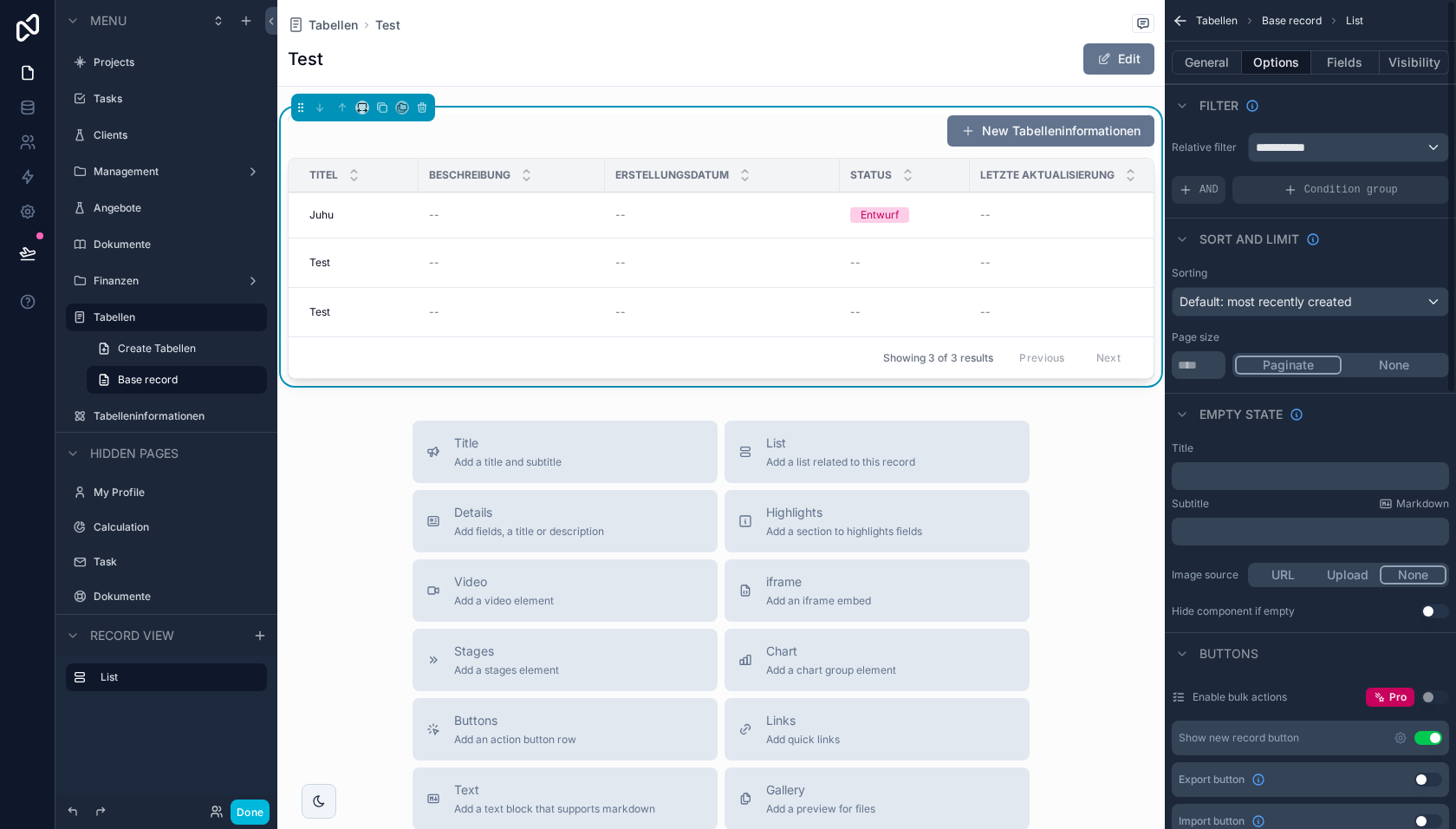
click at [1211, 191] on span "AND" at bounding box center [1210, 190] width 19 height 14
click at [0, 0] on icon "scrollable content" at bounding box center [0, 0] width 0 height 0
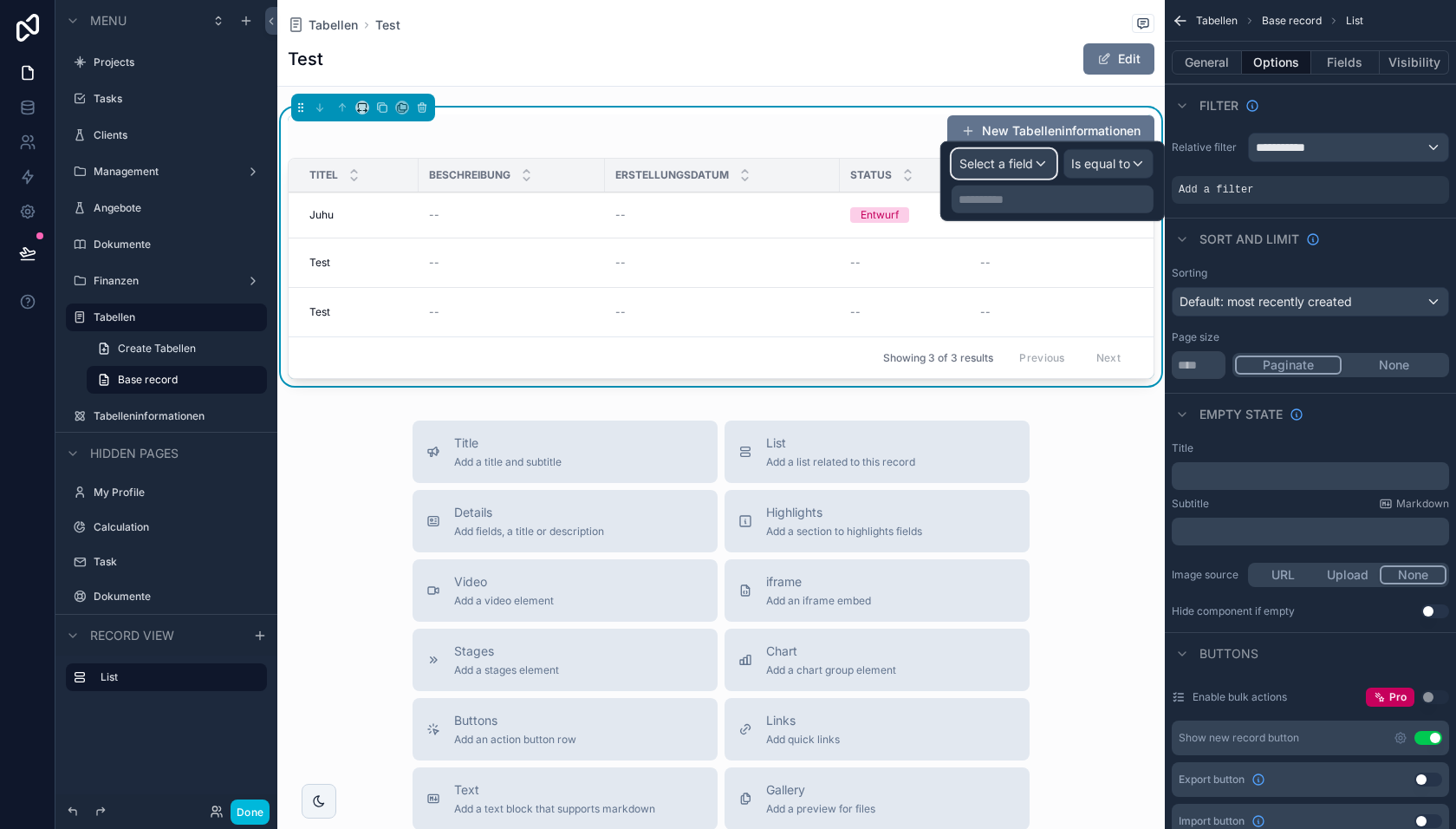
click at [1021, 159] on span "Select a field" at bounding box center [995, 163] width 74 height 15
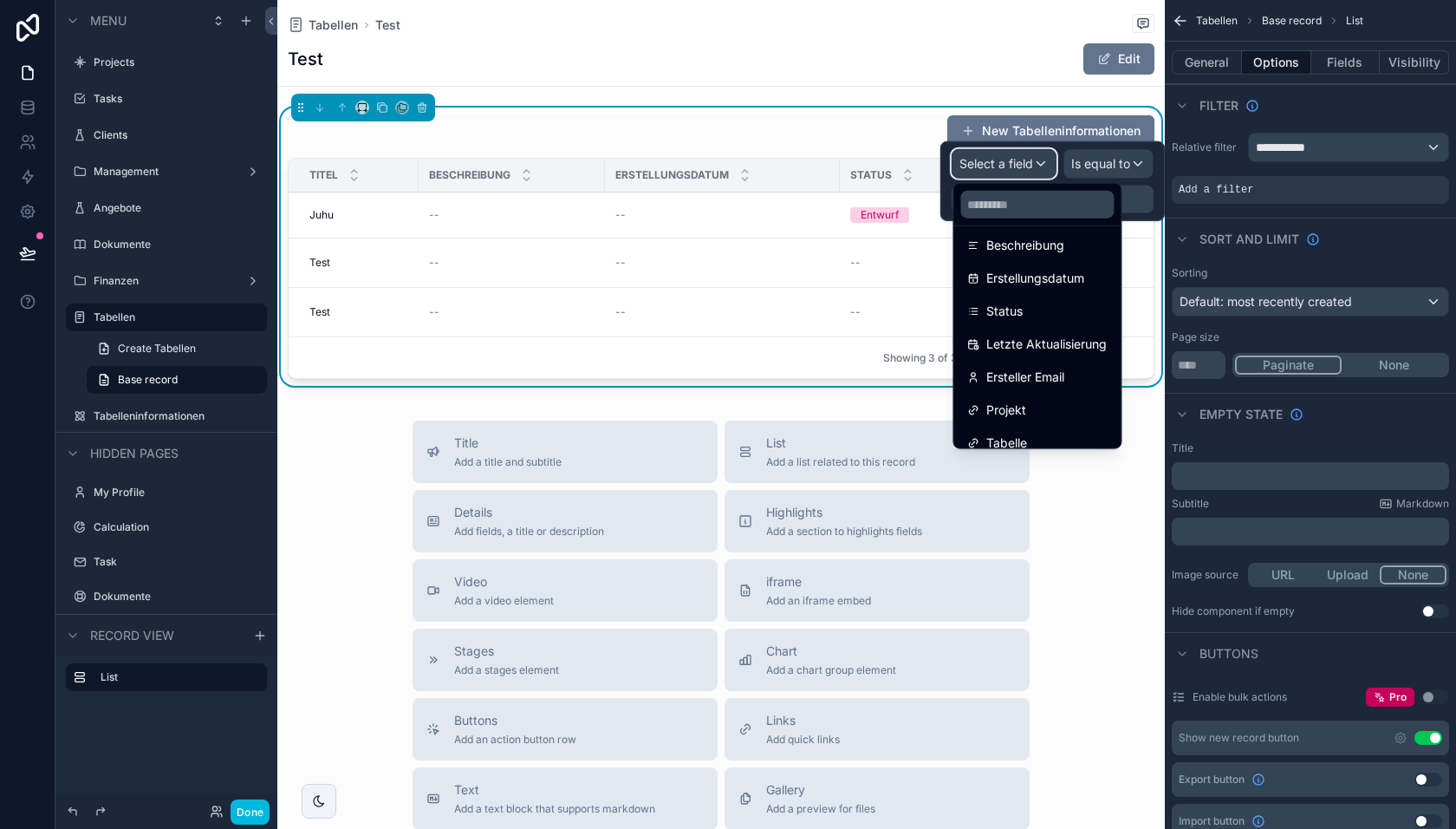
scroll to position [188, 0]
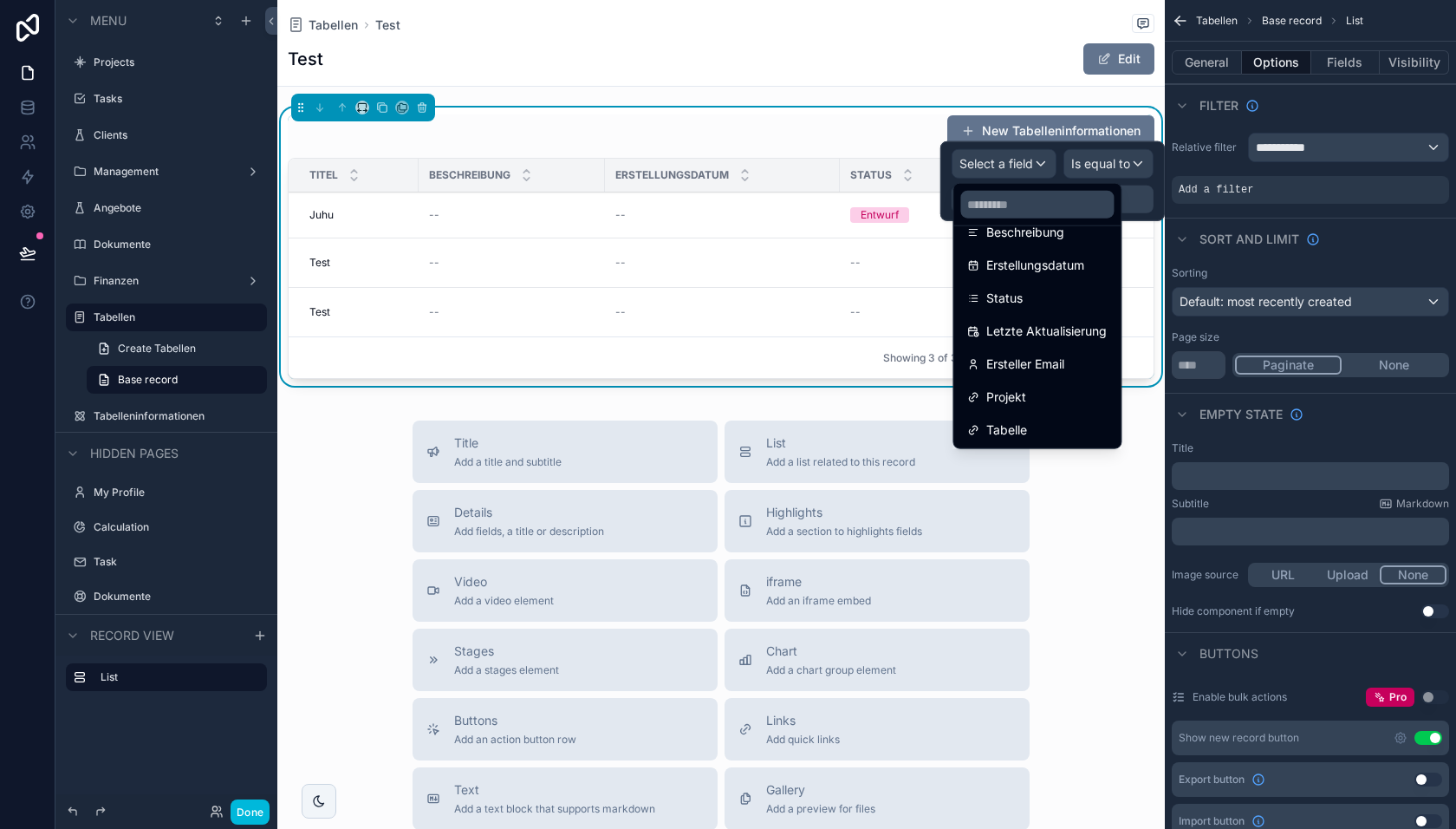
click at [1018, 422] on span "Tabelle" at bounding box center [1007, 430] width 41 height 20
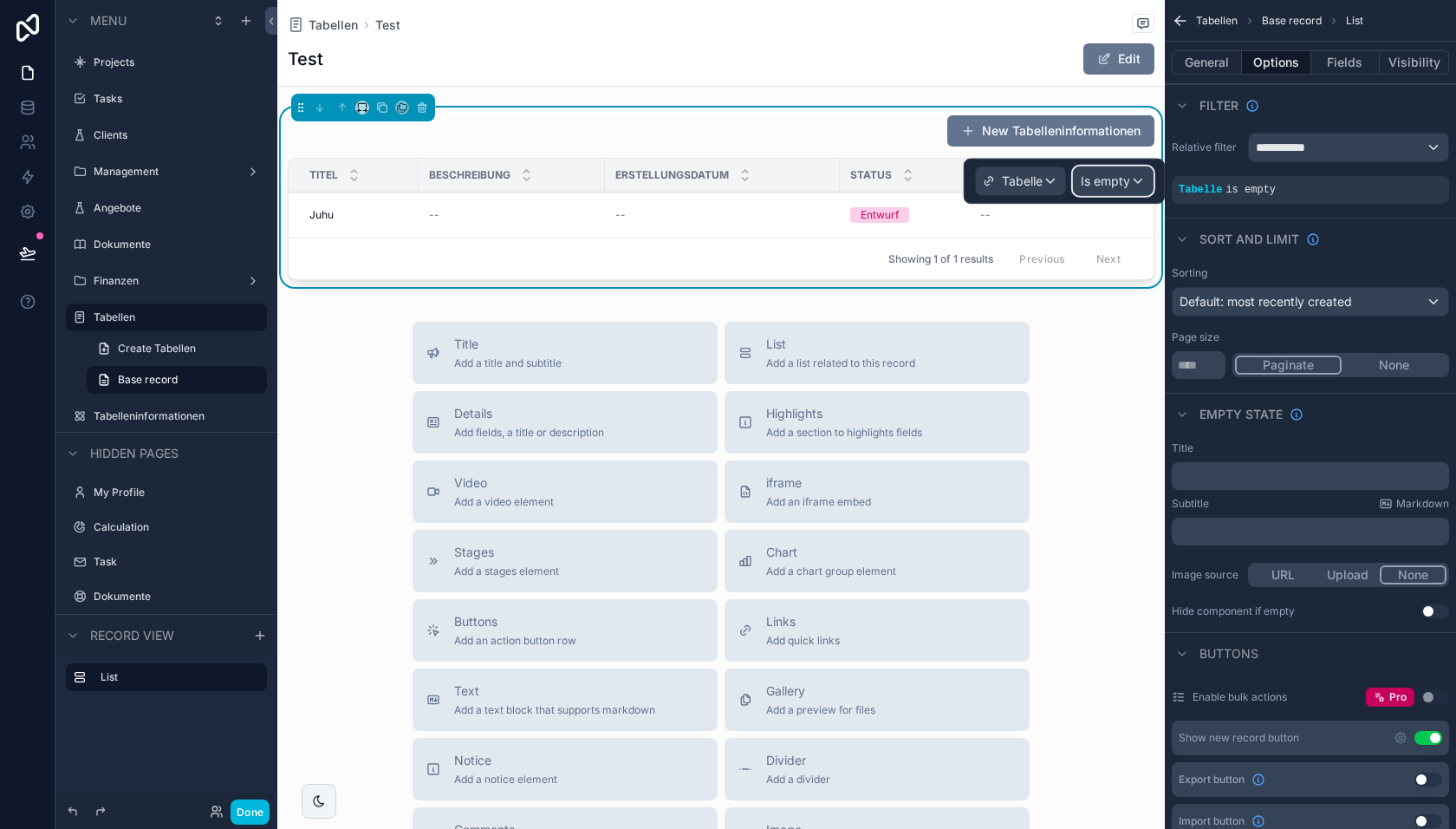
click at [1112, 182] on span "Is empty" at bounding box center [1106, 182] width 50 height 18
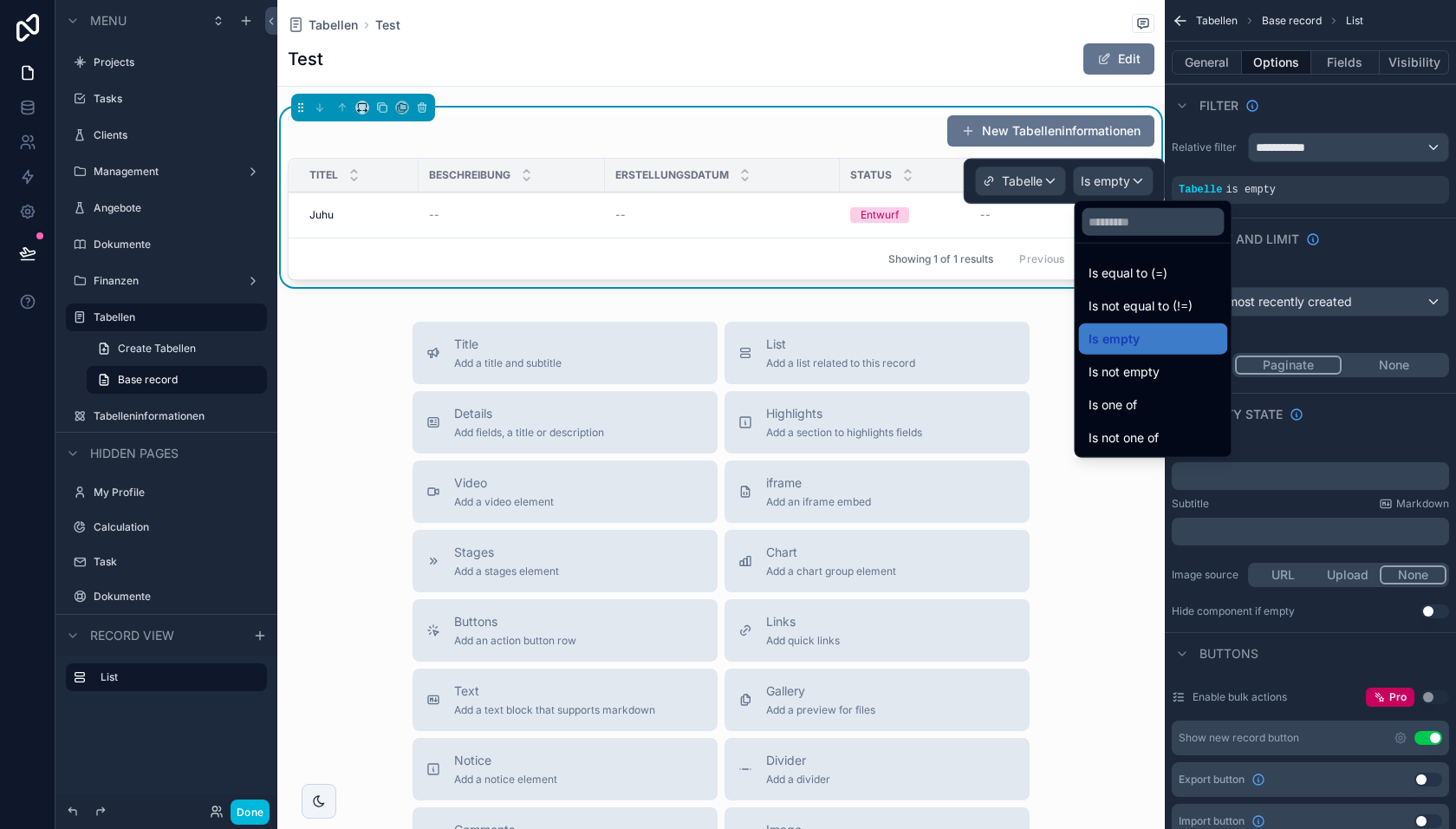
click at [1125, 271] on span "Is equal to (=)" at bounding box center [1127, 273] width 79 height 20
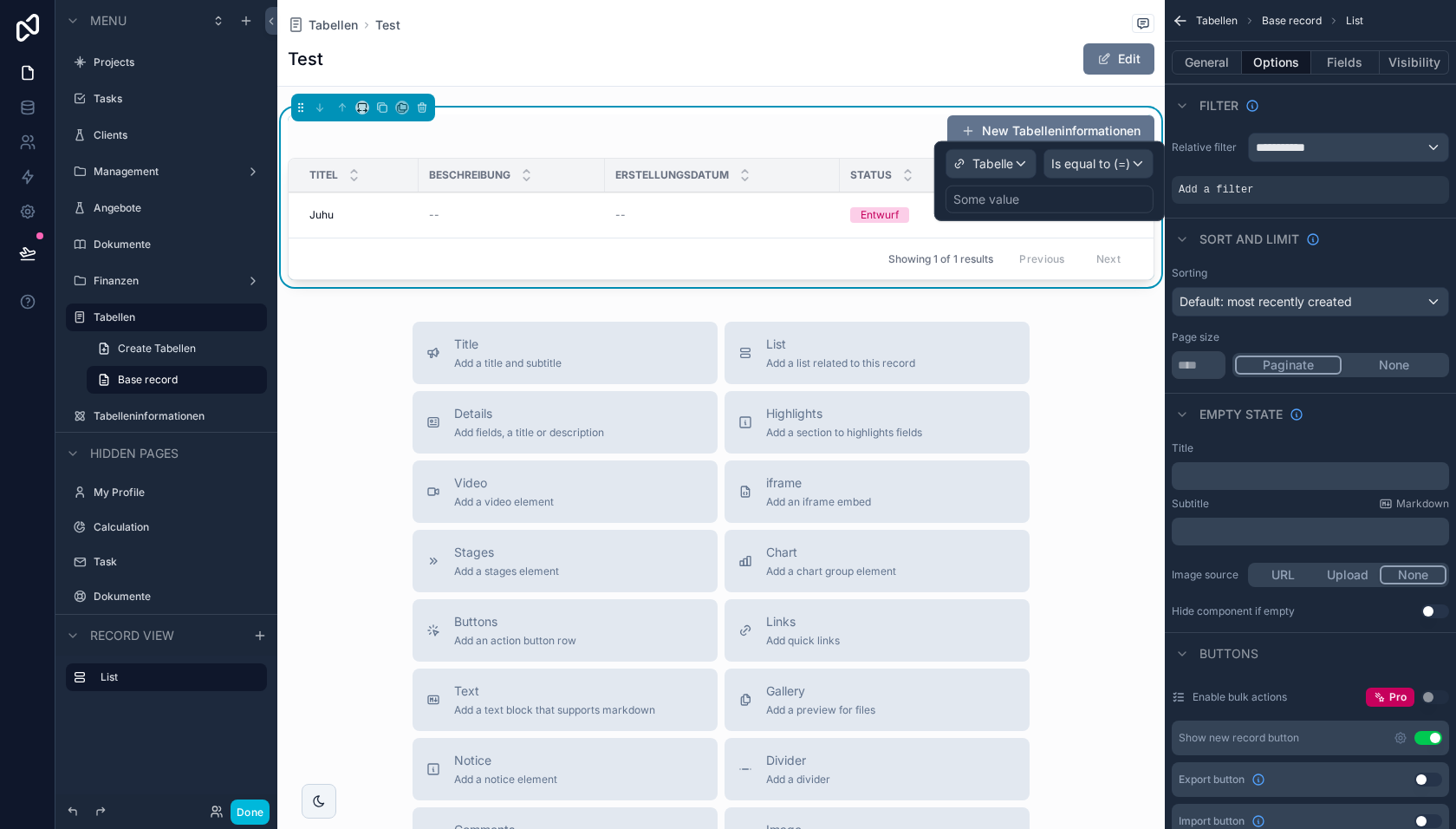
click at [1038, 198] on div "Some value" at bounding box center [1049, 198] width 208 height 27
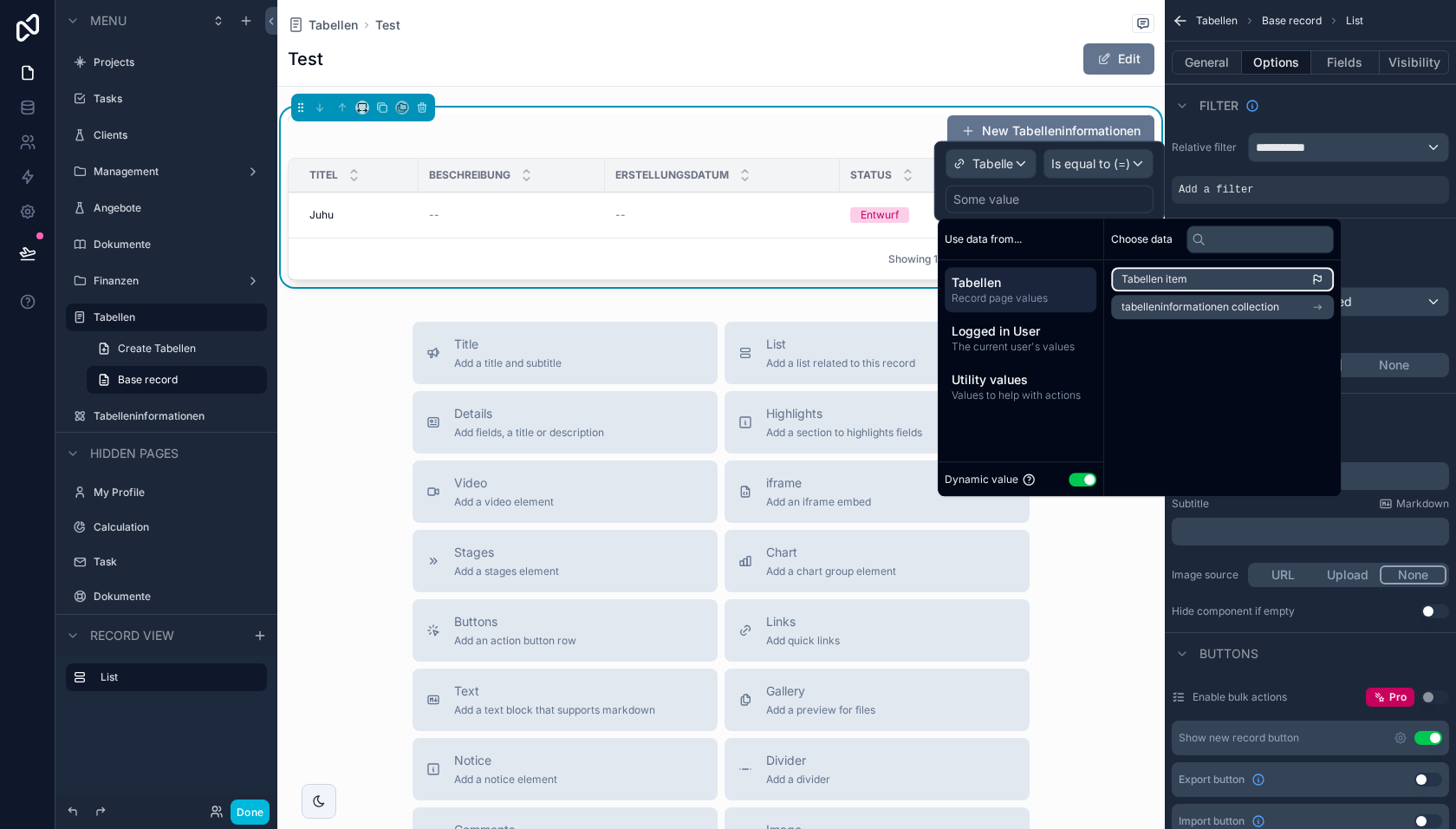
click at [1156, 280] on span "Tabellen item" at bounding box center [1155, 279] width 66 height 14
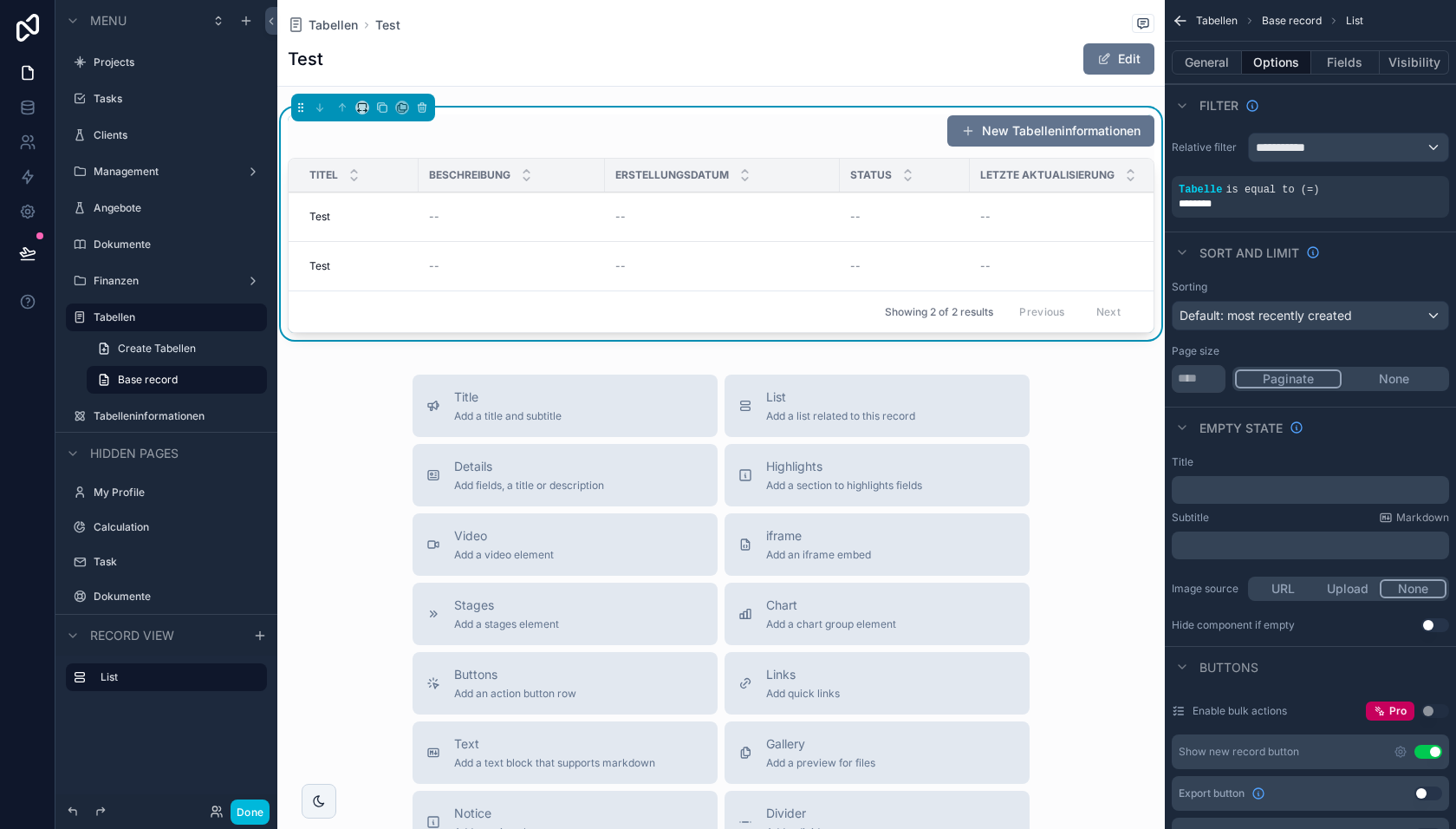
click at [1107, 580] on div "Title Add a title and subtitle List Add a list related to this record Details A…" at bounding box center [721, 683] width 887 height 617
click at [249, 810] on button "Done" at bounding box center [250, 811] width 39 height 25
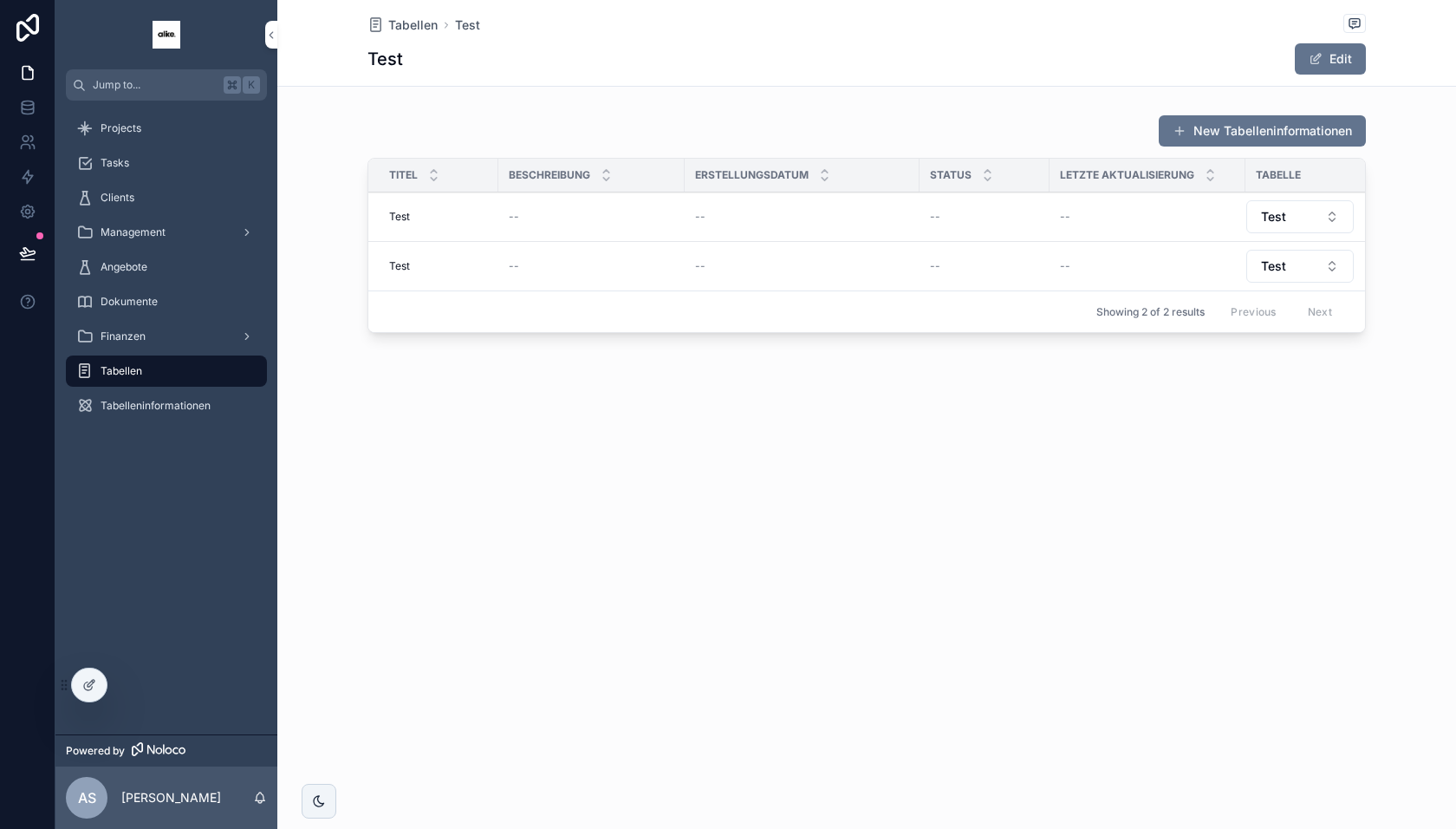
click at [1205, 137] on button "New Tabelleninformationen" at bounding box center [1263, 130] width 207 height 31
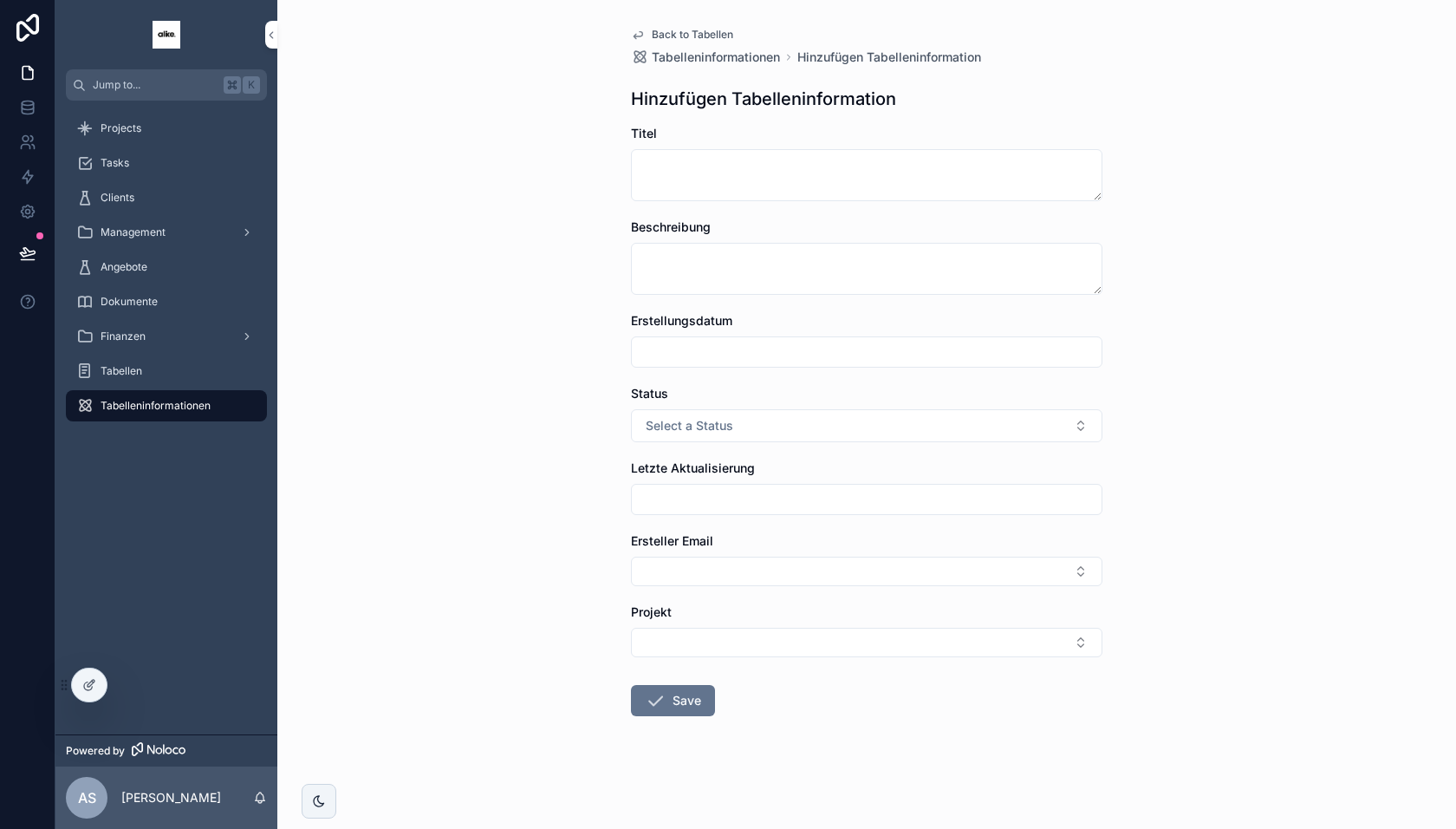
click at [89, 688] on icon at bounding box center [89, 685] width 14 height 14
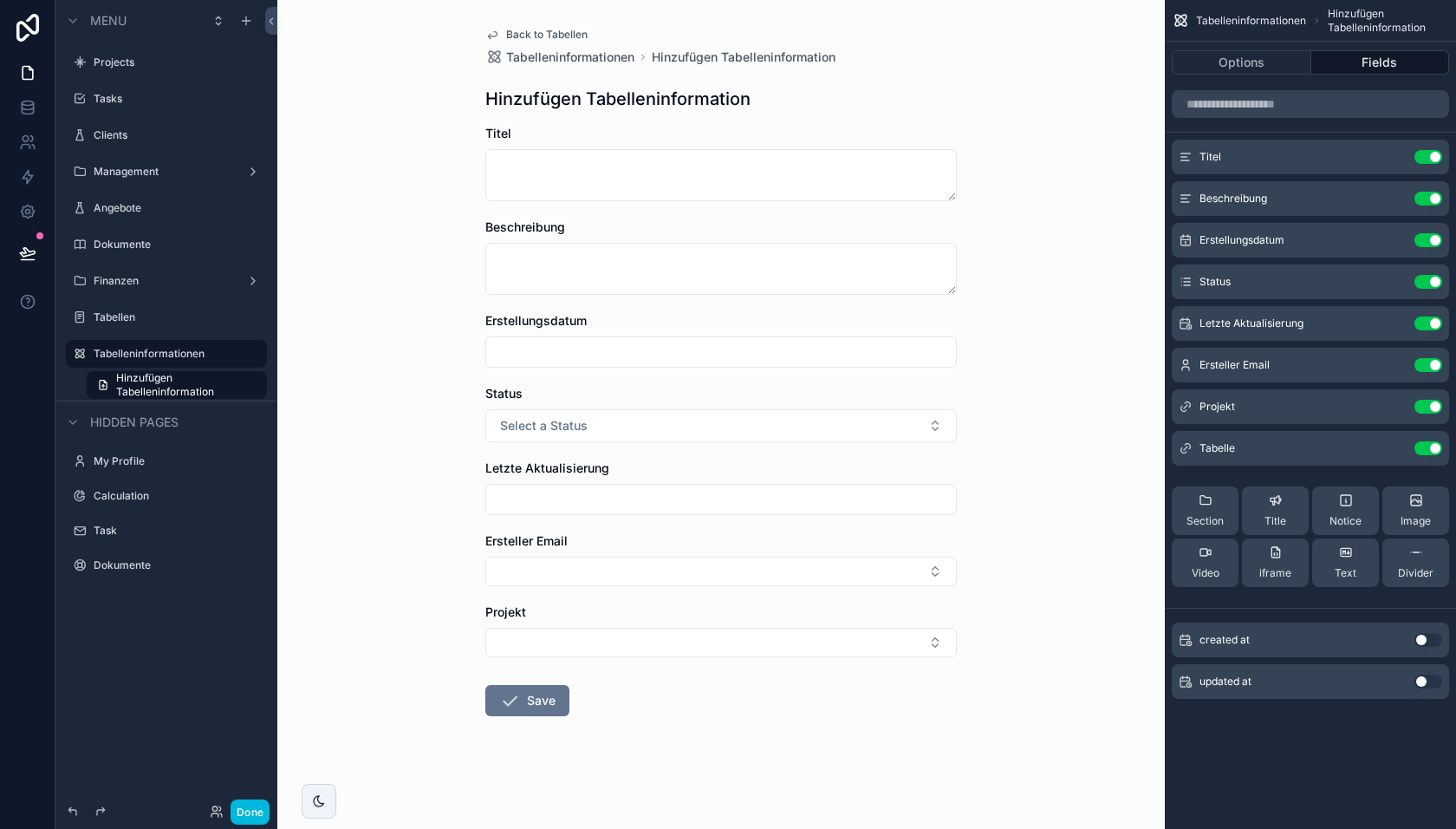
click at [0, 0] on icon "scrollable content" at bounding box center [0, 0] width 0 height 0
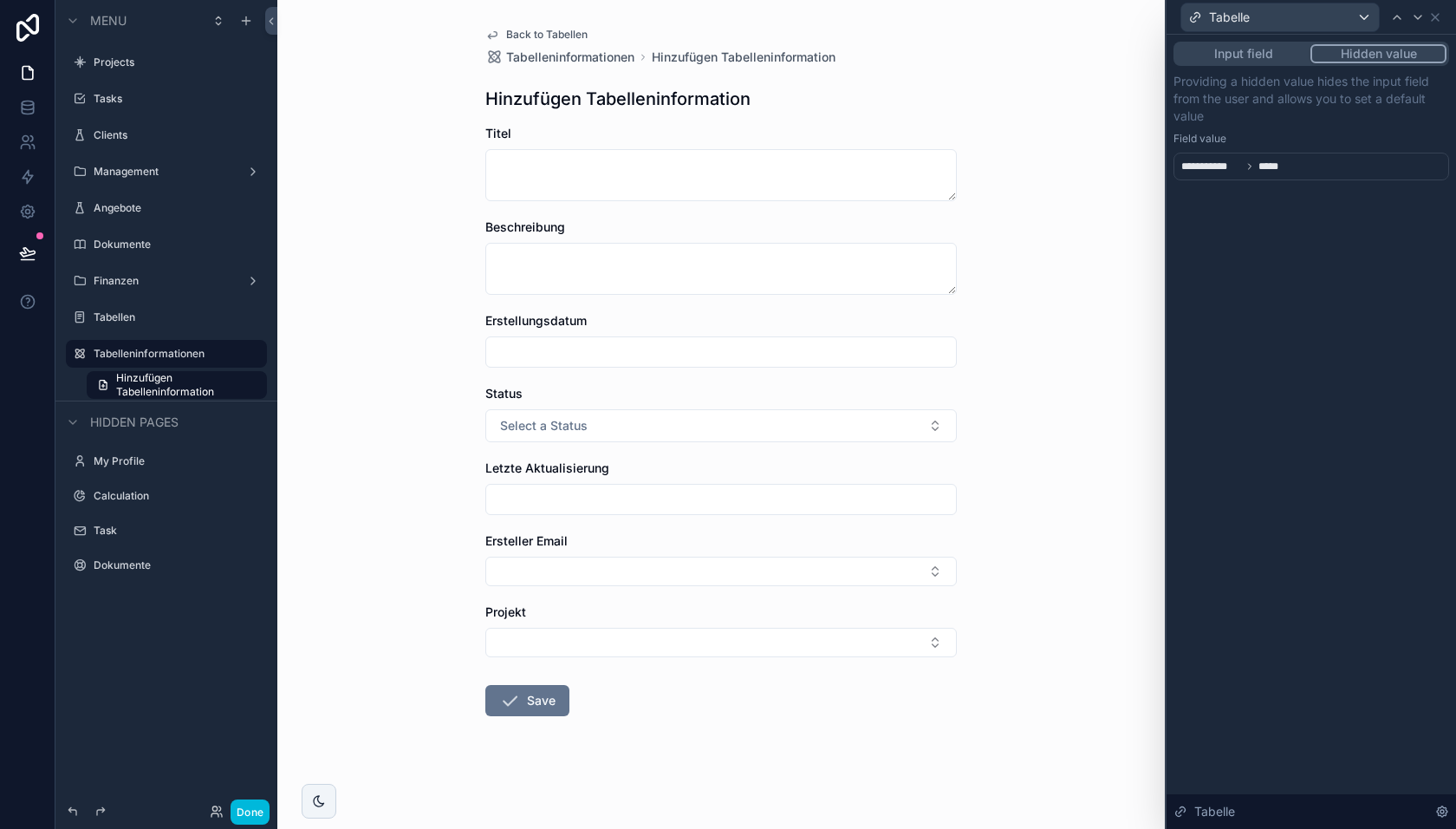
click at [1300, 164] on div "**********" at bounding box center [1311, 166] width 275 height 27
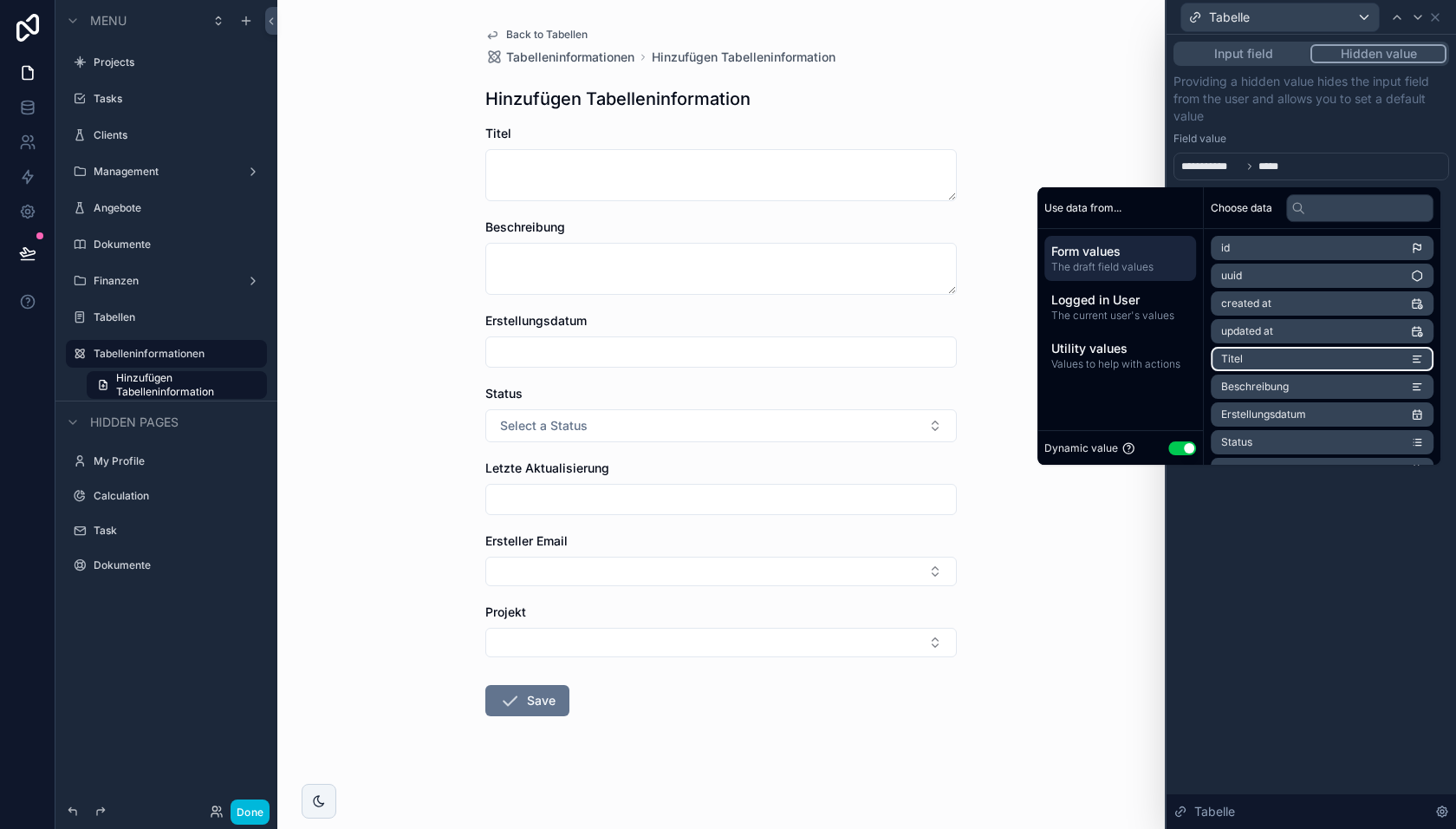
click at [1252, 356] on li "Titel" at bounding box center [1322, 359] width 223 height 24
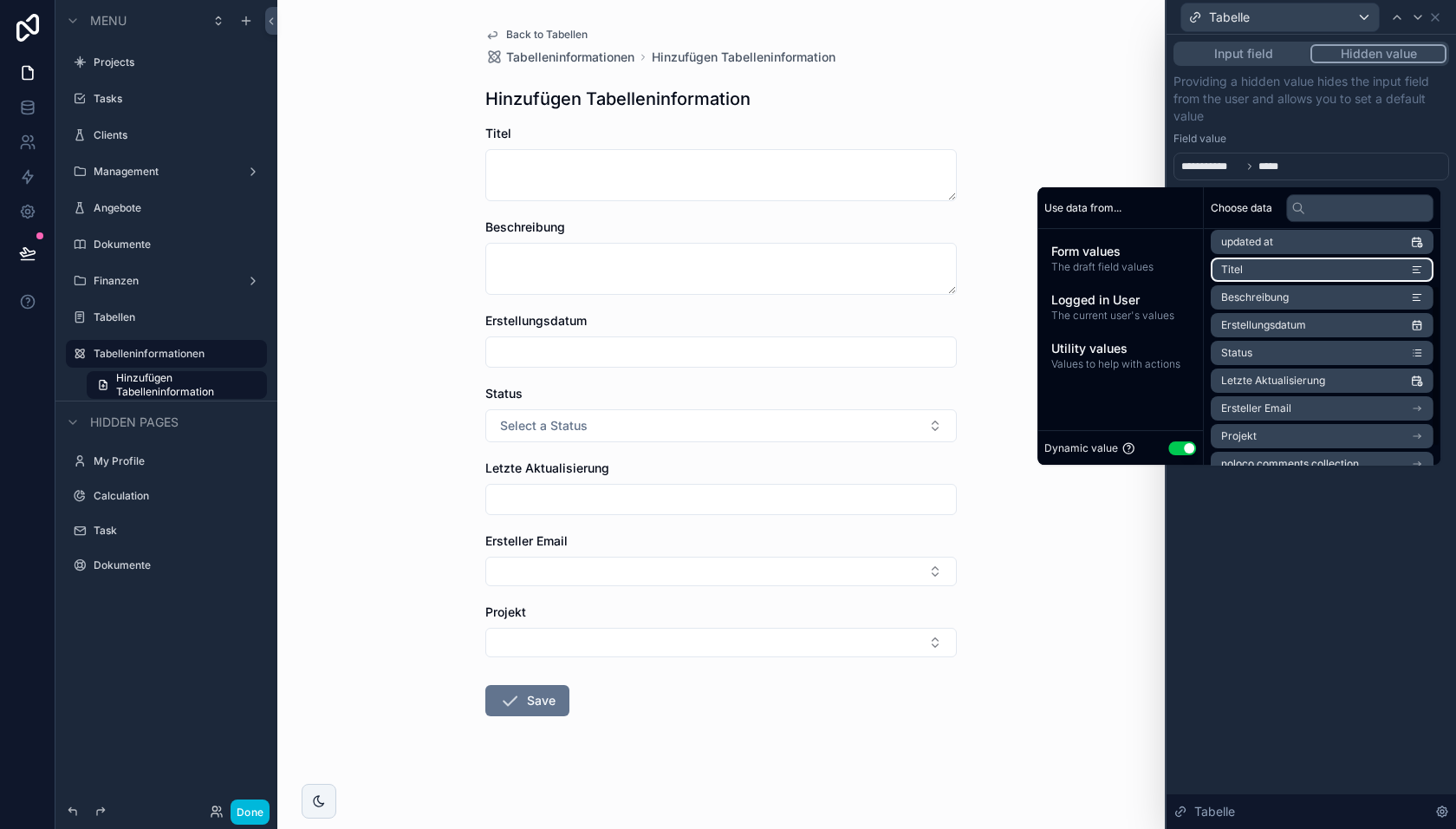
scroll to position [106, 0]
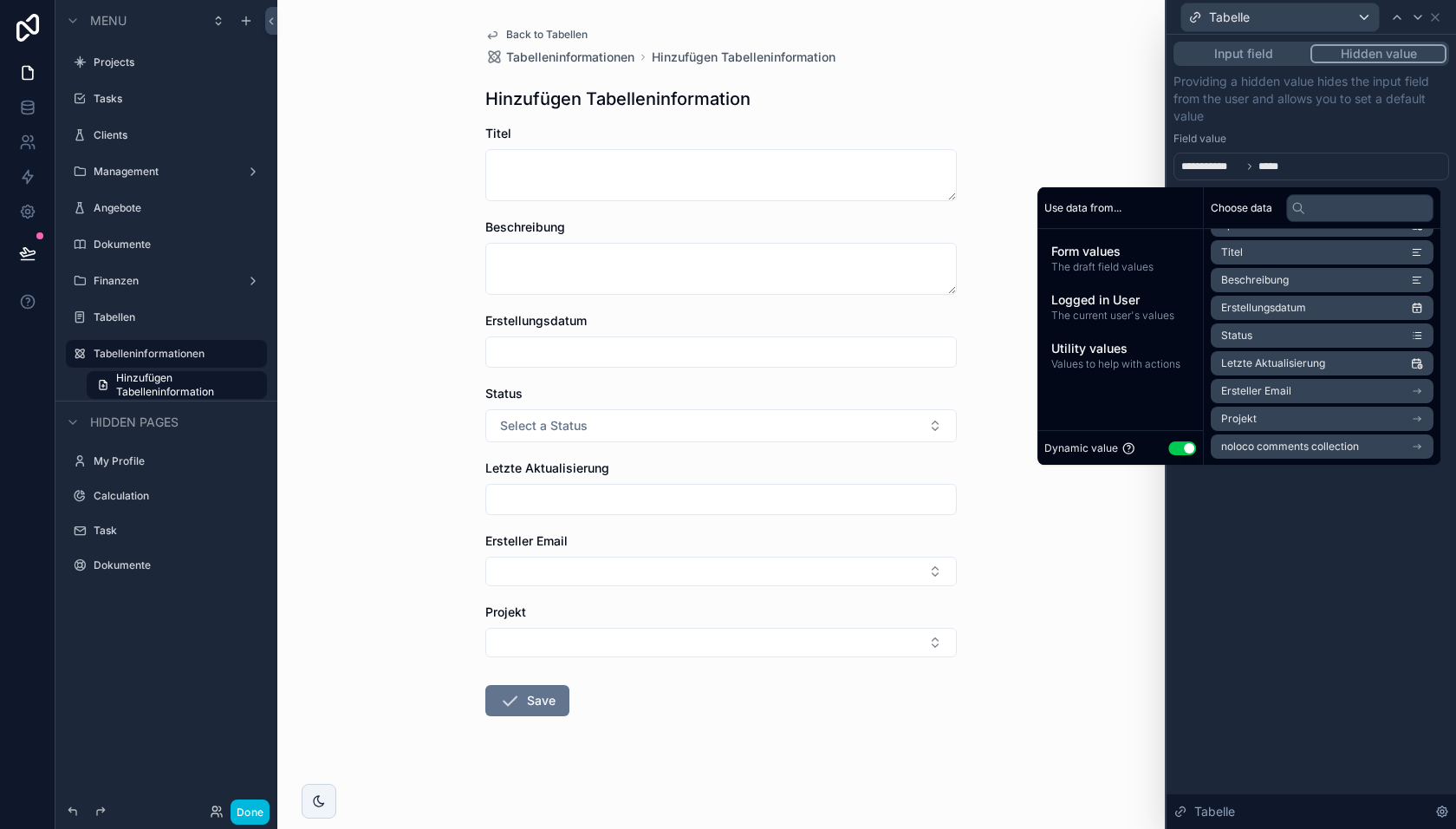
click at [1133, 254] on span "Form values" at bounding box center [1120, 252] width 138 height 18
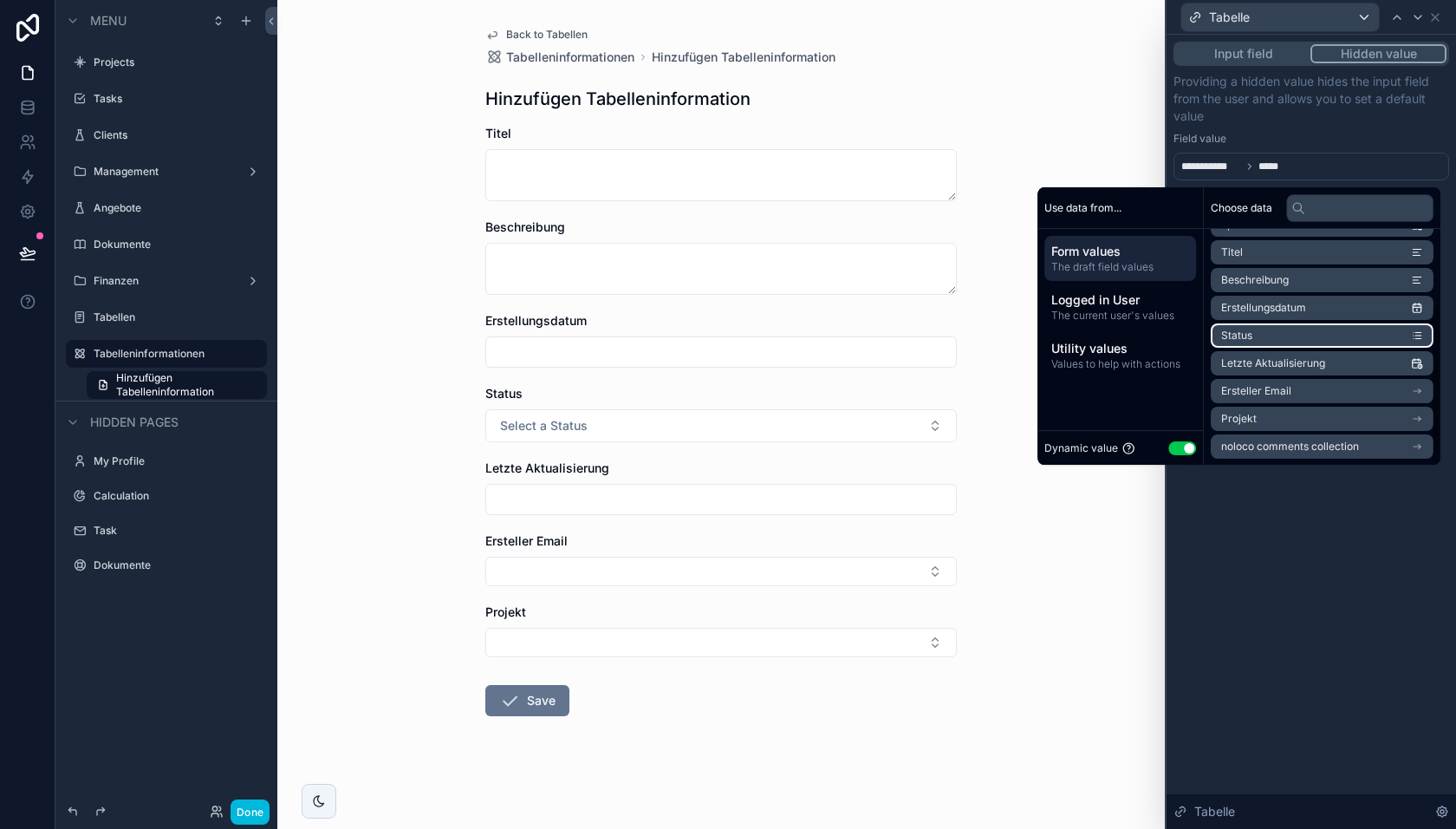
scroll to position [0, 0]
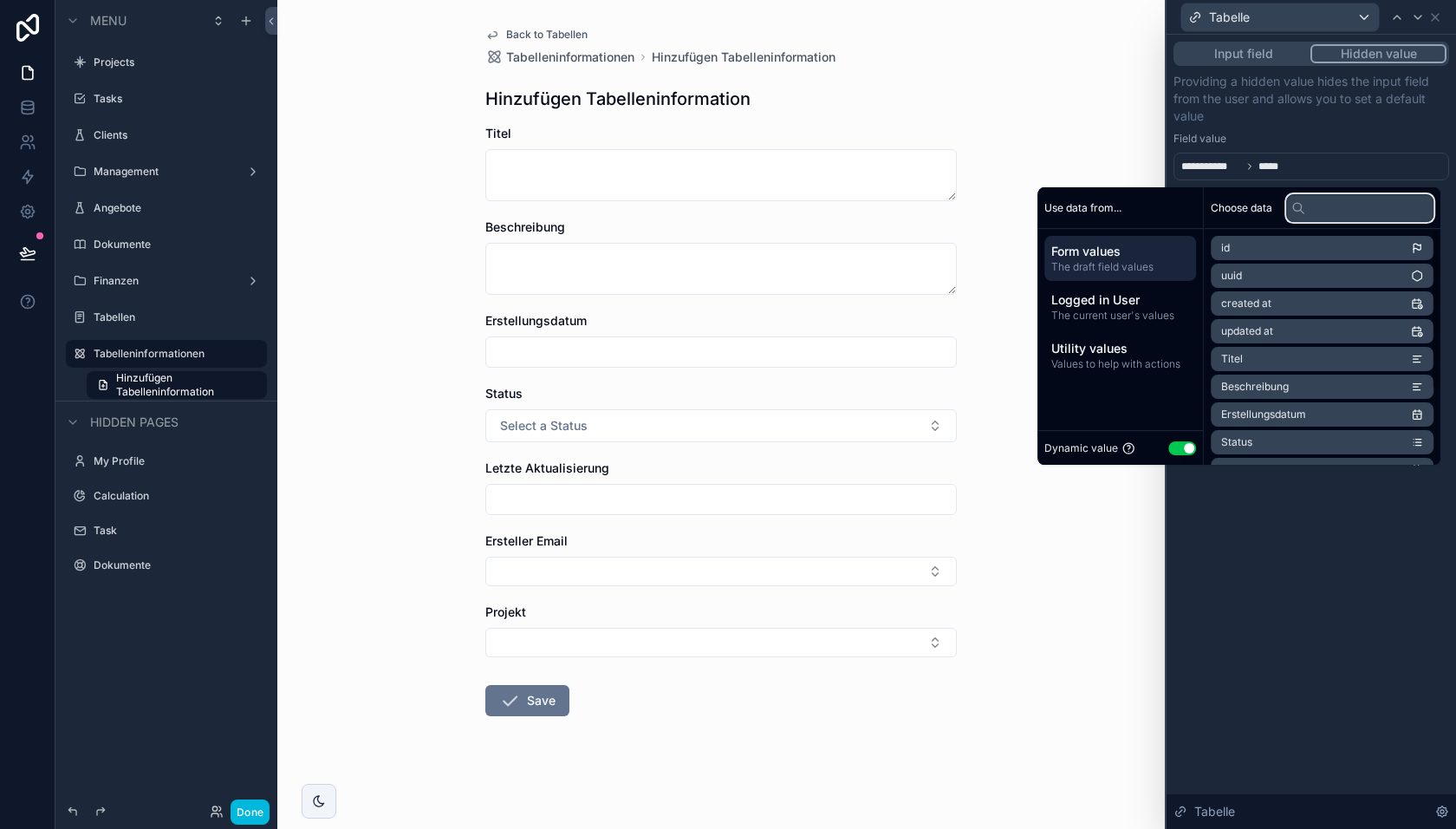
click at [1327, 215] on input "text" at bounding box center [1359, 207] width 147 height 27
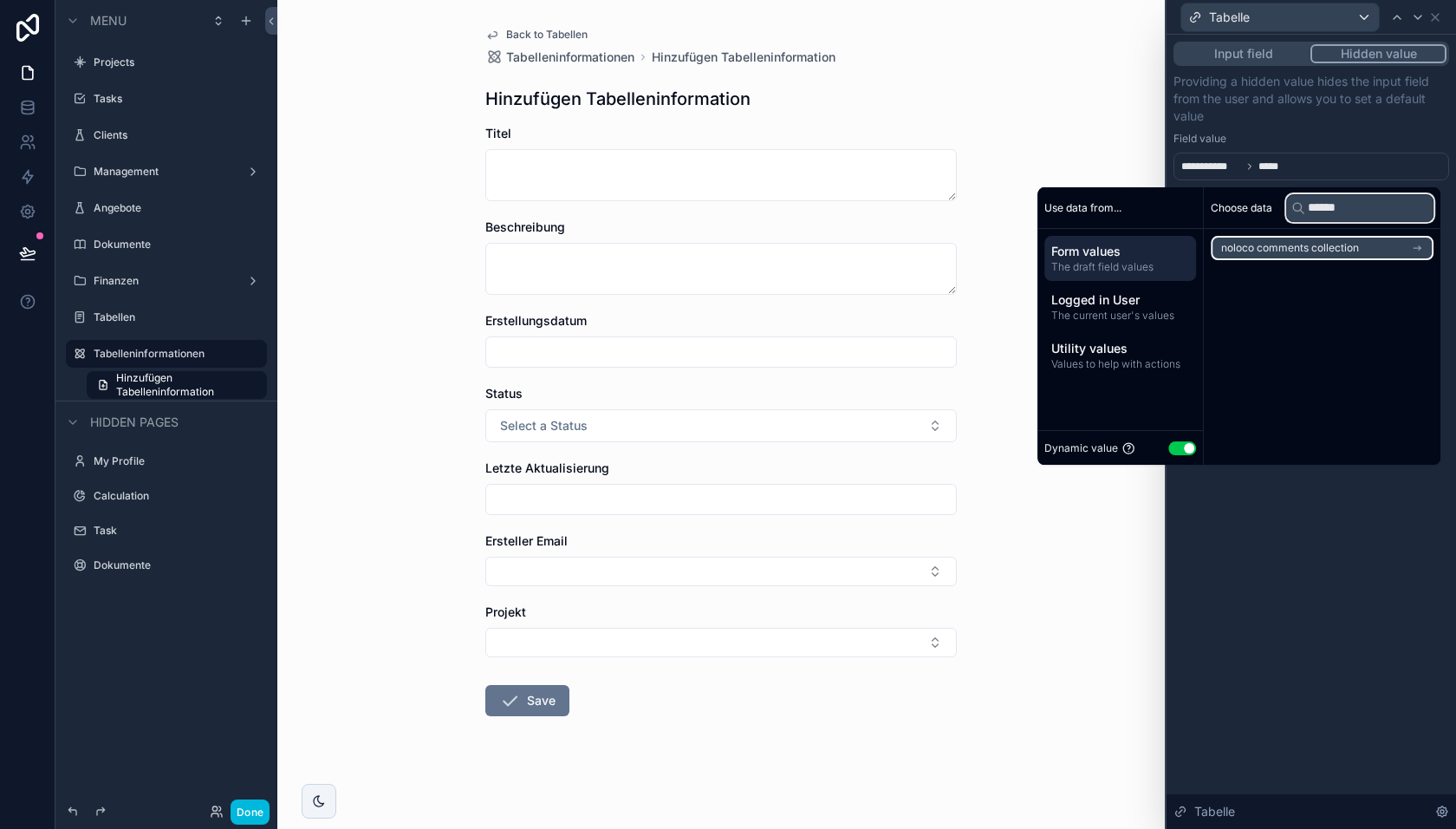
type input "******"
click at [1310, 246] on span "noloco comments collection" at bounding box center [1290, 248] width 138 height 14
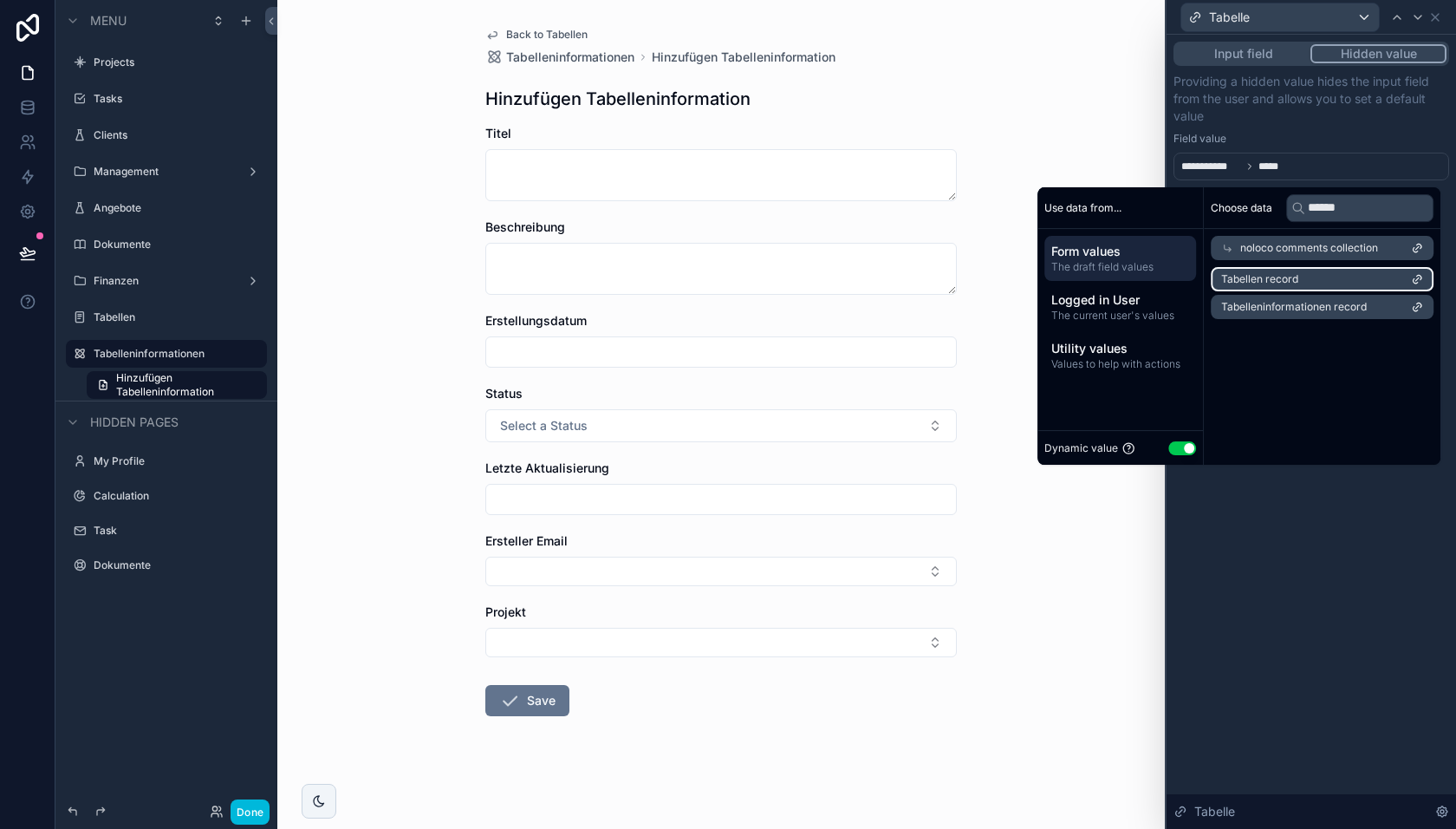
click at [1285, 285] on span "Tabellen record" at bounding box center [1259, 279] width 77 height 14
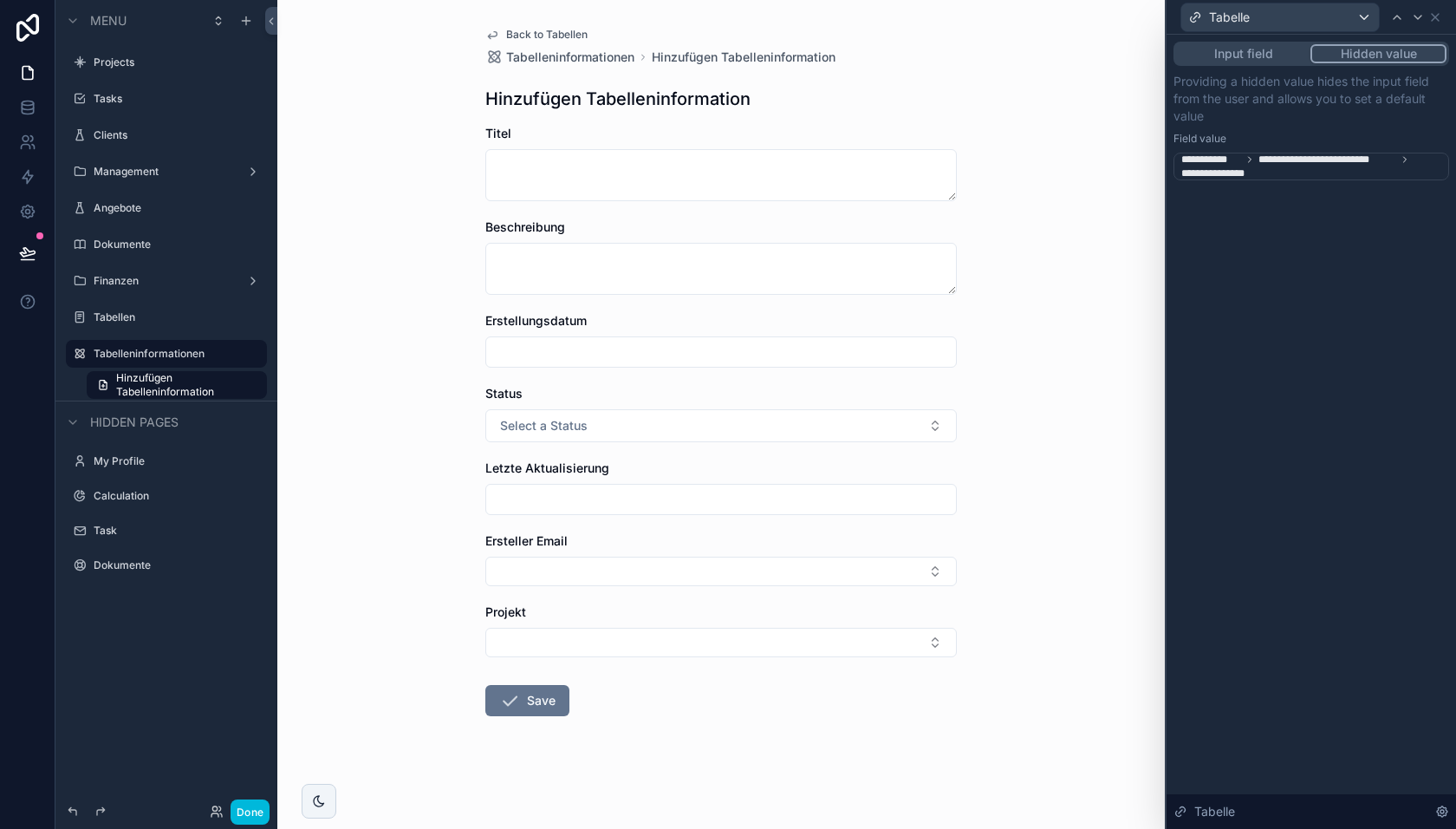
click at [1271, 608] on div "**********" at bounding box center [1311, 431] width 290 height 794
click at [253, 812] on button "Done" at bounding box center [250, 811] width 39 height 25
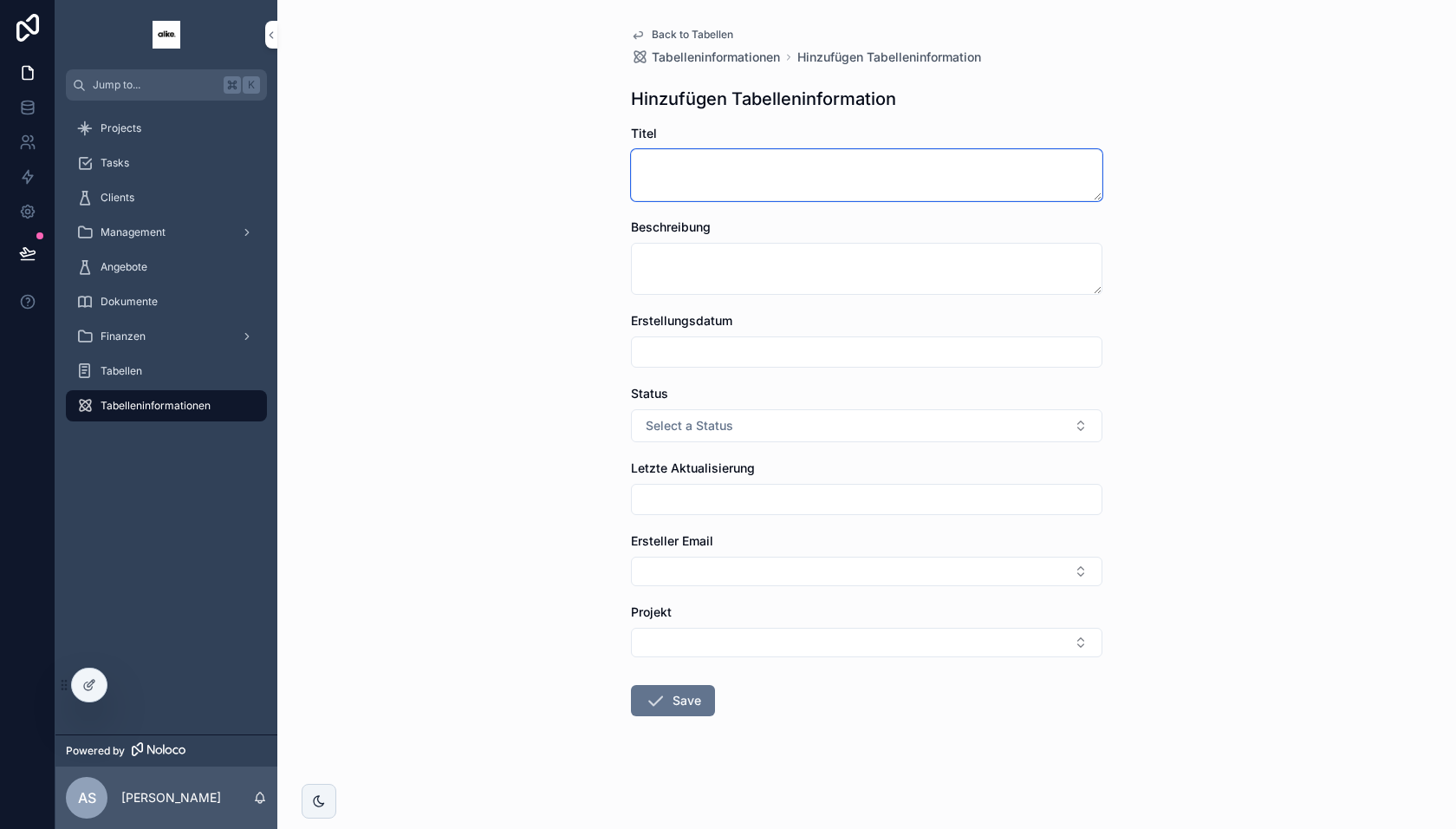
click at [729, 169] on textarea "scrollable content" at bounding box center [867, 174] width 471 height 52
type textarea "********"
click at [701, 342] on input "scrollable content" at bounding box center [867, 352] width 469 height 24
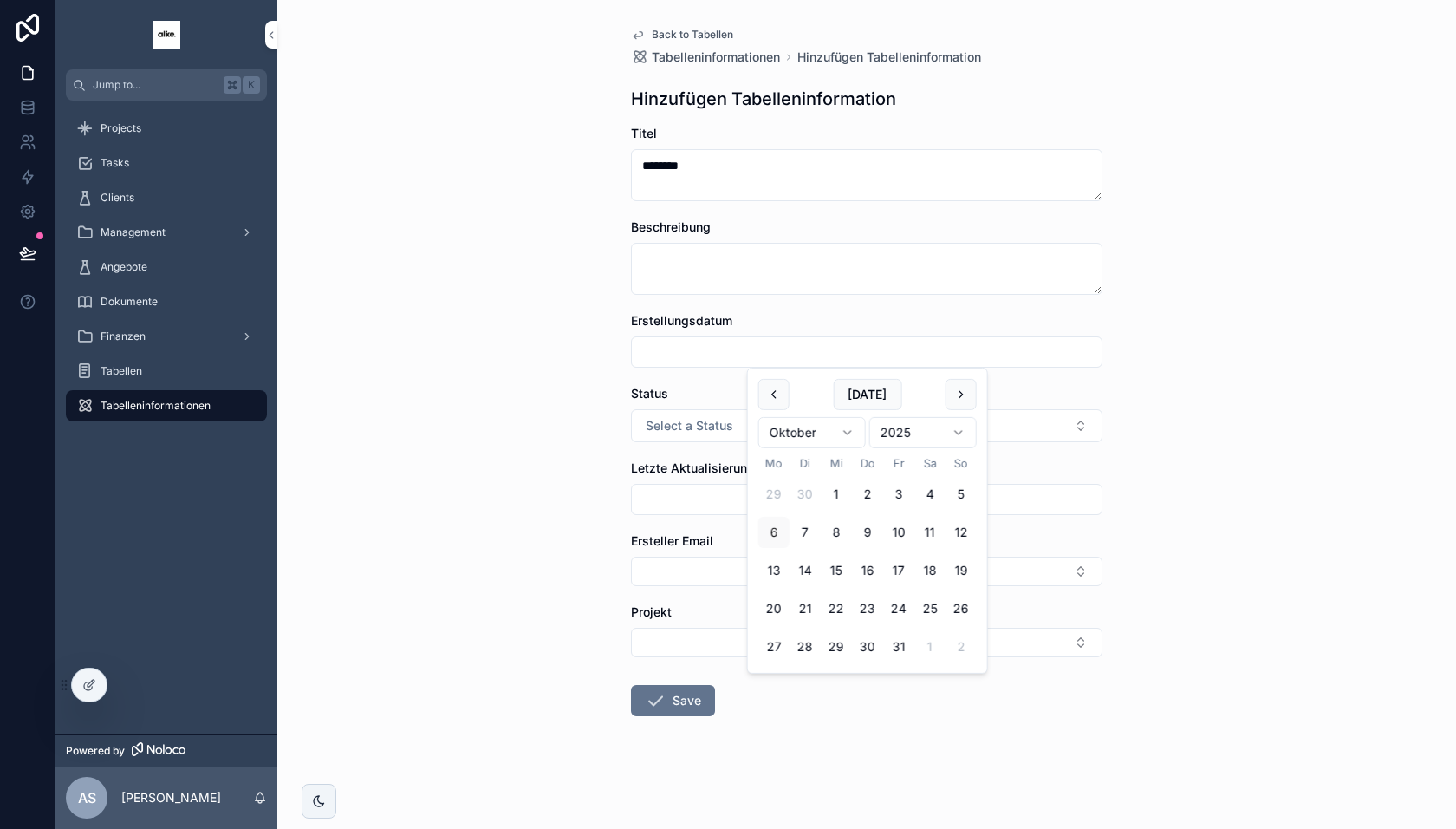
click at [846, 530] on button "8" at bounding box center [836, 531] width 31 height 31
type input "*********"
click at [663, 700] on icon "scrollable content" at bounding box center [654, 700] width 20 height 20
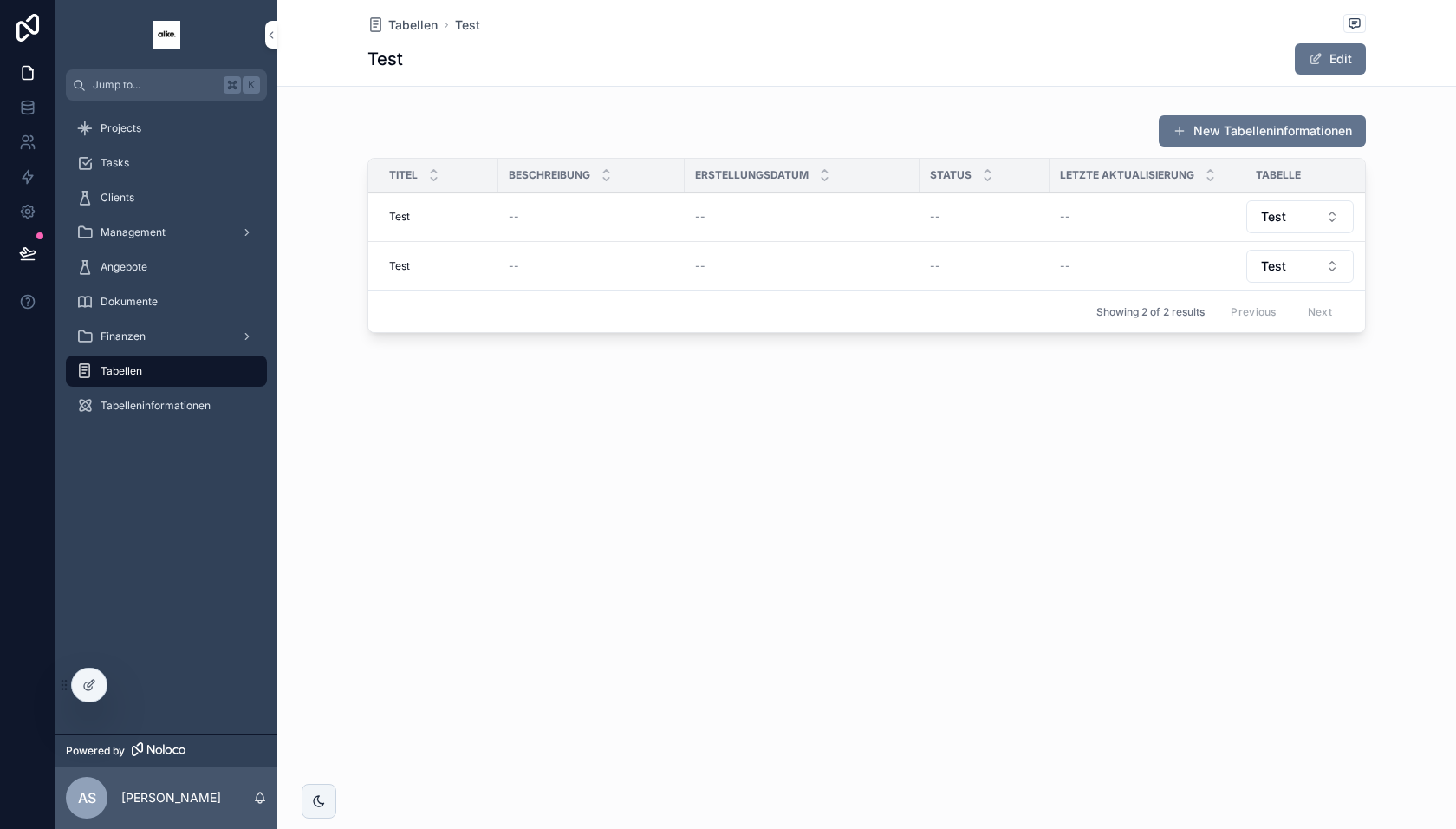
click at [1268, 124] on button "New Tabelleninformationen" at bounding box center [1263, 130] width 207 height 31
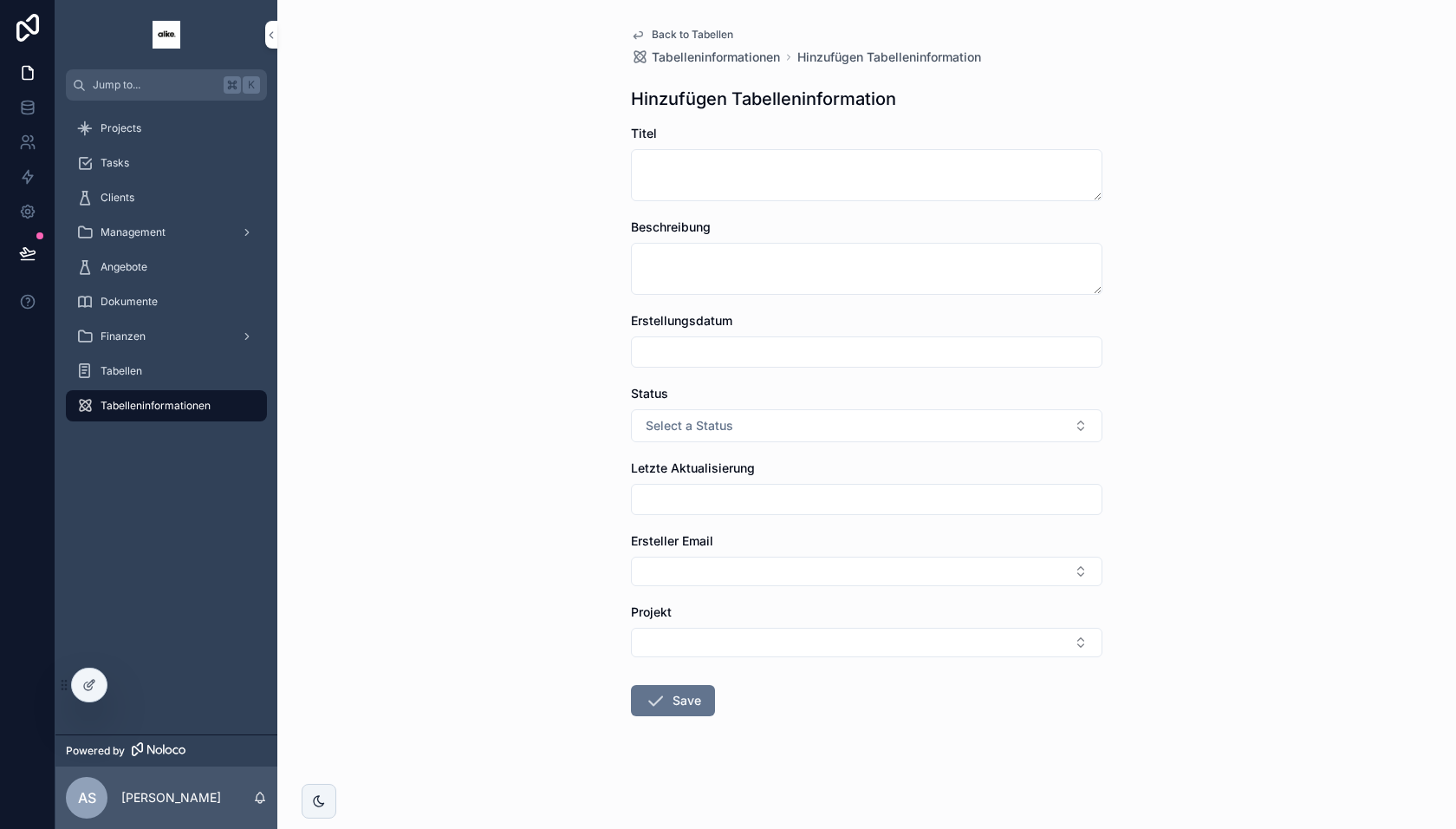
click at [96, 687] on icon at bounding box center [89, 685] width 14 height 14
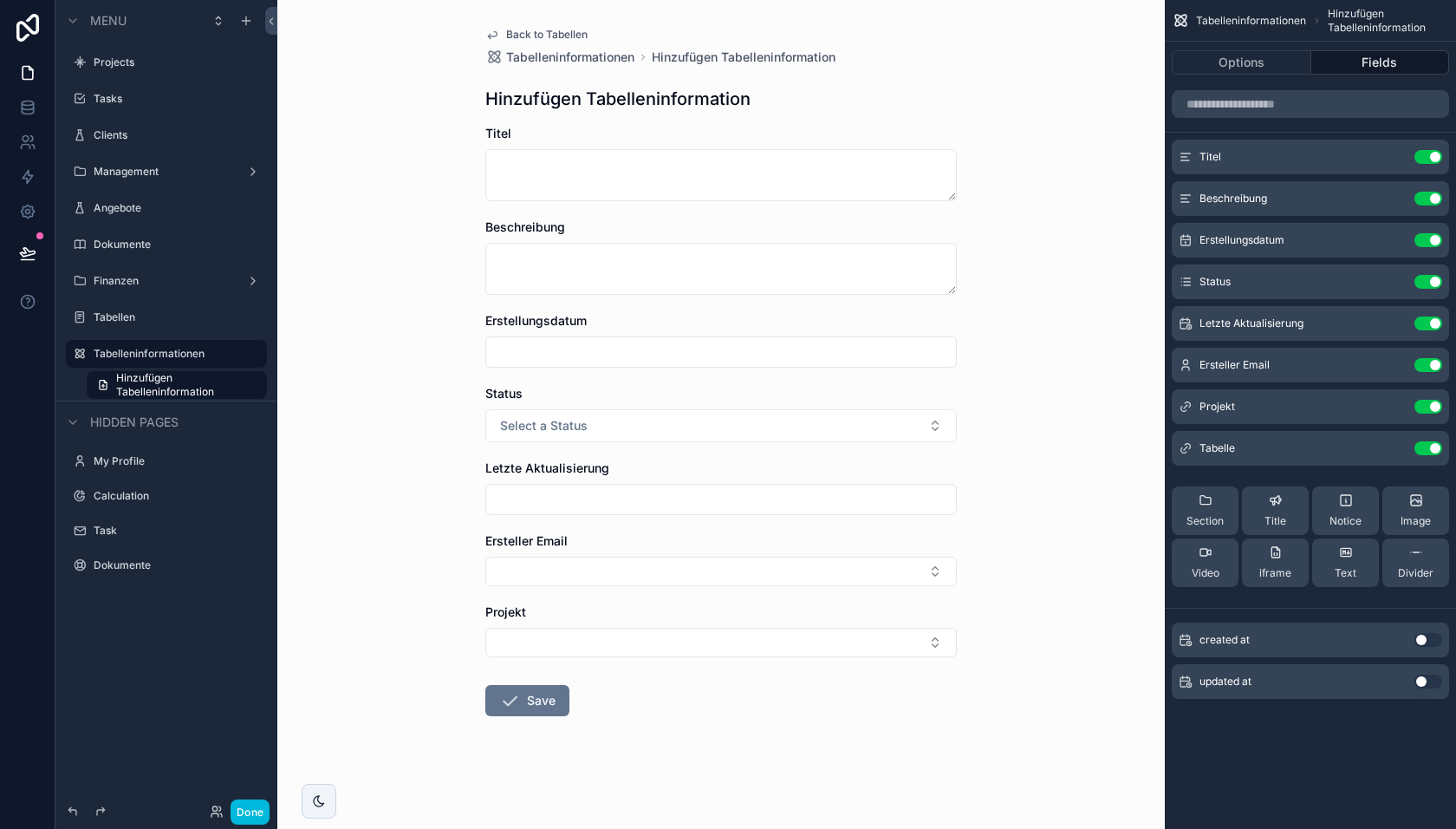
click at [1435, 445] on button "Use setting" at bounding box center [1428, 448] width 27 height 14
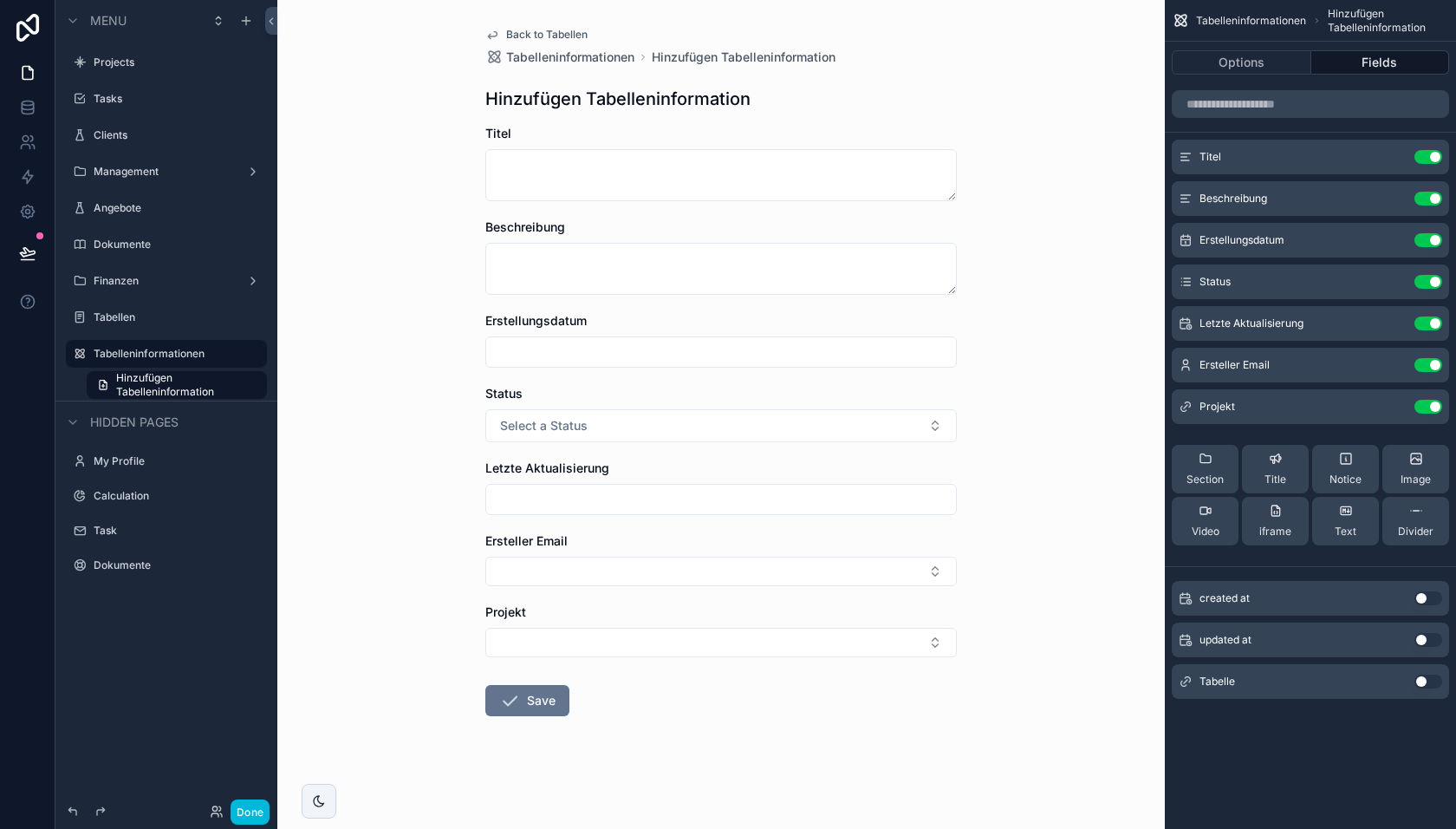
click at [1422, 680] on button "Use setting" at bounding box center [1428, 681] width 27 height 14
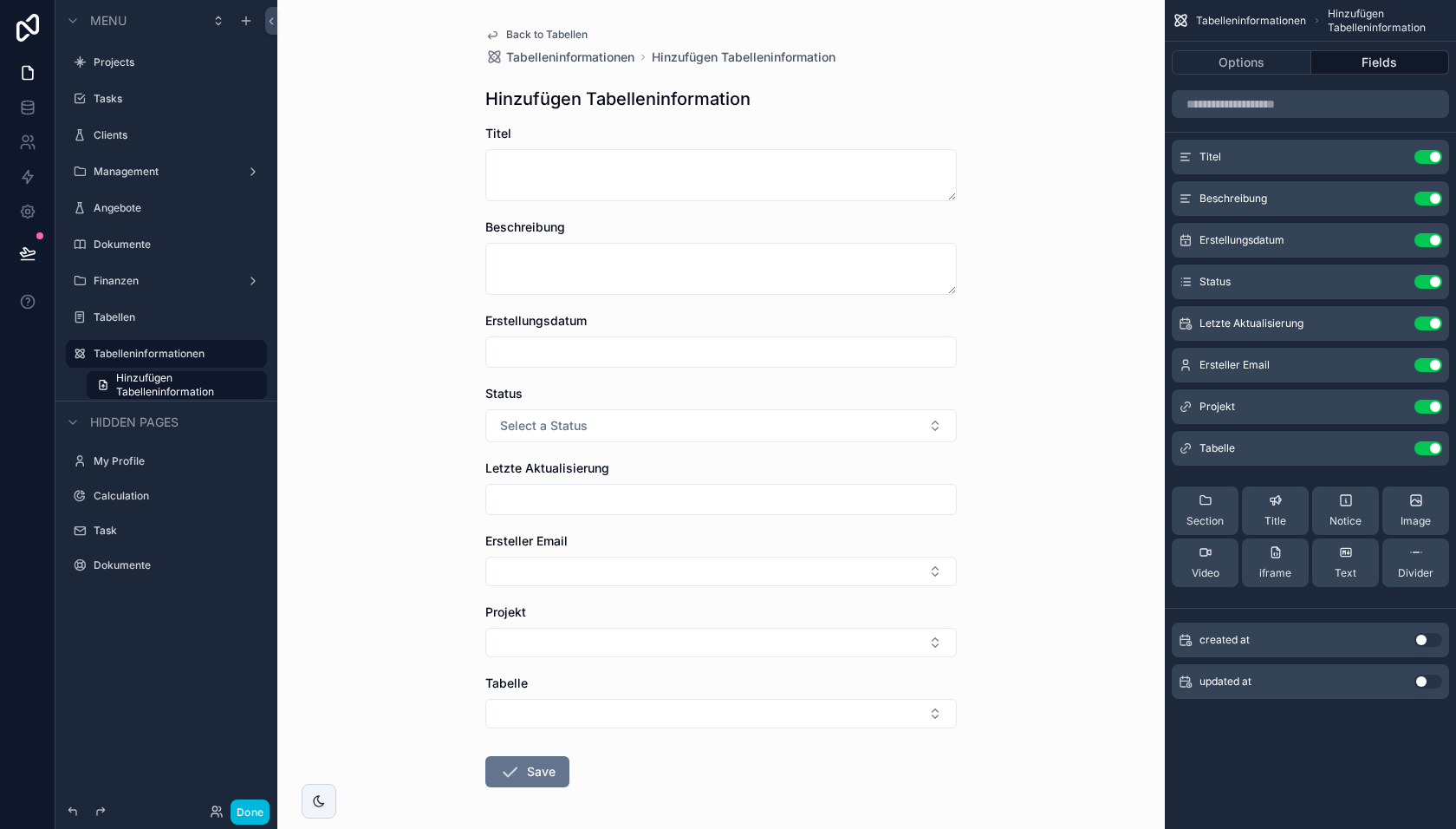
click at [0, 0] on icon "scrollable content" at bounding box center [0, 0] width 0 height 0
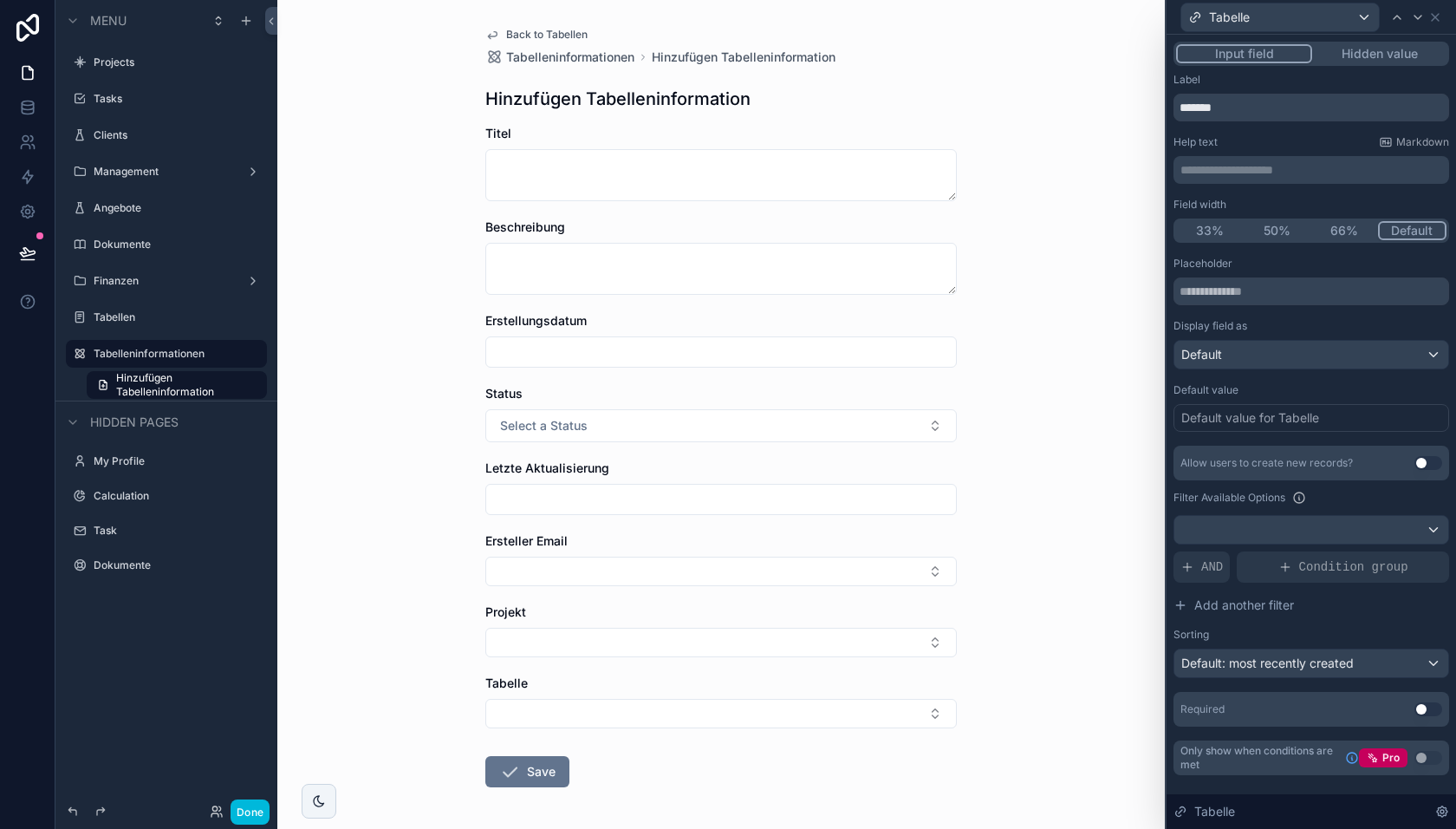
click at [1285, 416] on div "Default value for Tabelle" at bounding box center [1251, 418] width 138 height 18
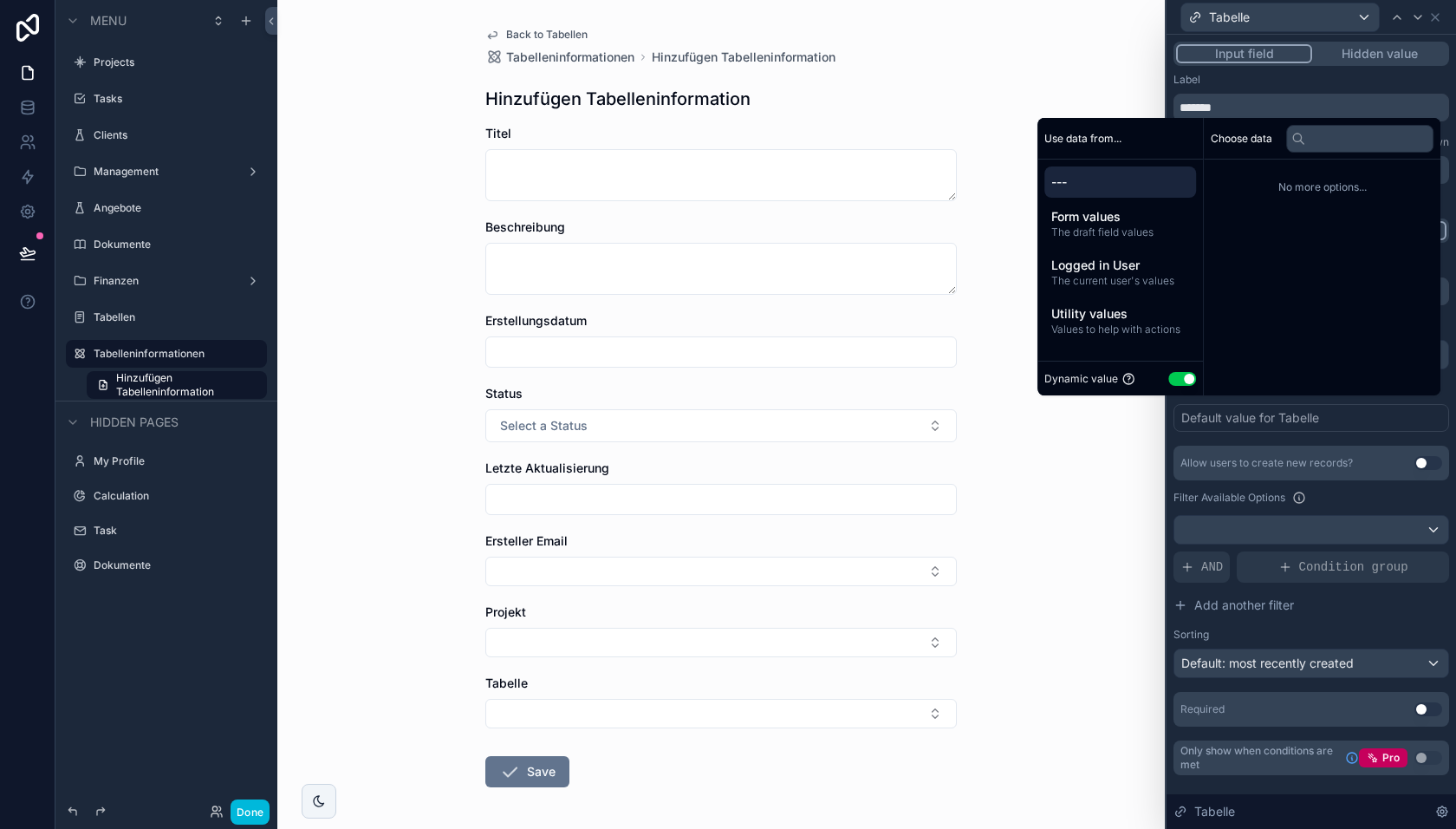
click at [1122, 220] on span "Form values" at bounding box center [1120, 217] width 138 height 18
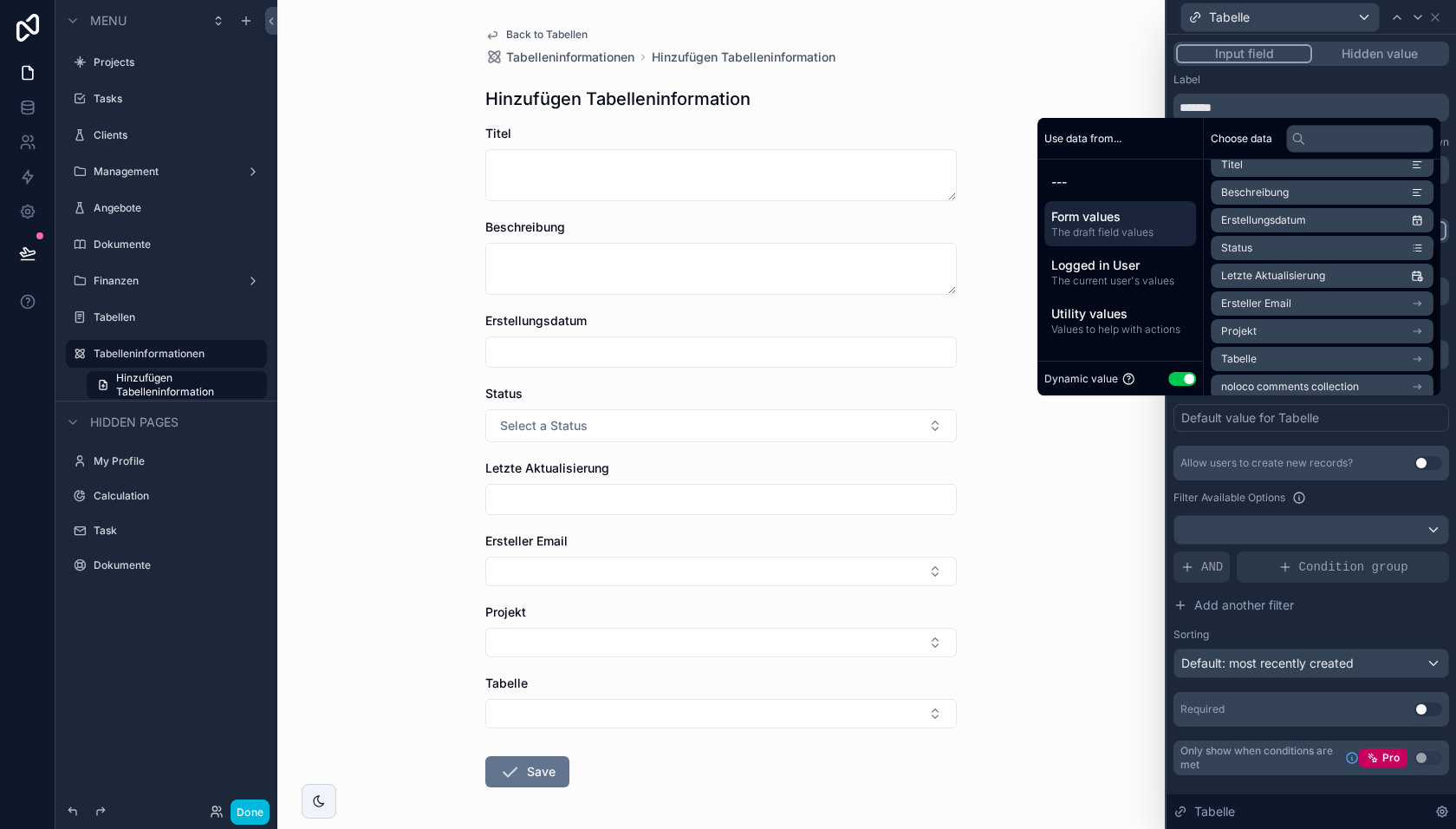
scroll to position [135, 0]
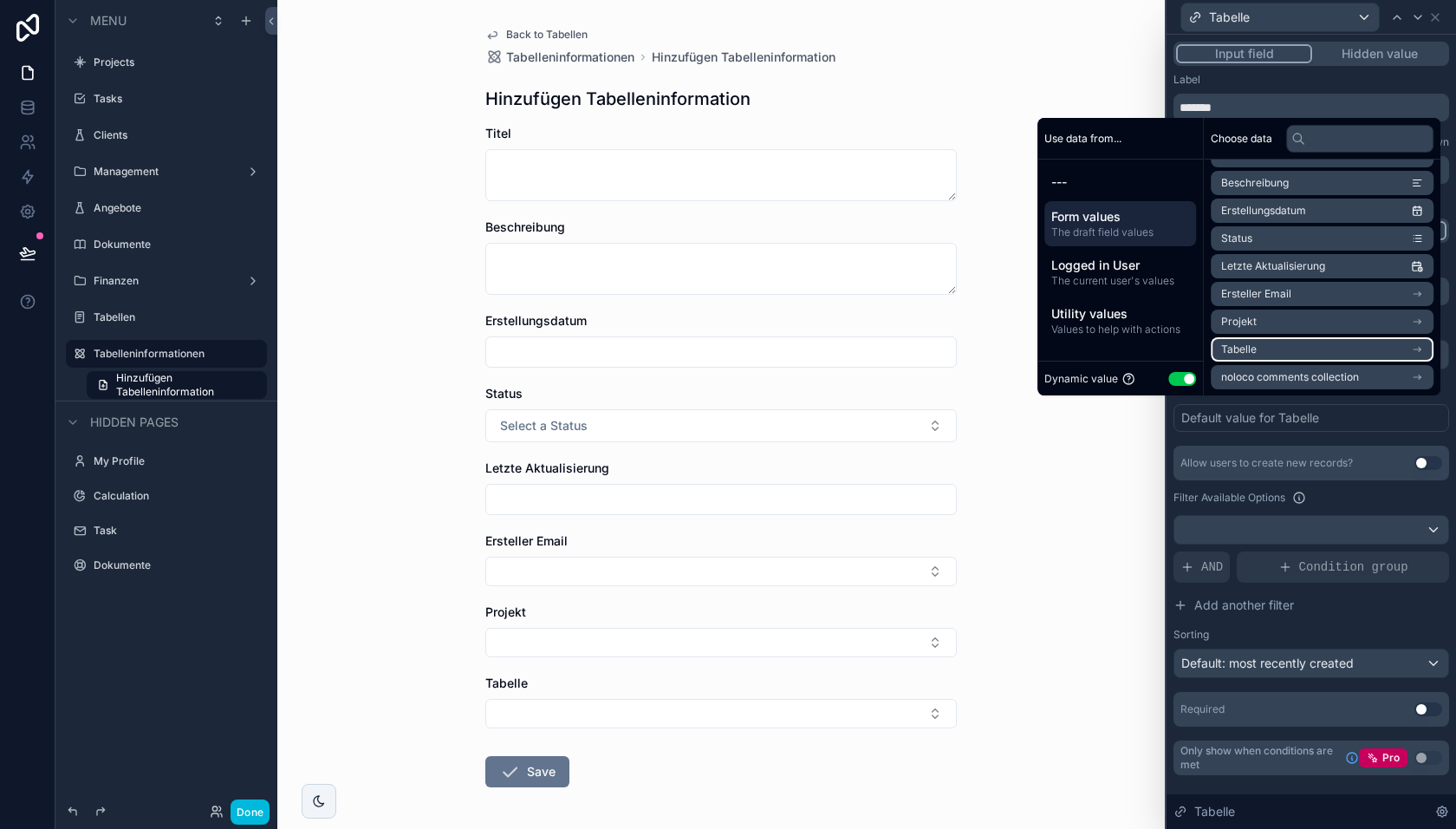
click at [1274, 345] on li "Tabelle" at bounding box center [1322, 349] width 223 height 24
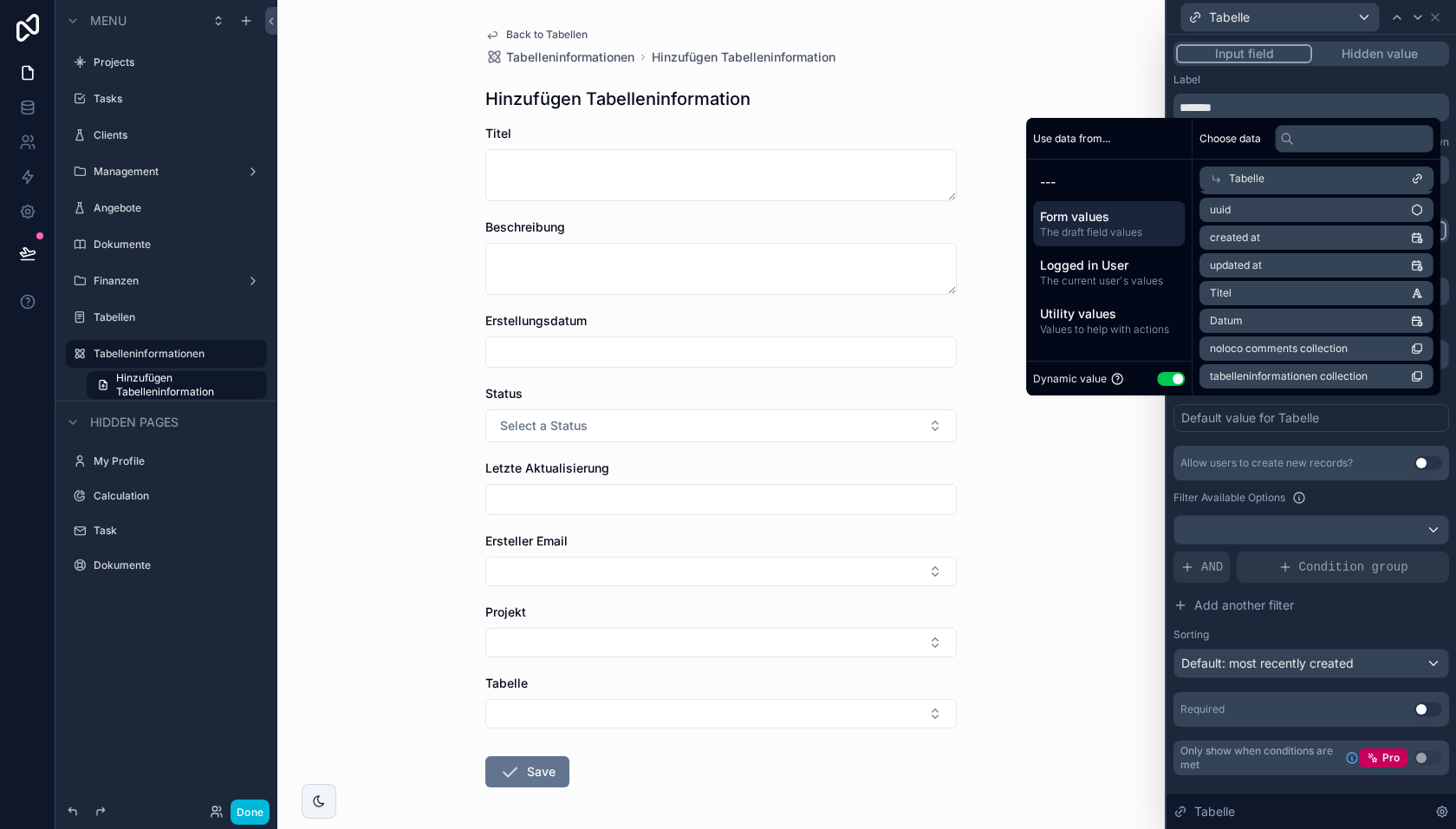
scroll to position [27, 0]
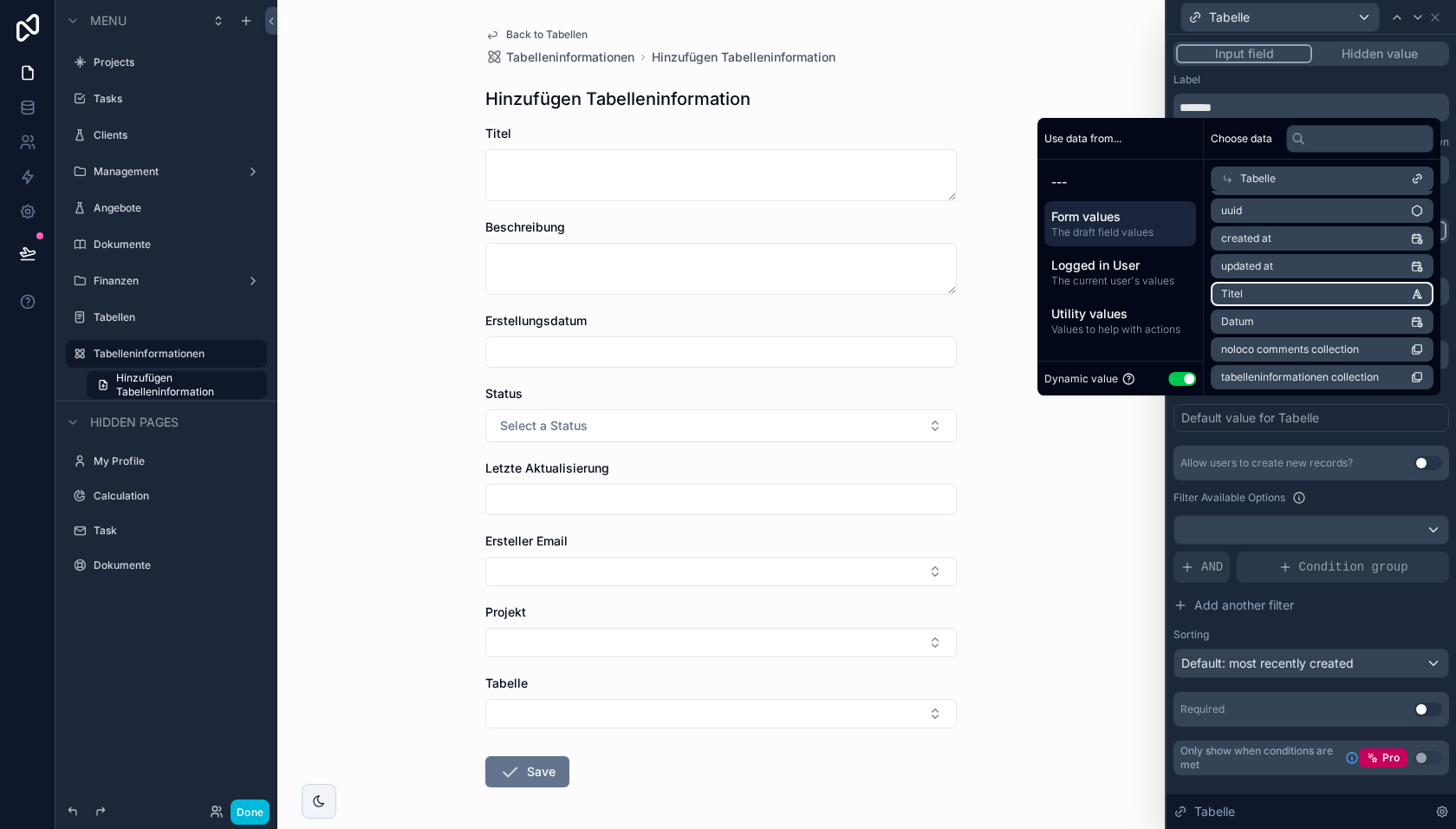
click at [1254, 295] on li "Titel" at bounding box center [1322, 293] width 223 height 24
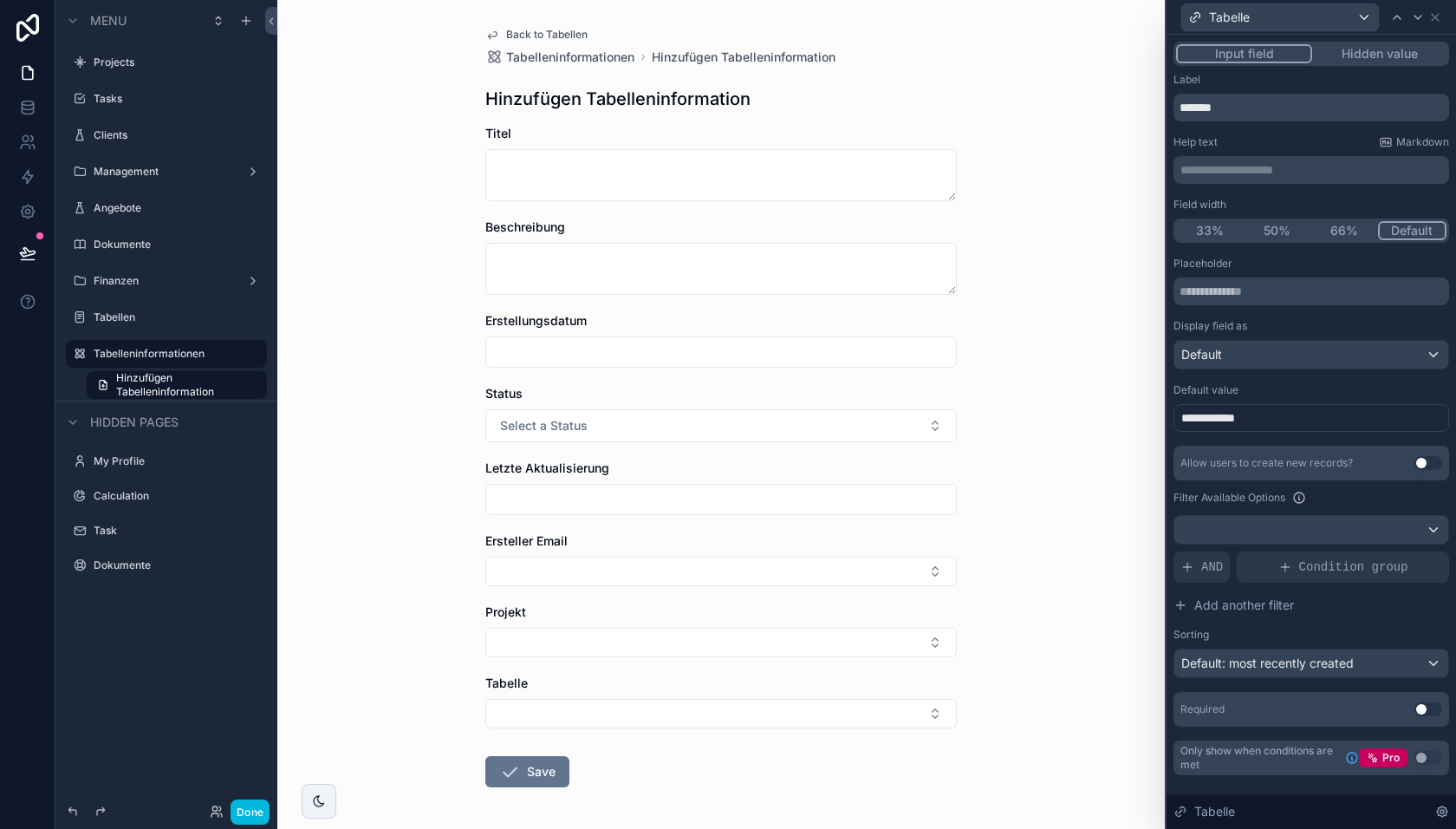
click at [1251, 438] on div "**********" at bounding box center [1311, 492] width 275 height 469
click at [243, 815] on button "Done" at bounding box center [250, 811] width 39 height 25
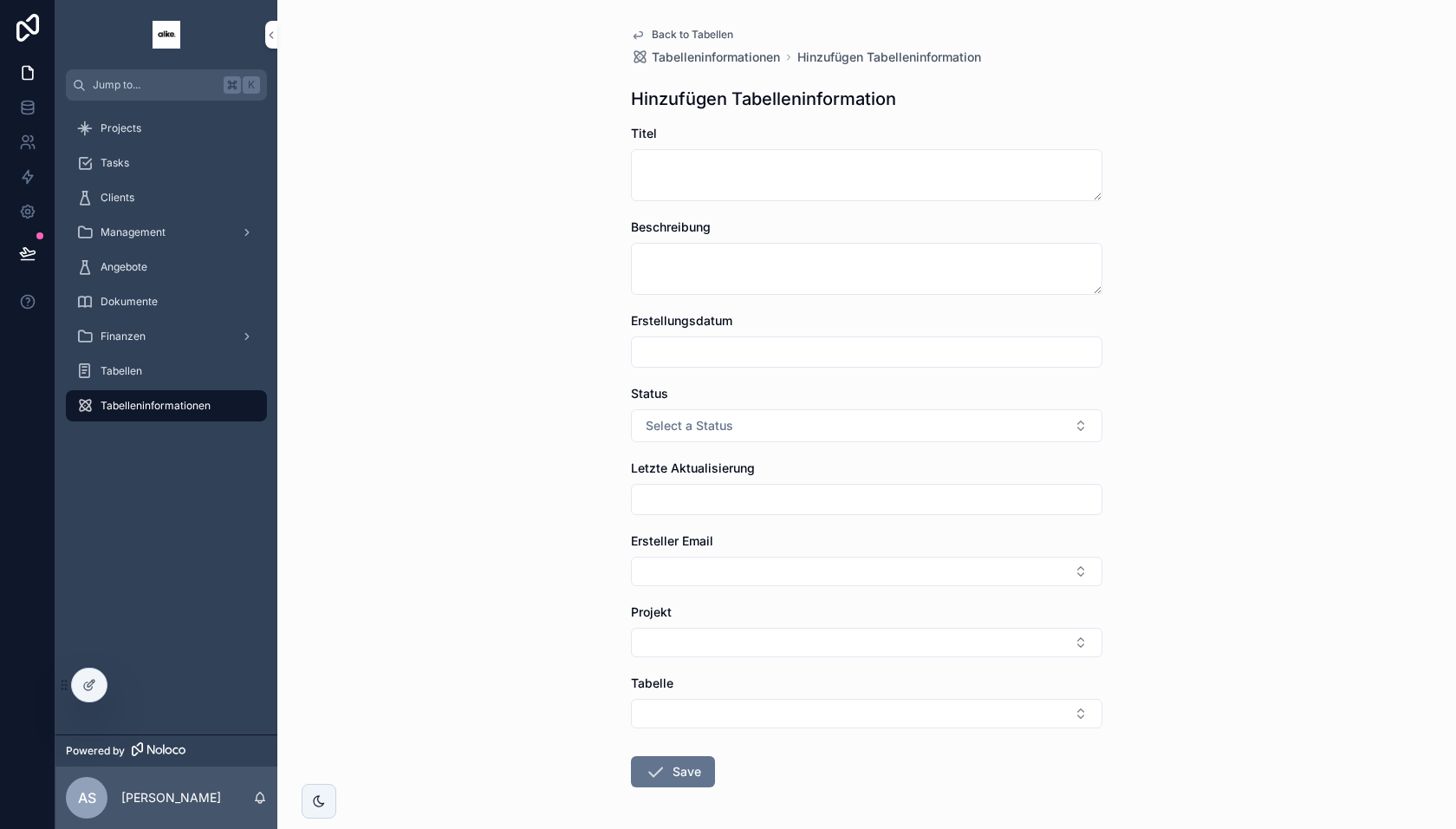
click at [71, 679] on div at bounding box center [89, 685] width 36 height 35
click at [86, 685] on icon at bounding box center [89, 685] width 14 height 14
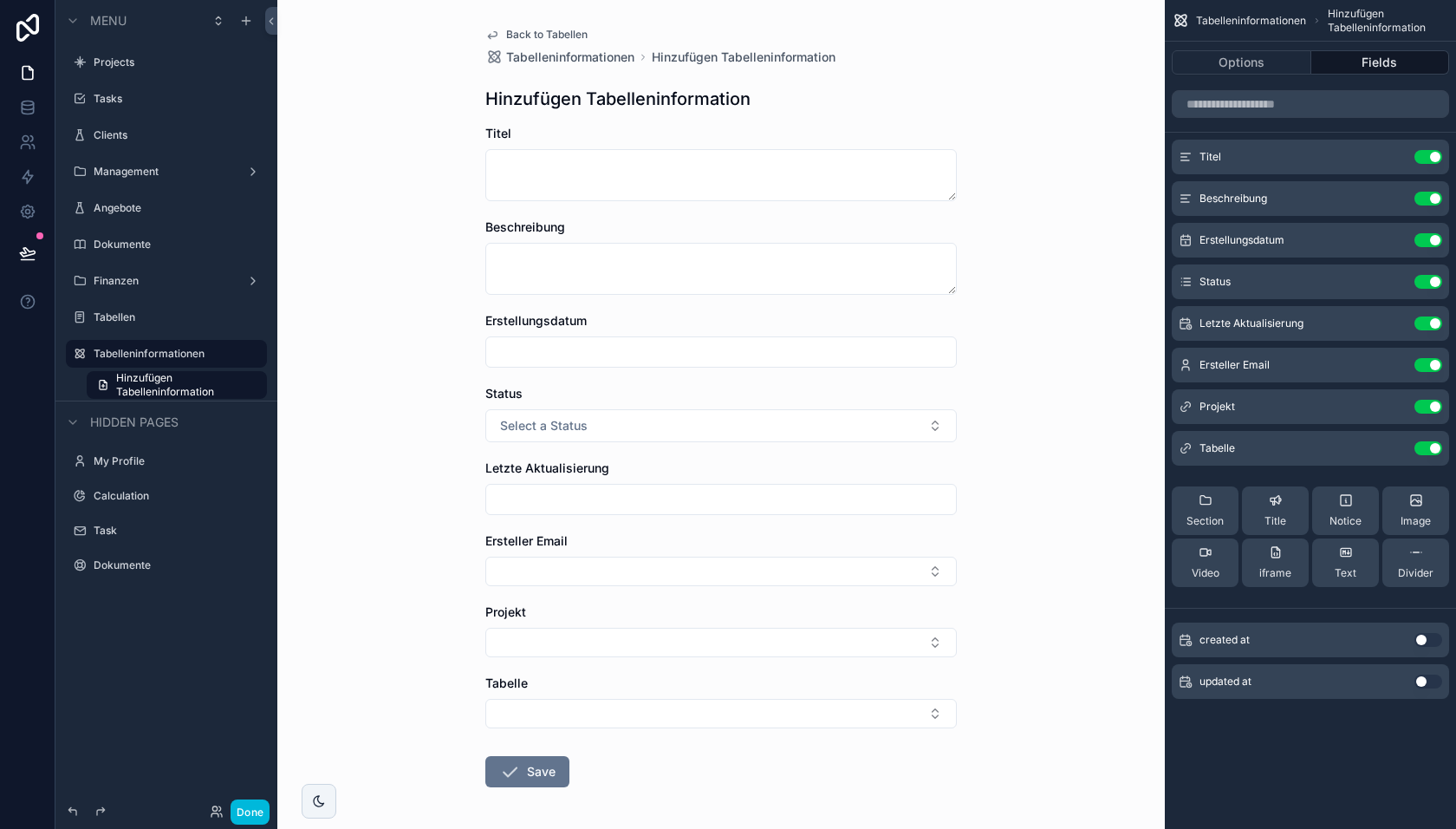
click at [0, 0] on icon "scrollable content" at bounding box center [0, 0] width 0 height 0
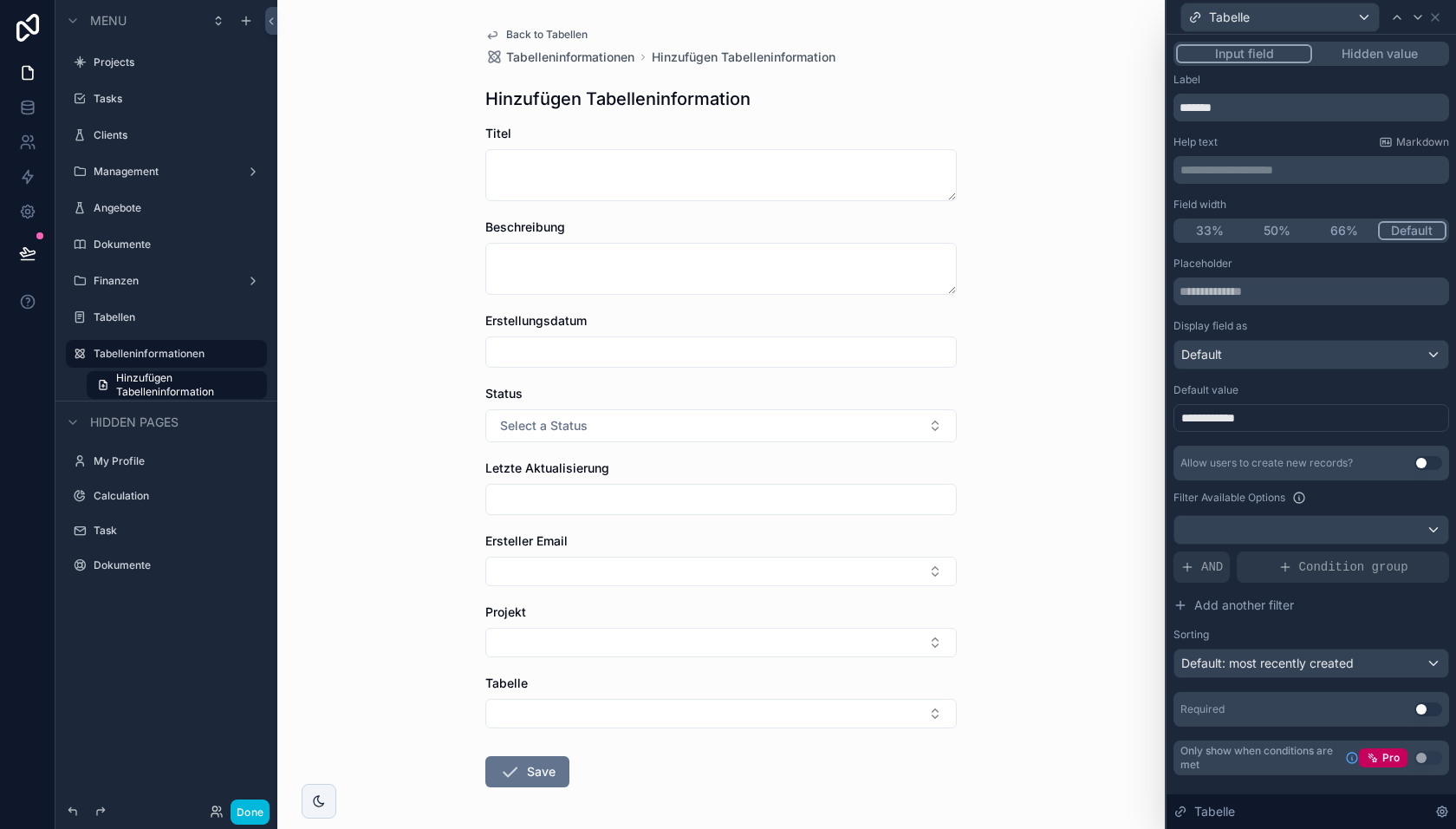
click at [1377, 58] on button "Hidden value" at bounding box center [1380, 54] width 135 height 19
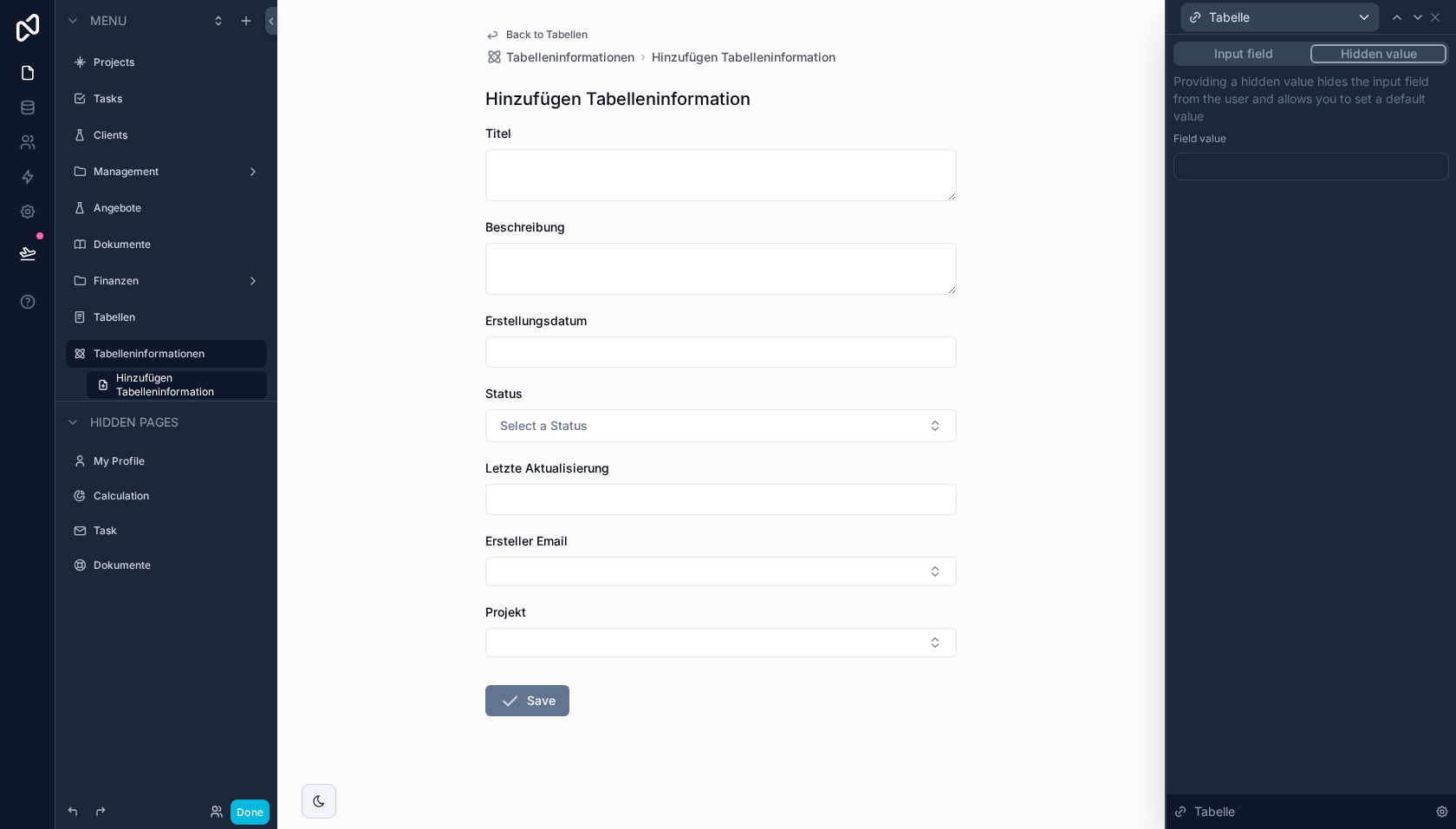
click at [1275, 167] on div at bounding box center [1311, 166] width 275 height 27
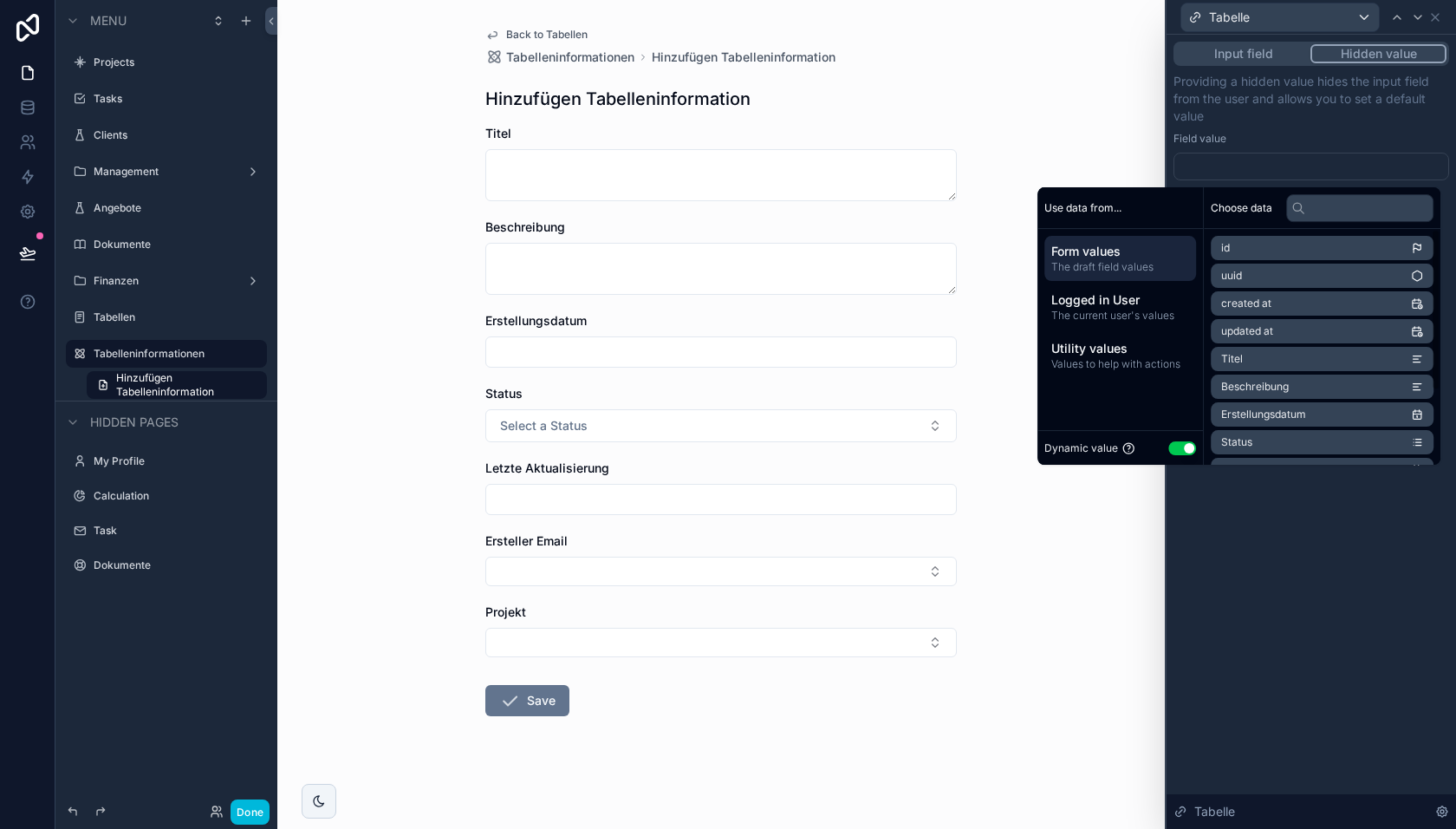
scroll to position [106, 0]
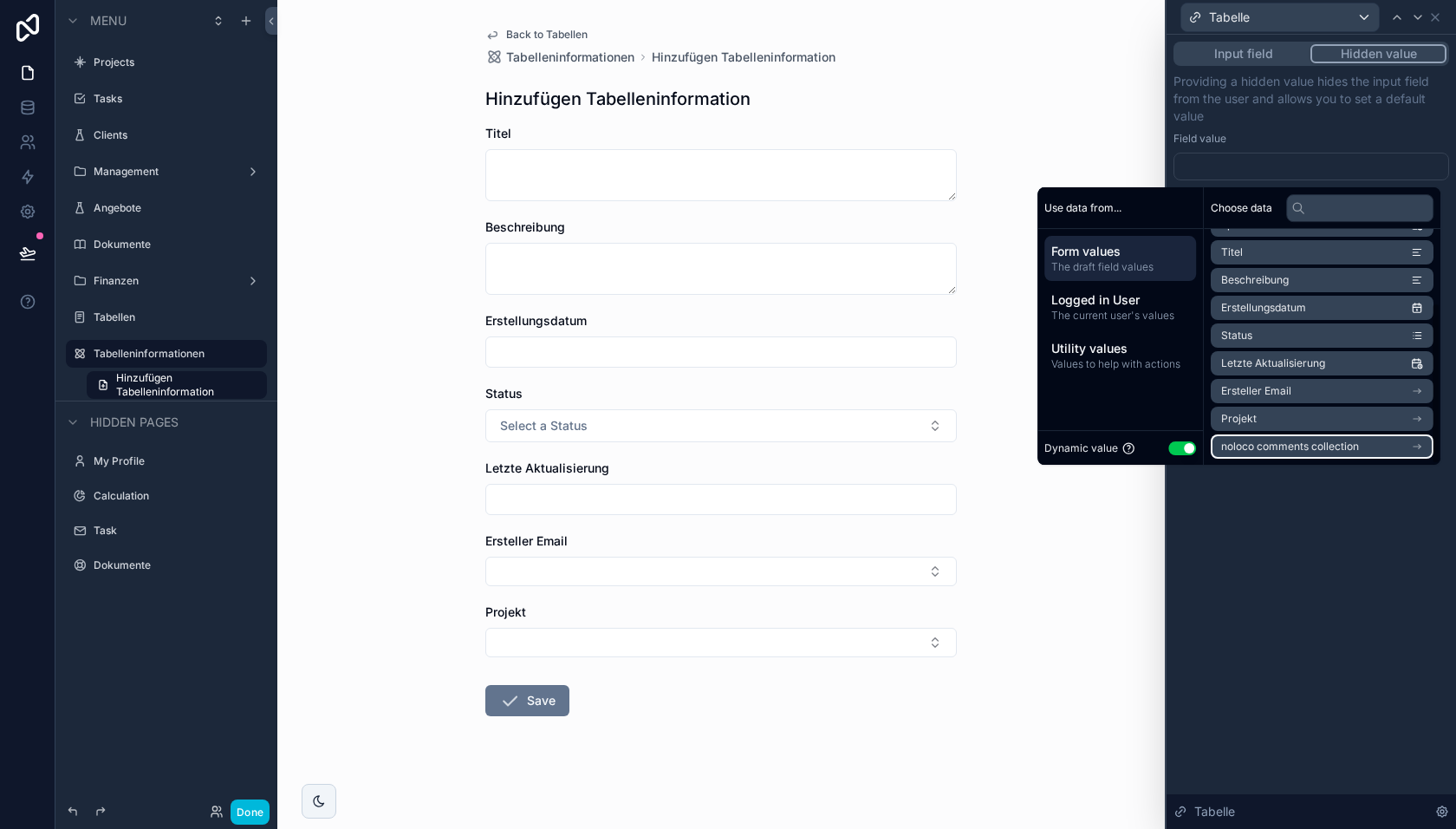
click at [1266, 450] on span "noloco comments collection" at bounding box center [1290, 446] width 138 height 14
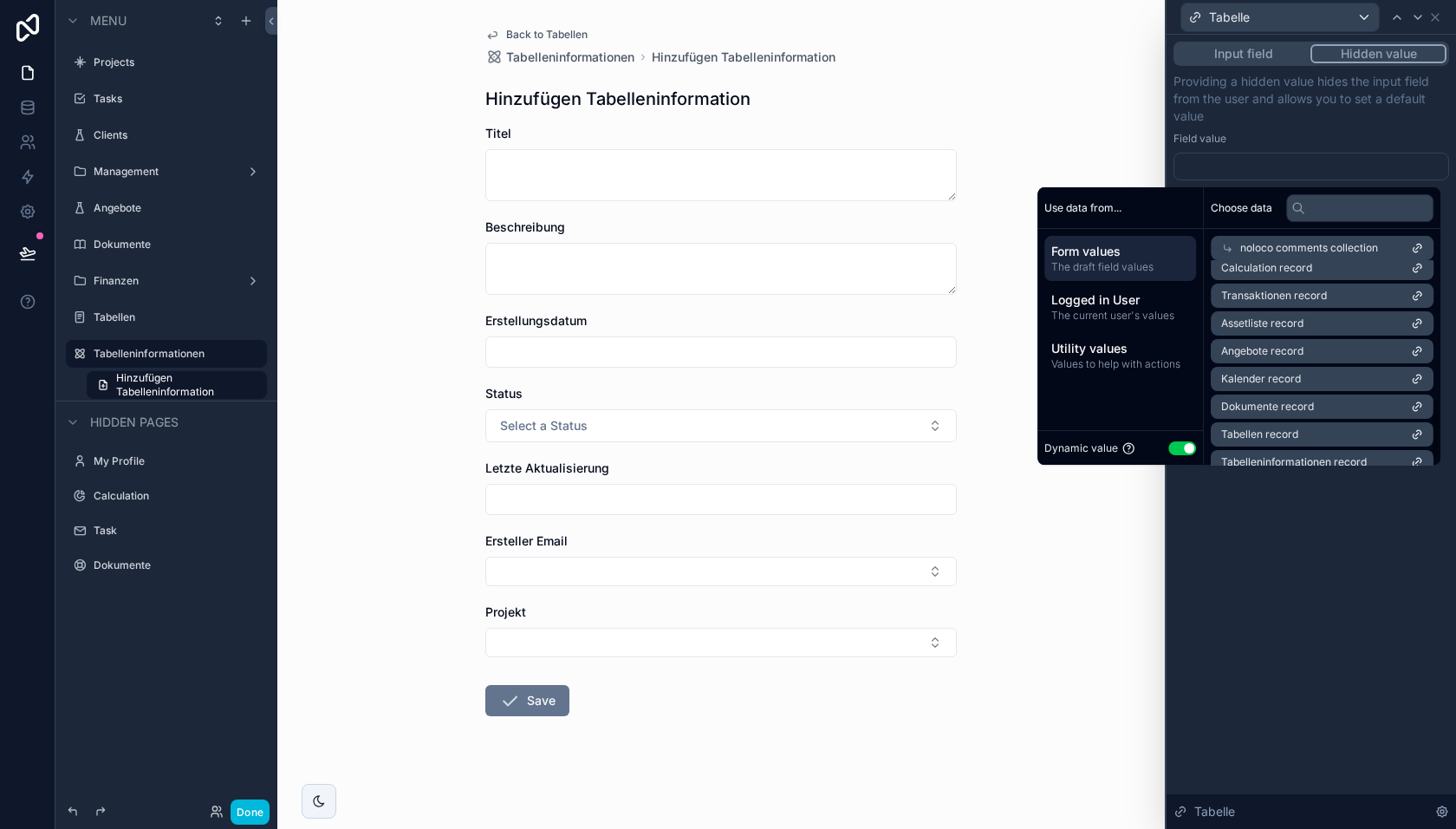
scroll to position [470, 0]
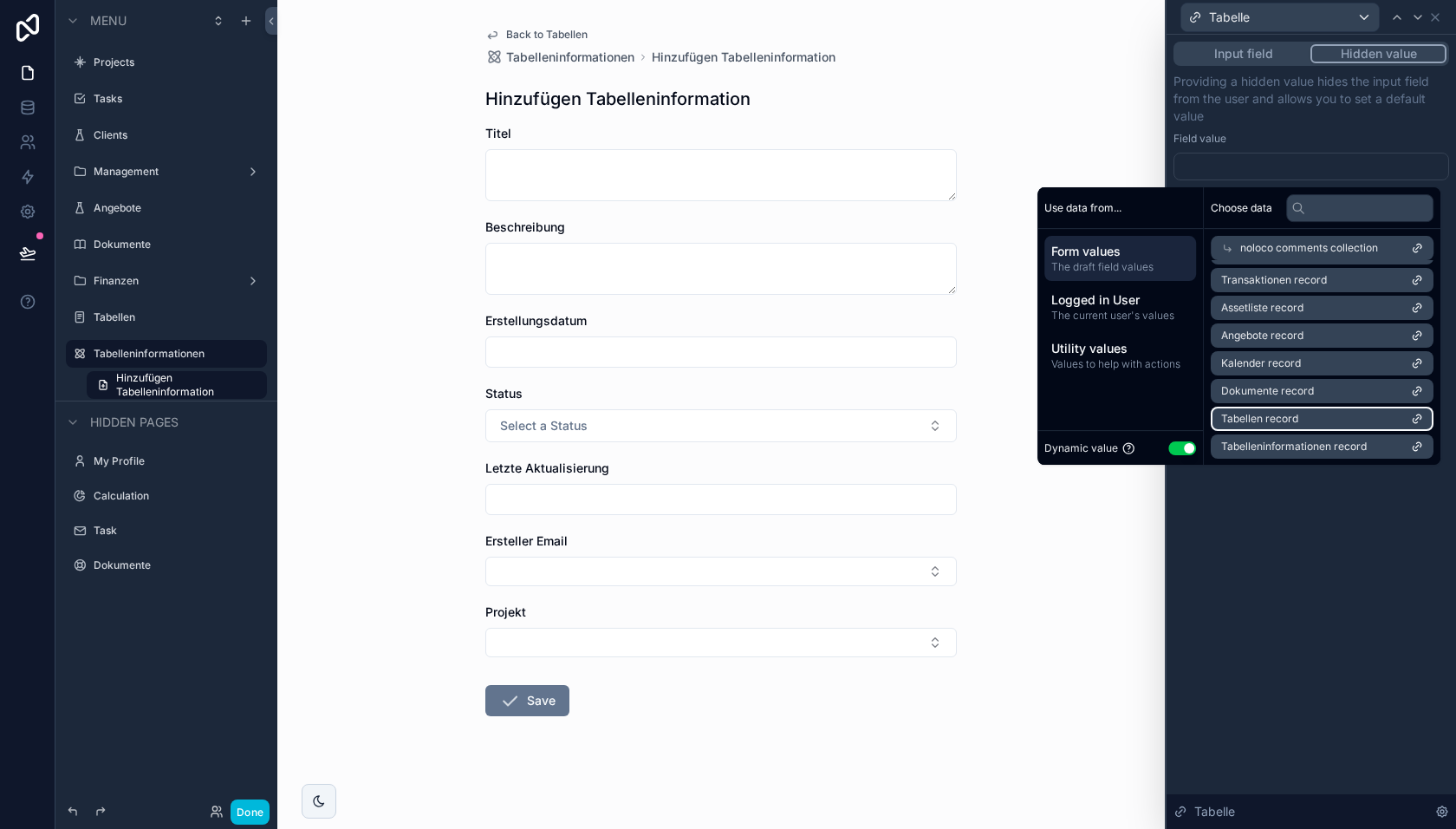
click at [1254, 419] on span "Tabellen record" at bounding box center [1259, 419] width 77 height 14
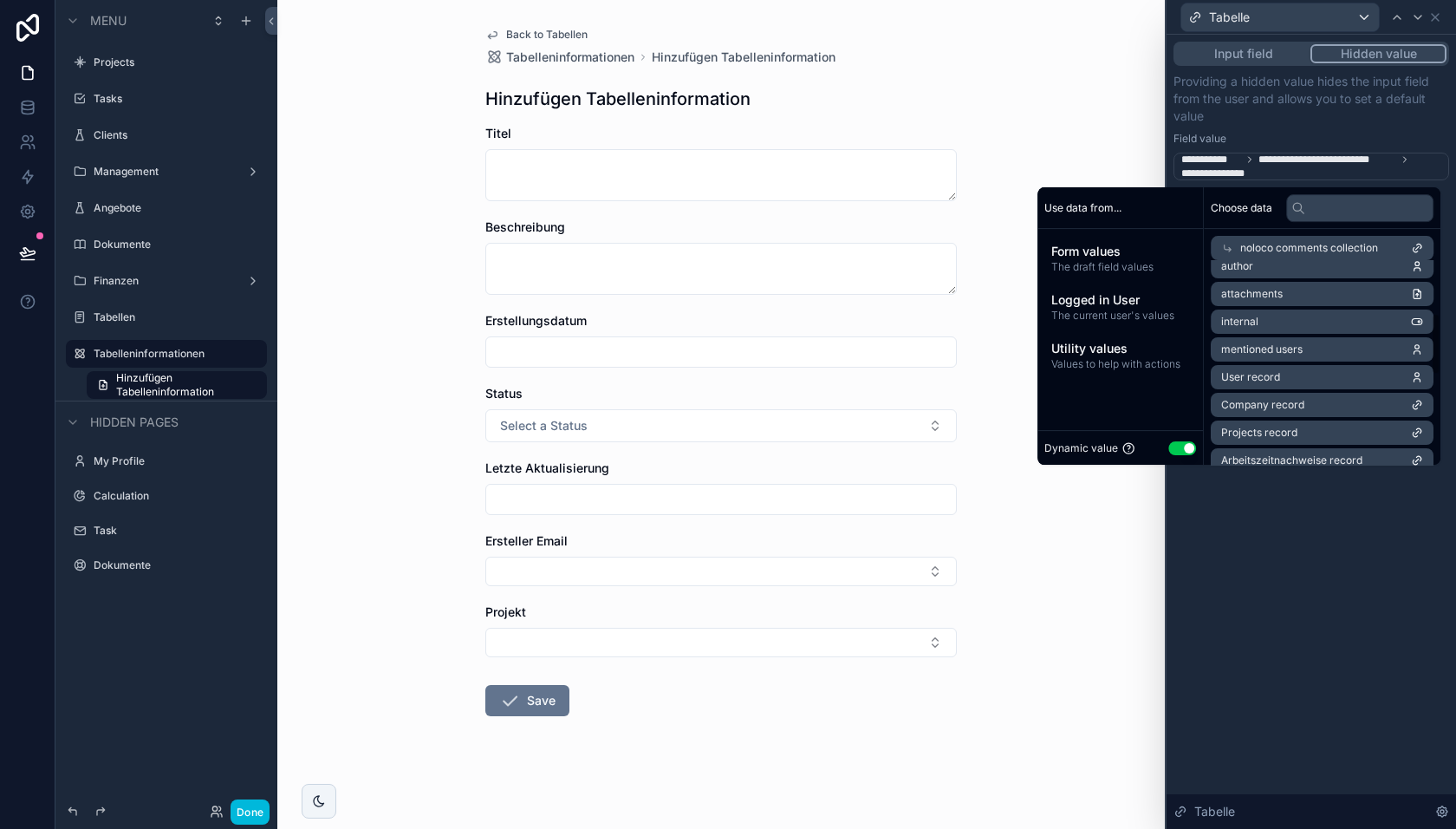
scroll to position [0, 0]
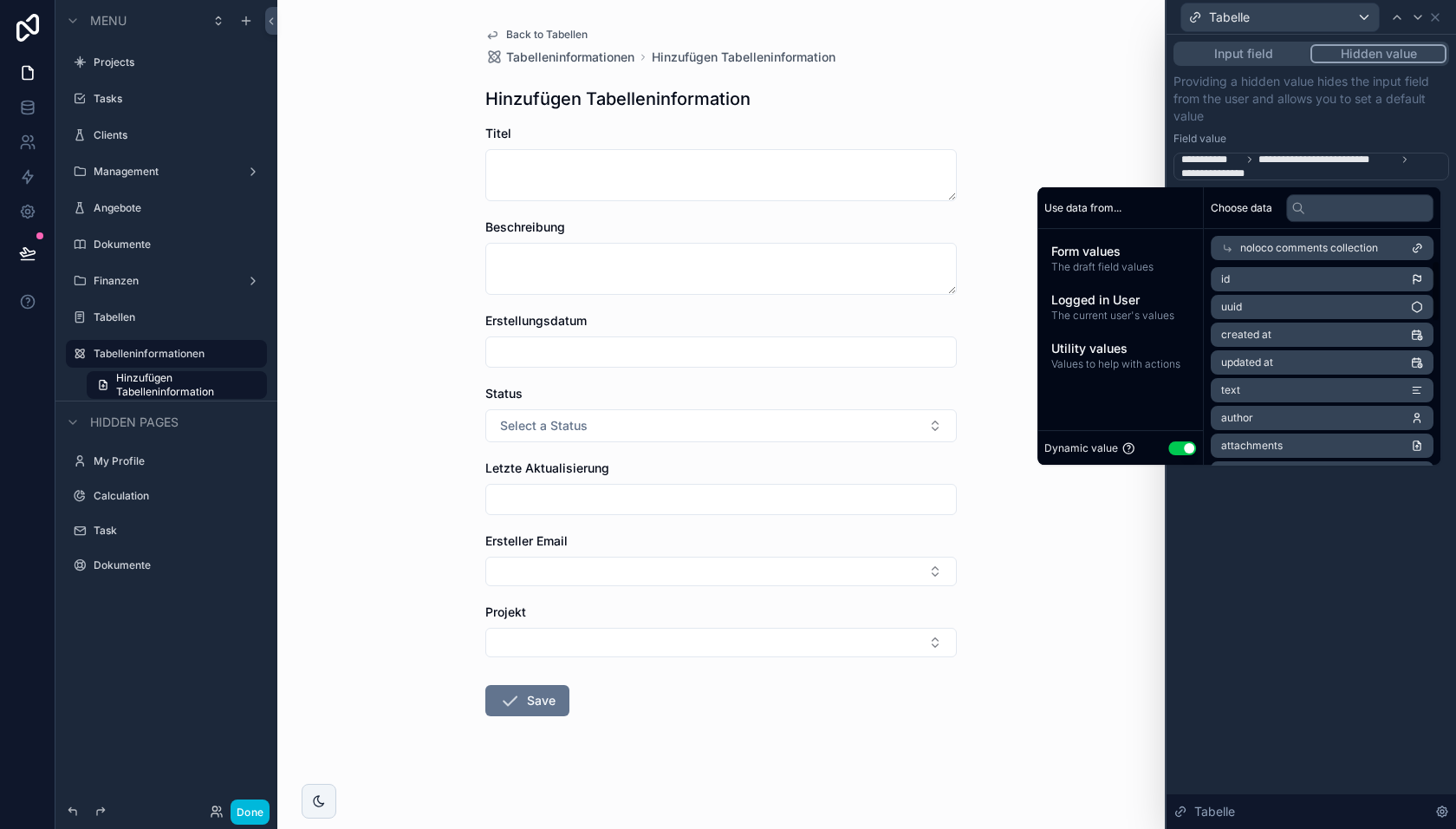
click at [1128, 256] on span "Form values" at bounding box center [1120, 252] width 138 height 18
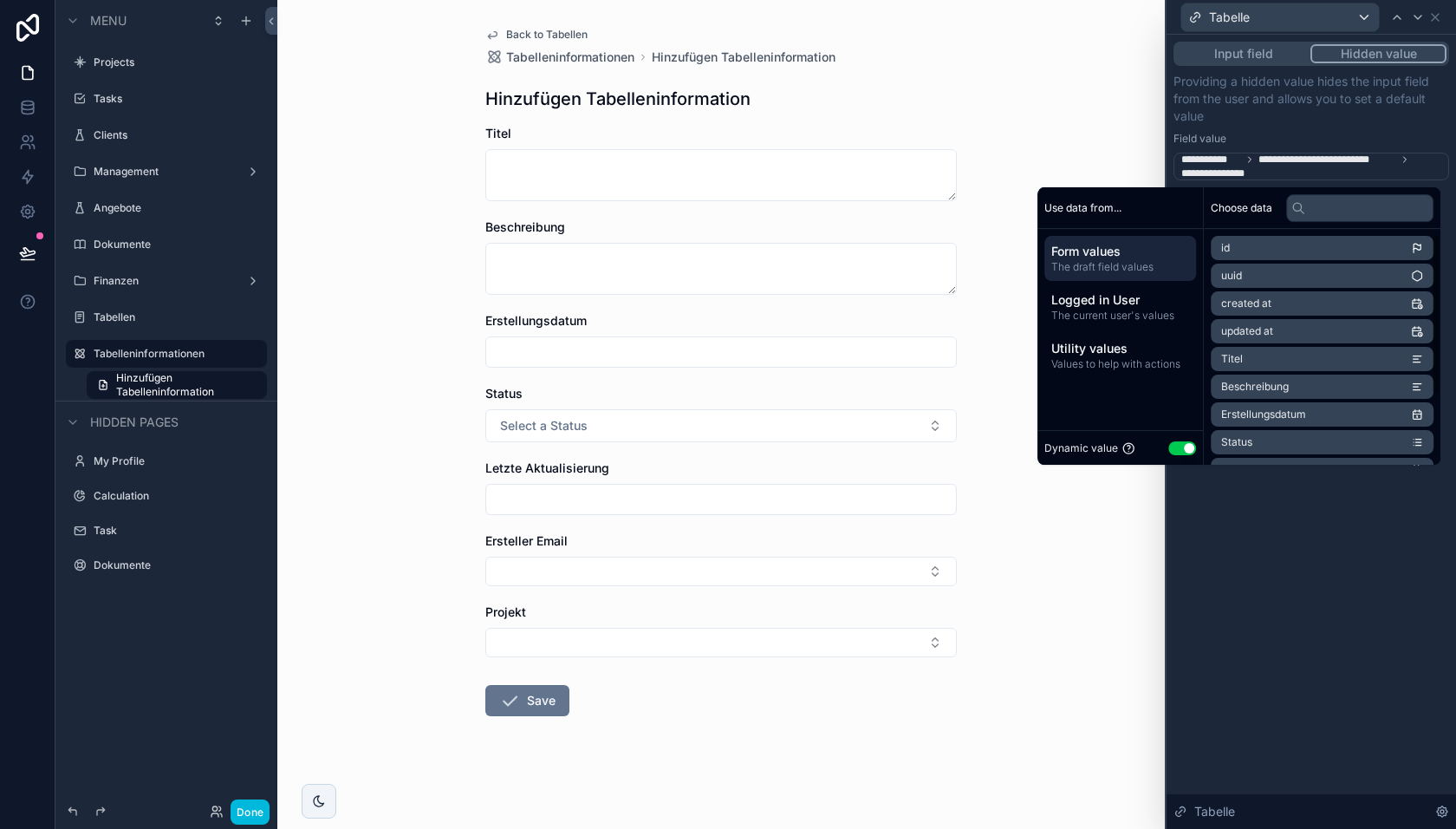
scroll to position [7, 0]
click at [1280, 560] on div "**********" at bounding box center [1311, 431] width 290 height 794
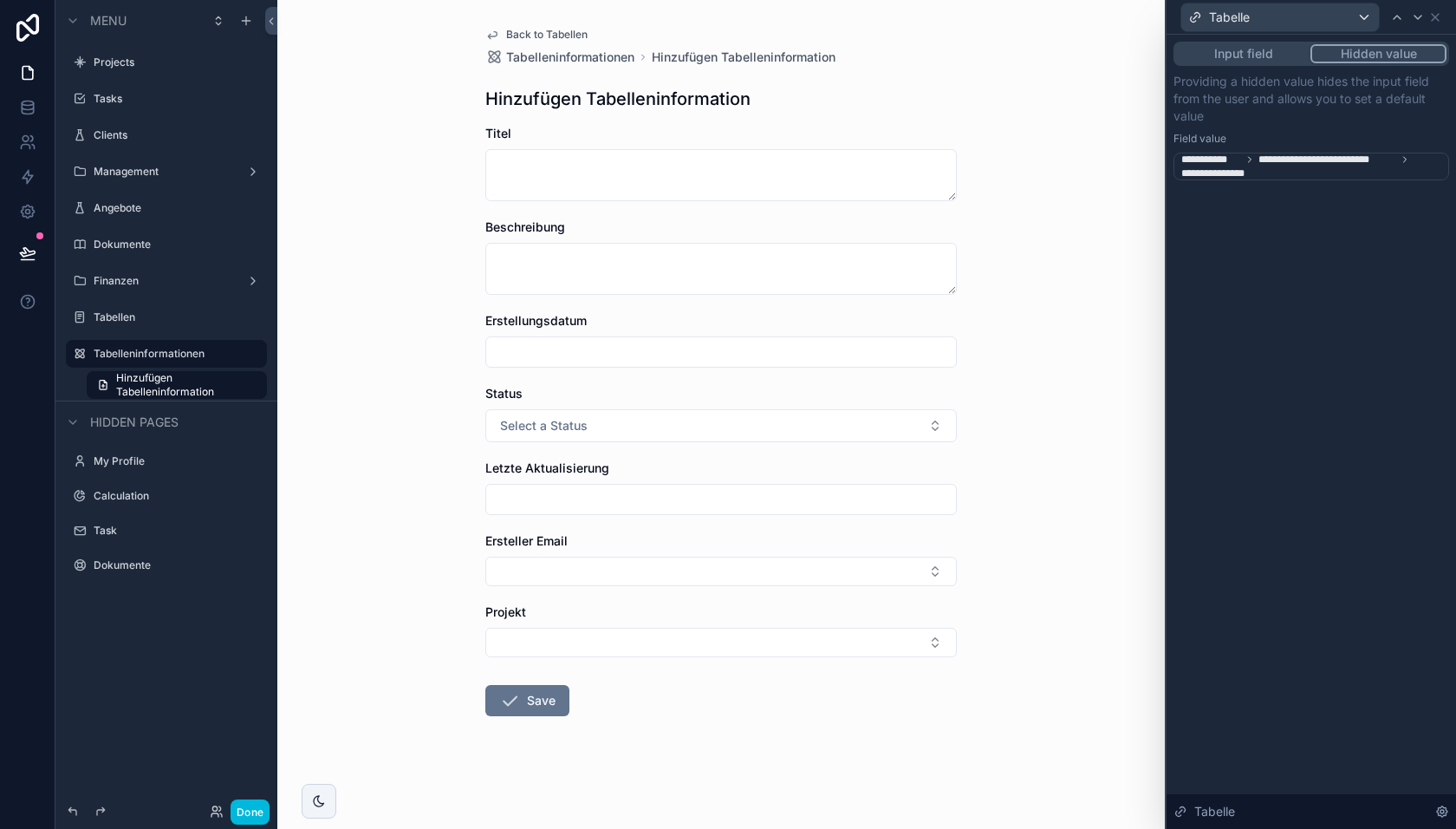
click at [1257, 52] on button "Input field" at bounding box center [1243, 54] width 135 height 19
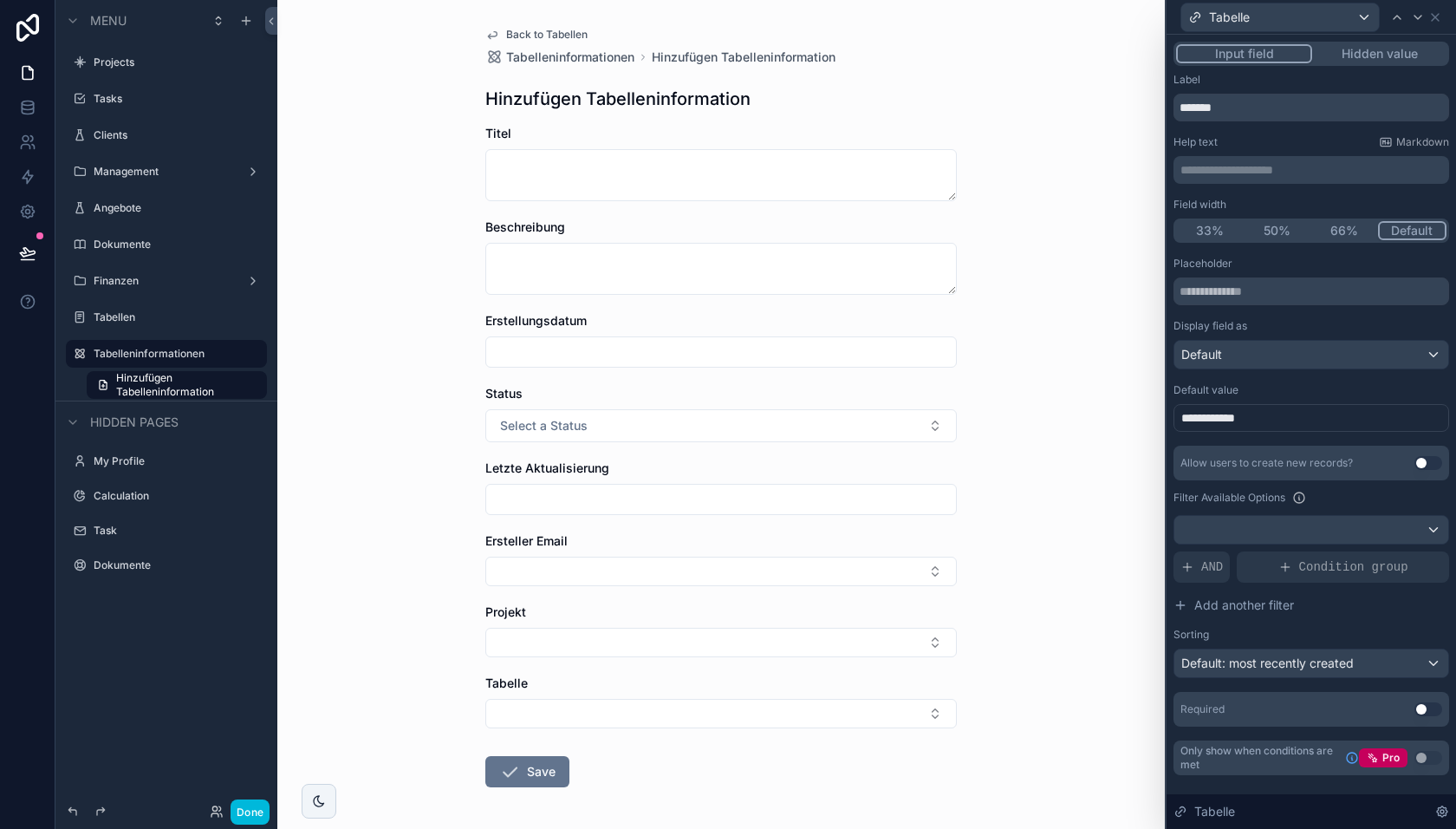
click at [1274, 418] on div "**********" at bounding box center [1311, 417] width 275 height 27
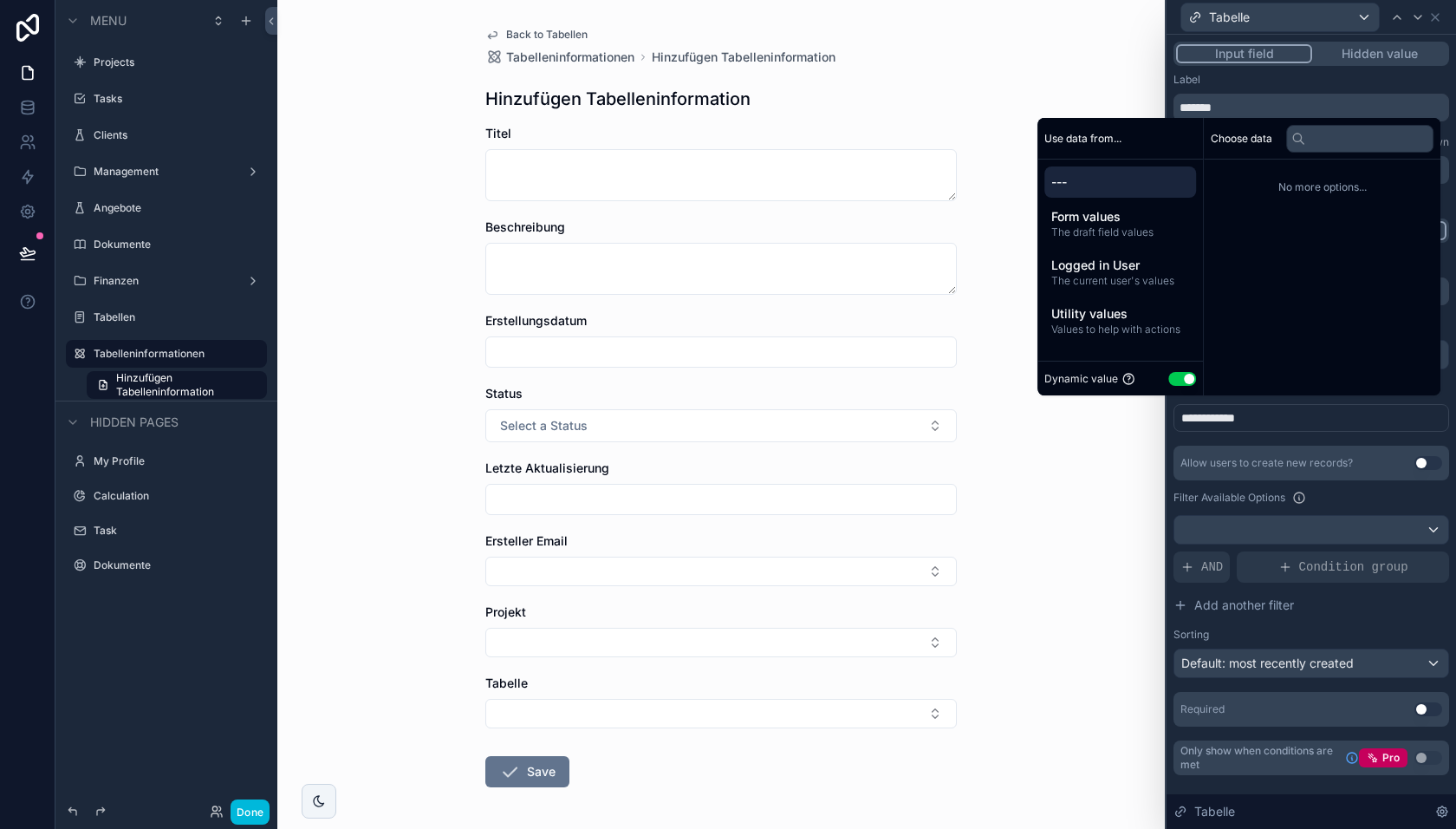
click at [1119, 234] on span "The draft field values" at bounding box center [1120, 232] width 138 height 14
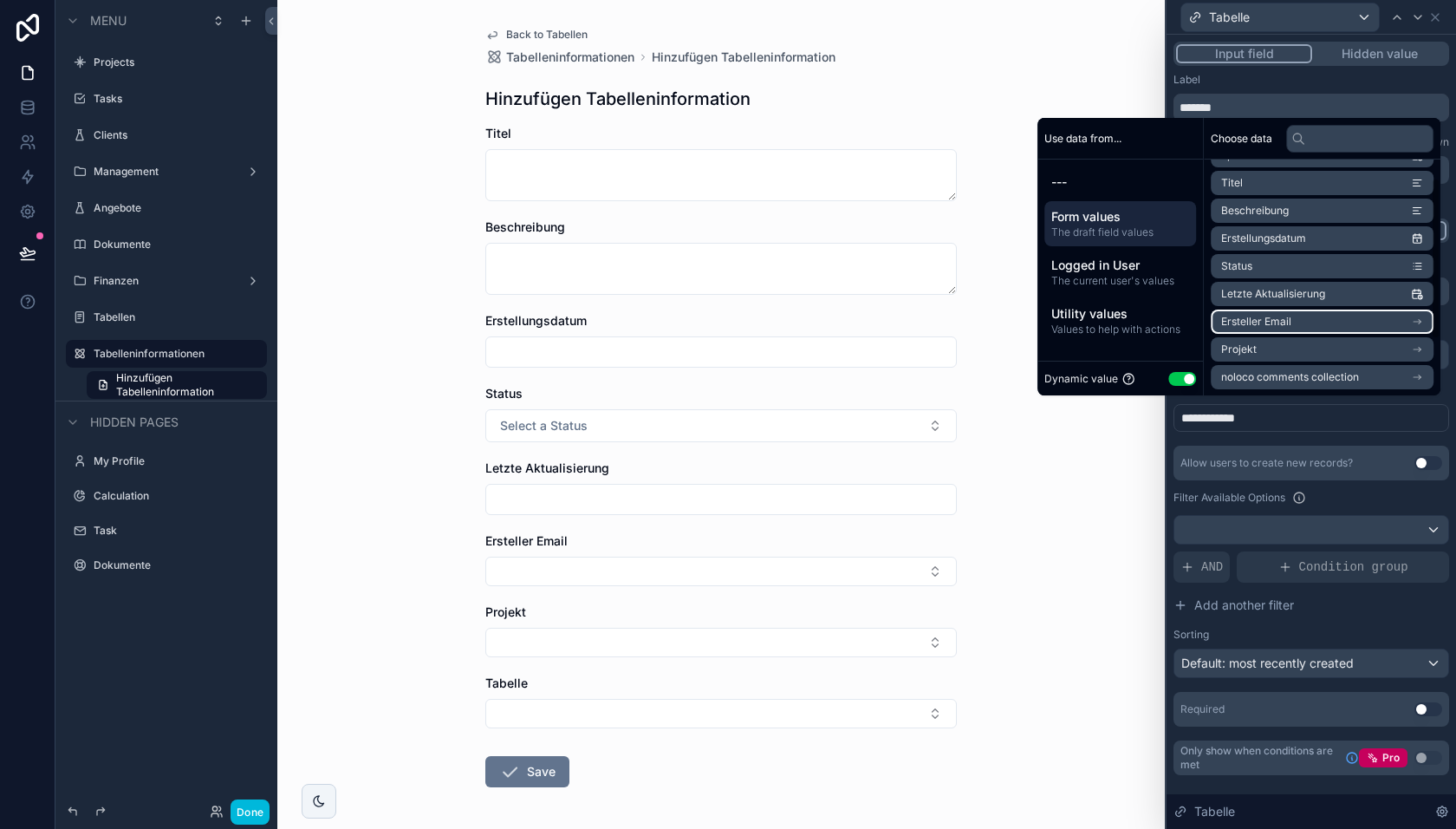
scroll to position [0, 0]
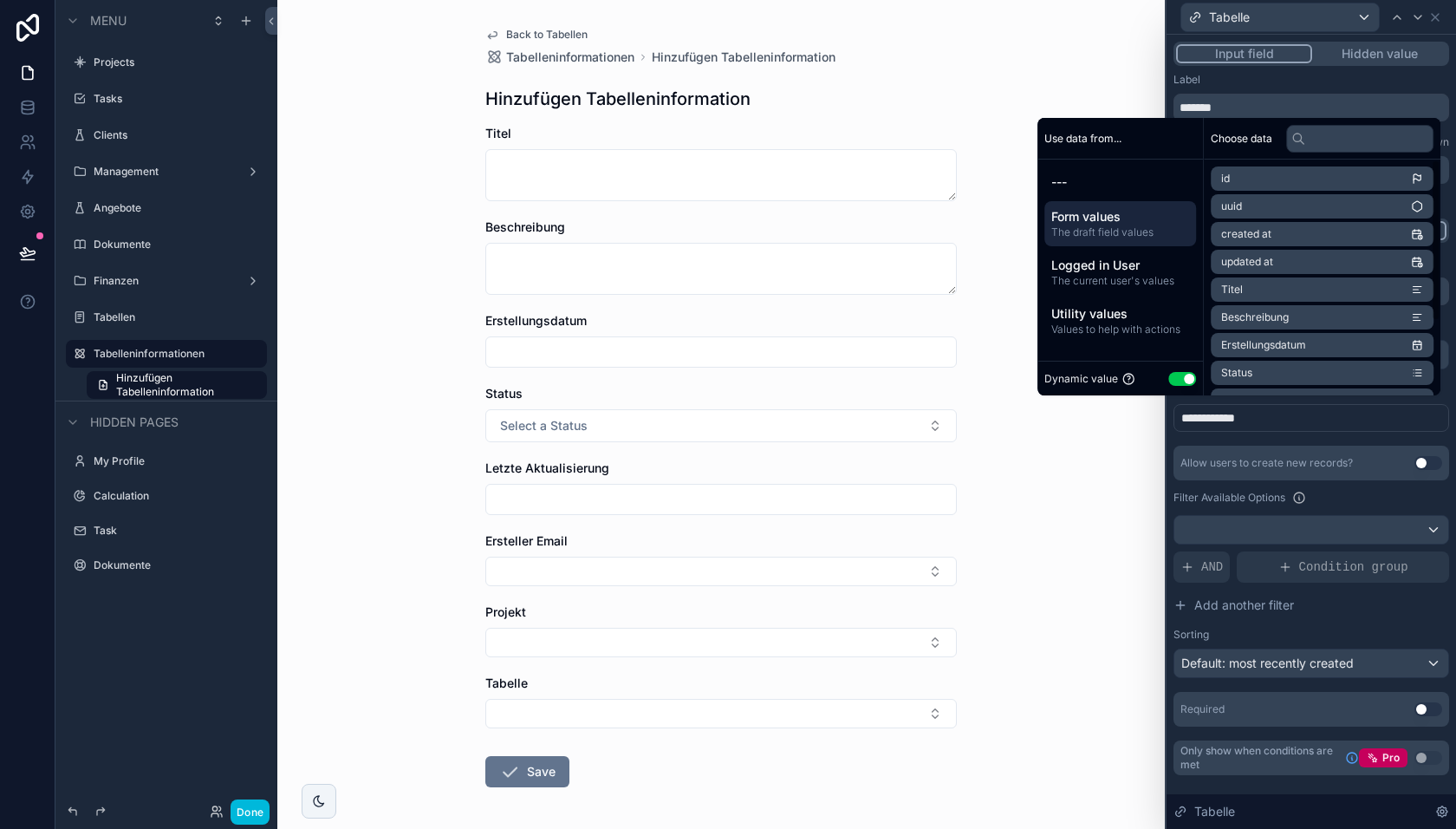
click at [1287, 424] on div "**********" at bounding box center [1311, 417] width 275 height 27
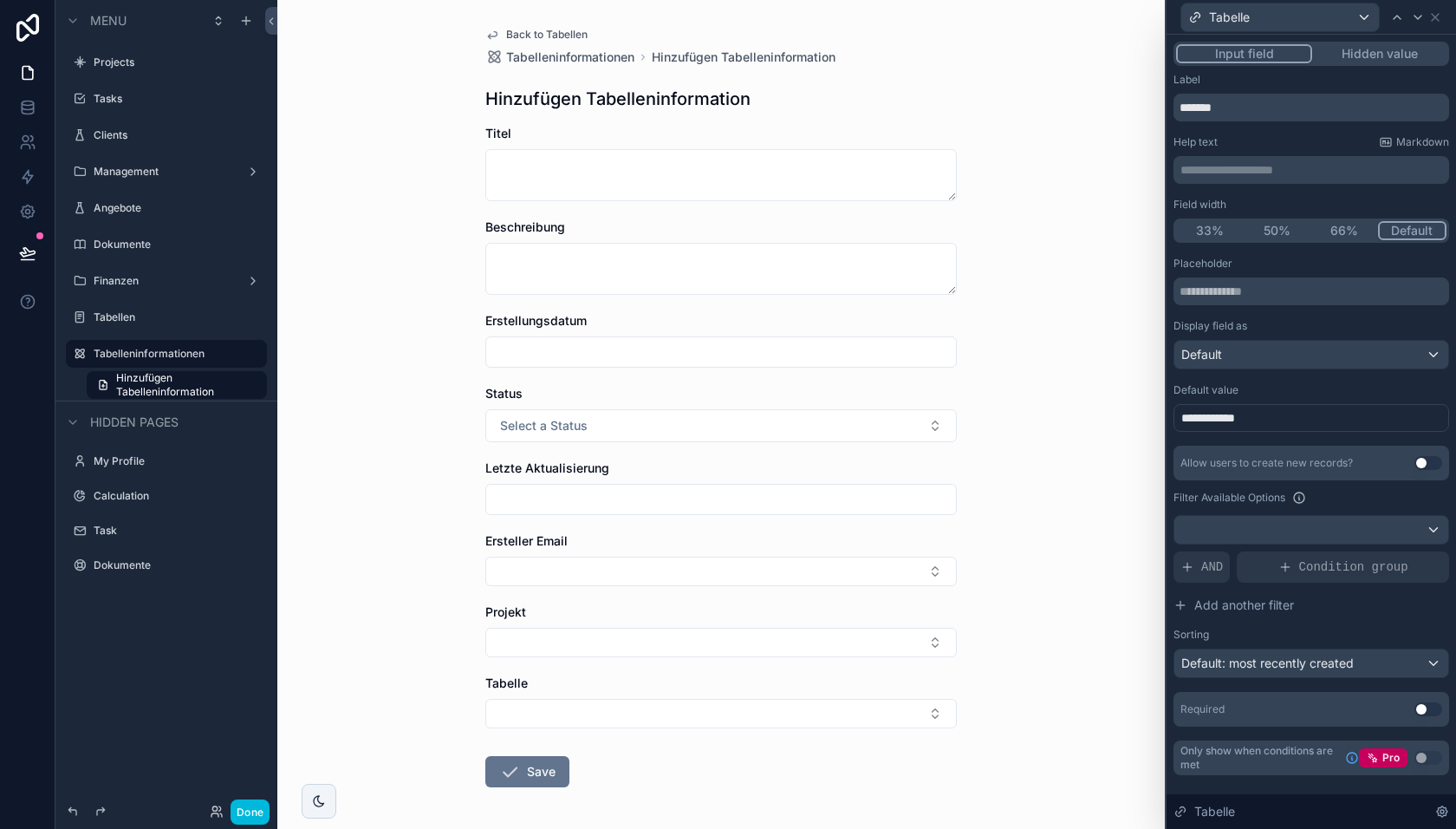
click at [1315, 435] on div "**********" at bounding box center [1311, 492] width 275 height 469
click at [1294, 348] on div "Default" at bounding box center [1311, 354] width 274 height 27
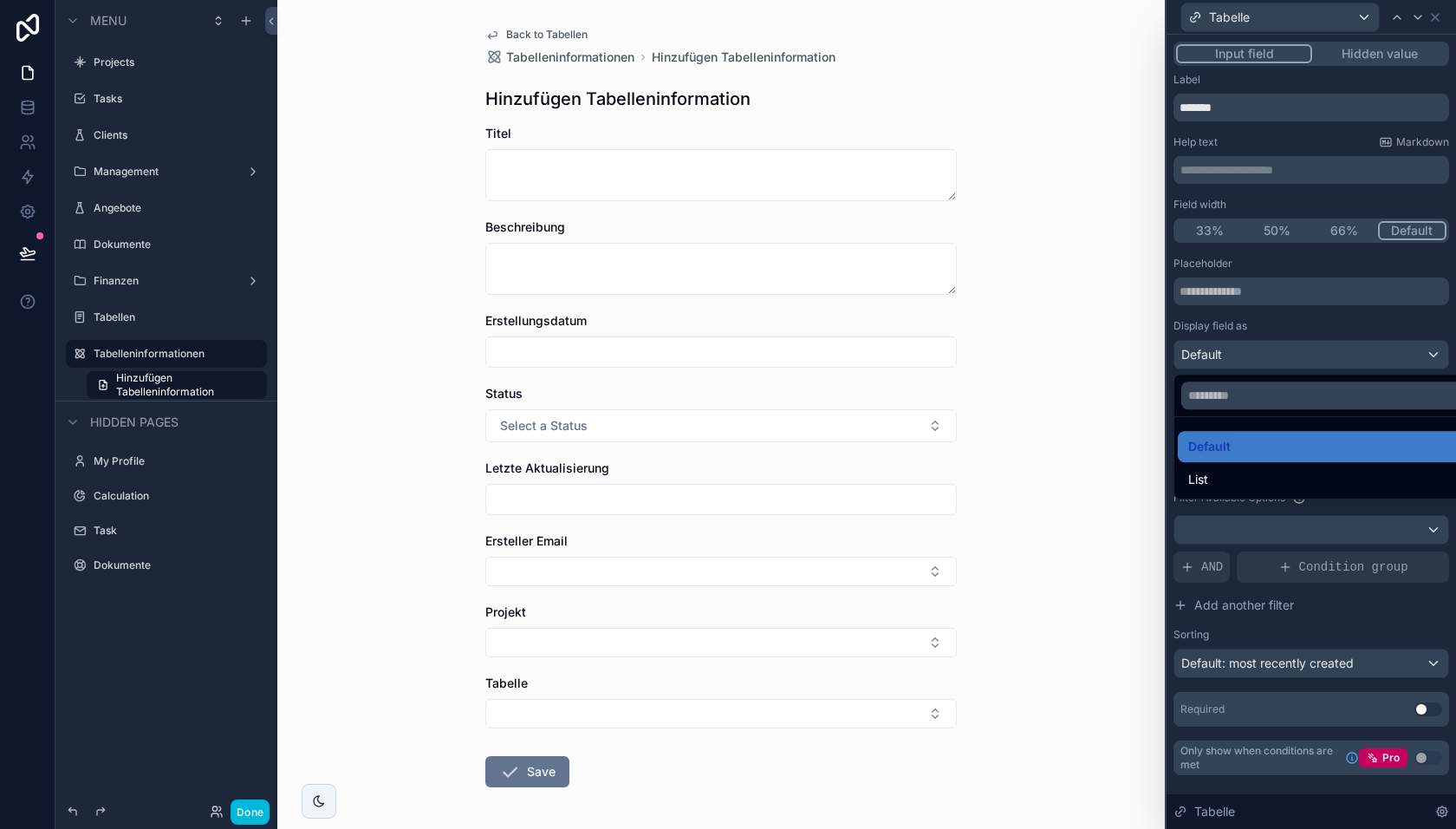
click at [1269, 475] on div "List" at bounding box center [1332, 479] width 287 height 20
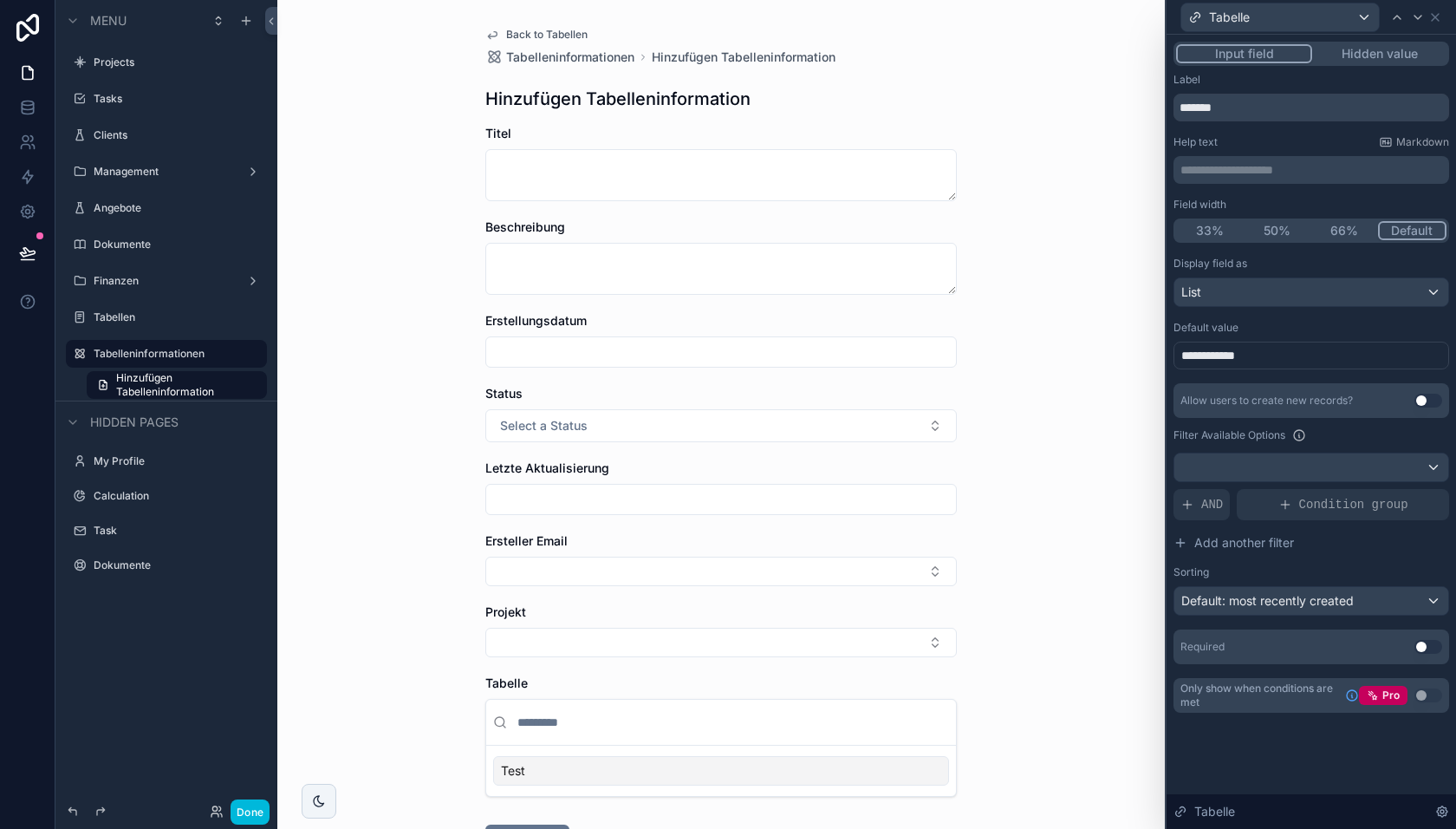
click at [1043, 553] on div "Back to Tabellen Tabelleninformationen Hinzufügen Tabelleninformation Hinzufüge…" at bounding box center [721, 414] width 887 height 829
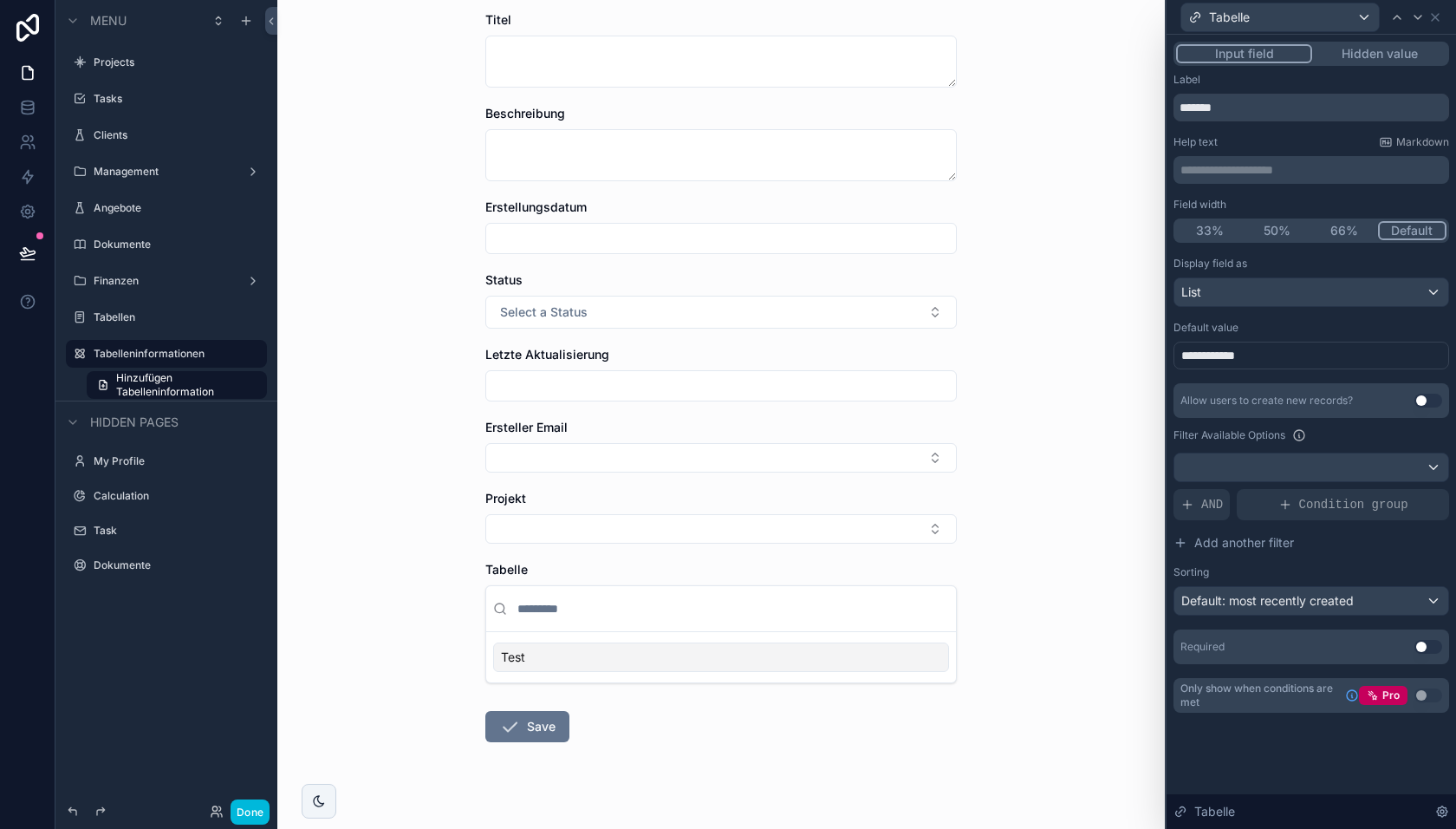
scroll to position [131, 0]
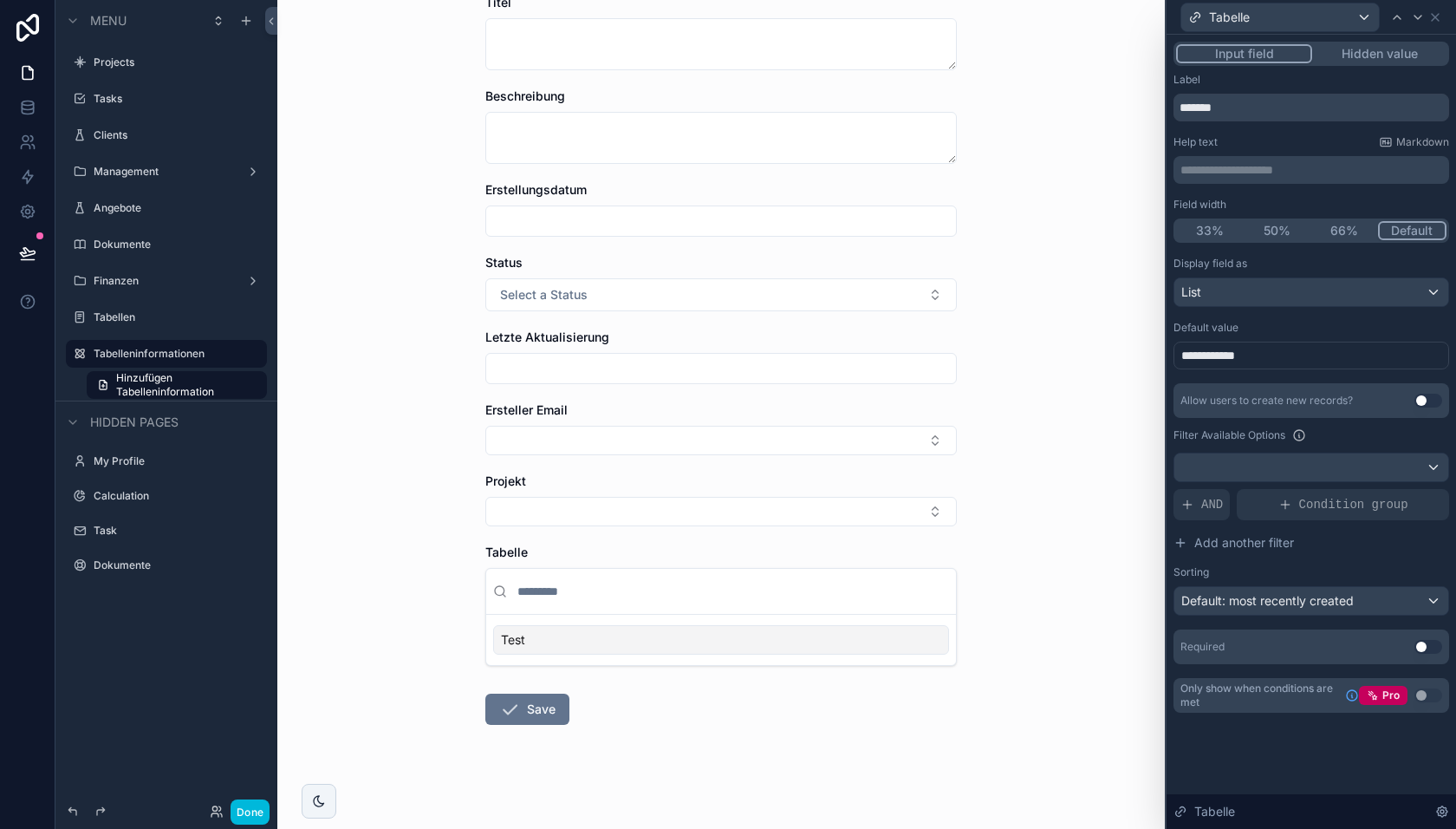
click at [736, 593] on input "scrollable content" at bounding box center [731, 591] width 435 height 31
click at [720, 633] on div "Test" at bounding box center [721, 639] width 456 height 29
click at [809, 632] on div "None" at bounding box center [721, 639] width 456 height 29
click at [1274, 284] on div "List" at bounding box center [1311, 291] width 274 height 27
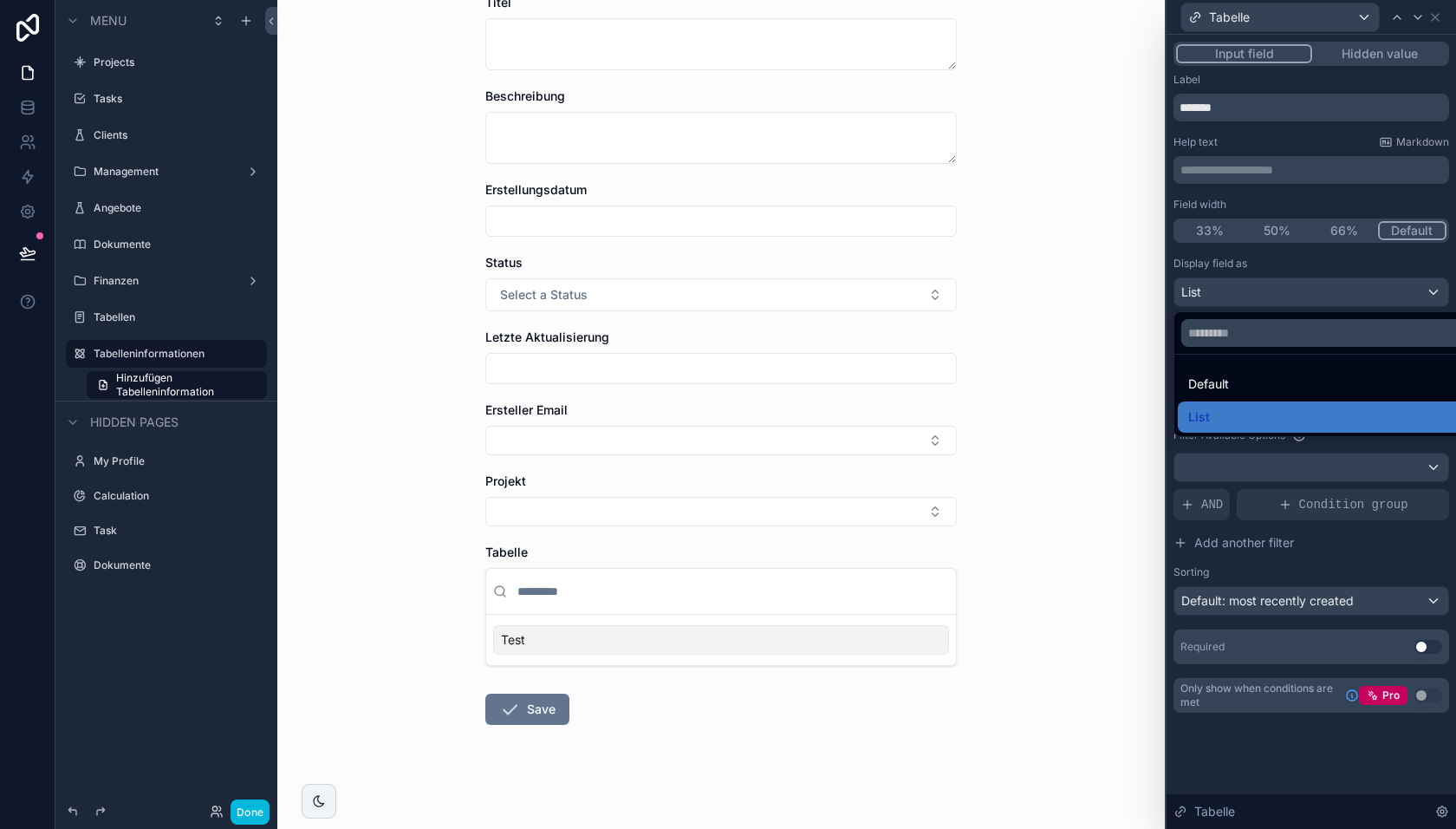
click at [1251, 377] on div "Default" at bounding box center [1332, 384] width 287 height 20
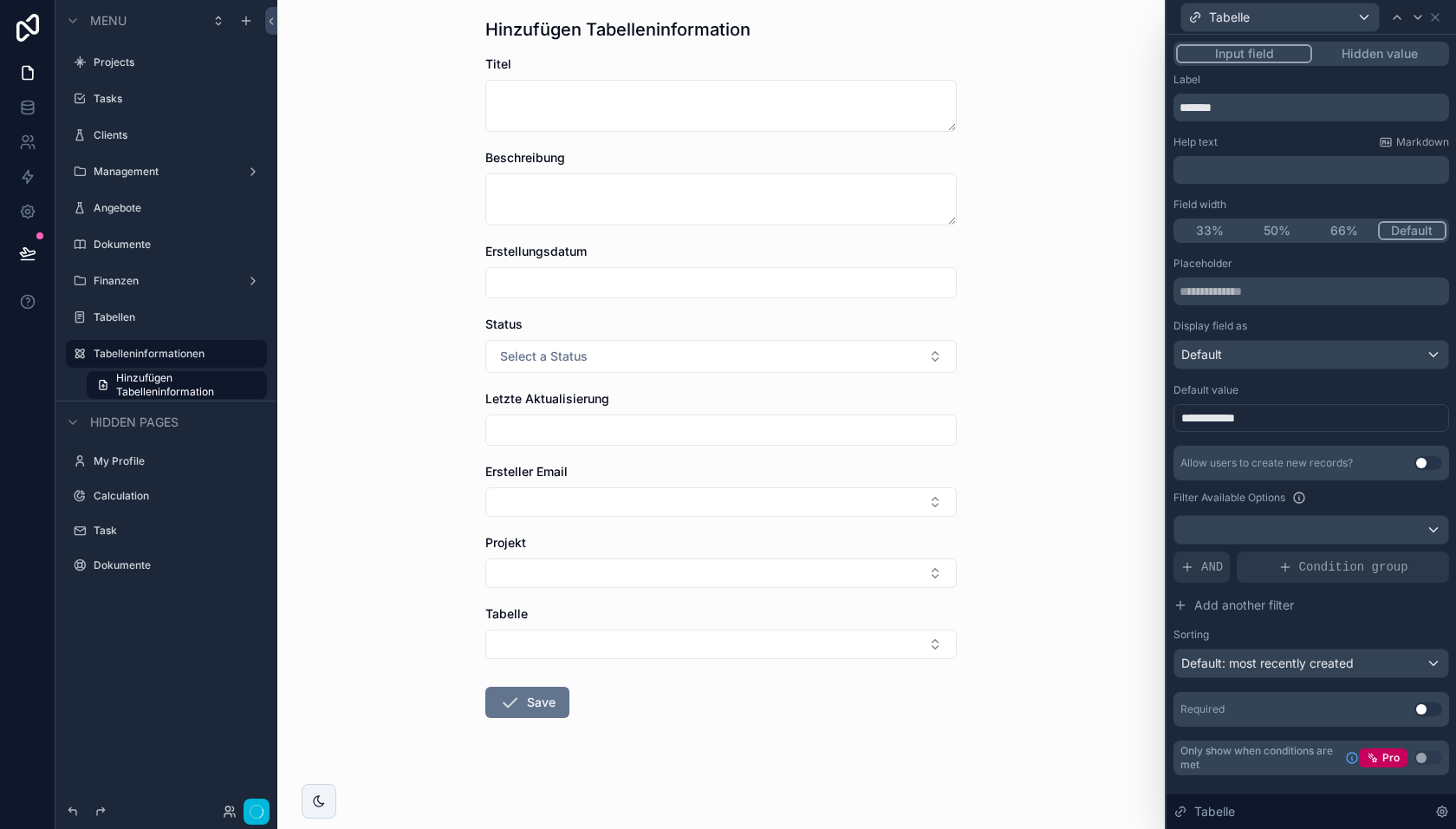
scroll to position [65, 0]
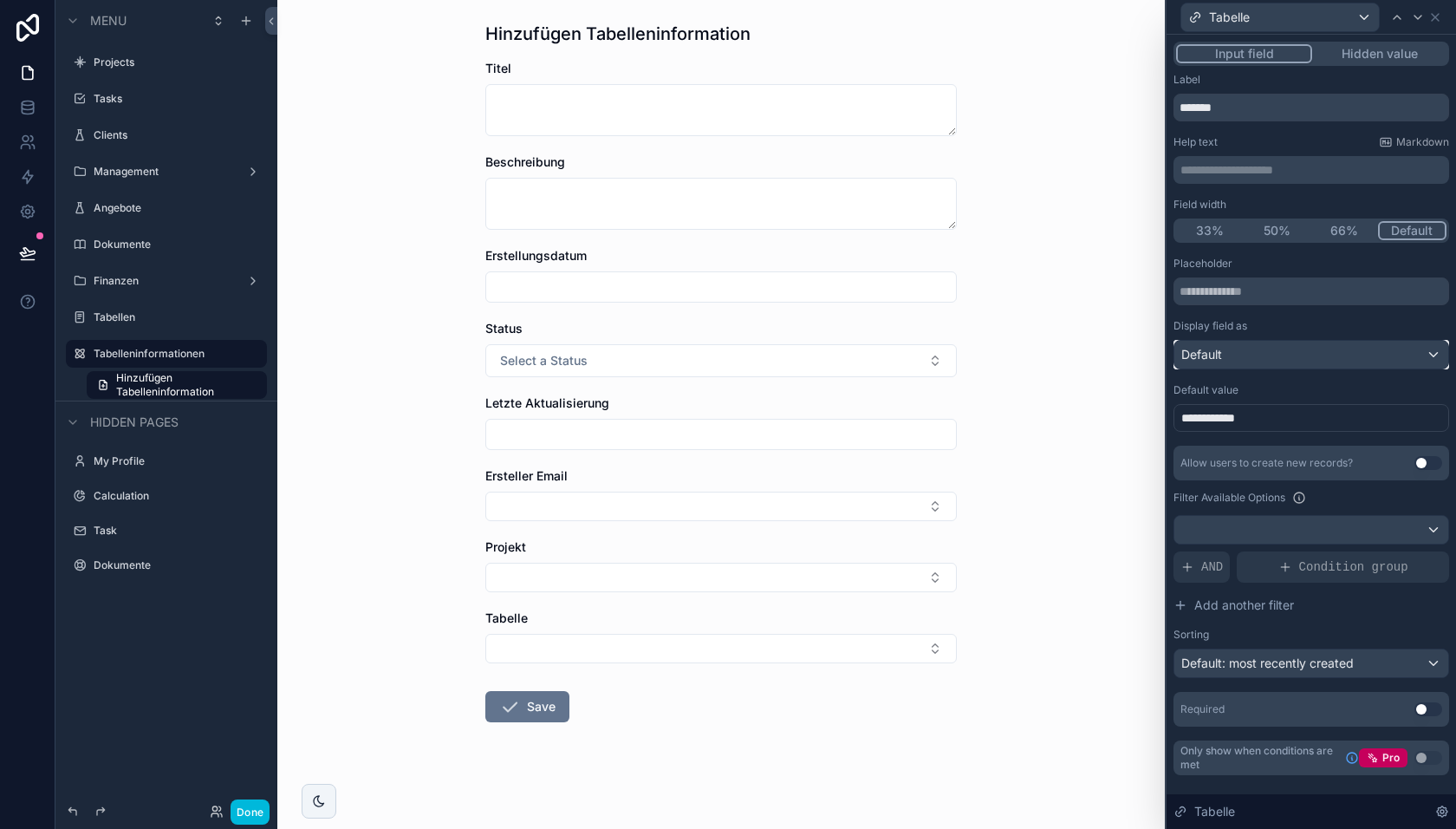
click at [1246, 359] on div "Default" at bounding box center [1311, 354] width 274 height 27
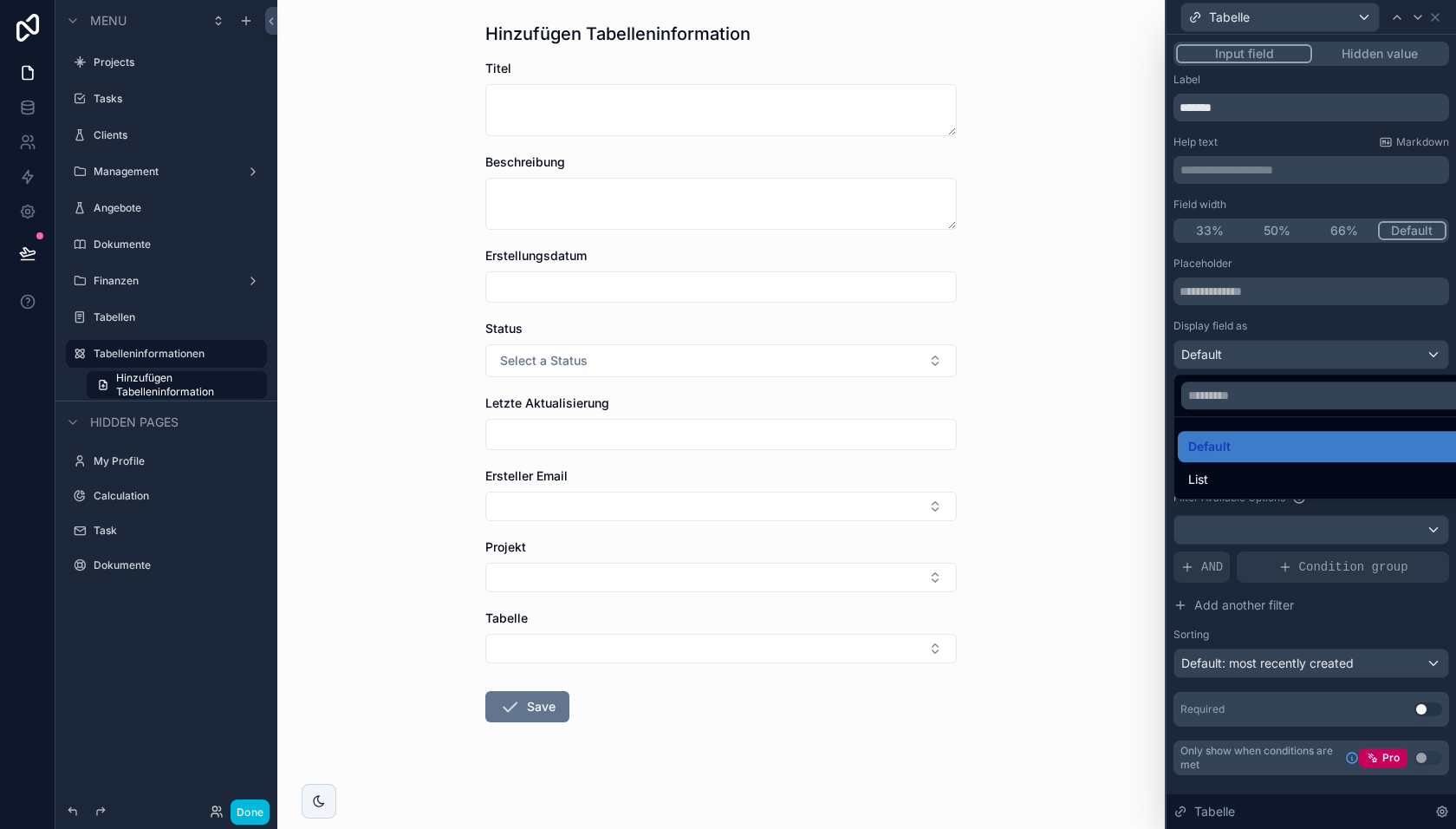
click at [1242, 348] on div at bounding box center [1311, 414] width 290 height 829
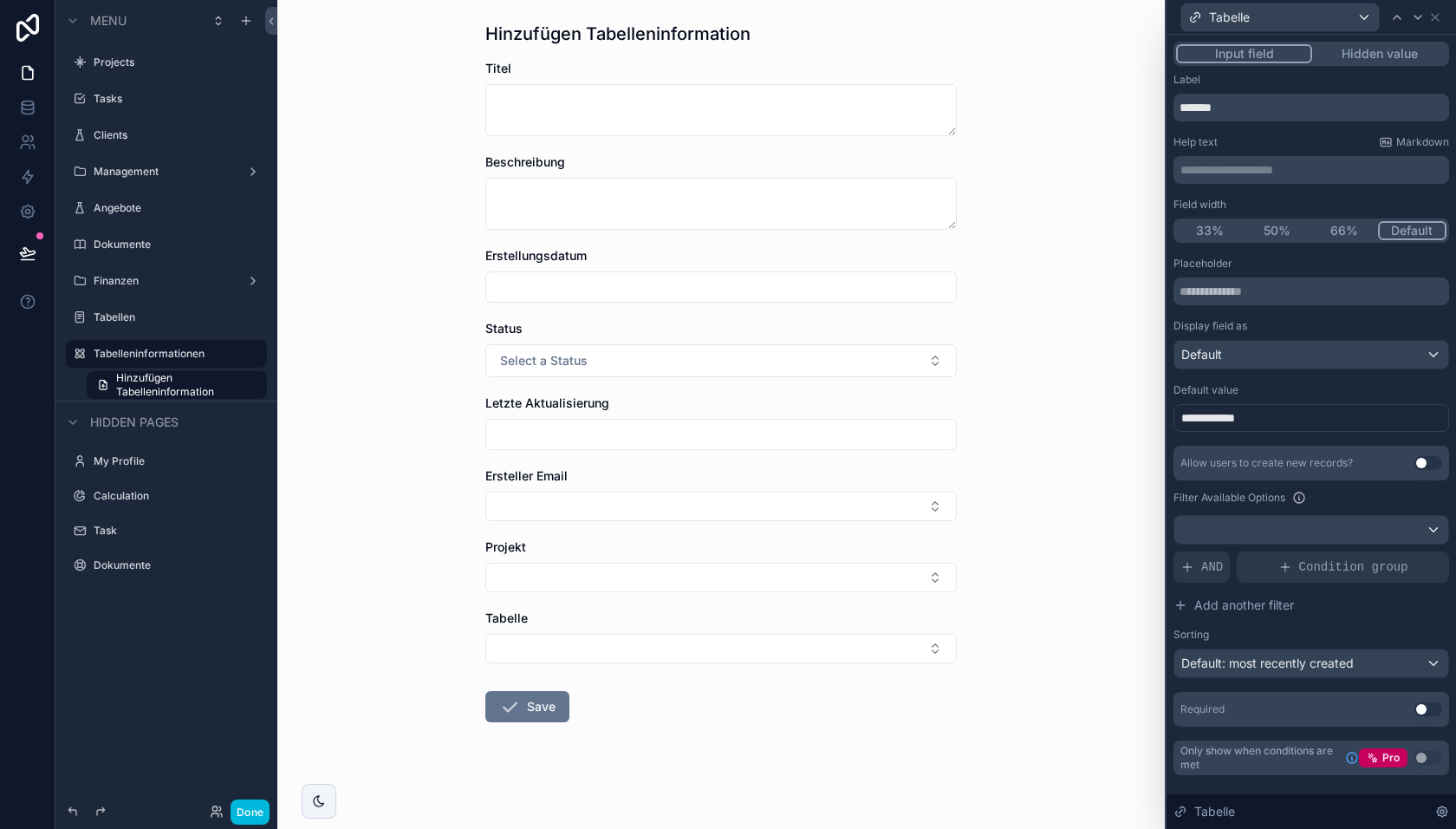
click at [1235, 411] on span "**********" at bounding box center [1213, 418] width 65 height 18
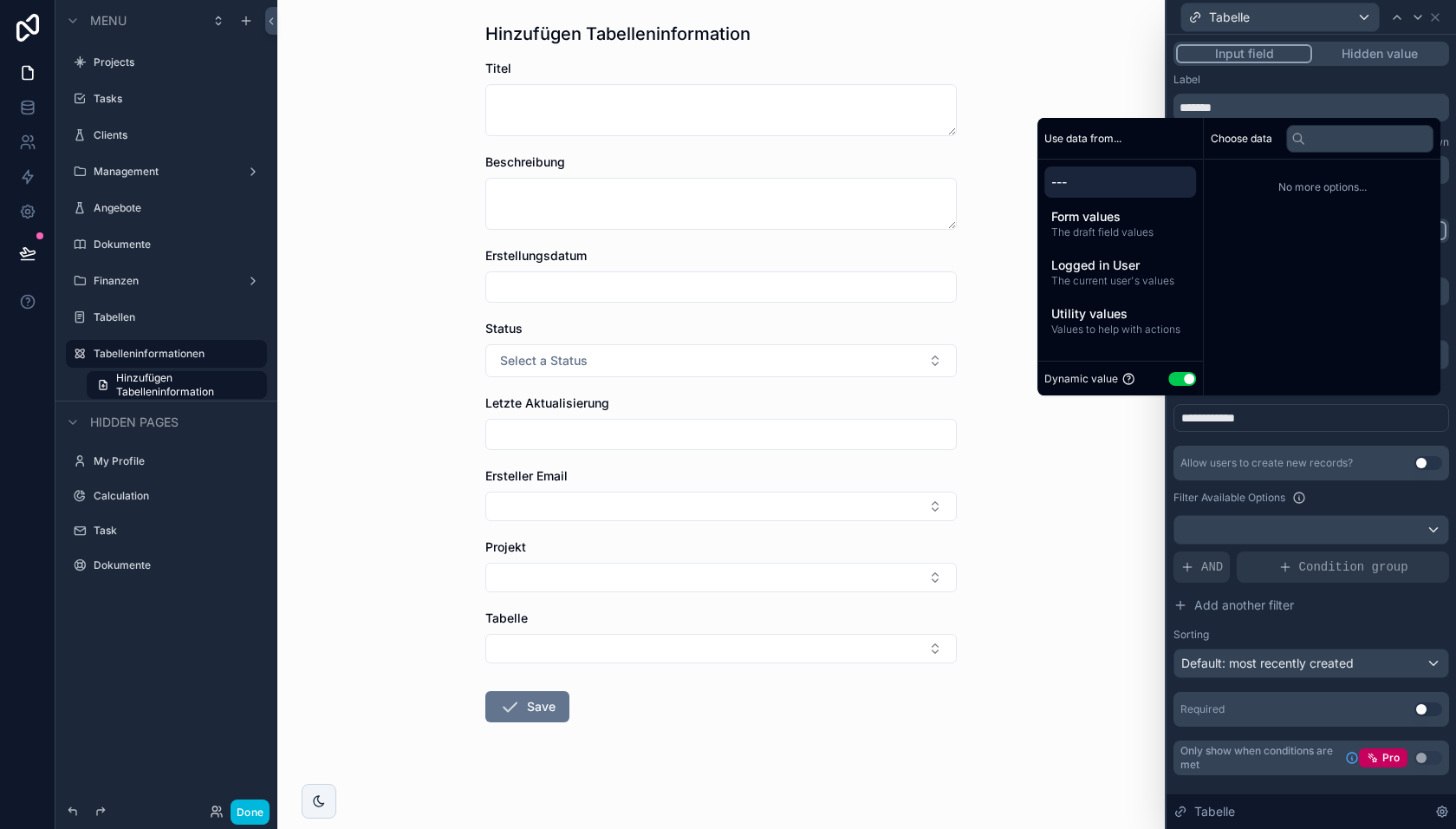
click at [1130, 225] on span "Form values" at bounding box center [1120, 217] width 138 height 18
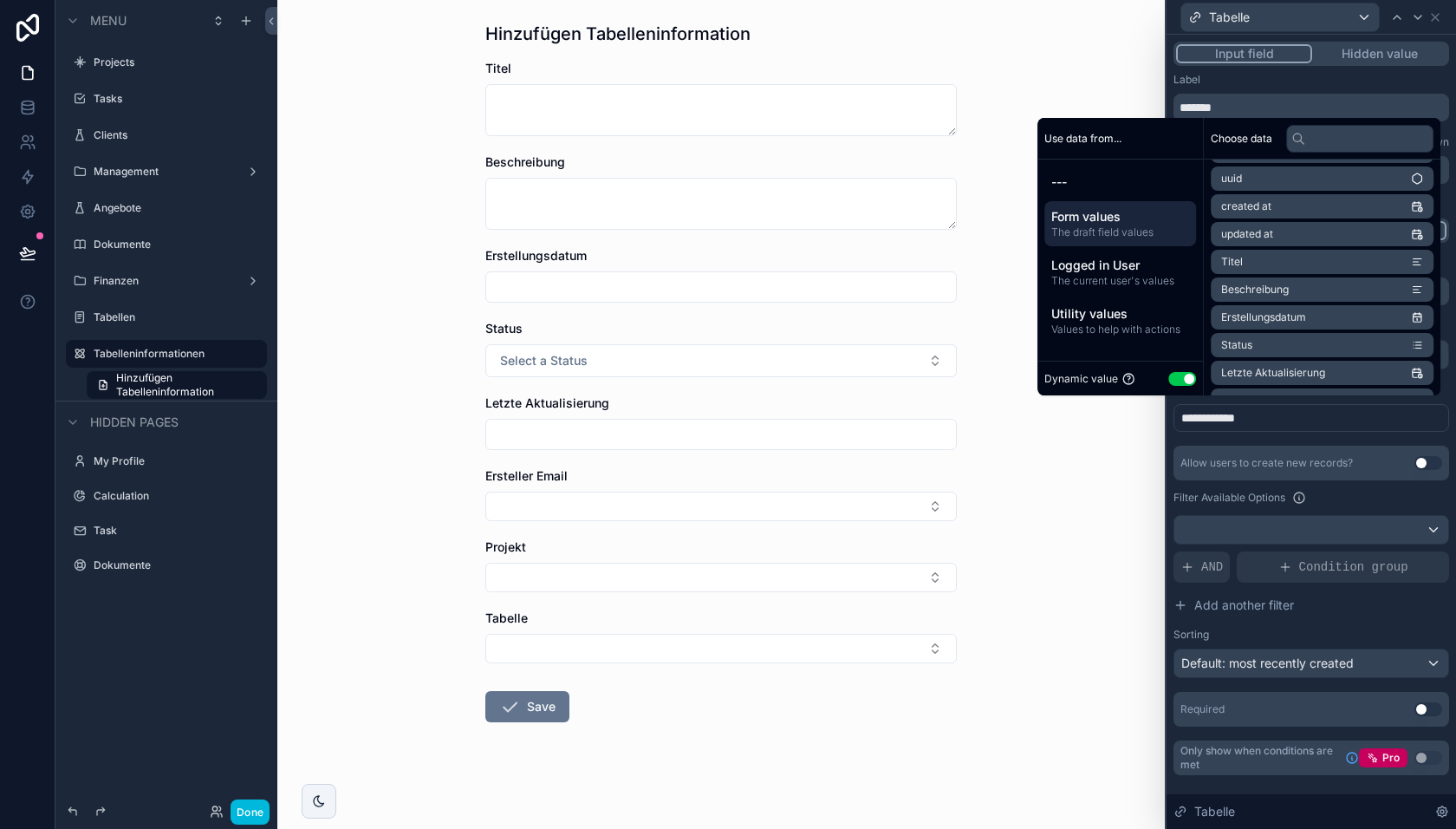
scroll to position [0, 0]
click at [1300, 432] on div "**********" at bounding box center [1311, 492] width 275 height 469
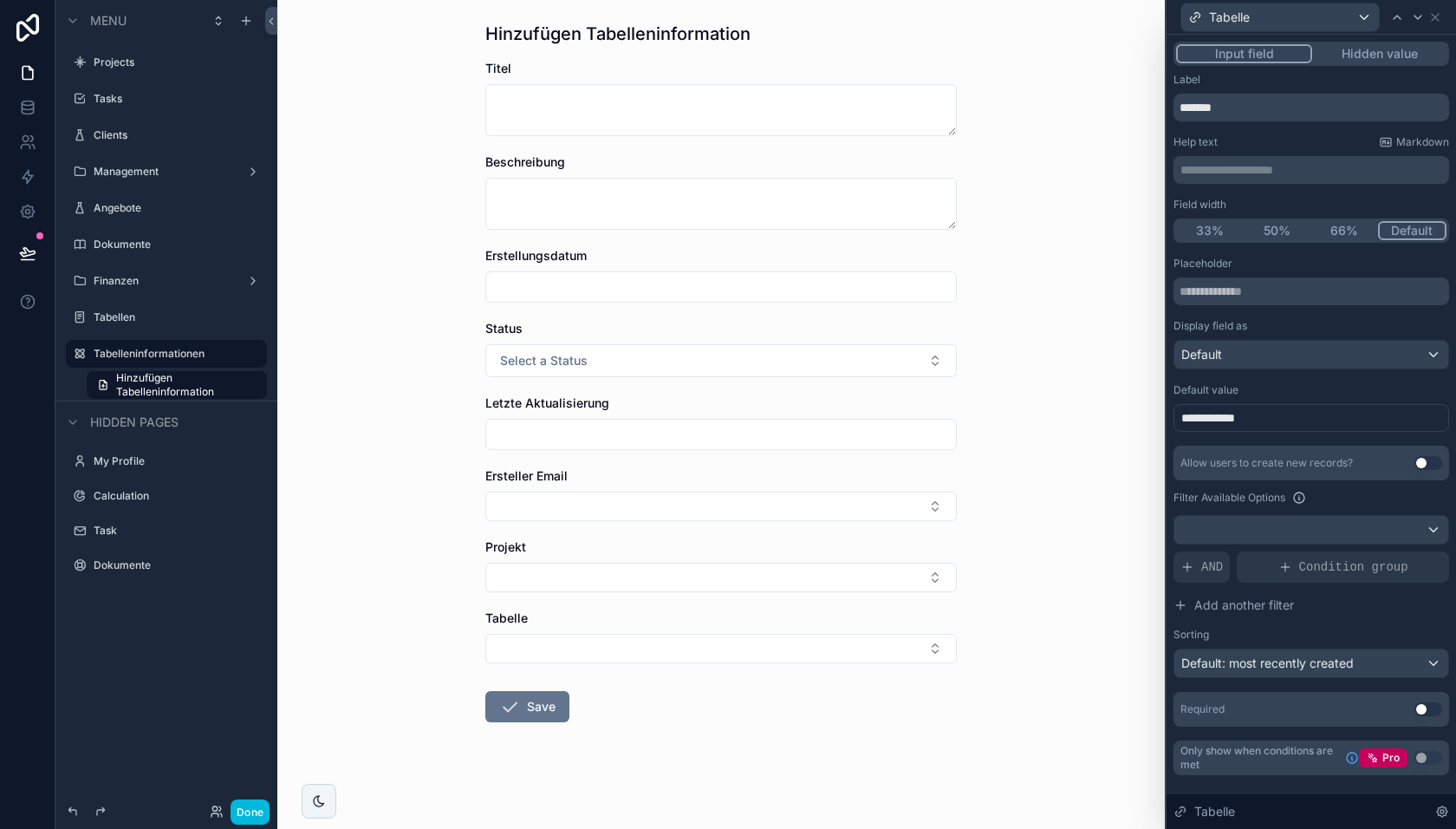
click at [245, 817] on button "Done" at bounding box center [250, 811] width 39 height 25
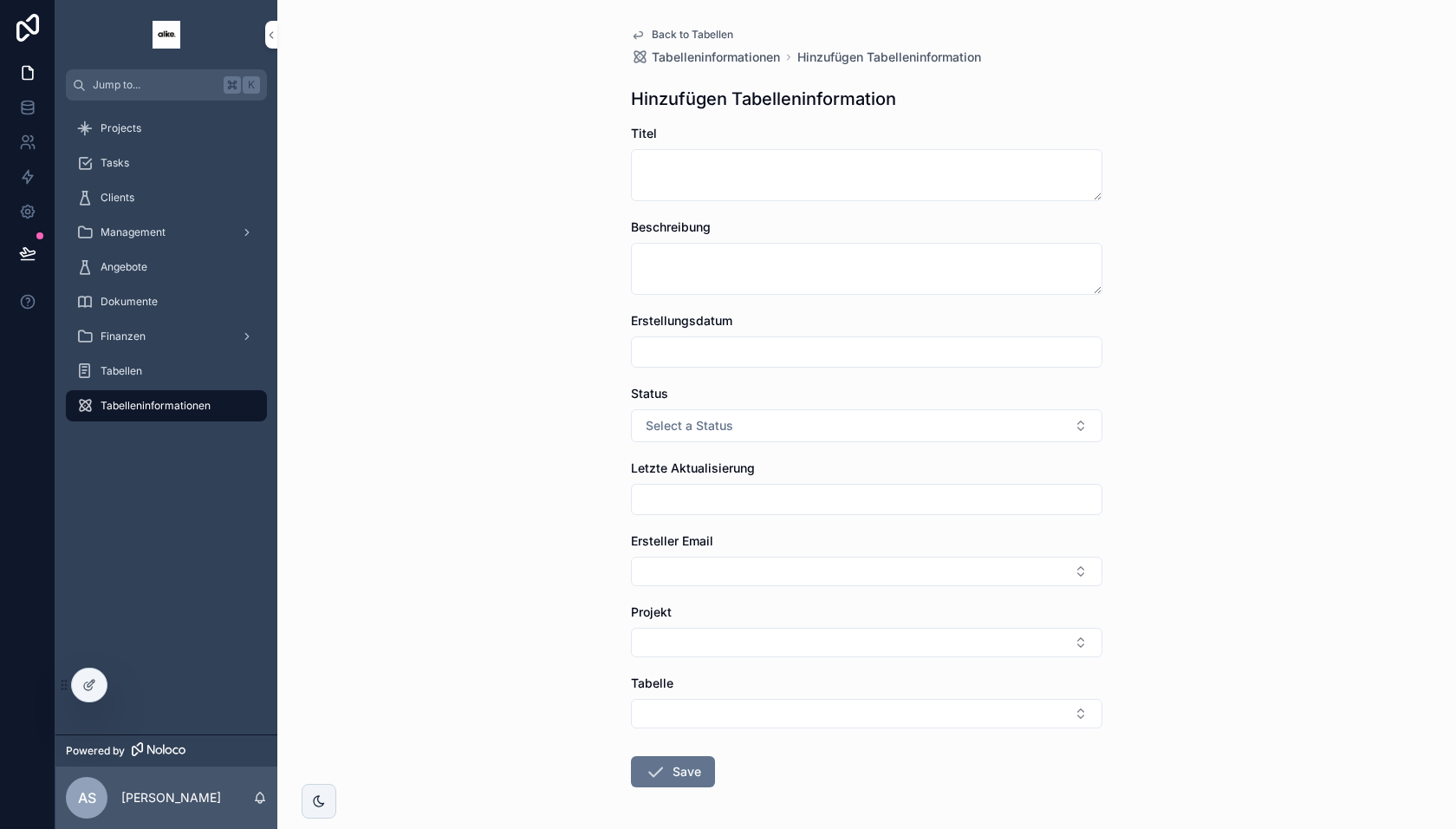
click at [740, 711] on button "Select Button" at bounding box center [867, 713] width 471 height 29
click at [577, 714] on div "Back to Tabellen Tabelleninformationen Hinzufügen Tabelleninformation Hinzufüge…" at bounding box center [866, 414] width 1179 height 829
click at [88, 696] on div at bounding box center [89, 685] width 35 height 33
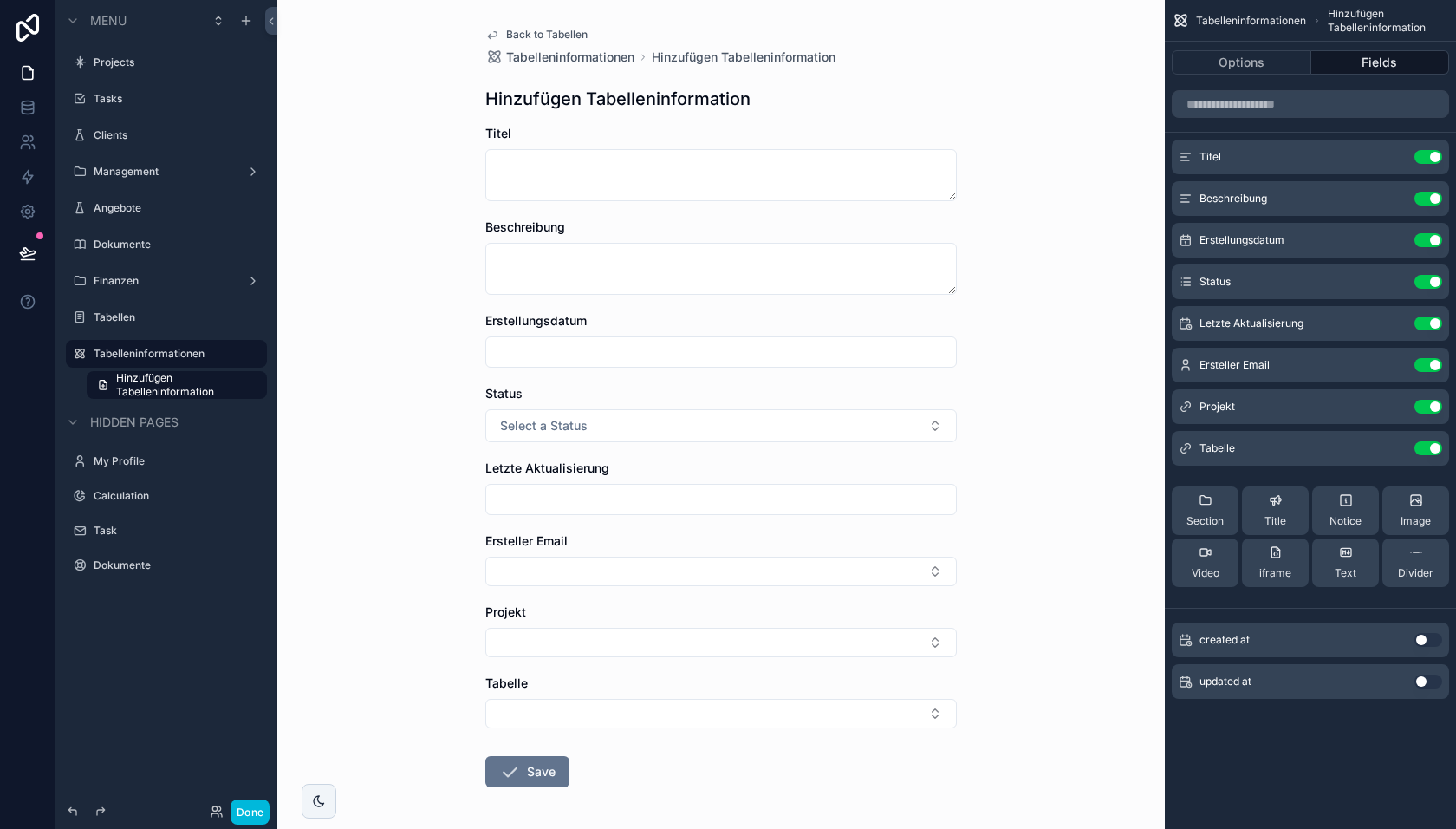
click at [0, 0] on icon "scrollable content" at bounding box center [0, 0] width 0 height 0
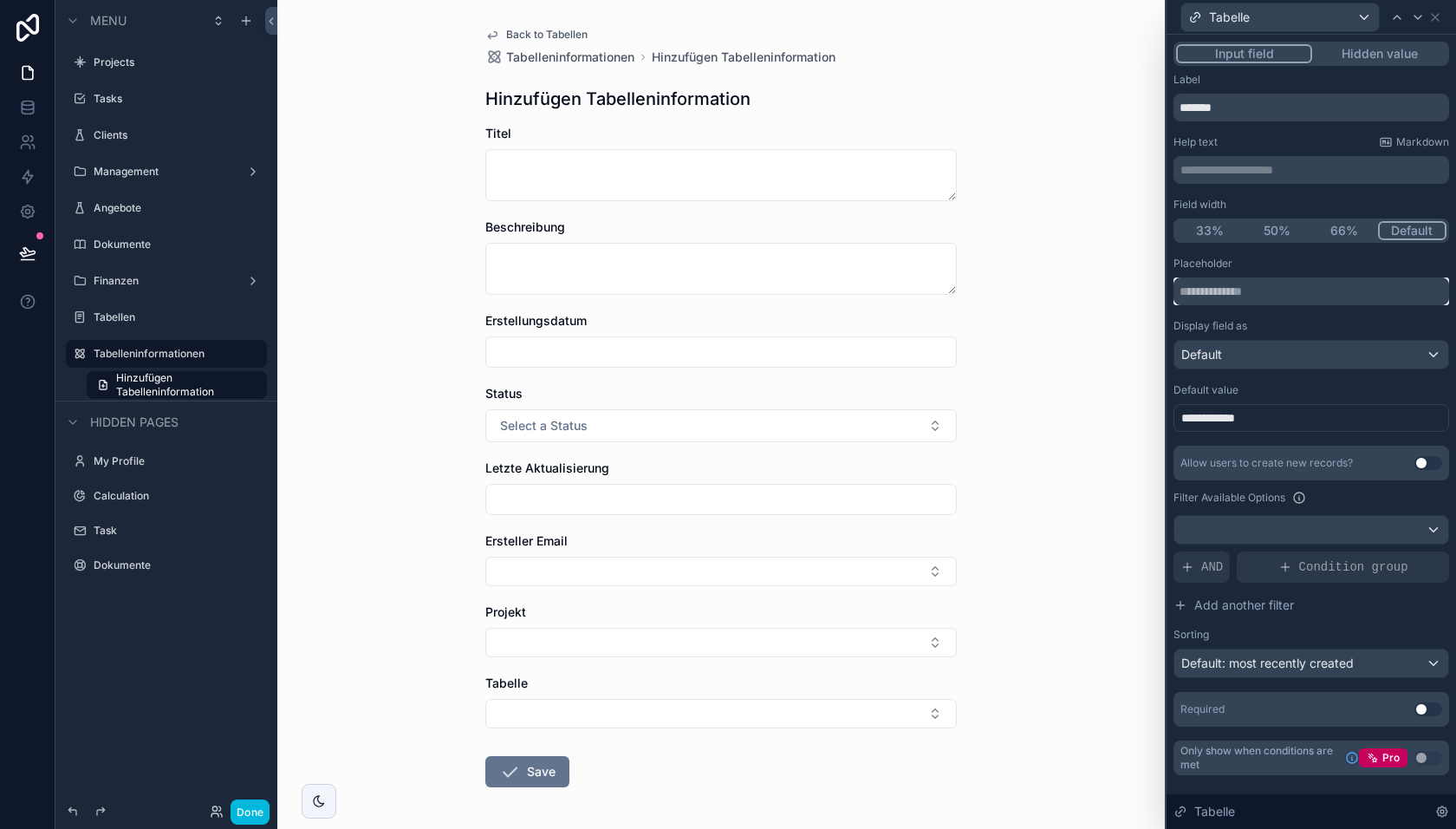
click at [1286, 295] on input "text" at bounding box center [1311, 291] width 275 height 27
click at [1276, 259] on div "Placeholder" at bounding box center [1311, 264] width 275 height 14
click at [1339, 237] on button "66%" at bounding box center [1344, 231] width 67 height 19
click at [1425, 221] on button "Default" at bounding box center [1413, 231] width 67 height 19
click at [261, 807] on button "Done" at bounding box center [250, 811] width 39 height 25
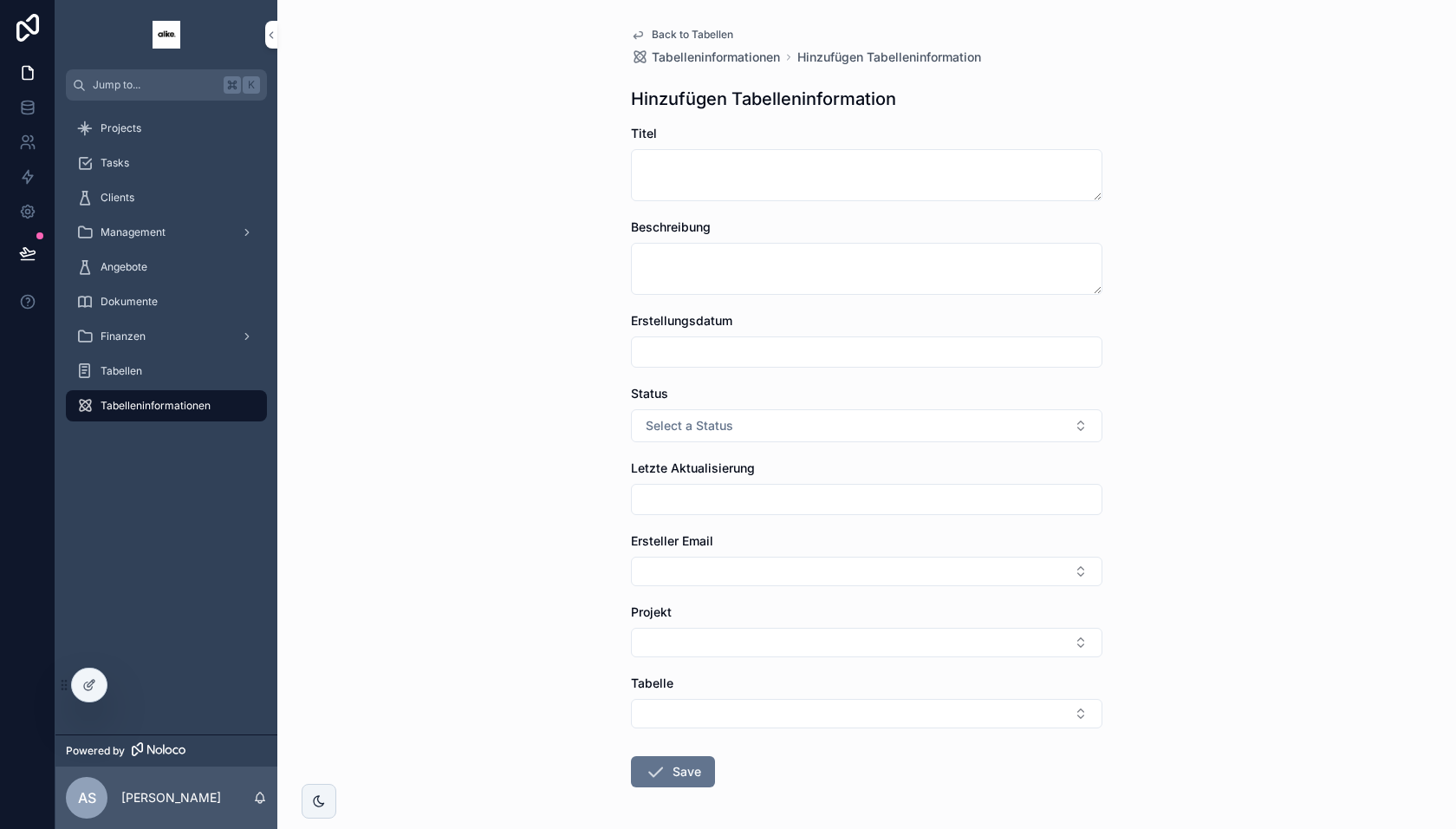
click at [679, 30] on span "Back to Tabellen" at bounding box center [693, 35] width 81 height 14
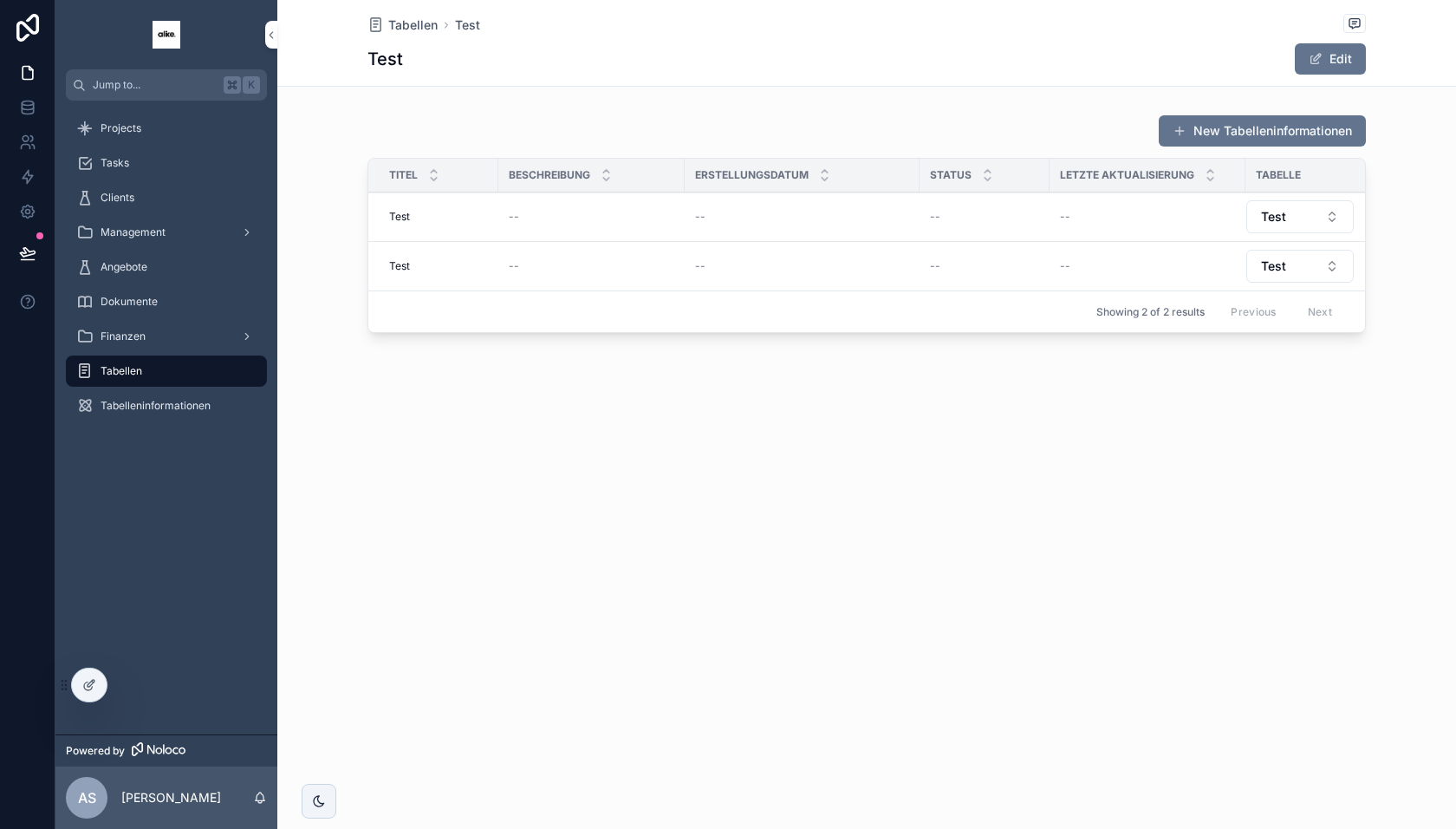
click at [422, 24] on span "Tabellen" at bounding box center [413, 26] width 50 height 18
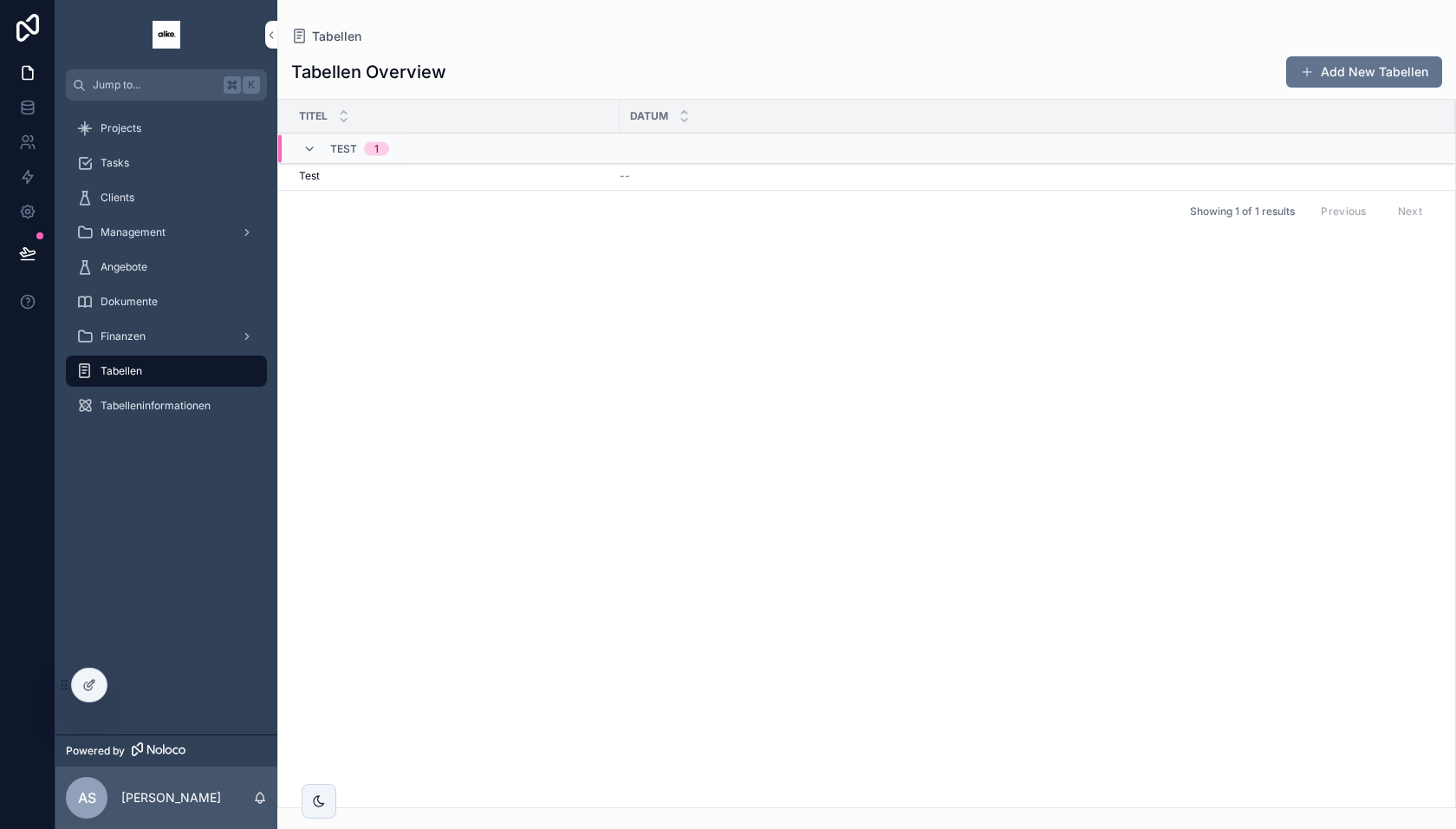
click at [544, 178] on div "Test Test" at bounding box center [454, 176] width 310 height 14
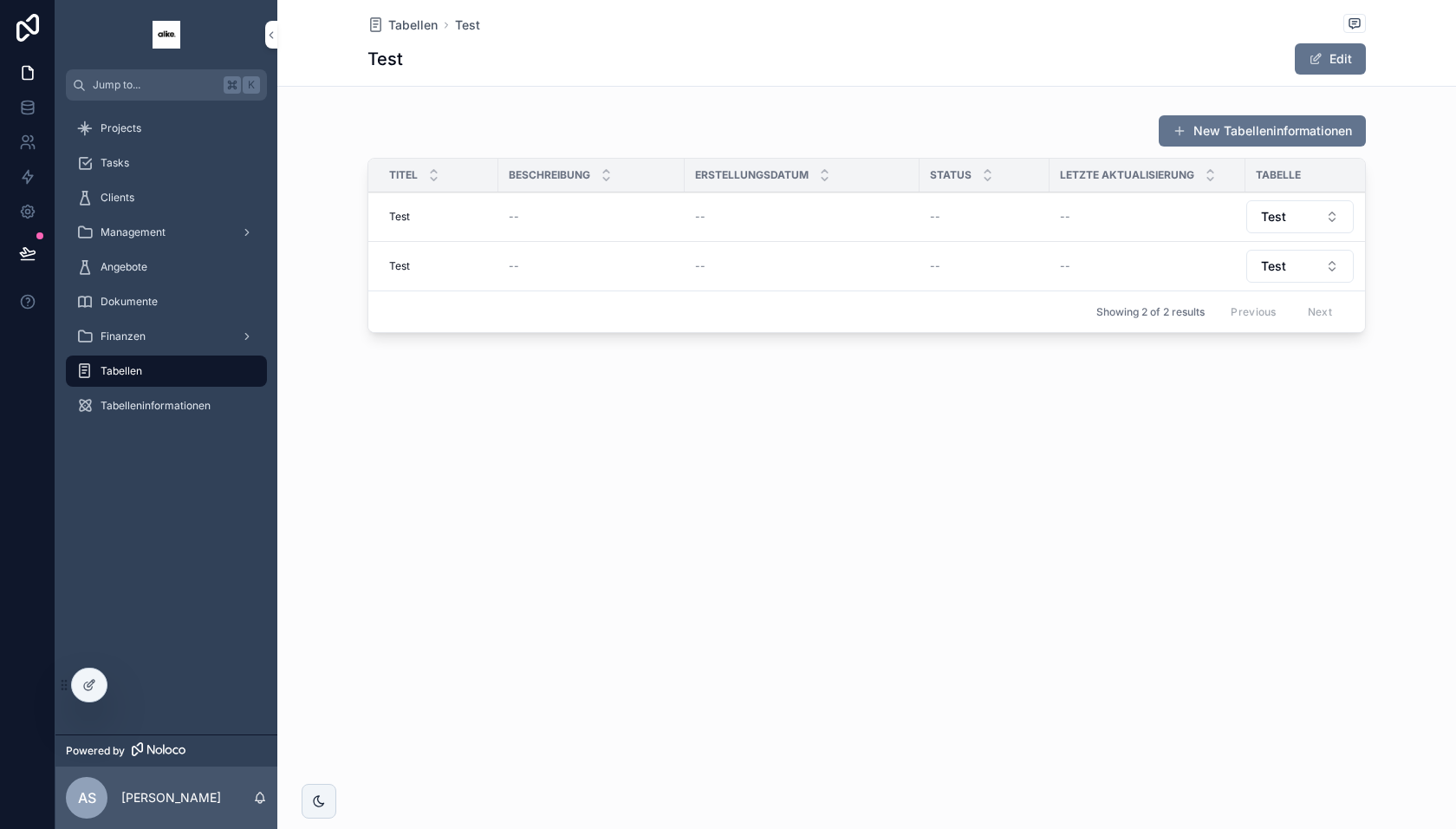
click at [93, 693] on div at bounding box center [89, 685] width 35 height 33
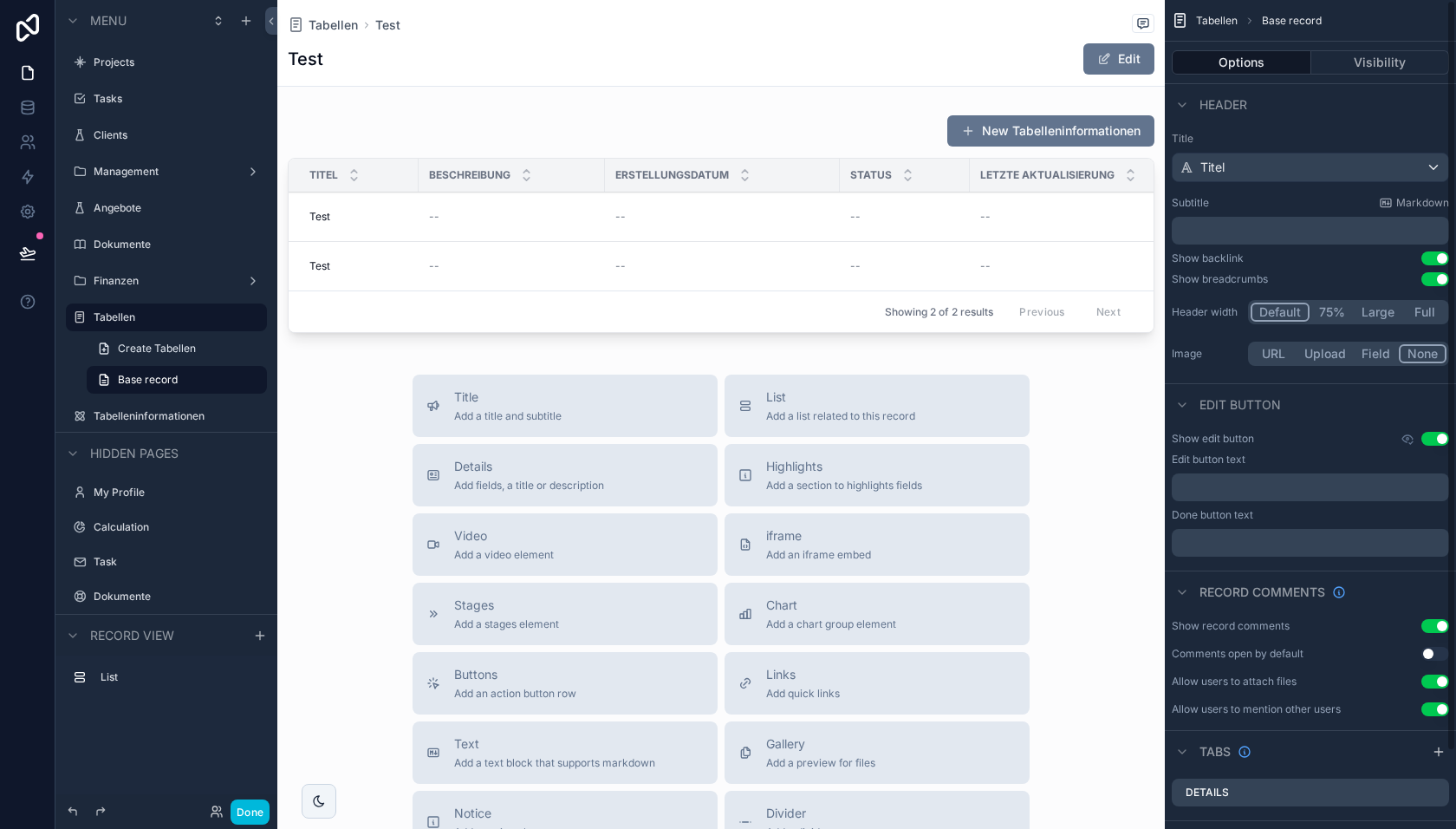
scroll to position [87, 0]
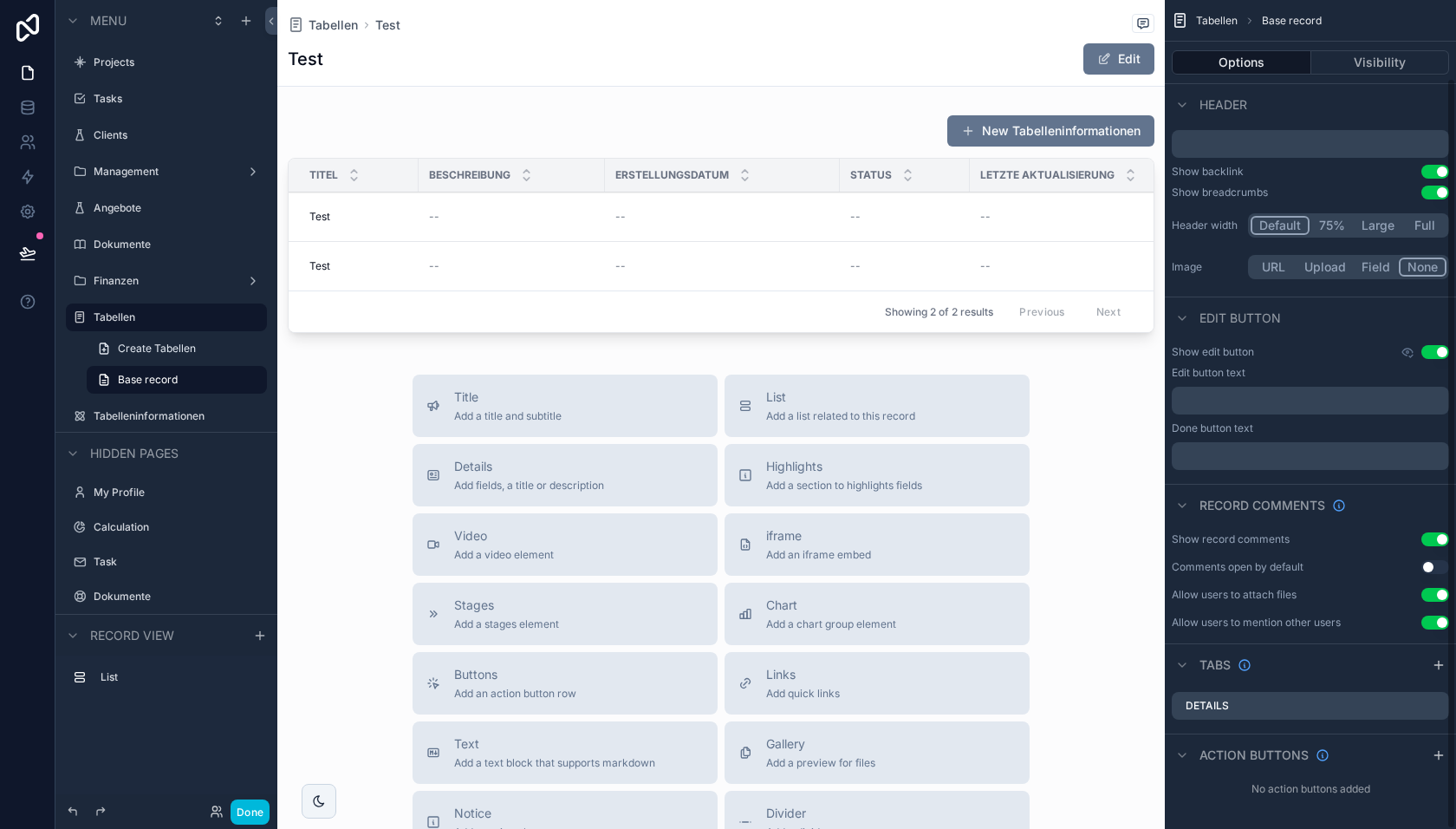
click at [1437, 665] on icon "scrollable content" at bounding box center [1439, 665] width 14 height 14
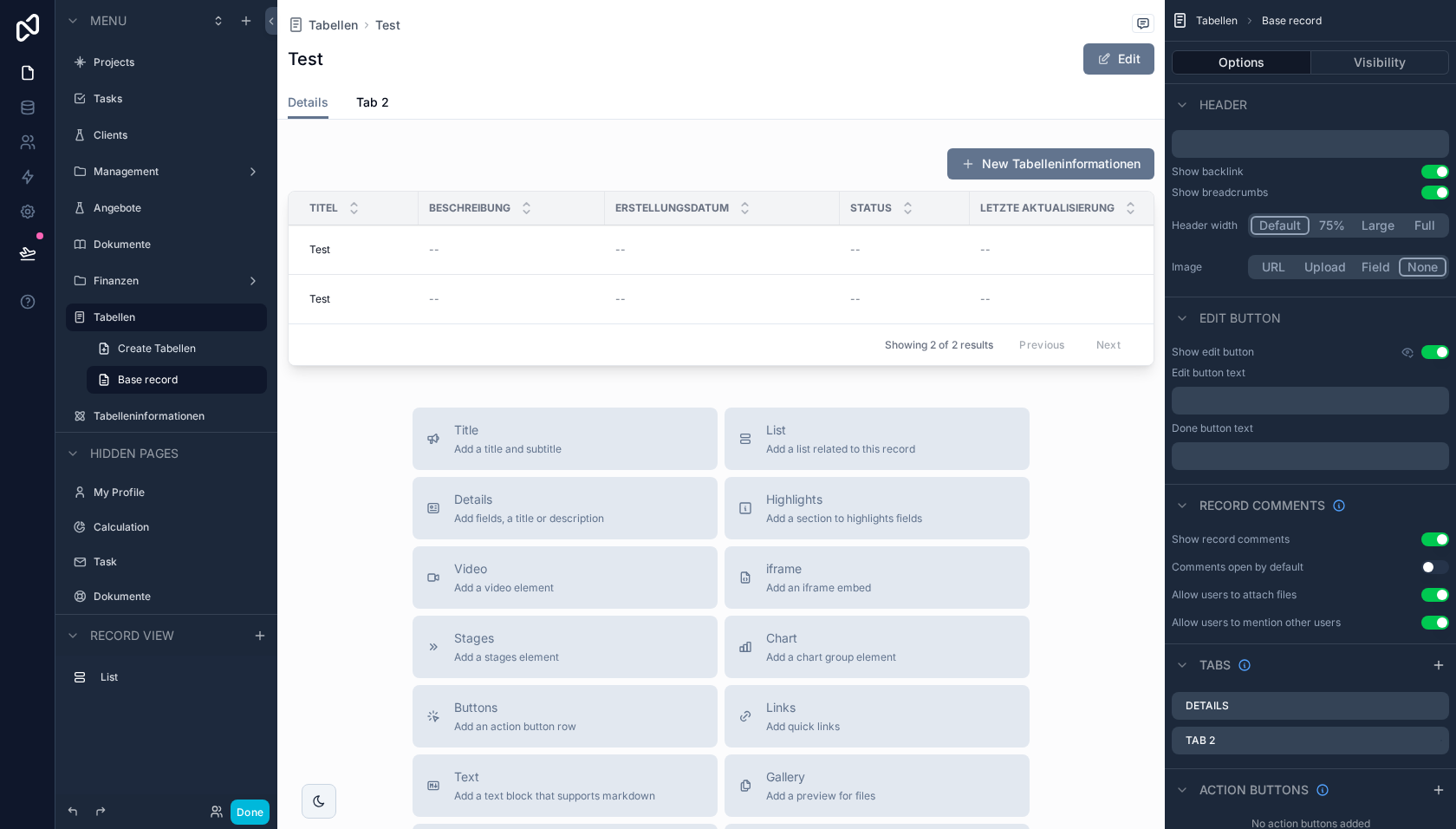
click at [0, 0] on icon "scrollable content" at bounding box center [0, 0] width 0 height 0
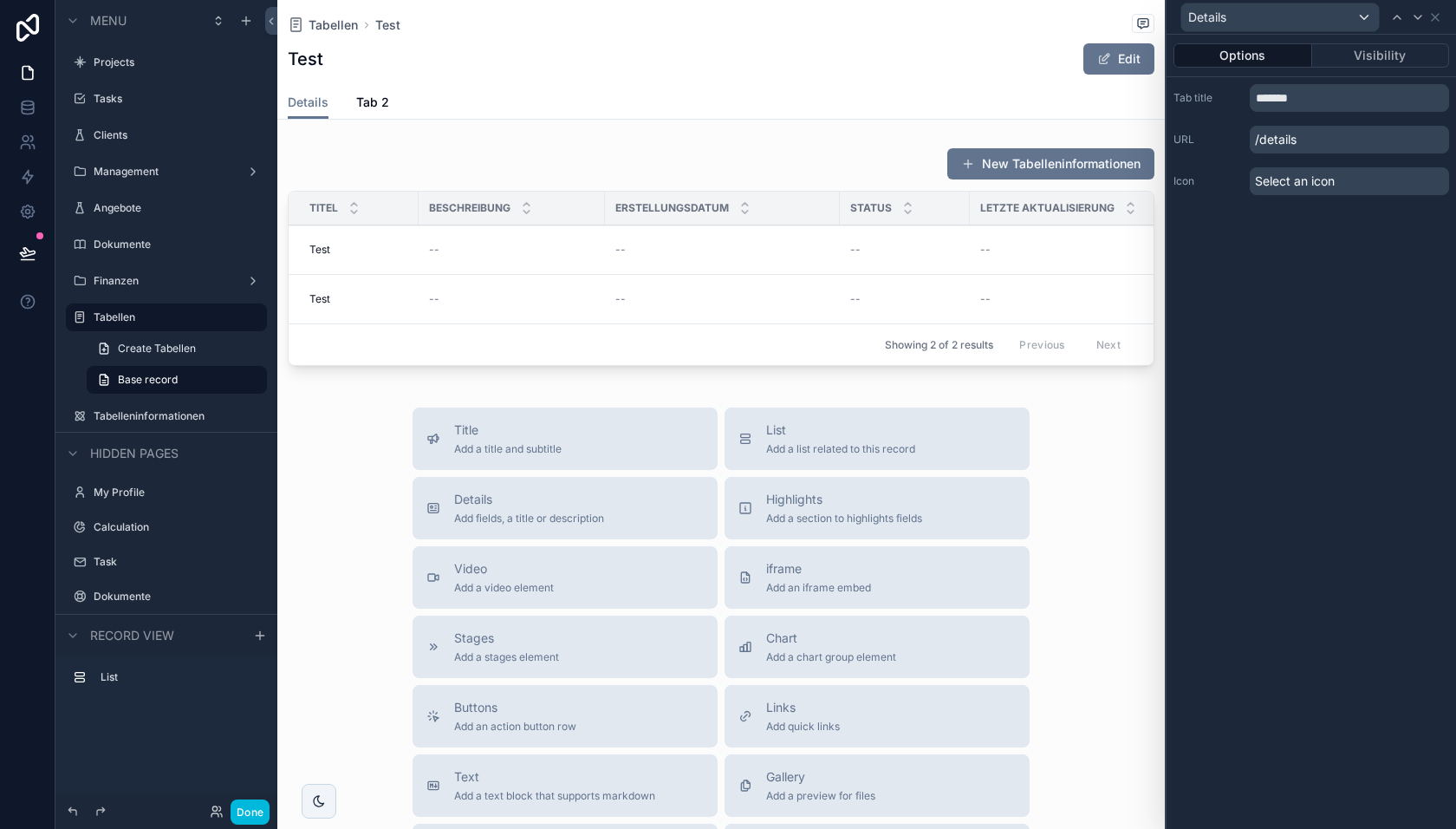
click at [368, 102] on span "Tab 2" at bounding box center [372, 103] width 33 height 18
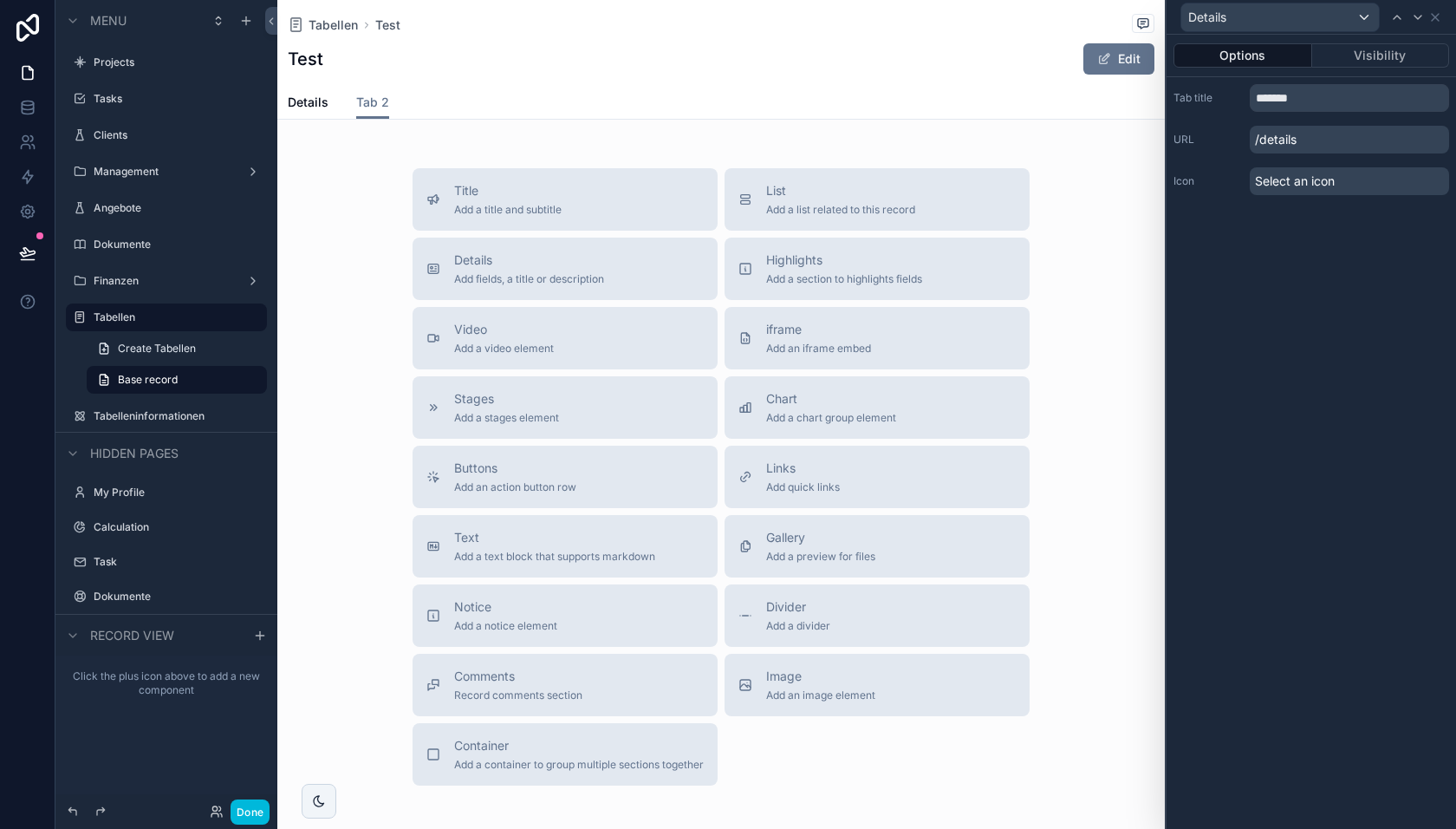
click at [848, 198] on span "List" at bounding box center [840, 191] width 149 height 18
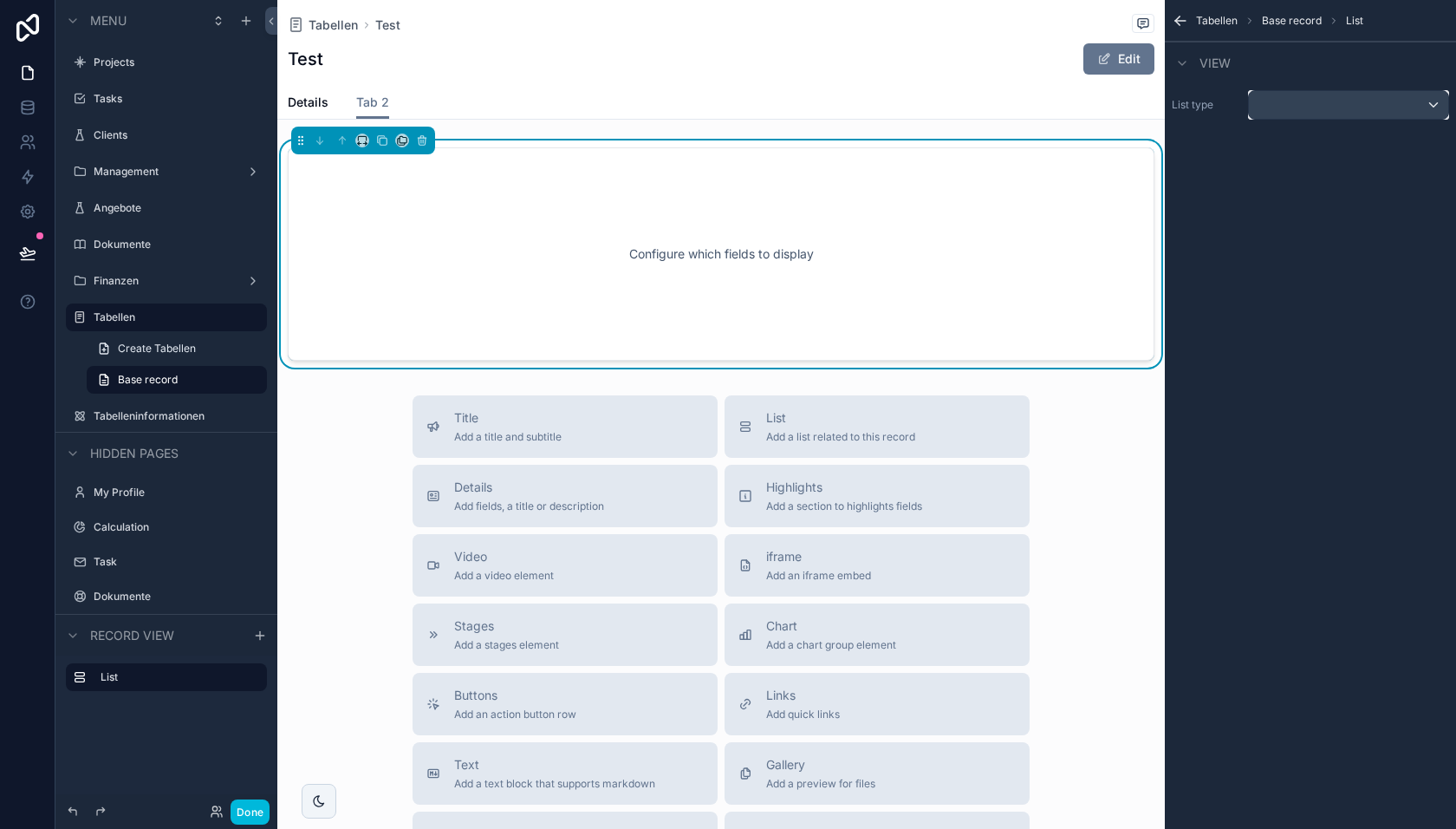
click at [1285, 103] on div "scrollable content" at bounding box center [1348, 105] width 199 height 27
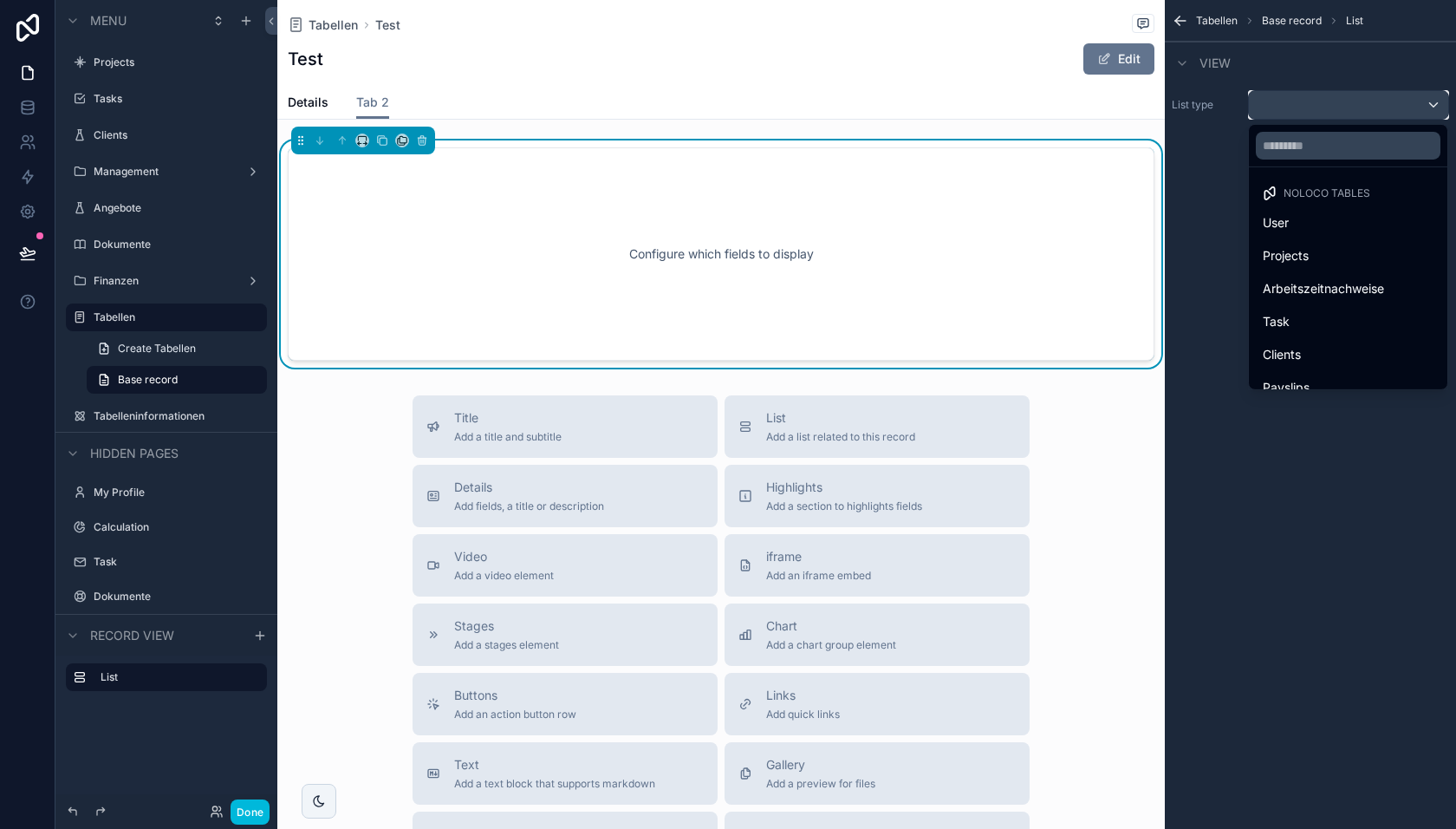
scroll to position [280, 0]
click at [1304, 363] on span "Tabelleninformationen" at bounding box center [1325, 370] width 125 height 20
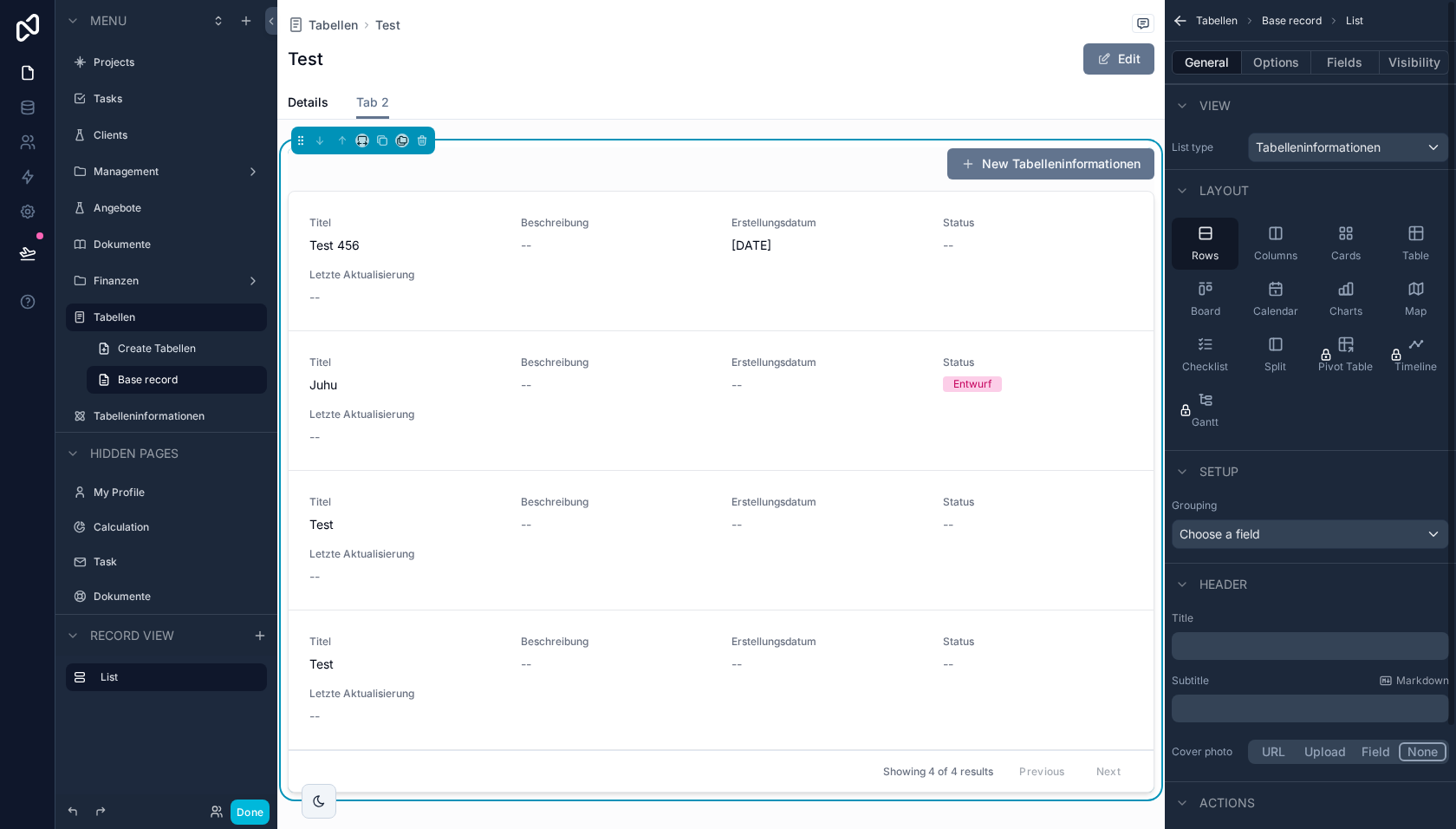
click at [1281, 61] on button "Options" at bounding box center [1277, 62] width 69 height 24
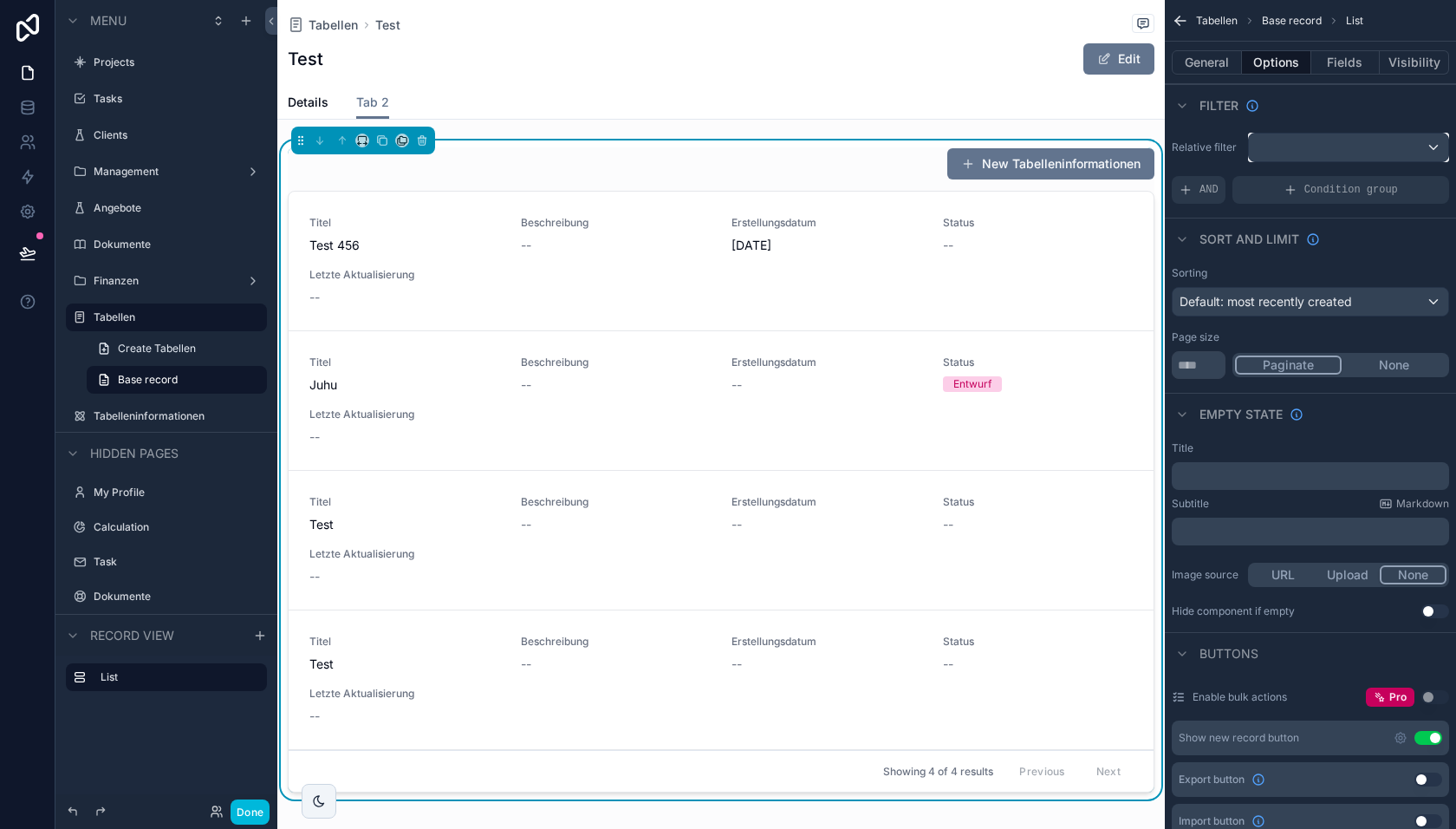
click at [1303, 147] on div "scrollable content" at bounding box center [1348, 147] width 199 height 27
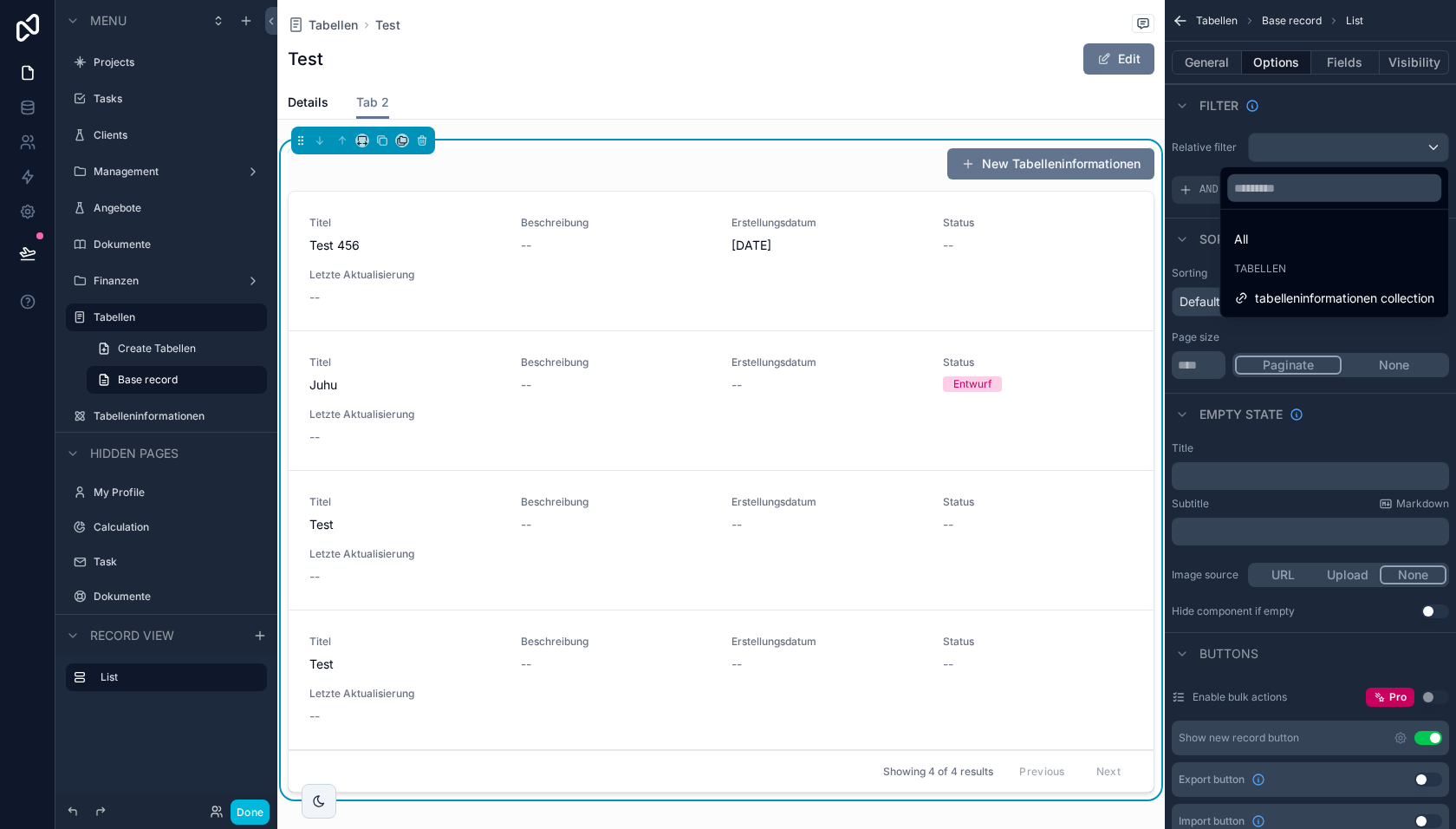
click at [1273, 246] on div "All" at bounding box center [1335, 238] width 200 height 20
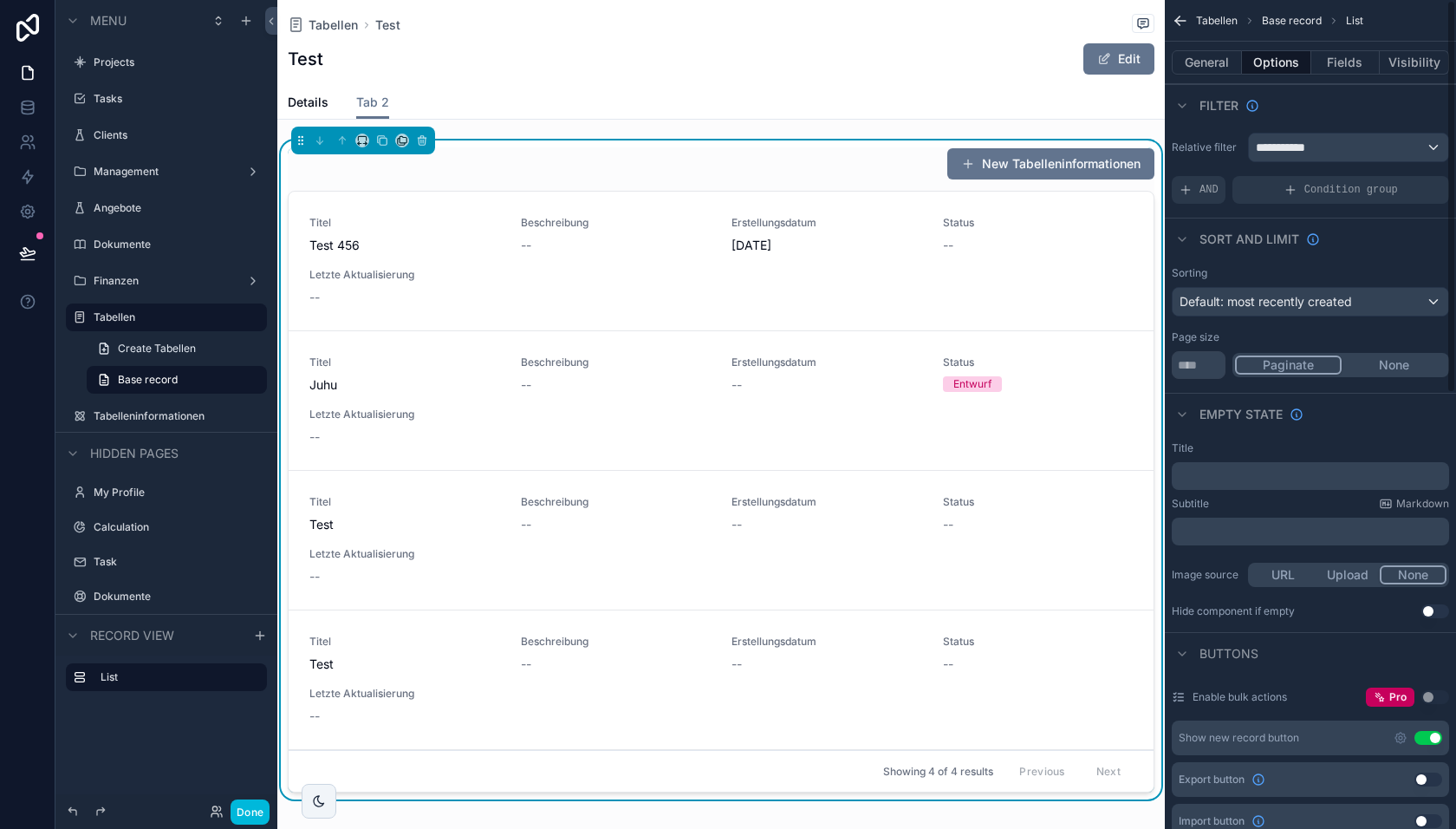
click at [1213, 185] on span "AND" at bounding box center [1210, 190] width 19 height 14
click at [0, 0] on icon "scrollable content" at bounding box center [0, 0] width 0 height 0
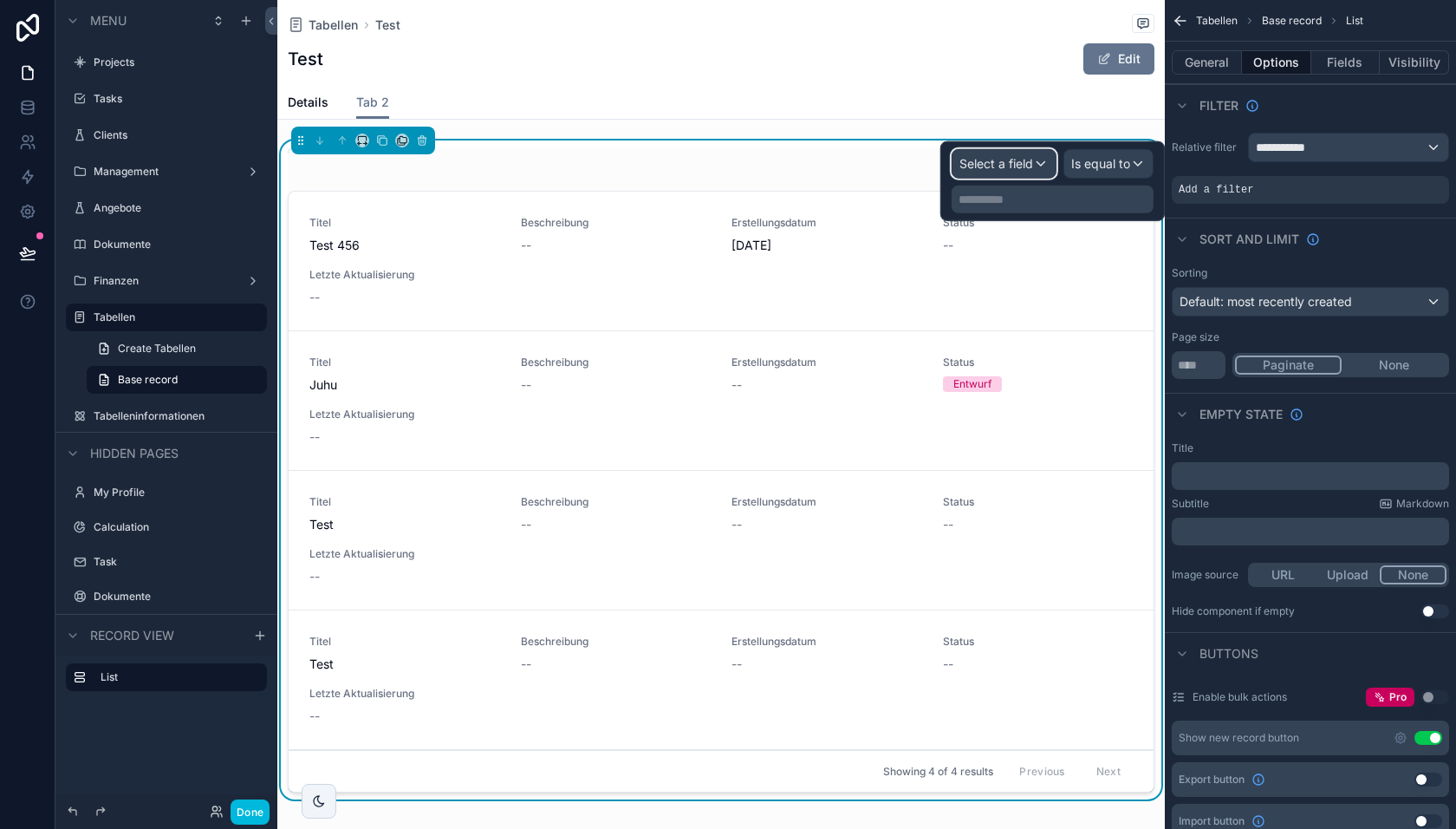
click at [1016, 157] on span "Select a field" at bounding box center [995, 163] width 74 height 15
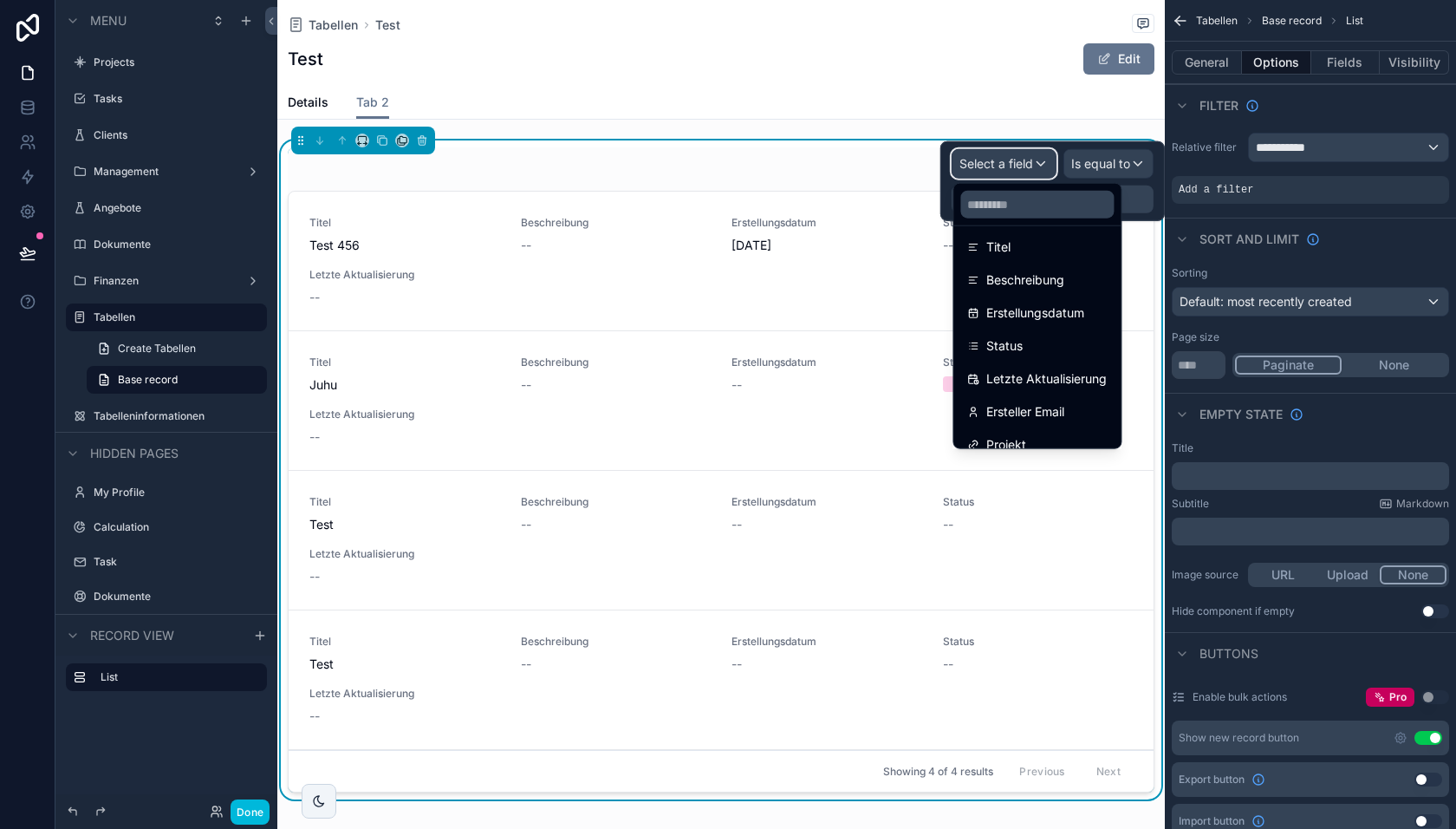
scroll to position [188, 0]
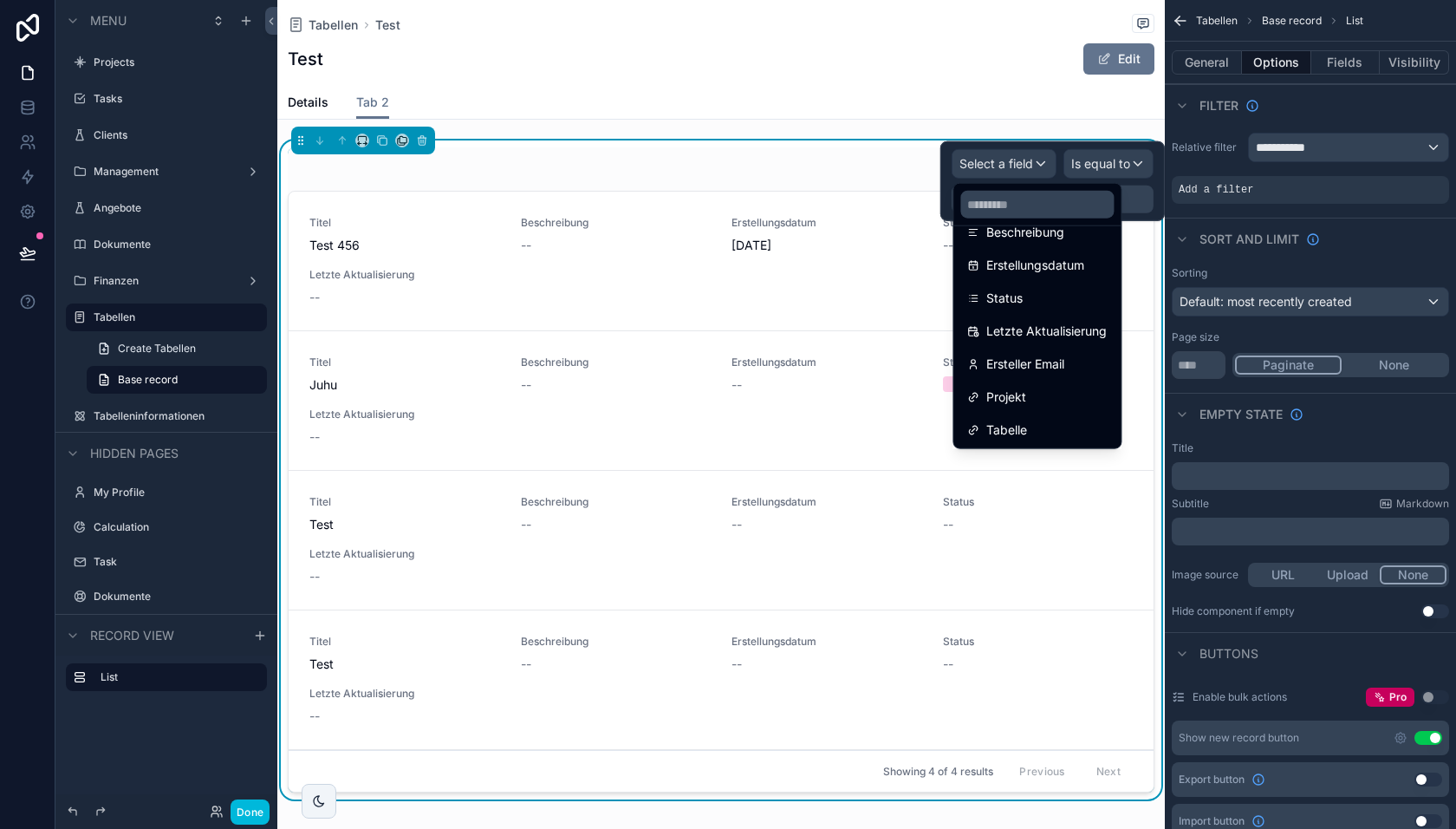
click at [1013, 432] on span "Tabelle" at bounding box center [1007, 430] width 41 height 20
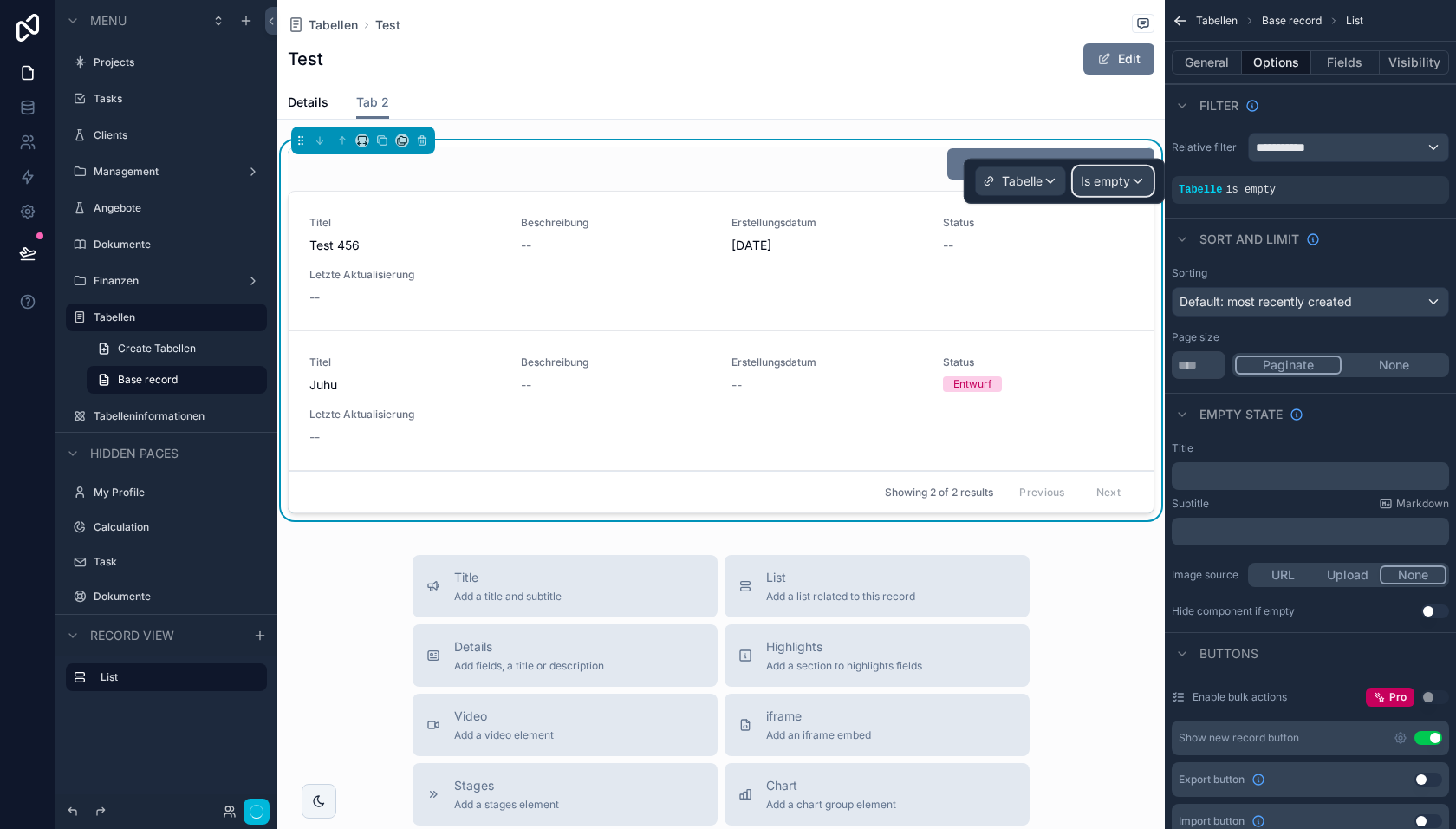
click at [1118, 183] on span "Is empty" at bounding box center [1106, 182] width 50 height 18
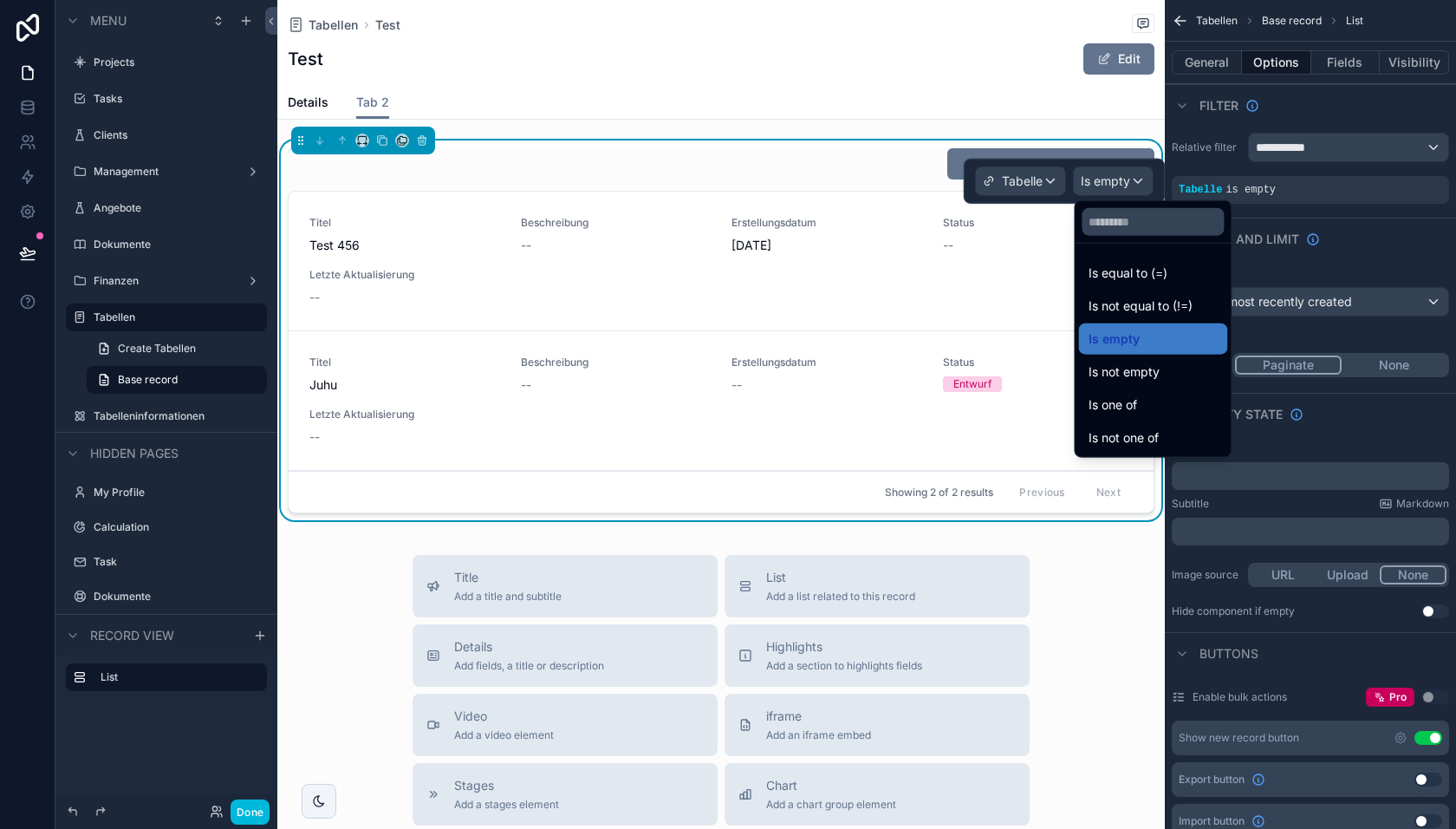
click at [1111, 280] on span "Is equal to (=)" at bounding box center [1127, 273] width 79 height 20
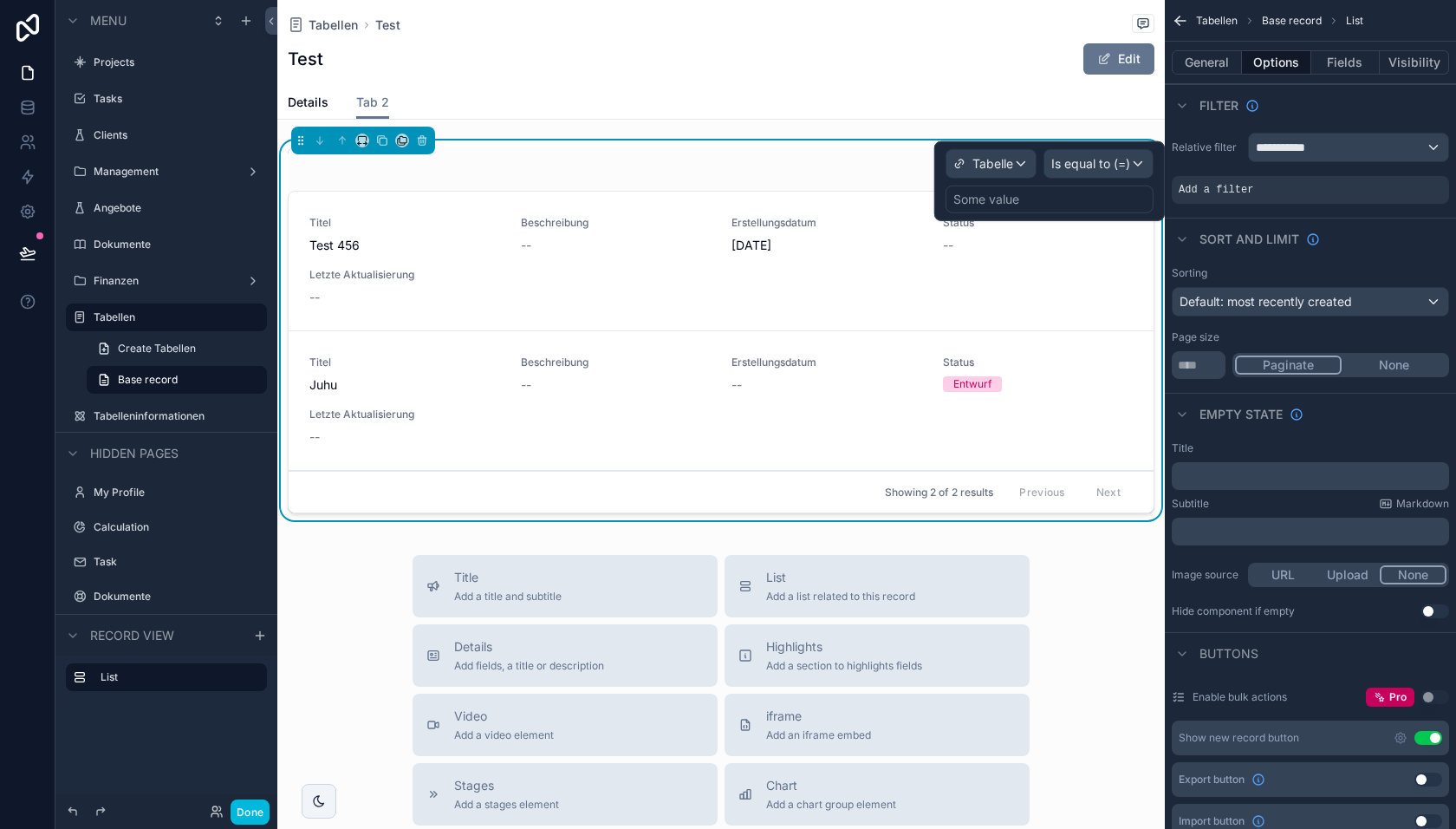
click at [1041, 191] on div "Some value" at bounding box center [1049, 198] width 208 height 27
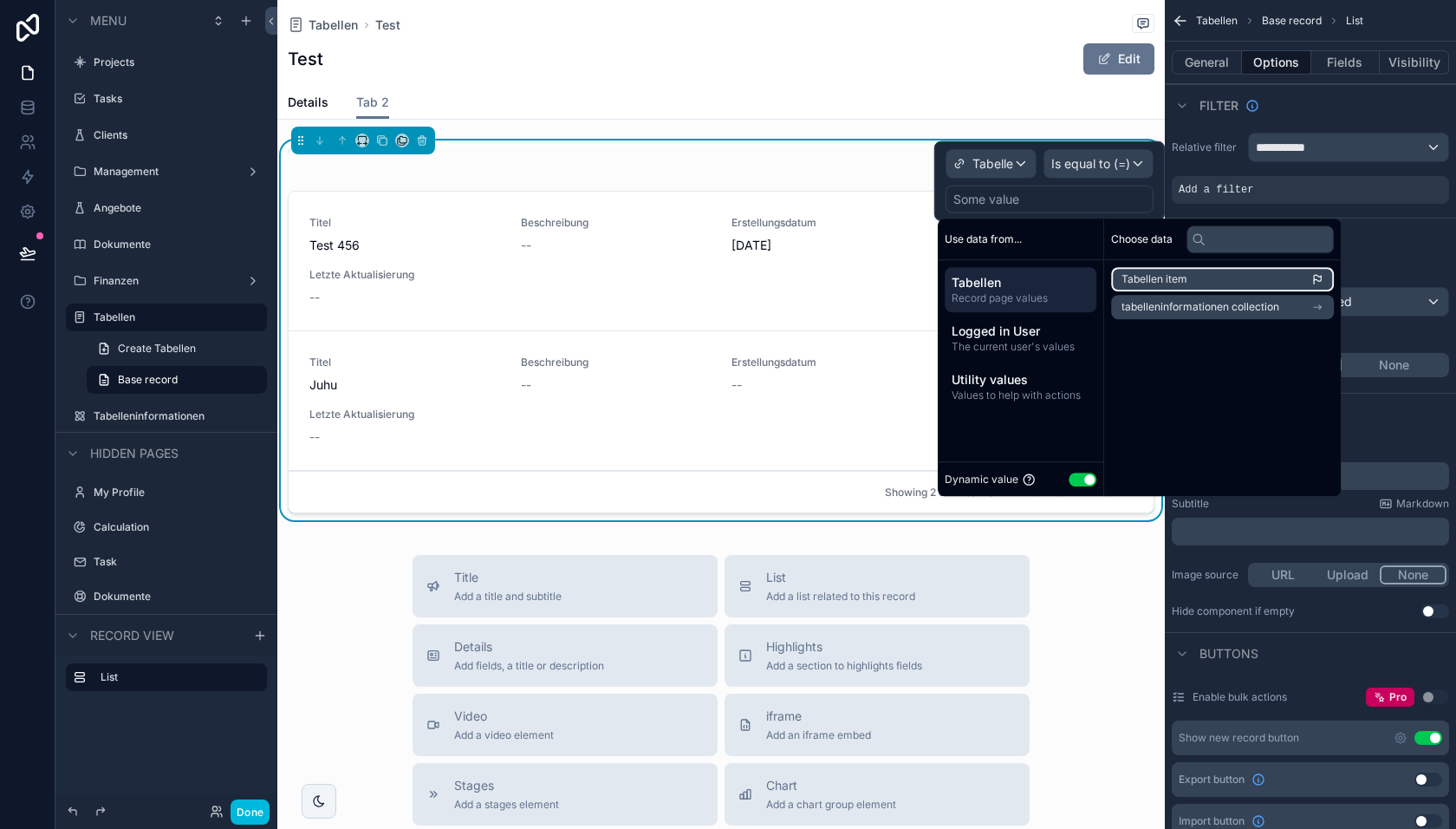
click at [1152, 281] on span "Tabellen item" at bounding box center [1155, 279] width 66 height 14
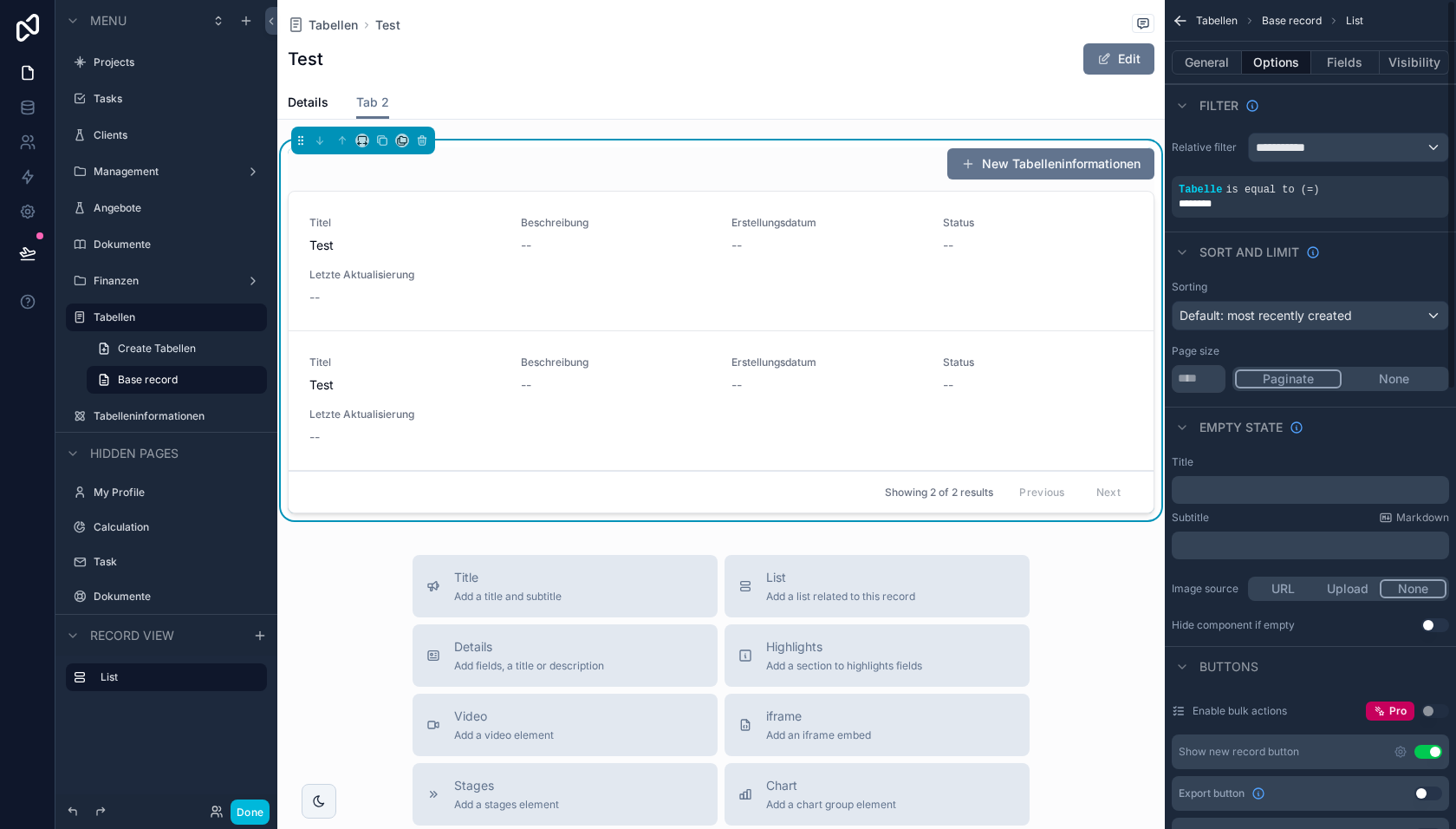
click at [1208, 141] on label "Relative filter" at bounding box center [1206, 148] width 69 height 14
click at [1206, 64] on button "General" at bounding box center [1206, 62] width 70 height 24
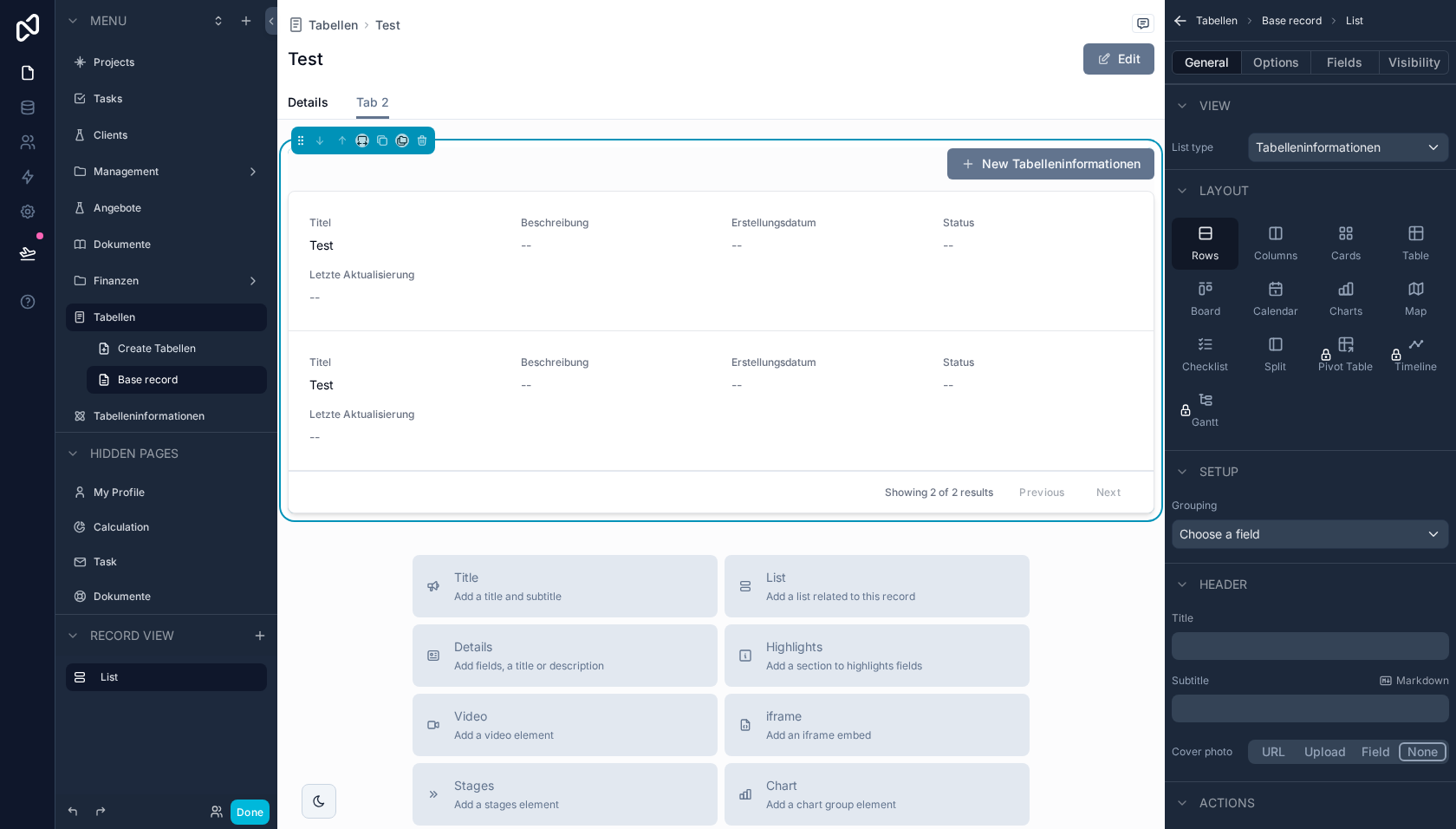
click at [1275, 291] on icon "scrollable content" at bounding box center [1275, 291] width 1 height 0
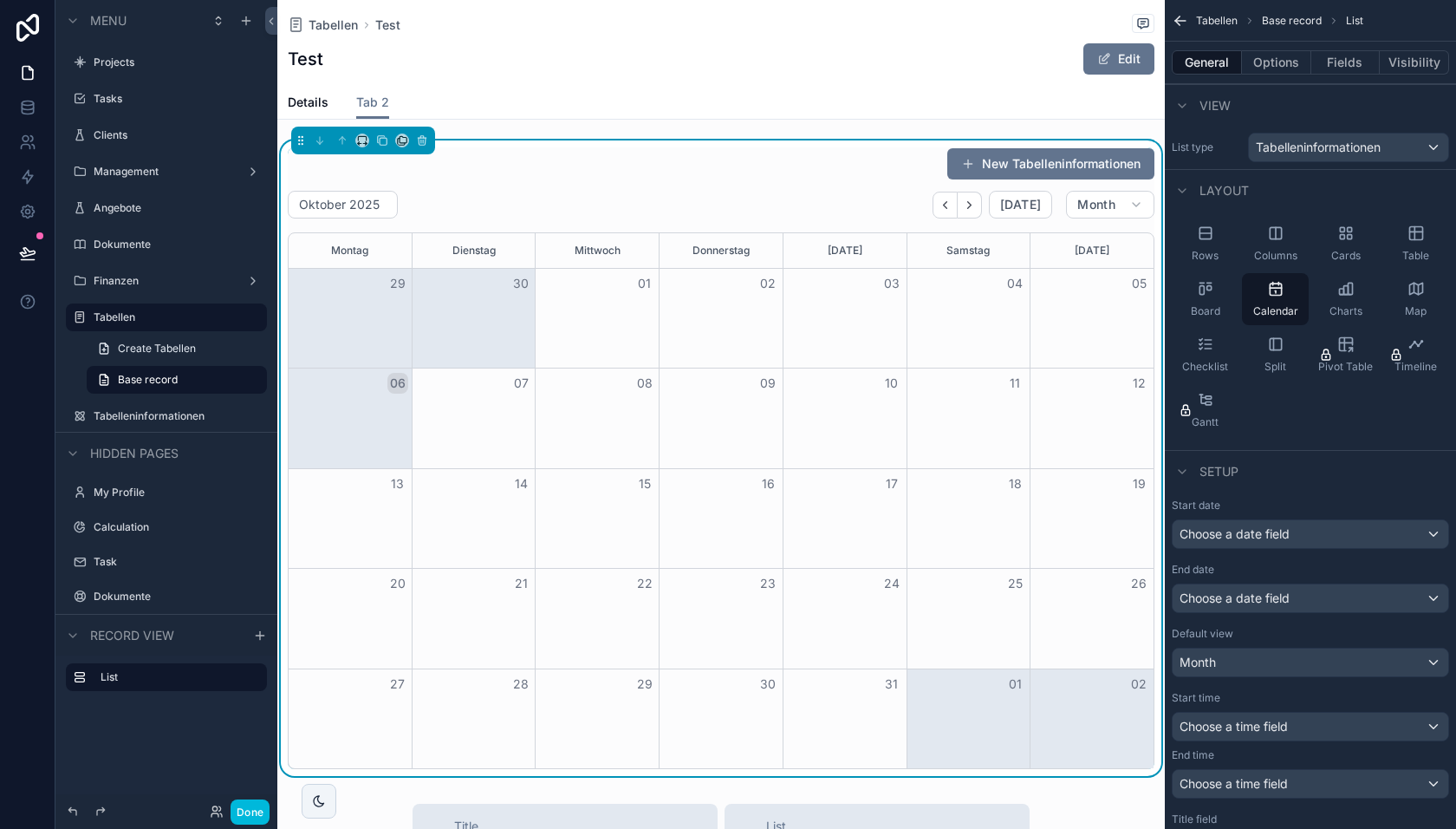
click at [438, 92] on div "Details Tab 2" at bounding box center [721, 102] width 867 height 33
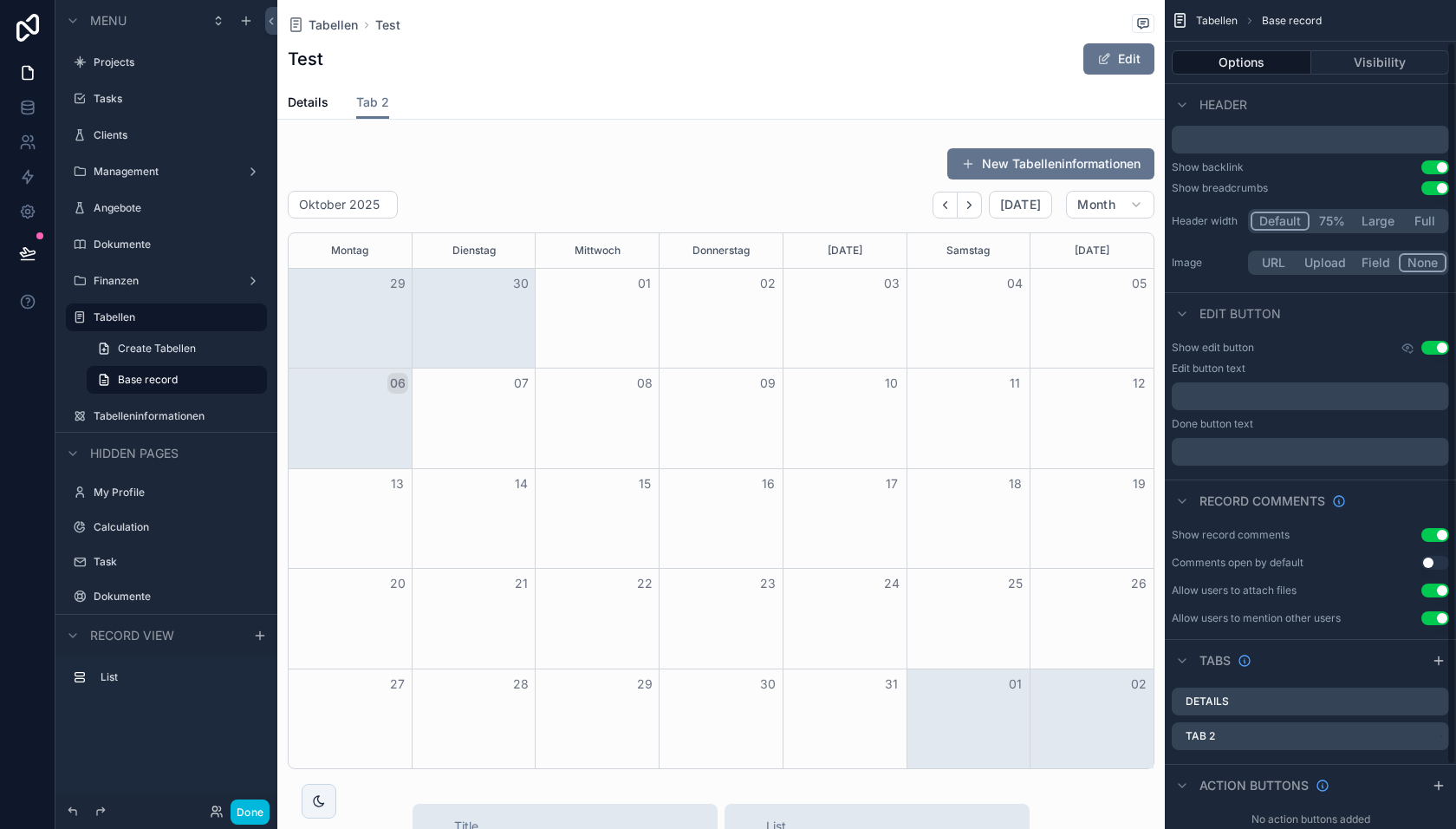
scroll to position [121, 0]
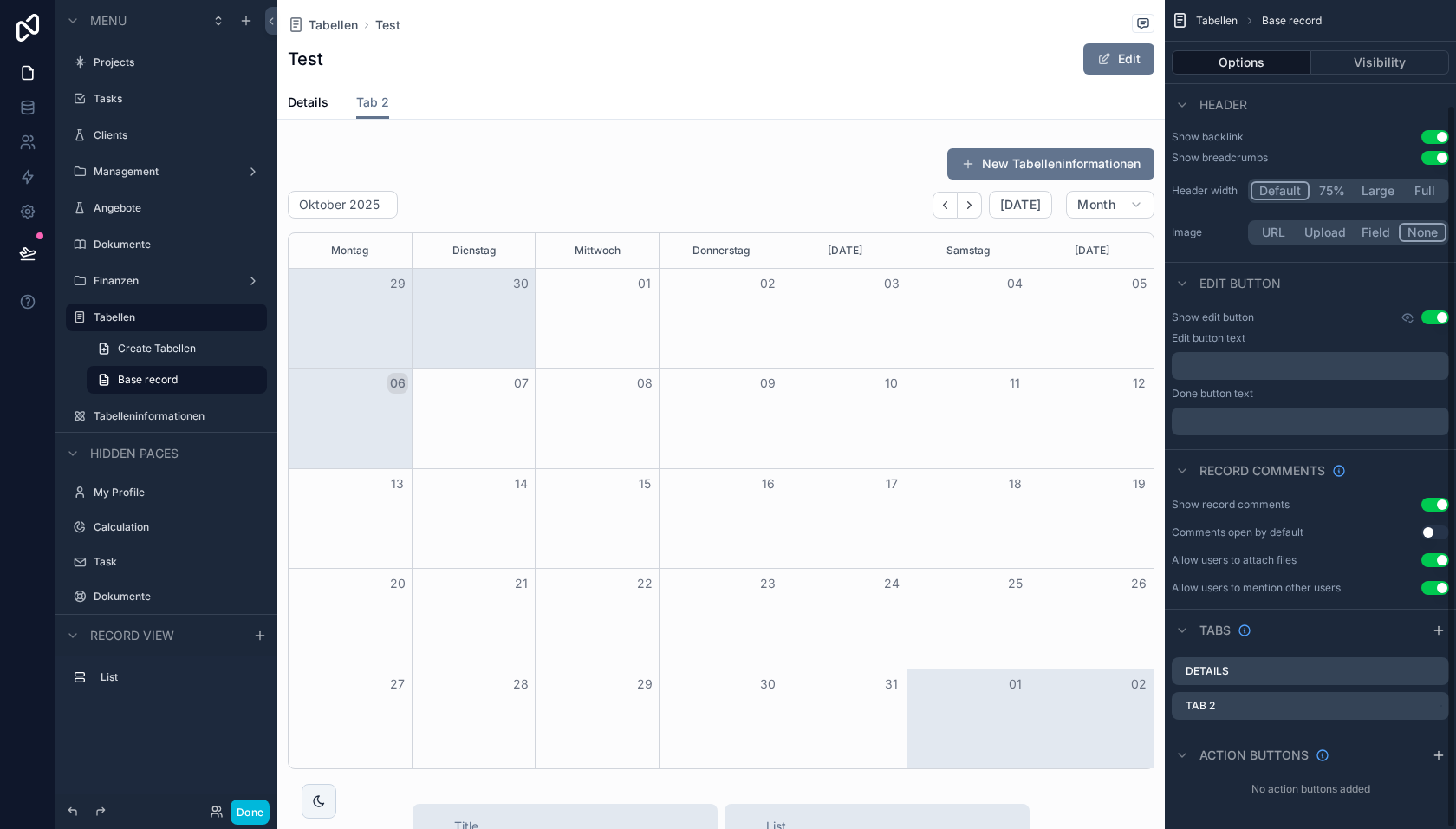
click at [0, 0] on icon "scrollable content" at bounding box center [0, 0] width 0 height 0
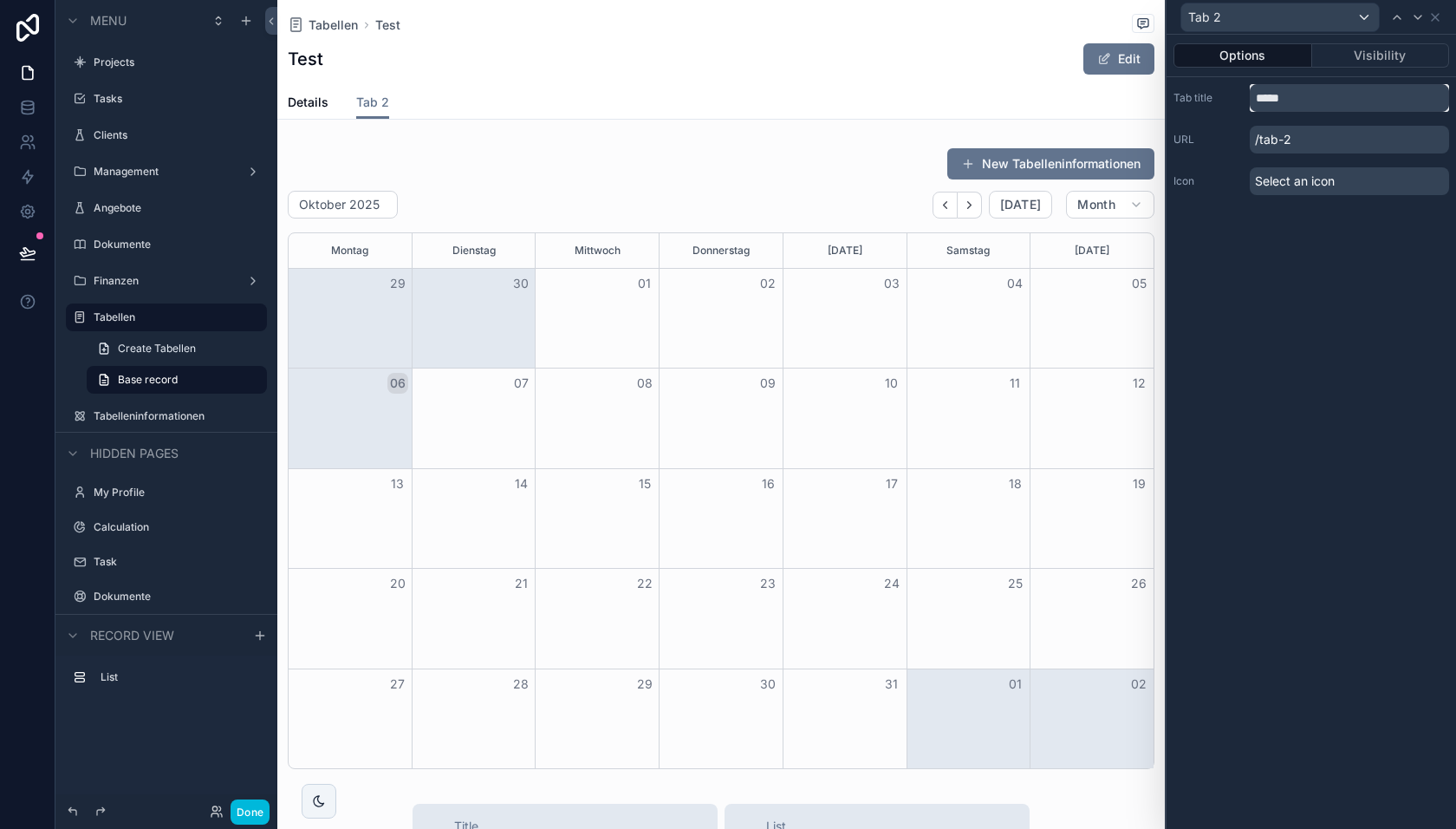
click at [1289, 102] on input "*****" at bounding box center [1349, 97] width 199 height 27
type input "********"
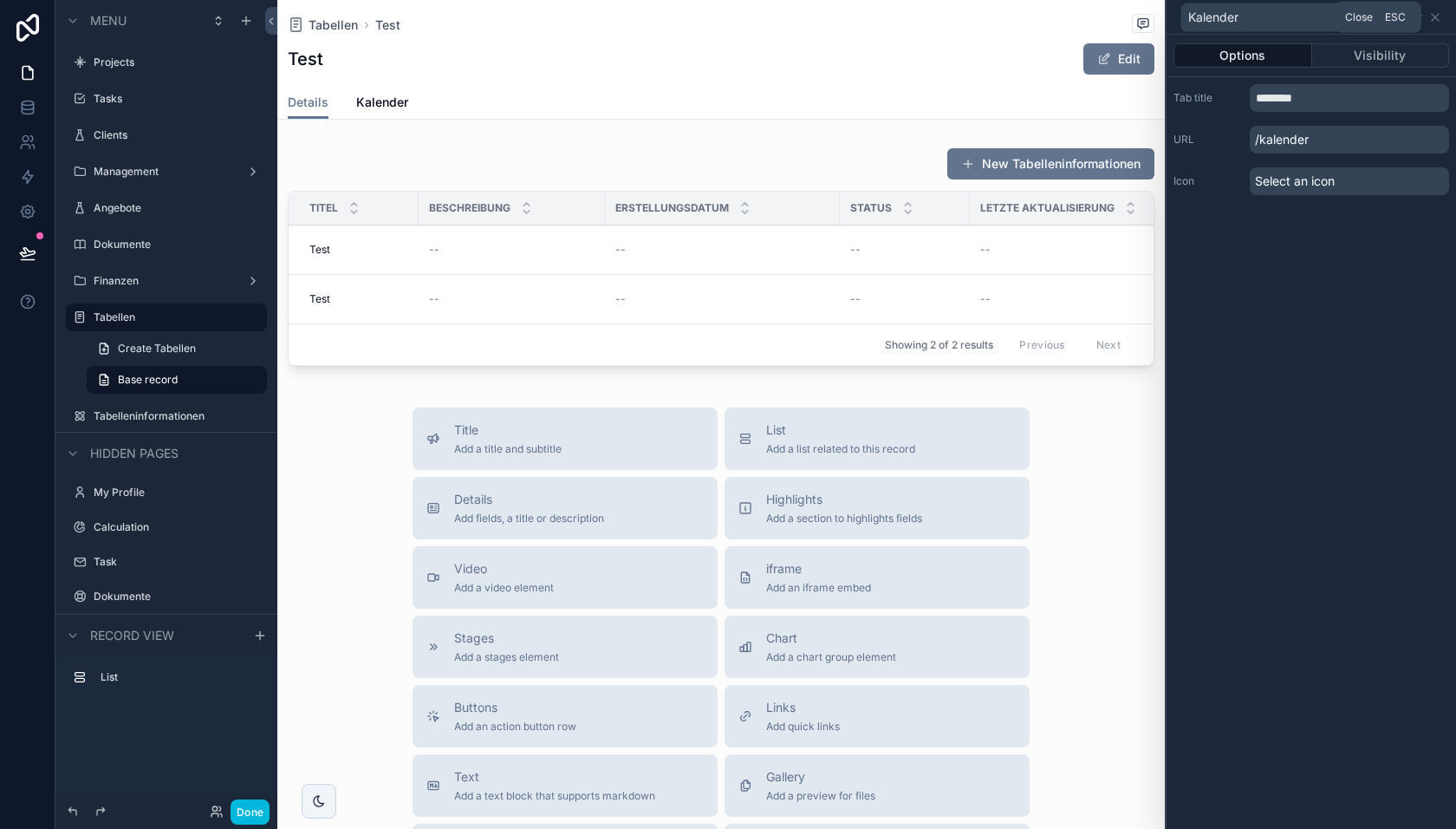
click at [1438, 18] on icon at bounding box center [1436, 18] width 14 height 14
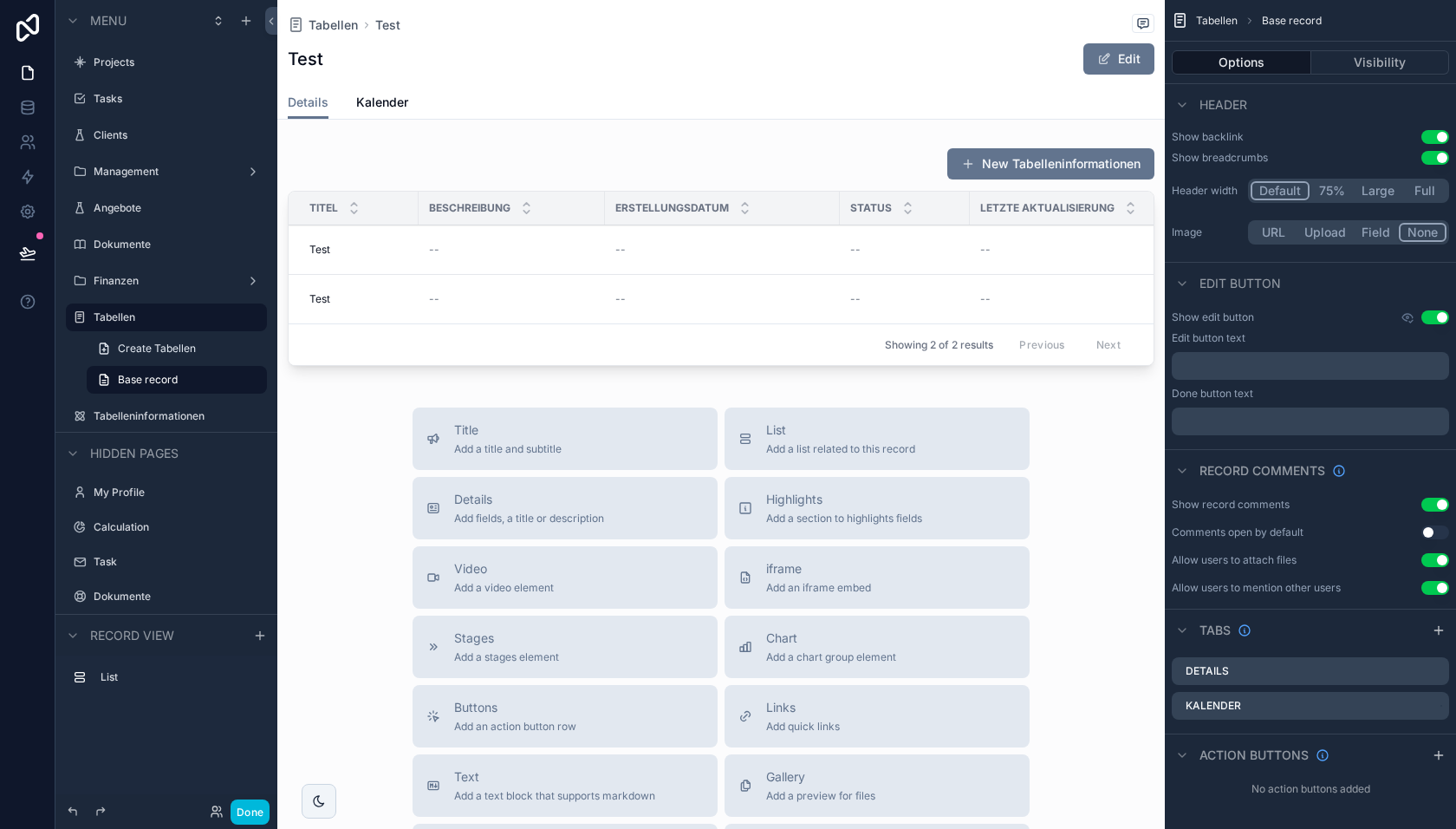
click at [391, 97] on span "Kalender" at bounding box center [382, 103] width 52 height 18
